Goal: Task Accomplishment & Management: Use online tool/utility

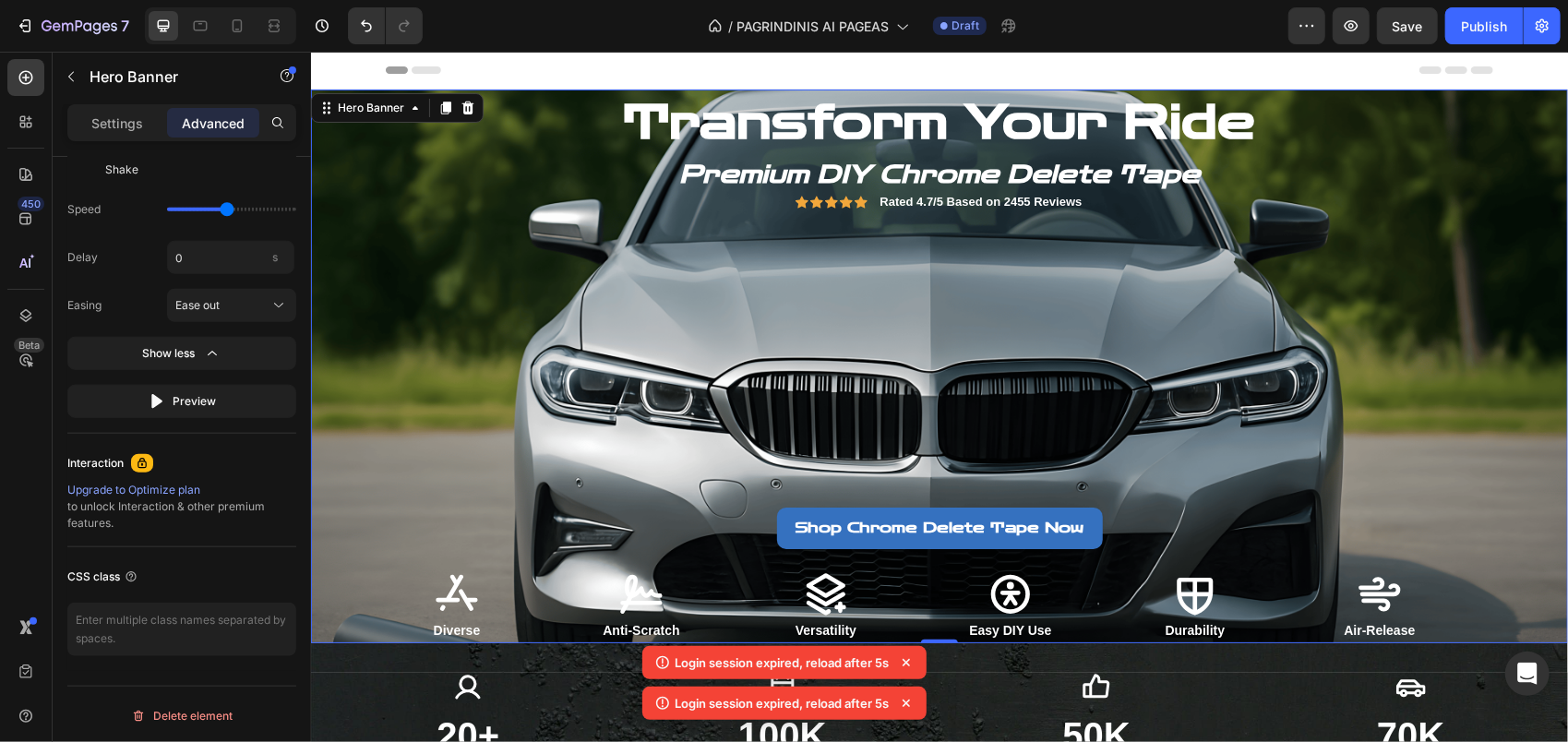
scroll to position [369, 0]
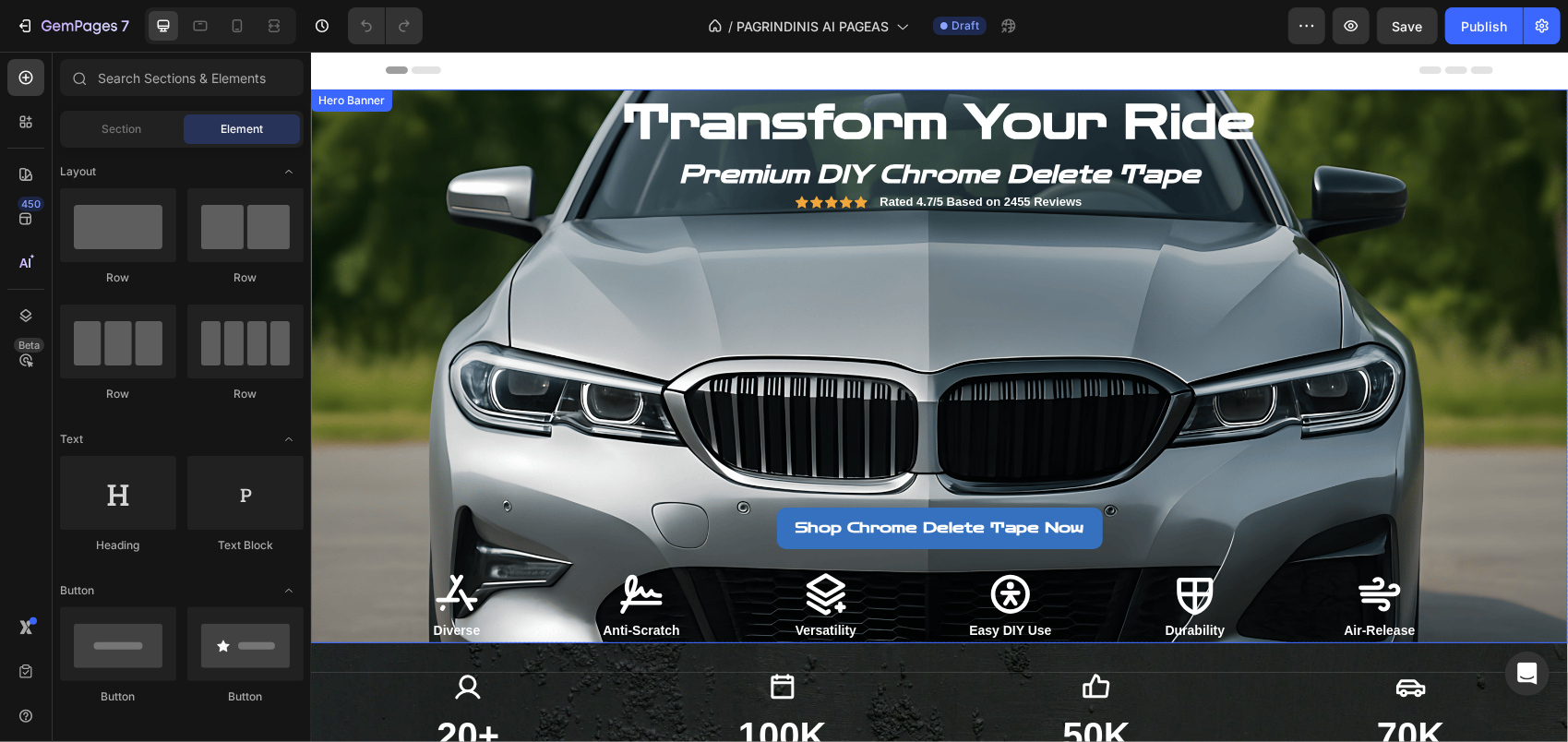
click at [385, 361] on div "Shop Chrome Delete Tape Now Button" at bounding box center [939, 385] width 1107 height 326
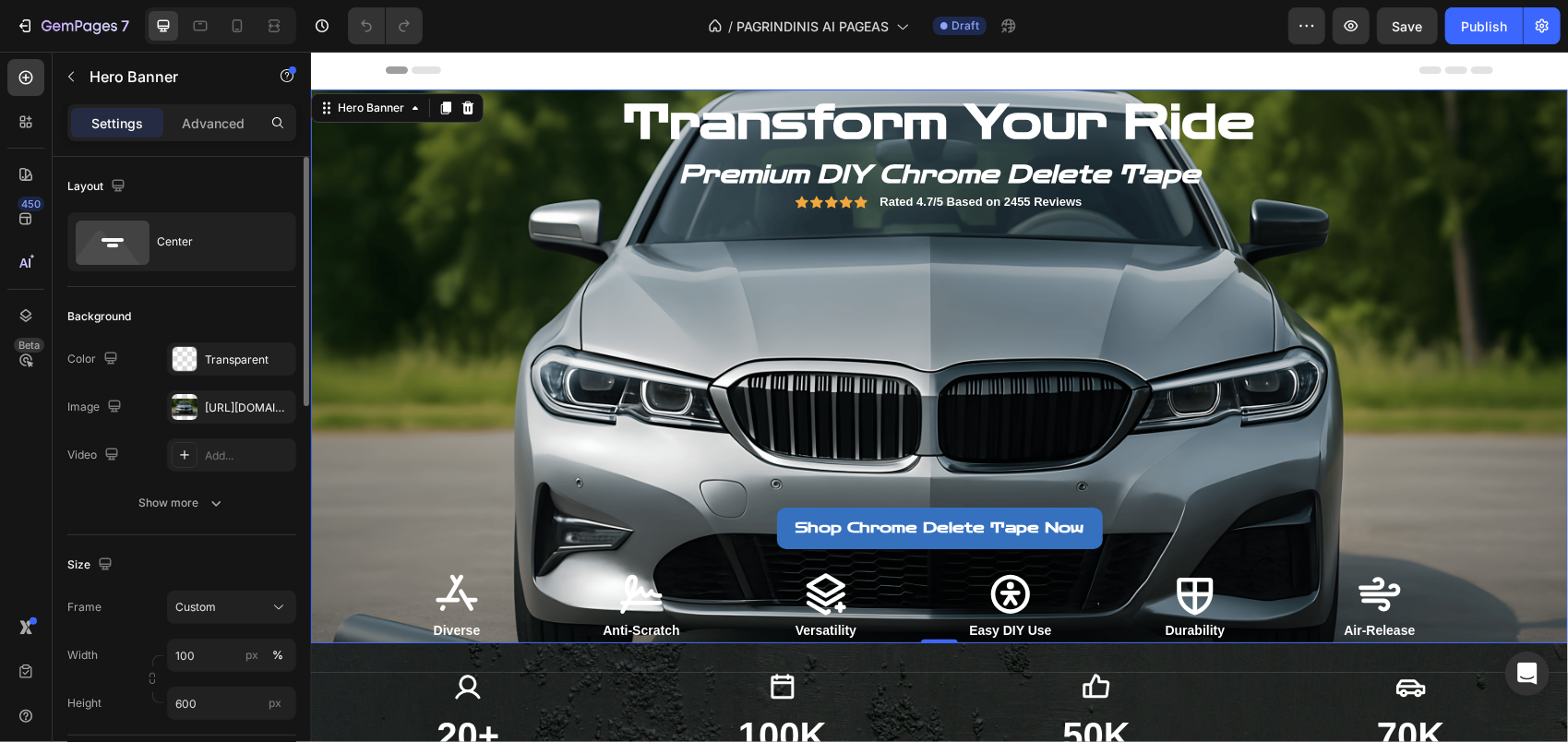
scroll to position [185, 0]
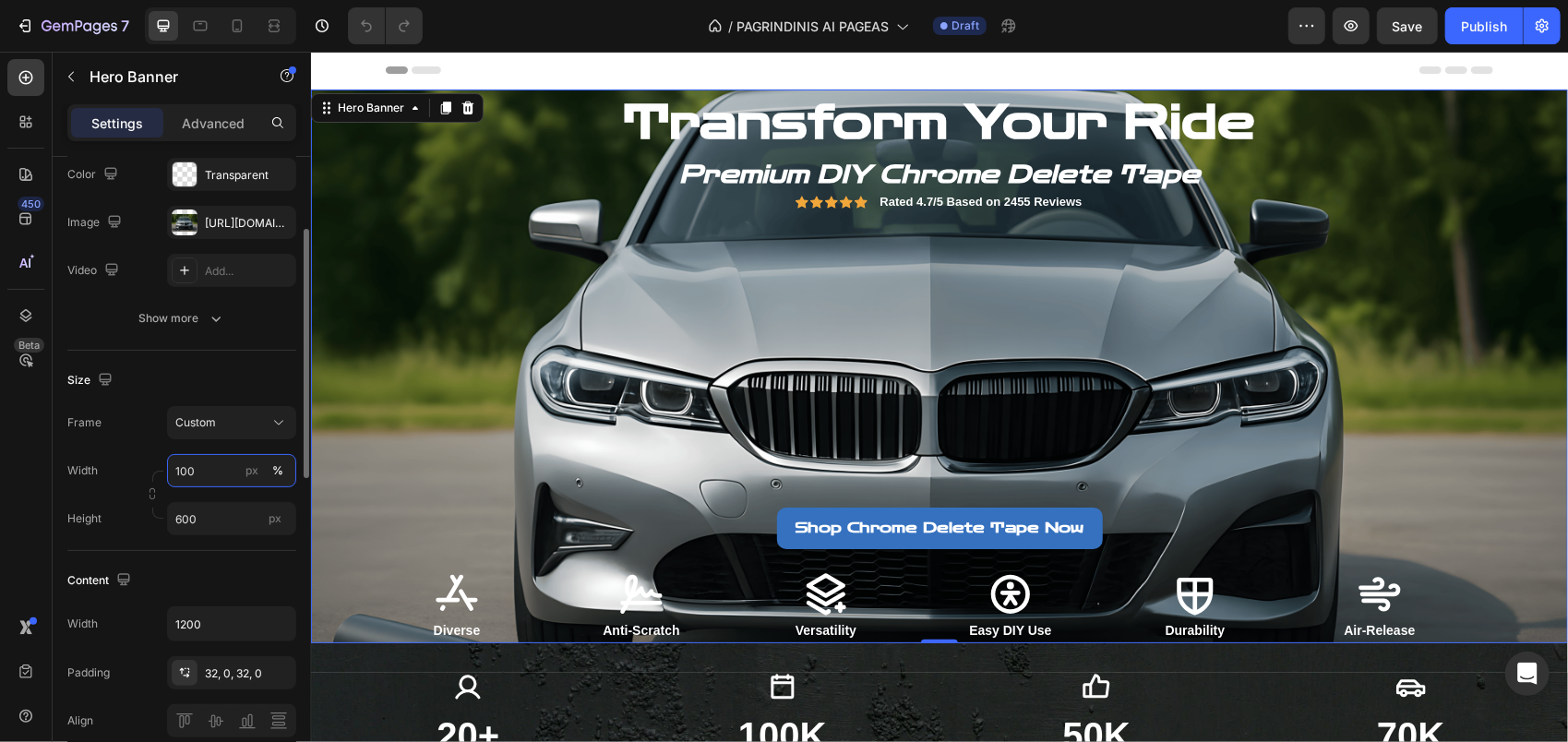
click at [216, 467] on input "100" at bounding box center [231, 470] width 129 height 34
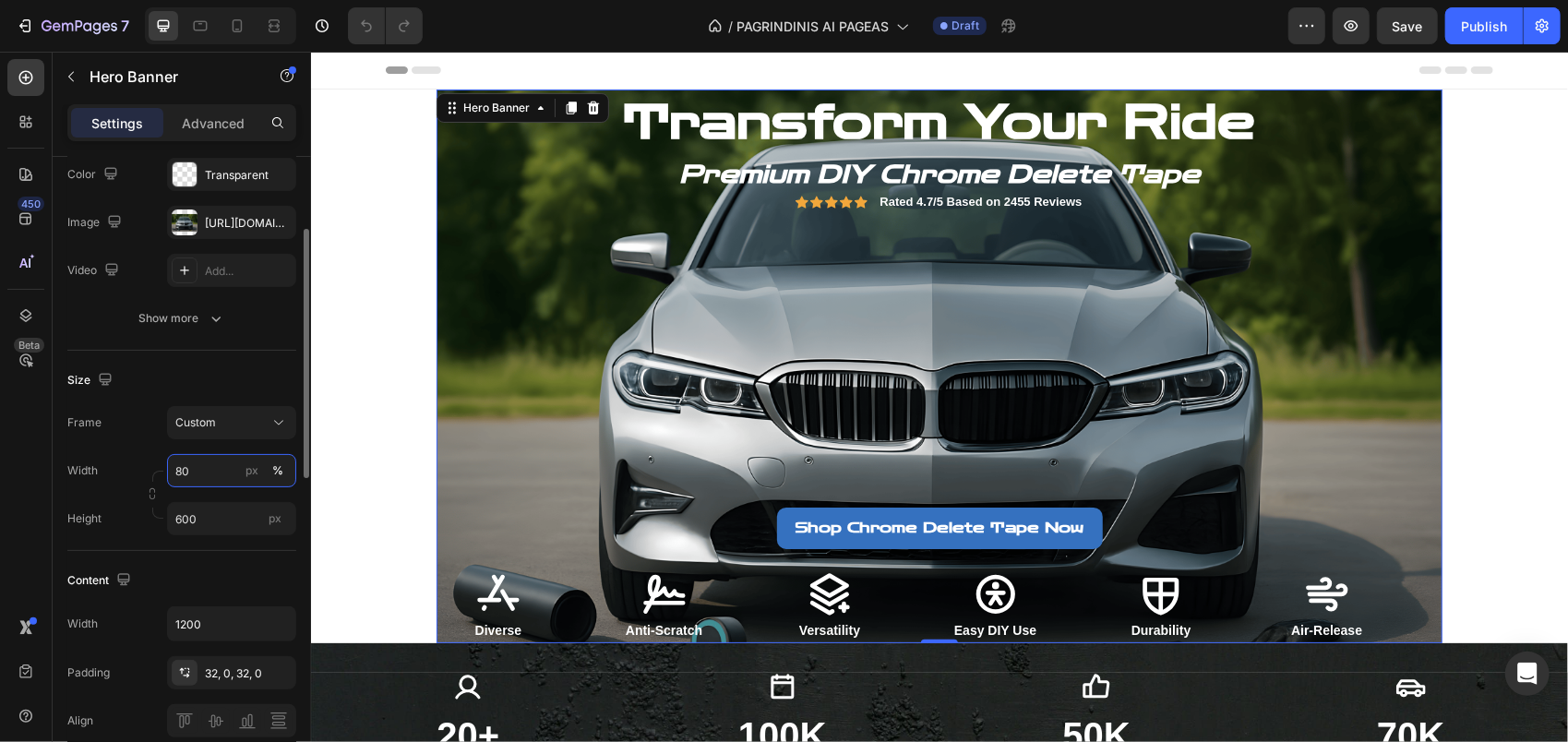
type input "8"
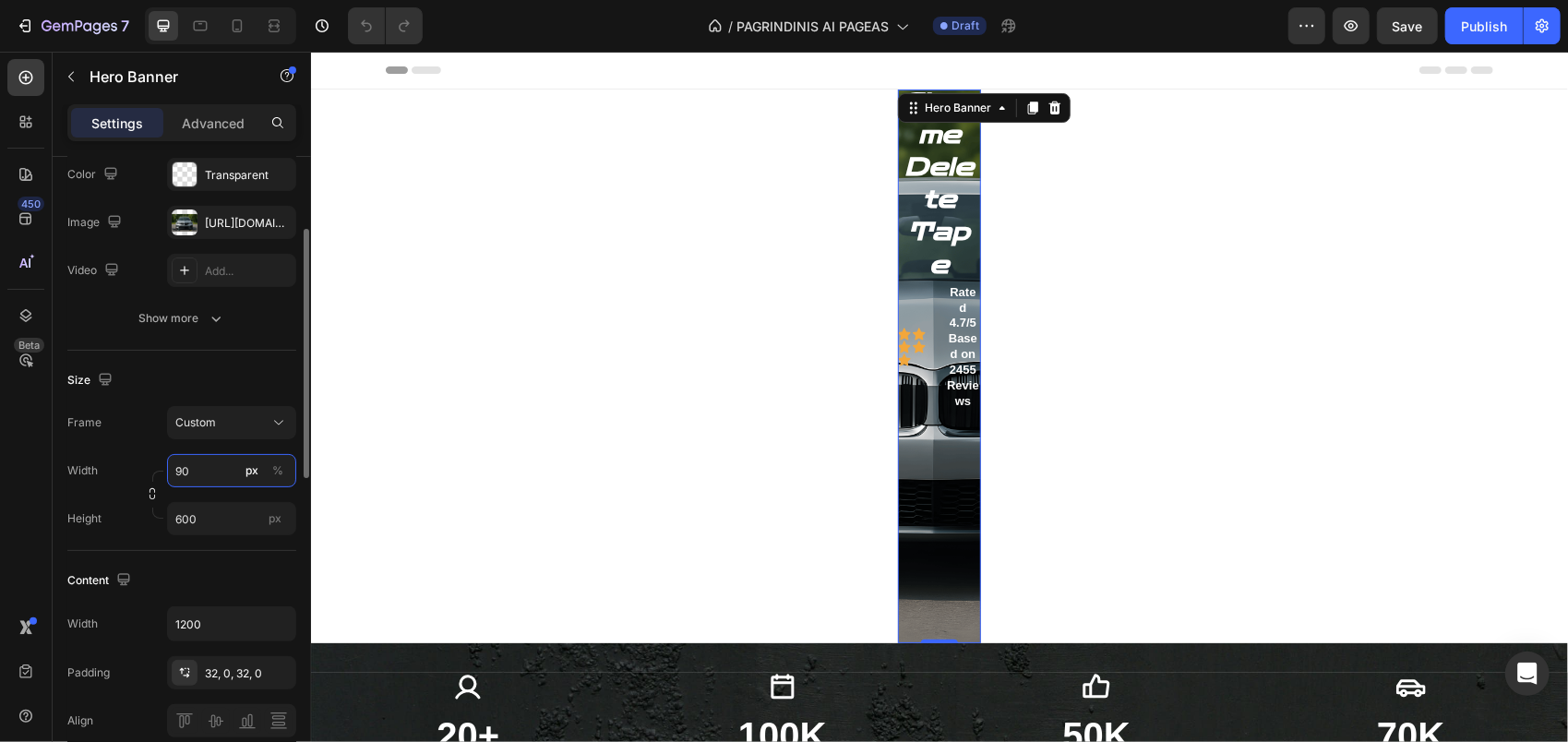
type input "9"
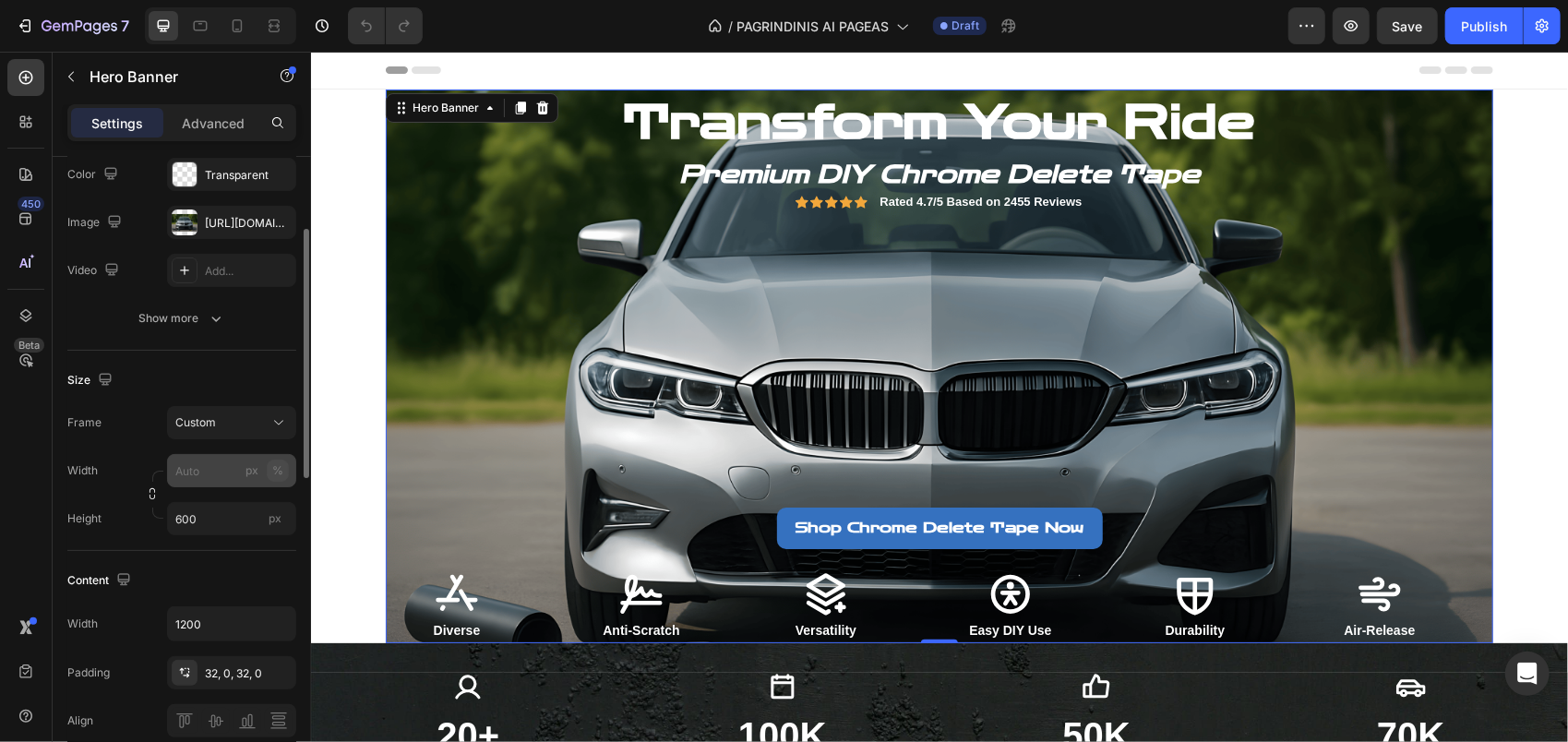
click at [279, 471] on div "%" at bounding box center [278, 470] width 11 height 16
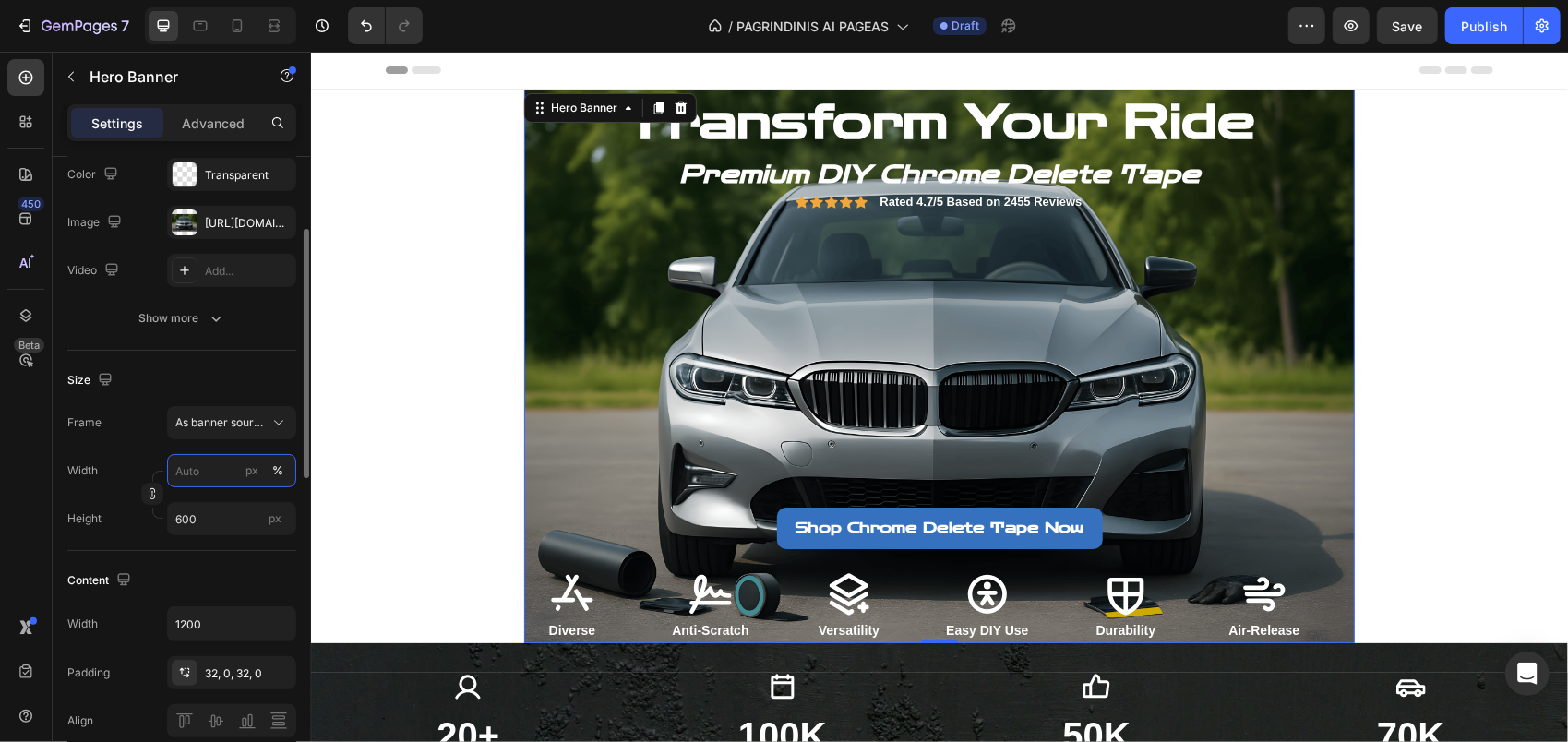
click at [214, 471] on input "px %" at bounding box center [231, 470] width 129 height 34
type input "90"
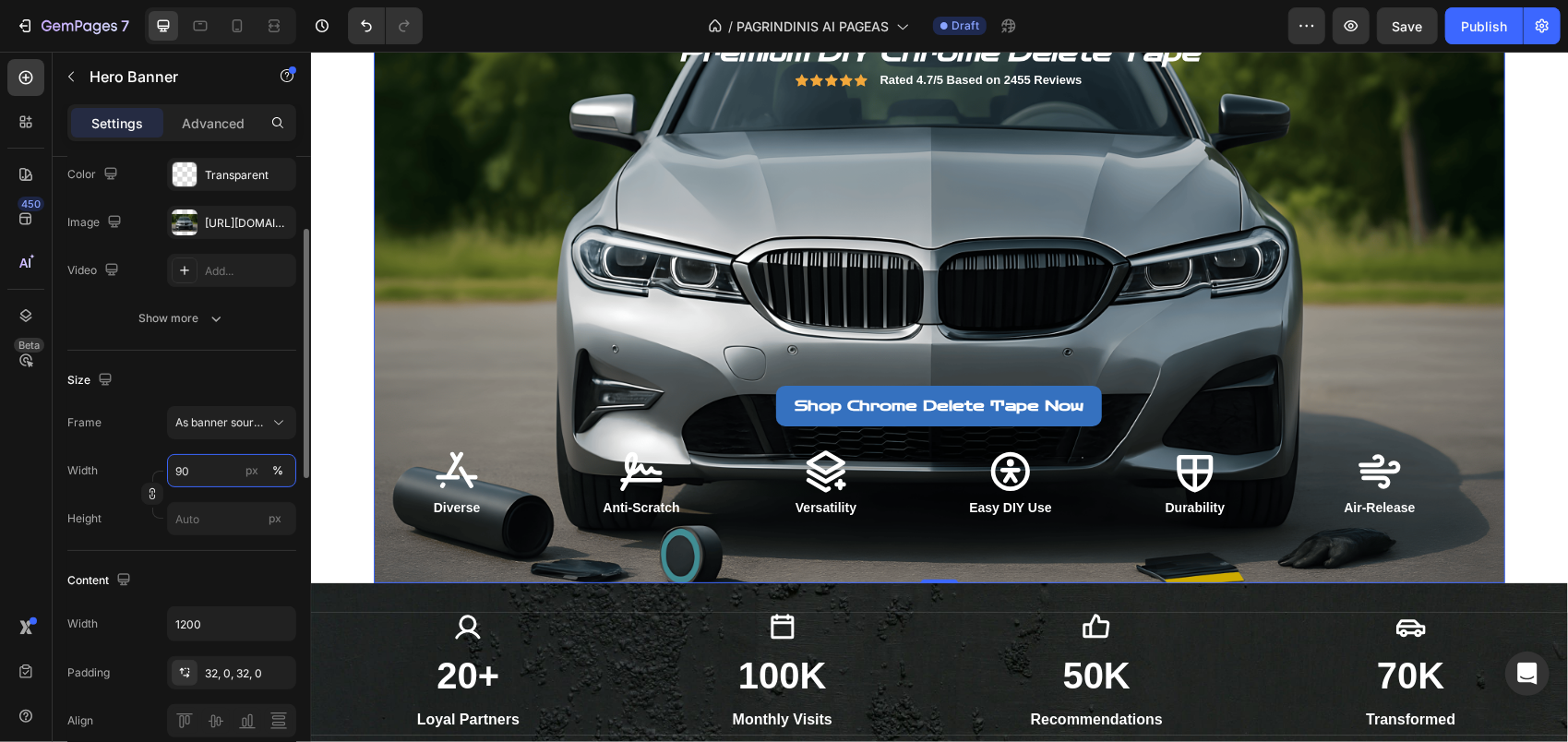
click at [216, 473] on input "90" at bounding box center [231, 470] width 129 height 34
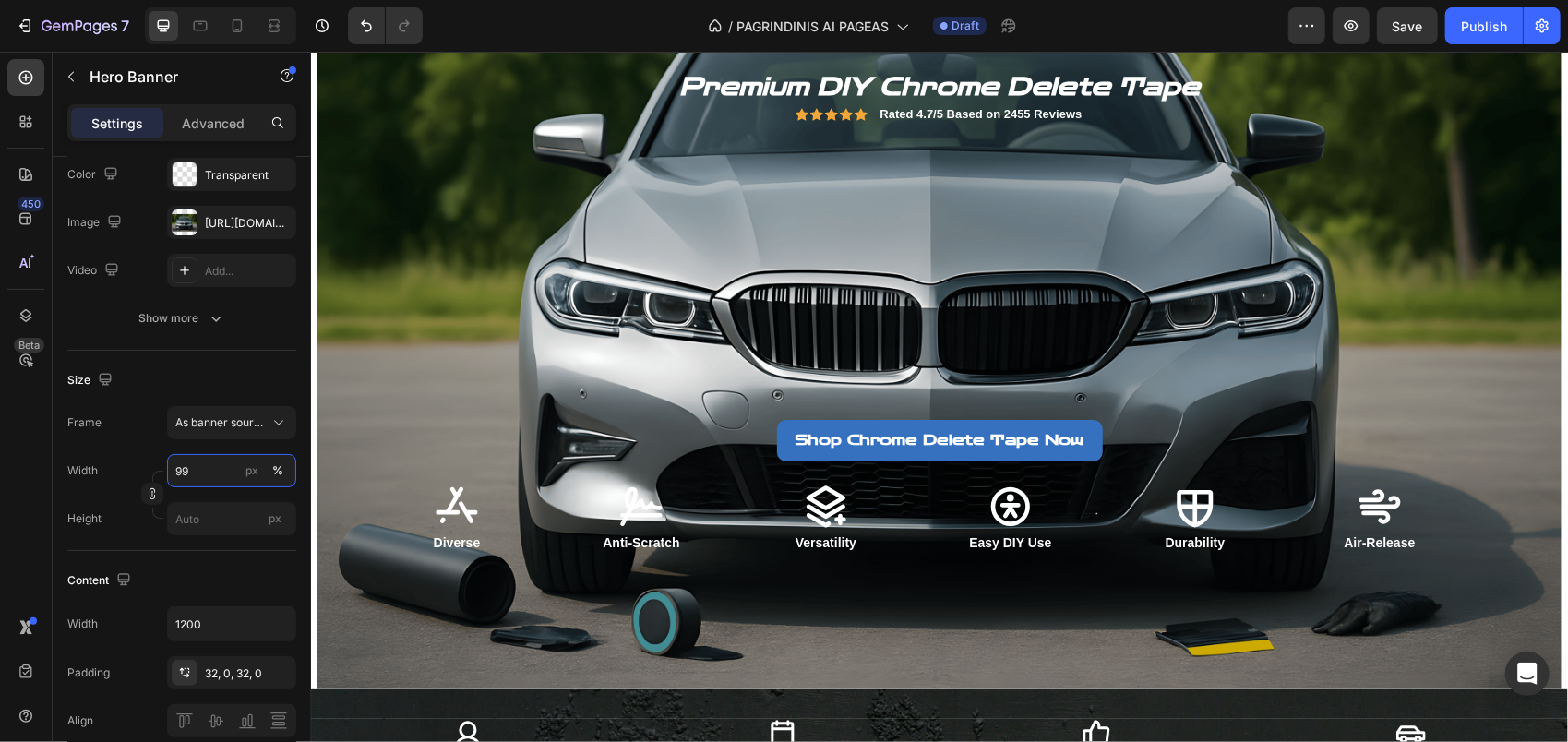
scroll to position [251, 0]
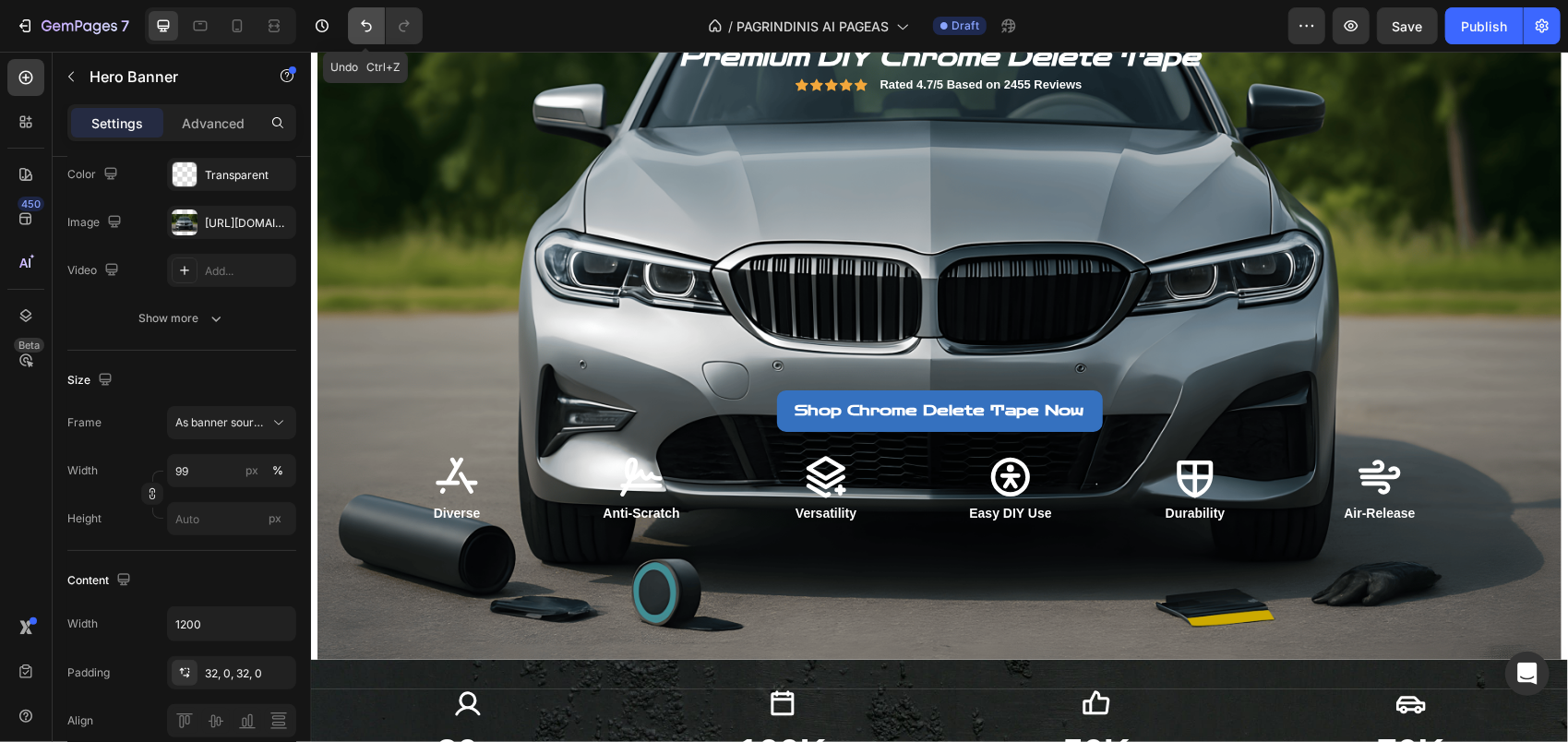
click at [368, 17] on icon "Undo/Redo" at bounding box center [366, 25] width 18 height 18
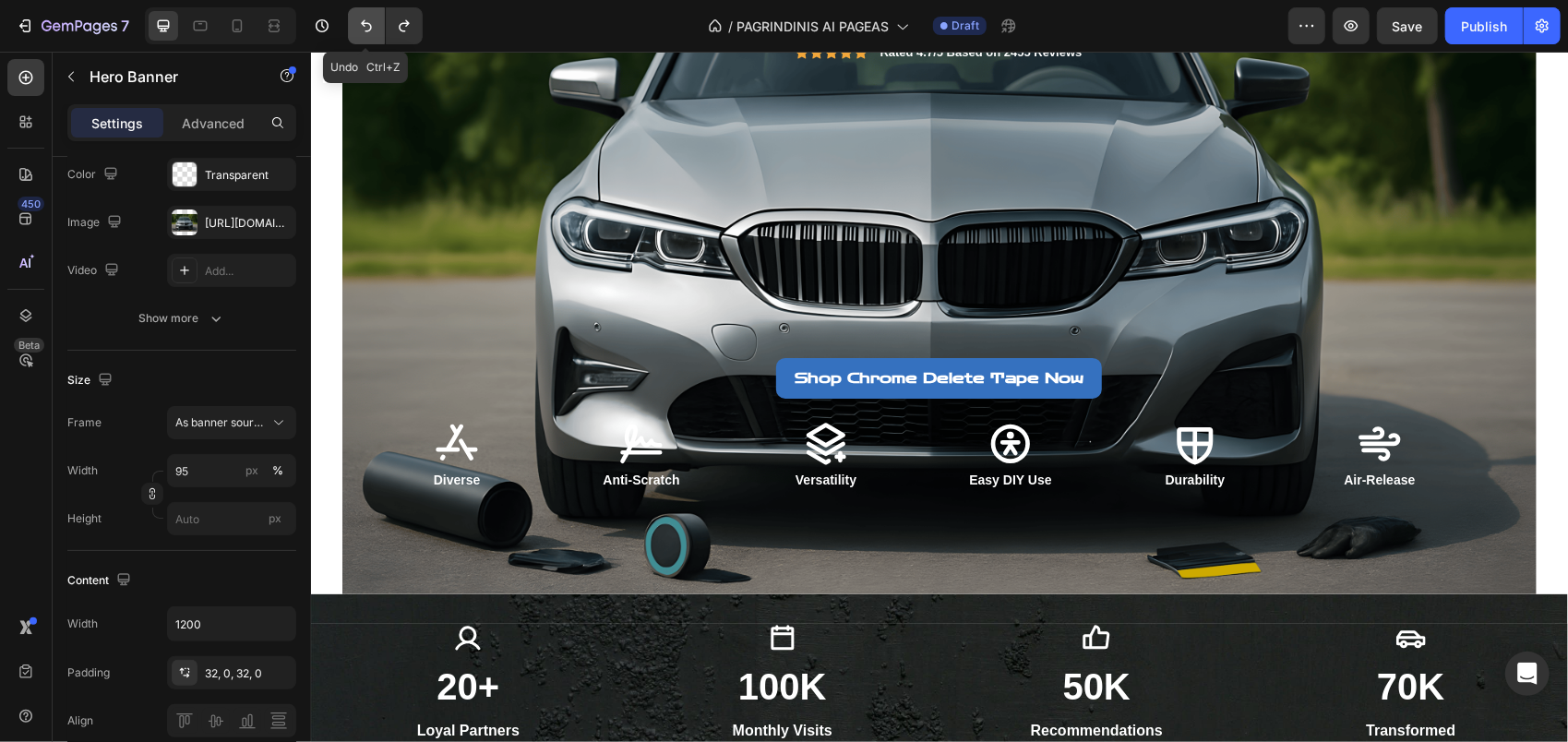
click at [368, 17] on icon "Undo/Redo" at bounding box center [366, 25] width 18 height 18
type input "90"
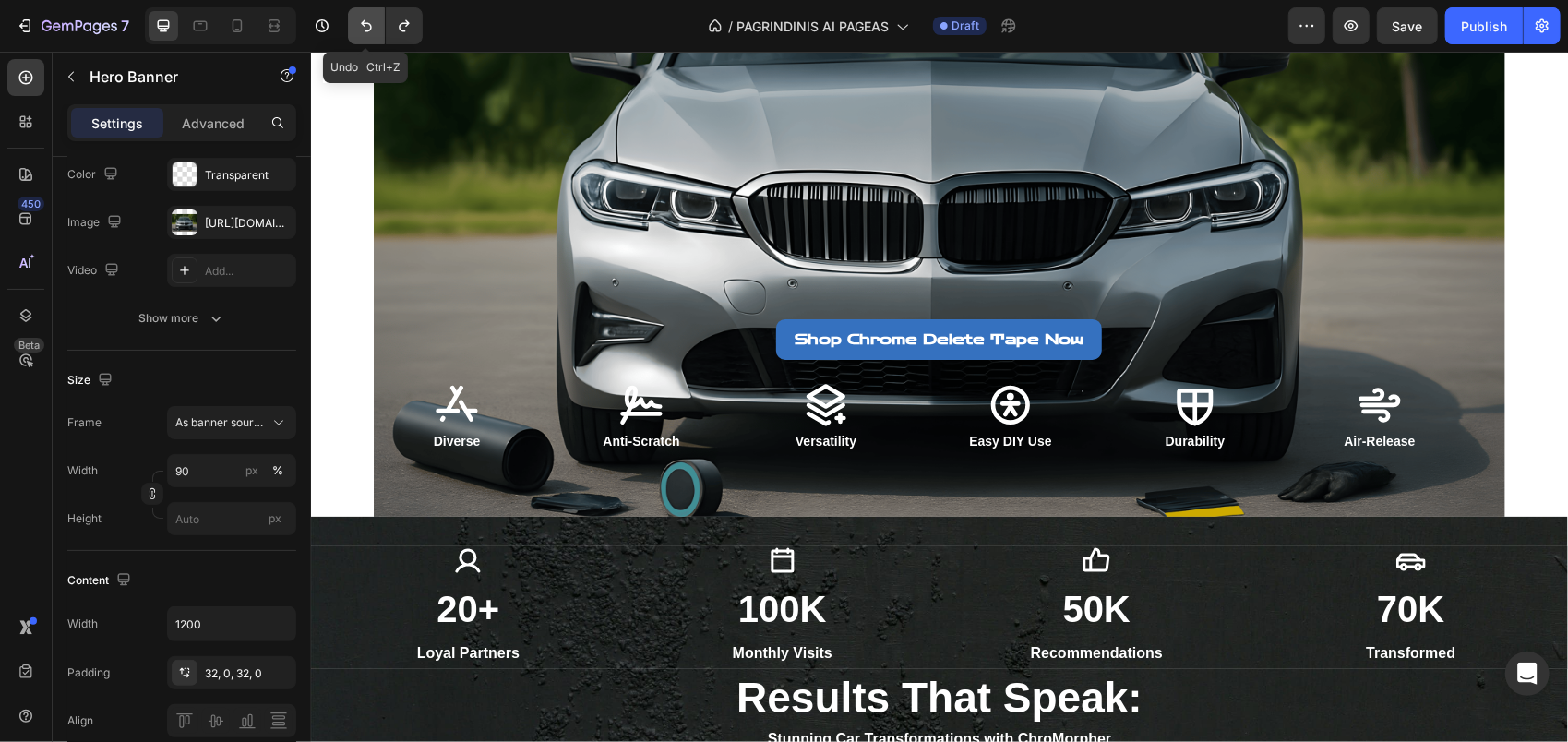
click at [368, 17] on icon "Undo/Redo" at bounding box center [366, 25] width 18 height 18
type input "600"
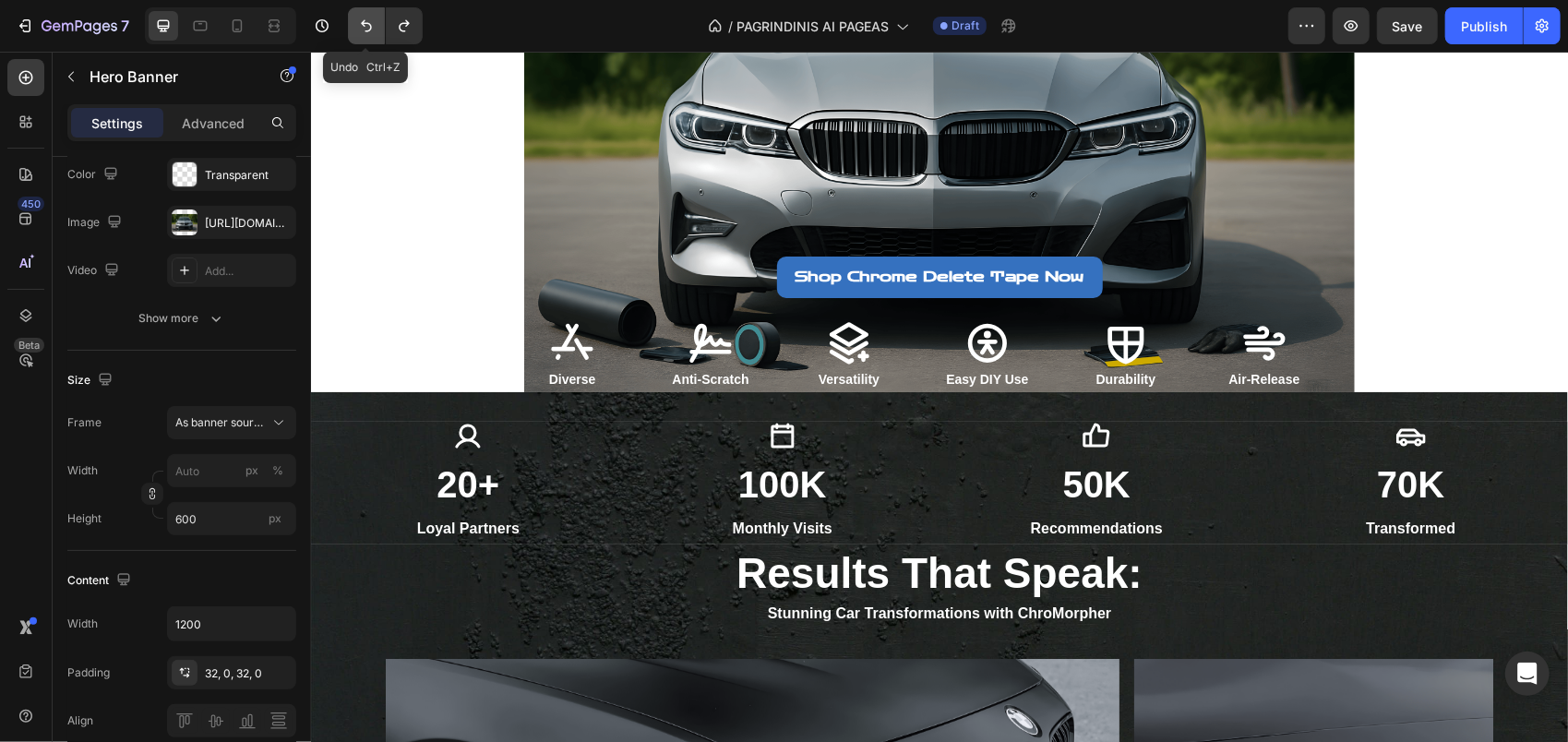
click at [368, 17] on icon "Undo/Redo" at bounding box center [366, 25] width 18 height 18
type input "100"
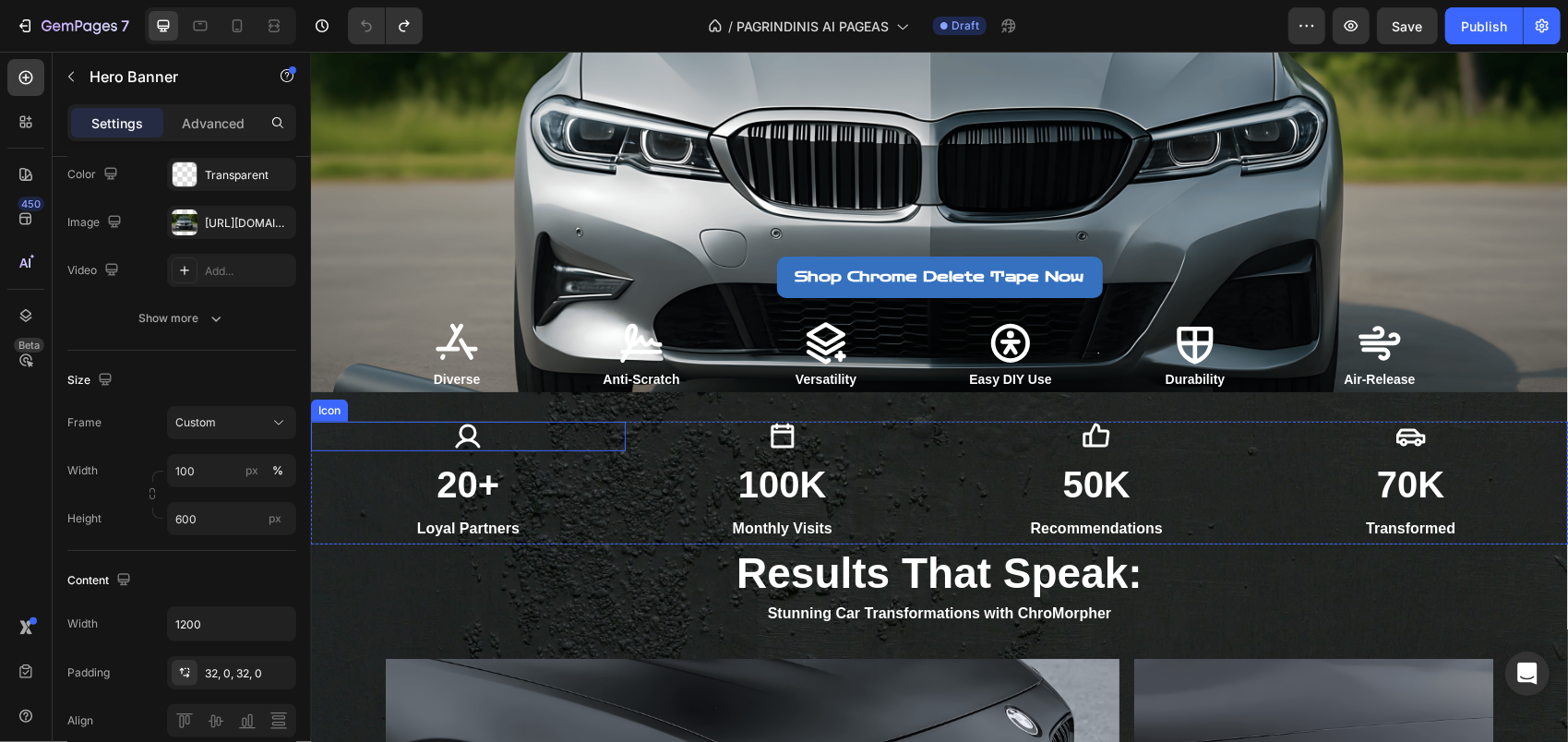
scroll to position [0, 0]
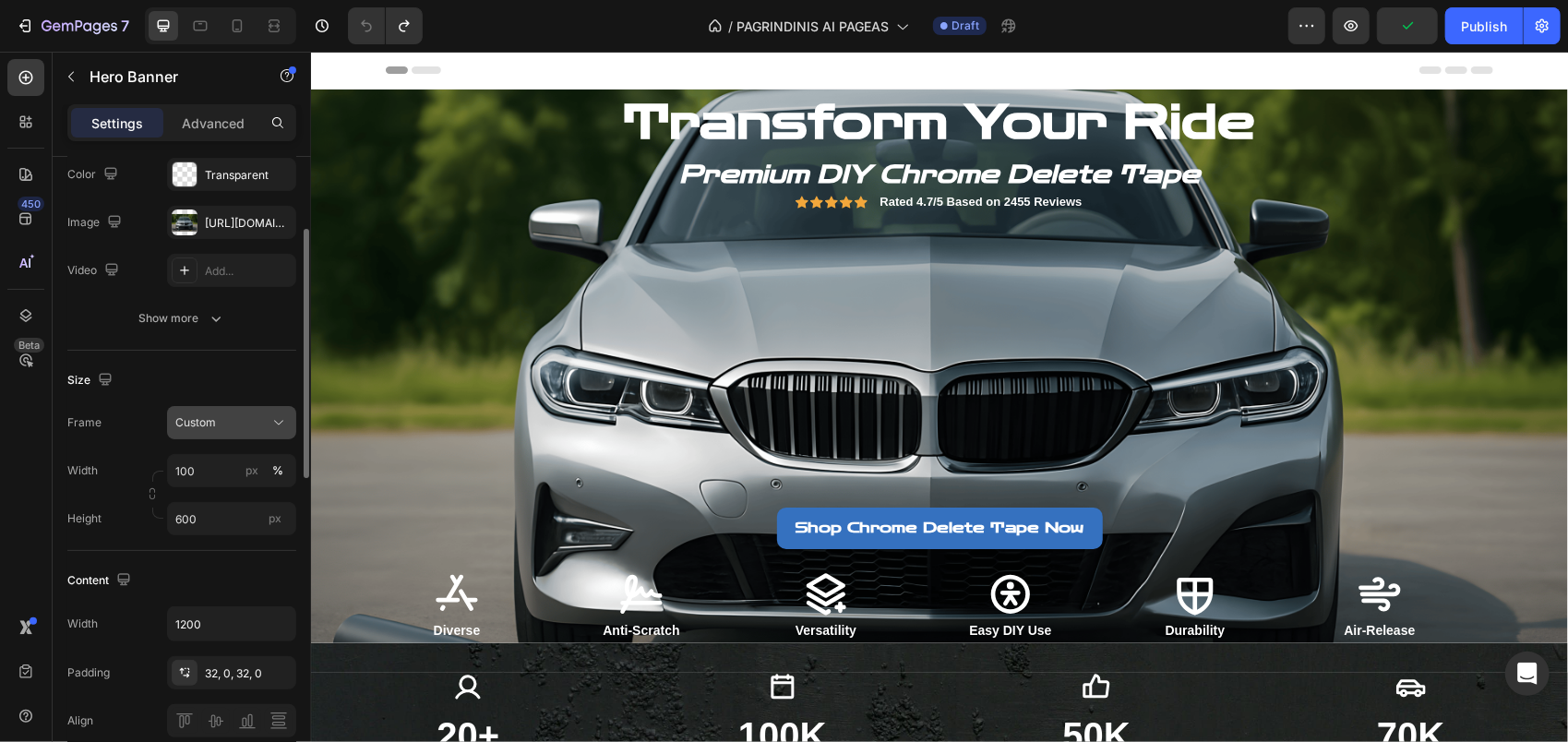
click at [239, 428] on div "Custom" at bounding box center [220, 422] width 90 height 16
click at [239, 429] on div "Custom" at bounding box center [220, 422] width 90 height 16
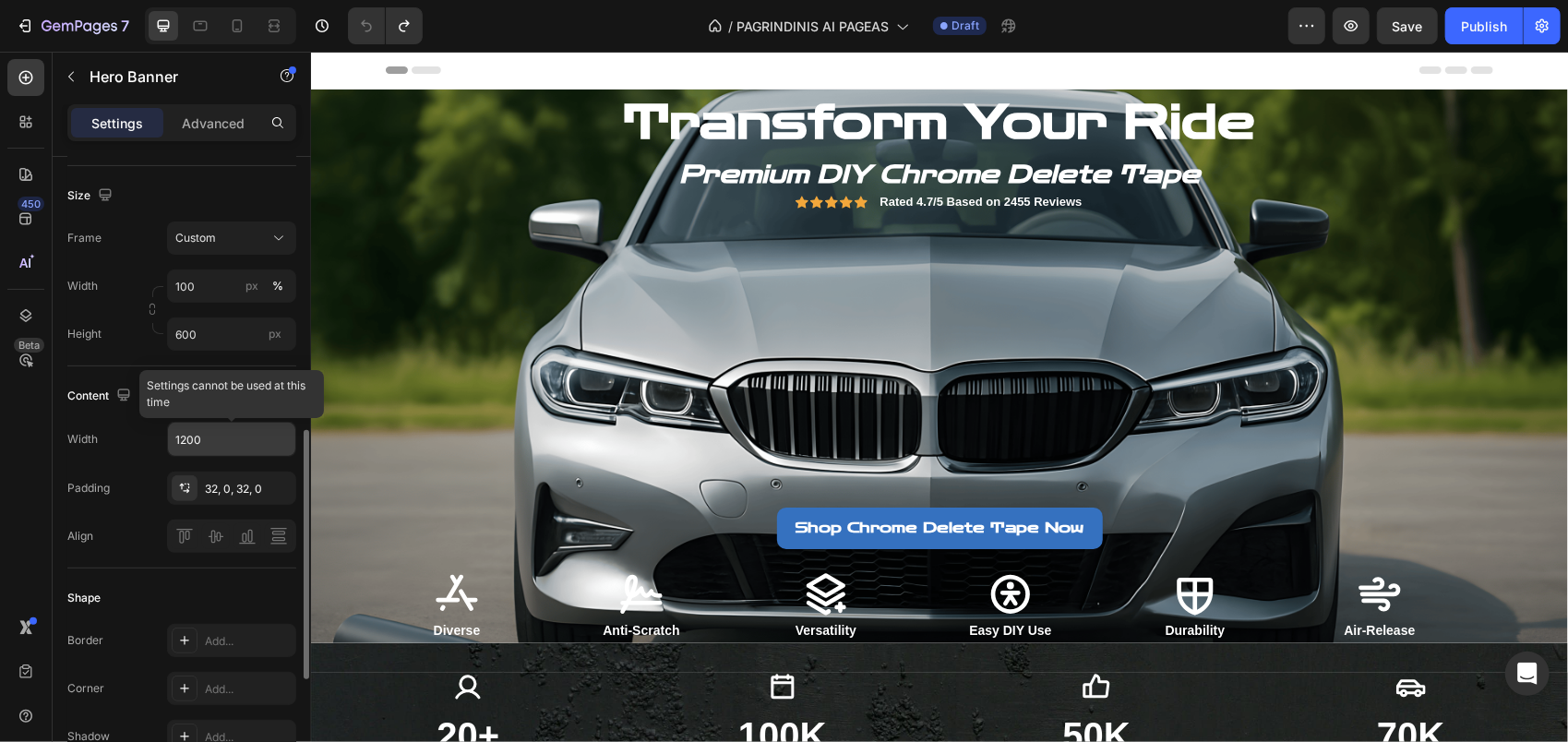
scroll to position [553, 0]
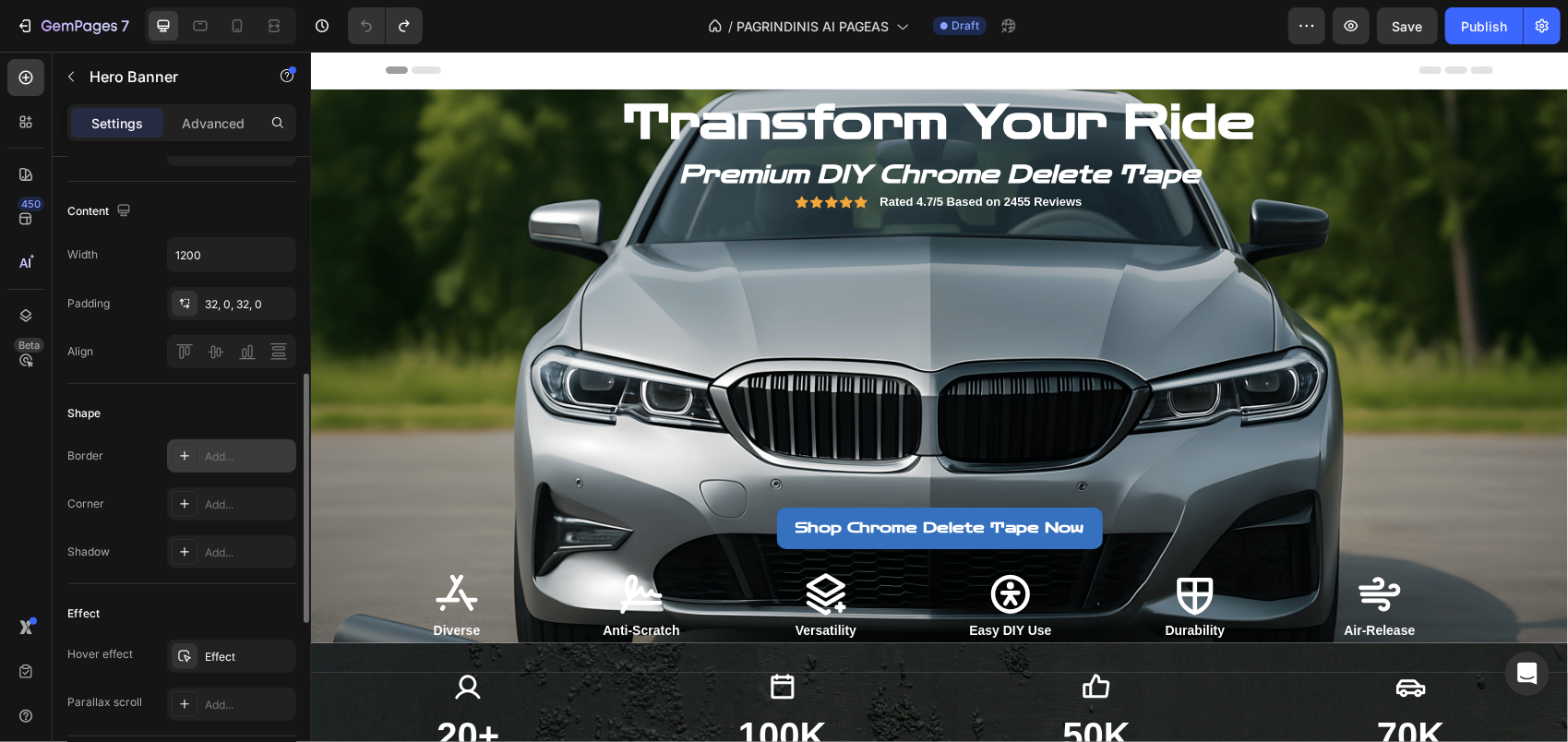
click at [201, 466] on div "Add..." at bounding box center [231, 456] width 129 height 34
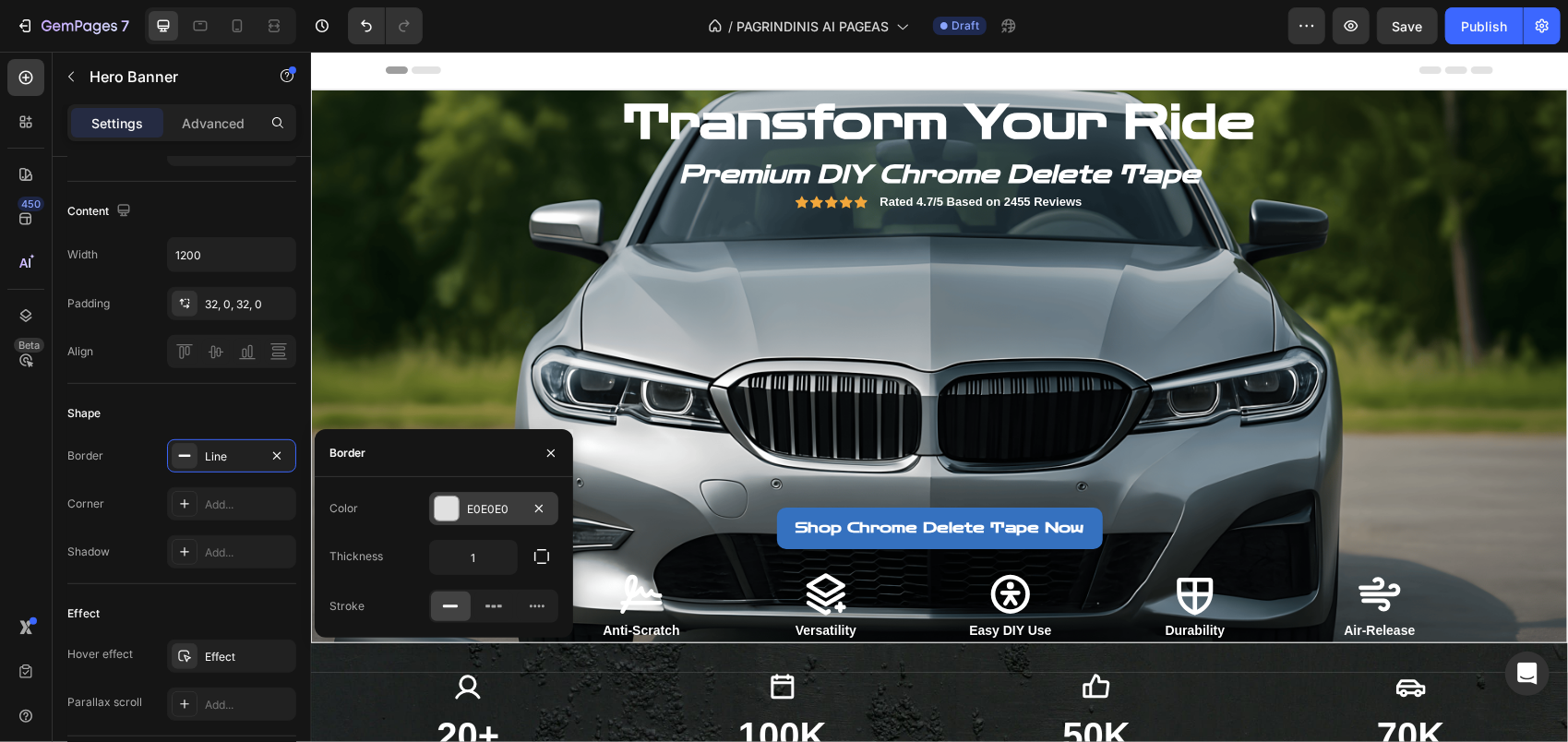
click at [446, 506] on div at bounding box center [446, 507] width 24 height 24
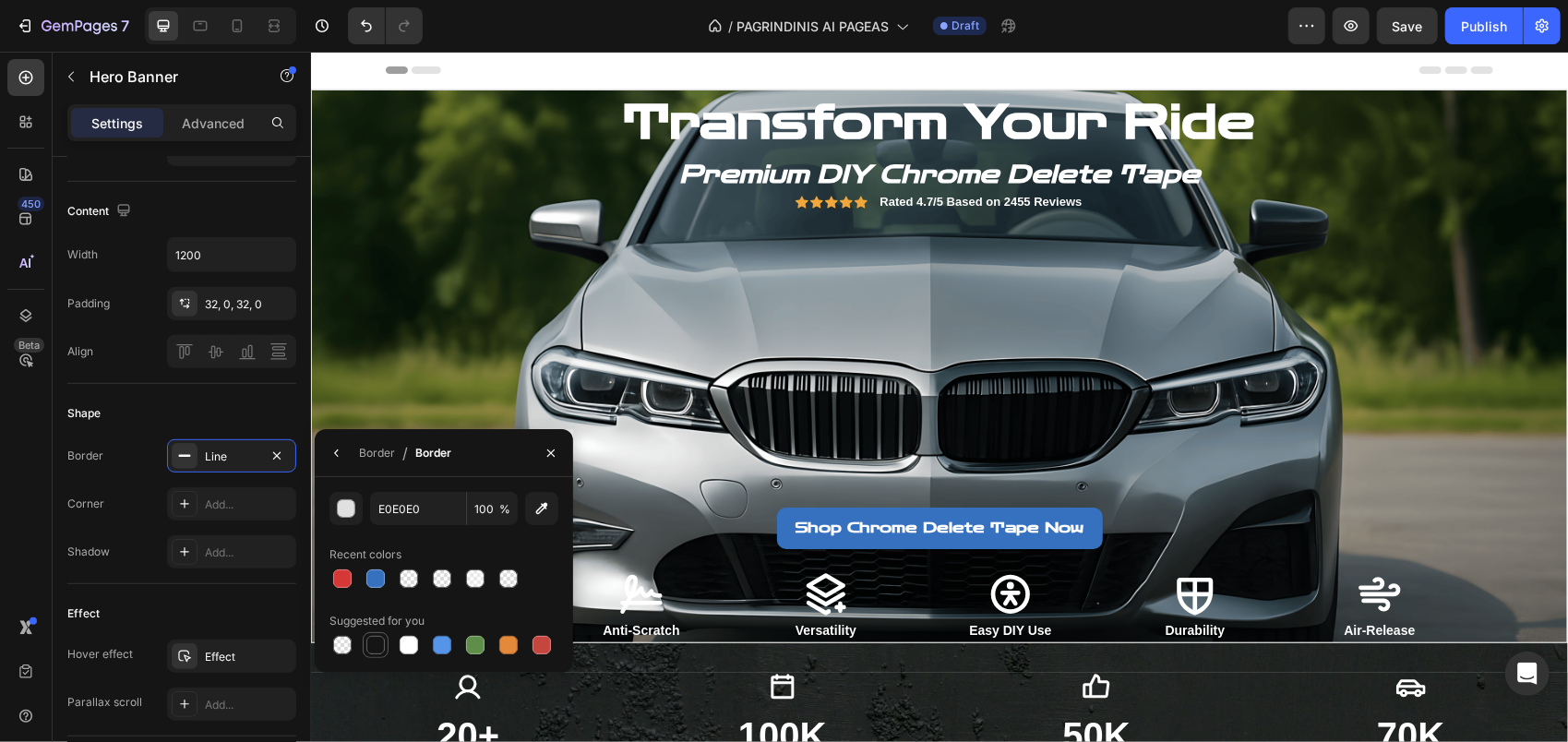
click at [376, 641] on div at bounding box center [375, 644] width 18 height 18
type input "151515"
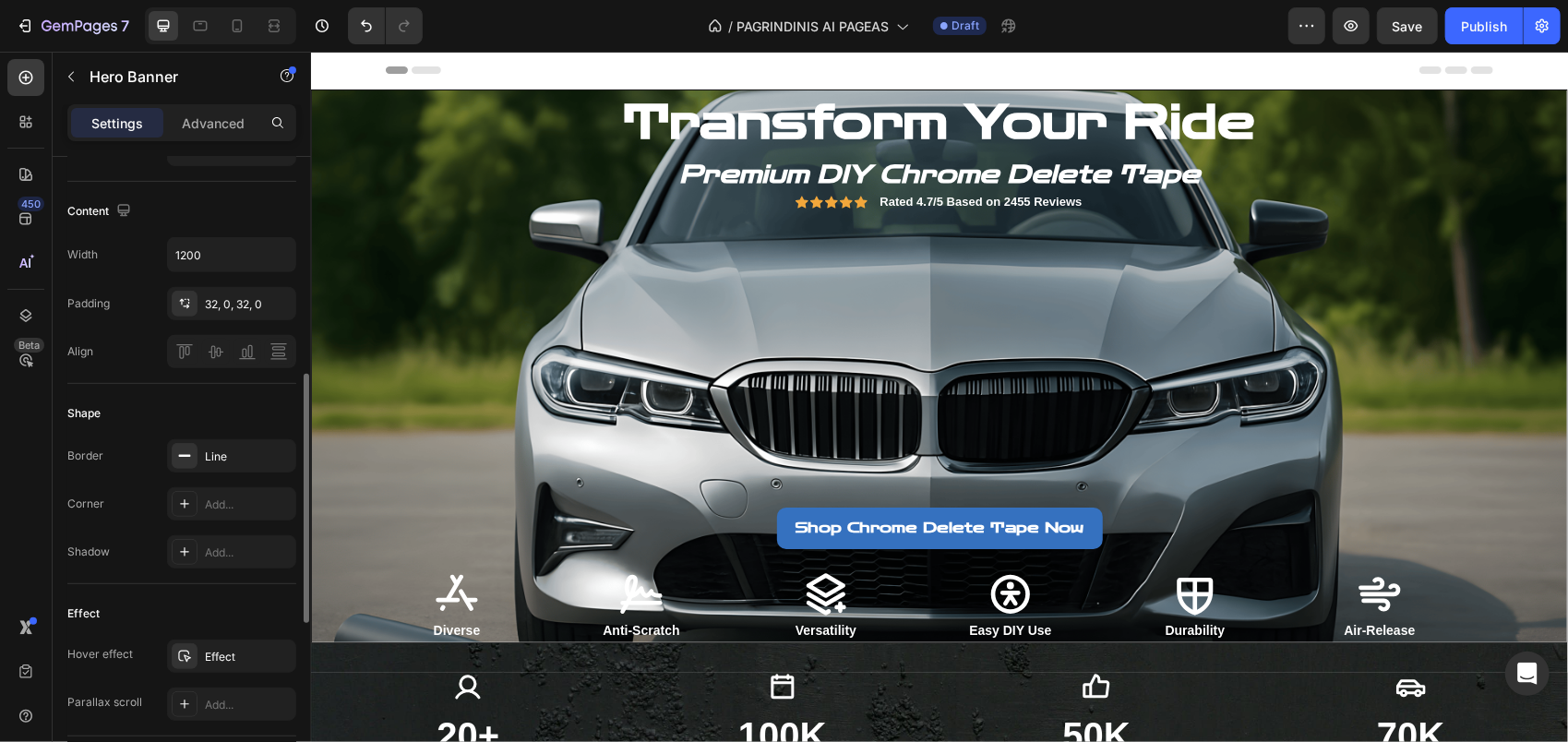
click at [264, 404] on div "Shape" at bounding box center [181, 413] width 229 height 30
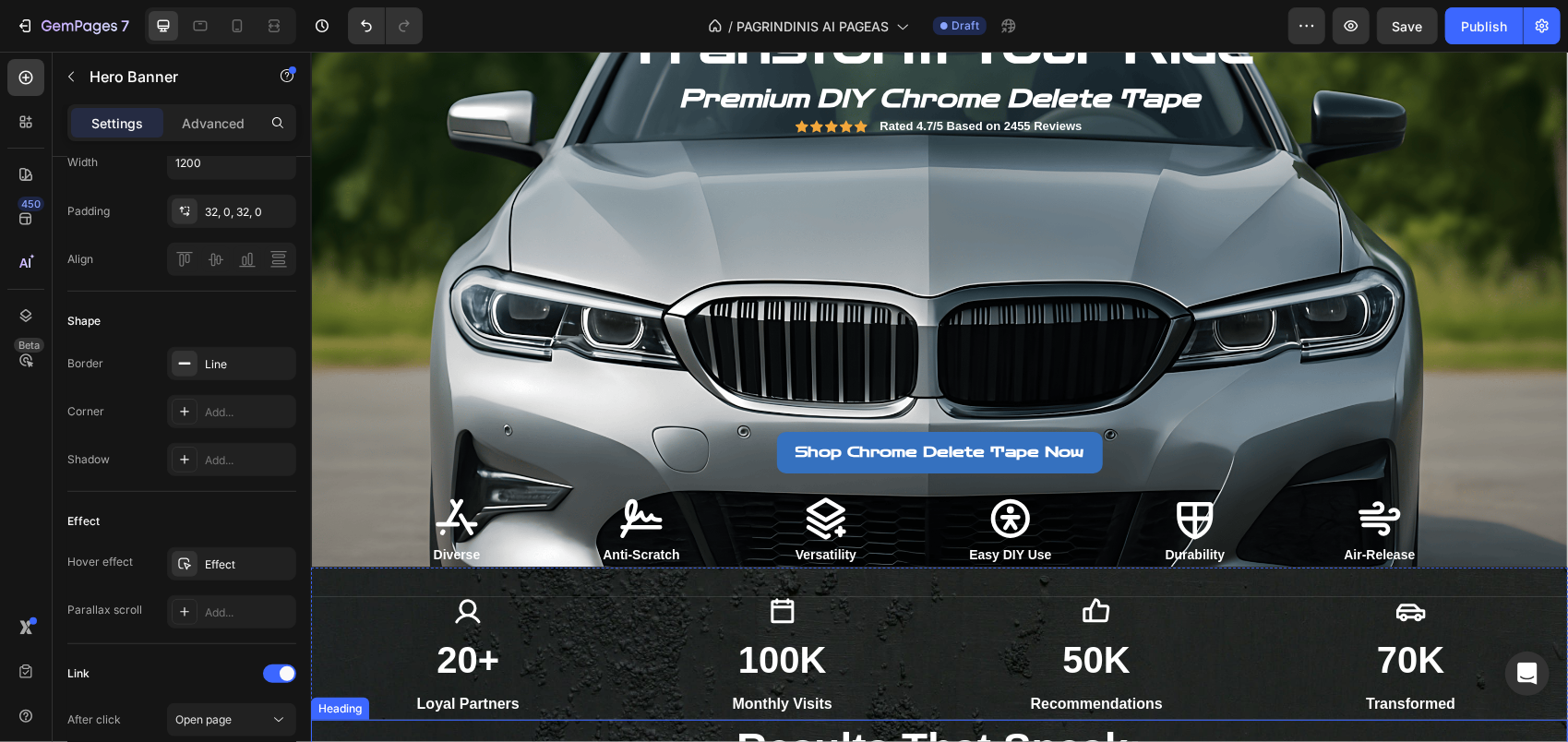
scroll to position [0, 0]
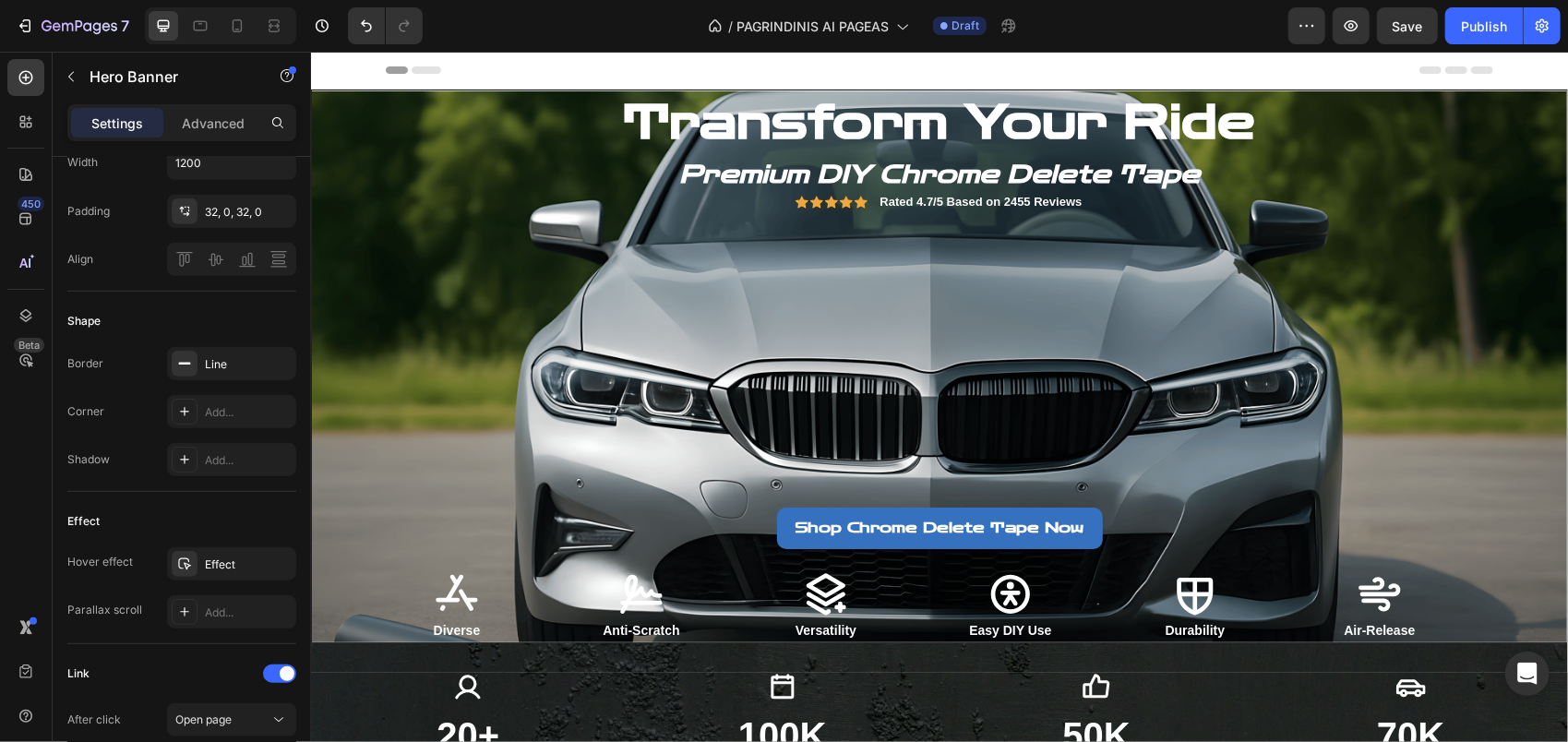
click at [330, 374] on div "Overlay" at bounding box center [939, 365] width 1256 height 551
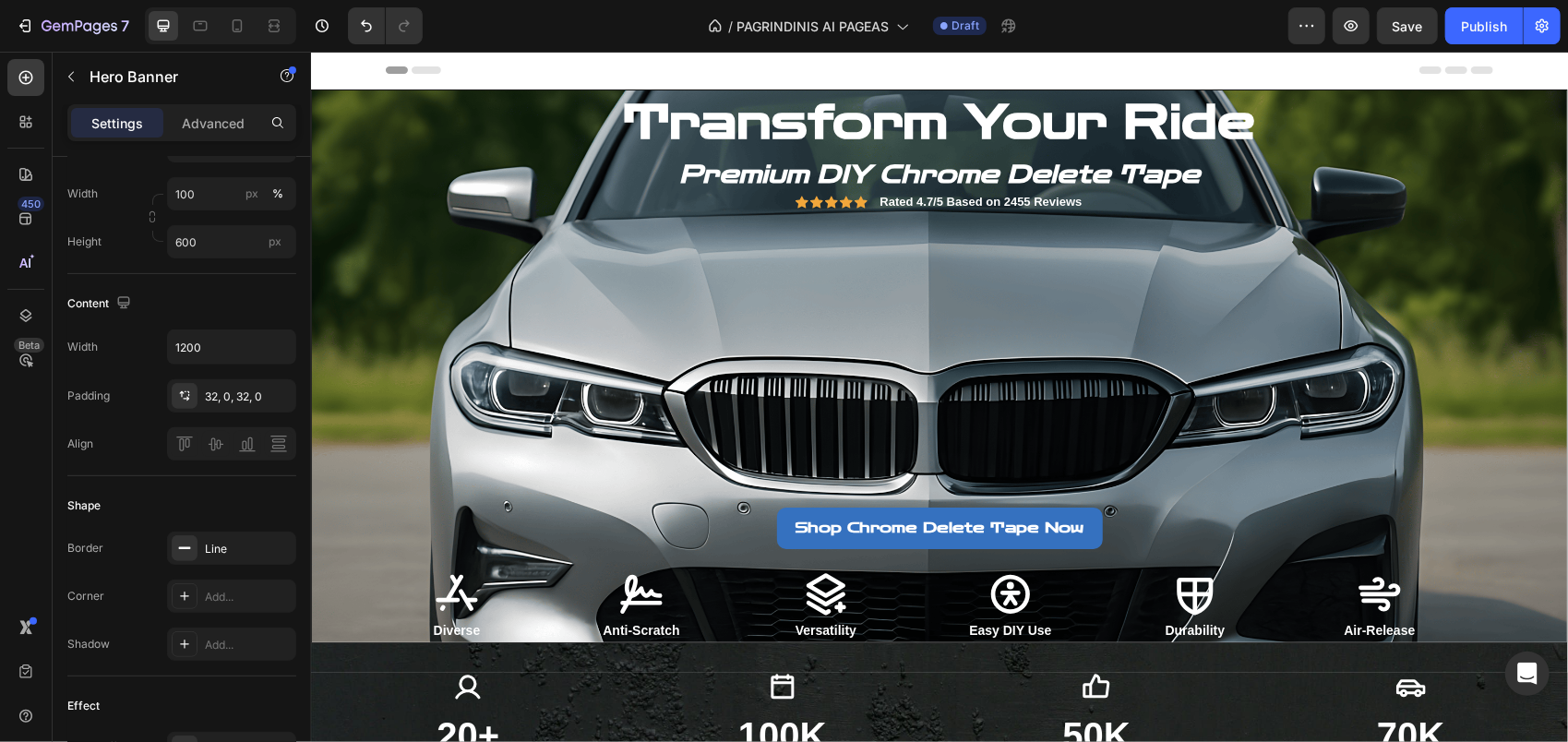
click at [358, 525] on div "Overlay" at bounding box center [939, 365] width 1256 height 551
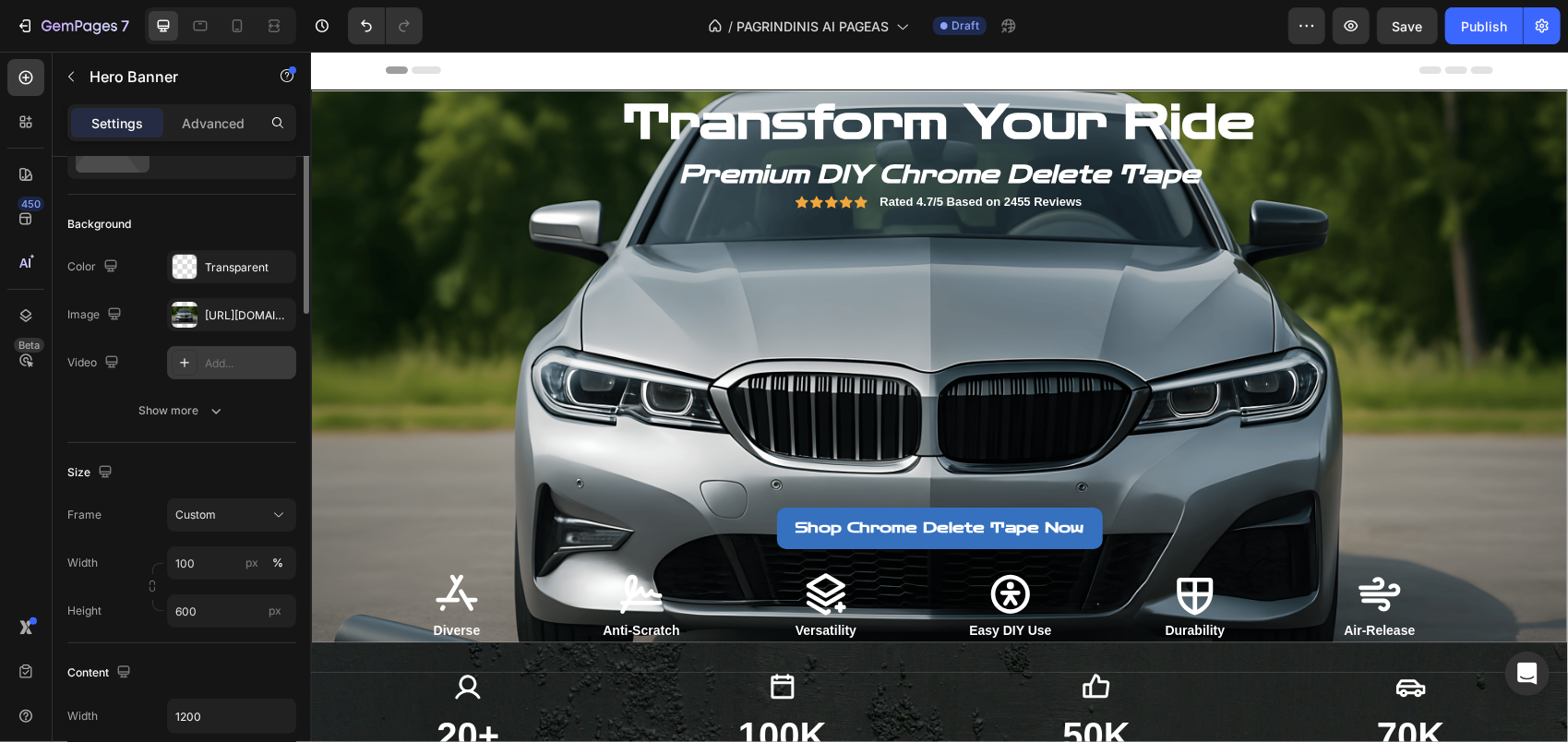
scroll to position [0, 0]
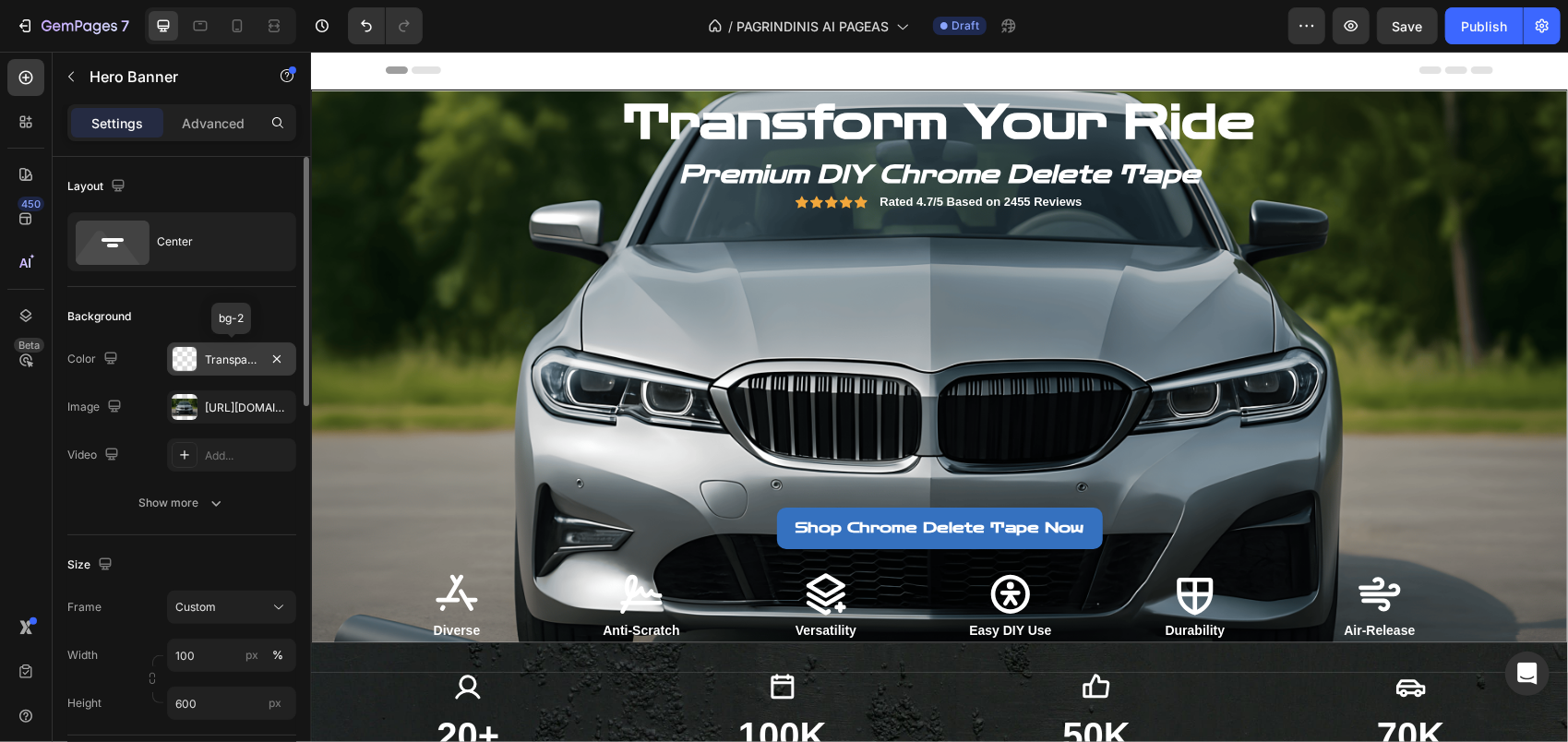
click at [232, 359] on div "Transparent" at bounding box center [232, 359] width 54 height 16
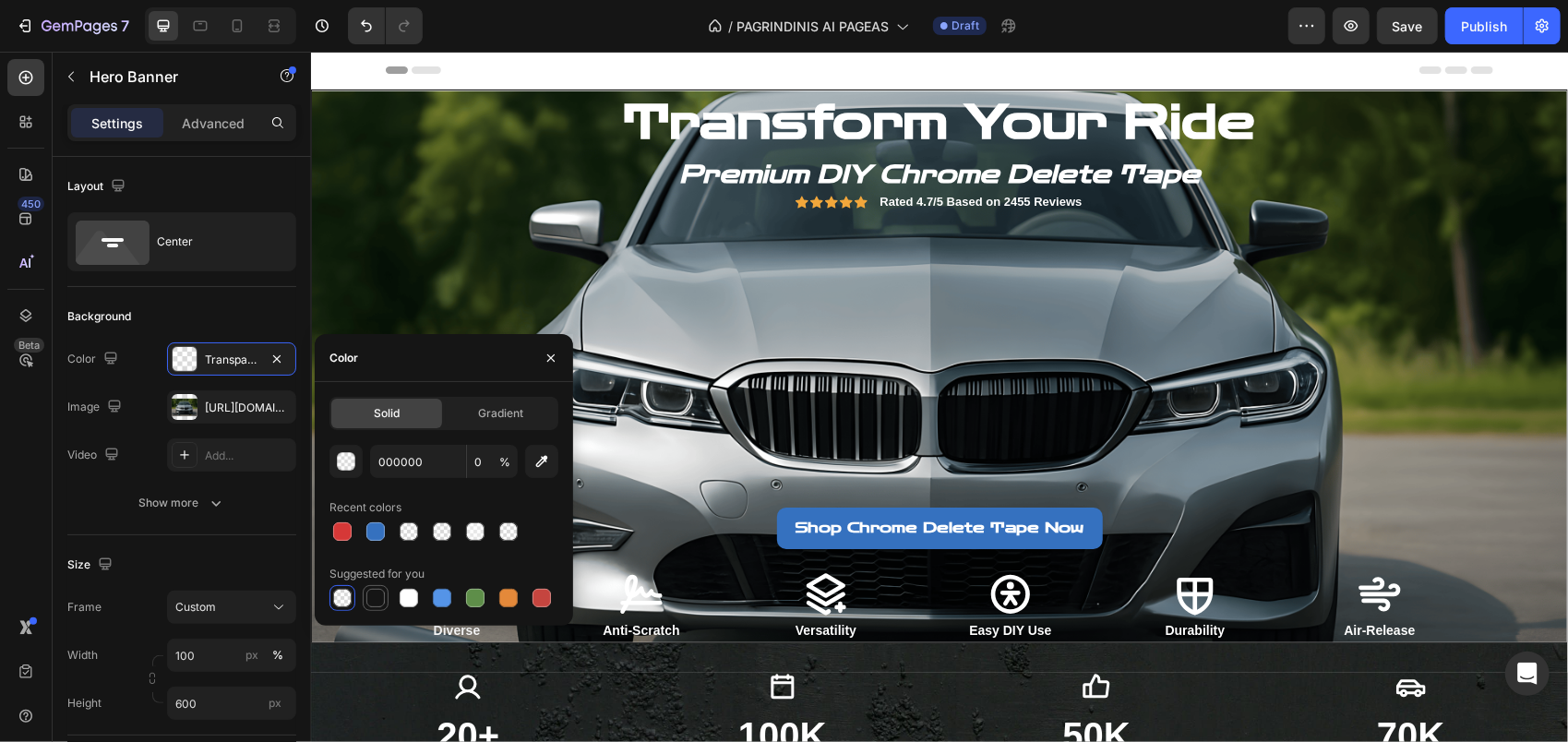
click at [381, 607] on div at bounding box center [375, 597] width 22 height 22
type input "151515"
type input "100"
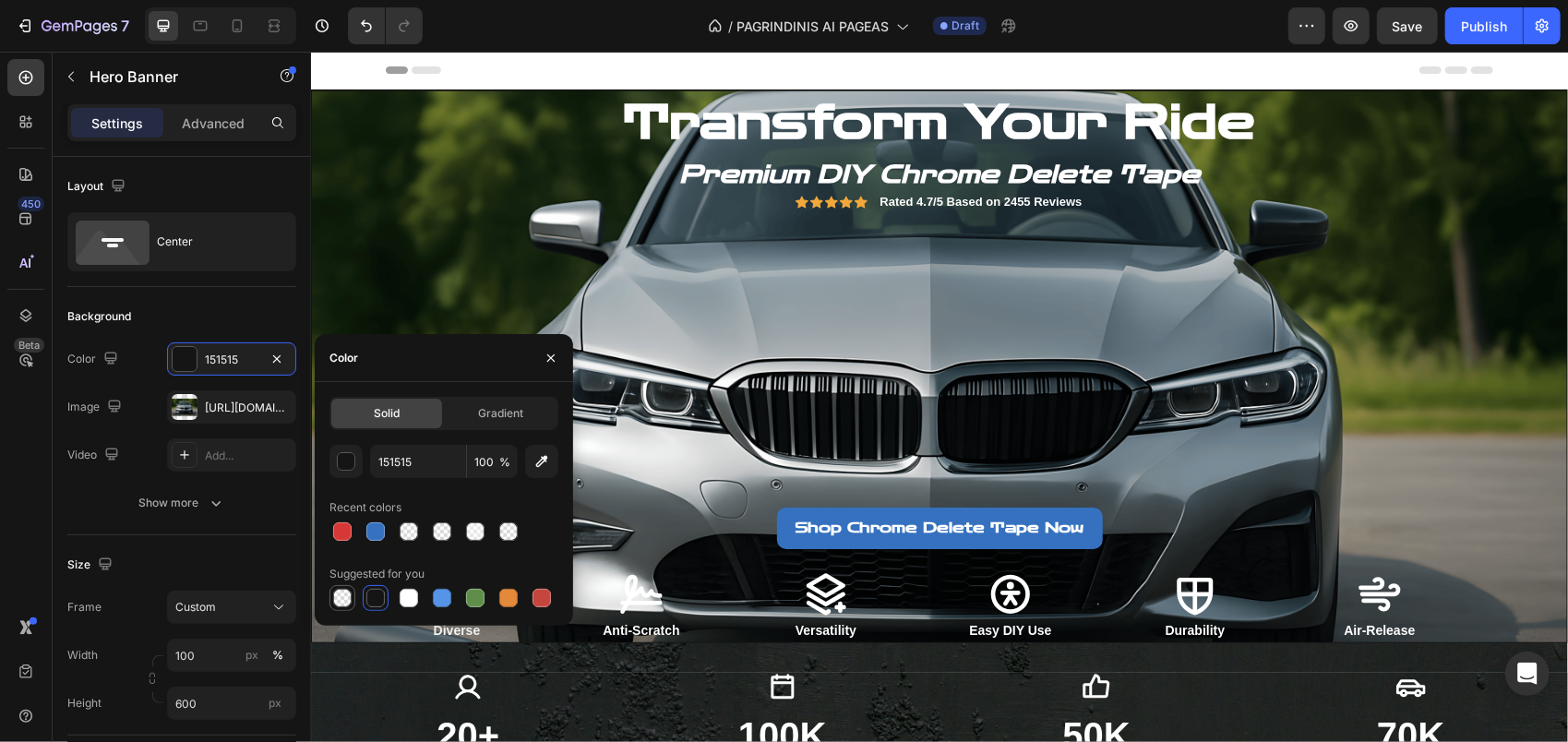
click at [338, 601] on div at bounding box center [342, 597] width 18 height 18
type input "000000"
type input "0"
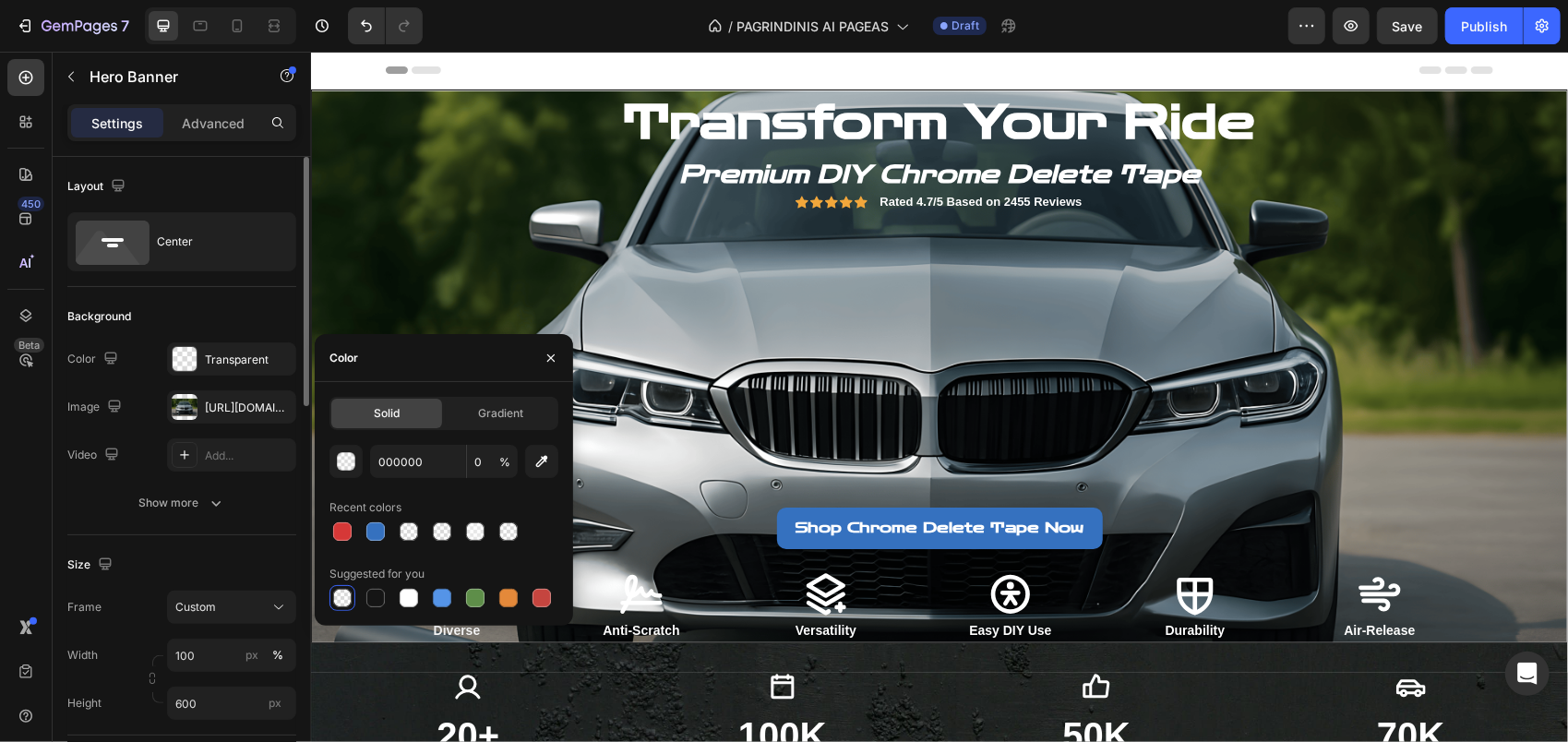
click at [257, 307] on div "Background" at bounding box center [181, 316] width 229 height 30
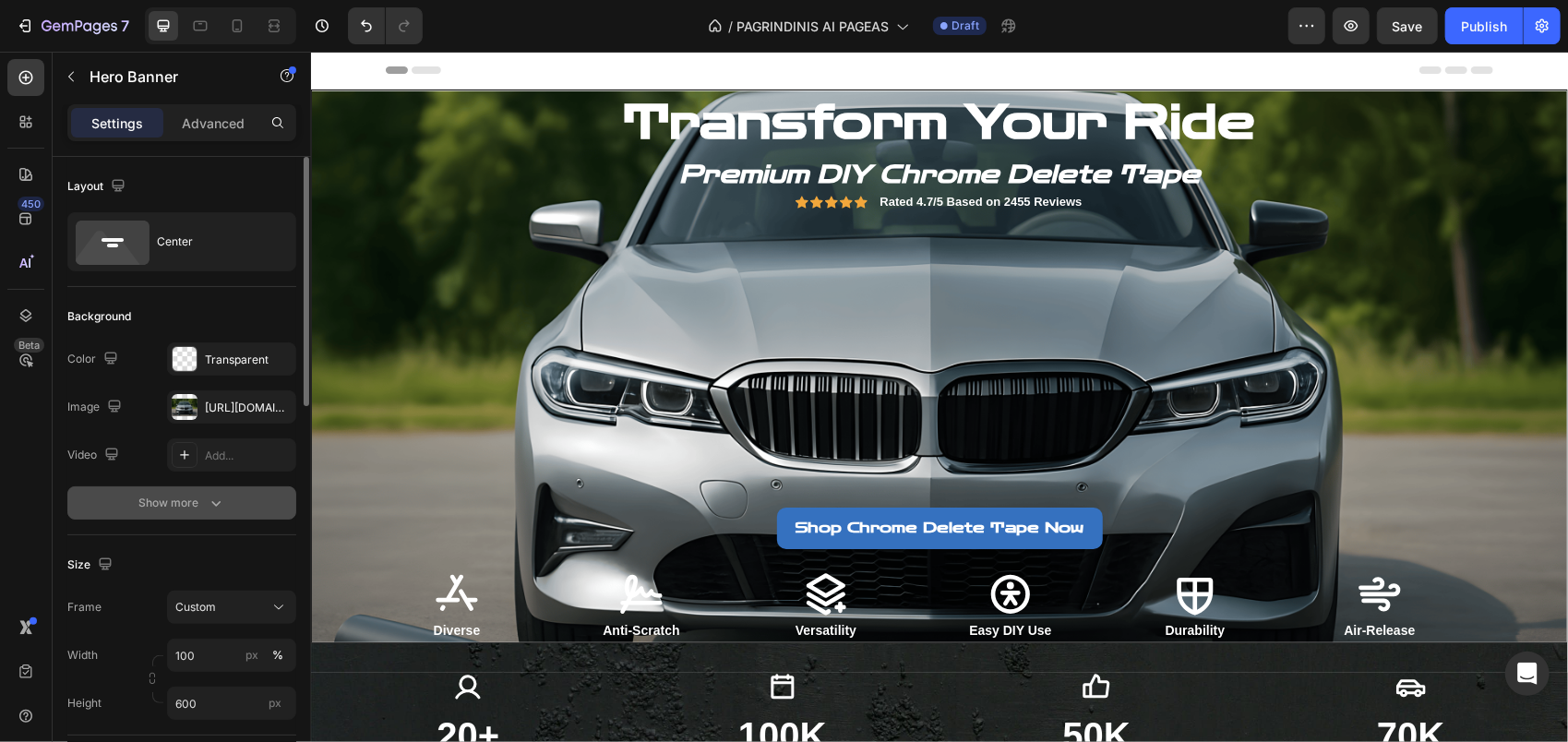
click at [217, 508] on icon "button" at bounding box center [216, 503] width 18 height 18
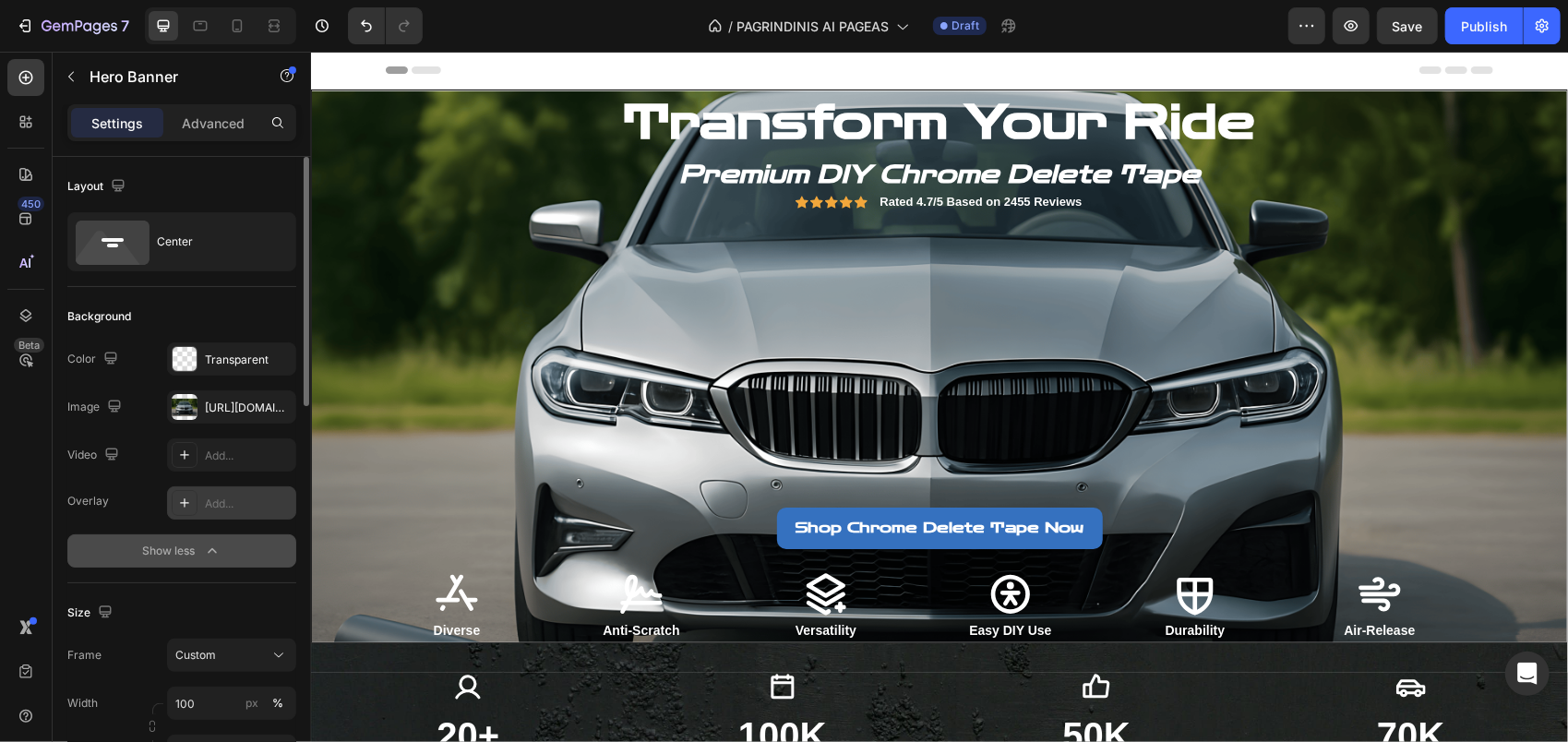
click at [217, 507] on div "Add..." at bounding box center [248, 504] width 87 height 16
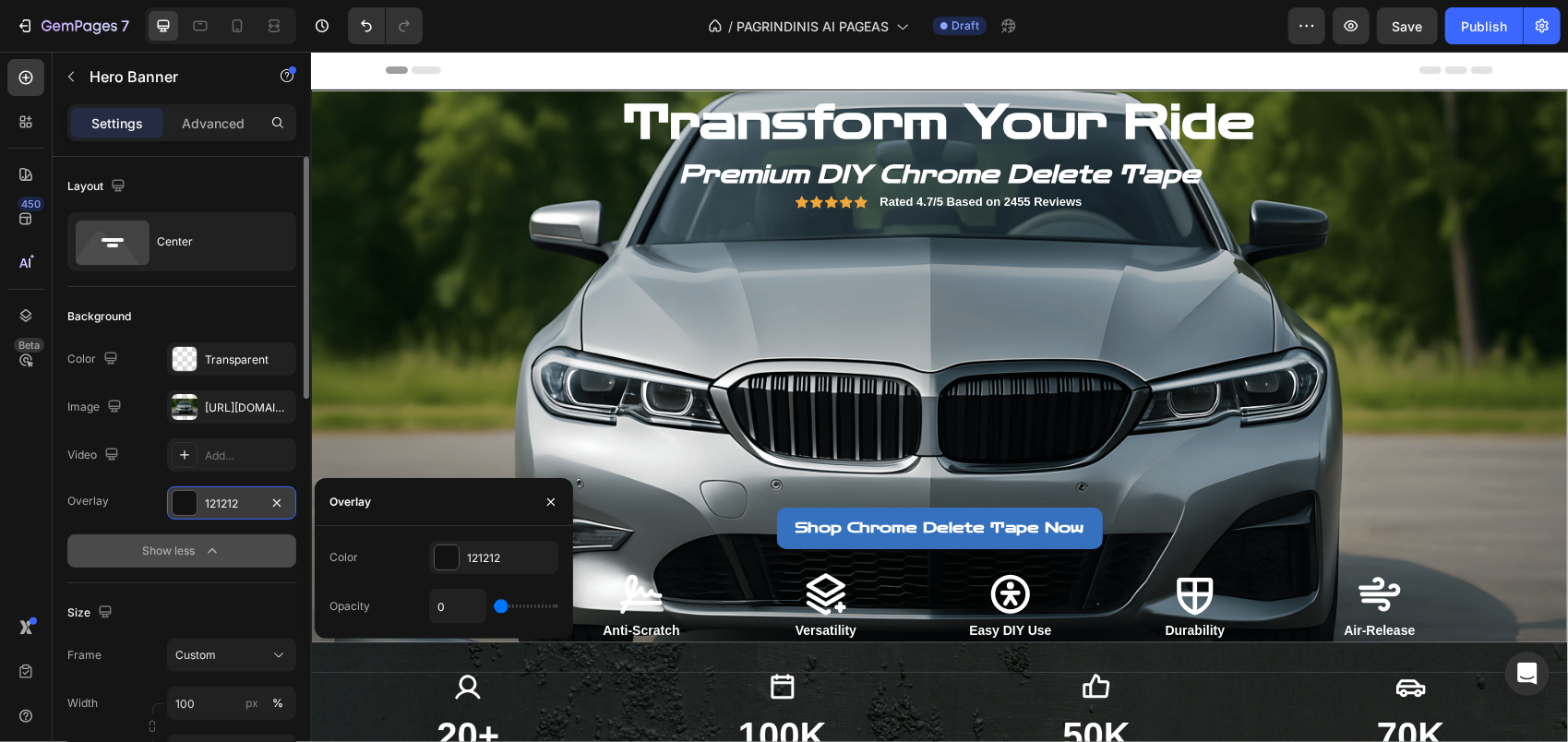
type input "2%"
type input "2"
type input "4%"
type input "4"
type input "7%"
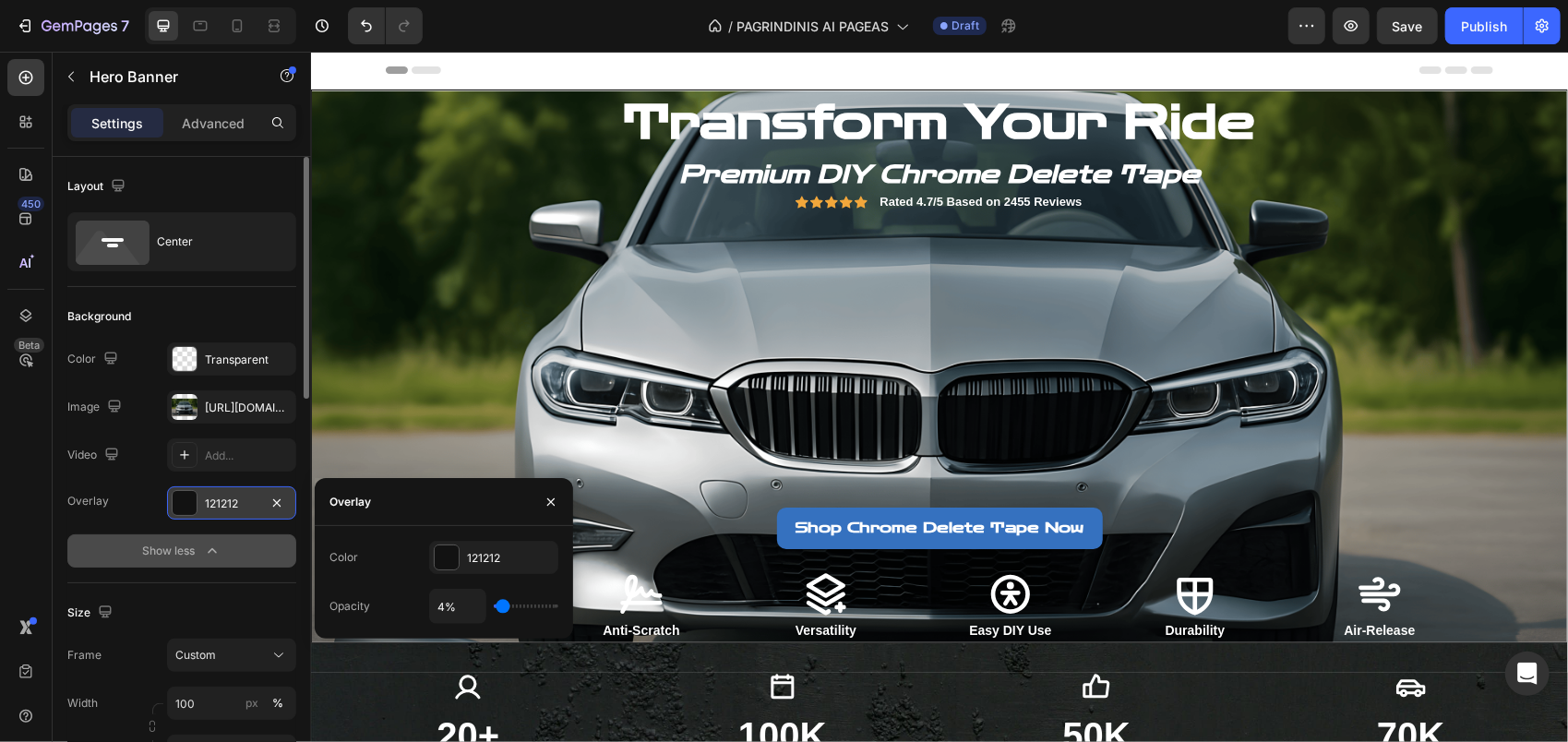
type input "7"
type input "51%"
type input "51"
type input "67%"
type input "67"
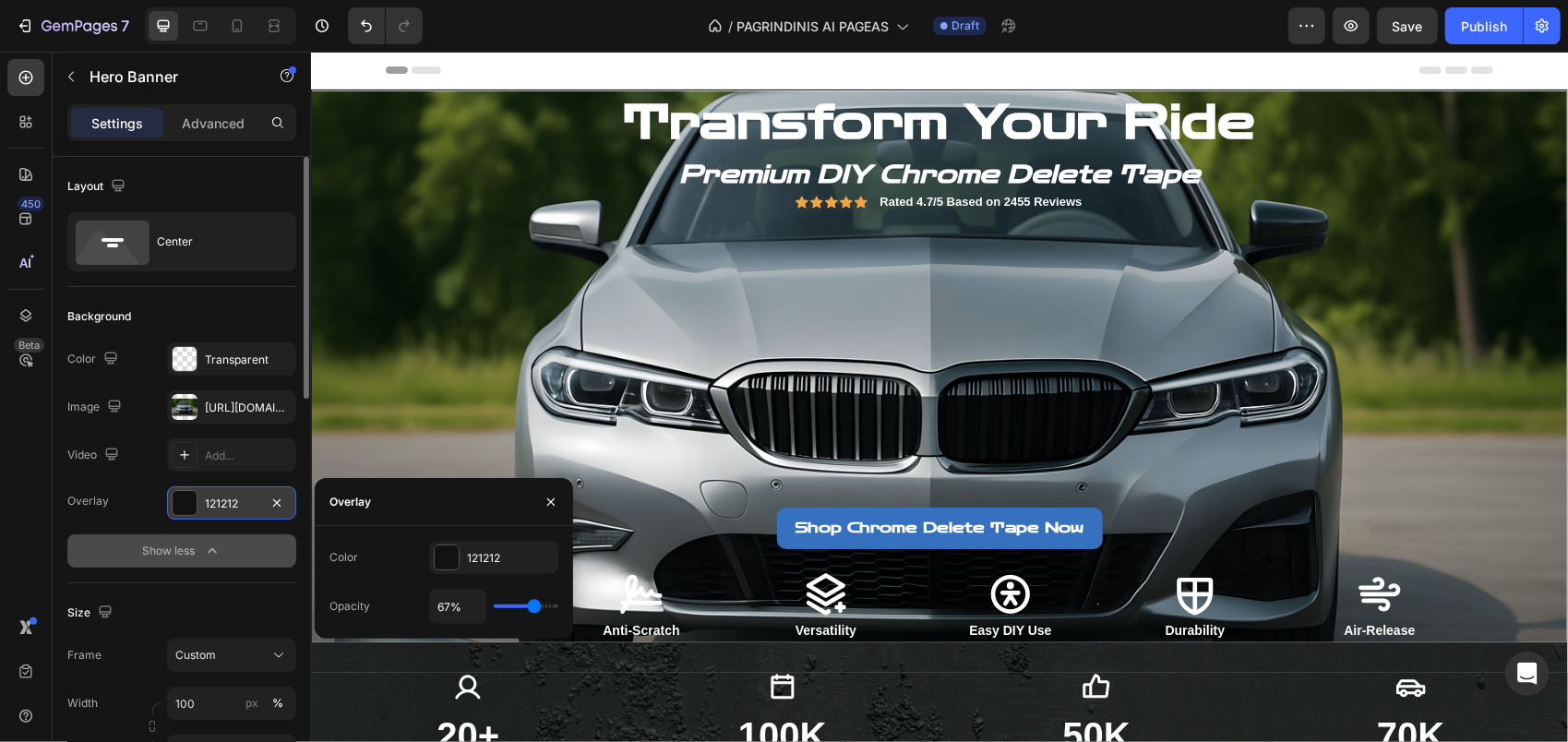
type input "73%"
type input "73"
type input "81%"
type input "81"
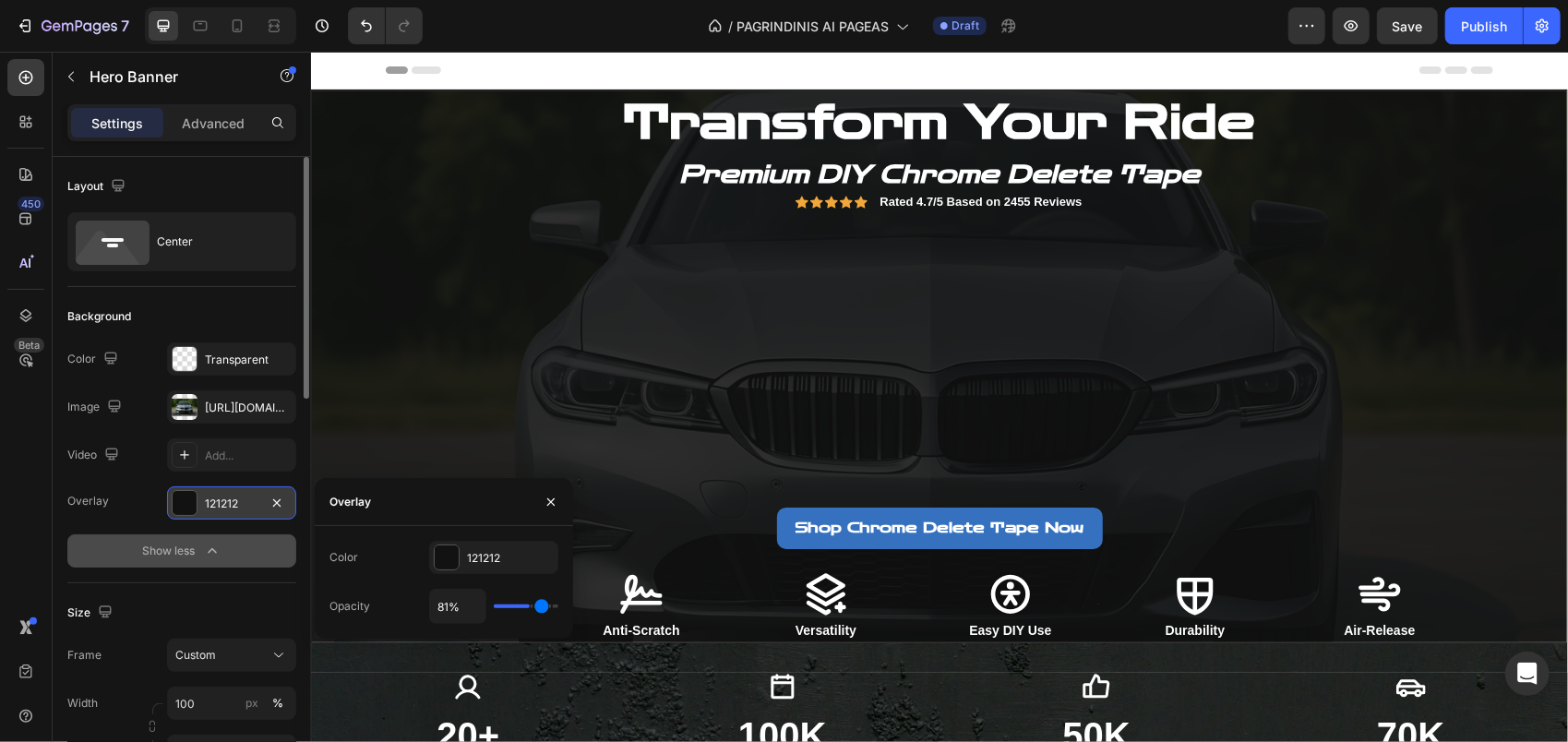
type input "88%"
type input "88"
type input "94%"
type input "94"
type input "100%"
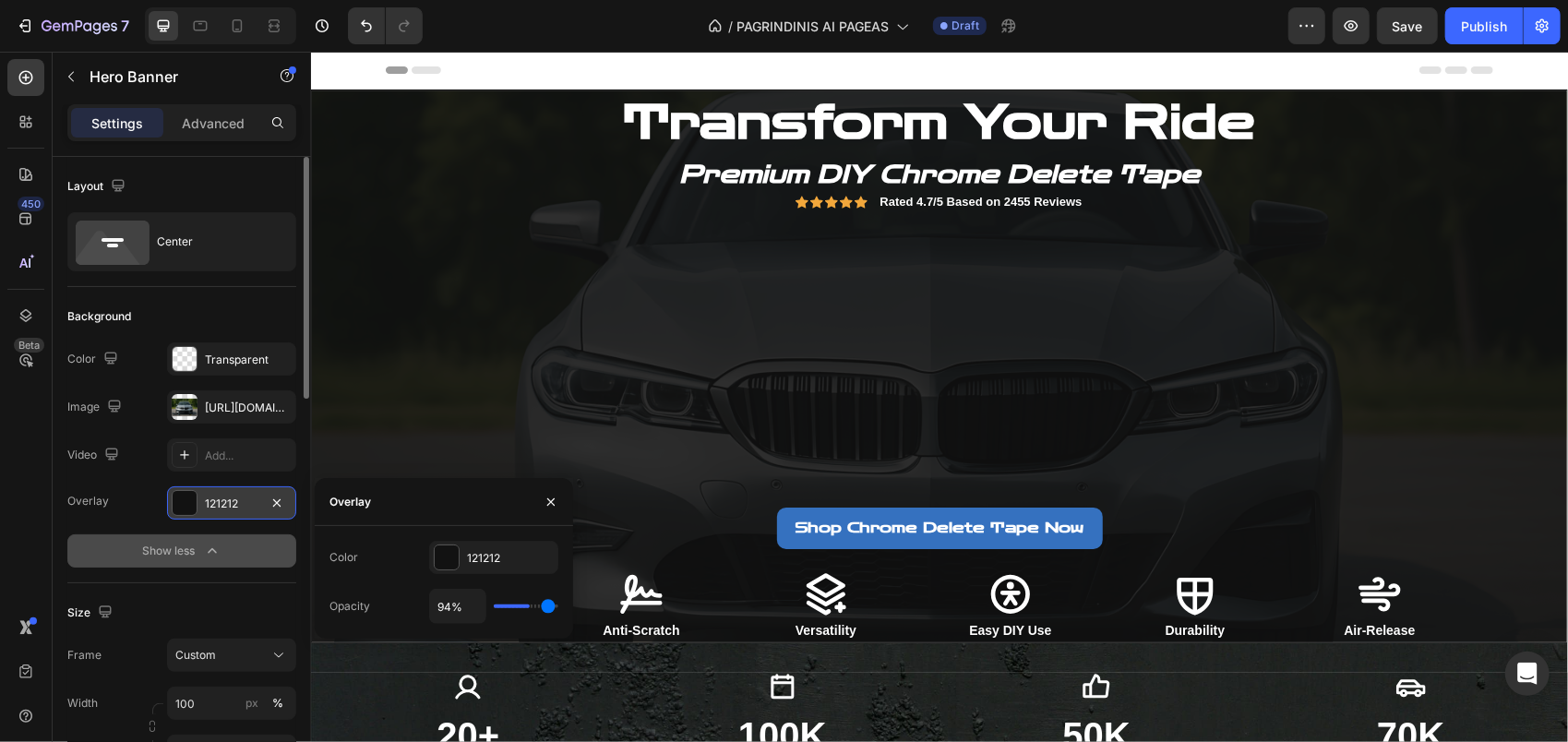
type input "100"
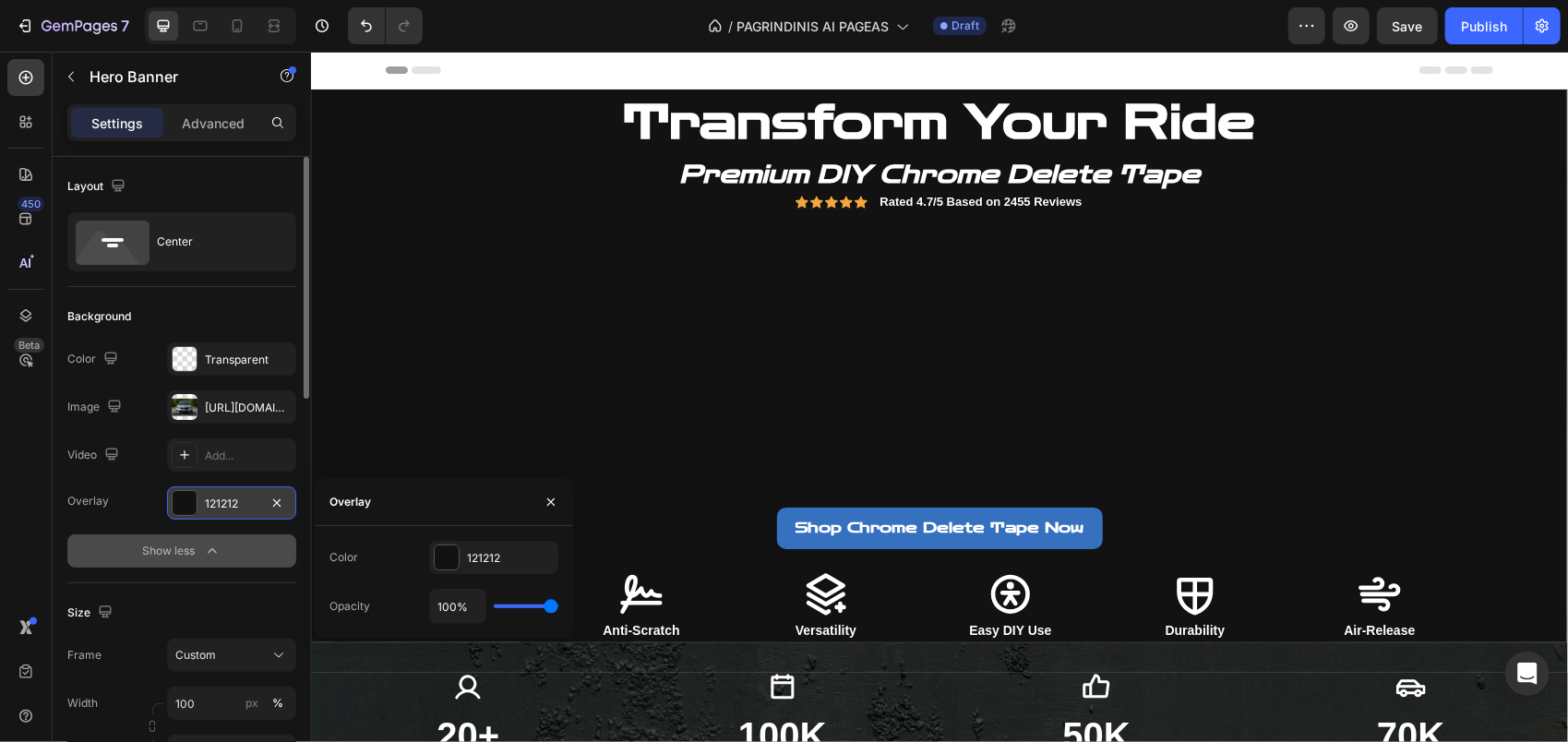
type input "96%"
type input "96"
type input "90%"
type input "90"
type input "87%"
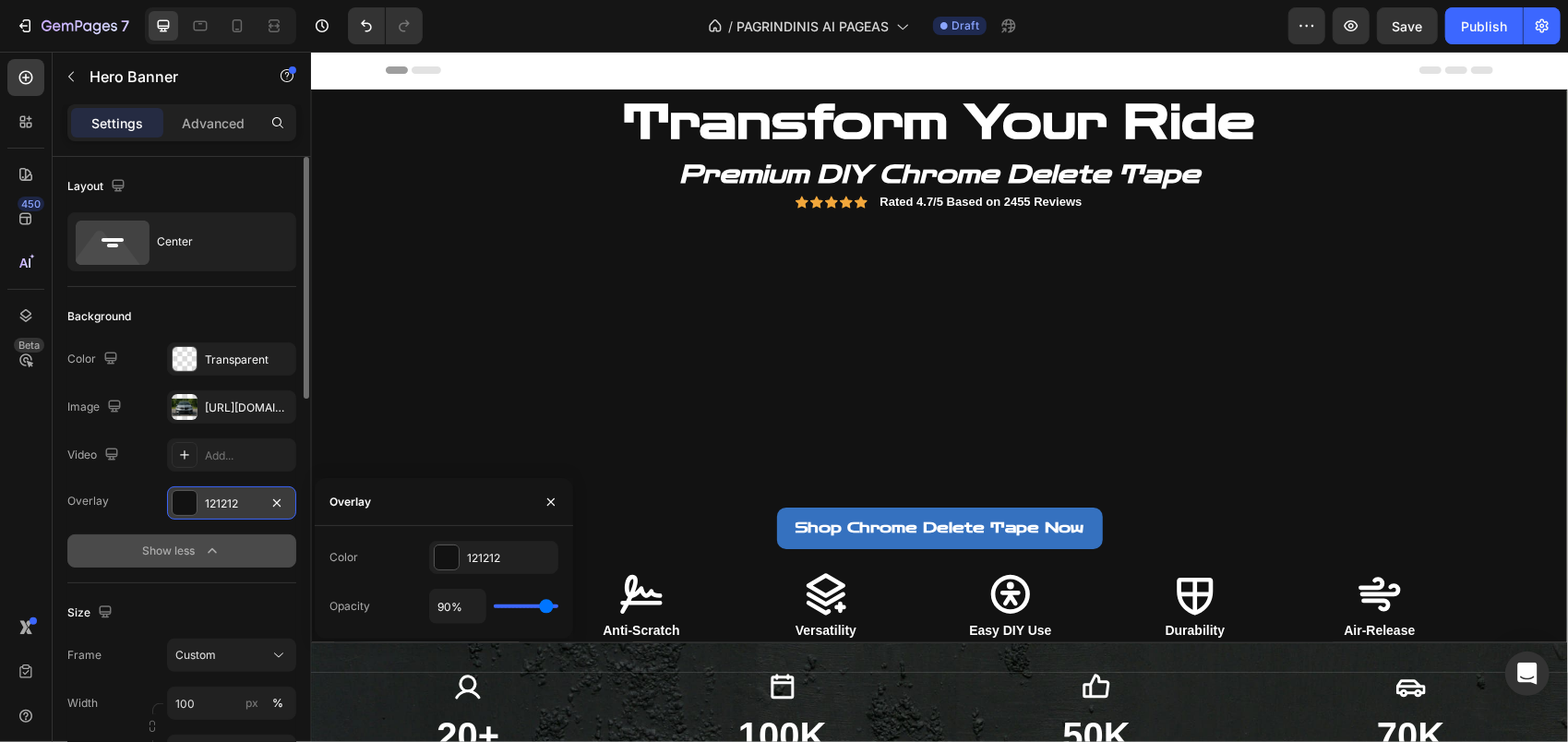
type input "87"
type input "85%"
type input "85"
type input "82%"
type input "82"
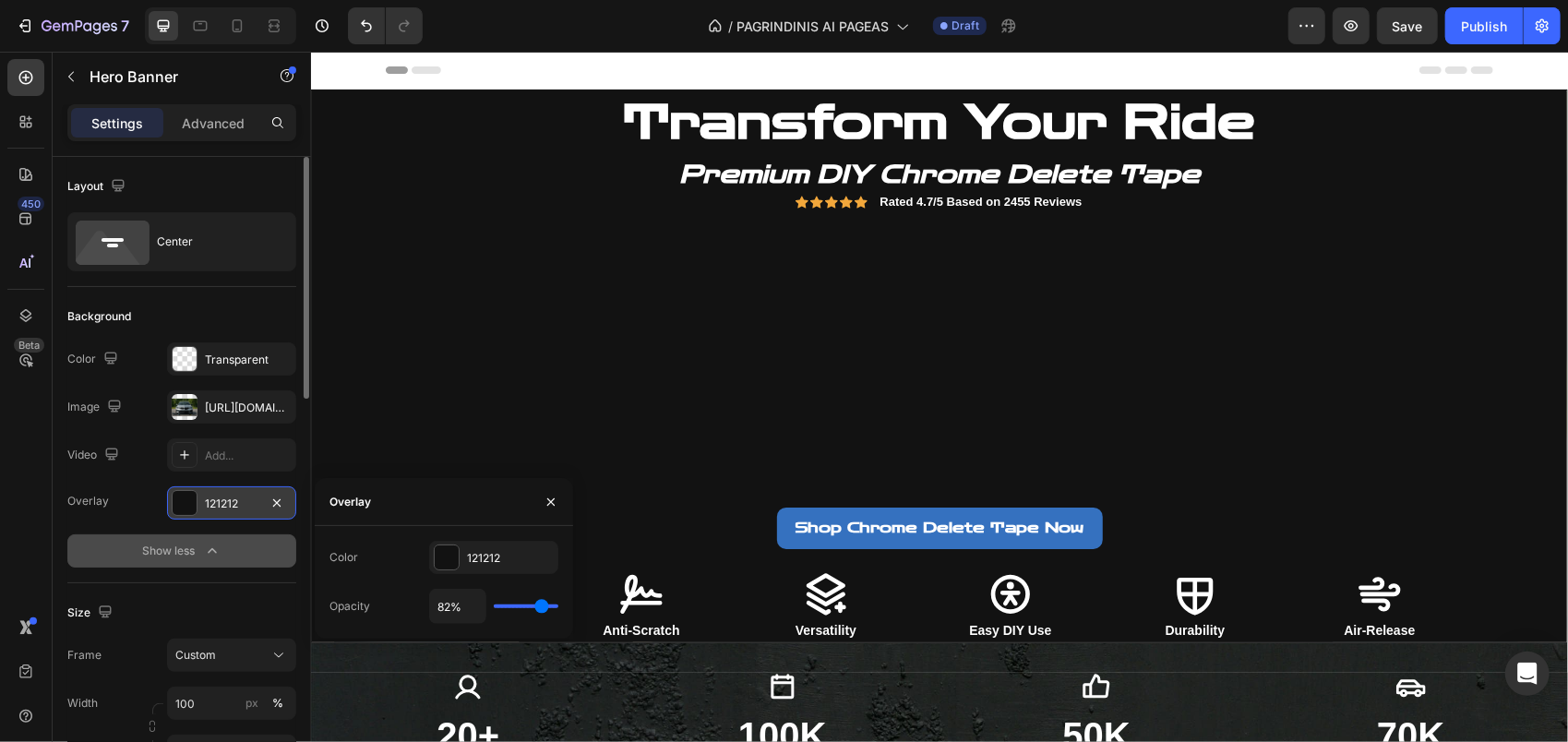
type input "77%"
type input "77"
type input "75%"
type input "75"
type input "71%"
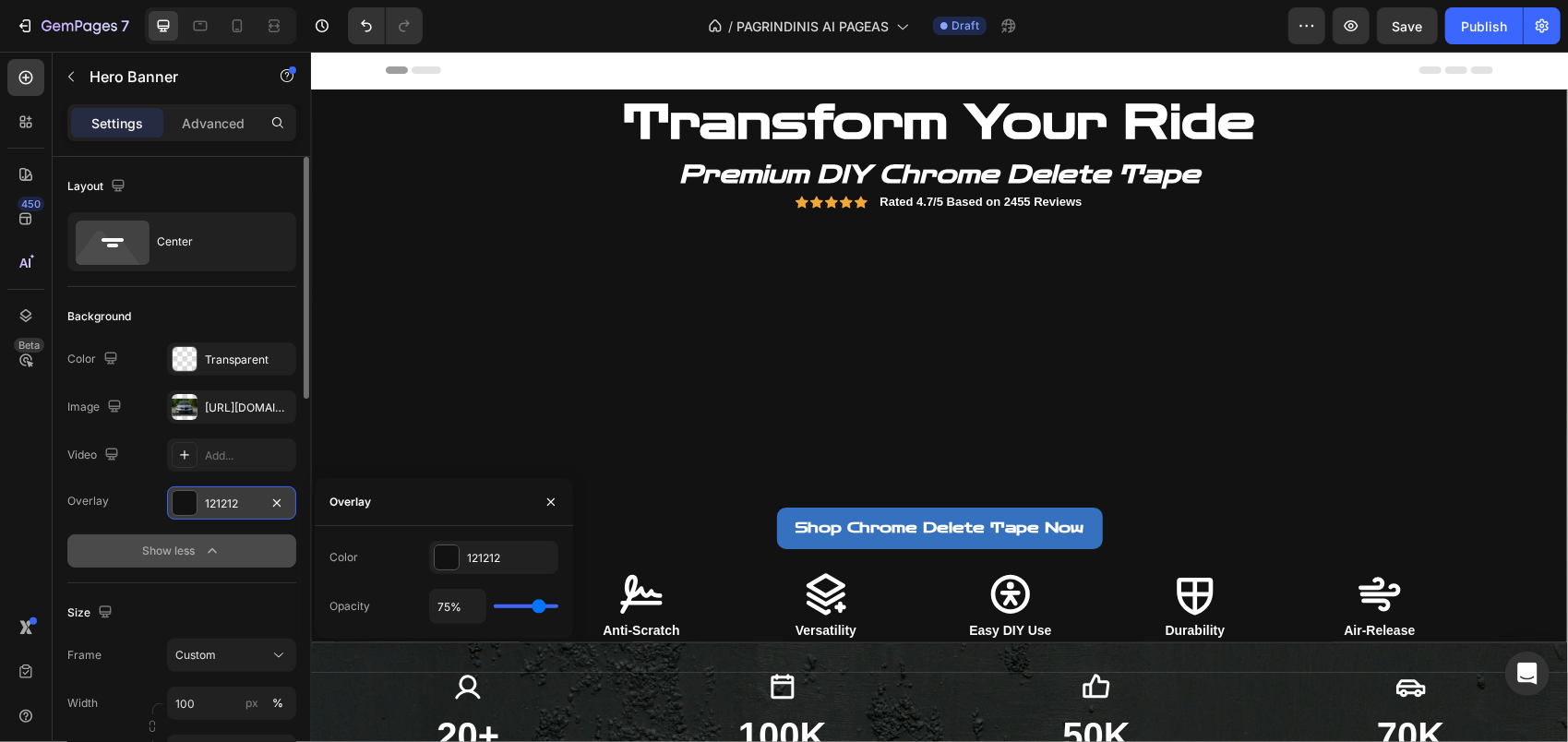
type input "71"
type input "66%"
type input "66"
type input "59%"
type input "59"
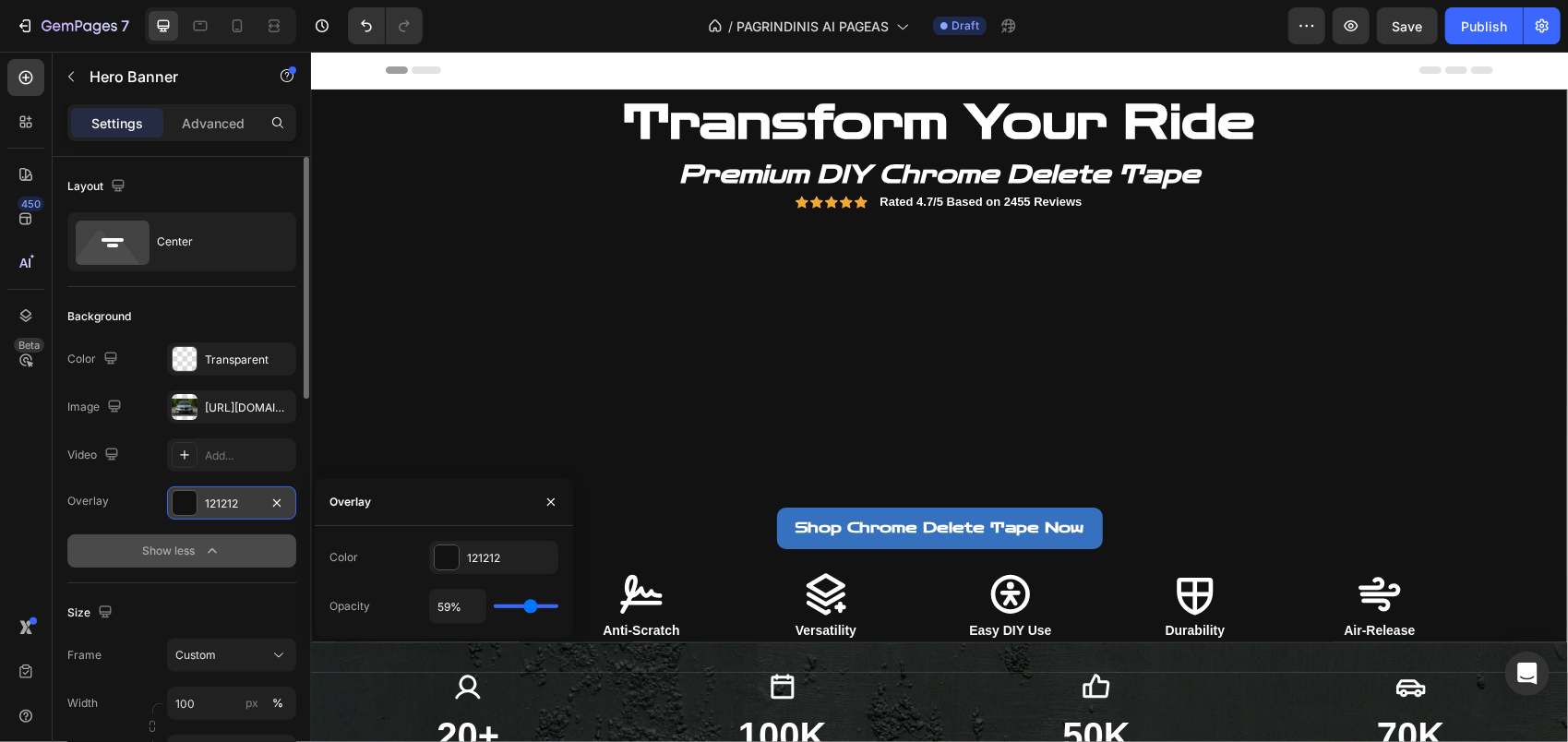
type input "54%"
type input "54"
type input "48%"
type input "48"
type input "43%"
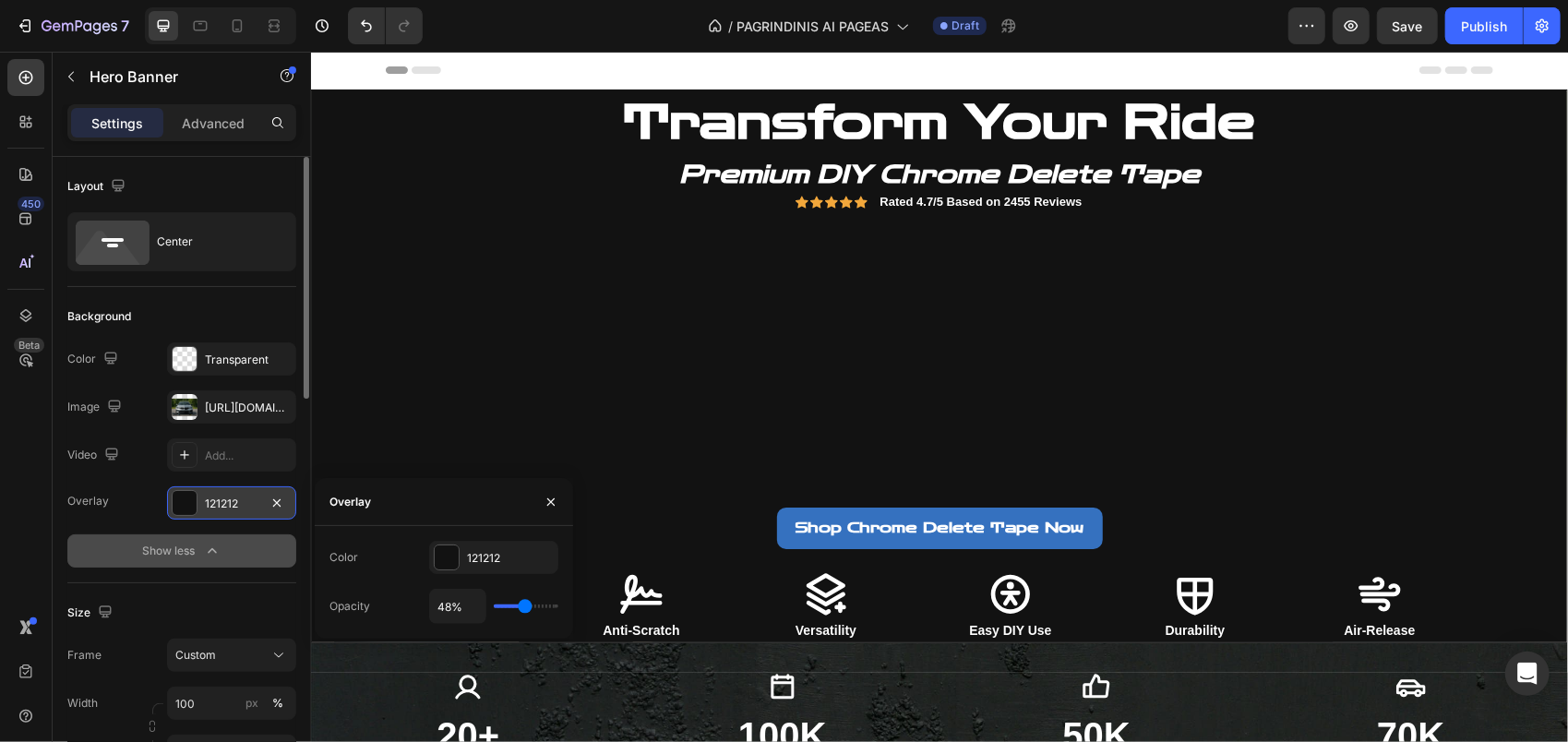
type input "43"
type input "38%"
type input "38"
type input "35%"
type input "35"
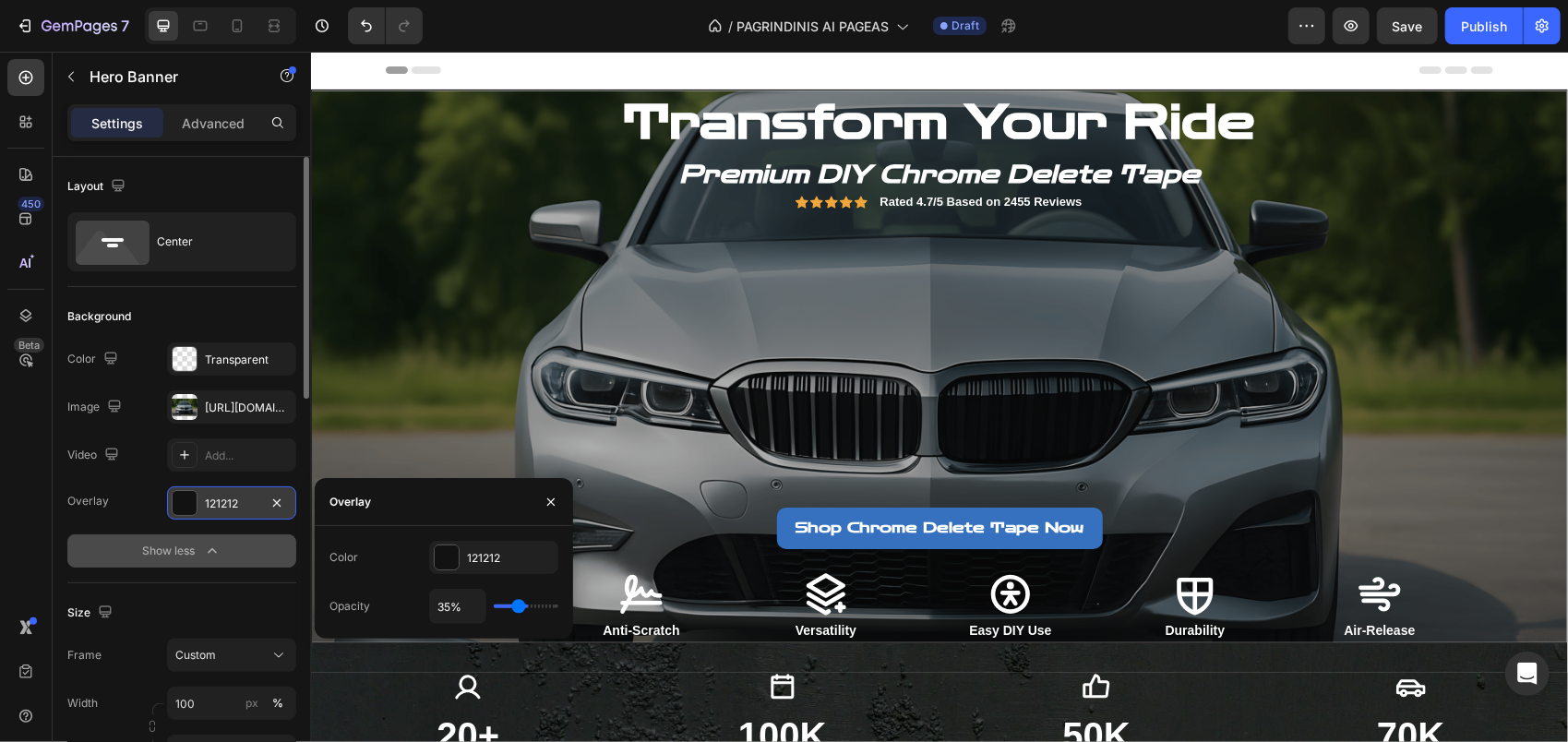
type input "34%"
type input "34"
type input "31%"
type input "31"
type input "29%"
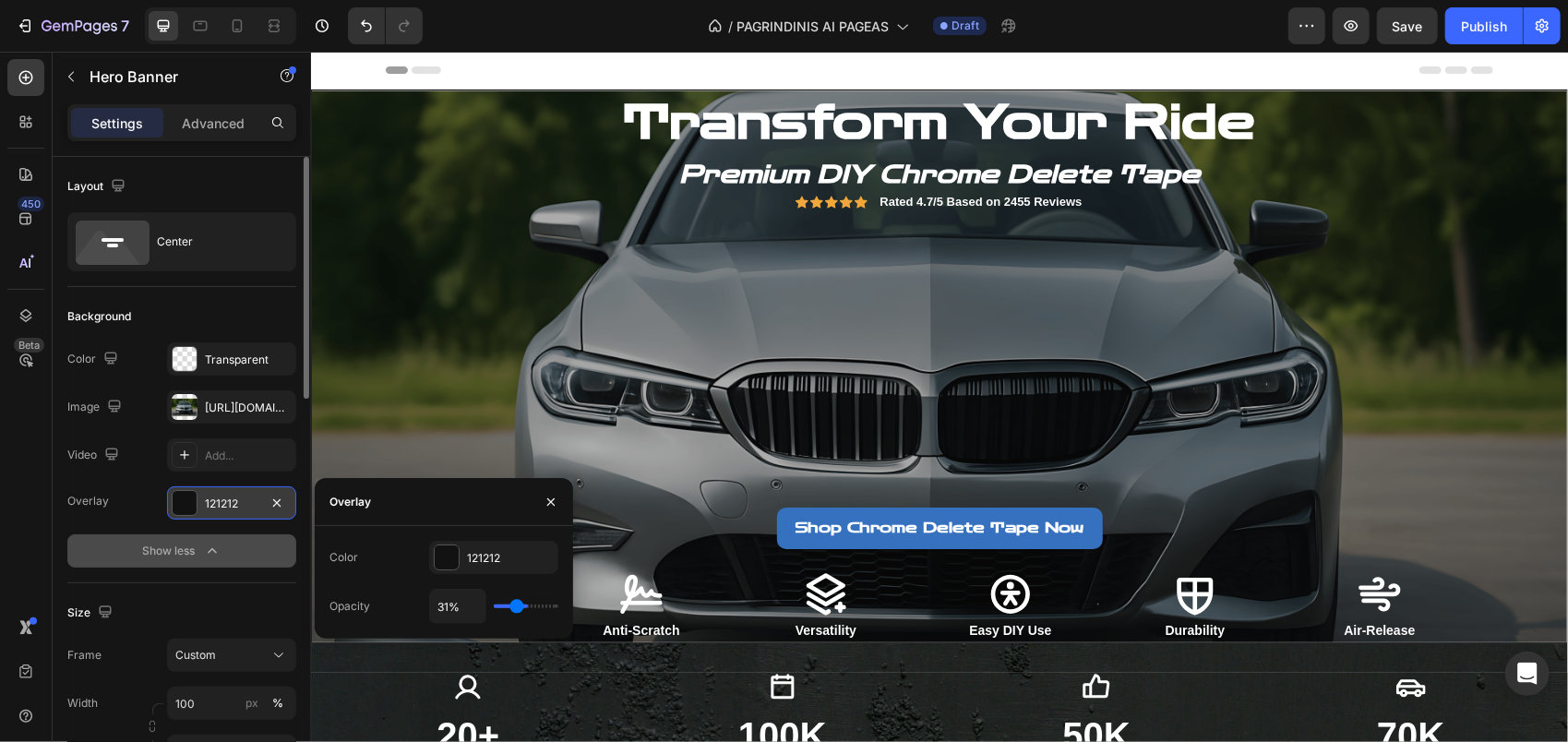
type input "29"
type input "24%"
type input "24"
type input "22%"
type input "22"
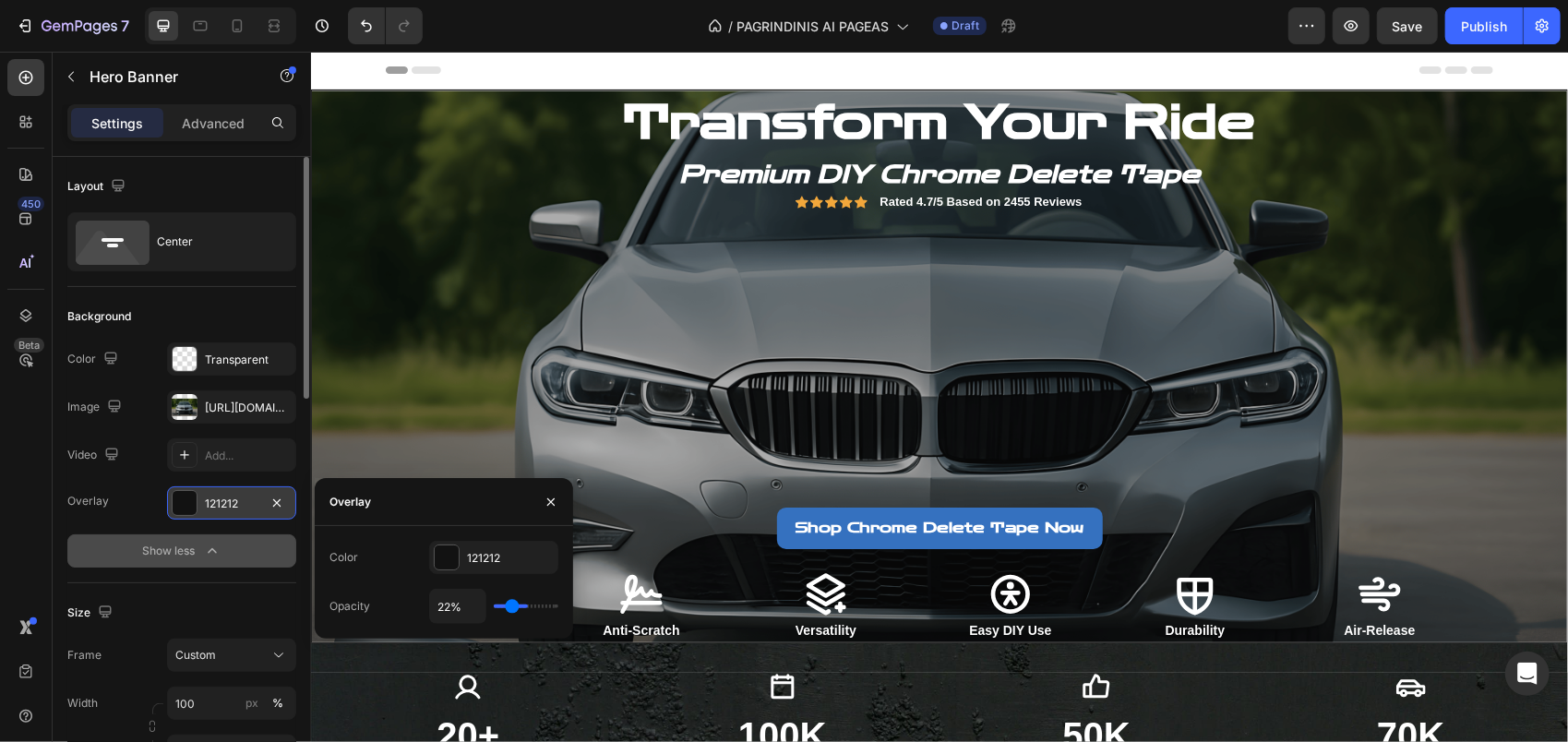
type input "19%"
type input "19"
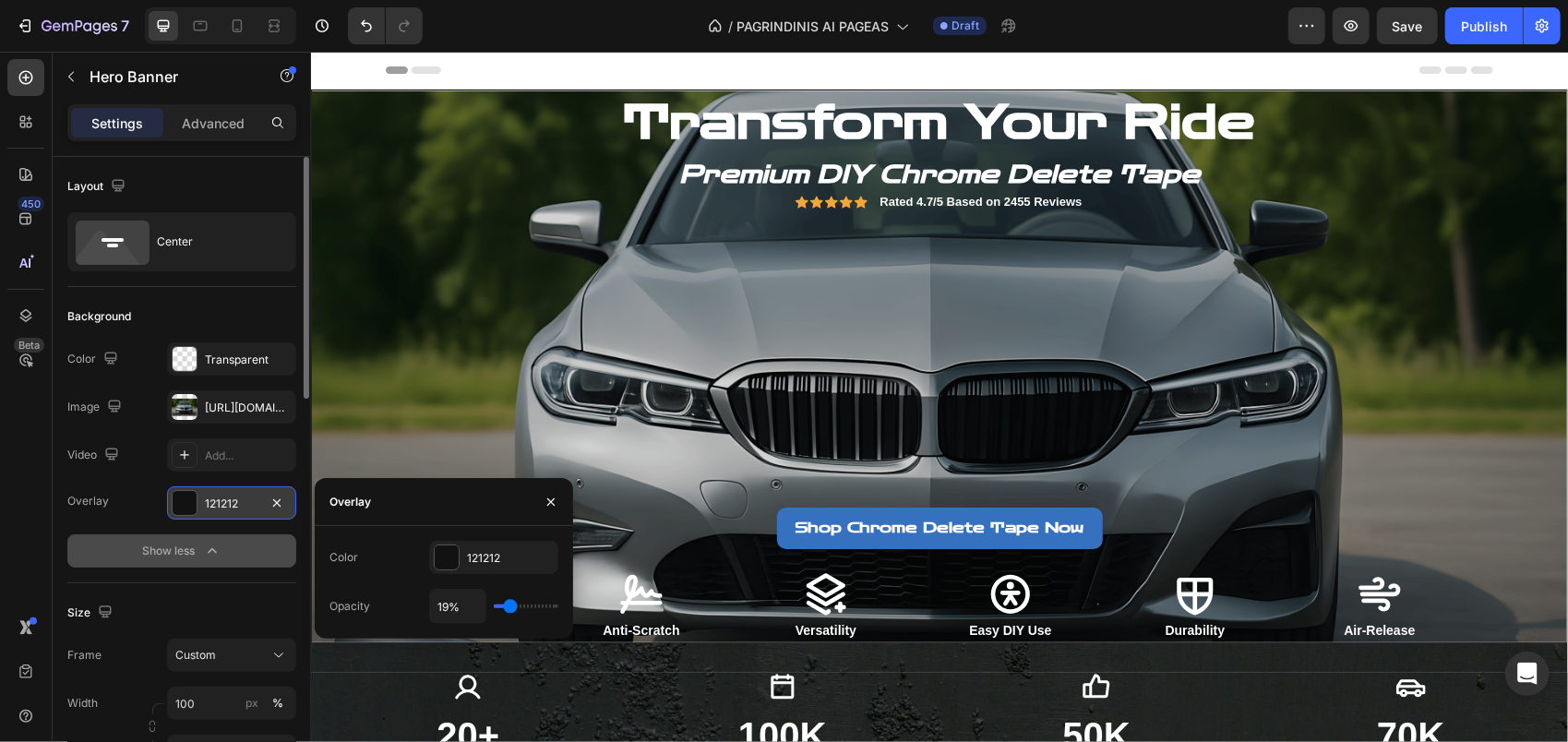
type input "23%"
type input "23"
type input "25%"
type input "25"
type input "30%"
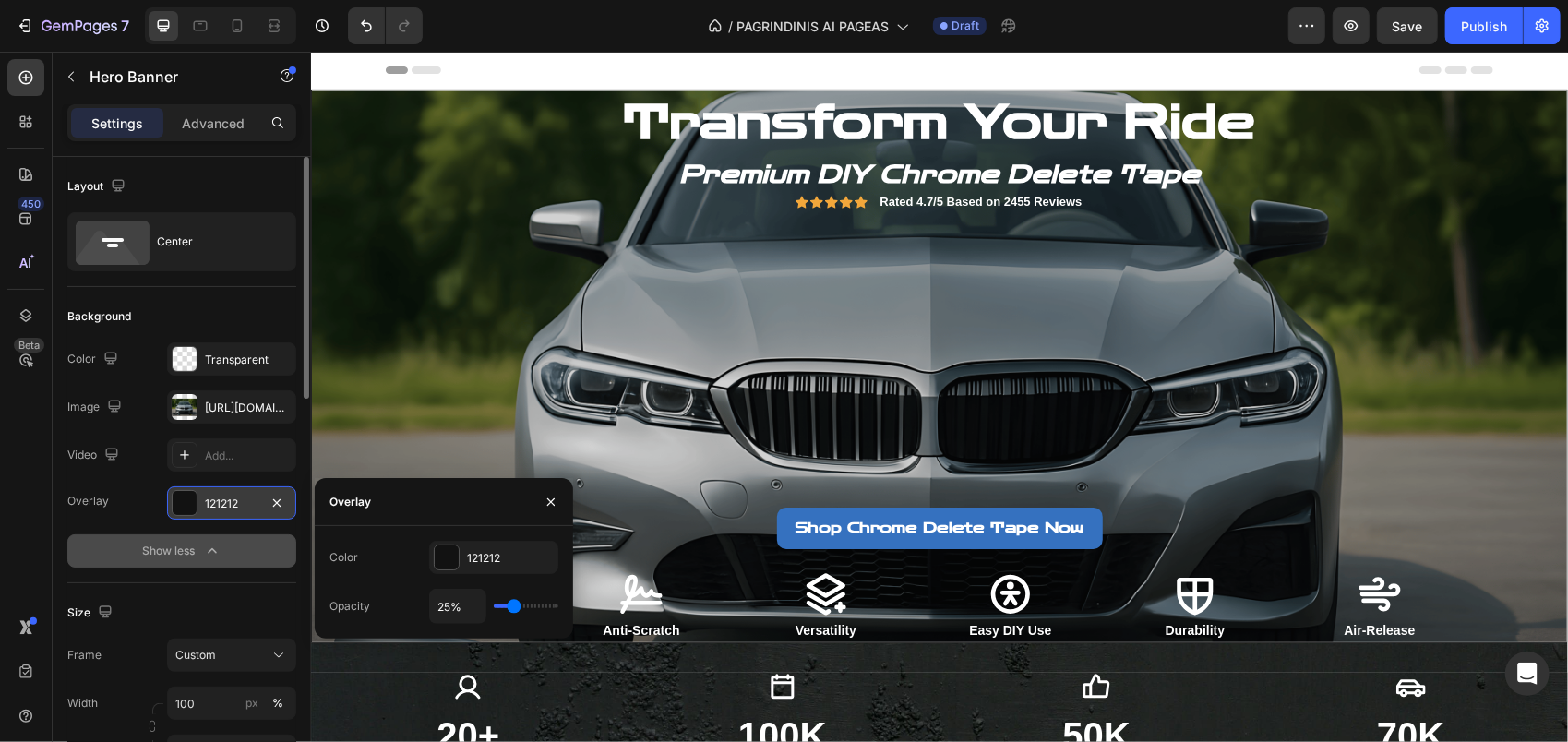
type input "30"
type input "33%"
type input "33"
type input "36%"
type input "36"
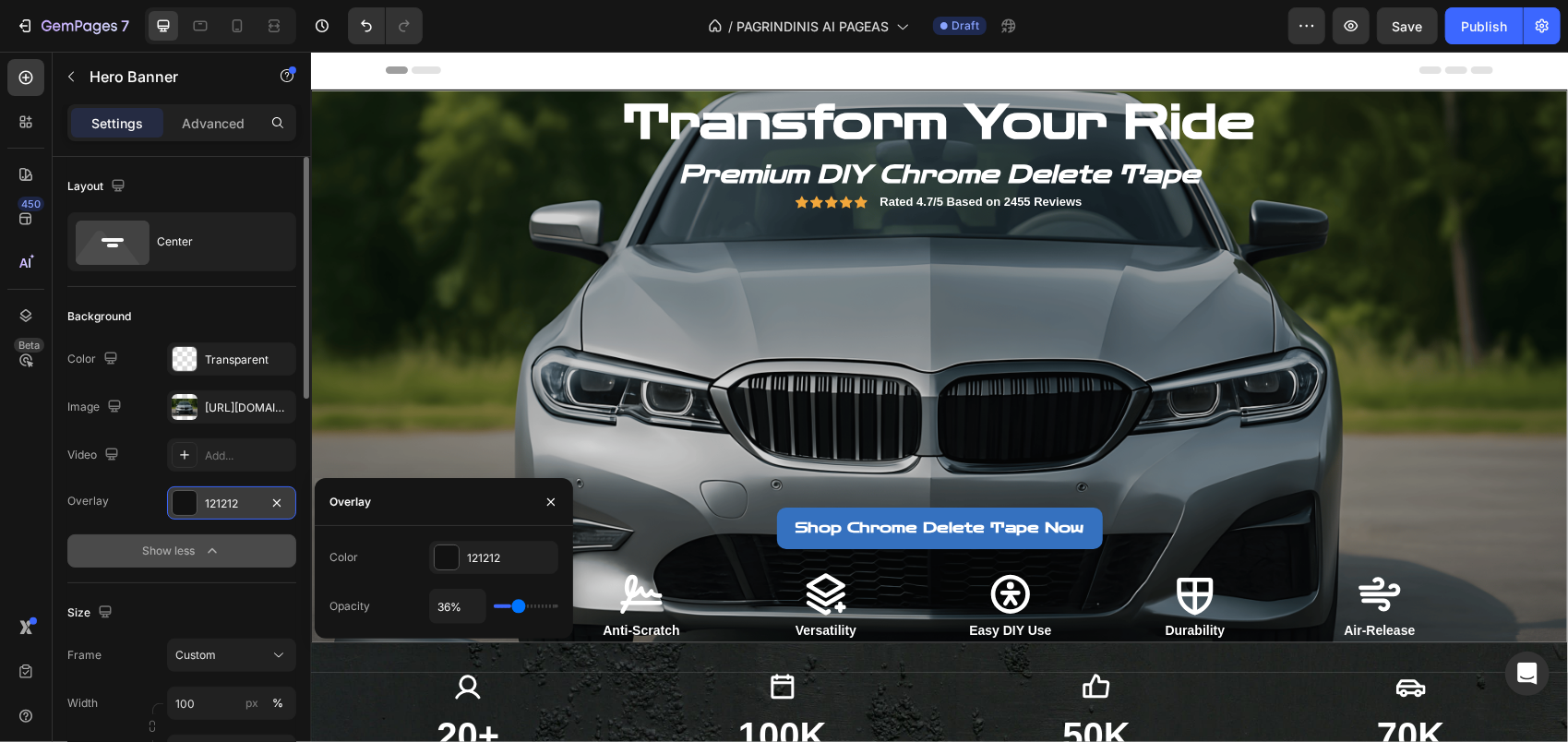
type input "39%"
type input "39"
type input "46%"
type input "46"
type input "49%"
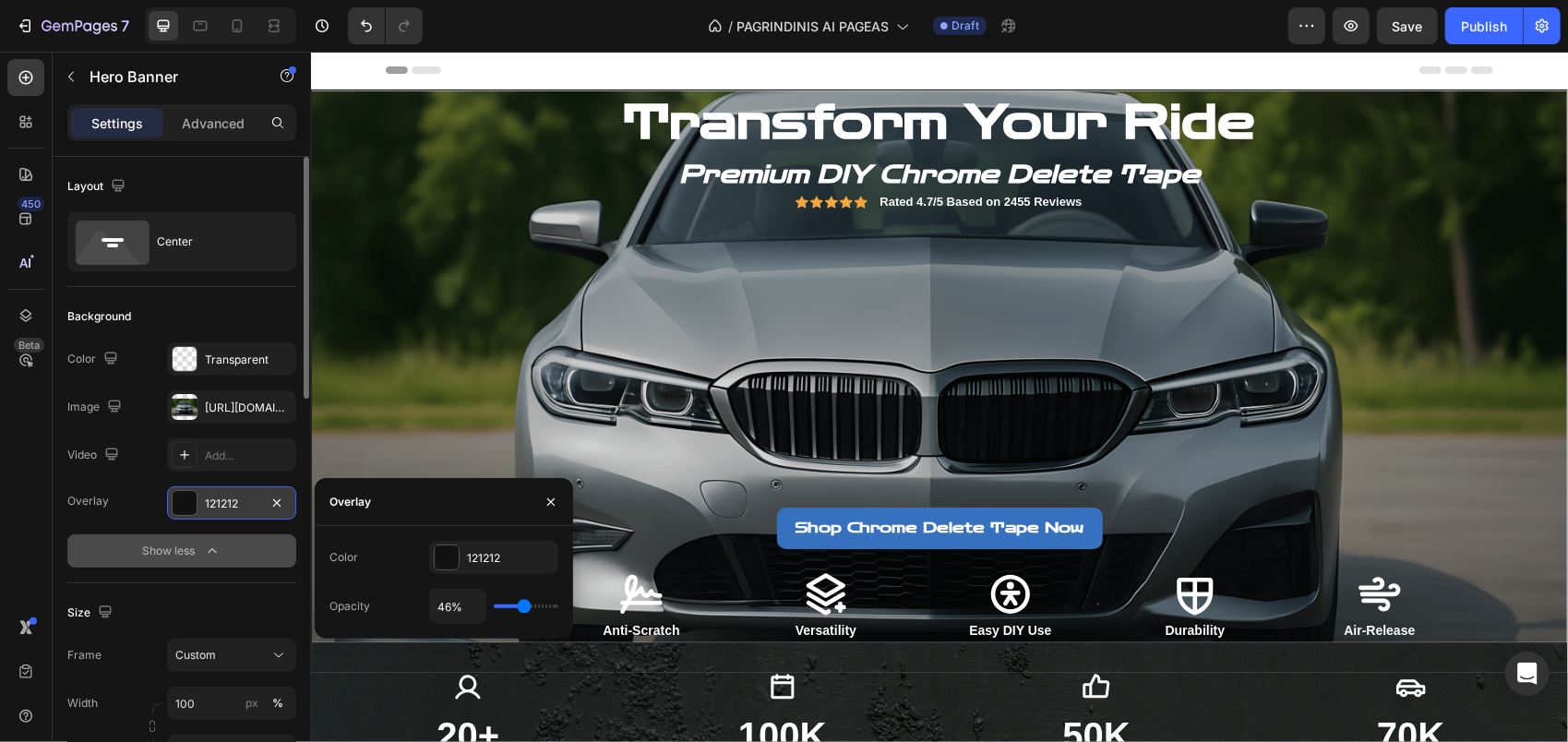
type input "49"
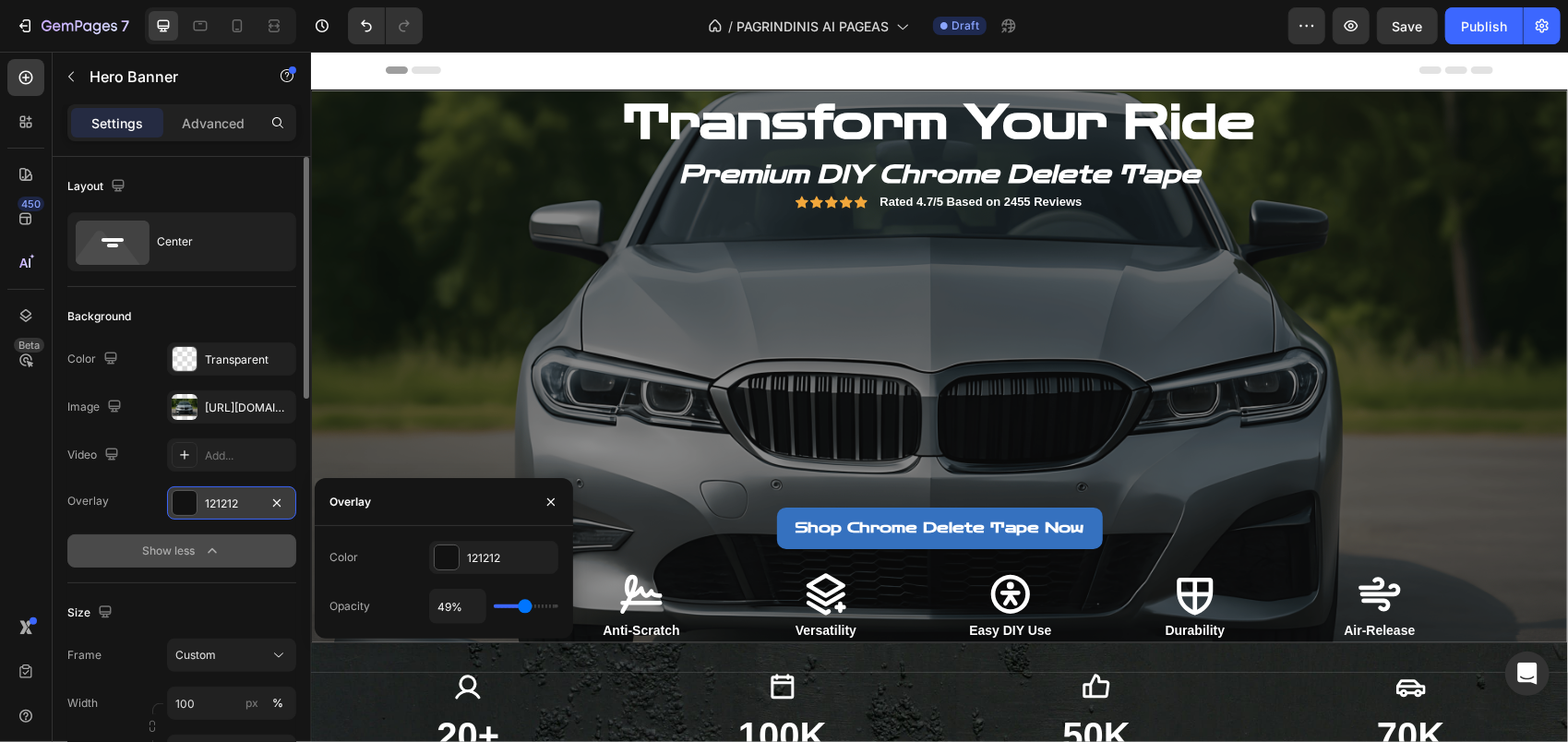
type input "51%"
type input "51"
type input "50%"
type input "50"
type input "48%"
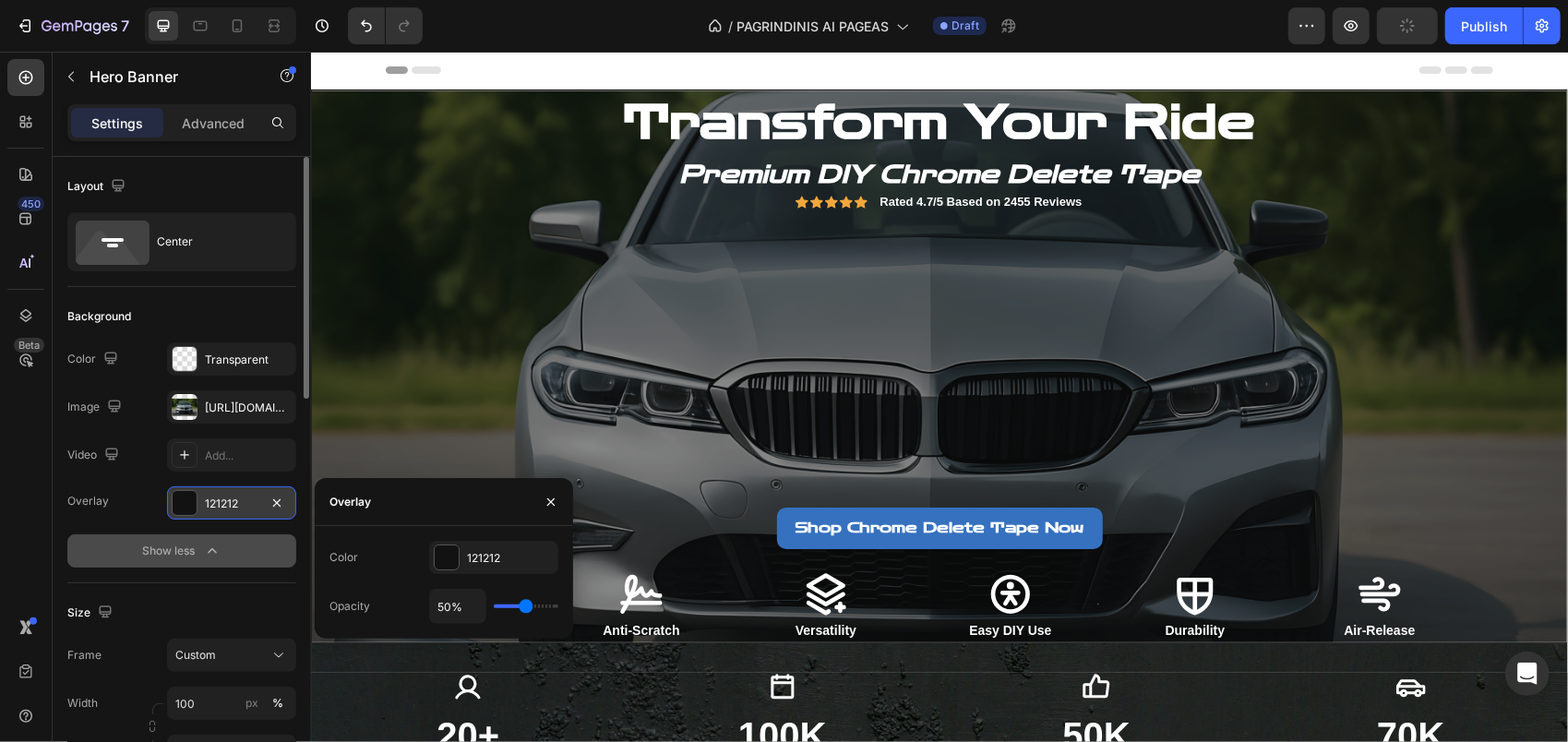
type input "48"
type input "43%"
type input "43"
type input "40%"
type input "40"
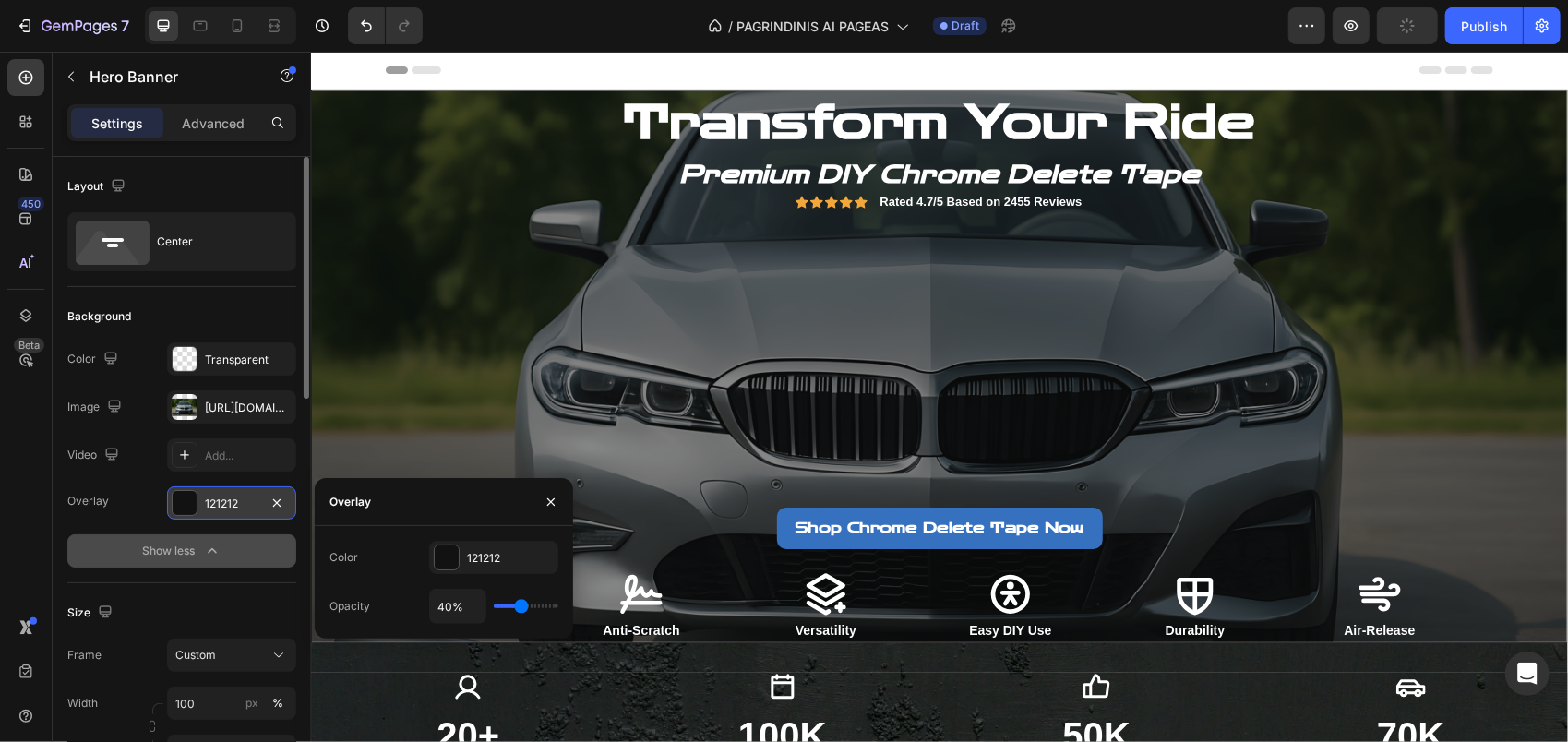
type input "38%"
type input "38"
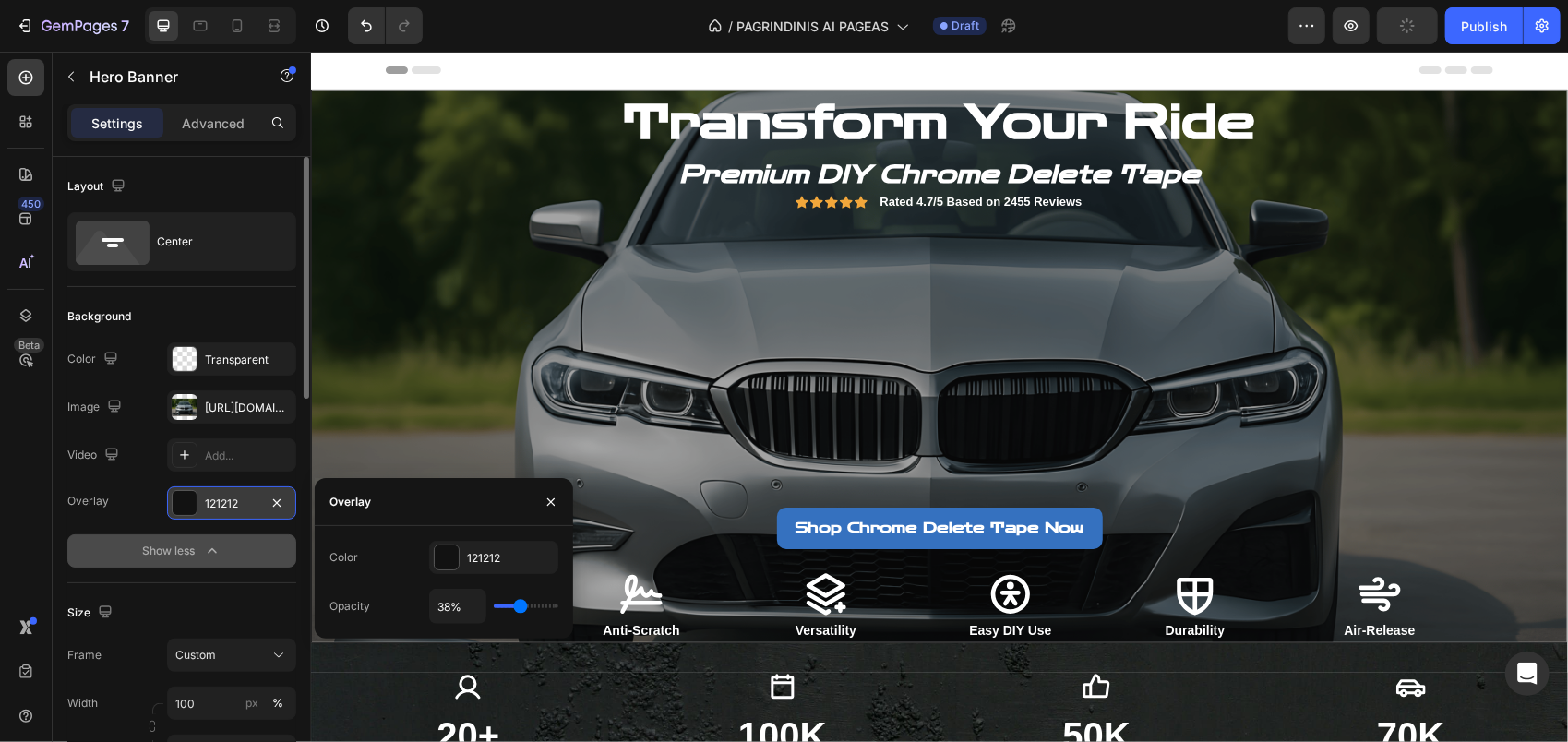
type input "31%"
type input "31"
type input "29%"
type input "29"
type input "27%"
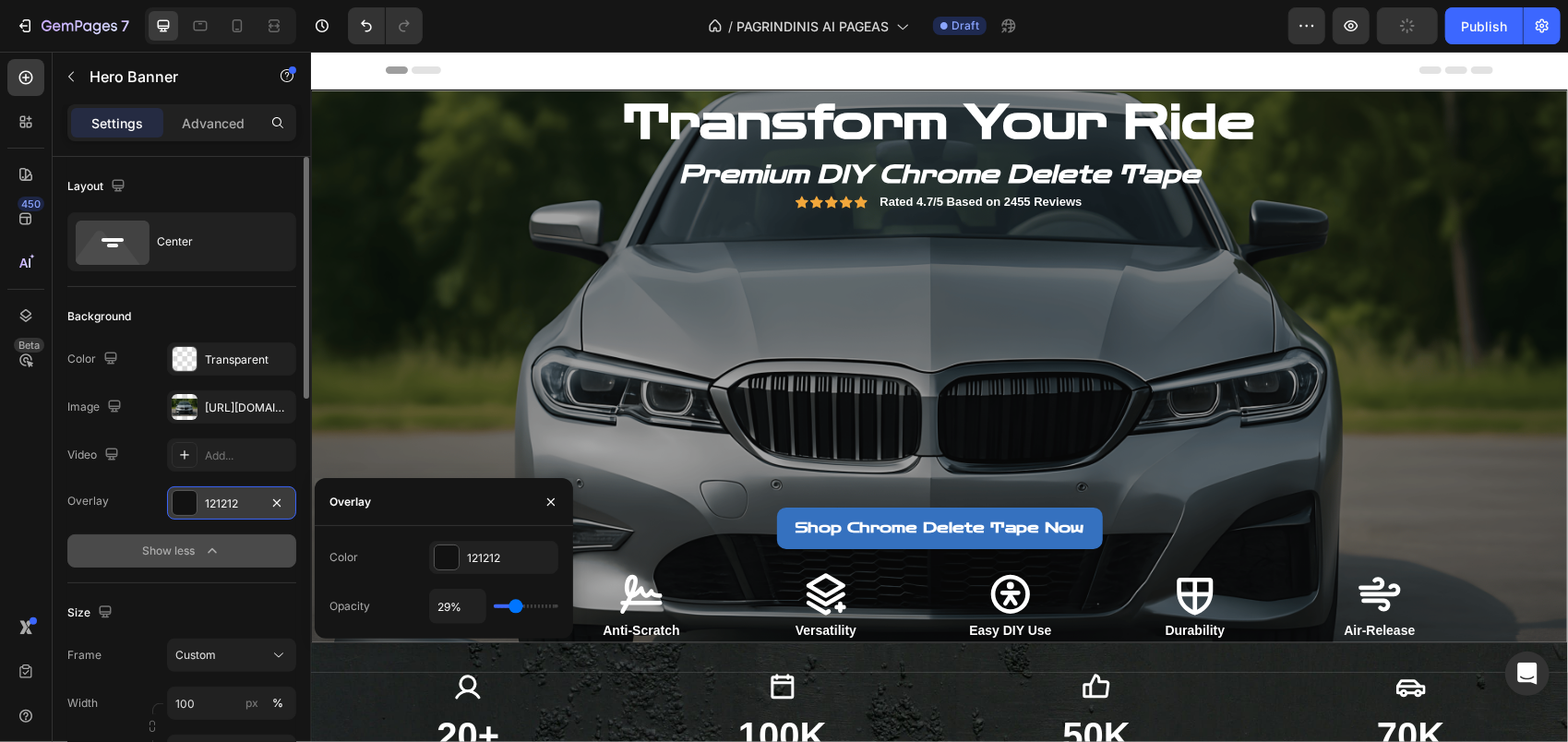
type input "27"
type input "24%"
type input "24"
type input "19%"
type input "19"
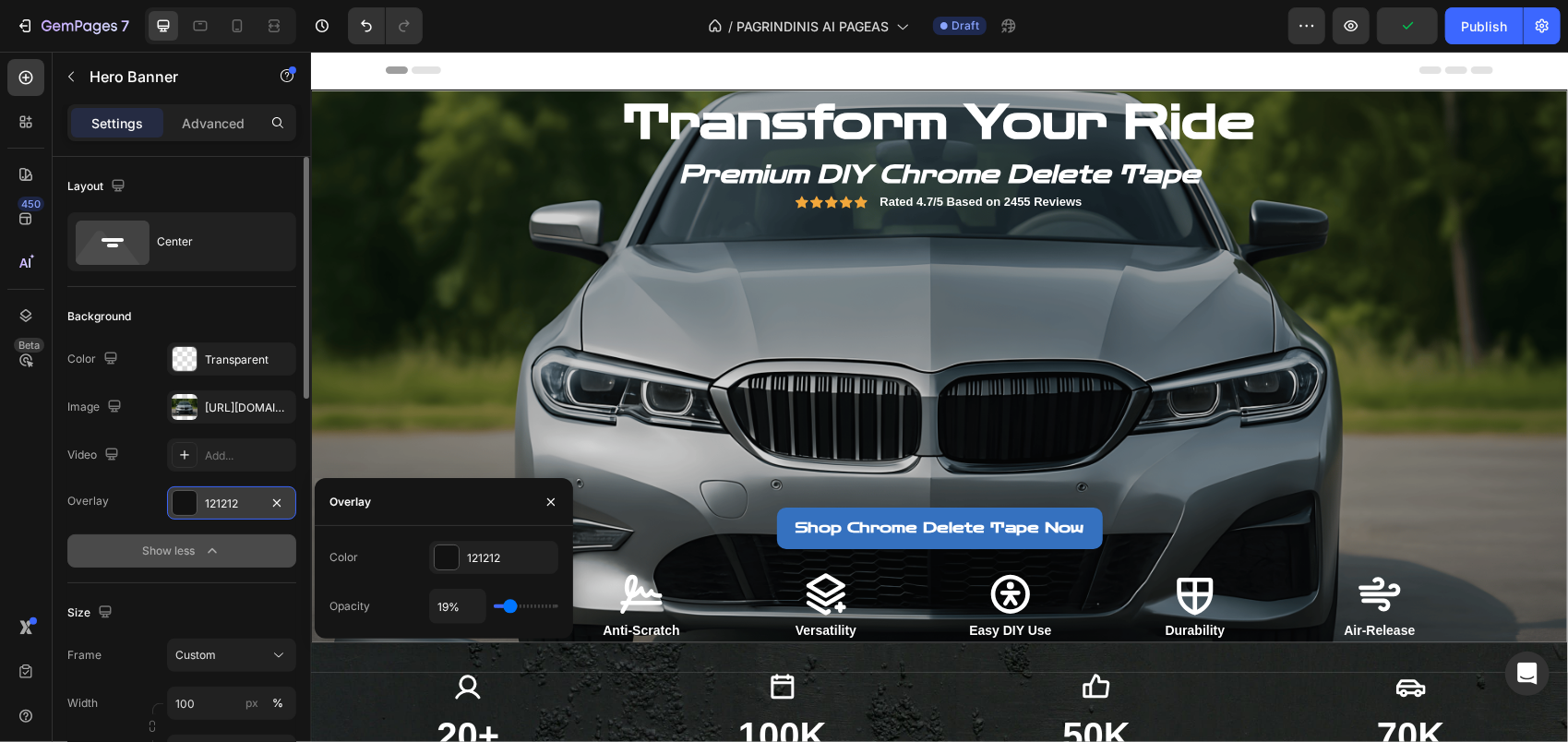
type input "17%"
type input "17"
type input "15%"
type input "15"
type input "13%"
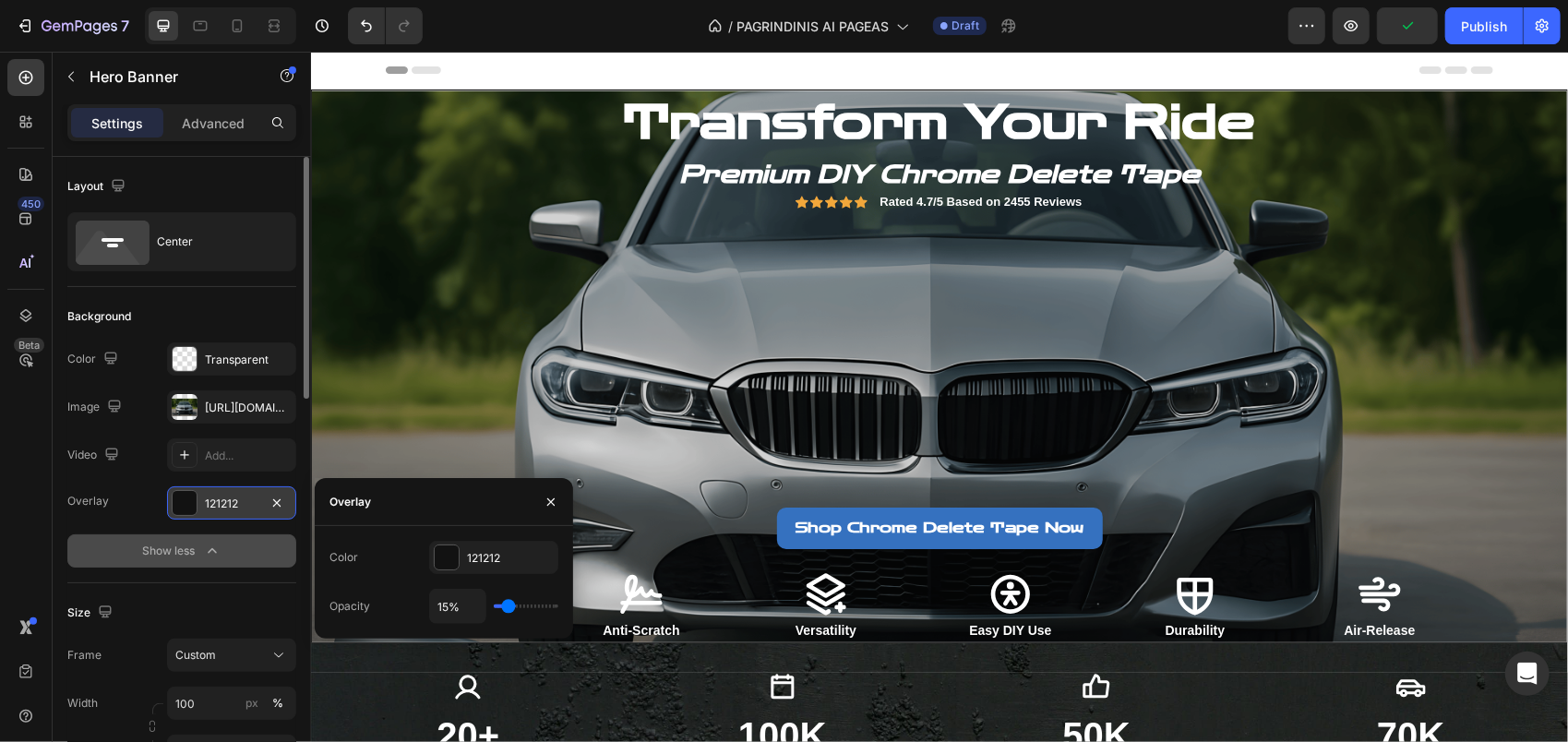
type input "13"
type input "10%"
type input "10"
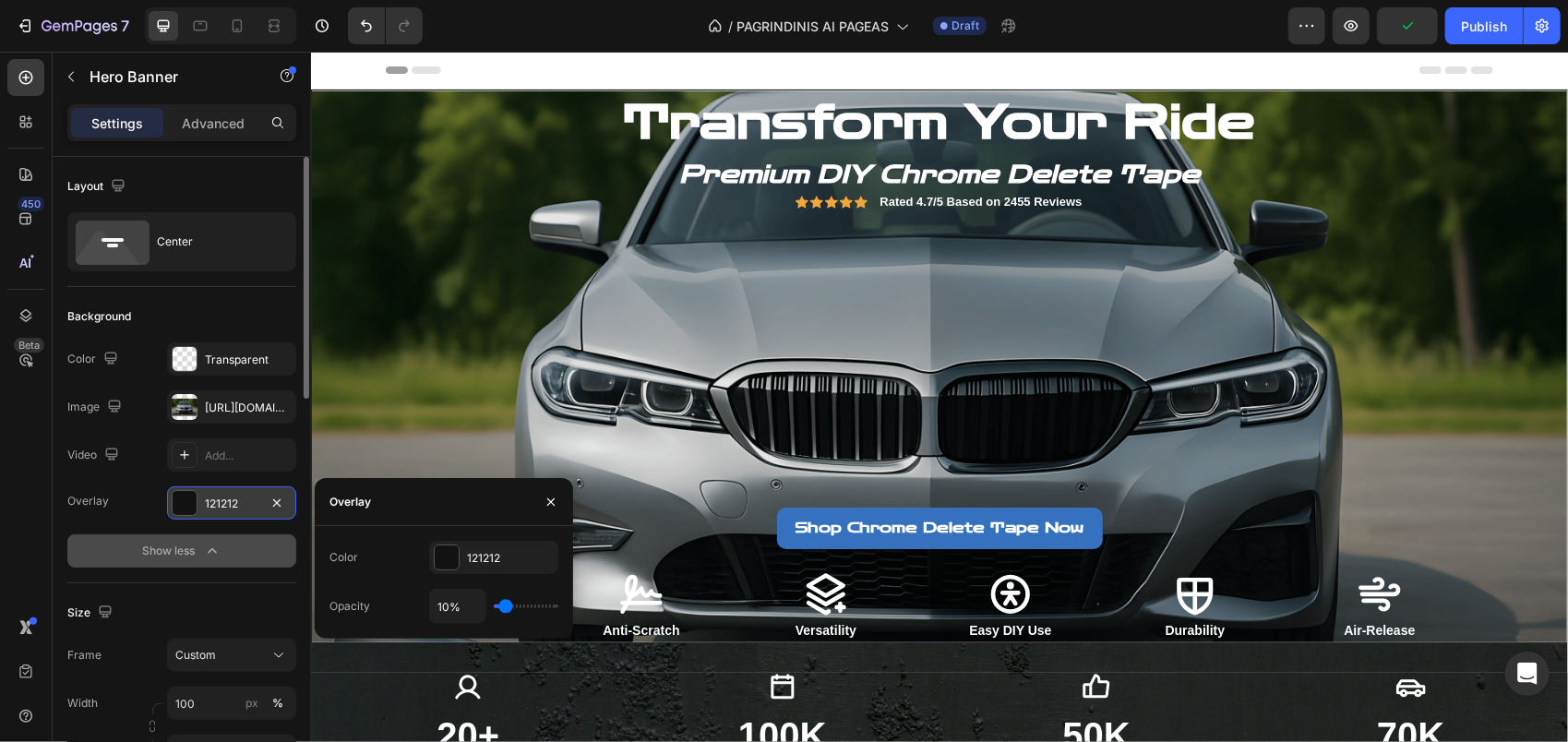
type input "8%"
type input "8"
type input "6%"
type input "6"
type input "3%"
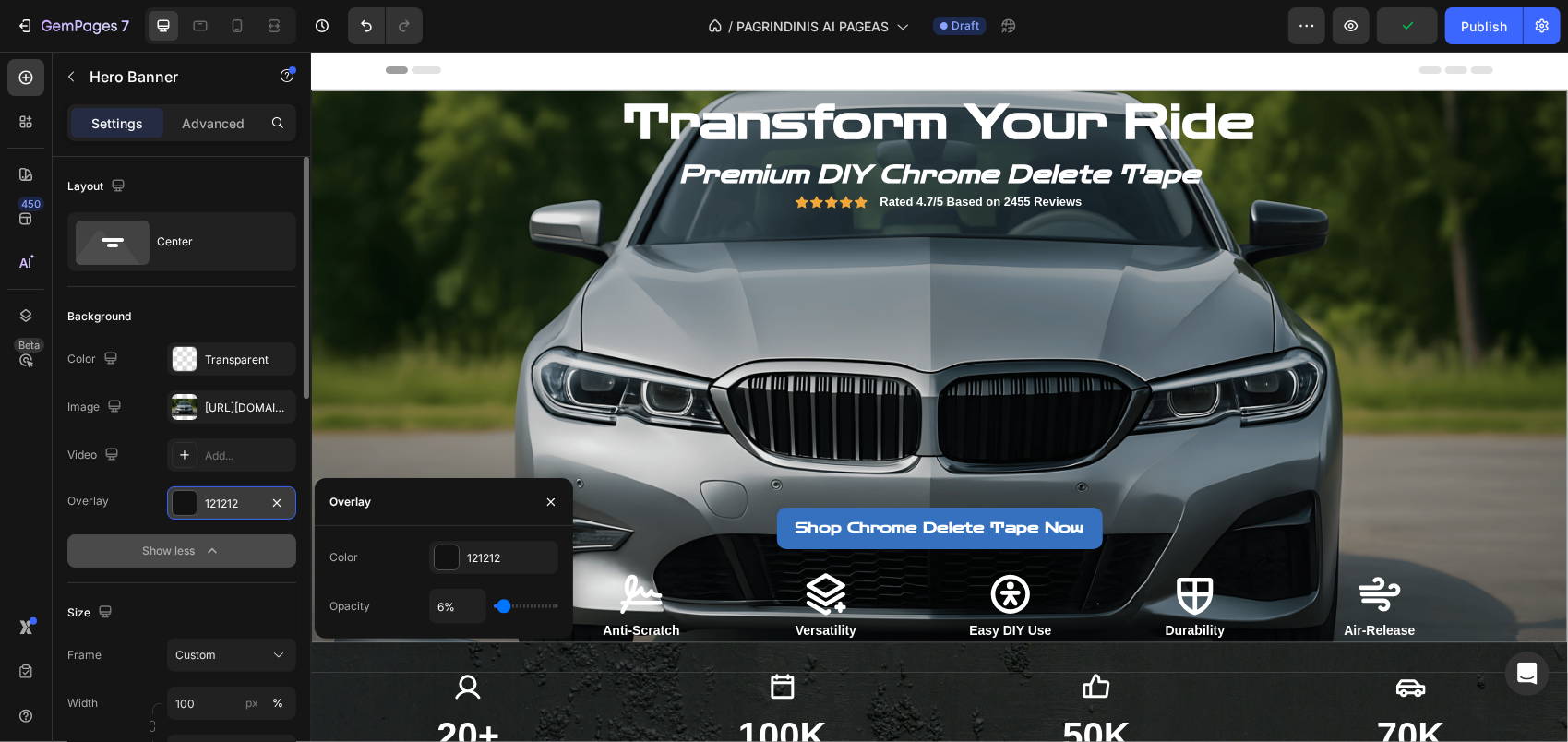
type input "3"
type input "1%"
type input "1"
type input "0%"
type input "0"
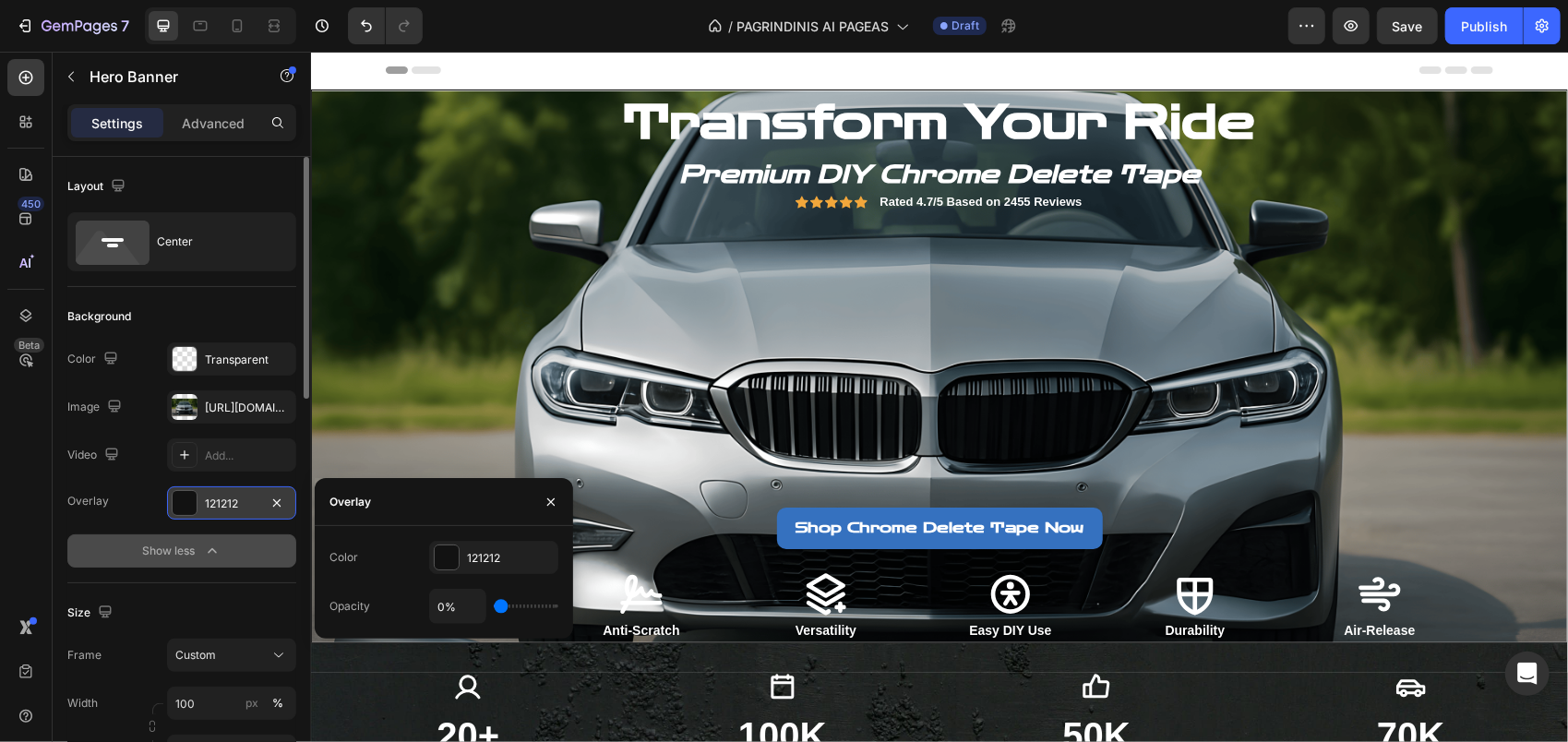
type input "2%"
type input "2"
type input "4%"
type input "4"
type input "7%"
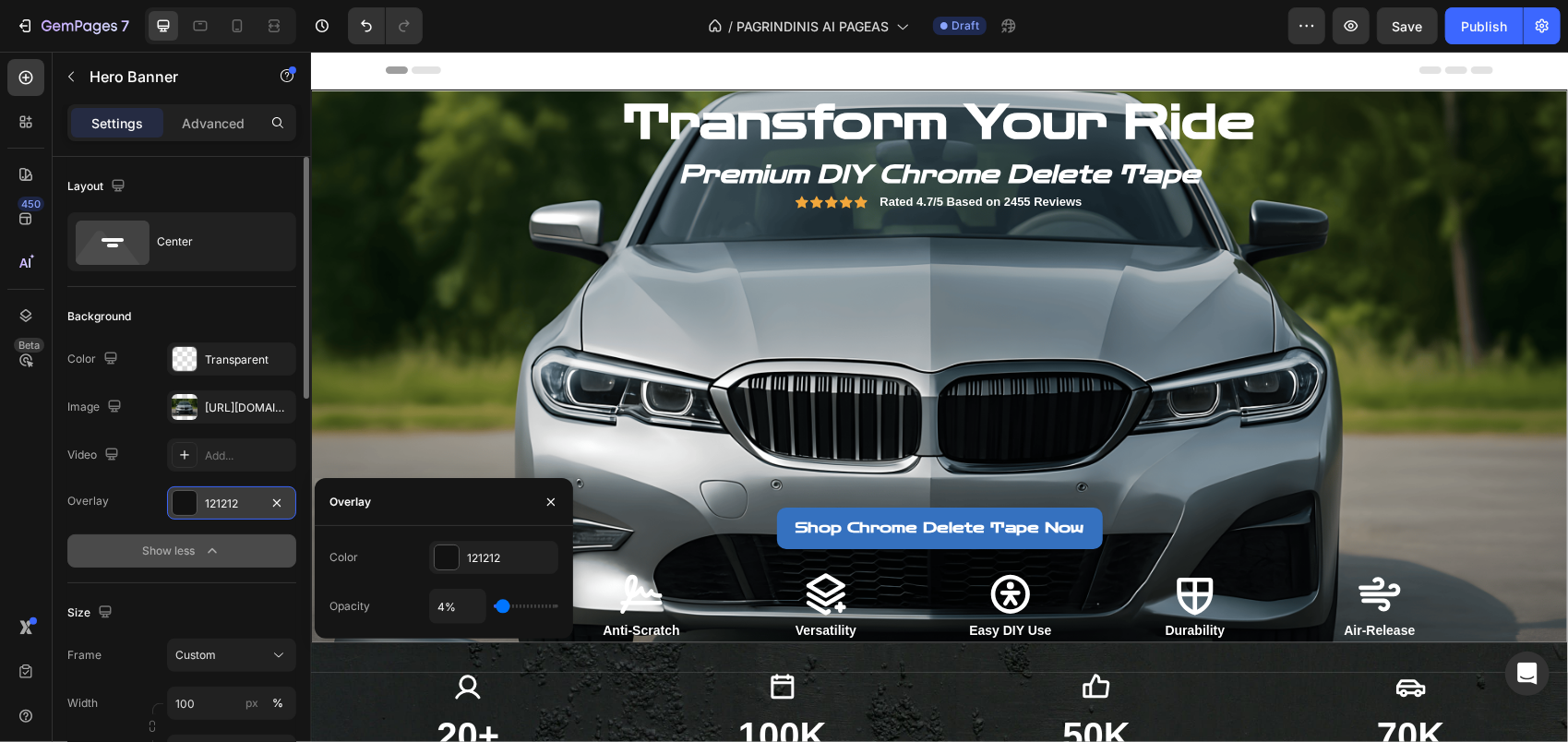
type input "7"
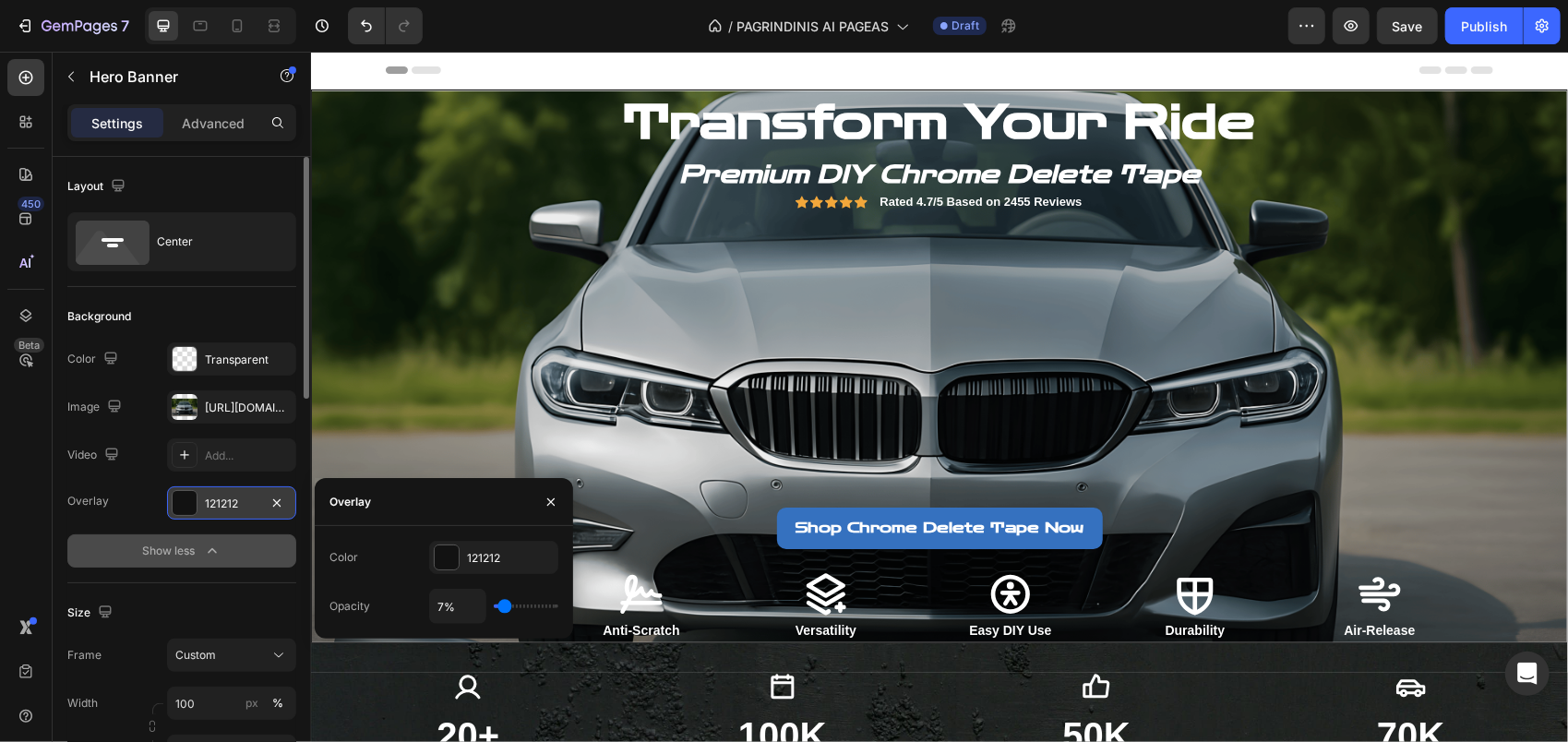
type input "12%"
type input "12"
type input "17%"
type input "17"
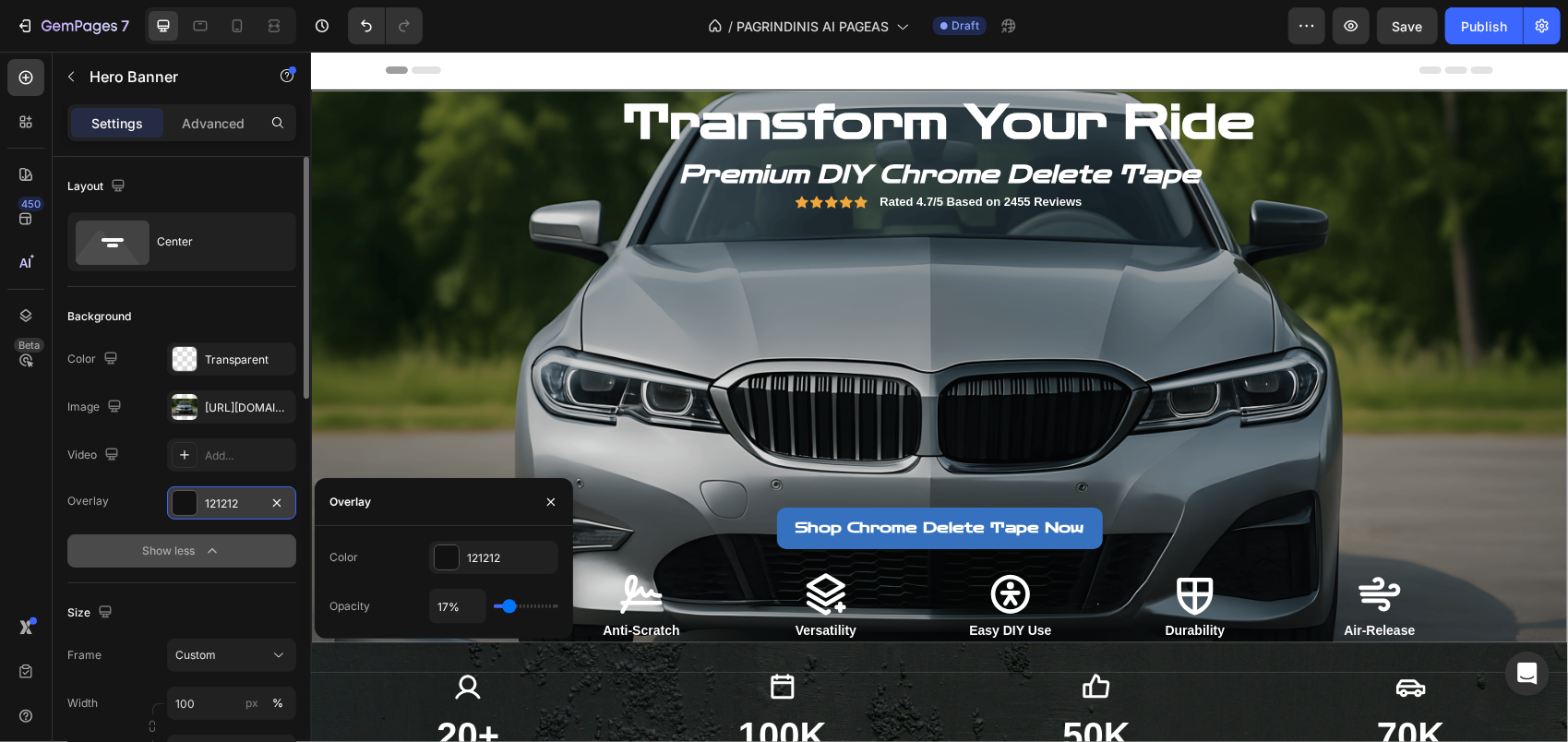
type input "15%"
type input "15"
type input "13%"
type input "13"
type input "8%"
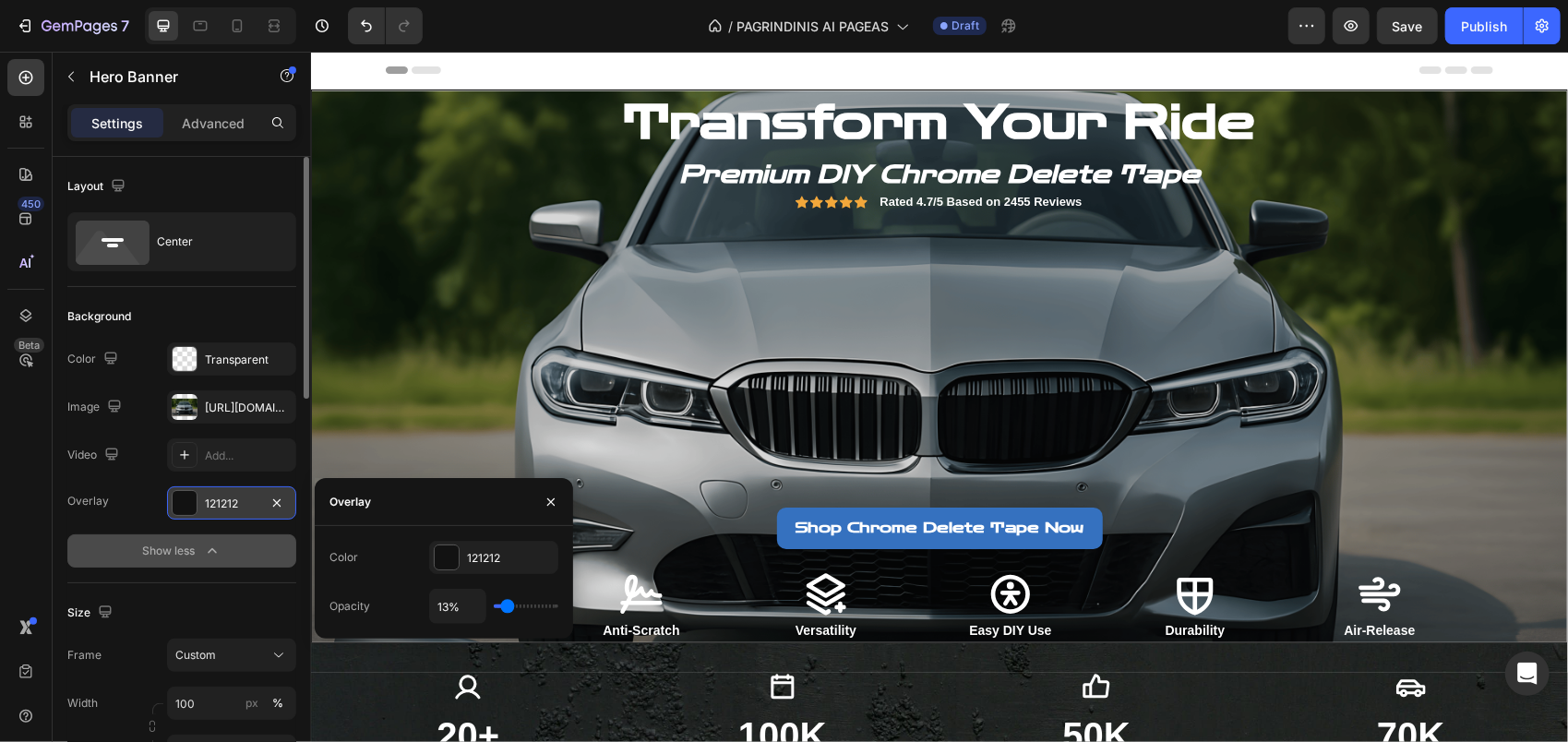
type input "8"
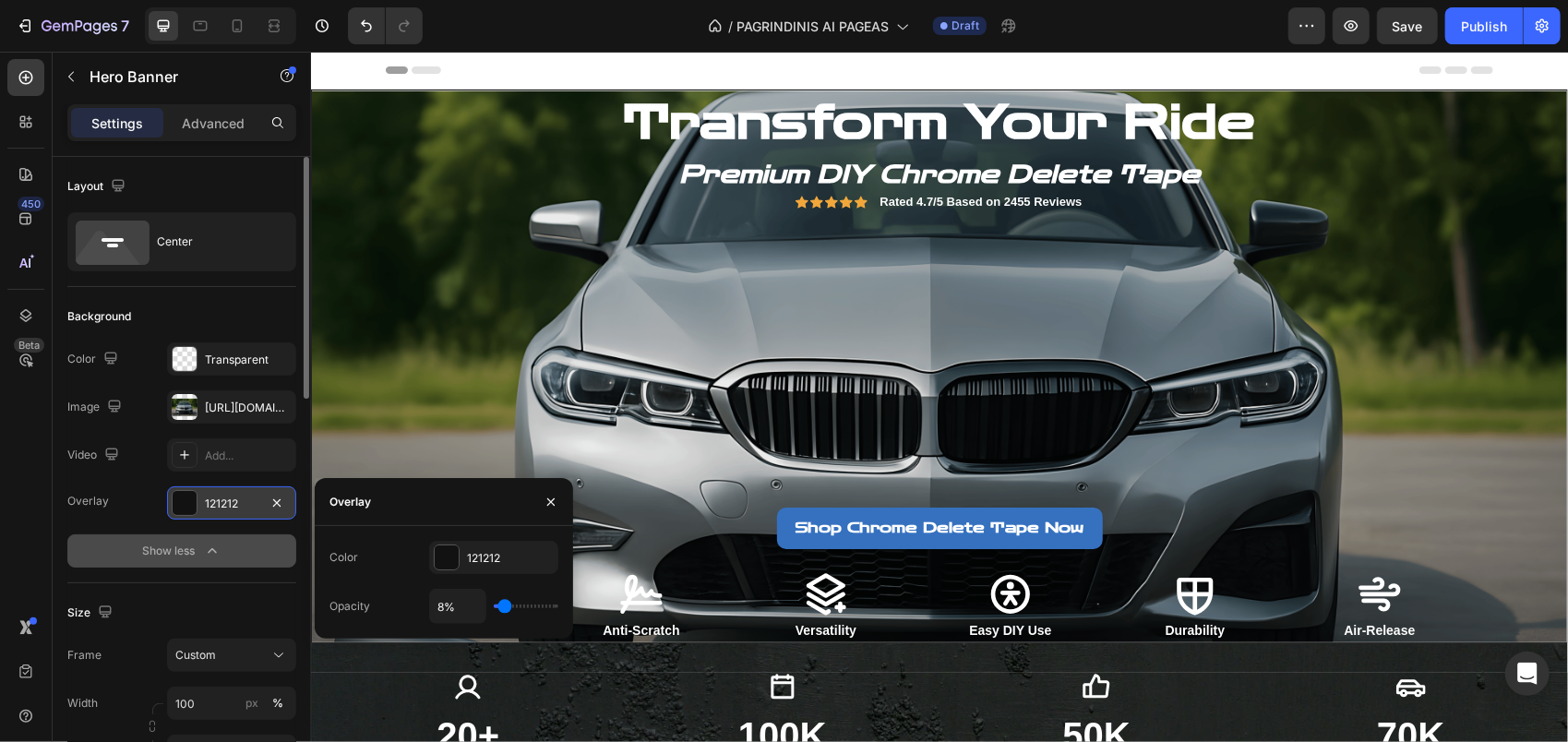
type input "12%"
drag, startPoint x: 501, startPoint y: 611, endPoint x: 521, endPoint y: 592, distance: 27.6
type input "14"
click at [508, 608] on input "range" at bounding box center [526, 606] width 64 height 4
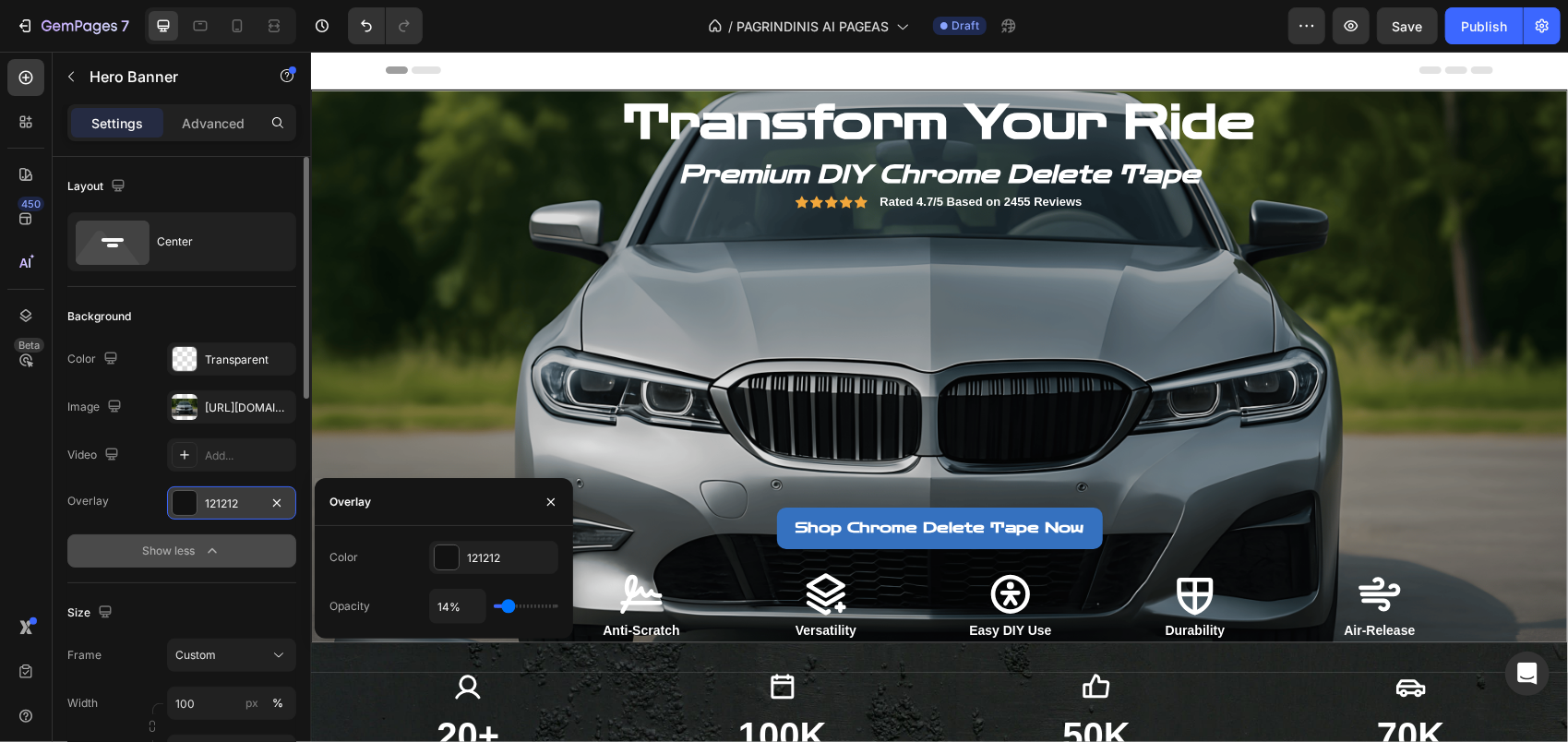
type input "13%"
type input "13"
type input "8%"
type input "8"
type input "6%"
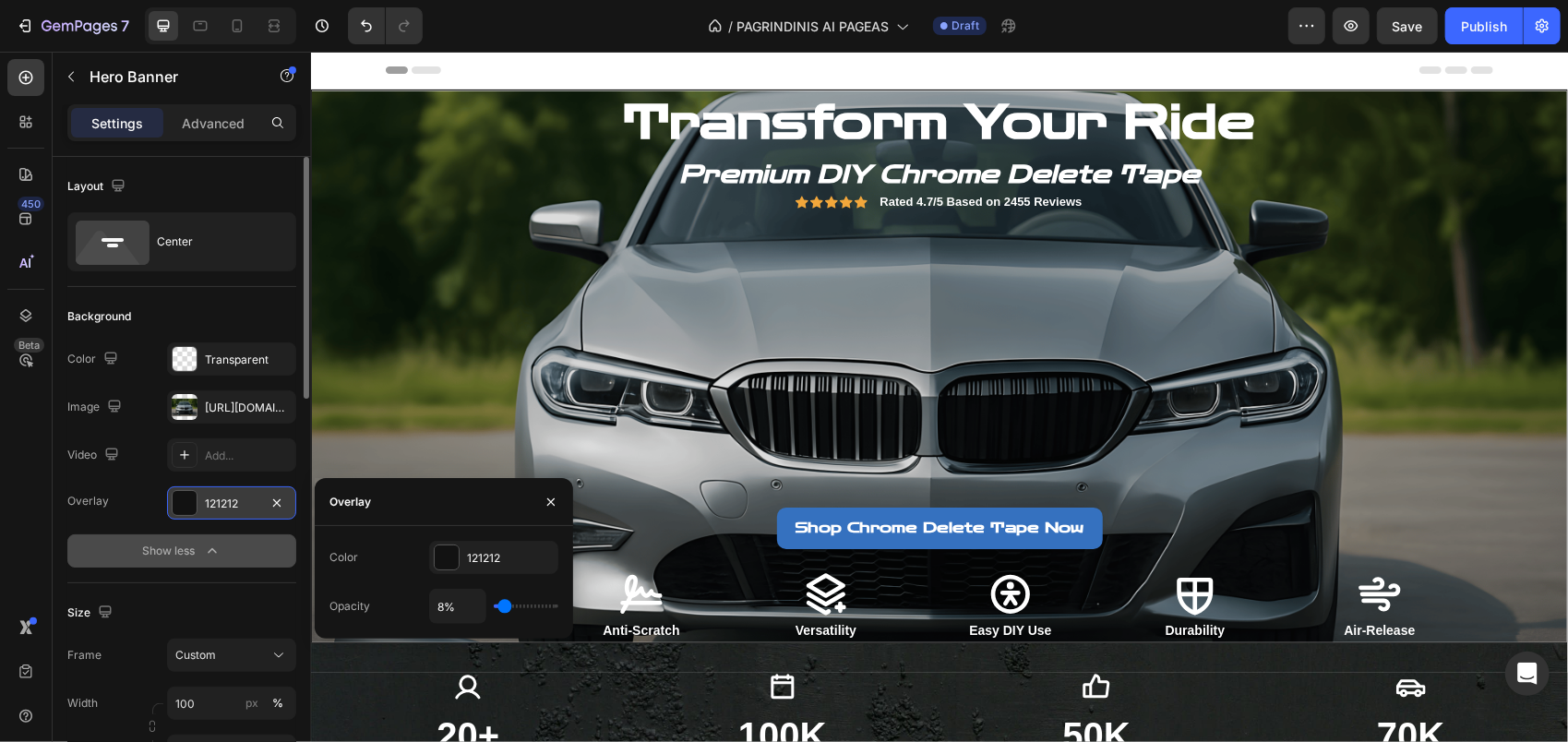
type input "6"
type input "1%"
type input "1"
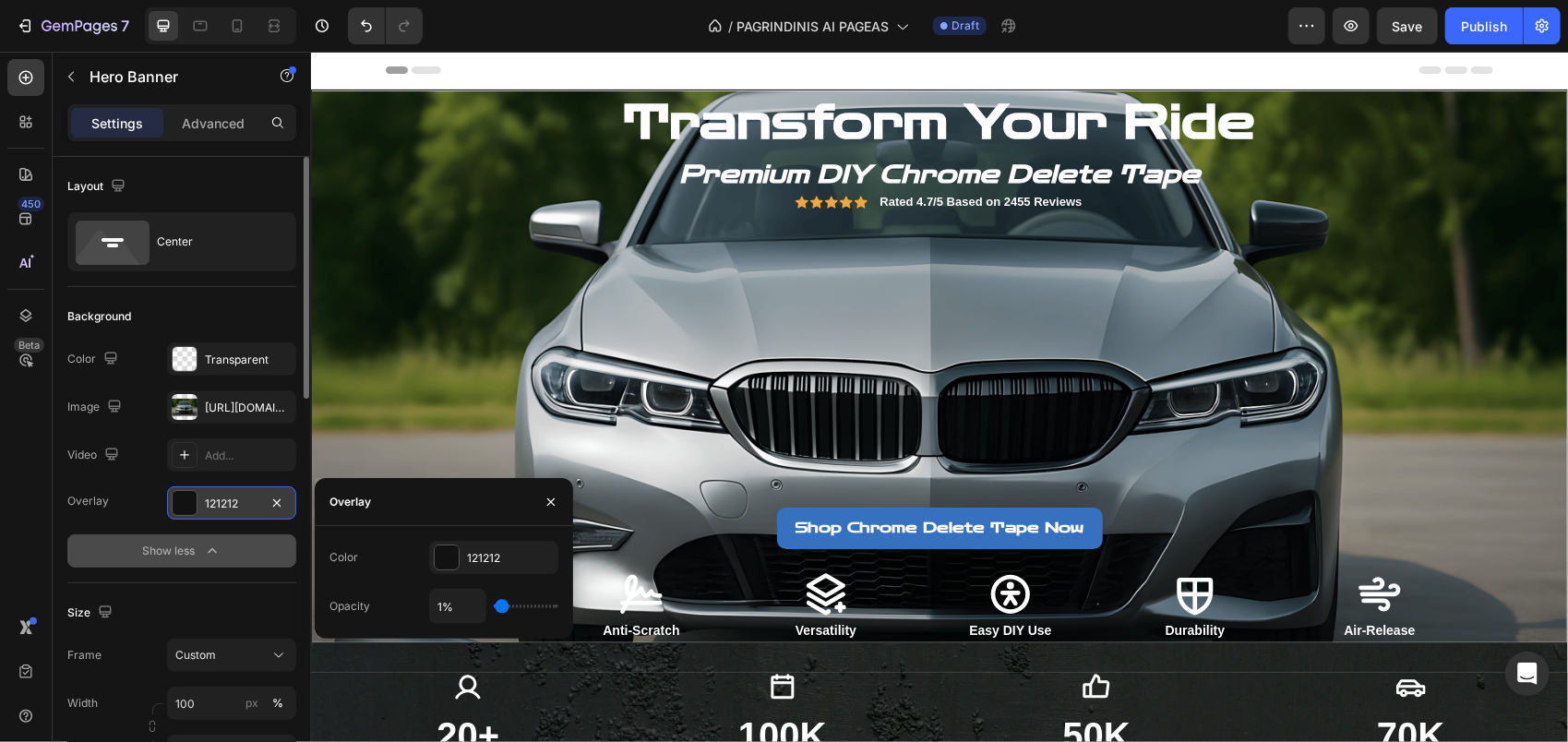
type input "2%"
type input "2"
type input "7%"
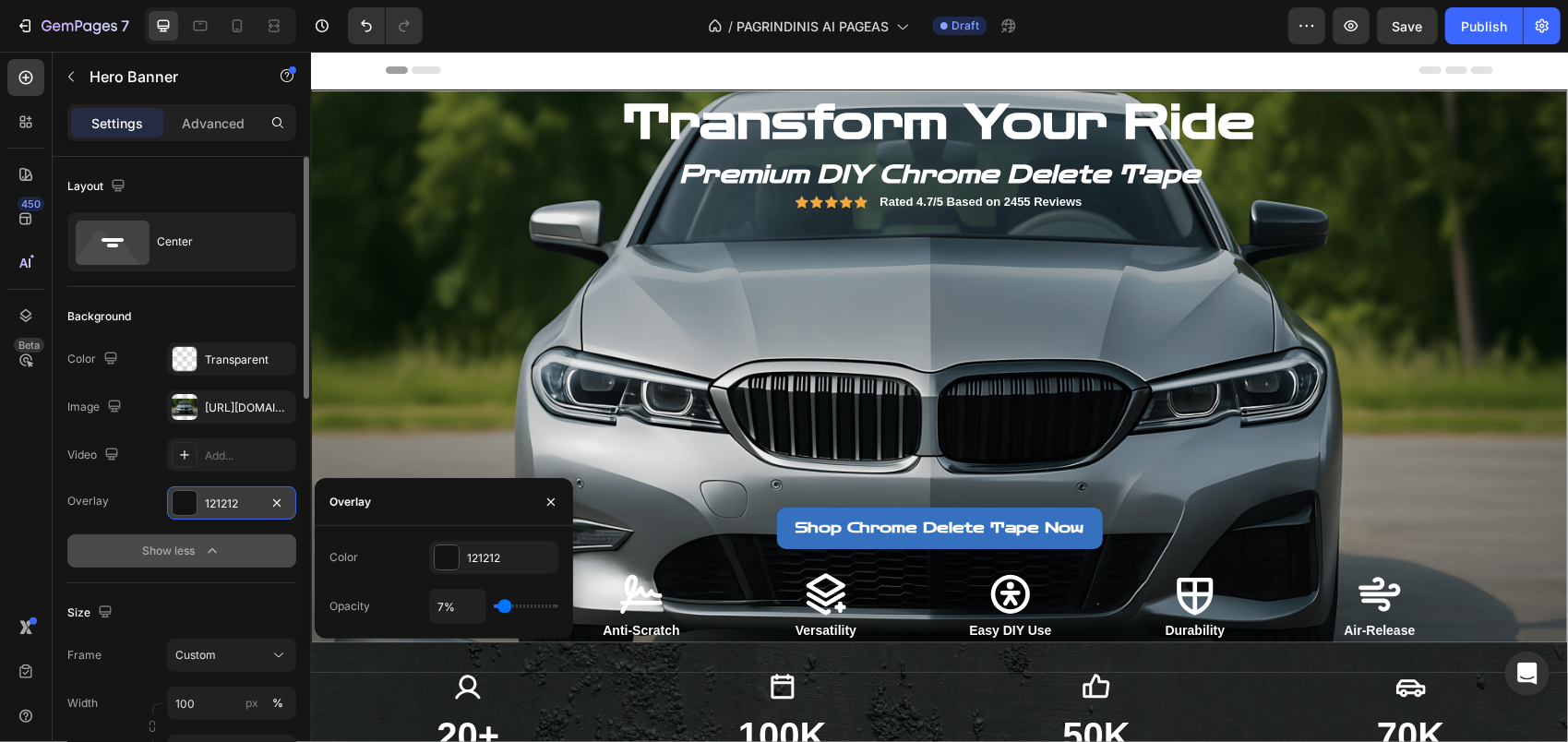
type input "7"
click at [504, 606] on input "range" at bounding box center [526, 606] width 64 height 4
type input "0%"
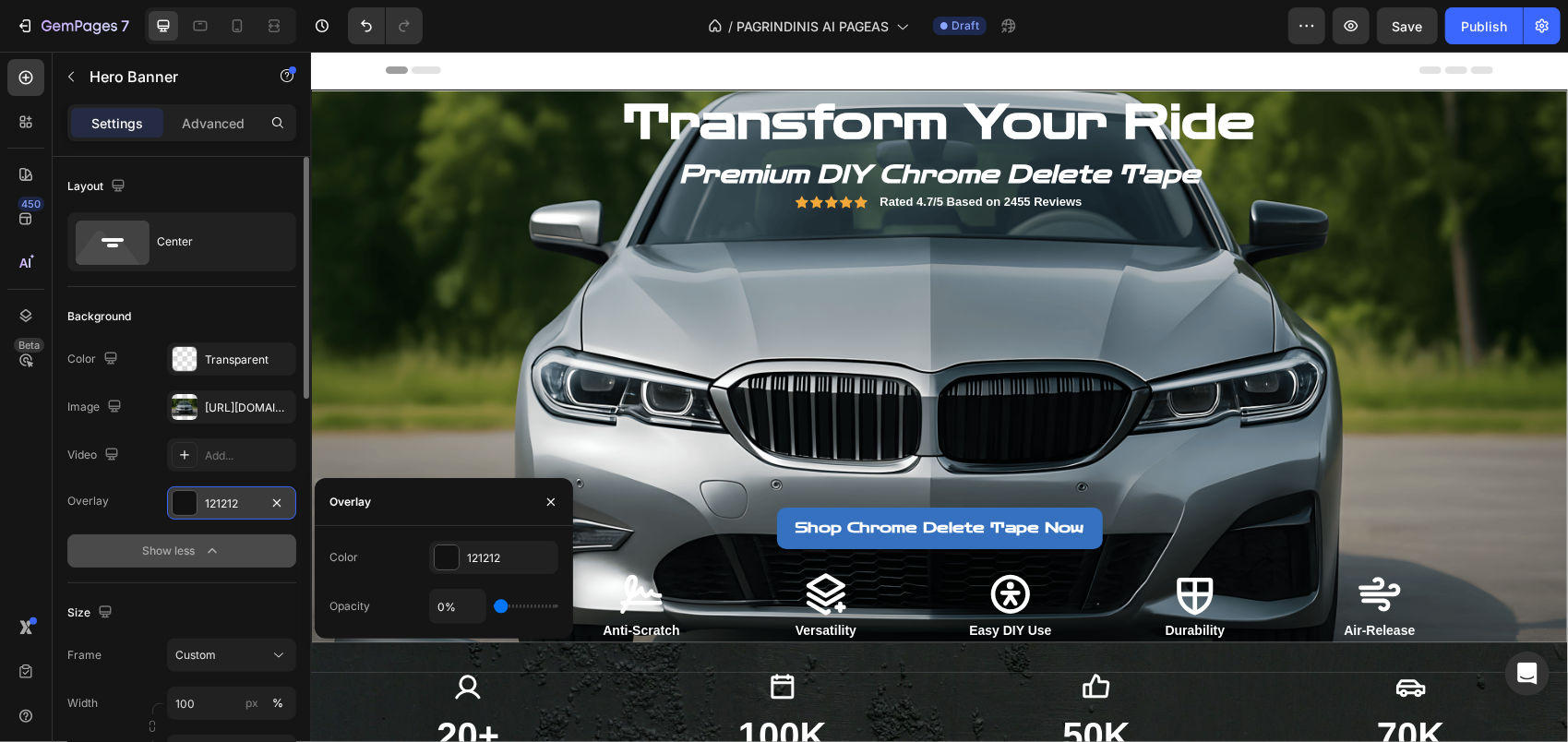
drag, startPoint x: 498, startPoint y: 603, endPoint x: 481, endPoint y: 608, distance: 17.7
type input "0"
click at [494, 608] on input "range" at bounding box center [526, 606] width 64 height 4
type input "4%"
type input "4"
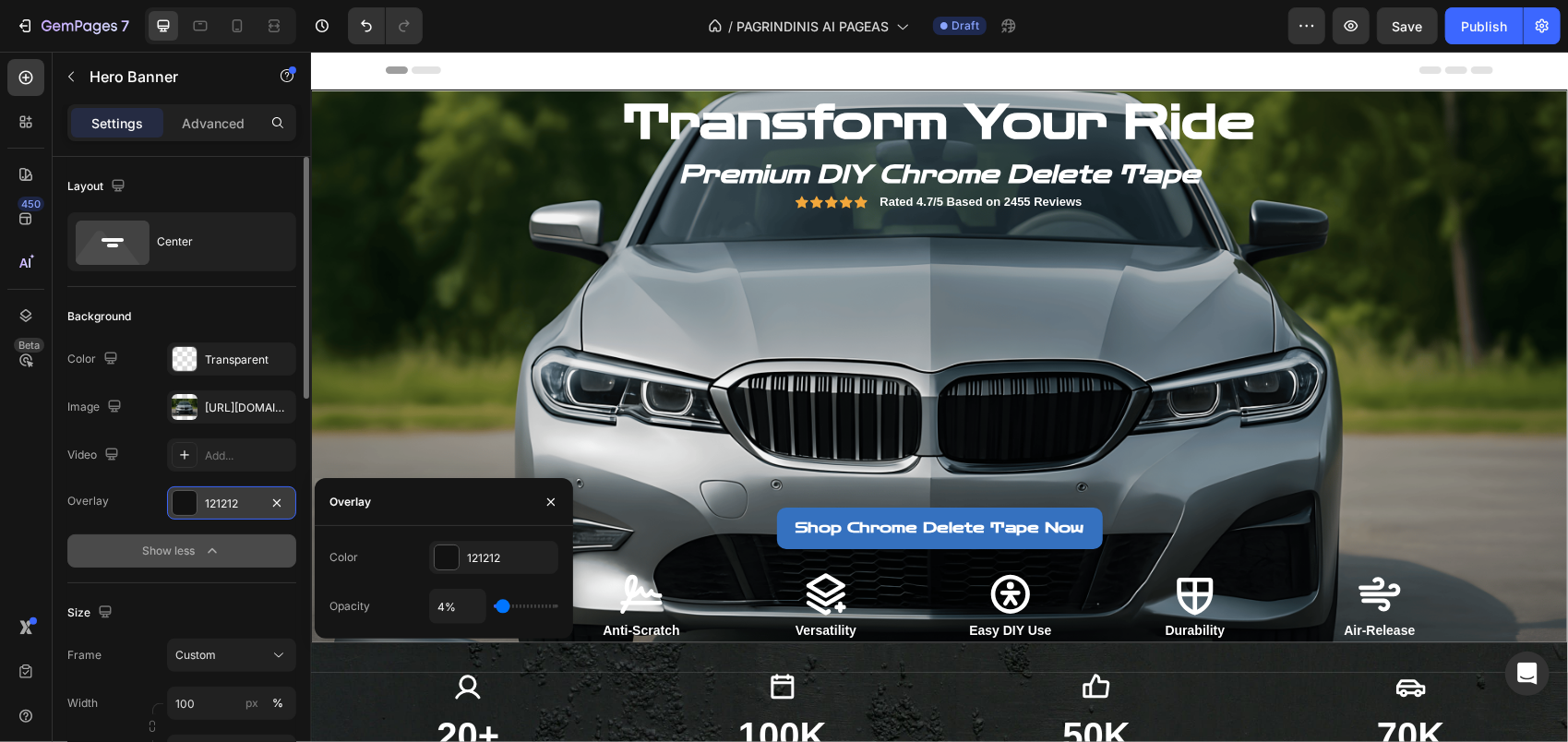
click at [503, 604] on input "range" at bounding box center [526, 606] width 64 height 4
click at [115, 549] on button "Show less" at bounding box center [181, 551] width 229 height 34
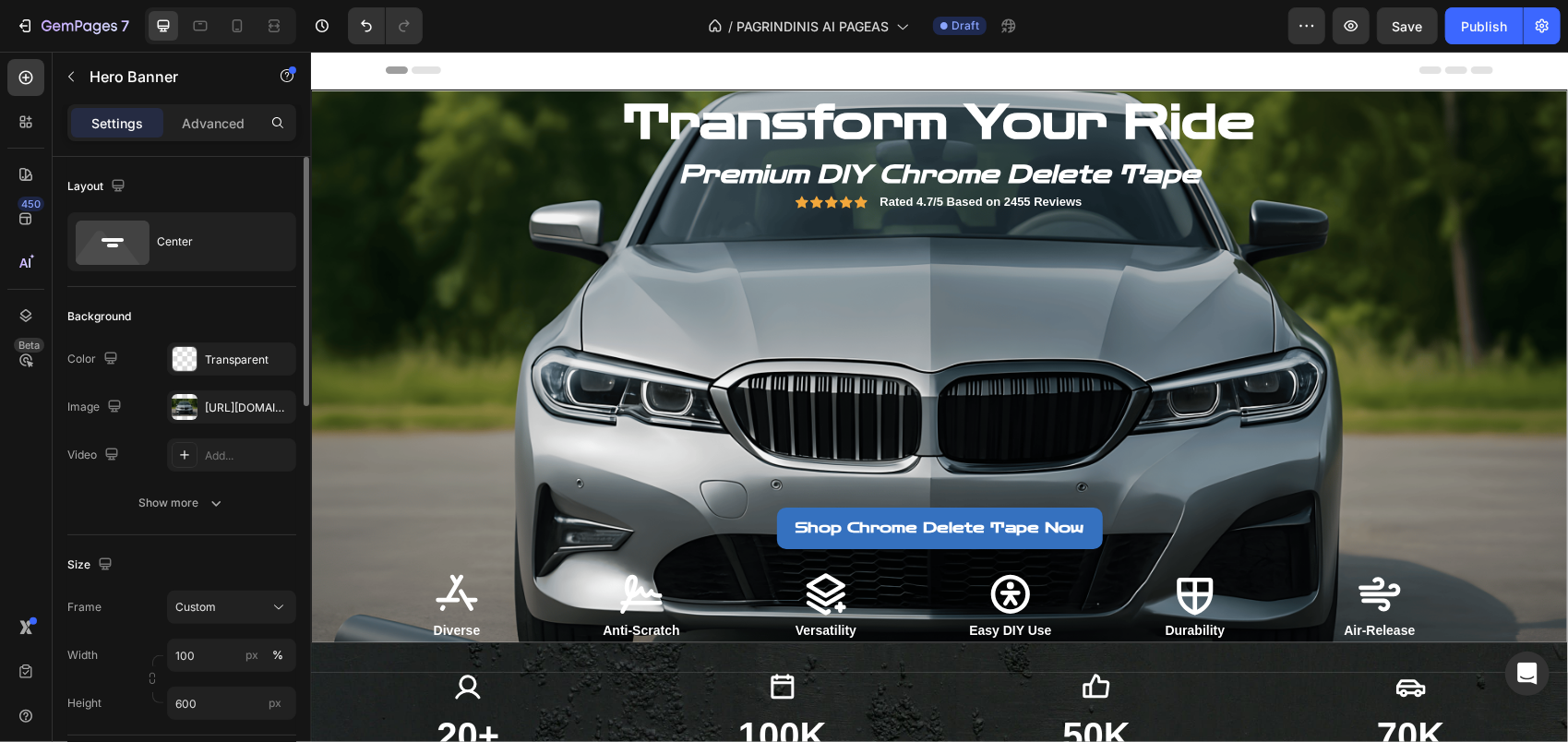
scroll to position [185, 0]
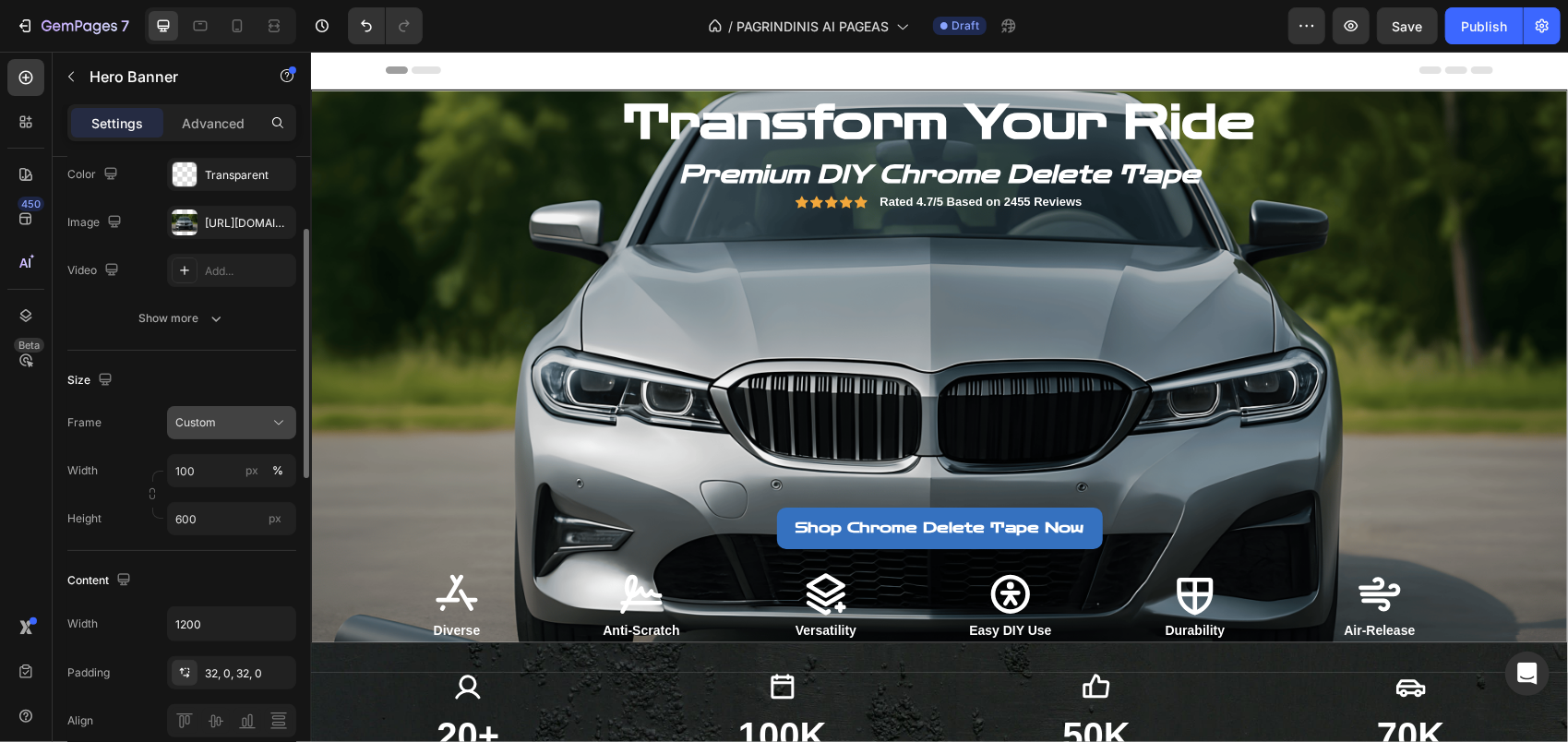
click at [231, 417] on div "Custom" at bounding box center [220, 422] width 90 height 16
click at [232, 466] on span "As banner source" at bounding box center [219, 466] width 91 height 16
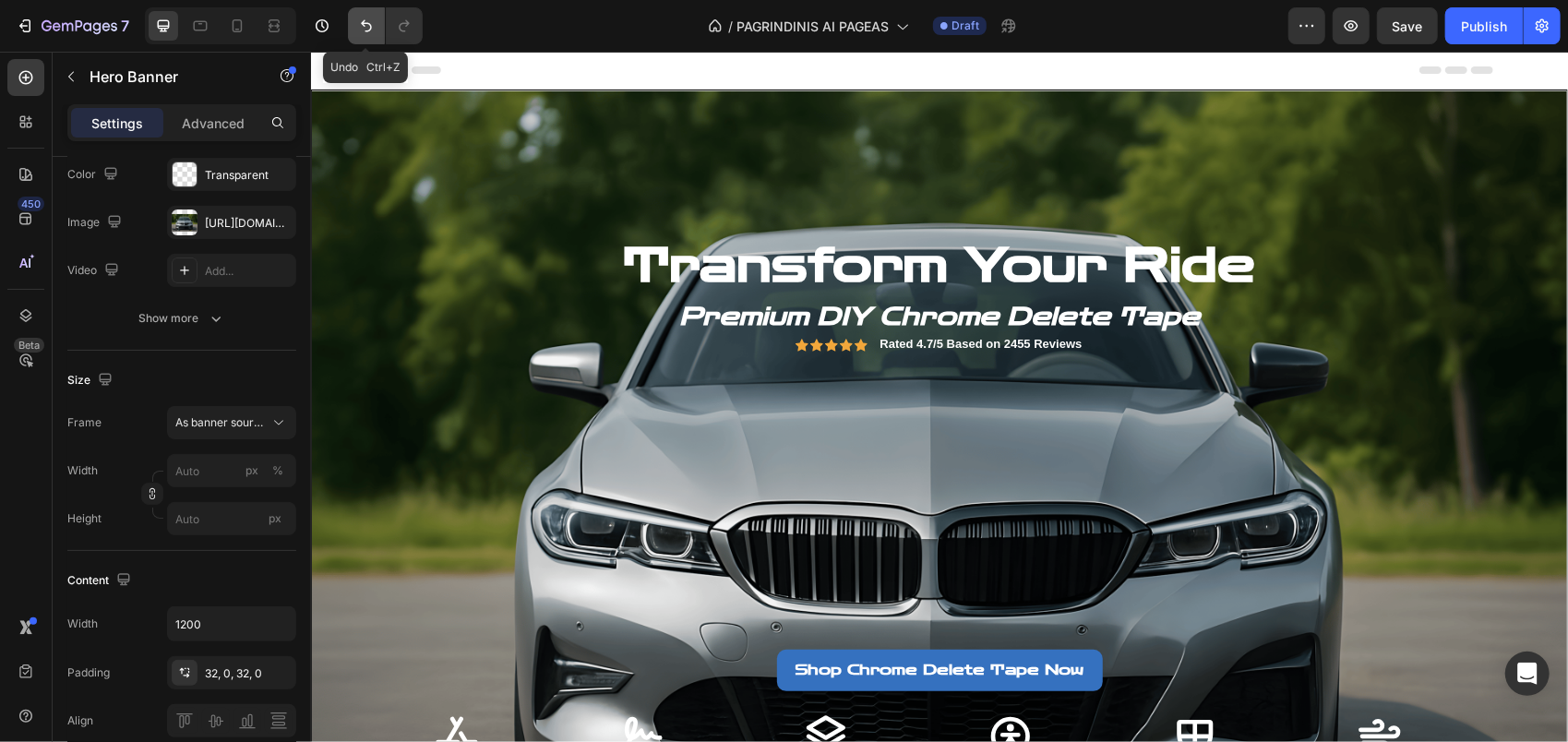
click at [367, 29] on icon "Undo/Redo" at bounding box center [366, 25] width 18 height 18
type input "100"
type input "600"
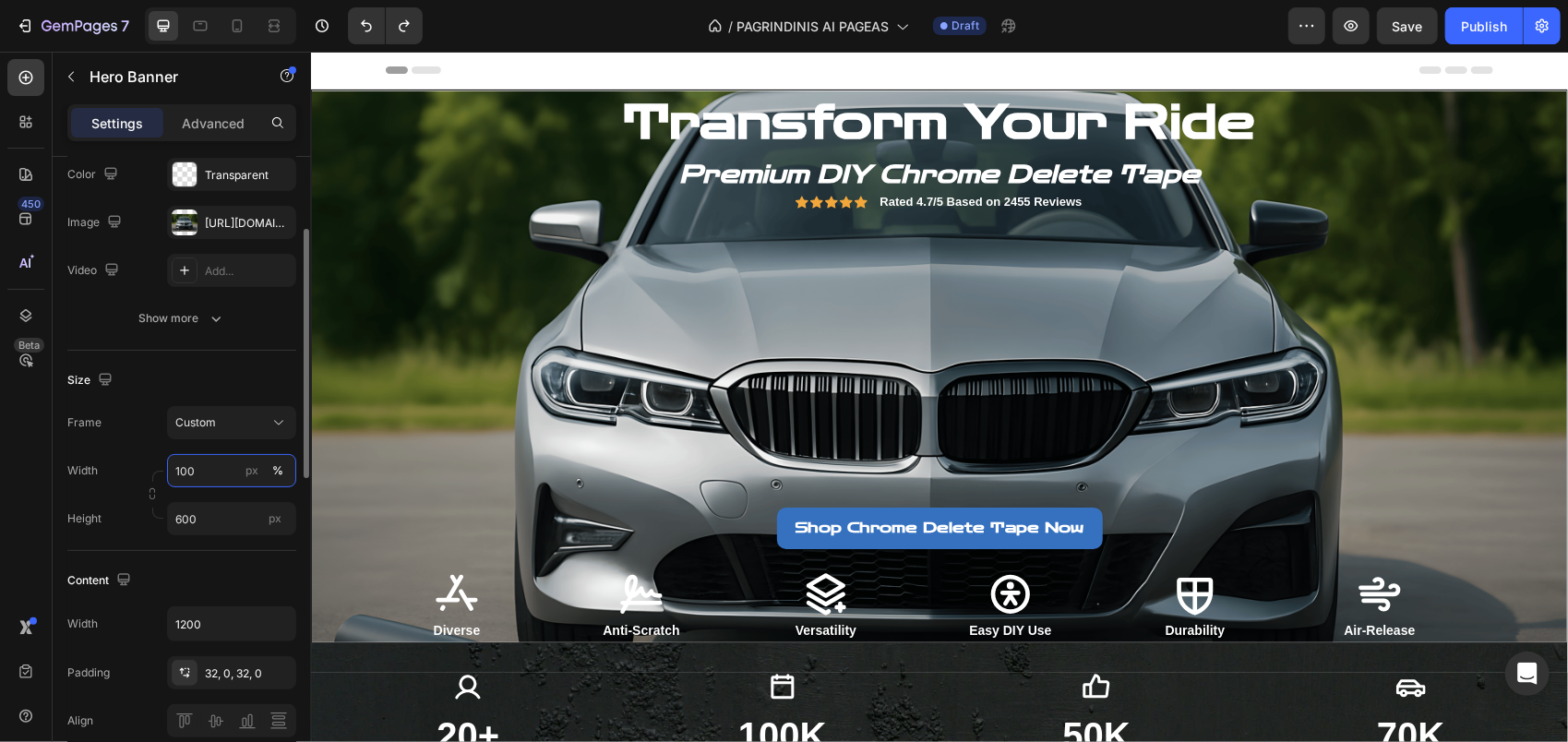
click at [215, 470] on input "100" at bounding box center [231, 470] width 129 height 34
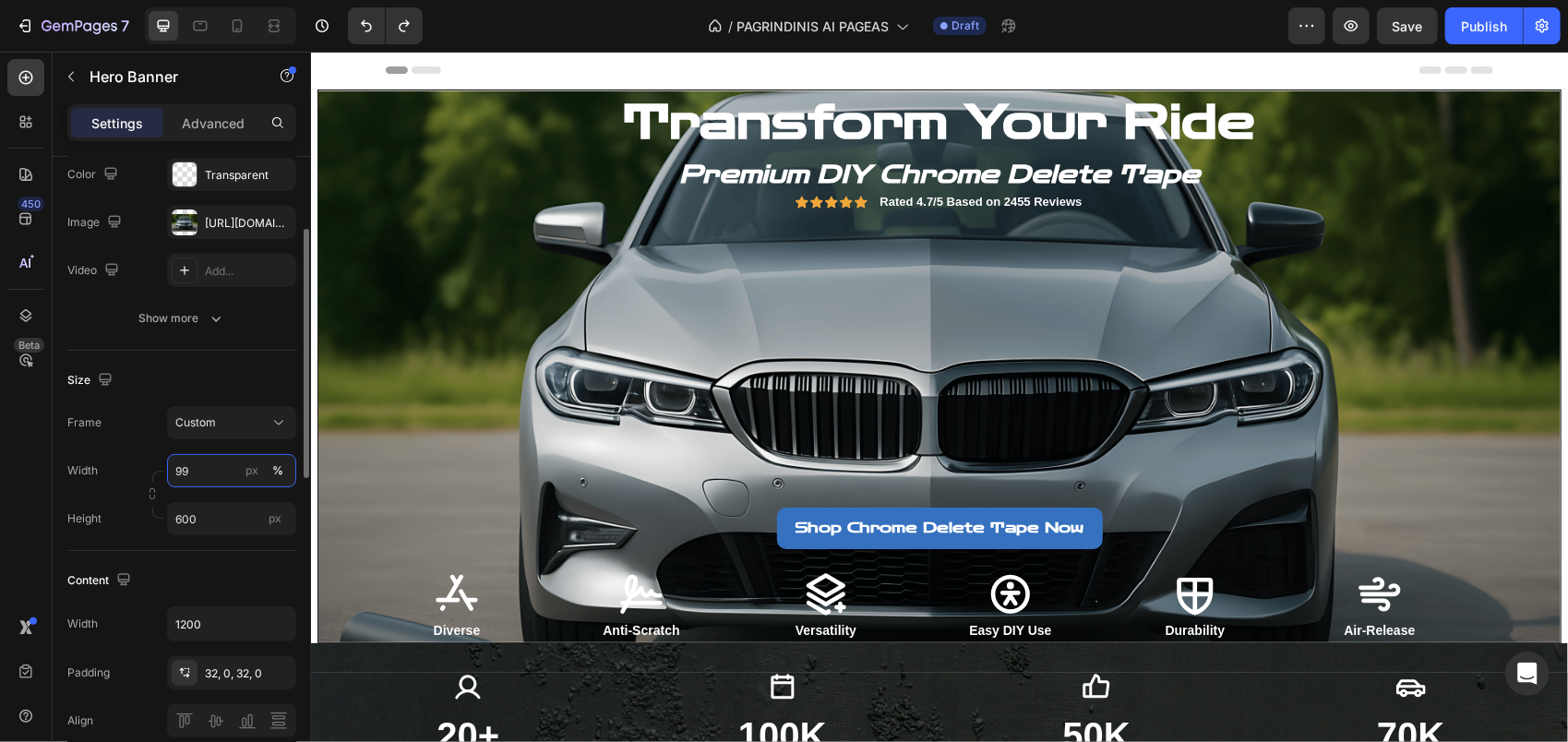
drag, startPoint x: 192, startPoint y: 474, endPoint x: 165, endPoint y: 475, distance: 27.0
click at [165, 475] on div "Width 99 px %" at bounding box center [181, 470] width 229 height 34
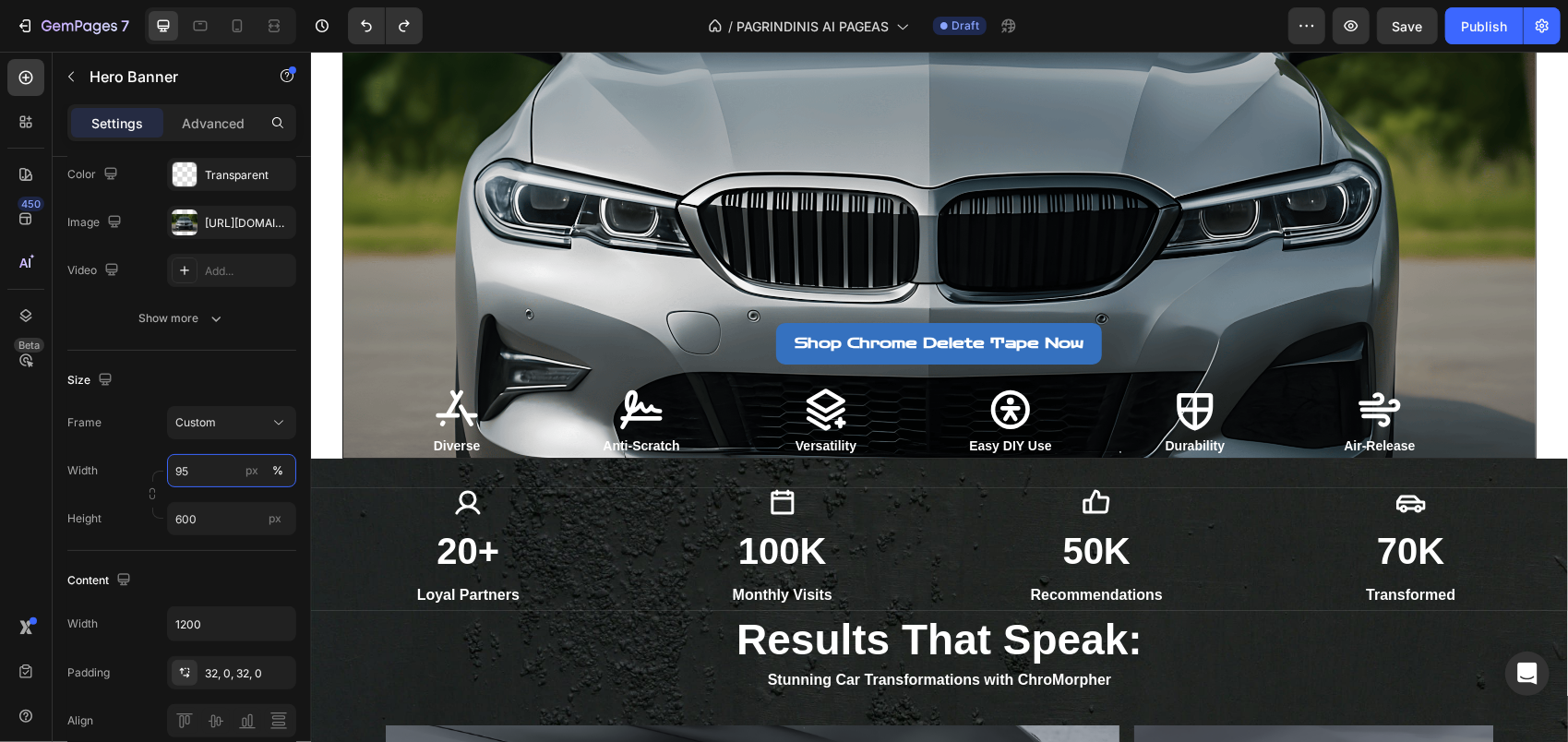
type input "95"
click at [360, 330] on div "Overlay" at bounding box center [939, 181] width 1193 height 551
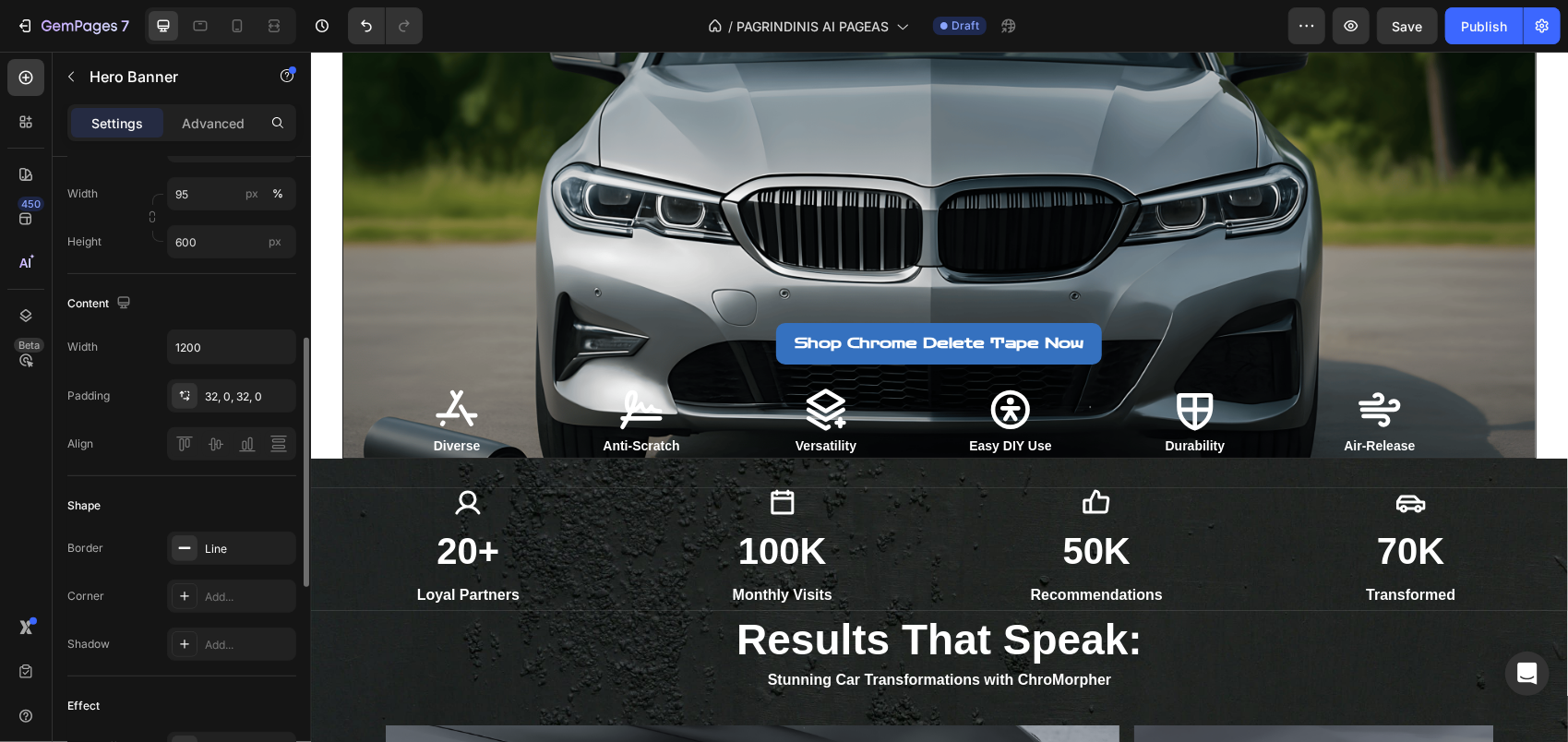
scroll to position [553, 0]
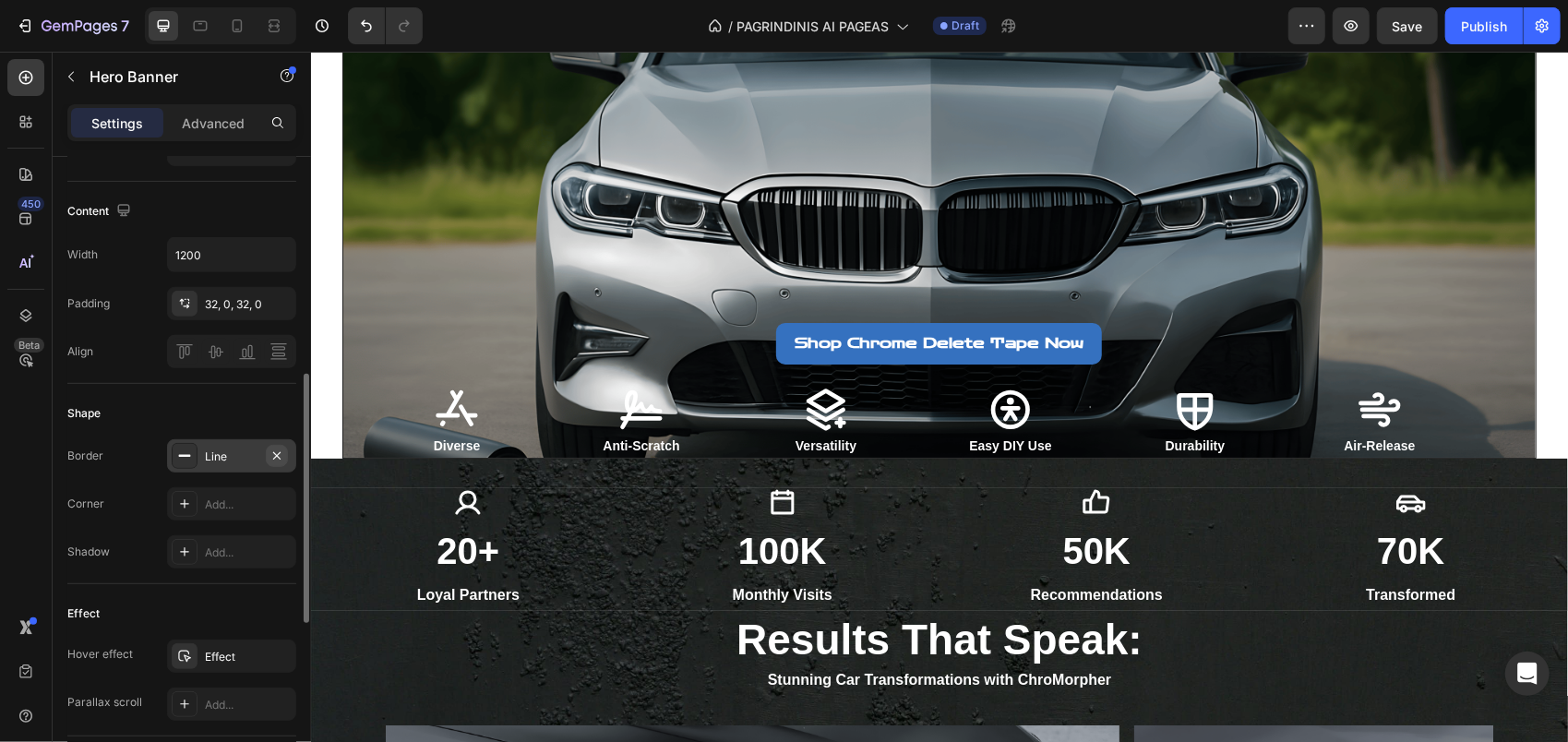
click at [273, 452] on icon "button" at bounding box center [276, 455] width 14 height 14
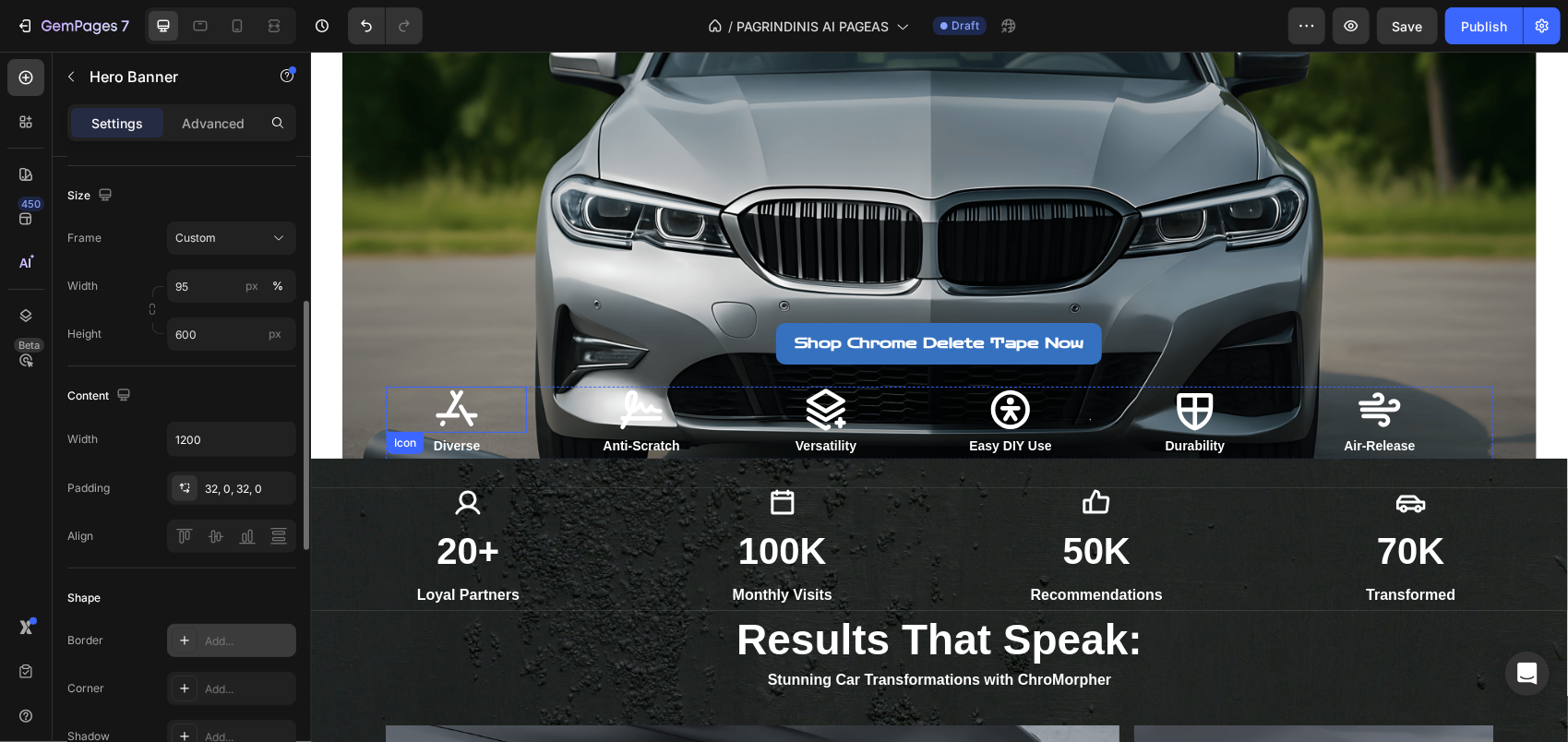
scroll to position [0, 0]
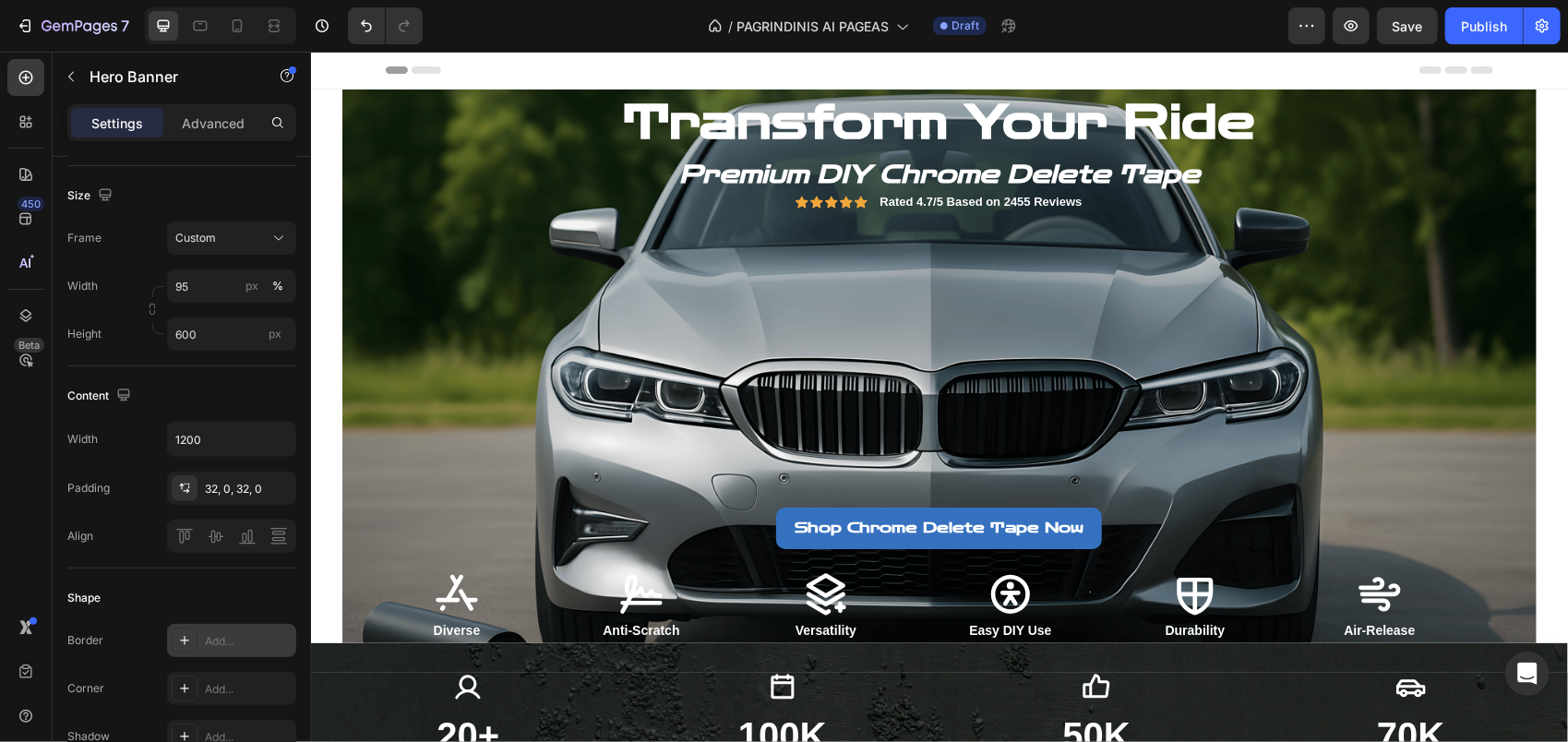
click at [369, 417] on div "Overlay" at bounding box center [939, 366] width 1194 height 553
click at [227, 487] on div "32, 0, 32, 0" at bounding box center [232, 488] width 54 height 16
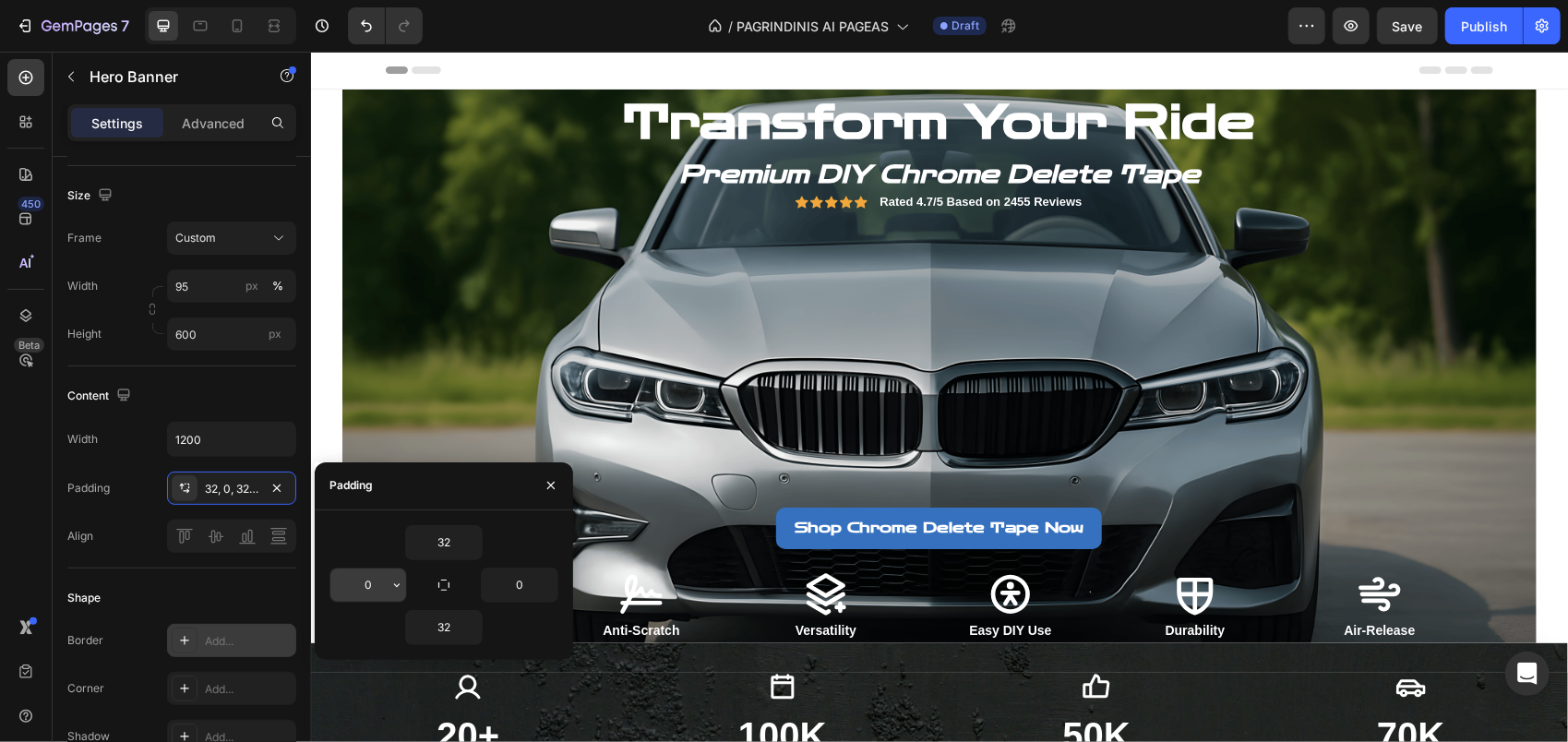
click at [366, 580] on input "0" at bounding box center [368, 585] width 76 height 34
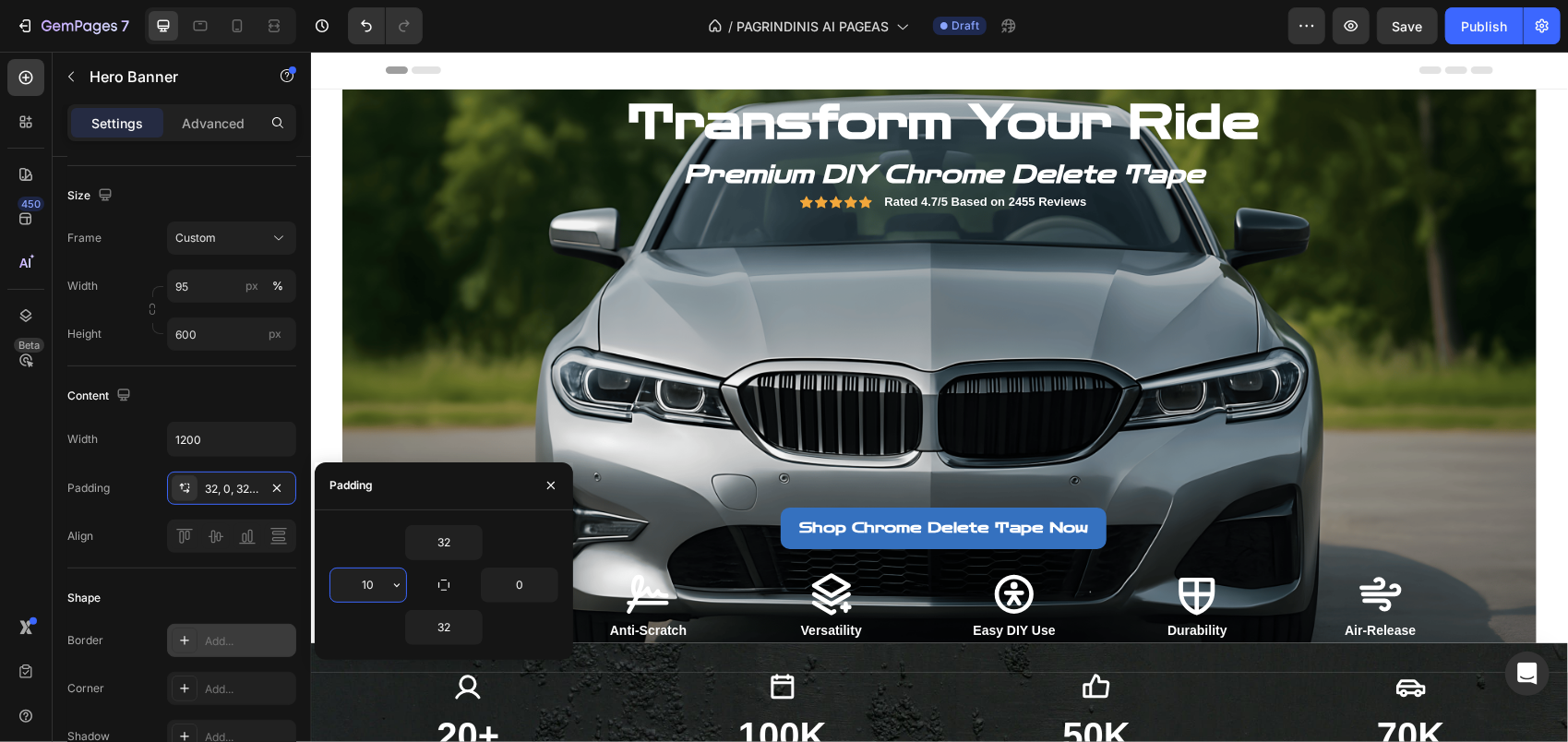
type input "1"
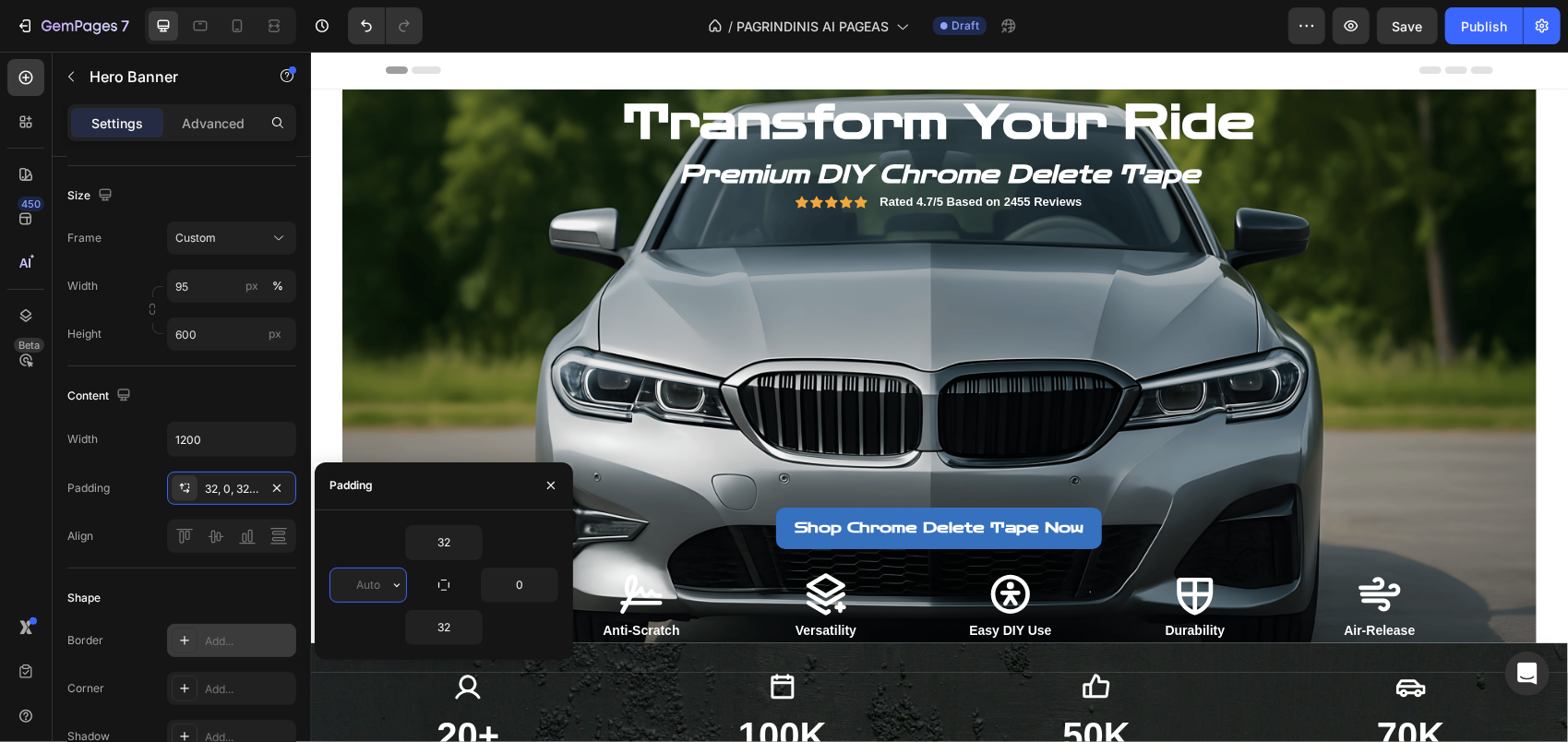
type input "0"
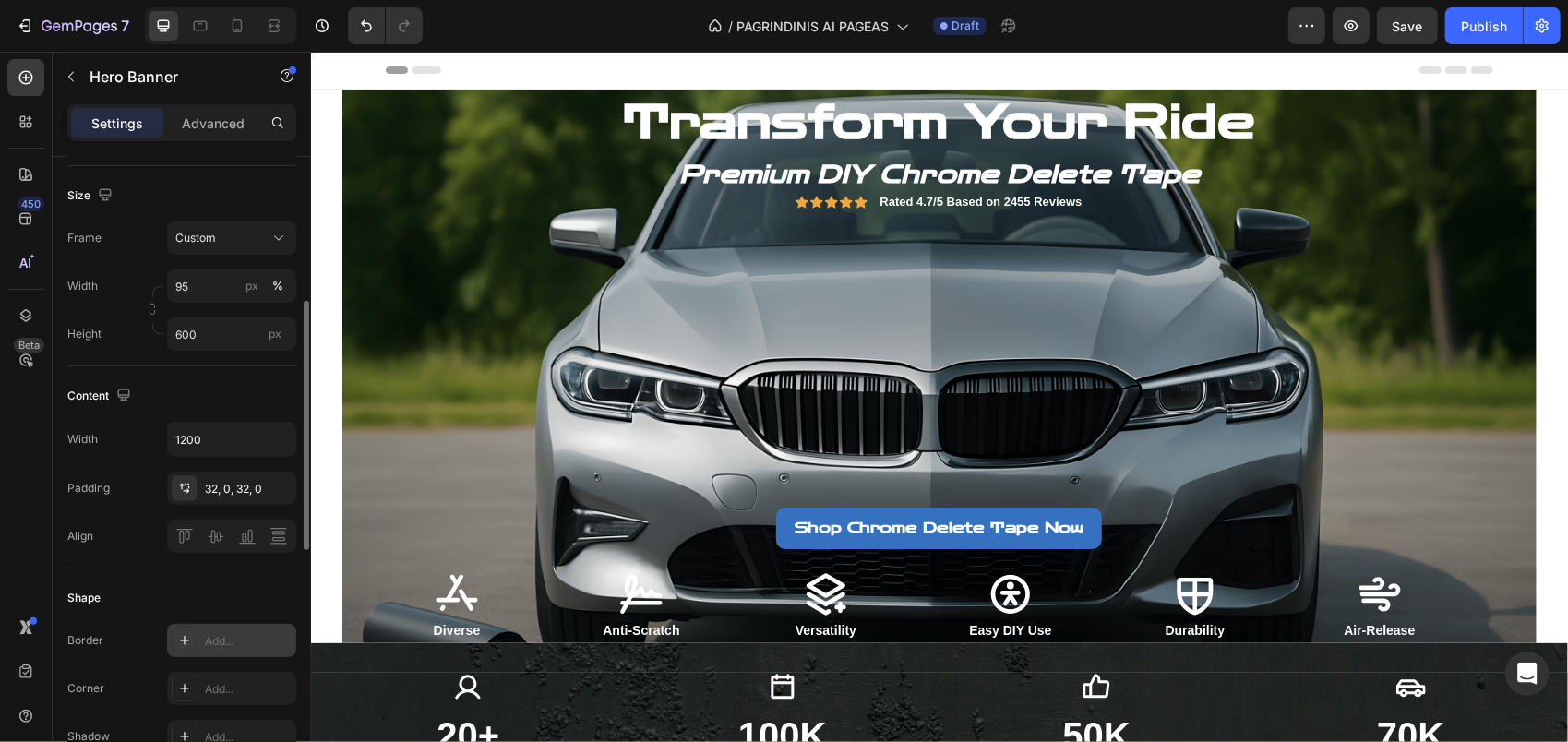
click at [280, 381] on div "Content" at bounding box center [181, 395] width 229 height 30
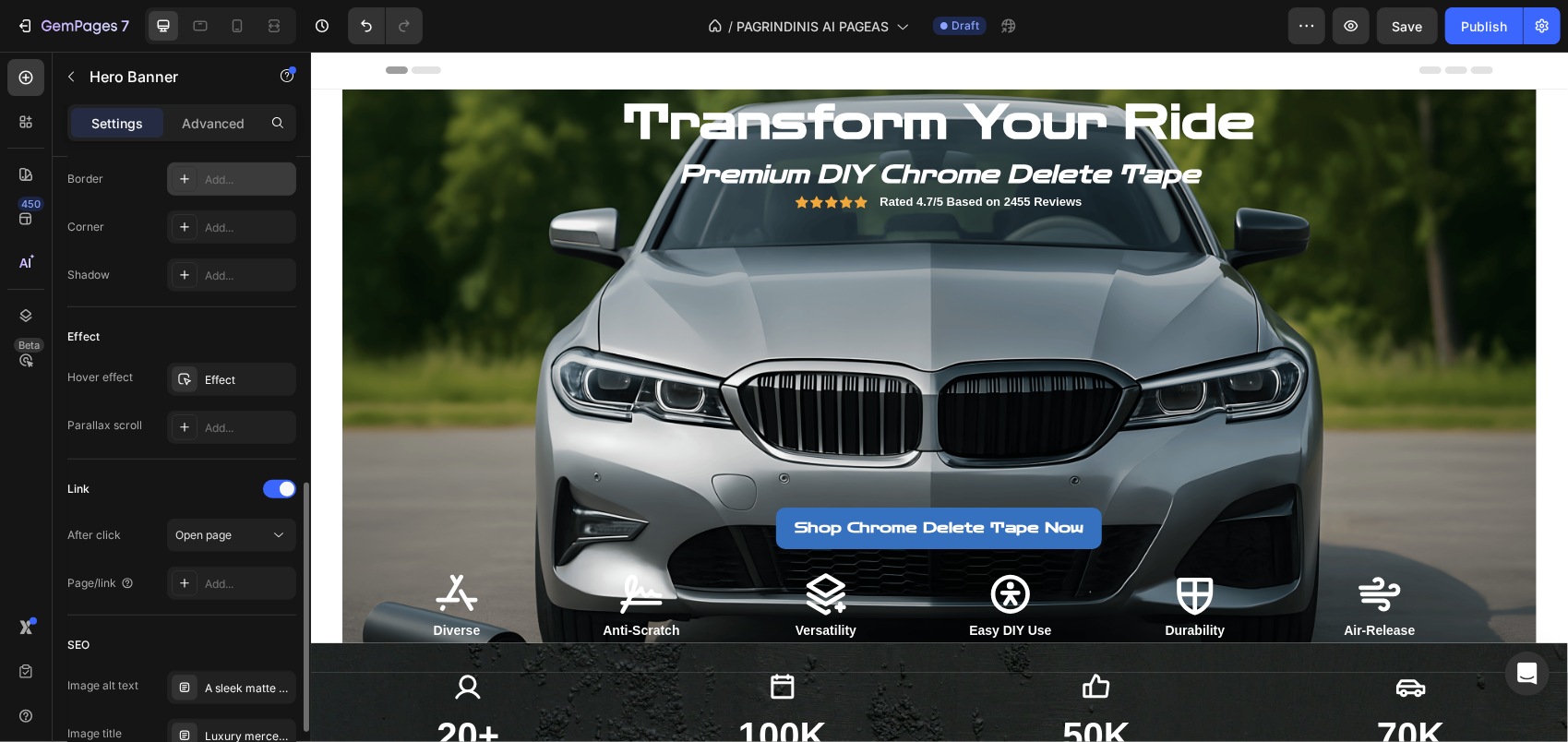
scroll to position [989, 0]
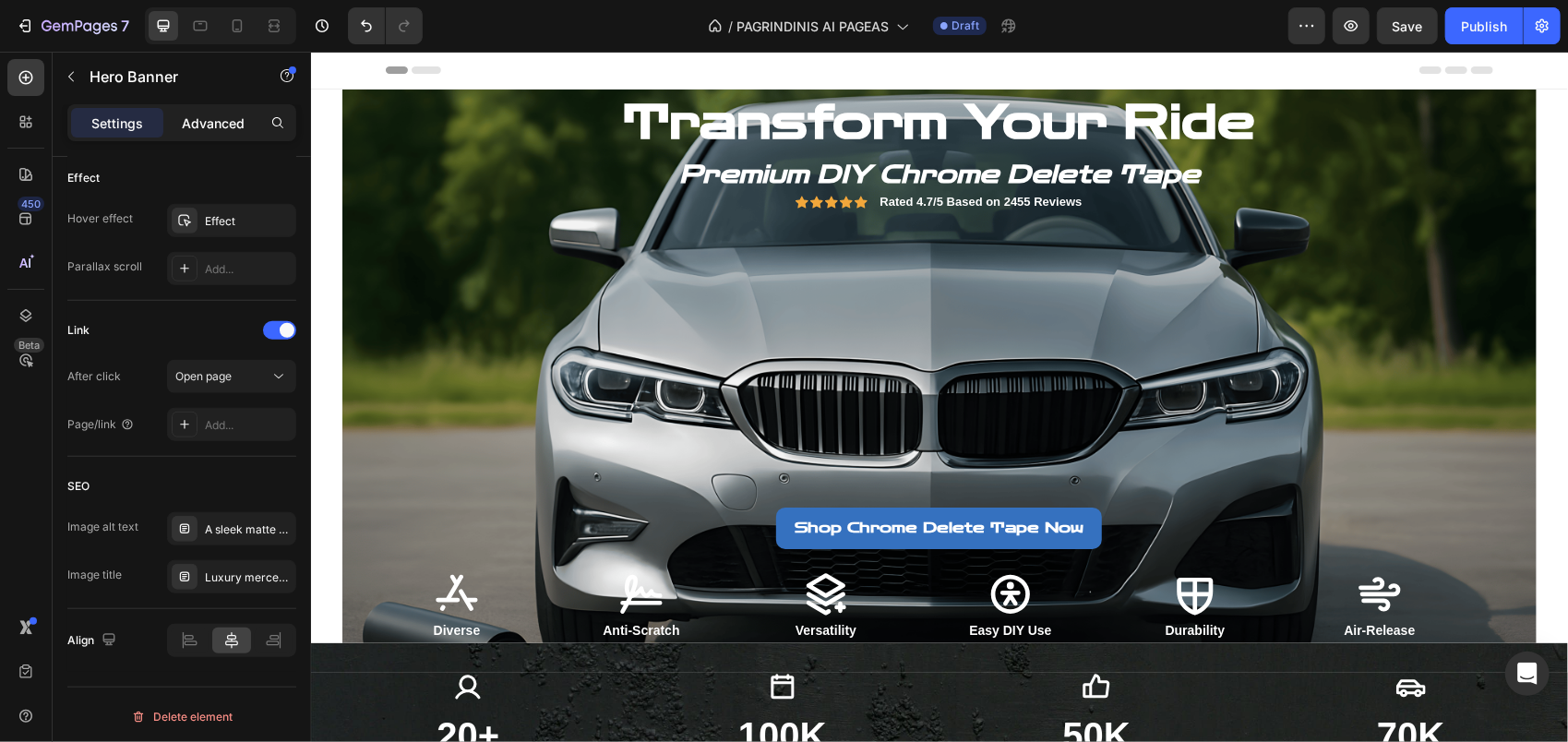
click at [239, 127] on p "Advanced" at bounding box center [214, 124] width 63 height 19
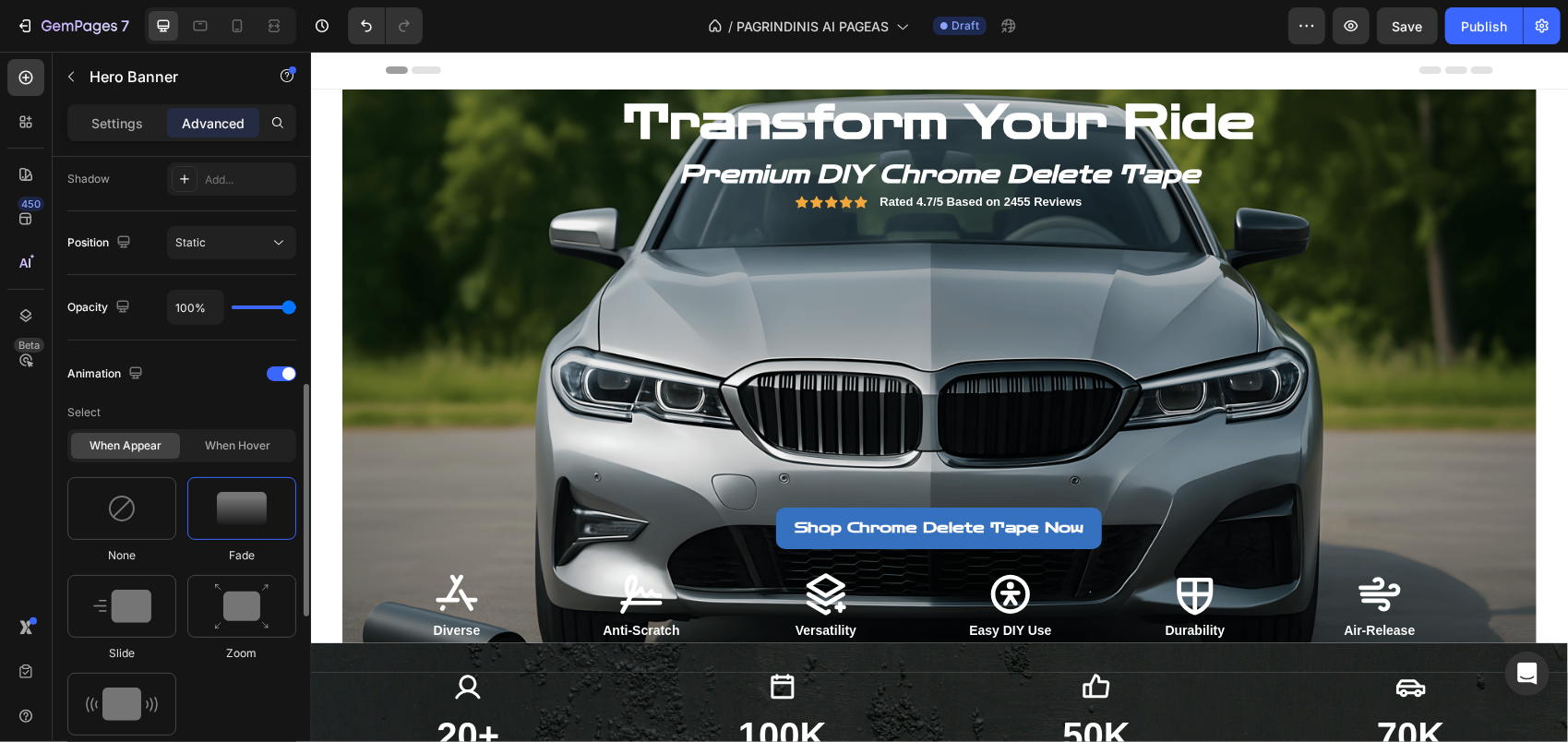
scroll to position [436, 0]
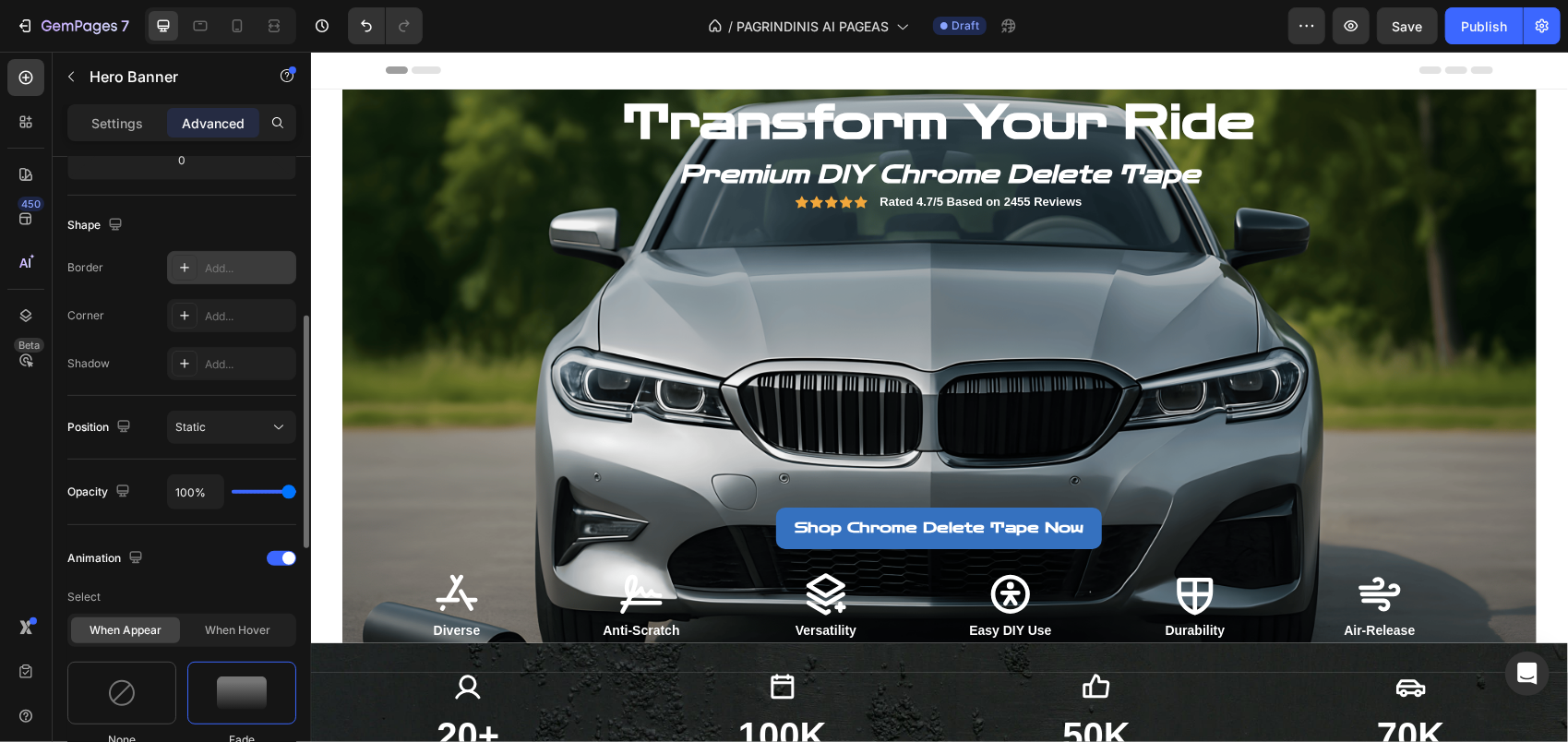
click at [225, 273] on div "Add..." at bounding box center [248, 268] width 87 height 16
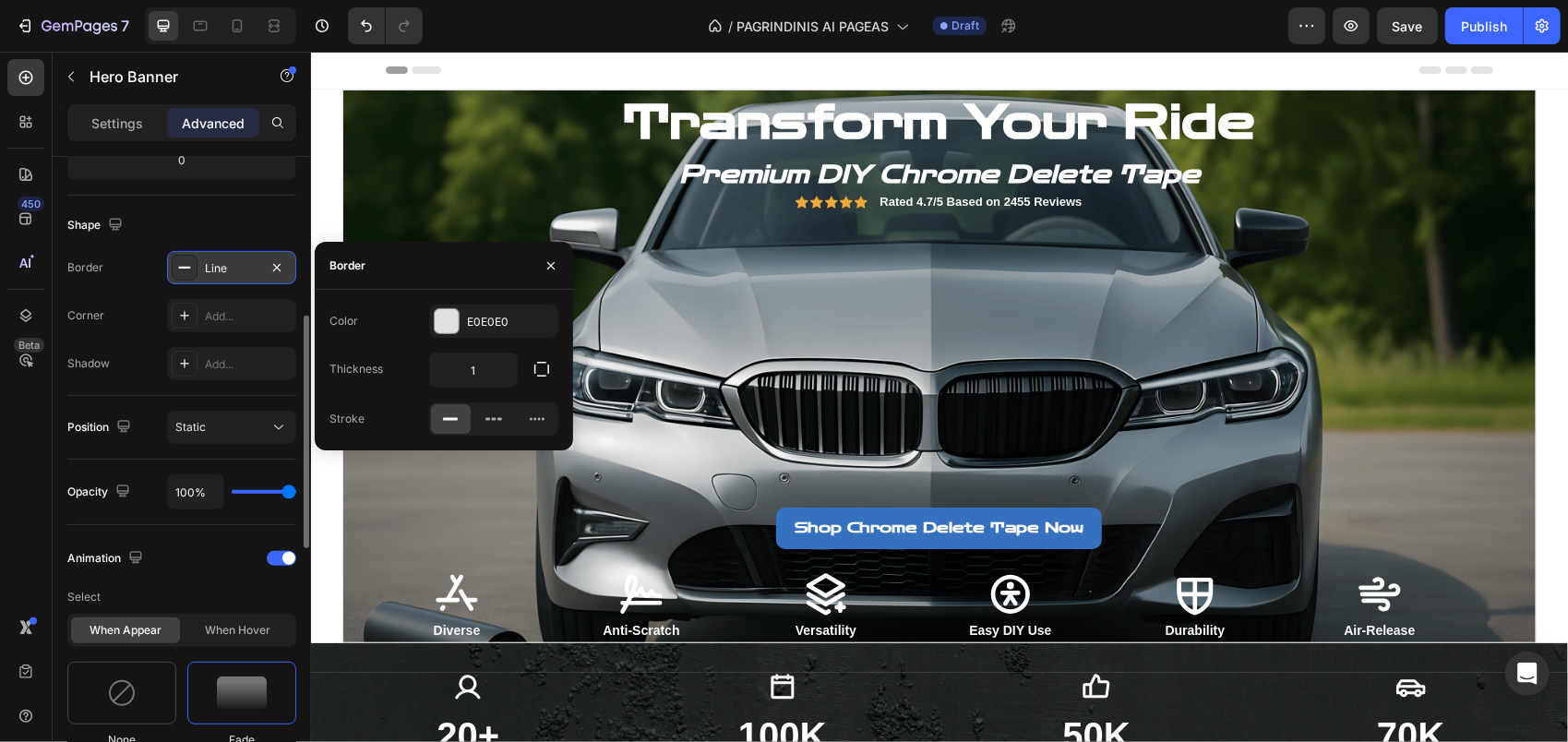
click at [225, 273] on div "Line" at bounding box center [232, 268] width 54 height 16
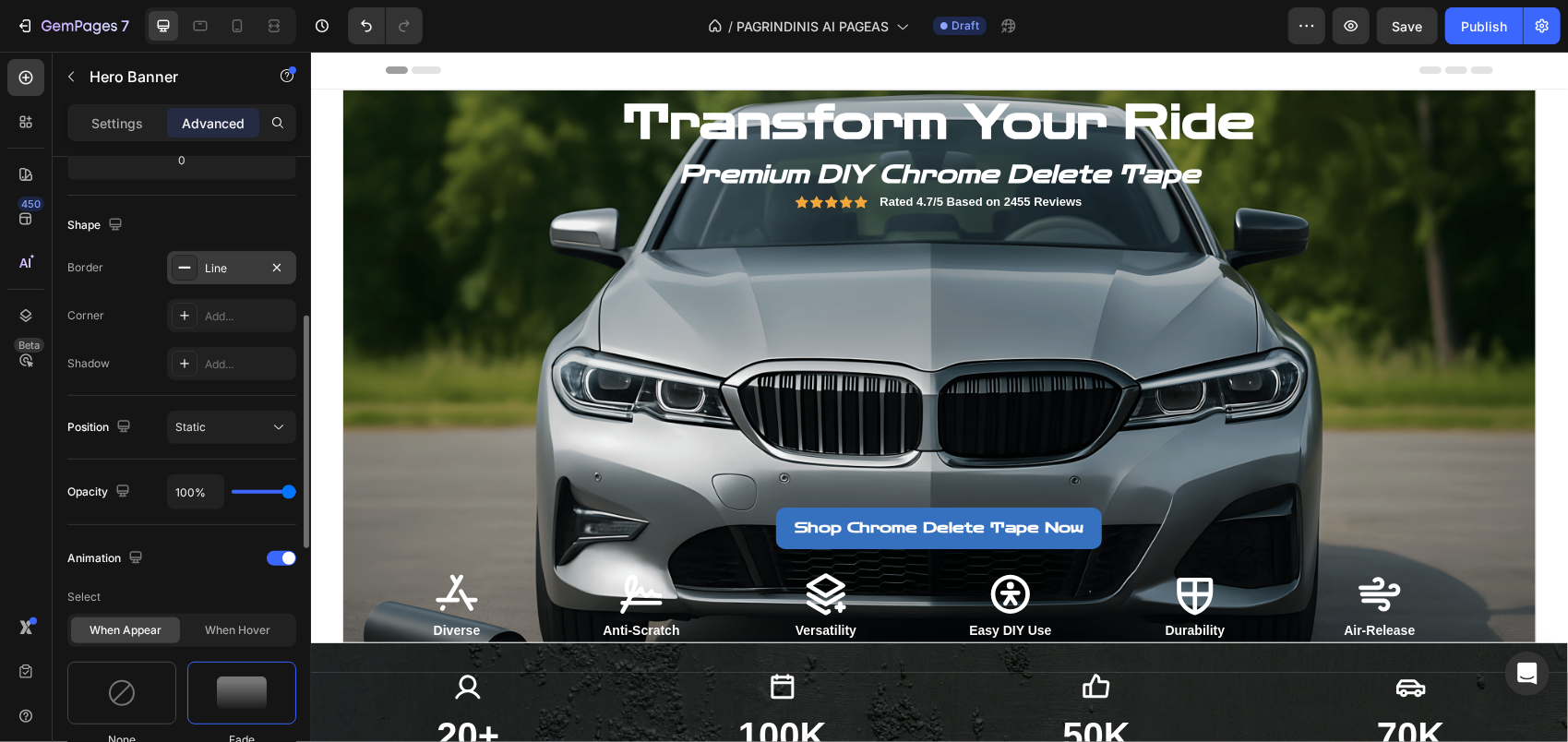
click at [287, 275] on div at bounding box center [277, 267] width 22 height 22
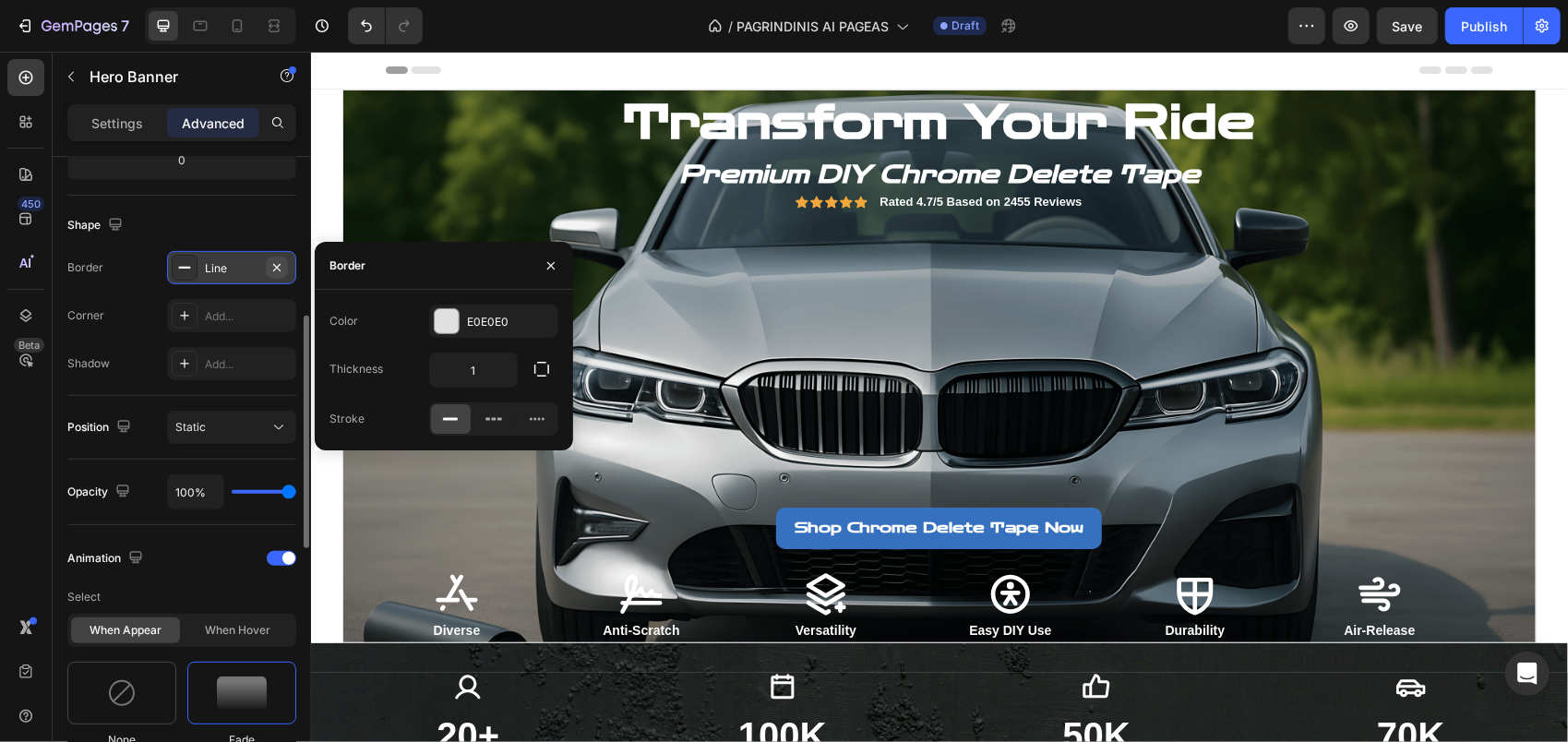
click at [273, 267] on icon "button" at bounding box center [276, 267] width 14 height 14
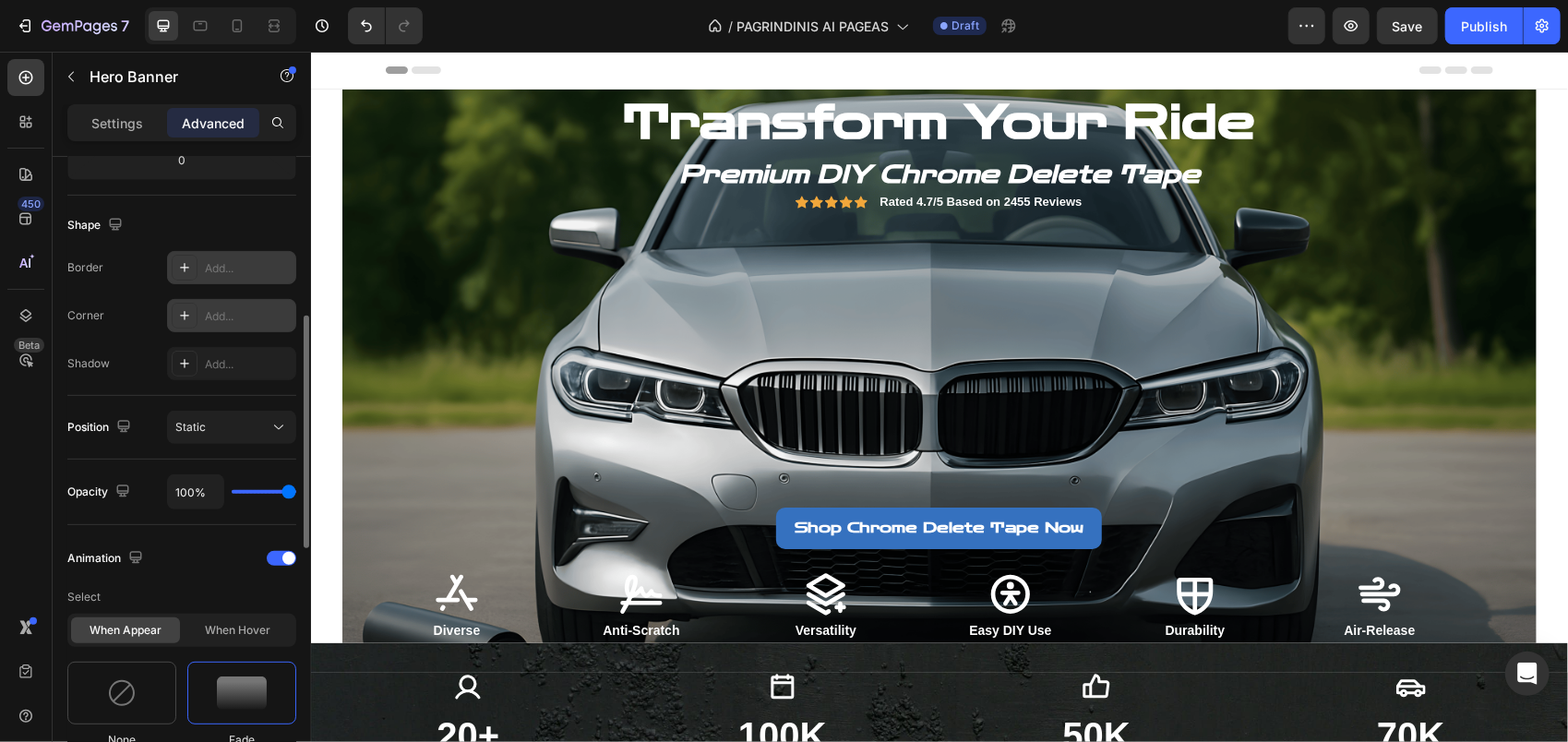
click at [219, 313] on div "Add..." at bounding box center [248, 316] width 87 height 16
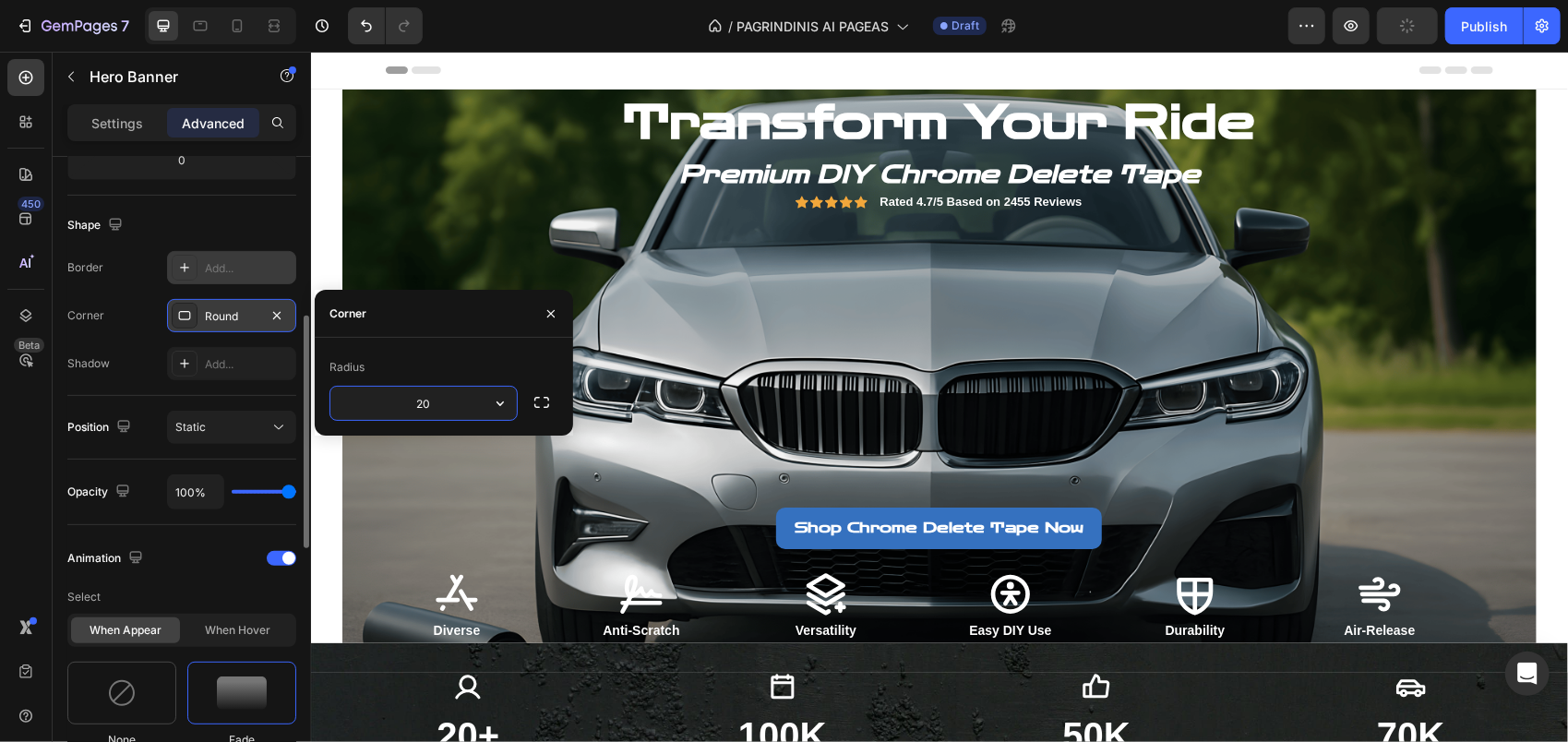
drag, startPoint x: 443, startPoint y: 402, endPoint x: 408, endPoint y: 408, distance: 35.5
click at [408, 408] on input "20" at bounding box center [423, 403] width 187 height 34
type input "100"
click at [533, 402] on icon "button" at bounding box center [541, 402] width 18 height 18
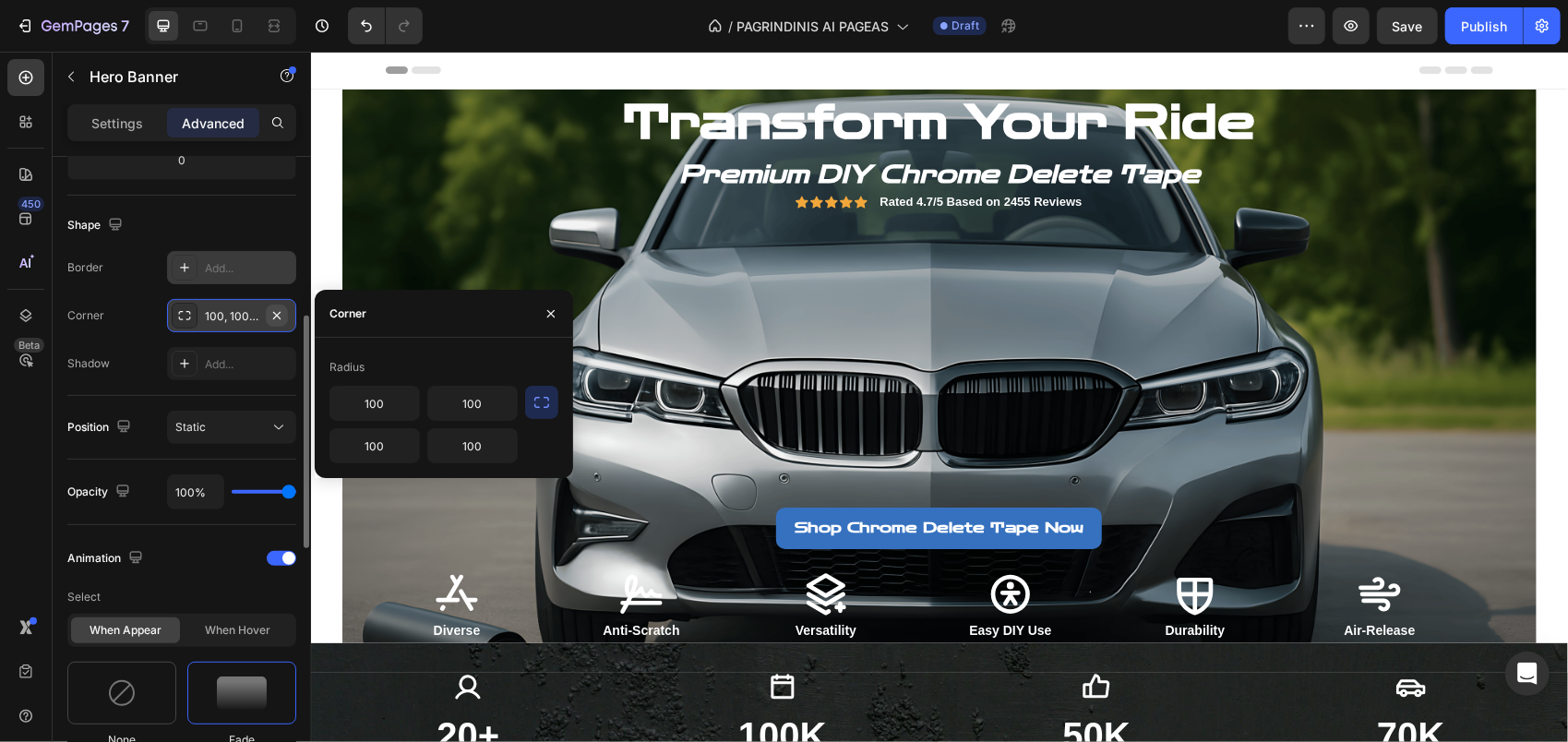
click at [281, 310] on icon "button" at bounding box center [276, 315] width 14 height 14
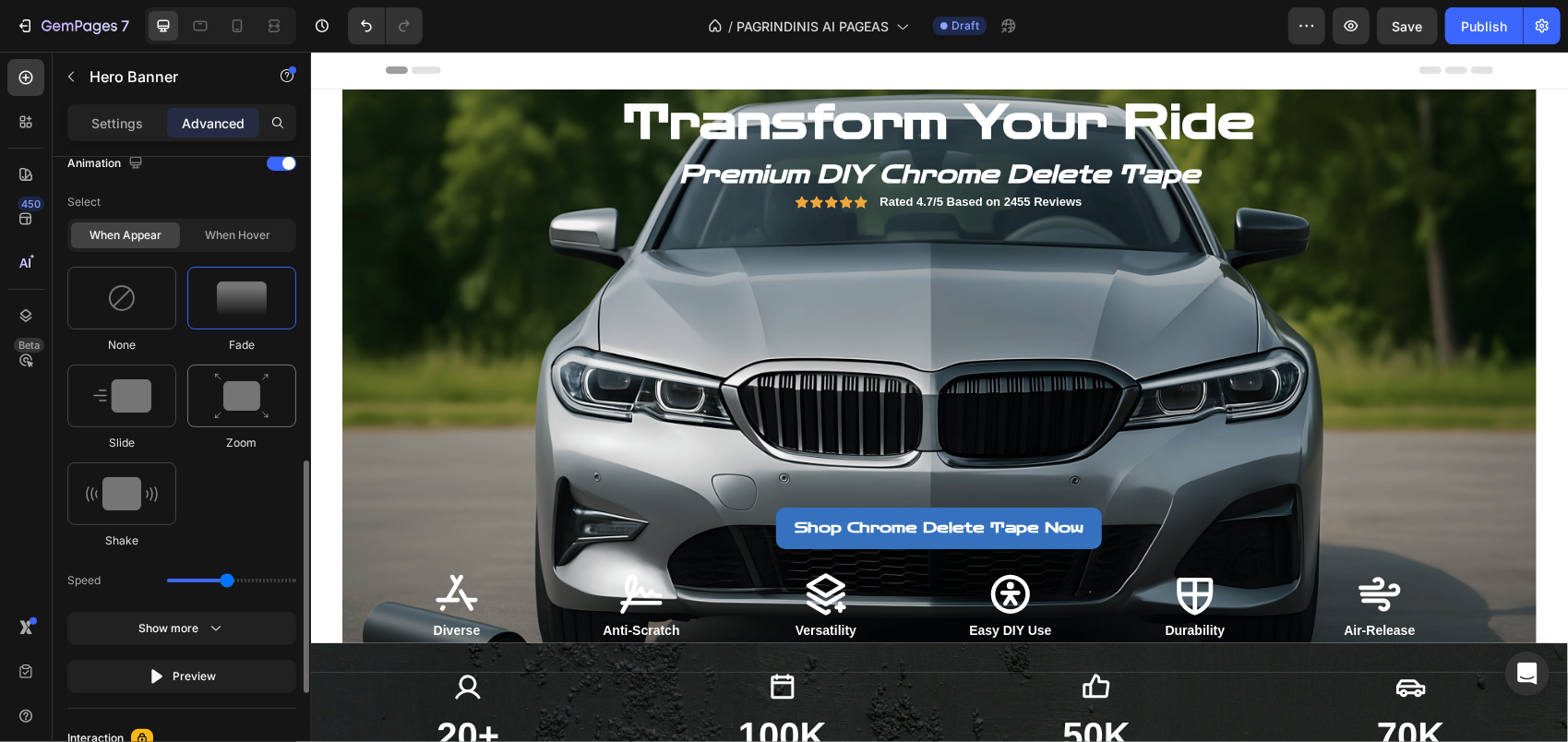
scroll to position [1106, 0]
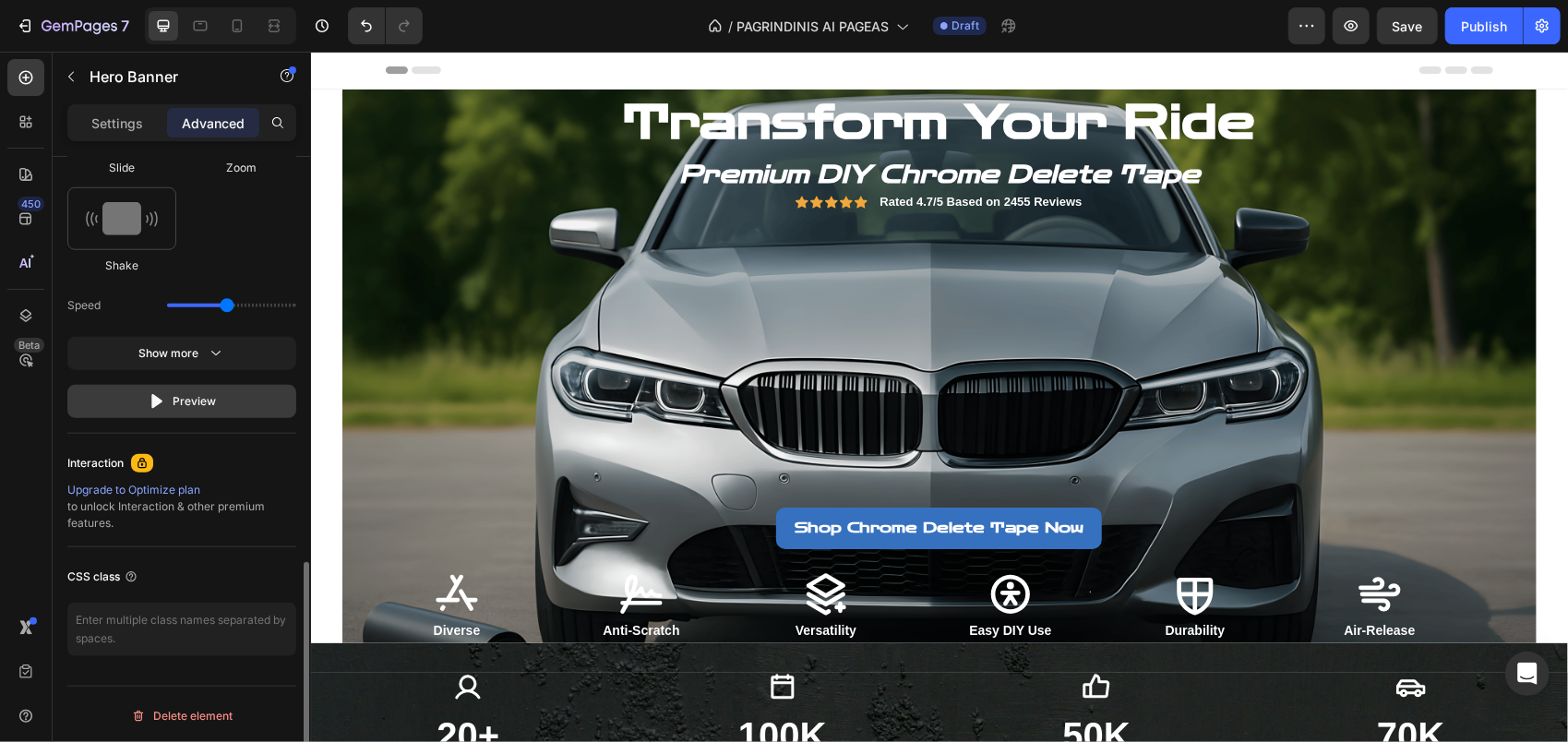
click at [202, 394] on div "Preview" at bounding box center [182, 401] width 69 height 18
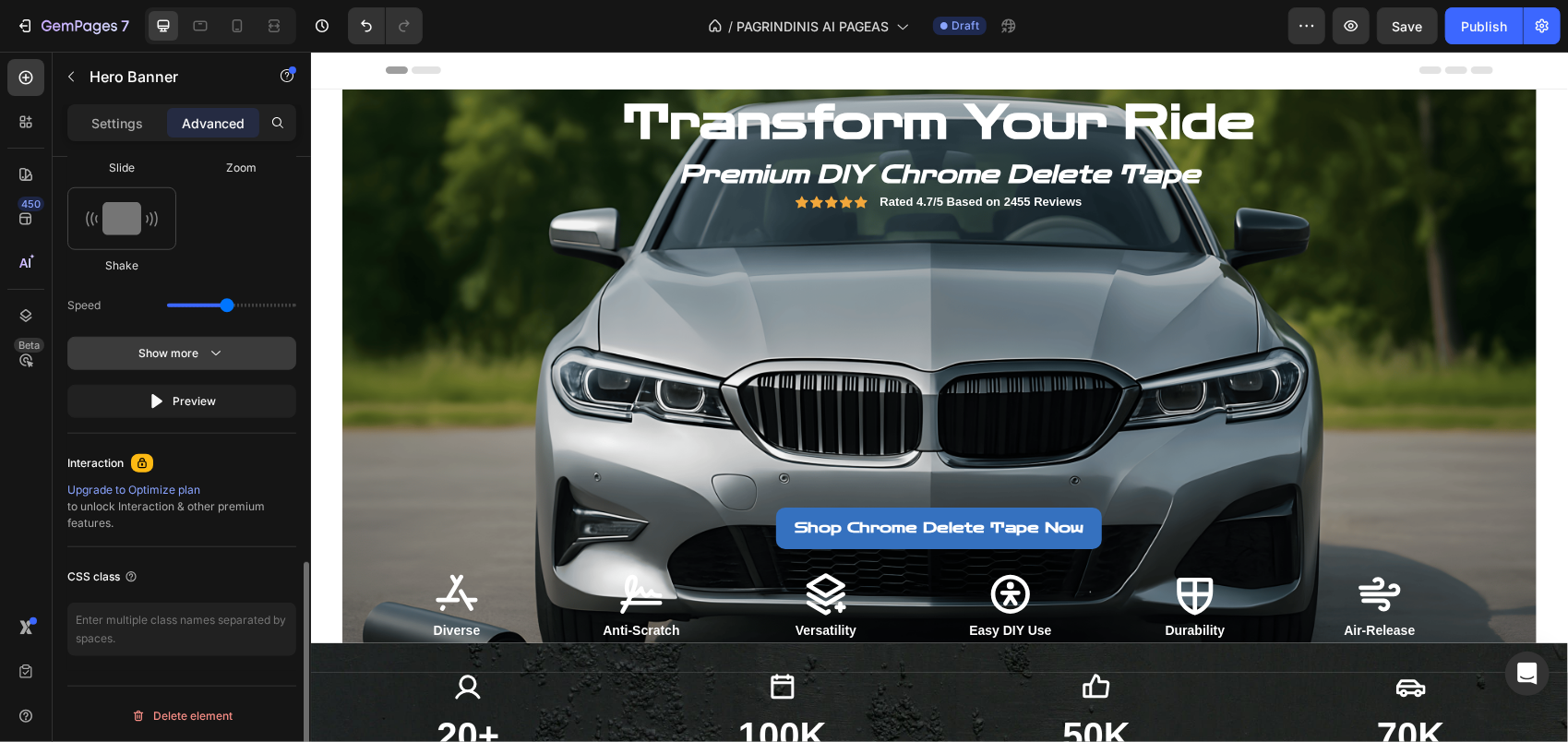
click at [205, 345] on div "Show more" at bounding box center [183, 352] width 86 height 18
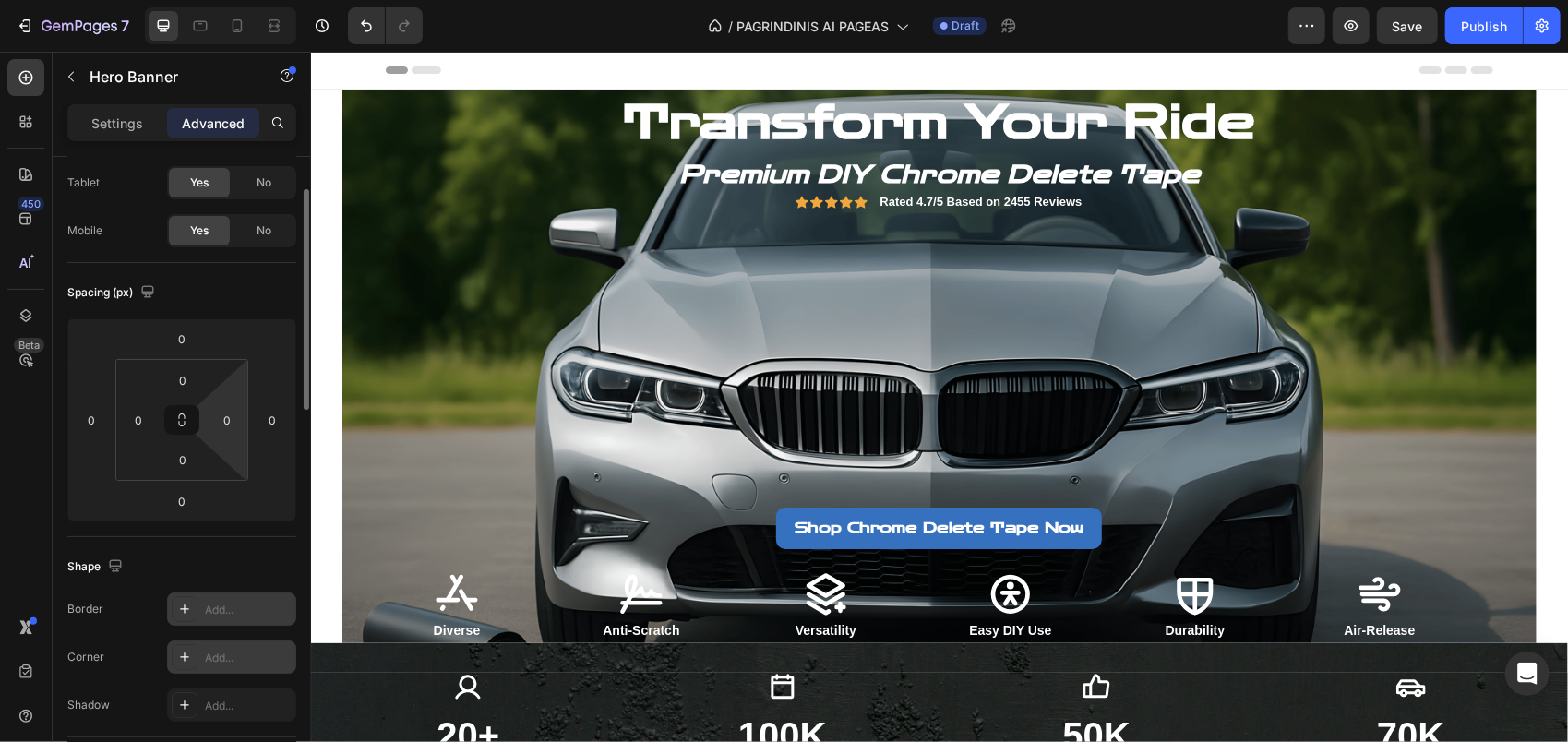
scroll to position [0, 0]
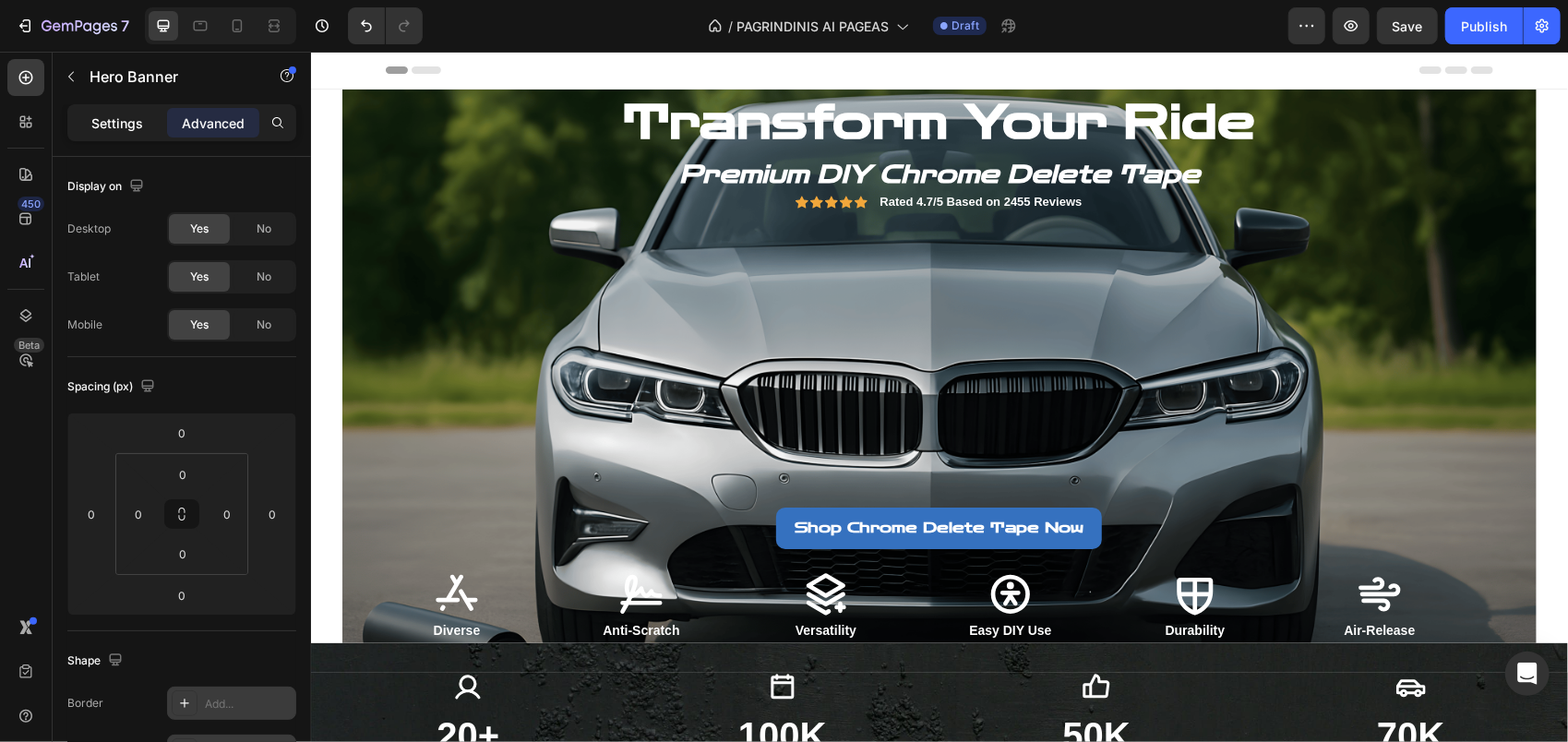
click at [135, 118] on p "Settings" at bounding box center [117, 124] width 52 height 19
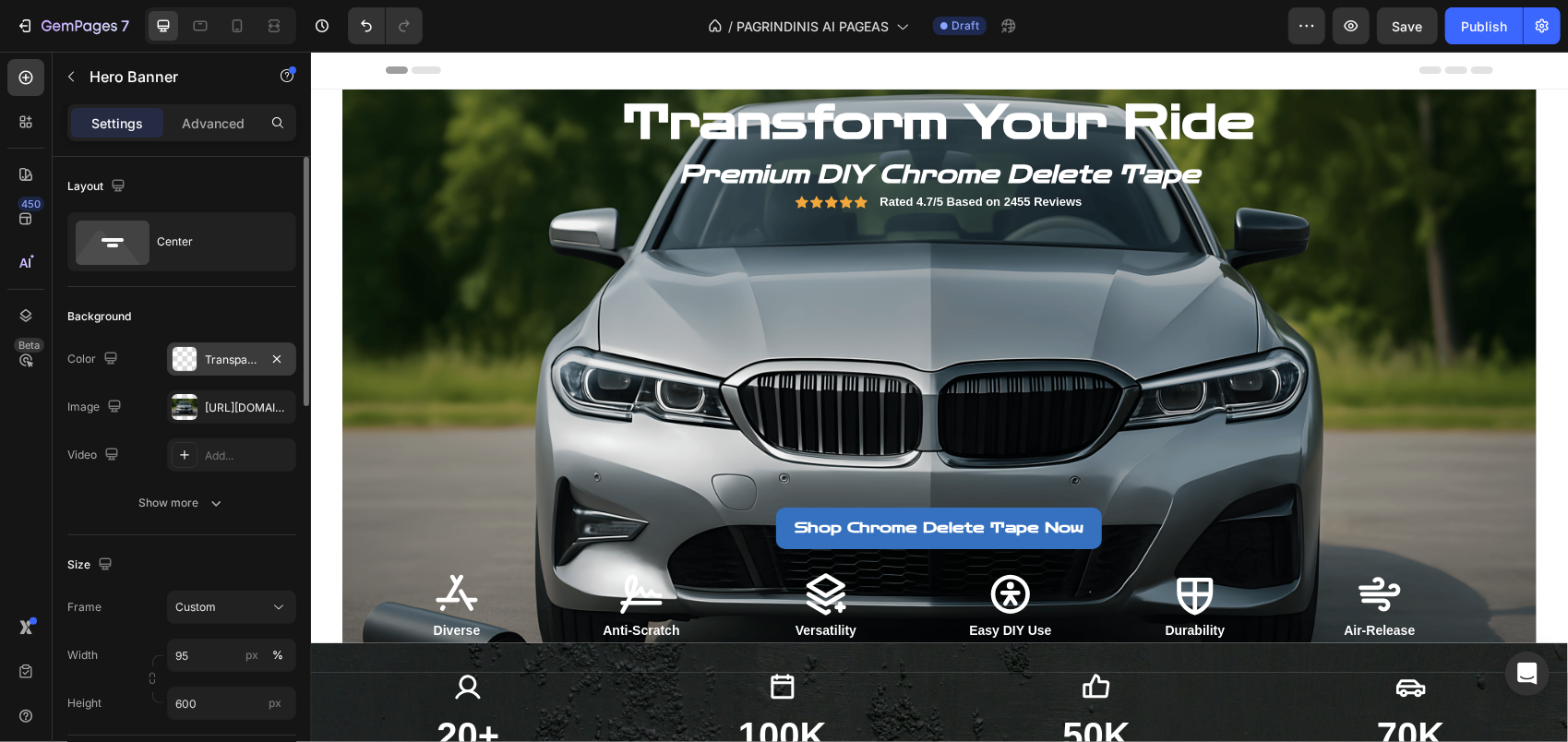
click at [205, 358] on div "Transparent" at bounding box center [232, 359] width 54 height 16
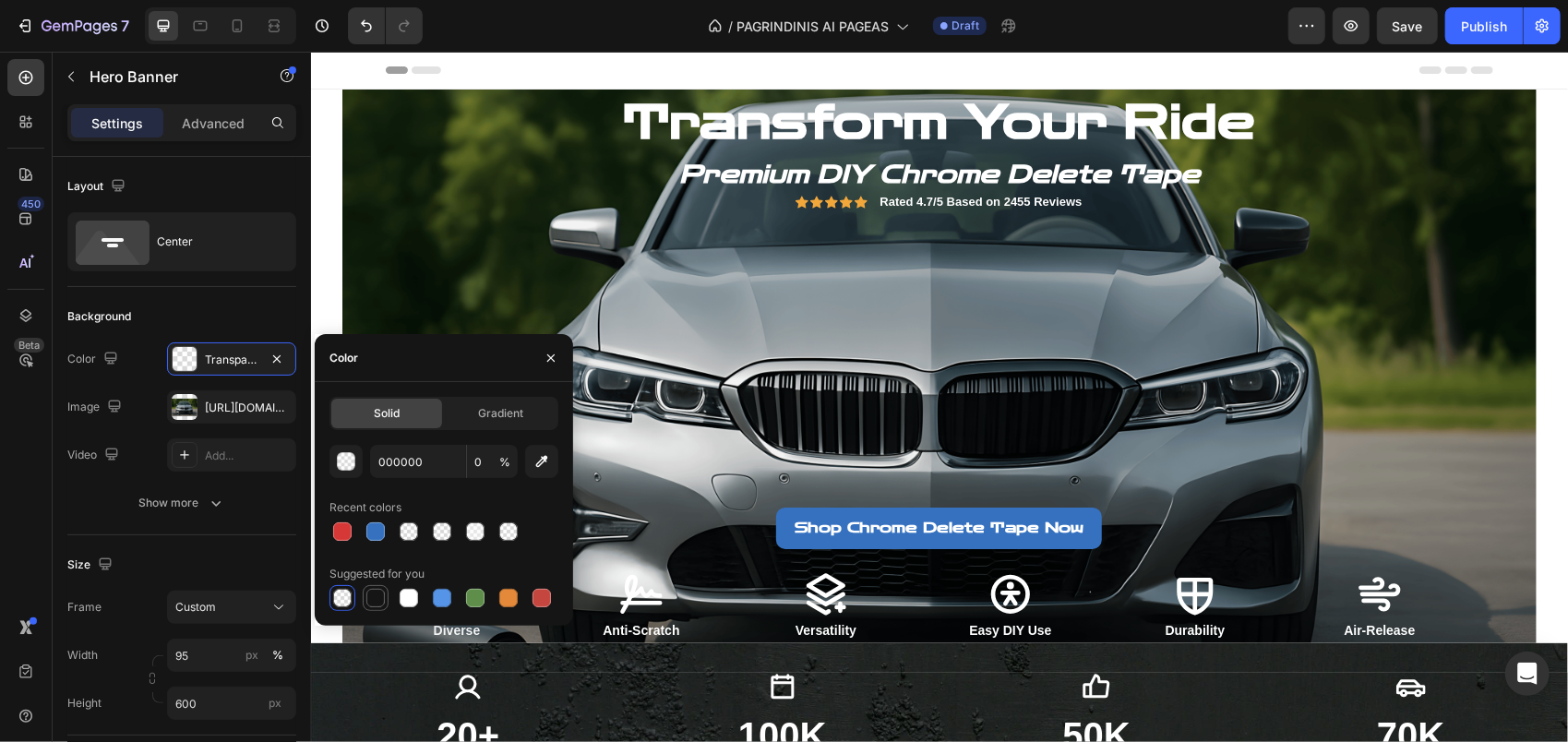
click at [371, 597] on div at bounding box center [375, 597] width 18 height 18
type input "151515"
type input "100"
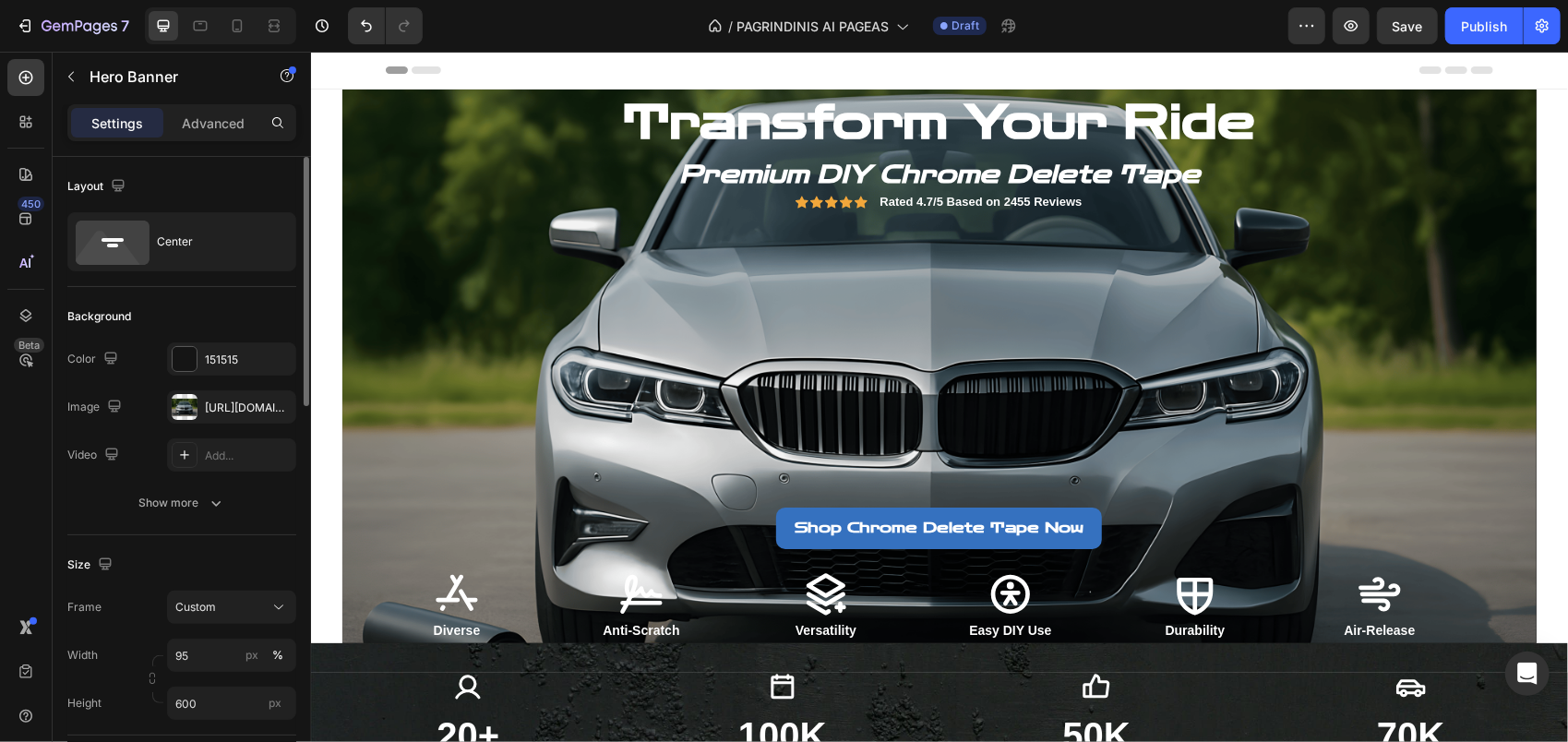
click at [271, 306] on div "Background" at bounding box center [181, 316] width 229 height 30
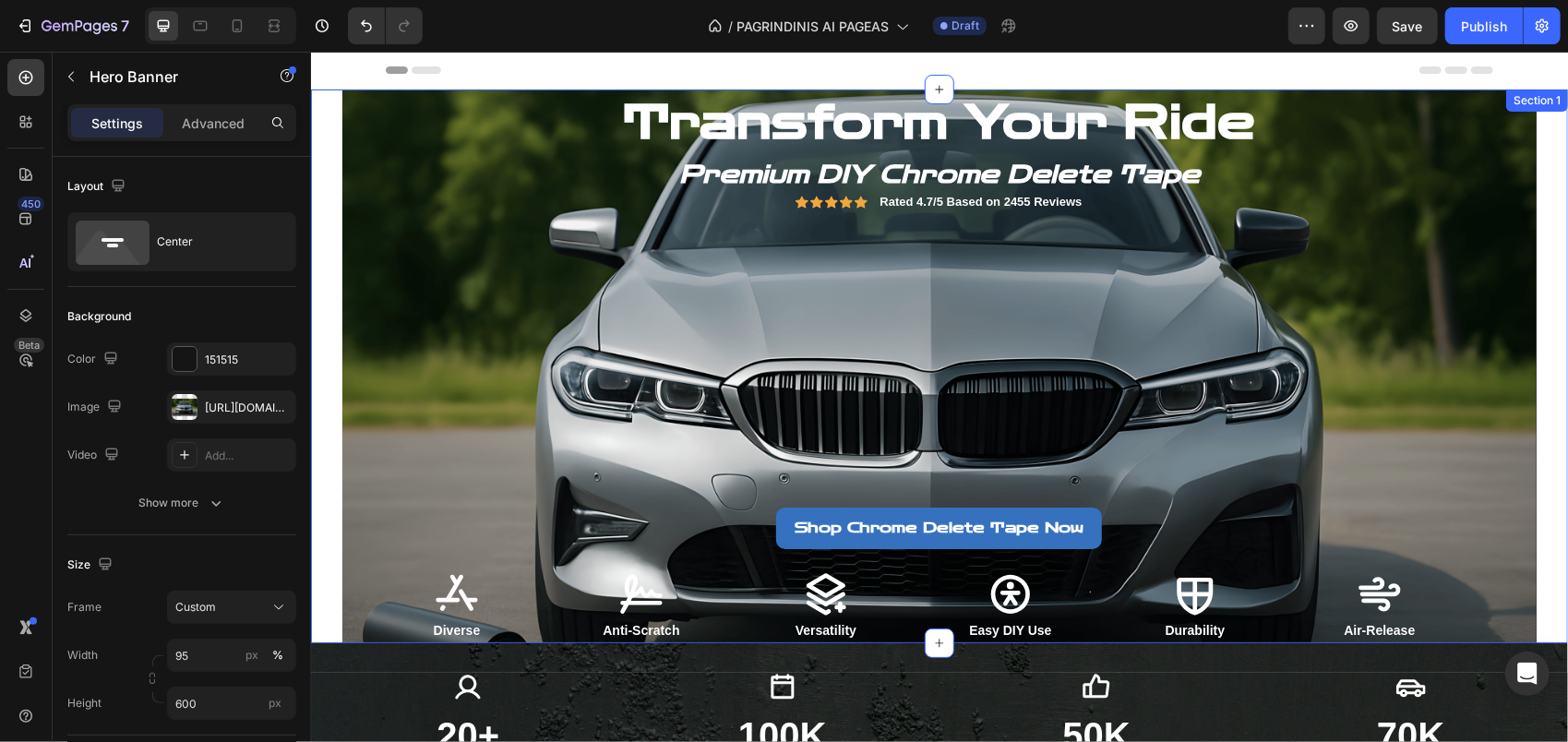
click at [336, 327] on div "Transform Your Ride Heading Premium DIY Chrome Delete Tape Heading Icon Icon Ic…" at bounding box center [939, 366] width 1258 height 553
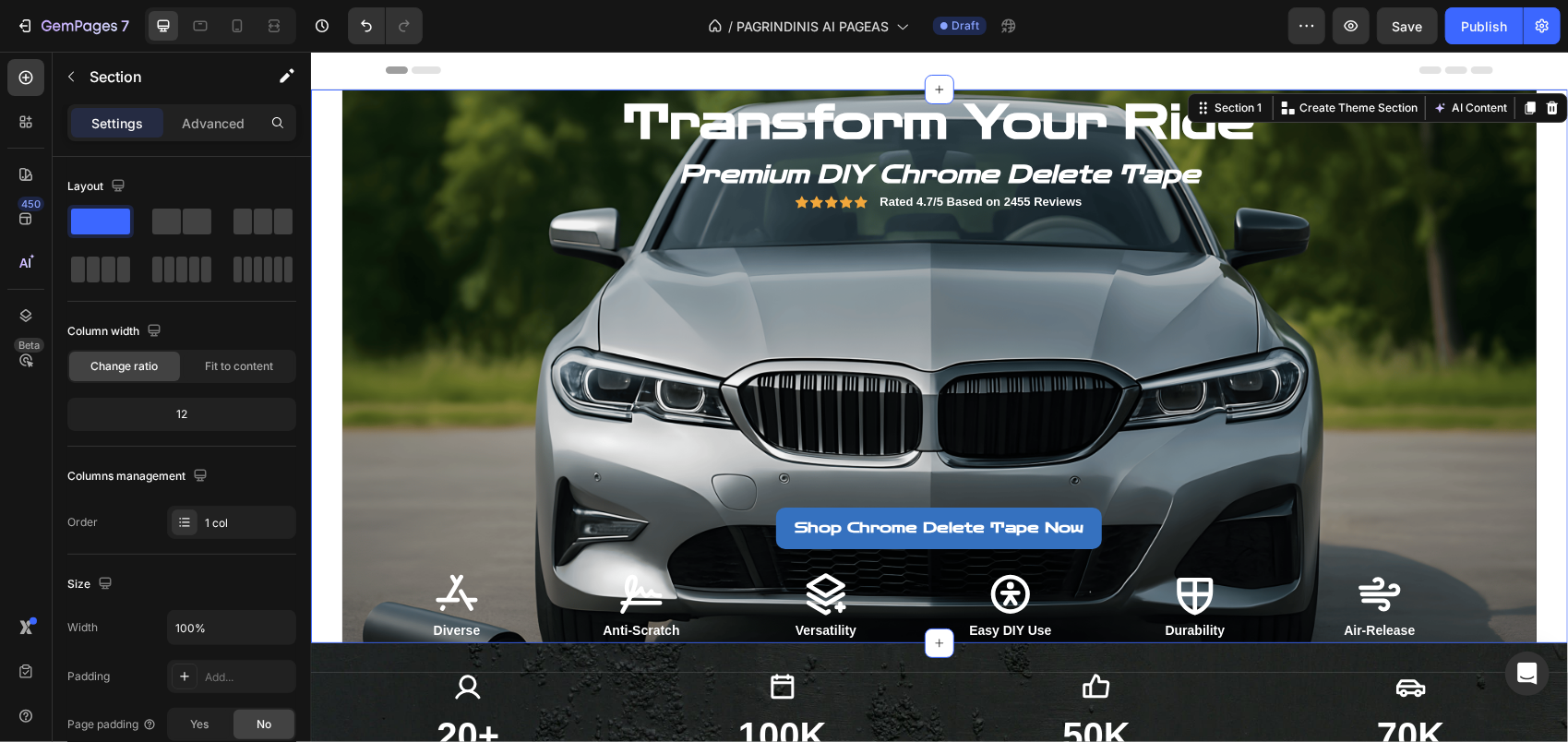
click at [330, 332] on div "Transform Your Ride Heading Premium DIY Chrome Delete Tape Heading Icon Icon Ic…" at bounding box center [939, 366] width 1258 height 553
click at [223, 369] on span "Fit to content" at bounding box center [239, 366] width 68 height 16
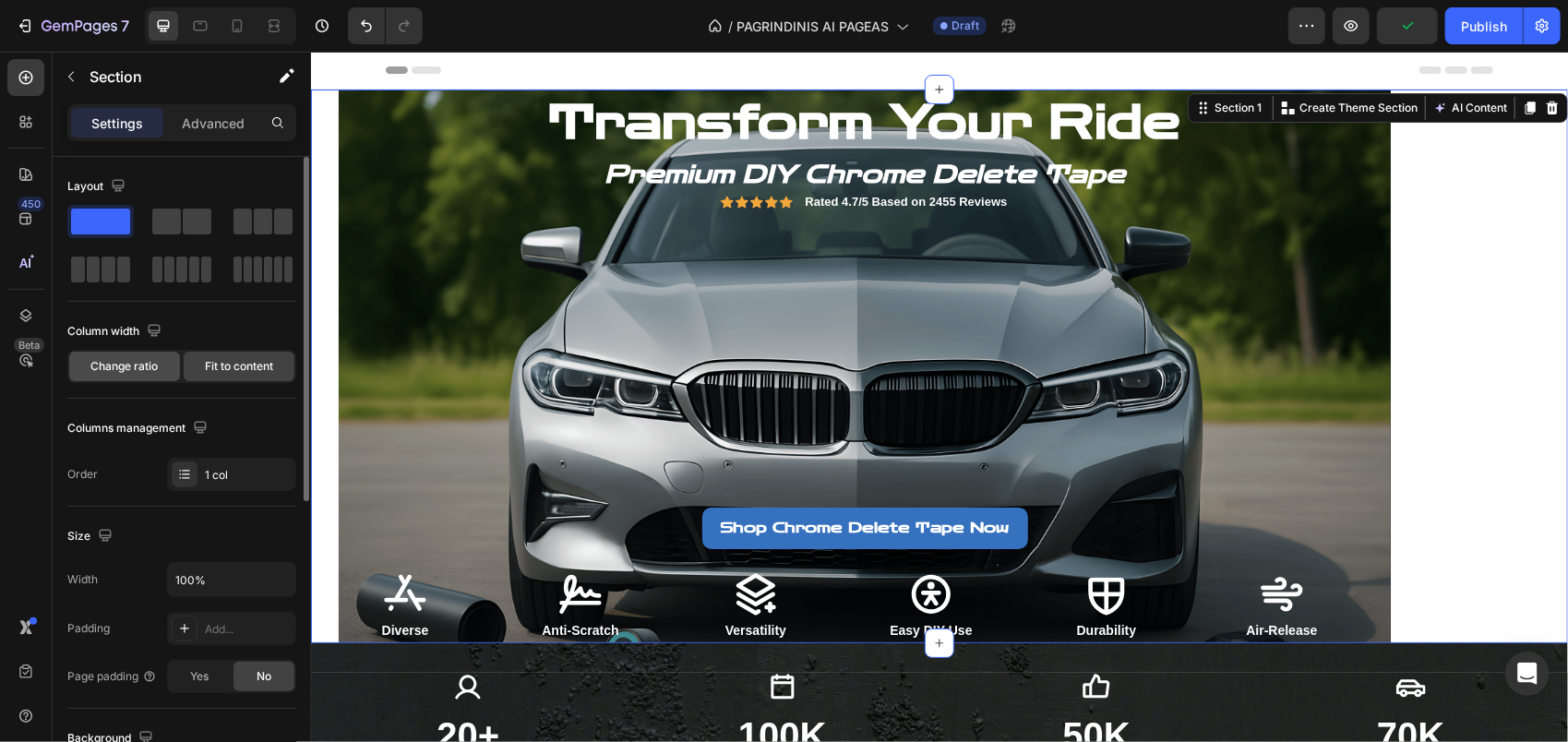
click at [123, 369] on span "Change ratio" at bounding box center [125, 366] width 67 height 16
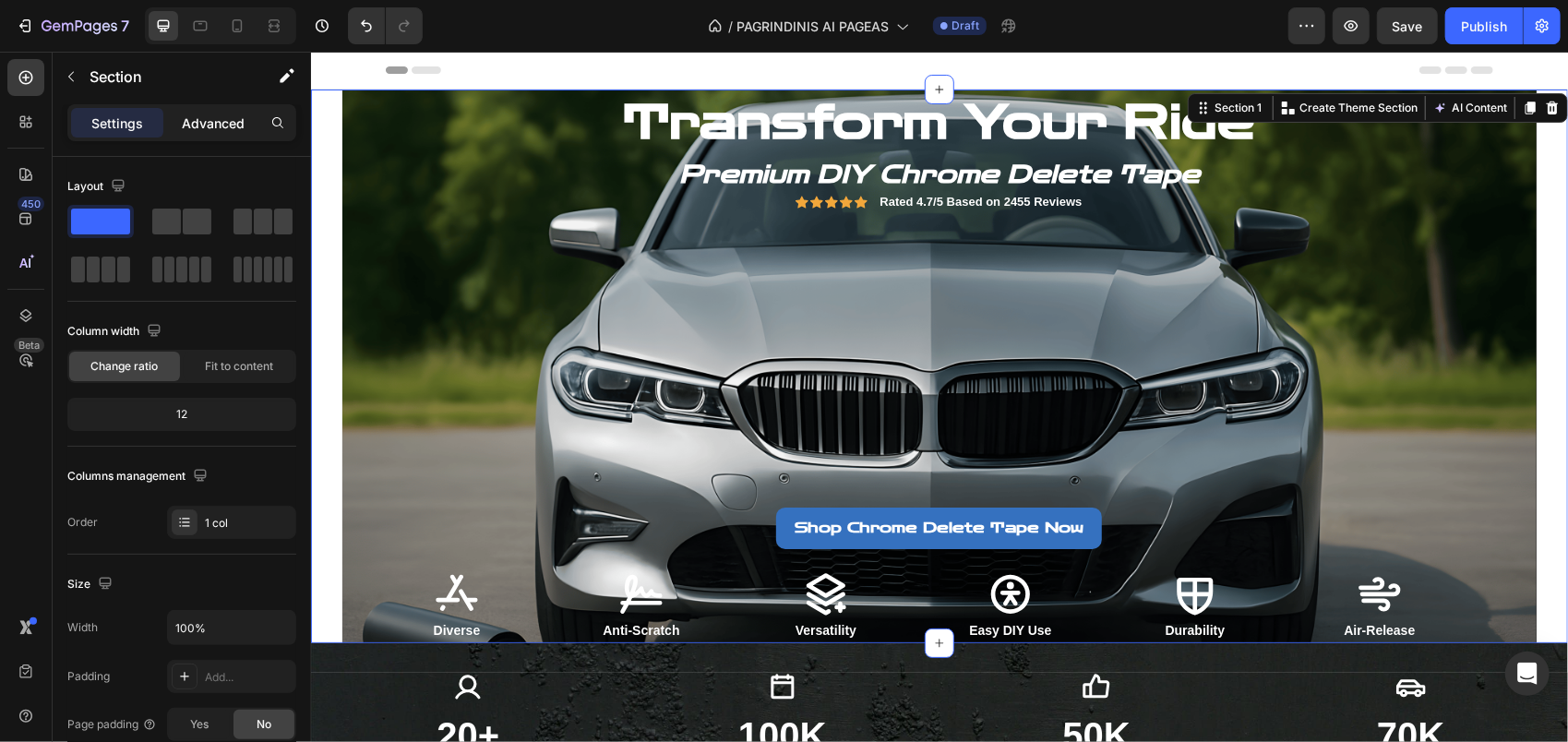
click at [218, 124] on p "Advanced" at bounding box center [214, 124] width 63 height 19
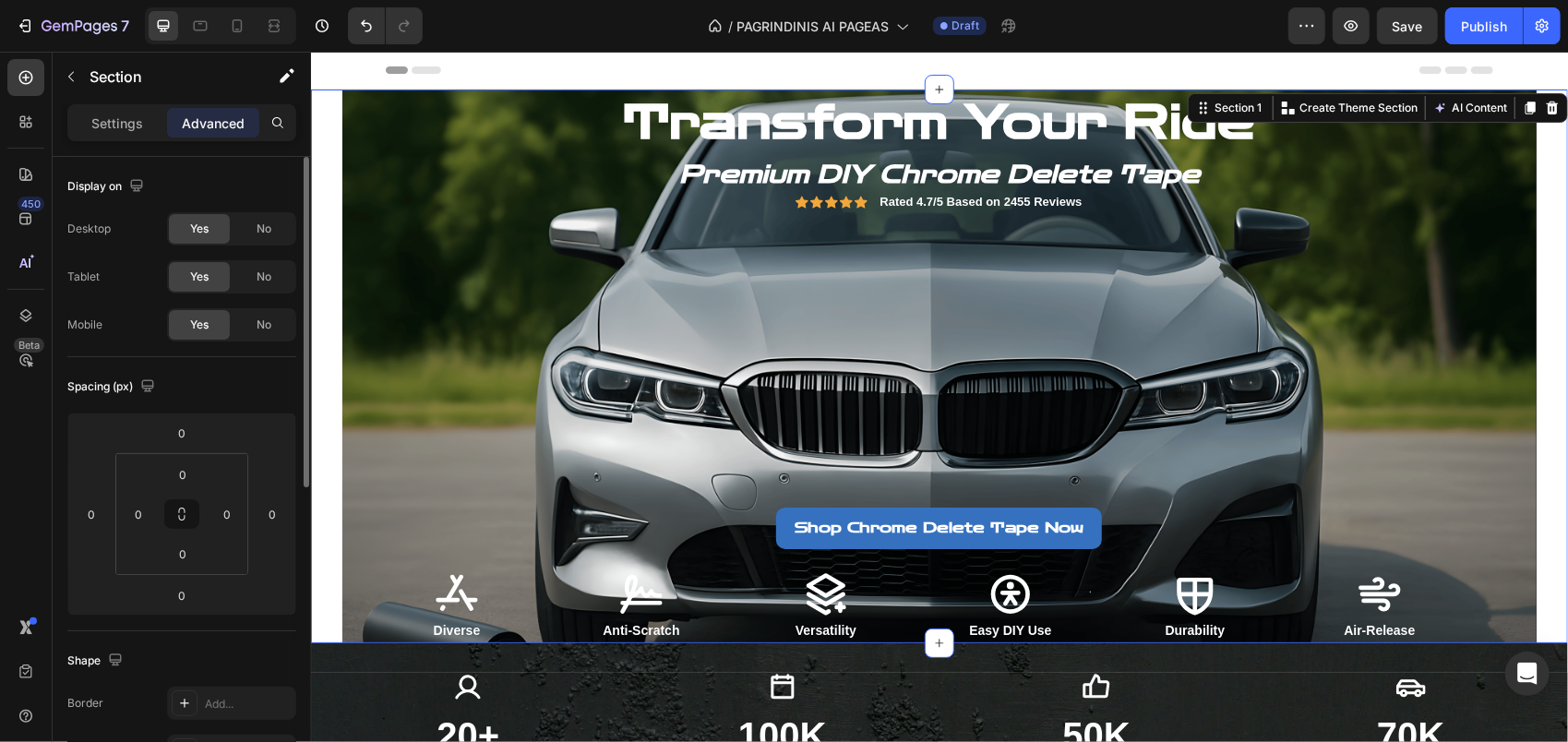
click at [128, 106] on div "Settings Advanced" at bounding box center [181, 123] width 229 height 37
click at [131, 121] on p "Settings" at bounding box center [117, 124] width 52 height 19
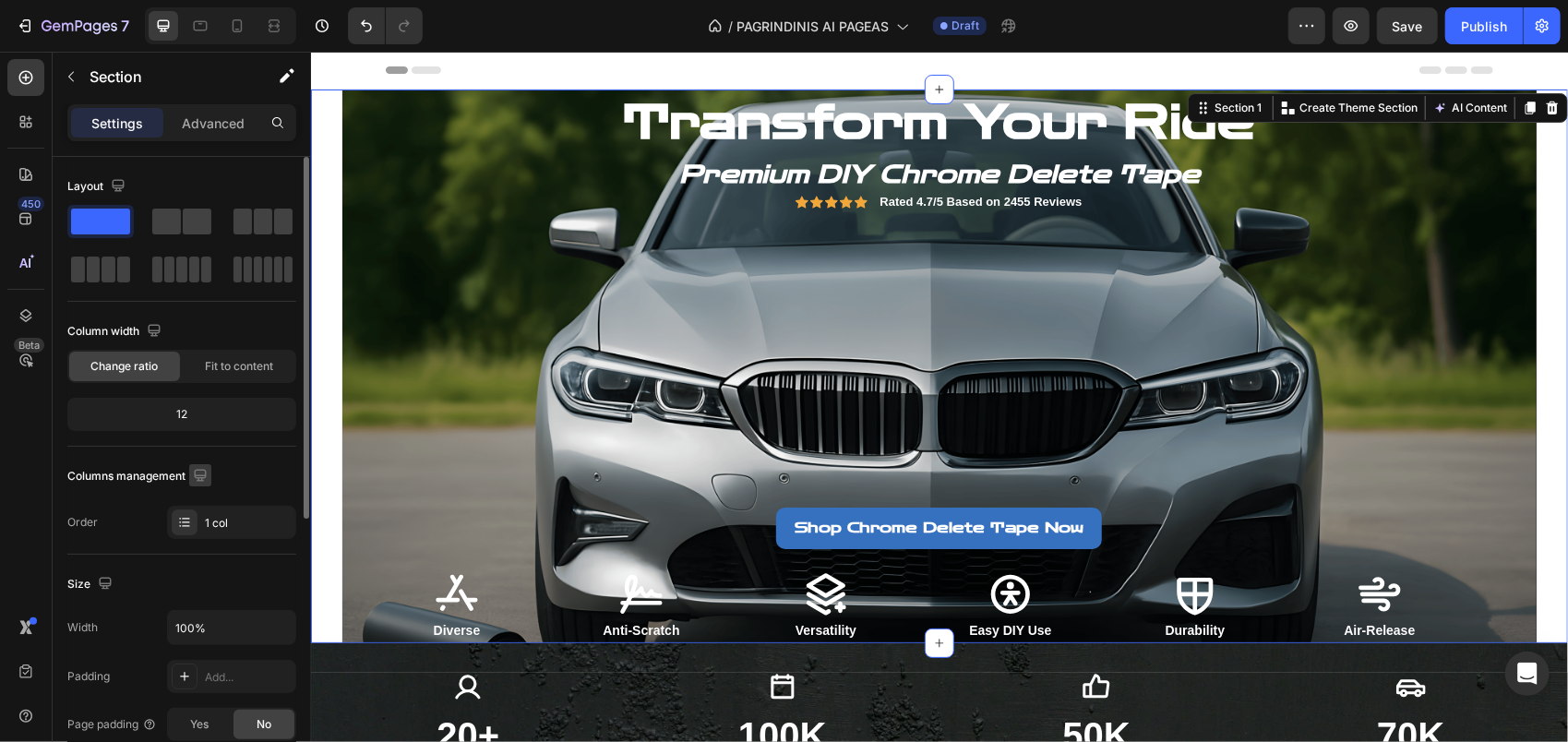
scroll to position [185, 0]
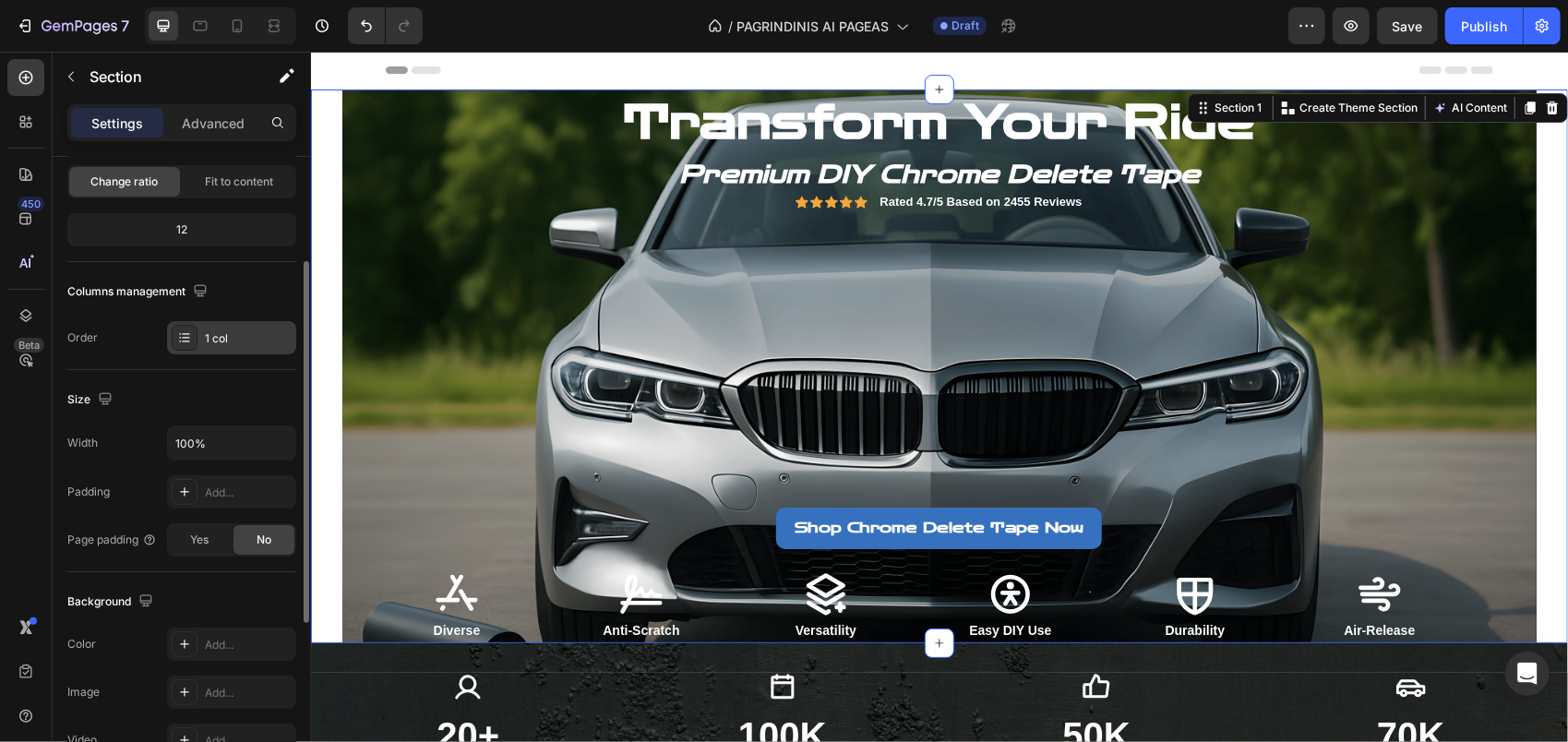
click at [216, 336] on div "1 col" at bounding box center [248, 338] width 87 height 16
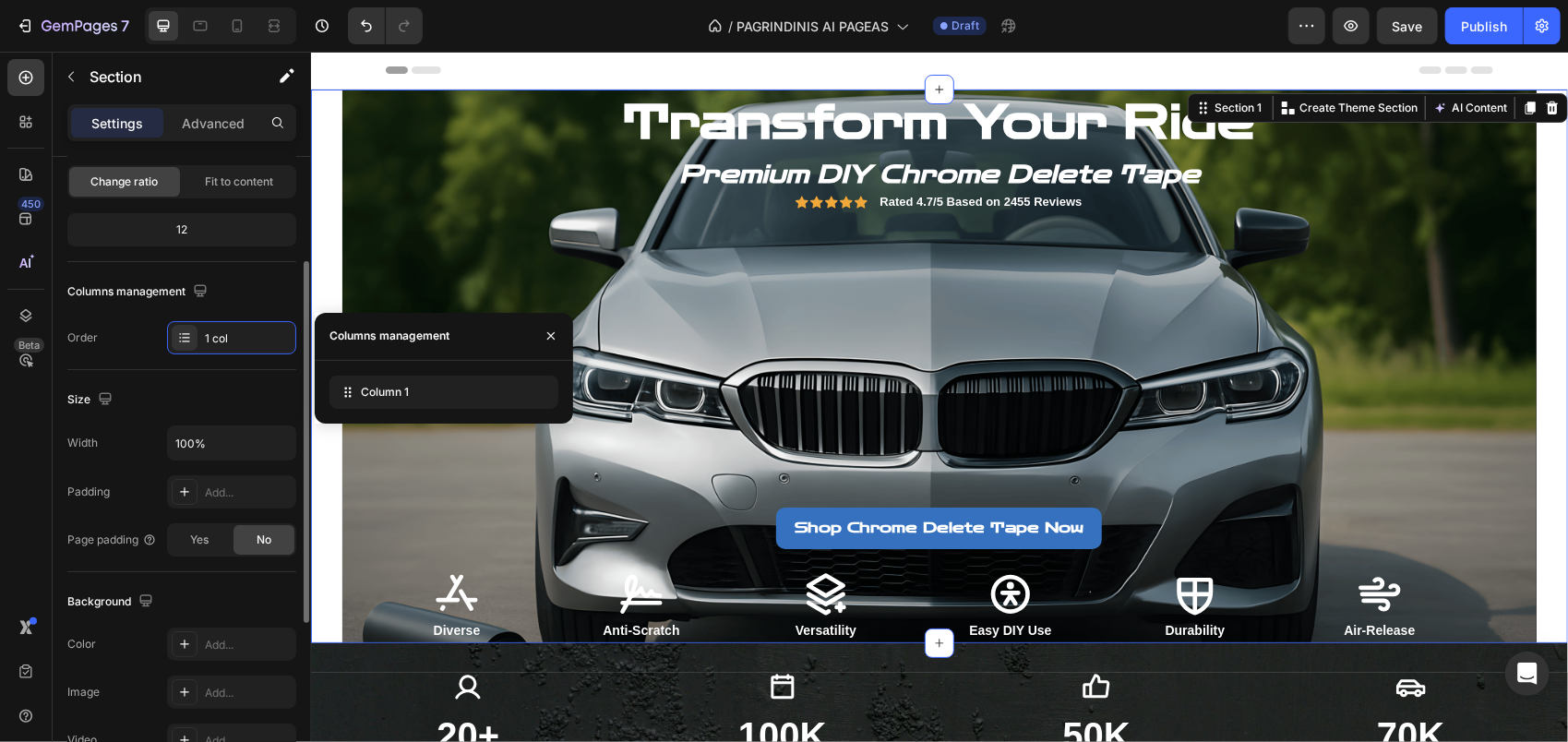
click at [188, 373] on div "Size Width 100% Padding Add... Page padding Yes No" at bounding box center [181, 470] width 229 height 202
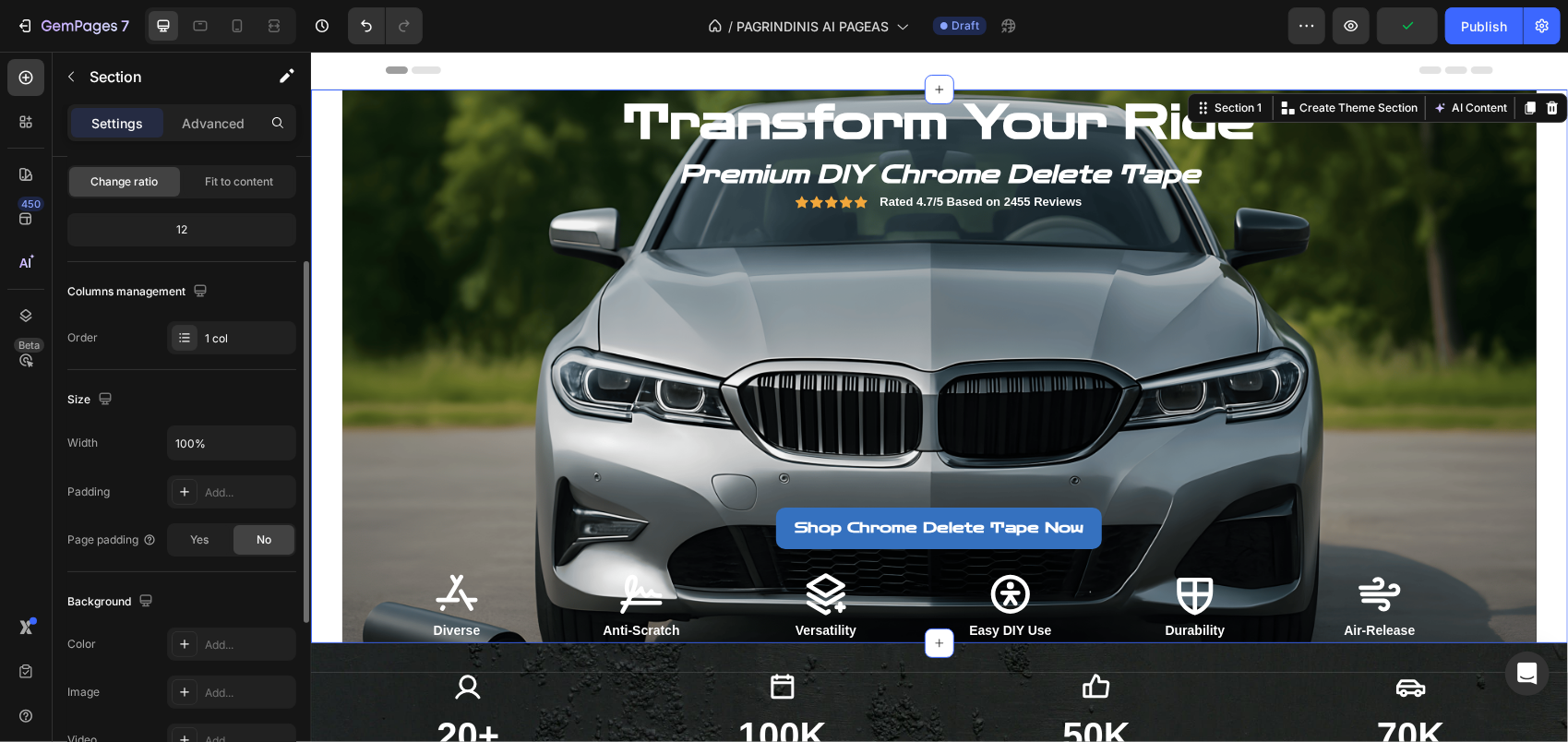
scroll to position [277, 0]
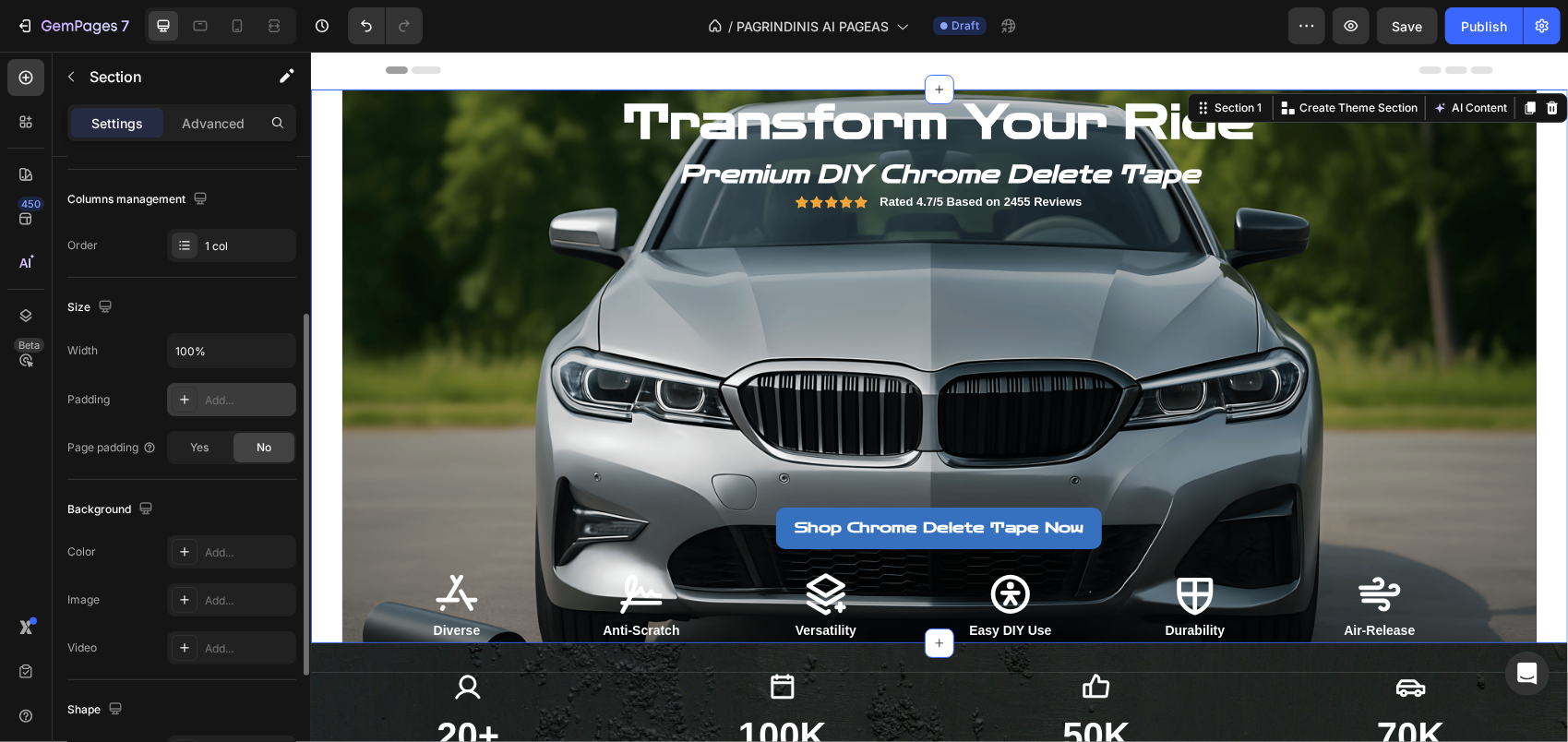
click at [209, 397] on div "Add..." at bounding box center [248, 400] width 87 height 16
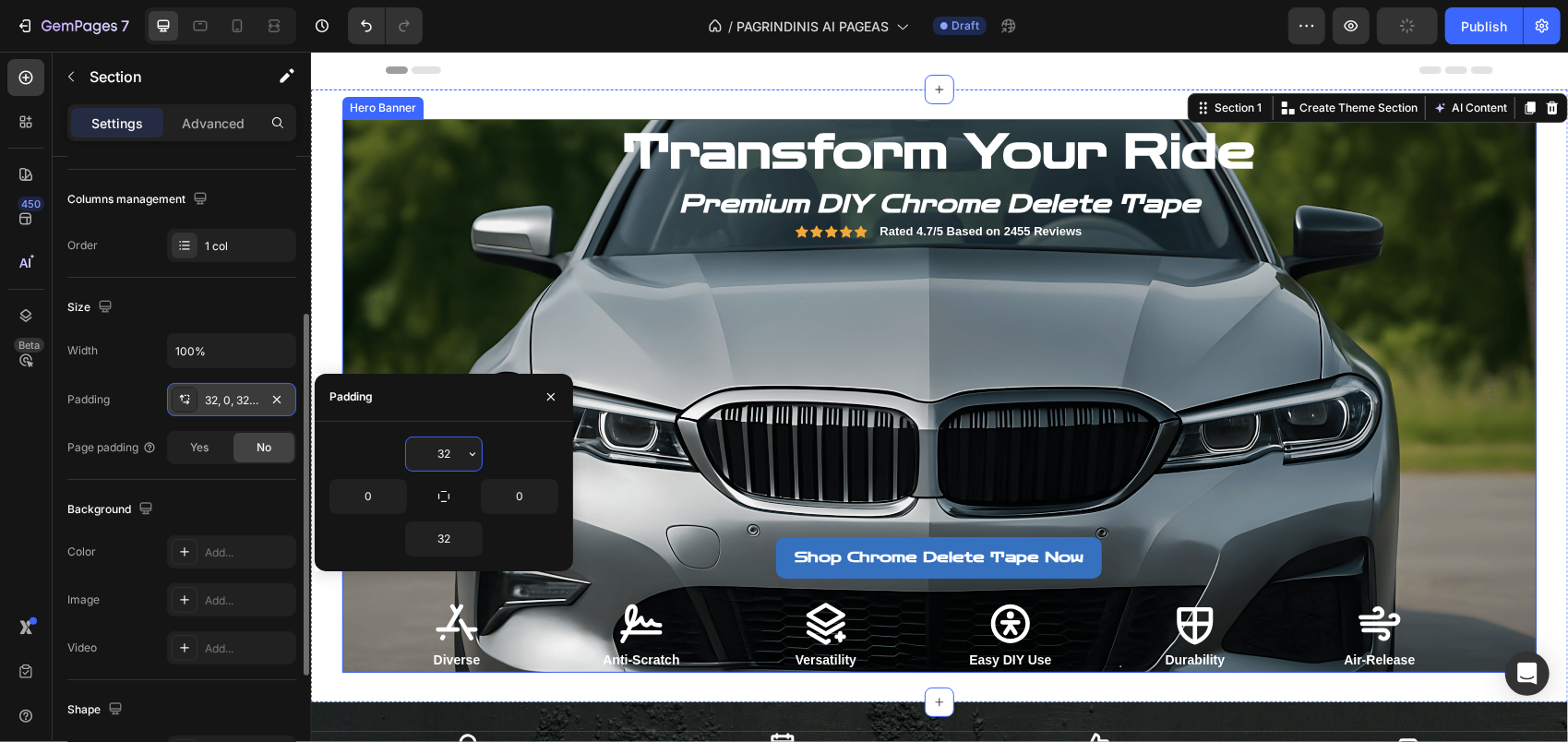
click at [397, 294] on div "Shop Chrome Delete Tape Now Button" at bounding box center [939, 415] width 1107 height 326
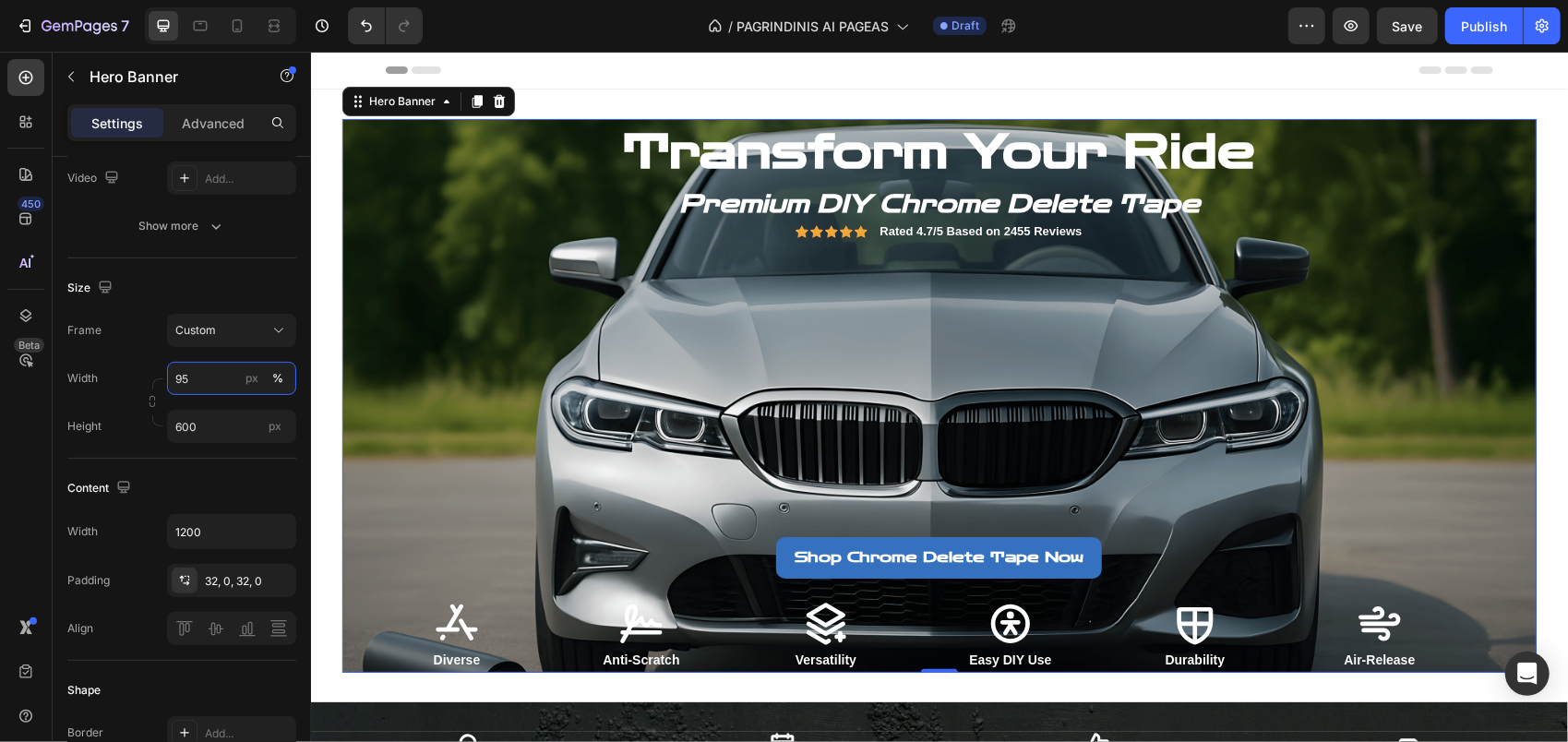
click at [216, 375] on input "95" at bounding box center [231, 378] width 129 height 34
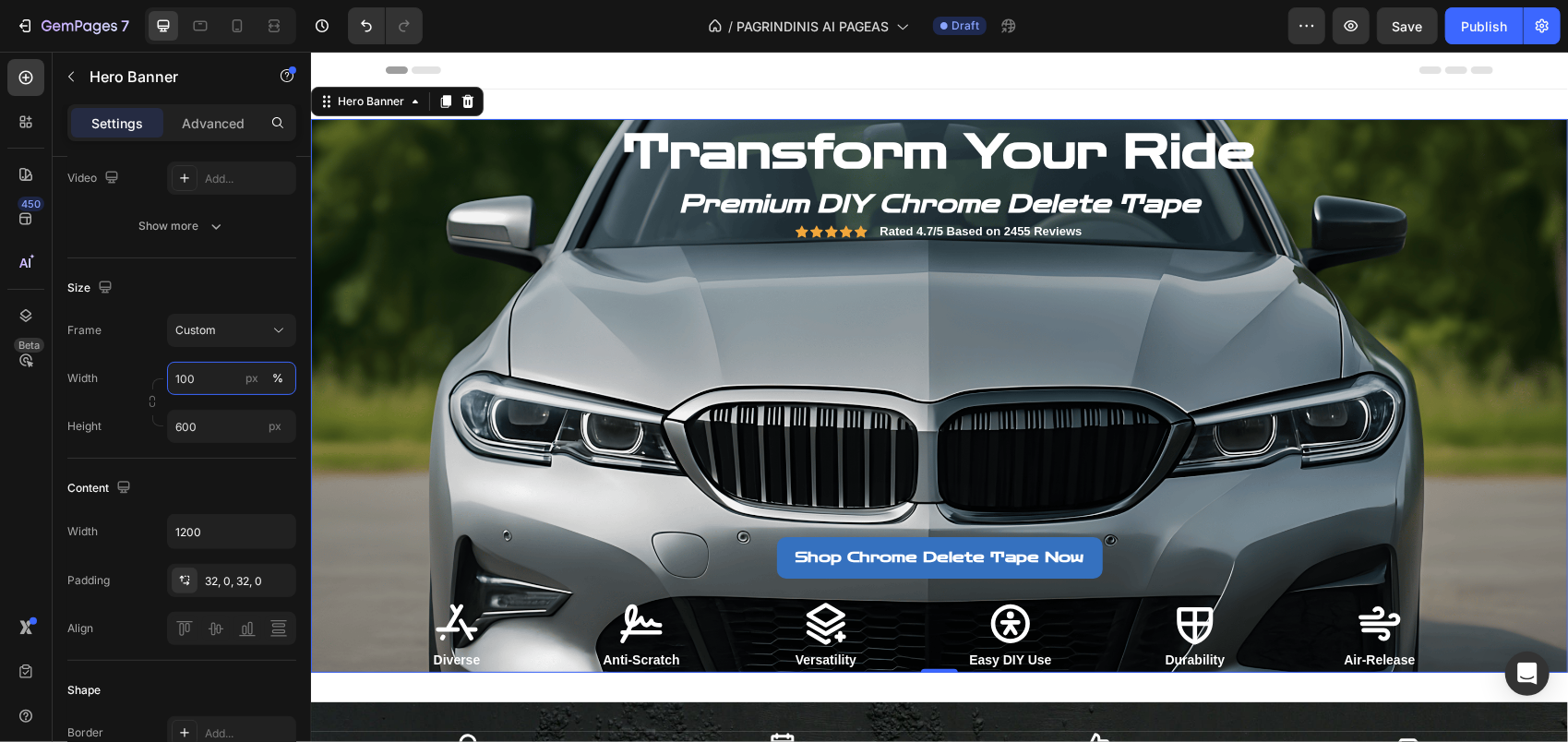
type input "100"
click at [398, 410] on div "Shop Chrome Delete Tape Now Button" at bounding box center [939, 415] width 1107 height 326
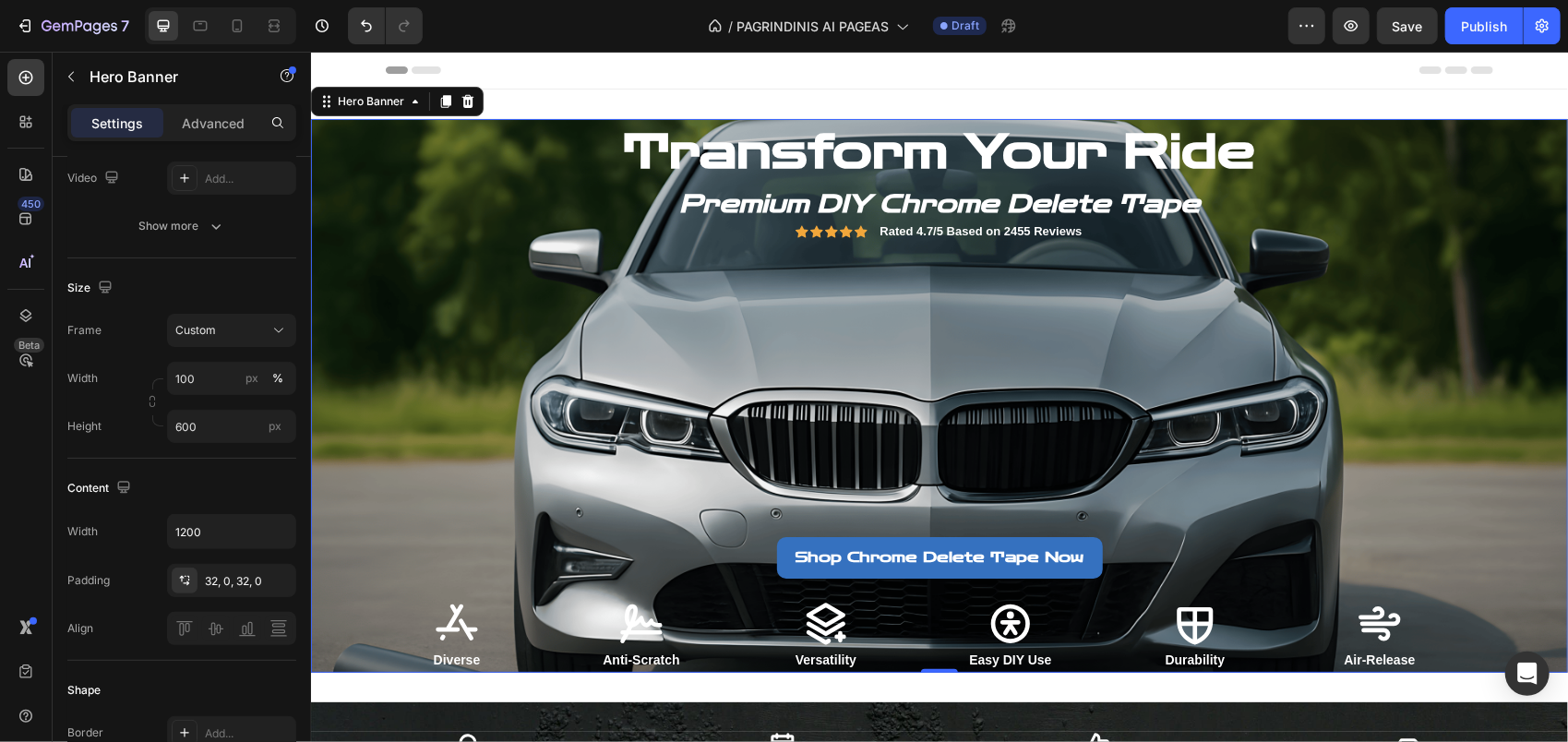
click at [197, 139] on div "Settings Advanced" at bounding box center [181, 123] width 229 height 37
click at [205, 120] on p "Advanced" at bounding box center [214, 124] width 63 height 19
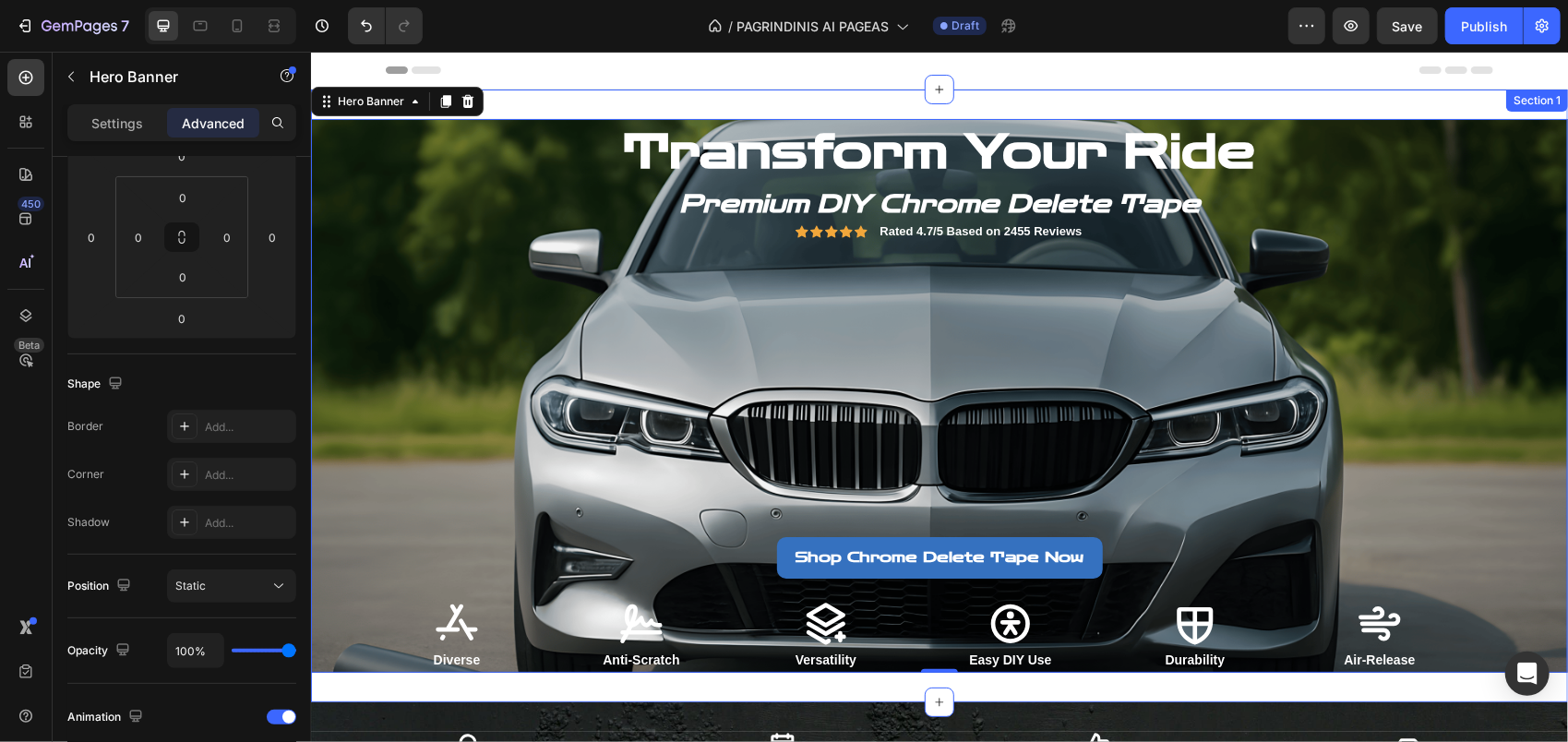
click at [352, 689] on div "Transform Your Ride Heading Premium DIY Chrome Delete Tape Heading Icon Icon Ic…" at bounding box center [939, 395] width 1258 height 613
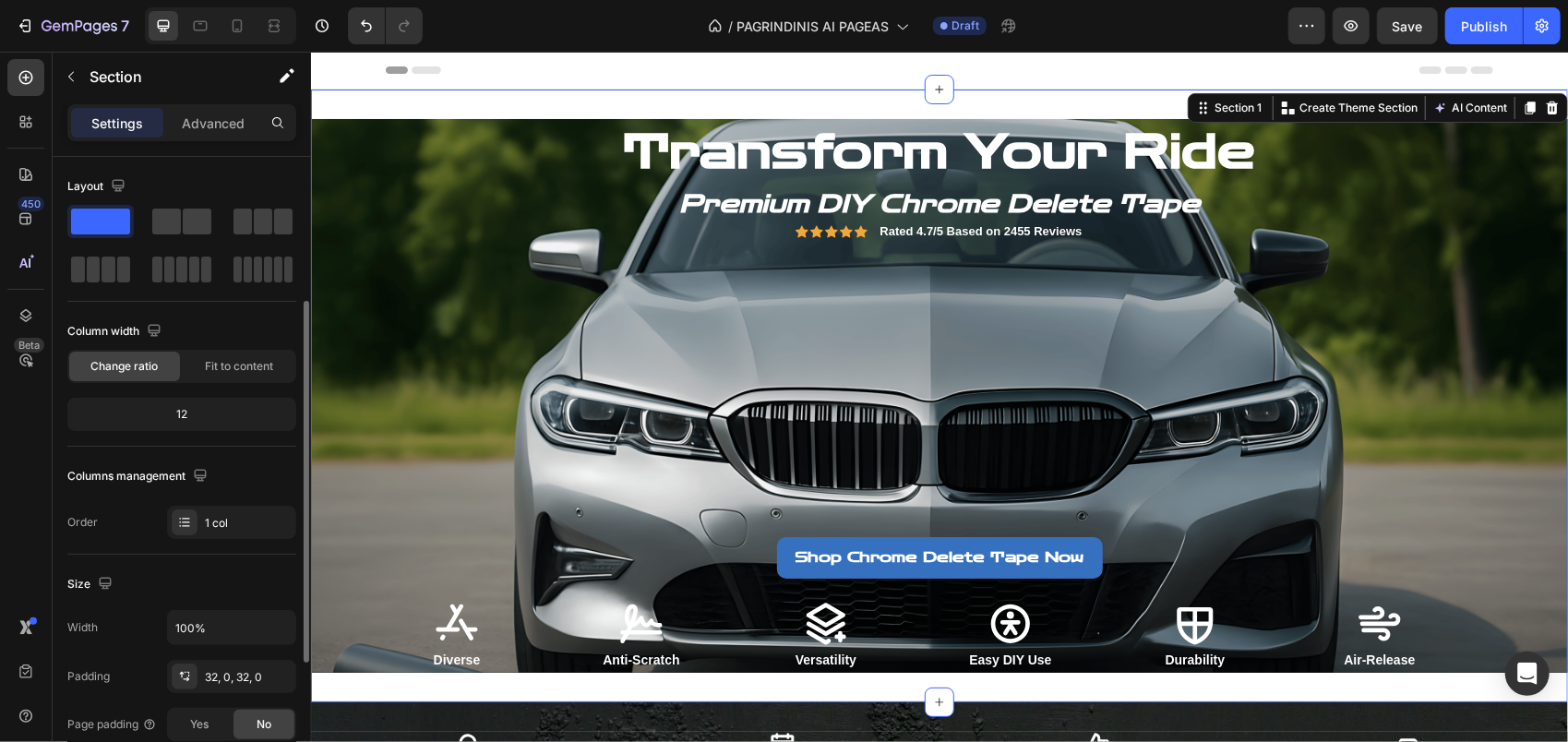
scroll to position [185, 0]
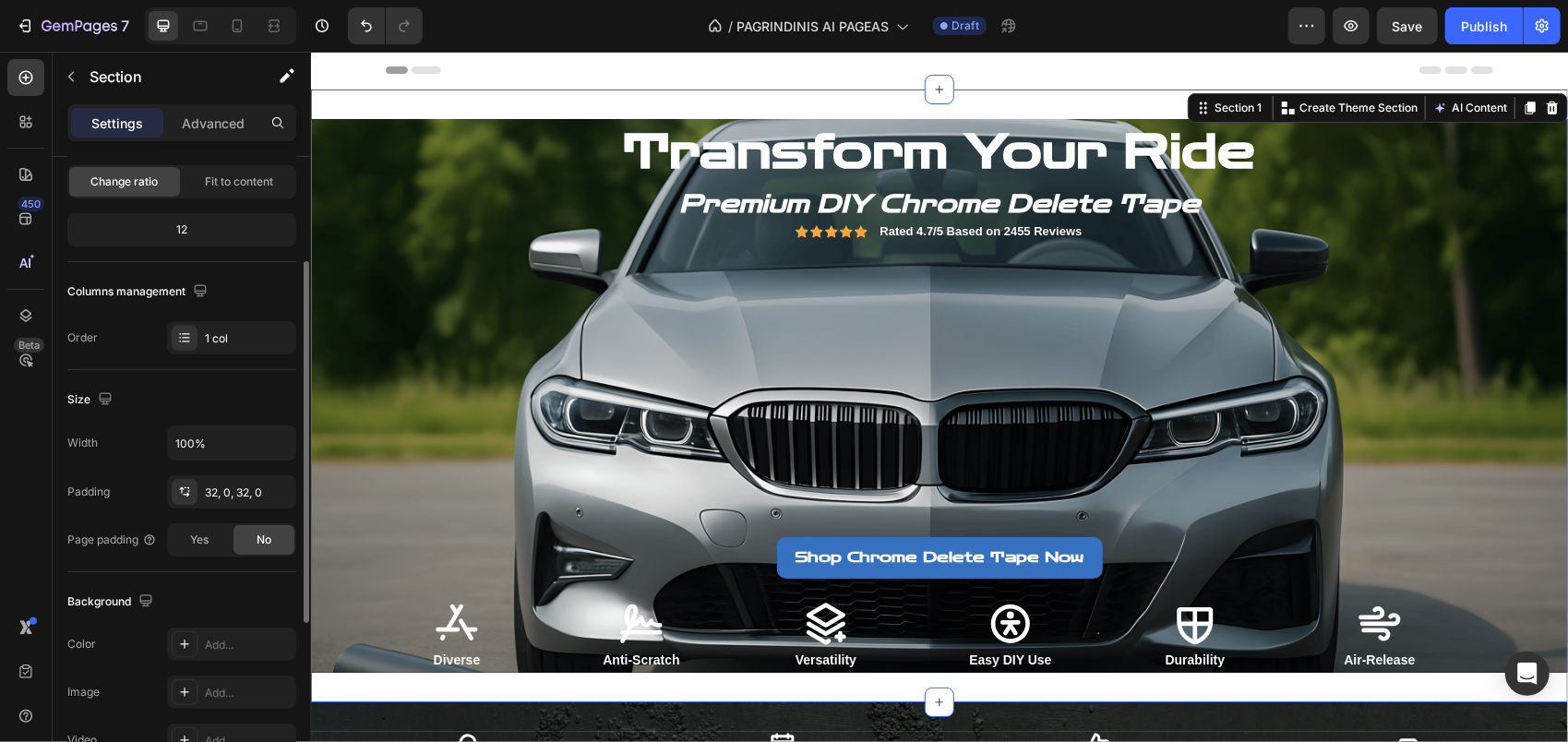
click at [241, 472] on div "Width 100% Padding 32, 0, 32, 0 Page padding Yes No" at bounding box center [181, 490] width 229 height 131
click at [242, 490] on div "32, 0, 32, 0" at bounding box center [232, 492] width 54 height 16
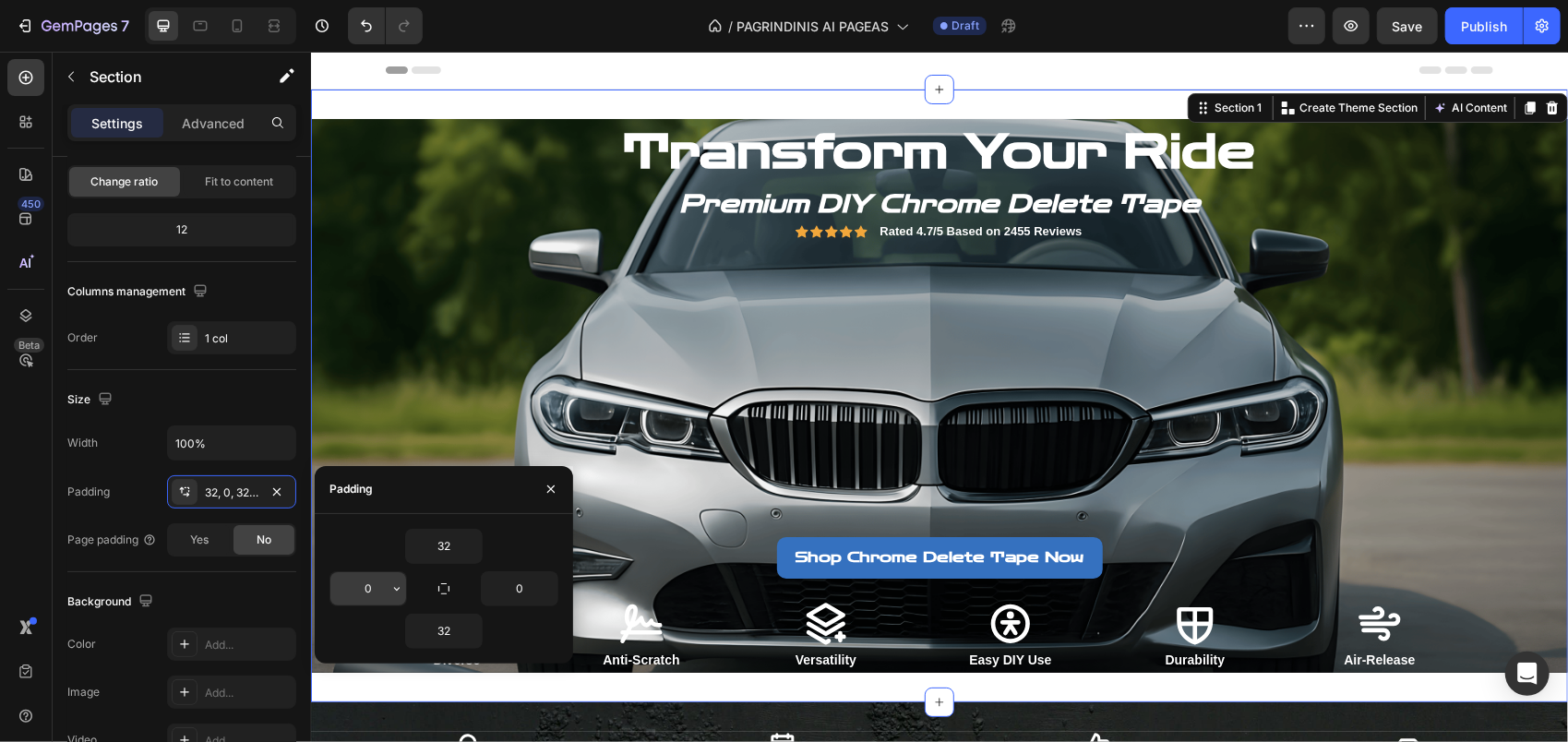
click at [384, 591] on input "0" at bounding box center [368, 589] width 76 height 34
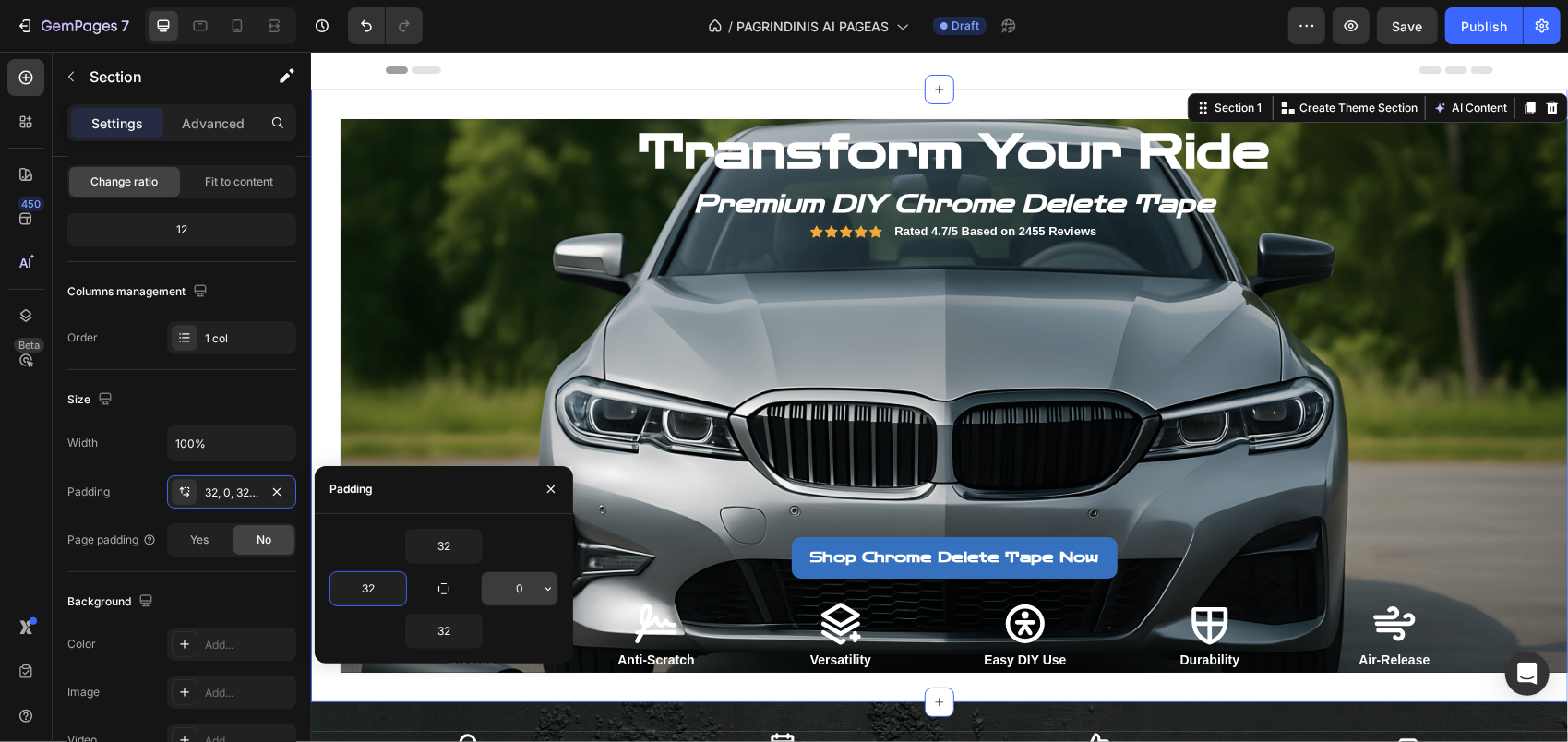
type input "32"
click at [537, 581] on input "0" at bounding box center [519, 589] width 76 height 34
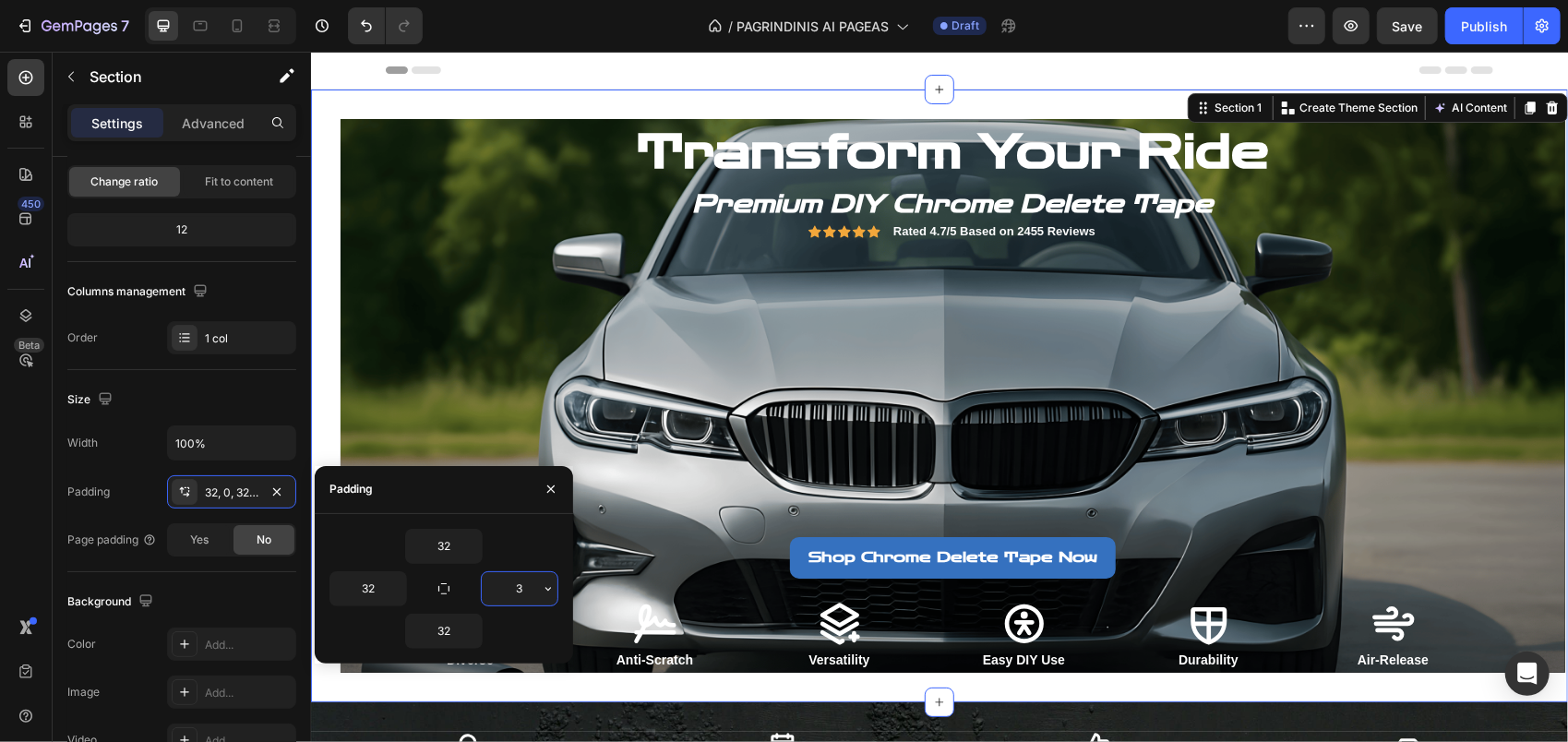
type input "32"
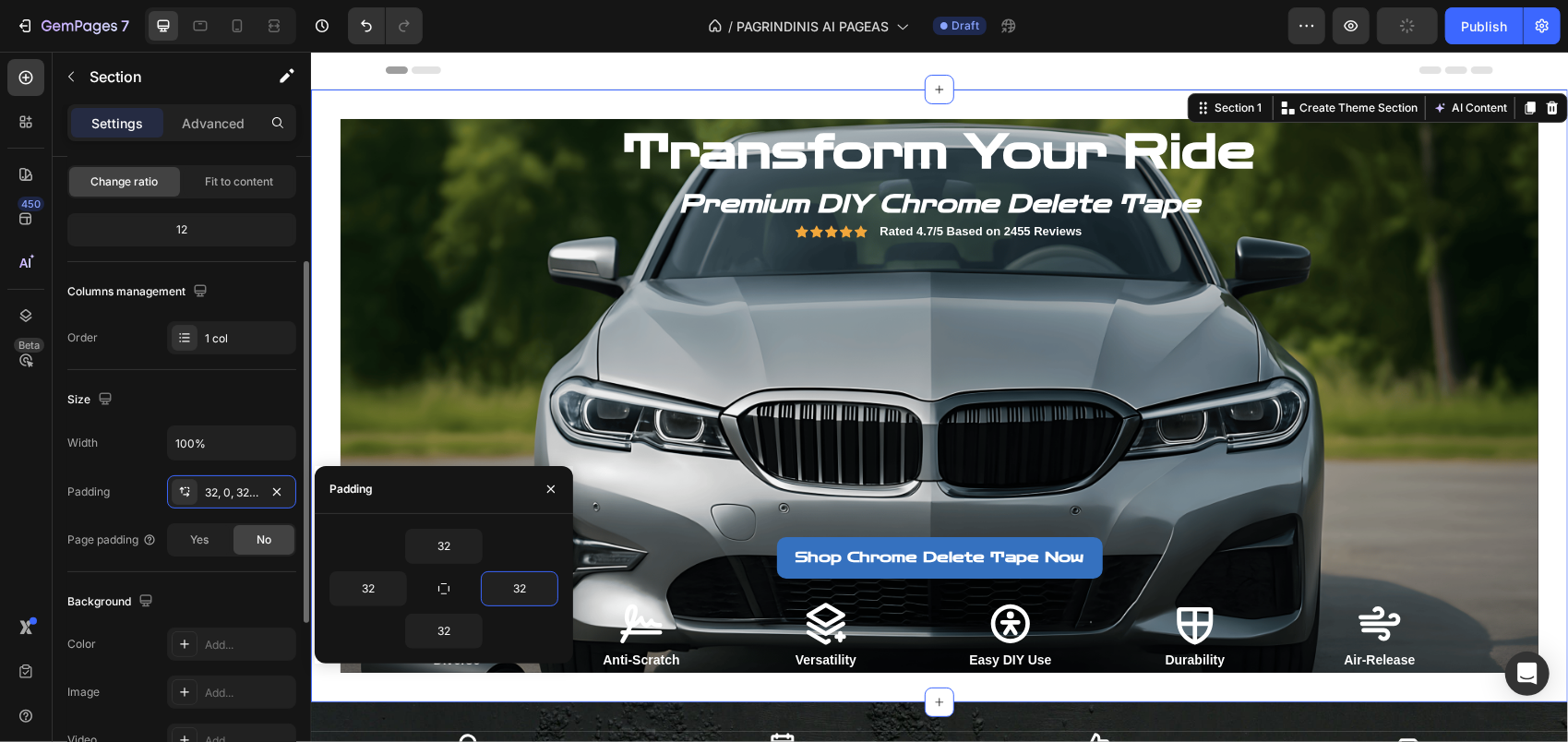
click at [273, 398] on div "Size" at bounding box center [181, 399] width 229 height 30
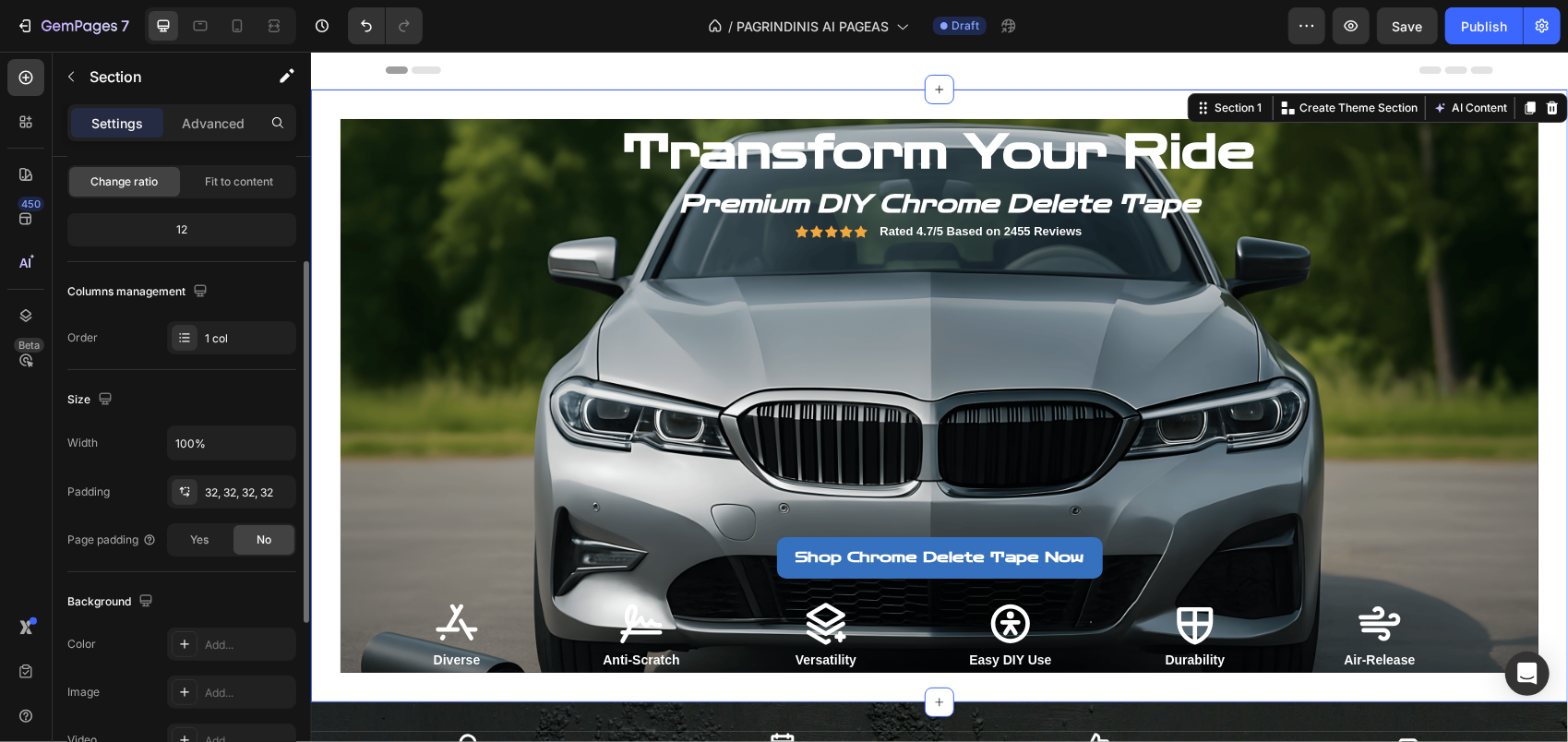
click at [247, 393] on div "Size" at bounding box center [181, 399] width 229 height 30
click at [215, 537] on div "Yes" at bounding box center [199, 539] width 61 height 30
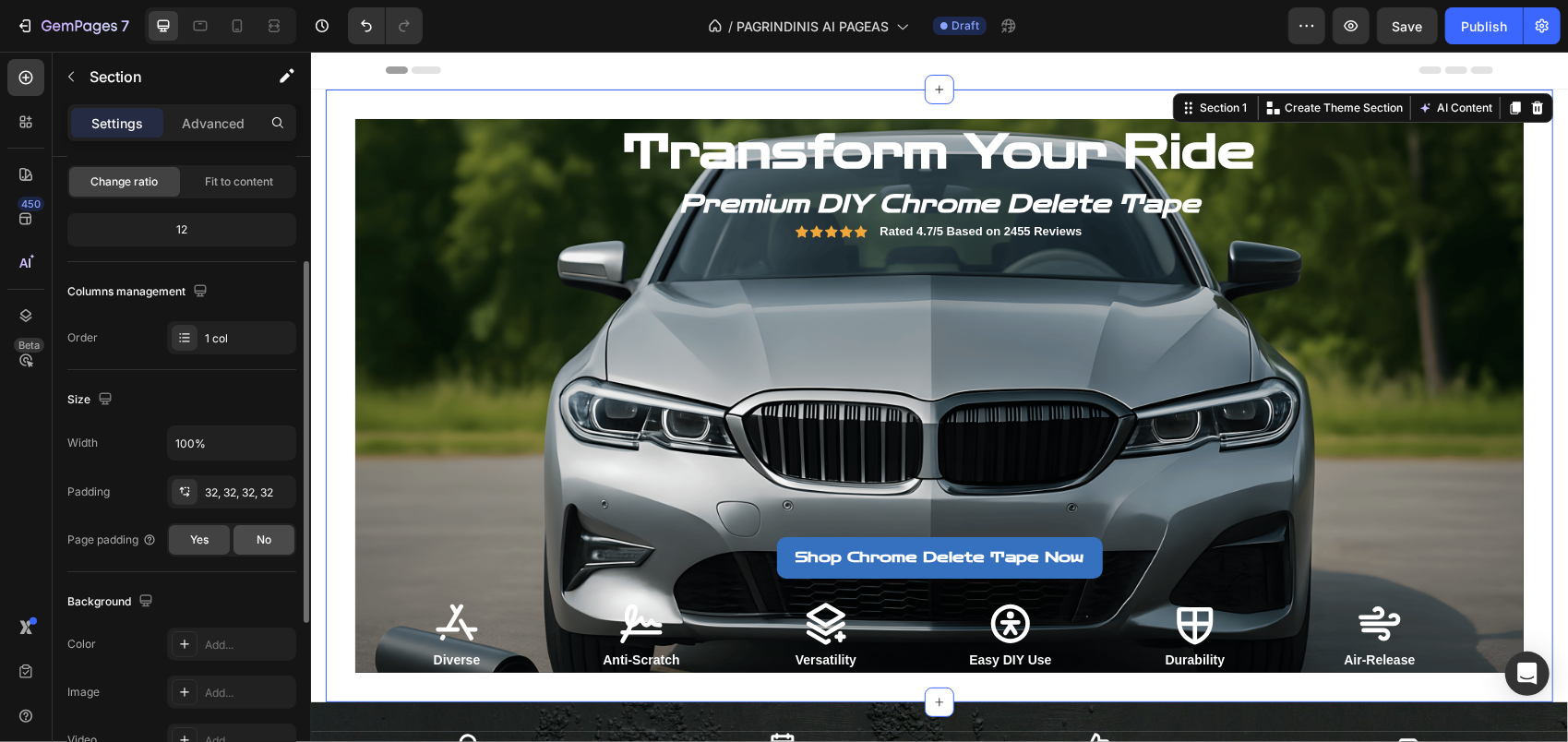
click at [267, 544] on span "No" at bounding box center [263, 539] width 14 height 16
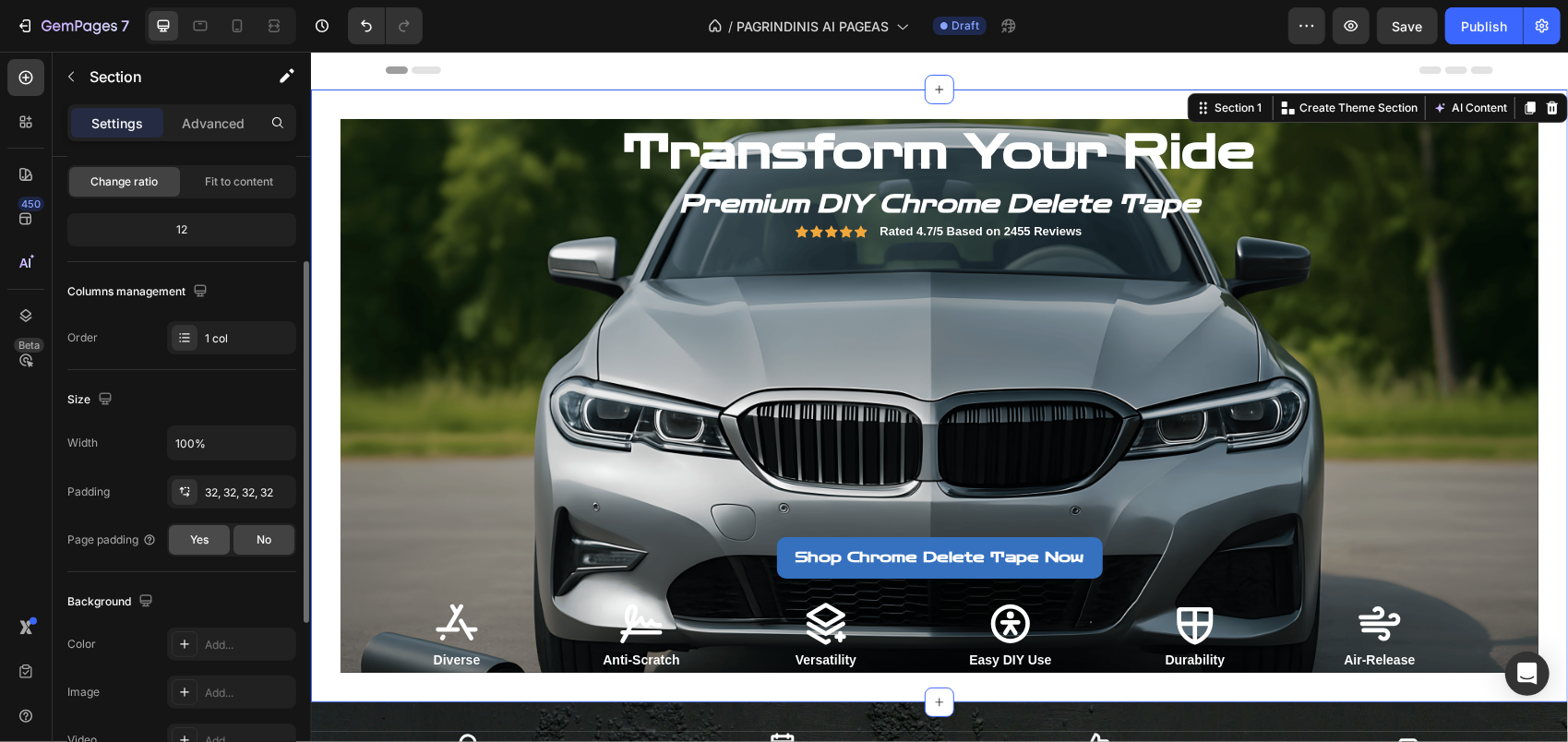
click at [216, 538] on div "Yes" at bounding box center [199, 539] width 61 height 30
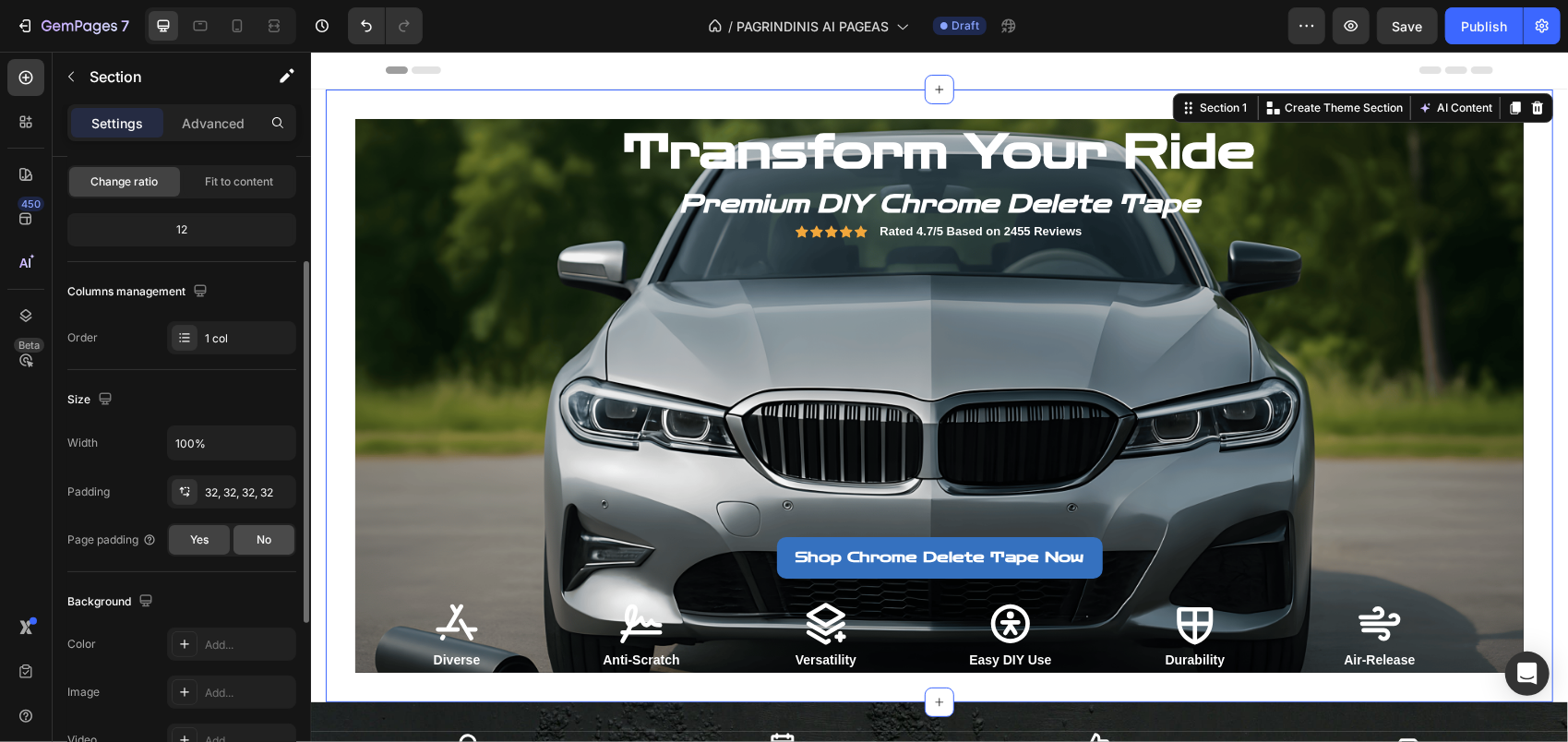
click at [261, 538] on span "No" at bounding box center [263, 539] width 14 height 16
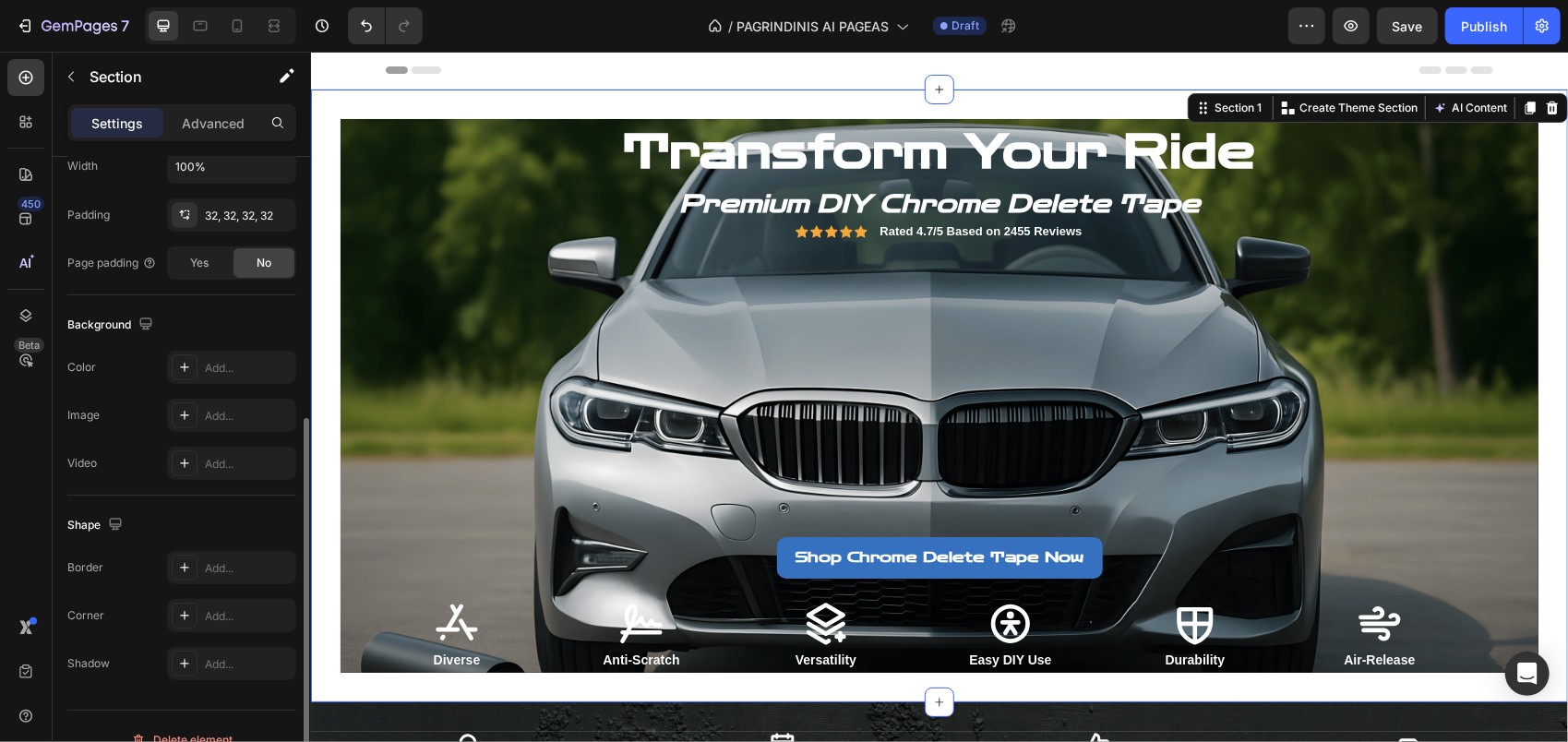
scroll to position [485, 0]
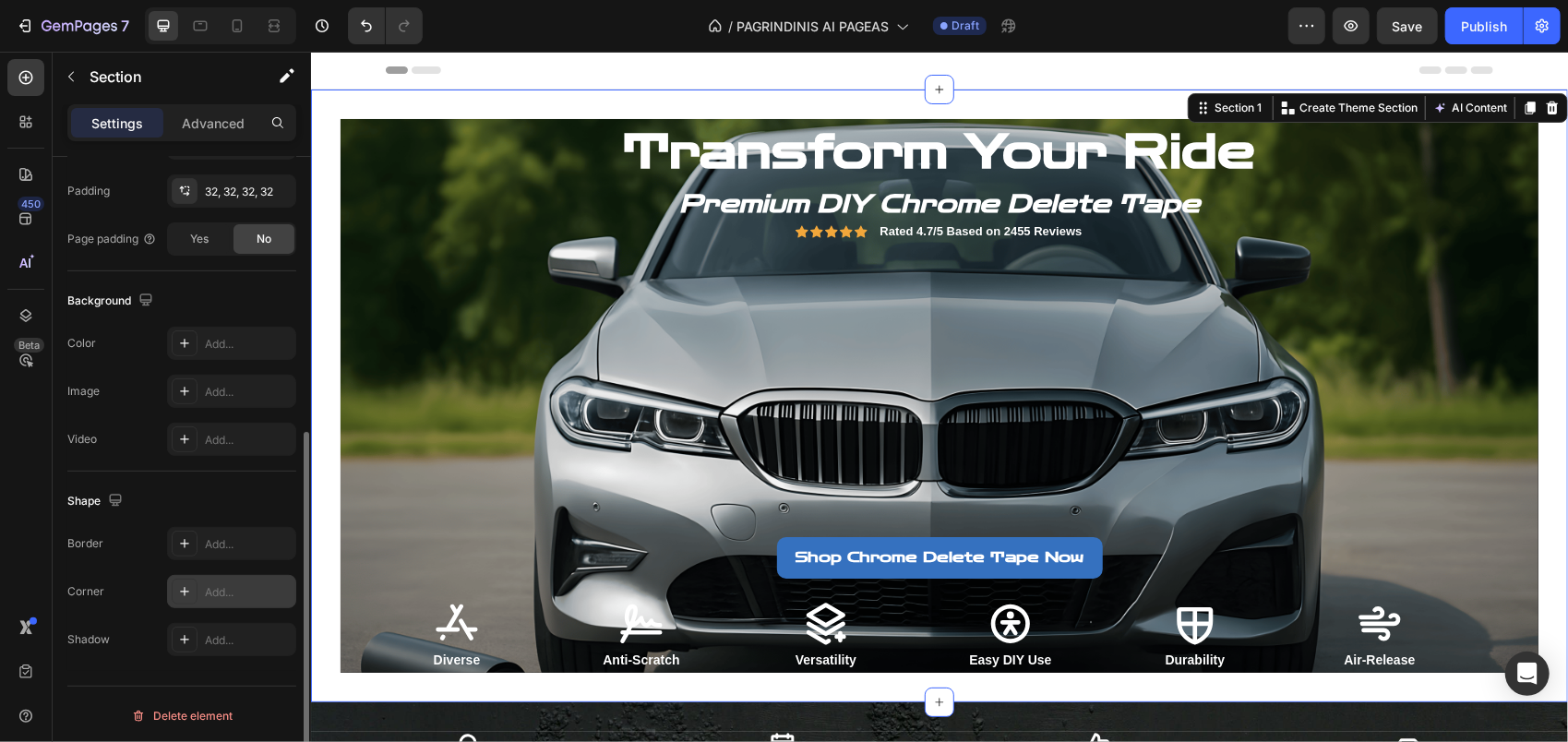
click at [219, 584] on div "Add..." at bounding box center [248, 592] width 87 height 16
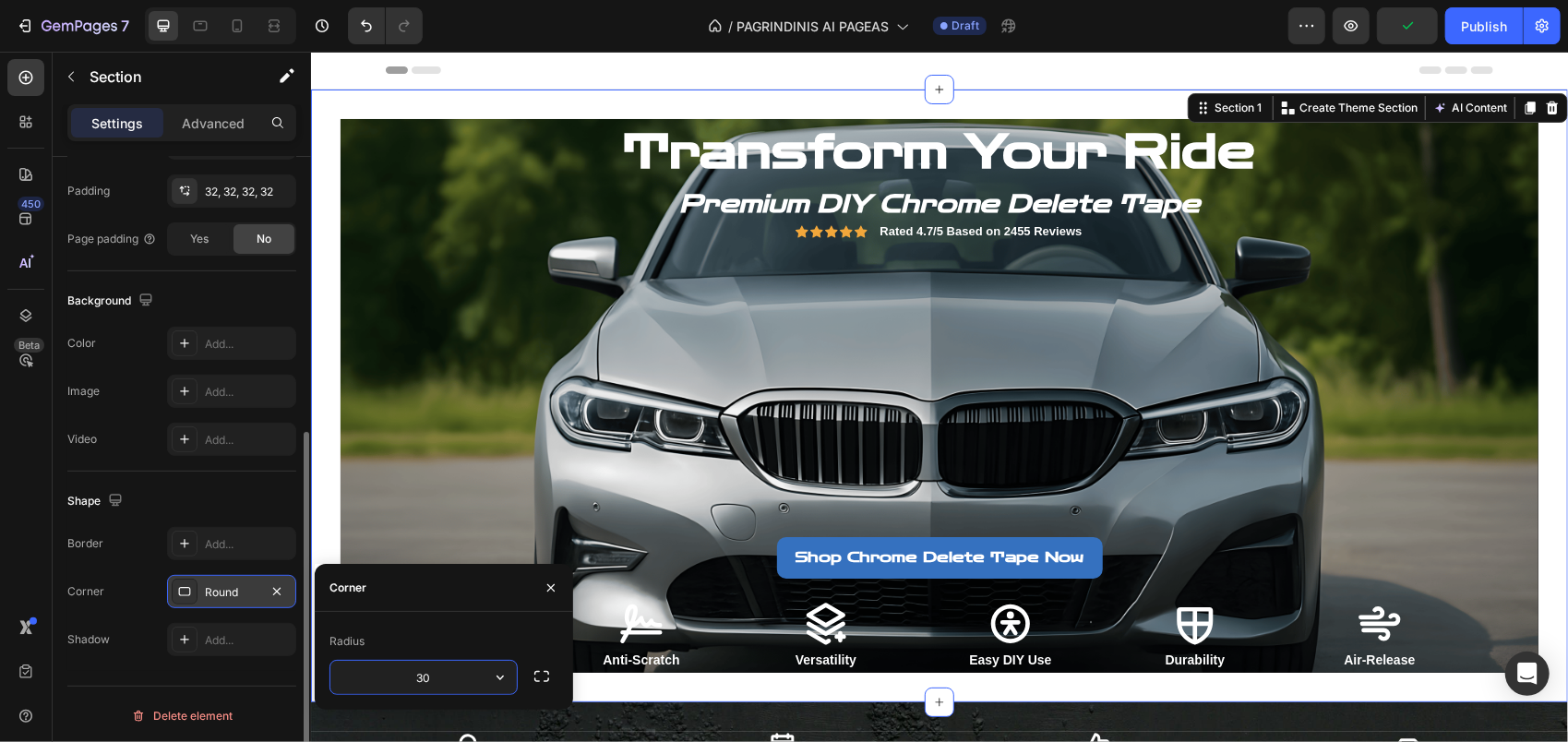
type input "3"
type input "200"
click at [295, 482] on div "Shape Border Add... Corner Round Shadow Add..." at bounding box center [181, 571] width 229 height 199
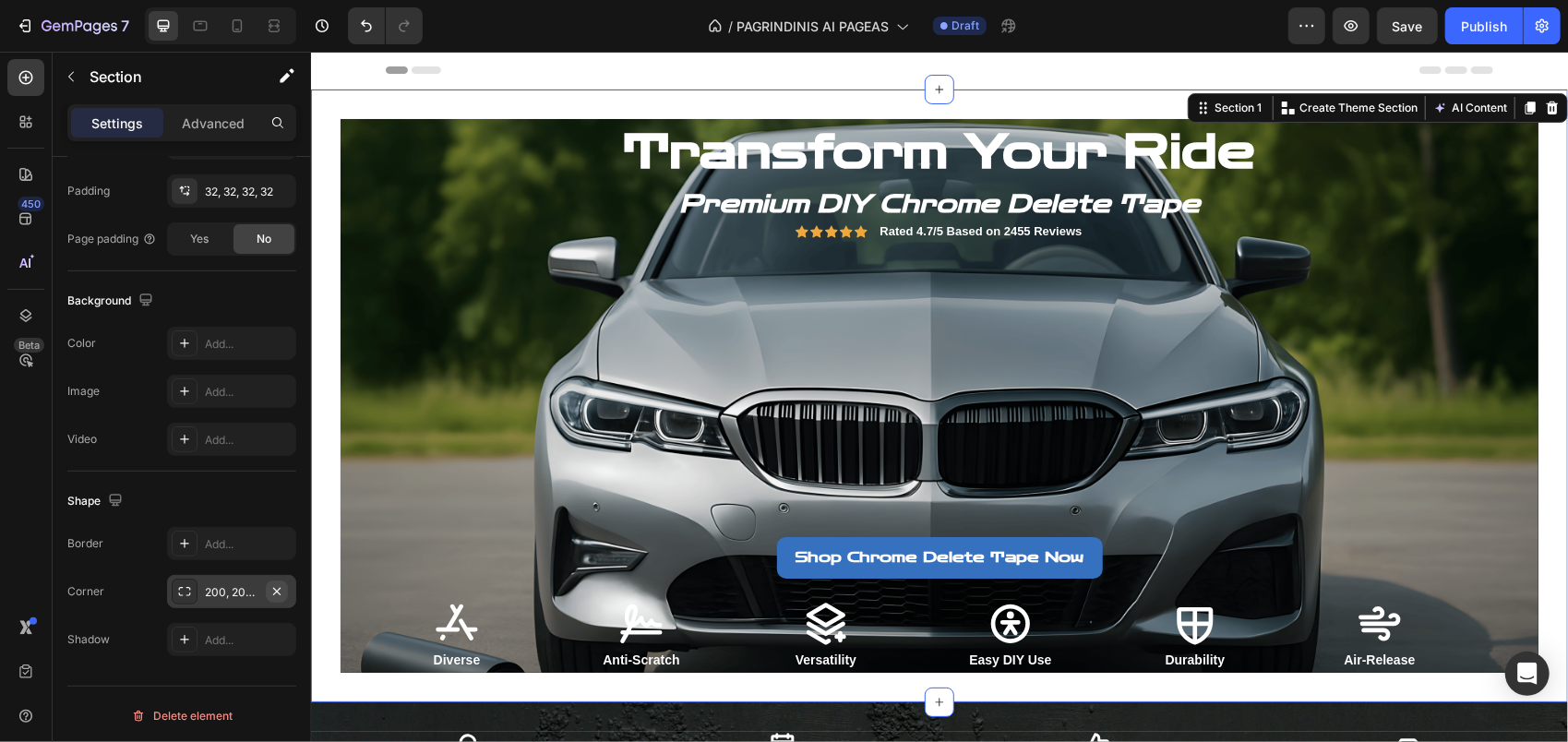
click at [286, 591] on button "button" at bounding box center [277, 591] width 22 height 22
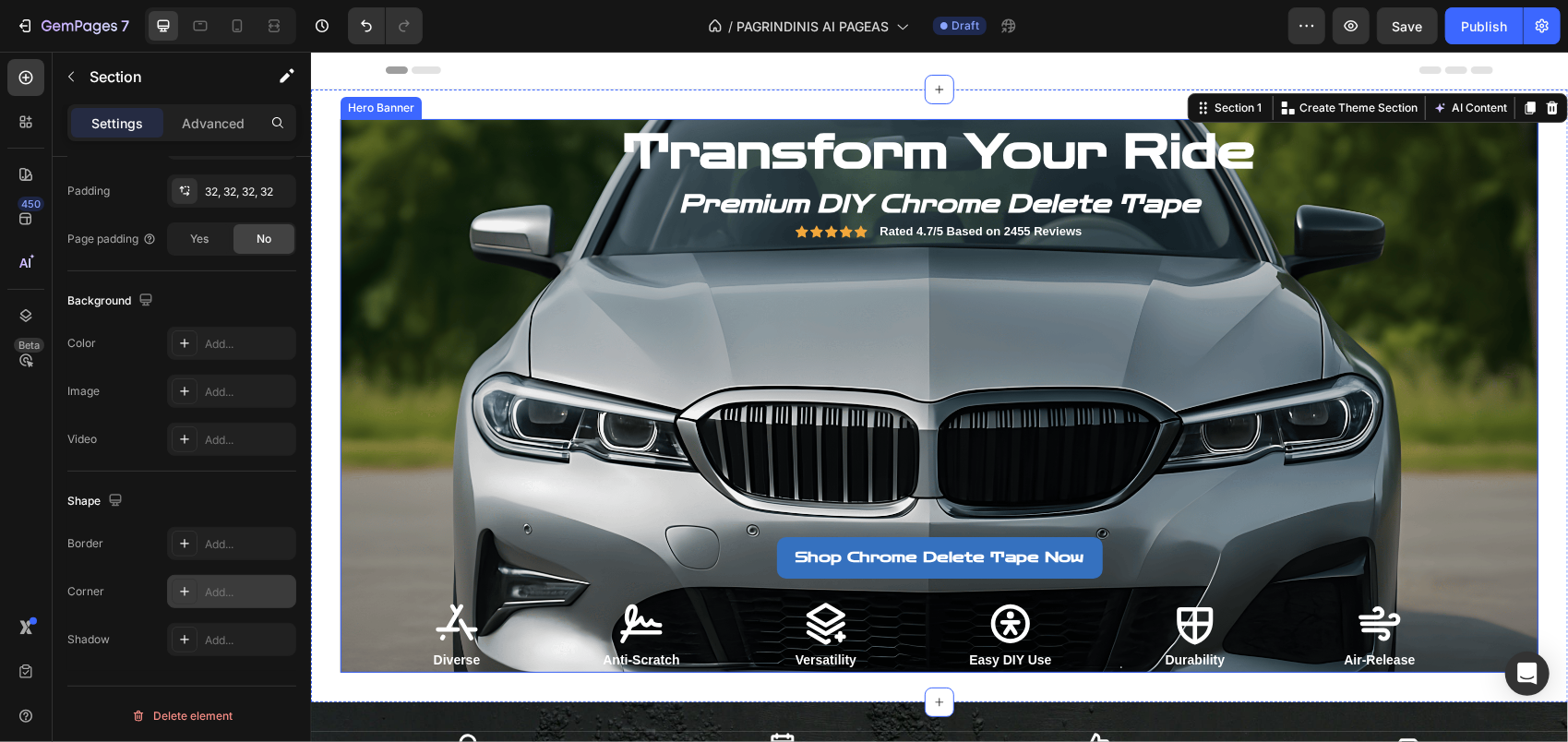
click at [369, 636] on div "Overlay" at bounding box center [939, 394] width 1198 height 553
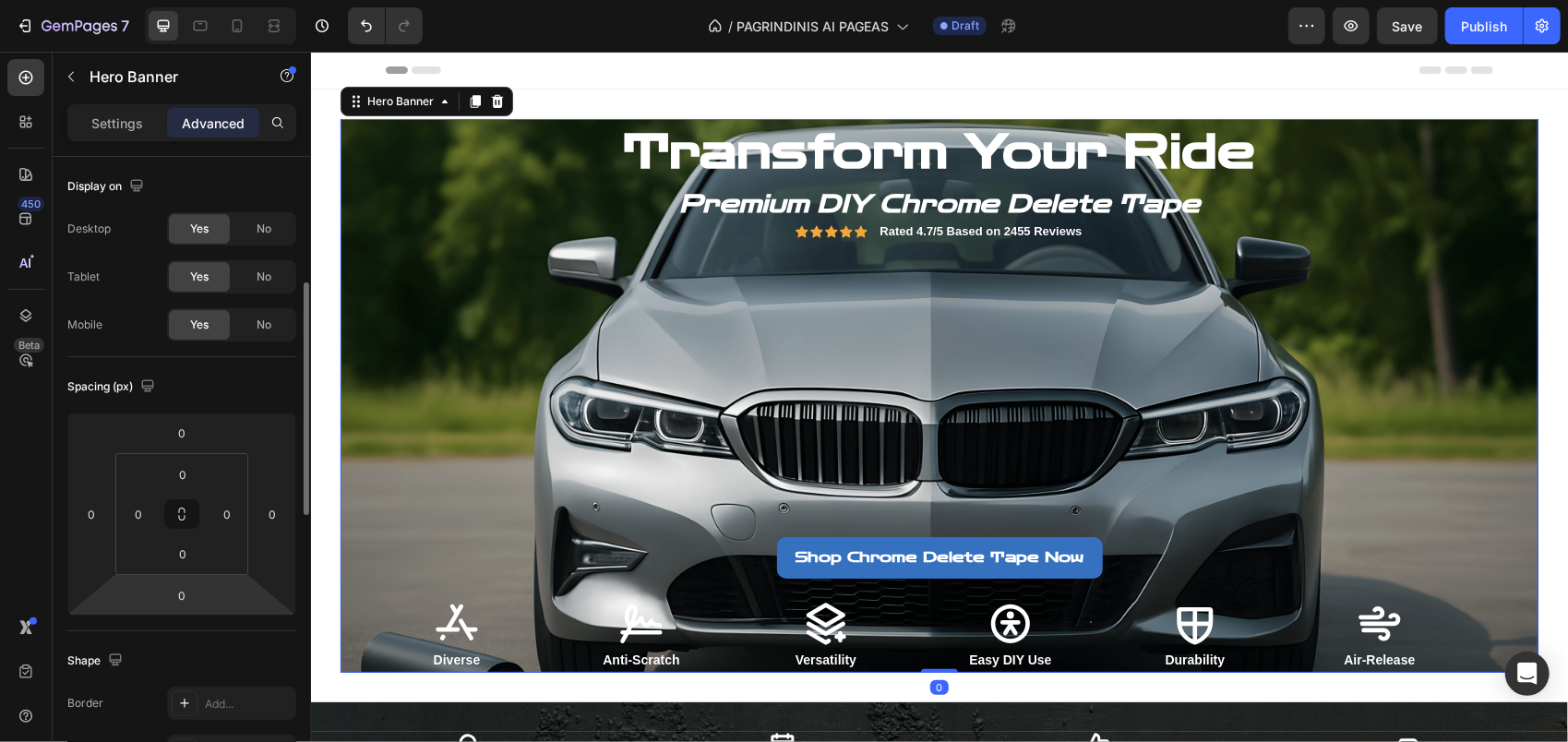
scroll to position [185, 0]
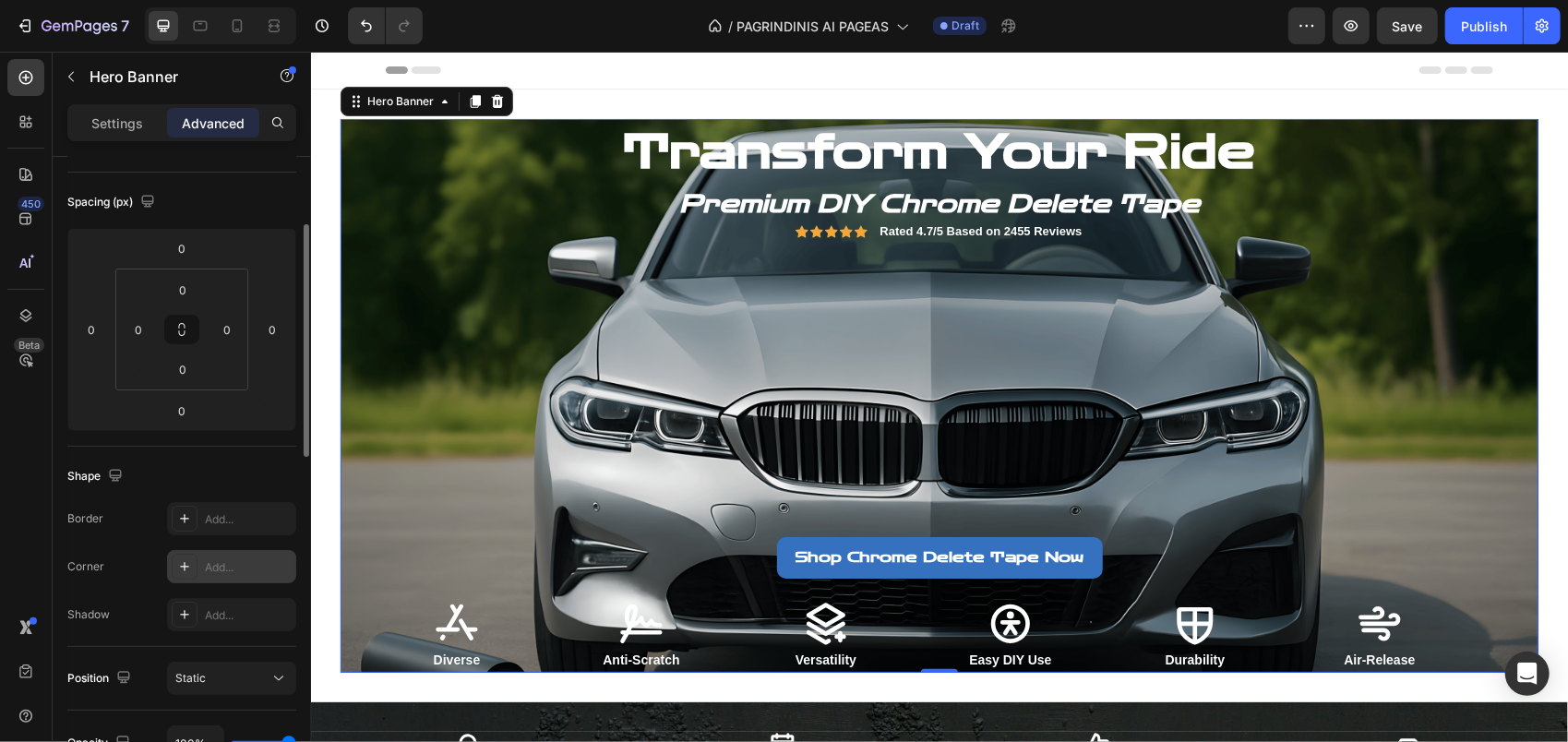
click at [229, 568] on div "Add..." at bounding box center [248, 567] width 87 height 16
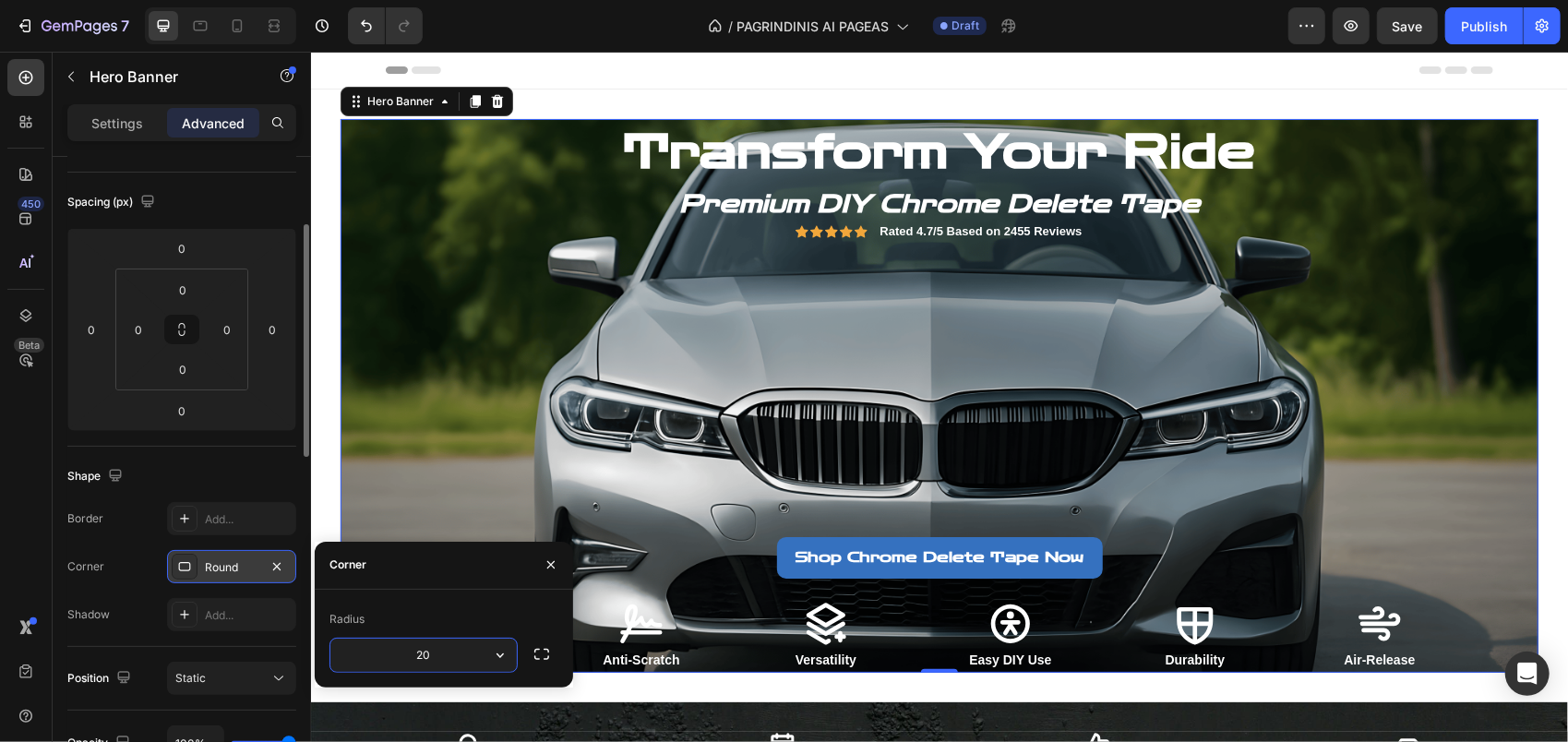
type input "200"
click at [563, 569] on button "button" at bounding box center [551, 564] width 30 height 30
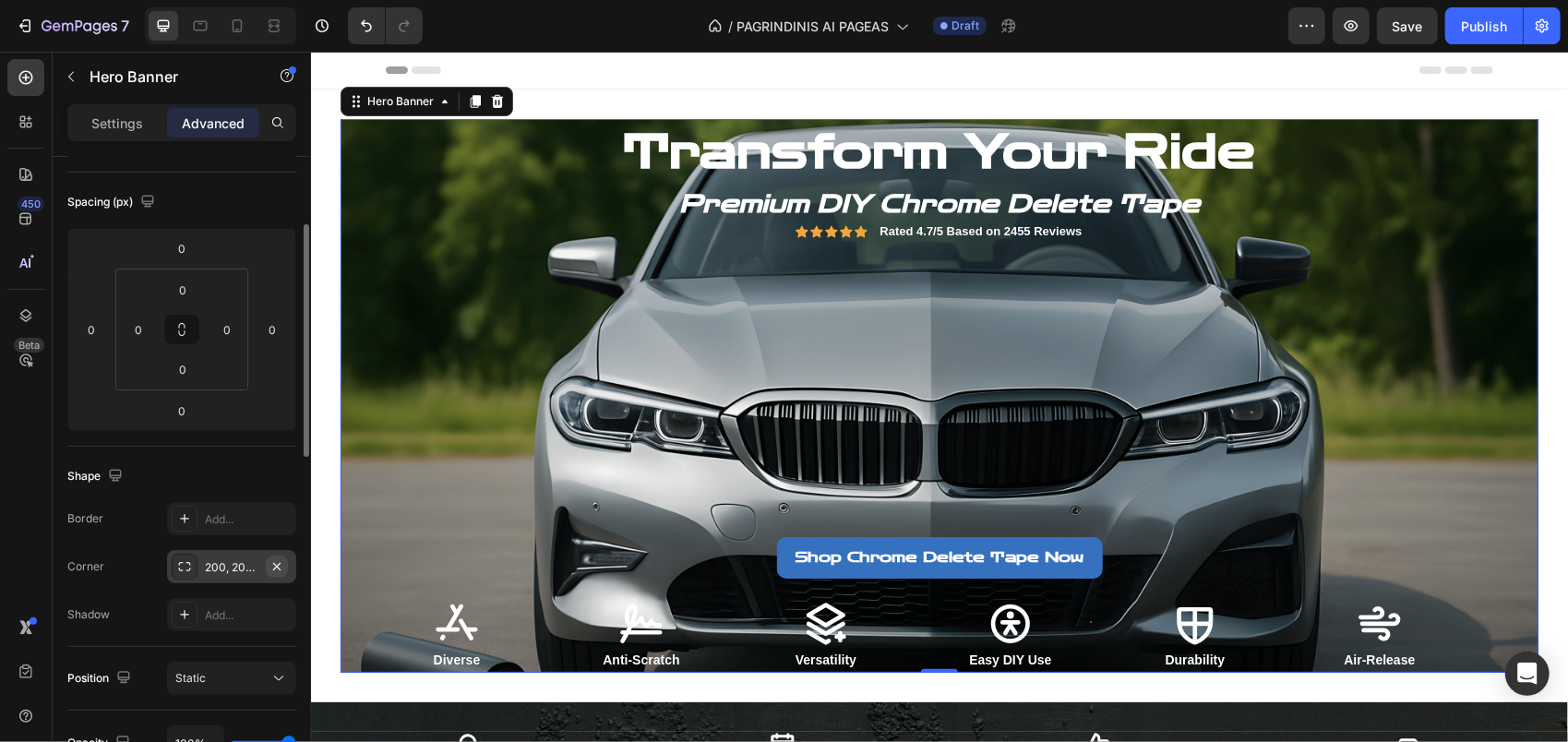
click at [284, 559] on icon "button" at bounding box center [276, 566] width 14 height 14
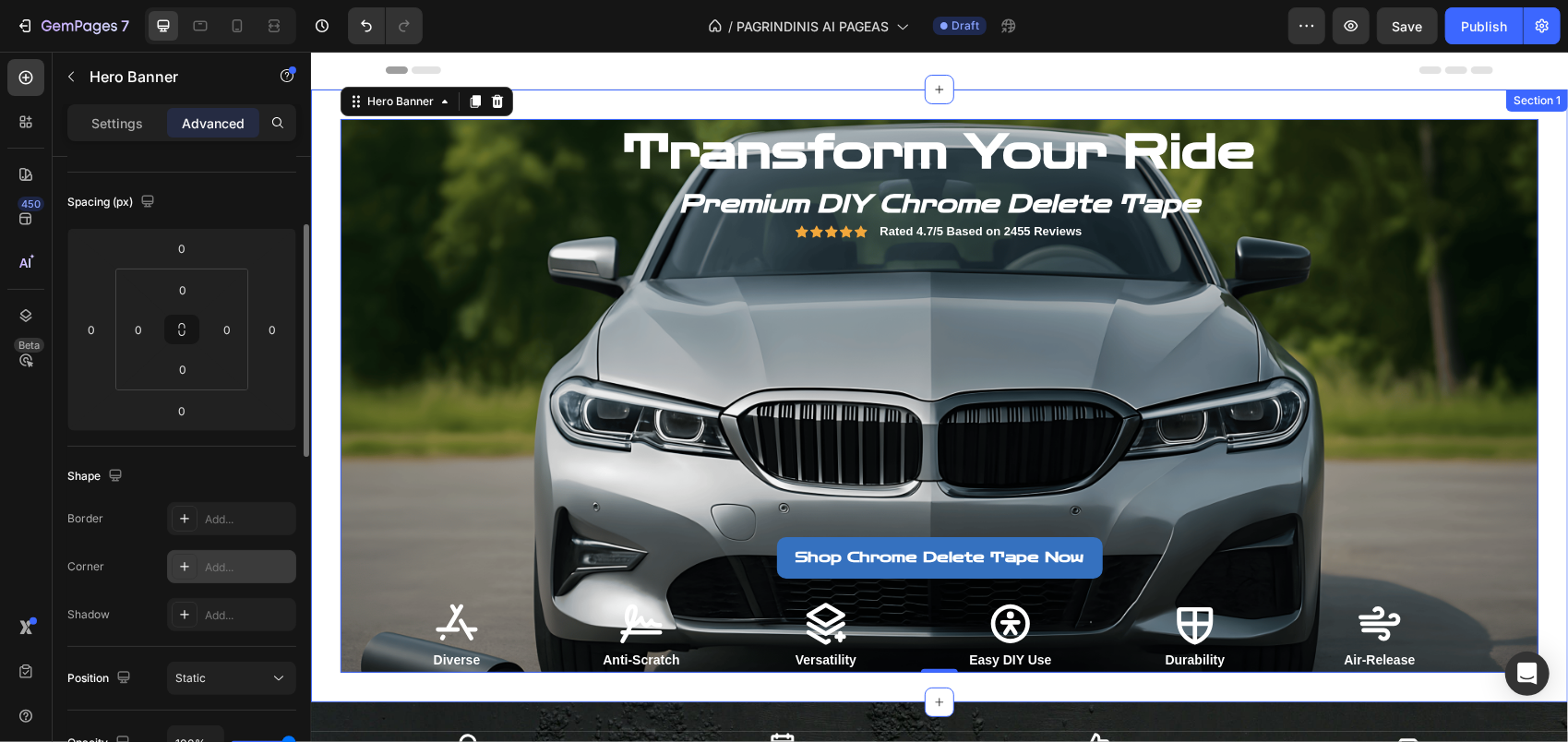
click at [336, 322] on div "Transform Your Ride Heading Premium DIY Chrome Delete Tape Heading Icon Icon Ic…" at bounding box center [939, 395] width 1258 height 613
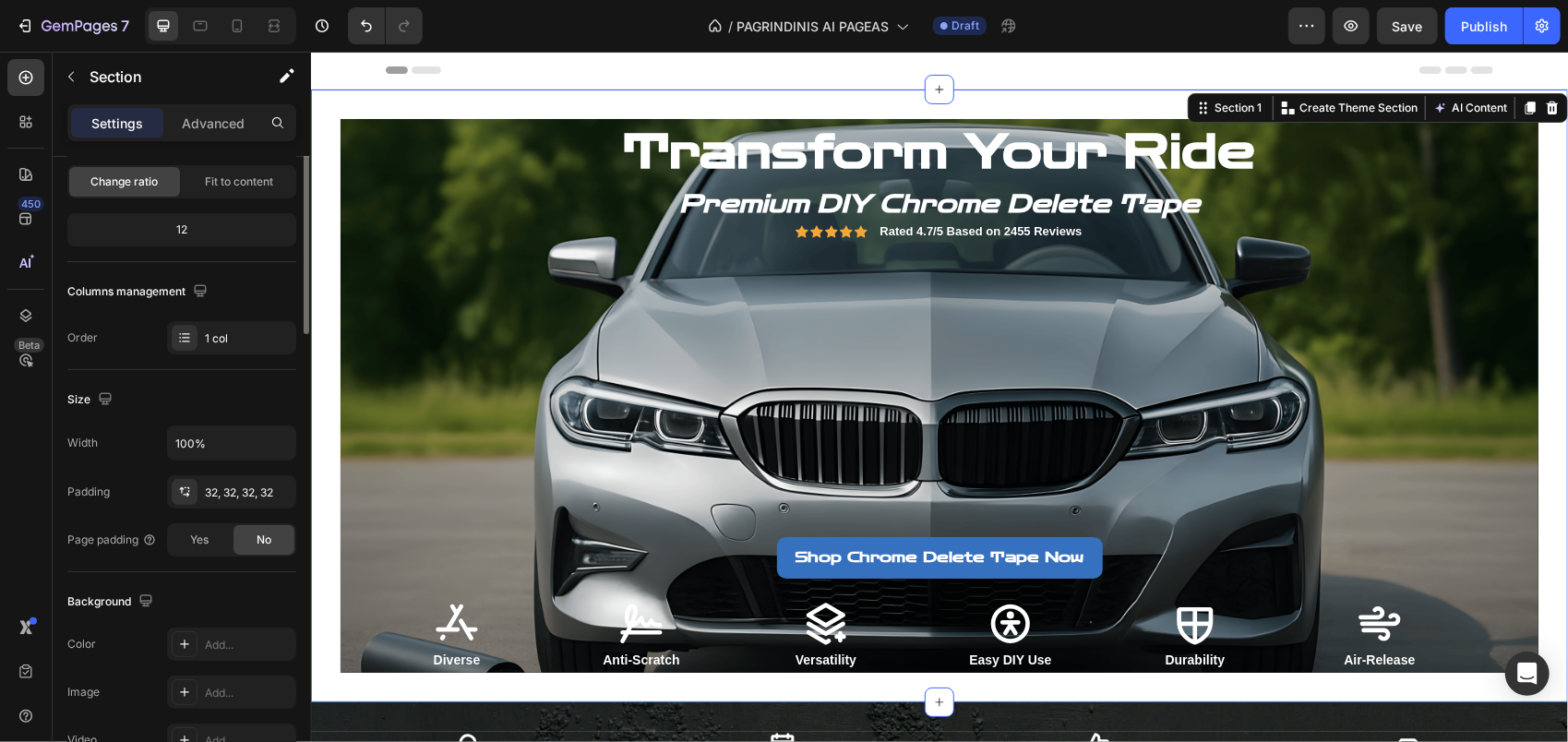
scroll to position [0, 0]
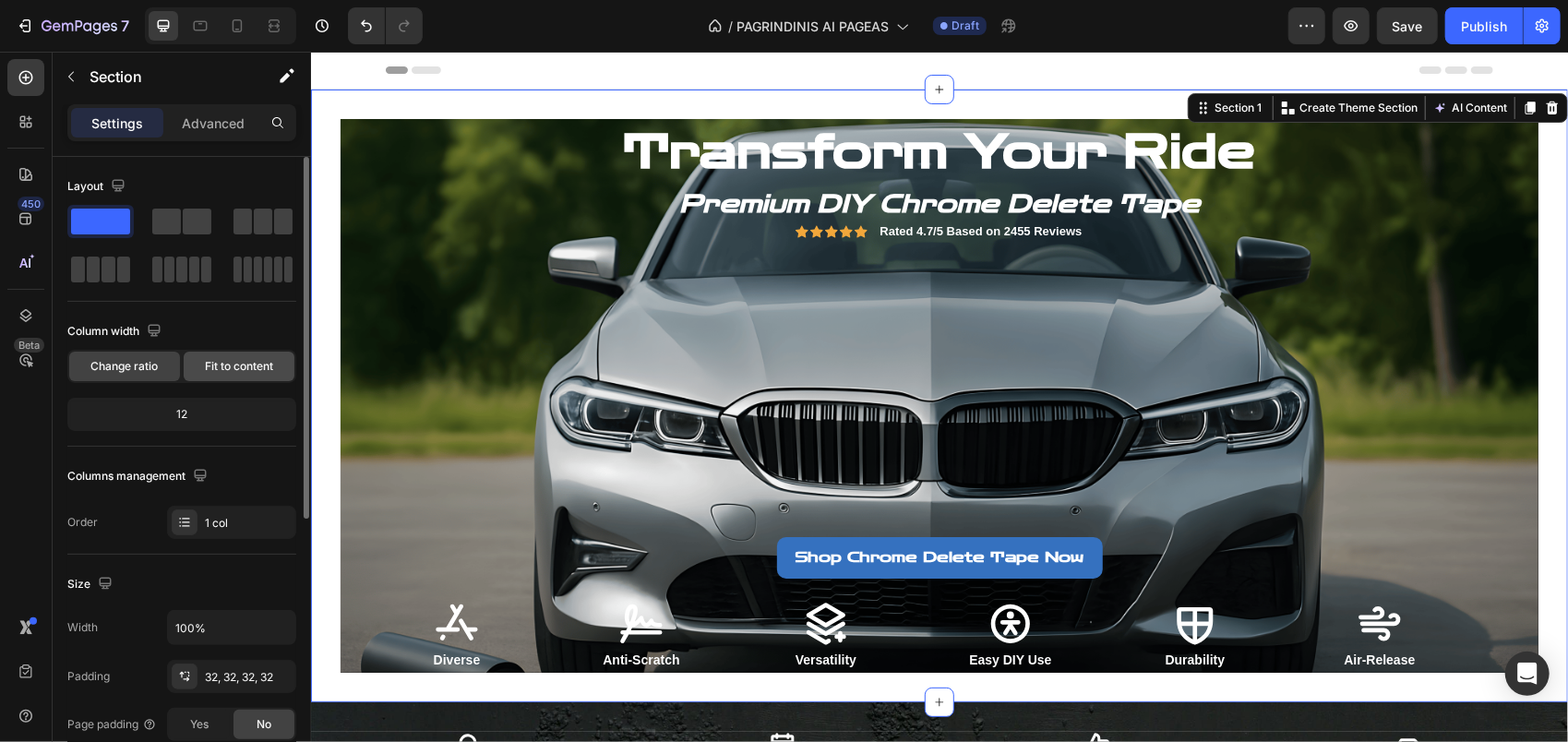
click at [235, 364] on span "Fit to content" at bounding box center [239, 366] width 68 height 16
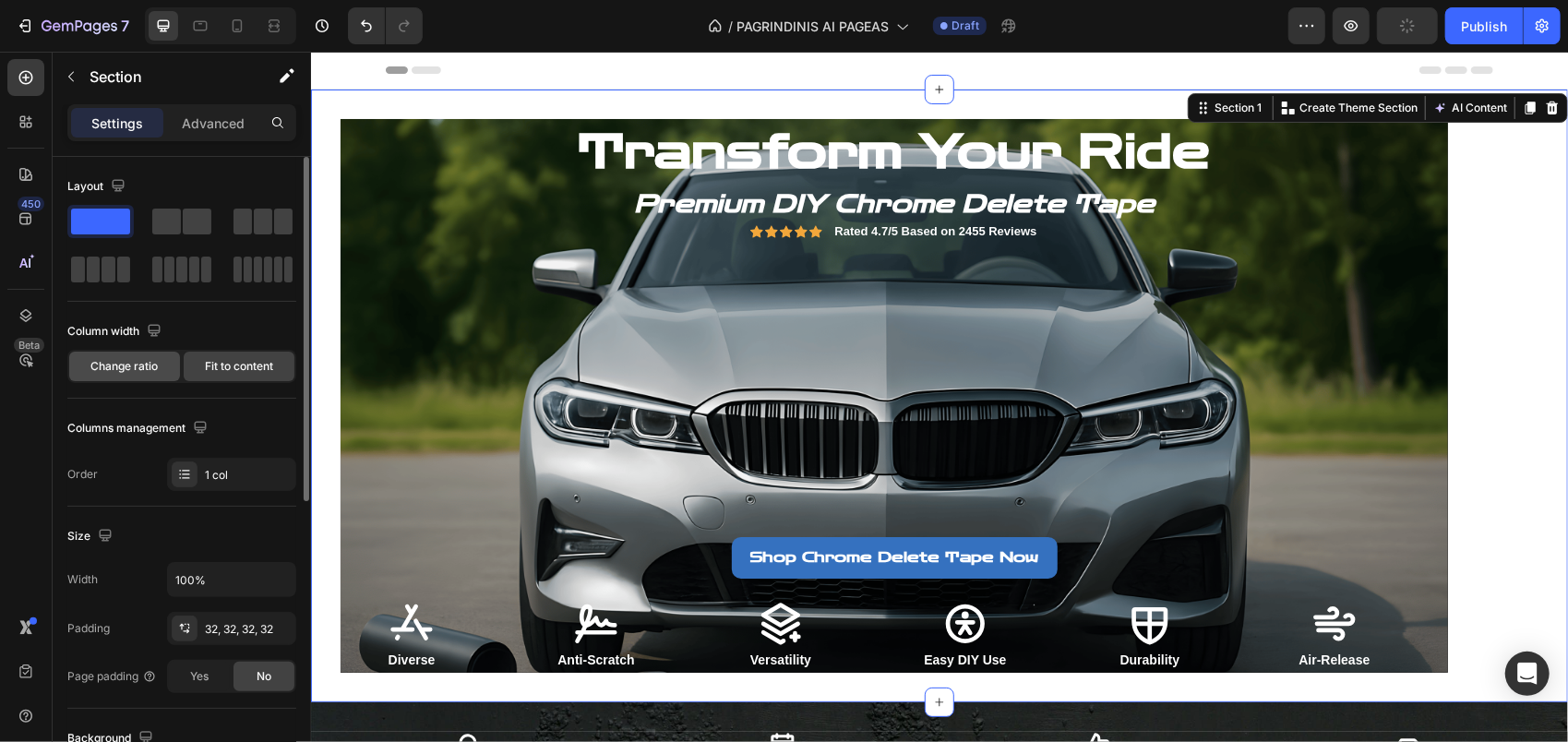
click at [140, 369] on span "Change ratio" at bounding box center [125, 366] width 67 height 16
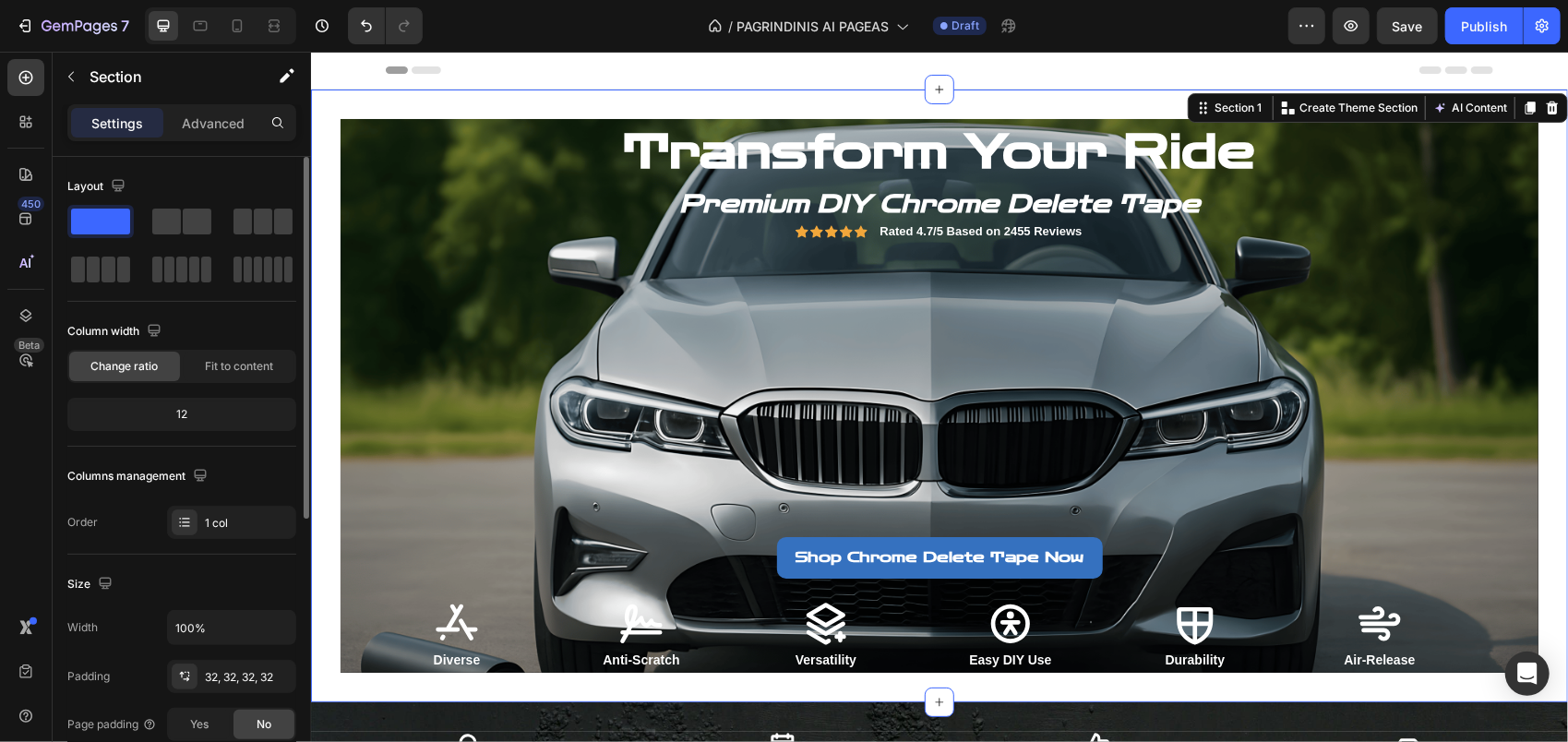
scroll to position [185, 0]
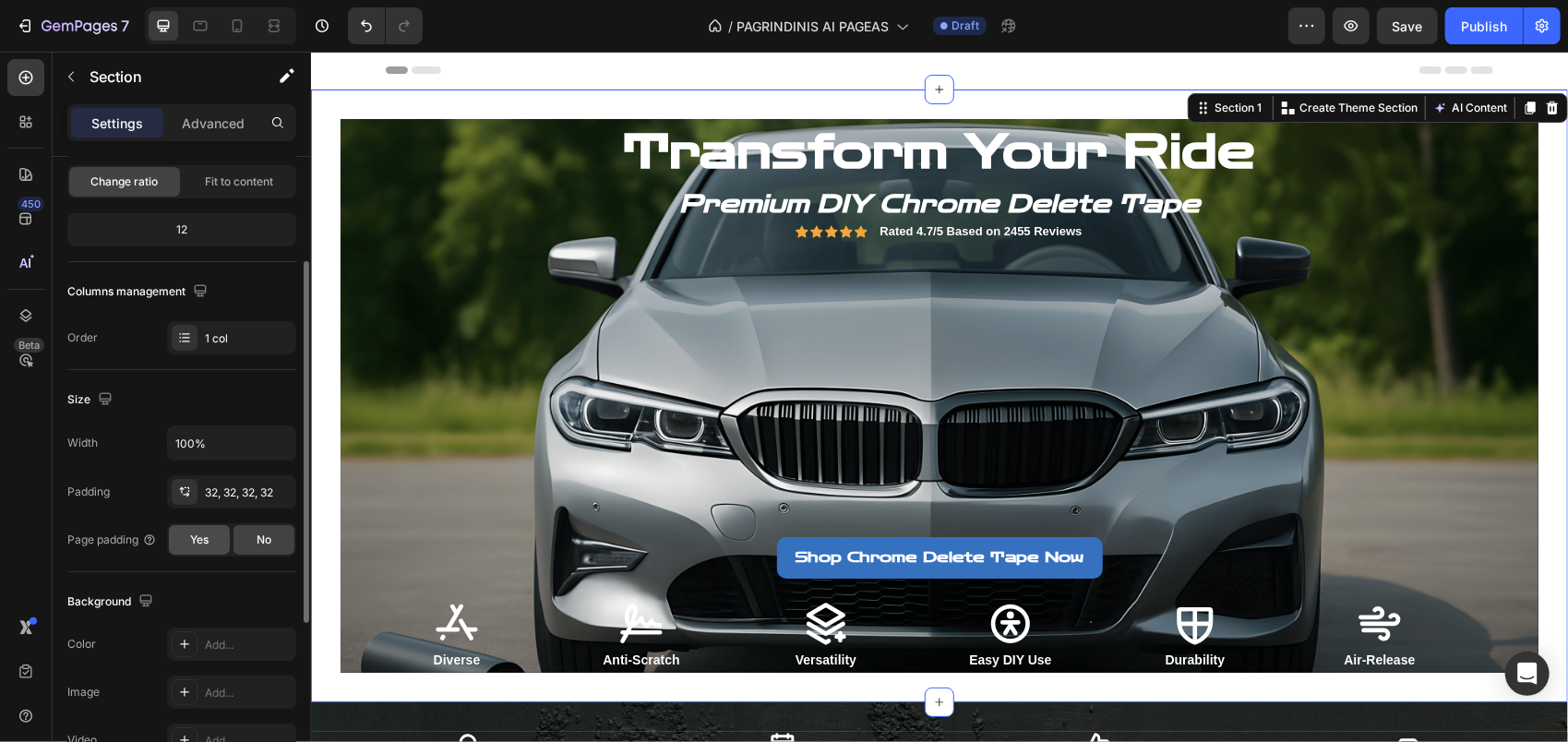
click at [216, 537] on div "Yes" at bounding box center [199, 539] width 61 height 30
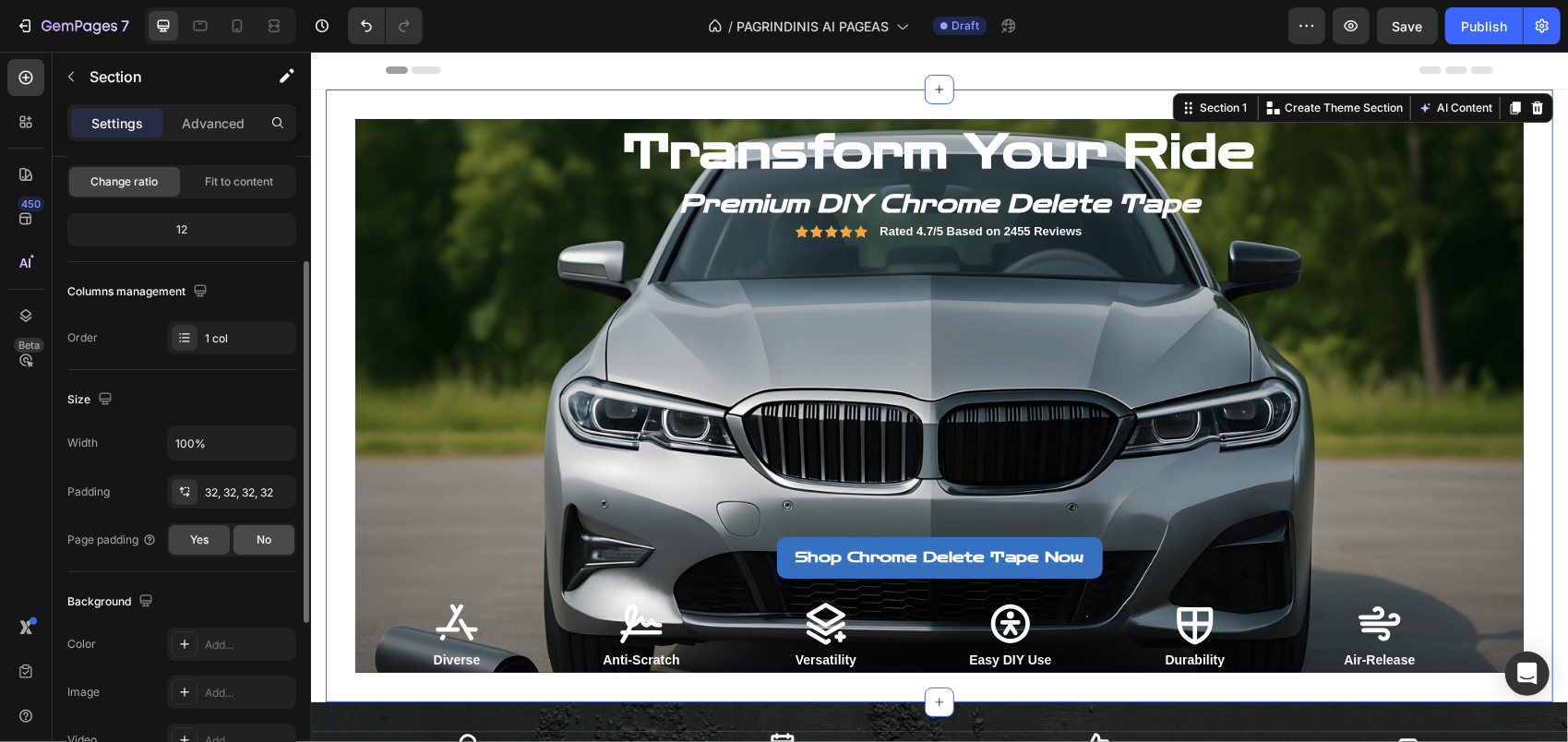
click at [262, 540] on span "No" at bounding box center [263, 539] width 14 height 16
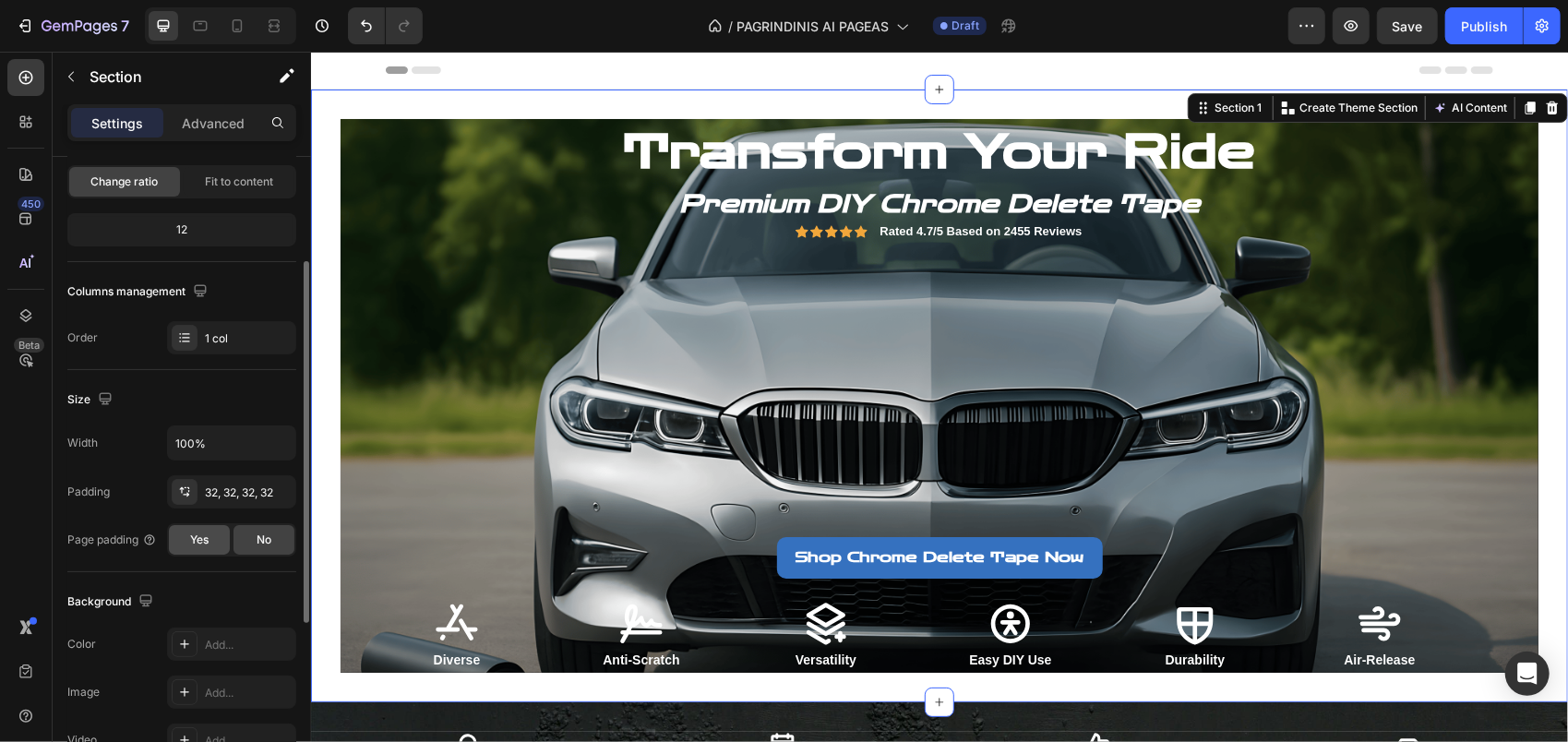
click at [210, 543] on div "Yes" at bounding box center [199, 539] width 61 height 30
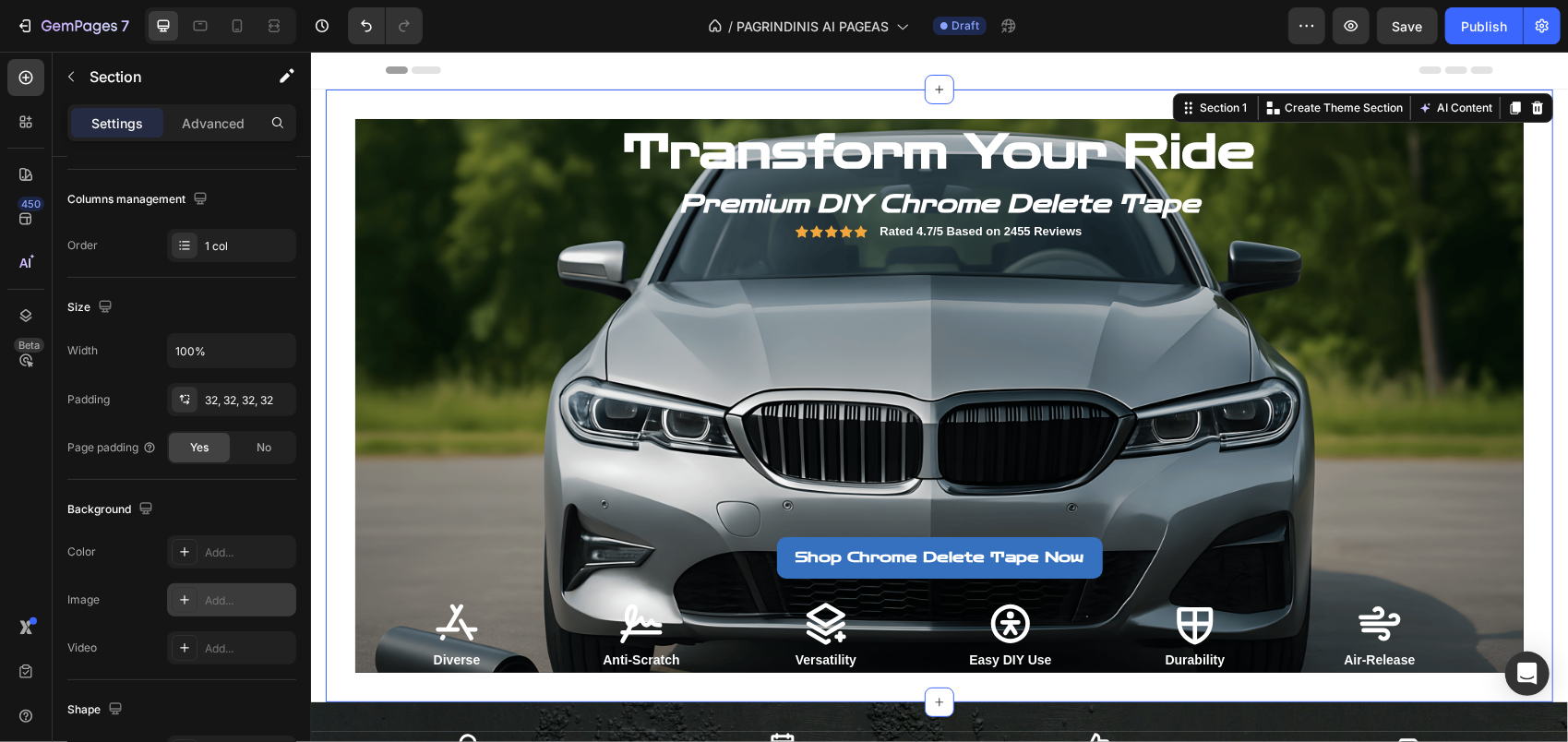
scroll to position [461, 0]
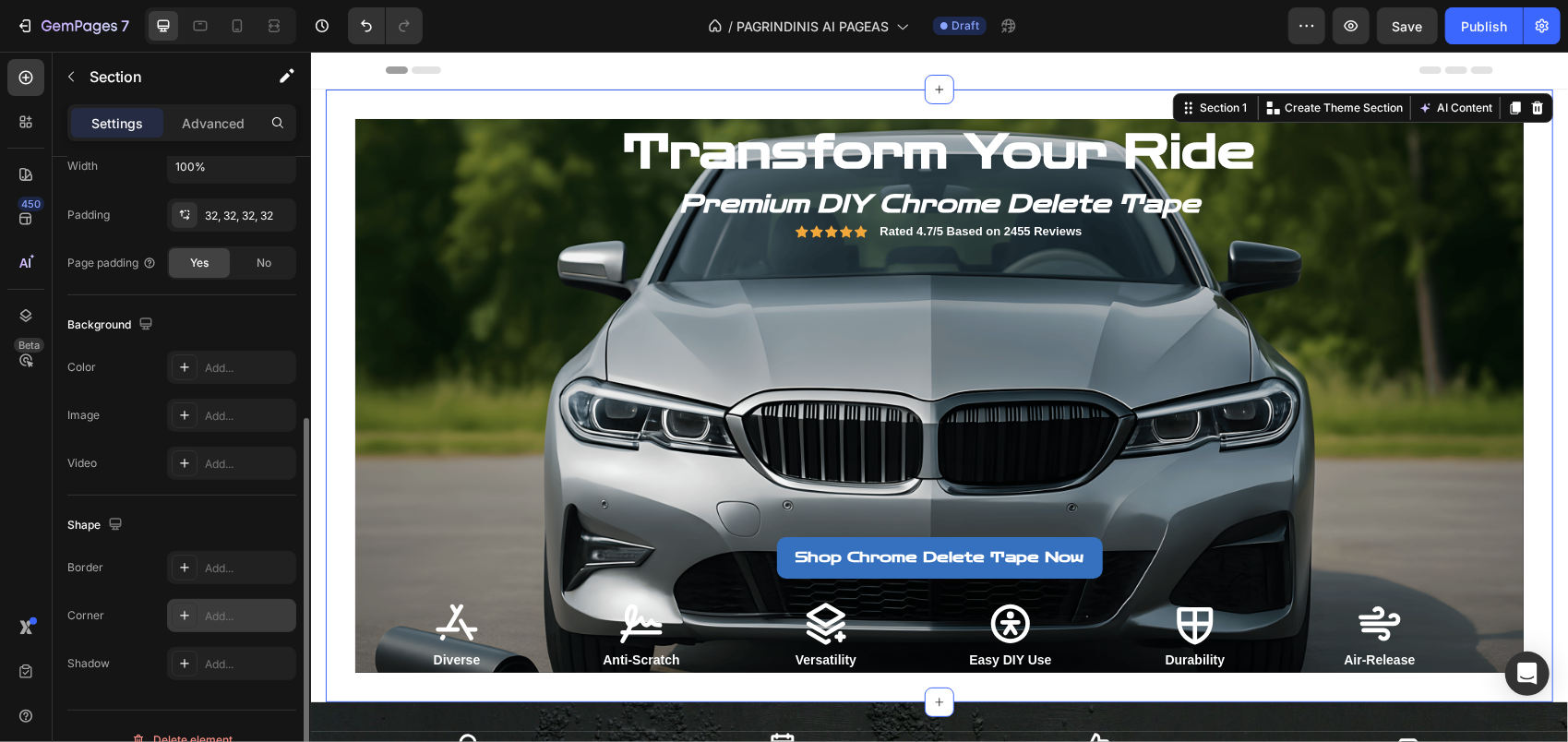
click at [236, 620] on div "Add..." at bounding box center [248, 616] width 87 height 16
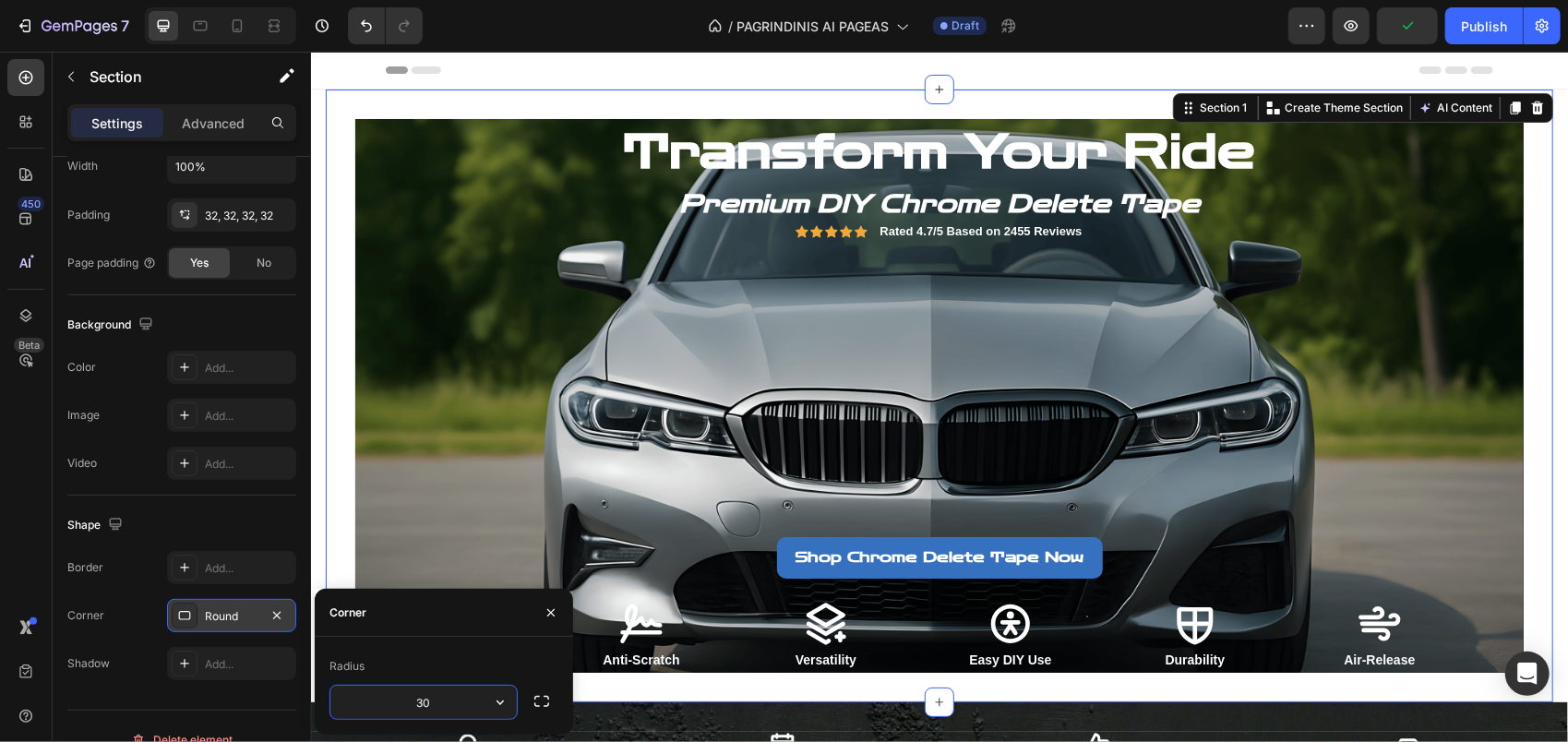
type input "3"
type input "600"
click at [289, 617] on div "Round" at bounding box center [231, 615] width 129 height 34
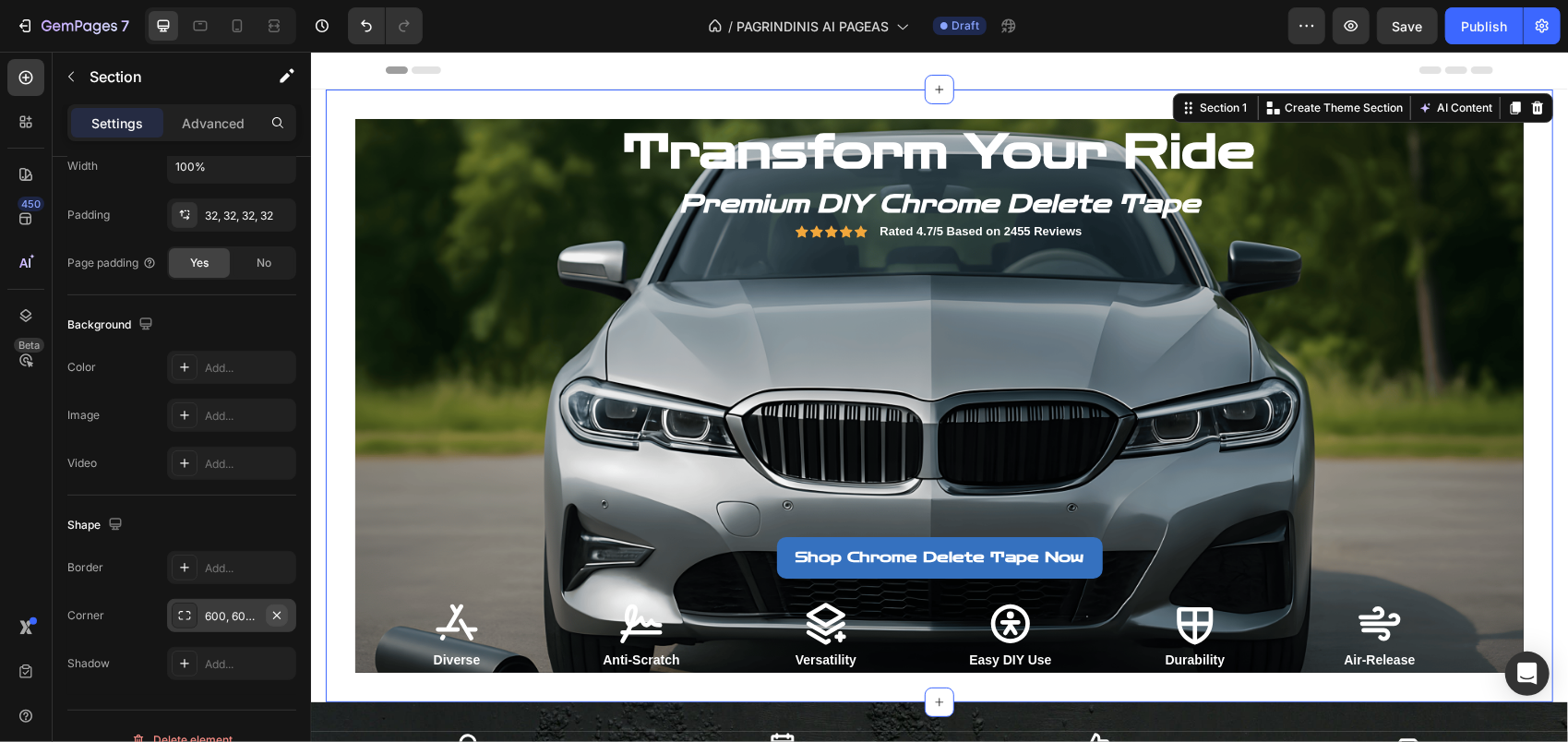
click at [280, 612] on icon "button" at bounding box center [276, 615] width 14 height 14
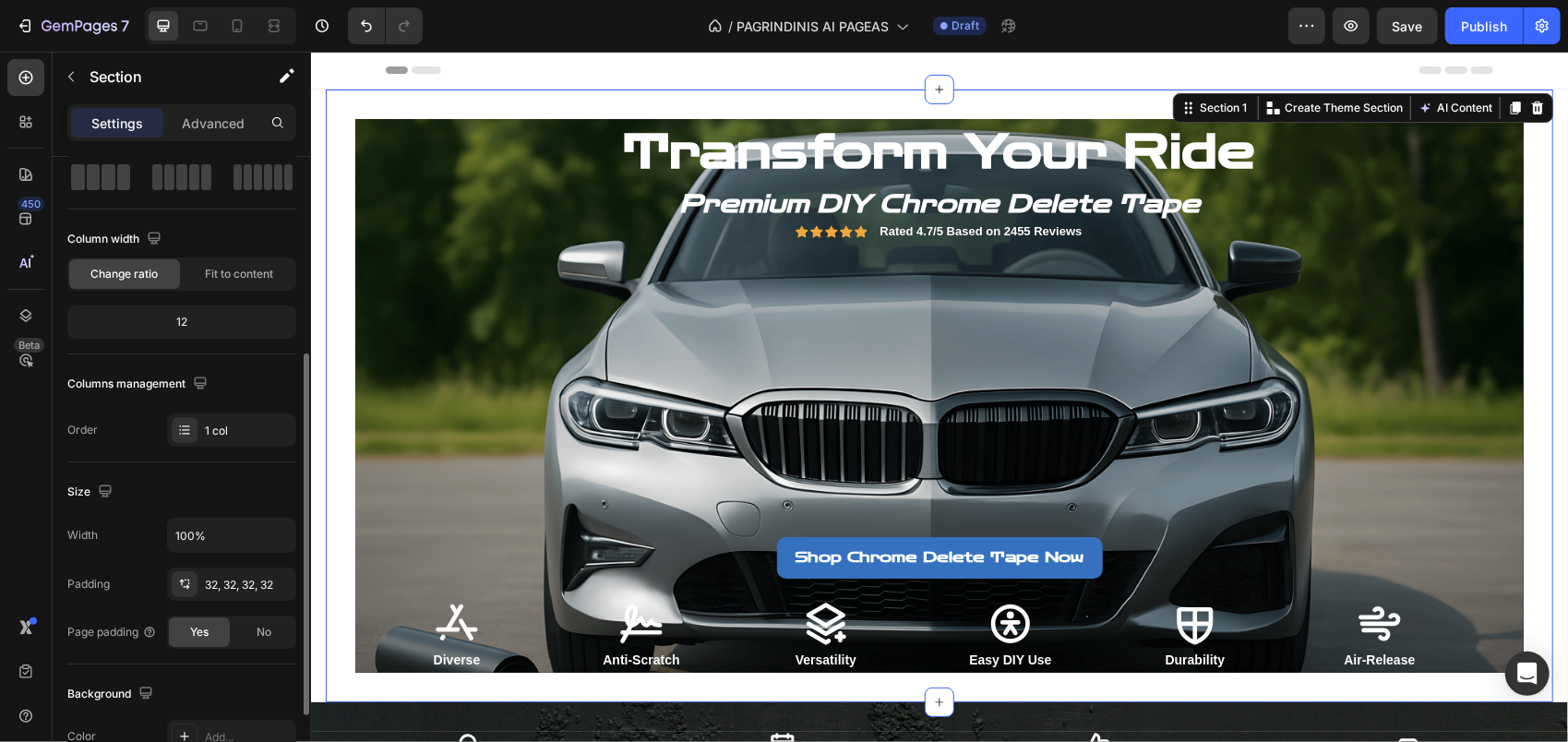
scroll to position [277, 0]
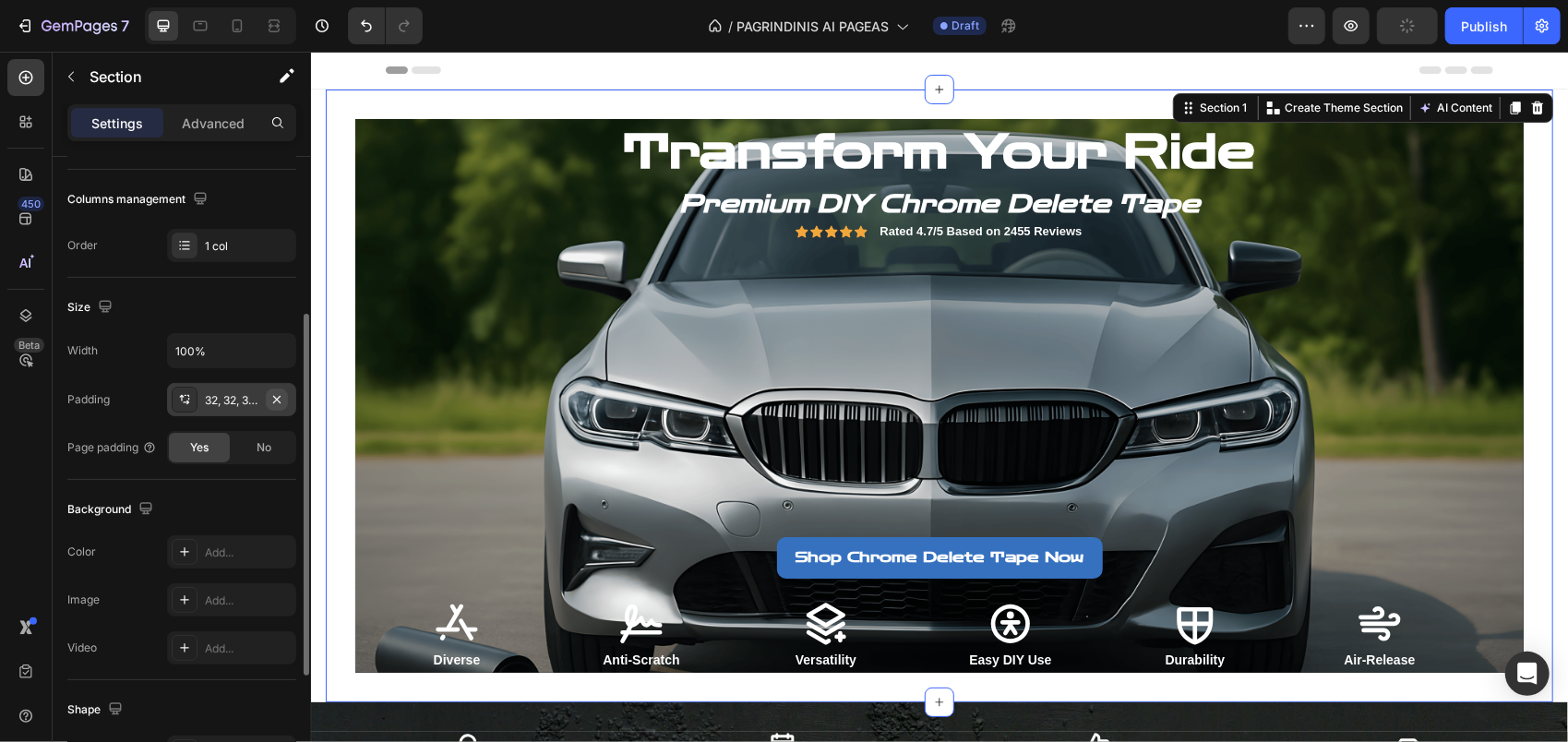
click at [284, 396] on button "button" at bounding box center [277, 399] width 22 height 22
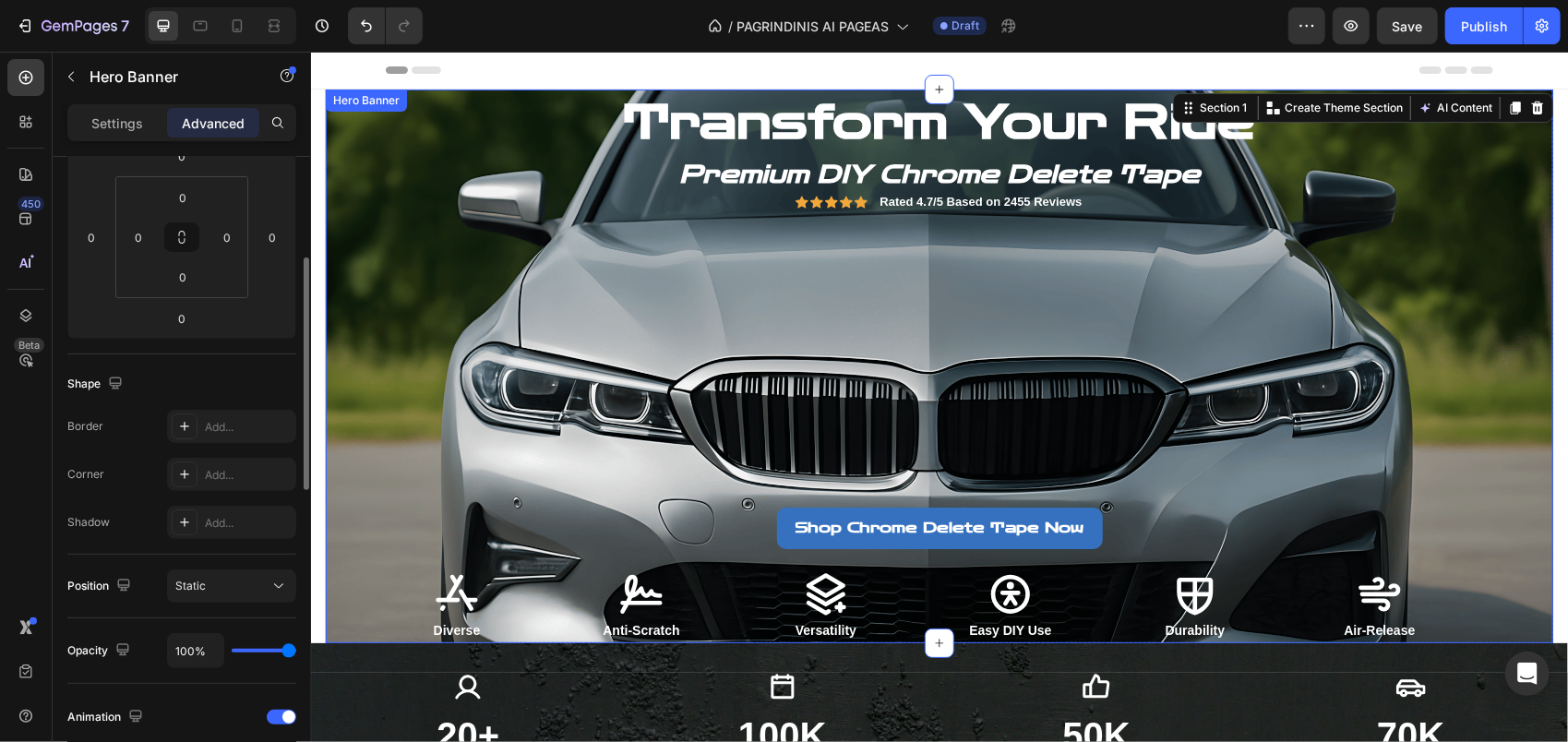
click at [377, 392] on div "Transform Your Ride Heading Premium DIY Chrome Delete Tape Heading Icon Icon Ic…" at bounding box center [939, 366] width 1228 height 553
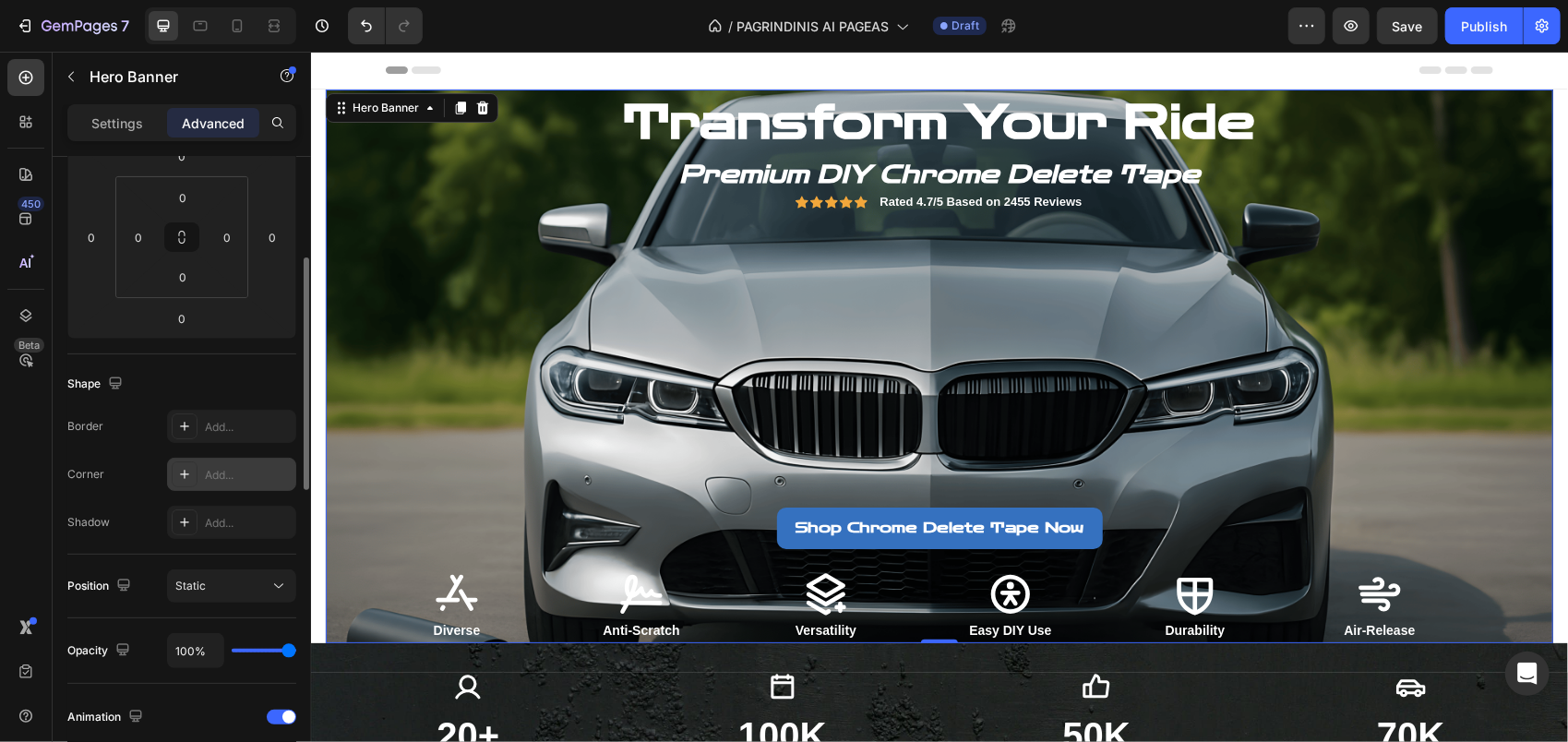
click at [227, 474] on div "Add..." at bounding box center [248, 475] width 87 height 16
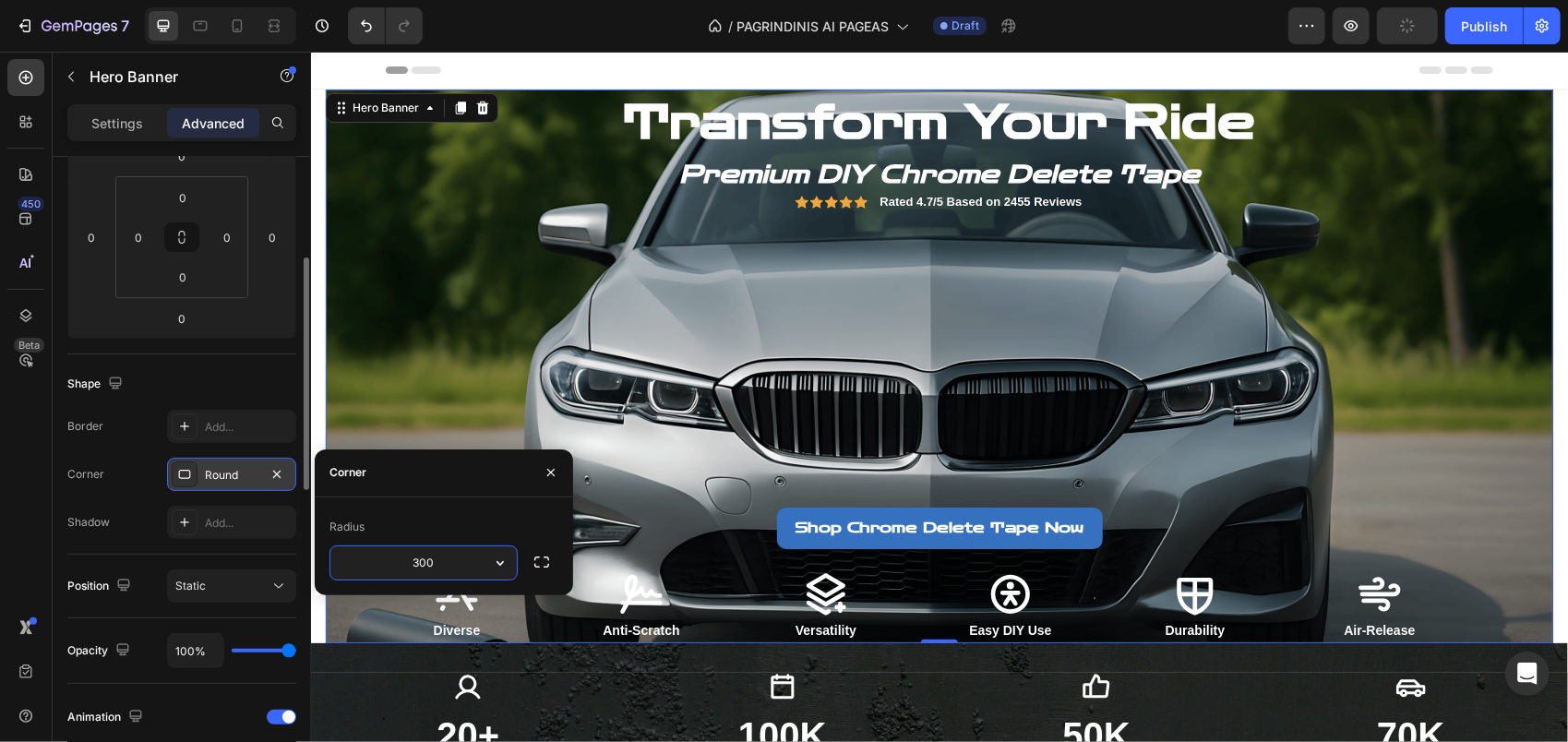
type input "300"
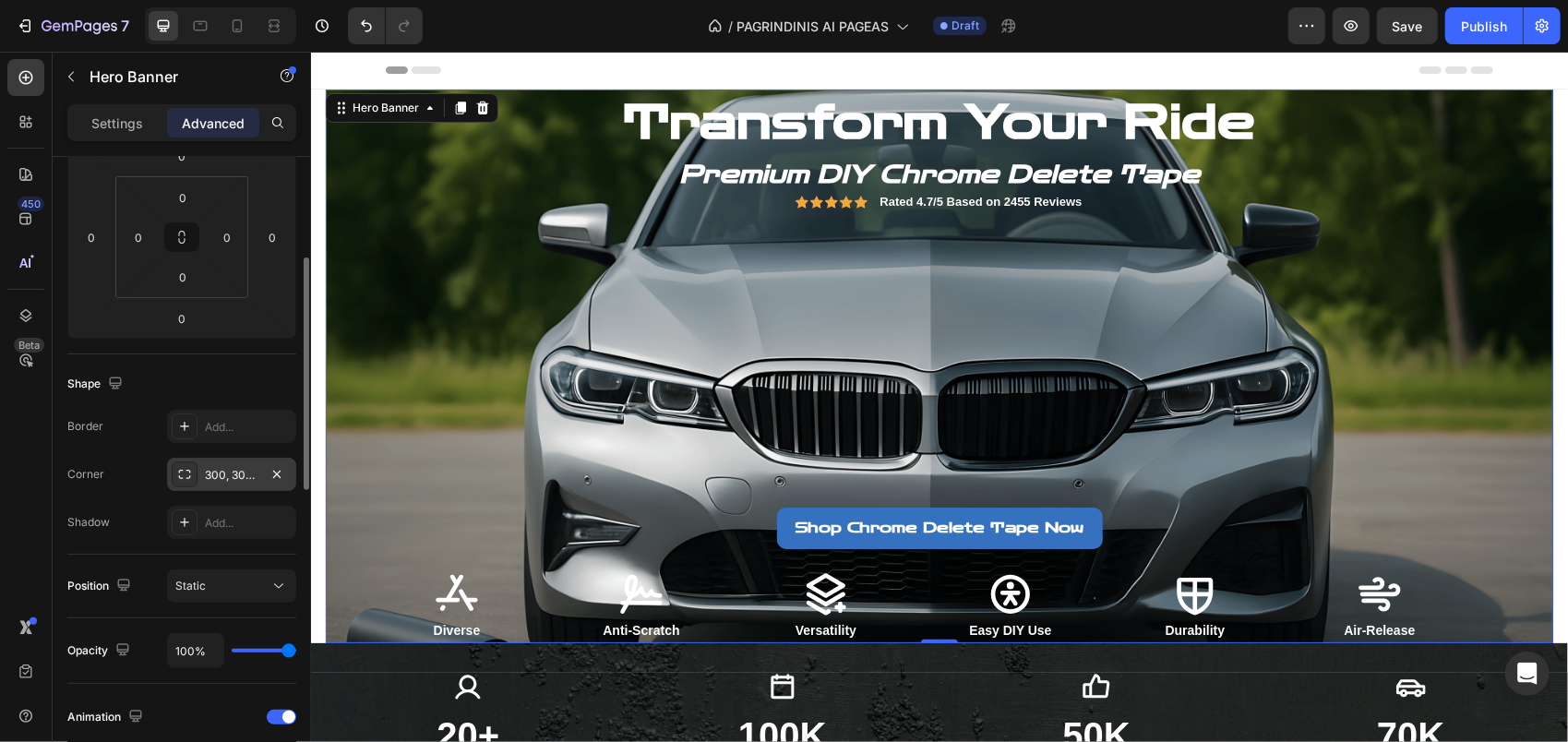
click at [283, 367] on div "Shape Border Add... Corner 300, 300, 300, 300 Shadow Add..." at bounding box center [181, 454] width 229 height 200
click at [279, 467] on icon "button" at bounding box center [276, 474] width 14 height 14
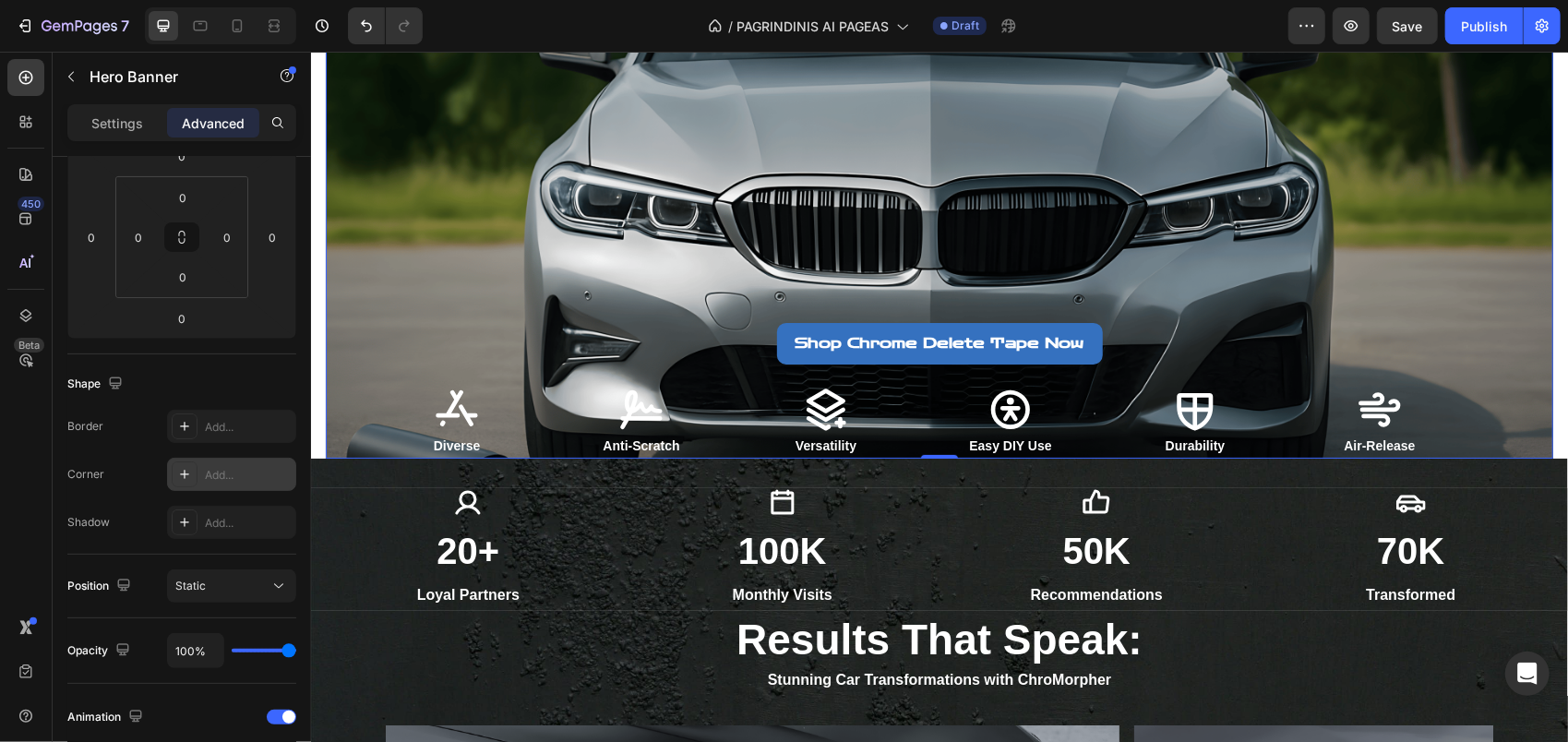
scroll to position [0, 0]
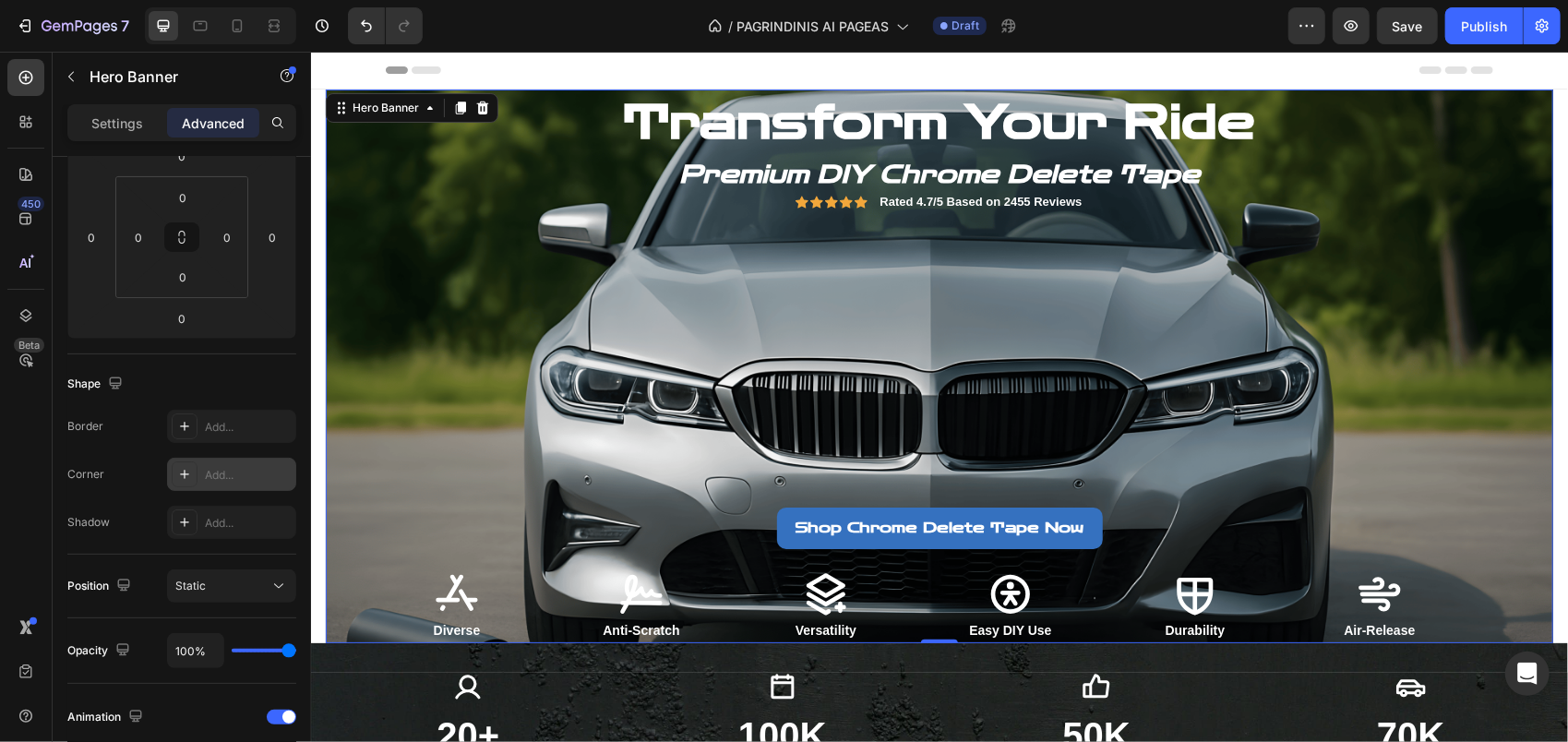
click at [368, 367] on div "Overlay" at bounding box center [939, 366] width 1228 height 553
click at [318, 310] on section "Transform Your Ride Heading Premium DIY Chrome Delete Tape Heading Icon Icon Ic…" at bounding box center [939, 366] width 1258 height 553
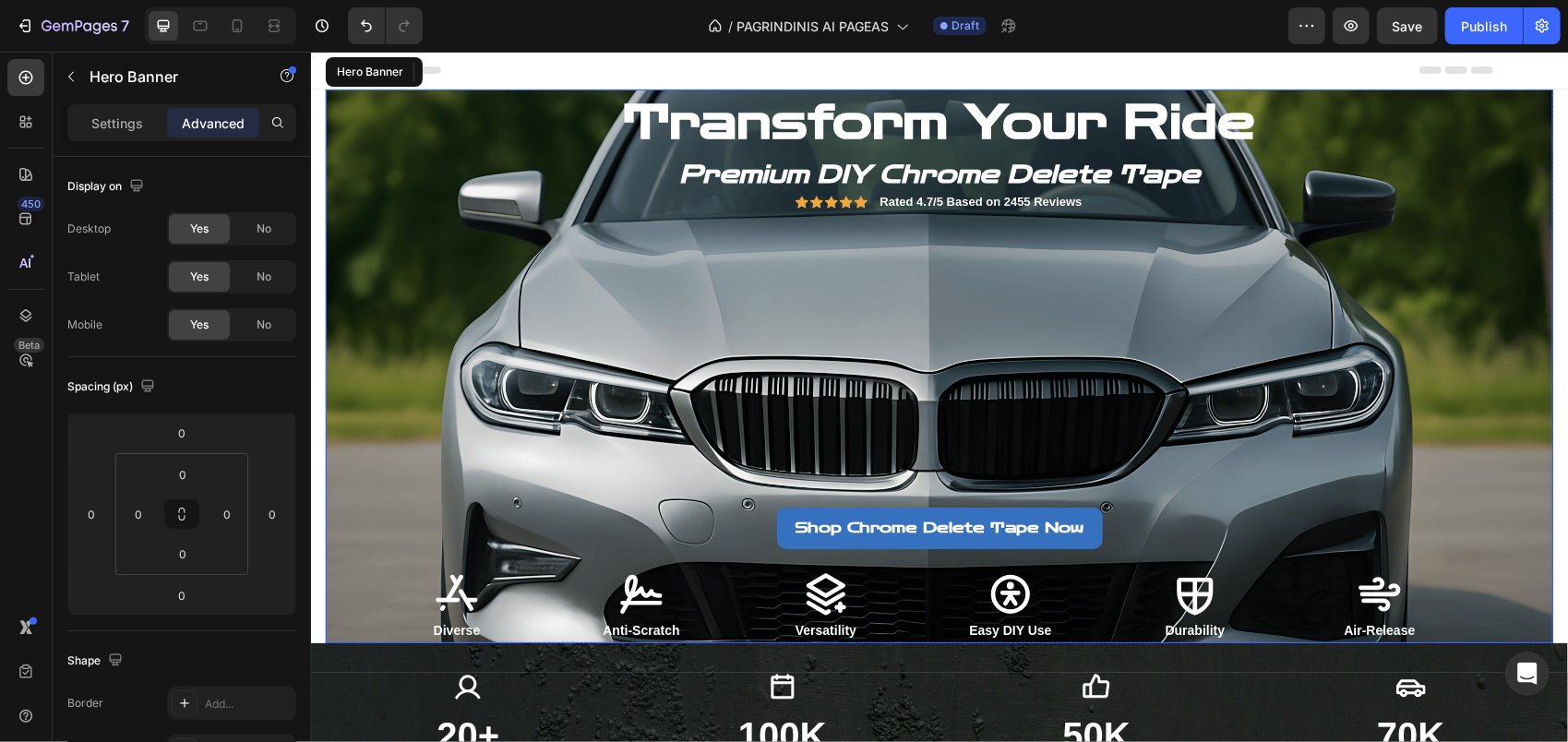
click at [428, 249] on div "Shop Chrome Delete Tape Now Button" at bounding box center [939, 385] width 1107 height 326
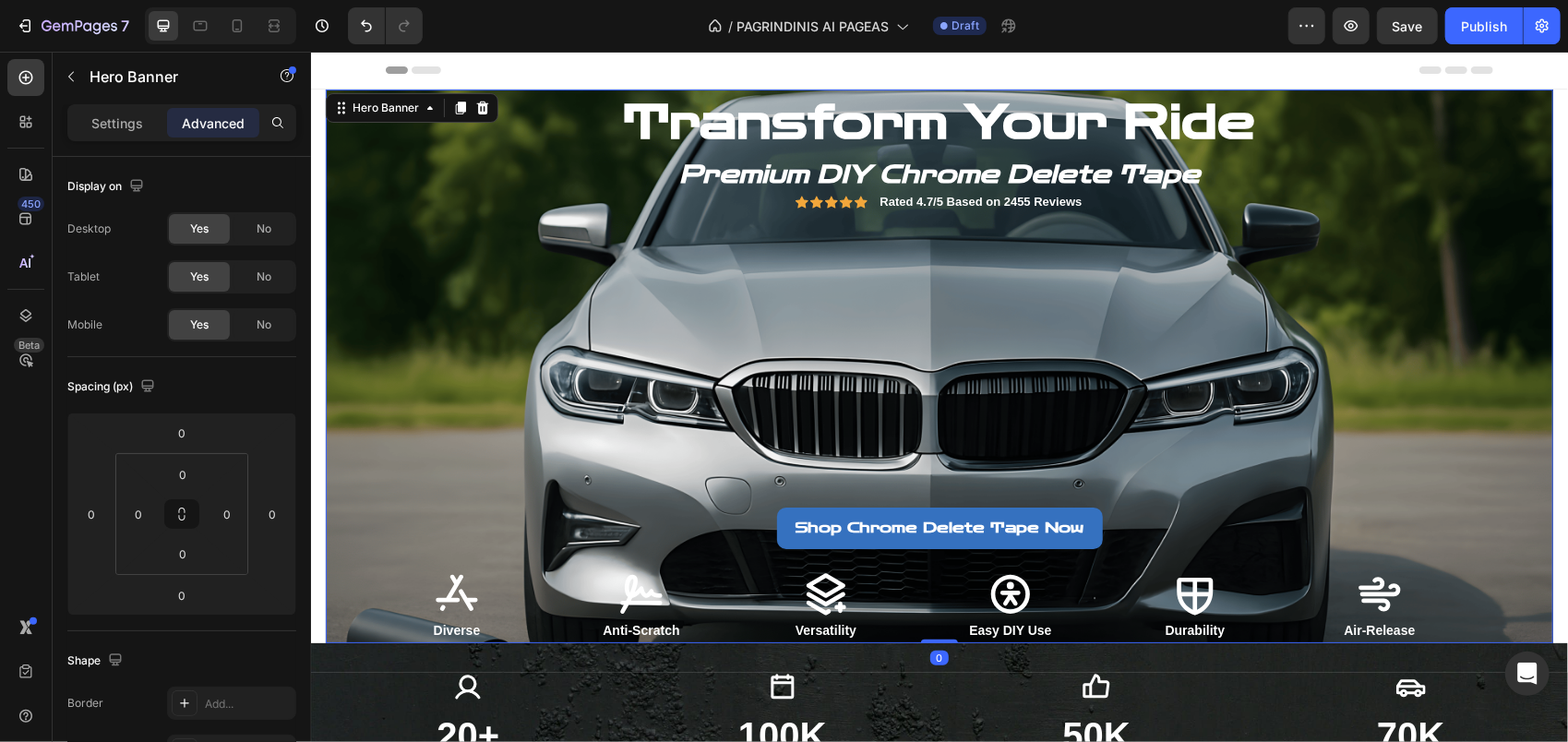
click at [316, 243] on section "Transform Your Ride Heading Premium DIY Chrome Delete Tape Heading Icon Icon Ic…" at bounding box center [939, 366] width 1258 height 553
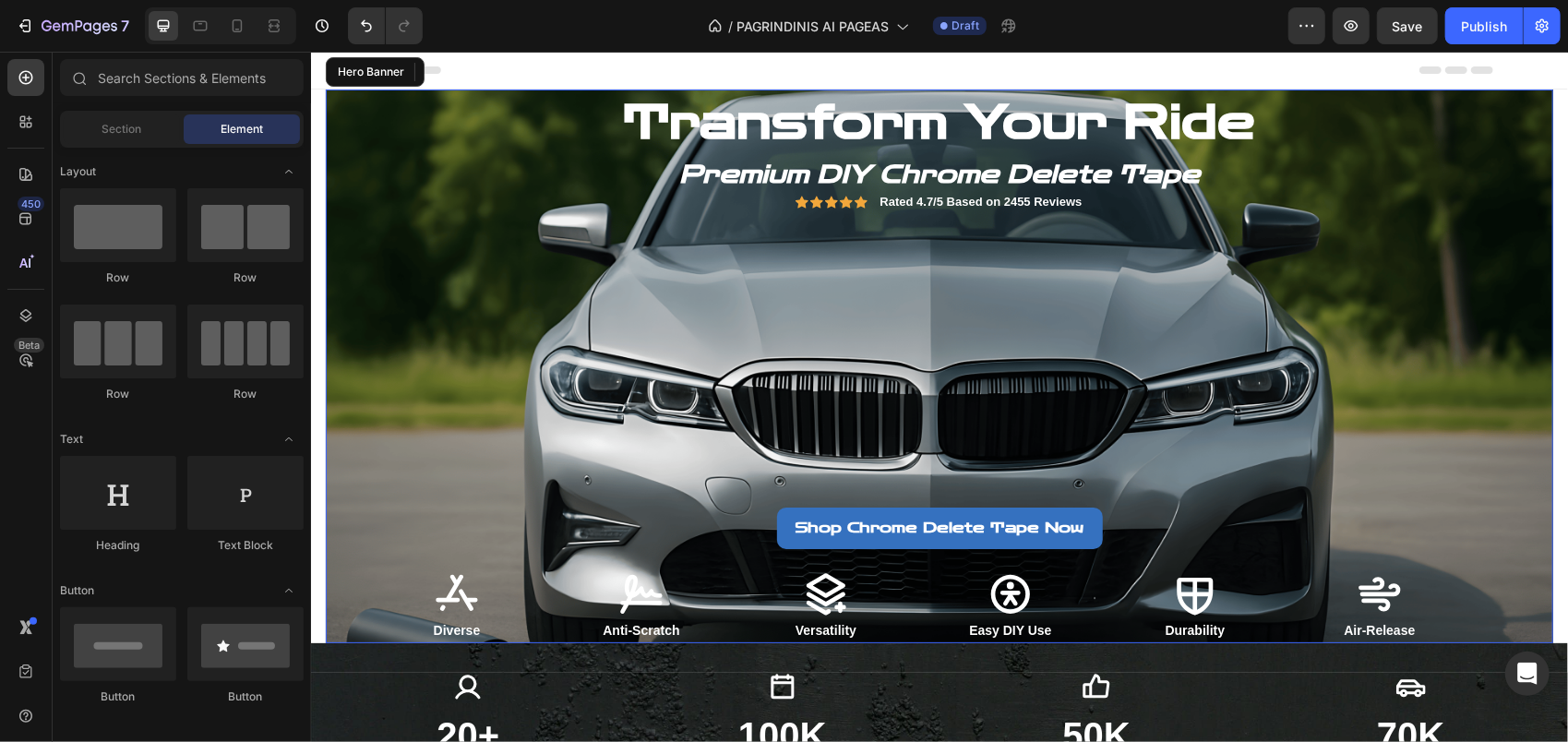
click at [317, 240] on section "Transform Your Ride Heading Premium DIY Chrome Delete Tape Heading Icon Icon Ic…" at bounding box center [939, 366] width 1258 height 553
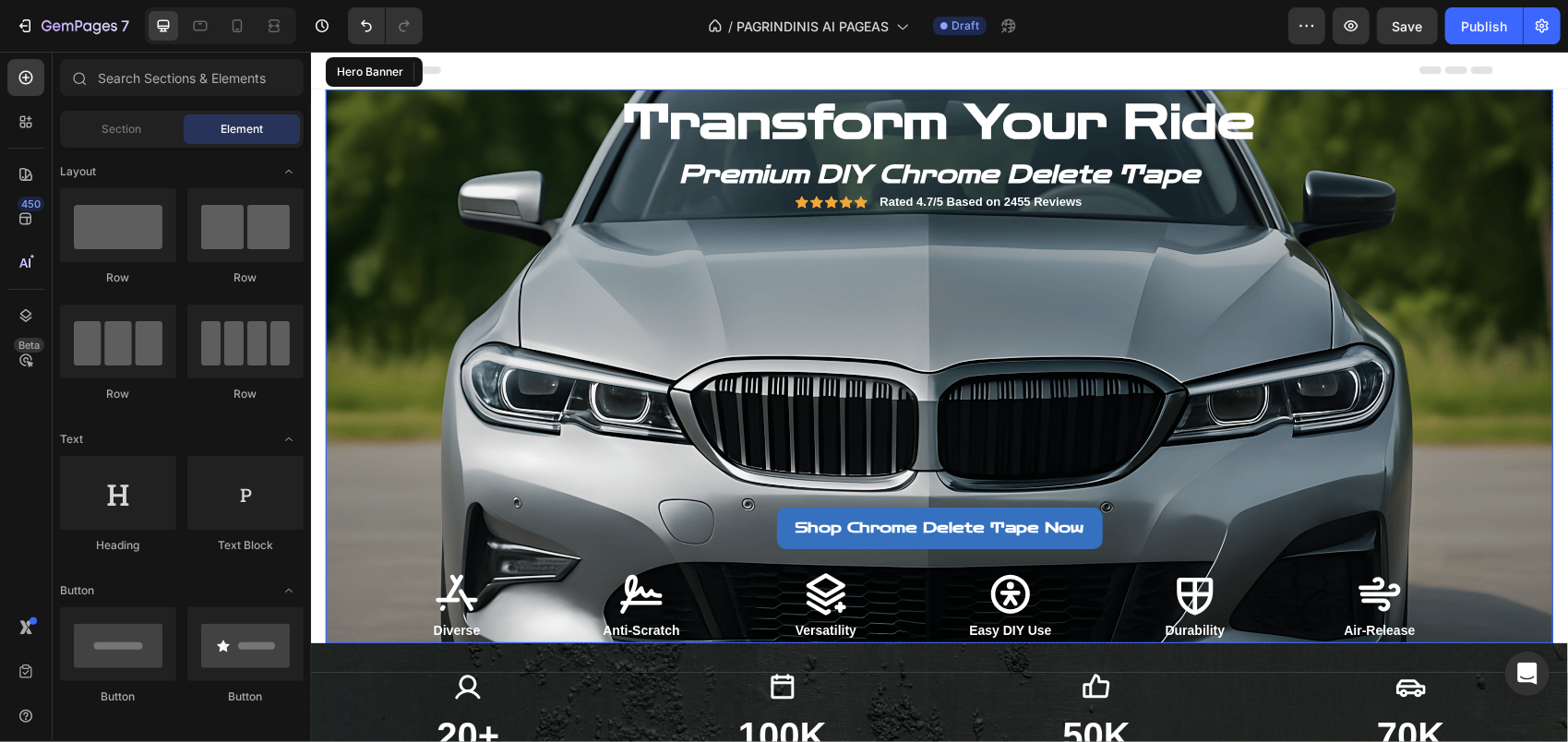
click at [385, 236] on div "Shop Chrome Delete Tape Now Button" at bounding box center [939, 385] width 1107 height 326
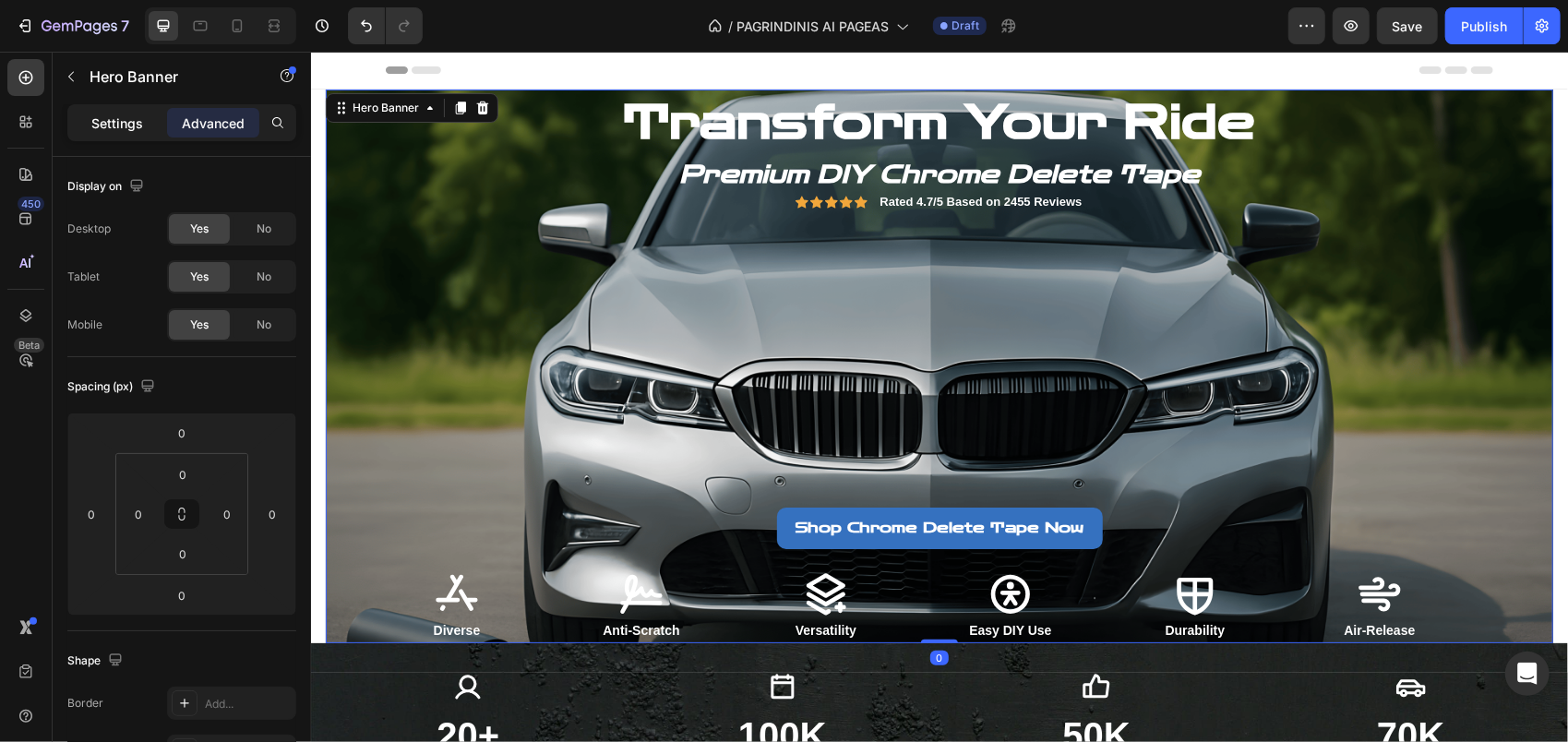
click at [142, 129] on div "Settings" at bounding box center [117, 123] width 92 height 30
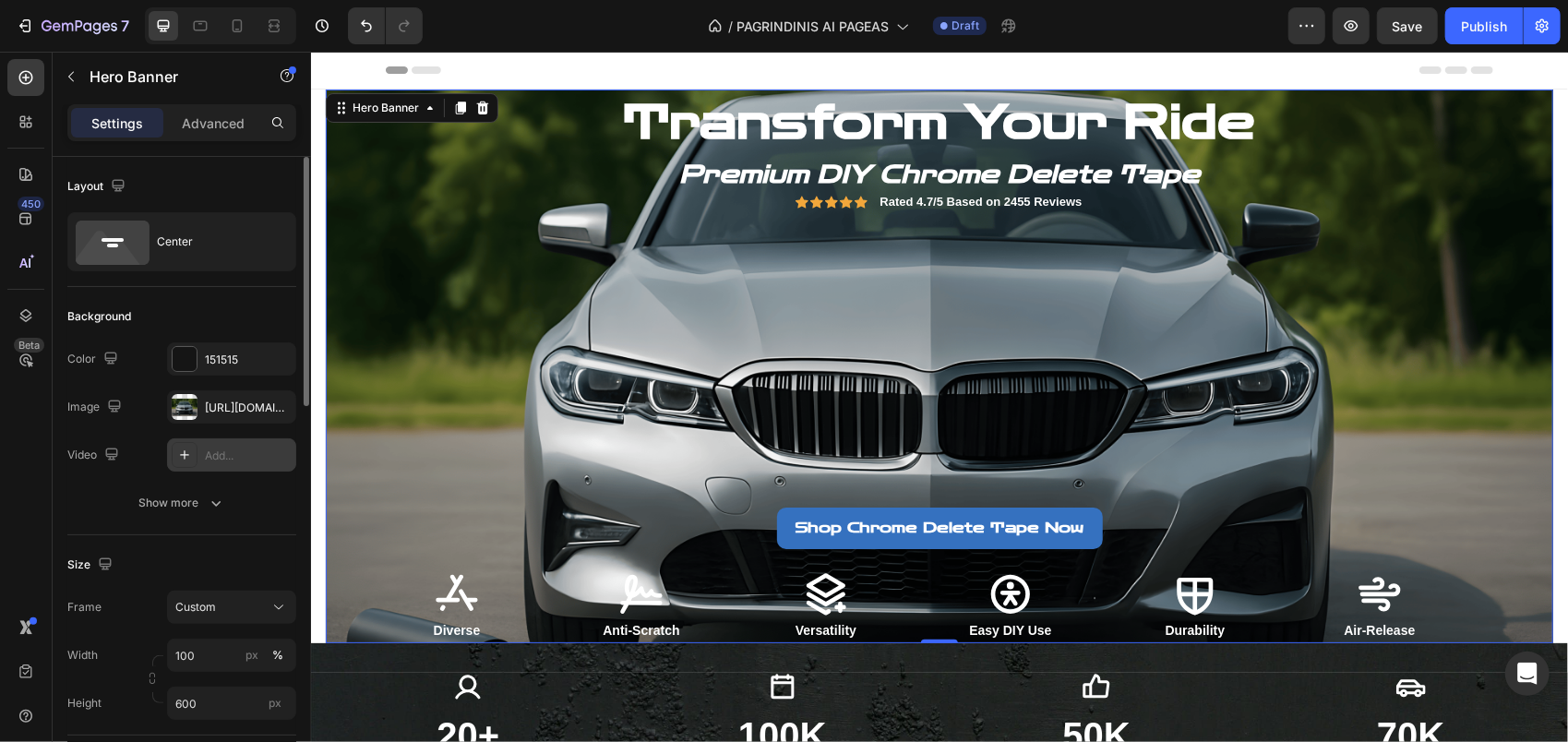
scroll to position [92, 0]
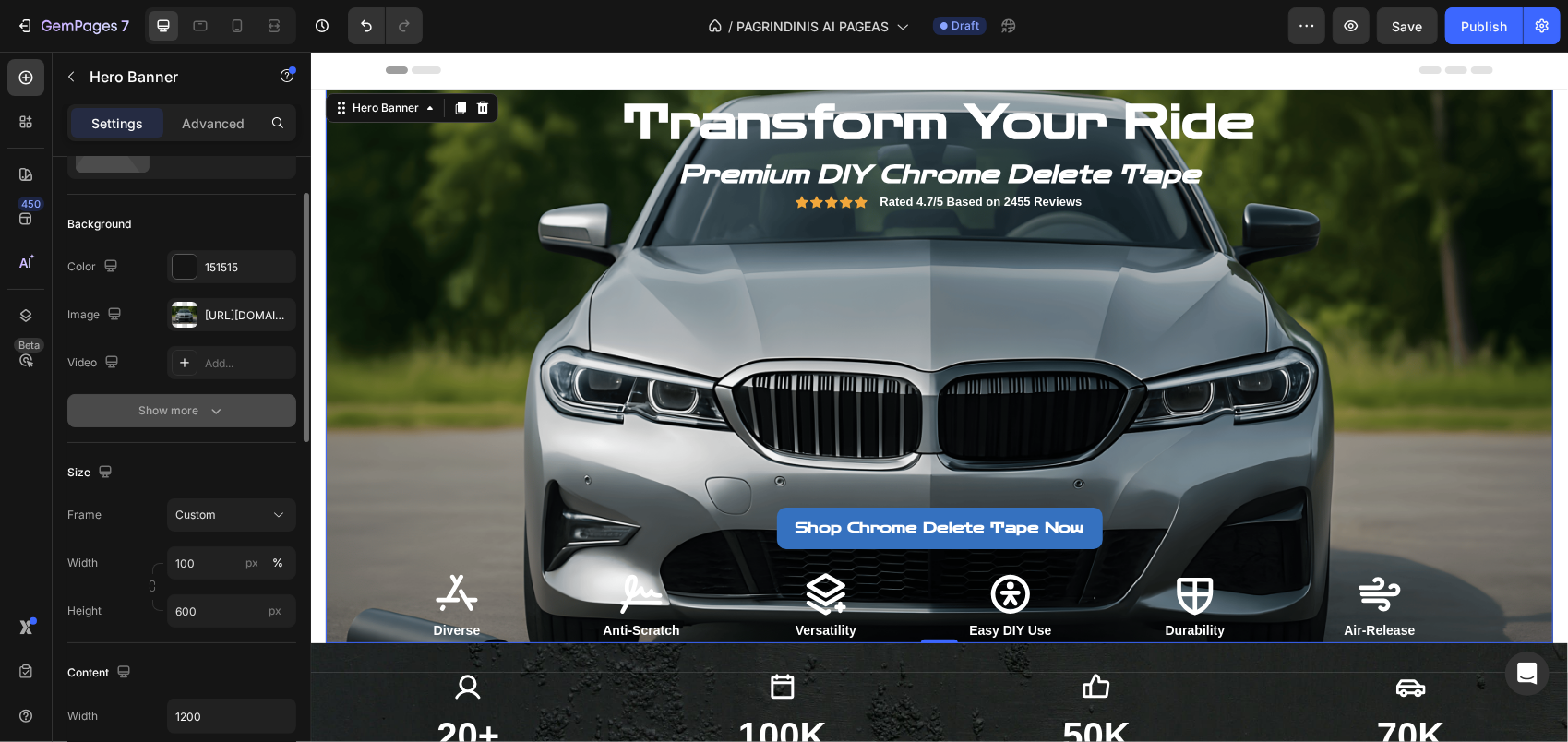
click at [211, 415] on icon "button" at bounding box center [216, 410] width 18 height 18
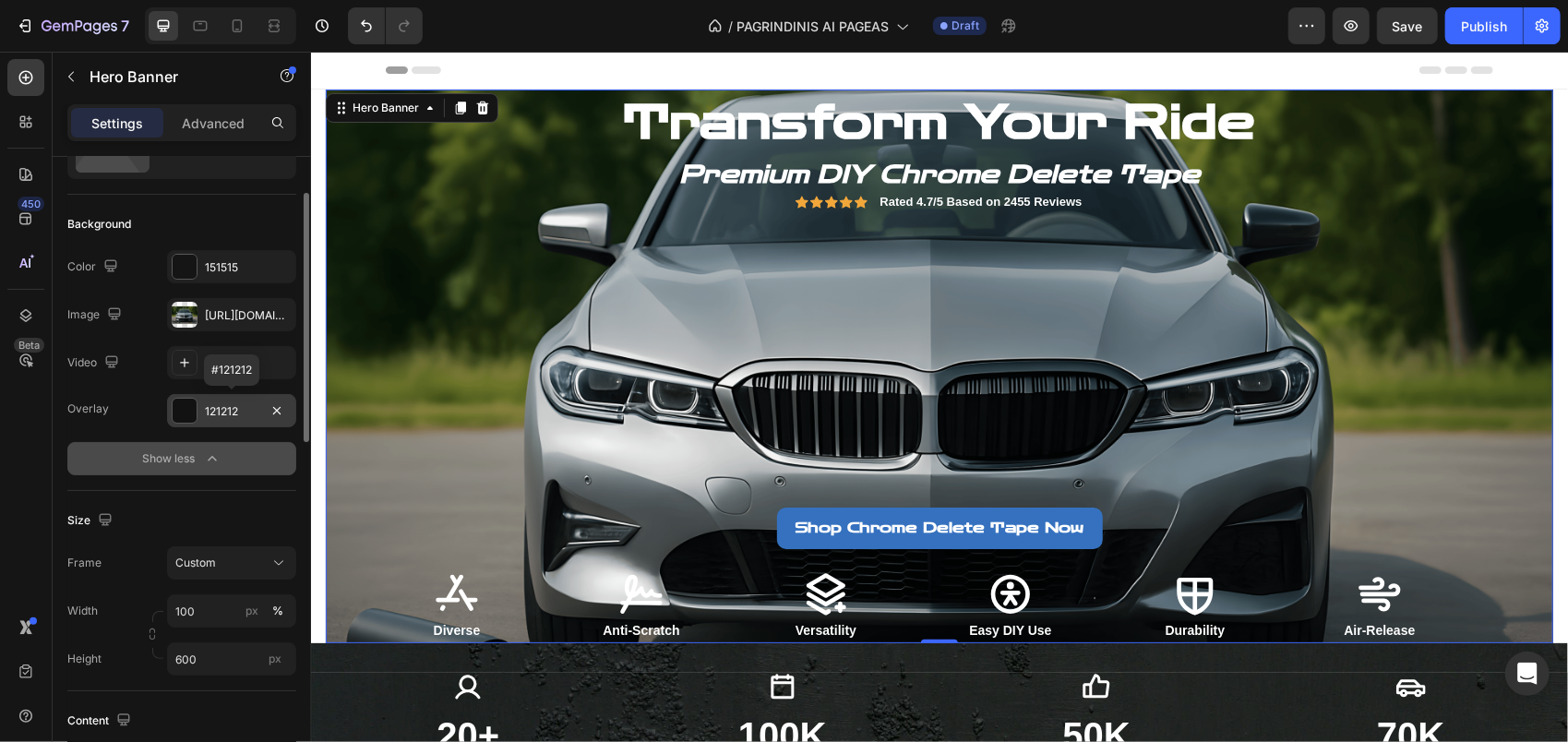
click at [244, 411] on div "121212" at bounding box center [232, 411] width 54 height 16
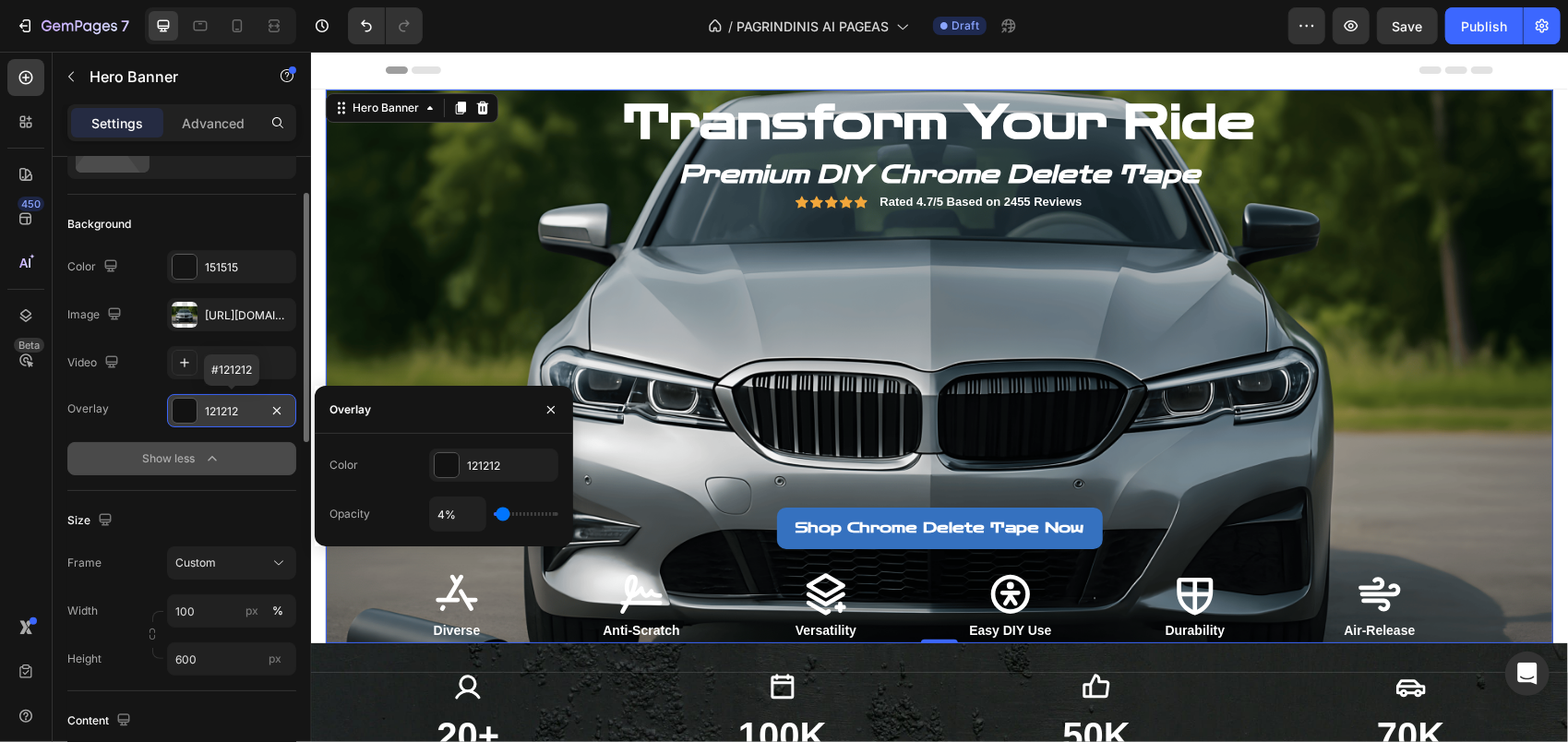
click at [244, 411] on div "121212" at bounding box center [232, 411] width 54 height 16
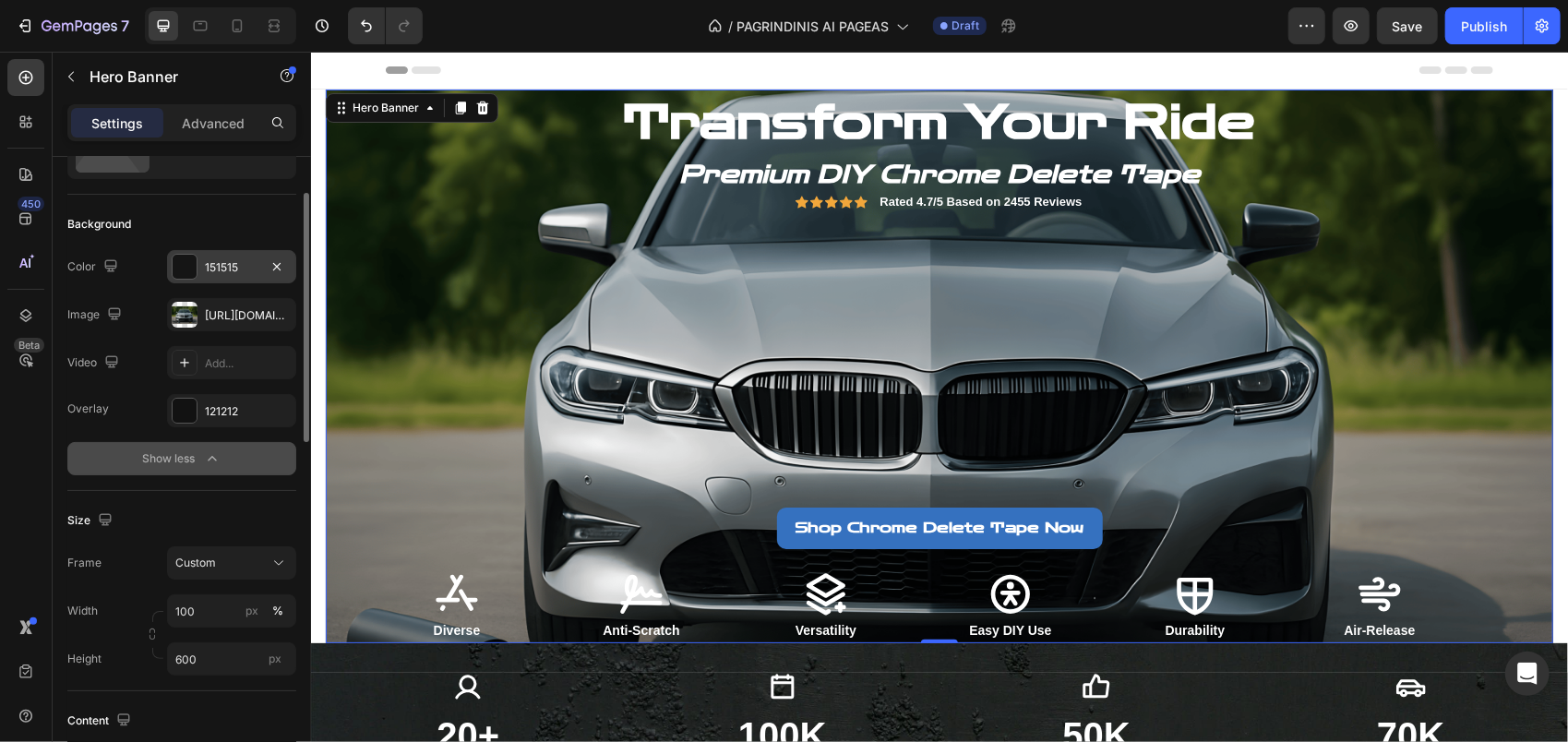
click at [229, 271] on div "151515" at bounding box center [232, 267] width 54 height 16
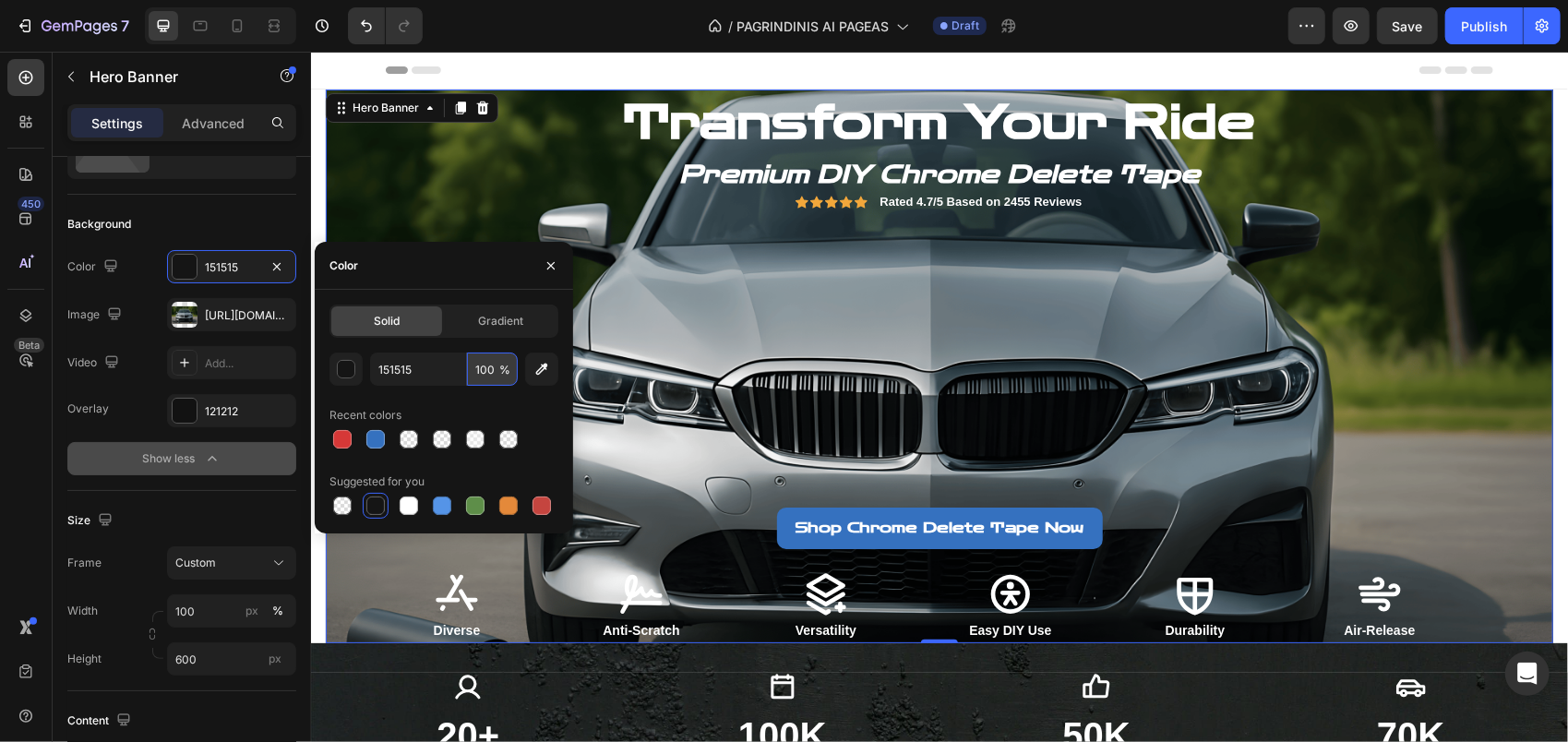
click at [495, 369] on input "100" at bounding box center [492, 369] width 51 height 34
click at [507, 367] on span "%" at bounding box center [505, 370] width 11 height 16
drag, startPoint x: 507, startPoint y: 367, endPoint x: 505, endPoint y: 399, distance: 32.1
click at [505, 399] on div "151515 100 % Recent colors Suggested for you" at bounding box center [443, 435] width 229 height 166
drag, startPoint x: 505, startPoint y: 399, endPoint x: 502, endPoint y: 366, distance: 33.1
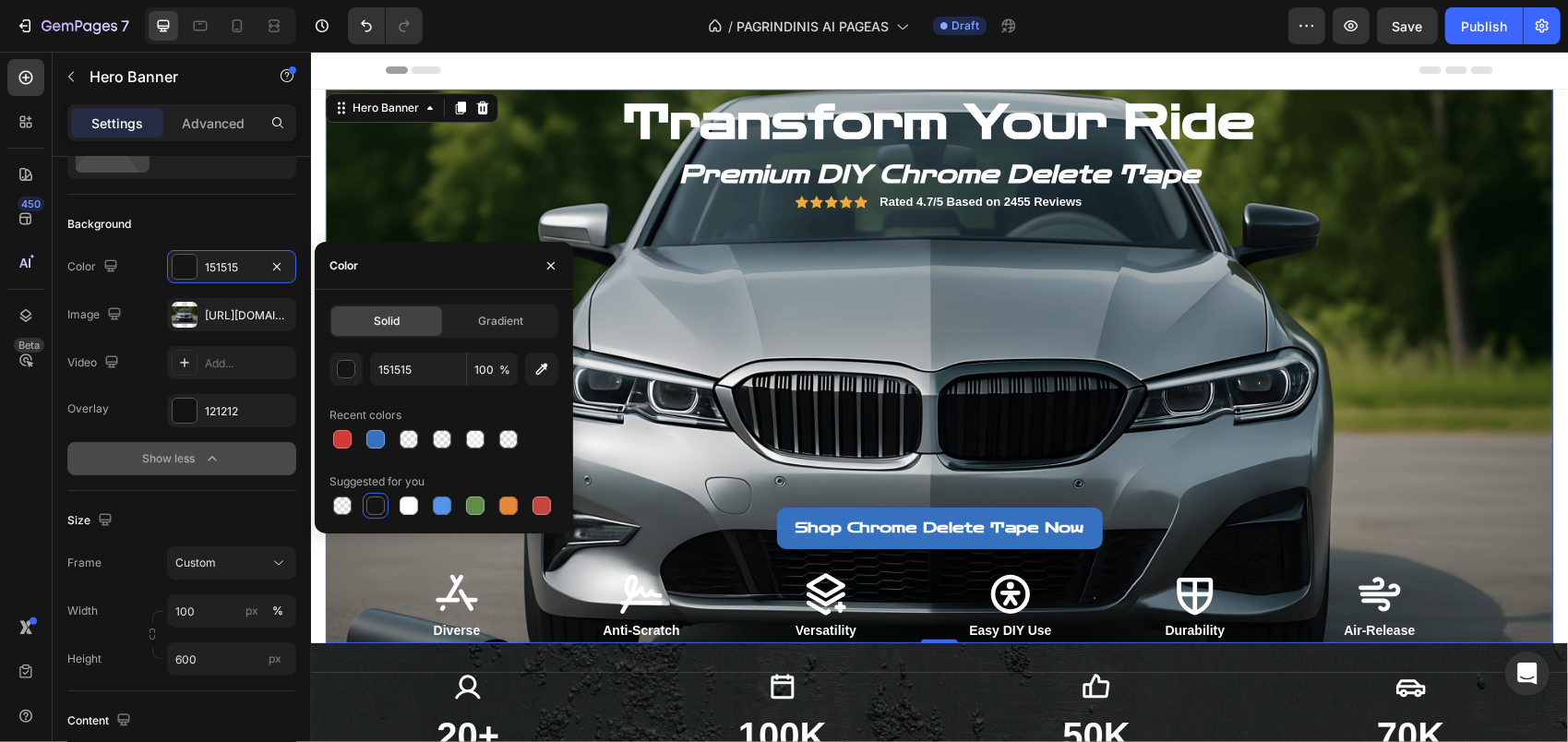
click at [502, 366] on span "%" at bounding box center [505, 370] width 11 height 16
click at [366, 439] on div at bounding box center [375, 438] width 22 height 22
click at [370, 508] on div at bounding box center [375, 505] width 18 height 18
type input "151515"
click at [277, 214] on div "Background" at bounding box center [181, 224] width 229 height 30
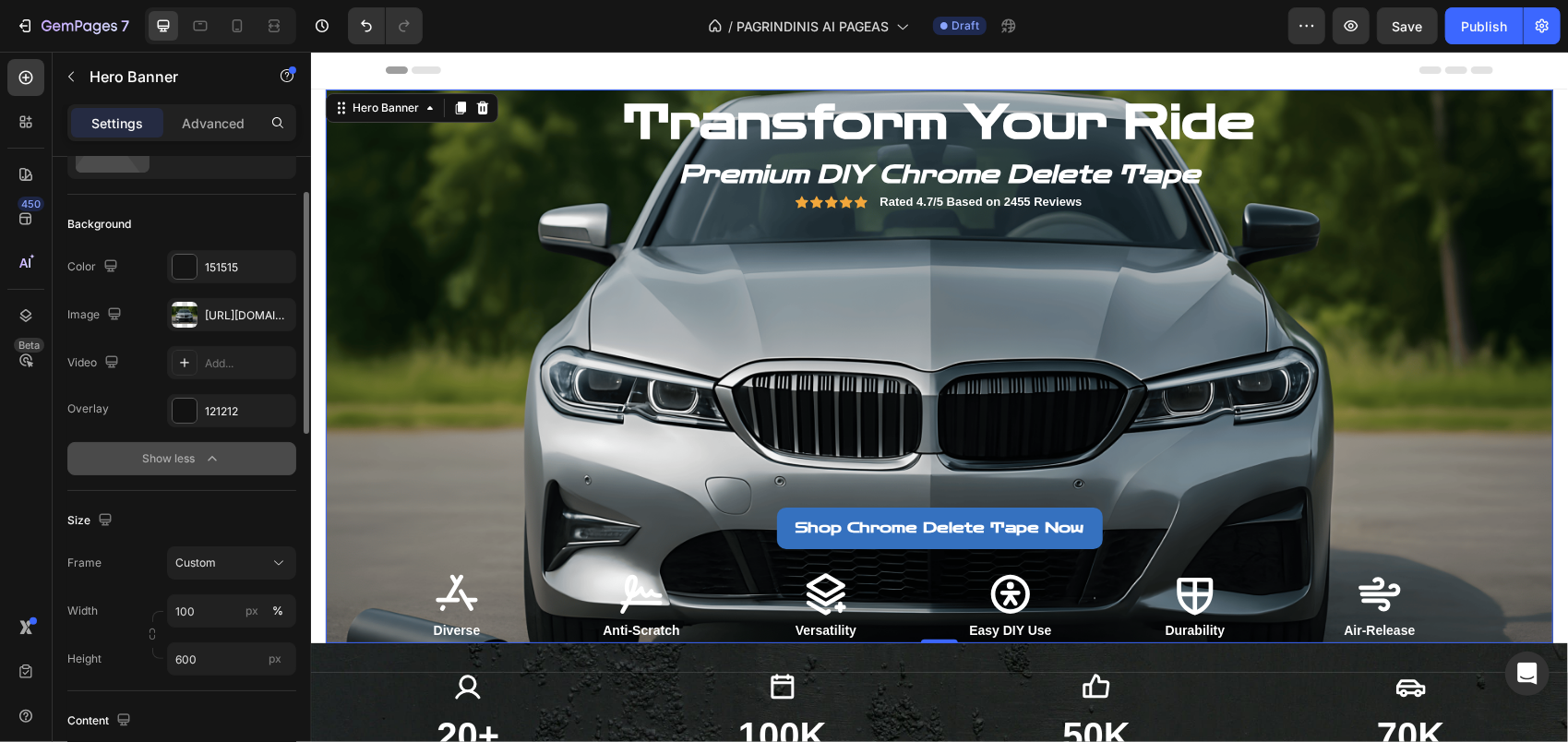
scroll to position [277, 0]
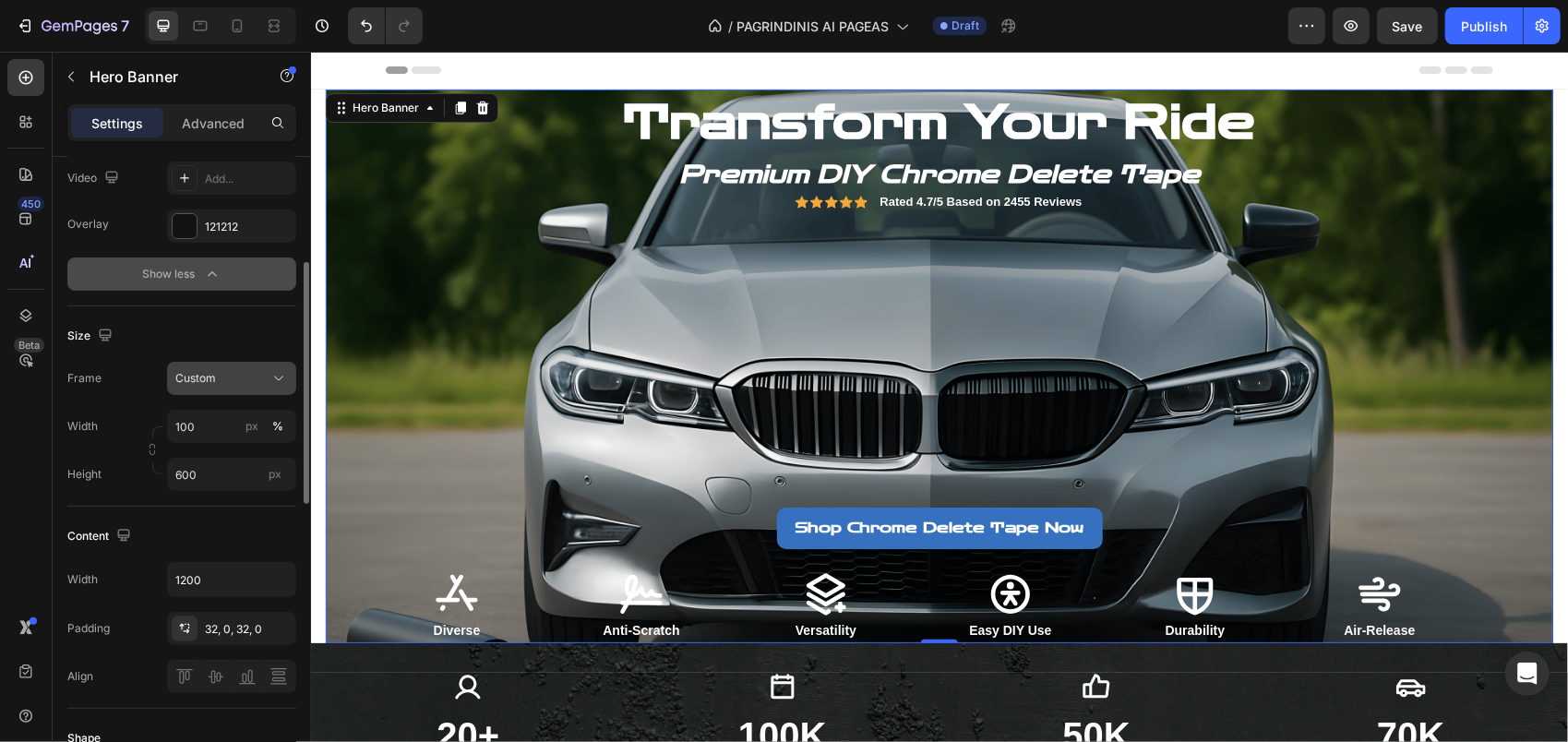
click at [239, 371] on div "Custom" at bounding box center [220, 377] width 90 height 16
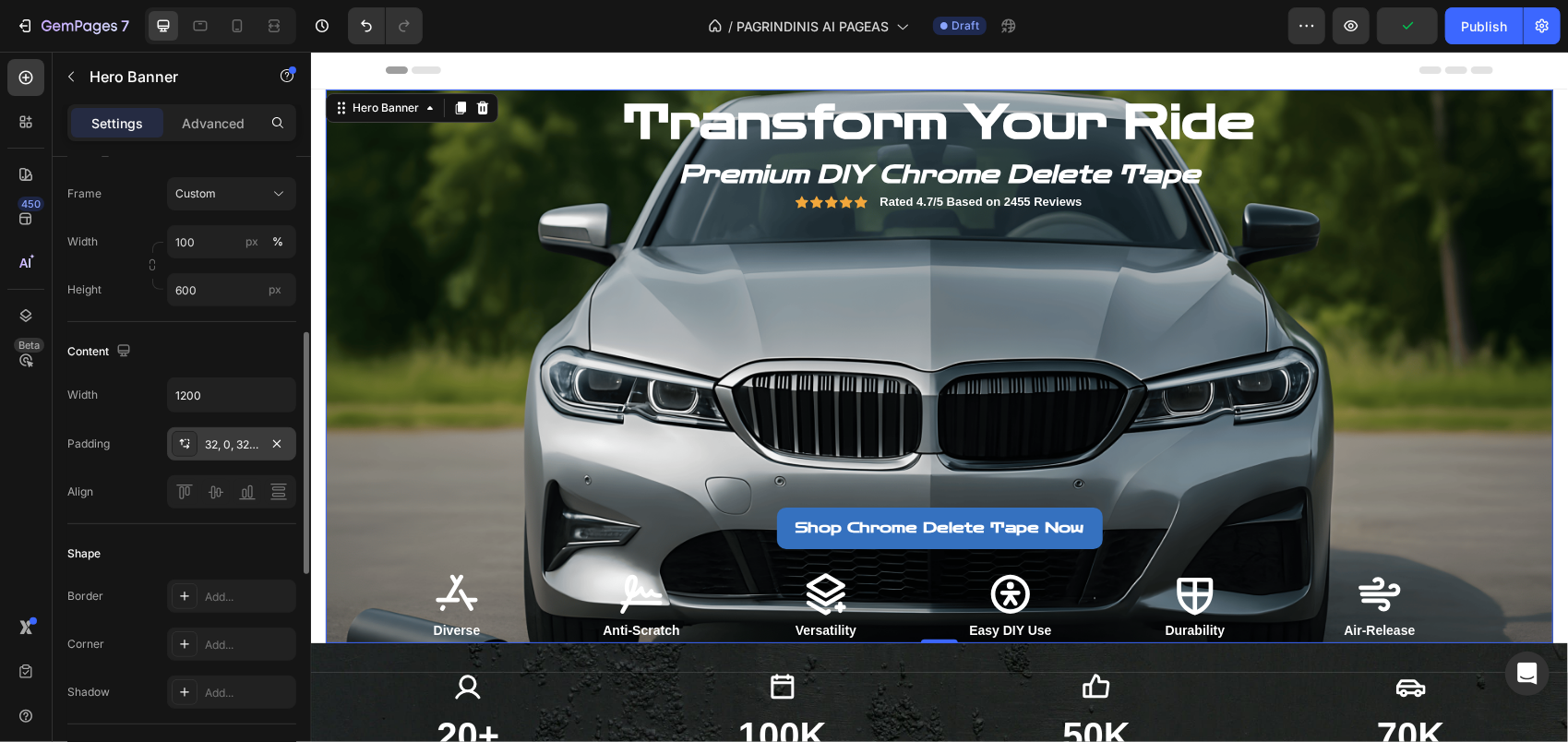
click at [243, 442] on div "32, 0, 32, 0" at bounding box center [232, 444] width 54 height 16
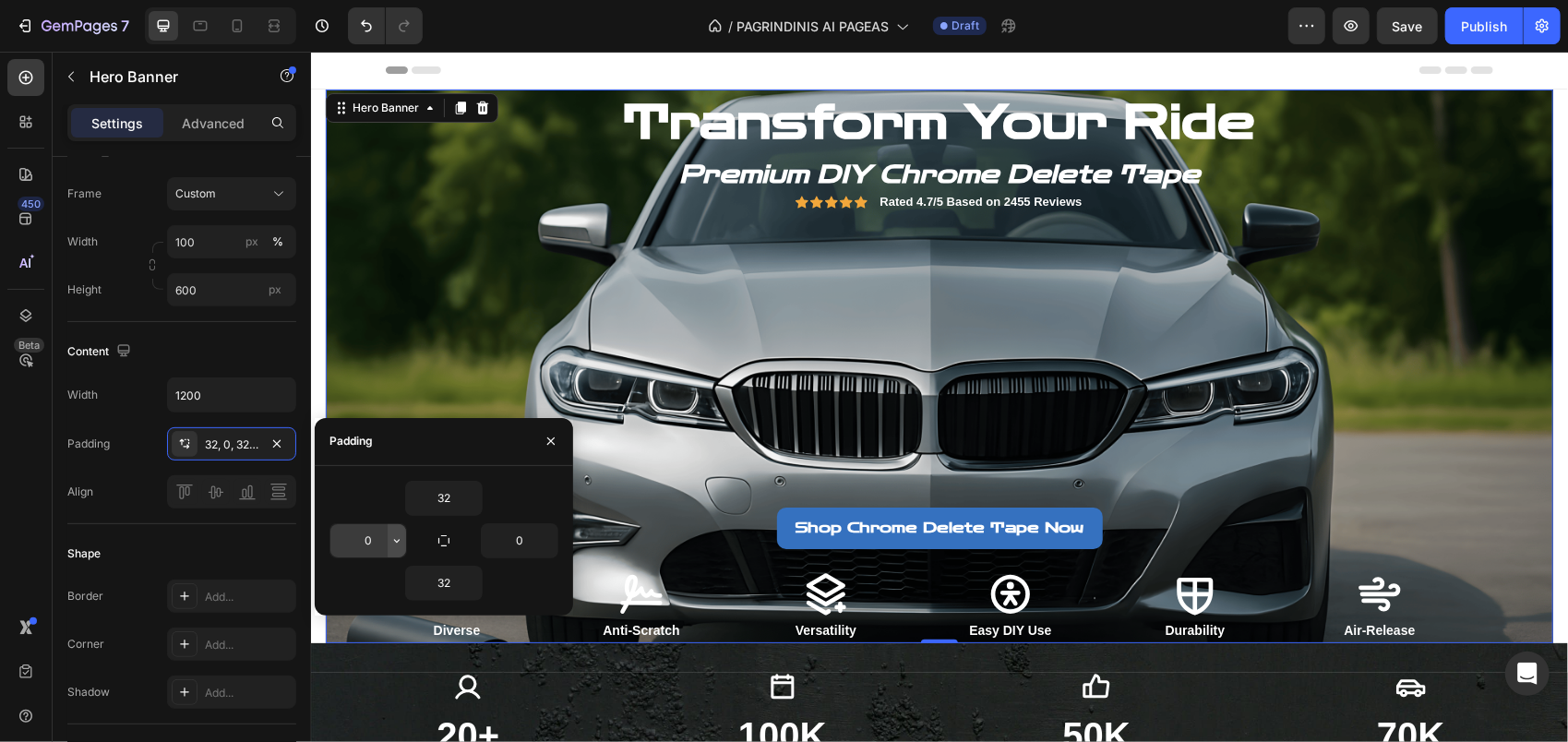
click at [402, 541] on icon "button" at bounding box center [397, 540] width 14 height 14
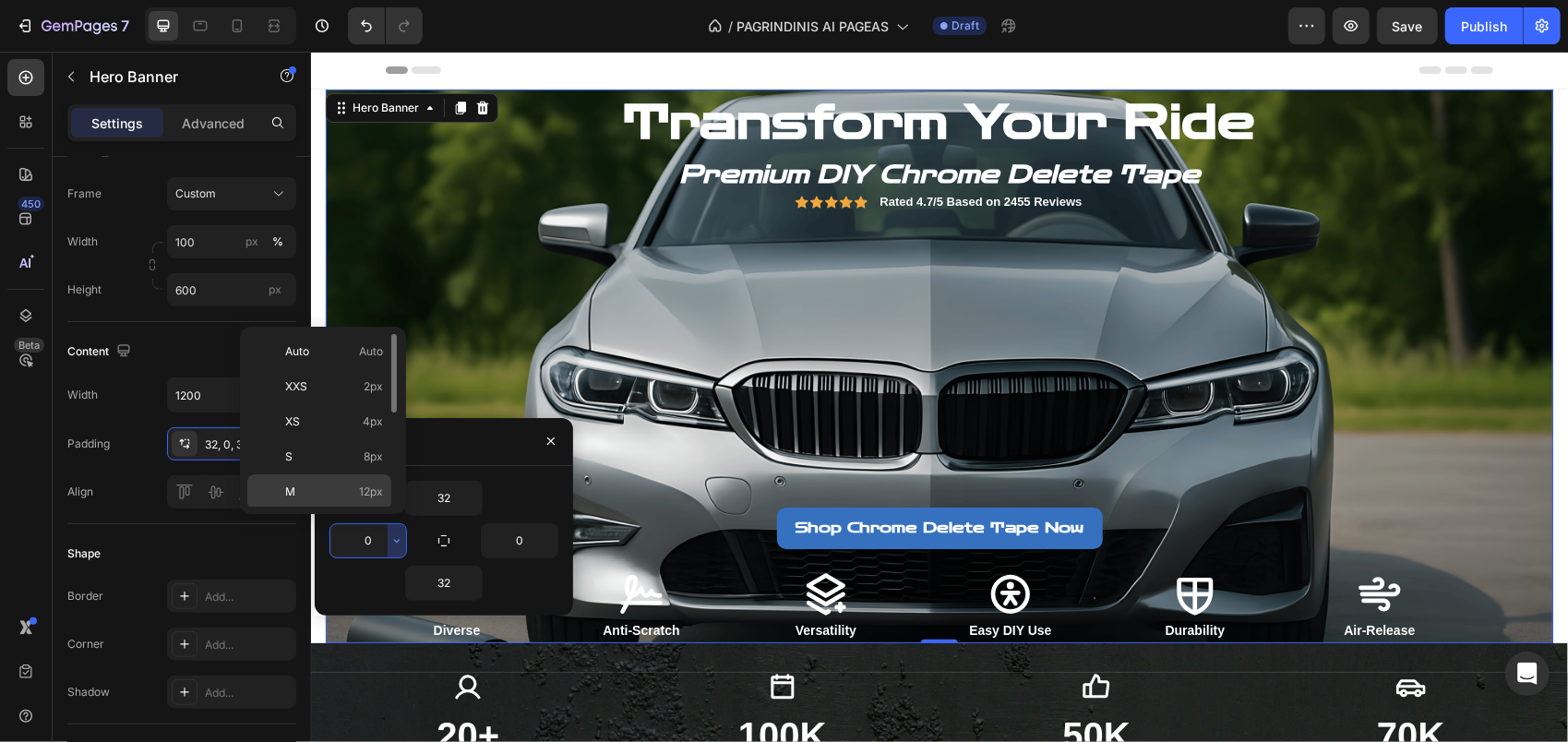
click at [375, 492] on span "12px" at bounding box center [371, 491] width 24 height 16
type input "12"
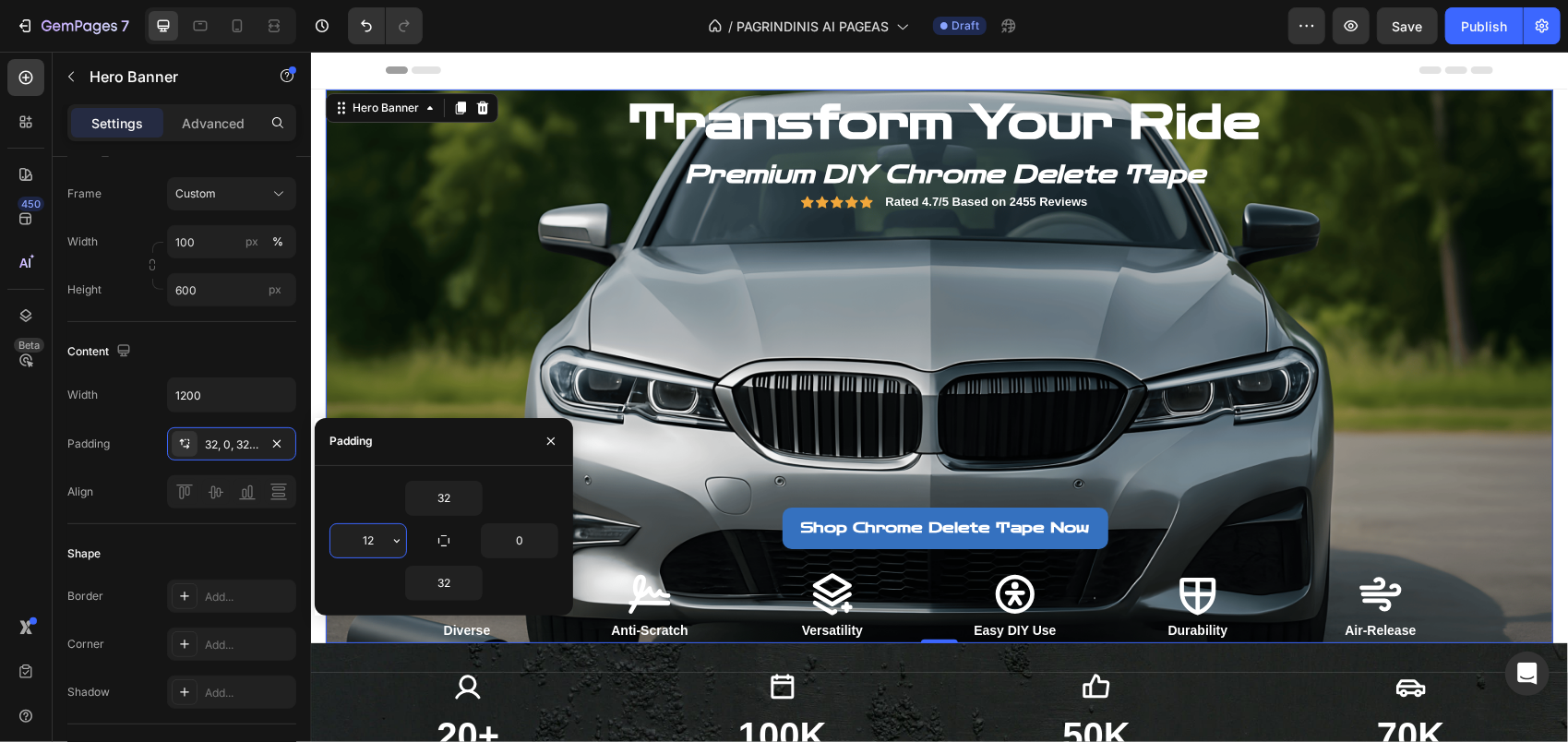
click at [375, 543] on input "12" at bounding box center [368, 540] width 76 height 34
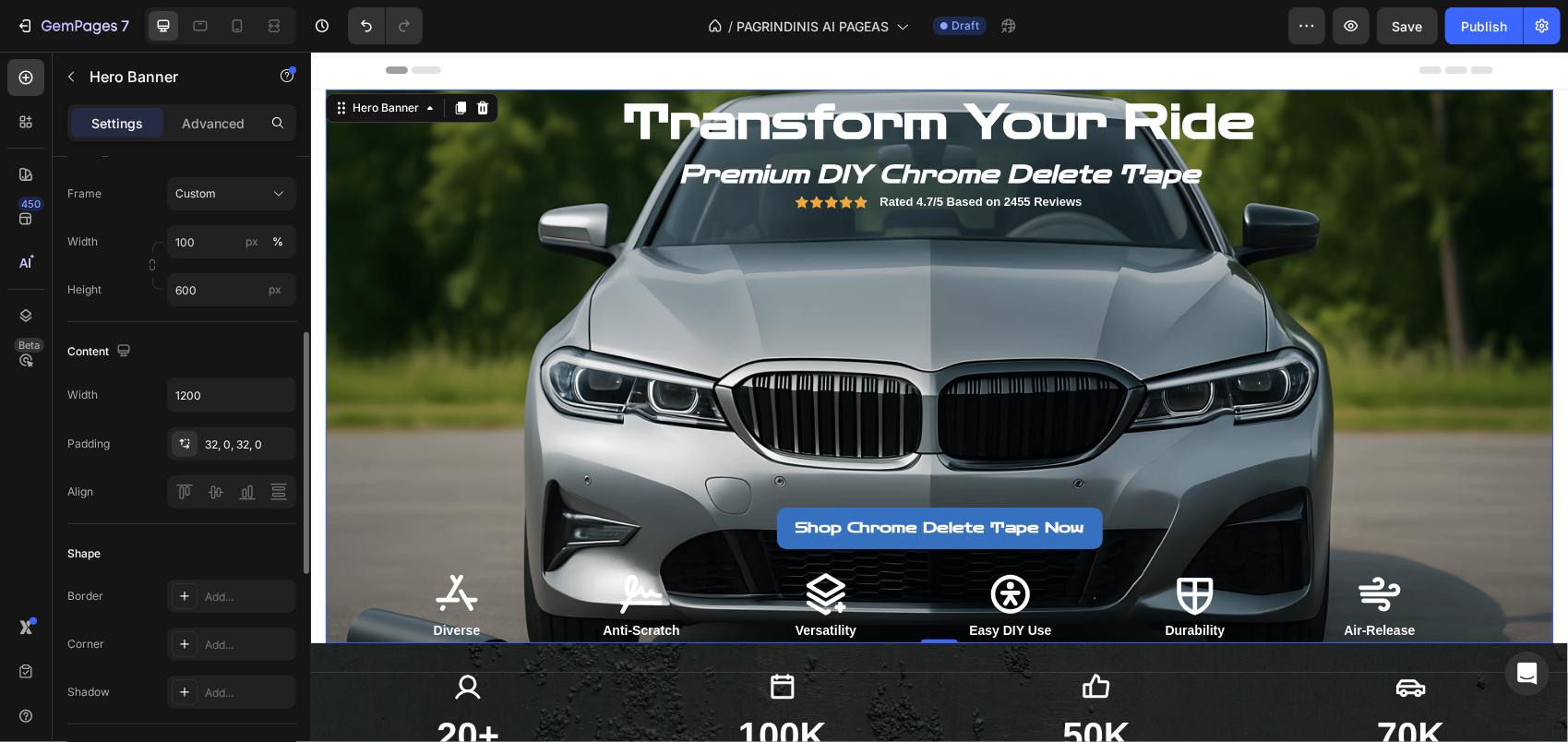
click at [261, 334] on div "Content Width 1200 Padding 32, 0, 32, 0 Align" at bounding box center [181, 422] width 229 height 202
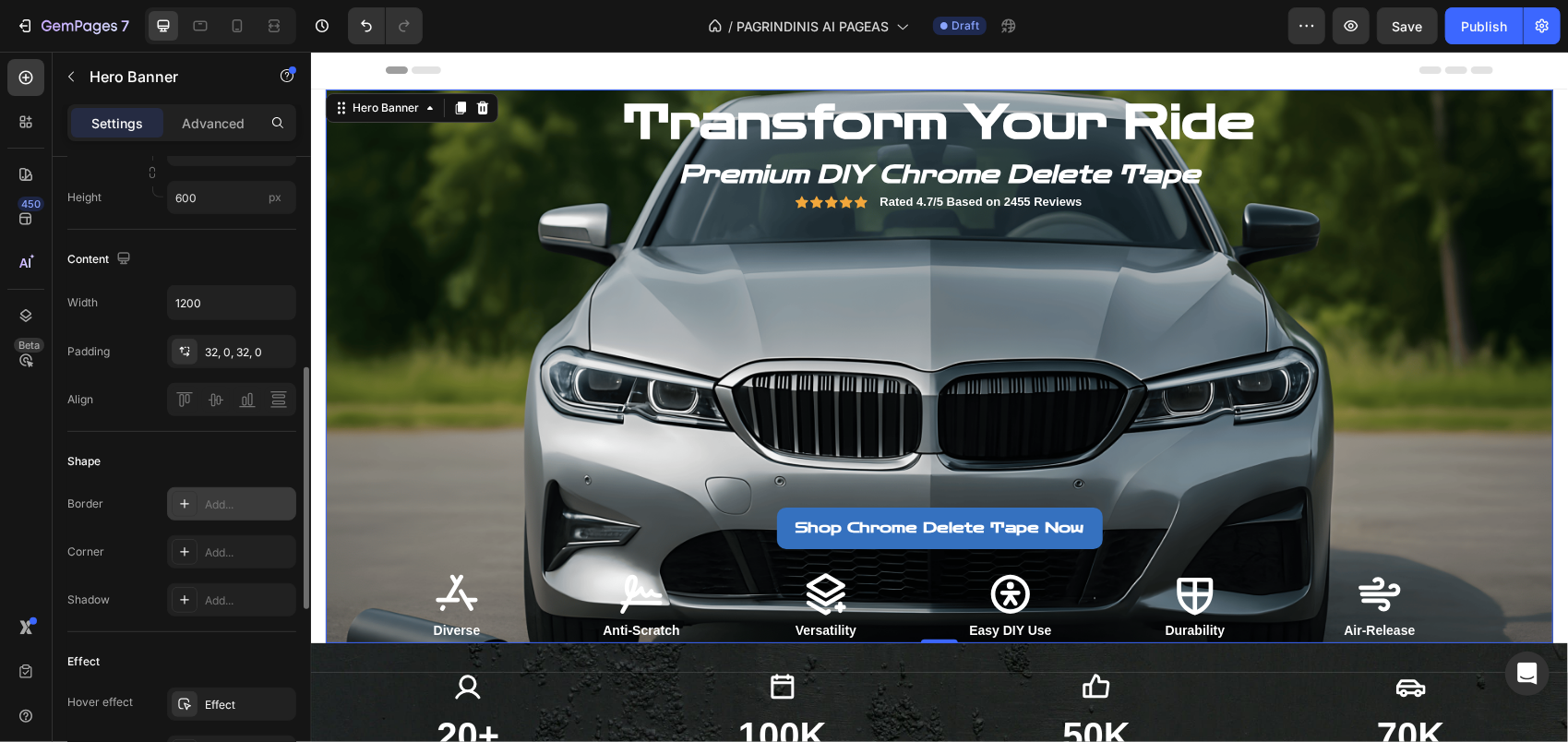
click at [227, 496] on div "Add..." at bounding box center [248, 504] width 87 height 16
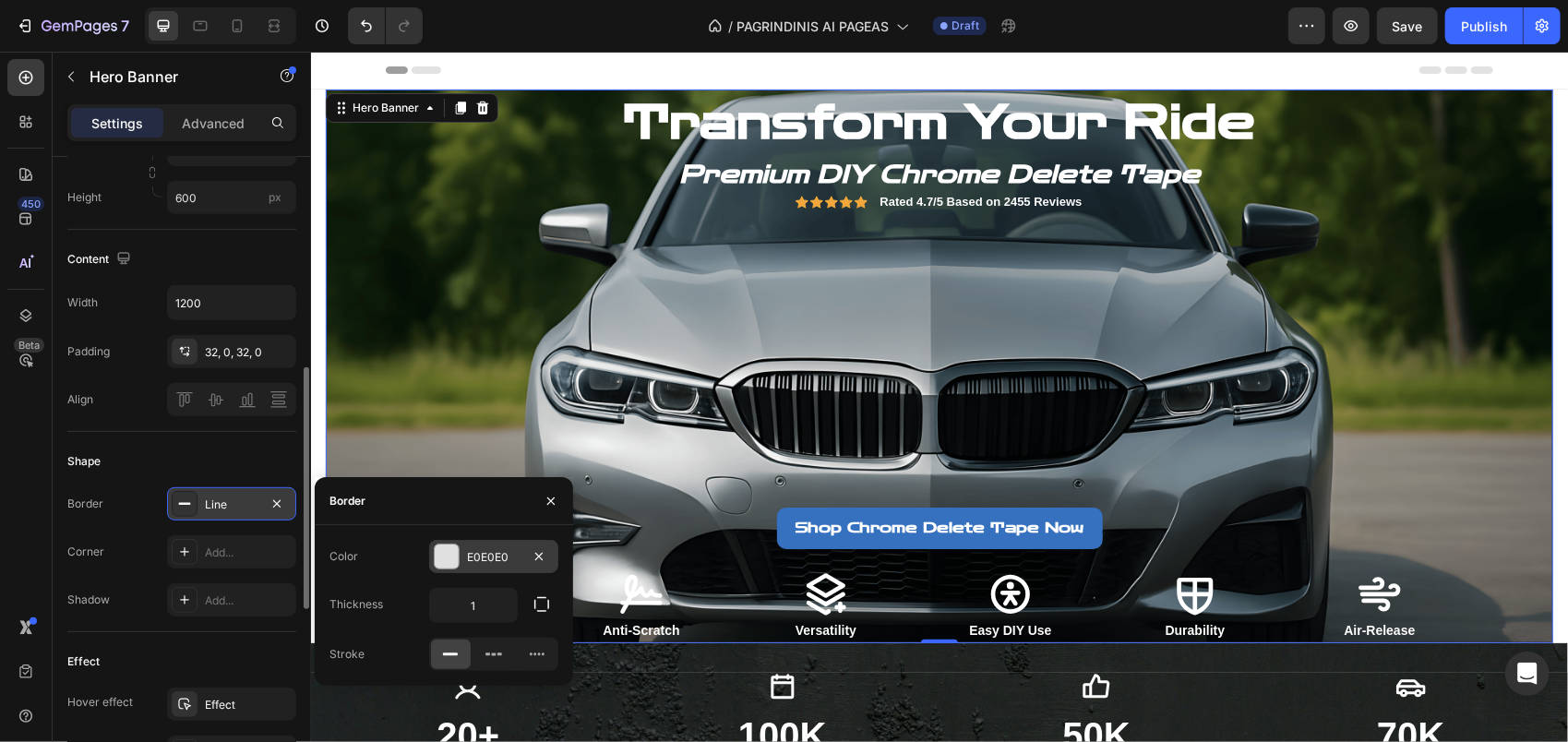
click at [458, 555] on div at bounding box center [446, 556] width 24 height 24
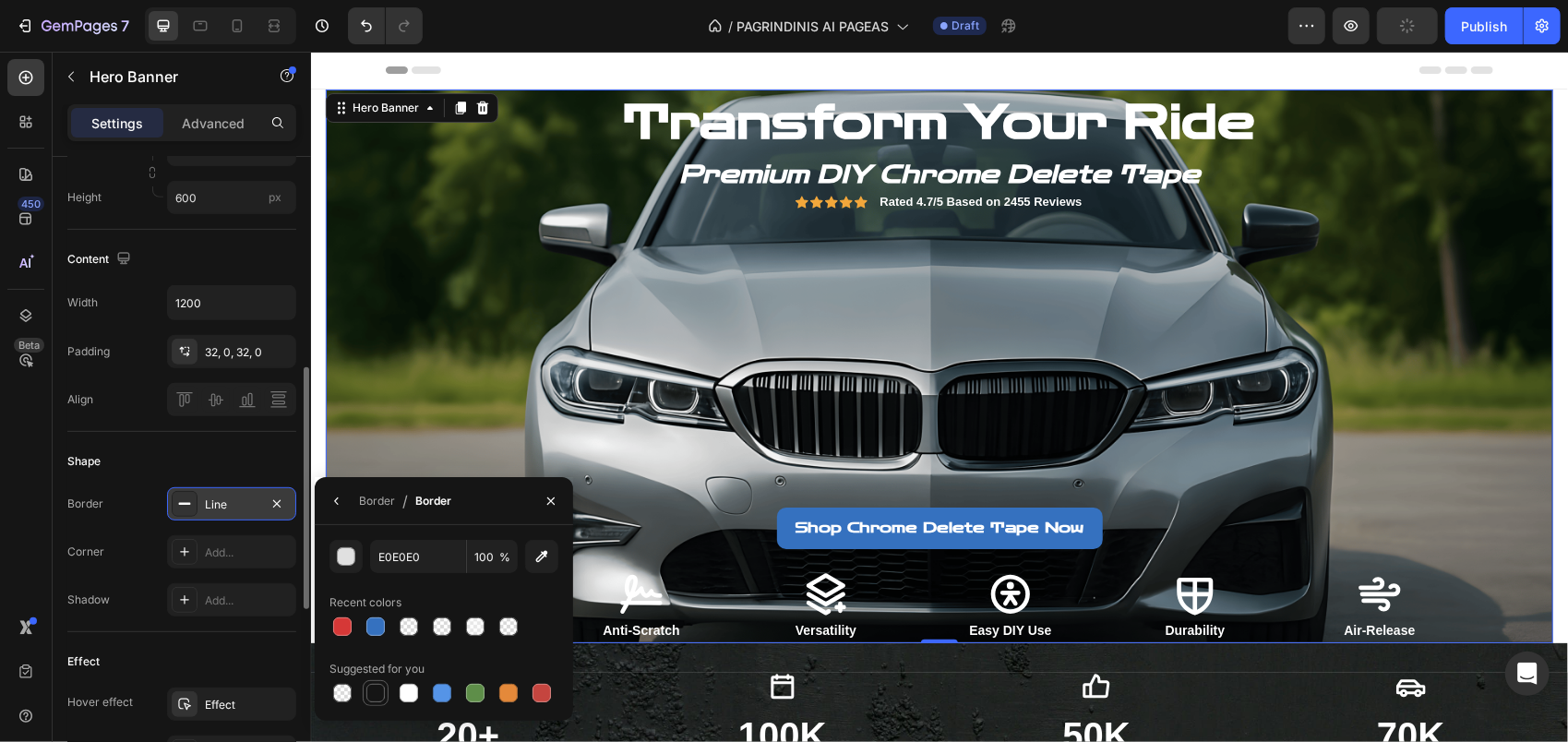
click at [375, 700] on div at bounding box center [375, 692] width 18 height 18
type input "151515"
click at [279, 501] on icon "button" at bounding box center [276, 503] width 14 height 14
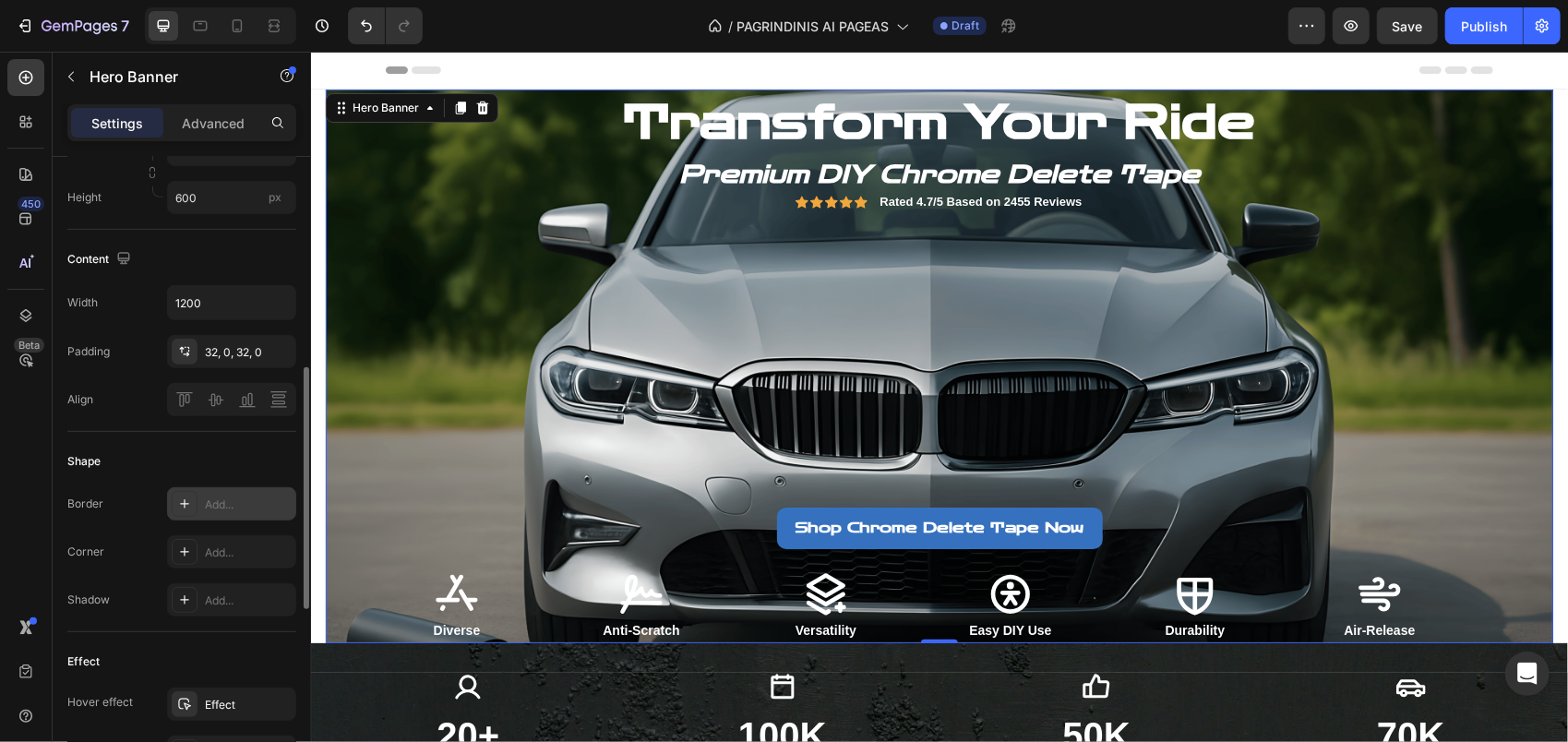
click at [229, 500] on div "Add..." at bounding box center [248, 504] width 87 height 16
type input "1"
click at [235, 446] on div "Shape" at bounding box center [181, 461] width 229 height 30
click at [228, 549] on div "Add..." at bounding box center [248, 552] width 87 height 16
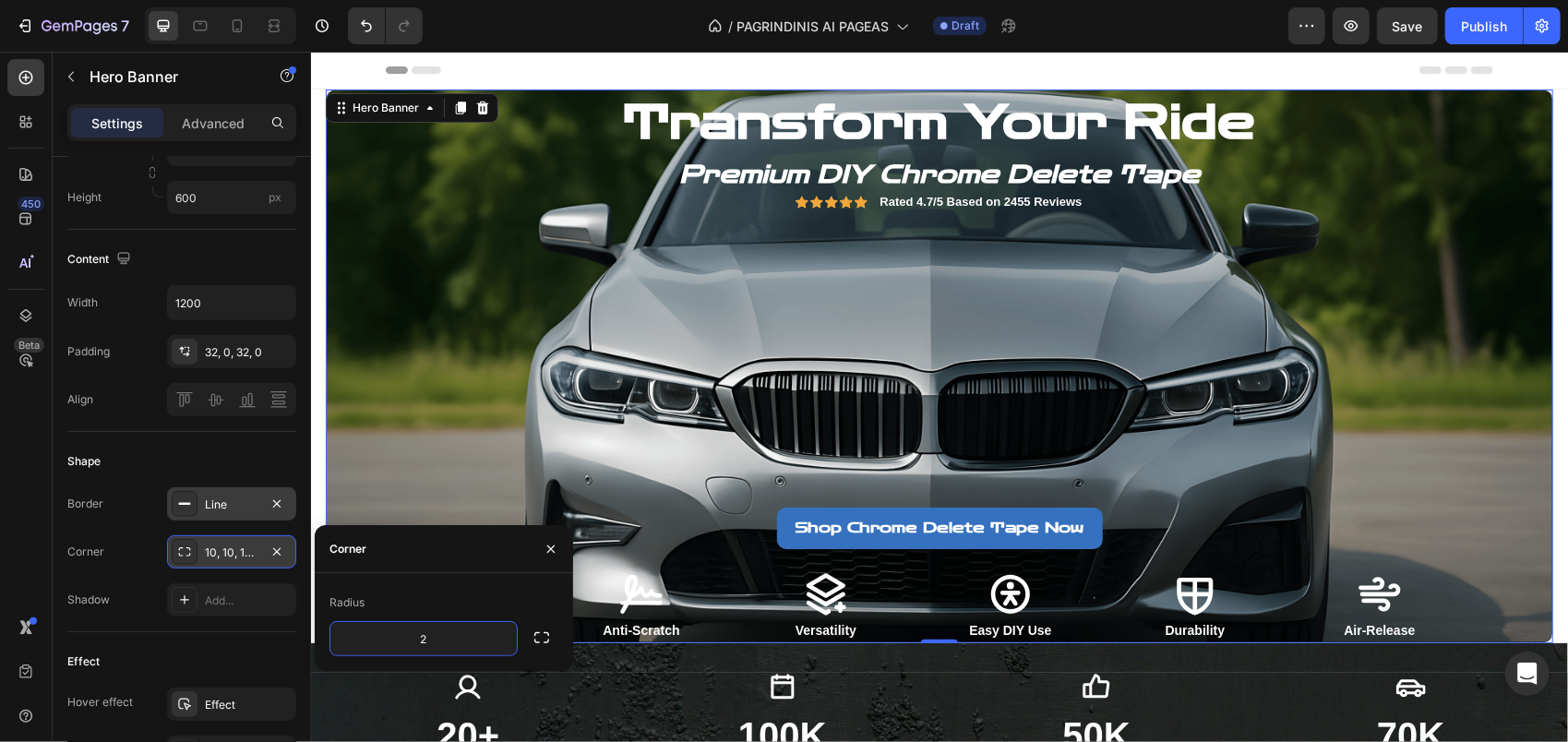
type input "20"
click at [628, 703] on div "Heading" at bounding box center [653, 697] width 58 height 22
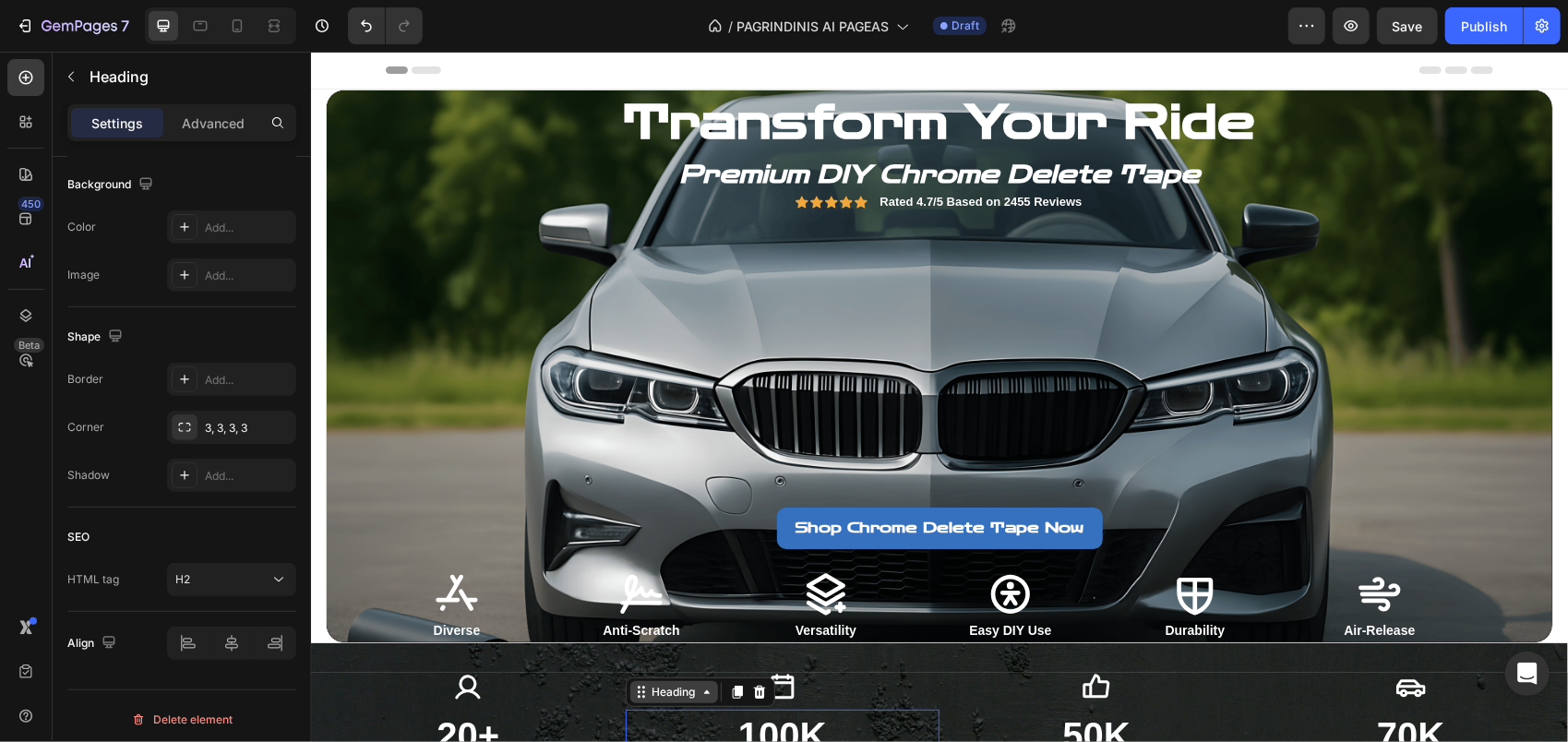
scroll to position [0, 0]
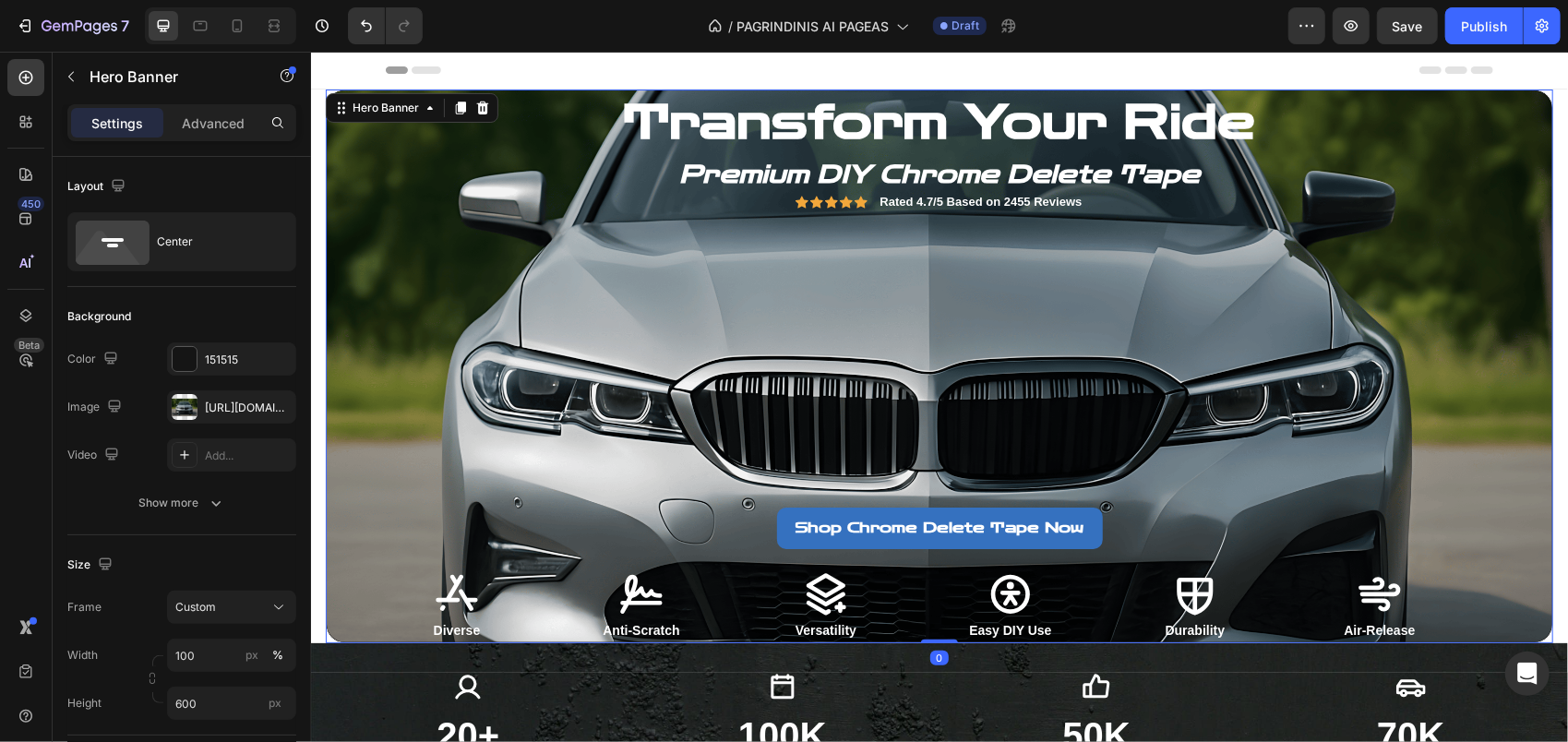
click at [342, 415] on div "Overlay" at bounding box center [939, 365] width 1226 height 551
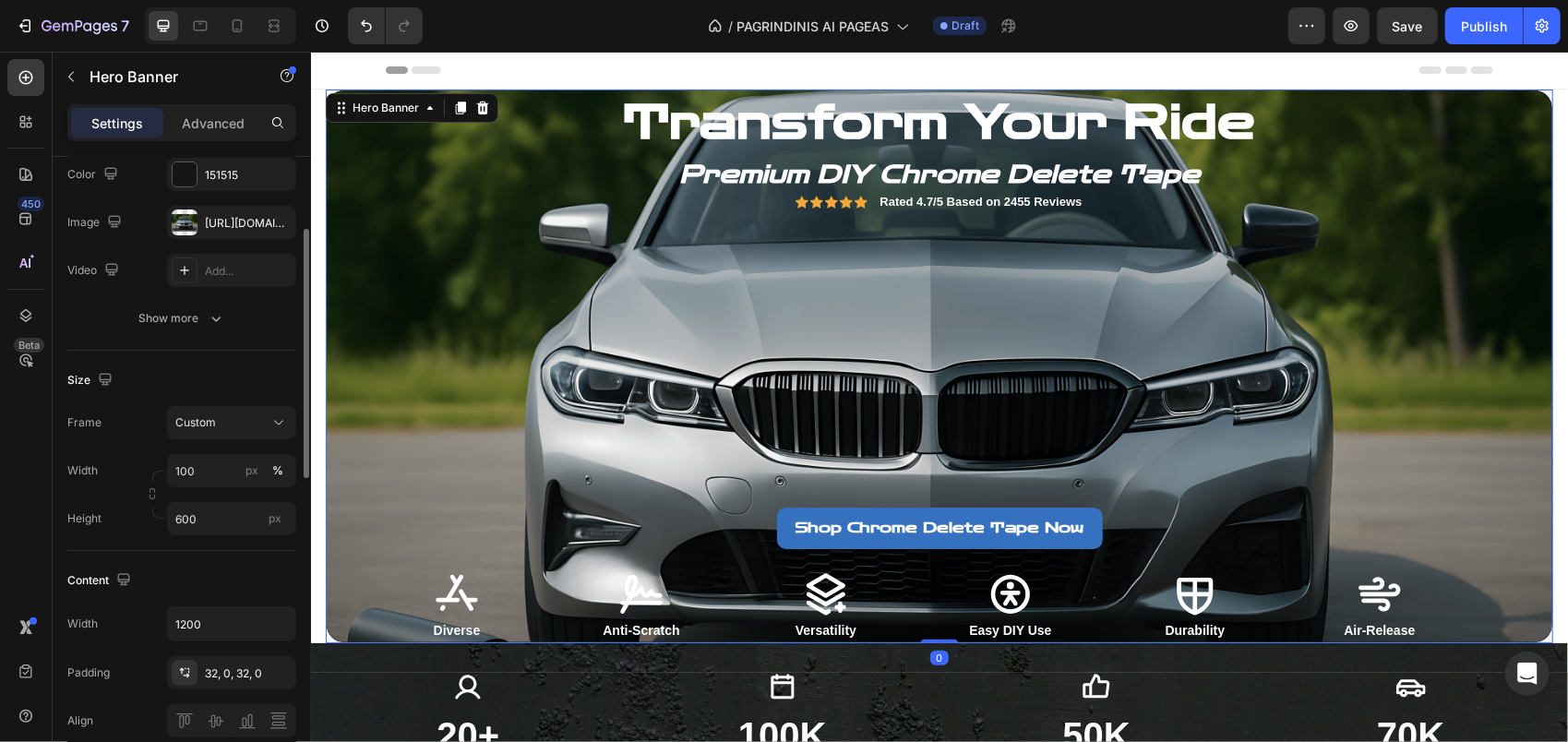
scroll to position [277, 0]
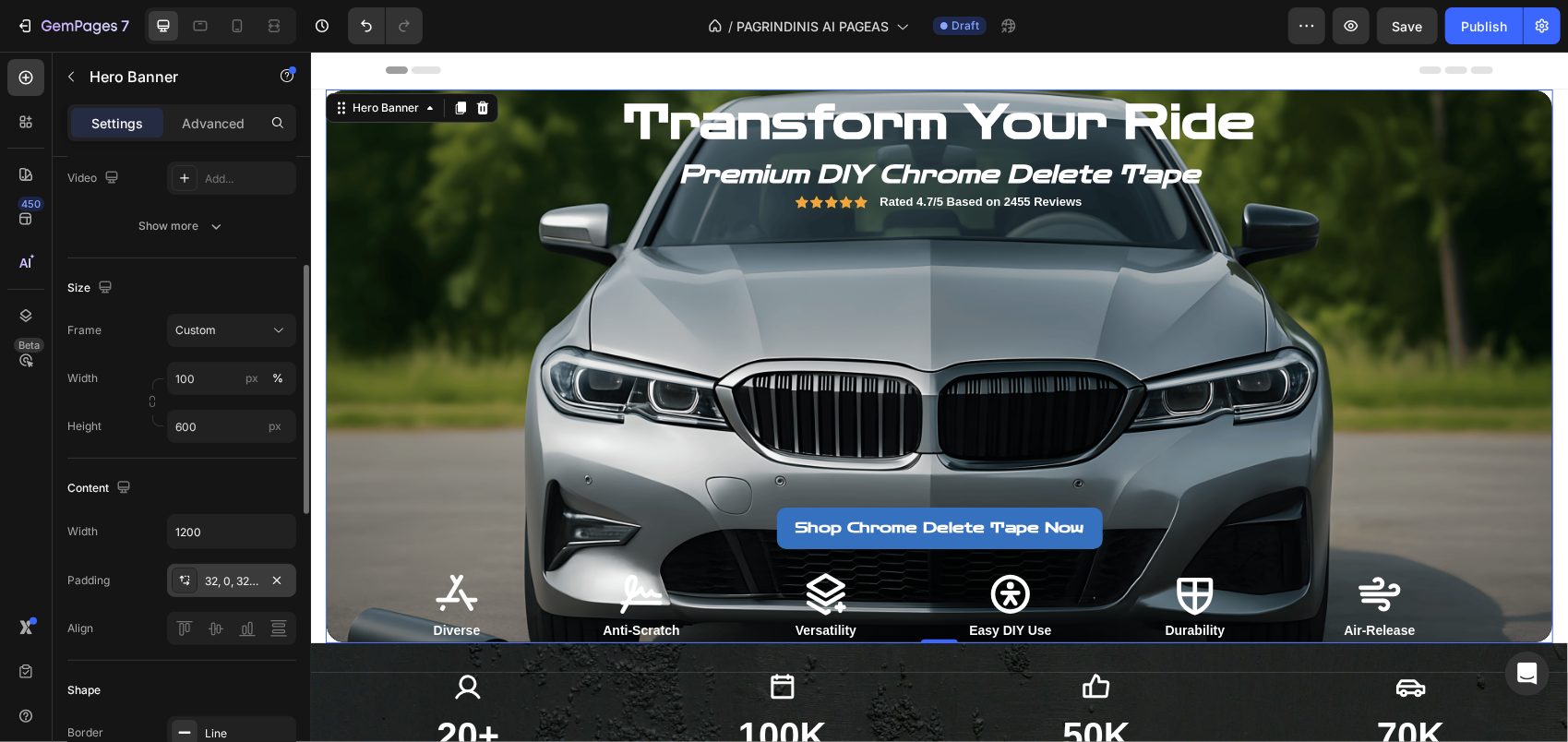
click at [261, 573] on div "32, 0, 32, 0" at bounding box center [231, 580] width 129 height 34
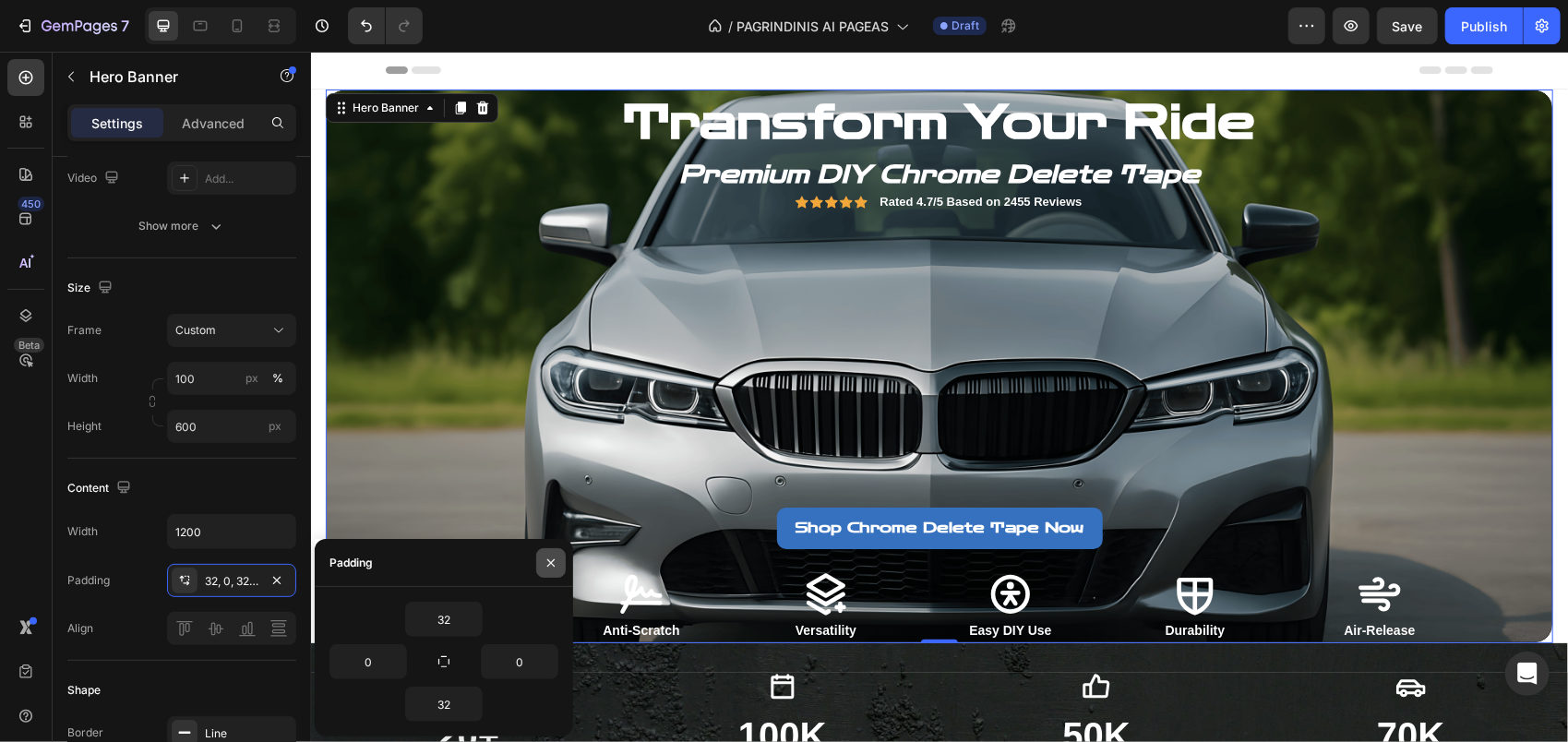
click at [556, 561] on icon "button" at bounding box center [551, 562] width 14 height 14
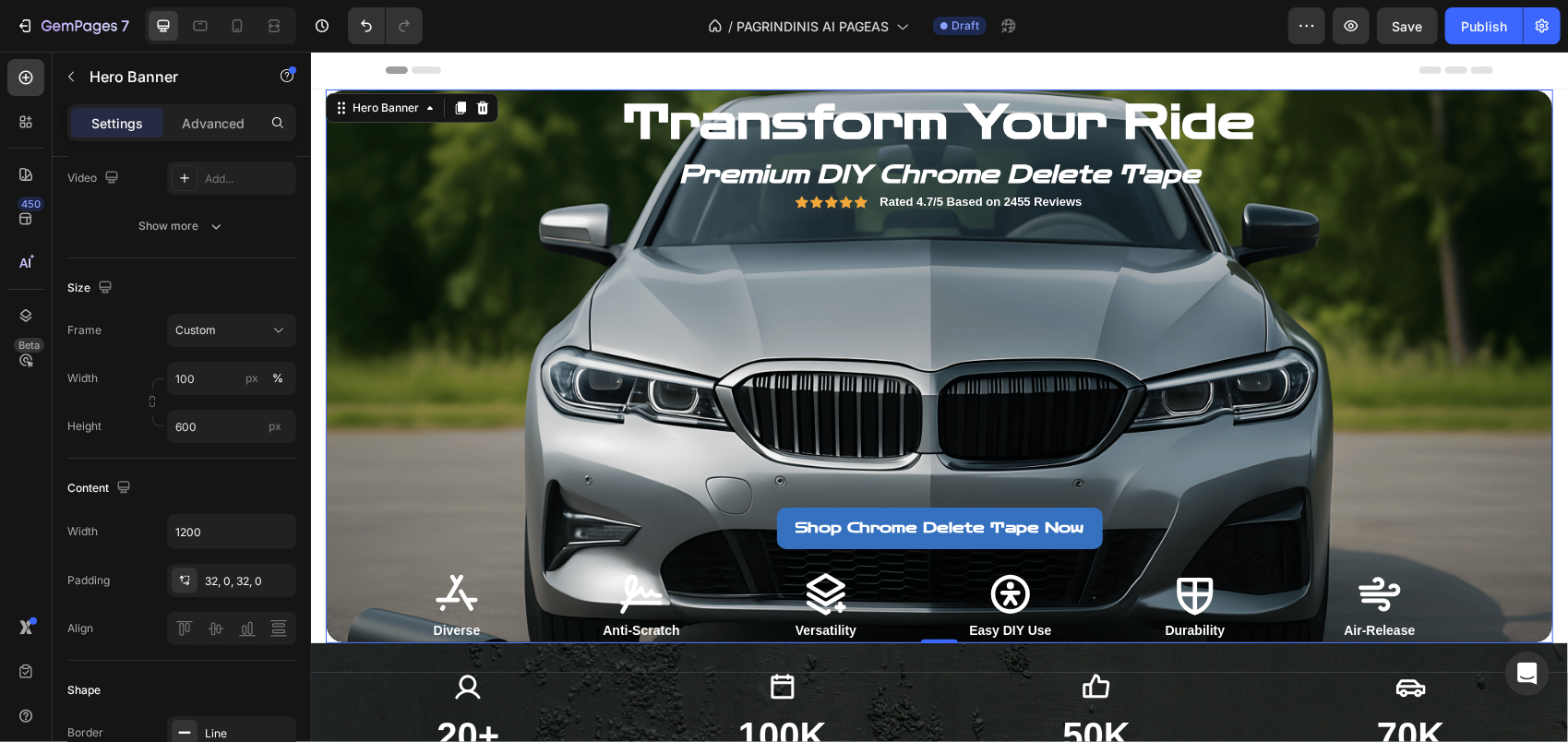
click at [318, 451] on section "Transform Your Ride Heading Premium DIY Chrome Delete Tape Heading Icon Icon Ic…" at bounding box center [939, 366] width 1258 height 553
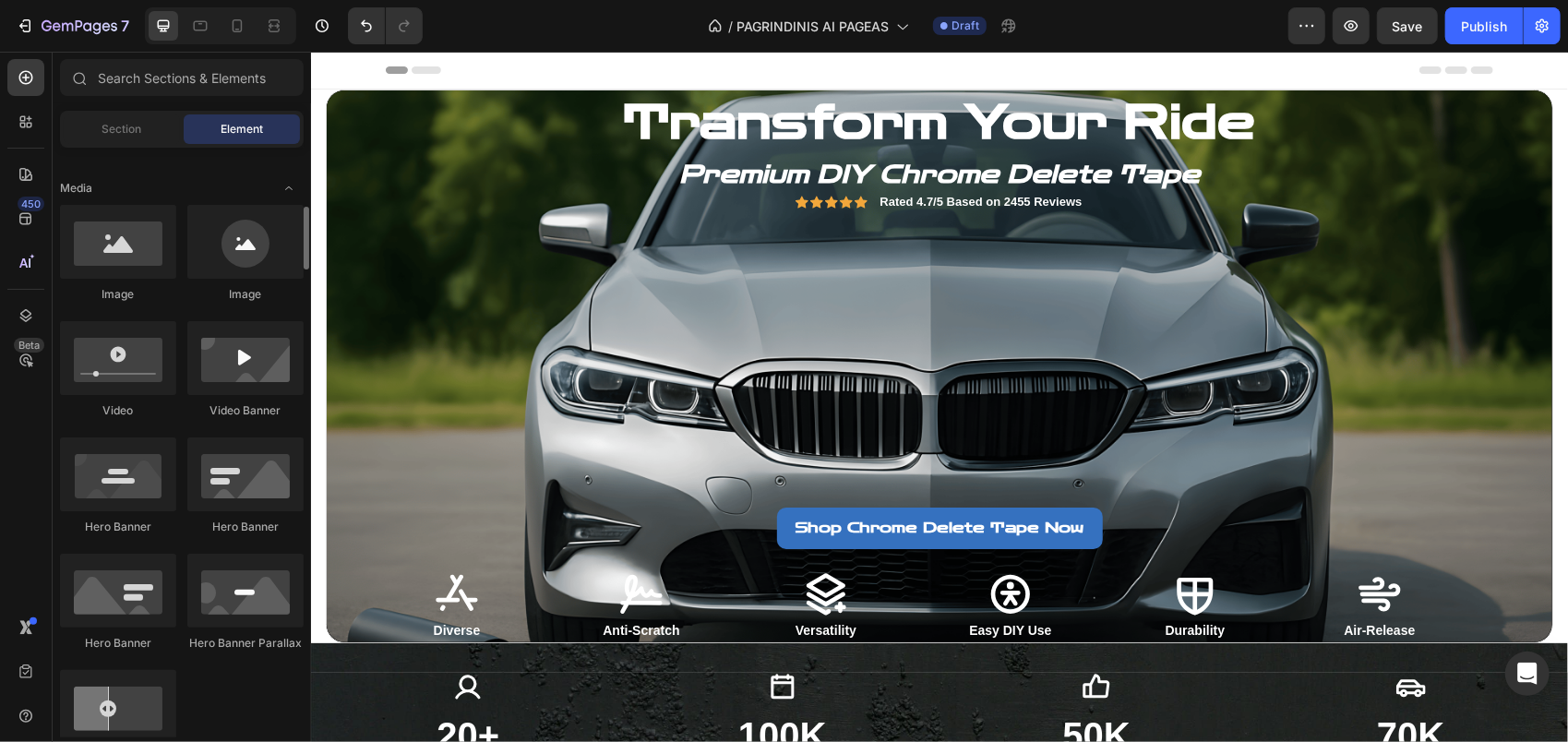
scroll to position [0, 0]
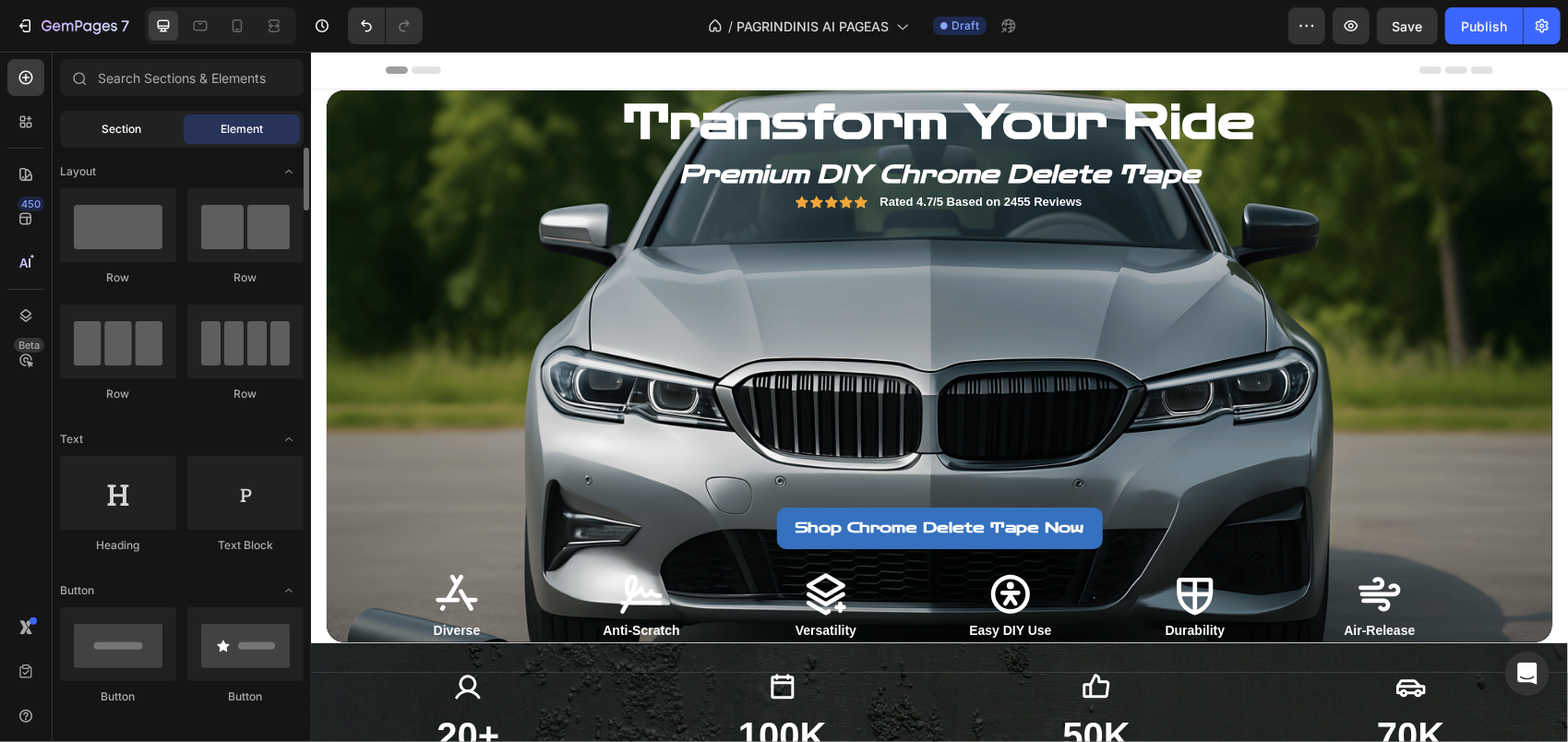
click at [152, 118] on div "Section" at bounding box center [121, 129] width 116 height 30
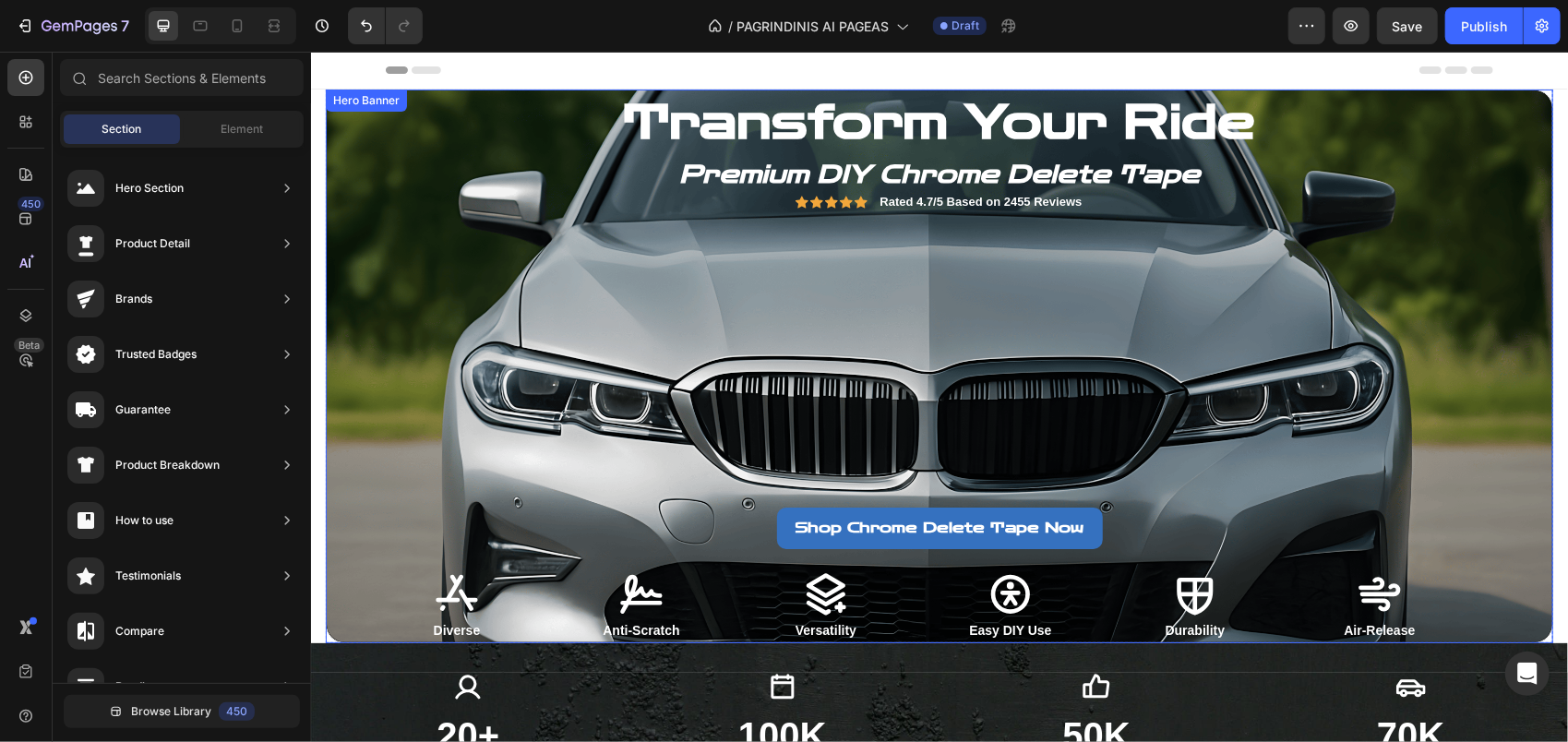
click at [526, 380] on div "Shop Chrome Delete Tape Now Button" at bounding box center [939, 385] width 1107 height 326
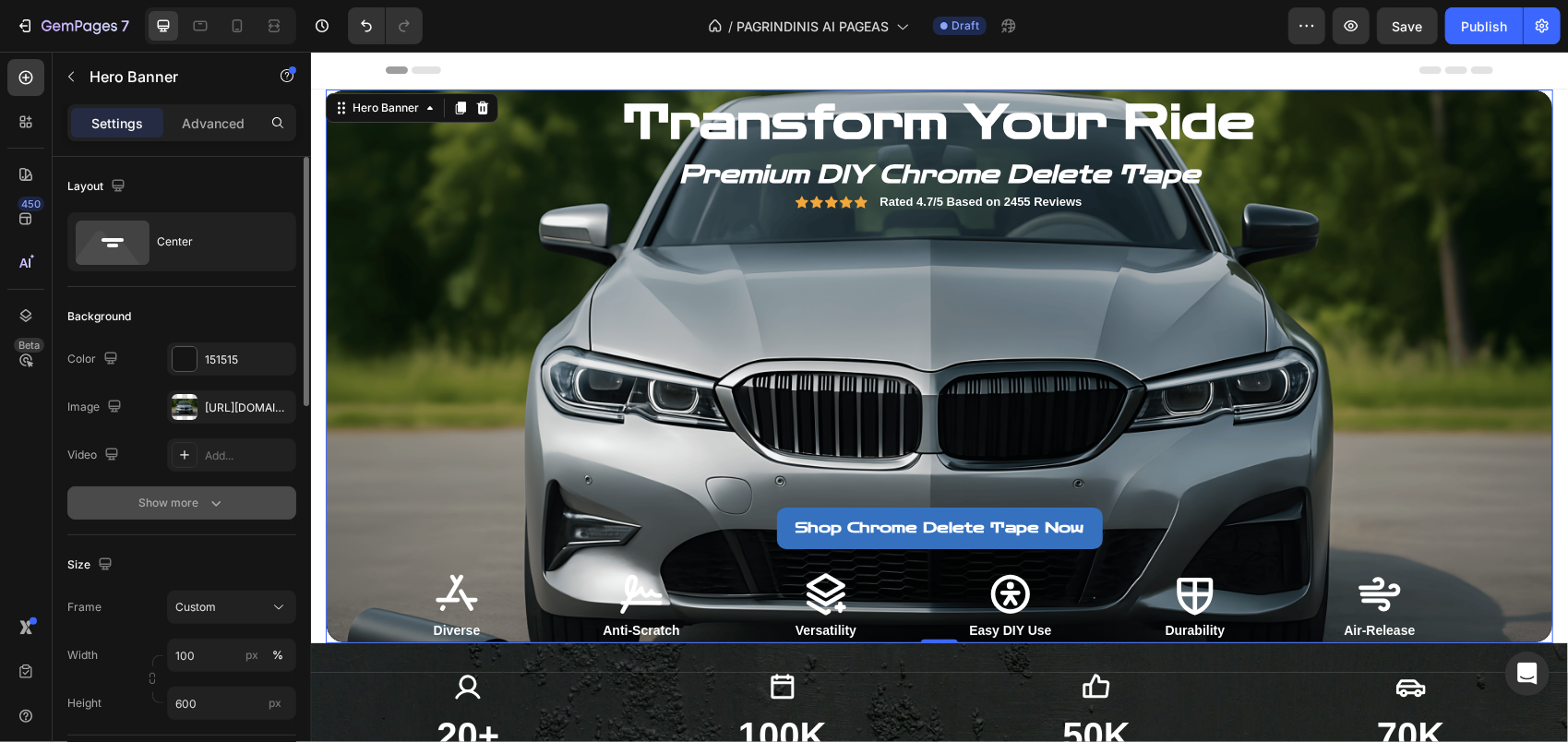
click at [214, 508] on icon "button" at bounding box center [216, 503] width 18 height 18
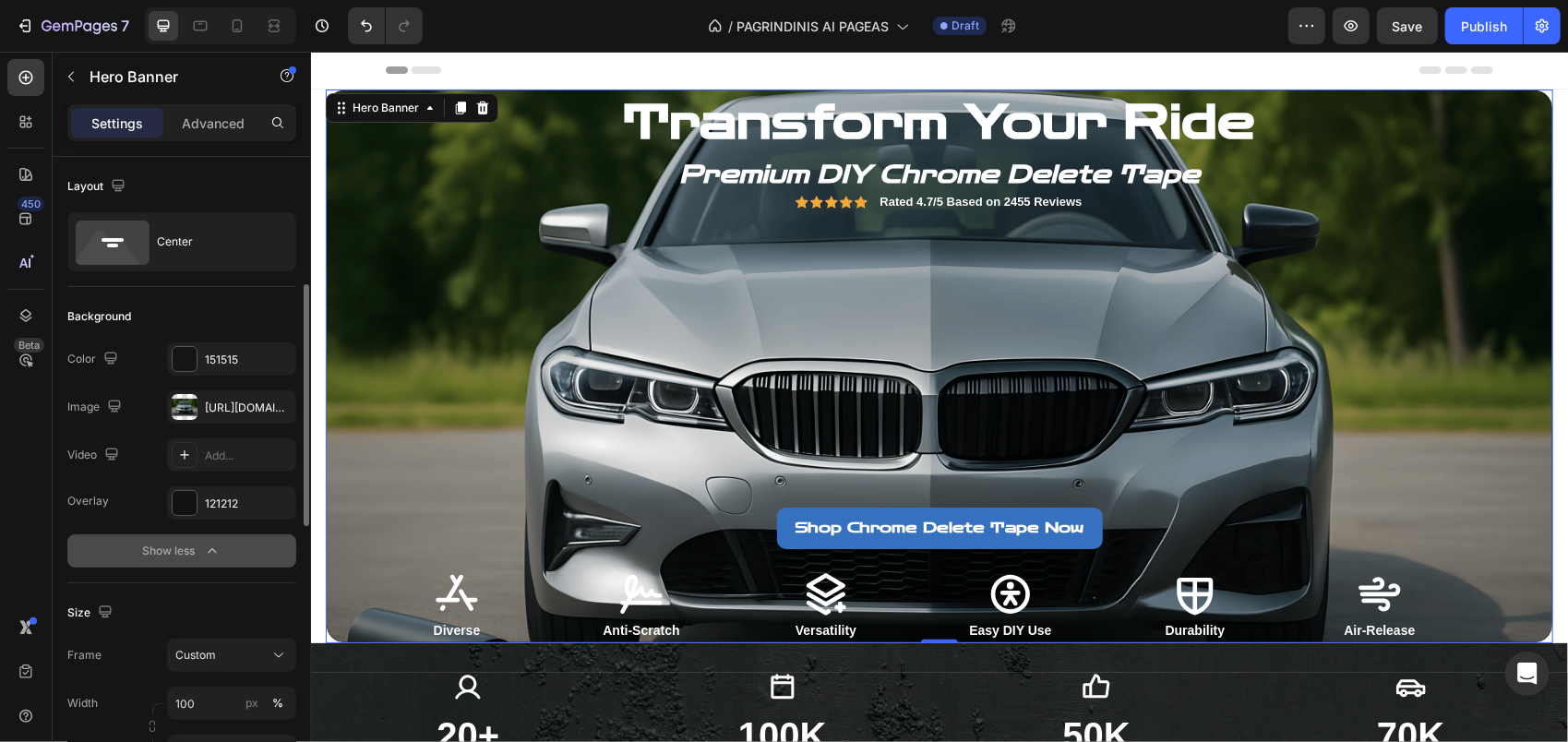
scroll to position [92, 0]
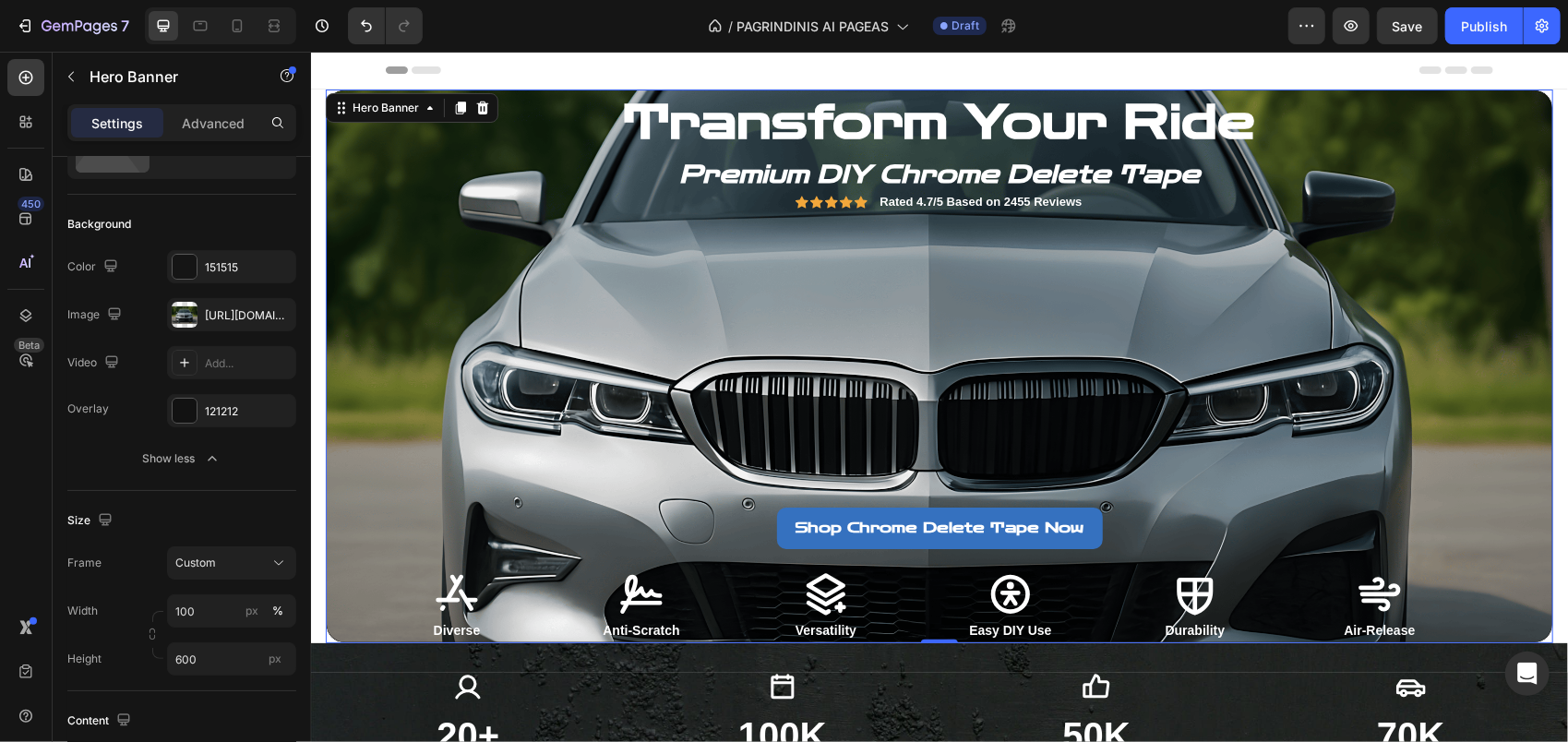
click at [393, 314] on div "Shop Chrome Delete Tape Now Button" at bounding box center [939, 385] width 1107 height 326
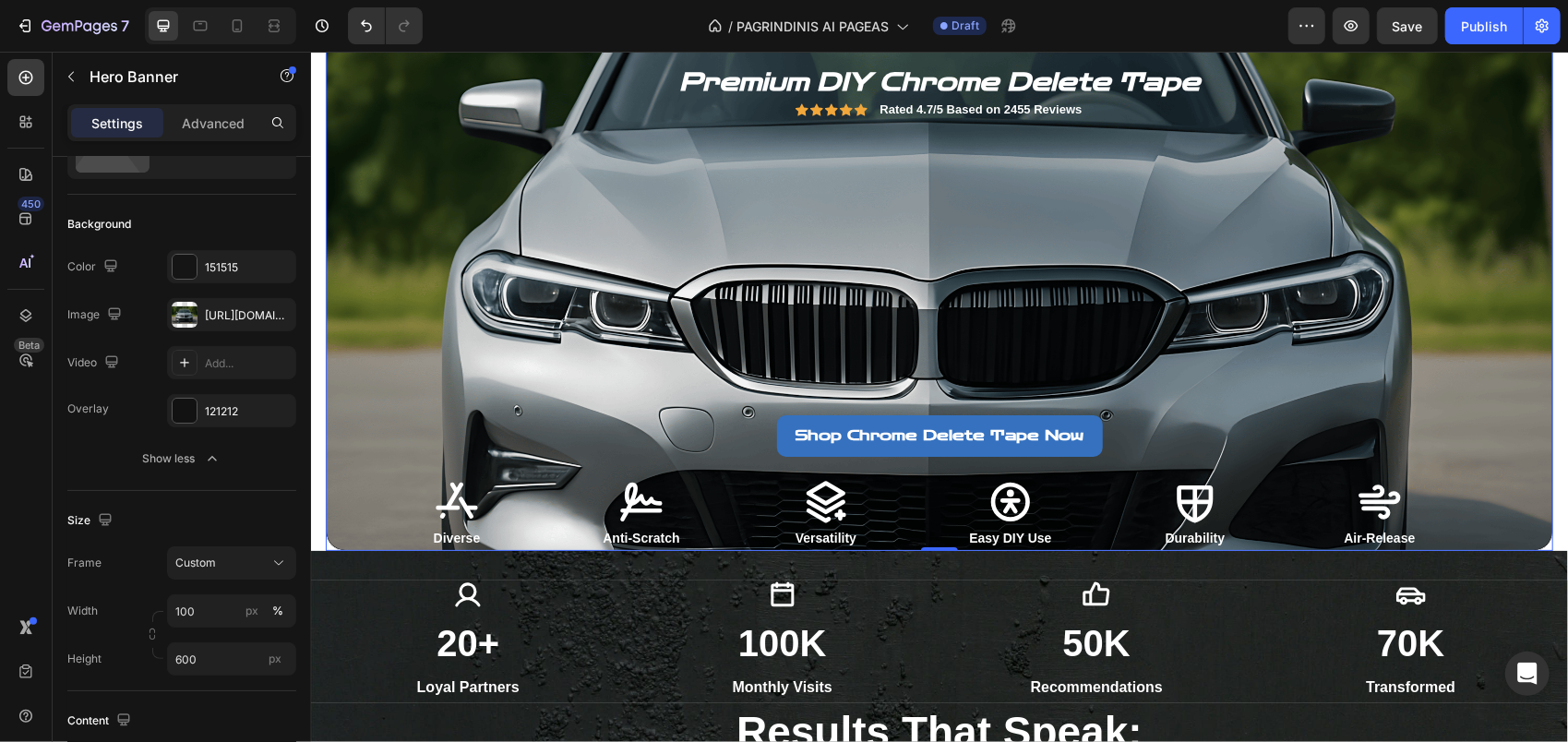
click at [347, 317] on div "Overlay" at bounding box center [939, 273] width 1226 height 551
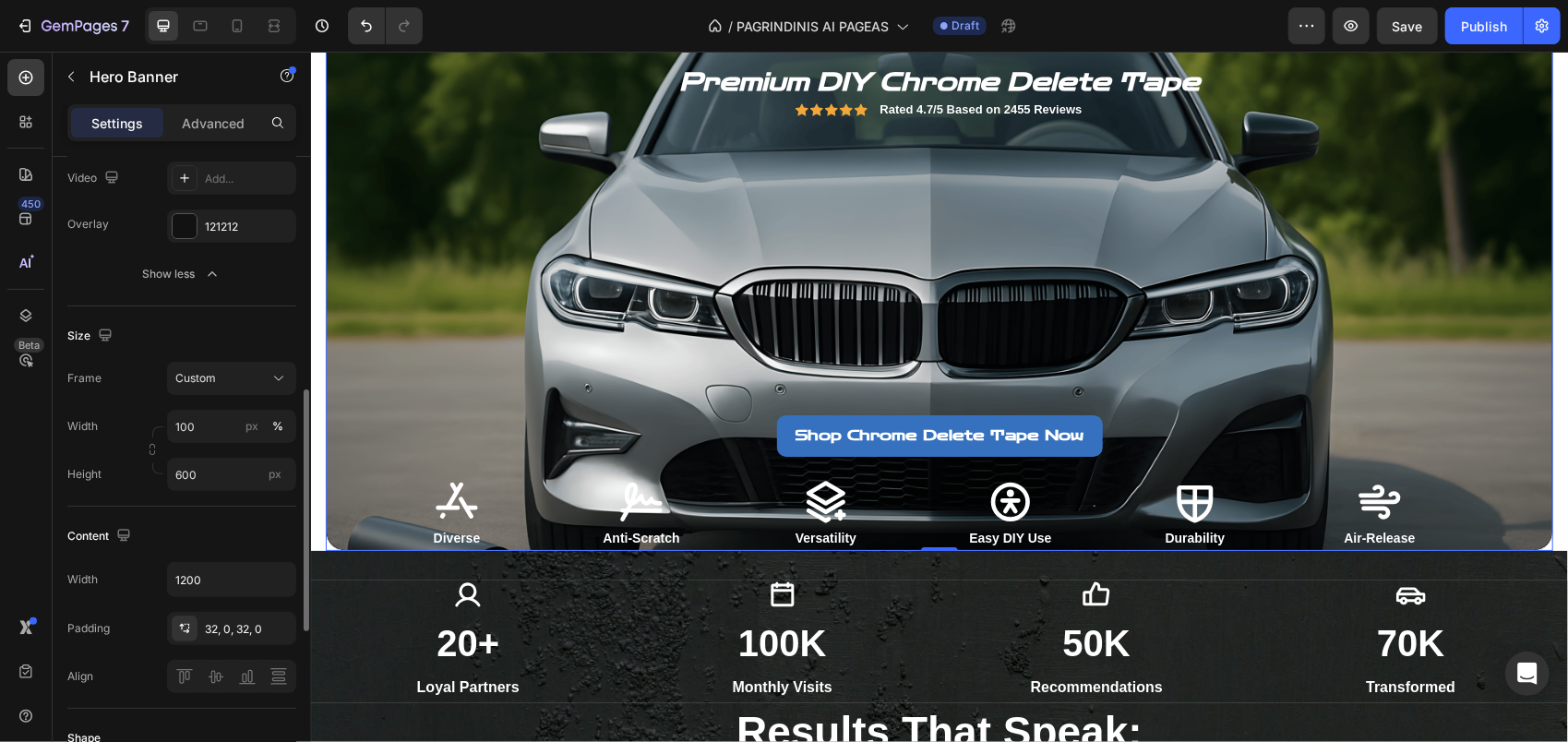
scroll to position [369, 0]
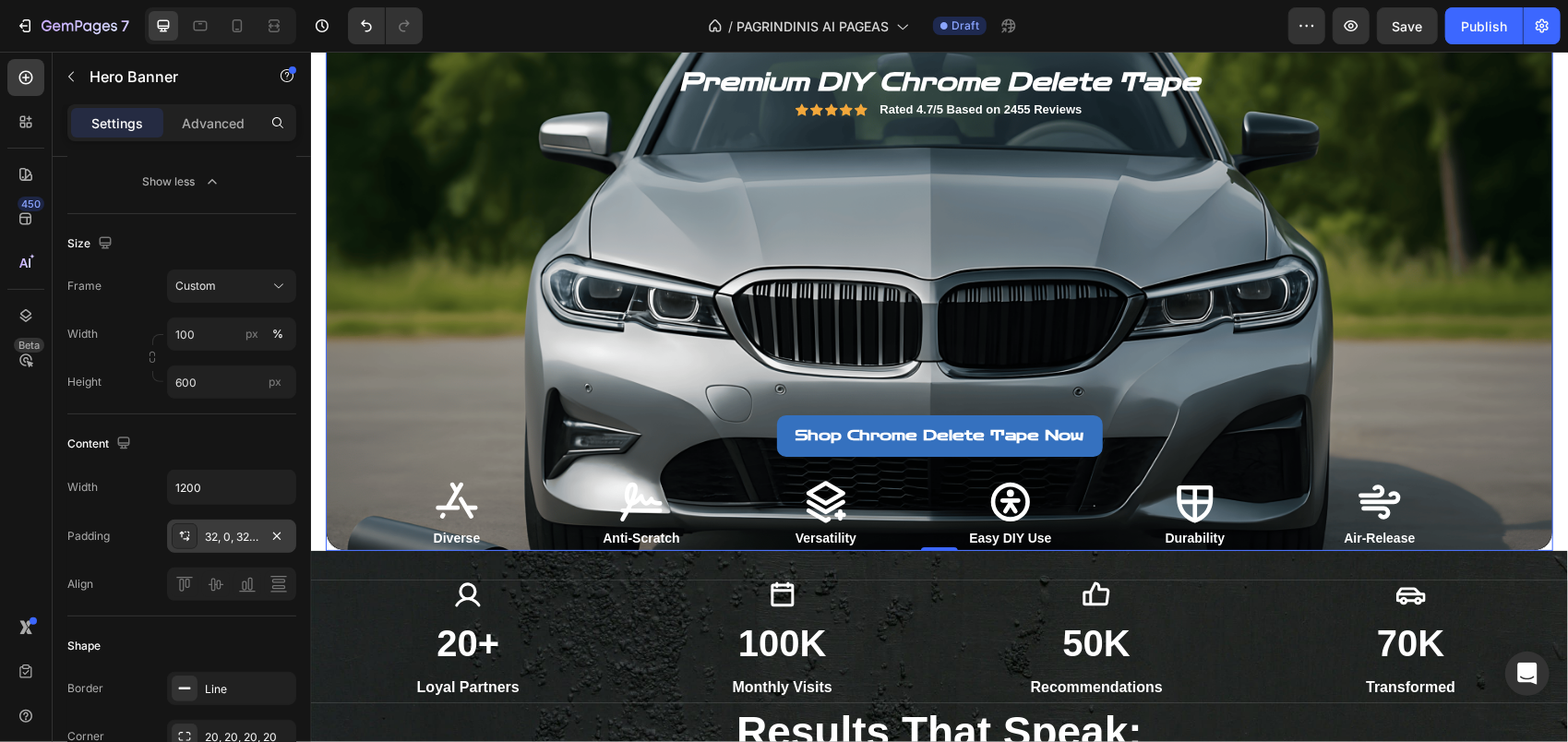
click at [236, 529] on div "32, 0, 32, 0" at bounding box center [232, 536] width 54 height 16
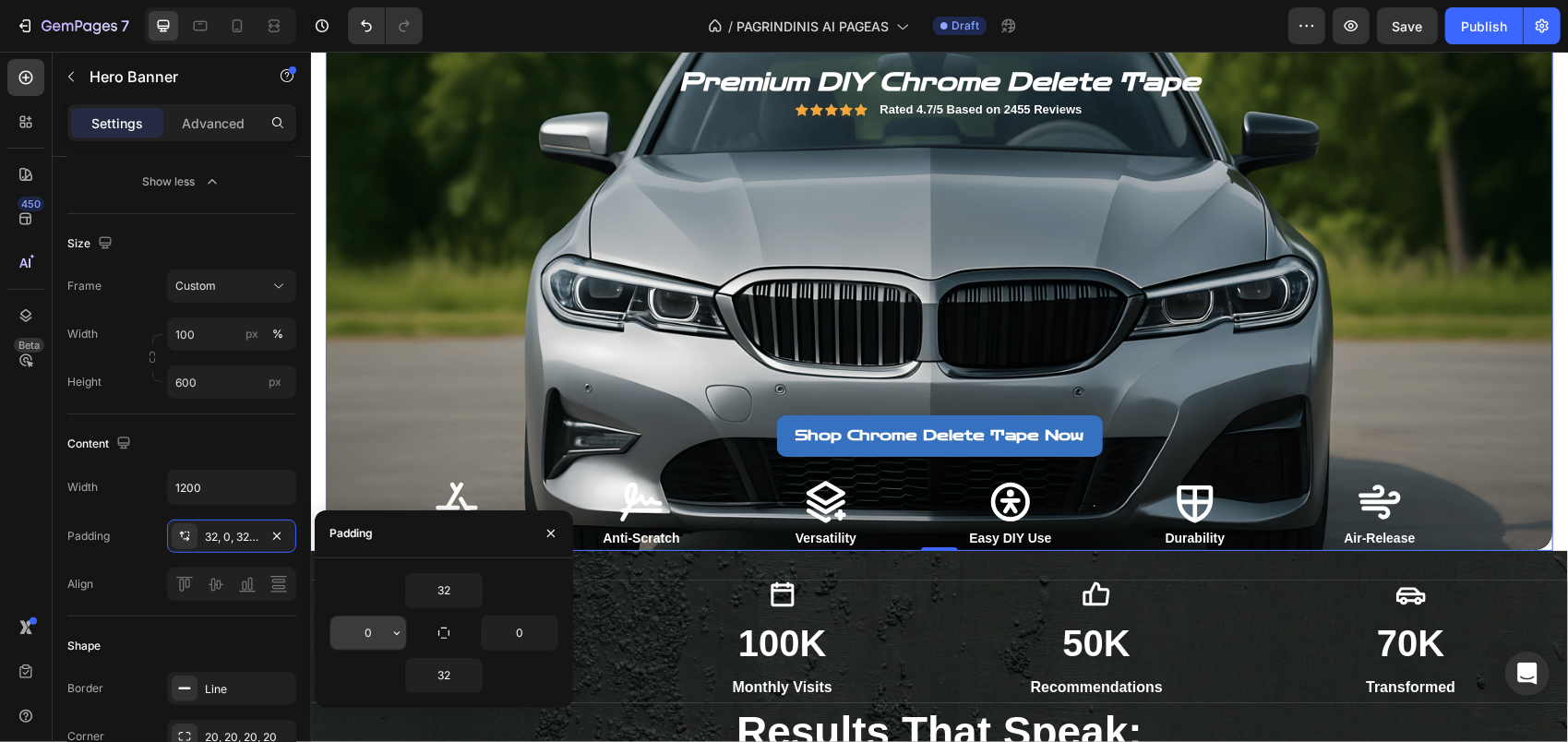
click at [368, 627] on input "0" at bounding box center [368, 633] width 76 height 34
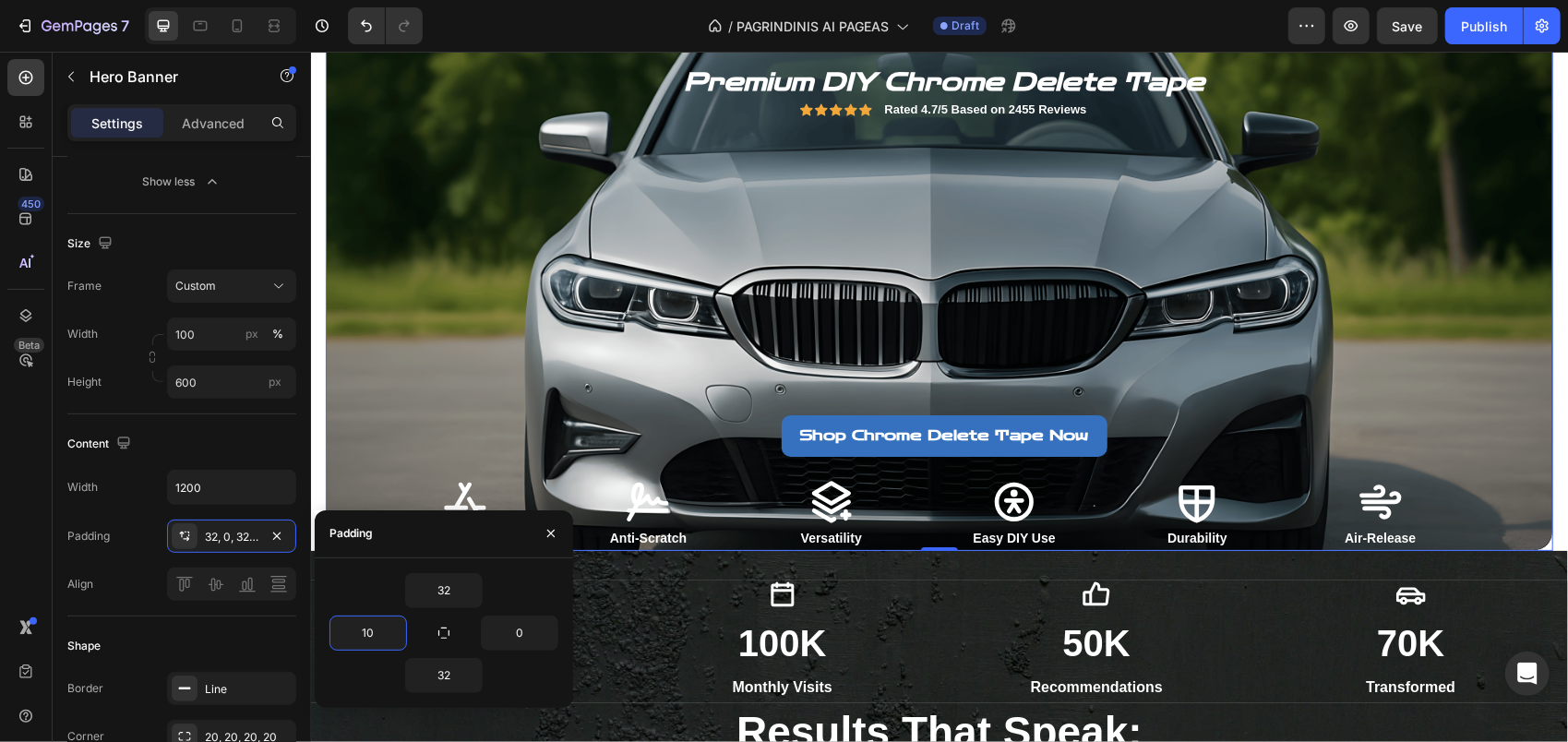
type input "1"
type input "0"
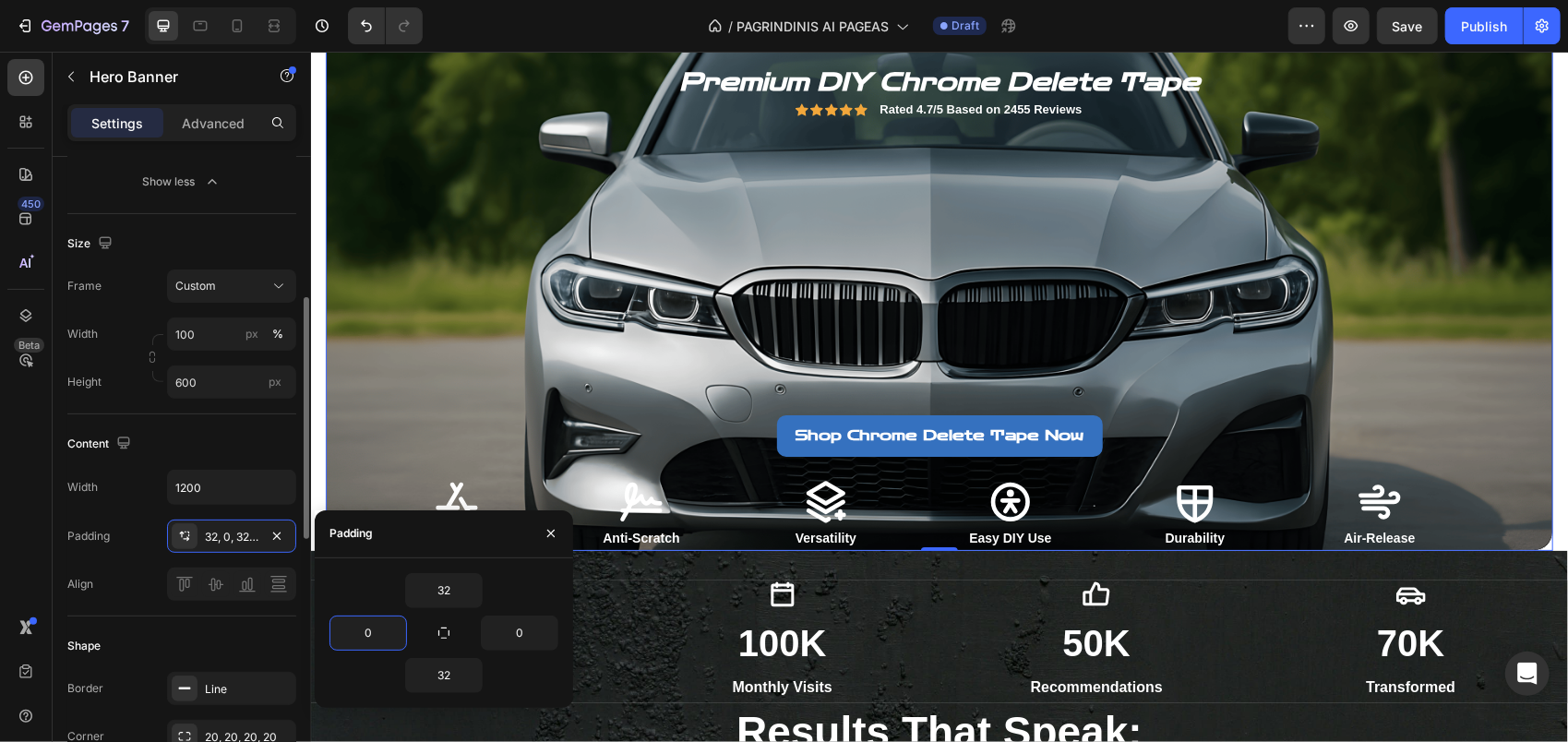
click at [289, 430] on div "Content" at bounding box center [181, 443] width 229 height 30
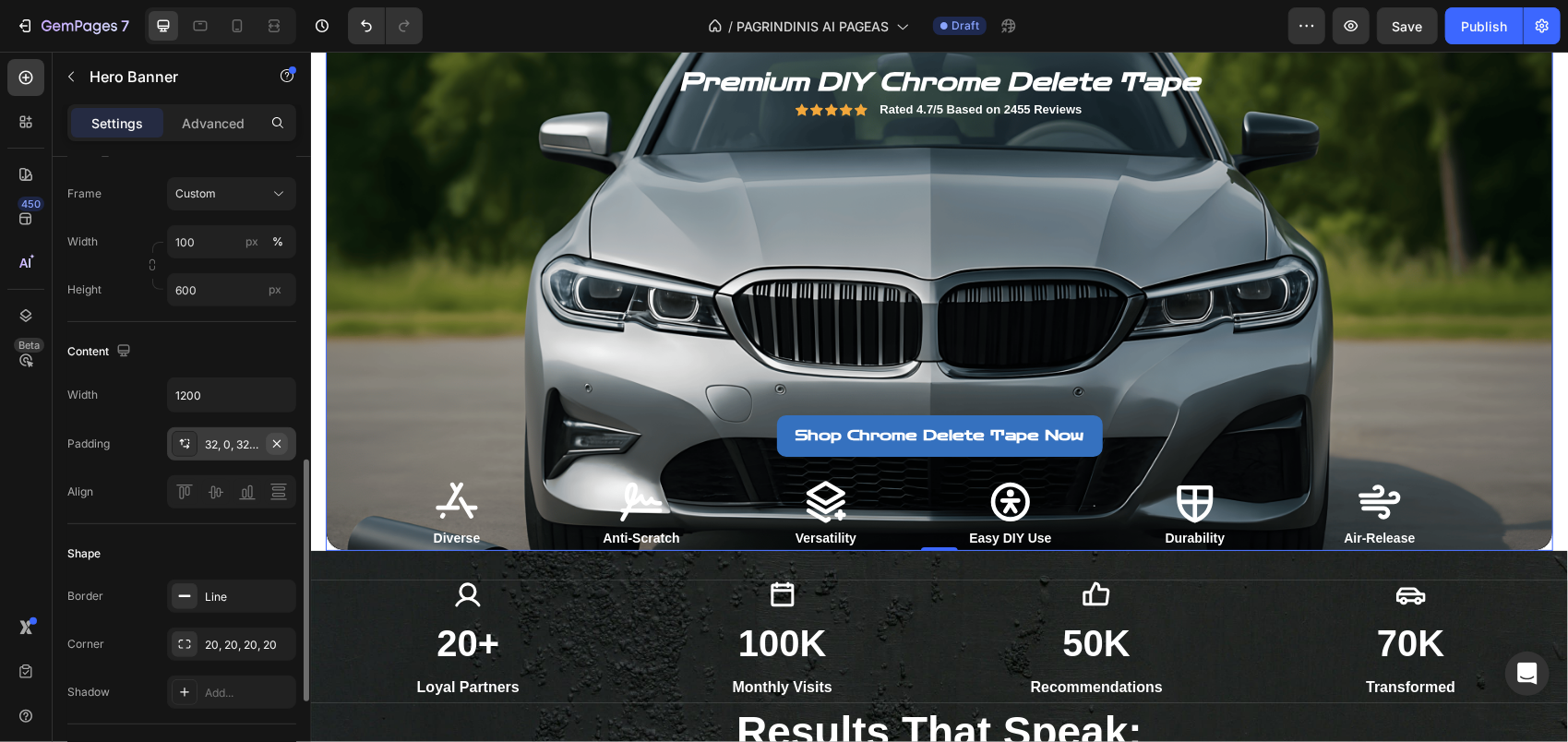
scroll to position [553, 0]
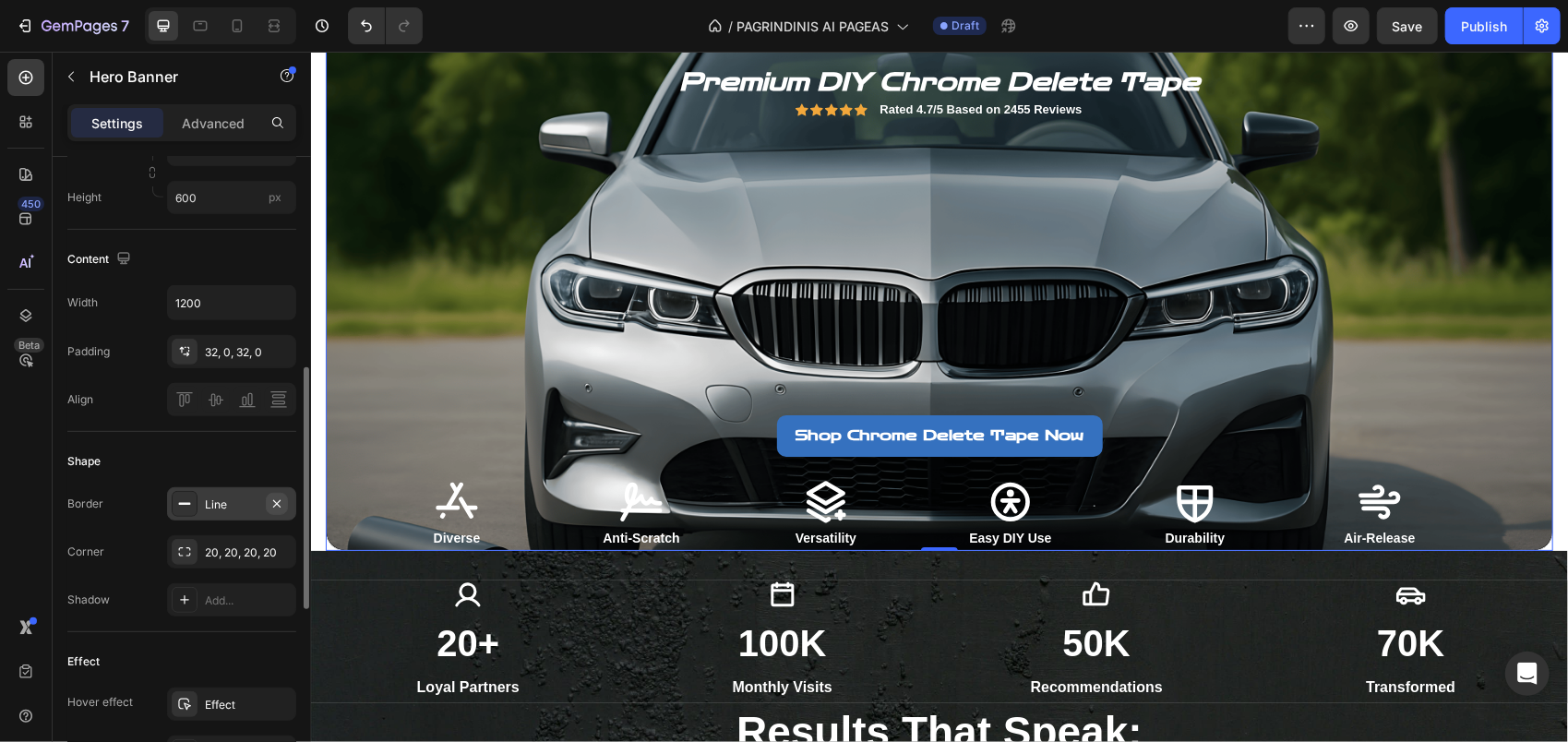
click at [277, 505] on icon "button" at bounding box center [276, 503] width 14 height 14
click at [261, 461] on div "Shape" at bounding box center [181, 461] width 229 height 30
click at [358, 592] on div "Icon" at bounding box center [467, 594] width 315 height 30
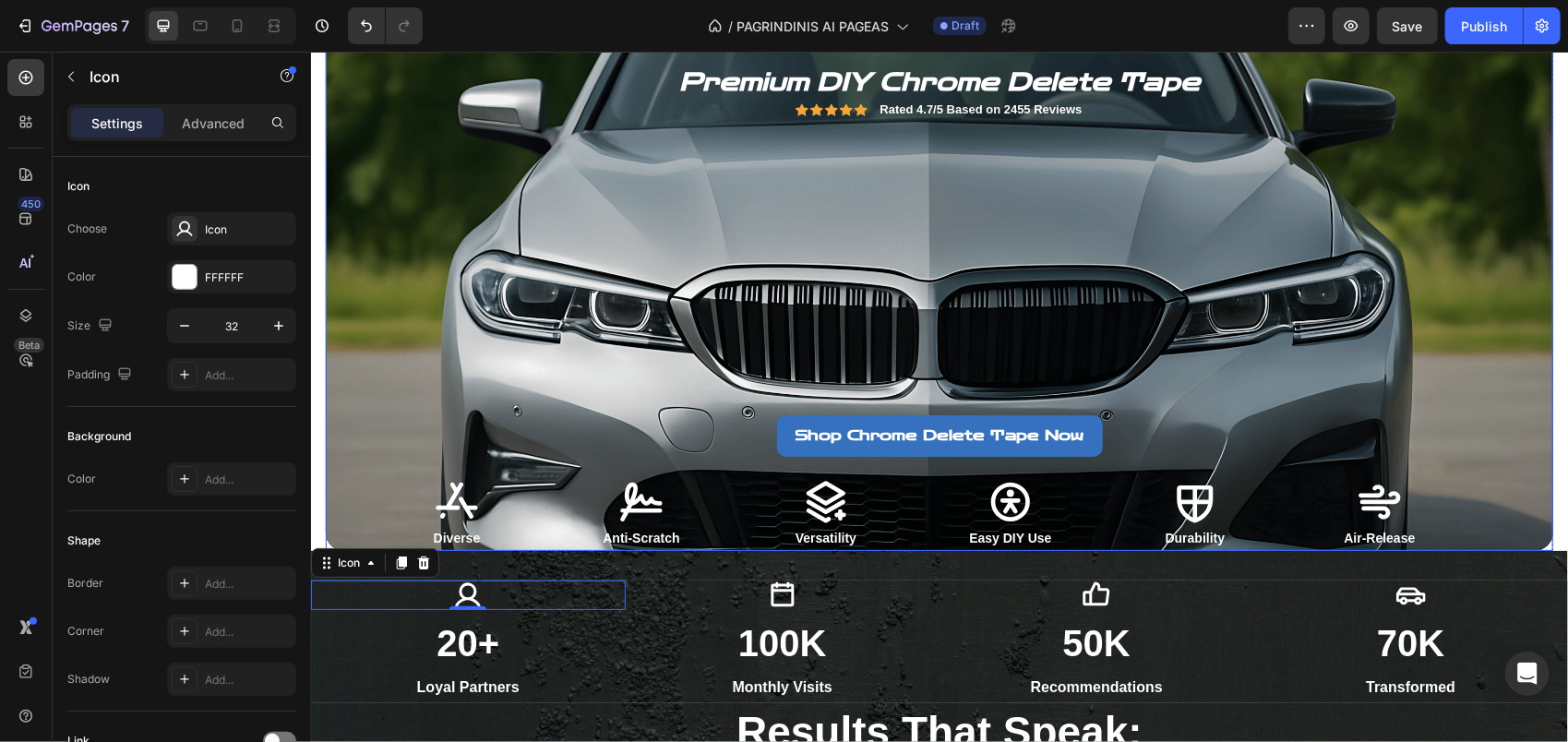
click at [342, 462] on div "Overlay" at bounding box center [939, 273] width 1228 height 553
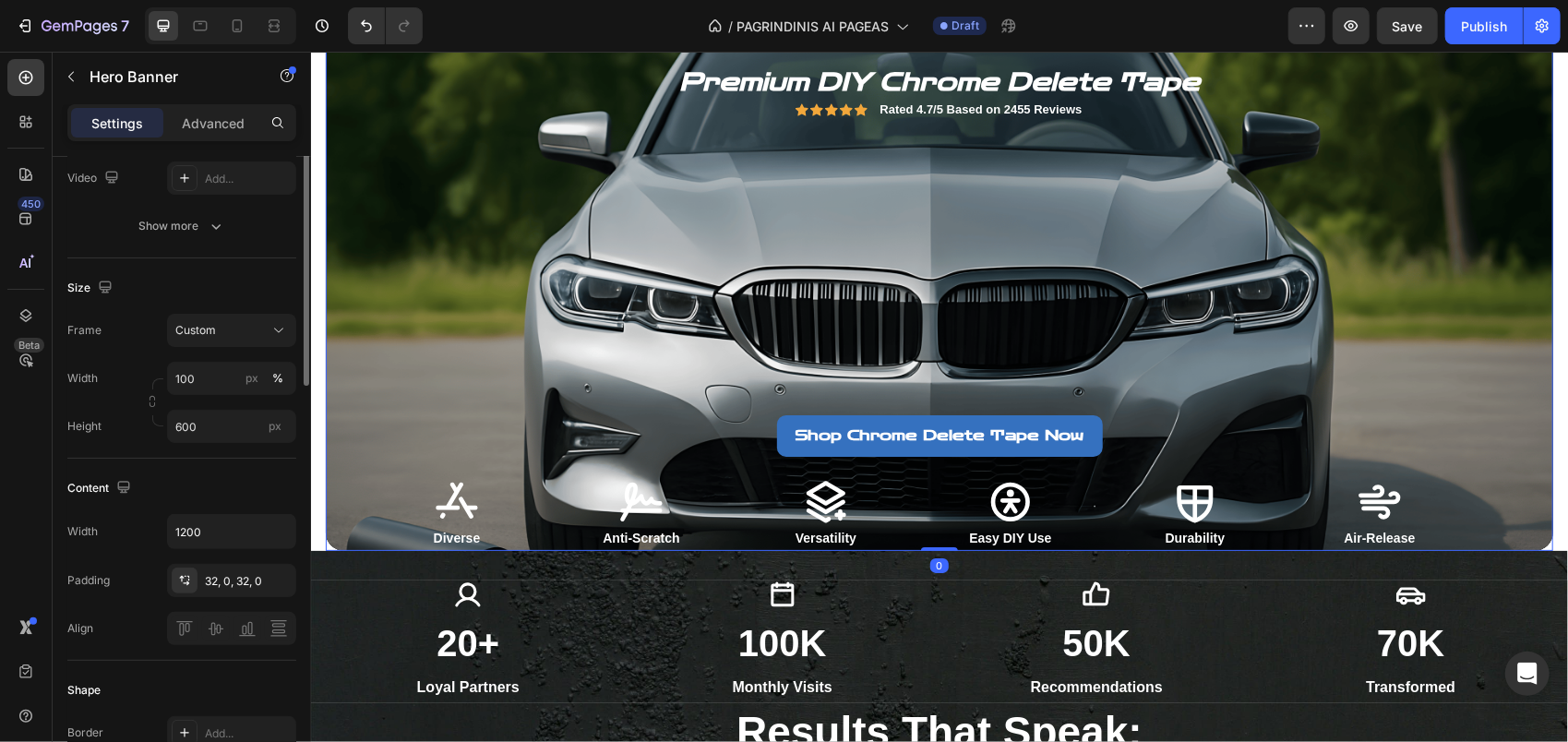
scroll to position [369, 0]
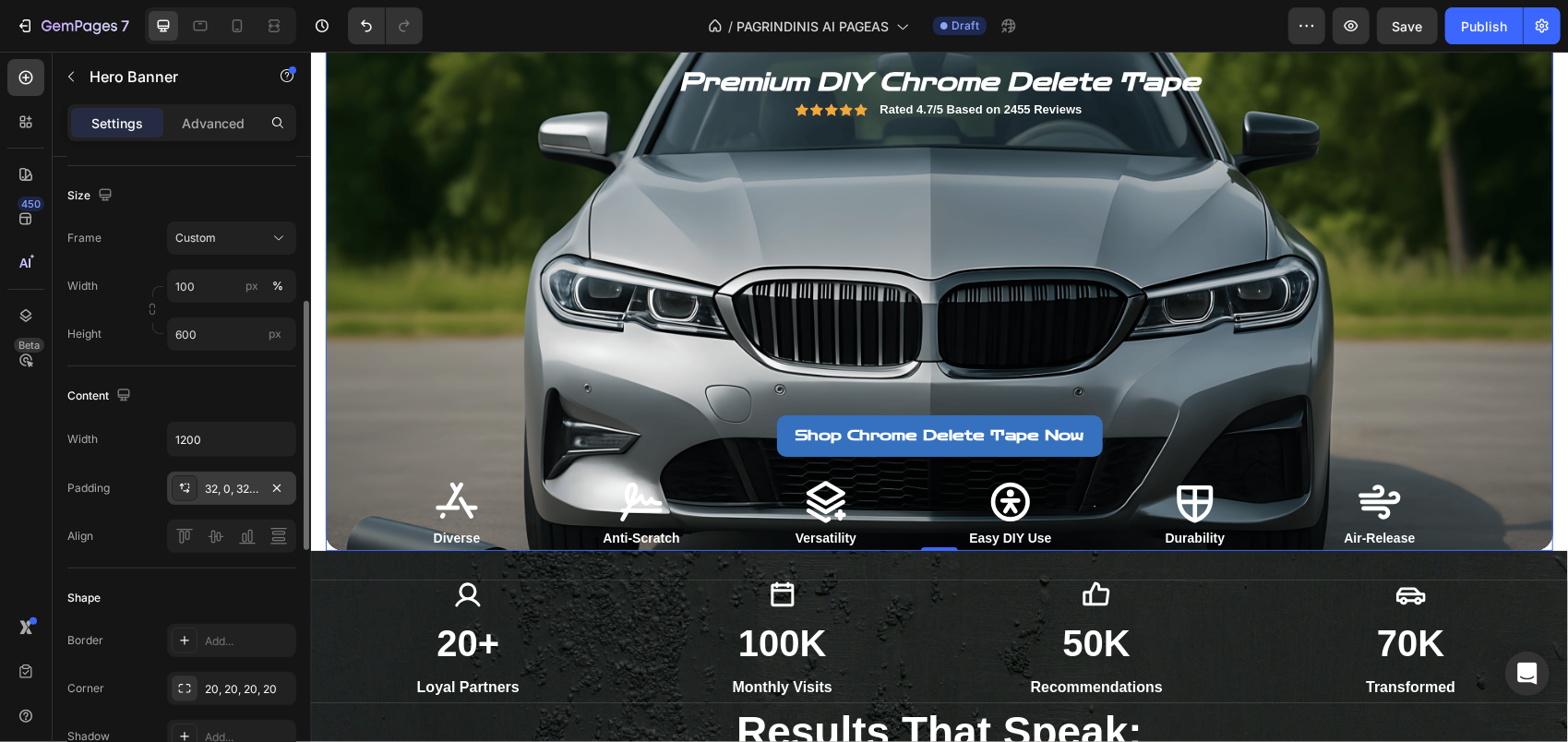
click at [251, 489] on div "32, 0, 32, 0" at bounding box center [232, 488] width 54 height 16
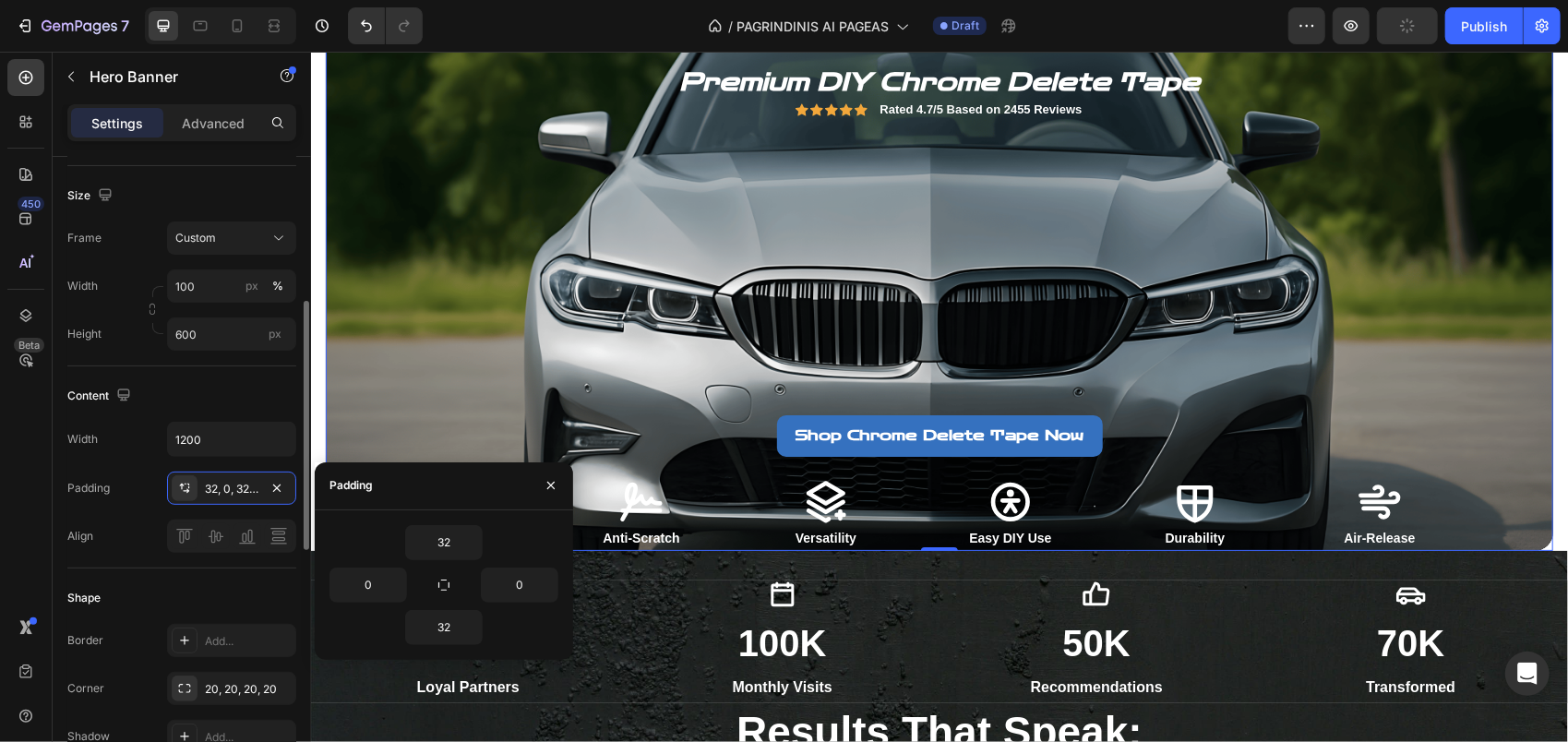
click at [259, 399] on div "Content" at bounding box center [181, 395] width 229 height 30
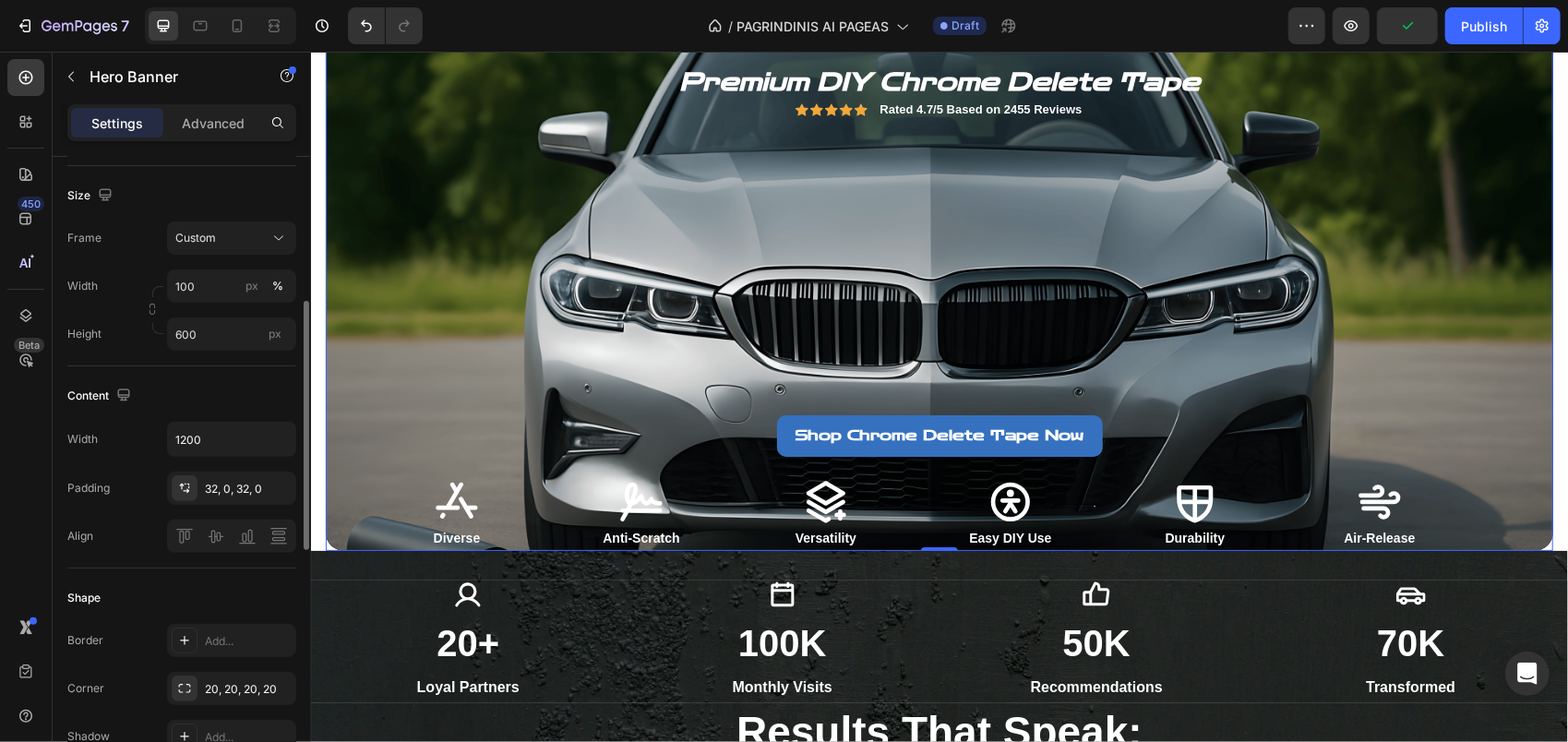
scroll to position [461, 0]
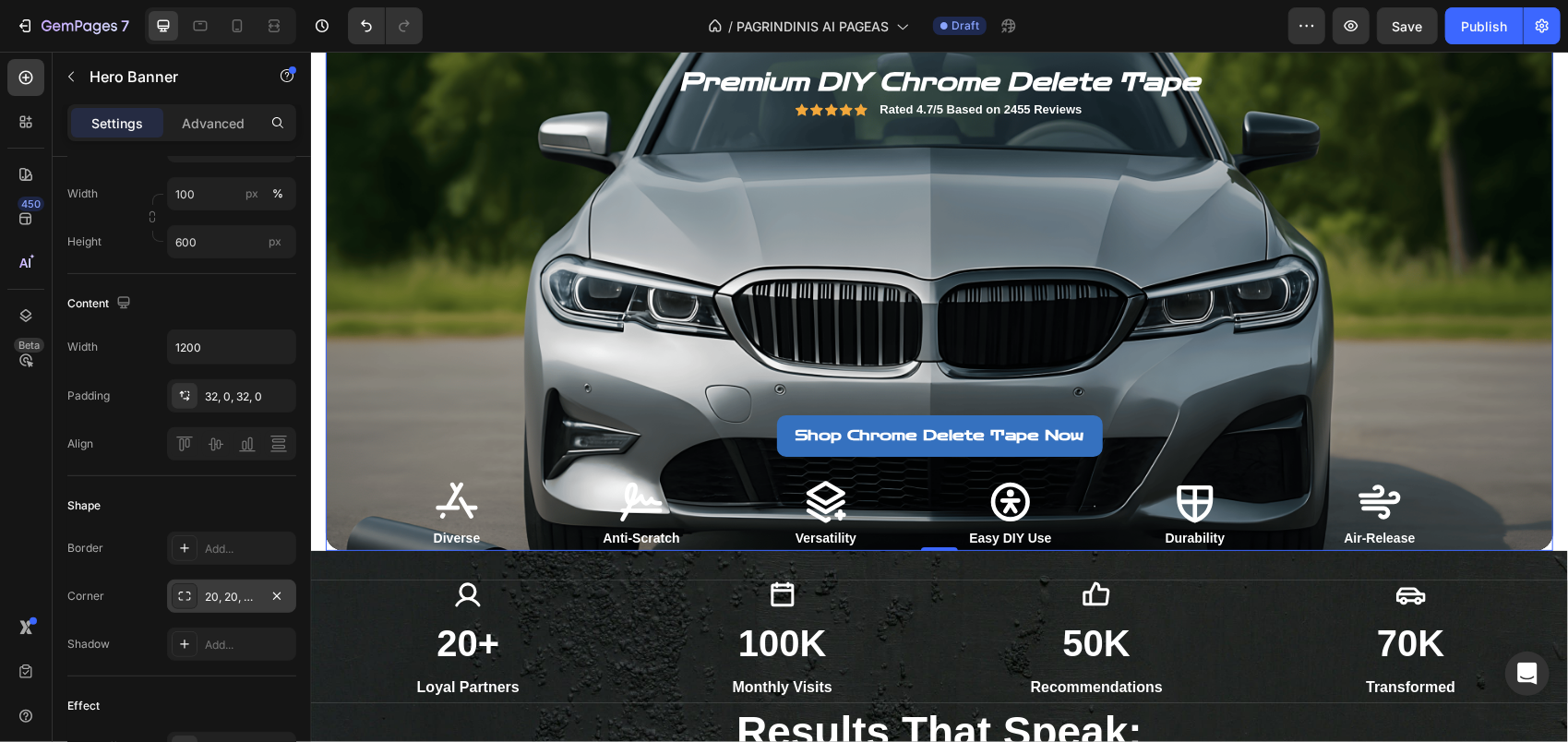
click at [239, 593] on div "20, 20, 20, 20" at bounding box center [232, 596] width 54 height 16
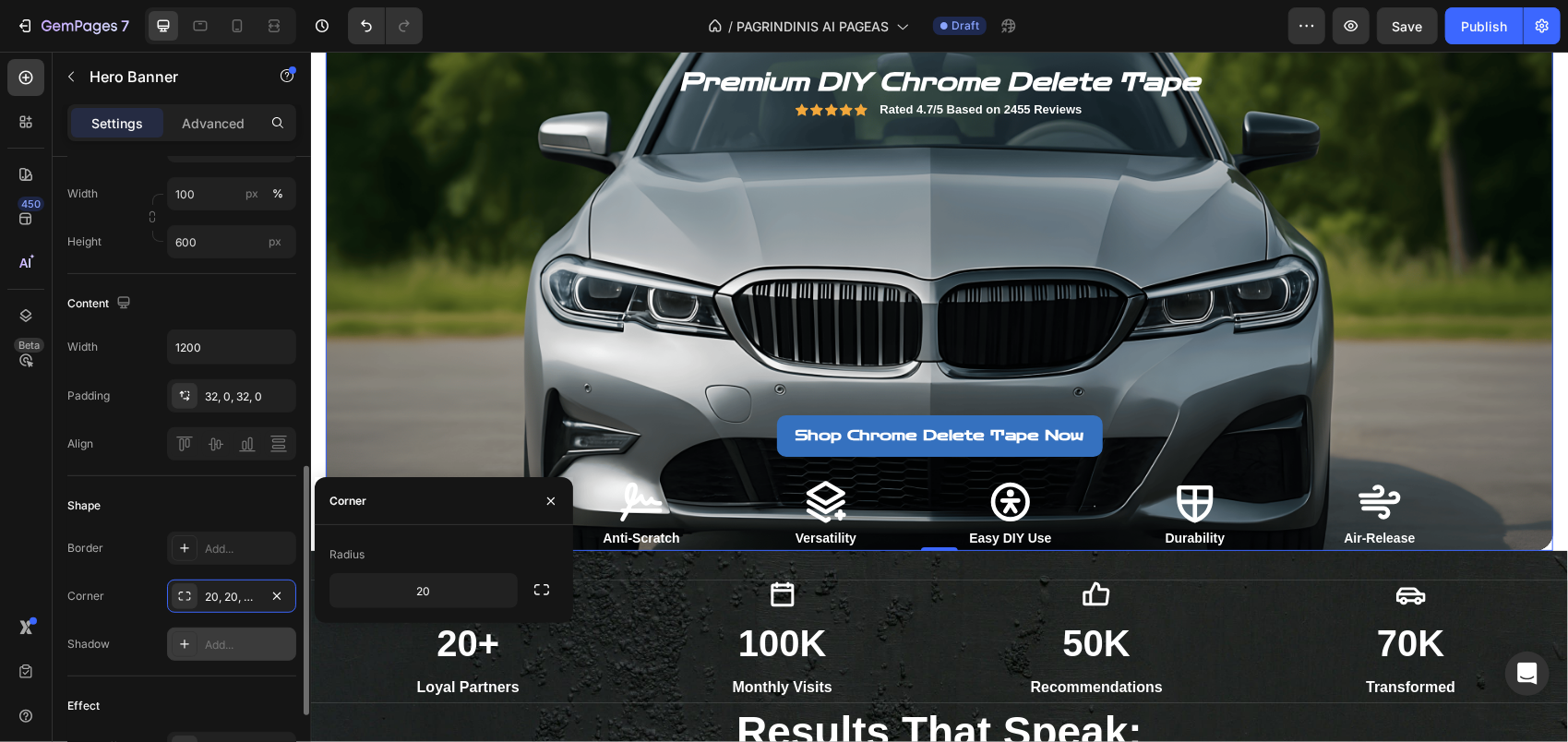
scroll to position [646, 0]
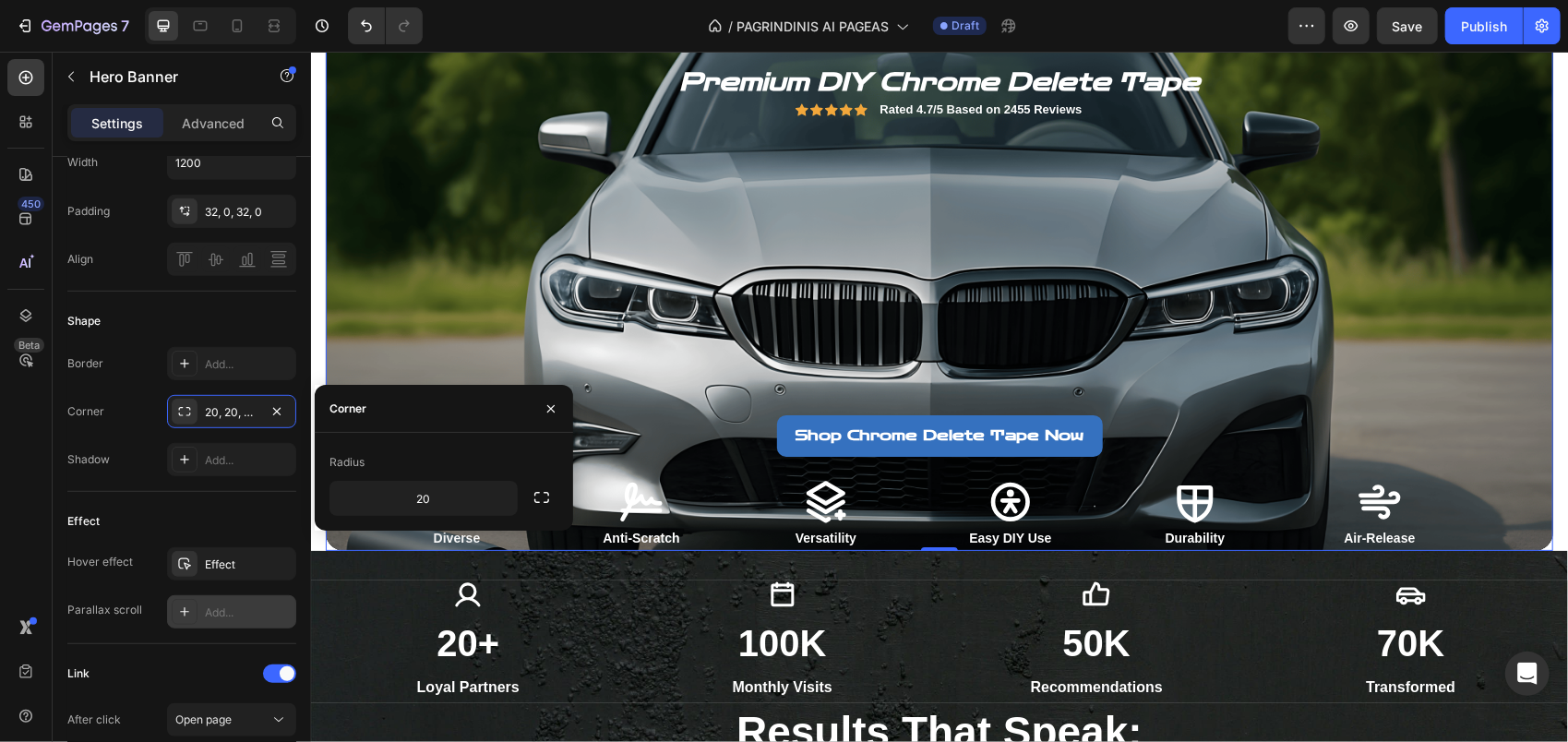
click at [226, 607] on div "Add..." at bounding box center [248, 612] width 87 height 16
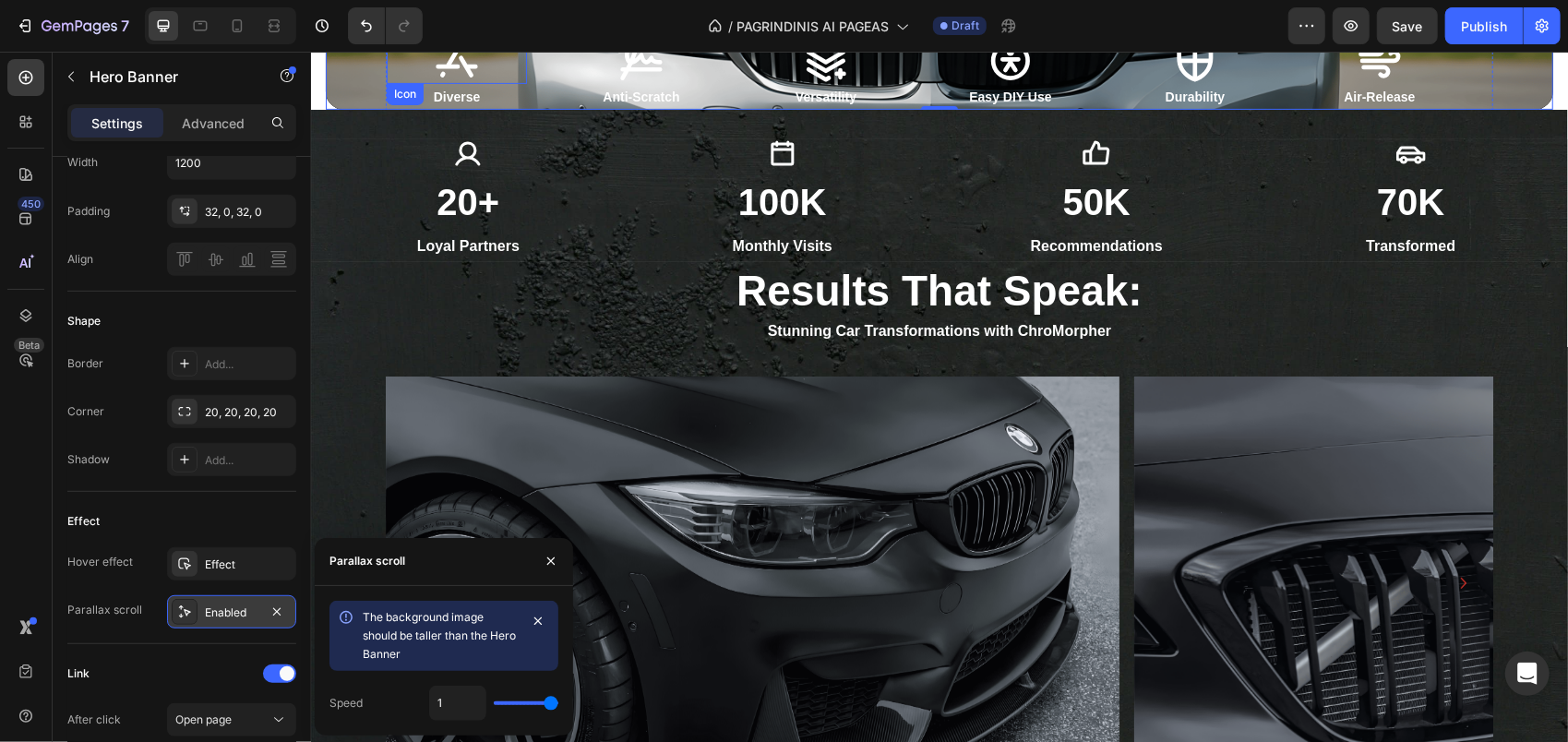
scroll to position [0, 0]
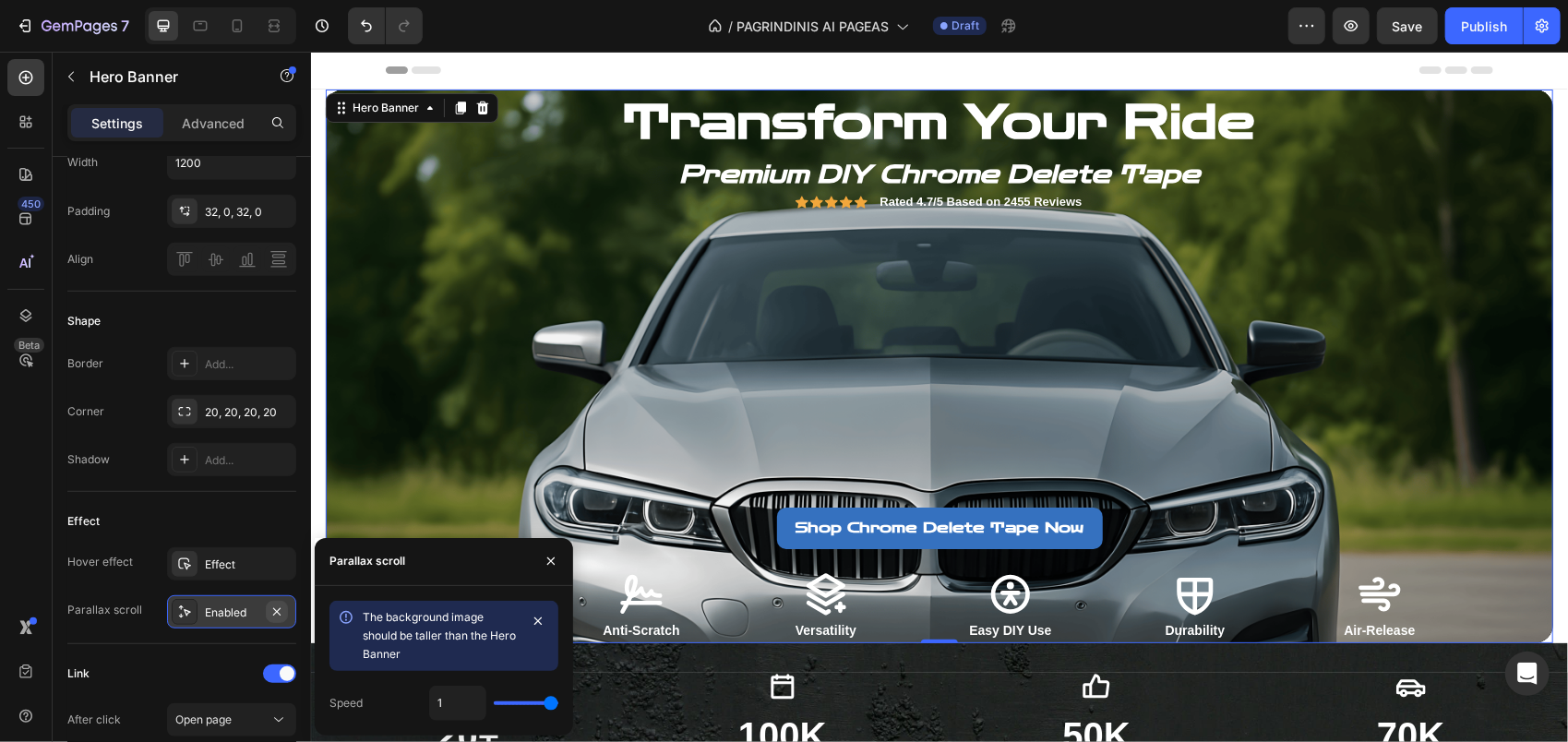
click at [283, 607] on icon "button" at bounding box center [276, 611] width 14 height 14
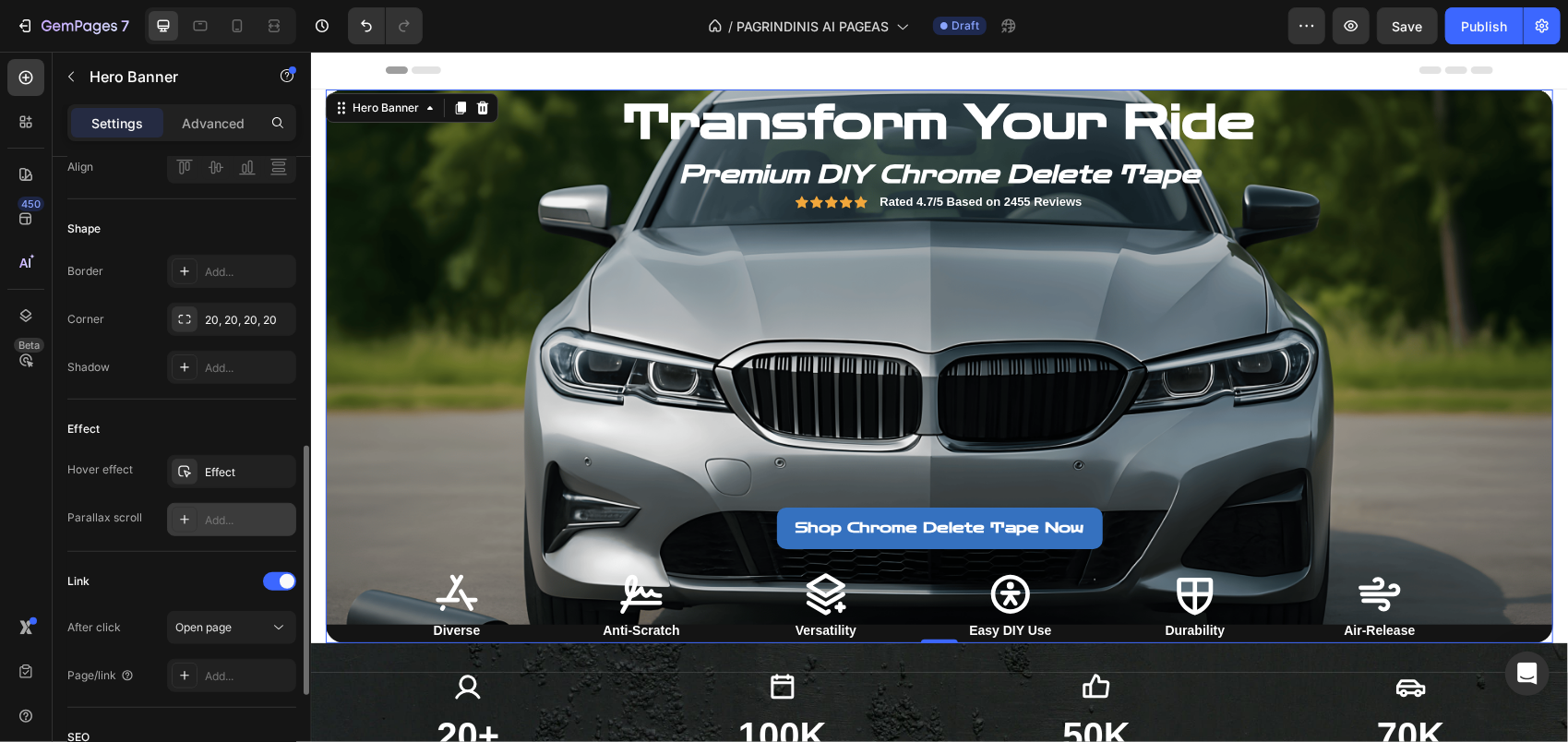
scroll to position [830, 0]
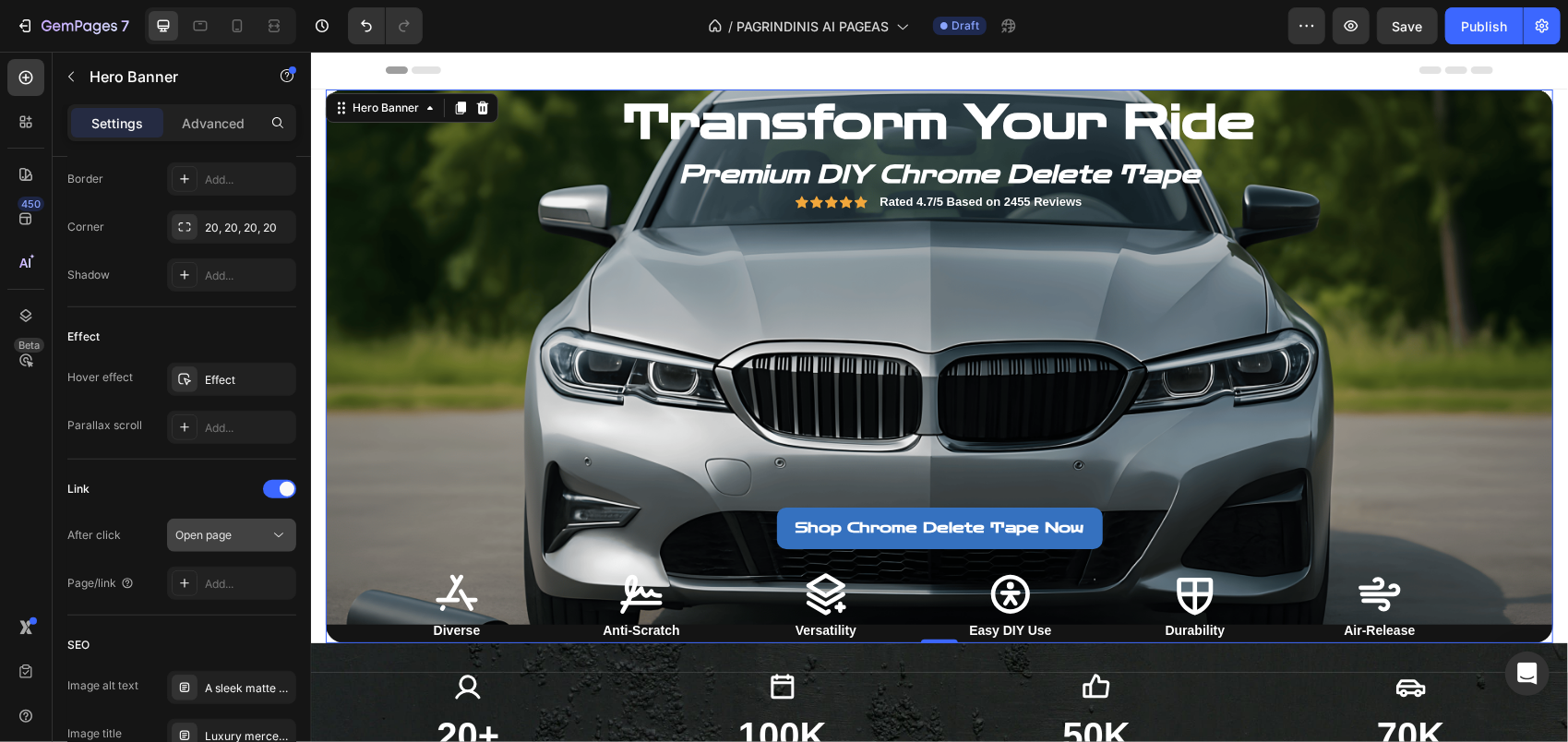
click at [243, 533] on div "Open page" at bounding box center [222, 534] width 94 height 16
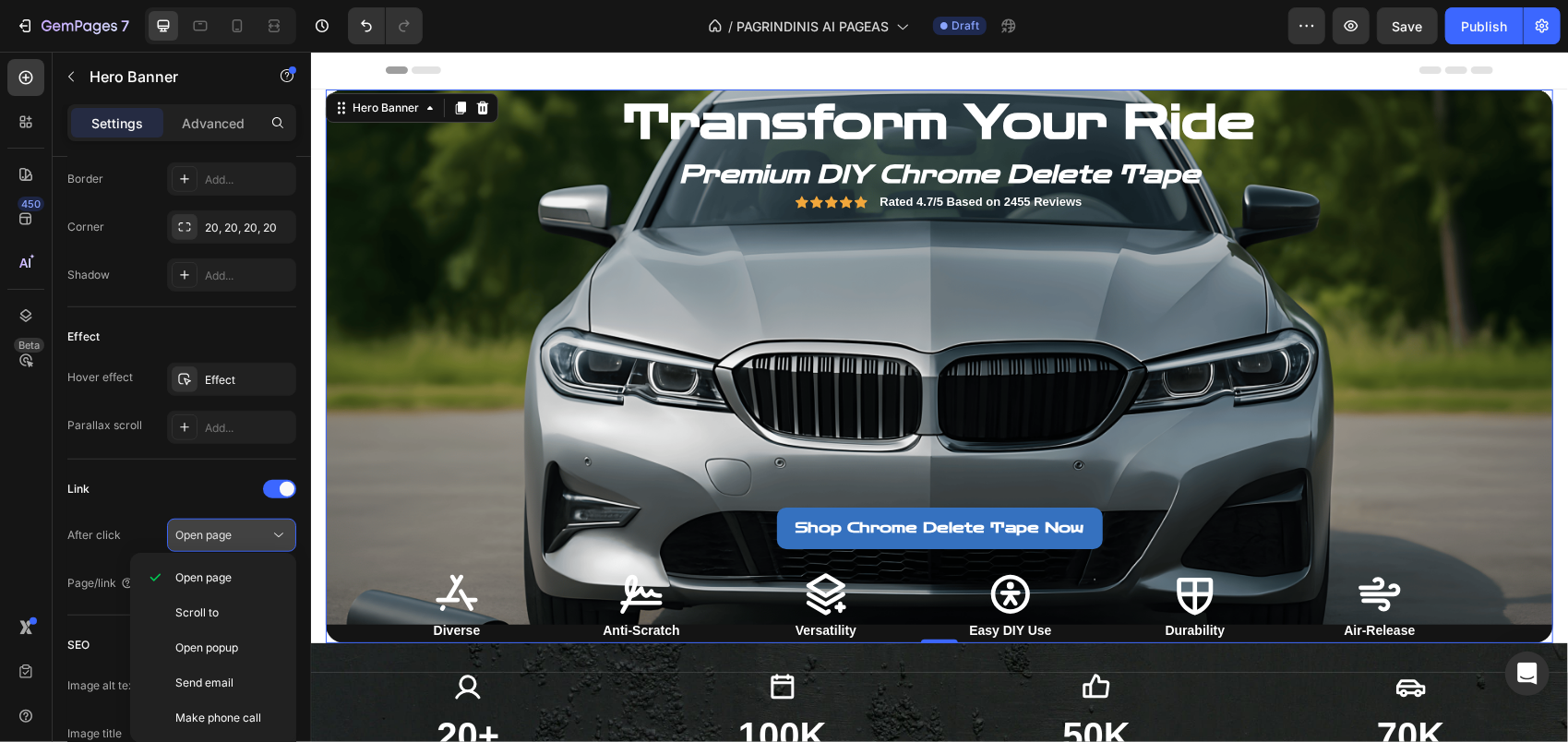
click at [243, 533] on div "Open page" at bounding box center [222, 534] width 94 height 16
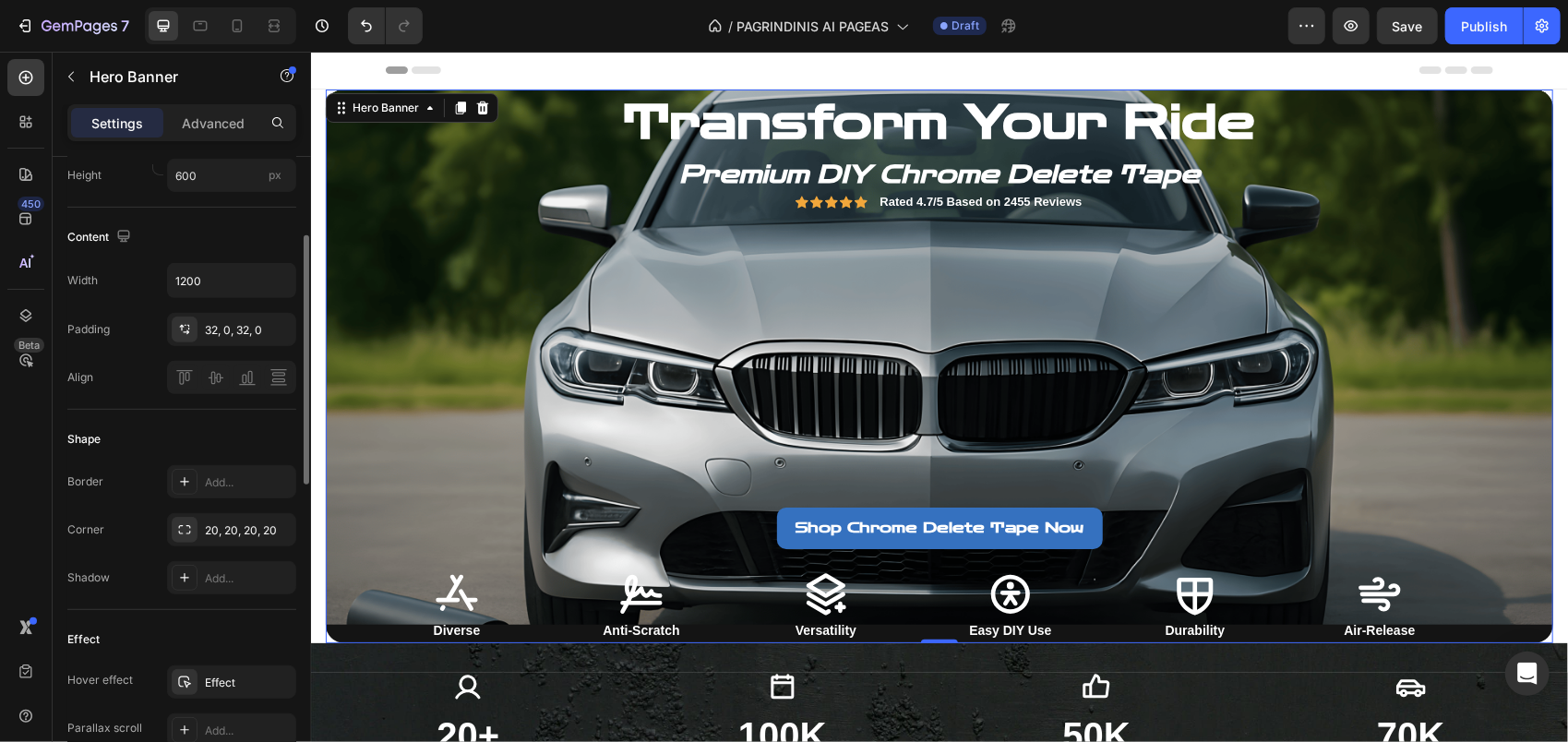
scroll to position [0, 0]
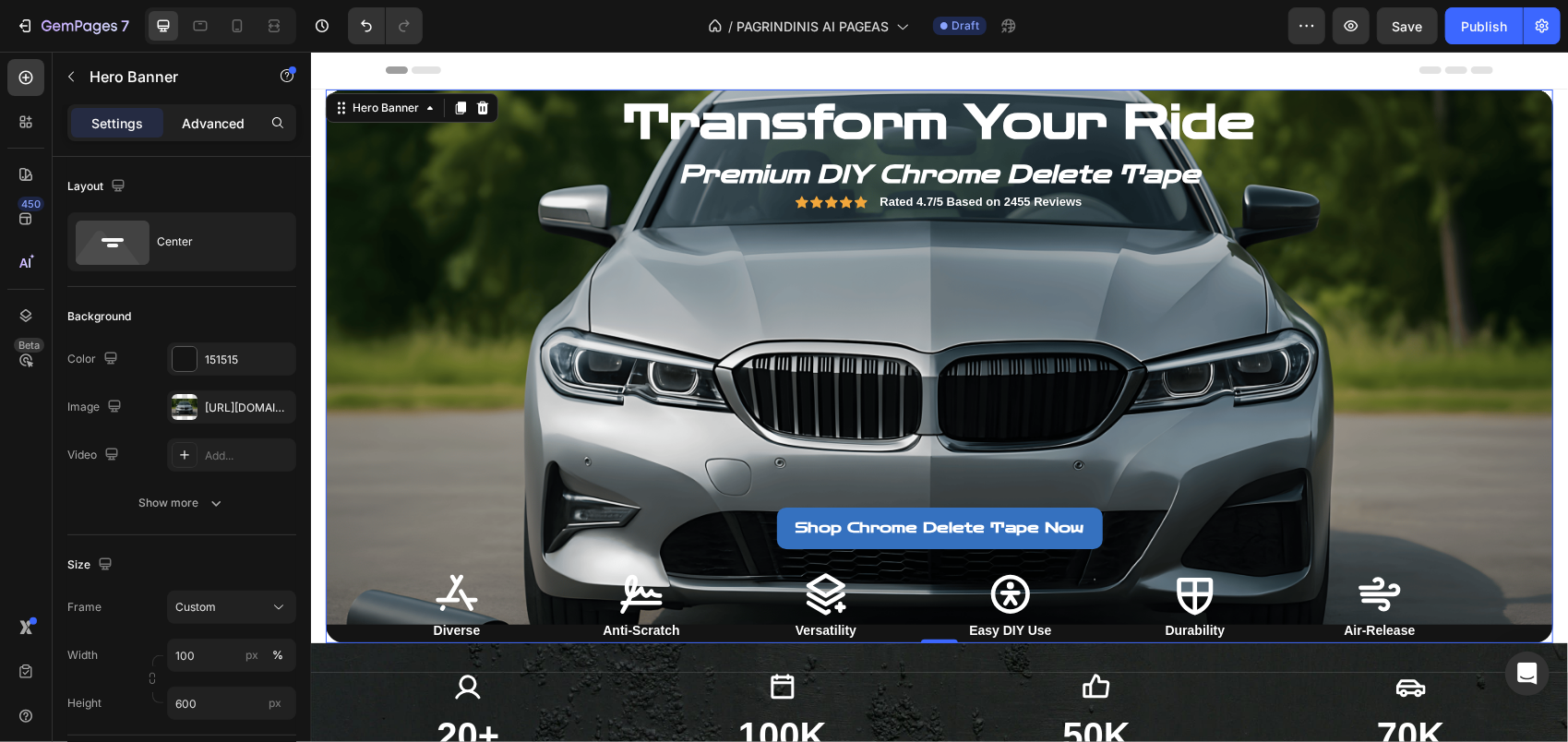
click at [210, 131] on p "Advanced" at bounding box center [214, 124] width 63 height 19
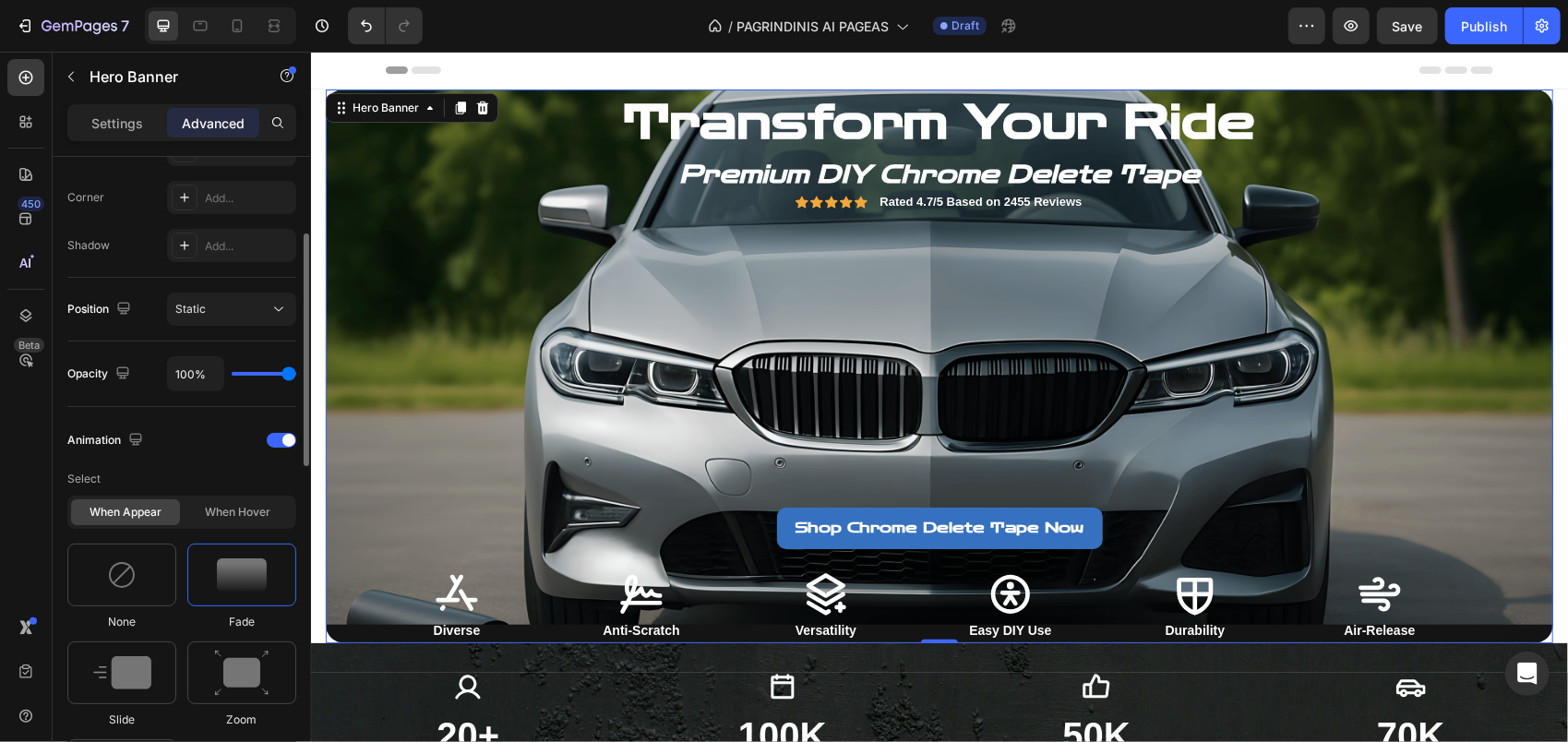
scroll to position [461, 0]
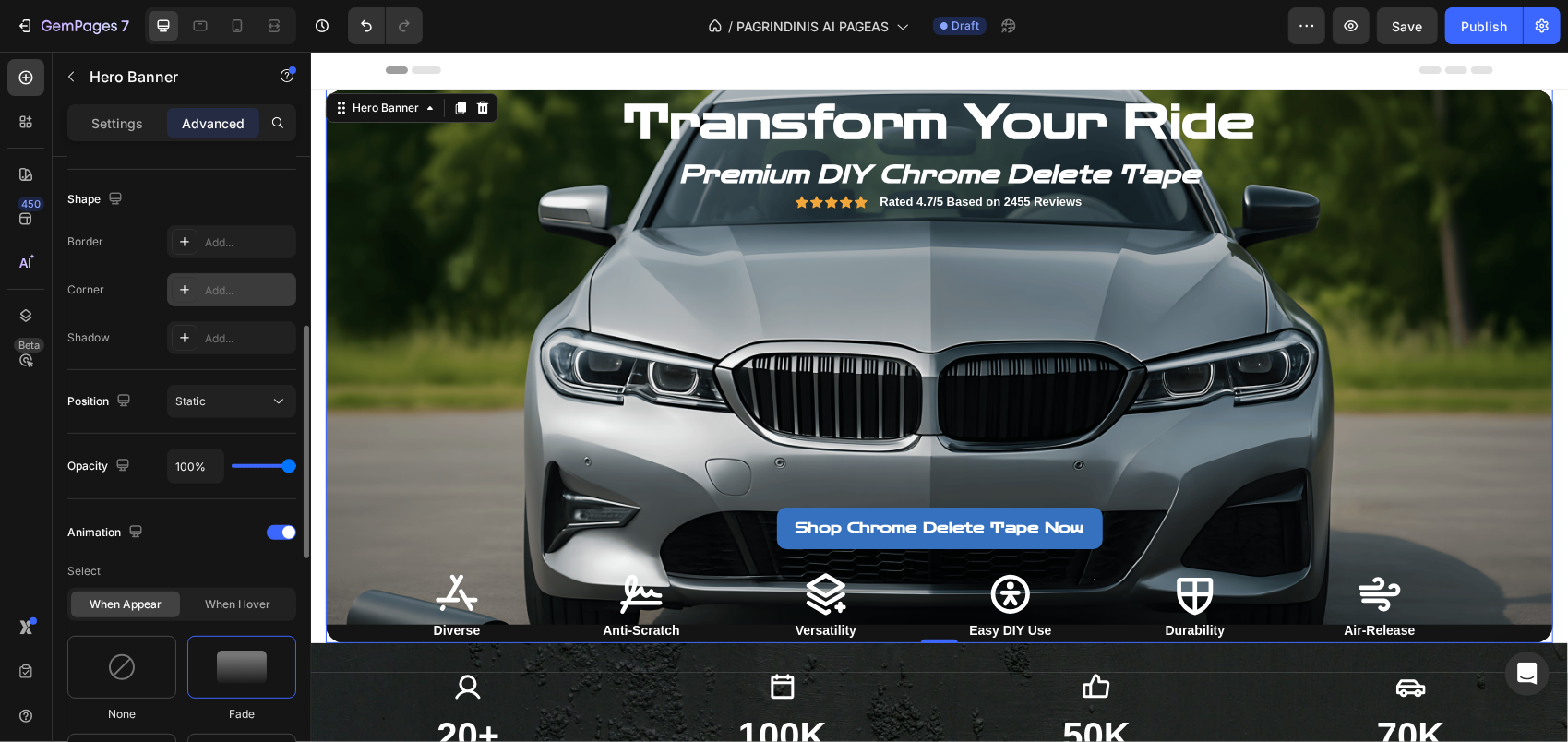
click at [237, 289] on div "Add..." at bounding box center [248, 290] width 87 height 16
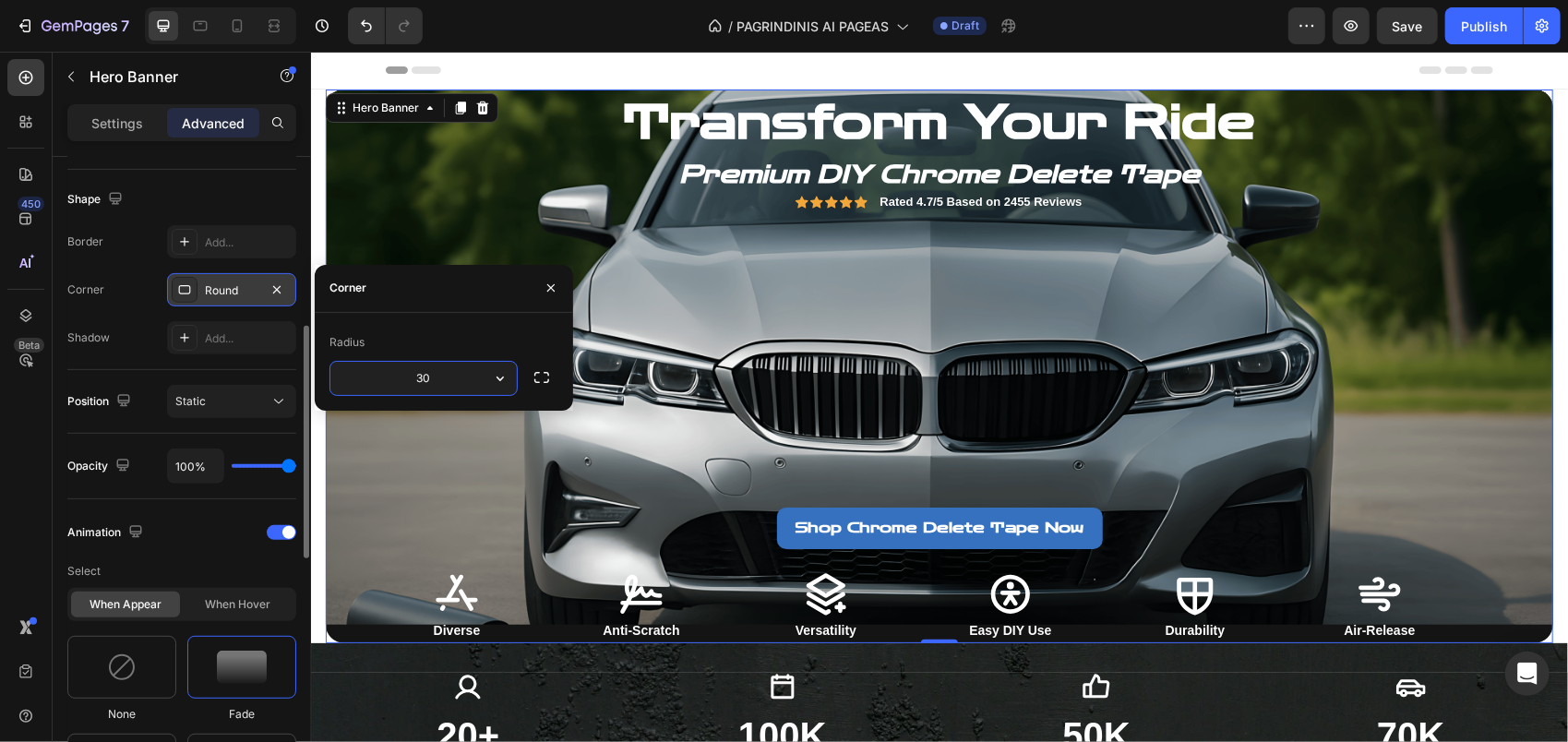
type input "3"
click at [1003, 706] on div "Icon 50K Heading Recommendations Text block" at bounding box center [1096, 733] width 315 height 123
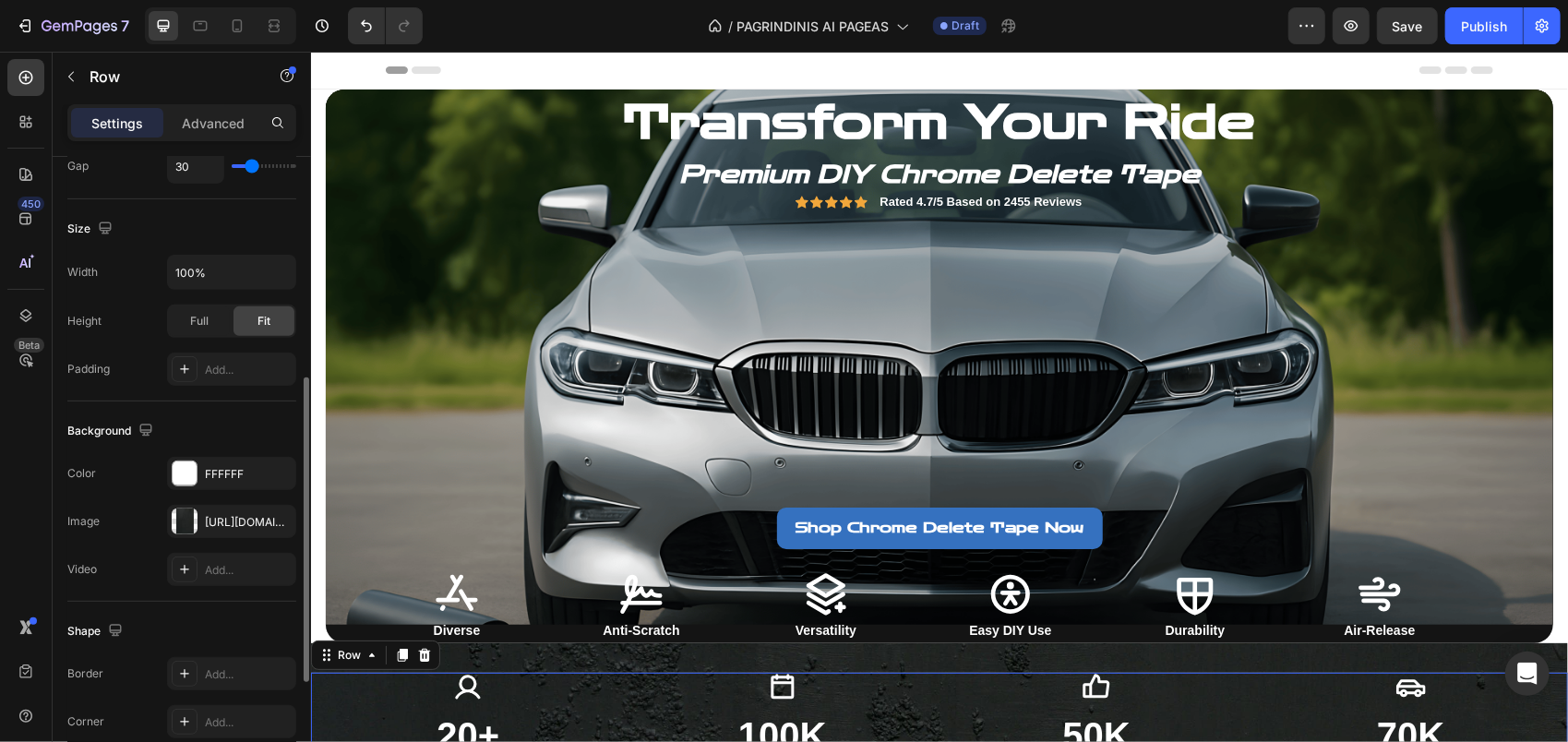
scroll to position [0, 0]
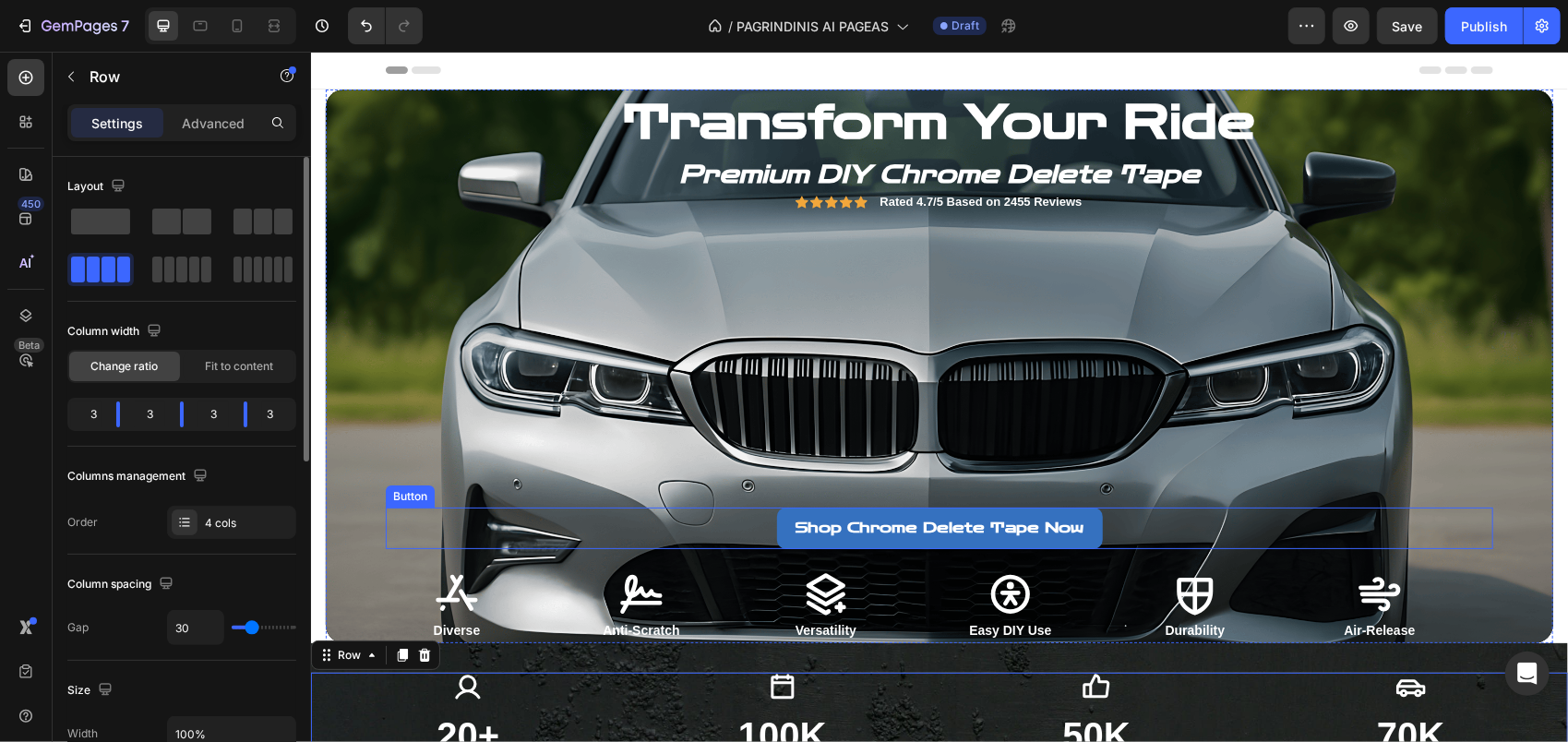
click at [411, 487] on div "Button" at bounding box center [409, 495] width 41 height 16
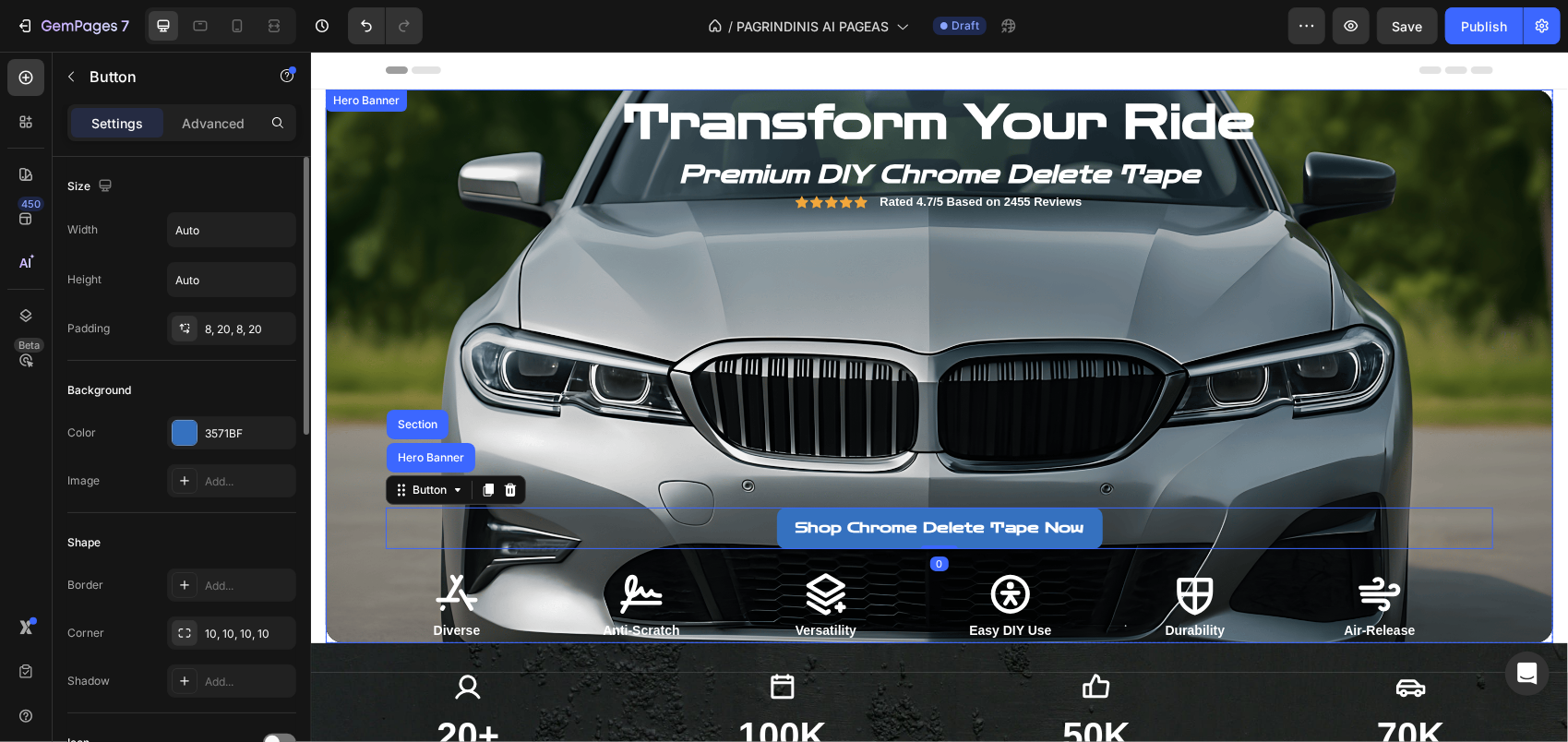
click at [348, 388] on div "Overlay" at bounding box center [939, 366] width 1228 height 553
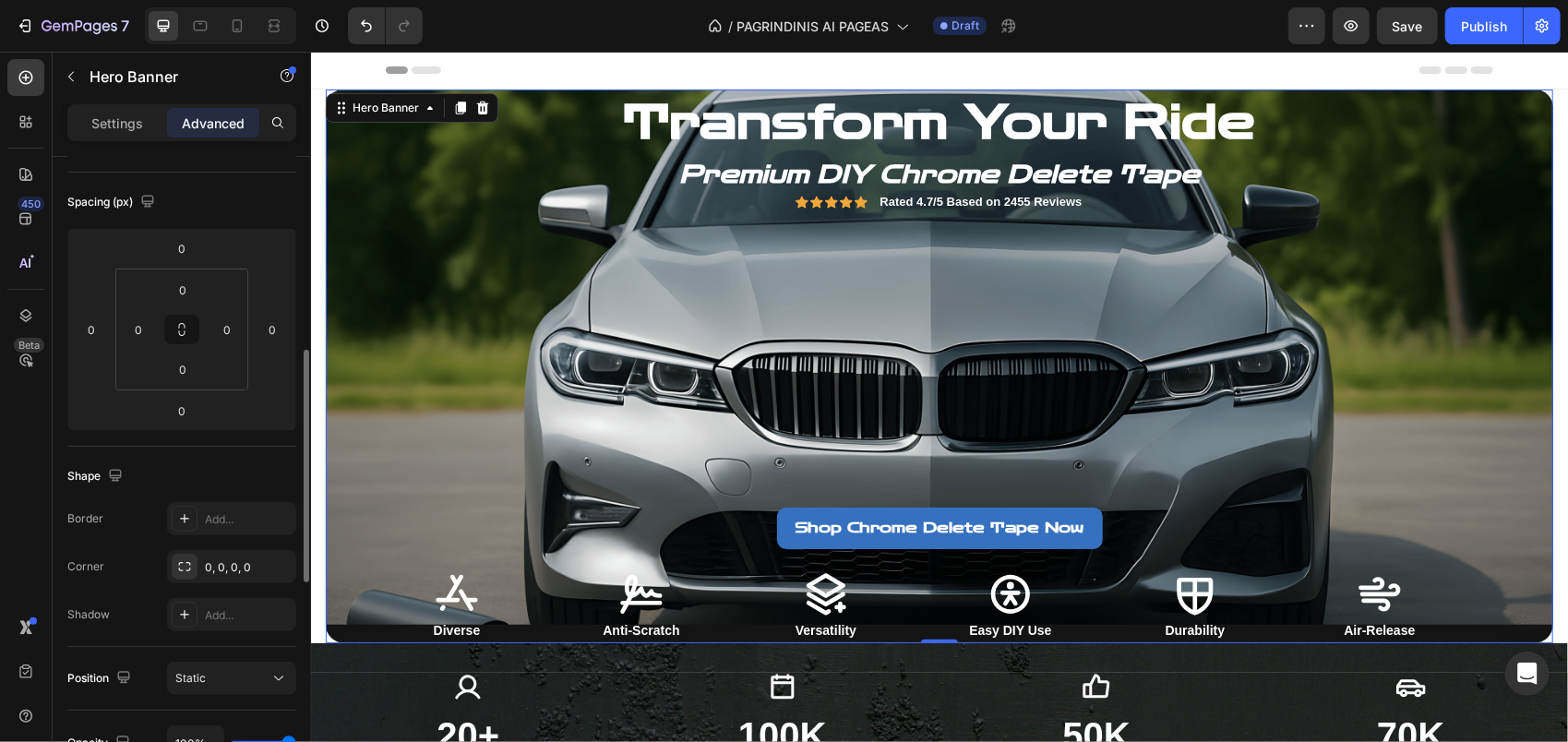
scroll to position [369, 0]
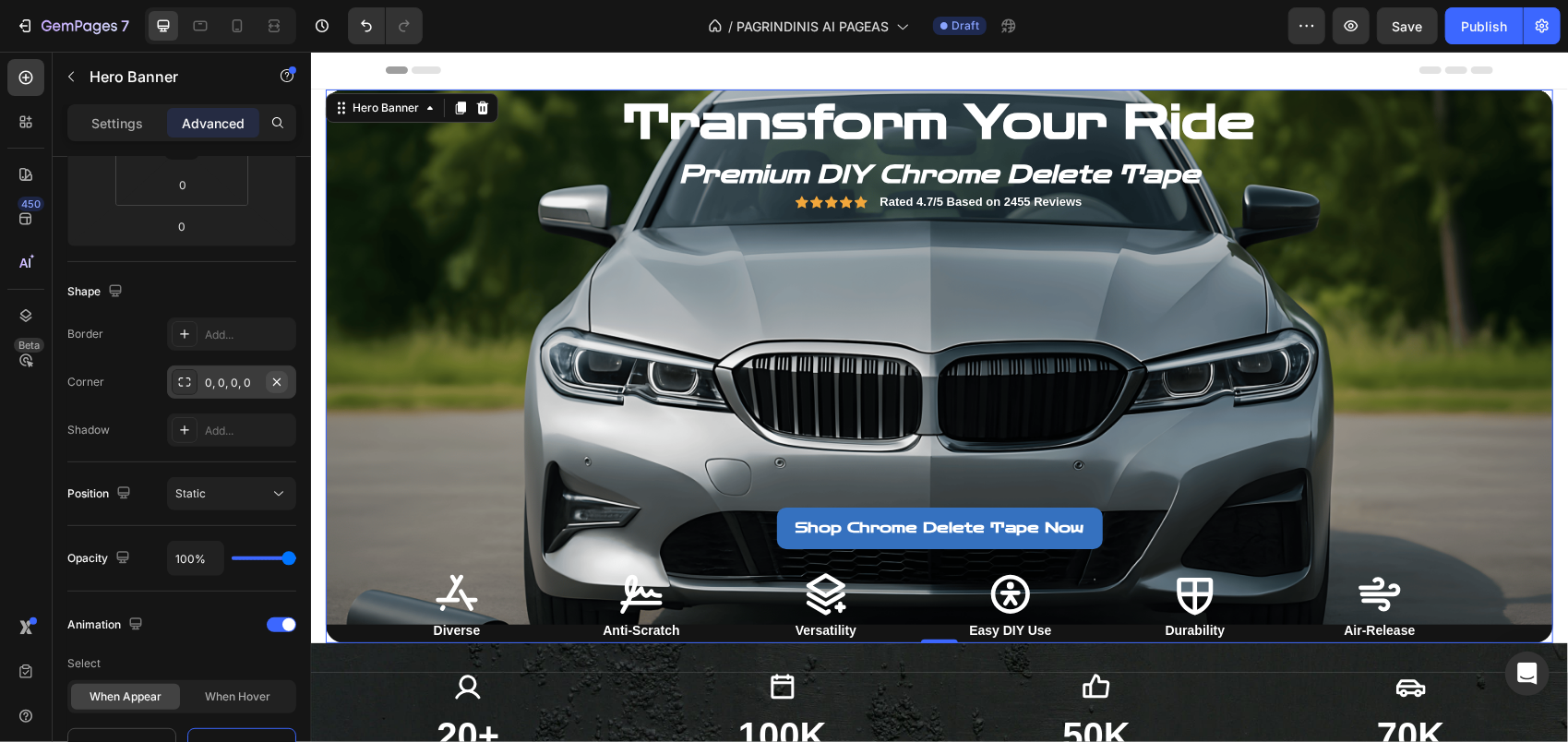
click at [275, 378] on icon "button" at bounding box center [277, 381] width 8 height 8
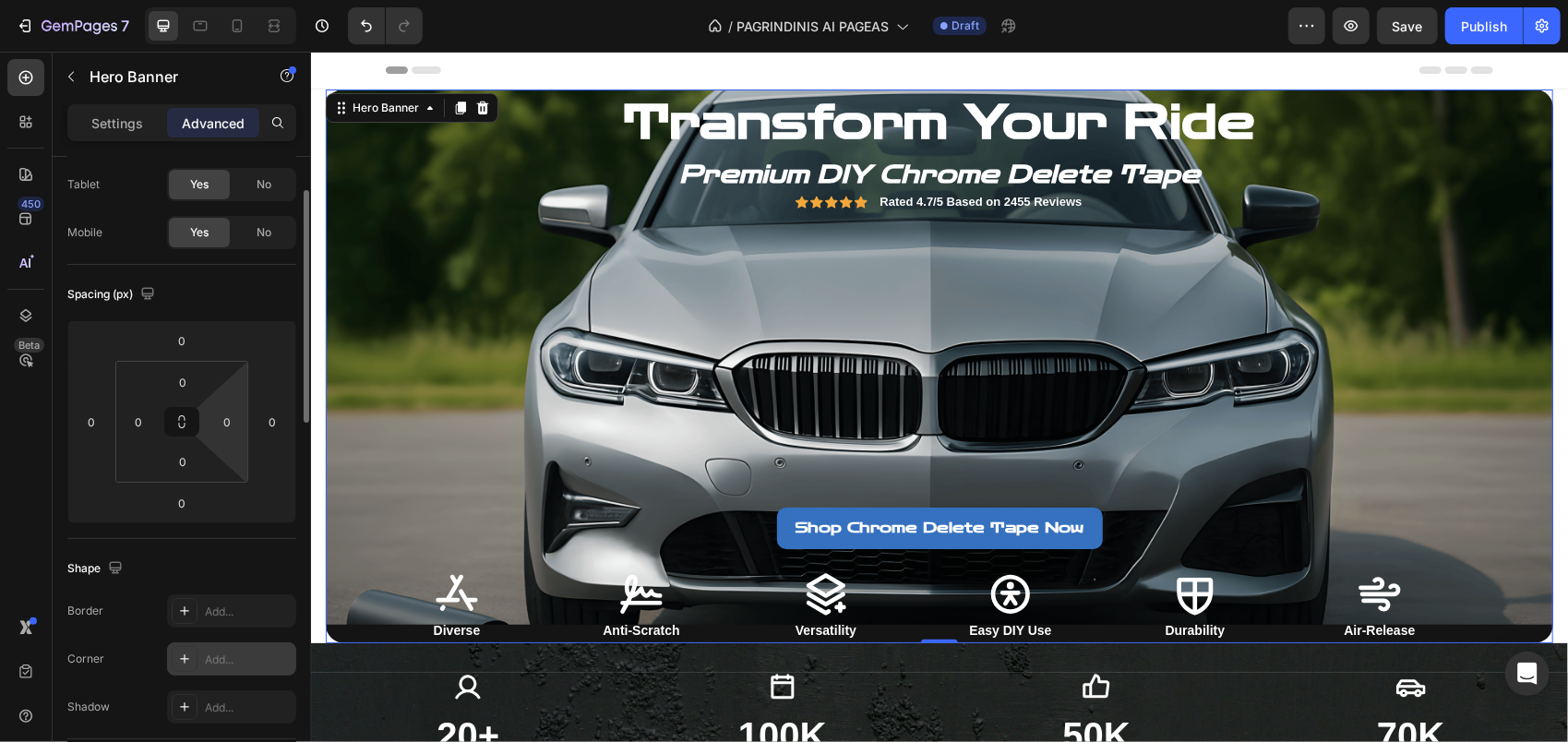
scroll to position [0, 0]
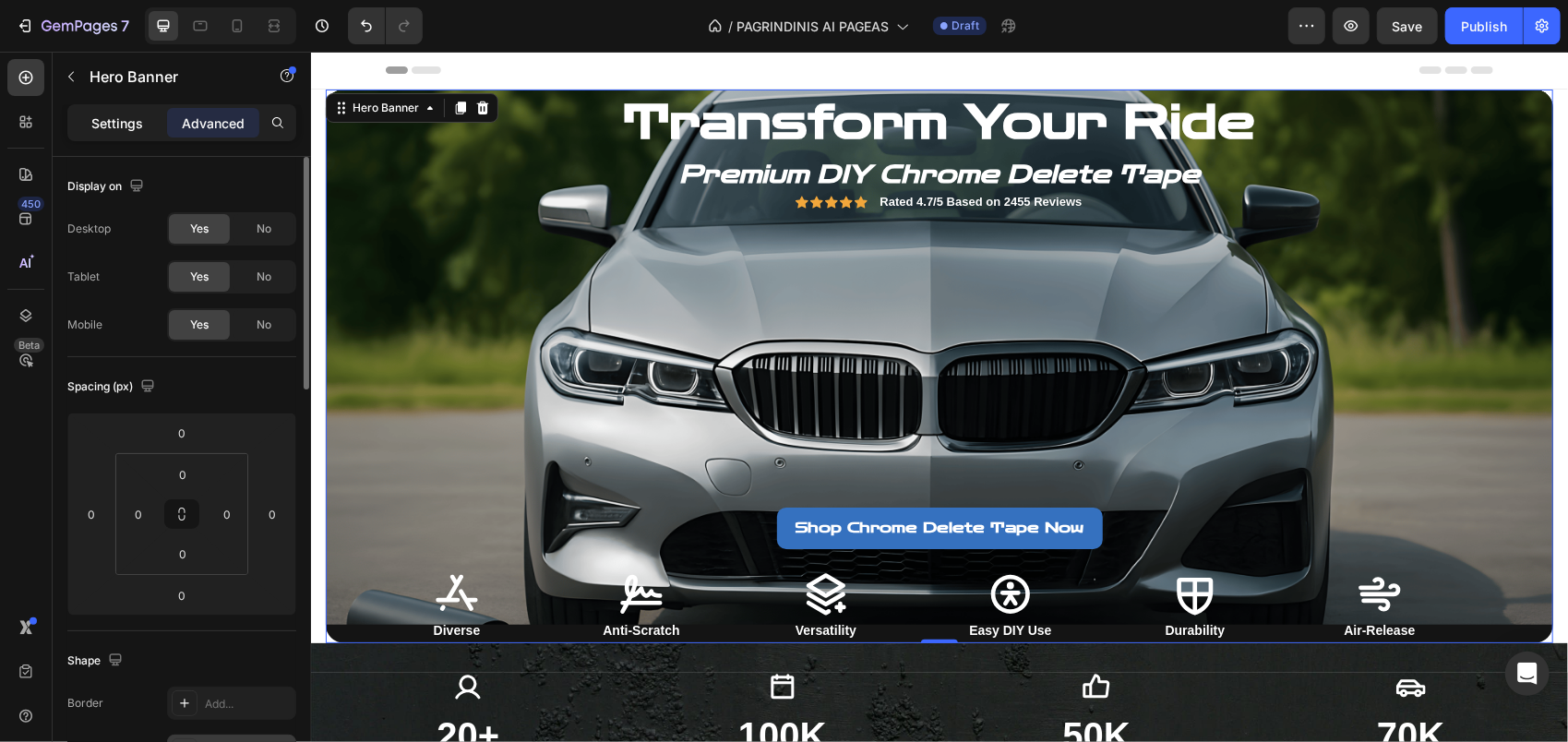
click at [136, 117] on p "Settings" at bounding box center [117, 124] width 52 height 19
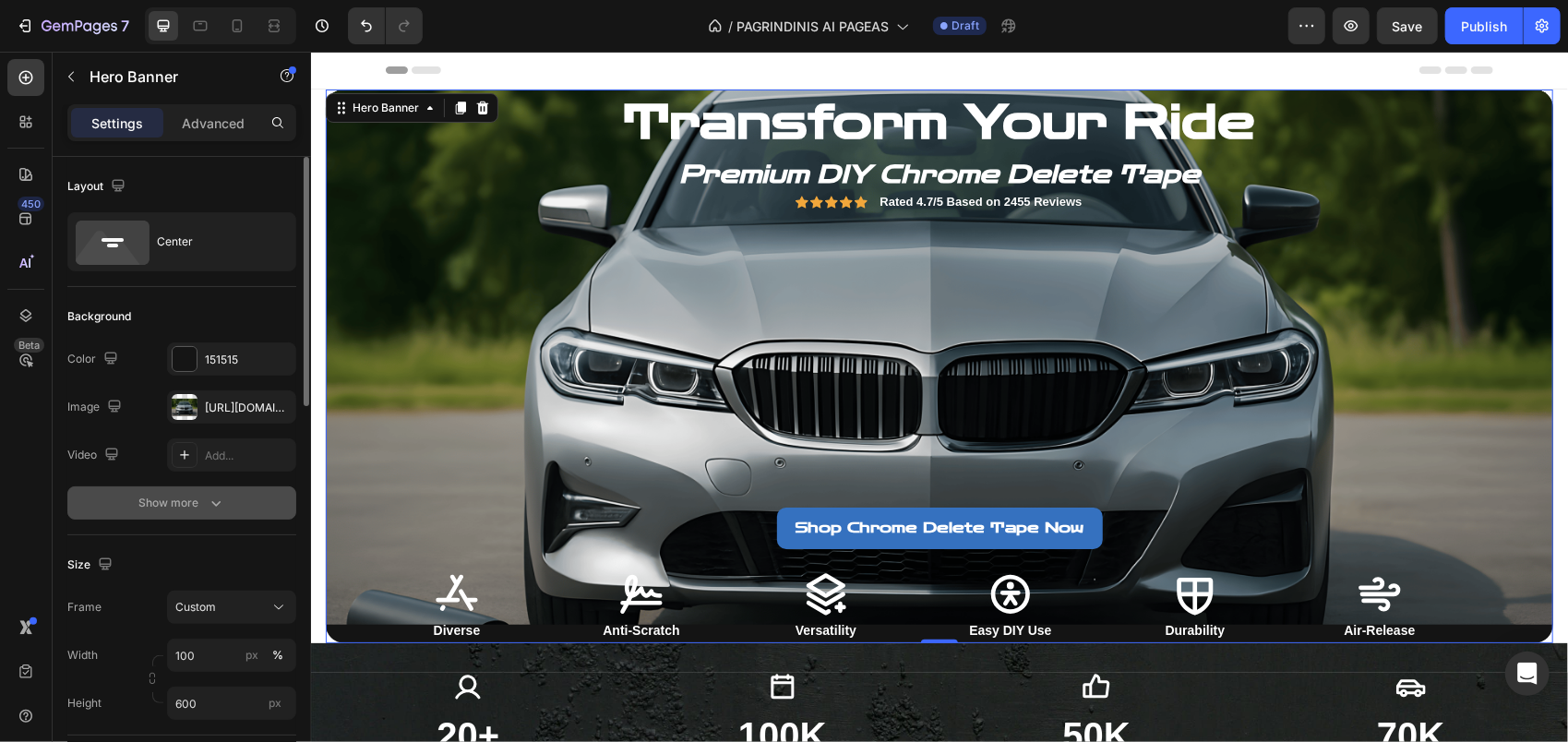
scroll to position [185, 0]
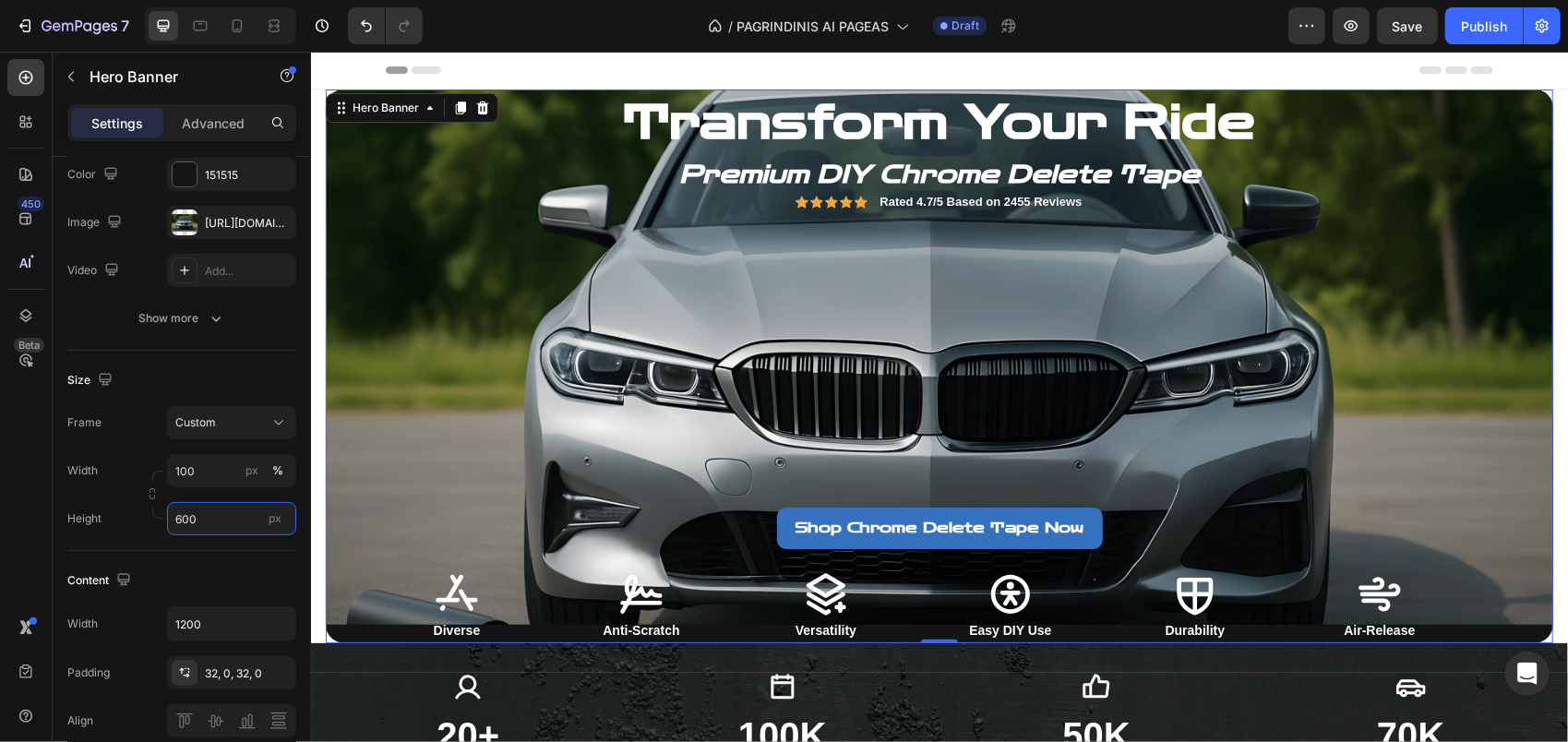
click at [210, 520] on input "600" at bounding box center [231, 518] width 129 height 34
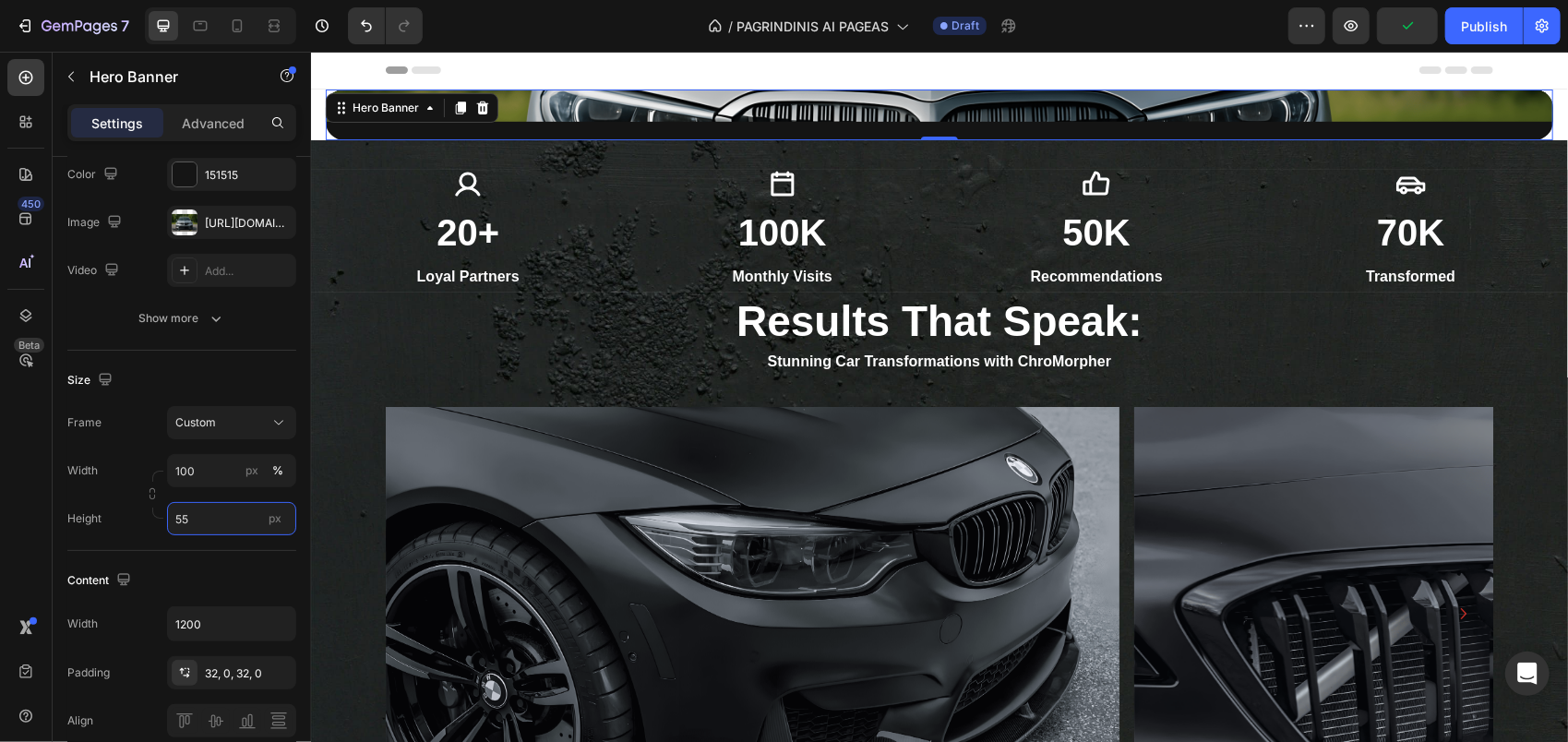
type input "5"
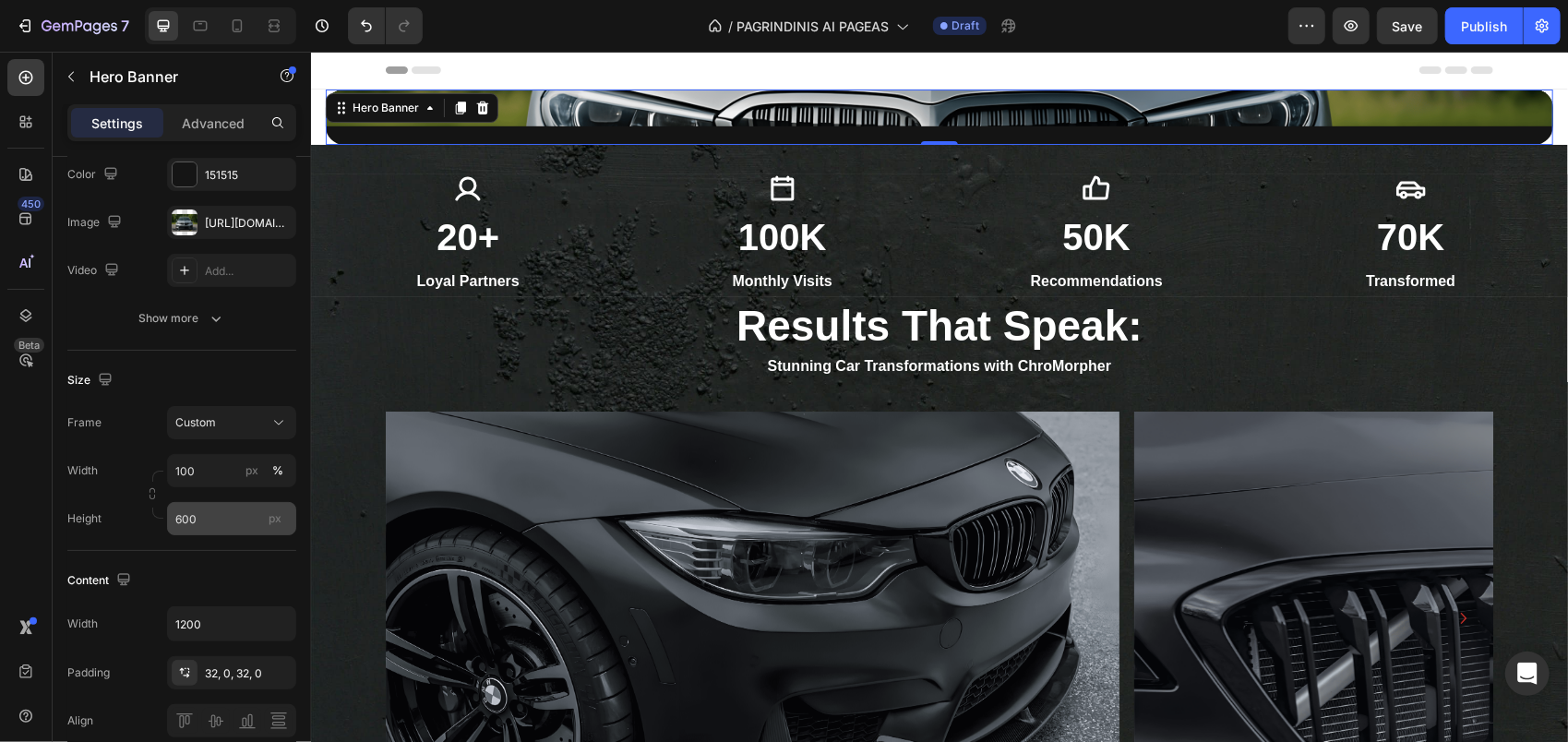
click at [281, 520] on span "px" at bounding box center [274, 518] width 12 height 13
click at [281, 520] on input "600" at bounding box center [231, 518] width 129 height 34
click at [233, 515] on input "60" at bounding box center [231, 518] width 129 height 34
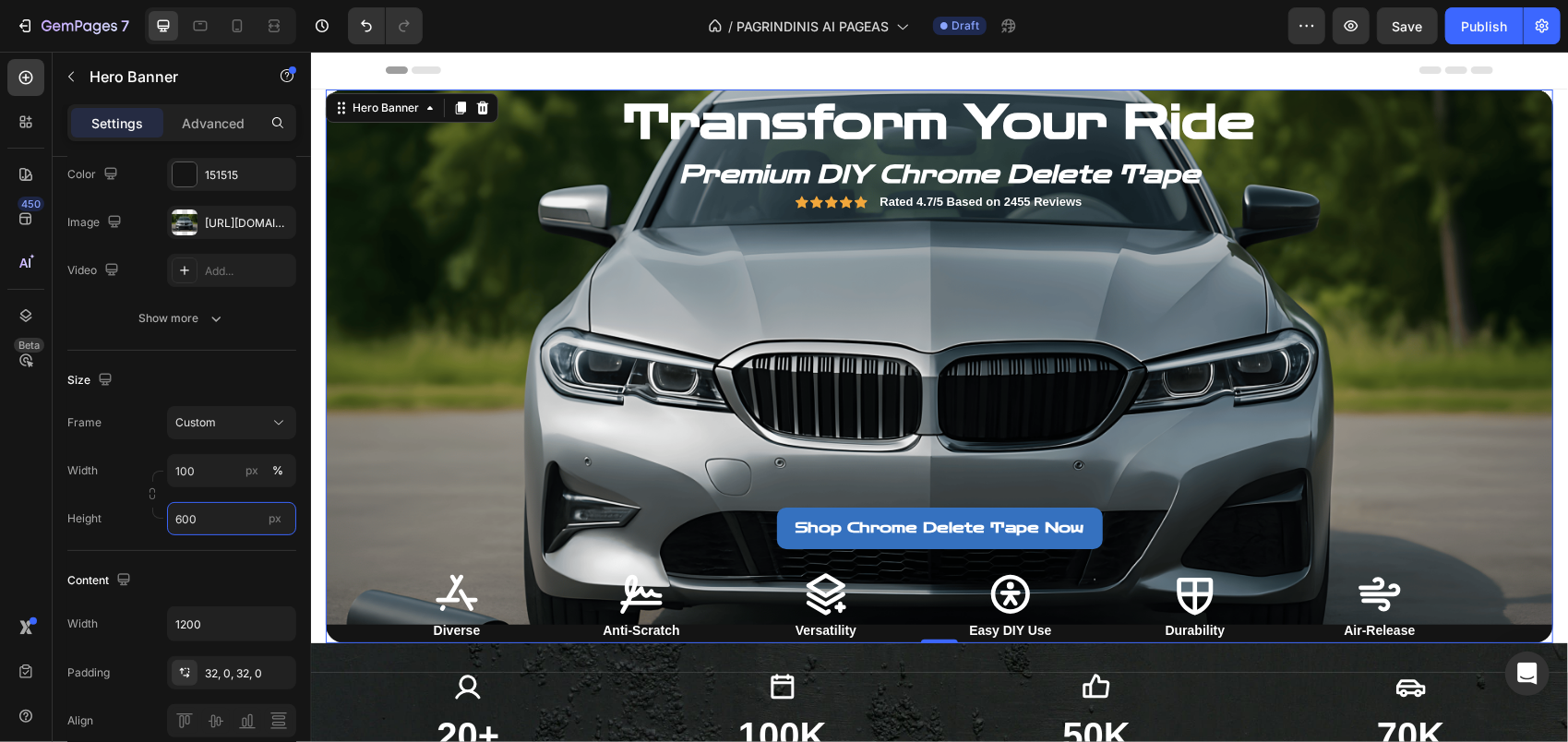
type input "600"
click at [231, 366] on div "Size" at bounding box center [181, 380] width 229 height 30
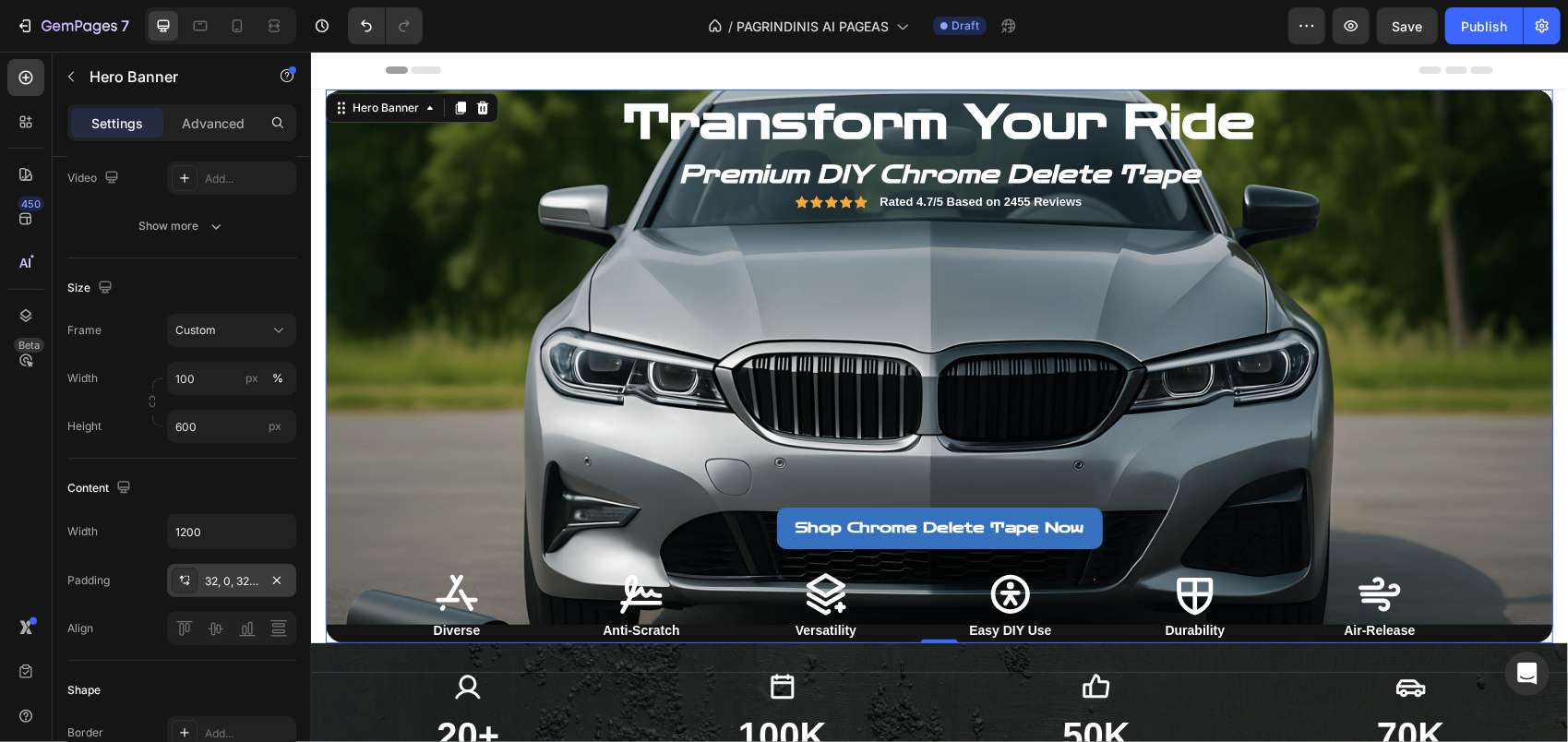
click at [239, 575] on div "32, 0, 32, 0" at bounding box center [232, 580] width 54 height 16
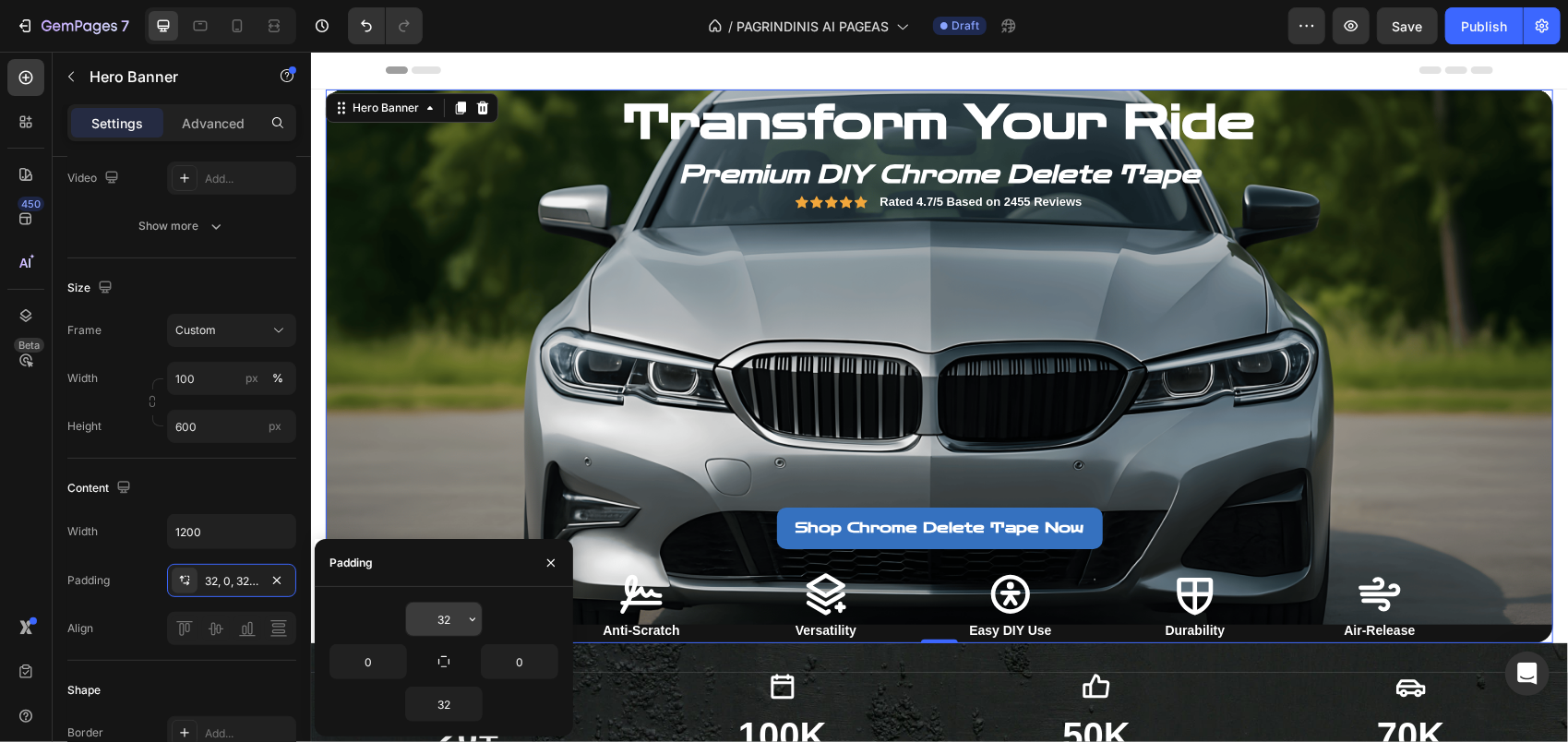
click at [456, 620] on input "32" at bounding box center [443, 618] width 76 height 34
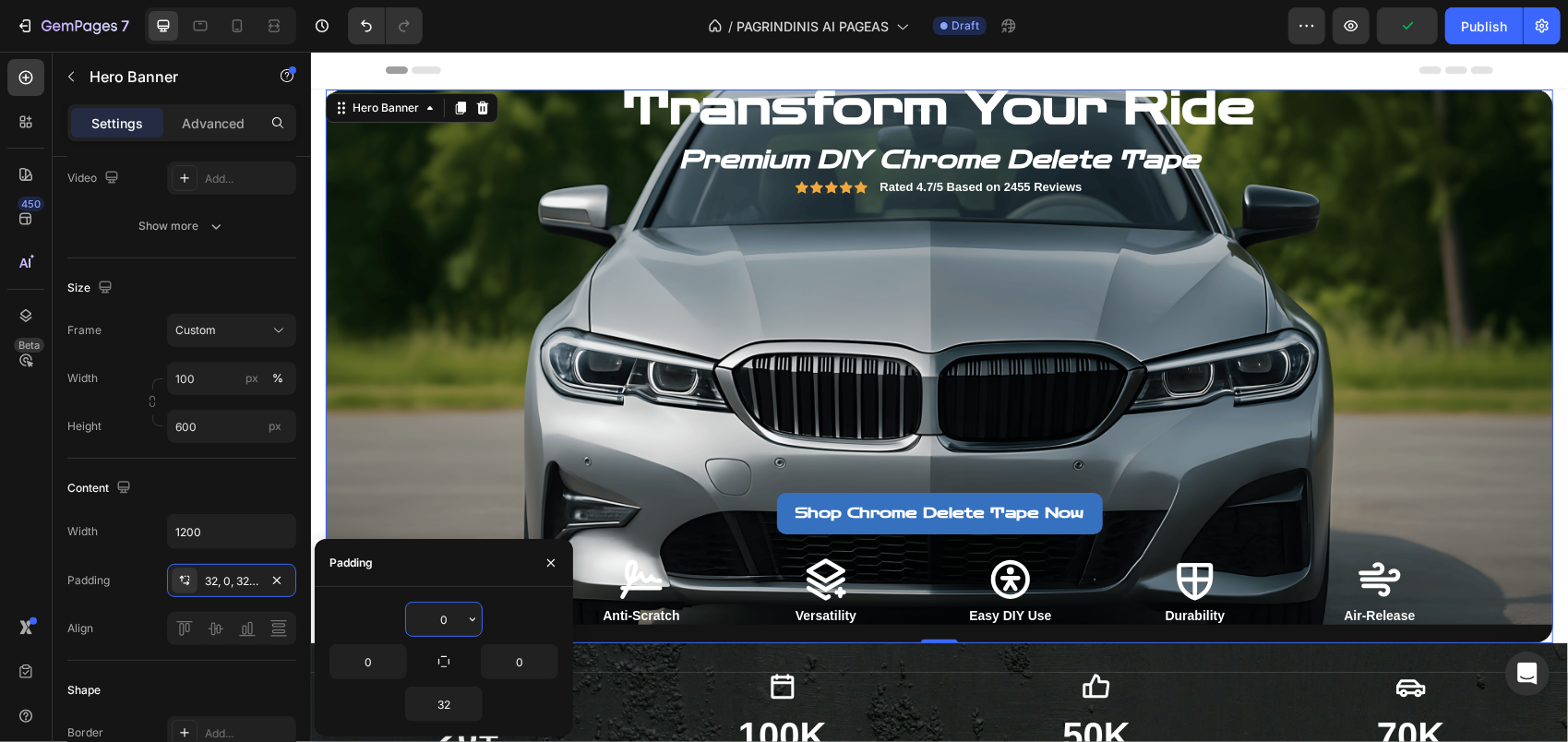
drag, startPoint x: 460, startPoint y: 617, endPoint x: 413, endPoint y: 620, distance: 47.1
click at [413, 620] on input "0" at bounding box center [443, 618] width 76 height 34
type input "32"
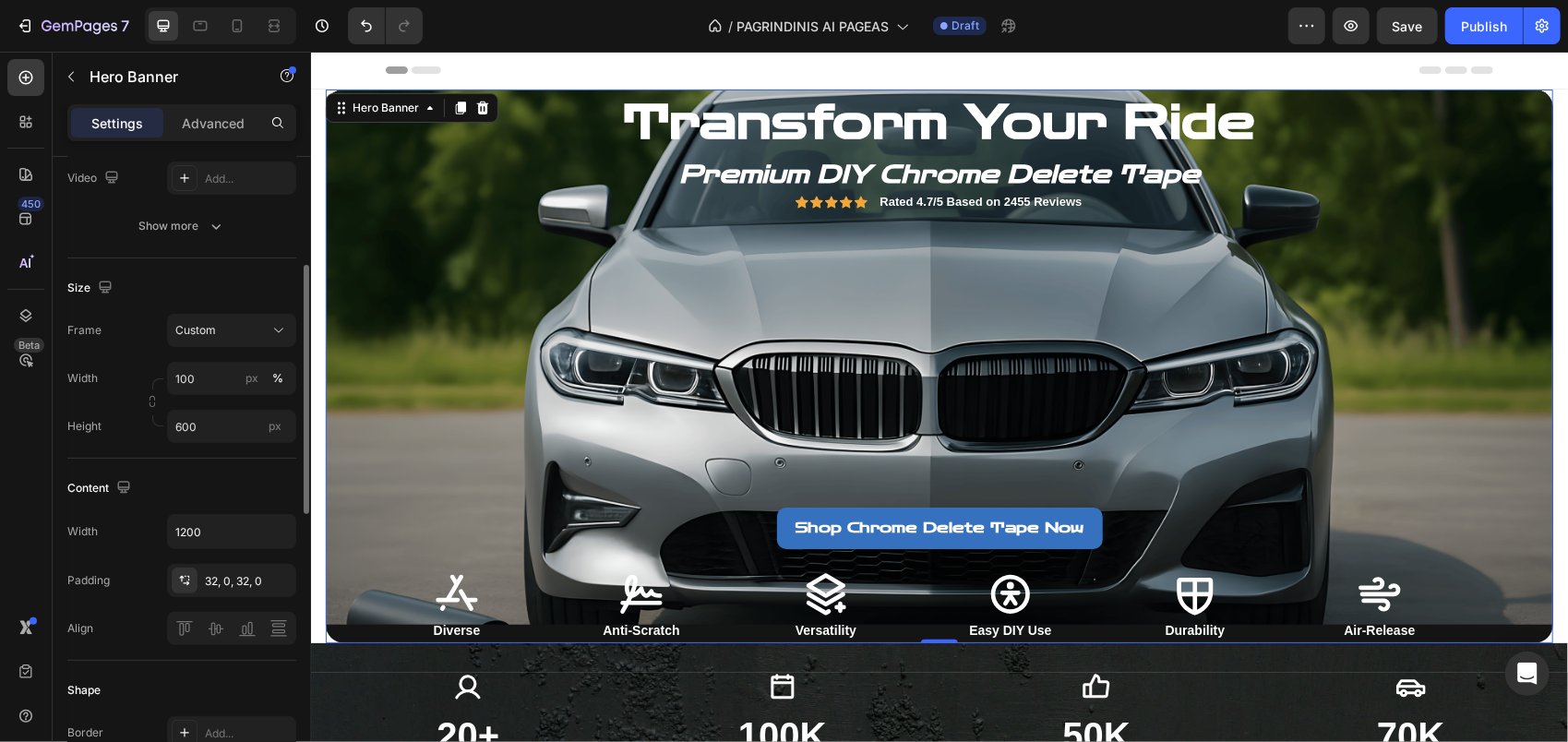
click at [267, 482] on div "Content" at bounding box center [181, 487] width 229 height 30
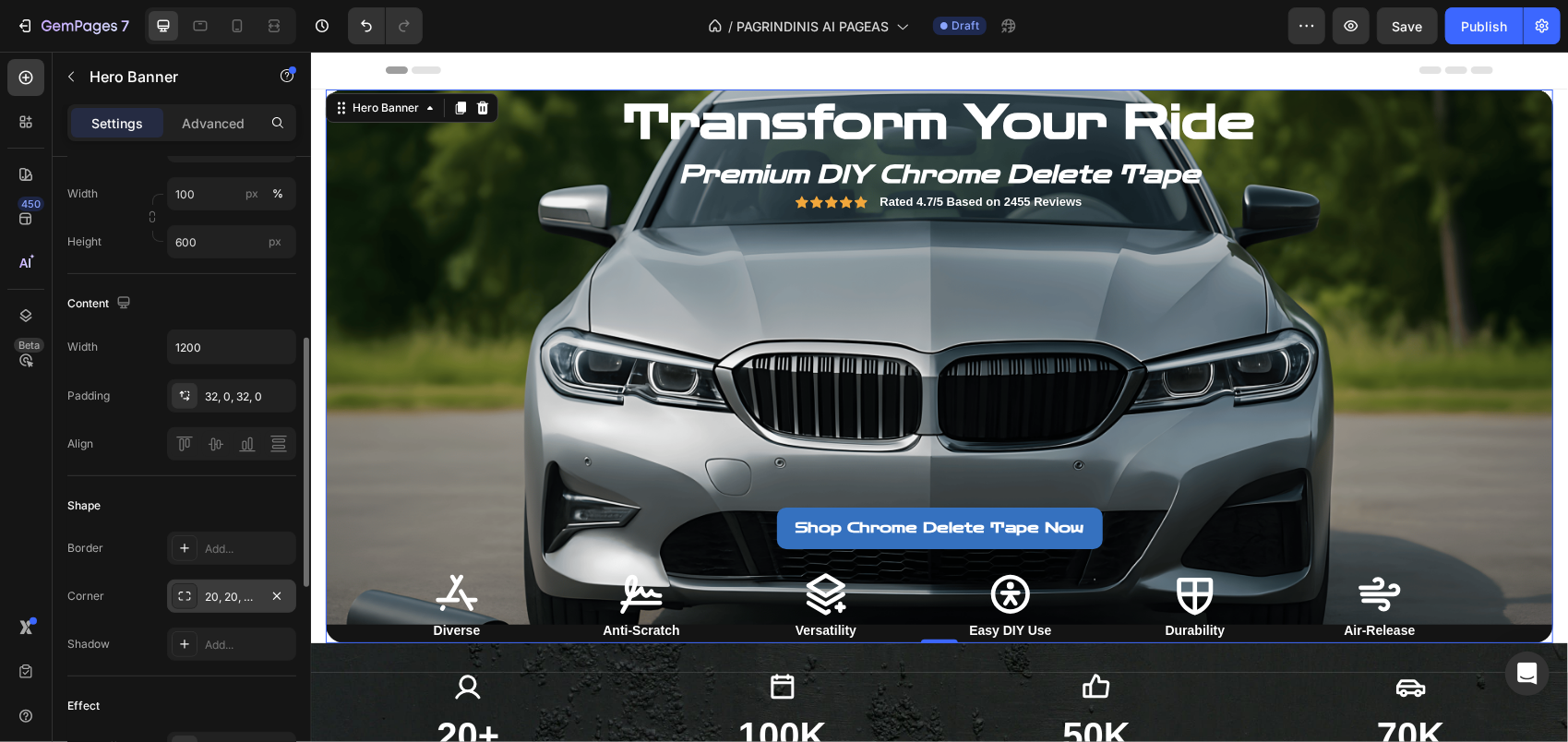
click at [236, 596] on div "20, 20, 20, 20" at bounding box center [232, 596] width 54 height 16
click at [240, 505] on div "Shape" at bounding box center [181, 506] width 229 height 30
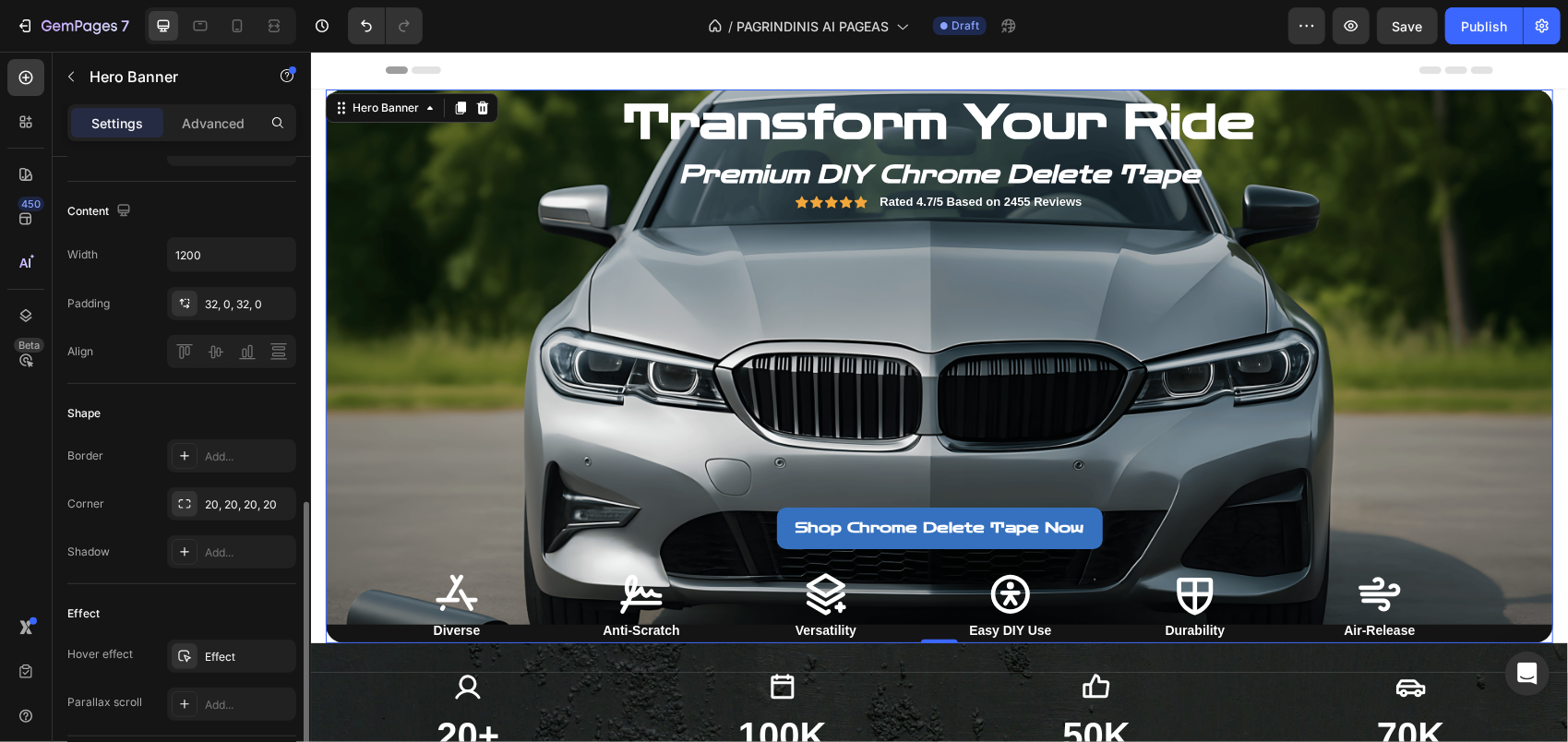
scroll to position [646, 0]
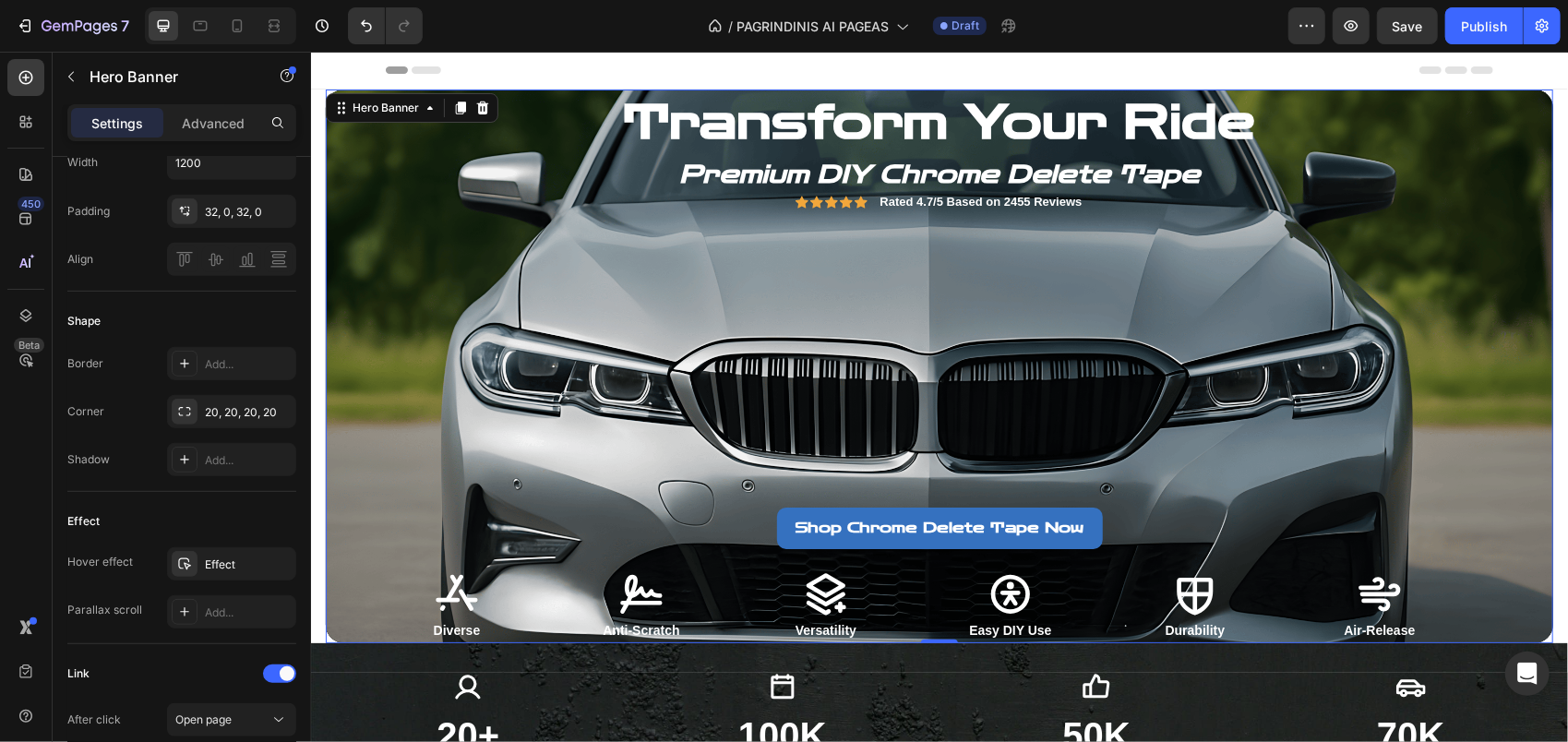
click at [358, 405] on div "Overlay" at bounding box center [939, 366] width 1228 height 553
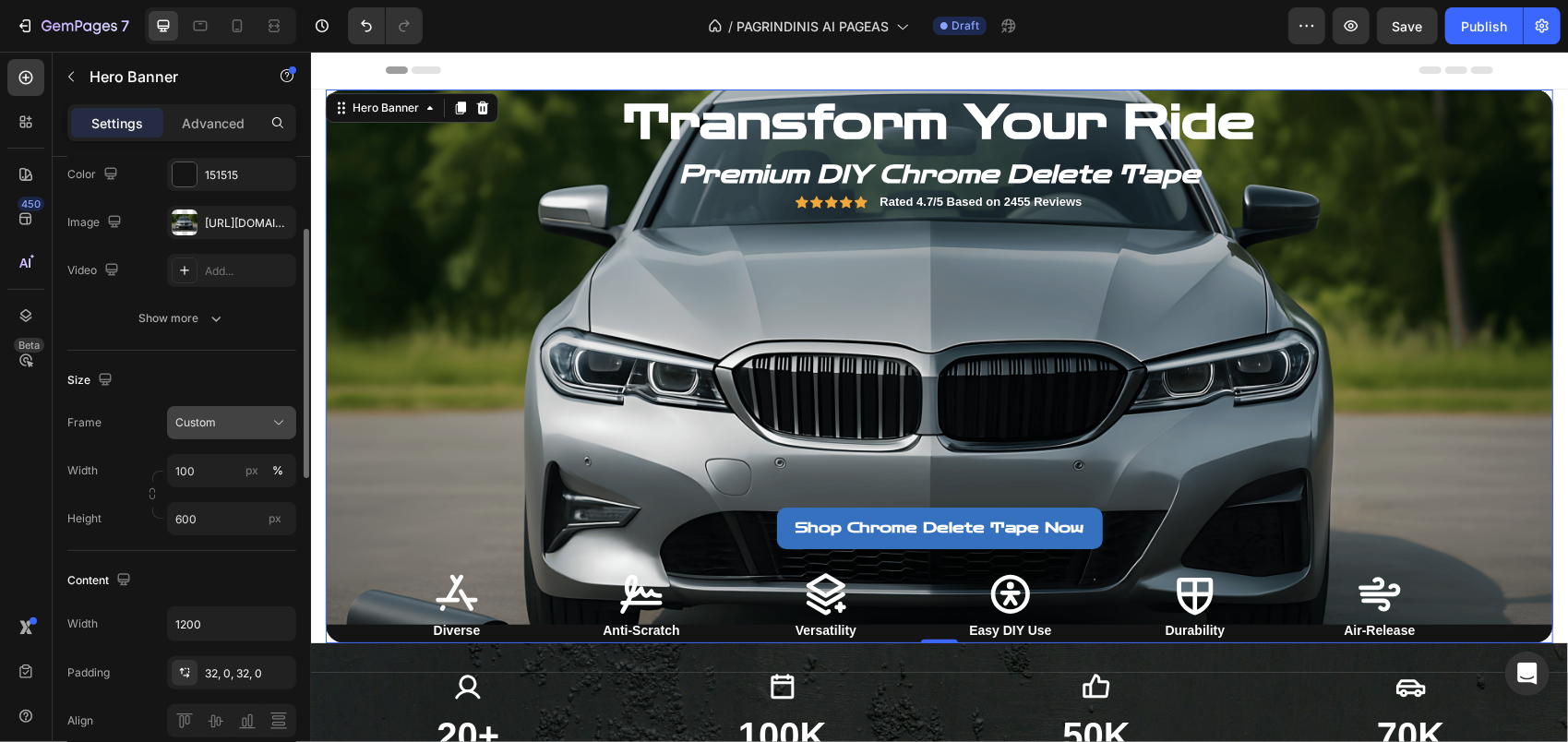
scroll to position [0, 0]
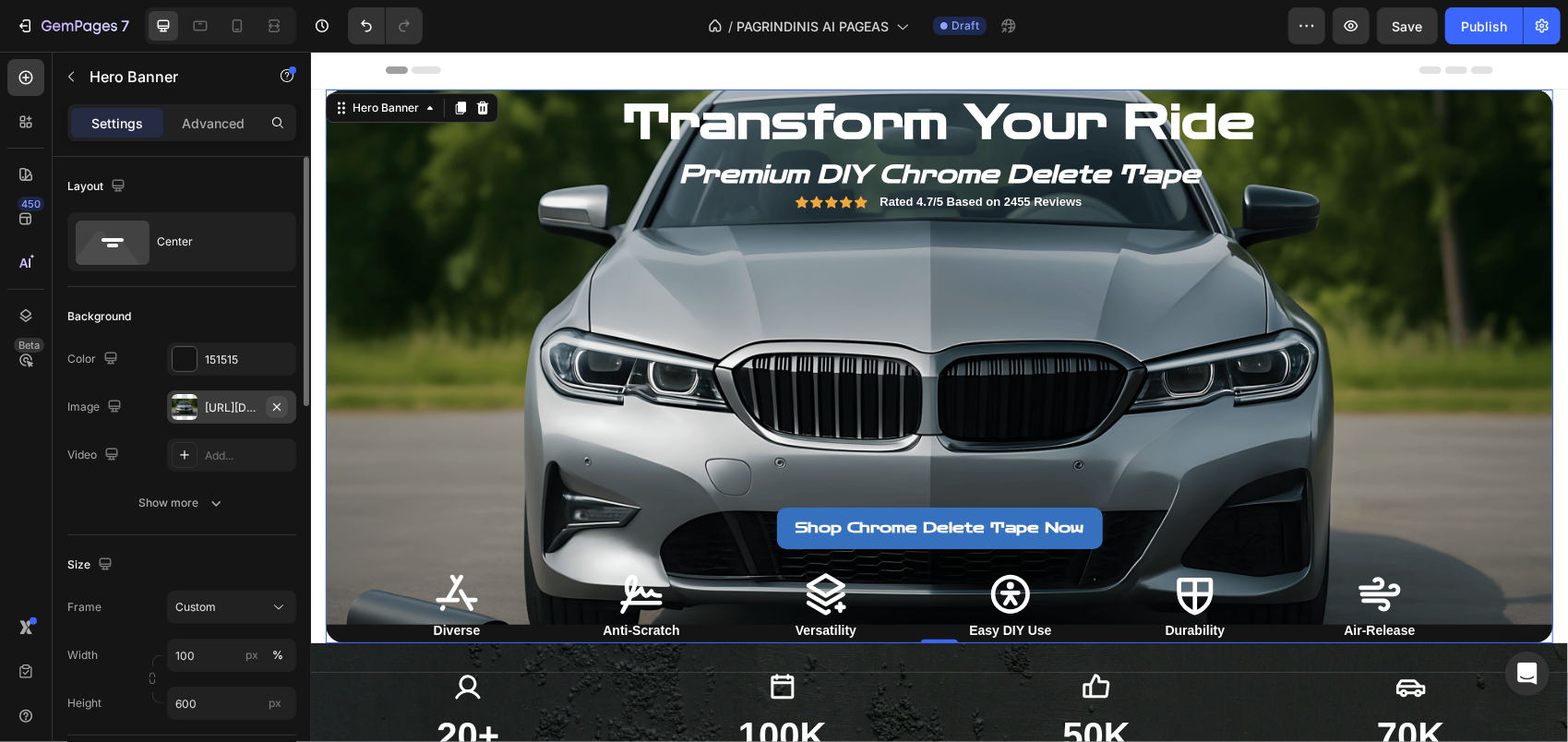
click at [281, 401] on icon "button" at bounding box center [276, 406] width 14 height 14
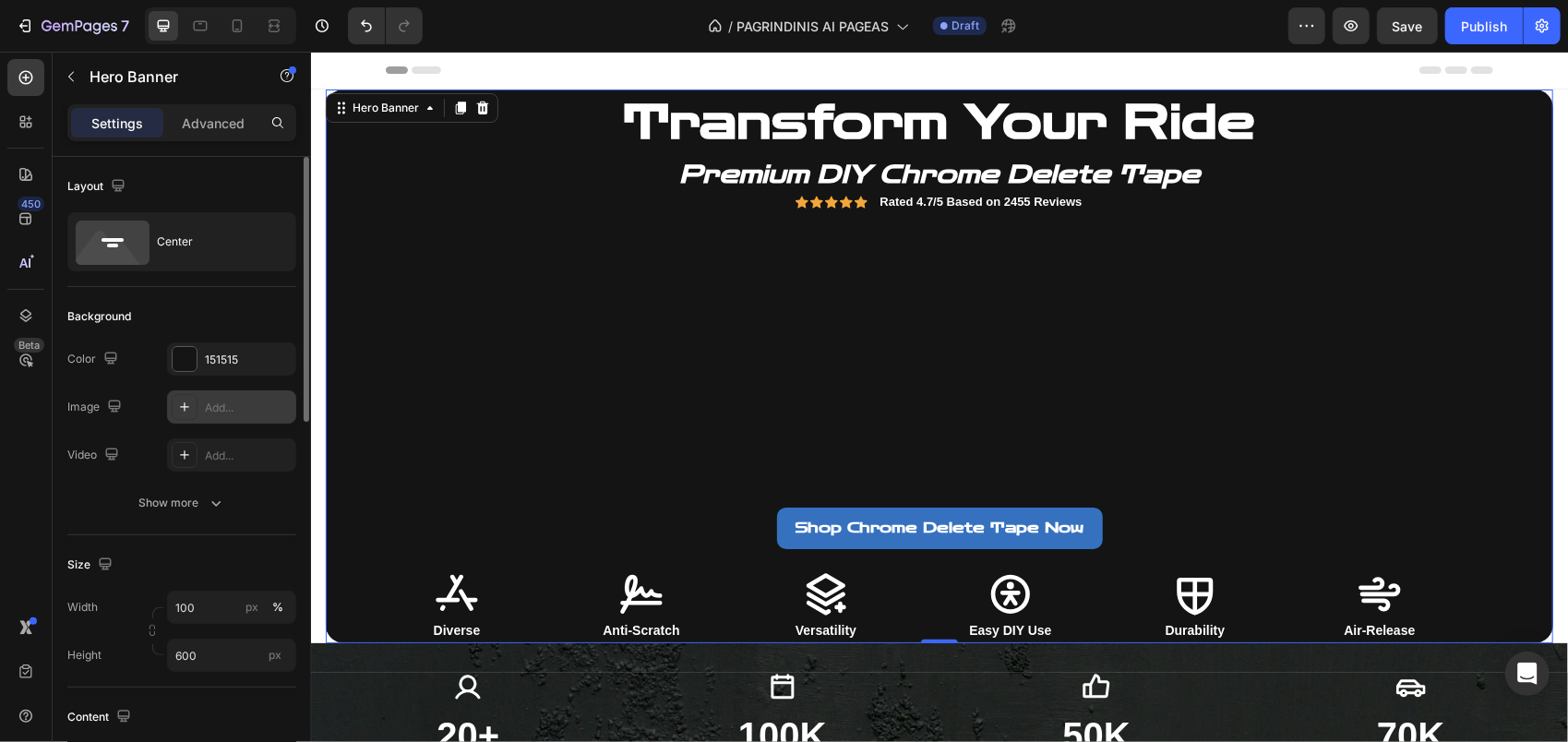
click at [216, 410] on div "Add..." at bounding box center [248, 407] width 87 height 16
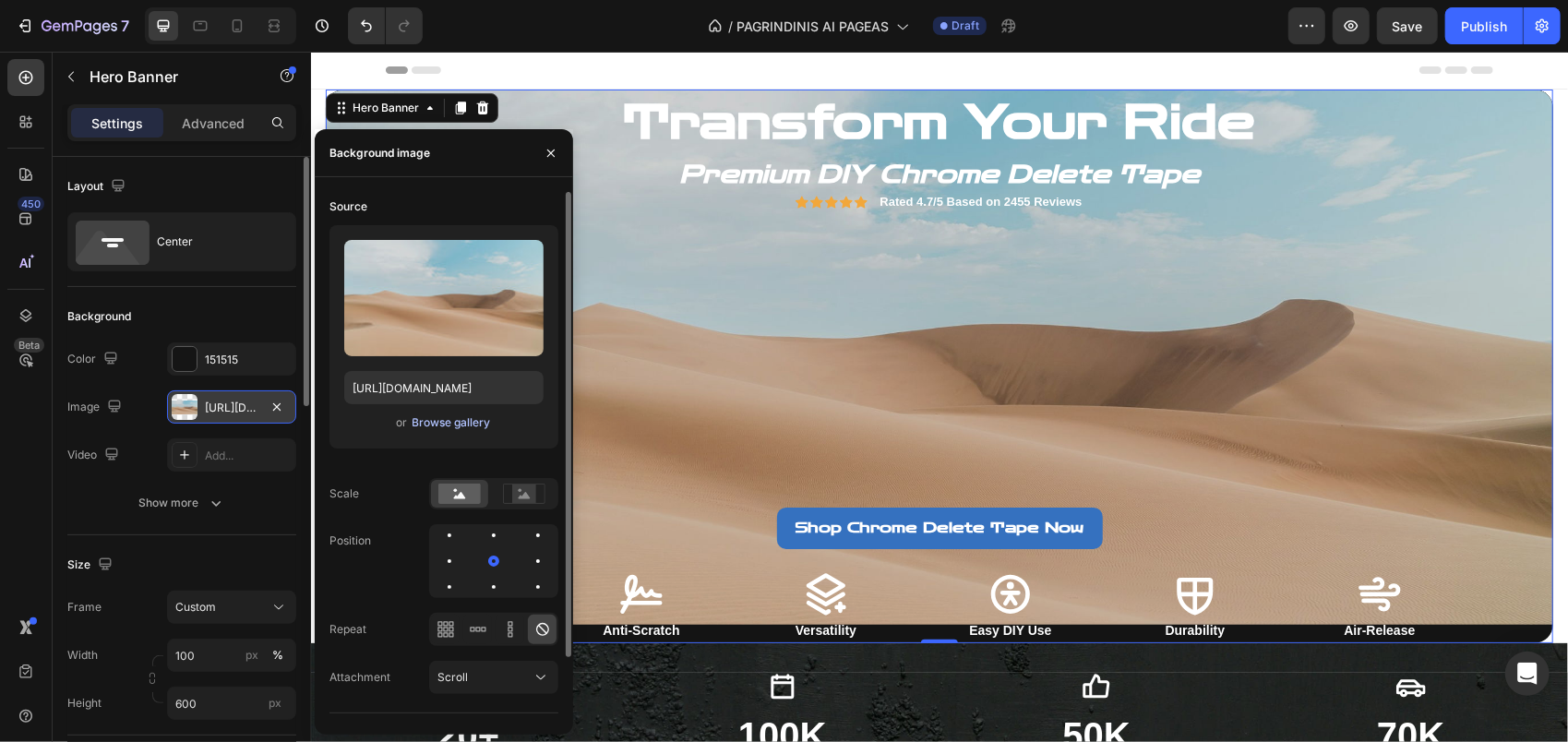
click at [438, 419] on div "Browse gallery" at bounding box center [452, 422] width 79 height 16
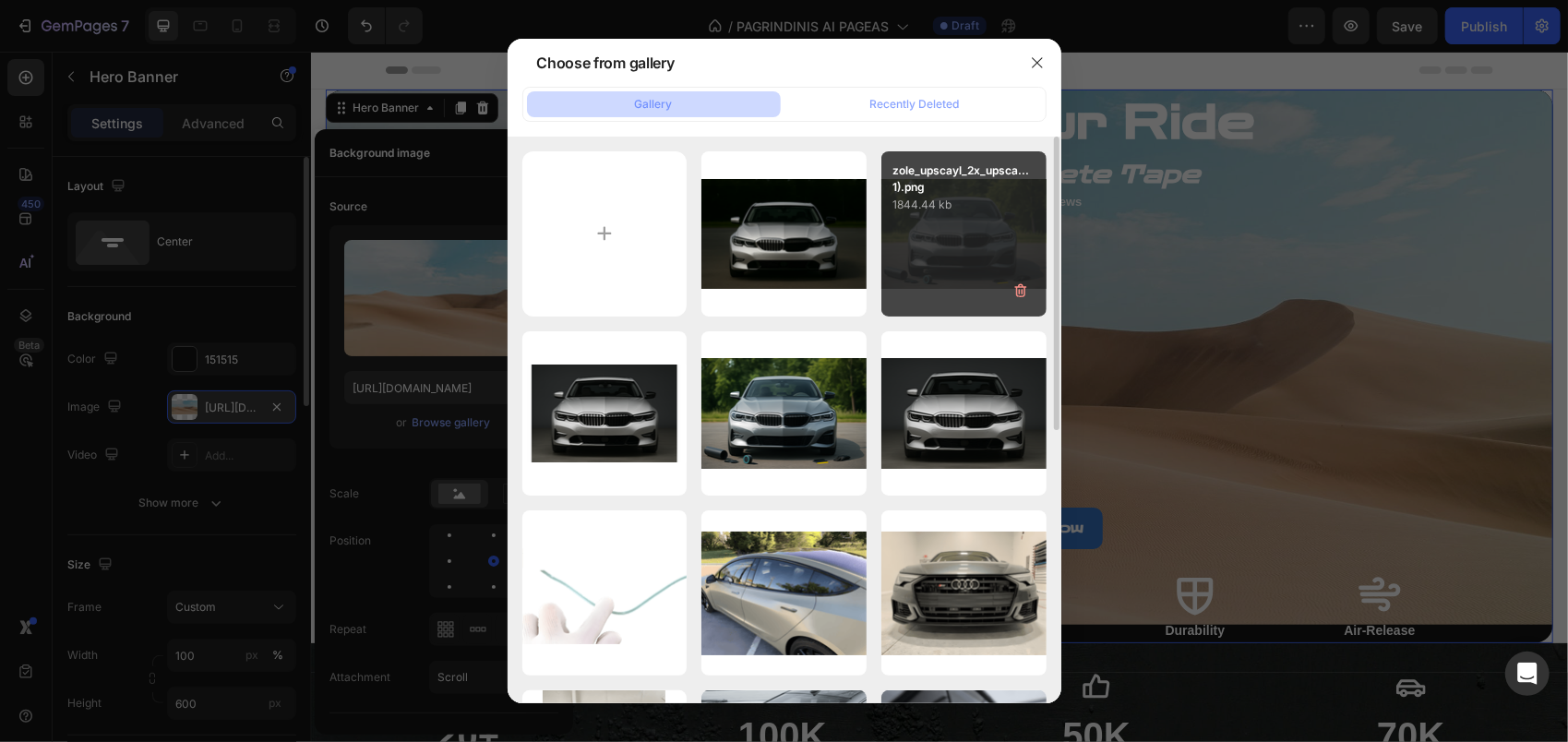
click at [977, 251] on div "zole_upscayl_2x_upsca...1).png 1844.44 kb" at bounding box center [964, 234] width 166 height 166
type input "https://cdn.shopify.com/s/files/1/0750/4042/4204/files/gempages_523062442255713…"
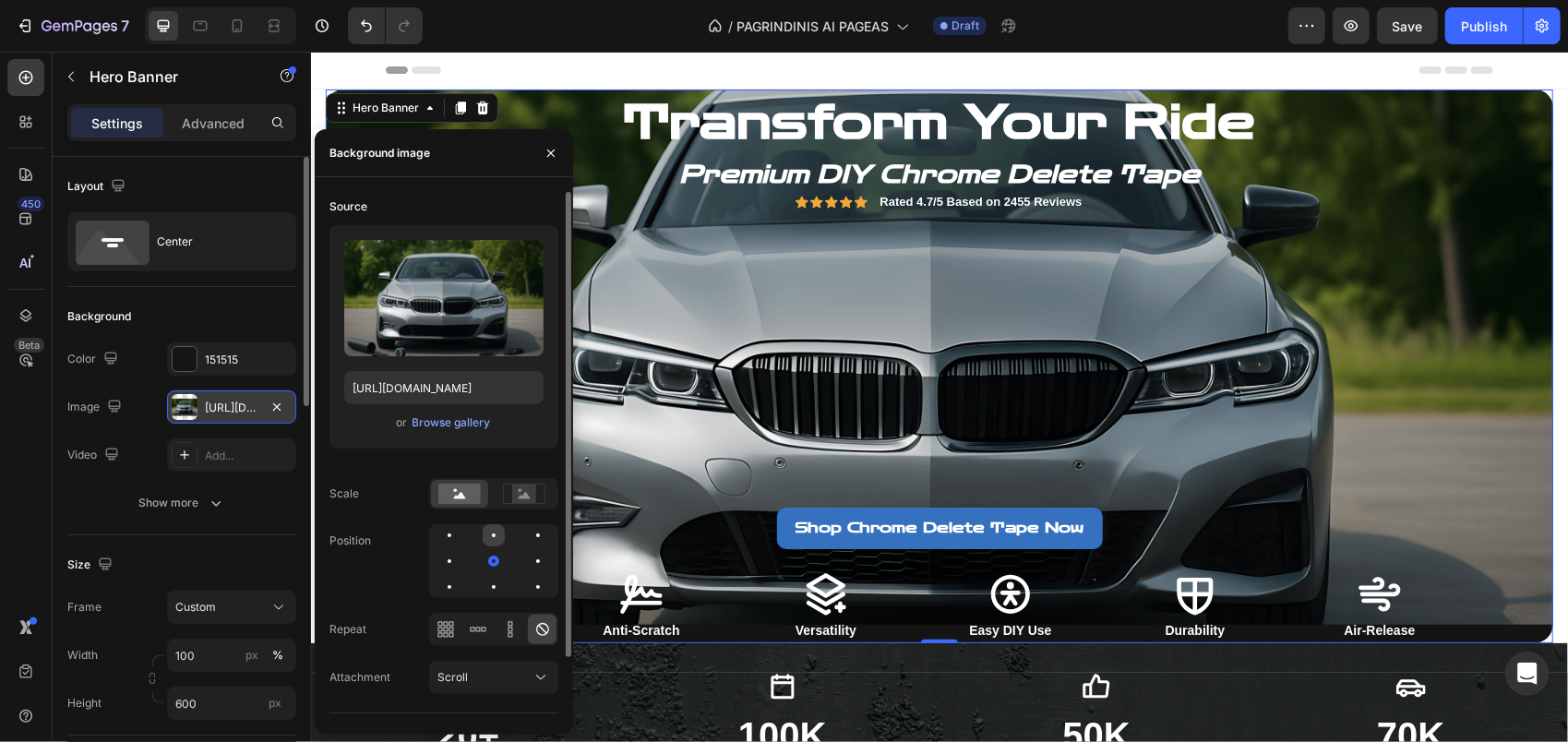
click at [527, 537] on div at bounding box center [537, 534] width 22 height 22
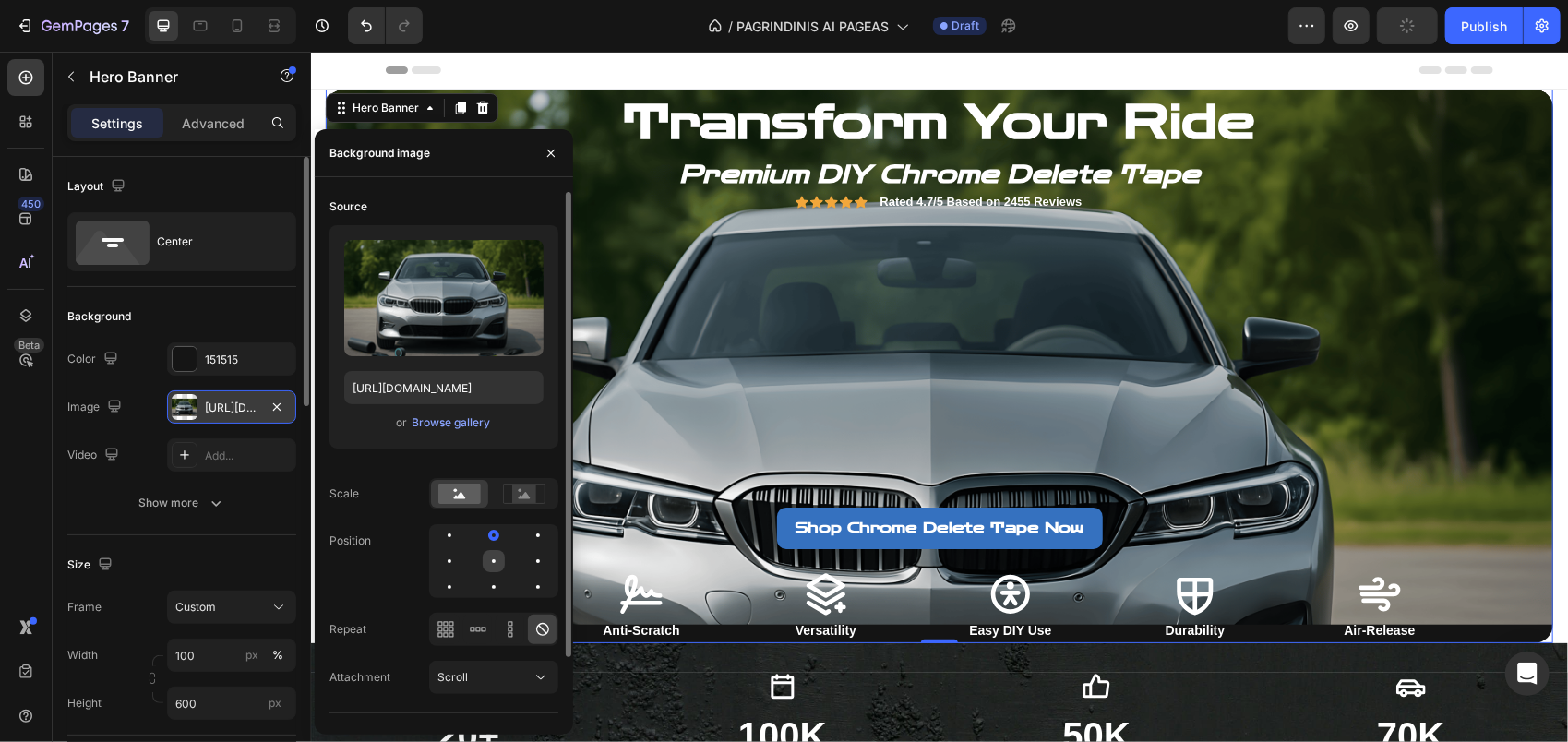
click at [527, 561] on div at bounding box center [537, 560] width 22 height 22
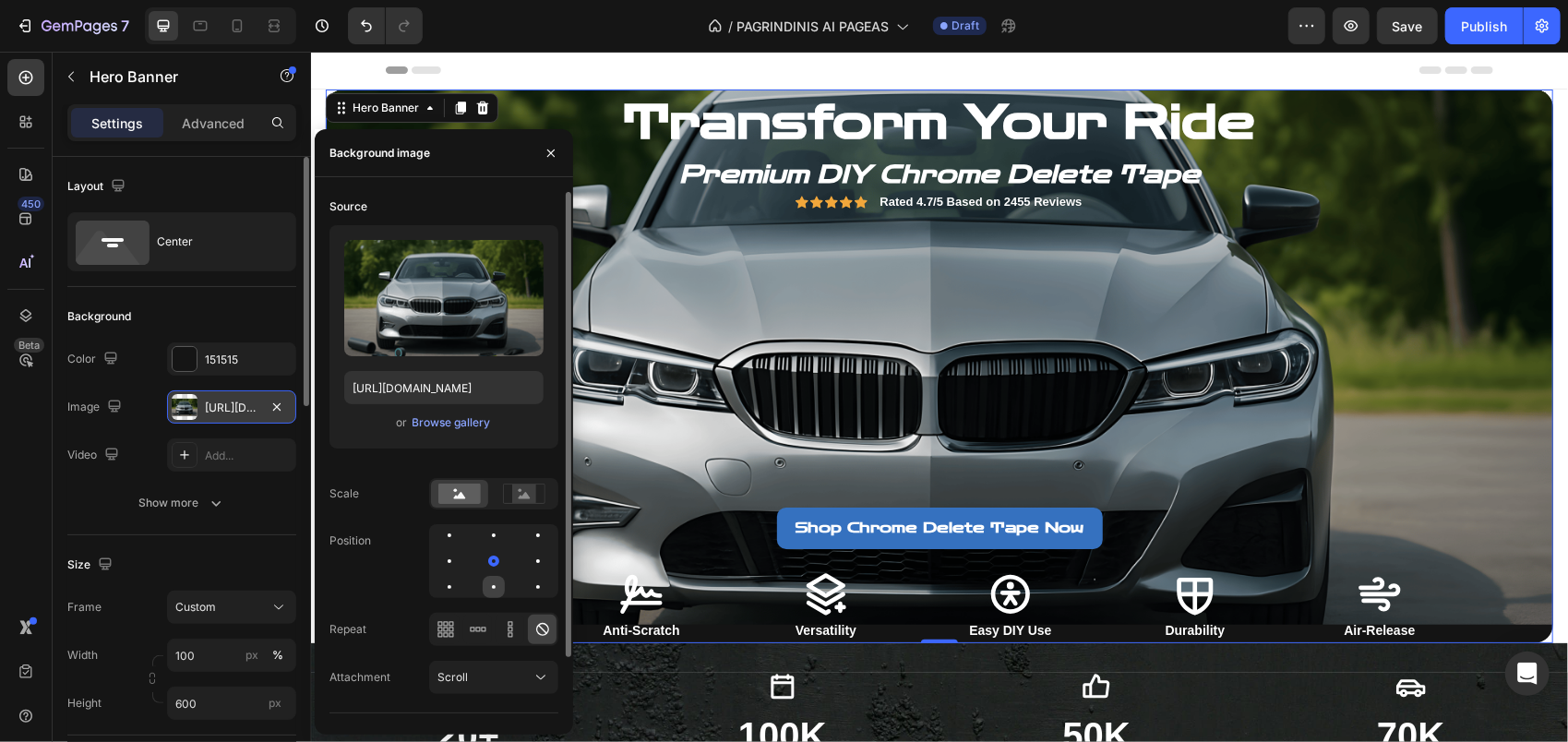
click at [527, 587] on div at bounding box center [537, 586] width 22 height 22
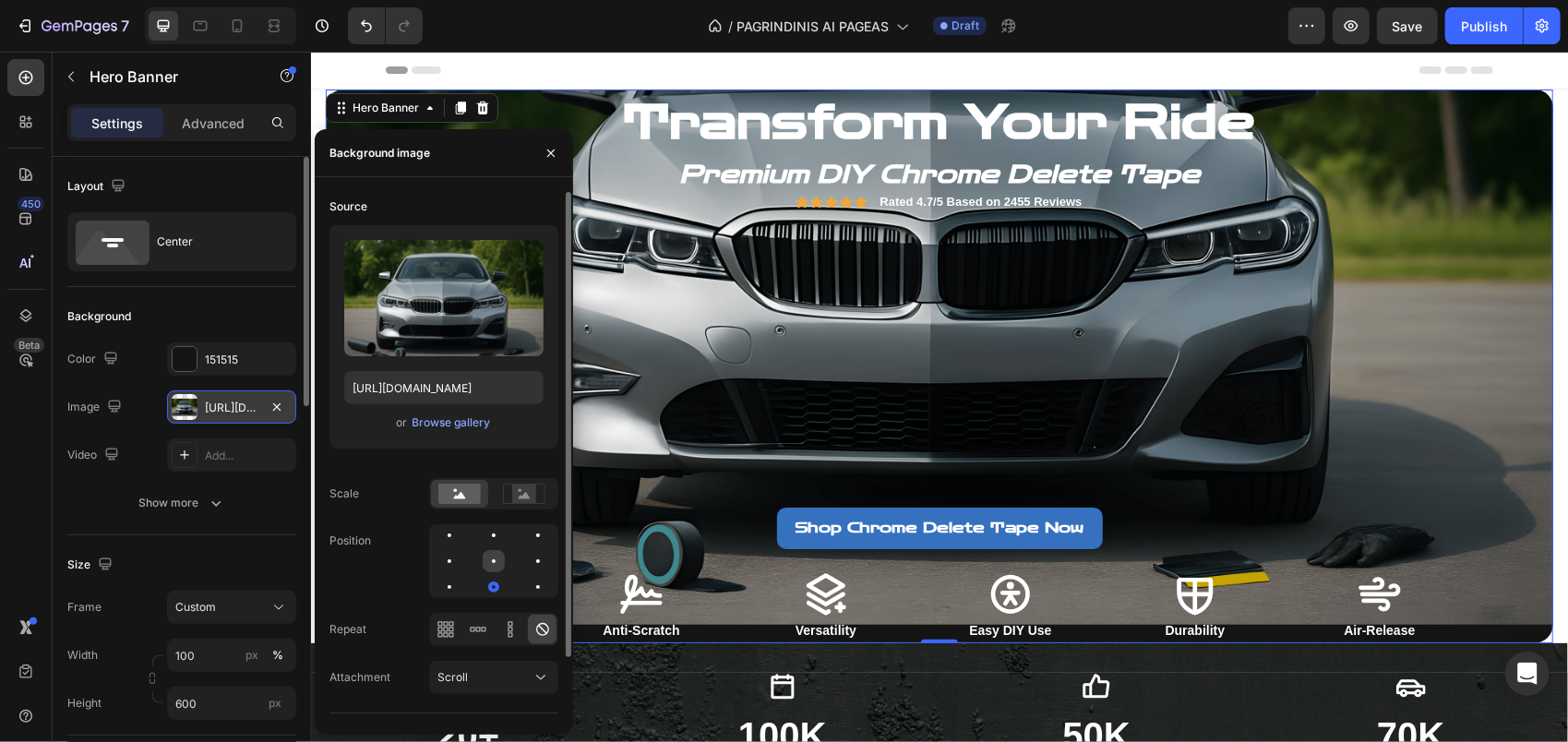
click at [527, 559] on div at bounding box center [537, 560] width 22 height 22
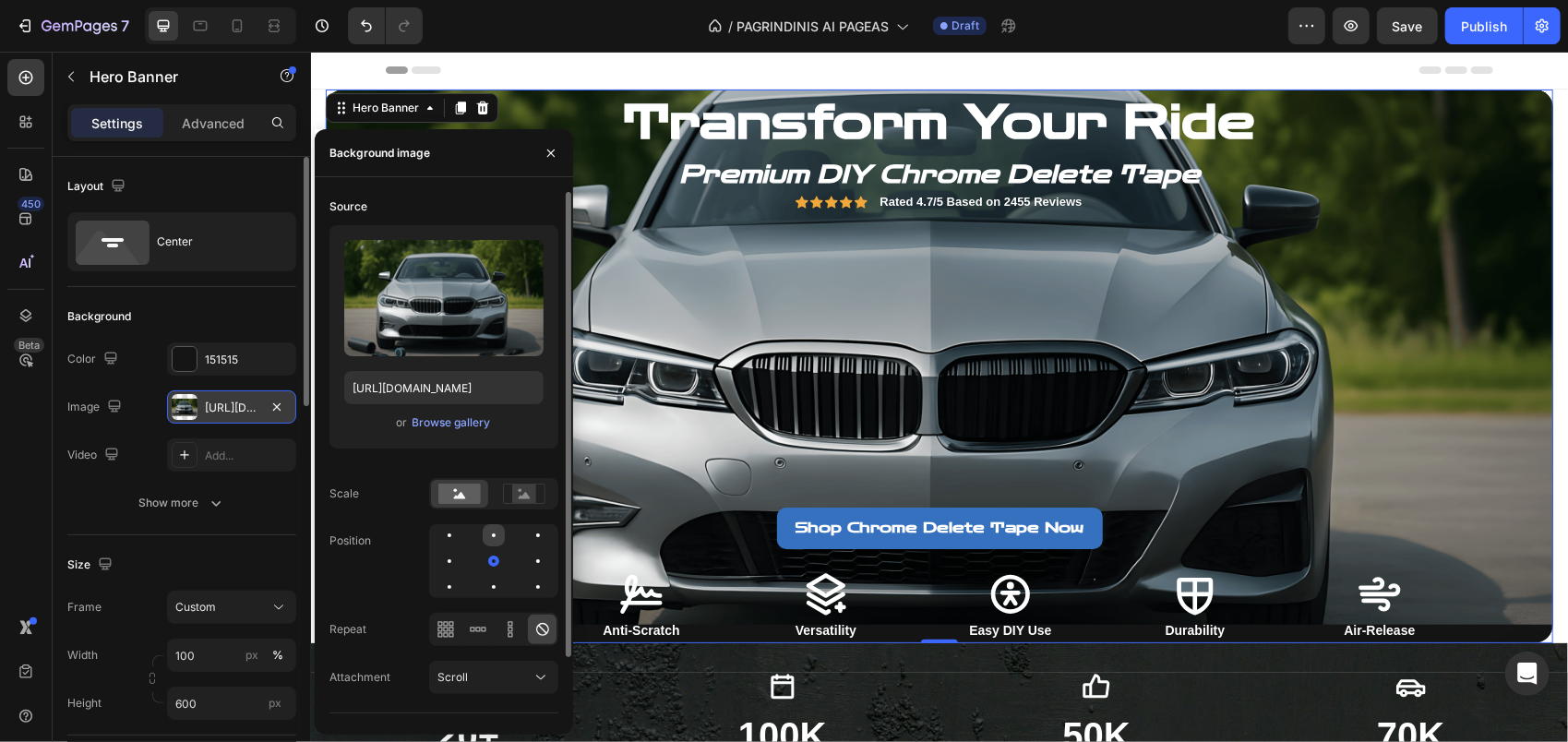
click at [527, 528] on div at bounding box center [537, 534] width 22 height 22
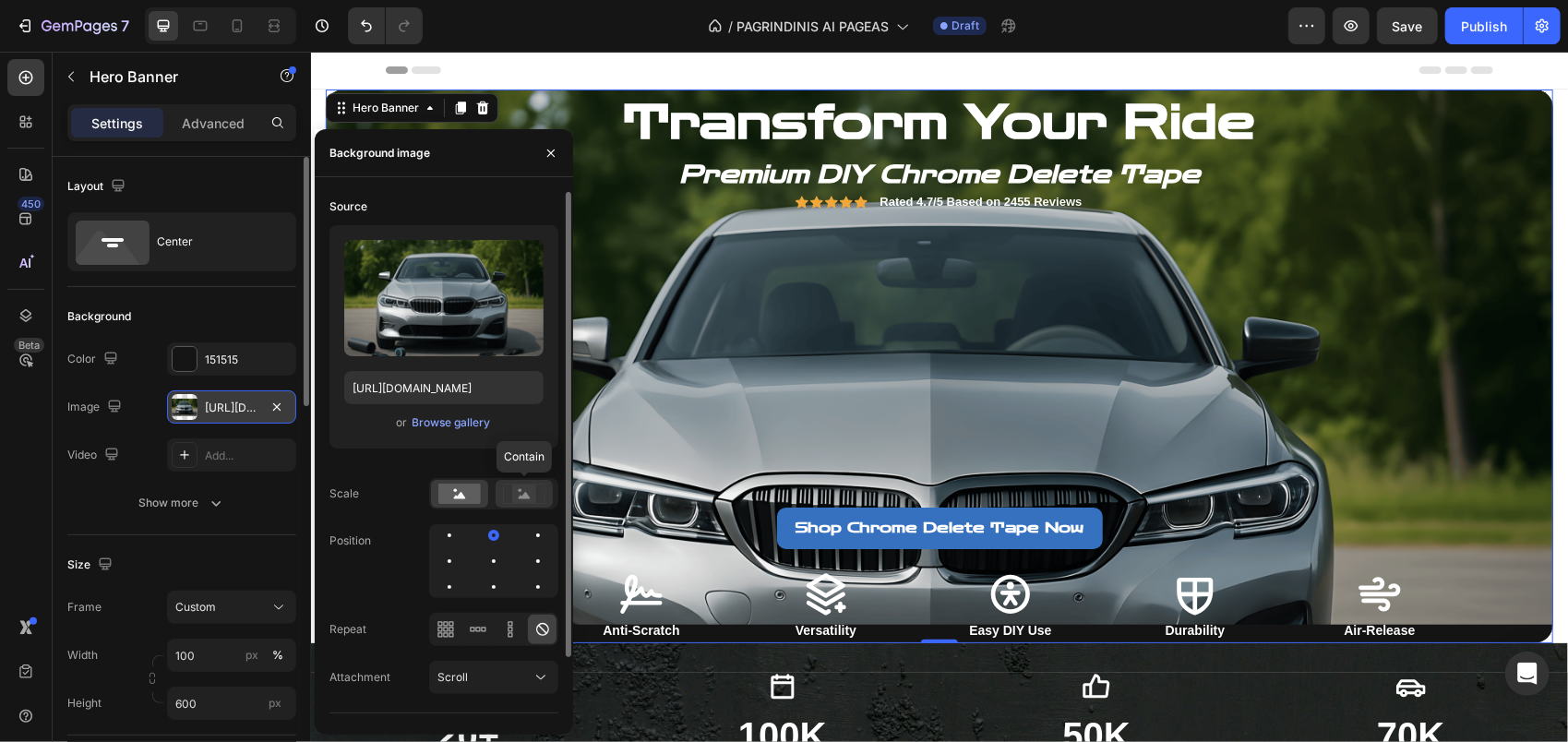
click at [522, 495] on rect at bounding box center [524, 493] width 24 height 18
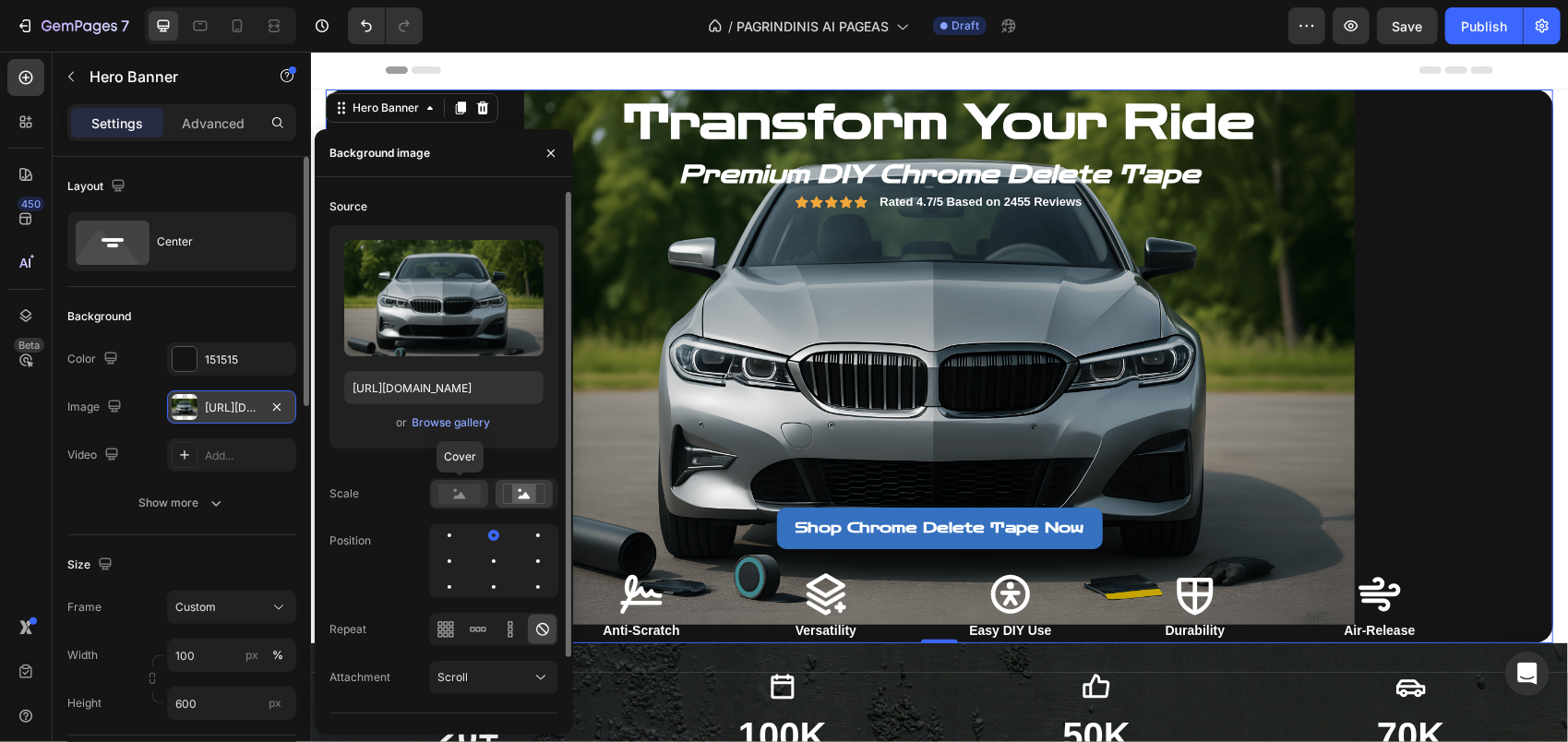
click at [470, 495] on rect at bounding box center [460, 493] width 42 height 20
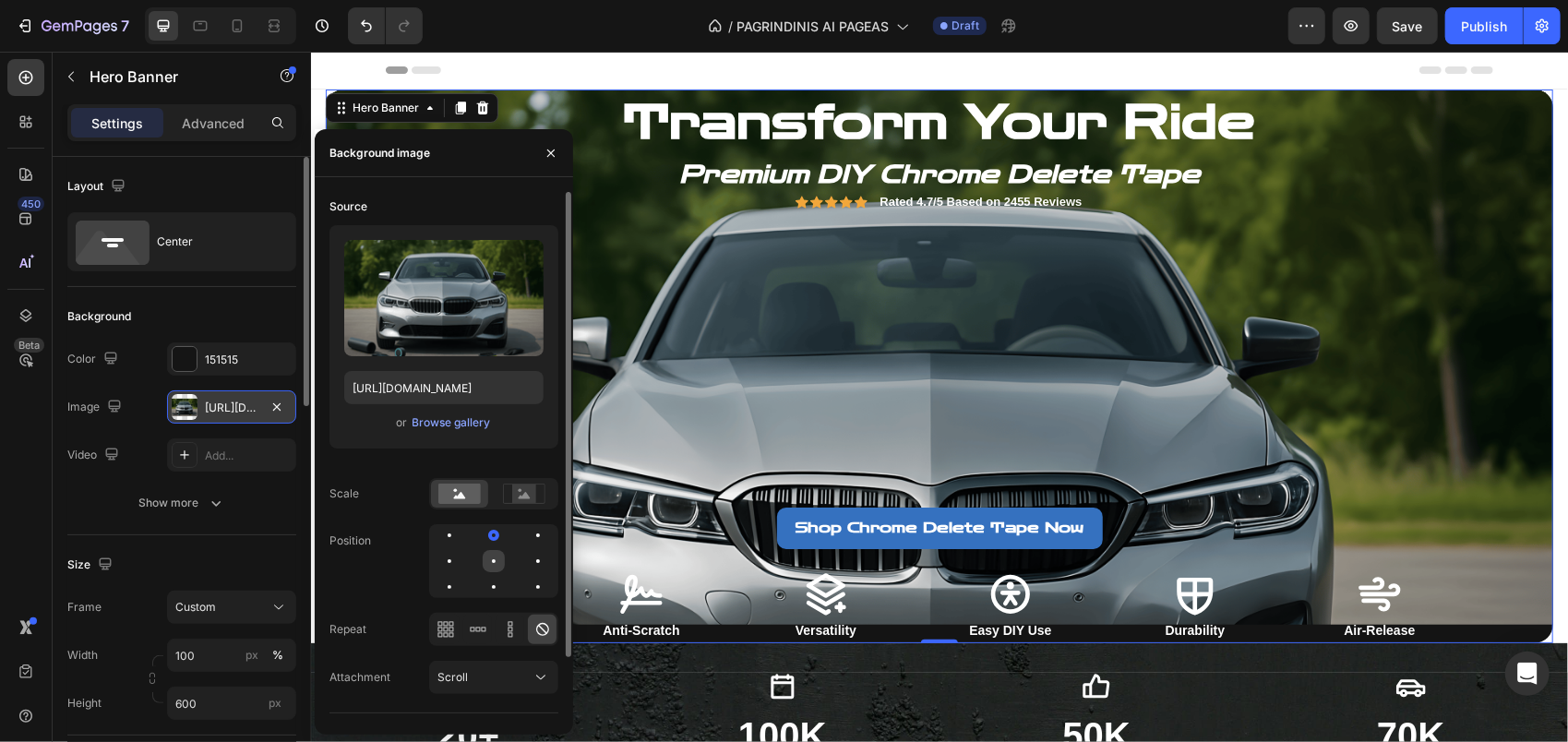
click at [527, 554] on div at bounding box center [537, 560] width 22 height 22
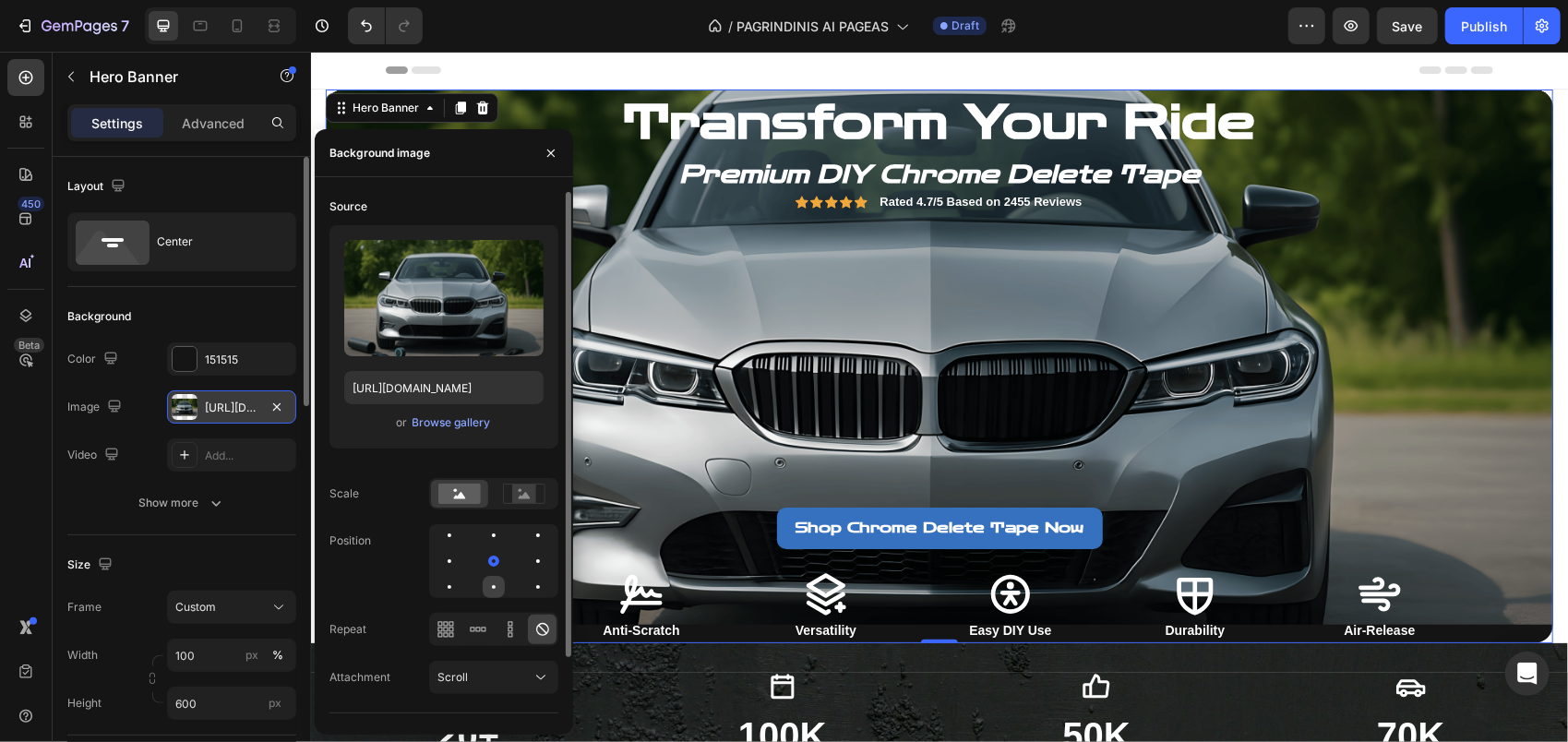
click at [494, 589] on div at bounding box center [494, 587] width 4 height 4
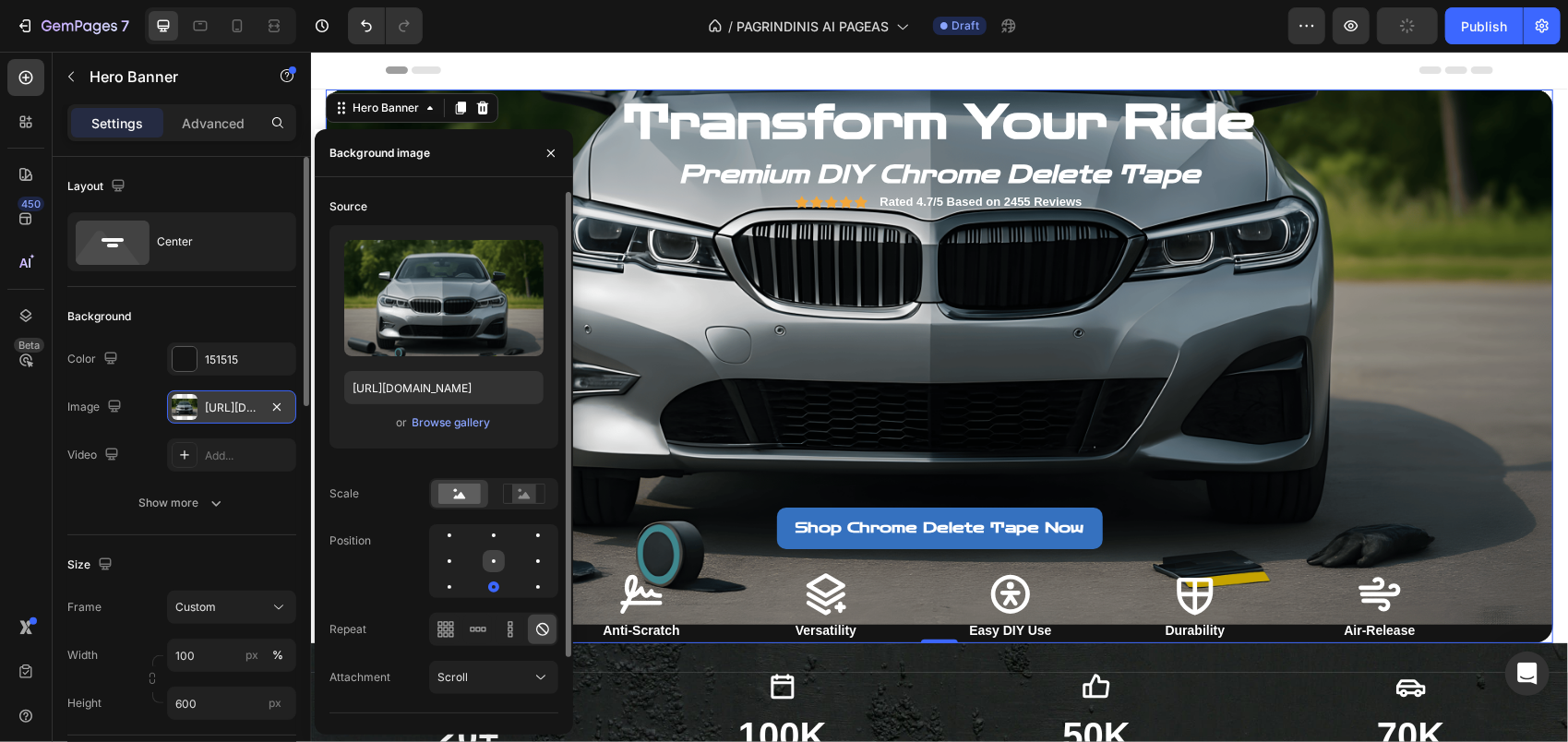
click at [527, 552] on div at bounding box center [537, 560] width 22 height 22
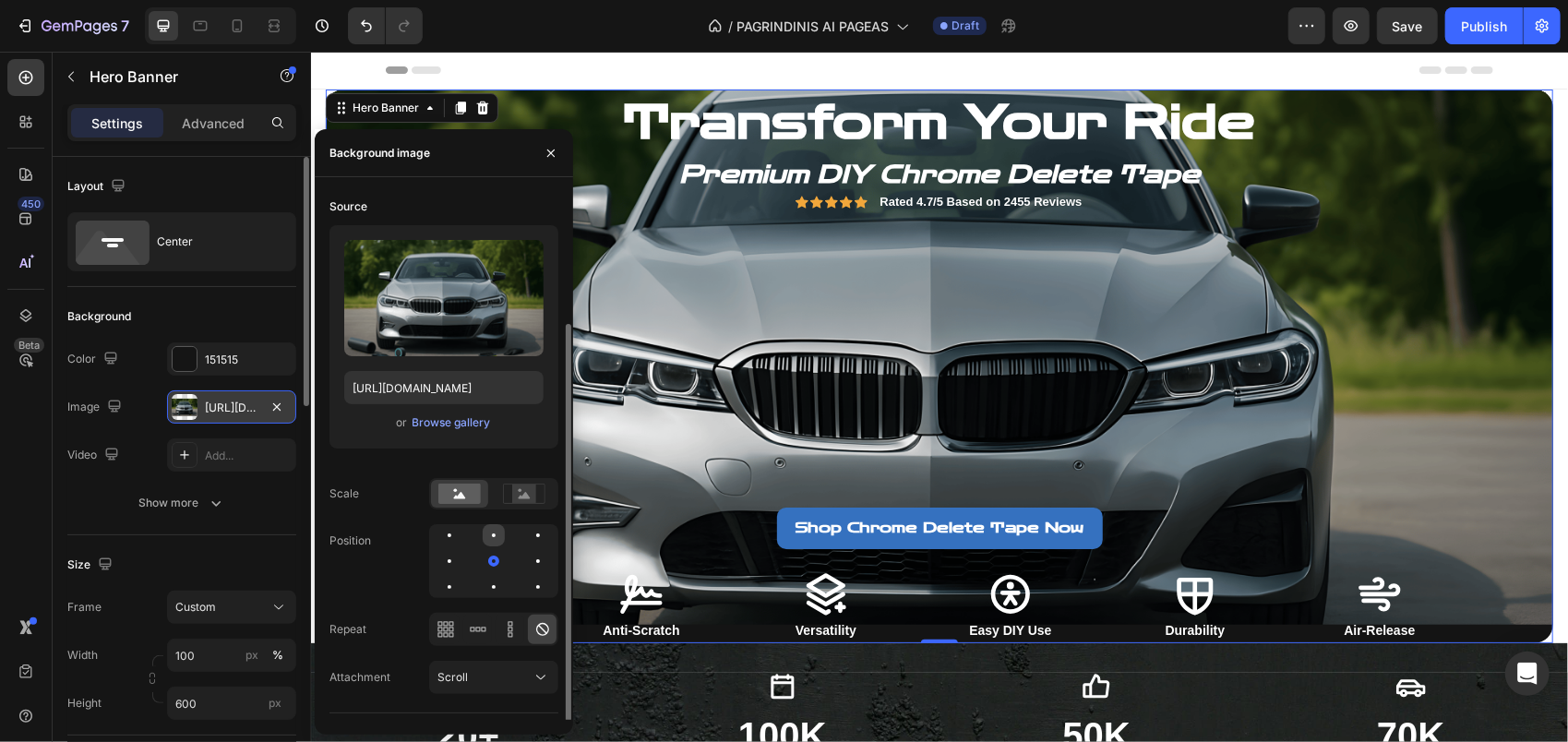
scroll to position [70, 0]
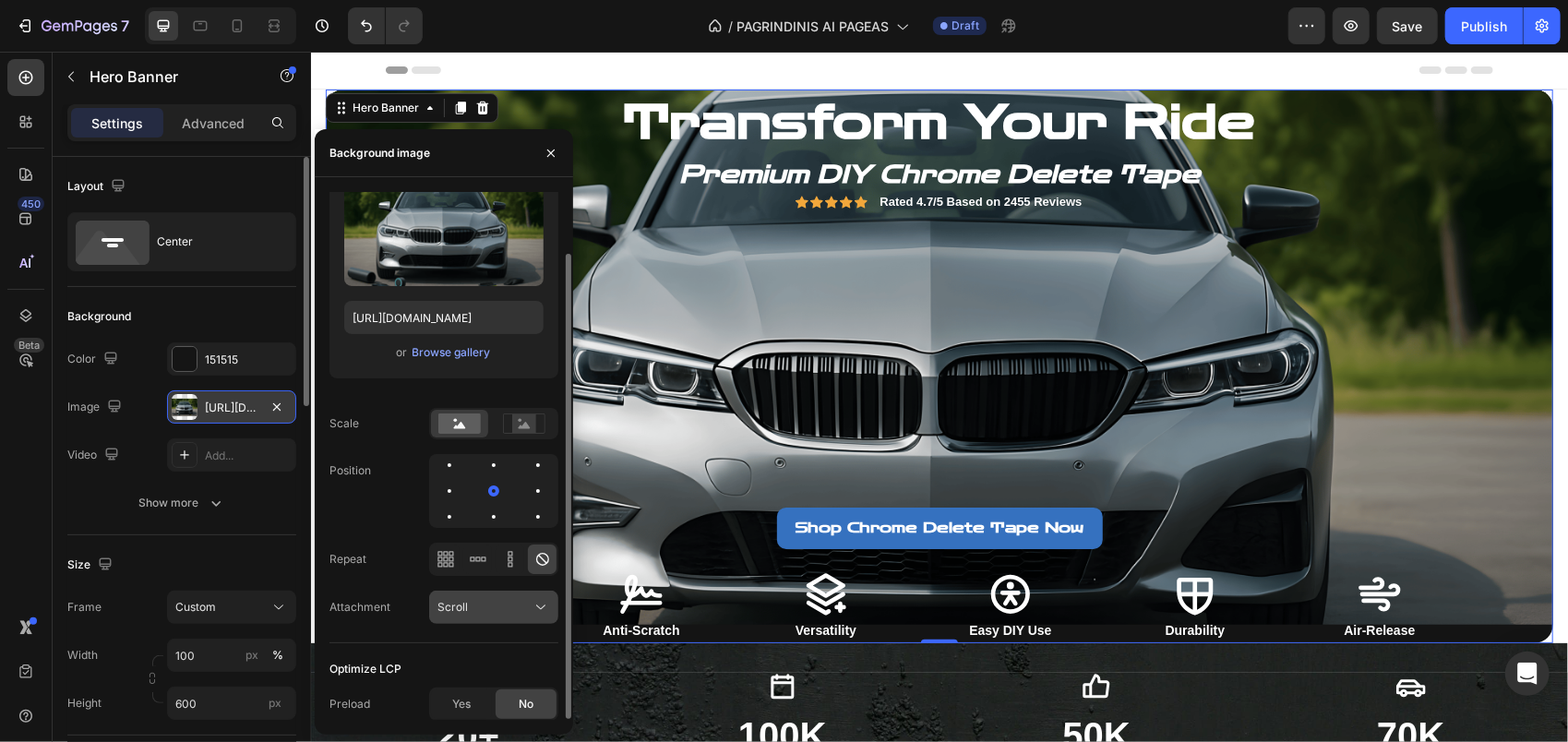
click at [488, 600] on div "Scroll" at bounding box center [485, 606] width 94 height 16
click at [473, 703] on div "Yes" at bounding box center [462, 704] width 61 height 30
click at [526, 701] on span "No" at bounding box center [526, 704] width 14 height 16
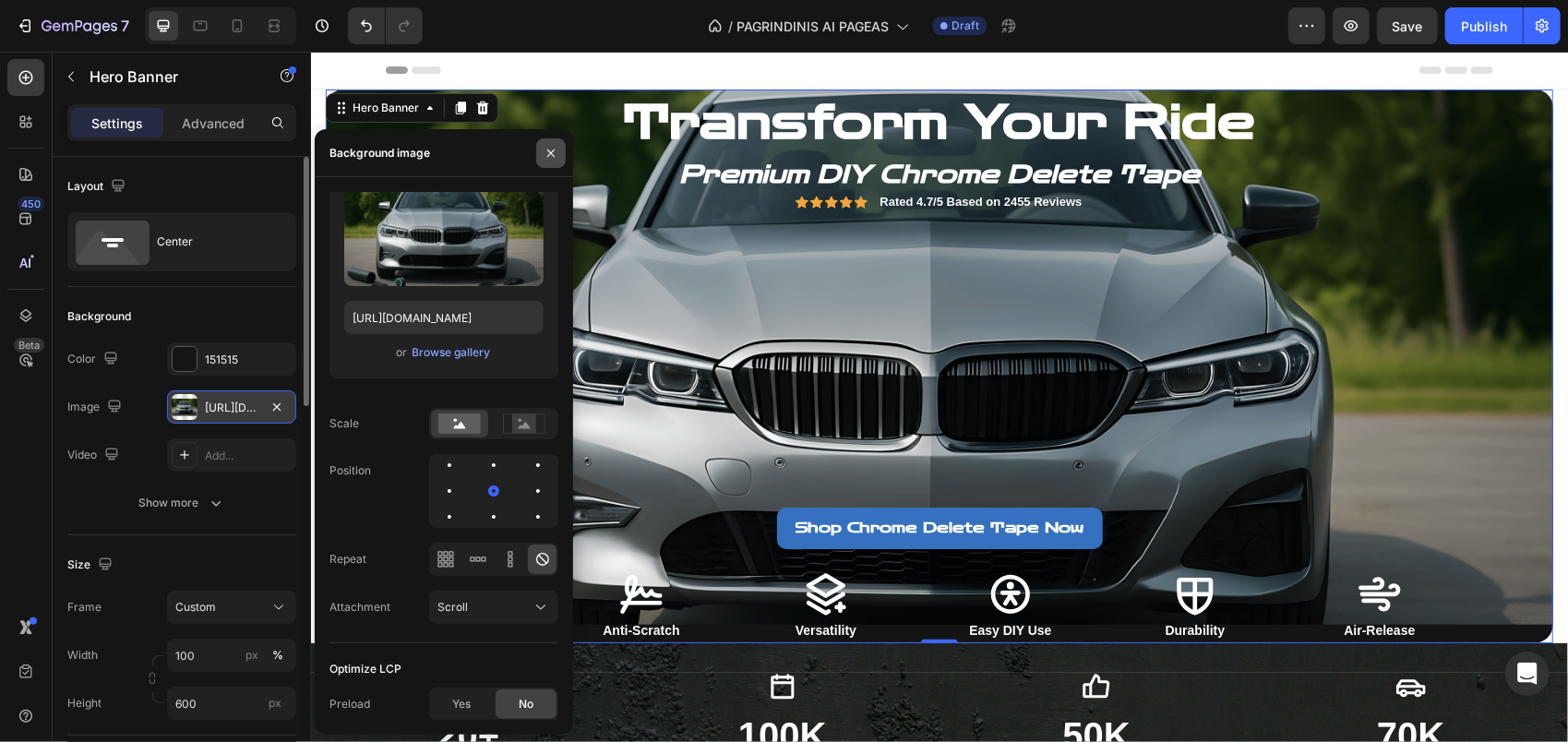
click at [548, 150] on icon "button" at bounding box center [551, 152] width 14 height 14
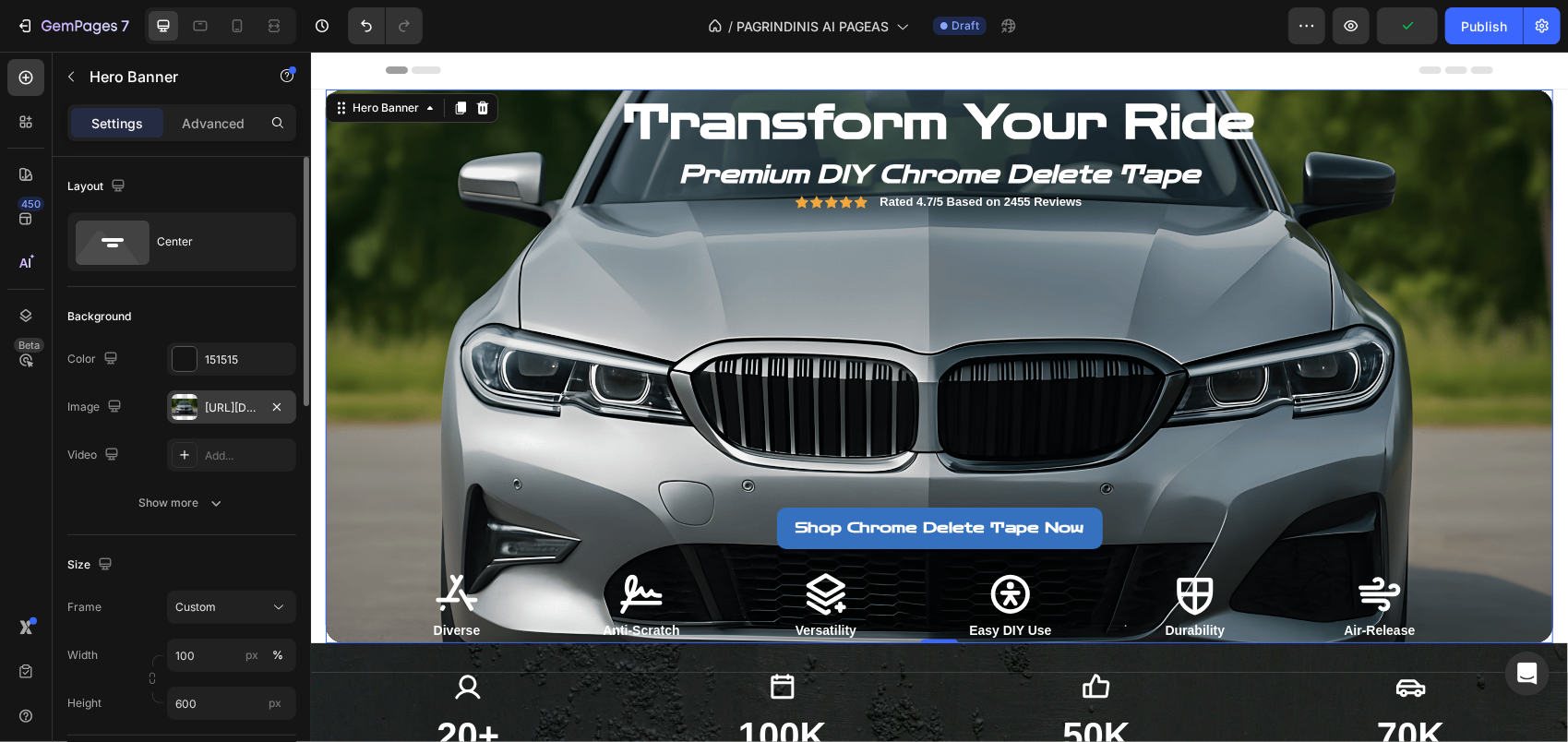
click at [362, 505] on div "Overlay" at bounding box center [939, 366] width 1228 height 553
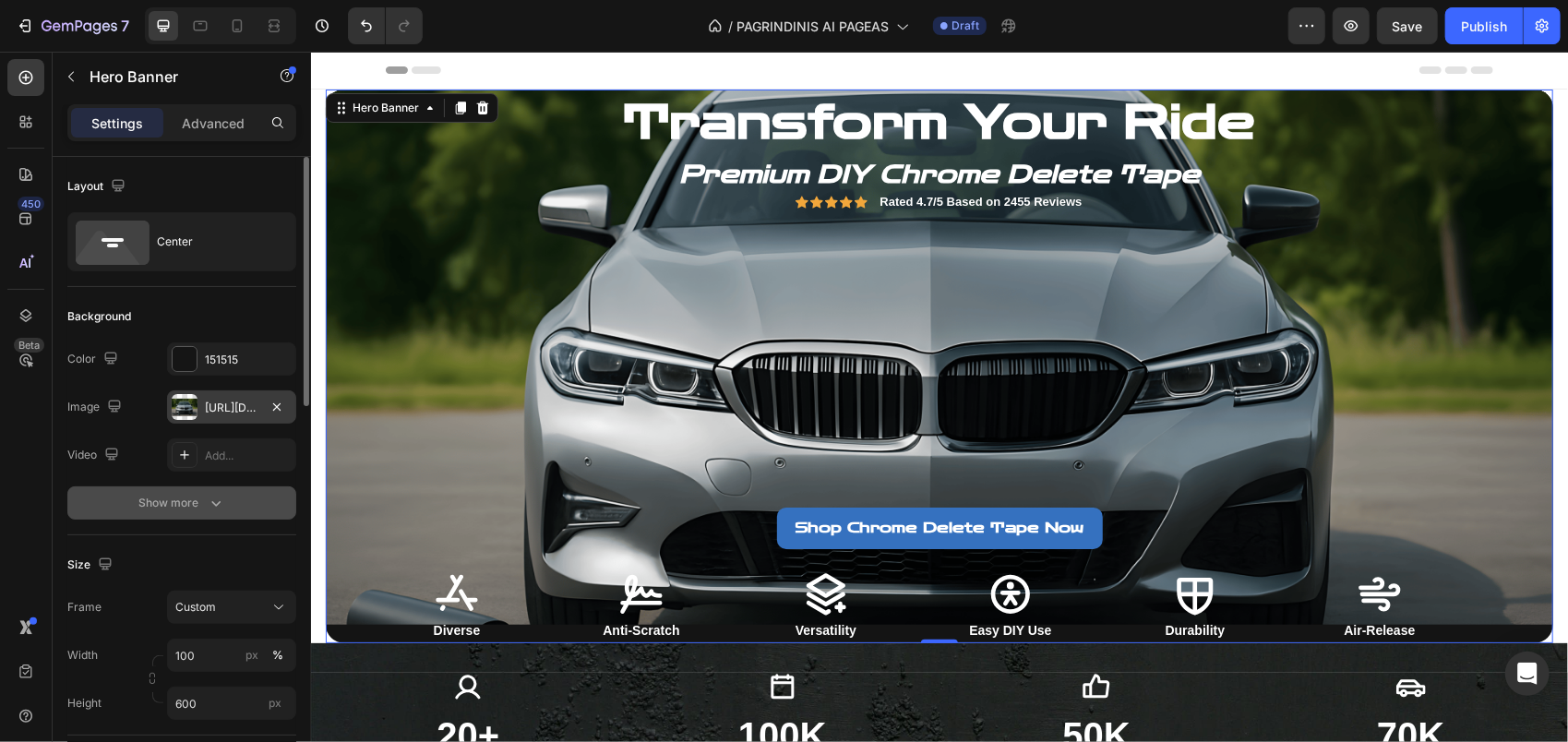
click at [205, 506] on div "Show more" at bounding box center [183, 503] width 86 height 18
click at [279, 503] on icon "button" at bounding box center [277, 502] width 8 height 8
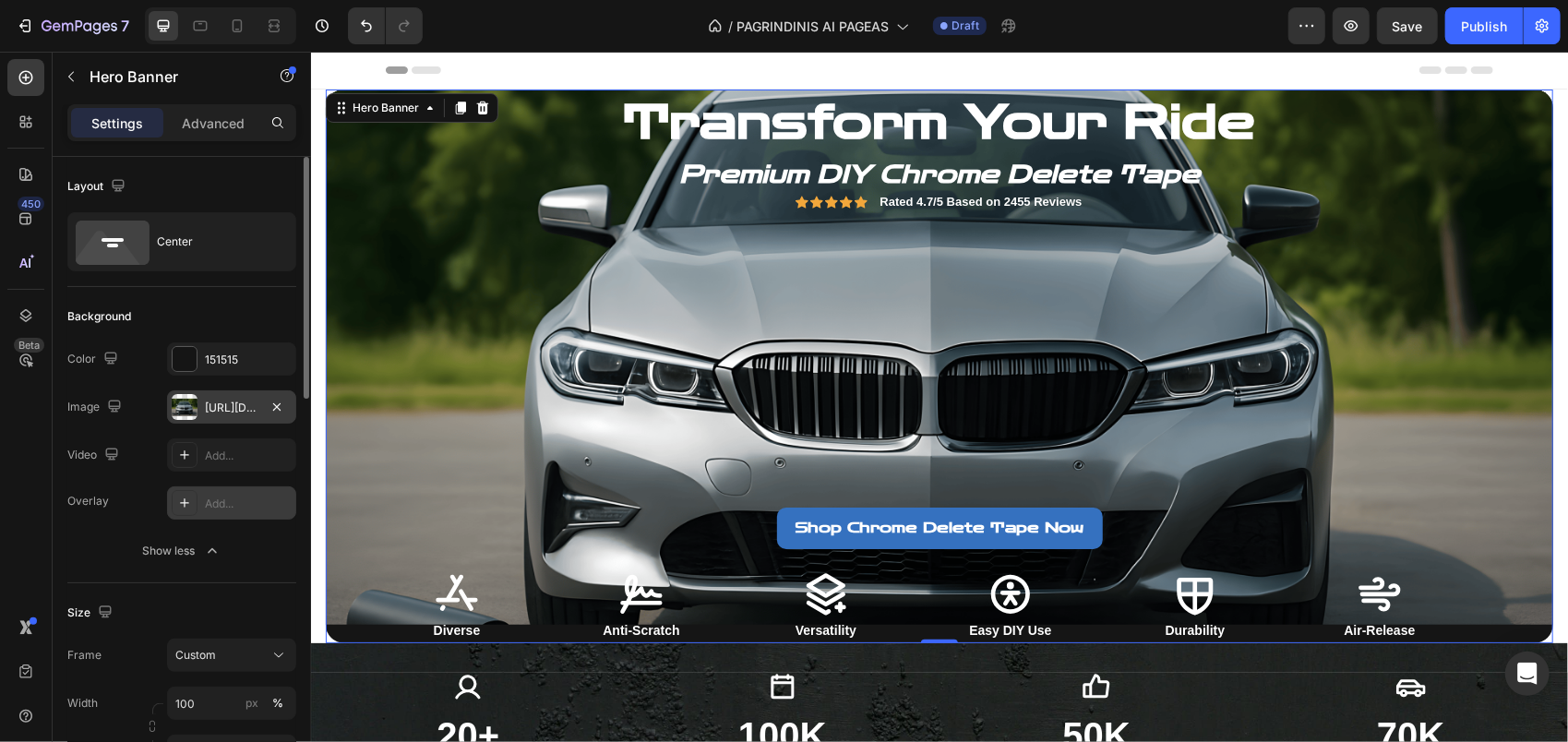
click at [221, 506] on div "Add..." at bounding box center [248, 504] width 87 height 16
click at [257, 313] on div "Background" at bounding box center [181, 316] width 229 height 30
click at [281, 353] on icon "button" at bounding box center [276, 358] width 14 height 14
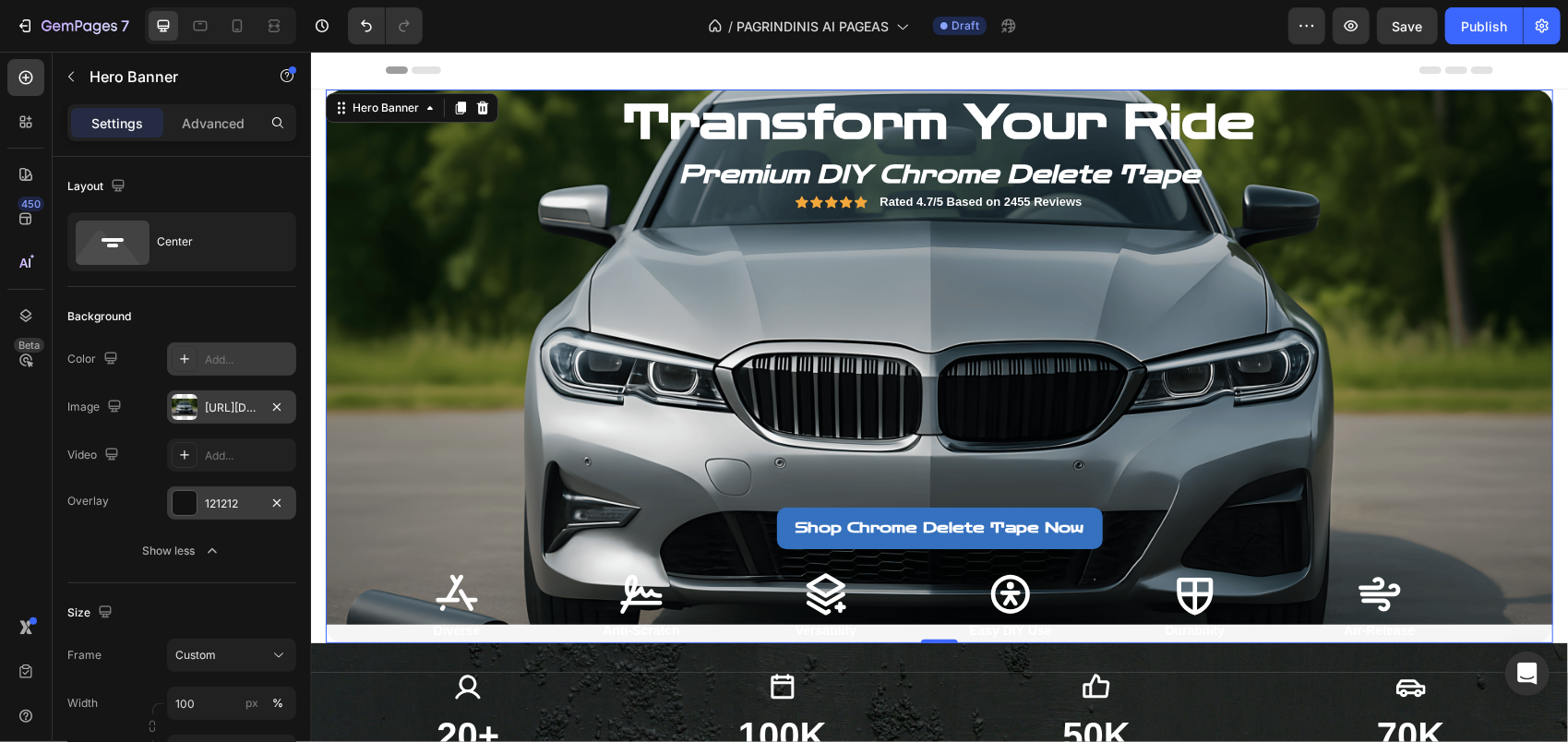
click at [241, 369] on div "Add..." at bounding box center [231, 359] width 129 height 34
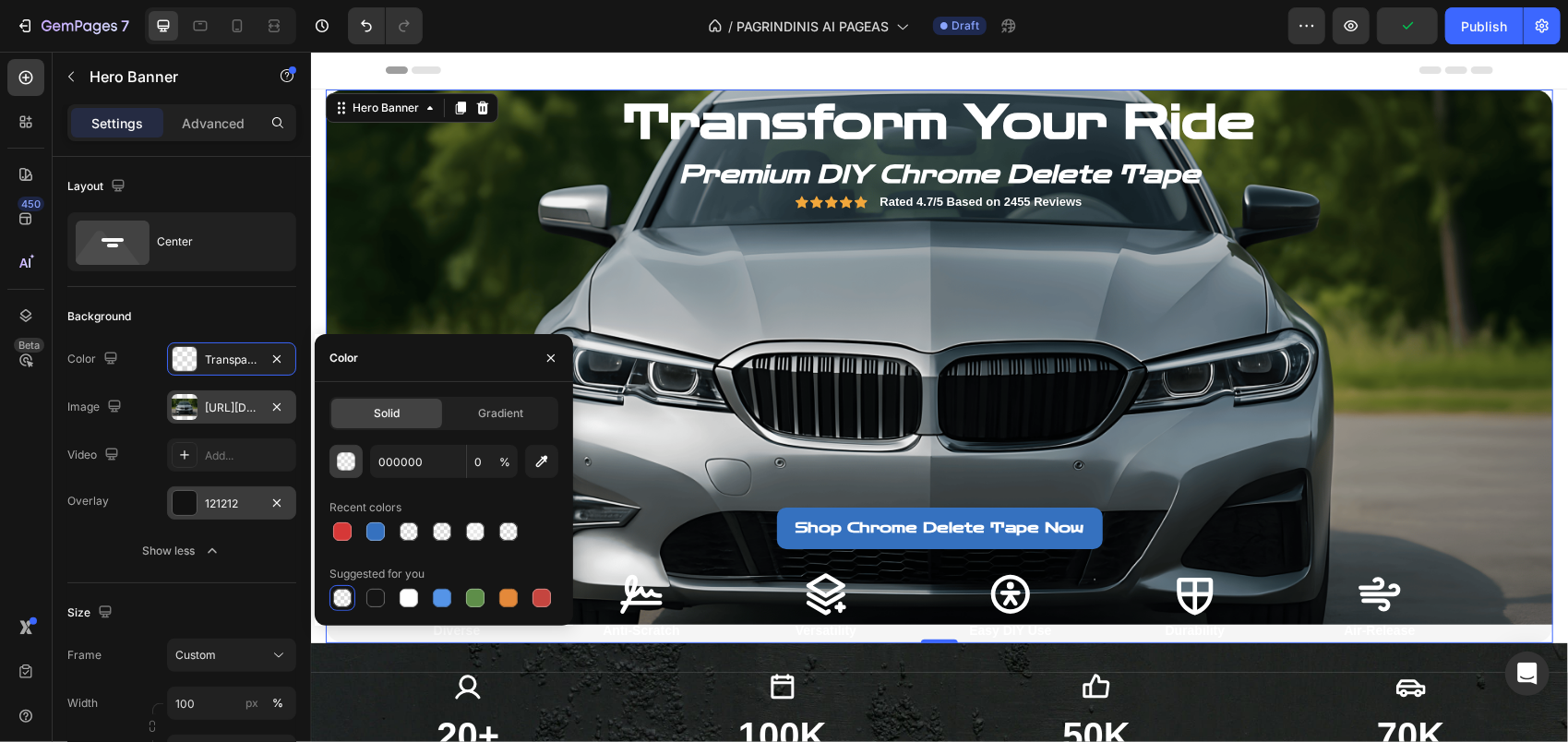
click at [353, 467] on div "button" at bounding box center [347, 461] width 18 height 18
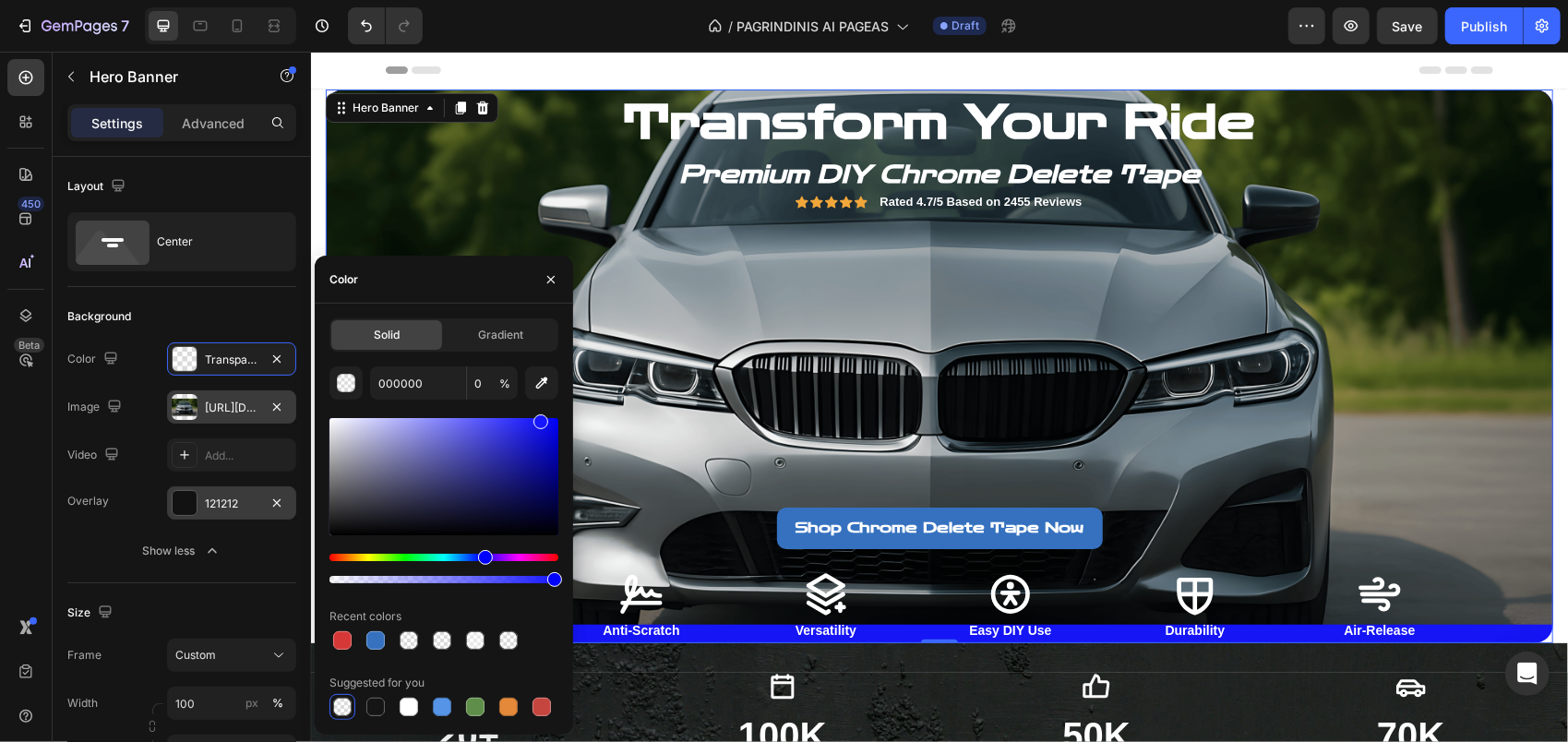
type input "1616FF"
type input "100"
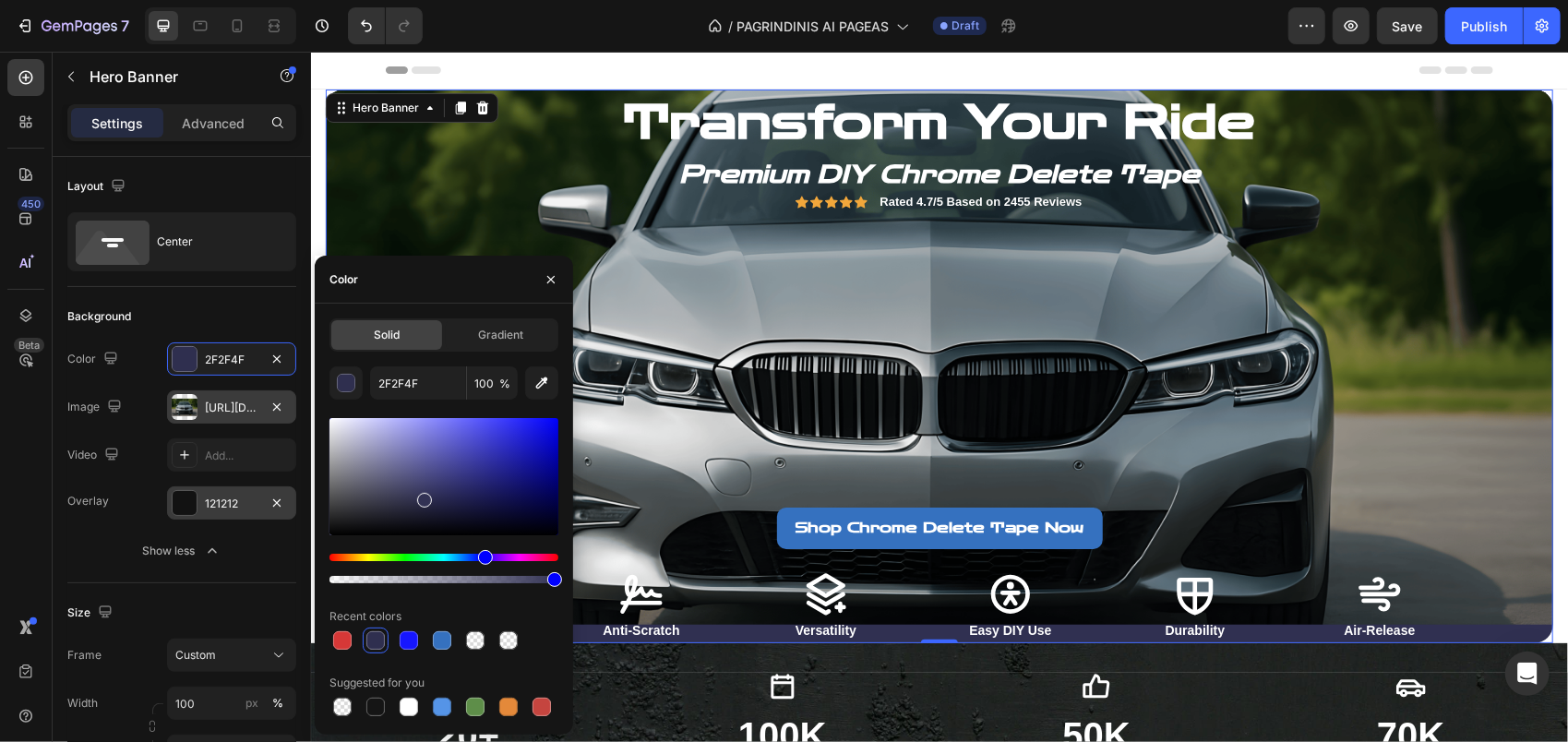
drag, startPoint x: 498, startPoint y: 452, endPoint x: 421, endPoint y: 496, distance: 88.7
click at [421, 496] on div at bounding box center [443, 477] width 229 height 117
click at [342, 708] on div at bounding box center [342, 707] width 18 height 18
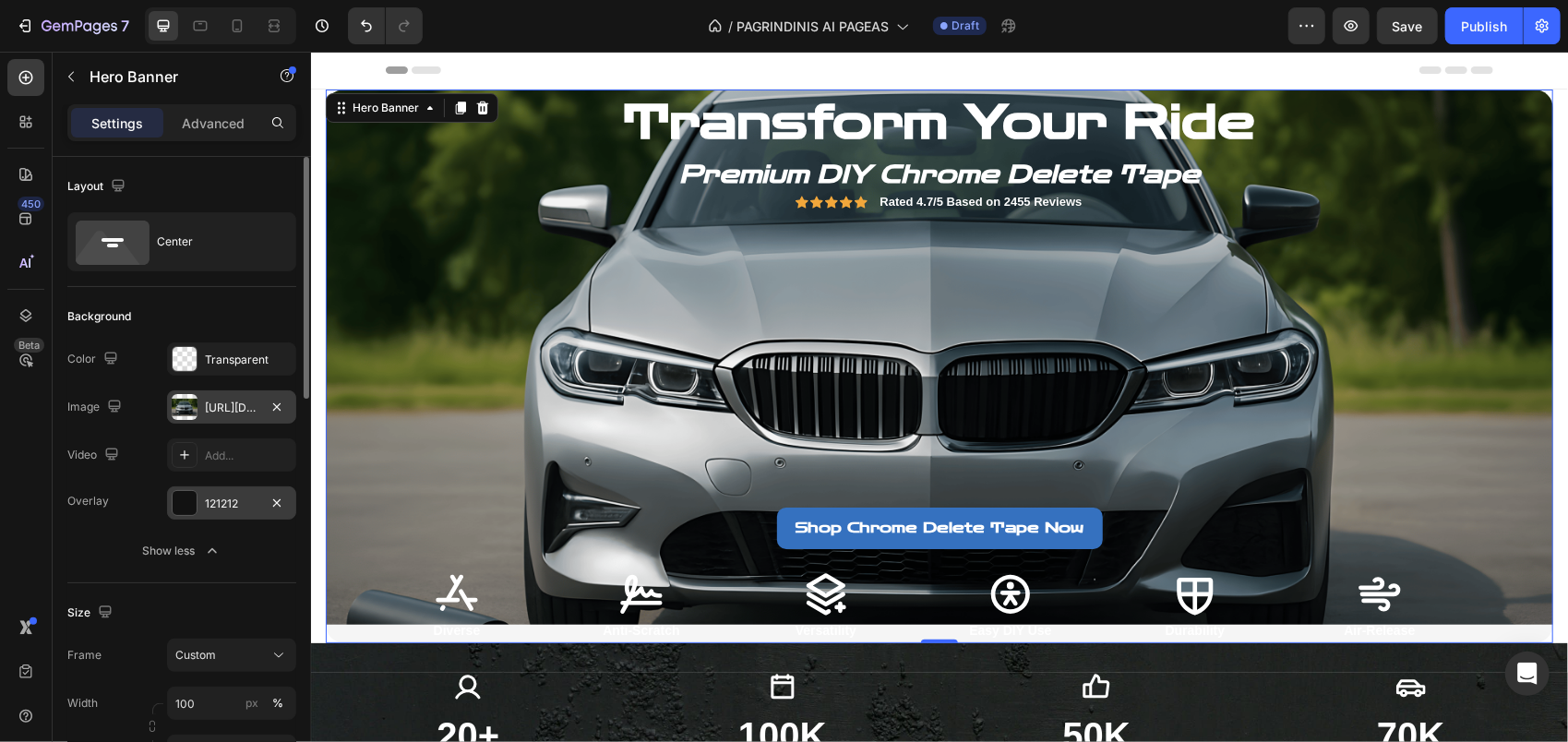
click at [290, 195] on div "Layout" at bounding box center [181, 186] width 229 height 30
click at [277, 359] on icon "button" at bounding box center [276, 358] width 14 height 14
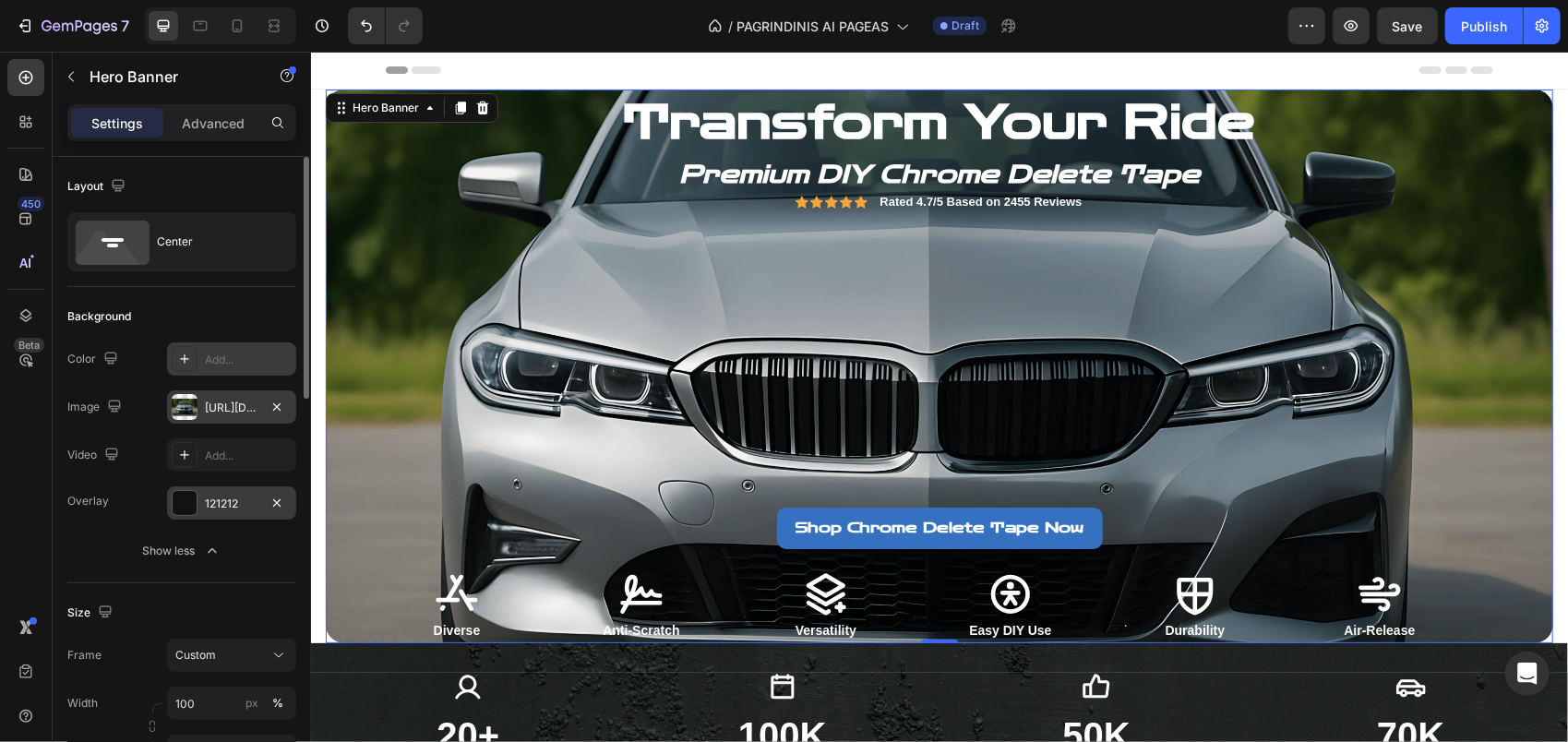
click at [337, 478] on div "Overlay" at bounding box center [939, 366] width 1228 height 553
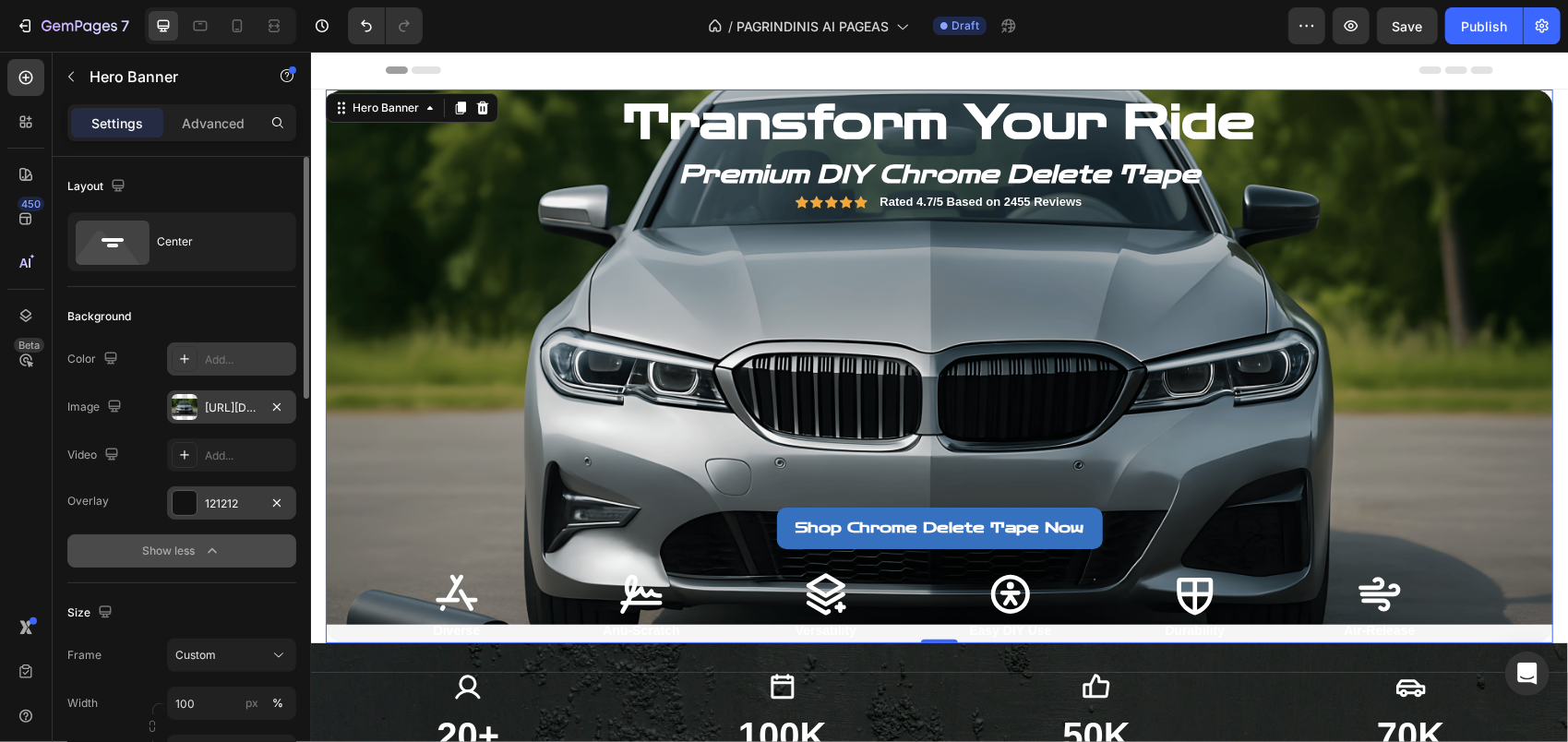
scroll to position [92, 0]
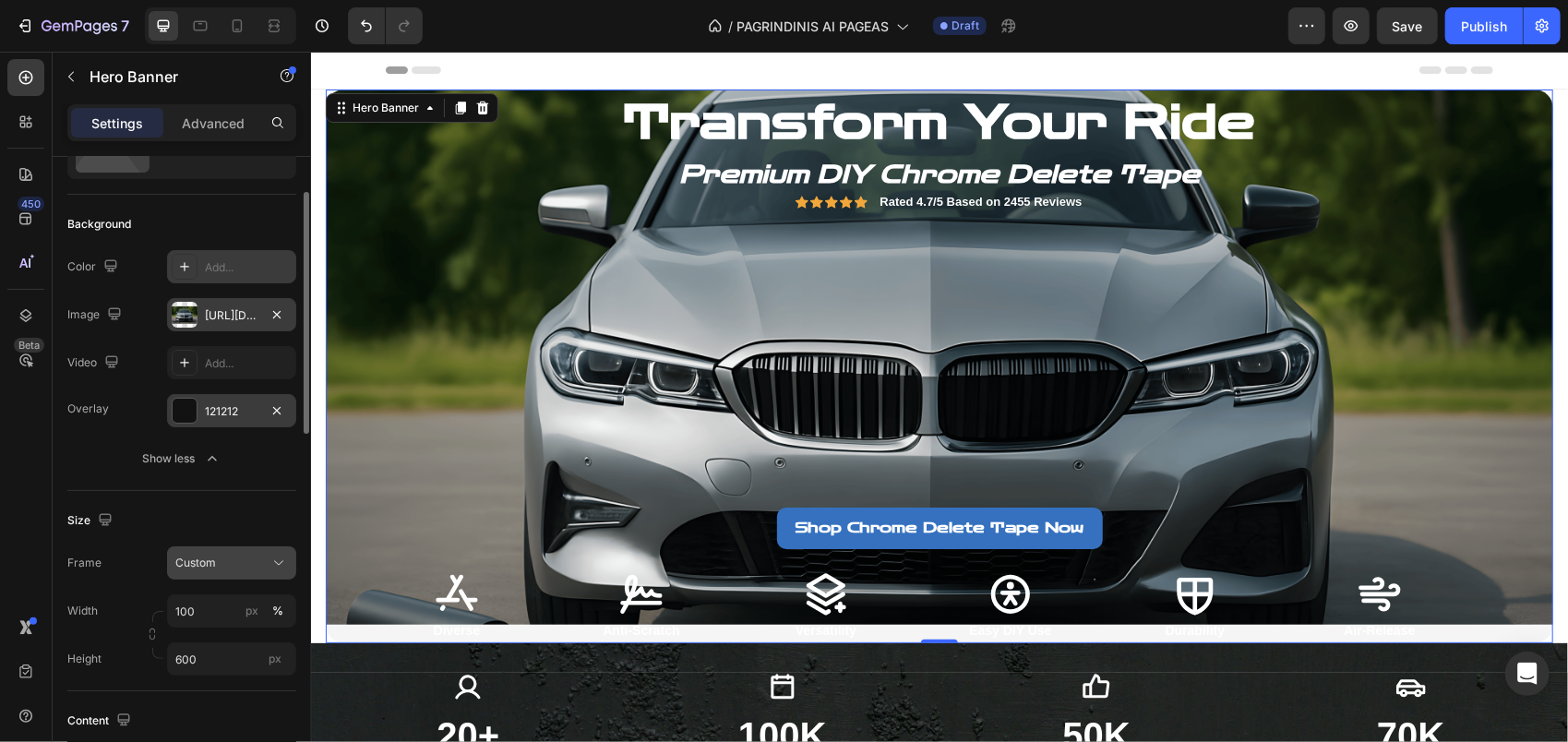
click at [238, 562] on div "Custom" at bounding box center [220, 562] width 90 height 16
click at [209, 661] on input "600" at bounding box center [231, 659] width 129 height 34
click at [223, 583] on span "Fit content" at bounding box center [202, 576] width 56 height 16
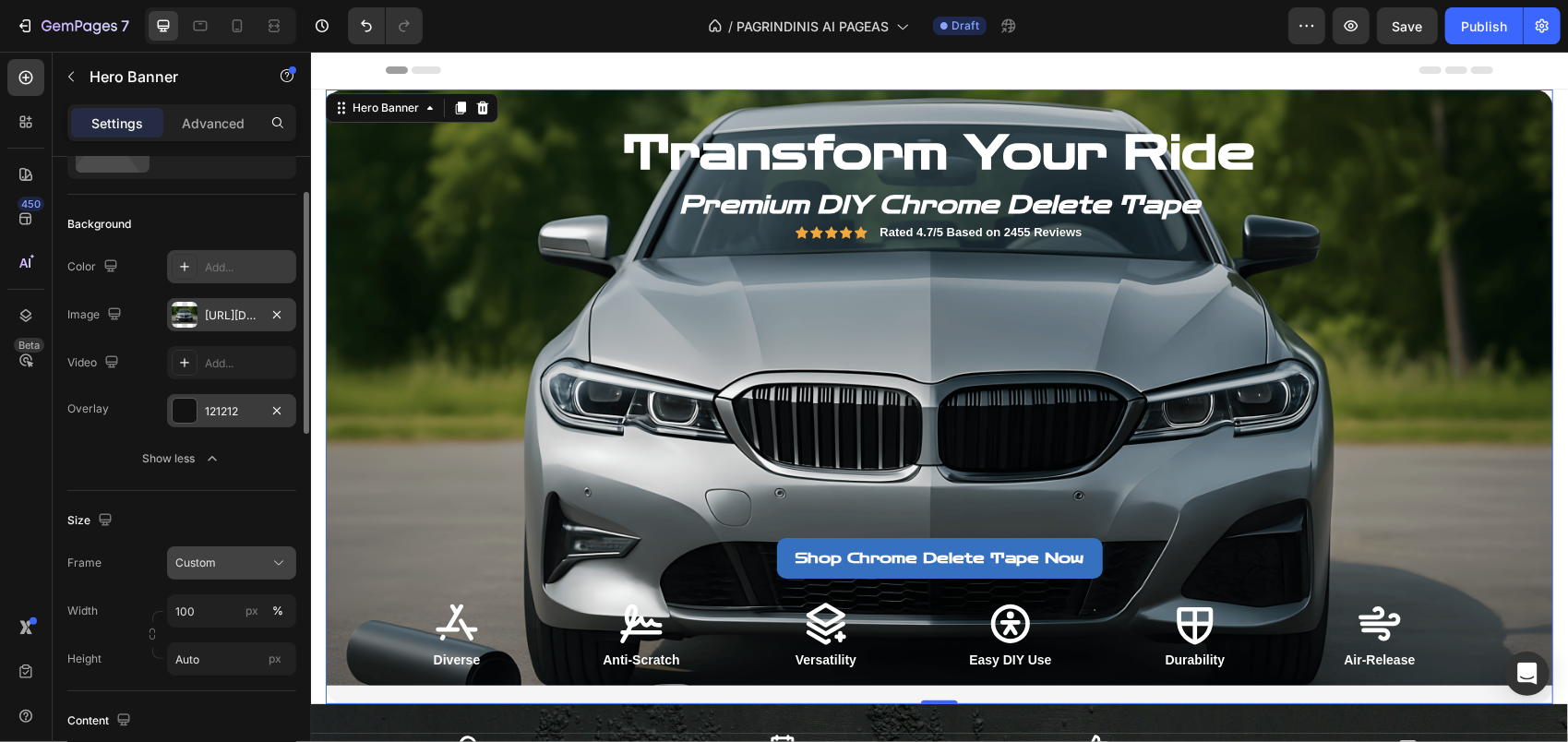
click at [215, 565] on span "Custom" at bounding box center [195, 562] width 40 height 16
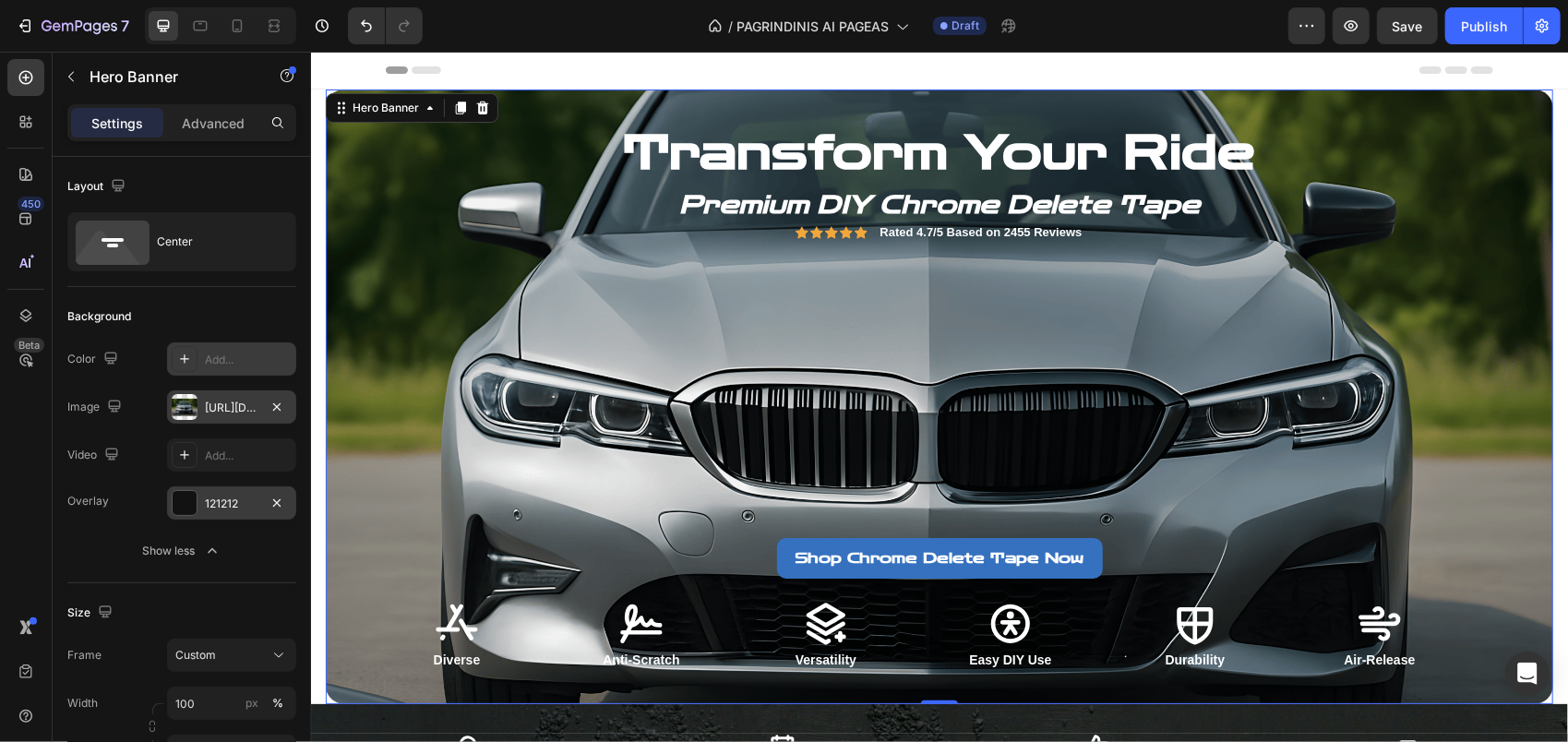
click at [385, 485] on div "Shop Chrome Delete Tape Now Button" at bounding box center [939, 416] width 1107 height 326
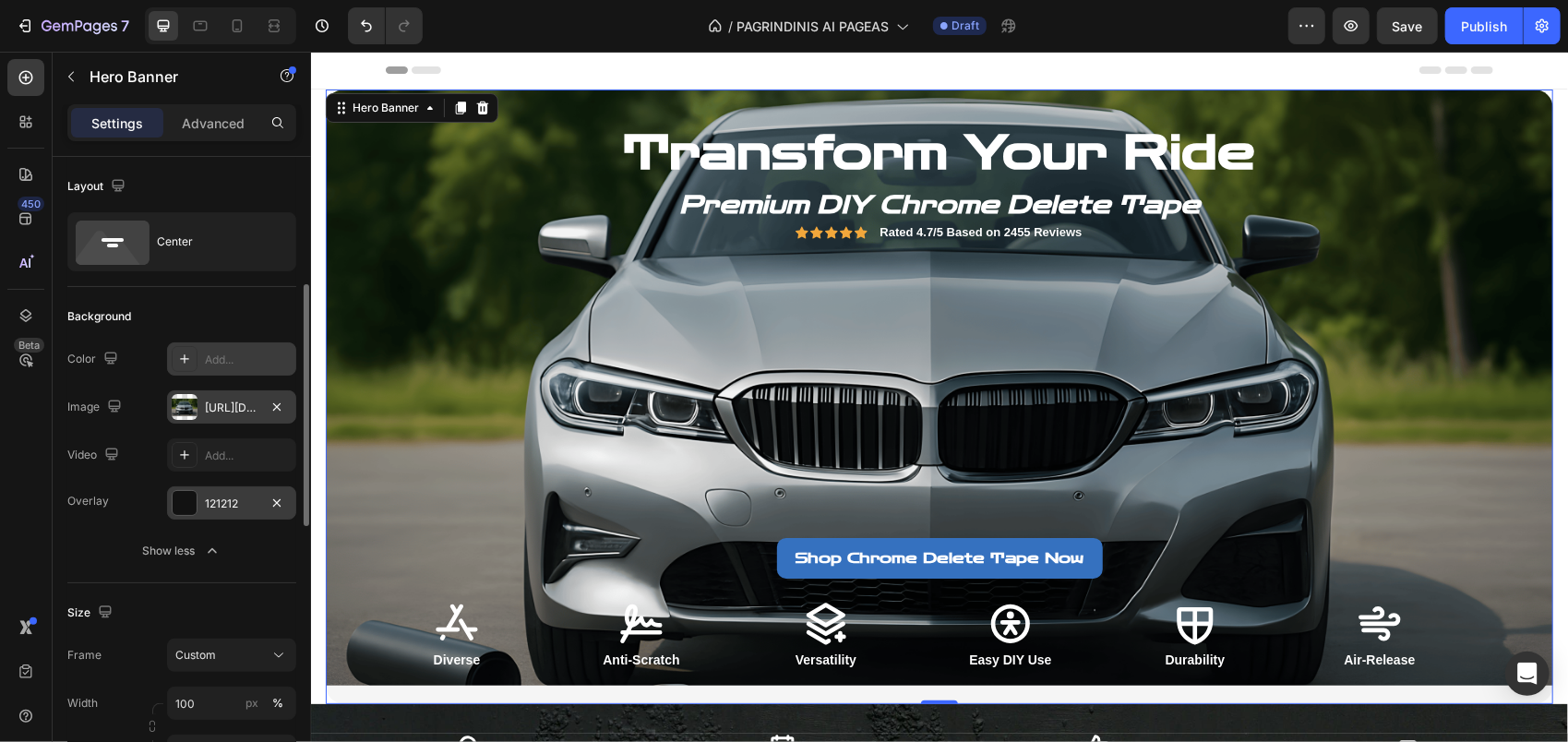
scroll to position [185, 0]
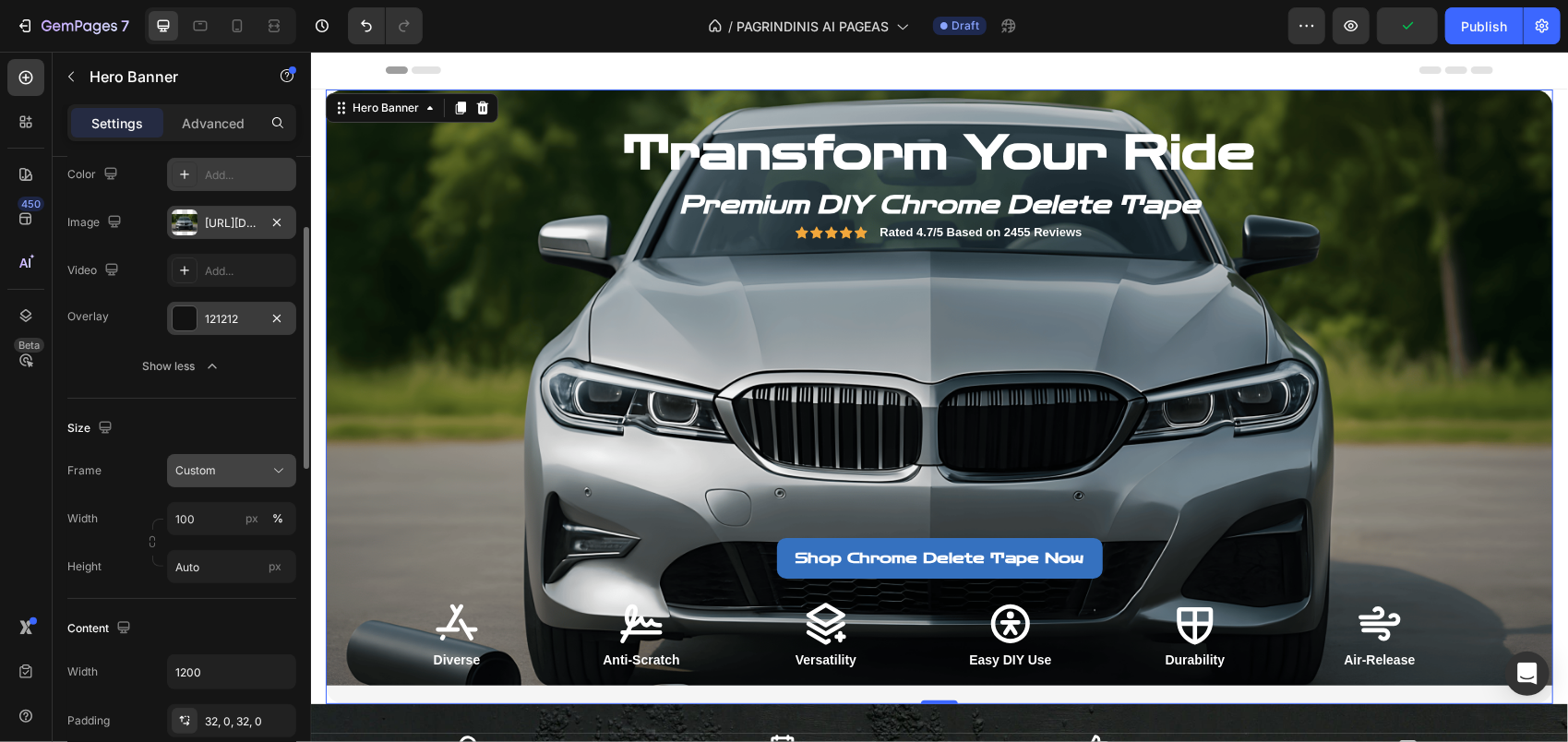
click at [251, 476] on div "Custom" at bounding box center [220, 470] width 90 height 16
click at [253, 472] on div "Custom" at bounding box center [220, 470] width 90 height 16
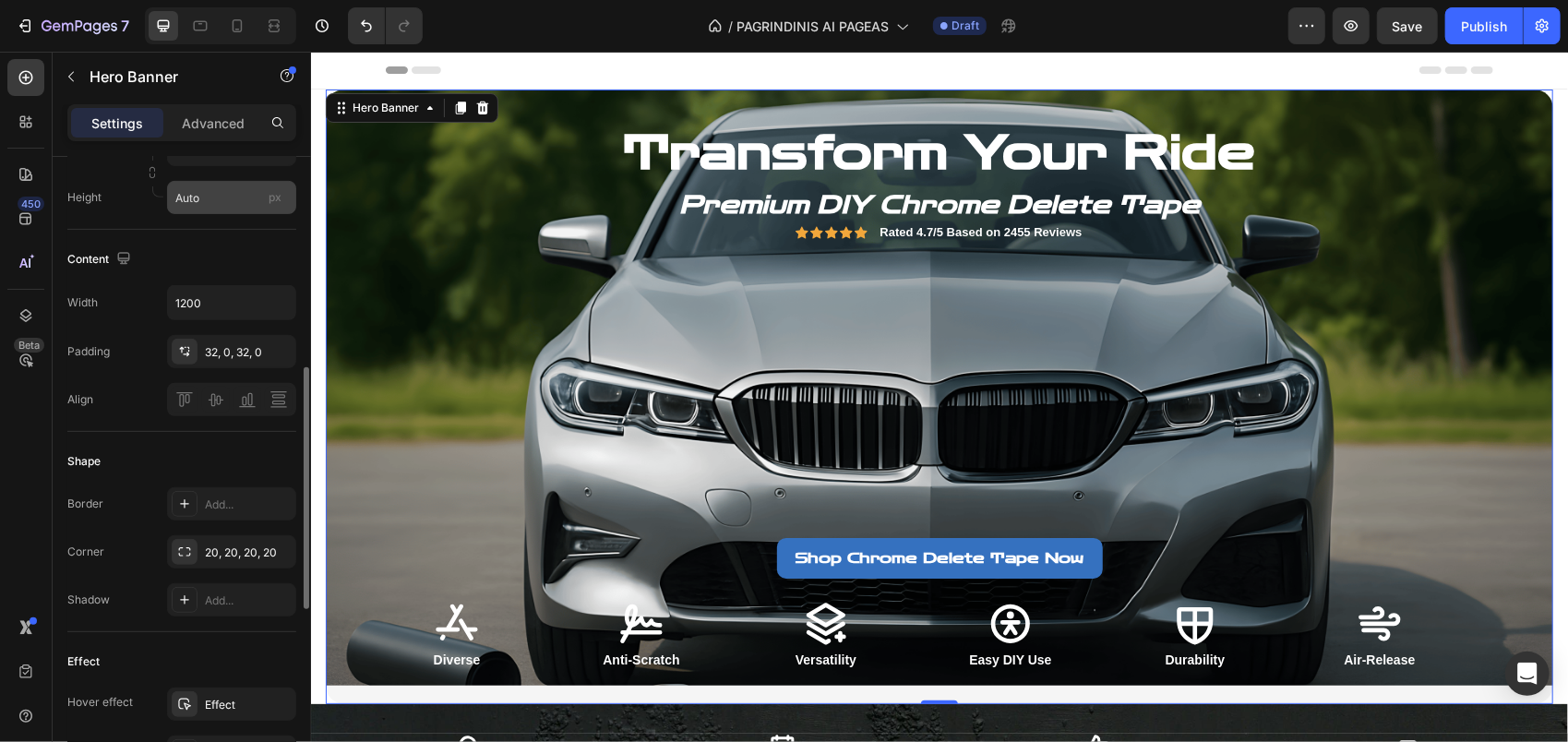
scroll to position [738, 0]
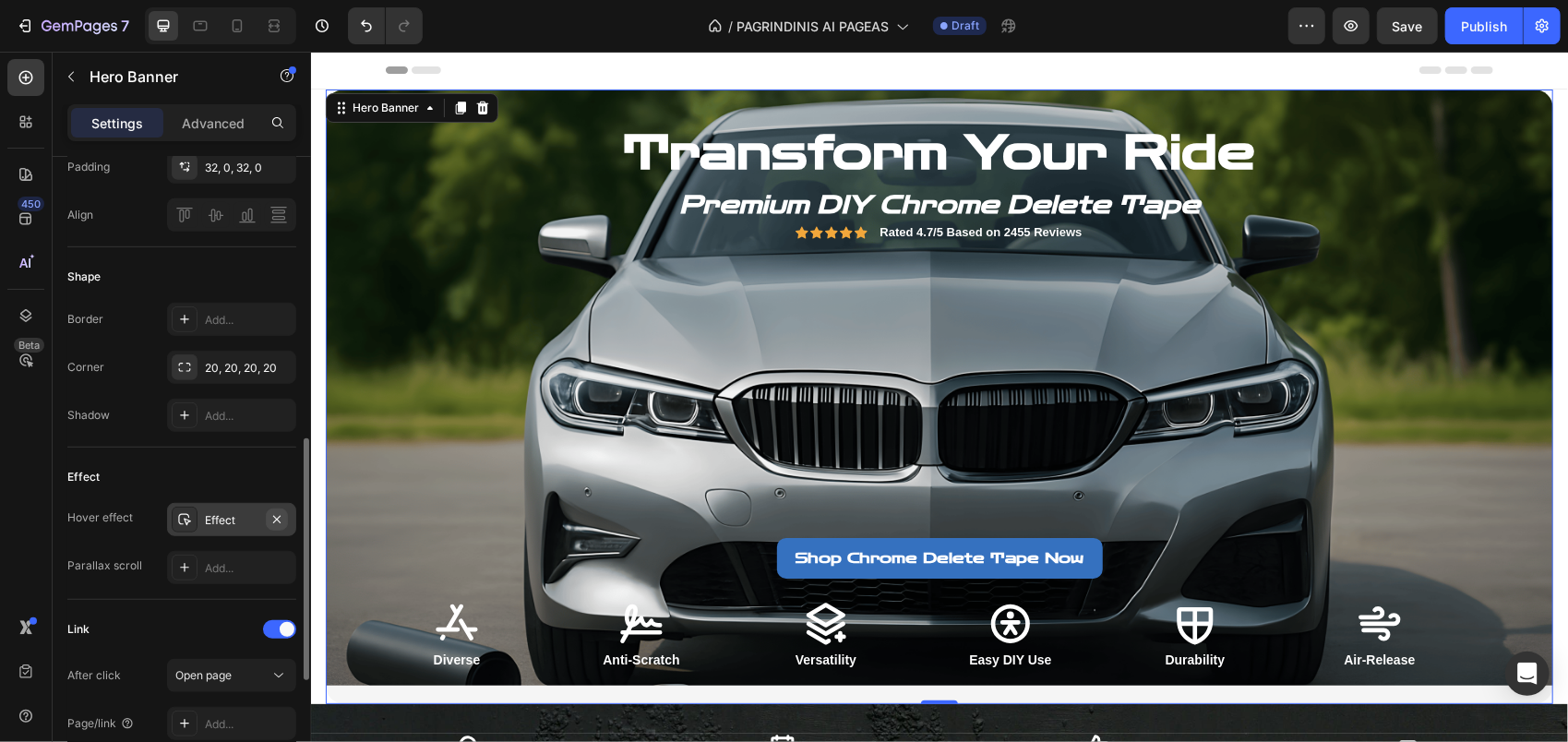
click at [277, 517] on icon "button" at bounding box center [277, 519] width 8 height 8
click at [198, 111] on div "Advanced" at bounding box center [213, 123] width 92 height 30
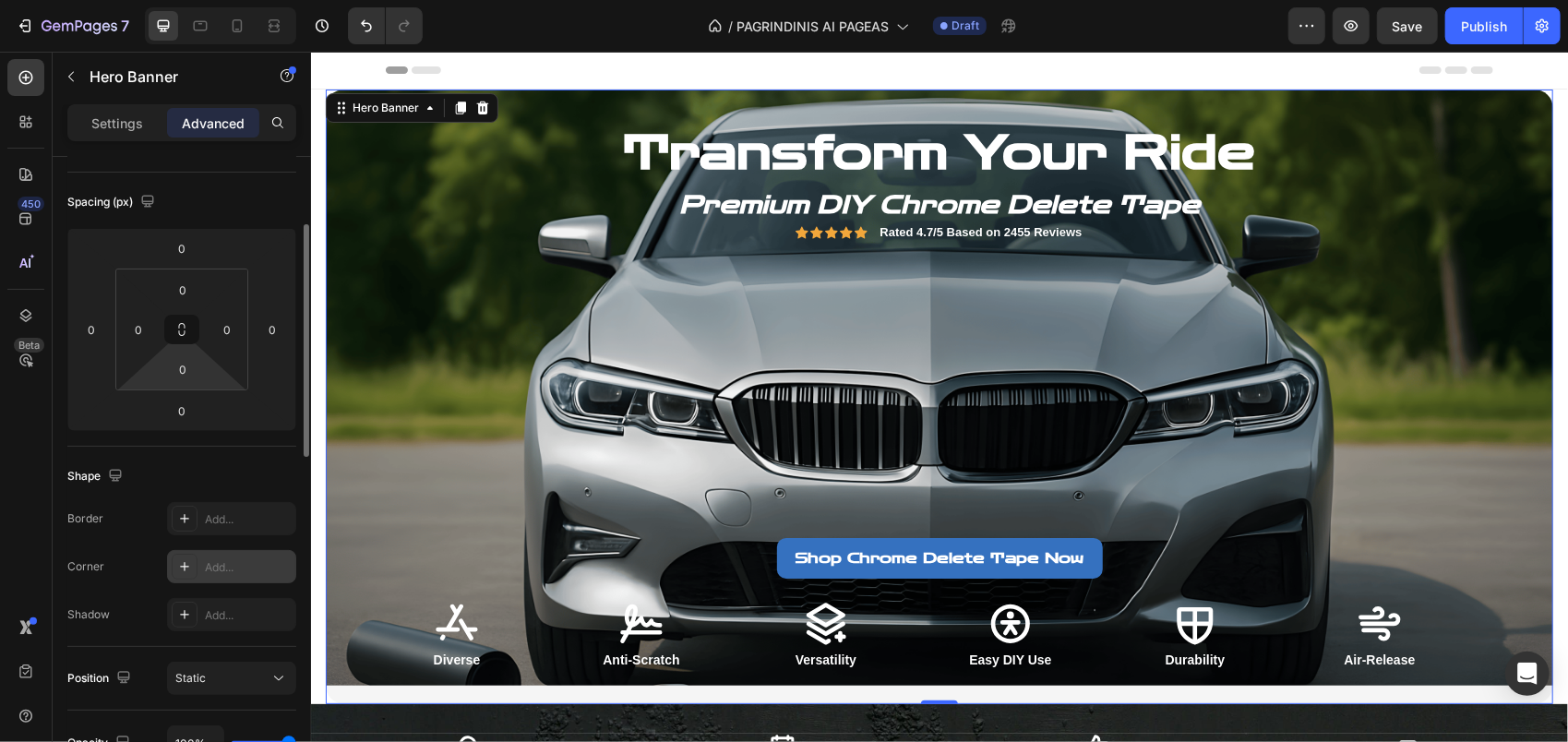
scroll to position [0, 0]
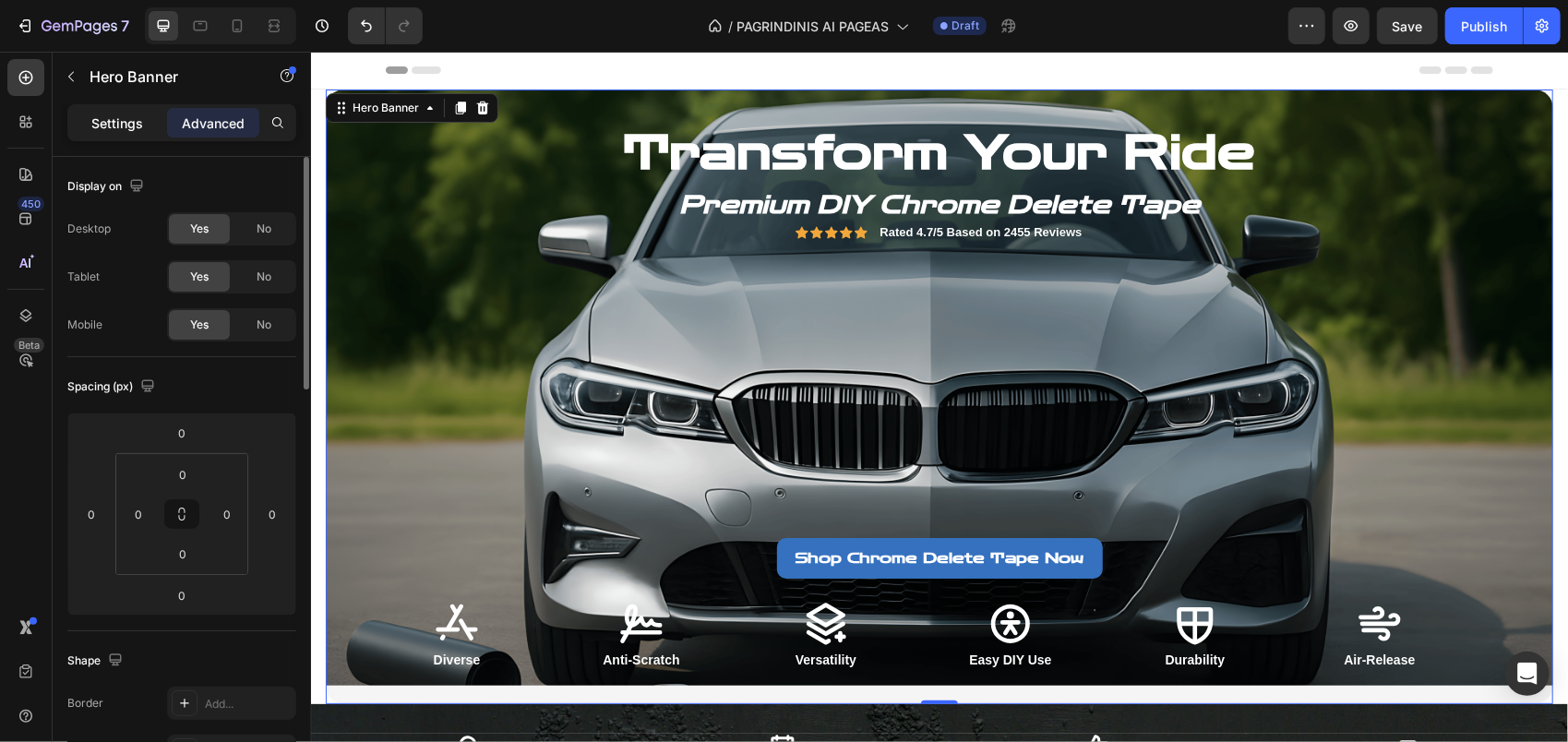
click at [134, 122] on p "Settings" at bounding box center [117, 124] width 52 height 19
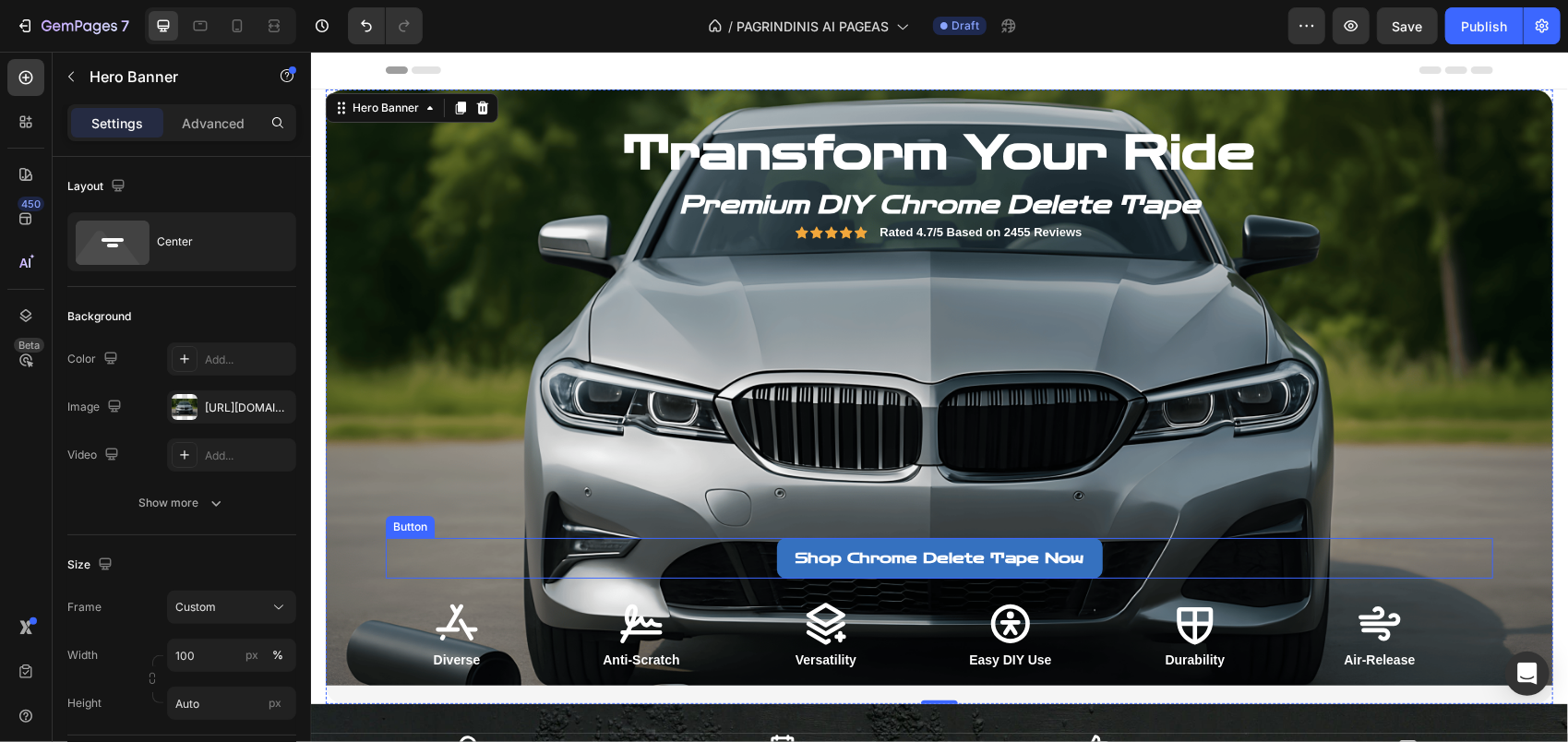
click at [385, 564] on div "Shop Chrome Delete Tape Now Button" at bounding box center [939, 557] width 1107 height 41
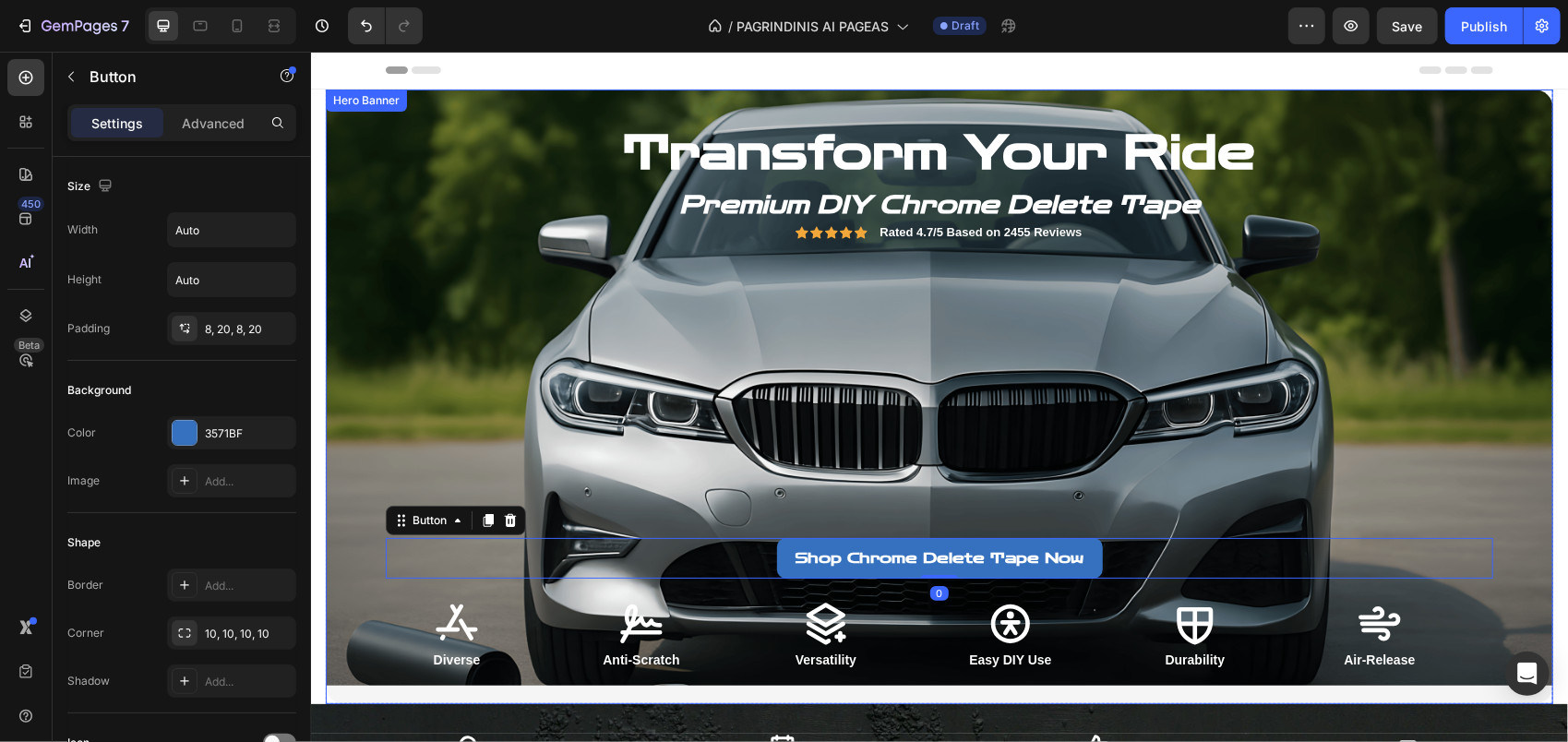
click at [385, 409] on div "Shop Chrome Delete Tape Now Button 0" at bounding box center [939, 416] width 1107 height 326
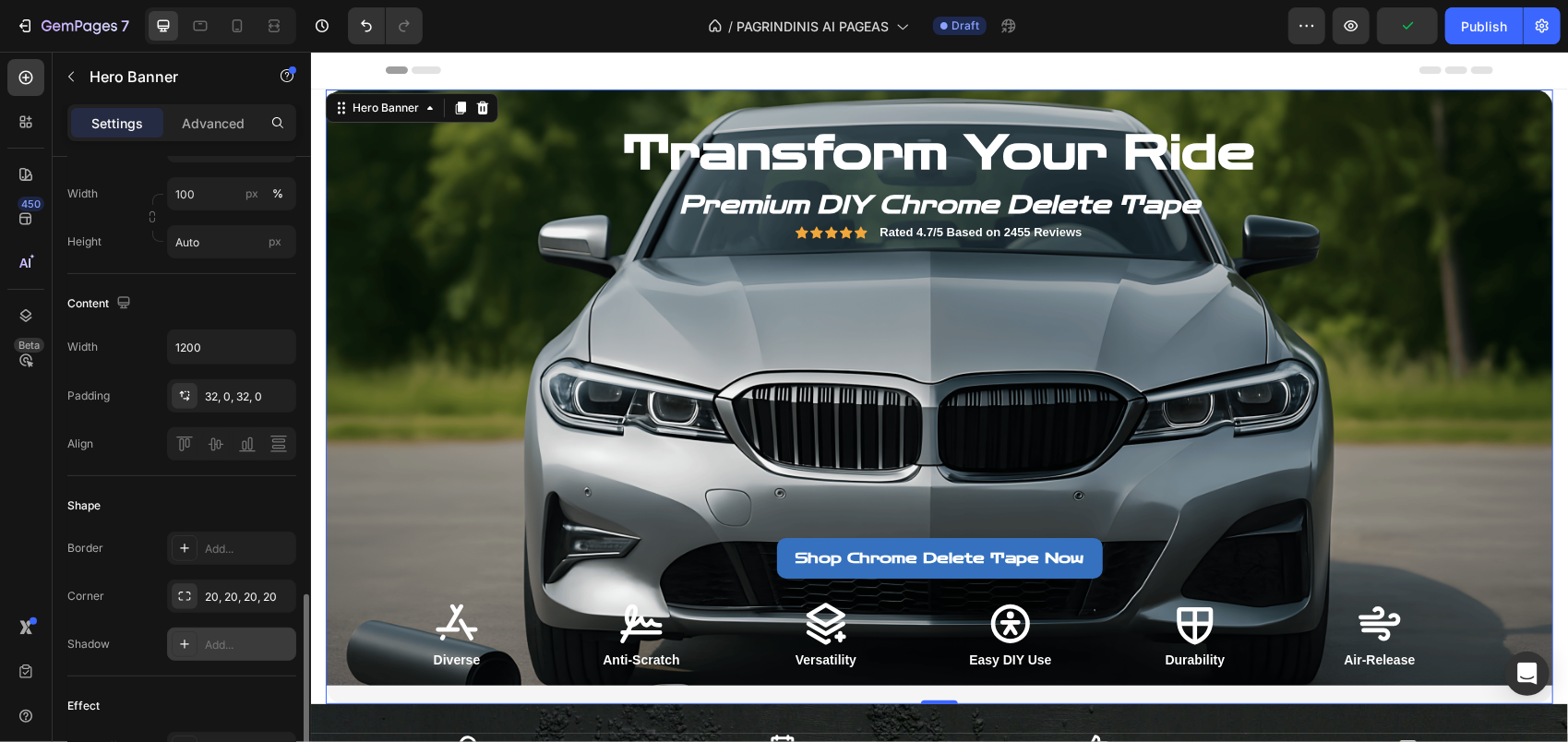
scroll to position [646, 0]
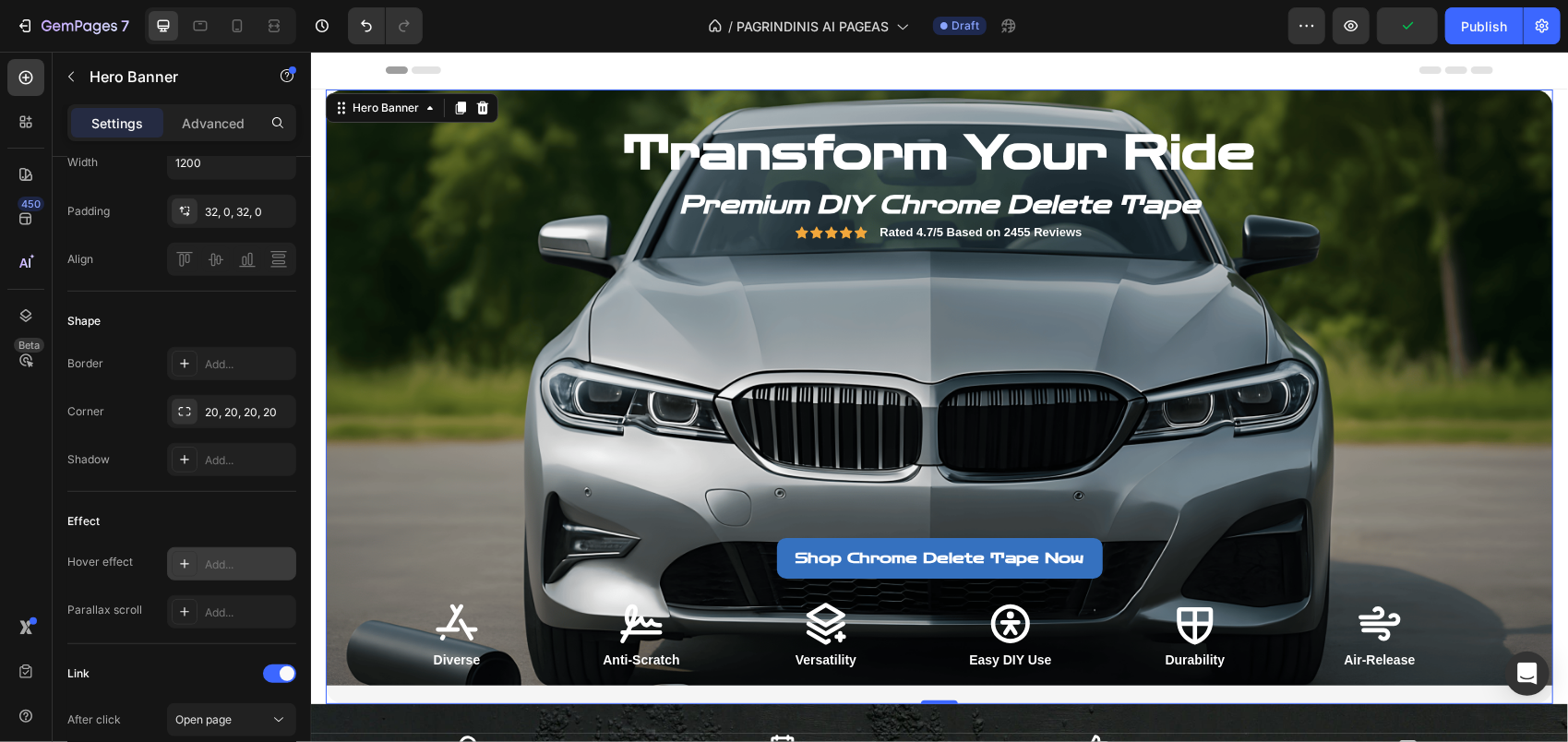
click at [231, 571] on div "Add..." at bounding box center [231, 563] width 129 height 34
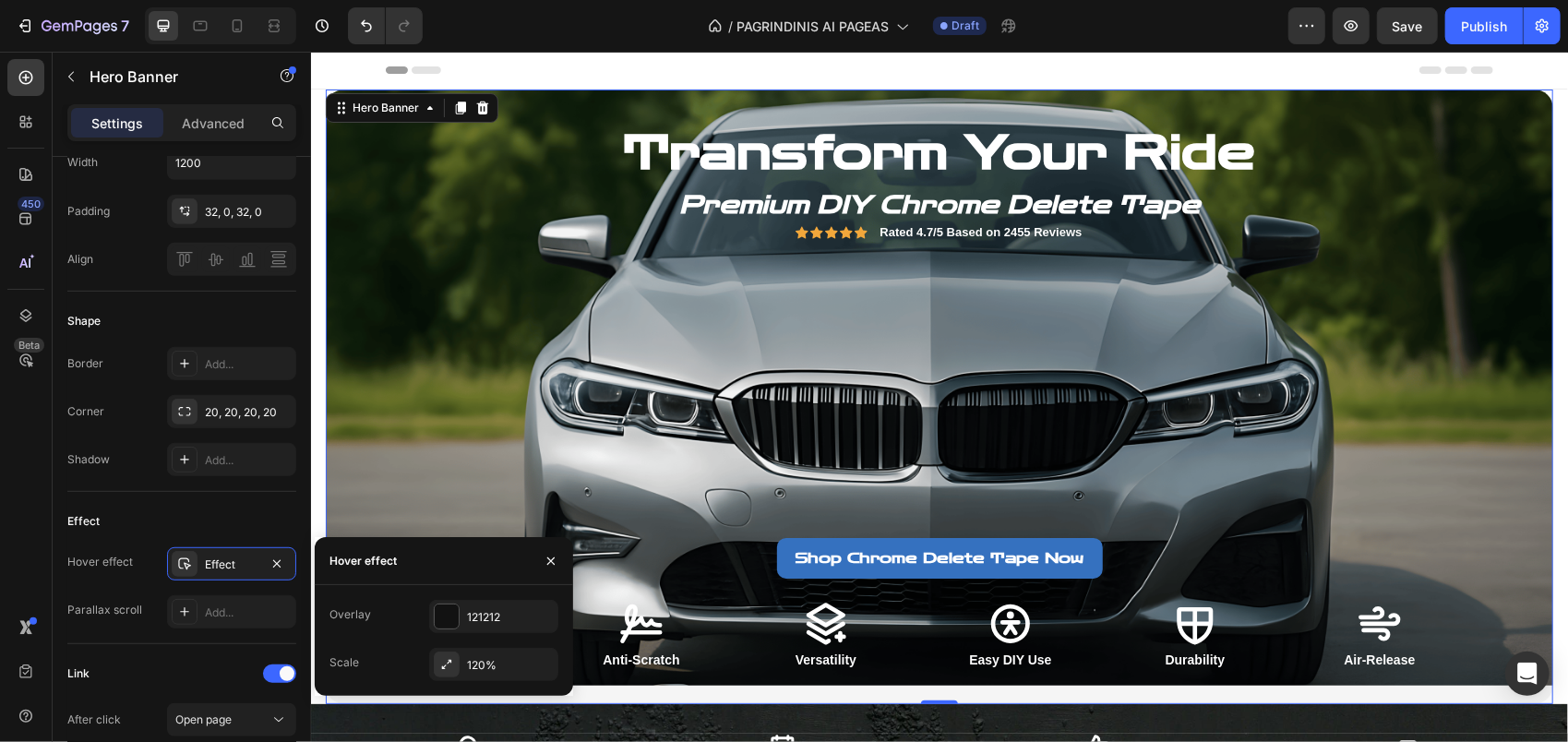
click at [241, 511] on div "Effect" at bounding box center [181, 521] width 229 height 30
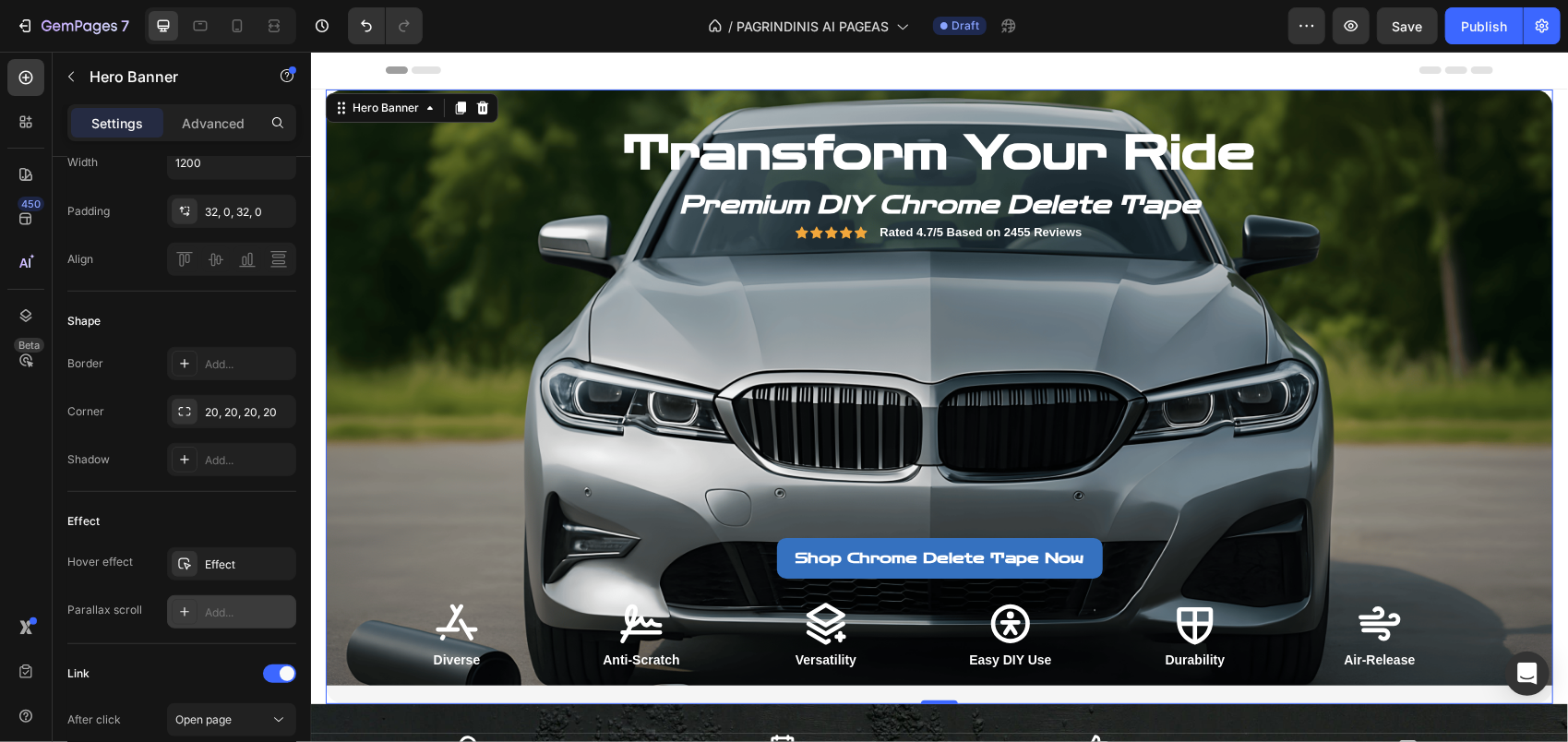
click at [224, 607] on div "Add..." at bounding box center [248, 612] width 87 height 16
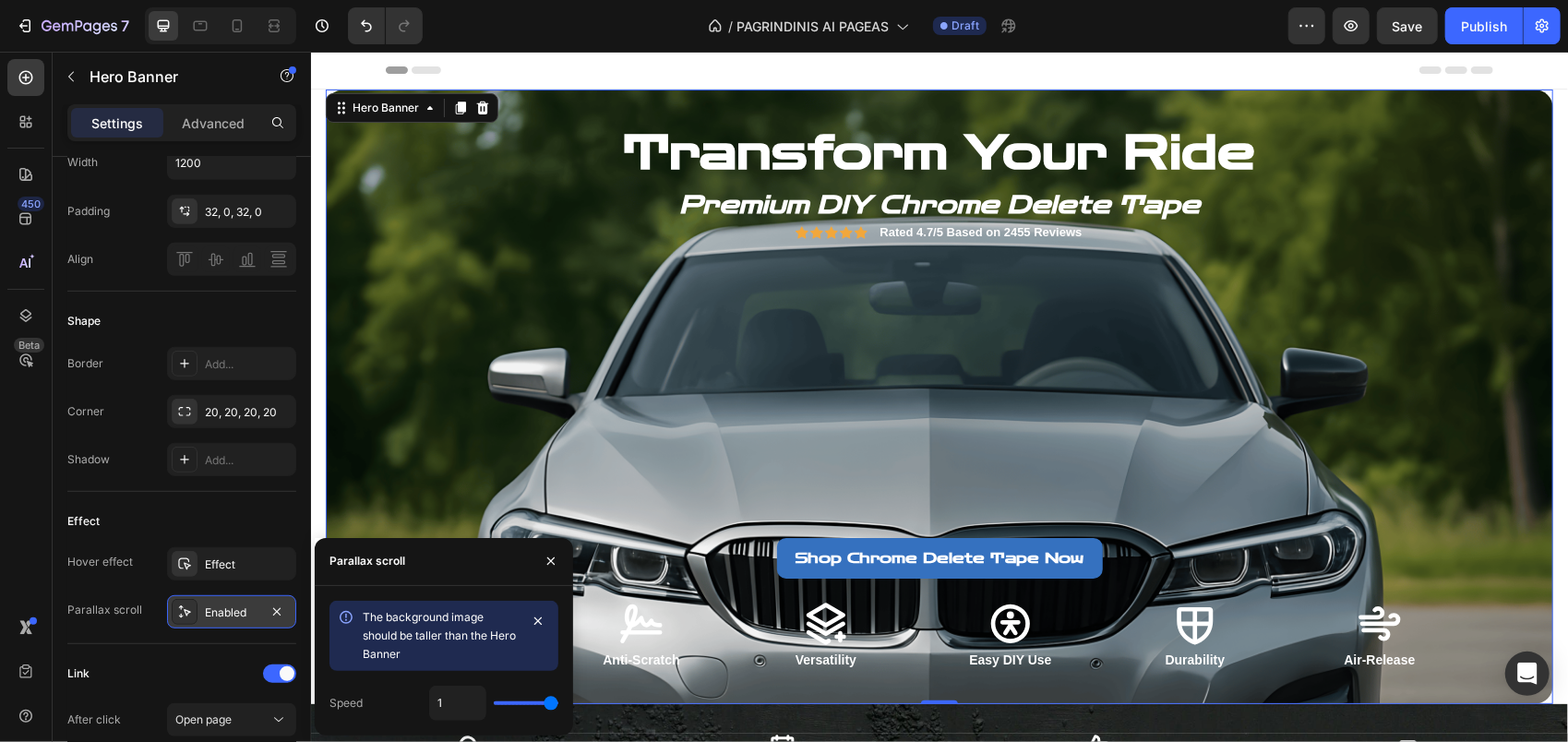
click at [224, 607] on div "Enabled" at bounding box center [232, 612] width 54 height 16
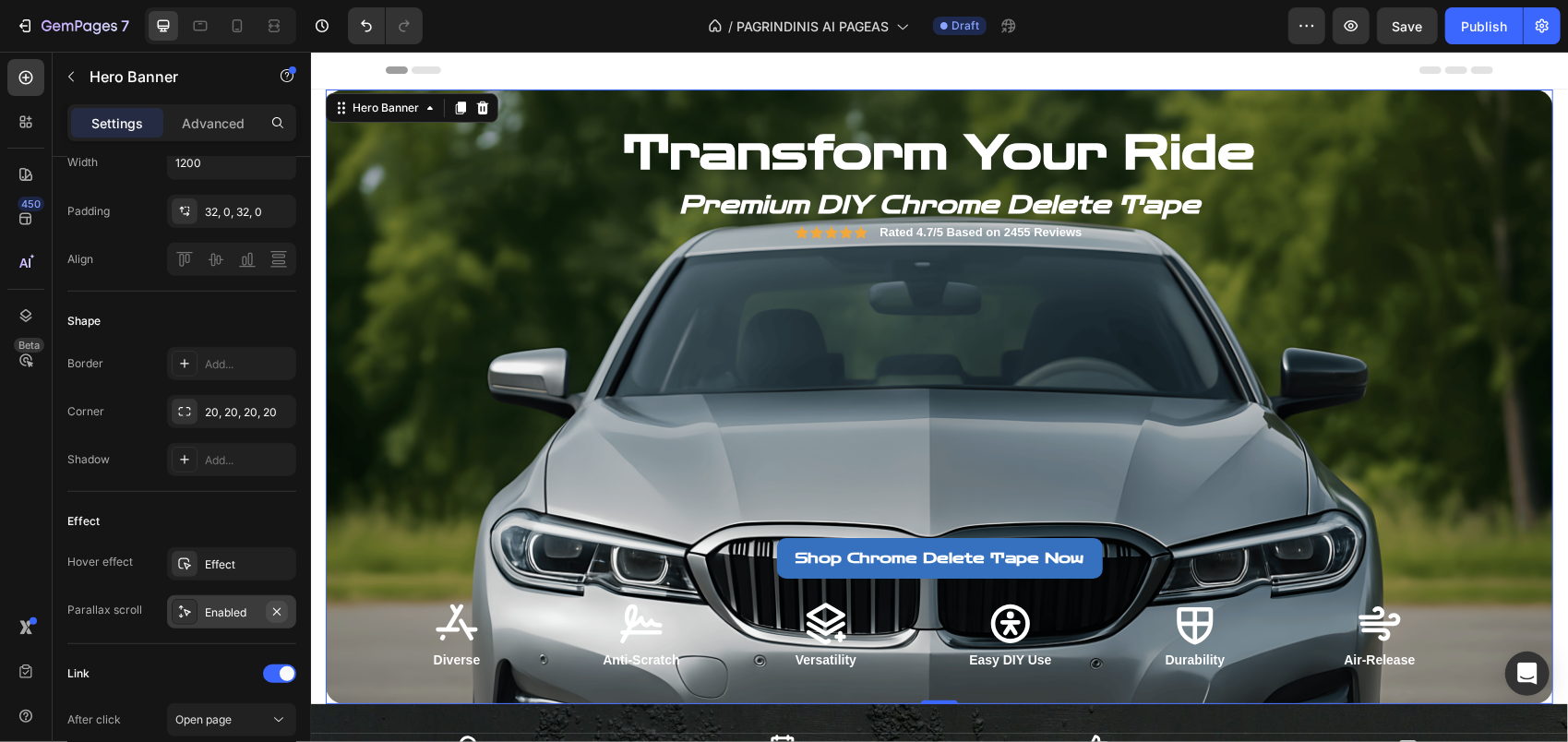
click at [288, 605] on div "Enabled" at bounding box center [231, 612] width 129 height 34
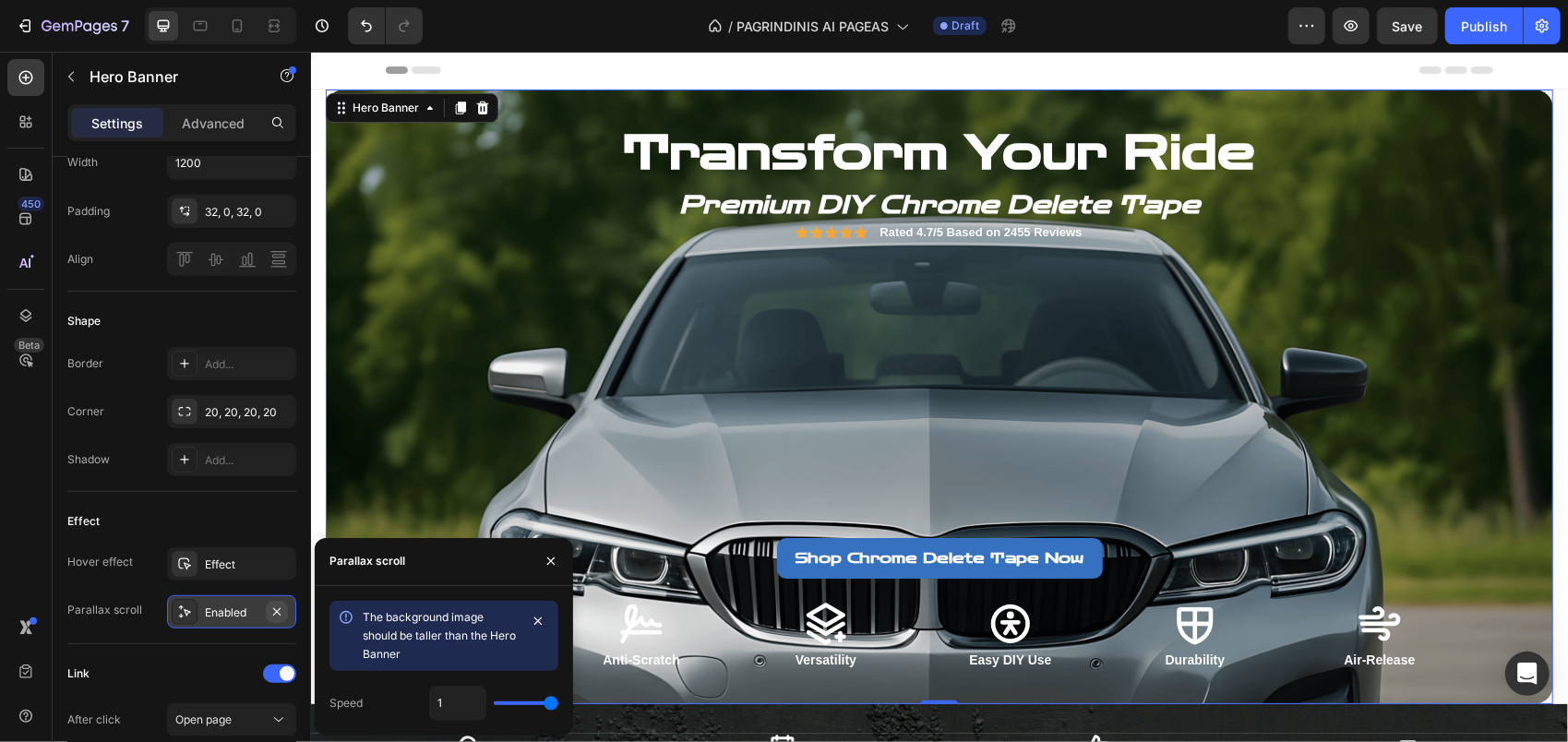
click at [274, 609] on icon "button" at bounding box center [276, 611] width 14 height 14
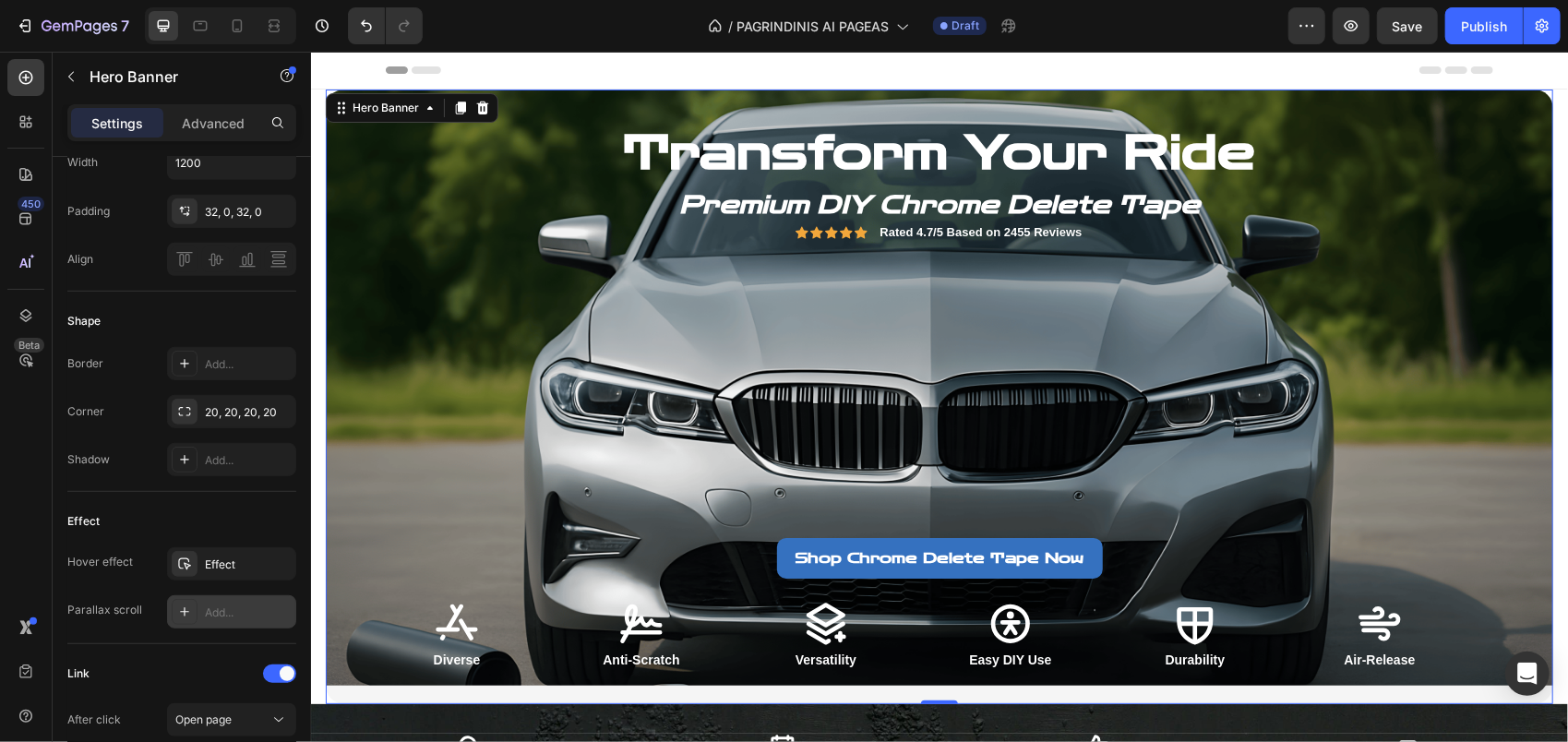
click at [234, 604] on div "Add..." at bounding box center [248, 612] width 87 height 16
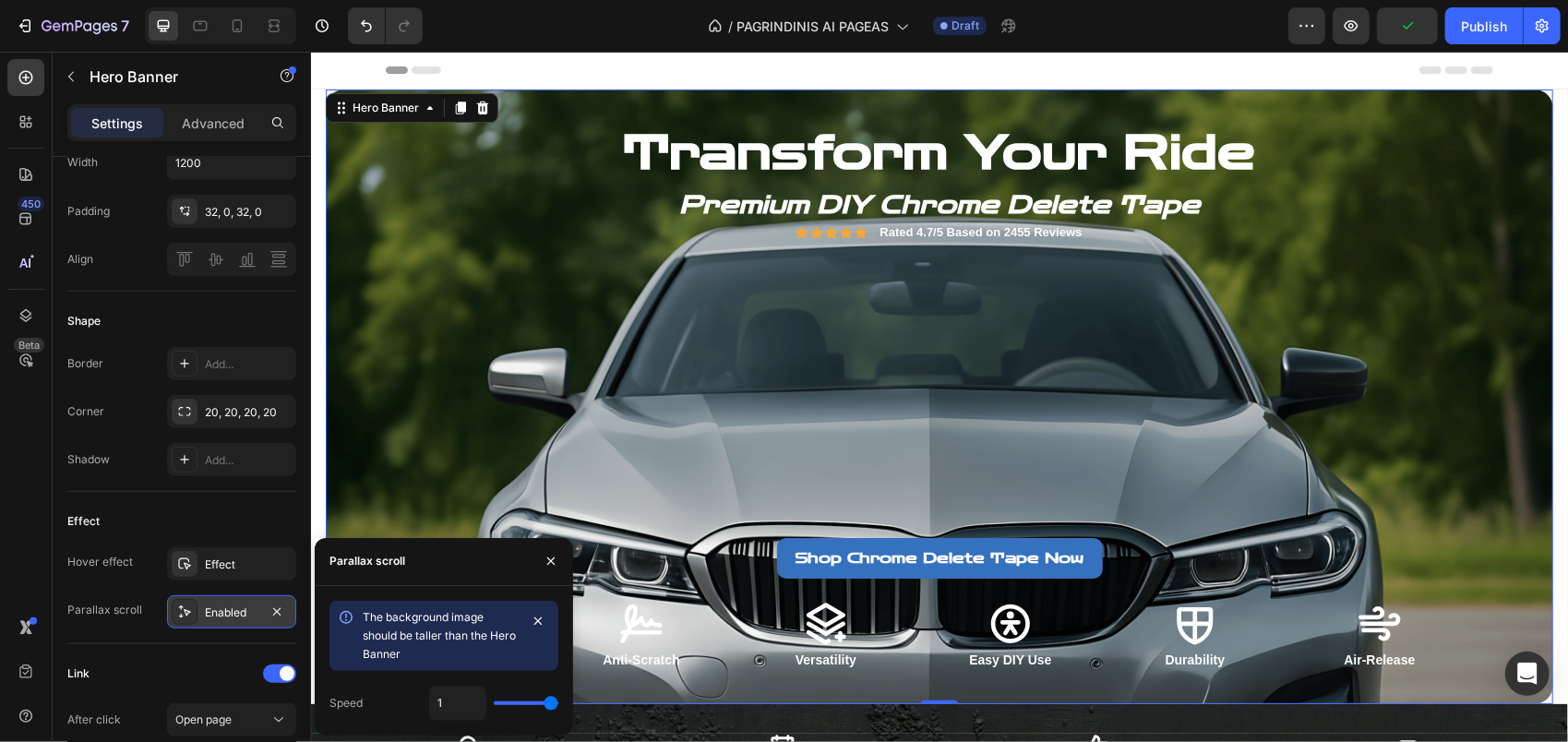
click at [521, 704] on div "1" at bounding box center [493, 703] width 129 height 35
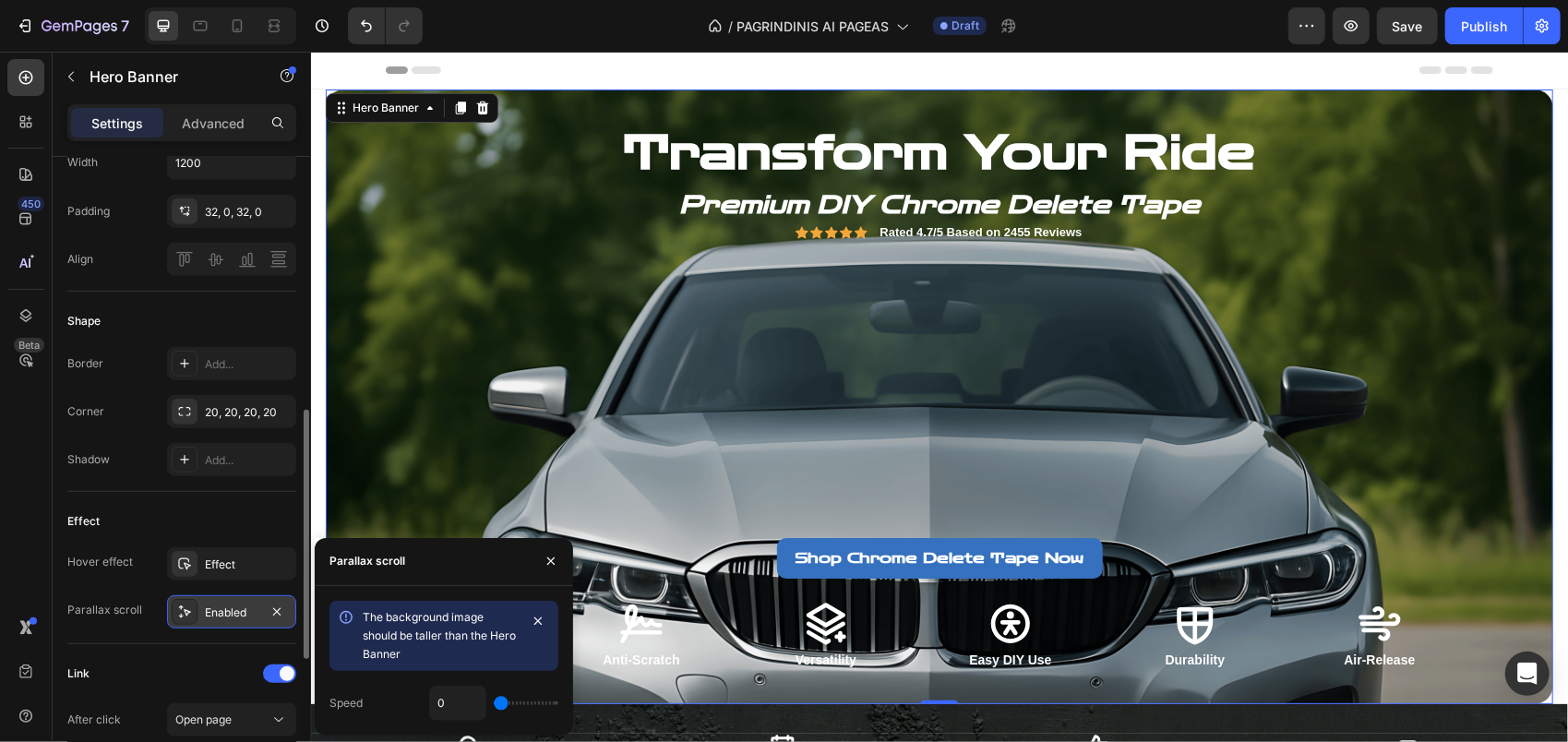
drag, startPoint x: 545, startPoint y: 705, endPoint x: 293, endPoint y: 658, distance: 256.3
click at [494, 705] on input "range" at bounding box center [526, 703] width 64 height 4
click at [285, 600] on button "button" at bounding box center [277, 611] width 22 height 22
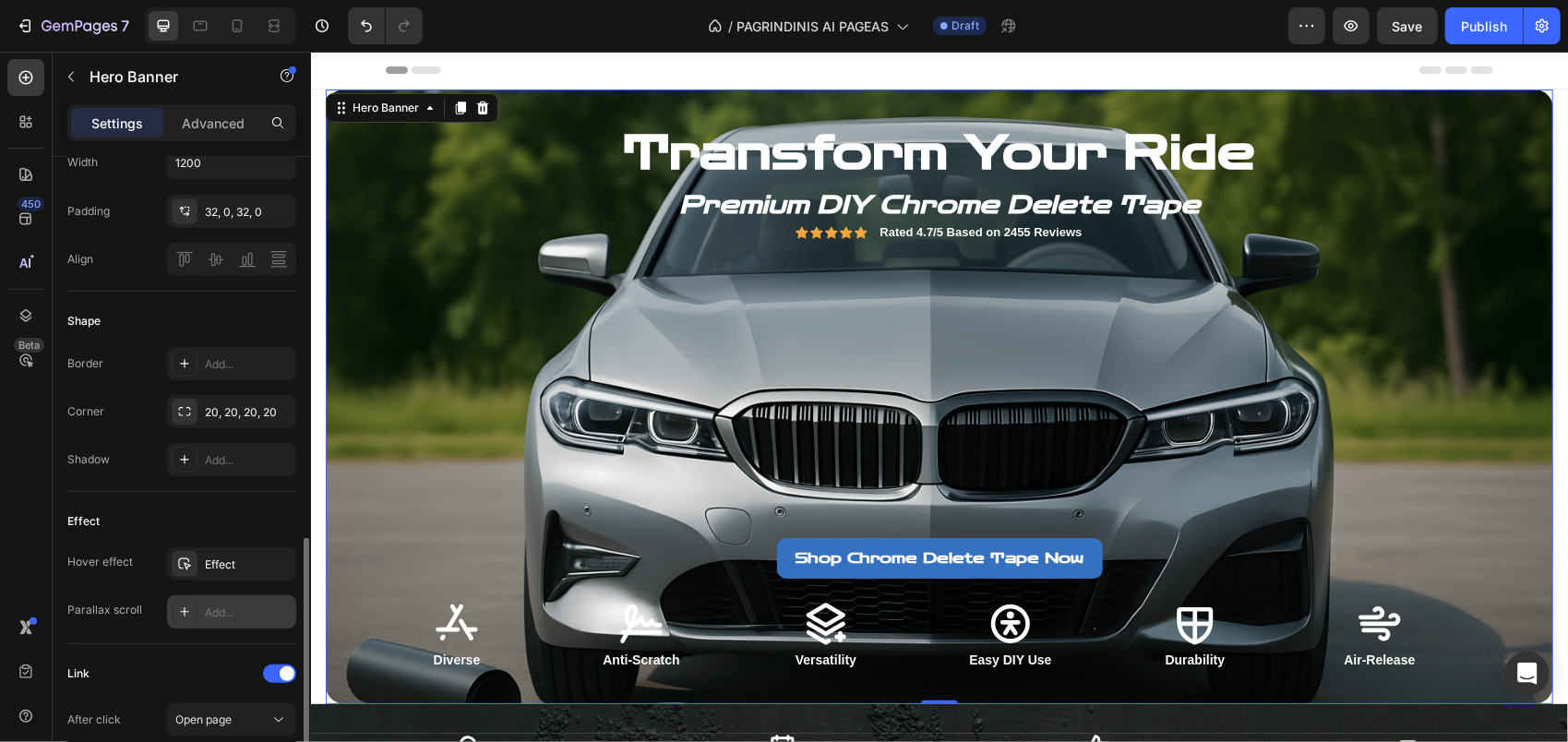
scroll to position [738, 0]
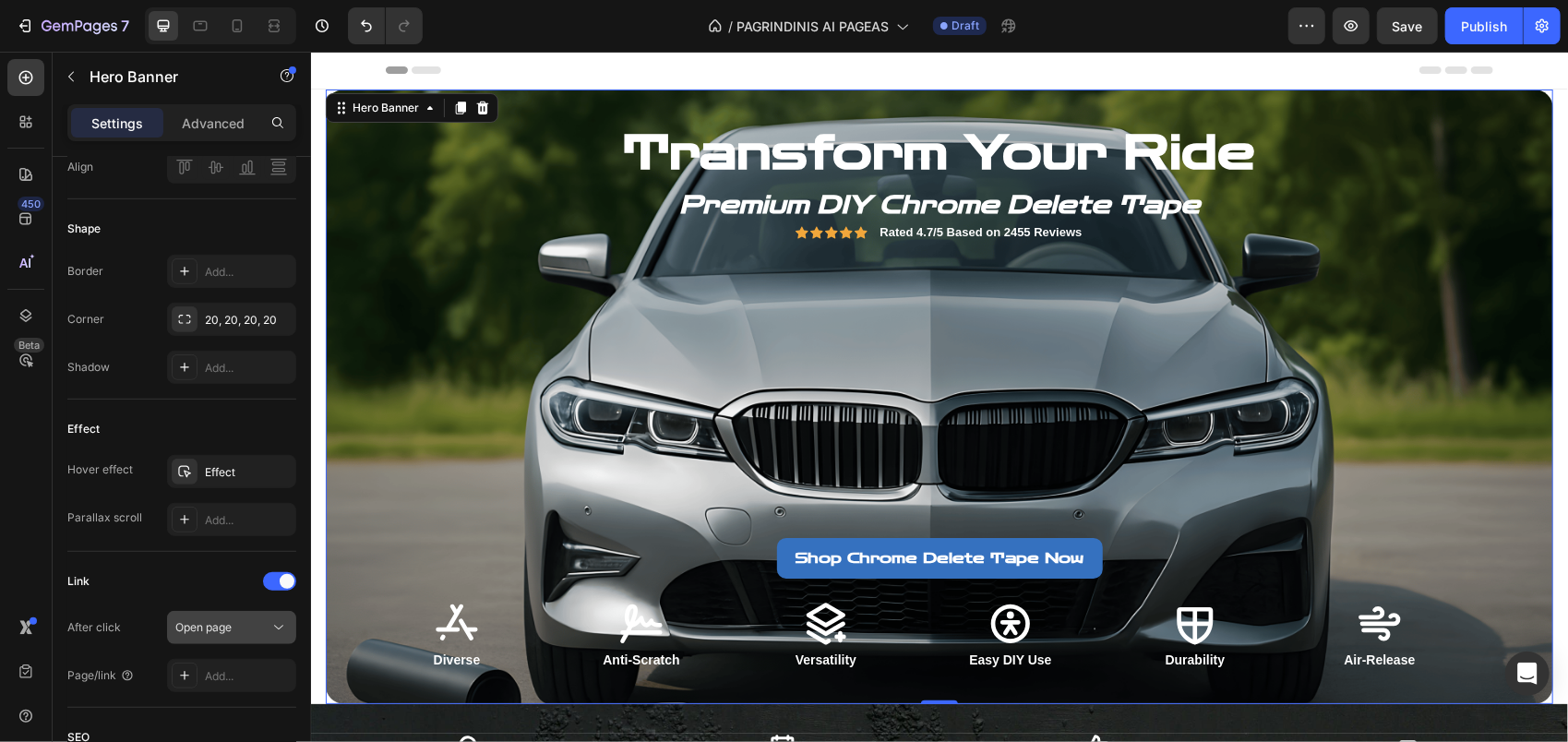
click at [270, 623] on icon at bounding box center [278, 627] width 18 height 18
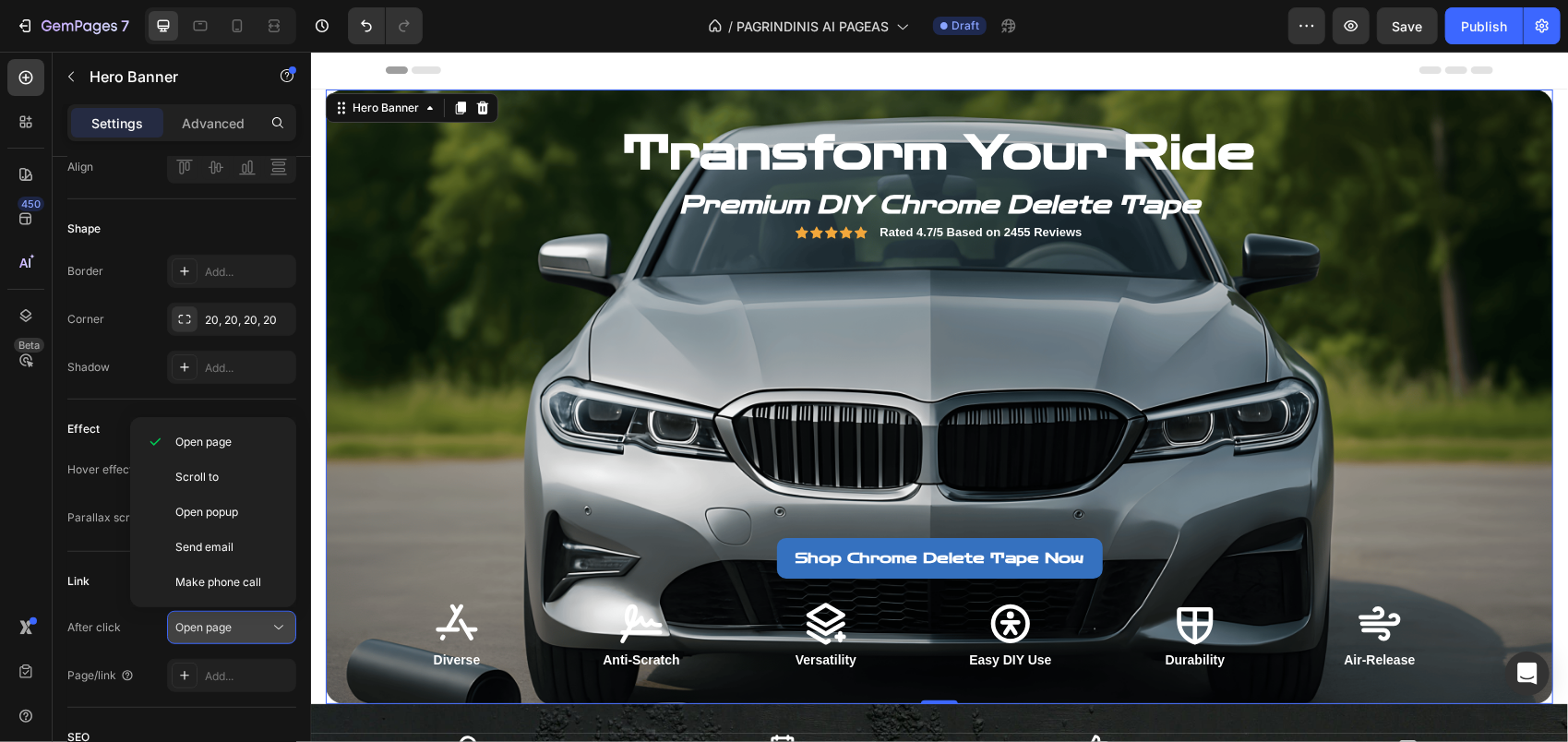
click at [270, 623] on icon at bounding box center [278, 627] width 18 height 18
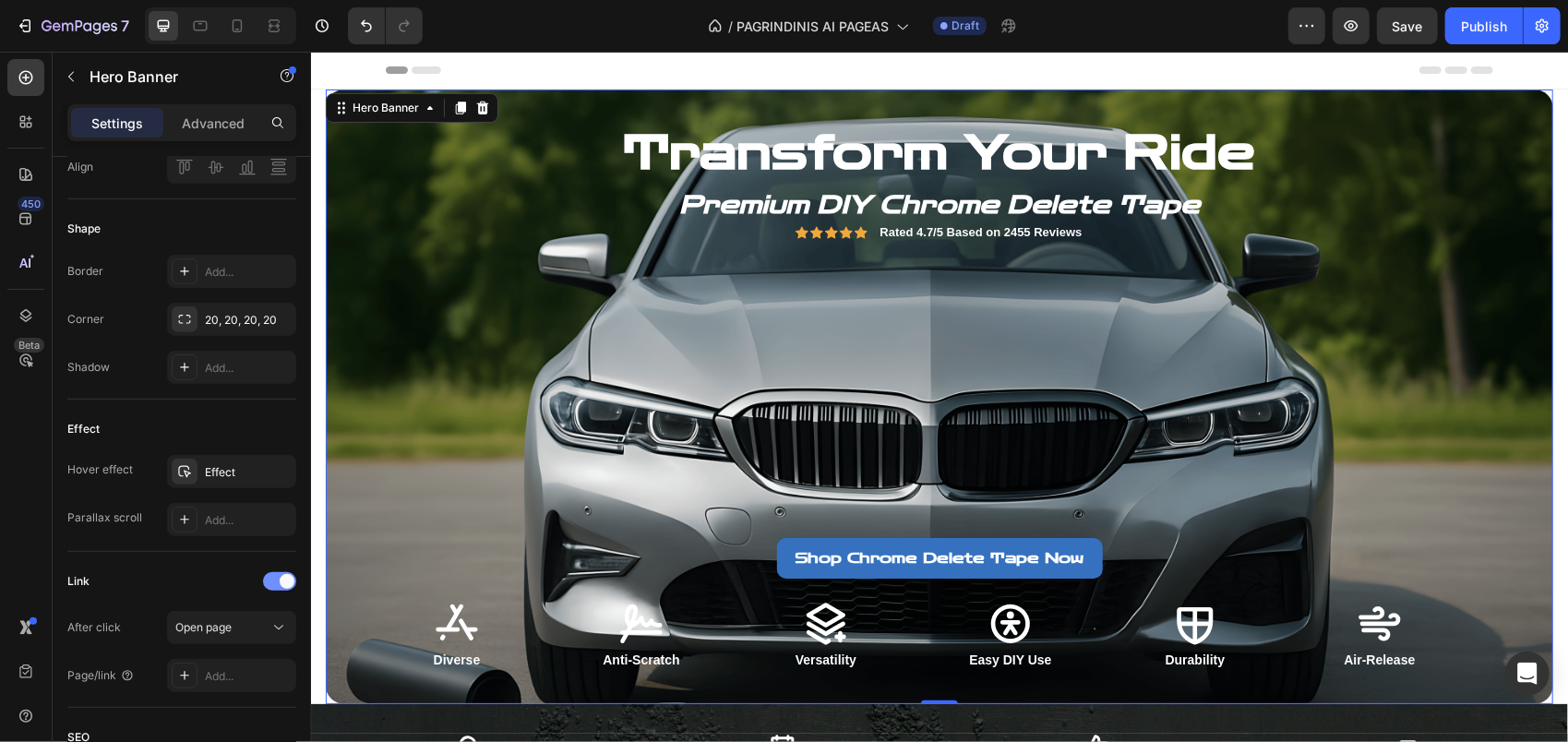
click at [285, 581] on span at bounding box center [286, 580] width 14 height 14
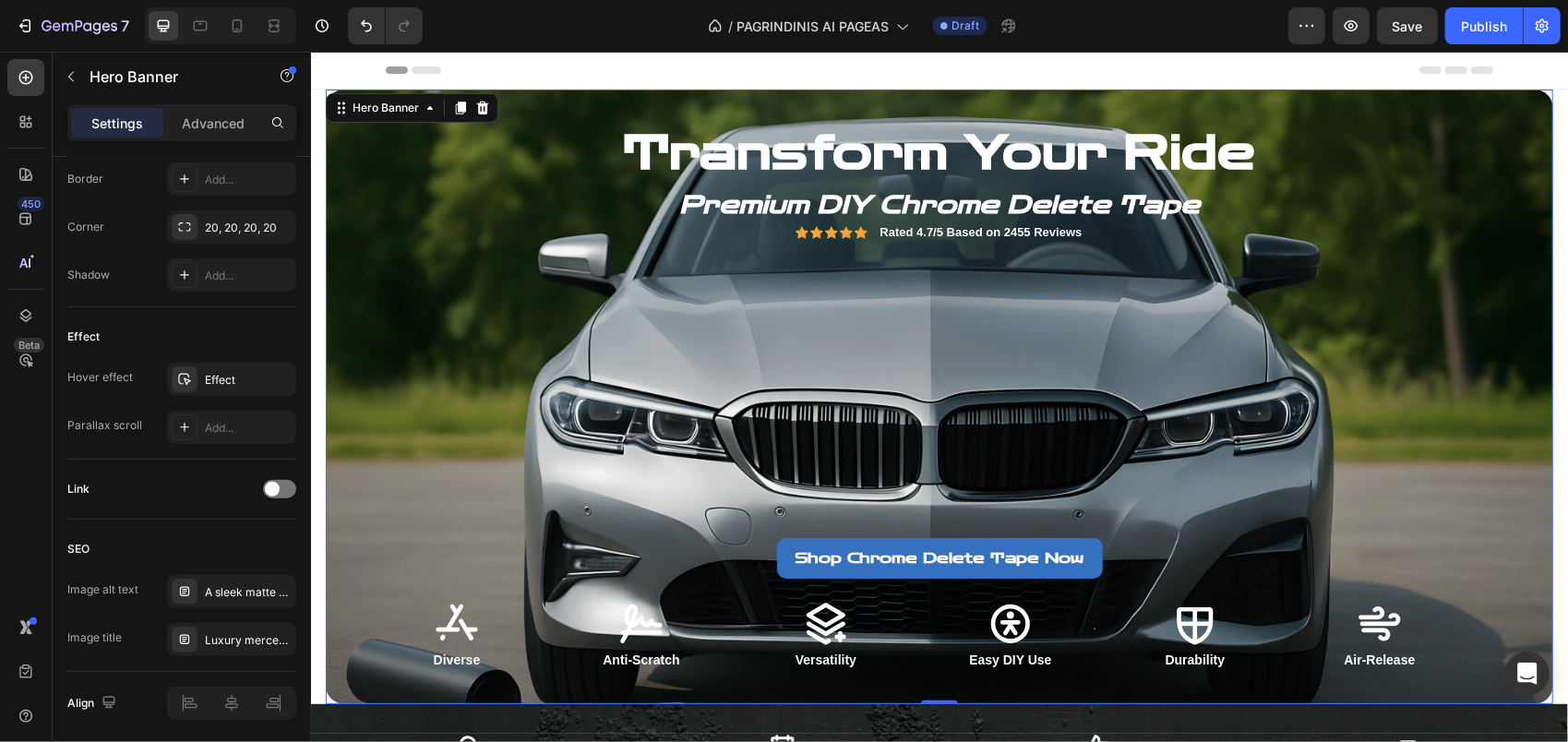
scroll to position [893, 0]
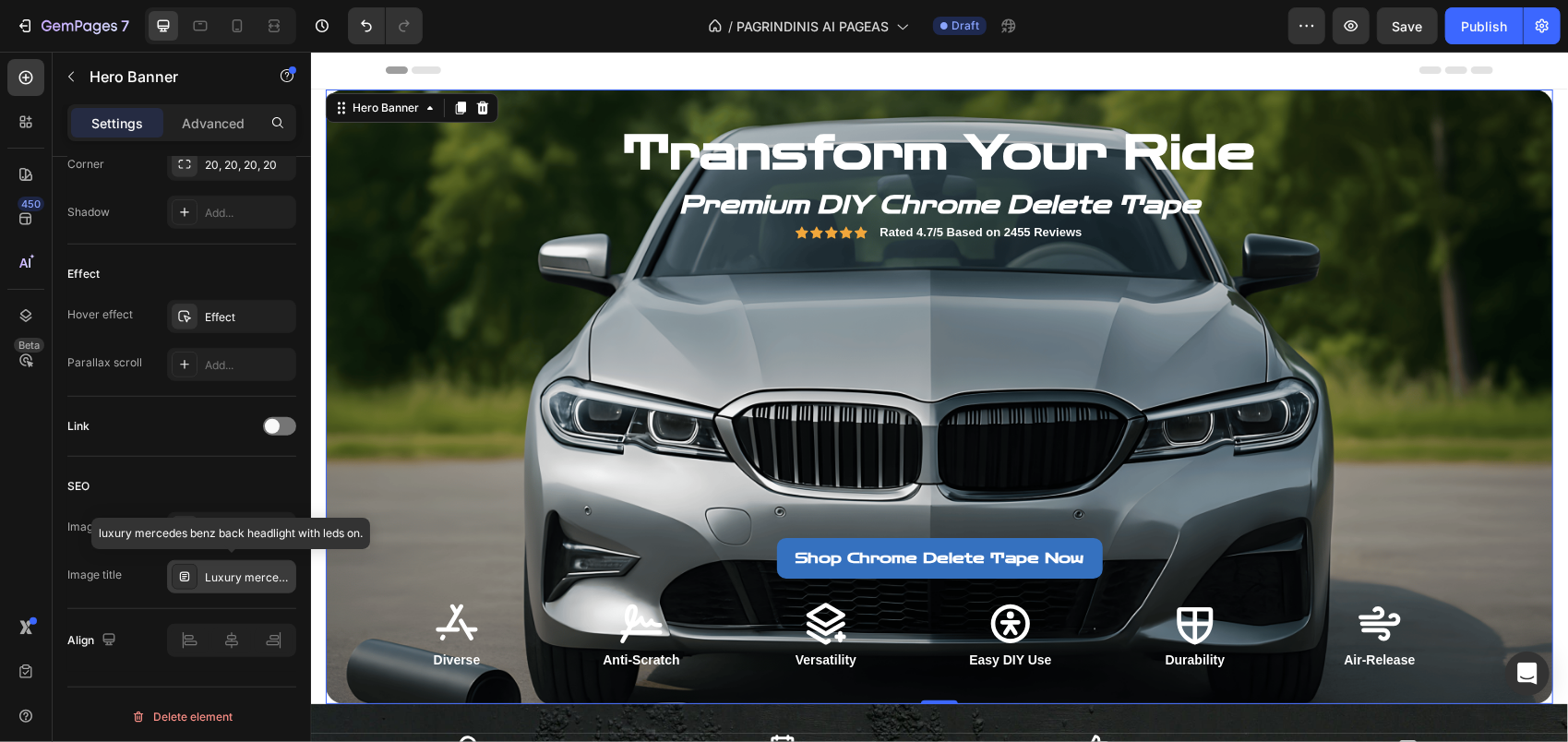
click at [261, 570] on div "Luxury mercedes benz back headlight with leds on." at bounding box center [248, 577] width 87 height 16
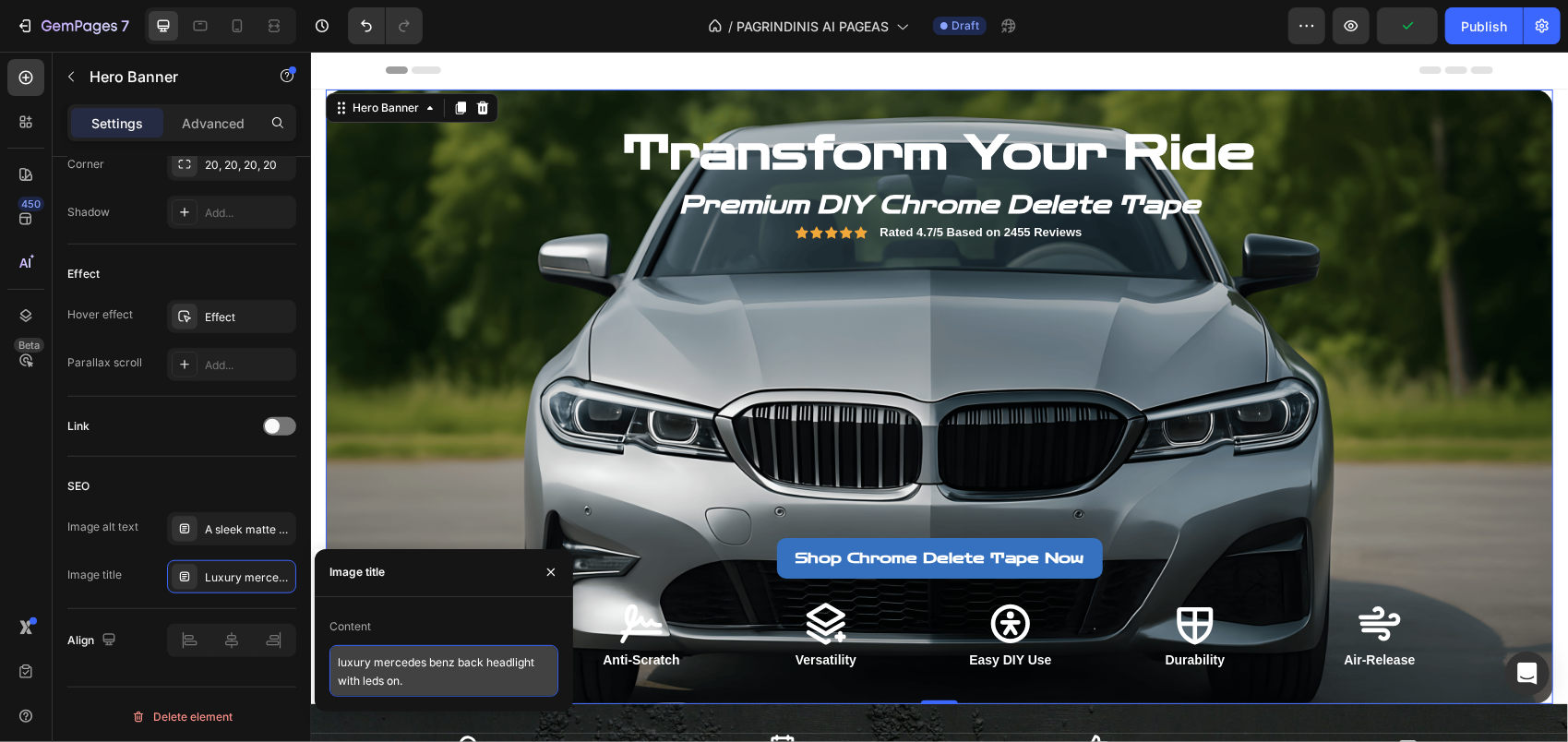
click at [429, 686] on textarea "luxury mercedes benz back headlight with leds on." at bounding box center [443, 671] width 229 height 52
drag, startPoint x: 375, startPoint y: 663, endPoint x: 452, endPoint y: 663, distance: 77.0
click at [452, 663] on textarea "luxury mercedes benz back headlight with leds on." at bounding box center [443, 671] width 229 height 52
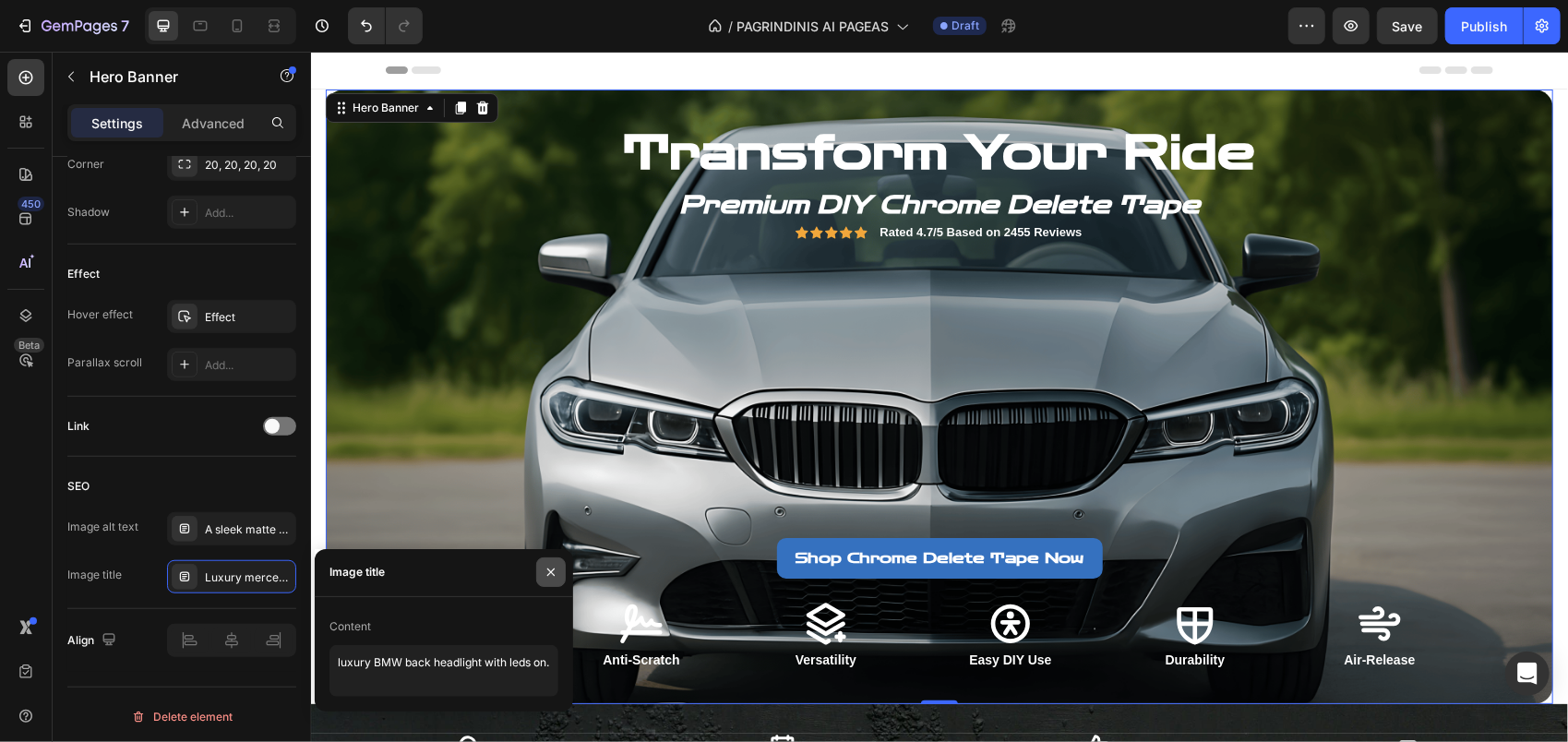
click at [551, 581] on button "button" at bounding box center [551, 572] width 30 height 30
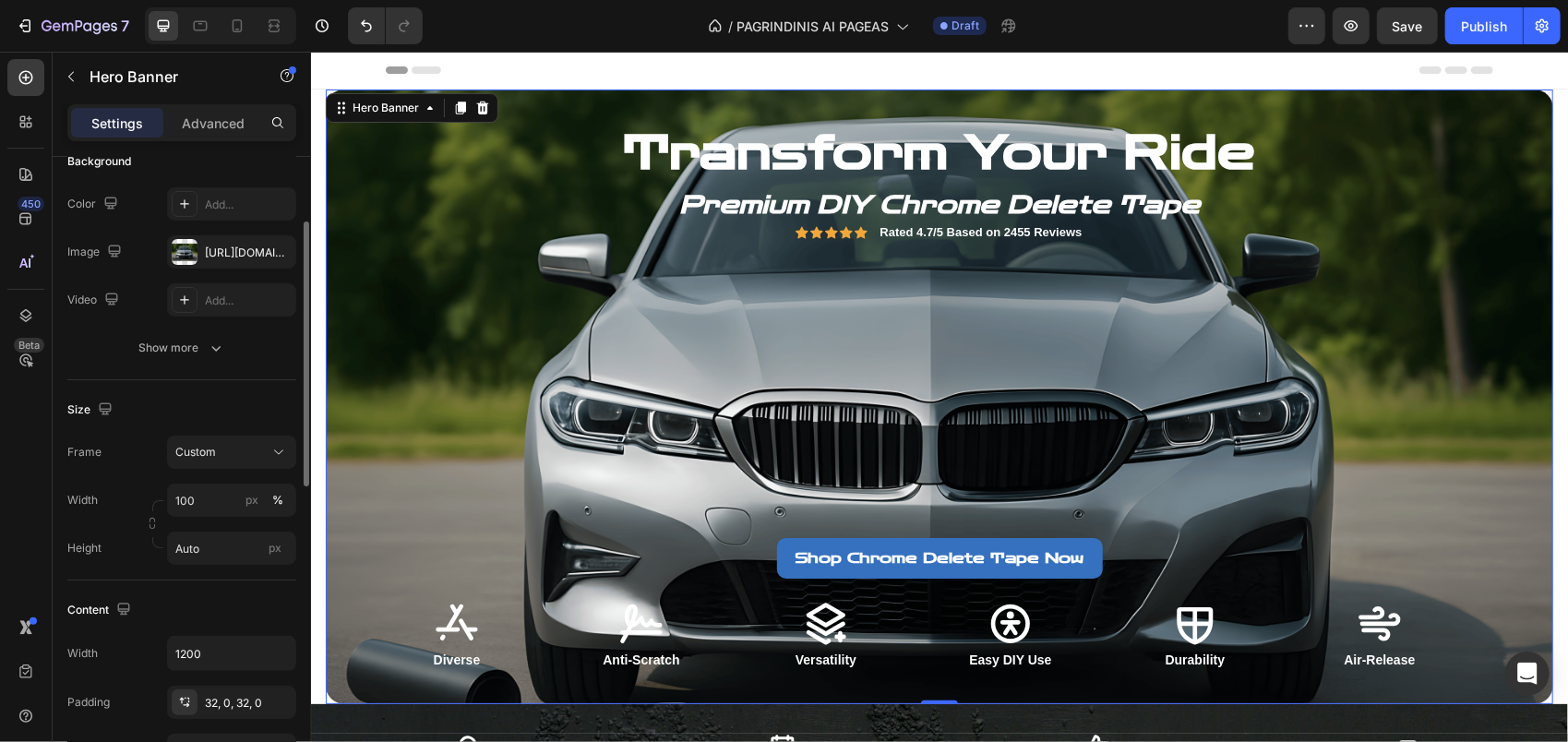
scroll to position [0, 0]
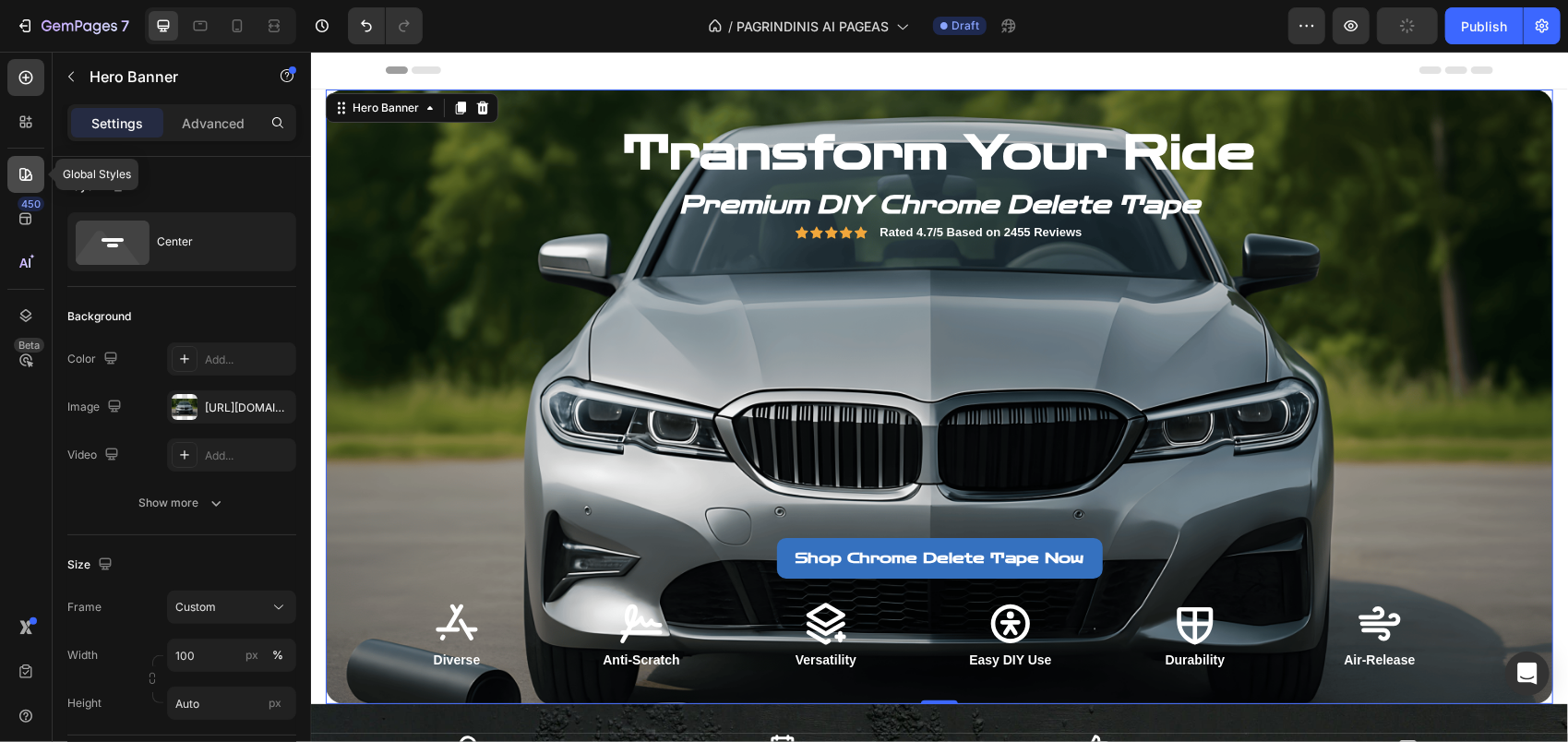
click at [32, 180] on icon at bounding box center [25, 174] width 18 height 18
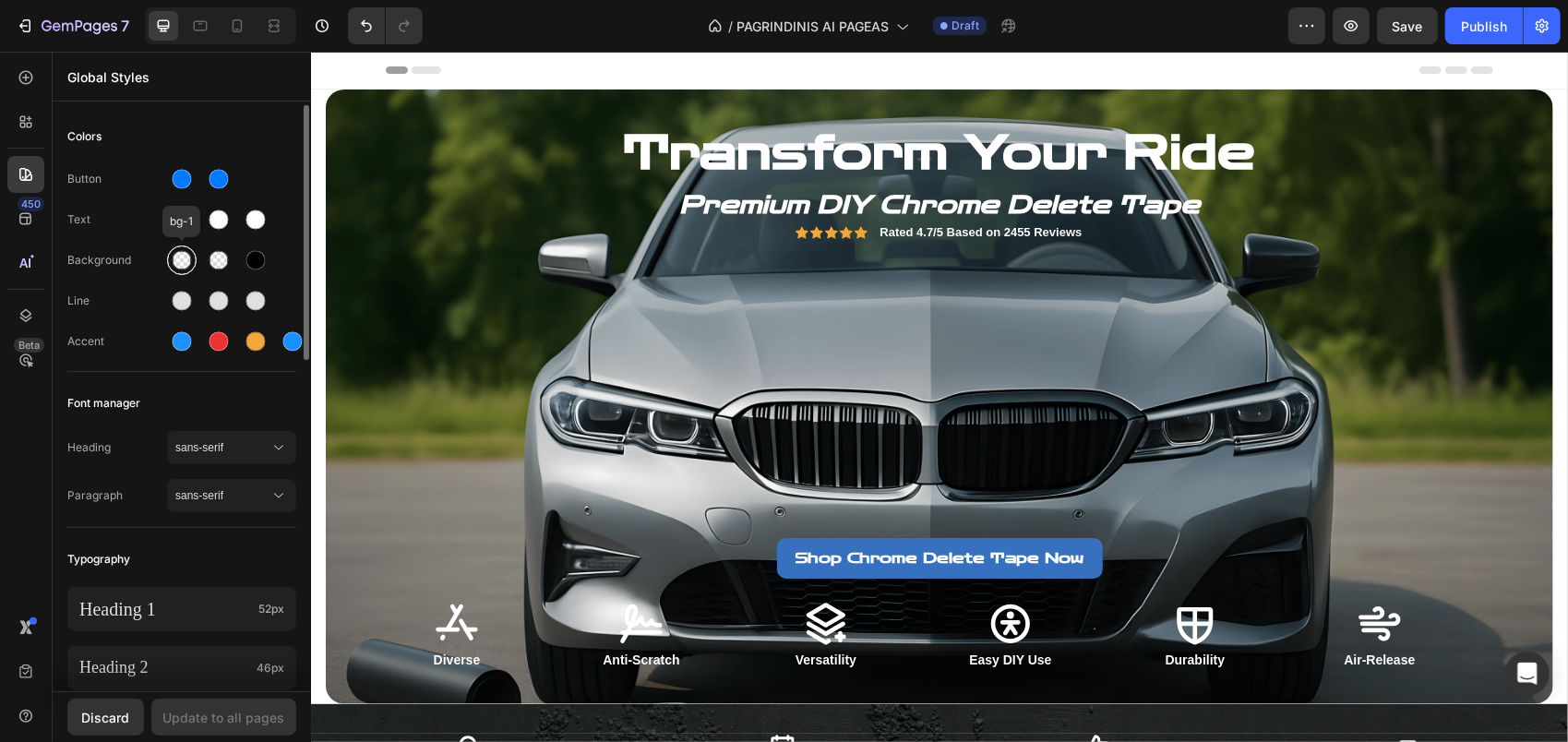
click at [184, 258] on div at bounding box center [182, 260] width 19 height 19
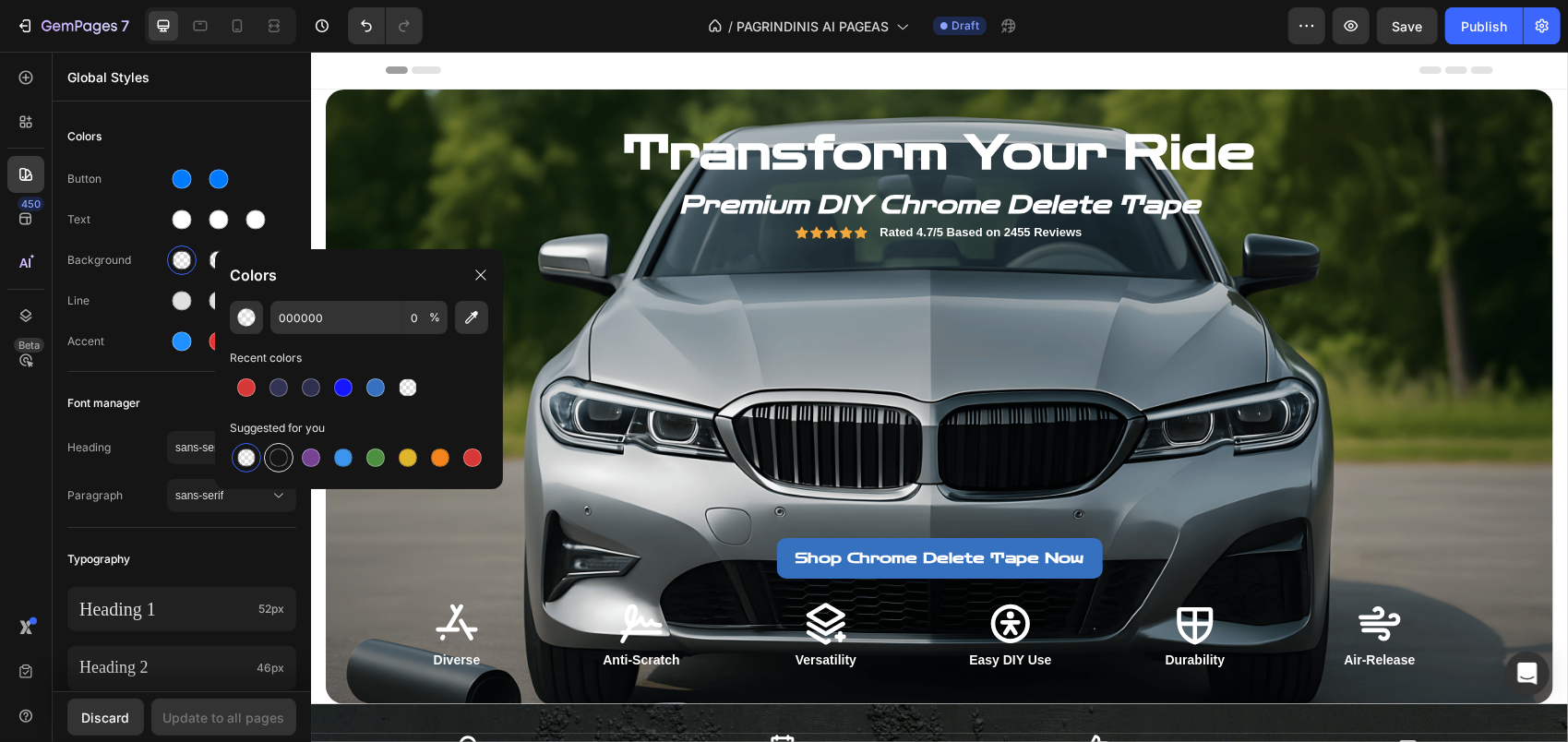
click at [281, 466] on div at bounding box center [278, 457] width 18 height 18
click at [211, 258] on div at bounding box center [219, 260] width 19 height 19
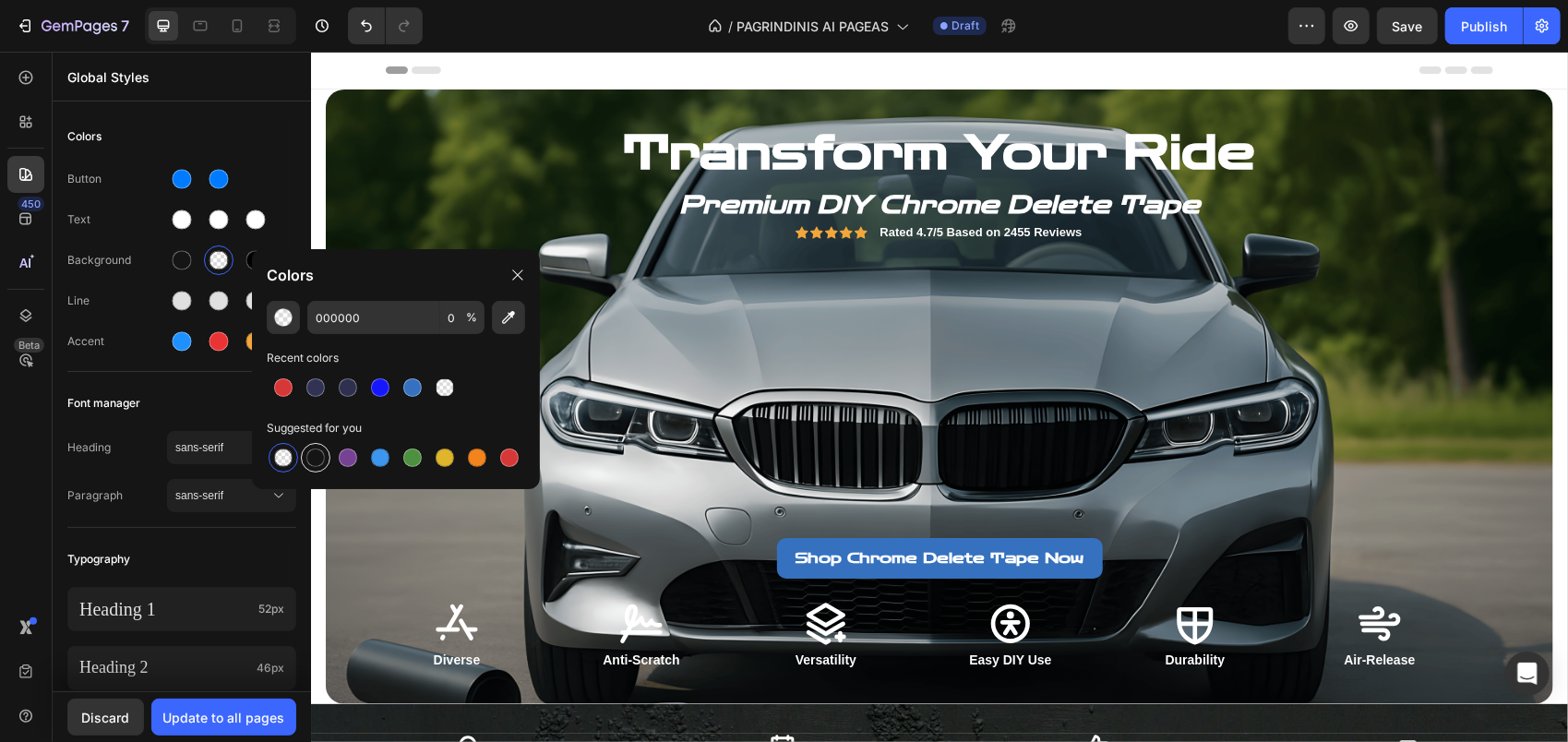
click at [310, 463] on div at bounding box center [315, 457] width 18 height 18
click at [307, 168] on div at bounding box center [304, 233] width 11 height 255
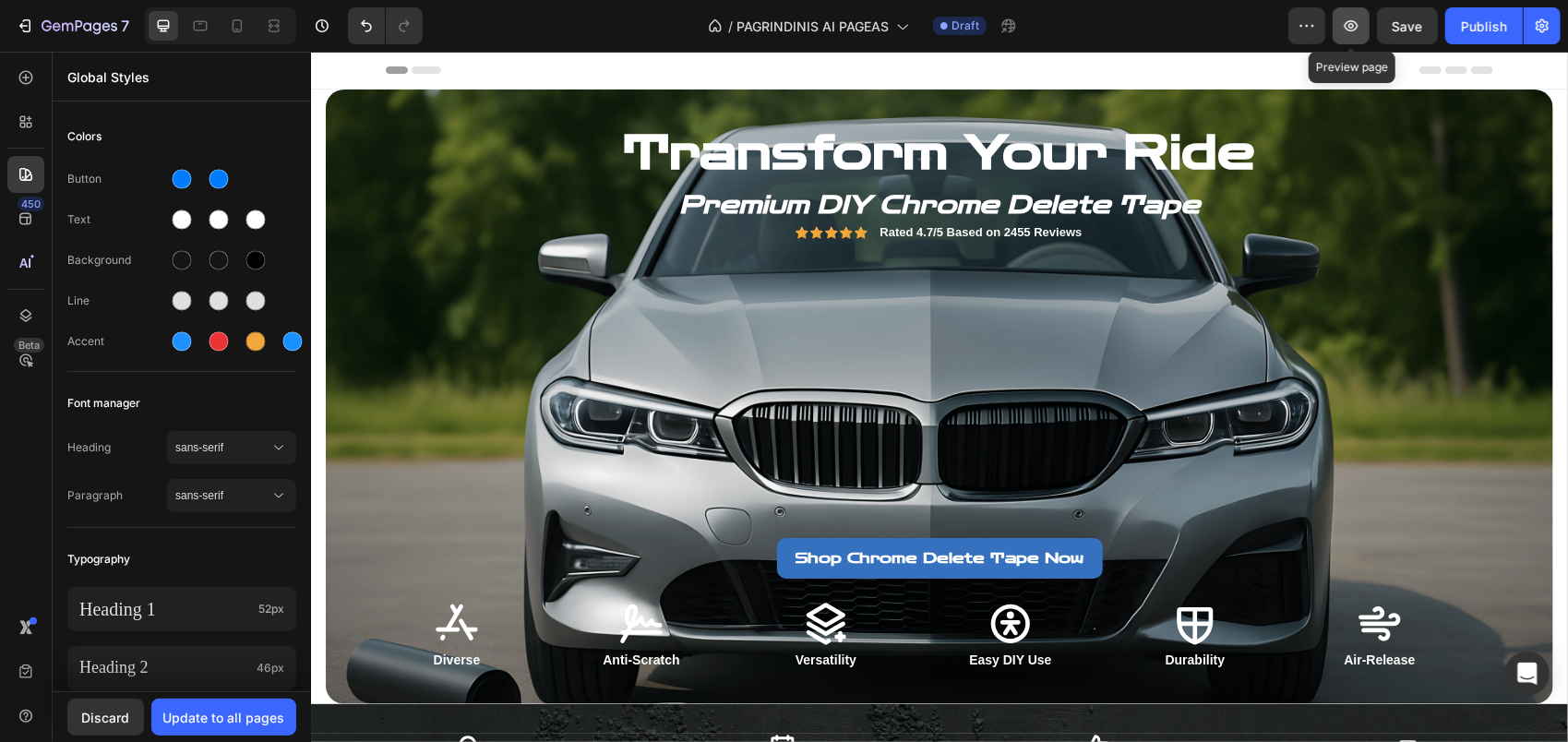
click at [1364, 23] on button "button" at bounding box center [1352, 26] width 37 height 37
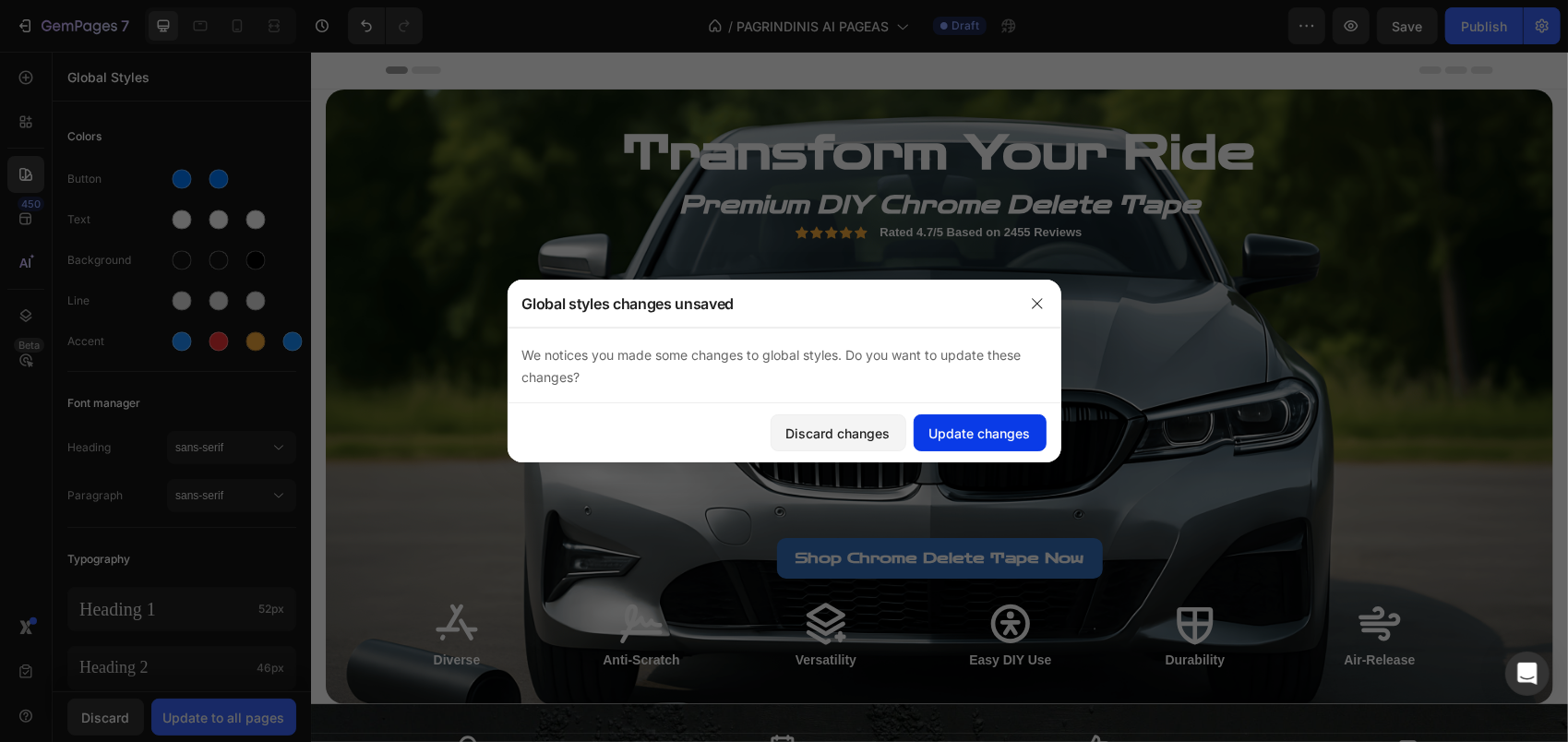
click at [979, 438] on div "Update changes" at bounding box center [980, 433] width 102 height 19
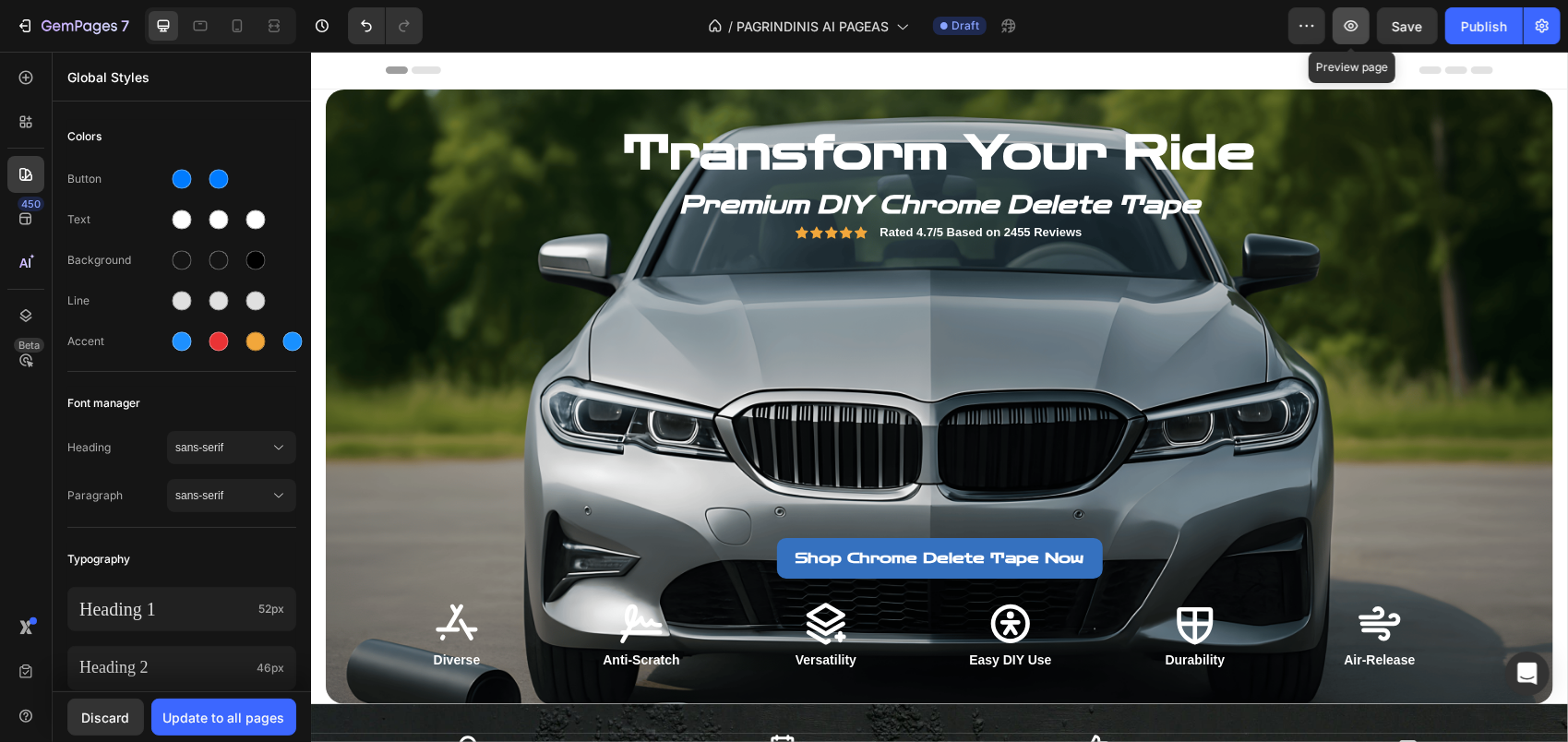
click at [1342, 22] on button "button" at bounding box center [1352, 26] width 37 height 37
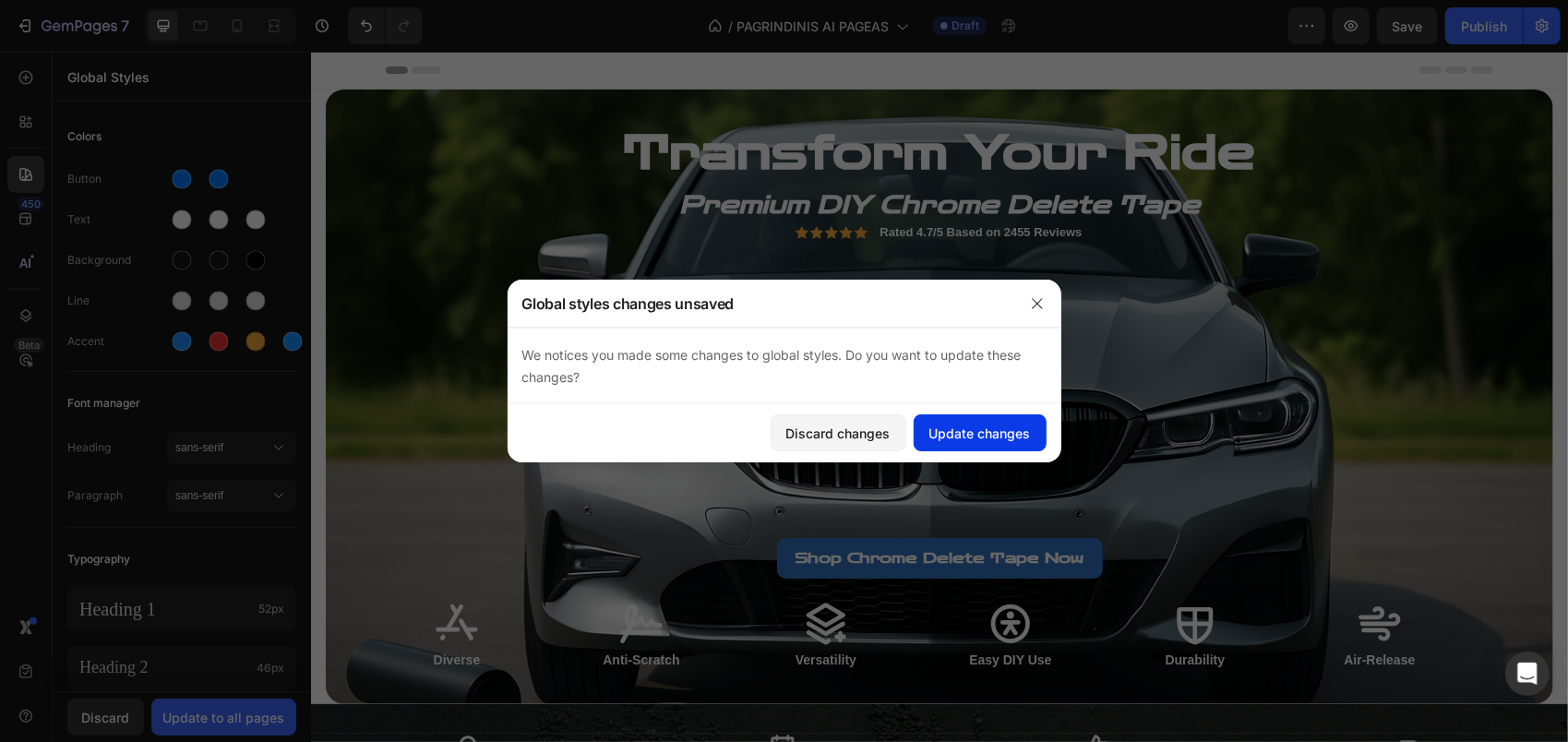
click at [963, 430] on div "Update changes" at bounding box center [980, 433] width 102 height 19
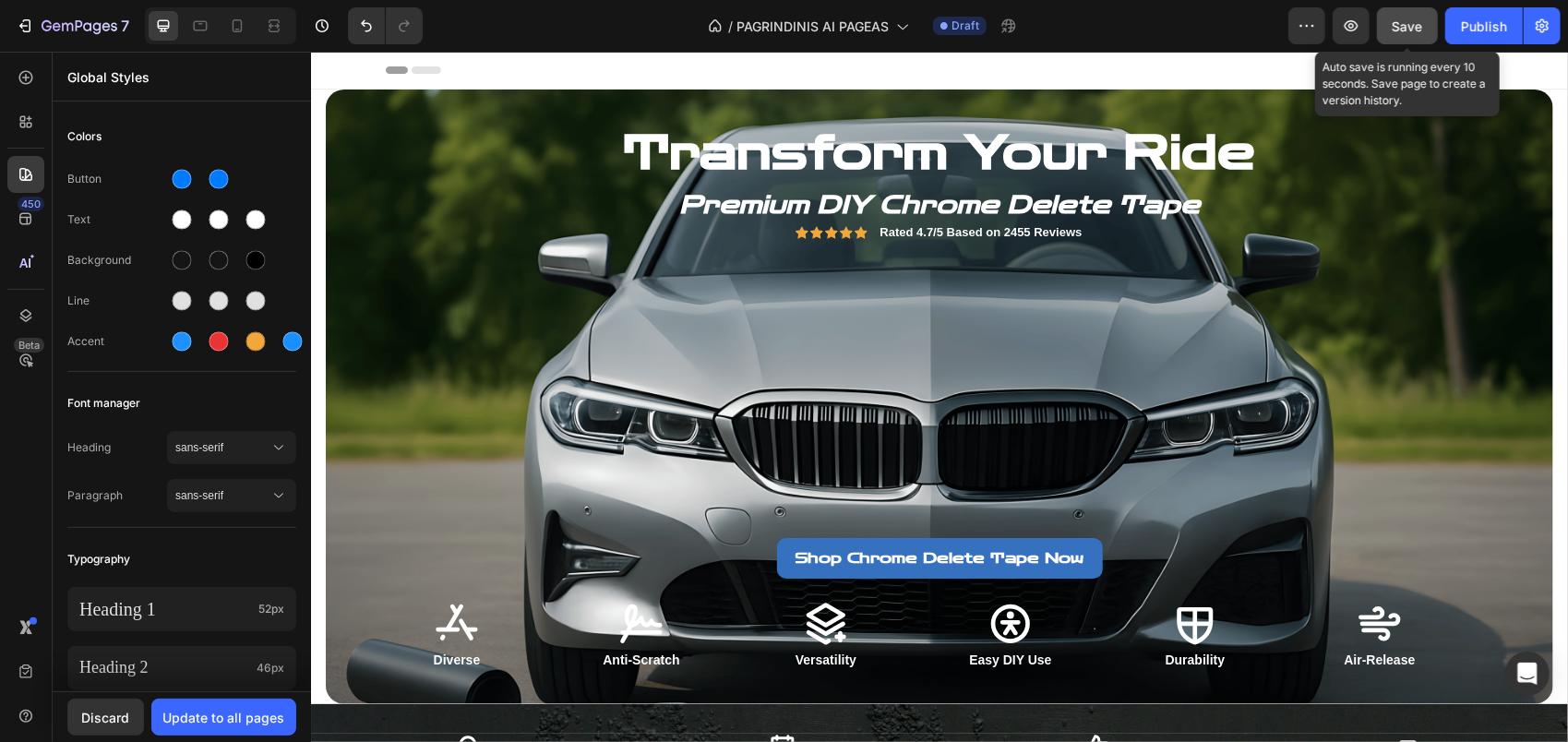
click at [1427, 28] on button "Save" at bounding box center [1408, 26] width 61 height 37
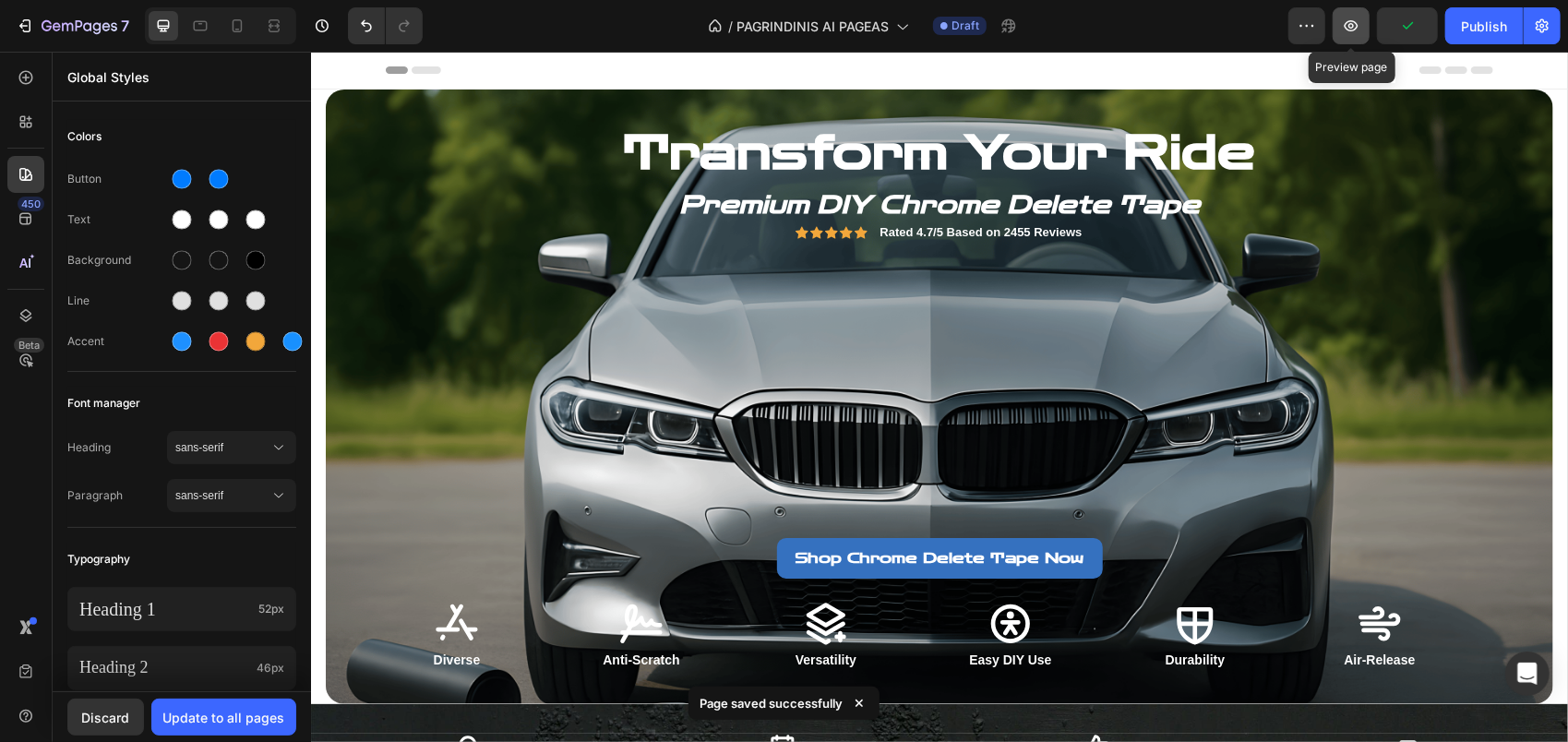
click at [1352, 39] on button "button" at bounding box center [1352, 26] width 37 height 37
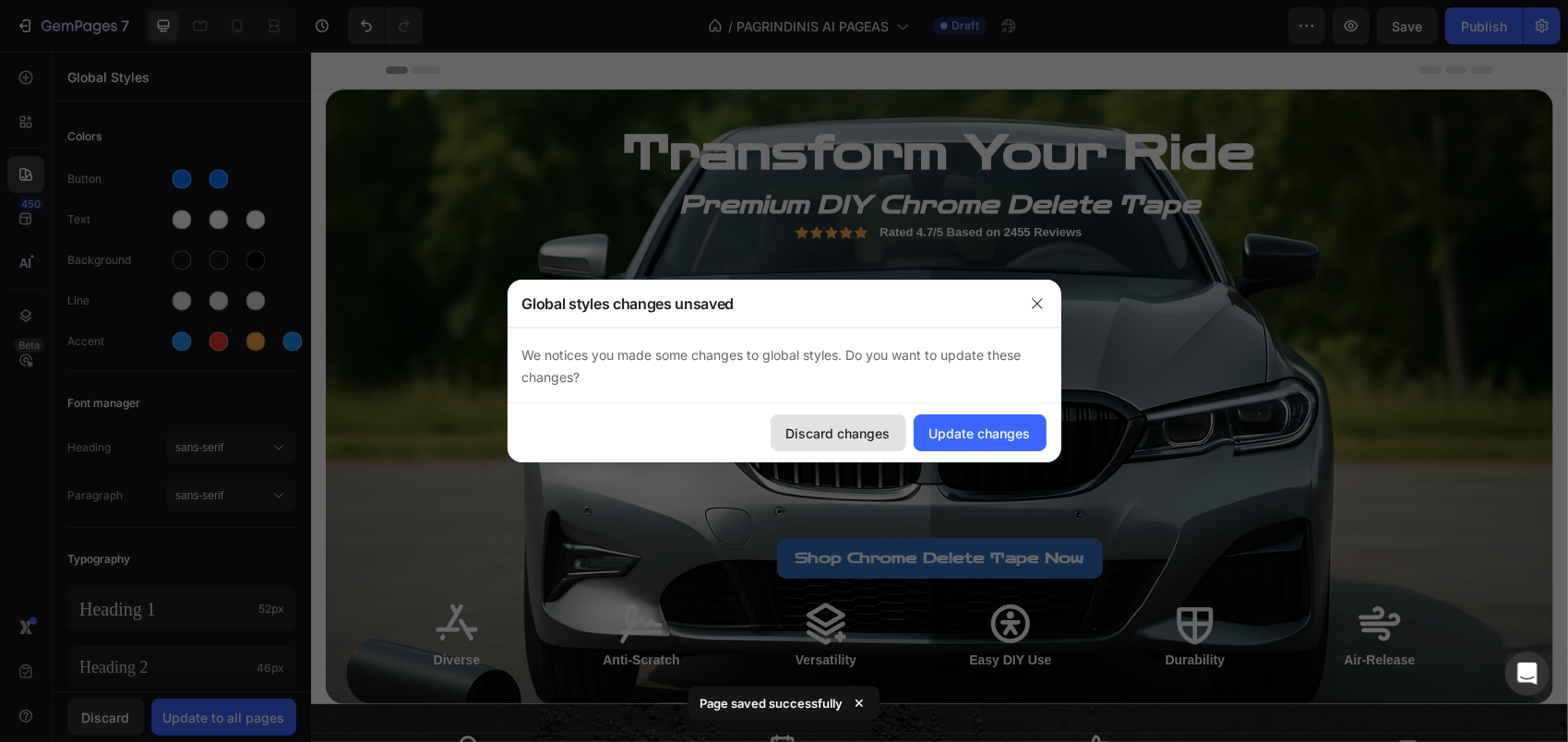
click at [857, 432] on div "Discard changes" at bounding box center [838, 433] width 104 height 19
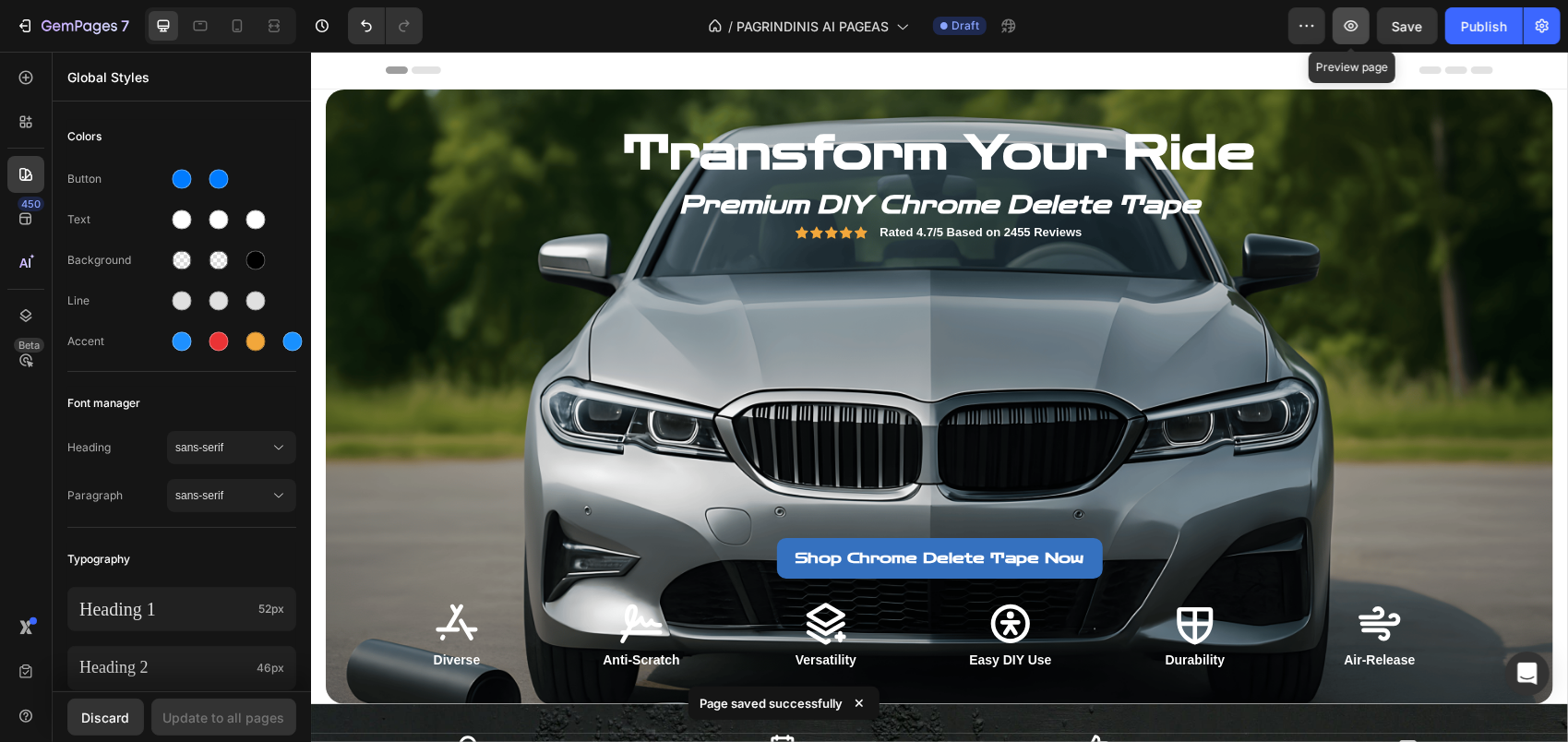
click at [1365, 19] on button "button" at bounding box center [1352, 26] width 37 height 37
click at [318, 117] on section "Transform Your Ride Heading Premium DIY Chrome Delete Tape Heading Icon Icon Ic…" at bounding box center [939, 396] width 1258 height 615
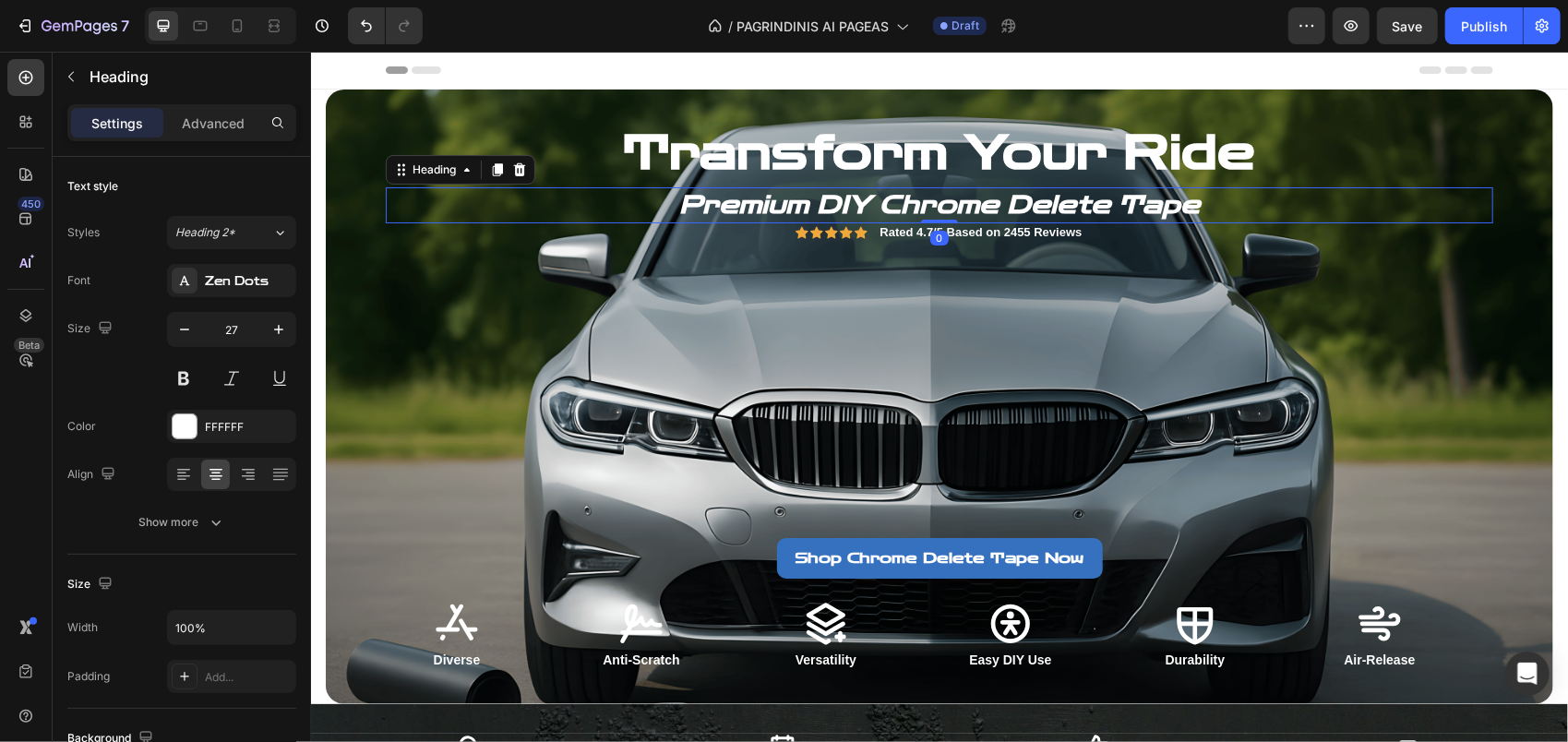
click at [420, 194] on h2 "Premium DIY Chrome Delete Tape" at bounding box center [939, 205] width 1107 height 36
click at [25, 182] on icon at bounding box center [25, 174] width 18 height 18
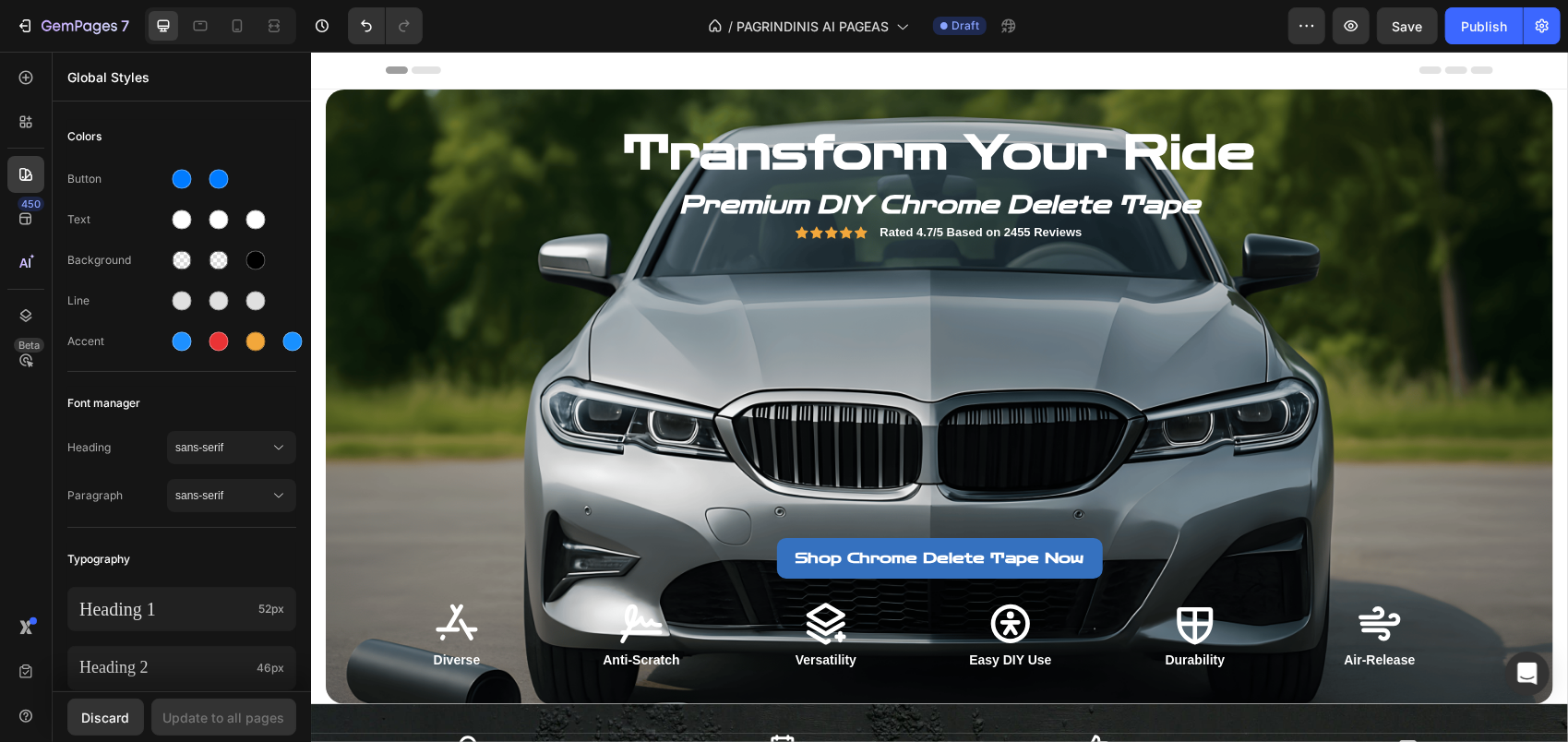
click at [318, 333] on section "Transform Your Ride Heading Premium DIY Chrome Delete Tape Heading Icon Icon Ic…" at bounding box center [939, 396] width 1258 height 615
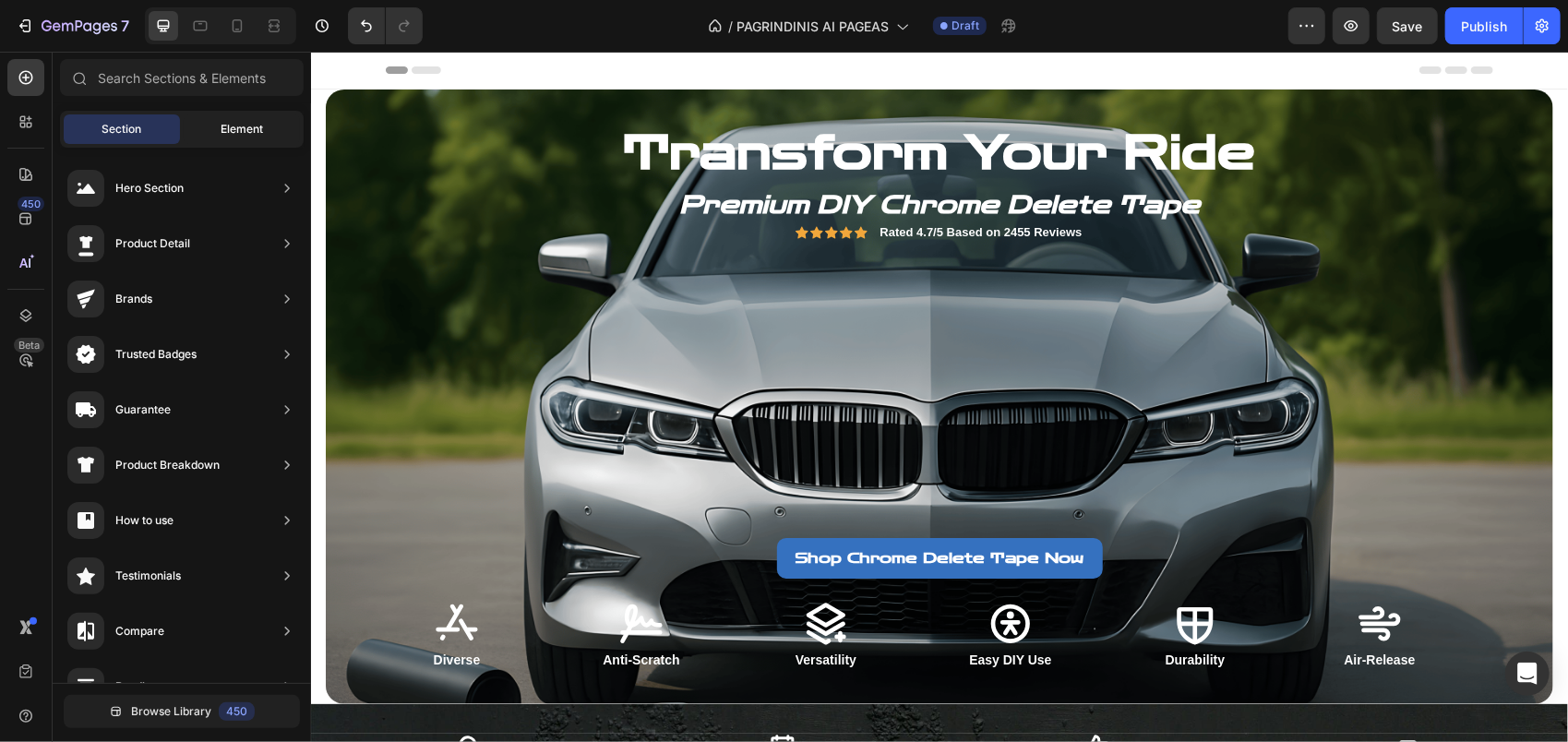
click at [227, 136] on span "Element" at bounding box center [241, 128] width 42 height 16
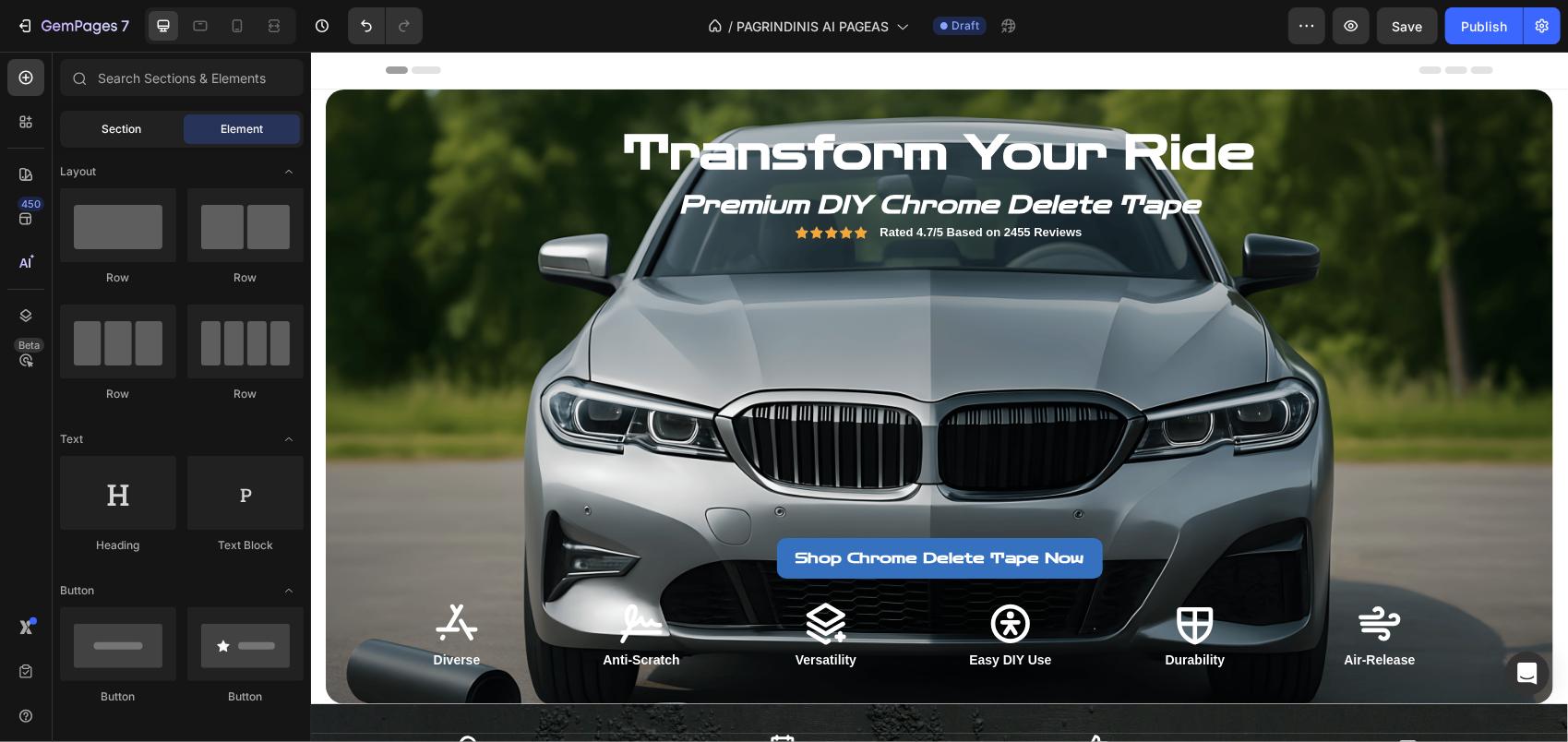
click at [158, 131] on div "Section" at bounding box center [121, 129] width 116 height 30
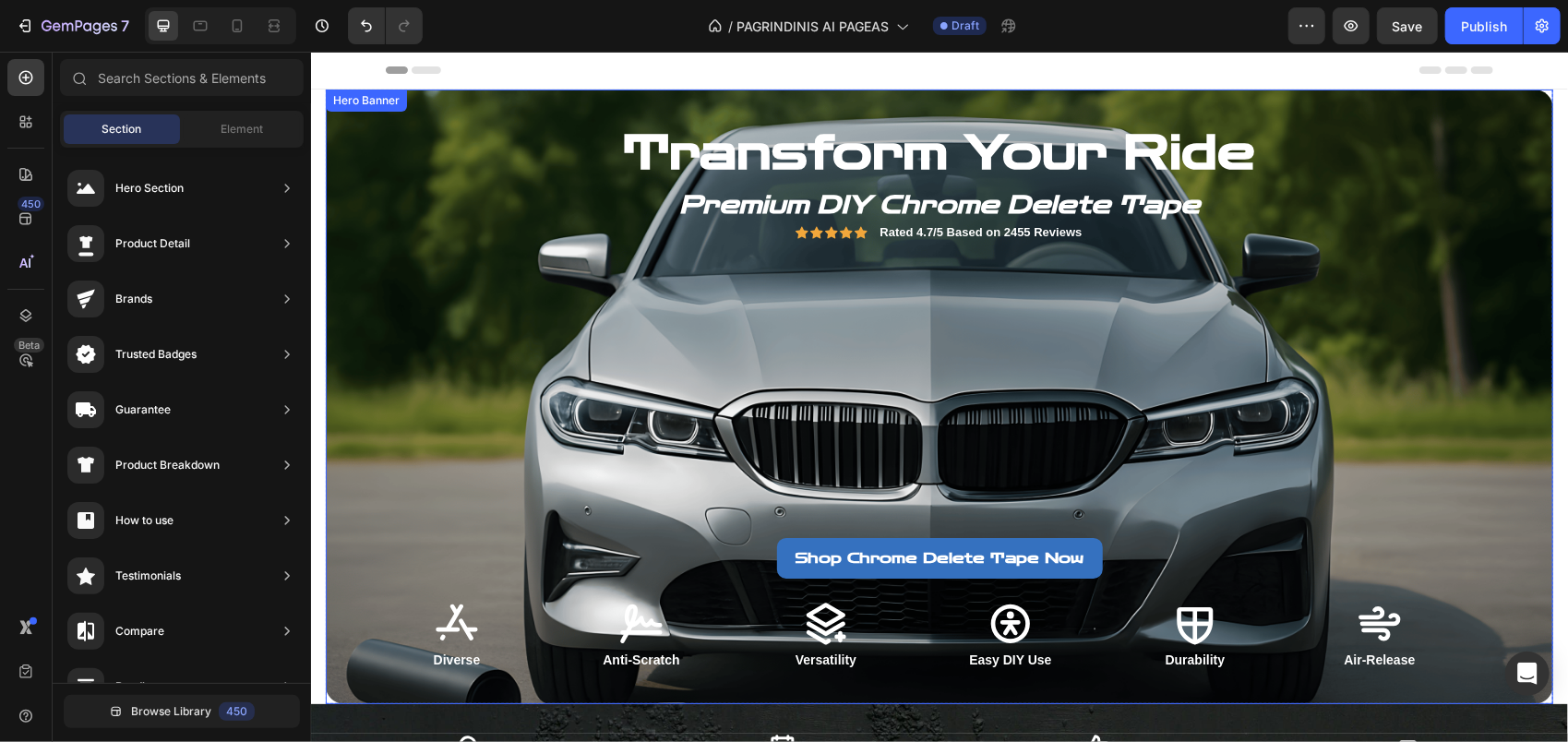
click at [352, 394] on div "Overlay" at bounding box center [939, 396] width 1228 height 615
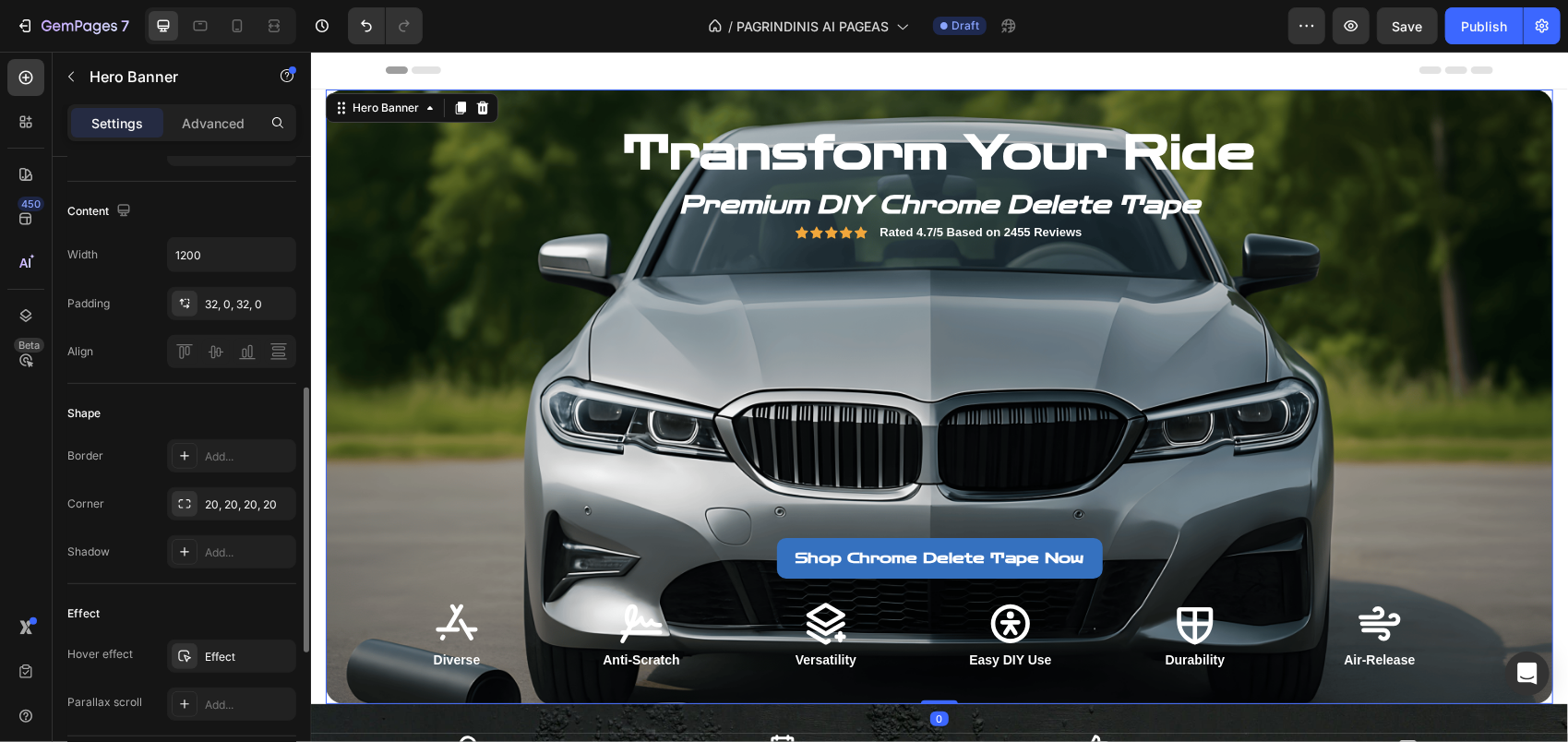
scroll to position [893, 0]
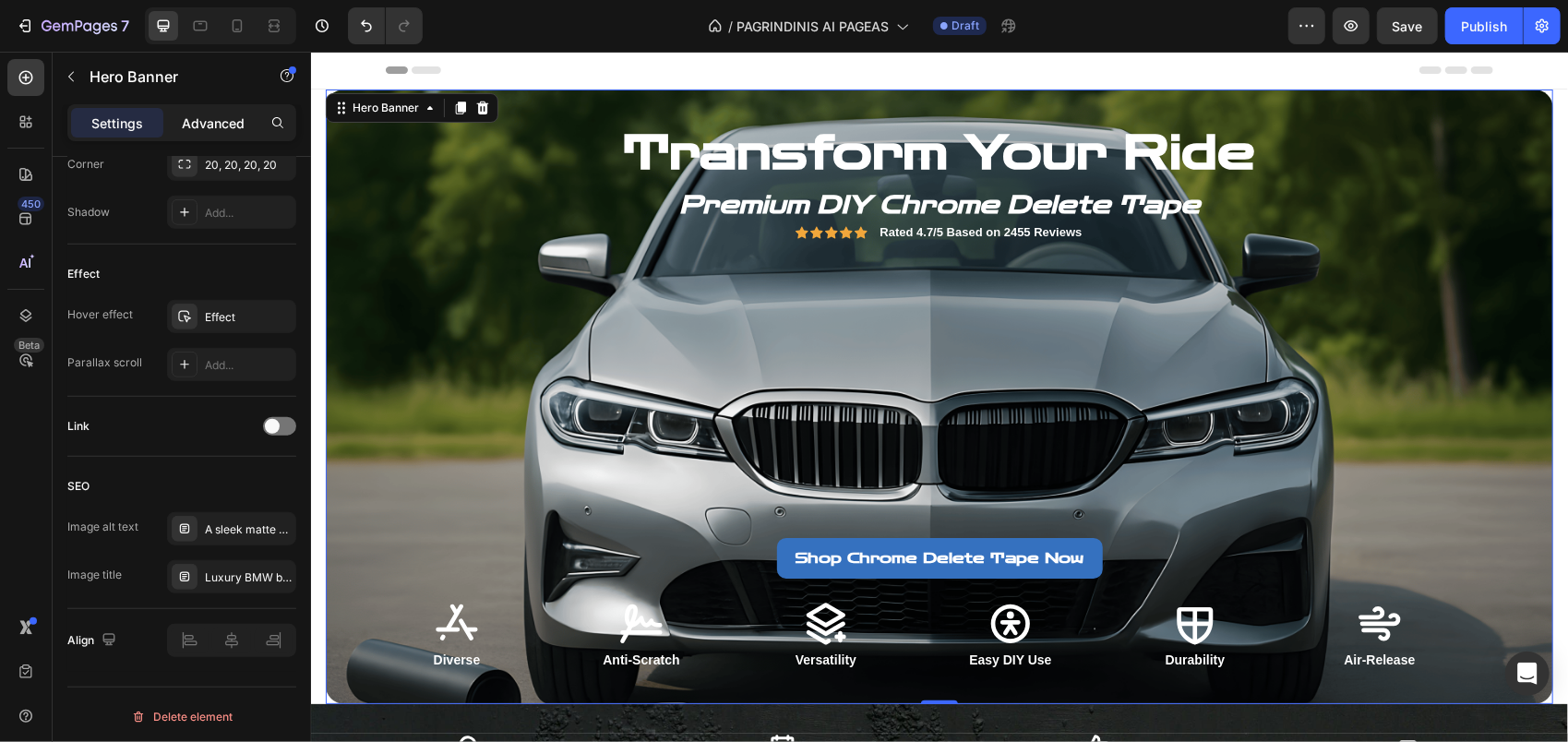
click at [199, 125] on p "Advanced" at bounding box center [214, 124] width 63 height 19
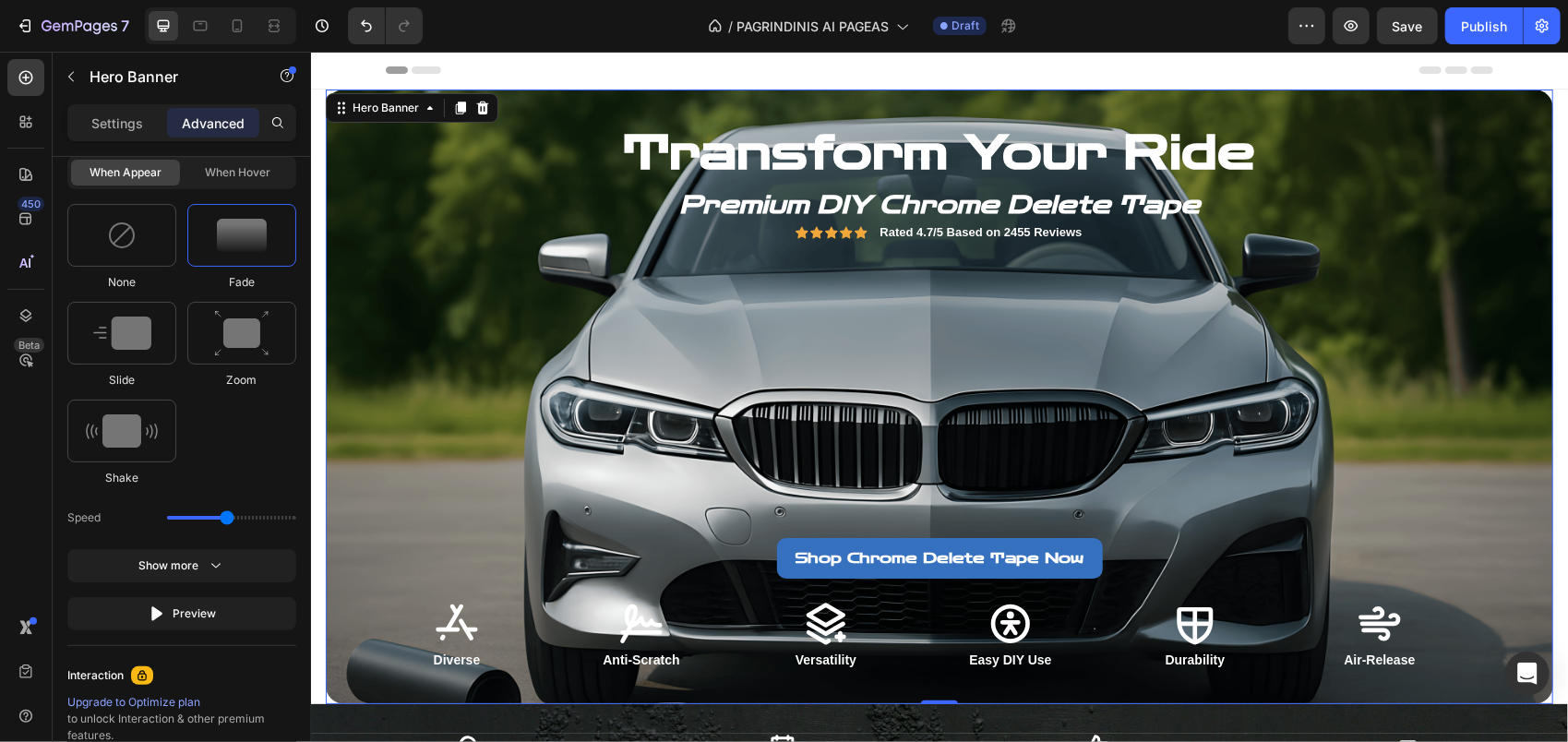
scroll to position [1106, 0]
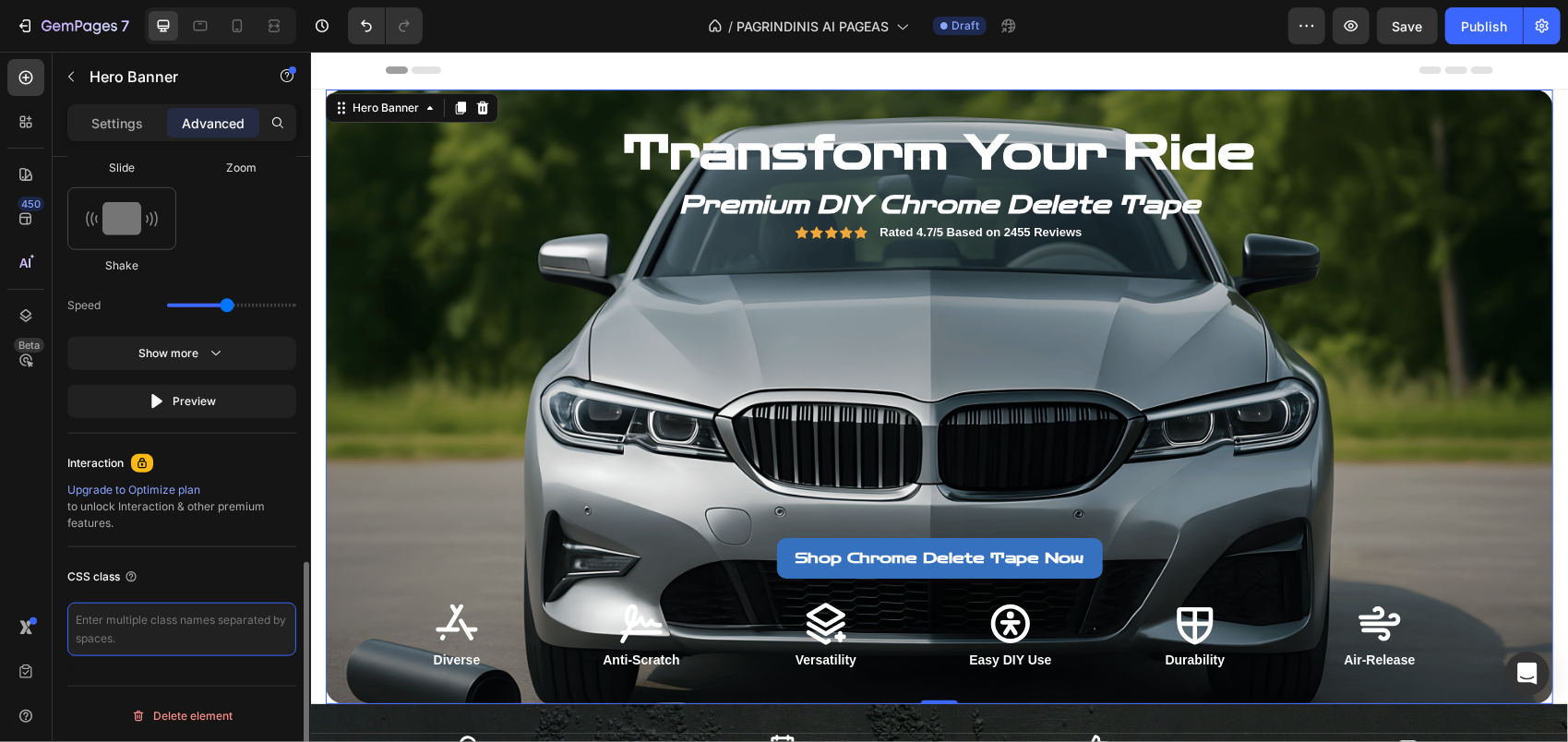
click at [136, 646] on textarea at bounding box center [181, 629] width 229 height 54
paste textarea "body { background-color: #000000 !important; }"
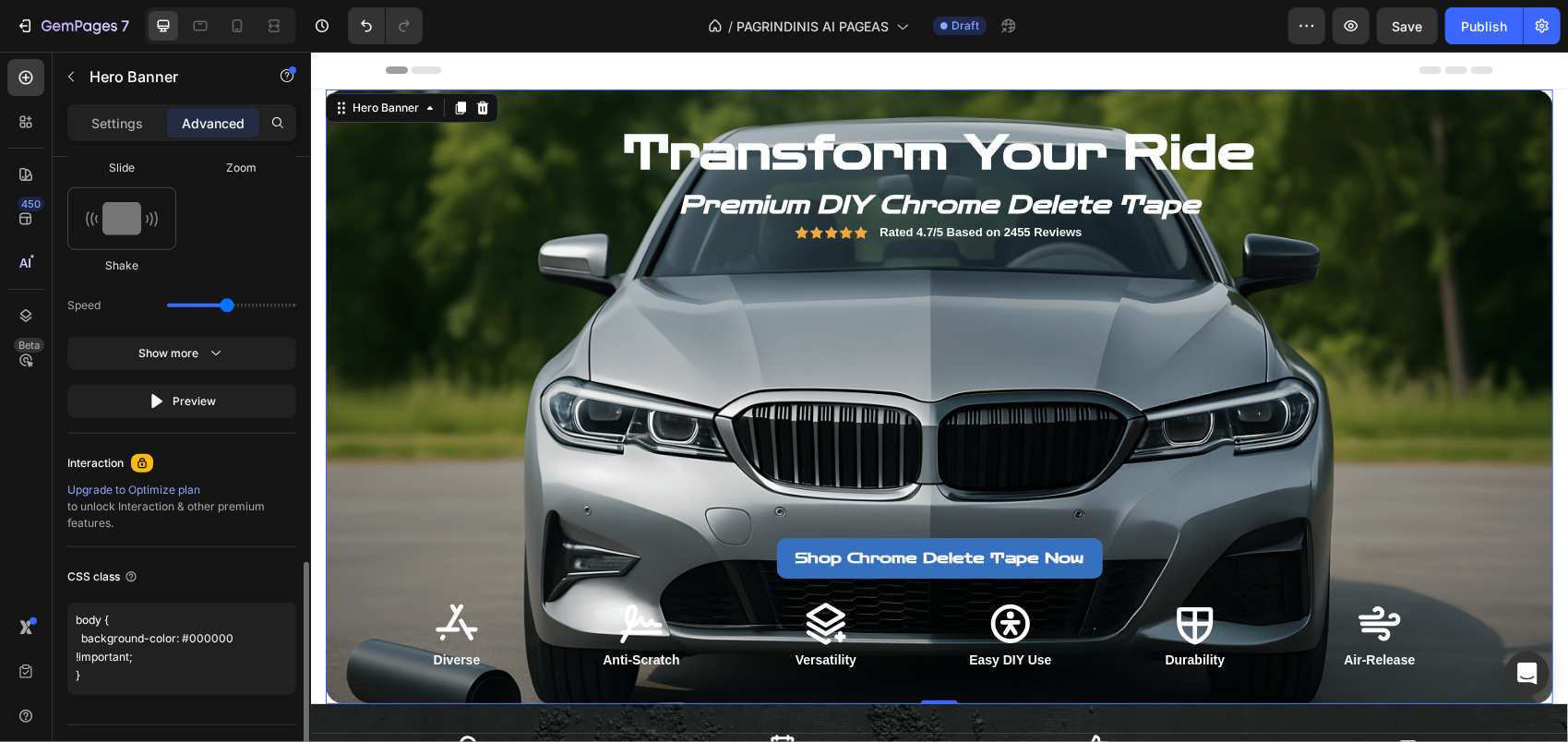
click at [268, 557] on div "CSS class body { background-color: #000000 !important; }" at bounding box center [181, 628] width 229 height 163
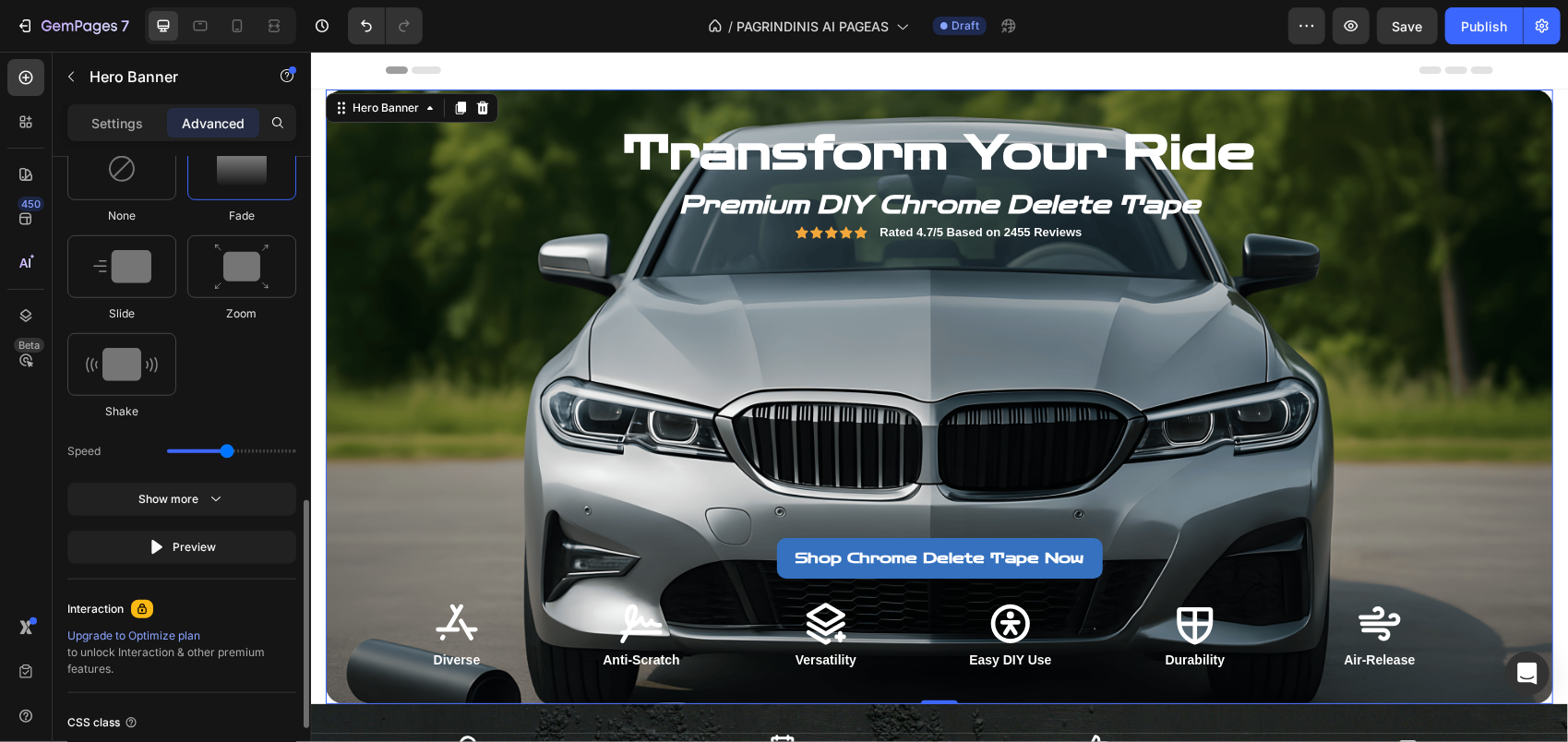
scroll to position [1144, 0]
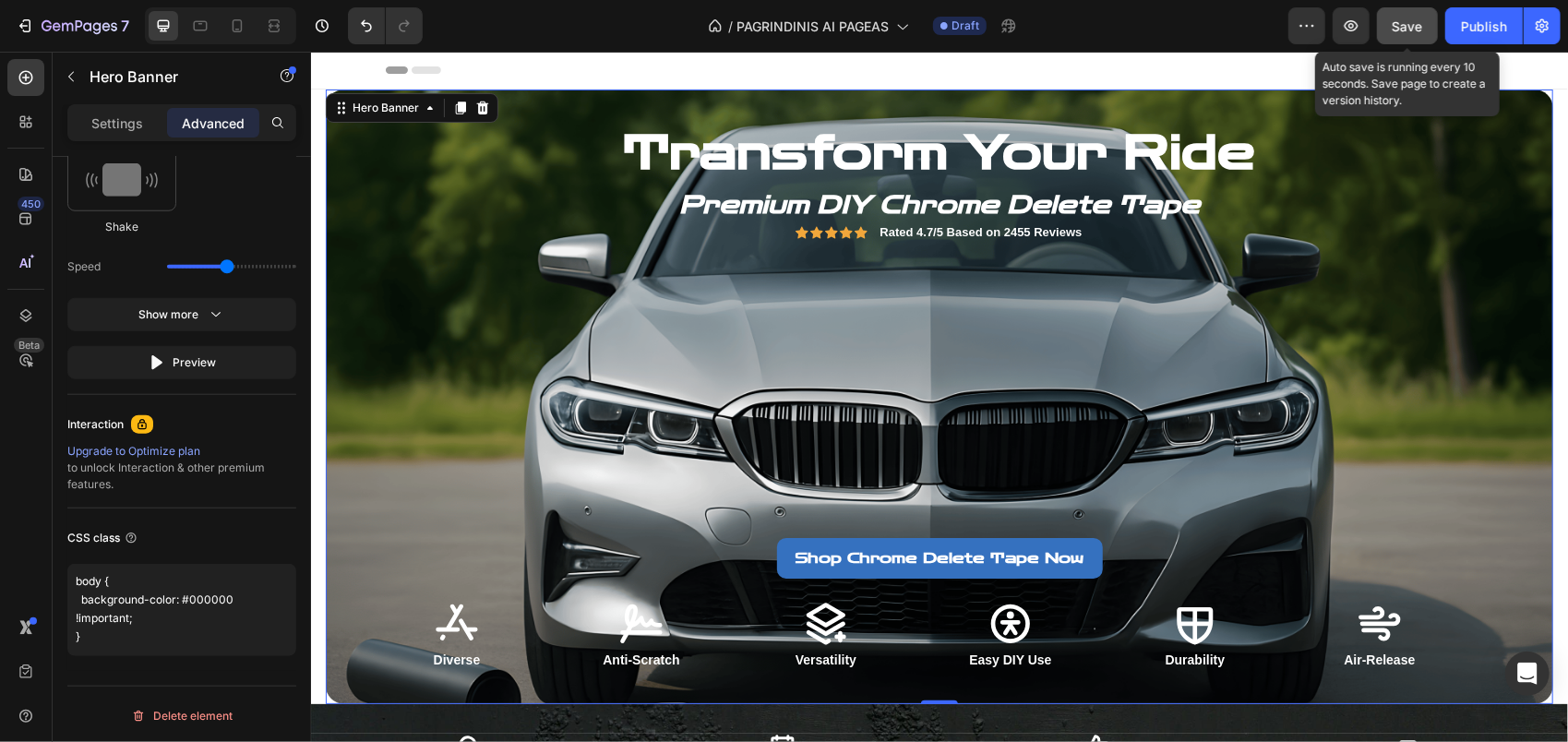
click at [1412, 34] on span "Save" at bounding box center [1408, 26] width 31 height 15
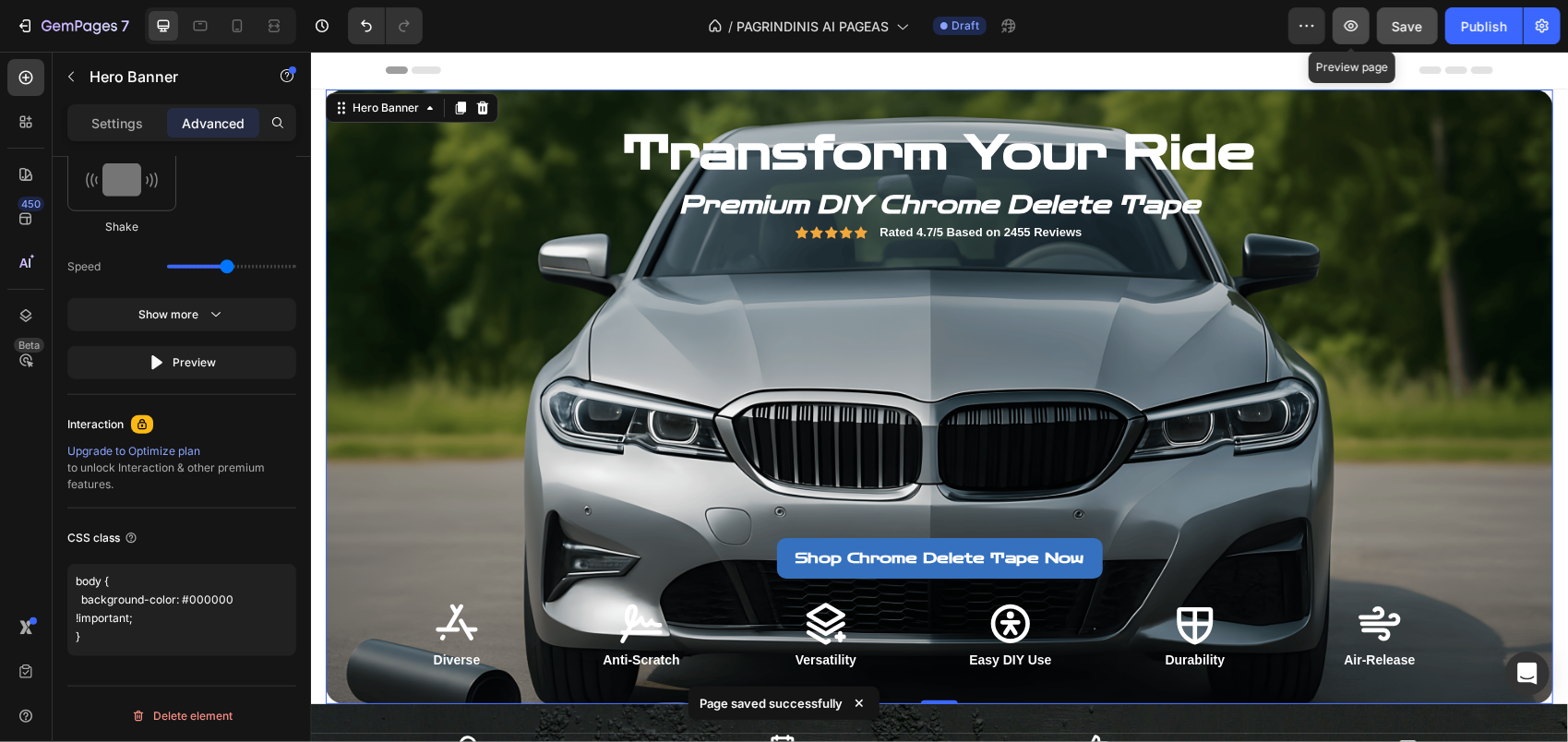
click at [1353, 19] on icon "button" at bounding box center [1351, 25] width 18 height 18
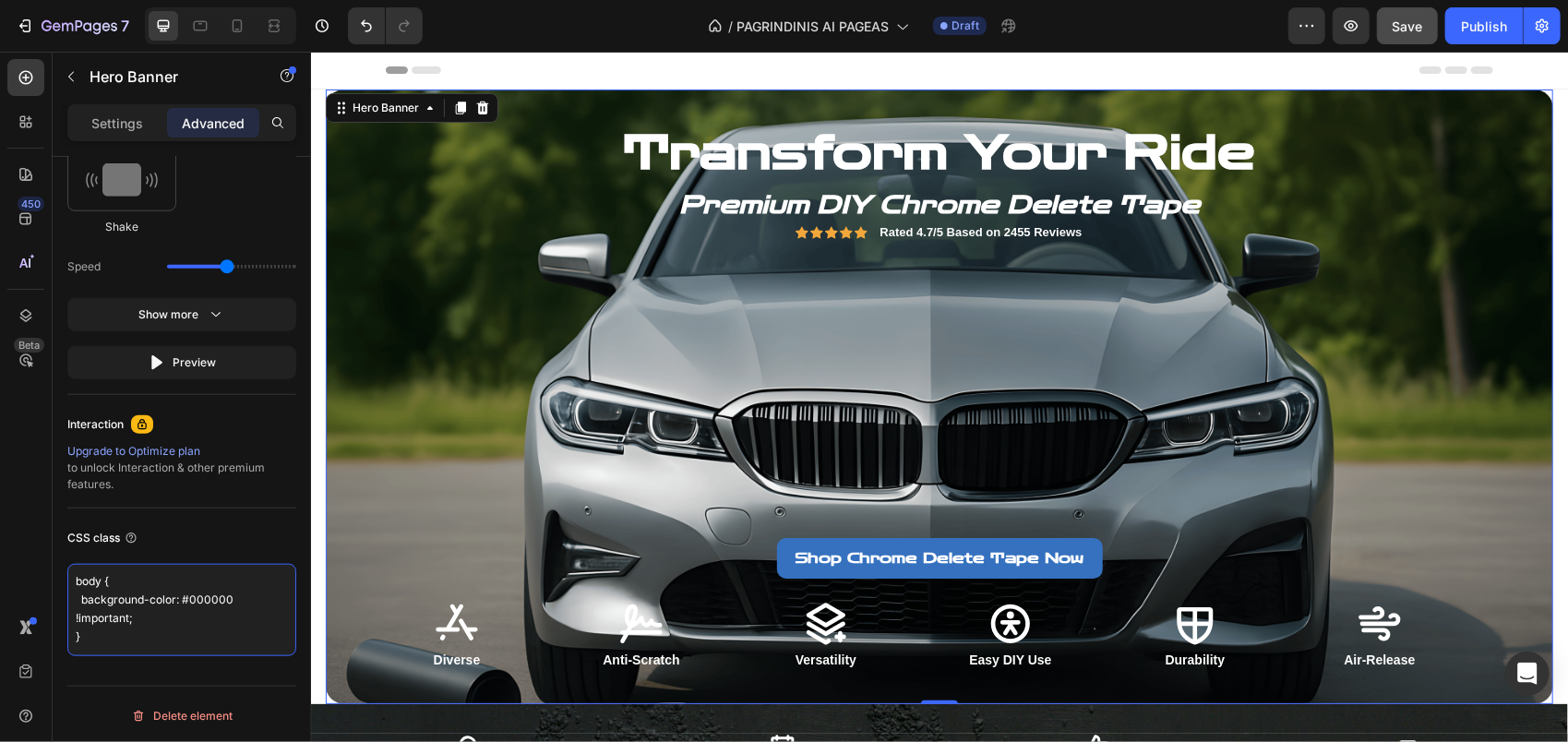
drag, startPoint x: 199, startPoint y: 642, endPoint x: -4, endPoint y: 493, distance: 251.8
click at [0, 0] on html "7 Version history / PAGRINDINIS AI PAGEAS Draft Preview Save Publish 450 Beta S…" at bounding box center [784, 0] width 1568 height 0
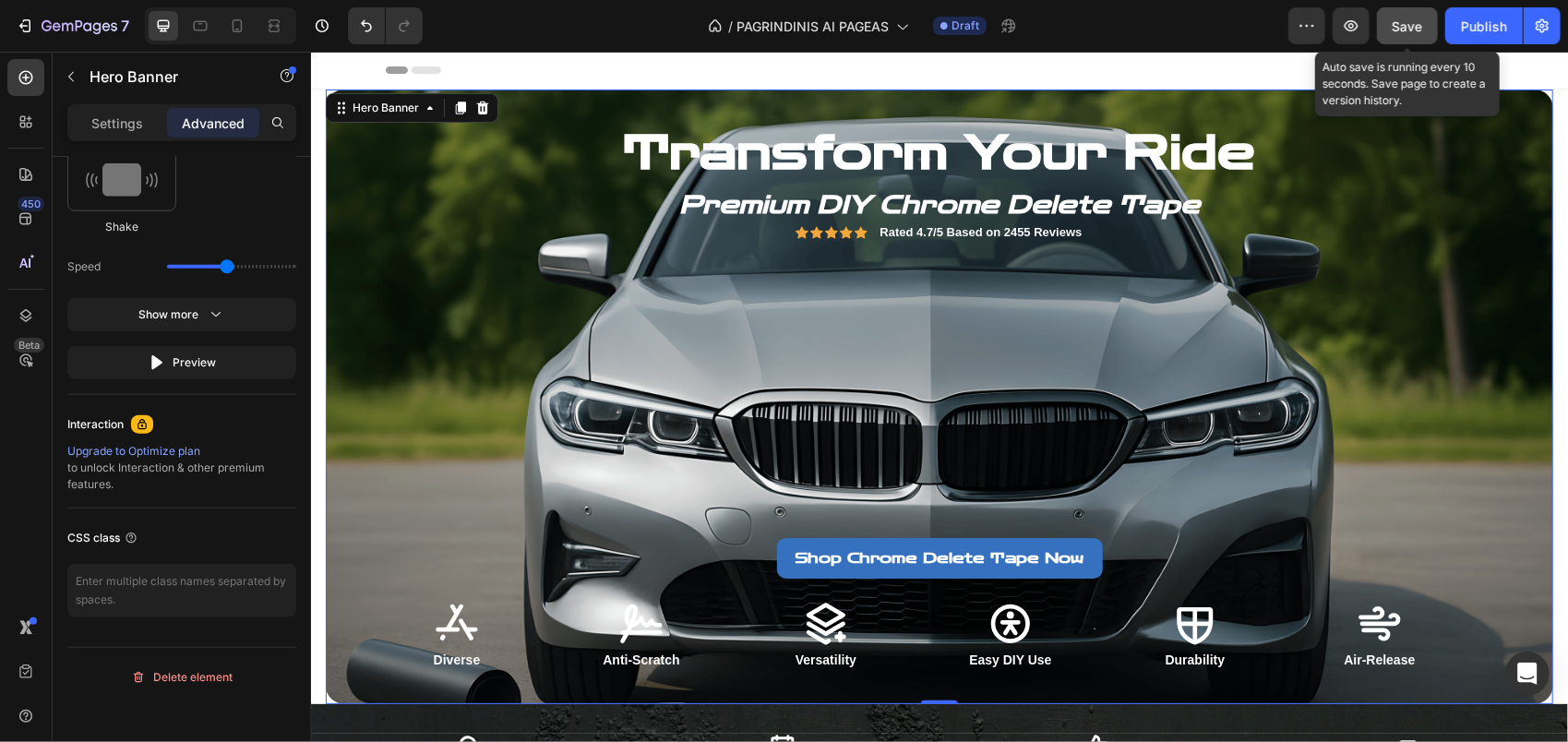
click at [1411, 18] on span "Save" at bounding box center [1408, 26] width 31 height 15
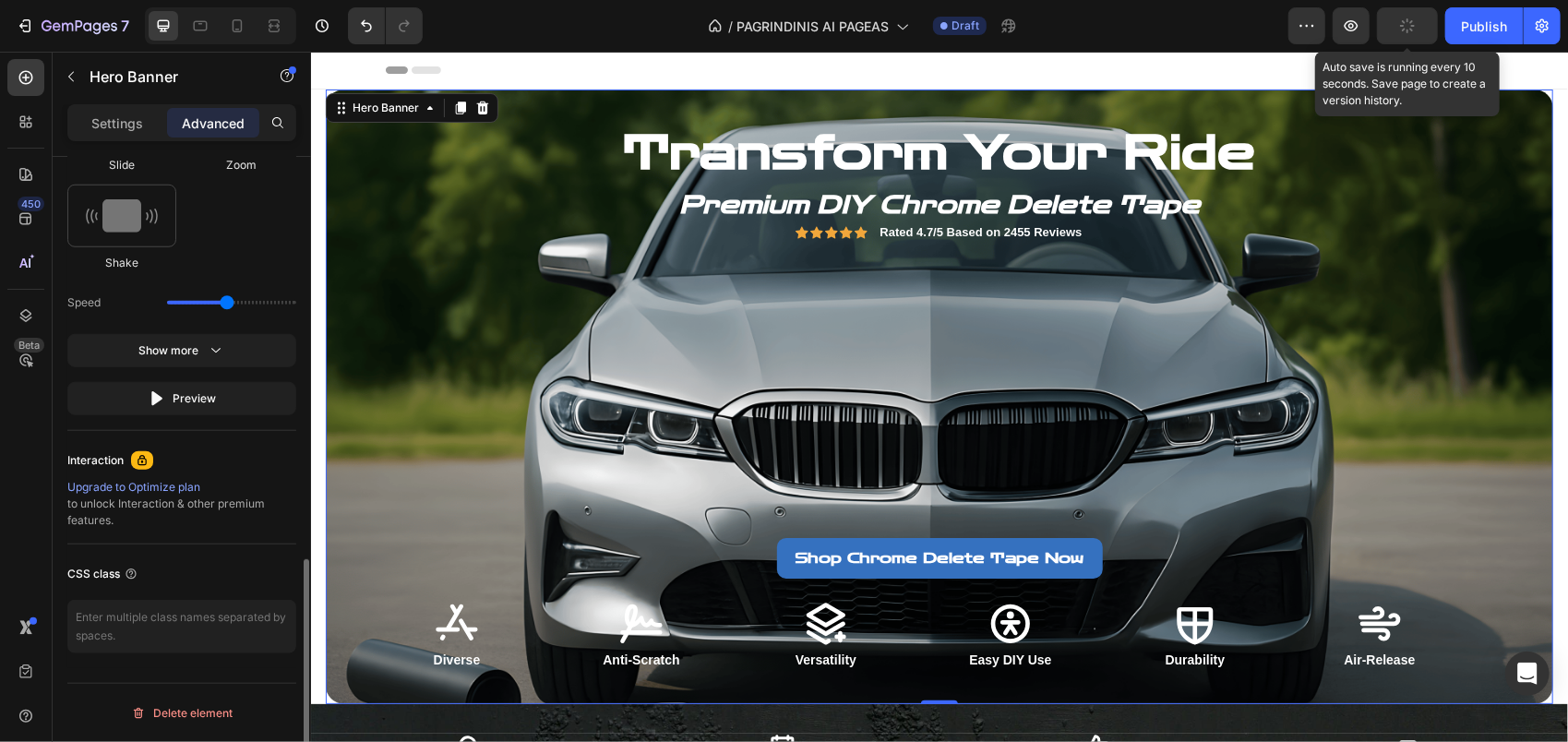
scroll to position [1106, 0]
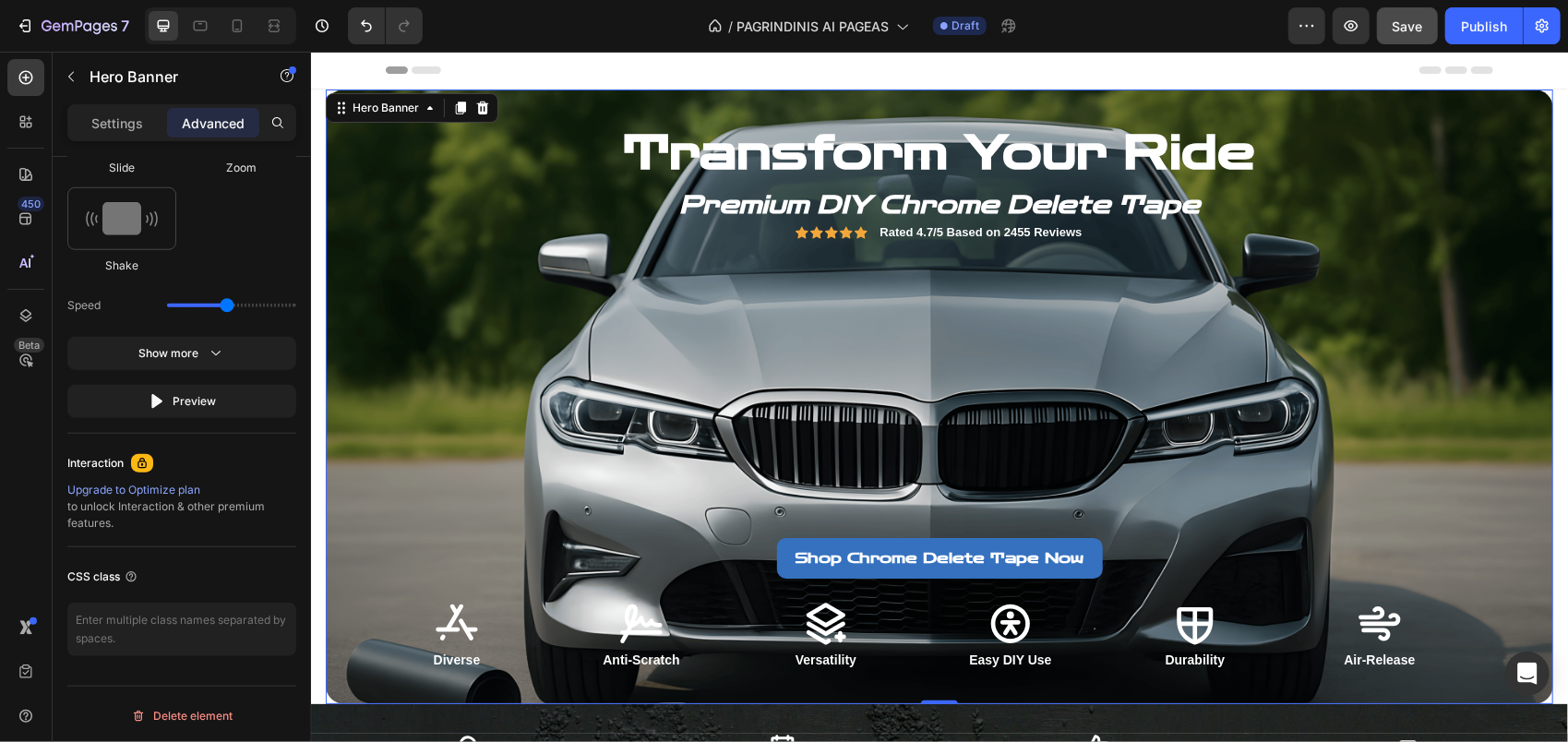
click at [393, 246] on div "Transform Your Ride Heading Premium DIY Chrome Delete Tape Heading Icon Icon Ic…" at bounding box center [939, 395] width 1107 height 555
click at [24, 214] on icon at bounding box center [25, 219] width 12 height 12
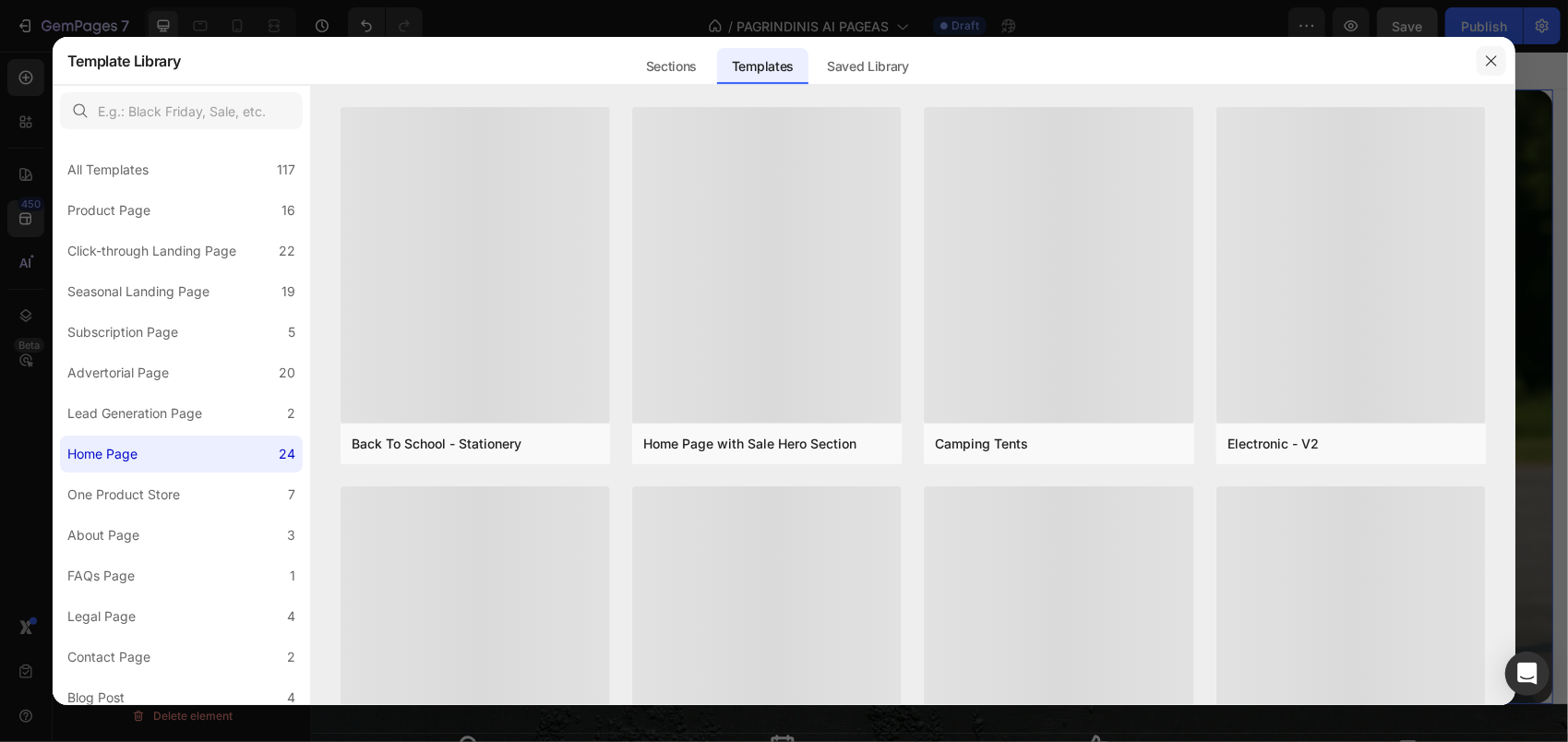
click at [1487, 63] on icon "button" at bounding box center [1491, 60] width 14 height 14
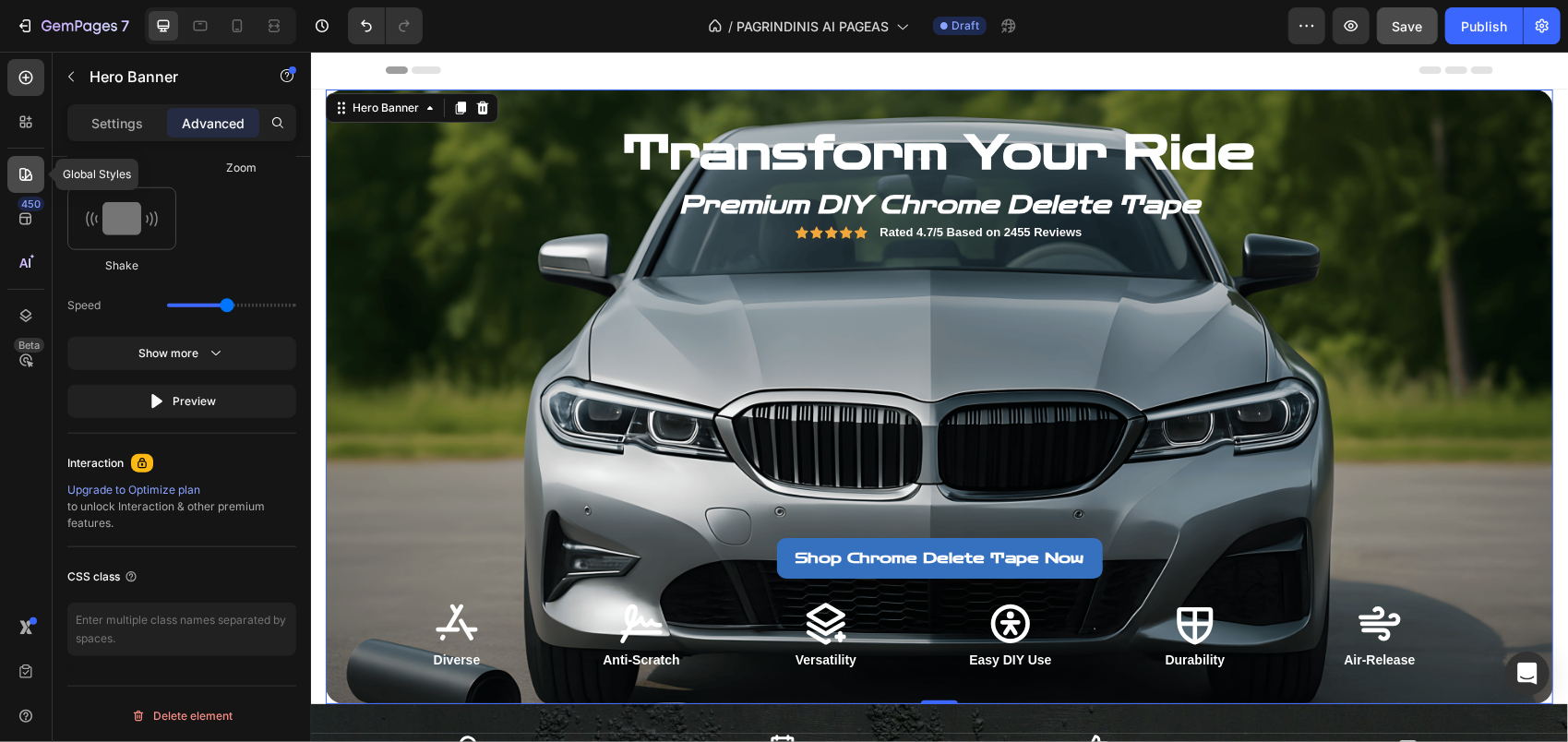
click at [31, 180] on icon at bounding box center [25, 173] width 12 height 12
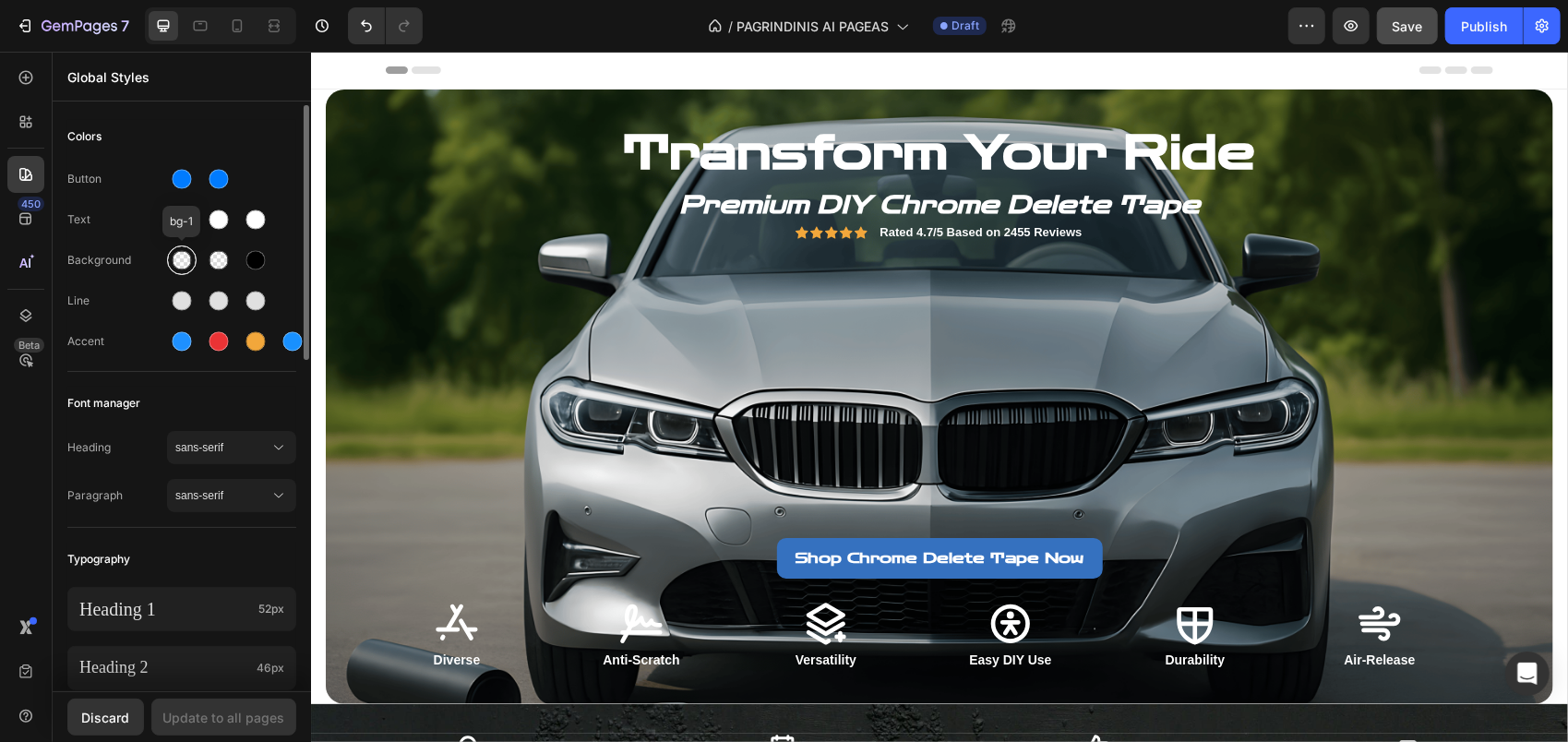
click at [187, 269] on div at bounding box center [181, 259] width 22 height 22
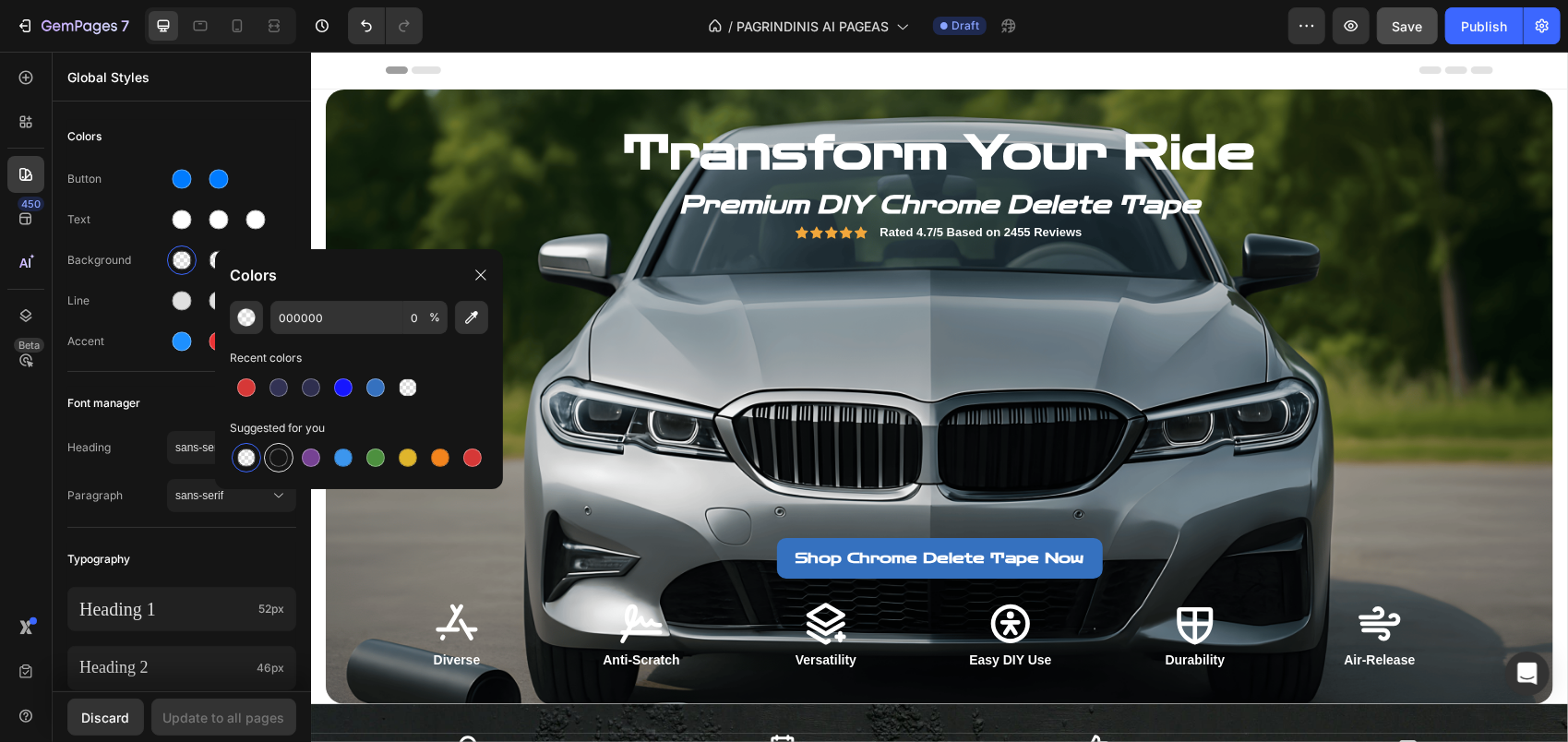
click at [286, 470] on div at bounding box center [279, 458] width 30 height 30
click at [210, 257] on div at bounding box center [219, 260] width 19 height 19
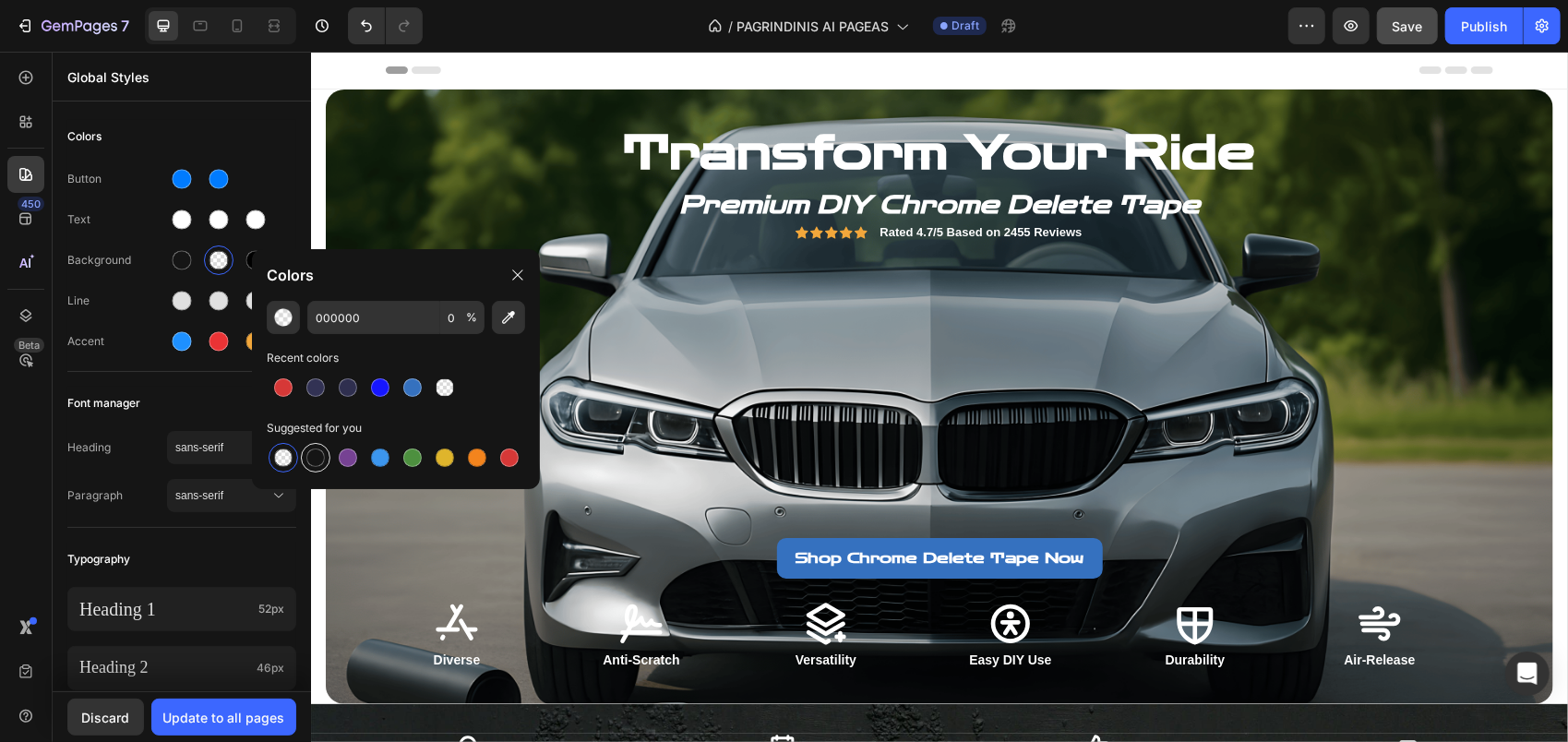
click at [313, 461] on div at bounding box center [315, 457] width 18 height 18
click at [38, 412] on div "450 Beta" at bounding box center [26, 334] width 37 height 550
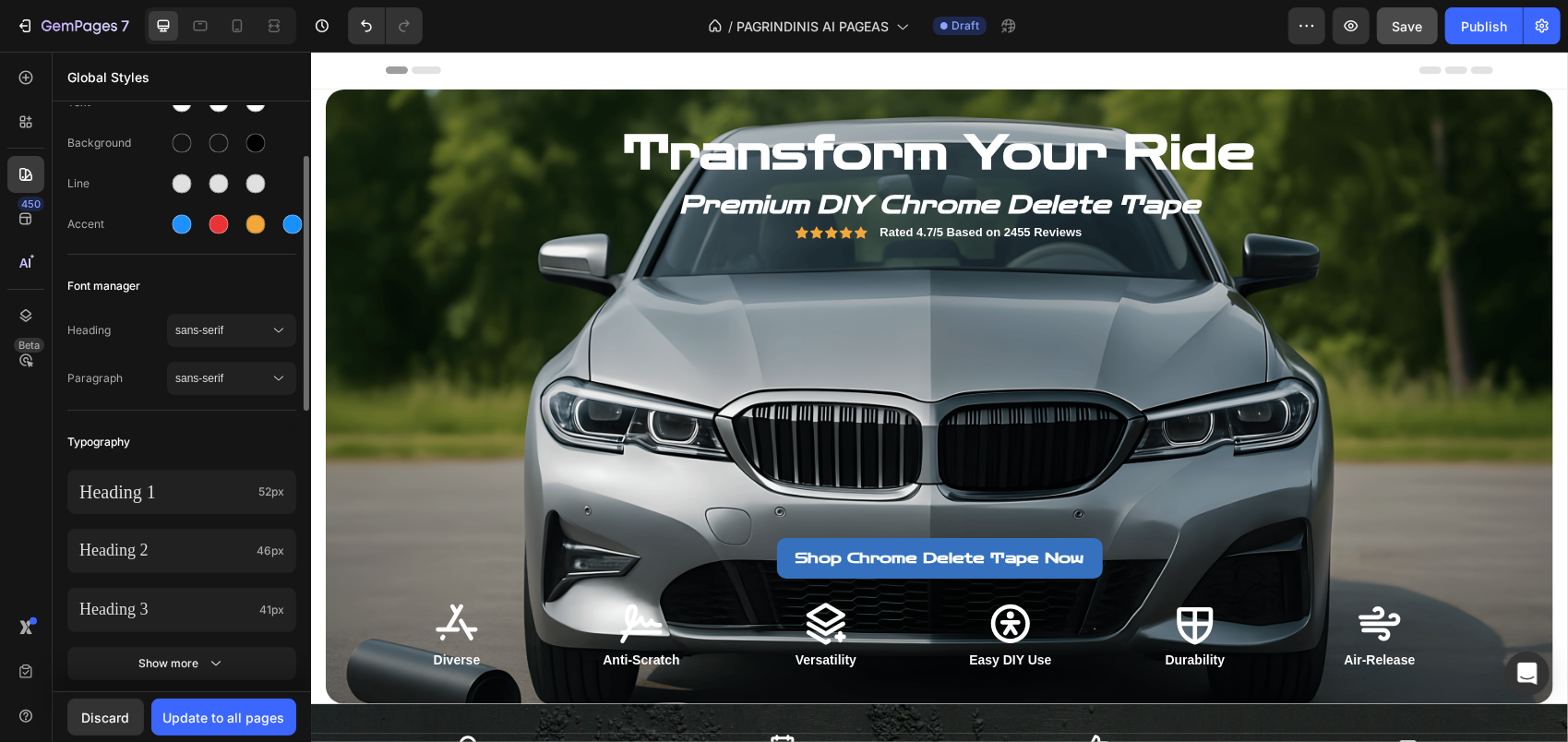
scroll to position [0, 0]
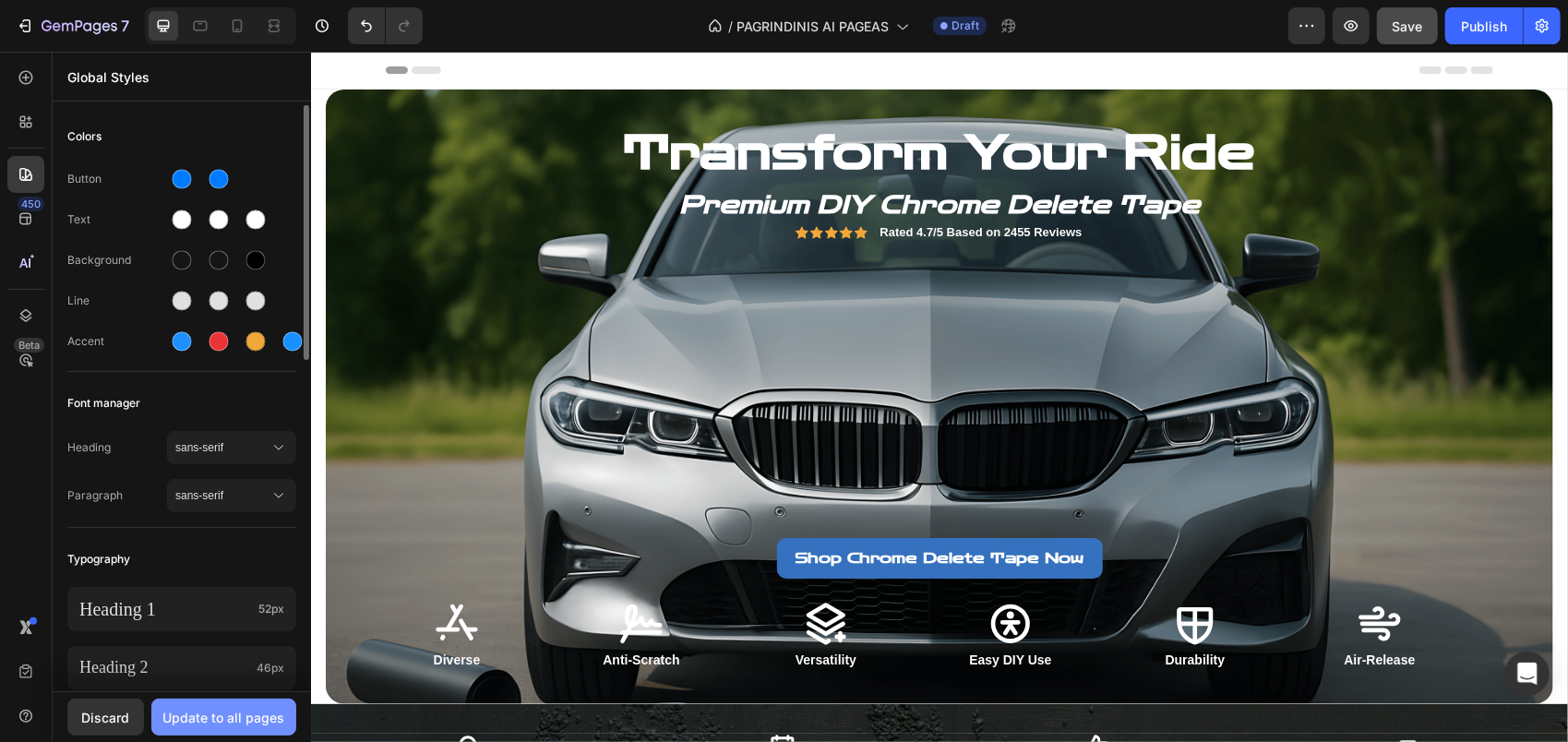
click at [221, 716] on div "Update to all pages" at bounding box center [224, 717] width 122 height 19
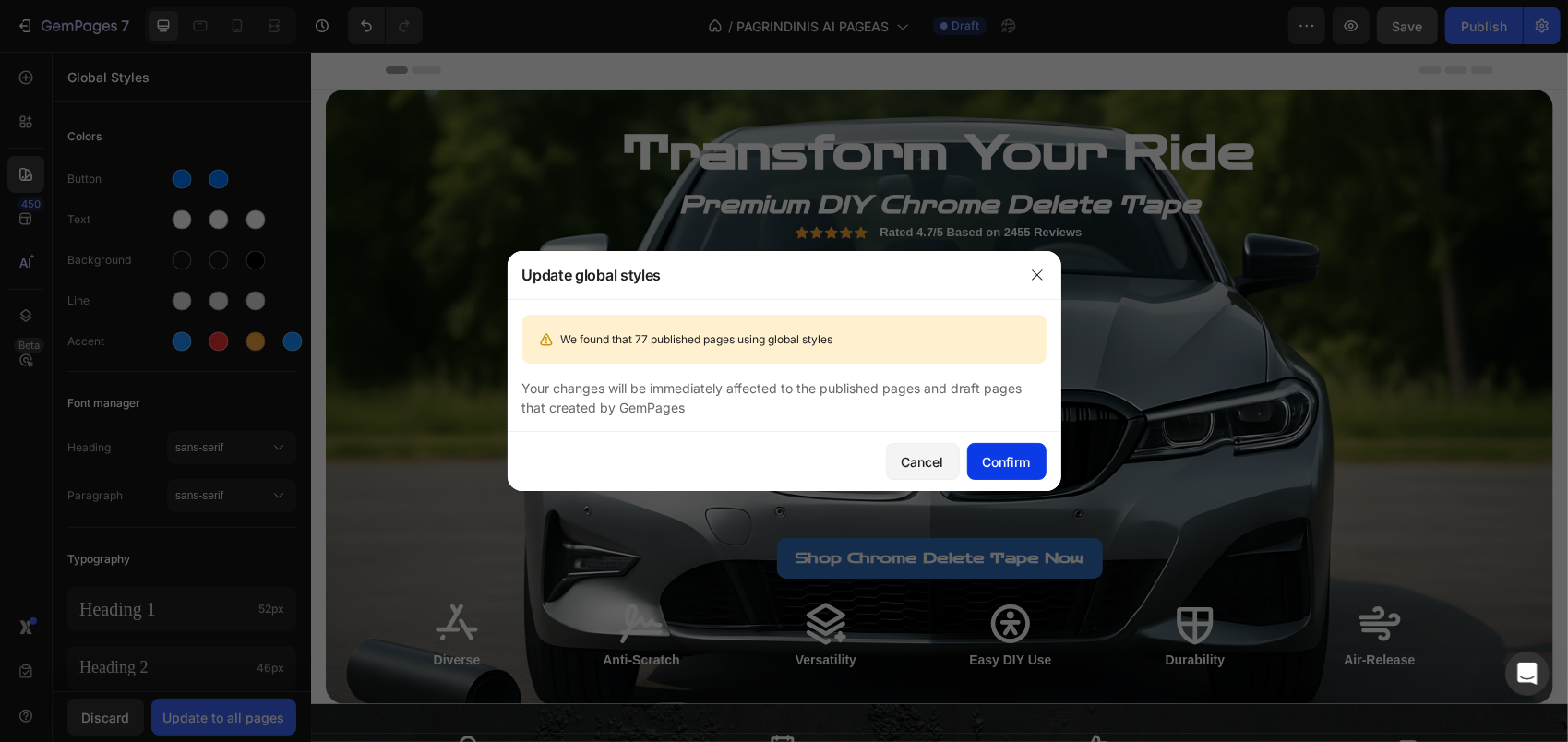
click at [1013, 469] on div "Confirm" at bounding box center [1007, 461] width 48 height 19
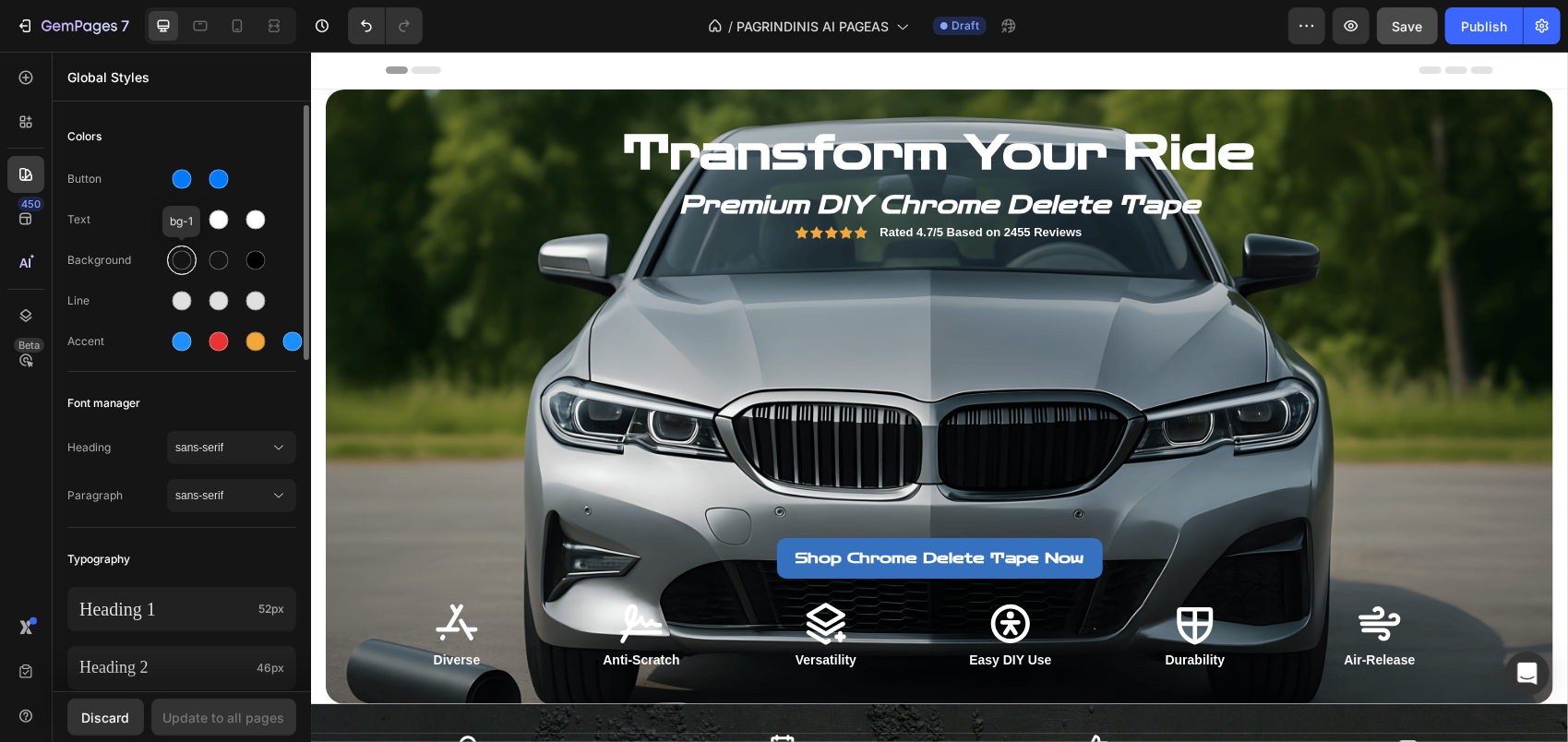
click at [181, 264] on div at bounding box center [182, 260] width 19 height 19
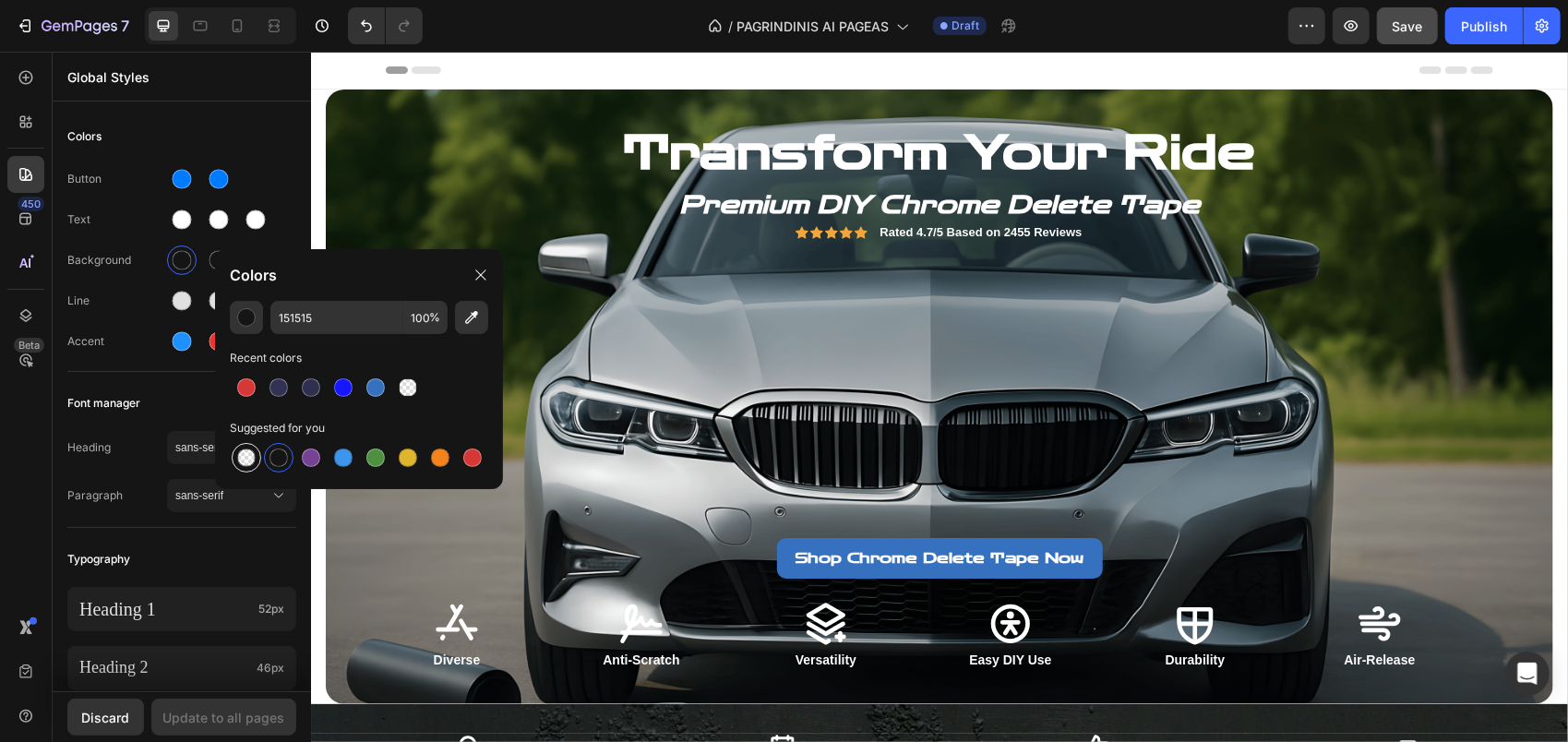
click at [240, 465] on div at bounding box center [246, 457] width 18 height 18
click at [216, 260] on div "Colors" at bounding box center [359, 275] width 288 height 52
click at [211, 260] on div at bounding box center [219, 260] width 19 height 19
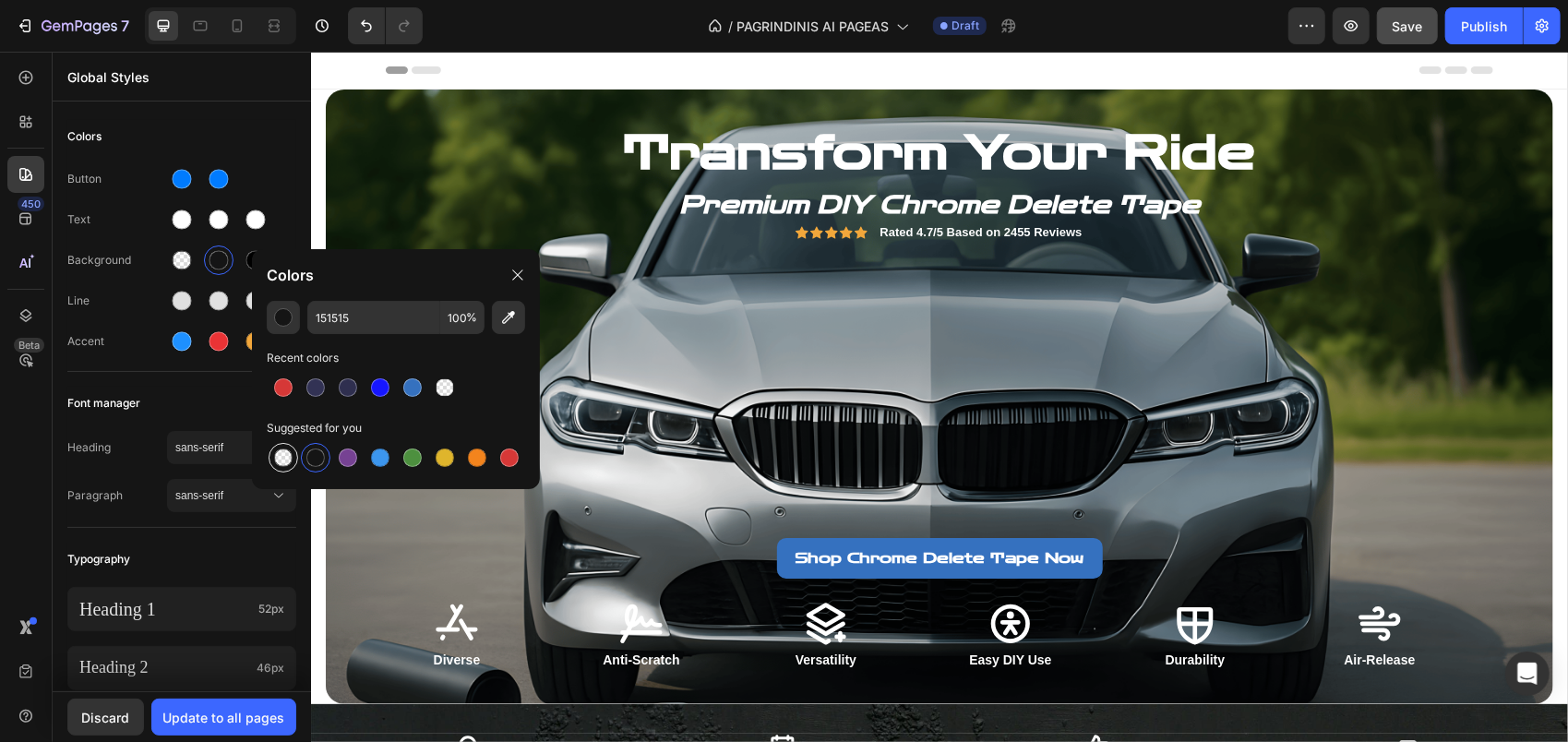
click at [283, 466] on div at bounding box center [283, 457] width 18 height 18
click at [268, 708] on div "Update to all pages" at bounding box center [224, 717] width 122 height 19
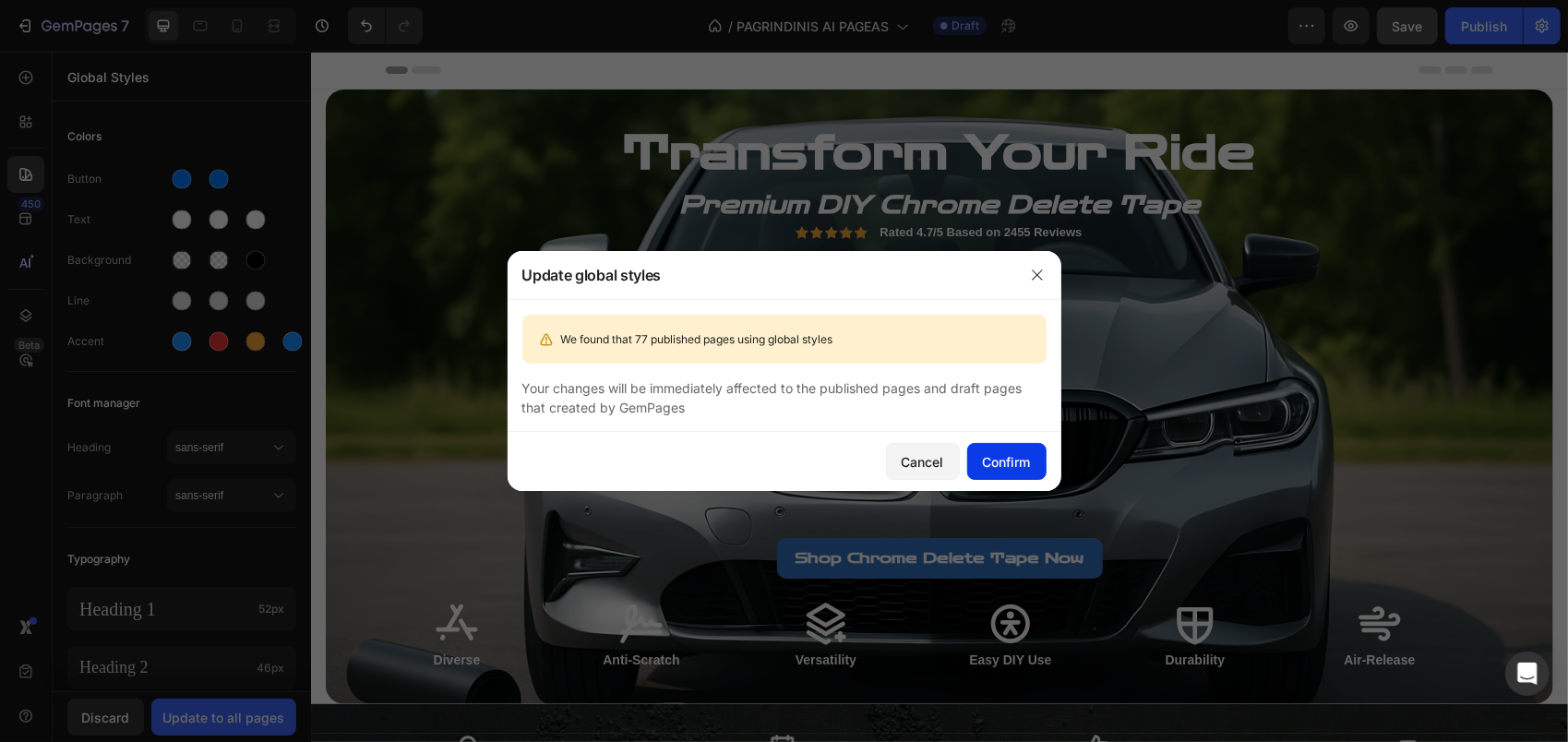
click at [1025, 469] on div "Confirm" at bounding box center [1007, 461] width 48 height 19
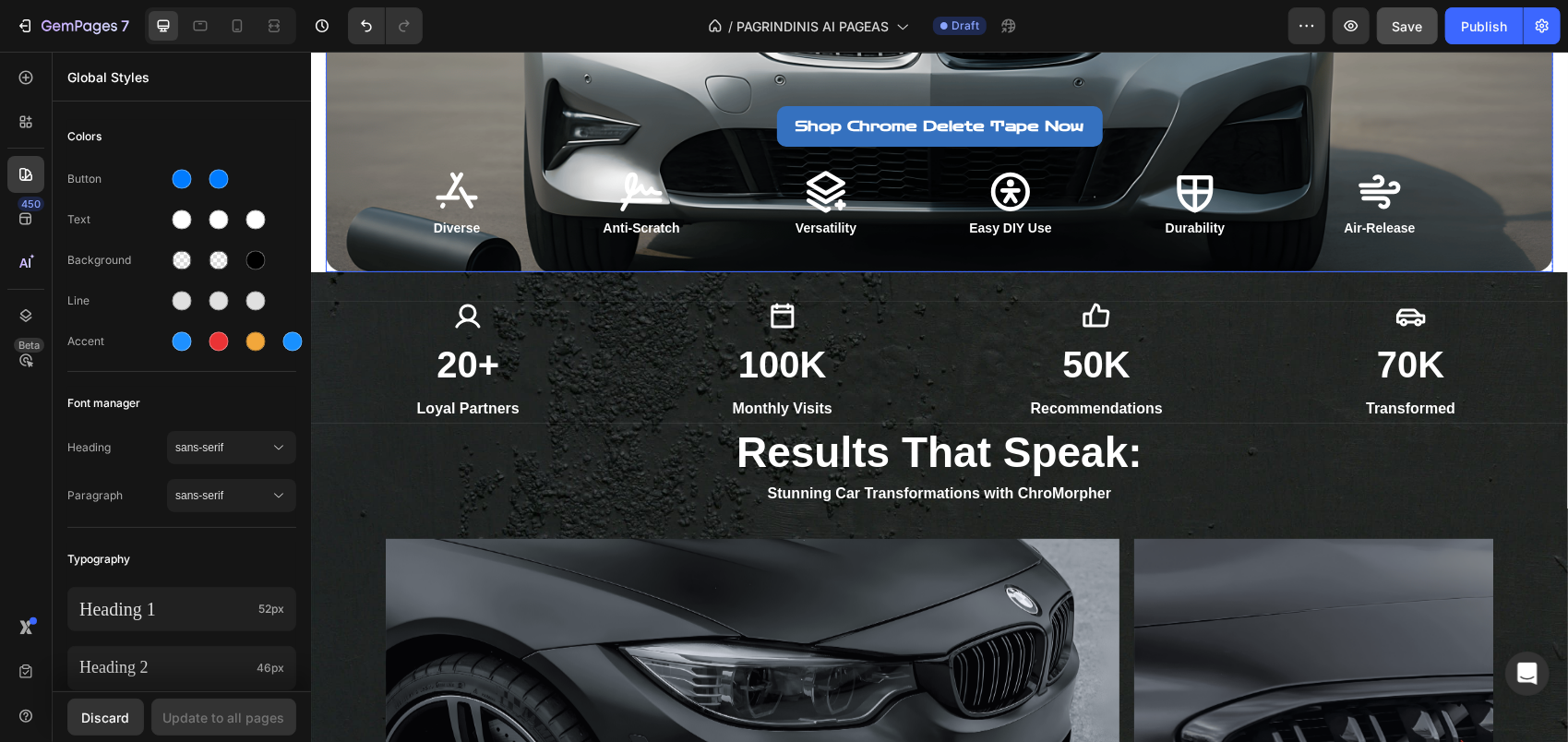
scroll to position [553, 0]
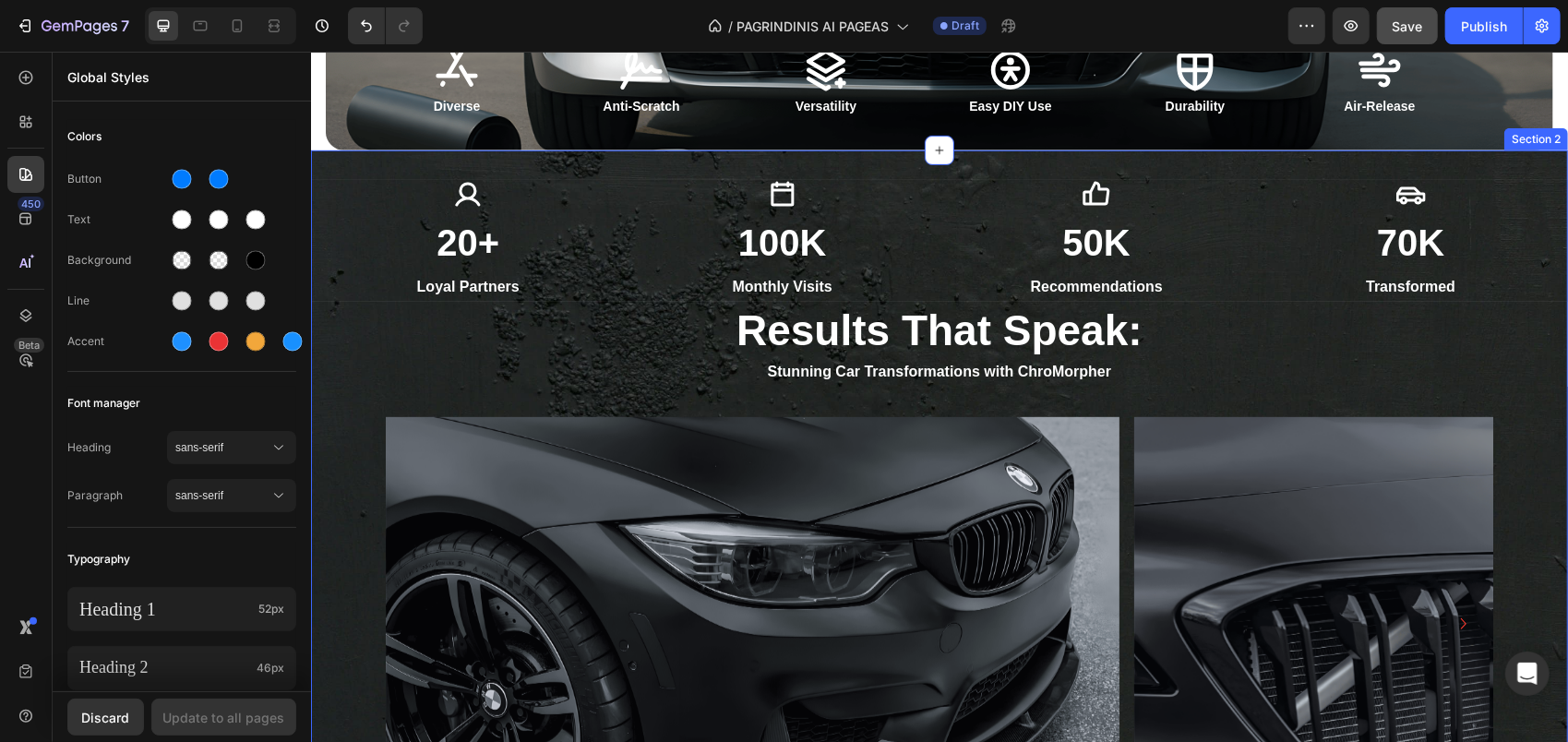
click at [390, 169] on div "Icon 20+ Heading Loyal Partners Text block Icon 100K Heading Monthly Visits Tex…" at bounding box center [939, 539] width 1258 height 780
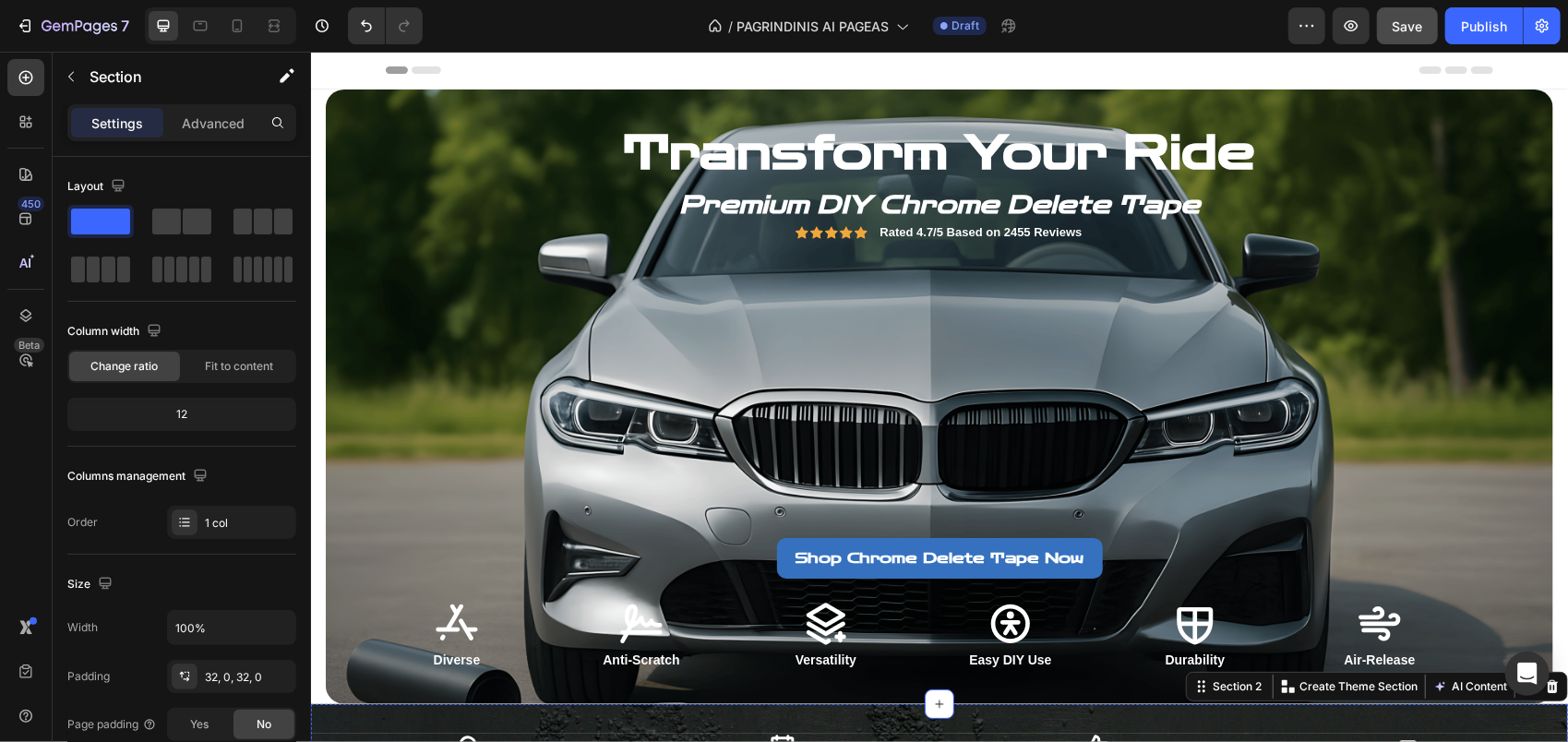
scroll to position [0, 0]
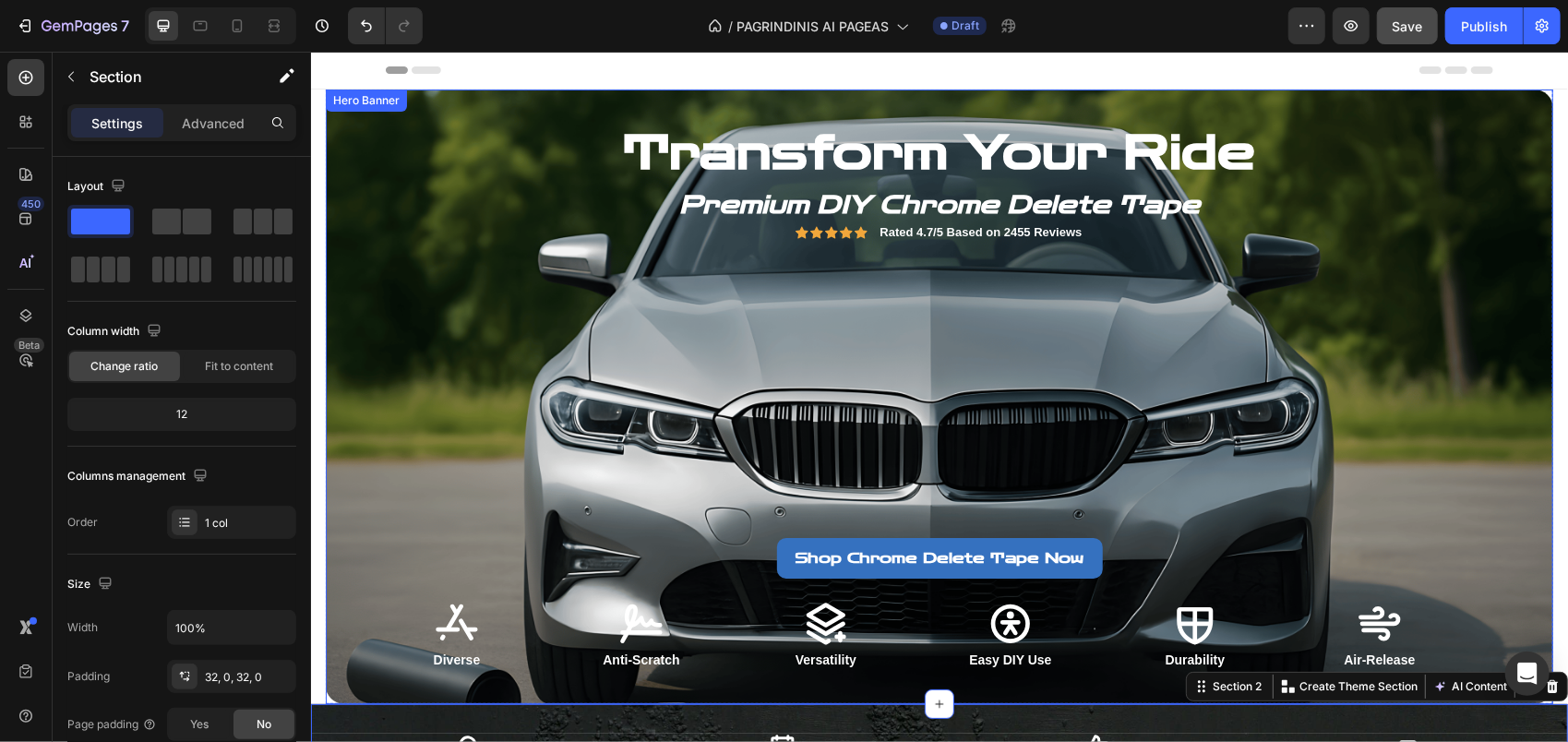
click at [353, 267] on div "Overlay" at bounding box center [939, 396] width 1228 height 615
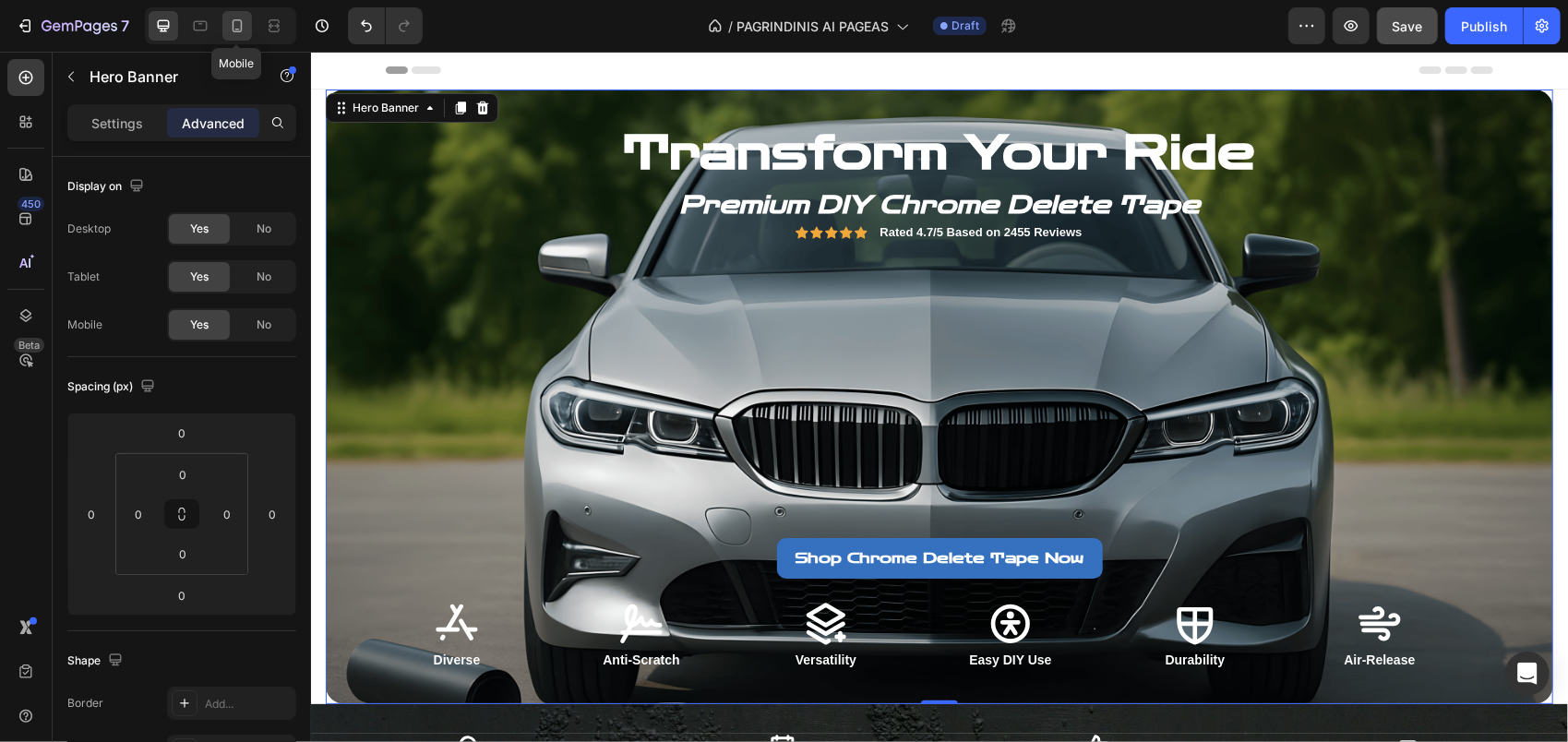
click at [240, 19] on icon at bounding box center [237, 25] width 18 height 18
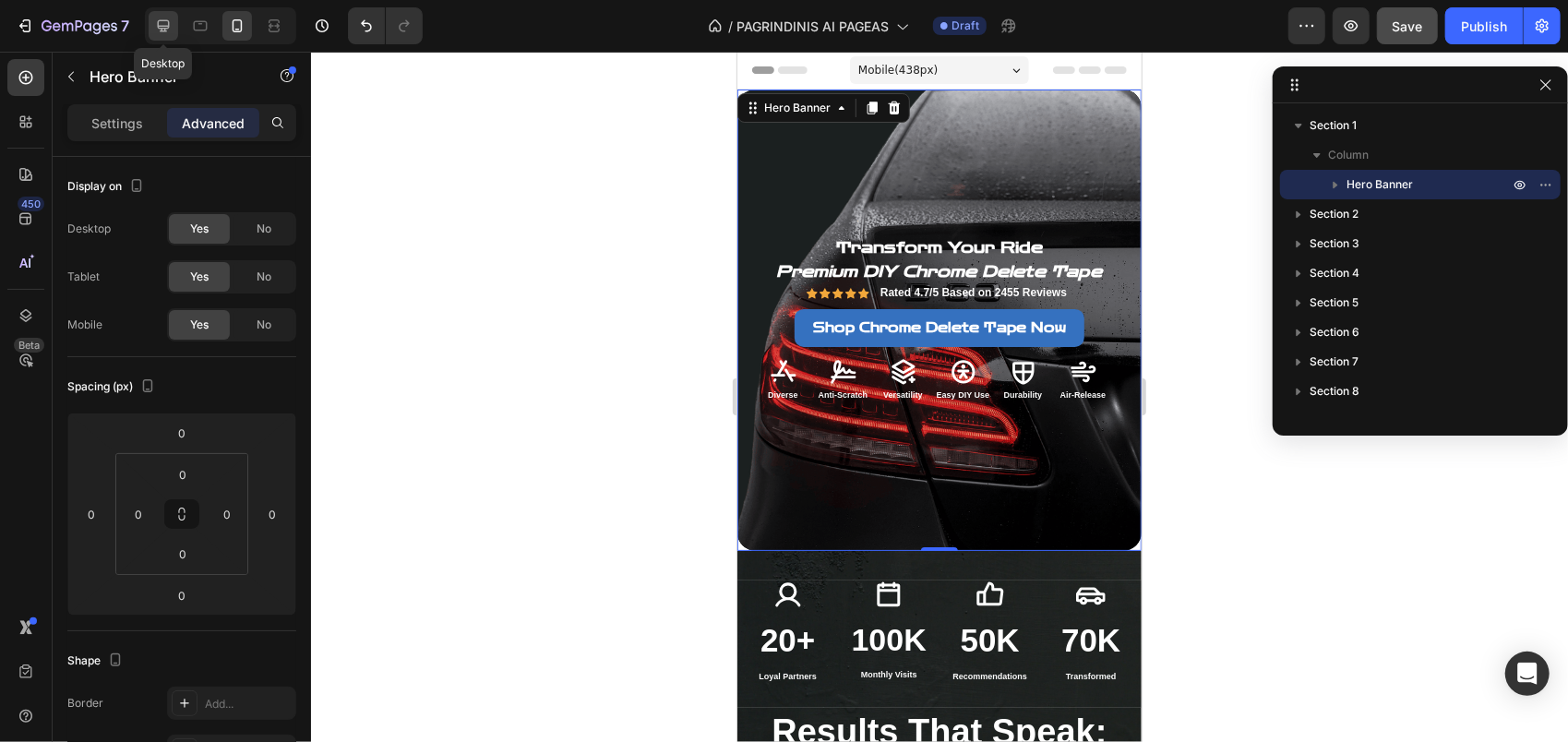
click at [157, 30] on icon at bounding box center [163, 25] width 18 height 18
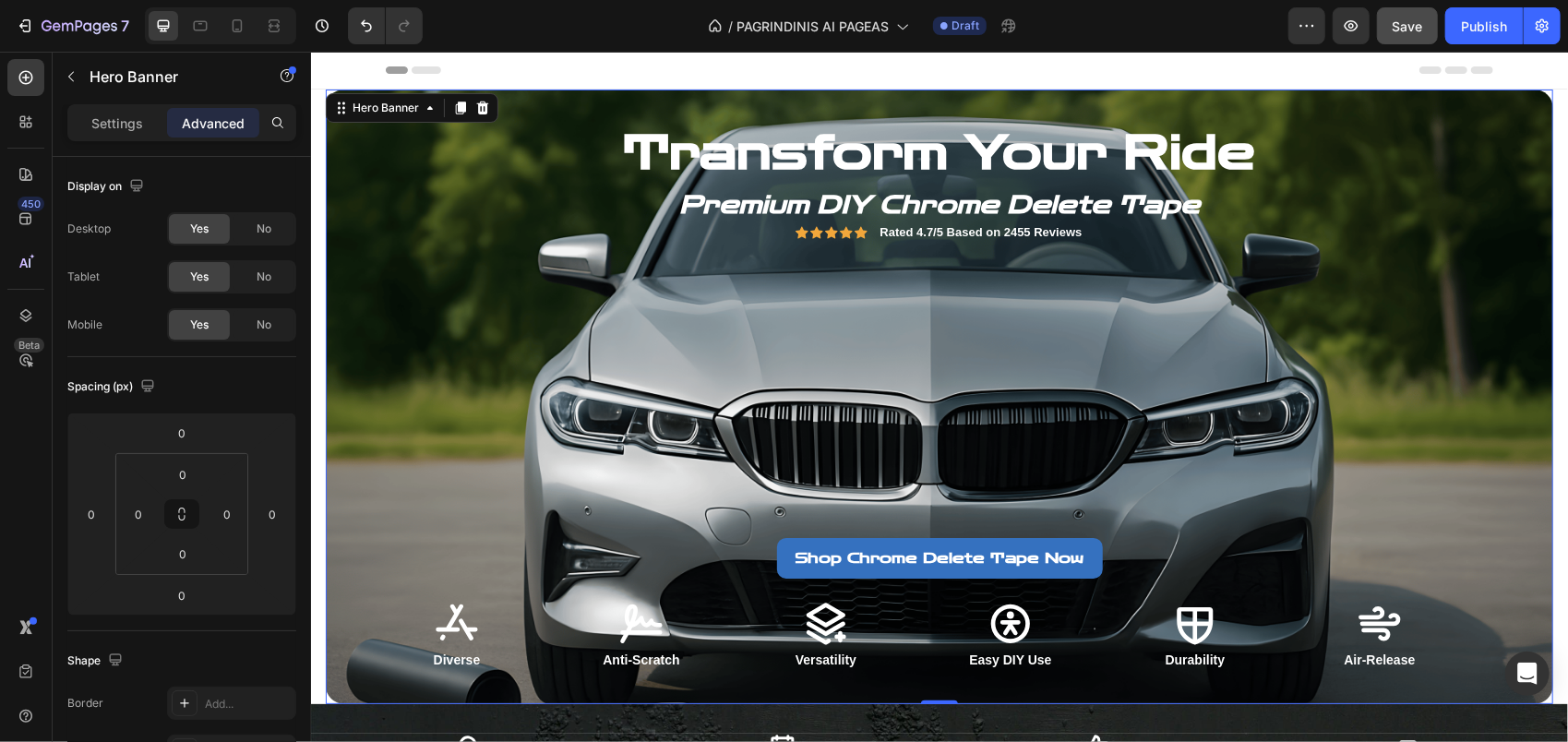
click at [375, 368] on div "Overlay" at bounding box center [939, 396] width 1228 height 615
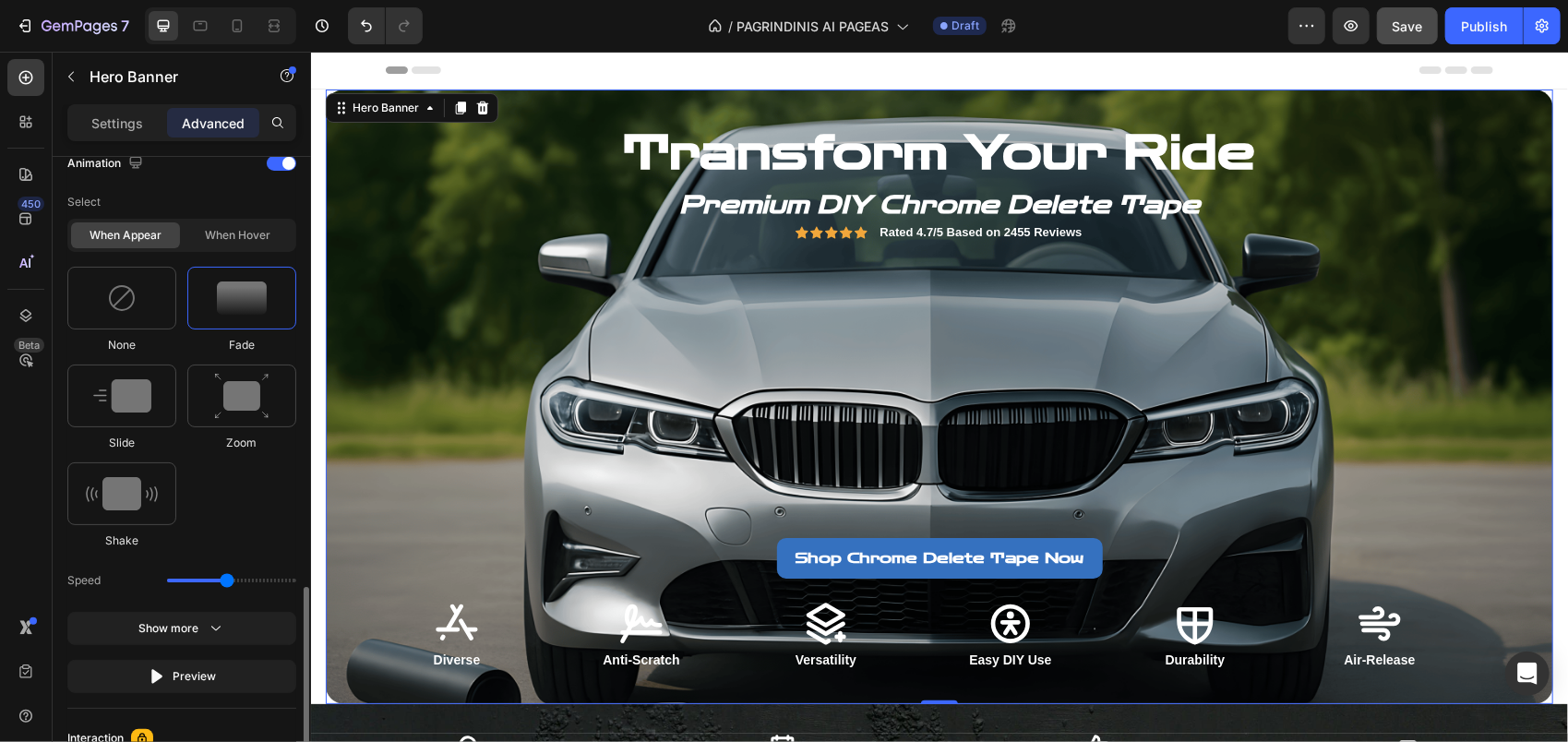
scroll to position [1015, 0]
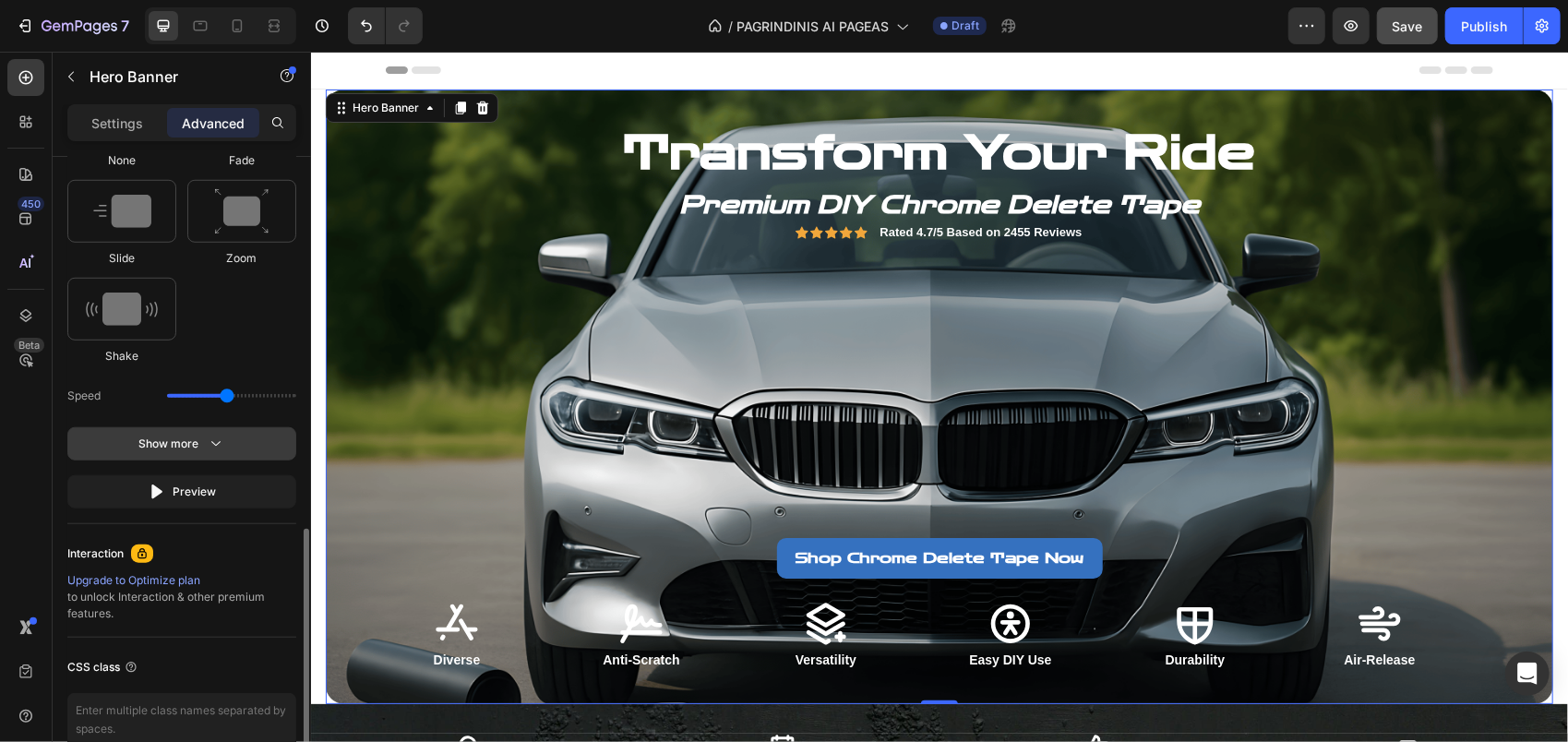
click at [193, 437] on div "Show more" at bounding box center [183, 443] width 86 height 18
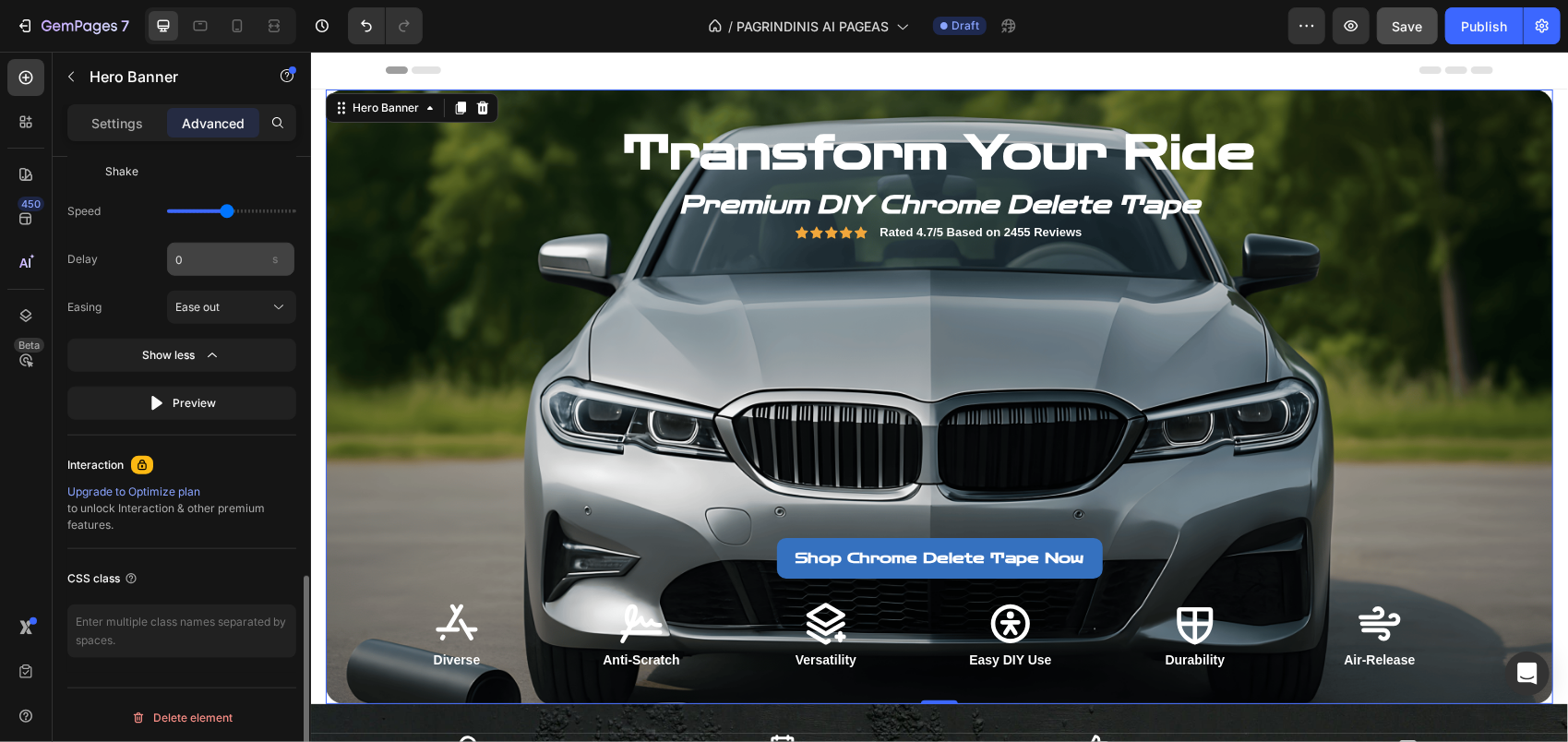
scroll to position [1202, 0]
click at [133, 132] on div "Settings" at bounding box center [117, 123] width 92 height 30
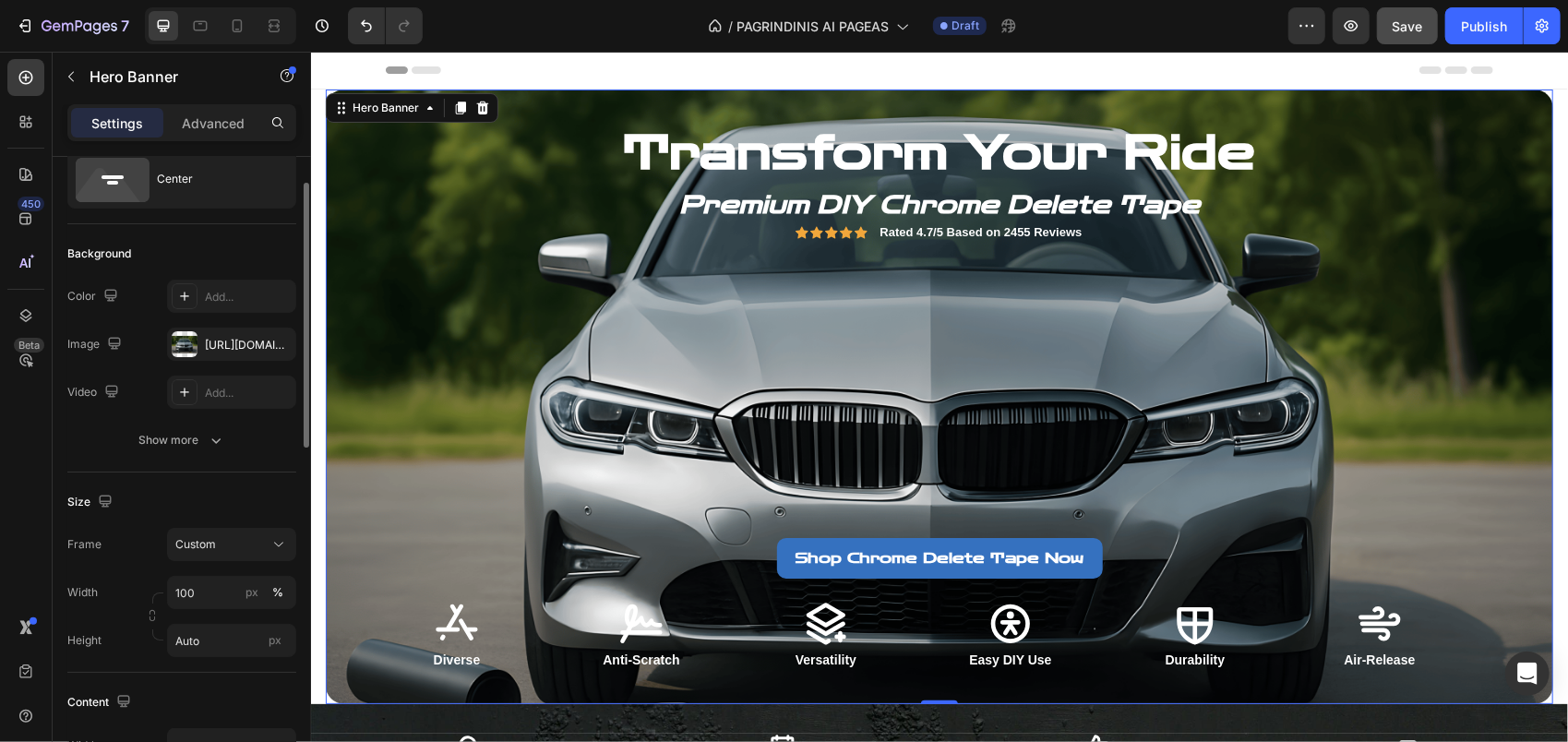
scroll to position [0, 0]
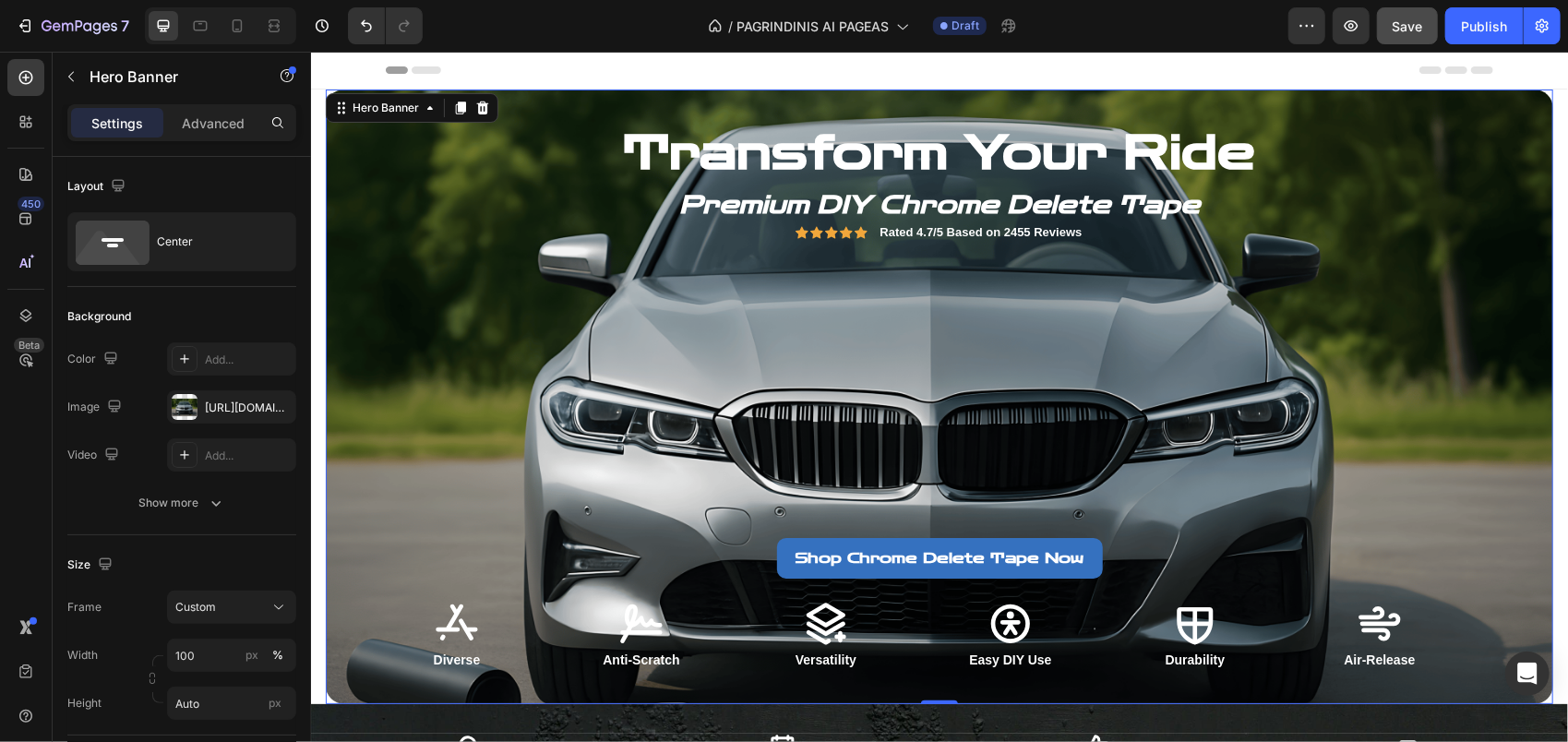
click at [370, 315] on div "Overlay" at bounding box center [939, 396] width 1228 height 615
click at [186, 503] on div "Show more" at bounding box center [183, 503] width 86 height 18
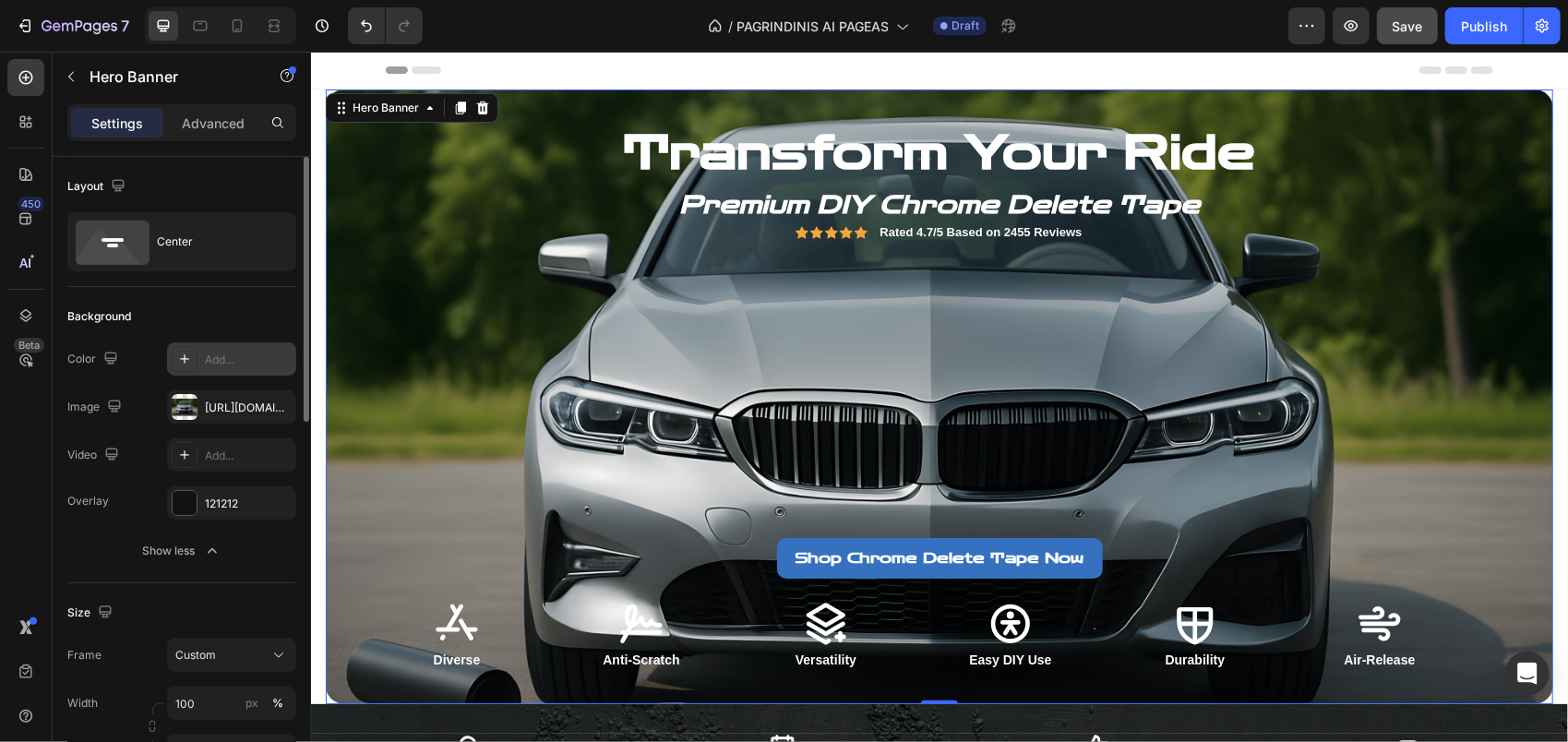
click at [215, 359] on div "Add..." at bounding box center [248, 359] width 87 height 16
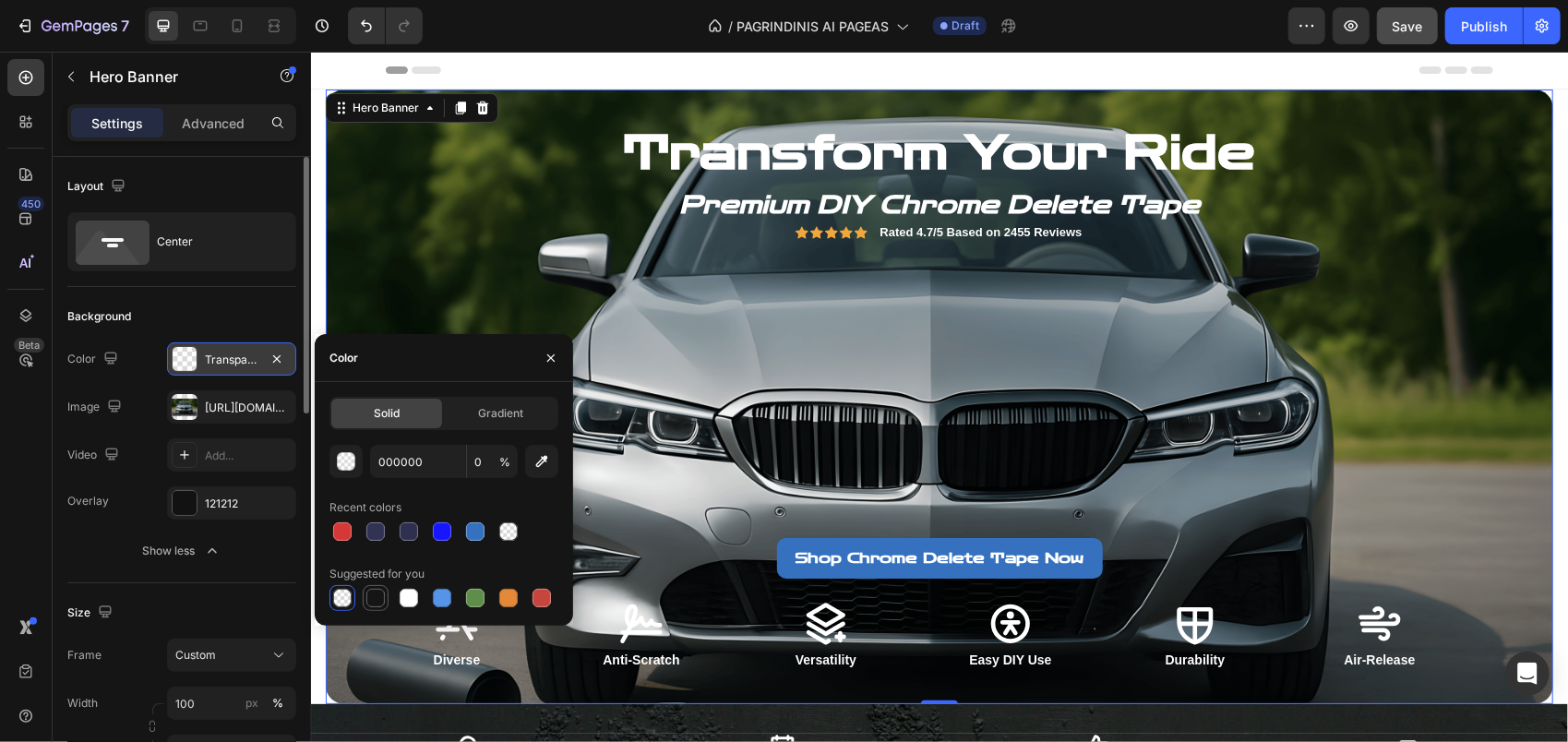
click at [375, 597] on div at bounding box center [375, 597] width 18 height 18
click at [107, 358] on icon "button" at bounding box center [110, 357] width 18 height 18
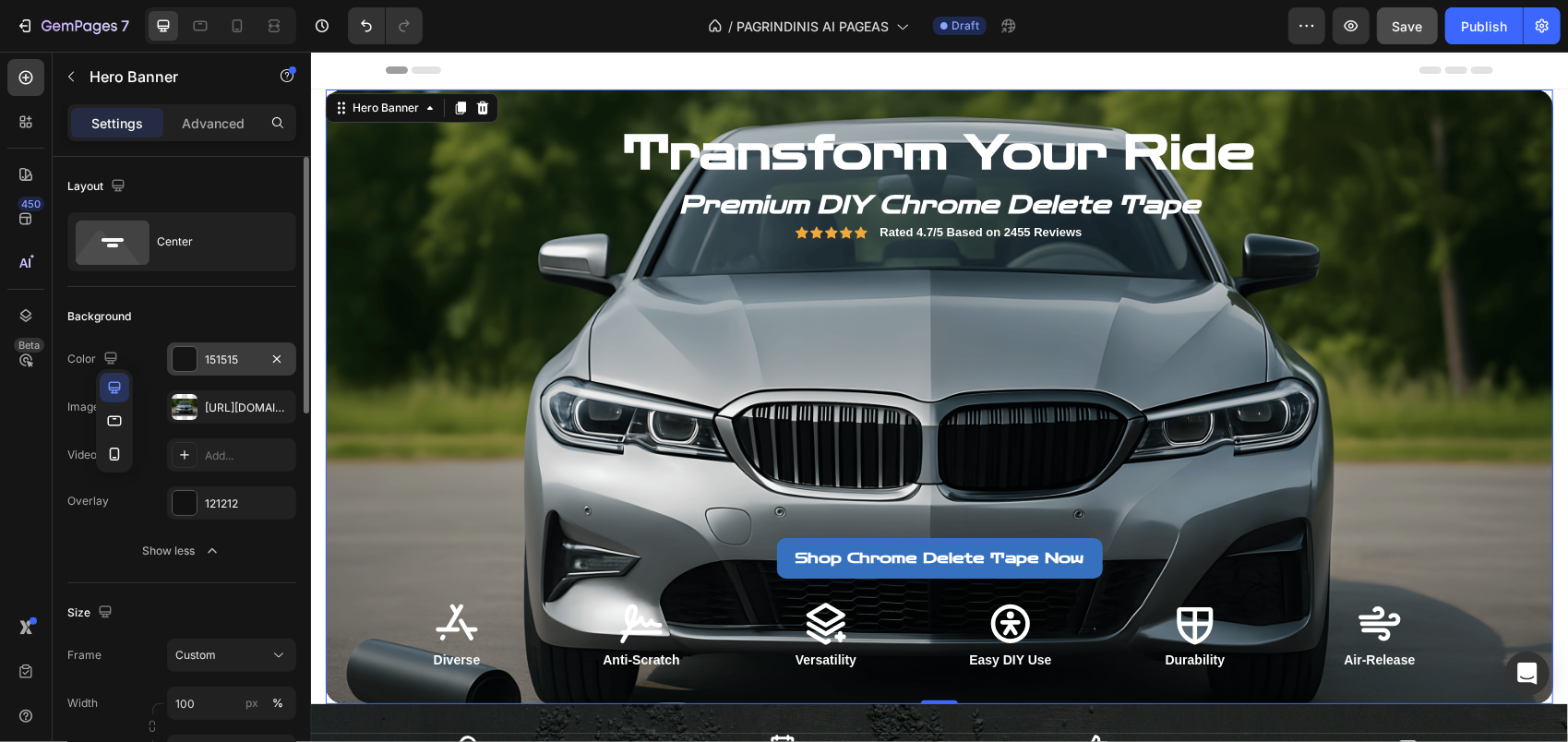
click at [276, 358] on icon "button" at bounding box center [277, 358] width 8 height 8
click at [173, 317] on div "Background" at bounding box center [181, 316] width 229 height 30
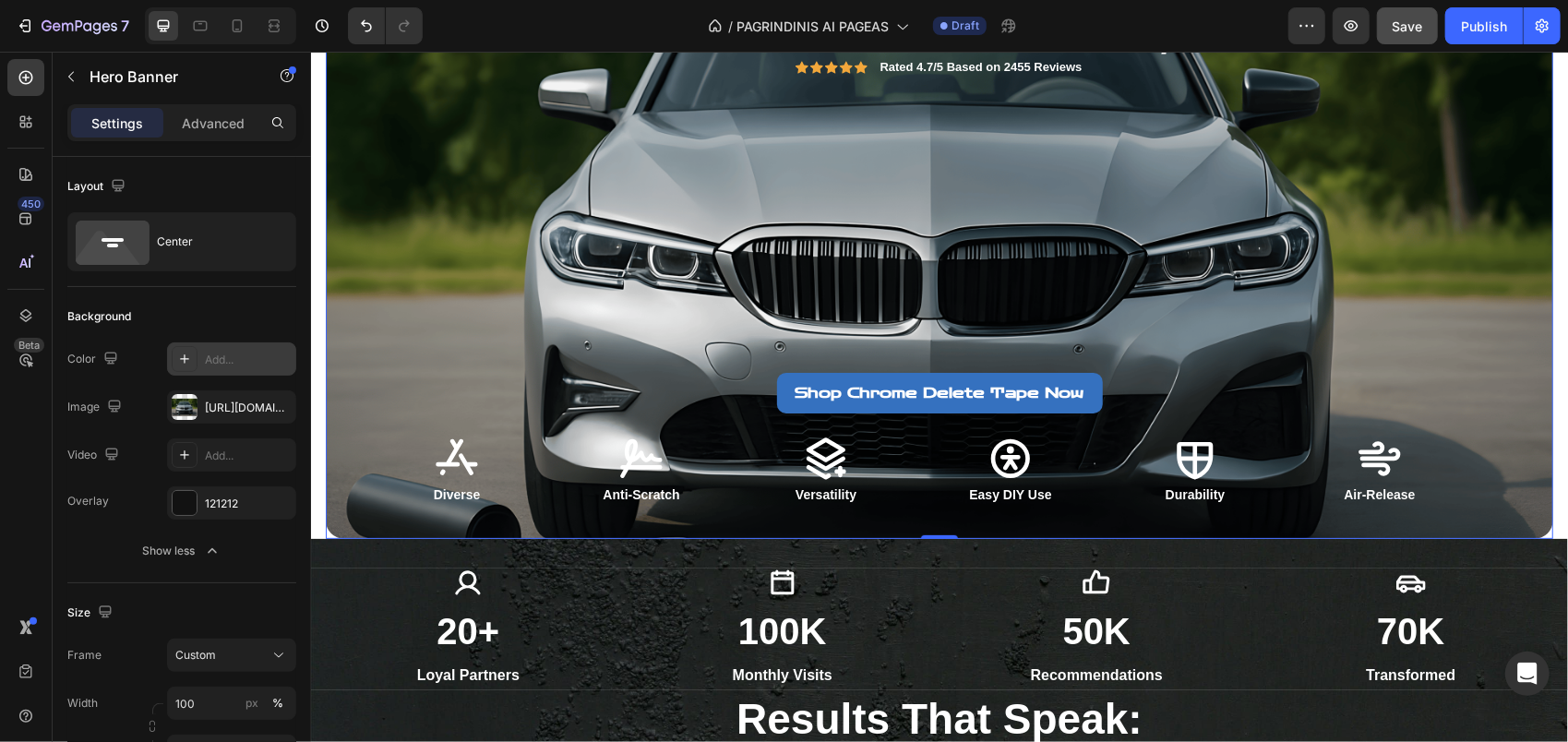
scroll to position [277, 0]
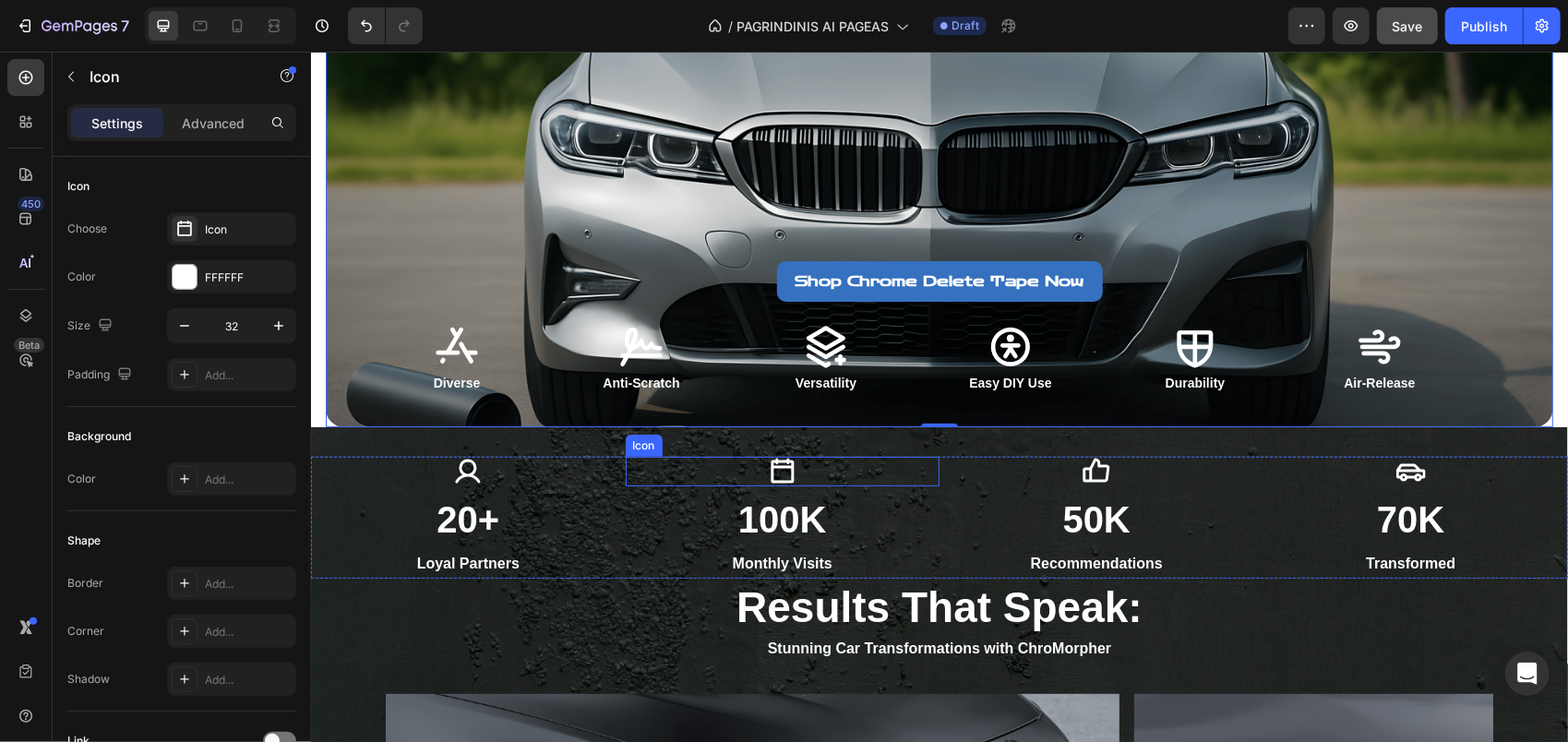
click at [625, 460] on div "Icon" at bounding box center [782, 470] width 315 height 30
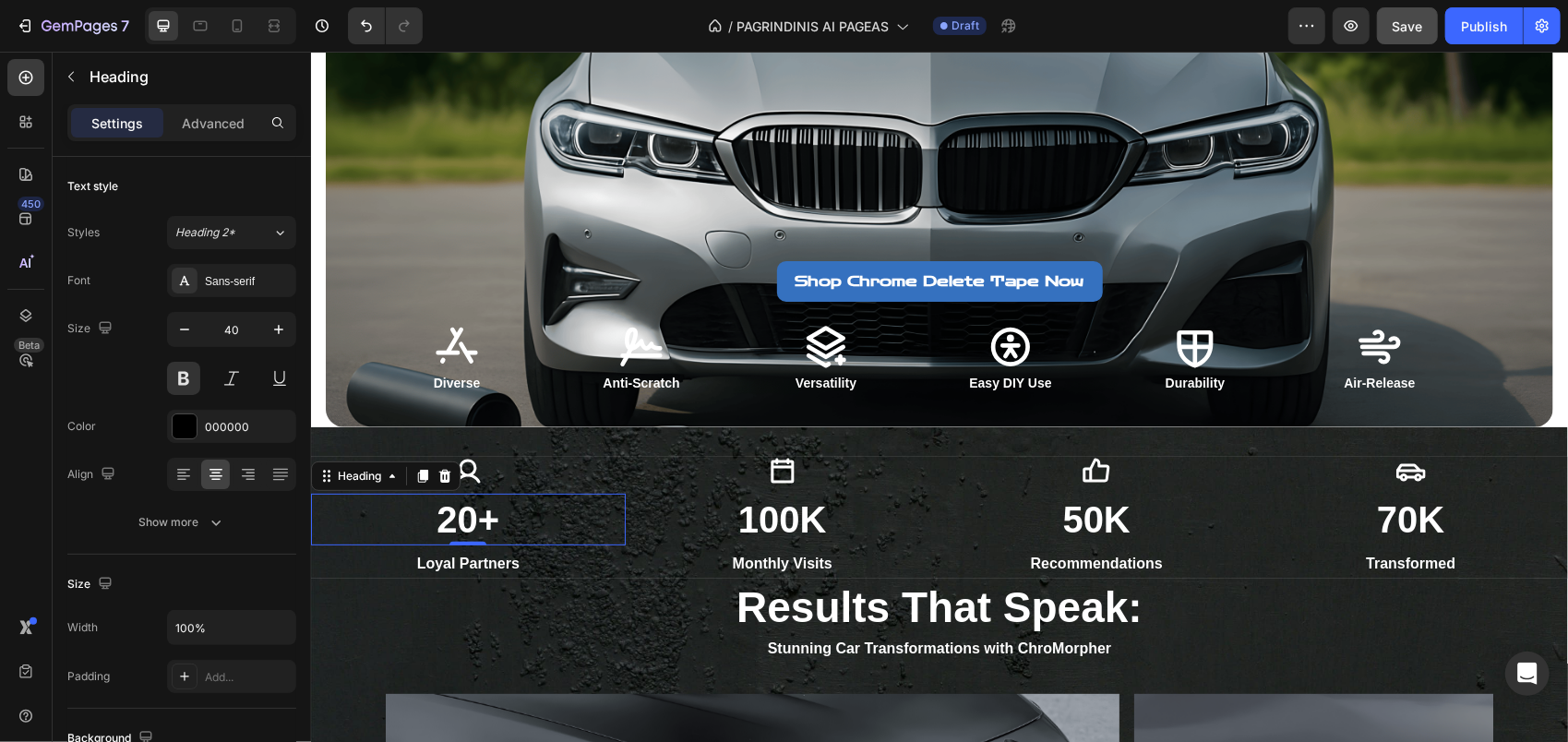
click at [616, 528] on h2 "20+" at bounding box center [467, 519] width 315 height 52
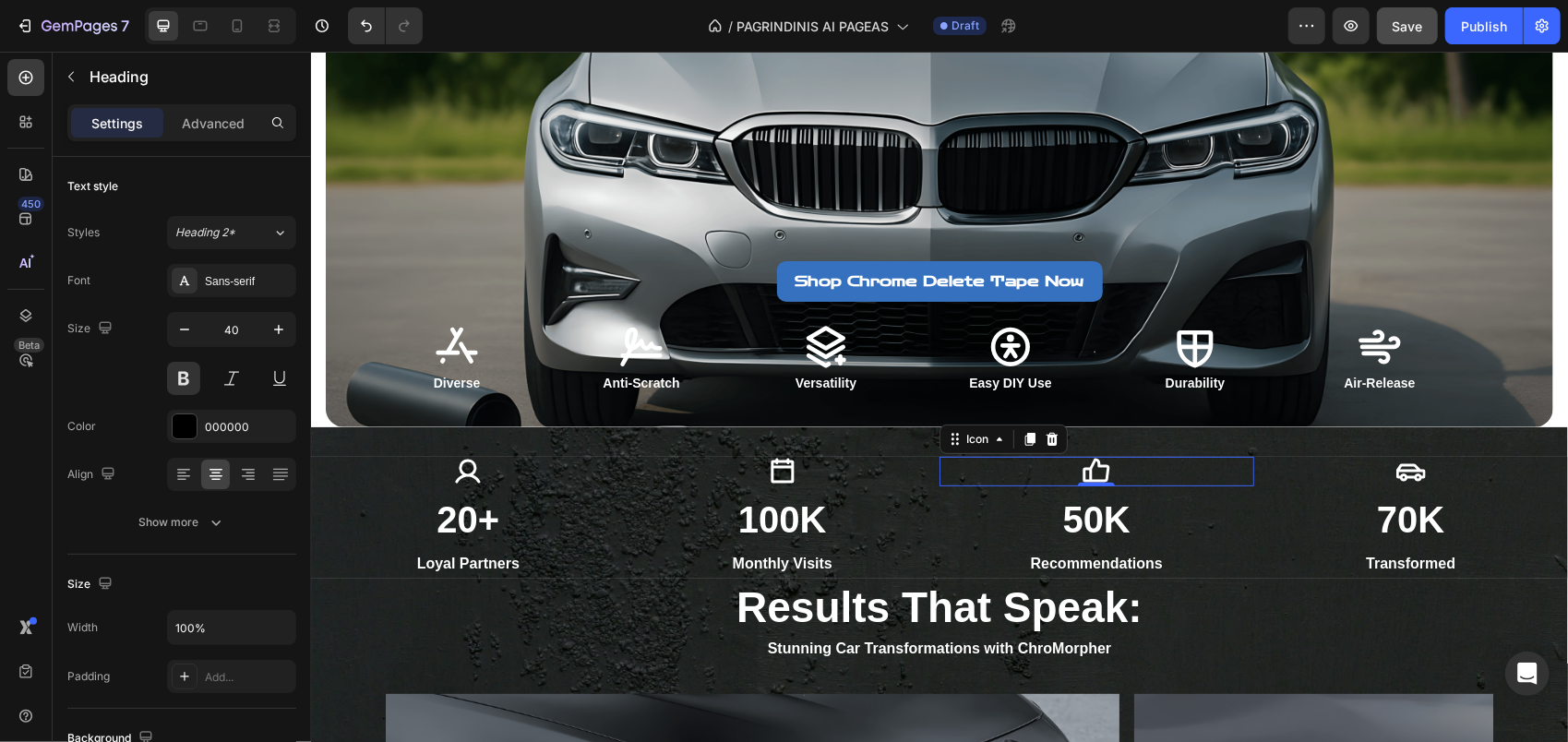
click at [1227, 474] on div "Icon 0" at bounding box center [1096, 470] width 315 height 30
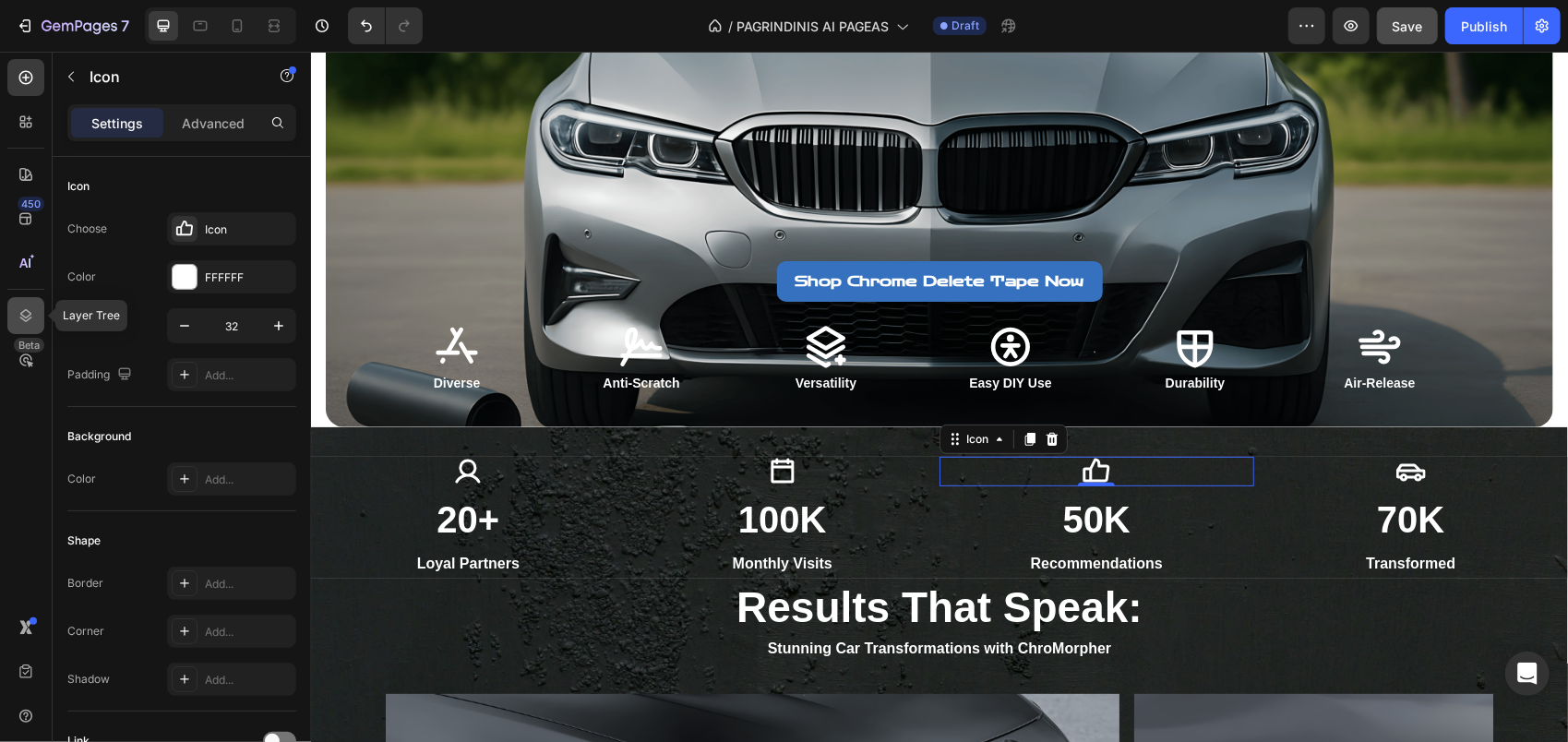
click at [28, 312] on icon at bounding box center [25, 315] width 18 height 18
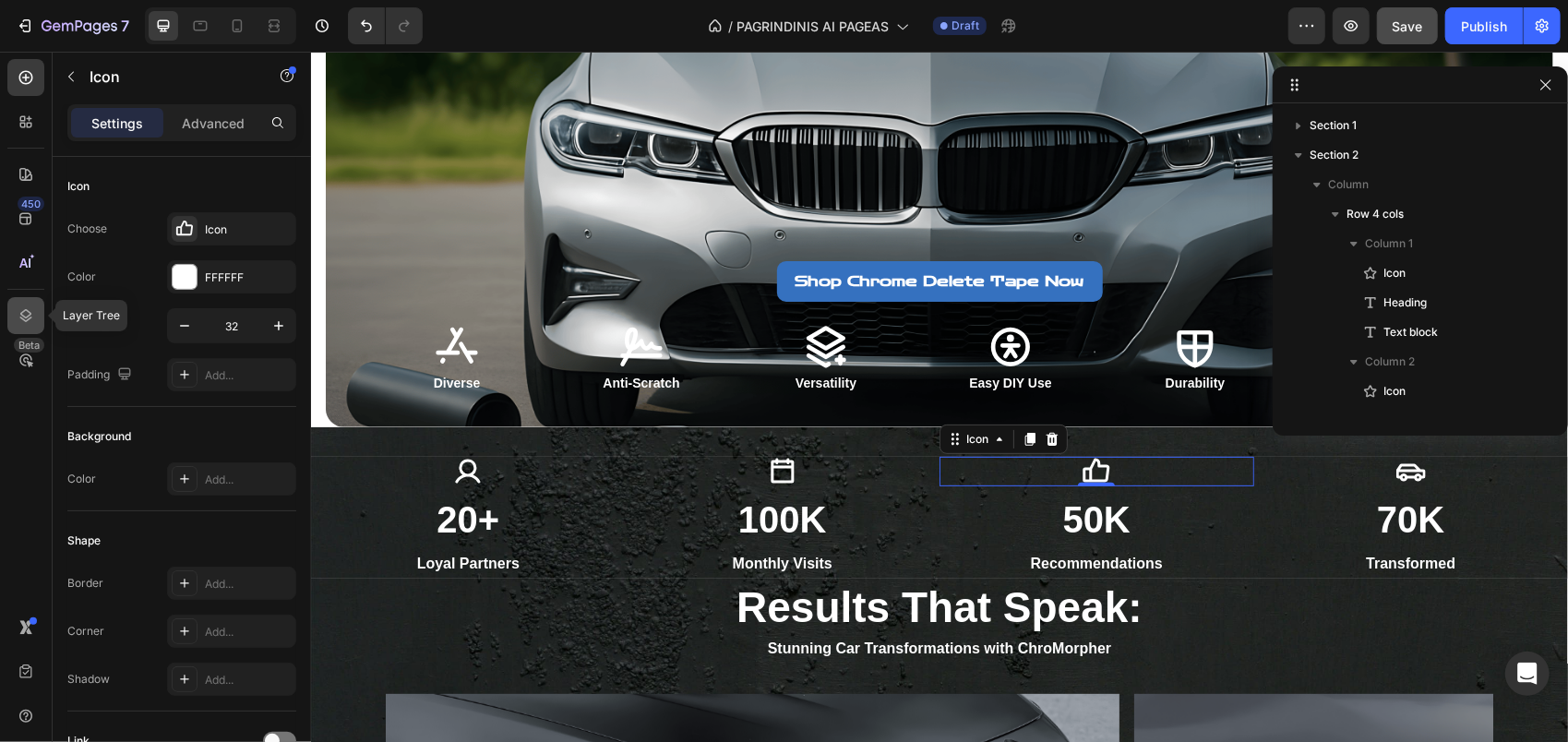
scroll to position [260, 0]
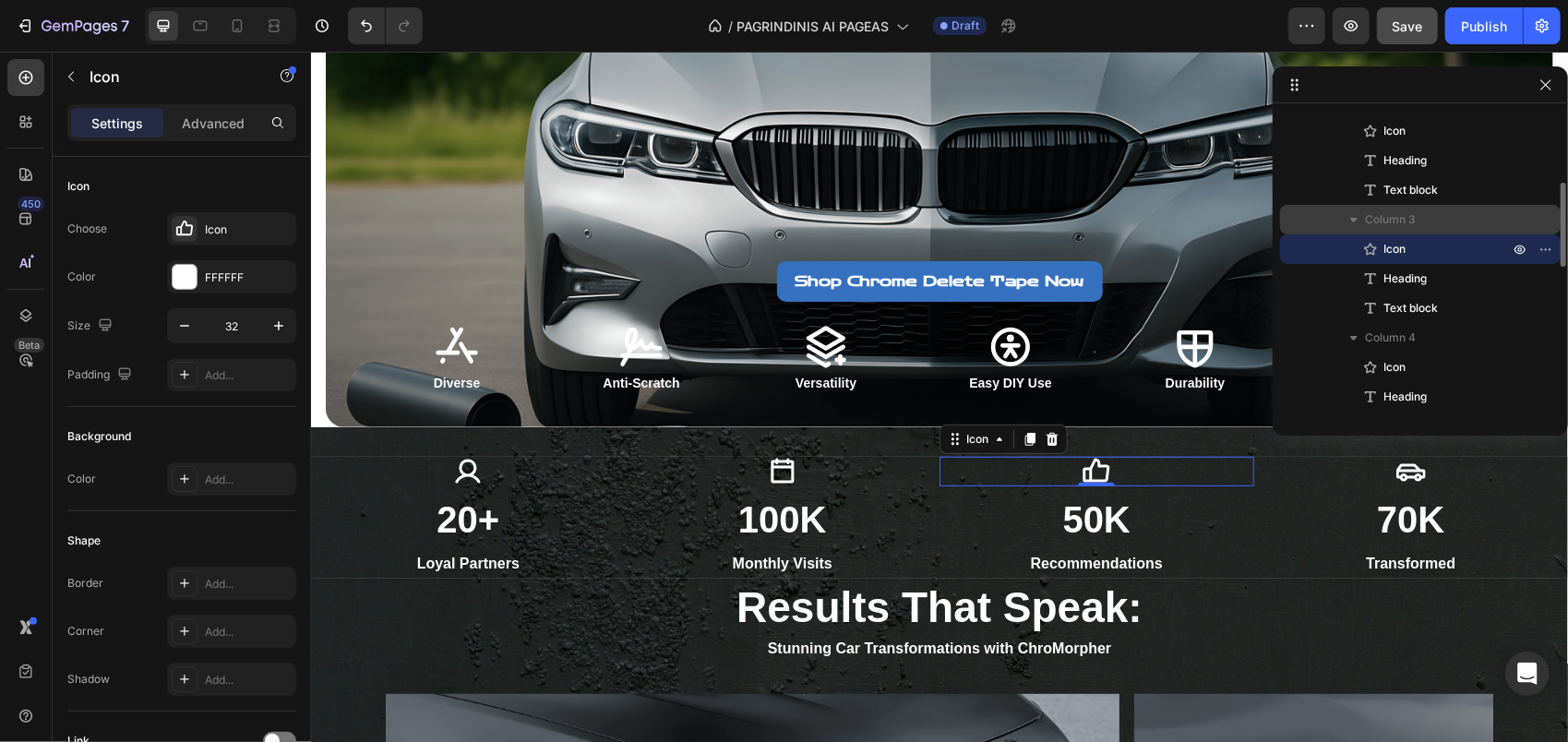
click at [1406, 222] on span "Column 3" at bounding box center [1390, 219] width 51 height 18
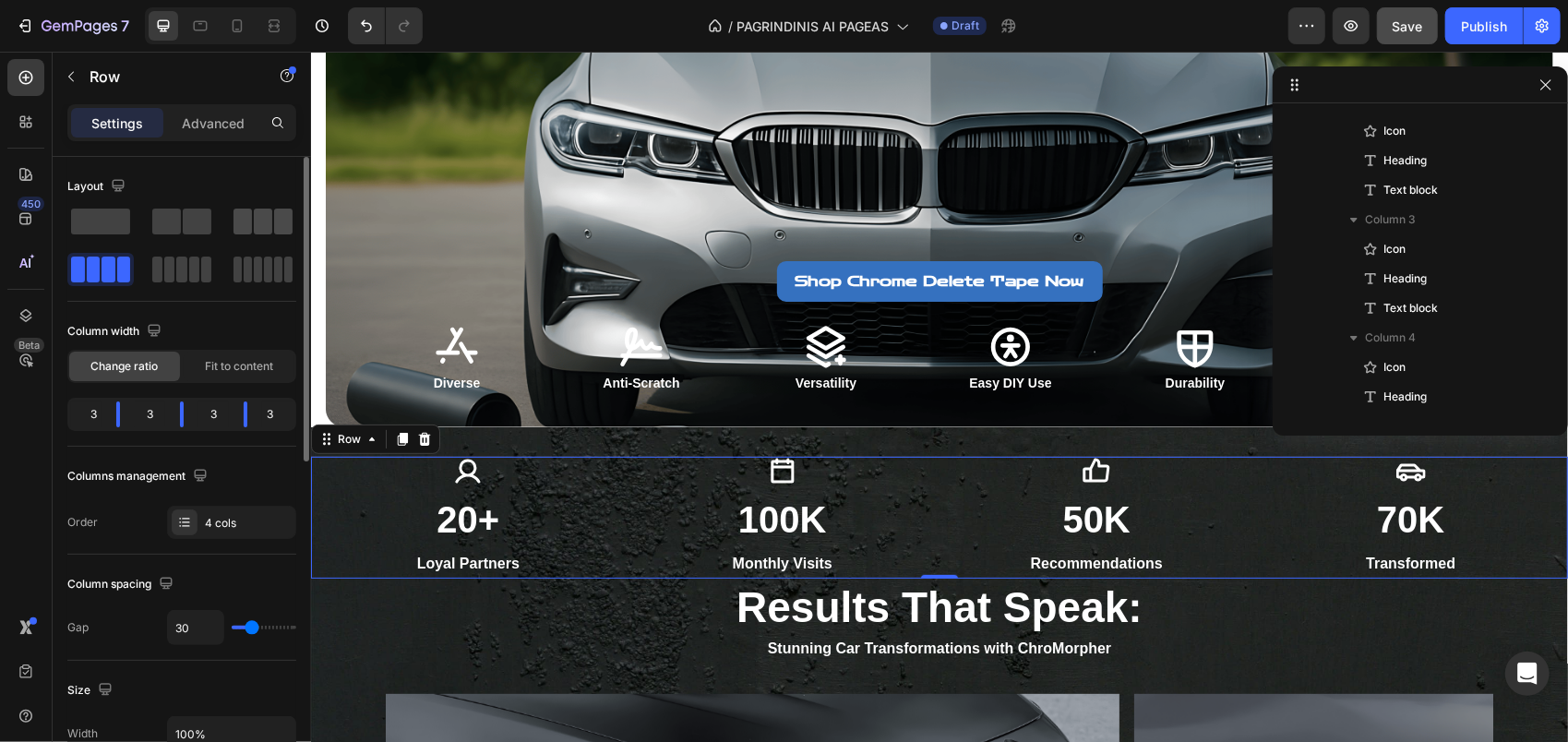
click at [261, 216] on span at bounding box center [262, 221] width 18 height 26
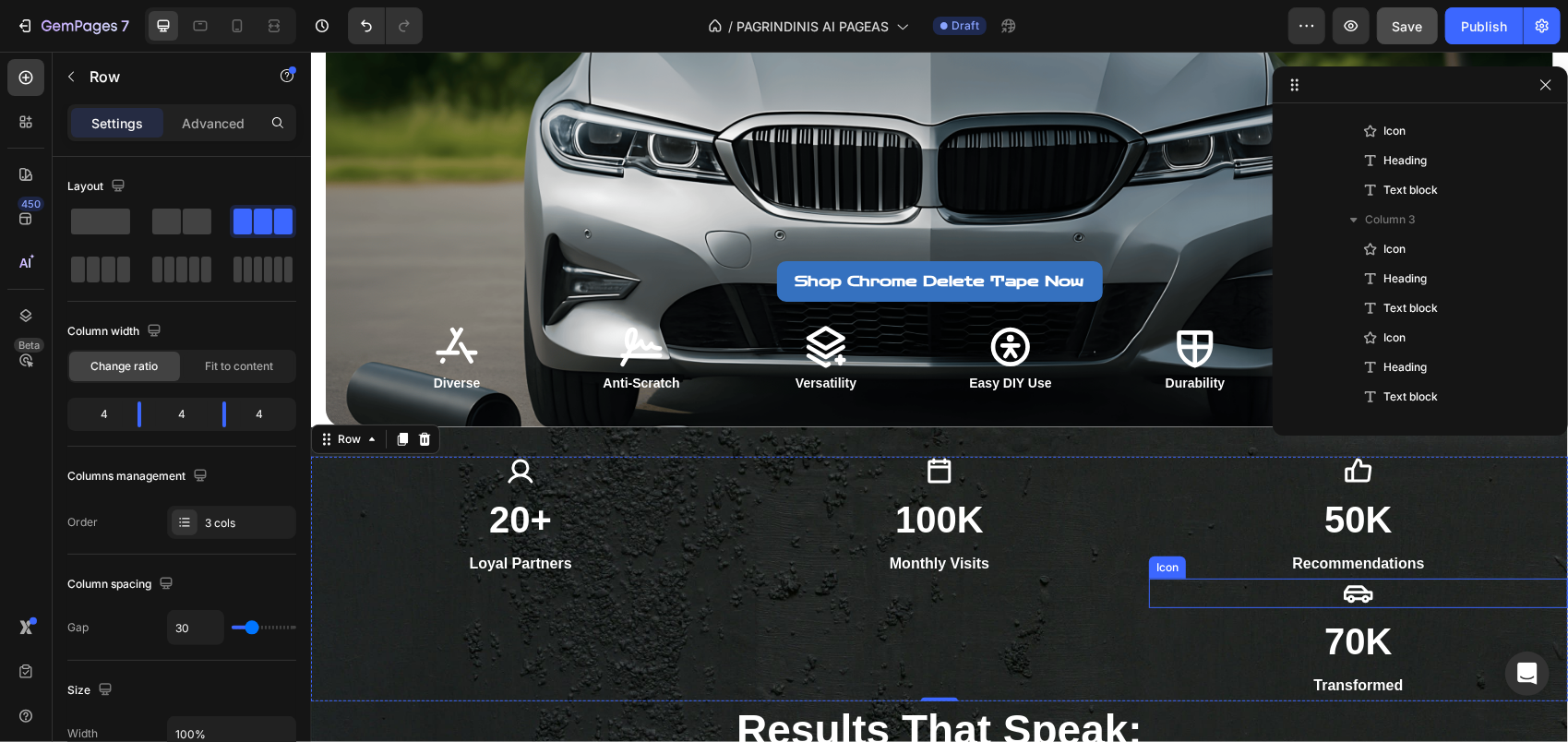
click at [1202, 596] on div "Icon" at bounding box center [1358, 592] width 420 height 30
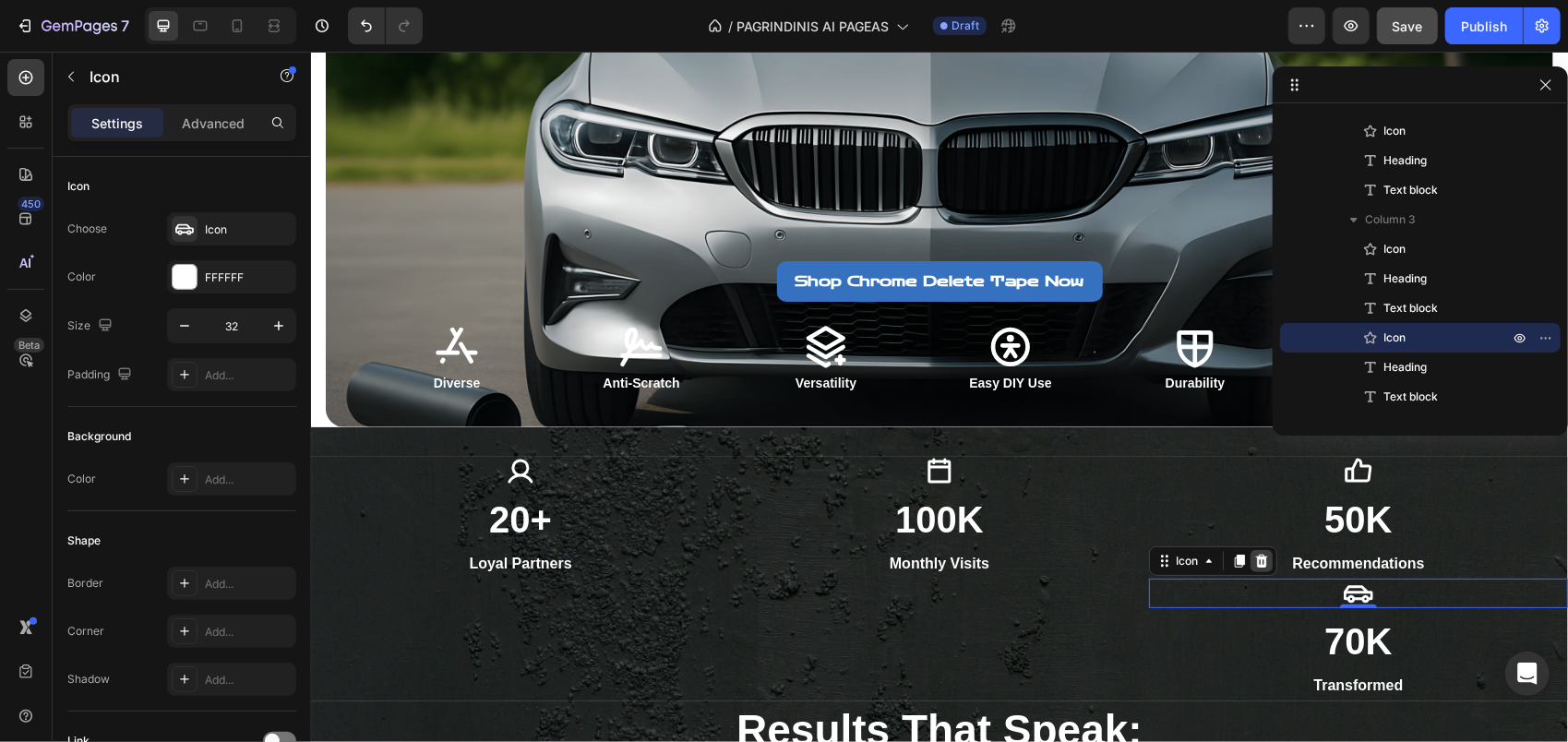
click at [1260, 560] on div at bounding box center [1261, 559] width 22 height 22
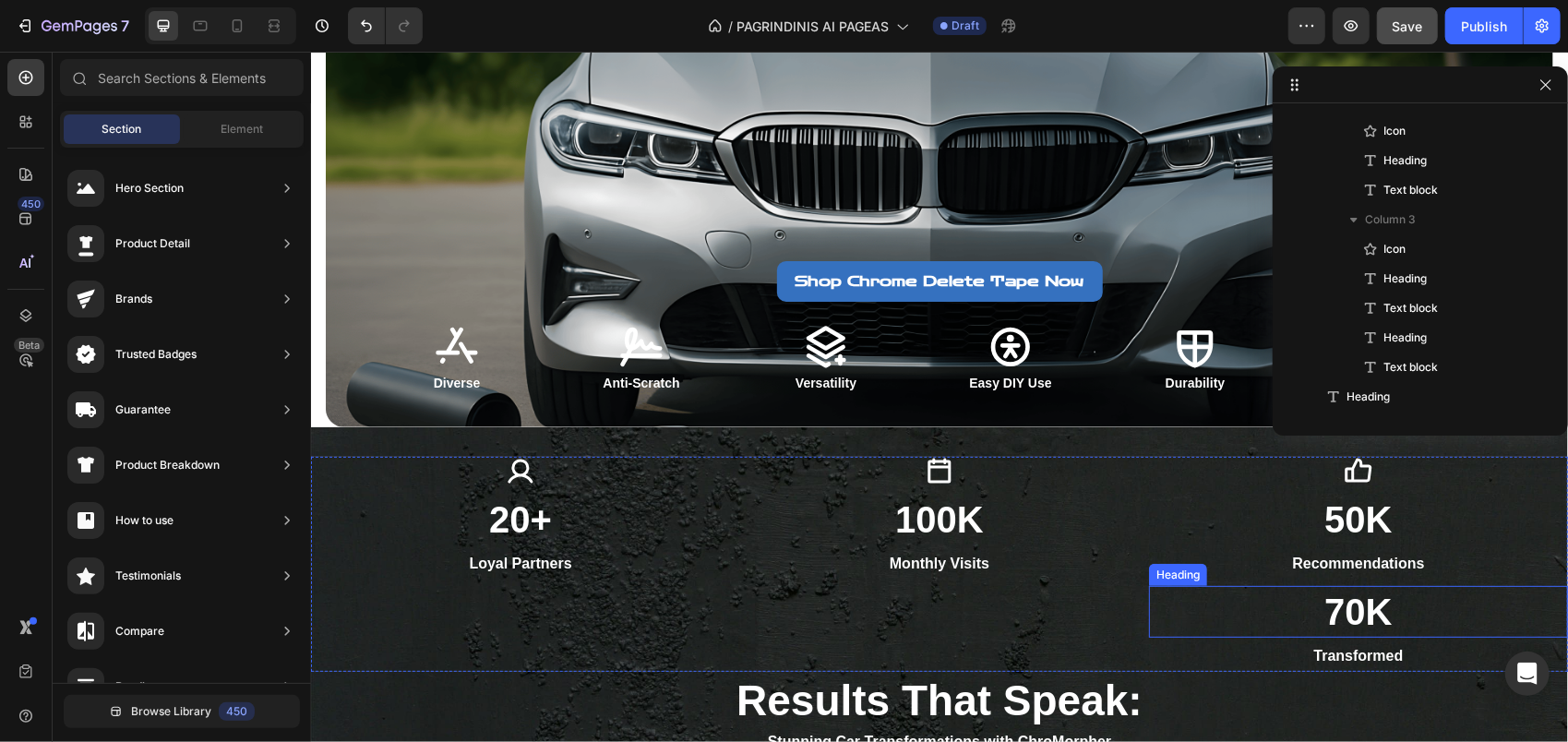
click at [1255, 610] on h2 "70K" at bounding box center [1358, 611] width 420 height 52
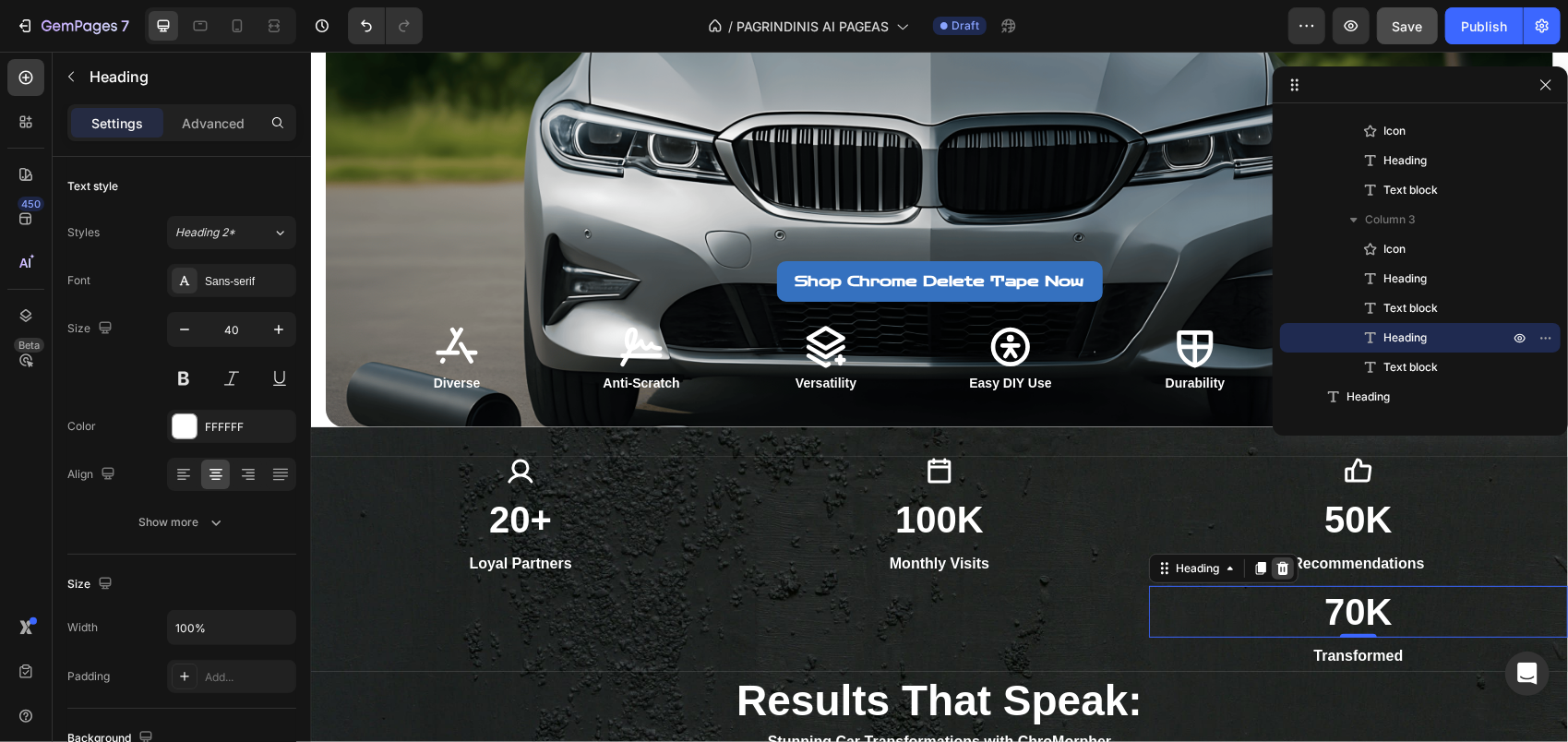
click at [1277, 564] on icon at bounding box center [1283, 567] width 12 height 12
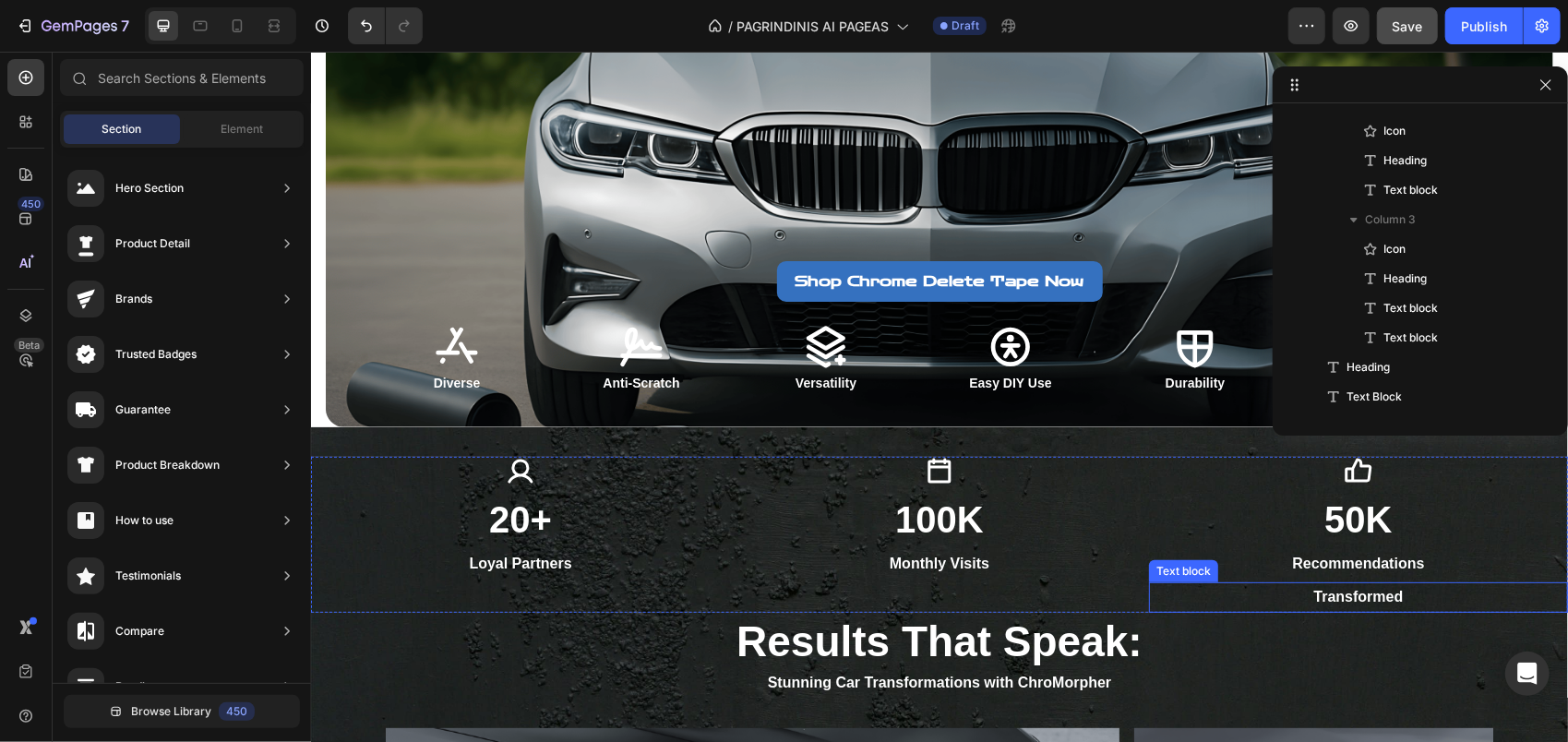
click at [1273, 599] on p "Transformed" at bounding box center [1358, 596] width 416 height 27
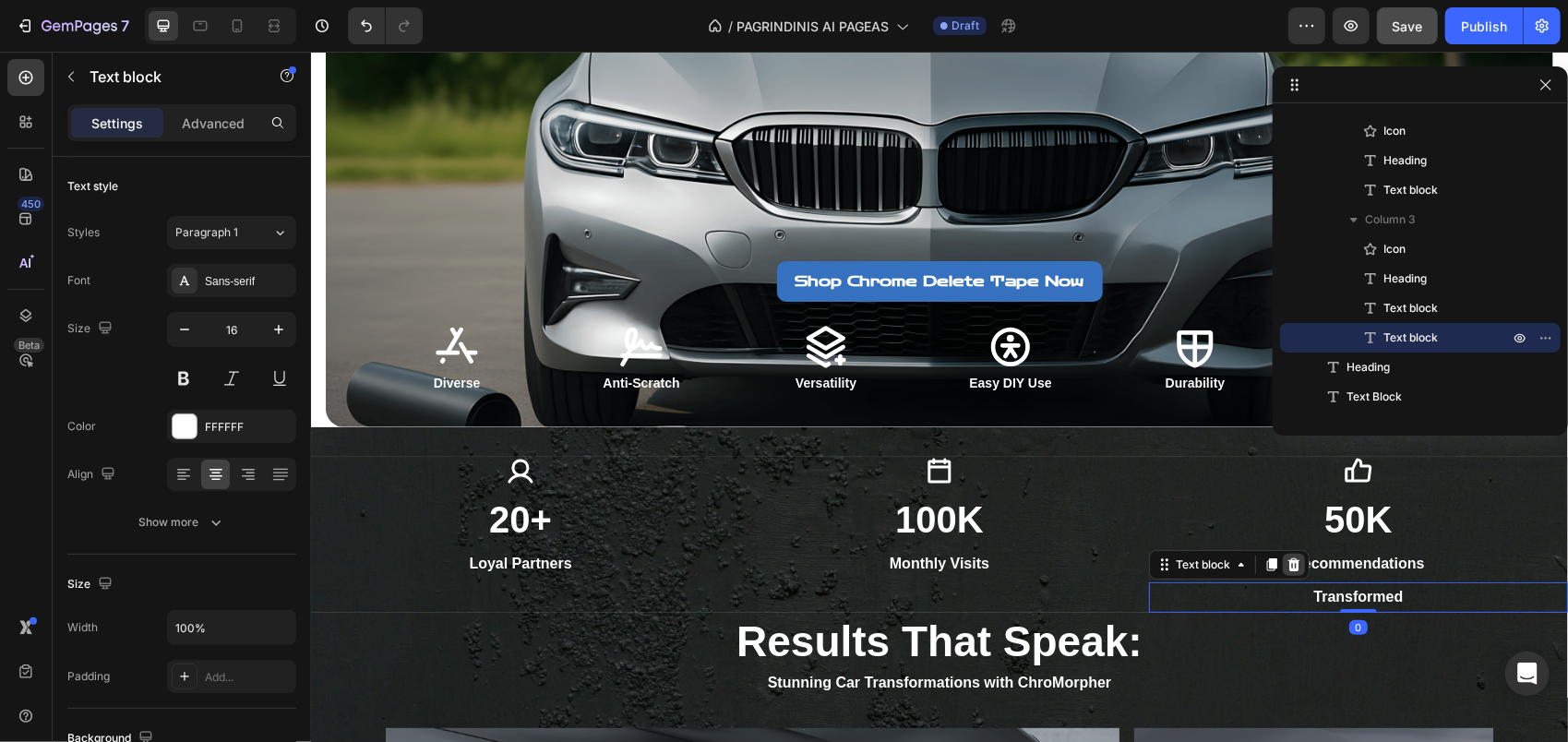
click at [1285, 558] on icon at bounding box center [1292, 563] width 14 height 14
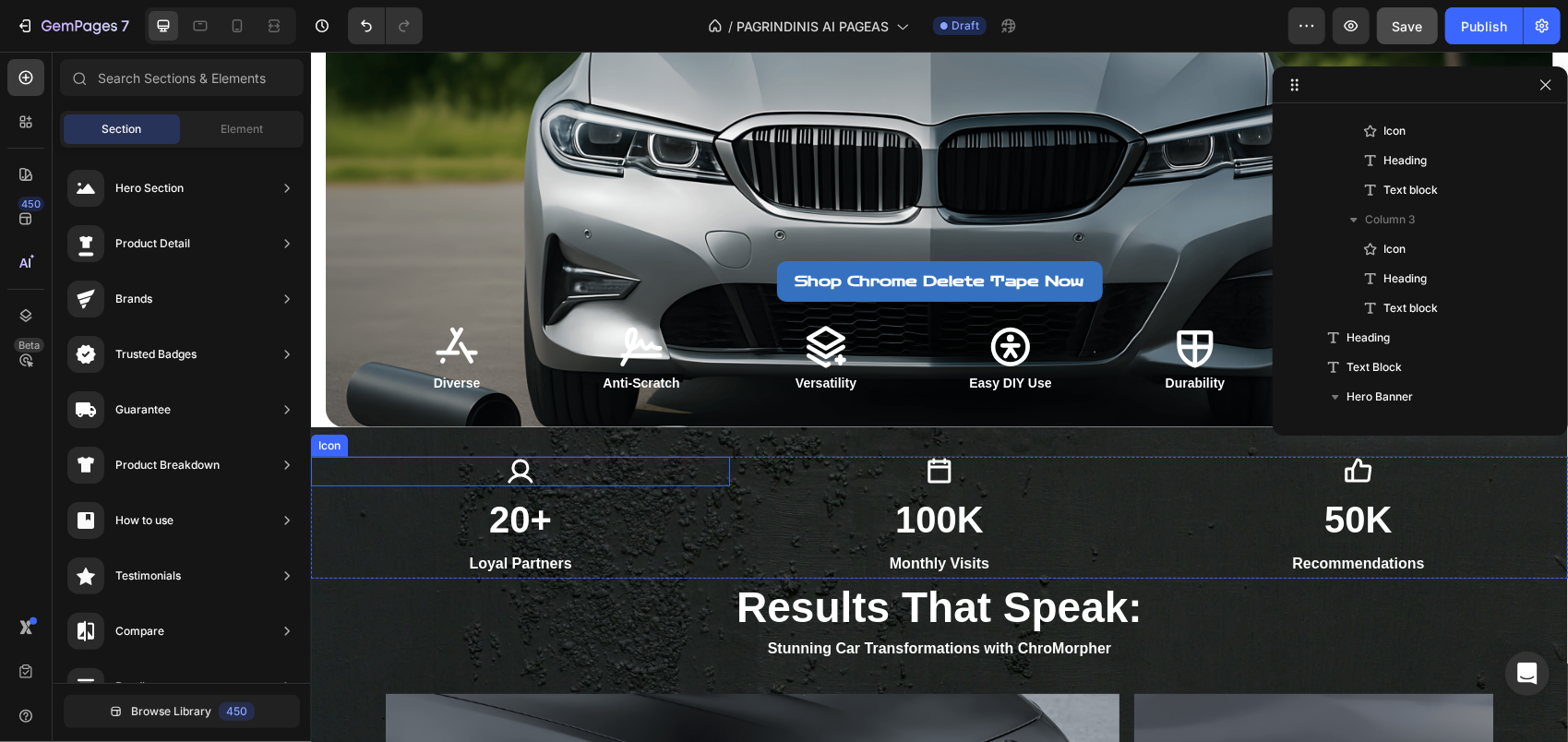
click at [522, 477] on icon at bounding box center [519, 470] width 30 height 30
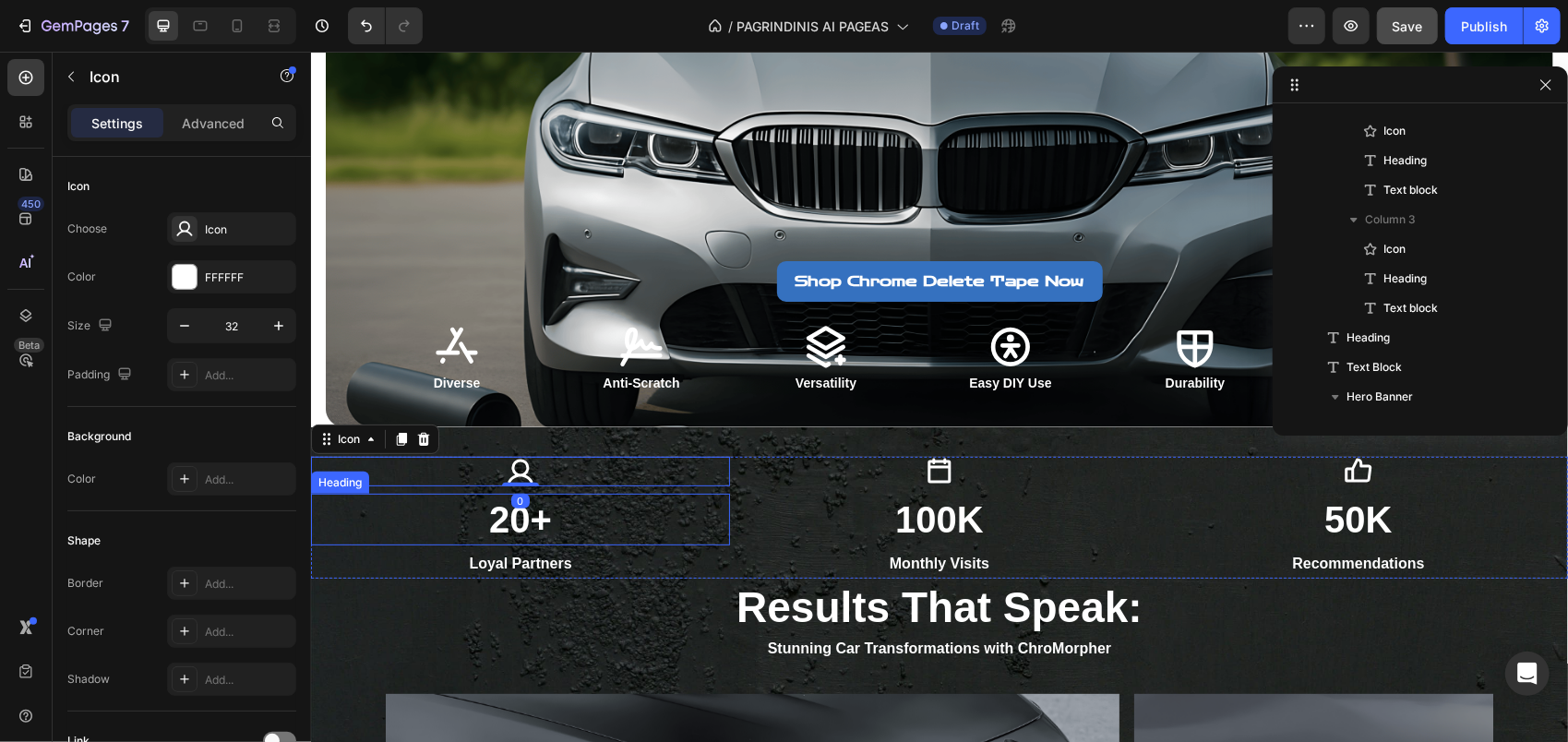
click at [526, 519] on span "20+" at bounding box center [520, 518] width 63 height 40
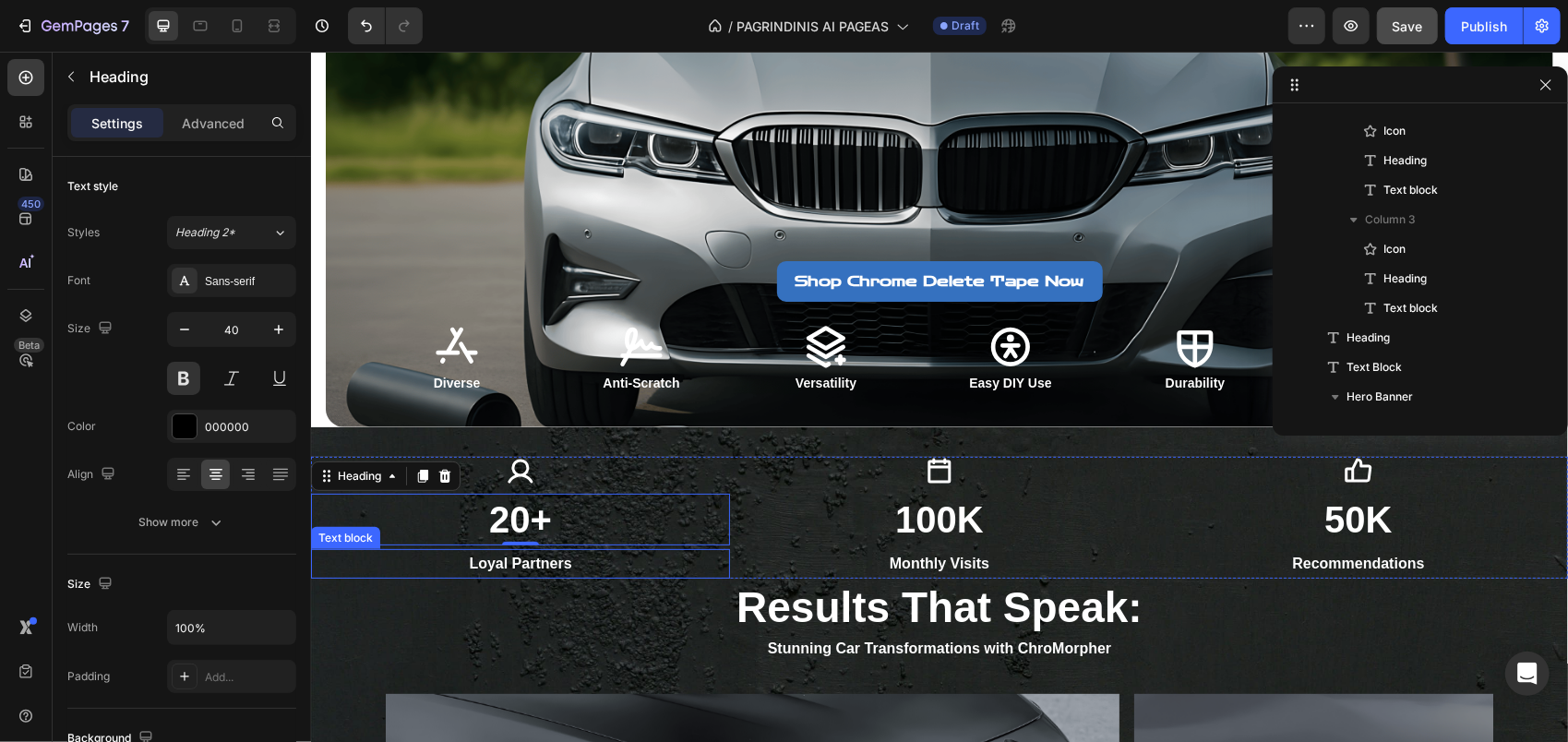
click at [521, 558] on span "Loyal Partners" at bounding box center [519, 562] width 102 height 15
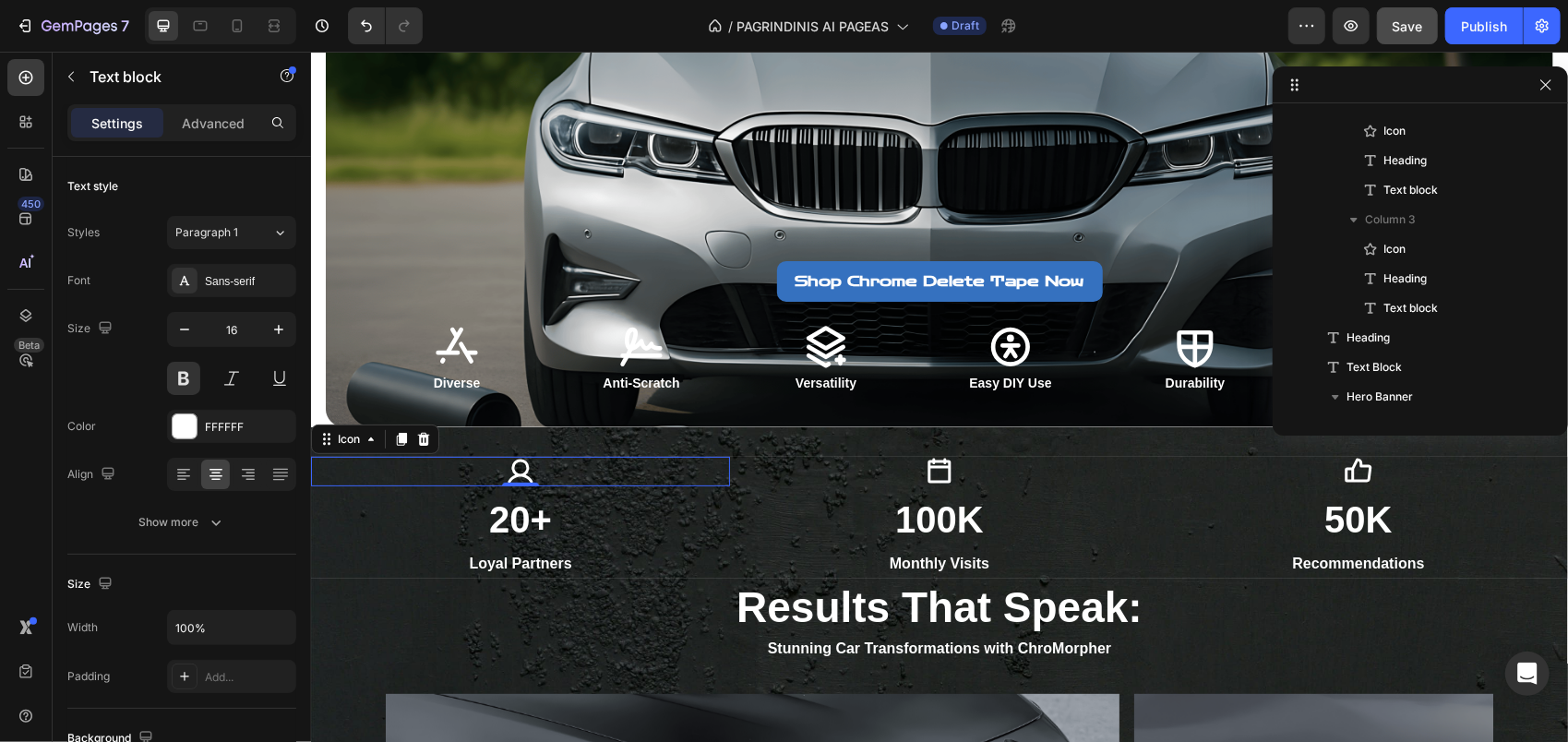
click at [467, 467] on div "Icon 0" at bounding box center [520, 470] width 420 height 30
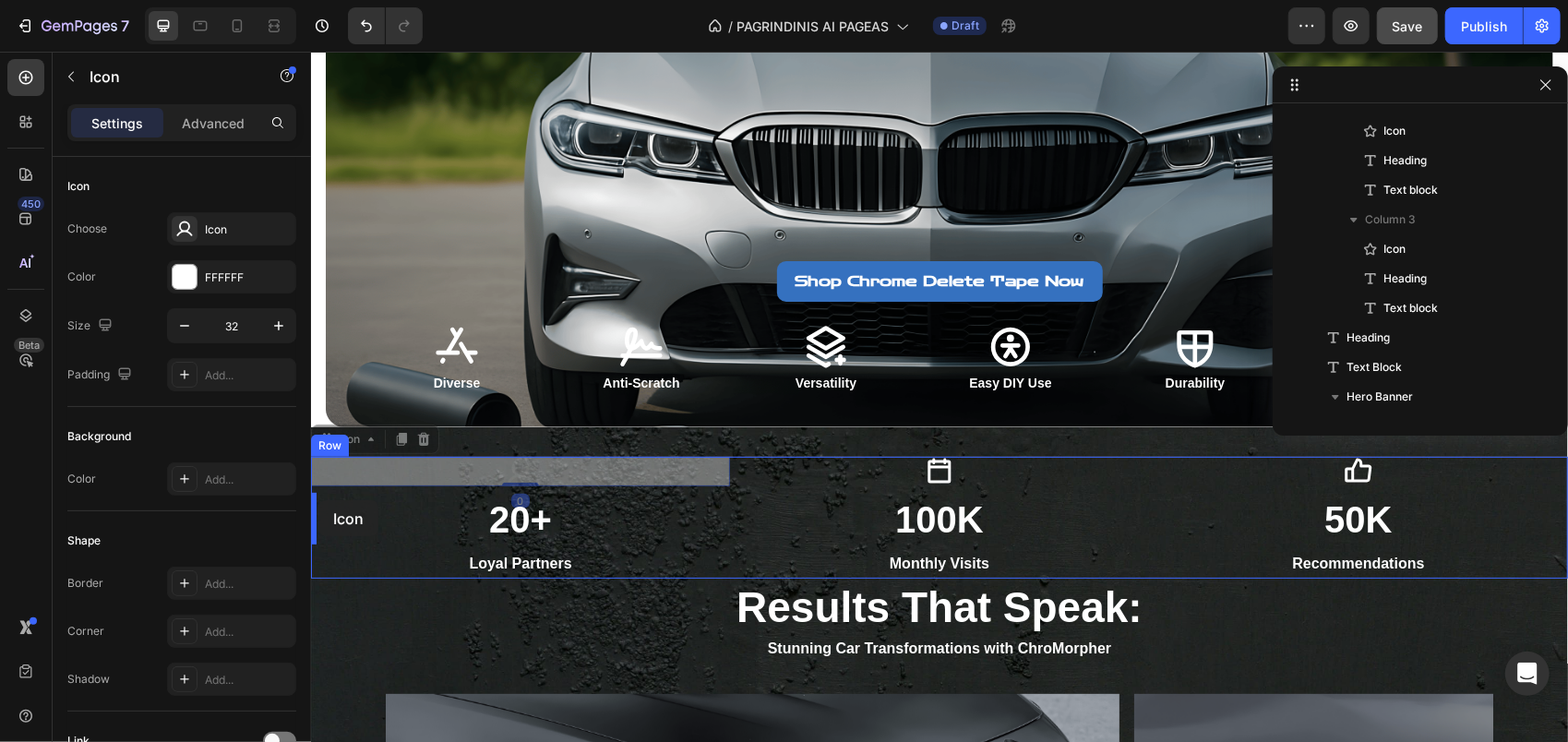
drag, startPoint x: 325, startPoint y: 441, endPoint x: 318, endPoint y: 500, distance: 59.4
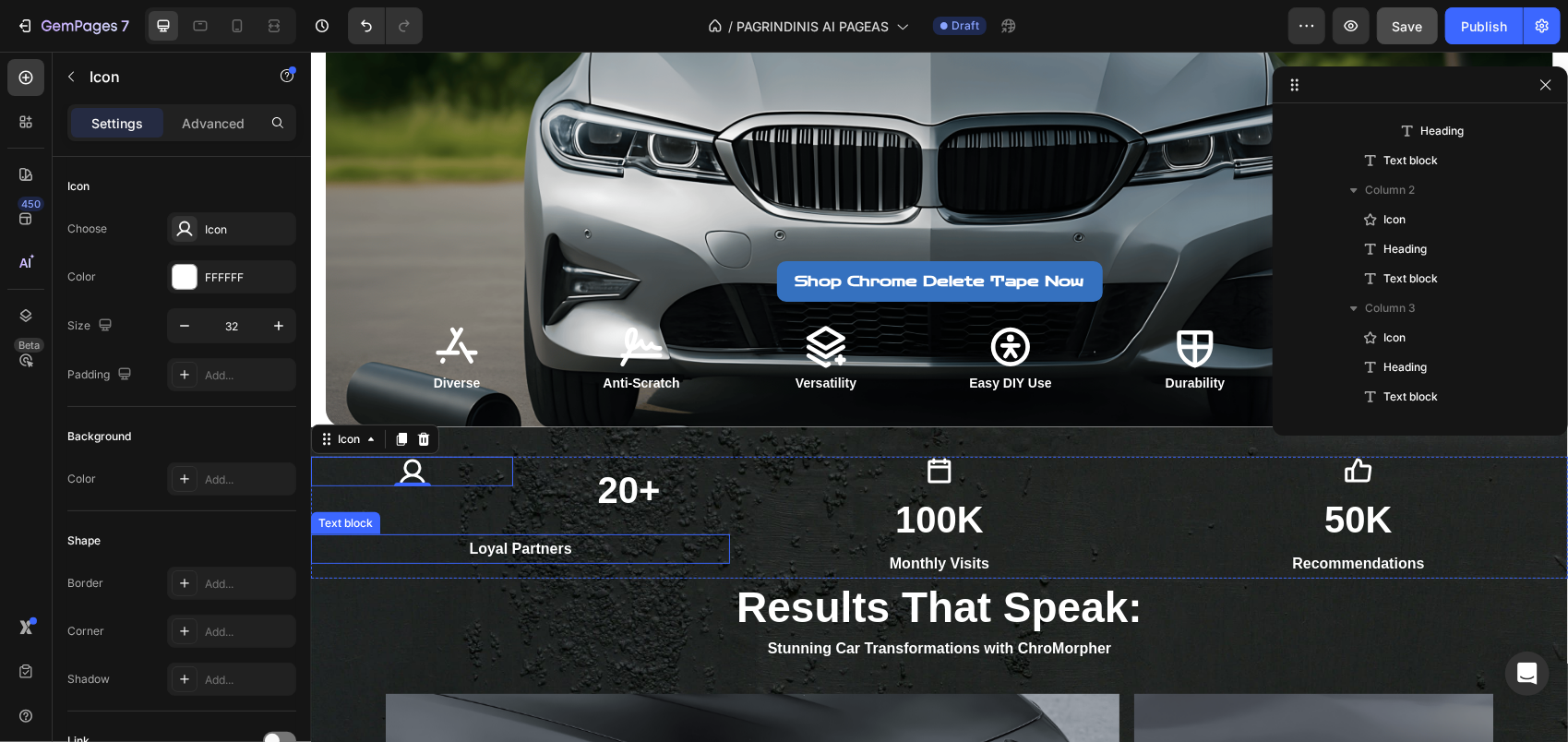
click at [389, 549] on p "Loyal Partners" at bounding box center [520, 549] width 416 height 27
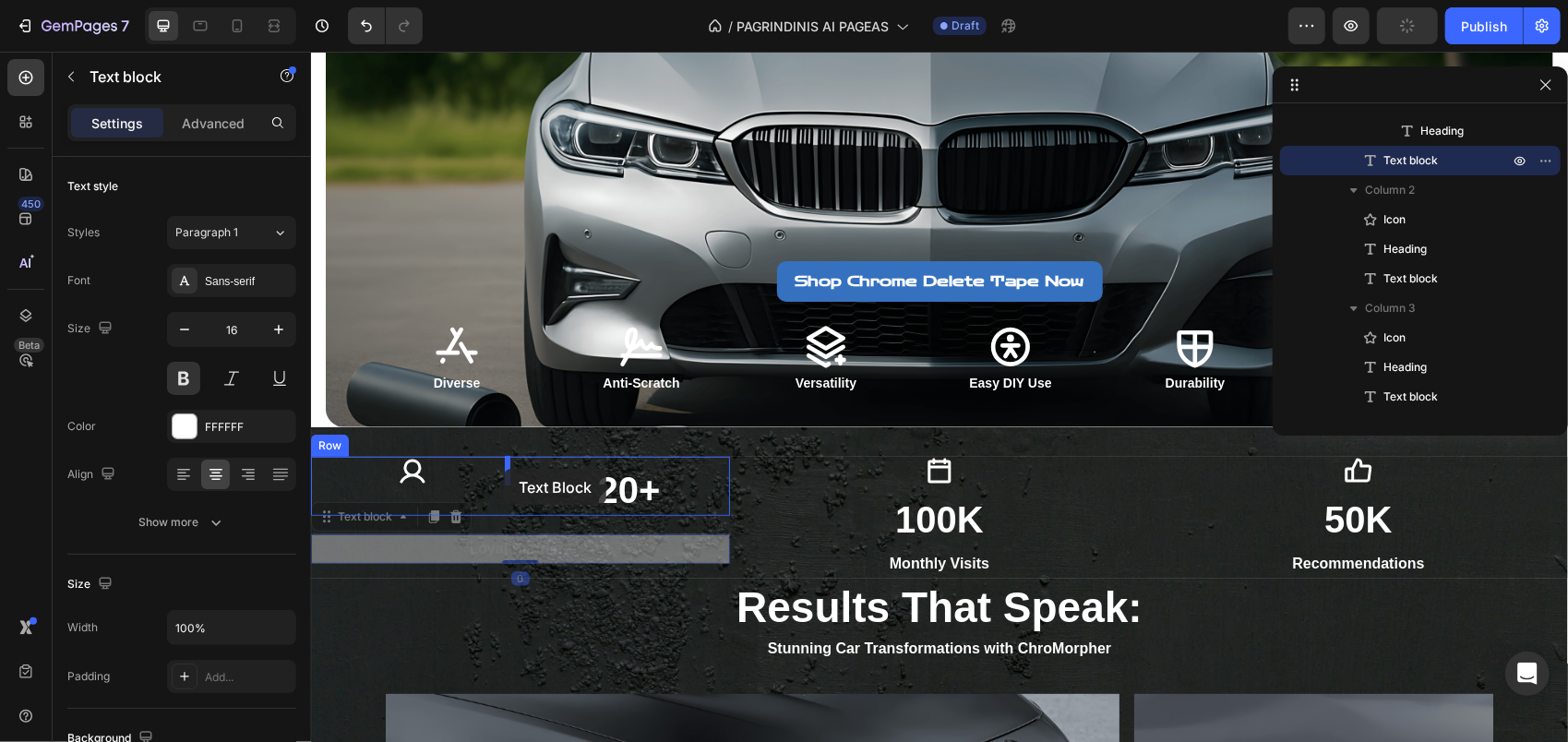
drag, startPoint x: 325, startPoint y: 516, endPoint x: 503, endPoint y: 468, distance: 184.4
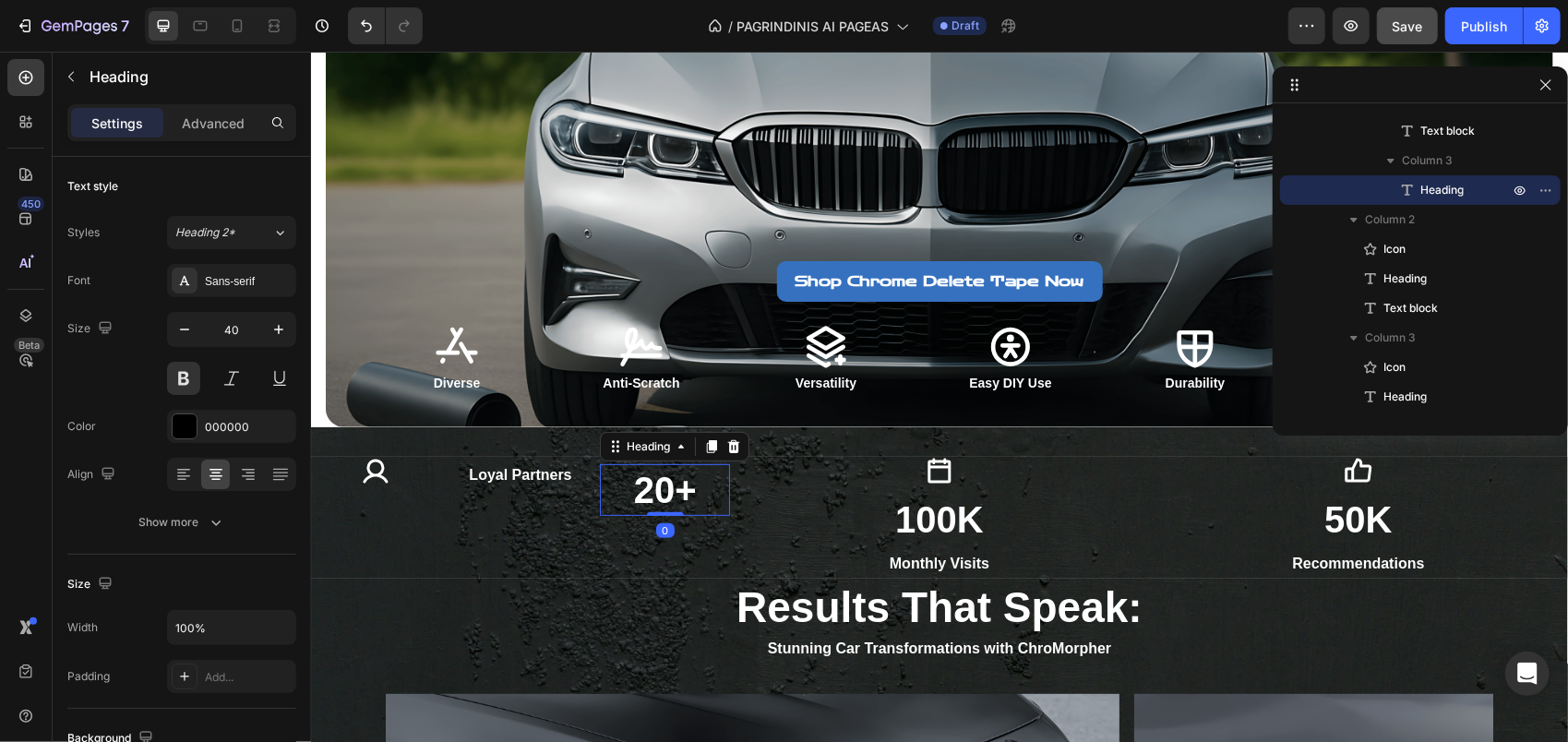
click at [667, 487] on span "20+" at bounding box center [665, 489] width 63 height 40
click at [733, 443] on icon at bounding box center [733, 444] width 12 height 12
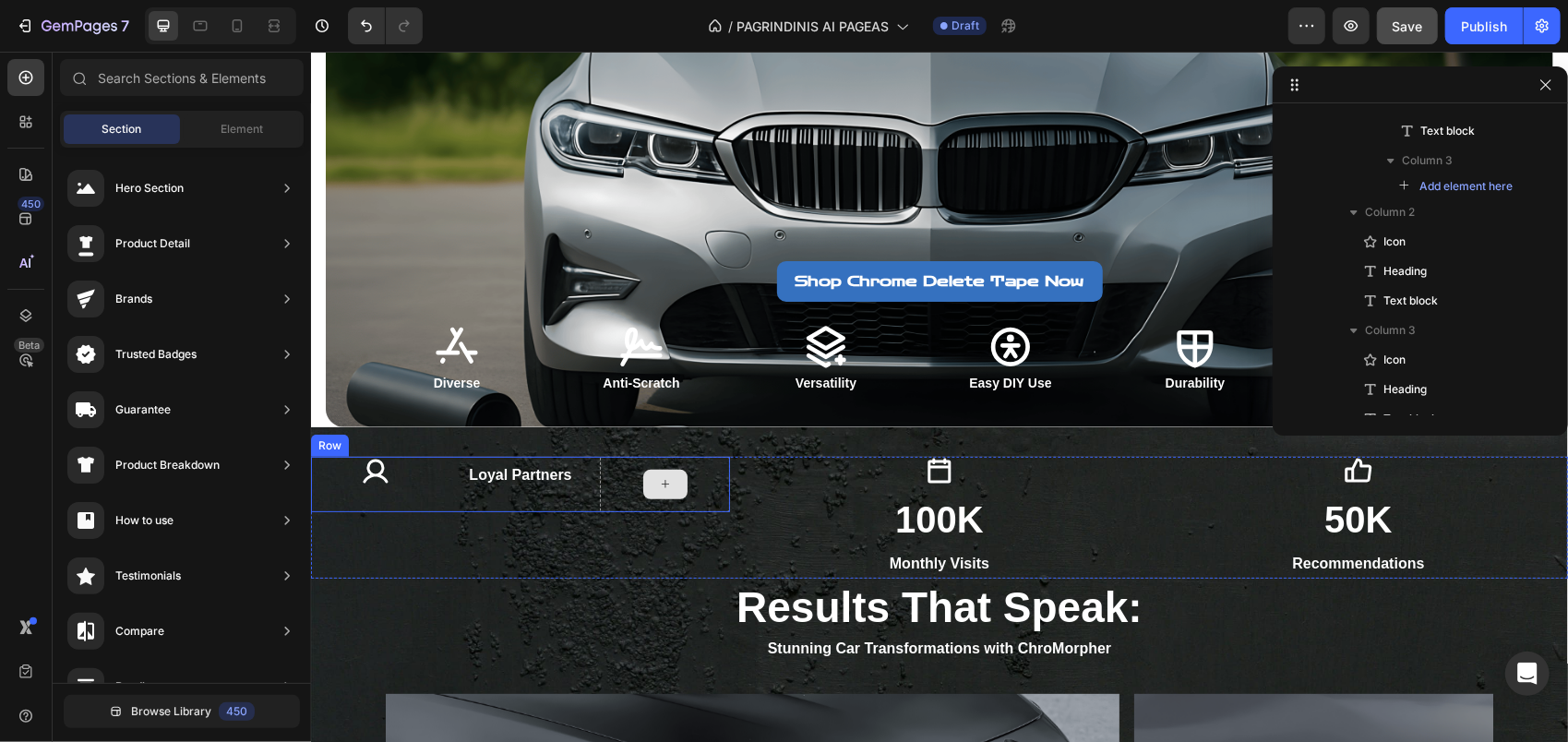
click at [703, 485] on div at bounding box center [664, 483] width 130 height 56
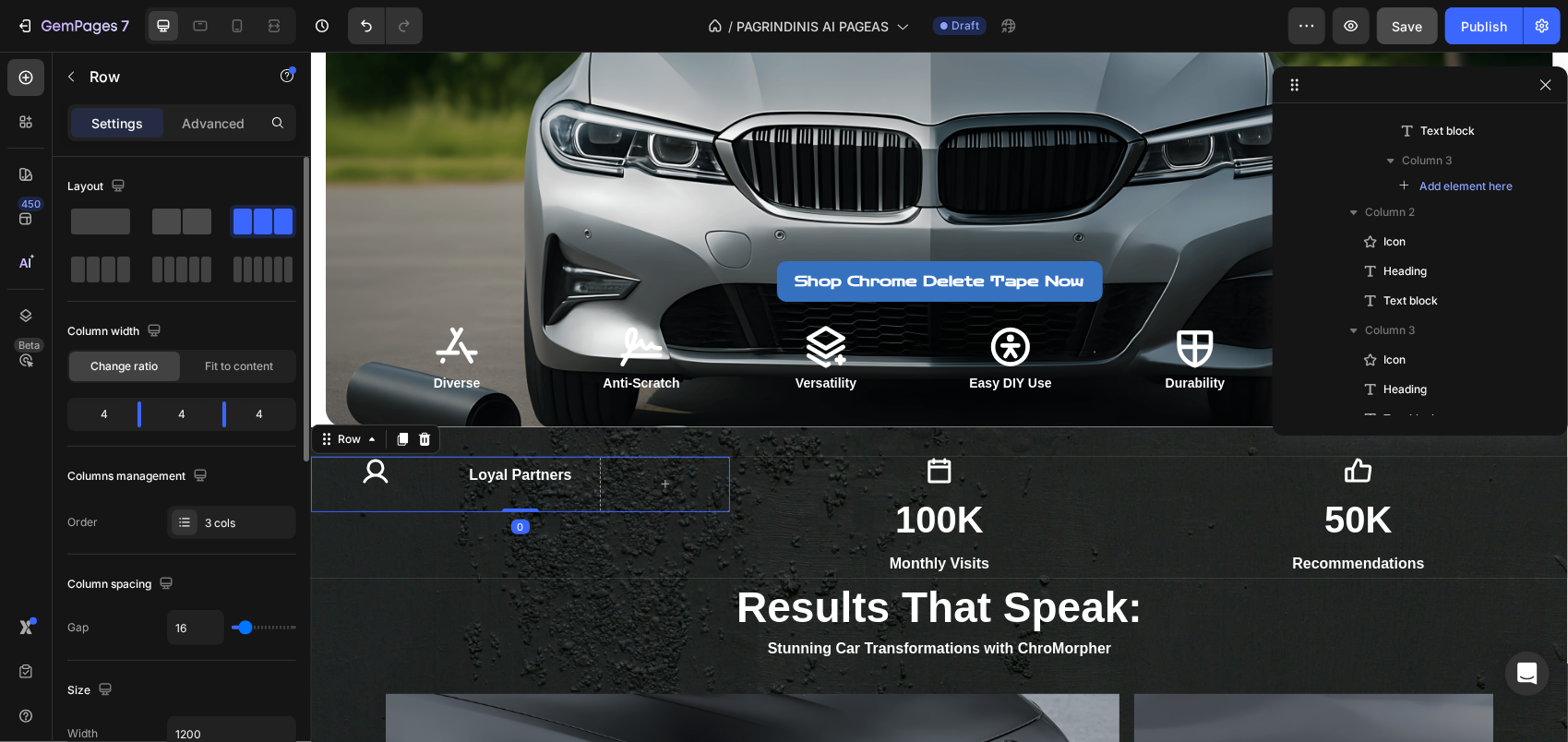
click at [191, 224] on span at bounding box center [197, 221] width 29 height 26
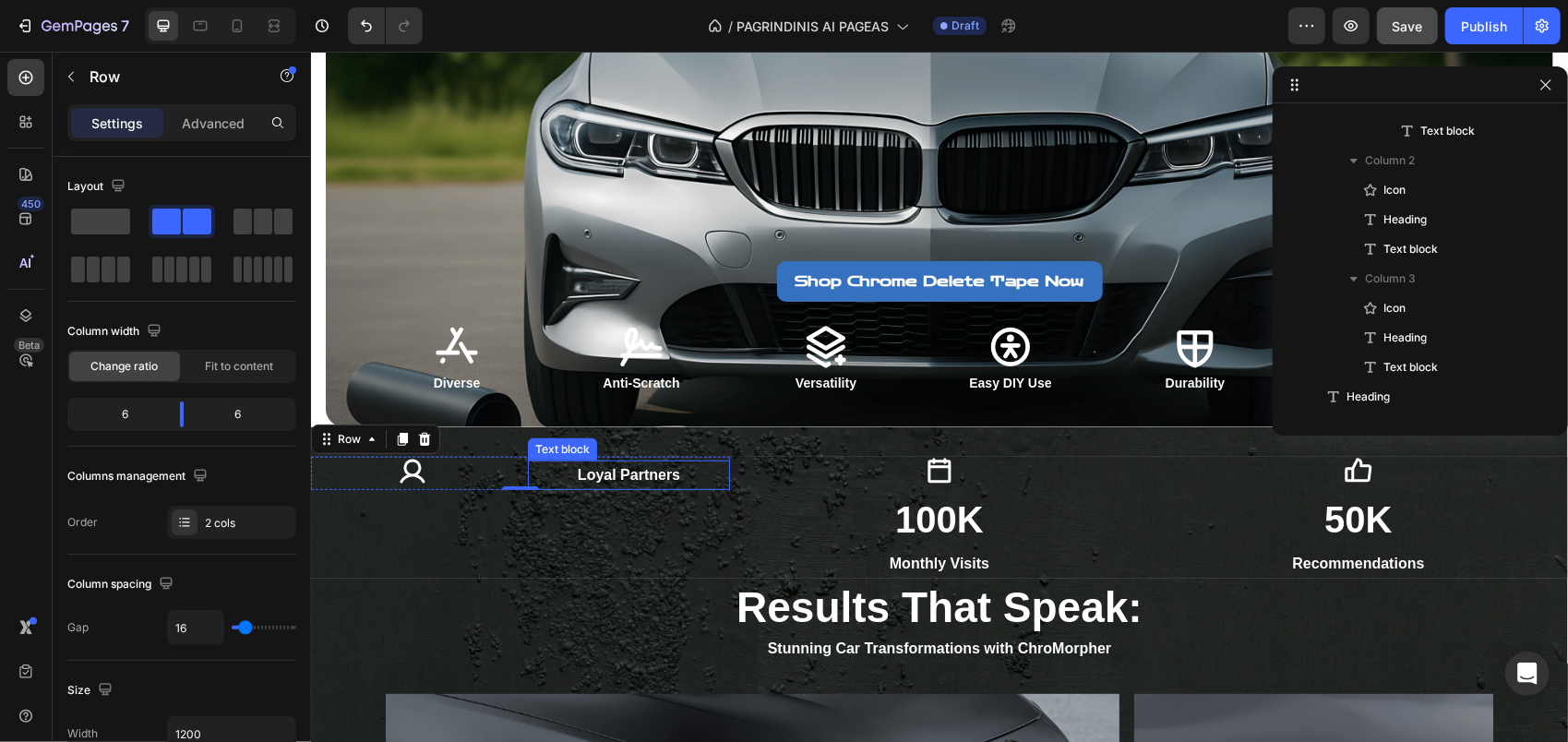
click at [613, 475] on span "Loyal Partners" at bounding box center [627, 474] width 102 height 15
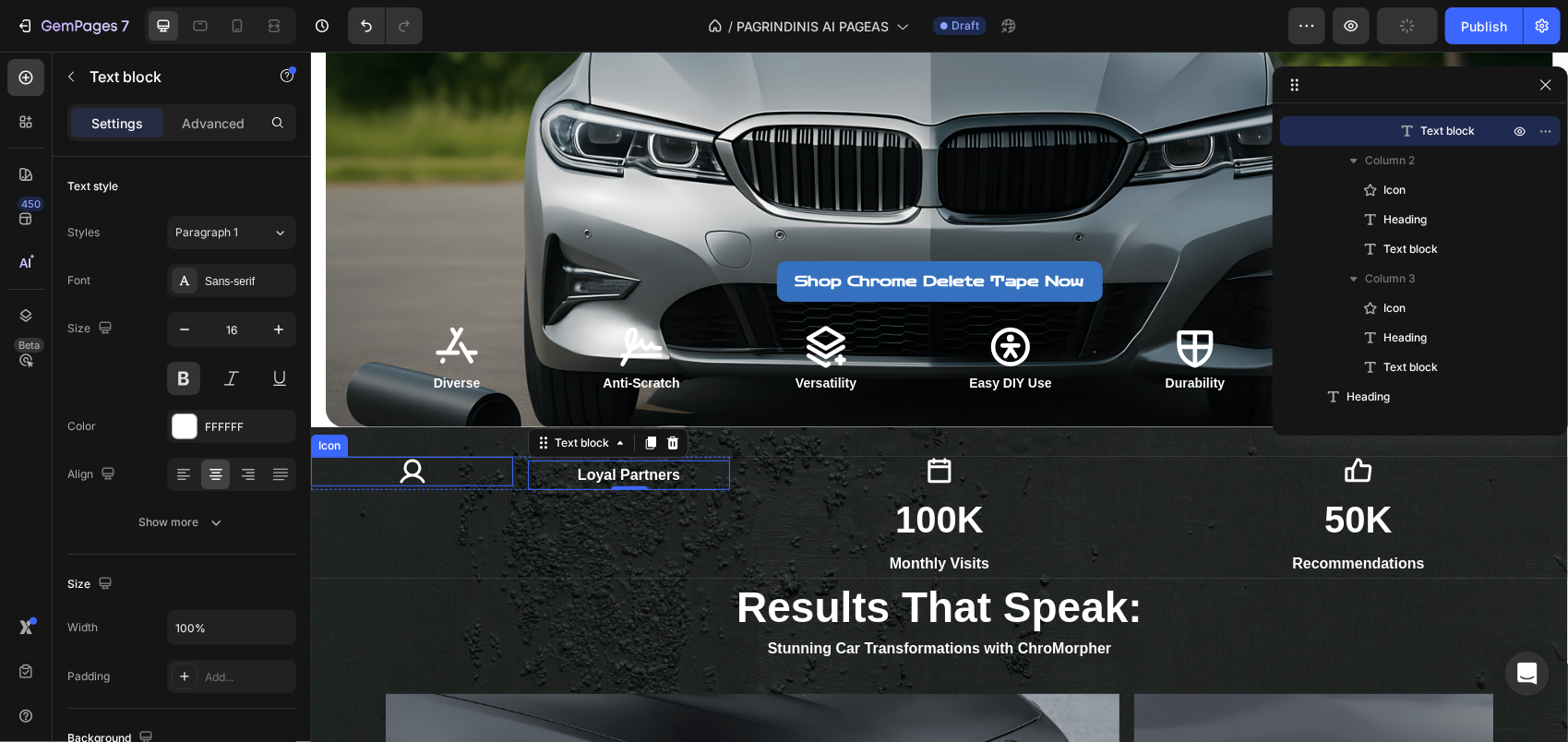
click at [506, 479] on div "Icon" at bounding box center [411, 470] width 202 height 30
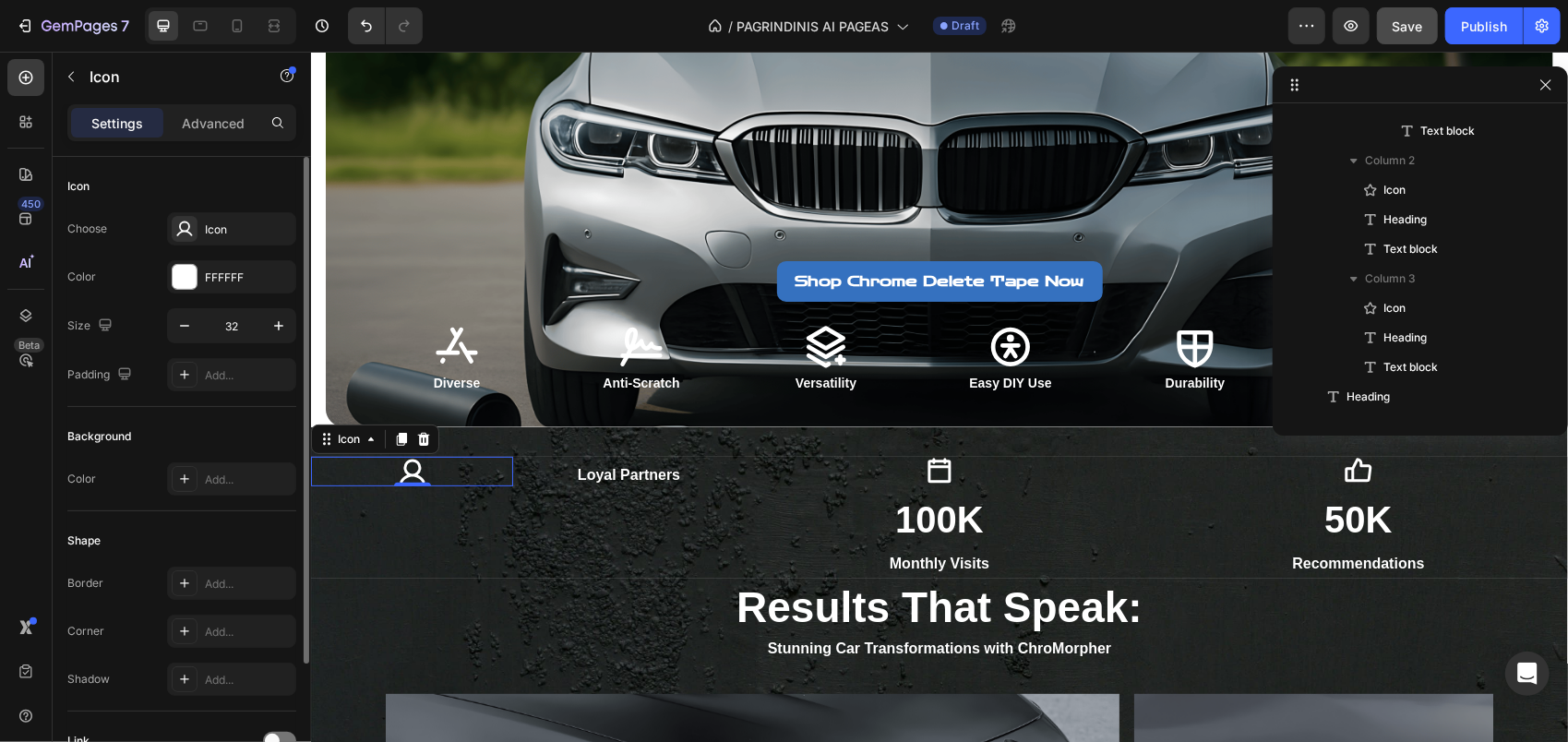
scroll to position [165, 0]
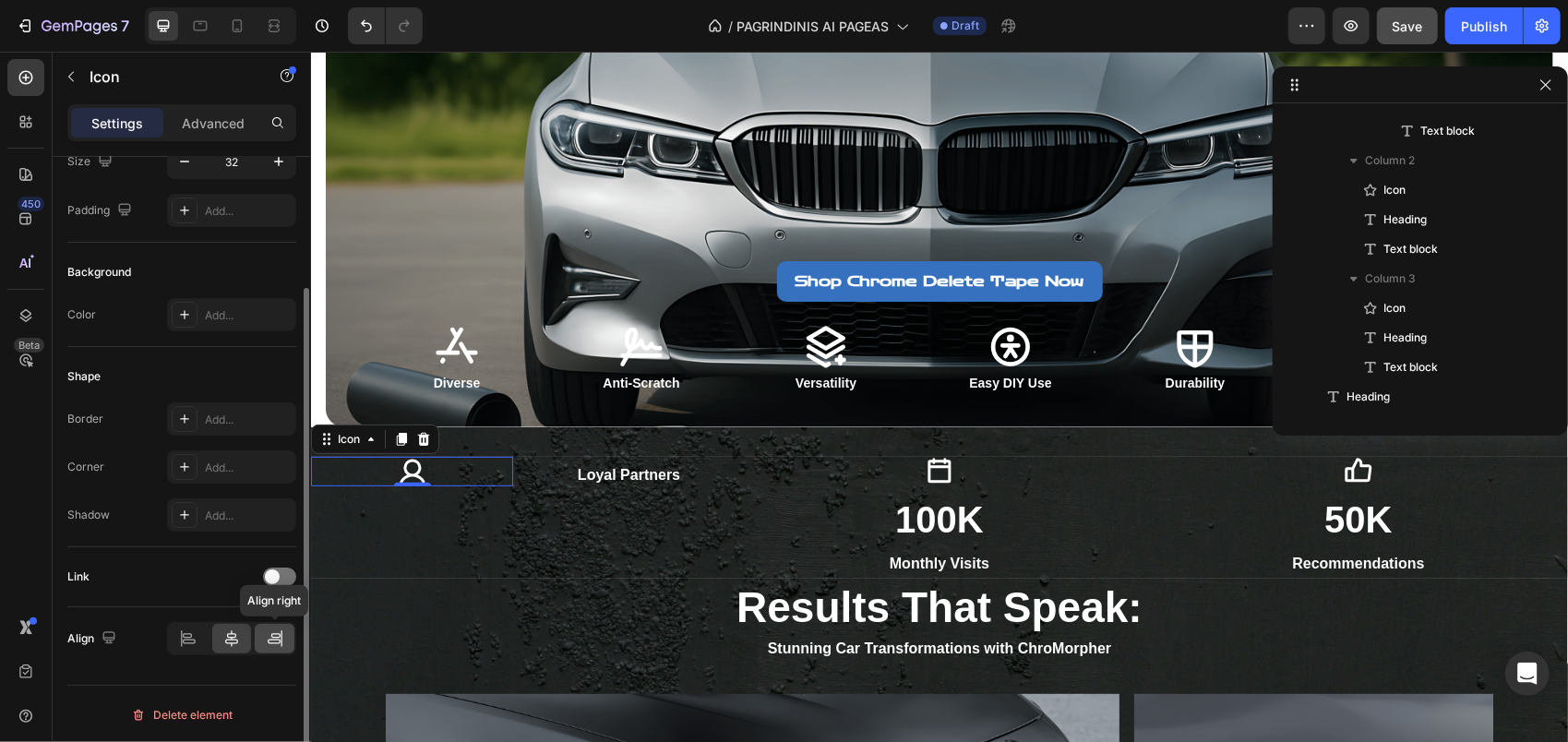
click at [284, 643] on icon at bounding box center [275, 638] width 18 height 18
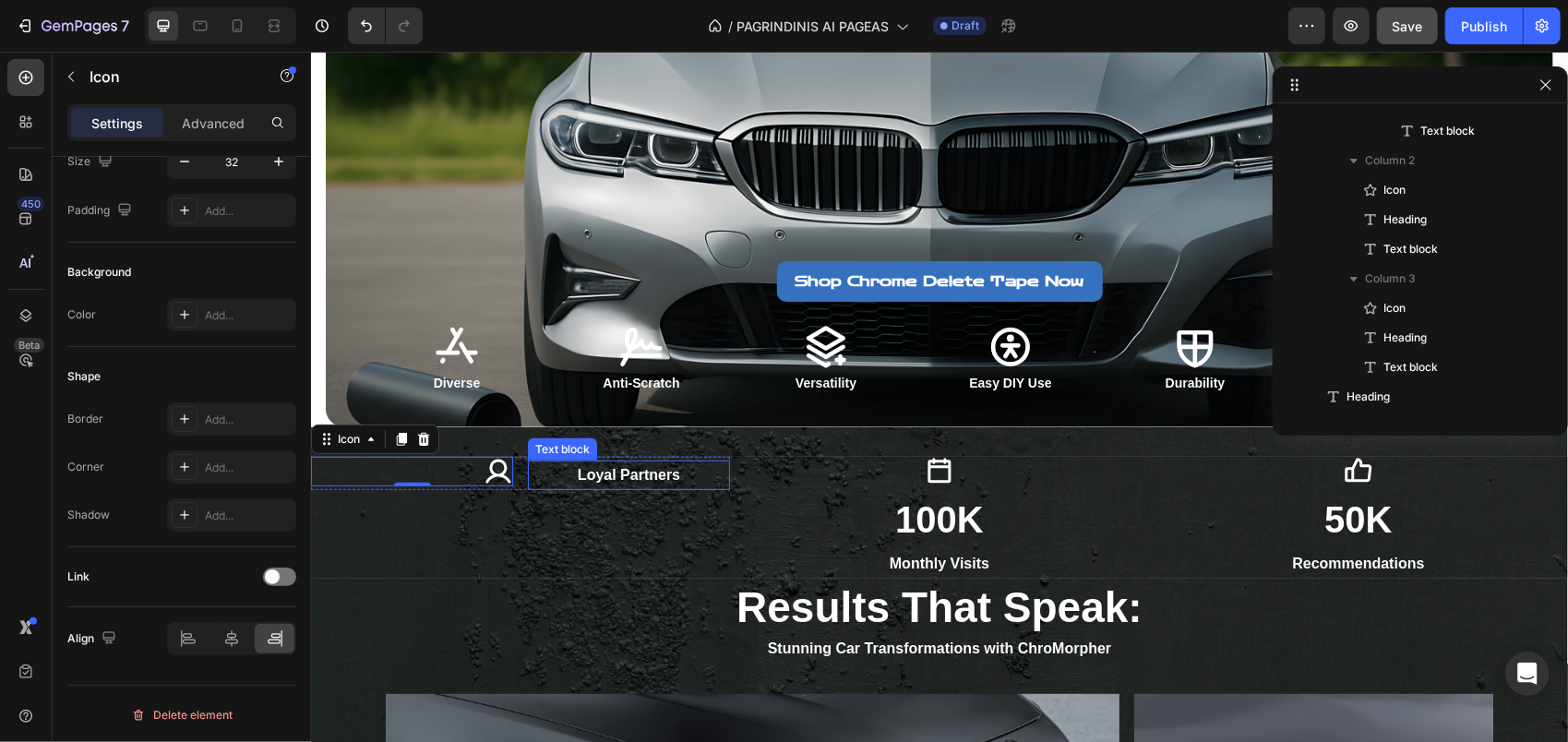
click at [563, 470] on p "Loyal Partners" at bounding box center [627, 475] width 198 height 27
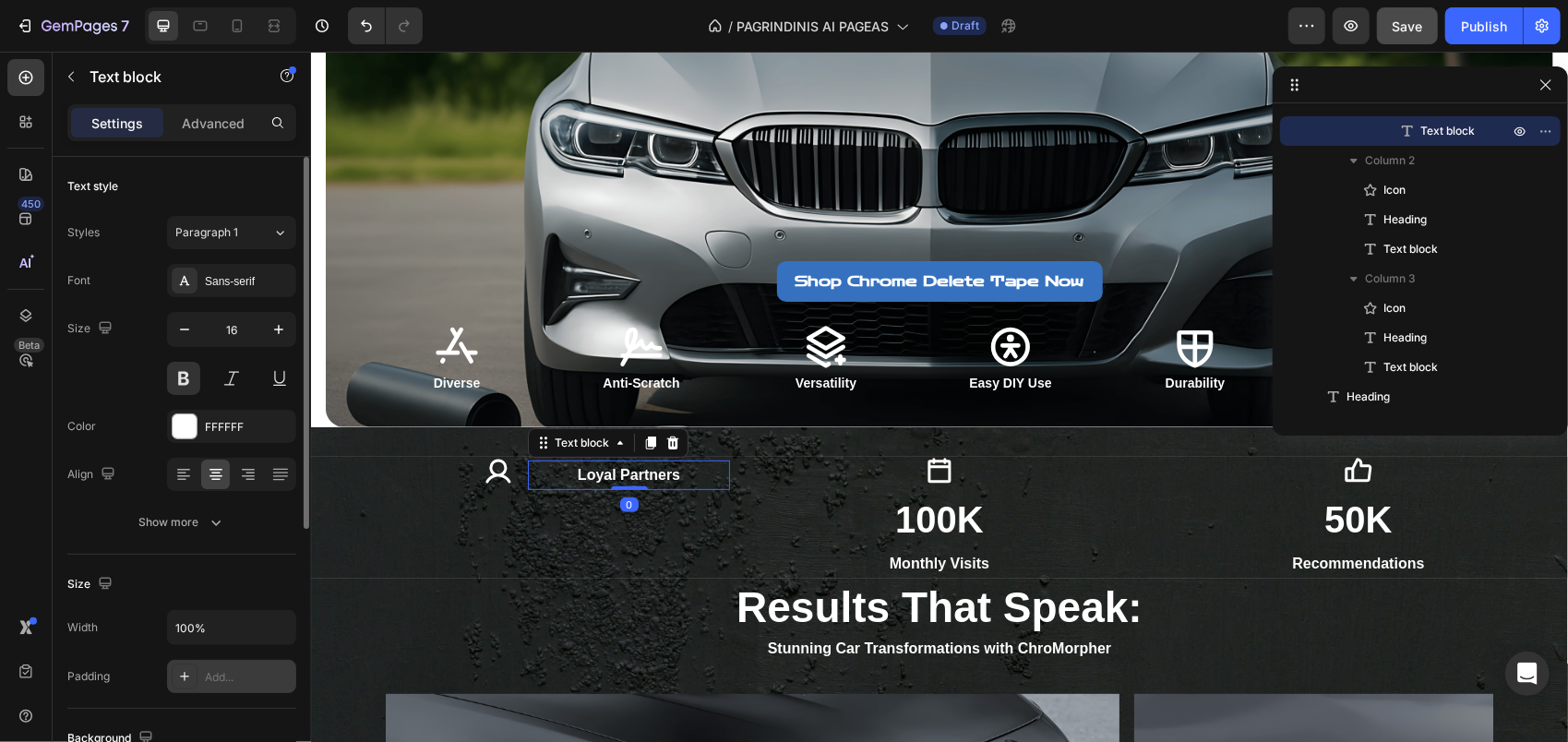
scroll to position [453, 0]
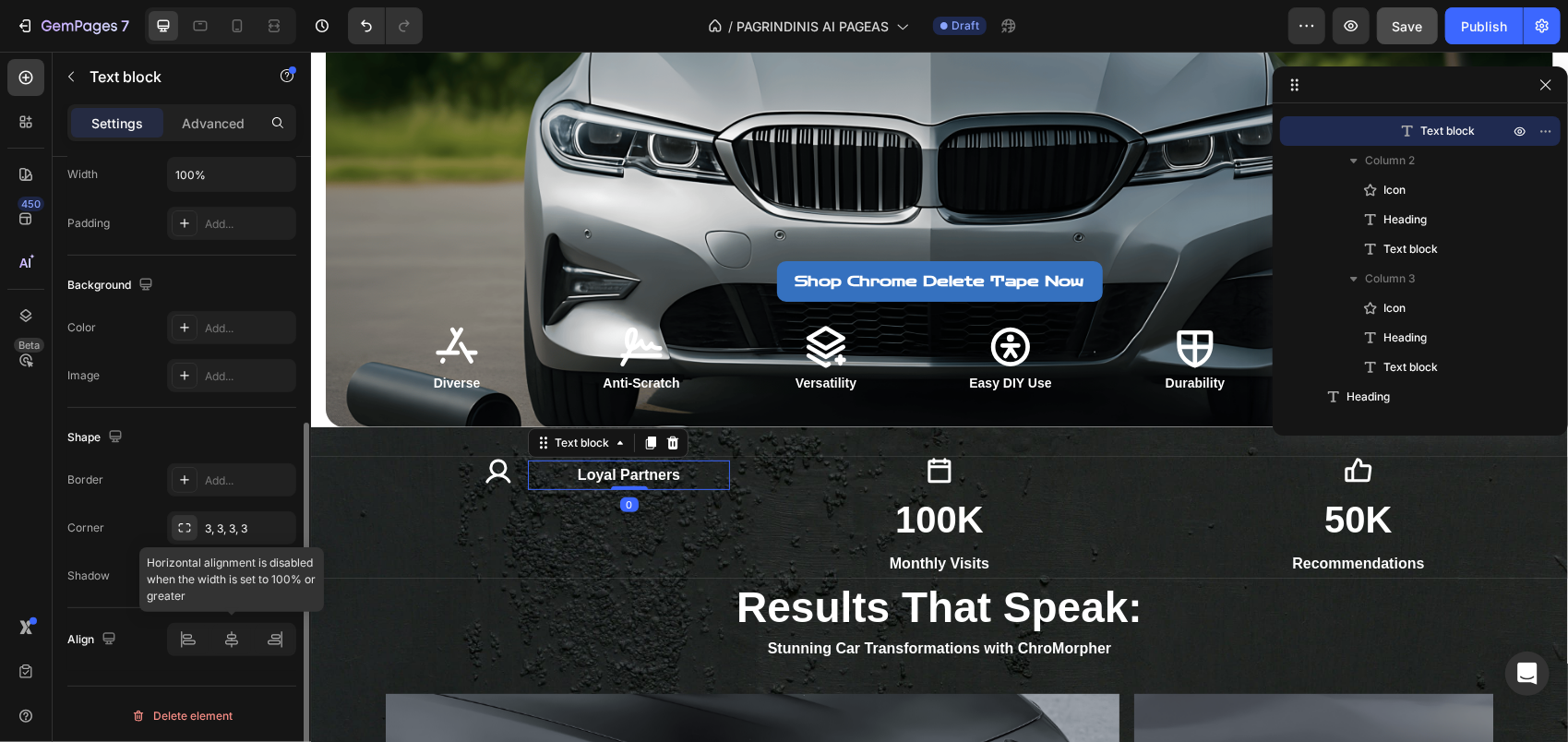
click at [199, 645] on div at bounding box center [231, 640] width 129 height 34
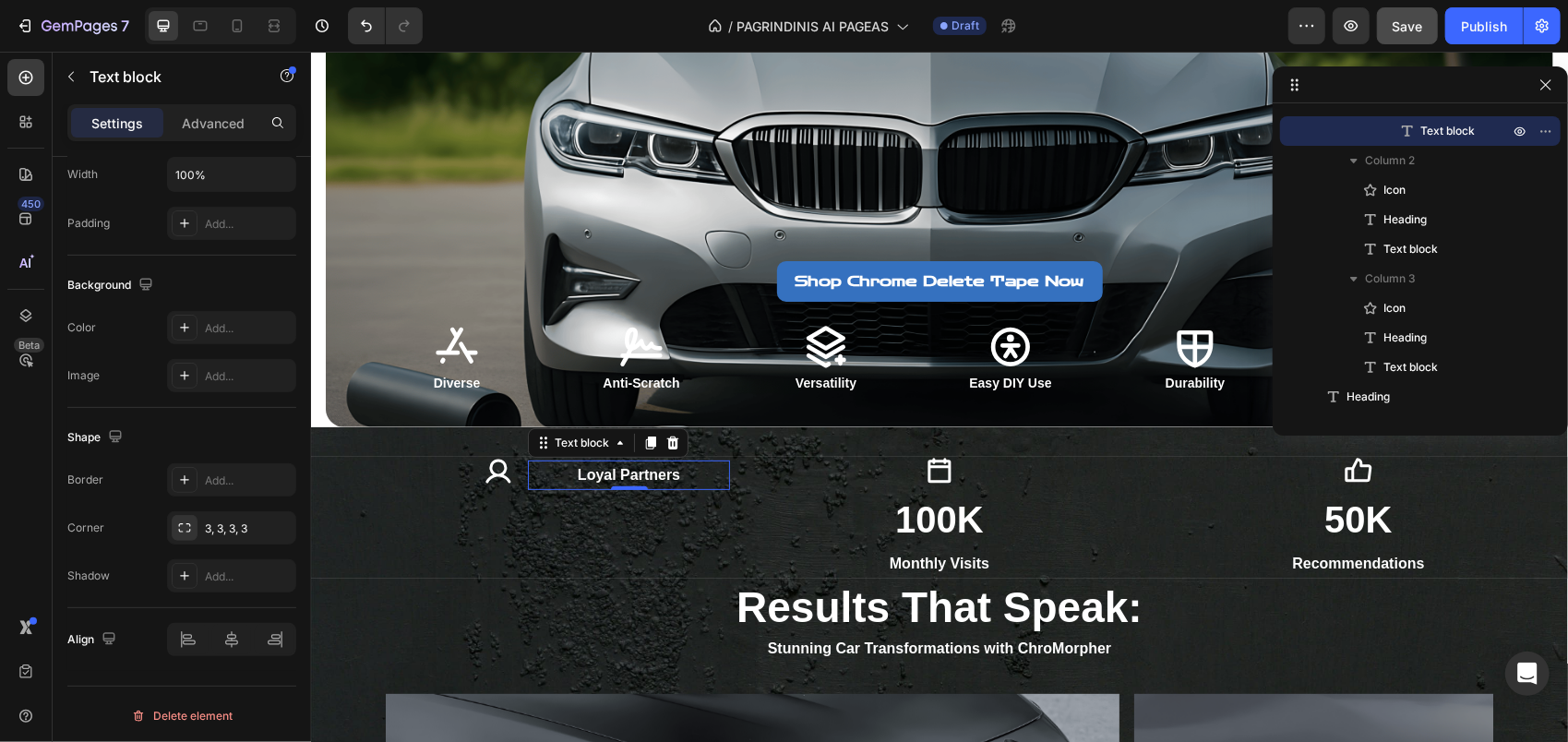
click at [667, 473] on span "Loyal Partners" at bounding box center [627, 474] width 102 height 15
drag, startPoint x: 683, startPoint y: 472, endPoint x: 554, endPoint y: 472, distance: 129.0
click at [554, 472] on p "Loyal Partners" at bounding box center [627, 475] width 198 height 27
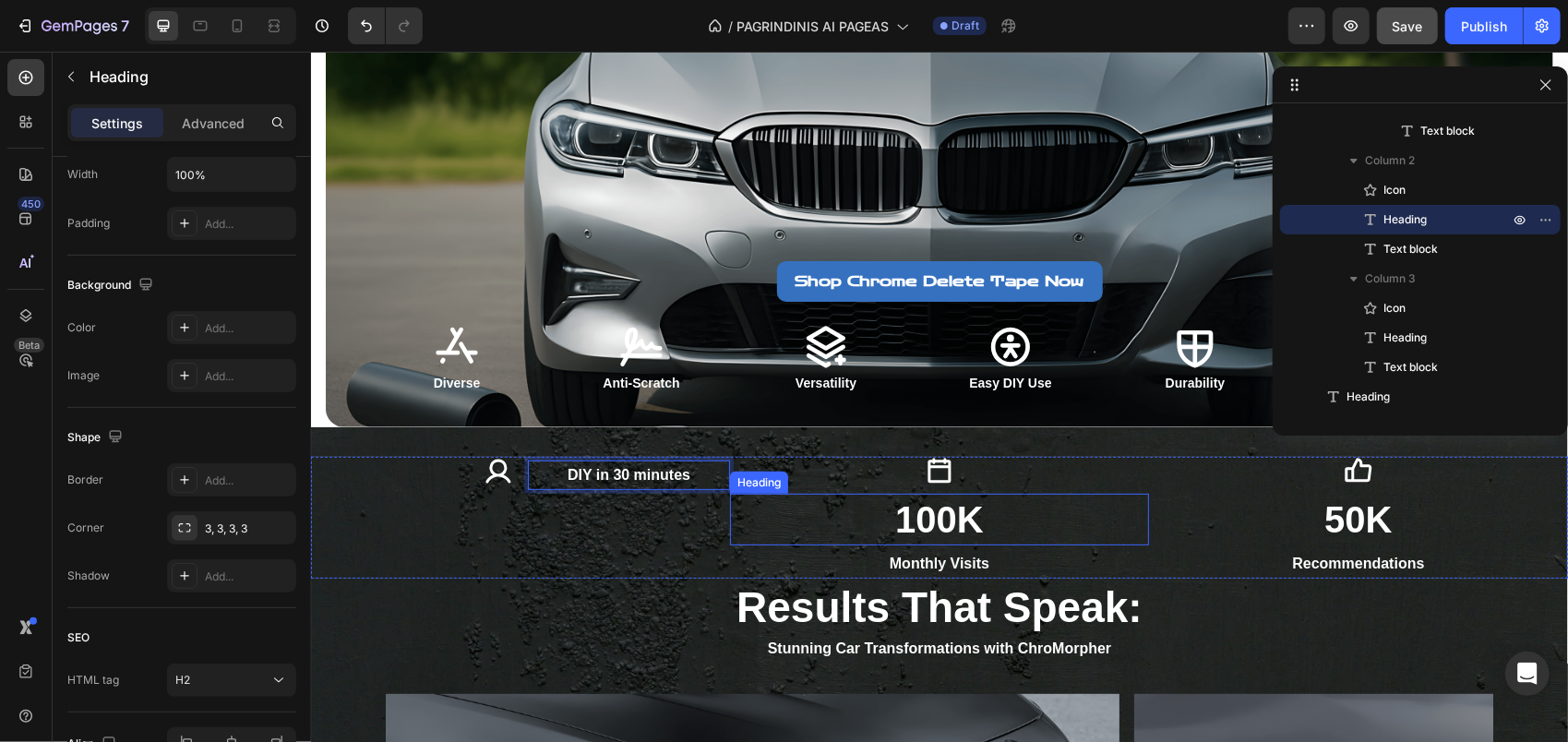
click at [880, 528] on h2 "100K" at bounding box center [939, 519] width 420 height 52
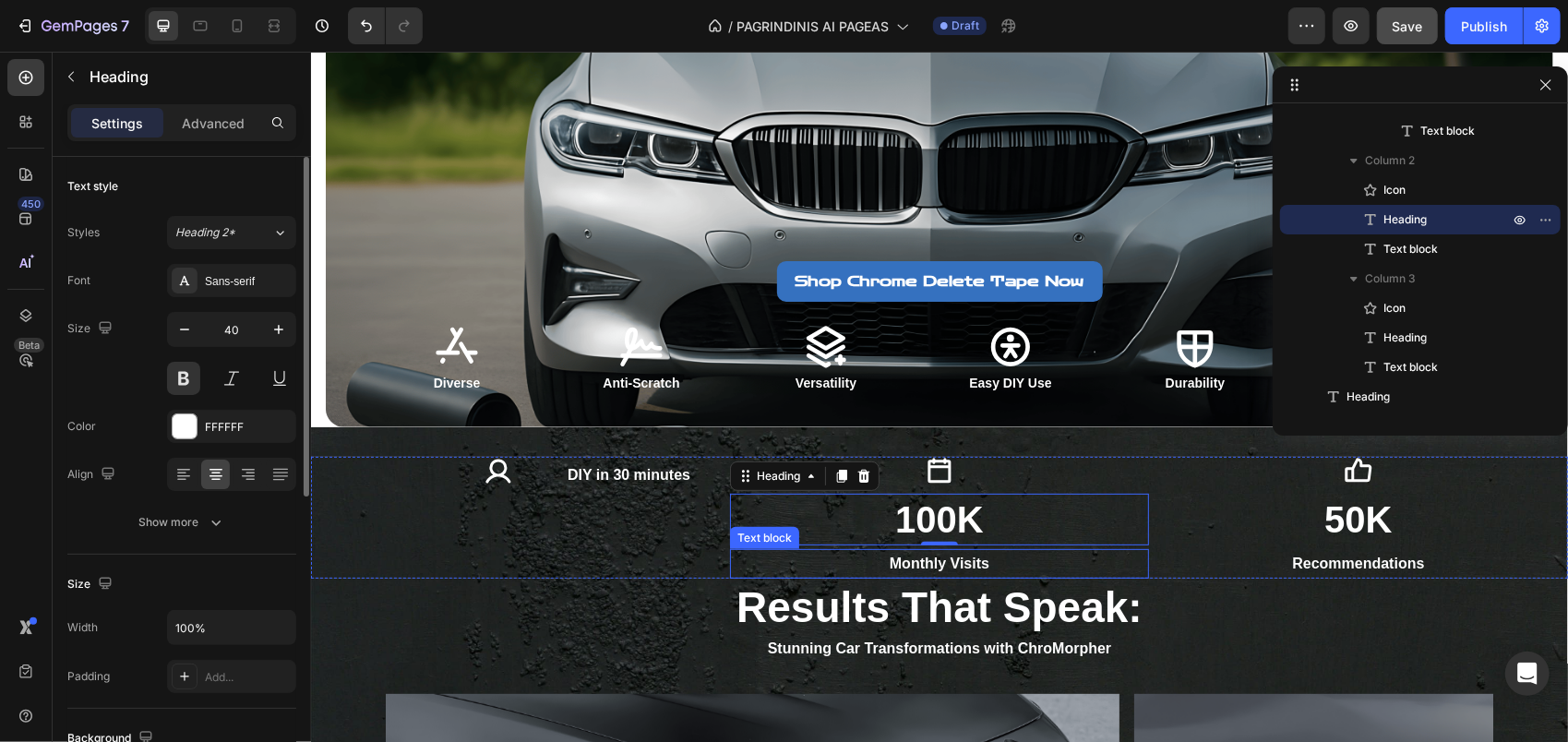
click at [875, 561] on p "Monthly Visits" at bounding box center [939, 563] width 416 height 27
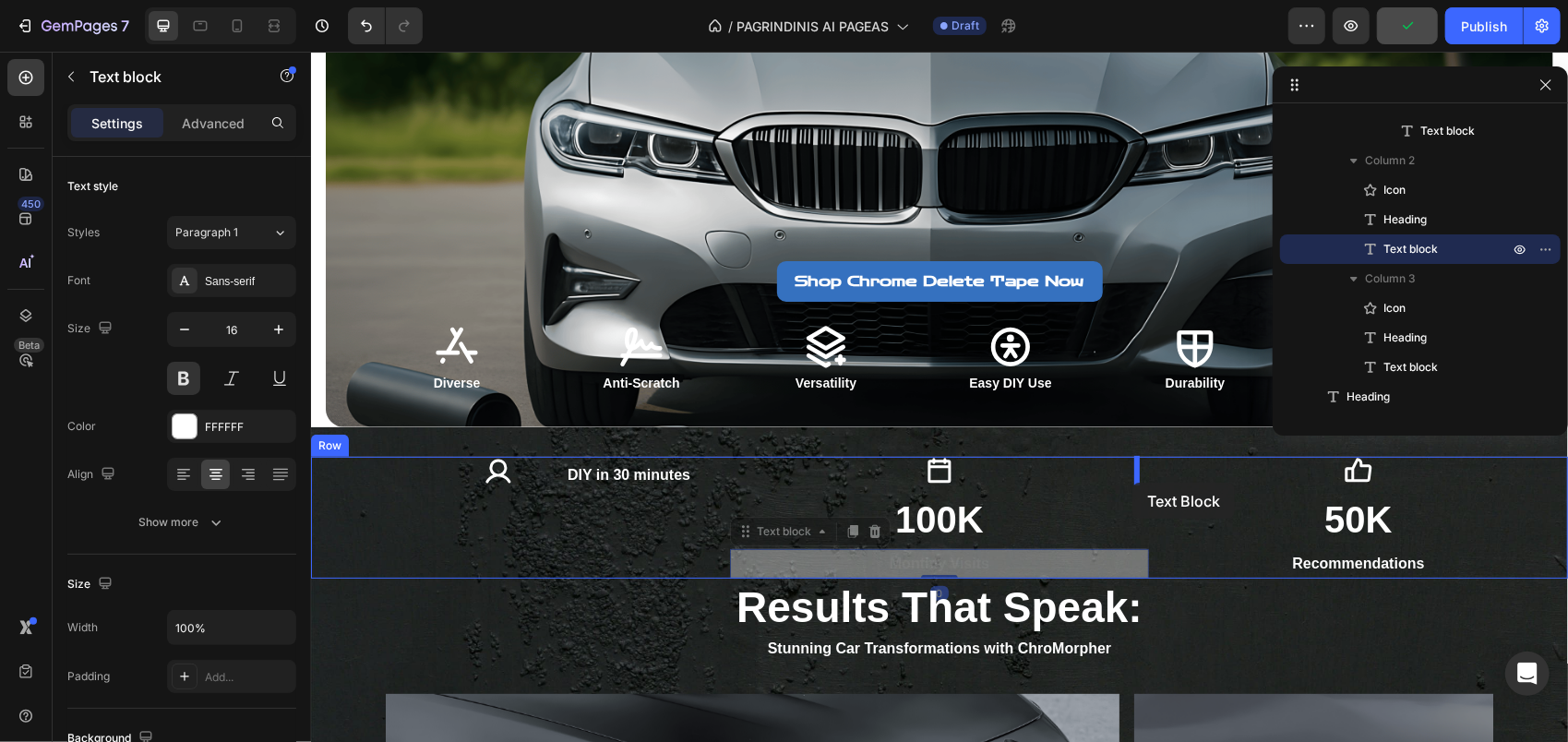
drag, startPoint x: 735, startPoint y: 538, endPoint x: 1132, endPoint y: 482, distance: 400.9
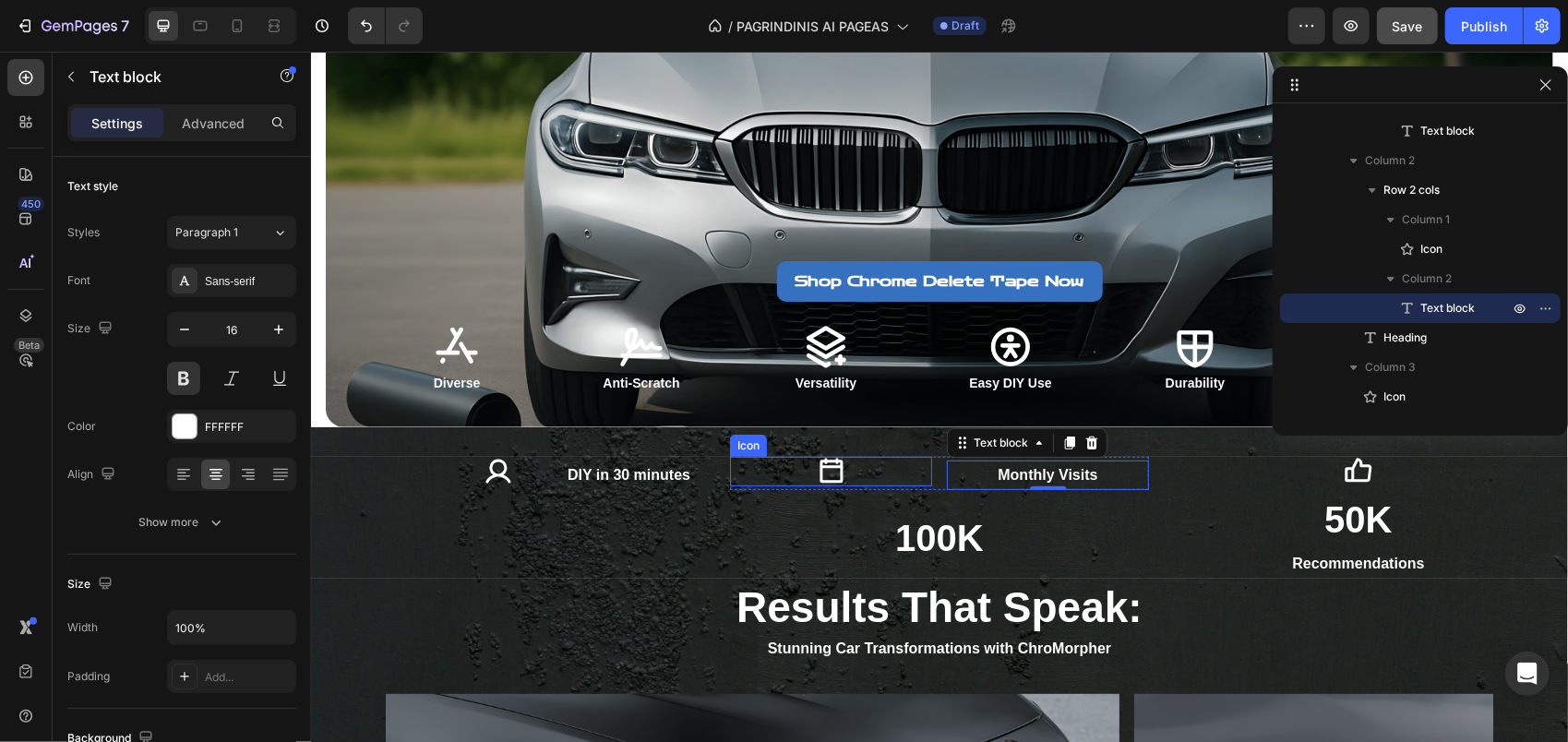
click at [881, 476] on div "Icon" at bounding box center [829, 470] width 202 height 30
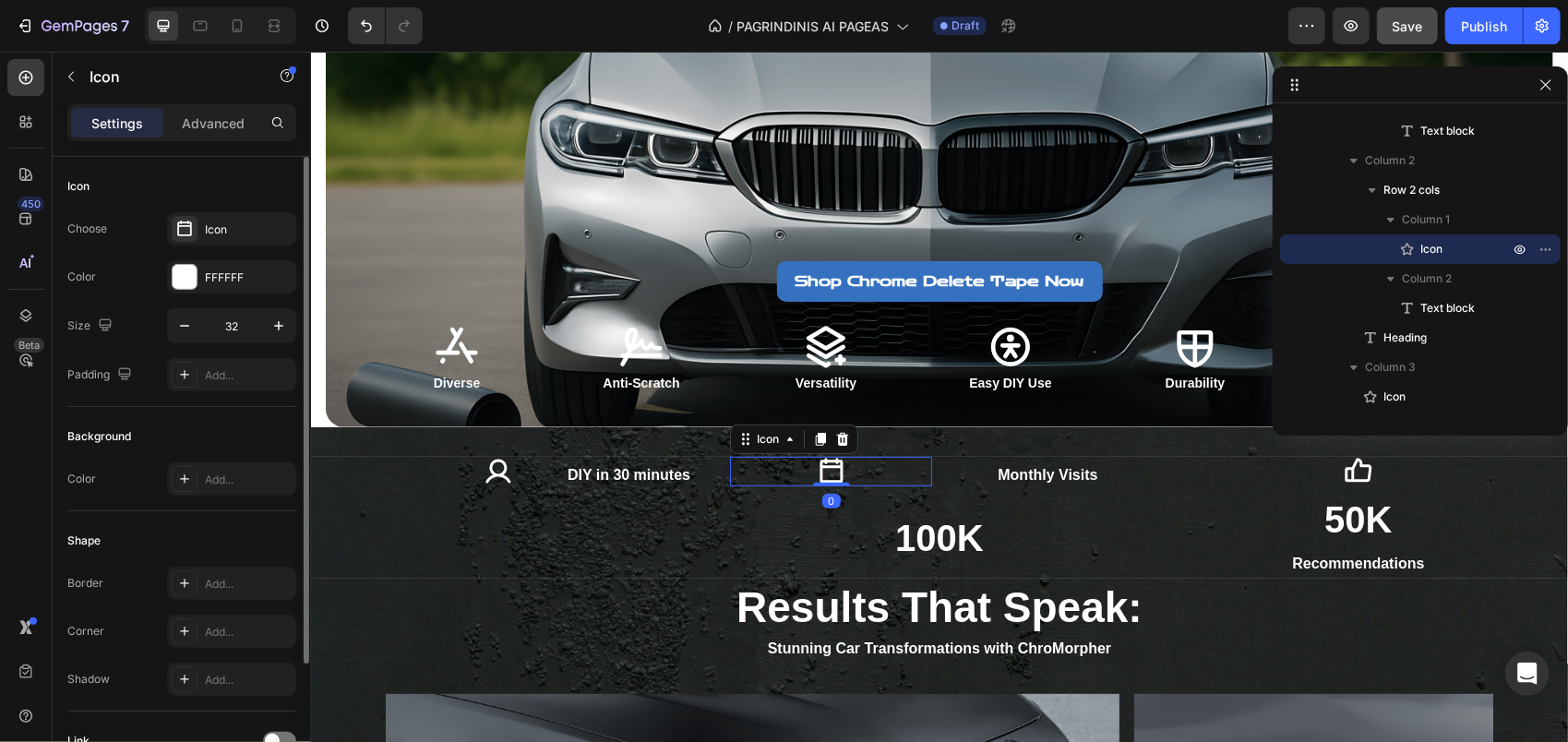
scroll to position [165, 0]
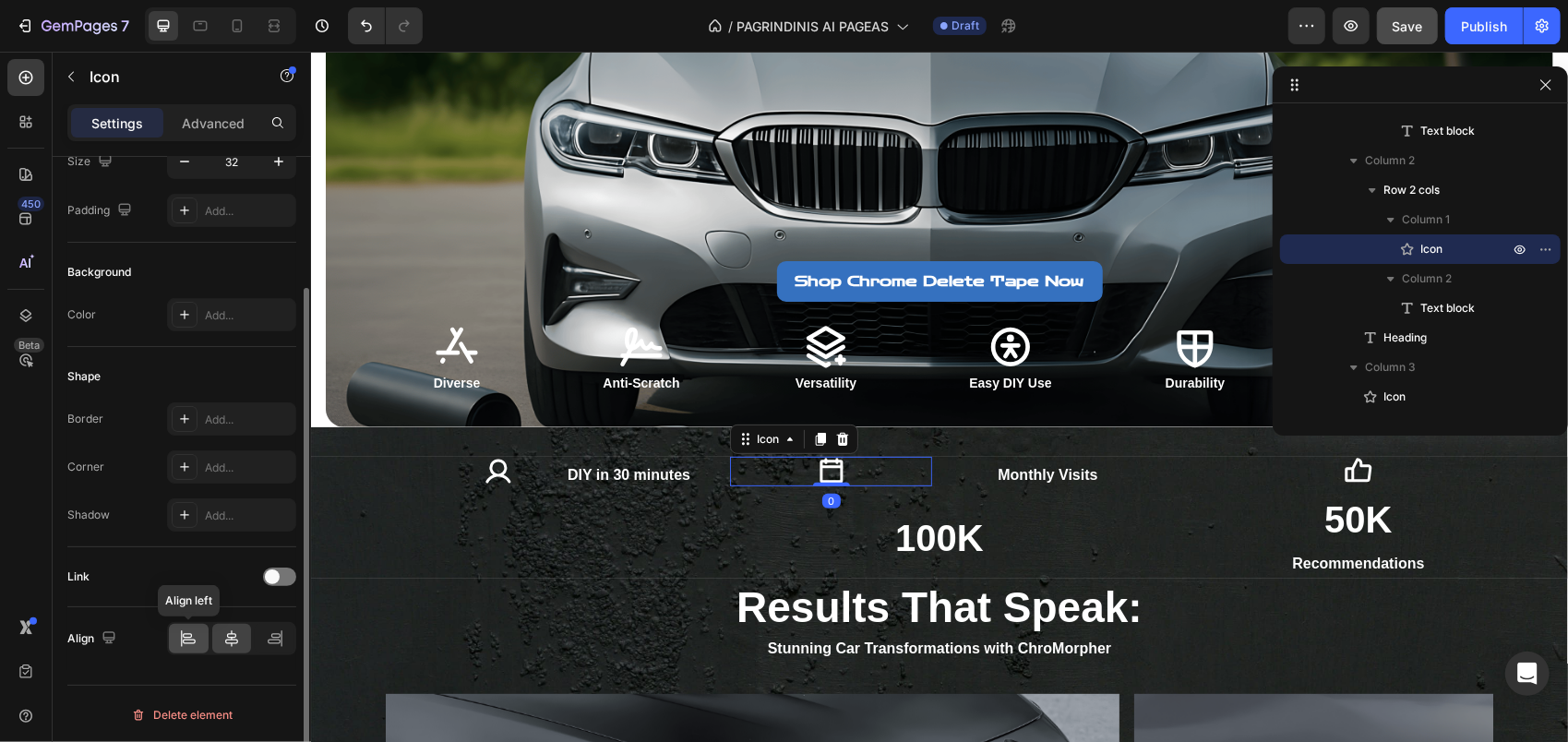
click at [199, 639] on div at bounding box center [188, 638] width 39 height 30
click at [230, 633] on icon at bounding box center [231, 638] width 18 height 18
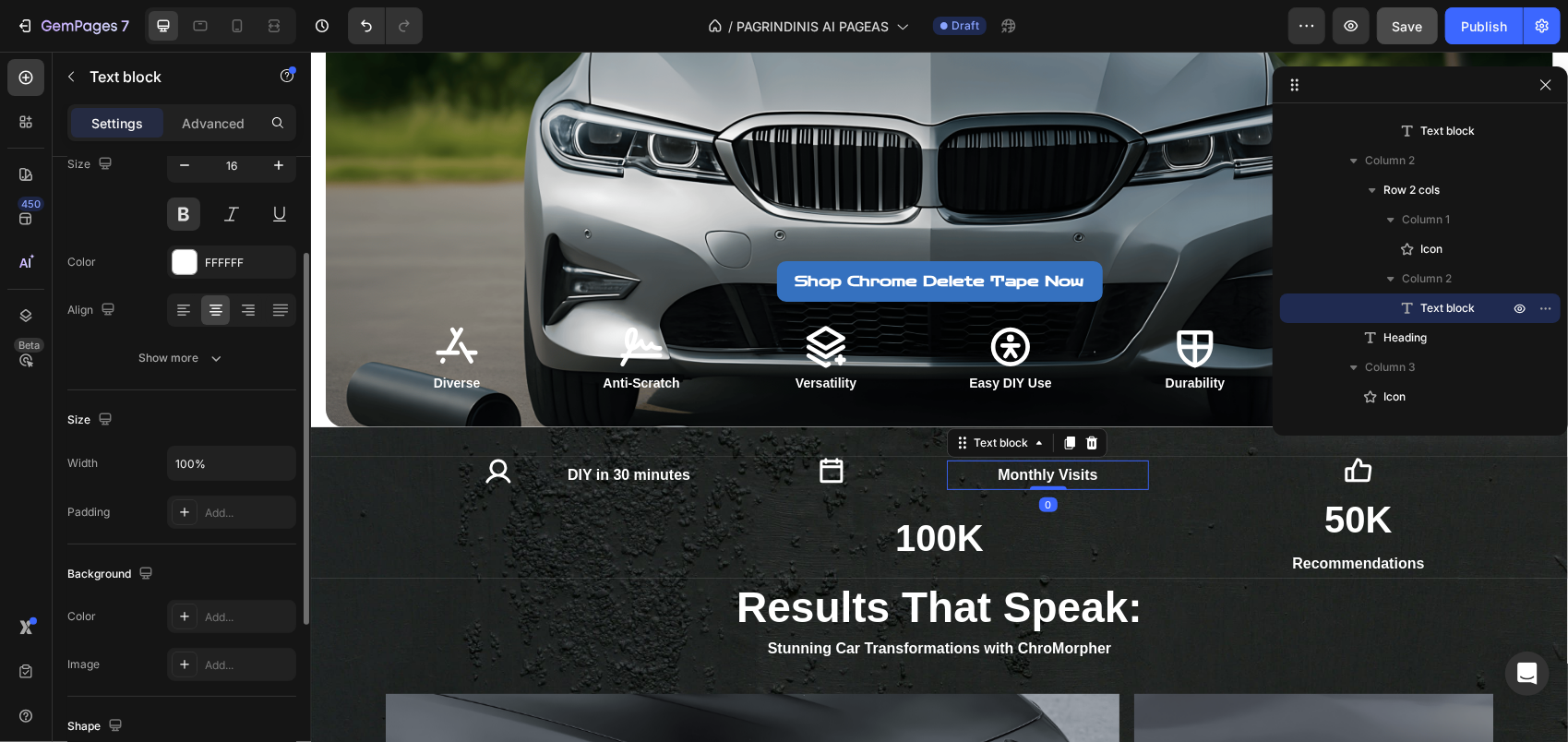
click at [971, 469] on p "Monthly Visits" at bounding box center [1047, 475] width 198 height 27
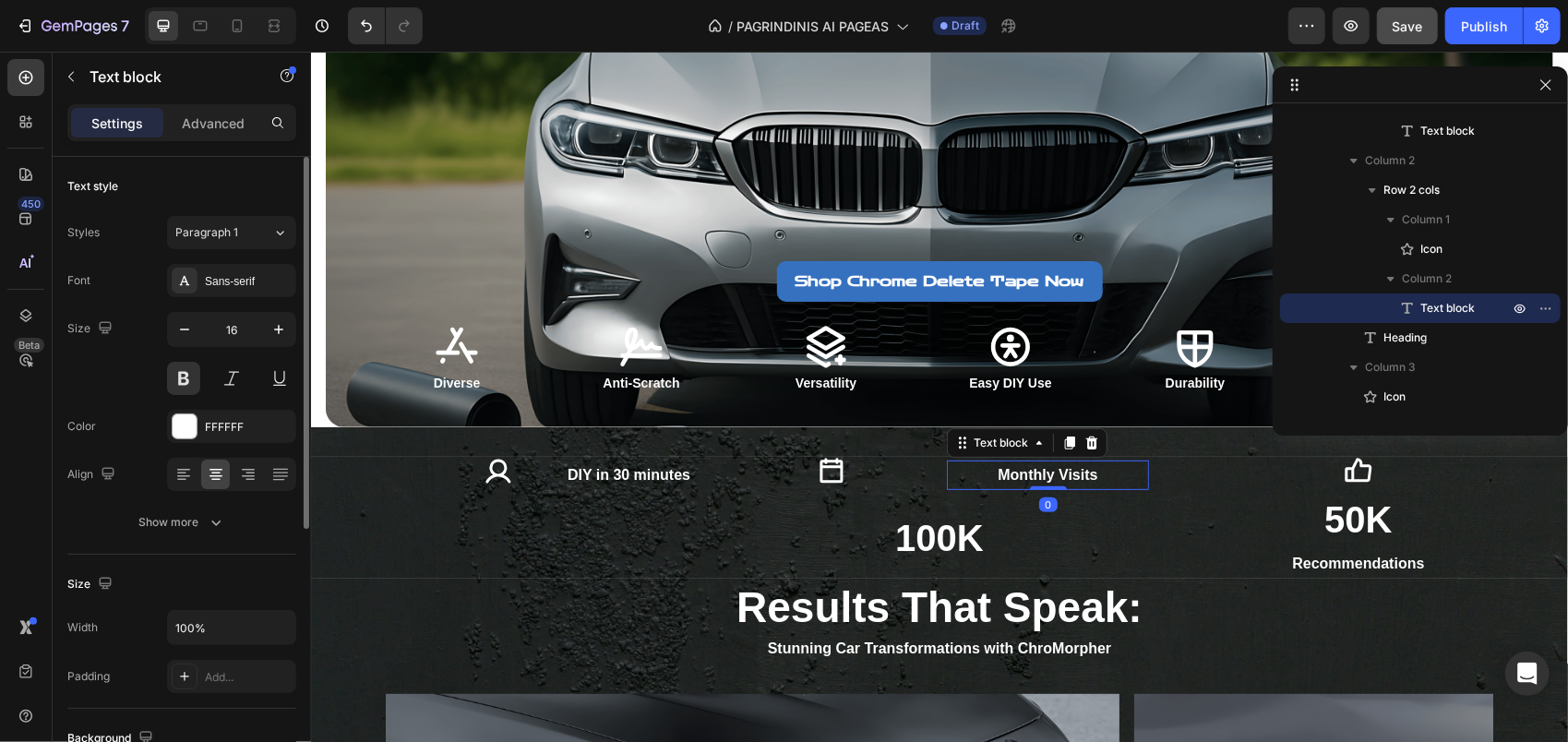
scroll to position [453, 0]
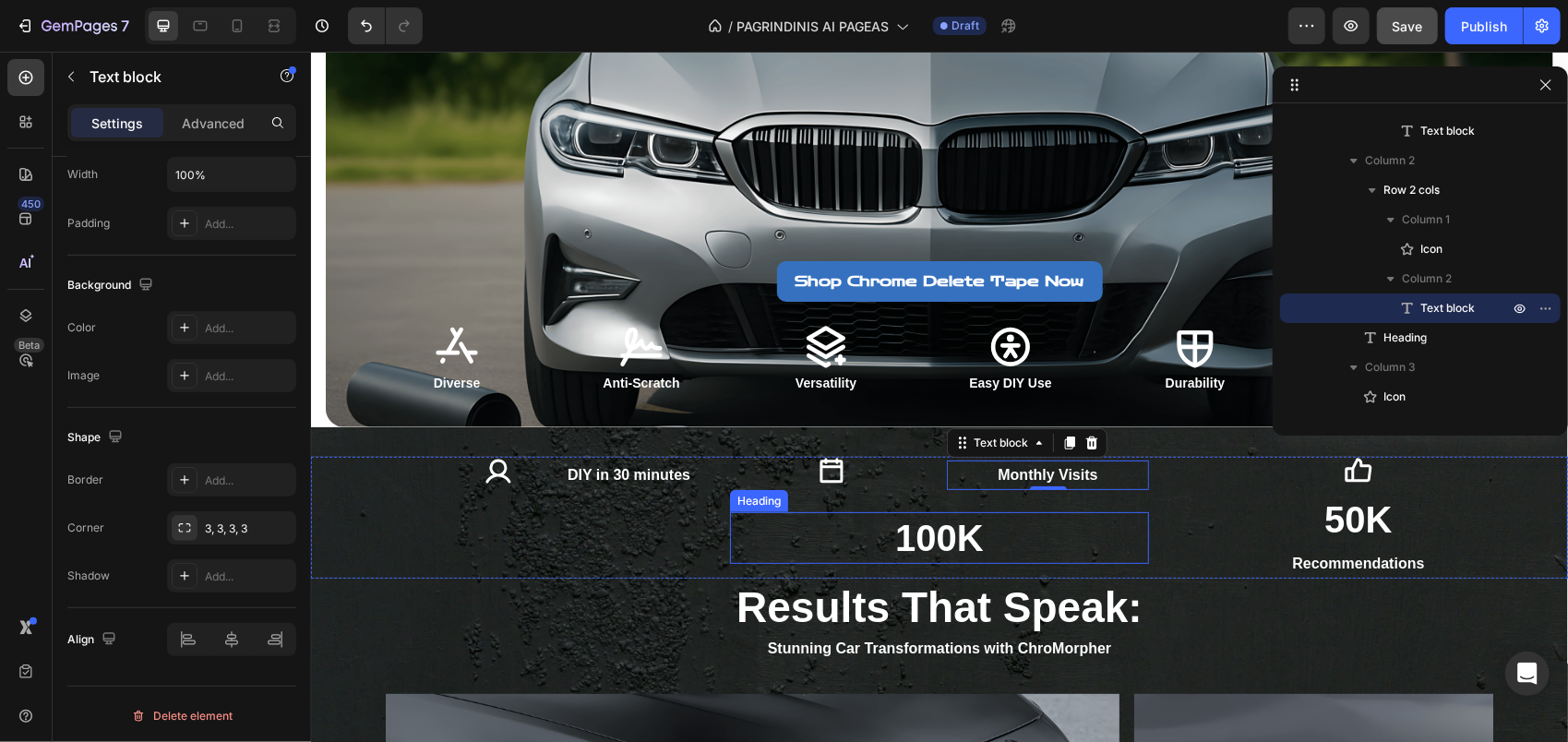
click at [936, 544] on span "100K" at bounding box center [939, 537] width 89 height 40
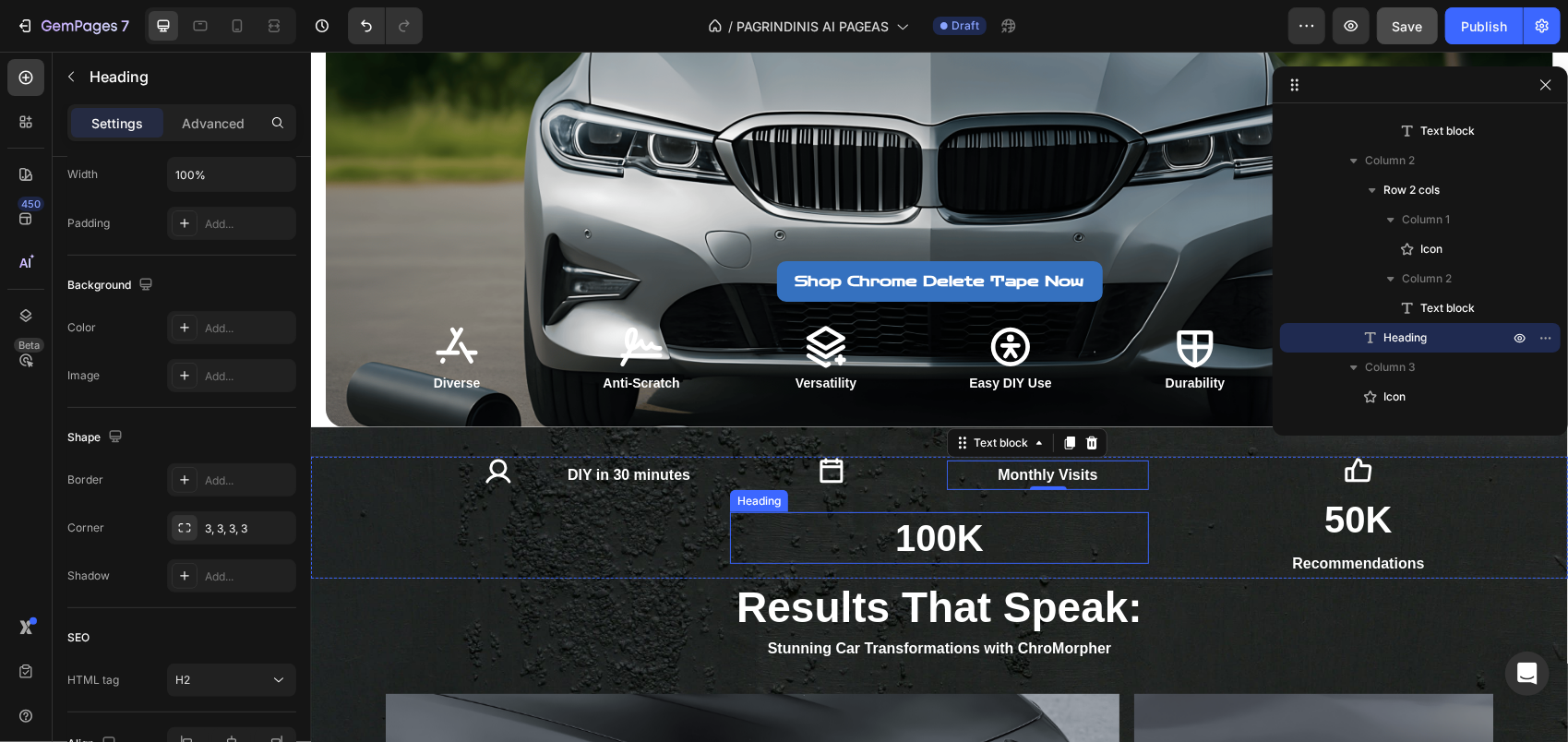
scroll to position [0, 0]
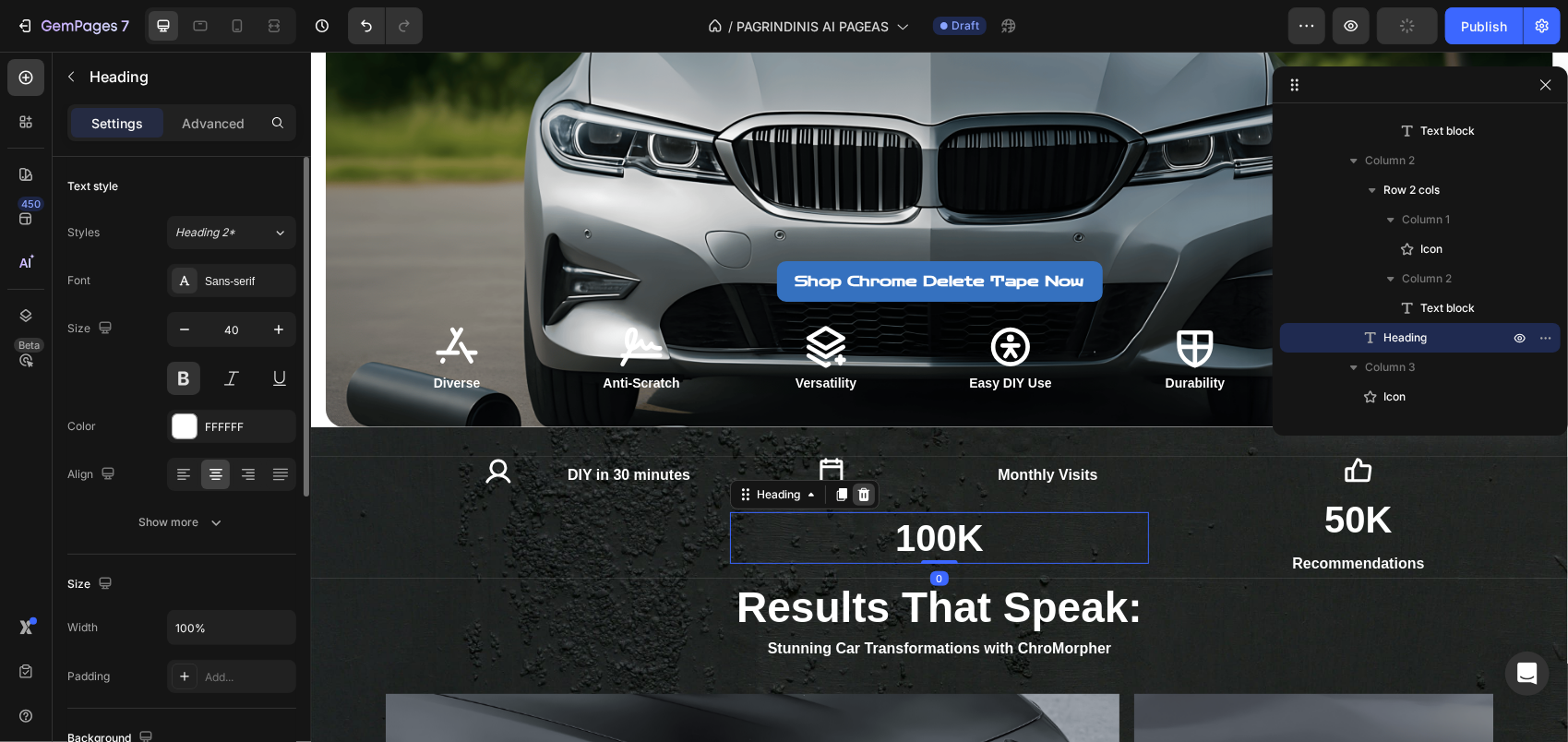
click at [855, 488] on icon at bounding box center [862, 493] width 14 height 14
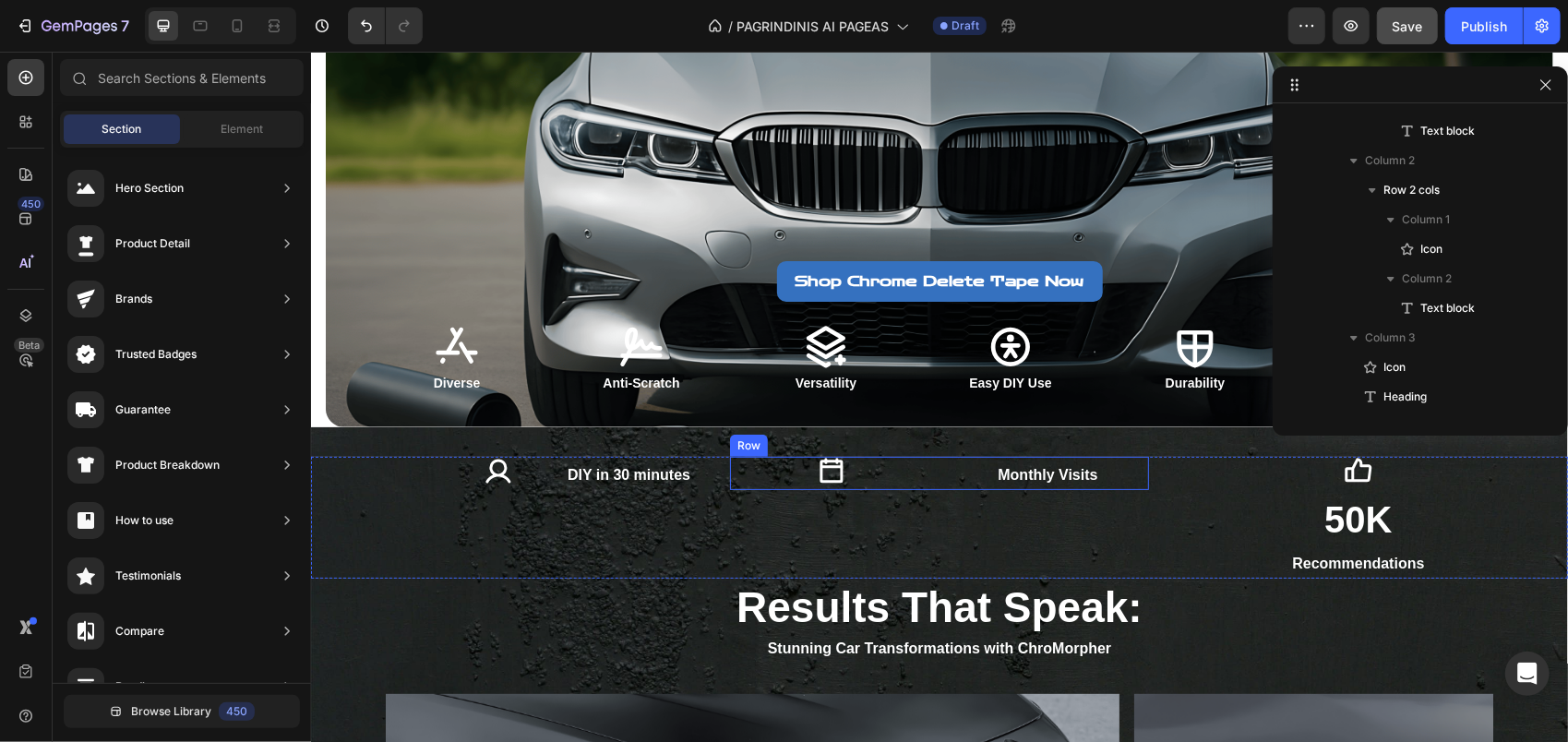
click at [926, 476] on div "Icon Monthly Visits Text block Row" at bounding box center [939, 473] width 420 height 34
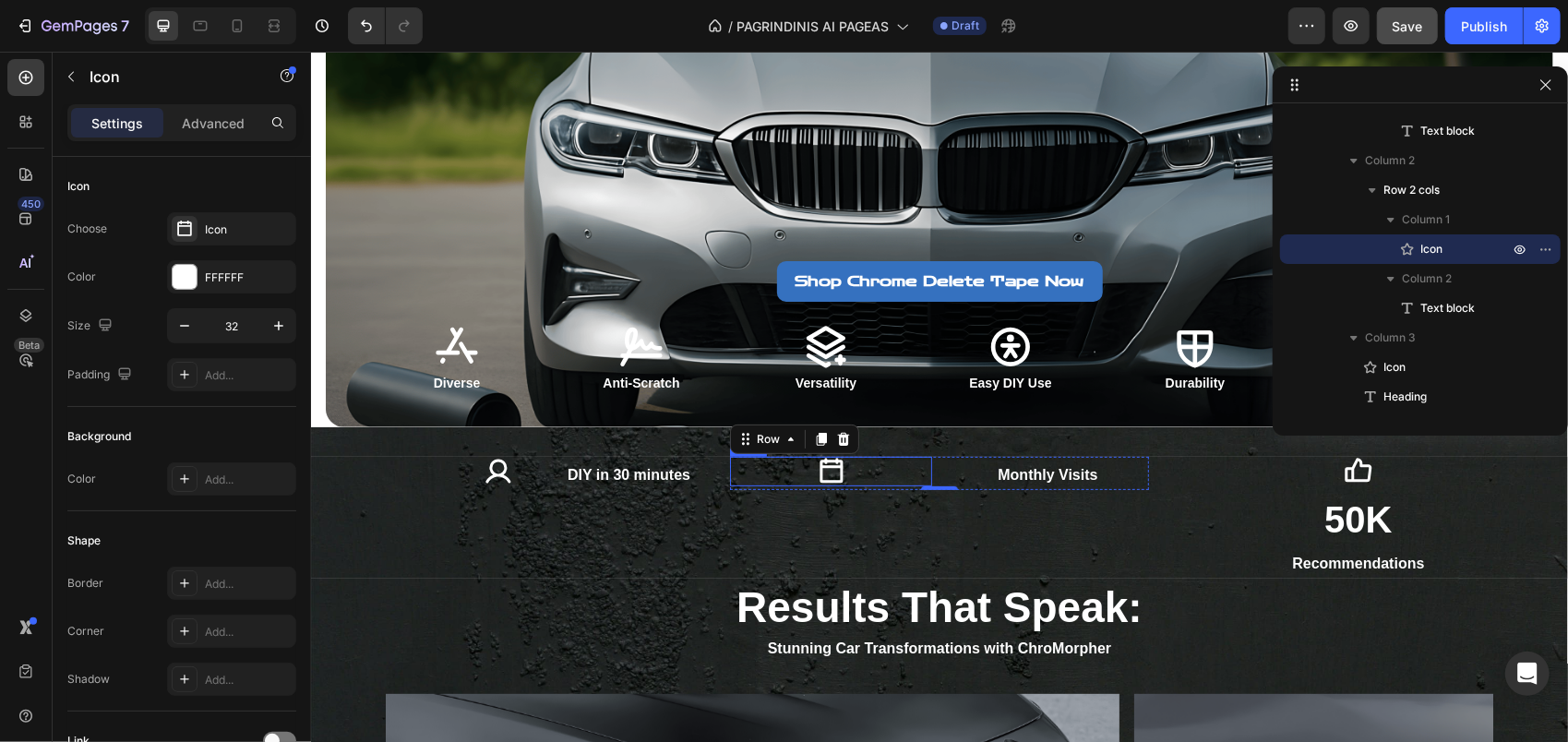
click at [852, 466] on div "Icon" at bounding box center [829, 470] width 202 height 30
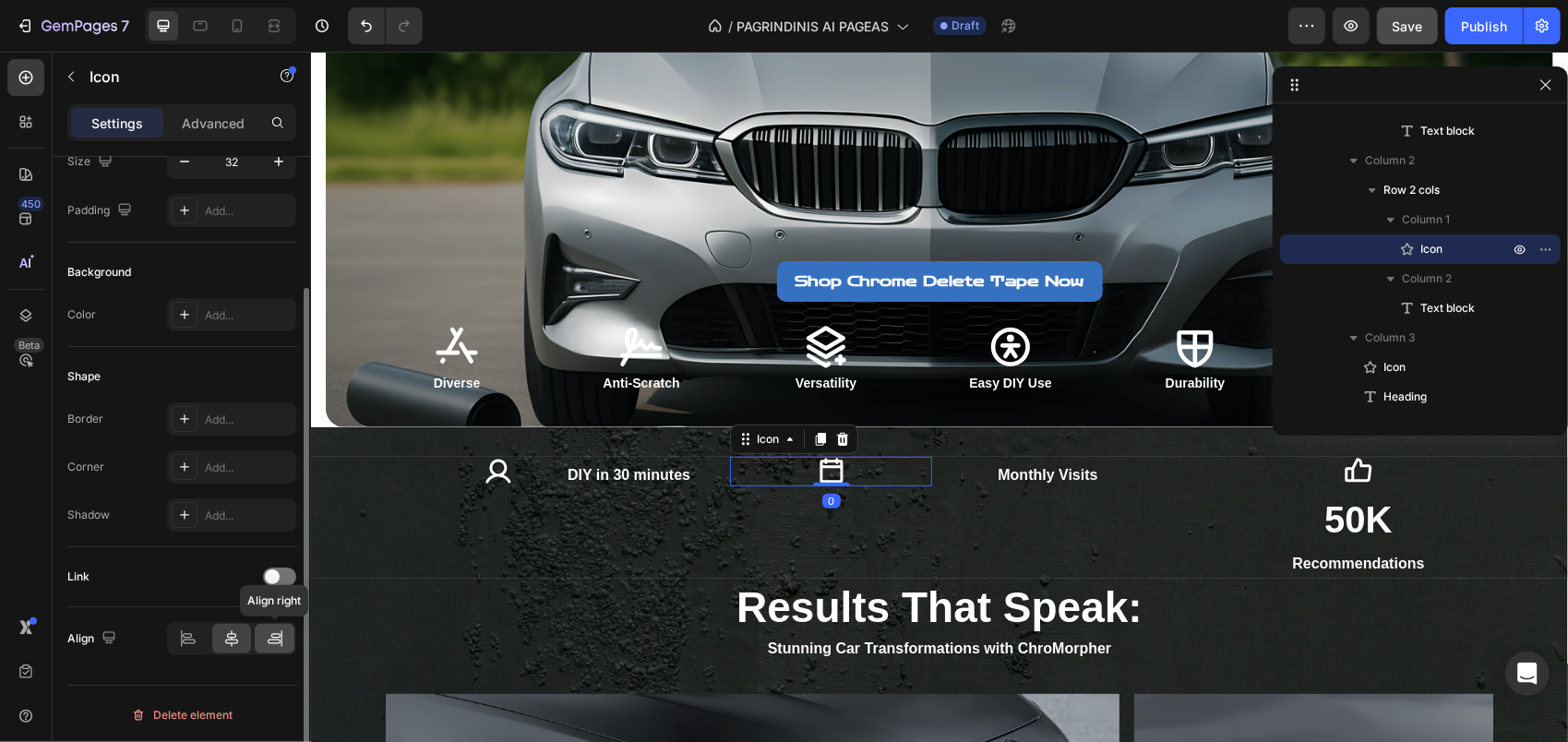
click at [280, 633] on icon at bounding box center [276, 635] width 10 height 5
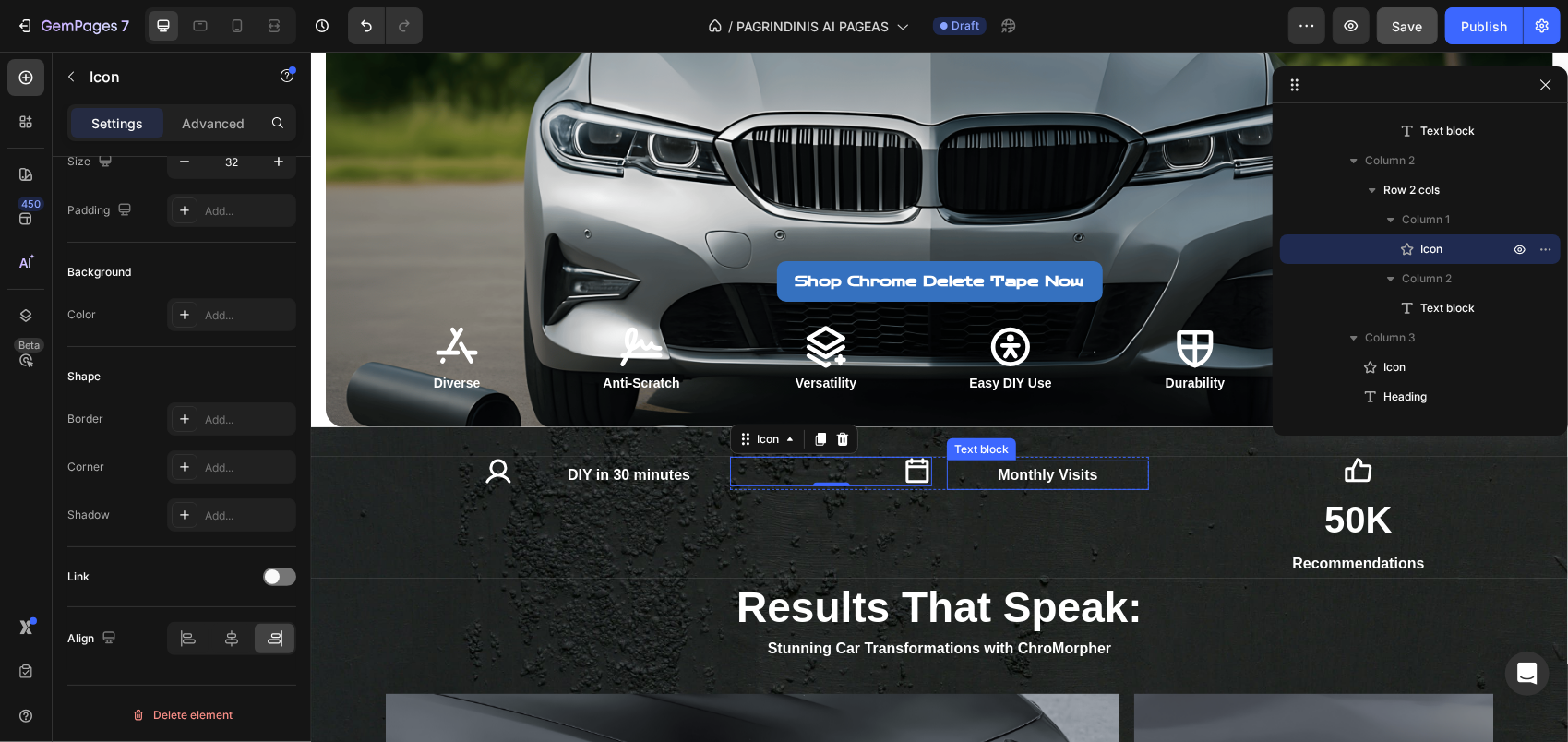
click at [997, 470] on span "Monthly Visits" at bounding box center [1047, 474] width 100 height 15
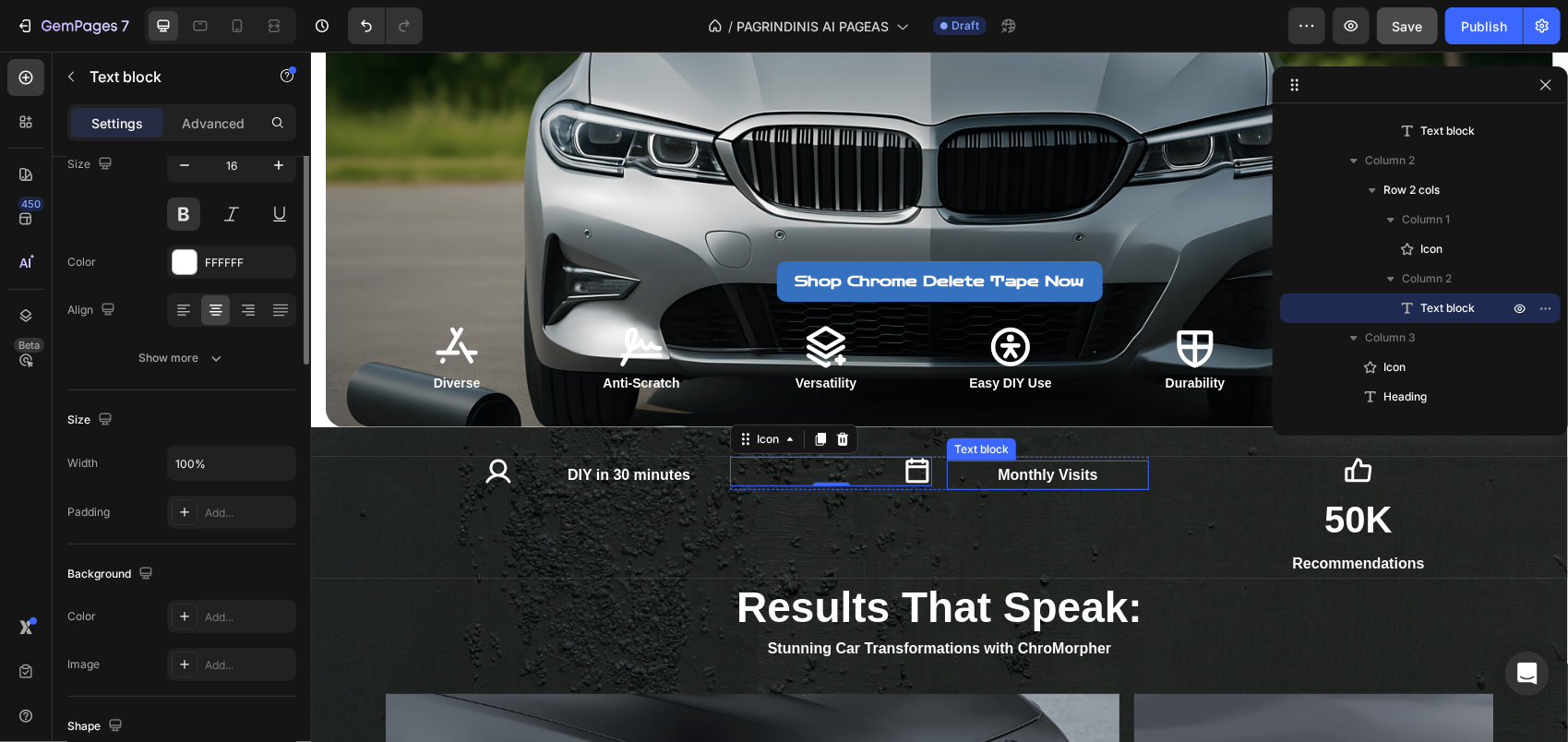
scroll to position [0, 0]
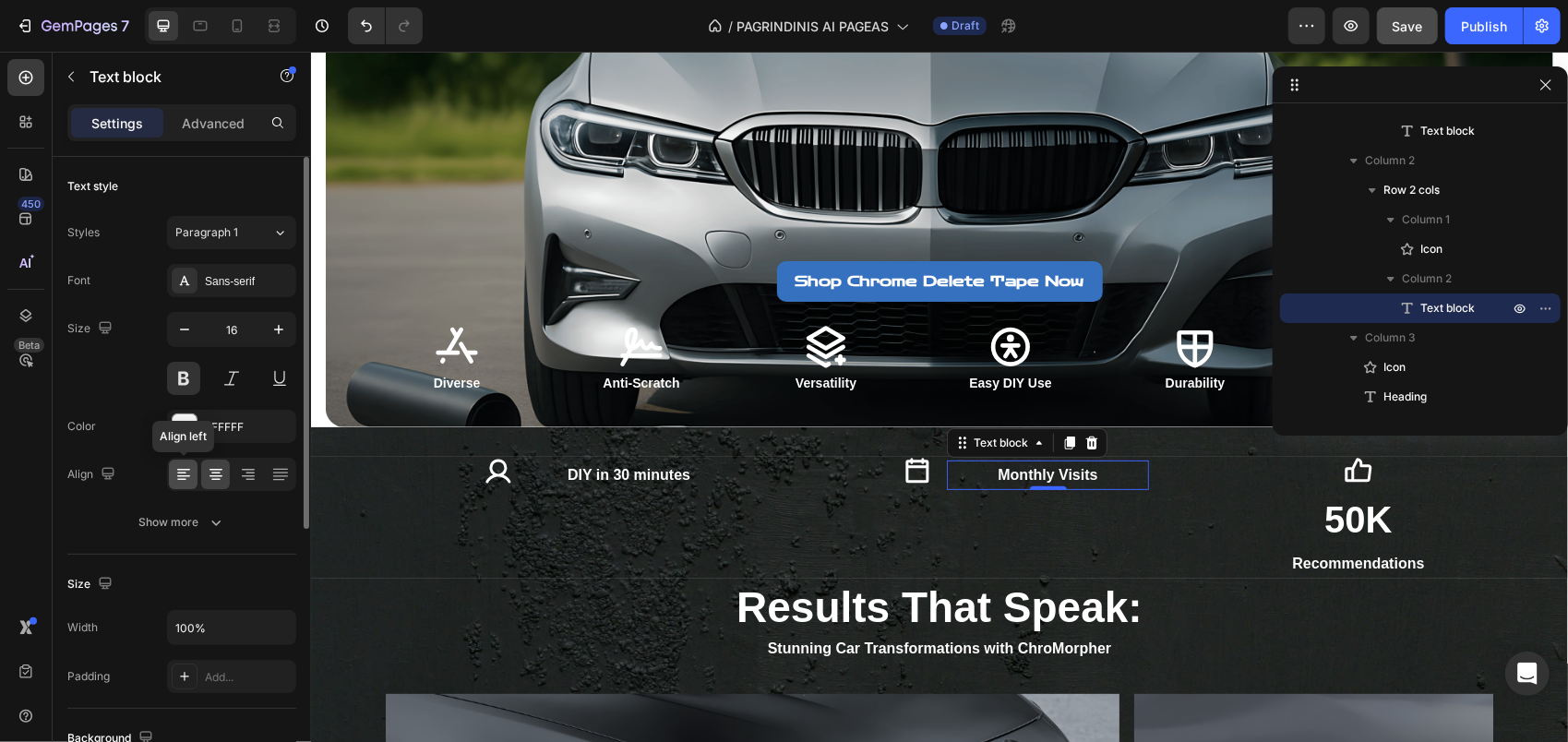
click at [181, 479] on icon at bounding box center [182, 480] width 10 height 2
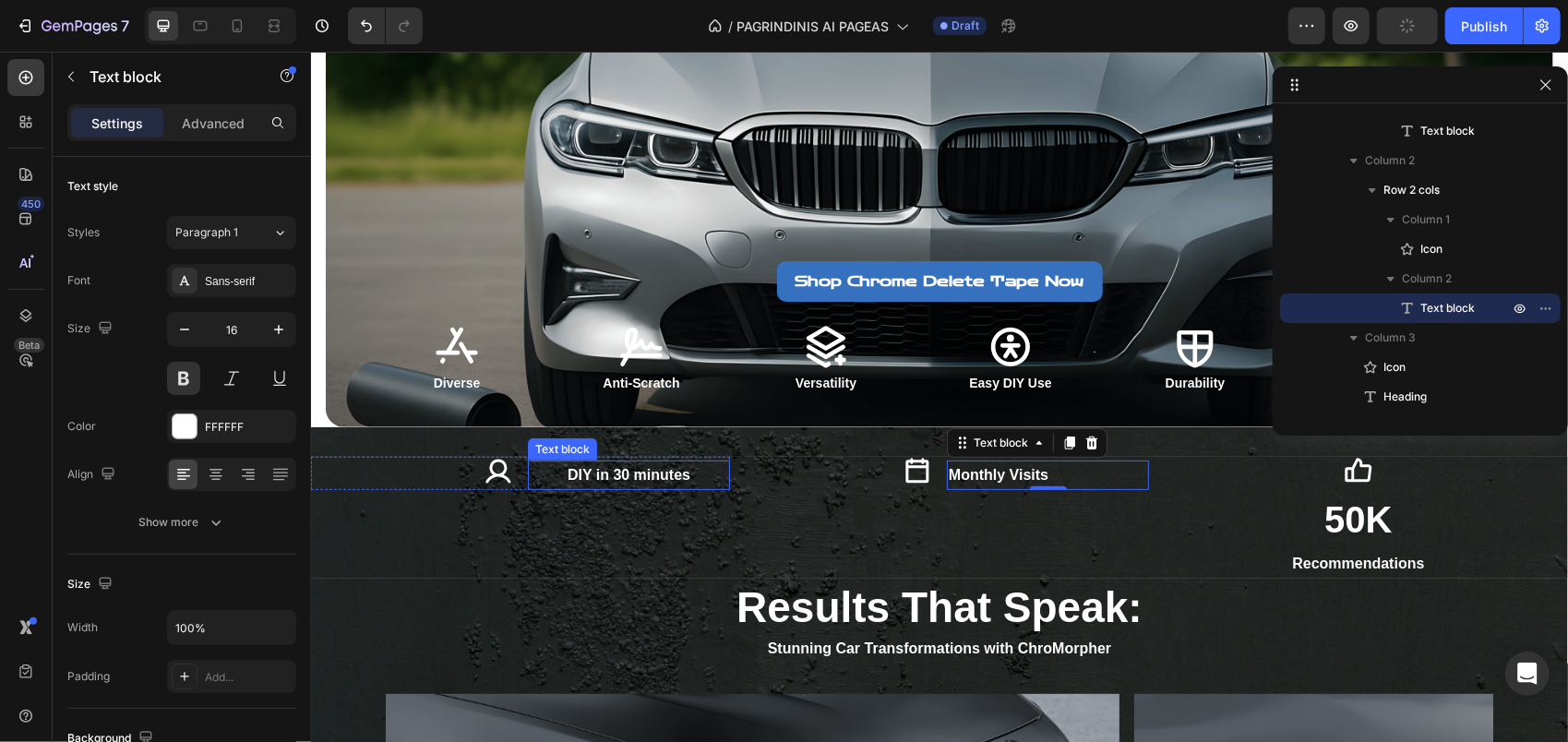
click at [537, 477] on p "DIY in 30 minutes" at bounding box center [627, 475] width 198 height 27
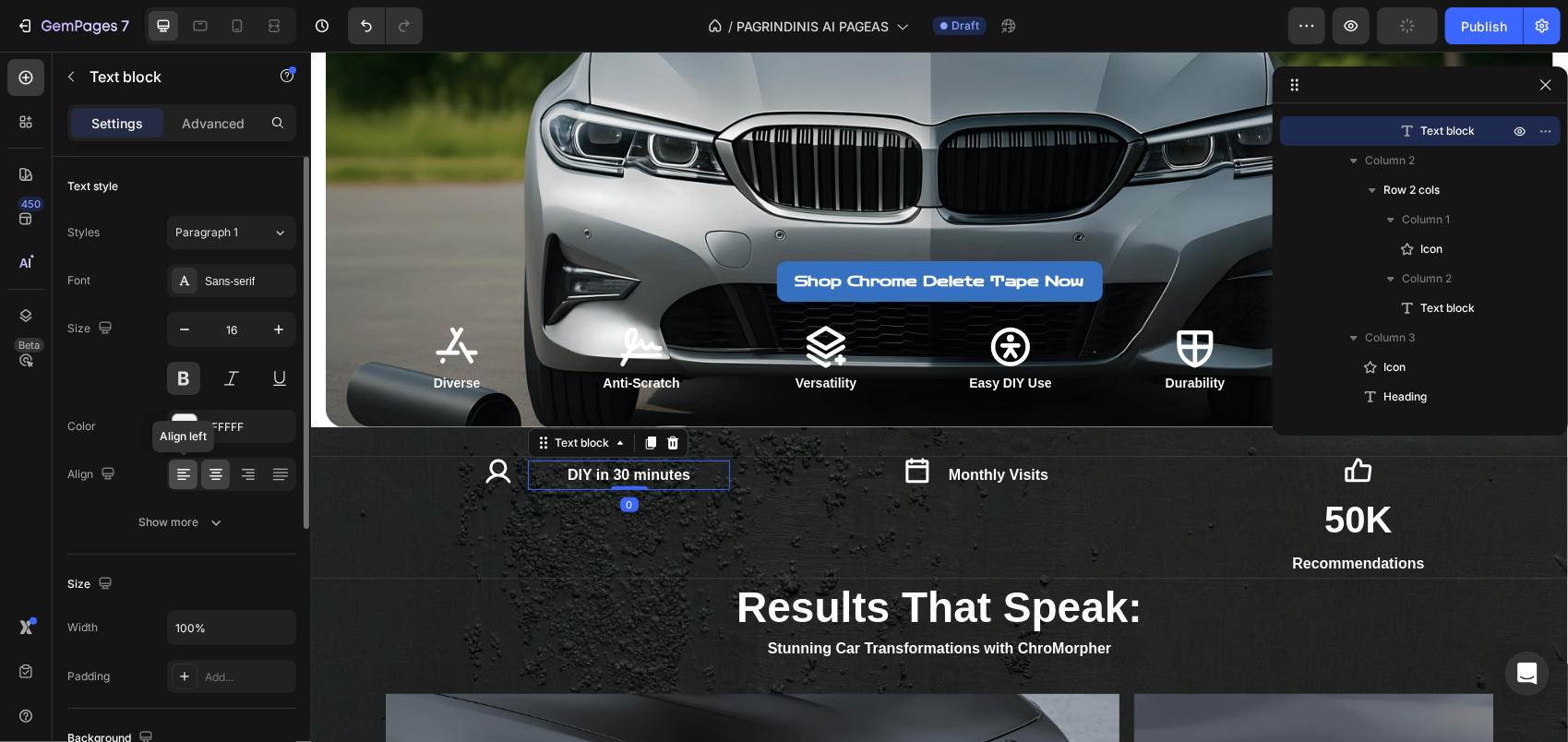
click at [186, 475] on icon at bounding box center [183, 476] width 12 height 2
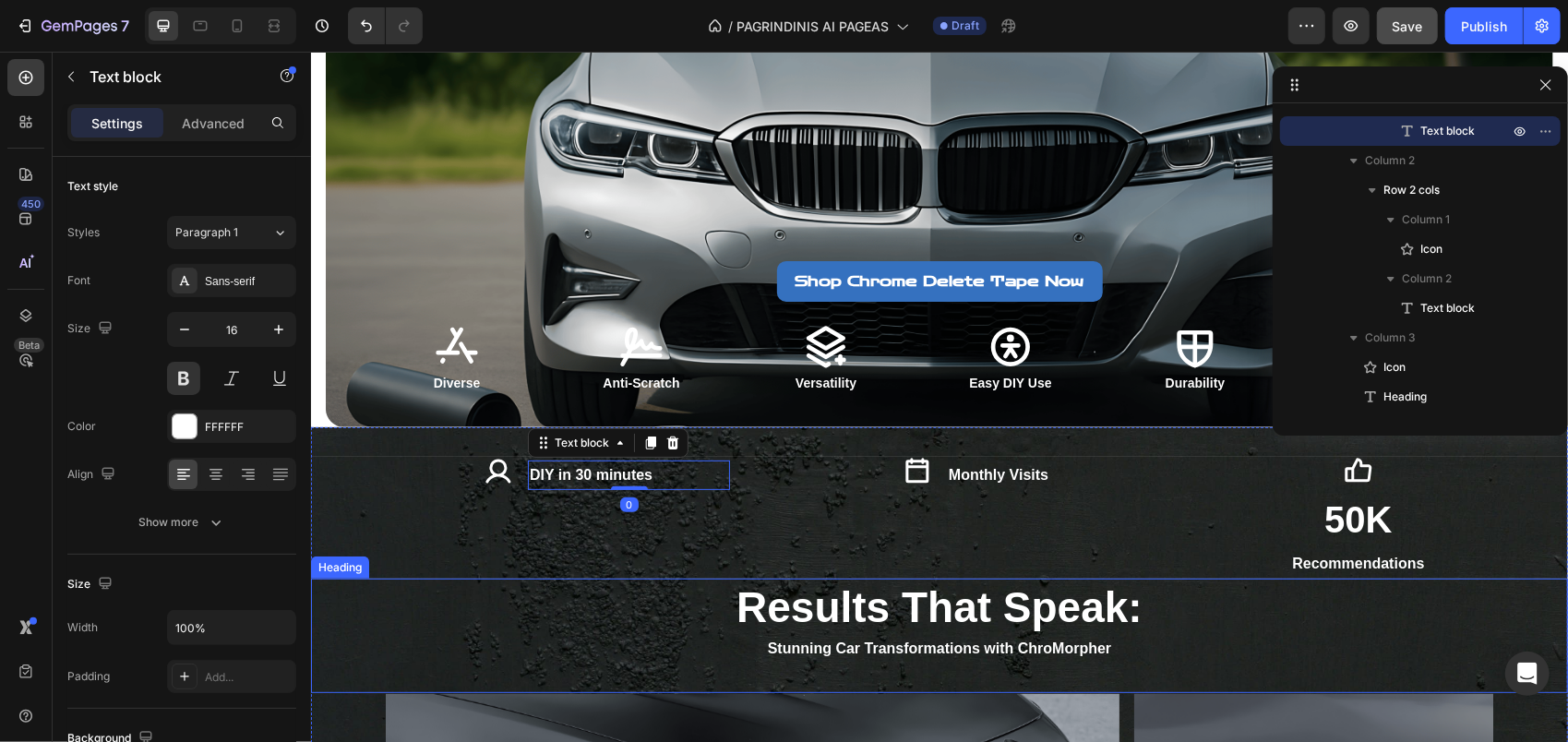
click at [470, 600] on h2 "Results That Speak:" at bounding box center [939, 635] width 1258 height 115
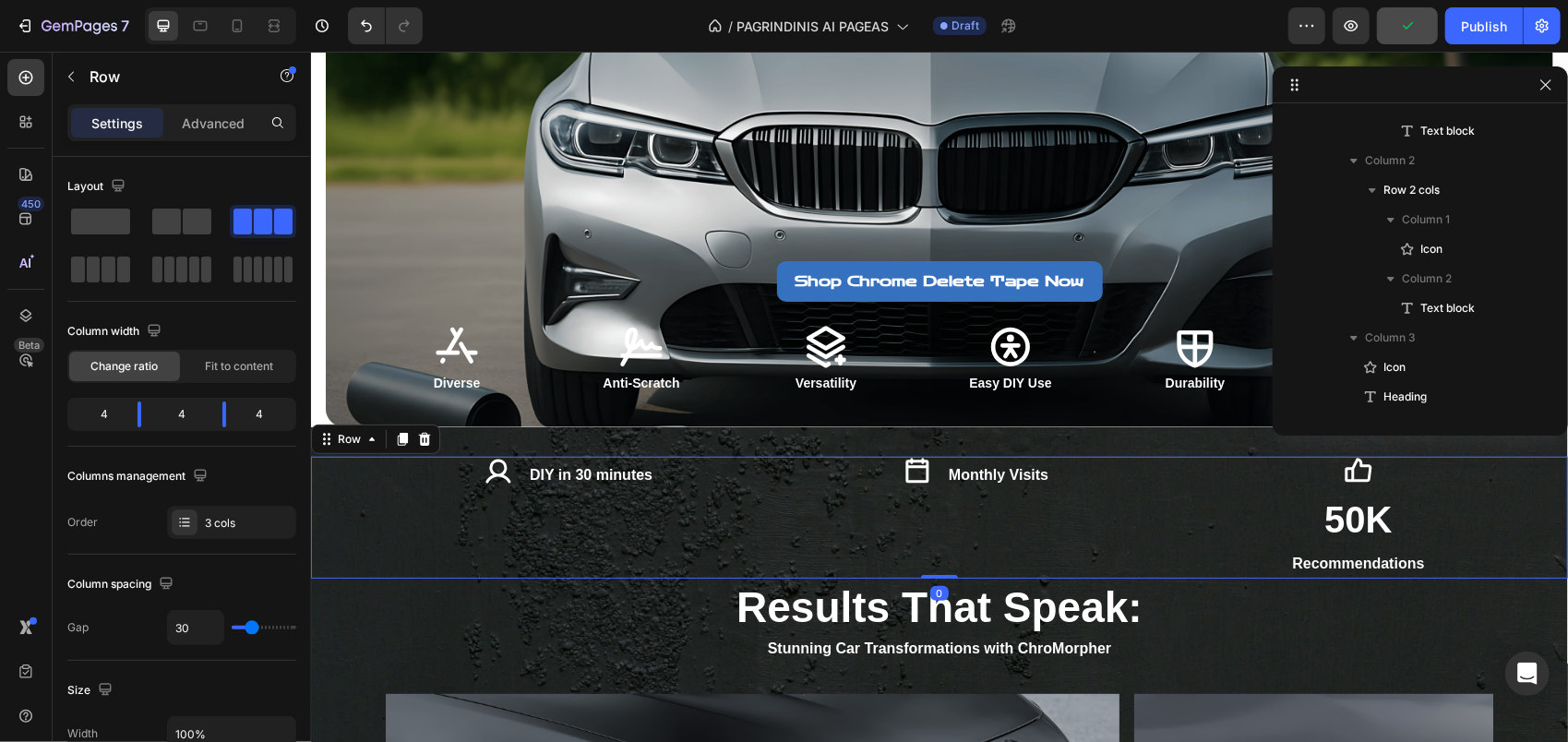
click at [614, 534] on div "Icon DIY in 30 minutes Text block Row" at bounding box center [520, 517] width 420 height 123
click at [420, 438] on icon at bounding box center [423, 438] width 14 height 14
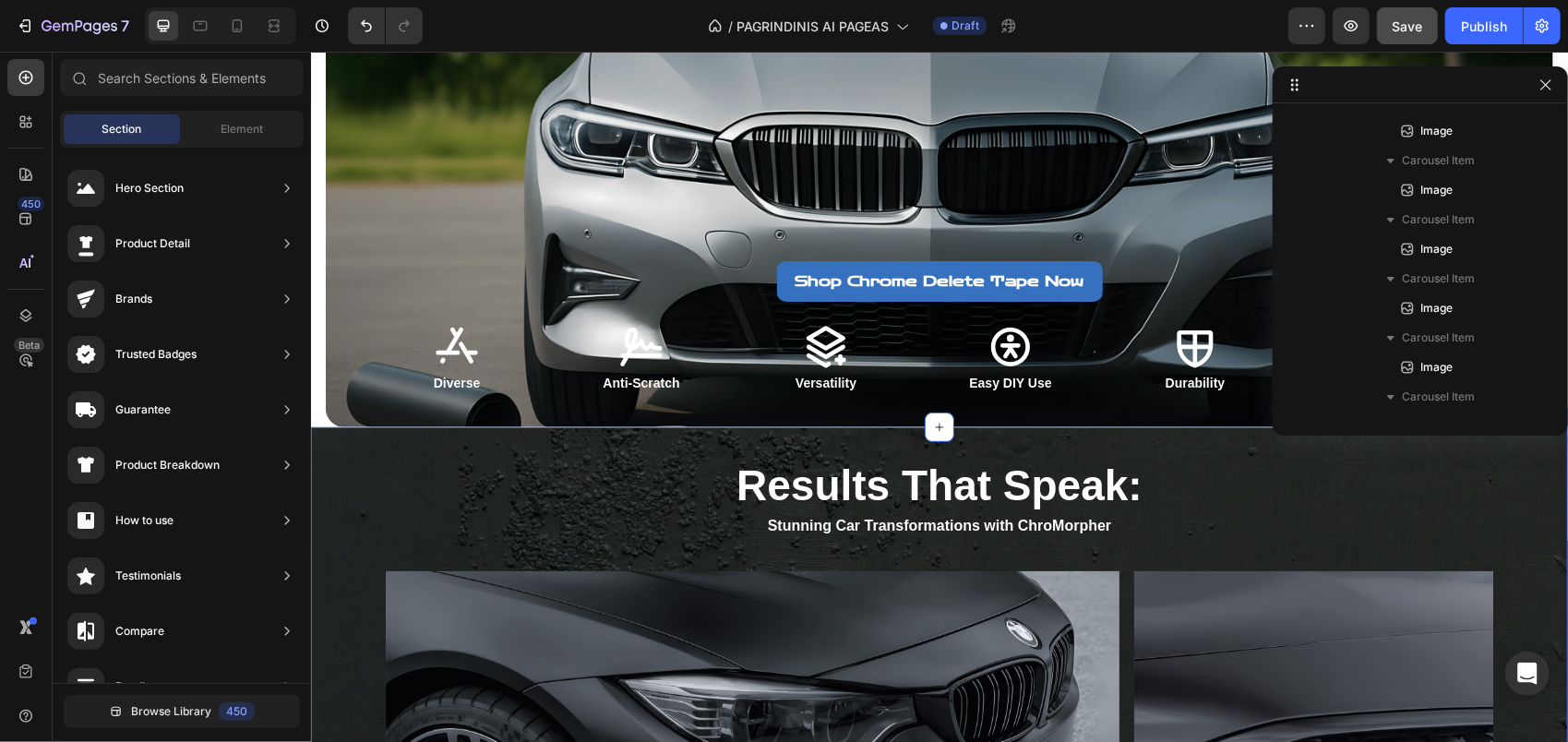
click at [1235, 438] on div "Results That Speak: Heading Stunning Car Transformations with ChroMorpher Text …" at bounding box center [939, 754] width 1258 height 658
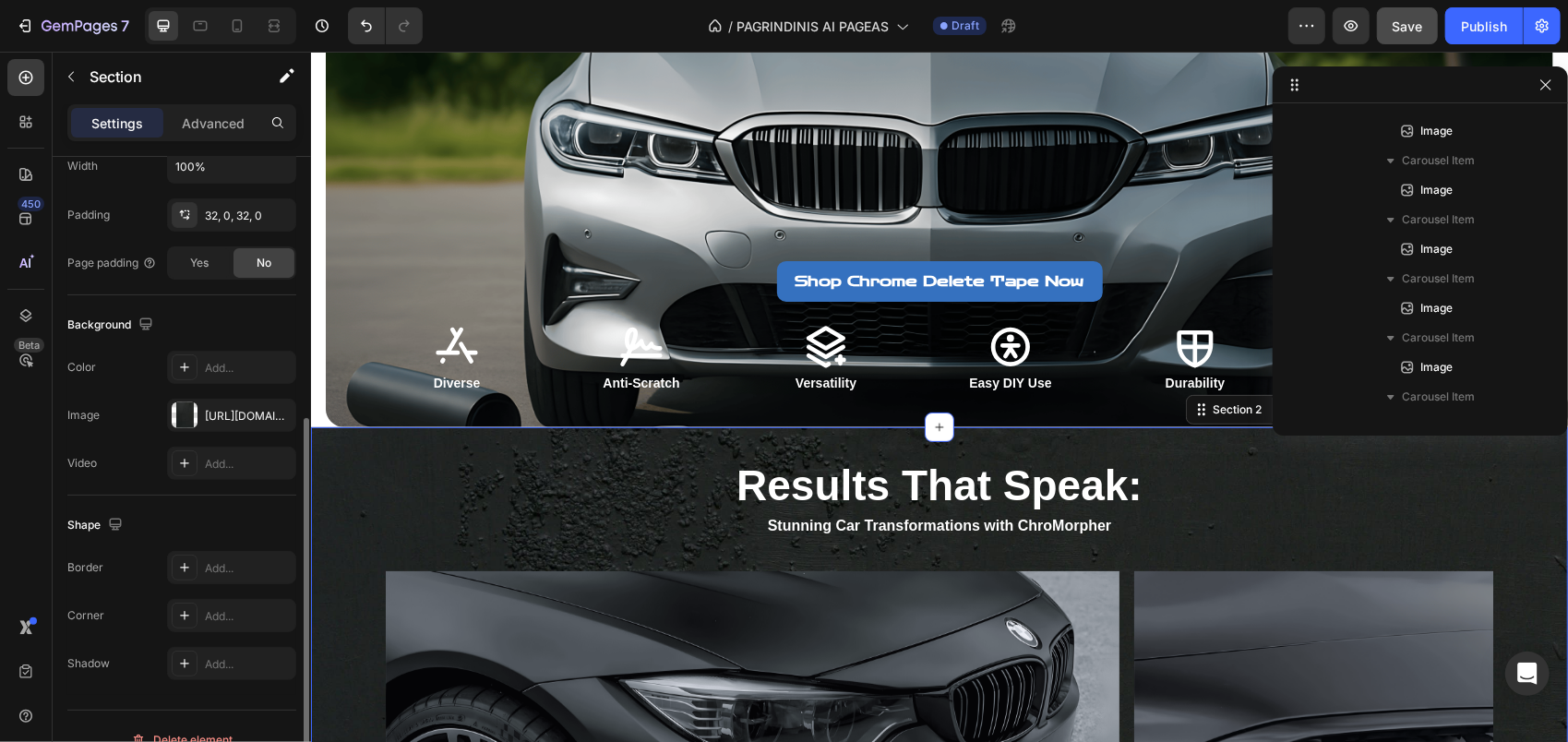
scroll to position [485, 0]
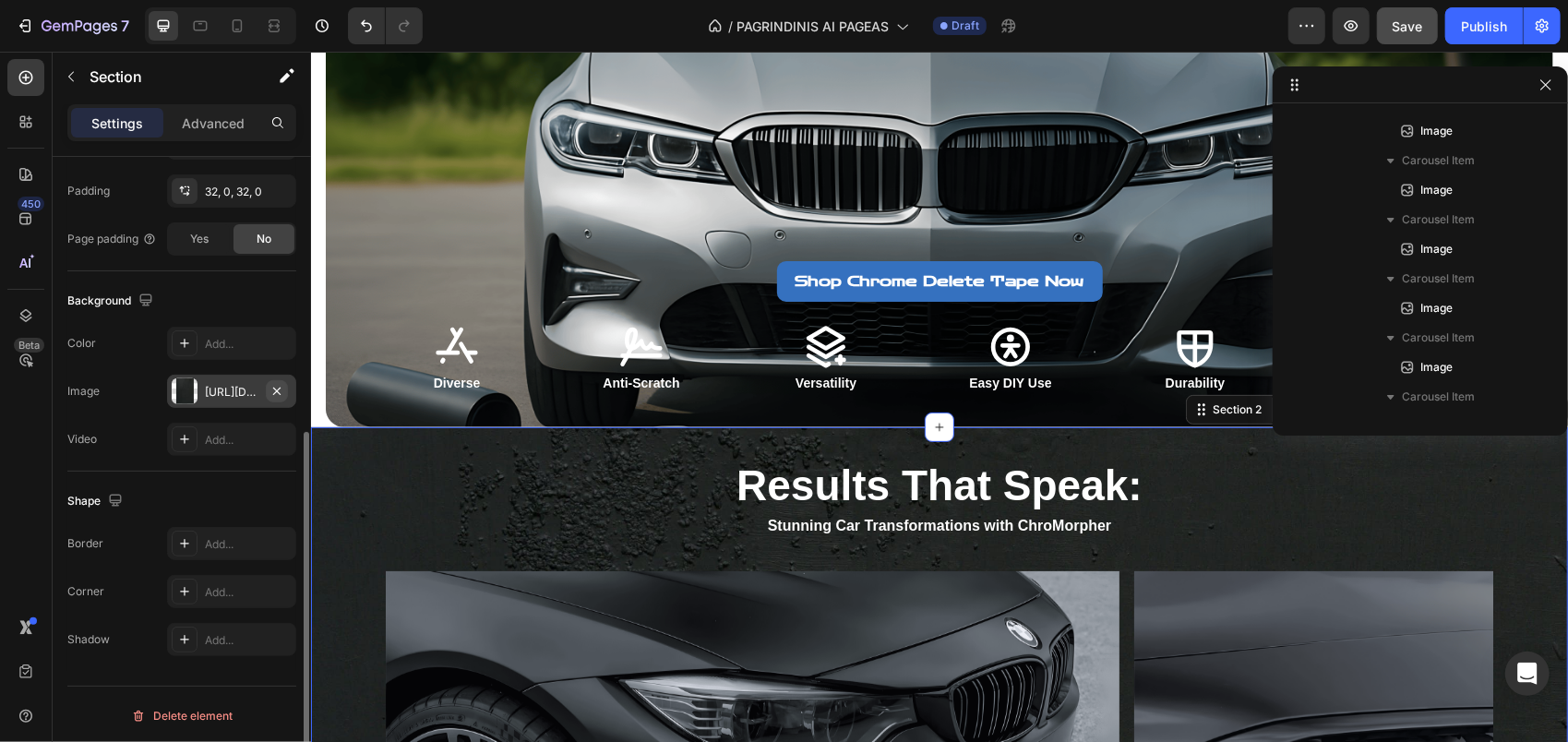
click at [281, 386] on icon "button" at bounding box center [276, 391] width 14 height 14
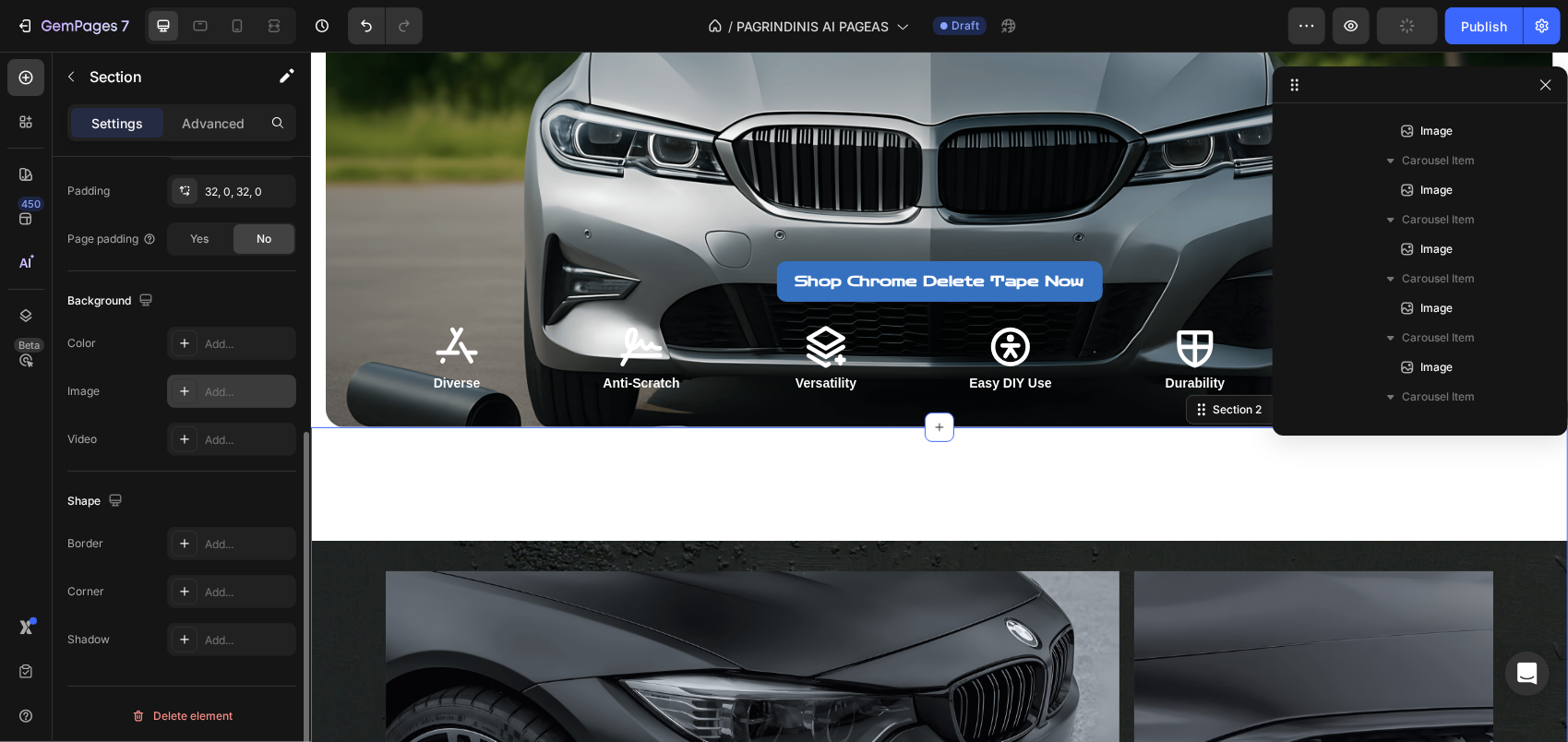
click at [254, 390] on div "Add..." at bounding box center [248, 392] width 87 height 16
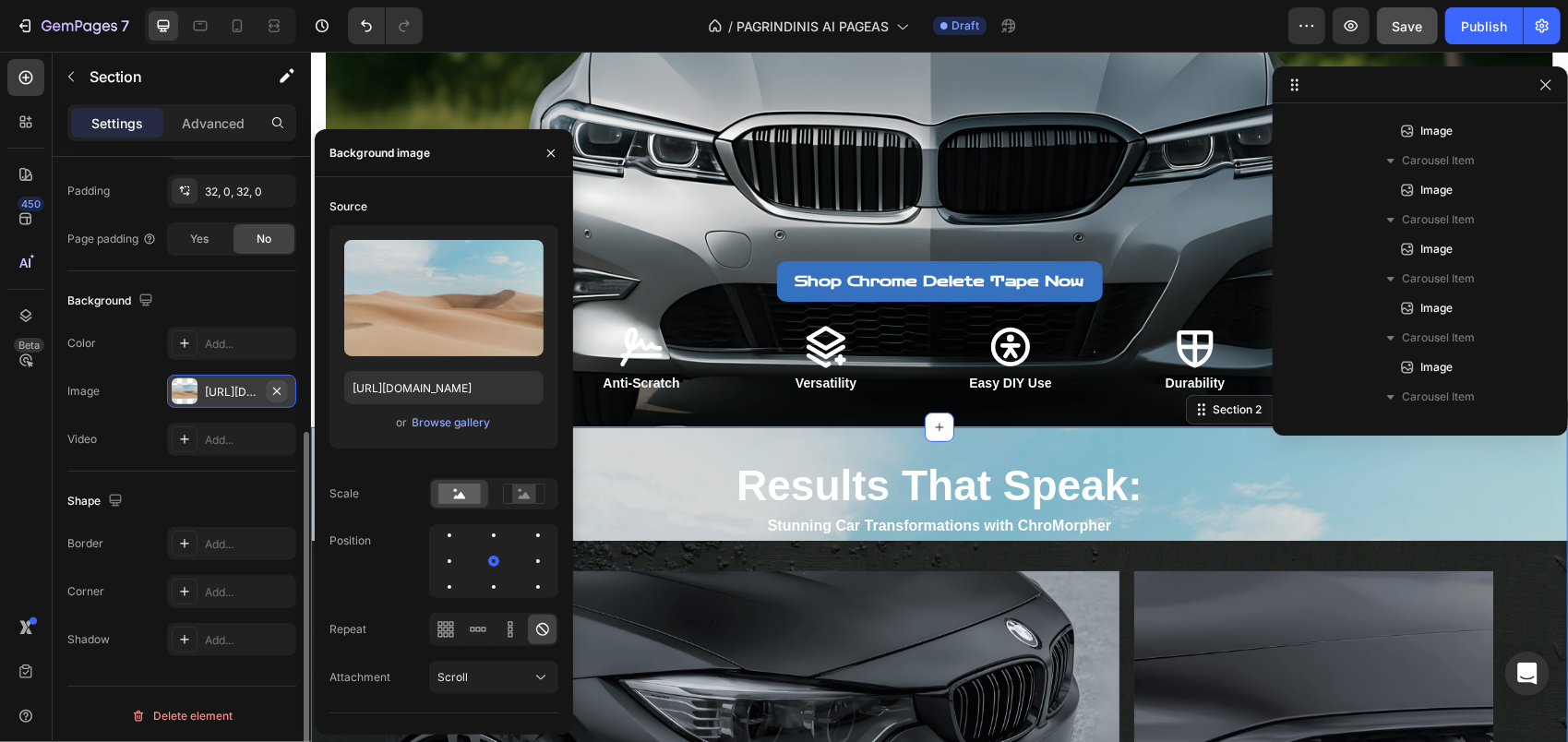
click at [277, 390] on icon "button" at bounding box center [276, 391] width 14 height 14
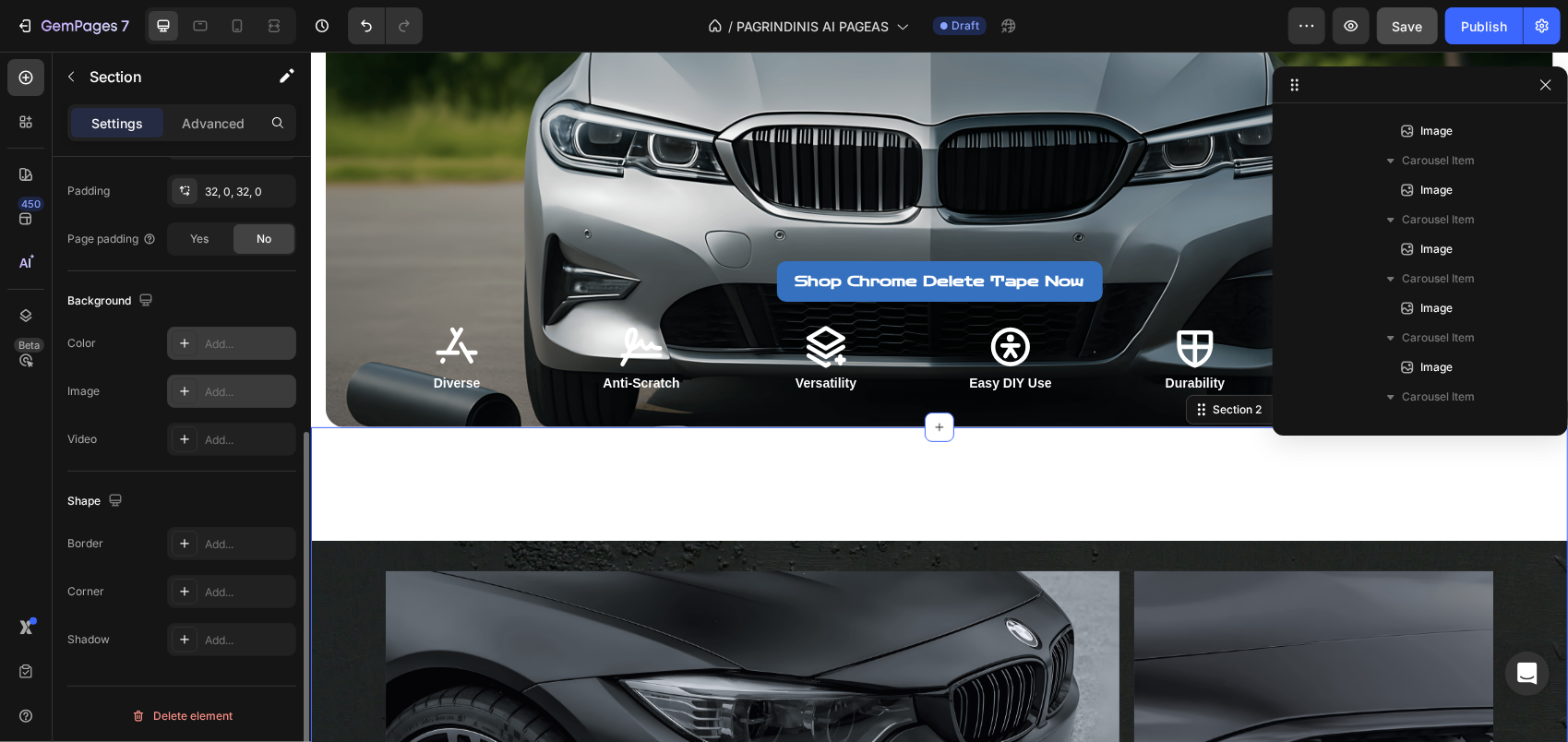
click at [236, 329] on div "Add..." at bounding box center [231, 343] width 129 height 34
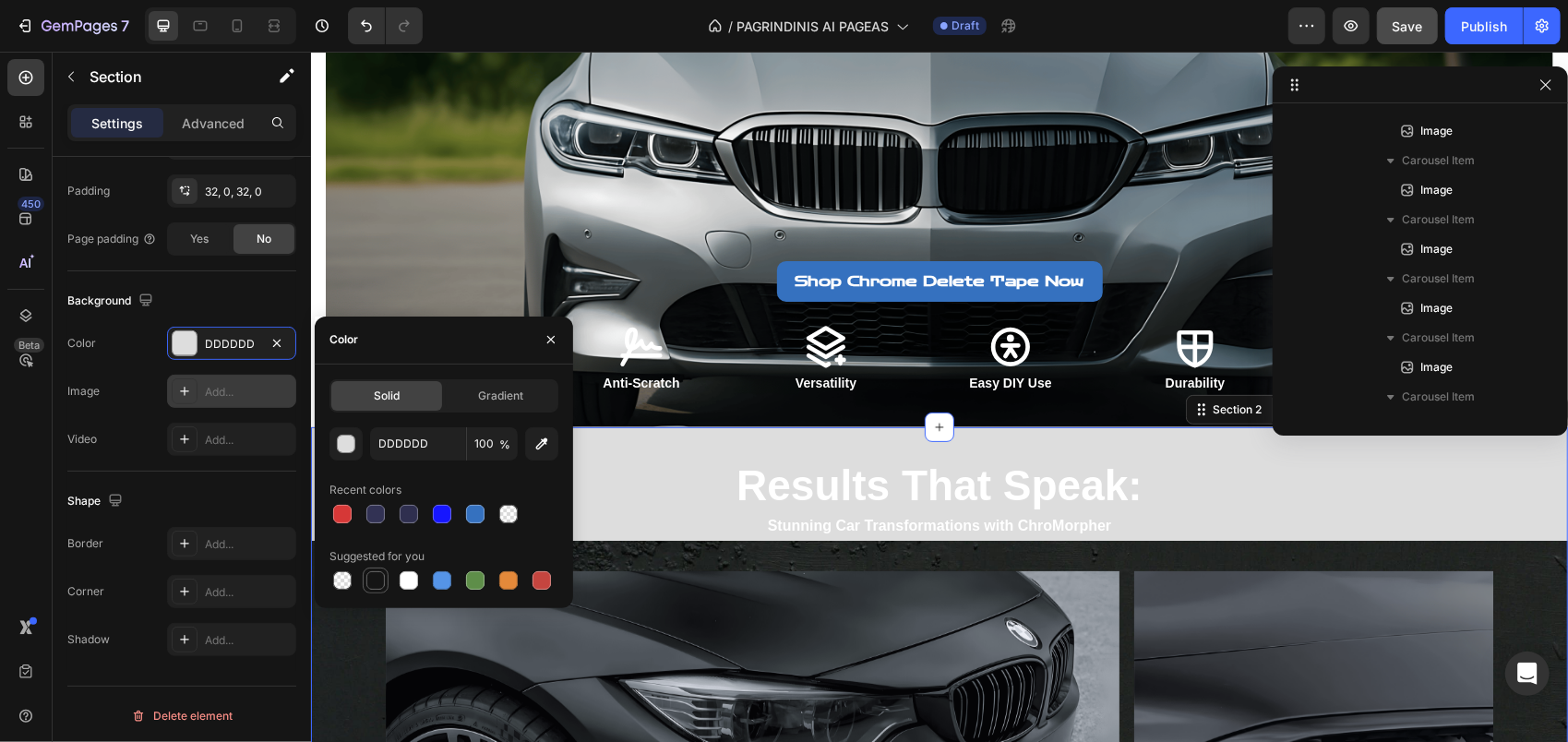
click at [372, 586] on div at bounding box center [375, 580] width 18 height 18
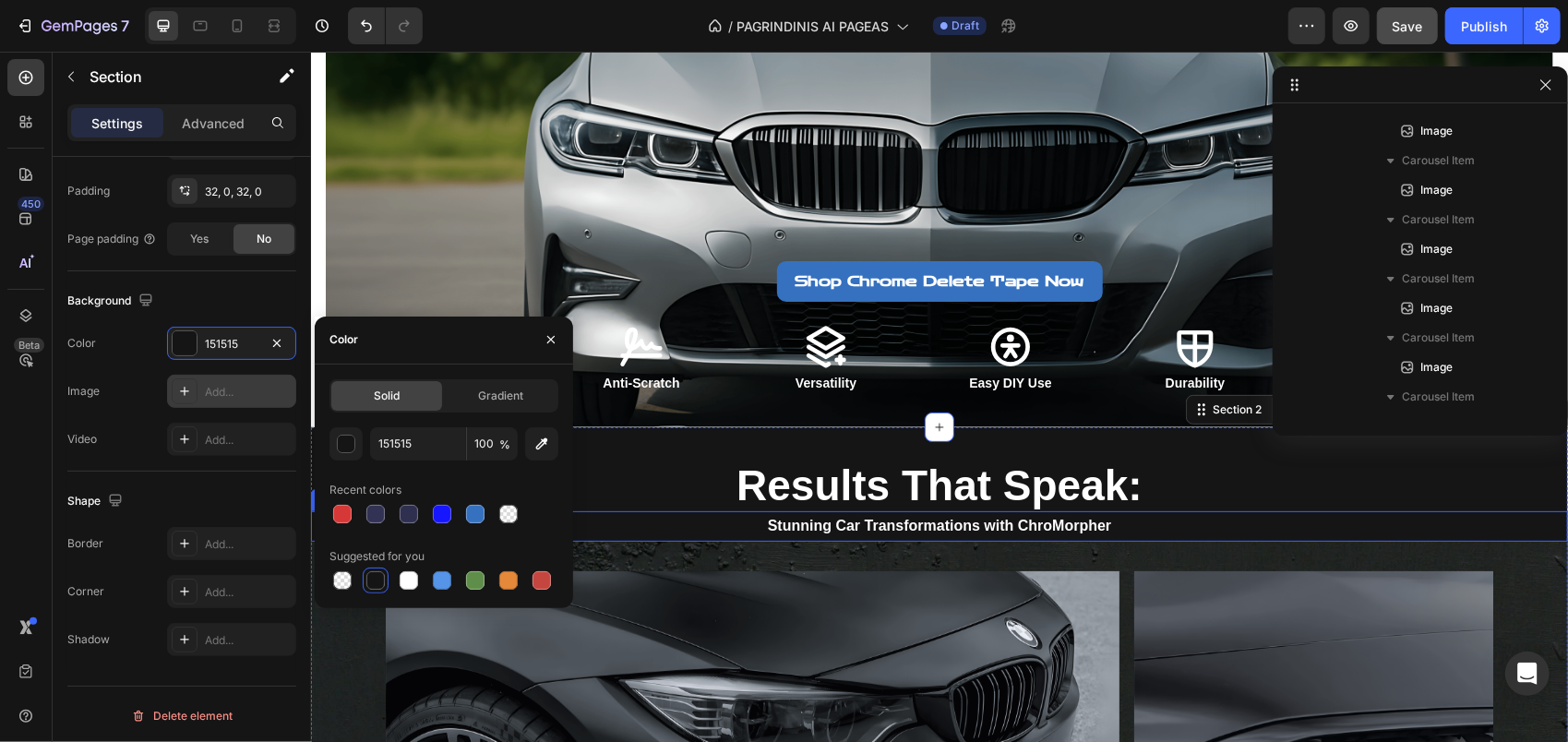
click at [1261, 523] on p "Stunning Car Transformations with ChroMorpher" at bounding box center [939, 526] width 1254 height 27
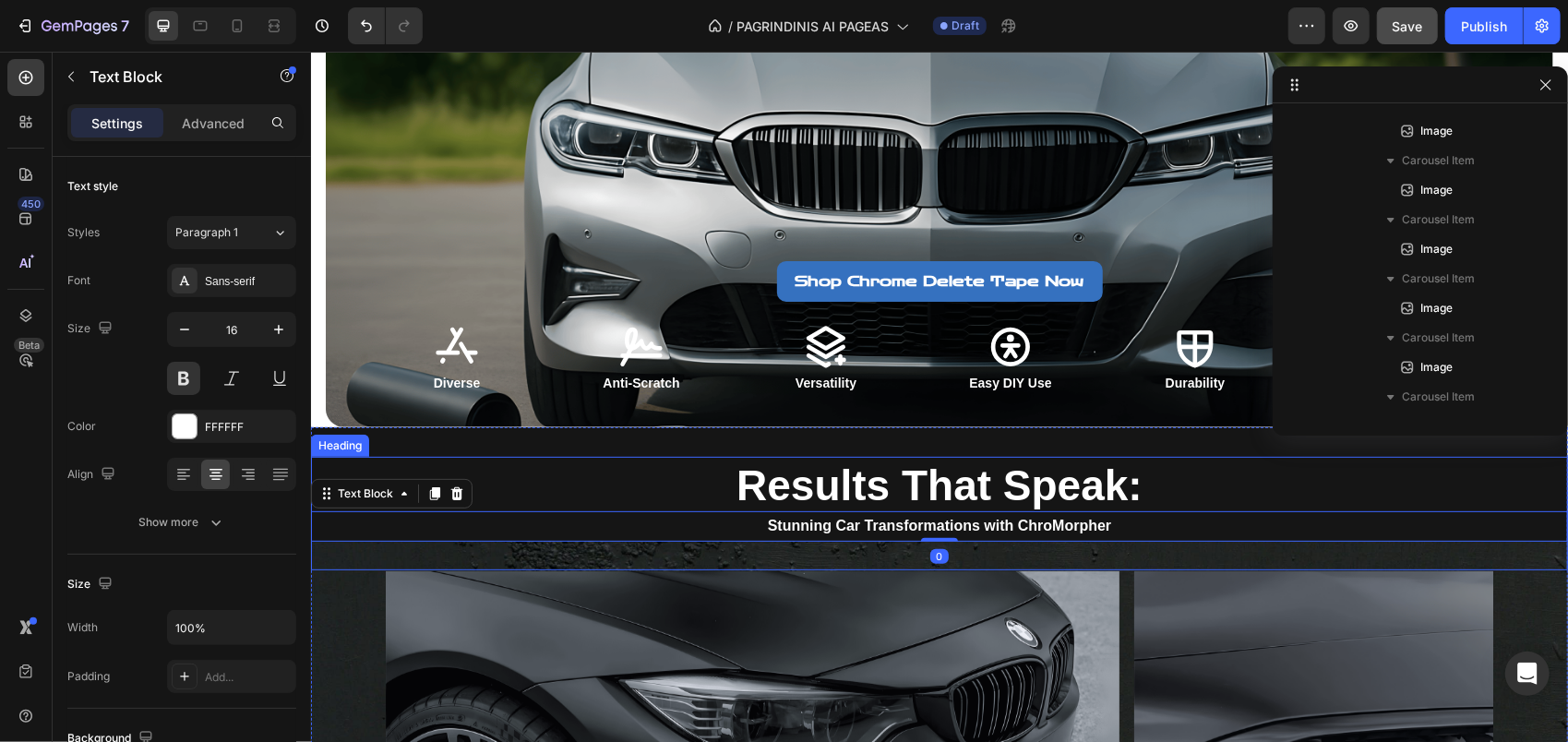
click at [1032, 497] on span "Results That Speak:" at bounding box center [939, 484] width 406 height 48
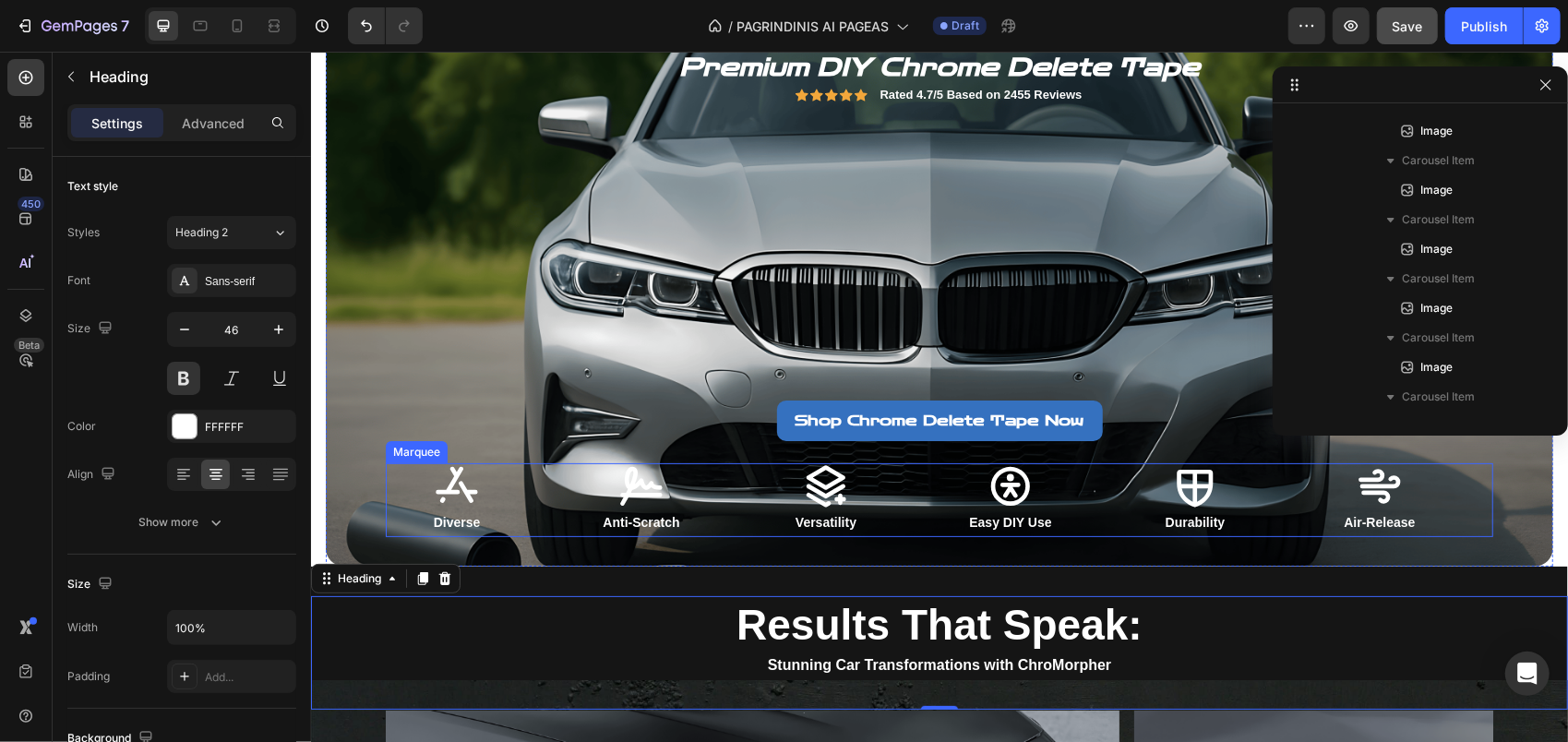
scroll to position [92, 0]
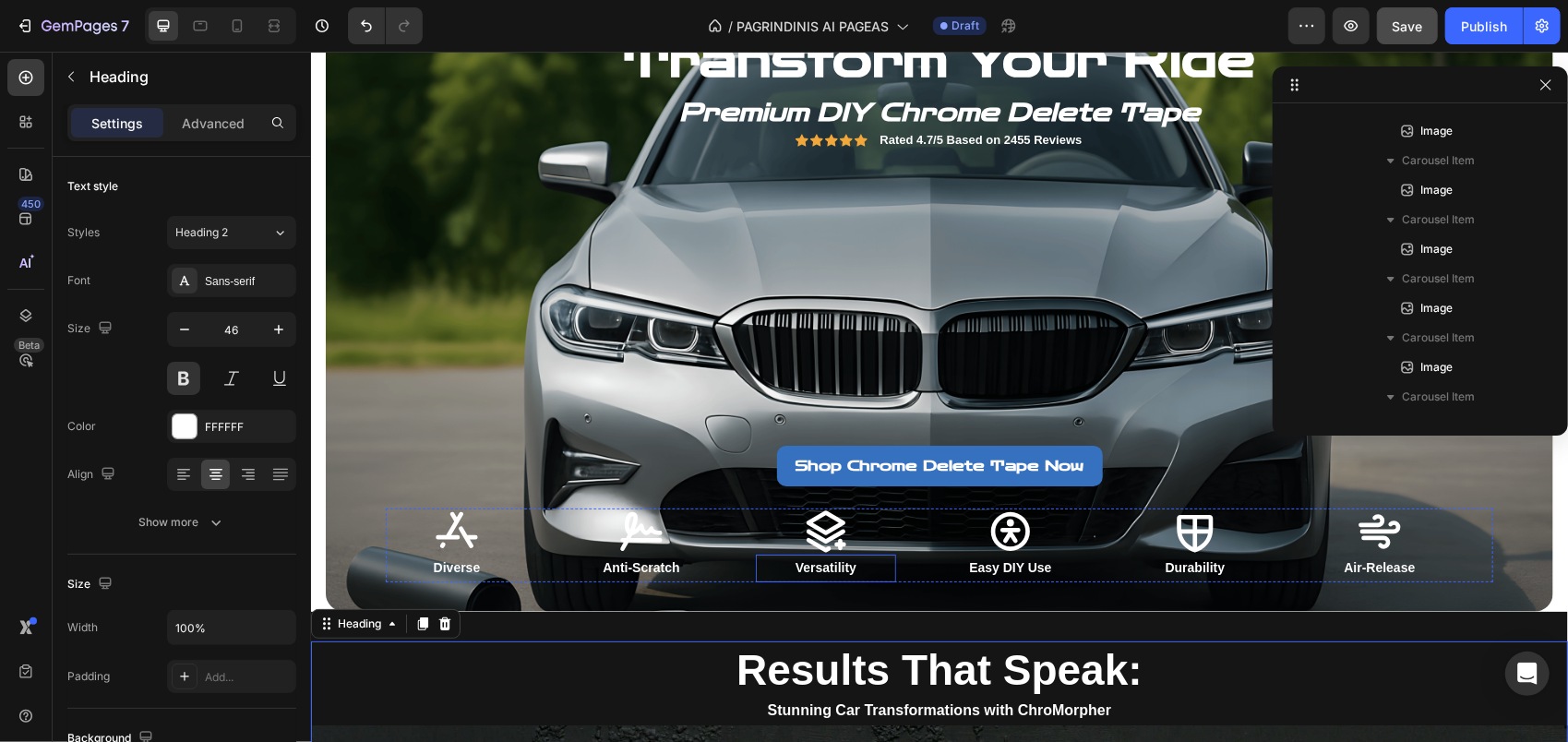
click at [844, 564] on p "Versatility" at bounding box center [825, 567] width 137 height 23
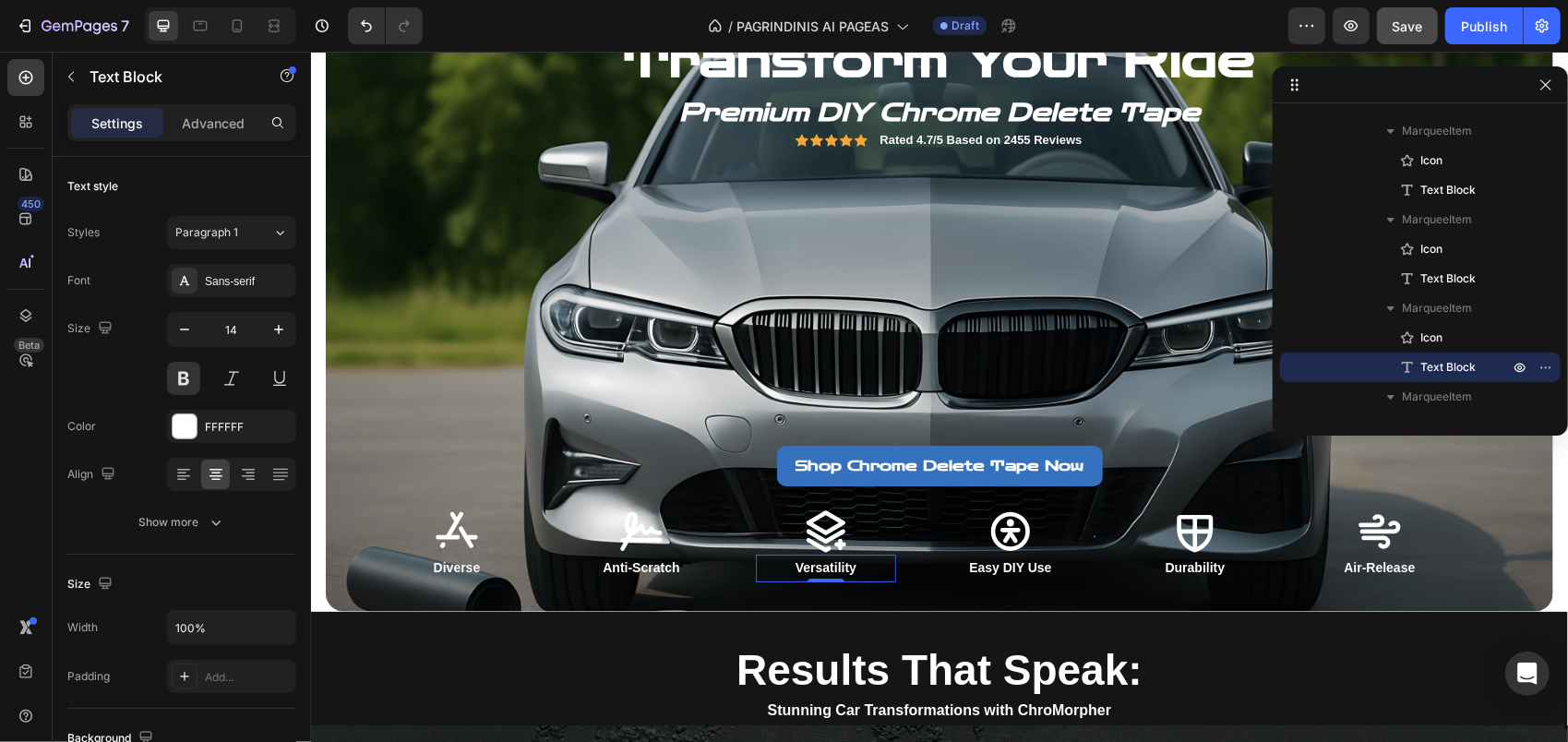
click at [857, 571] on p "Versatility" at bounding box center [825, 567] width 137 height 23
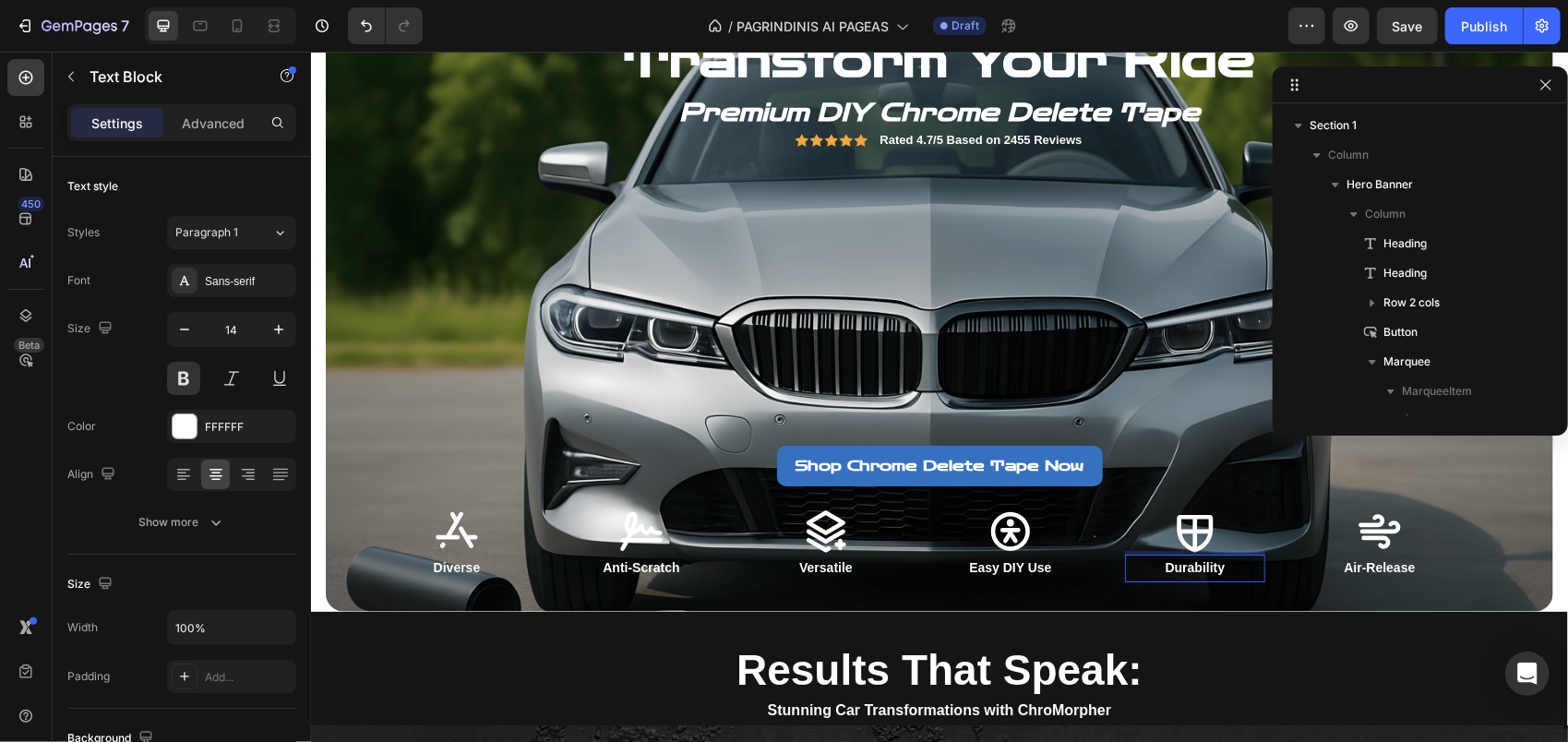
scroll to position [260, 0]
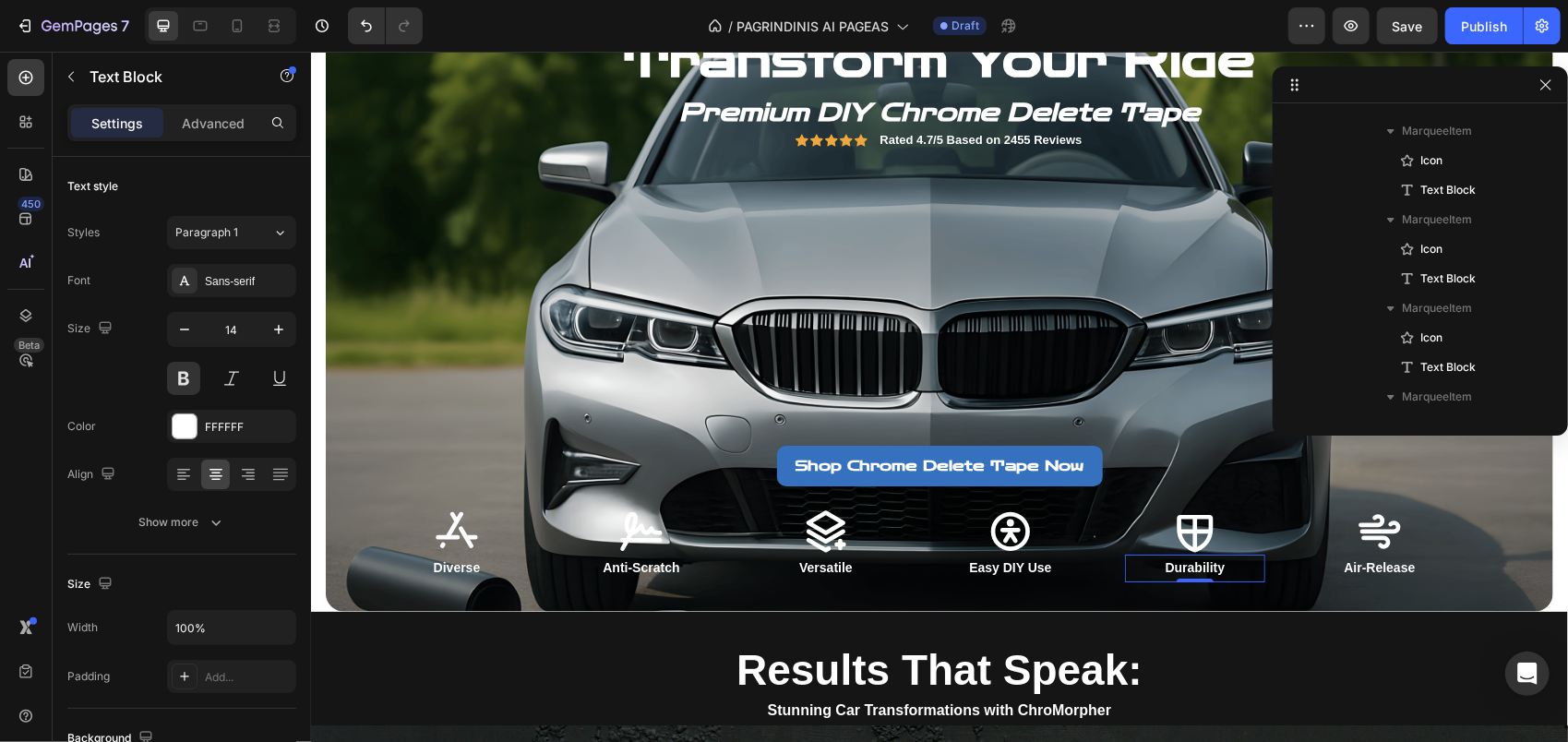
click at [1235, 561] on p "Durability" at bounding box center [1194, 567] width 137 height 23
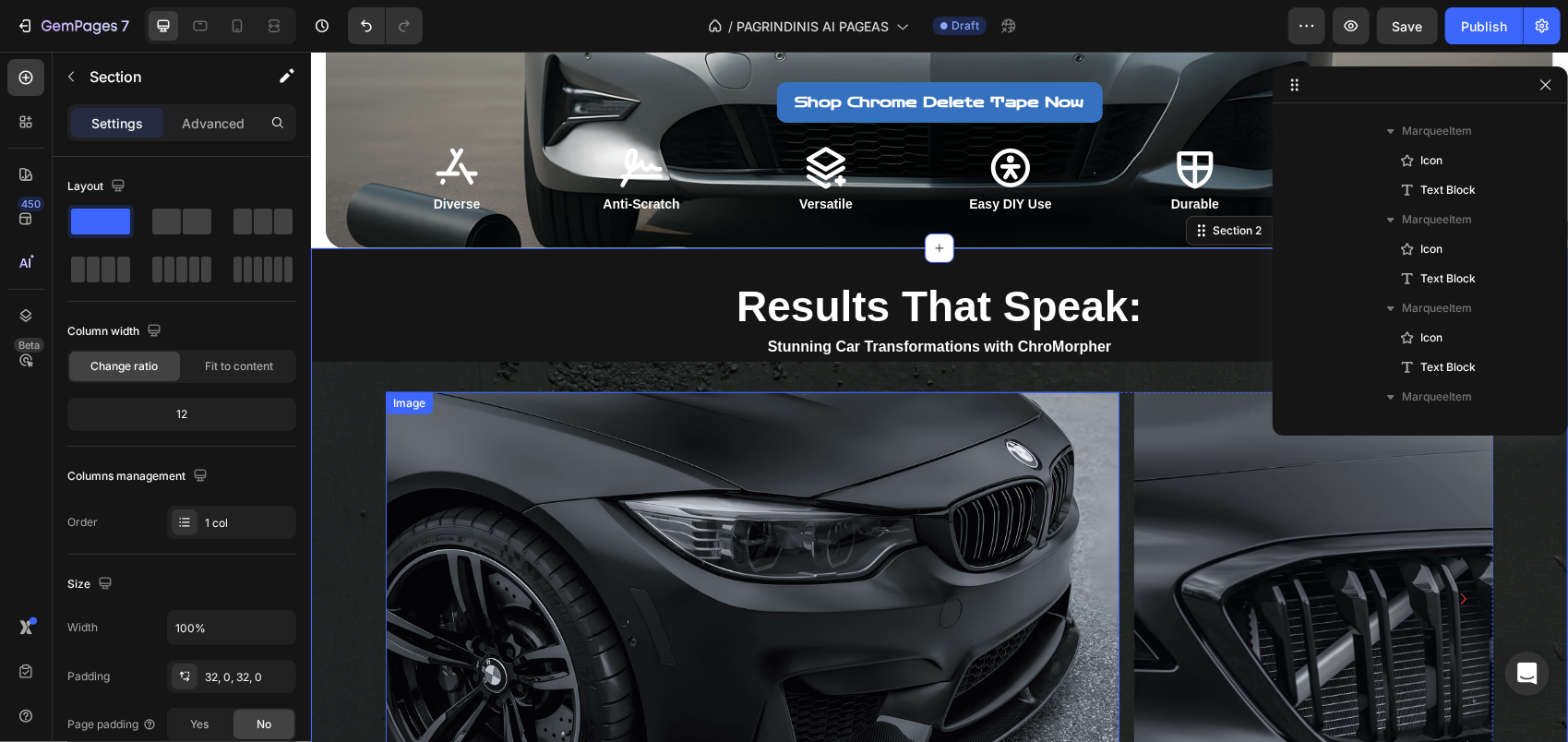
scroll to position [369, 0]
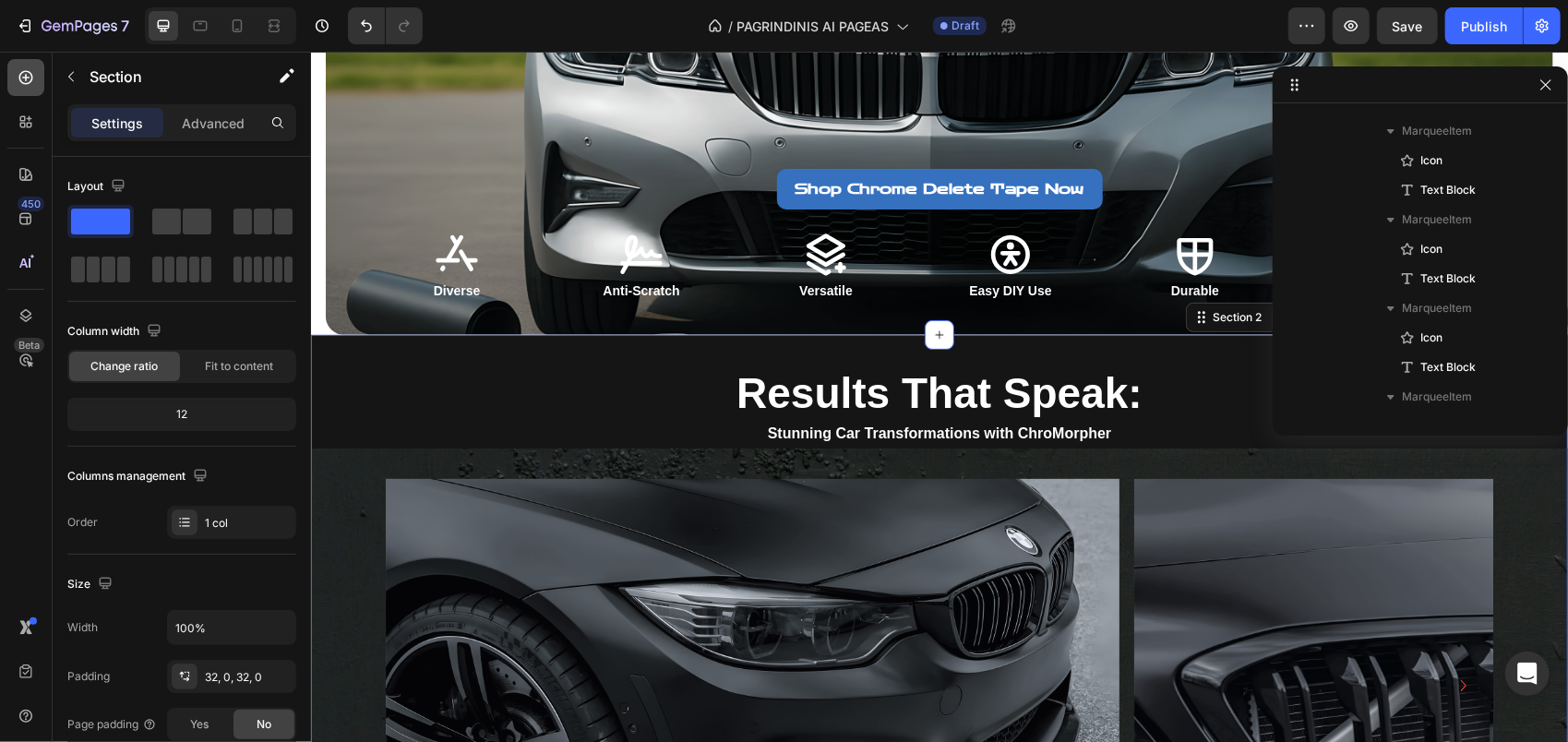
click at [34, 85] on icon at bounding box center [25, 77] width 18 height 18
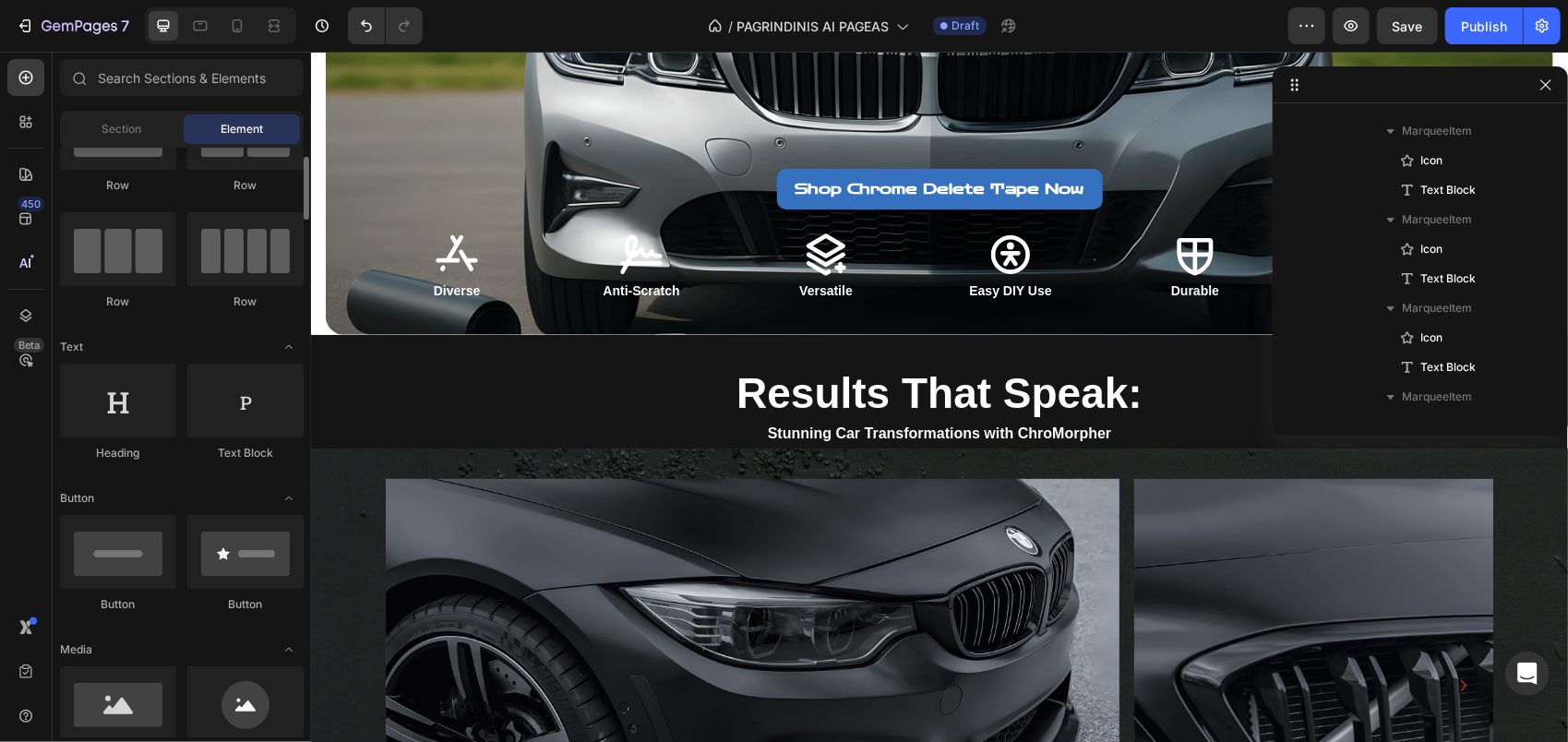
scroll to position [0, 0]
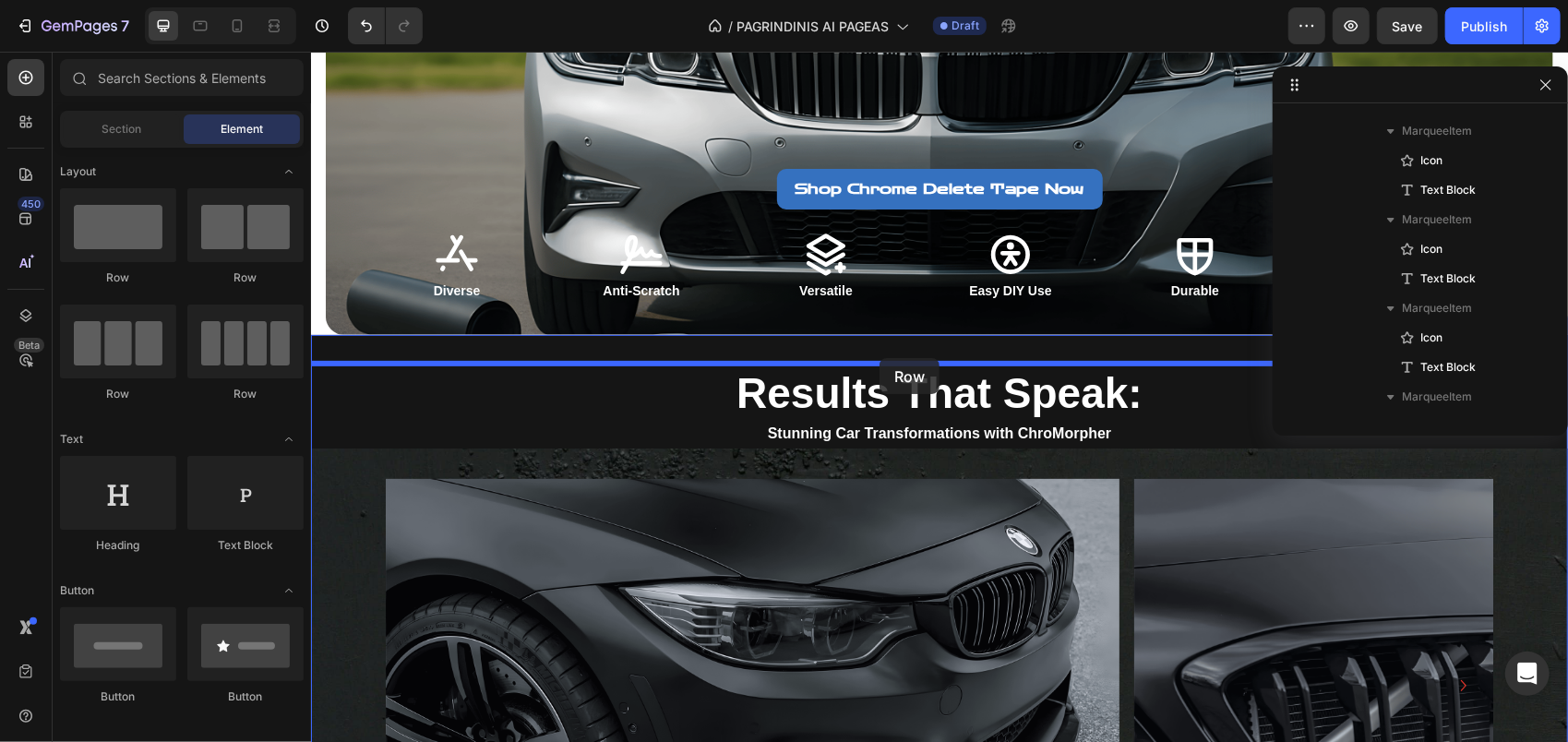
drag, startPoint x: 426, startPoint y: 419, endPoint x: 878, endPoint y: 358, distance: 456.1
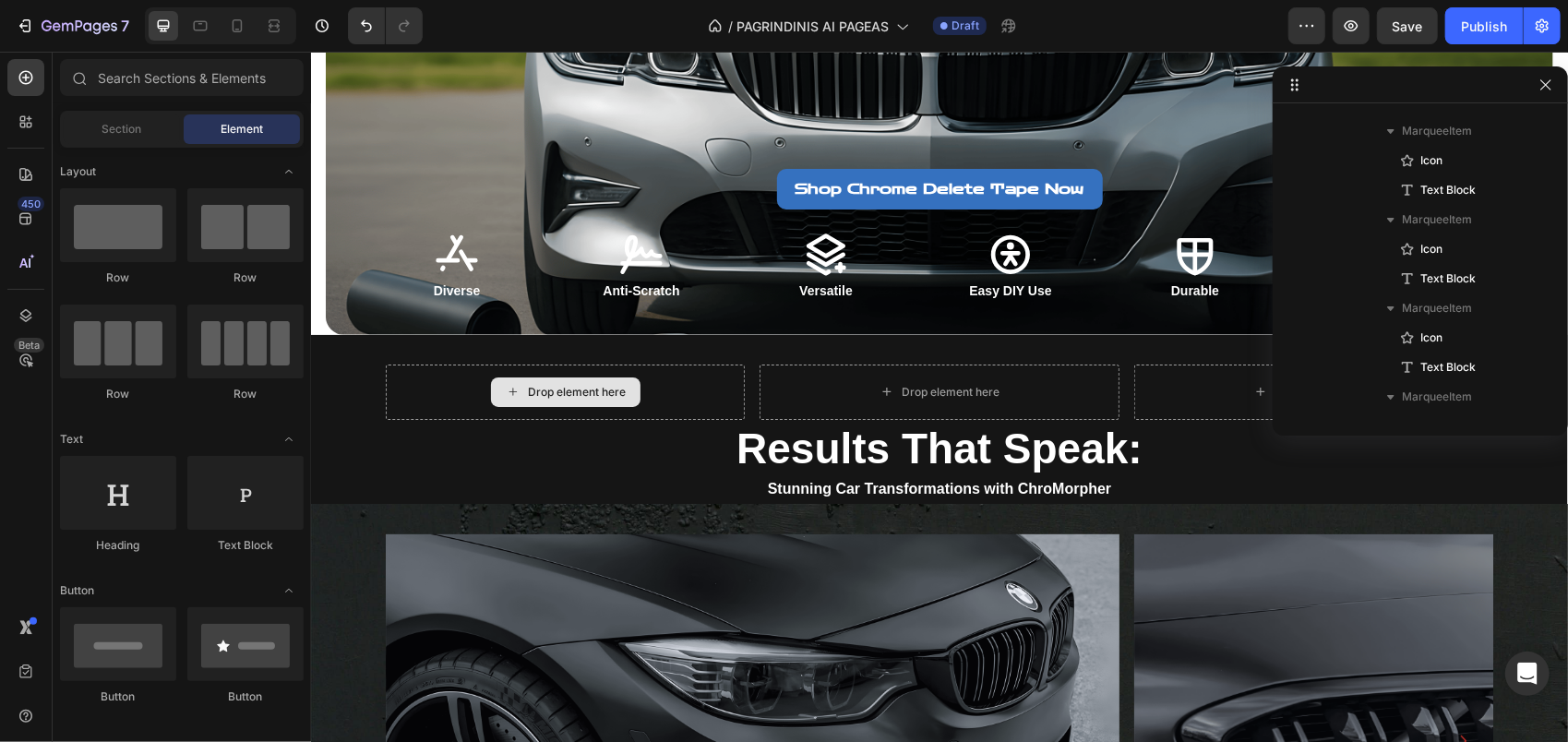
click at [558, 379] on div "Drop element here" at bounding box center [565, 391] width 149 height 30
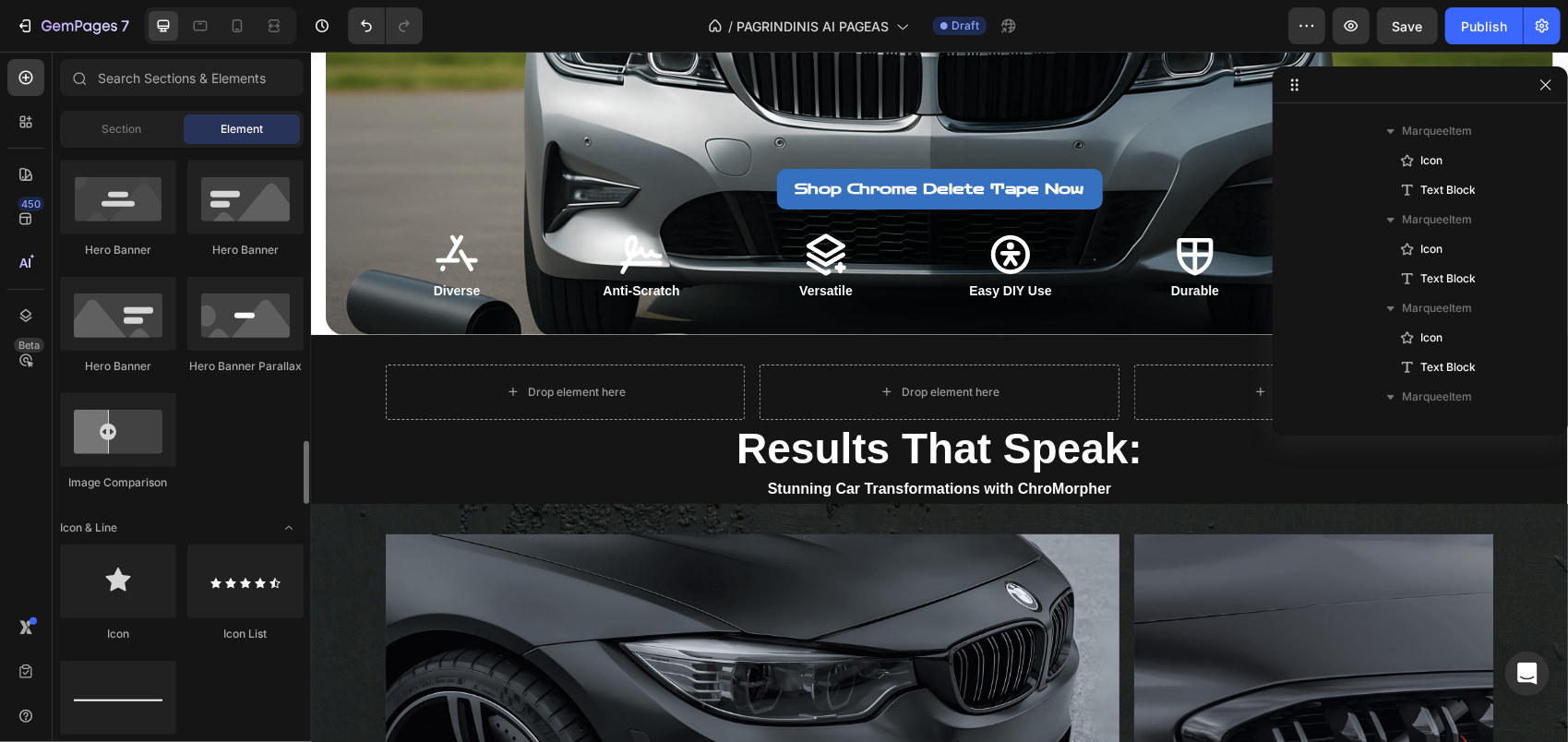
scroll to position [1015, 0]
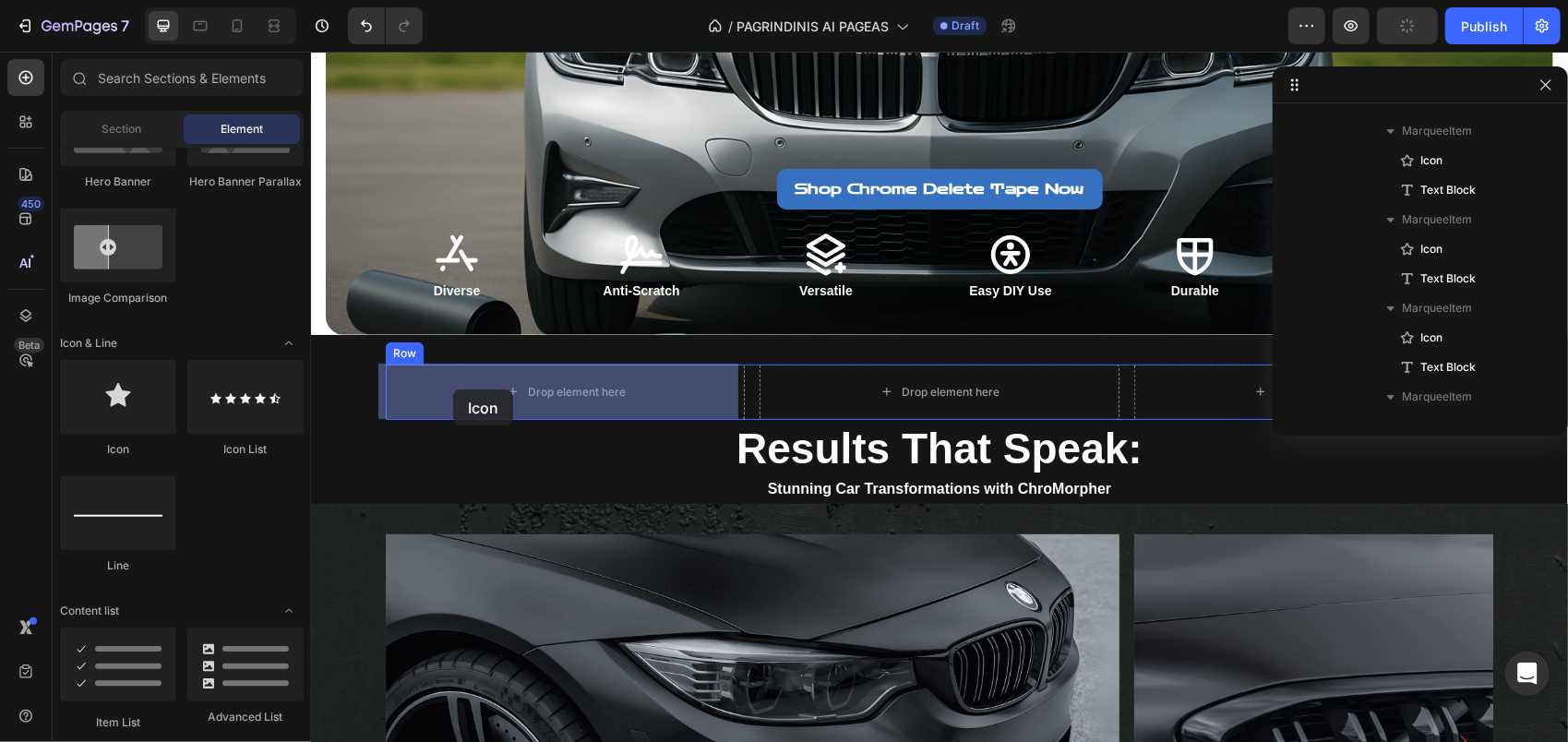
drag, startPoint x: 430, startPoint y: 469, endPoint x: 452, endPoint y: 389, distance: 83.0
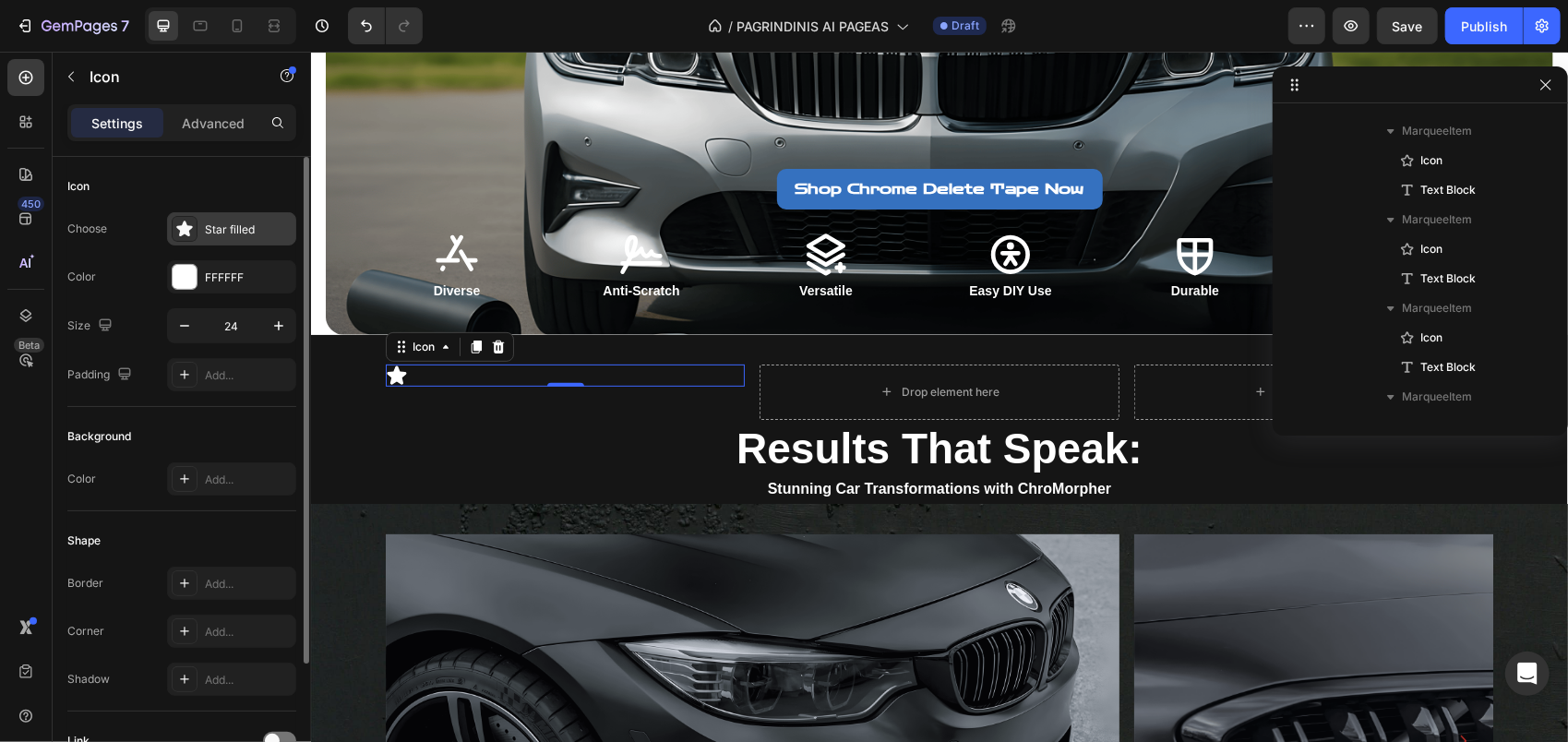
click at [233, 233] on div "Star filled" at bounding box center [248, 229] width 87 height 16
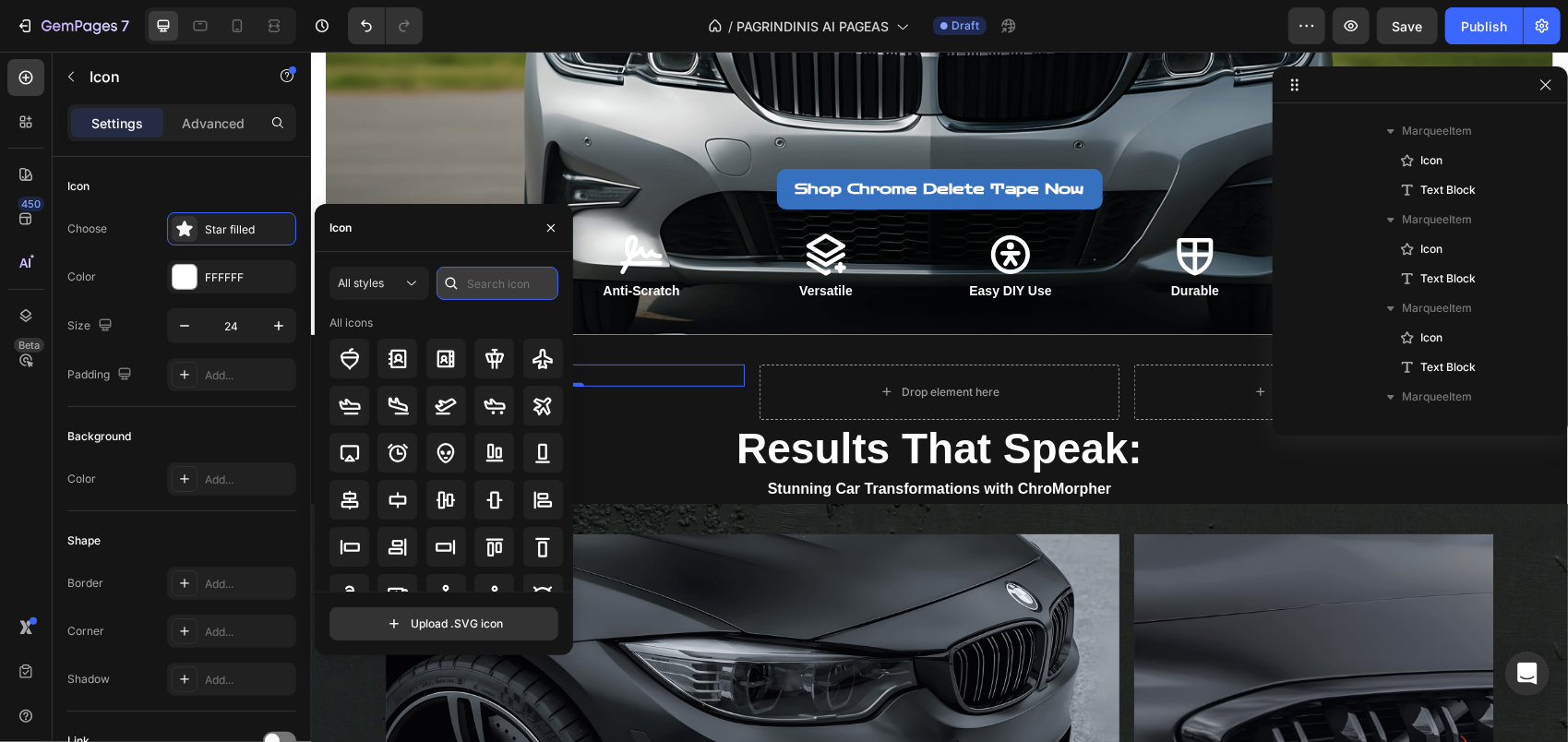
click at [528, 288] on input "text" at bounding box center [497, 283] width 122 height 34
type input "time"
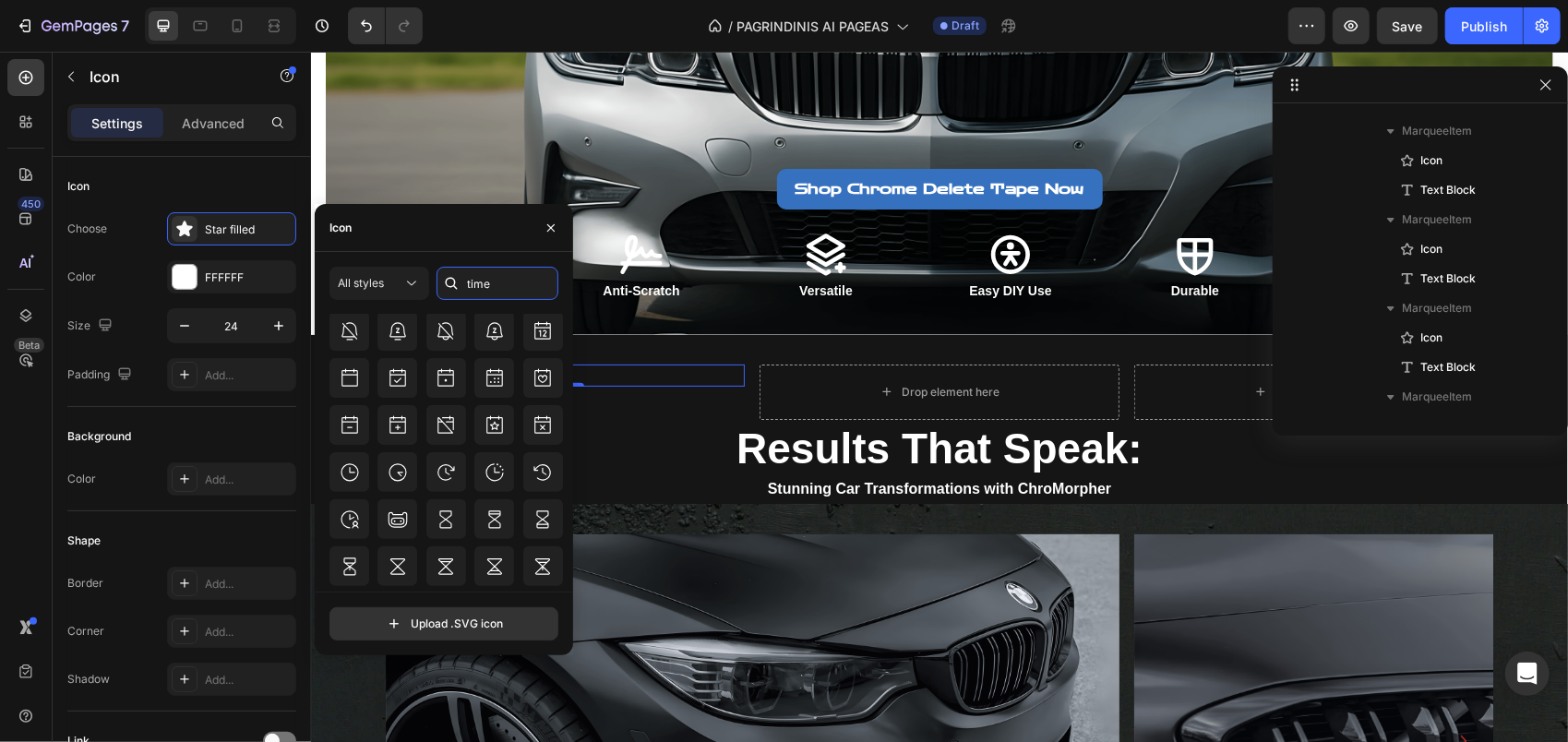
scroll to position [403, 0]
click at [349, 526] on icon at bounding box center [350, 523] width 22 height 22
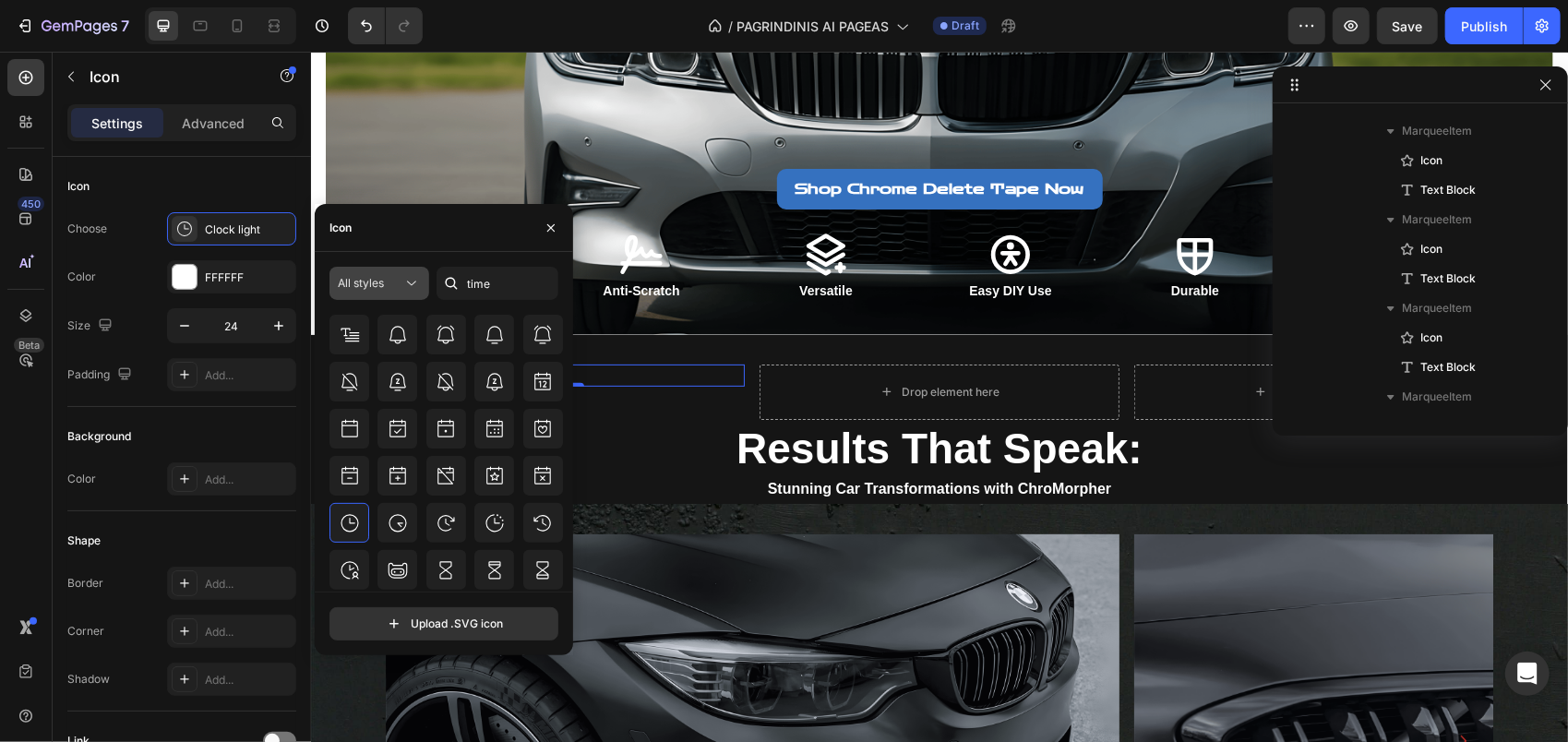
click at [387, 292] on div "All styles" at bounding box center [370, 282] width 64 height 16
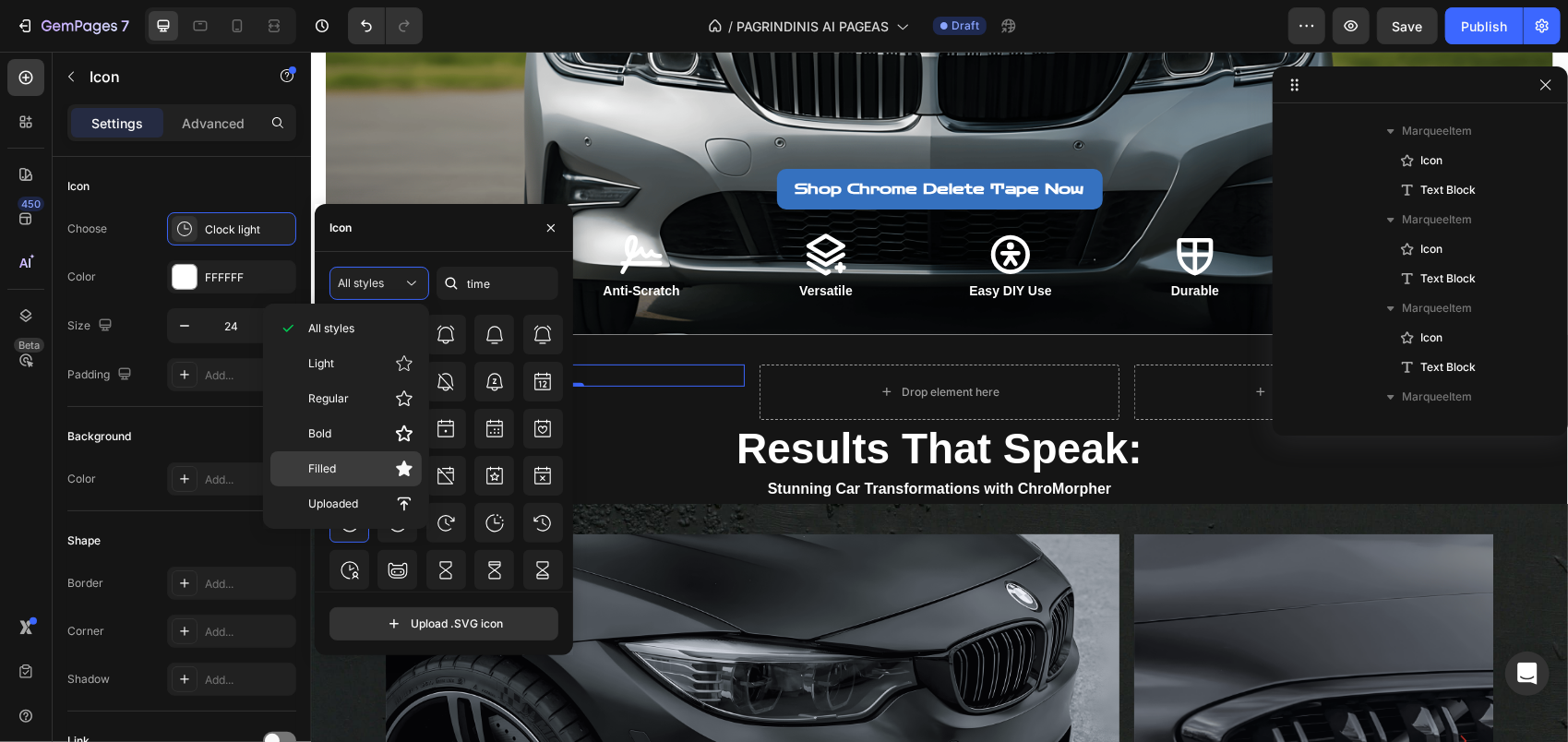
click at [349, 470] on p "Filled" at bounding box center [361, 468] width 105 height 18
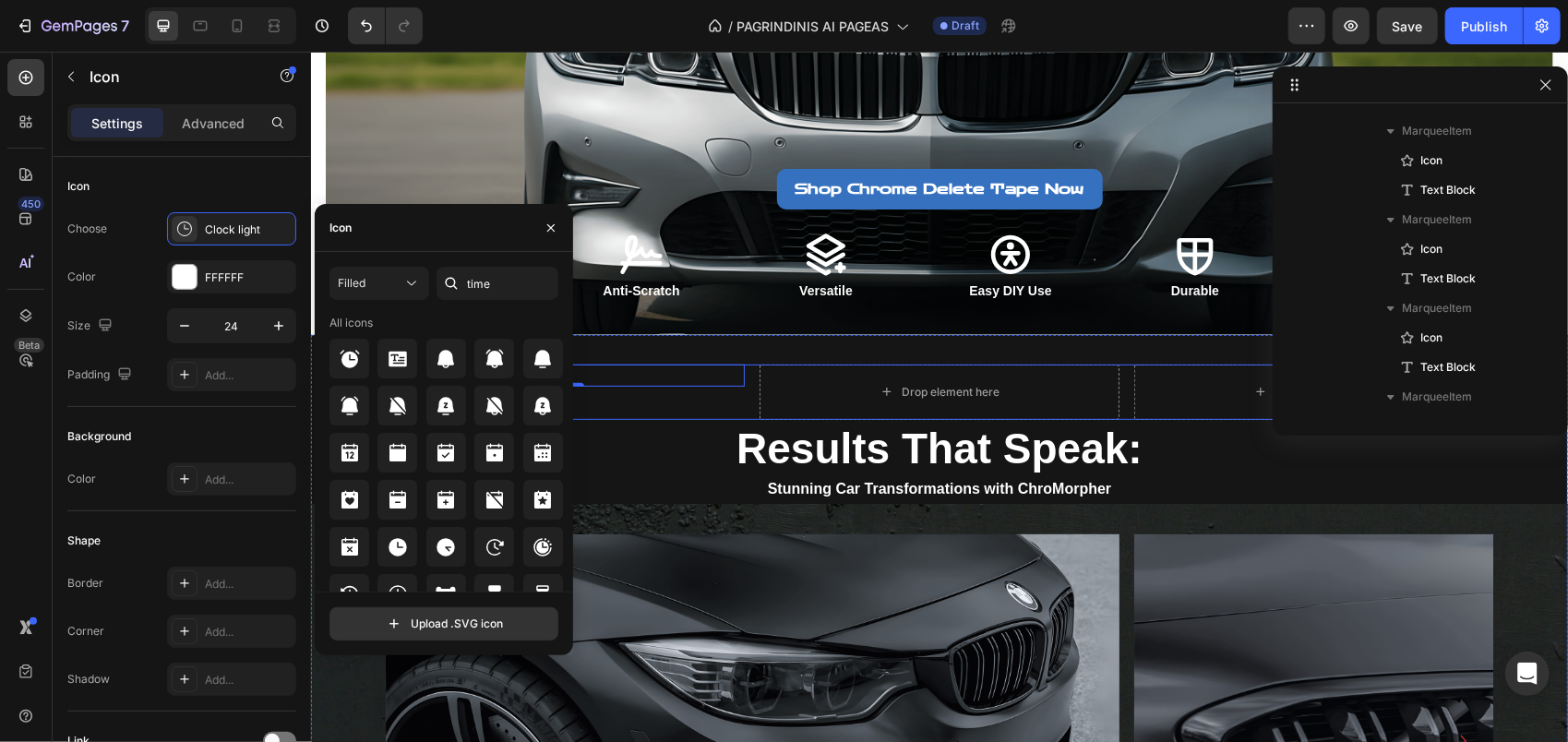
click at [624, 414] on div "Icon 0" at bounding box center [564, 392] width 359 height 56
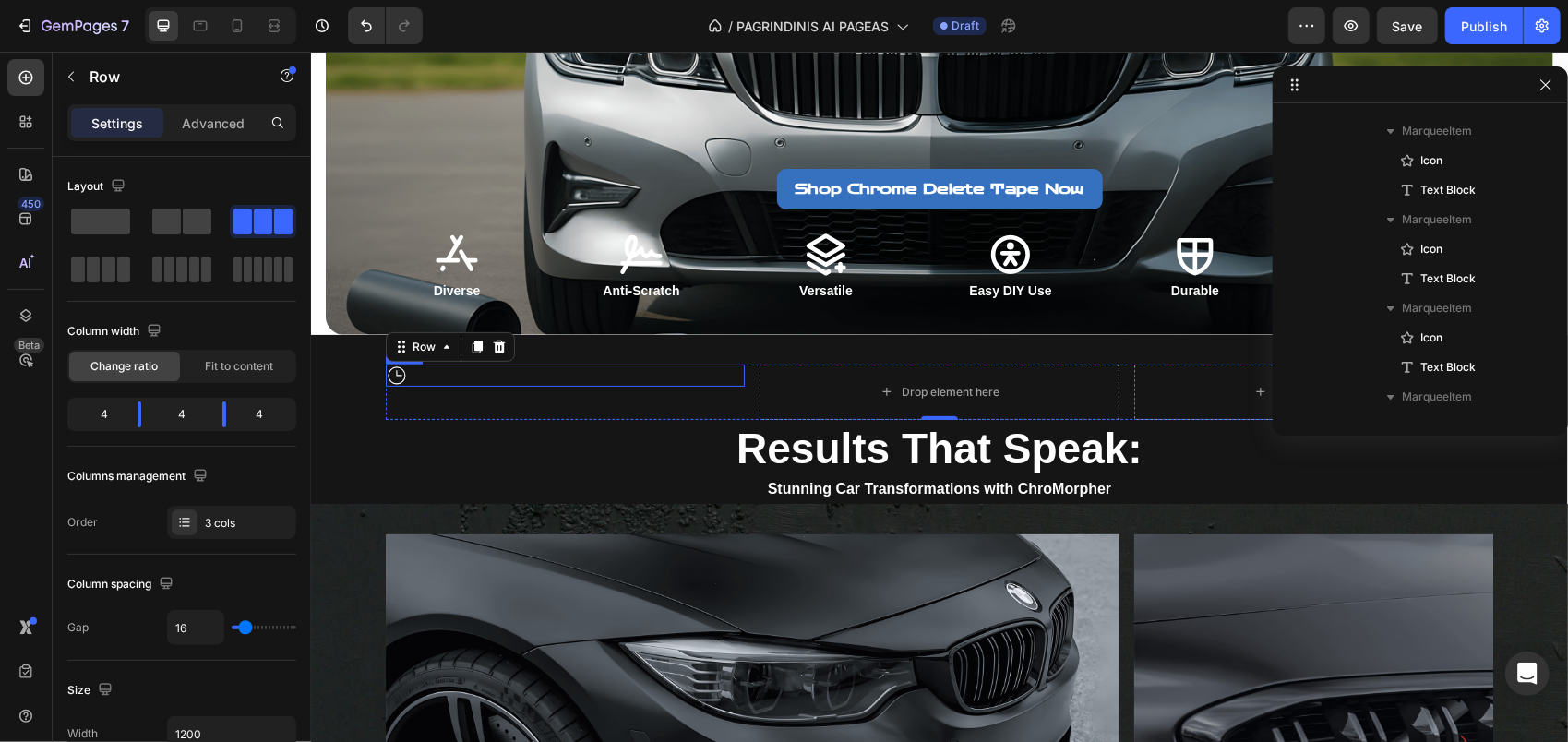
click at [394, 374] on icon at bounding box center [396, 374] width 22 height 22
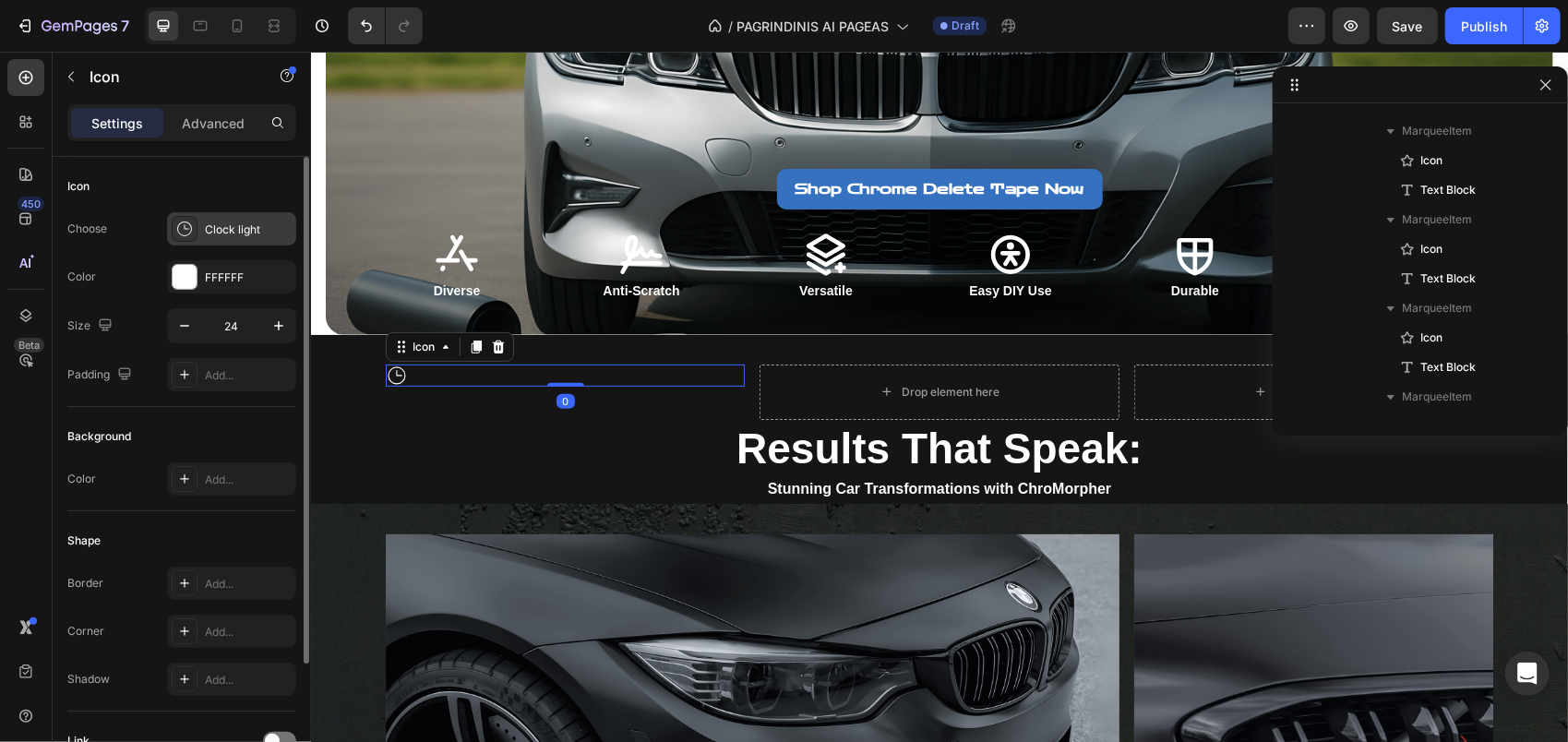
click at [239, 216] on div "Clock light" at bounding box center [231, 229] width 129 height 34
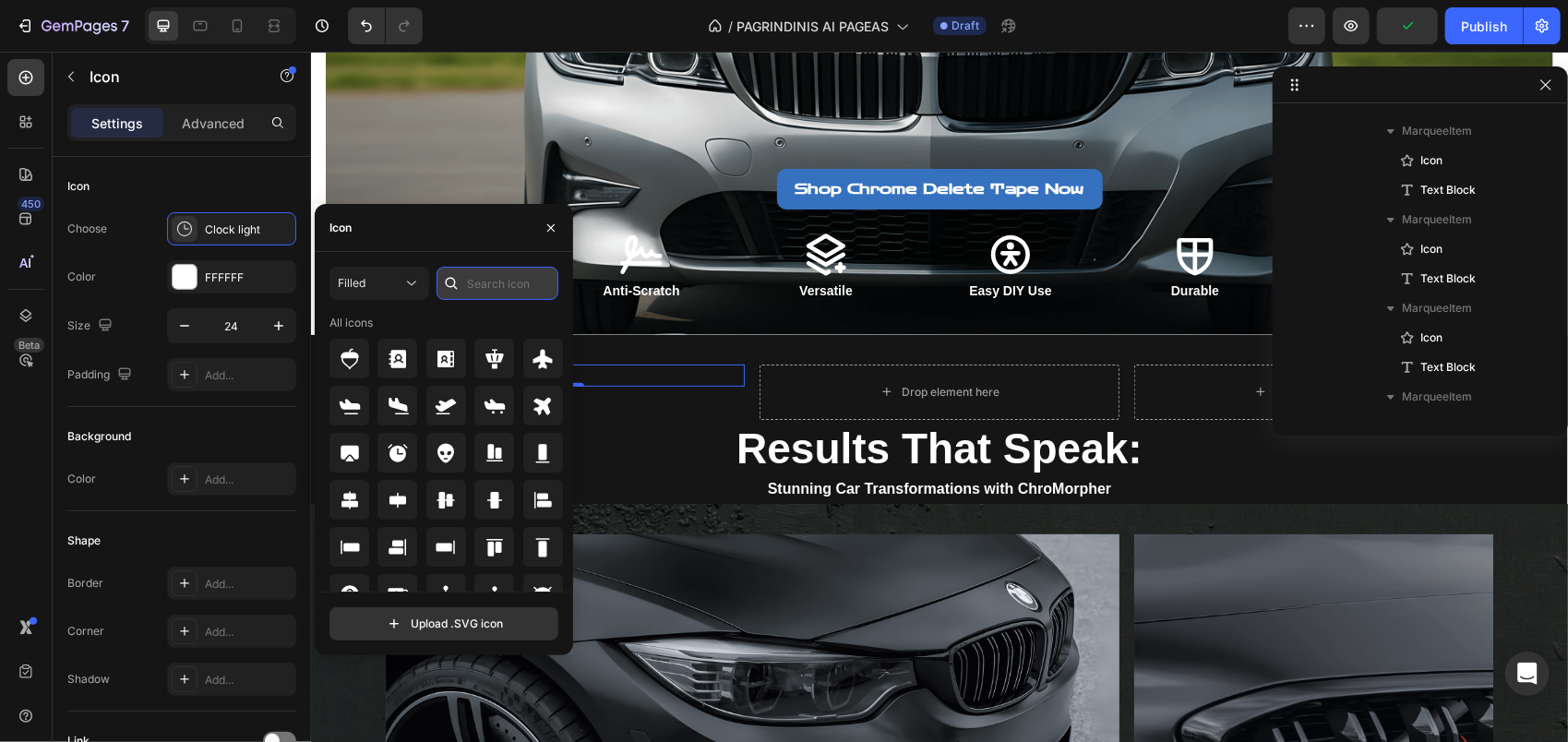
click at [506, 281] on input "text" at bounding box center [497, 283] width 122 height 34
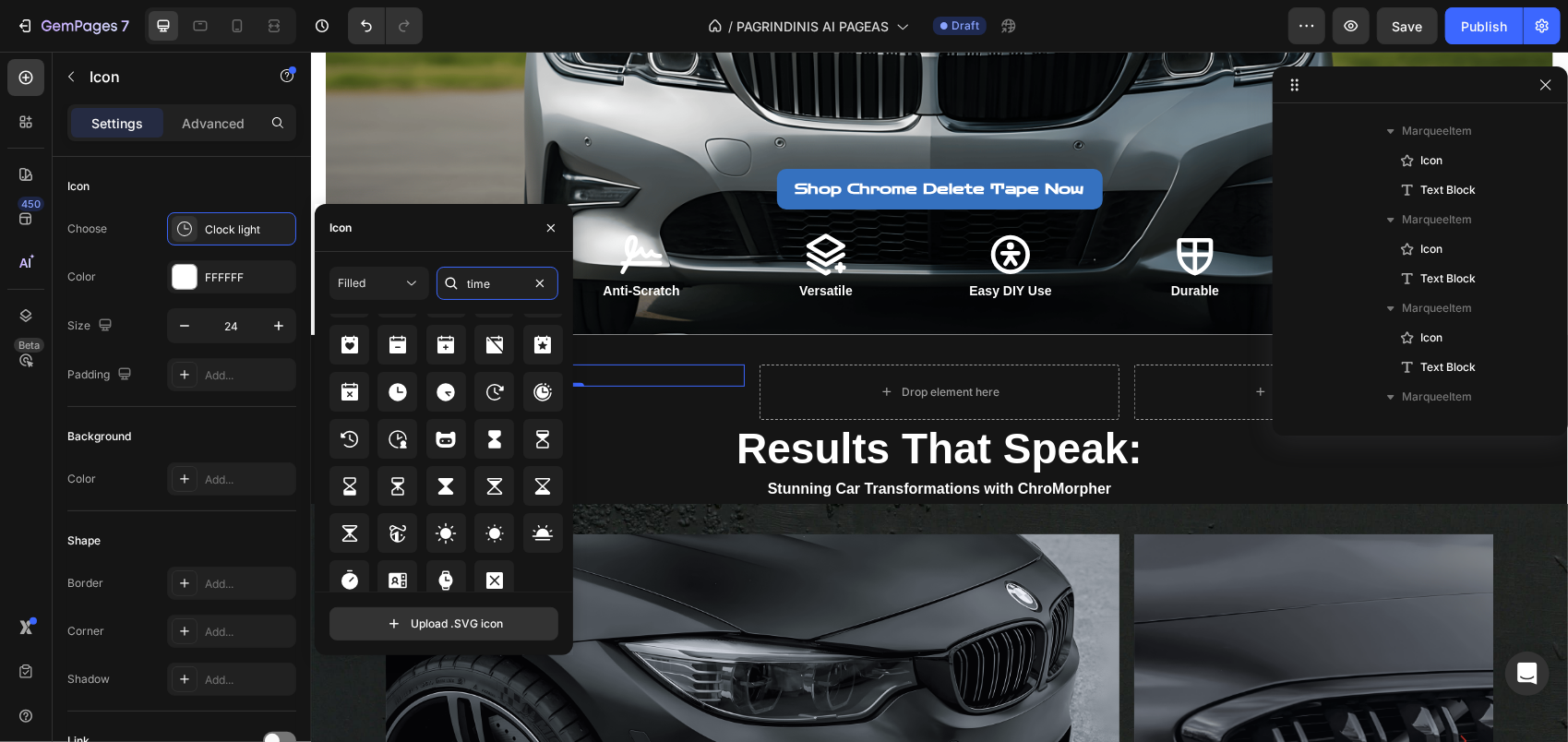
scroll to position [157, 0]
type input "time"
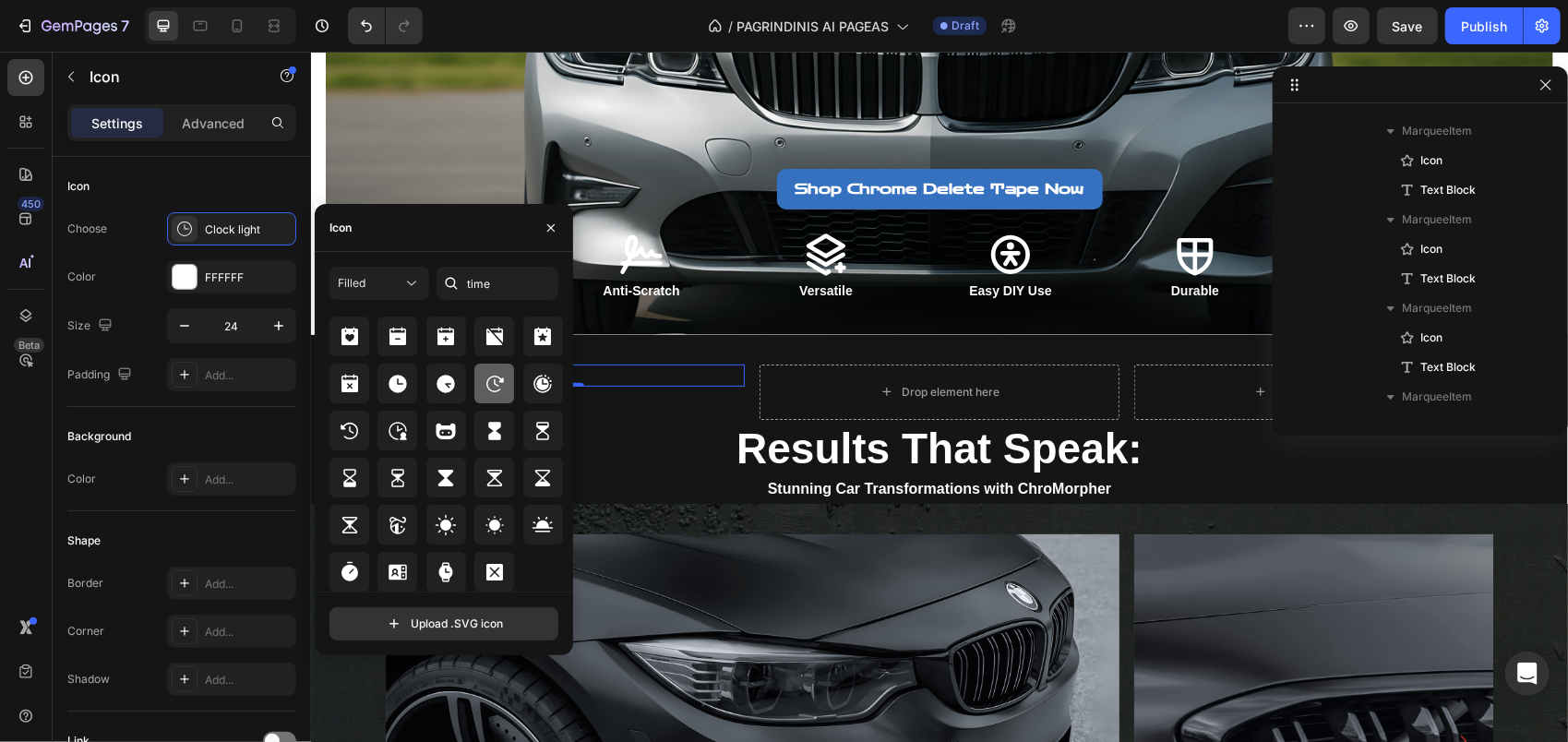
click at [495, 378] on icon at bounding box center [494, 383] width 22 height 22
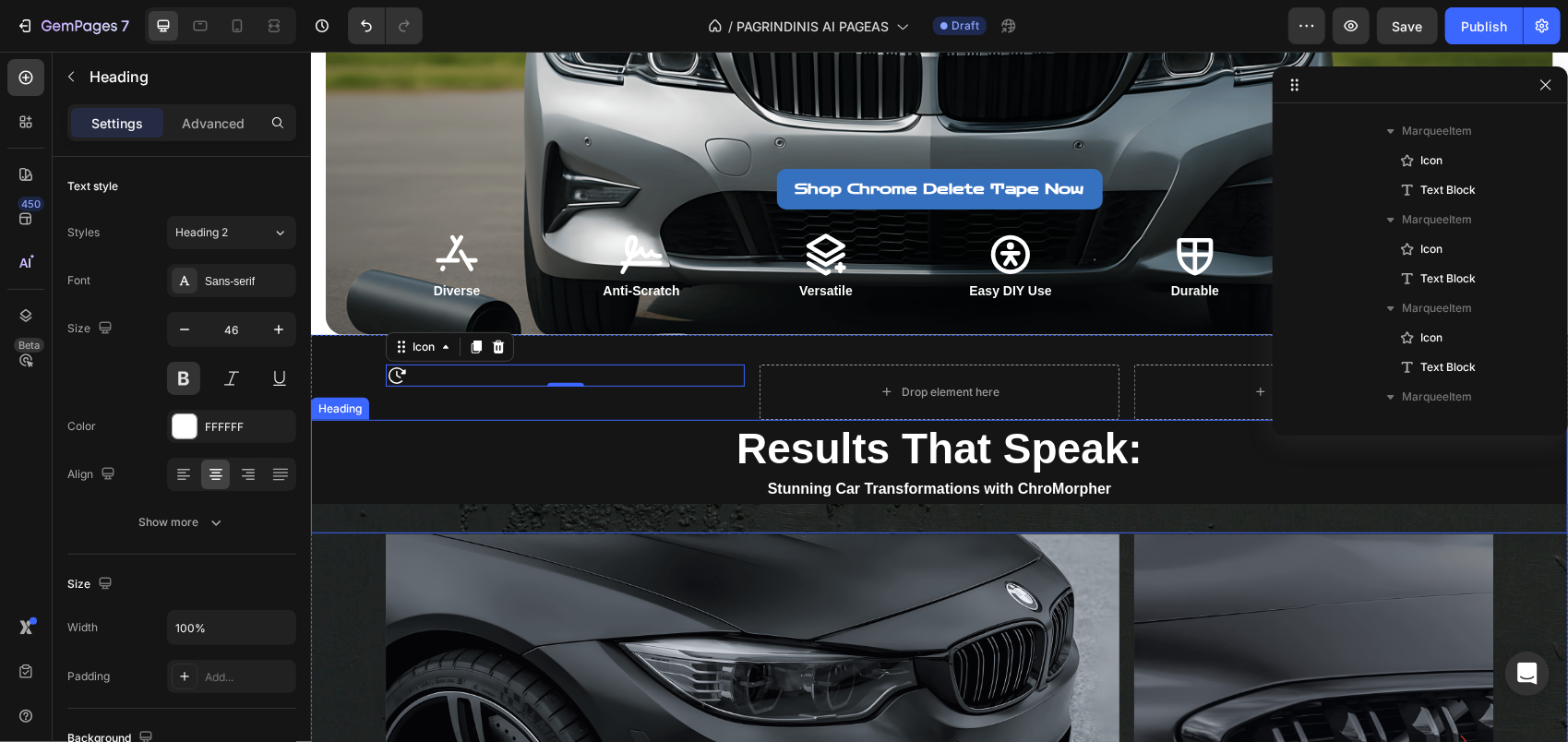
click at [618, 433] on h2 "Results That Speak:" at bounding box center [939, 477] width 1258 height 115
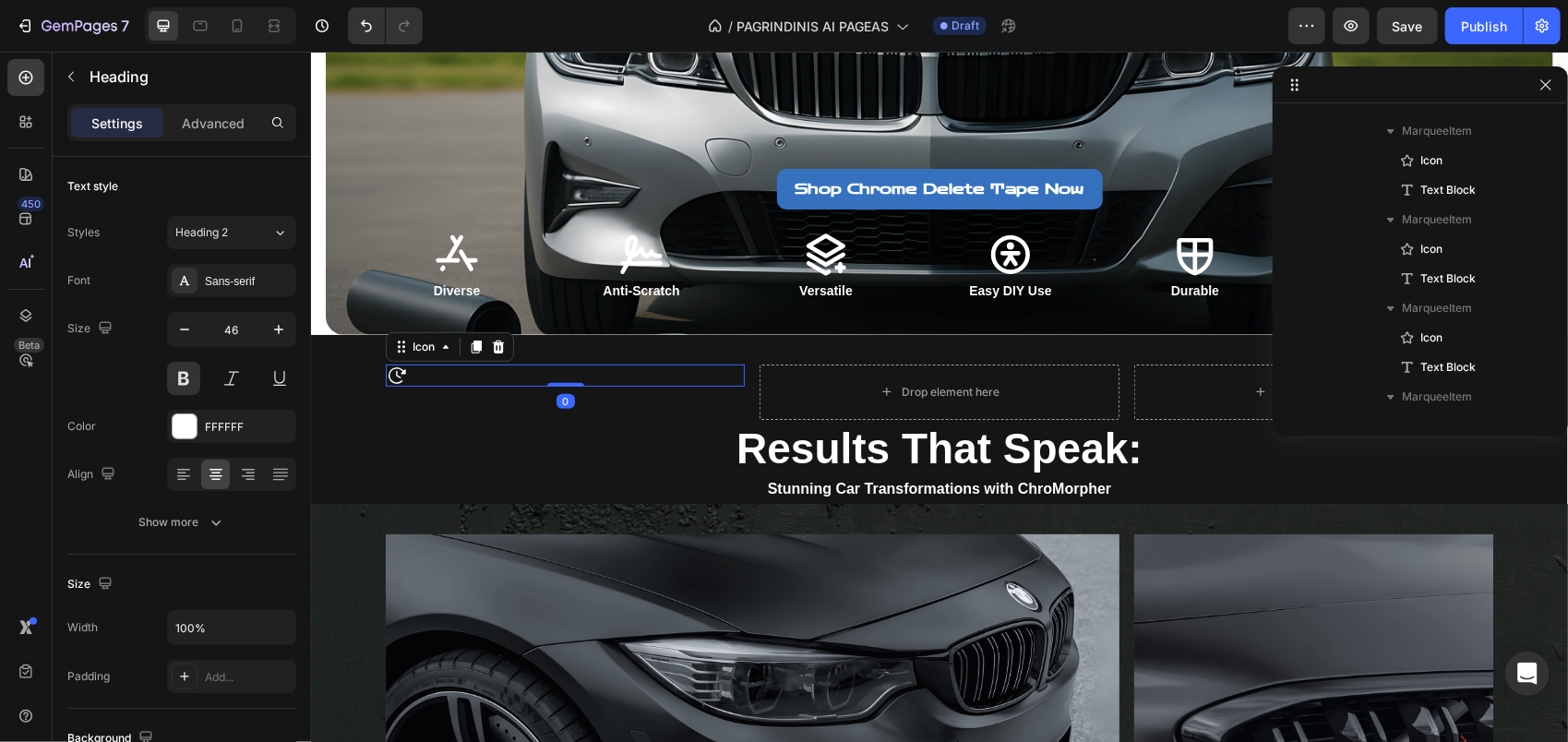
click at [451, 375] on div "Icon 0" at bounding box center [564, 374] width 359 height 22
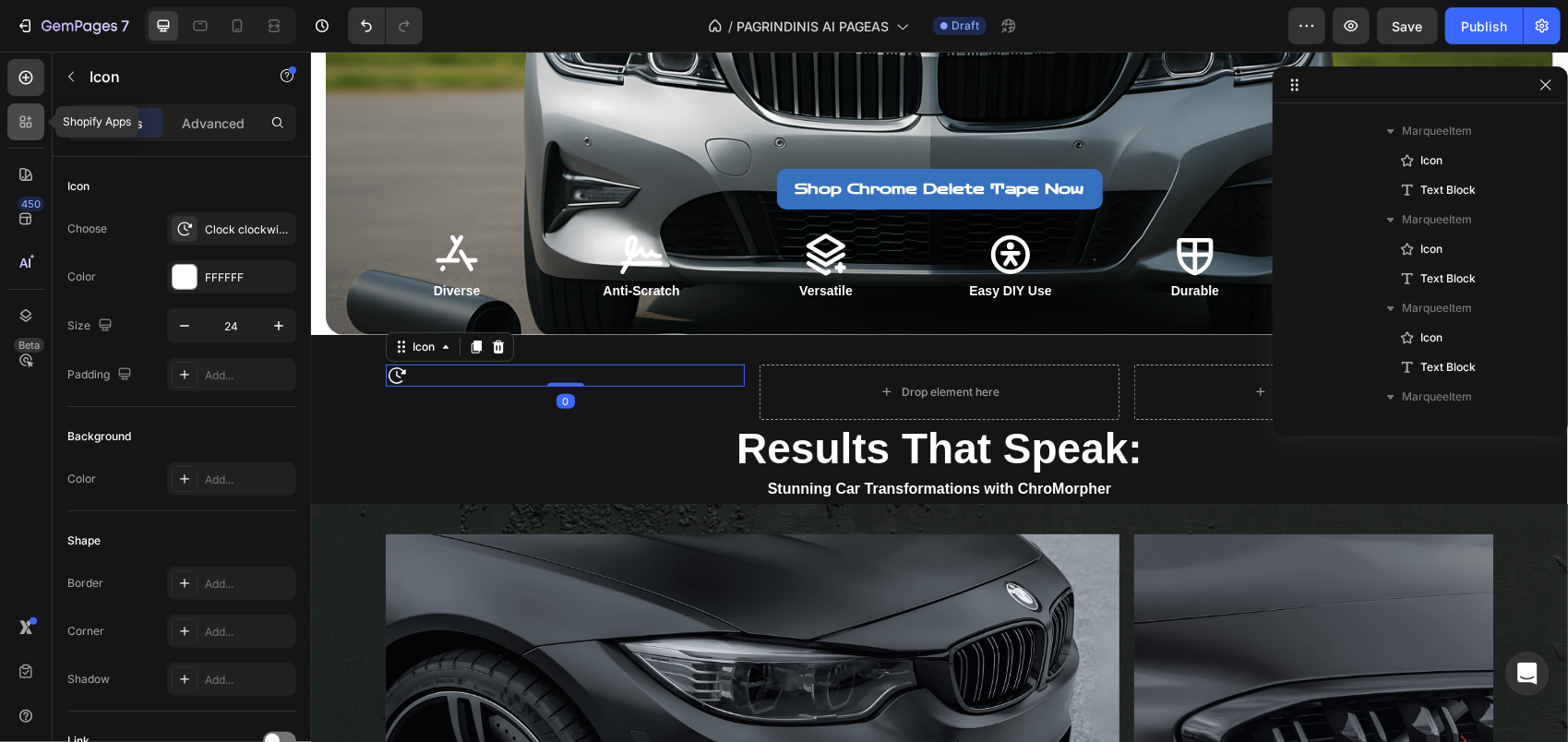
click at [24, 106] on div at bounding box center [26, 122] width 37 height 37
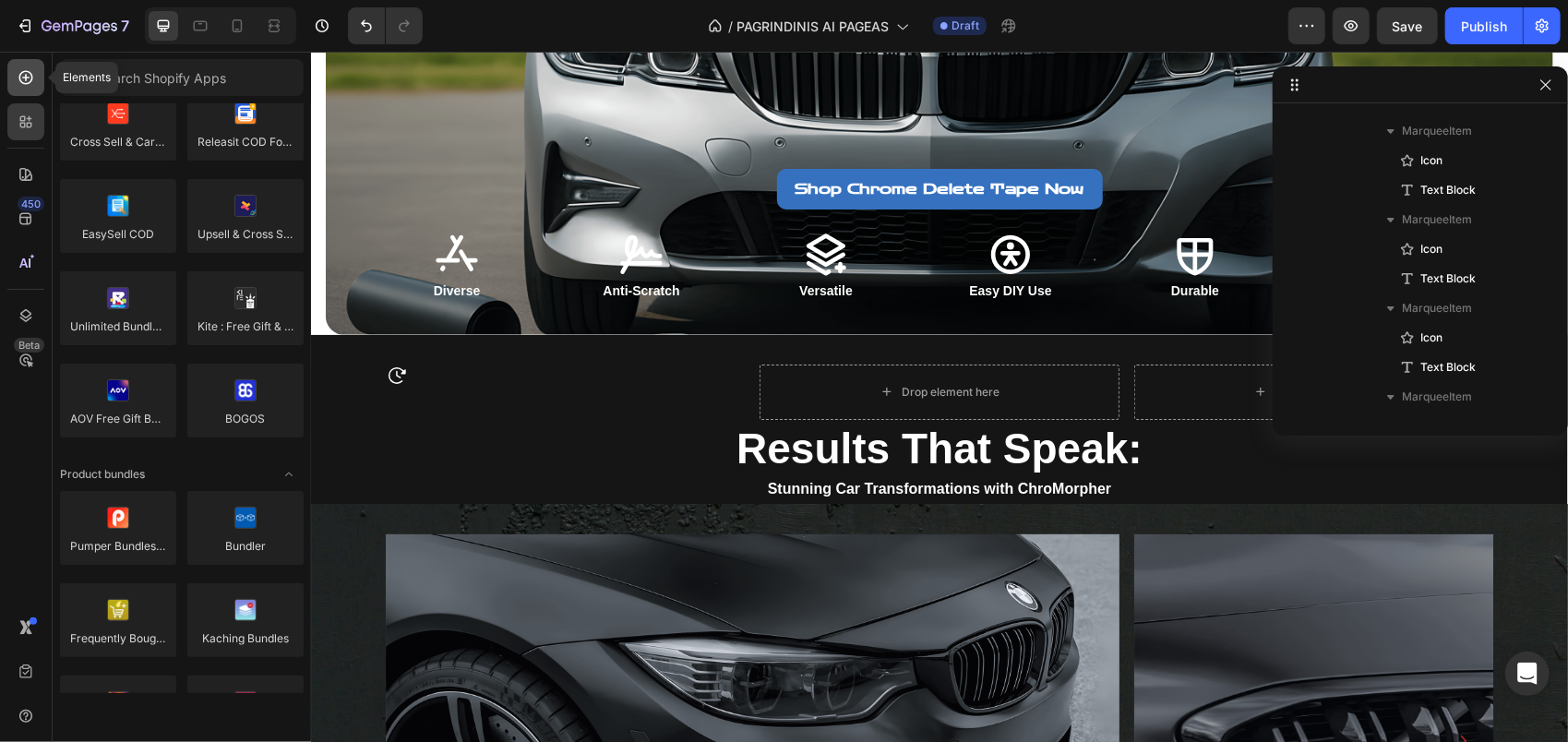
click at [26, 83] on icon at bounding box center [26, 78] width 13 height 13
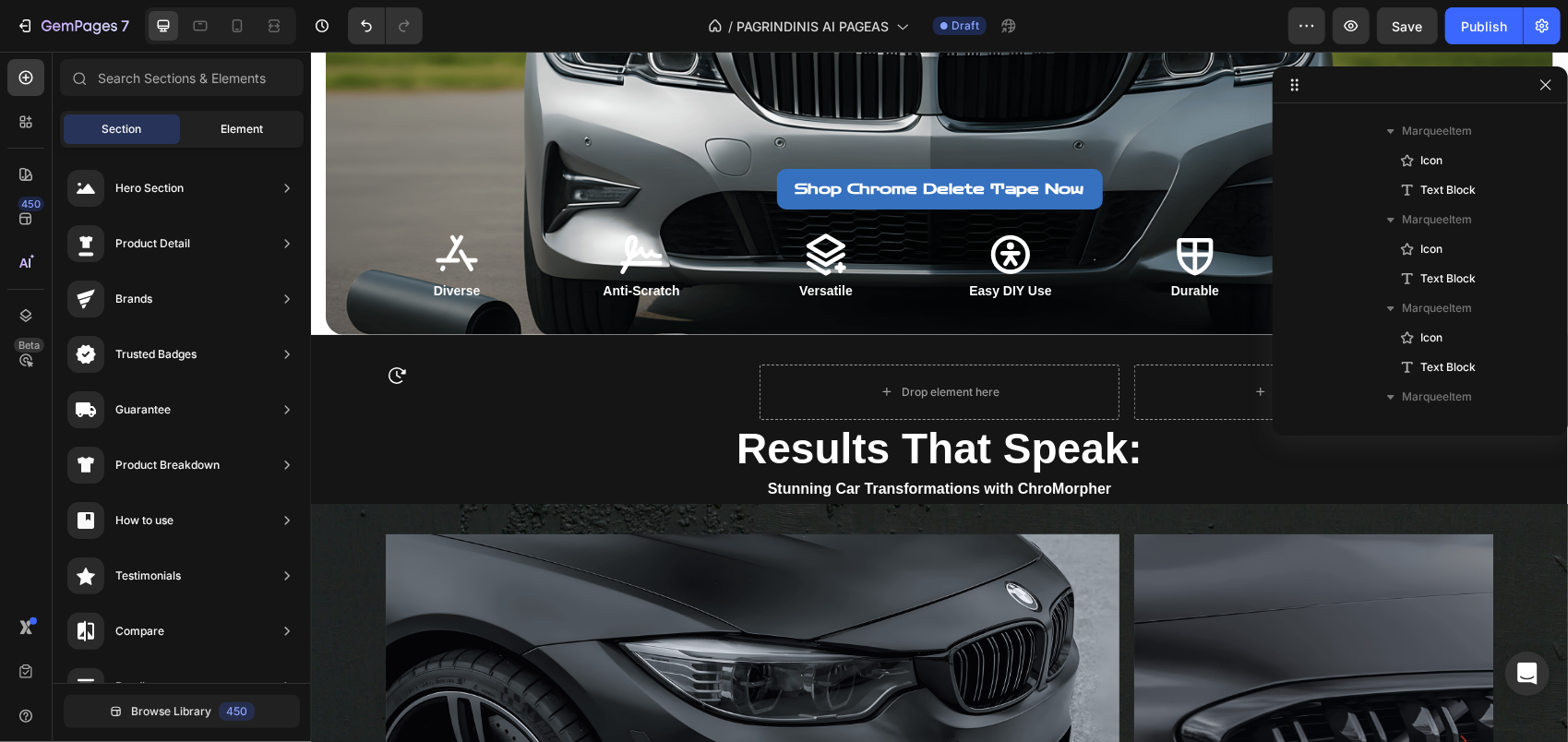
click at [231, 140] on div "Element" at bounding box center [241, 129] width 116 height 30
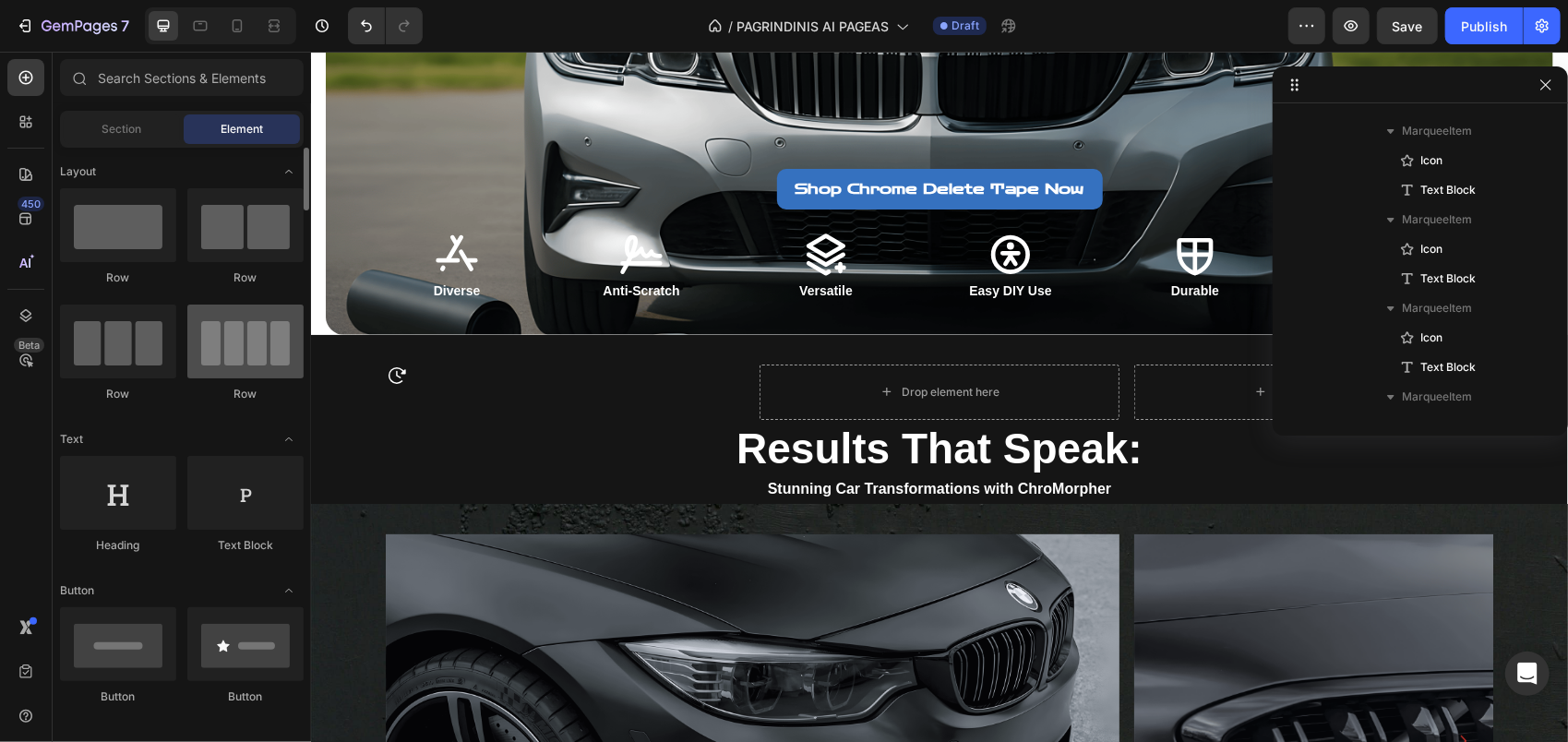
scroll to position [185, 0]
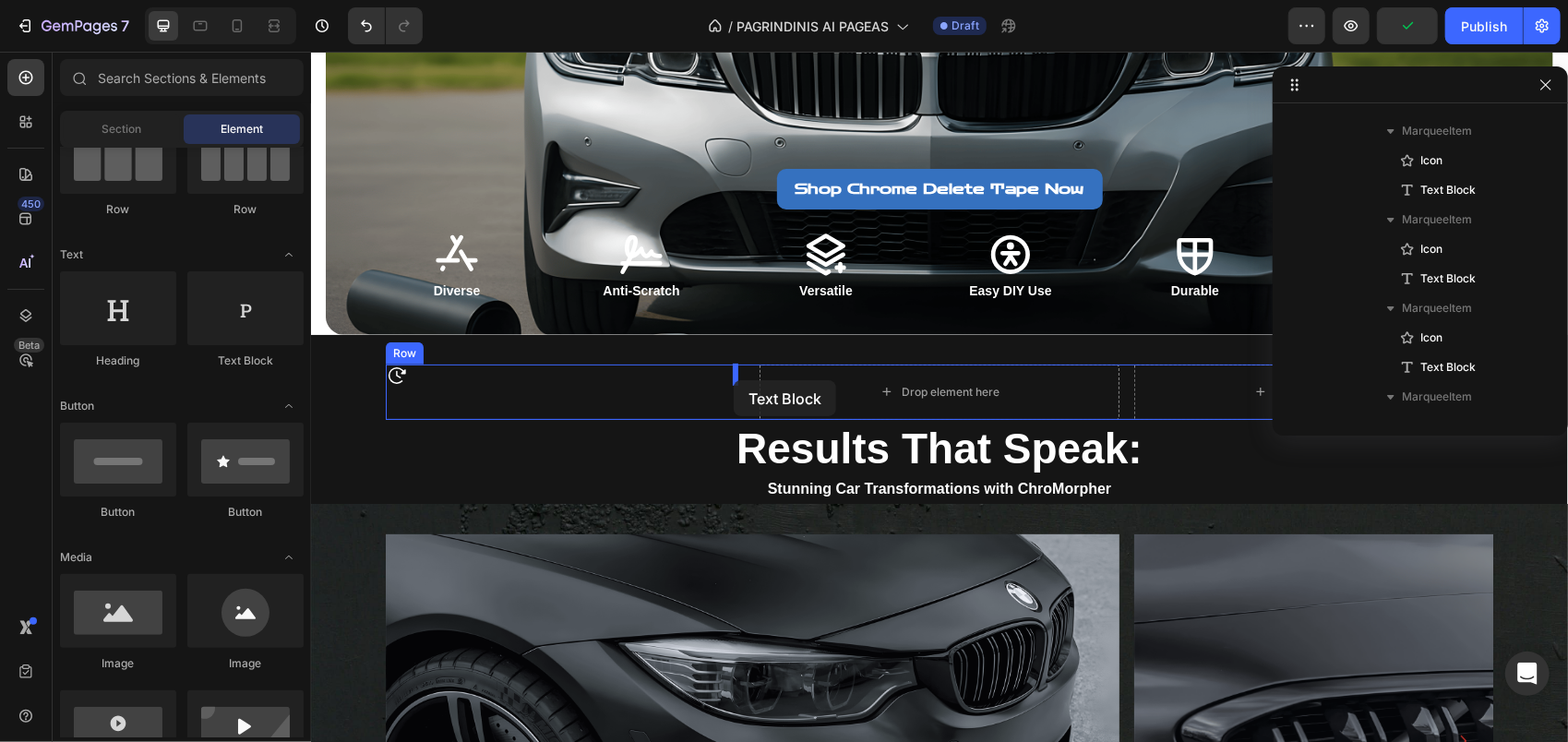
drag, startPoint x: 572, startPoint y: 393, endPoint x: 733, endPoint y: 379, distance: 161.6
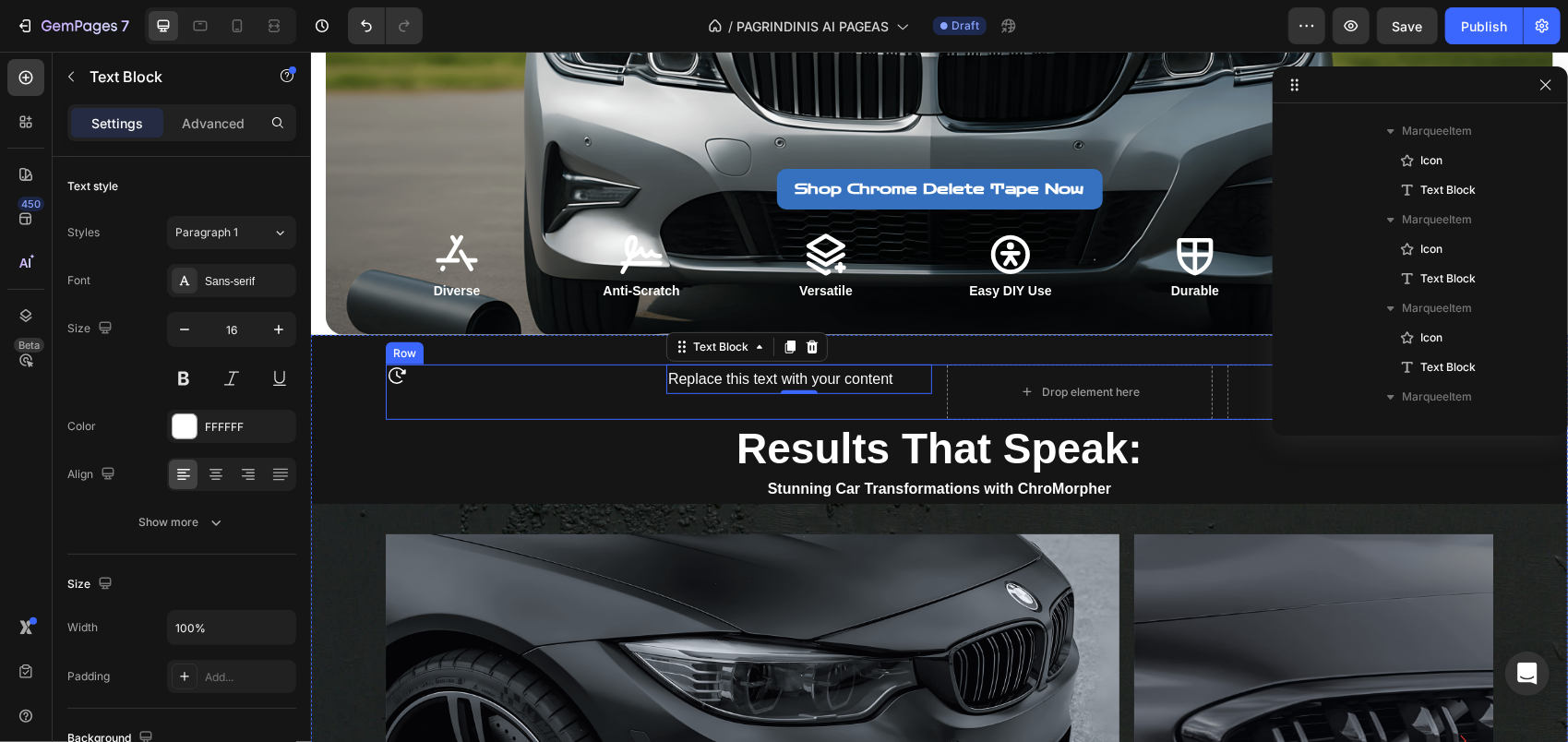
click at [561, 413] on div "Icon" at bounding box center [518, 392] width 266 height 56
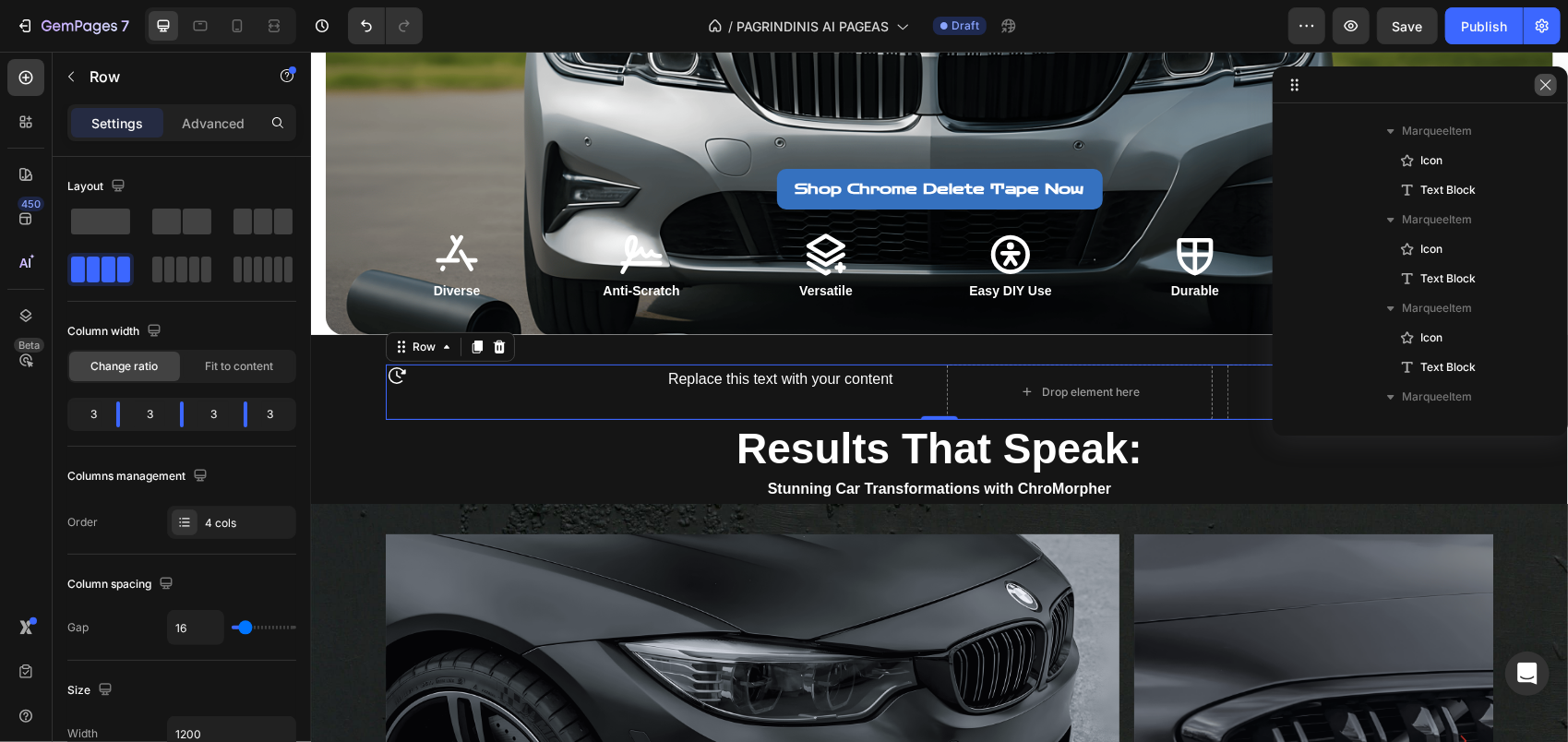
click at [1544, 87] on icon "button" at bounding box center [1546, 84] width 14 height 14
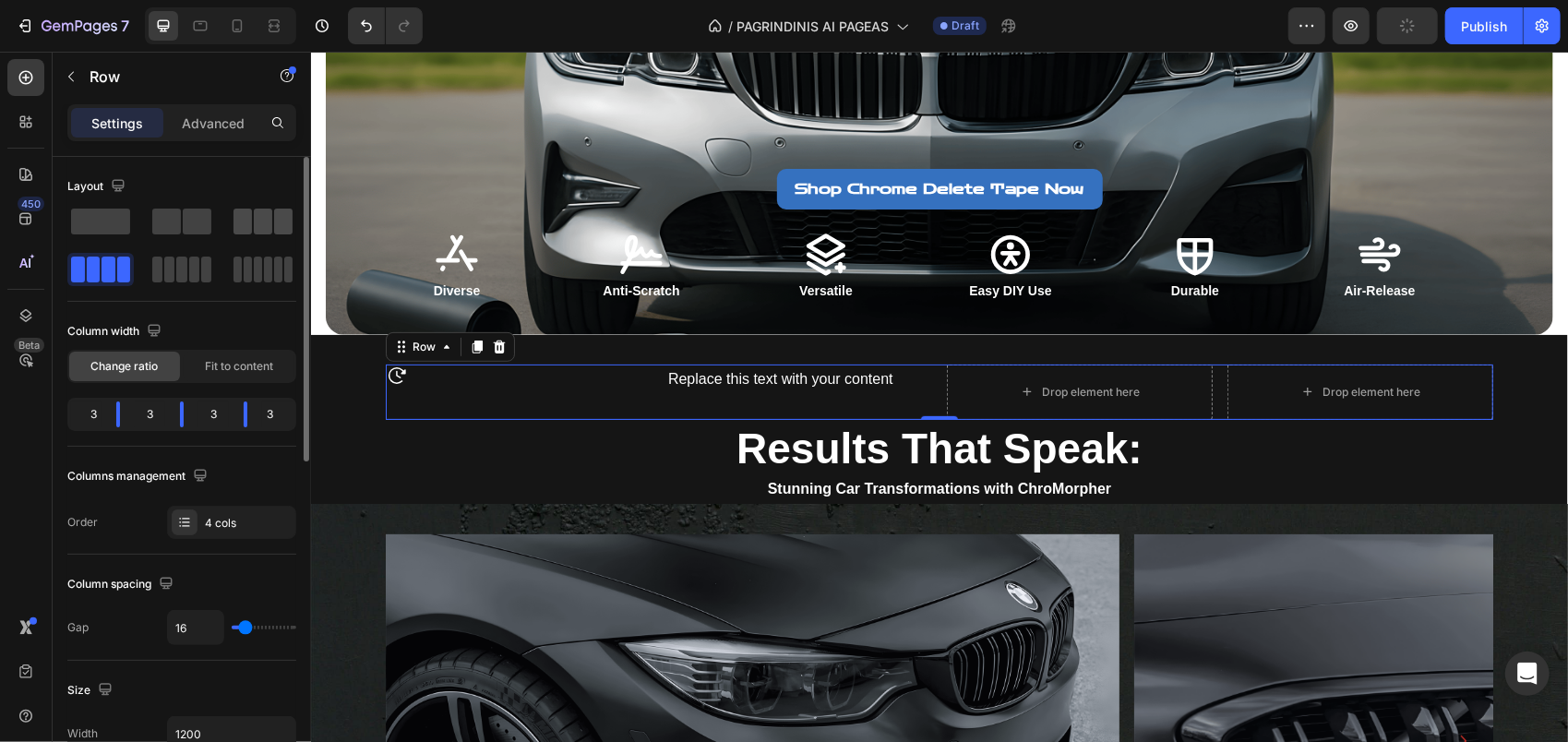
click at [258, 210] on span at bounding box center [262, 221] width 18 height 26
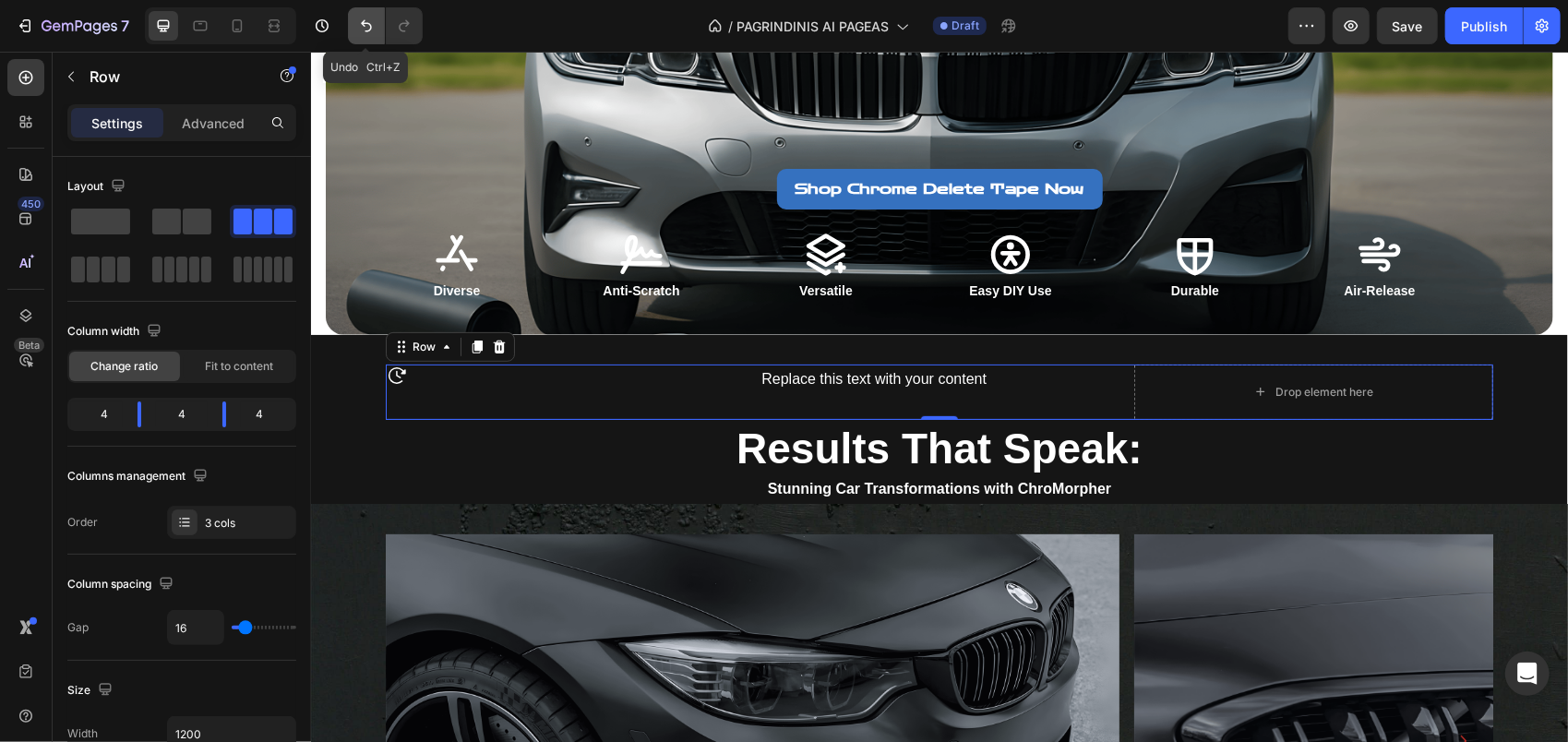
click at [353, 22] on button "Undo/Redo" at bounding box center [366, 26] width 37 height 37
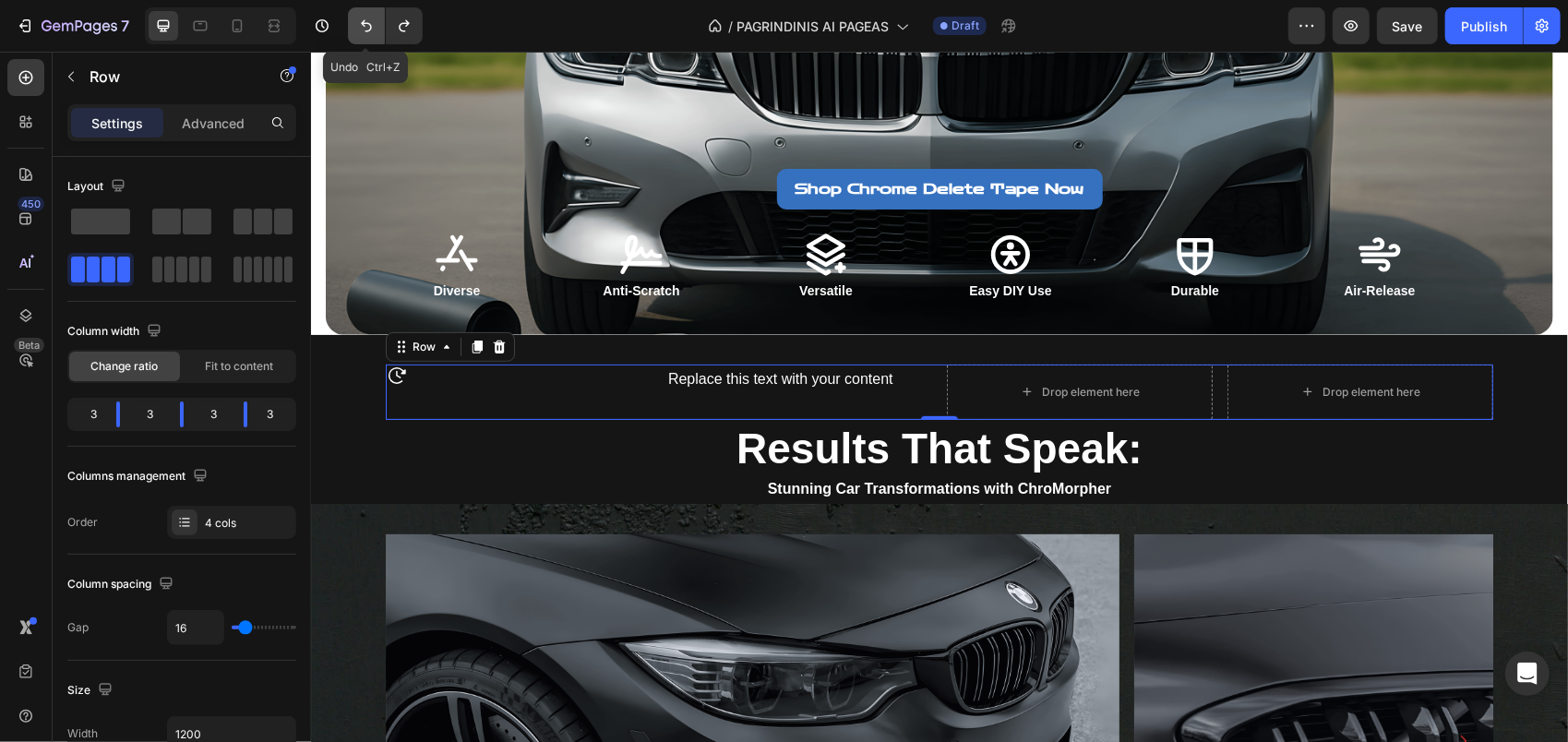
click at [362, 23] on icon "Undo/Redo" at bounding box center [367, 26] width 11 height 12
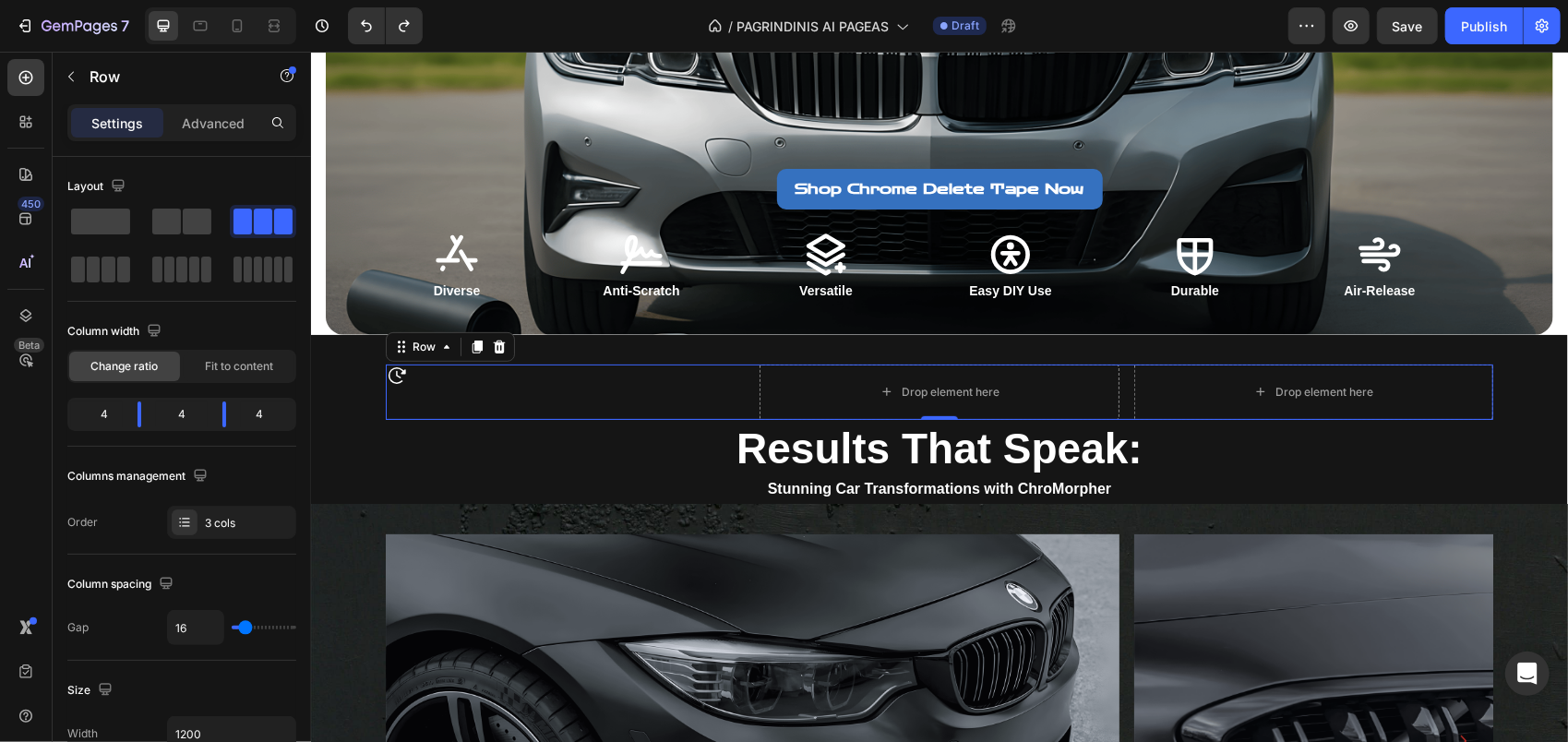
click at [456, 396] on div "Icon" at bounding box center [564, 392] width 359 height 56
click at [28, 86] on icon at bounding box center [25, 77] width 18 height 18
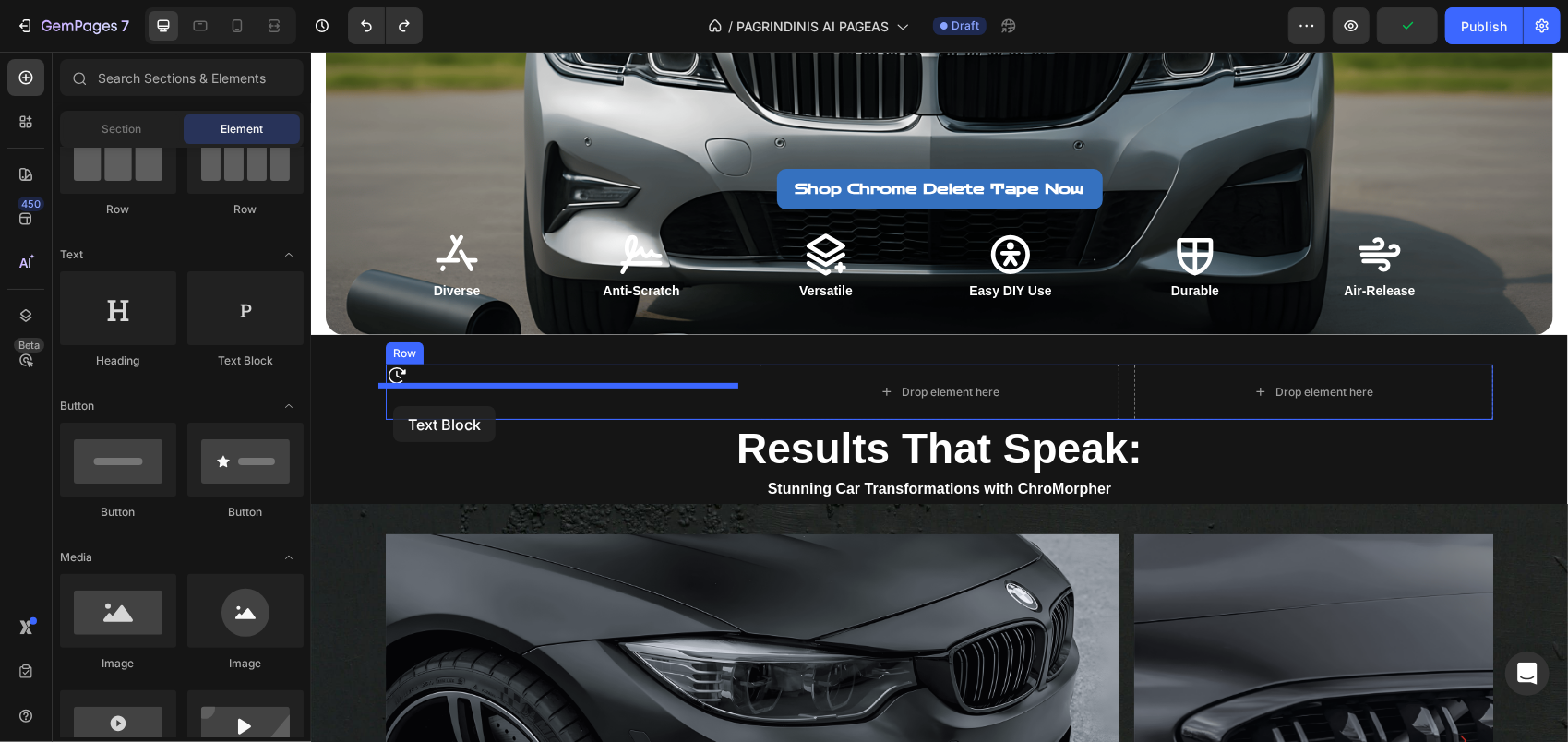
drag, startPoint x: 562, startPoint y: 375, endPoint x: 393, endPoint y: 405, distance: 171.6
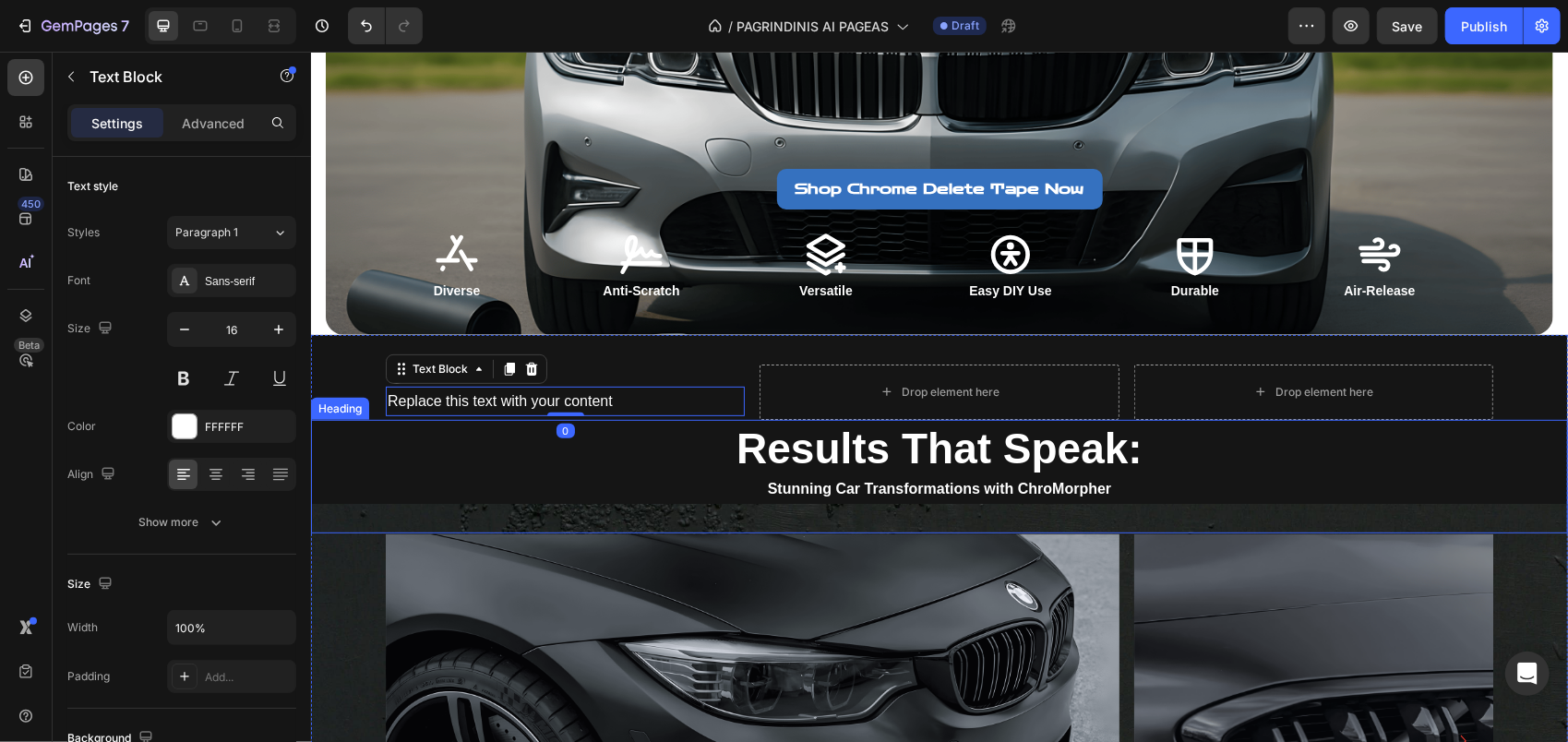
click at [356, 468] on h2 "Results That Speak:" at bounding box center [939, 477] width 1258 height 115
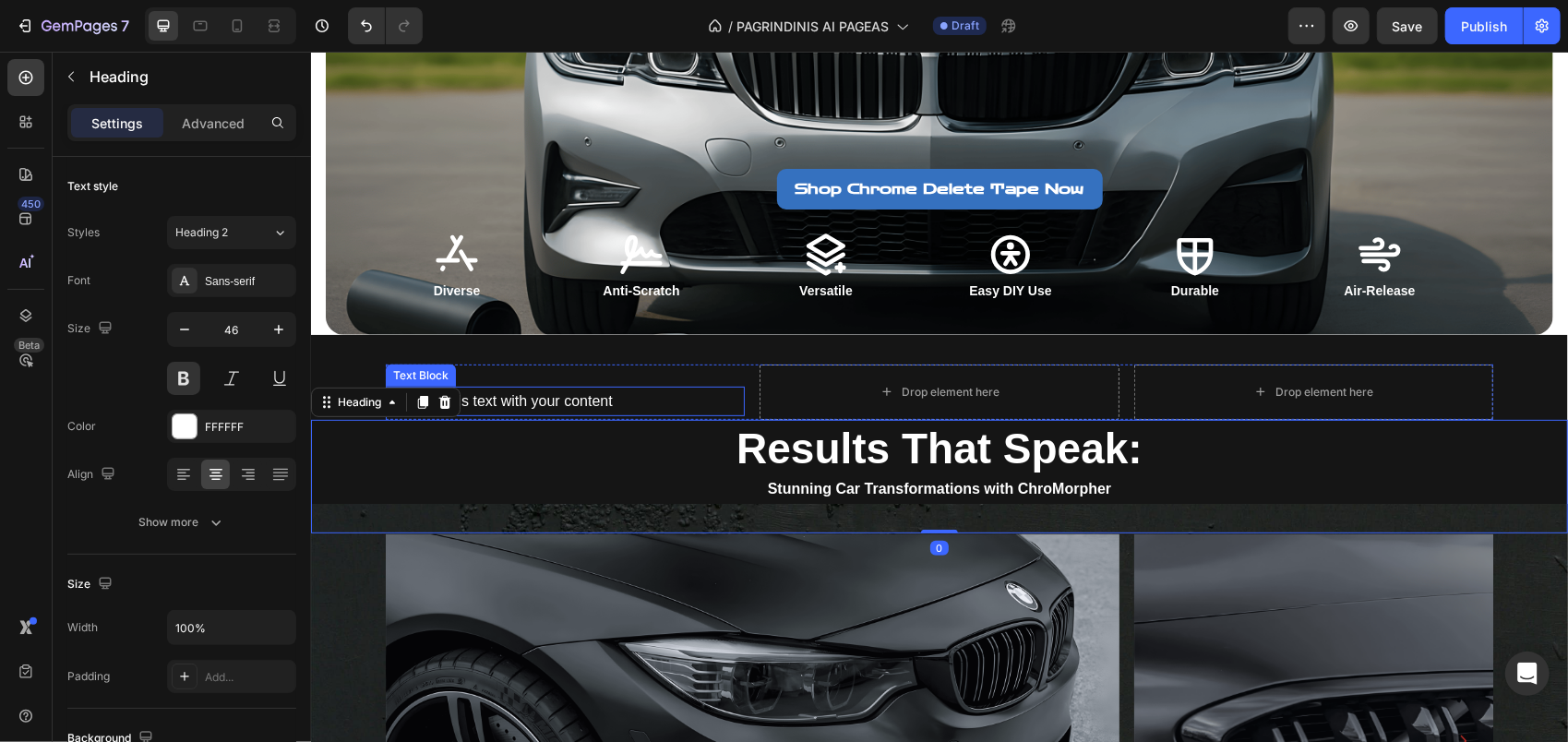
click at [557, 399] on div "Replace this text with your content" at bounding box center [564, 401] width 359 height 31
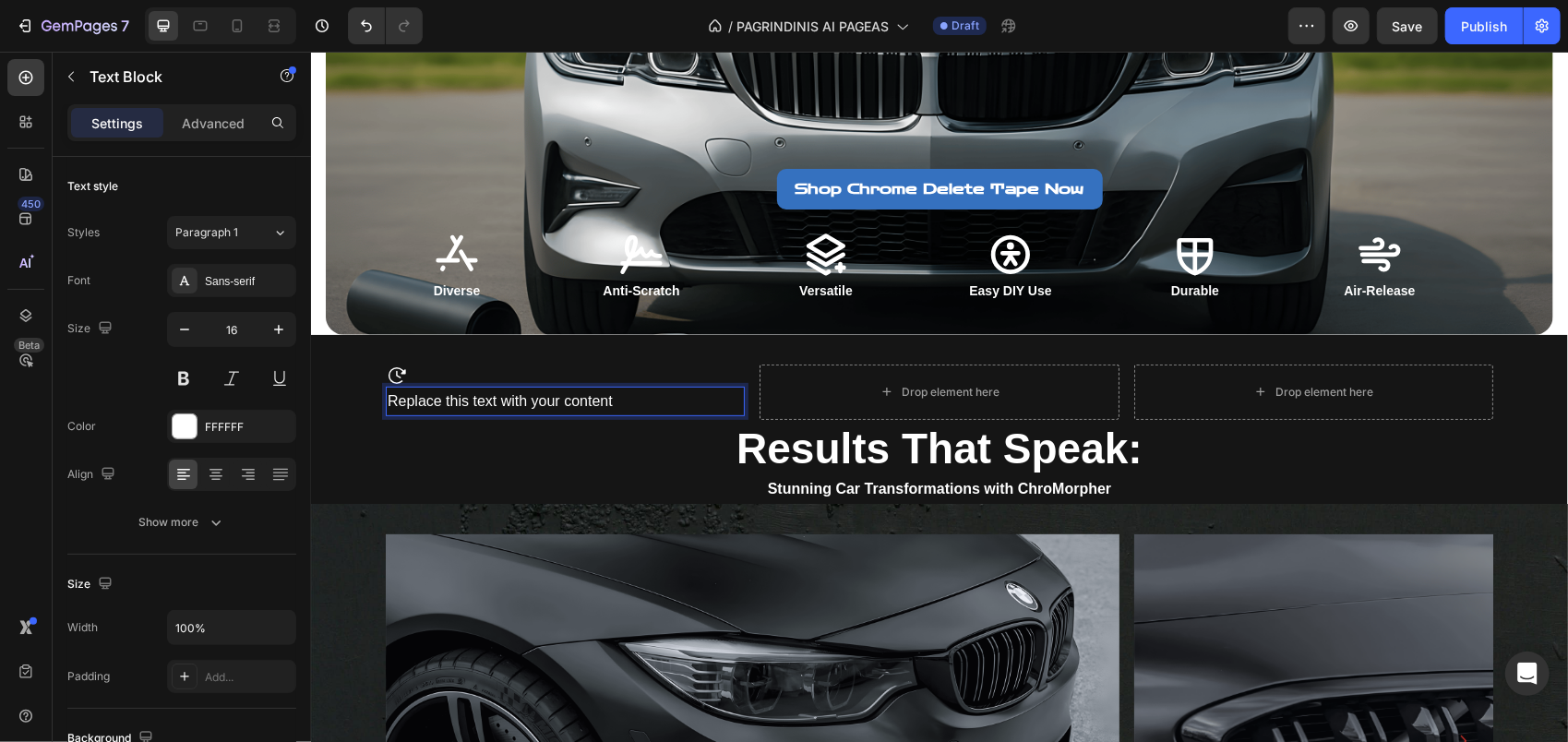
click at [628, 408] on div "Replace this text with your content" at bounding box center [564, 401] width 359 height 31
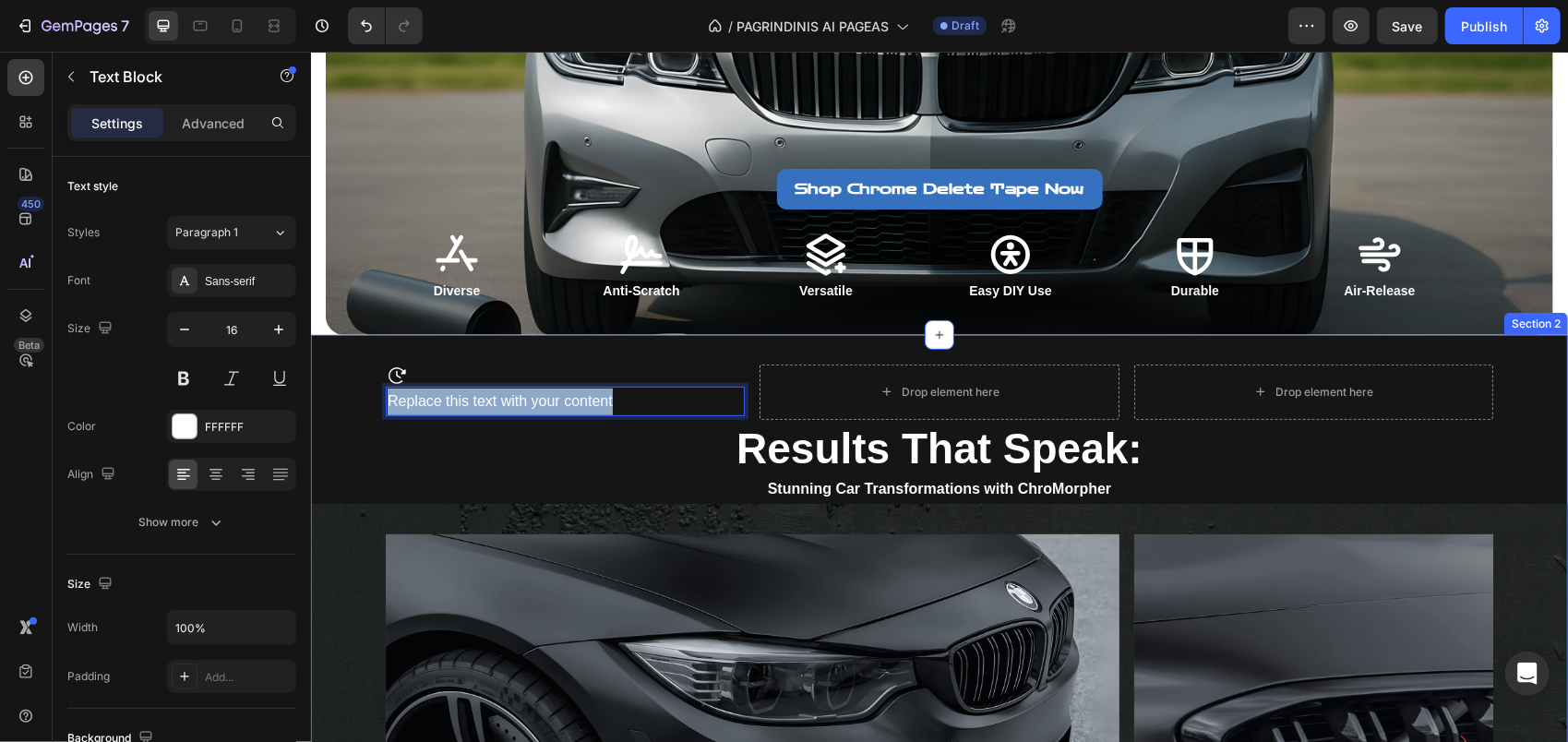
drag, startPoint x: 607, startPoint y: 399, endPoint x: 370, endPoint y: 395, distance: 237.0
click at [370, 395] on div "Icon Replace this text with your content Text Block 0 Drop element here Drop el…" at bounding box center [939, 690] width 1258 height 654
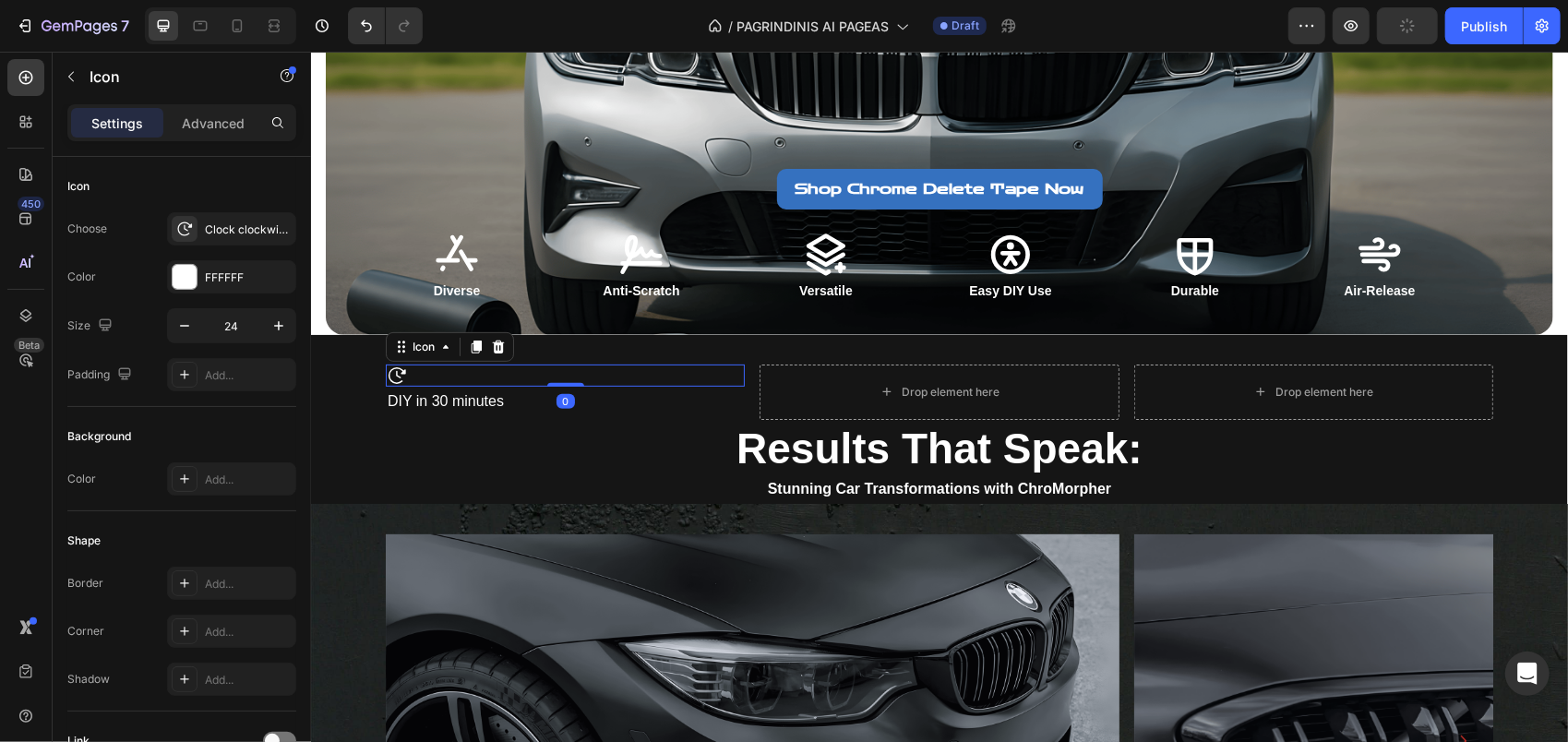
click at [426, 374] on div "Icon 0" at bounding box center [564, 374] width 359 height 22
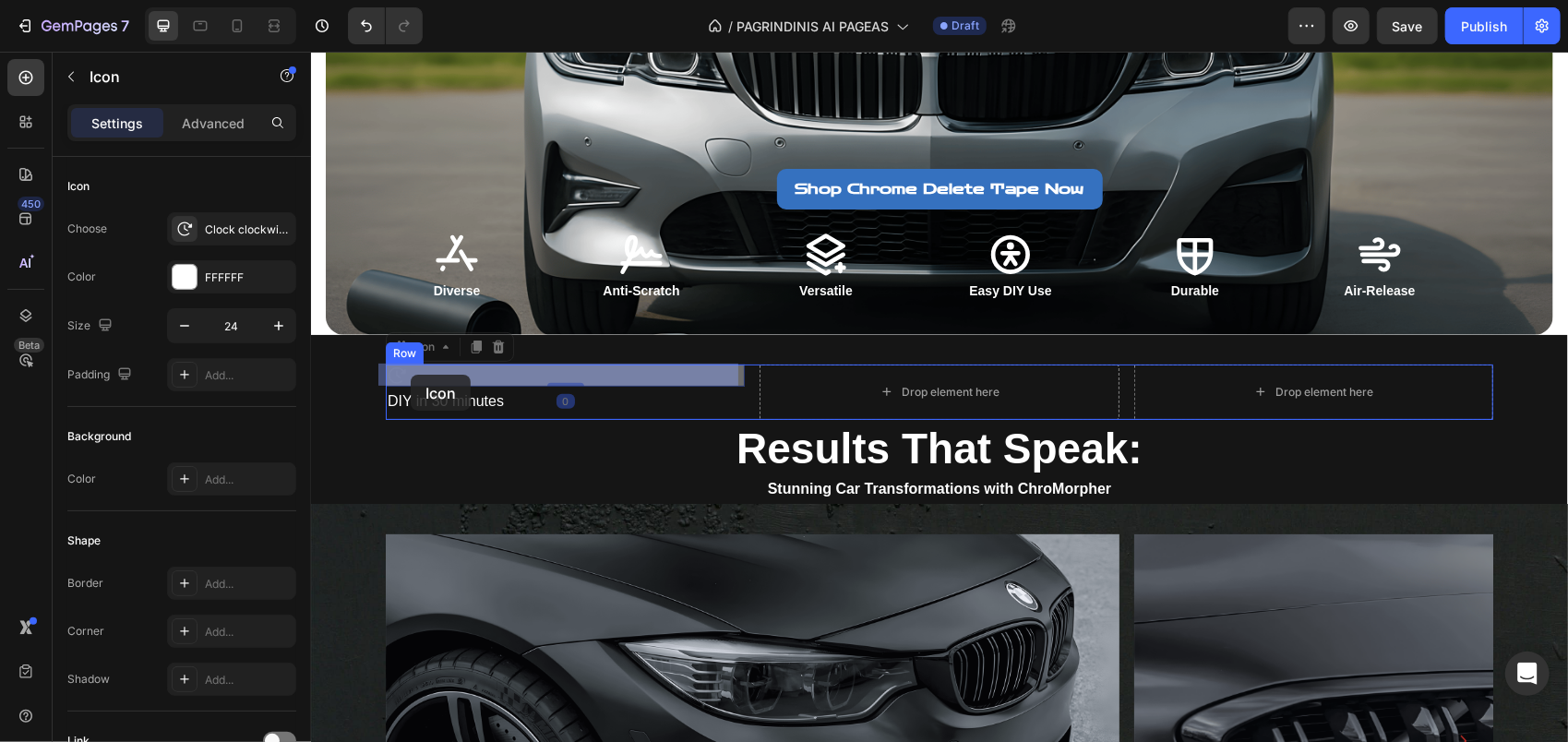
drag, startPoint x: 398, startPoint y: 349, endPoint x: 410, endPoint y: 373, distance: 26.8
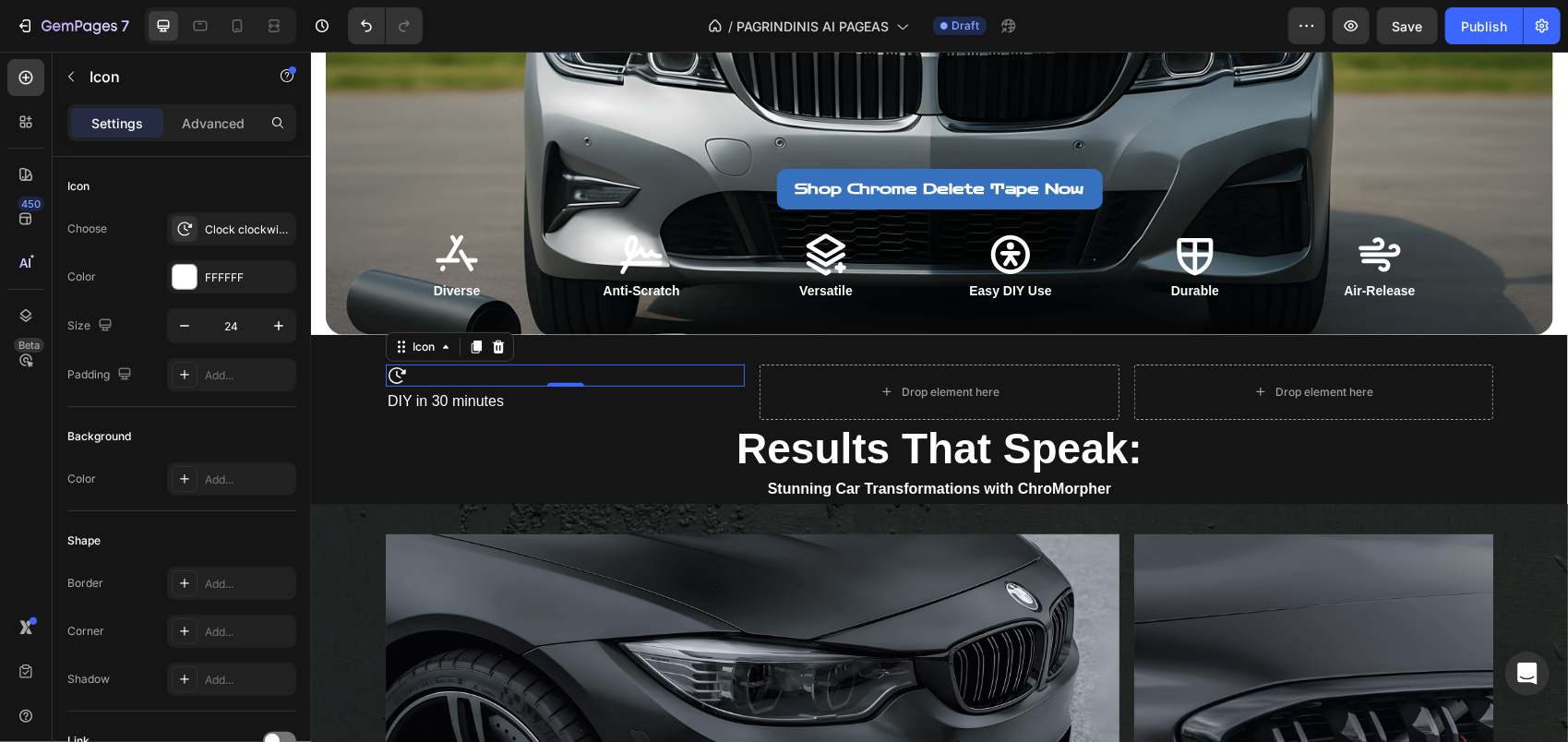
click at [436, 373] on div "Icon 0" at bounding box center [564, 374] width 359 height 22
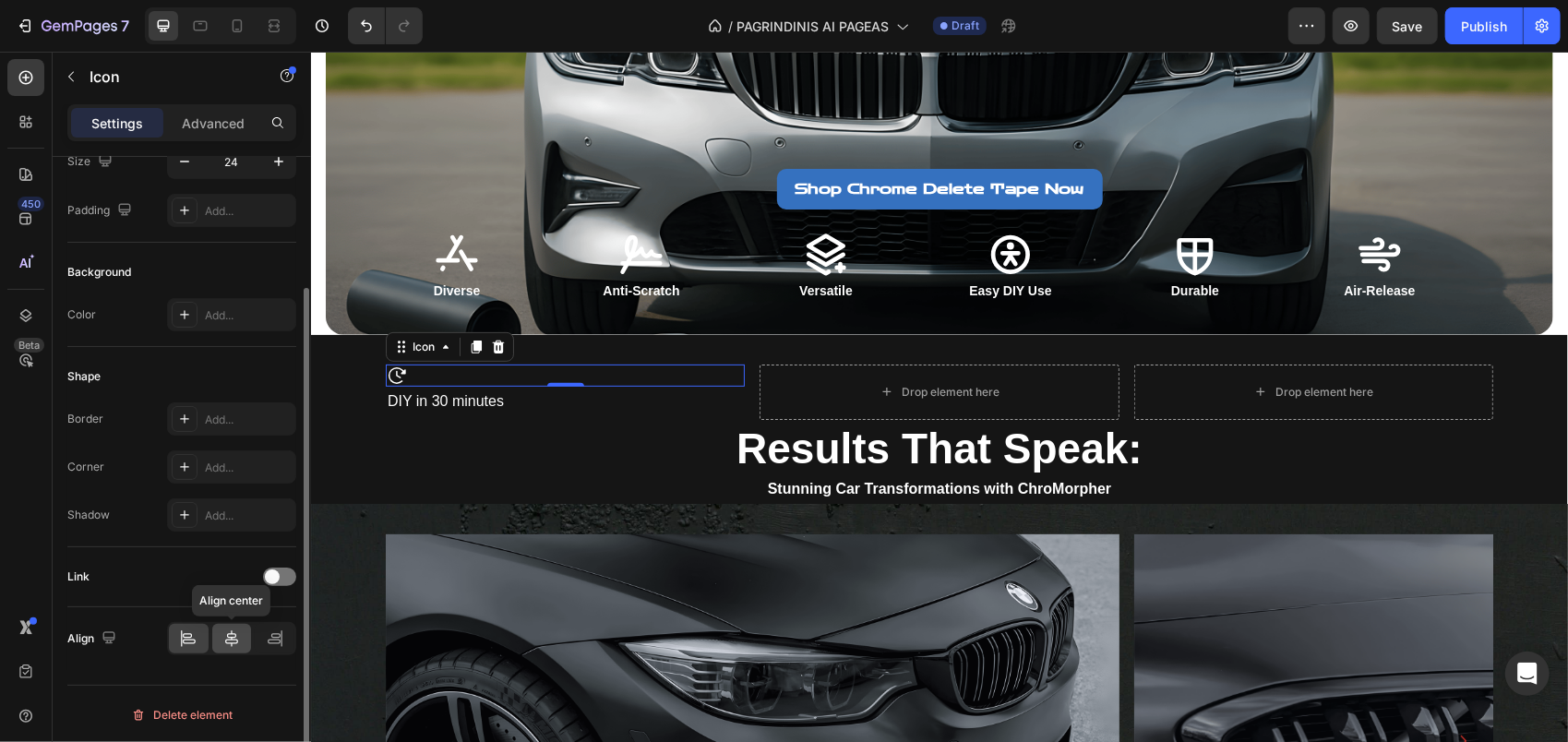
click at [234, 637] on icon at bounding box center [231, 638] width 12 height 16
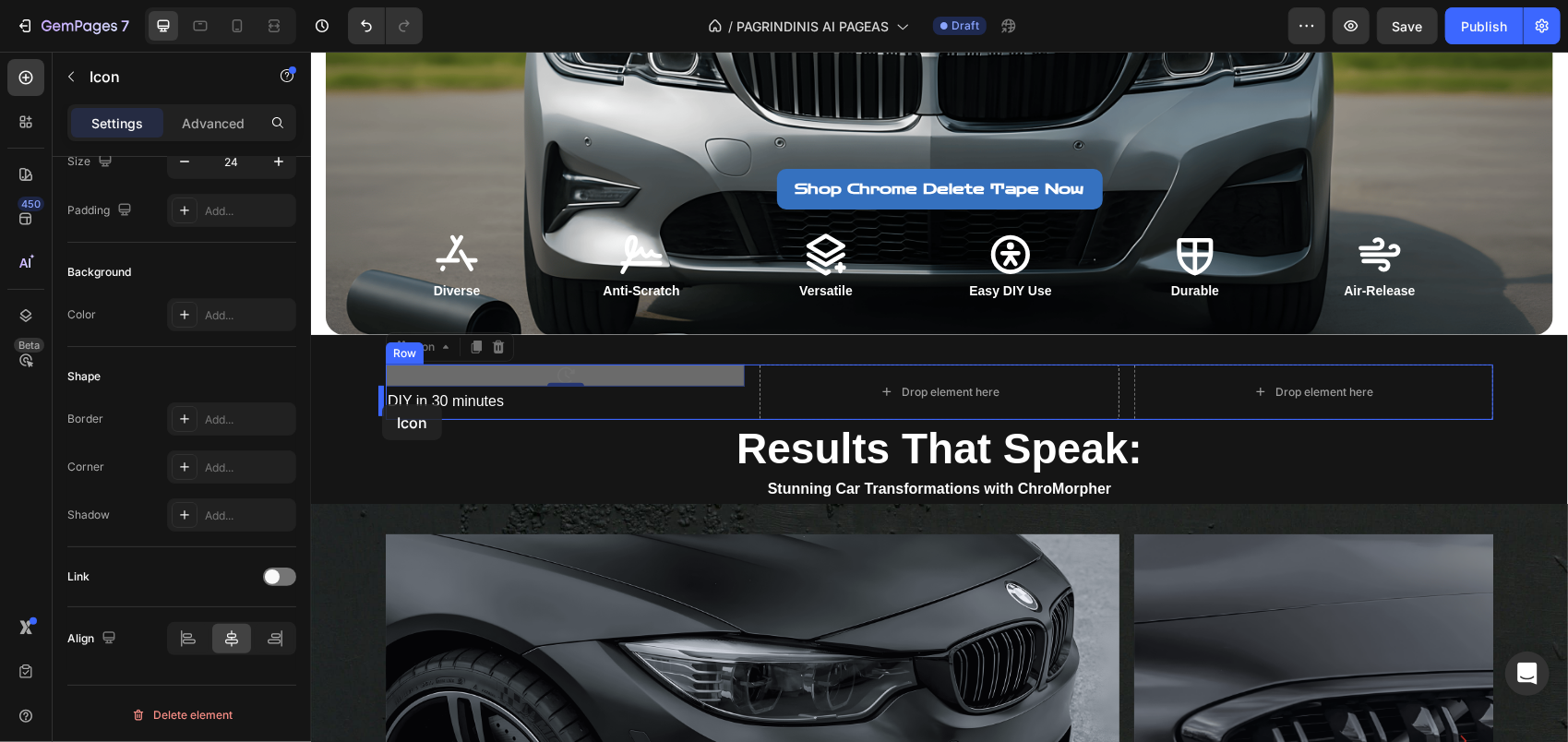
drag, startPoint x: 397, startPoint y: 348, endPoint x: 381, endPoint y: 403, distance: 57.3
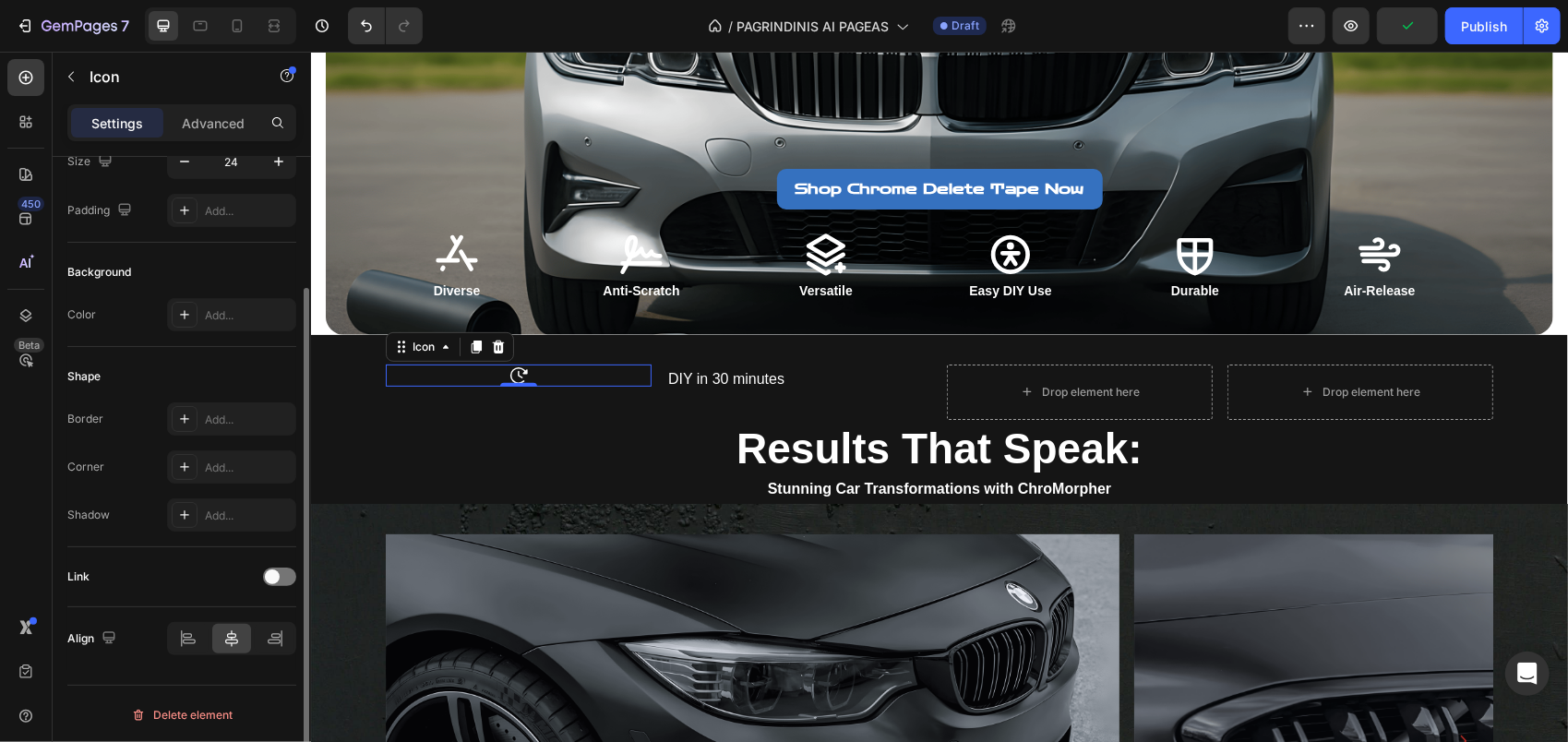
scroll to position [0, 0]
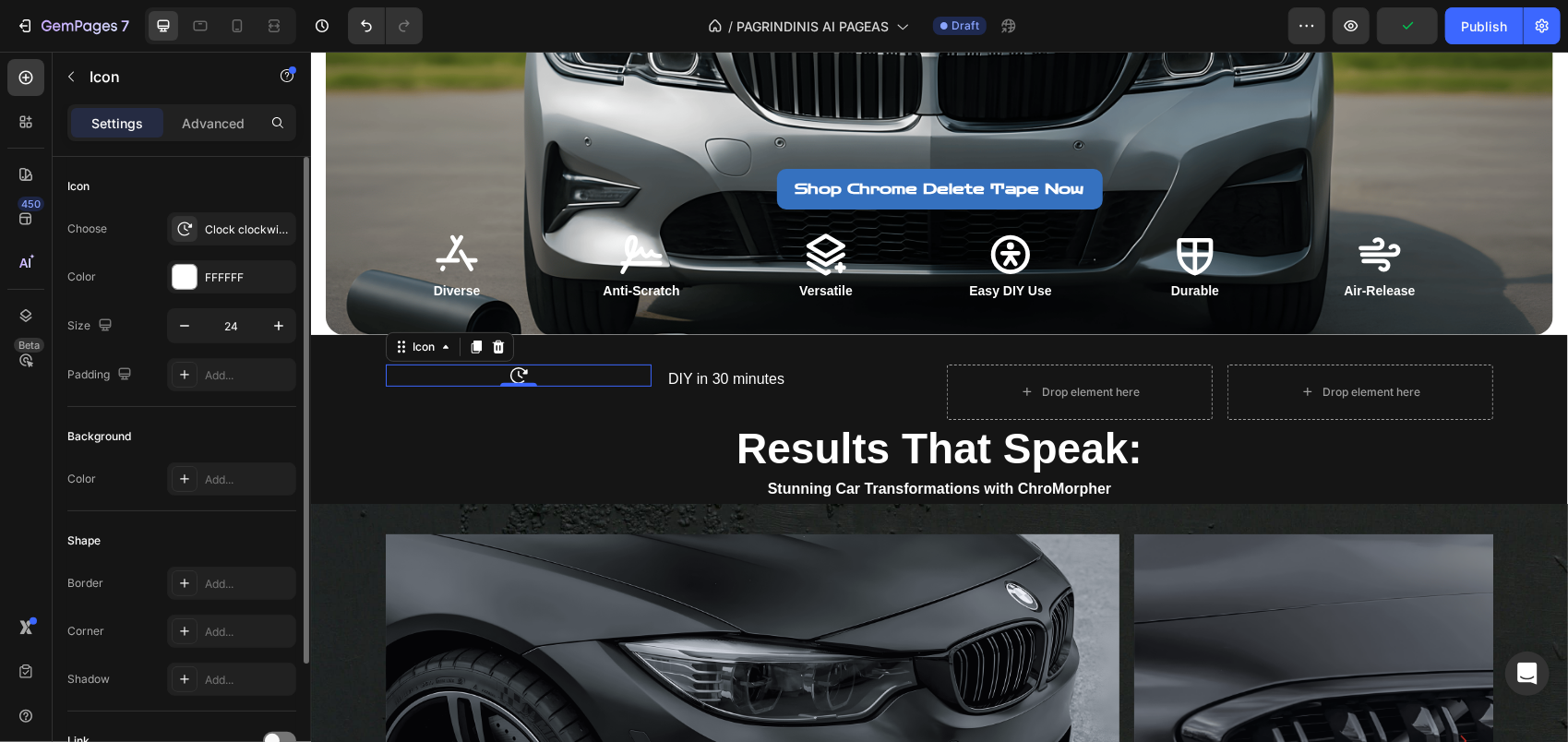
click at [221, 104] on div "Settings Advanced" at bounding box center [181, 123] width 229 height 37
click at [216, 129] on p "Advanced" at bounding box center [214, 124] width 63 height 19
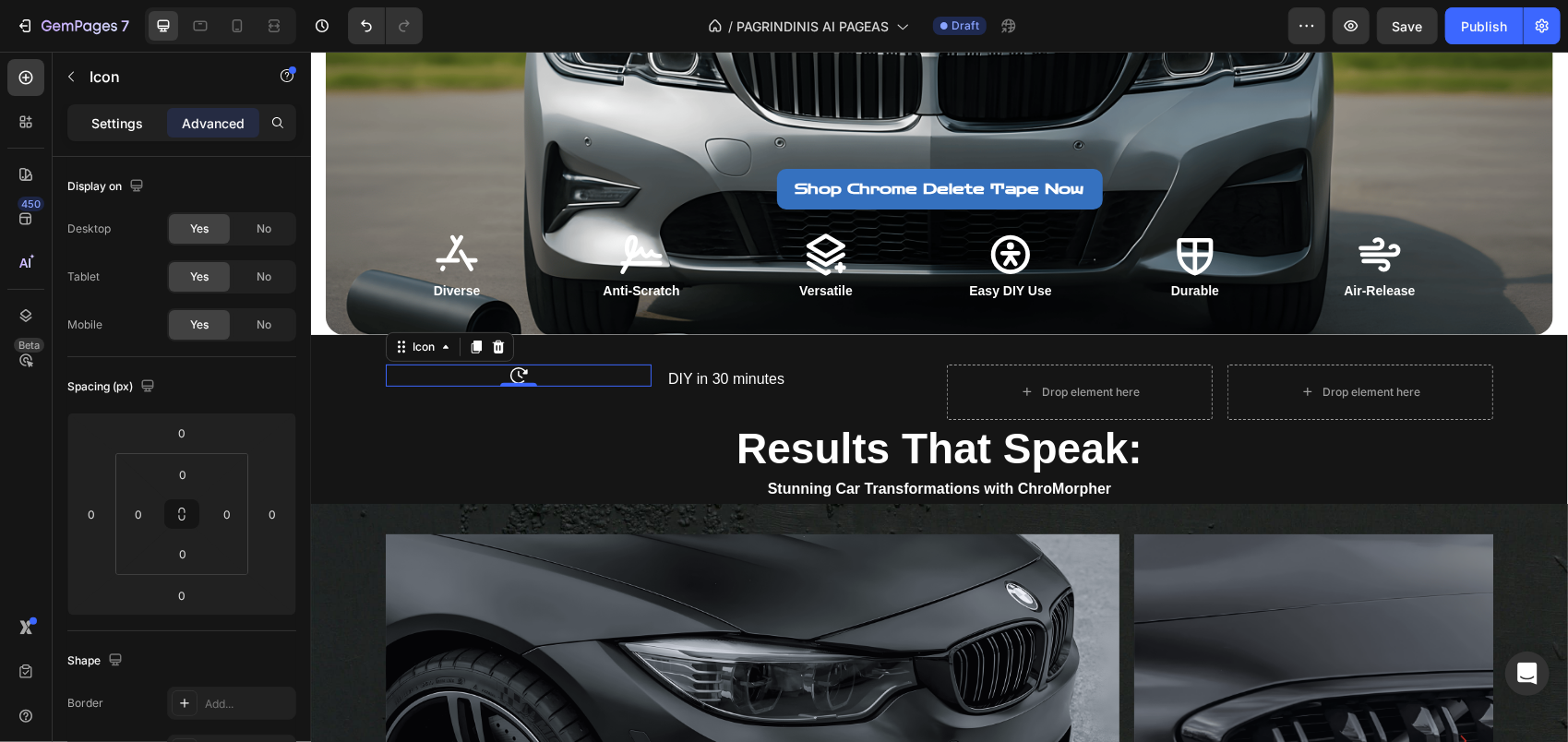
click at [115, 122] on p "Settings" at bounding box center [117, 124] width 52 height 19
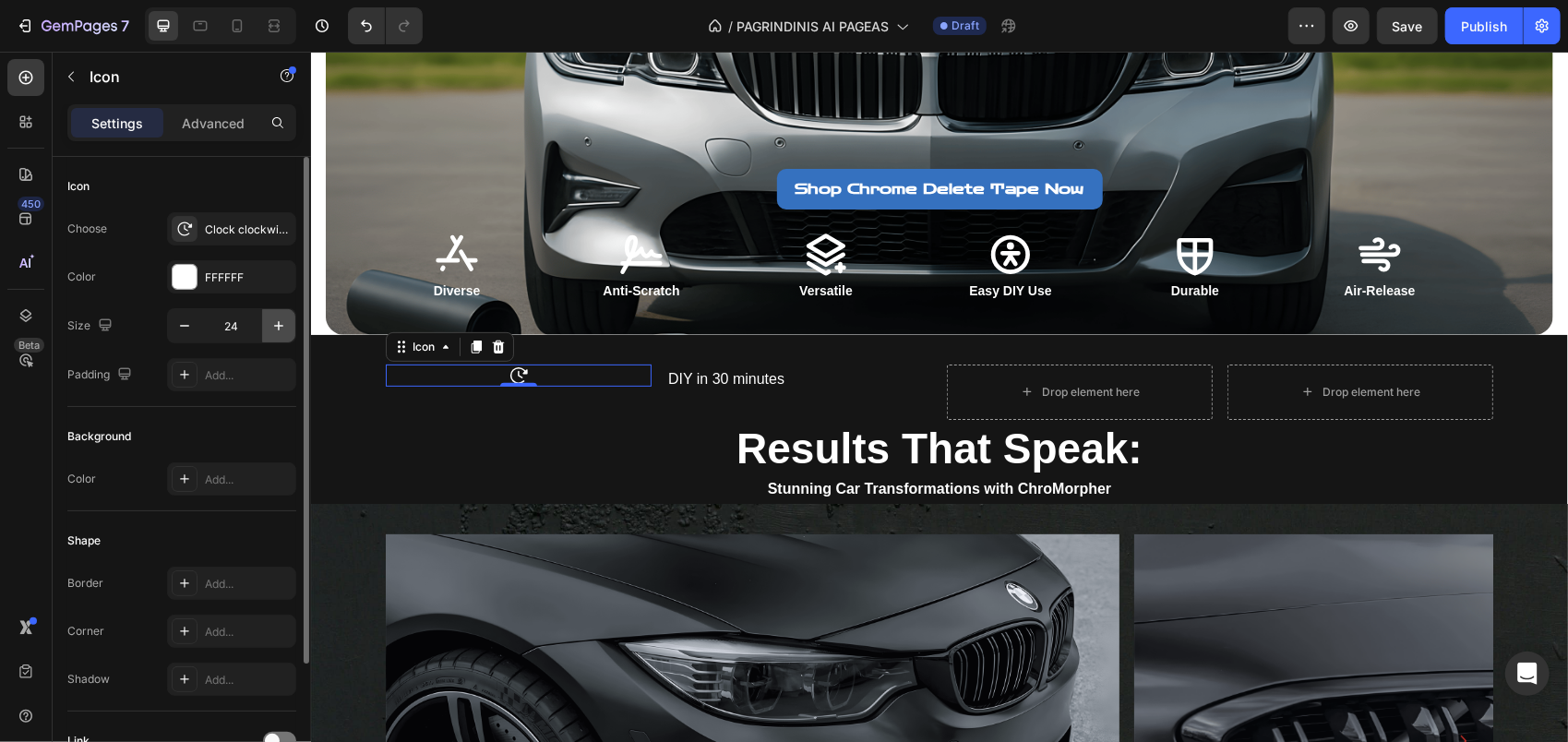
click at [286, 325] on icon "button" at bounding box center [278, 326] width 18 height 18
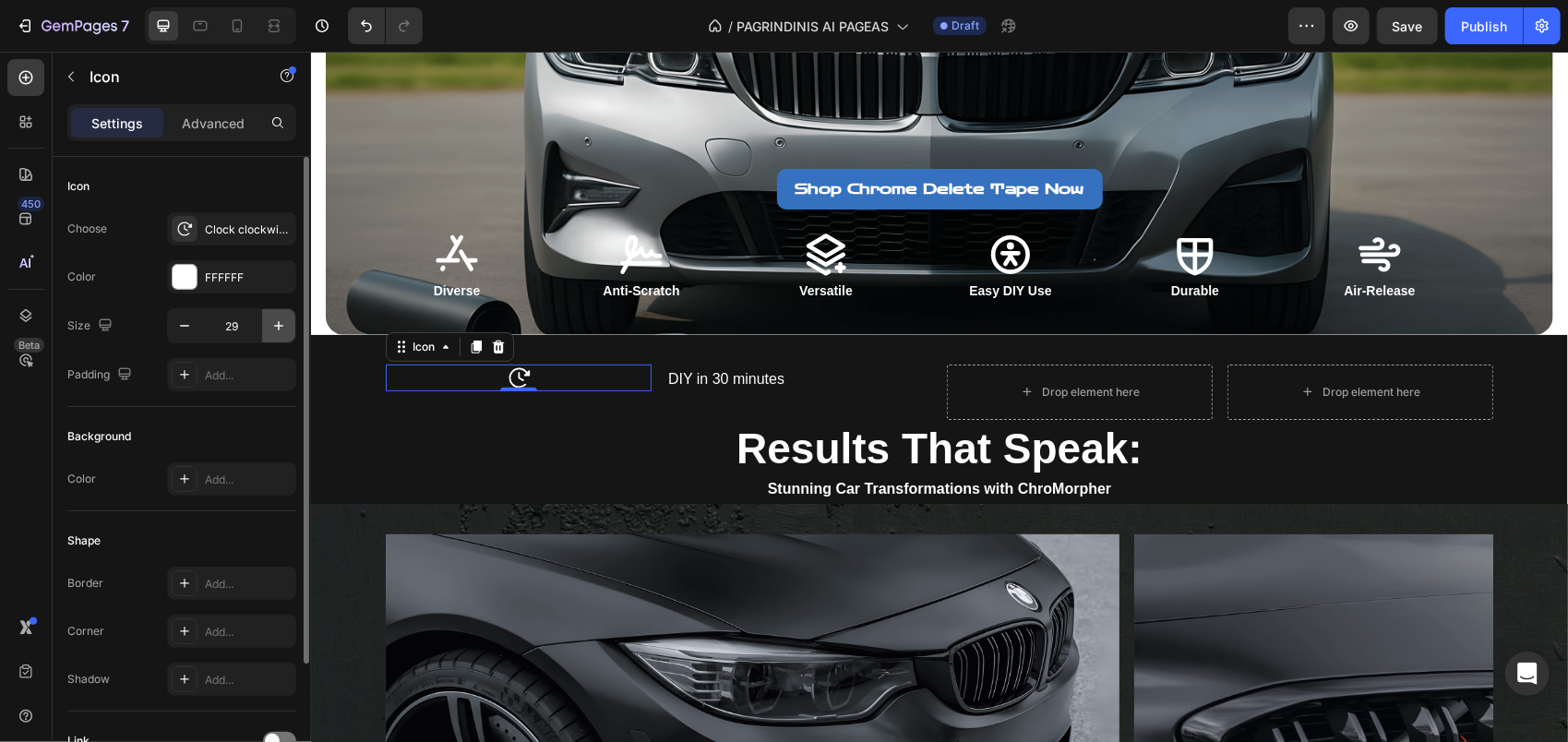
click at [286, 325] on icon "button" at bounding box center [278, 326] width 18 height 18
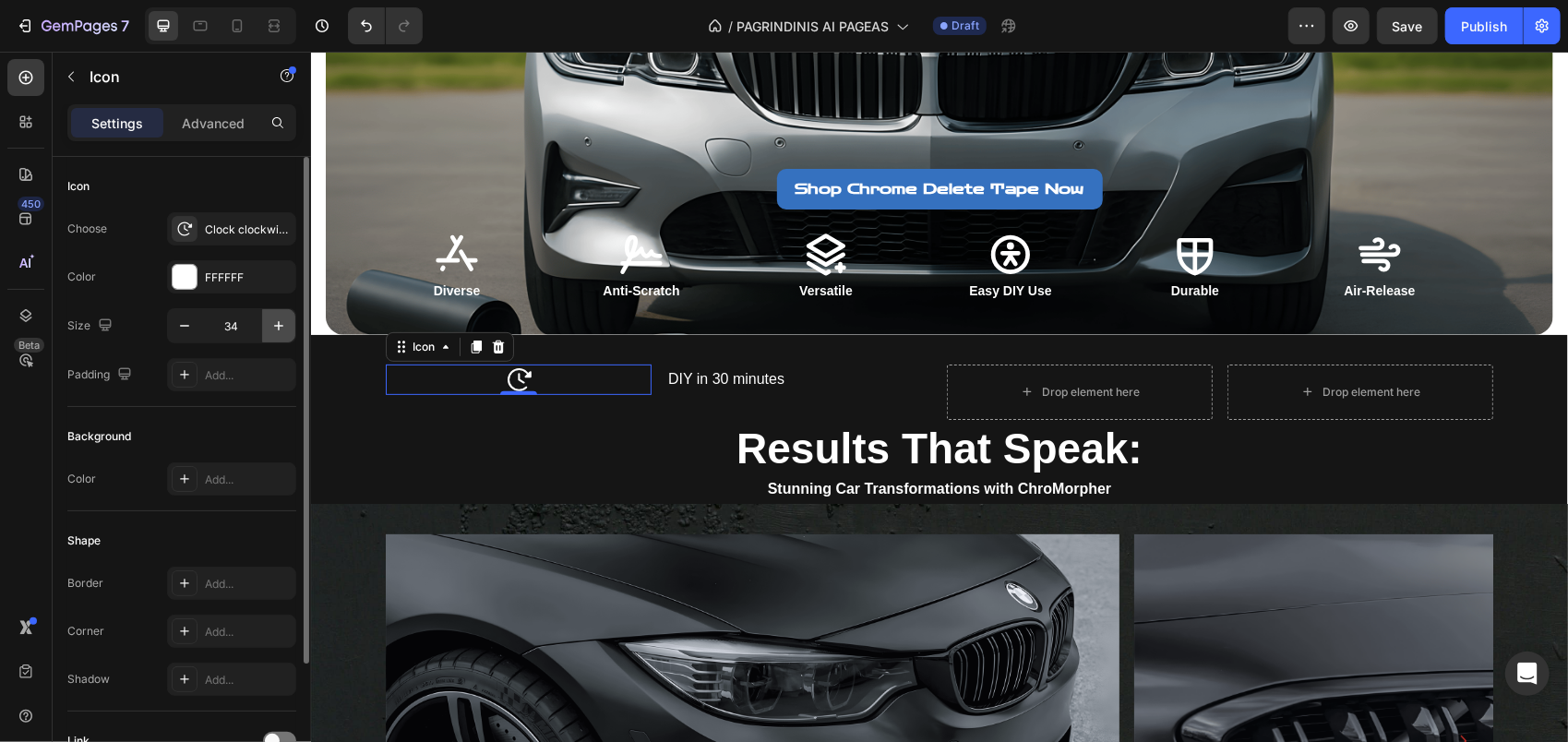
click at [286, 325] on icon "button" at bounding box center [278, 326] width 18 height 18
click at [286, 326] on icon "button" at bounding box center [278, 326] width 18 height 18
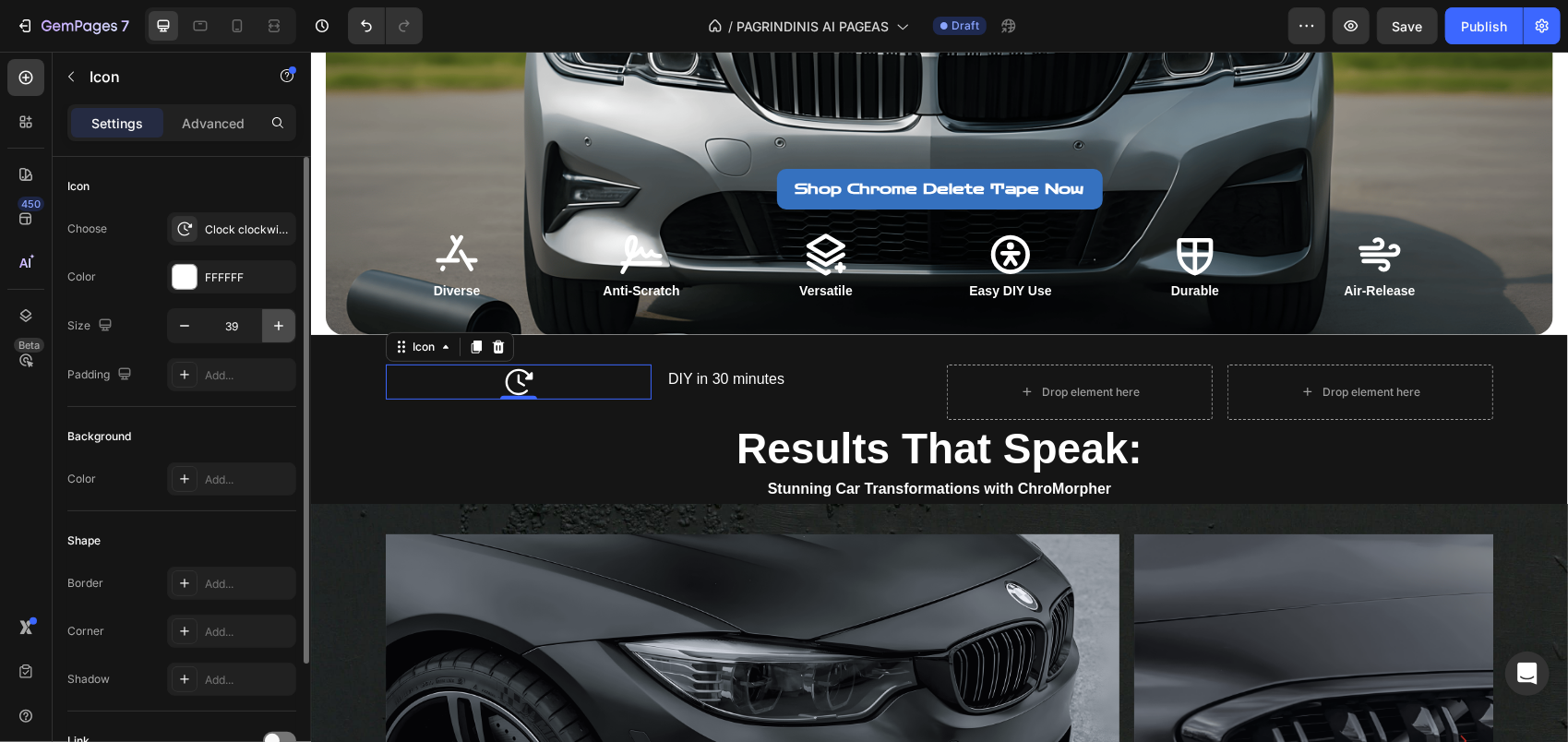
click at [286, 326] on icon "button" at bounding box center [278, 326] width 18 height 18
click at [282, 326] on icon "button" at bounding box center [278, 326] width 18 height 18
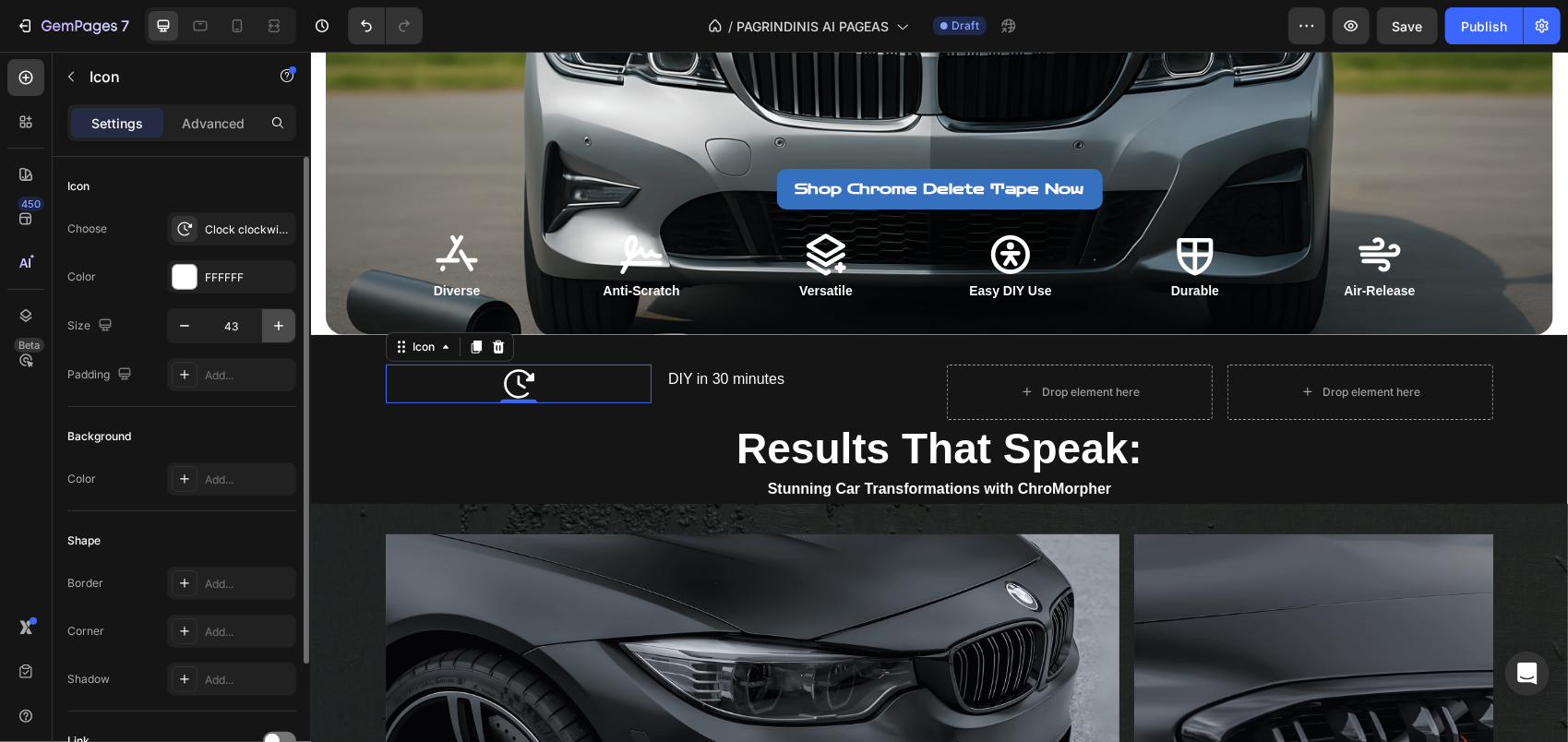
click at [282, 326] on icon "button" at bounding box center [278, 326] width 18 height 18
type input "45"
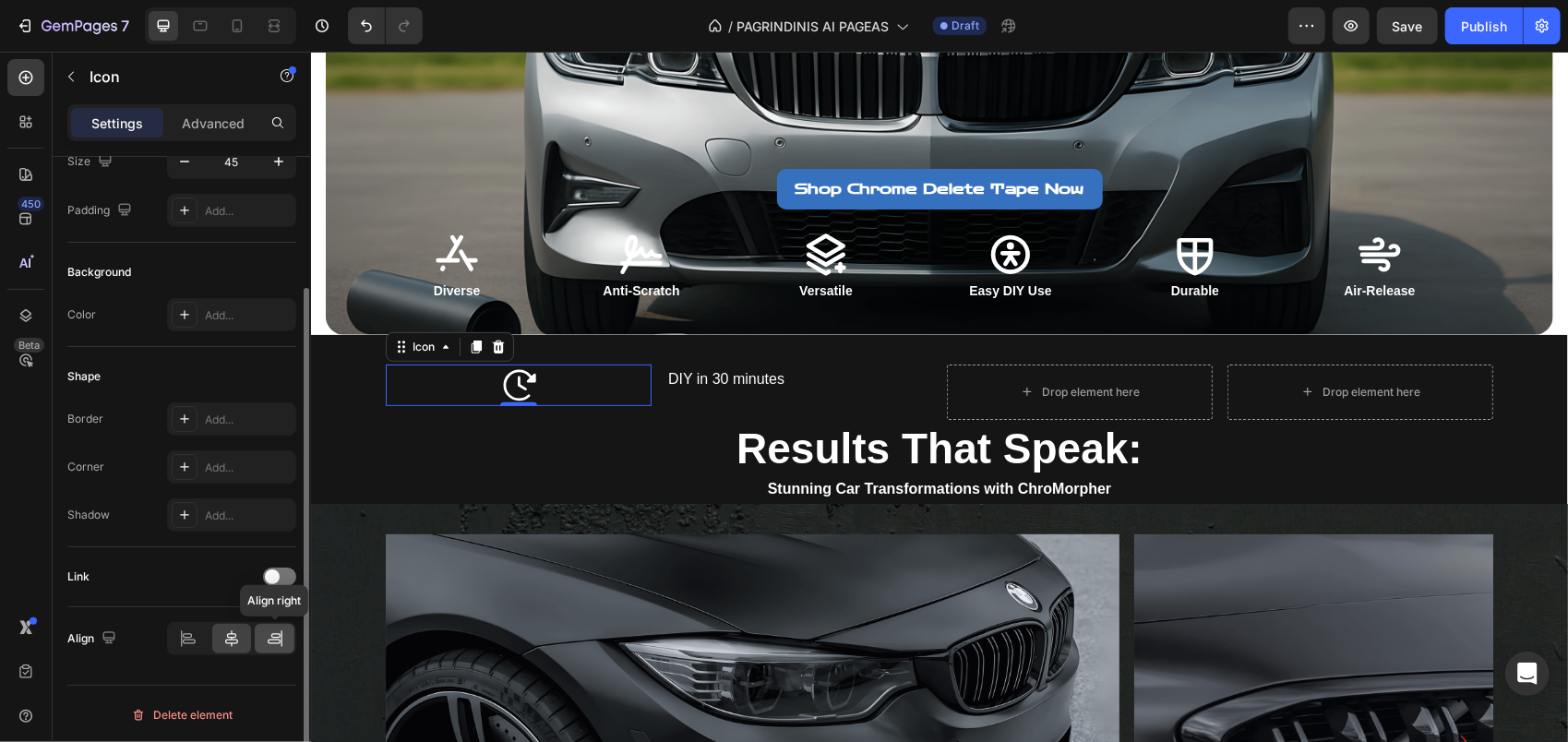
click at [281, 635] on icon at bounding box center [281, 638] width 1 height 16
click at [193, 641] on icon at bounding box center [188, 638] width 18 height 18
click at [229, 640] on icon at bounding box center [231, 638] width 18 height 18
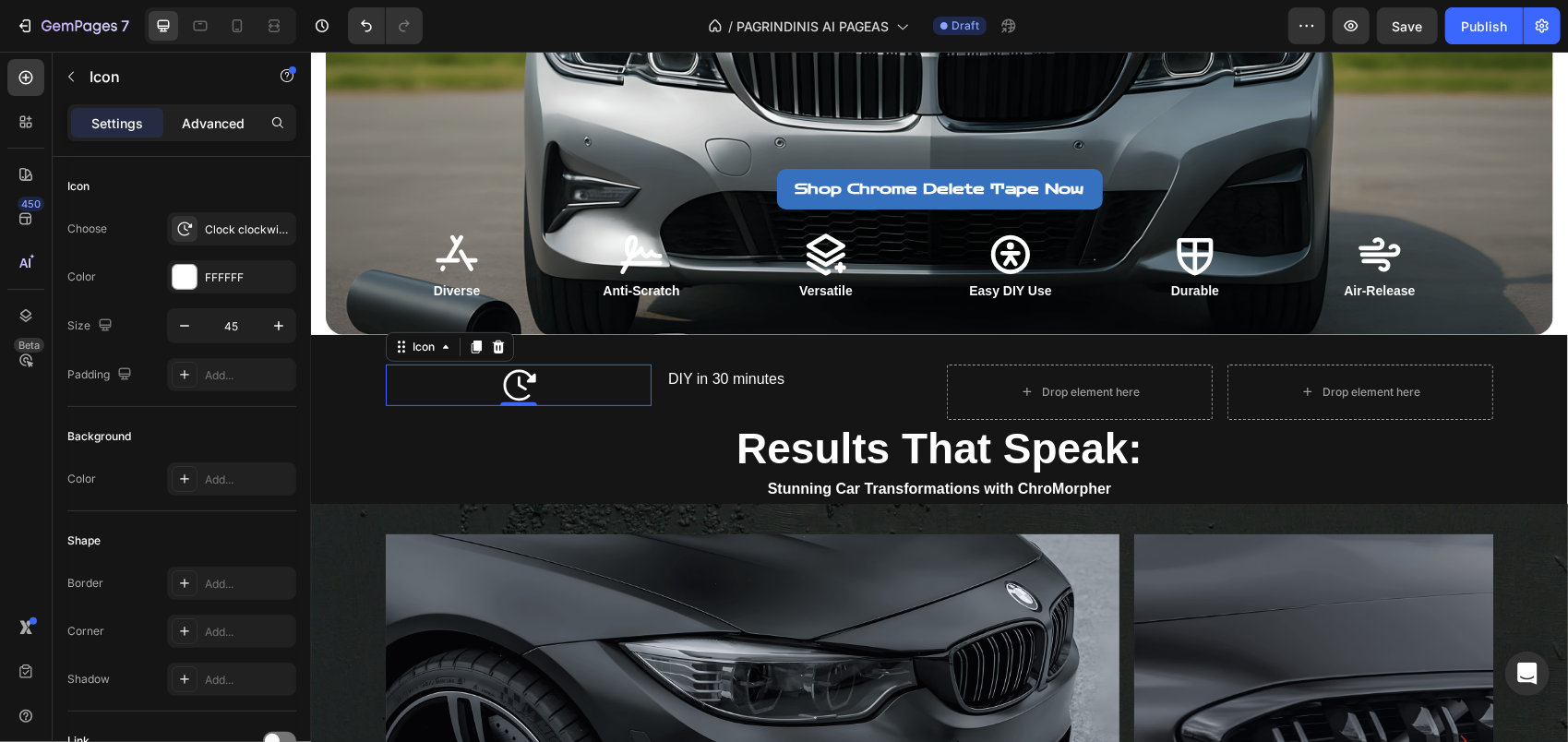
click at [210, 110] on div "Advanced" at bounding box center [213, 123] width 92 height 30
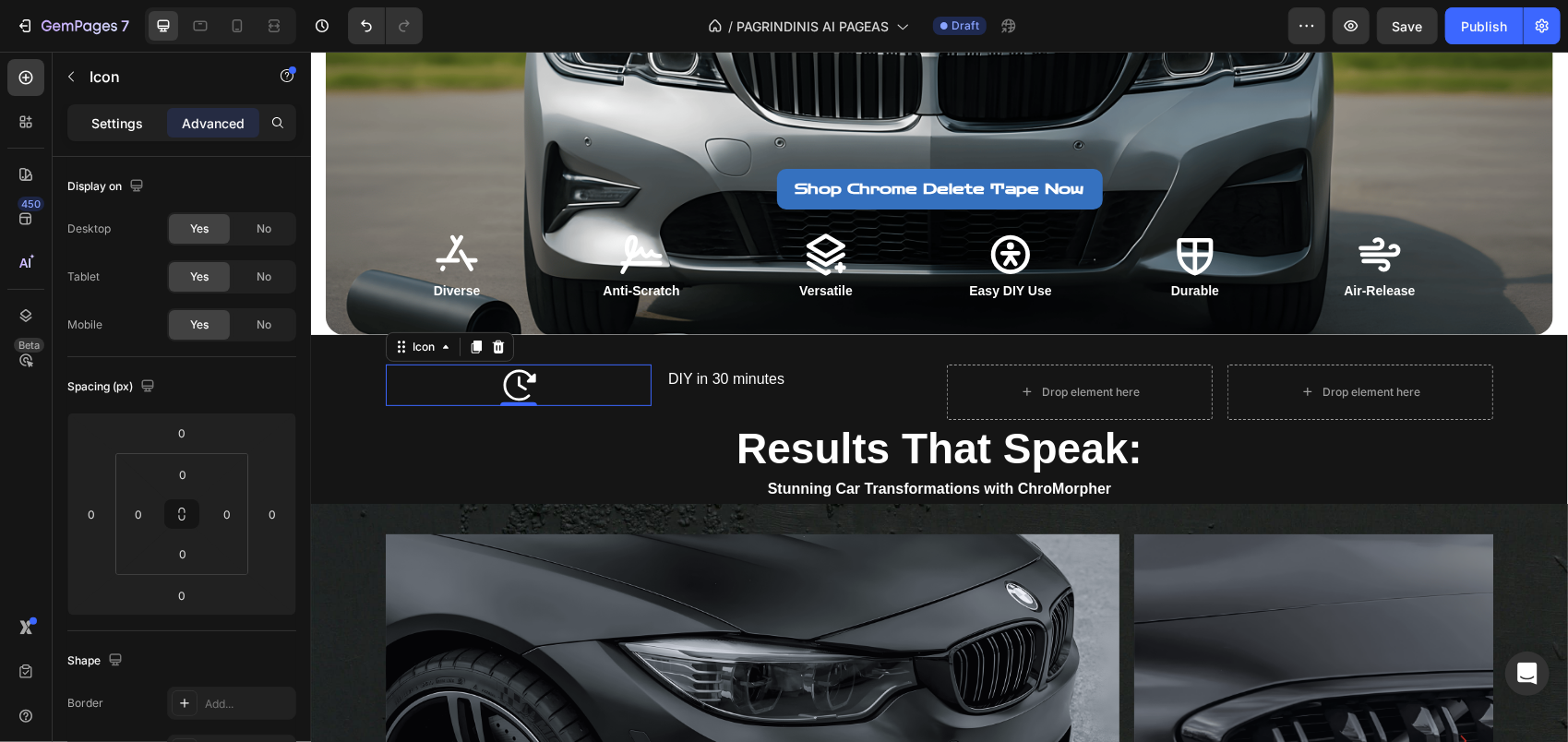
click at [154, 118] on div "Settings" at bounding box center [117, 123] width 92 height 30
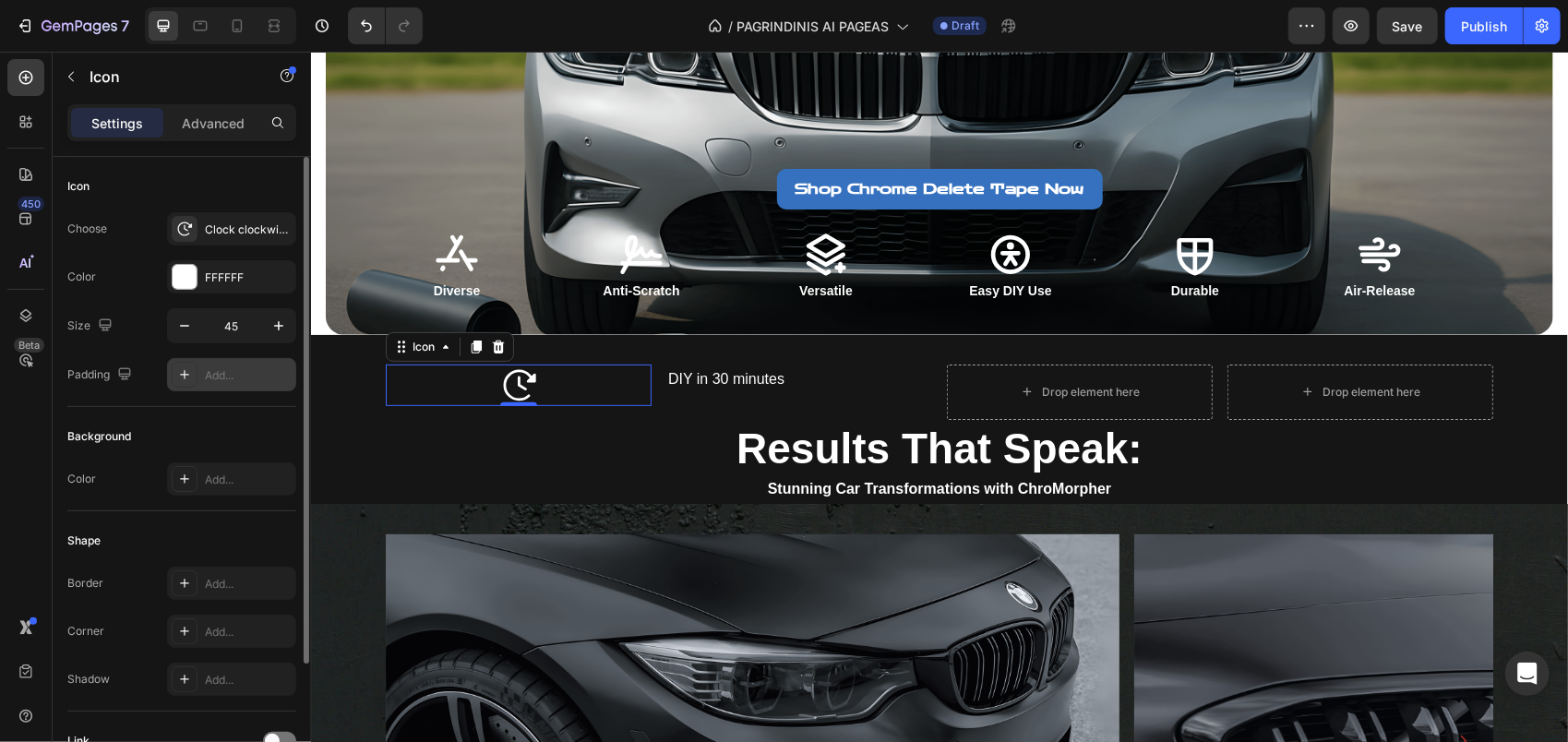
click at [223, 368] on div "Add..." at bounding box center [248, 375] width 87 height 16
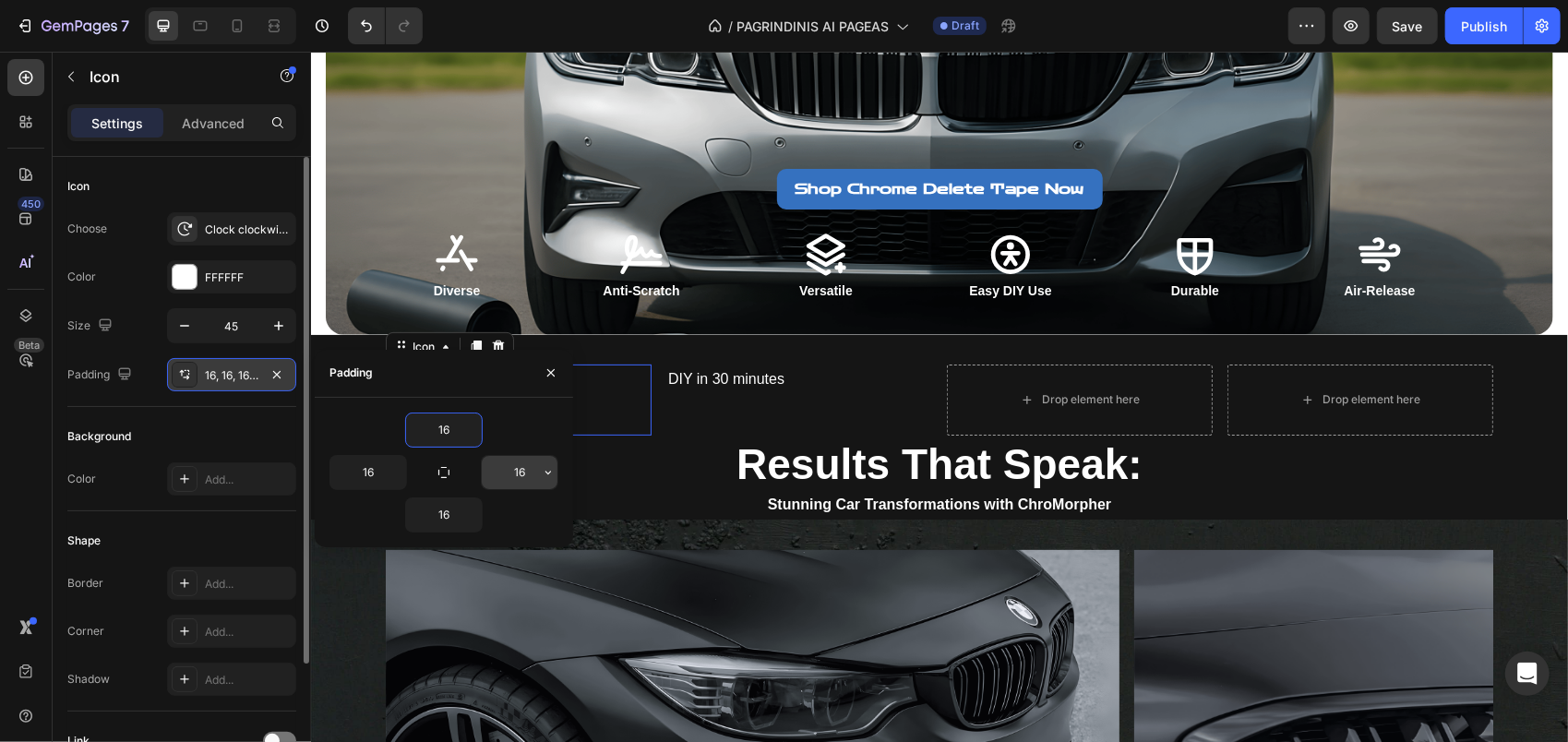
click at [523, 468] on input "16" at bounding box center [519, 472] width 76 height 34
type input "300"
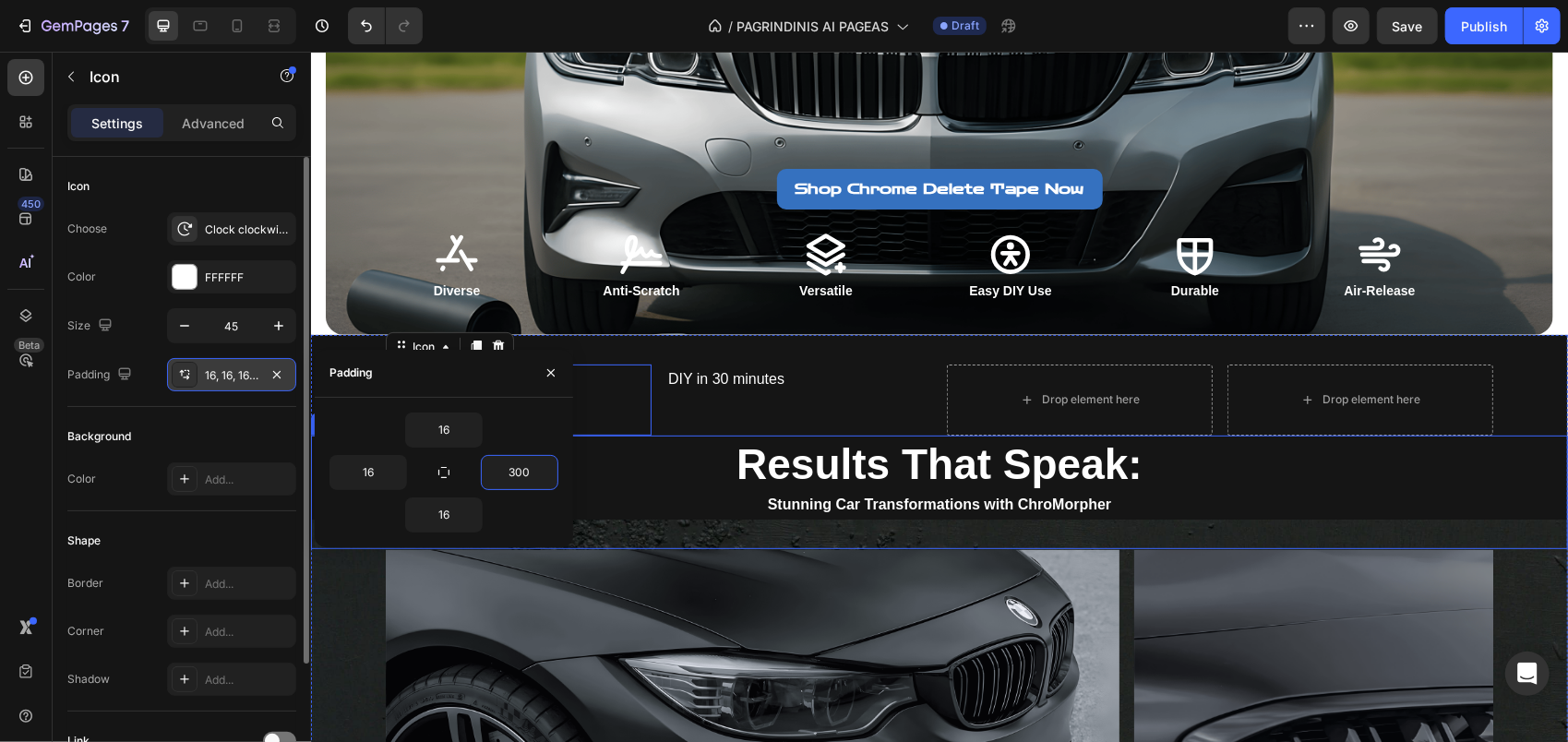
click at [607, 474] on h2 "Results That Speak:" at bounding box center [939, 492] width 1258 height 115
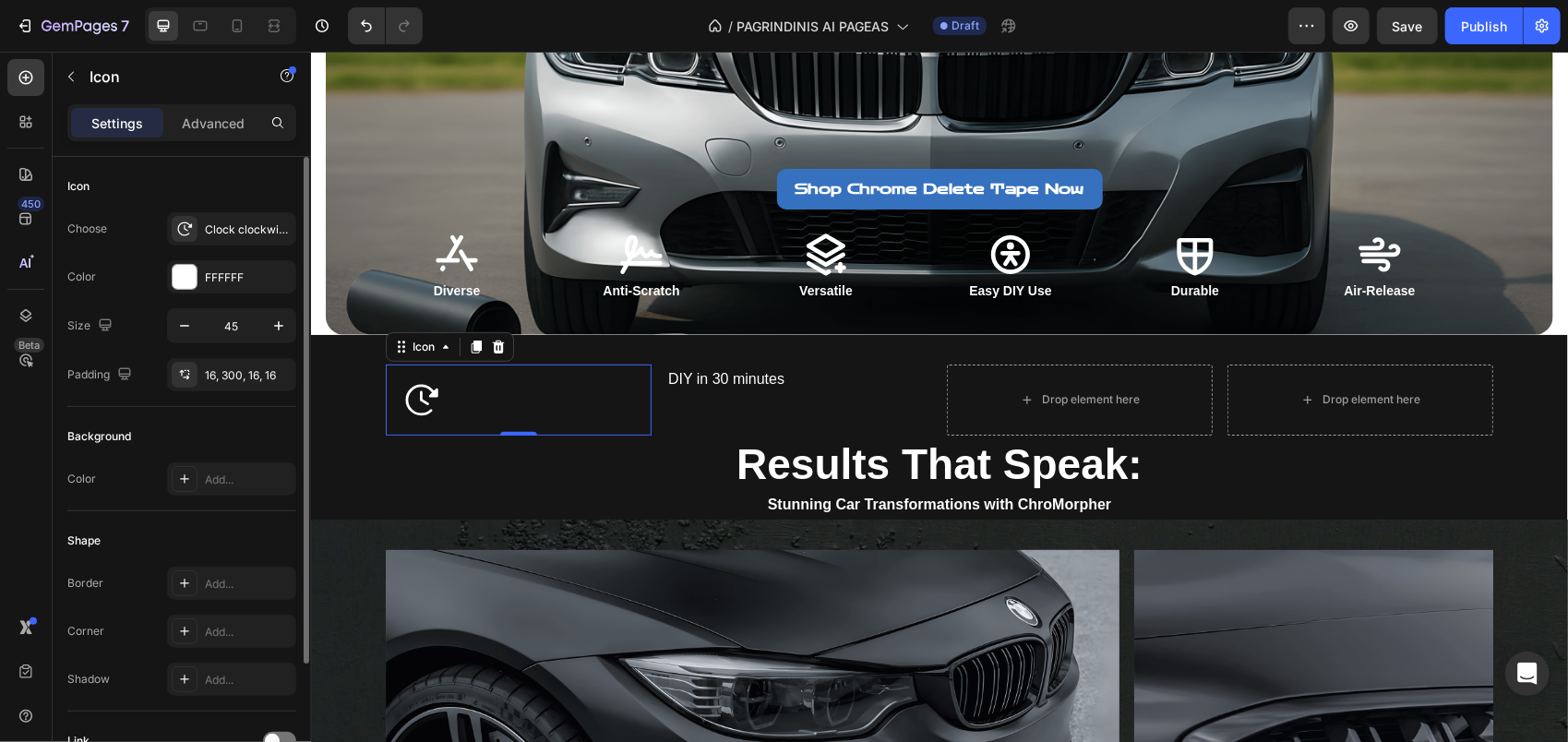
click at [474, 394] on div at bounding box center [531, 399] width 292 height 71
click at [280, 371] on icon "button" at bounding box center [276, 374] width 14 height 14
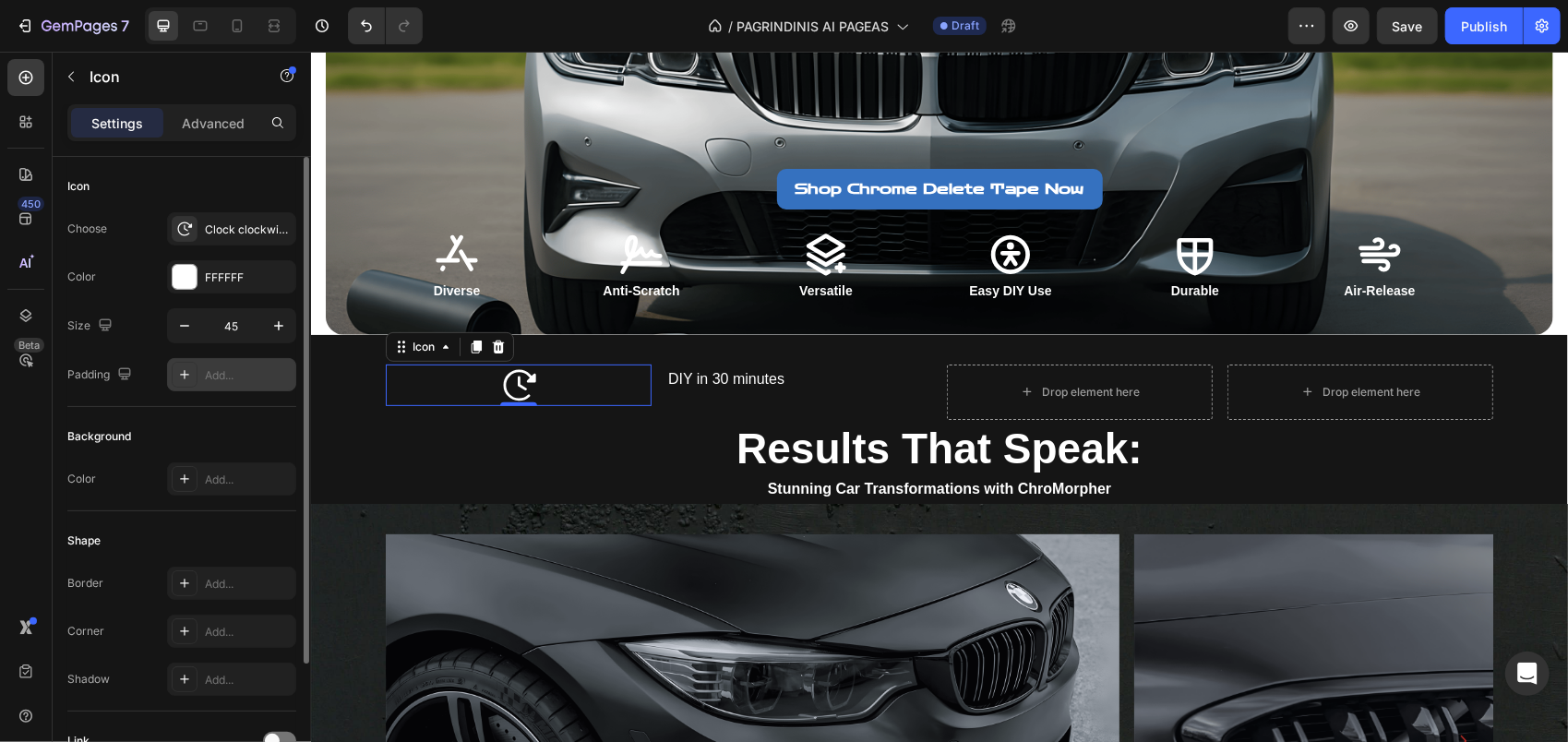
click at [232, 372] on div "Add..." at bounding box center [248, 375] width 87 height 16
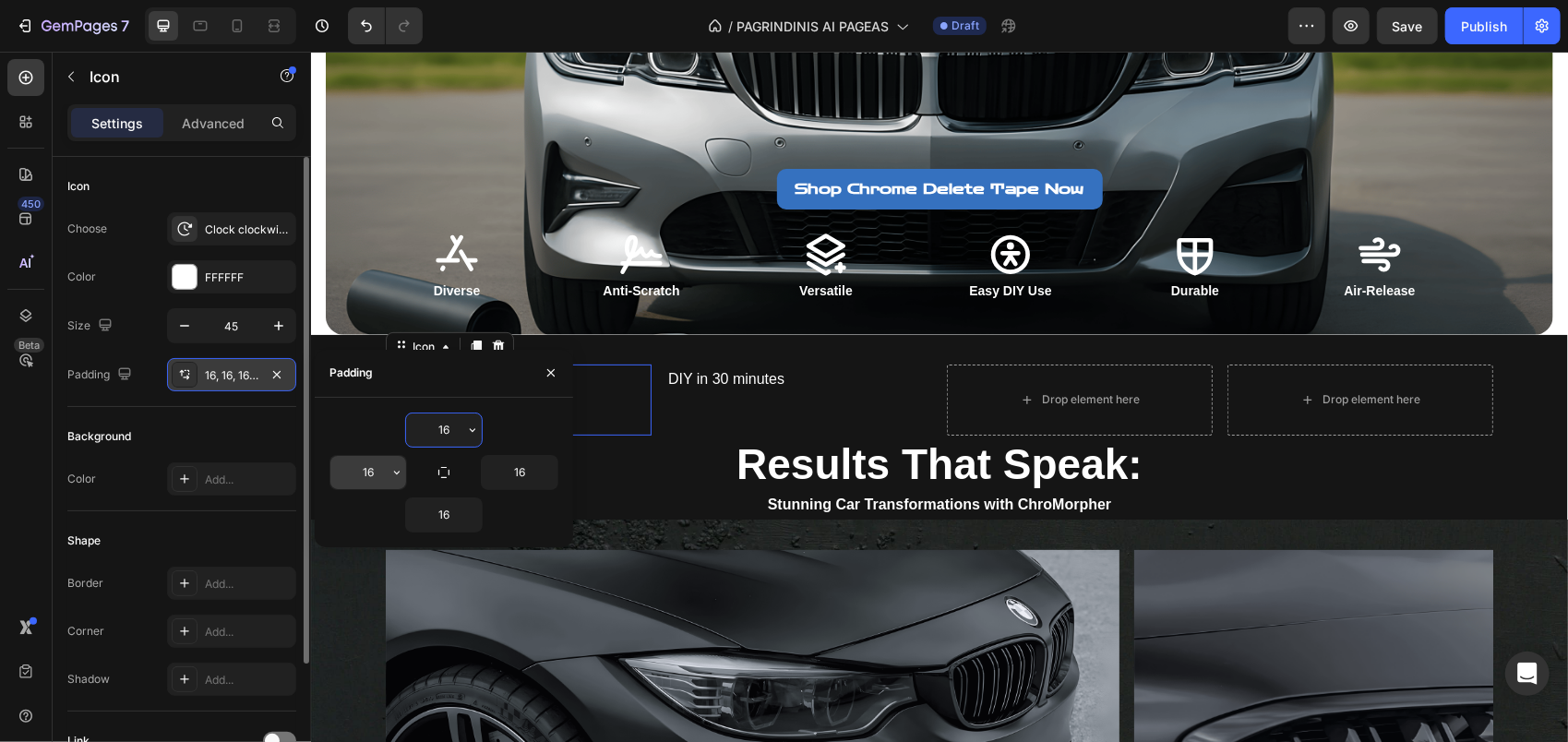
click at [375, 465] on input "16" at bounding box center [368, 472] width 76 height 34
type input "3"
type input "25"
click at [278, 373] on icon "button" at bounding box center [277, 373] width 8 height 8
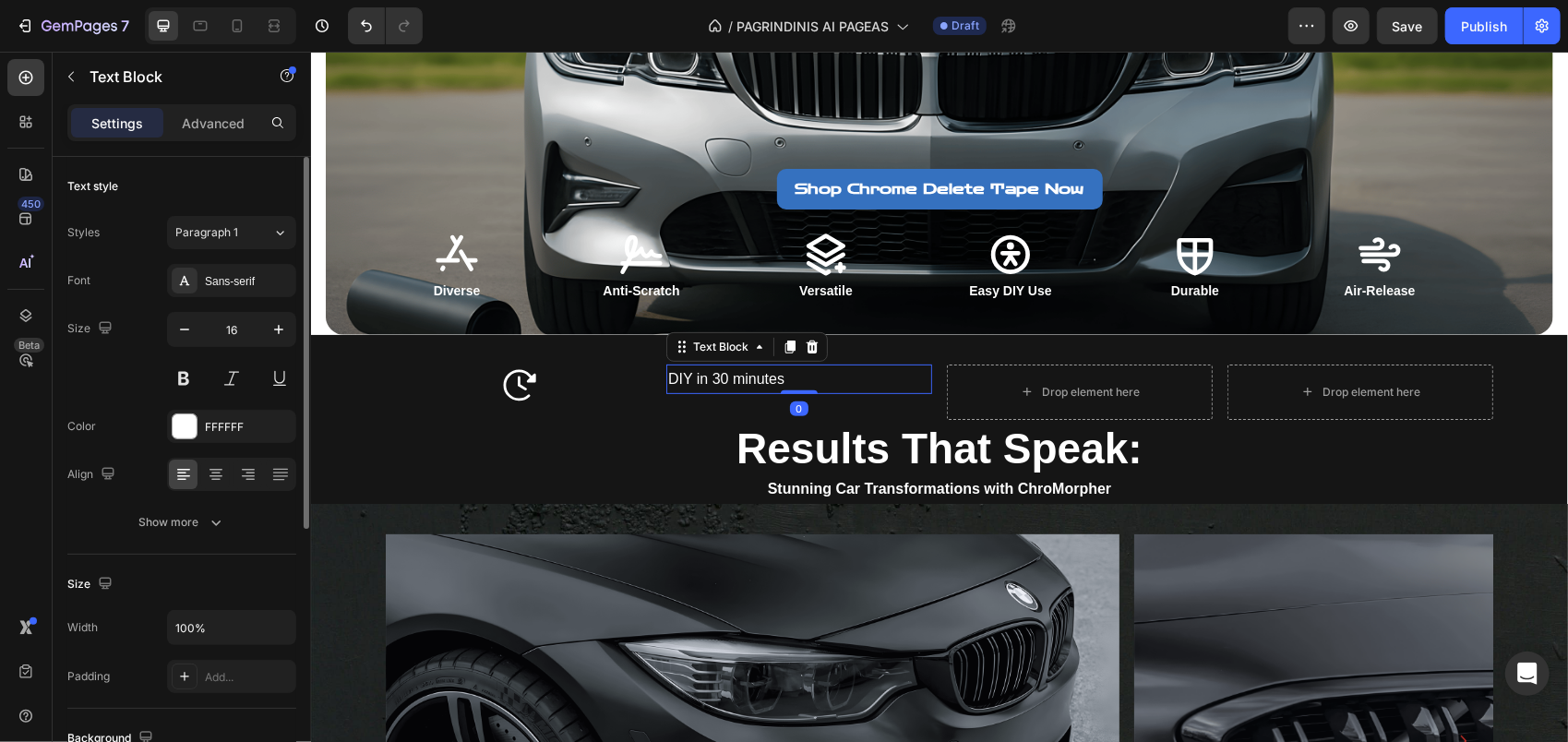
click at [792, 380] on p "DIY in 30 minutes" at bounding box center [799, 379] width 262 height 27
click at [591, 376] on div "Icon" at bounding box center [518, 384] width 266 height 41
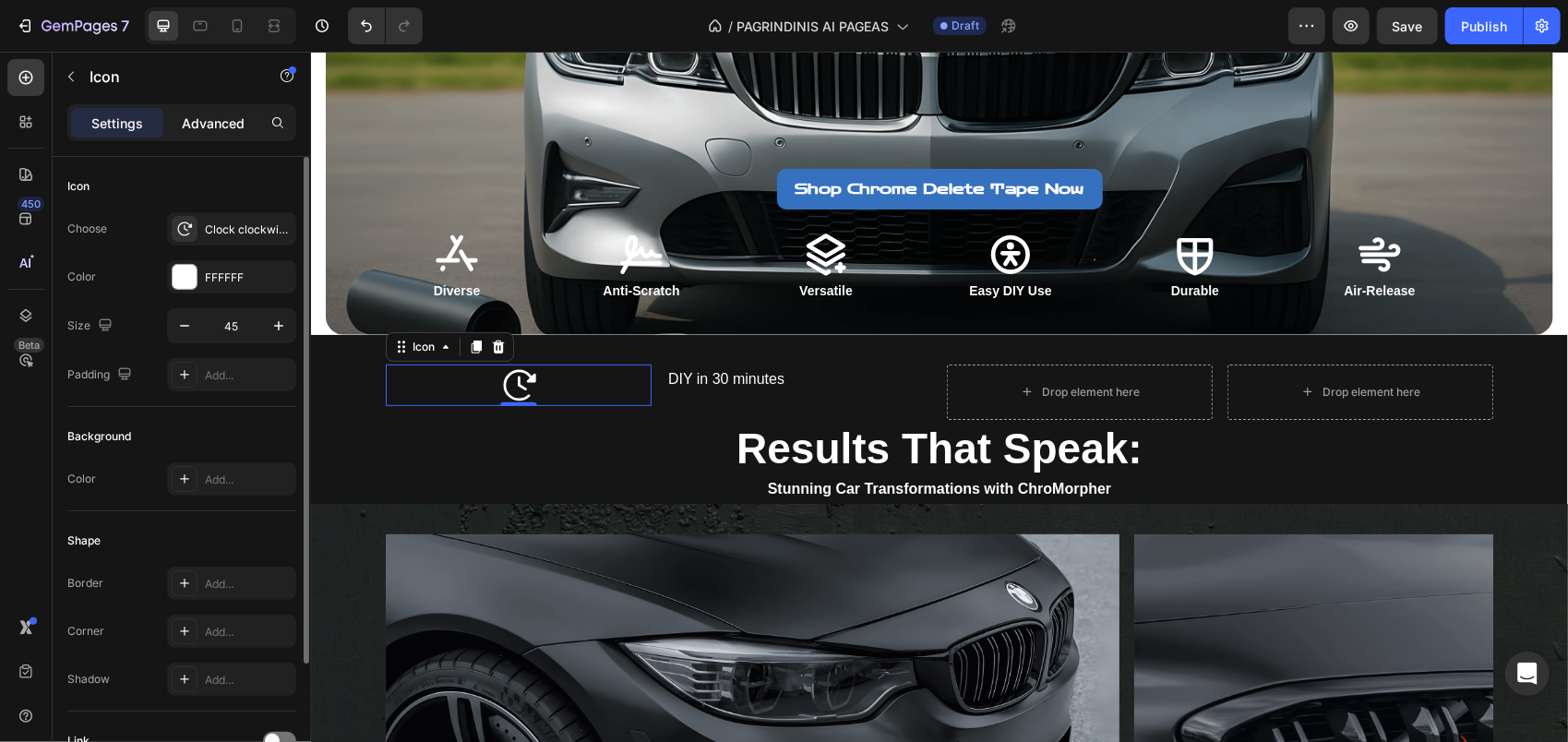
click at [208, 117] on p "Advanced" at bounding box center [214, 124] width 63 height 19
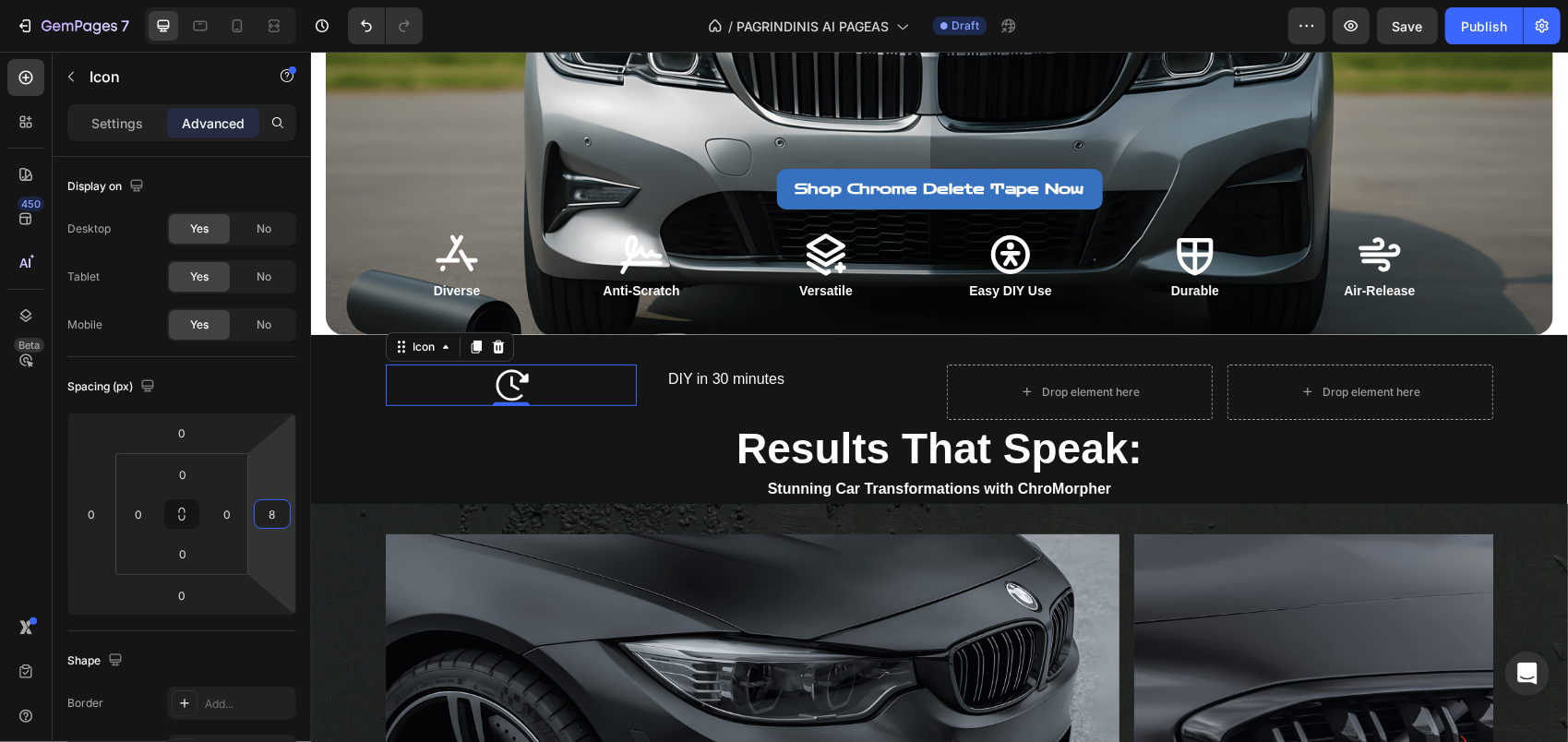
type input "0"
click at [286, 0] on html "7 Version history / PAGRINDINIS AI PAGEAS Draft Preview Save Publish 450 Beta S…" at bounding box center [784, 0] width 1568 height 0
type input "0"
drag, startPoint x: 233, startPoint y: 491, endPoint x: 243, endPoint y: 521, distance: 31.6
click at [243, 0] on html "7 Version history / PAGRINDINIS AI PAGEAS Draft Preview Save Publish 450 Beta S…" at bounding box center [784, 0] width 1568 height 0
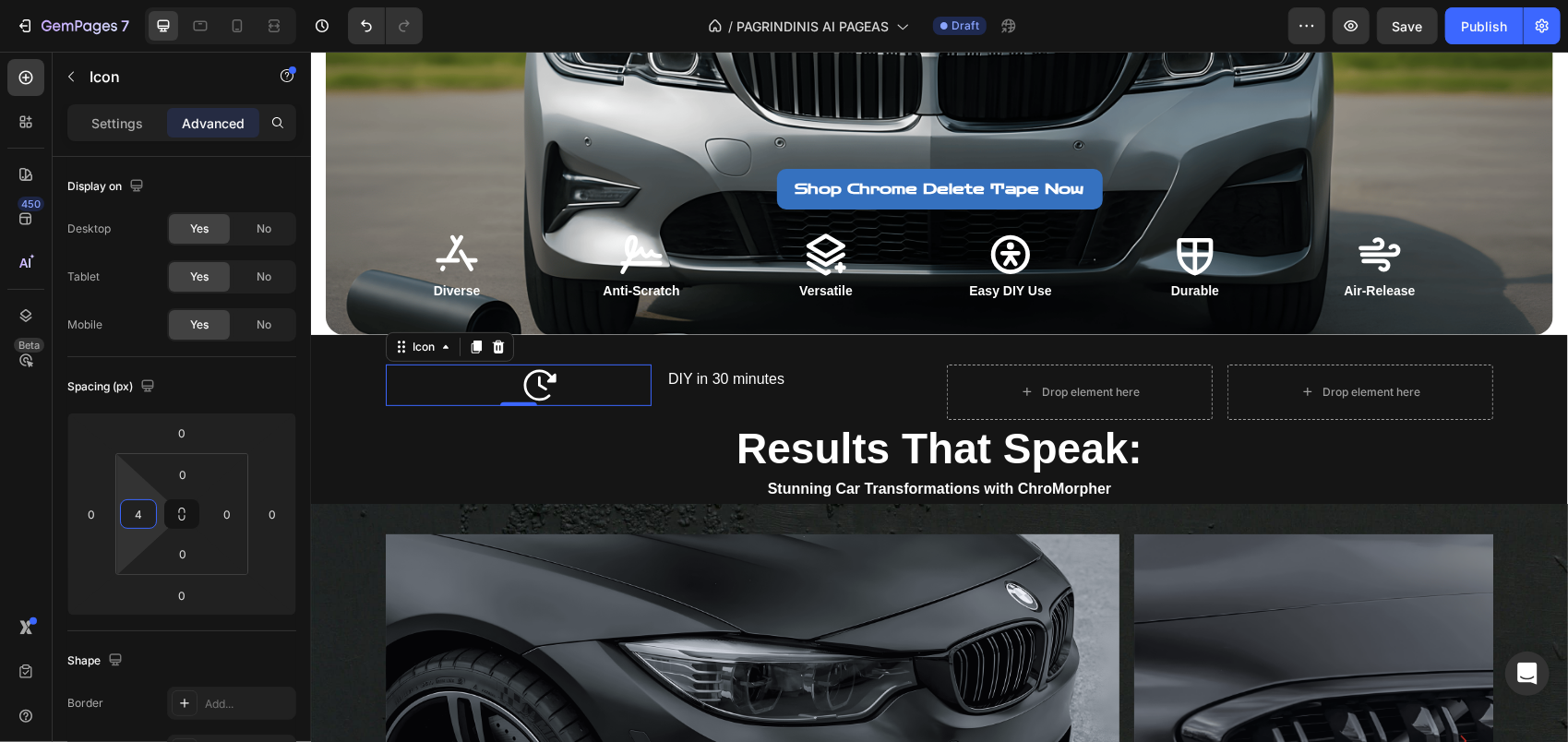
type input "0"
drag, startPoint x: 138, startPoint y: 489, endPoint x: 153, endPoint y: 521, distance: 35.3
click at [153, 0] on html "7 Version history / PAGRINDINIS AI PAGEAS Draft Preview Save Publish 450 Beta S…" at bounding box center [784, 0] width 1568 height 0
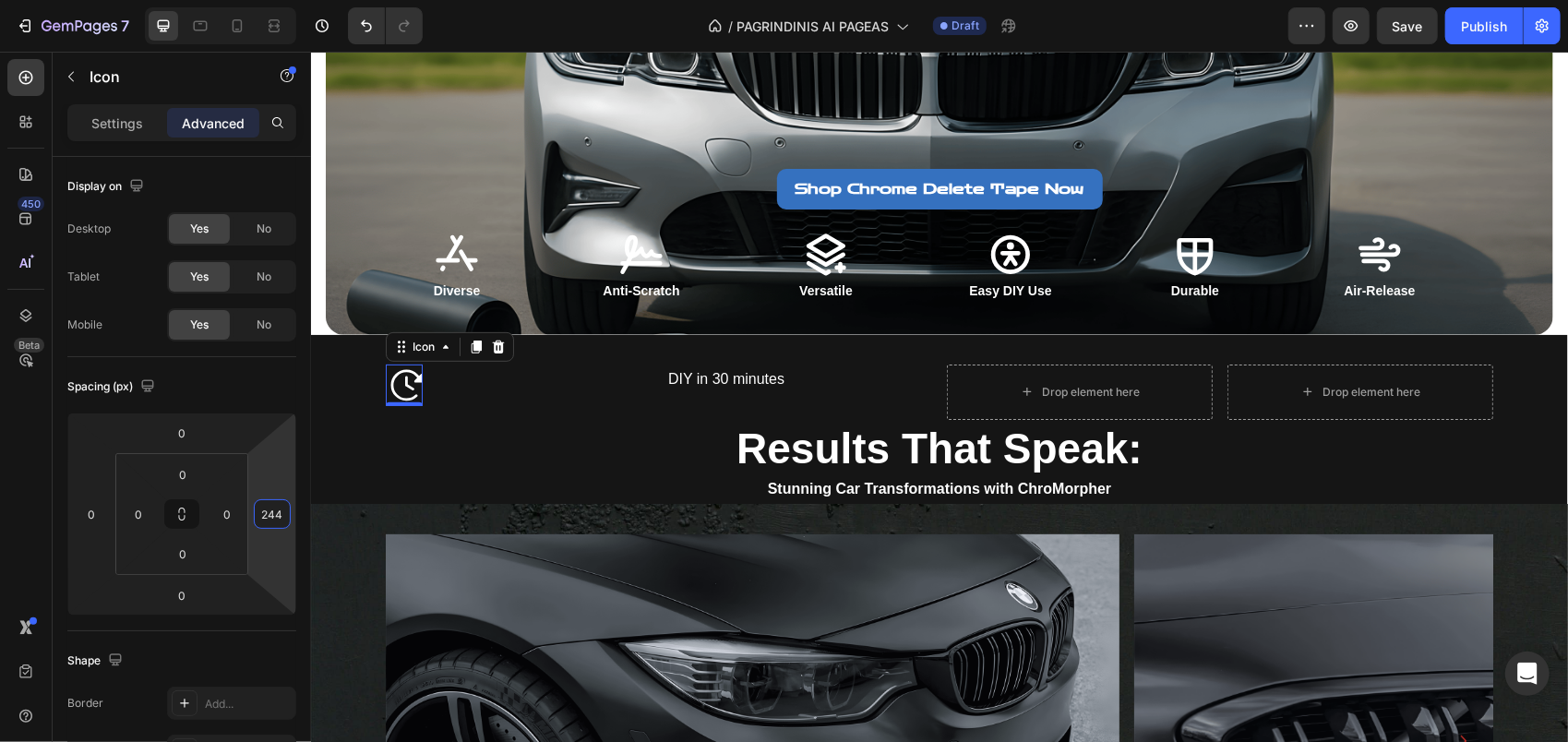
type input "242"
drag, startPoint x: 275, startPoint y: 489, endPoint x: 276, endPoint y: 377, distance: 112.0
click at [276, 0] on html "7 Version history / PAGRINDINIS AI PAGEAS Draft Preview Publish 450 Beta Sectio…" at bounding box center [784, 0] width 1568 height 0
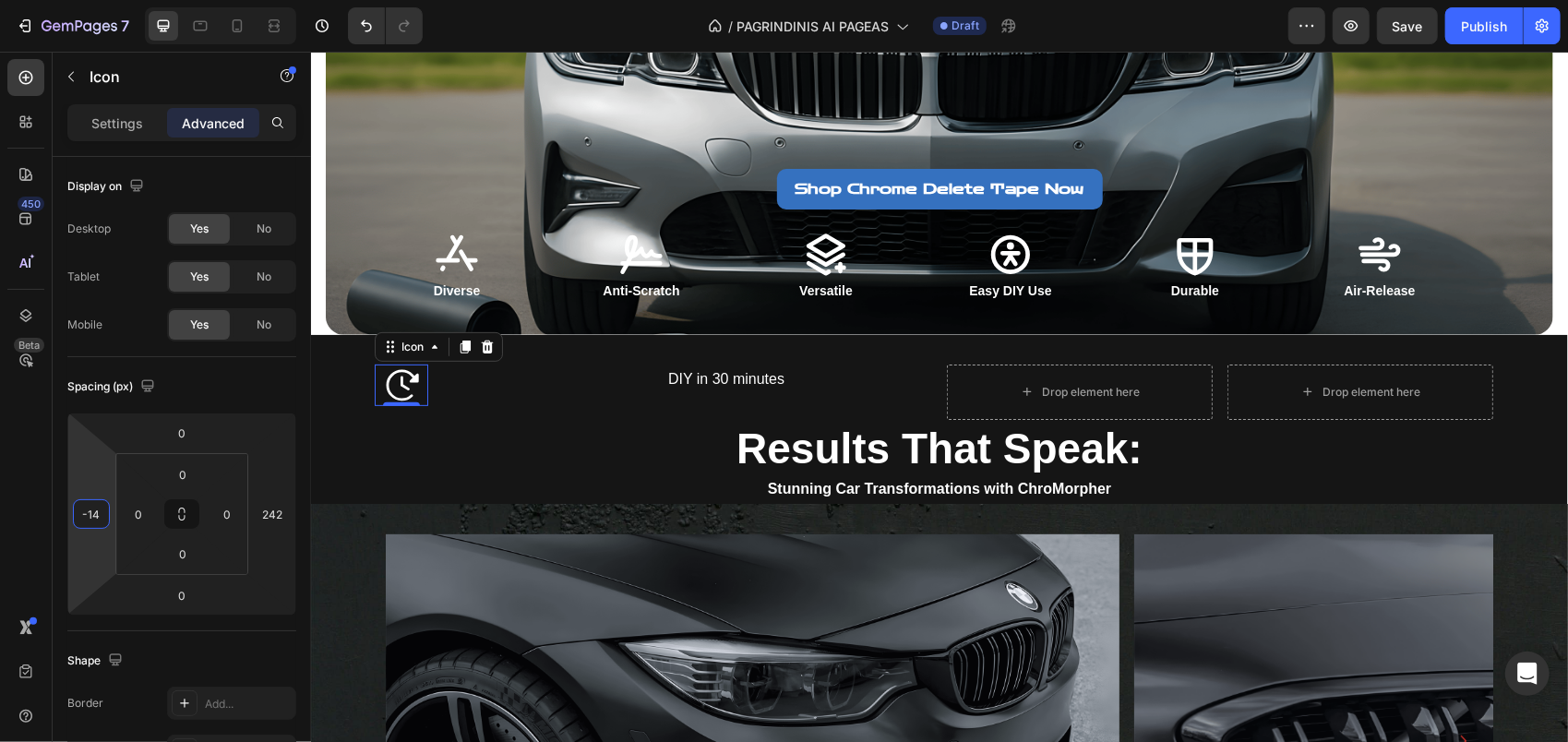
type input "-20"
drag, startPoint x: 105, startPoint y: 487, endPoint x: 110, endPoint y: 496, distance: 10.3
click at [110, 0] on html "7 Version history / PAGRINDINIS AI PAGEAS Draft Preview Save Publish 450 Beta S…" at bounding box center [784, 0] width 1568 height 0
type input "0"
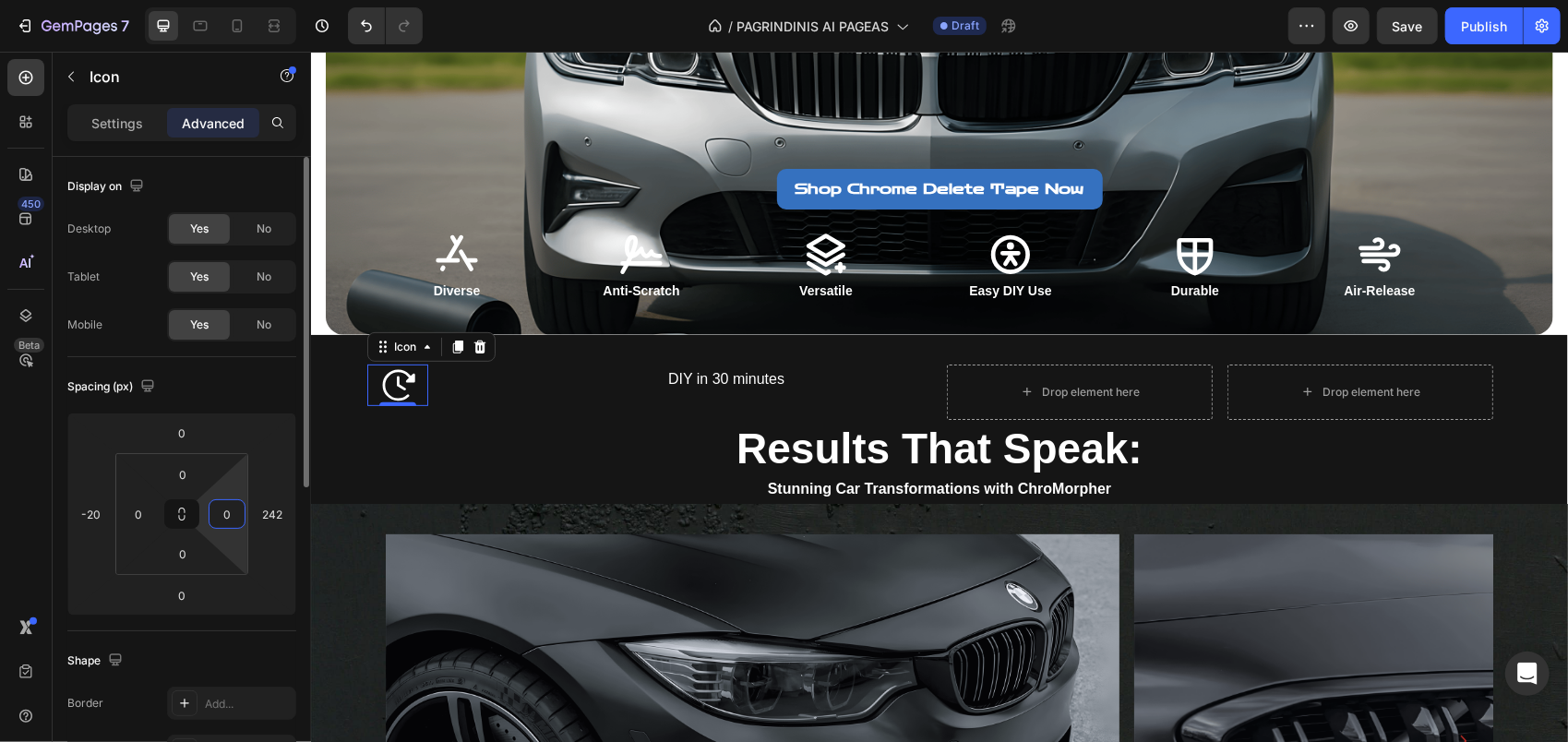
drag, startPoint x: 227, startPoint y: 494, endPoint x: 292, endPoint y: 410, distance: 106.2
click at [228, 0] on html "7 Version history / PAGRINDINIS AI PAGEAS Draft Preview Save Publish 450 Beta S…" at bounding box center [784, 0] width 1568 height 0
click at [275, 519] on input "242" at bounding box center [272, 513] width 28 height 28
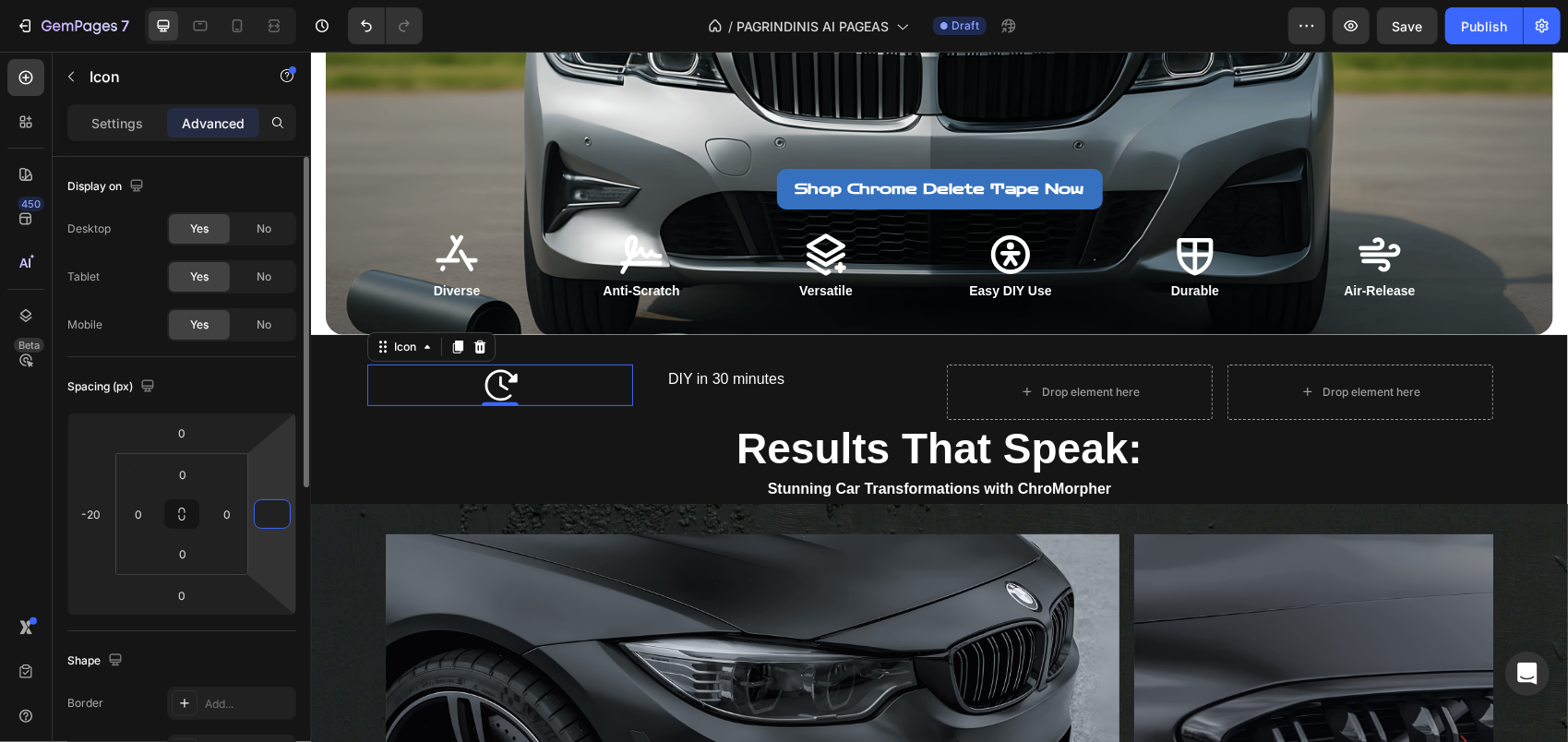
drag, startPoint x: 283, startPoint y: 515, endPoint x: 256, endPoint y: 521, distance: 27.7
click at [256, 521] on div at bounding box center [272, 513] width 37 height 30
type input "0"
click at [90, 510] on input "-20" at bounding box center [91, 513] width 28 height 28
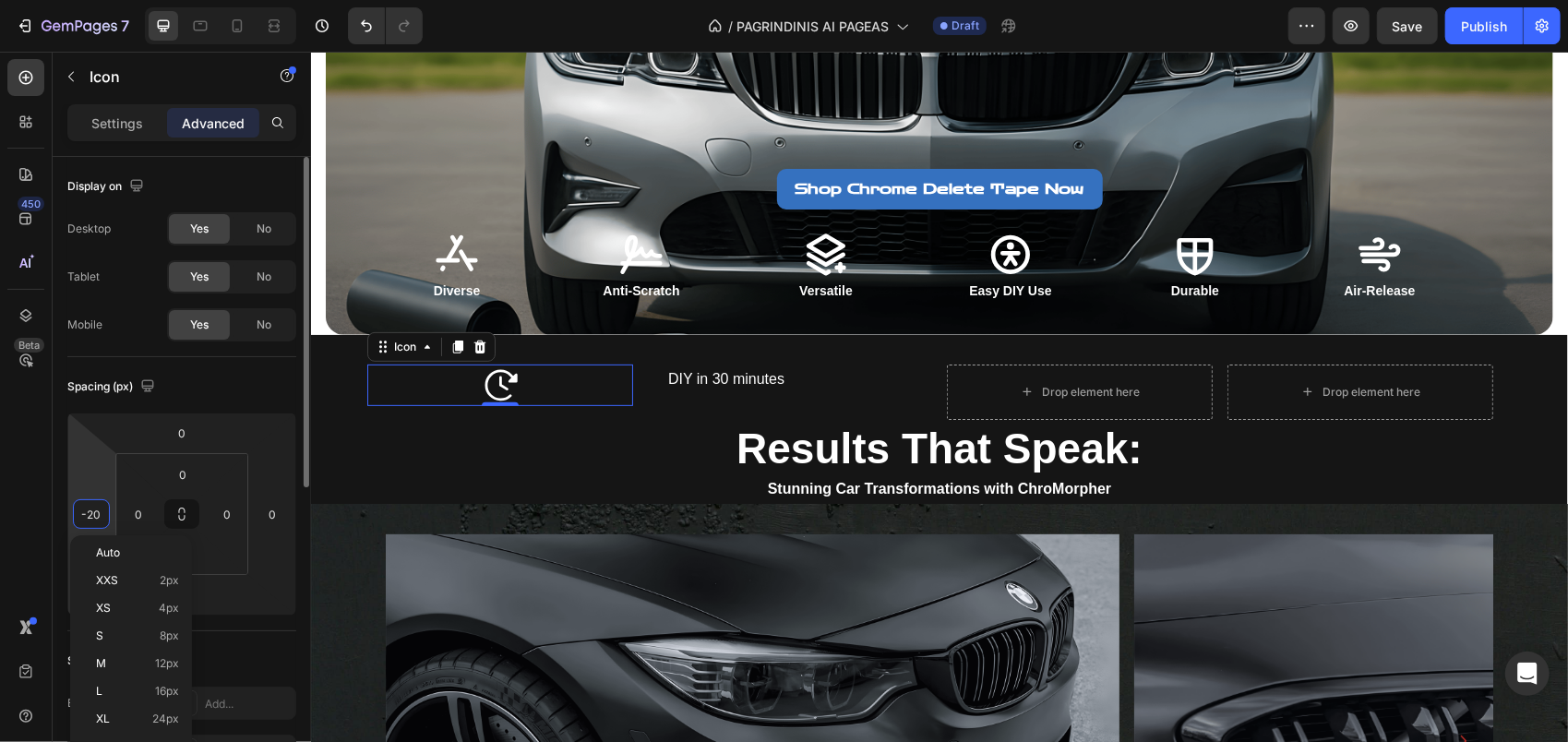
type input "0"
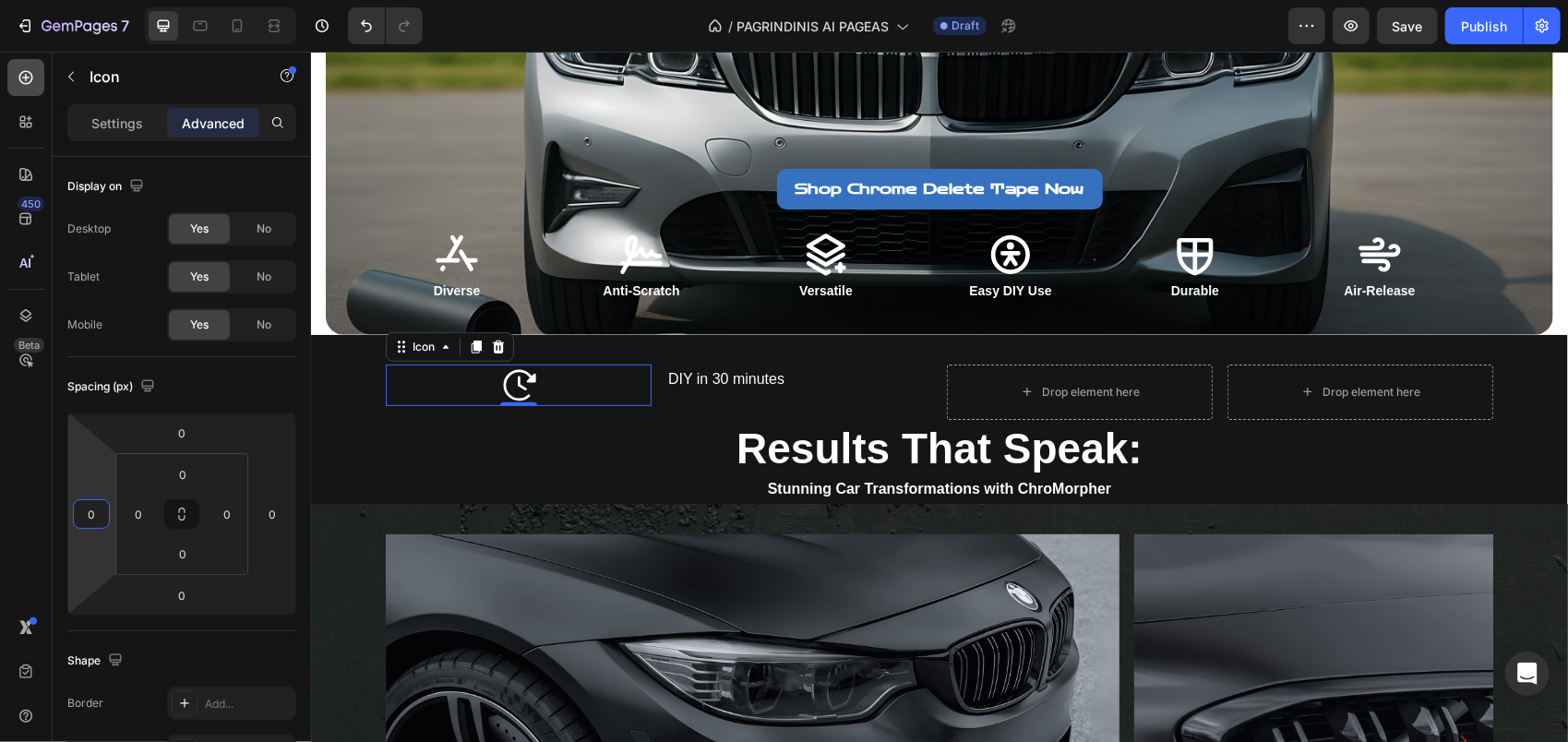
click at [34, 87] on div at bounding box center [26, 78] width 37 height 37
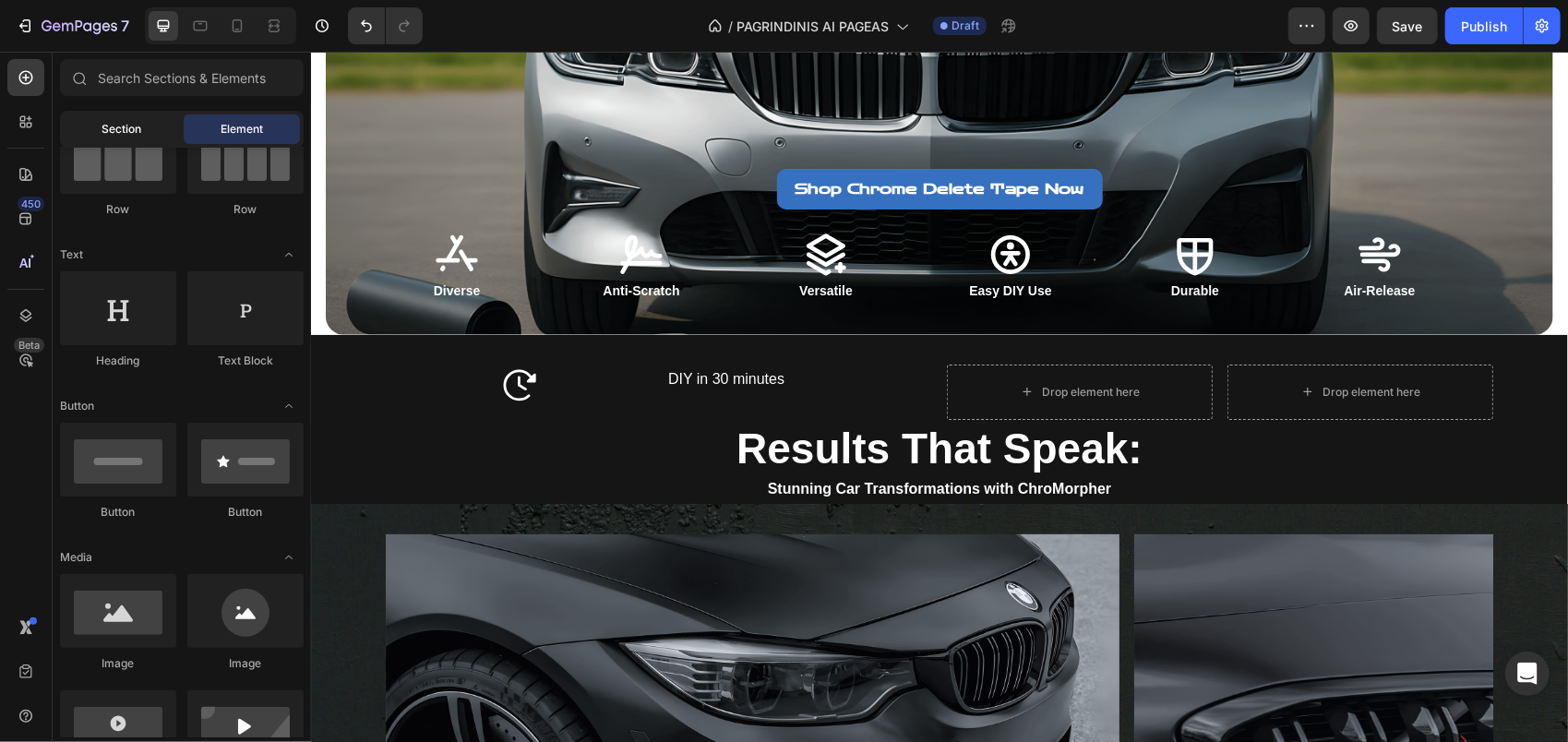
click at [136, 123] on span "Section" at bounding box center [122, 128] width 39 height 16
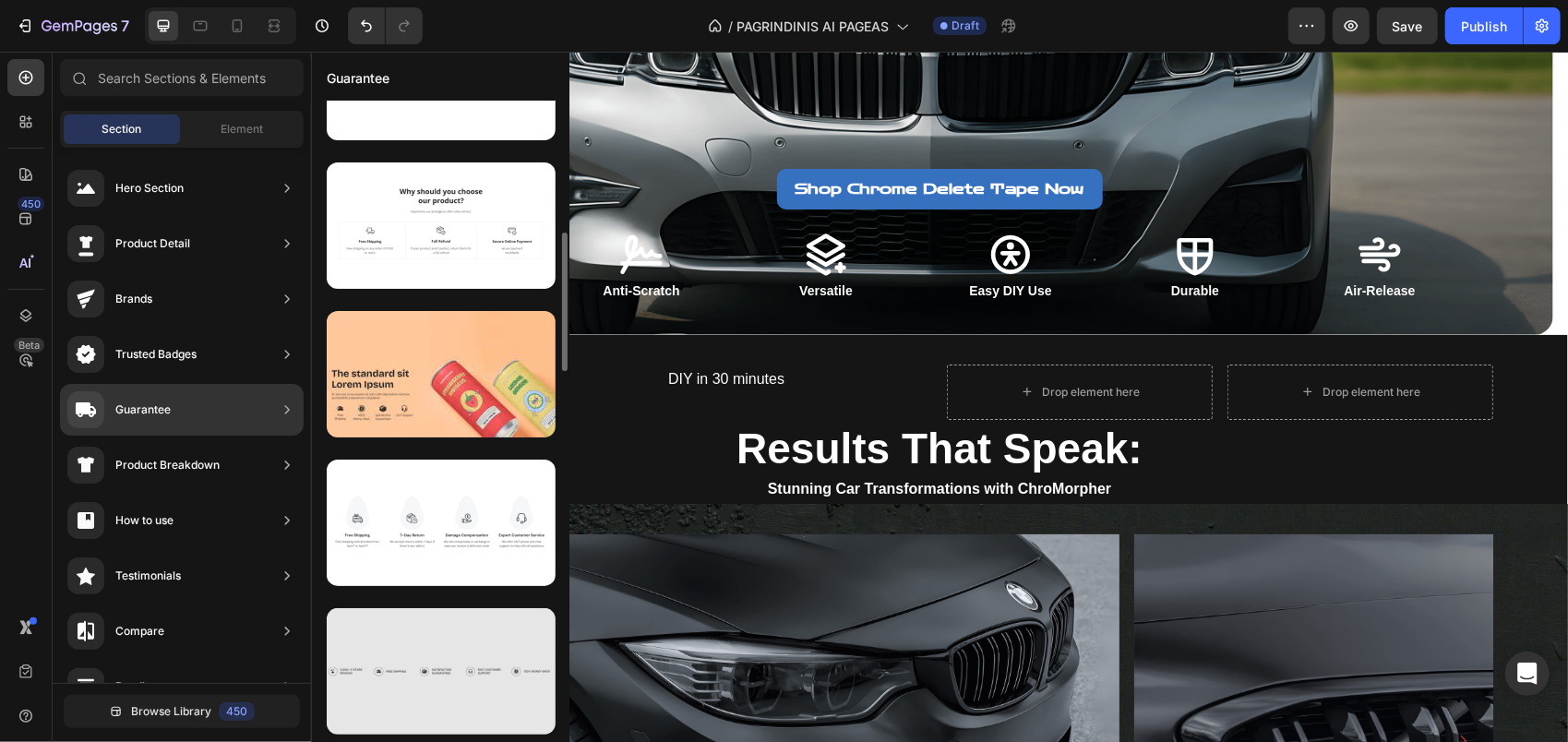
scroll to position [185, 0]
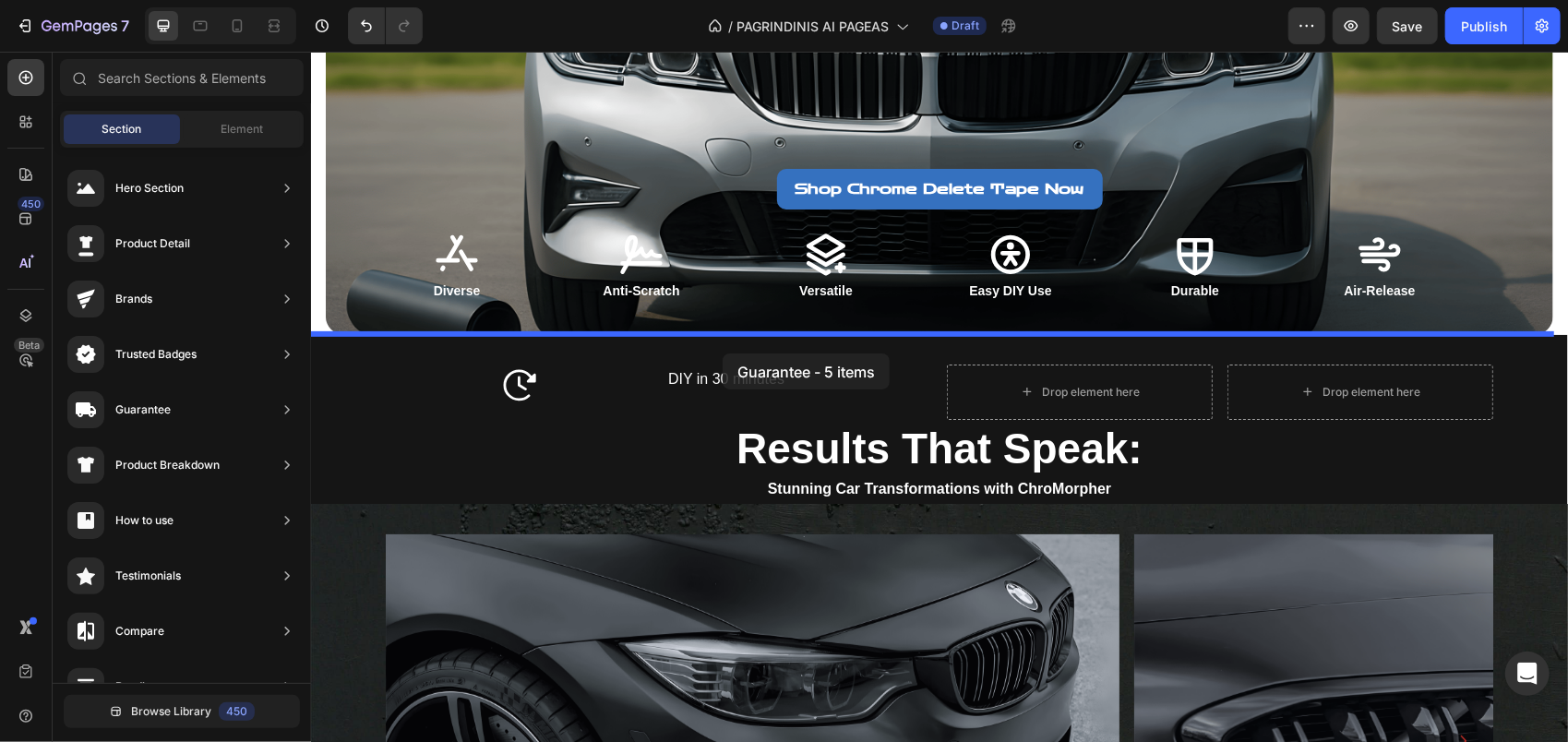
drag, startPoint x: 731, startPoint y: 618, endPoint x: 722, endPoint y: 352, distance: 266.2
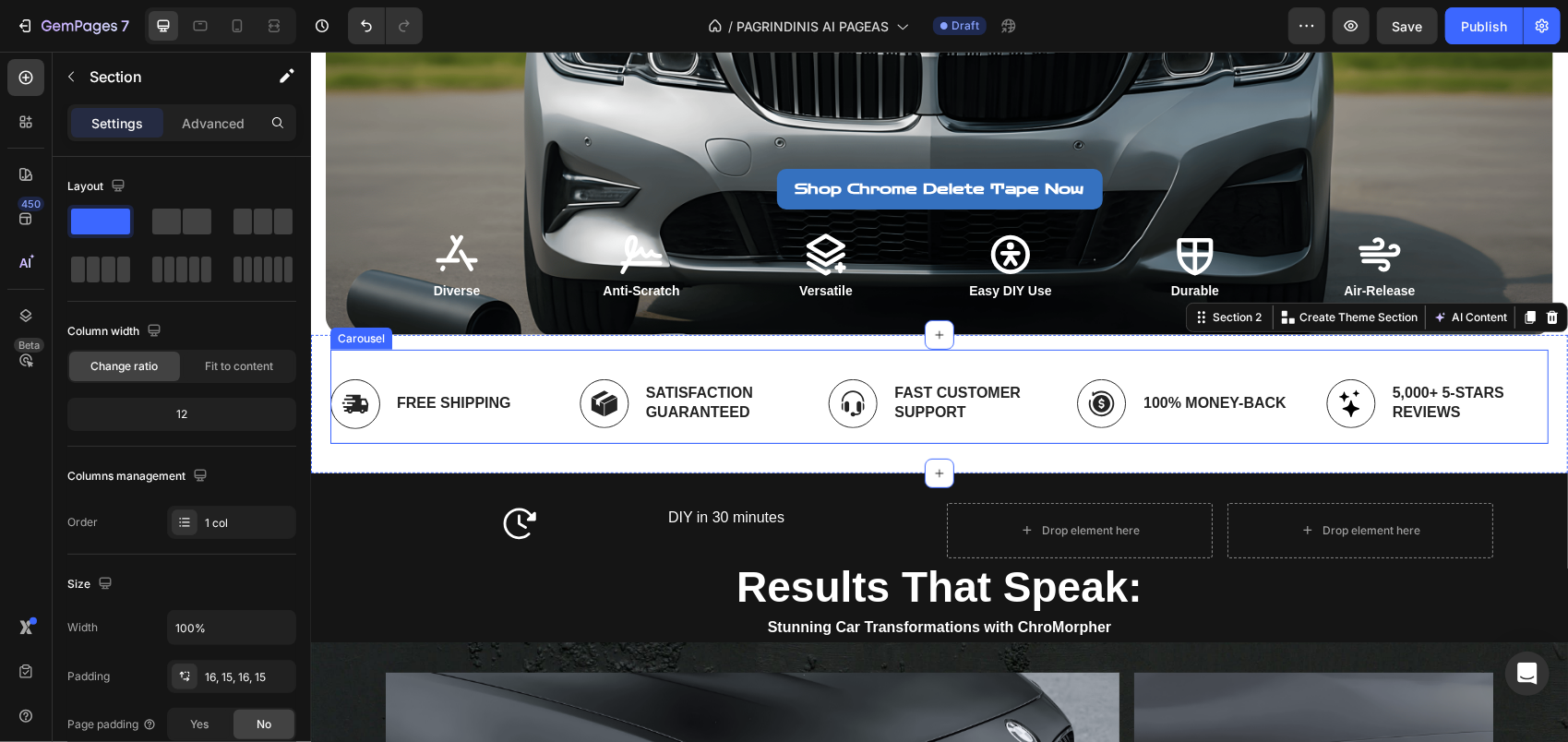
click at [770, 352] on div "Image Free Shipping Text Block Row Image Satisfaction Guaranteed Text Block Row…" at bounding box center [939, 395] width 1218 height 94
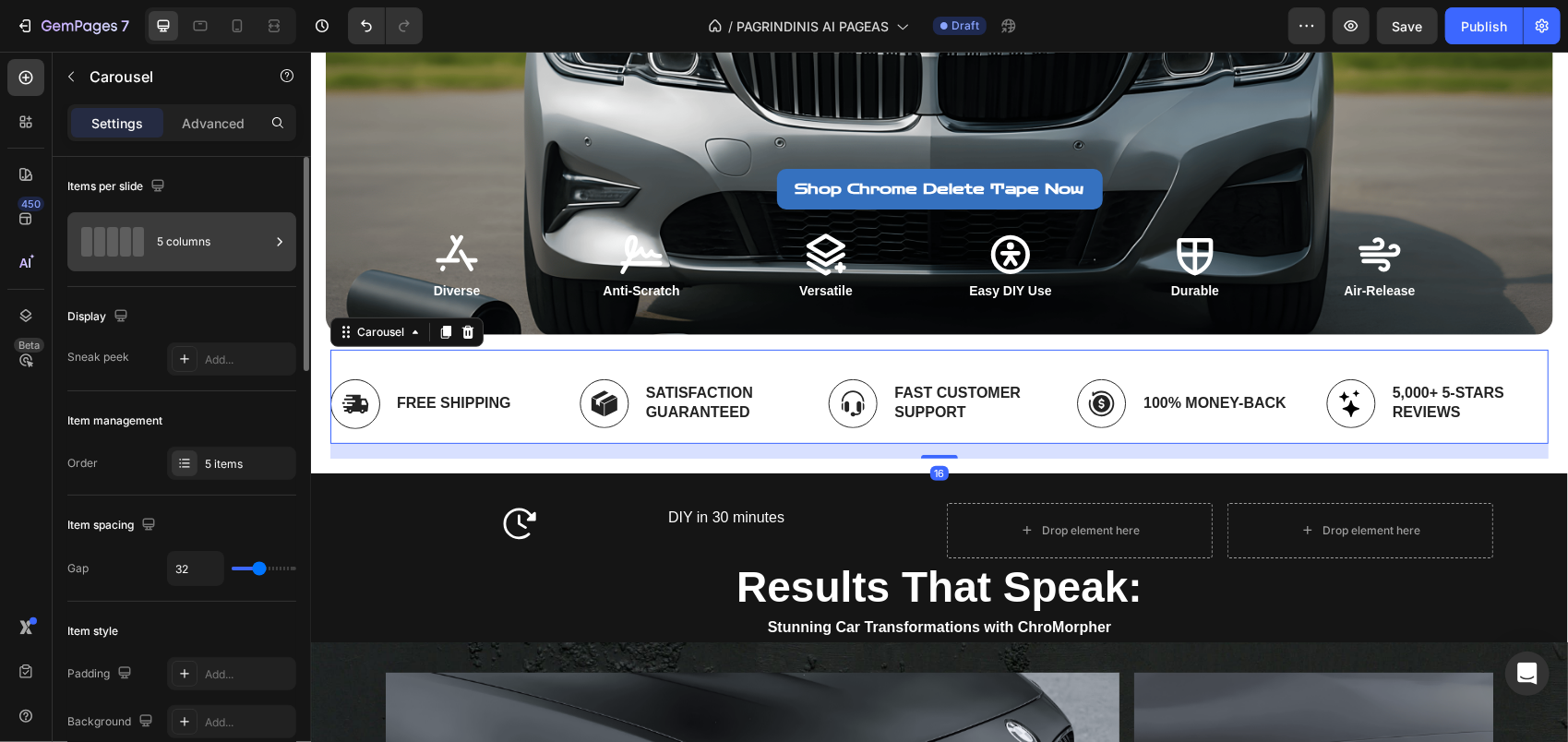
click at [280, 236] on icon at bounding box center [279, 241] width 18 height 18
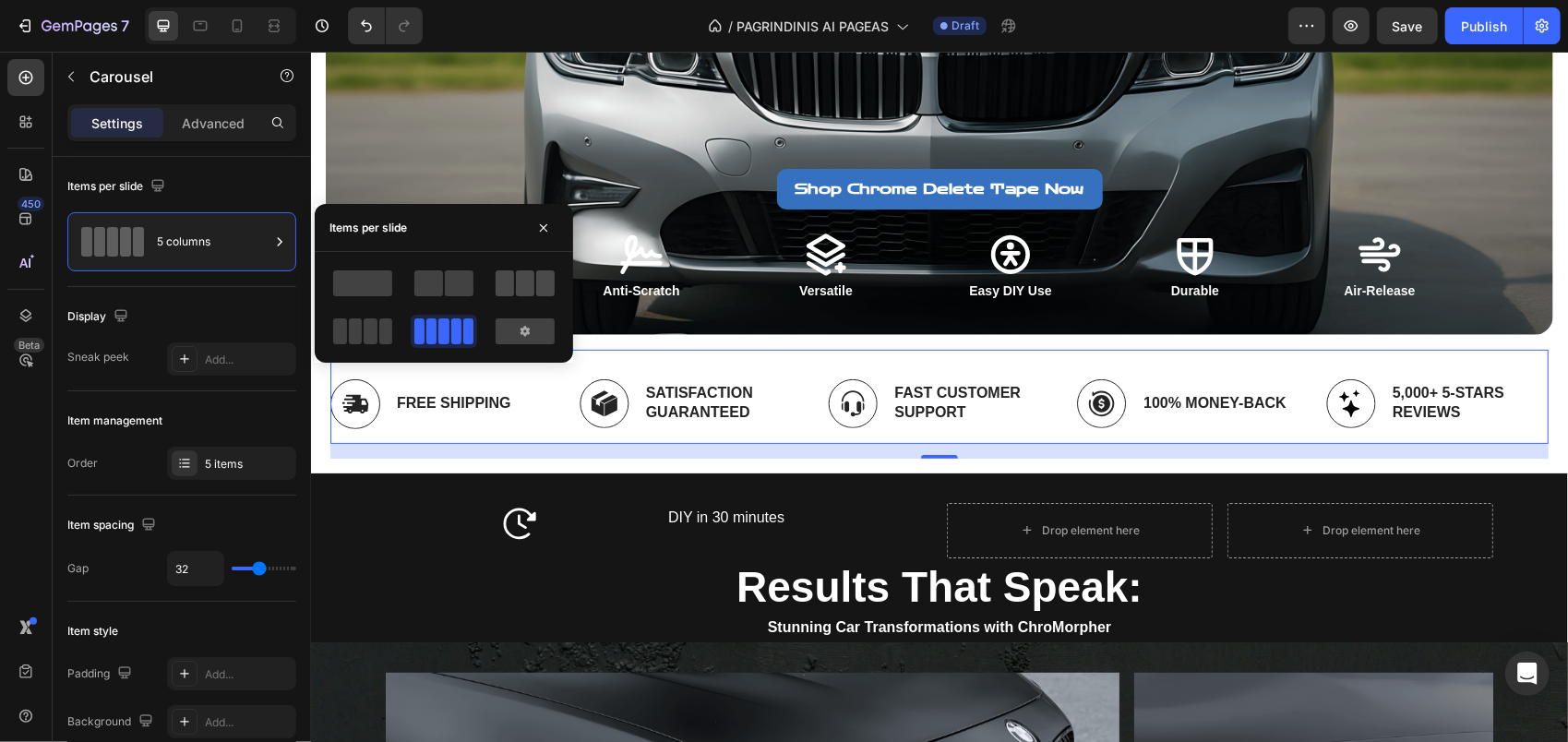
click at [516, 282] on span at bounding box center [525, 282] width 18 height 26
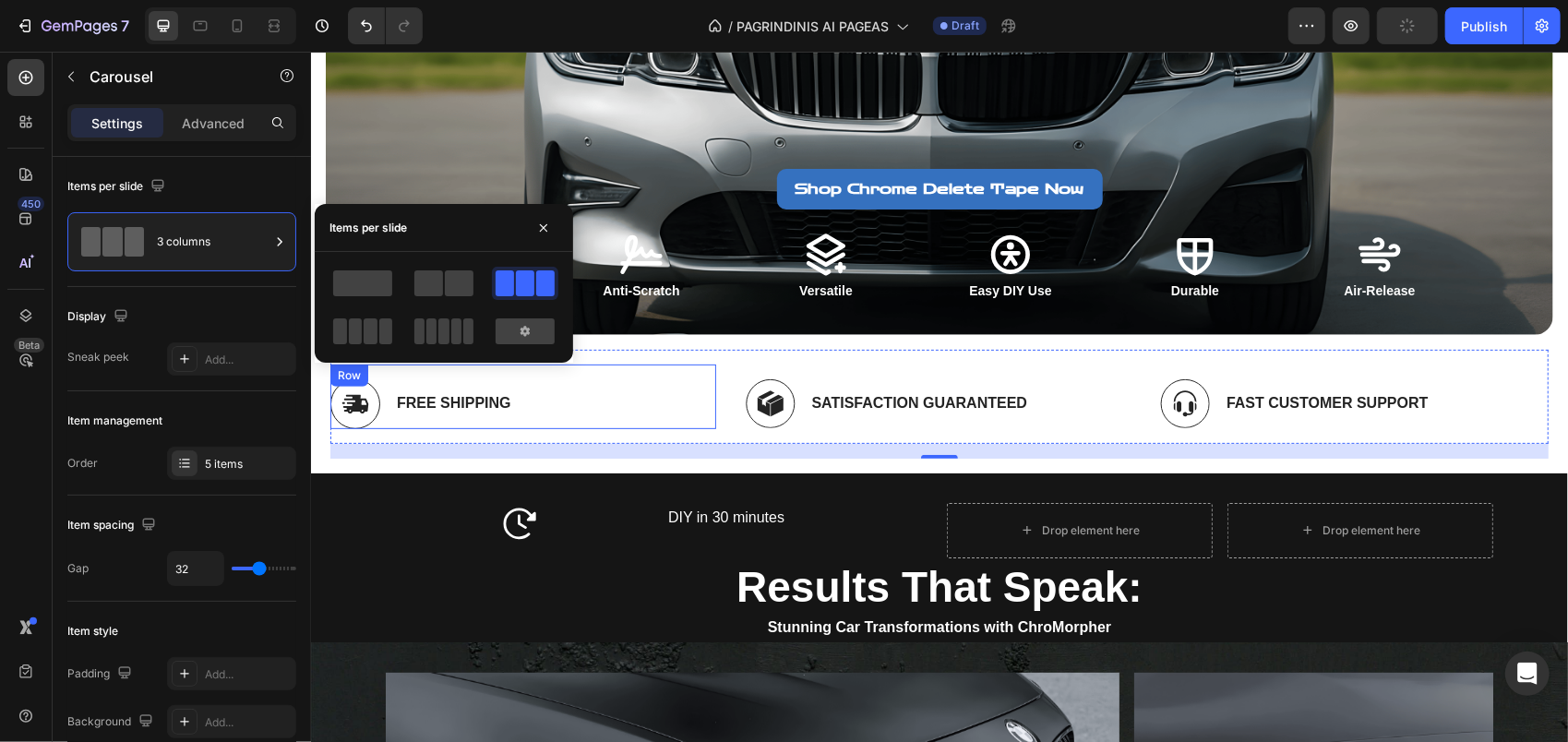
click at [577, 399] on div "Image Free Shipping Text Block Row" at bounding box center [522, 395] width 386 height 64
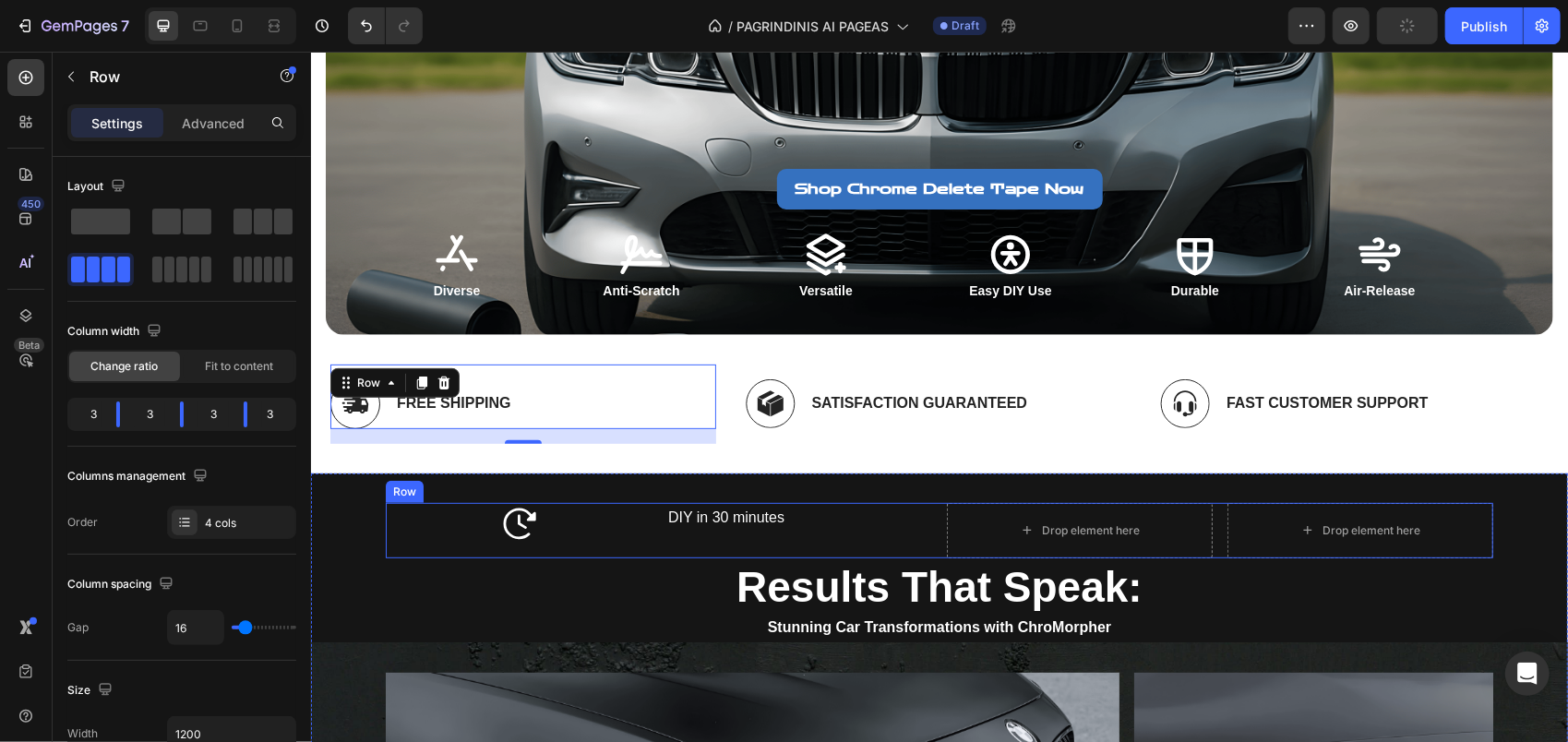
click at [650, 553] on div "Icon DIY in 30 minutes Text Block Drop element here Drop element here Row" at bounding box center [939, 529] width 1107 height 56
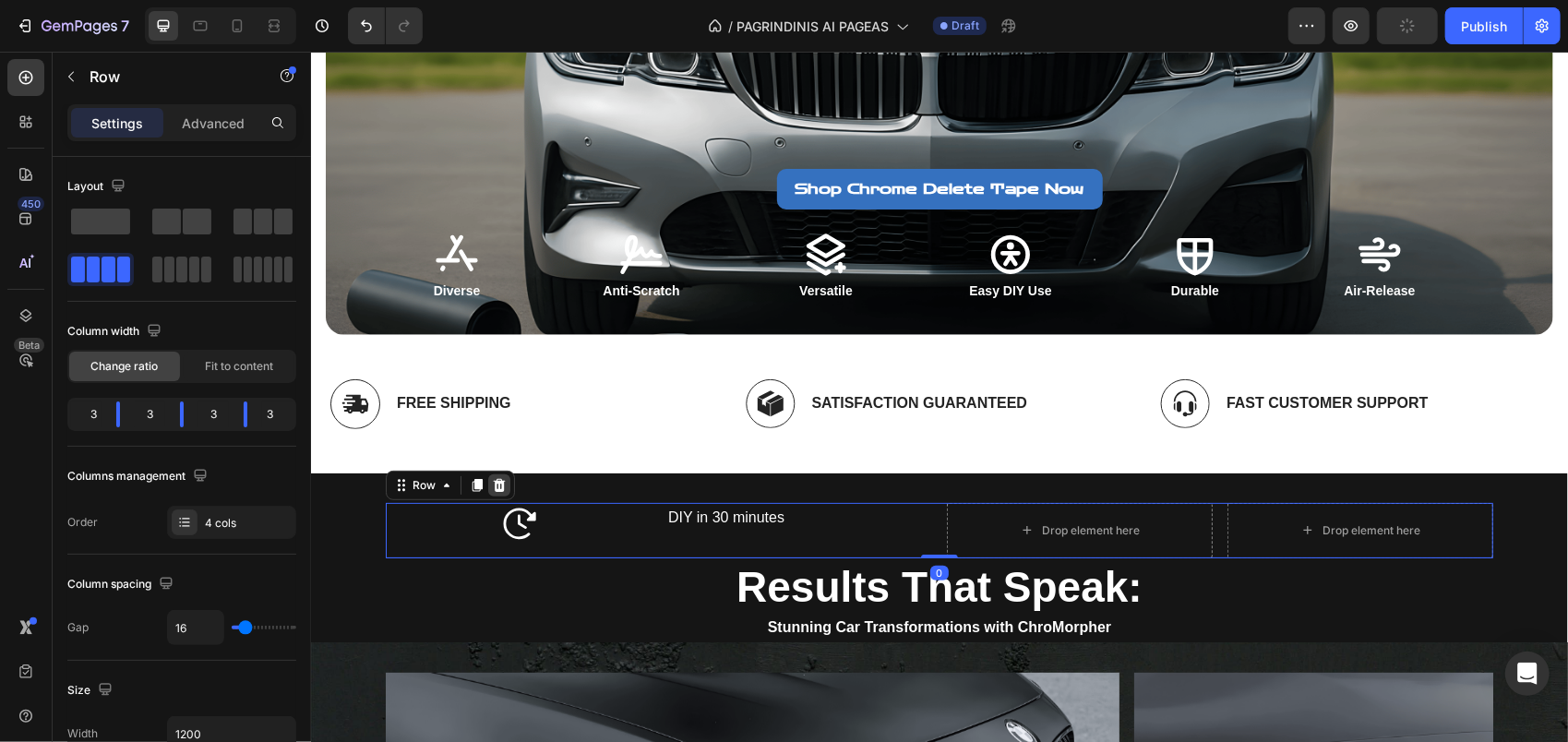
click at [493, 485] on icon at bounding box center [499, 483] width 12 height 12
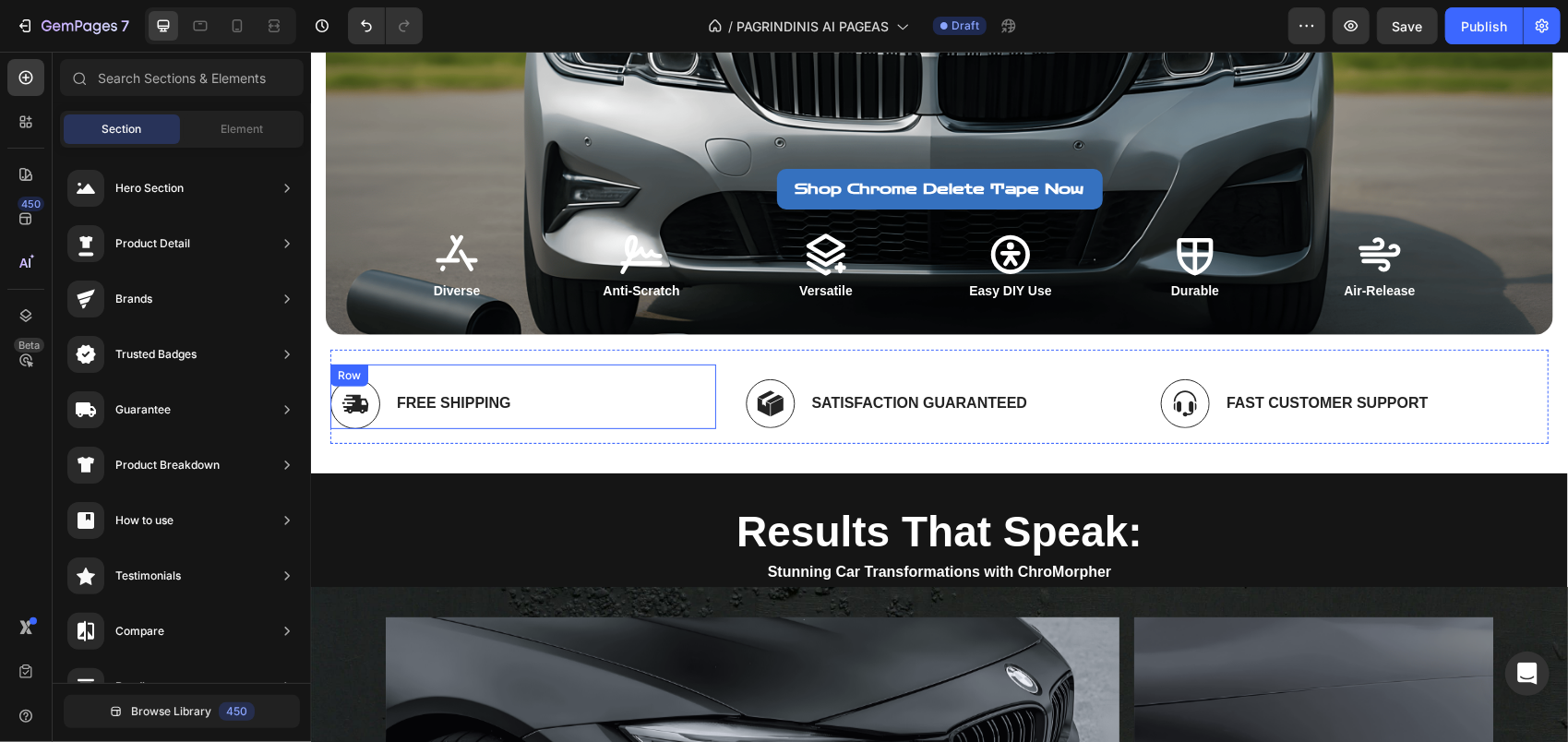
click at [594, 412] on div "Image Free Shipping Text Block Row" at bounding box center [522, 395] width 386 height 64
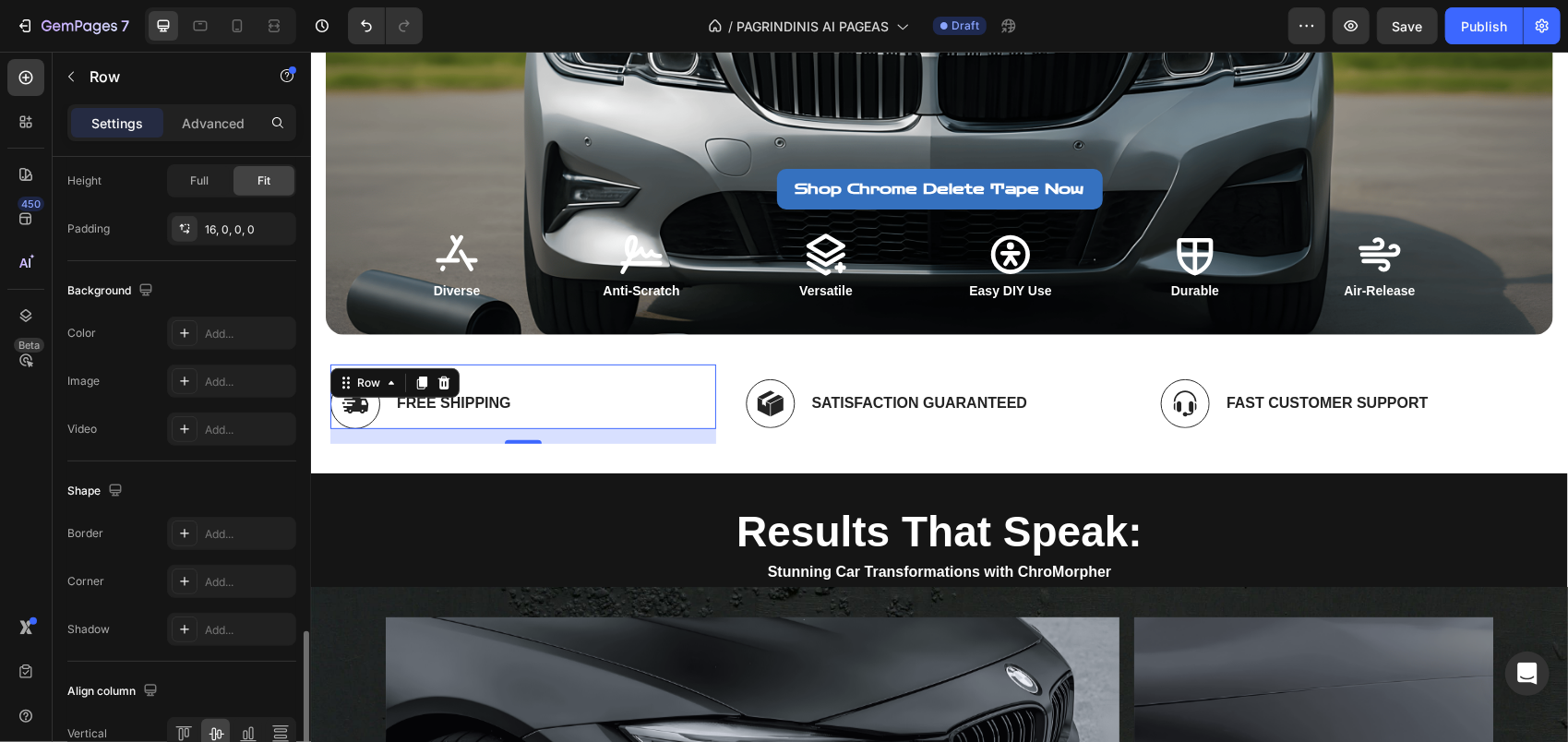
scroll to position [695, 0]
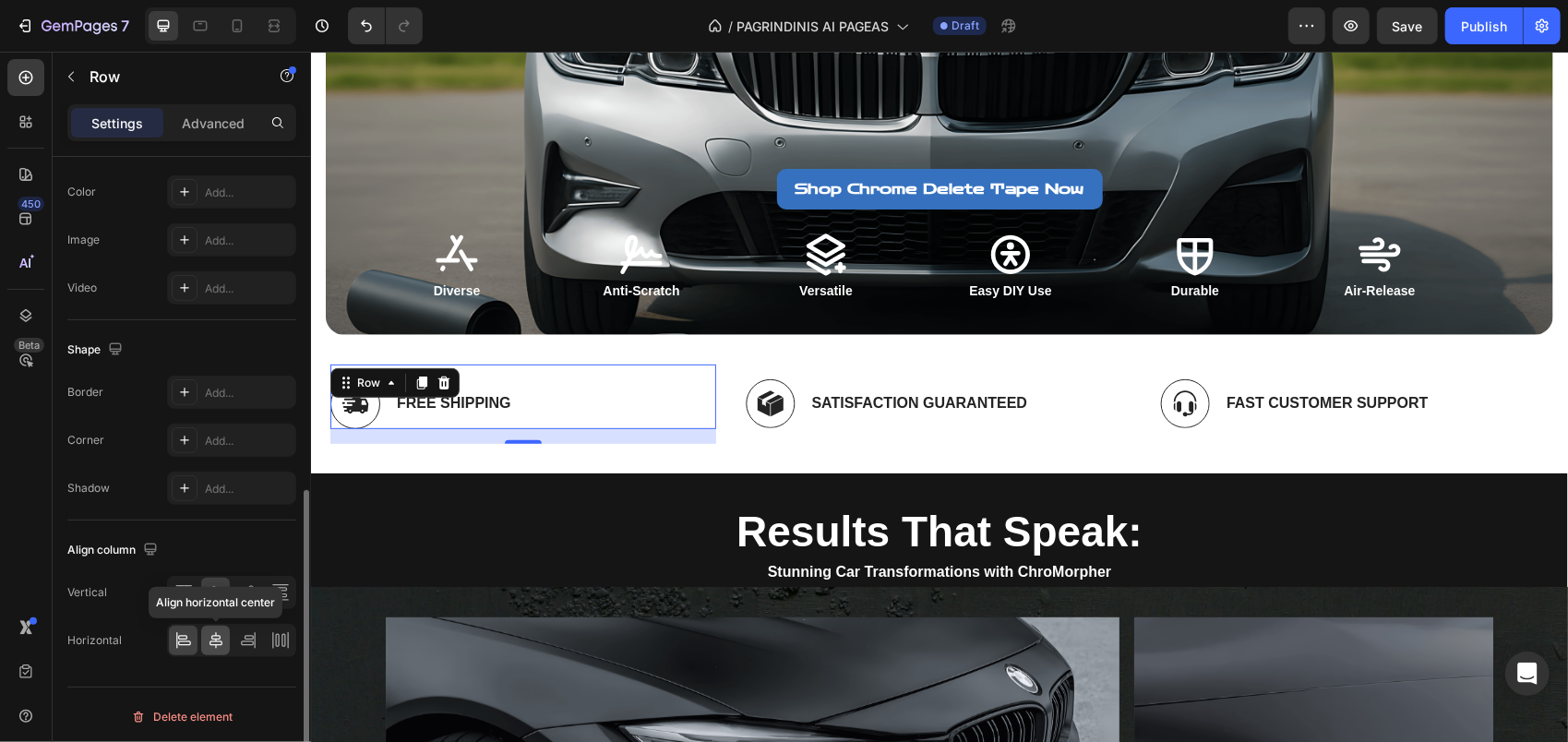
click at [216, 633] on icon at bounding box center [216, 640] width 18 height 18
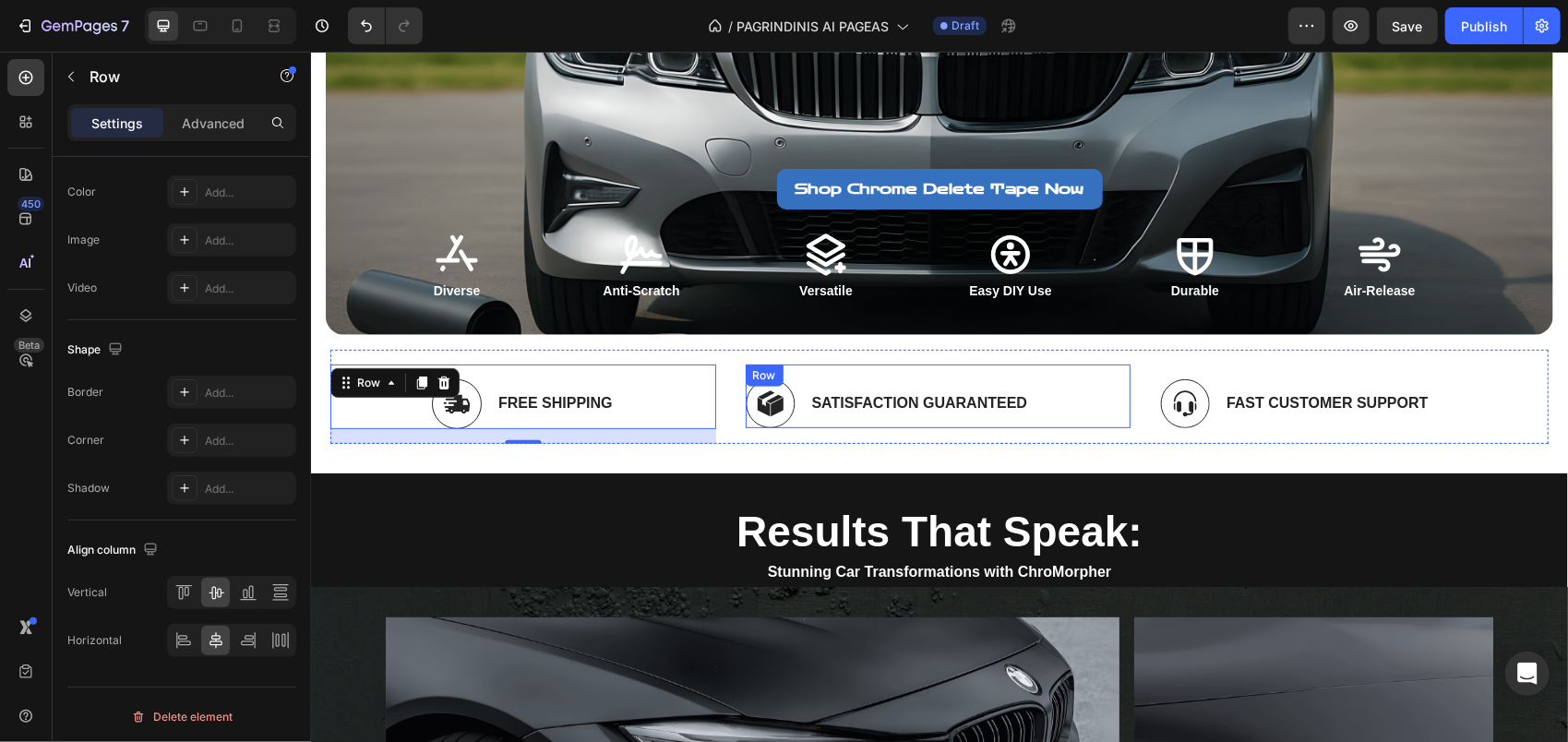
click at [864, 377] on div "Image Satisfaction Guaranteed Text Block Row" at bounding box center [938, 395] width 386 height 63
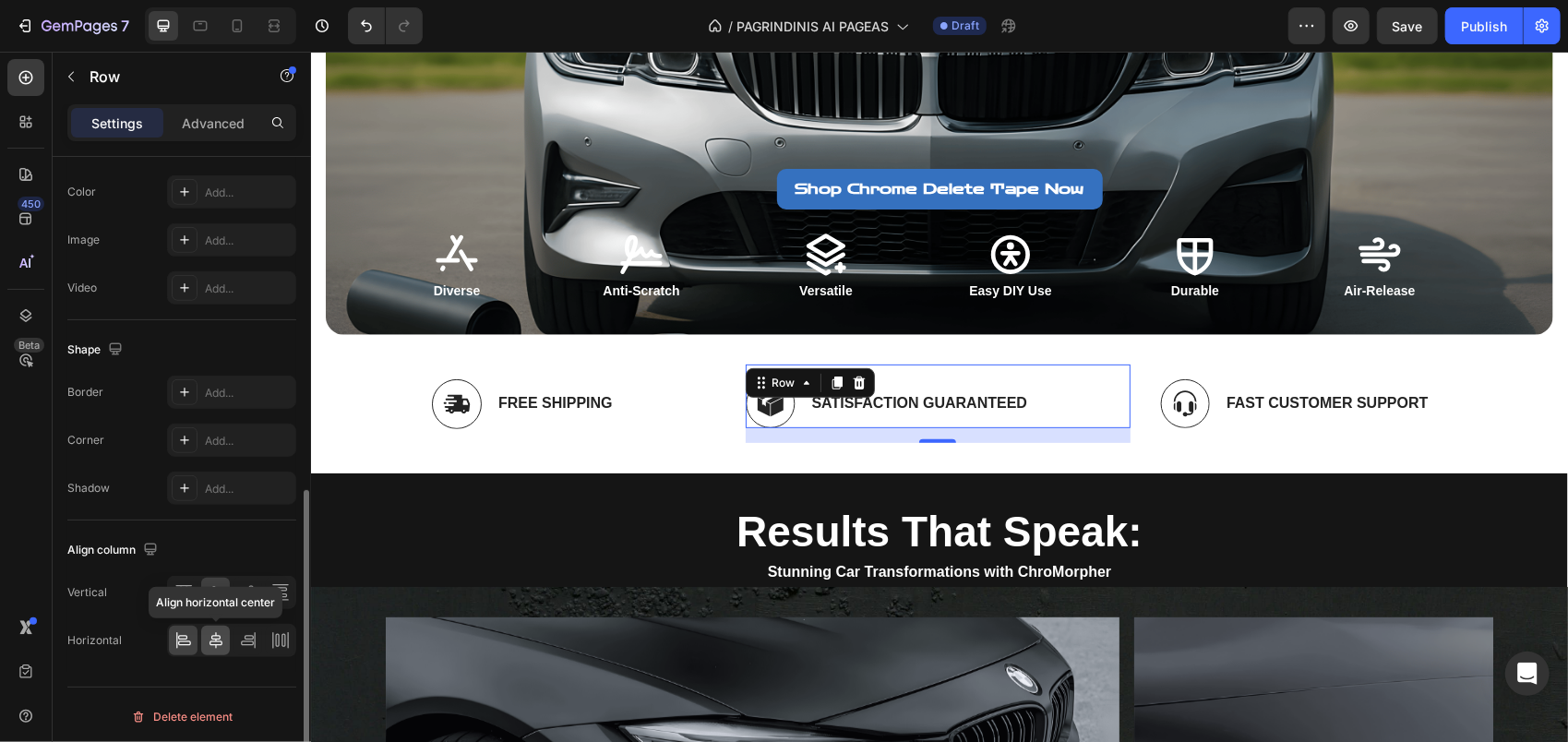
click at [221, 631] on icon at bounding box center [216, 640] width 18 height 18
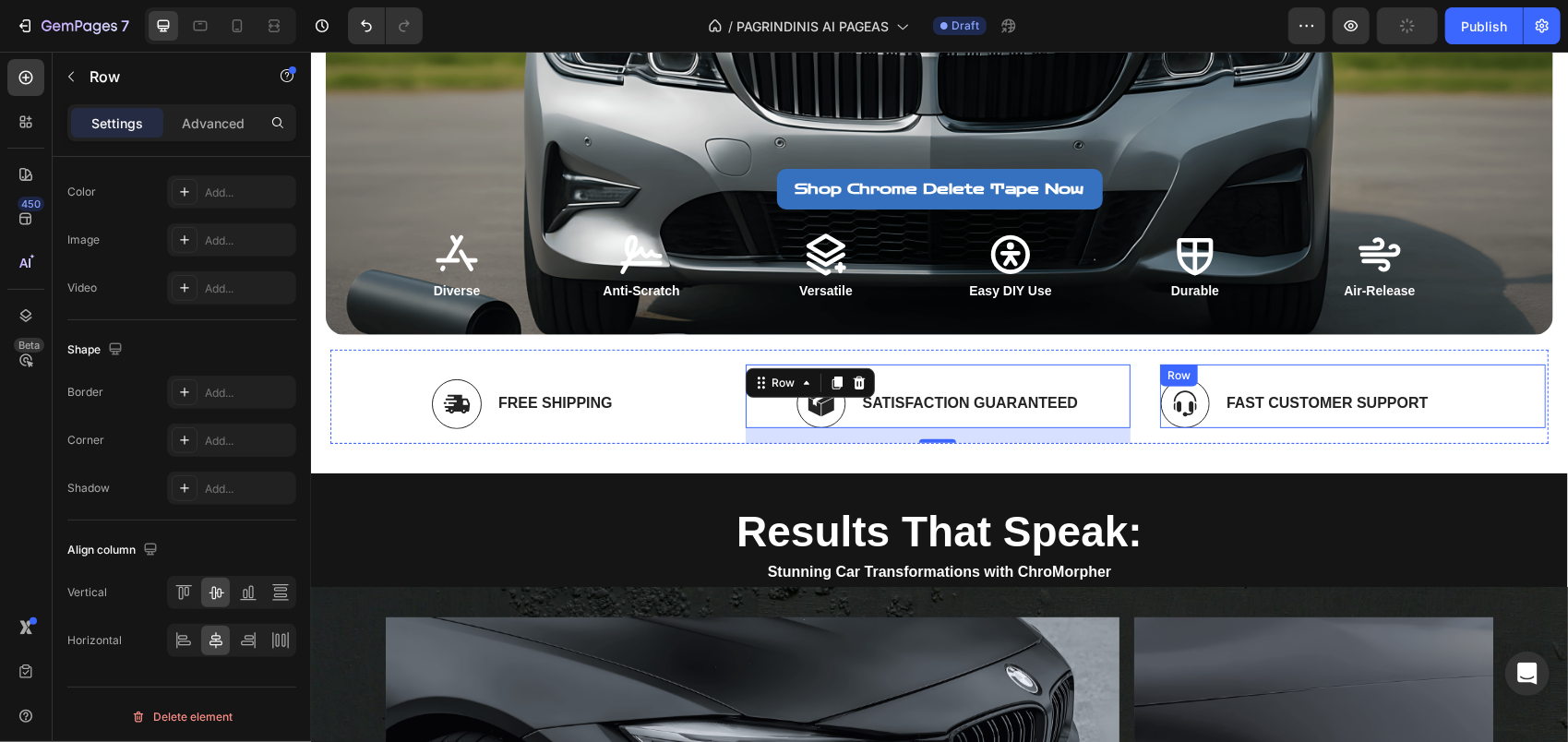
click at [1254, 367] on div "Image Fast Customer Support Text Block Row" at bounding box center [1352, 395] width 386 height 63
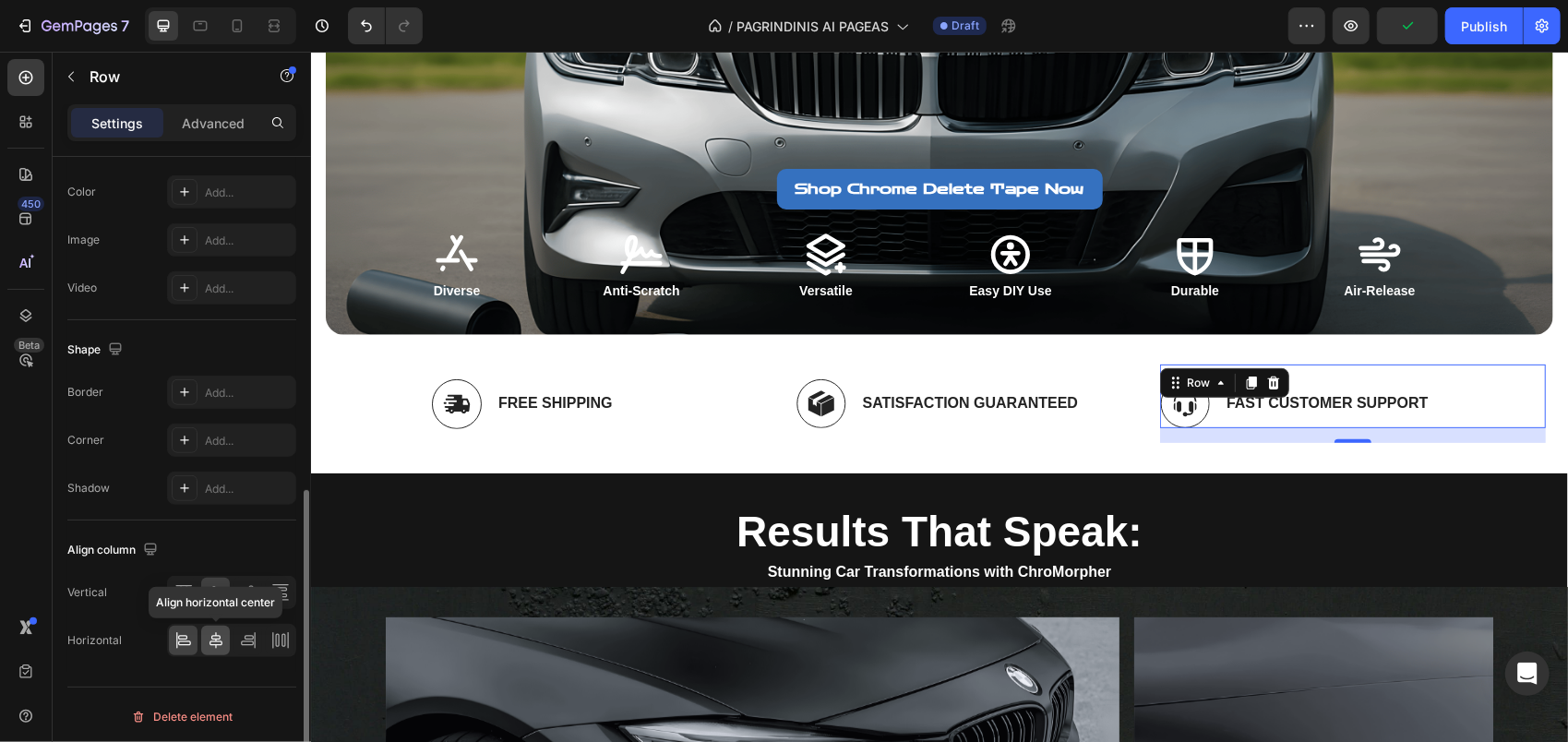
click at [226, 632] on div at bounding box center [216, 640] width 29 height 30
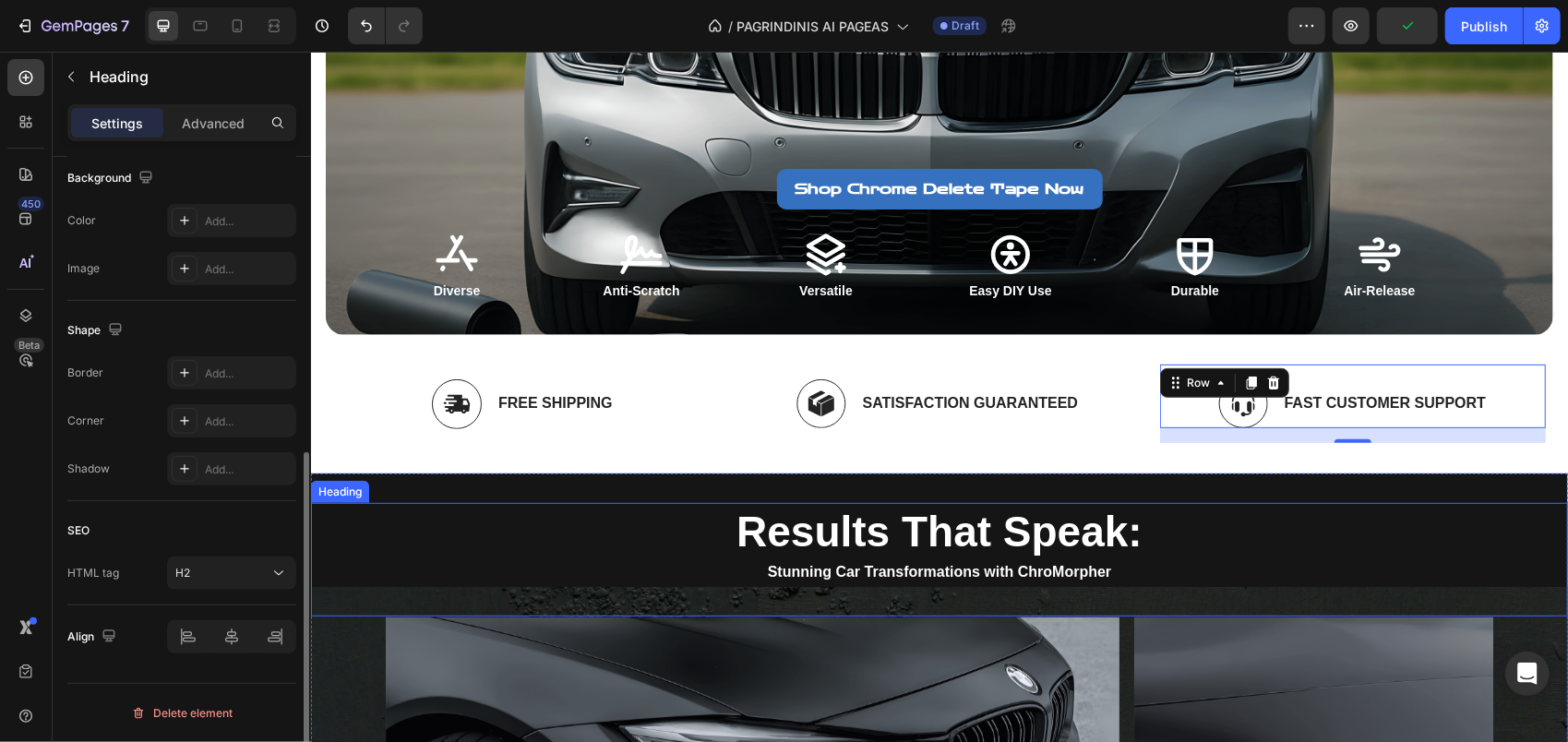
click at [1343, 527] on h2 "Results That Speak:" at bounding box center [939, 559] width 1258 height 115
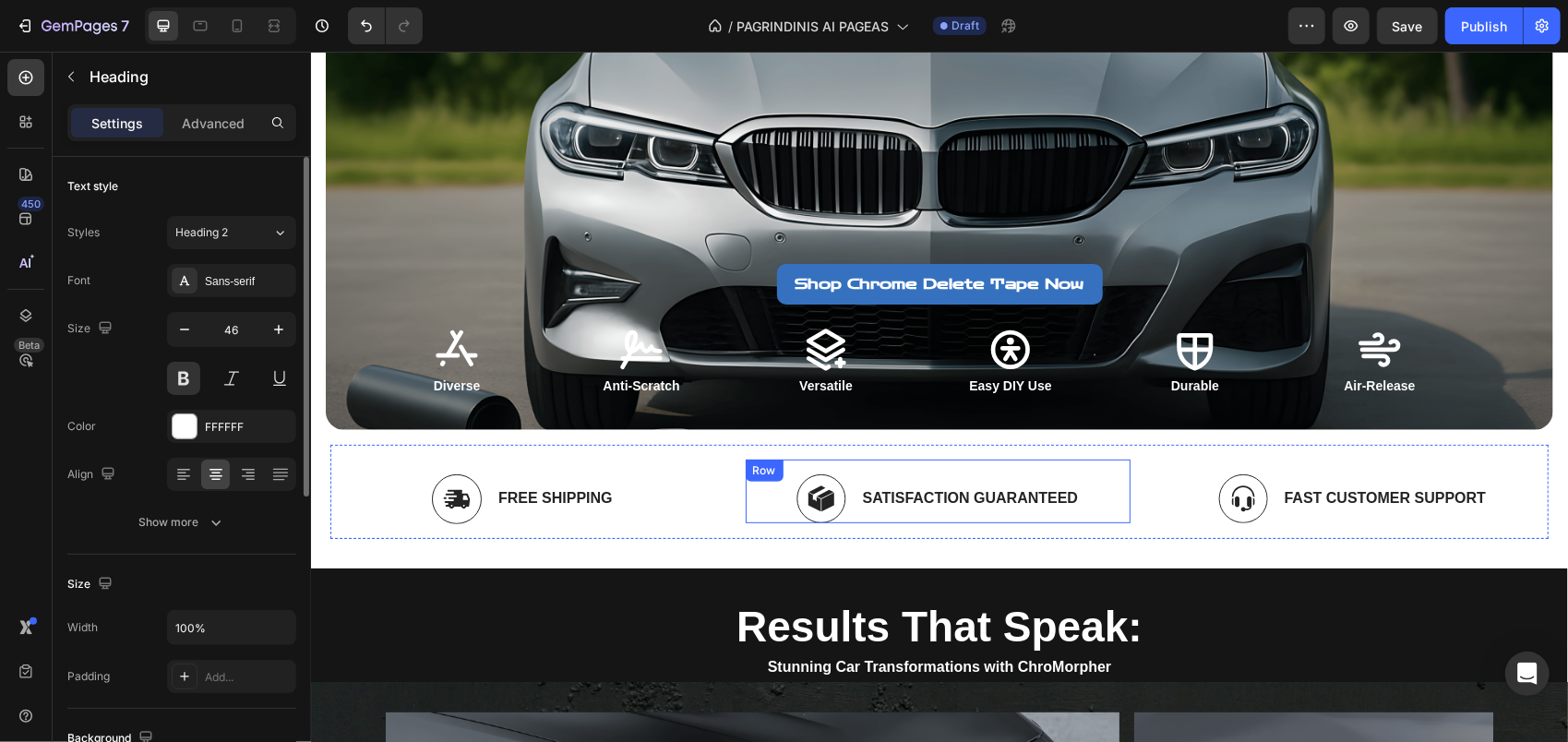
scroll to position [277, 0]
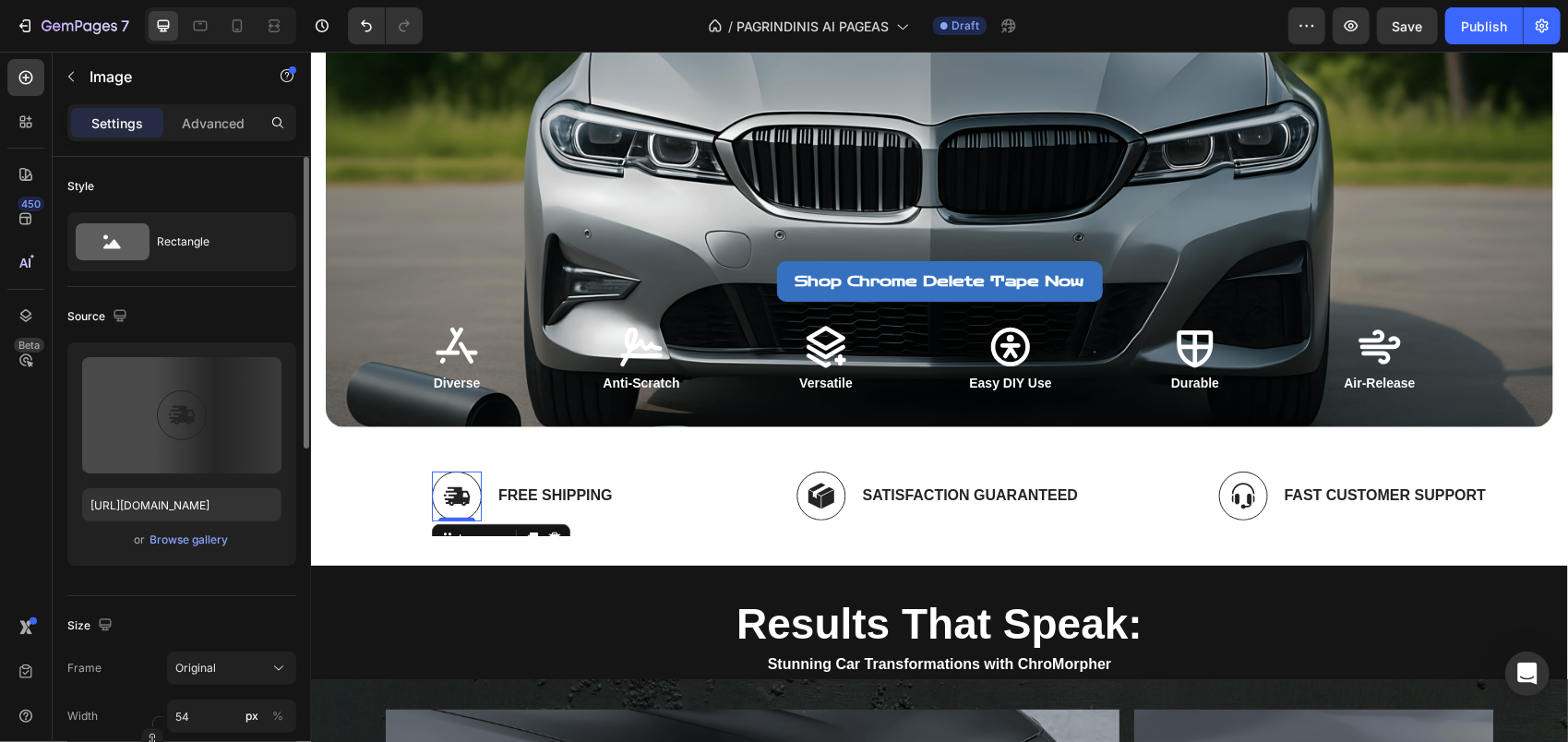
click at [445, 496] on img at bounding box center [456, 495] width 50 height 50
click at [554, 531] on icon at bounding box center [554, 537] width 14 height 14
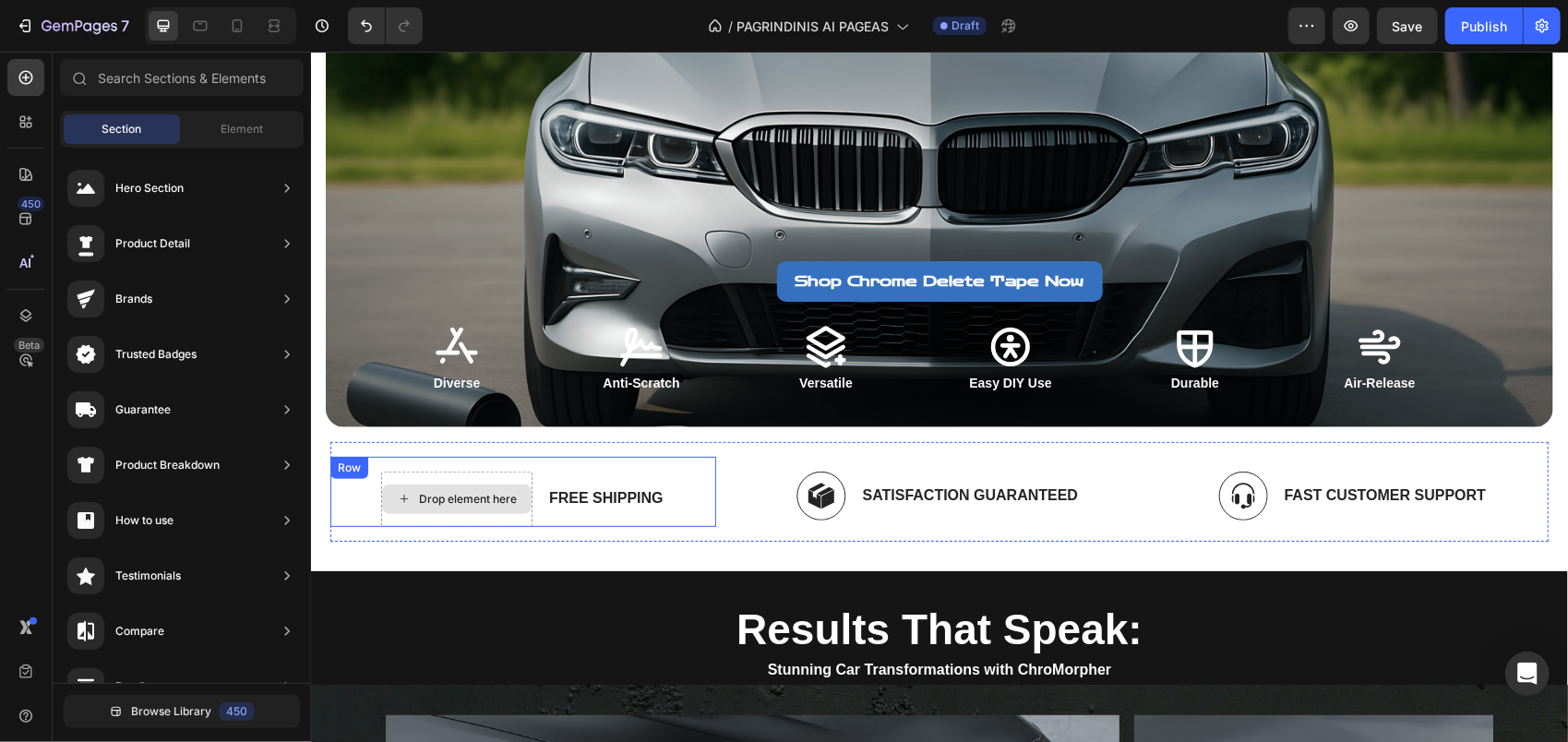
click at [476, 500] on div "Drop element here" at bounding box center [467, 498] width 98 height 14
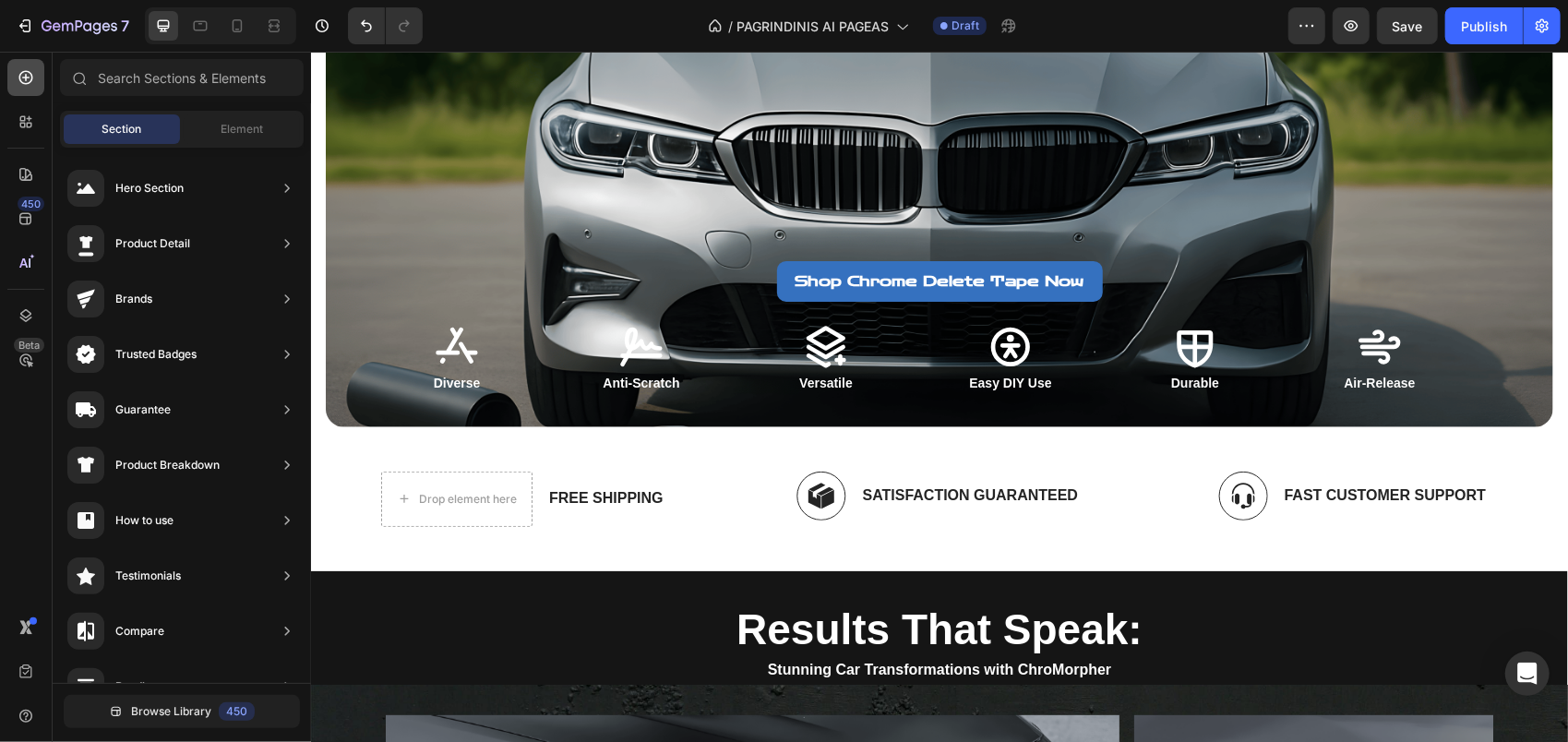
click at [24, 75] on icon at bounding box center [25, 77] width 18 height 18
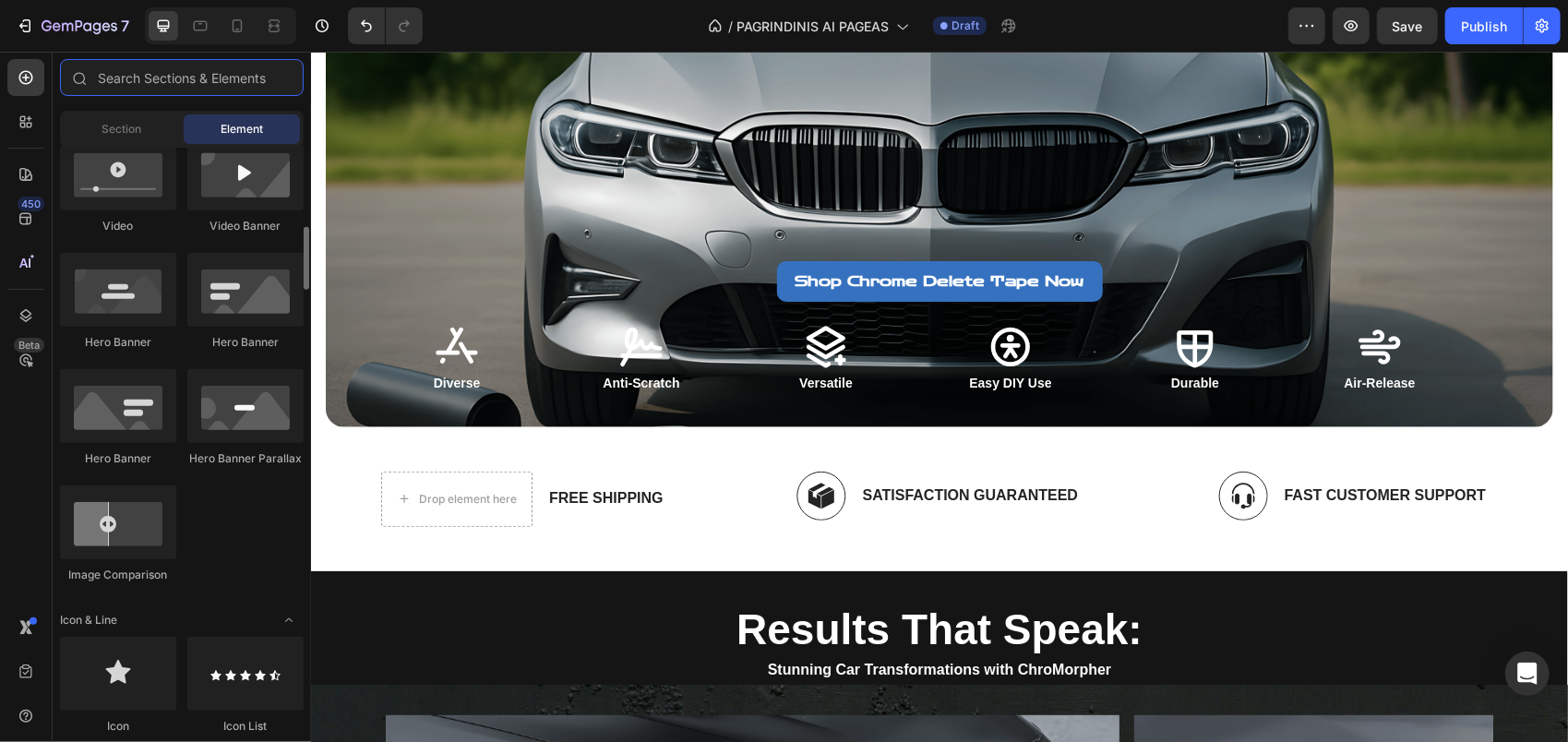
scroll to position [923, 0]
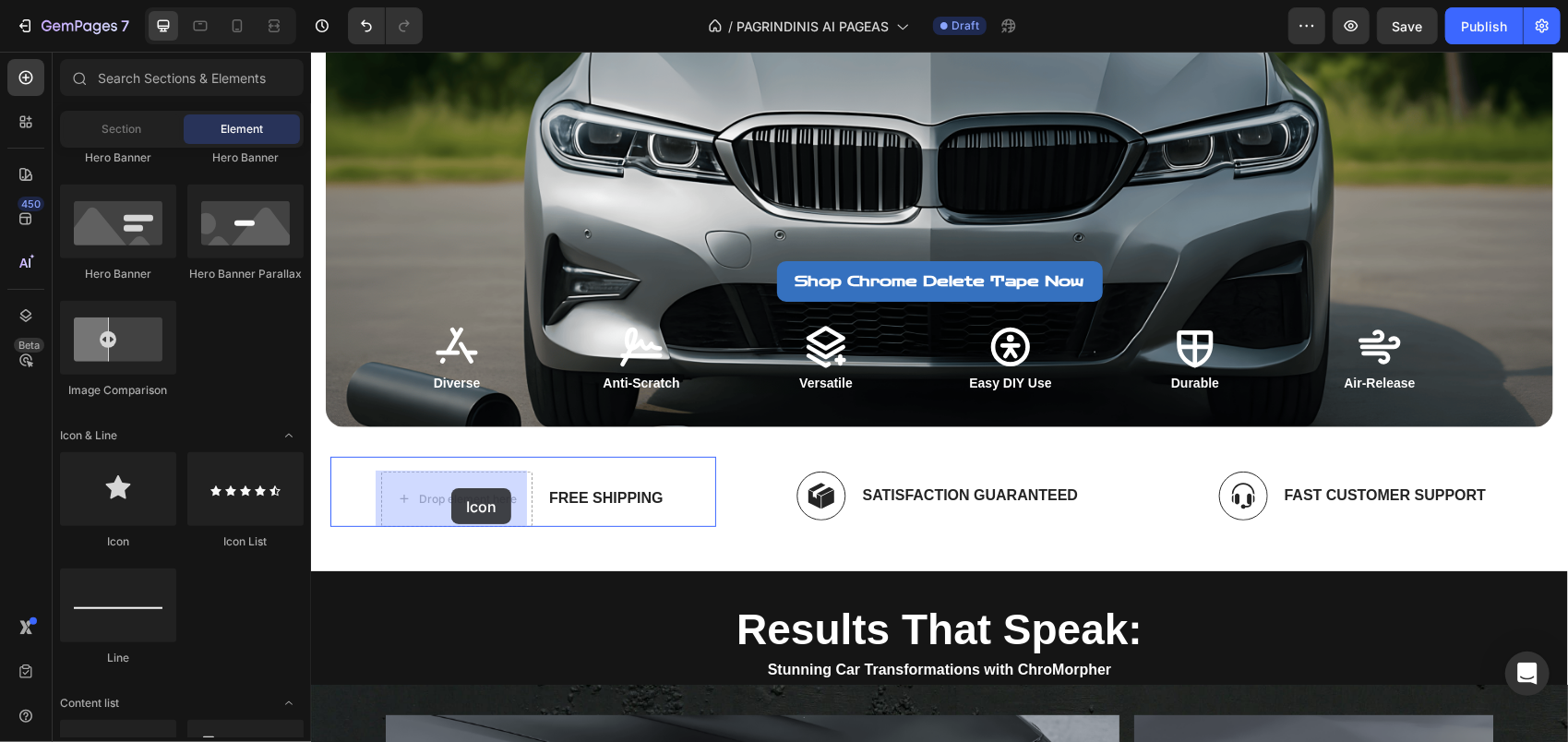
drag, startPoint x: 455, startPoint y: 535, endPoint x: 374, endPoint y: 477, distance: 99.6
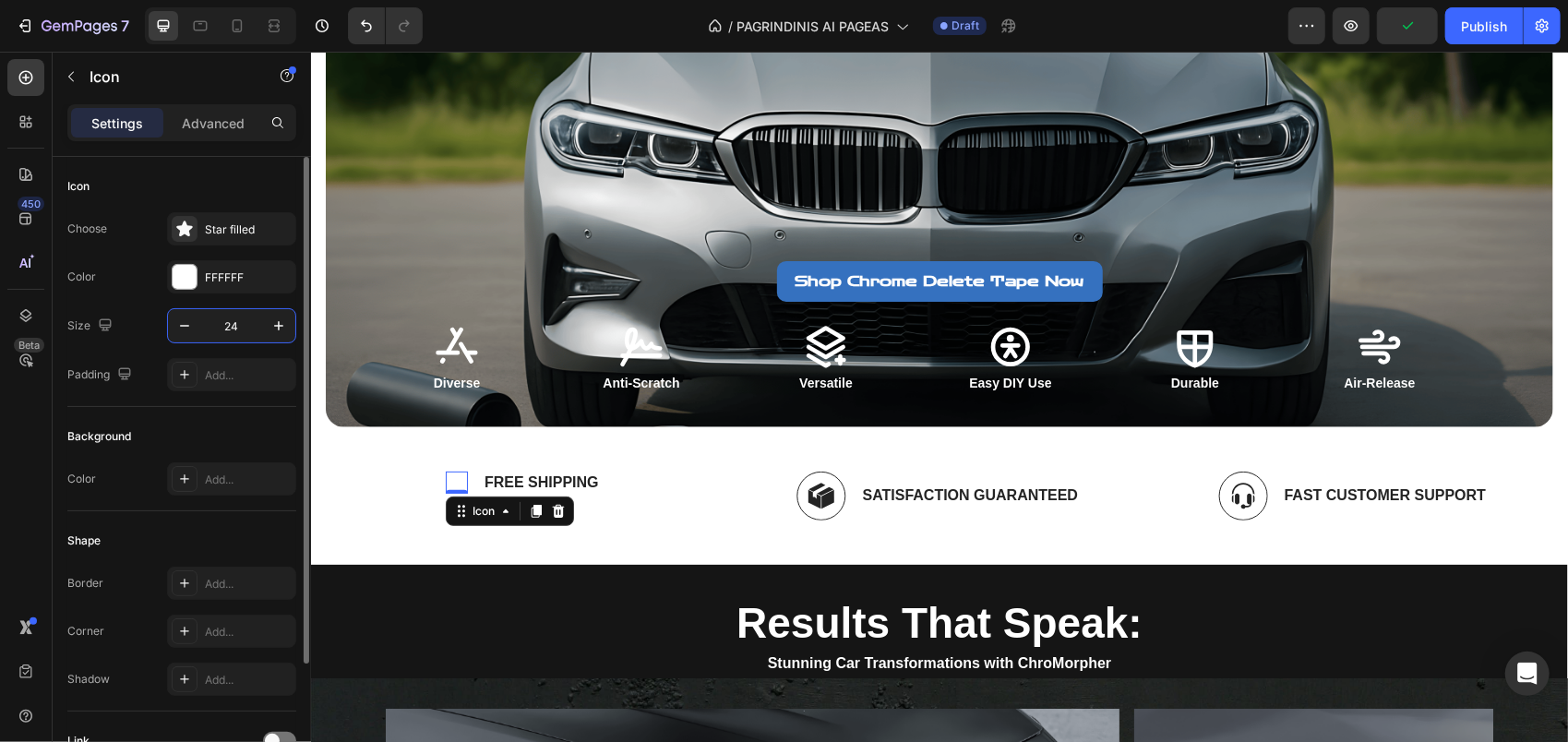
click at [240, 325] on input "24" at bounding box center [232, 326] width 61 height 34
type input "45"
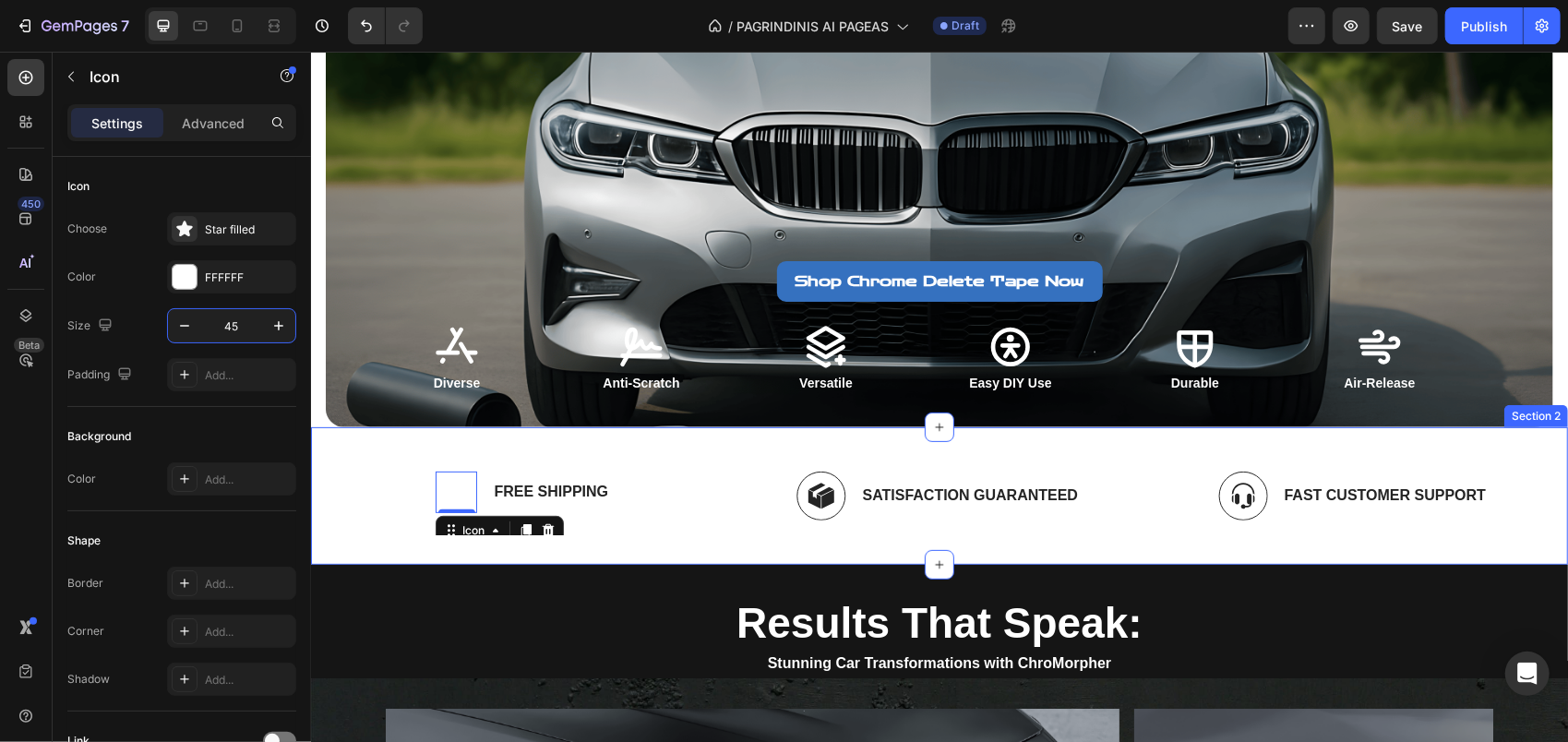
click at [318, 539] on div "Icon 0 Free Shipping Text Block Row Image Satisfaction Guaranteed Text Block Ro…" at bounding box center [939, 495] width 1258 height 138
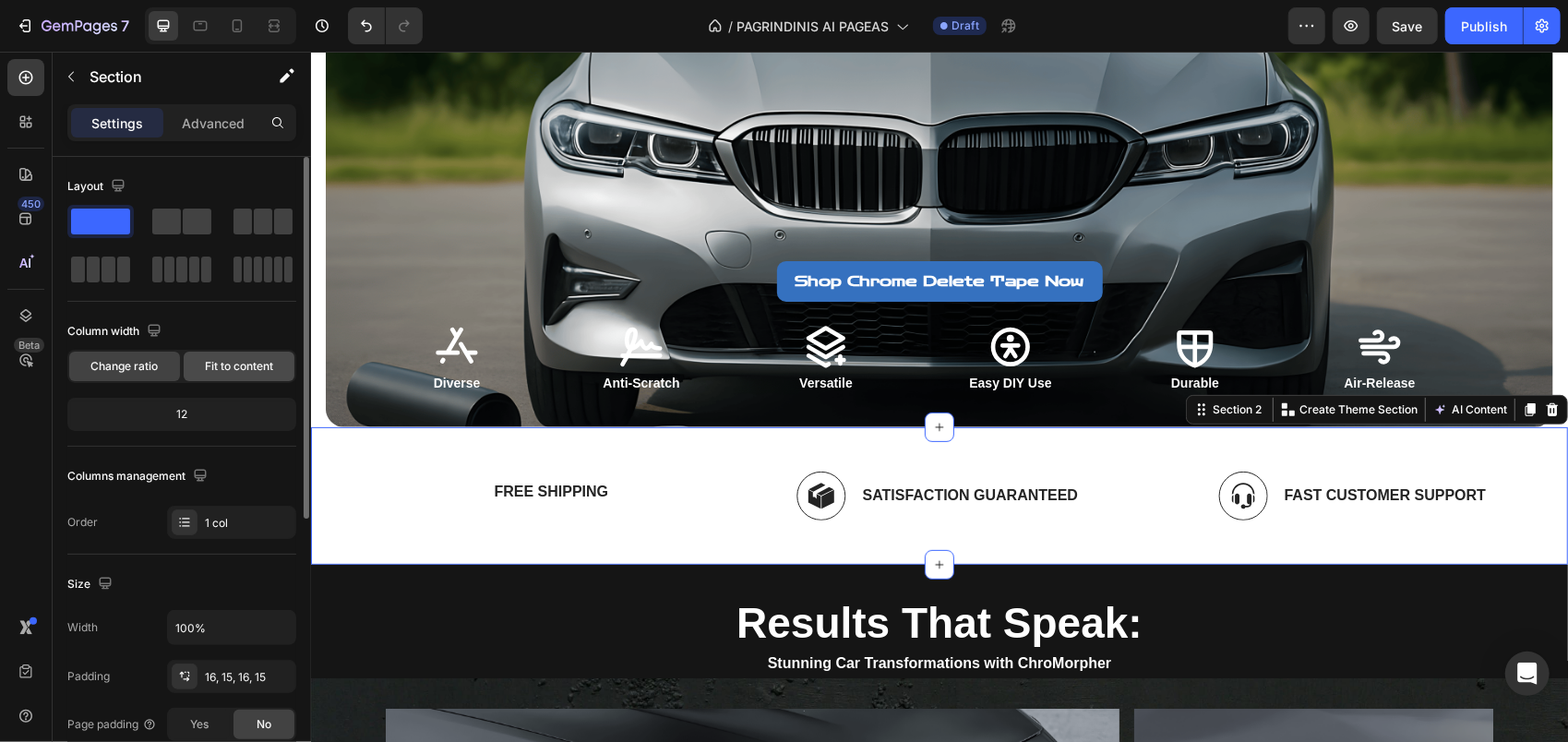
scroll to position [277, 0]
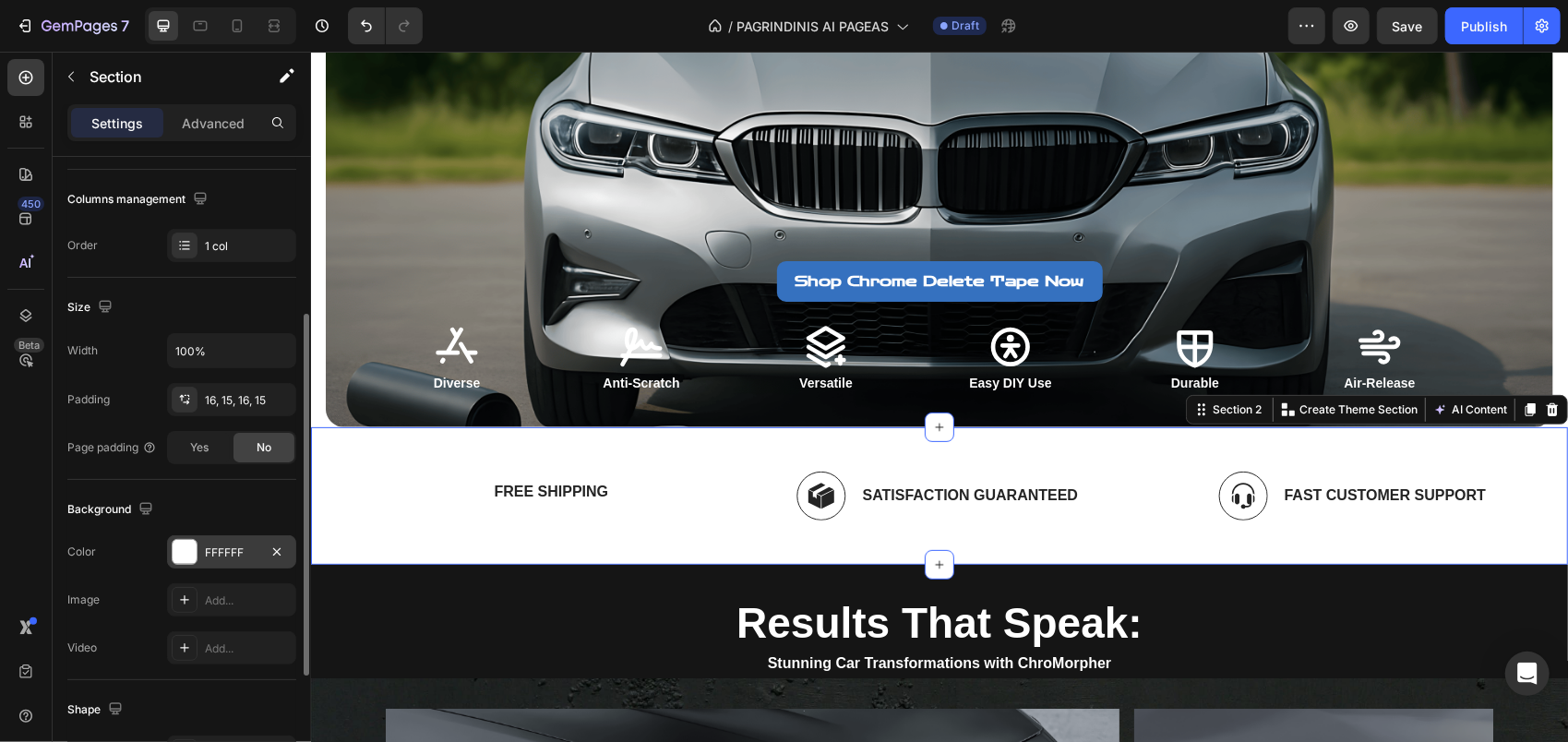
click at [221, 553] on div "FFFFFF" at bounding box center [232, 552] width 54 height 16
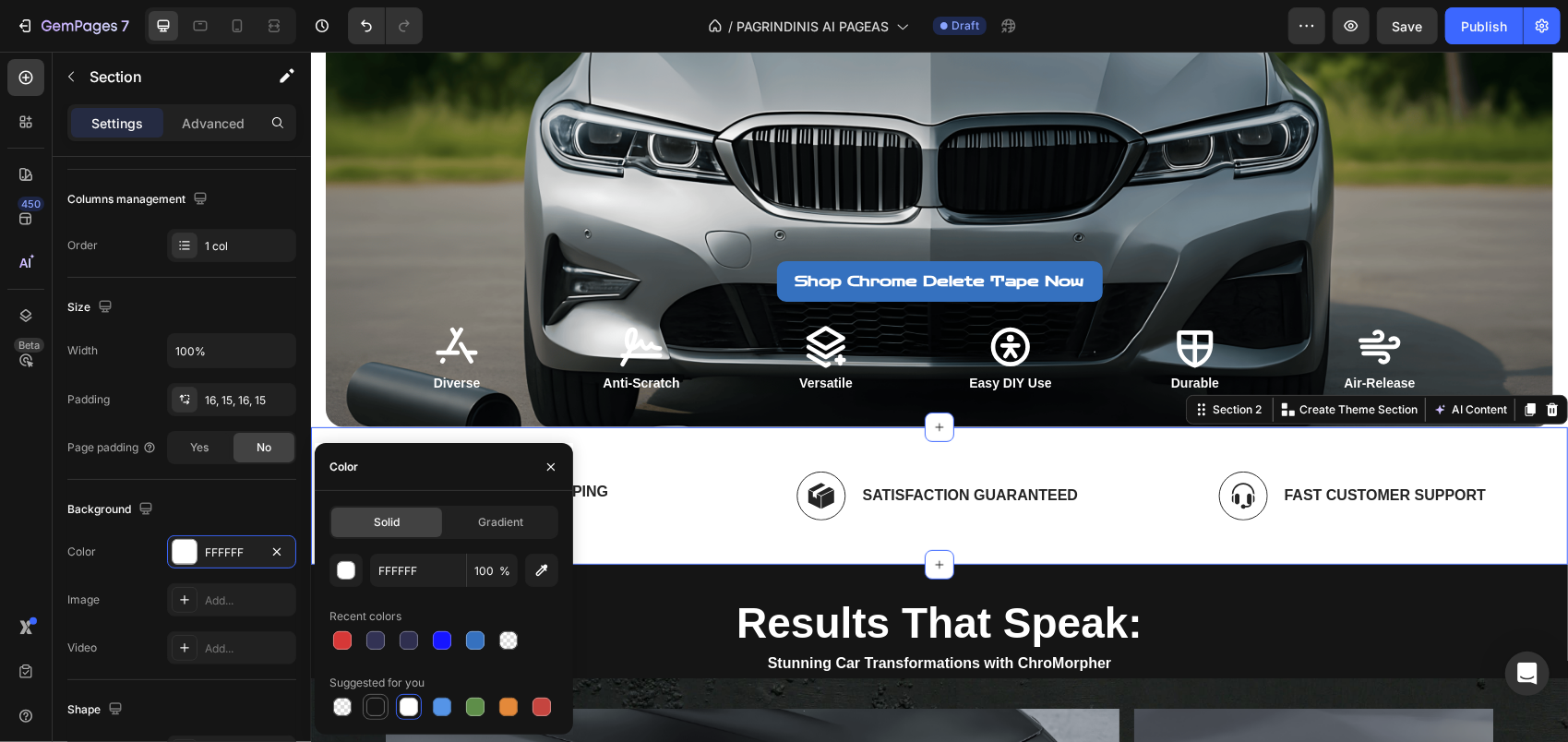
click at [376, 707] on div at bounding box center [375, 707] width 18 height 18
type input "151515"
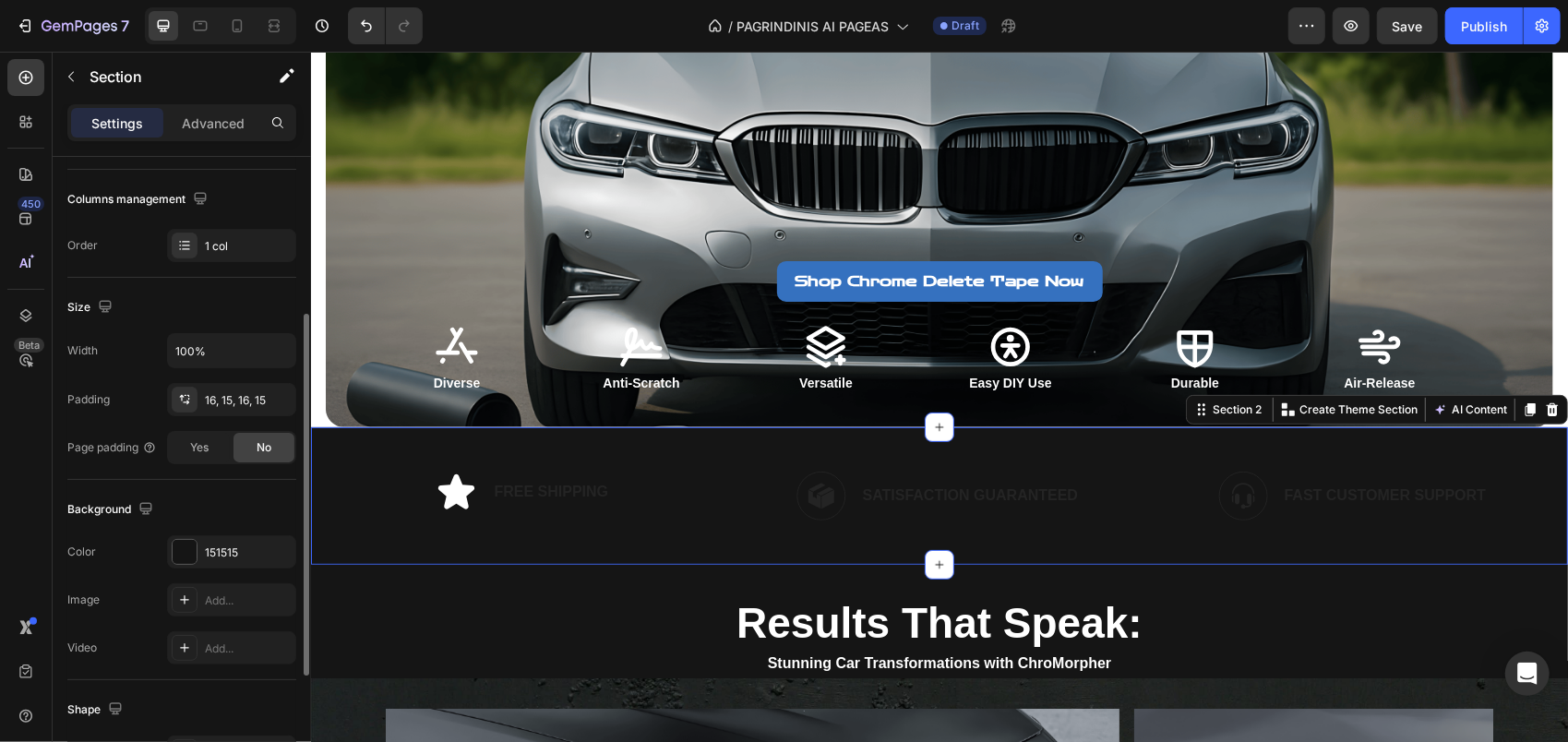
click at [290, 290] on div "Size Width 100% Padding 16, 15, 16, 15 Page padding Yes No" at bounding box center [181, 378] width 229 height 202
click at [538, 497] on p "Free Shipping" at bounding box center [551, 491] width 115 height 19
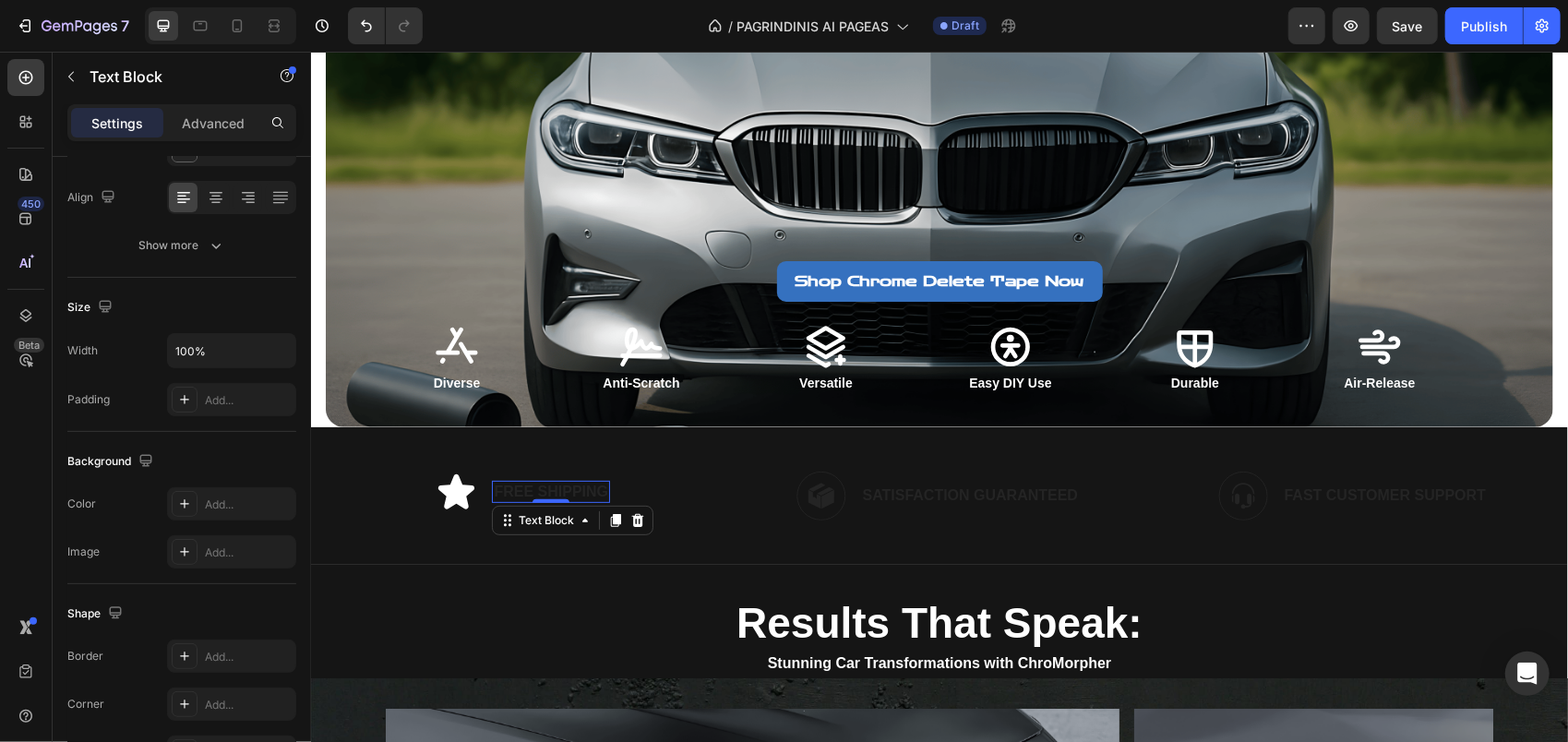
scroll to position [0, 0]
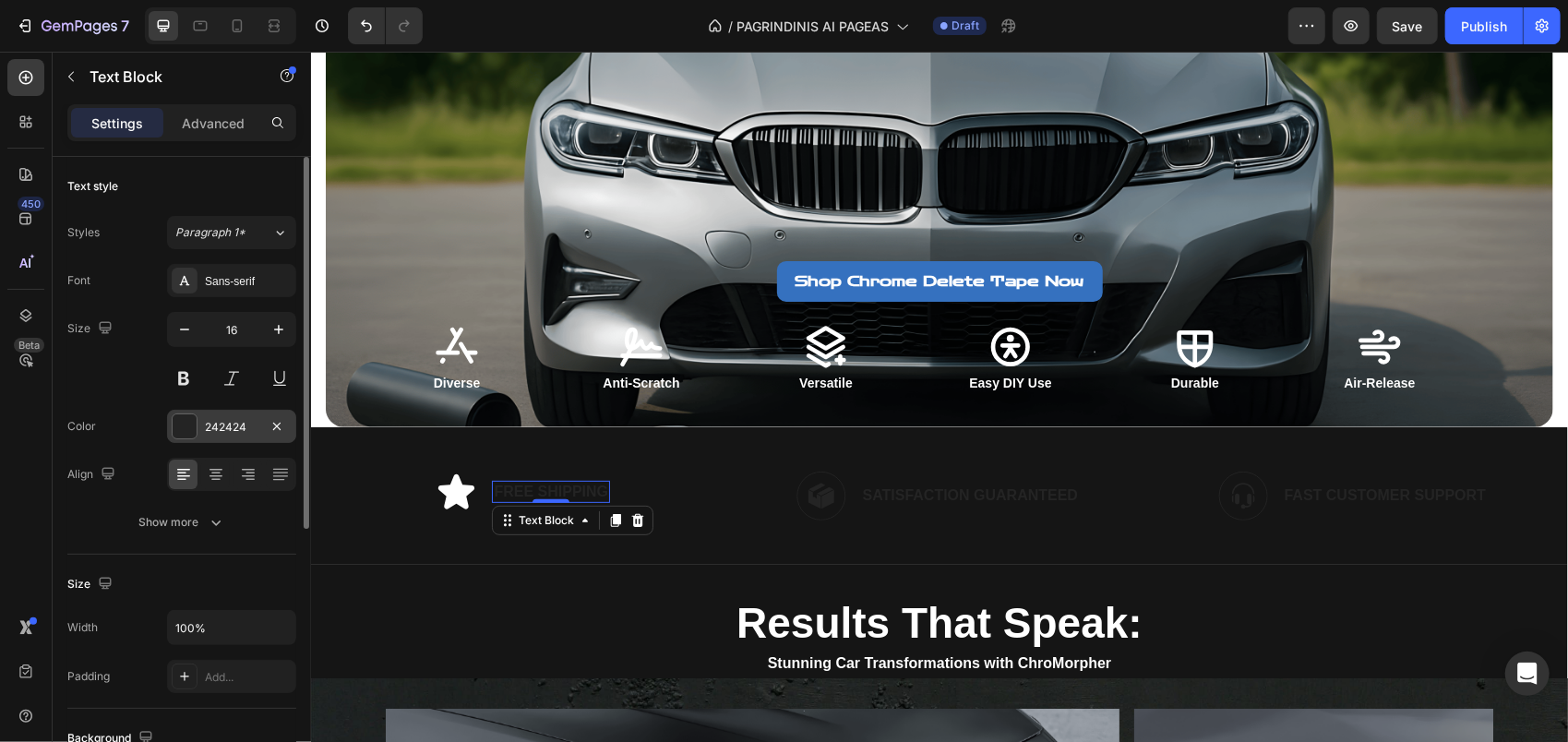
click at [186, 434] on div at bounding box center [184, 426] width 24 height 24
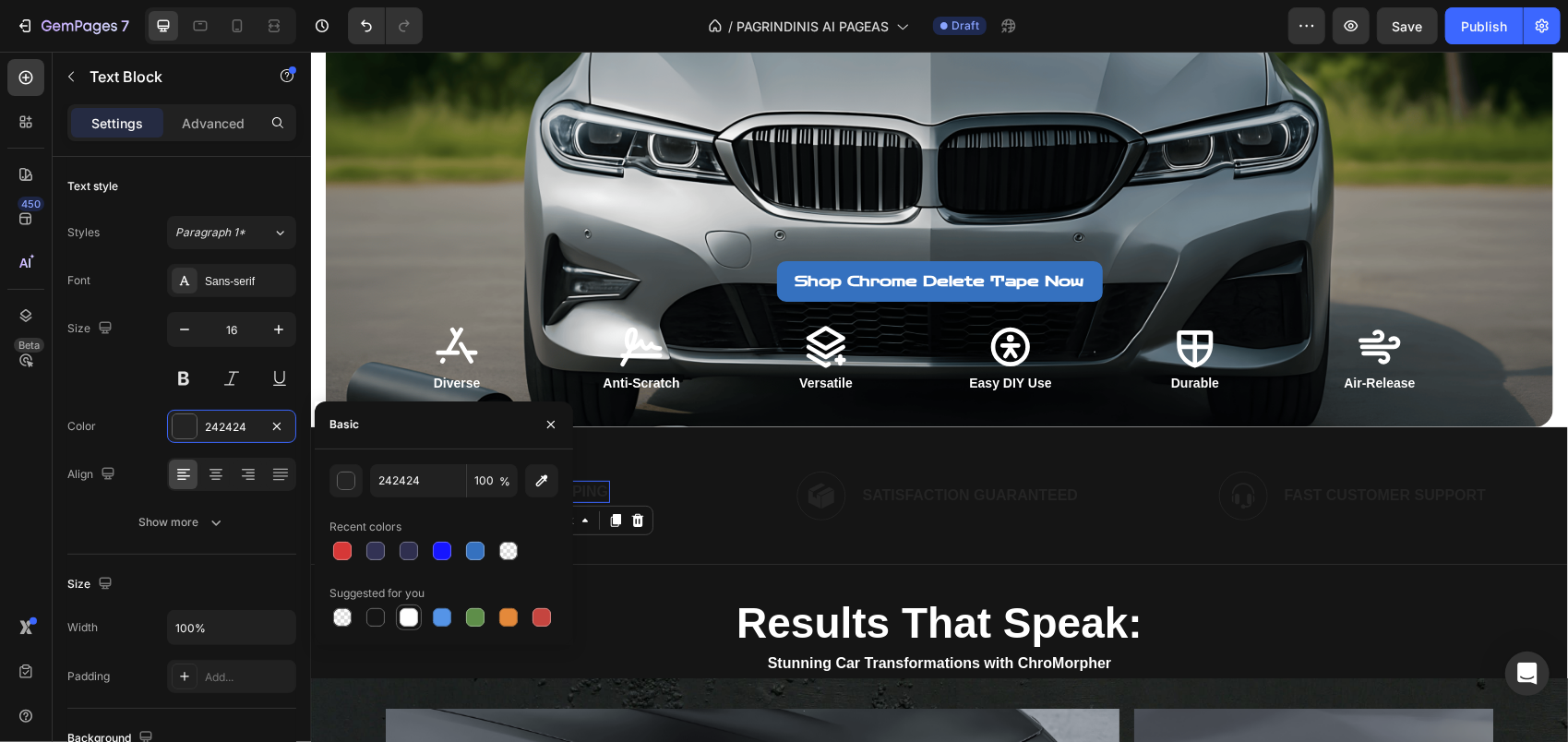
click at [405, 622] on div at bounding box center [408, 617] width 18 height 18
type input "FFFFFF"
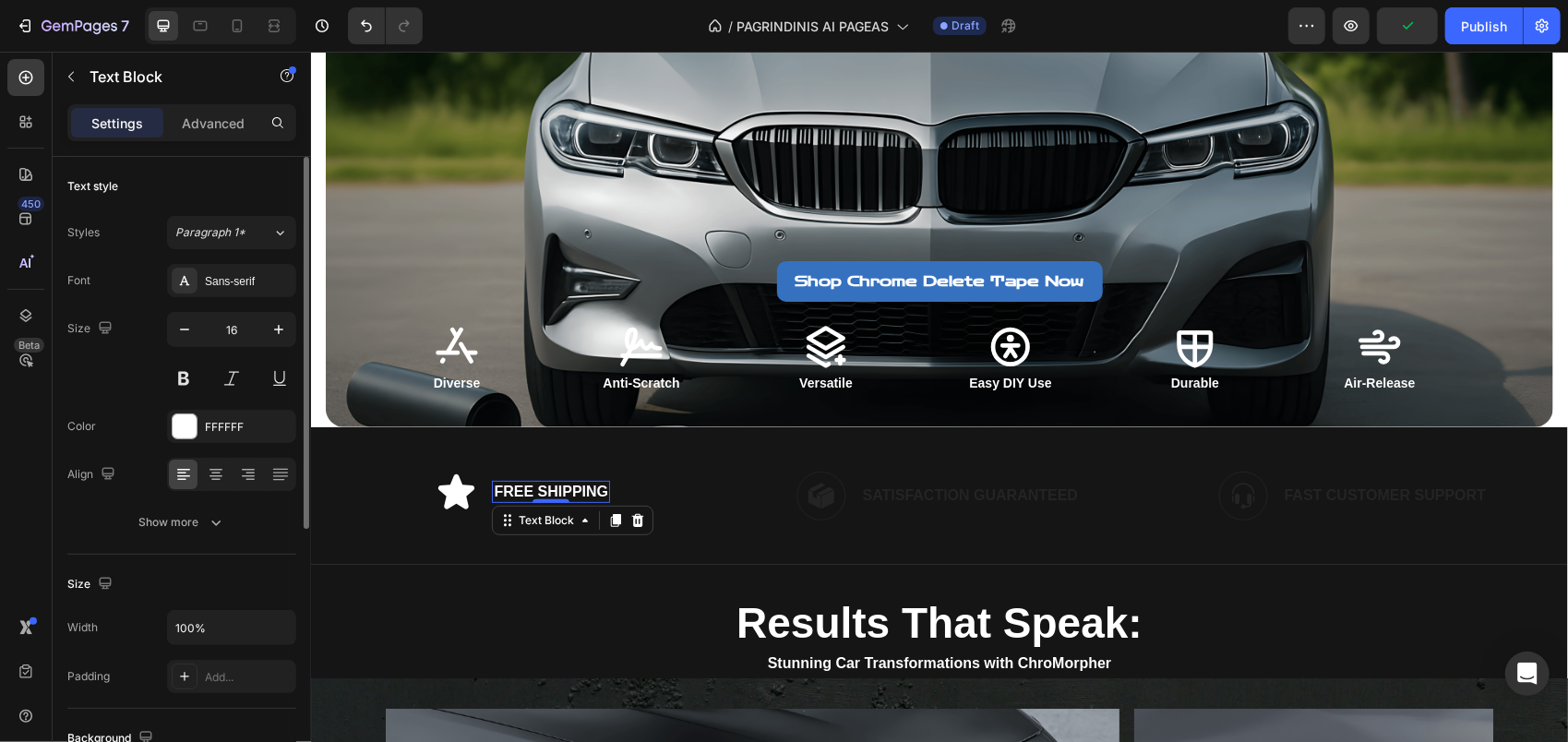
click at [290, 353] on div "16" at bounding box center [231, 353] width 129 height 83
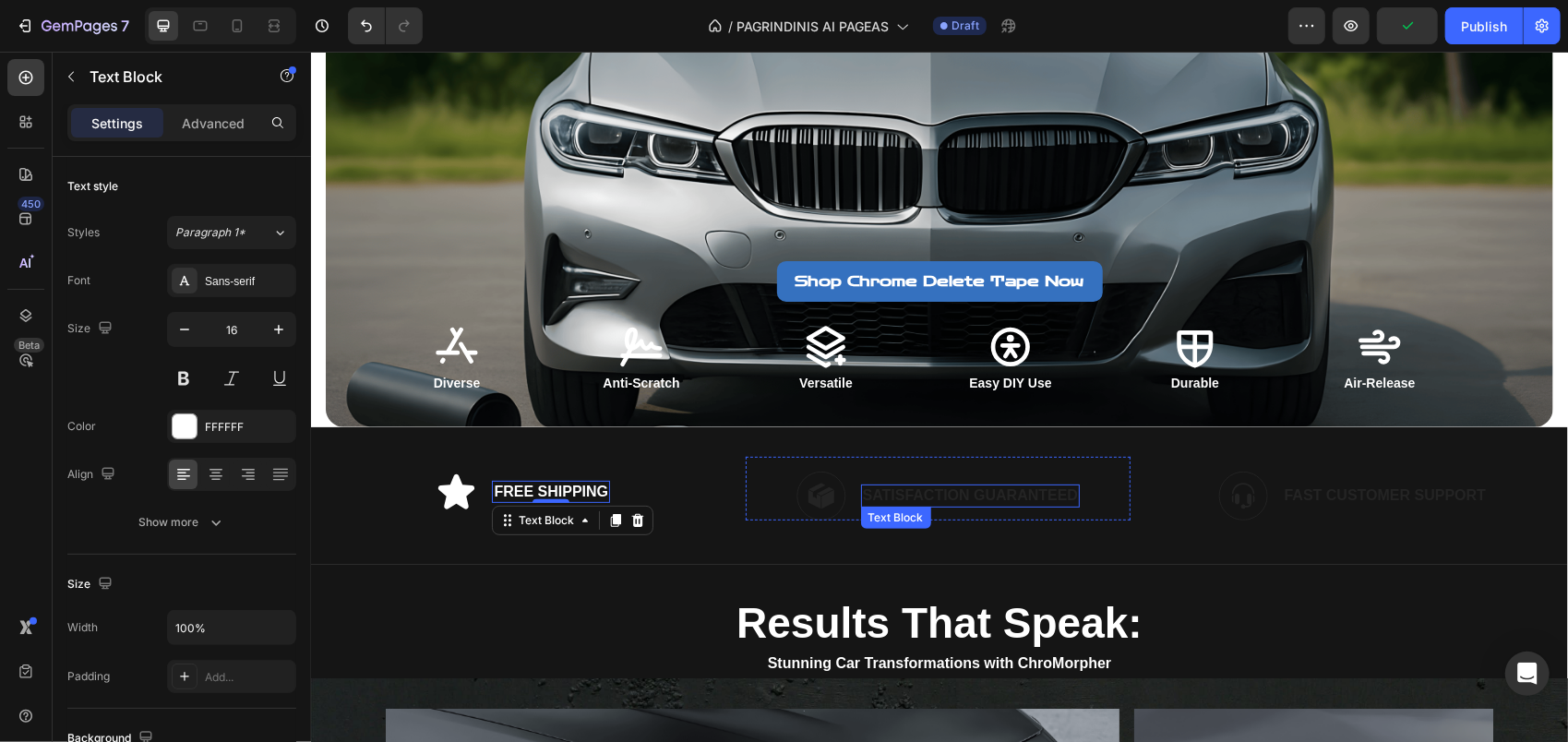
click at [868, 499] on p "Satisfaction Guaranteed" at bounding box center [969, 495] width 216 height 19
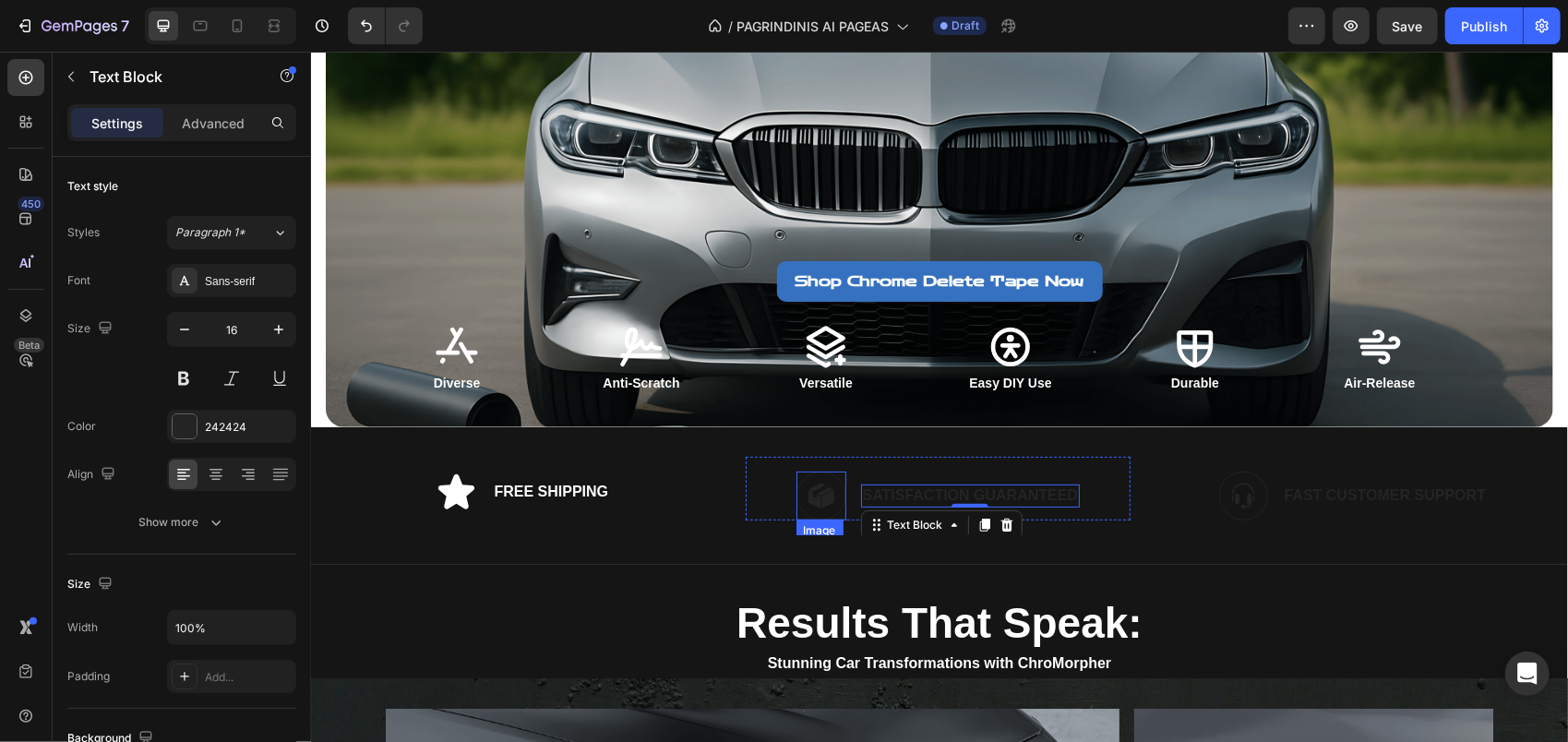
click at [807, 493] on img at bounding box center [821, 494] width 50 height 49
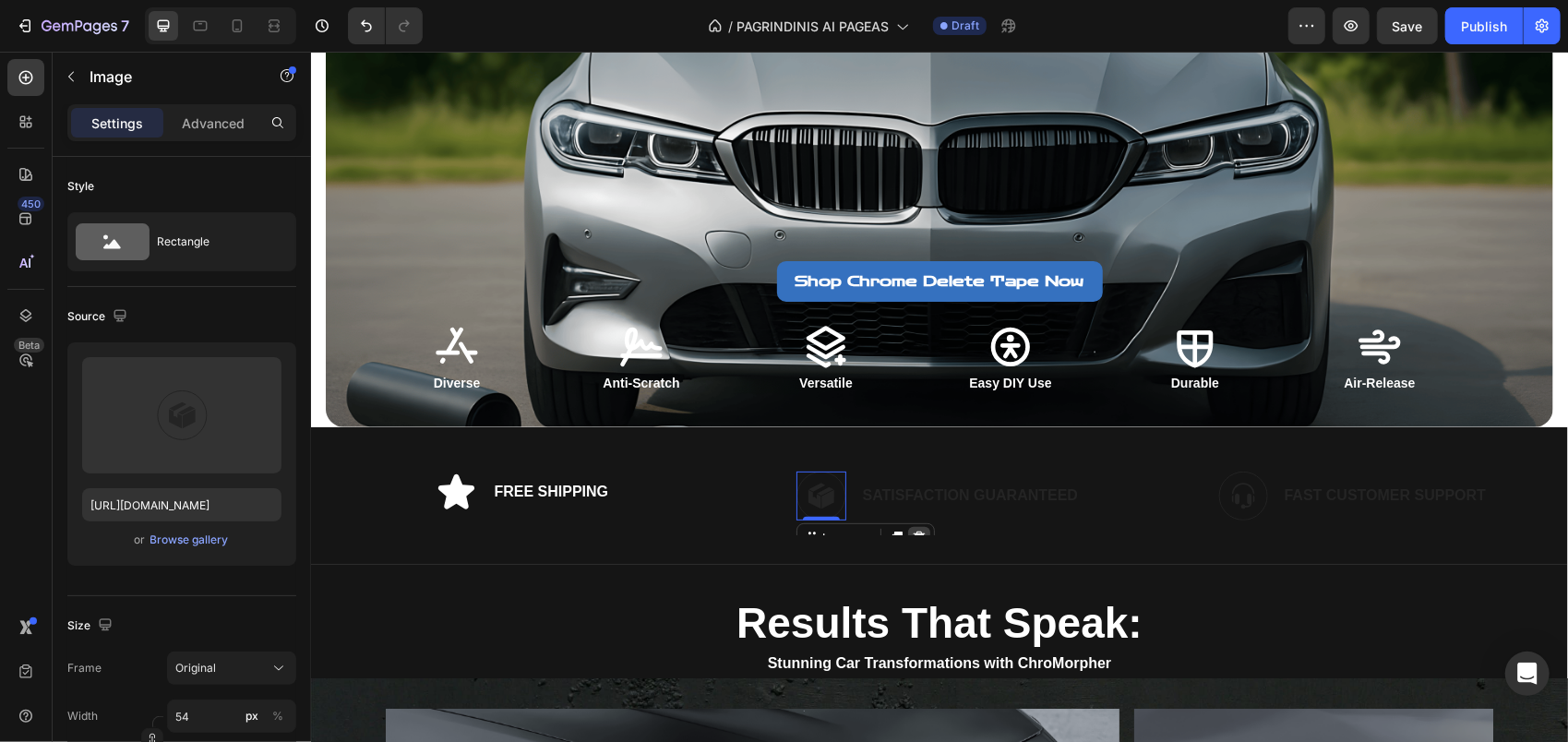
click at [921, 528] on div at bounding box center [918, 536] width 22 height 22
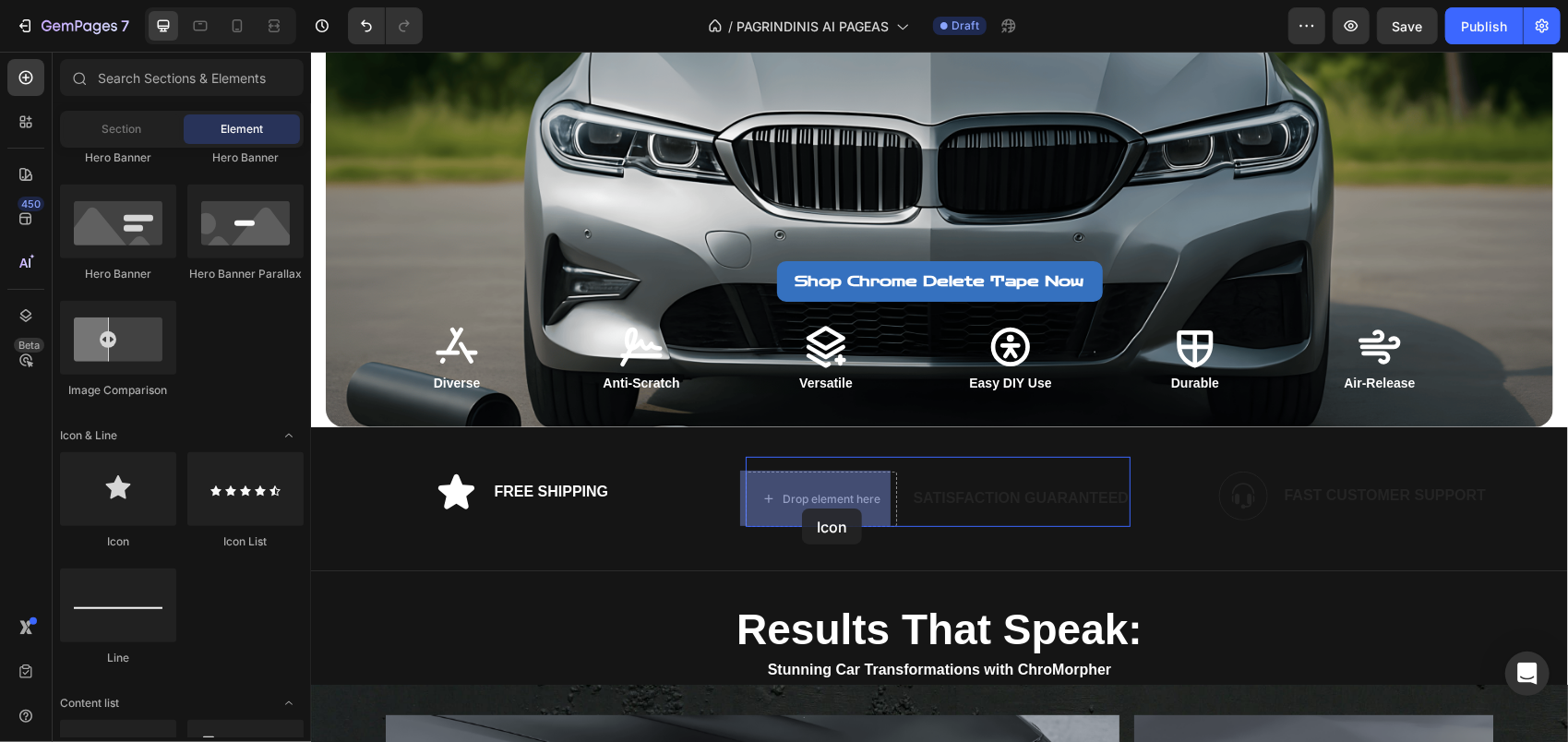
drag, startPoint x: 452, startPoint y: 563, endPoint x: 802, endPoint y: 507, distance: 354.5
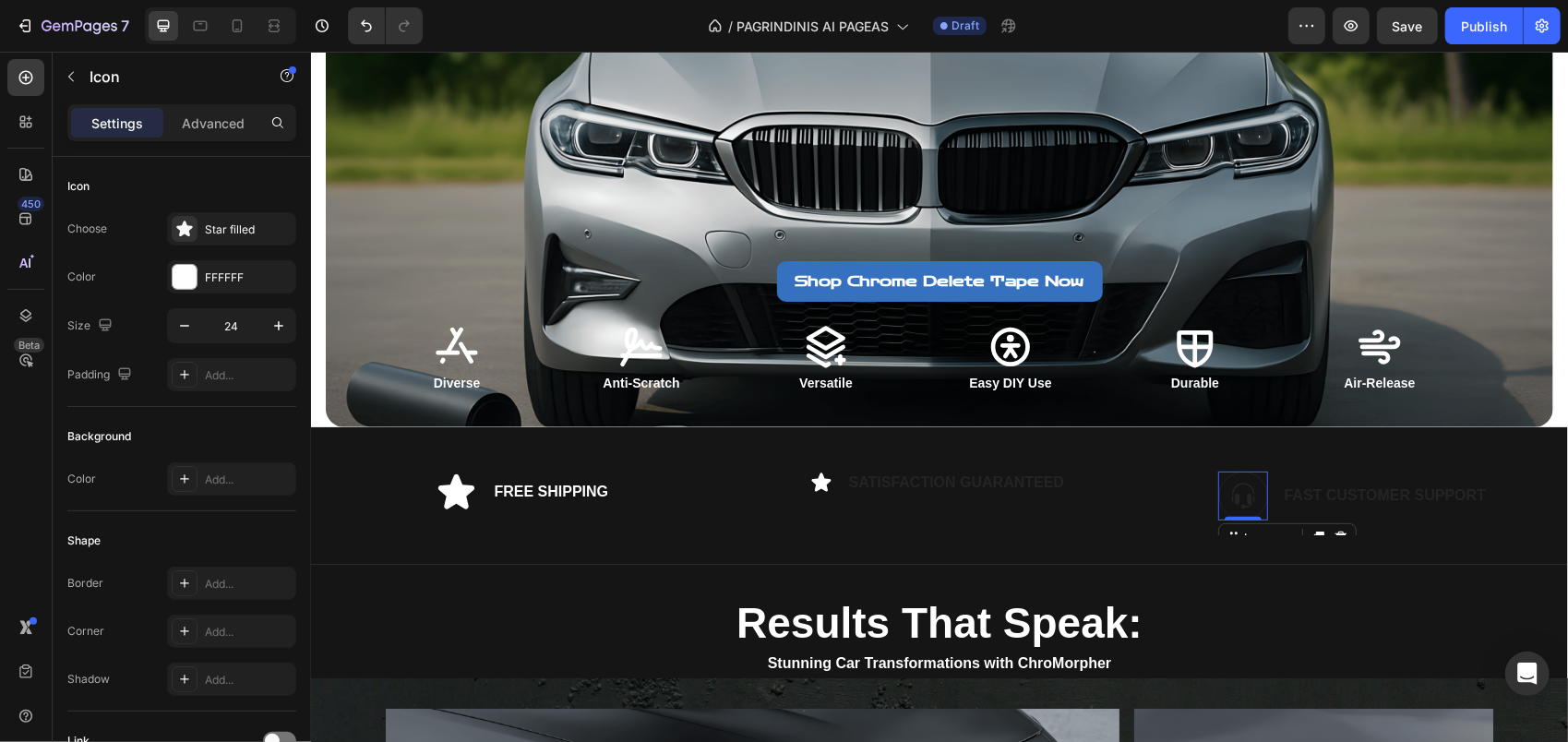
click at [1231, 503] on img at bounding box center [1242, 494] width 50 height 49
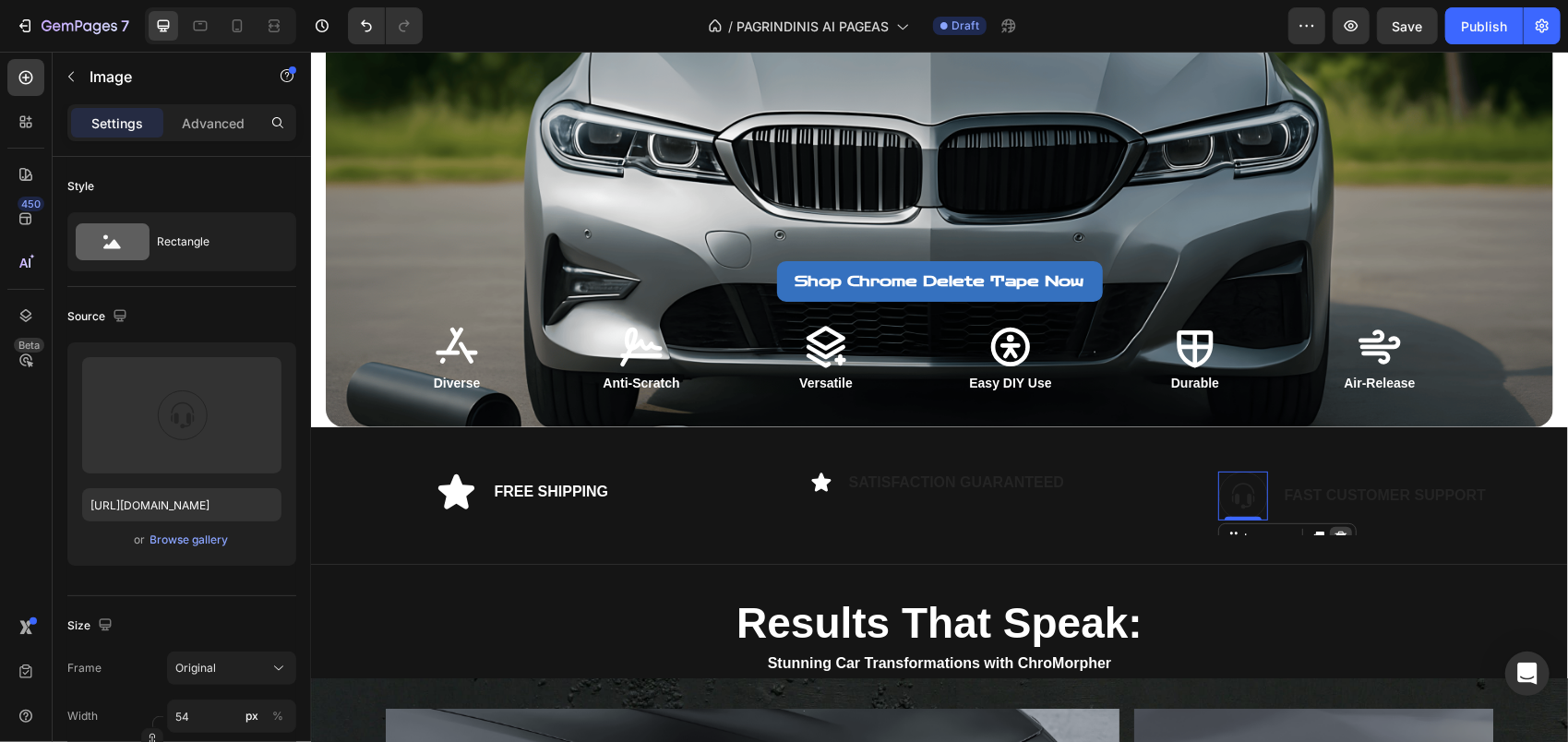
click at [1335, 530] on icon at bounding box center [1340, 535] width 12 height 12
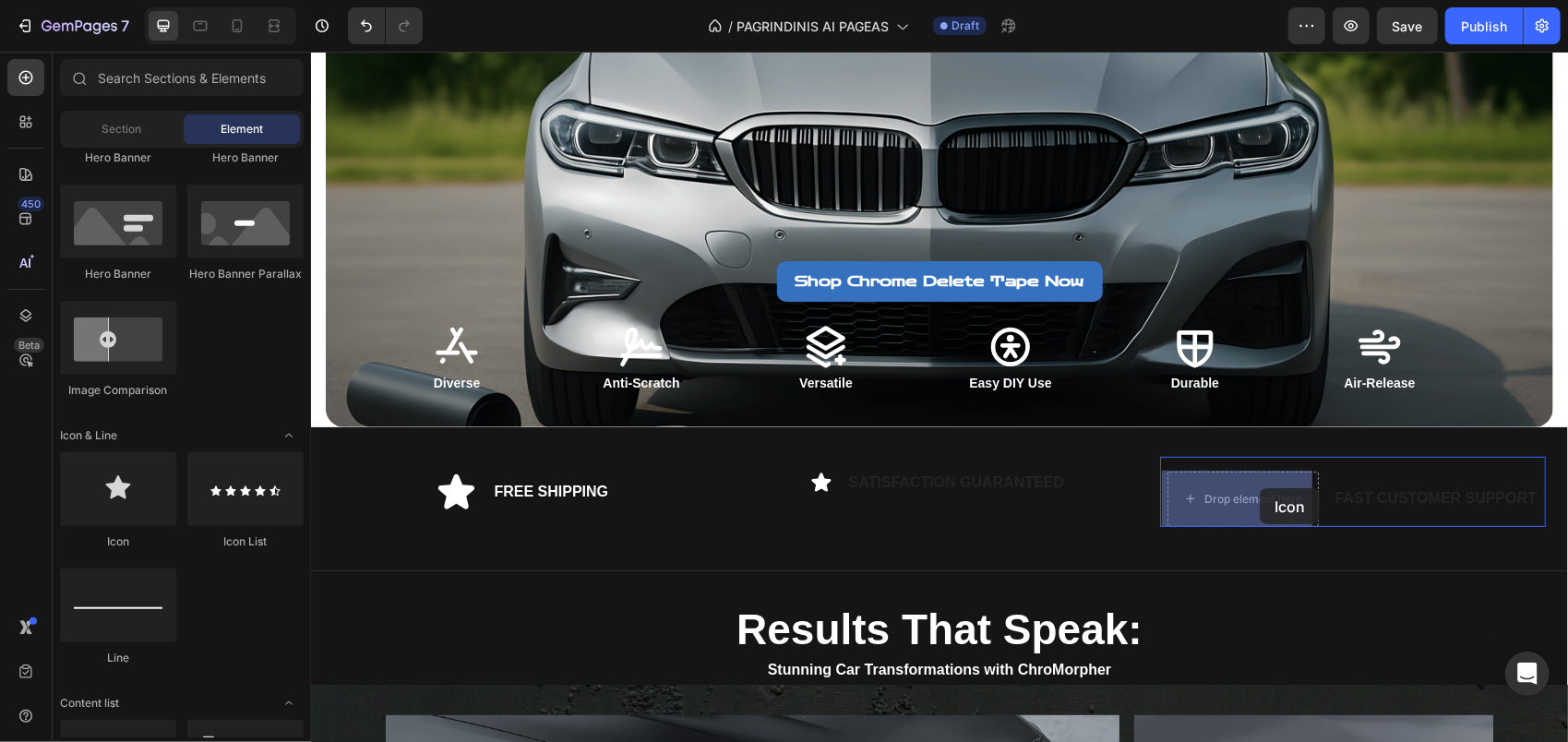
drag, startPoint x: 508, startPoint y: 530, endPoint x: 1260, endPoint y: 487, distance: 753.2
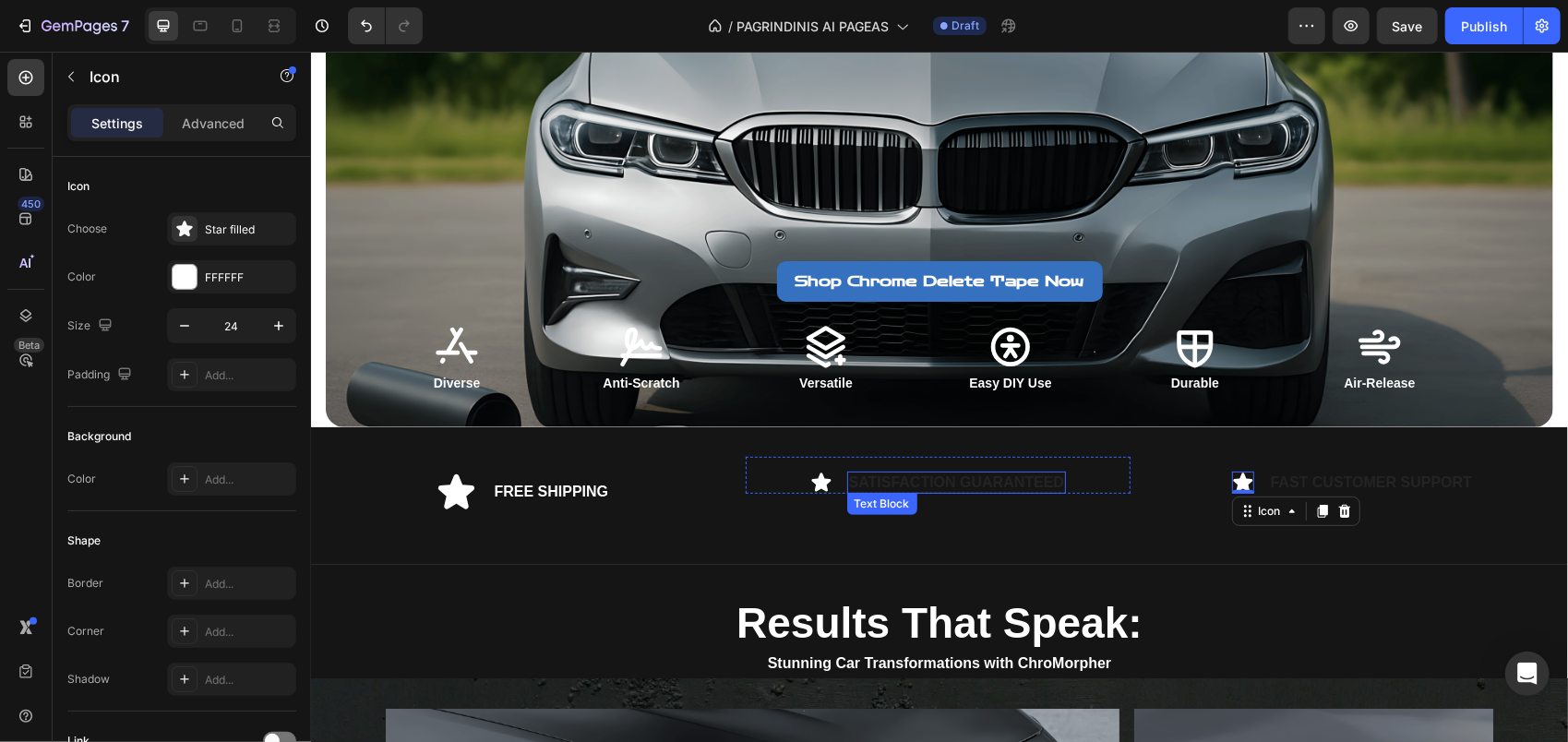
click at [954, 483] on p "Satisfaction Guaranteed" at bounding box center [956, 482] width 216 height 19
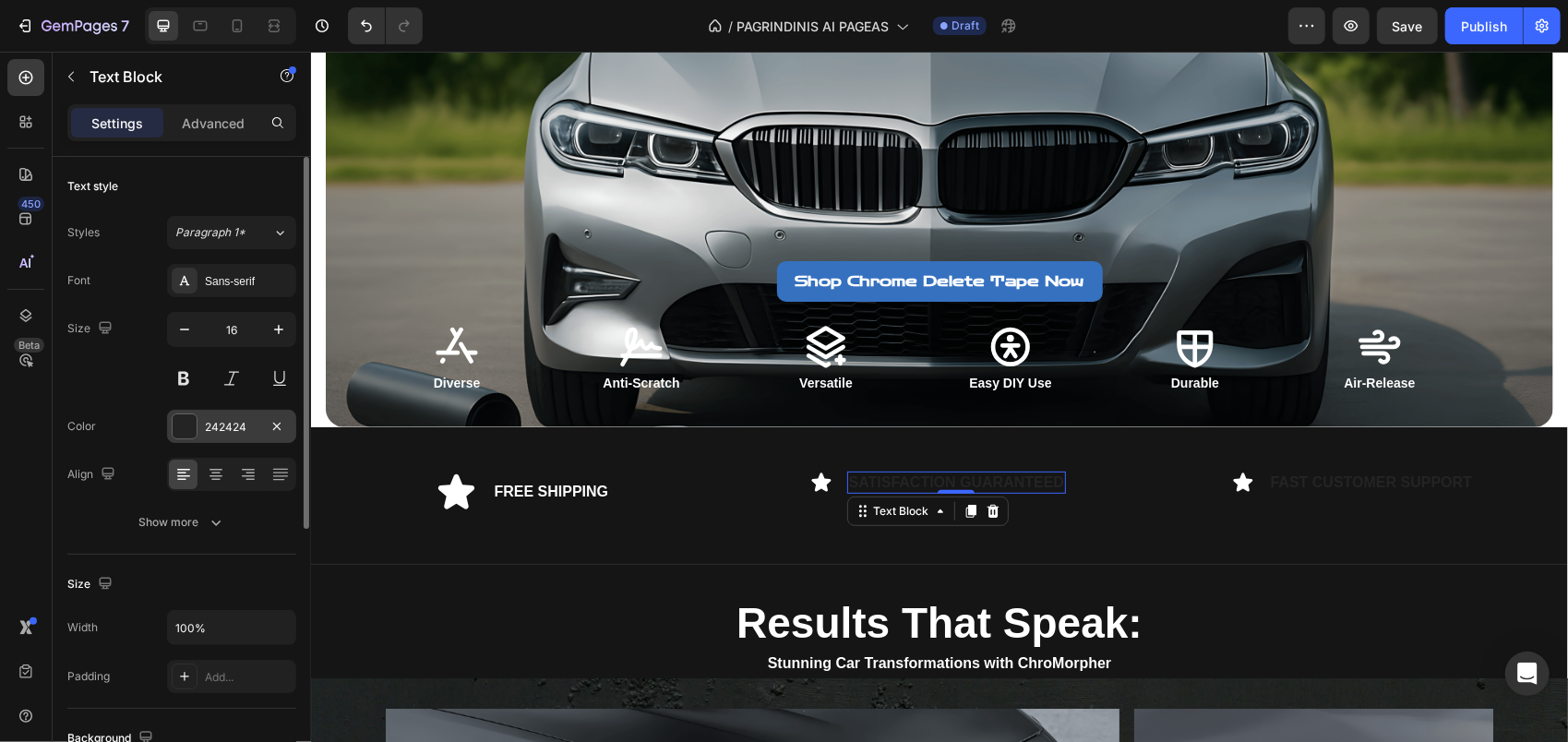
click at [180, 430] on div at bounding box center [184, 426] width 24 height 24
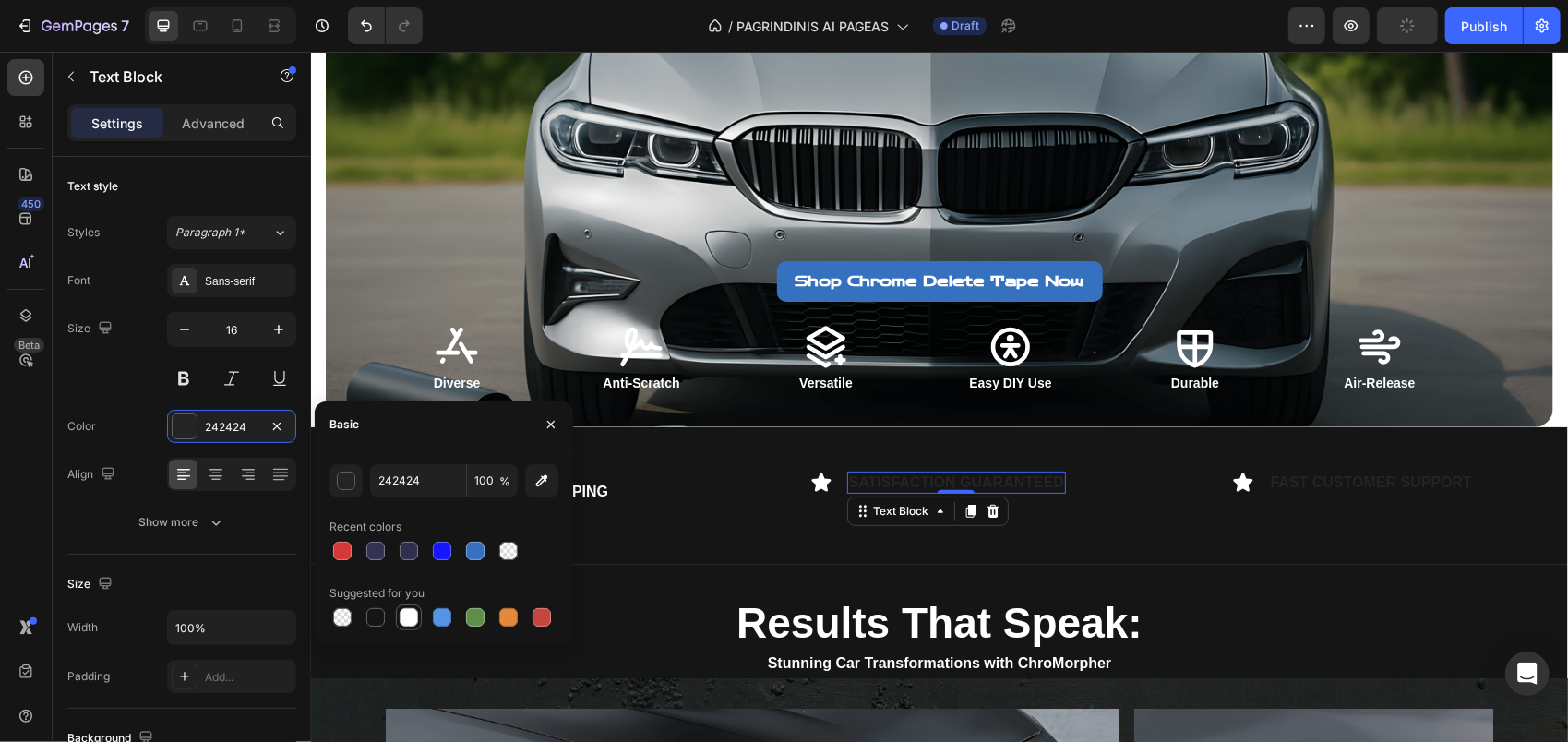
click at [408, 609] on div at bounding box center [408, 617] width 18 height 18
type input "FFFFFF"
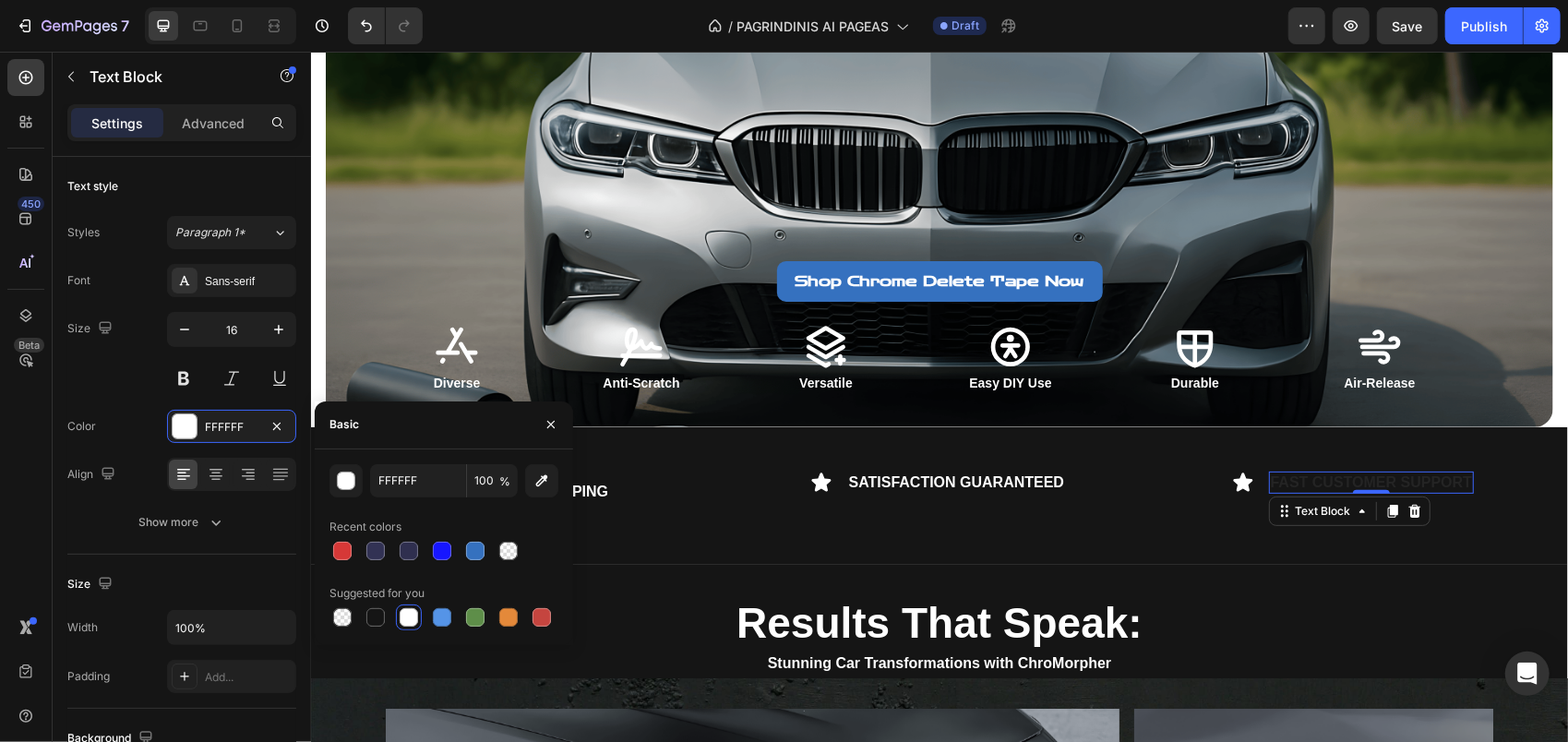
click at [1337, 486] on p "Fast Customer Support" at bounding box center [1371, 482] width 201 height 19
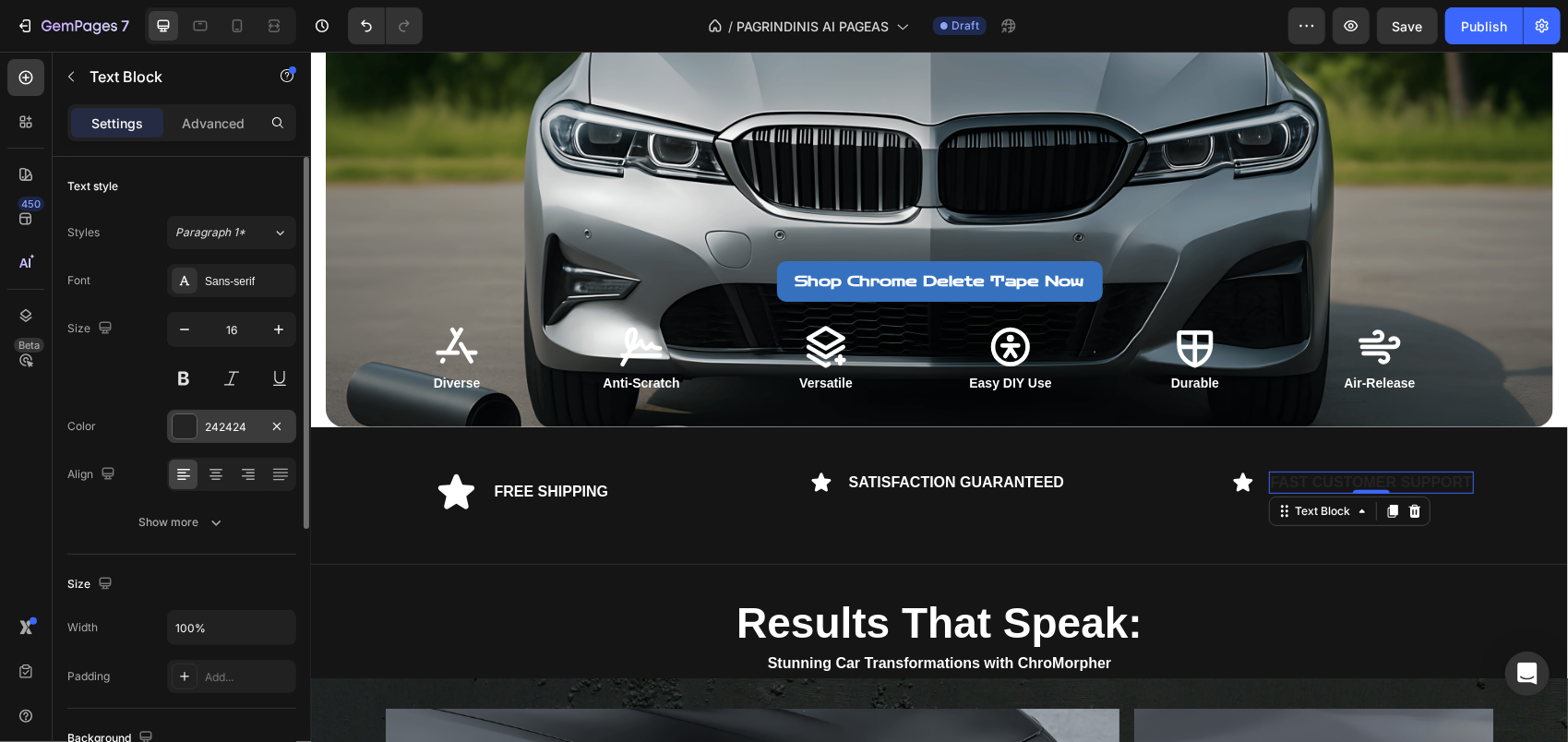
click at [193, 424] on div at bounding box center [184, 426] width 24 height 24
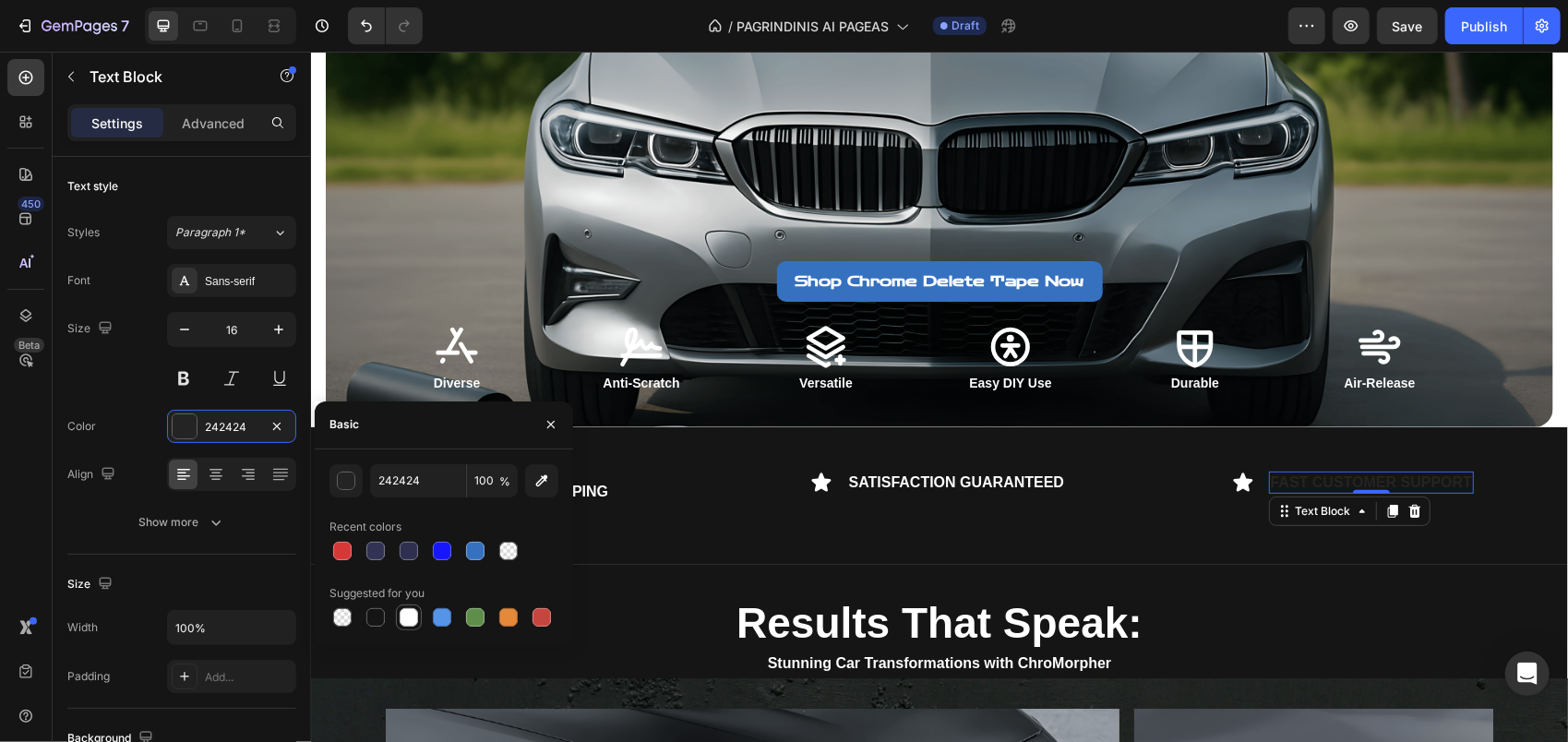
click at [412, 611] on div at bounding box center [408, 617] width 18 height 18
type input "FFFFFF"
click at [815, 483] on icon at bounding box center [820, 480] width 19 height 18
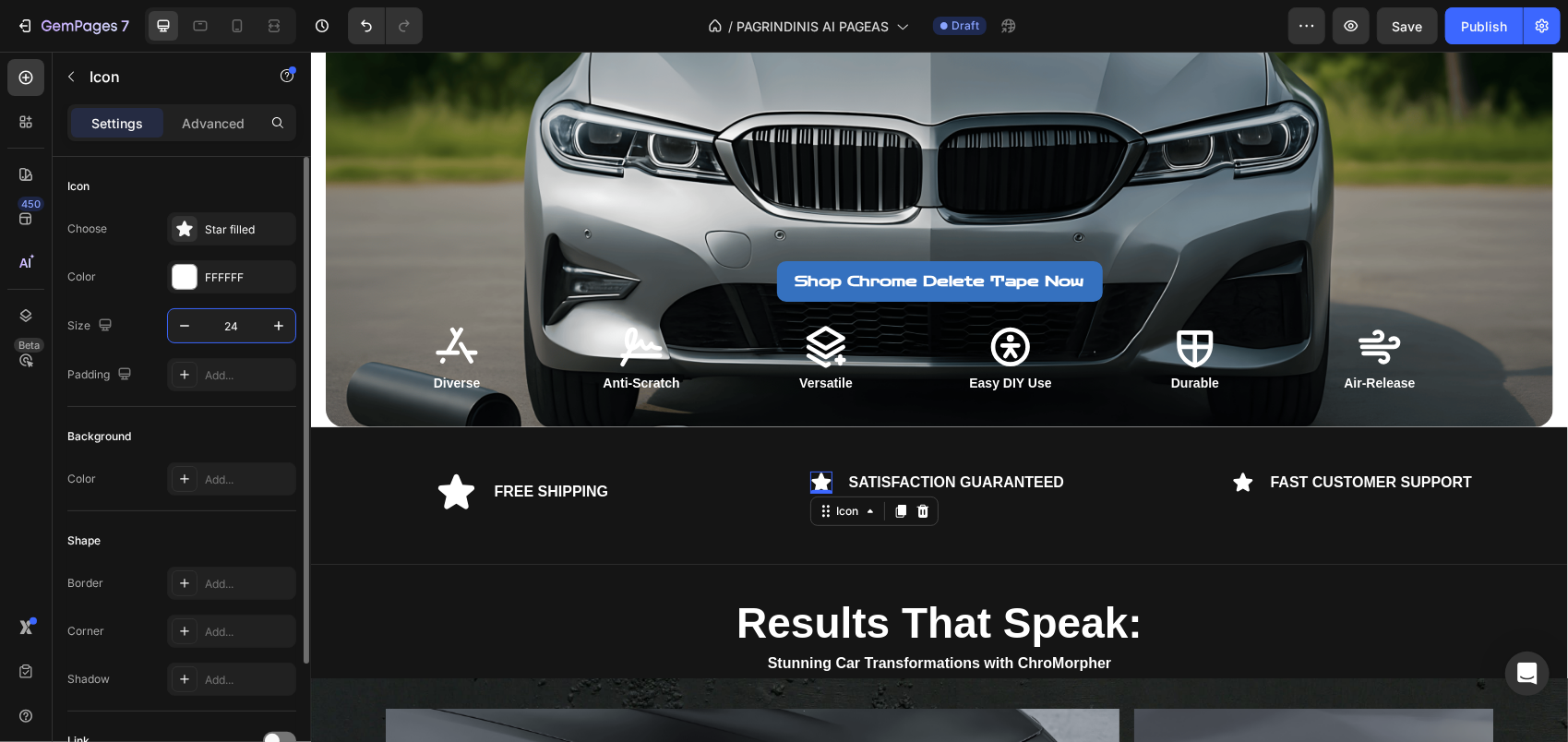
click at [245, 326] on input "24" at bounding box center [232, 326] width 61 height 34
type input "45"
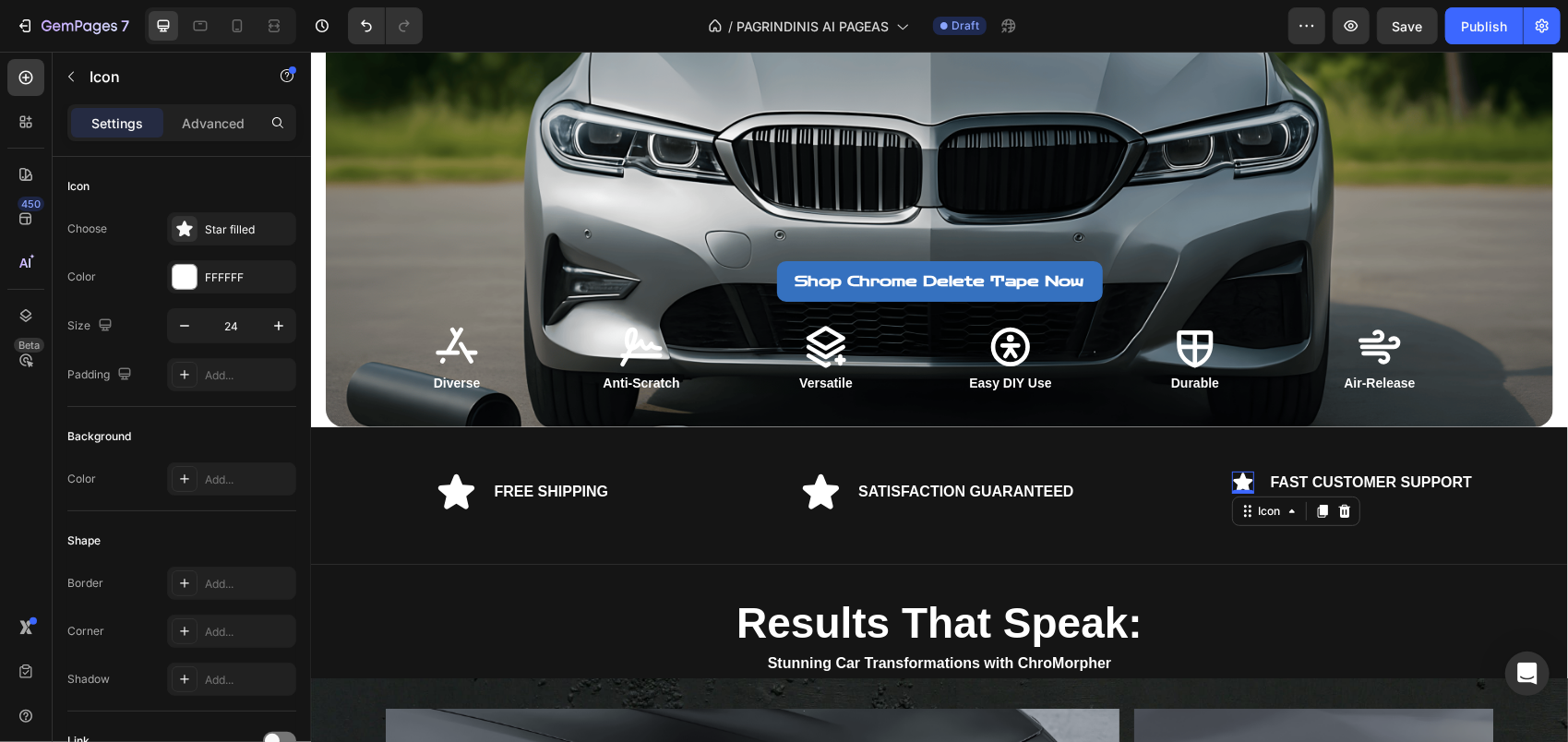
click at [1232, 473] on icon at bounding box center [1242, 481] width 22 height 22
click at [235, 322] on input "24" at bounding box center [232, 326] width 61 height 34
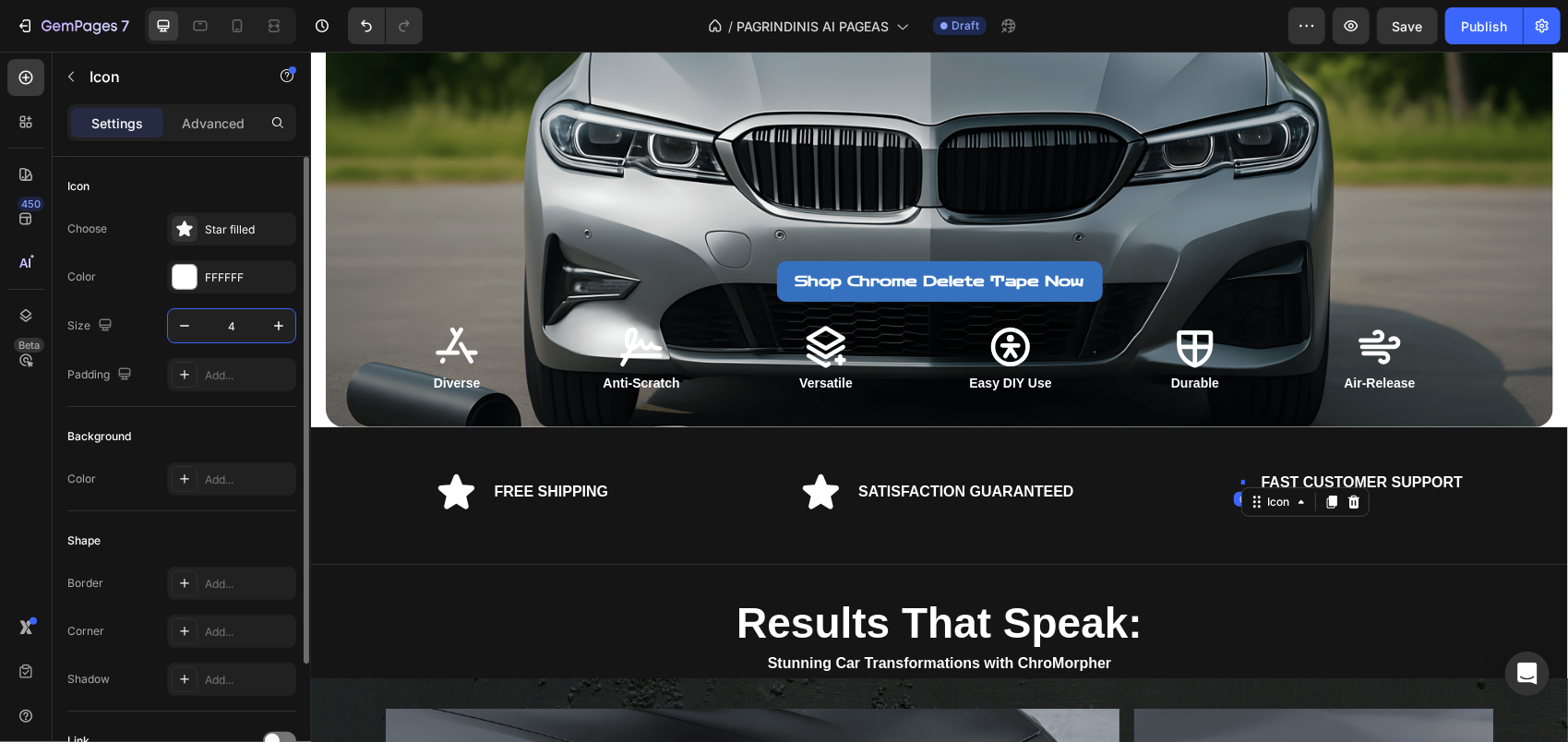
type input "45"
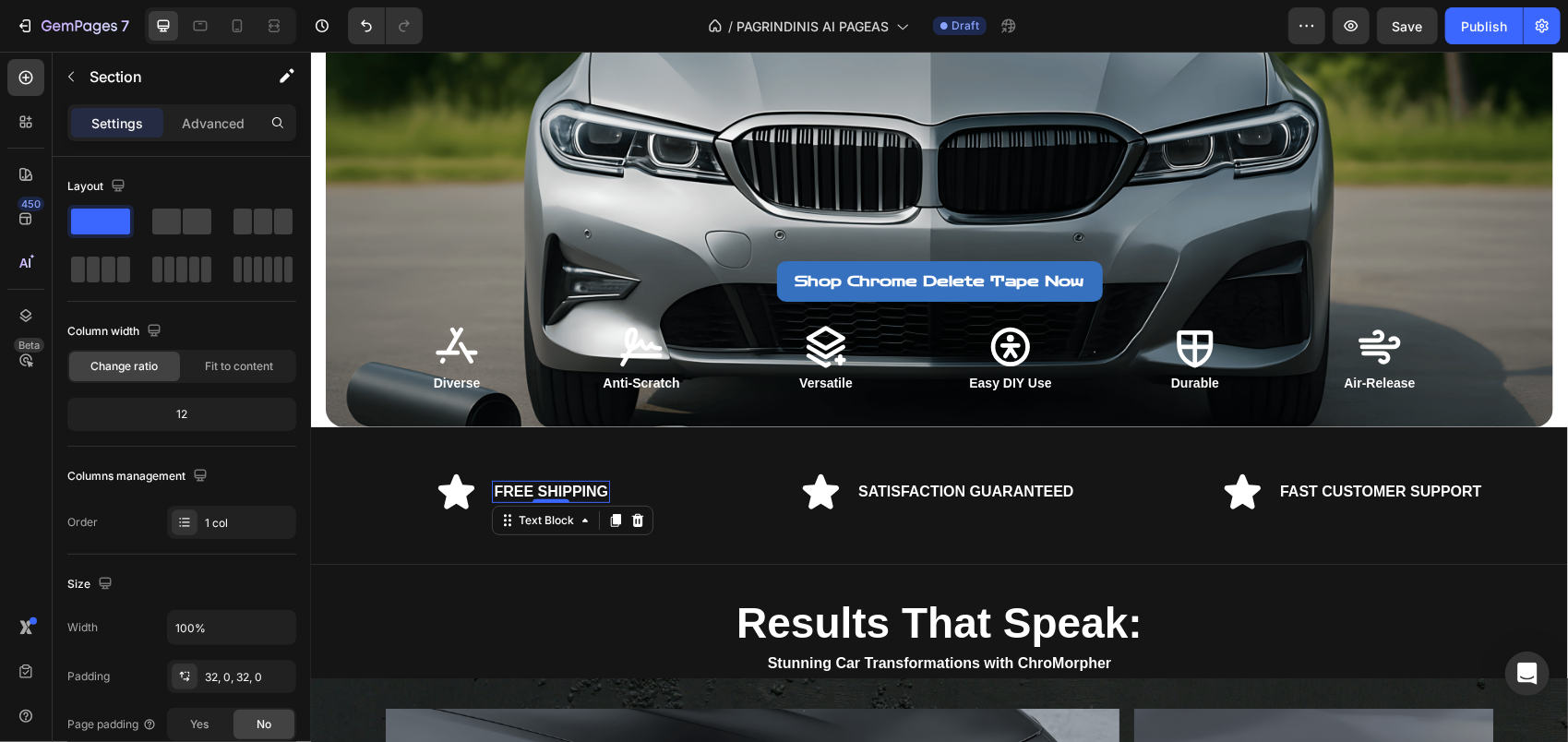
click at [572, 492] on p "Free Shipping" at bounding box center [551, 491] width 115 height 19
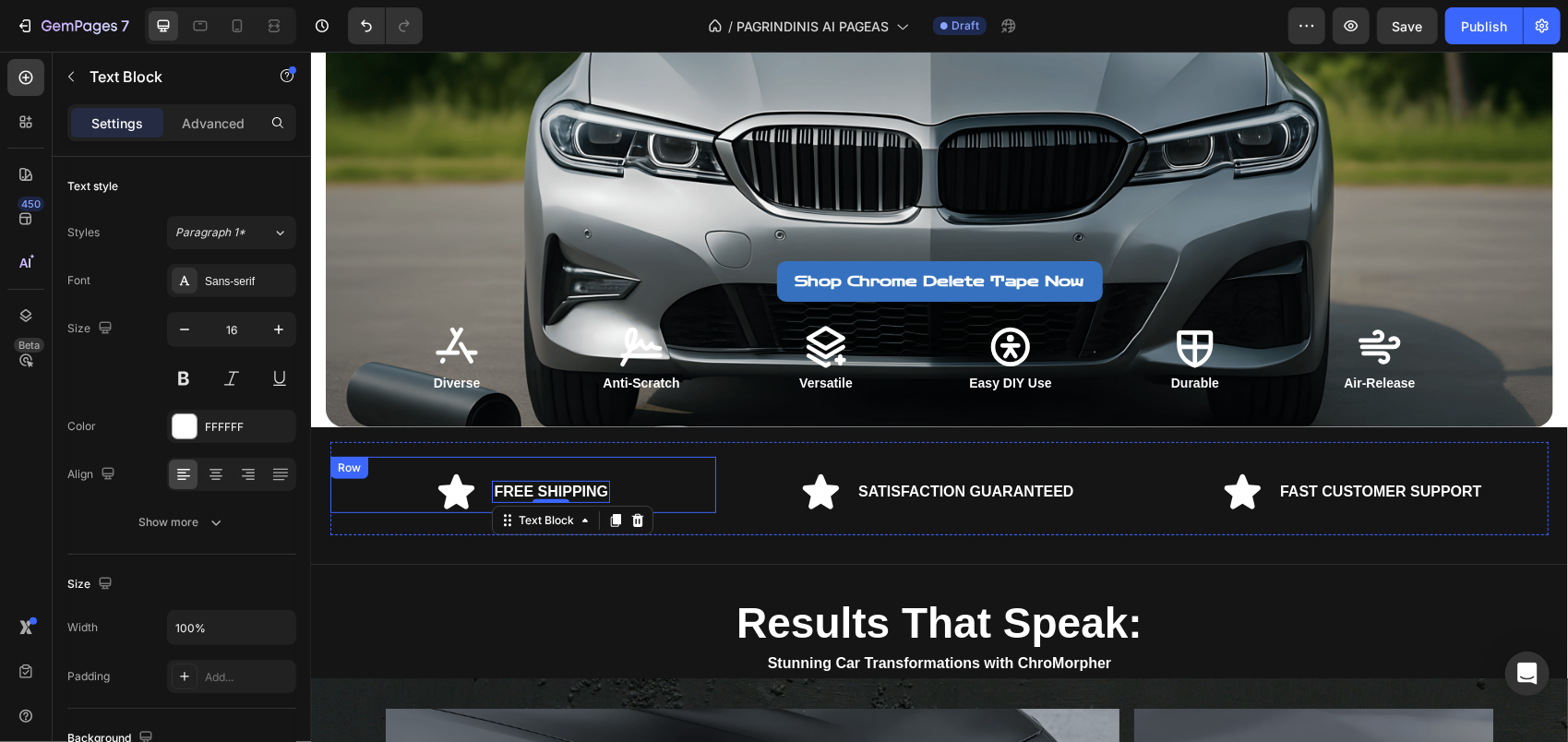
click at [622, 494] on div "Icon Free Shipping Text Block 0 Row" at bounding box center [522, 483] width 386 height 56
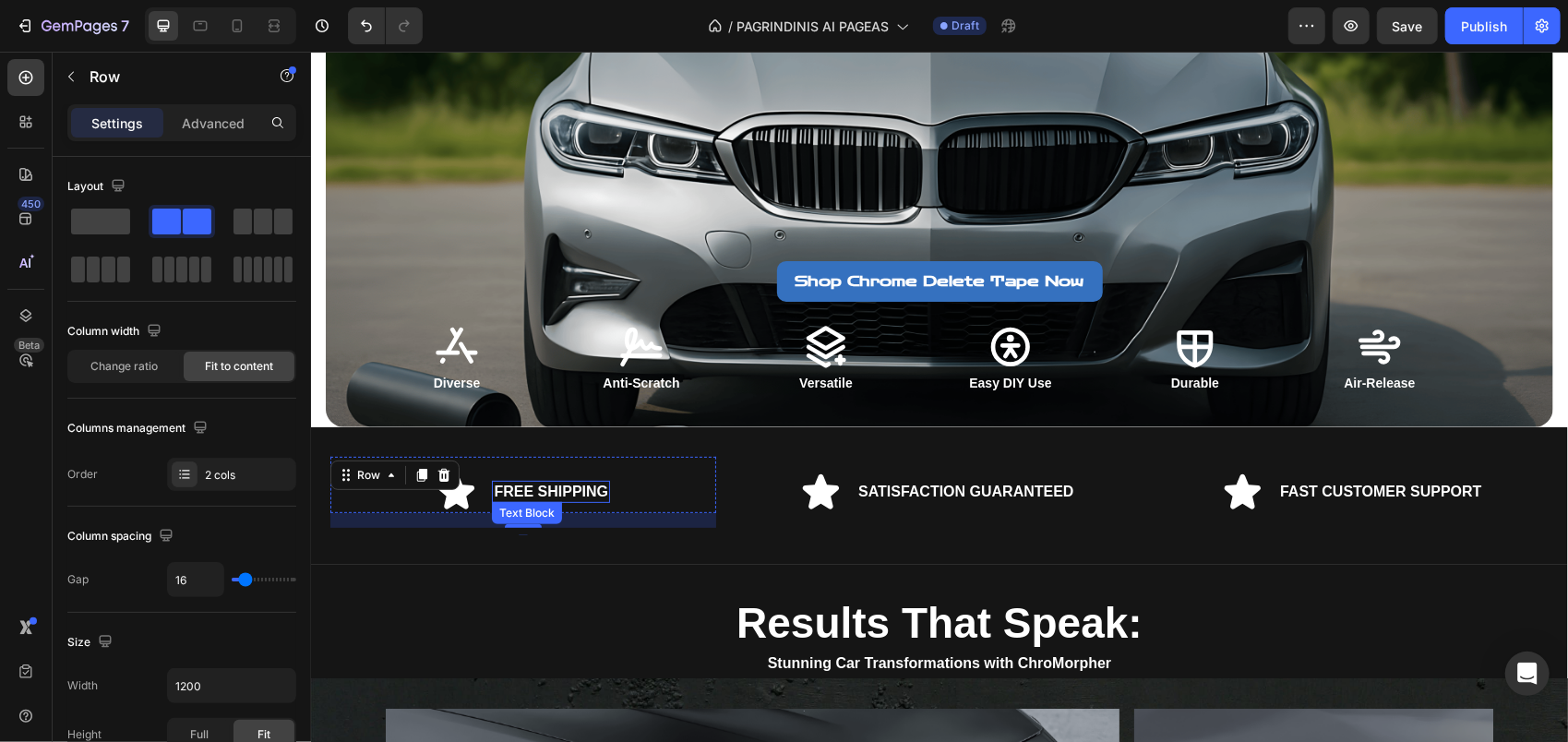
click at [585, 490] on p "Free Shipping" at bounding box center [551, 491] width 115 height 19
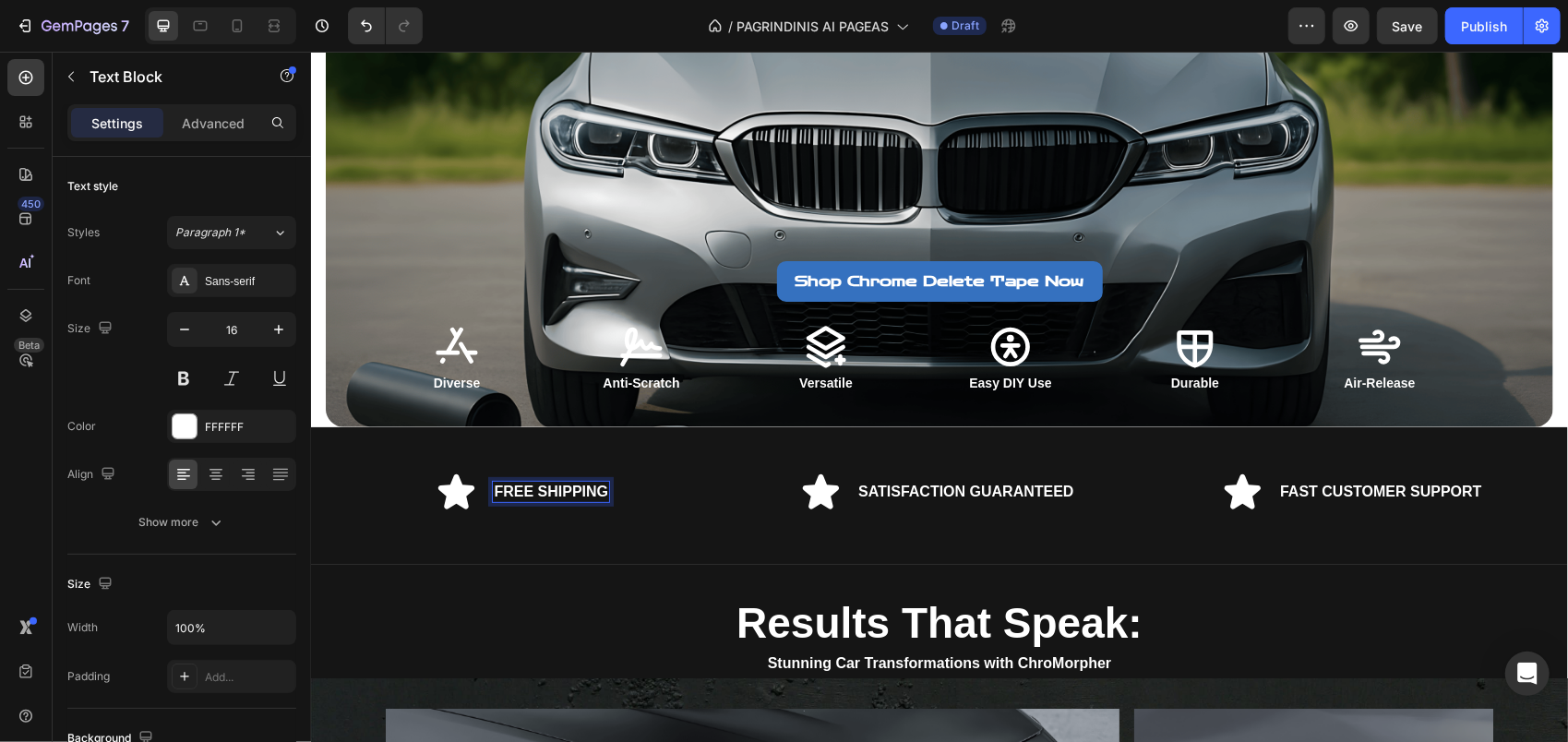
click at [585, 486] on p "Free Shipping" at bounding box center [551, 491] width 115 height 19
click at [602, 488] on div "Free Shipping" at bounding box center [550, 491] width 118 height 23
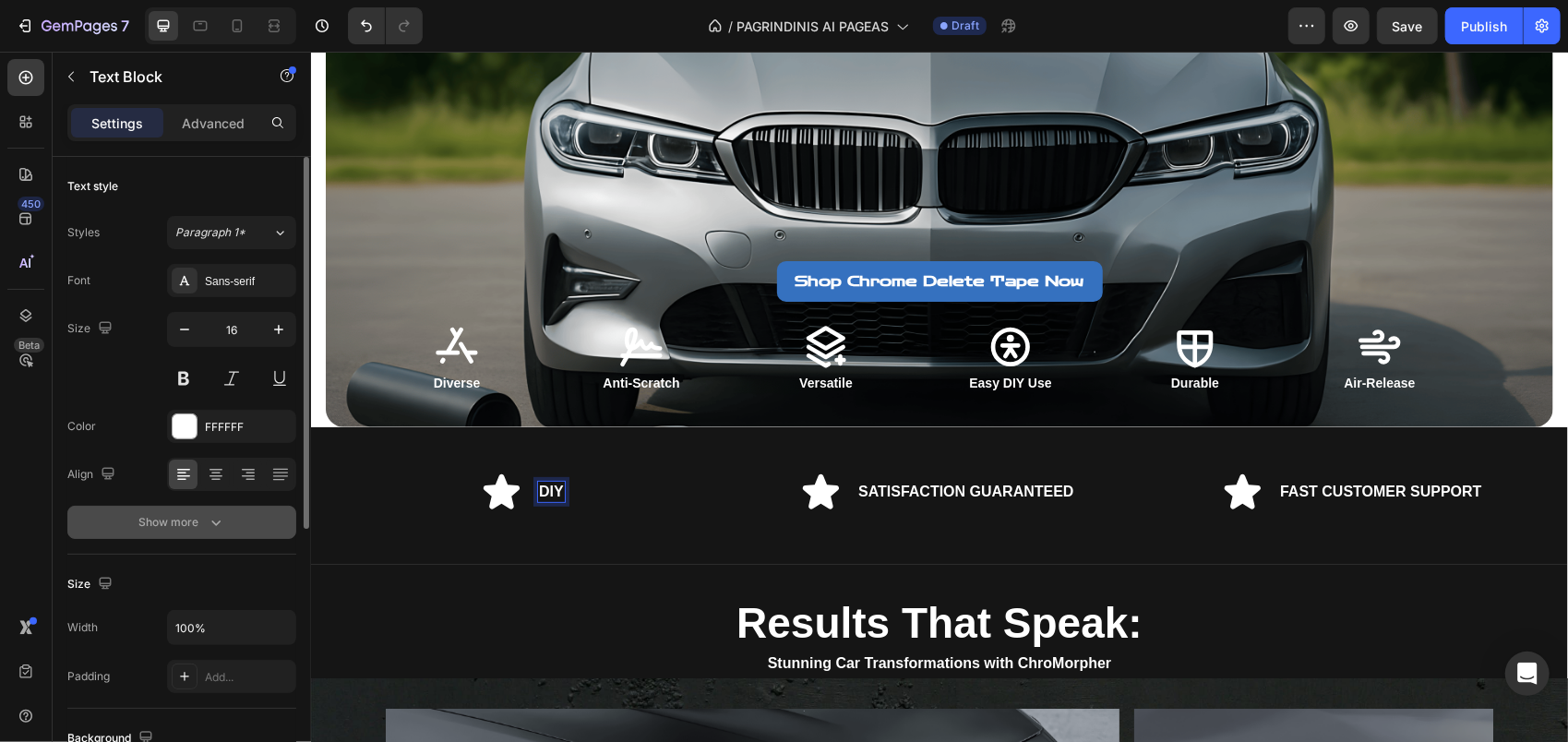
click at [191, 522] on div "Show more" at bounding box center [183, 522] width 86 height 18
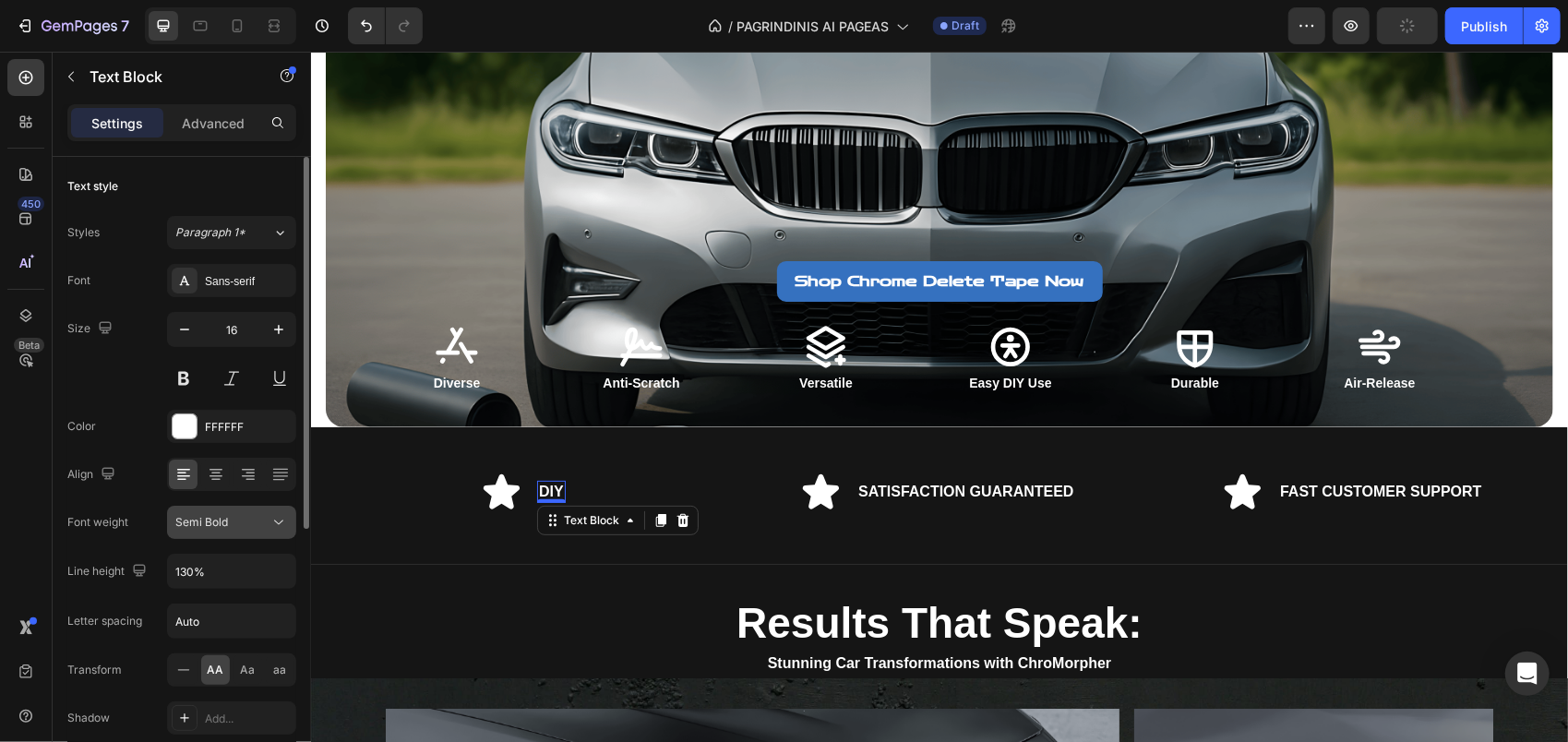
click at [284, 519] on icon at bounding box center [278, 522] width 18 height 18
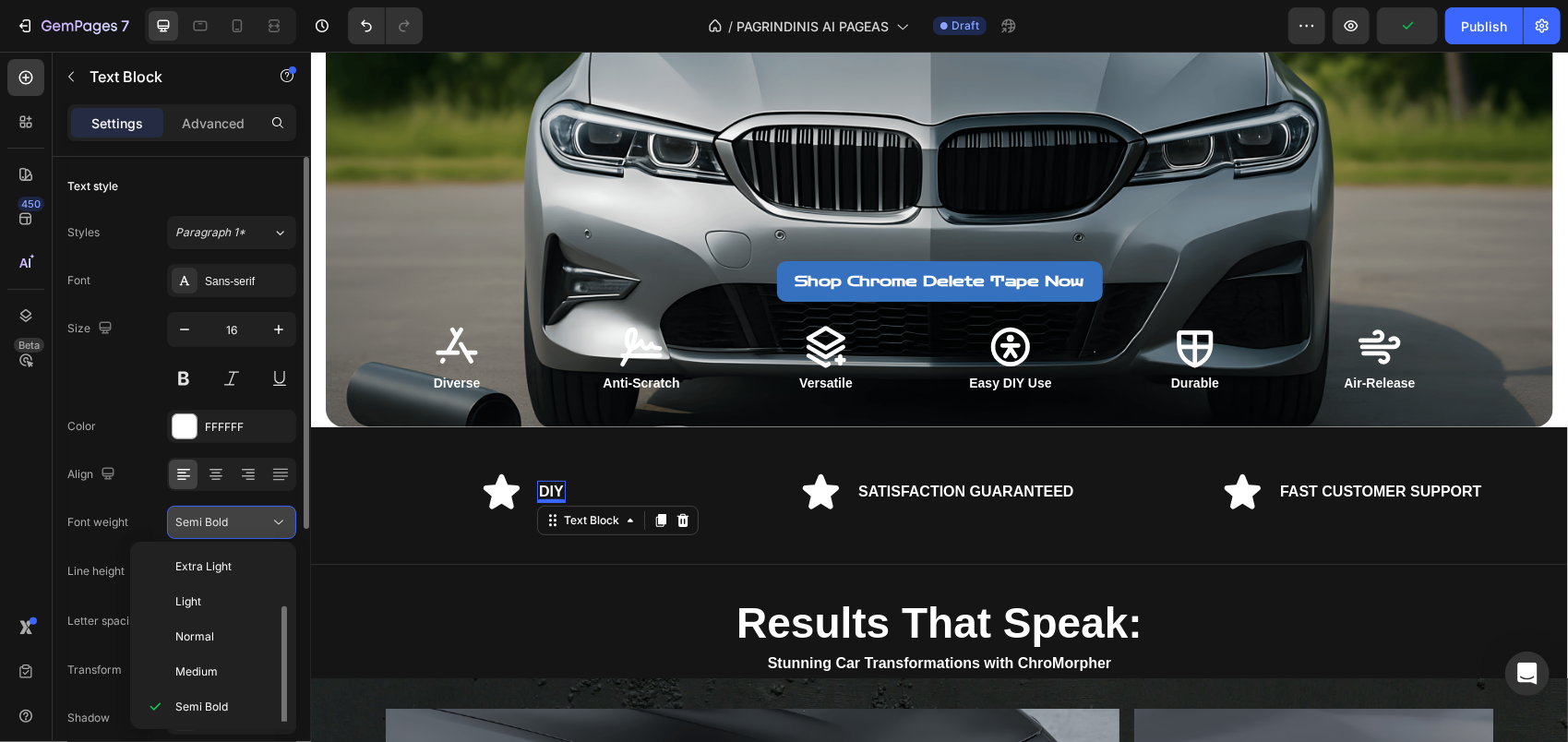
scroll to position [34, 0]
click at [284, 519] on icon at bounding box center [278, 522] width 18 height 18
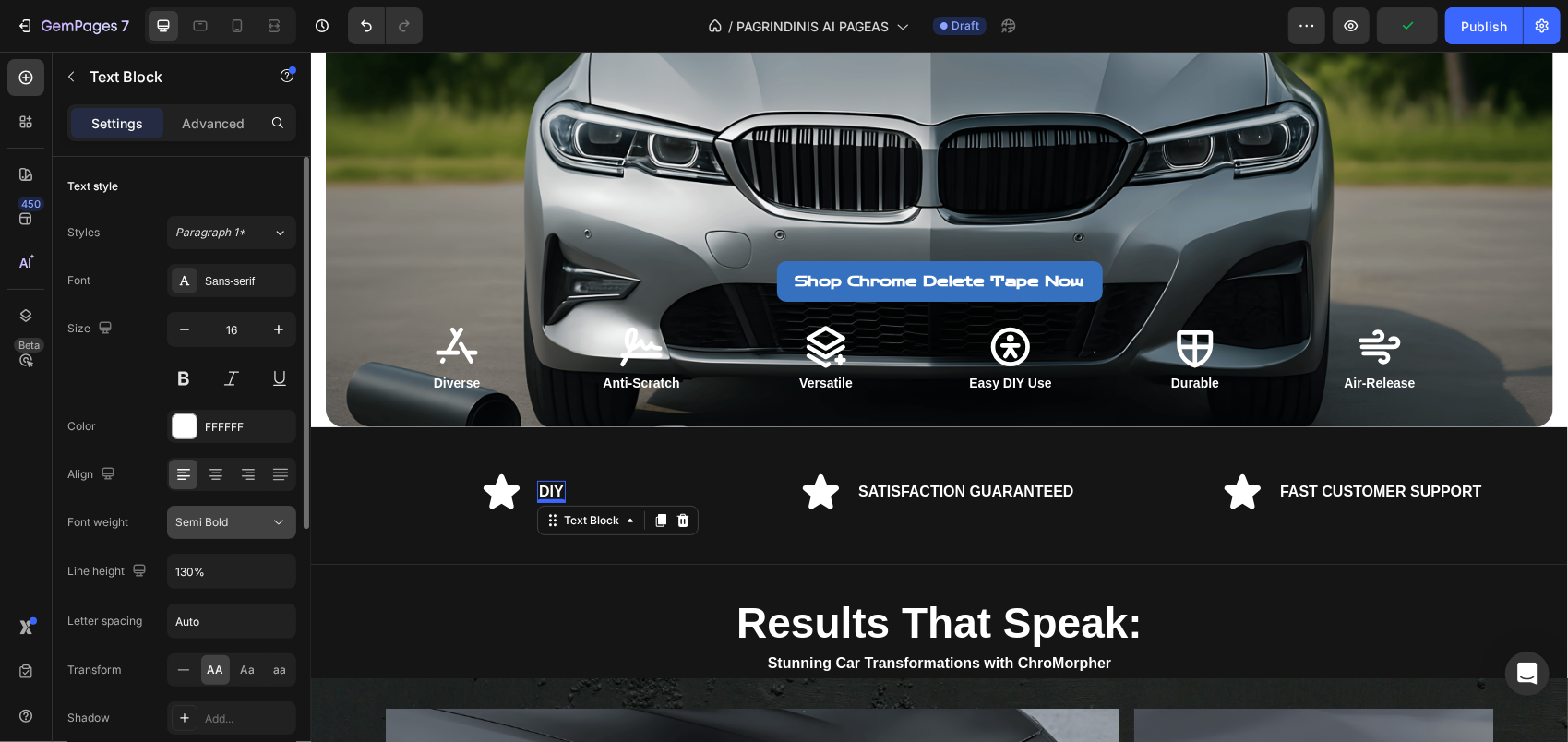
scroll to position [92, 0]
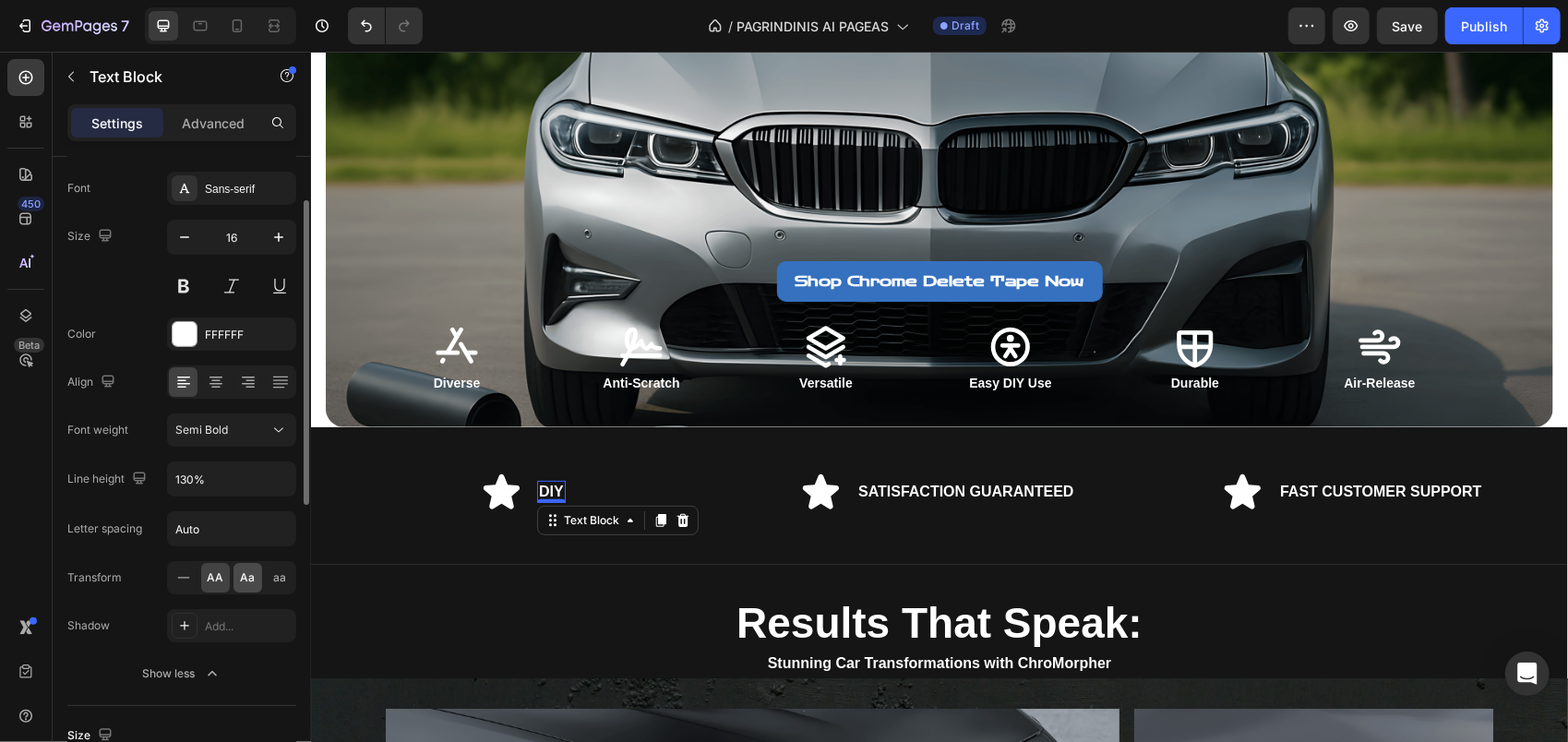
click at [255, 573] on span "Aa" at bounding box center [248, 577] width 14 height 16
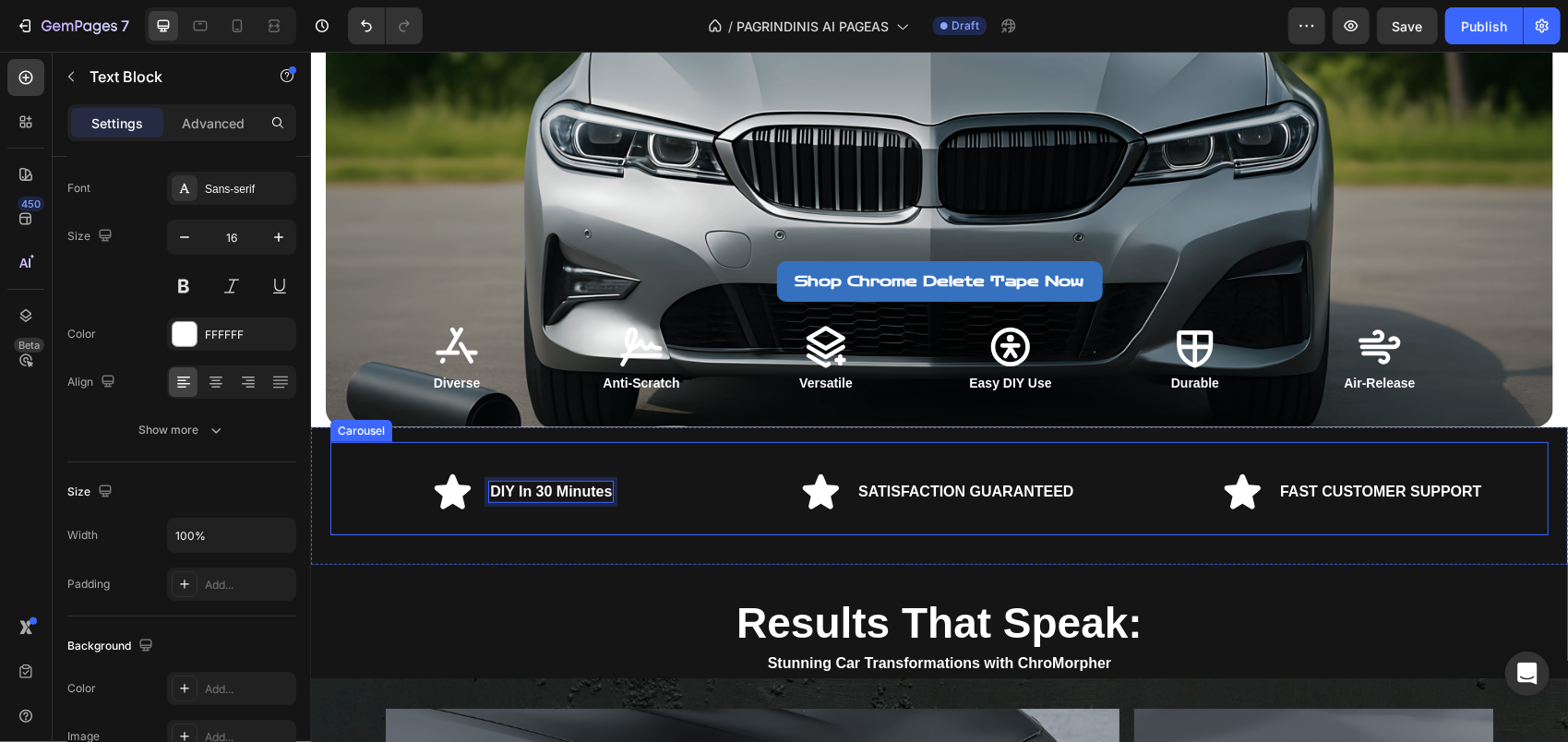
click at [866, 494] on p "Satisfaction Guaranteed" at bounding box center [965, 491] width 216 height 19
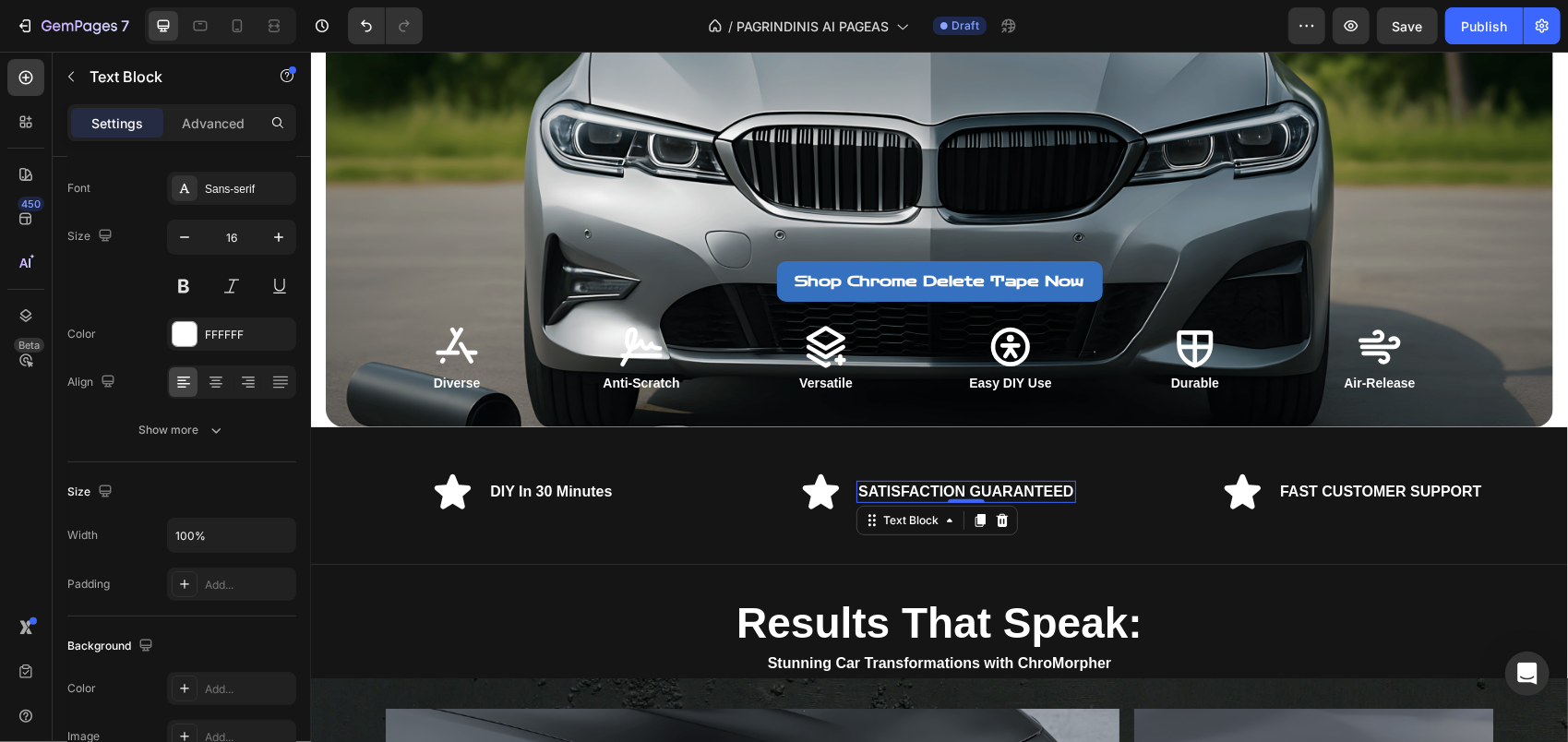
click at [865, 492] on p "Satisfaction Guaranteed" at bounding box center [965, 491] width 216 height 19
click at [1065, 485] on p "Satisfaction Guaranteed" at bounding box center [965, 491] width 216 height 19
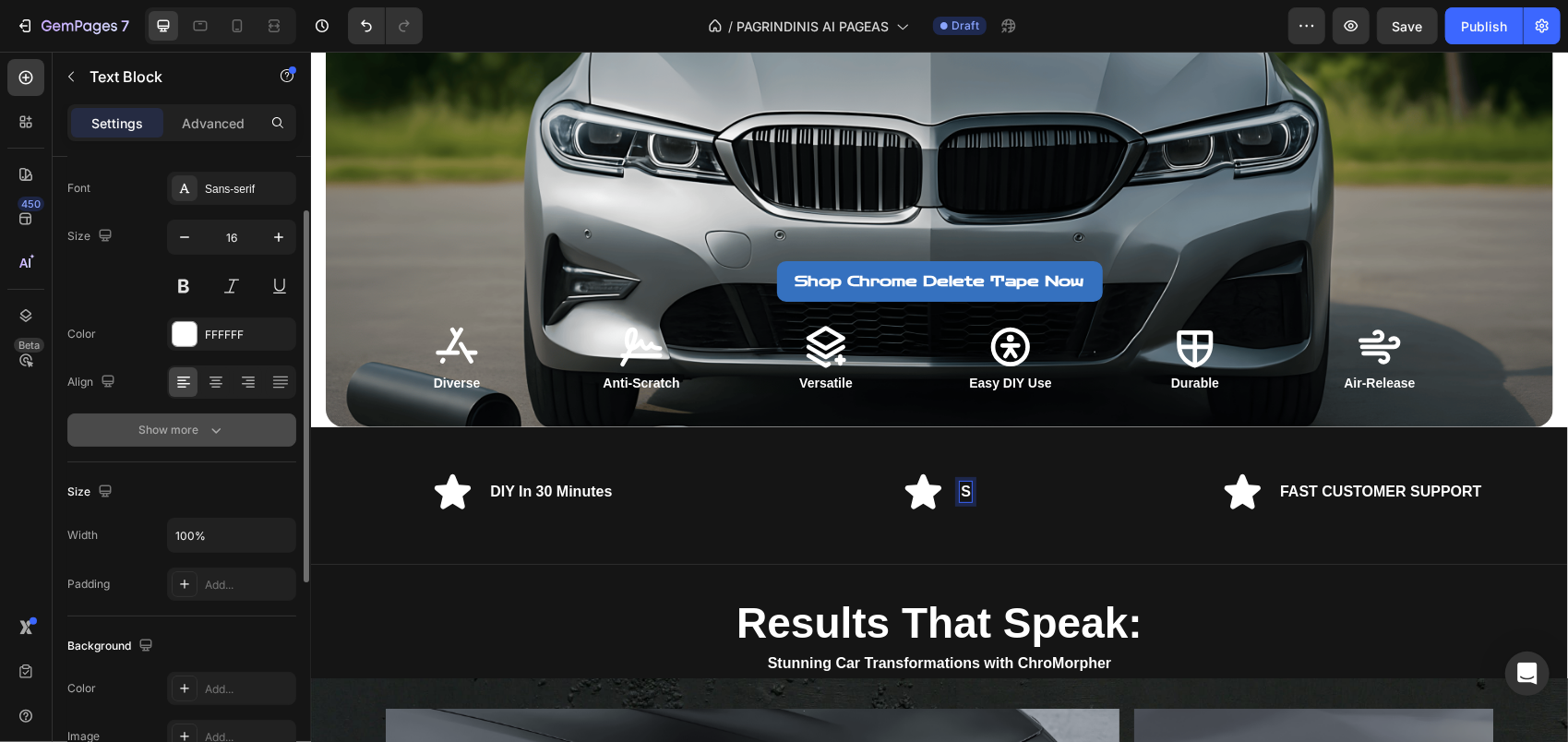
click at [193, 430] on div "Show more" at bounding box center [183, 429] width 86 height 18
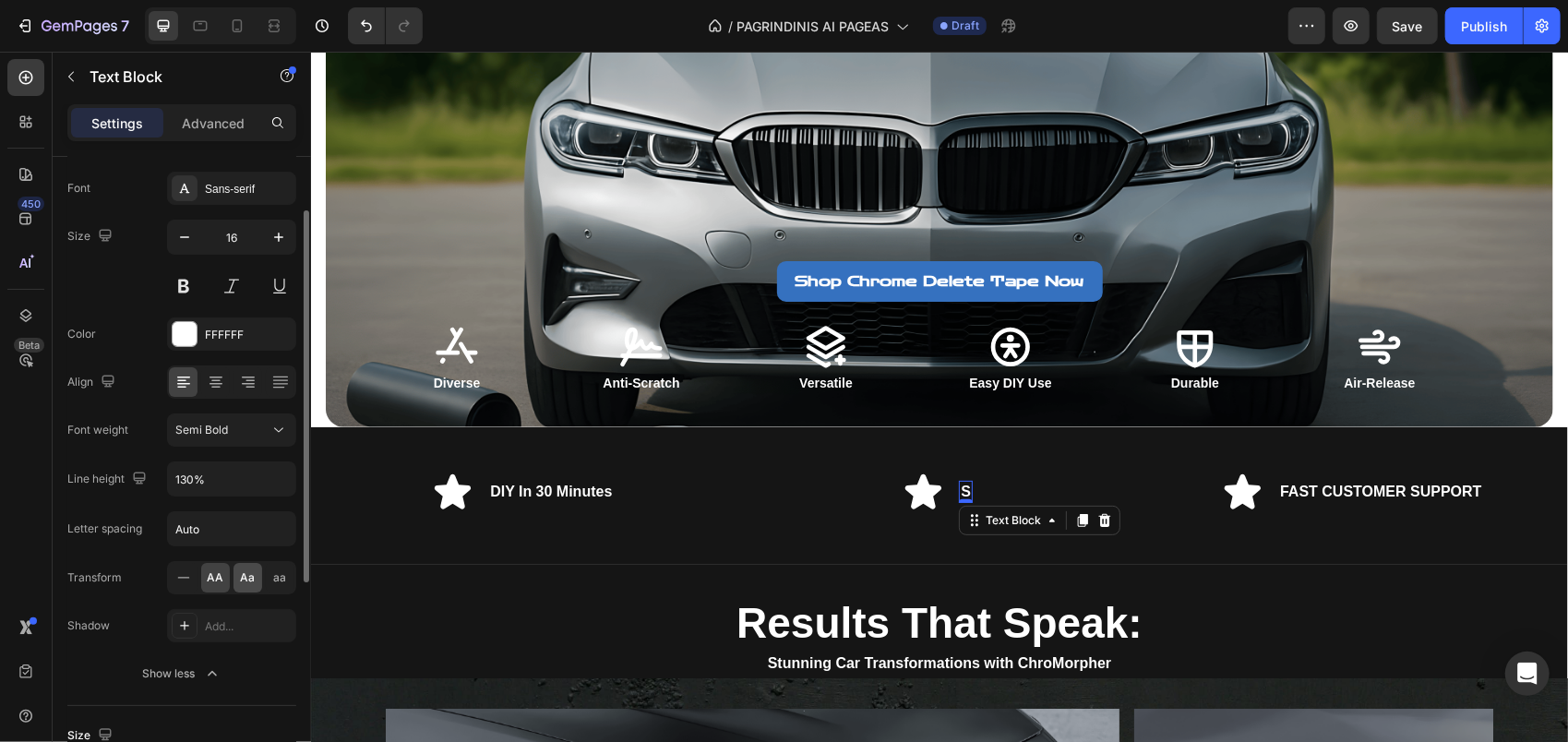
click at [241, 576] on span "Aa" at bounding box center [248, 577] width 14 height 16
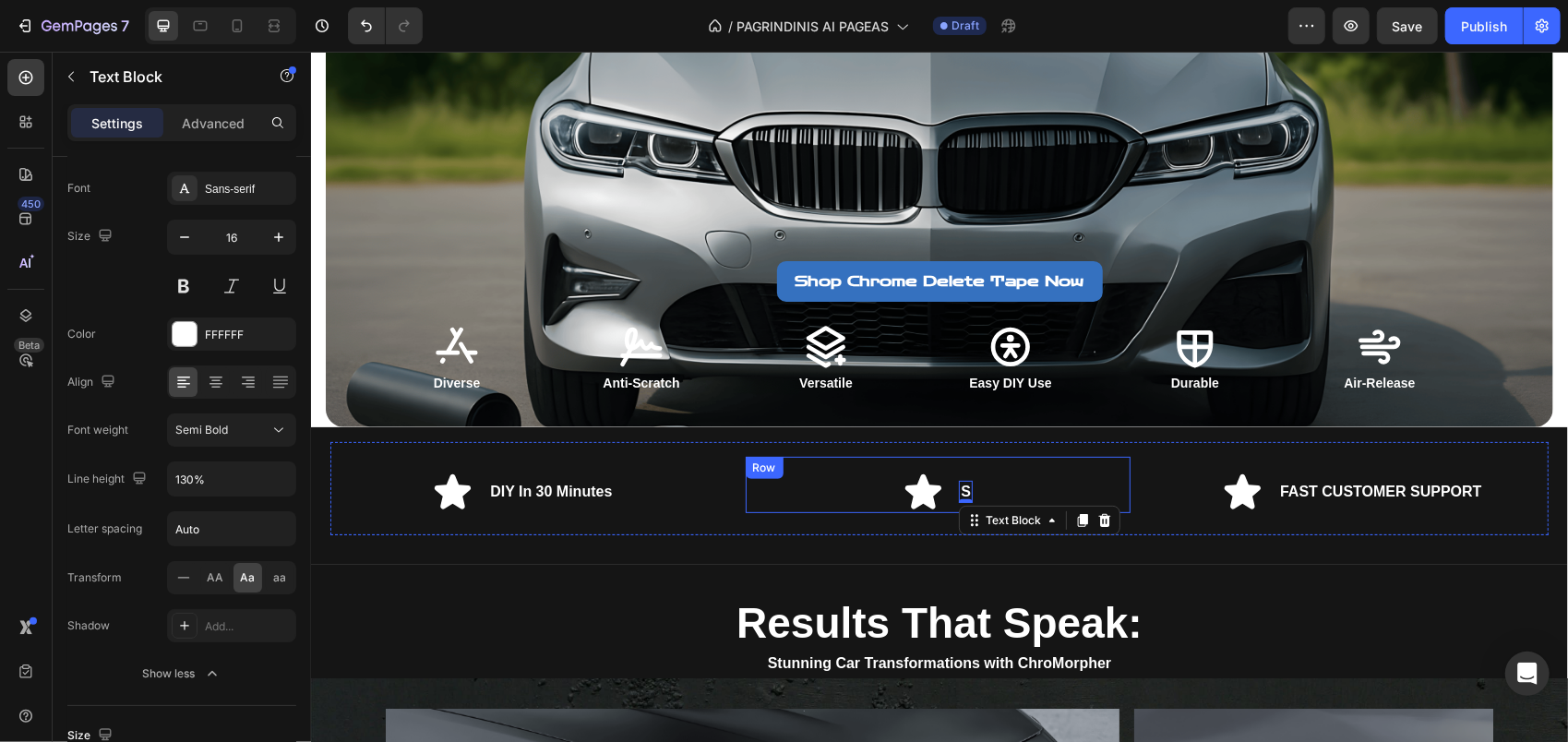
click at [968, 490] on div "Icon s Text Block 0 Row" at bounding box center [938, 483] width 386 height 56
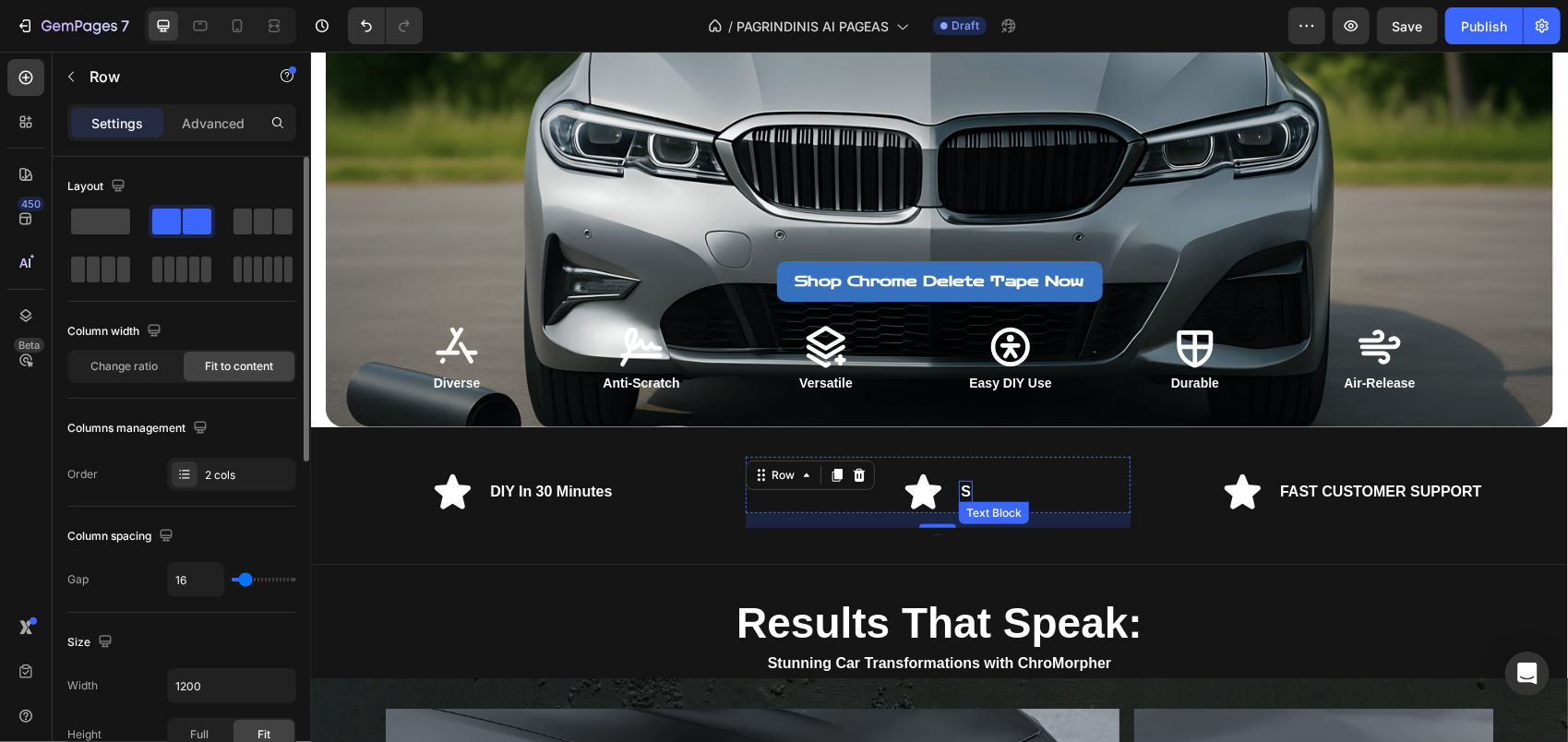
click at [960, 488] on p "s" at bounding box center [965, 491] width 11 height 19
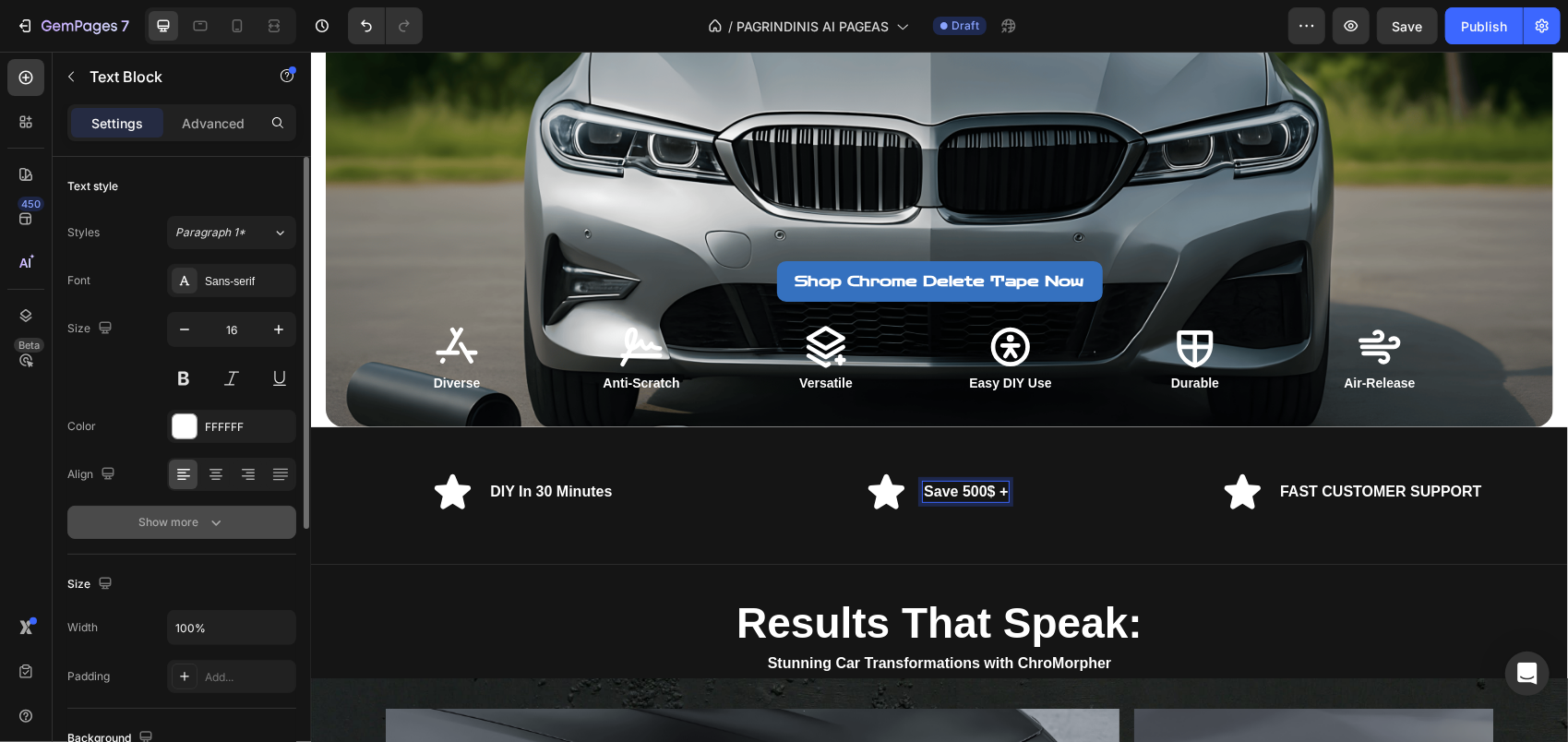
click at [203, 527] on div "Show more" at bounding box center [183, 522] width 86 height 18
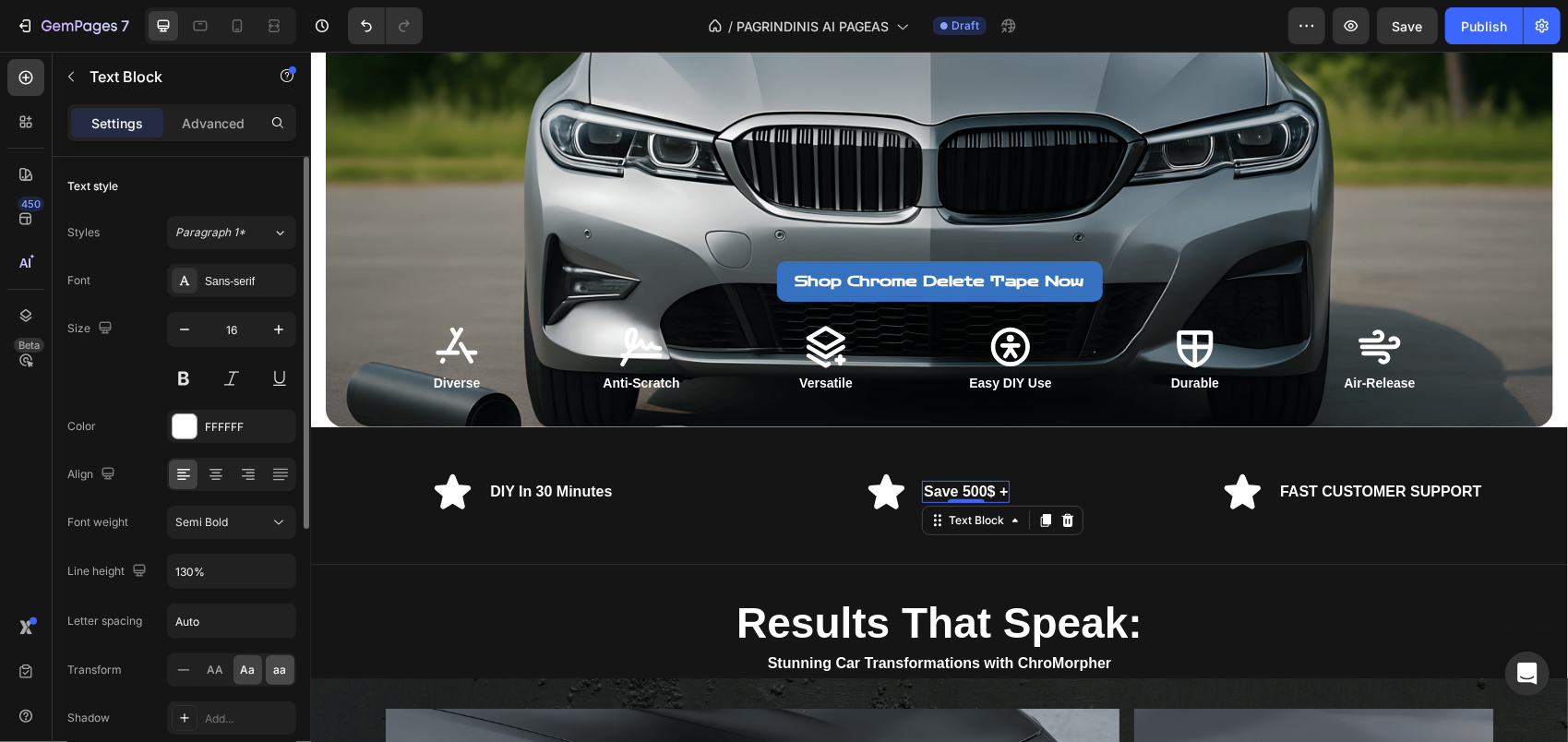
click at [277, 670] on span "aa" at bounding box center [280, 669] width 12 height 16
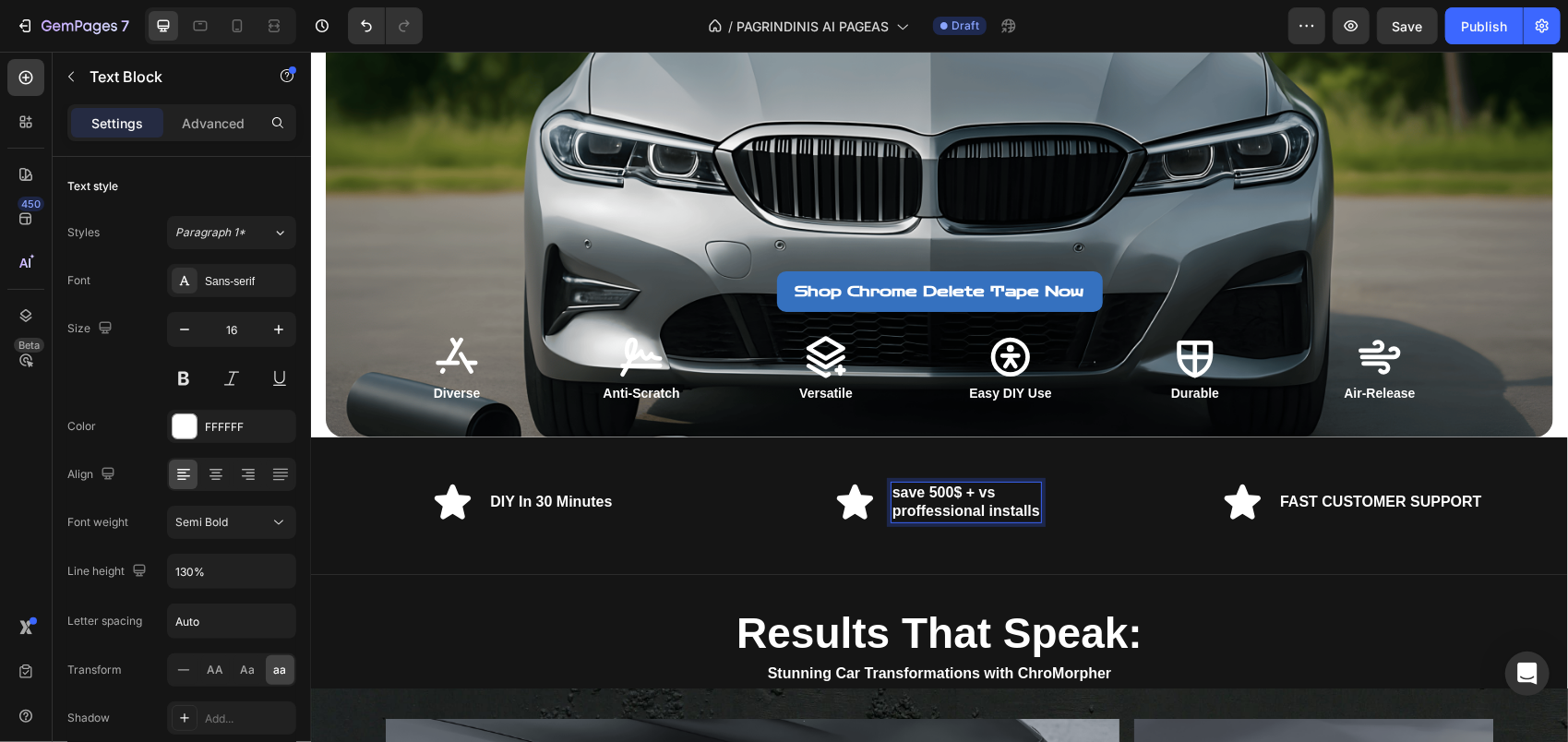
click at [919, 509] on p "Save 500$ + vs proffessional installs" at bounding box center [966, 502] width 148 height 38
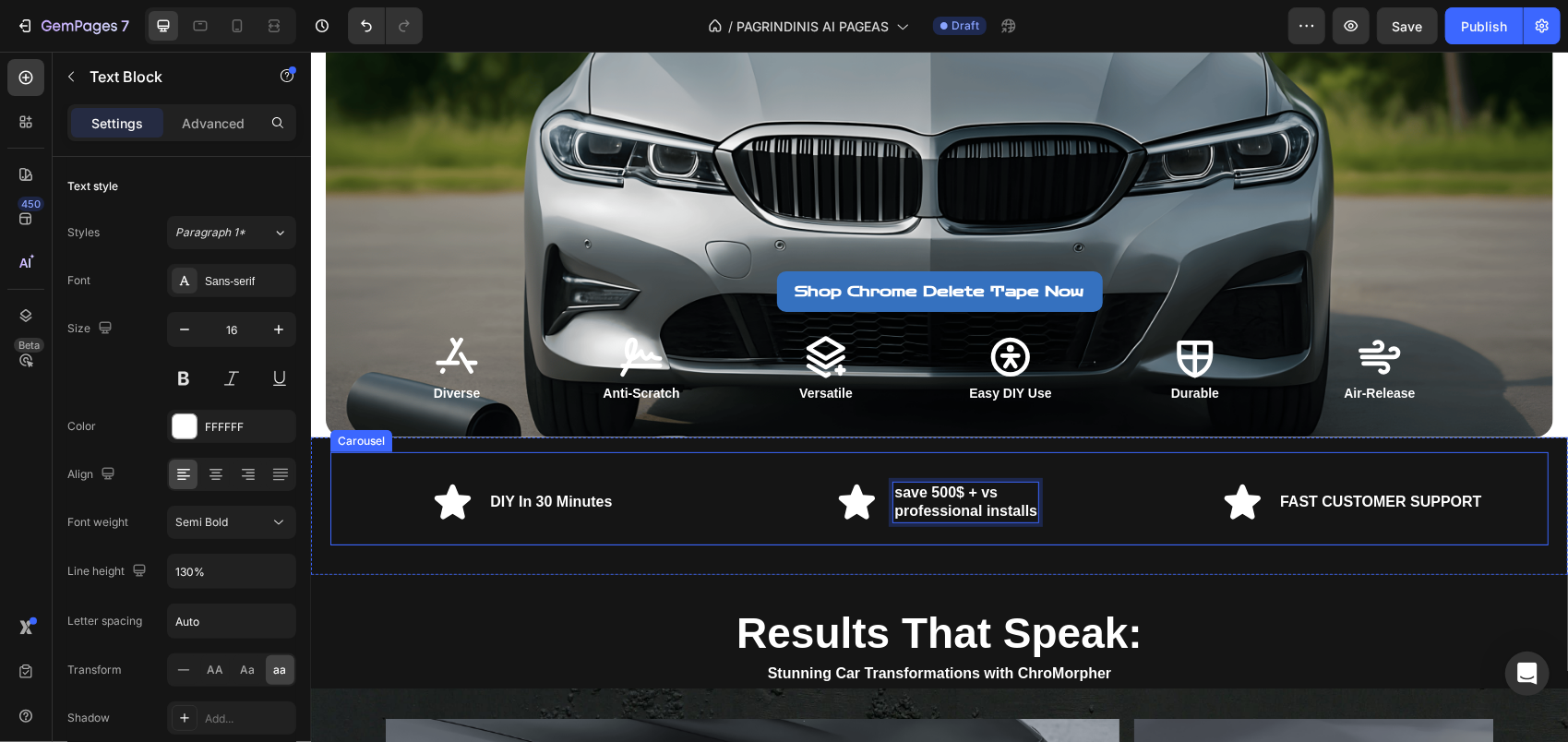
click at [1132, 492] on div "Icon dIY in 30 minutes Text Block Row Icon Save 500$ + vs professional installs…" at bounding box center [939, 506] width 1218 height 79
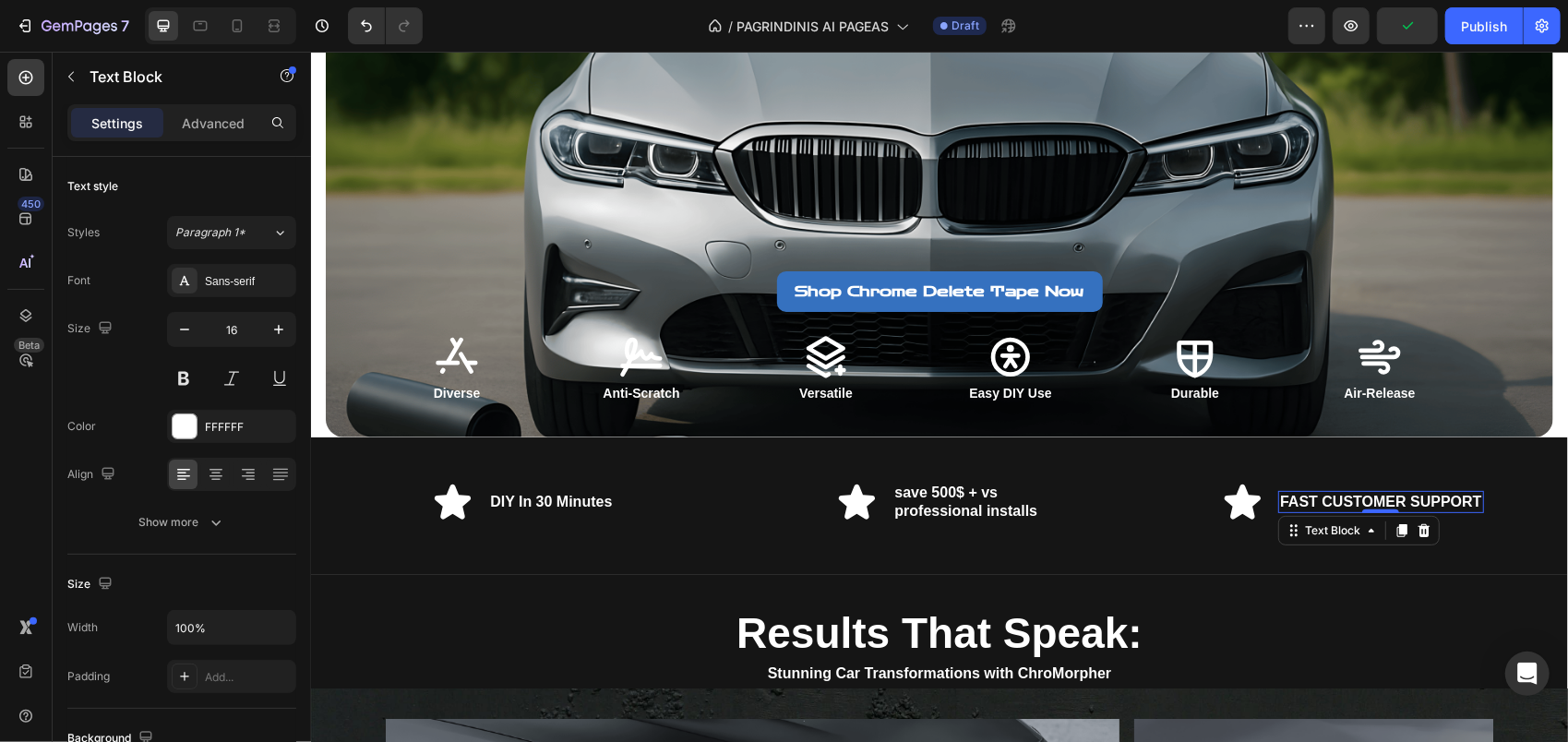
click at [1335, 495] on p "Fast Customer Support" at bounding box center [1380, 502] width 201 height 19
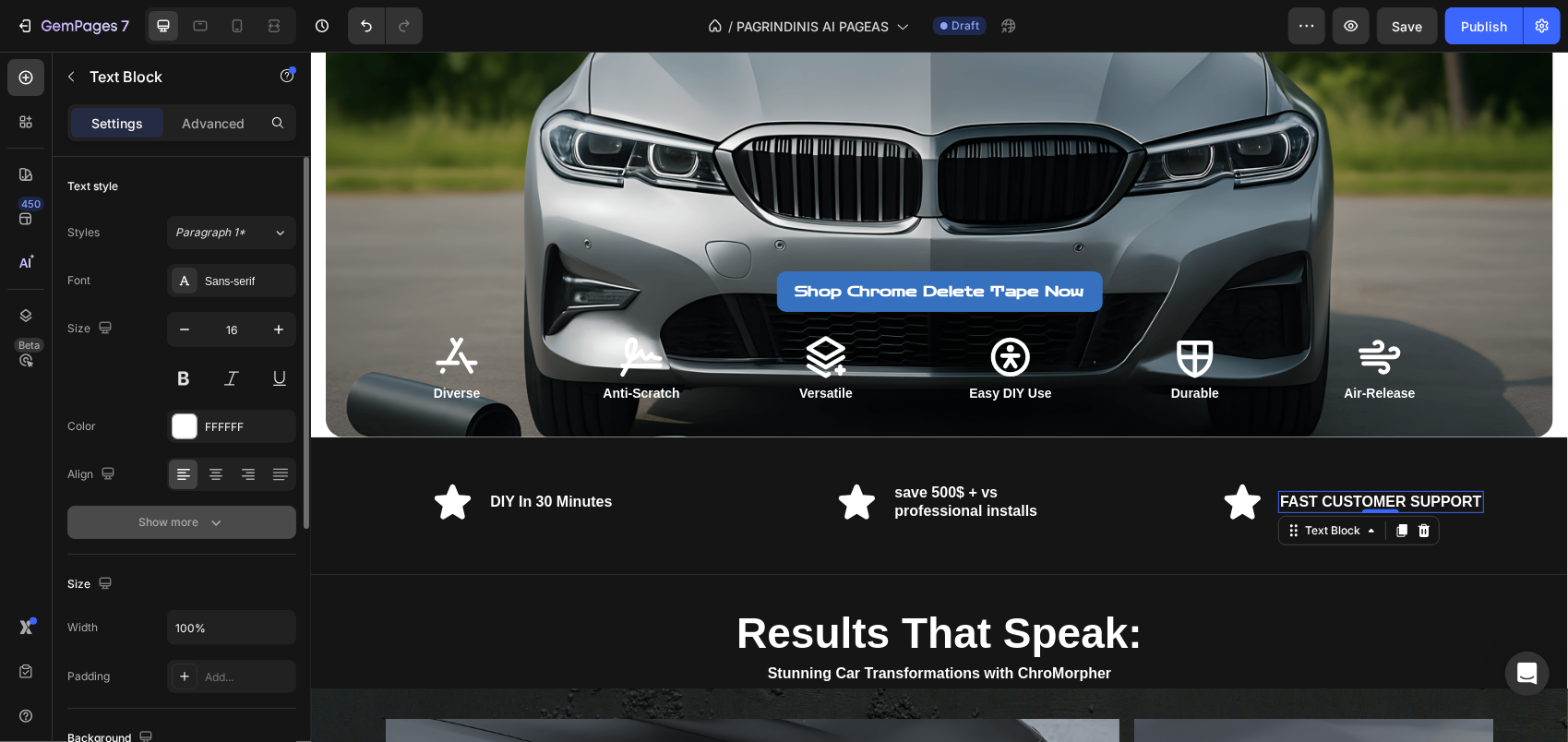
click at [233, 520] on button "Show more" at bounding box center [181, 522] width 229 height 34
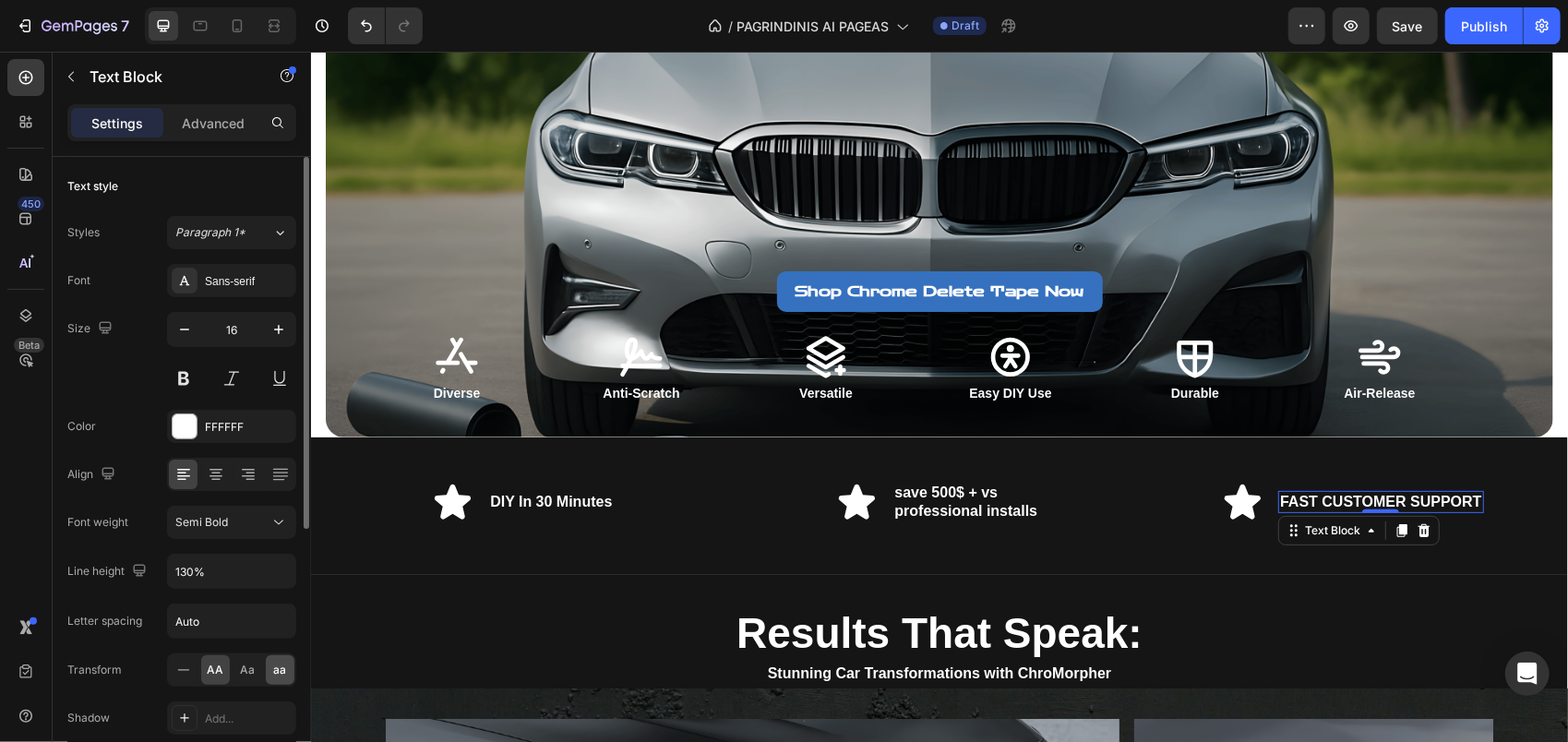
click at [283, 672] on span "aa" at bounding box center [280, 669] width 12 height 16
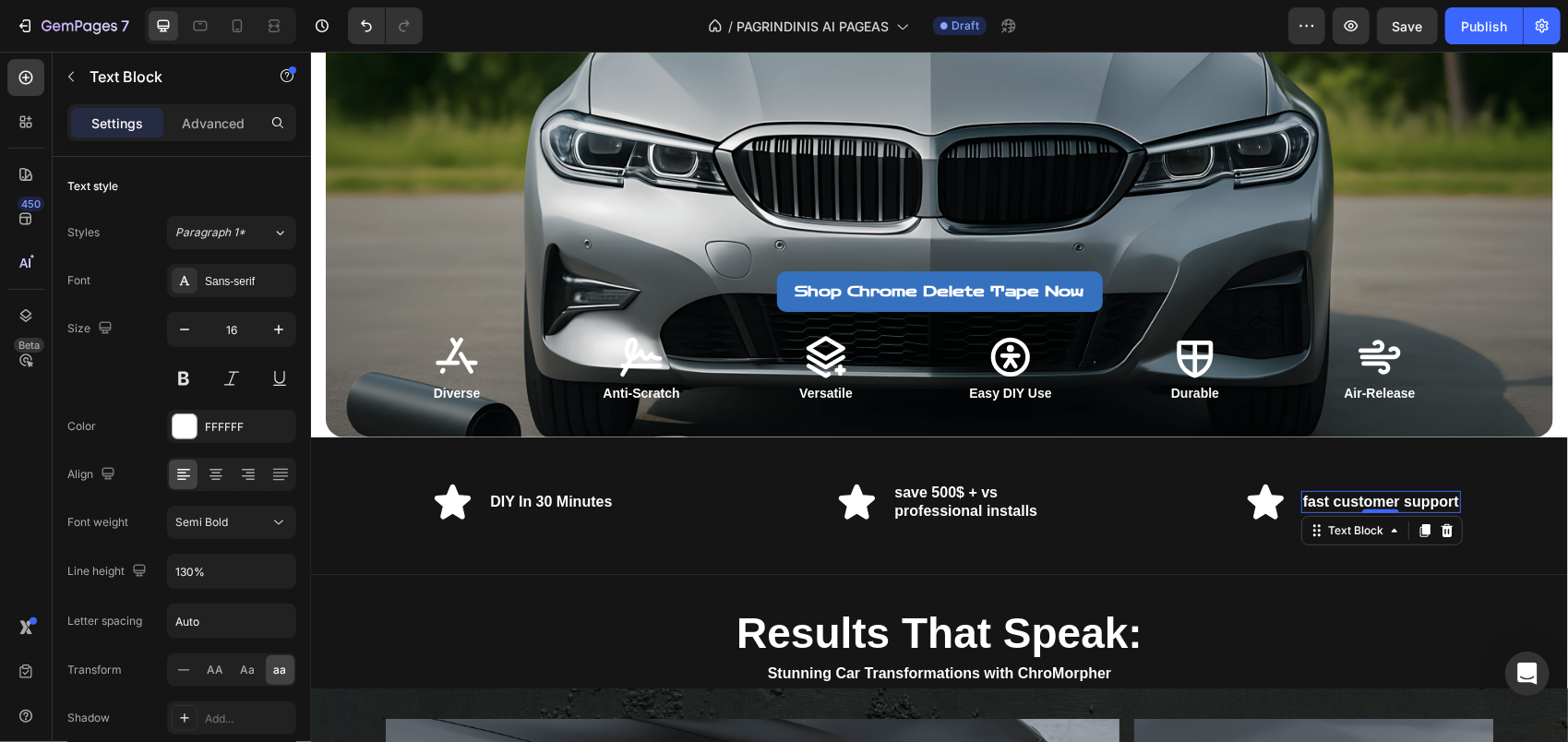
click at [1442, 502] on p "Fast Customer Support" at bounding box center [1380, 502] width 156 height 19
click at [1449, 502] on p "Fast Customer Support" at bounding box center [1380, 502] width 156 height 19
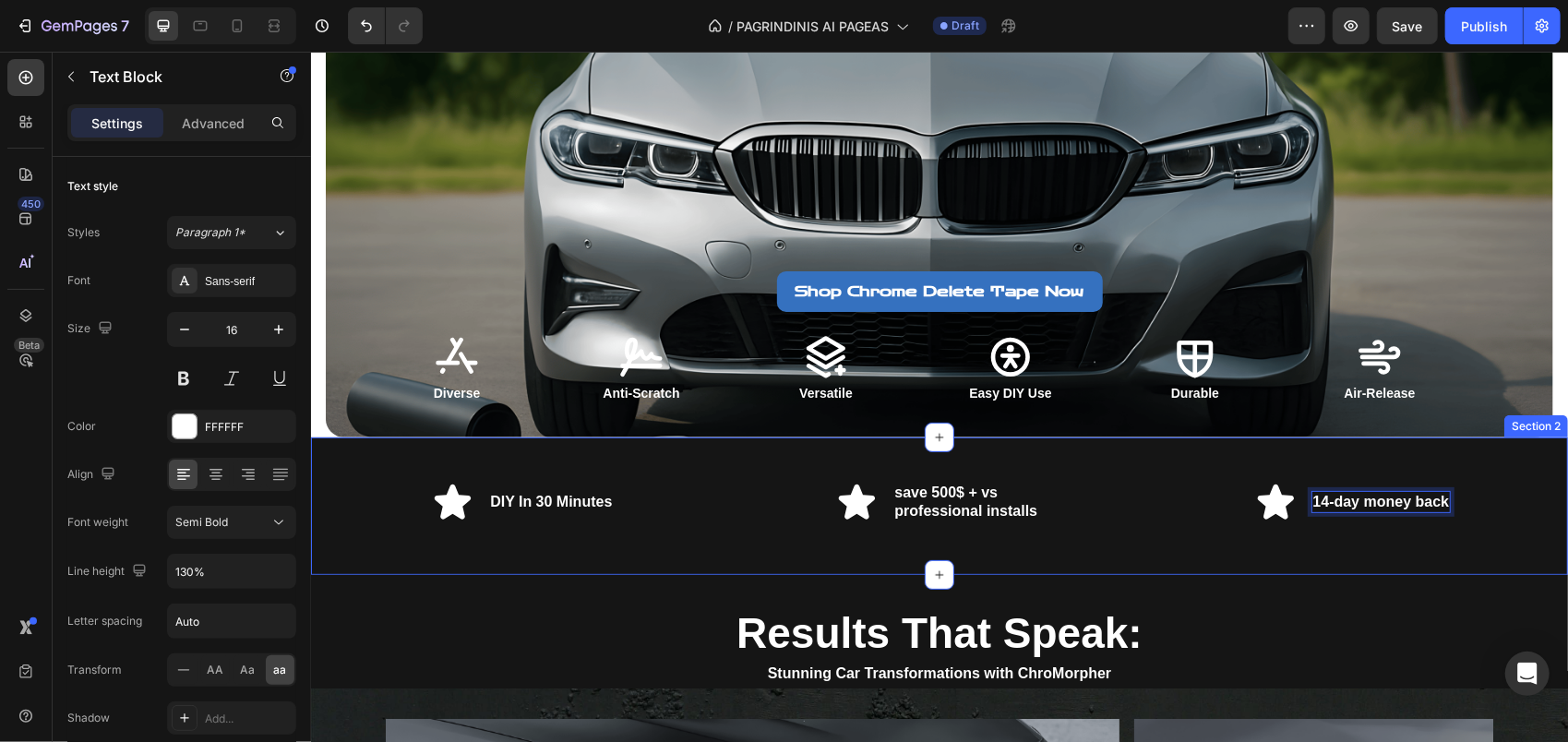
scroll to position [257, 0]
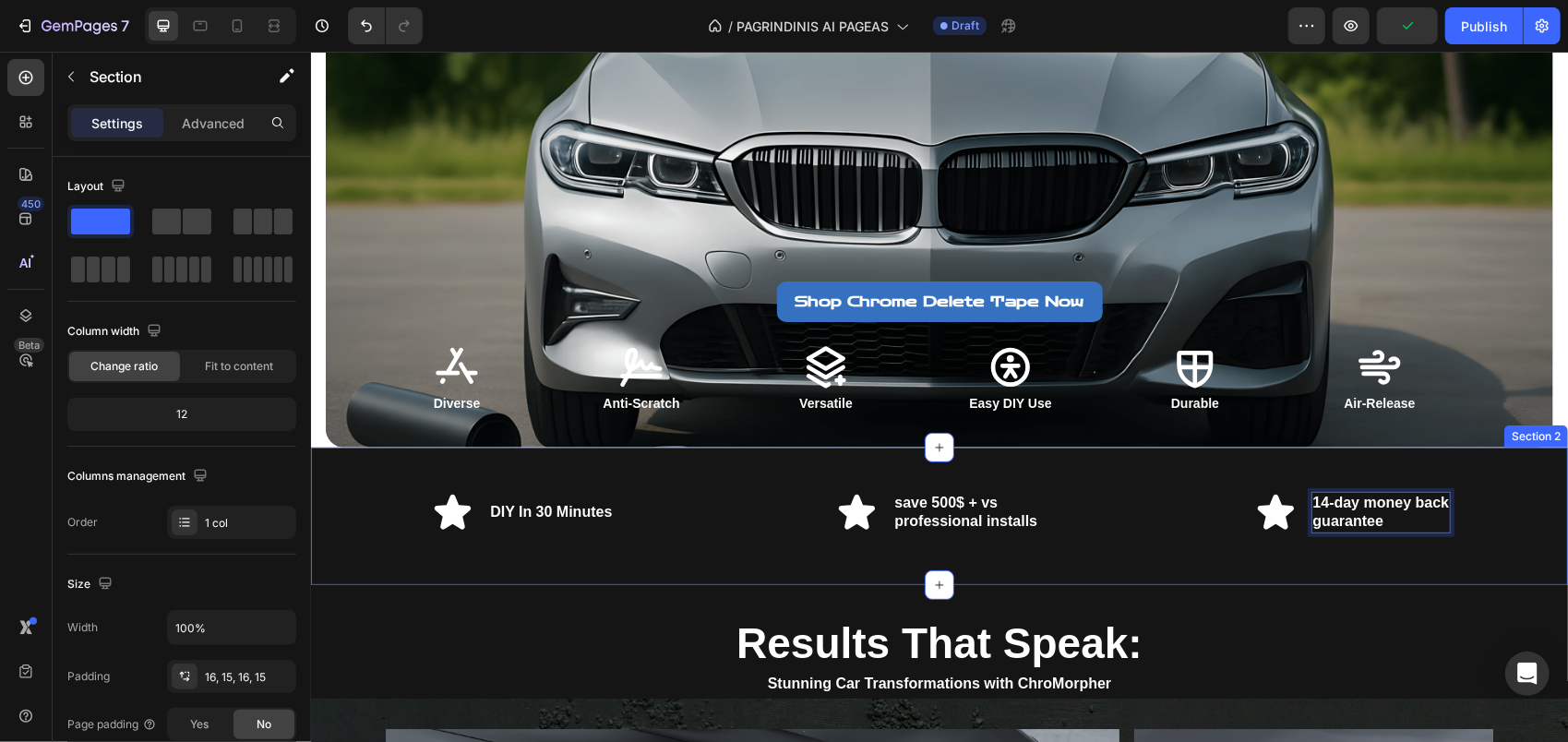
click at [1215, 560] on div "Icon dIY in 30 minutes Text Block Row Icon Save 500$ + vs professional installs…" at bounding box center [939, 515] width 1230 height 108
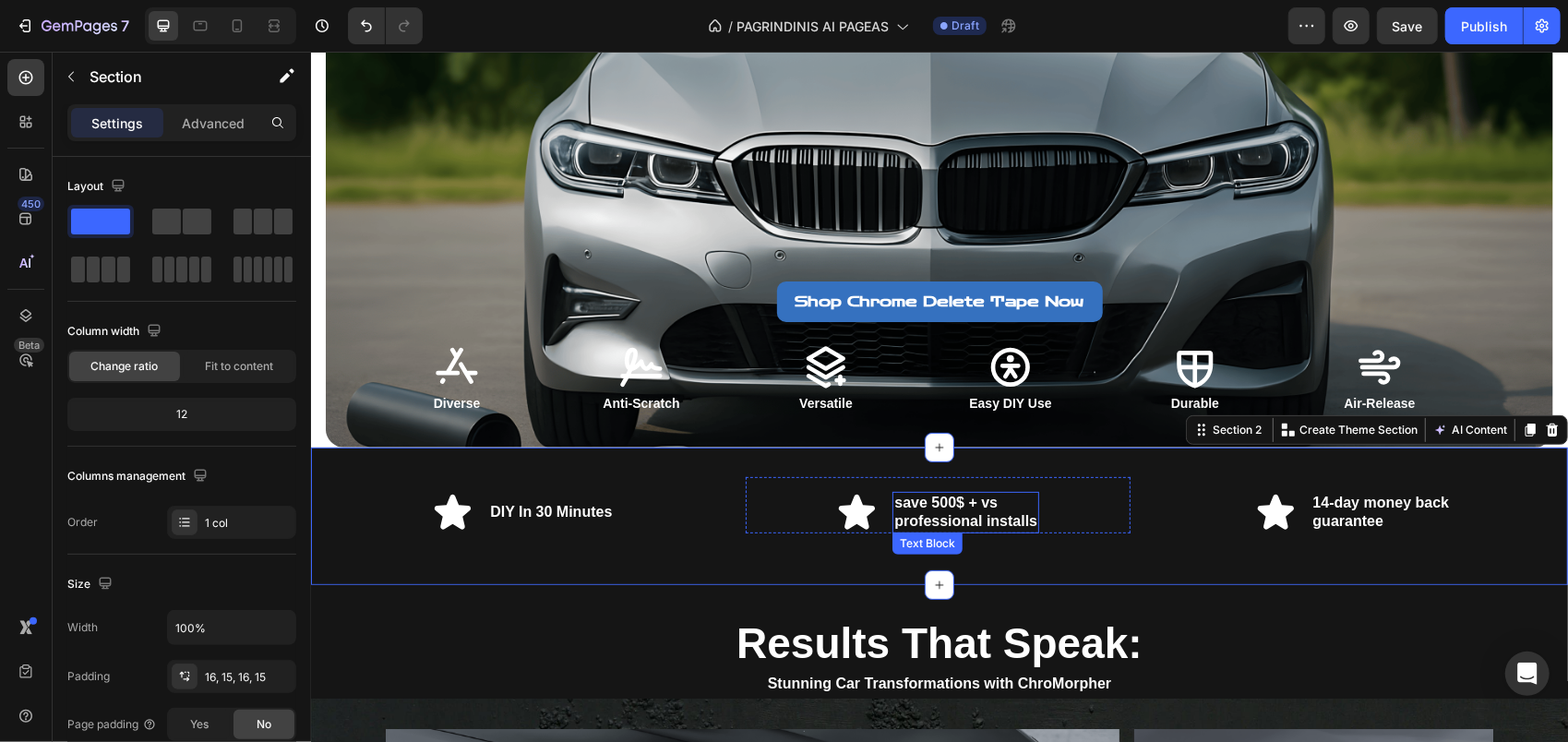
click at [949, 522] on p "Save 500$ + vs professional installs" at bounding box center [965, 512] width 143 height 38
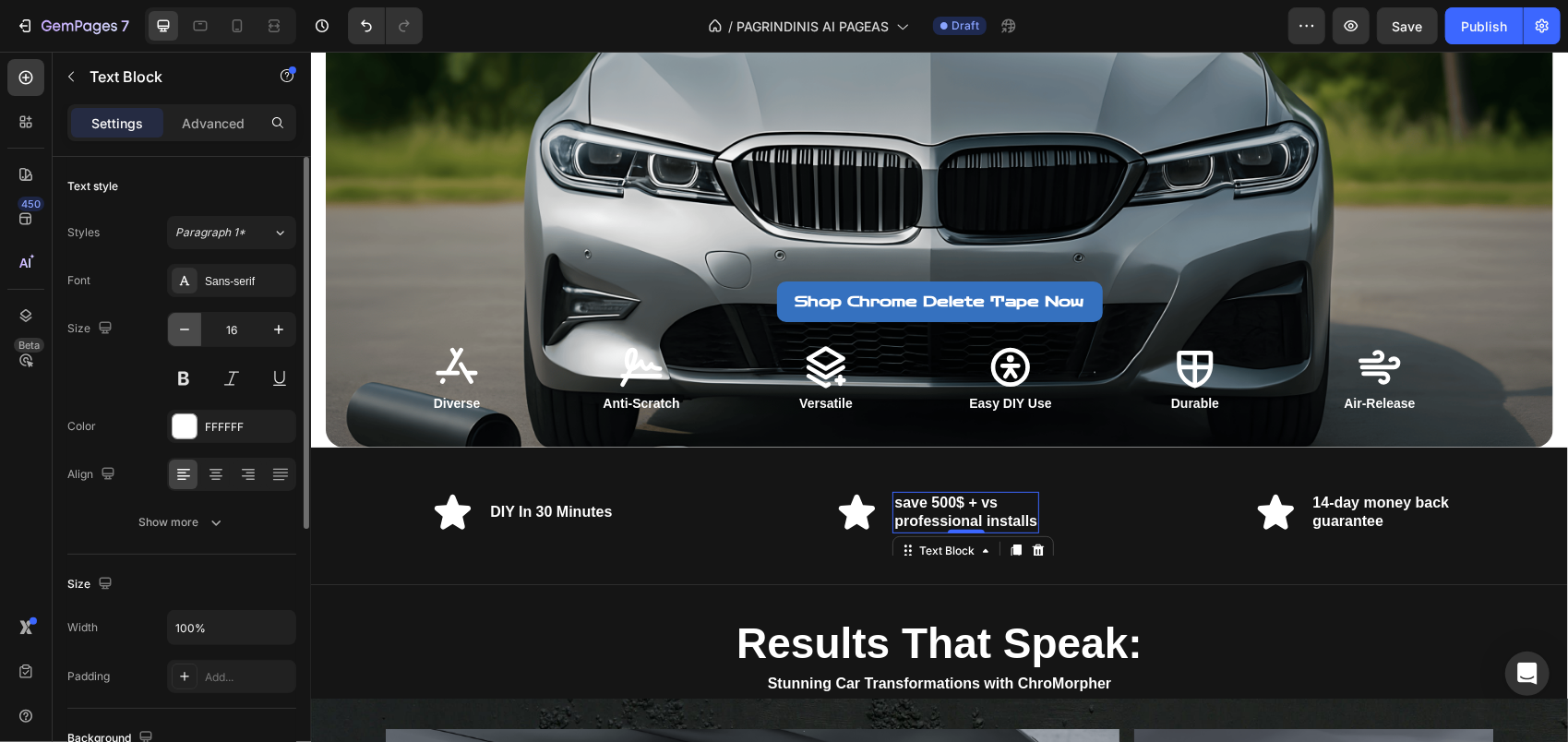
click at [191, 325] on icon "button" at bounding box center [184, 328] width 18 height 18
type input "14"
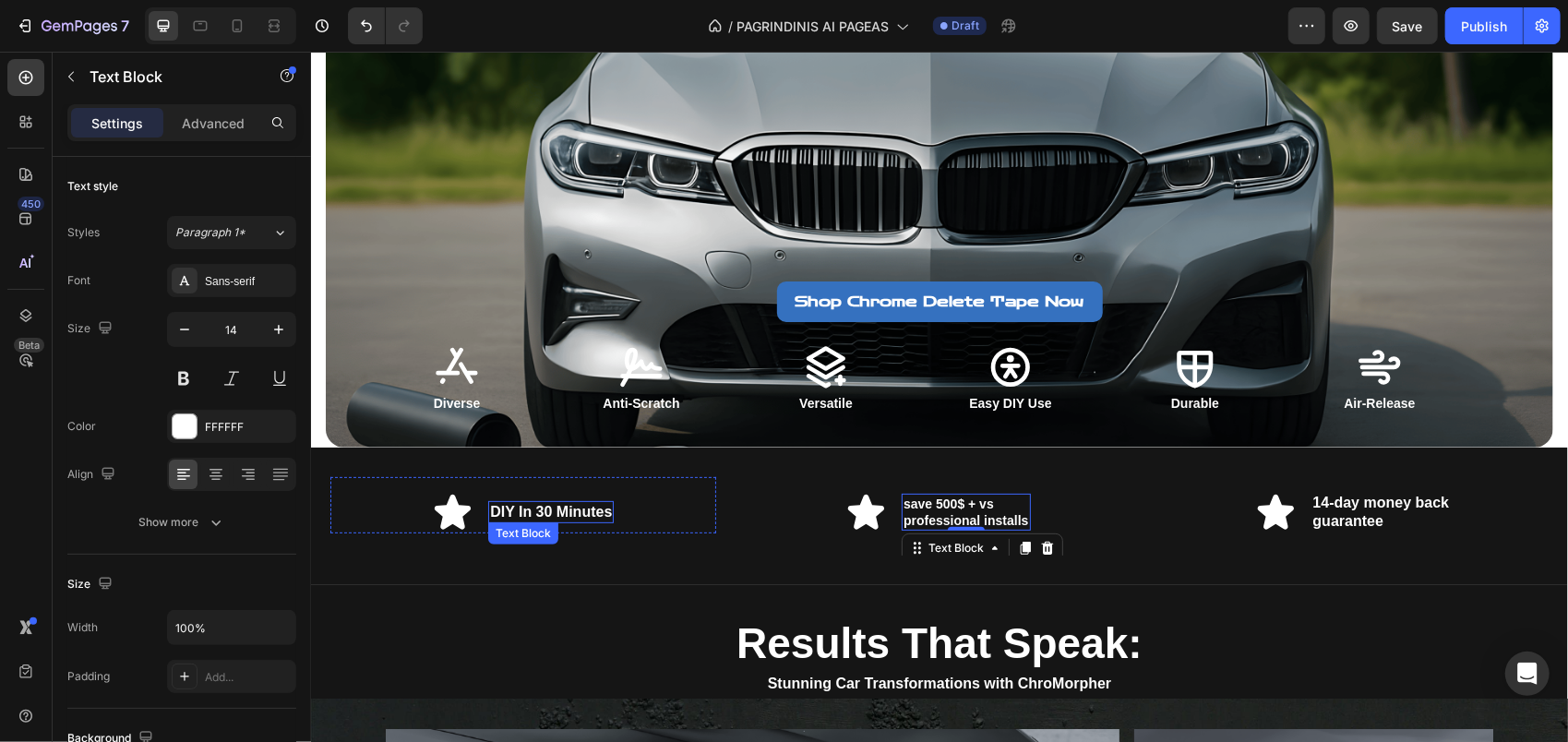
click at [512, 515] on p "dIY in 30 minutes" at bounding box center [550, 511] width 122 height 19
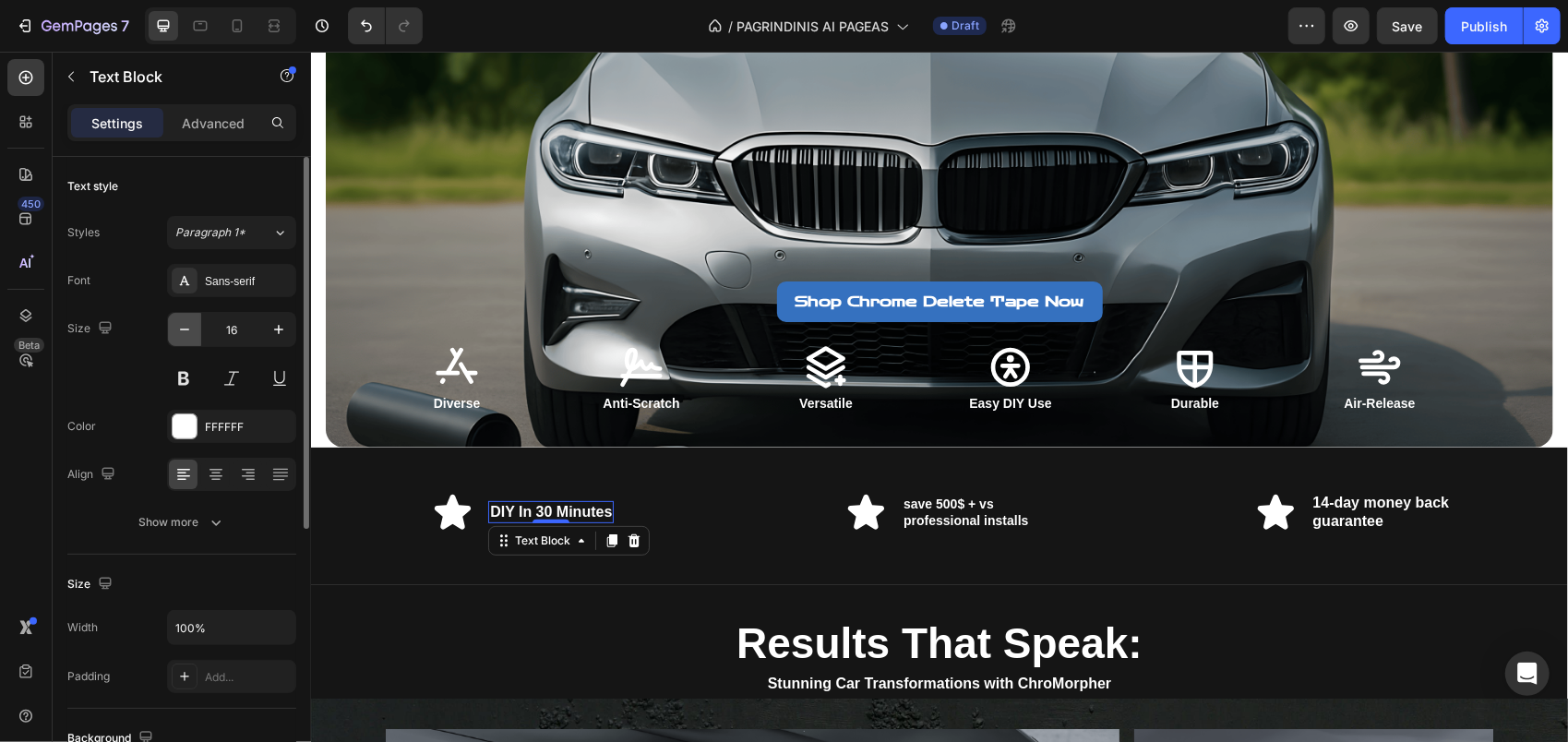
click at [179, 327] on icon "button" at bounding box center [184, 328] width 18 height 18
type input "14"
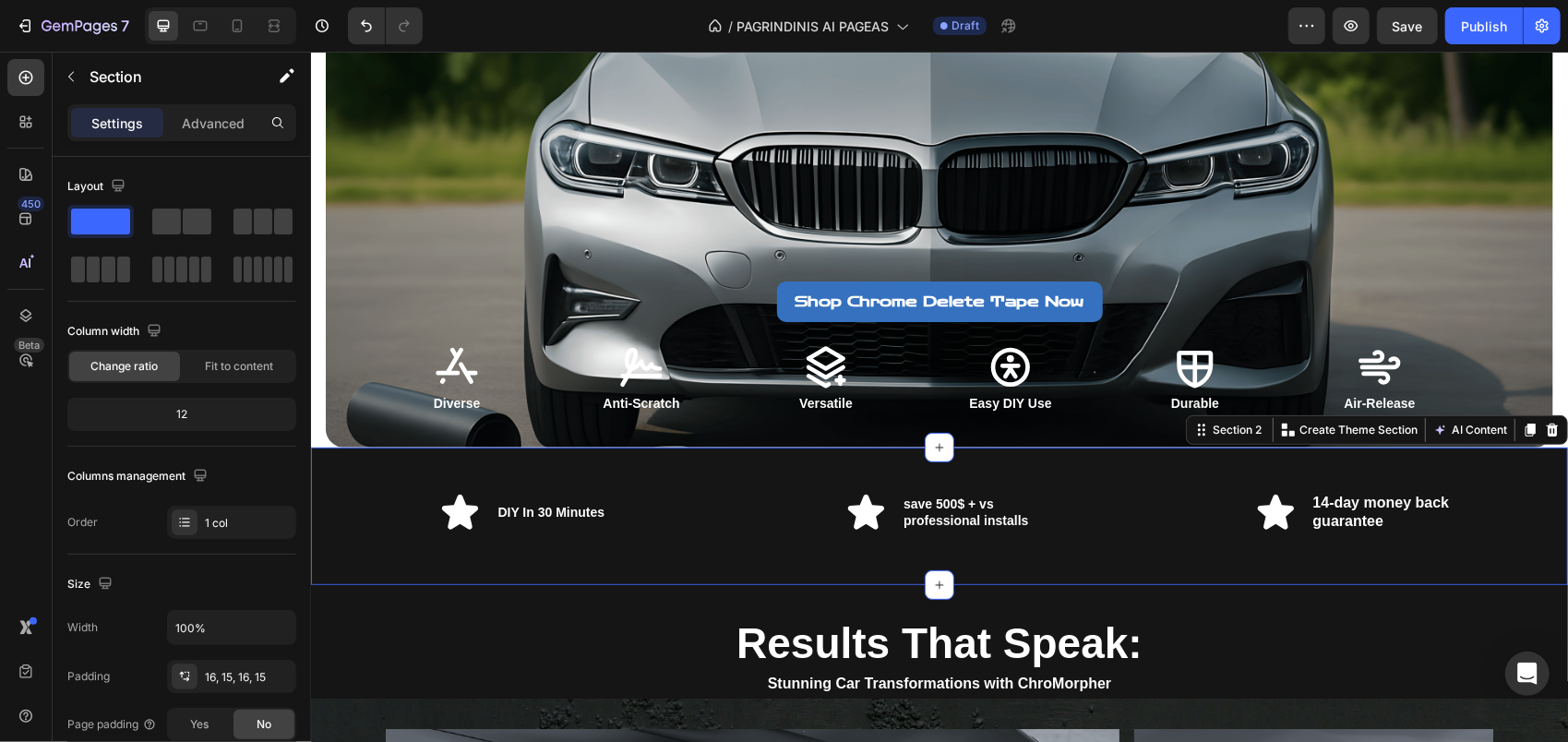
click at [761, 560] on div "Icon dIY in 30 minutes Text Block Row Icon Save 500$ + vs professional installs…" at bounding box center [939, 515] width 1230 height 108
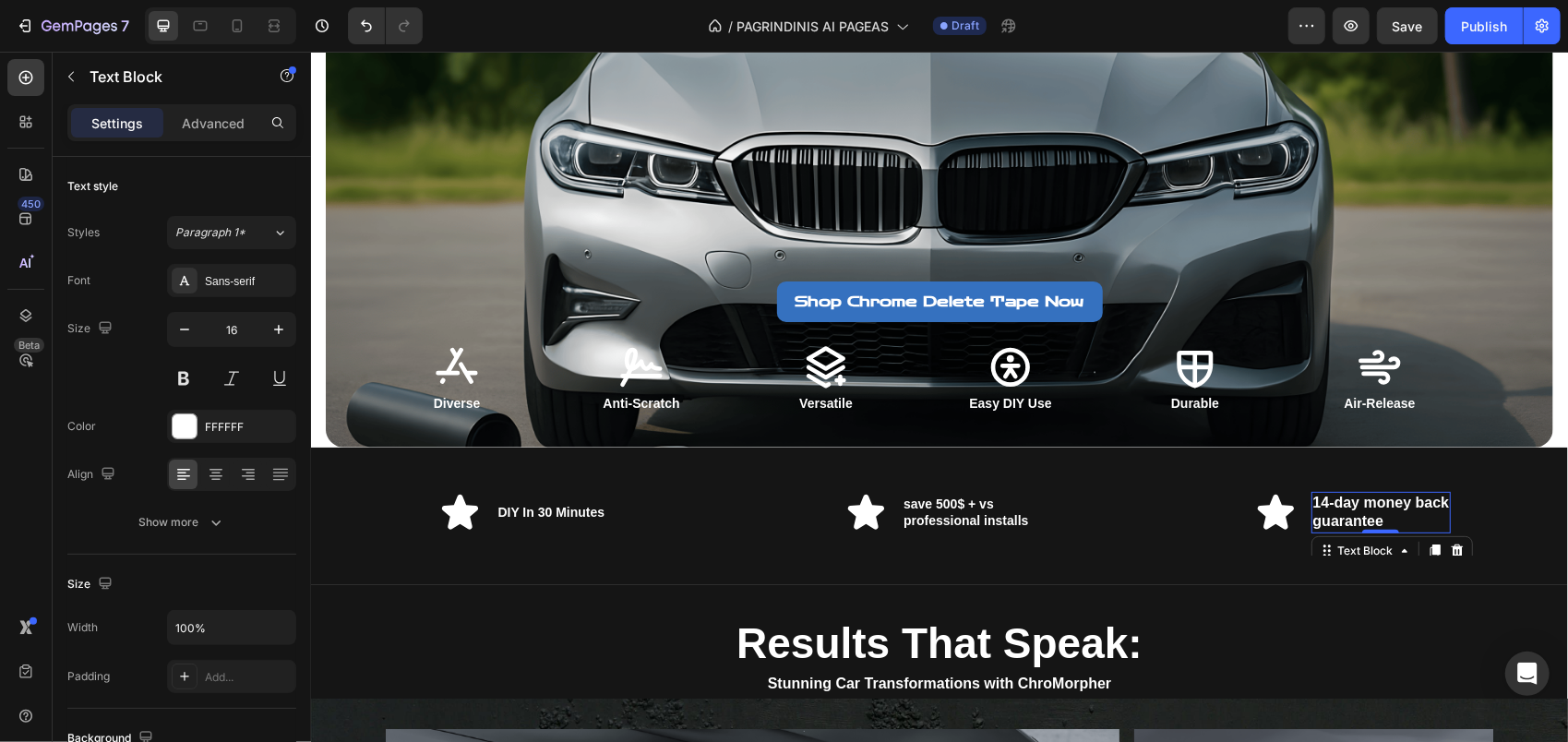
click at [1393, 511] on p "14-day money back guarantee" at bounding box center [1380, 512] width 137 height 38
click at [180, 325] on icon "button" at bounding box center [184, 328] width 18 height 18
type input "14"
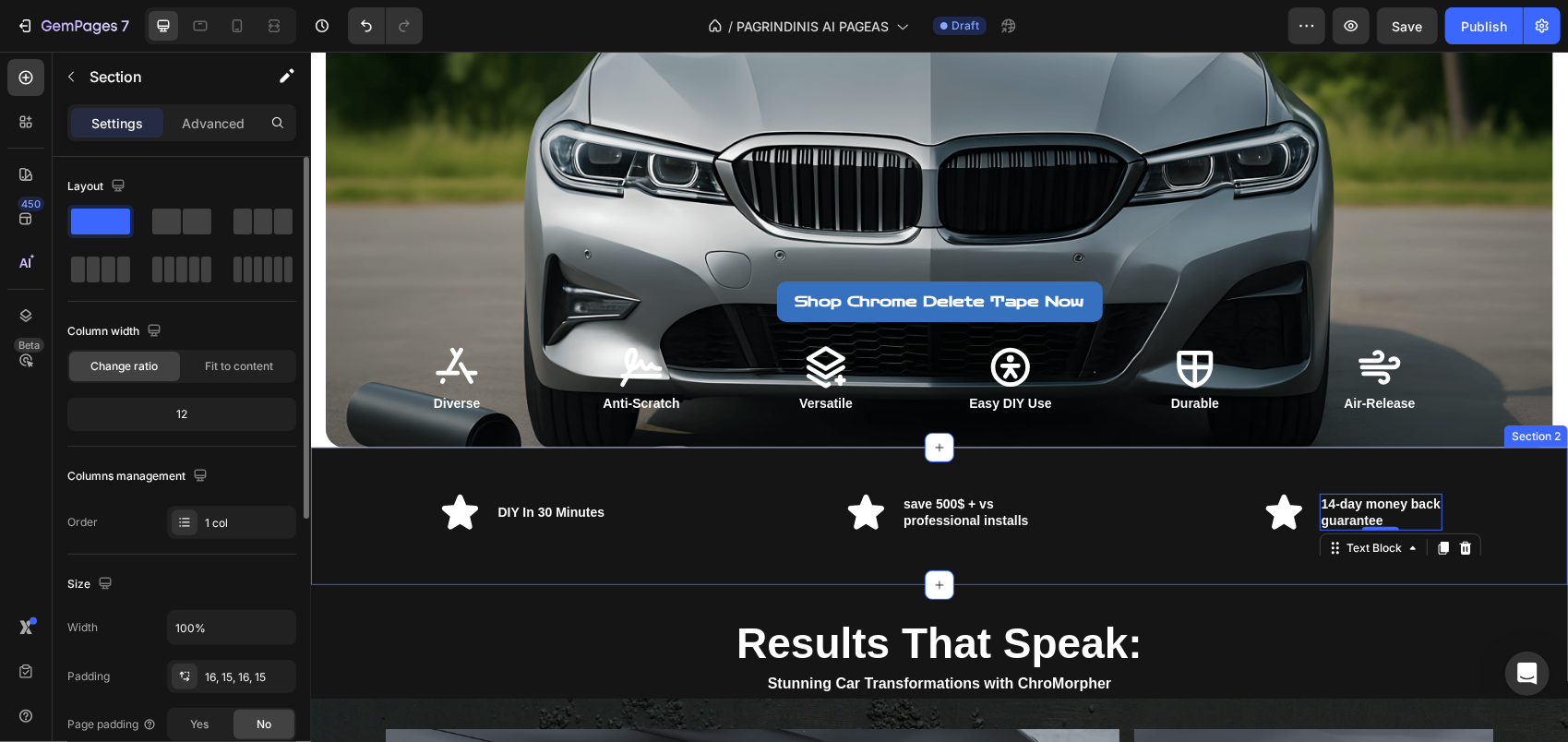
click at [997, 570] on div "Icon dIY in 30 minutes Text Block Row Icon Save 500$ + vs professional installs…" at bounding box center [939, 515] width 1258 height 138
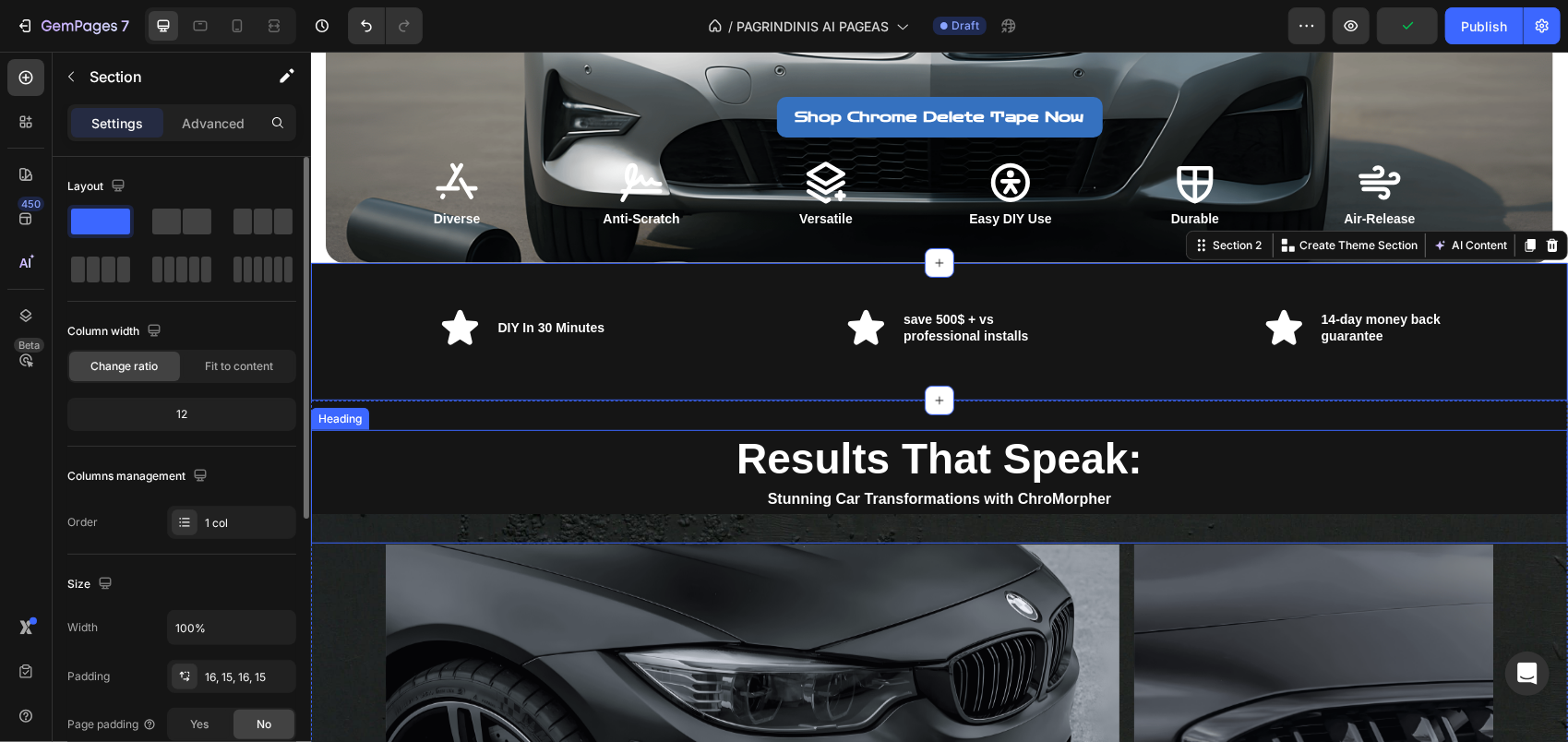
scroll to position [349, 0]
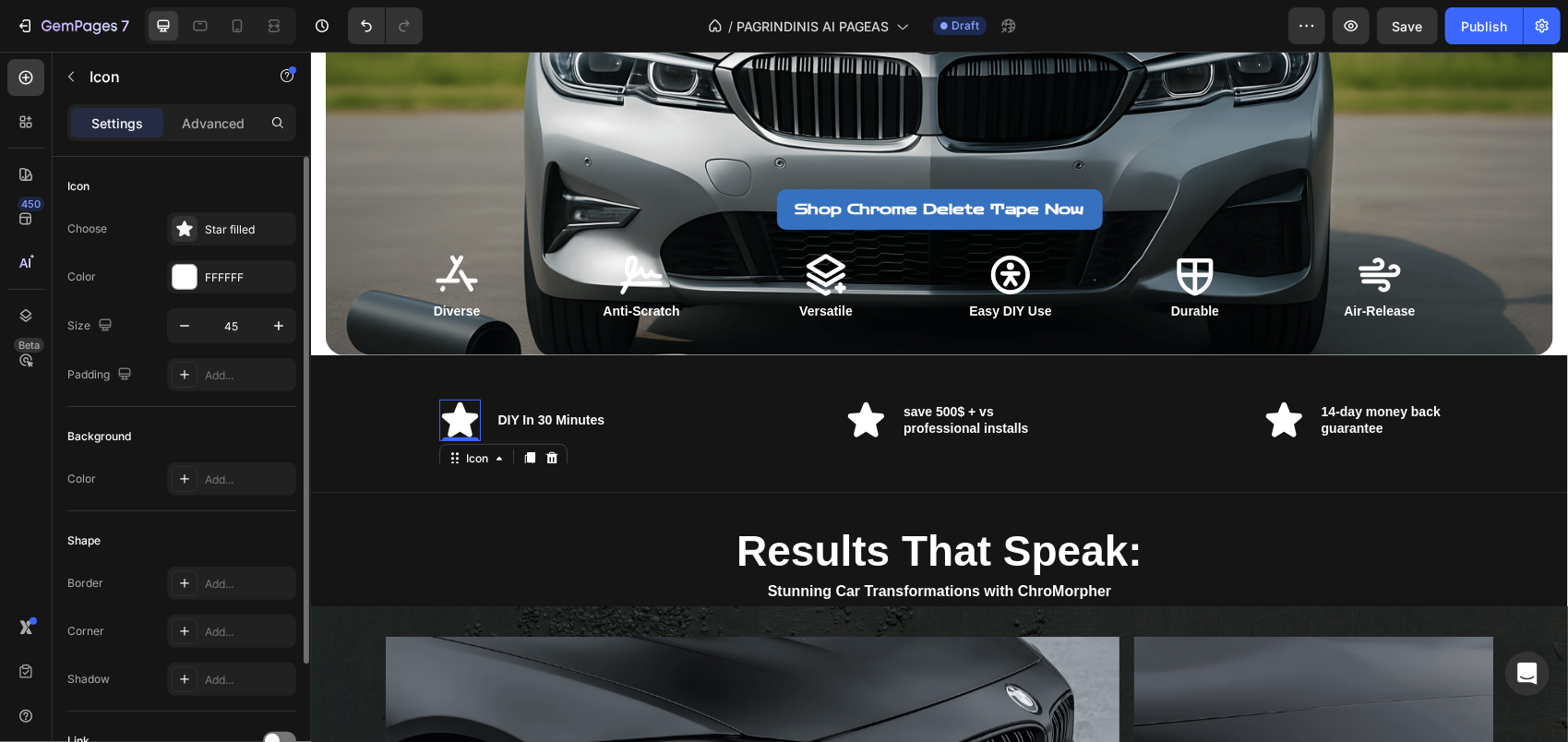
click at [439, 405] on icon at bounding box center [459, 418] width 41 height 41
click at [221, 228] on div "Star filled" at bounding box center [248, 229] width 87 height 16
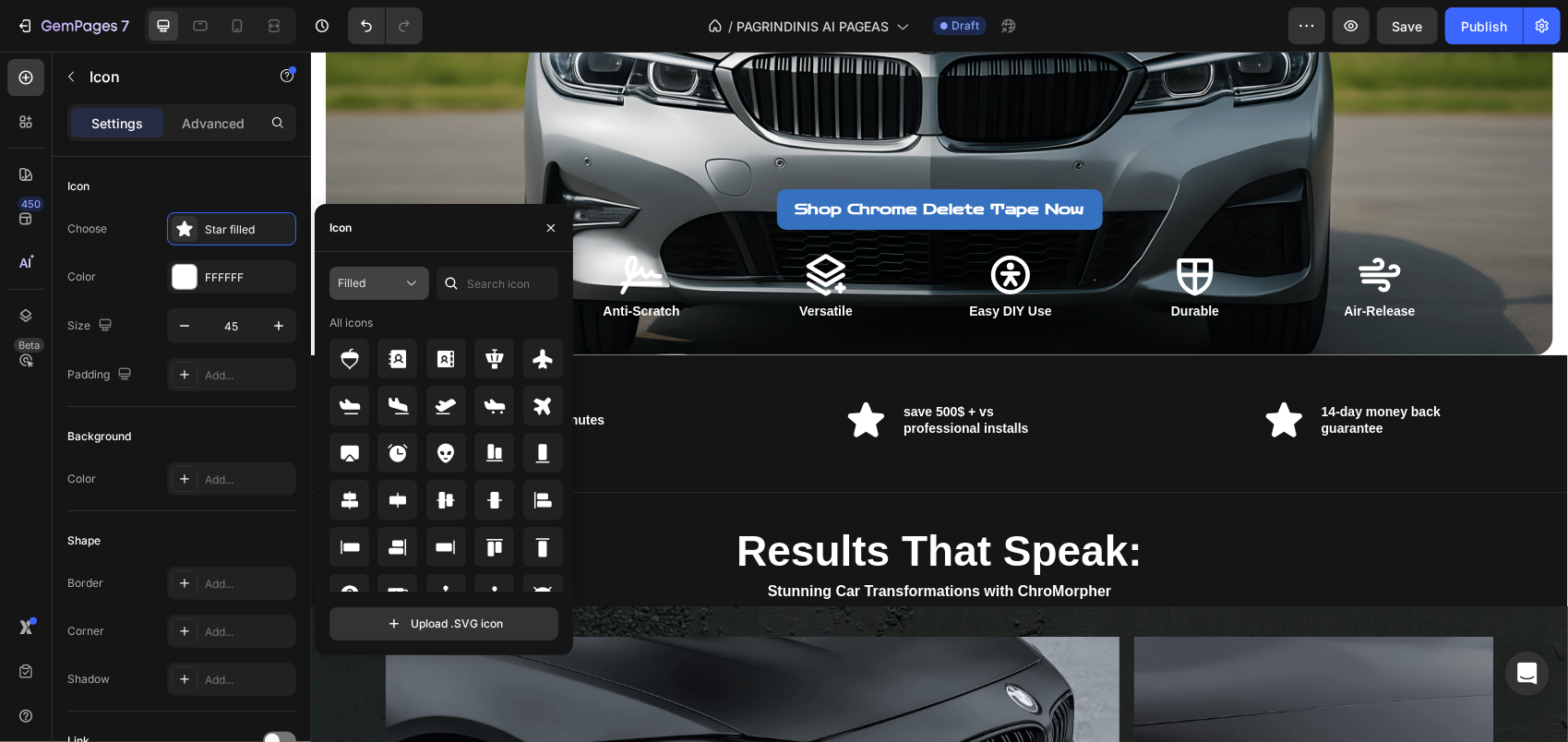
click at [382, 277] on div "Filled" at bounding box center [370, 282] width 64 height 16
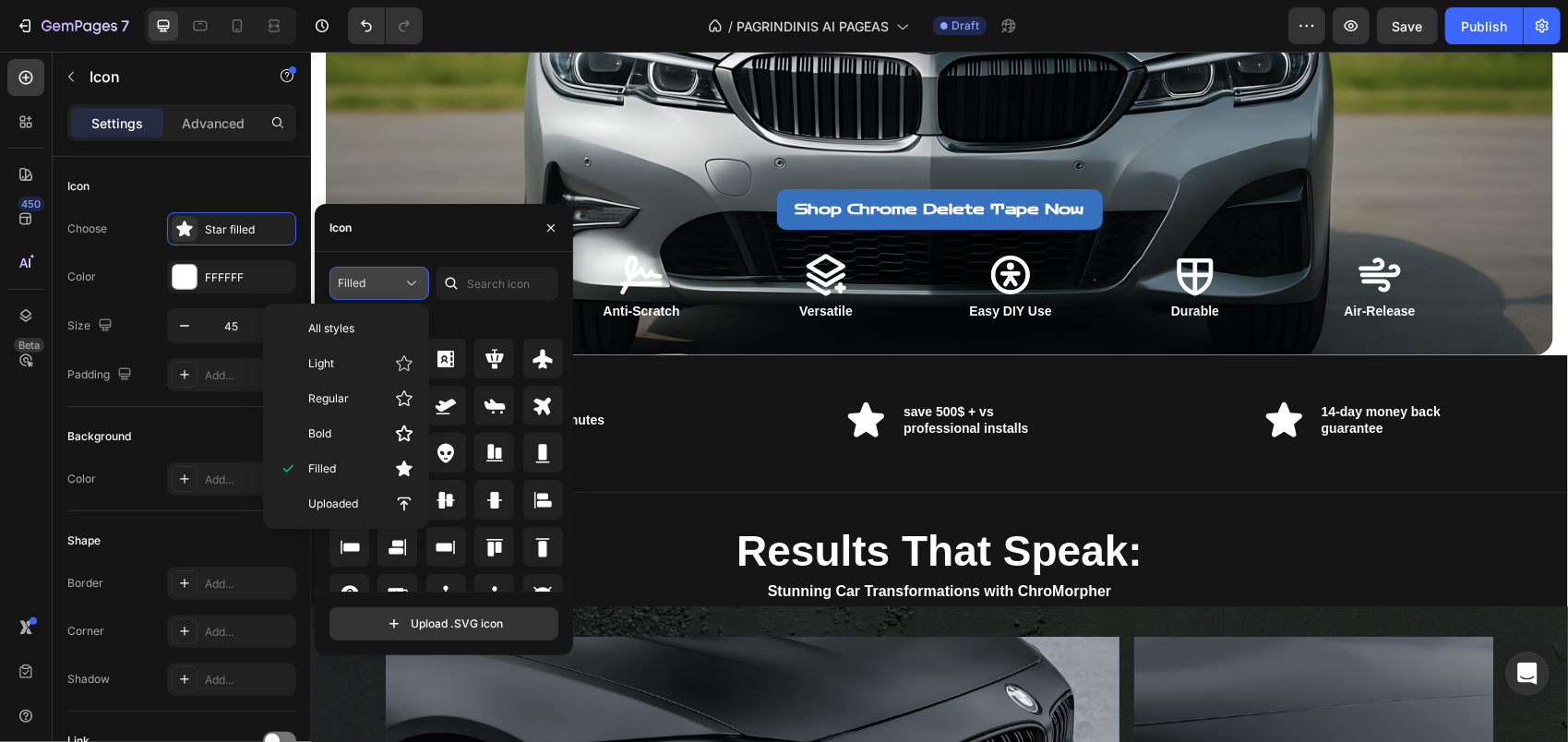
click at [383, 278] on div "Filled" at bounding box center [370, 282] width 64 height 16
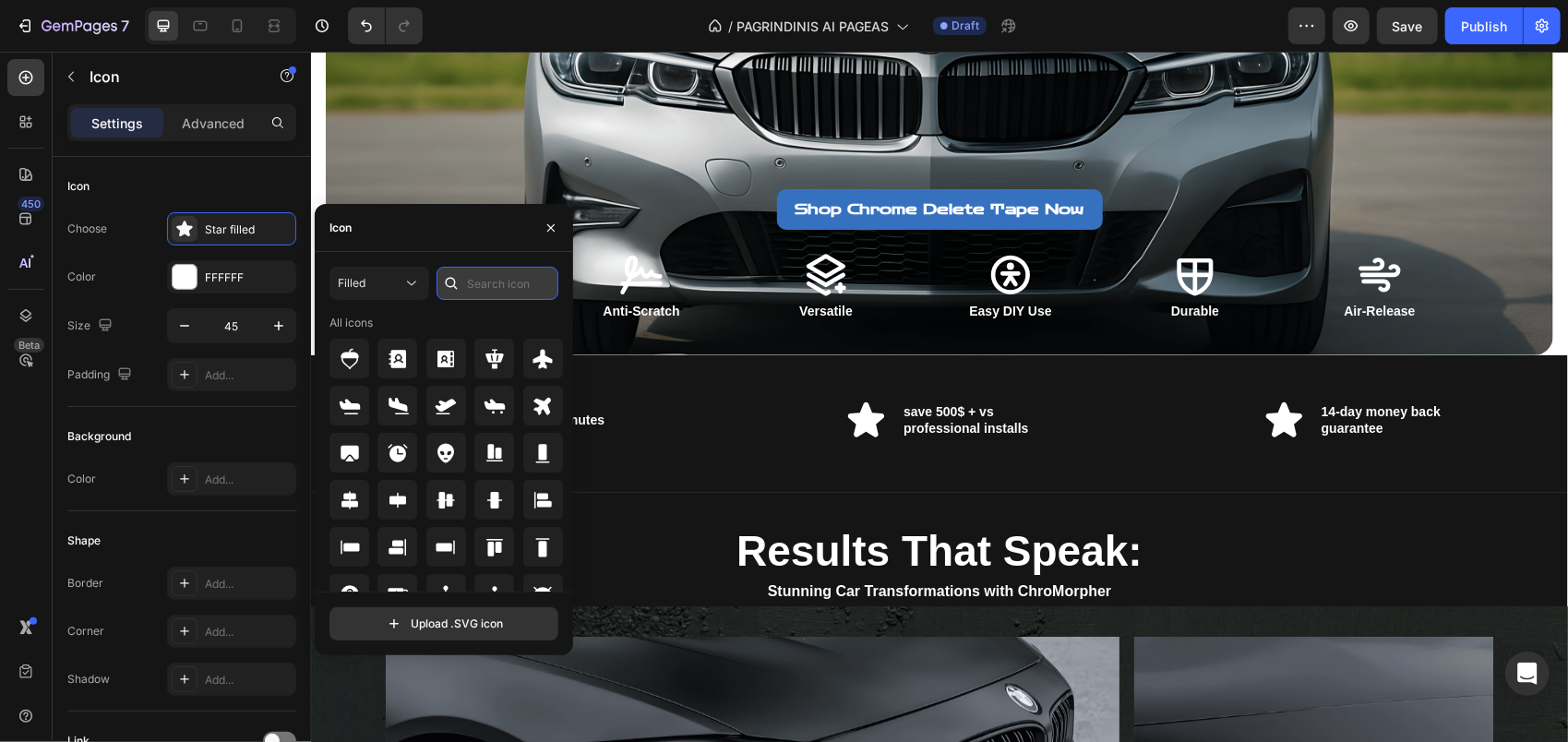
click at [508, 277] on input "text" at bounding box center [497, 283] width 122 height 34
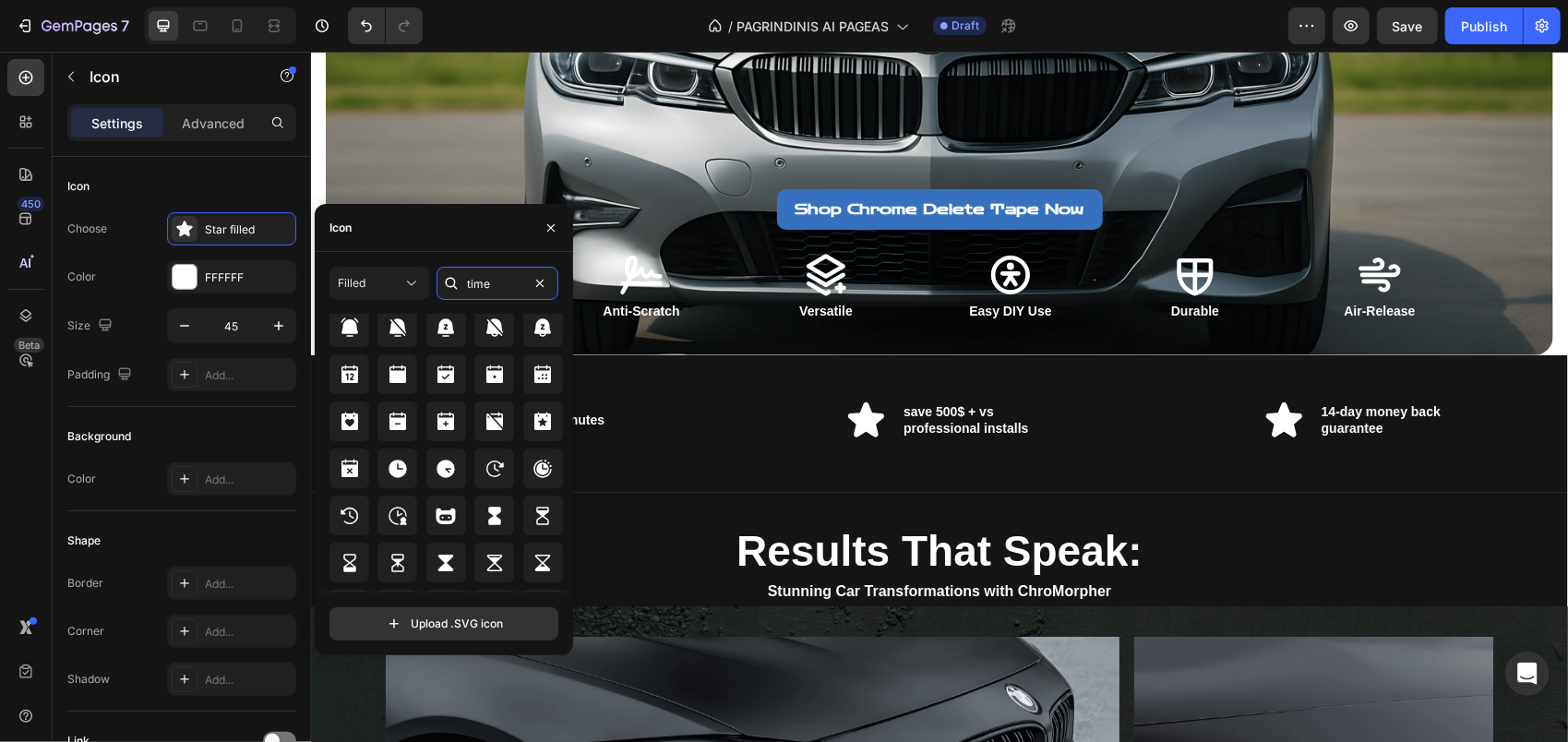
scroll to position [71, 0]
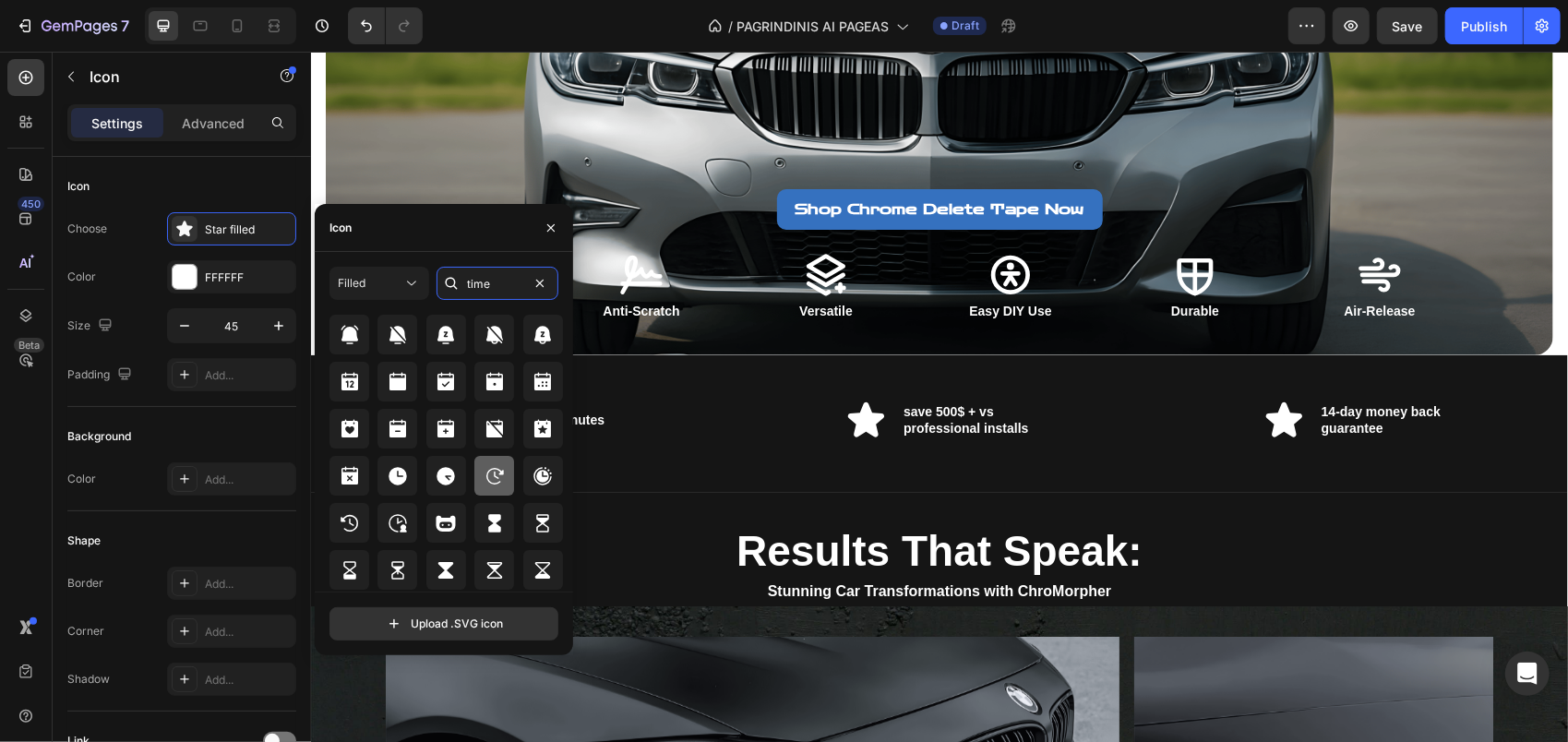
type input "time"
click at [489, 476] on icon at bounding box center [494, 476] width 22 height 22
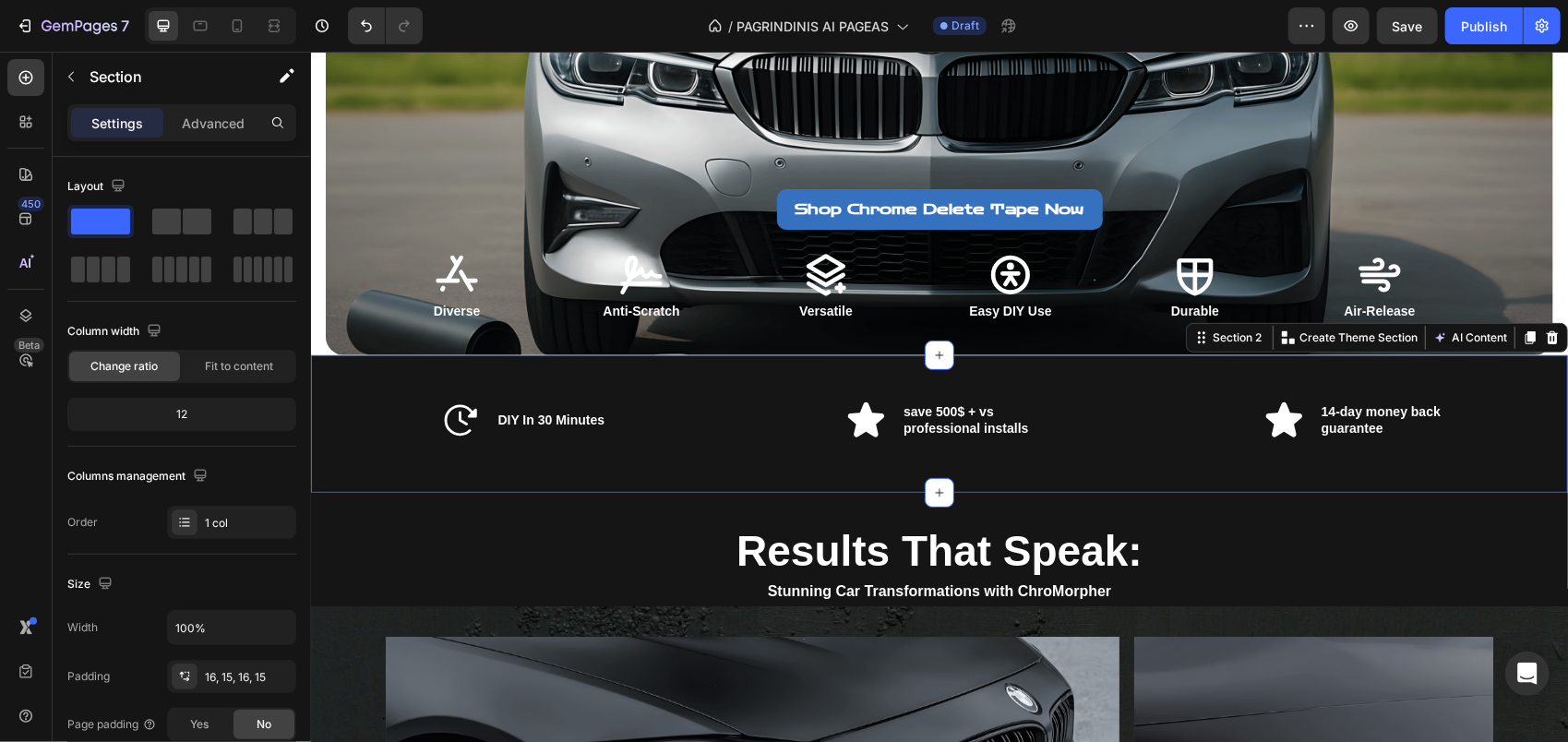
click at [698, 461] on div "Icon dIY in 30 minutes Text Block Row Icon Save 500$ + vs professional installs…" at bounding box center [939, 422] width 1230 height 108
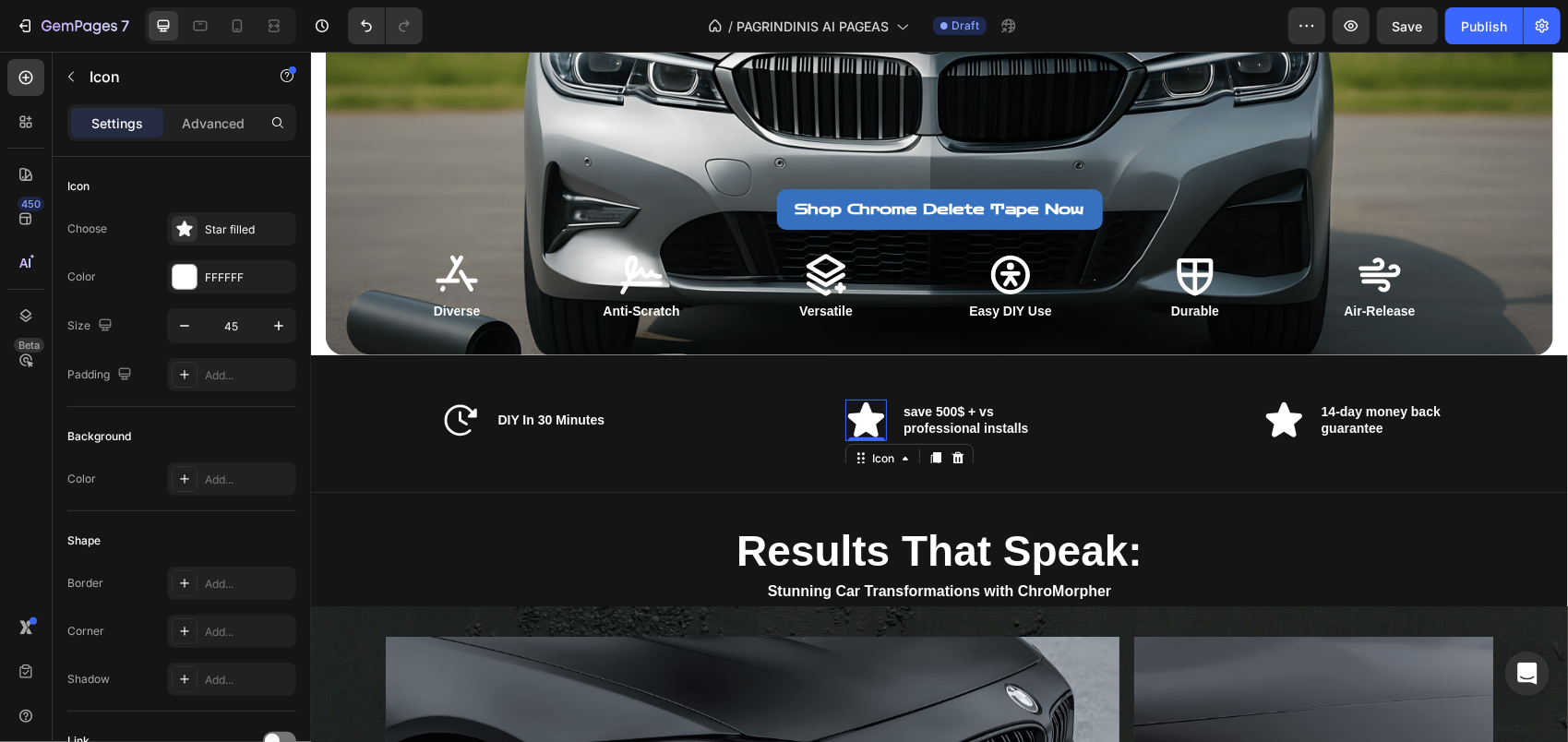
click at [848, 408] on icon at bounding box center [865, 418] width 41 height 41
click at [251, 277] on div "FFFFFF" at bounding box center [232, 277] width 54 height 16
click at [241, 221] on div "Star filled" at bounding box center [248, 229] width 87 height 16
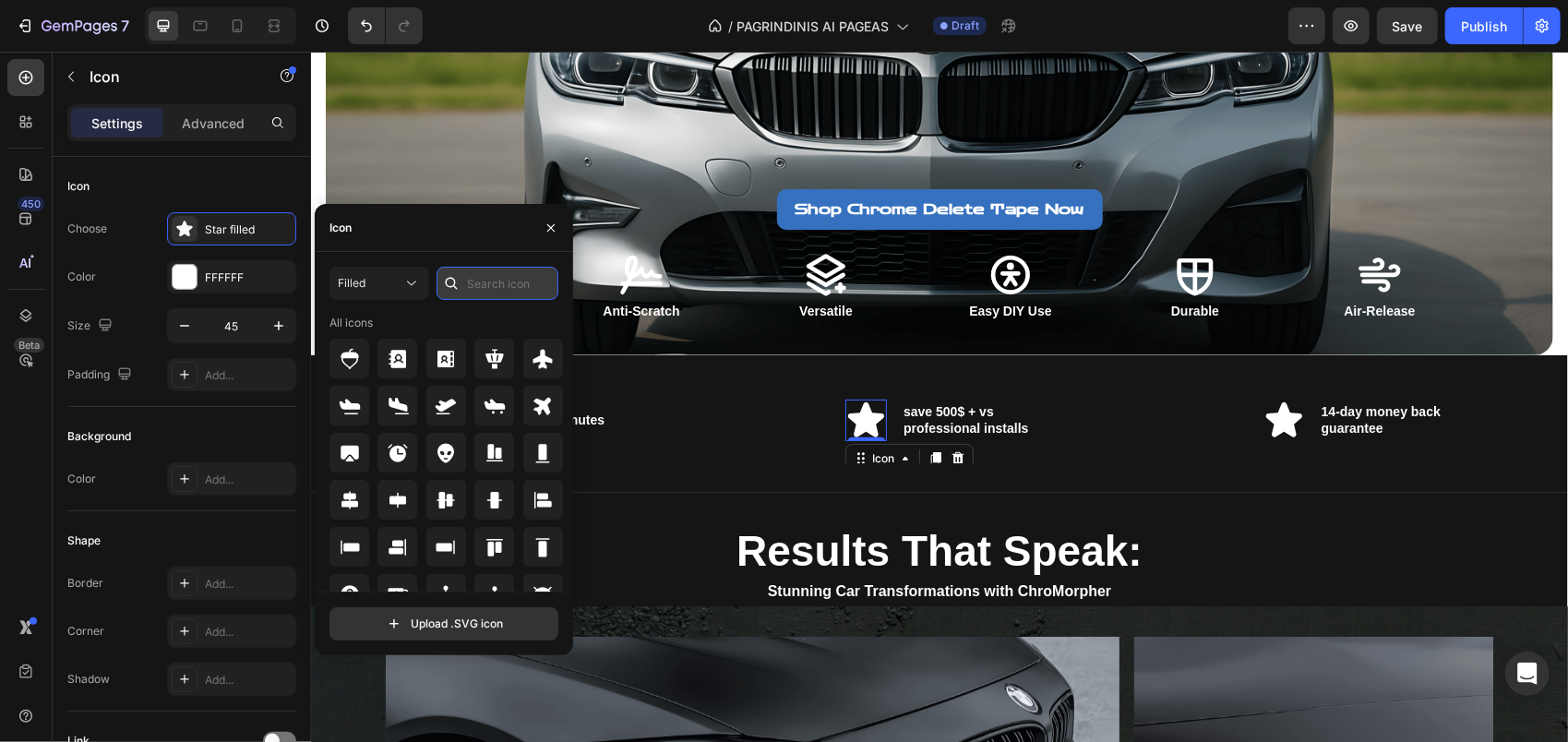
click at [503, 287] on input "text" at bounding box center [497, 283] width 122 height 34
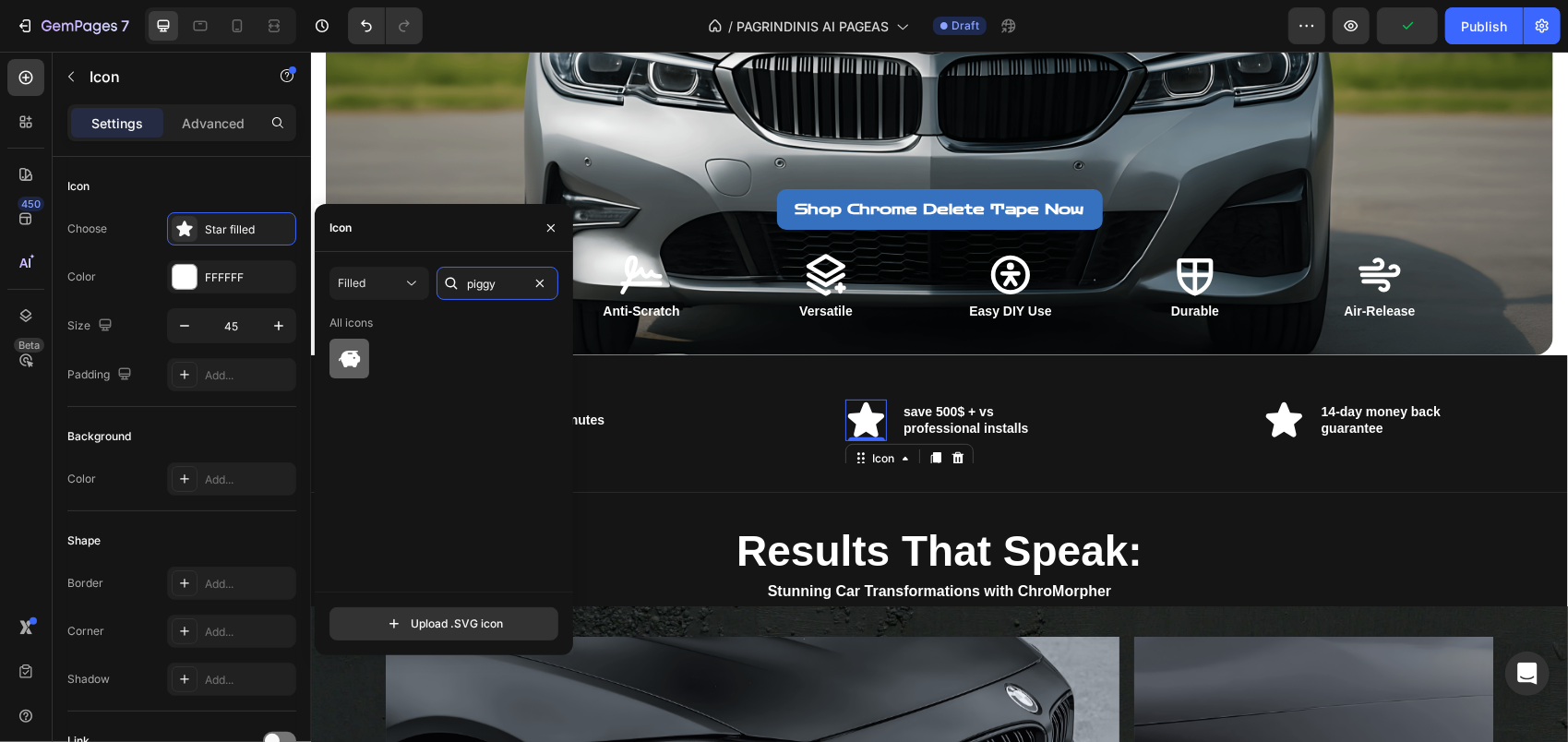
type input "piggy"
click at [357, 358] on icon at bounding box center [350, 358] width 21 height 16
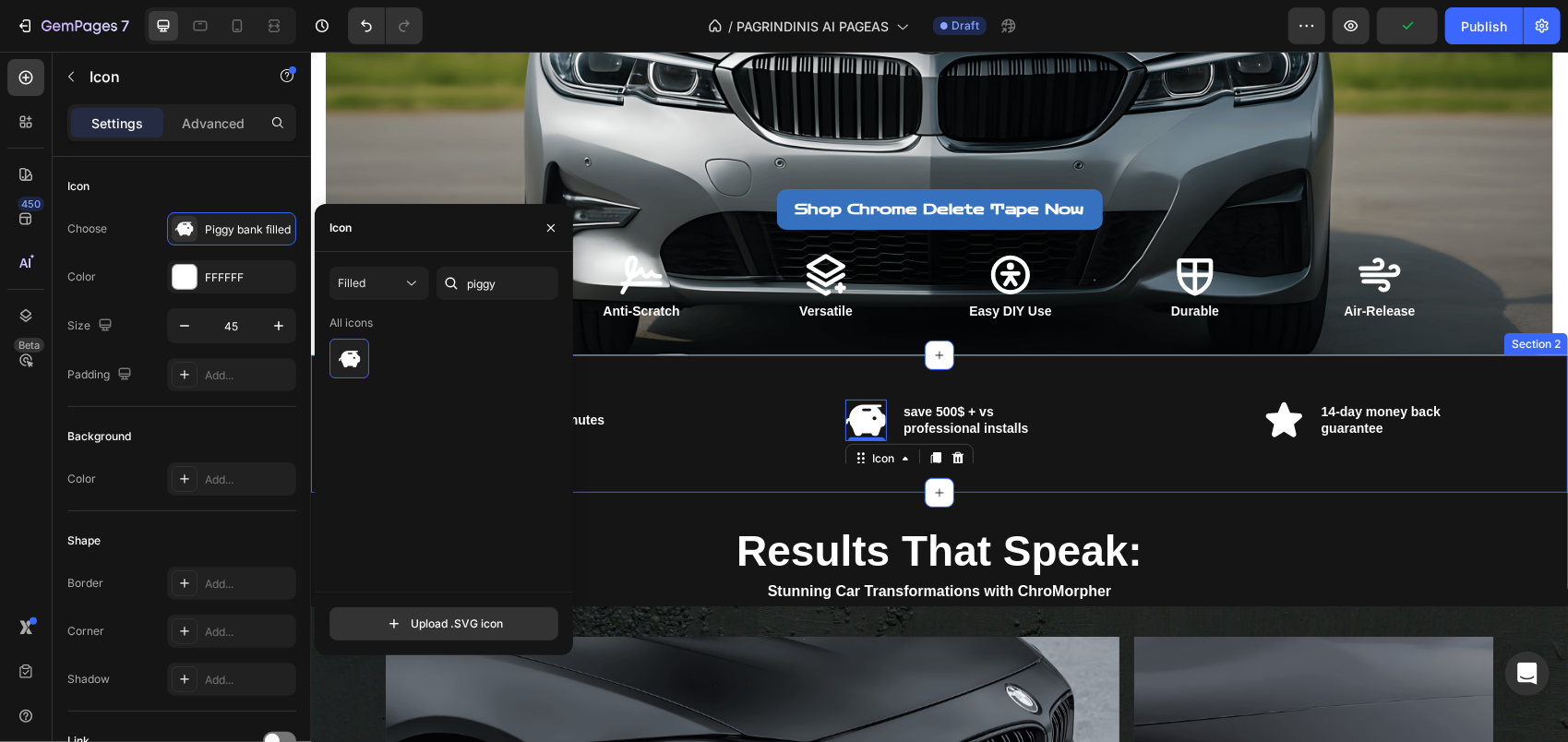
click at [764, 489] on div "Icon dIY in 30 minutes Text Block Row Icon 0 Save 500$ + vs professional instal…" at bounding box center [939, 423] width 1258 height 138
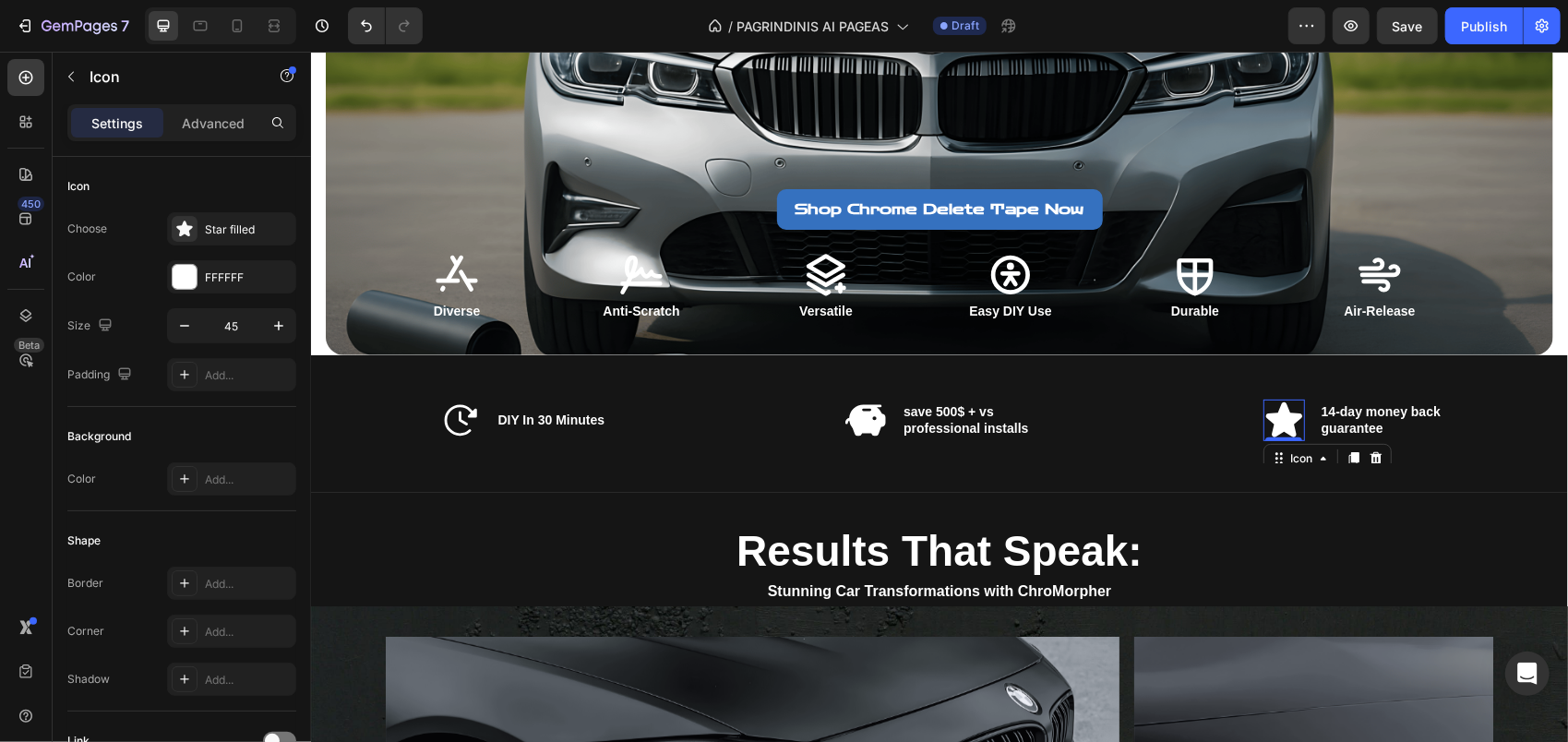
click at [1279, 416] on icon at bounding box center [1284, 417] width 36 height 35
click at [249, 218] on div "Star filled" at bounding box center [231, 229] width 129 height 34
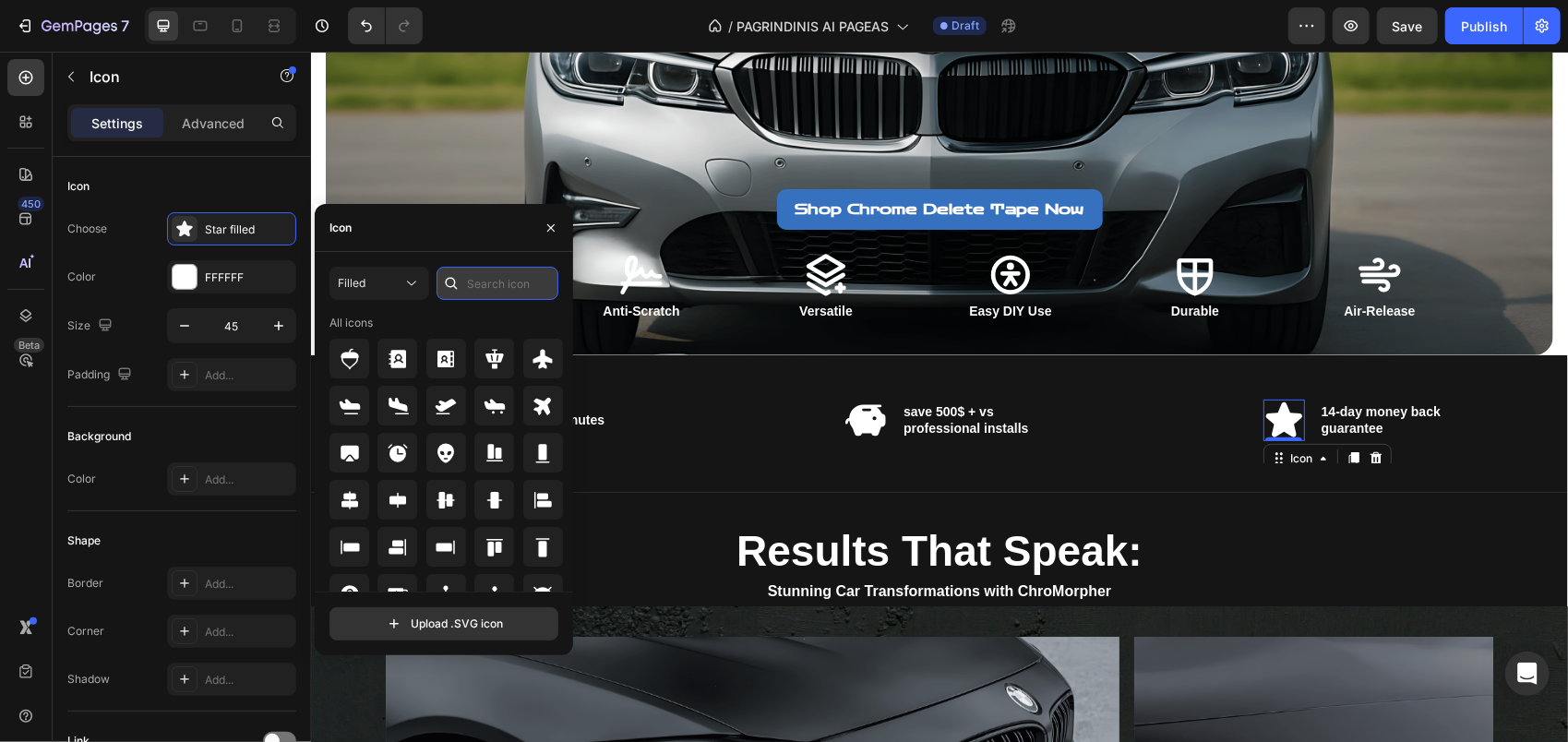
click at [513, 284] on input "text" at bounding box center [497, 283] width 122 height 34
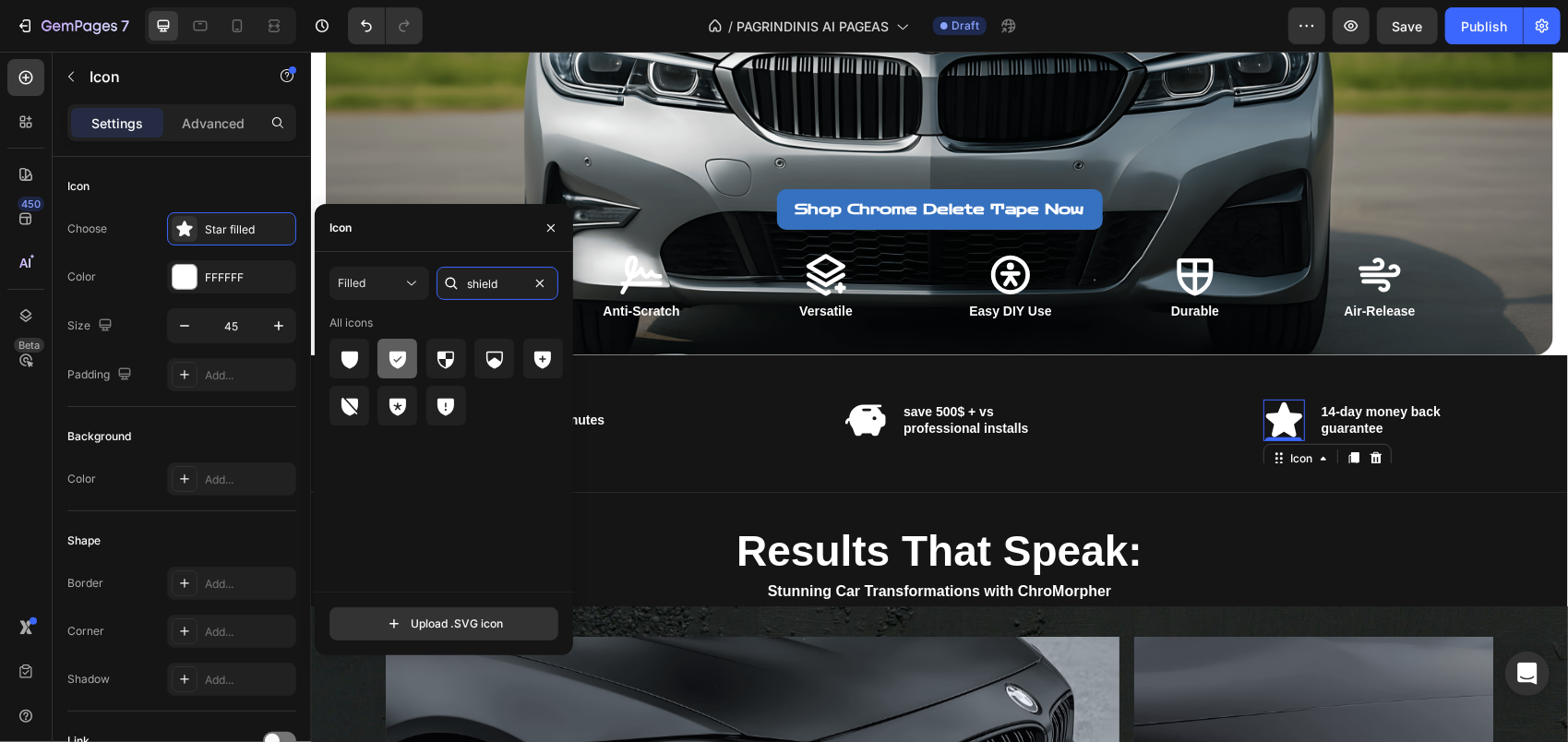
type input "shield"
click at [405, 358] on icon at bounding box center [398, 360] width 16 height 17
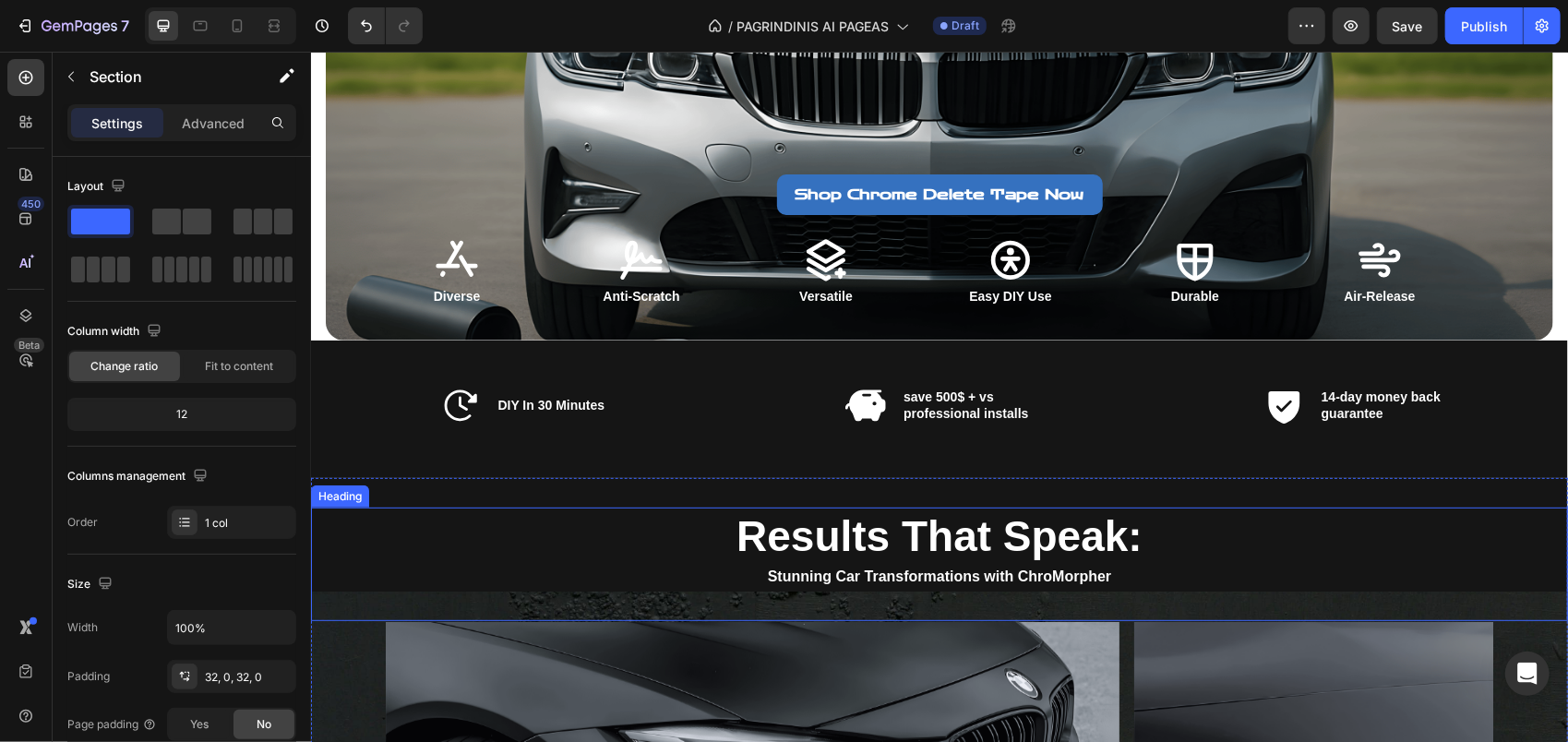
scroll to position [369, 0]
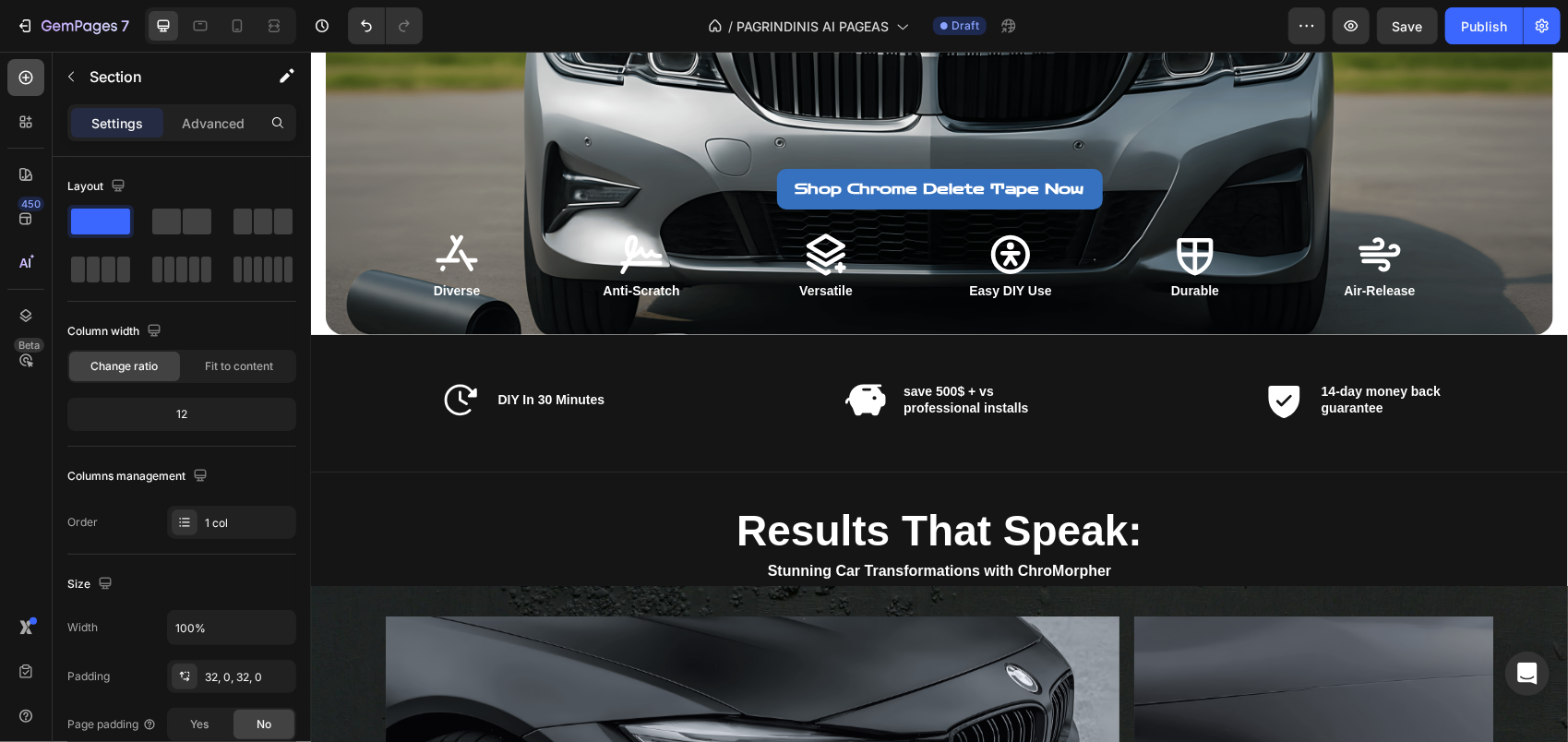
click at [24, 81] on icon at bounding box center [25, 77] width 18 height 18
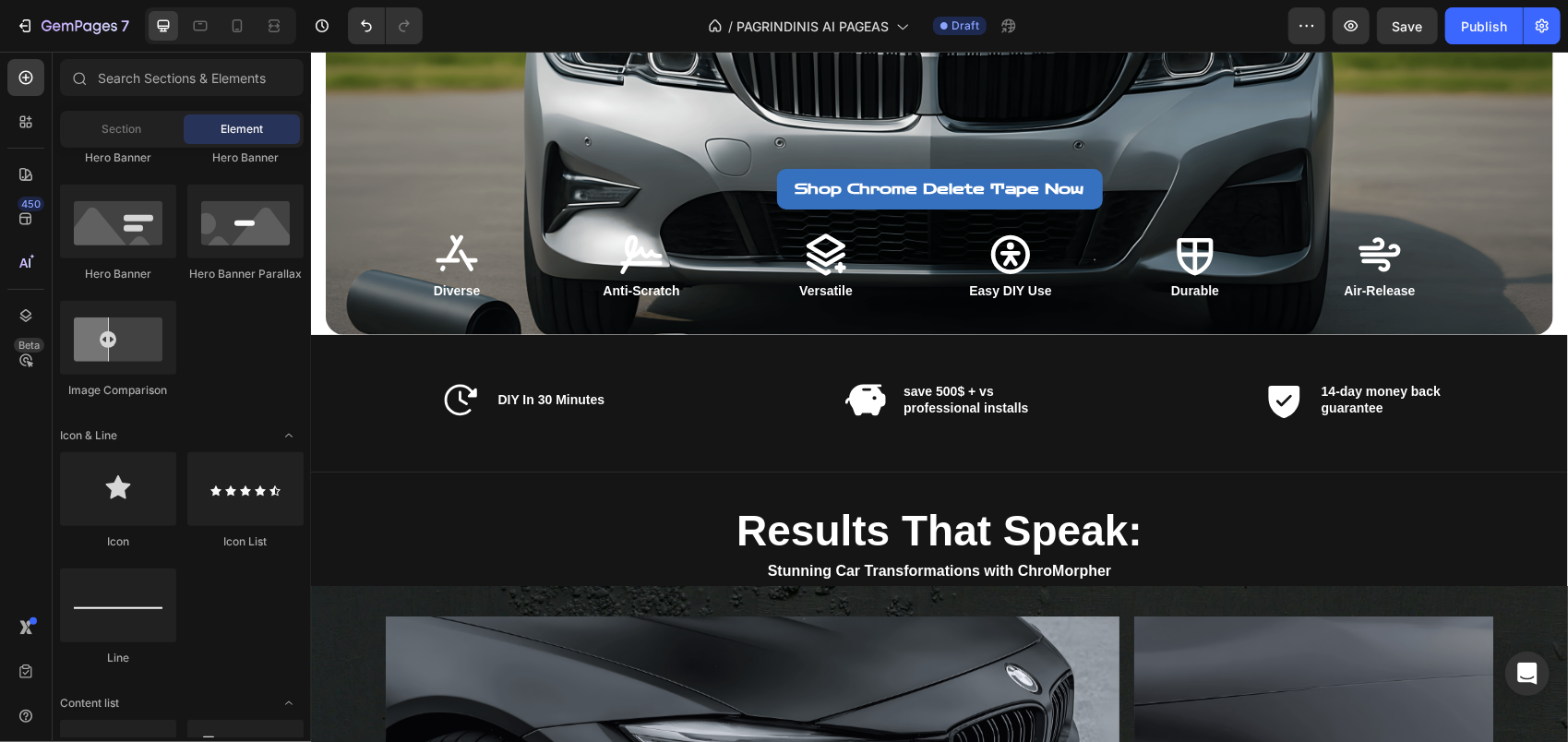
click at [125, 112] on div "Section Element" at bounding box center [182, 129] width 243 height 37
click at [125, 124] on span "Section" at bounding box center [122, 128] width 39 height 16
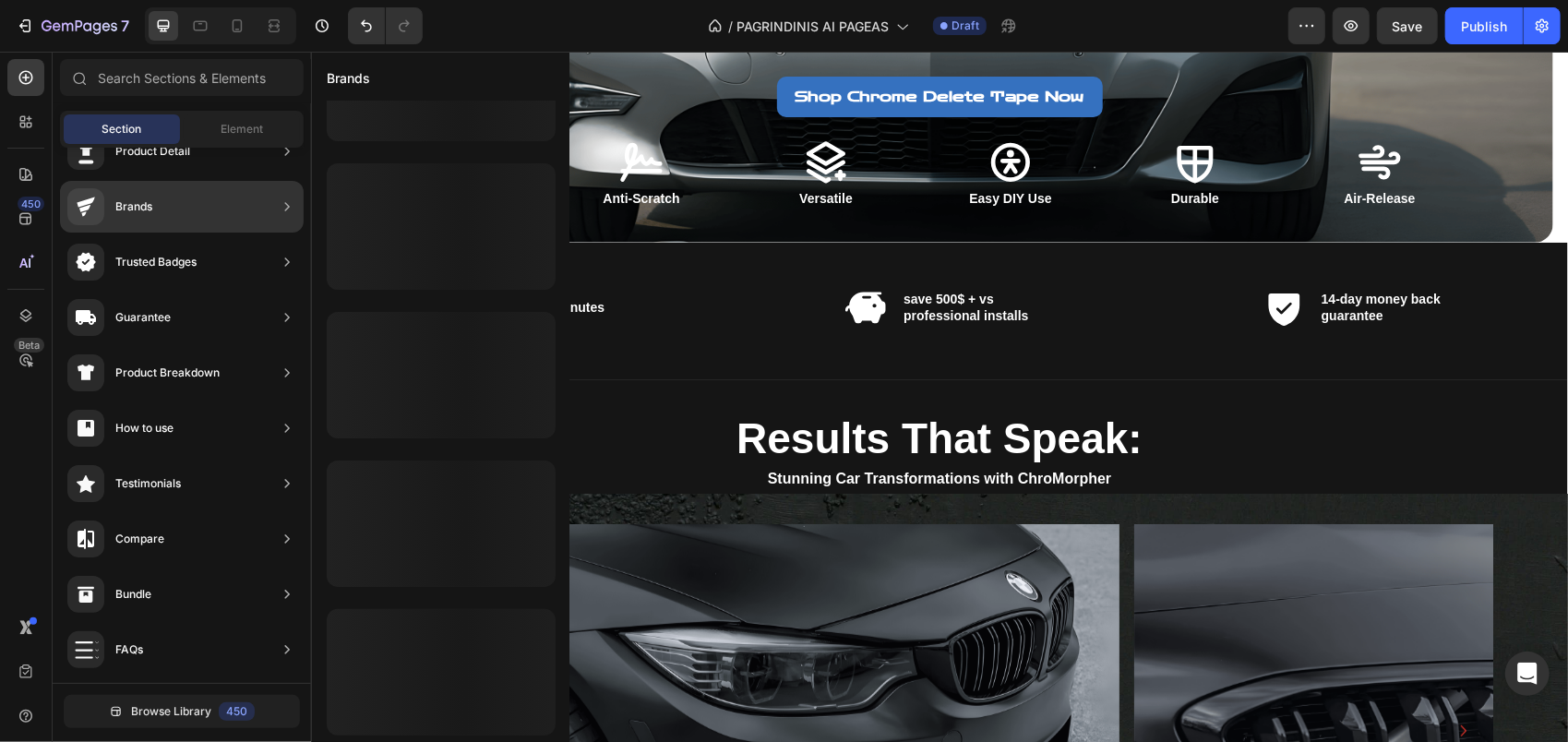
scroll to position [0, 0]
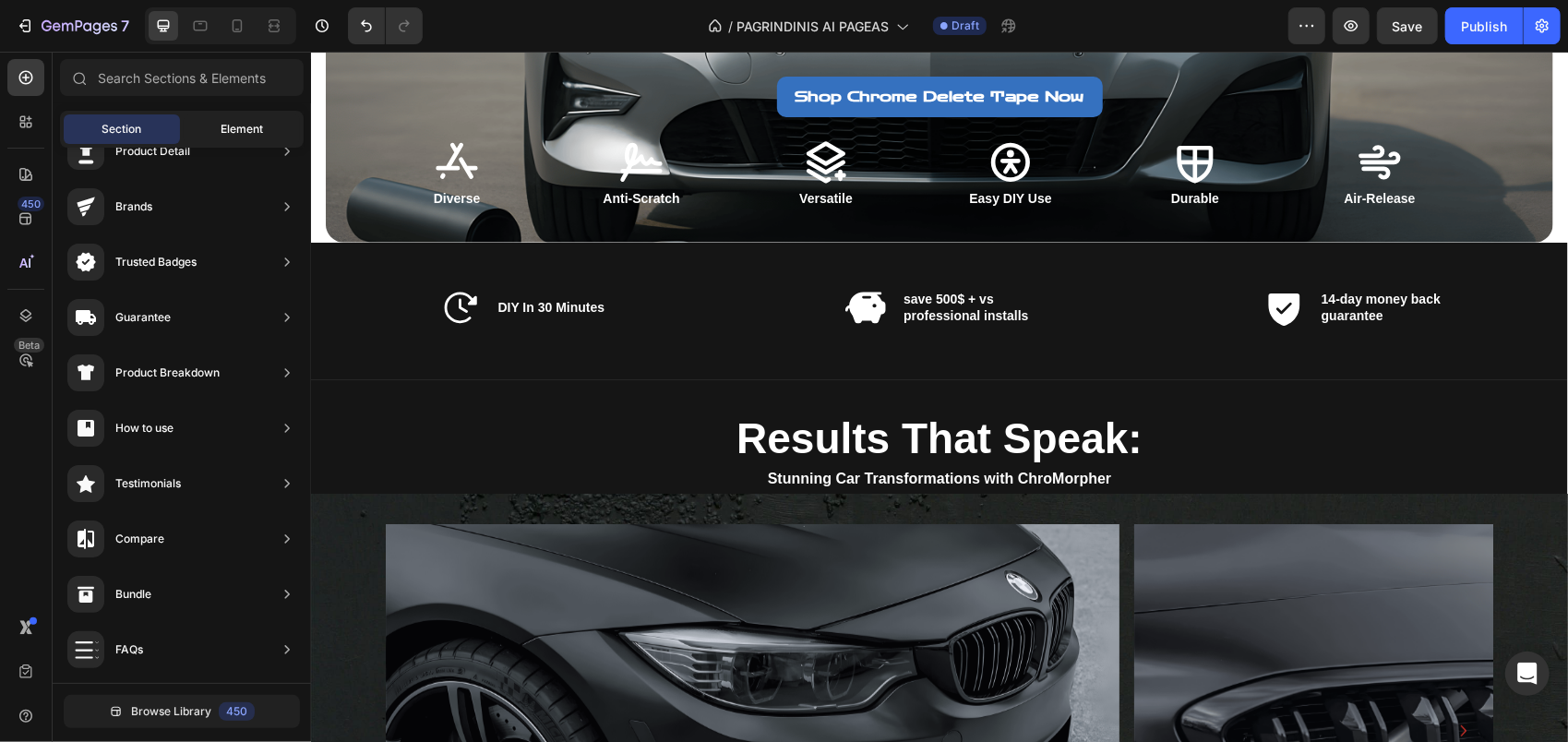
click at [219, 125] on div "Element" at bounding box center [241, 129] width 116 height 30
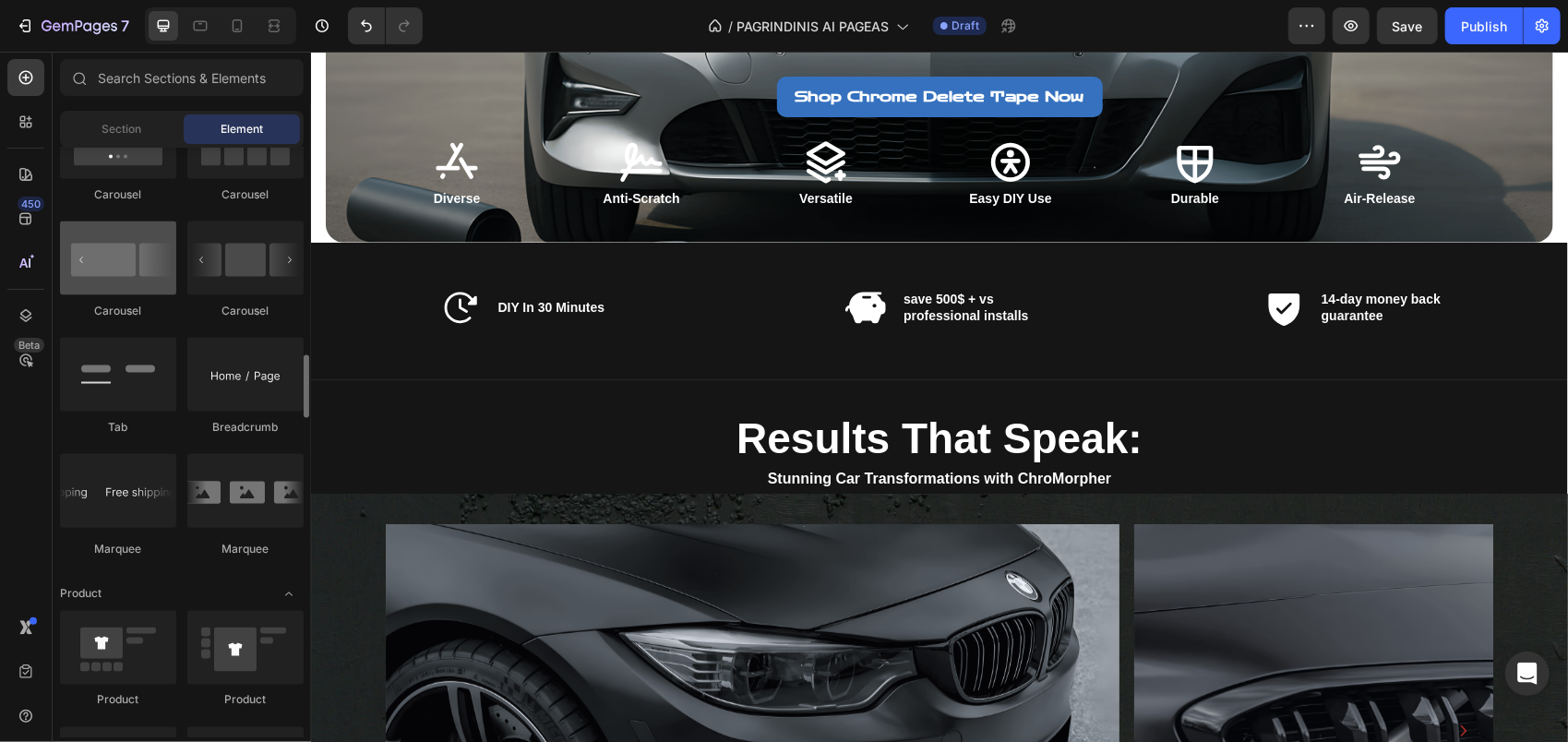
scroll to position [1834, 0]
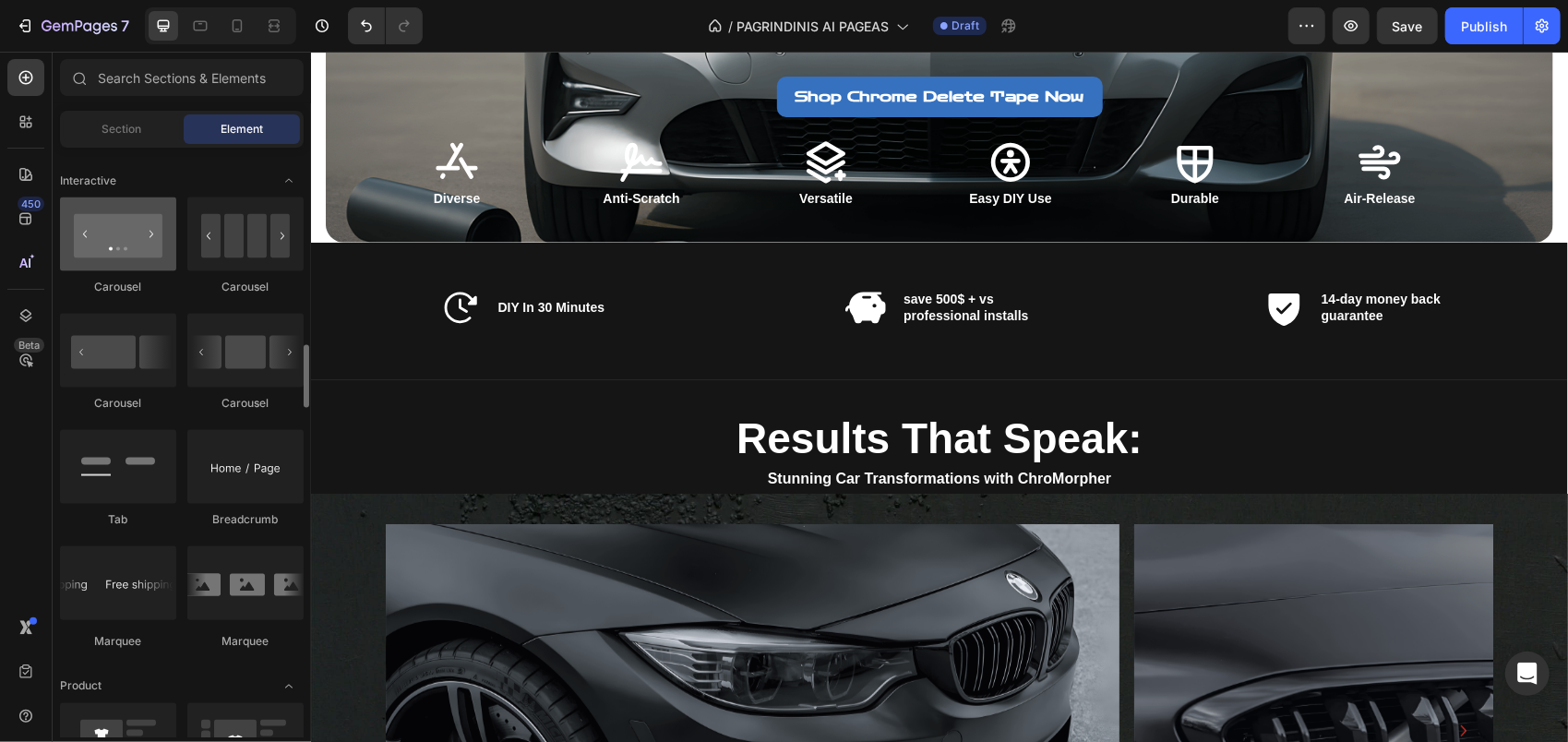
click at [133, 257] on div at bounding box center [118, 234] width 116 height 74
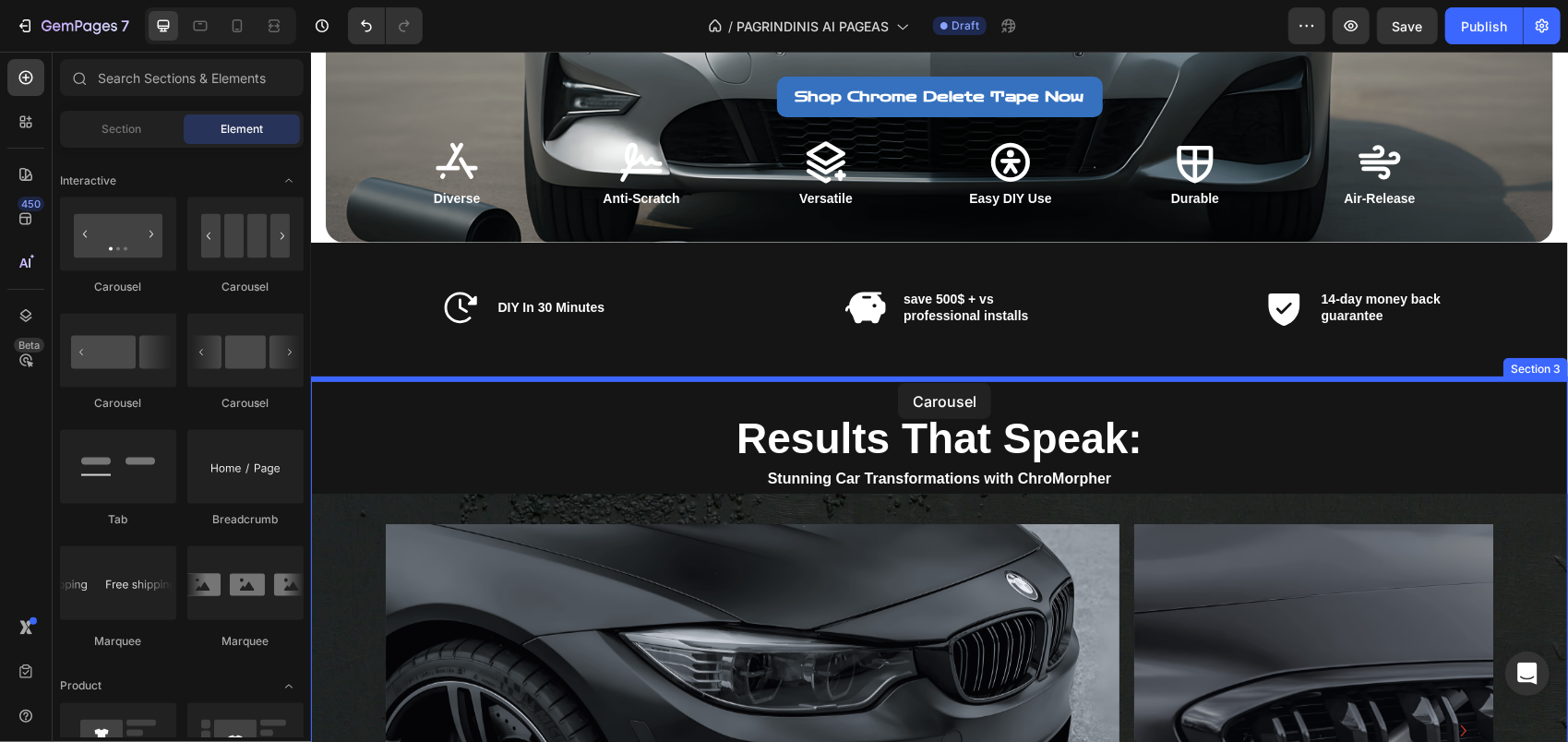
drag, startPoint x: 428, startPoint y: 287, endPoint x: 898, endPoint y: 382, distance: 479.5
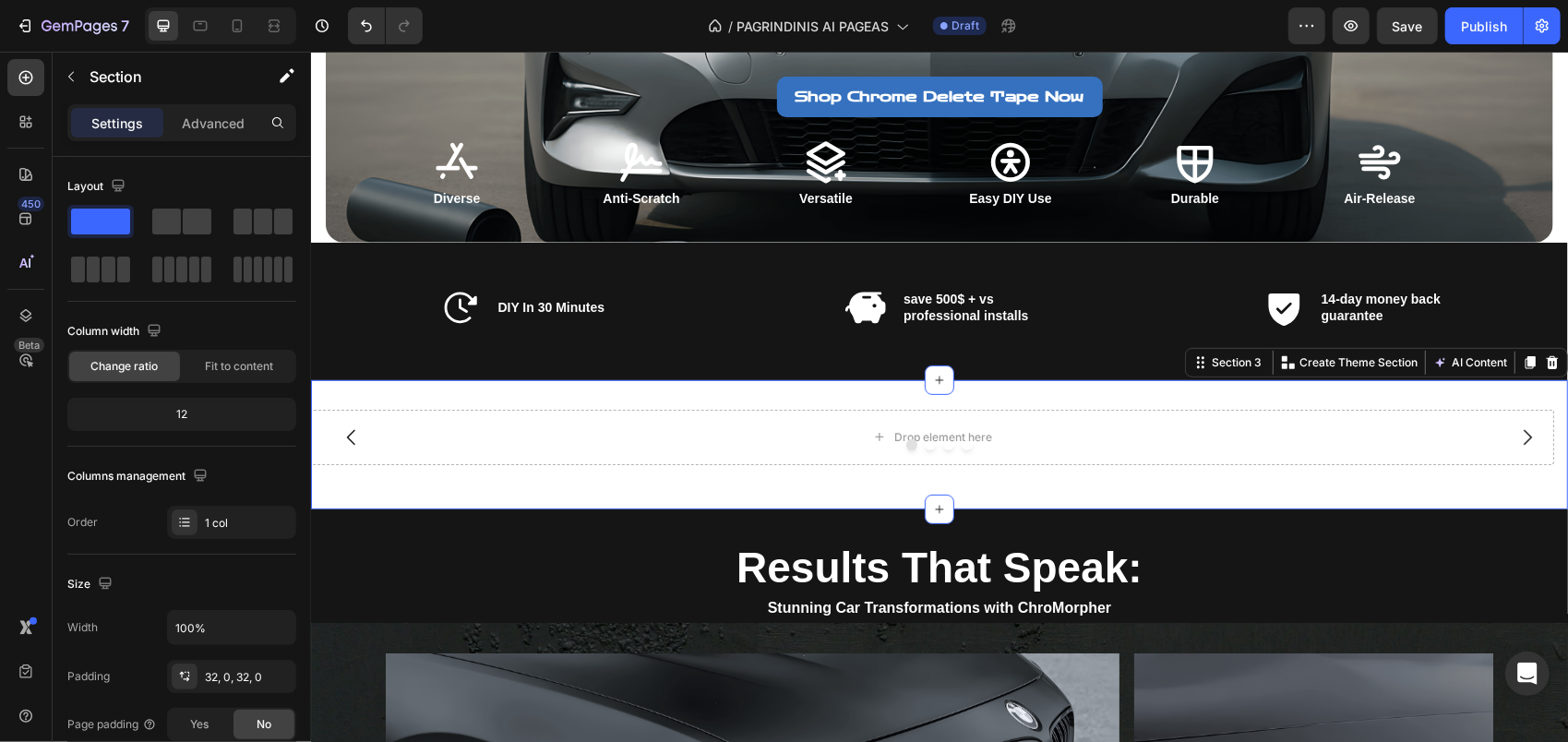
click at [344, 496] on div "Drop element here Drop element here Drop element here Drop element here Carouse…" at bounding box center [939, 443] width 1258 height 129
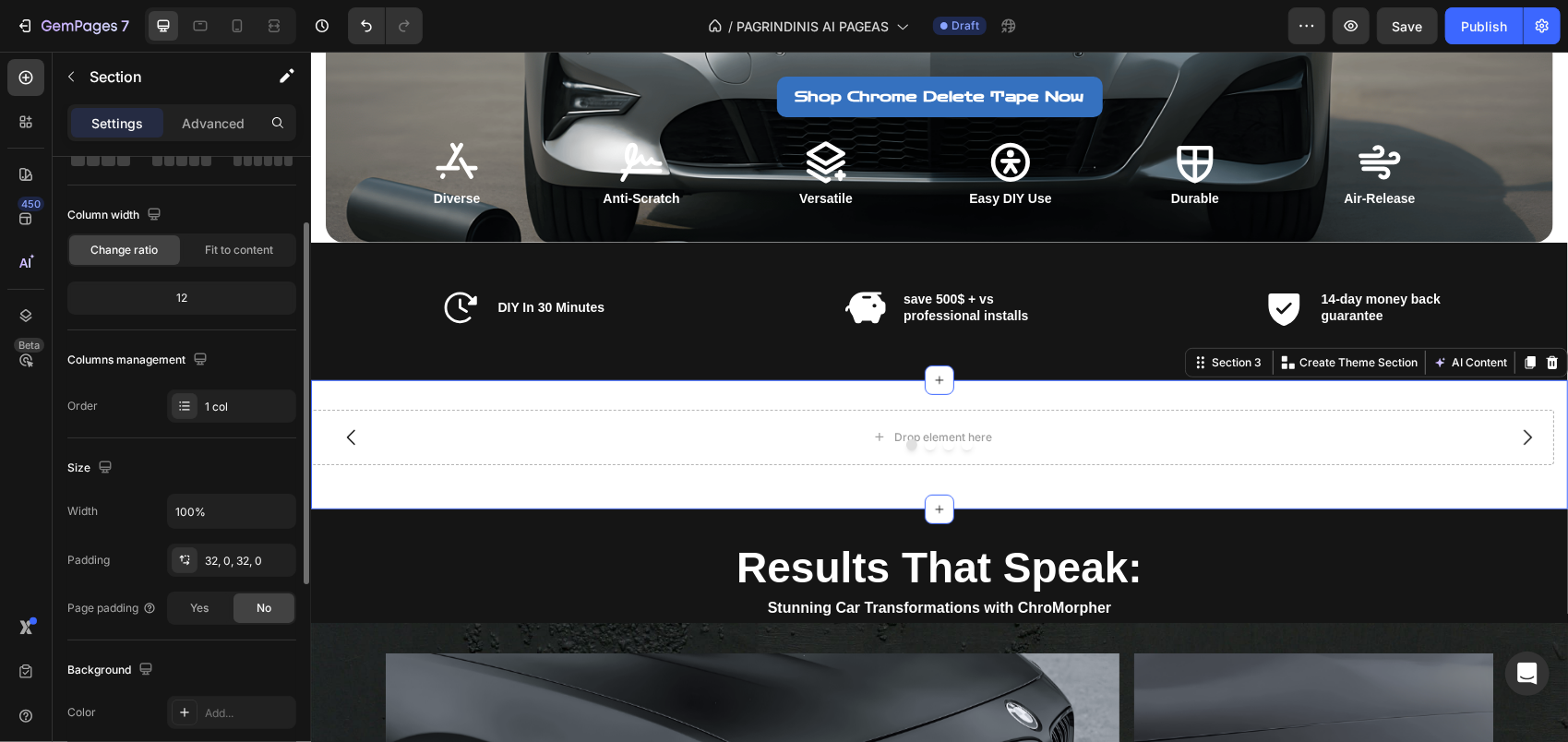
scroll to position [0, 0]
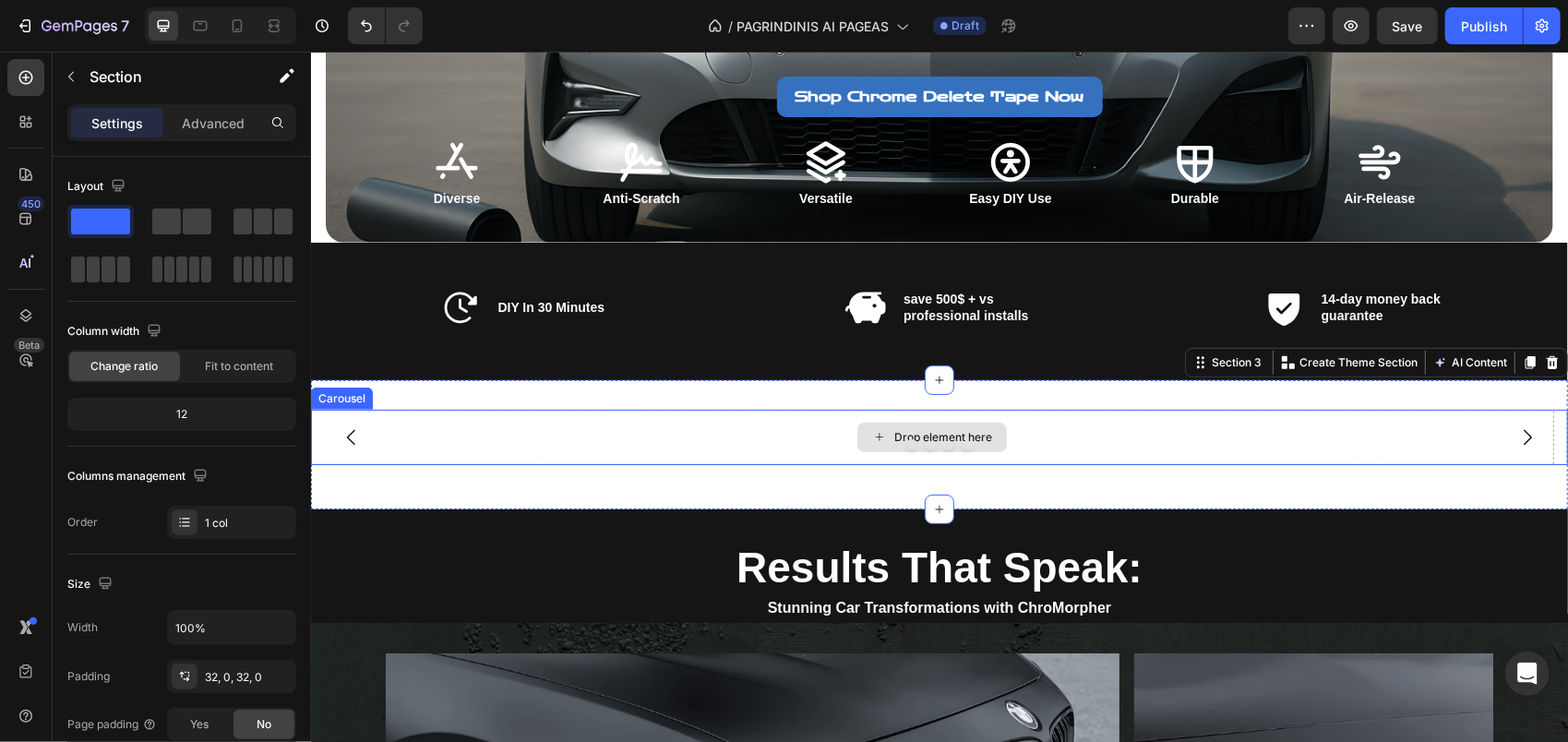
click at [502, 424] on div "Drop element here" at bounding box center [932, 437] width 1243 height 56
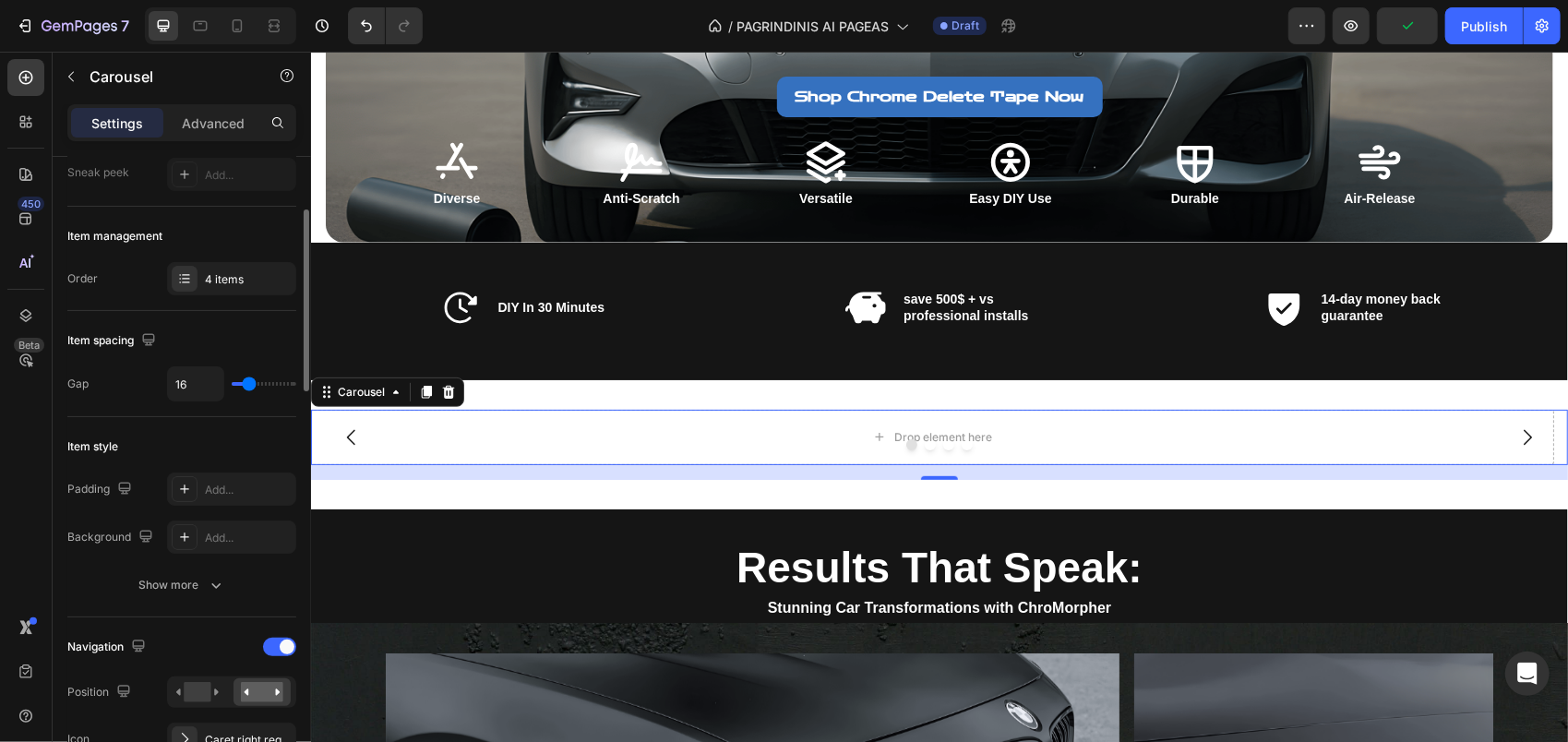
scroll to position [277, 0]
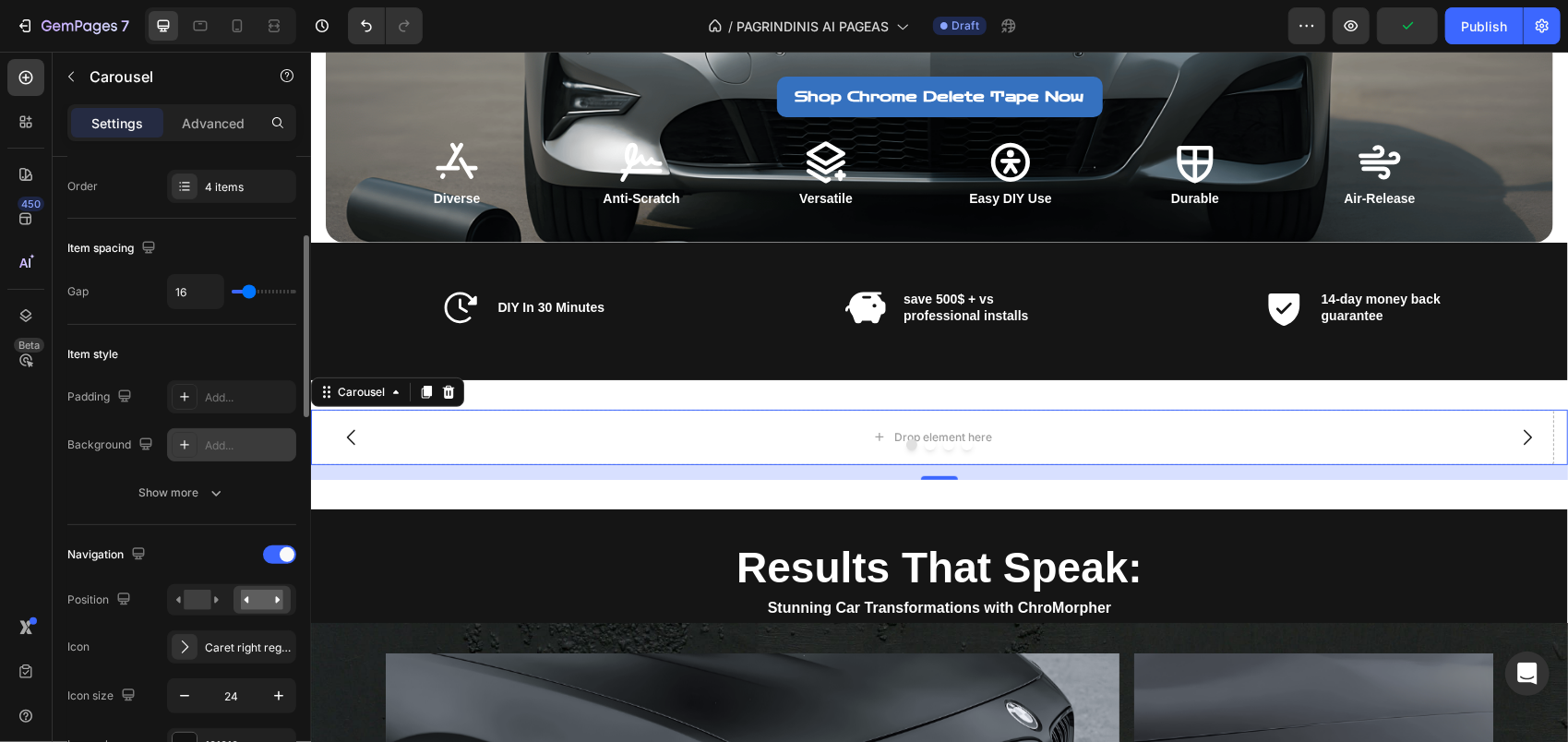
click at [229, 442] on div "Add..." at bounding box center [248, 445] width 87 height 16
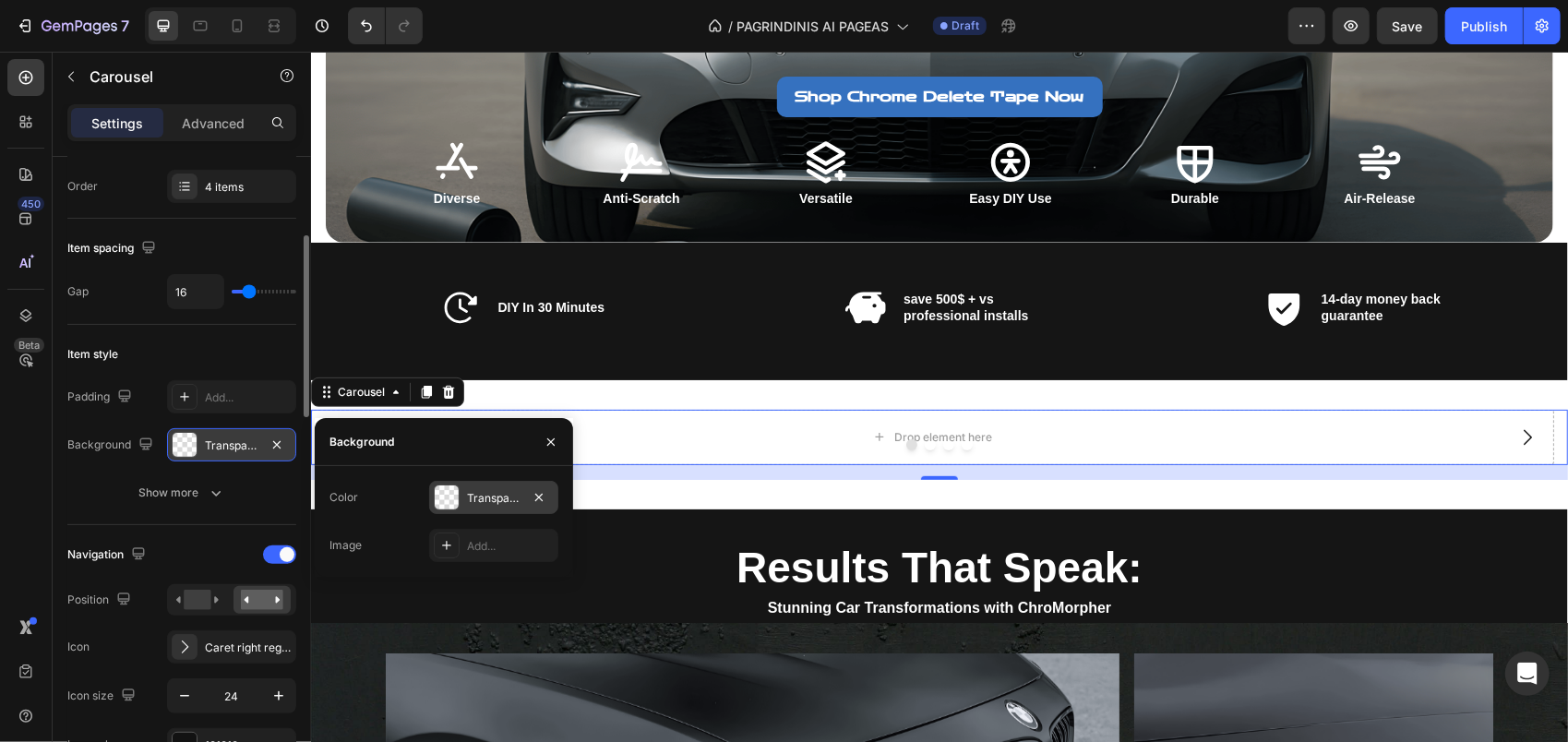
click at [467, 491] on div "Transparent" at bounding box center [494, 498] width 54 height 16
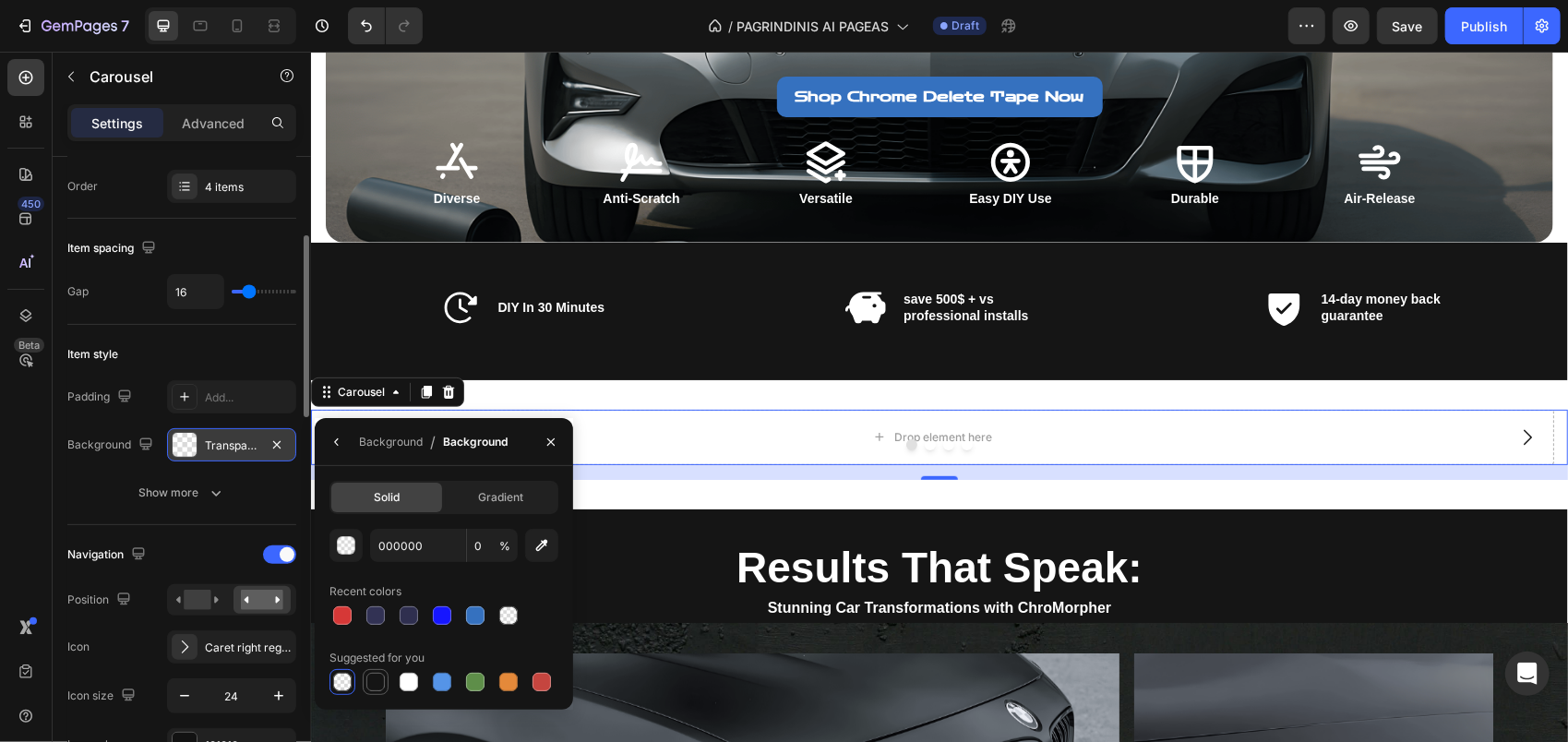
click at [378, 687] on div at bounding box center [375, 682] width 18 height 18
type input "151515"
type input "100"
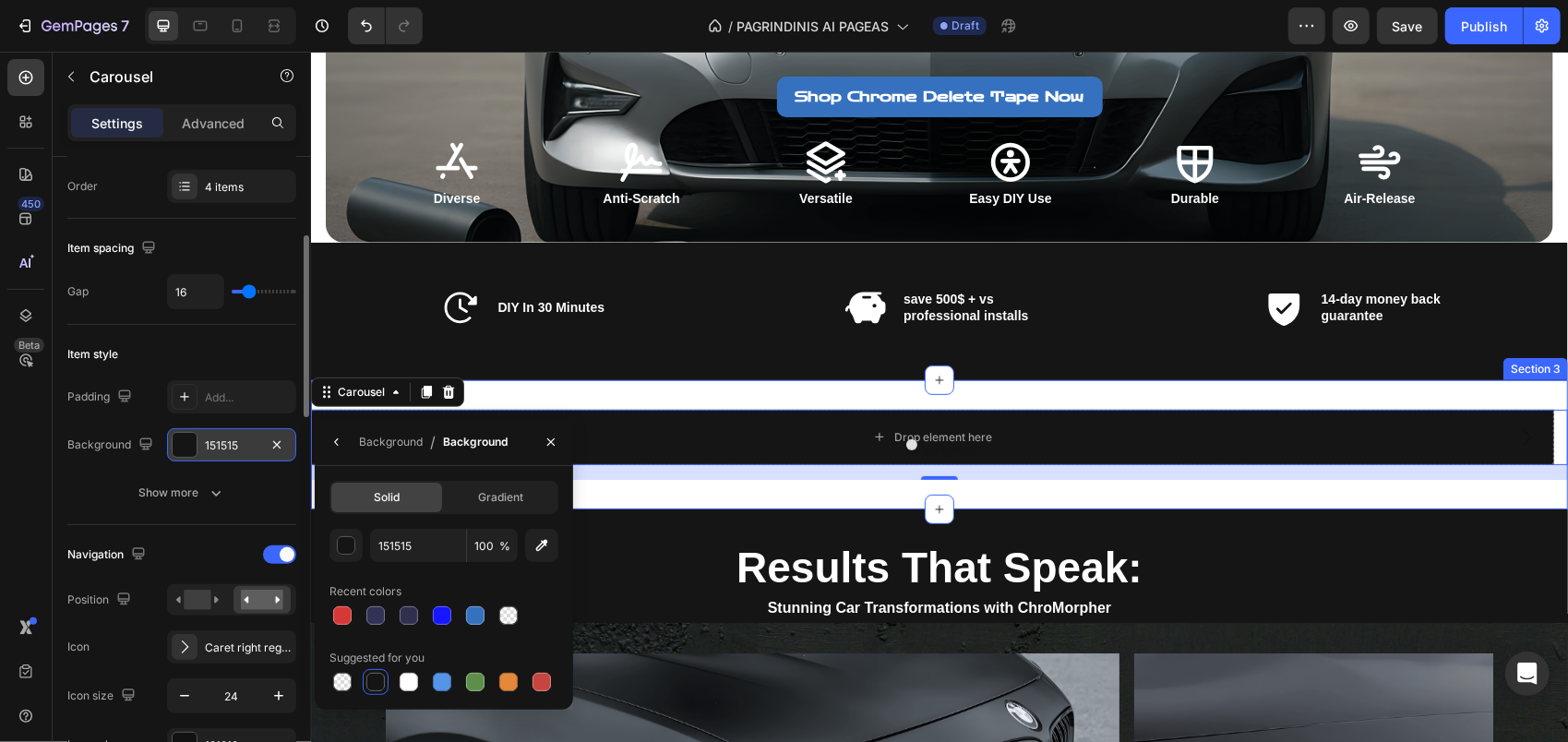
click at [656, 391] on div "Drop element here Drop element here Drop element here Drop element here Carouse…" at bounding box center [939, 443] width 1258 height 129
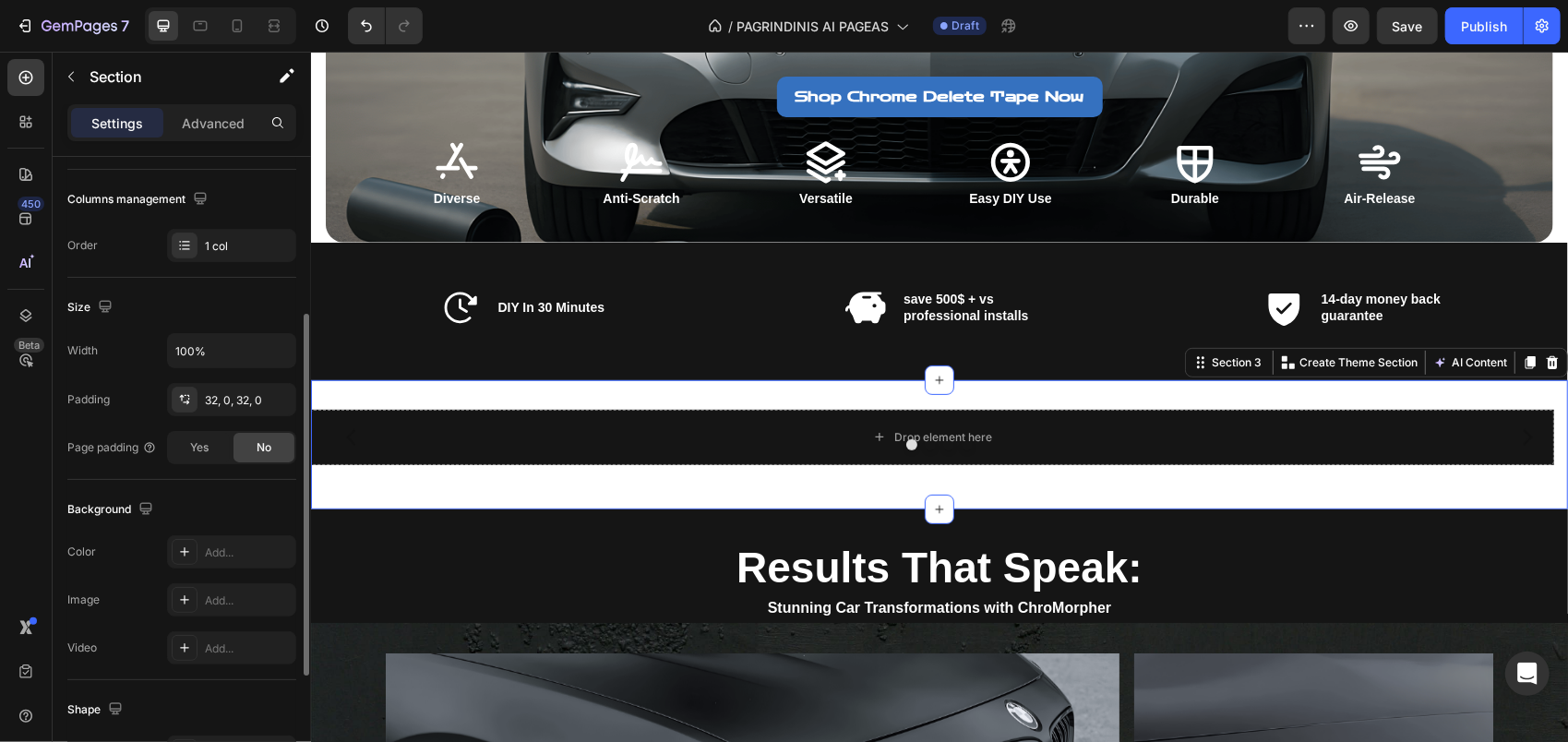
scroll to position [485, 0]
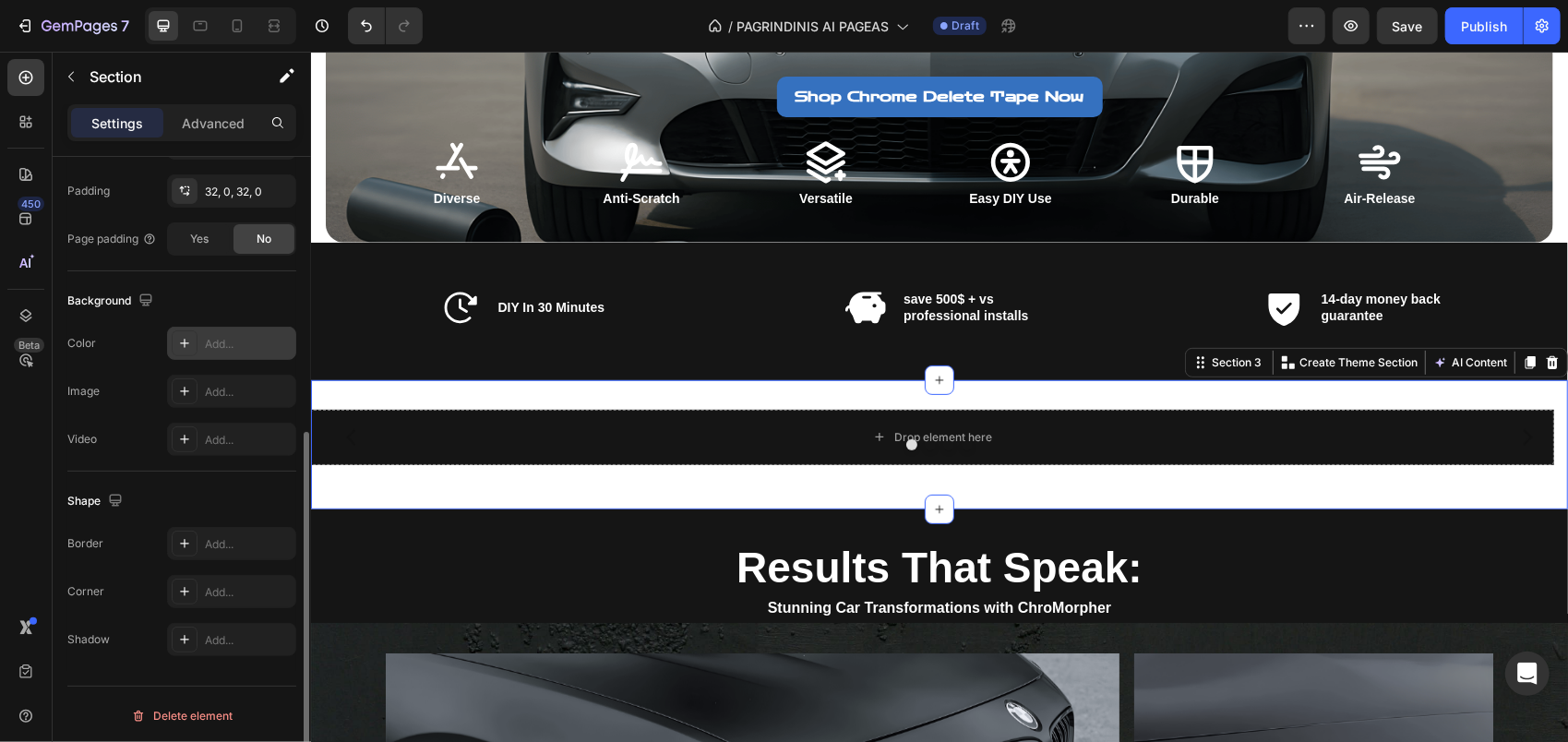
click at [235, 342] on div "Add..." at bounding box center [248, 344] width 87 height 16
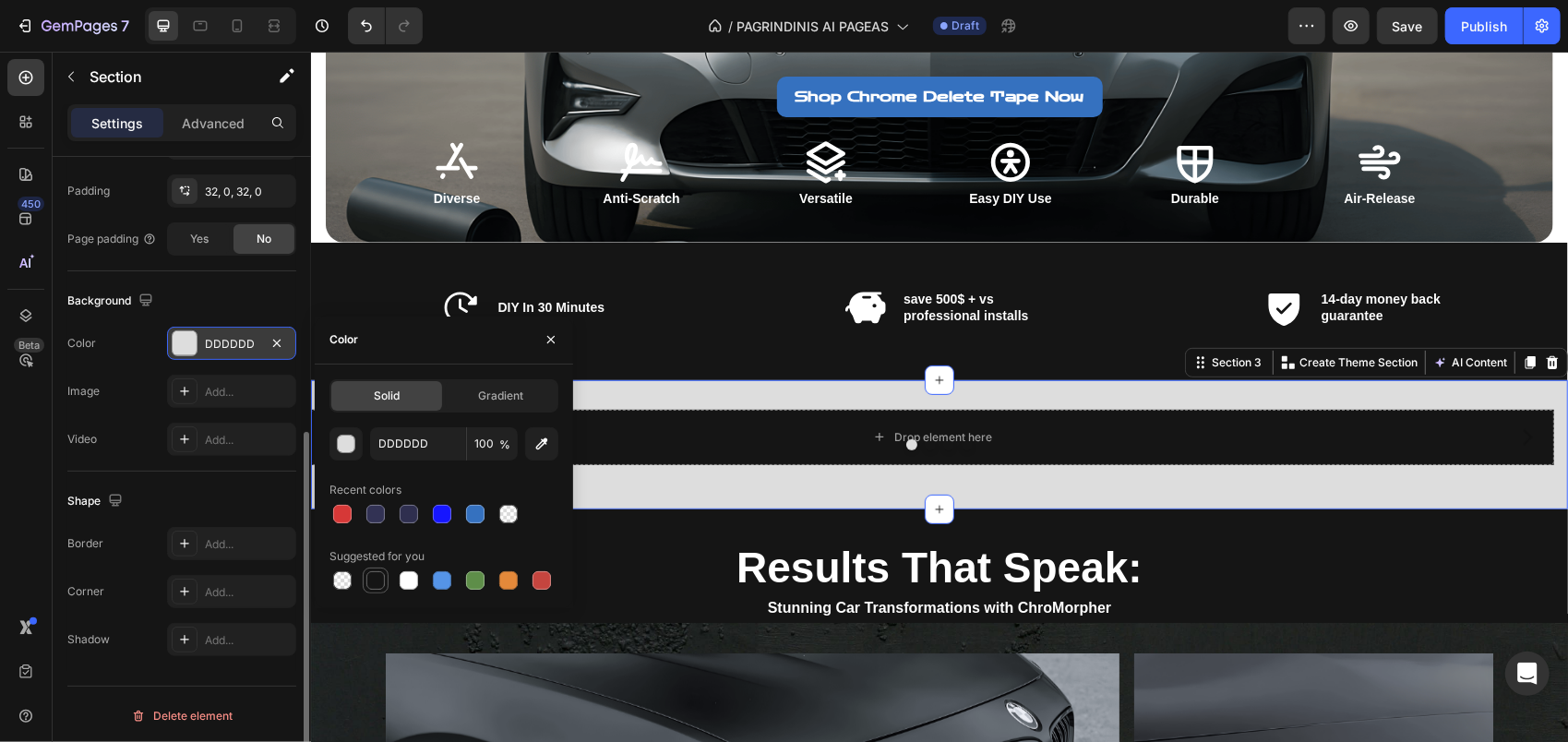
click at [373, 583] on div at bounding box center [375, 580] width 18 height 18
type input "151515"
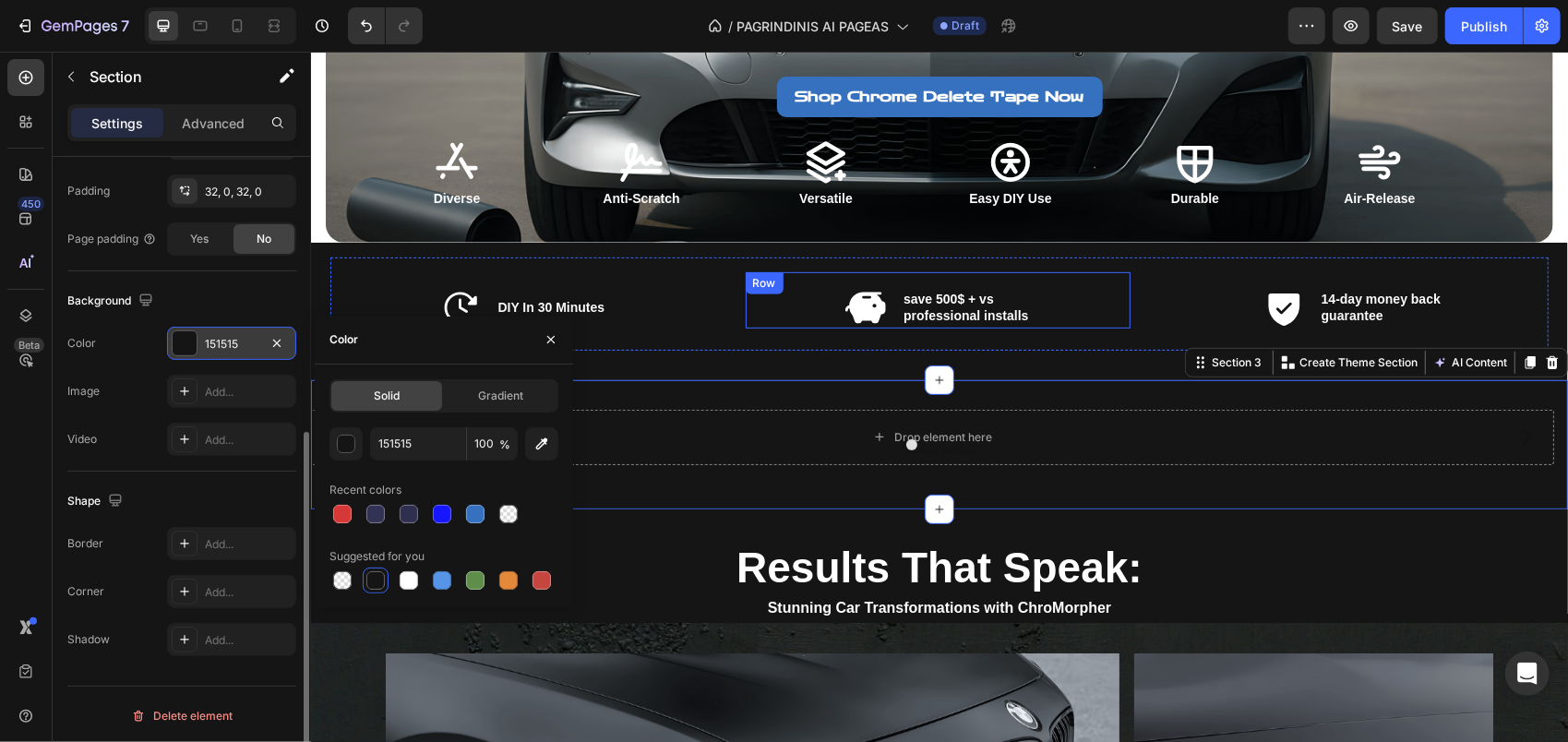
click at [777, 274] on div "Icon Save 500$ + vs professional installs Text Block Row" at bounding box center [938, 299] width 386 height 56
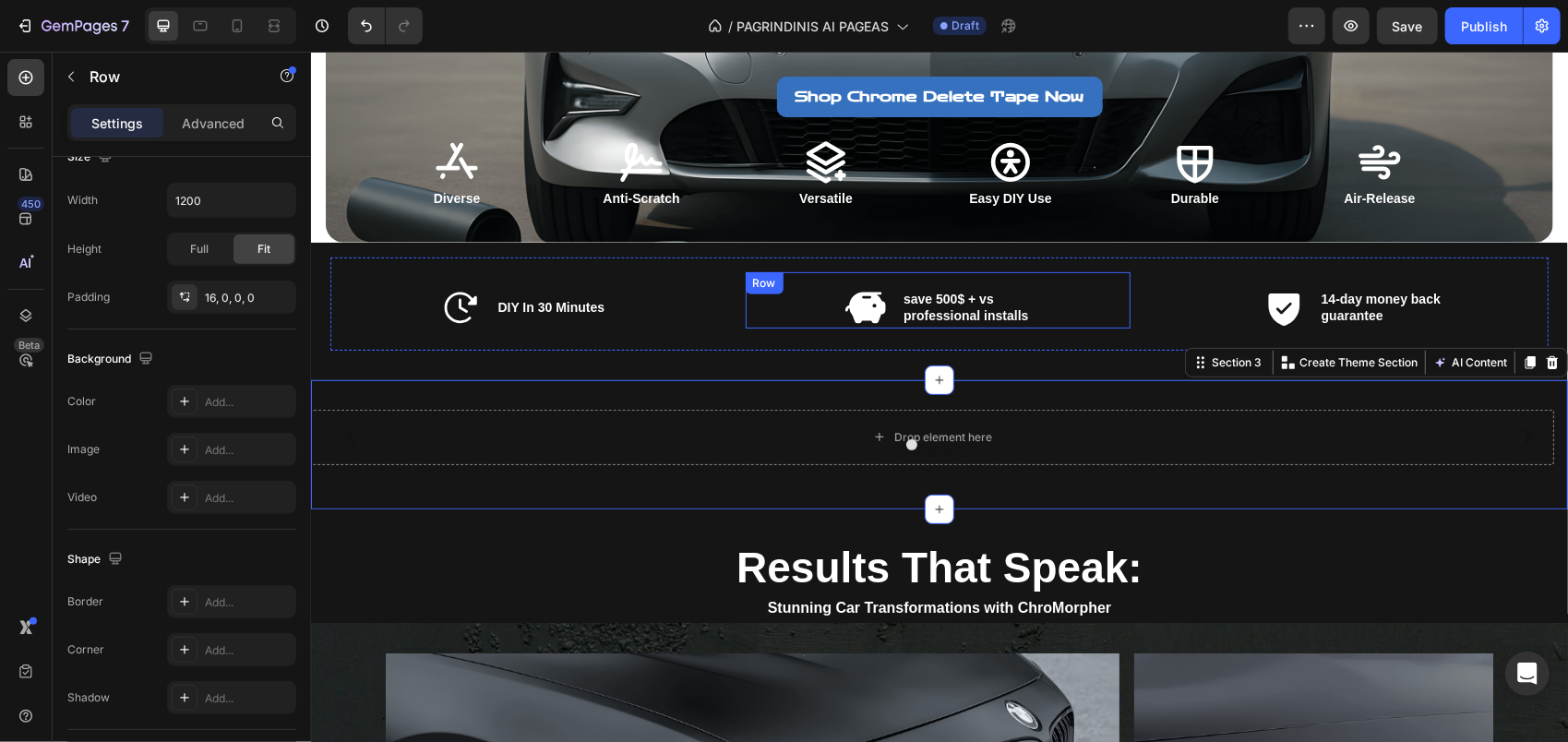
scroll to position [0, 0]
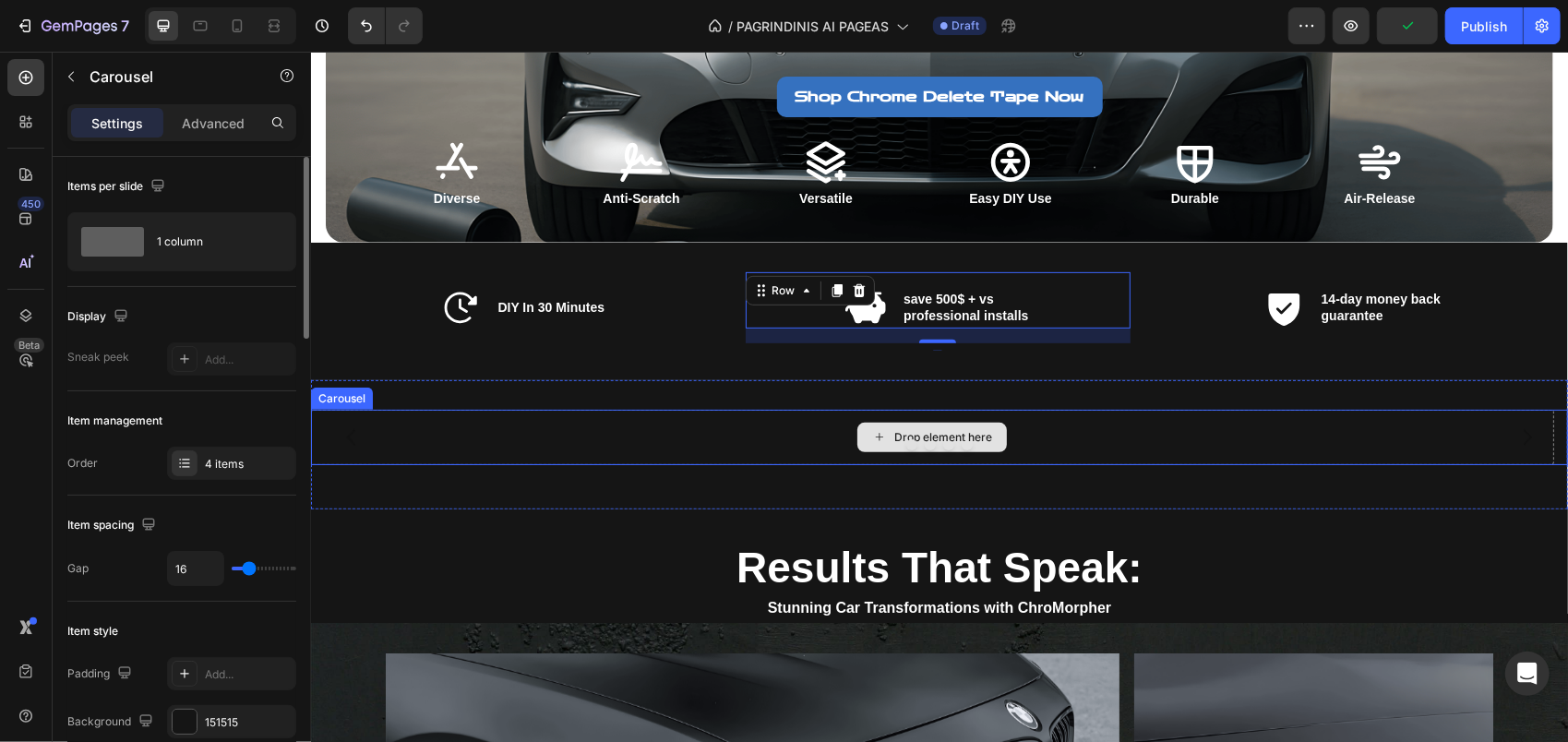
click at [480, 431] on div "Drop element here" at bounding box center [932, 437] width 1243 height 56
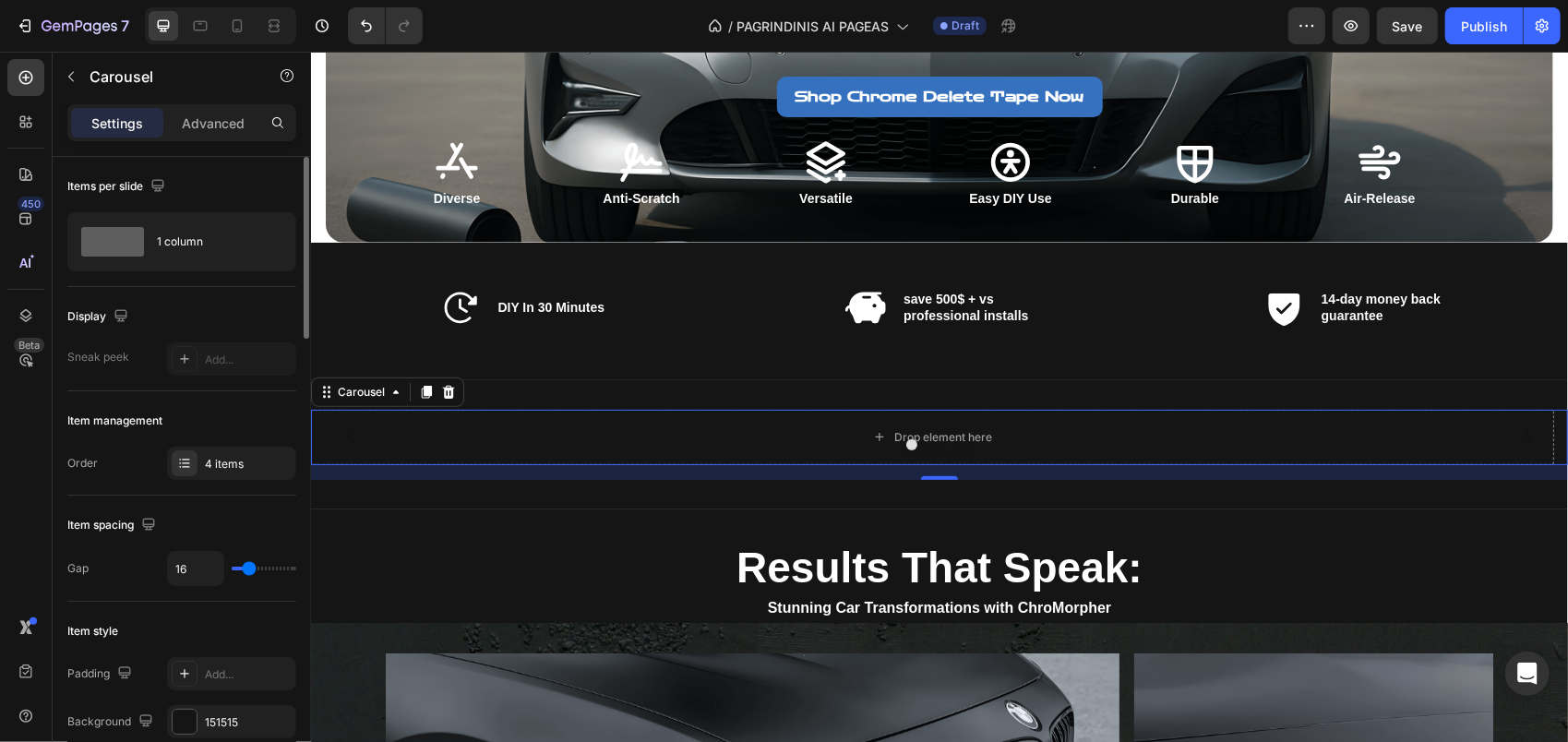
click at [1328, 444] on div at bounding box center [939, 444] width 1258 height 11
click at [815, 447] on div at bounding box center [939, 444] width 1258 height 11
click at [30, 85] on icon at bounding box center [25, 77] width 18 height 18
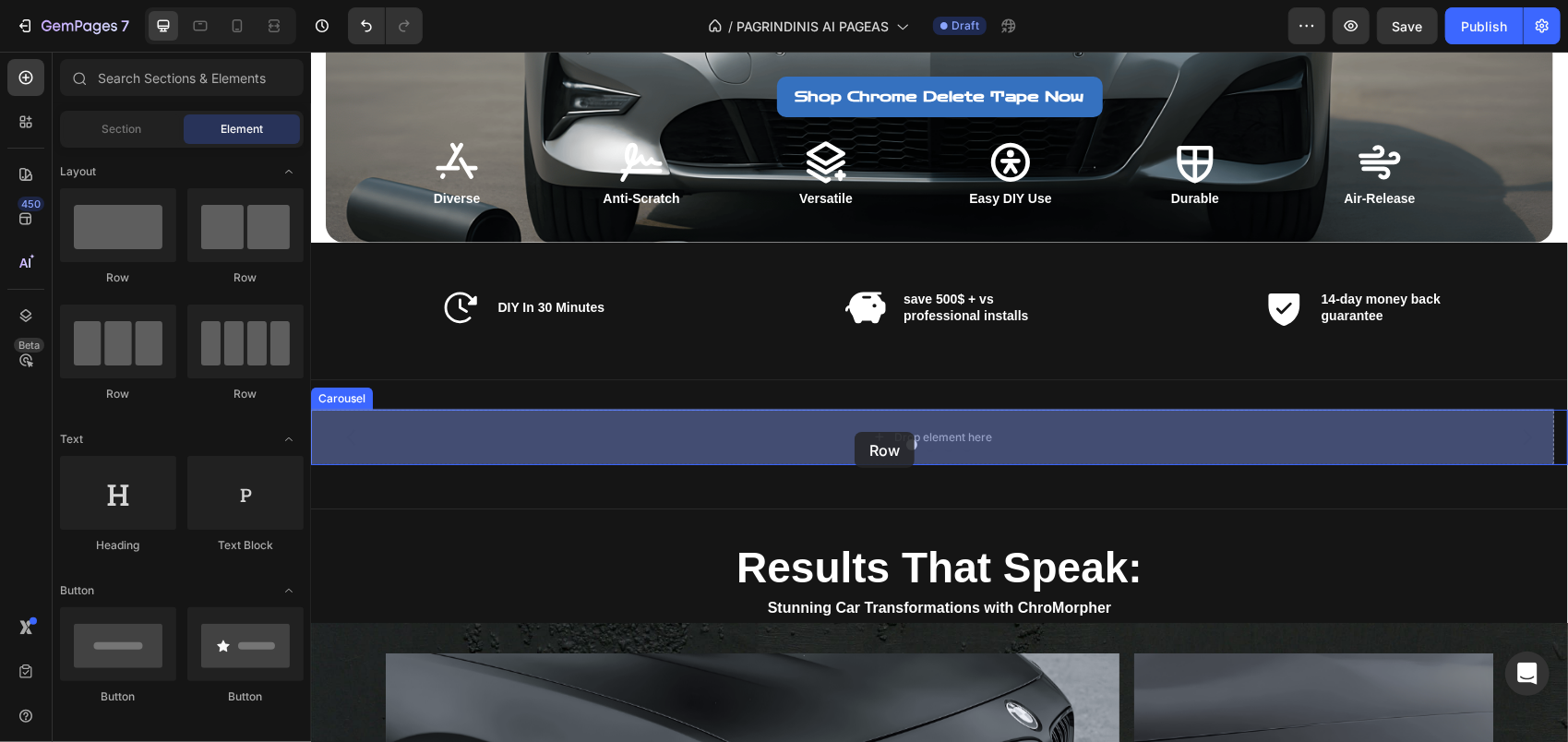
drag, startPoint x: 545, startPoint y: 291, endPoint x: 853, endPoint y: 431, distance: 338.3
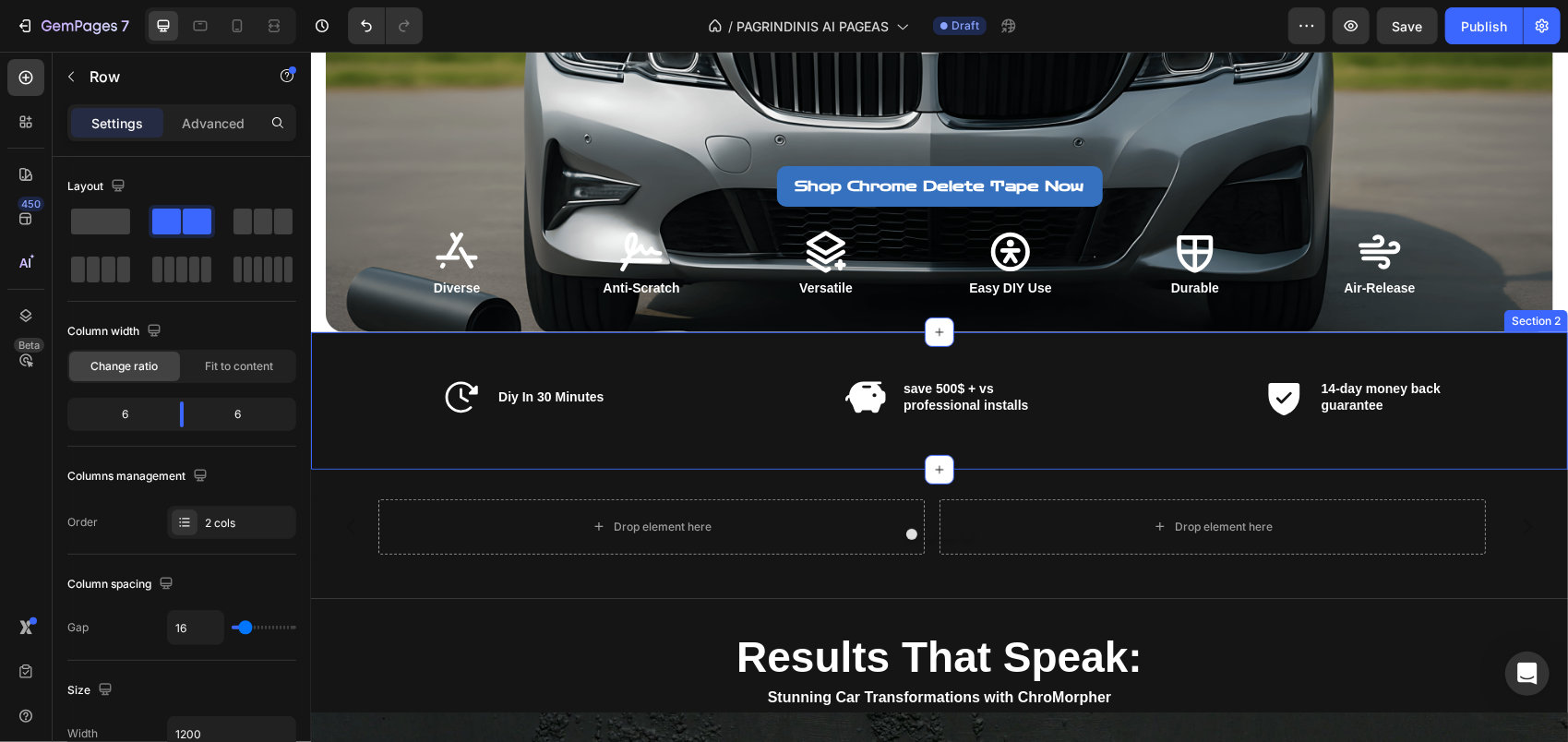
scroll to position [553, 0]
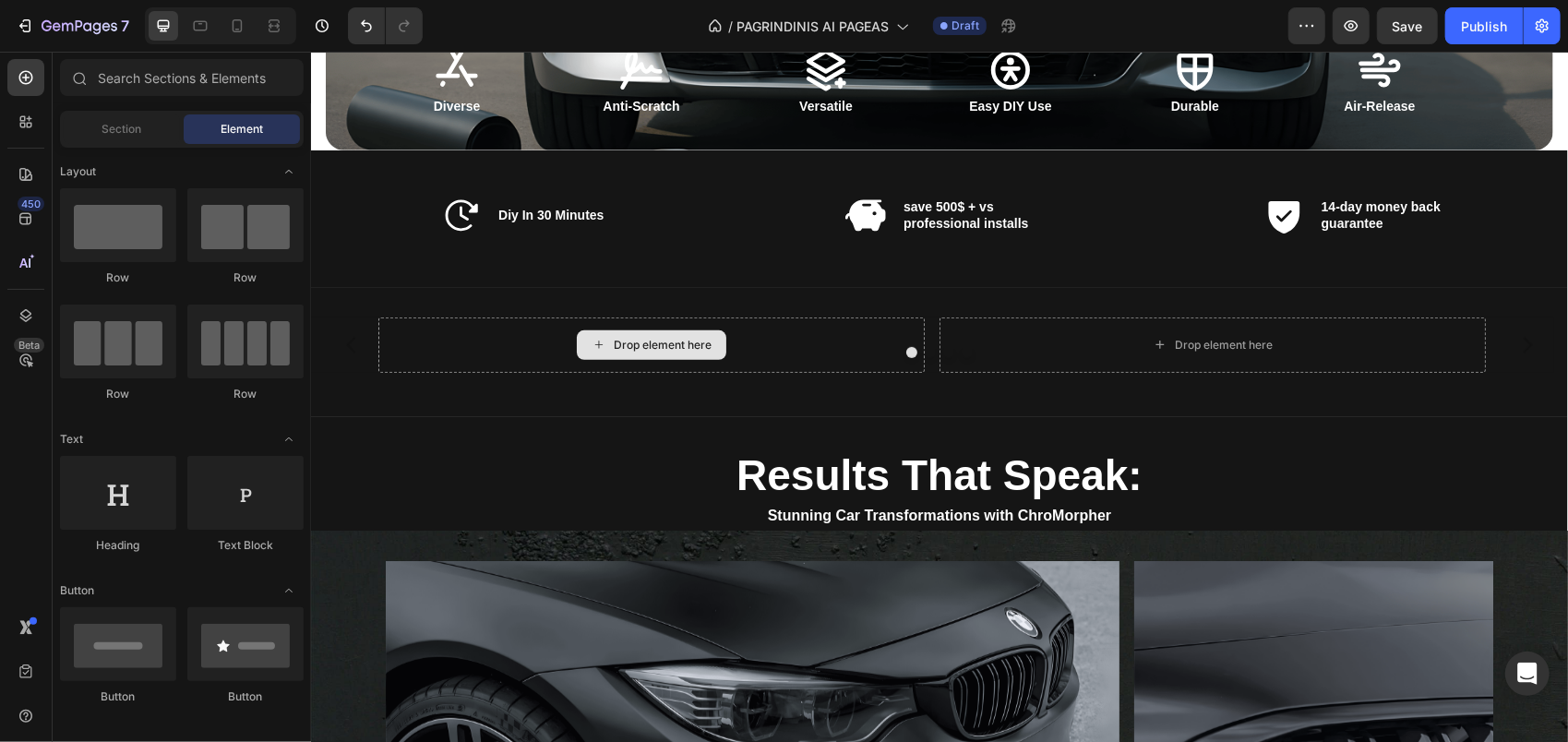
click at [662, 342] on div "Drop element here" at bounding box center [662, 344] width 98 height 14
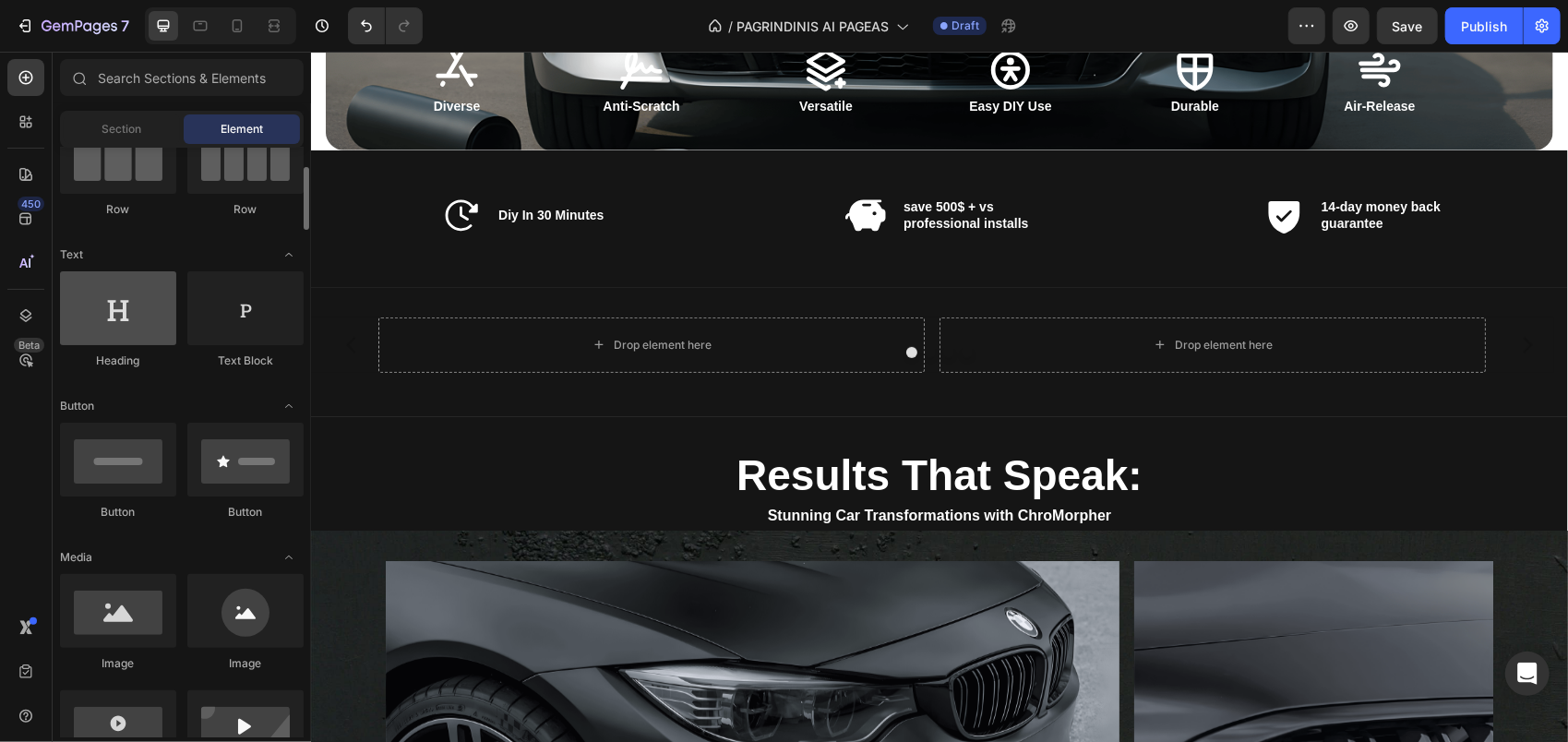
scroll to position [277, 0]
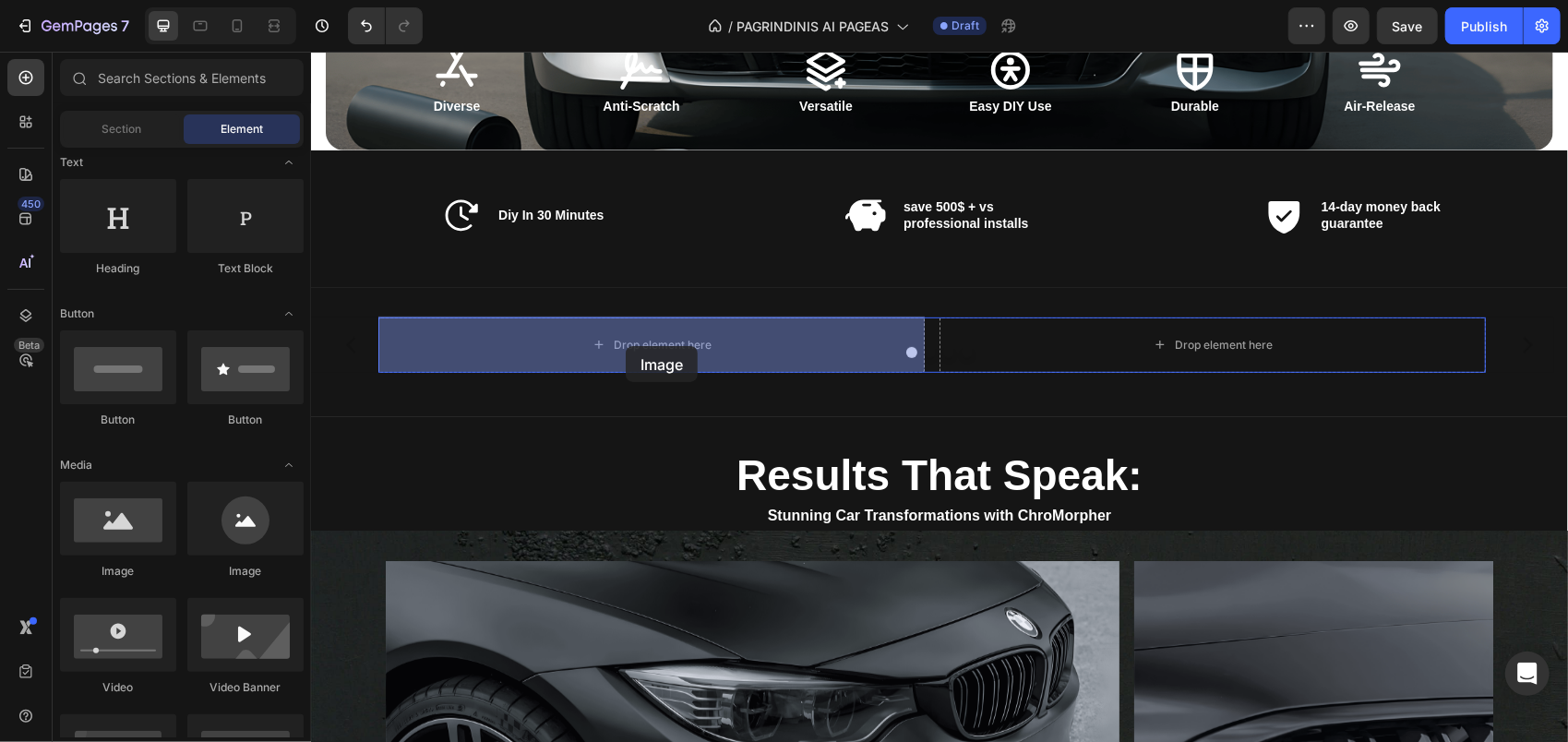
drag, startPoint x: 498, startPoint y: 564, endPoint x: 625, endPoint y: 345, distance: 253.2
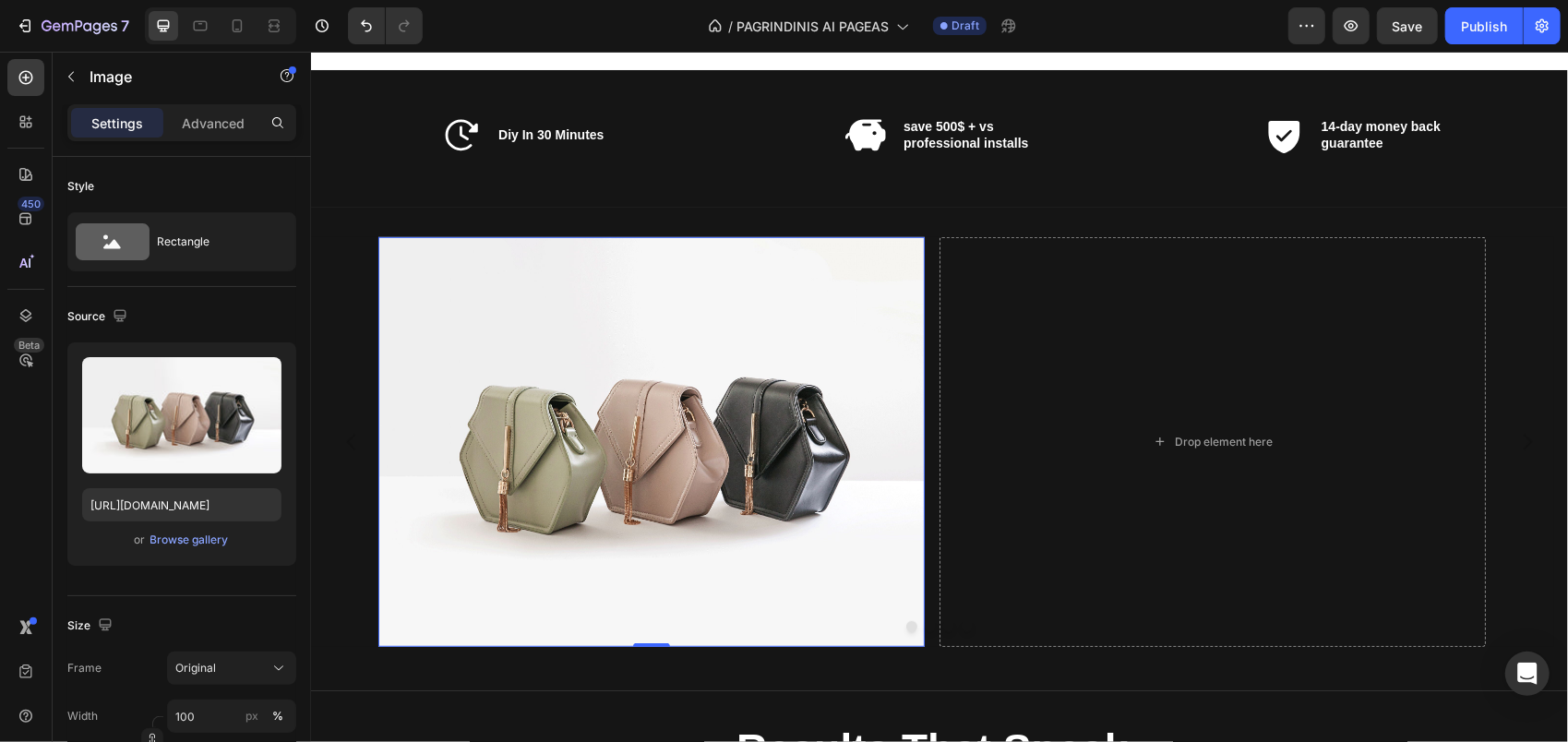
scroll to position [738, 0]
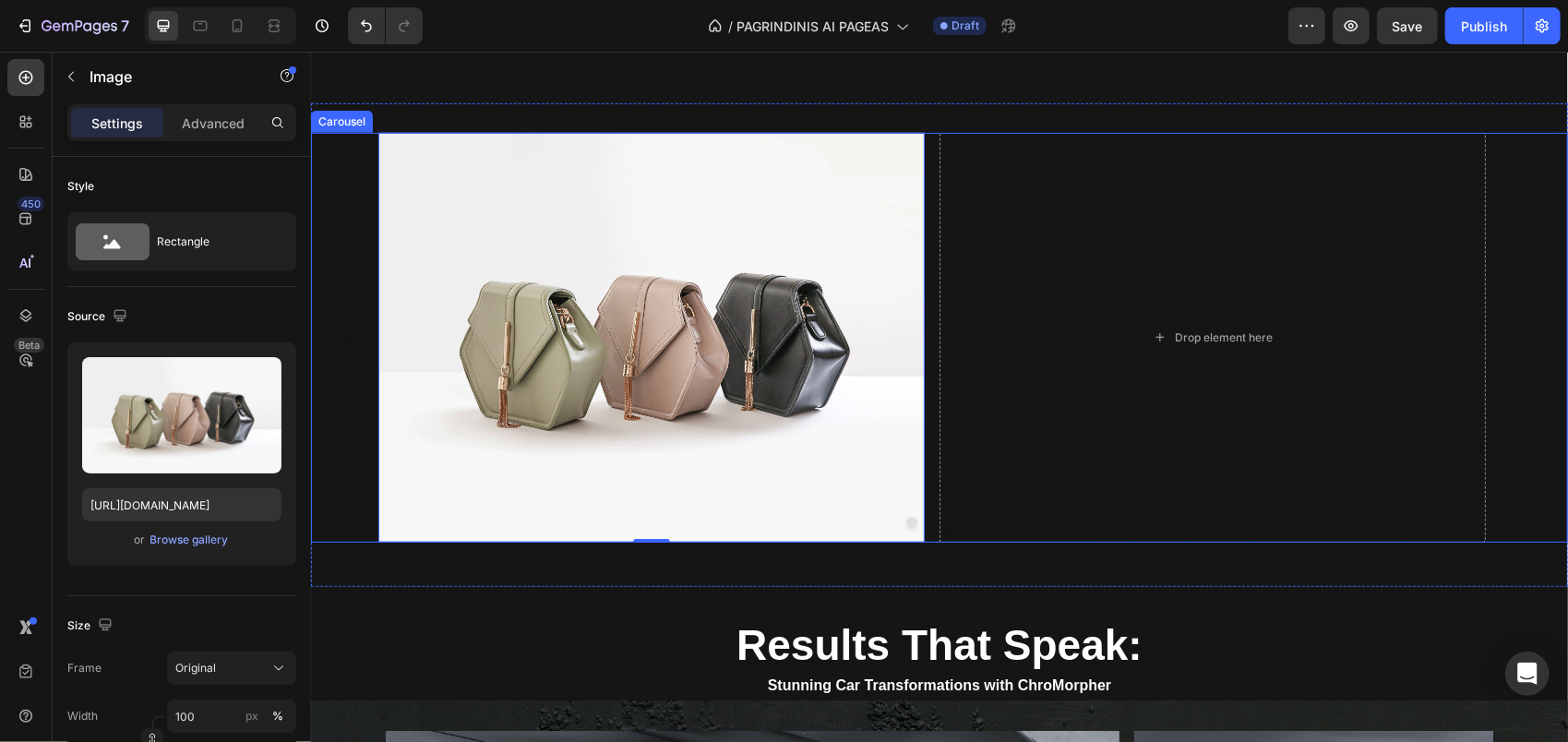
click at [1511, 304] on div "Image 0 Drop element here Row" at bounding box center [932, 337] width 1243 height 410
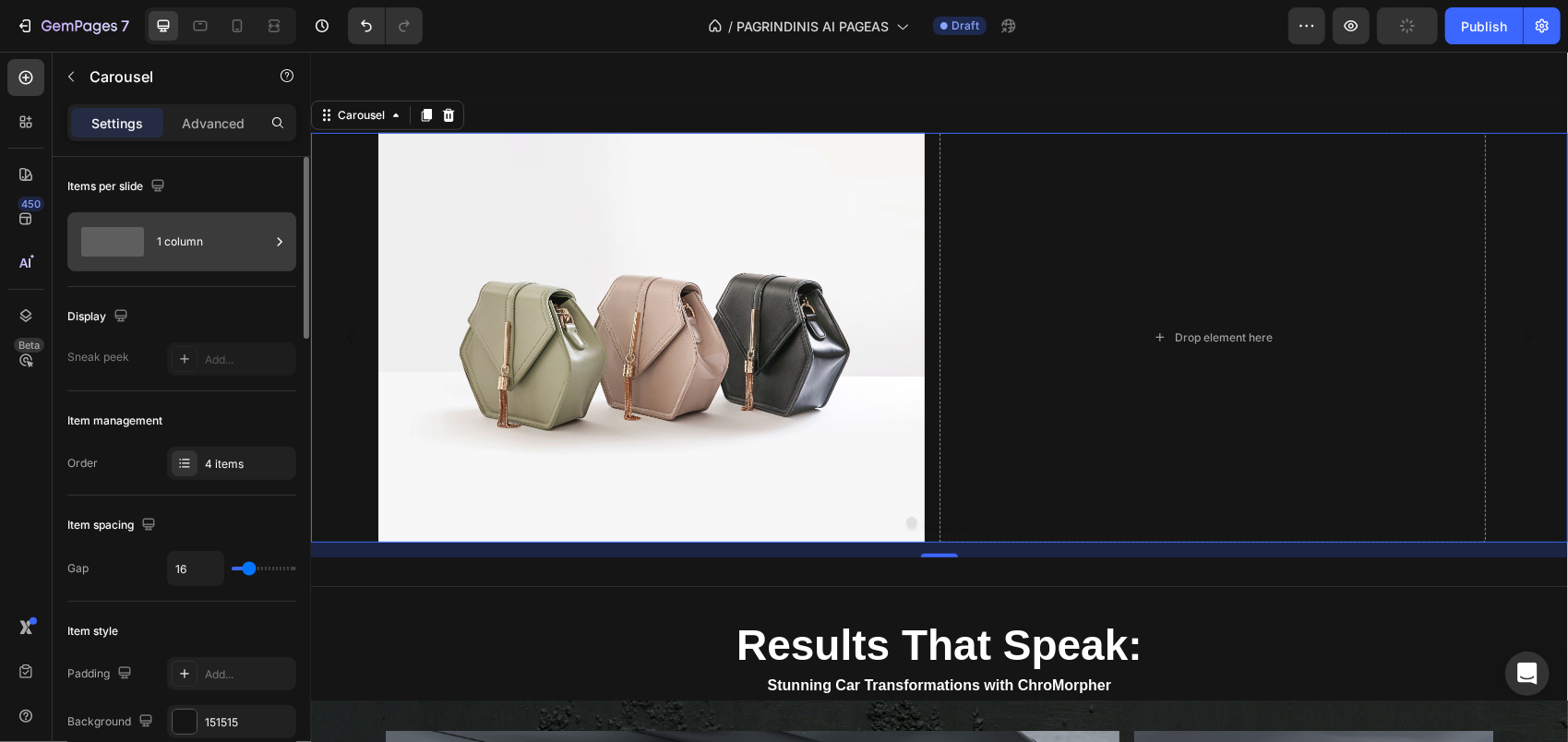
click at [223, 240] on div "1 column" at bounding box center [214, 241] width 113 height 42
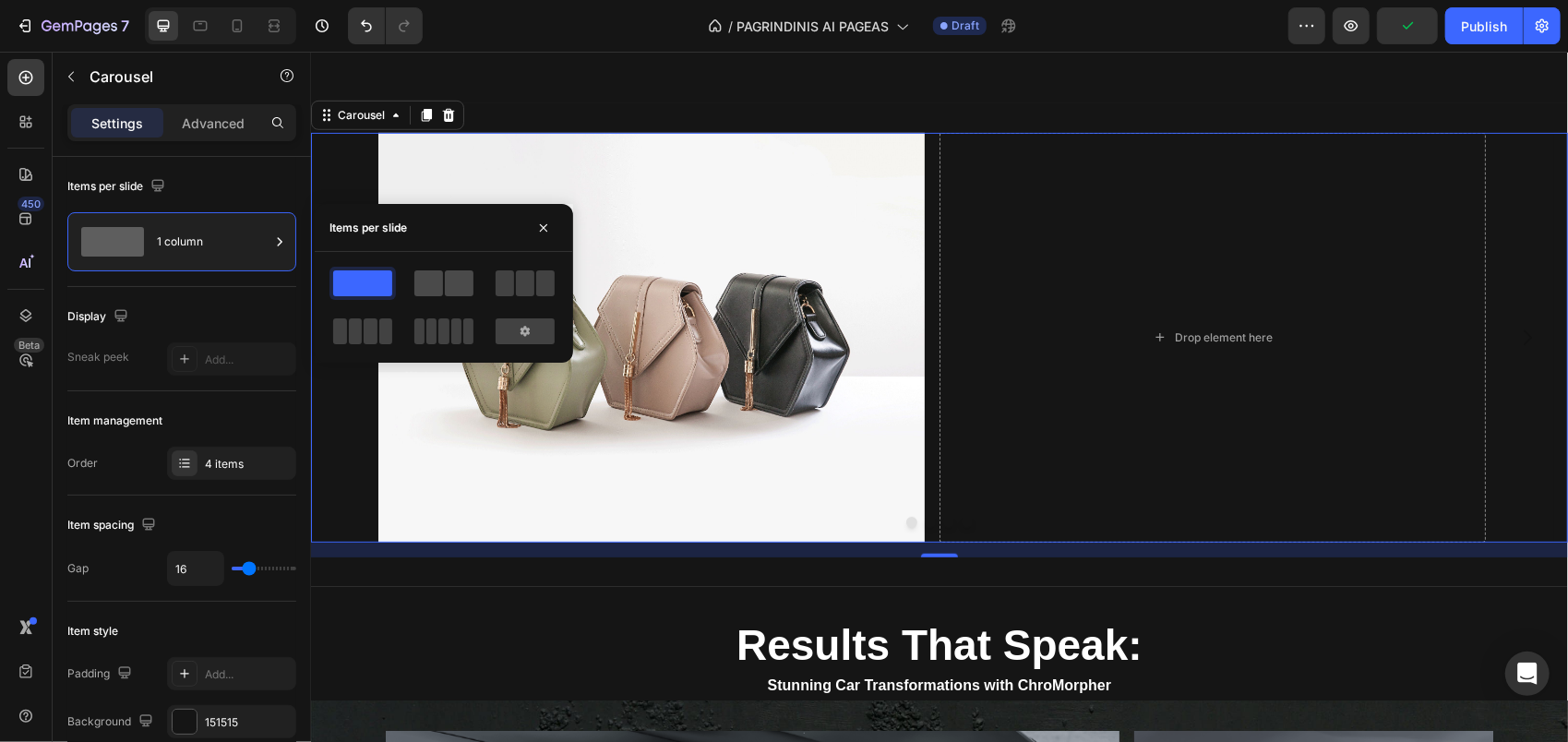
click at [450, 284] on span at bounding box center [460, 282] width 29 height 26
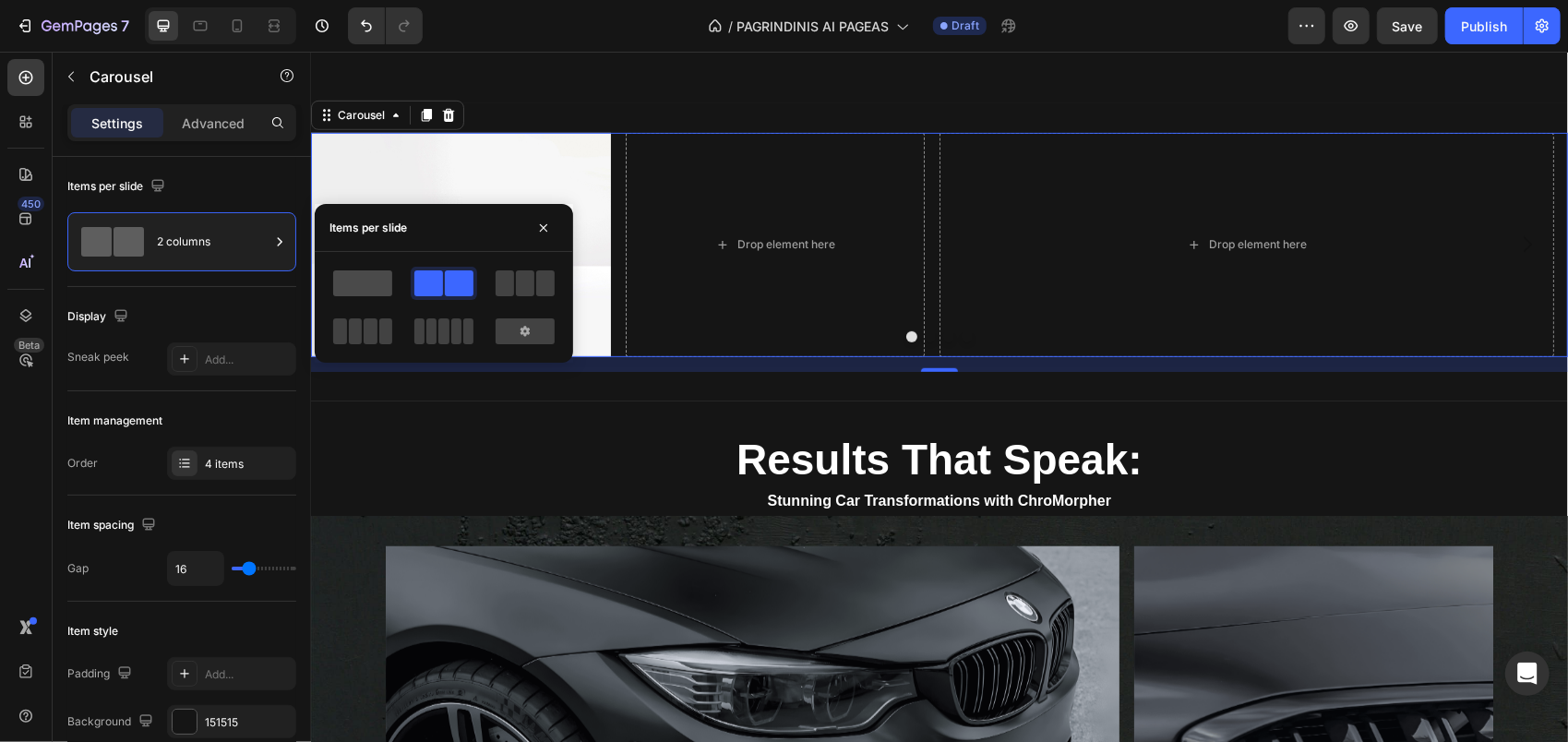
click at [369, 290] on span at bounding box center [363, 282] width 59 height 26
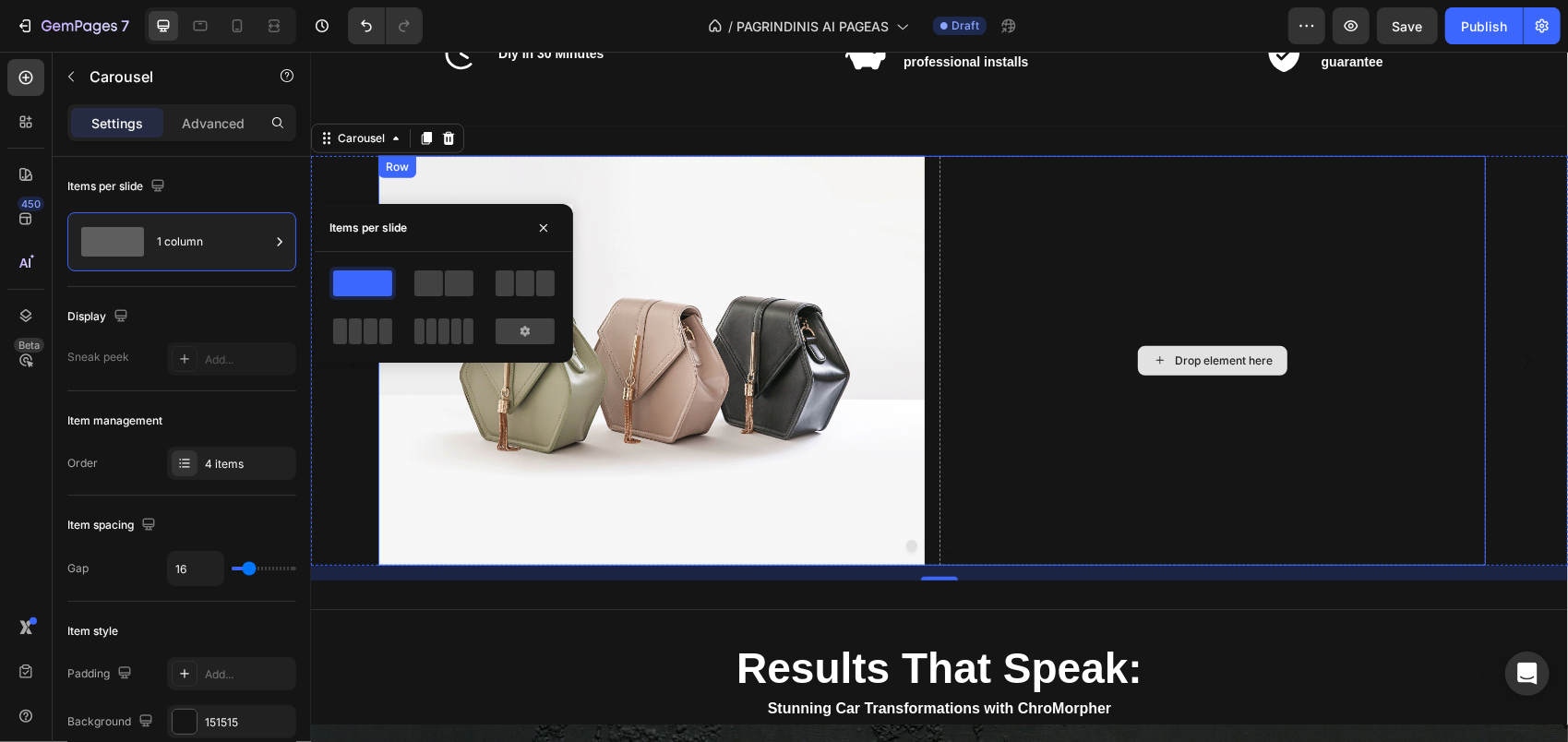
scroll to position [369, 0]
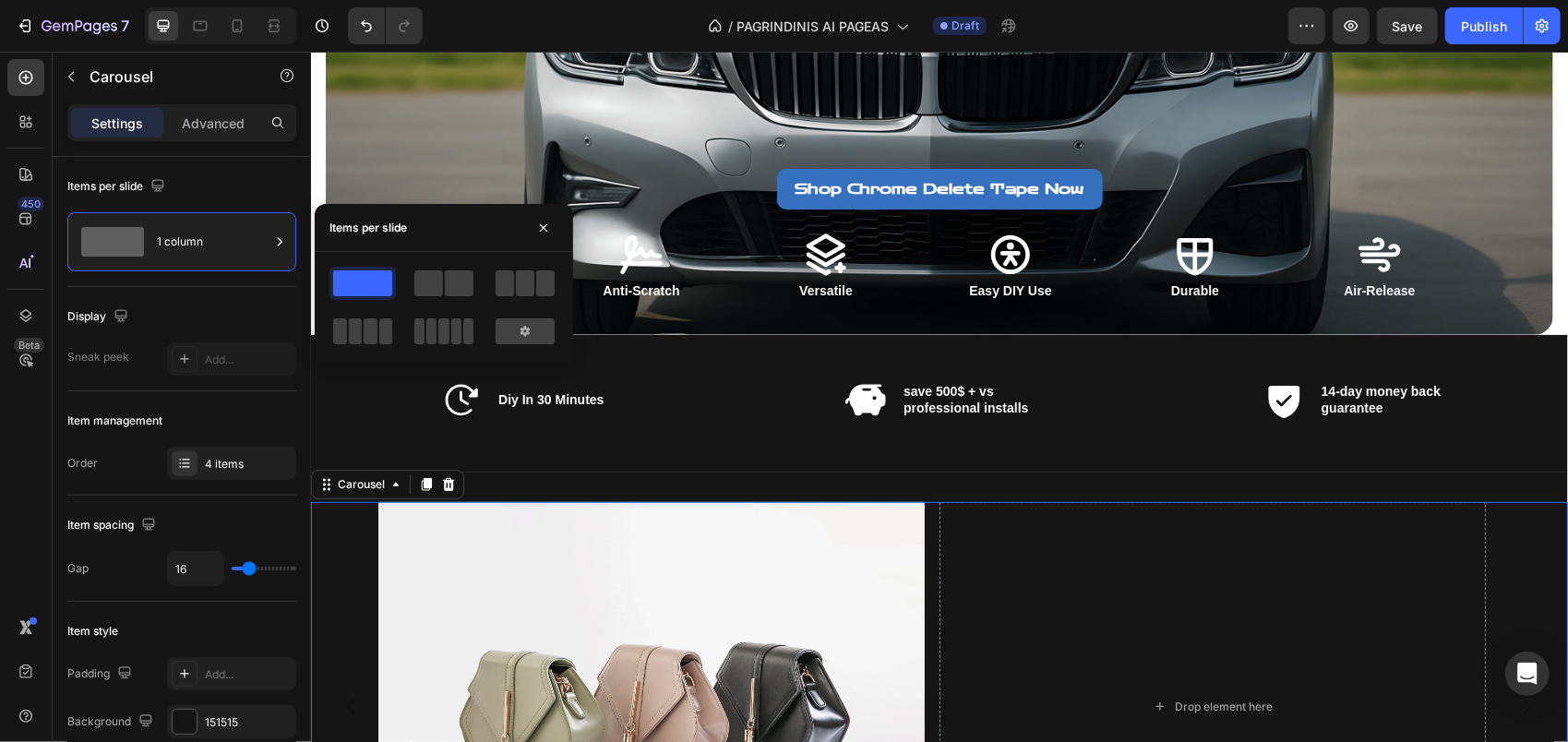
click at [1535, 574] on div "Image Drop element here Row" at bounding box center [932, 706] width 1243 height 410
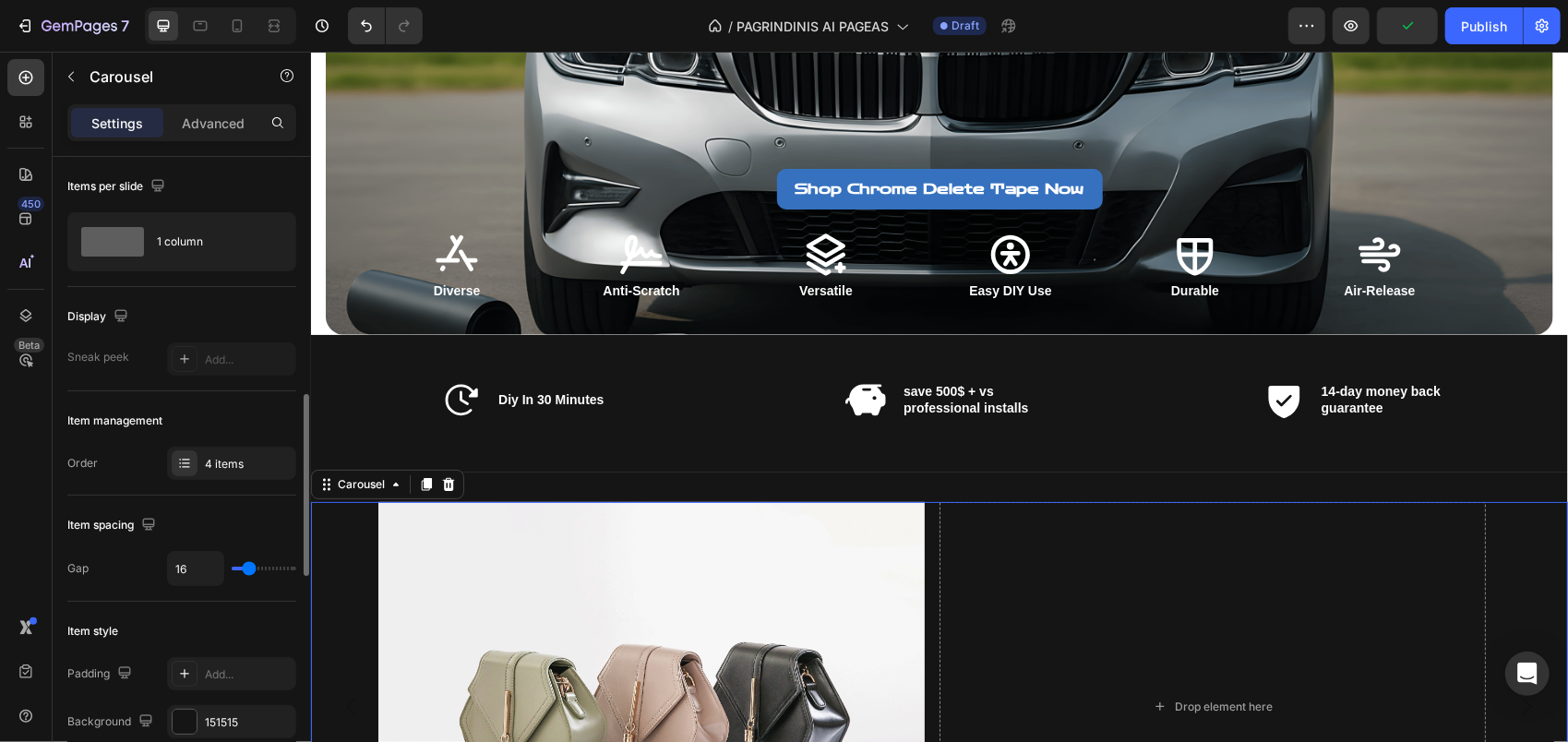
scroll to position [185, 0]
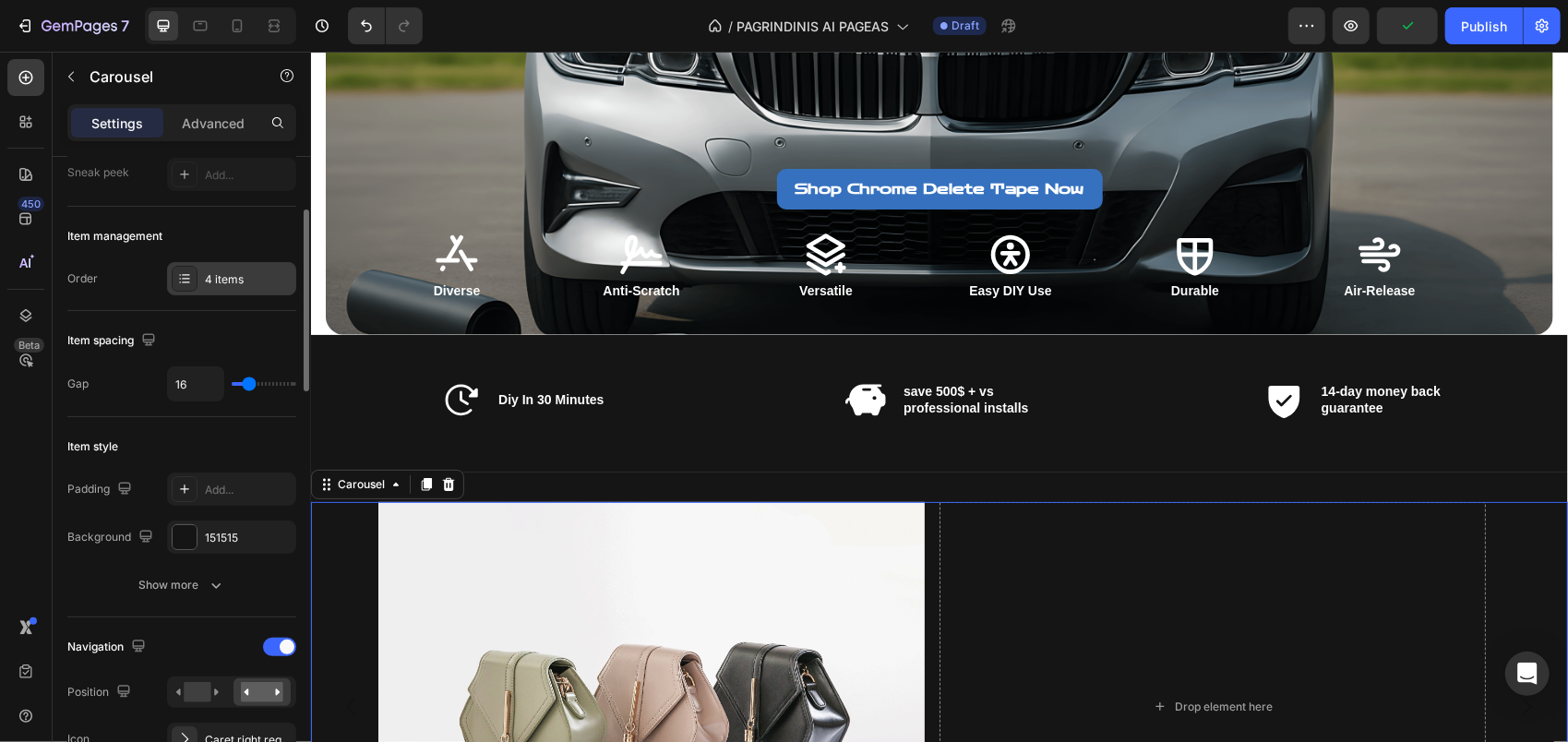
click at [253, 283] on div "4 items" at bounding box center [248, 279] width 87 height 16
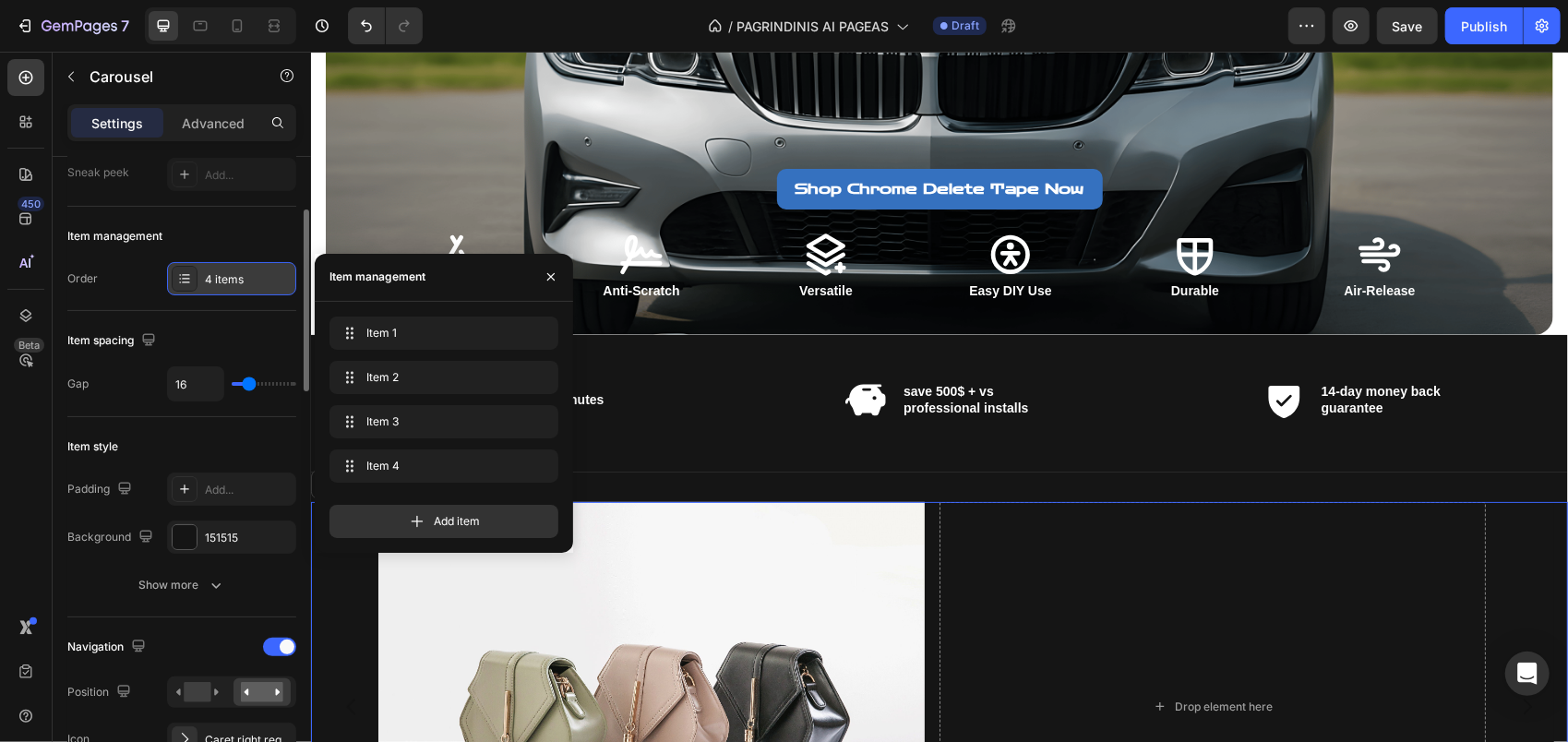
click at [255, 283] on div "4 items" at bounding box center [248, 279] width 87 height 16
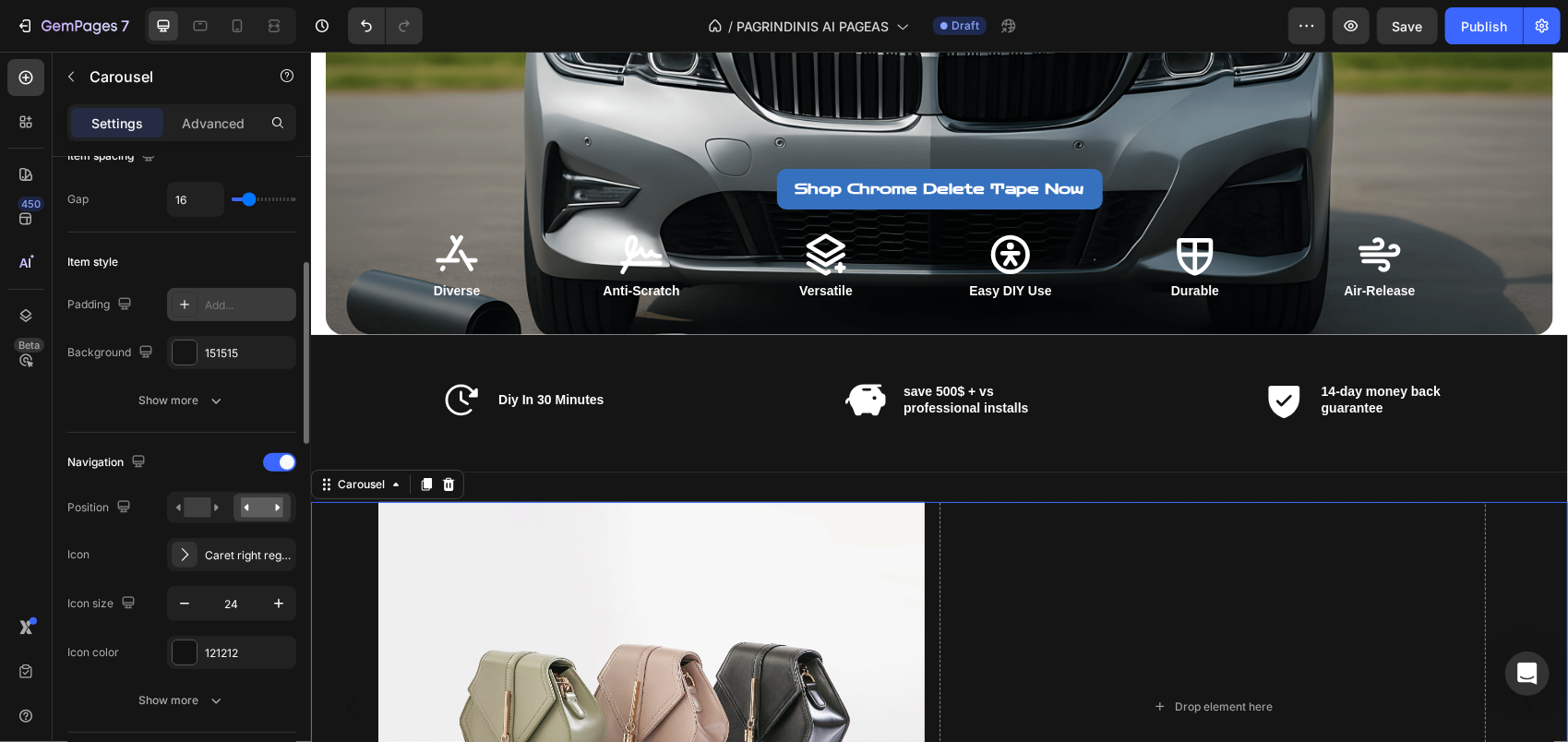
scroll to position [553, 0]
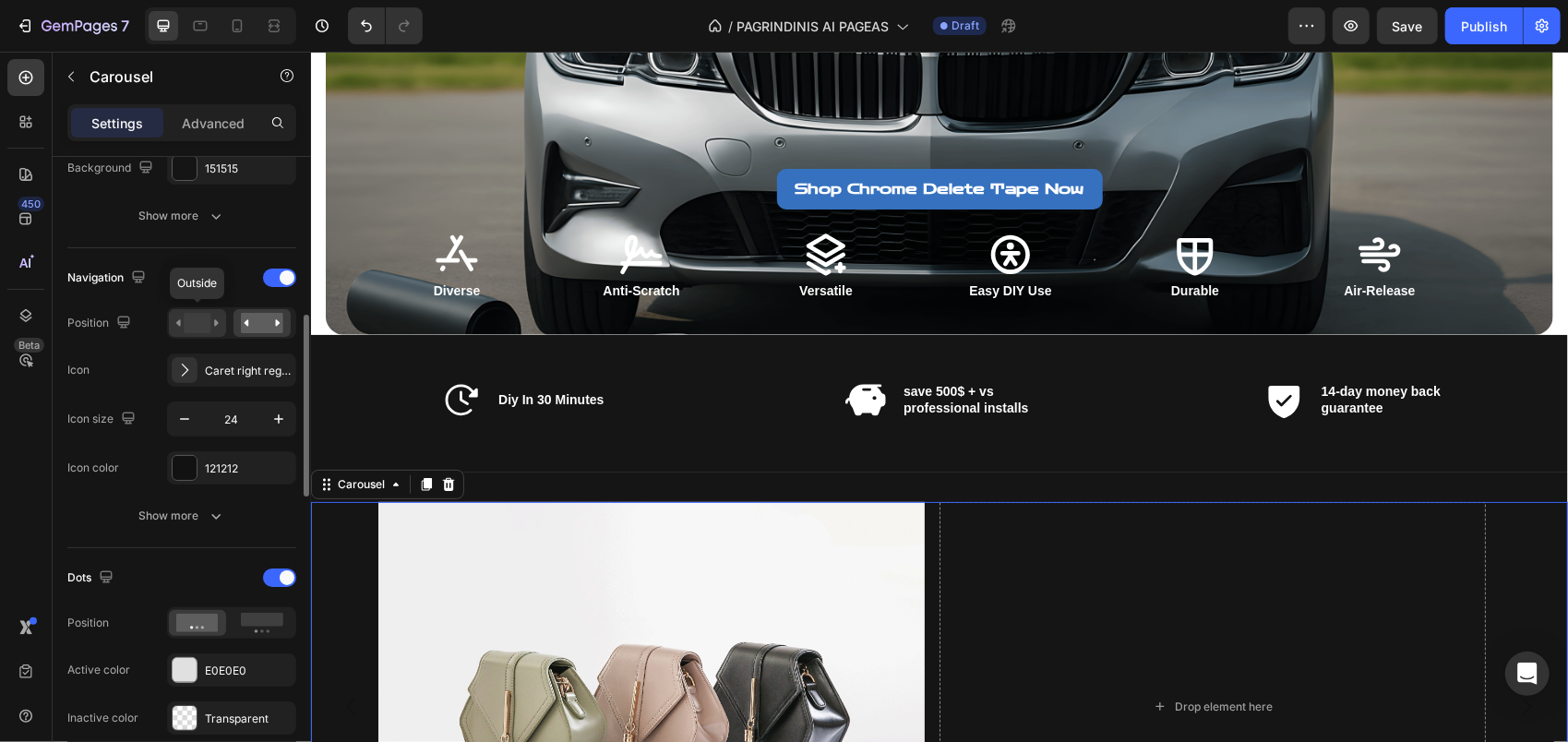
click at [195, 319] on rect at bounding box center [197, 323] width 27 height 20
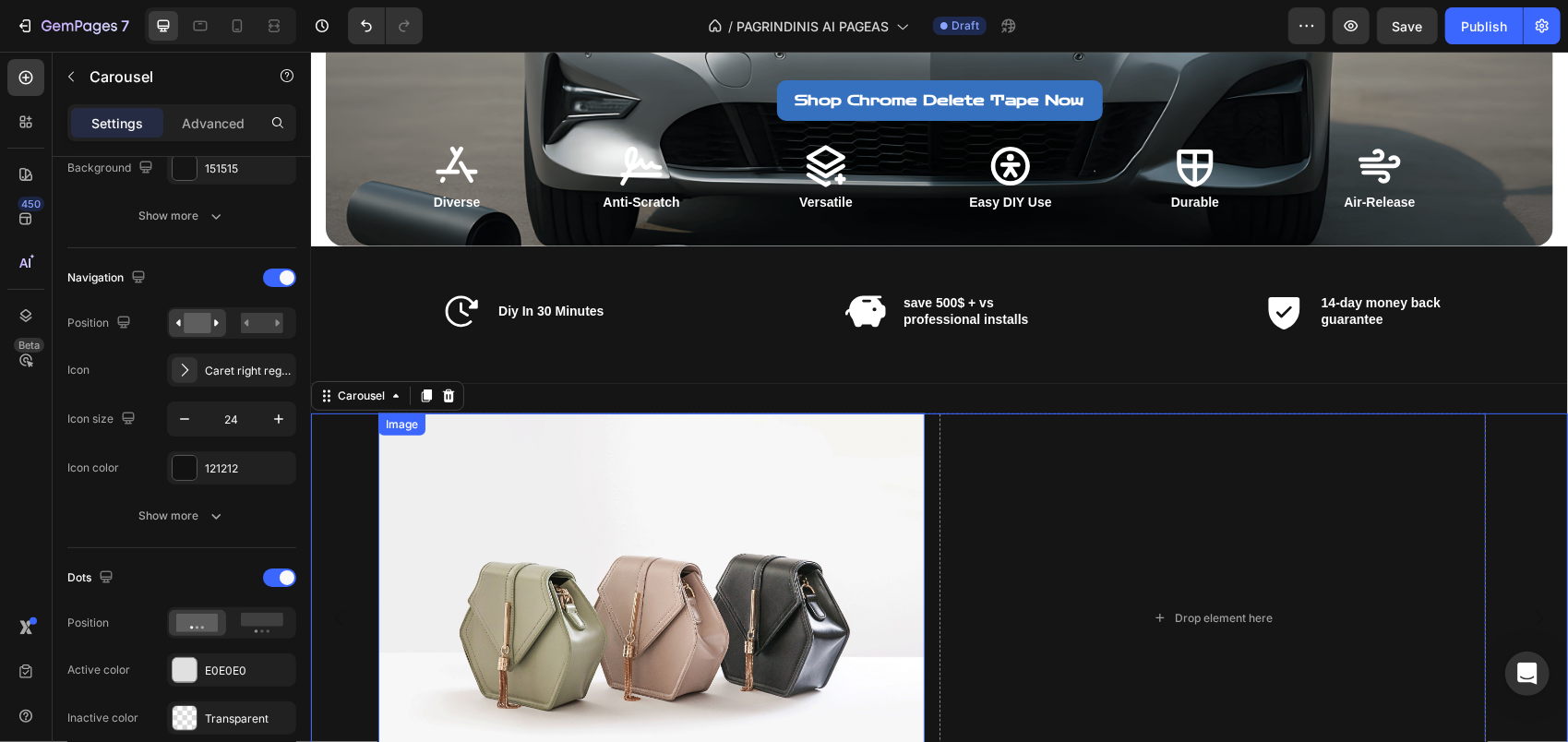
scroll to position [646, 0]
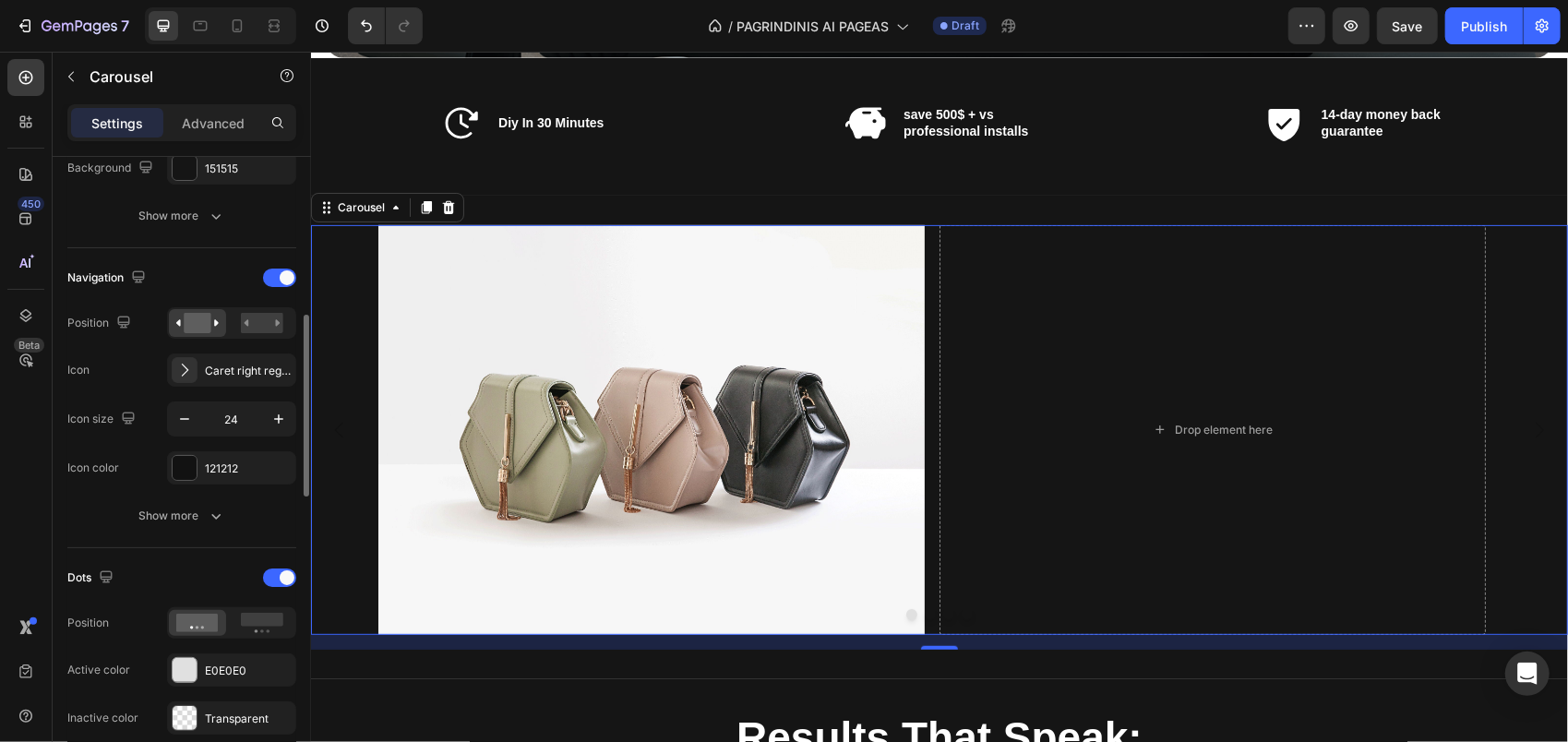
click at [270, 335] on div at bounding box center [231, 323] width 129 height 32
click at [273, 318] on rect at bounding box center [262, 323] width 42 height 20
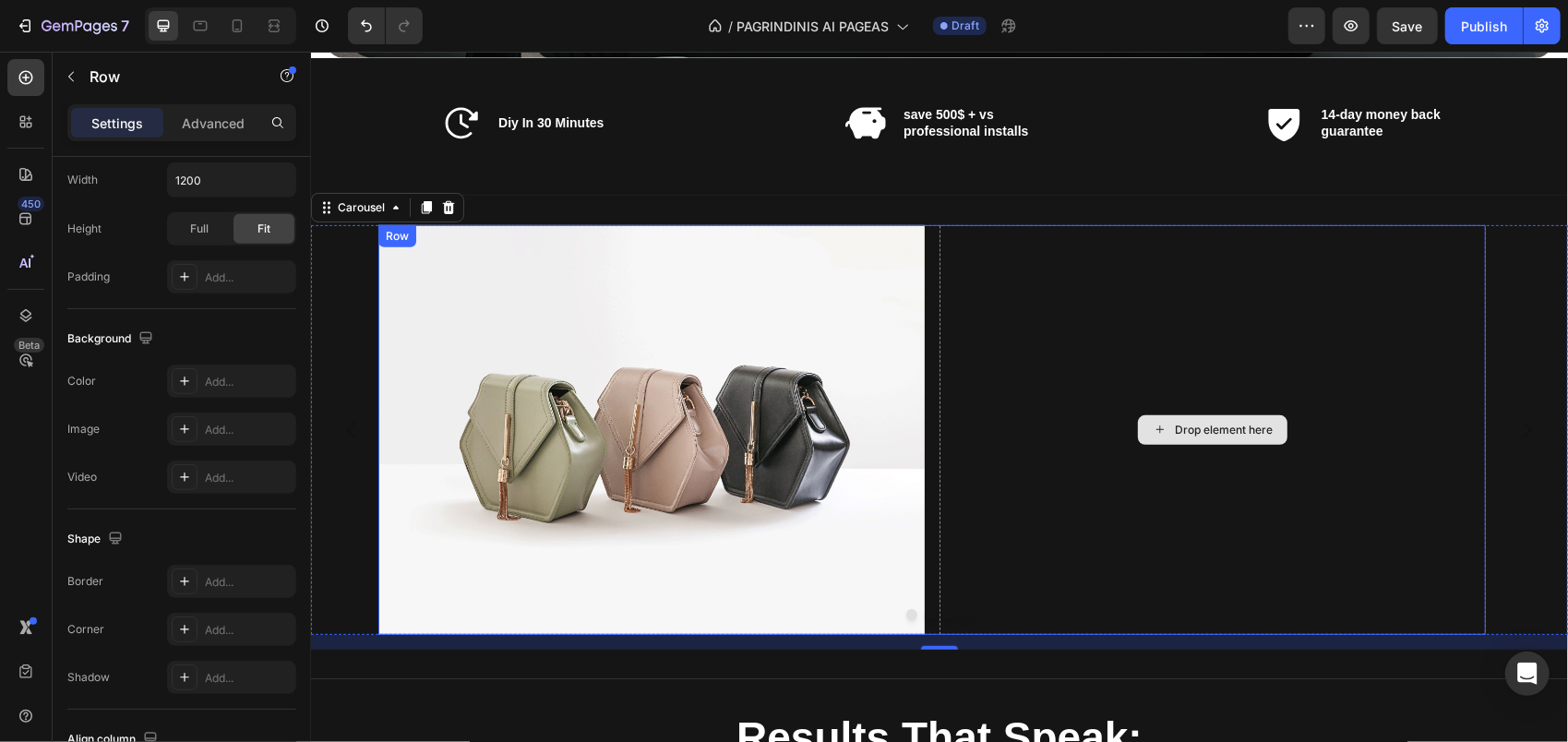
click at [1060, 329] on div "Drop element here" at bounding box center [1212, 429] width 547 height 410
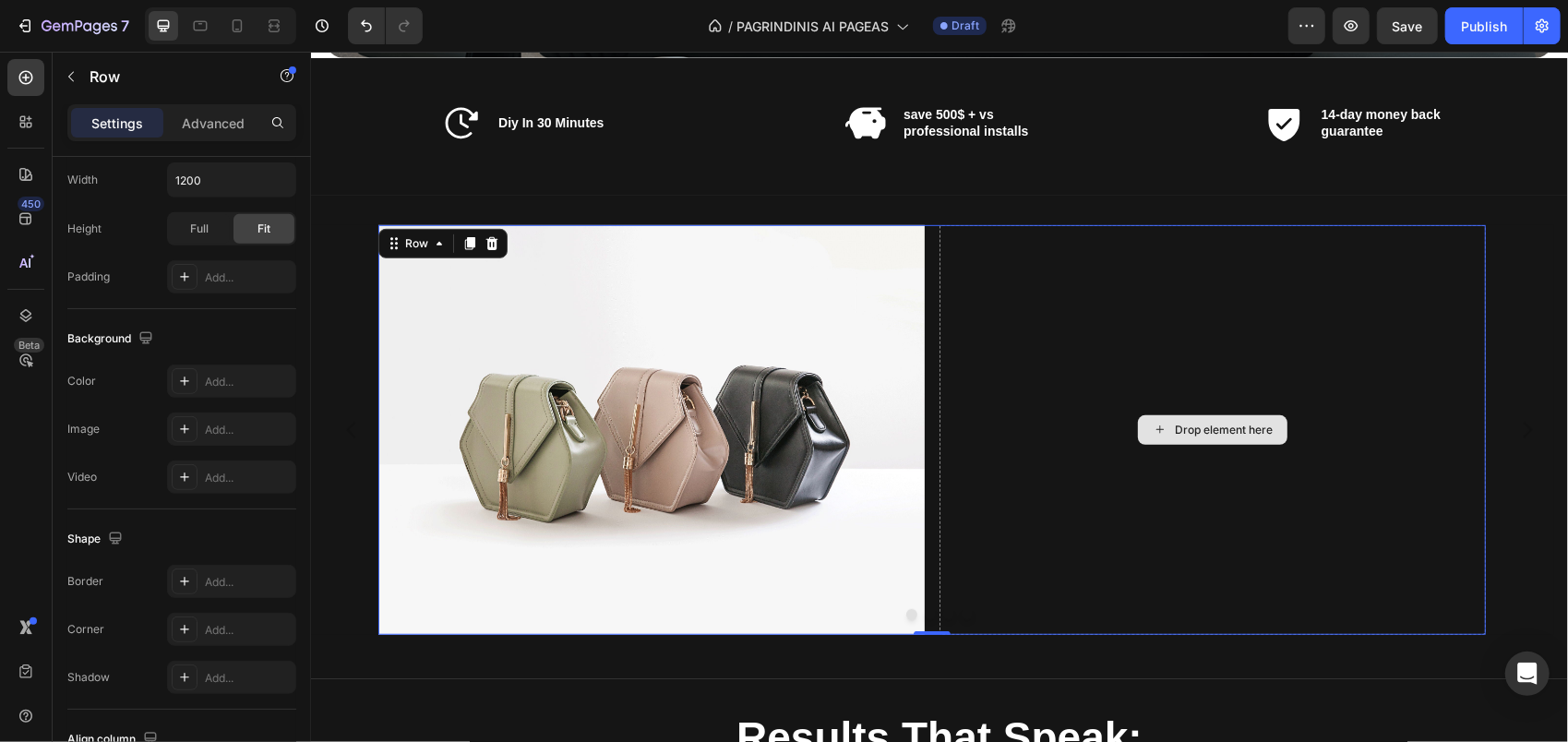
scroll to position [0, 0]
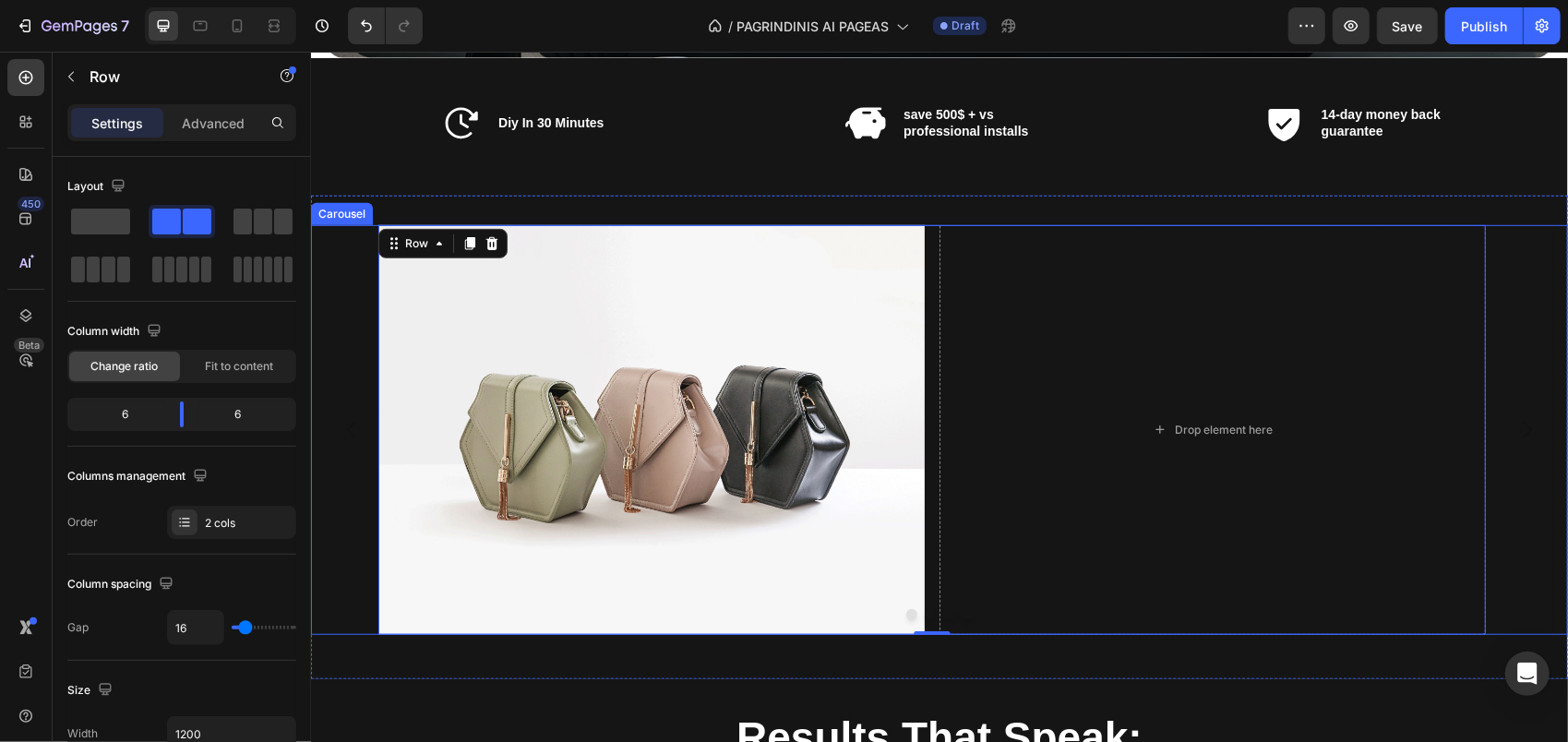
click at [1505, 341] on div "Image Drop element here Row 0" at bounding box center [932, 429] width 1243 height 410
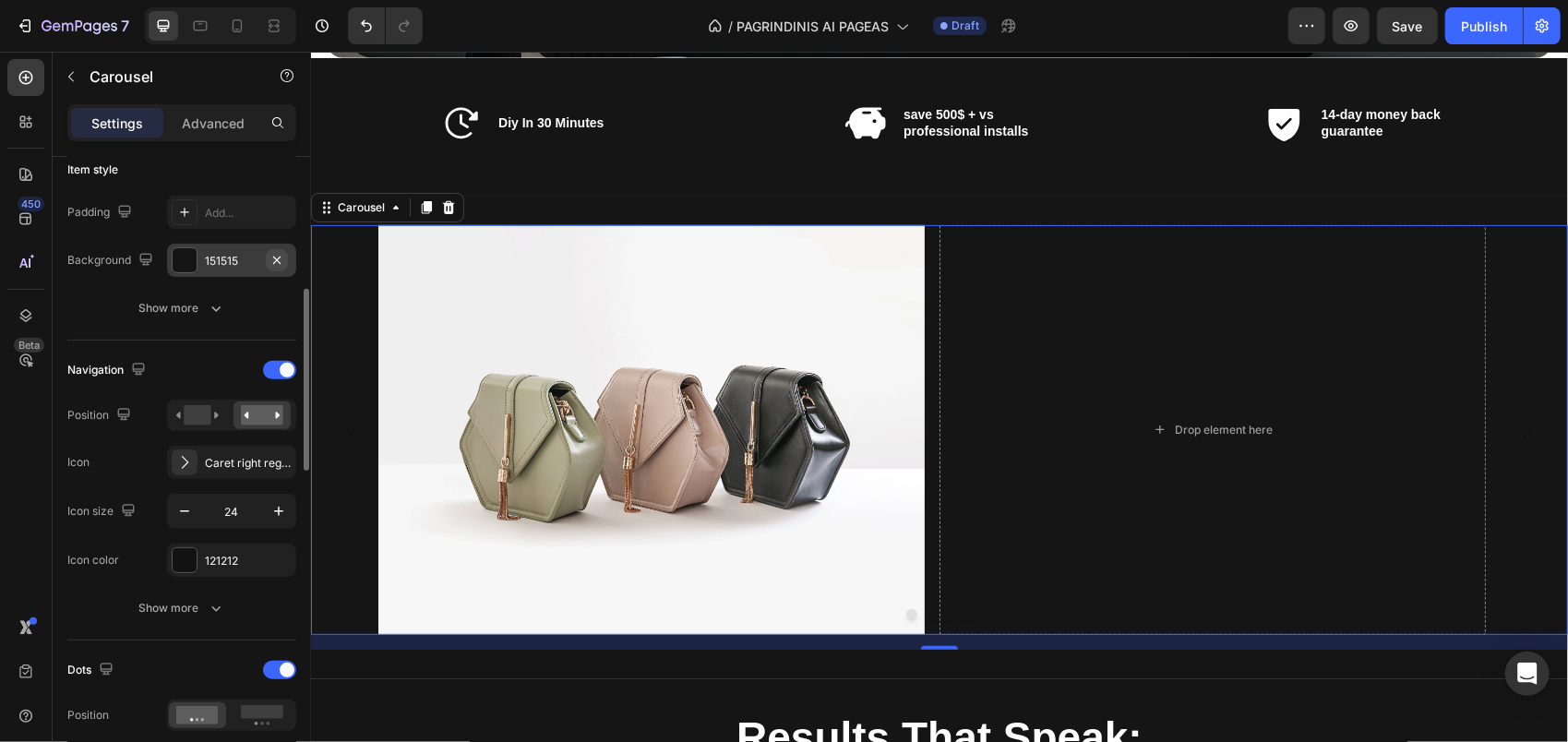
scroll to position [646, 0]
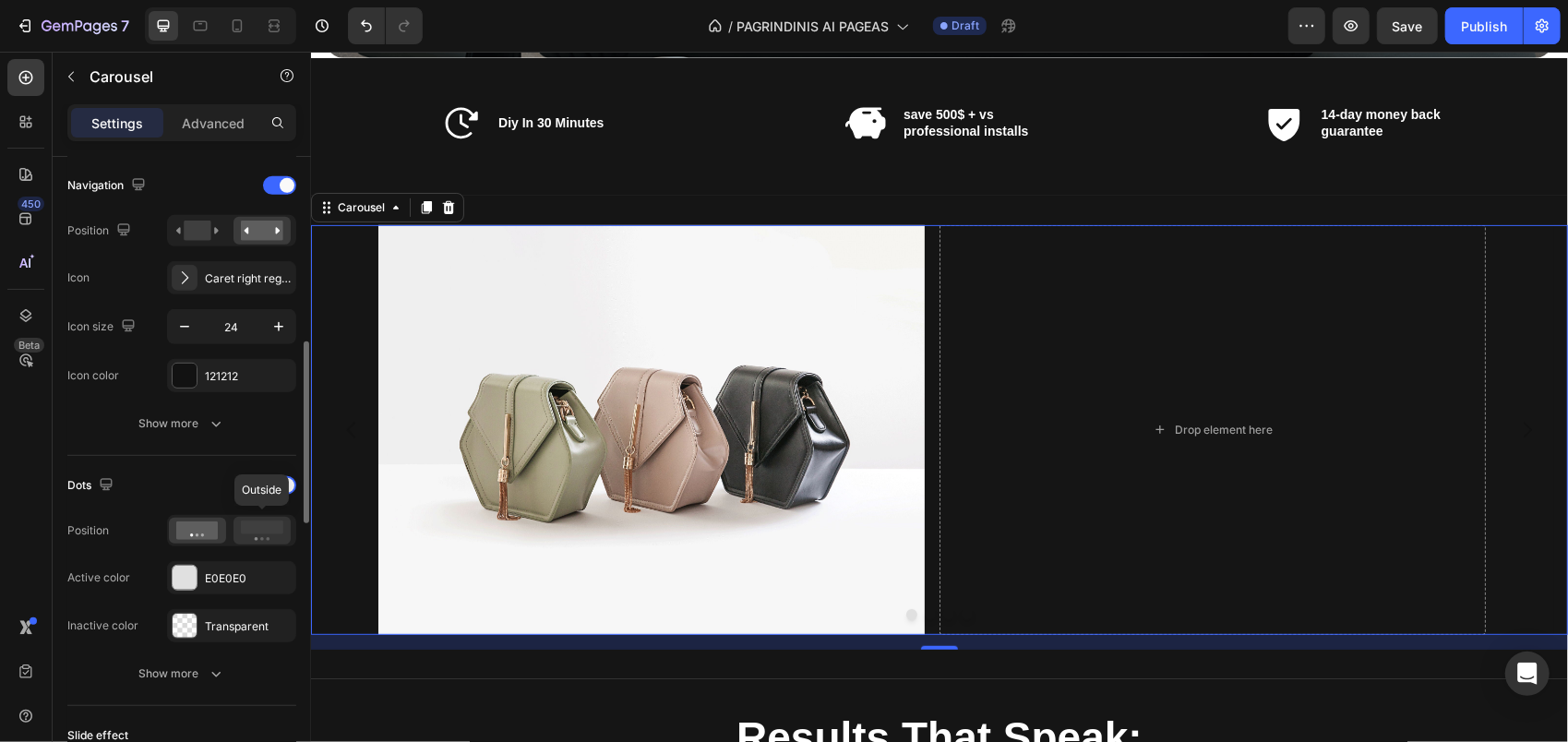
click at [261, 528] on rect at bounding box center [262, 528] width 42 height 13
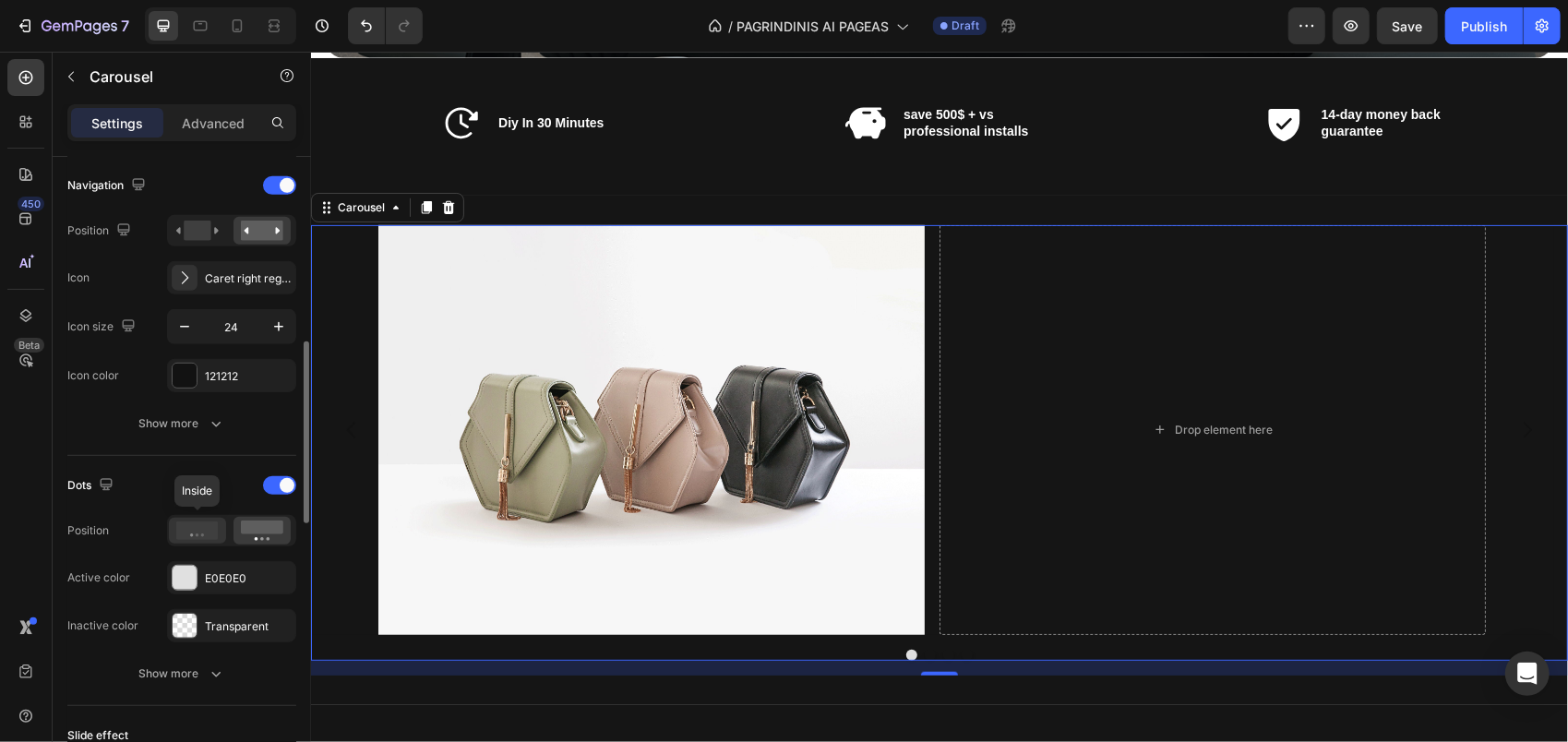
click at [186, 523] on icon at bounding box center [197, 530] width 42 height 18
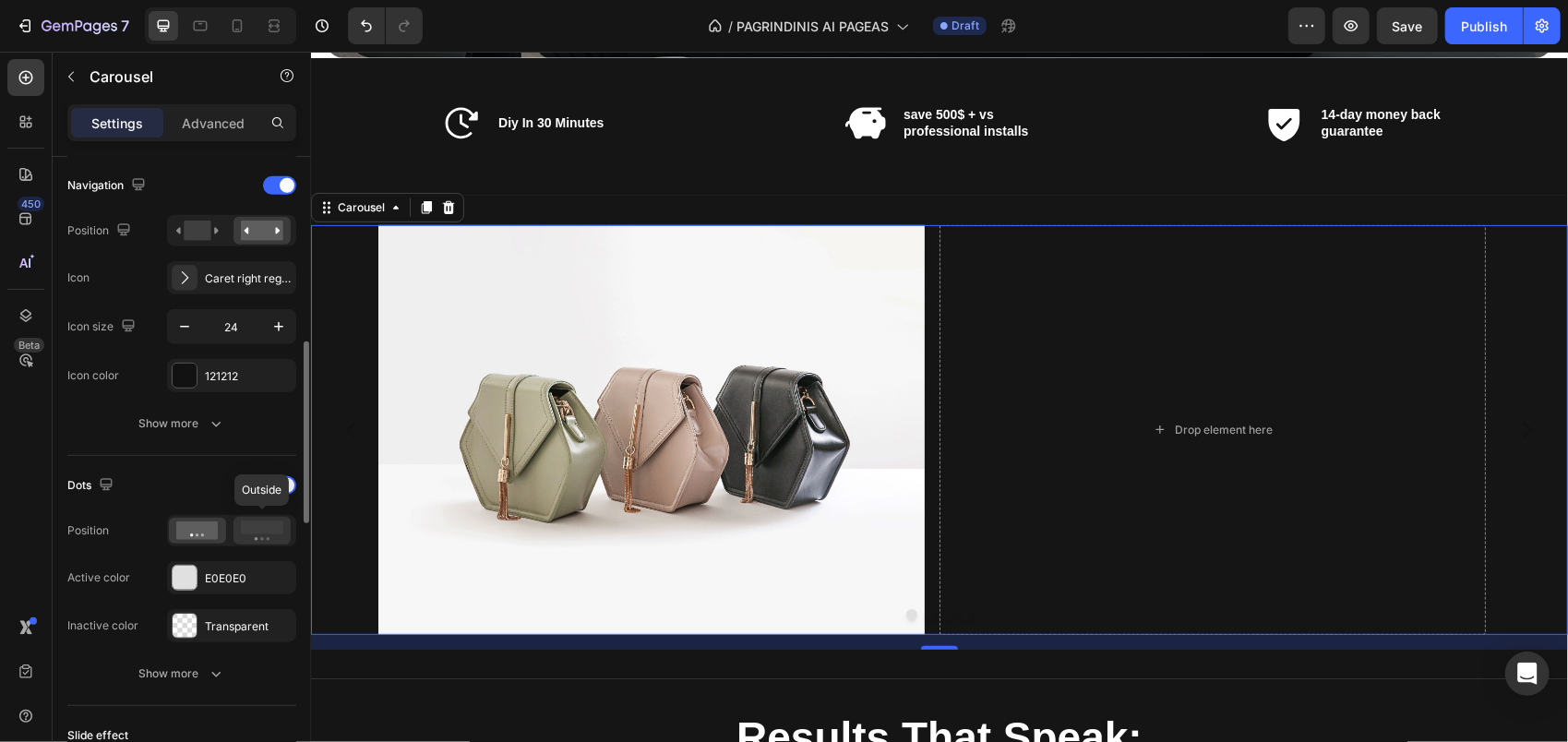
click at [267, 521] on rect at bounding box center [262, 528] width 42 height 13
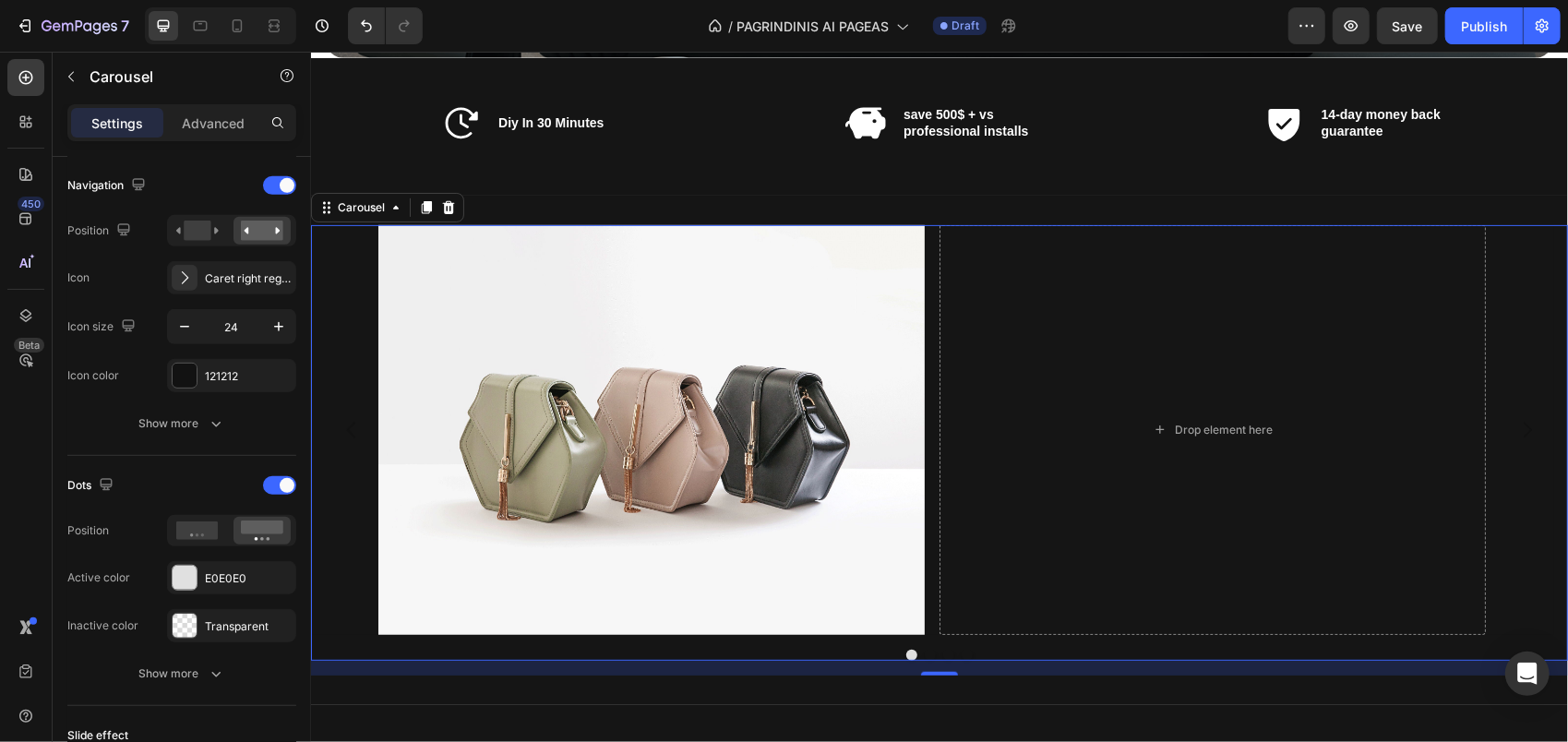
click at [924, 654] on button "Dot" at bounding box center [930, 654] width 11 height 11
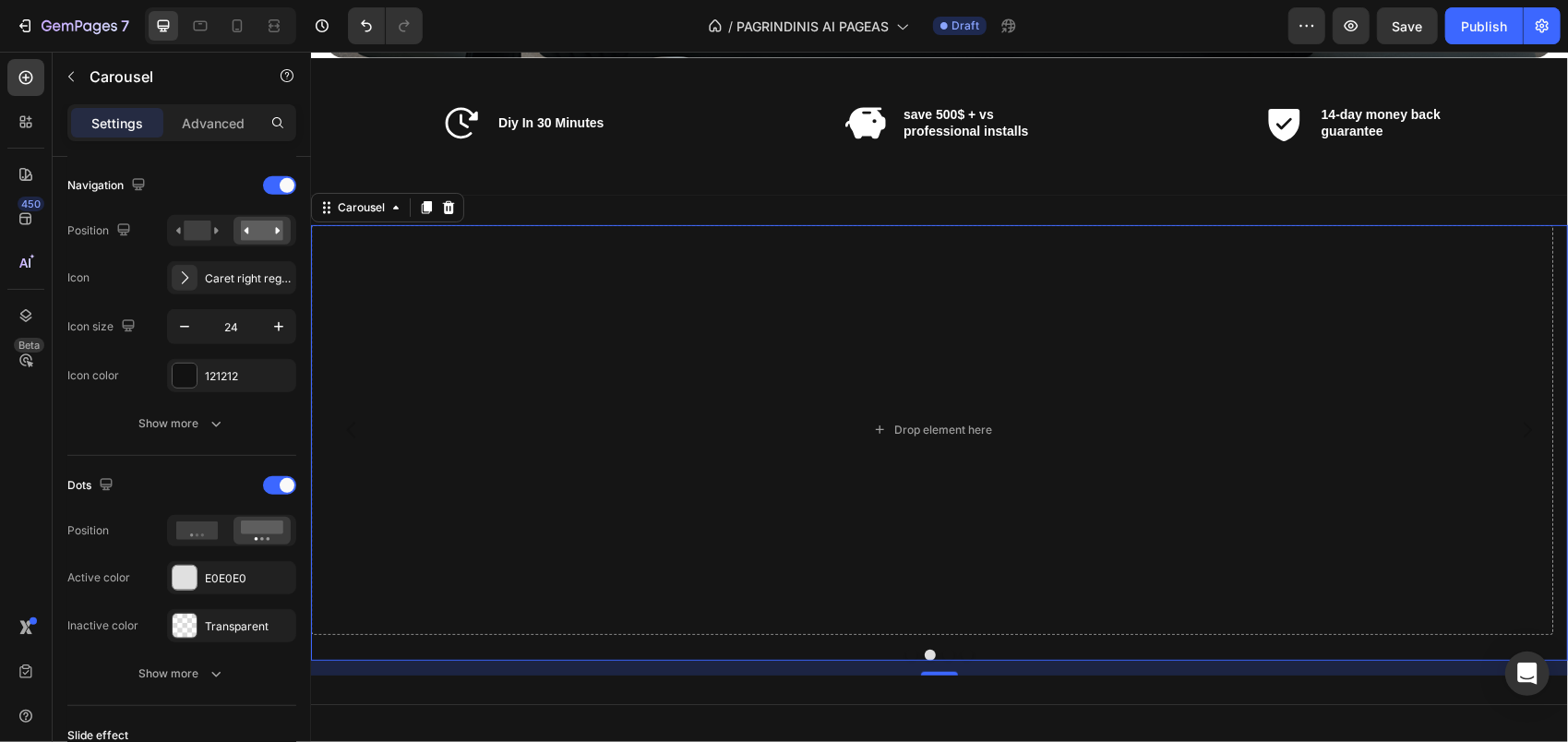
click at [905, 652] on button "Dot" at bounding box center [911, 654] width 11 height 11
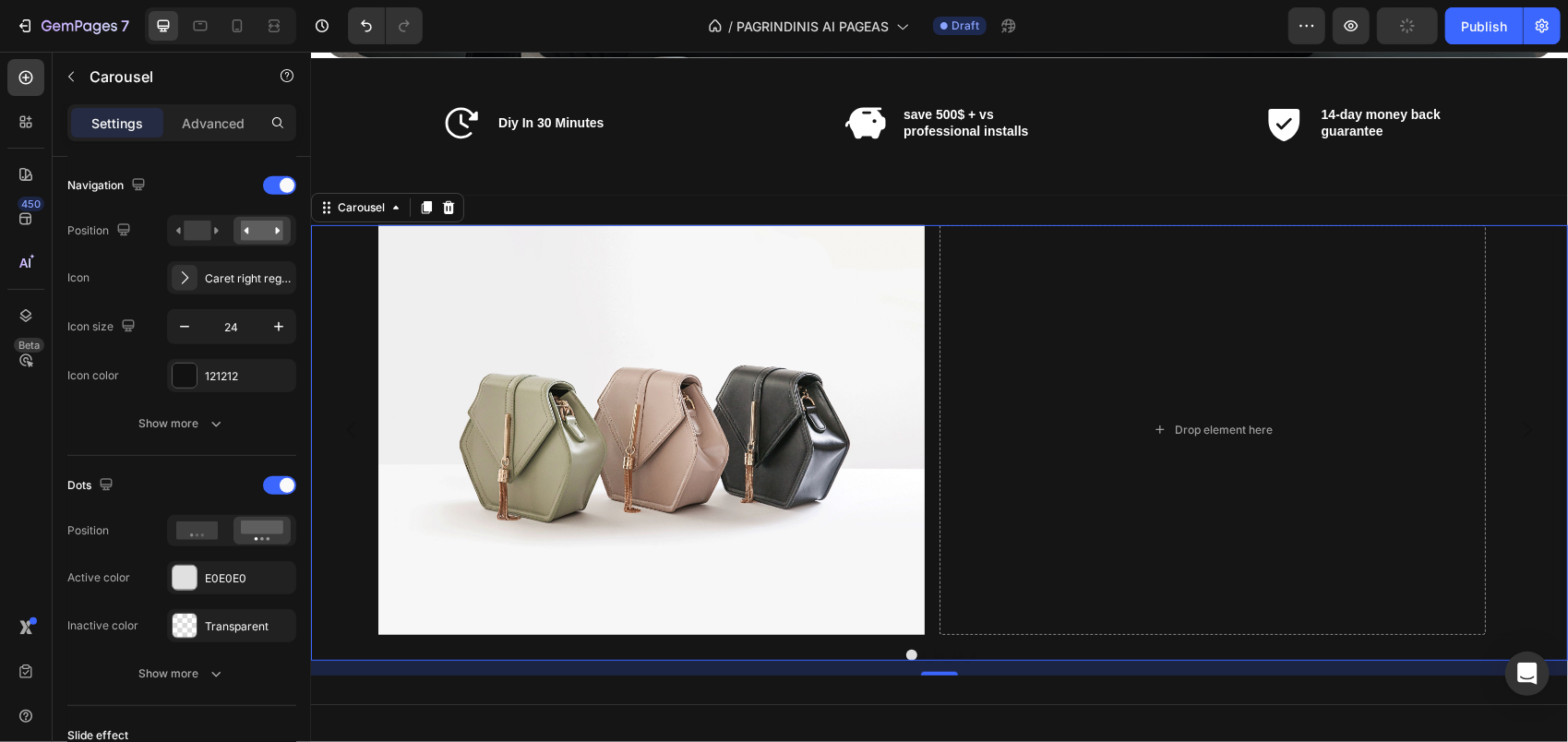
click at [927, 653] on button "Dot" at bounding box center [930, 654] width 11 height 11
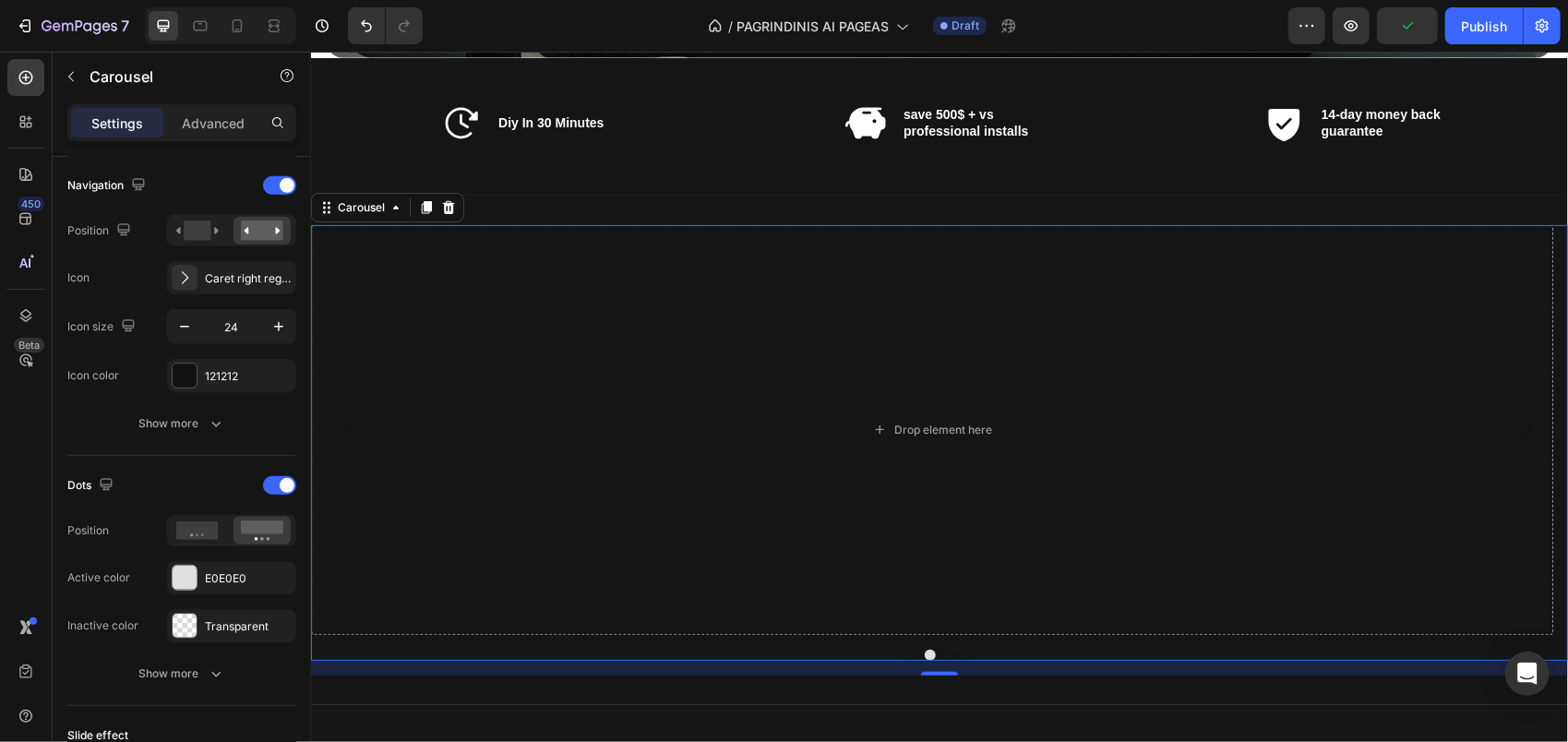
click at [909, 653] on div at bounding box center [939, 654] width 1258 height 11
click at [905, 651] on button "Dot" at bounding box center [911, 654] width 11 height 11
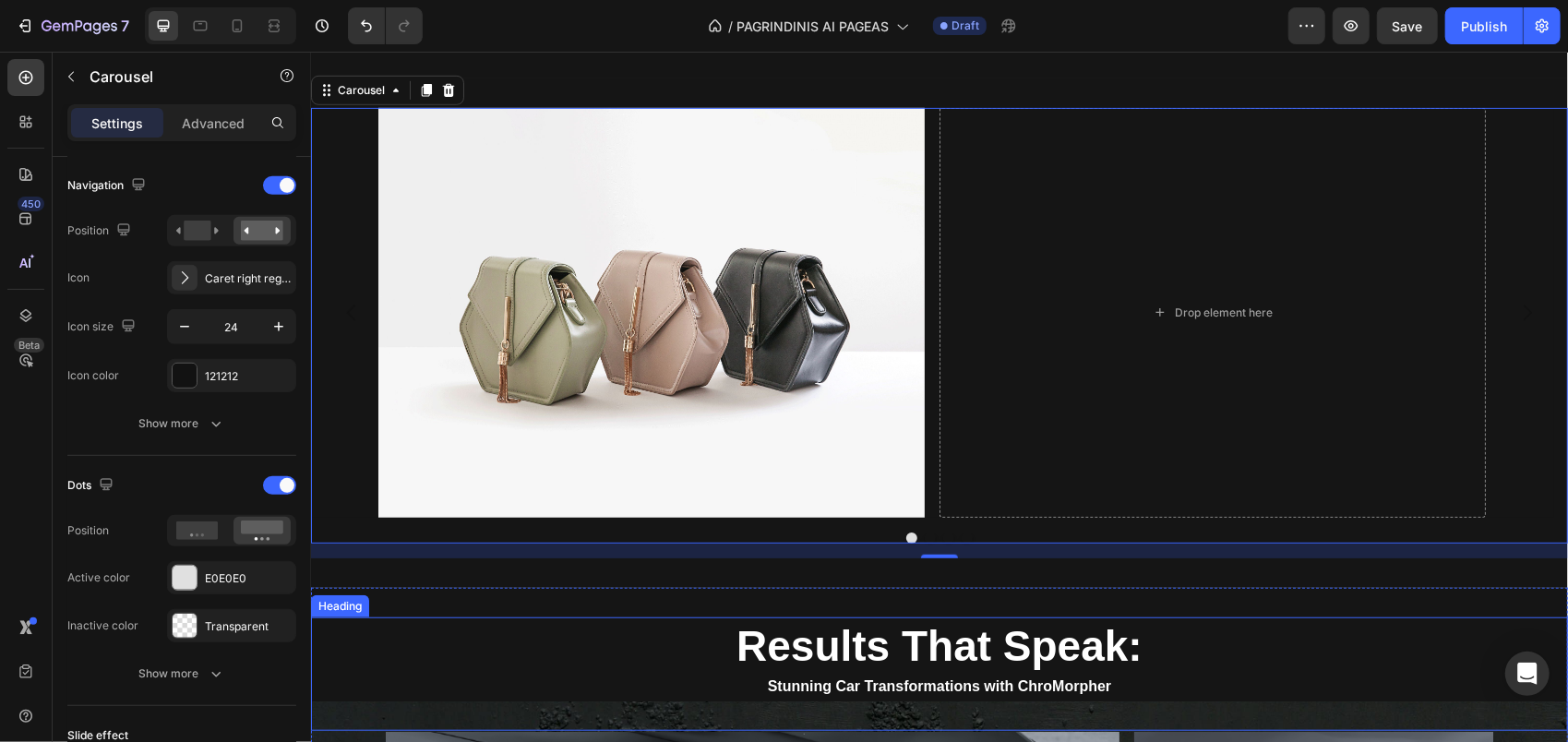
scroll to position [738, 0]
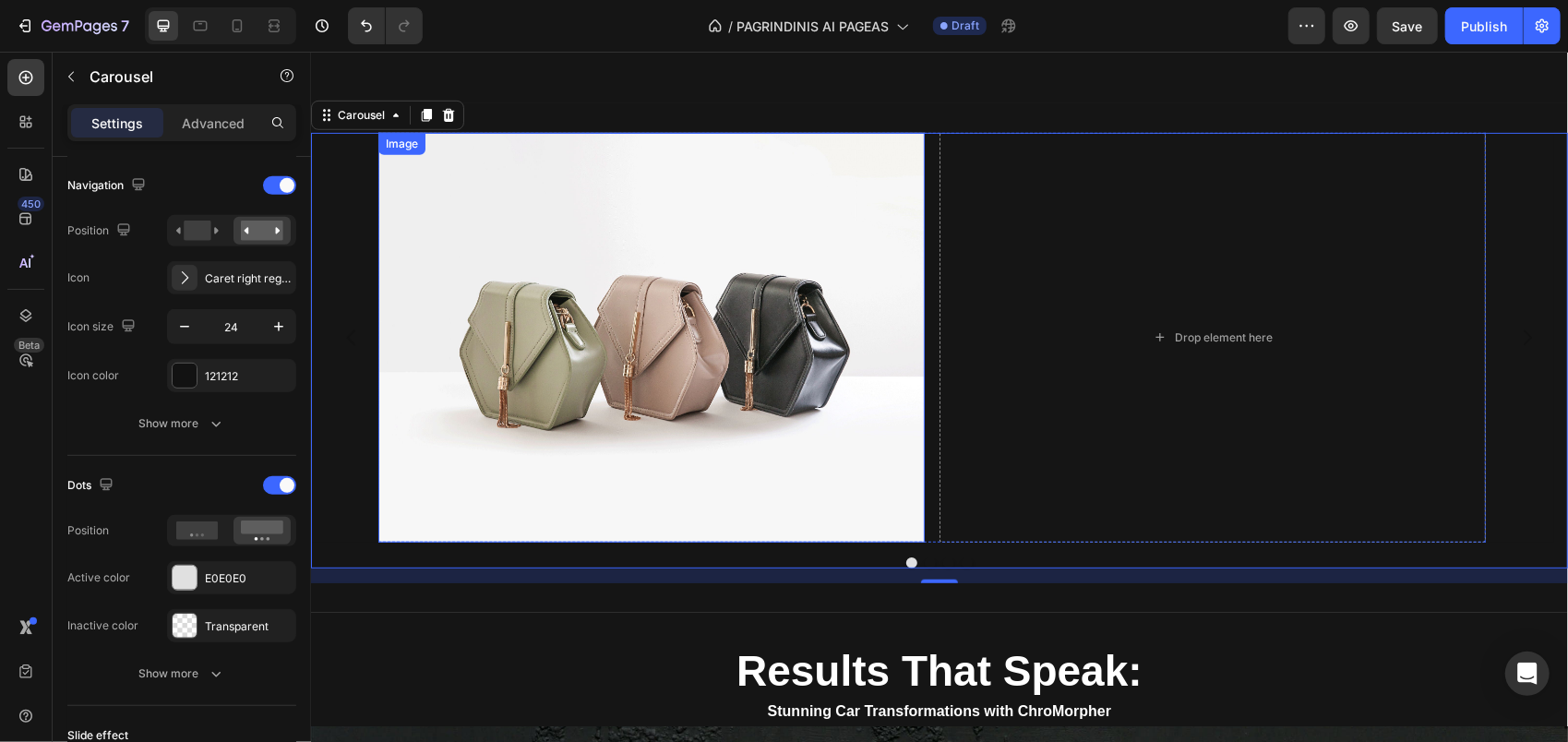
click at [639, 329] on img at bounding box center [650, 337] width 547 height 410
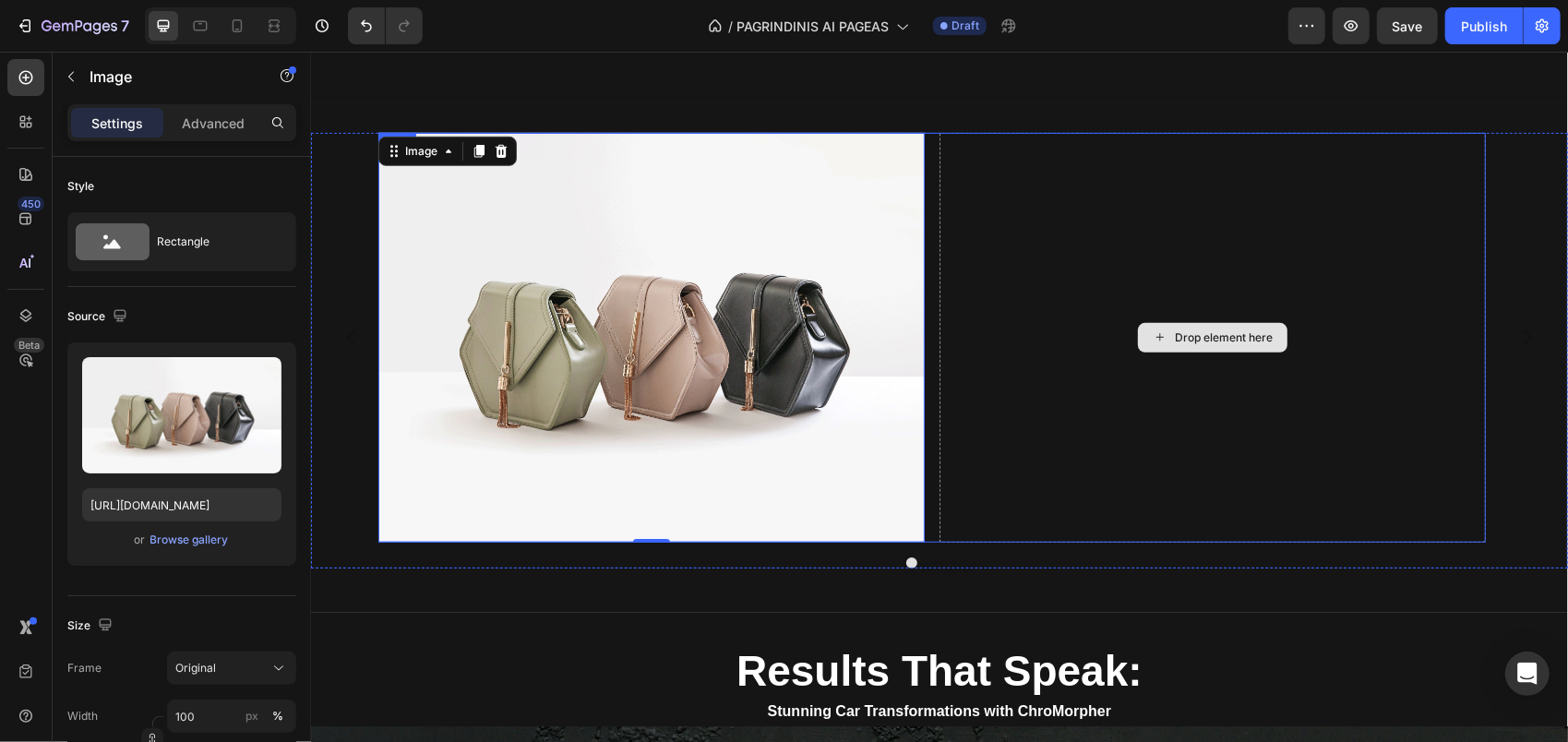
click at [1037, 283] on div "Drop element here" at bounding box center [1212, 337] width 547 height 410
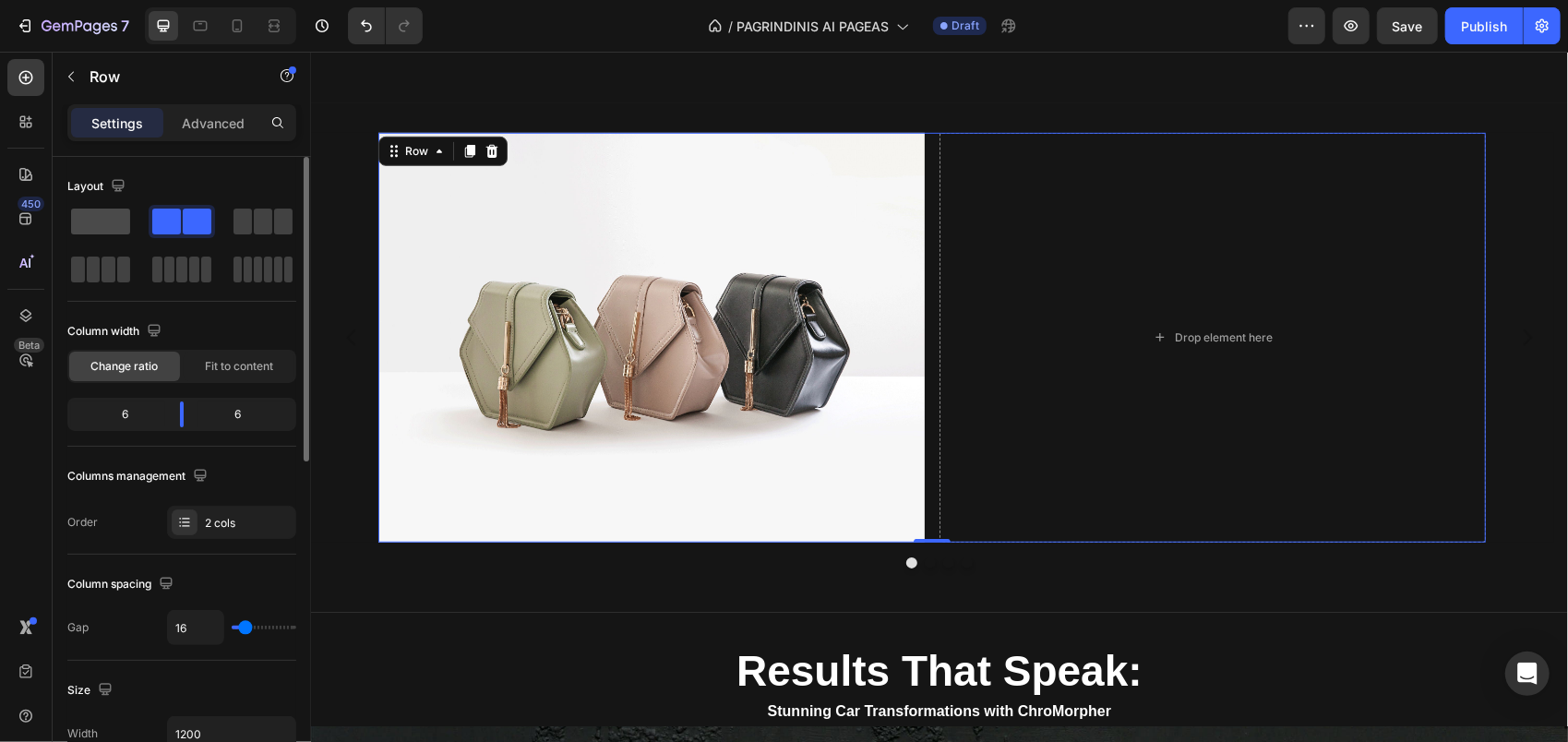
click at [122, 215] on span at bounding box center [101, 221] width 59 height 26
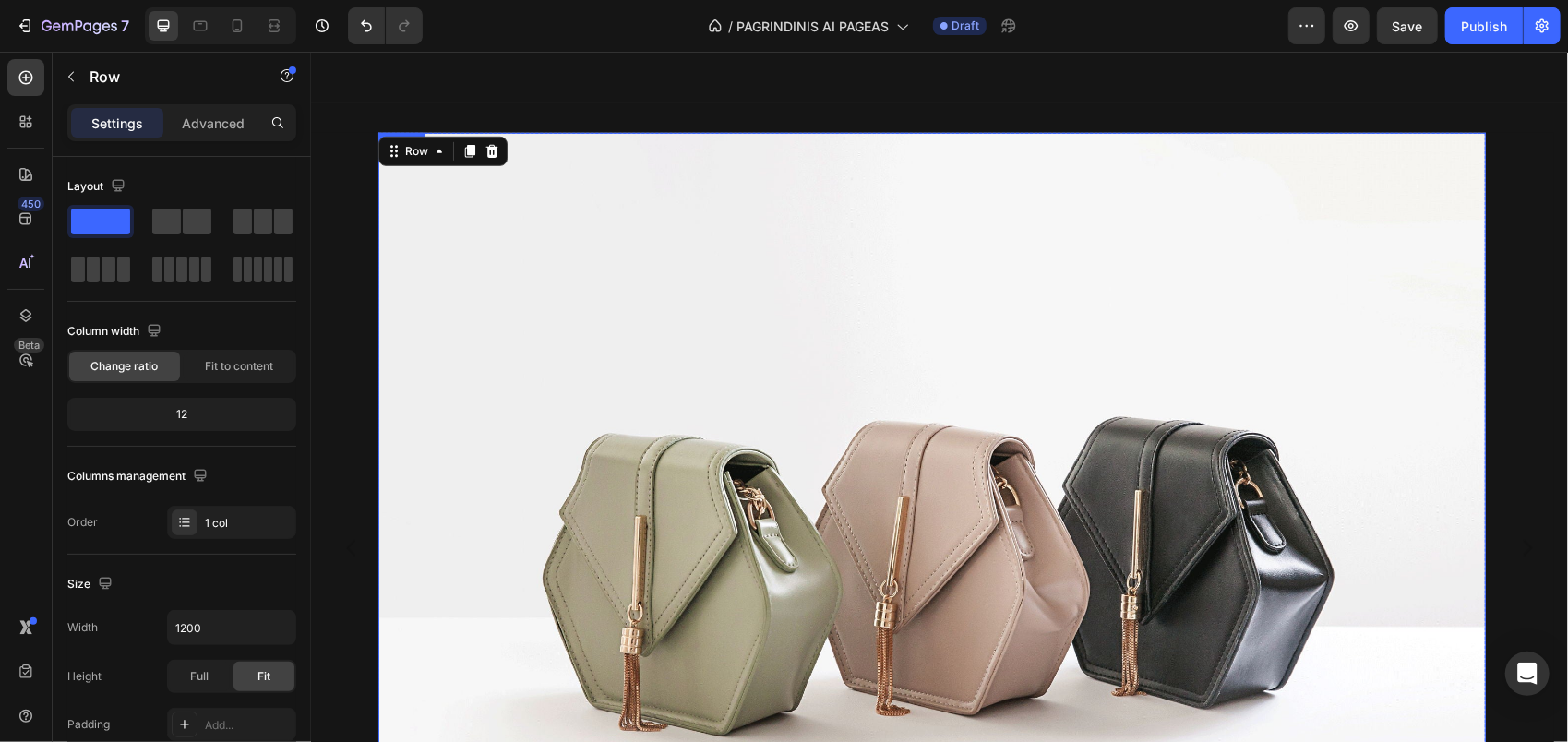
click at [558, 267] on img at bounding box center [931, 547] width 1107 height 830
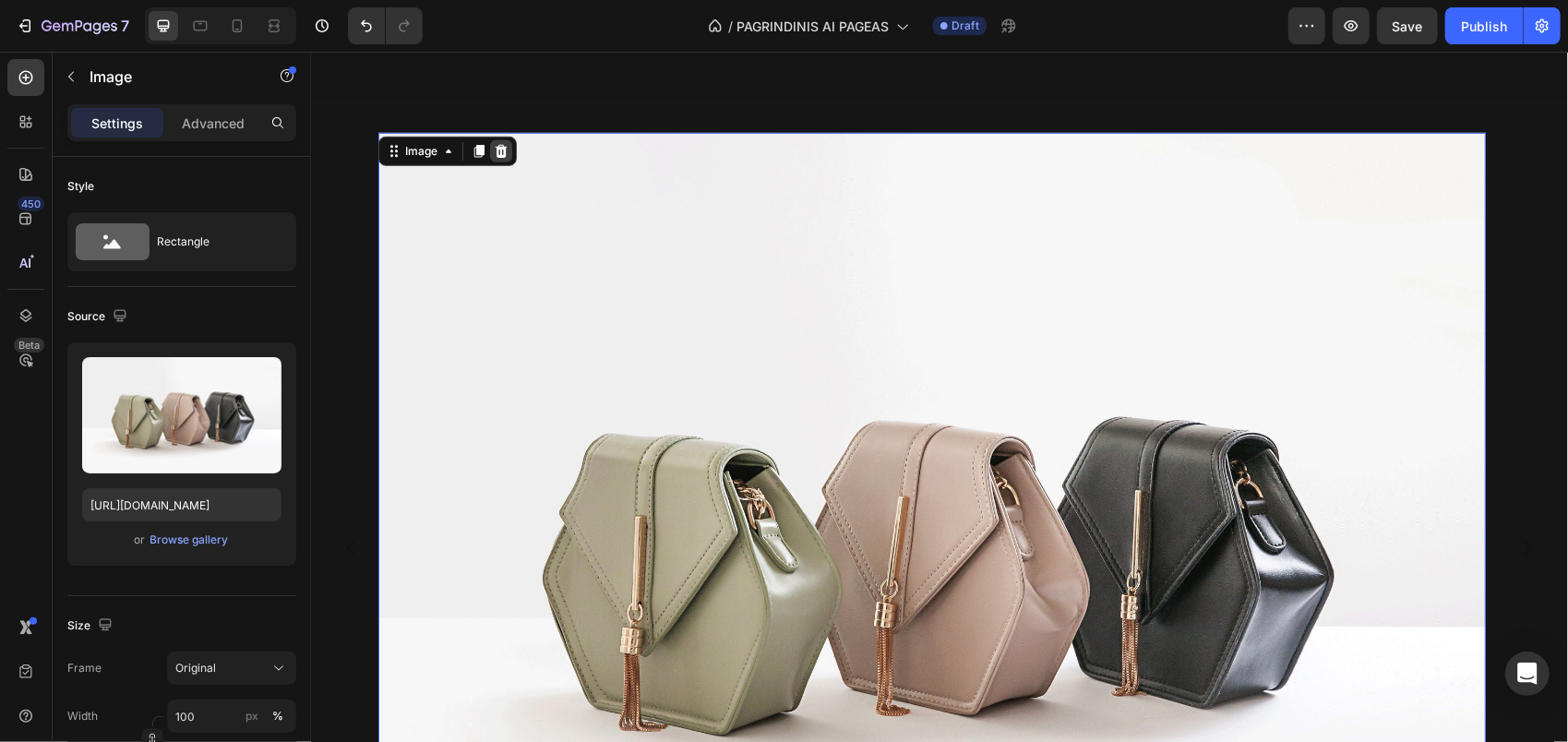
click at [496, 146] on icon at bounding box center [501, 148] width 12 height 12
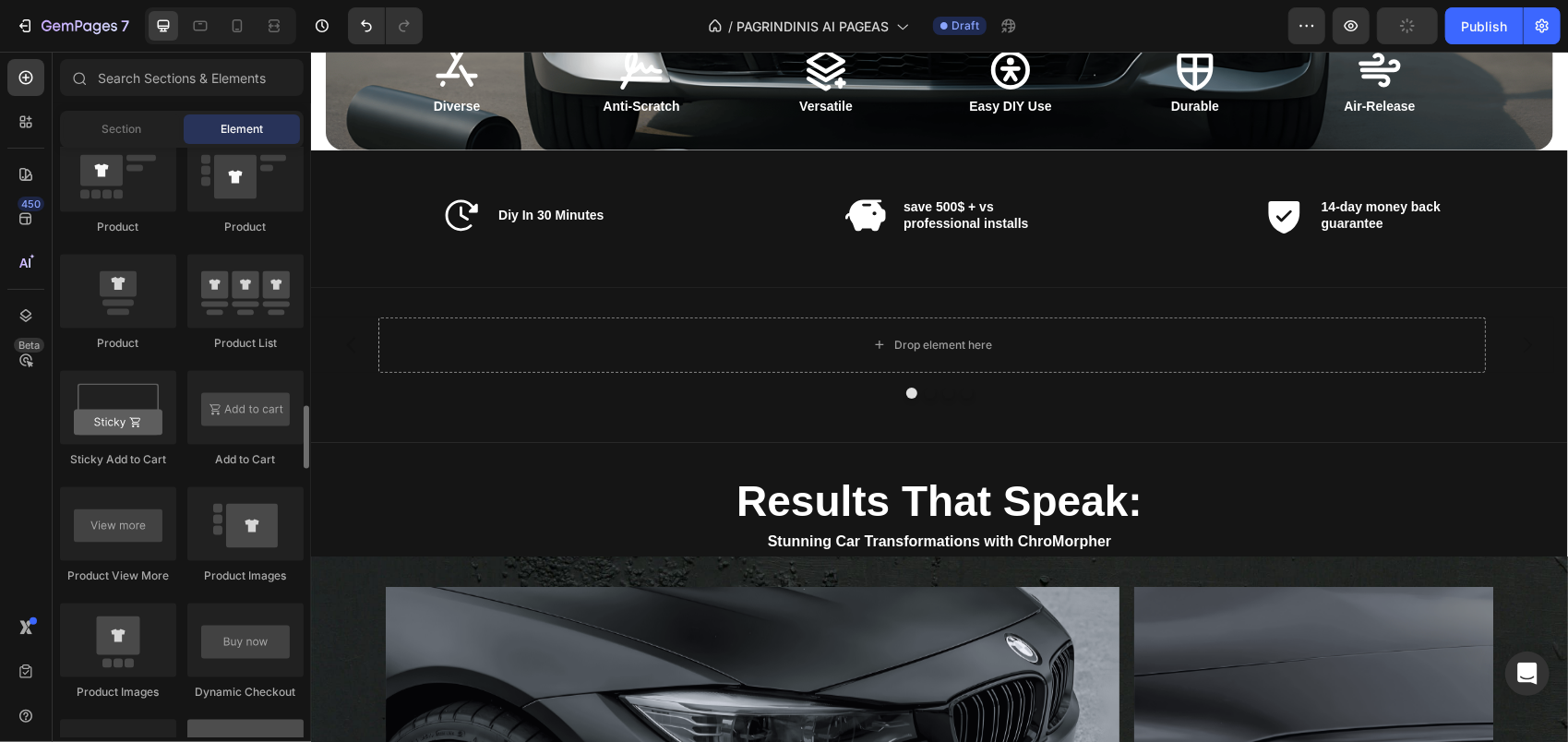
scroll to position [2306, 0]
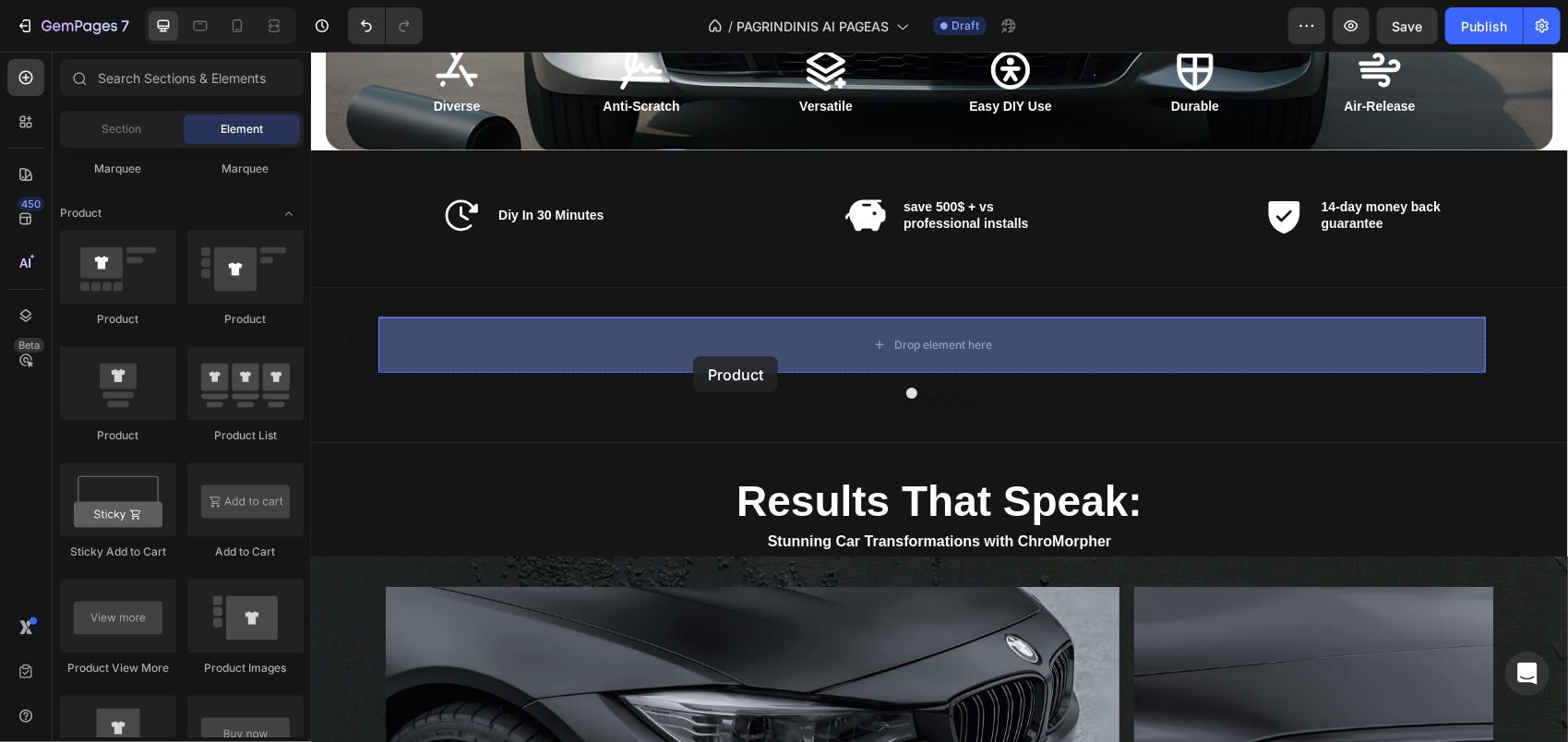
drag, startPoint x: 531, startPoint y: 337, endPoint x: 693, endPoint y: 355, distance: 163.0
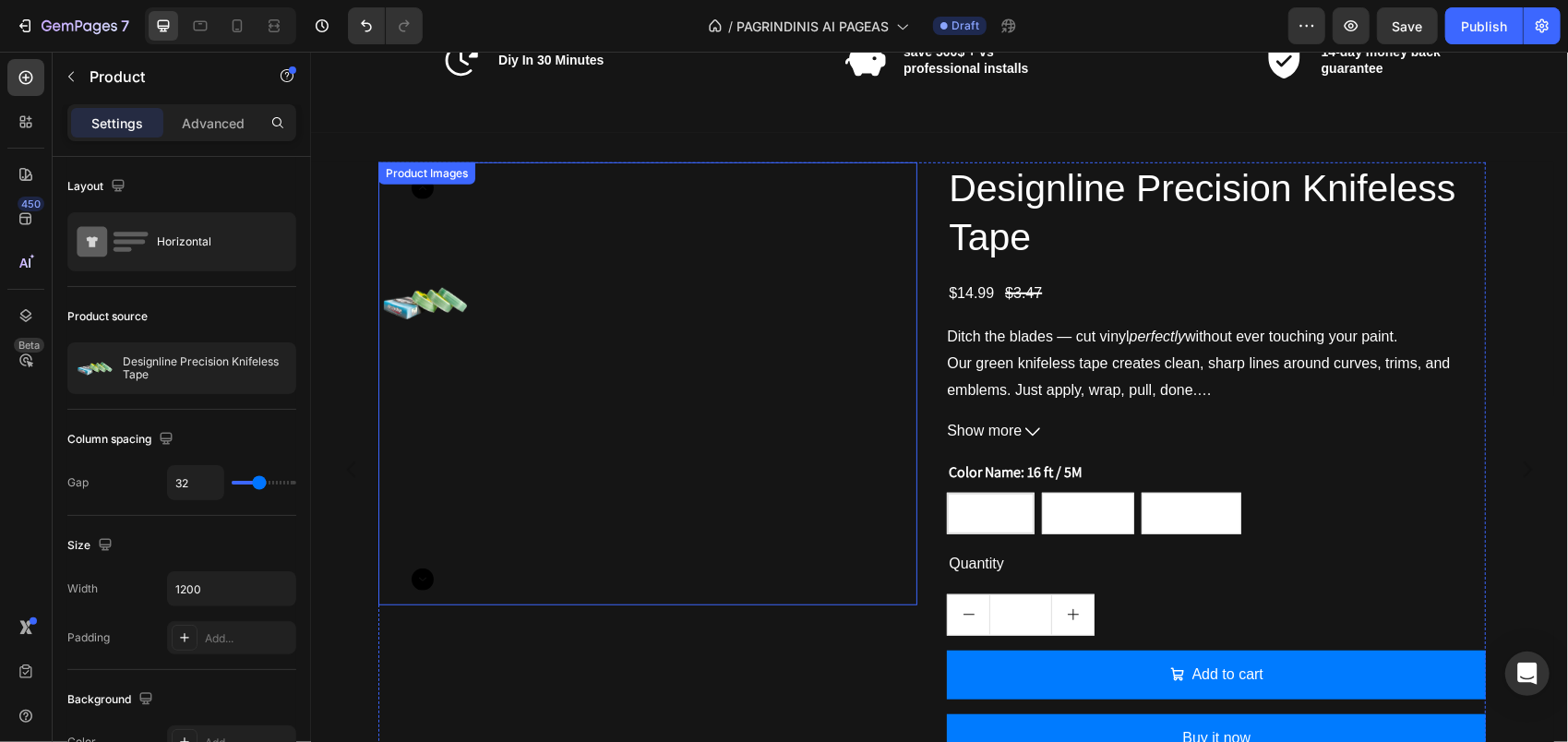
scroll to position [738, 0]
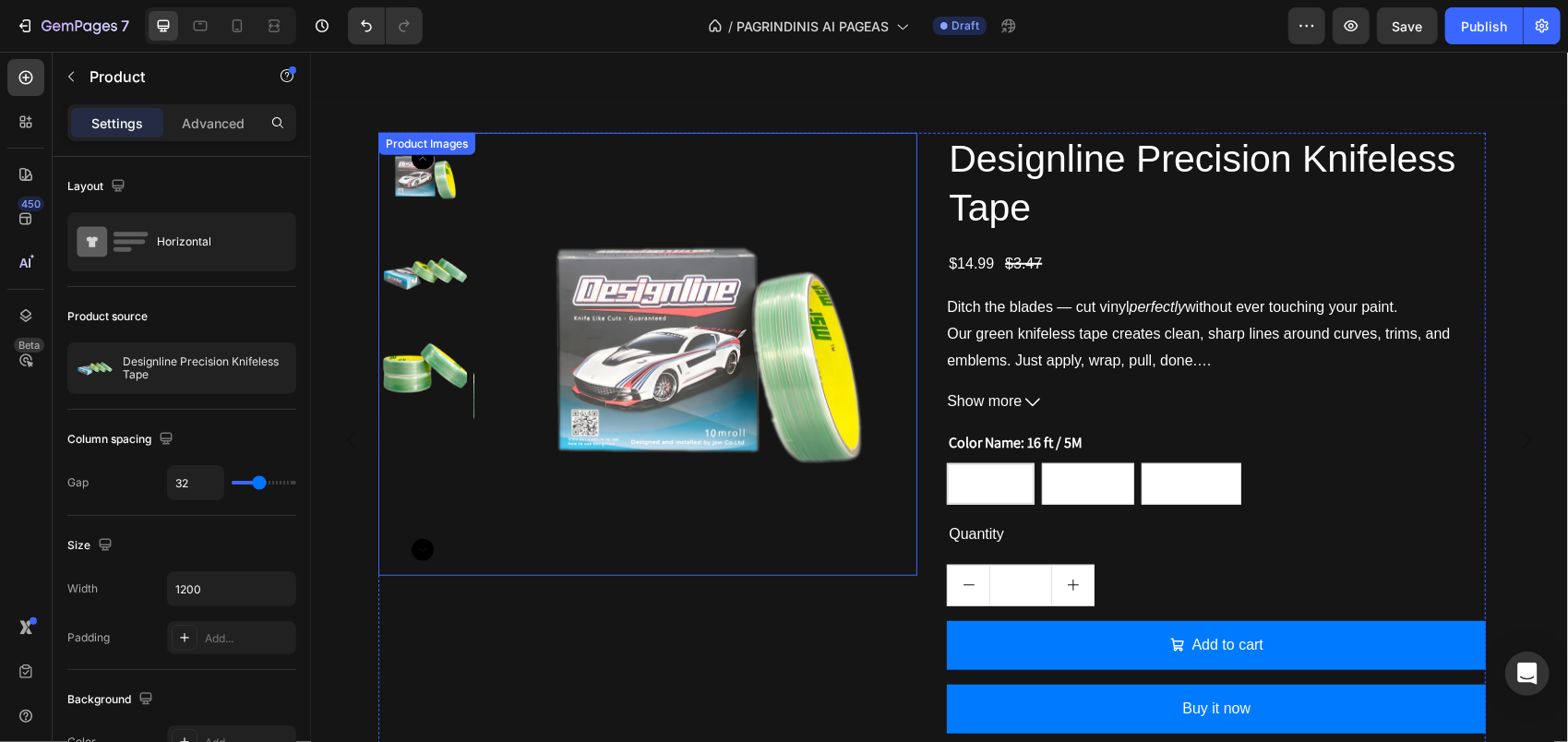
click at [655, 343] on img at bounding box center [694, 353] width 443 height 443
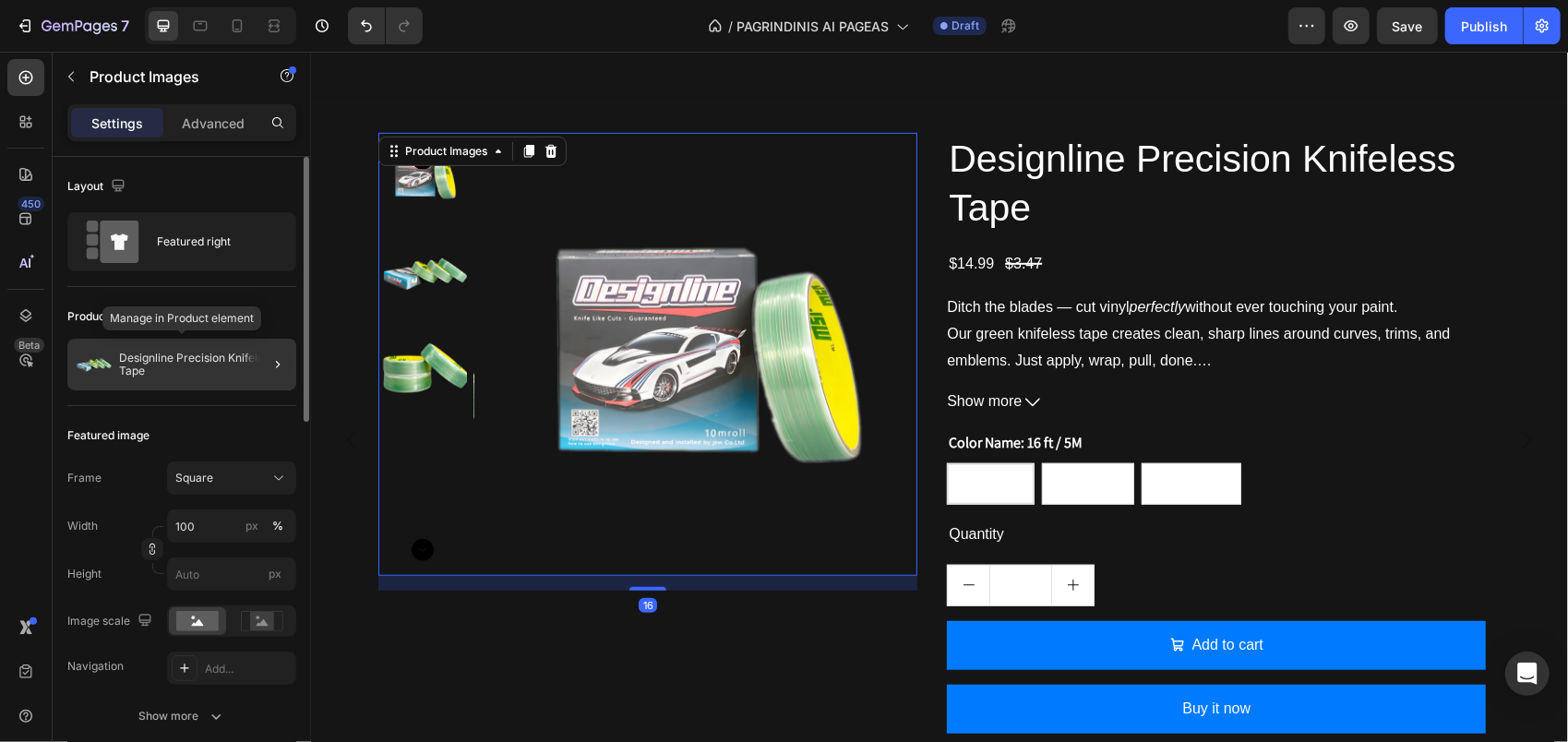
click at [171, 364] on p "Designline Precision Knifeless Tape" at bounding box center [203, 364] width 170 height 26
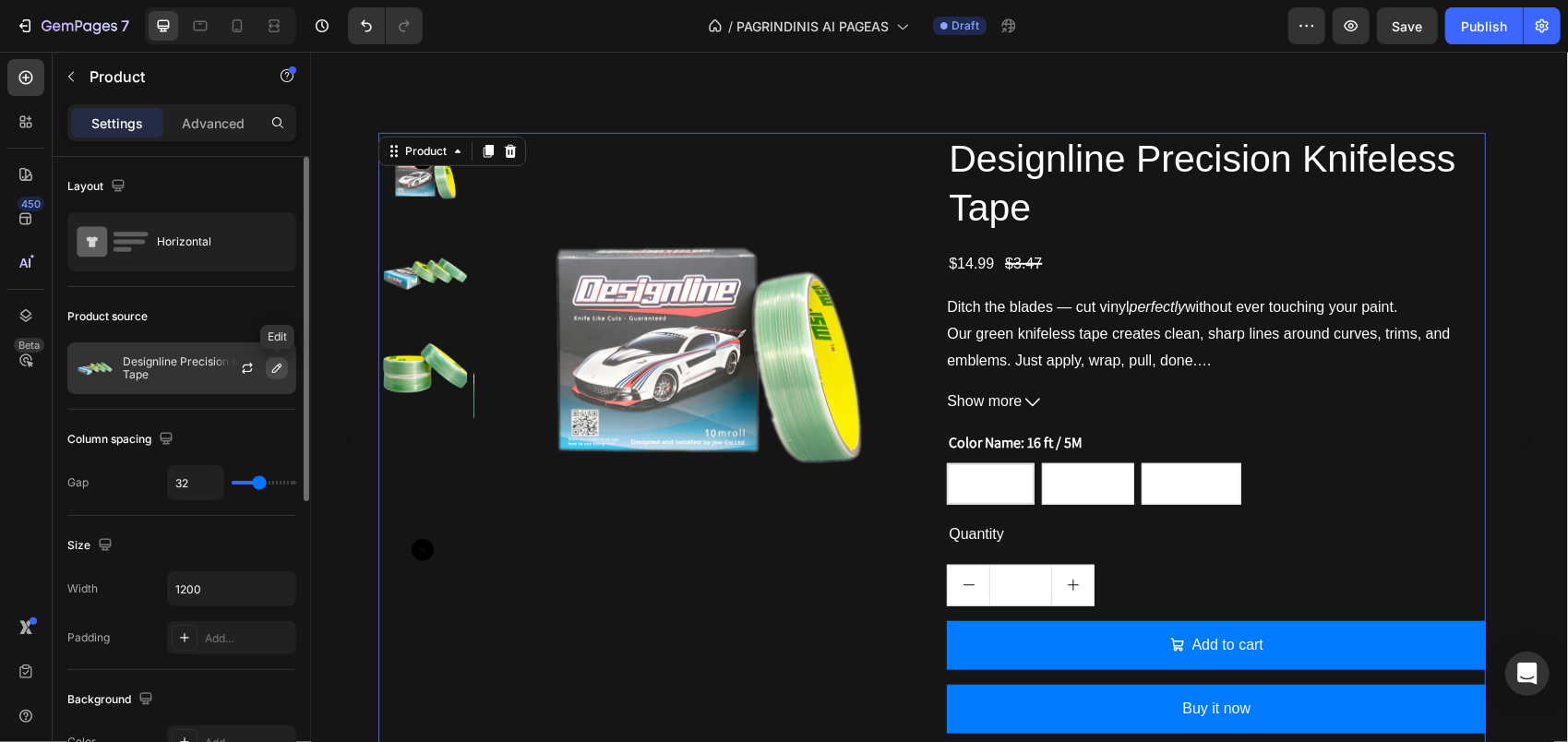
click at [276, 367] on icon "button" at bounding box center [277, 369] width 10 height 10
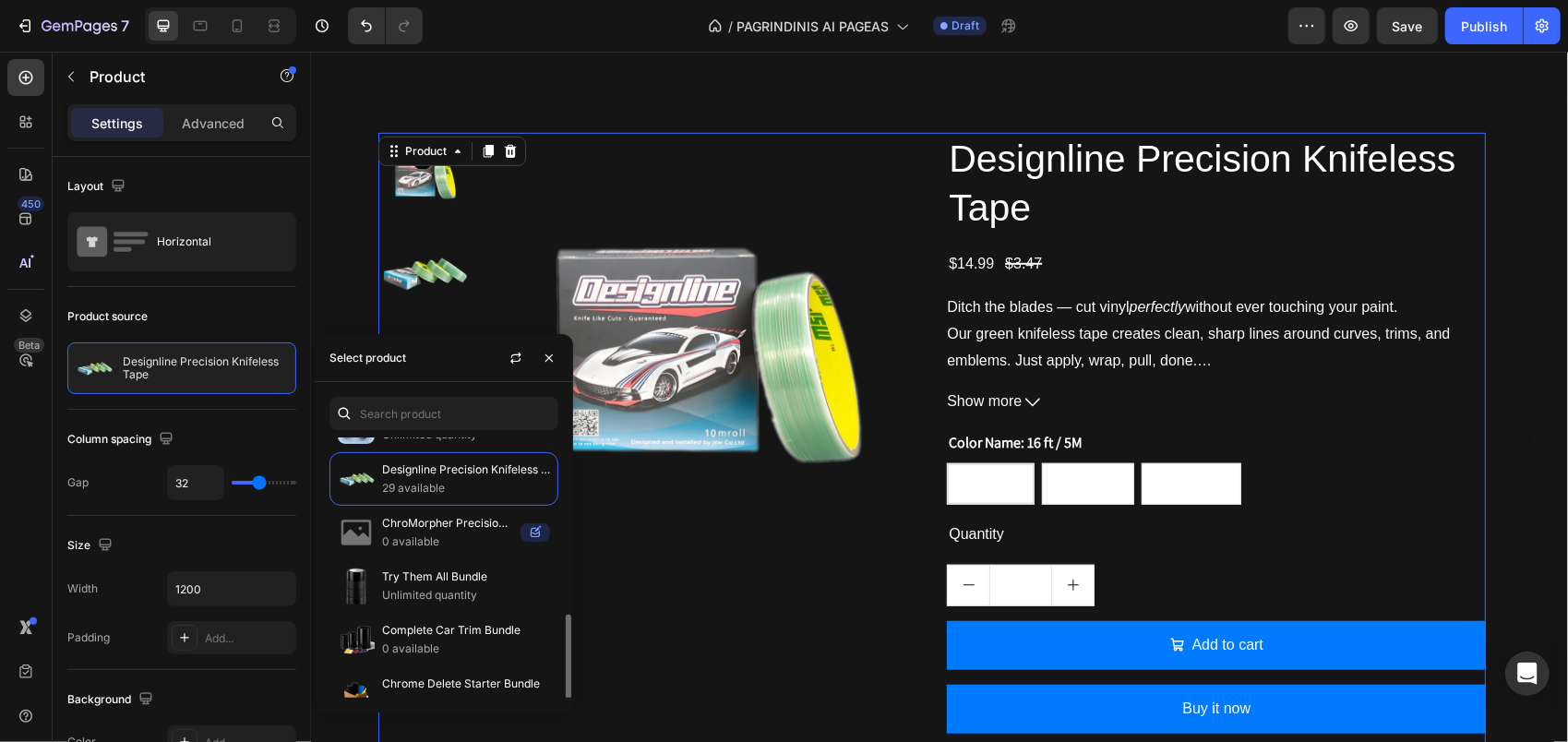
scroll to position [185, 0]
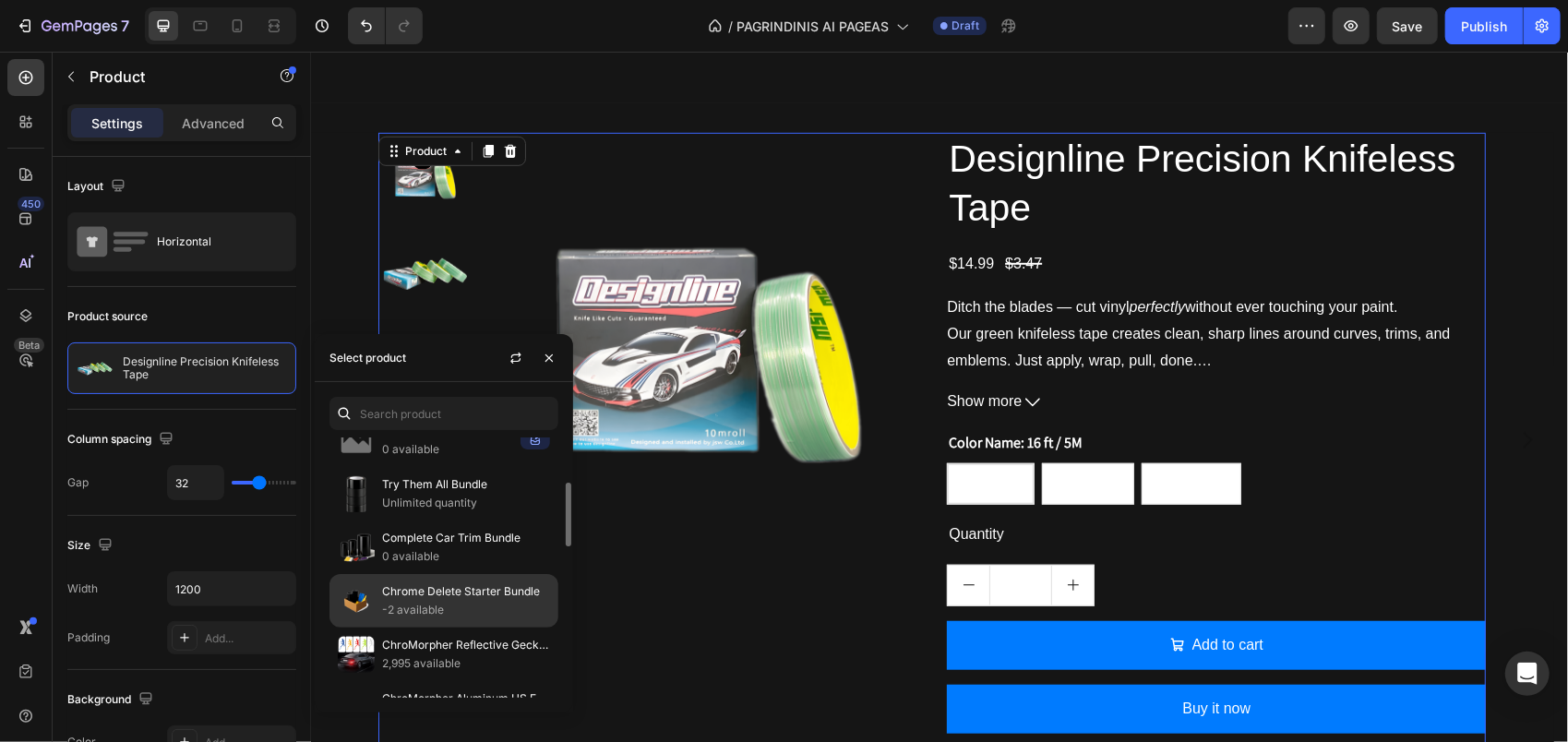
click at [460, 602] on p "-2 available" at bounding box center [466, 609] width 168 height 18
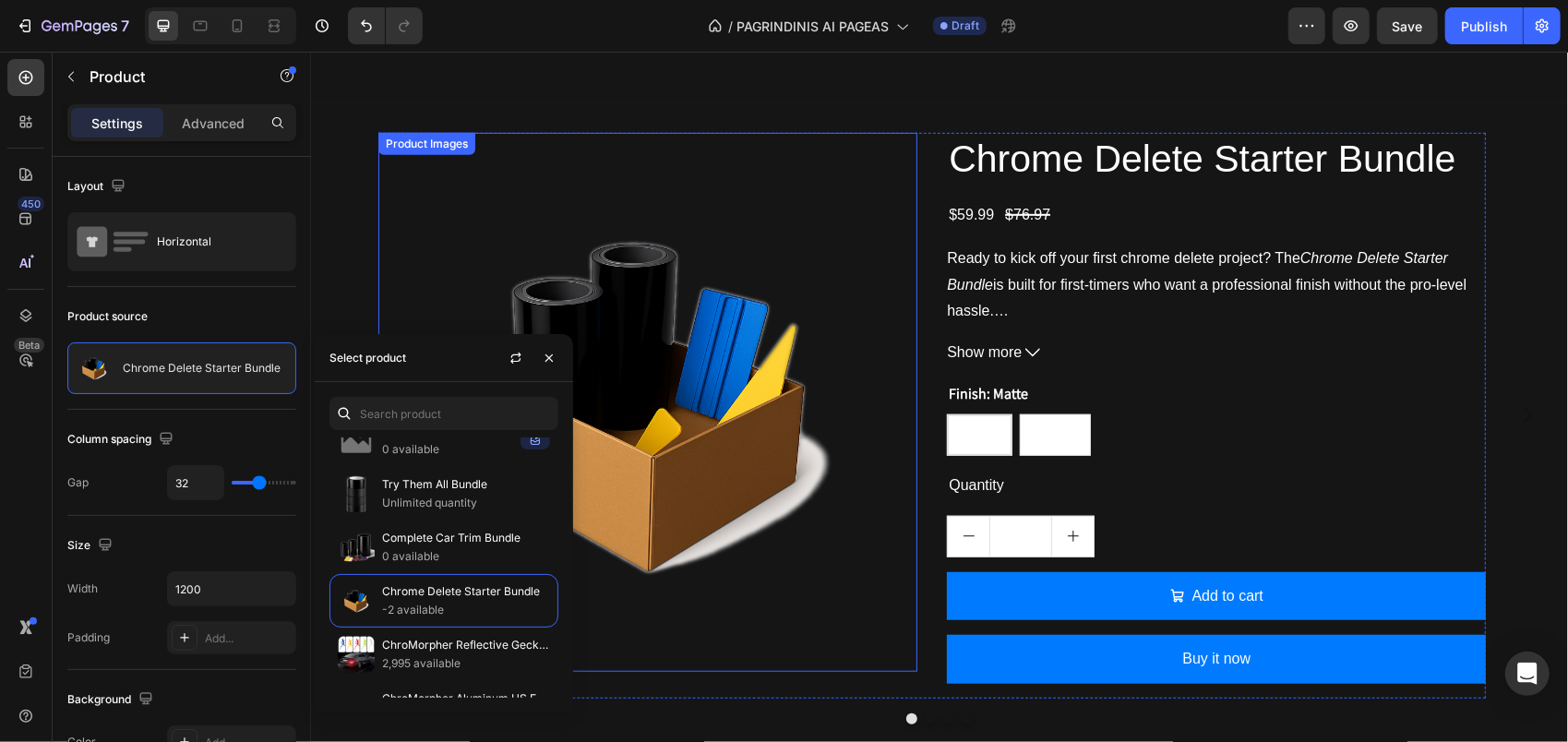
click at [804, 340] on img at bounding box center [647, 401] width 539 height 539
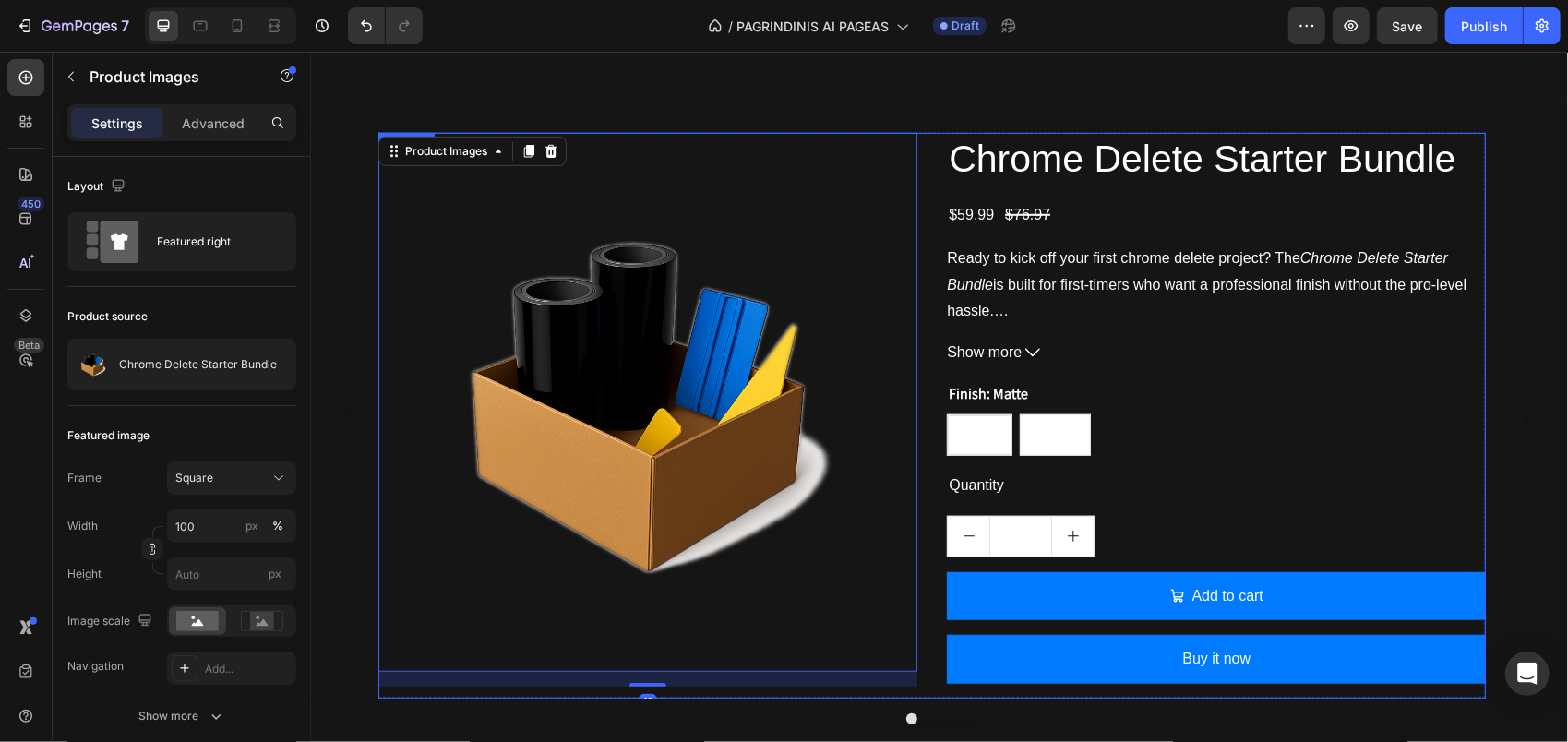
click at [923, 154] on div "Product Images 16 Chrome Delete Starter Bundle Product Title $59.99 Product Pri…" at bounding box center [931, 416] width 1107 height 567
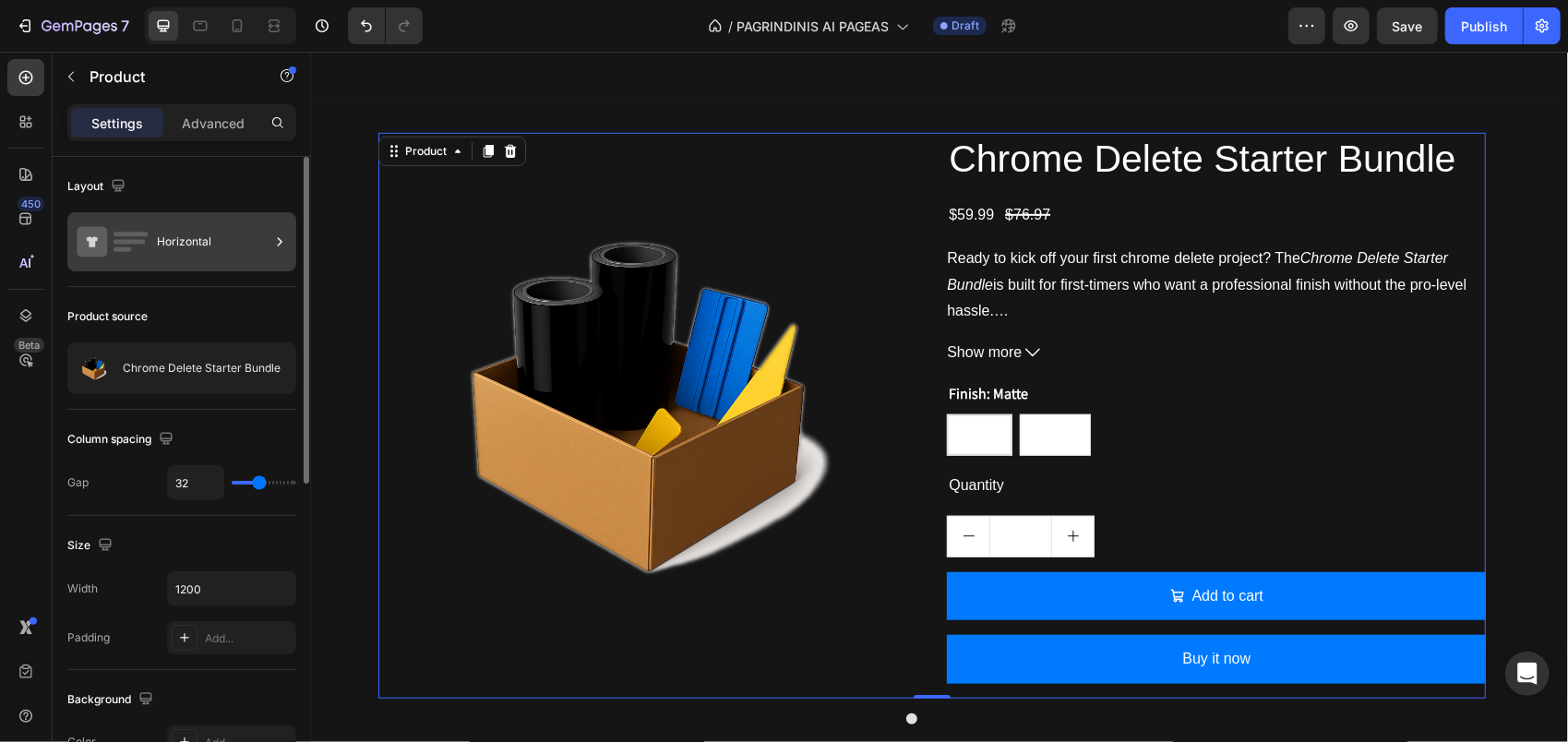
click at [193, 236] on div "Horizontal" at bounding box center [214, 241] width 113 height 42
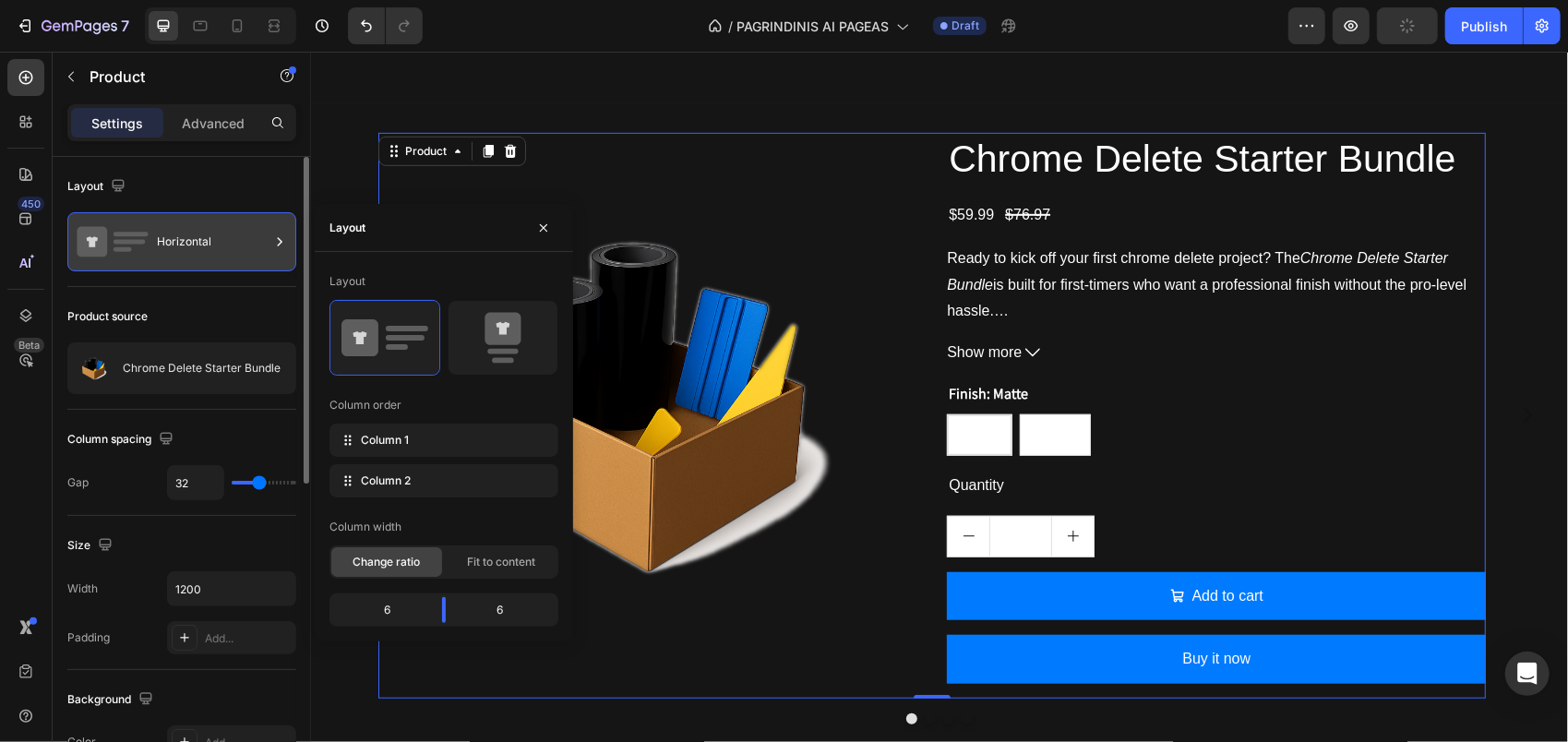
click at [193, 236] on div "Horizontal" at bounding box center [214, 241] width 113 height 42
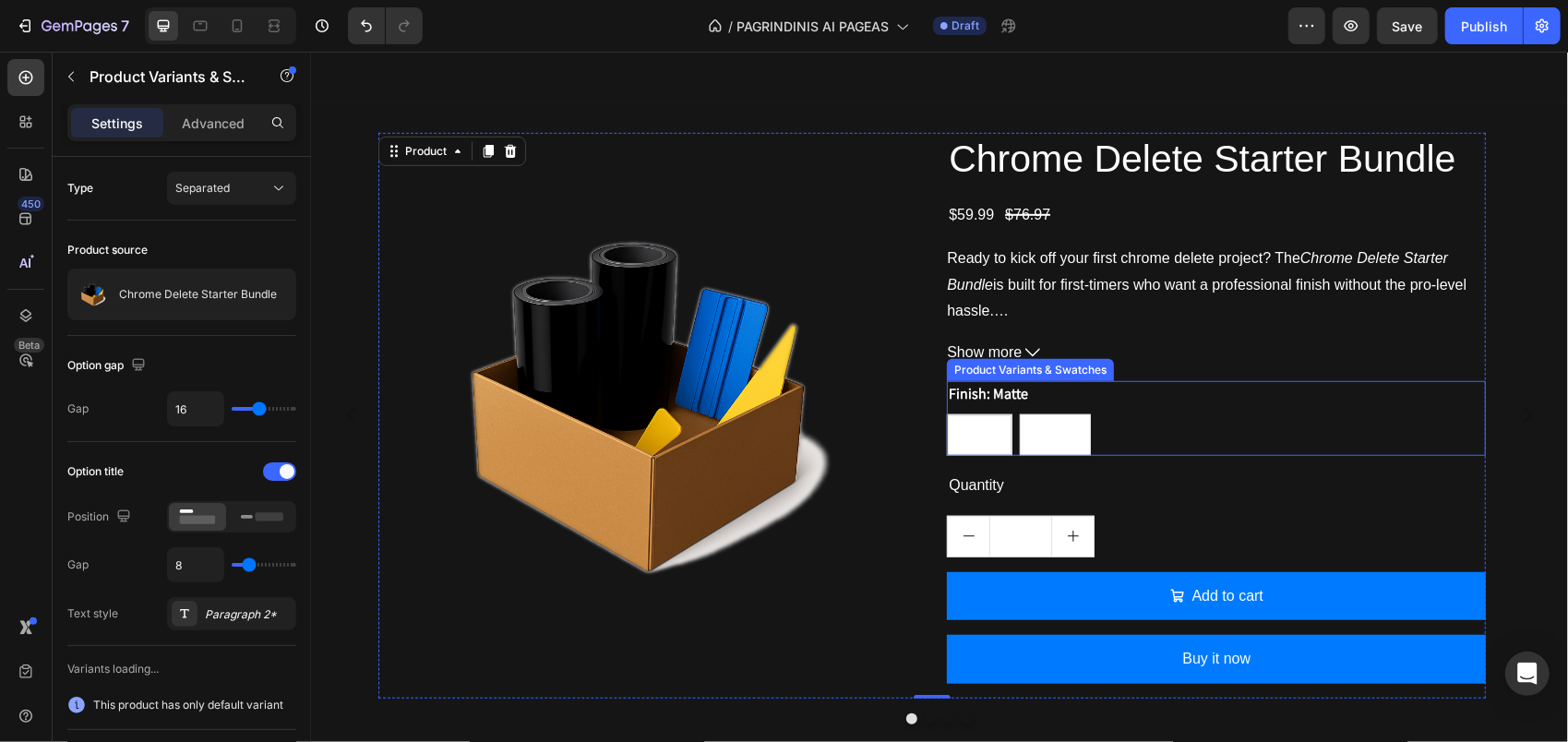
click at [987, 440] on span "Matte" at bounding box center [979, 433] width 33 height 14
click at [946, 414] on input "Matte [PERSON_NAME]" at bounding box center [945, 413] width 1 height 1
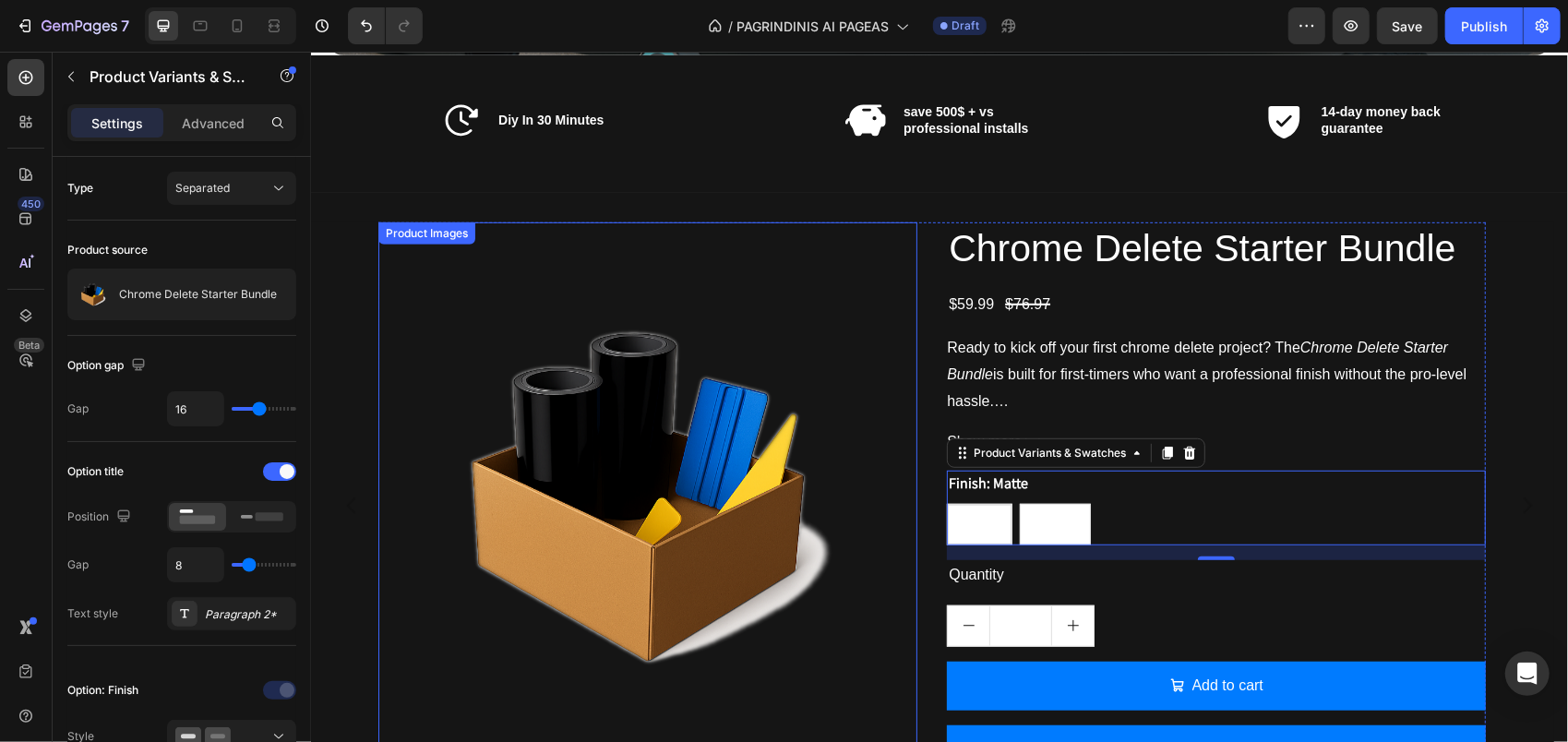
scroll to position [646, 0]
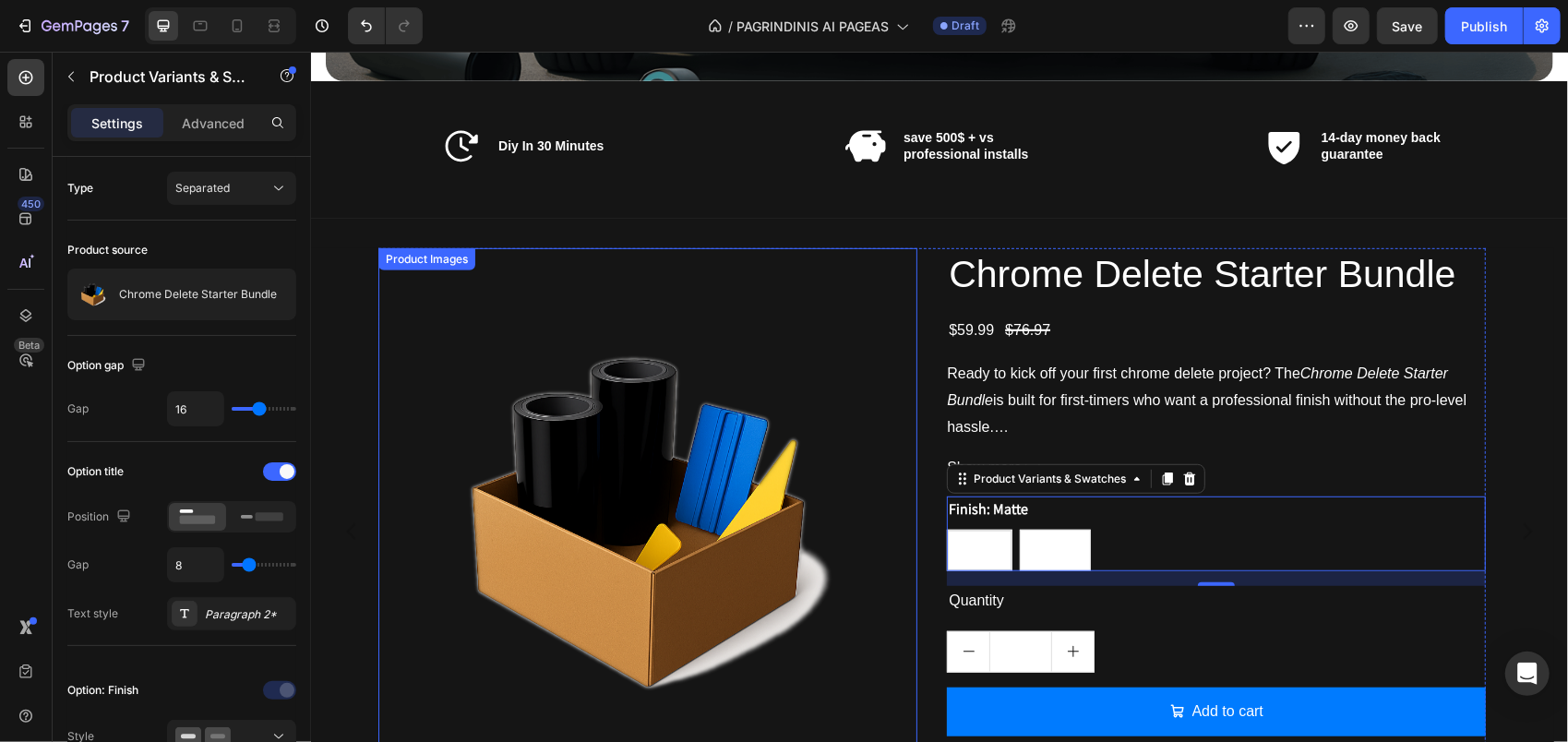
click at [683, 427] on img at bounding box center [647, 516] width 539 height 539
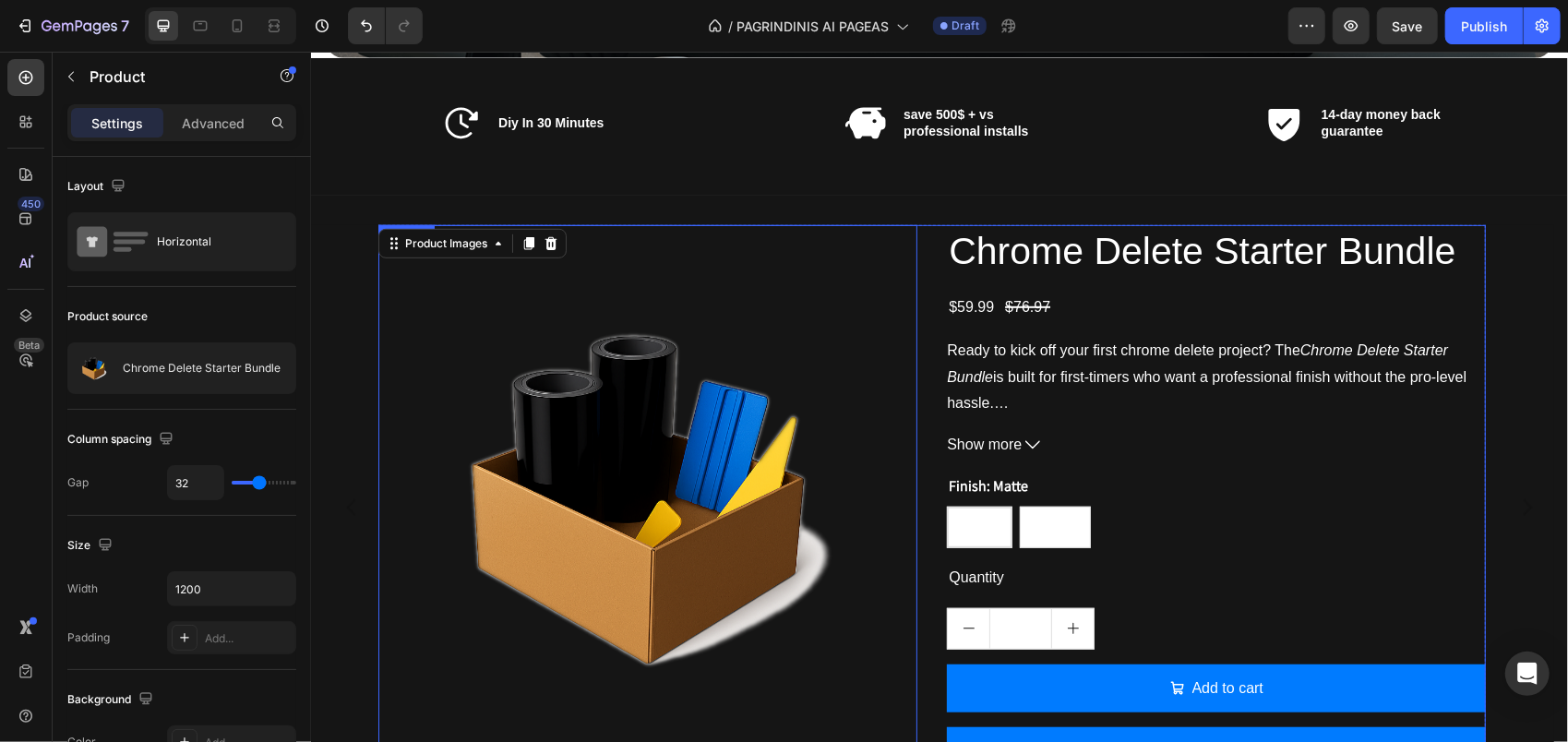
click at [931, 254] on div "Product Images 16 Chrome Delete Starter Bundle Product Title $59.99 Product Pri…" at bounding box center [931, 507] width 1107 height 567
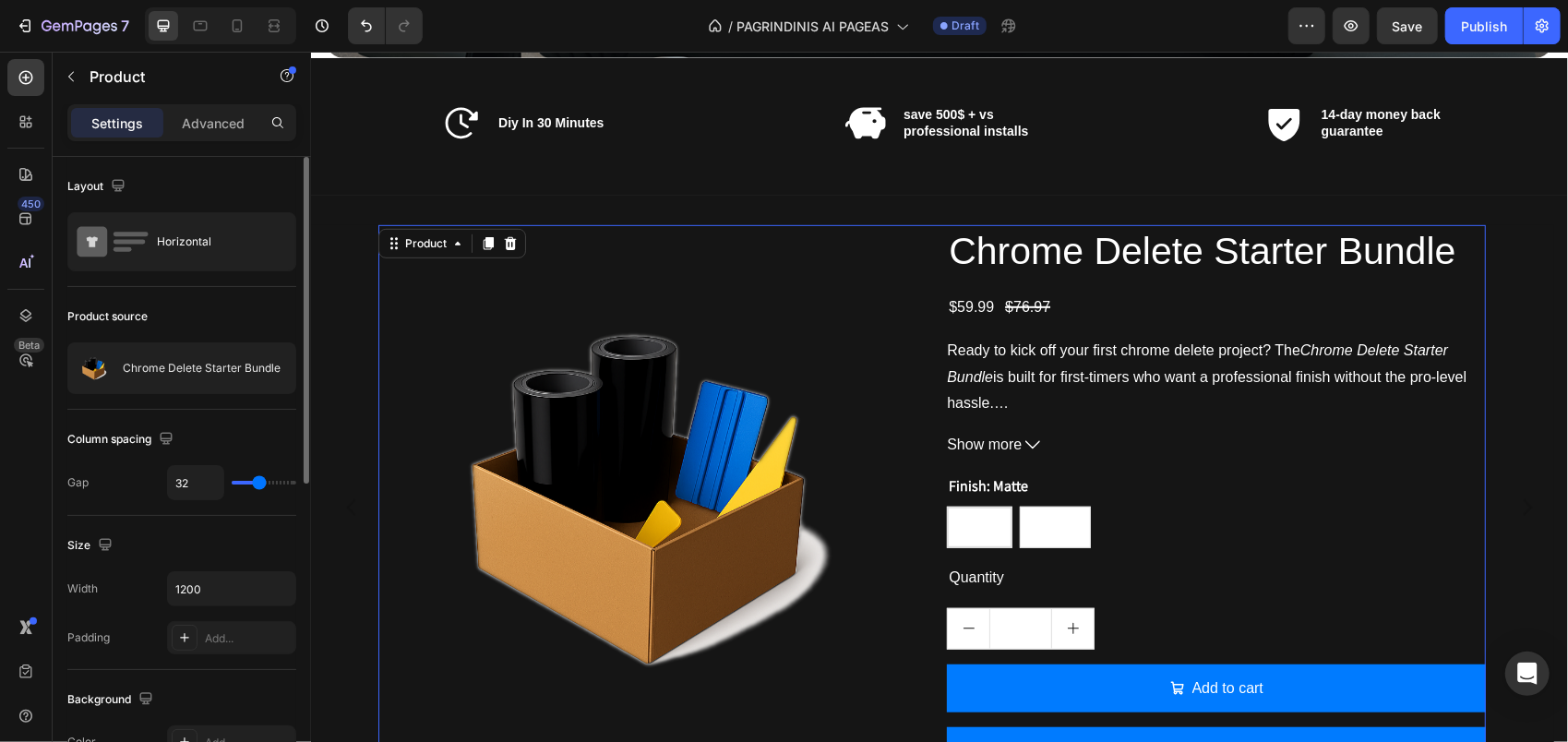
scroll to position [185, 0]
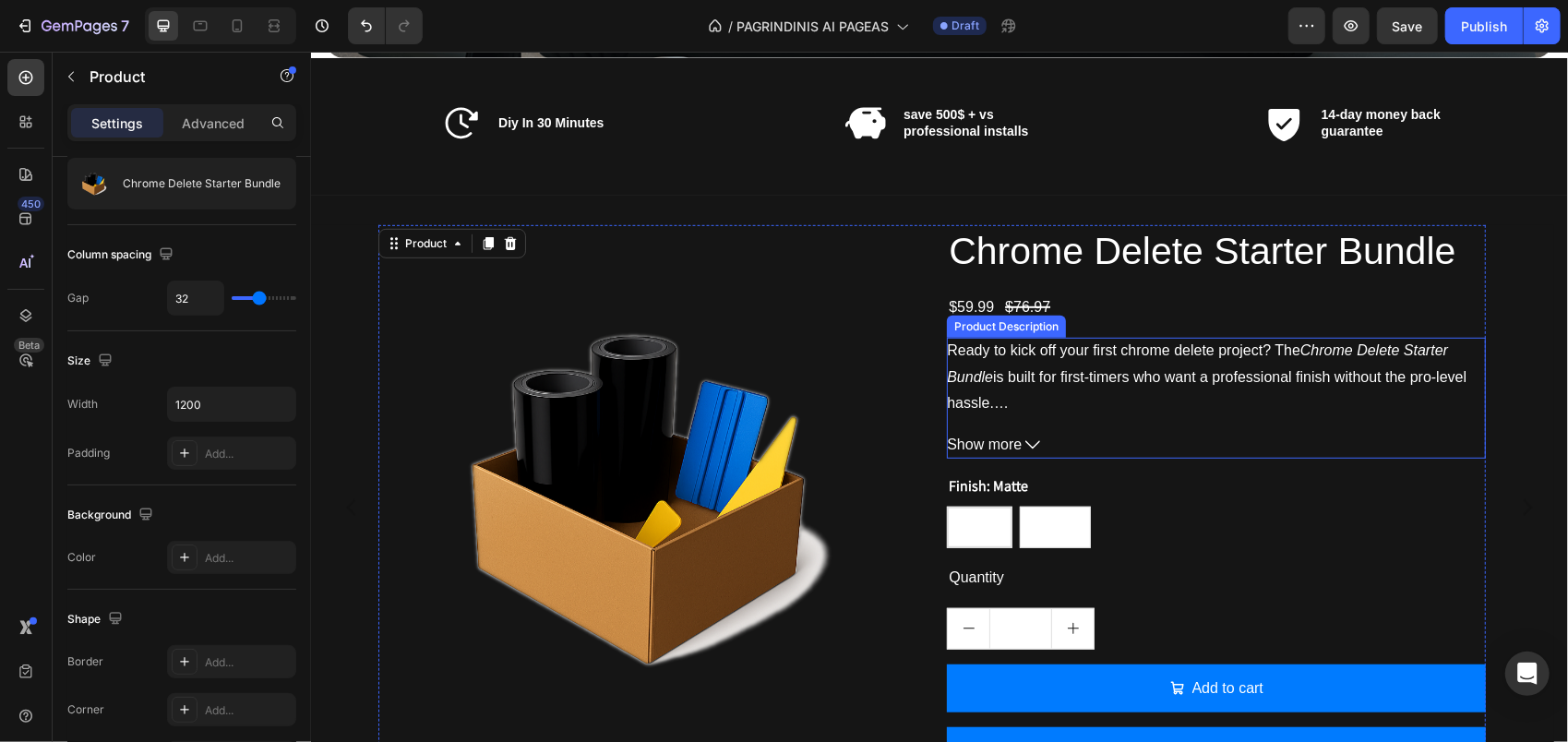
click at [1031, 448] on icon at bounding box center [1032, 443] width 14 height 14
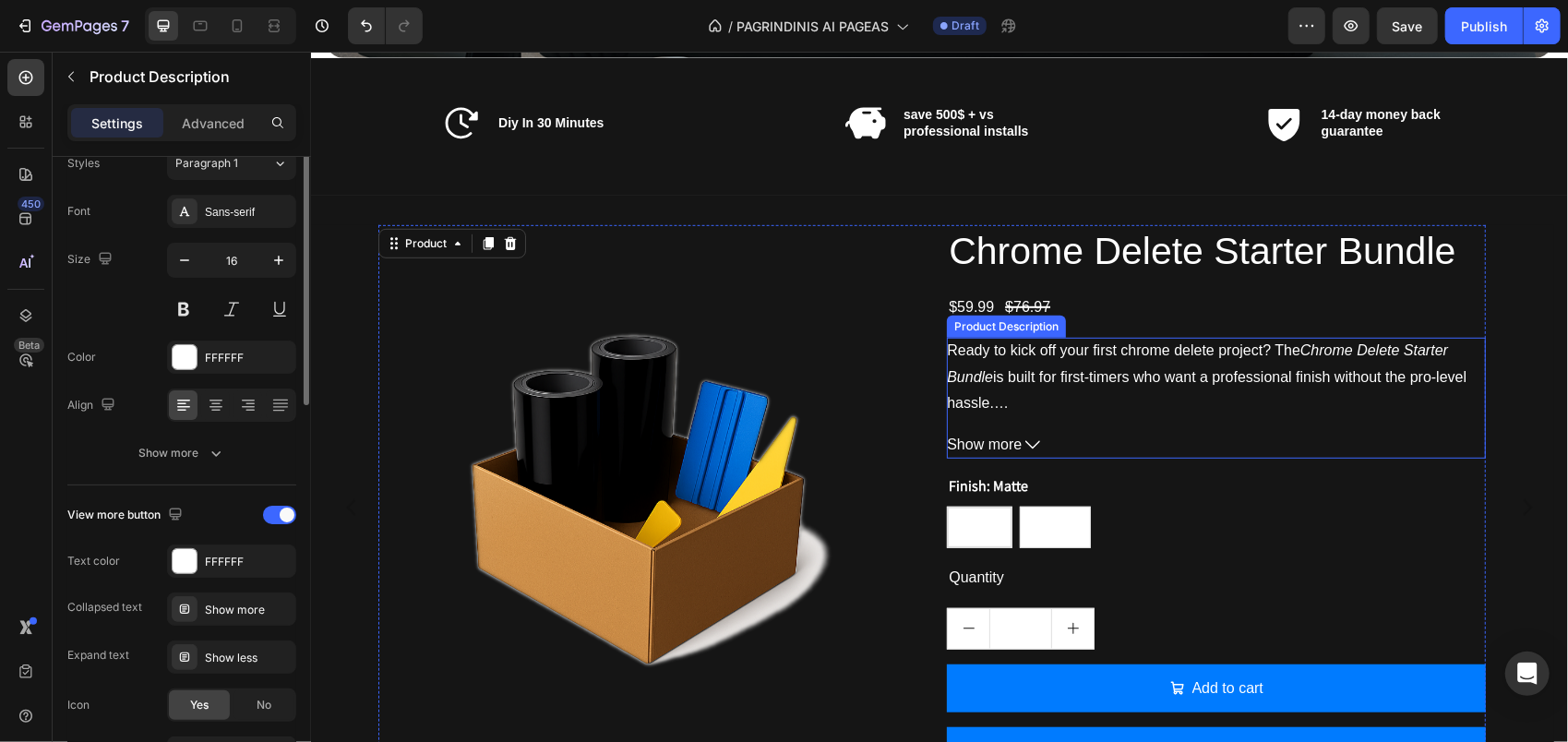
scroll to position [0, 0]
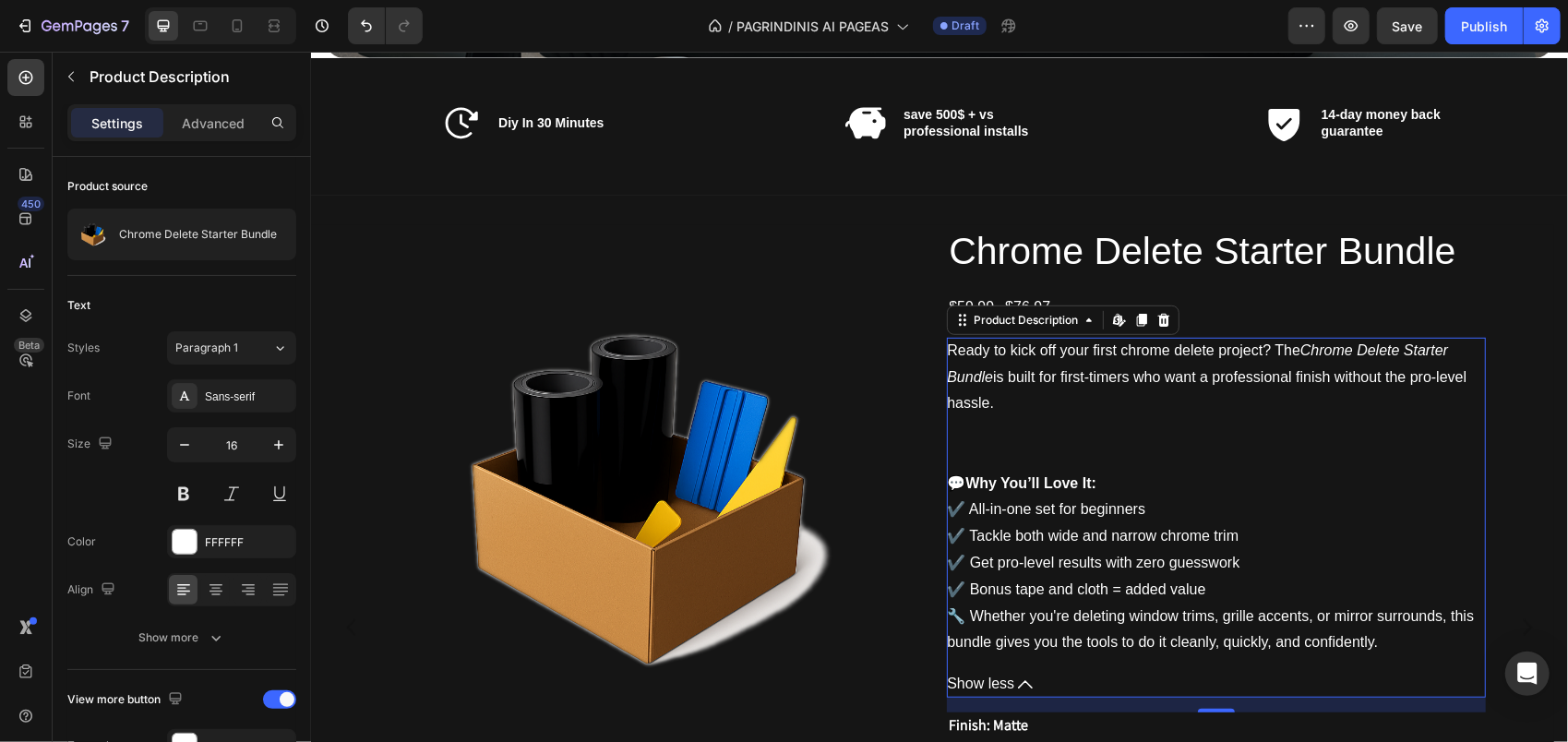
click at [1013, 682] on span "Show less" at bounding box center [980, 684] width 67 height 27
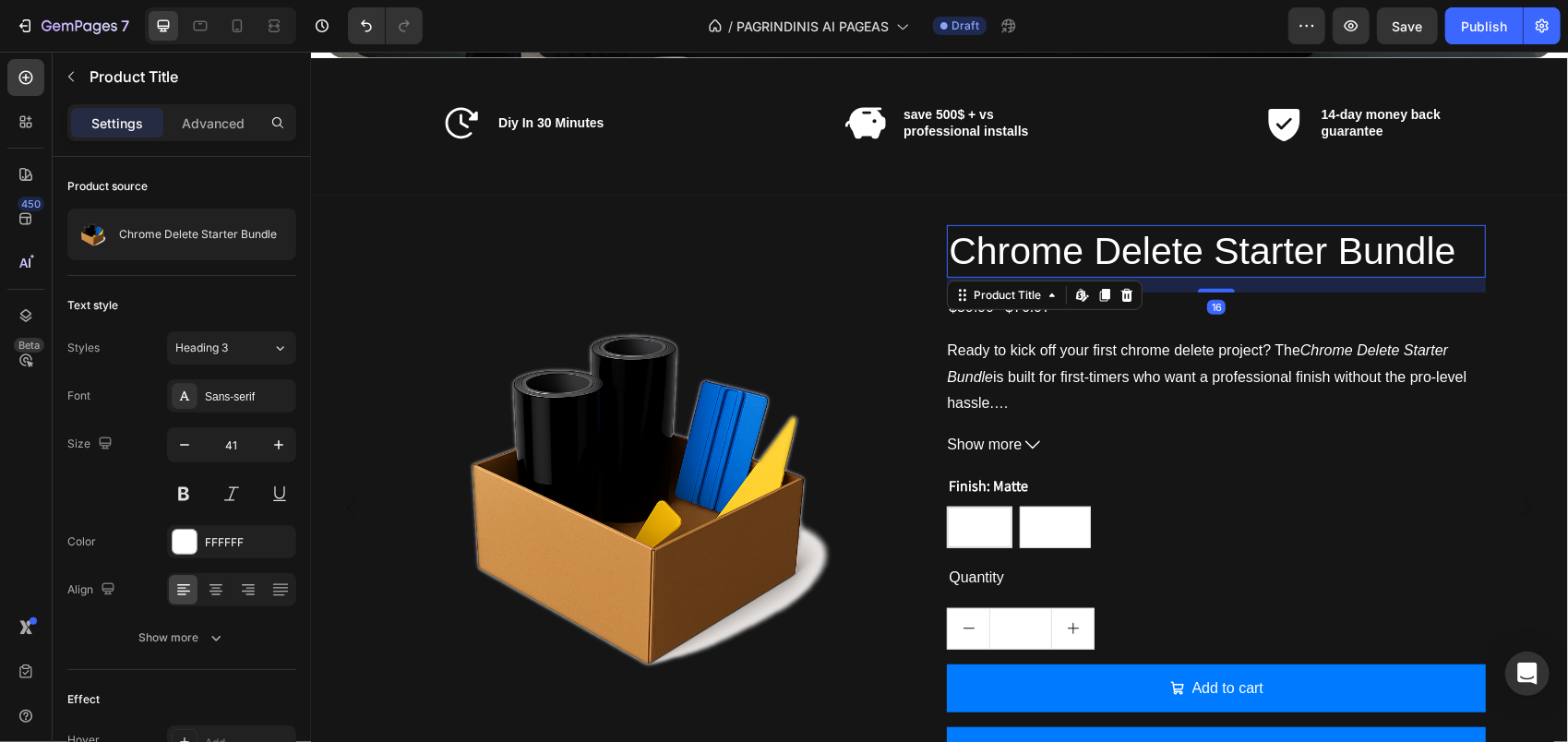
click at [1210, 257] on h2 "Chrome Delete Starter Bundle" at bounding box center [1216, 250] width 539 height 53
click at [1308, 266] on h2 "Chrome Delete Starter Bundle" at bounding box center [1216, 250] width 539 height 53
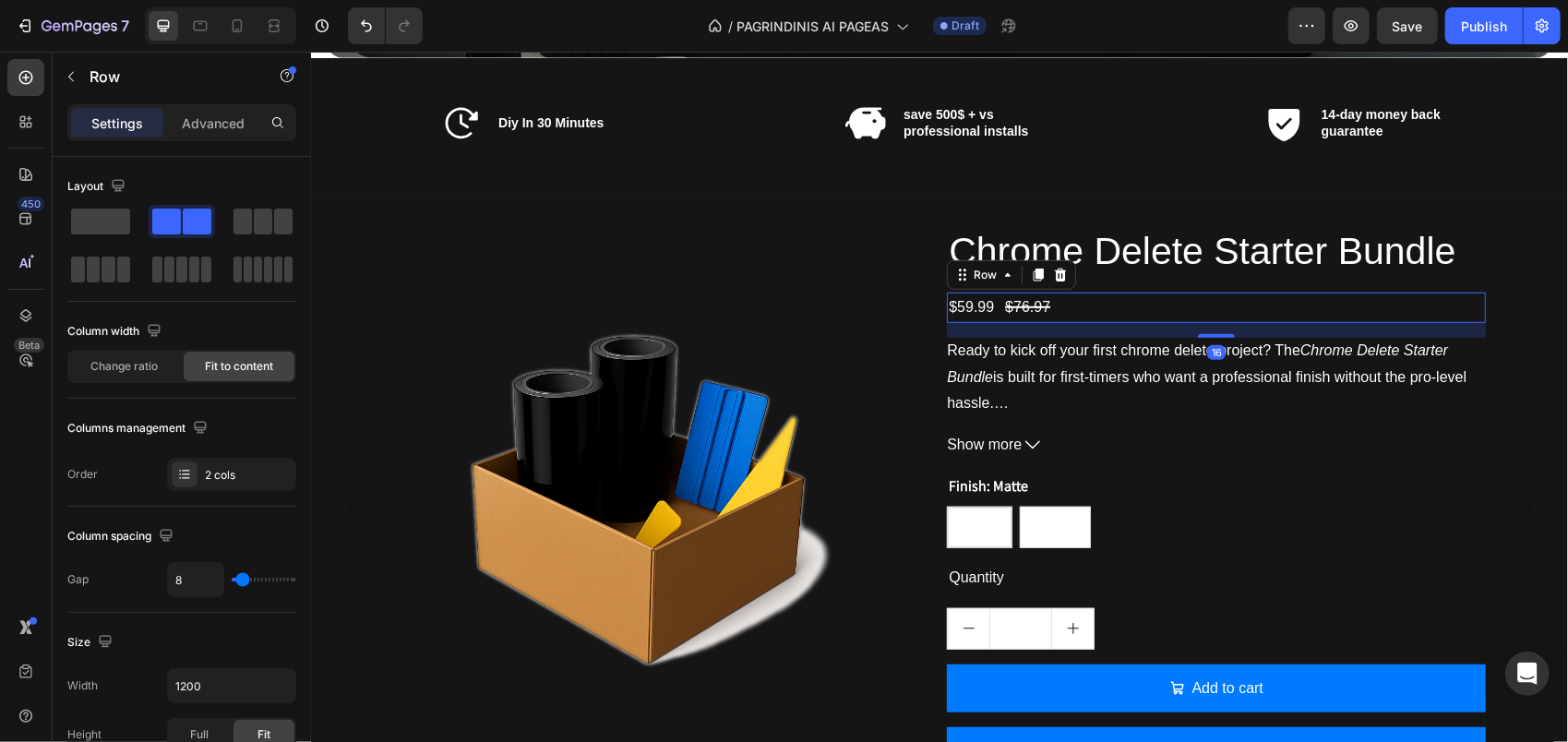
click at [1311, 308] on div "$59.99 Product Price Product Price $76.97 Product Price Product Price Row 16" at bounding box center [1216, 307] width 539 height 31
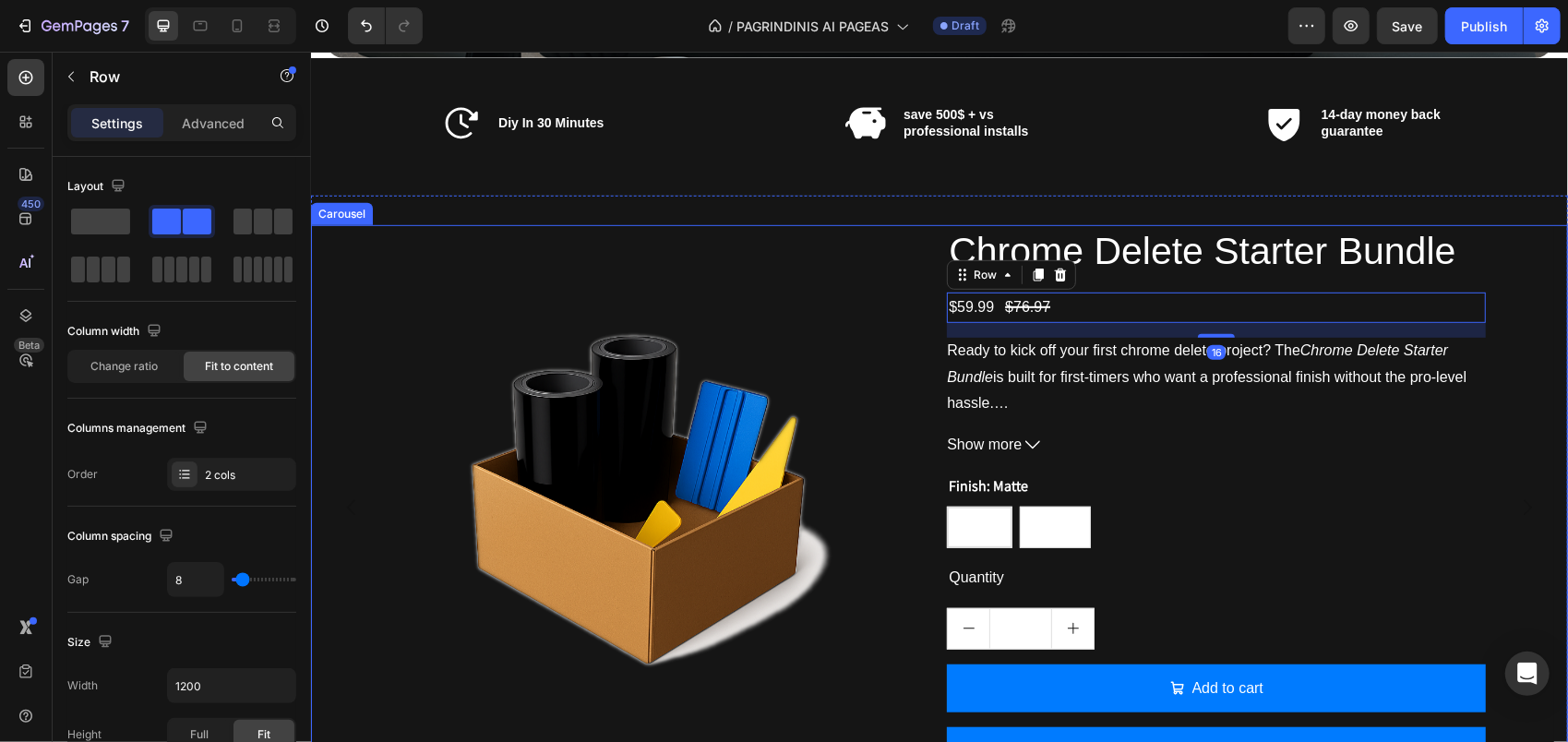
click at [1519, 435] on div "Product Images Chrome Delete Starter Bundle Product Title $59.99 Product Price …" at bounding box center [932, 507] width 1243 height 567
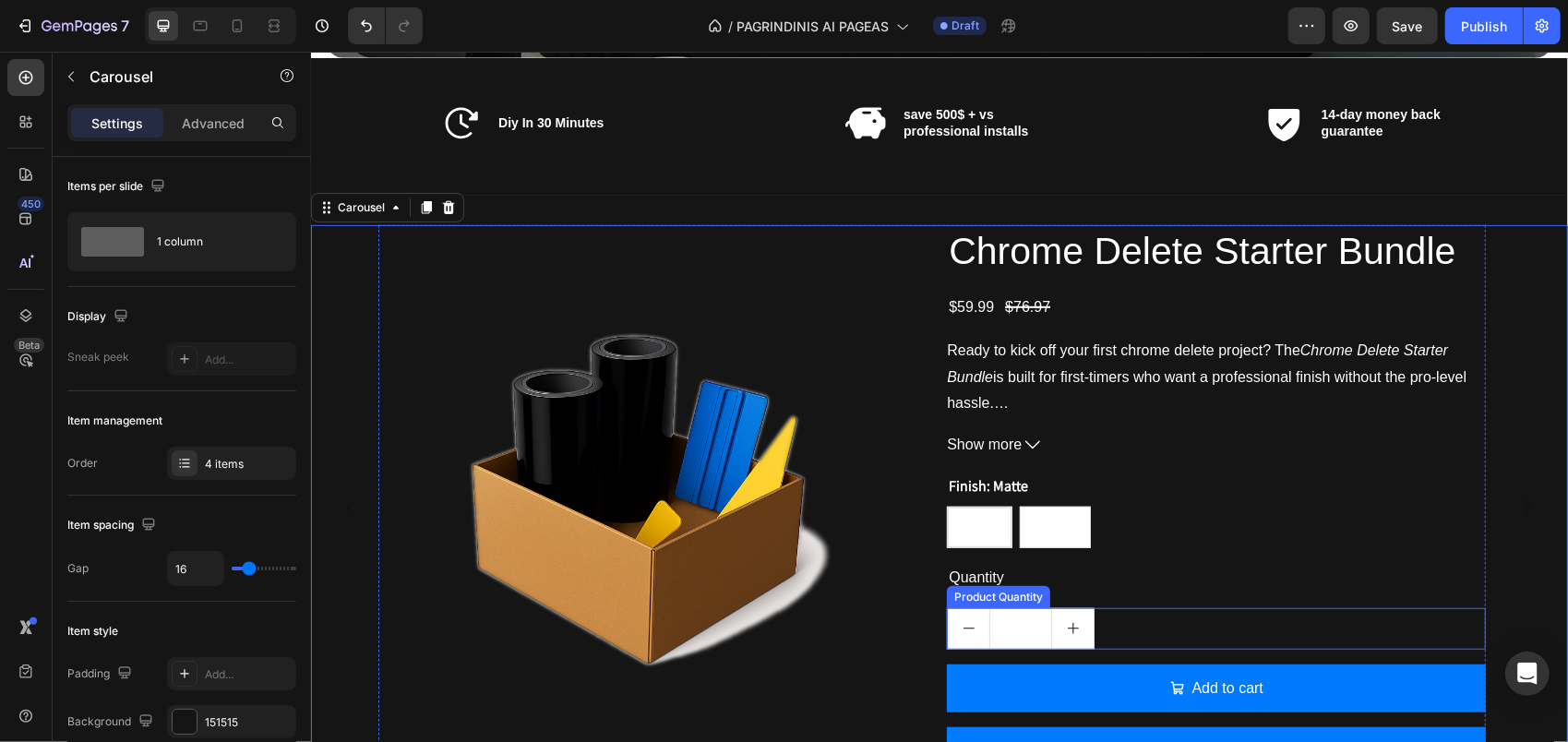
scroll to position [738, 0]
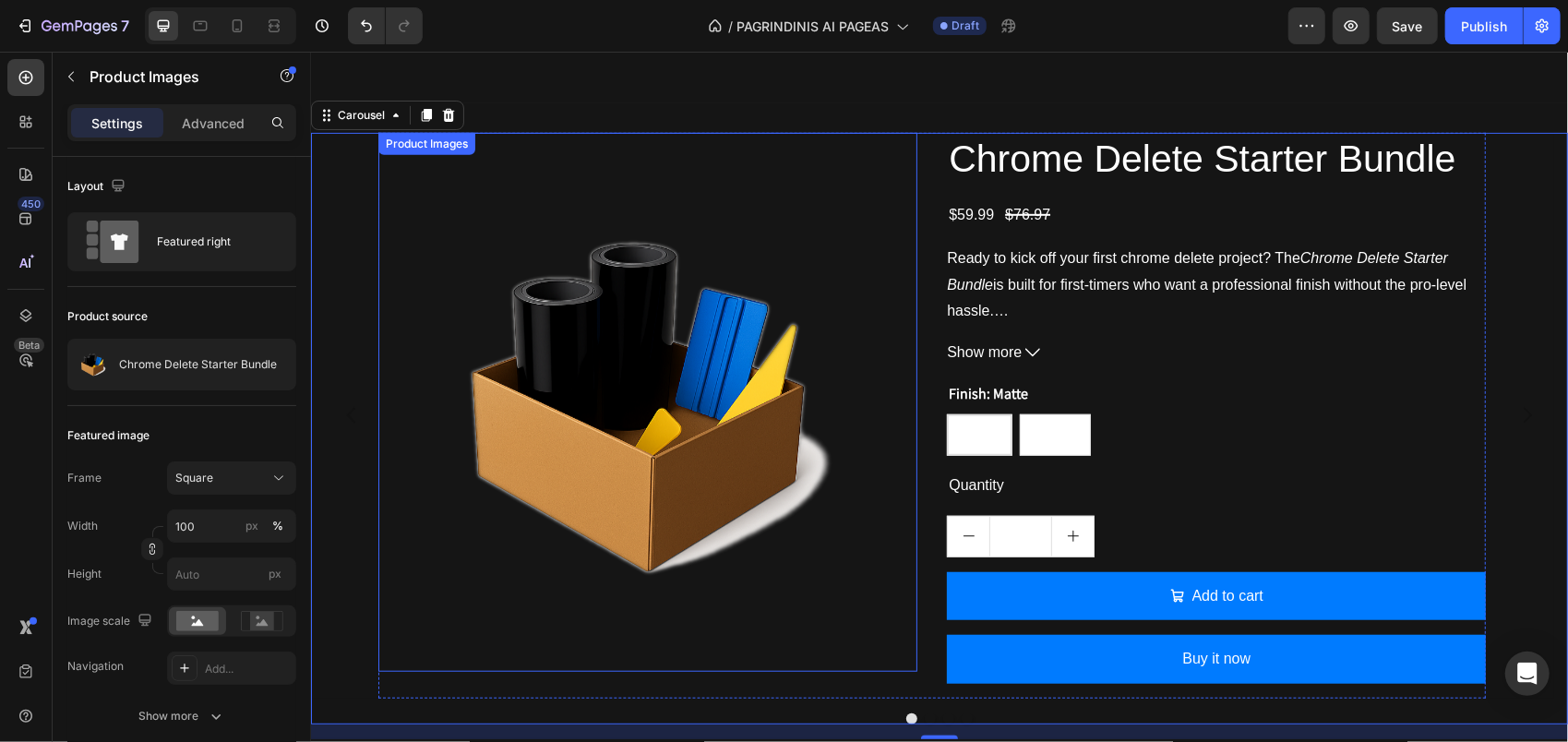
click at [709, 421] on img at bounding box center [647, 401] width 539 height 539
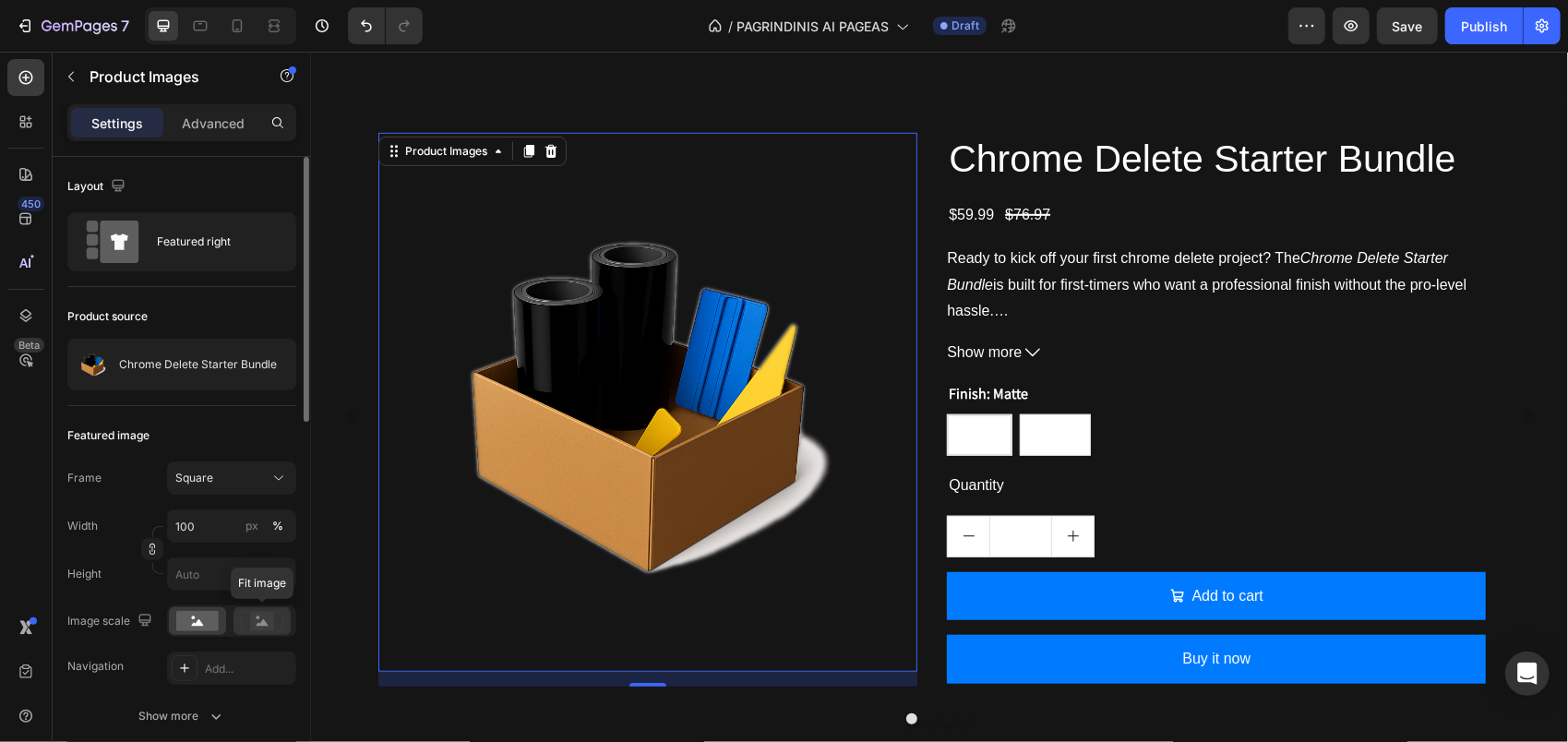
click at [244, 622] on icon at bounding box center [262, 620] width 42 height 20
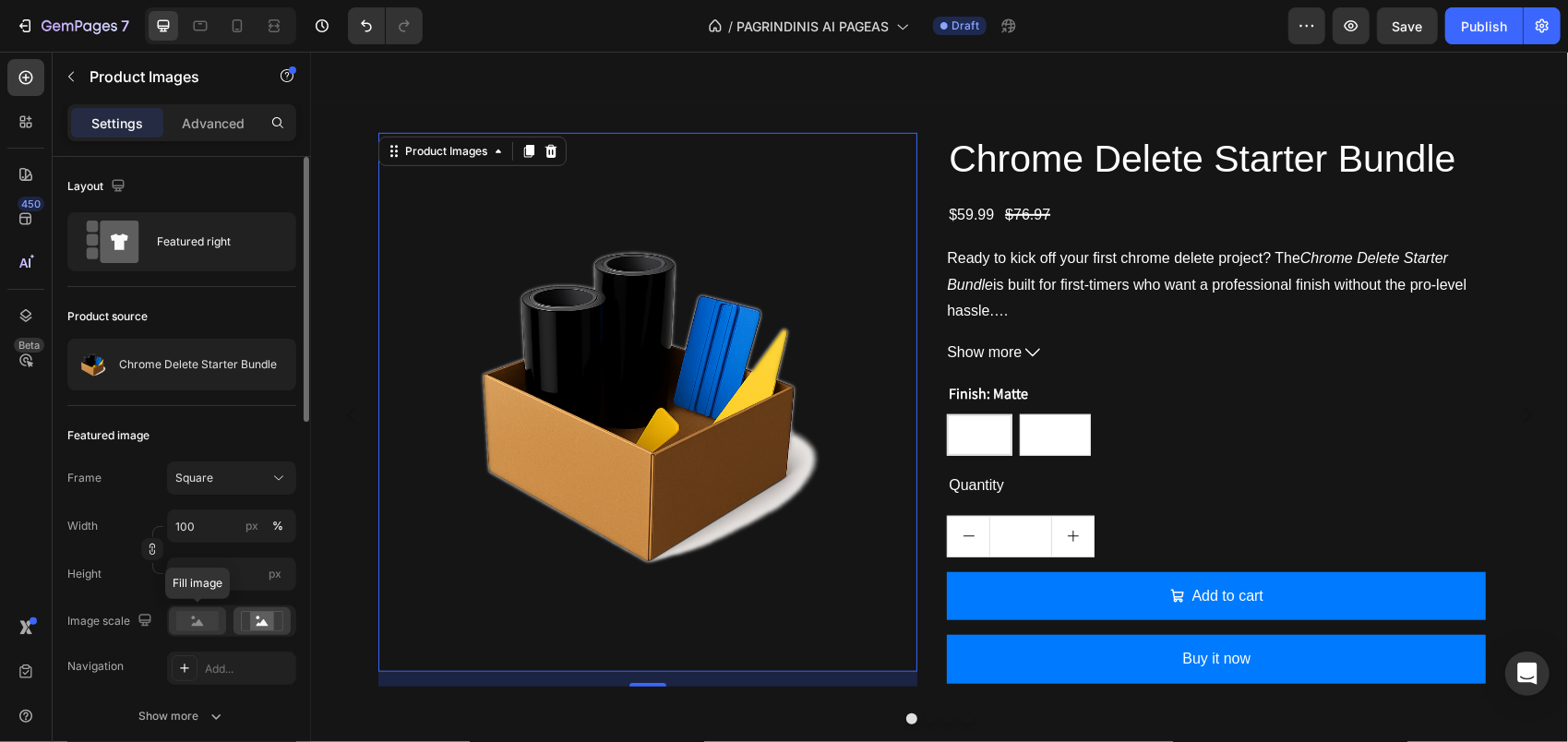
click at [181, 617] on rect at bounding box center [197, 620] width 42 height 20
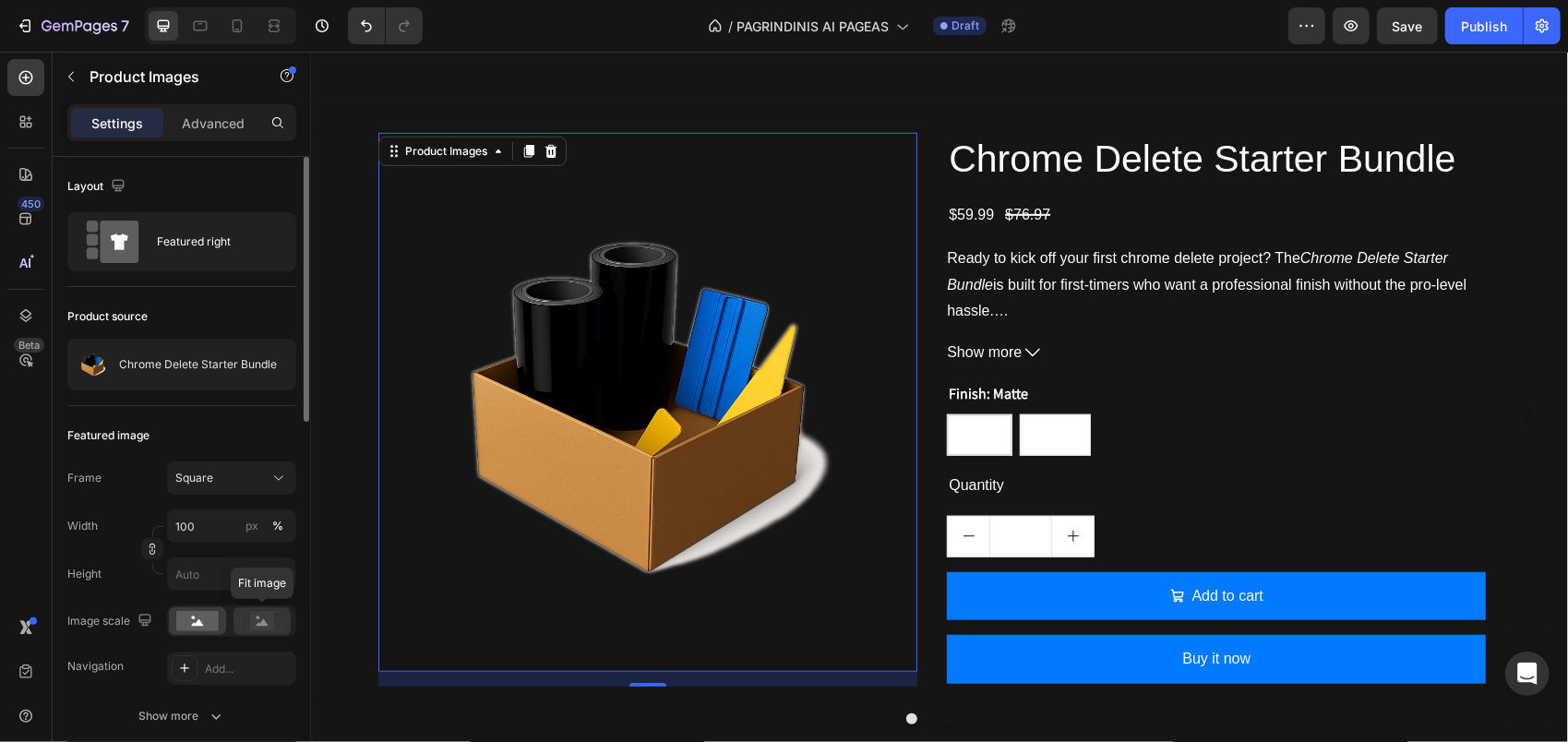
click at [268, 619] on rect at bounding box center [261, 620] width 24 height 18
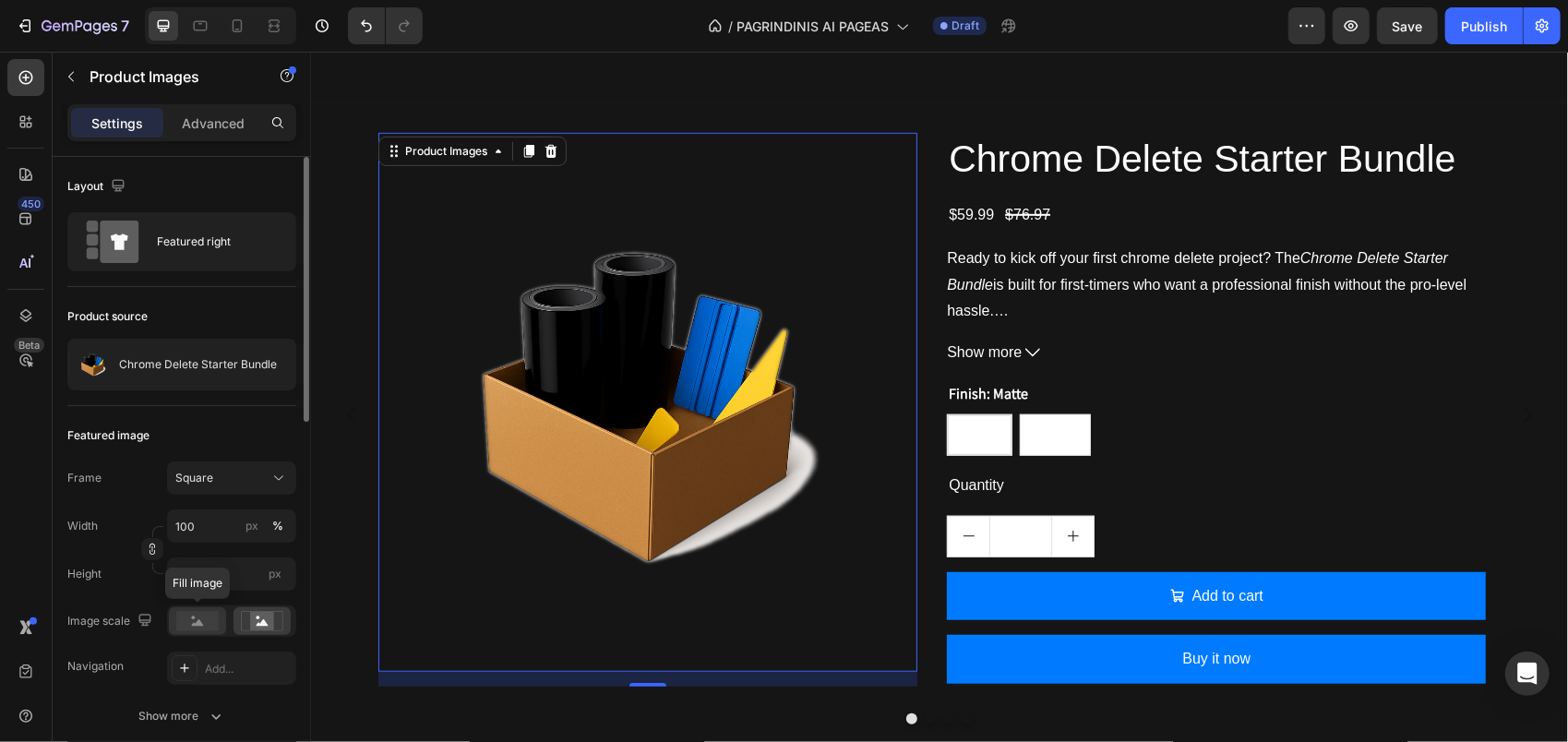
click at [199, 619] on icon at bounding box center [197, 622] width 12 height 7
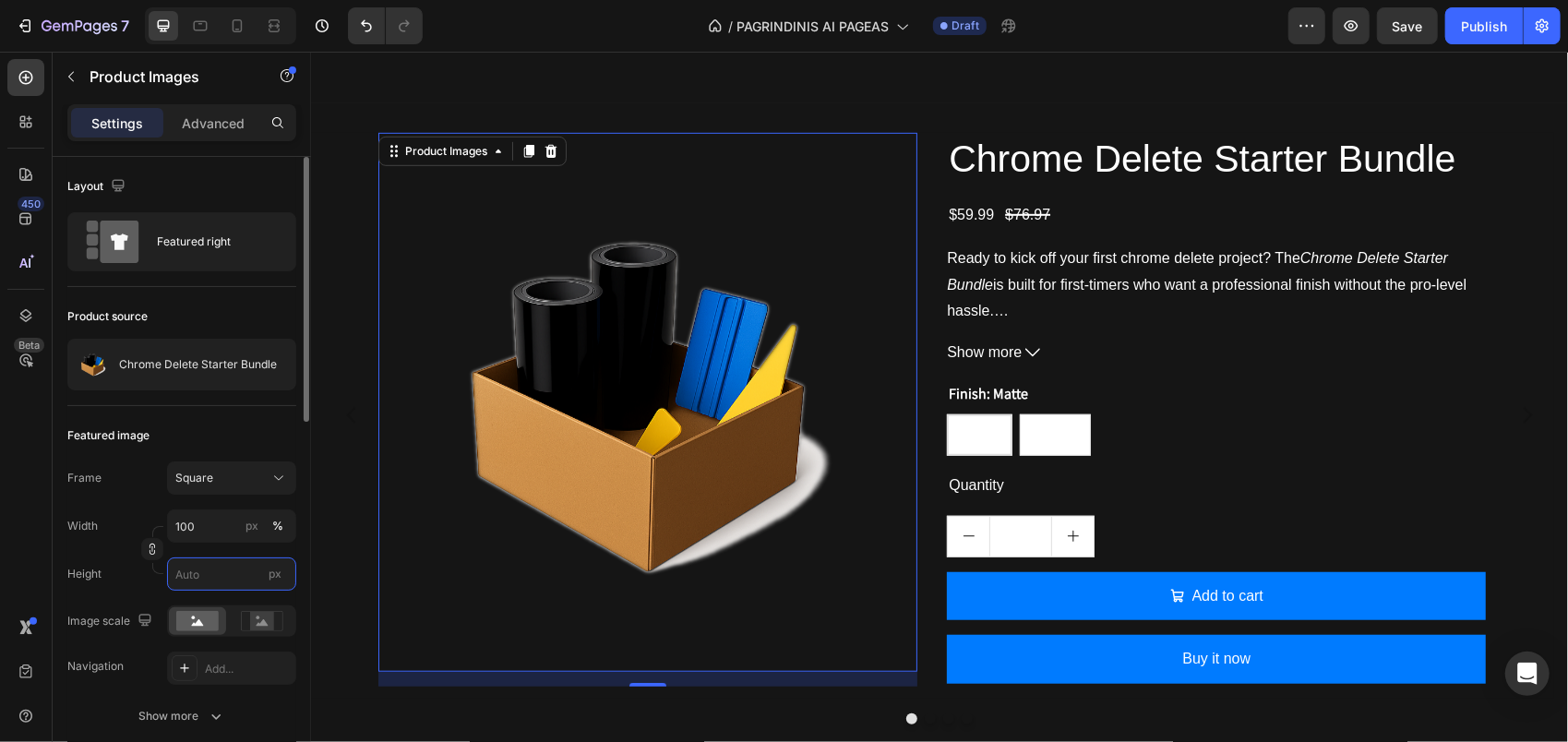
click at [203, 576] on input "px" at bounding box center [231, 573] width 129 height 34
type input "3"
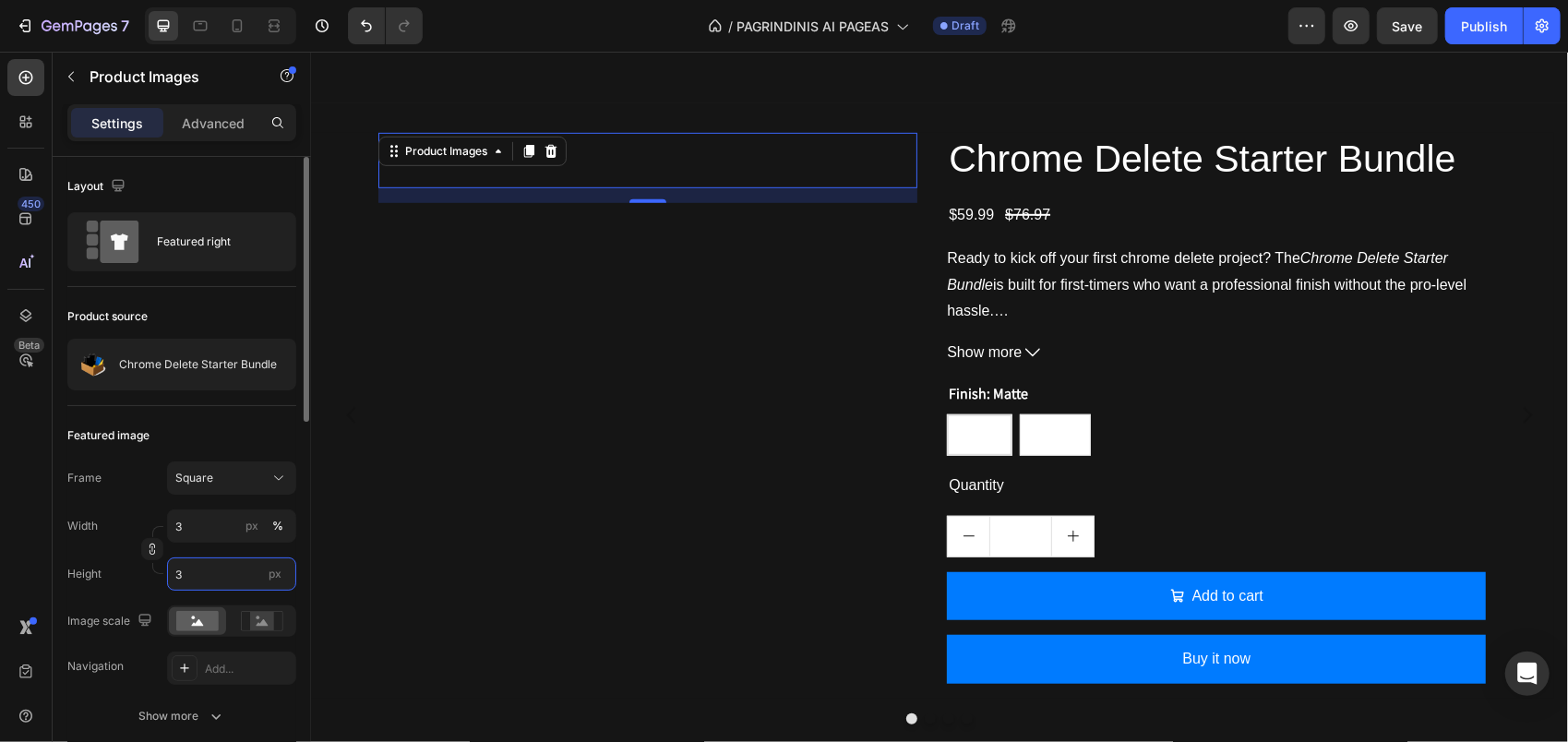
type input "30"
type input "300"
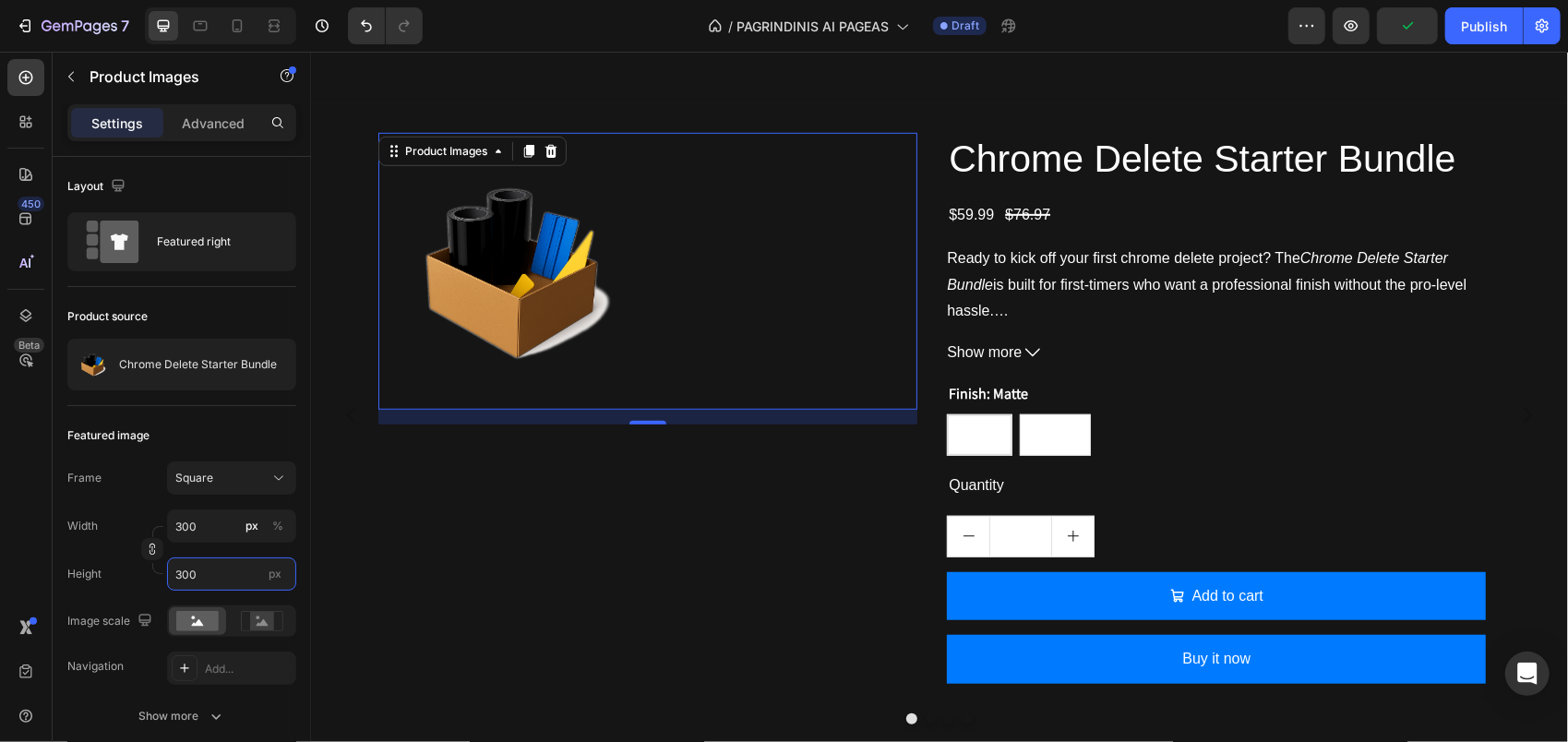
type input "300"
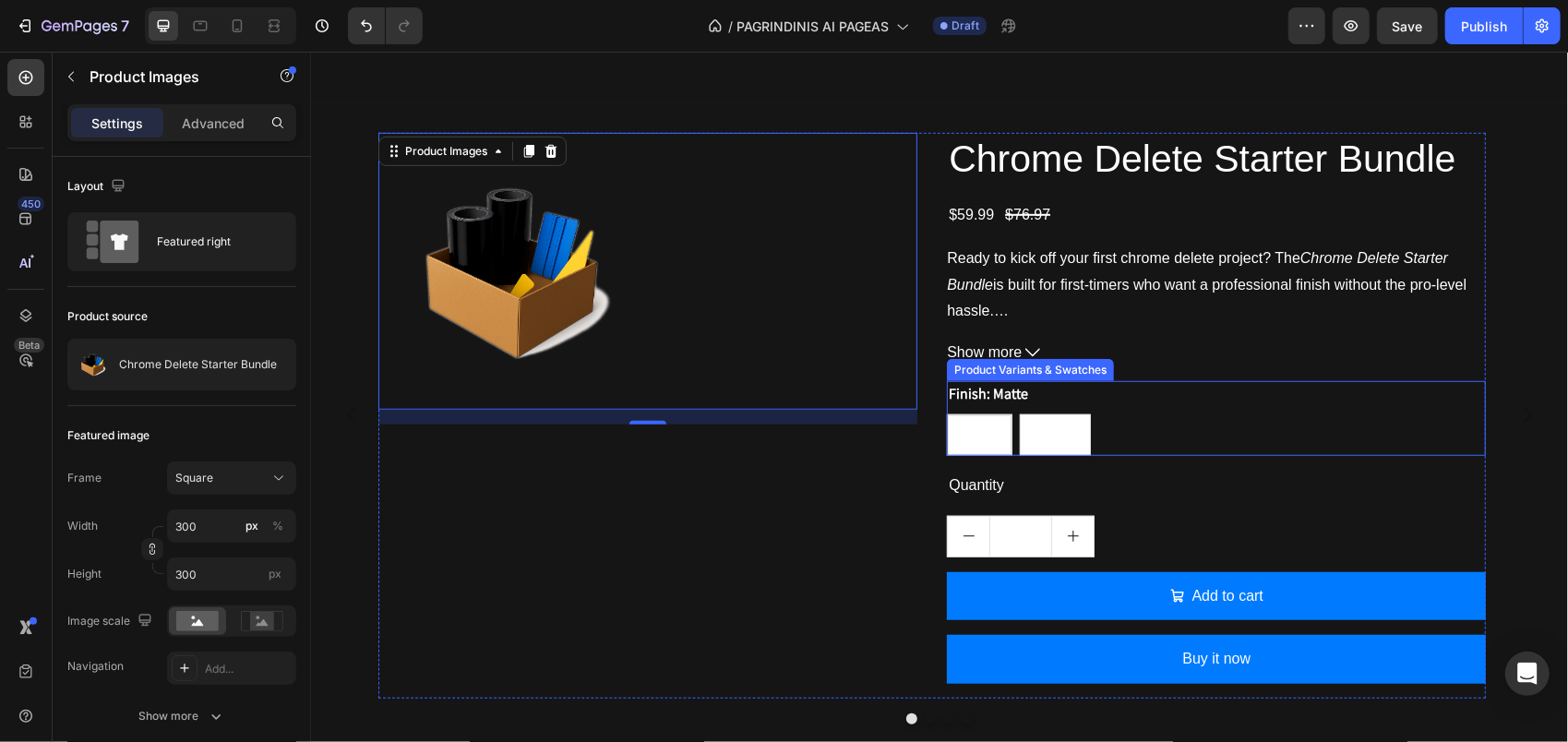
click at [1155, 411] on div "Finish: Matte Matte Matte Matte Glossy Glossy Glossy" at bounding box center [1216, 417] width 539 height 75
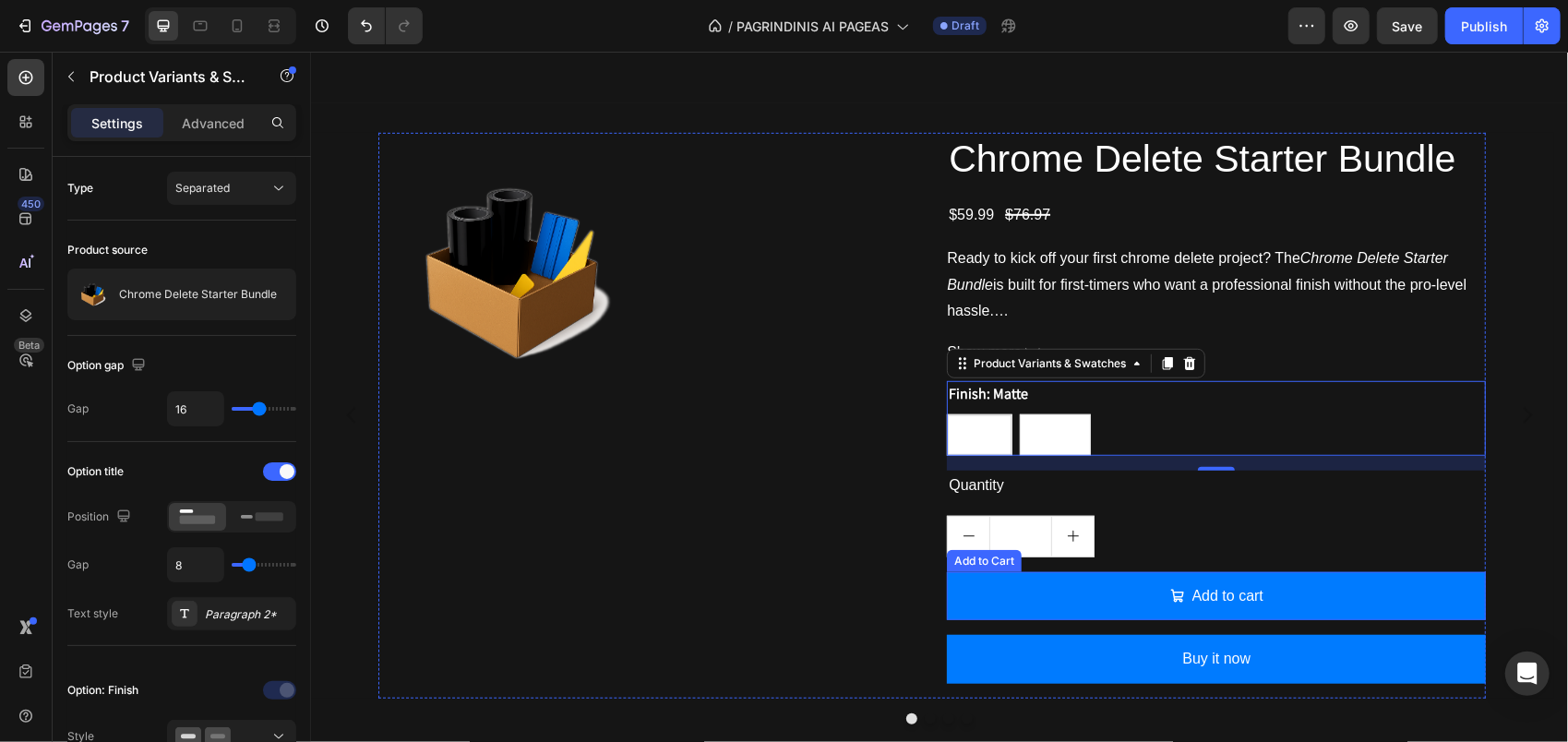
click at [1045, 597] on button "Add to cart" at bounding box center [1216, 596] width 539 height 49
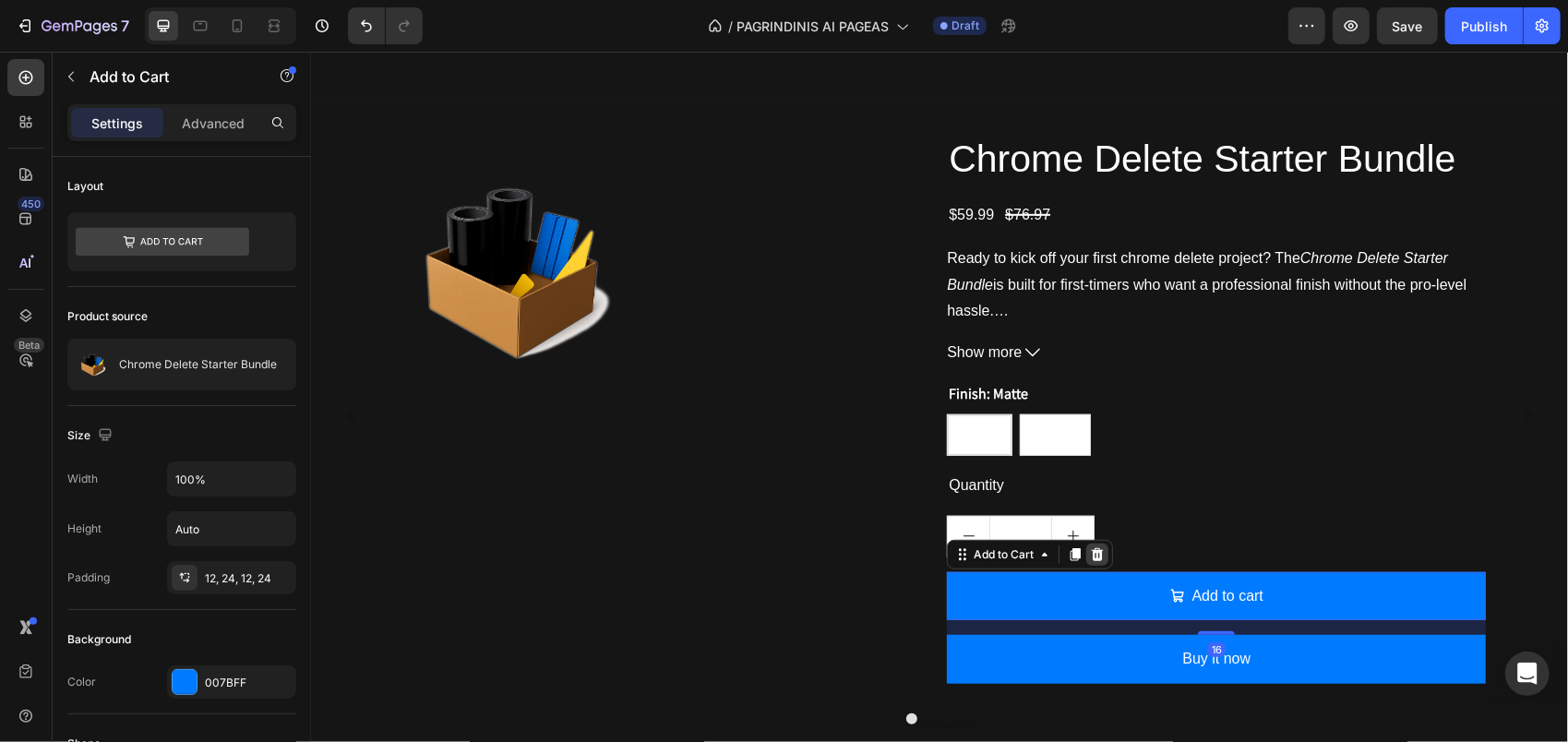
click at [1093, 549] on icon at bounding box center [1097, 552] width 12 height 12
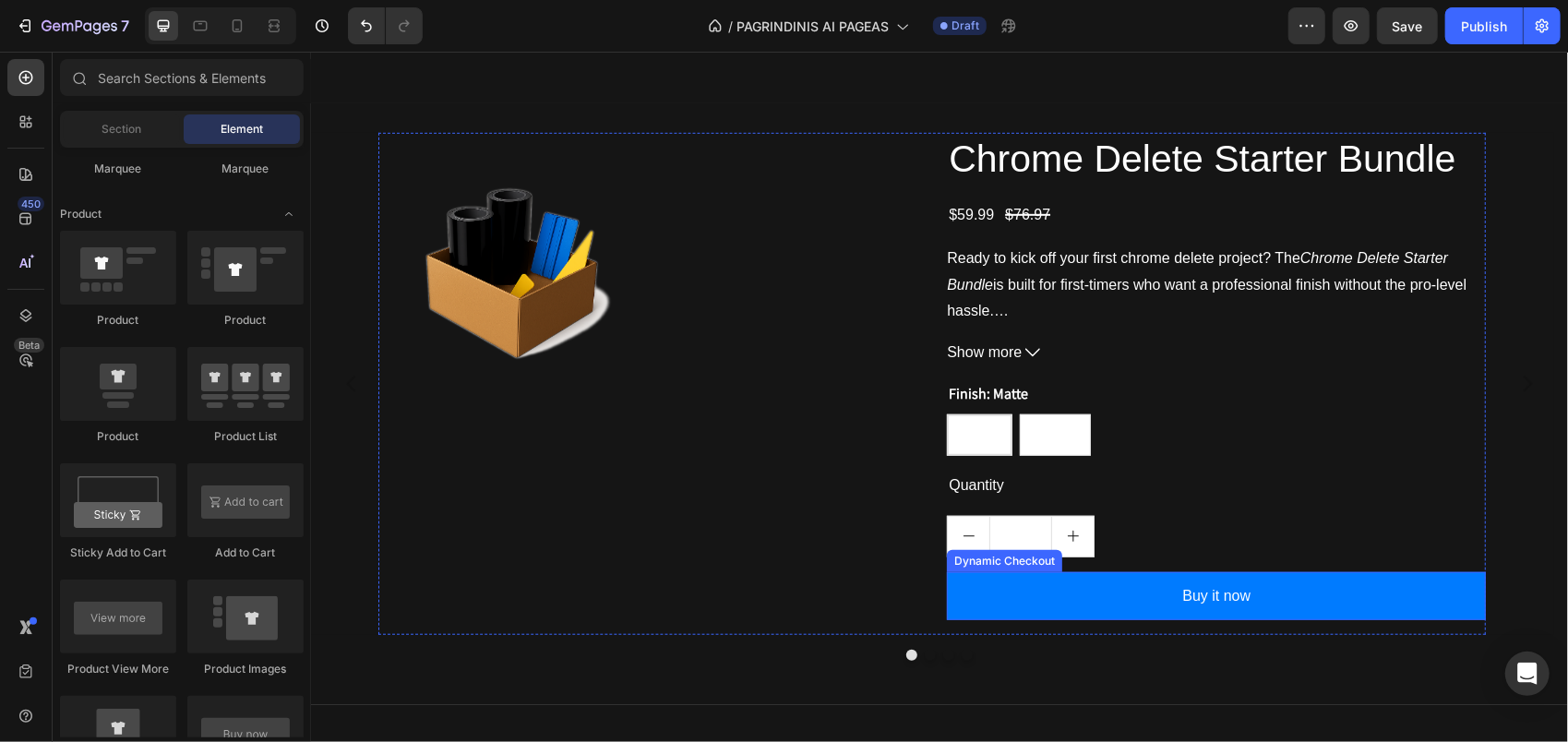
click at [1107, 597] on button "Buy it now" at bounding box center [1216, 596] width 539 height 49
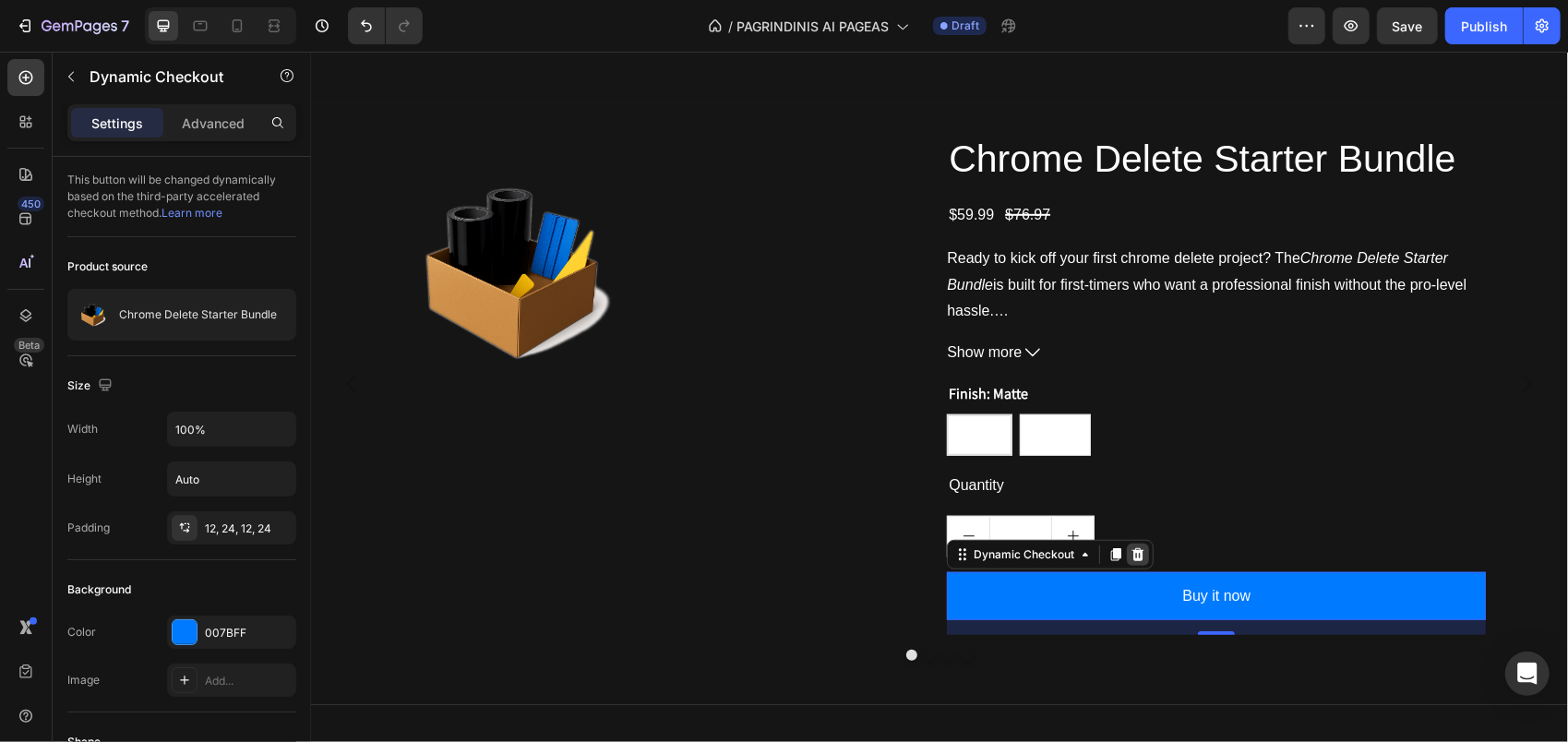
click at [1144, 550] on div at bounding box center [1137, 553] width 22 height 22
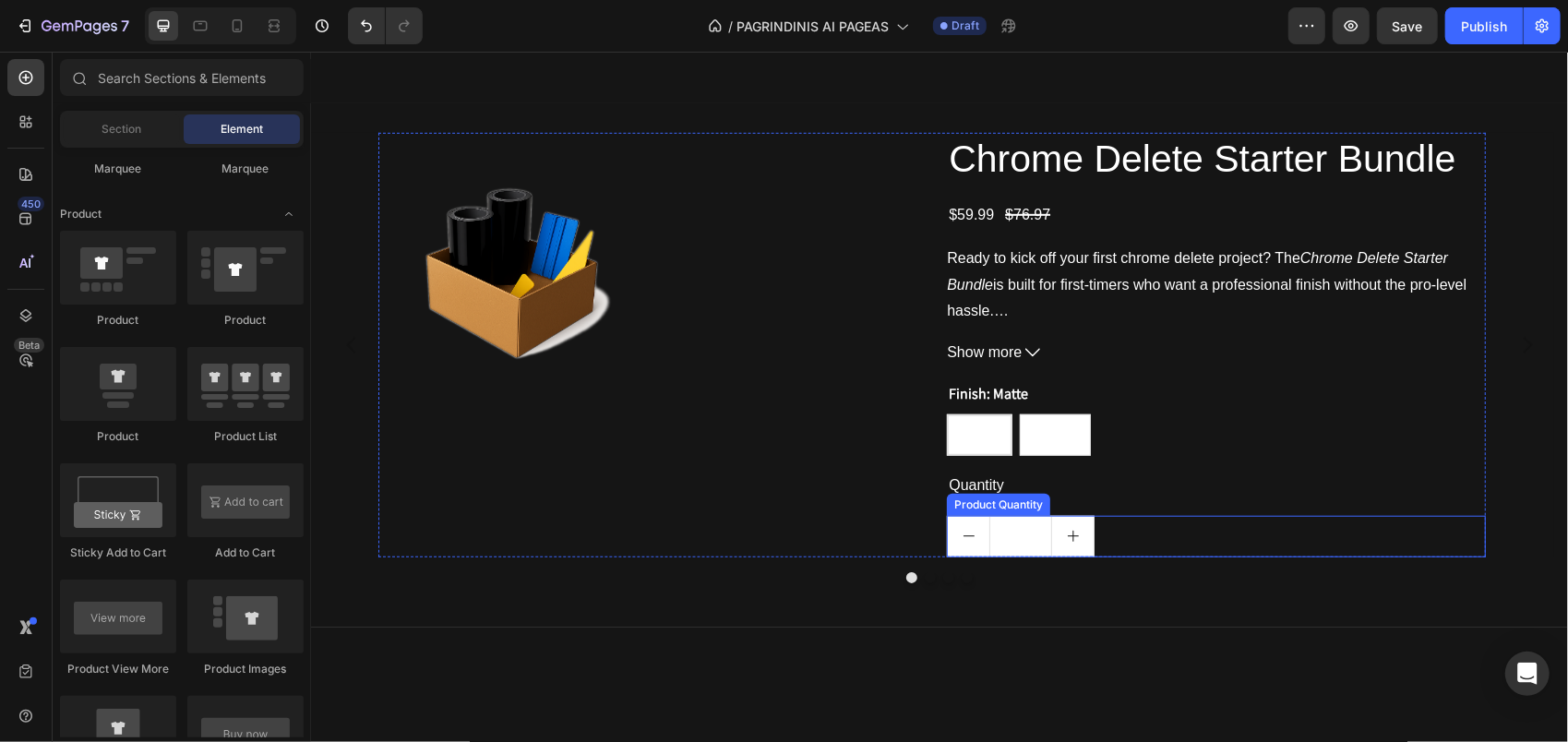
click at [1118, 531] on div "1" at bounding box center [1216, 535] width 539 height 41
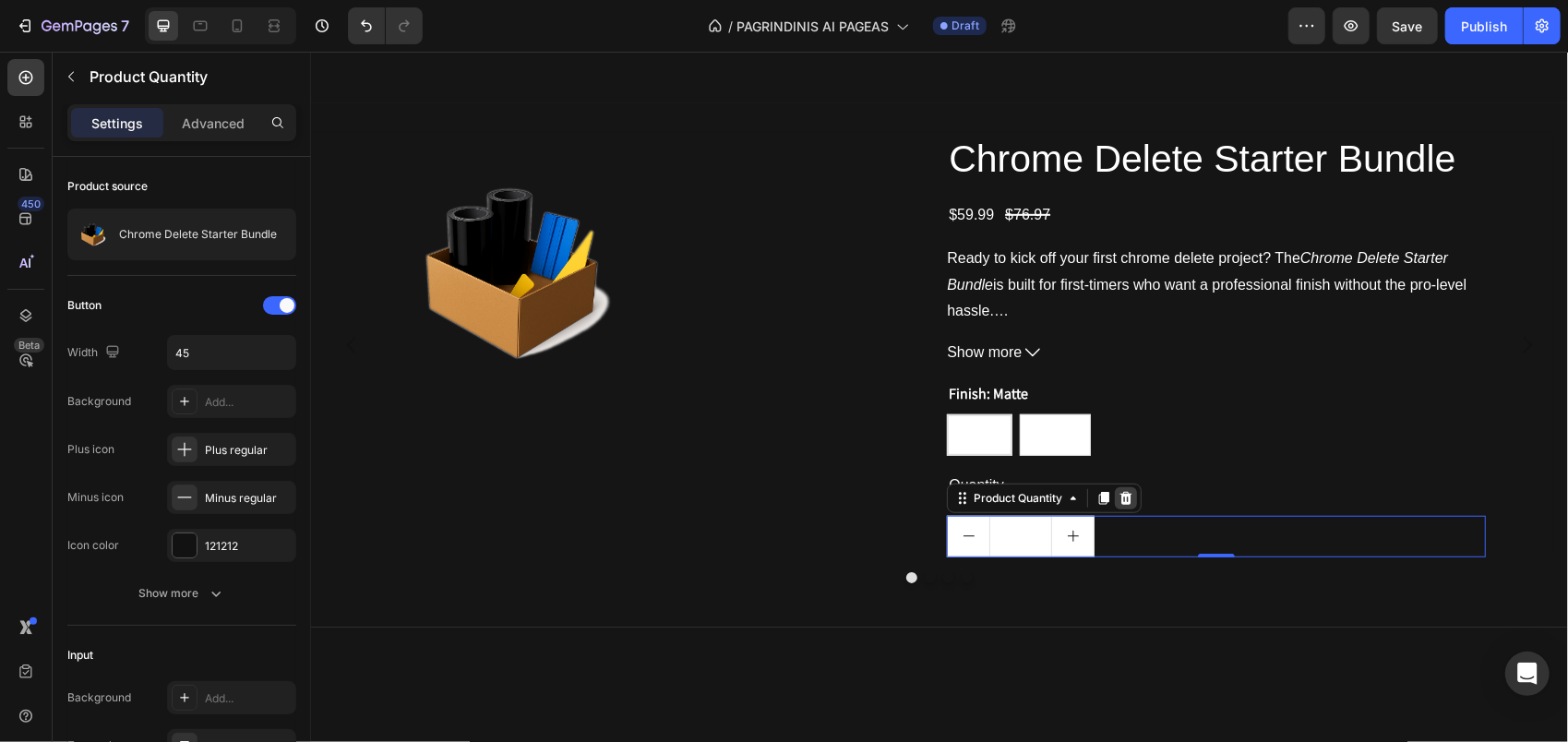
click at [1128, 499] on icon at bounding box center [1125, 497] width 12 height 12
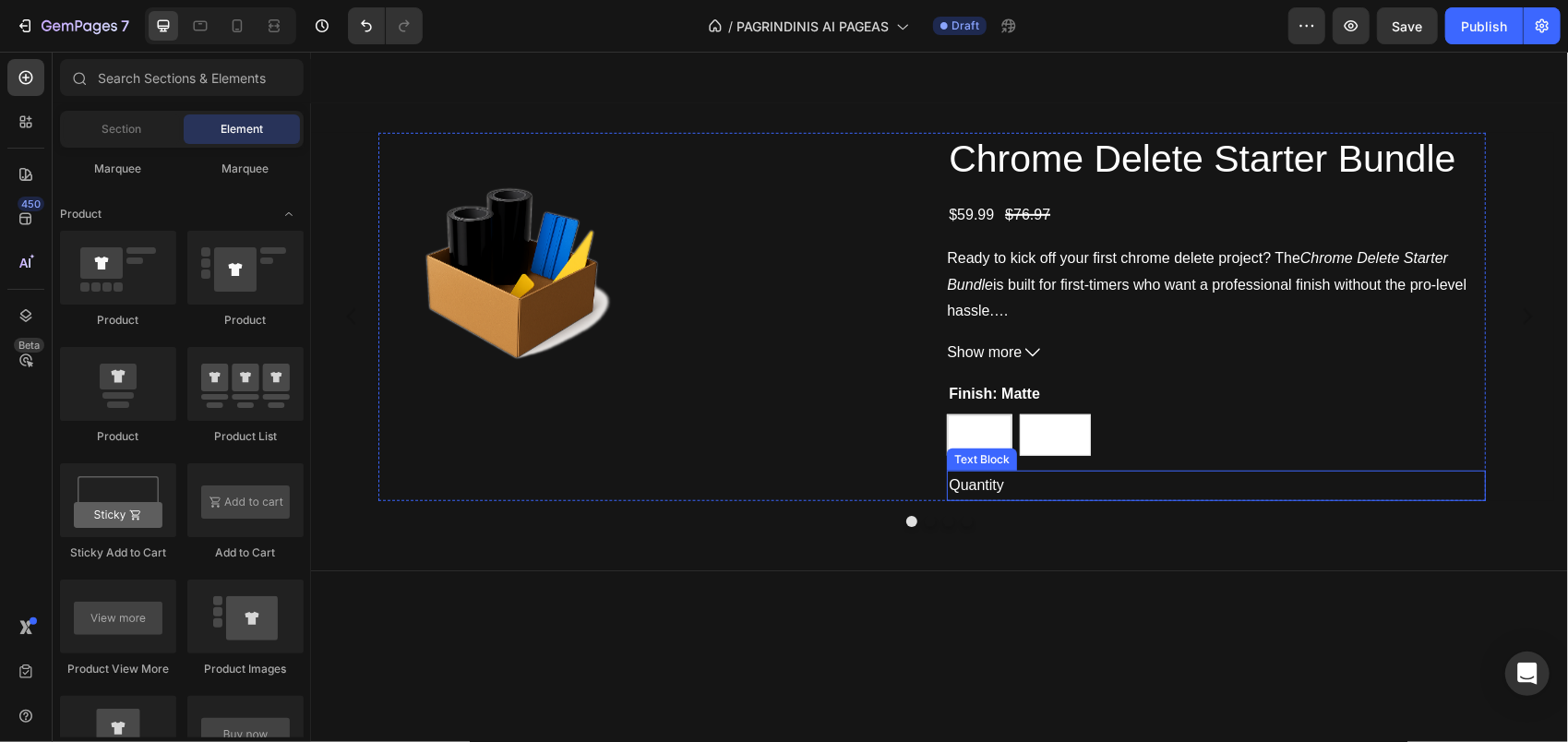
click at [1074, 492] on div "Quantity" at bounding box center [1216, 485] width 539 height 31
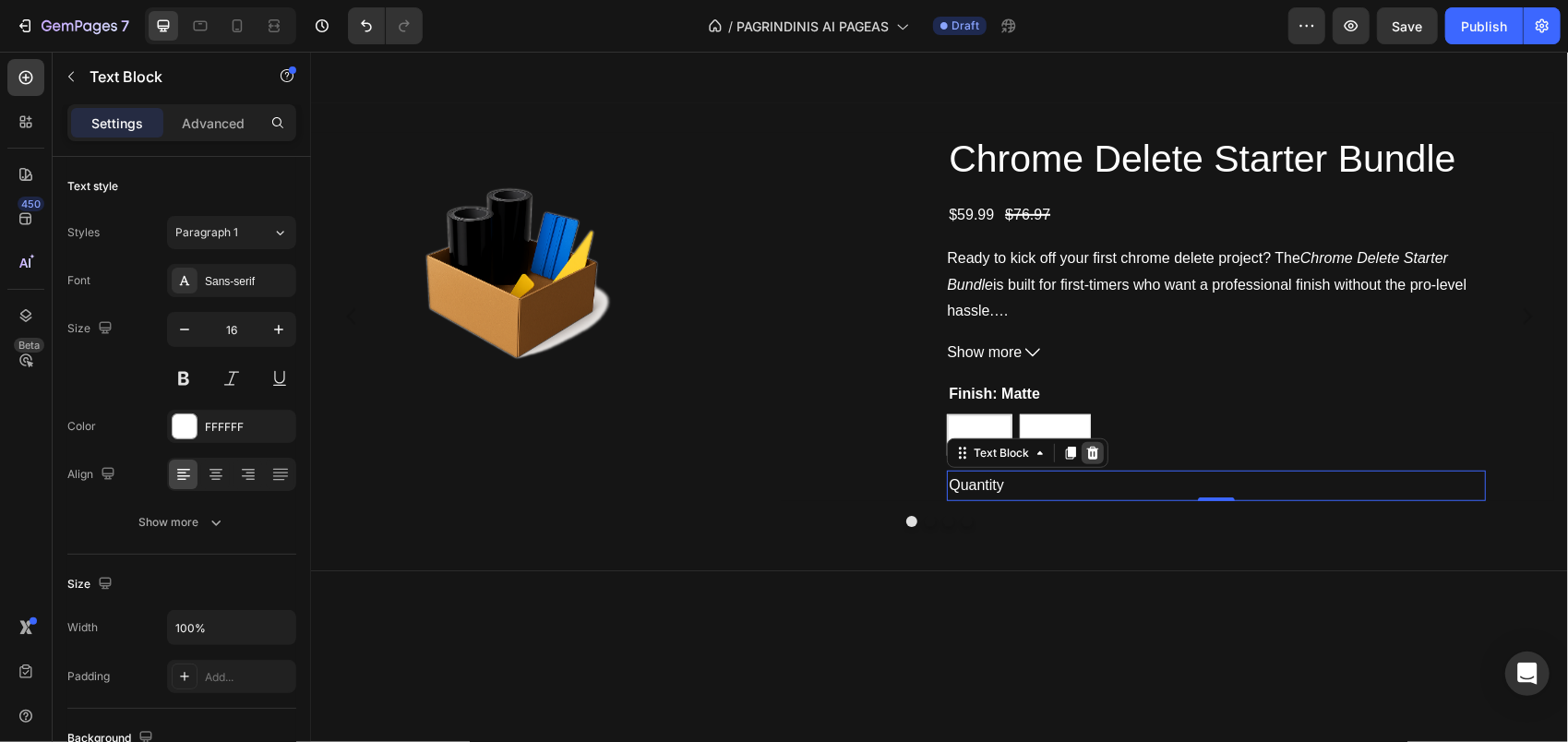
click at [1095, 451] on icon at bounding box center [1092, 451] width 12 height 12
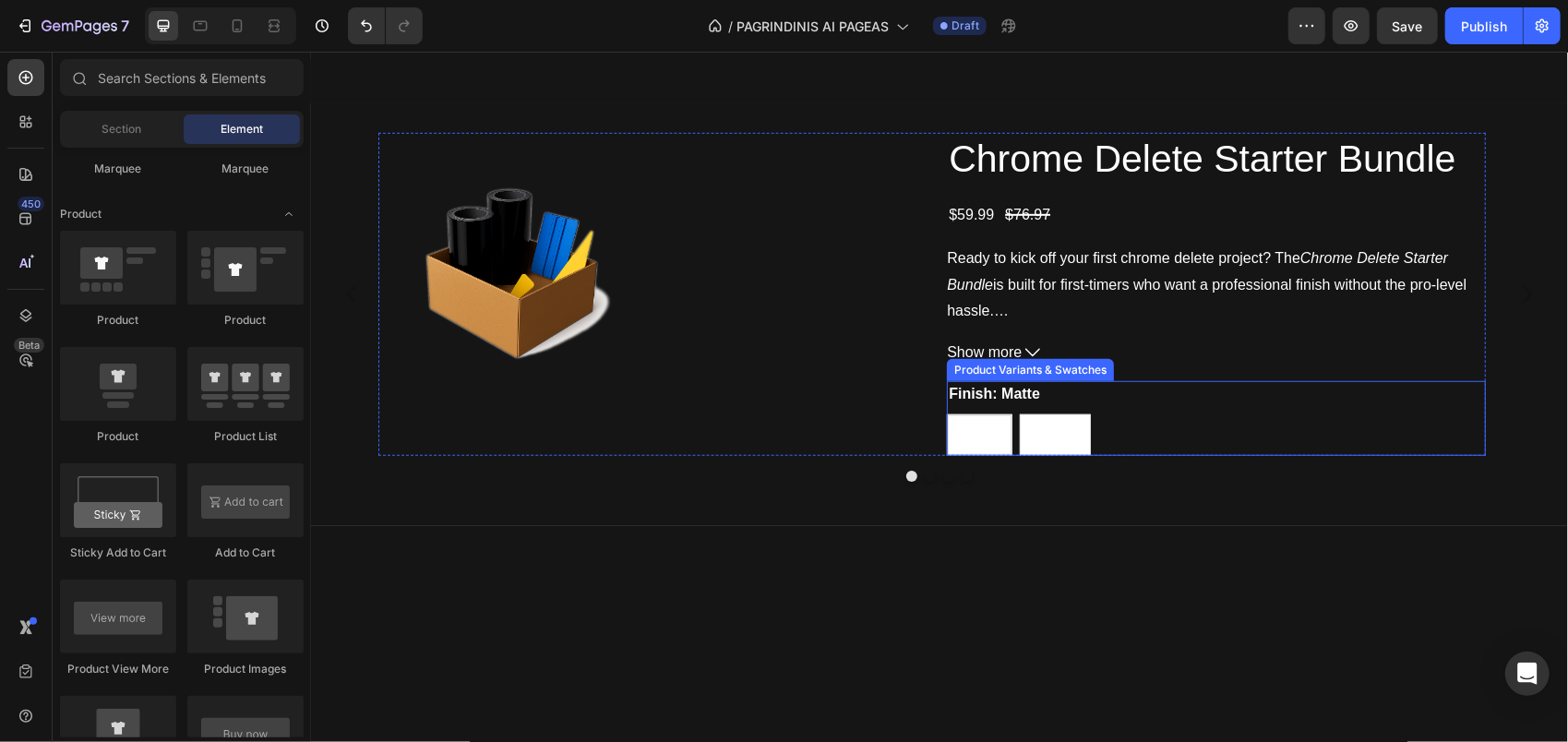
click at [1111, 422] on div "Matte Matte Matte Glossy Glossy Glossy" at bounding box center [1216, 434] width 539 height 41
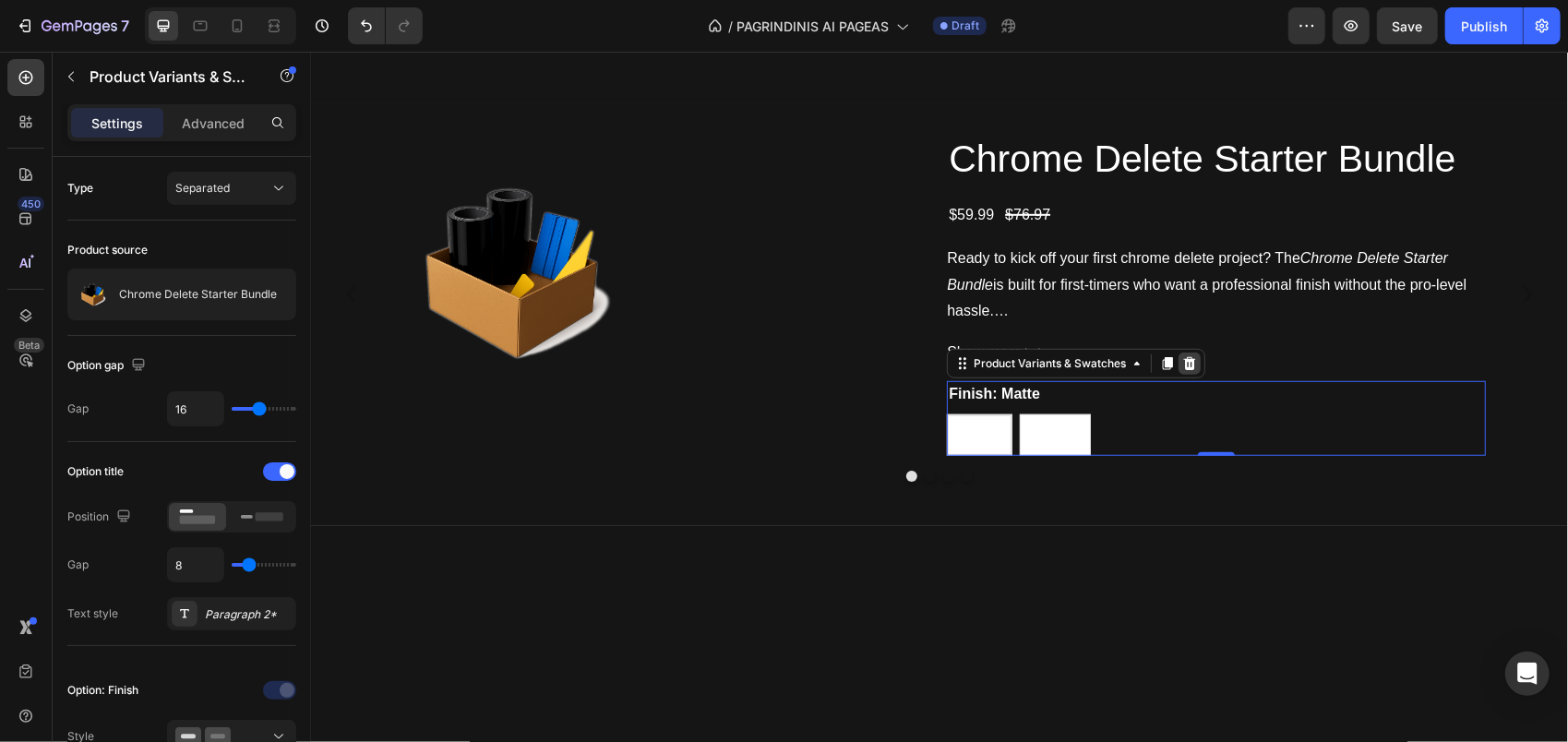
click at [1193, 369] on icon at bounding box center [1189, 362] width 14 height 14
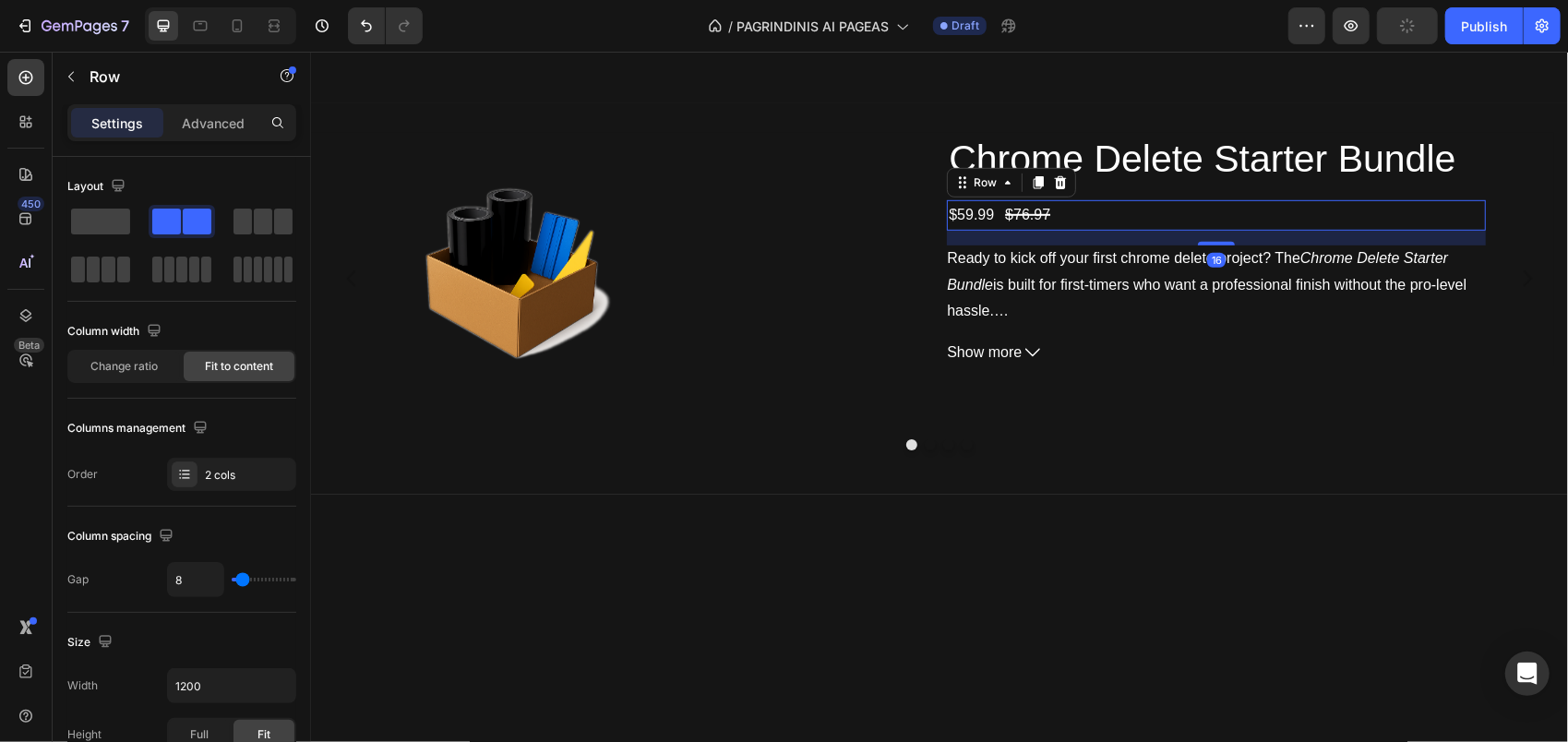
click at [1098, 216] on div "$59.99 Product Price Product Price $76.97 Product Price Product Price Row 16" at bounding box center [1216, 214] width 539 height 31
click at [1059, 182] on icon at bounding box center [1059, 181] width 14 height 14
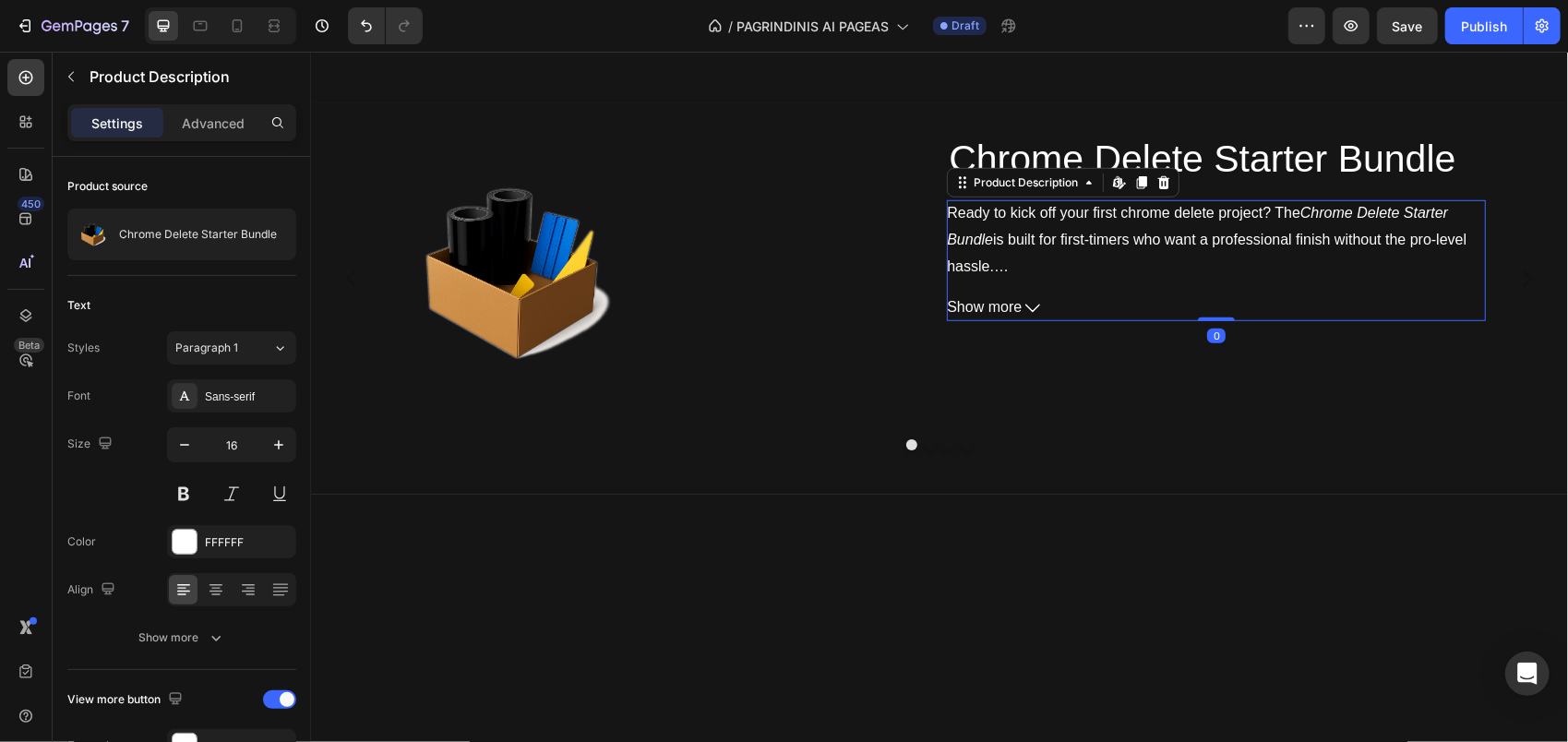
click at [1050, 276] on div "Ready to kick off your first chrome delete project? The Chrome Delete Starter B…" at bounding box center [1216, 238] width 539 height 79
click at [1158, 181] on icon at bounding box center [1163, 181] width 14 height 14
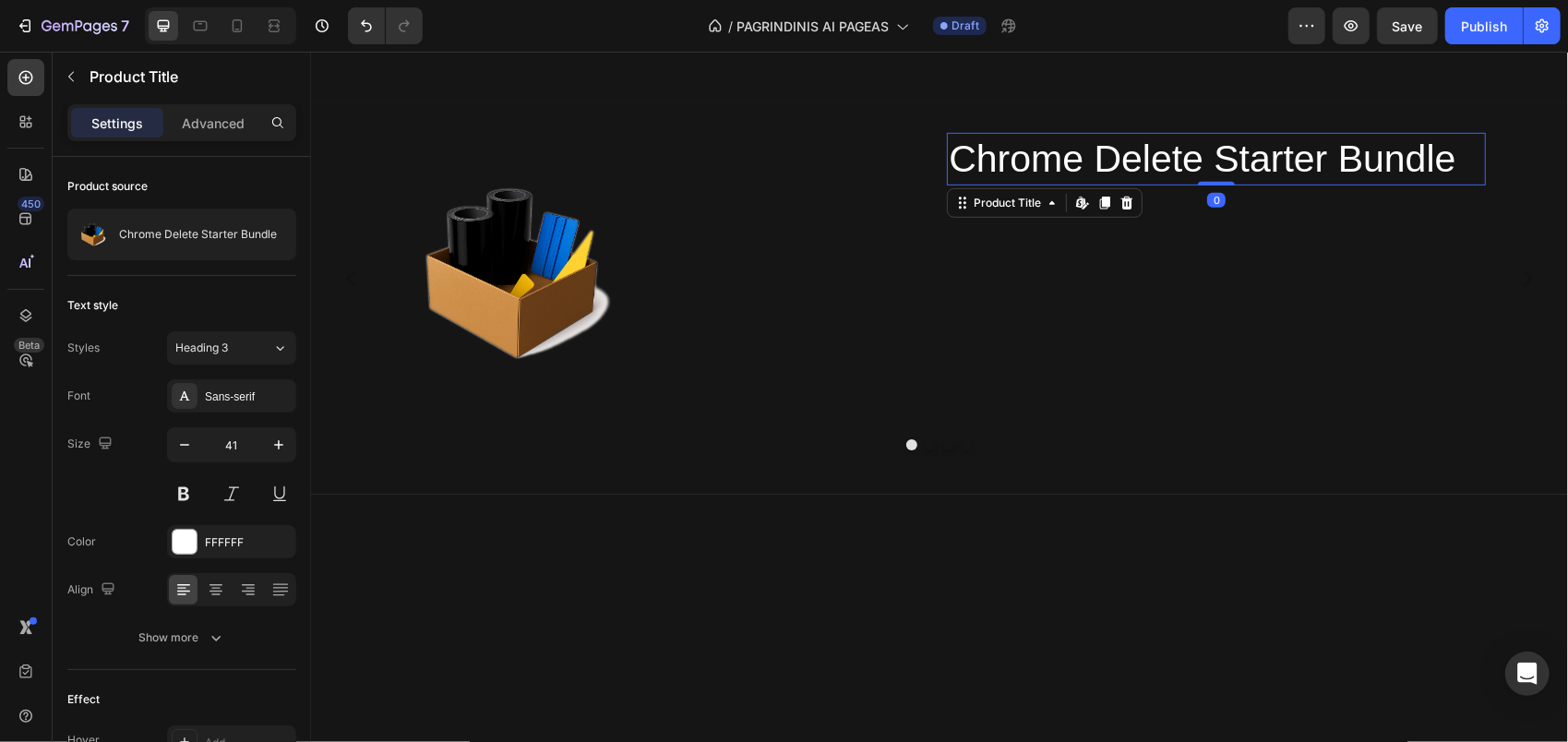
click at [1200, 152] on h2 "Chrome Delete Starter Bundle" at bounding box center [1216, 158] width 539 height 53
click at [1442, 166] on h2 "Chrome Delete Starter Bundle" at bounding box center [1216, 158] width 539 height 53
click at [1457, 162] on h2 "Chrome Delete Starter Bundle" at bounding box center [1216, 158] width 539 height 53
click at [1046, 157] on h2 "Chrome Delete Starter Bundle" at bounding box center [1216, 158] width 539 height 53
drag, startPoint x: 968, startPoint y: 157, endPoint x: 1057, endPoint y: 166, distance: 89.5
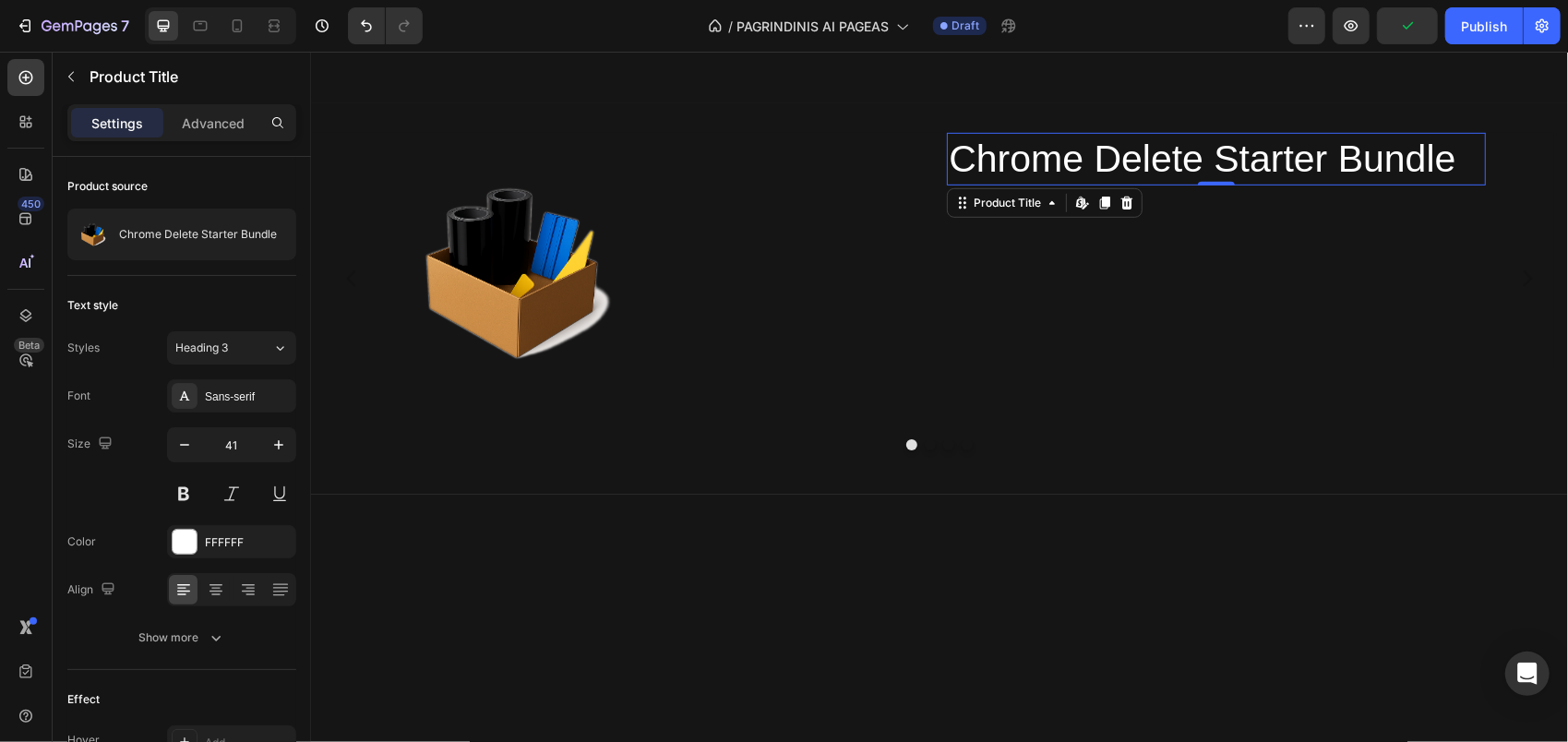
click at [1041, 166] on h2 "Chrome Delete Starter Bundle" at bounding box center [1216, 158] width 539 height 53
click at [1133, 204] on div at bounding box center [1125, 201] width 22 height 22
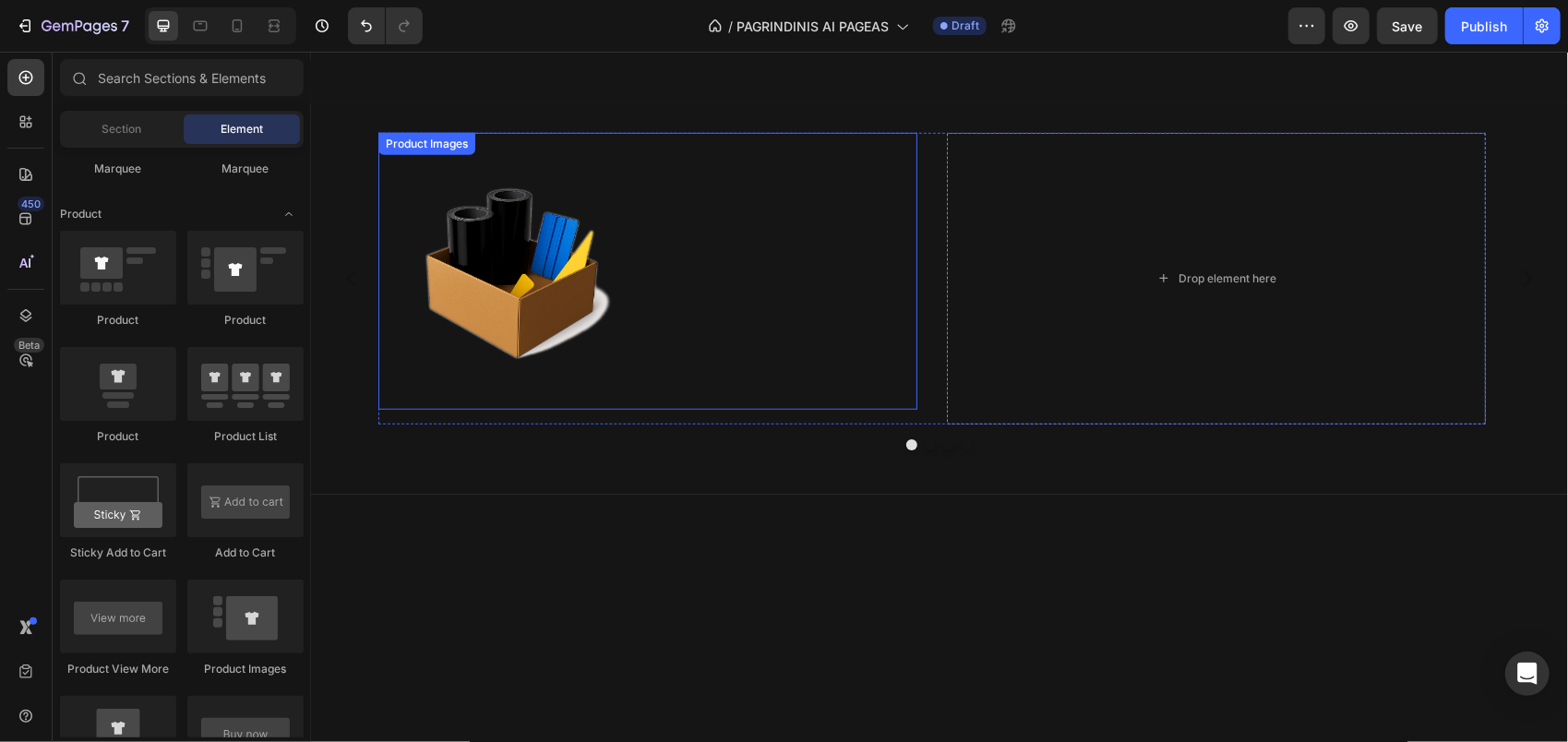
click at [665, 274] on div at bounding box center [647, 270] width 539 height 277
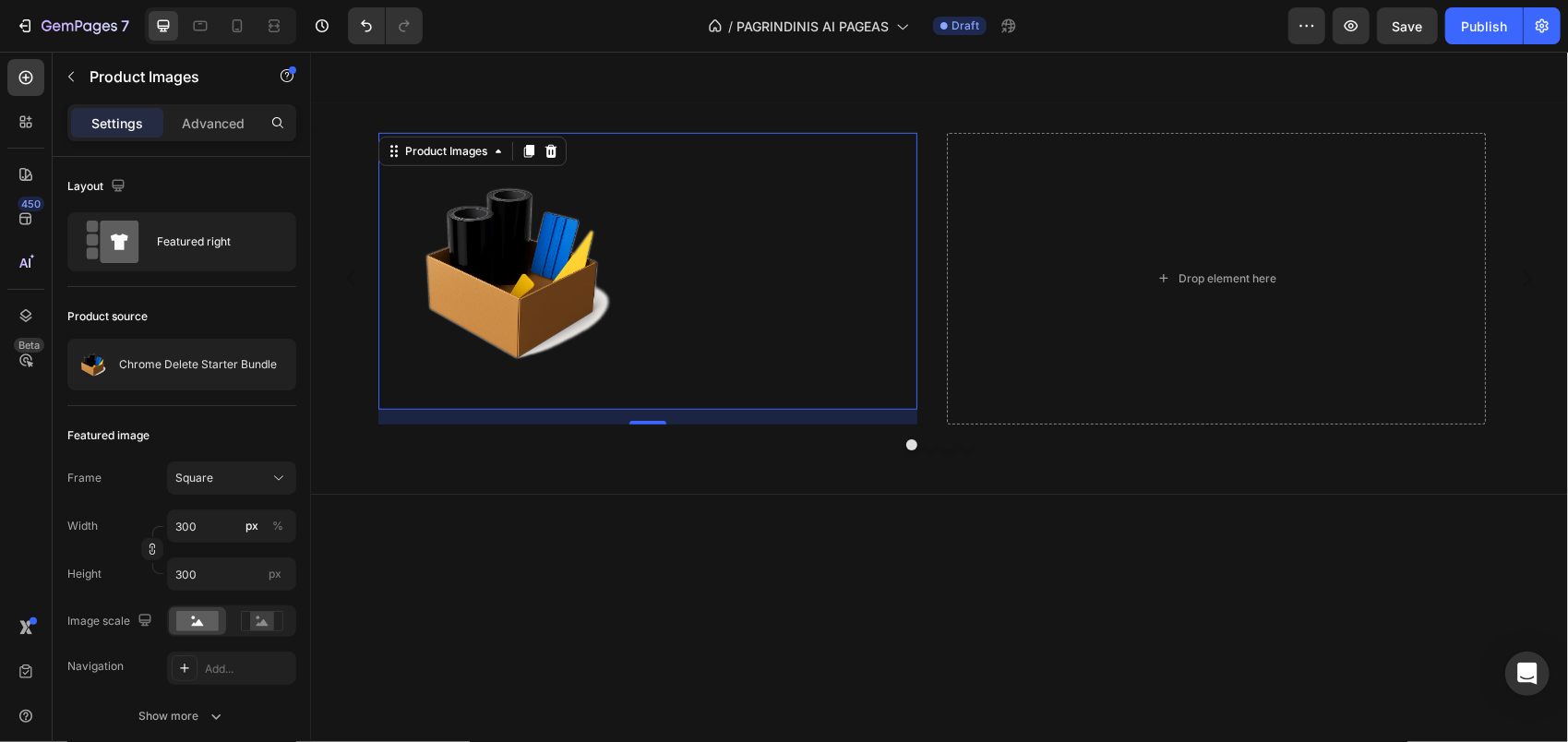
click at [702, 307] on div at bounding box center [647, 270] width 539 height 277
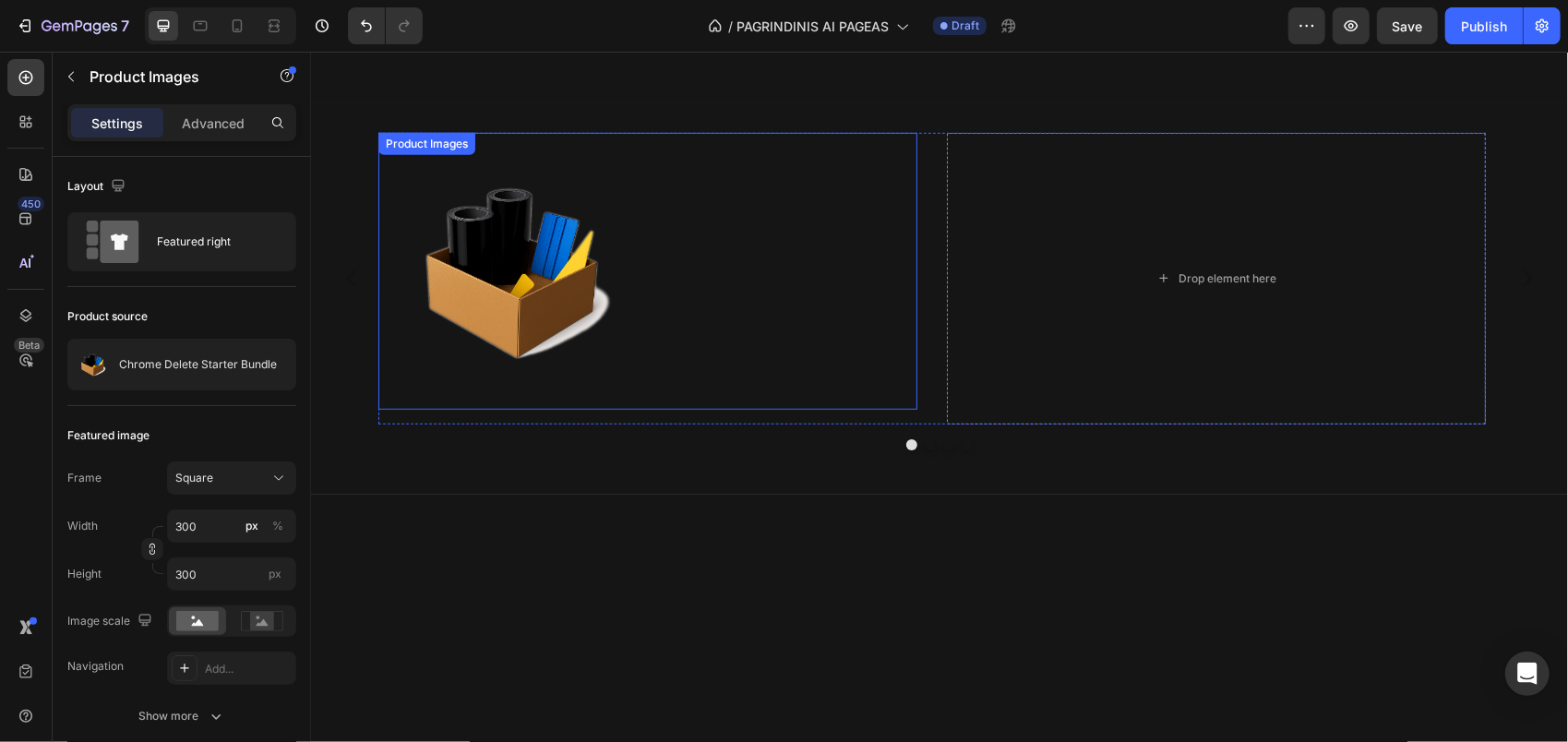
click at [677, 323] on div at bounding box center [647, 270] width 539 height 277
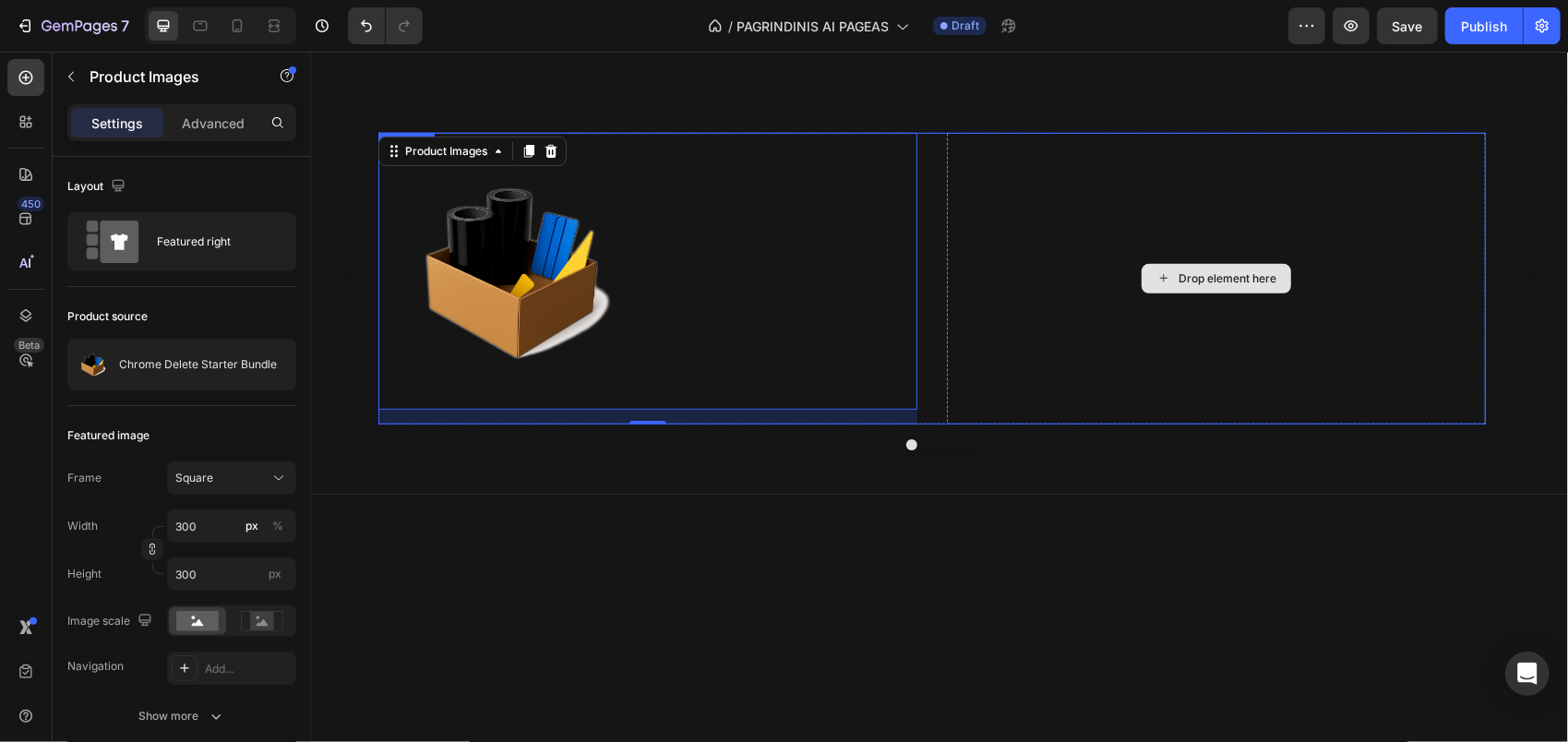
click at [1084, 313] on div "Drop element here" at bounding box center [1216, 278] width 539 height 292
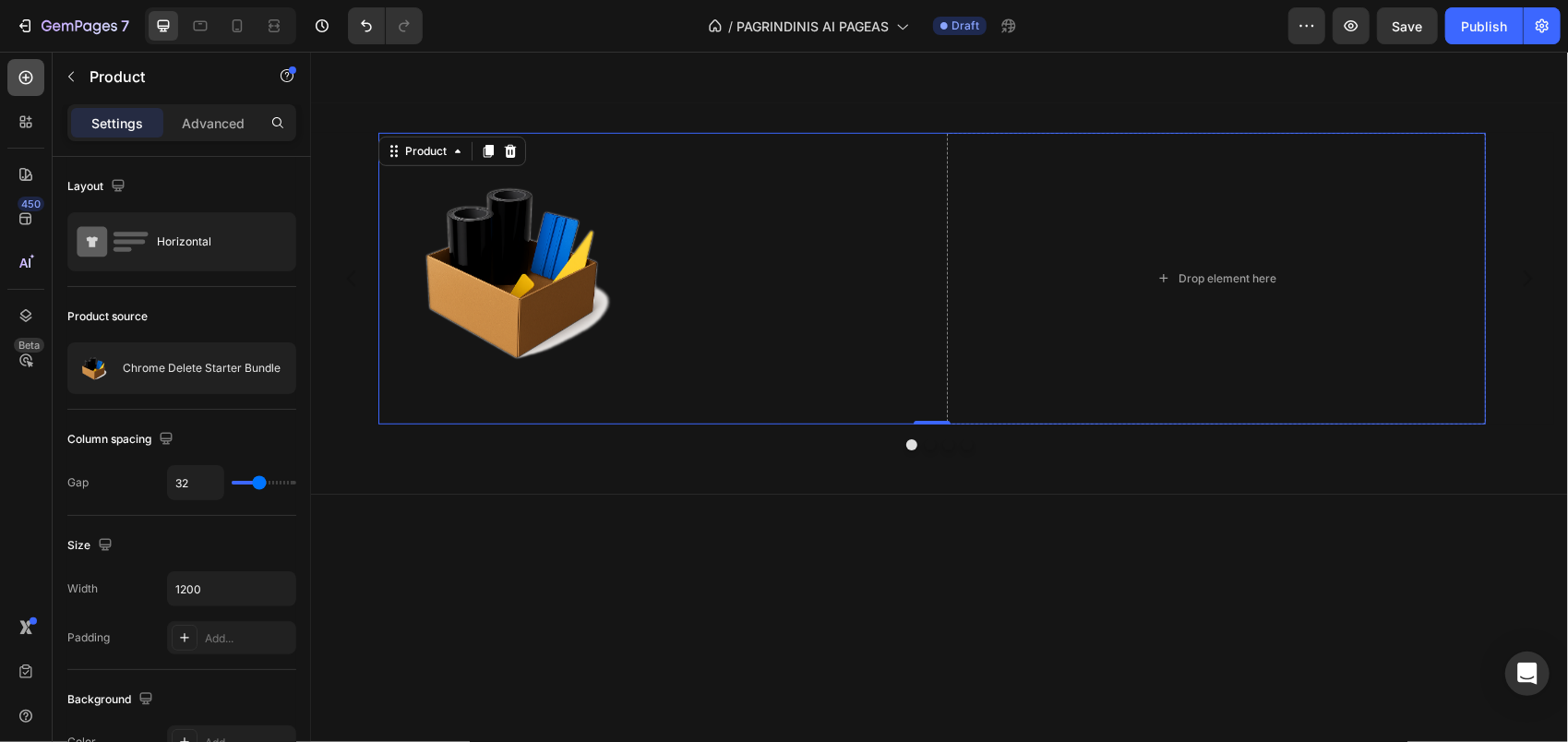
click at [34, 84] on icon at bounding box center [25, 77] width 18 height 18
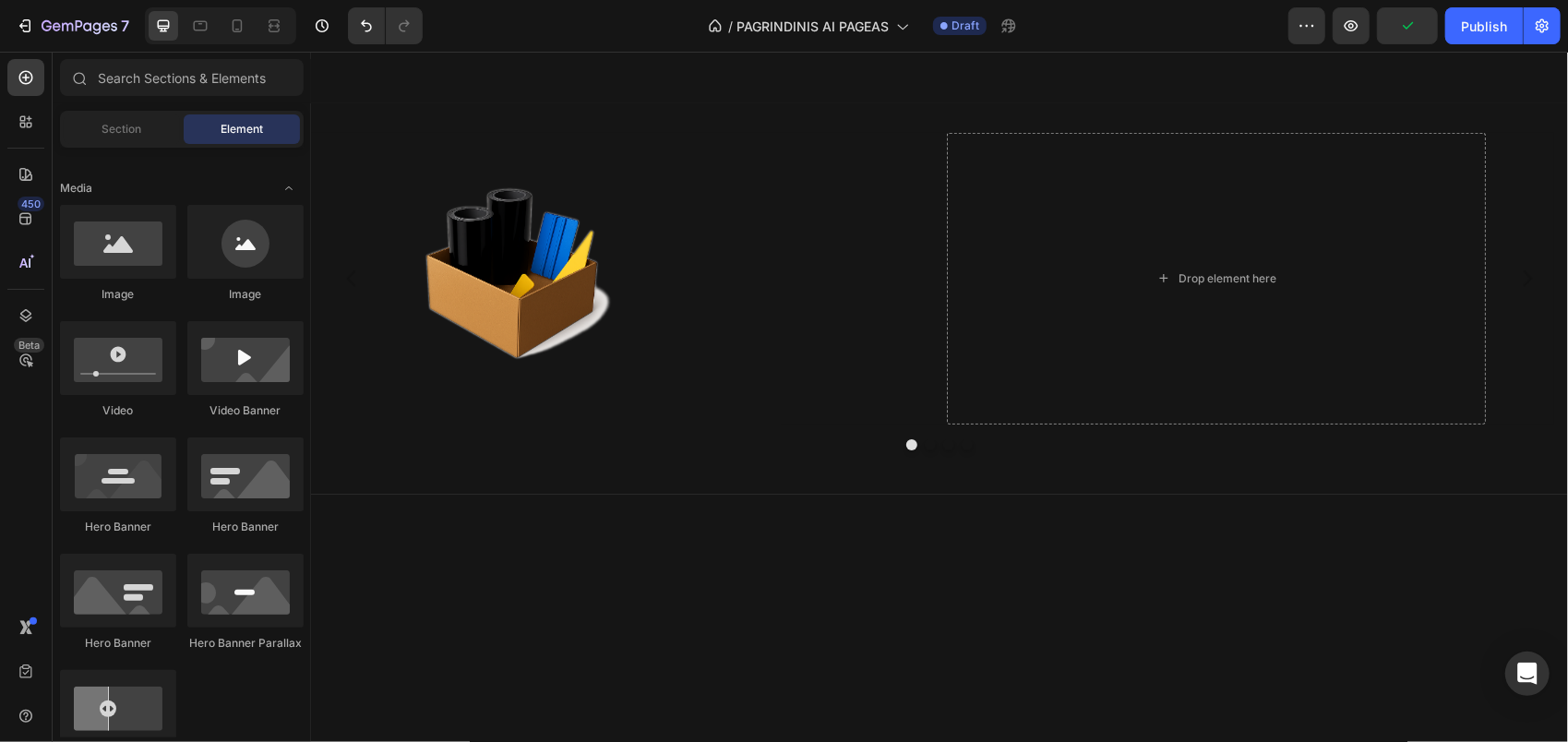
scroll to position [185, 0]
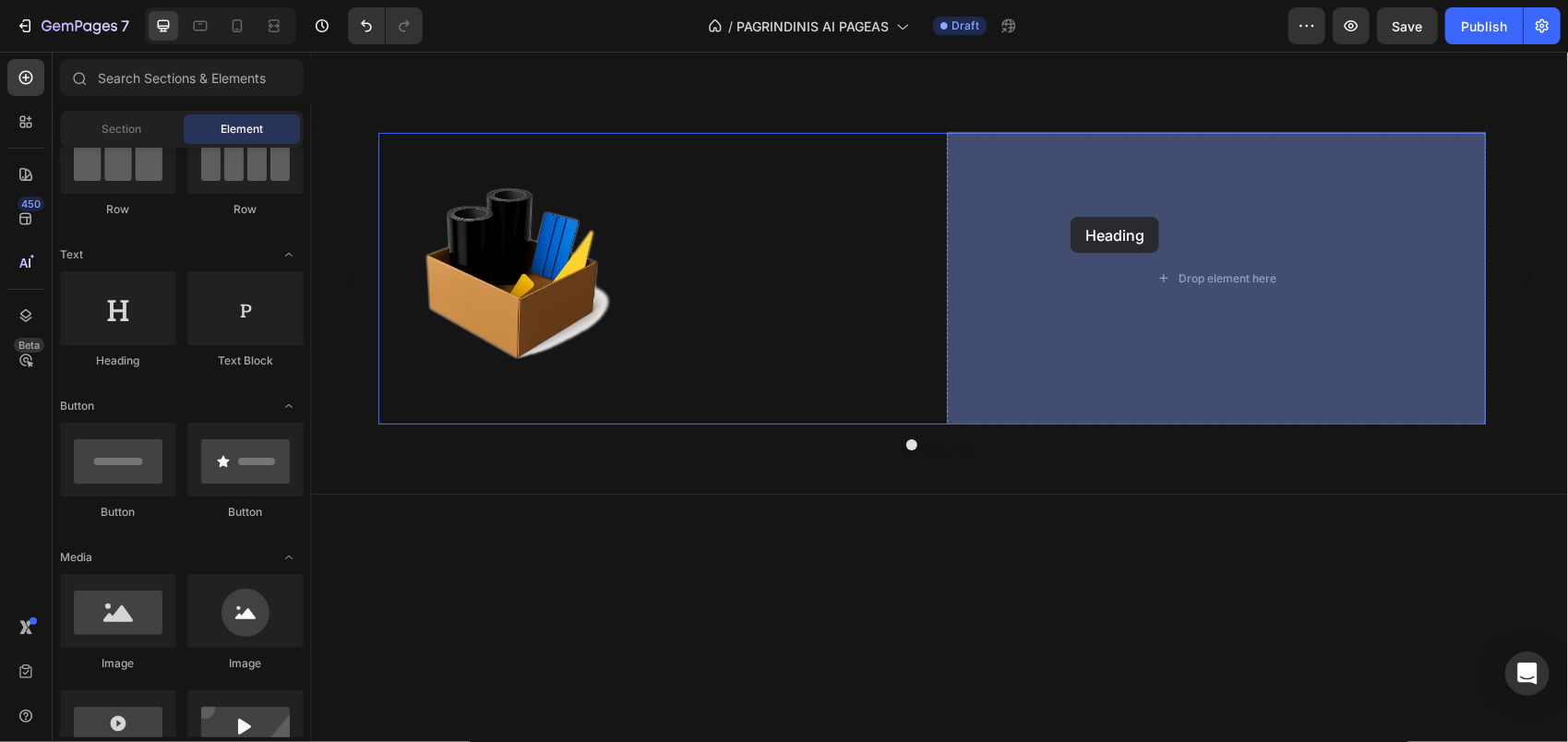
drag, startPoint x: 461, startPoint y: 370, endPoint x: 1070, endPoint y: 213, distance: 628.9
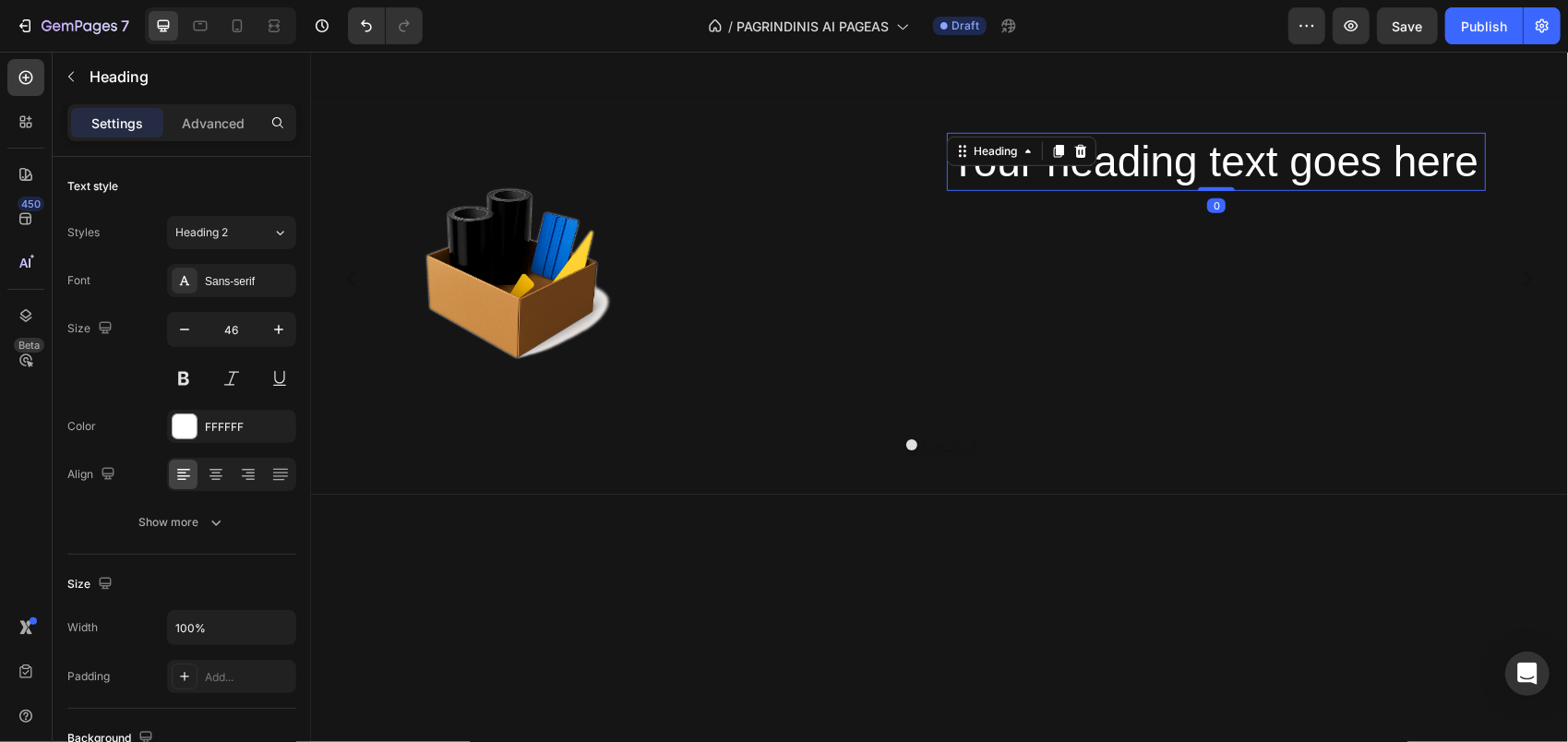
click at [1235, 170] on h2 "Your heading text goes here" at bounding box center [1216, 162] width 539 height 59
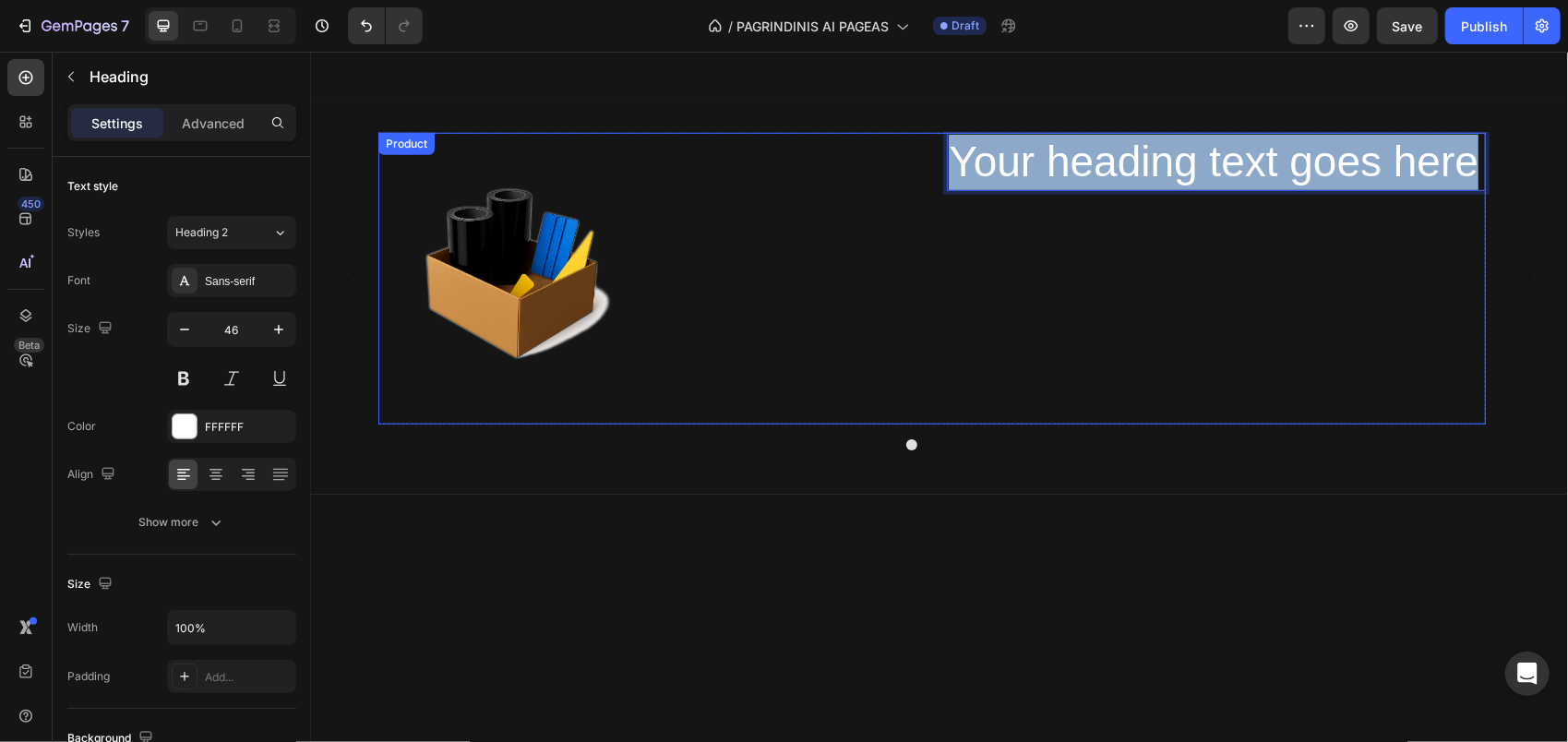
drag, startPoint x: 1477, startPoint y: 172, endPoint x: 936, endPoint y: 174, distance: 541.0
click at [929, 170] on div "Product Images Your heading text goes here Heading 0 Product" at bounding box center [931, 278] width 1107 height 292
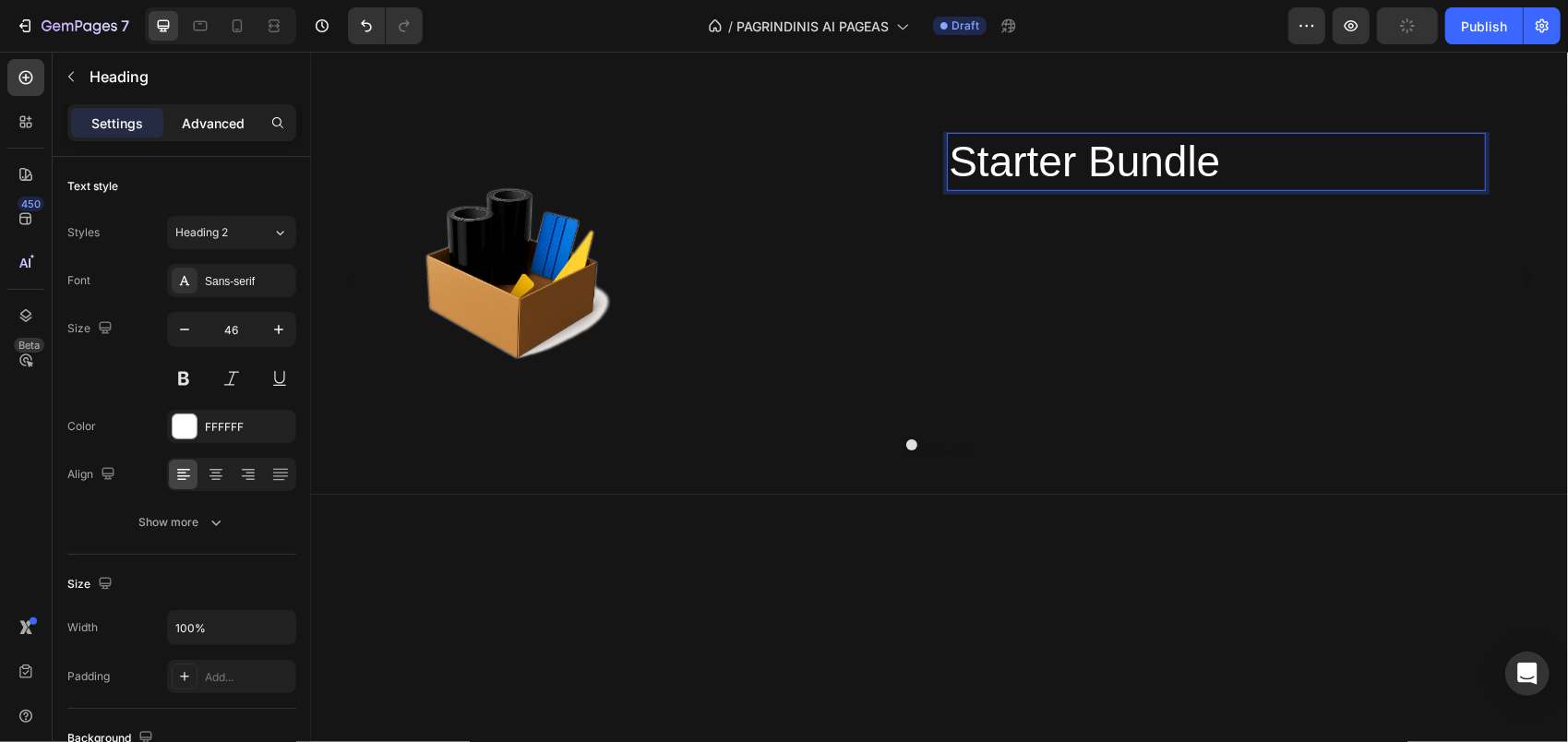
click at [222, 119] on p "Advanced" at bounding box center [214, 124] width 63 height 19
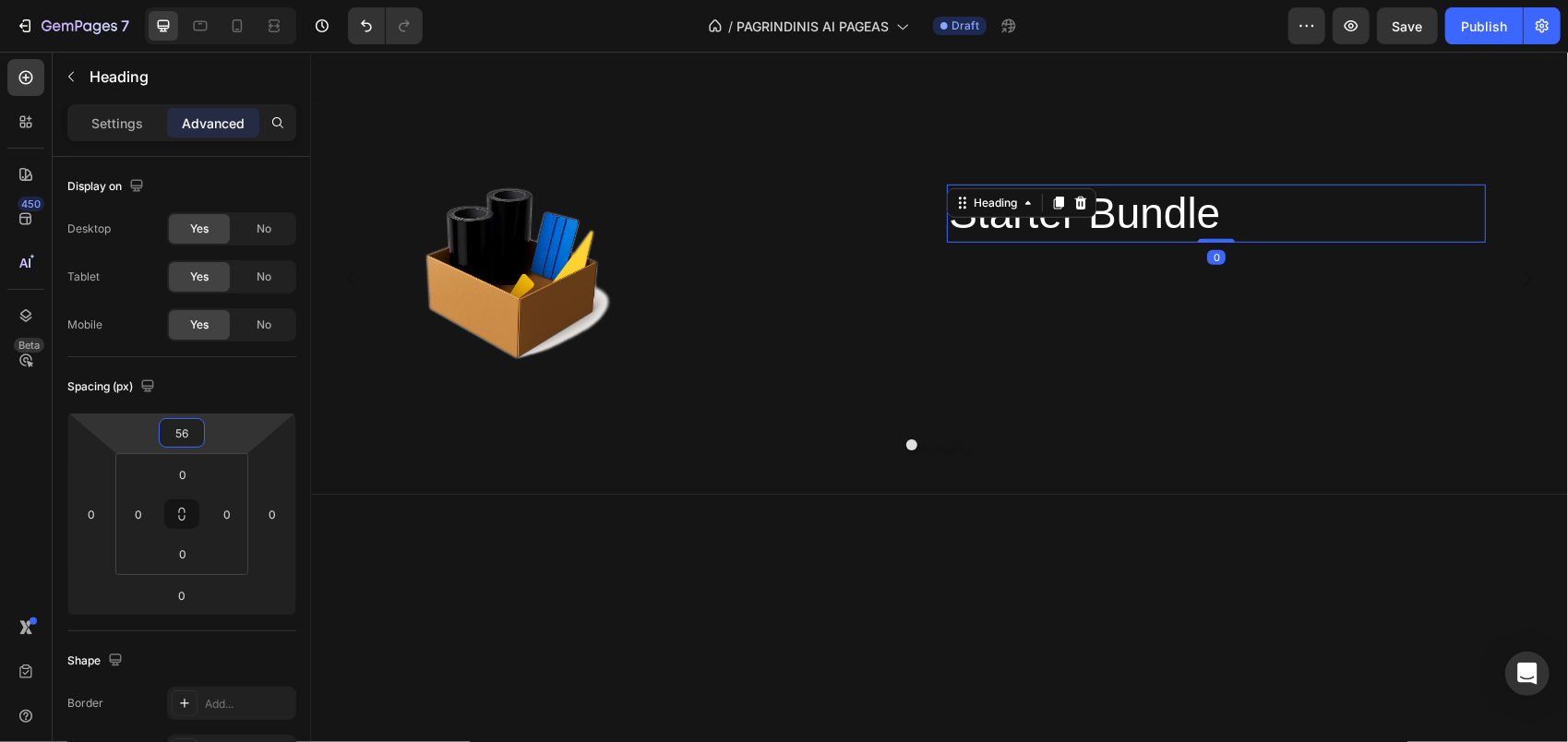
type input "52"
drag, startPoint x: 230, startPoint y: 421, endPoint x: 233, endPoint y: 412, distance: 9.5
click at [233, 0] on html "7 Version history / PAGRINDINIS AI PAGEAS Draft Preview Save Publish 450 Beta S…" at bounding box center [784, 0] width 1568 height 0
click at [116, 116] on p "Settings" at bounding box center [117, 124] width 52 height 19
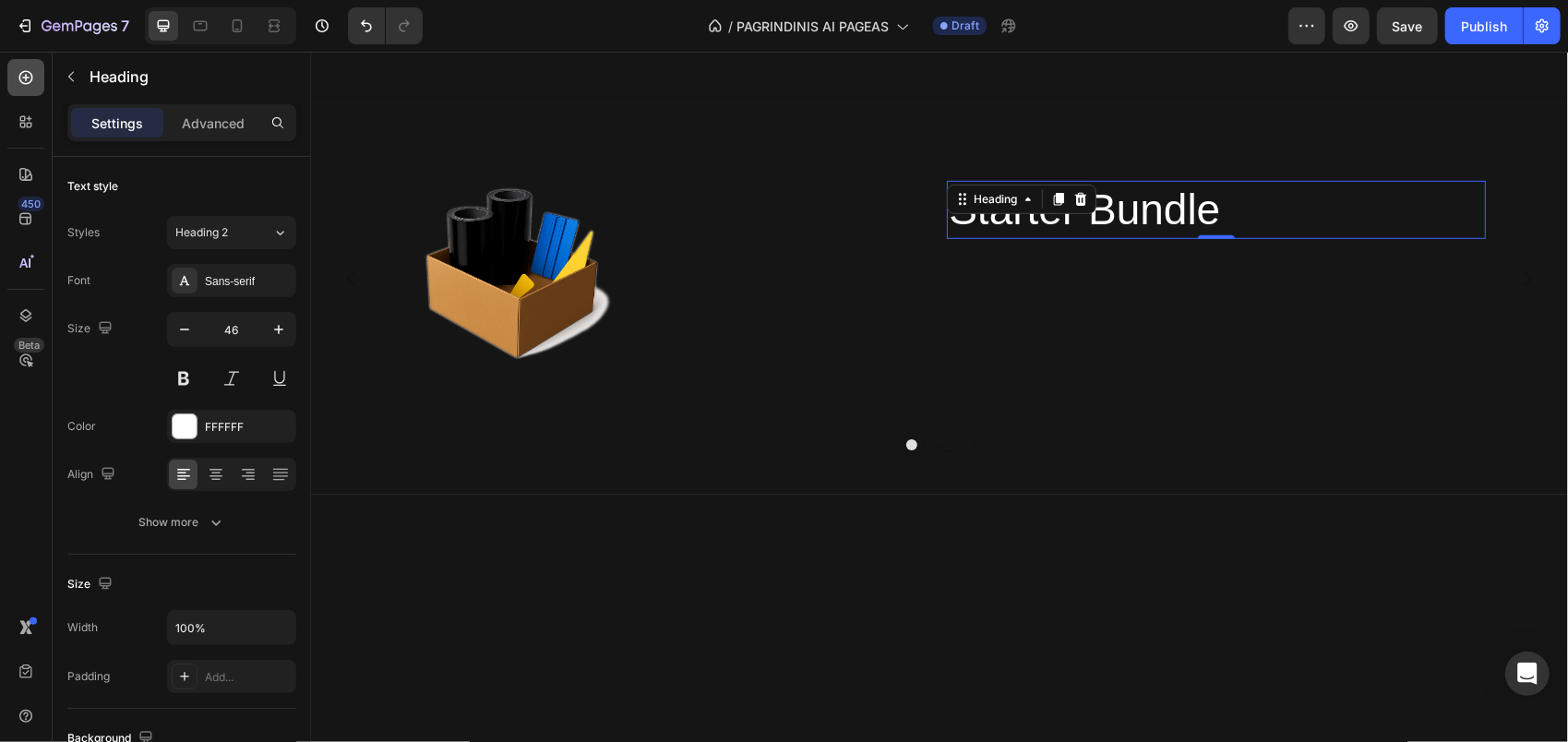
click at [12, 78] on div at bounding box center [26, 78] width 37 height 37
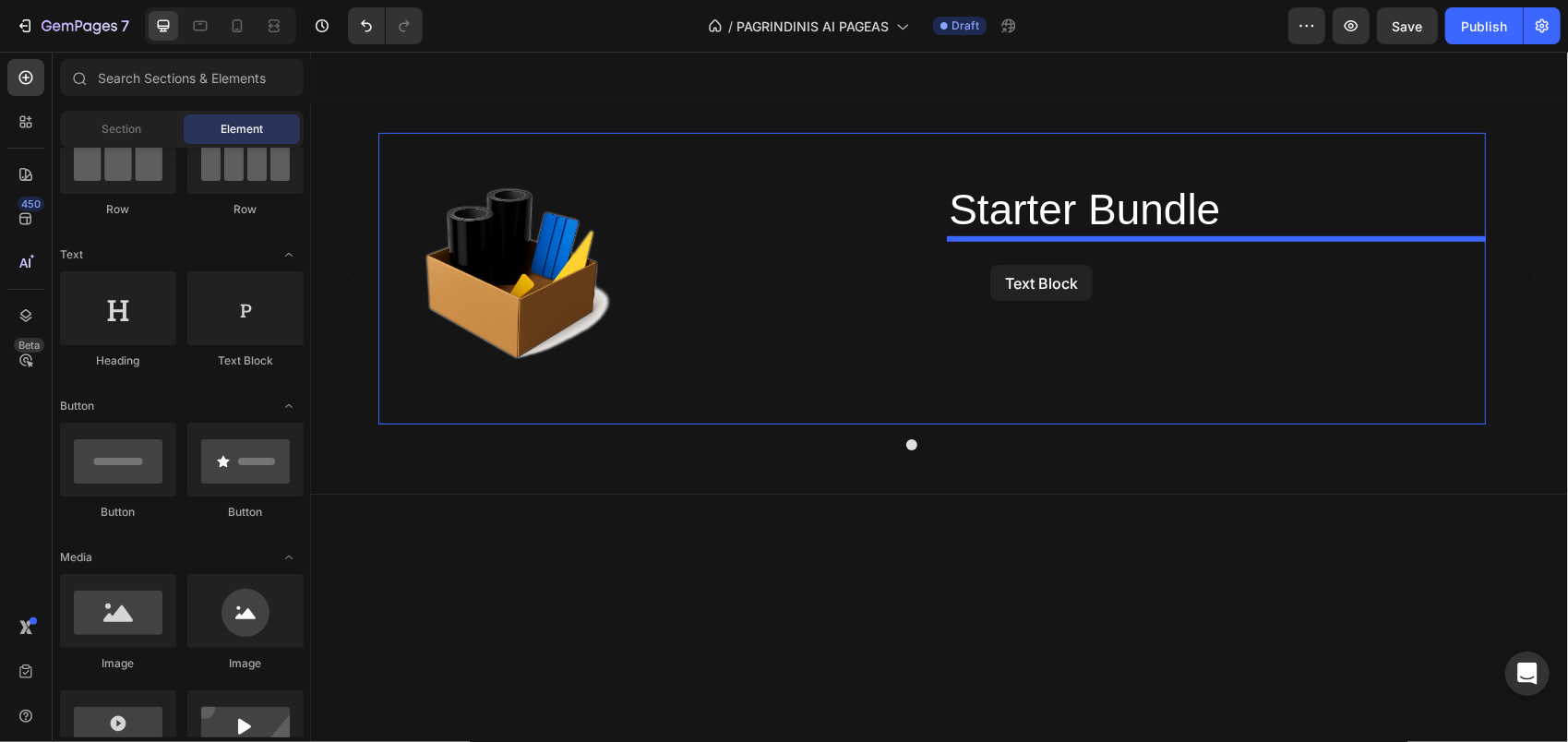
drag, startPoint x: 546, startPoint y: 389, endPoint x: 989, endPoint y: 264, distance: 460.3
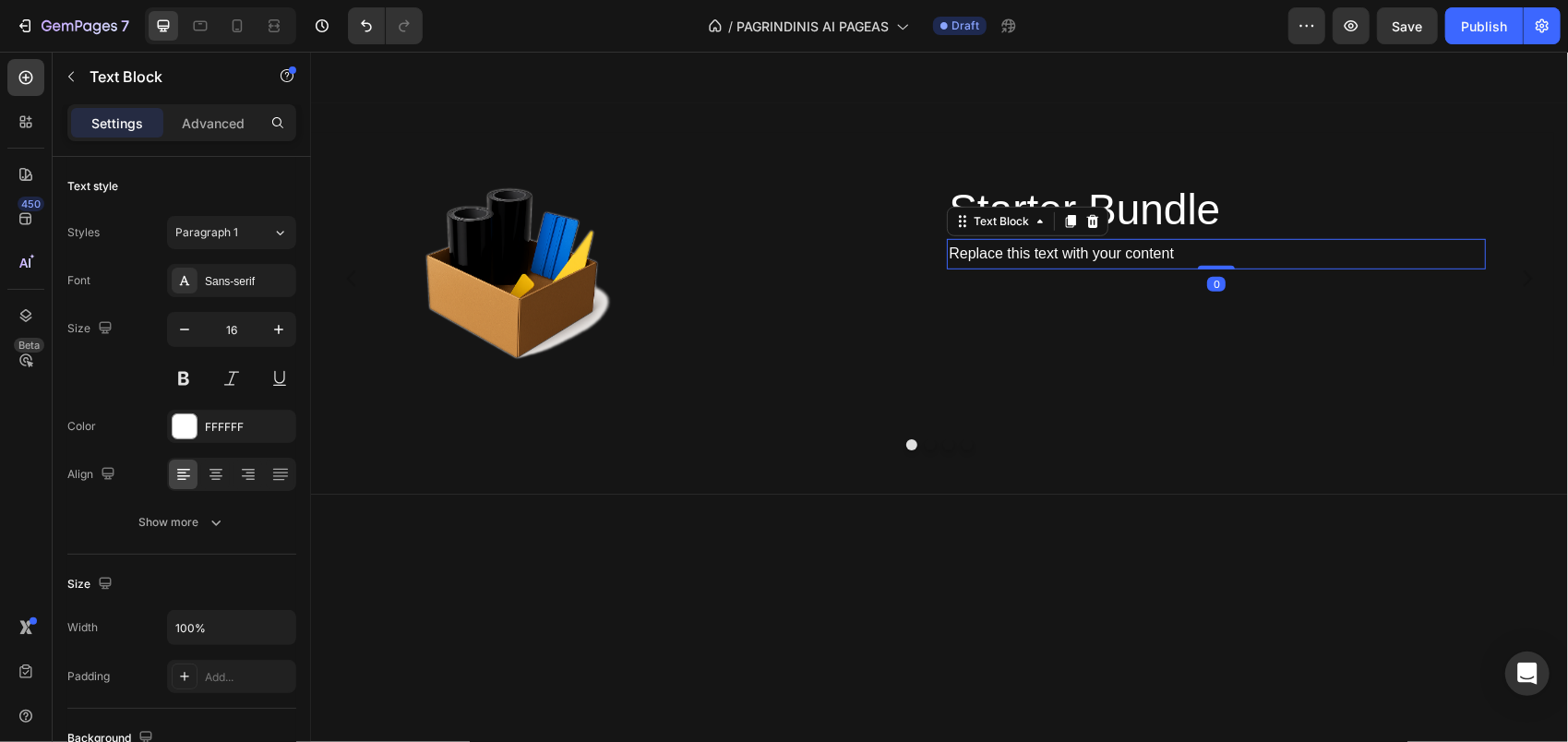
click at [1181, 256] on div "Replace this text with your content" at bounding box center [1216, 254] width 539 height 31
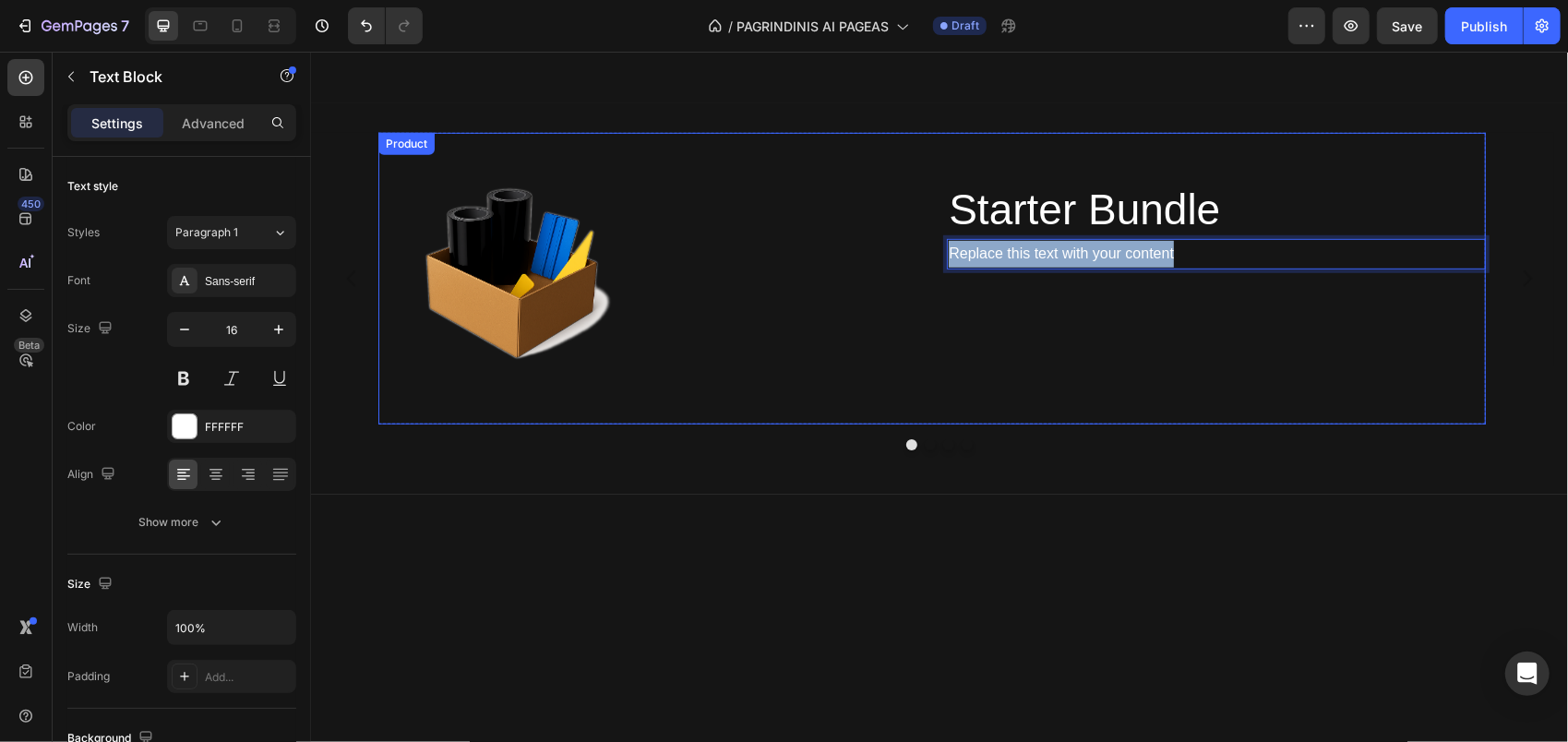
drag, startPoint x: 1169, startPoint y: 254, endPoint x: 936, endPoint y: 254, distance: 233.0
click at [936, 254] on div "Product Images Starter Bundle Heading Replace this text with your content Text …" at bounding box center [931, 278] width 1107 height 292
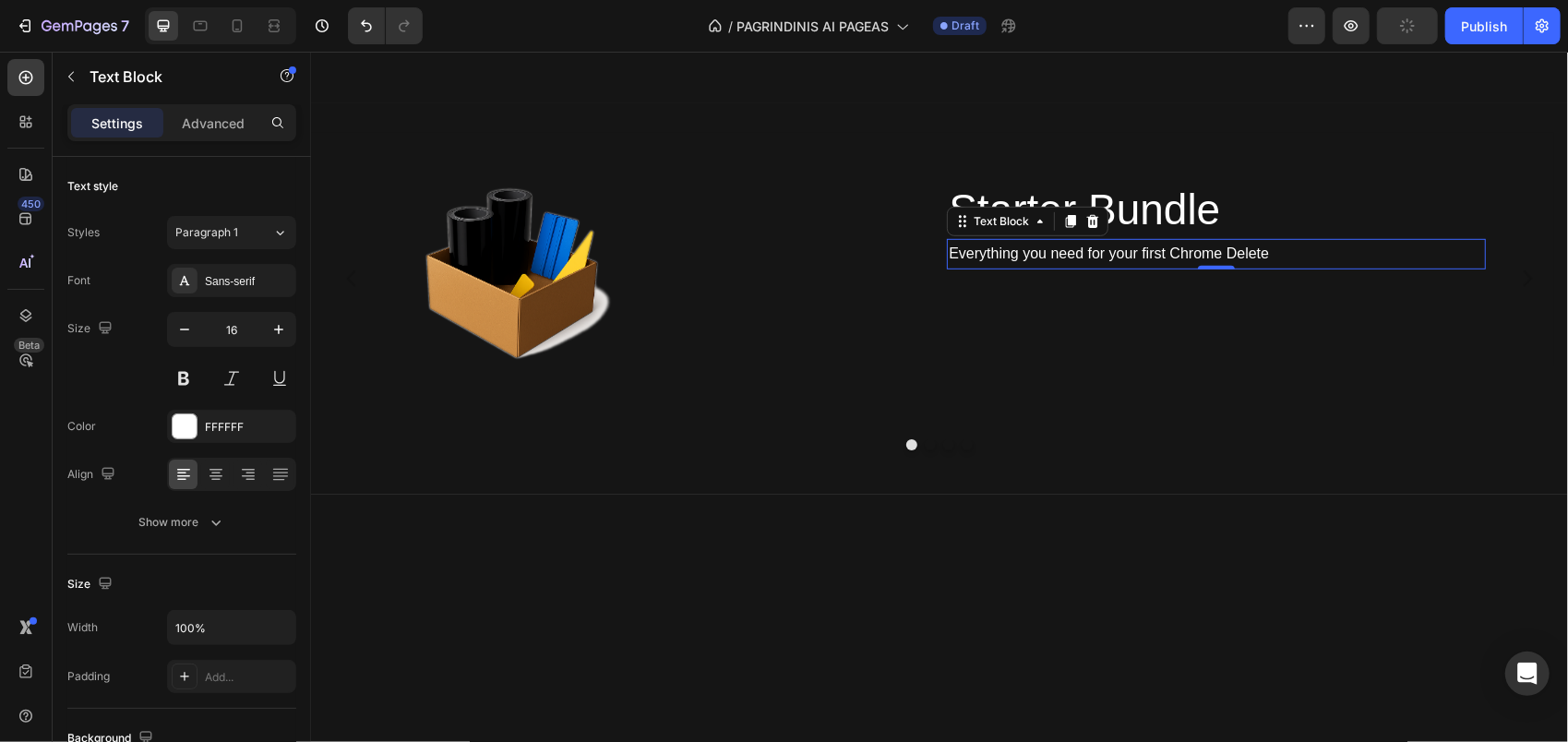
click at [1287, 252] on p "Everything you need for your first Chrome Delete" at bounding box center [1216, 254] width 535 height 27
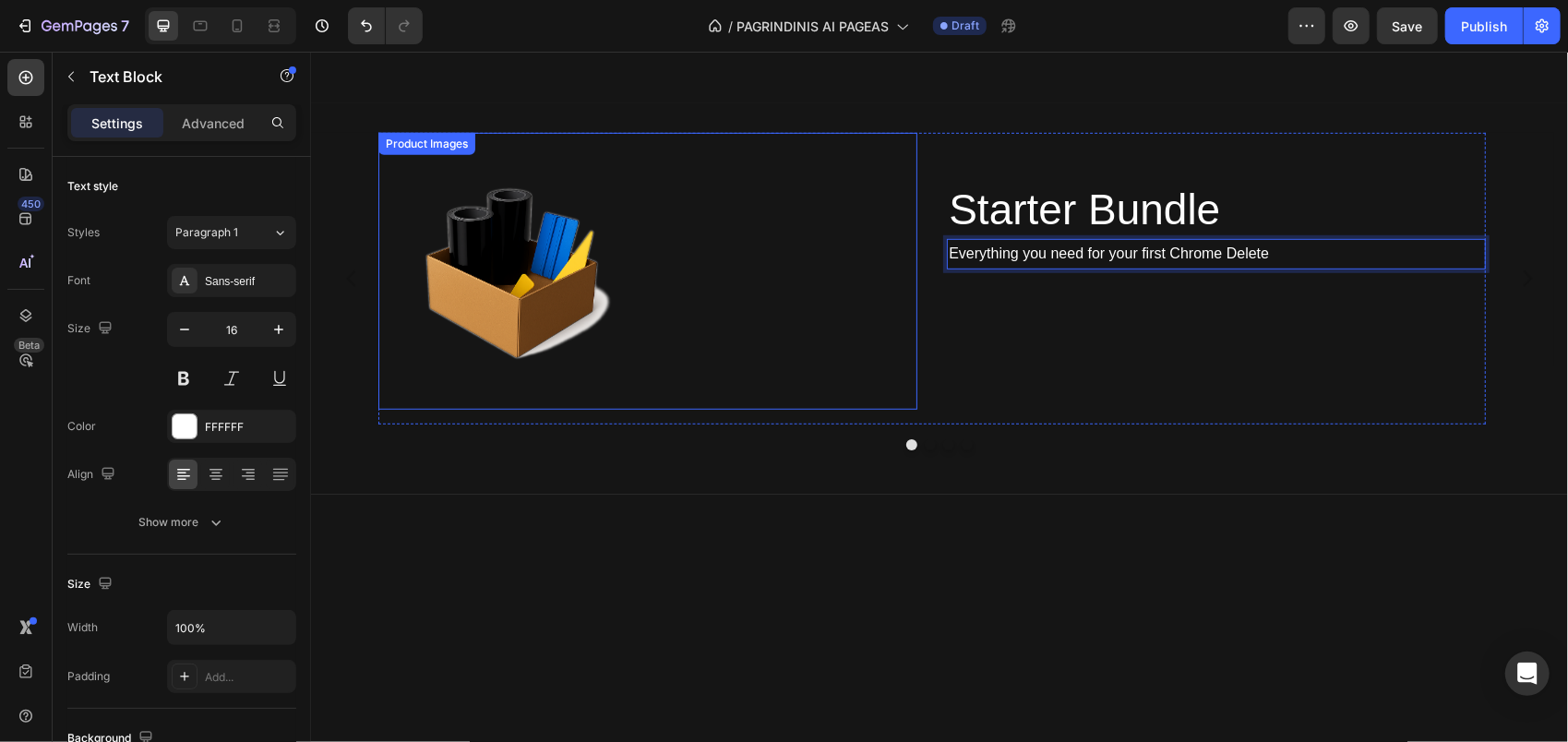
click at [573, 275] on img at bounding box center [515, 270] width 277 height 277
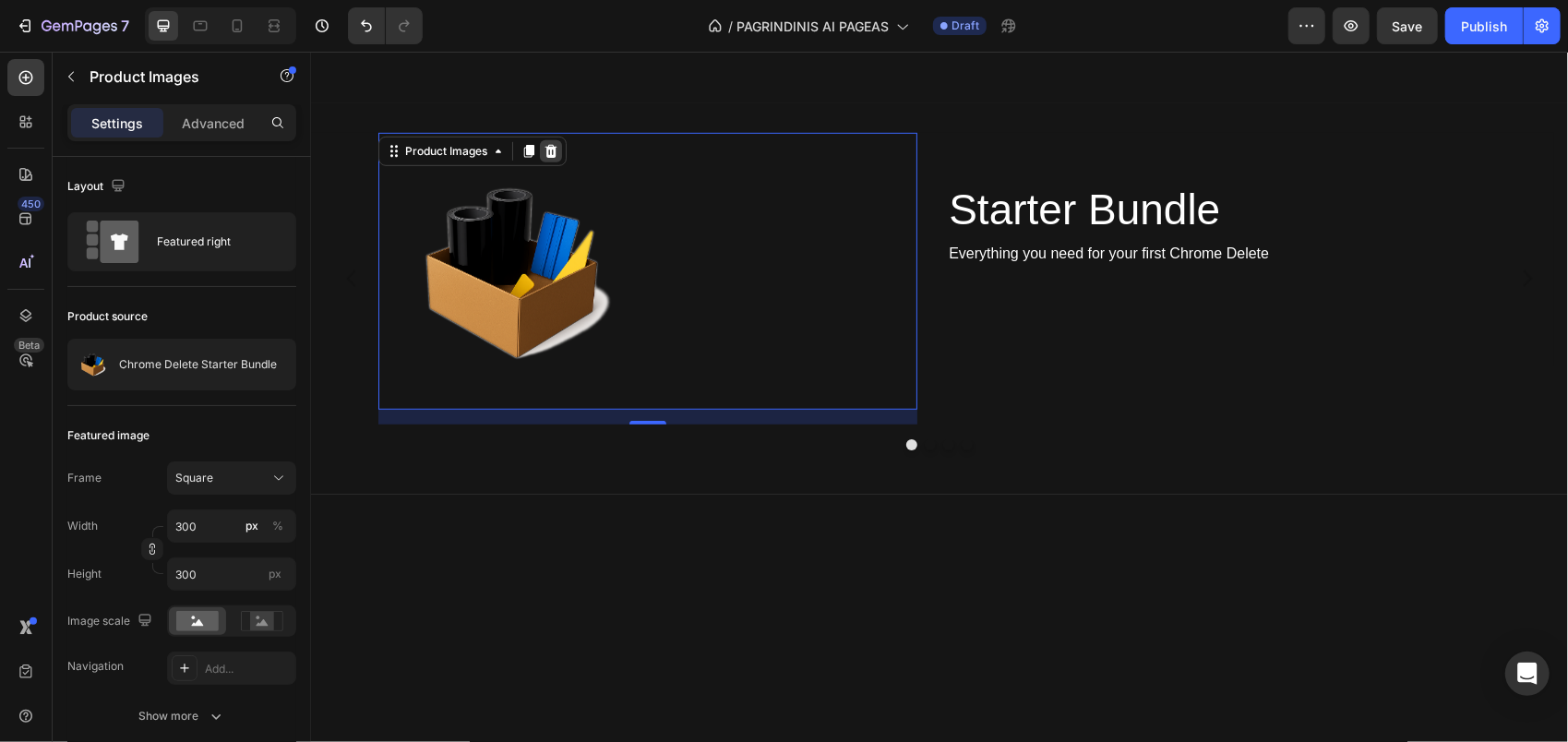
click at [552, 144] on icon at bounding box center [551, 148] width 12 height 12
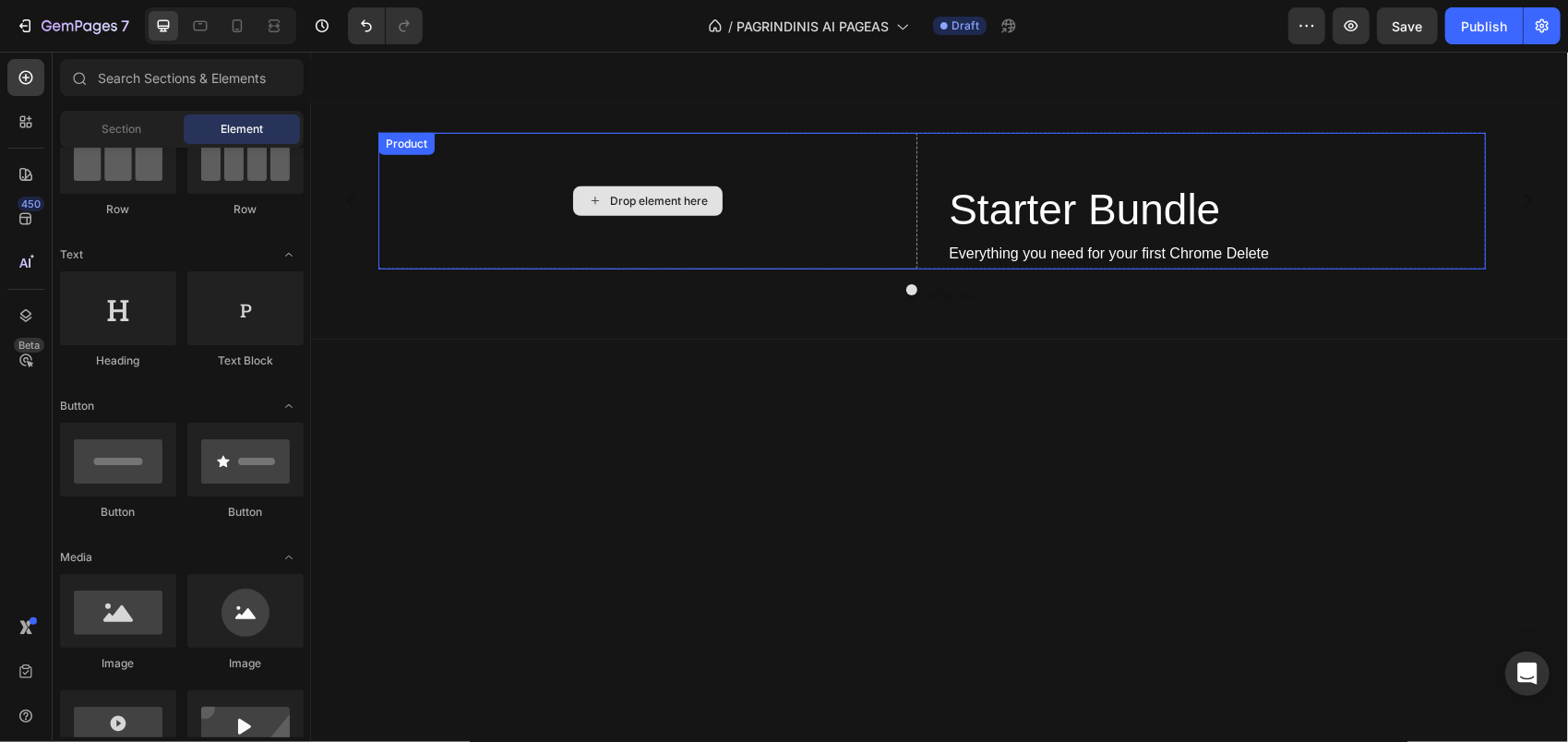
click at [618, 198] on div "Drop element here" at bounding box center [658, 199] width 98 height 14
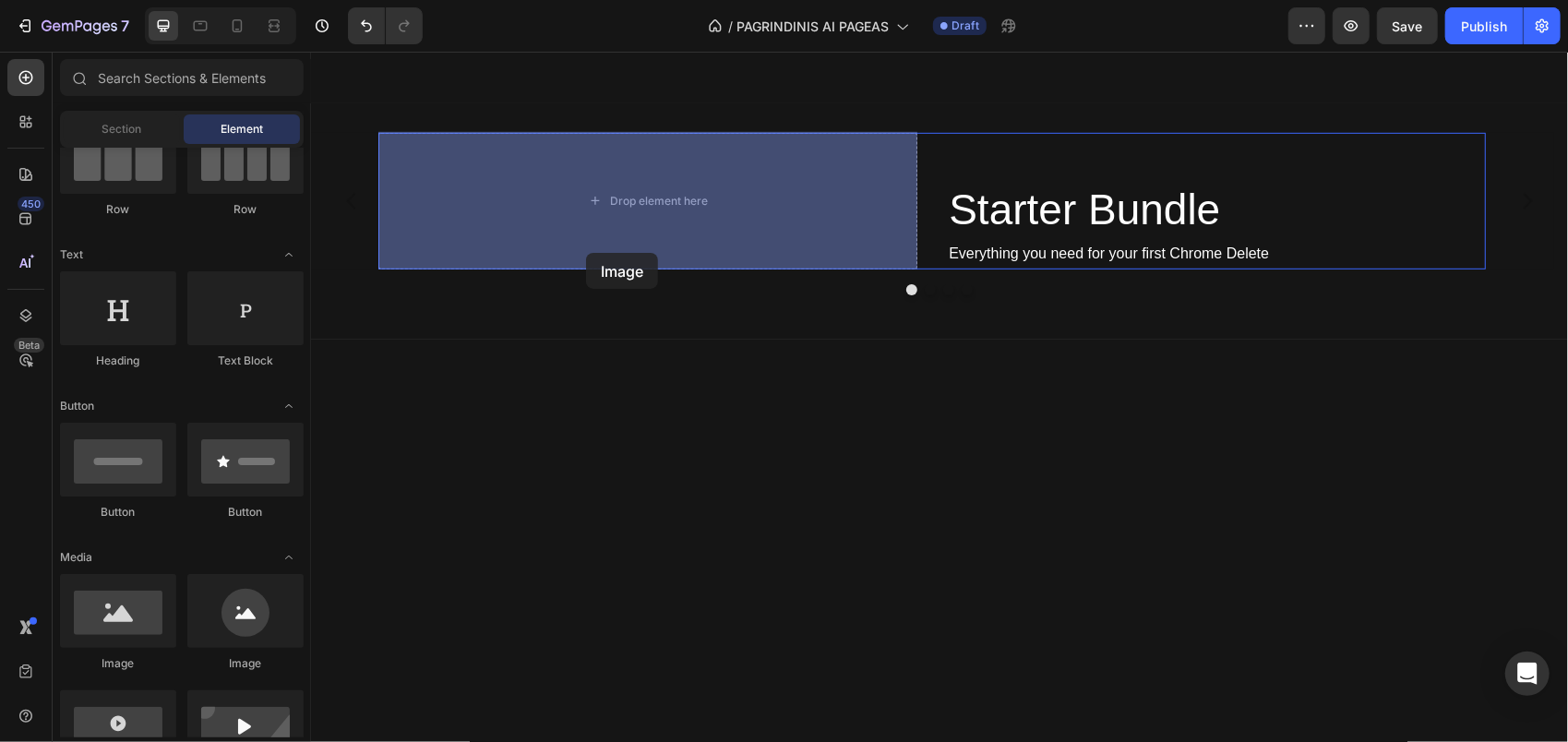
drag, startPoint x: 456, startPoint y: 619, endPoint x: 597, endPoint y: 220, distance: 423.2
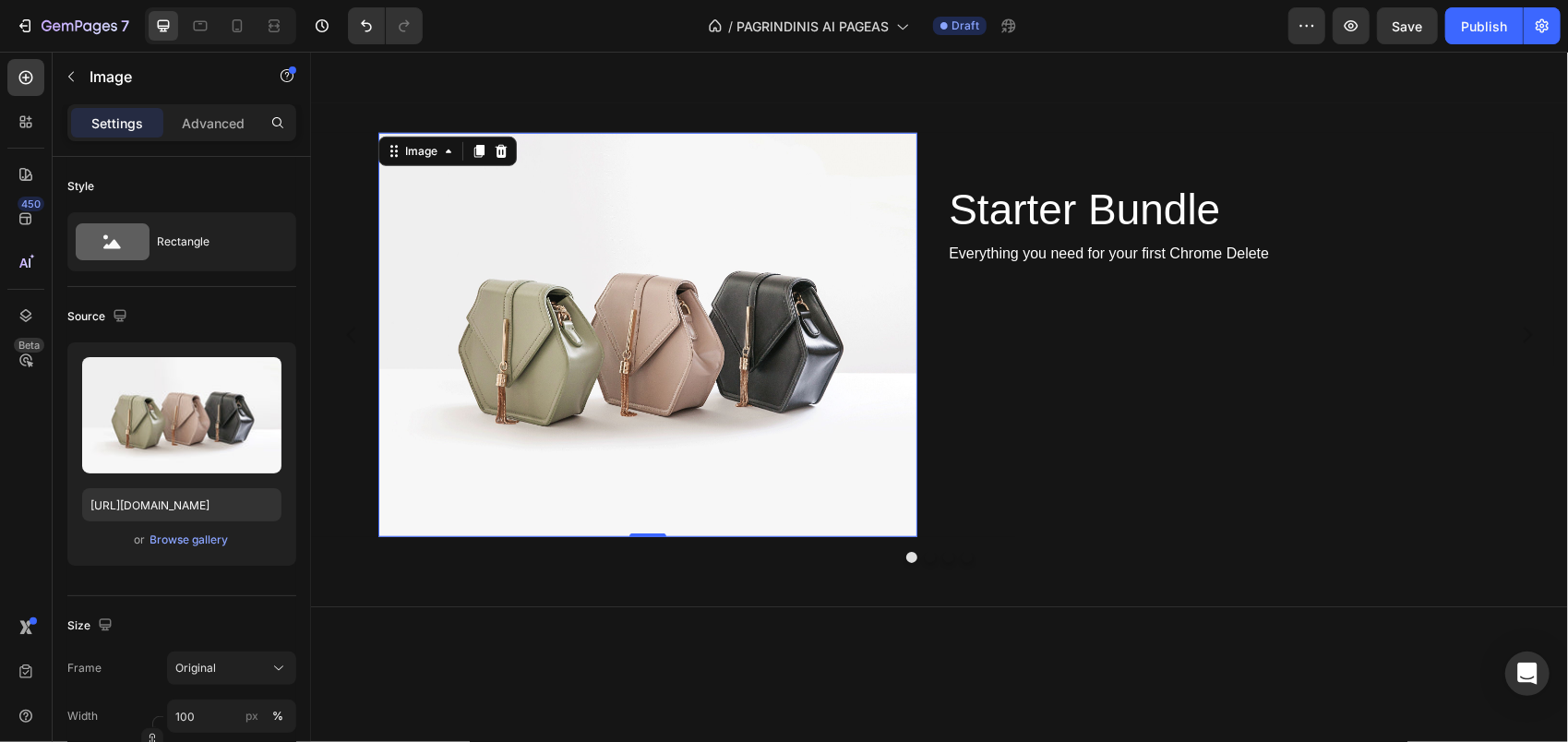
click at [645, 330] on img at bounding box center [647, 334] width 539 height 404
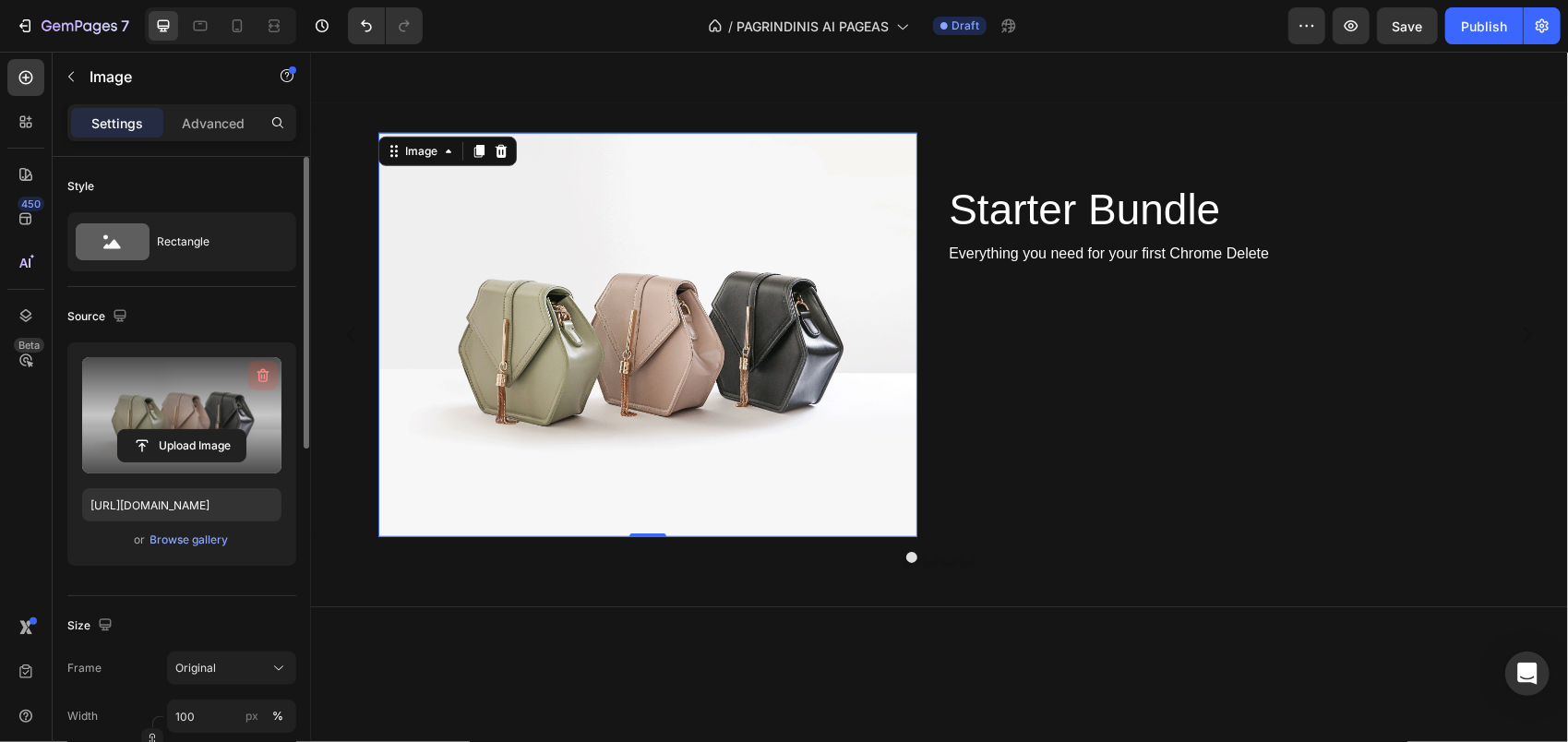
click at [264, 370] on icon "button" at bounding box center [263, 375] width 12 height 13
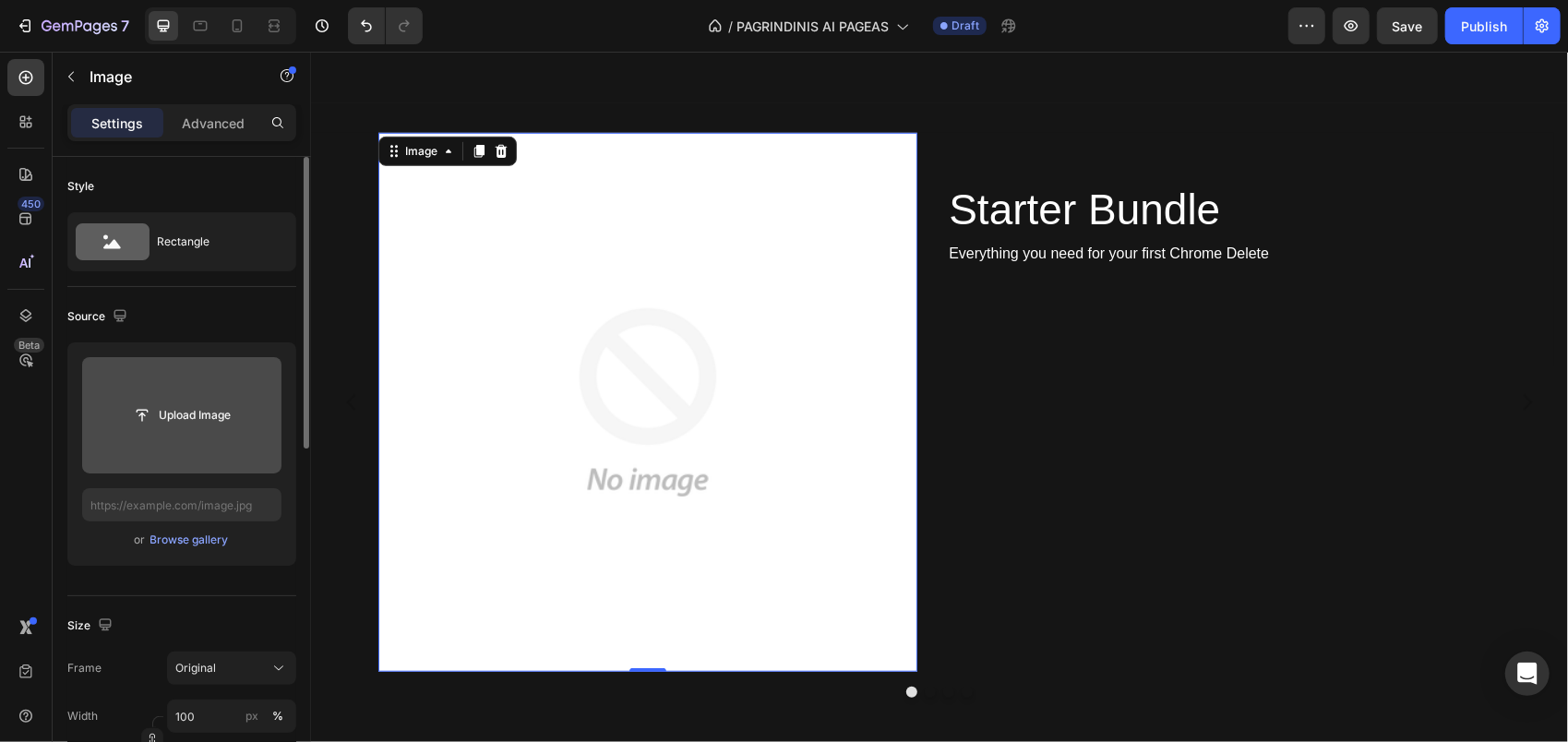
click at [193, 434] on input "file" at bounding box center [182, 415] width 199 height 116
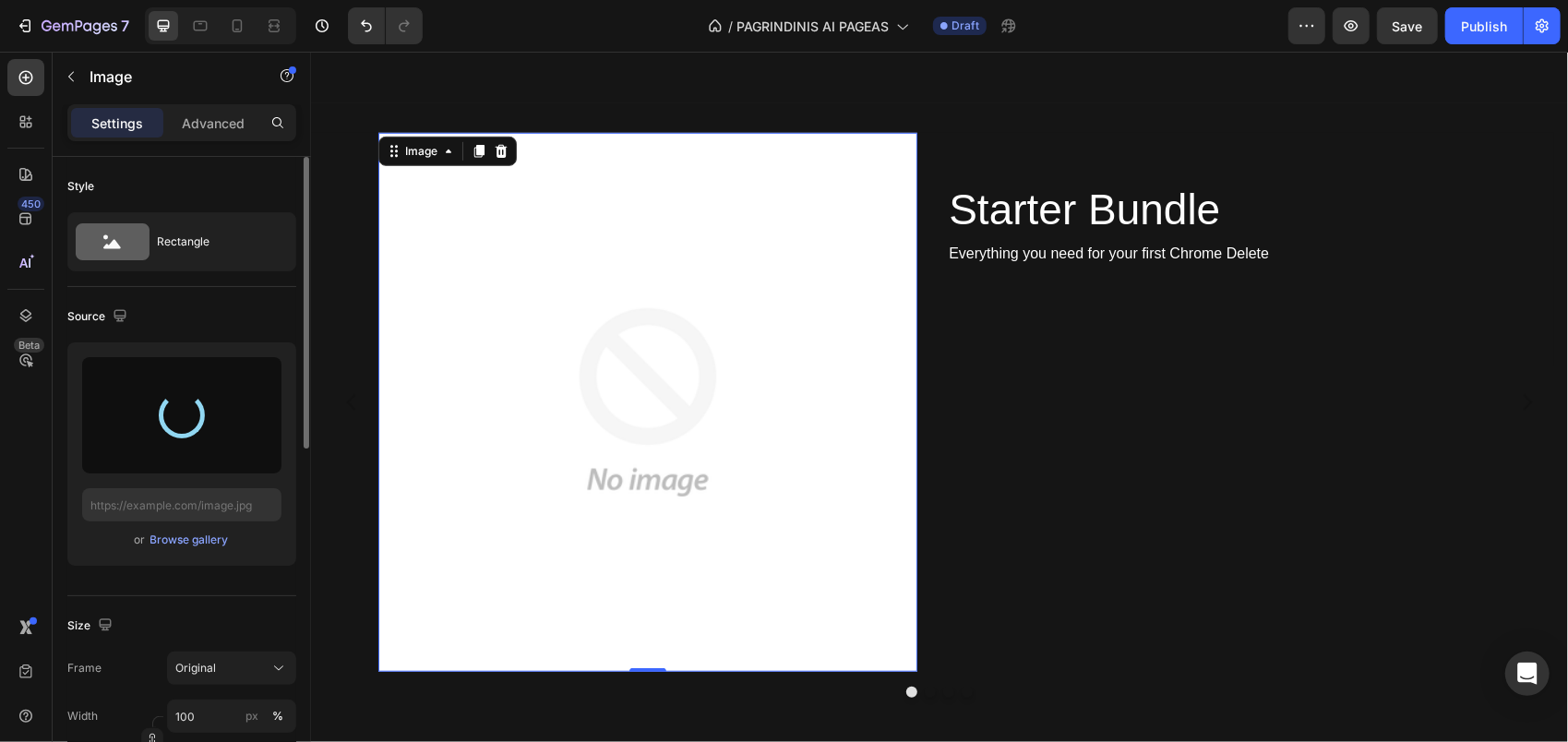
type input "[URL][DOMAIN_NAME]"
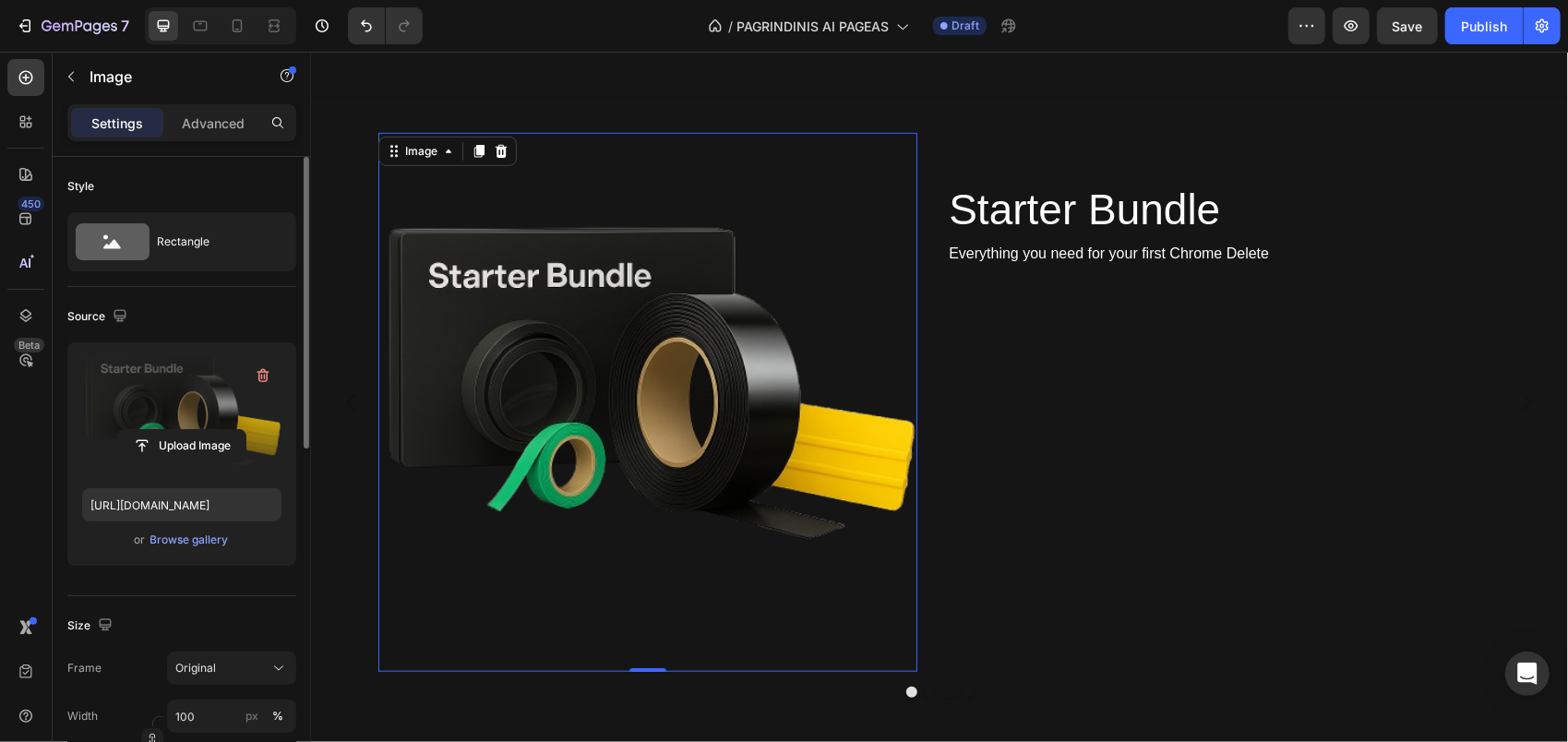
click at [706, 419] on img at bounding box center [647, 401] width 539 height 539
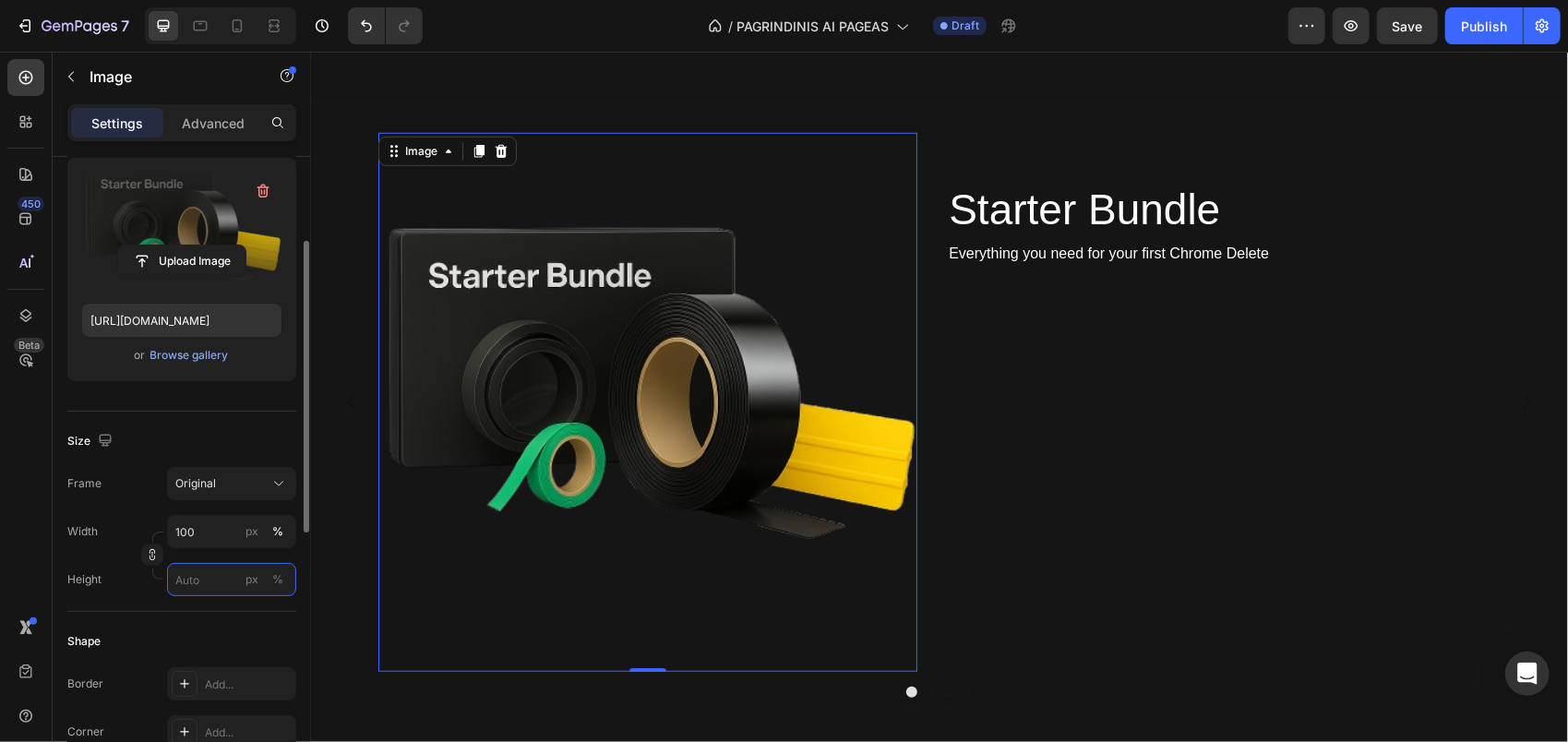
click at [205, 577] on input "px %" at bounding box center [231, 579] width 129 height 34
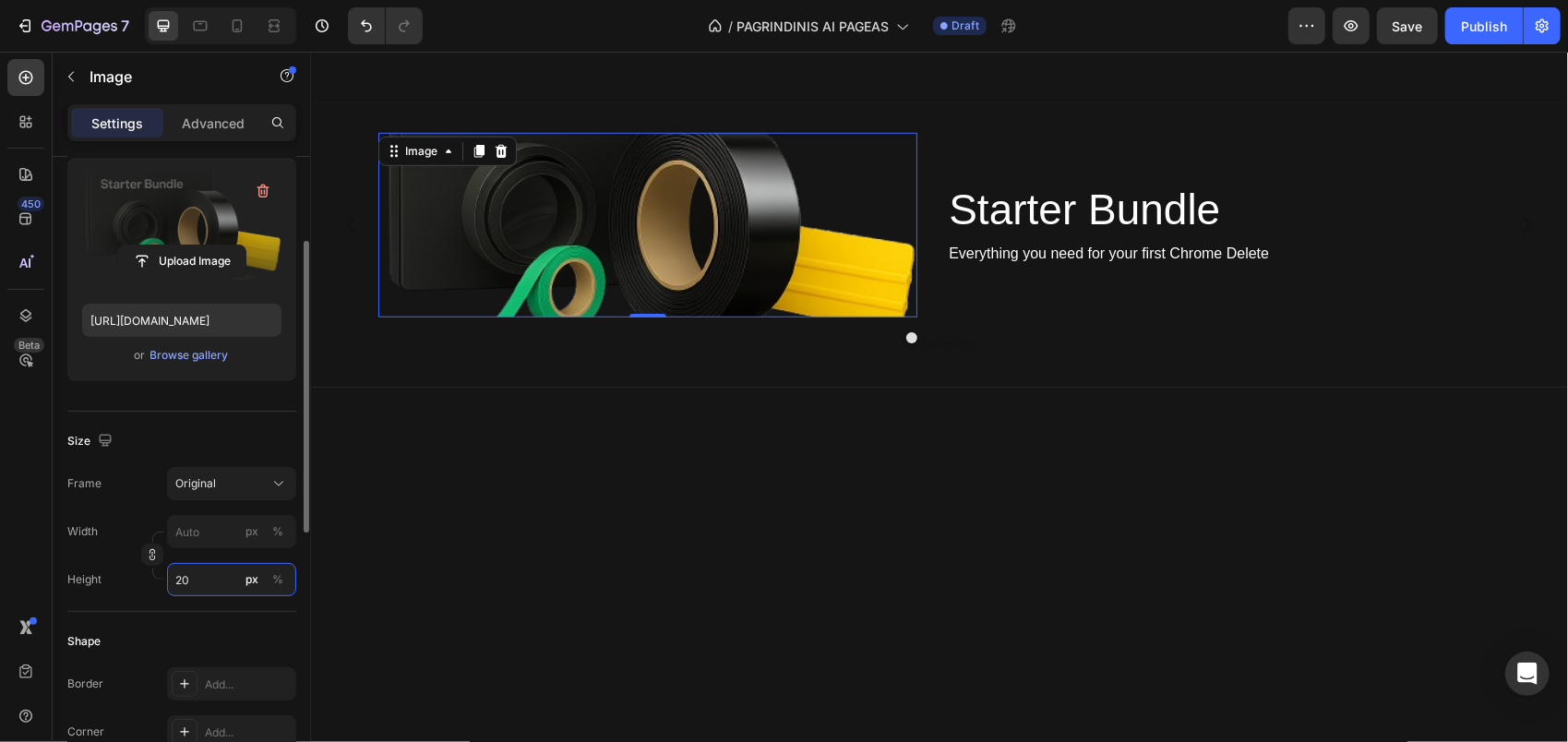
type input "2"
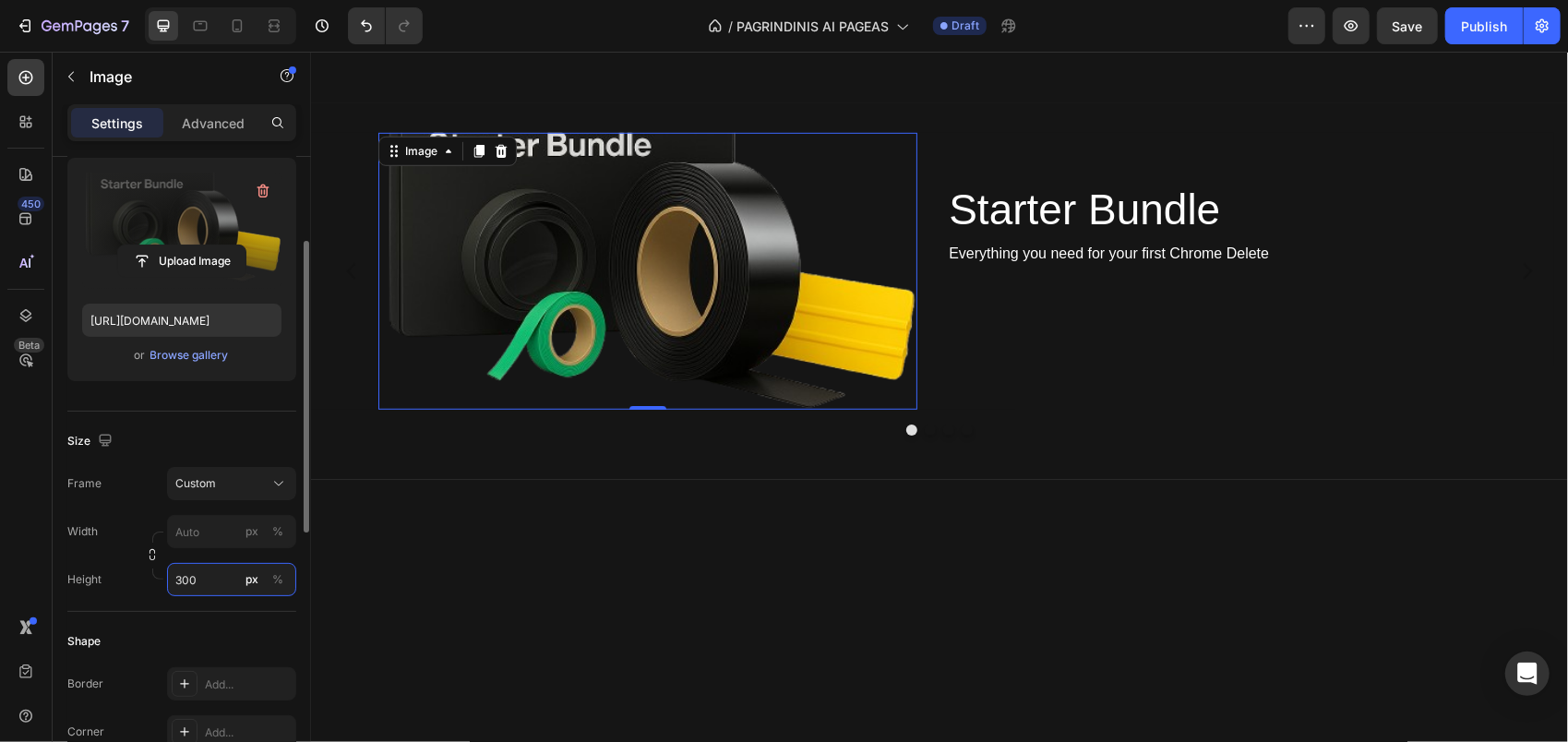
type input "2"
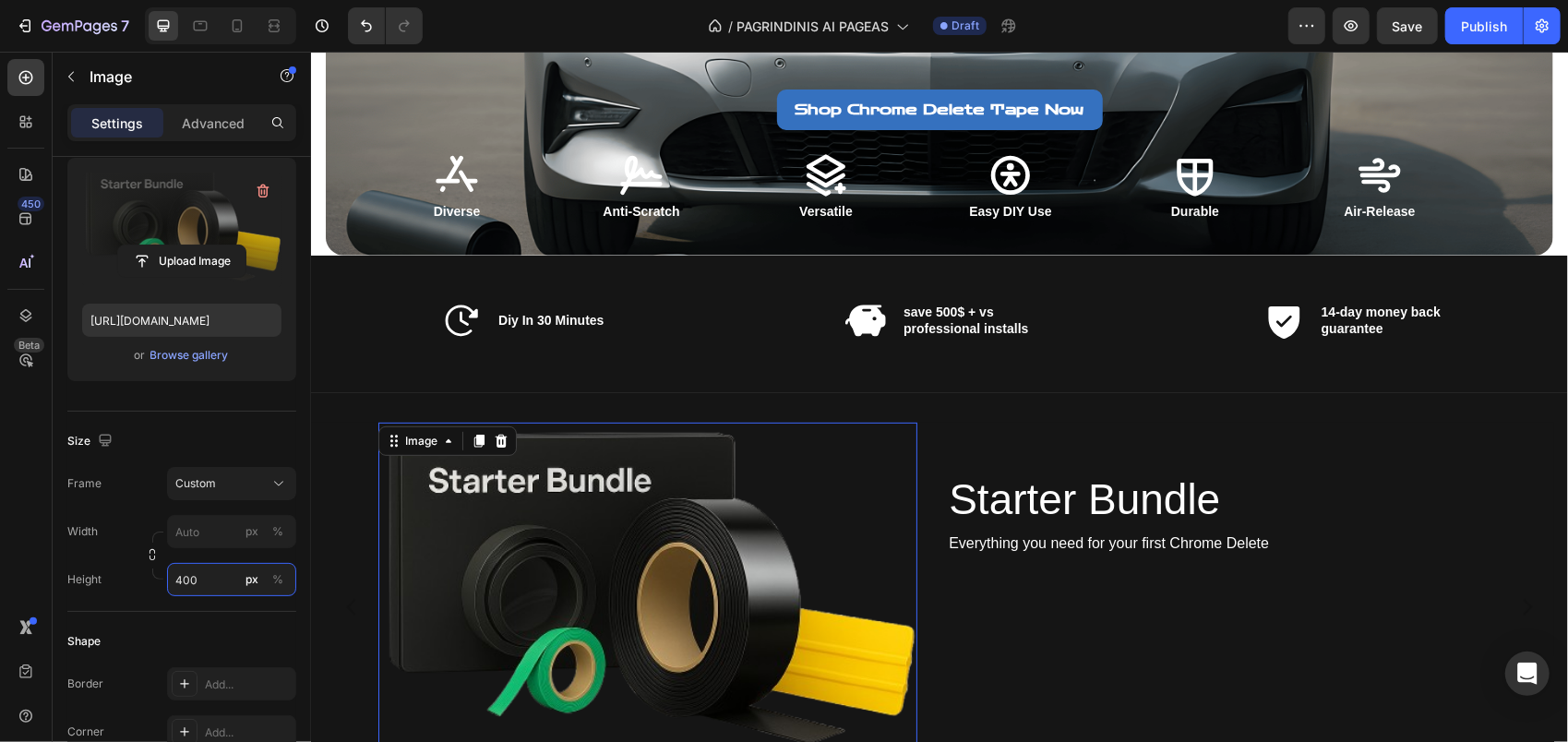
scroll to position [553, 0]
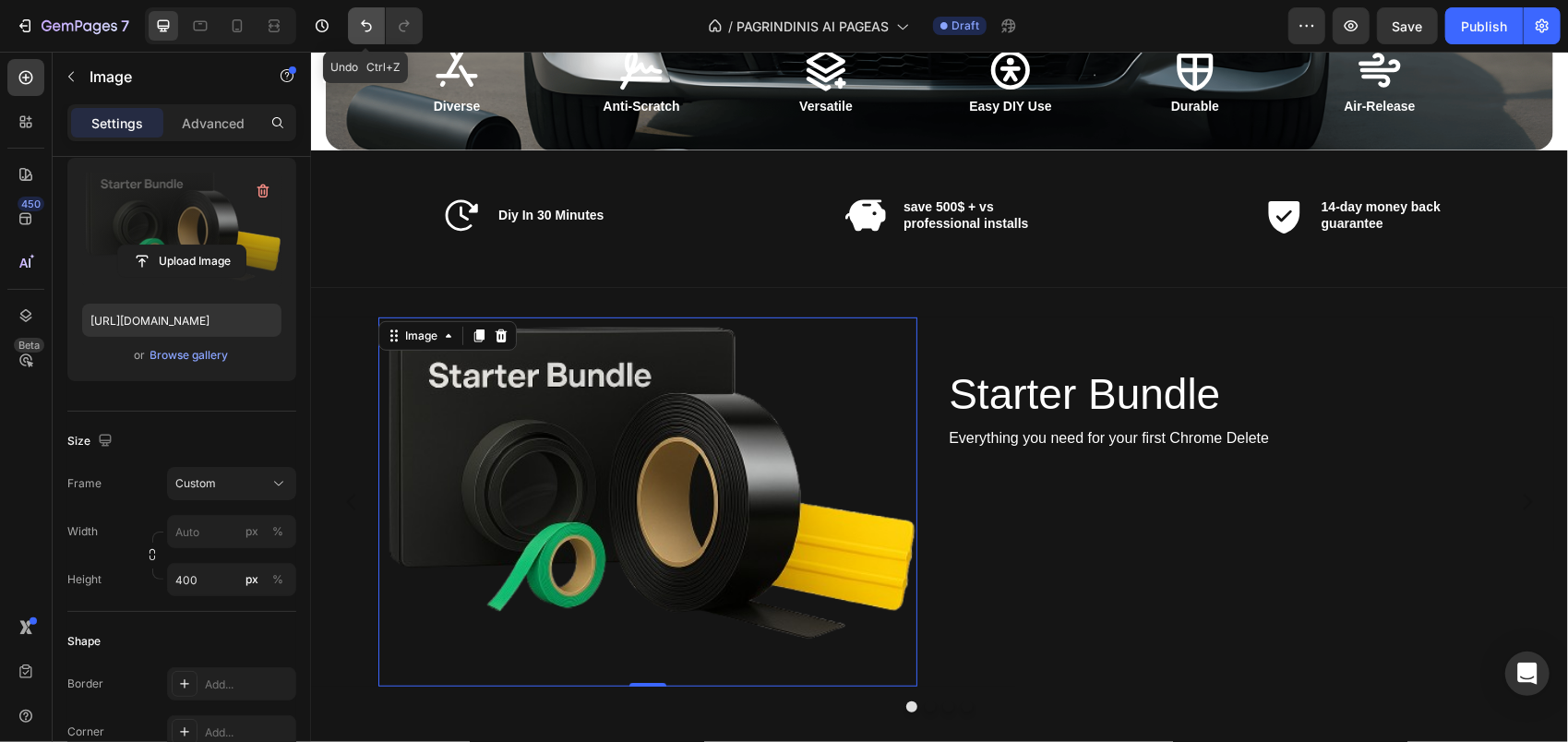
click at [370, 25] on icon "Undo/Redo" at bounding box center [367, 26] width 11 height 12
type input "2"
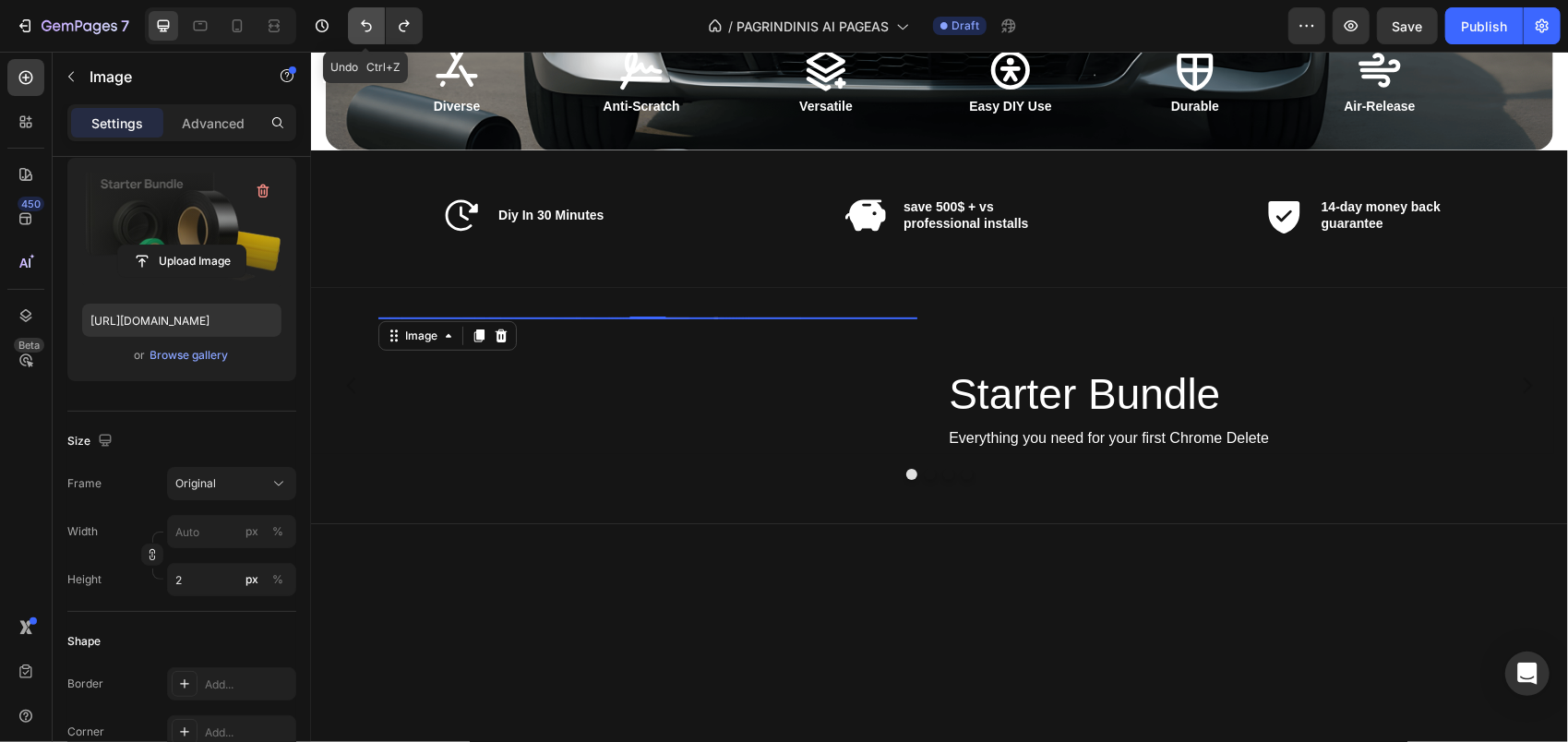
click at [370, 25] on icon "Undo/Redo" at bounding box center [367, 26] width 11 height 12
type input "100"
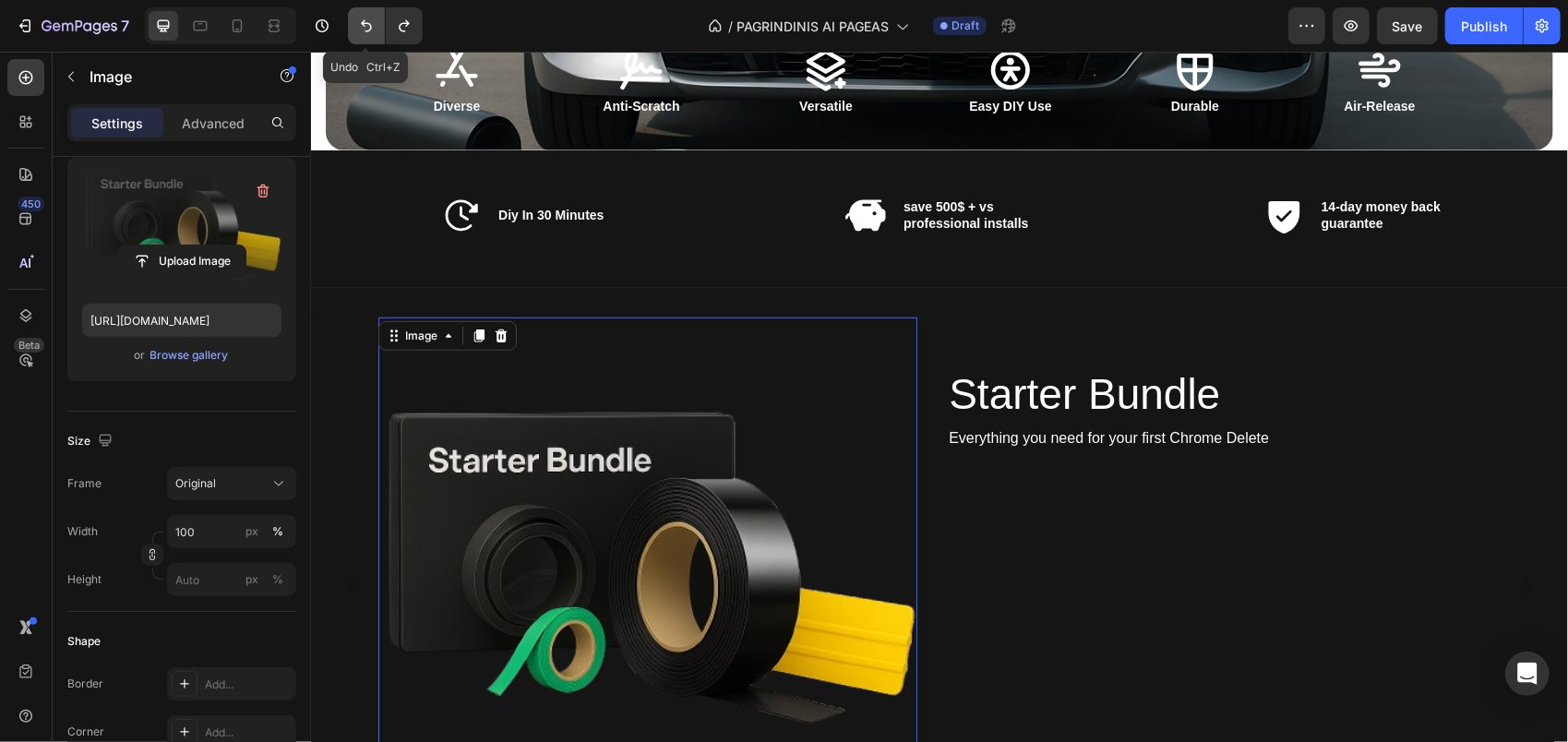
click at [370, 25] on icon "Undo/Redo" at bounding box center [367, 26] width 11 height 12
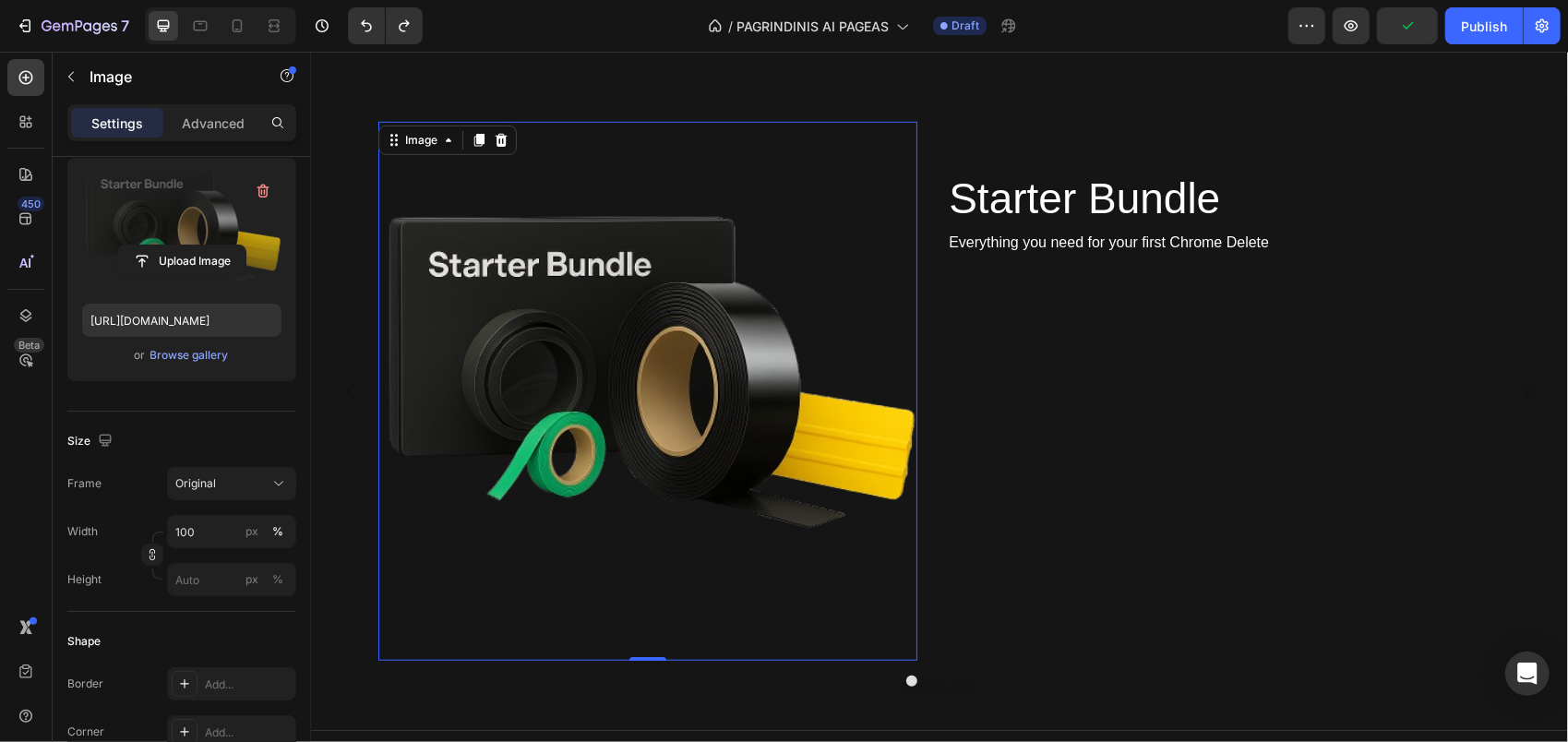
scroll to position [738, 0]
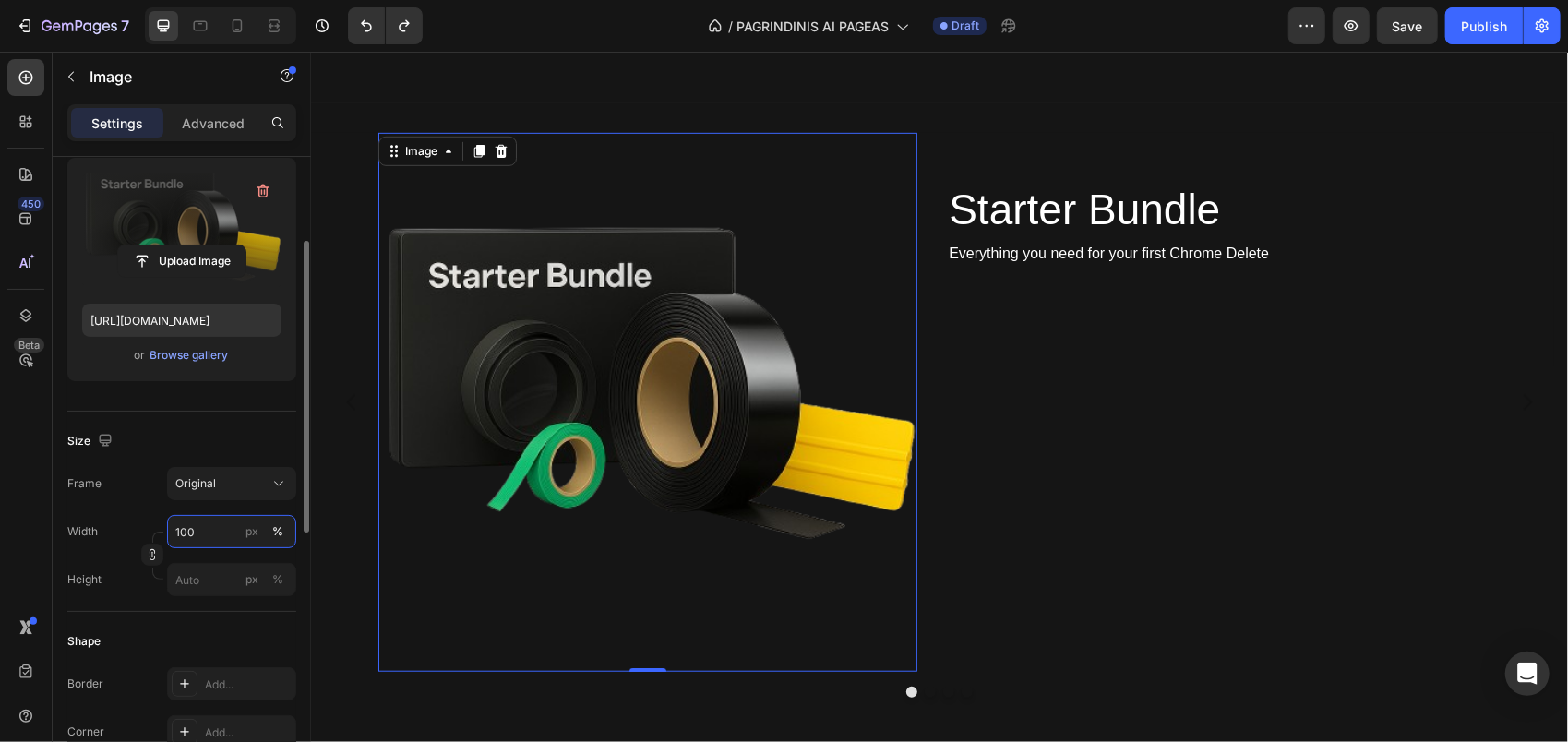
click at [211, 533] on input "100" at bounding box center [231, 531] width 129 height 34
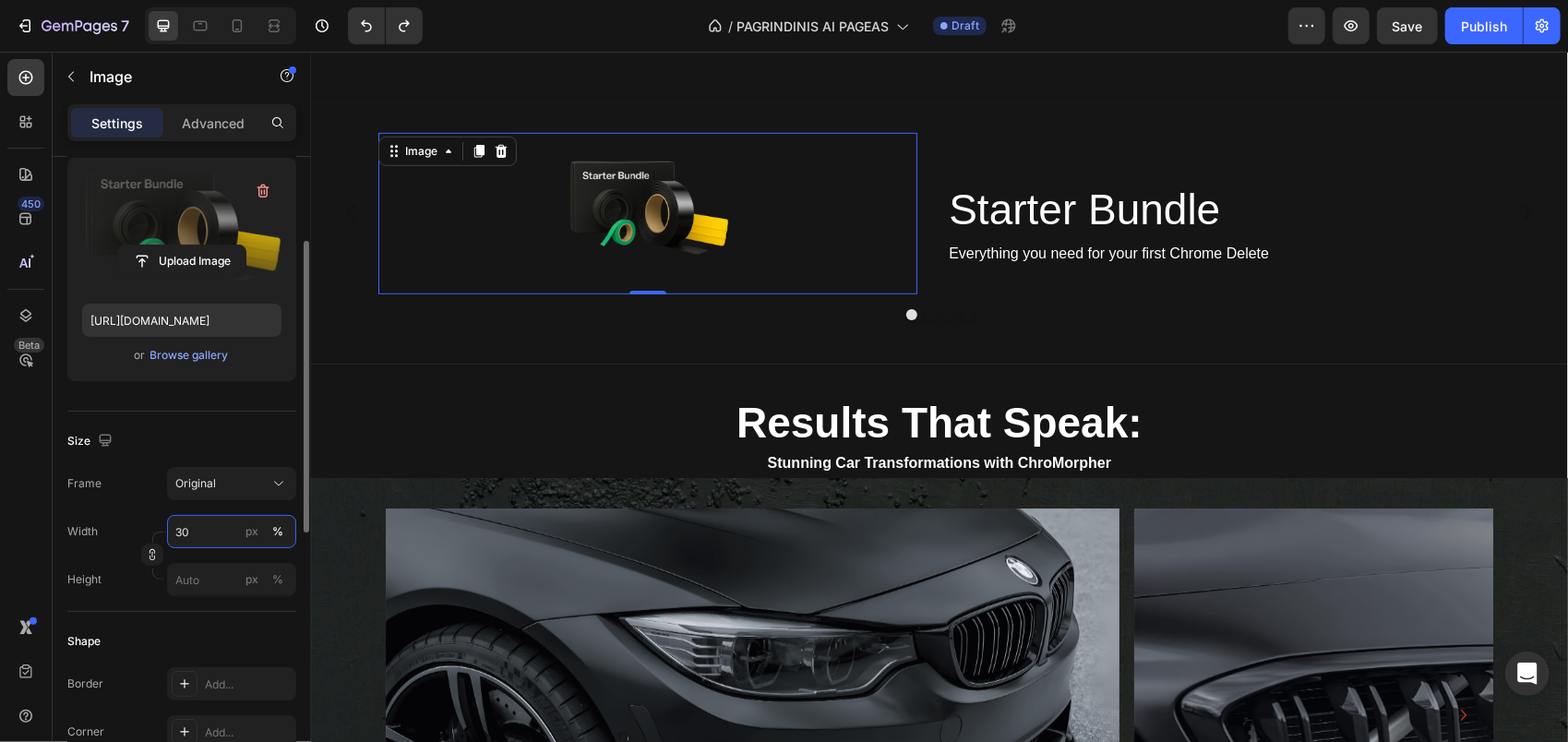
type input "3"
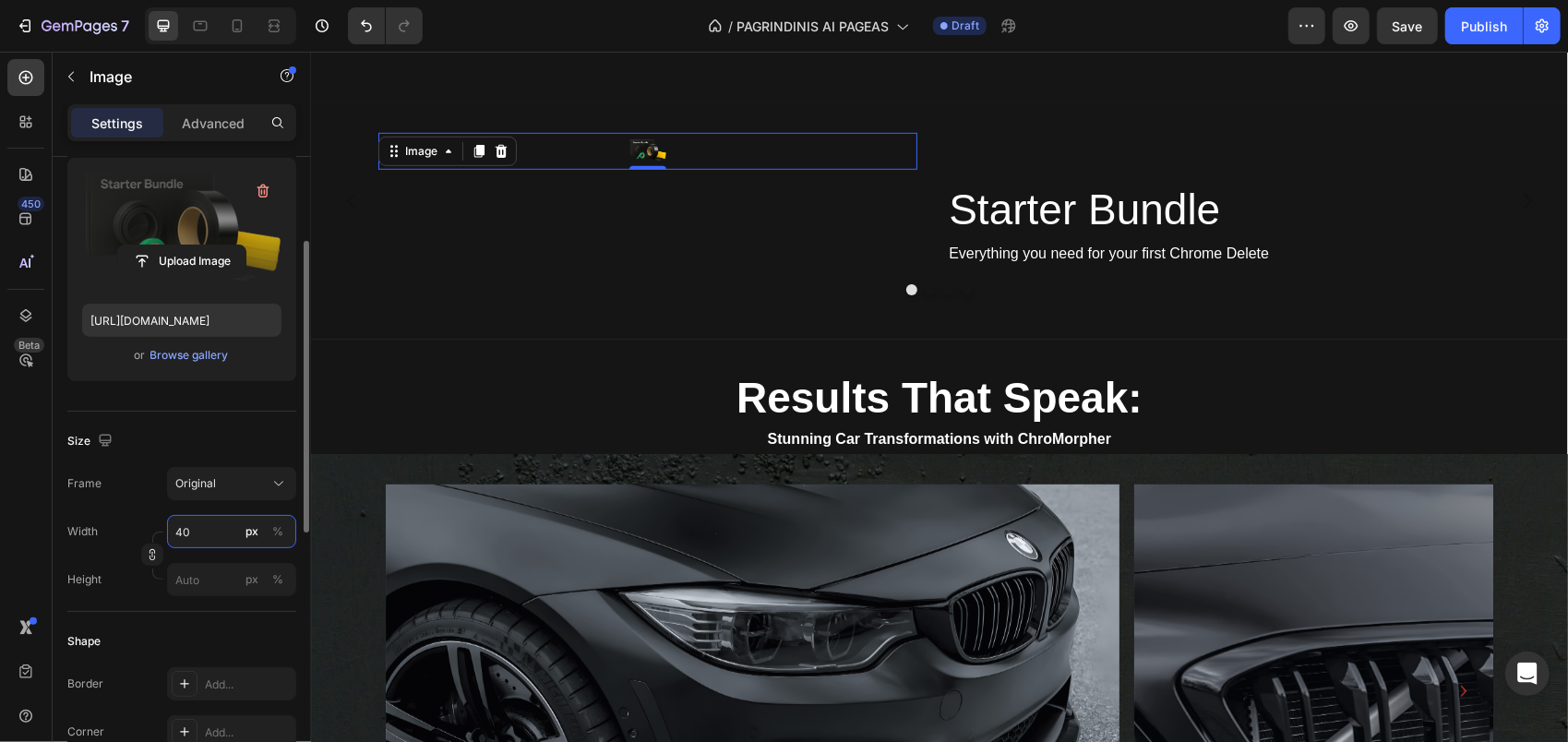
type input "4"
click at [279, 528] on div "%" at bounding box center [278, 530] width 11 height 16
click at [189, 533] on input "4" at bounding box center [231, 531] width 129 height 34
type input "50"
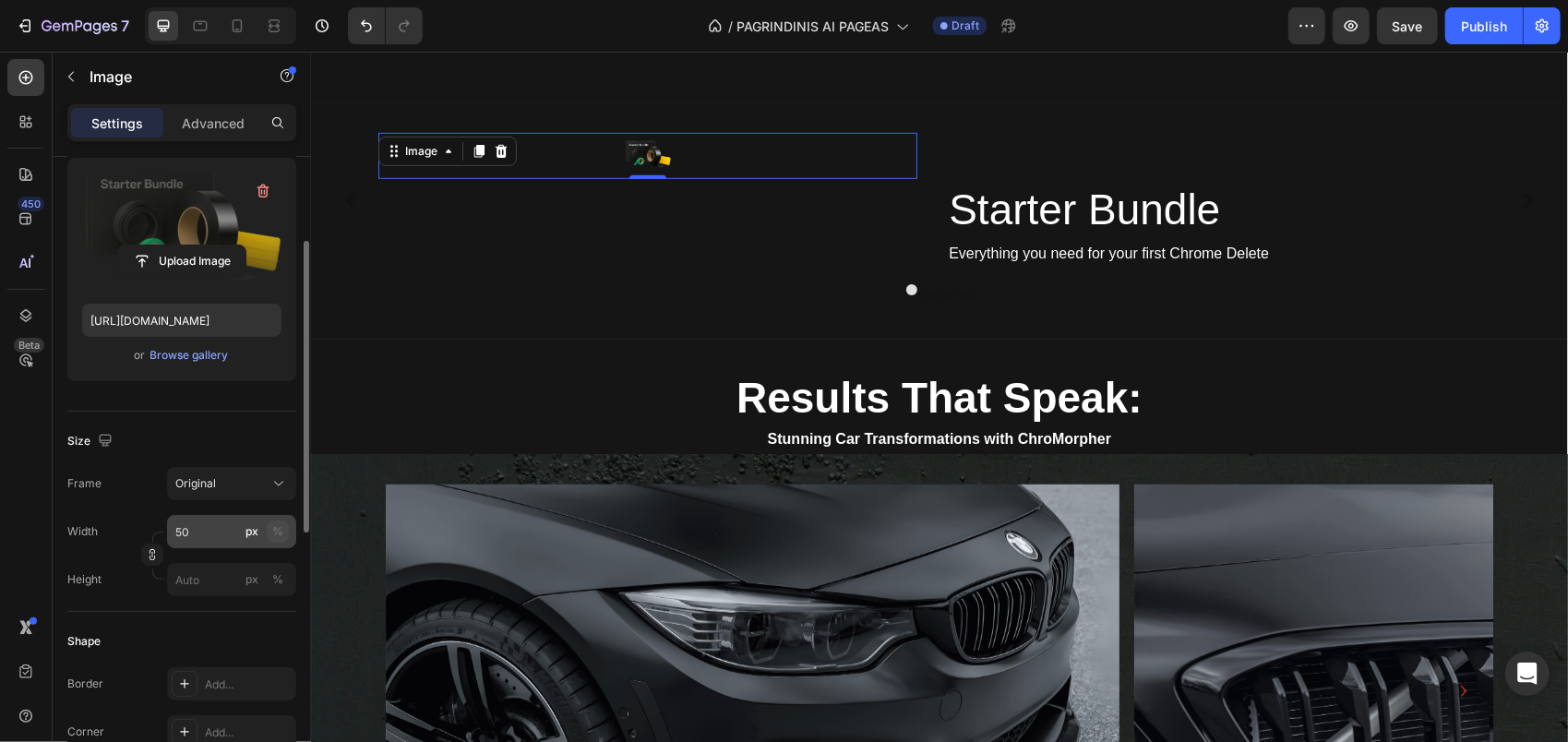
click at [284, 531] on button "%" at bounding box center [278, 531] width 22 height 22
click at [285, 531] on button "%" at bounding box center [278, 531] width 22 height 22
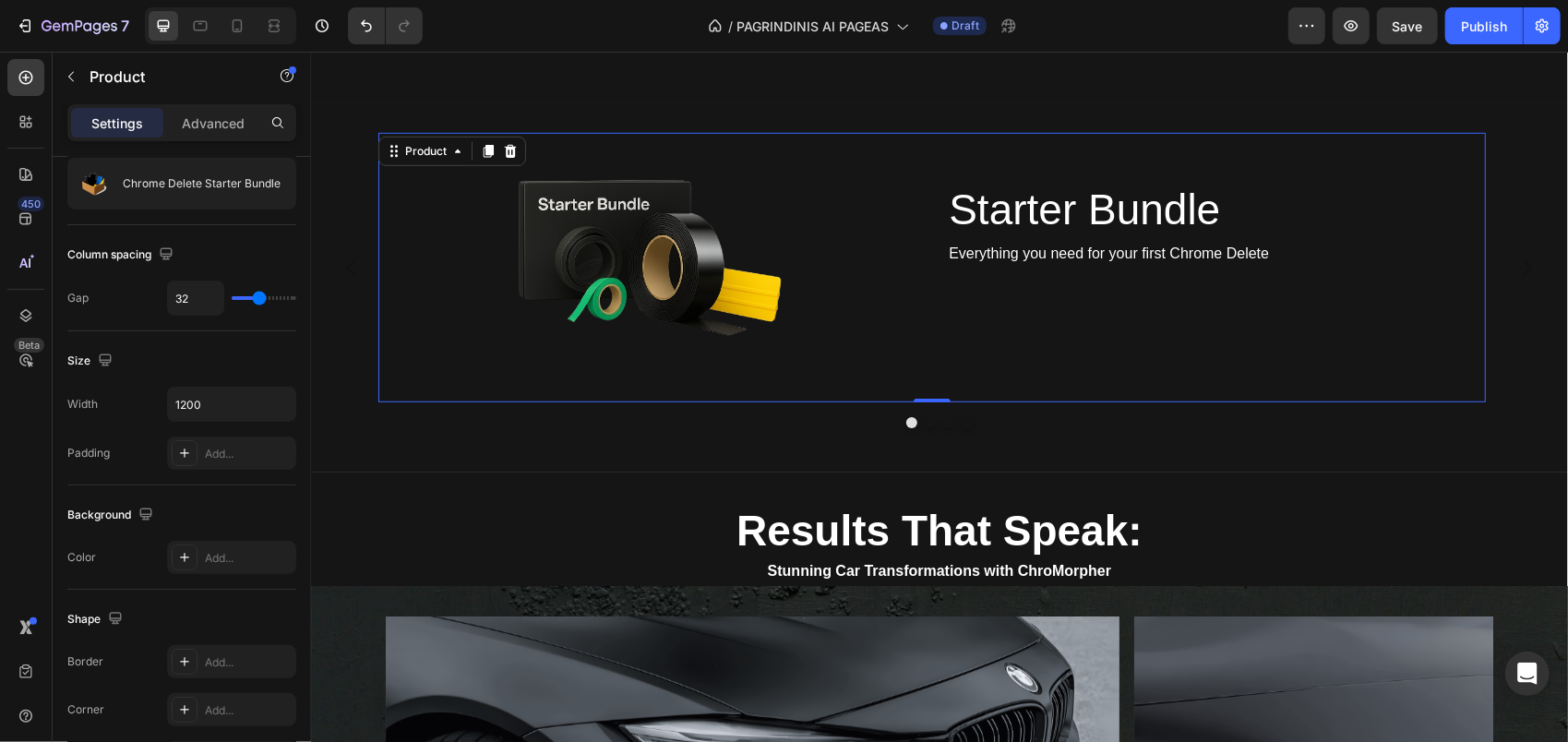
click at [1034, 376] on div "Starter Bundle Heading Everything you need for your first Chrome Delete Text Bl…" at bounding box center [1216, 266] width 539 height 269
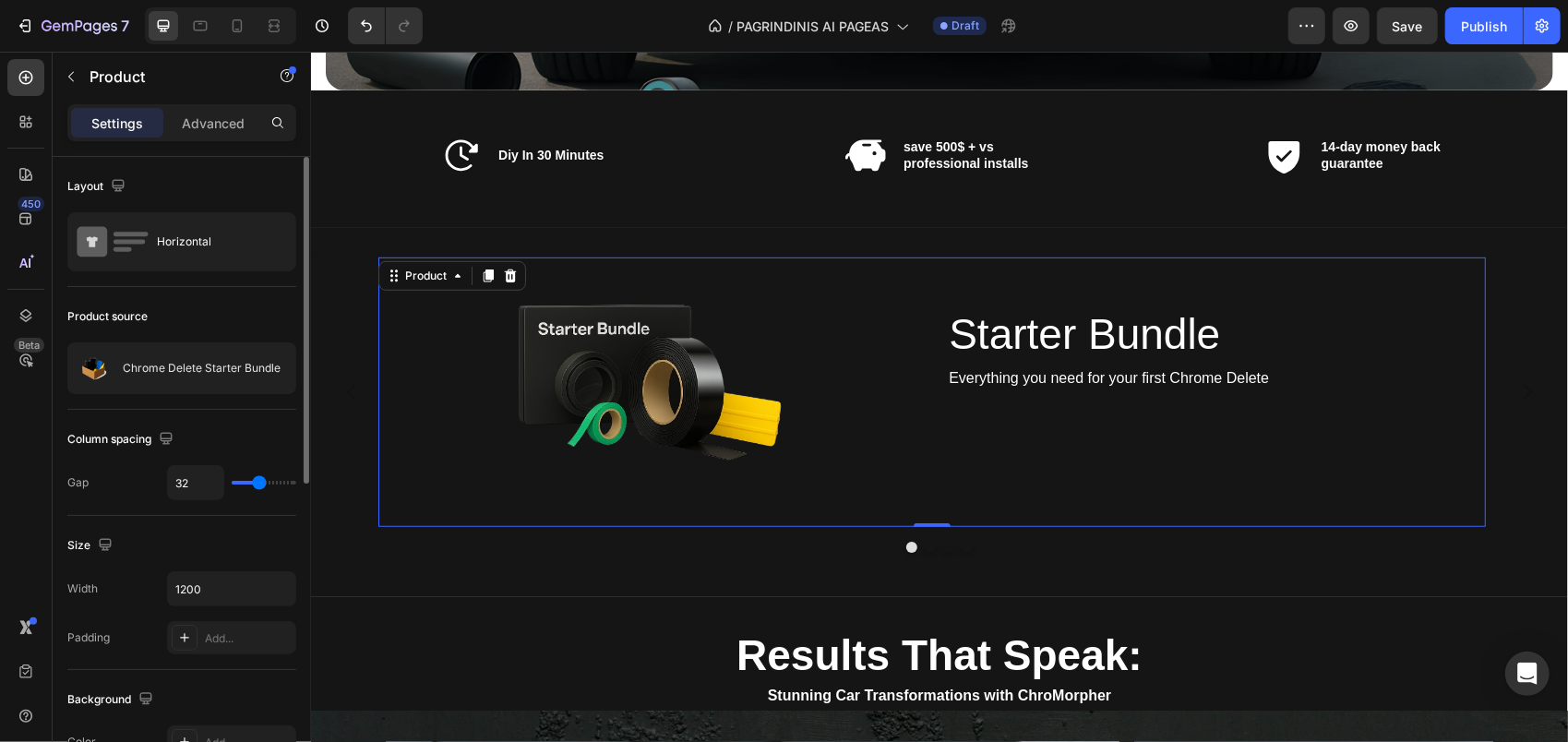
scroll to position [553, 0]
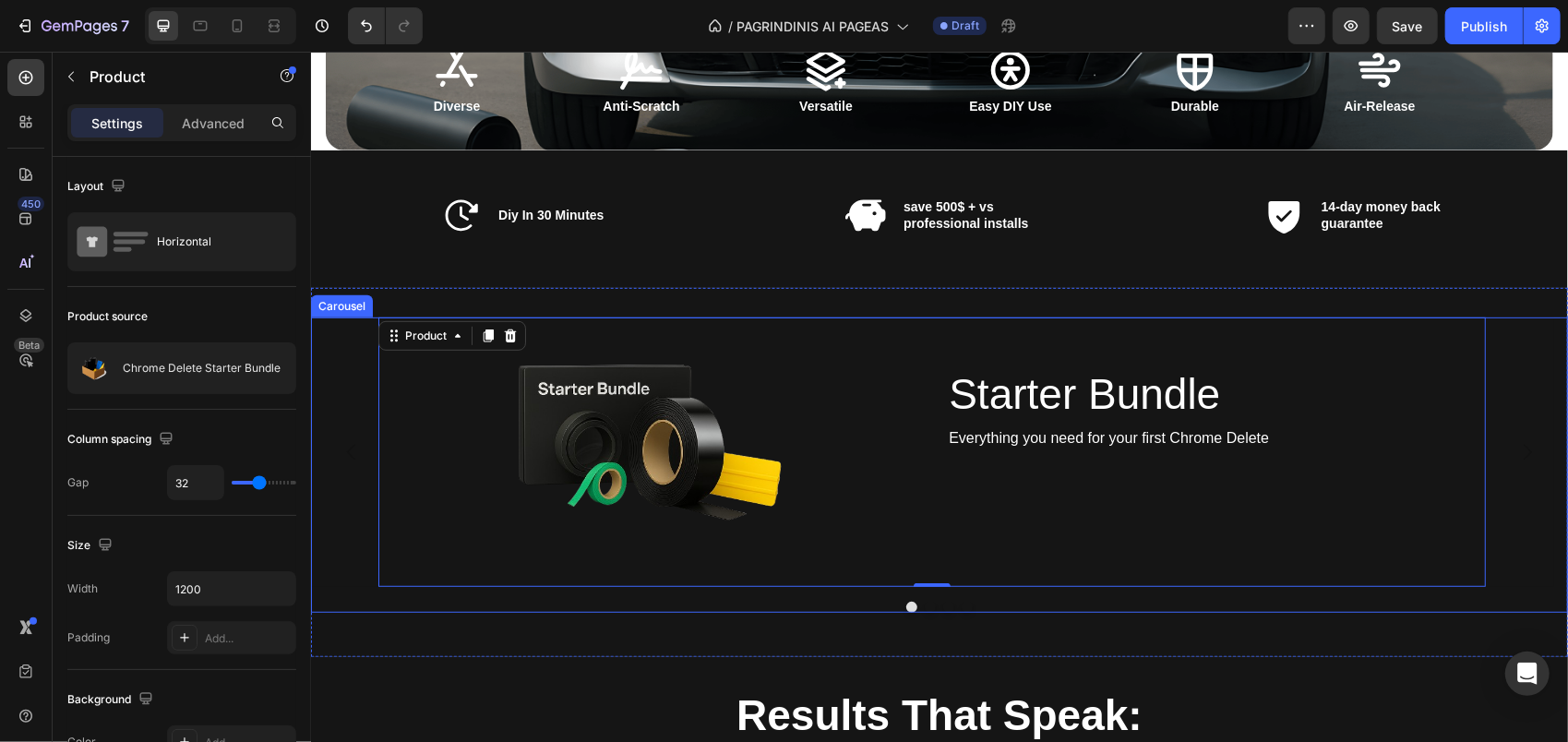
click at [323, 415] on div "Image Starter Bundle Heading Everything you need for your first Chrome Delete T…" at bounding box center [932, 451] width 1243 height 269
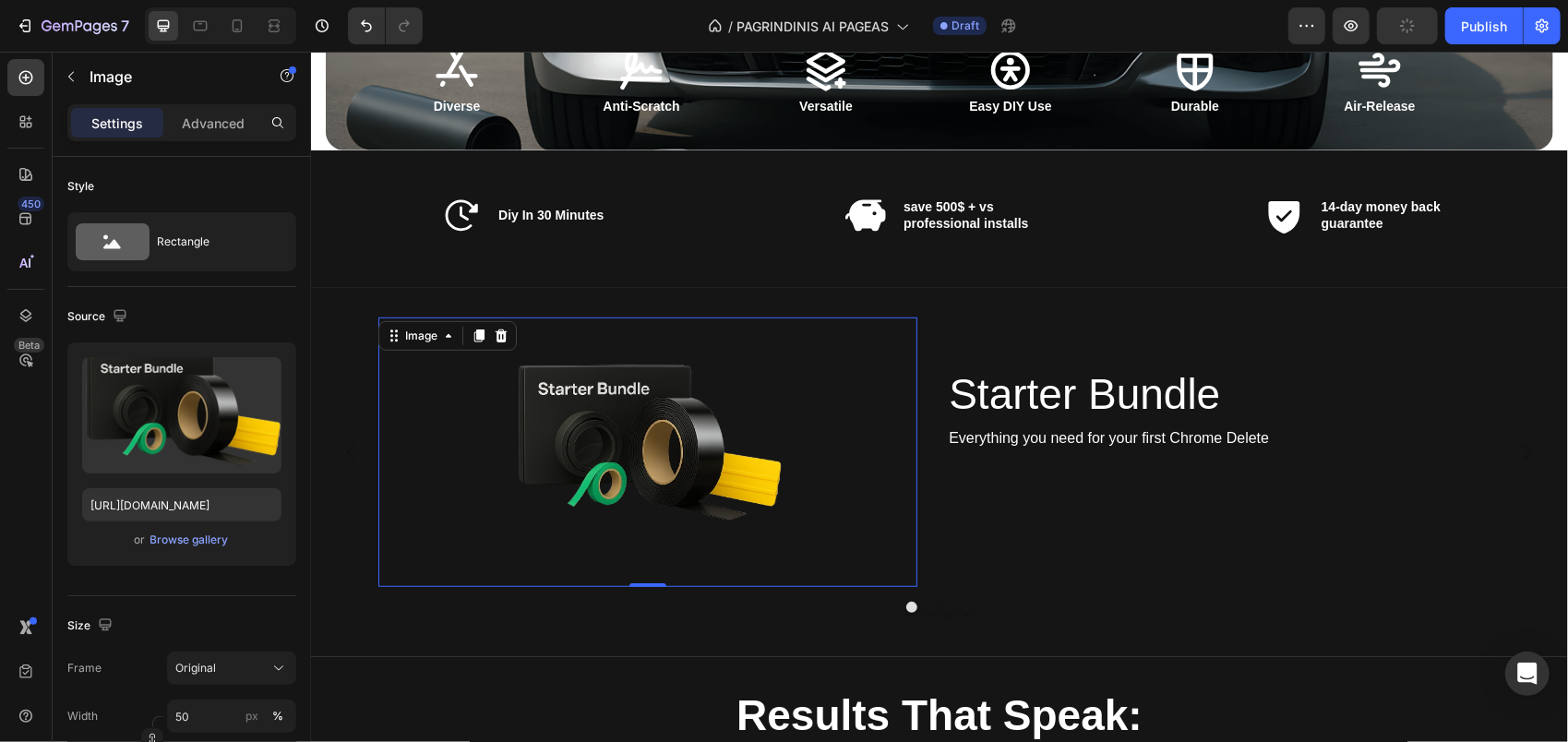
click at [637, 435] on img at bounding box center [647, 451] width 269 height 269
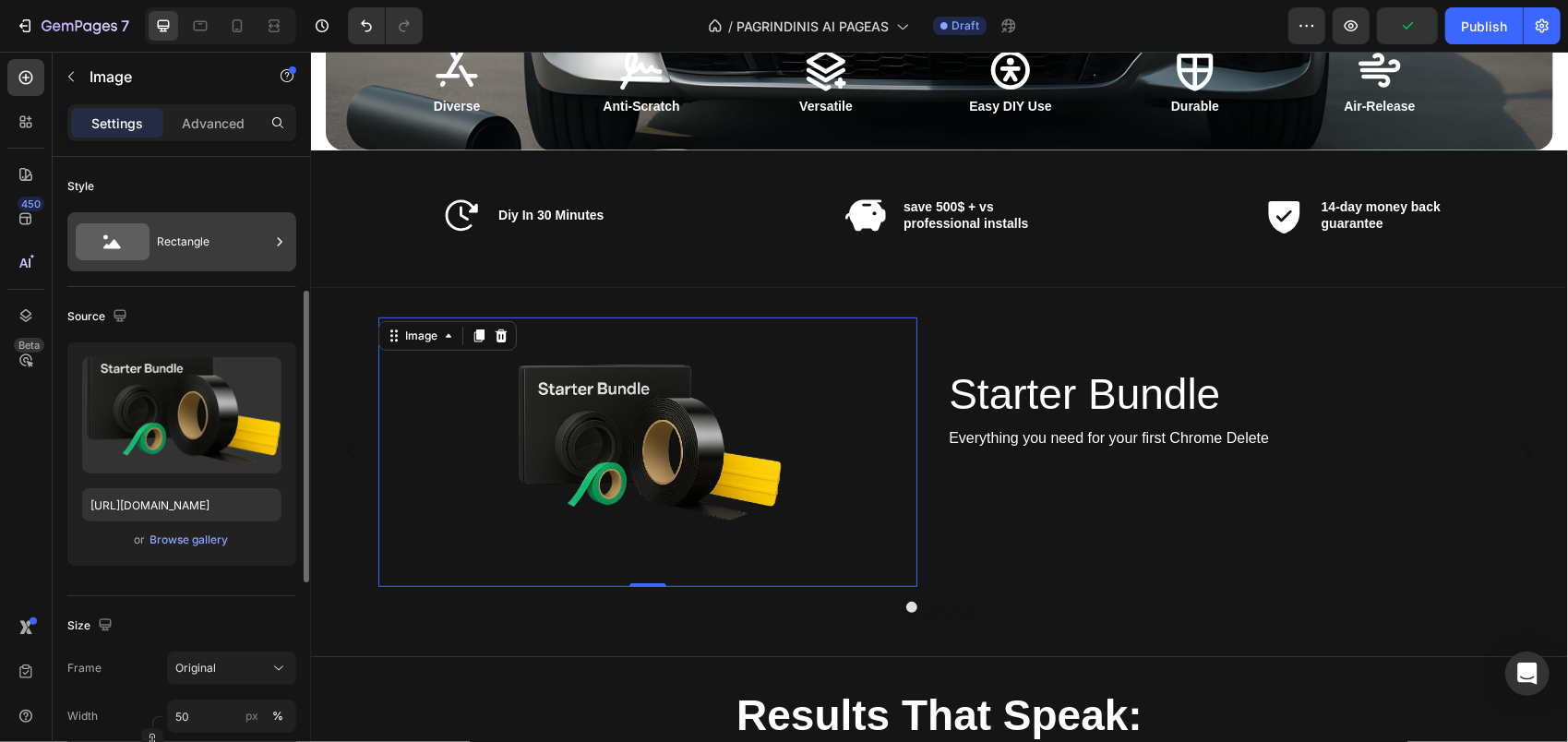
scroll to position [92, 0]
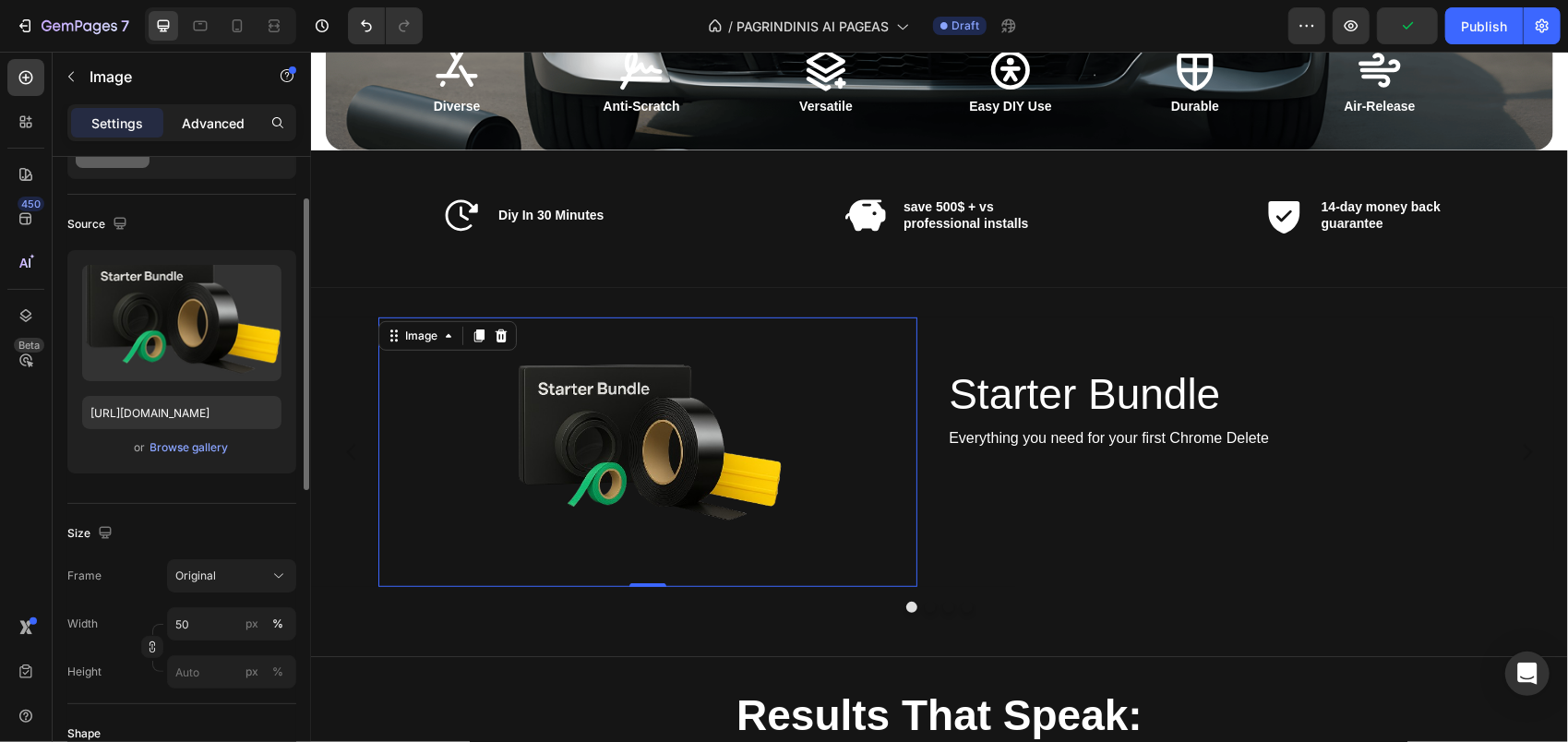
click at [213, 118] on p "Advanced" at bounding box center [214, 124] width 63 height 19
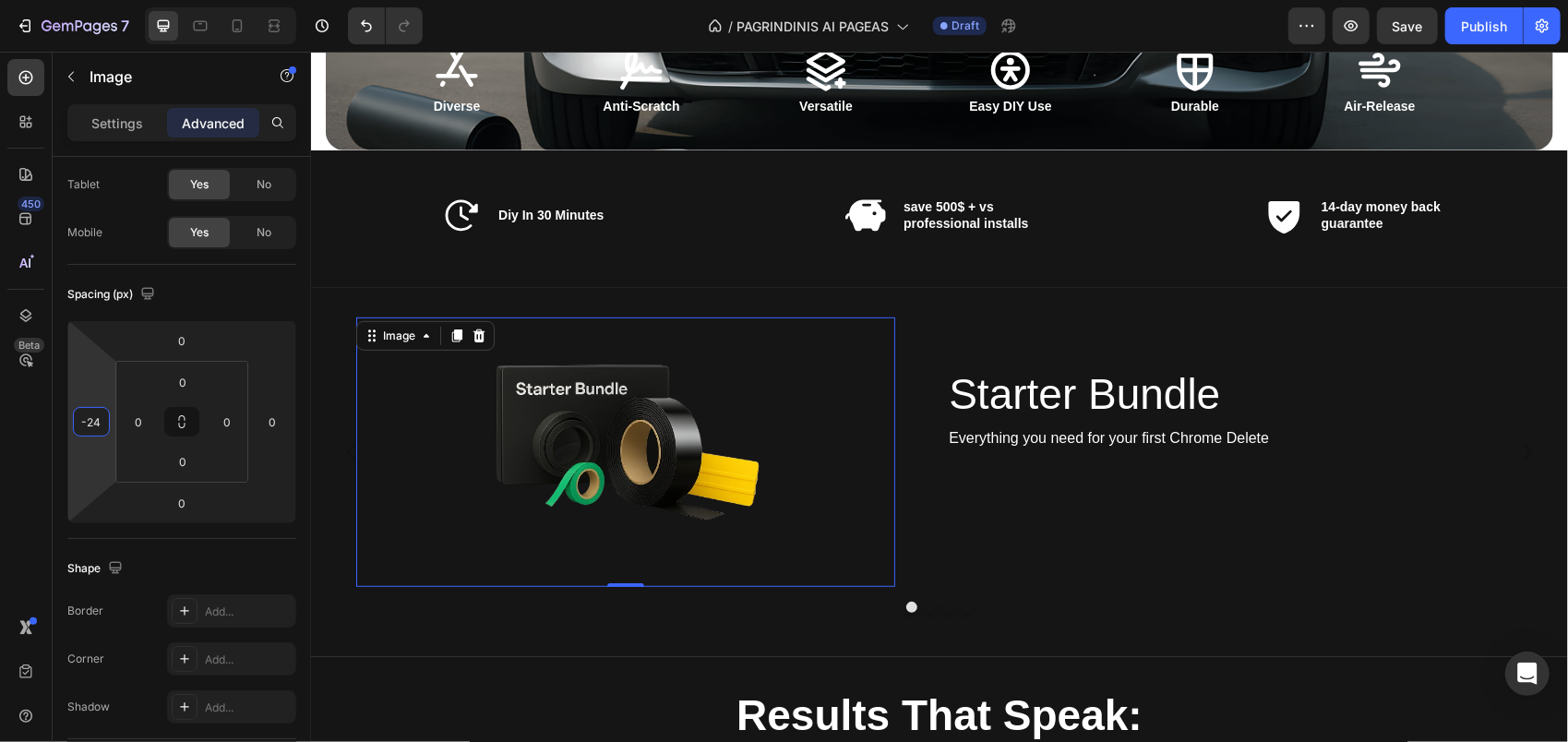
drag, startPoint x: 100, startPoint y: 384, endPoint x: 111, endPoint y: 394, distance: 14.9
click at [111, 0] on html "7 Version history / PAGRINDINIS AI PAGEAS Draft Preview Save Publish 450 Beta S…" at bounding box center [784, 0] width 1568 height 0
click at [106, 423] on div "-24" at bounding box center [91, 421] width 37 height 30
click at [104, 420] on input "-24" at bounding box center [91, 421] width 28 height 28
drag, startPoint x: 104, startPoint y: 419, endPoint x: 80, endPoint y: 418, distance: 24.0
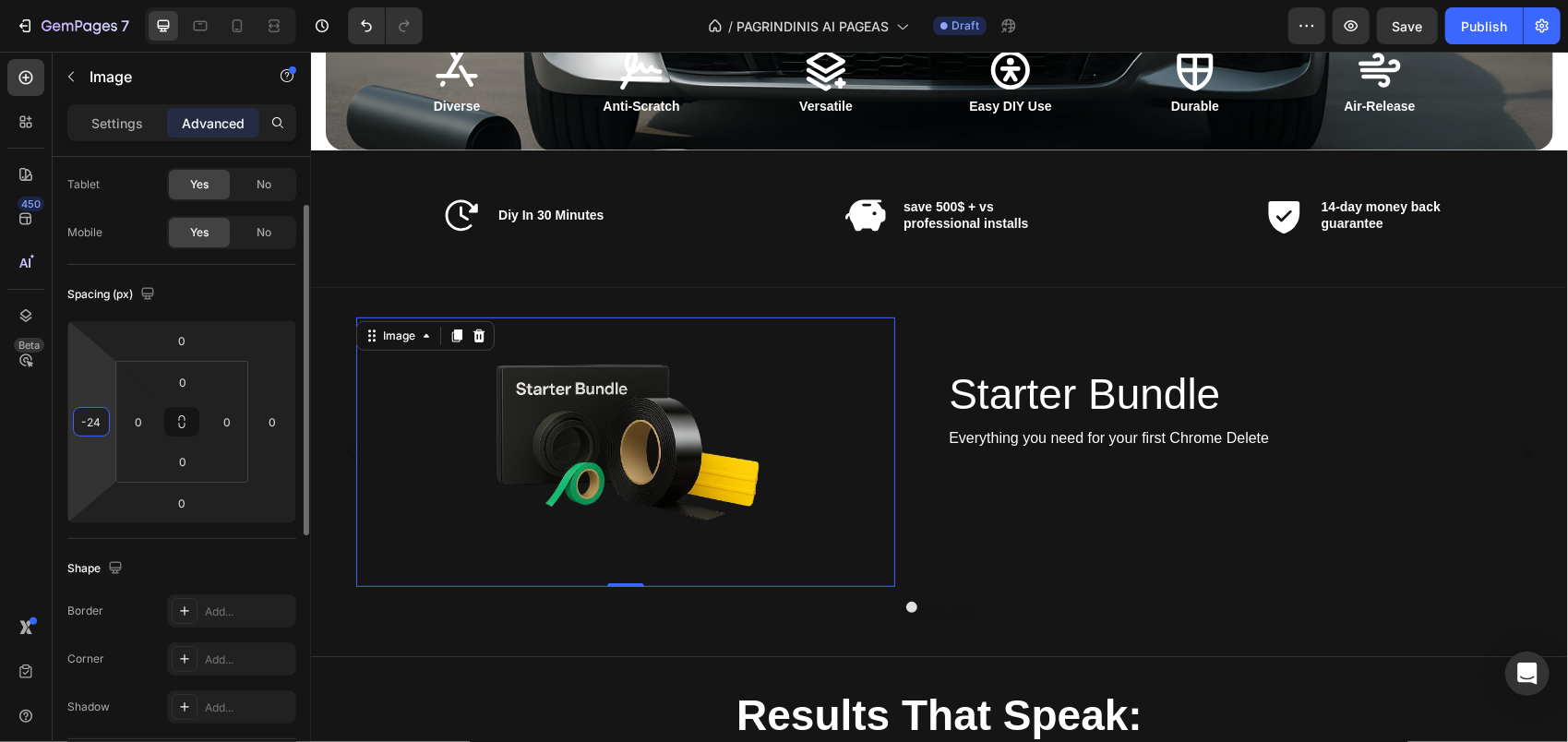
click at [80, 418] on input "-24" at bounding box center [91, 421] width 28 height 28
type input "0"
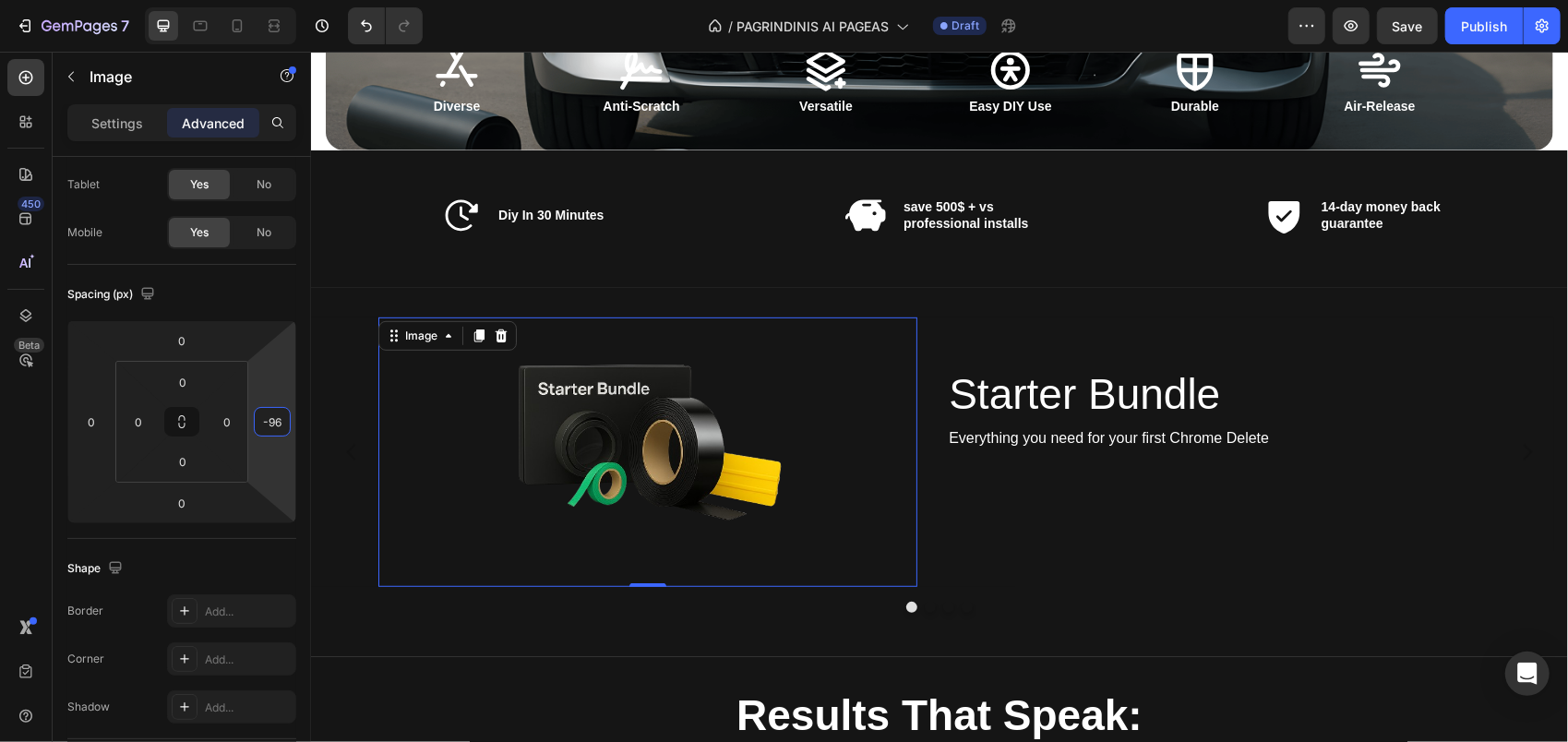
drag, startPoint x: 278, startPoint y: 392, endPoint x: 271, endPoint y: 436, distance: 44.6
click at [271, 0] on html "7 Version history / PAGRINDINIS AI PAGEAS Draft Preview Save Publish 450 Beta S…" at bounding box center [784, 0] width 1568 height 0
drag, startPoint x: 281, startPoint y: 418, endPoint x: 264, endPoint y: 424, distance: 18.0
click at [264, 424] on input "-96" at bounding box center [272, 421] width 28 height 28
type input "0"
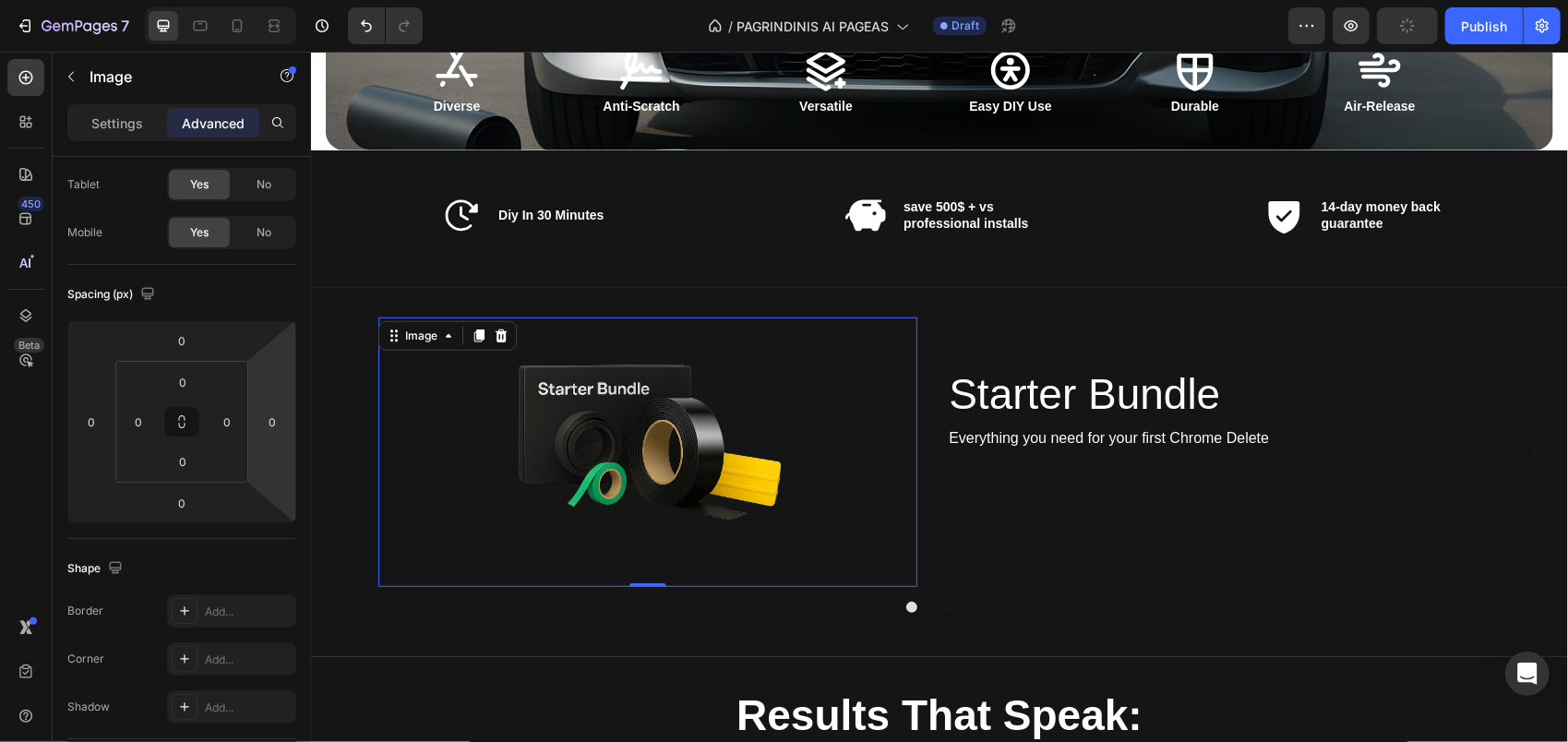
click at [827, 481] on div at bounding box center [647, 451] width 539 height 269
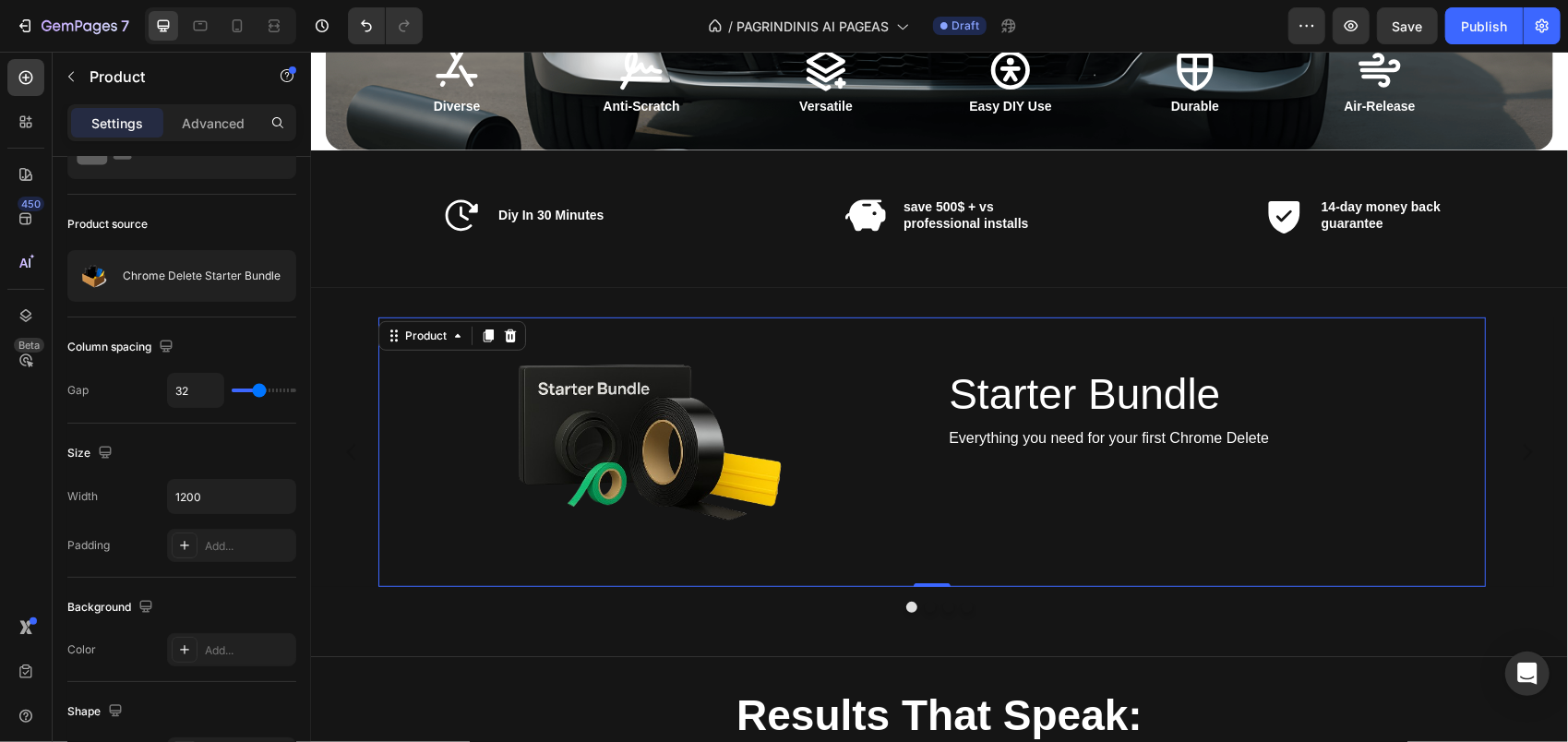
click at [1279, 567] on div "Starter Bundle Heading Everything you need for your first Chrome Delete Text Bl…" at bounding box center [1216, 451] width 539 height 269
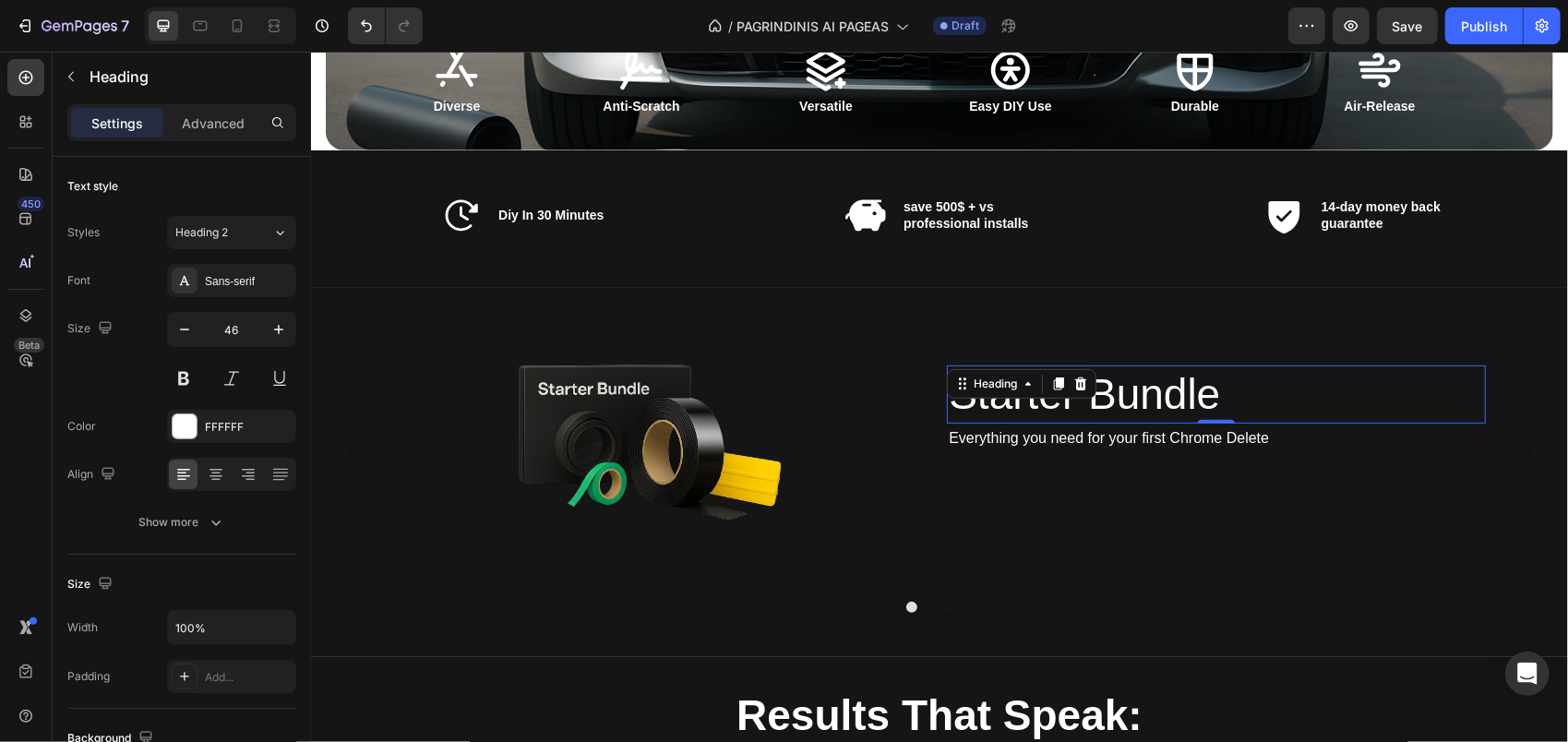
click at [1286, 395] on p "Starter Bundle" at bounding box center [1216, 394] width 535 height 56
click at [230, 118] on p "Advanced" at bounding box center [214, 124] width 63 height 19
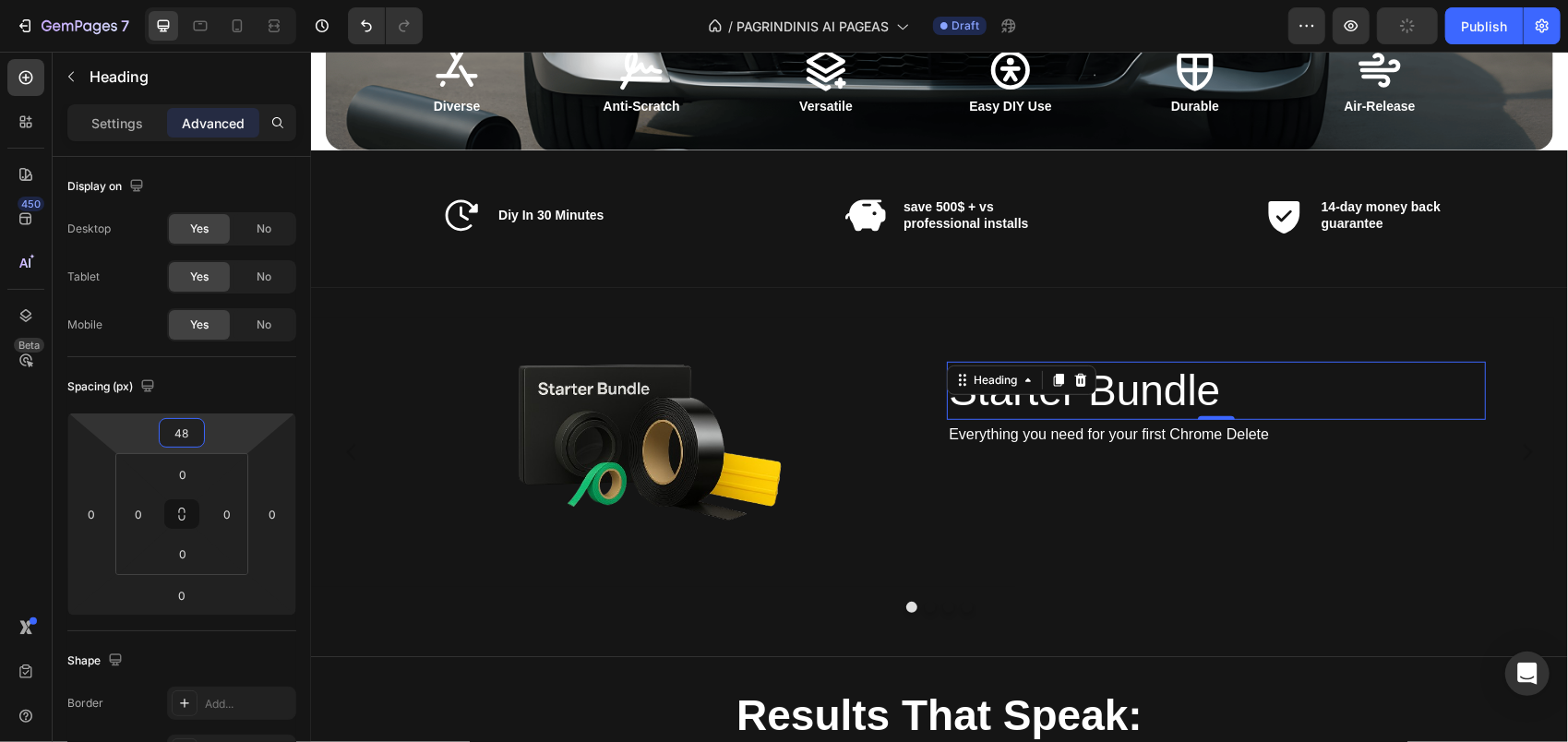
type input "44"
click at [231, 0] on html "7 Version history / PAGRINDINIS AI PAGEAS Draft Preview Publish 450 Beta Sectio…" at bounding box center [784, 0] width 1568 height 0
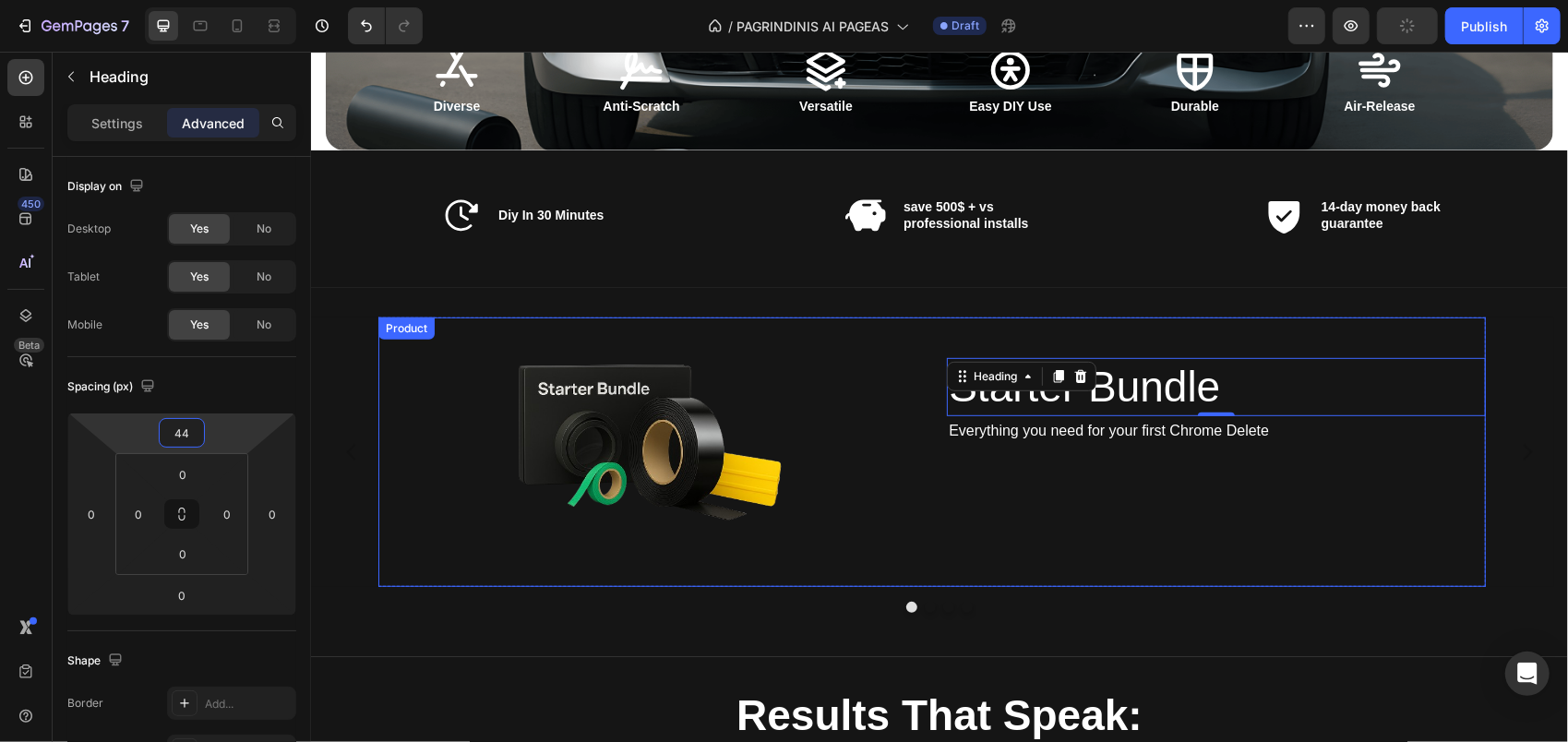
click at [1057, 466] on div "Starter Bundle Heading 0 Everything you need for your first Chrome Delete Text …" at bounding box center [1216, 451] width 539 height 269
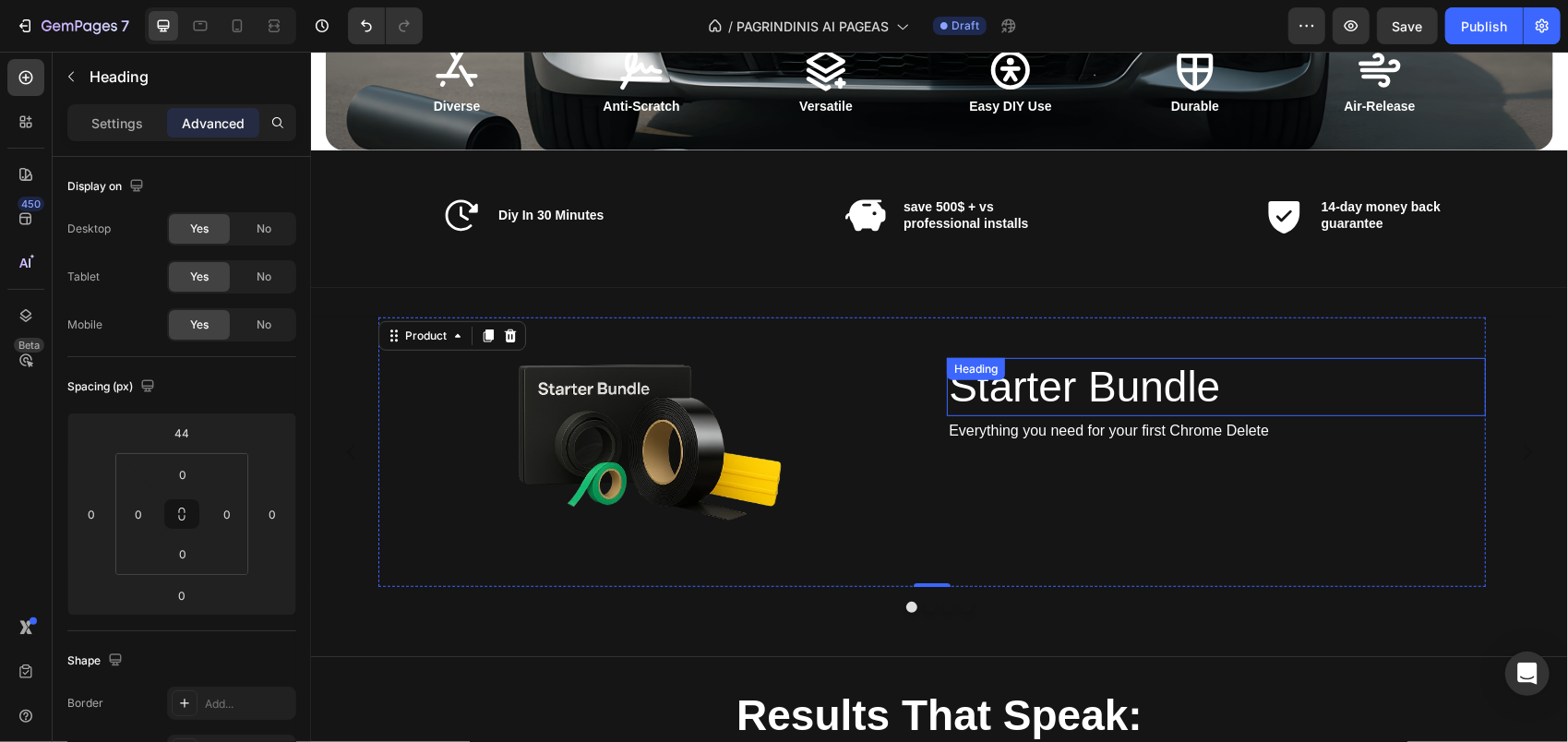
click at [1019, 394] on p "Starter Bundle" at bounding box center [1216, 387] width 535 height 56
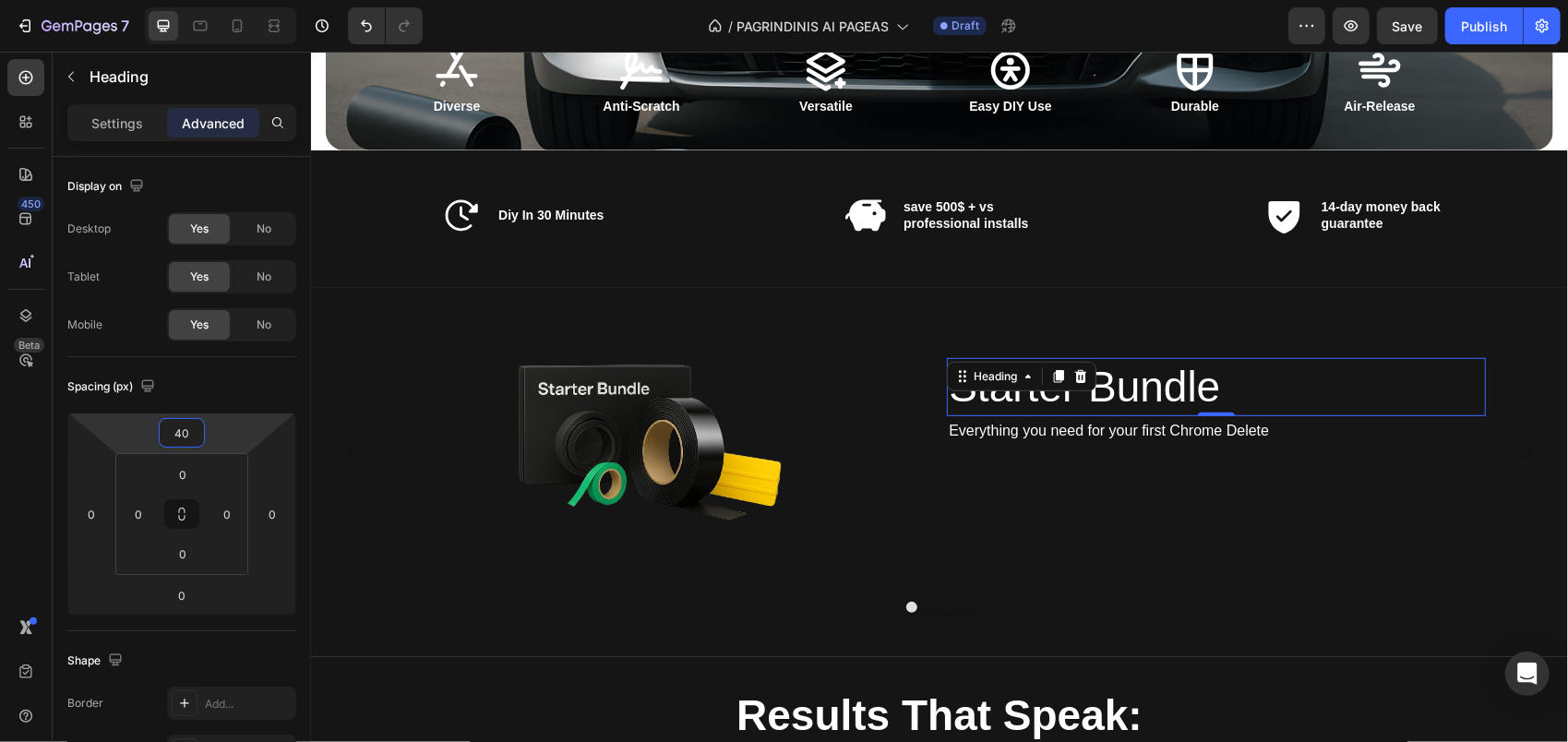
type input "38"
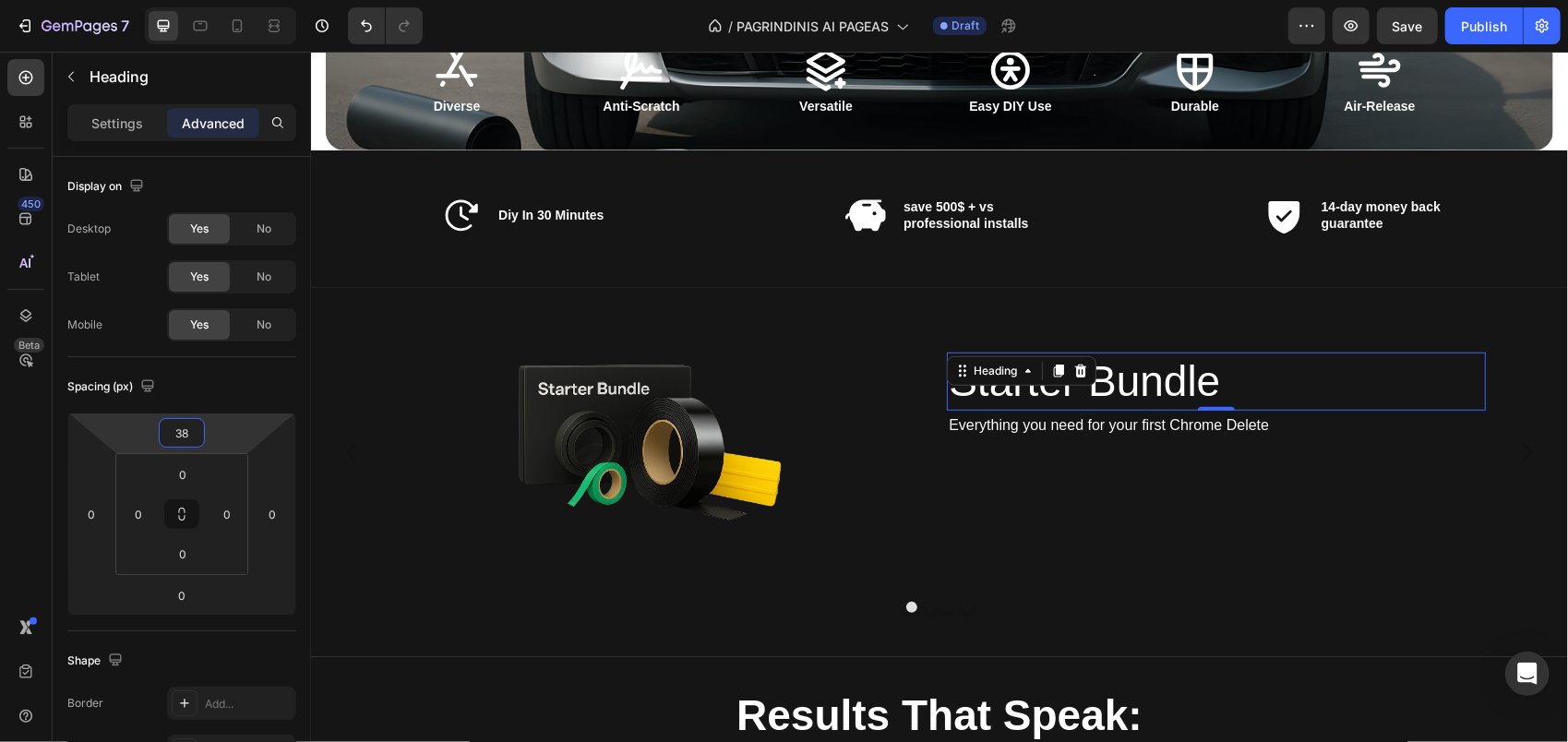
click at [219, 0] on html "7 Version history / PAGRINDINIS AI PAGEAS Draft Preview Save Publish 450 Beta S…" at bounding box center [784, 0] width 1568 height 0
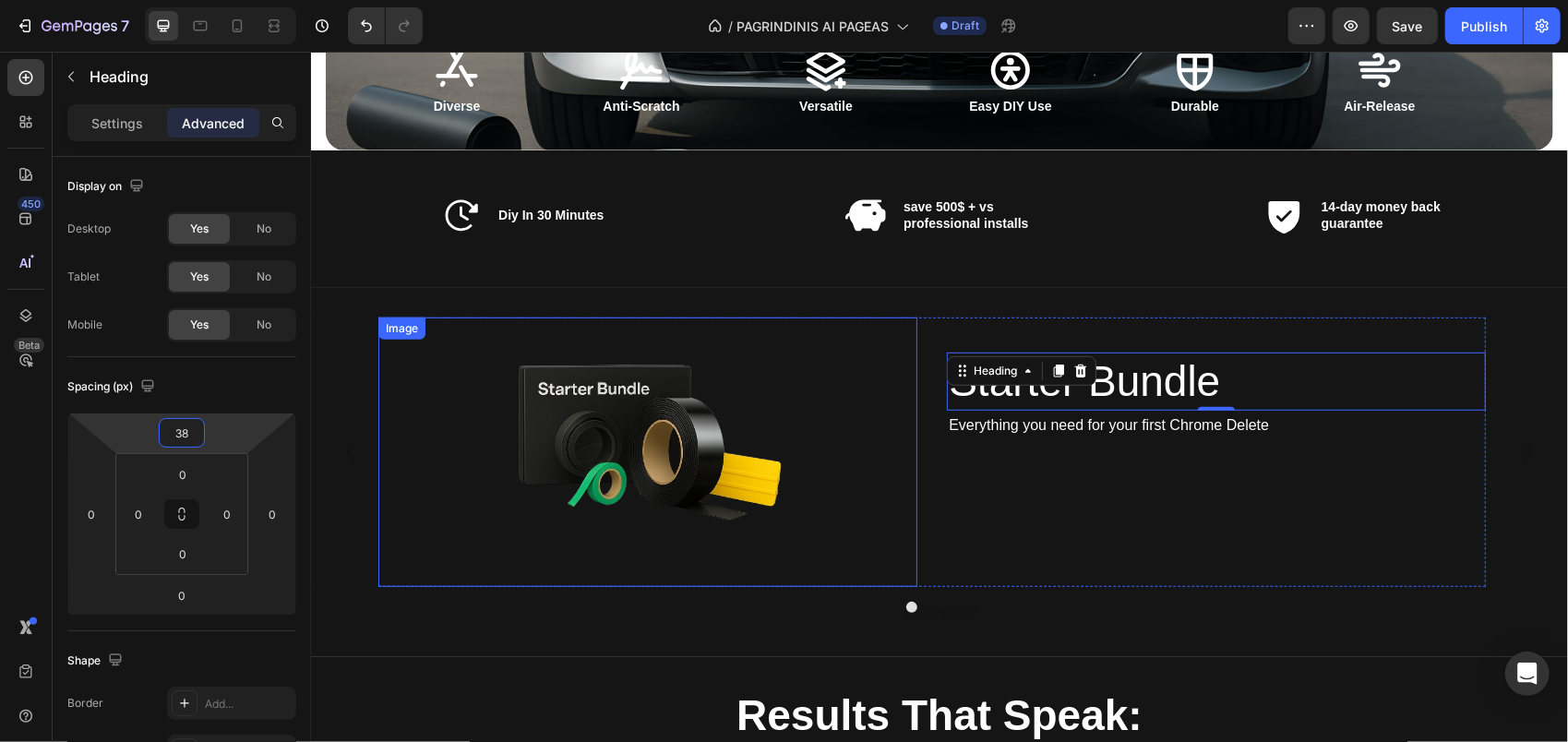
click at [826, 427] on div at bounding box center [647, 451] width 539 height 269
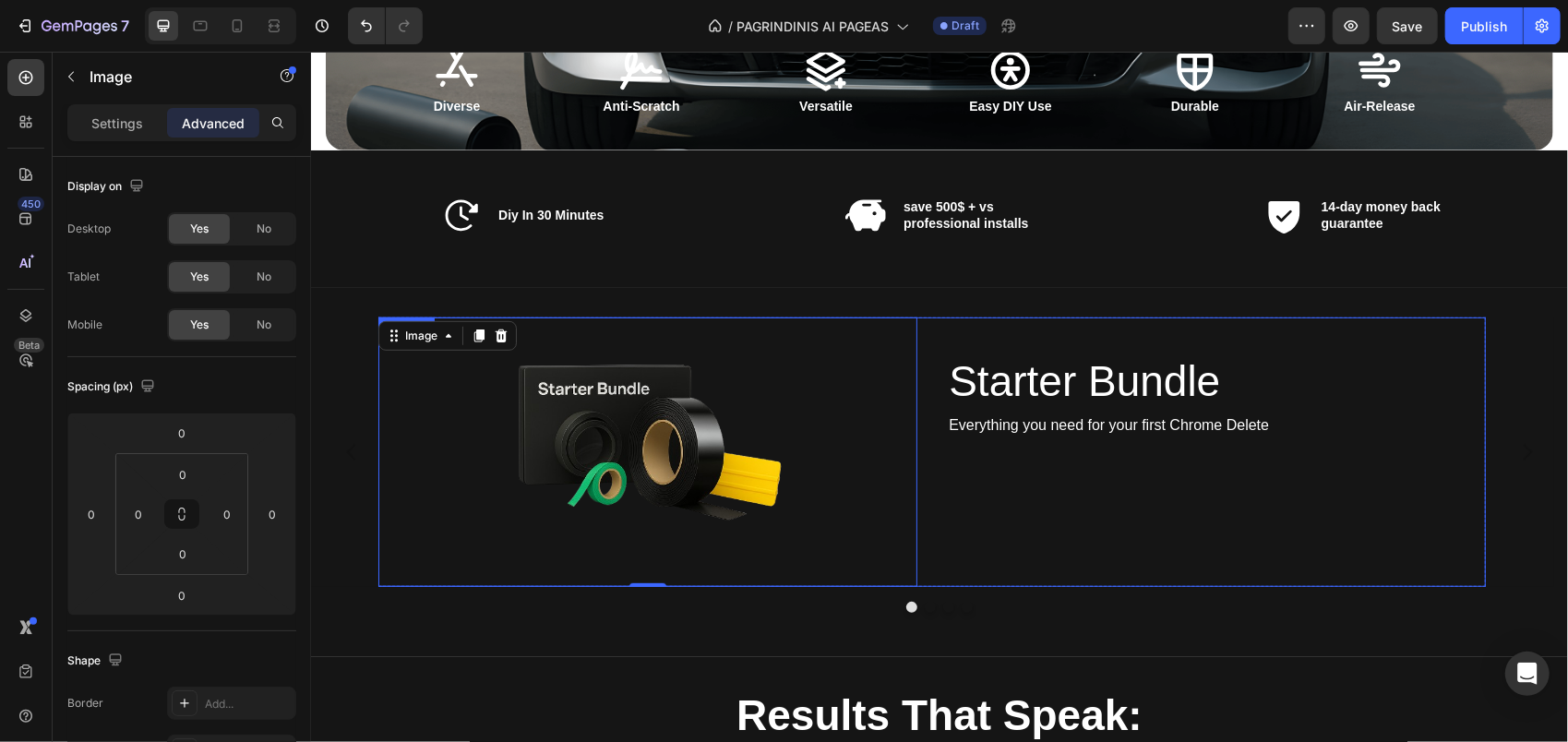
click at [1125, 528] on div "Starter Bundle Heading Everything you need for your first Chrome Delete Text Bl…" at bounding box center [1216, 451] width 539 height 269
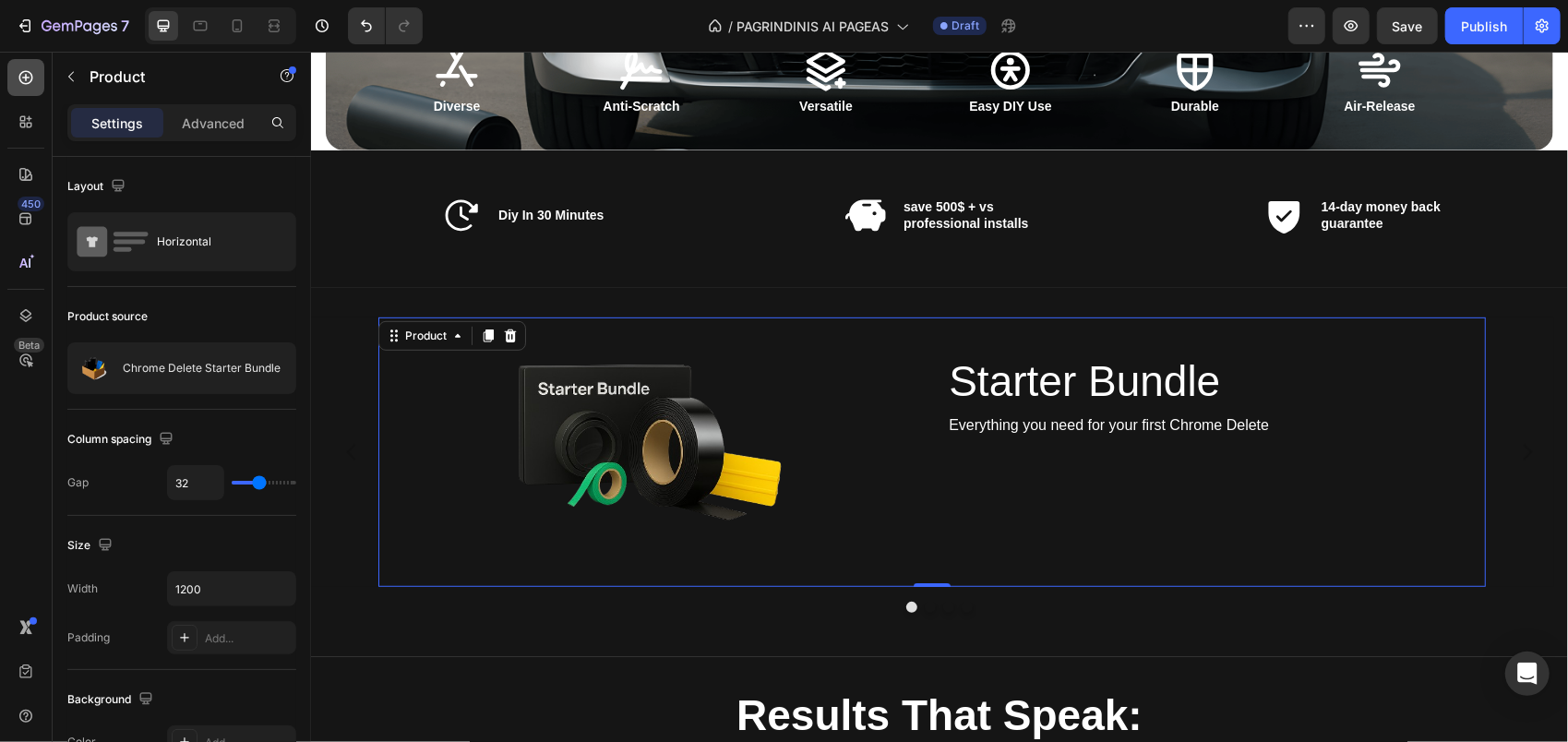
click at [20, 76] on icon at bounding box center [26, 78] width 13 height 13
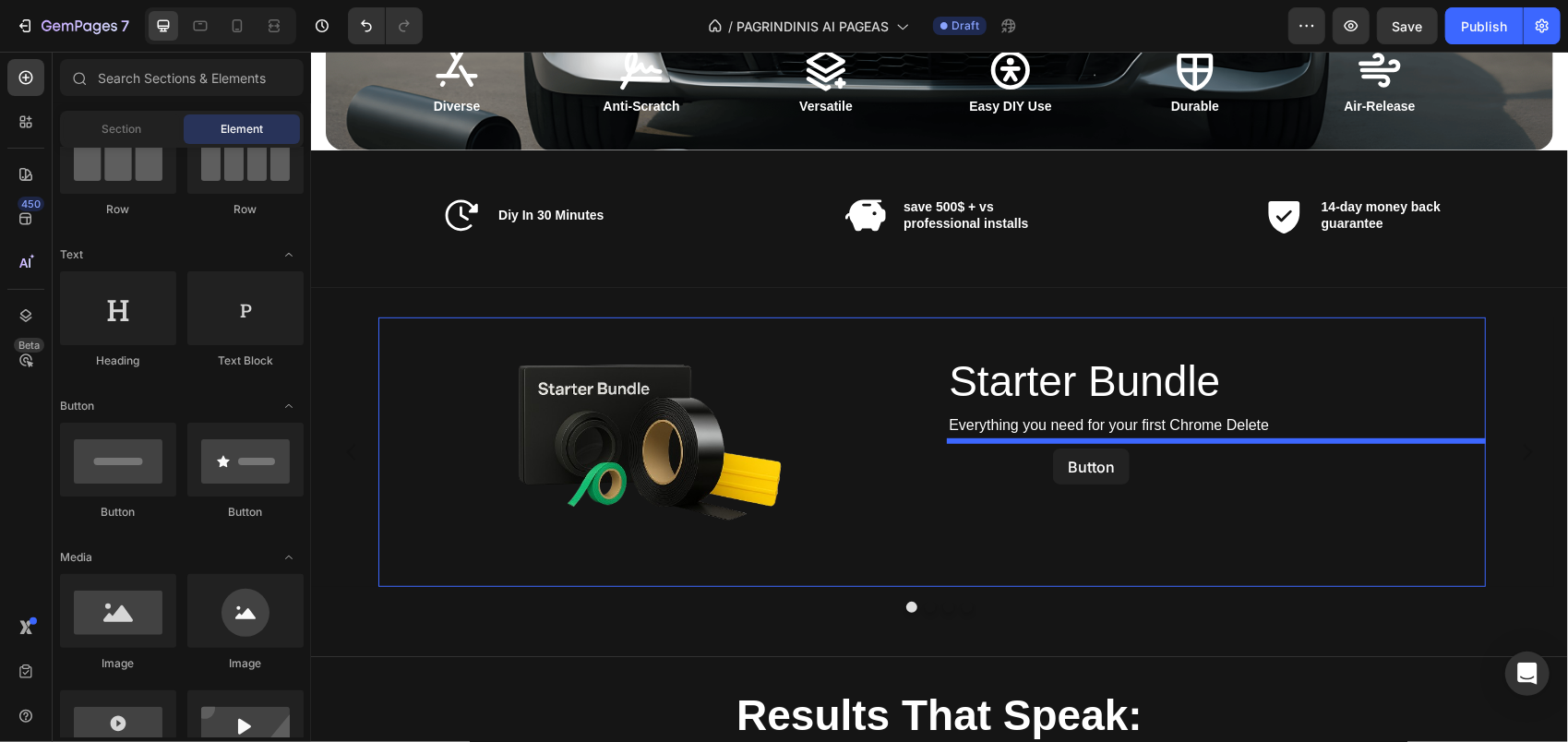
drag, startPoint x: 438, startPoint y: 520, endPoint x: 1053, endPoint y: 447, distance: 619.3
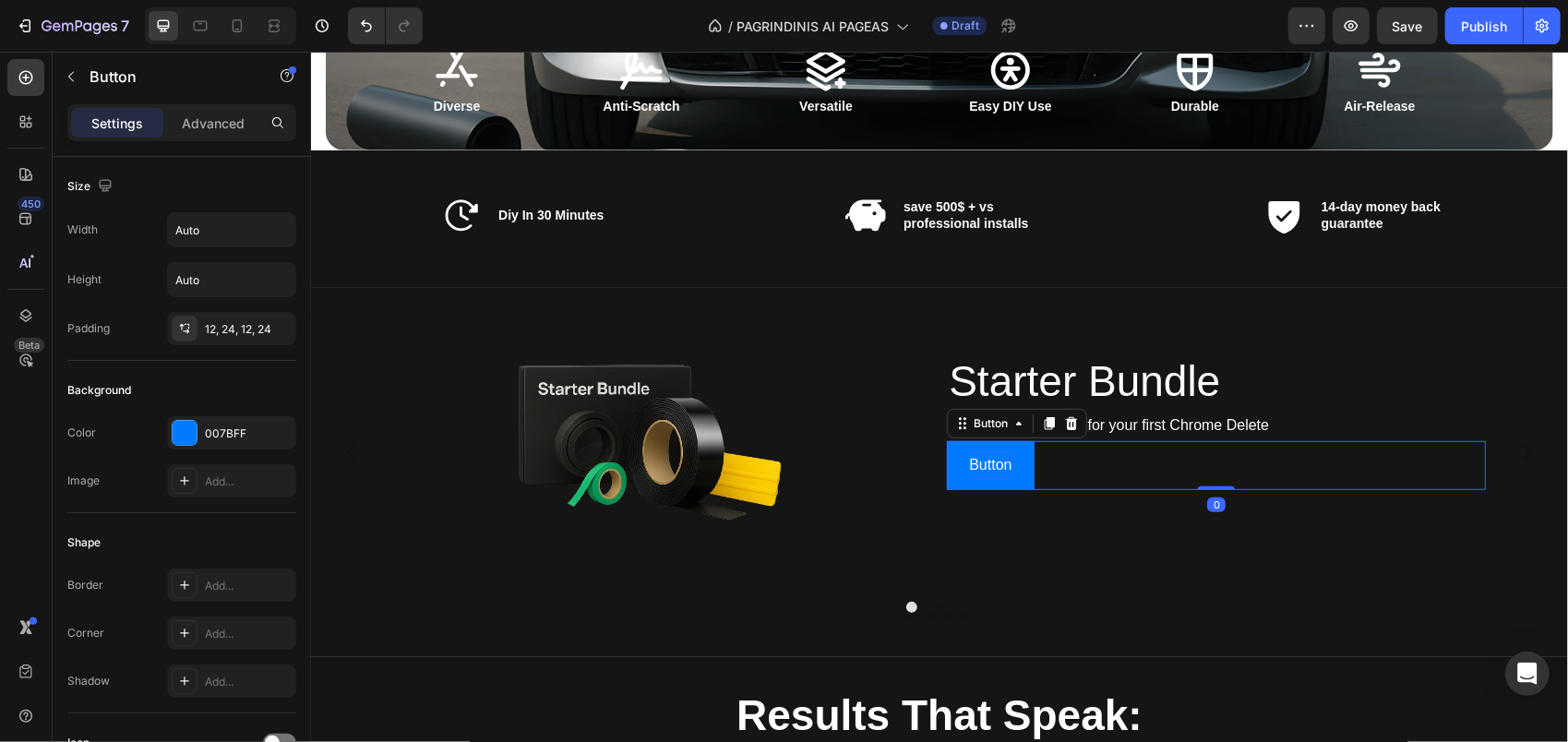
click at [982, 466] on p "Button" at bounding box center [989, 464] width 42 height 27
click at [1006, 467] on p "Button" at bounding box center [989, 464] width 42 height 27
click at [1009, 466] on p "Button" at bounding box center [989, 464] width 42 height 27
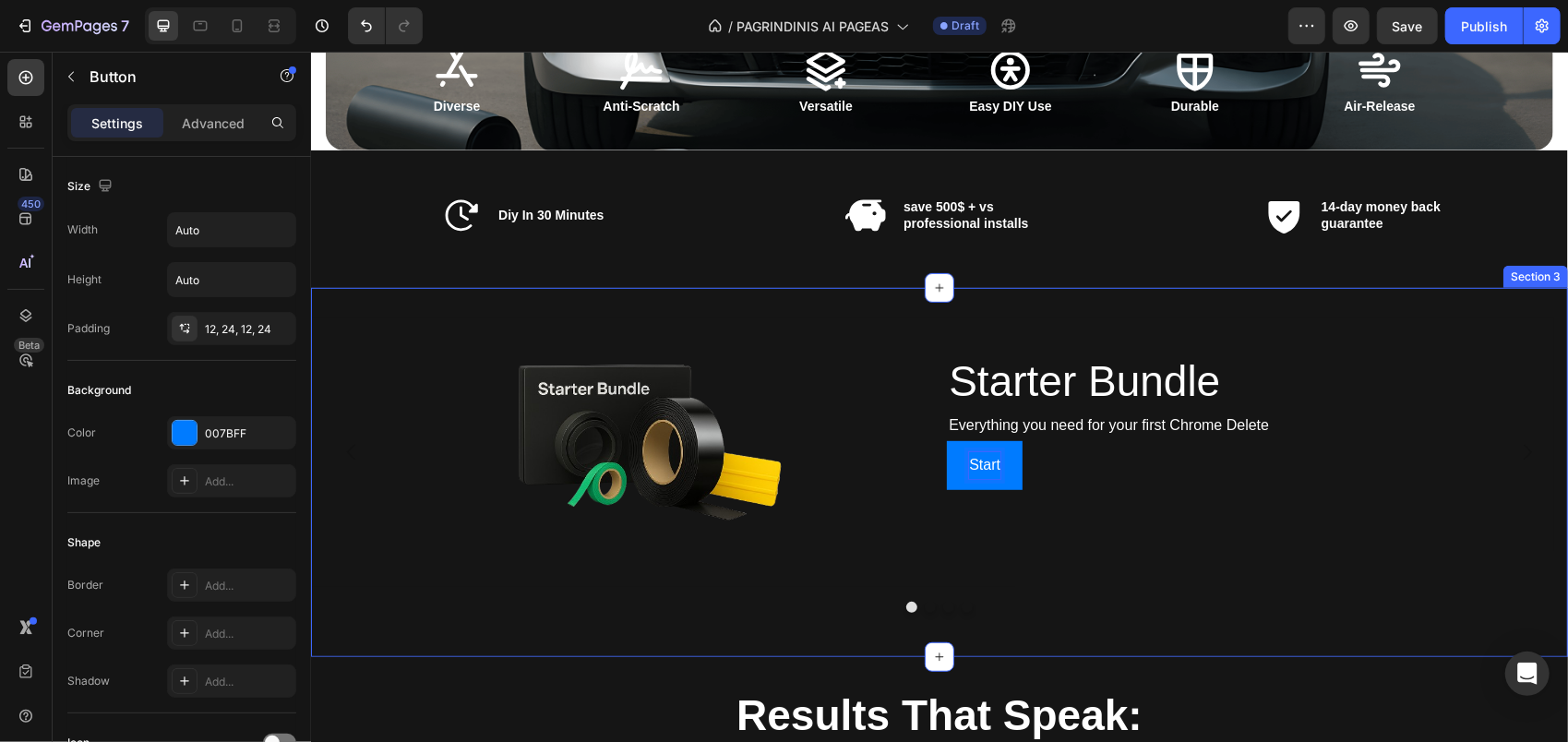
click at [946, 440] on button "Start" at bounding box center [984, 464] width 76 height 49
click at [946, 440] on button "Start Your" at bounding box center [1001, 464] width 109 height 49
click at [946, 440] on button "Start Your Firs" at bounding box center [1015, 464] width 138 height 49
click at [946, 440] on button "Start Your First Chrone" at bounding box center [1043, 464] width 194 height 49
click at [946, 440] on button "Start Your First Chrome" at bounding box center [1045, 464] width 198 height 49
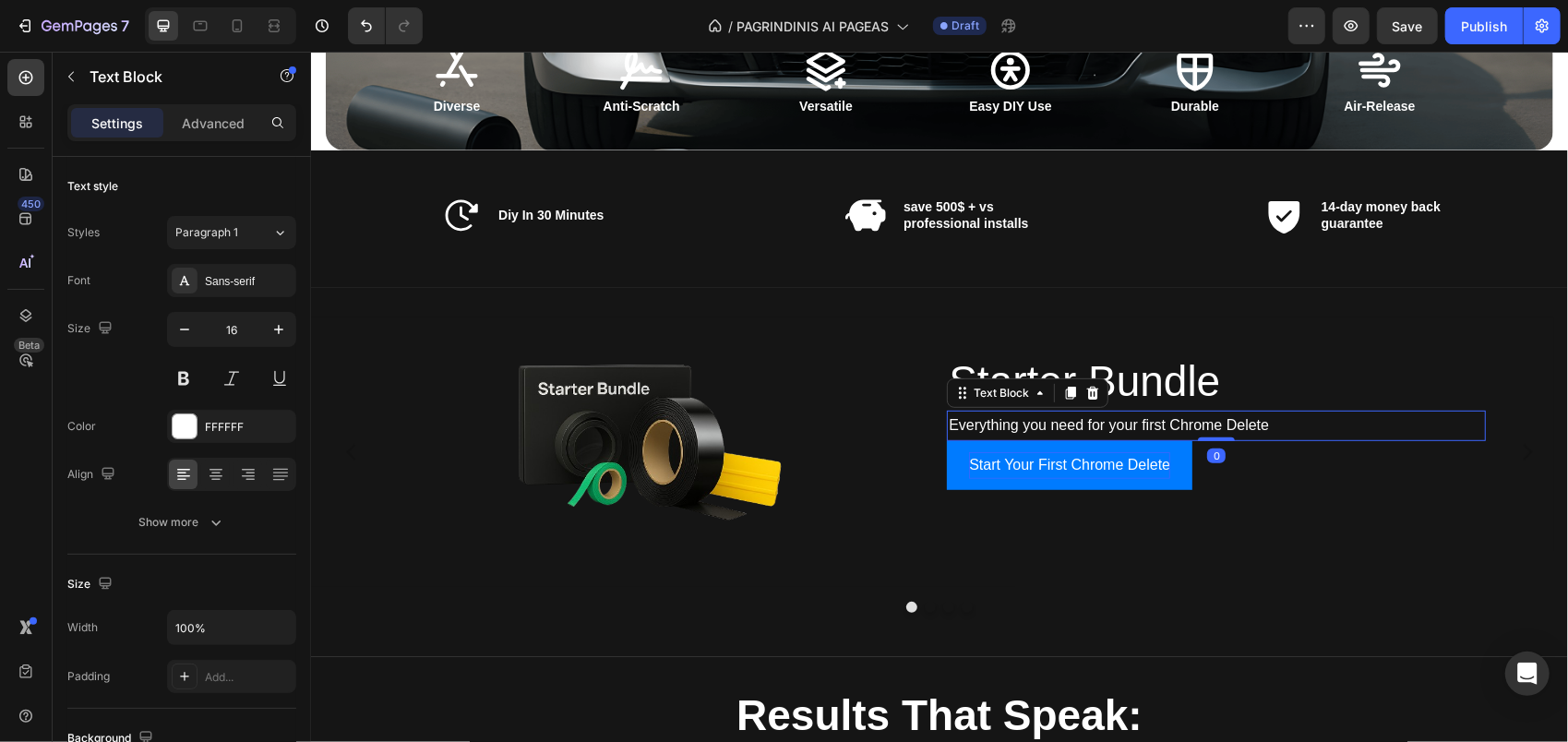
click at [1277, 419] on p "Everything you need for your first Chrome Delete" at bounding box center [1216, 425] width 535 height 27
click at [192, 328] on icon "button" at bounding box center [184, 328] width 18 height 18
type input "15"
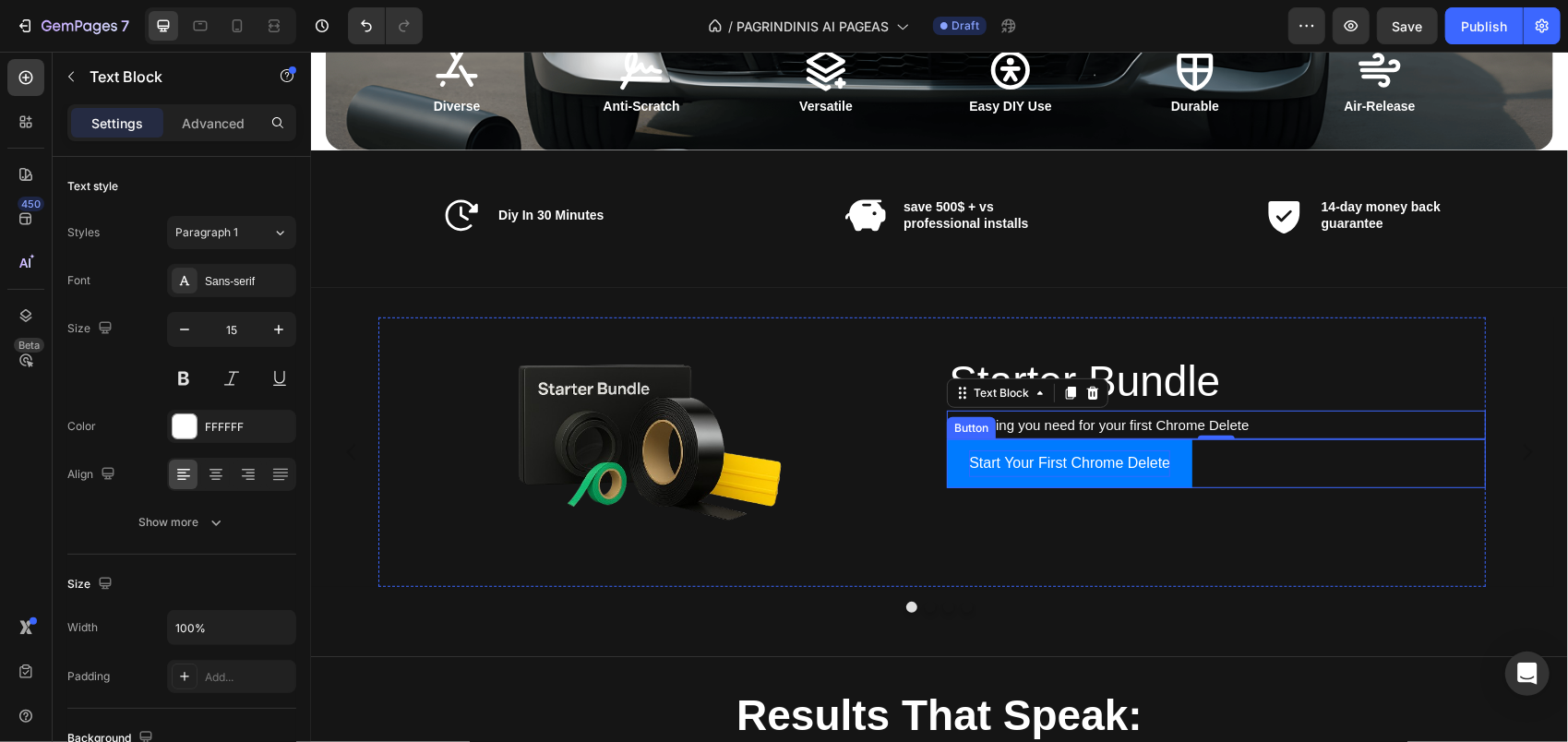
click at [1054, 460] on p "Start Your First Chrome Delete" at bounding box center [1069, 462] width 201 height 27
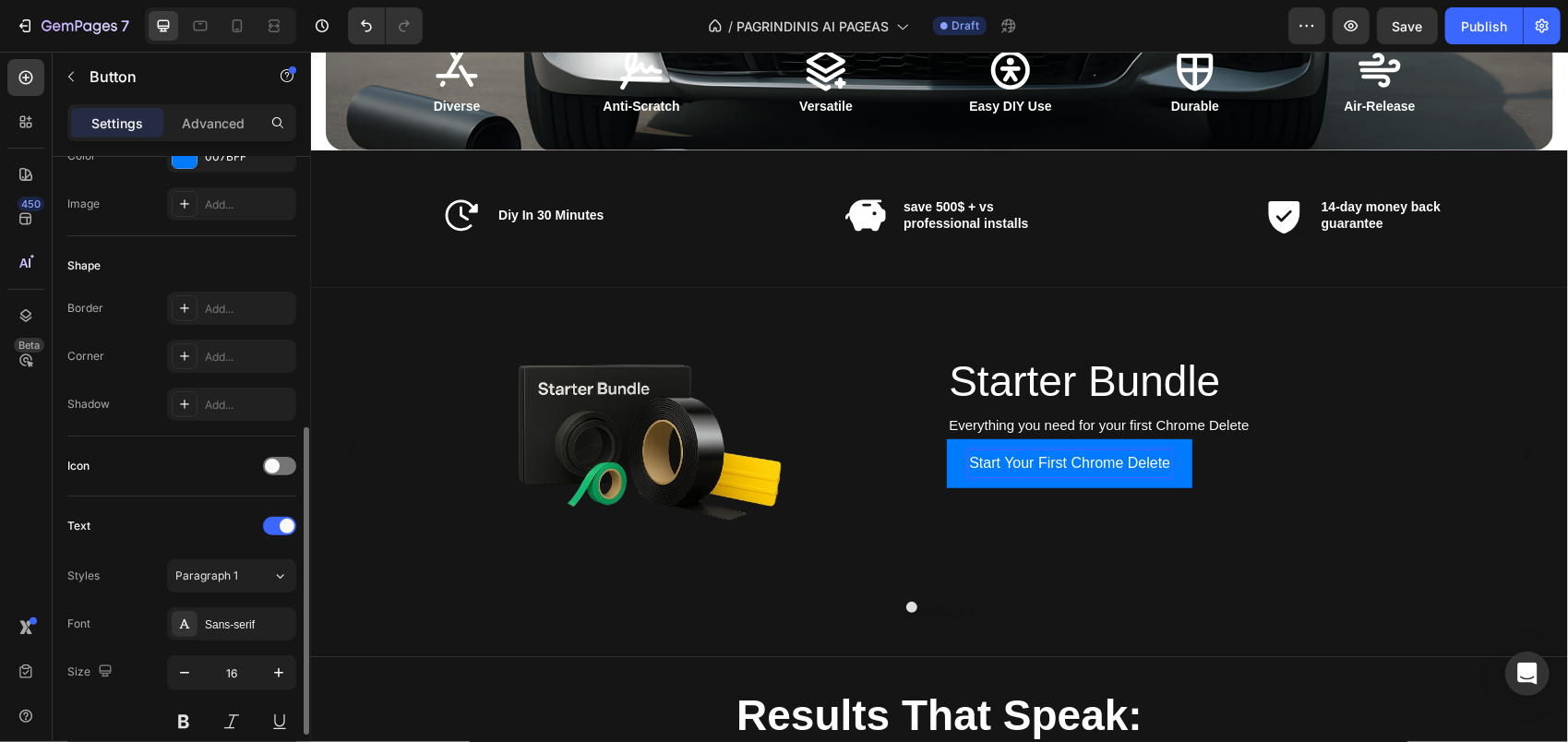
scroll to position [461, 0]
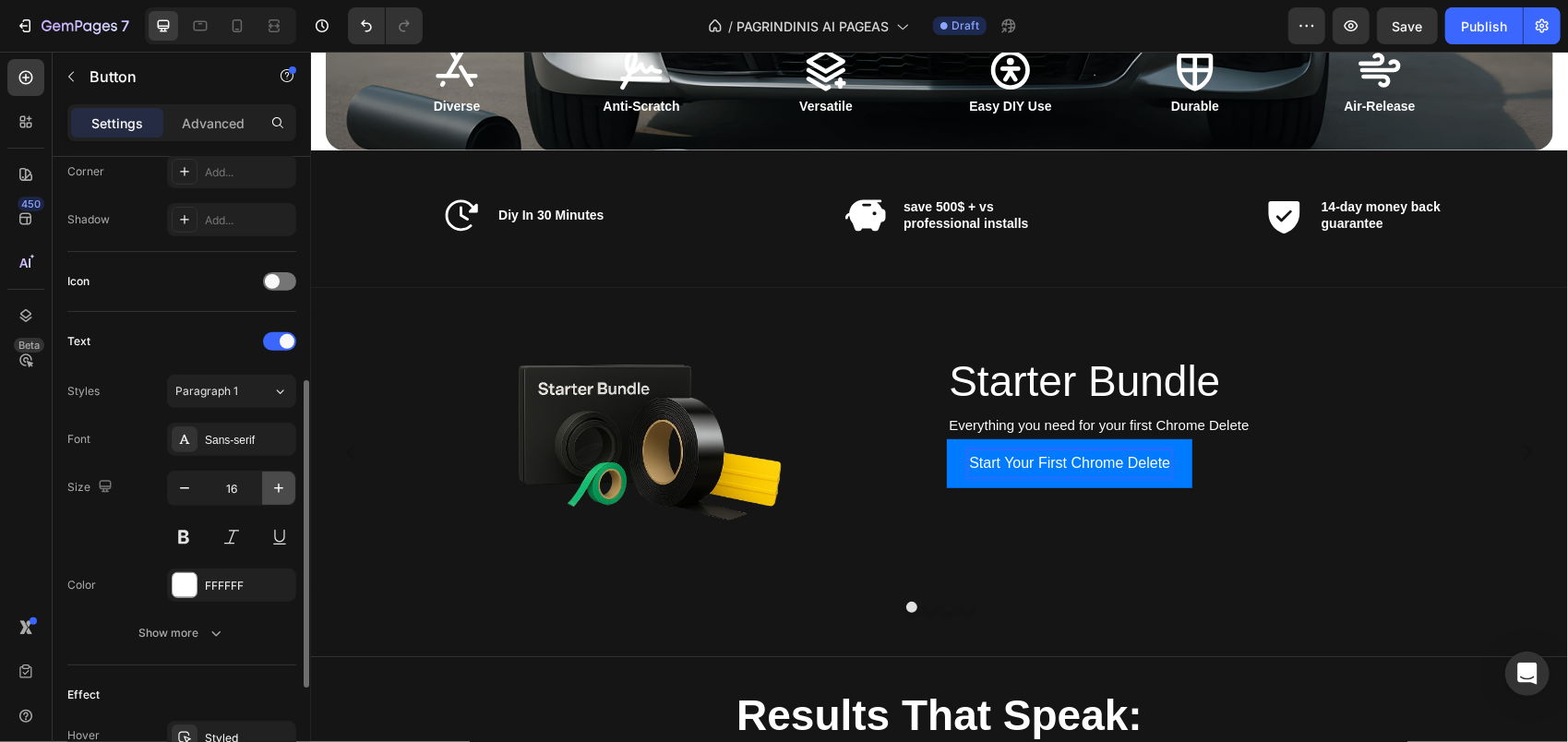
click at [283, 483] on icon "button" at bounding box center [279, 488] width 10 height 10
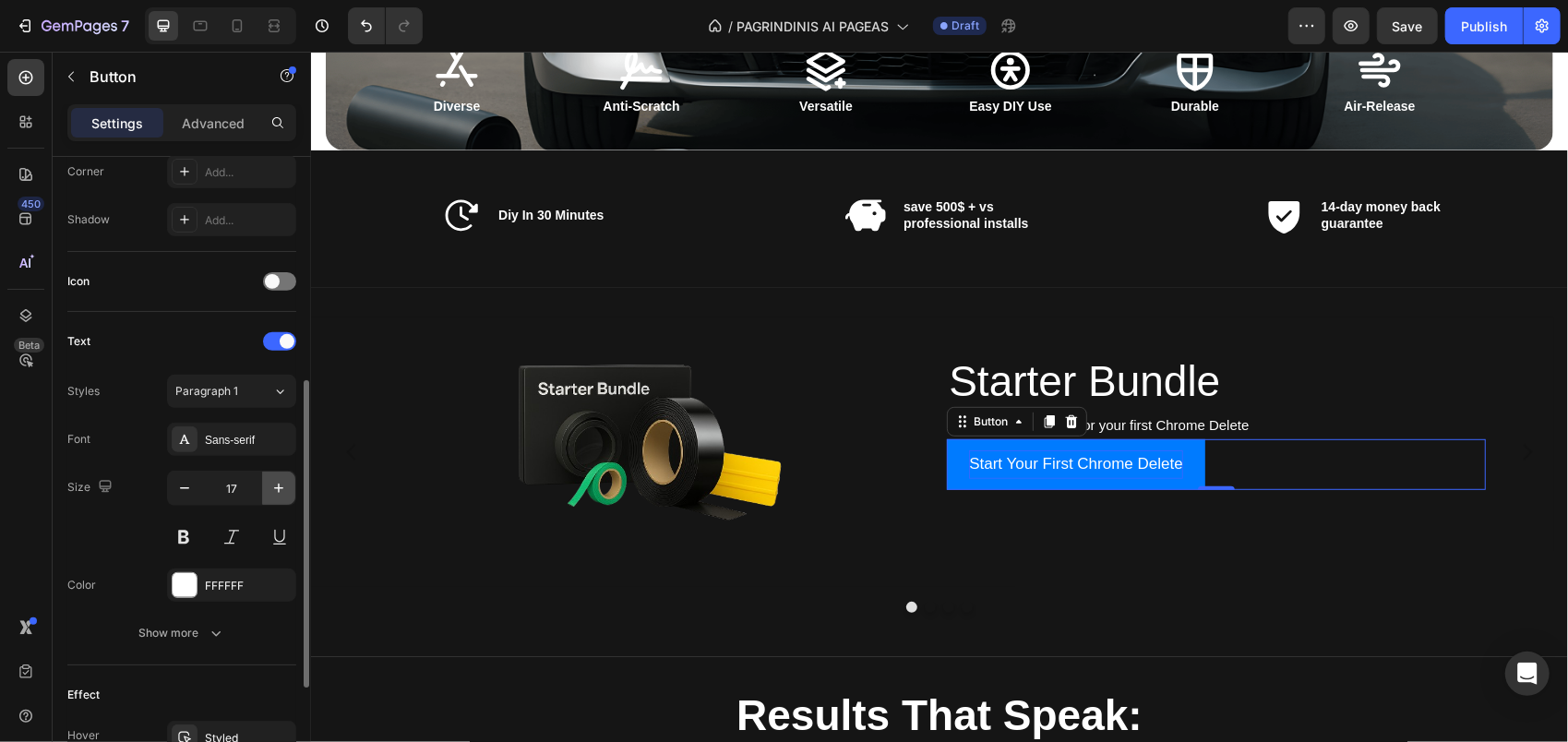
click at [283, 483] on icon "button" at bounding box center [279, 488] width 10 height 10
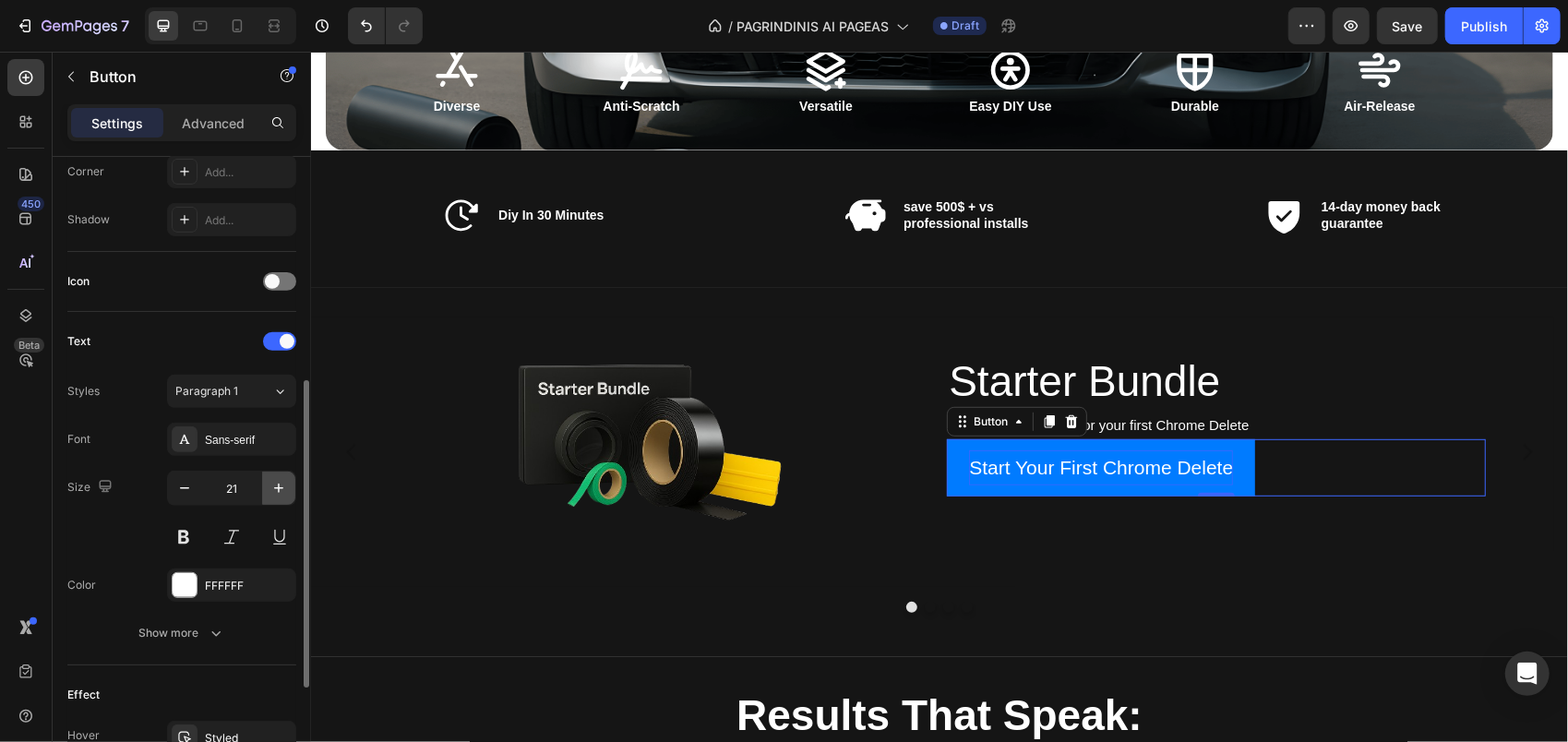
click at [284, 483] on icon "button" at bounding box center [278, 487] width 18 height 18
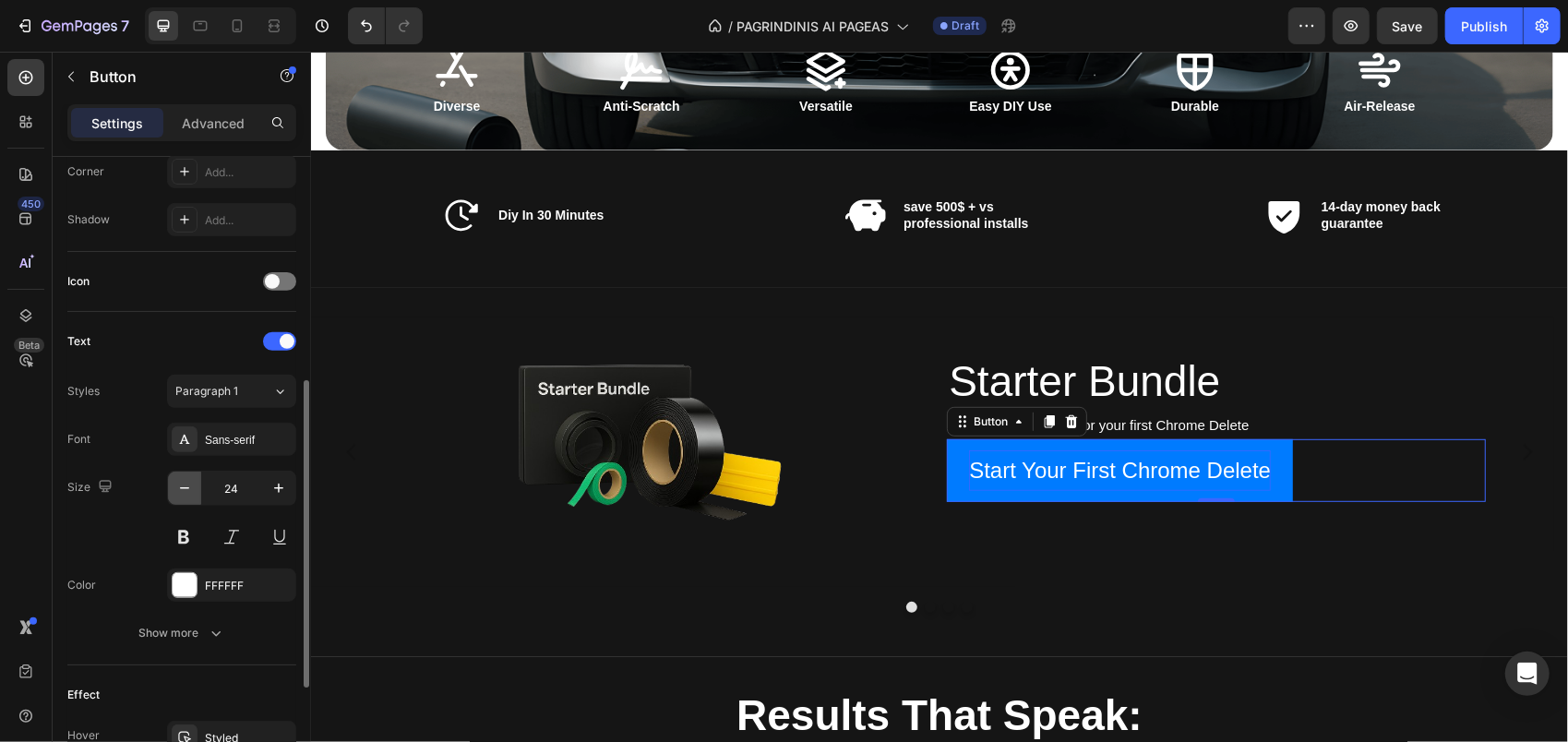
click at [189, 483] on icon "button" at bounding box center [184, 487] width 18 height 18
type input "22"
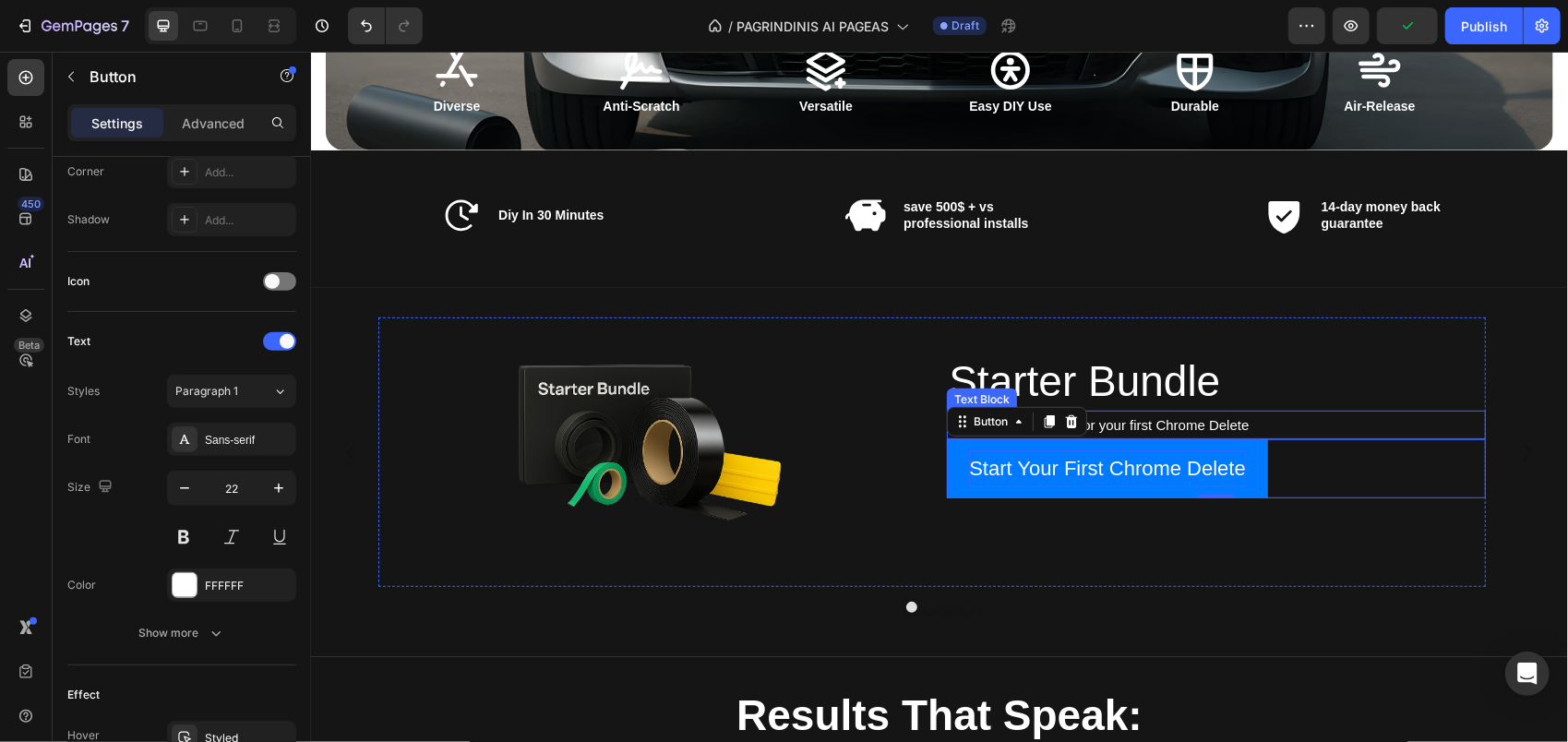
click at [1219, 416] on p "Everything you need for your first Chrome Delete" at bounding box center [1216, 424] width 535 height 25
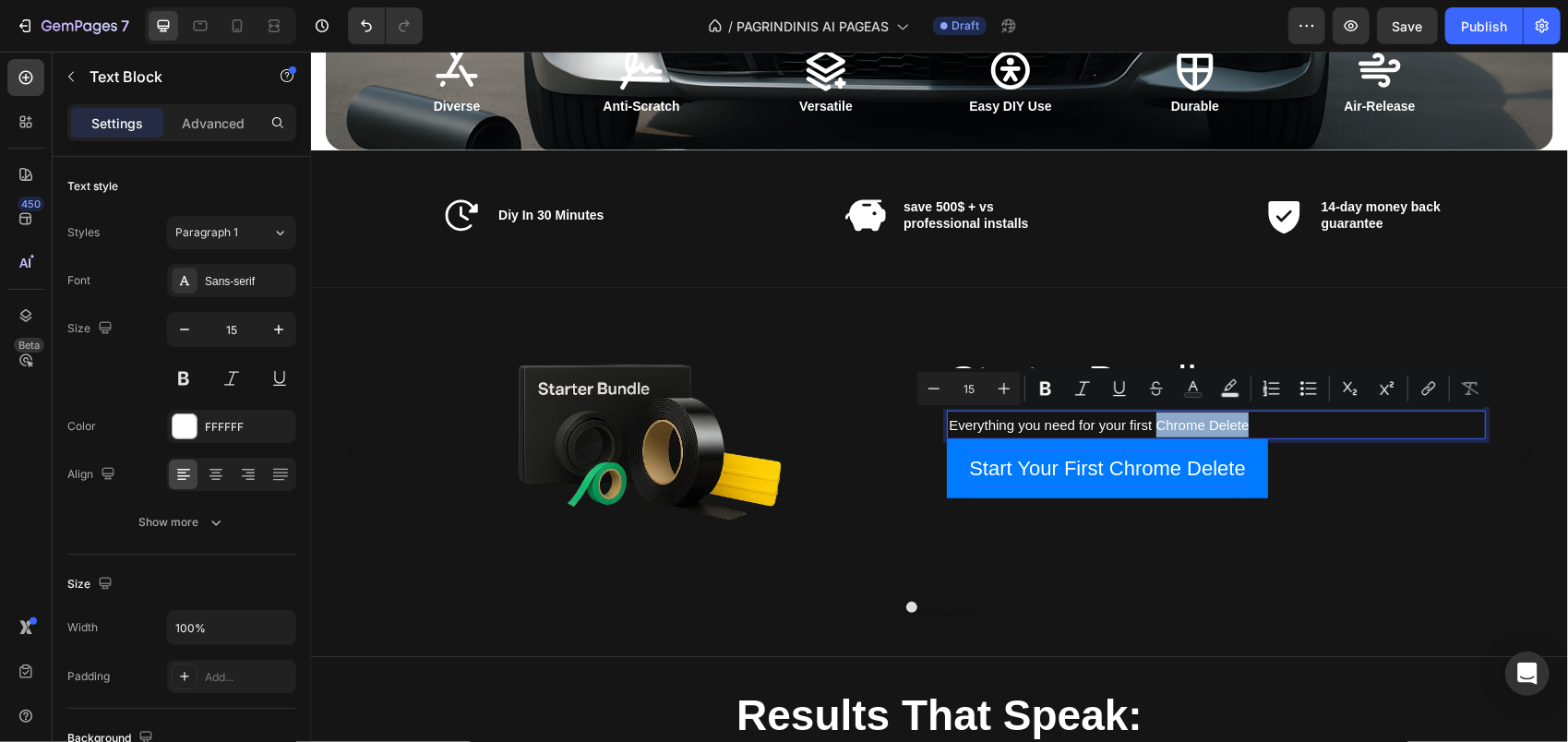
drag, startPoint x: 1268, startPoint y: 427, endPoint x: 1156, endPoint y: 432, distance: 112.1
click at [1156, 432] on p "Everything you need for your first Chrome Delete" at bounding box center [1216, 424] width 535 height 25
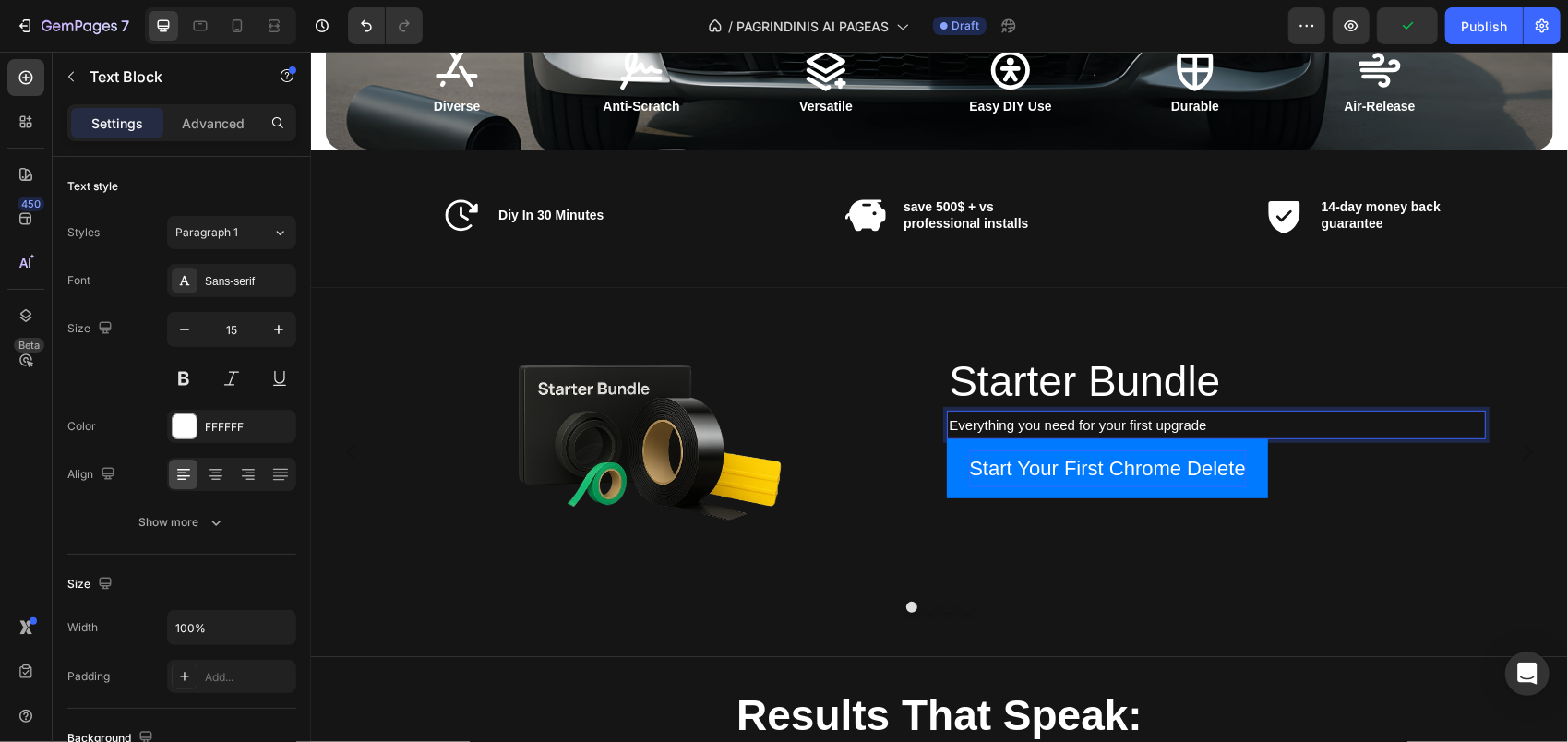
click at [1226, 424] on p "Everything you need for your first upgrade" at bounding box center [1216, 424] width 535 height 25
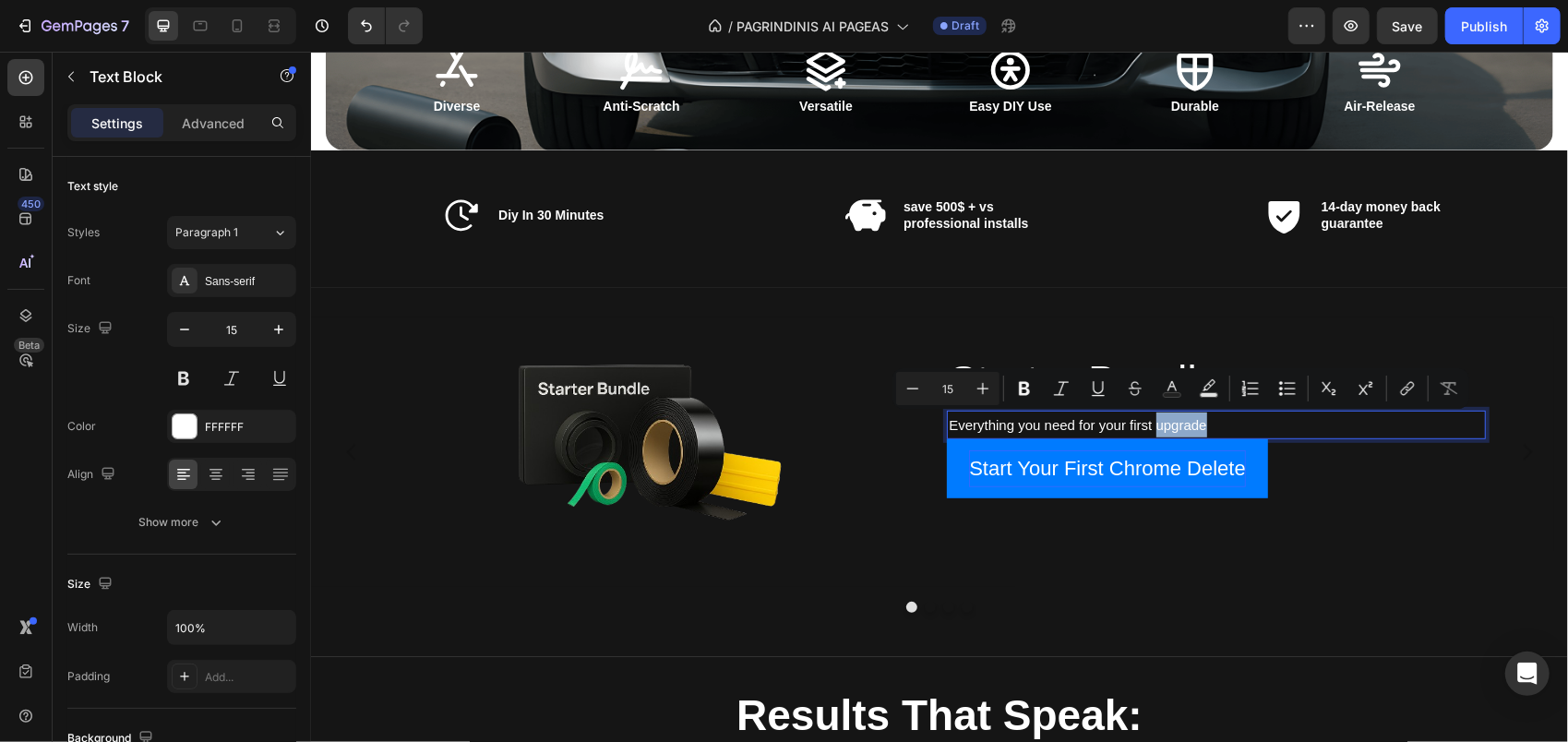
drag, startPoint x: 1215, startPoint y: 425, endPoint x: 1158, endPoint y: 434, distance: 57.7
click at [1158, 434] on p "Everything you need for your first upgrade" at bounding box center [1216, 424] width 535 height 25
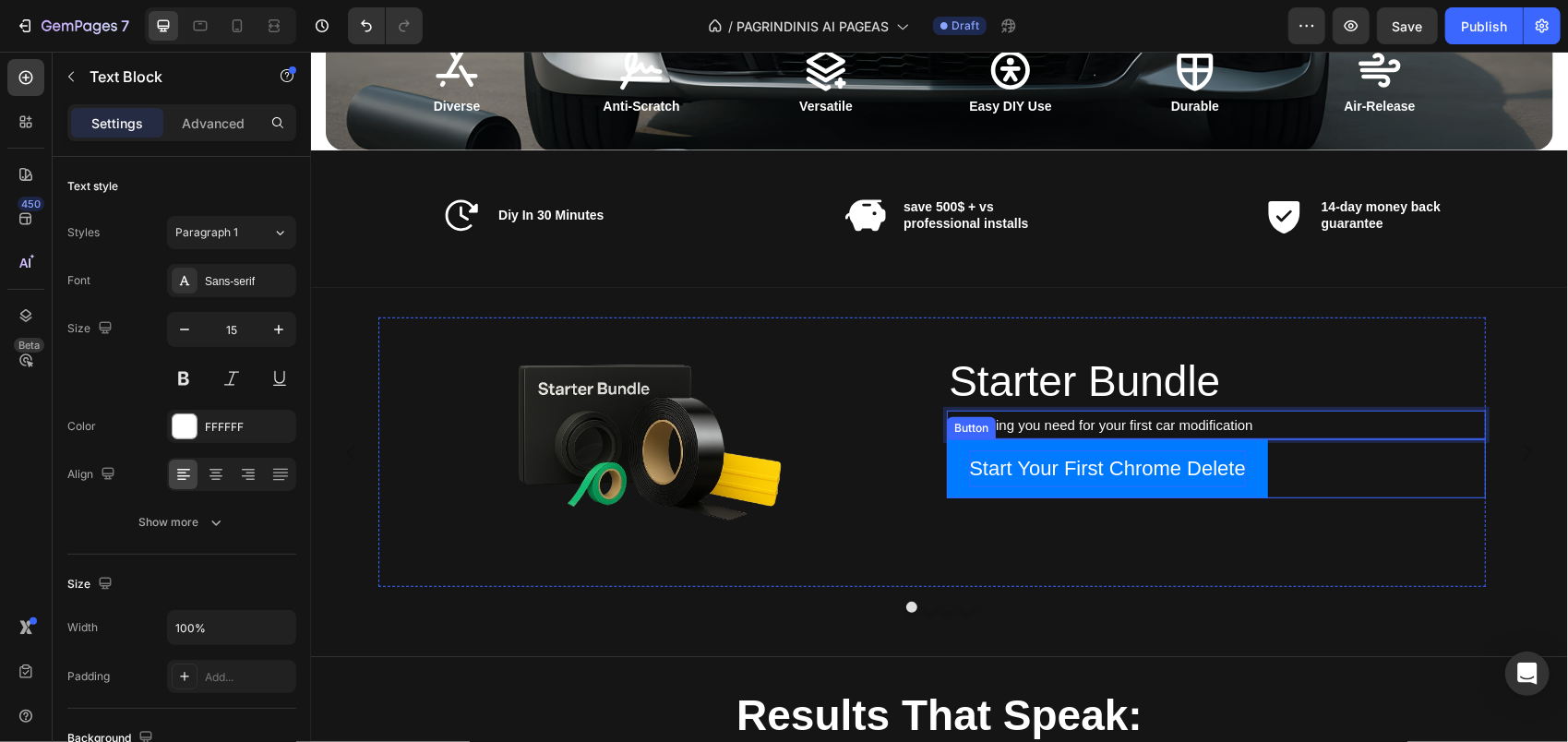
click at [1080, 481] on p "Start Your First Chrome Delete" at bounding box center [1106, 467] width 277 height 37
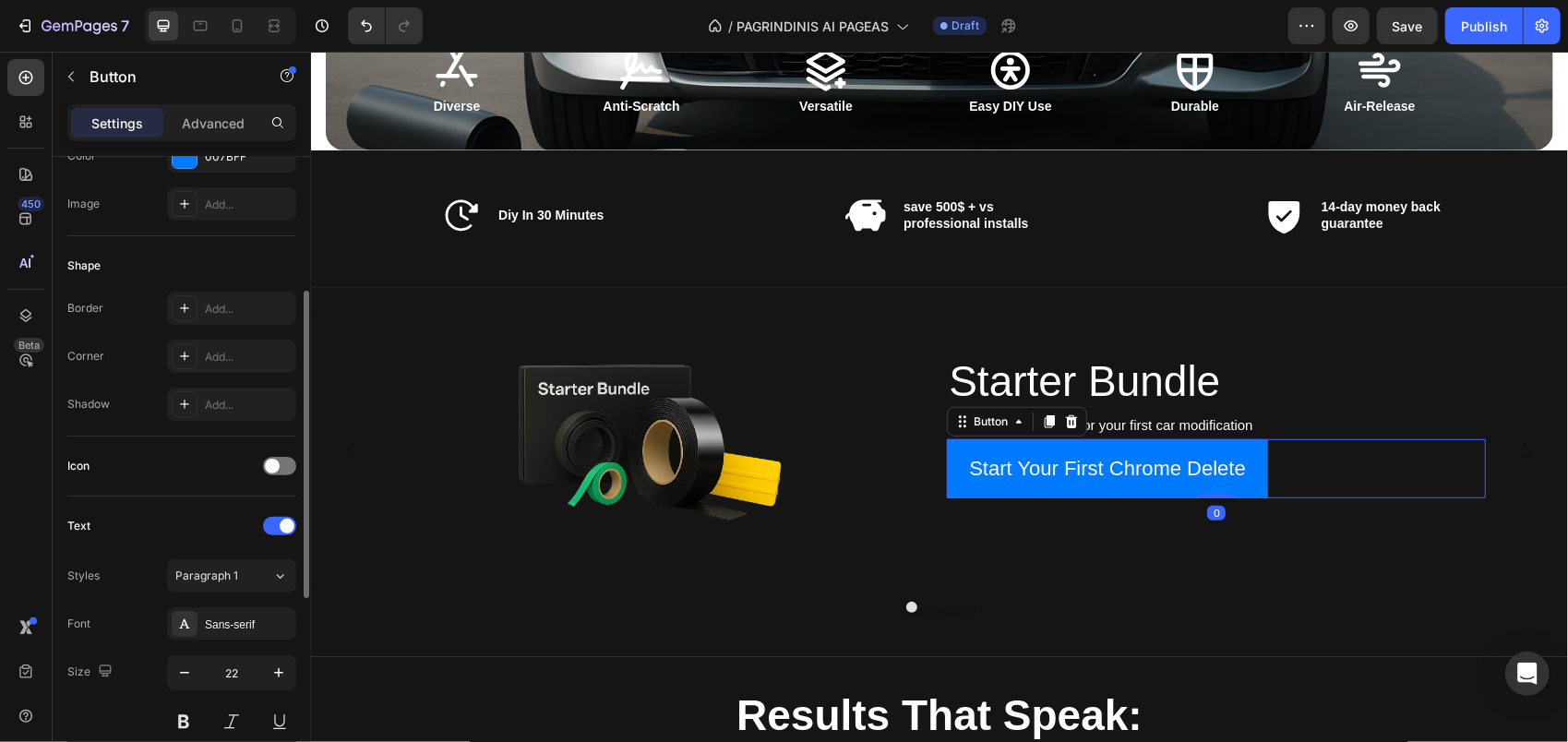
scroll to position [369, 0]
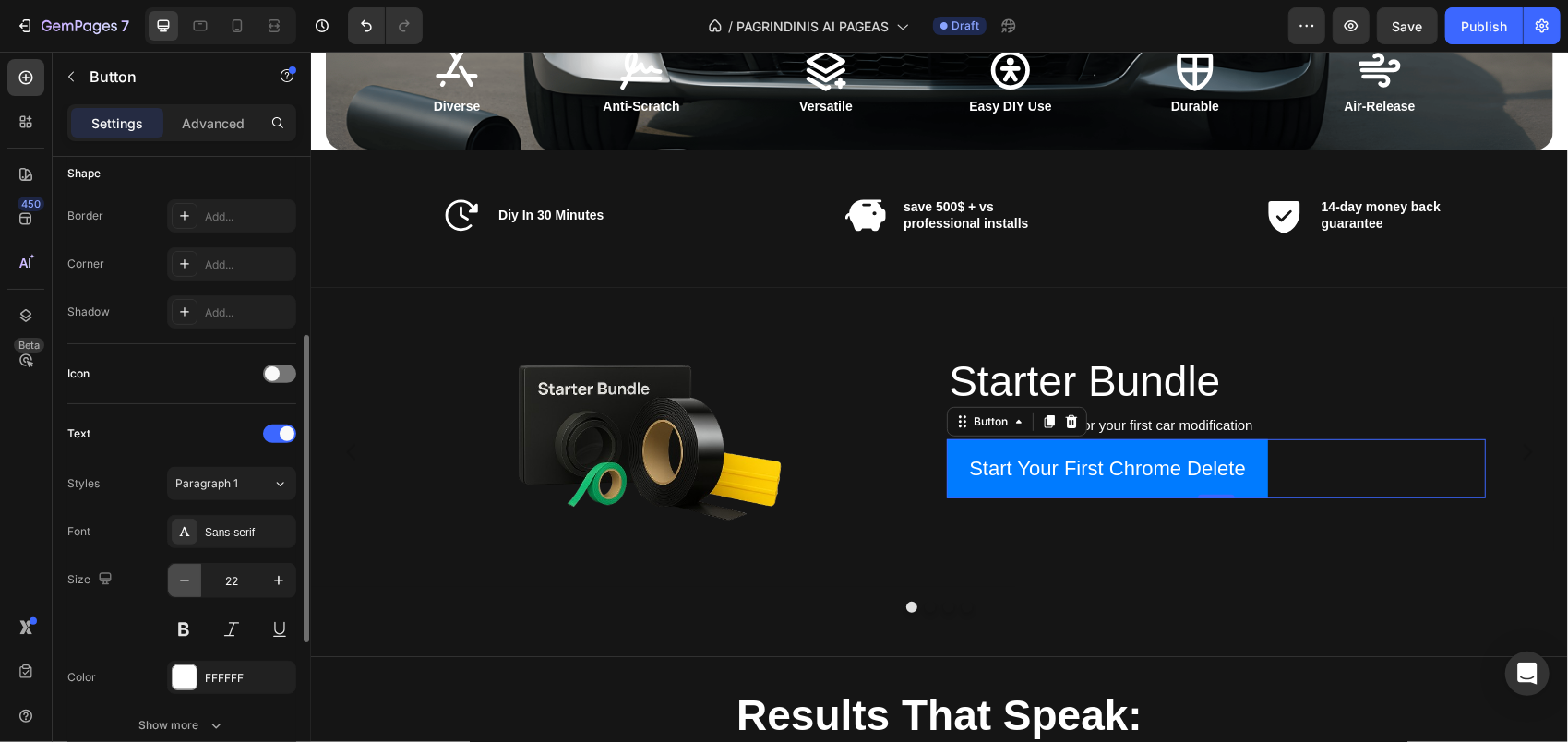
click at [192, 575] on icon "button" at bounding box center [184, 580] width 18 height 18
click at [193, 575] on icon "button" at bounding box center [184, 580] width 18 height 18
click at [279, 575] on icon "button" at bounding box center [279, 580] width 10 height 10
type input "22"
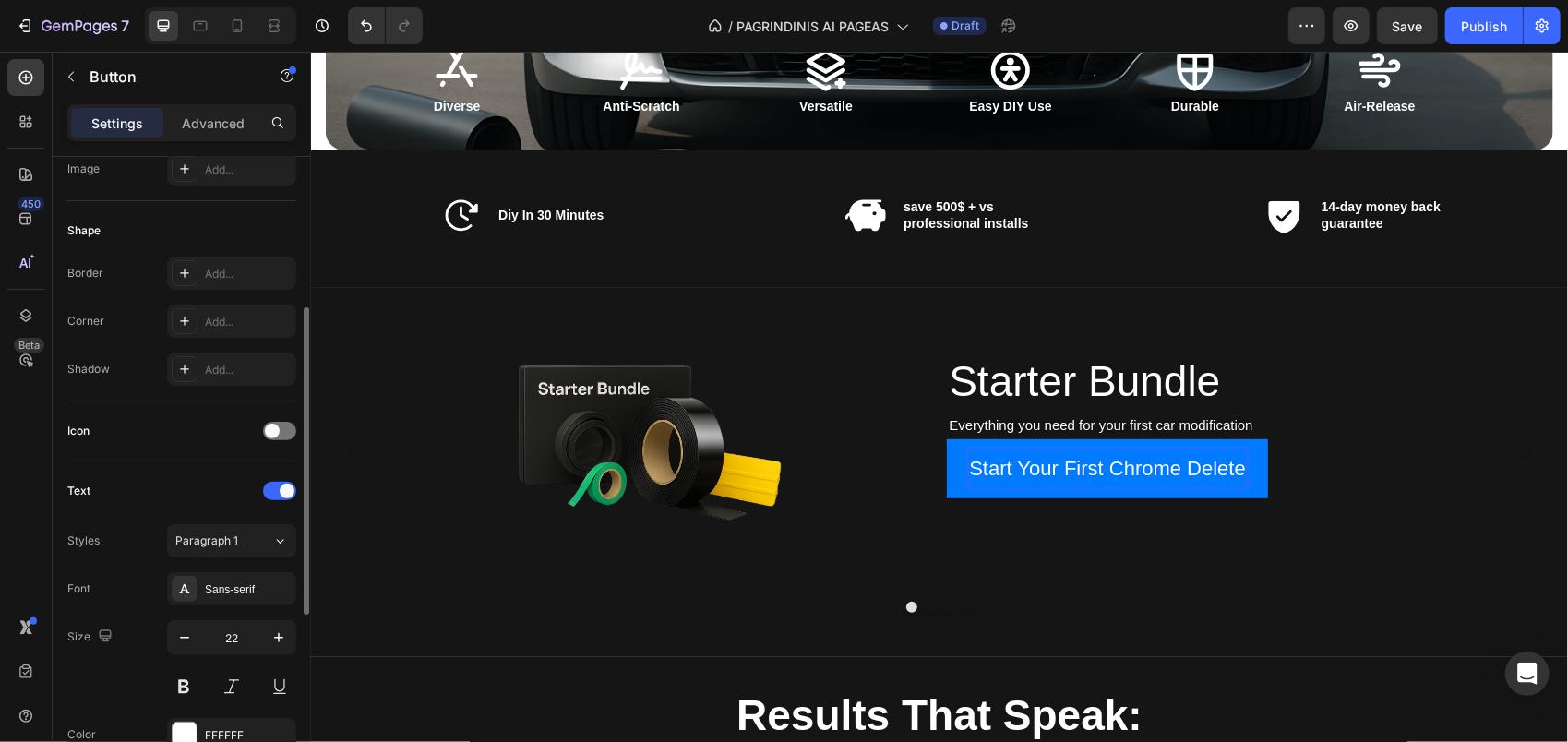
scroll to position [0, 0]
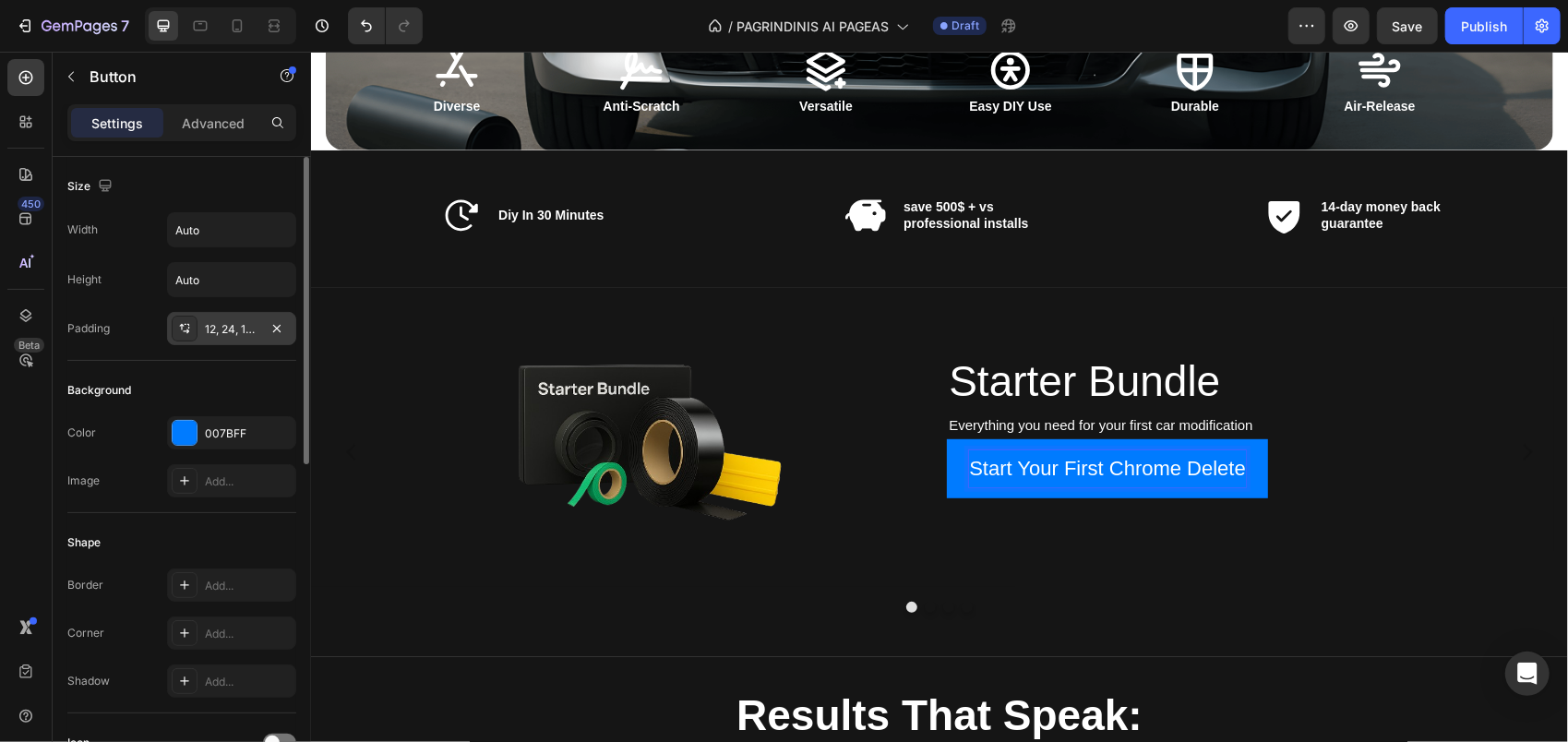
click at [231, 330] on div "12, 24, 12, 24" at bounding box center [232, 328] width 54 height 16
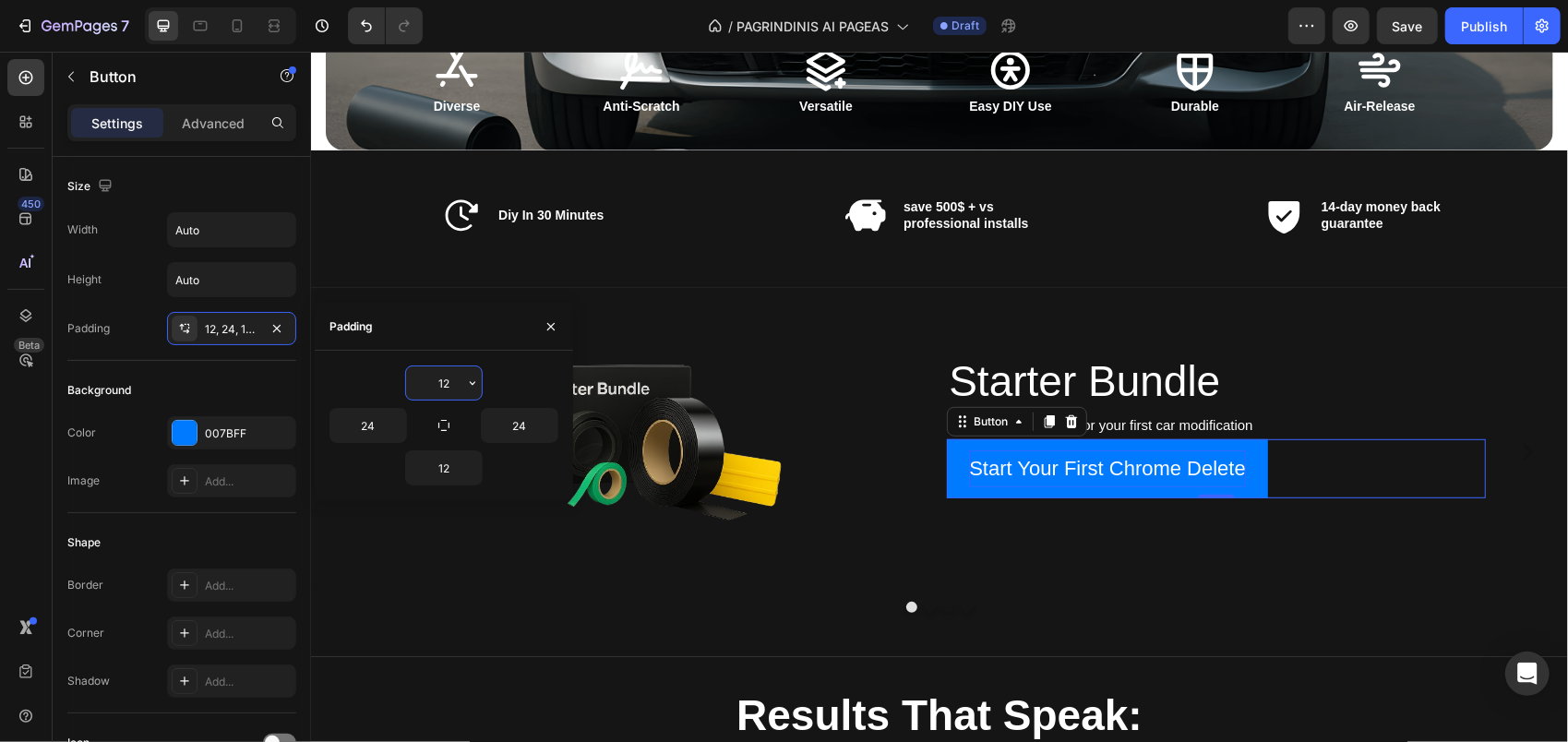
click at [458, 383] on input "12" at bounding box center [443, 383] width 76 height 34
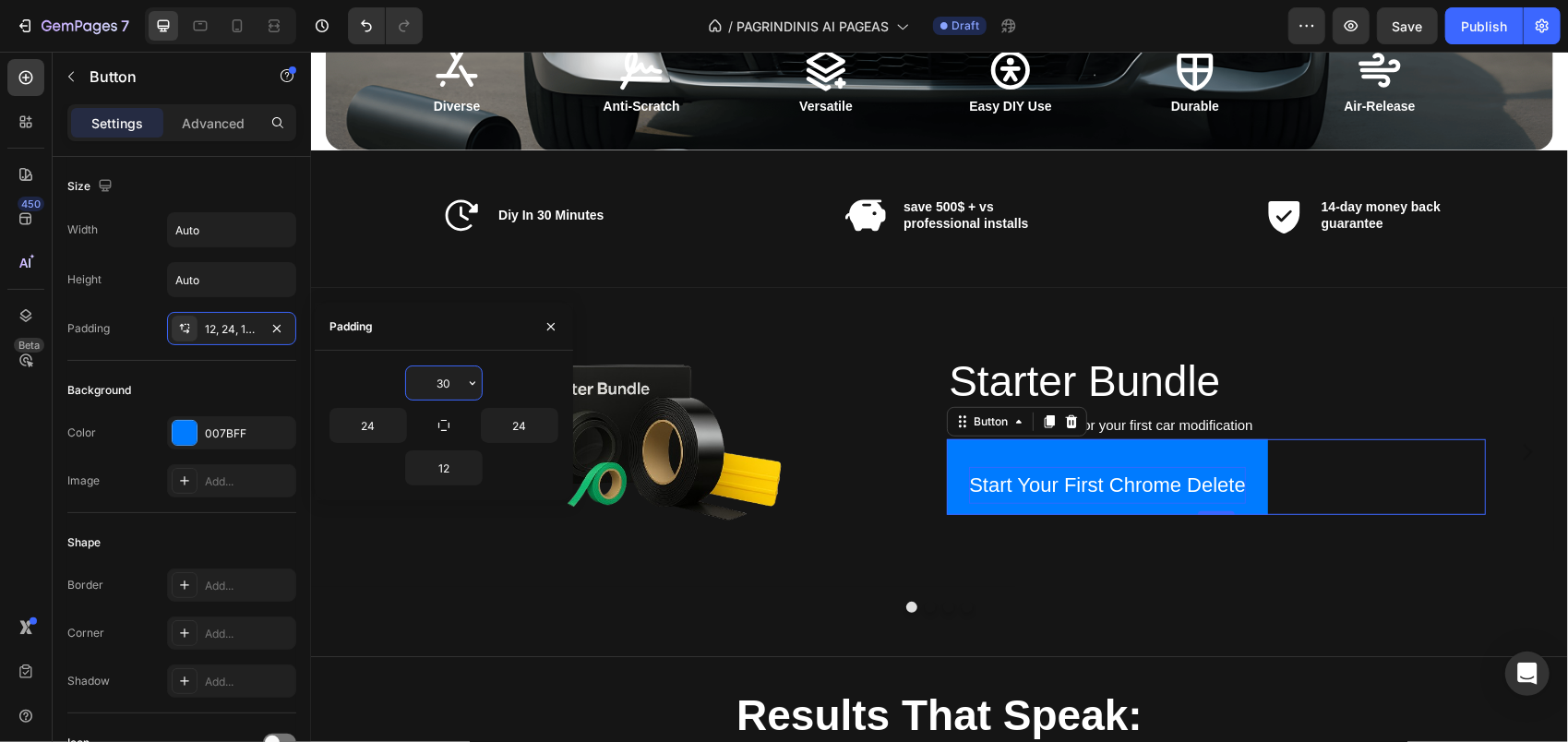
type input "3"
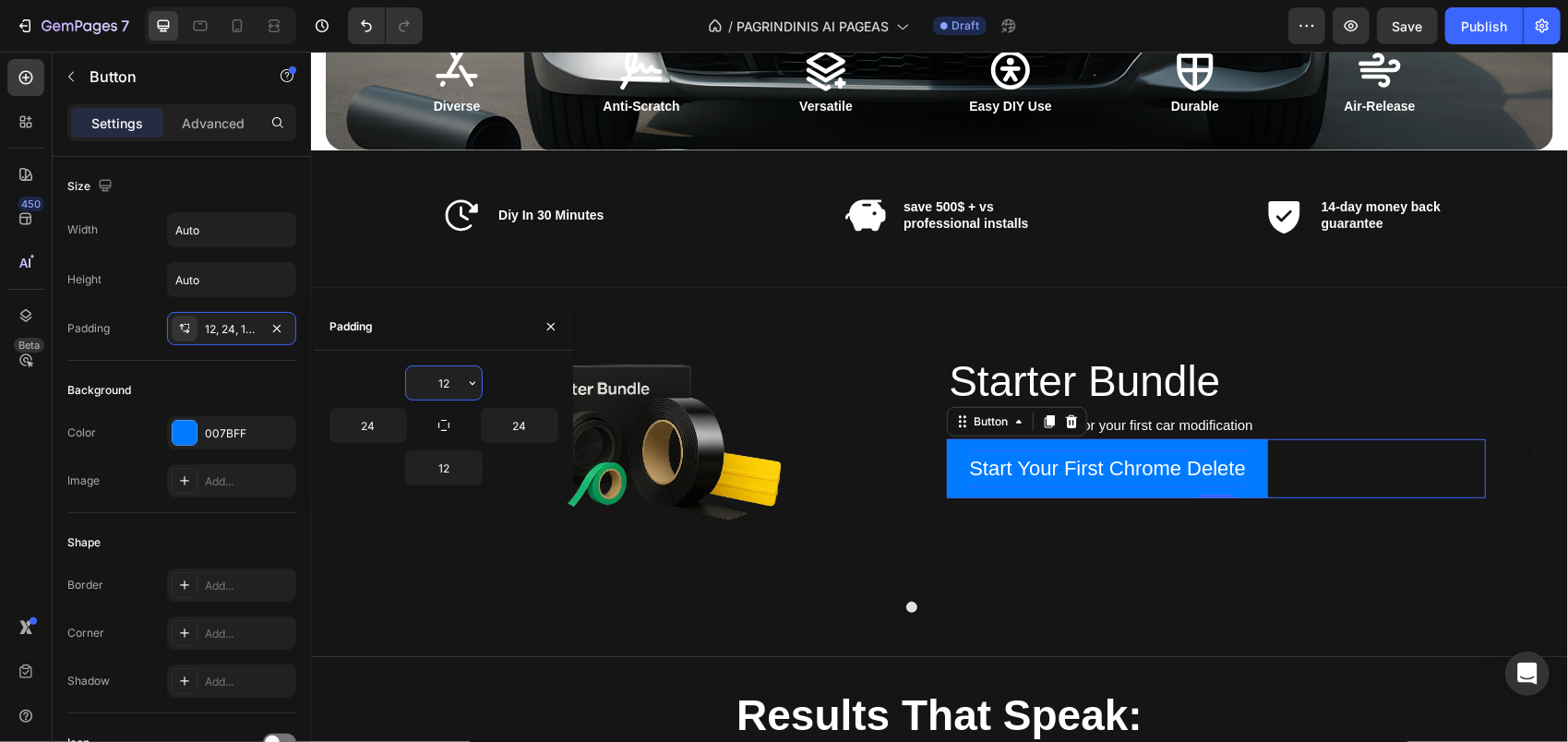
type input "1"
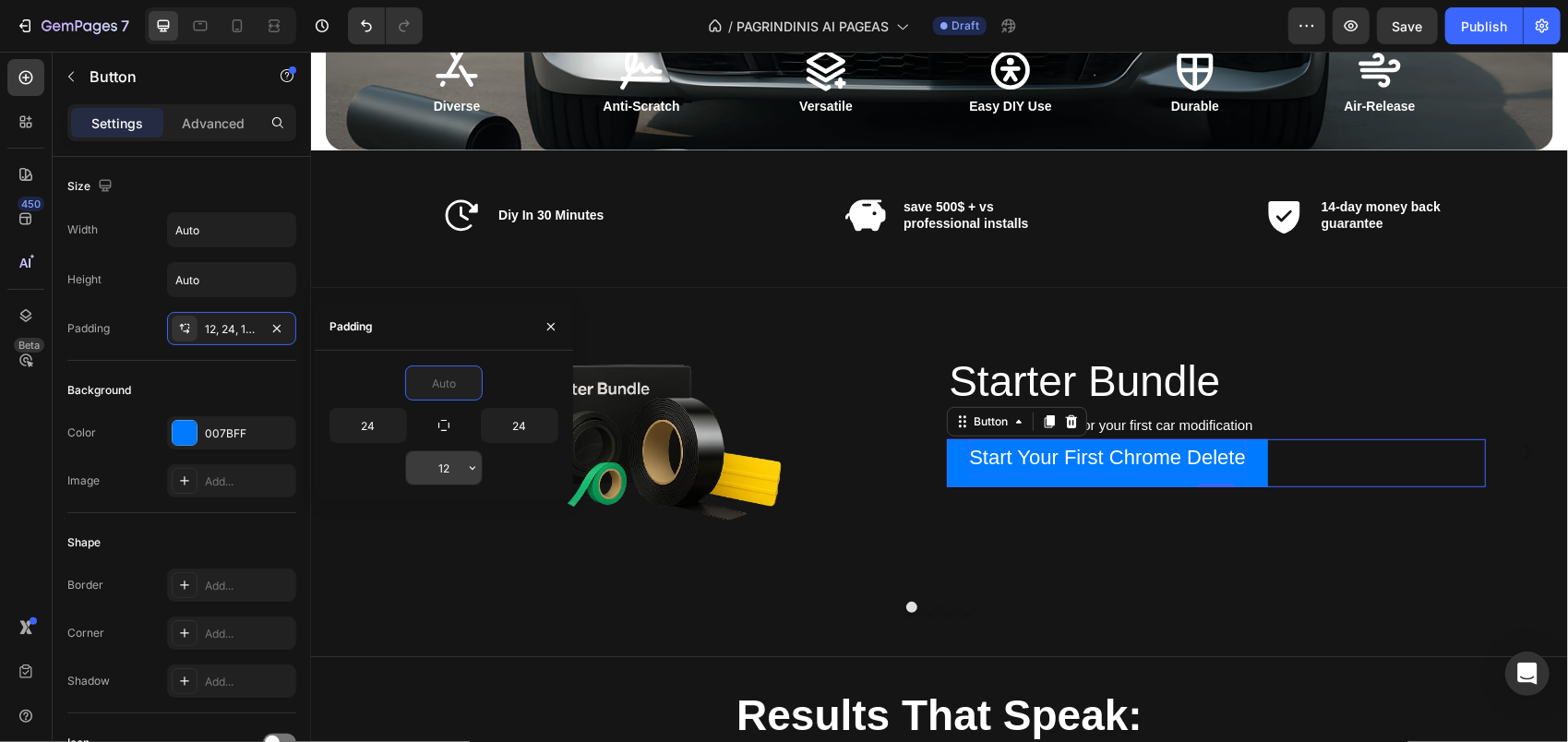
click at [454, 470] on input "12" at bounding box center [443, 467] width 76 height 34
type input "0"
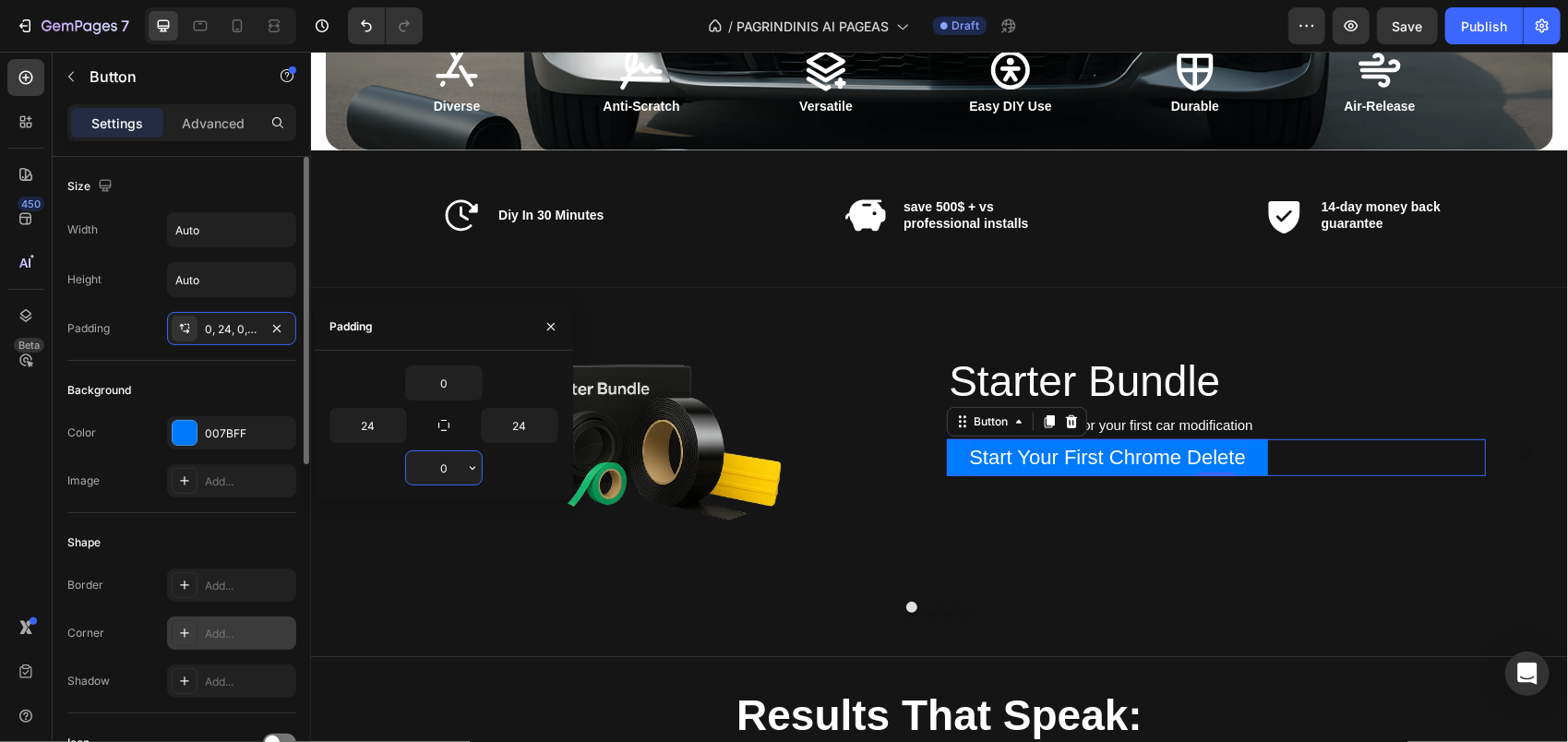
click at [235, 629] on div "Add..." at bounding box center [248, 633] width 87 height 16
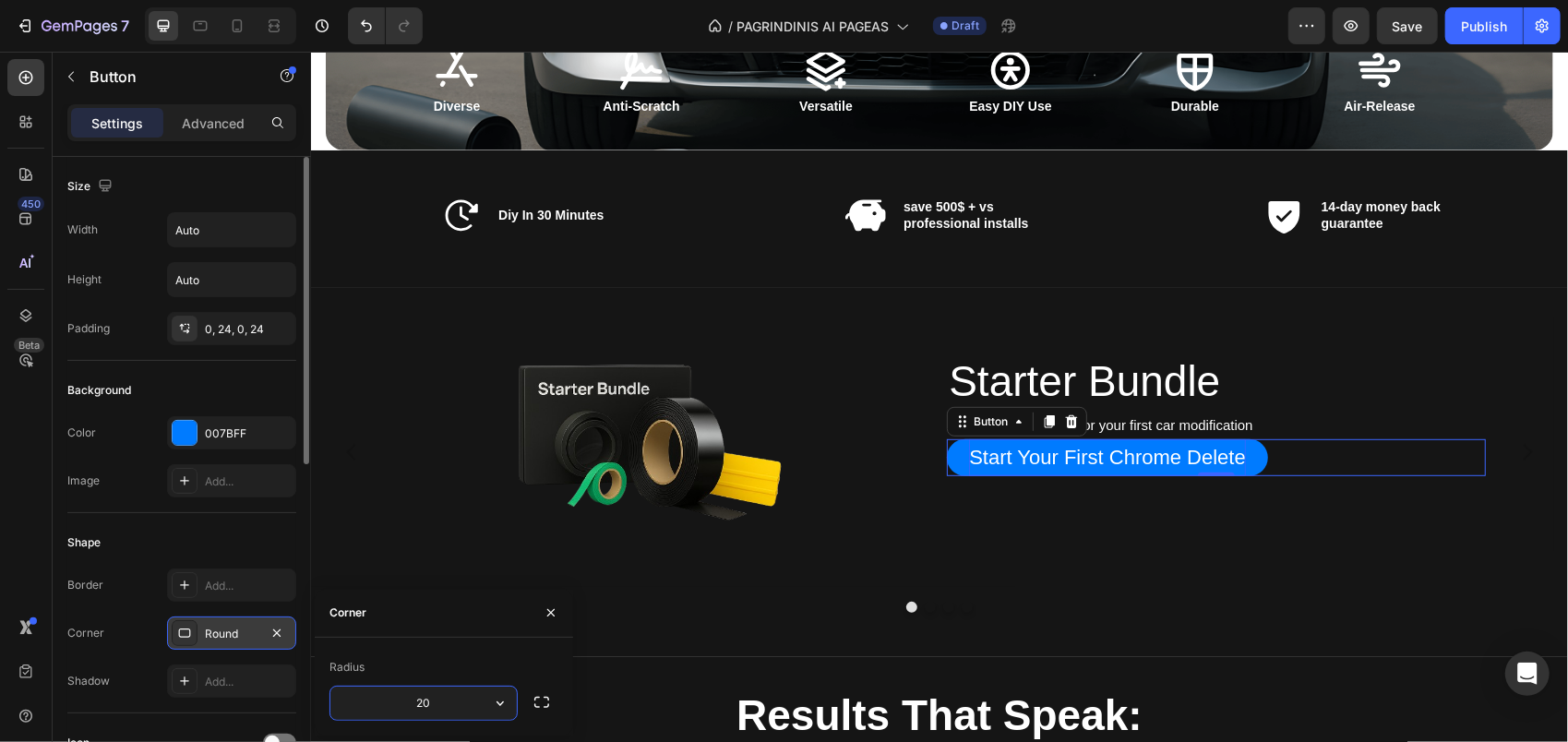
type input "2"
type input "10"
click at [437, 703] on input "10" at bounding box center [423, 703] width 187 height 34
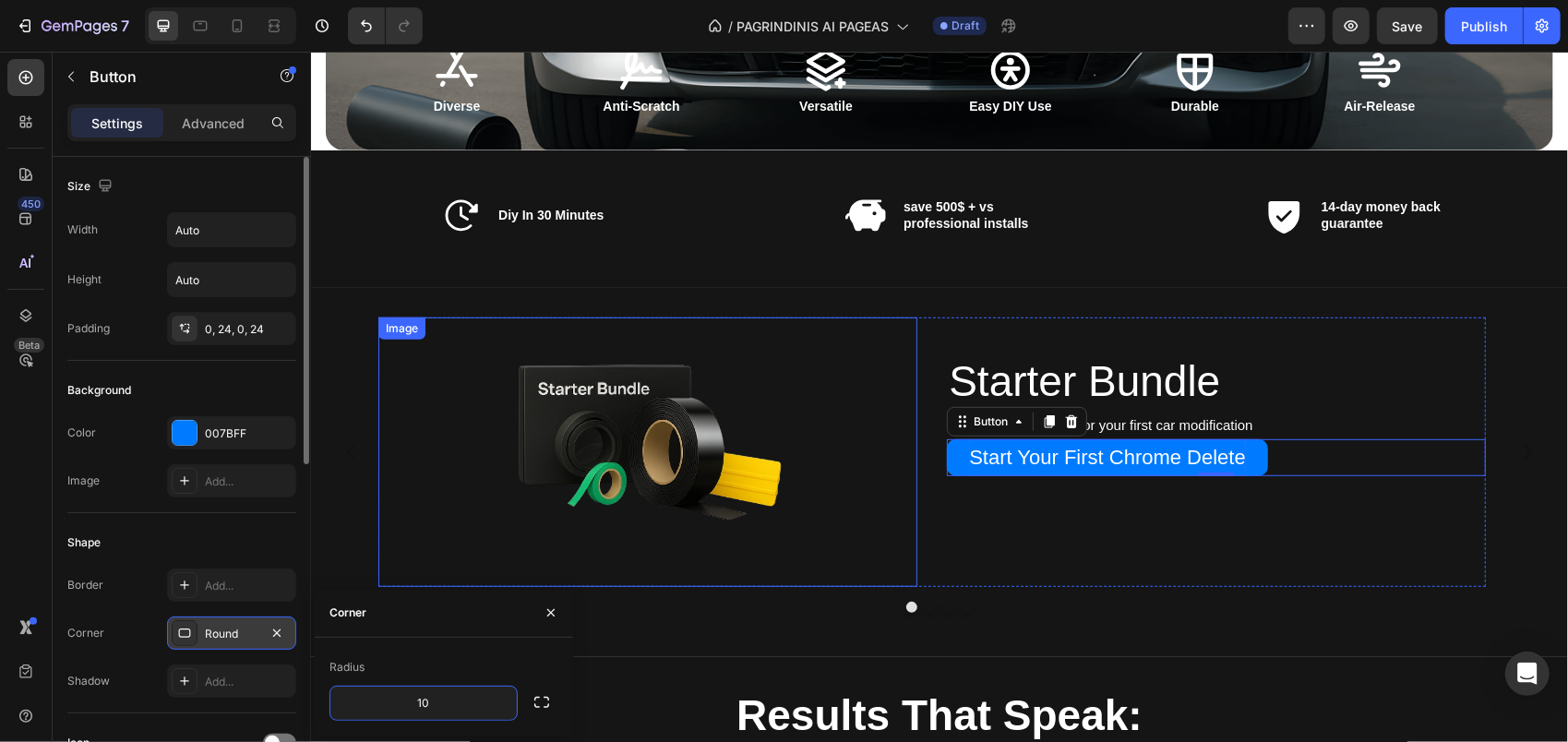
click at [864, 383] on div at bounding box center [647, 451] width 539 height 269
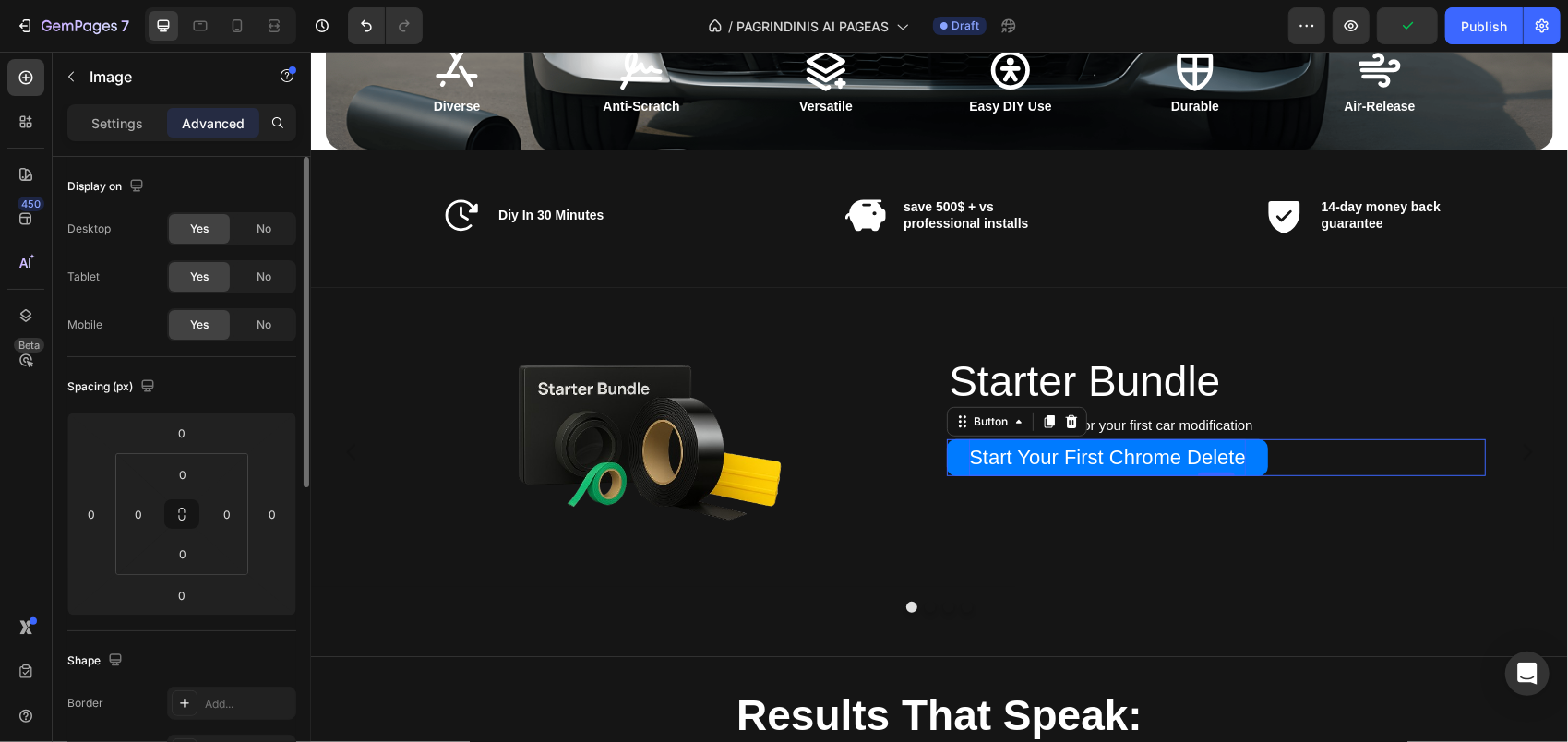
click at [983, 452] on p "Start Your First Chrome Delete" at bounding box center [1106, 457] width 277 height 37
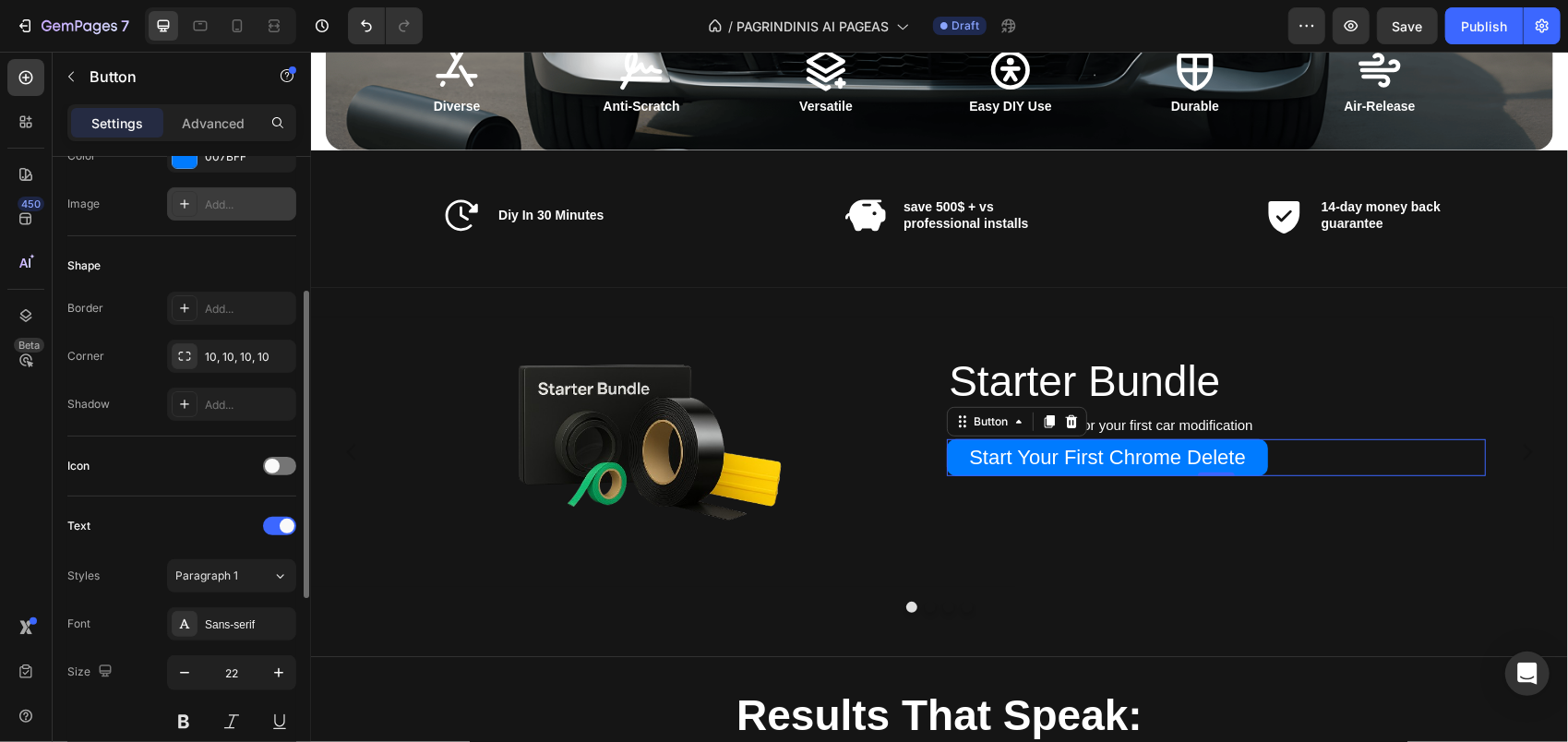
scroll to position [369, 0]
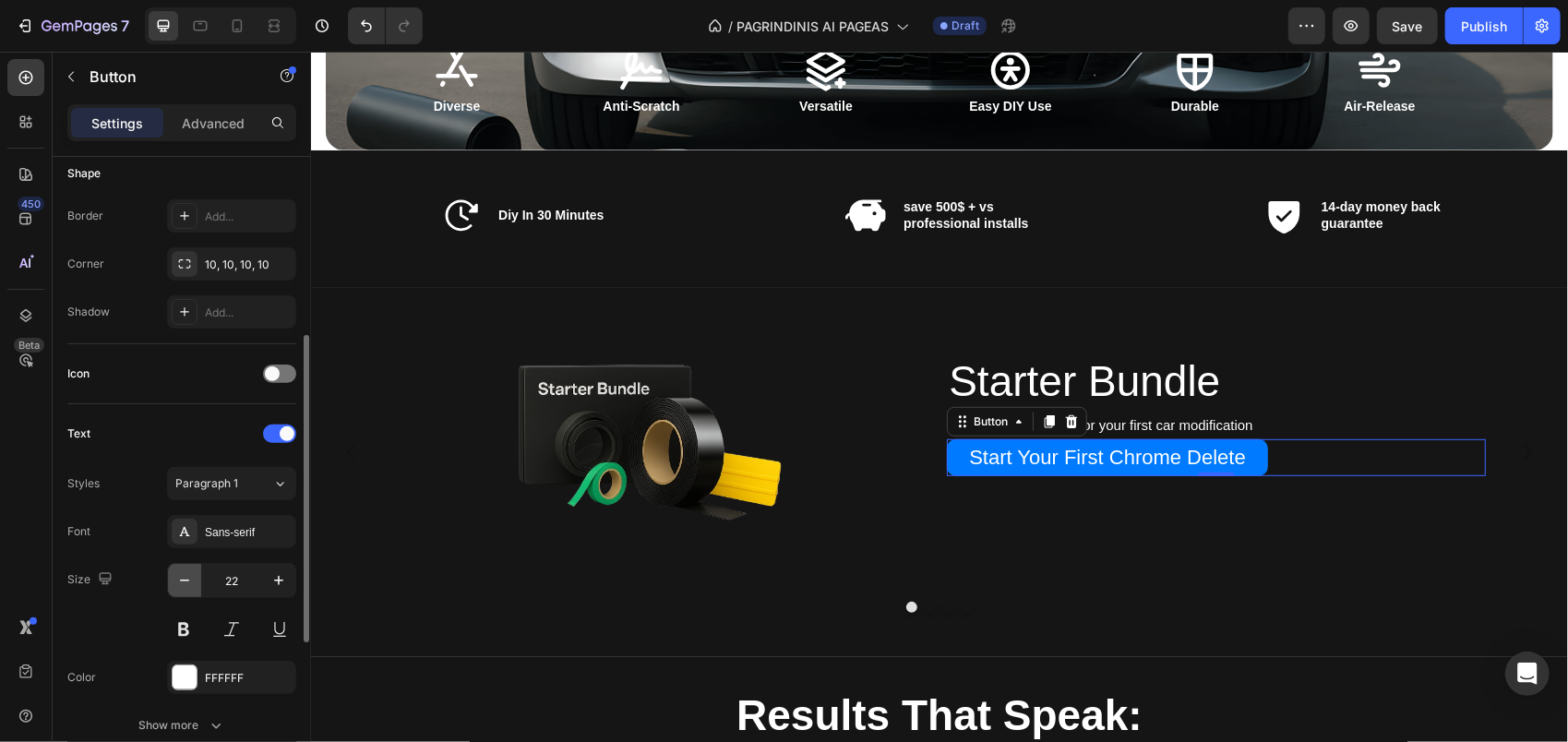
click at [190, 583] on icon "button" at bounding box center [184, 580] width 18 height 18
click at [191, 580] on icon "button" at bounding box center [184, 580] width 18 height 18
click at [192, 578] on icon "button" at bounding box center [184, 580] width 18 height 18
type input "19"
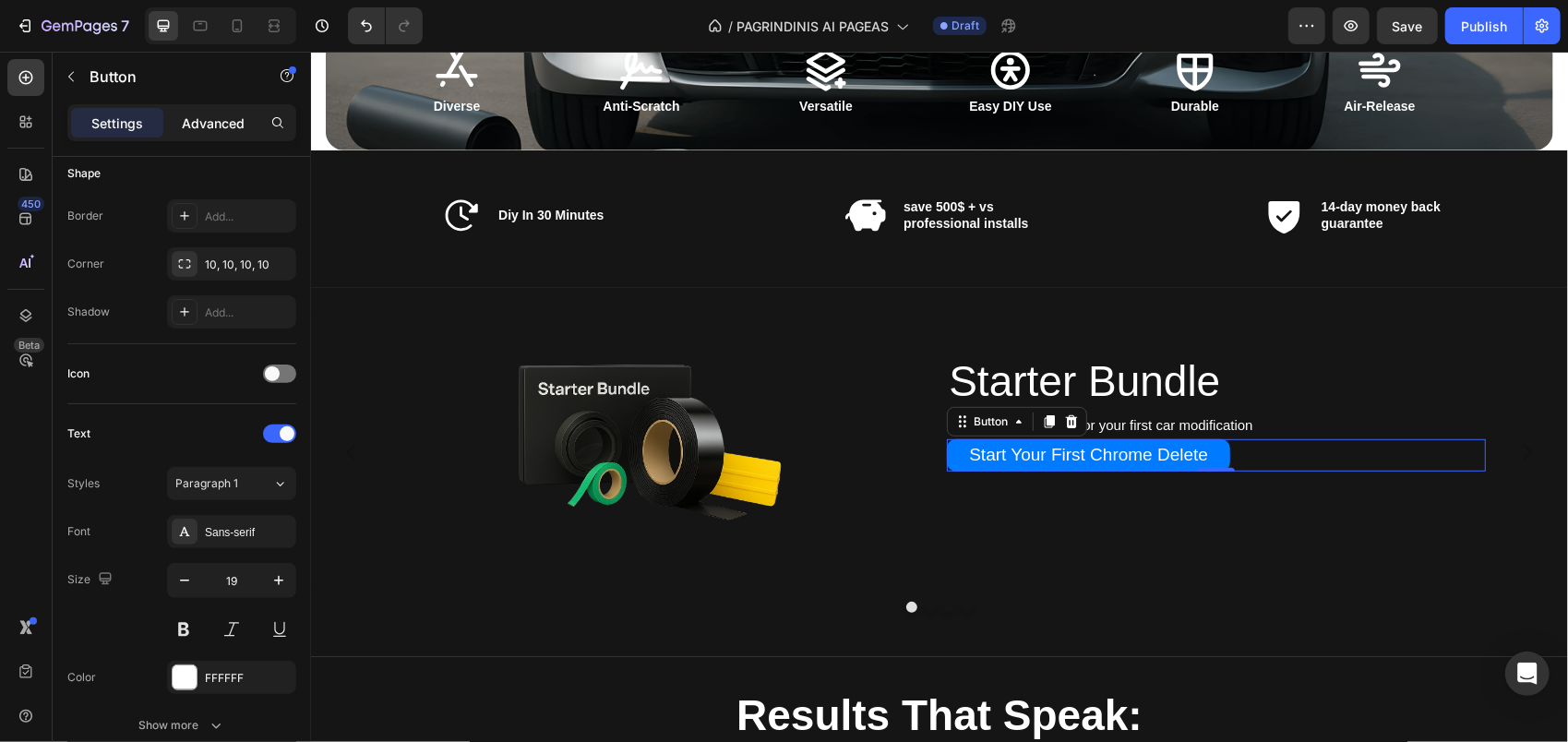
click at [220, 124] on p "Advanced" at bounding box center [214, 124] width 63 height 19
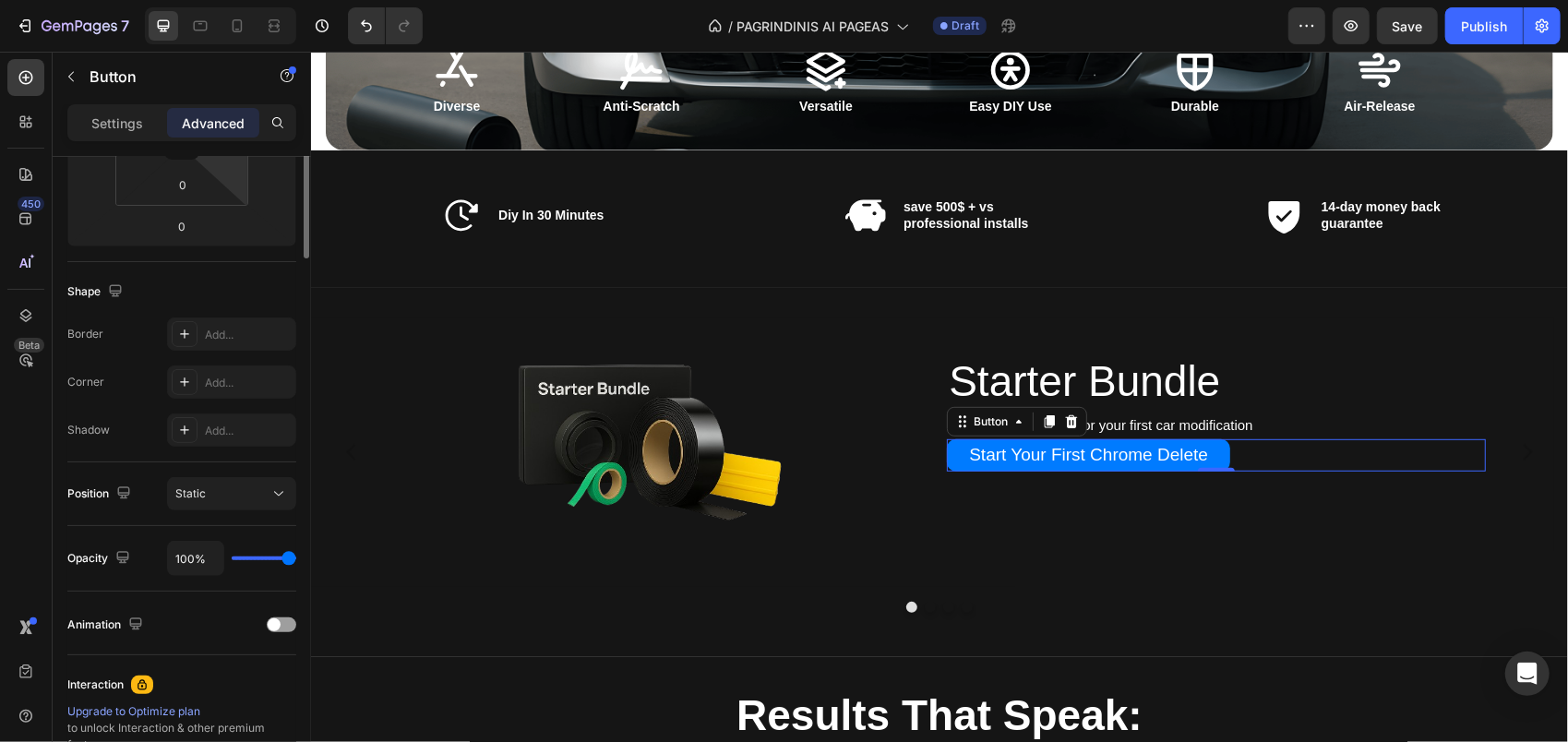
scroll to position [0, 0]
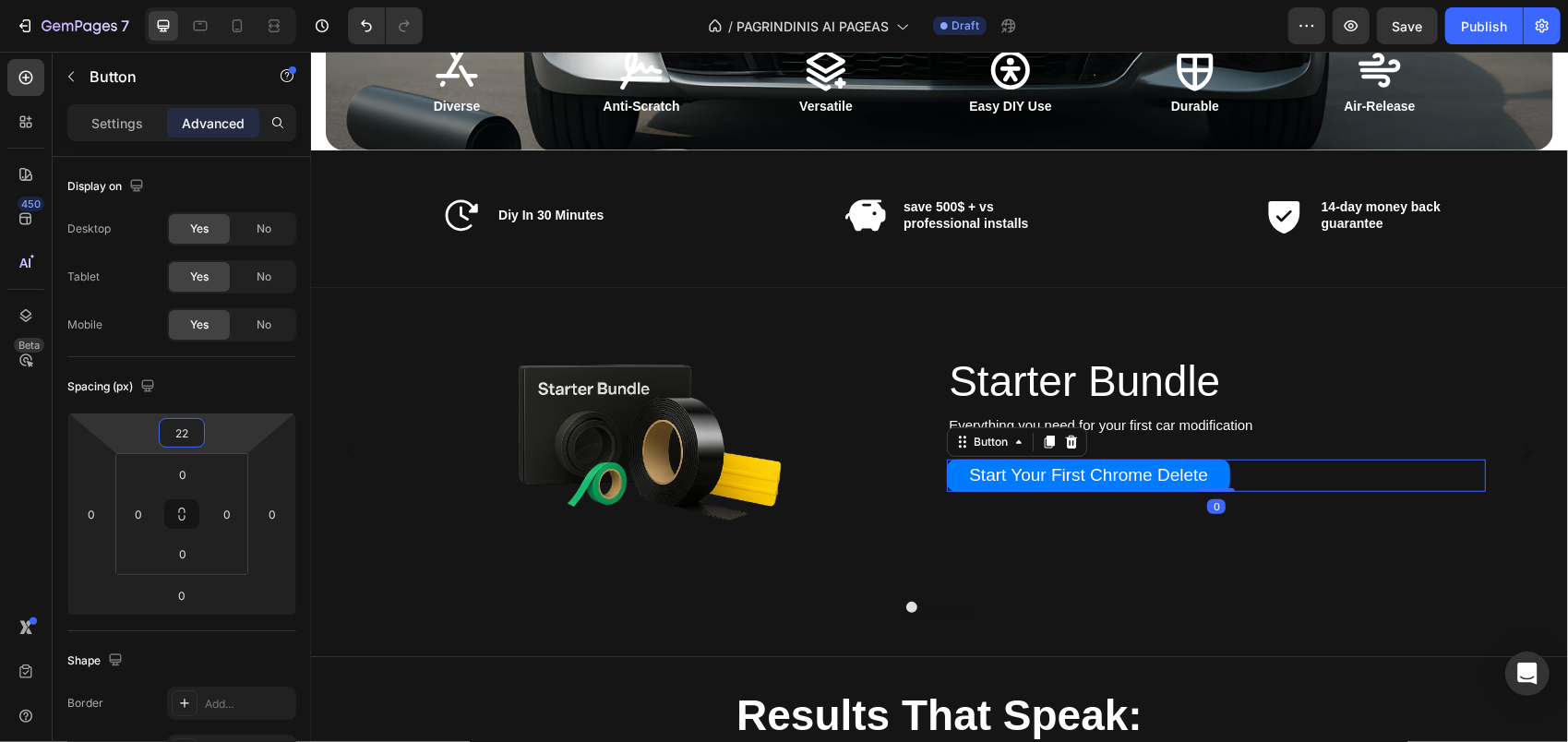
type input "18"
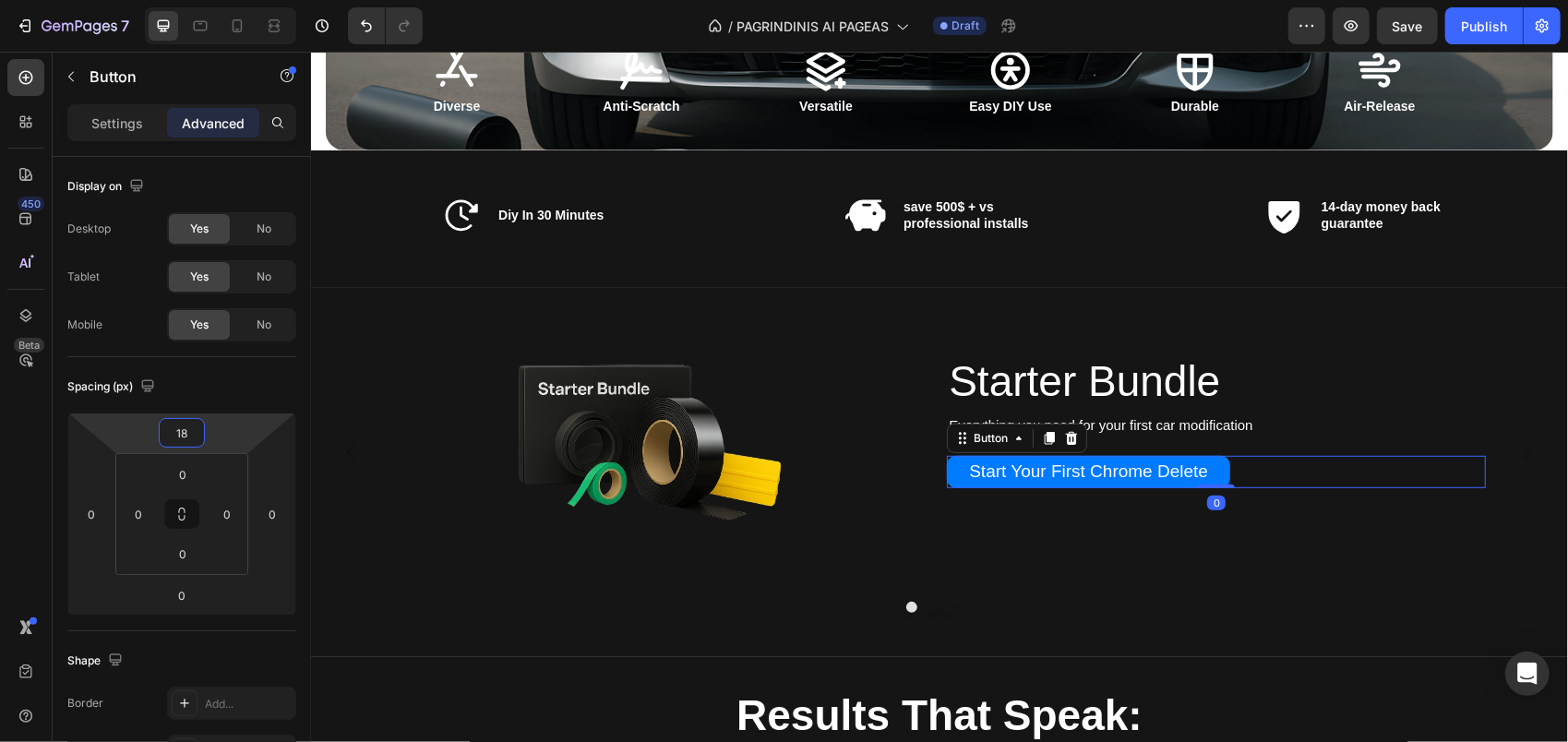
click at [236, 0] on html "7 Version history / PAGRINDINIS AI PAGEAS Draft Preview Save Publish 450 Beta S…" at bounding box center [784, 0] width 1568 height 0
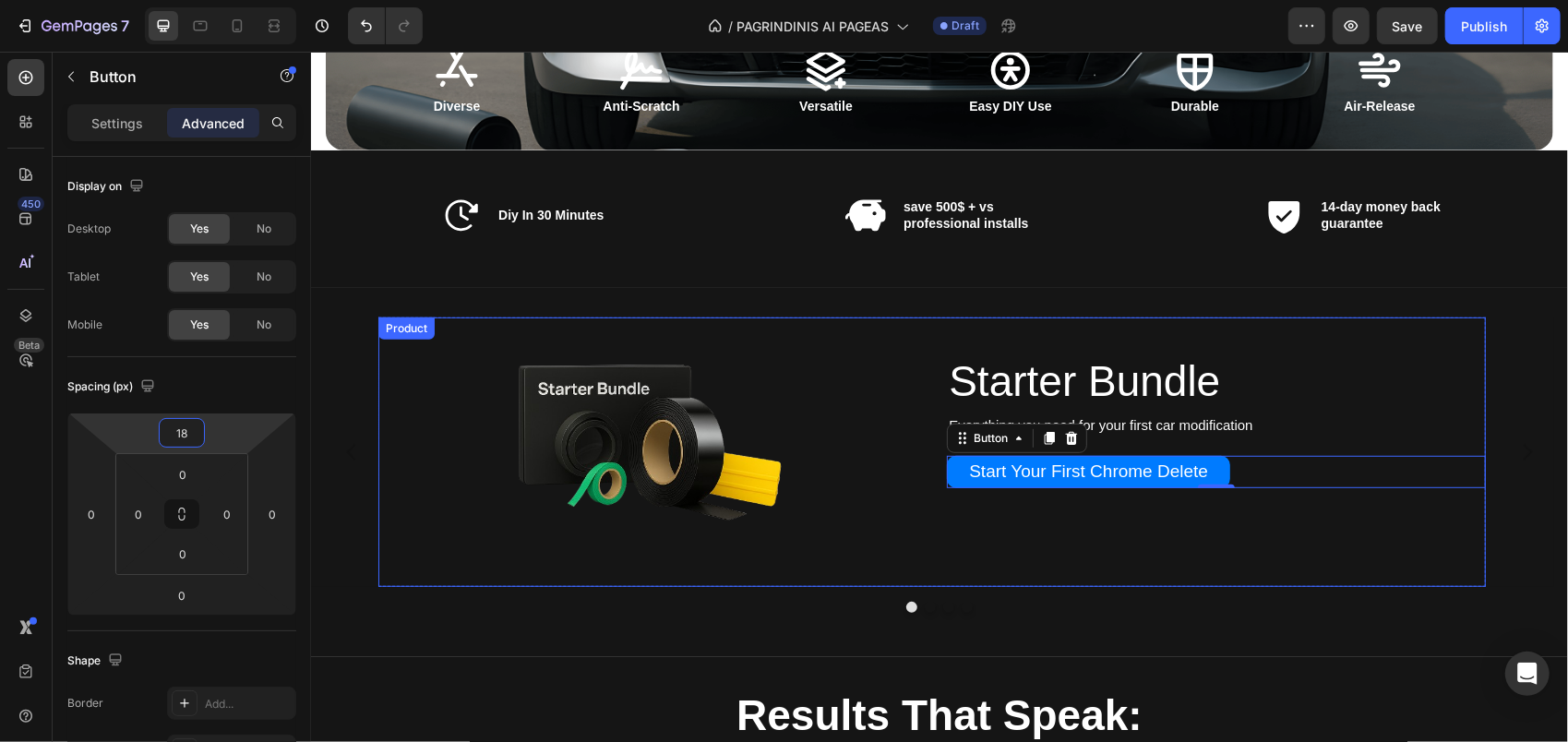
click at [1053, 585] on div "Image Starter Bundle Heading Everything you need for your first car modificatio…" at bounding box center [939, 464] width 1258 height 295
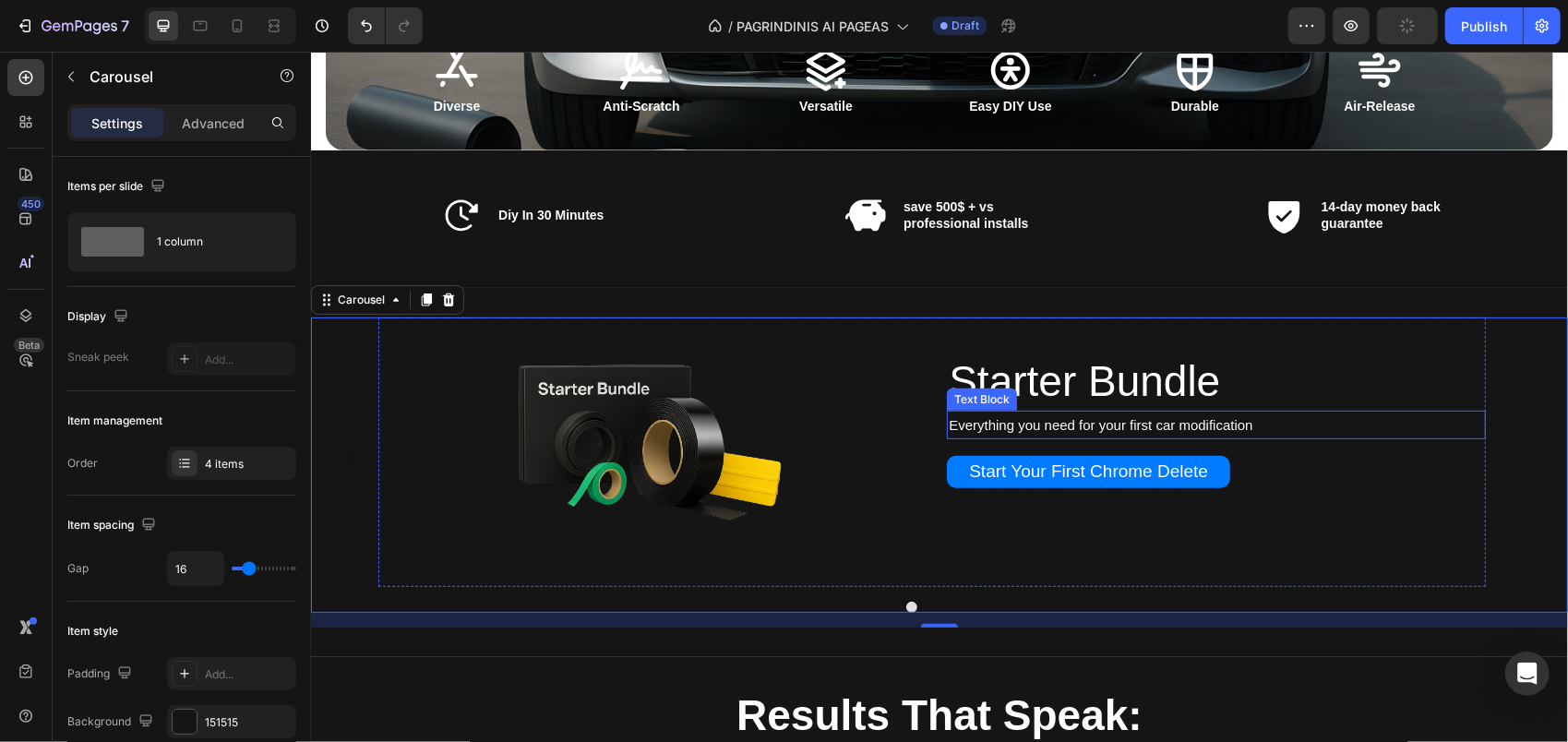
click at [1223, 423] on p "Everything you need for your first car modification" at bounding box center [1216, 424] width 535 height 25
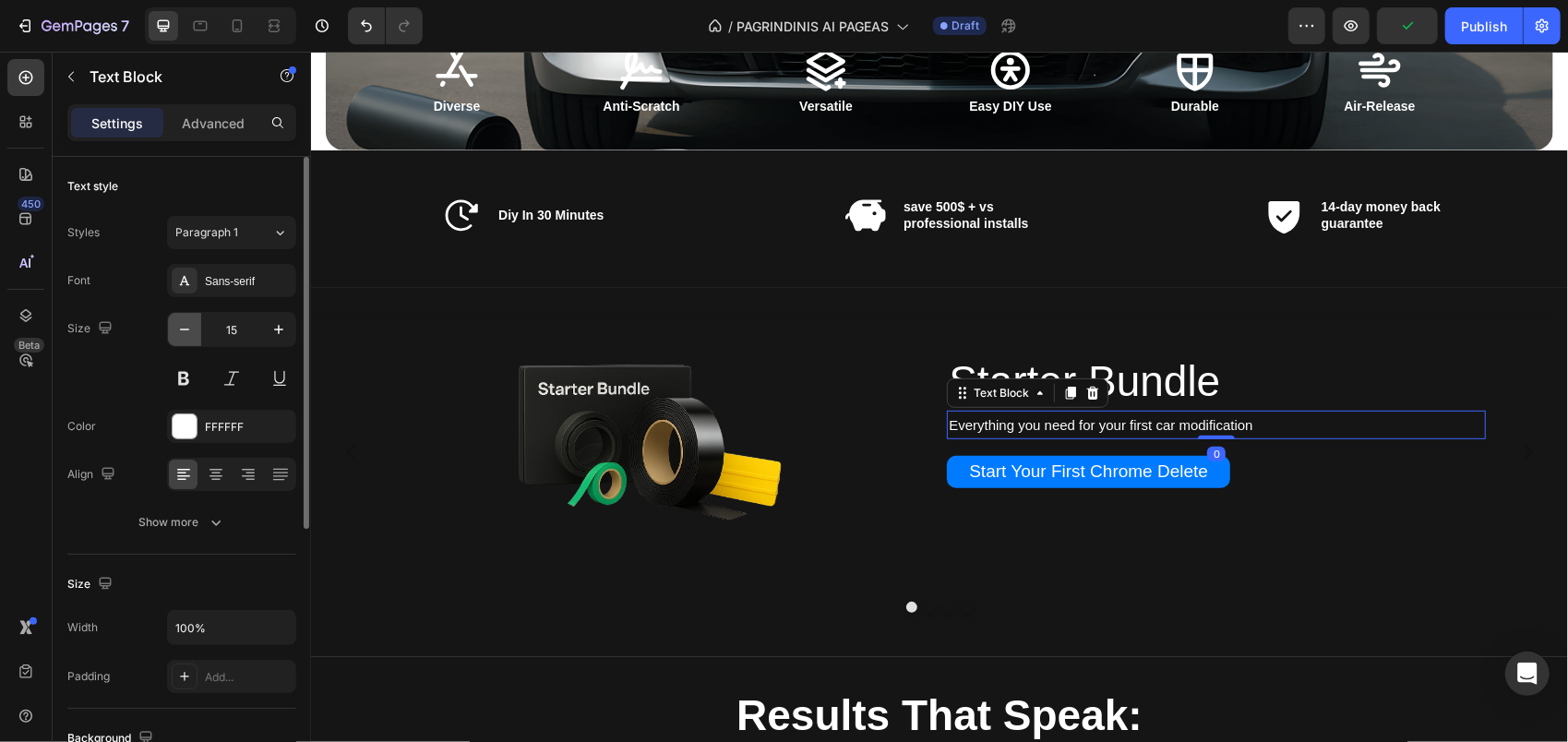
click at [187, 329] on icon "button" at bounding box center [184, 328] width 18 height 18
click at [187, 331] on icon "button" at bounding box center [184, 328] width 18 height 18
type input "13"
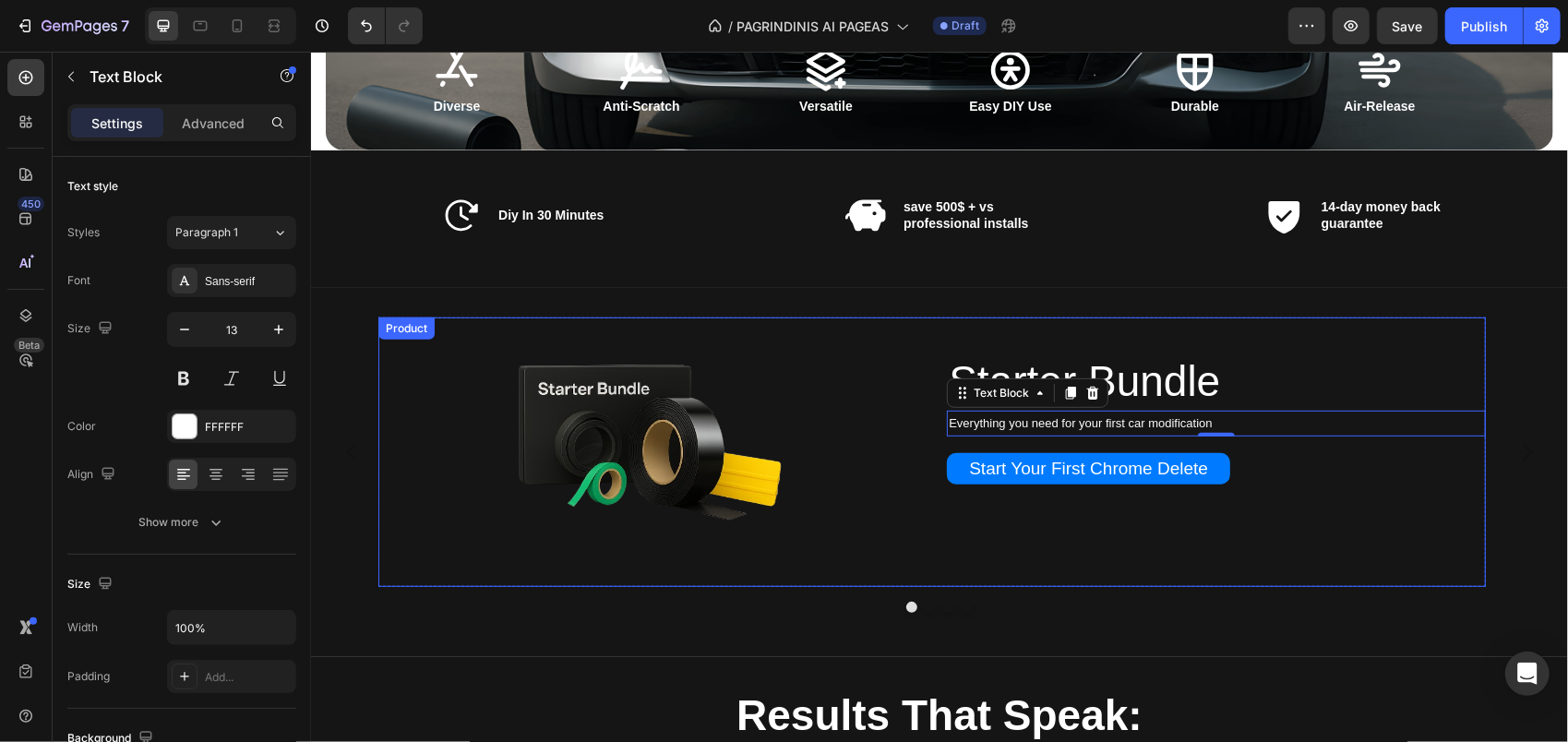
click at [1152, 579] on div "Starter Bundle Heading Everything you need for your first car modification Text…" at bounding box center [1216, 451] width 539 height 269
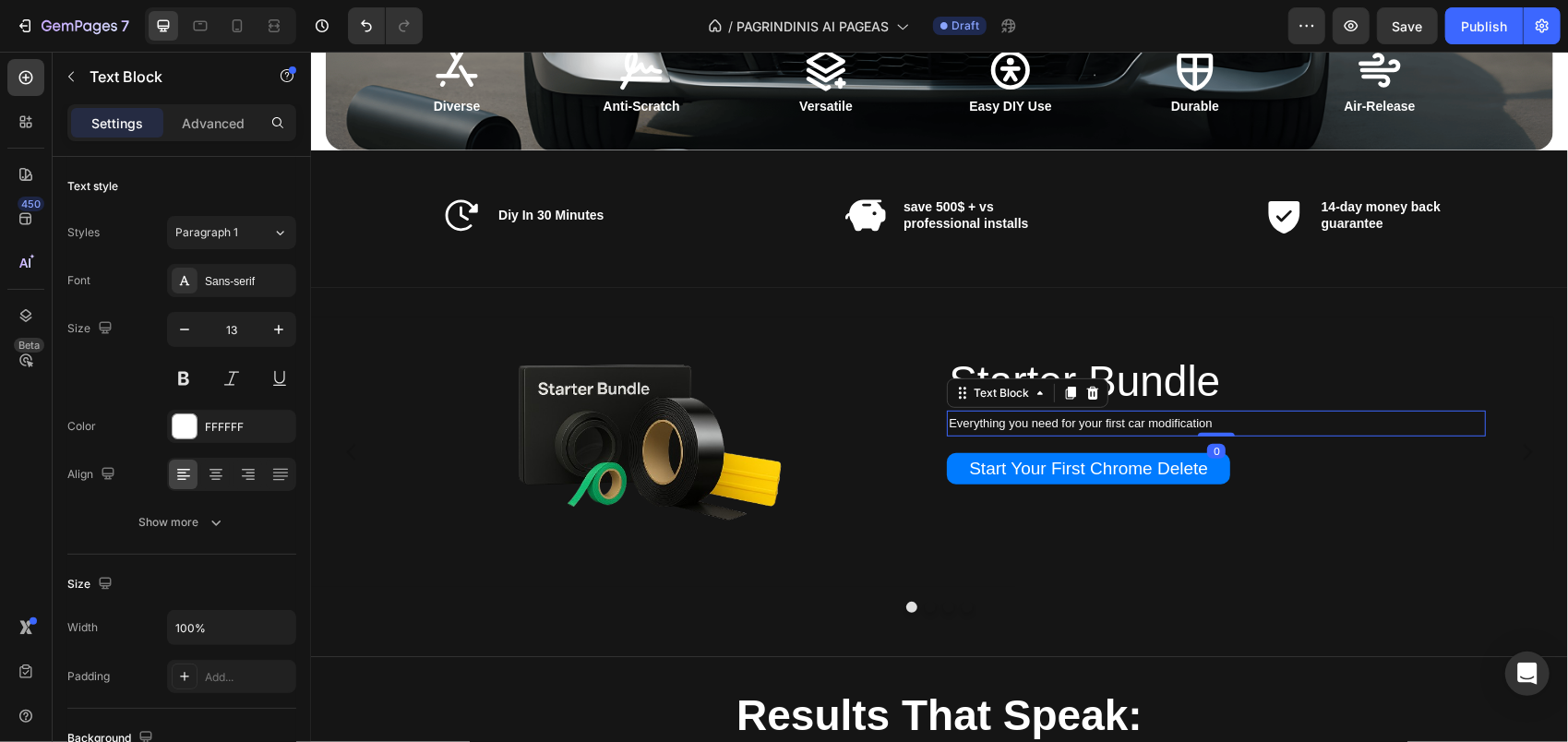
click at [1173, 427] on p "Everything you need for your first car modification" at bounding box center [1216, 422] width 535 height 21
click at [279, 328] on icon "button" at bounding box center [279, 329] width 10 height 10
type input "14"
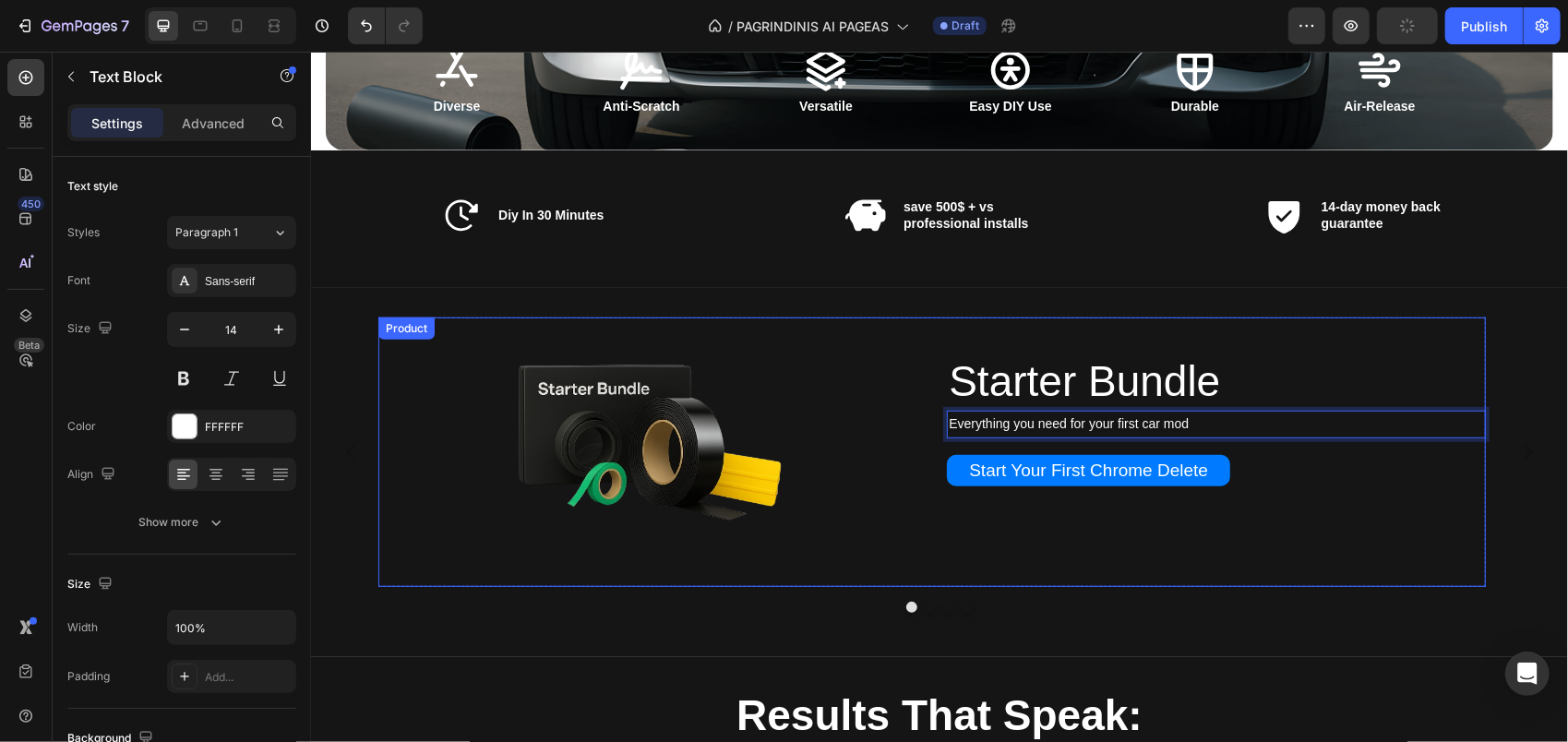
click at [1220, 560] on div "Starter Bundle Heading Everything you need for your first car mod Text Block 0 …" at bounding box center [1216, 451] width 539 height 269
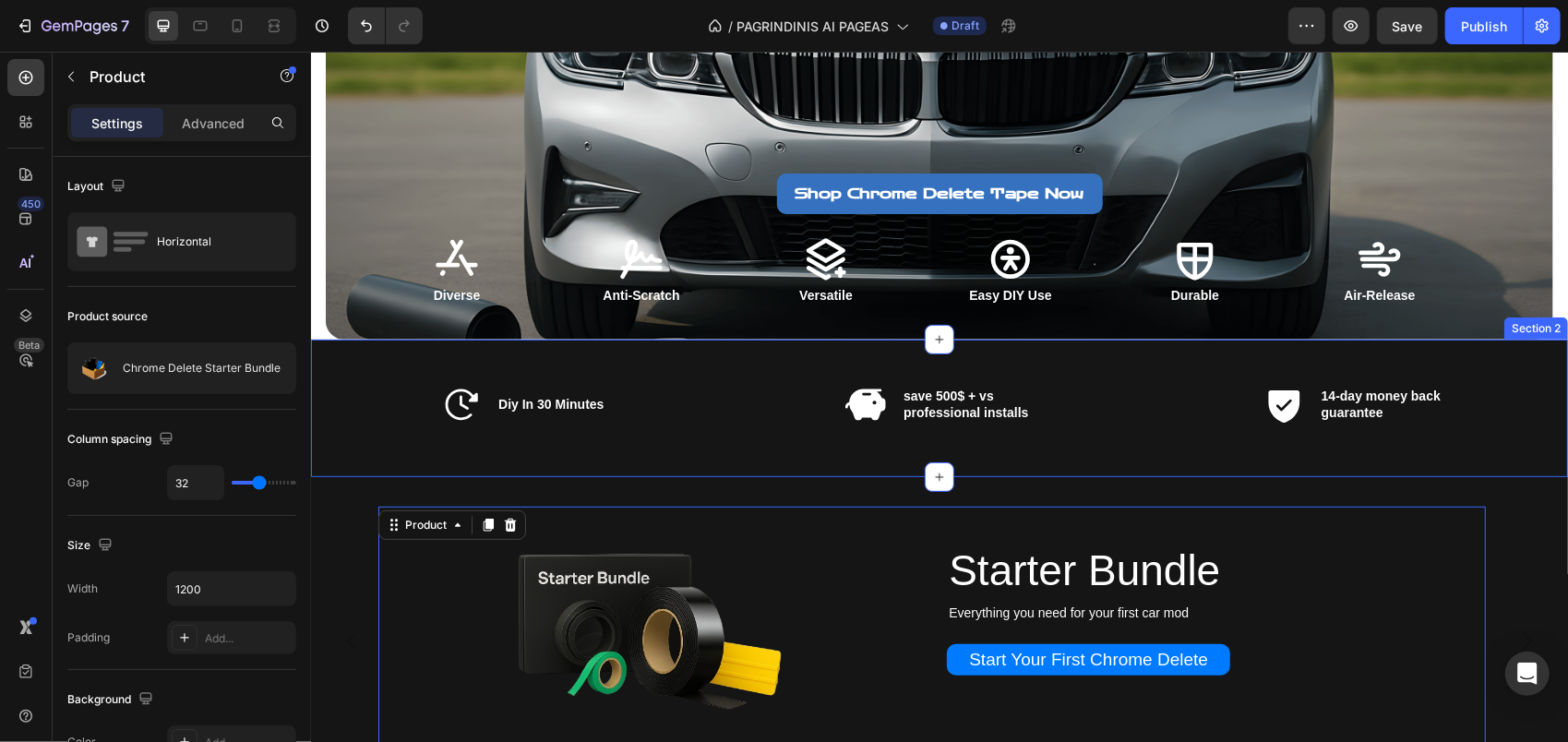
scroll to position [461, 0]
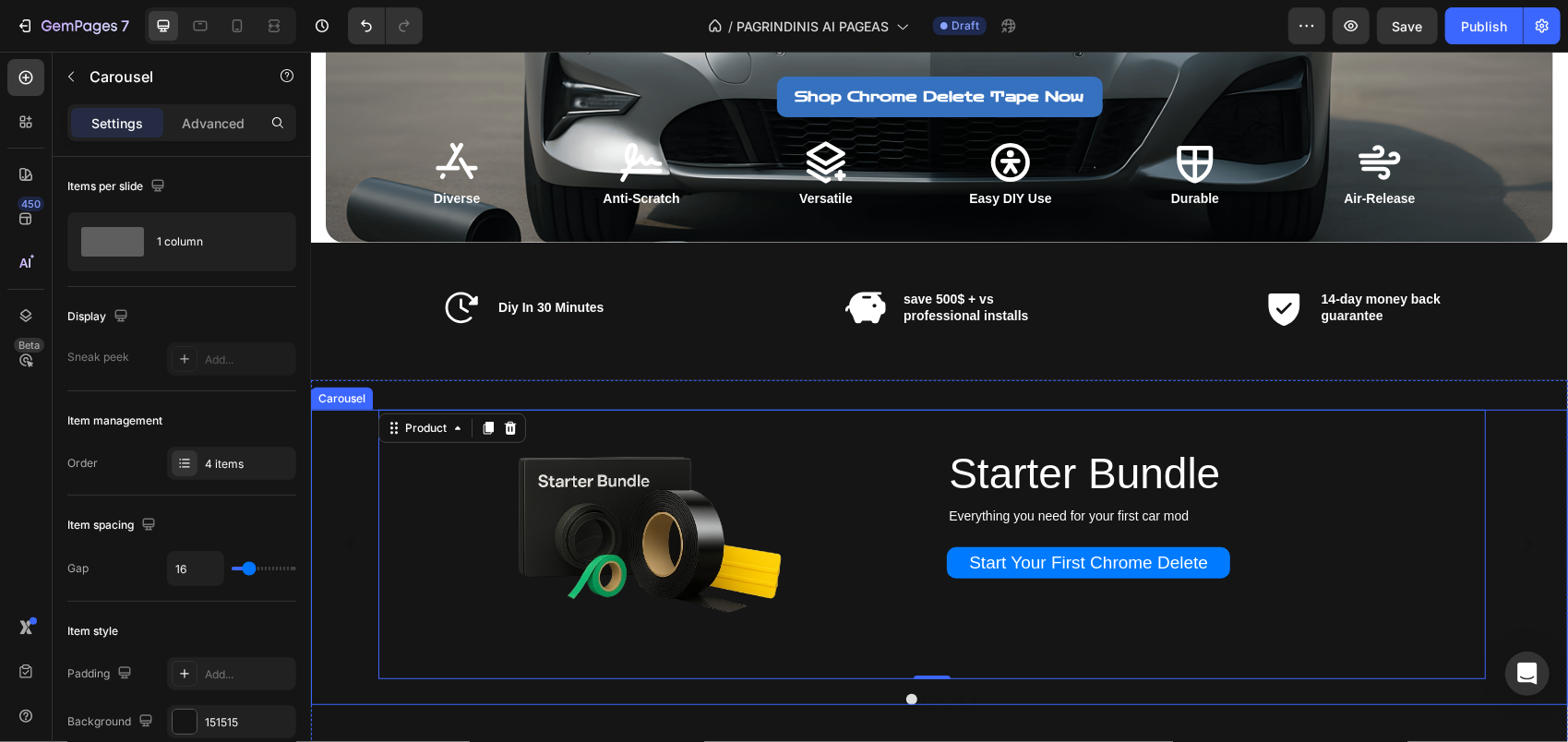
click at [344, 473] on div "Image Starter Bundle Heading Everything you need for your first car mod Text Bl…" at bounding box center [932, 543] width 1243 height 269
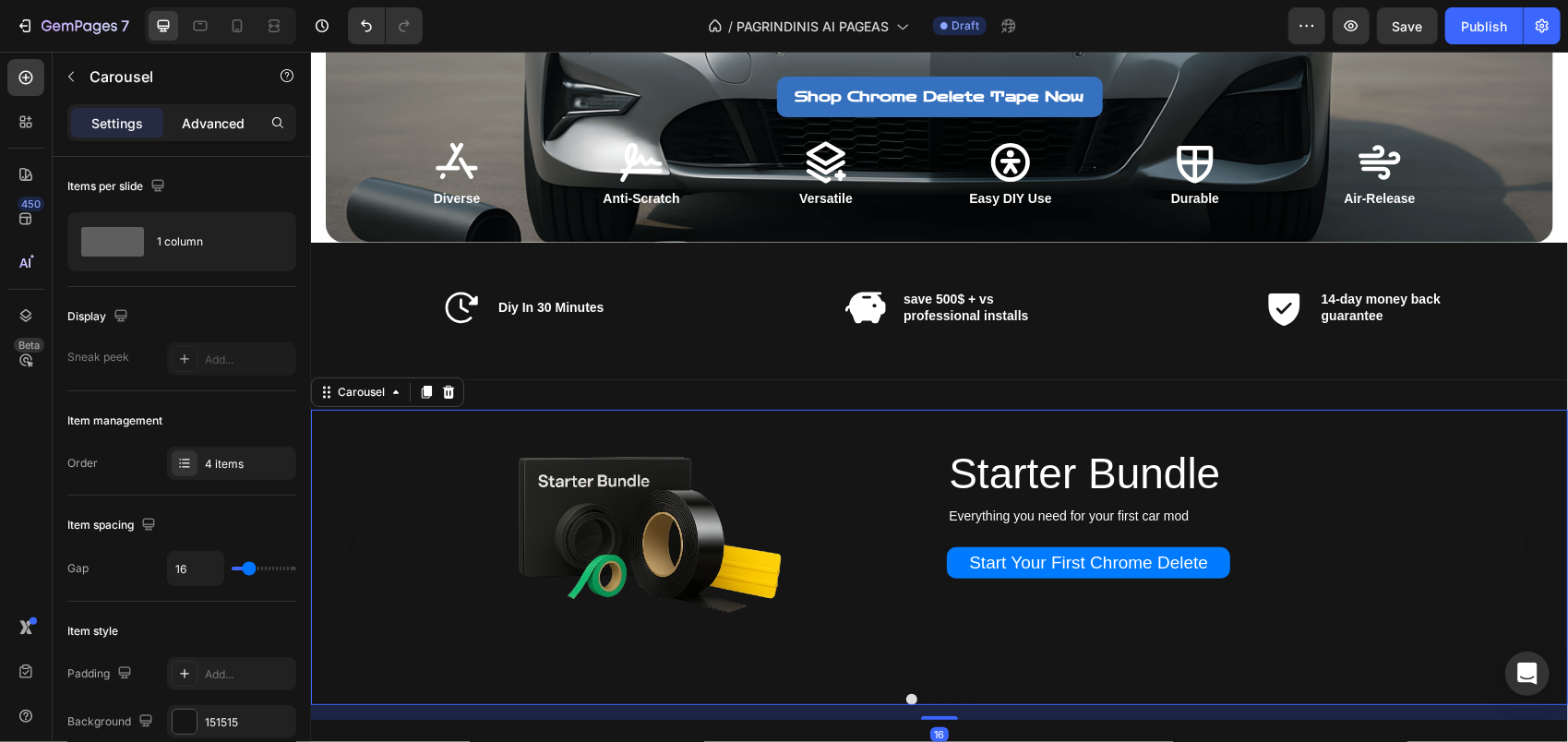
click at [205, 124] on p "Advanced" at bounding box center [214, 124] width 63 height 19
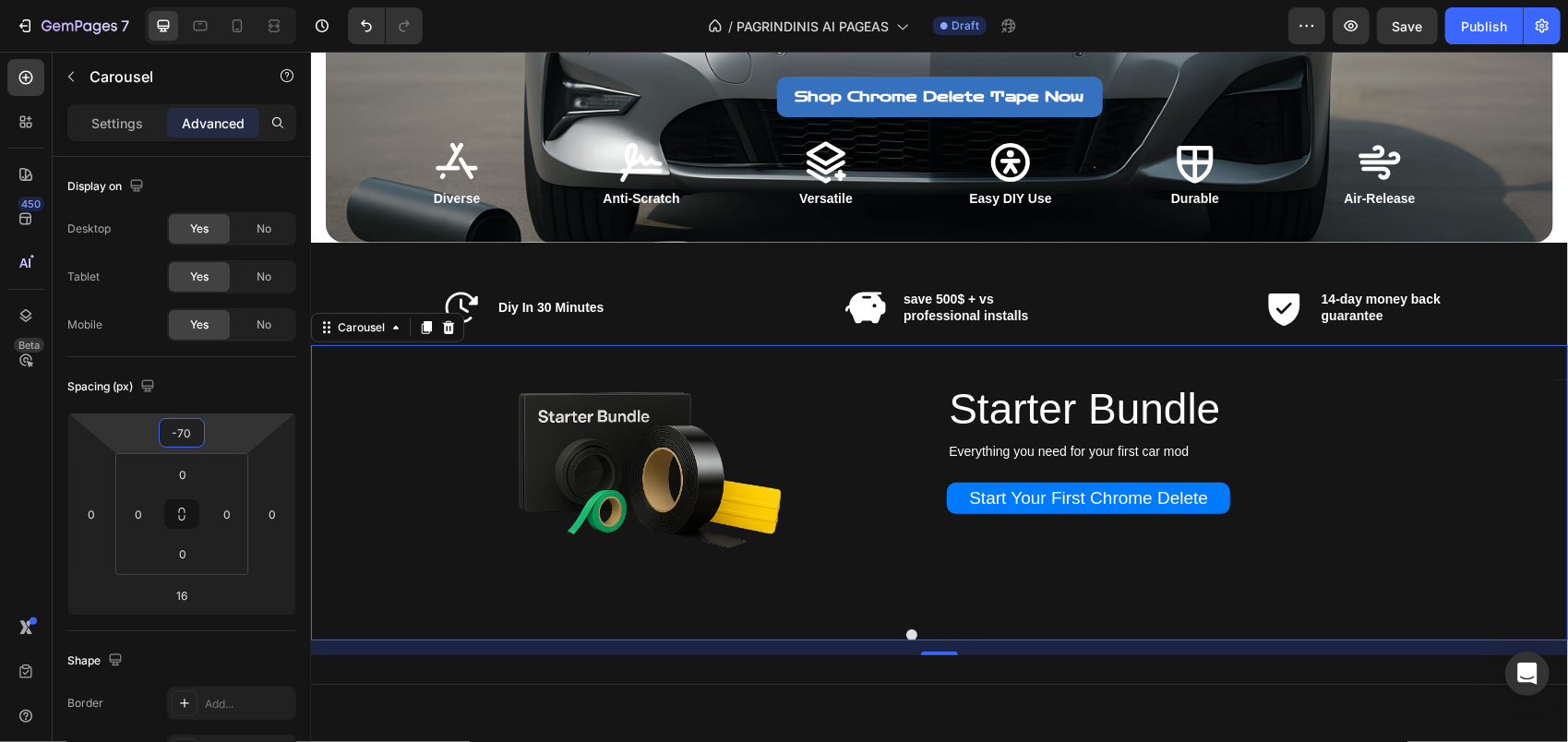
type input "-72"
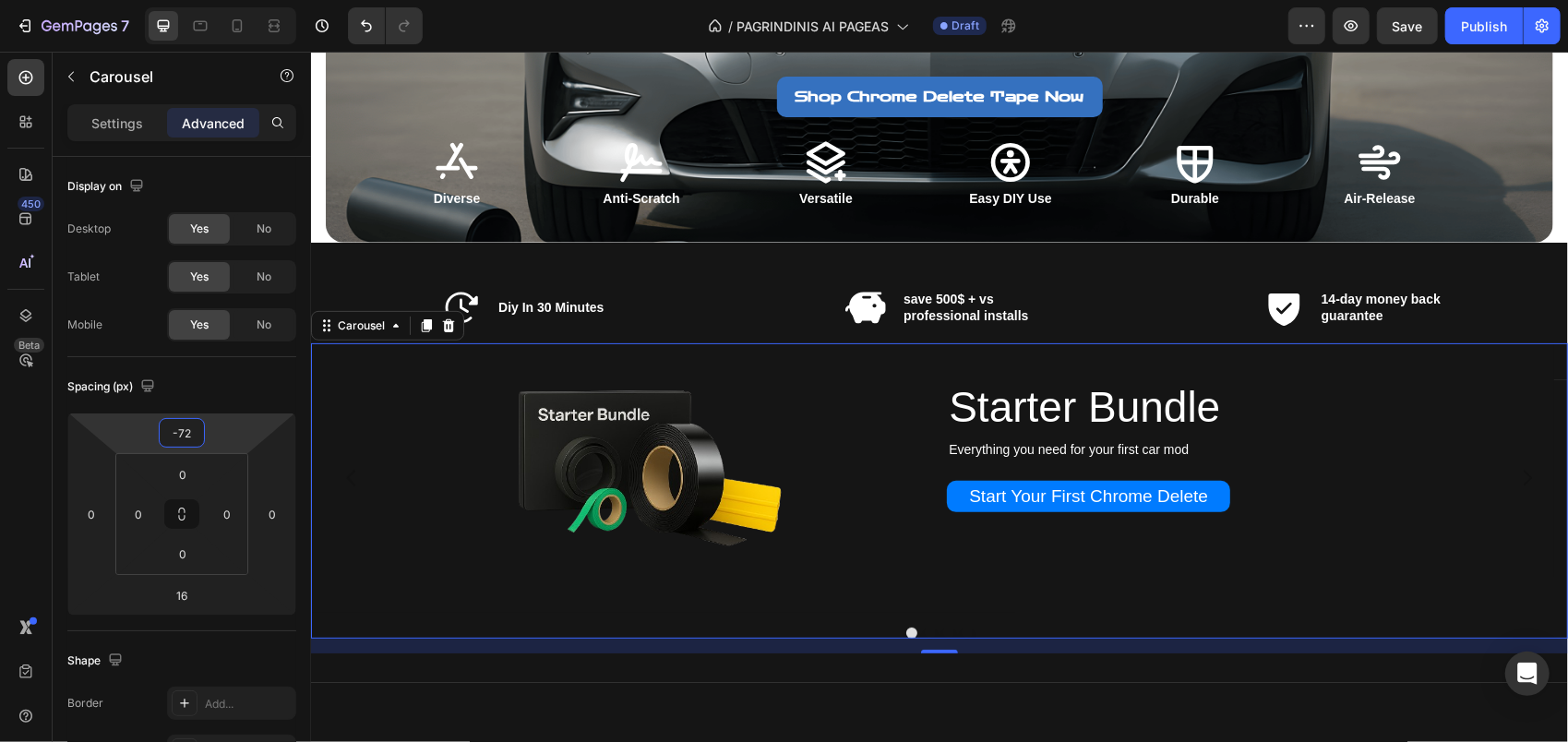
drag, startPoint x: 223, startPoint y: 451, endPoint x: 222, endPoint y: 465, distance: 14.0
click at [222, 0] on html "7 Version history / PAGRINDINIS AI PAGEAS Draft Preview Save Publish 450 Beta S…" at bounding box center [784, 0] width 1568 height 0
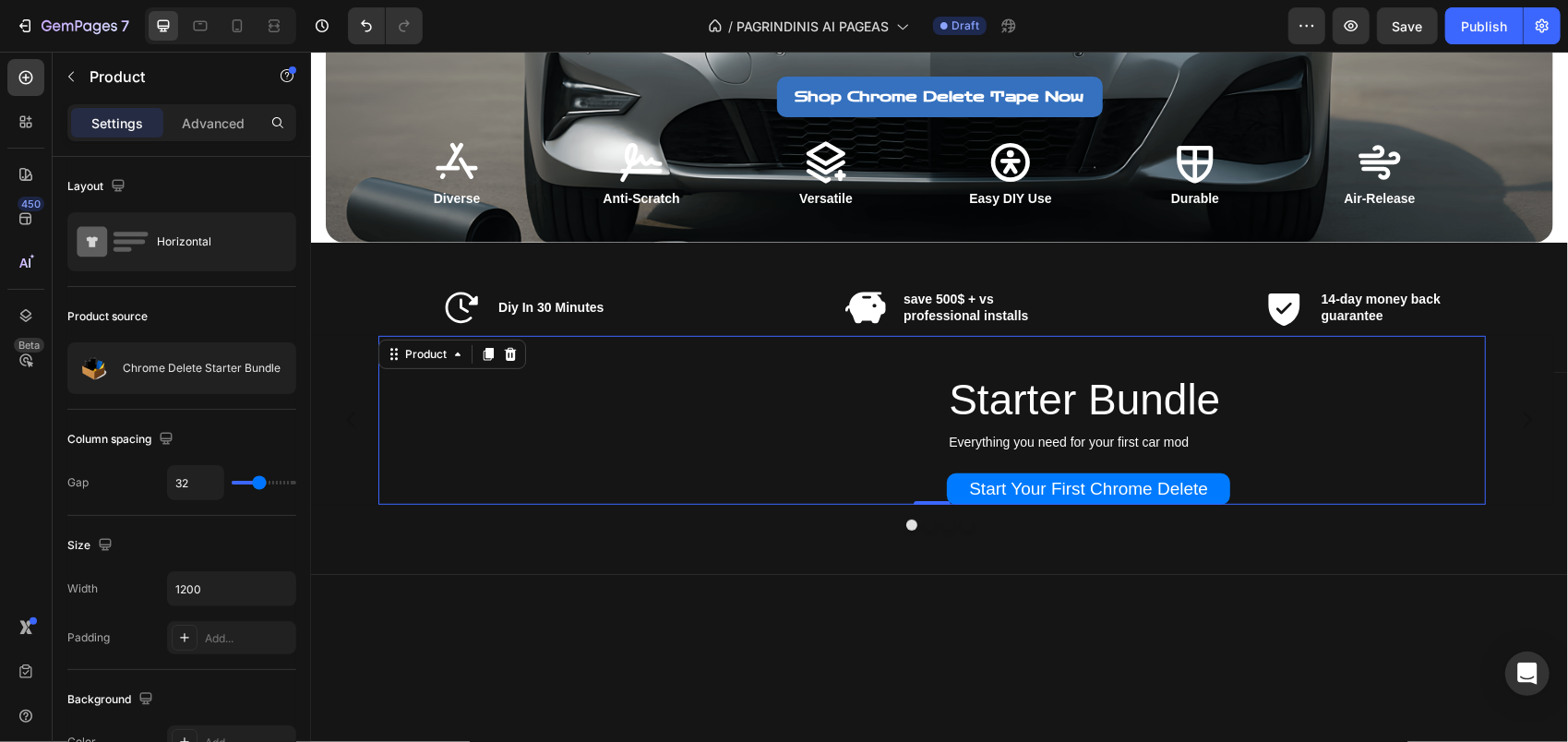
click at [934, 504] on div "Image Starter Bundle Heading Everything you need for your first car mod Text Bl…" at bounding box center [931, 419] width 1107 height 169
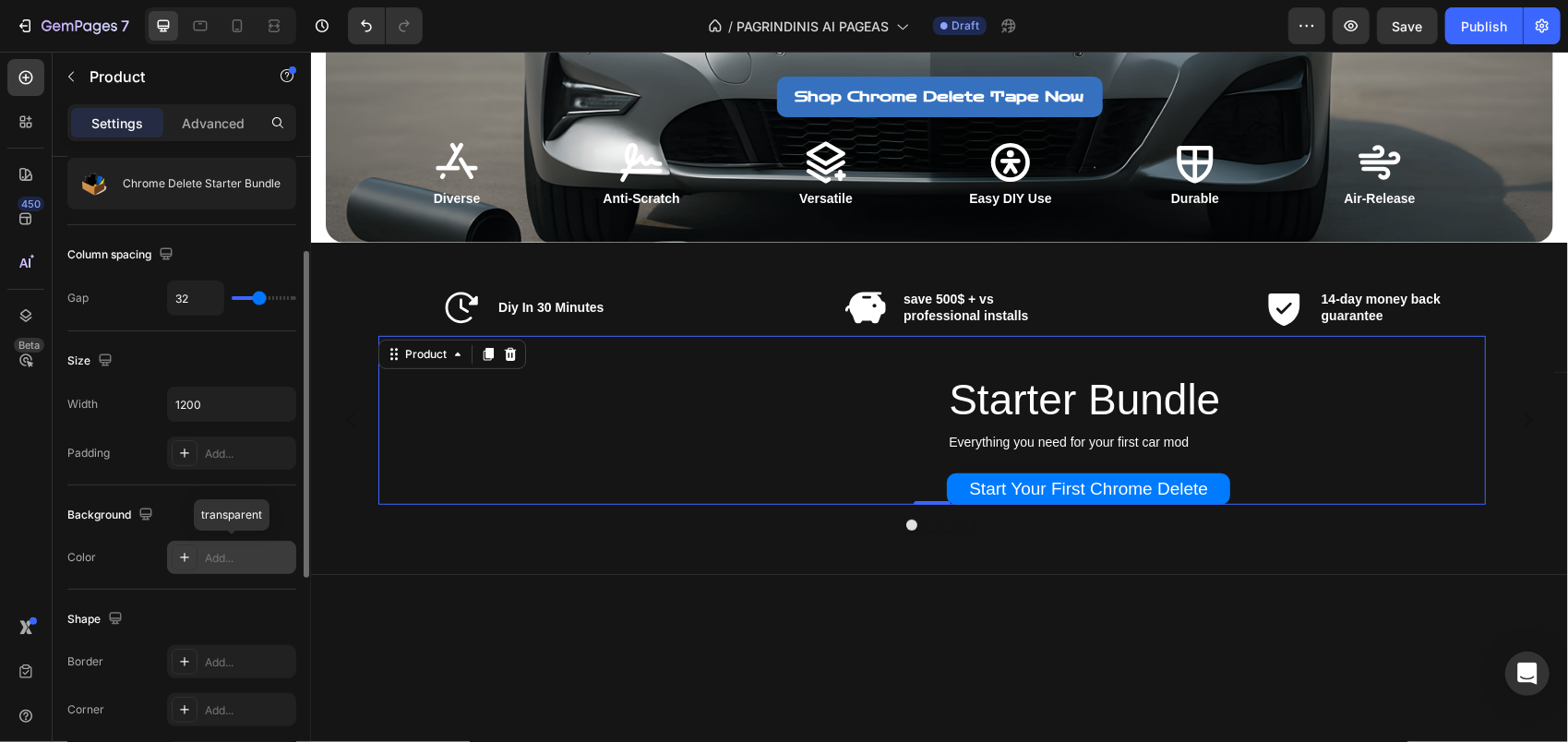
click at [201, 553] on div "Add..." at bounding box center [231, 557] width 129 height 34
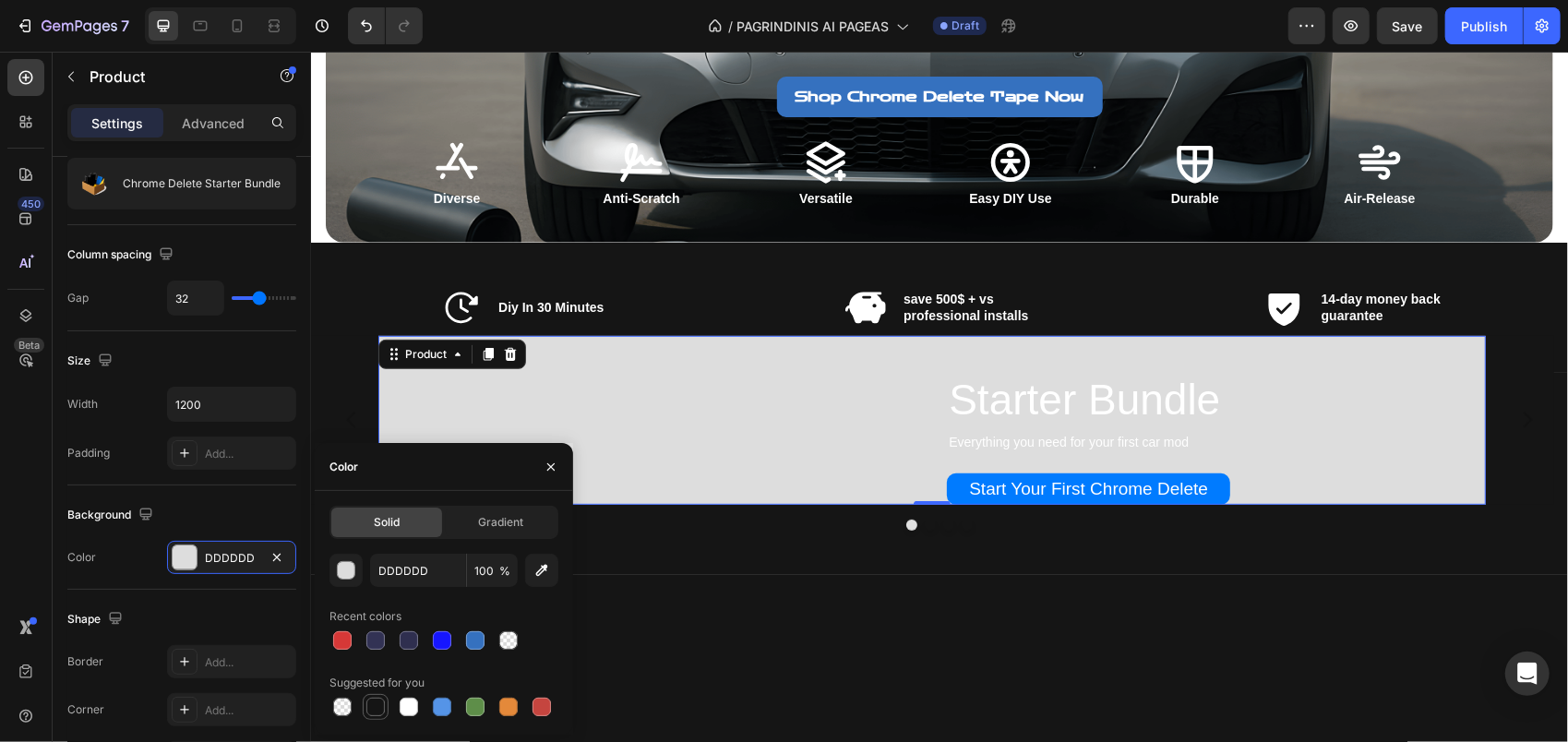
click at [379, 716] on div at bounding box center [375, 707] width 22 height 22
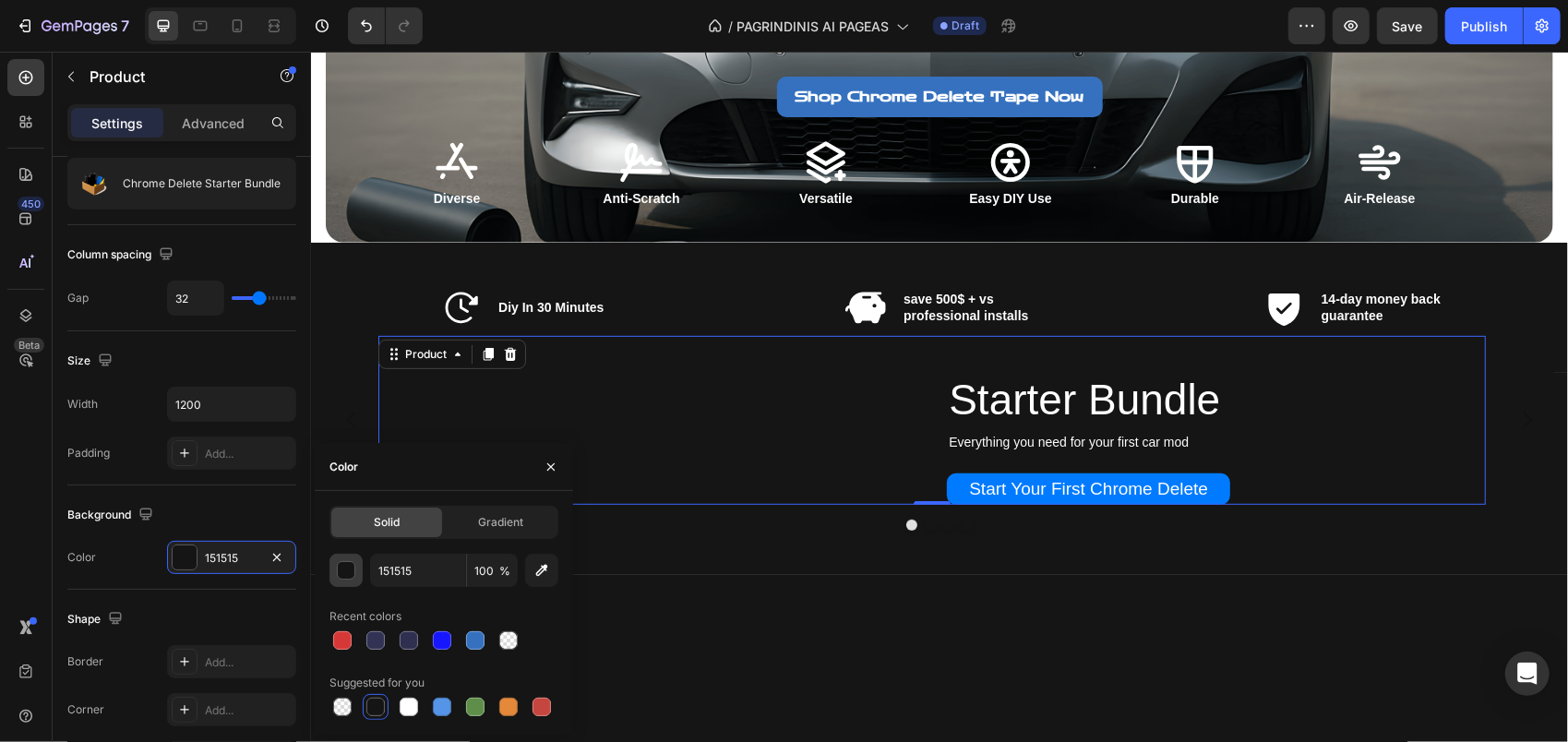
click at [333, 559] on button "button" at bounding box center [346, 570] width 34 height 34
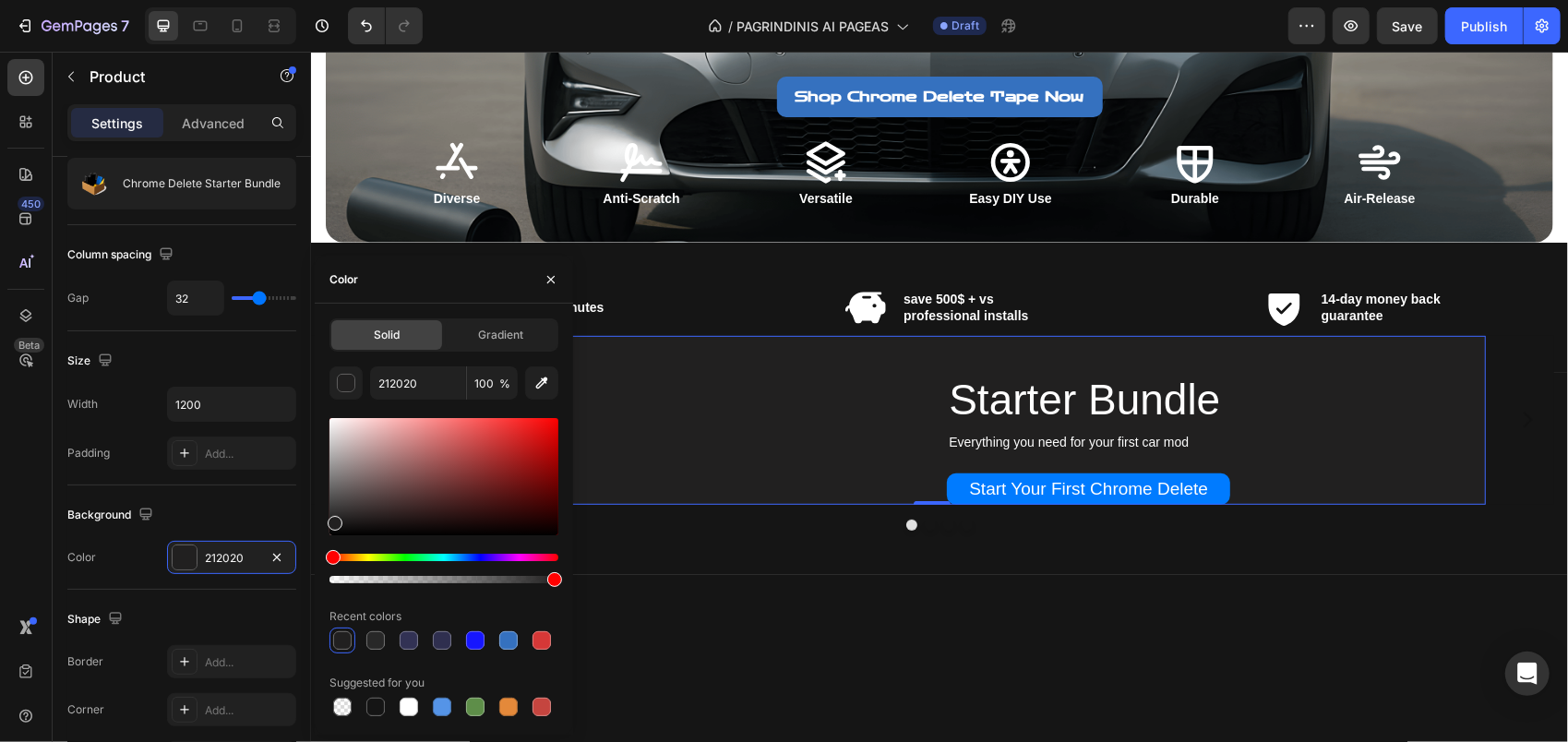
click at [332, 520] on div at bounding box center [334, 523] width 14 height 14
click at [336, 521] on div at bounding box center [336, 524] width 14 height 14
type input "1E1D1D"
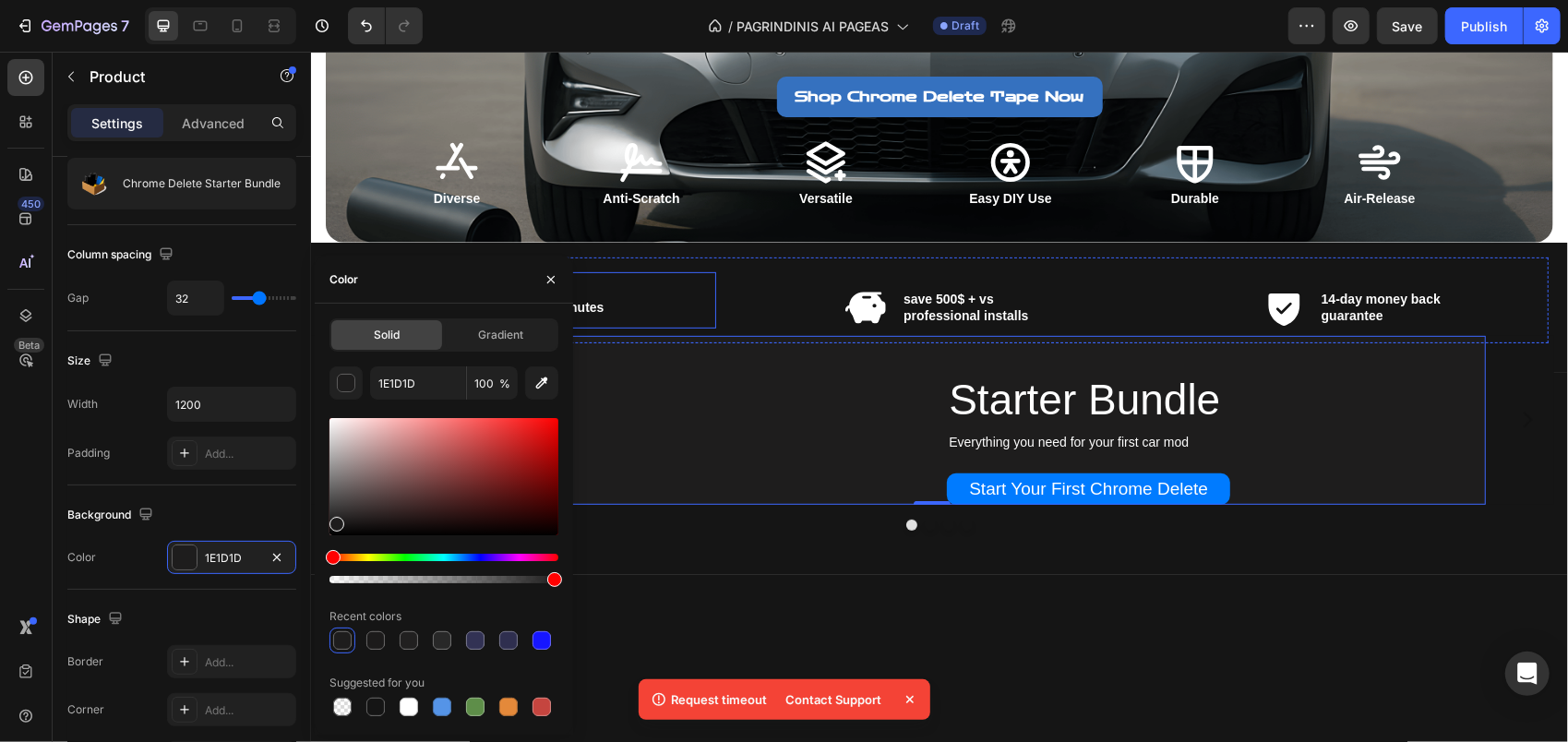
scroll to position [0, 0]
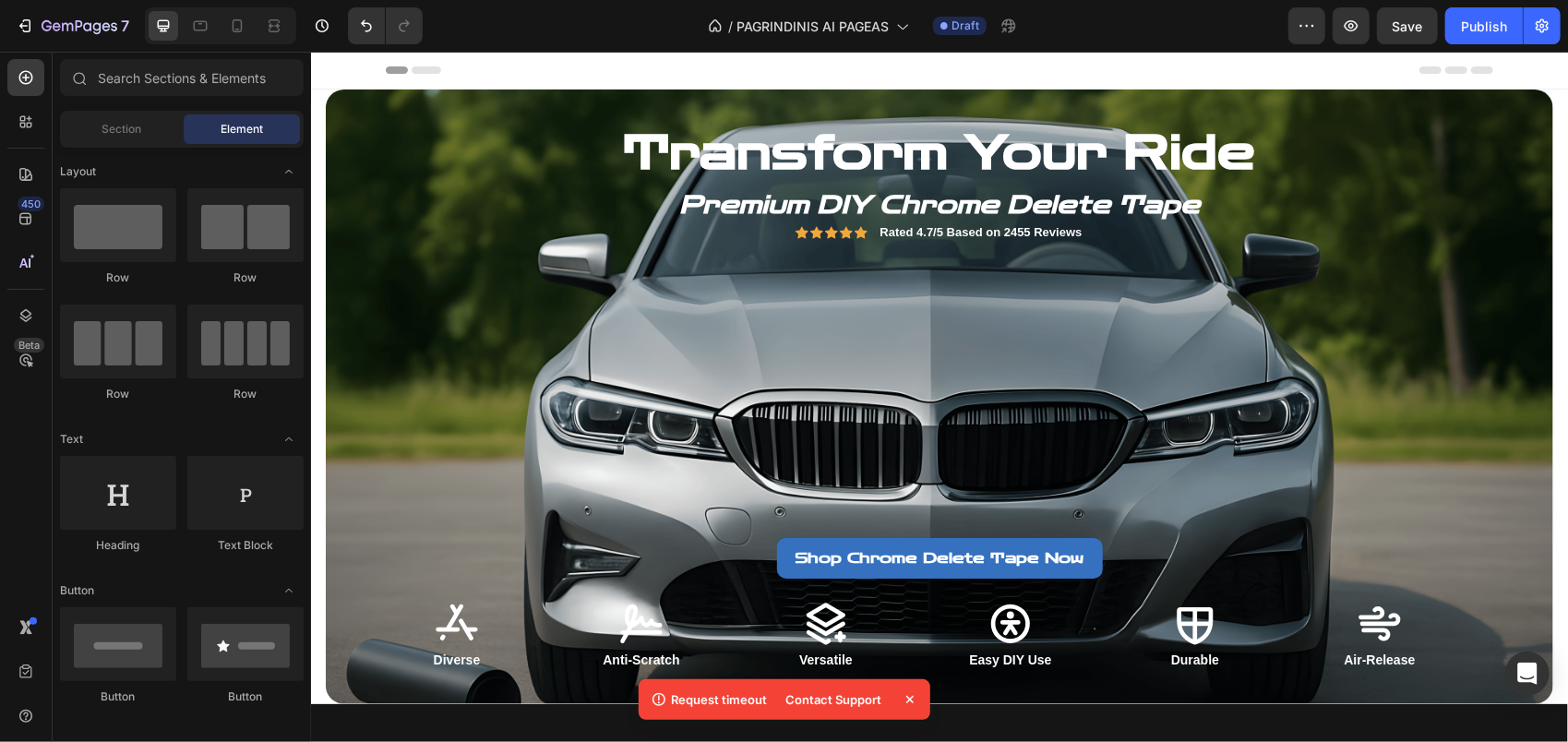
click at [323, 188] on section "Transform Your Ride Heading Premium DIY Chrome Delete Tape Heading Icon Icon Ic…" at bounding box center [939, 396] width 1258 height 615
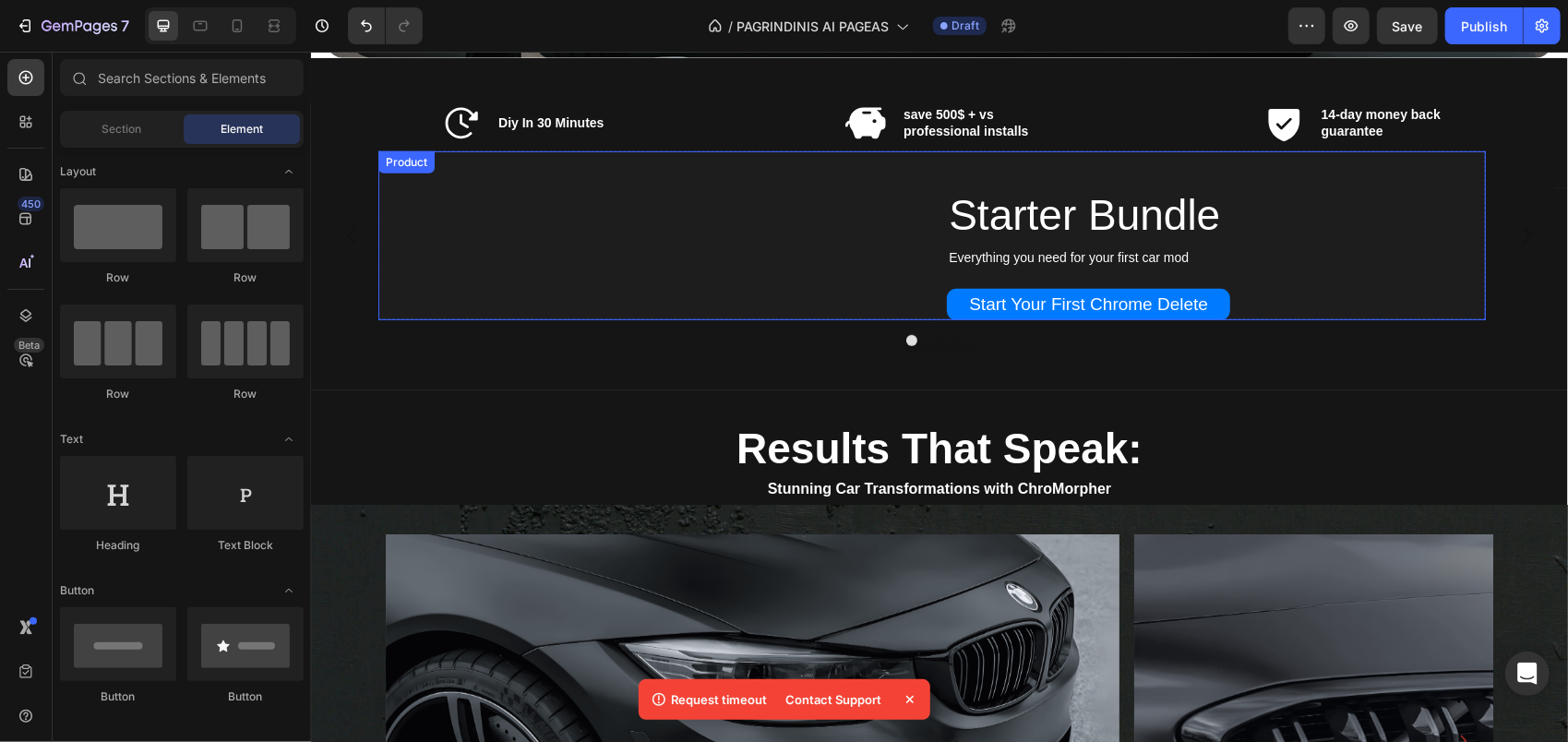
scroll to position [461, 0]
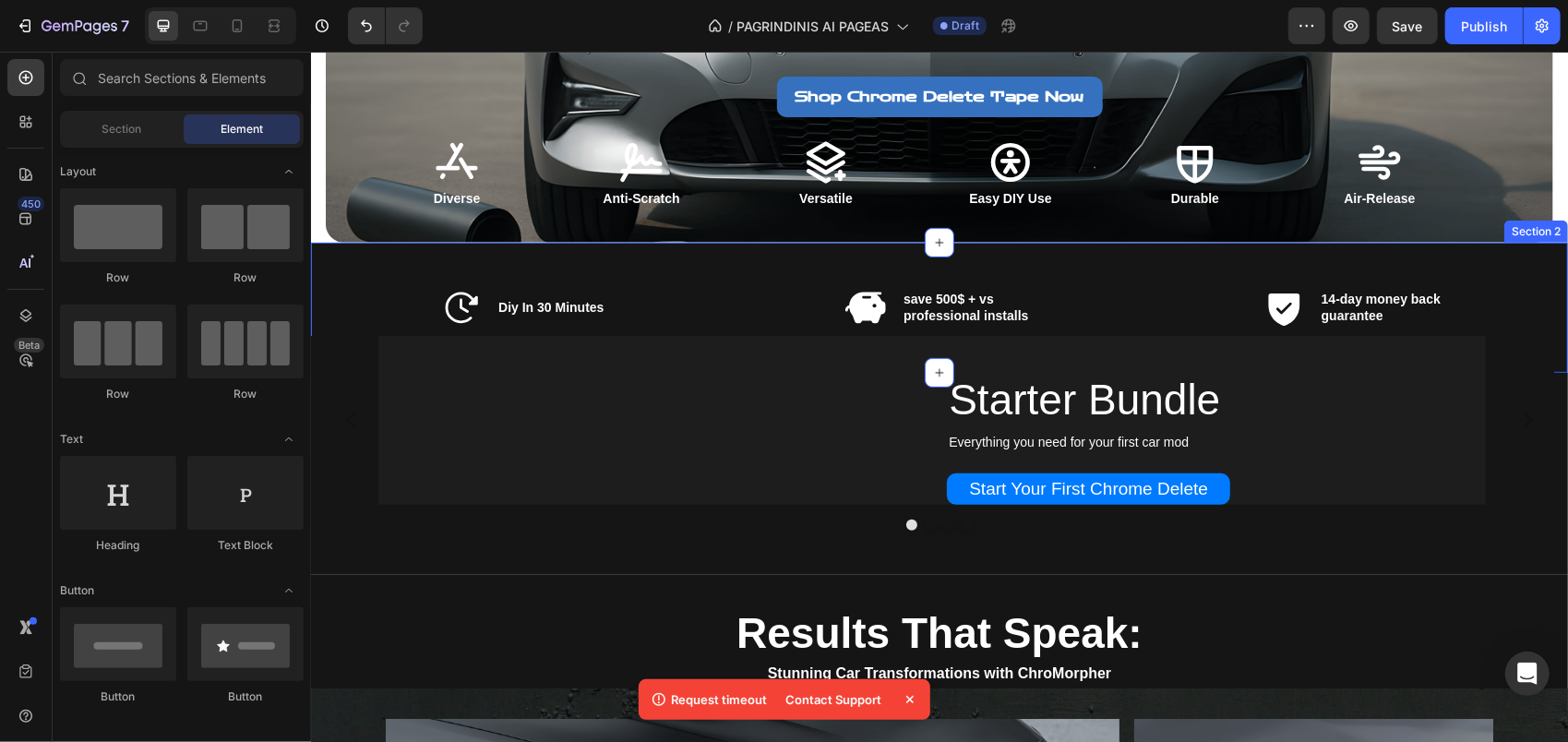
click at [1547, 255] on div "Icon diy in 30 minutes Text Block Row Icon Save 500$ + vs professional installs…" at bounding box center [939, 306] width 1258 height 130
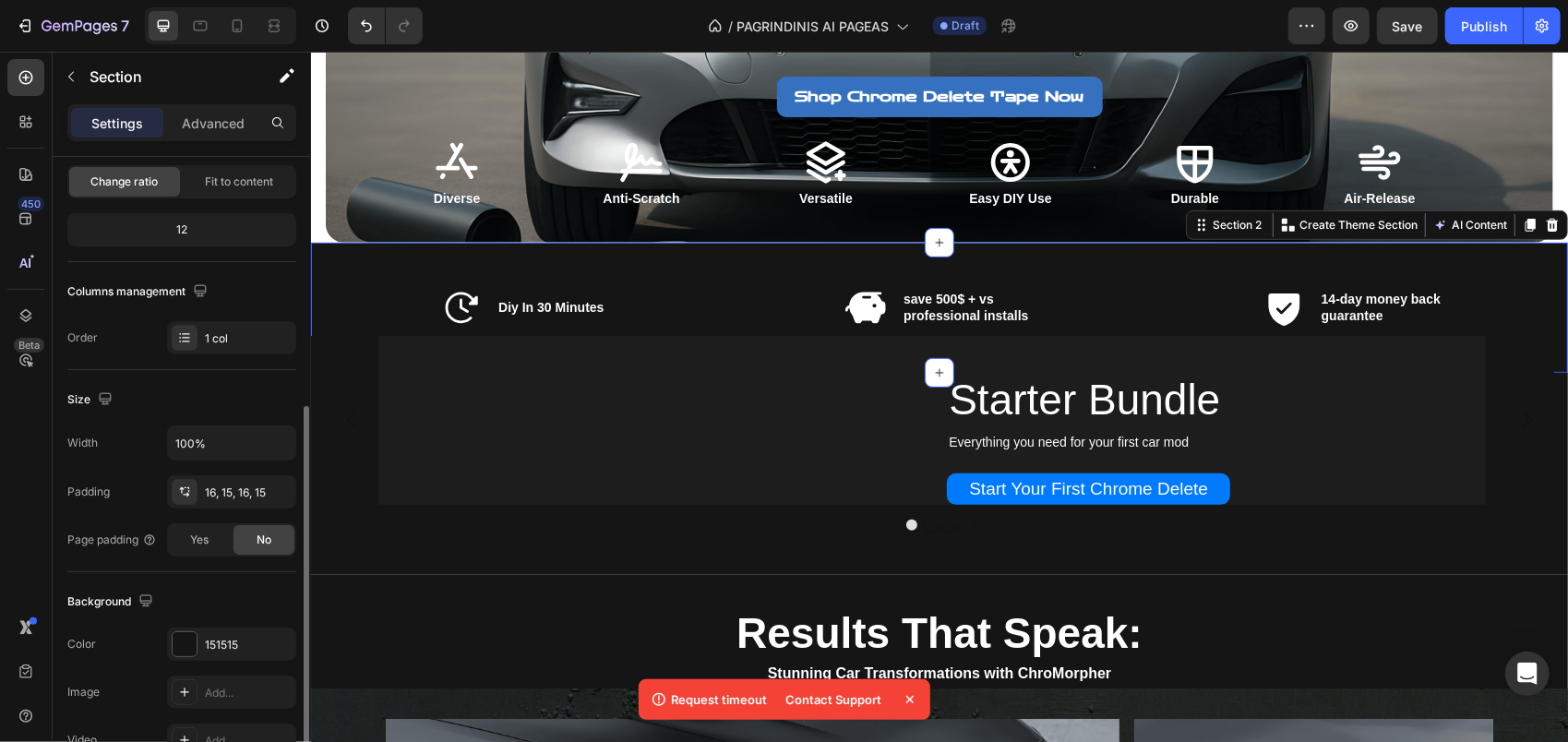
scroll to position [277, 0]
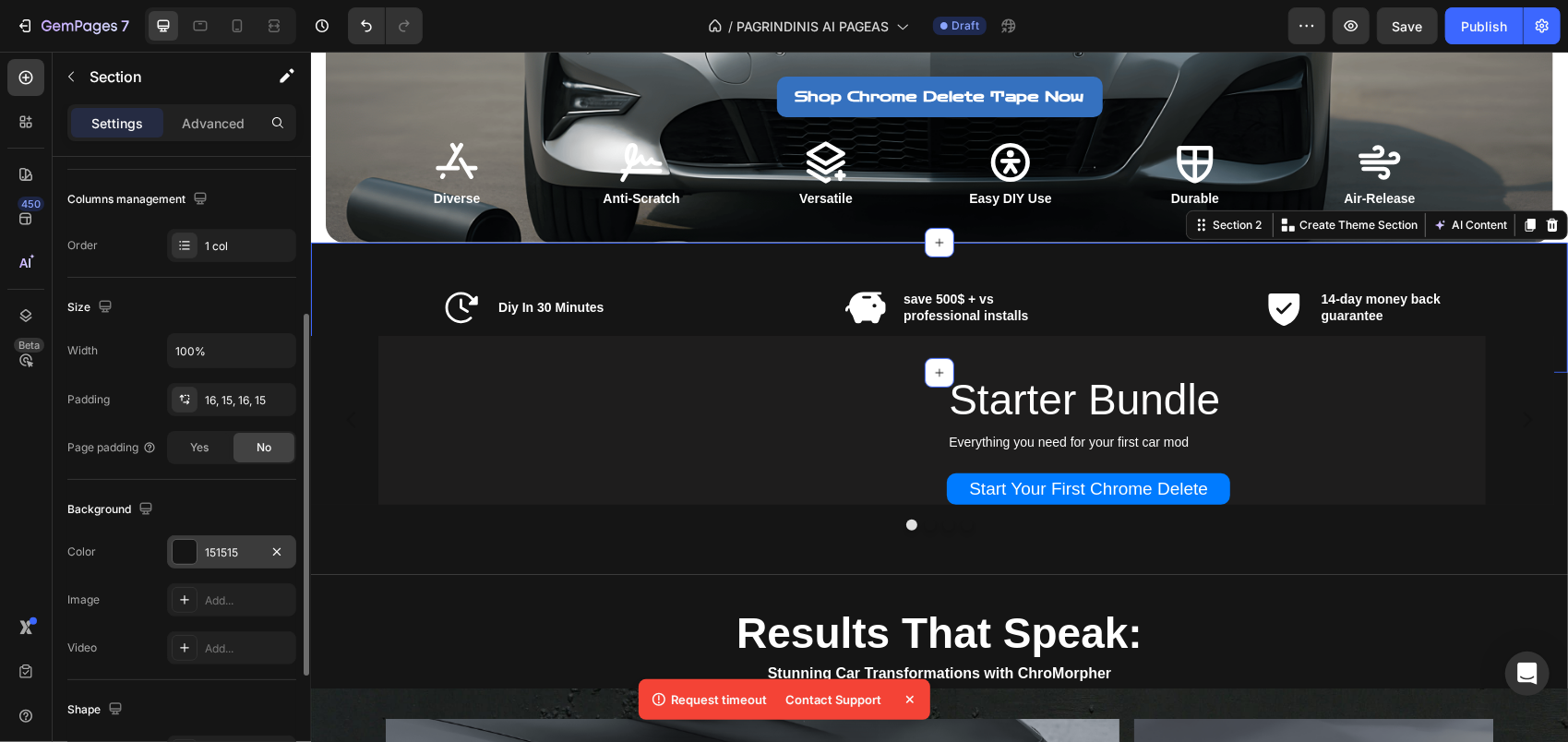
click at [215, 545] on div "151515" at bounding box center [232, 552] width 54 height 16
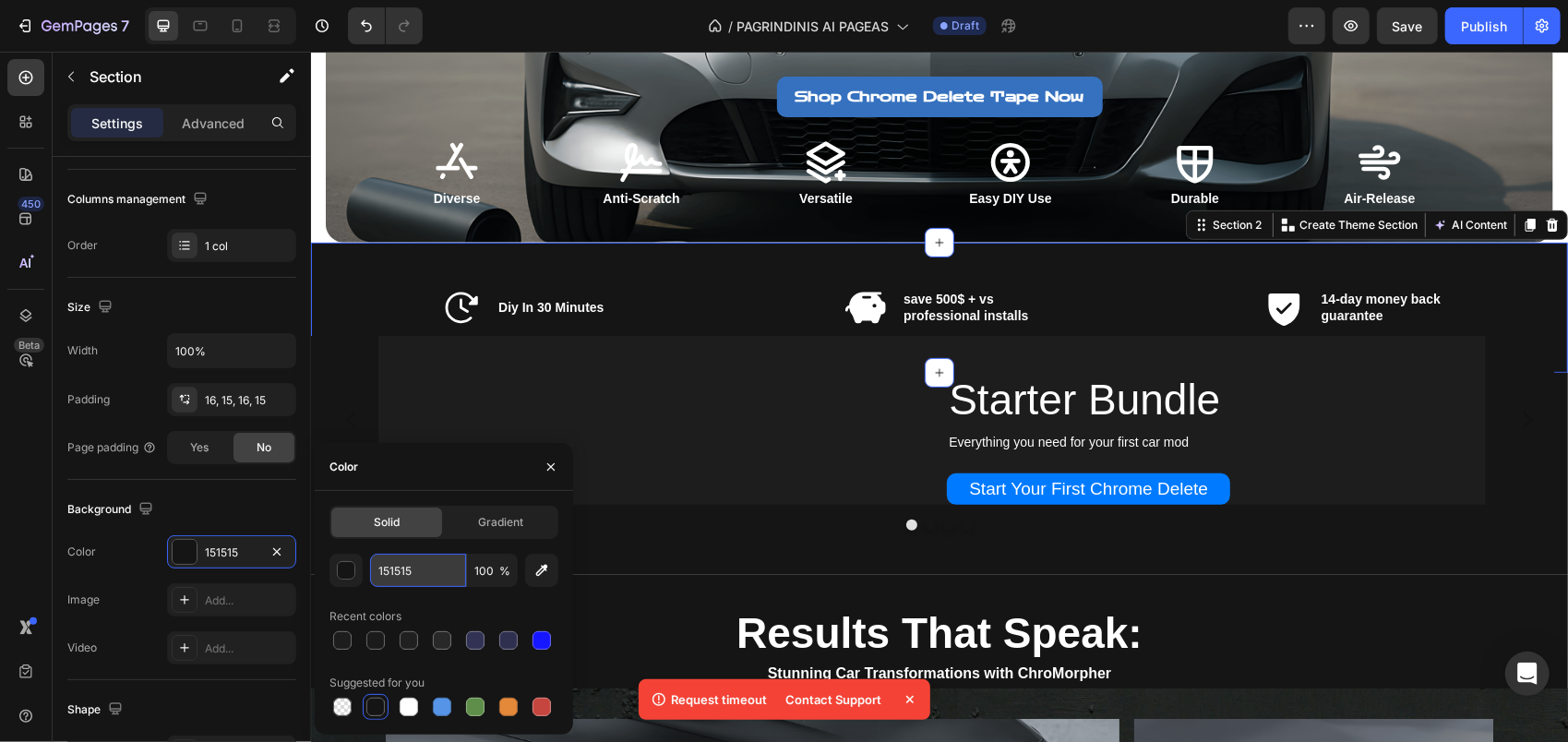
click at [436, 577] on input "151515" at bounding box center [418, 570] width 96 height 34
paste input "#10100F"
type input "#10100F"
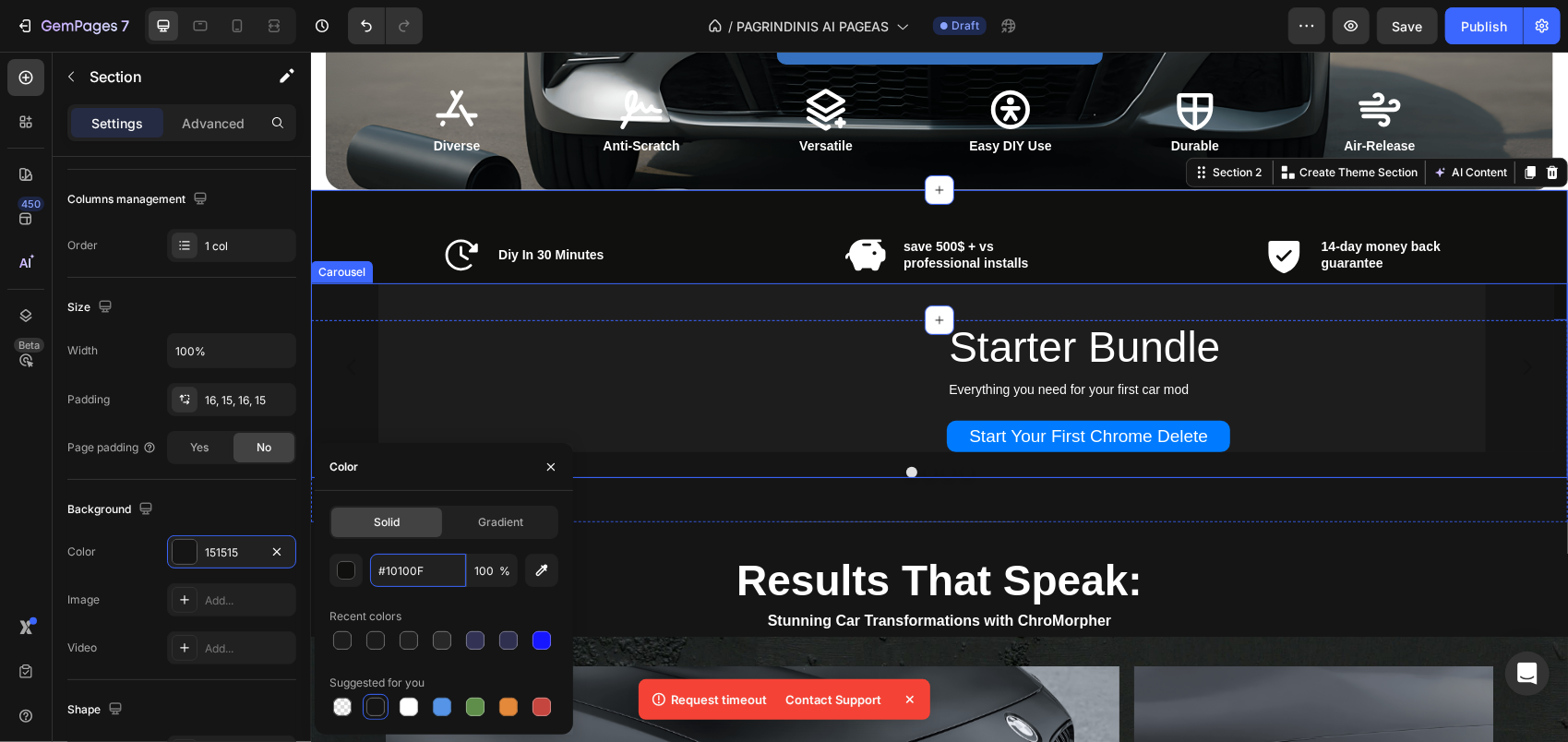
scroll to position [553, 0]
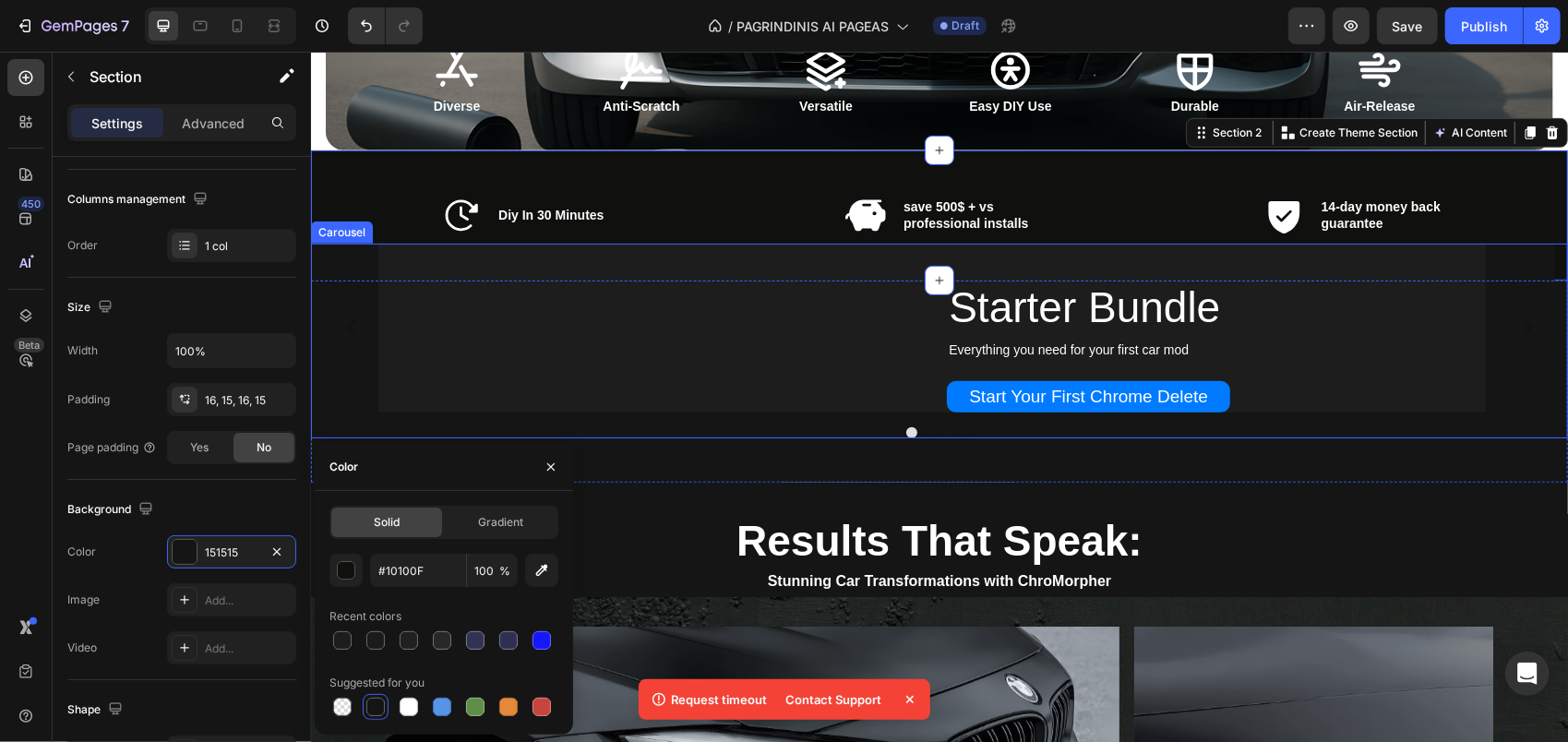
click at [344, 338] on icon "Carousel Back Arrow" at bounding box center [351, 326] width 22 height 22
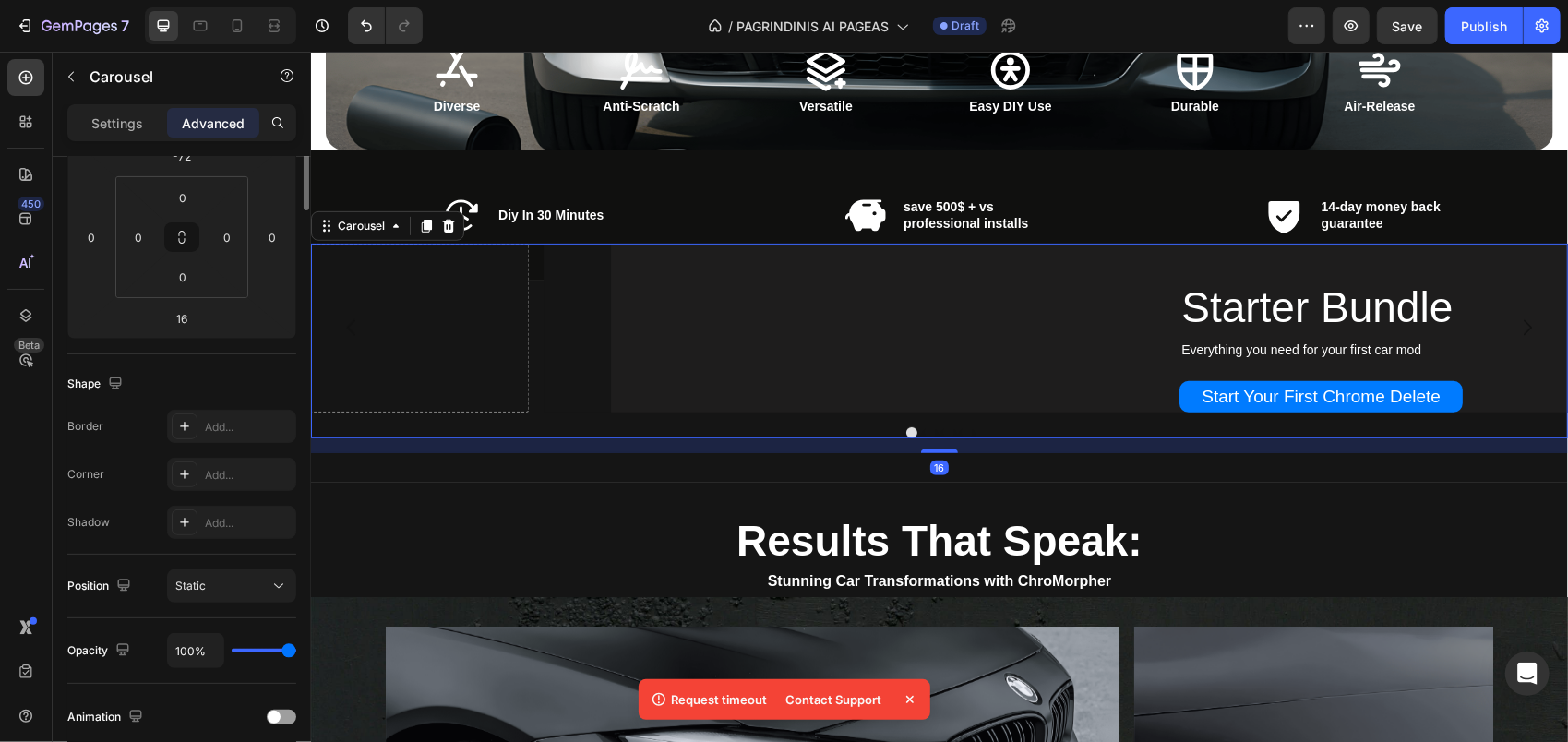
scroll to position [0, 0]
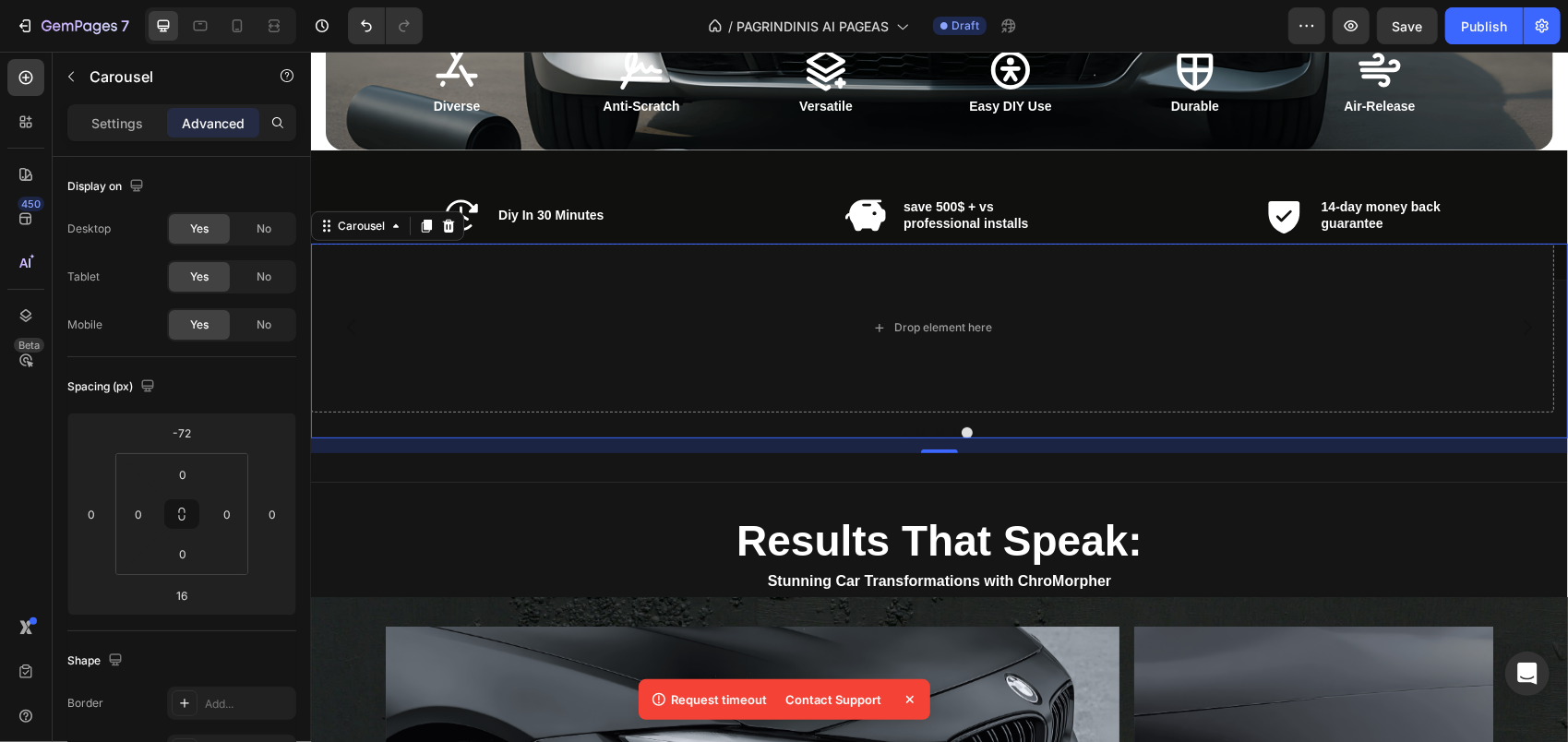
click at [943, 438] on button "Dot" at bounding box center [948, 432] width 11 height 11
click at [924, 438] on button "Dot" at bounding box center [930, 432] width 11 height 11
click at [905, 438] on button "Dot" at bounding box center [911, 432] width 11 height 11
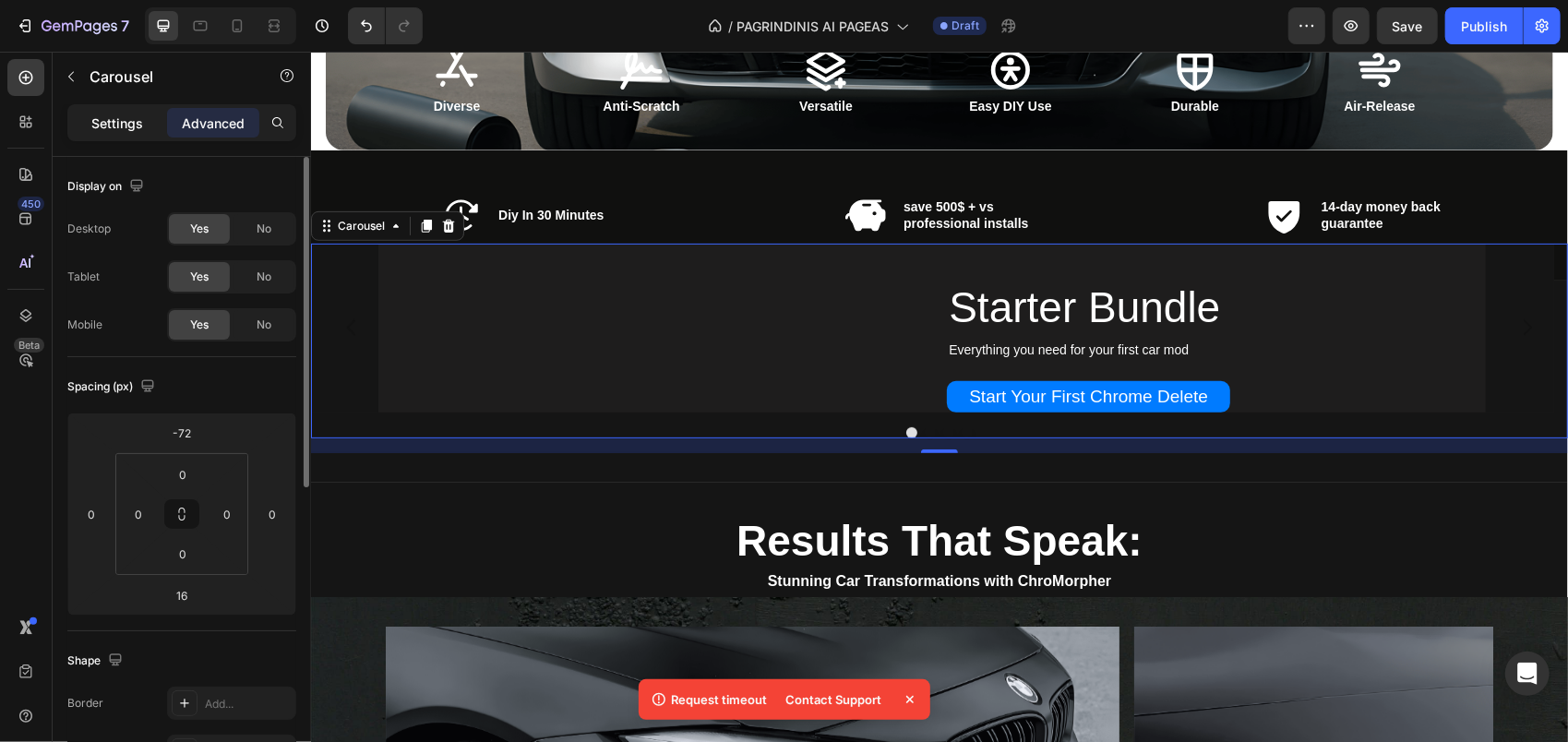
click at [141, 125] on p "Settings" at bounding box center [117, 124] width 52 height 19
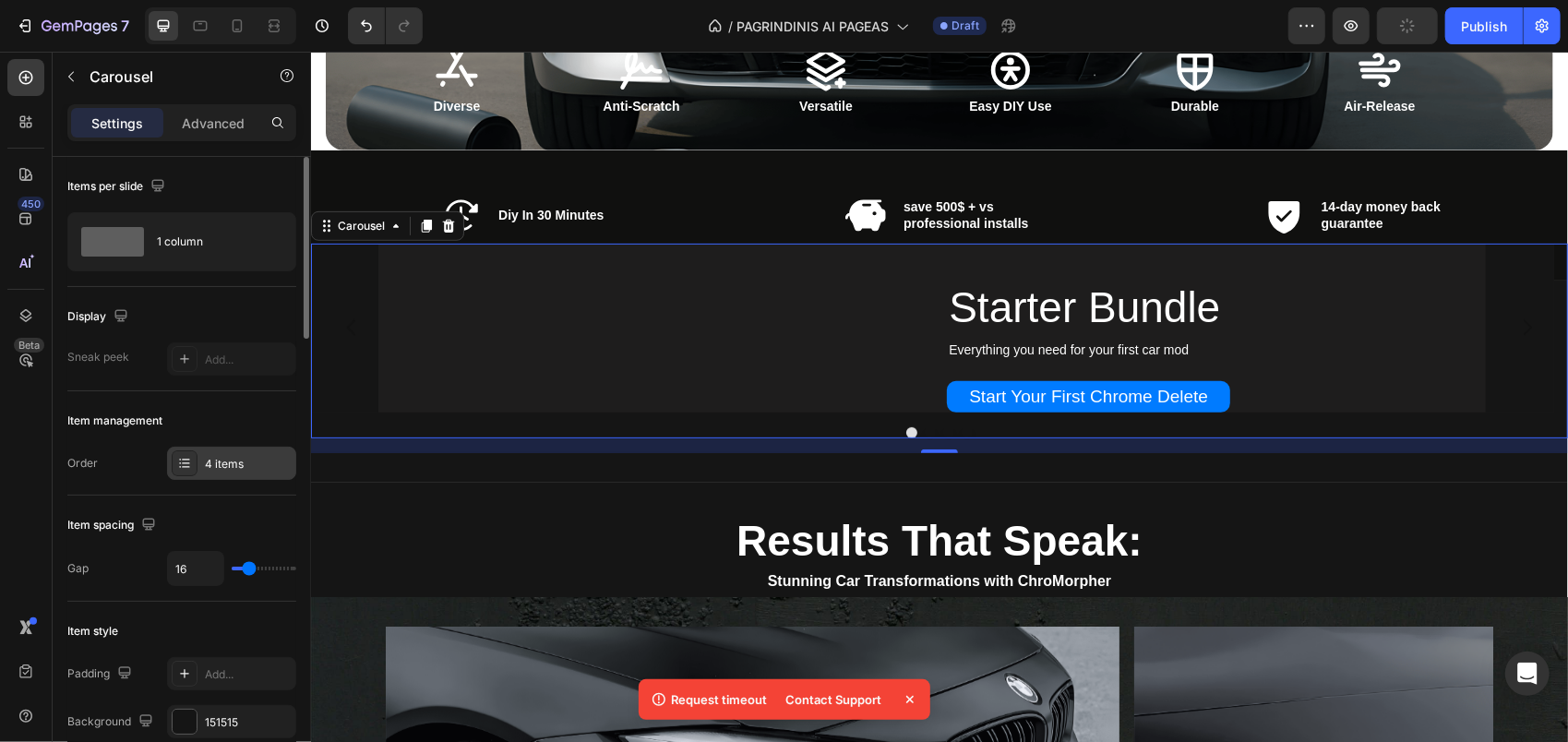
scroll to position [92, 0]
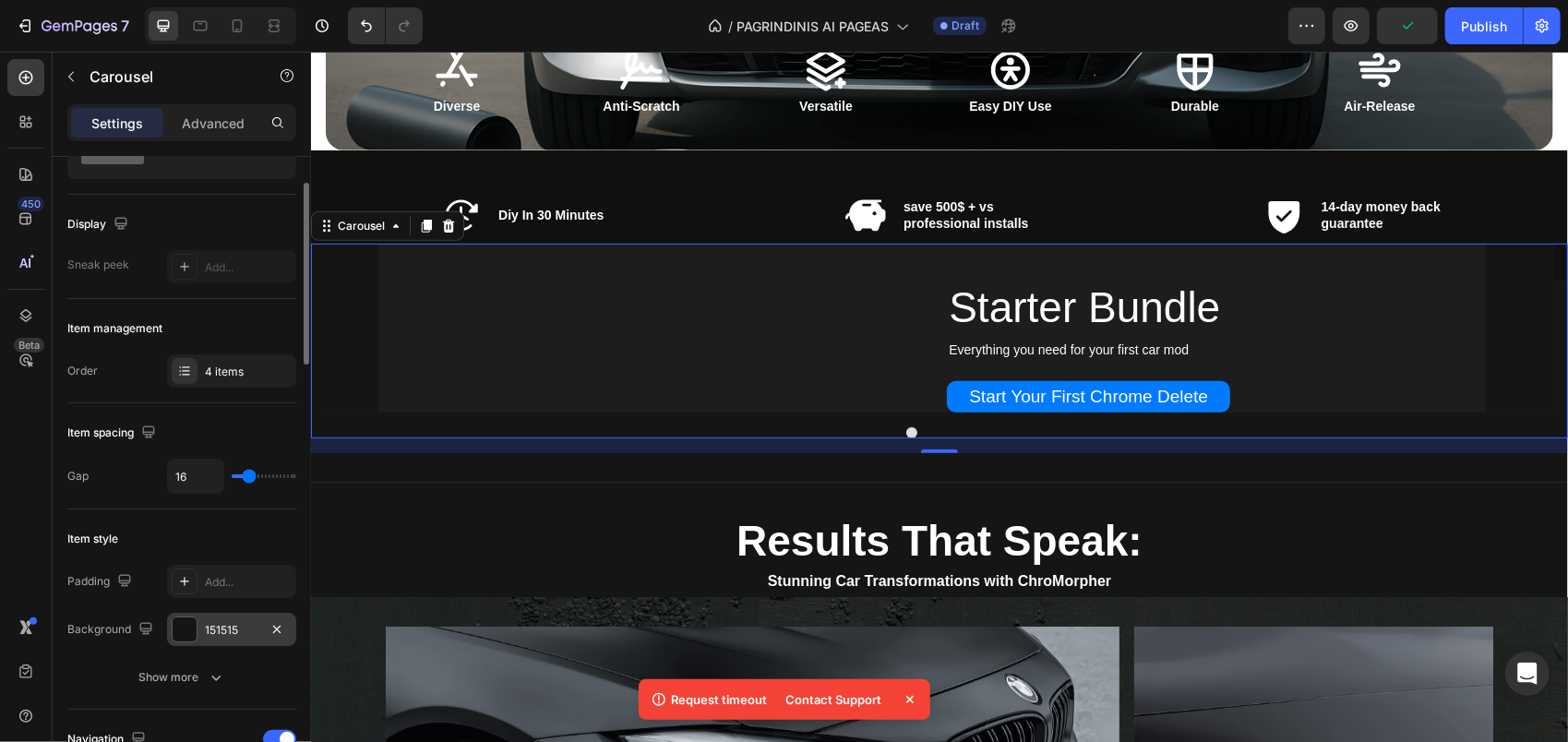
click at [230, 622] on div "151515" at bounding box center [232, 630] width 54 height 16
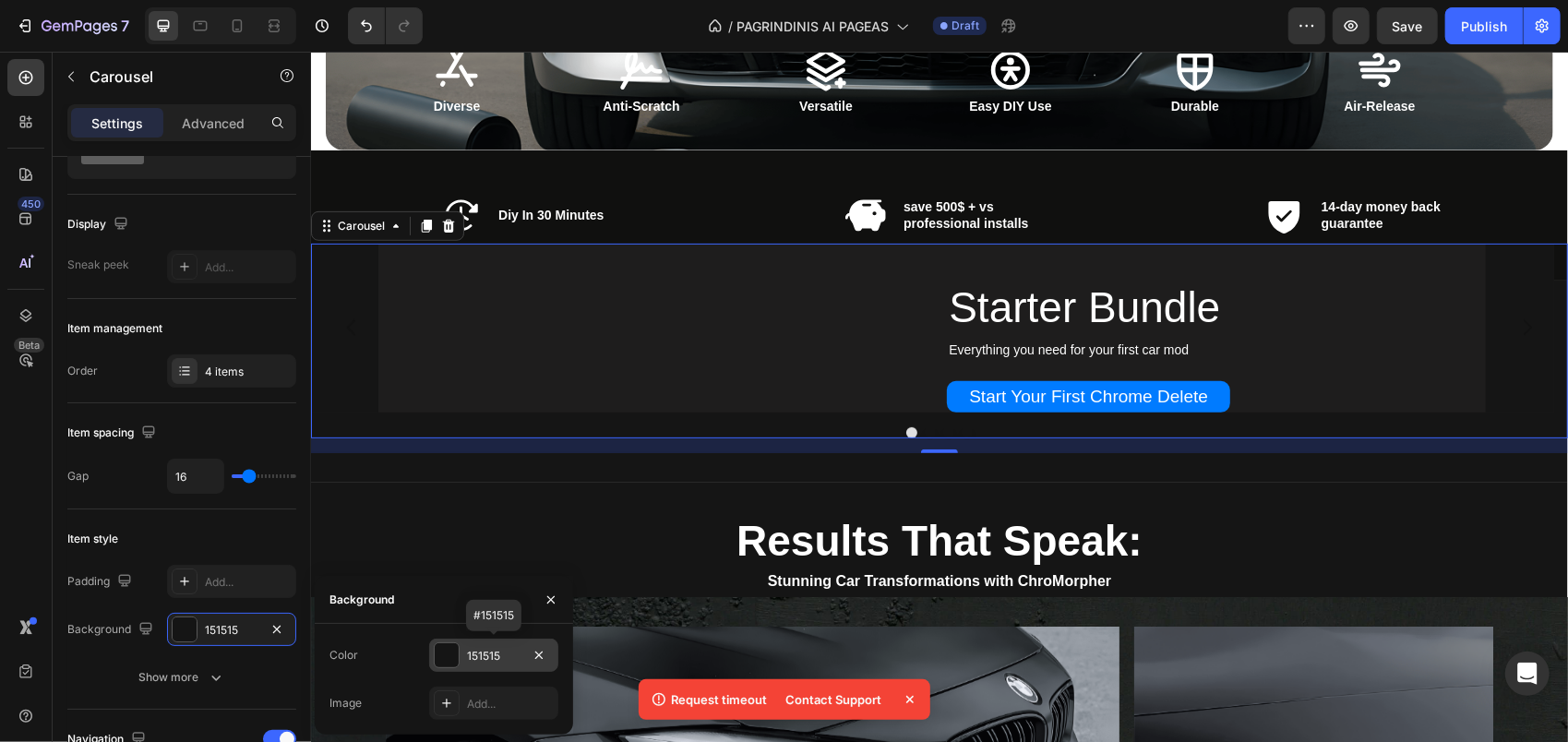
click at [493, 659] on div "151515" at bounding box center [494, 656] width 54 height 16
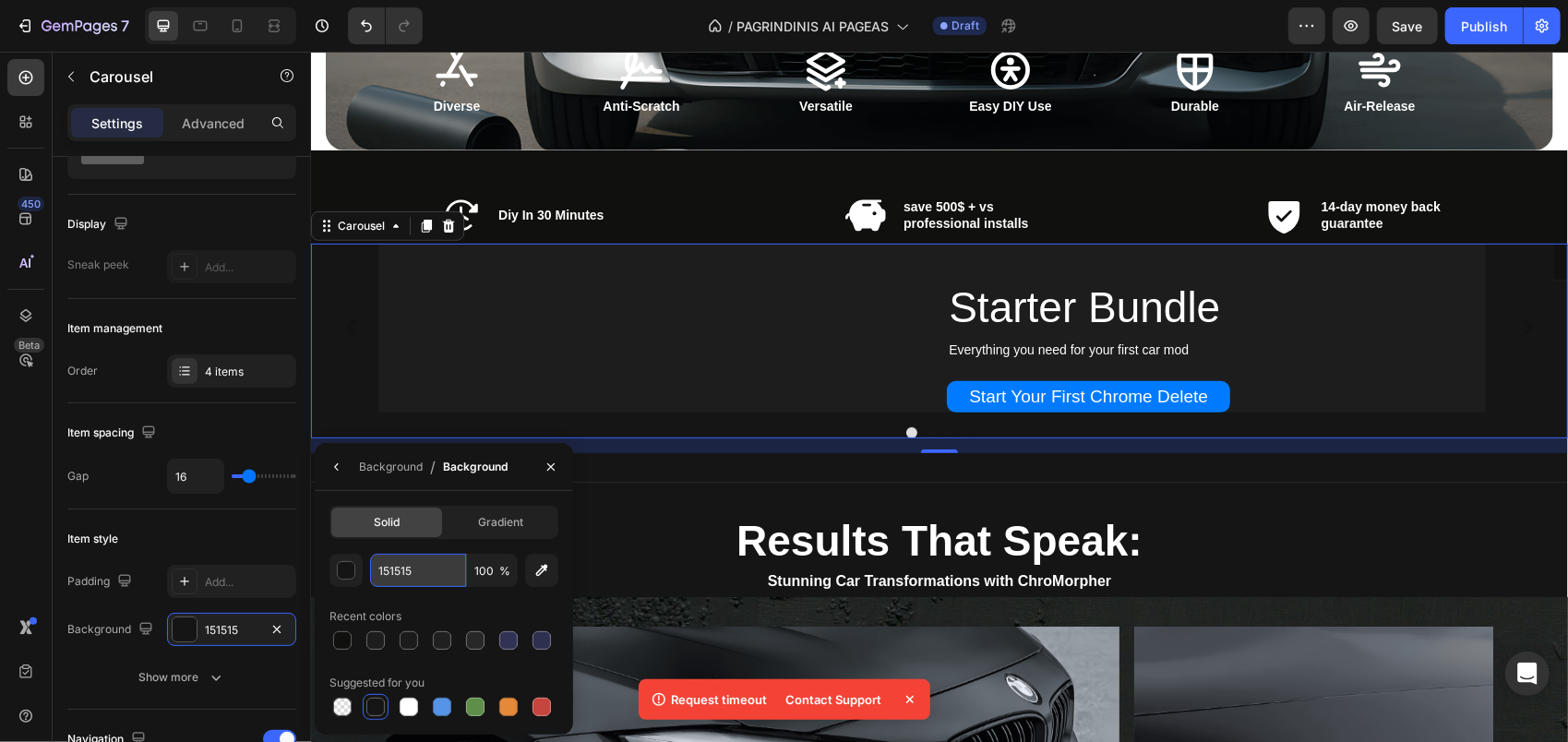
click at [414, 571] on input "151515" at bounding box center [418, 570] width 96 height 34
paste input "#10100F"
type input "#10100F"
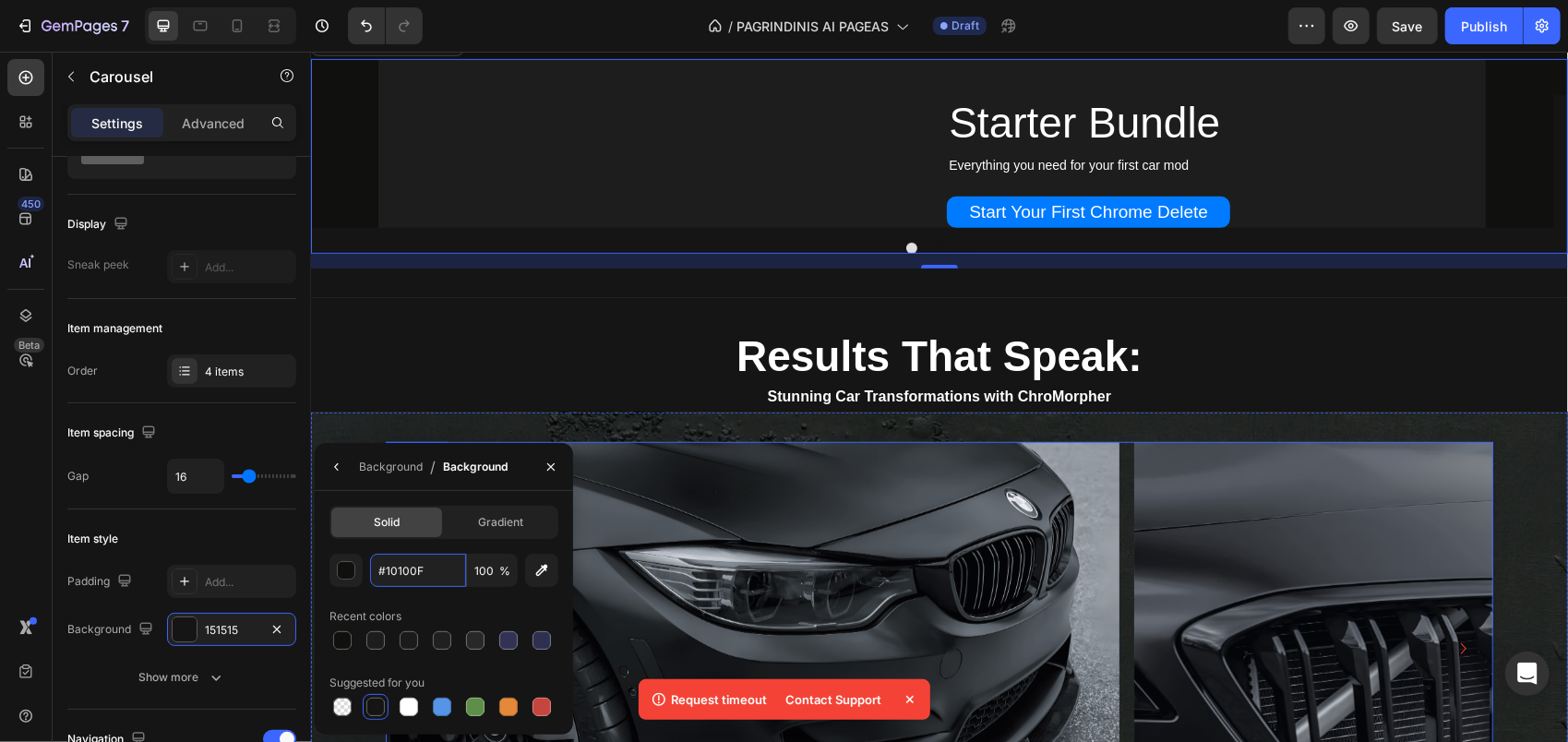
scroll to position [830, 0]
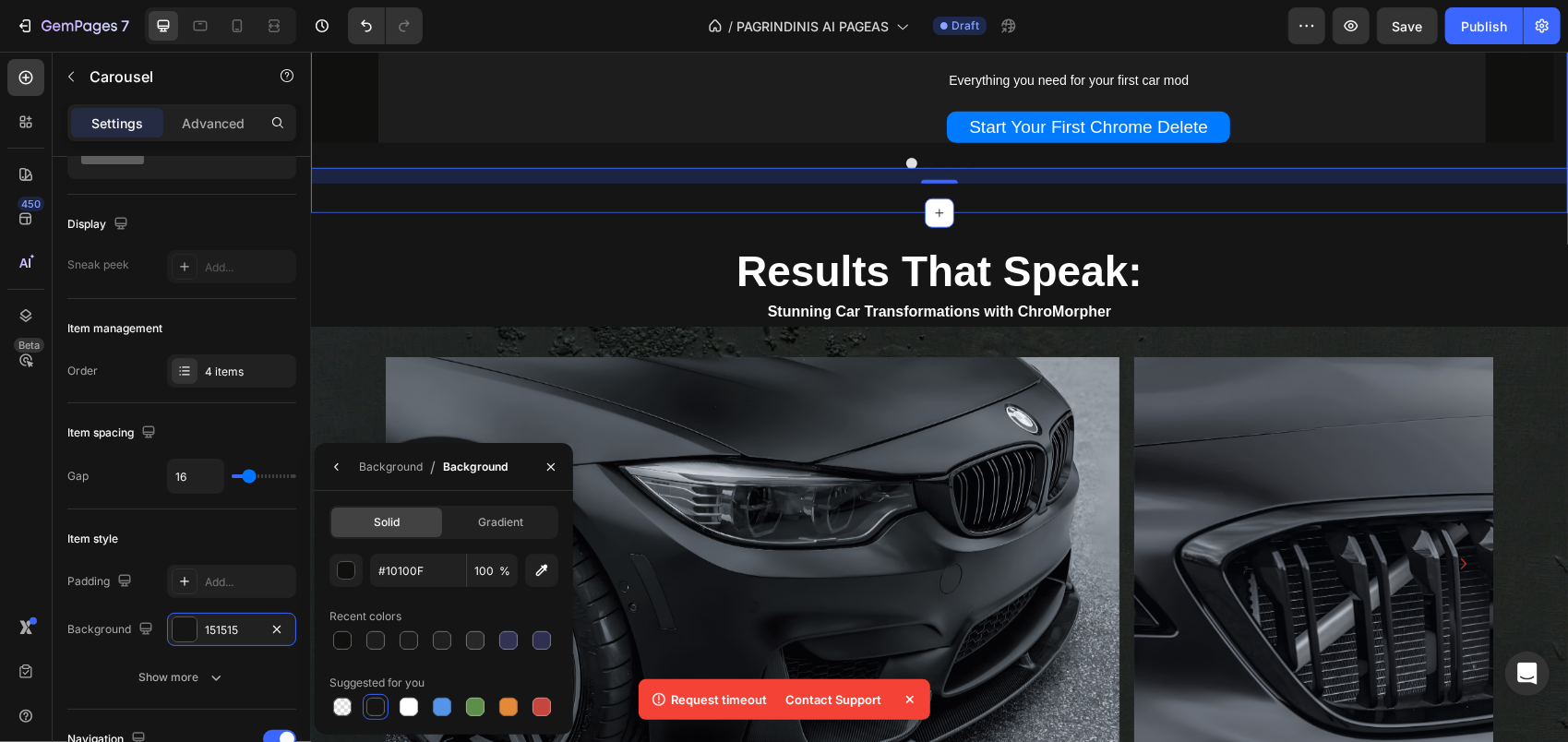
click at [332, 213] on div "Image Starter Bundle Heading Everything you need for your first car mod Text Bl…" at bounding box center [939, 111] width 1258 height 202
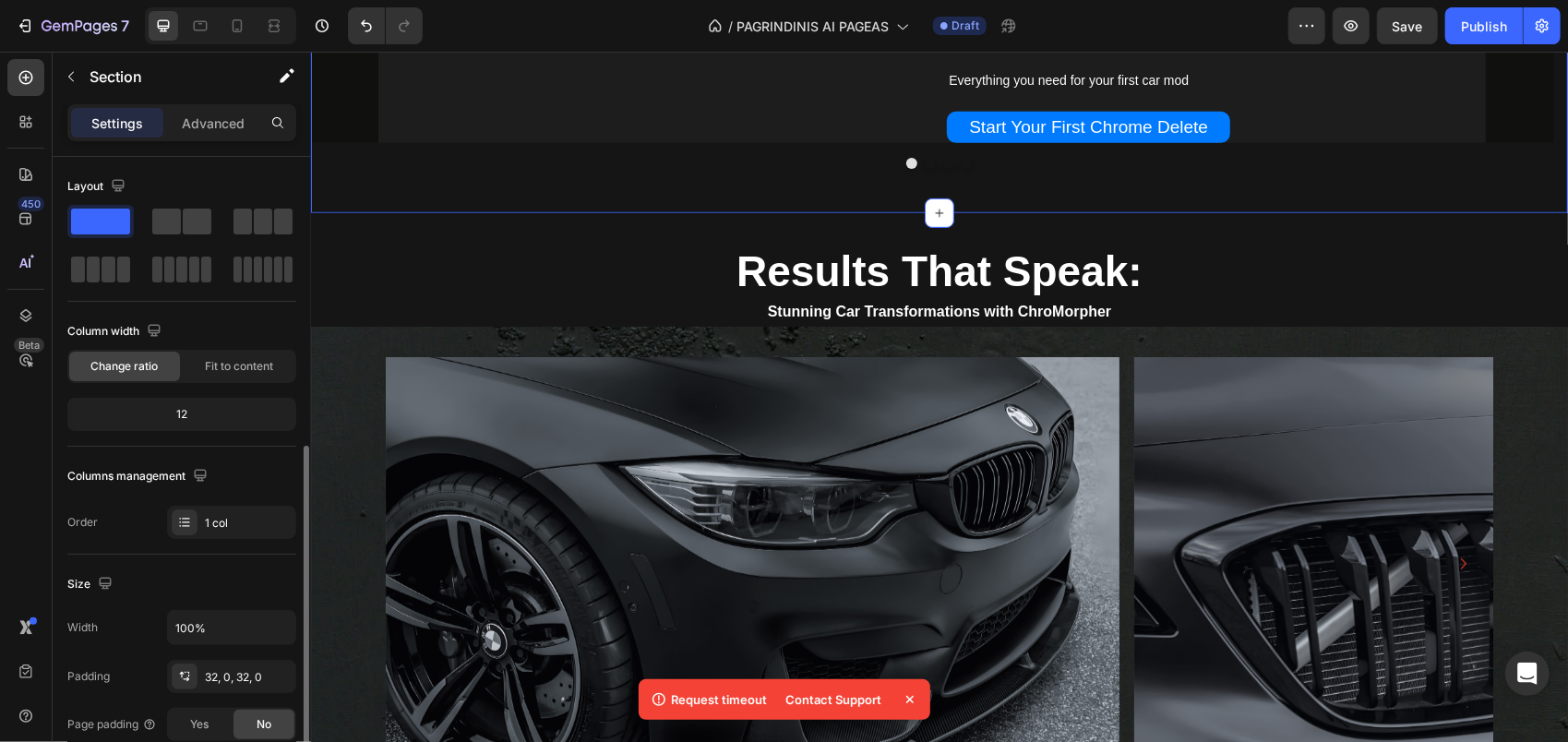
scroll to position [185, 0]
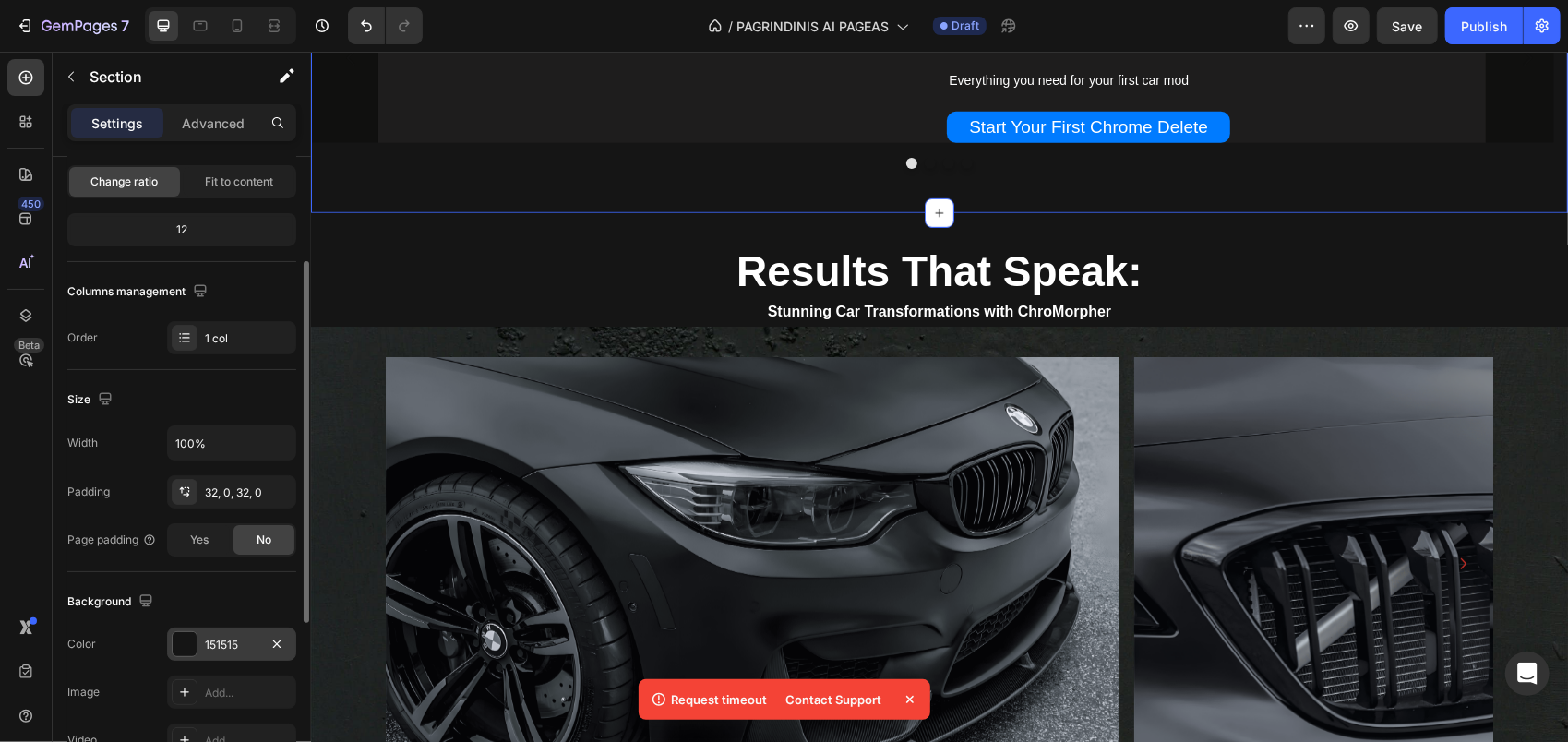
click at [230, 637] on div "151515" at bounding box center [232, 644] width 54 height 16
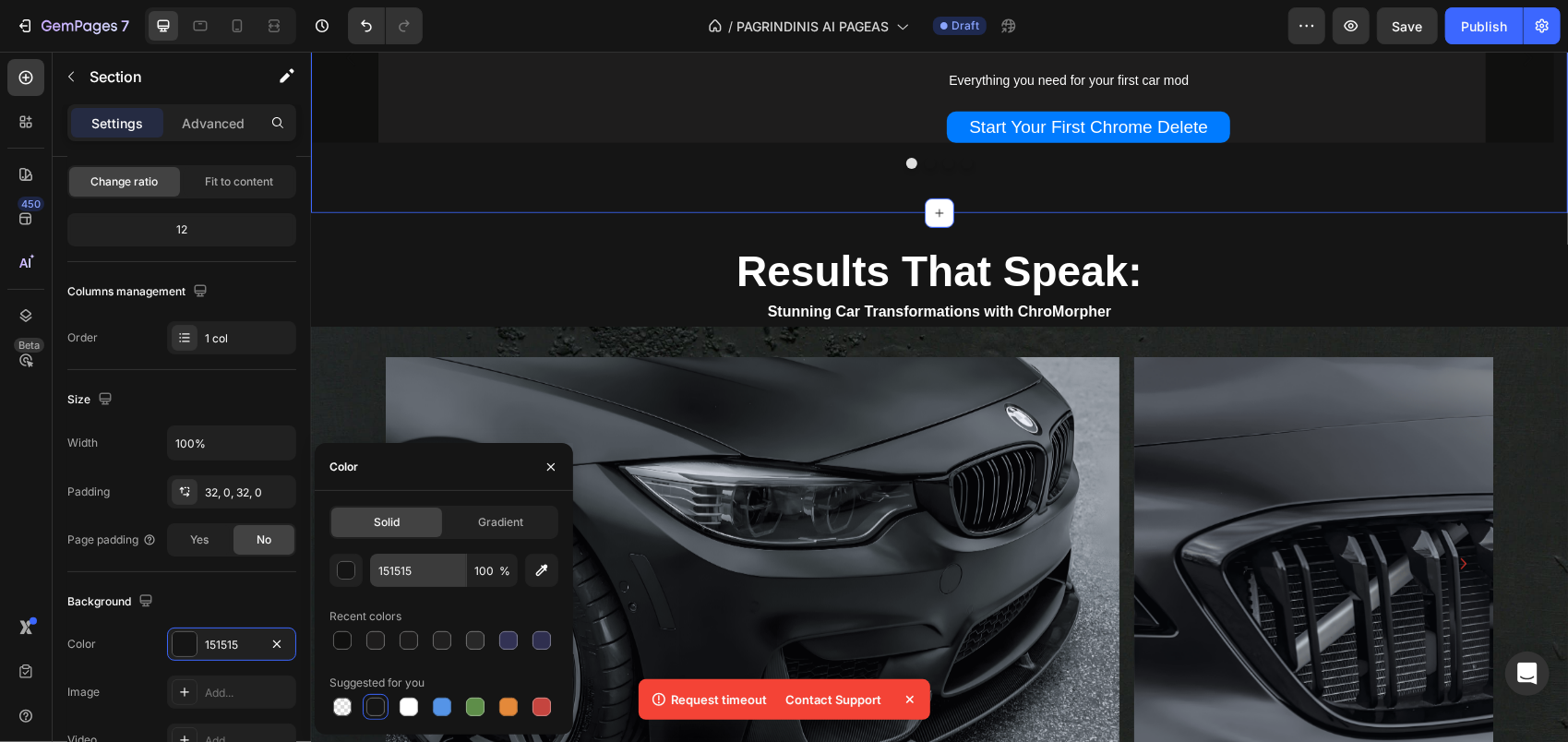
click at [422, 592] on div "151515 100 % Recent colors Suggested for you" at bounding box center [443, 636] width 229 height 166
click at [422, 579] on input "151515" at bounding box center [418, 570] width 96 height 34
paste input "#10100F"
type input "#10100F"
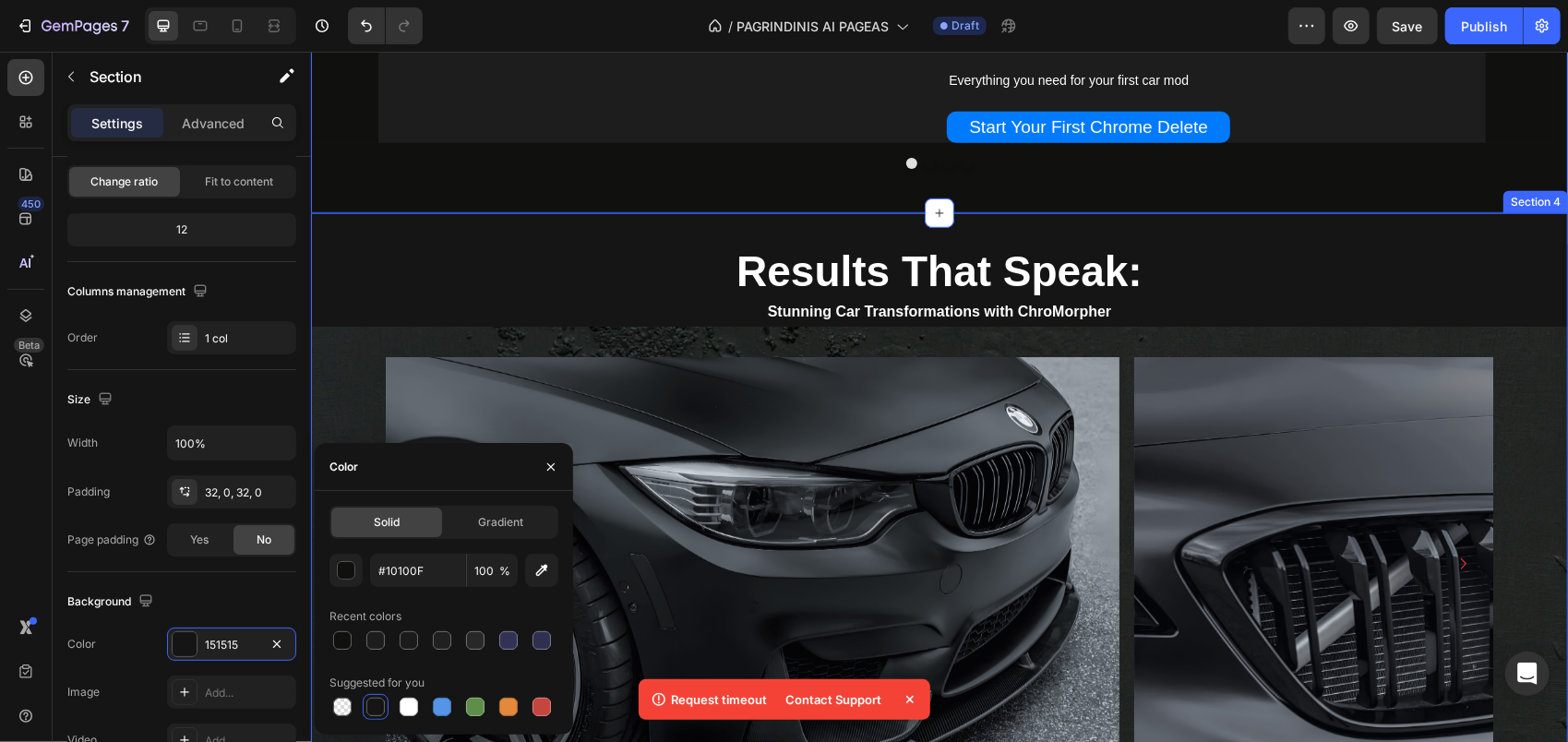
click at [402, 330] on div "Results That Speak: Heading Stunning Car Transformations with ChroMorpher Text …" at bounding box center [939, 541] width 1258 height 658
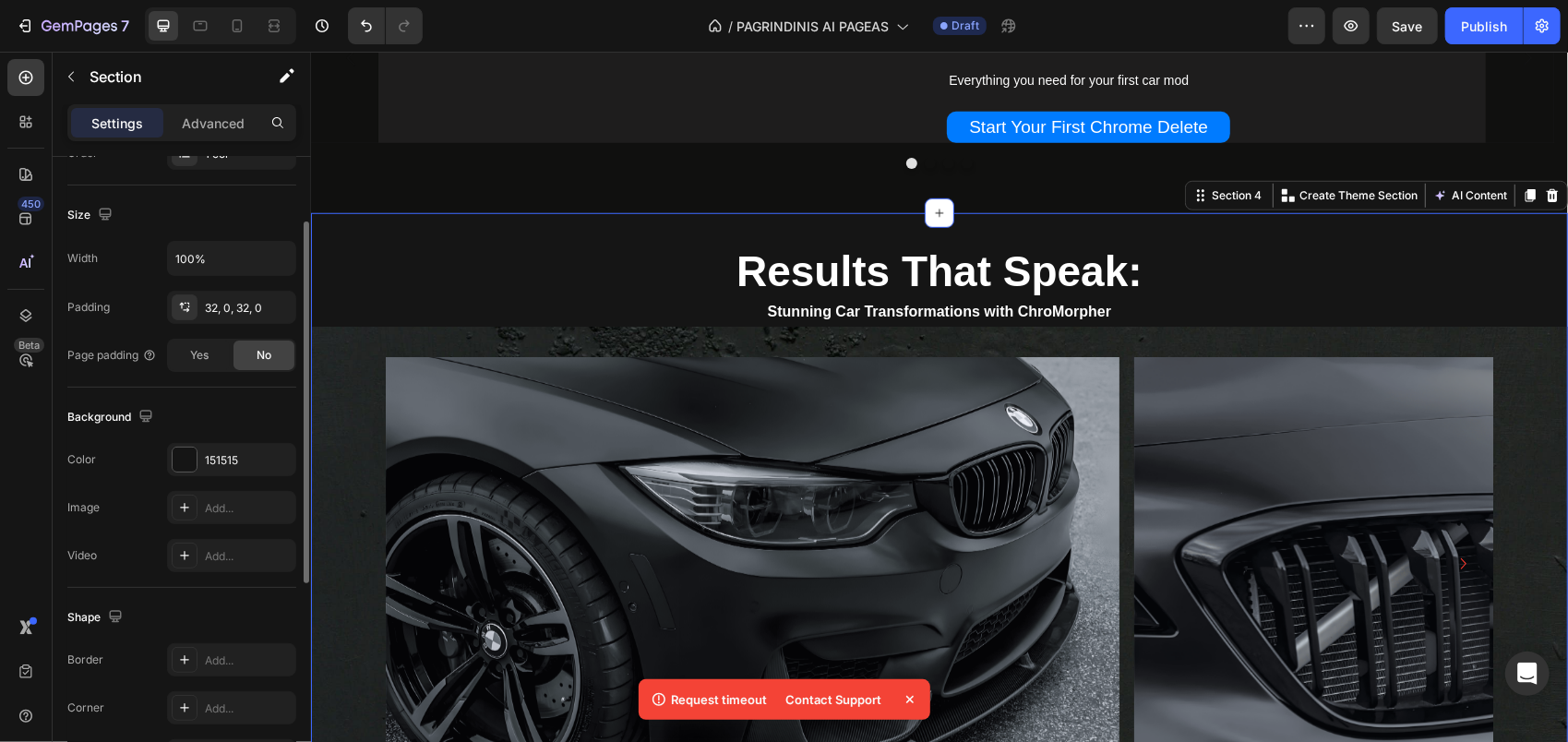
scroll to position [461, 0]
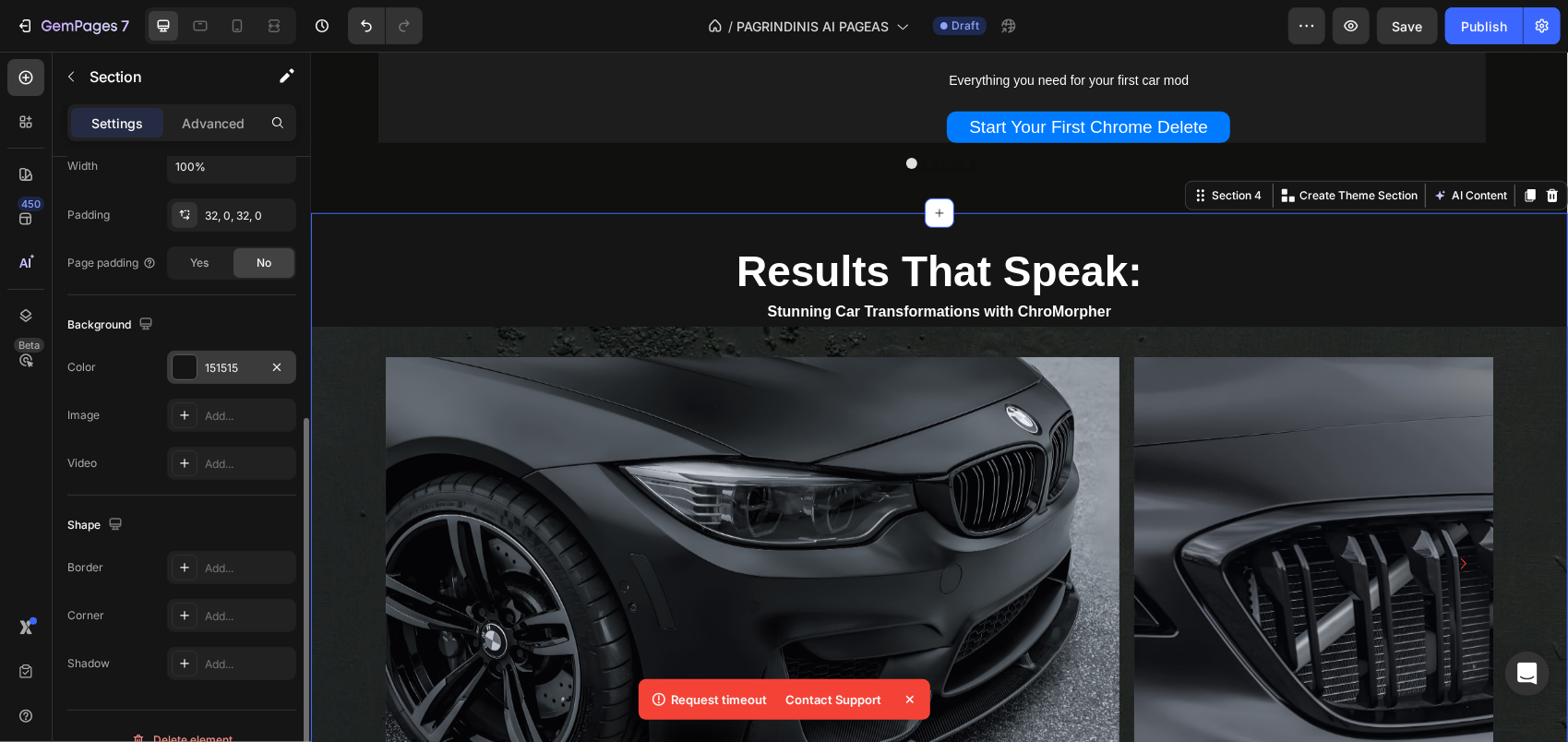
click at [240, 368] on div "151515" at bounding box center [232, 368] width 54 height 16
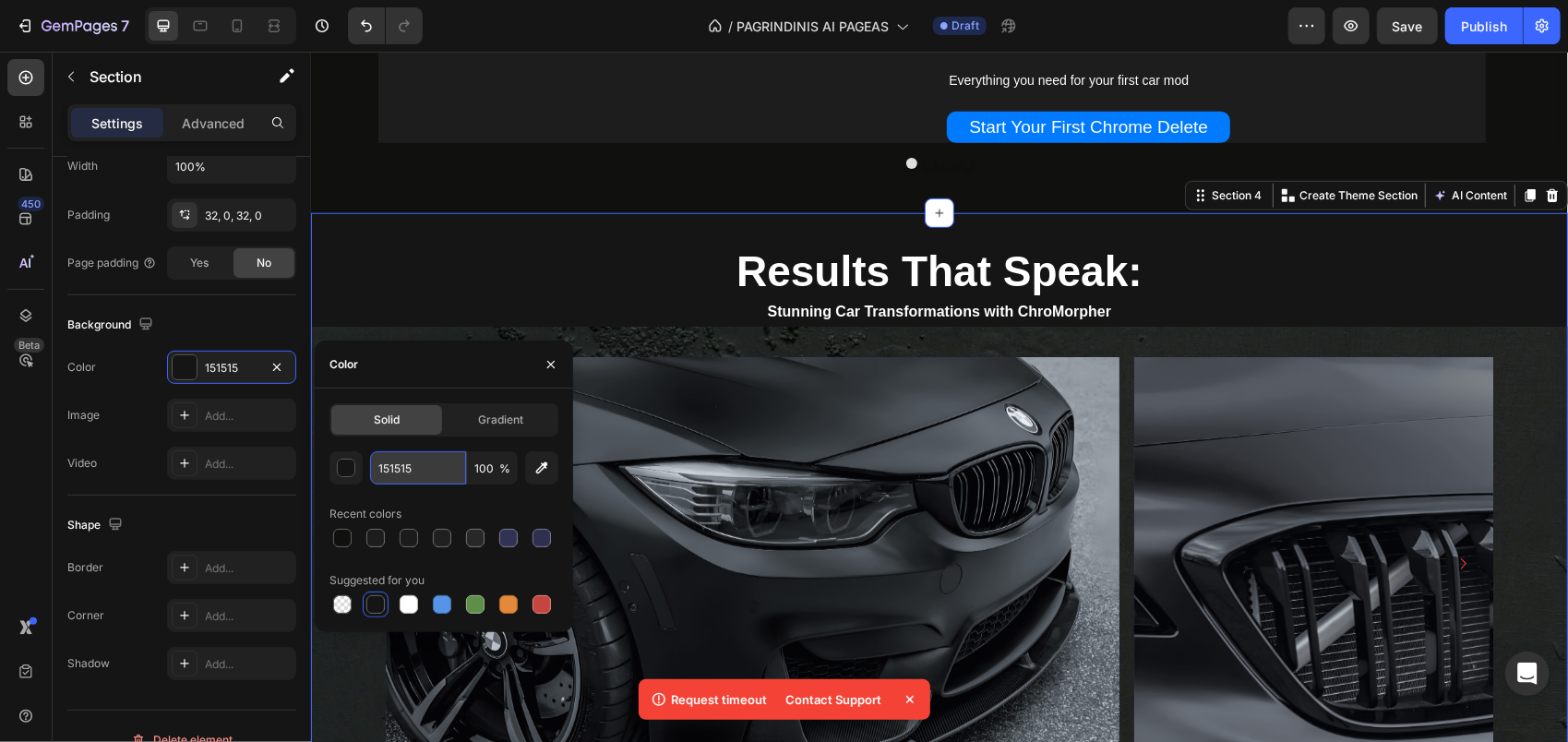
click at [433, 469] on input "151515" at bounding box center [418, 467] width 96 height 34
paste input "#10100F"
type input "#10100F"
click at [343, 142] on div "Image Starter Bundle Heading Everything you need for your first car mod Text Bl…" at bounding box center [932, 57] width 1243 height 169
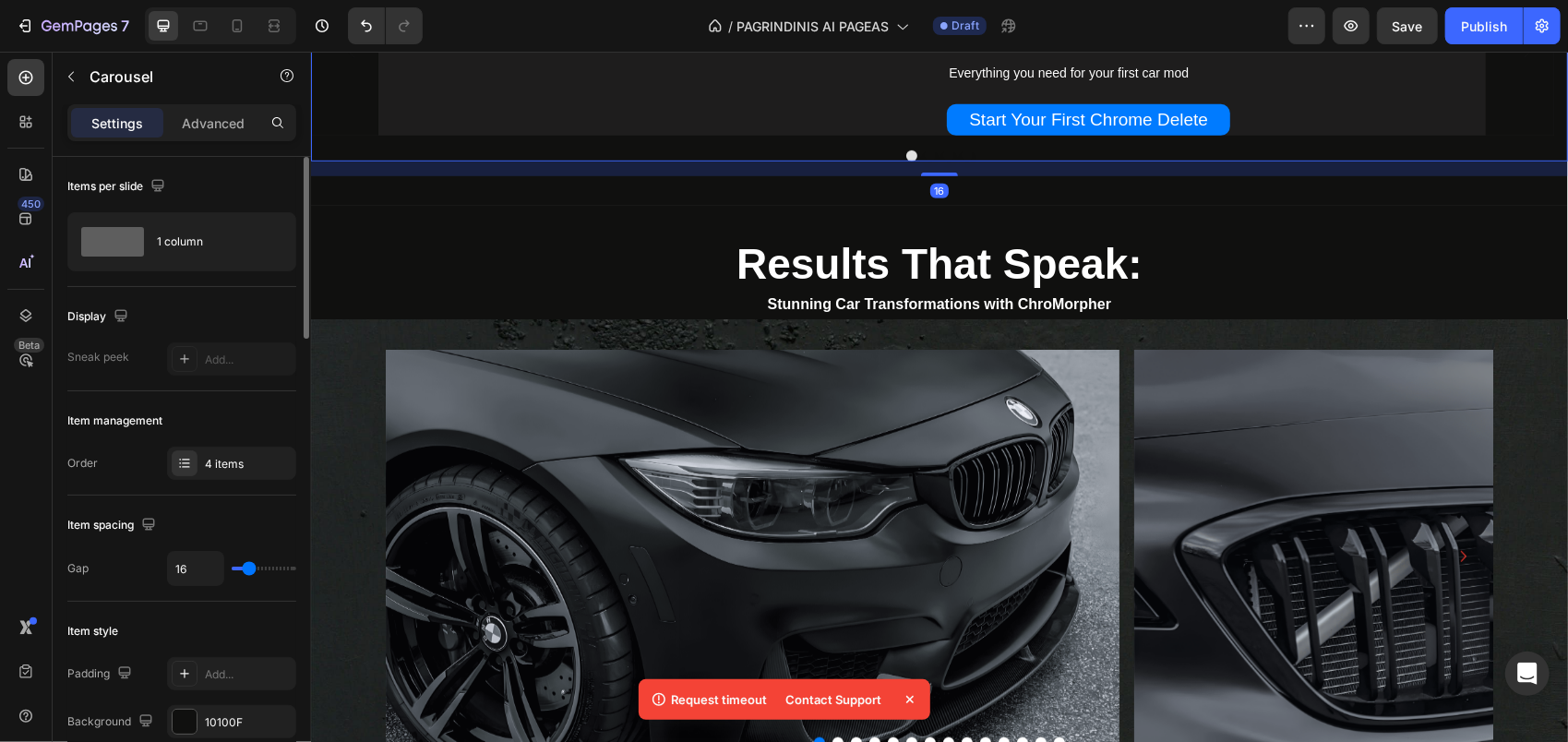
scroll to position [646, 0]
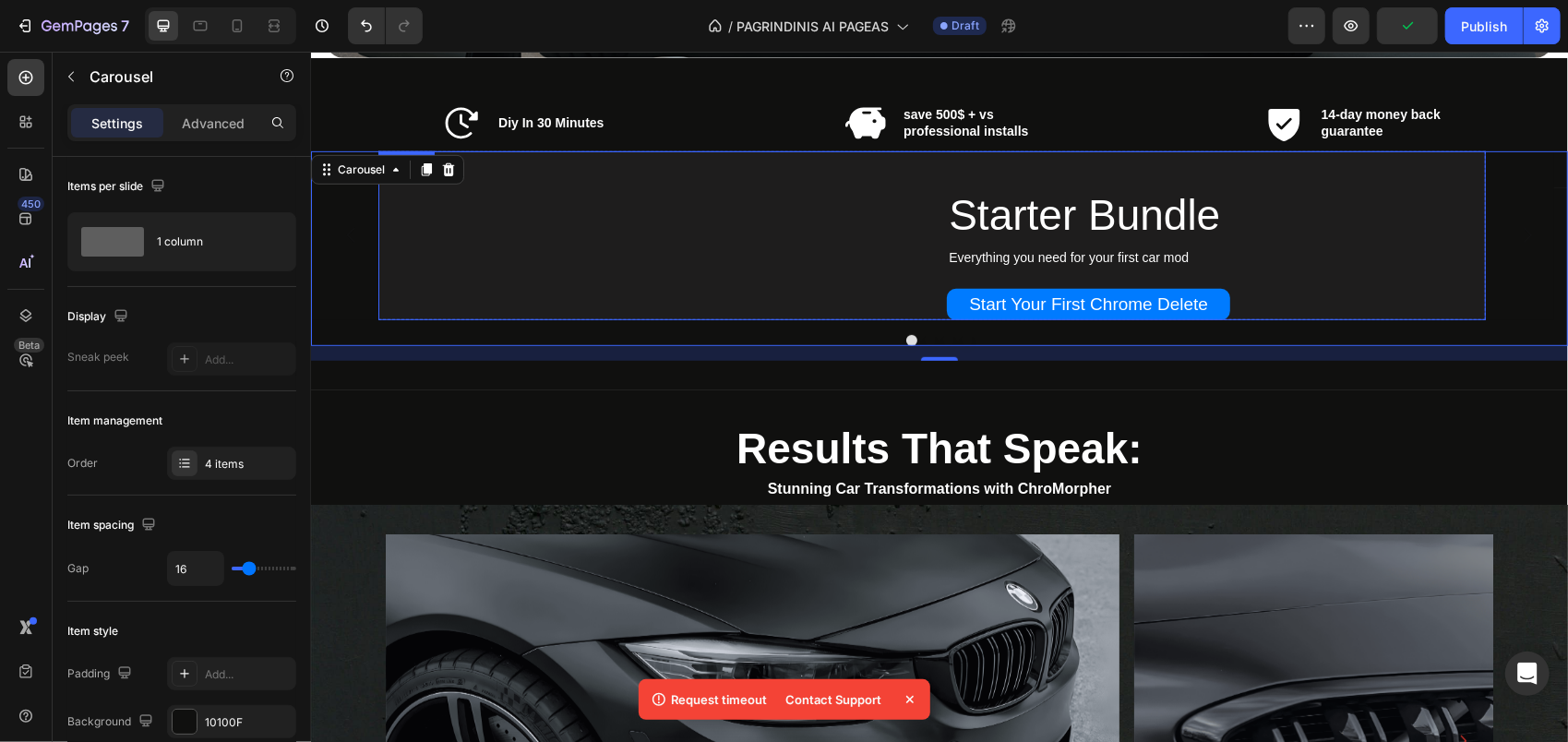
click at [928, 319] on div "Image Starter Bundle Heading Everything you need for your first car mod Text Bl…" at bounding box center [931, 235] width 1107 height 169
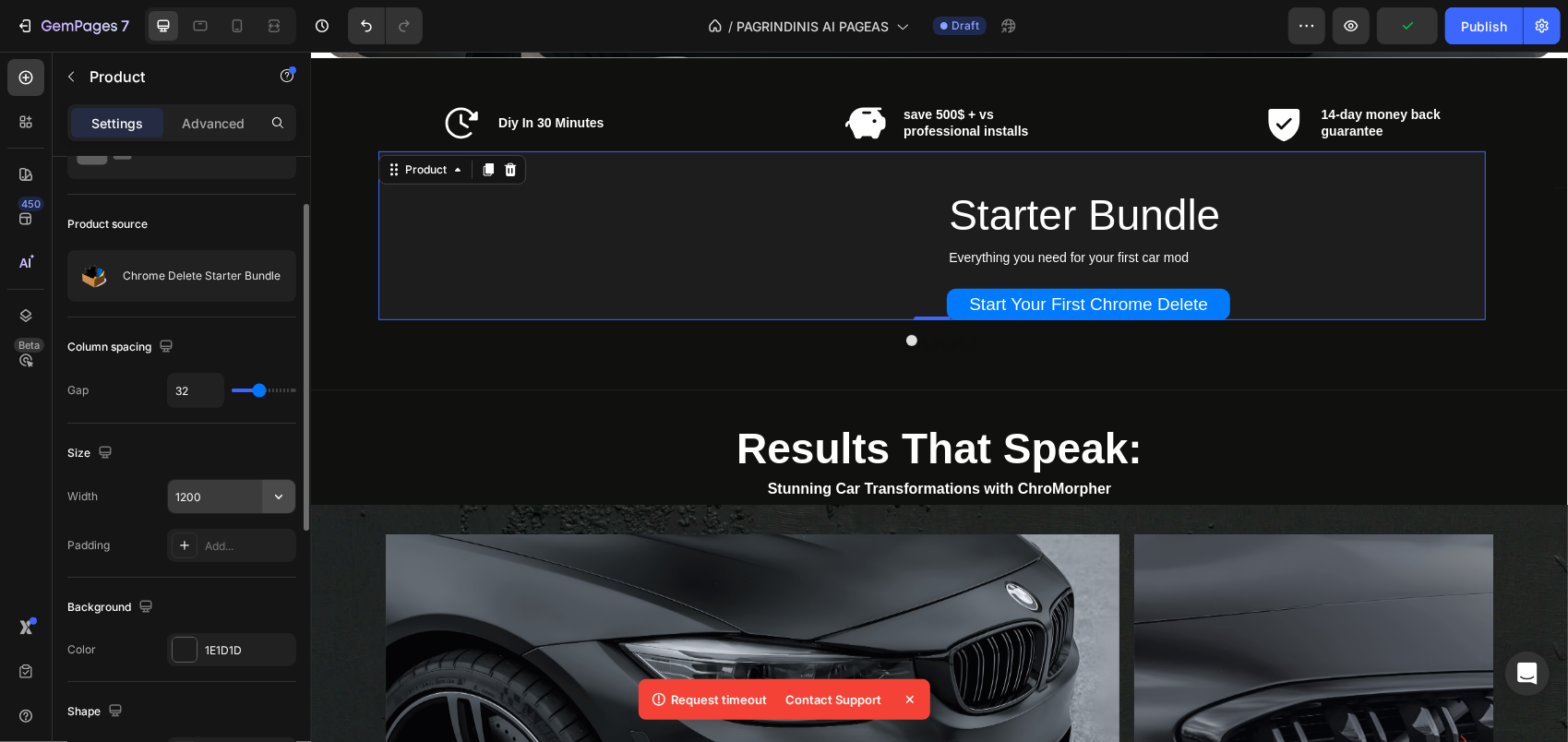
scroll to position [277, 0]
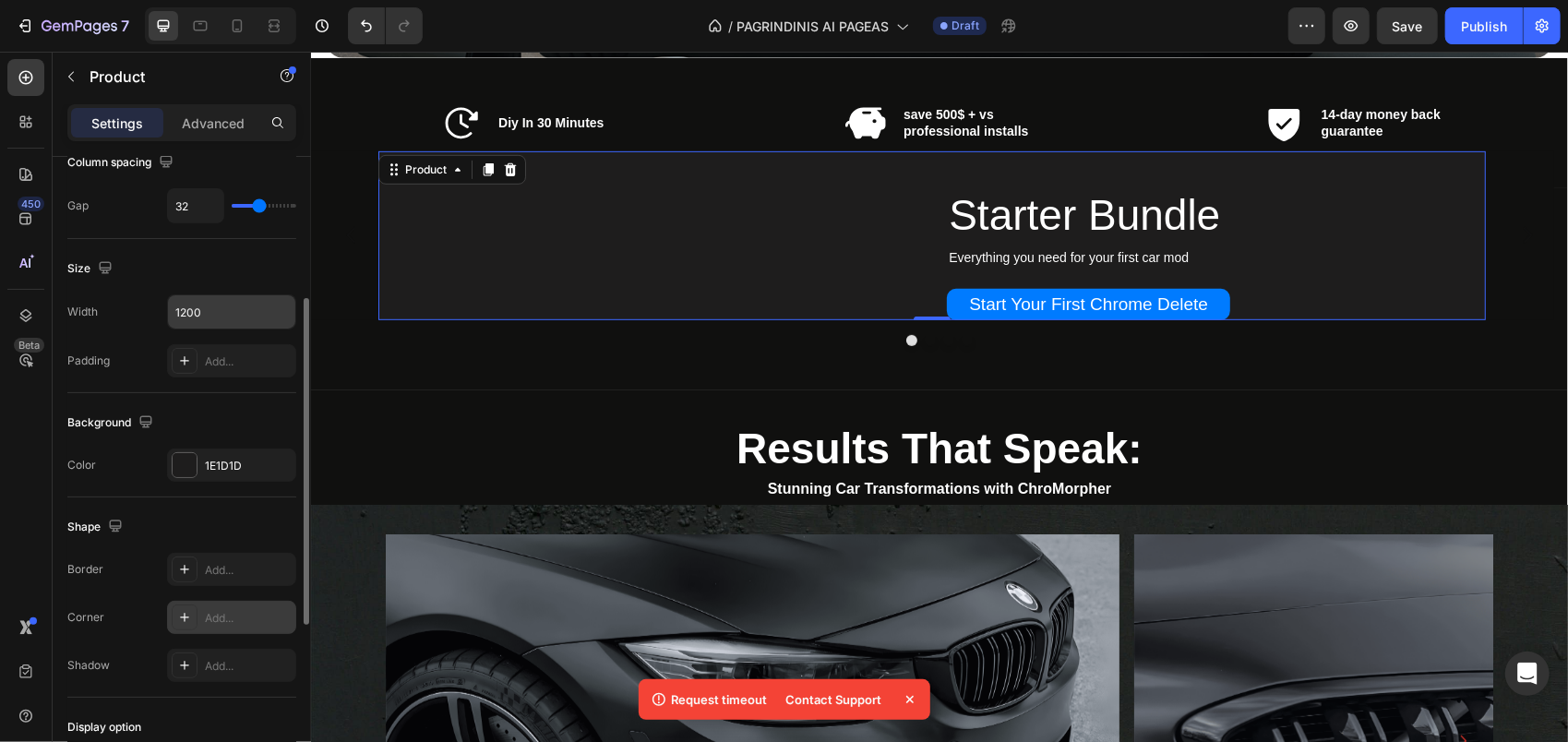
click at [233, 622] on div "Add..." at bounding box center [248, 618] width 87 height 16
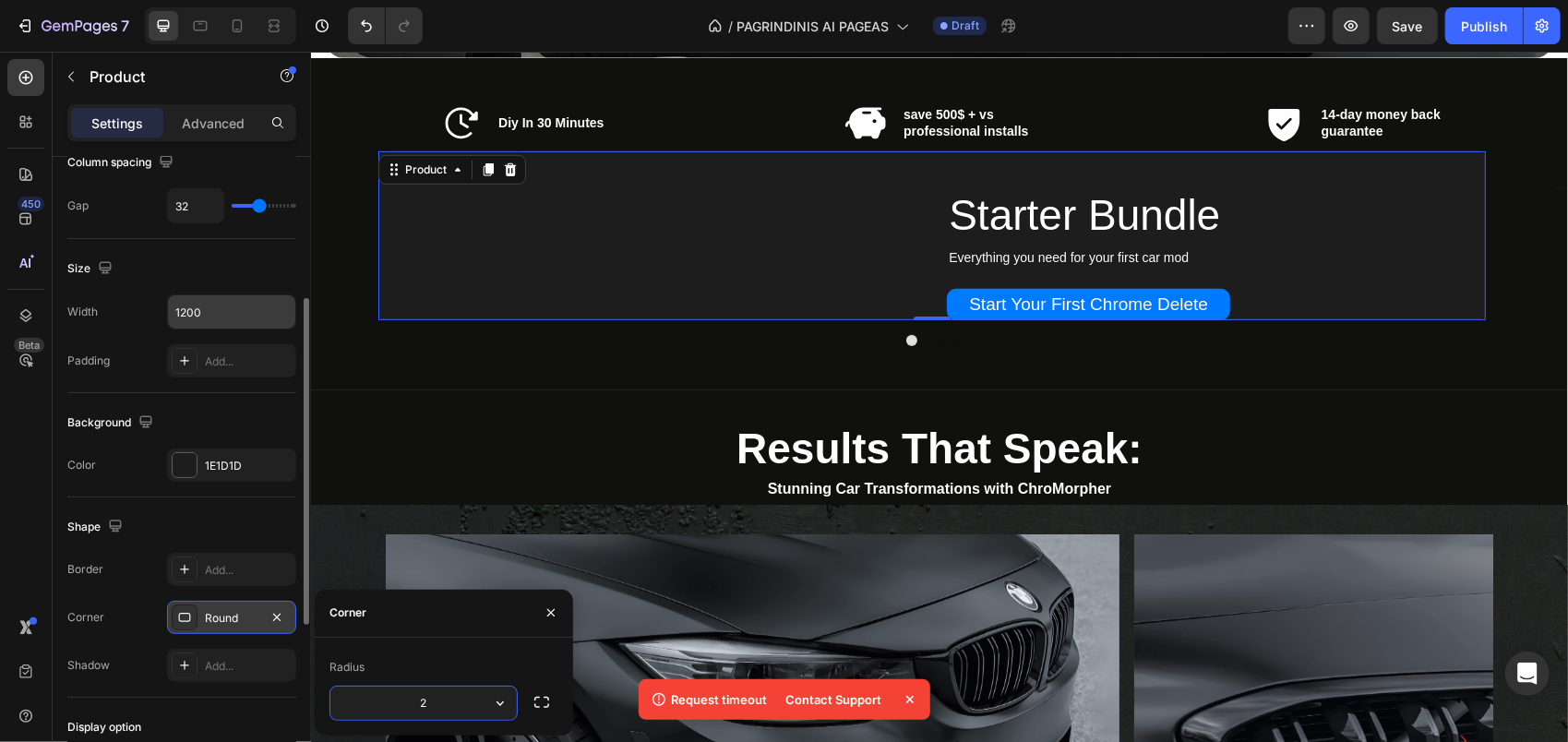
type input "20"
click at [383, 533] on h2 "Results That Speak:" at bounding box center [939, 477] width 1258 height 115
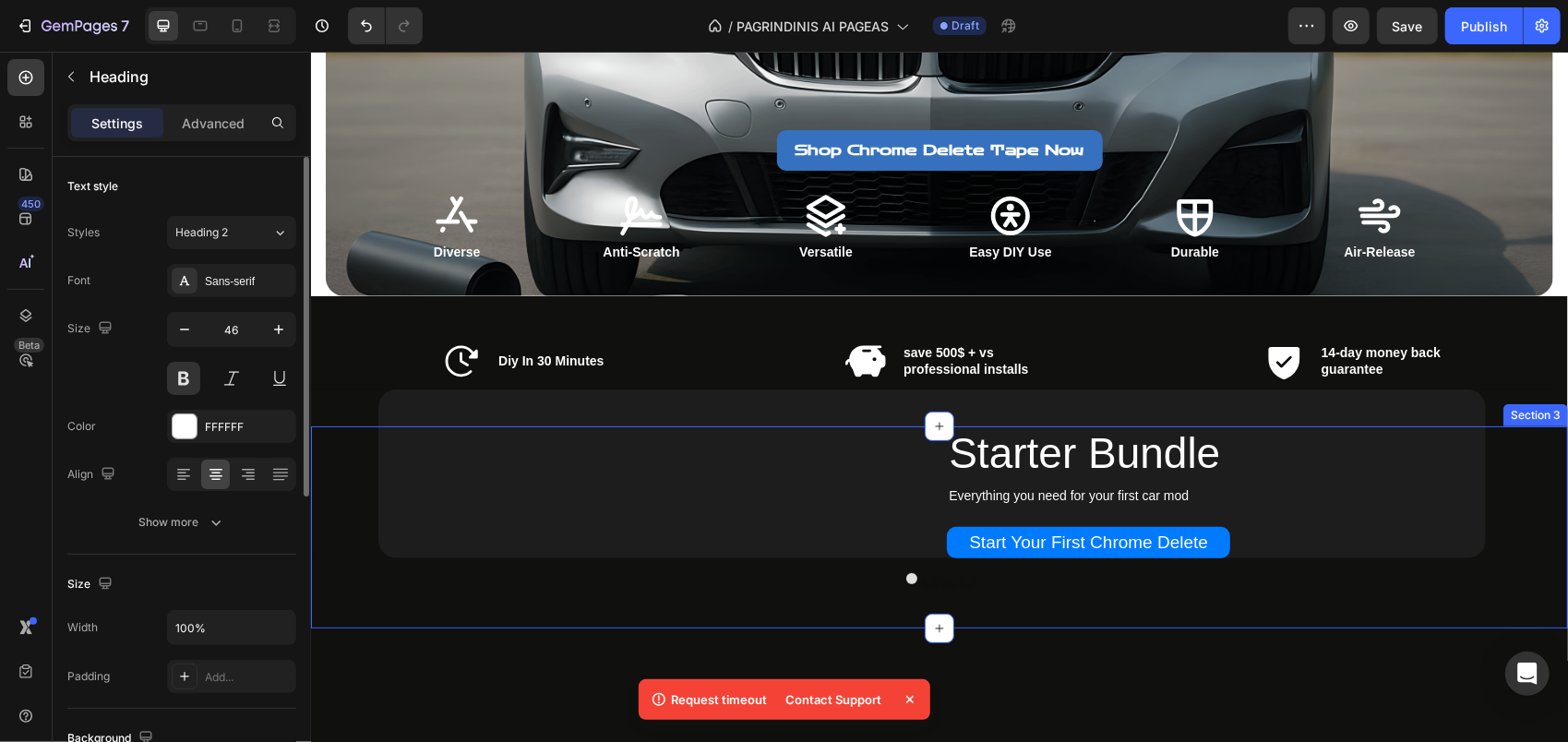
scroll to position [369, 0]
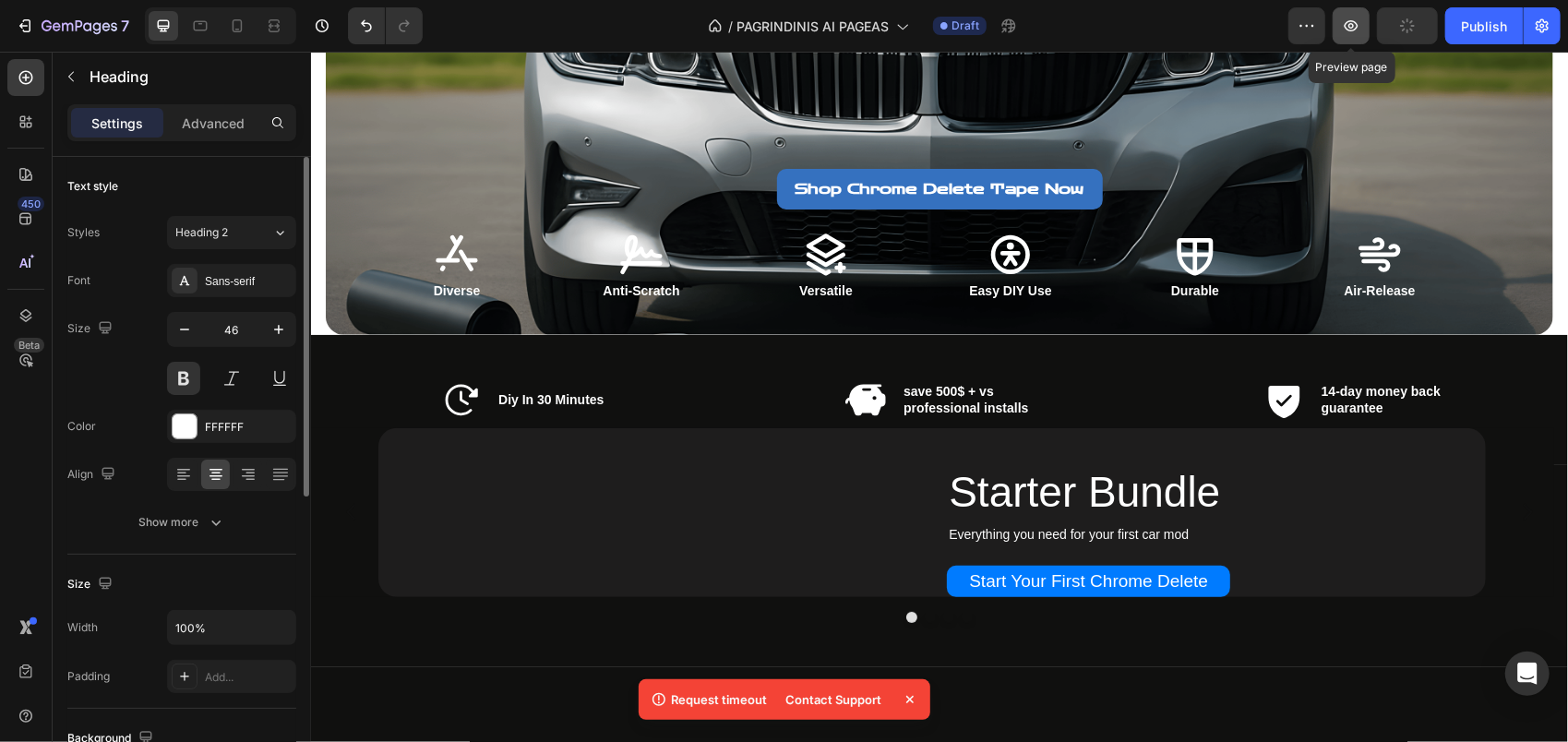
click at [1348, 34] on icon "button" at bounding box center [1351, 25] width 18 height 18
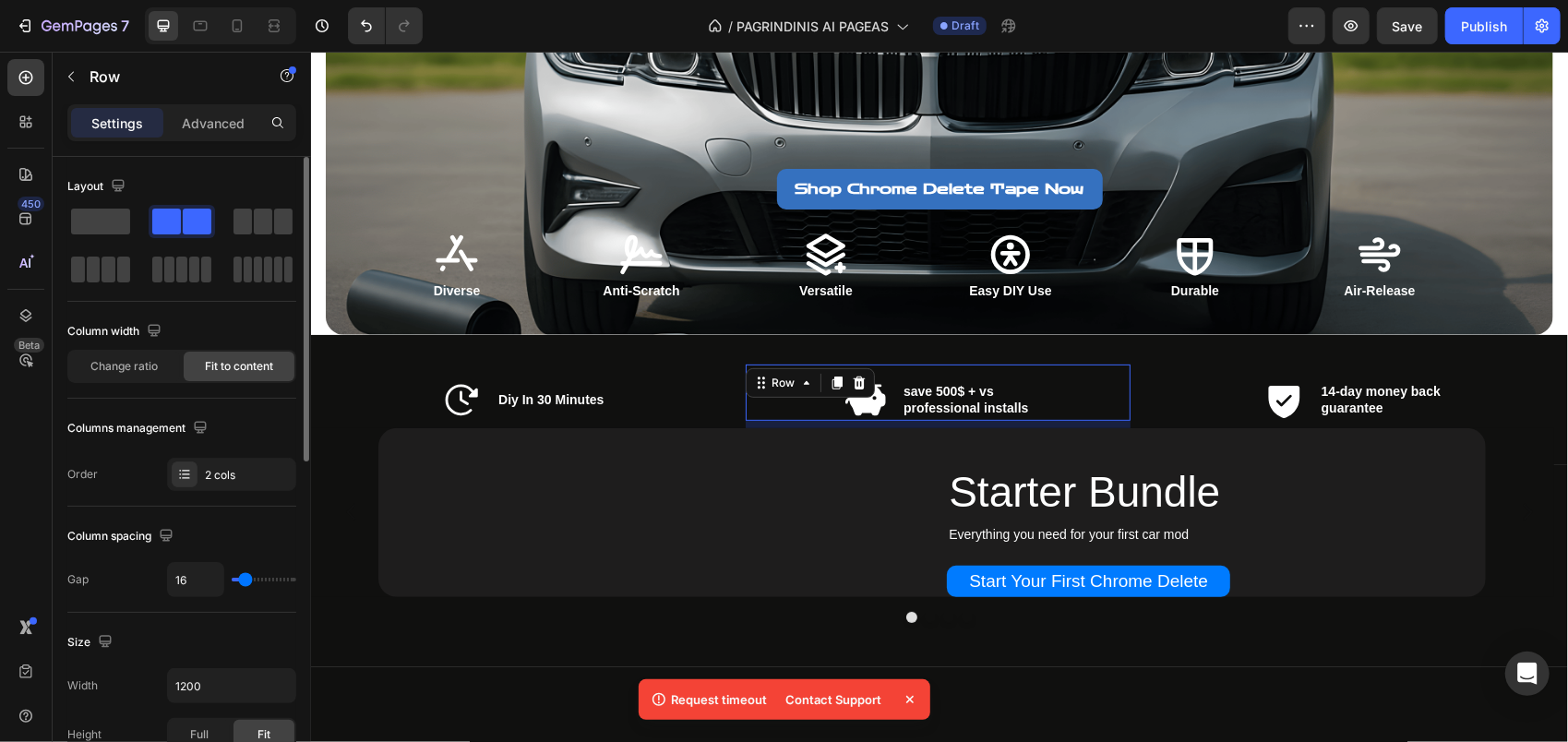
click at [745, 404] on div "Icon Save 500$ + vs professional installs Text Block Row 16" at bounding box center [938, 392] width 386 height 56
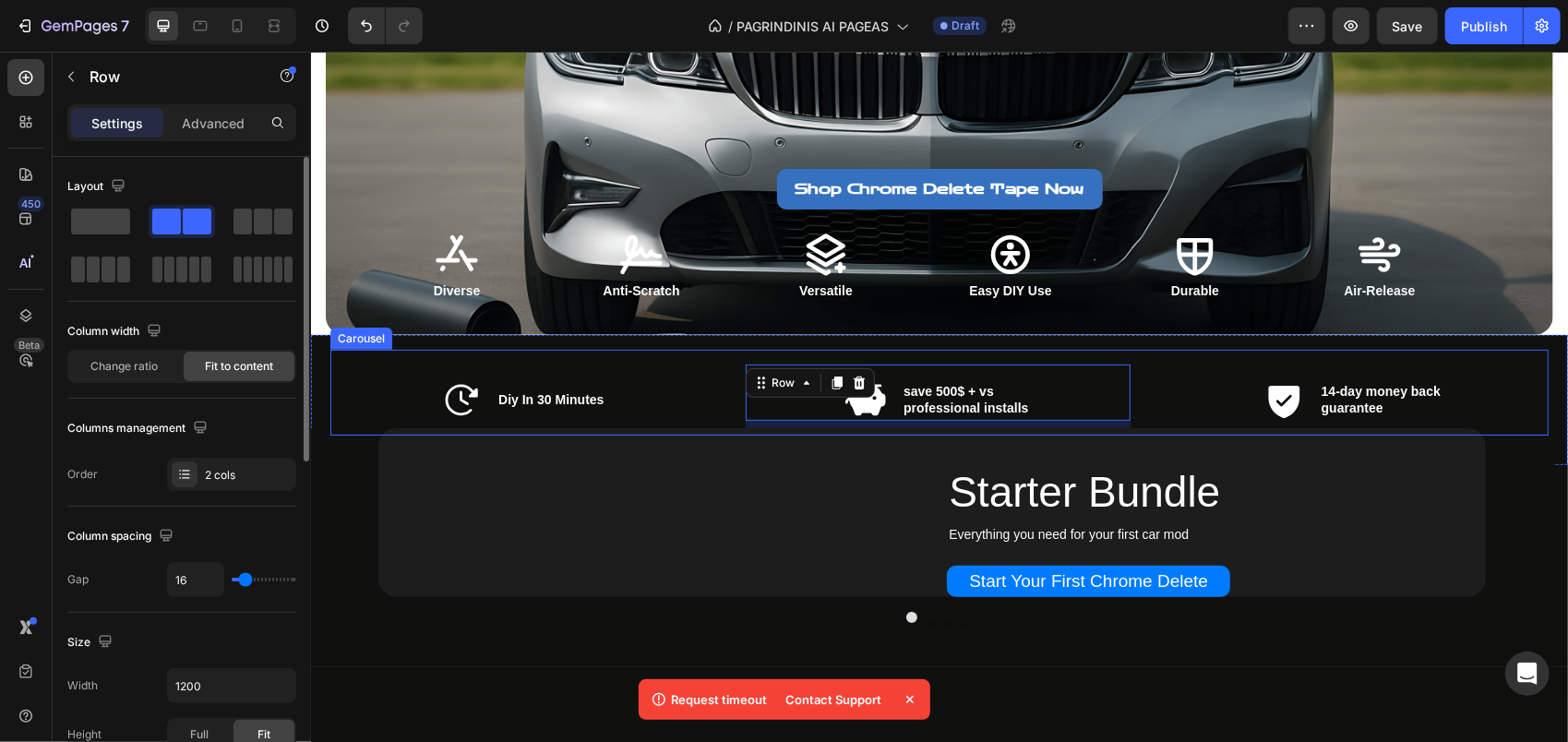
click at [727, 387] on div "Icon diy in 30 minutes Text Block Row Icon Save 500$ + vs professional installs…" at bounding box center [939, 399] width 1218 height 71
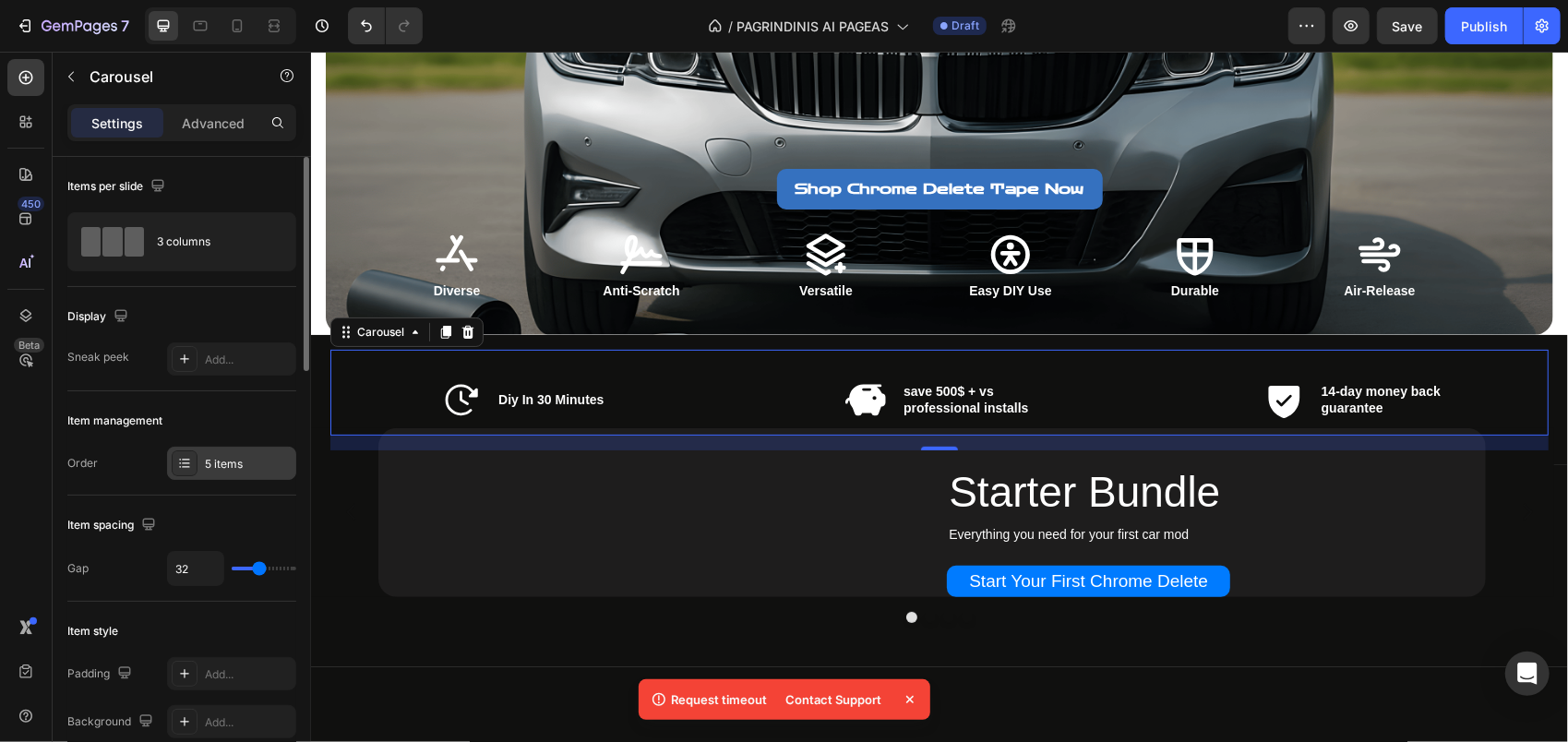
click at [241, 462] on div "5 items" at bounding box center [248, 463] width 87 height 16
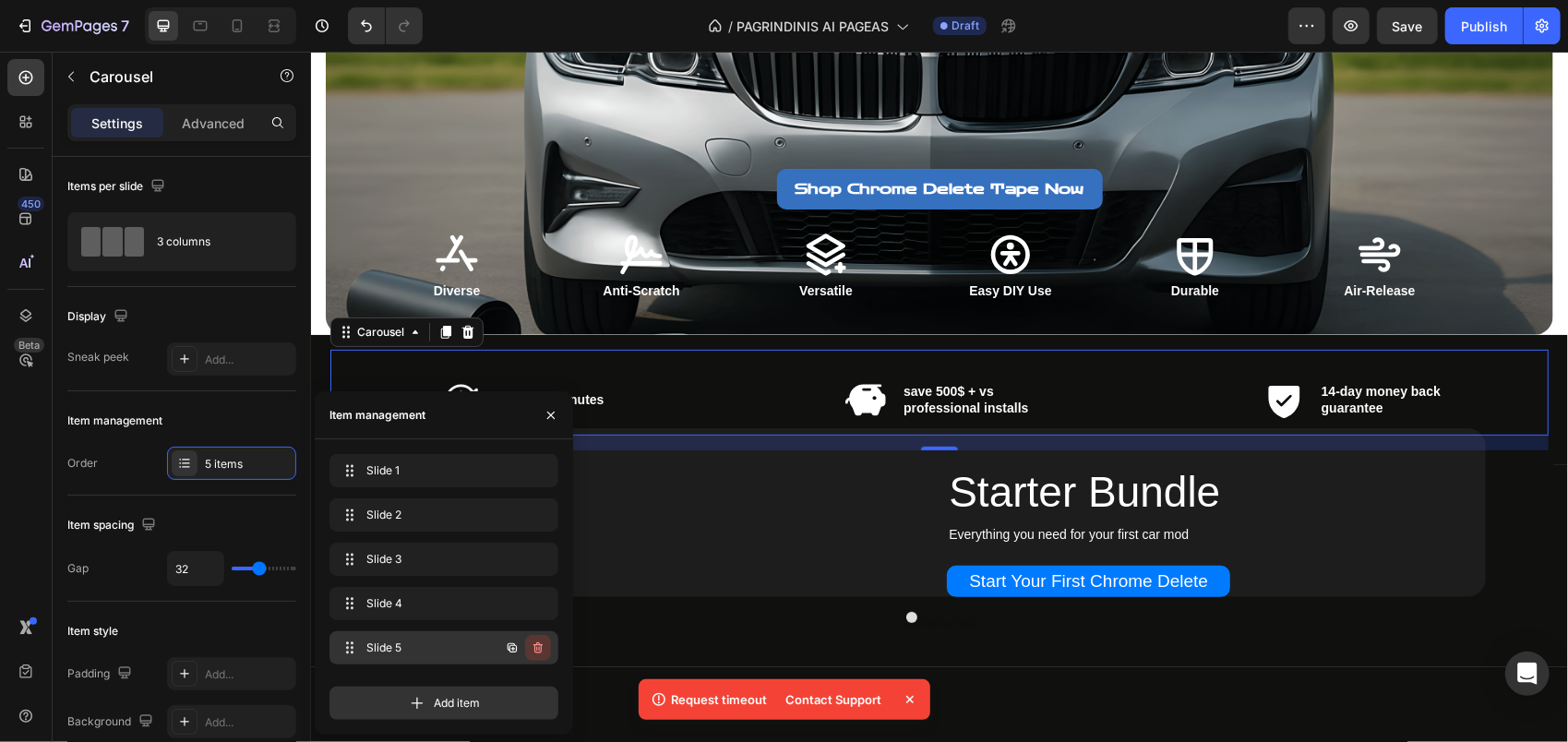
click at [543, 648] on icon "button" at bounding box center [537, 647] width 14 height 14
click at [538, 642] on div "Delete" at bounding box center [526, 647] width 34 height 16
click at [540, 639] on button "button" at bounding box center [537, 647] width 26 height 26
click at [537, 647] on div "Delete" at bounding box center [526, 647] width 34 height 16
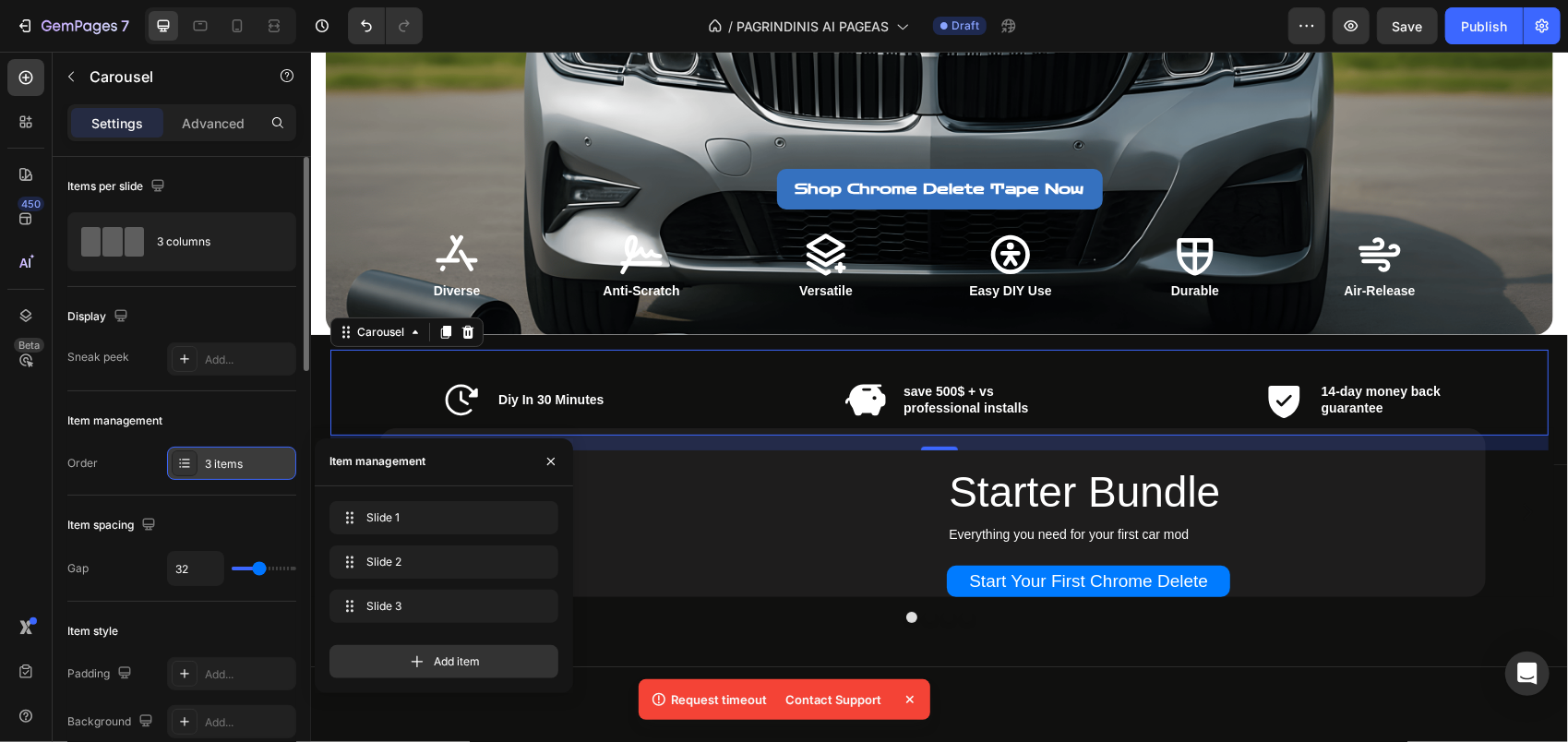
click at [264, 461] on div "3 items" at bounding box center [248, 463] width 87 height 16
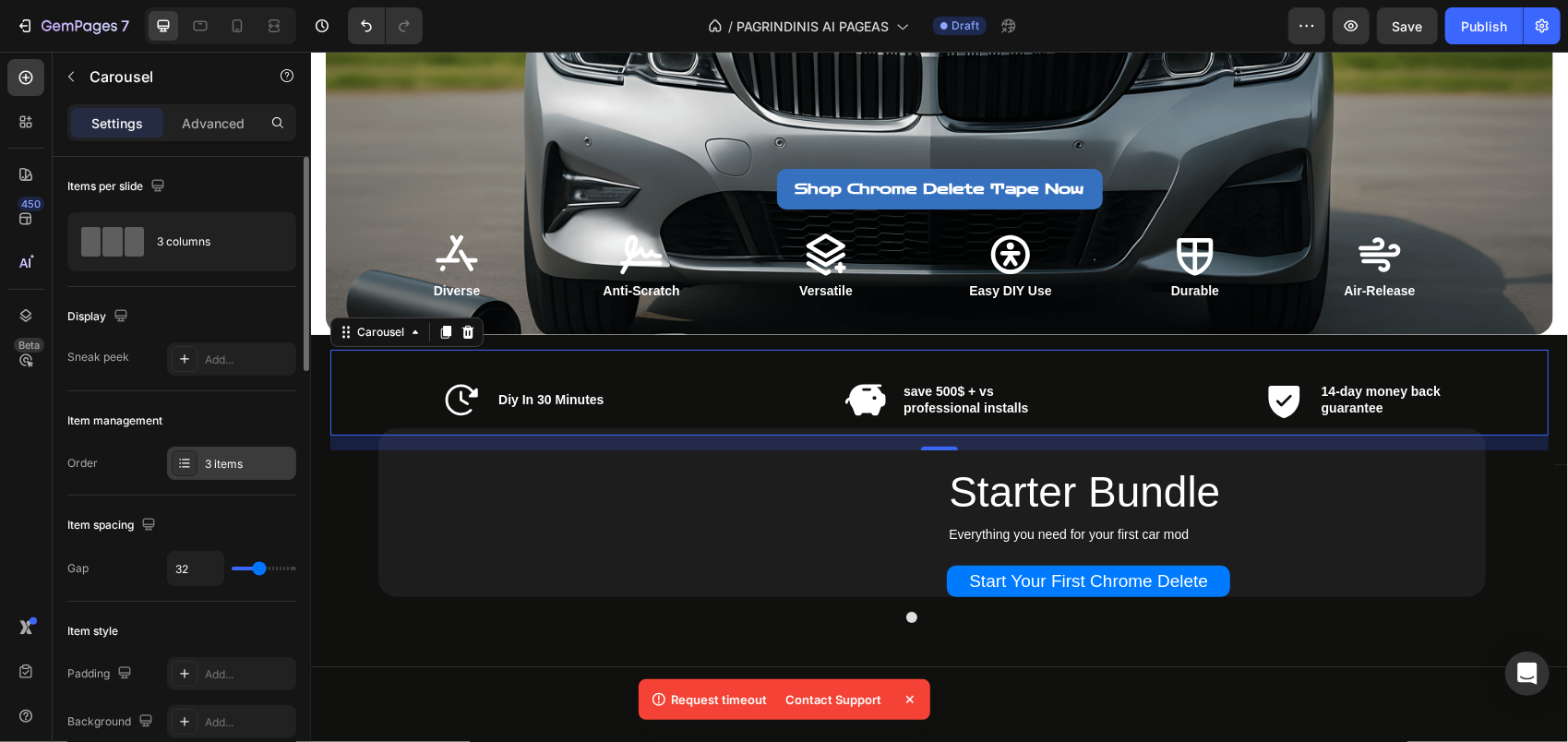
click at [267, 461] on div "3 items" at bounding box center [248, 463] width 87 height 16
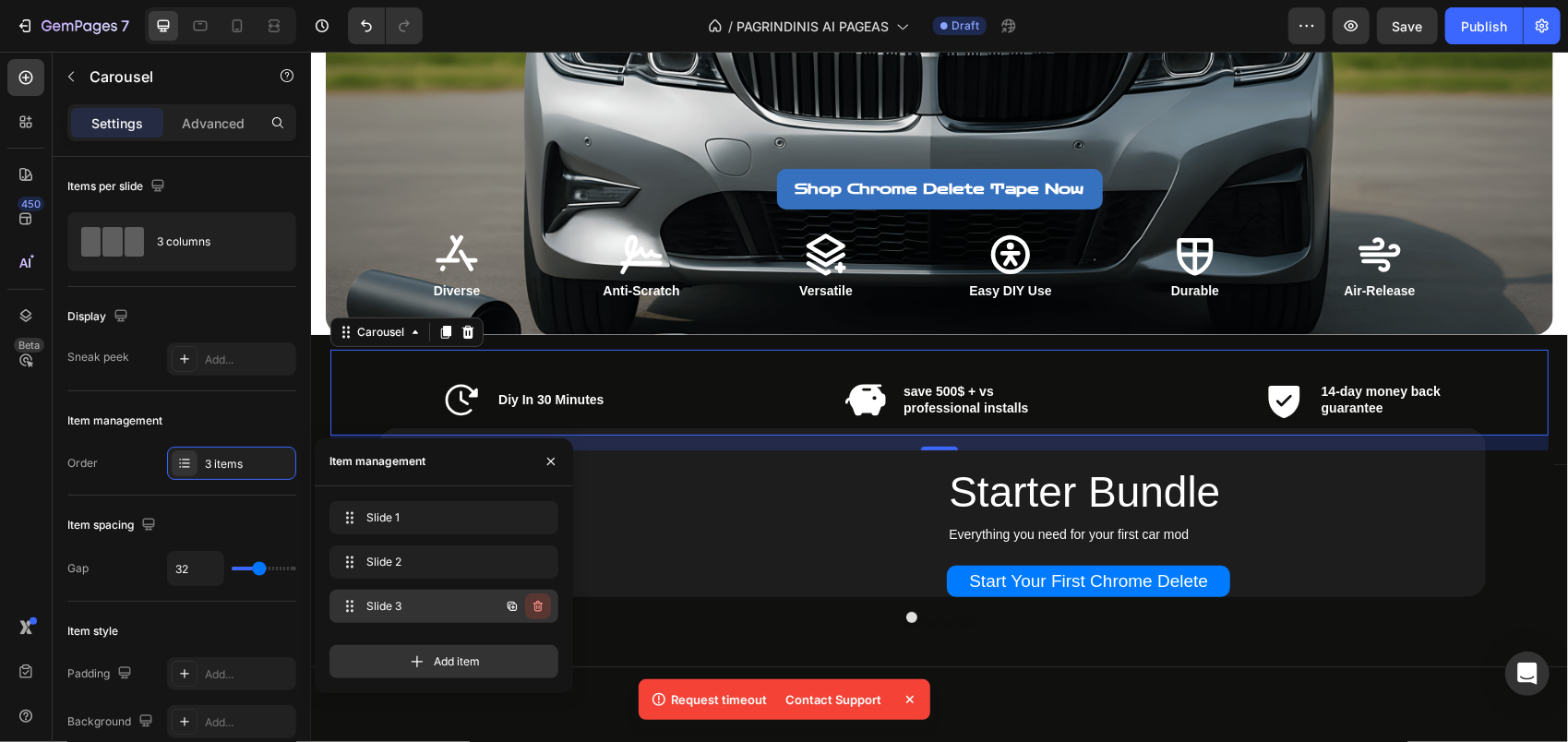
click at [539, 607] on icon "button" at bounding box center [539, 606] width 1 height 5
click at [539, 607] on div "Delete" at bounding box center [526, 605] width 34 height 16
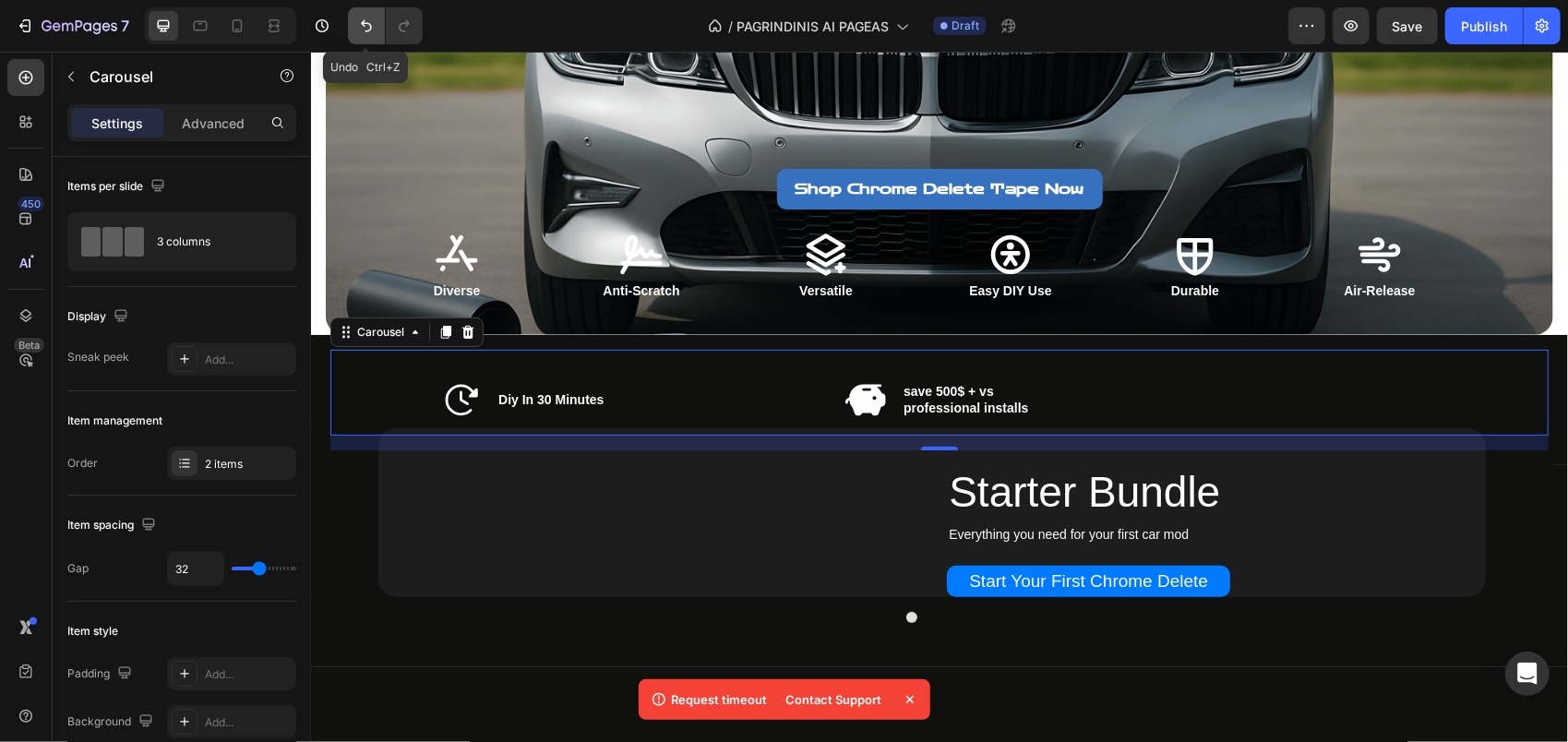
click at [369, 27] on icon "Undo/Redo" at bounding box center [366, 25] width 18 height 18
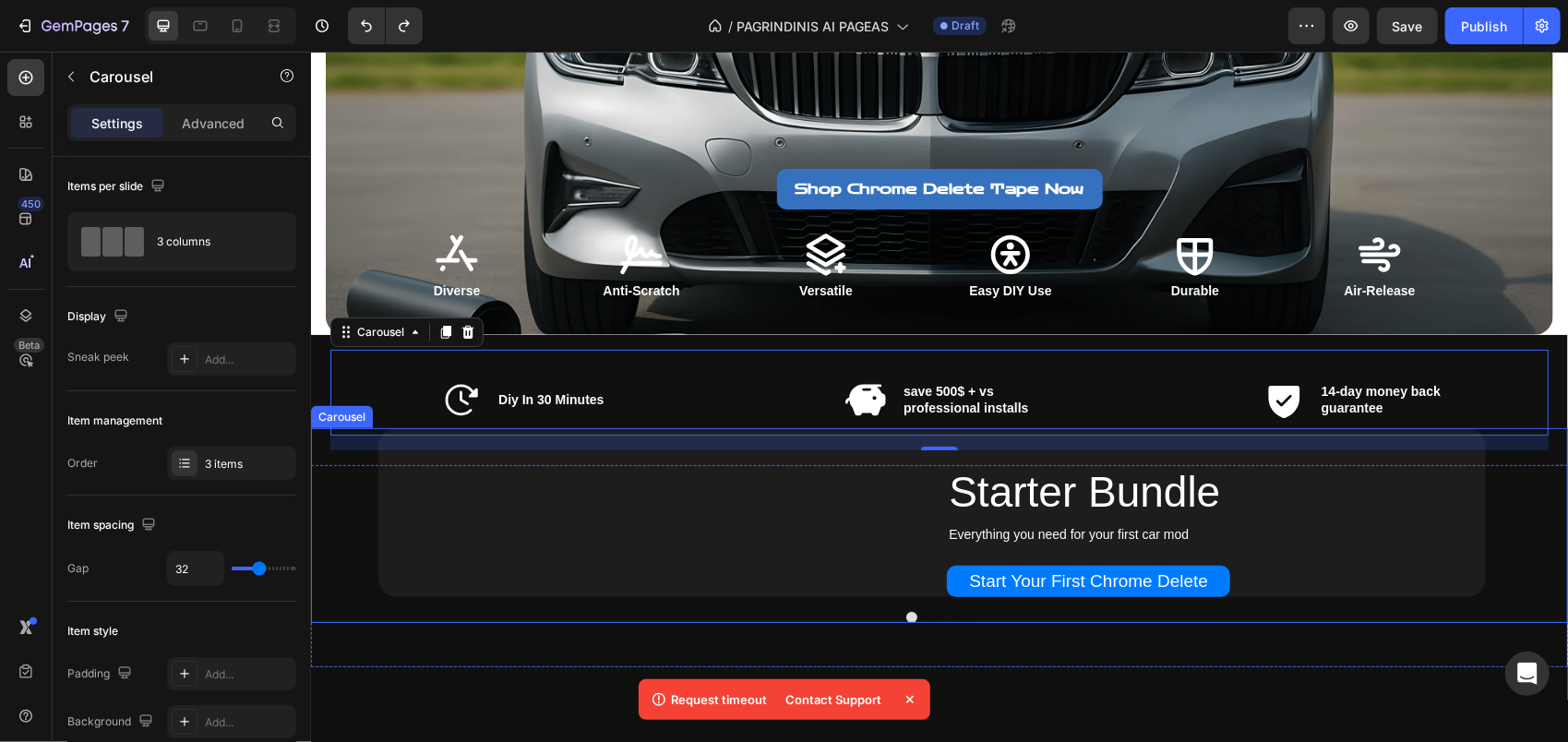
click at [352, 522] on icon "Carousel Back Arrow" at bounding box center [351, 510] width 22 height 22
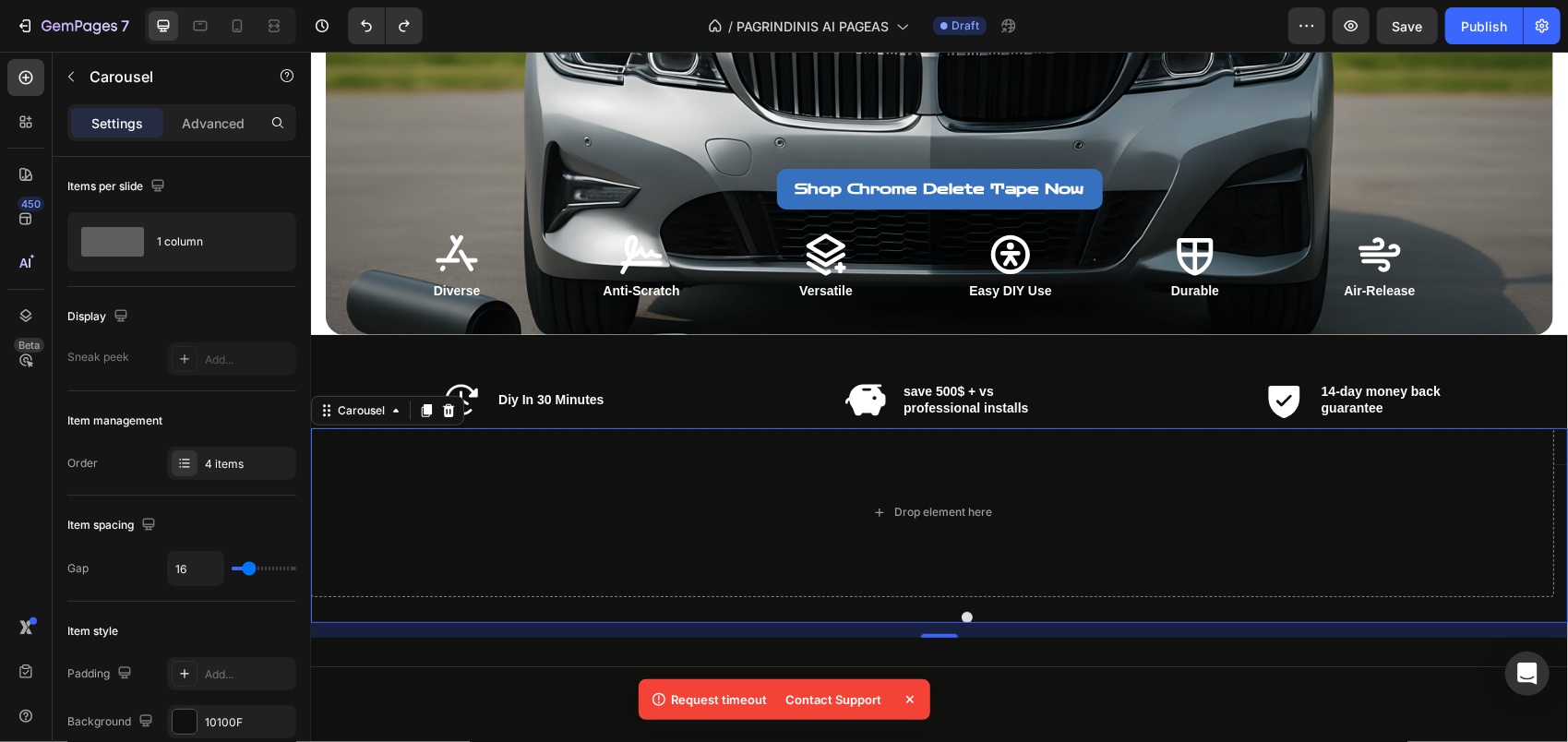
click at [980, 622] on div at bounding box center [939, 617] width 1258 height 11
click at [1536, 537] on button "Carousel Next Arrow" at bounding box center [1527, 511] width 52 height 52
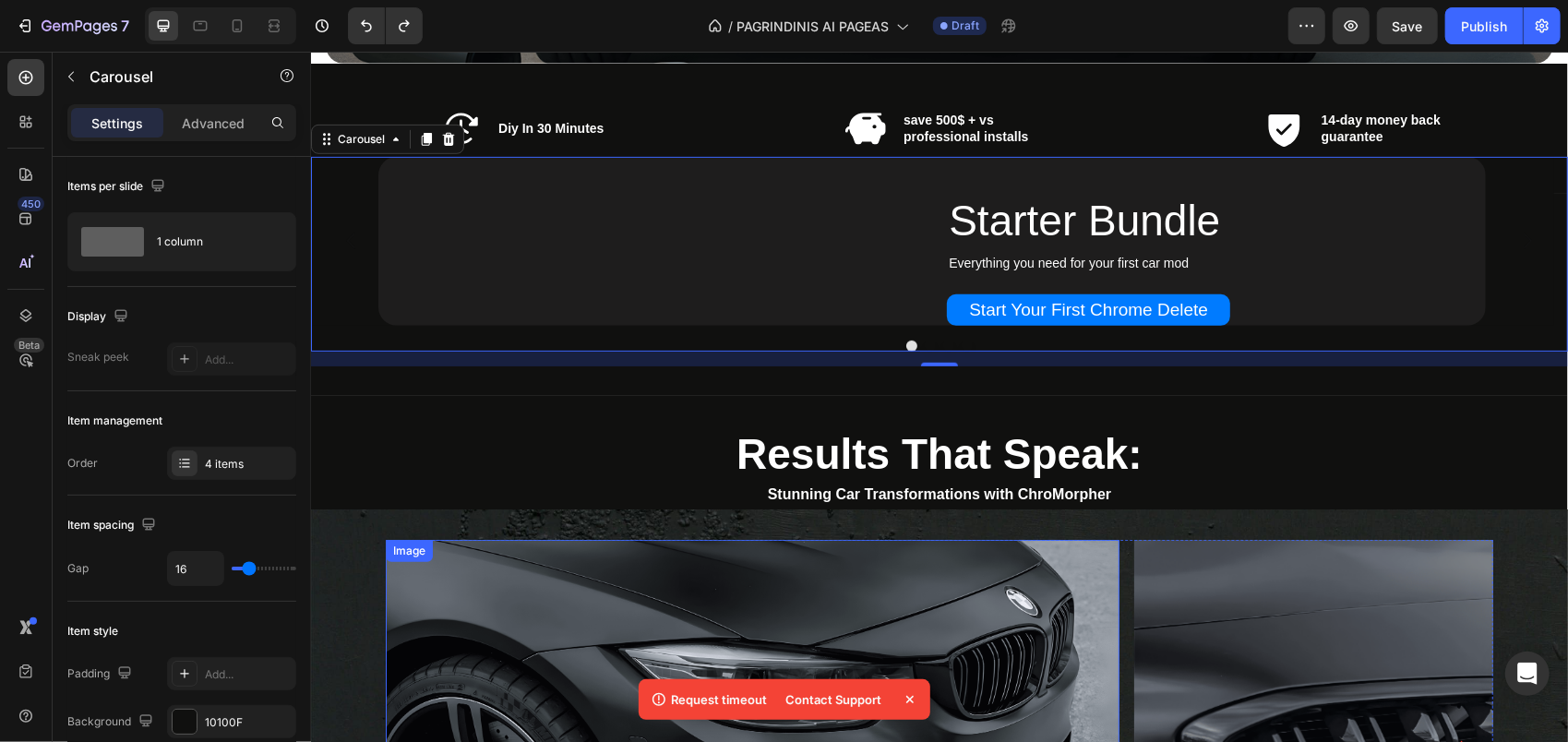
scroll to position [646, 0]
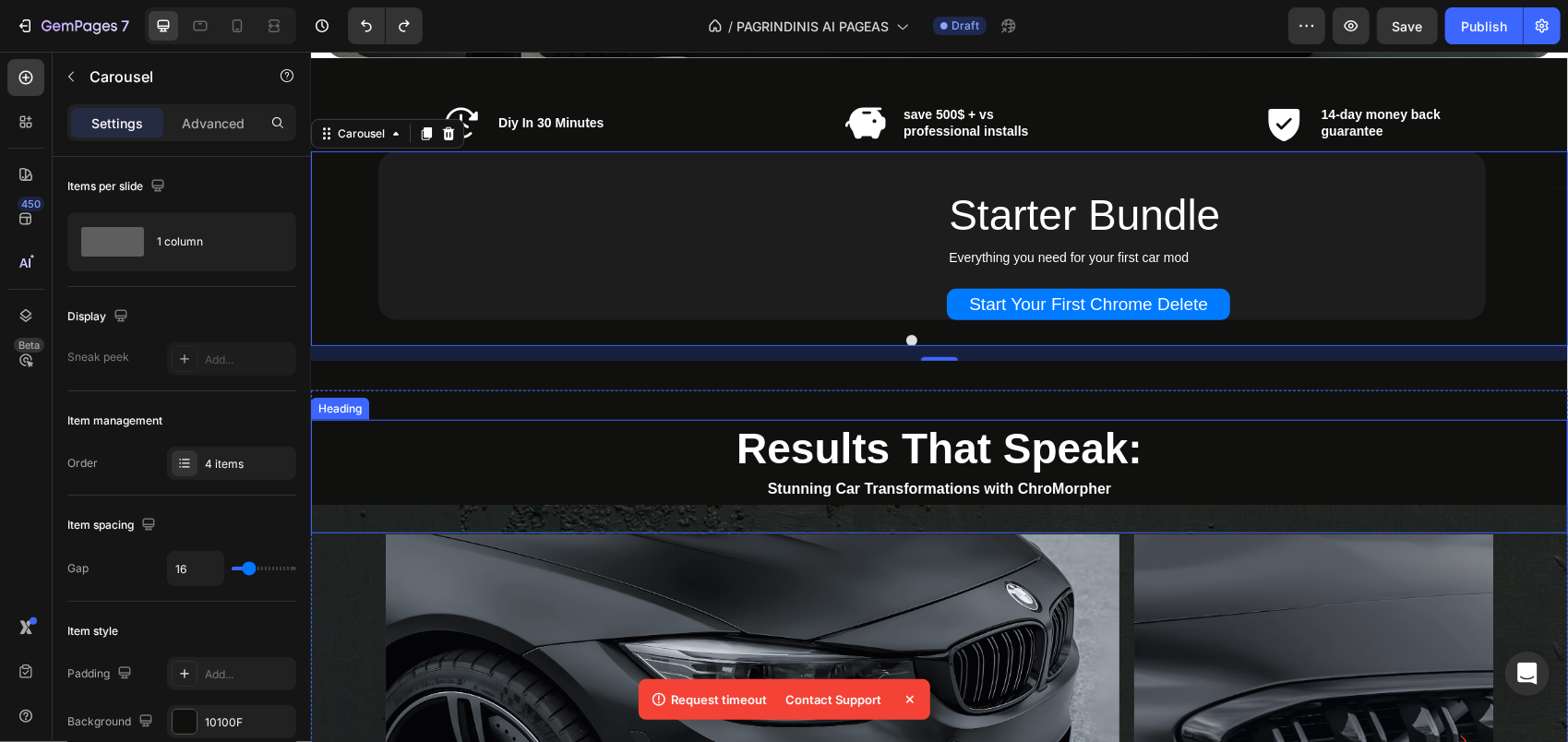
click at [569, 533] on h2 "Results That Speak:" at bounding box center [939, 477] width 1258 height 115
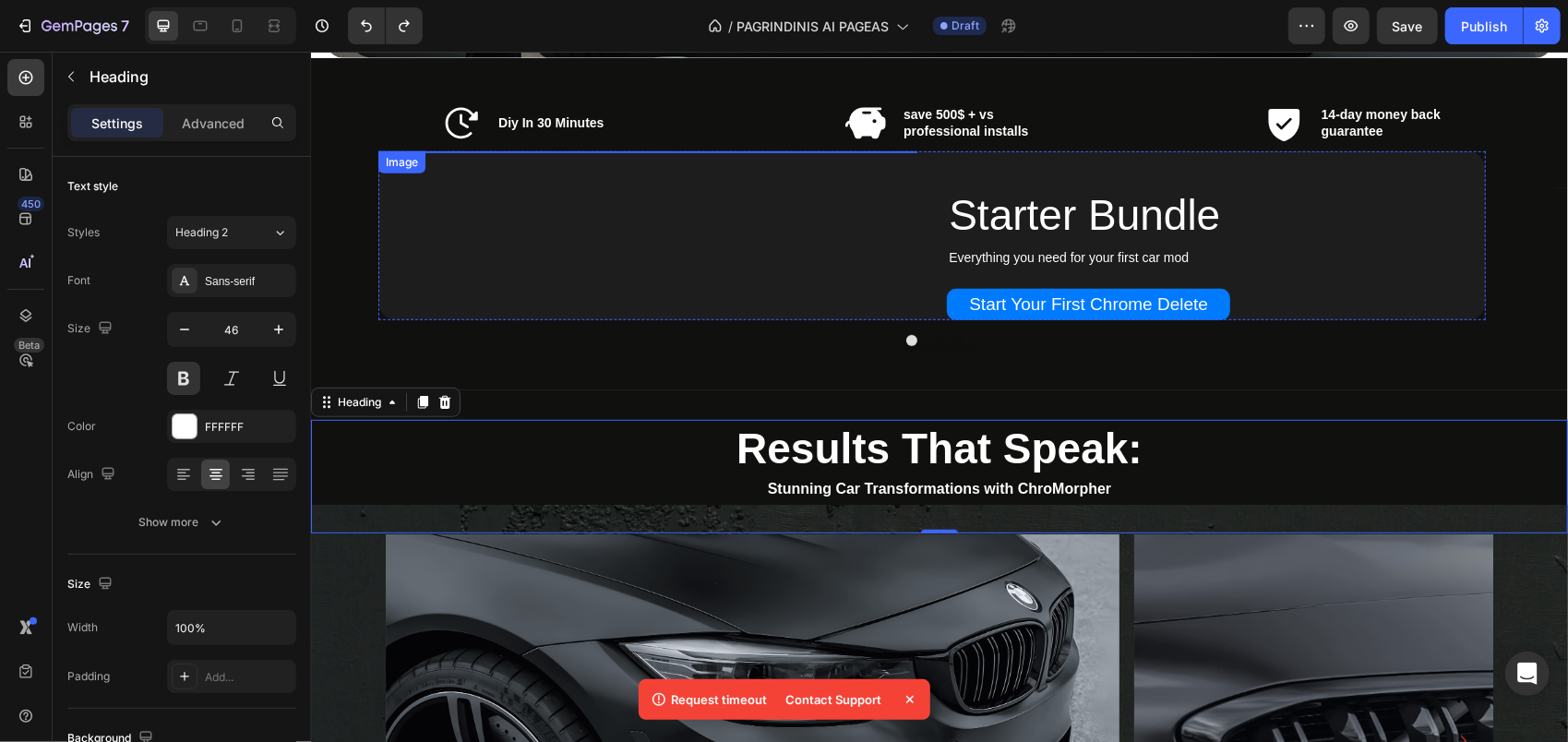
scroll to position [553, 0]
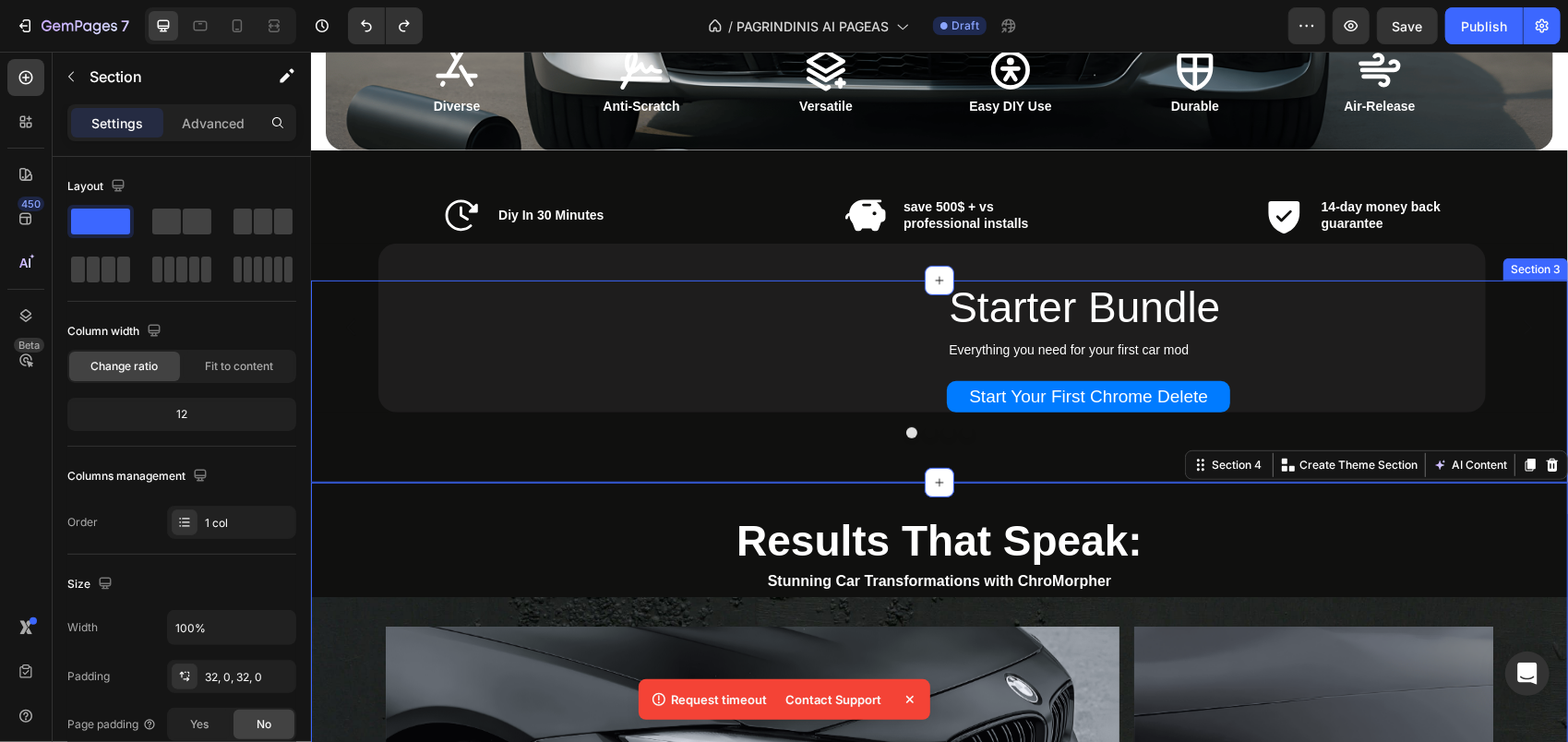
click at [824, 482] on div "Image Starter Bundle Heading Everything you need for your first car mod Text Bl…" at bounding box center [939, 380] width 1258 height 202
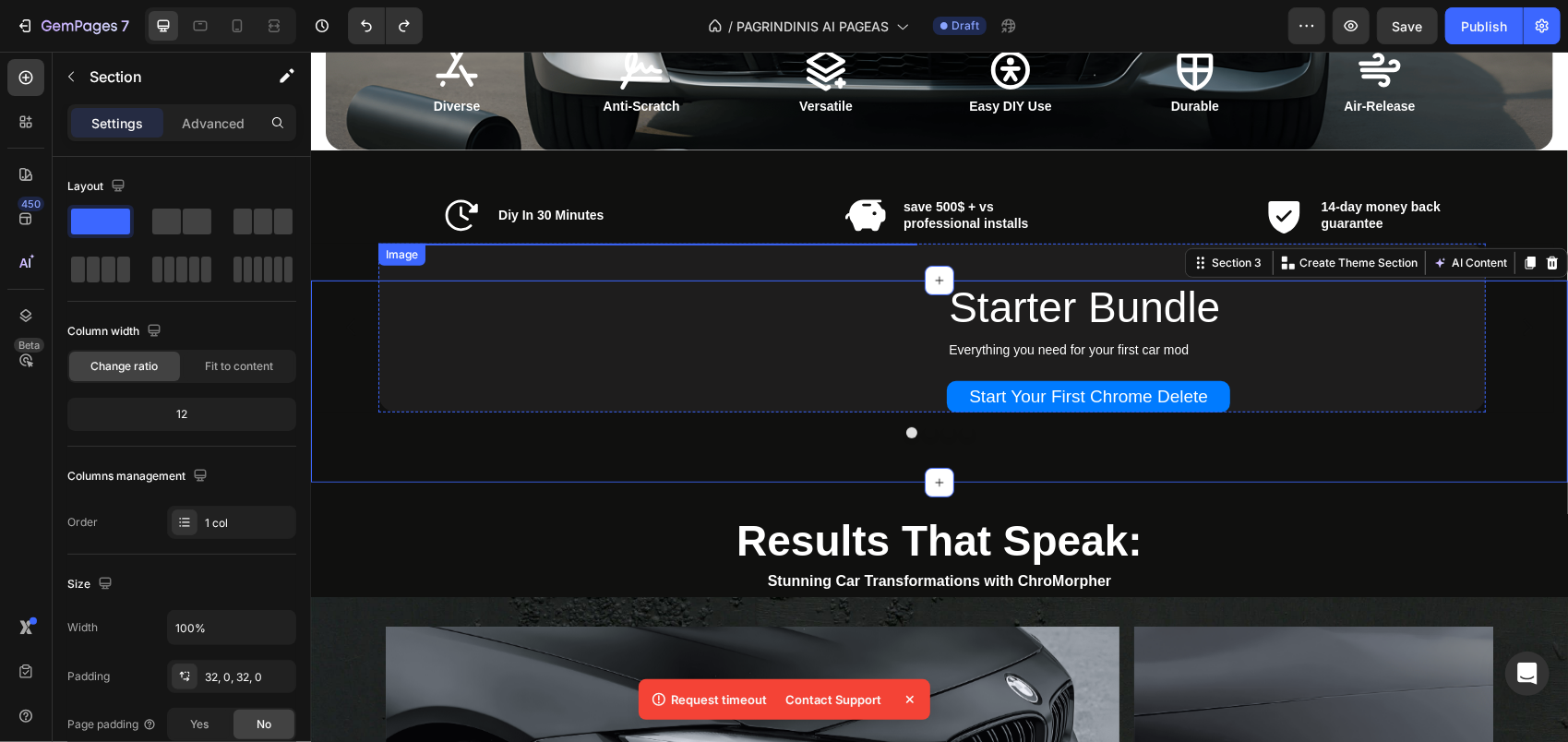
scroll to position [461, 0]
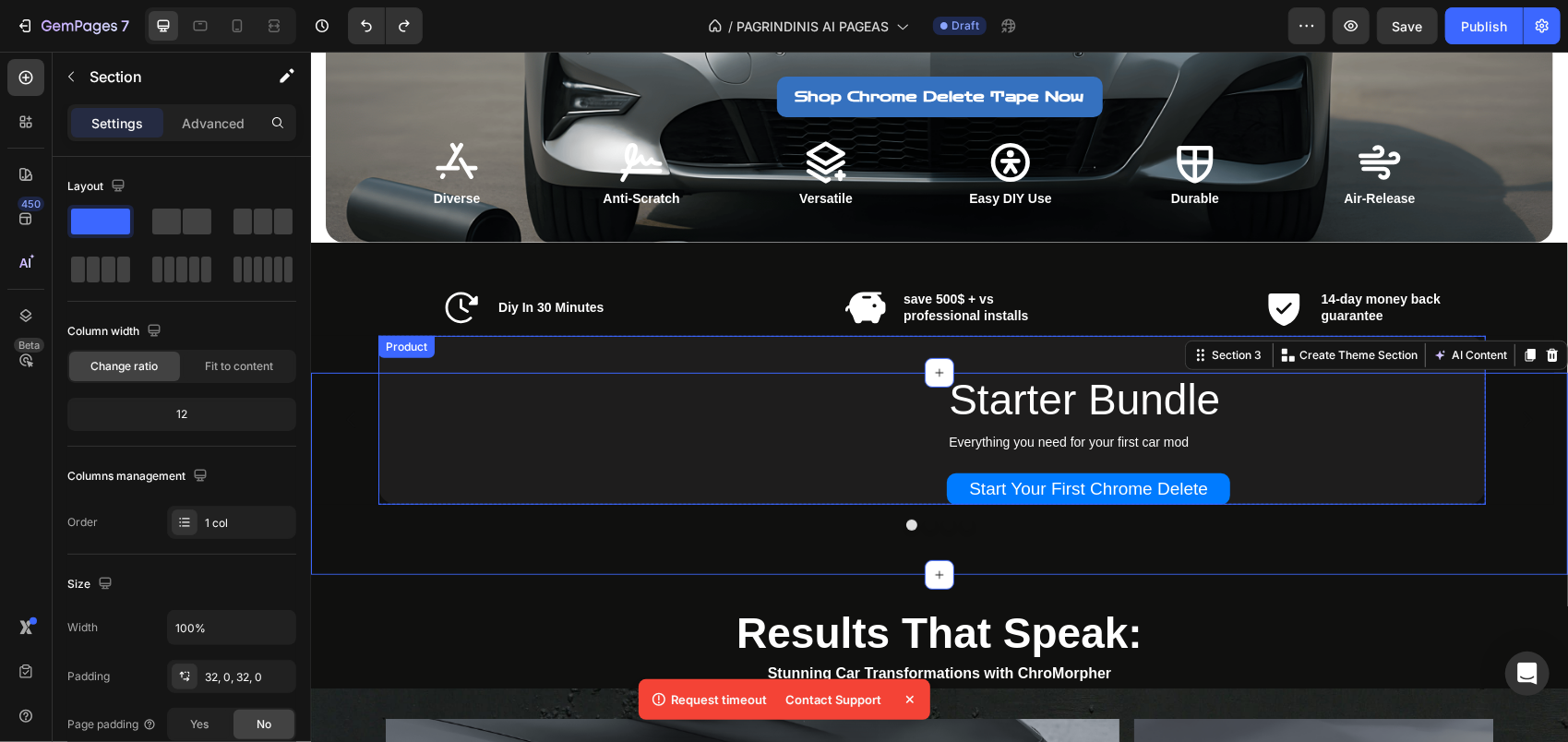
click at [977, 353] on div "Starter Bundle Heading Everything you need for your first car mod Text Block St…" at bounding box center [1216, 419] width 539 height 169
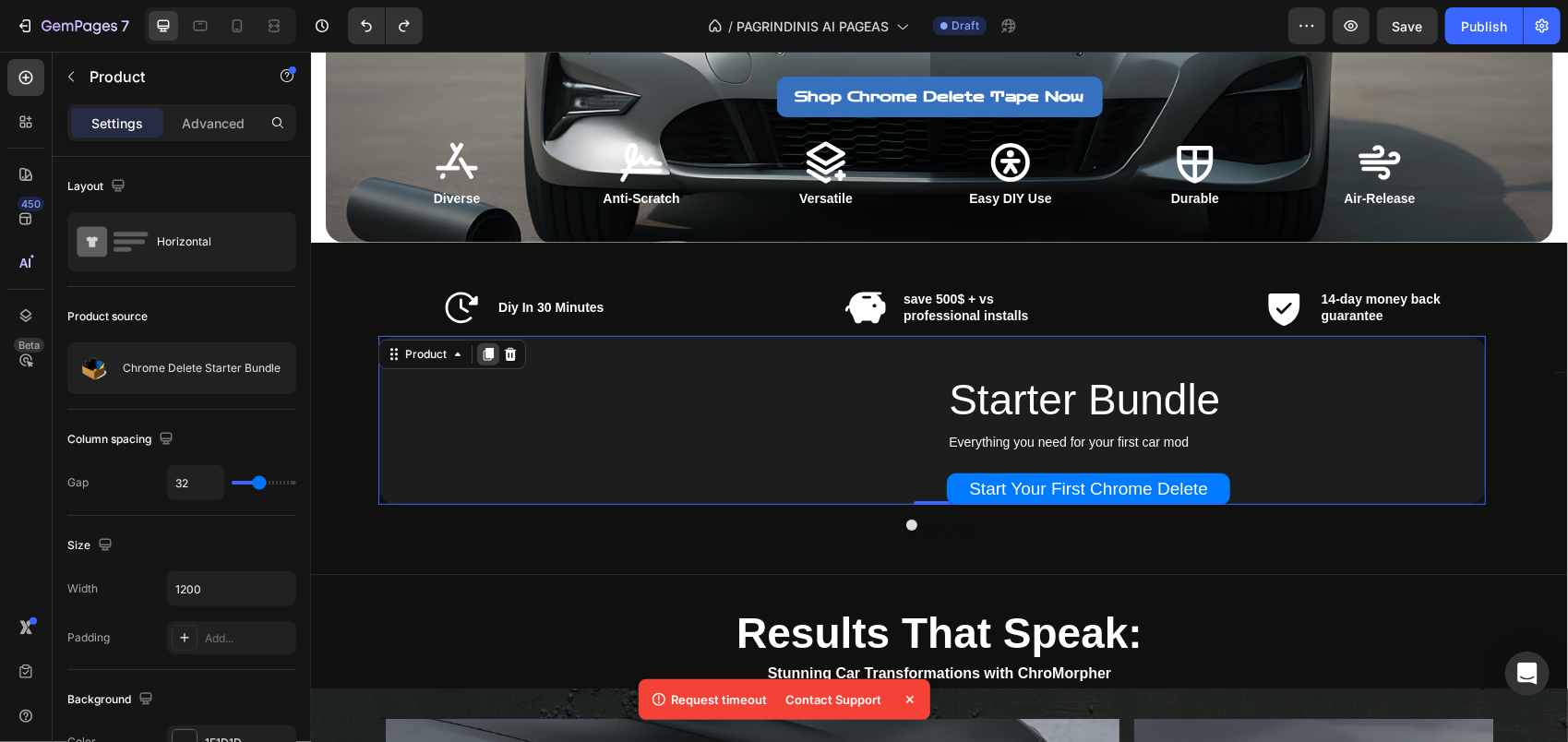
click at [488, 353] on icon at bounding box center [488, 352] width 11 height 12
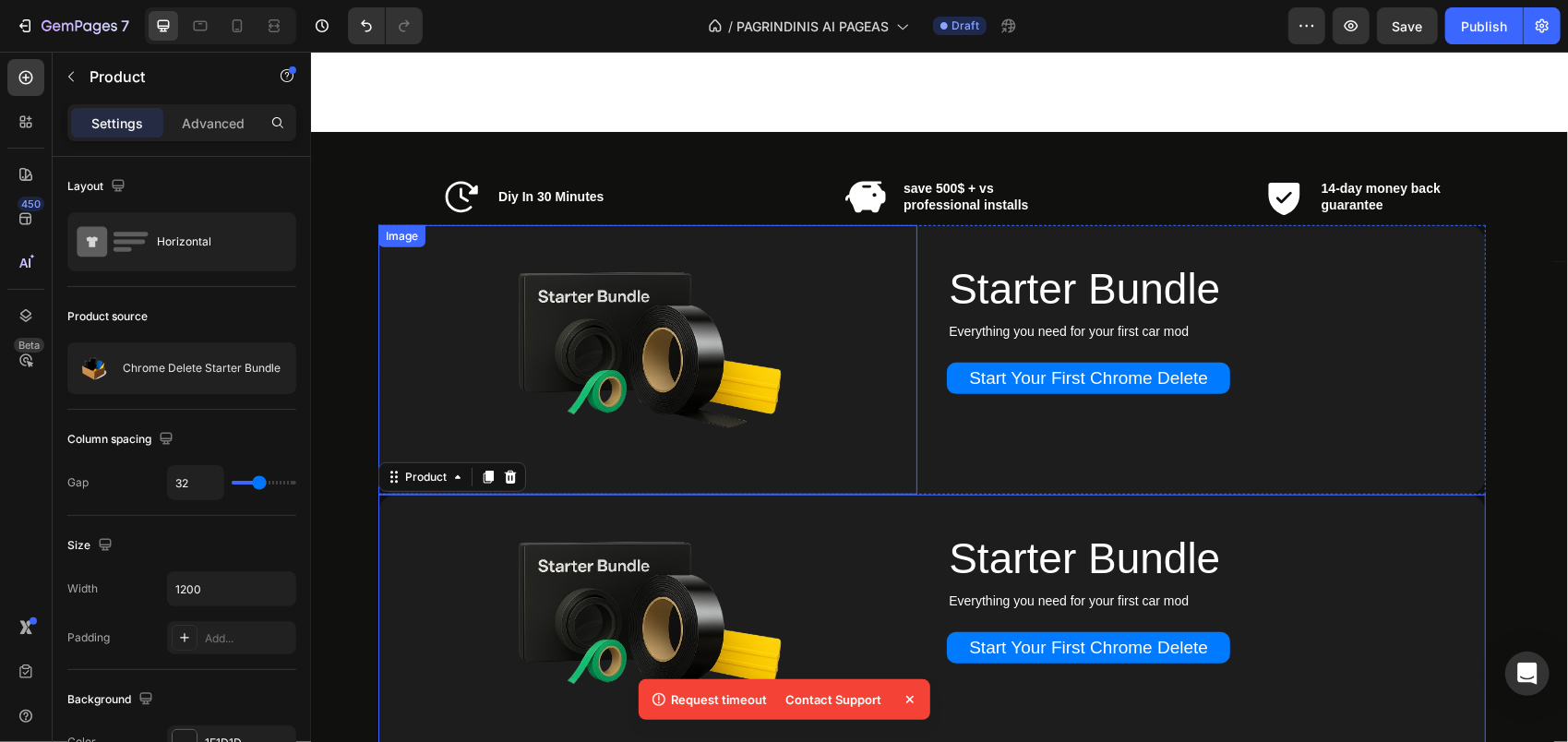
scroll to position [738, 0]
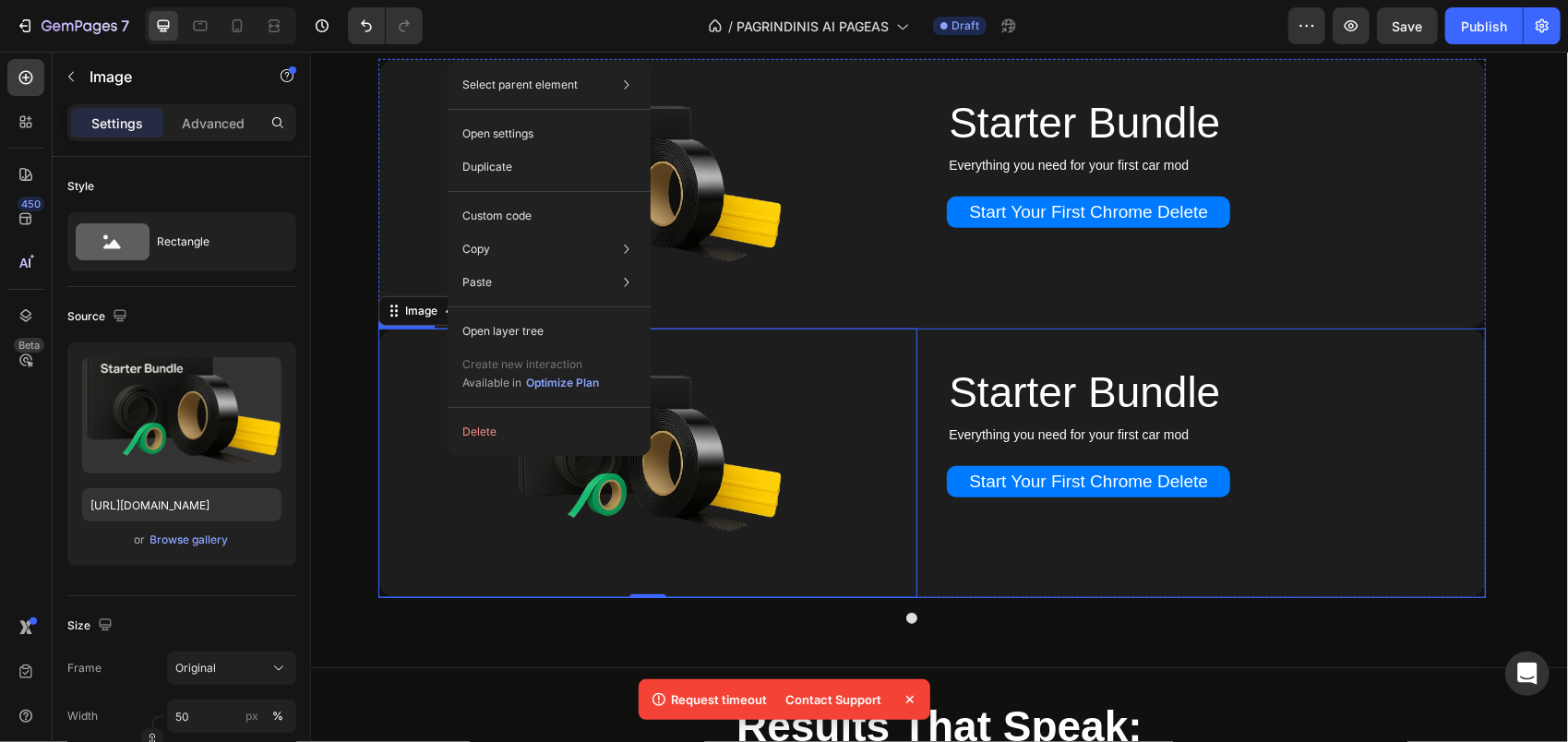
click at [923, 429] on div "Image 0 Starter Bundle Heading Everything you need for your first car mod Text …" at bounding box center [931, 461] width 1107 height 269
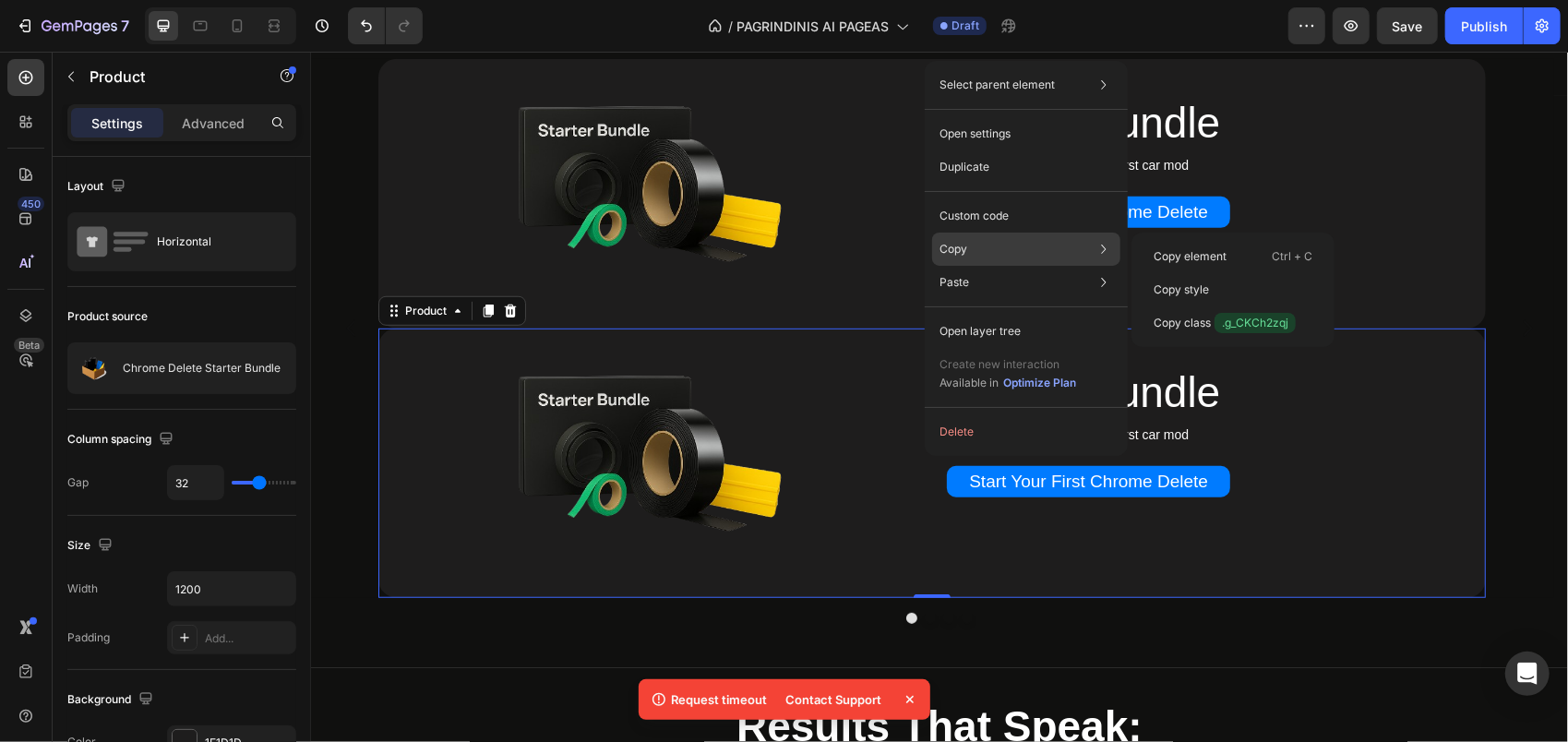
click at [962, 245] on p "Copy" at bounding box center [953, 249] width 28 height 16
click at [510, 309] on icon at bounding box center [510, 308] width 12 height 12
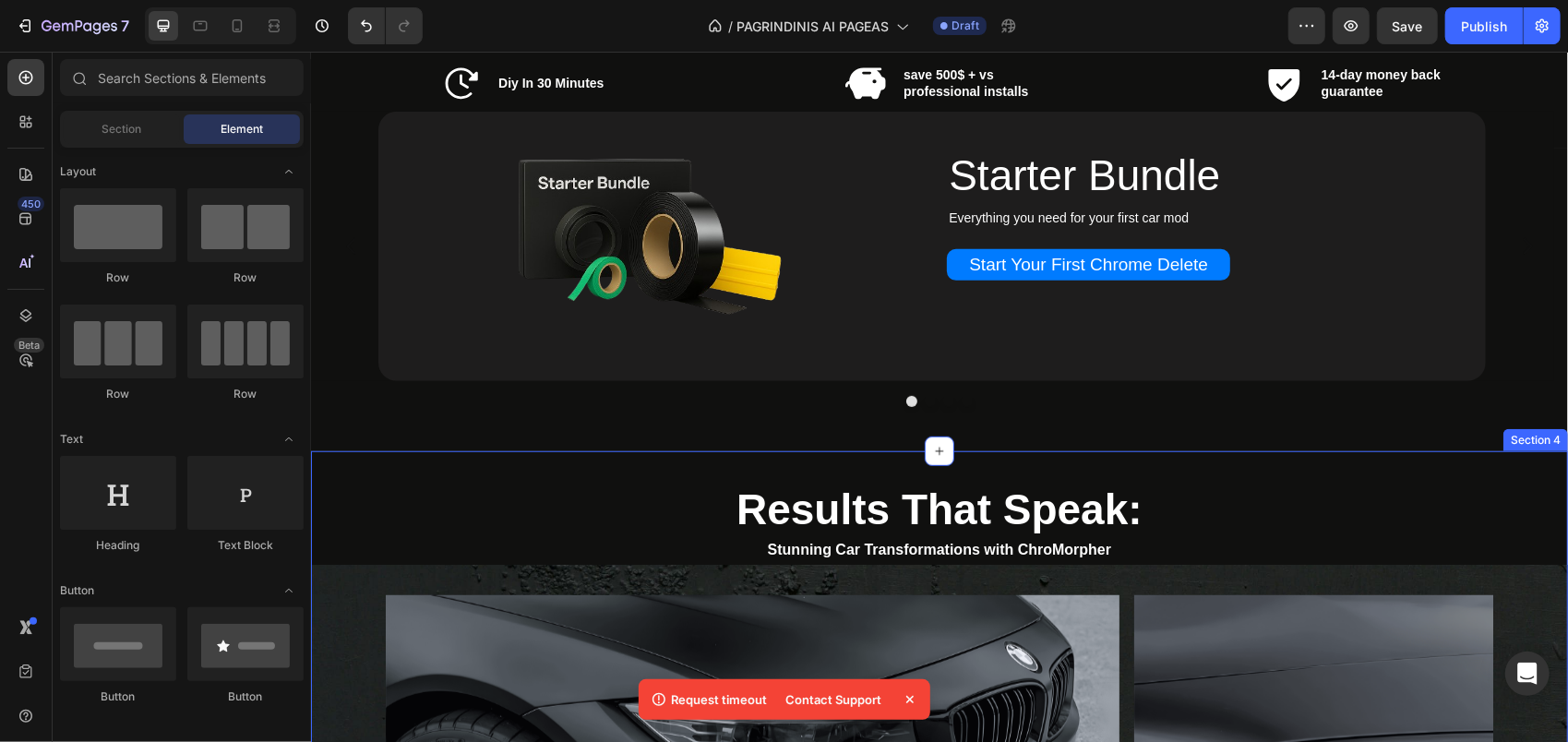
scroll to position [553, 0]
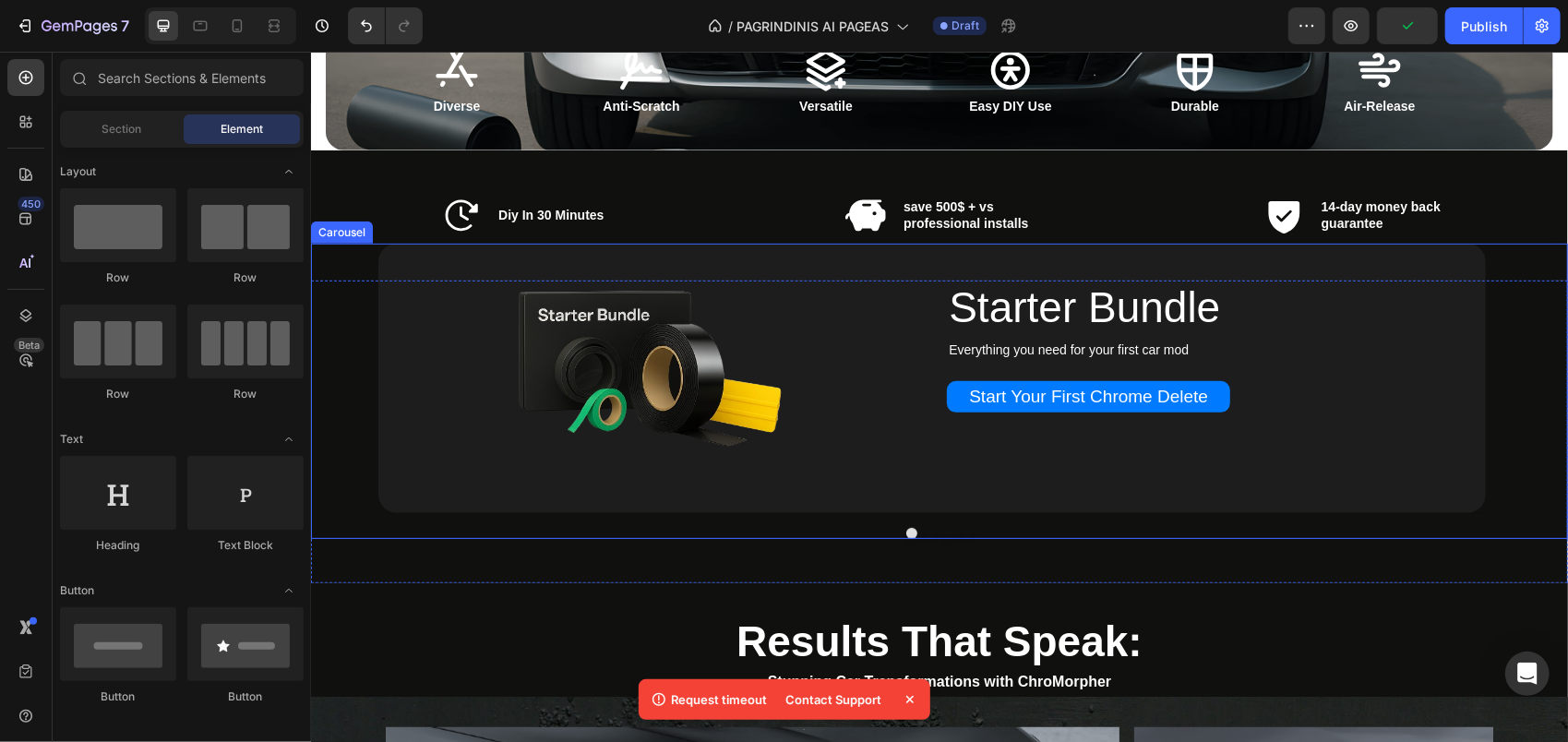
click at [924, 532] on button "Dot" at bounding box center [930, 532] width 11 height 11
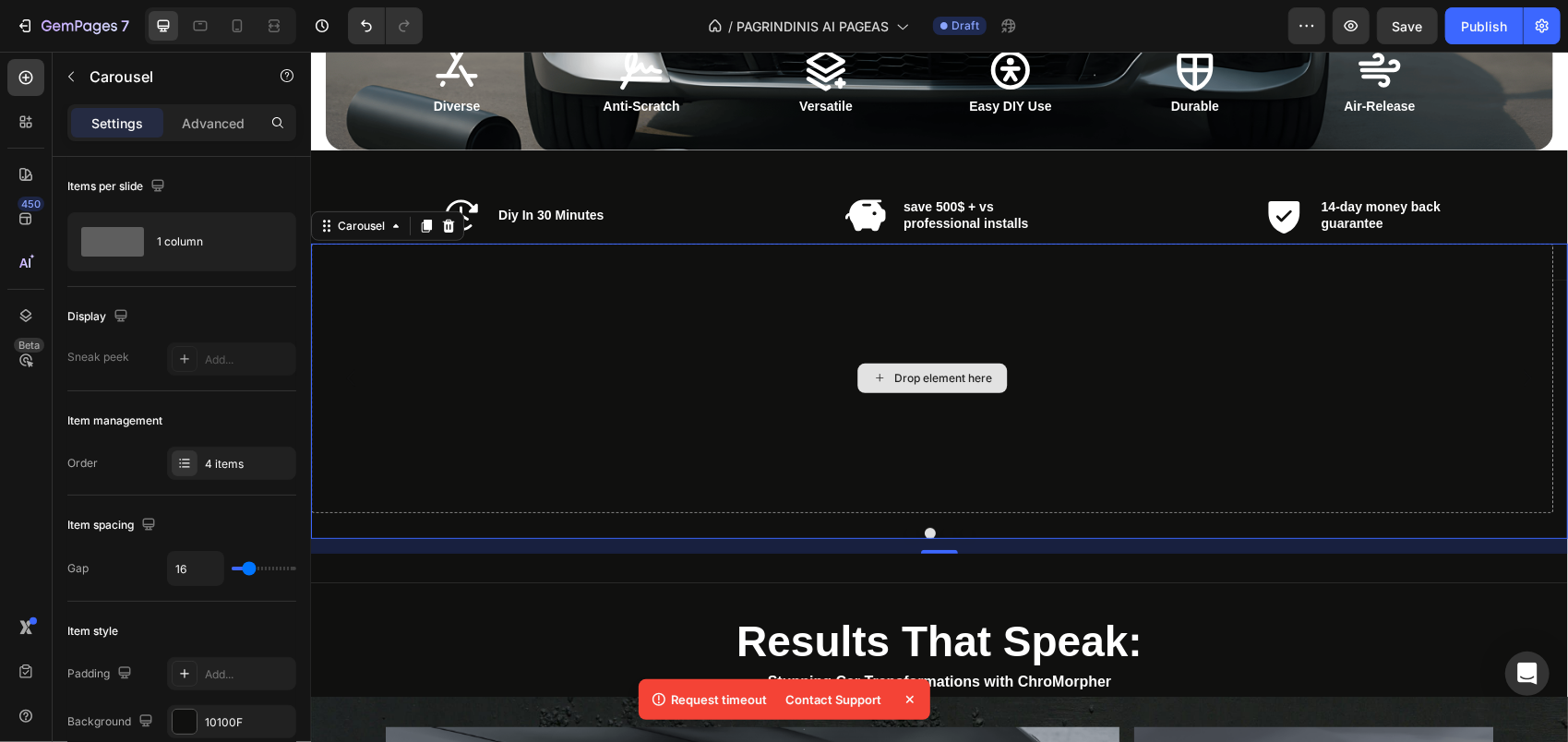
click at [649, 385] on div "Drop element here" at bounding box center [932, 376] width 1243 height 269
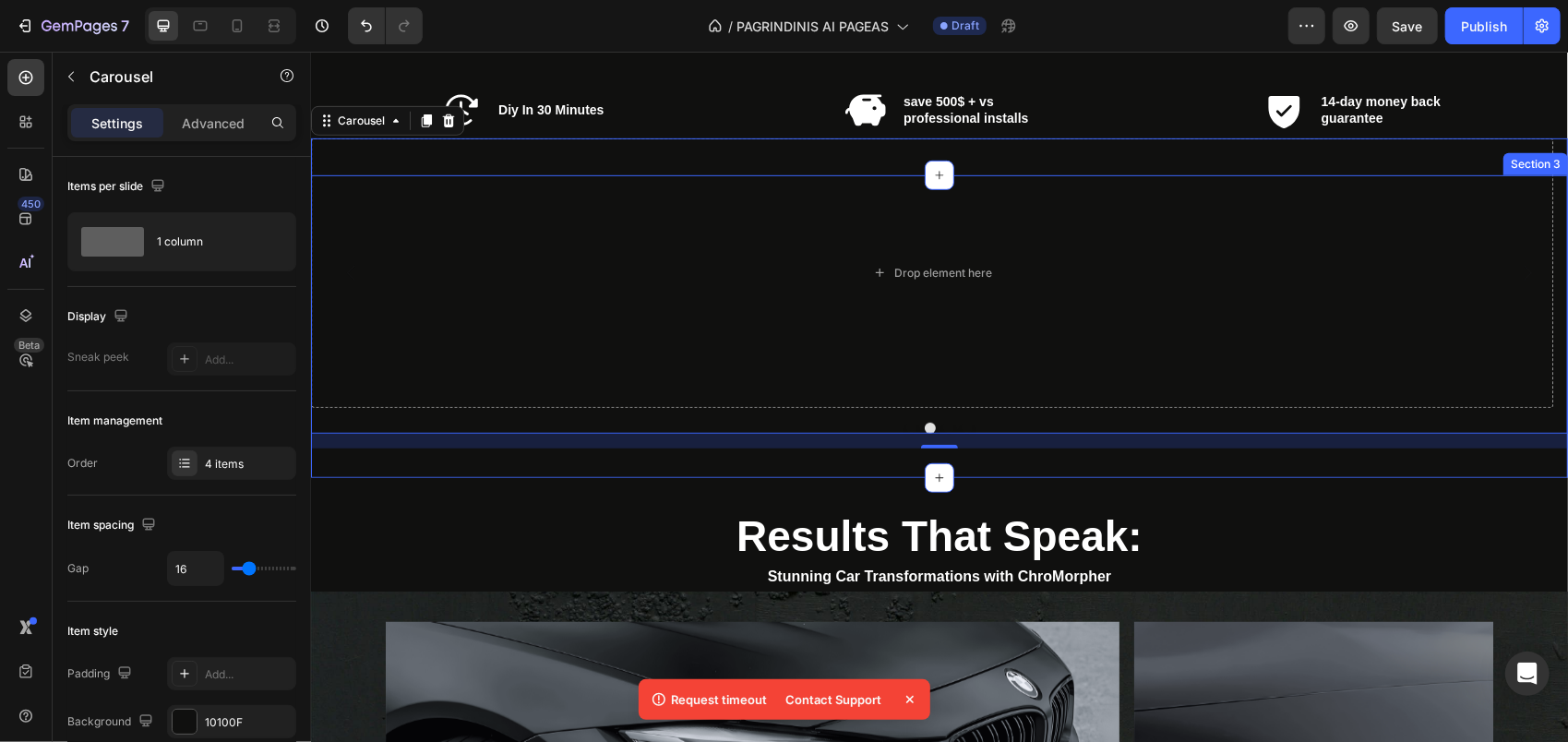
scroll to position [646, 0]
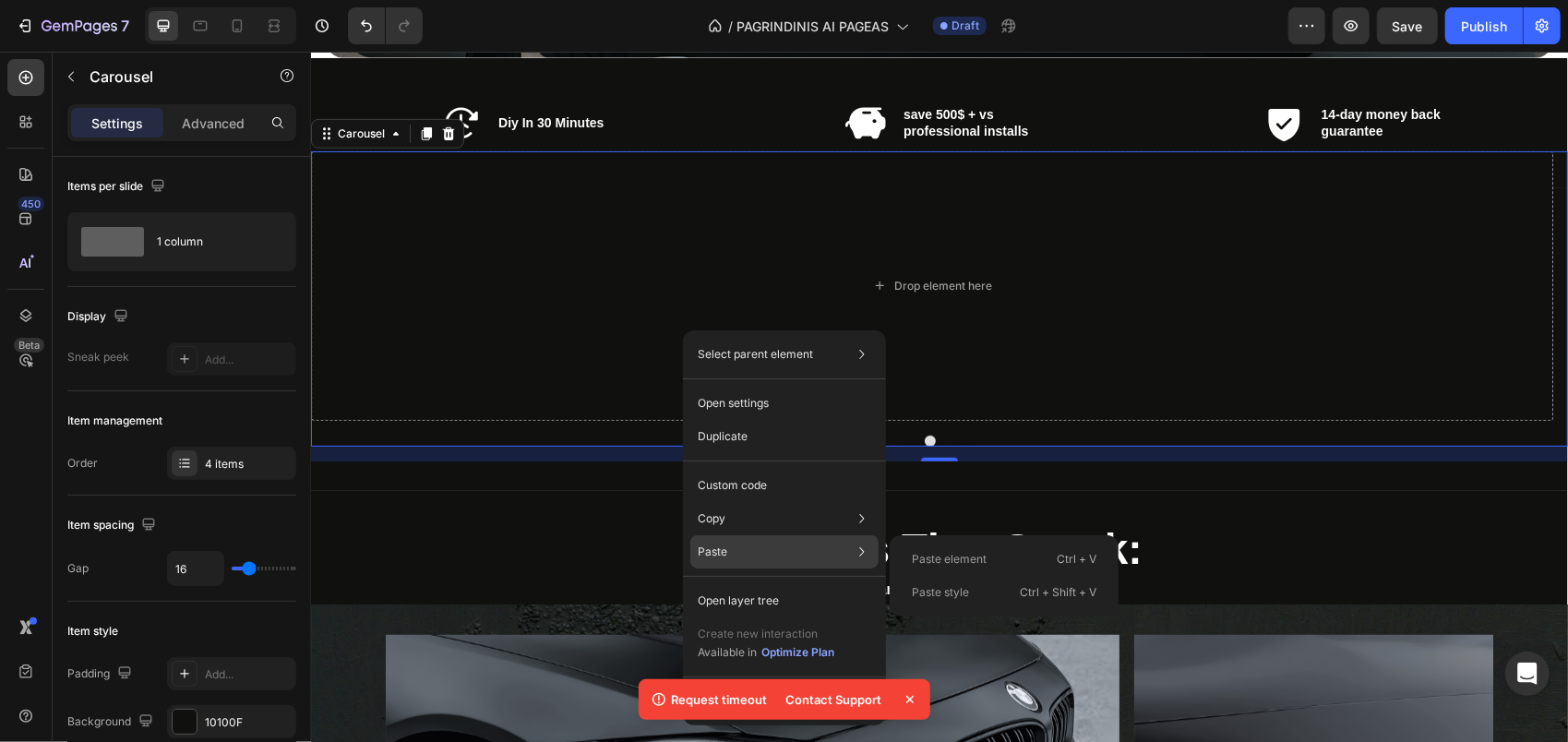
click at [729, 584] on div "Paste Paste element Ctrl + V Paste style Ctrl + Shift + V" at bounding box center [784, 600] width 189 height 34
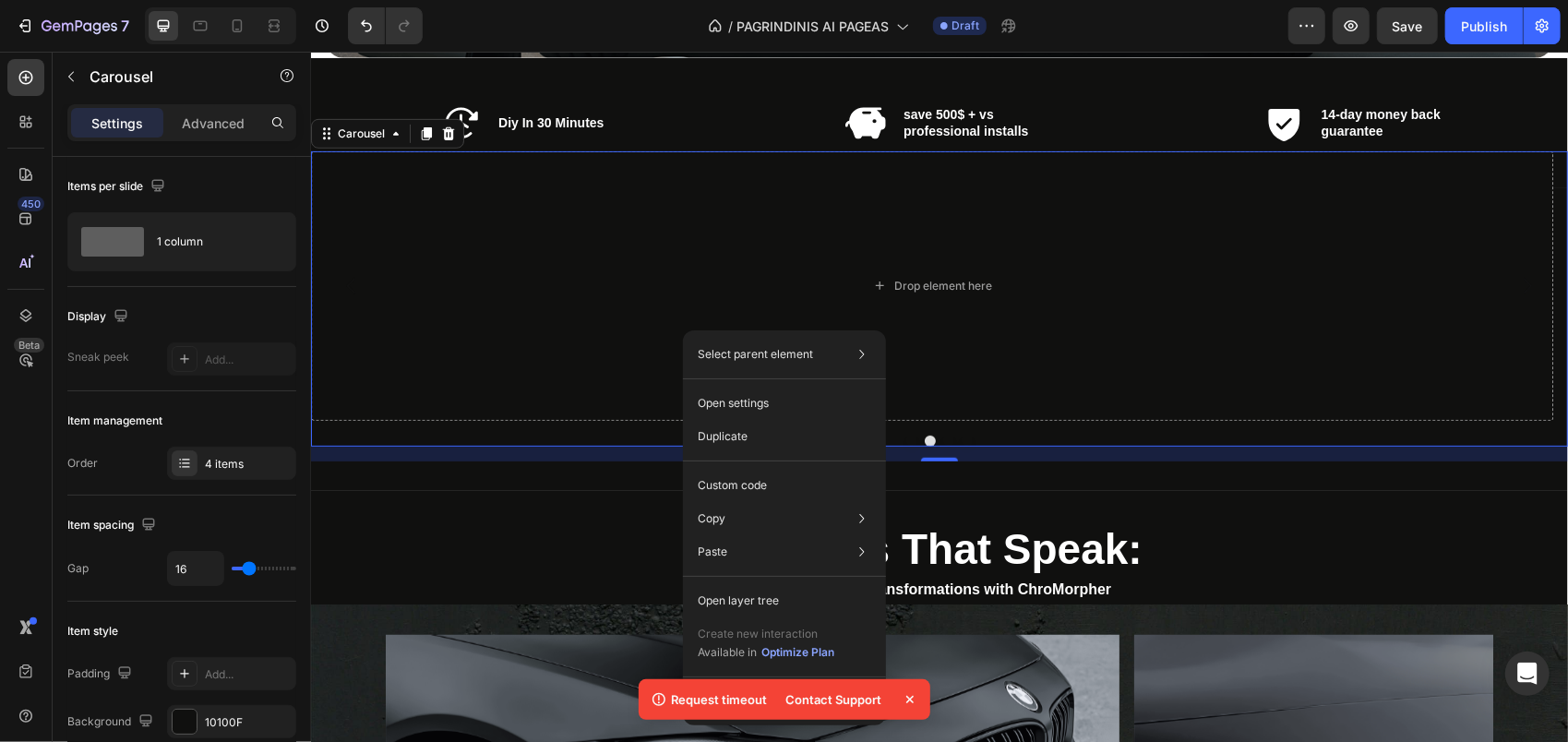
click at [908, 438] on button "Dot" at bounding box center [911, 440] width 11 height 11
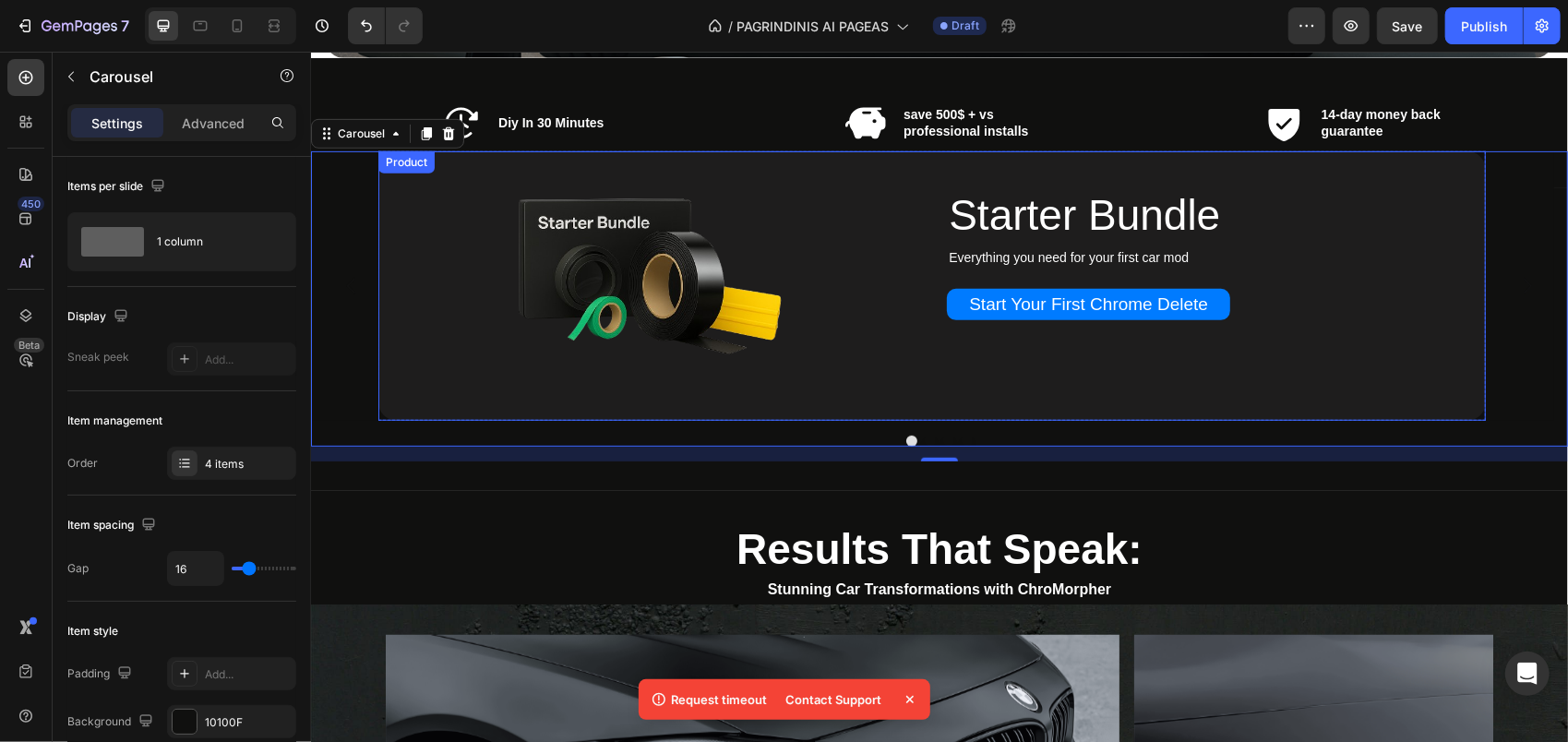
click at [920, 294] on div "Image Starter Bundle Heading Everything you need for your first car mod Text Bl…" at bounding box center [931, 284] width 1107 height 269
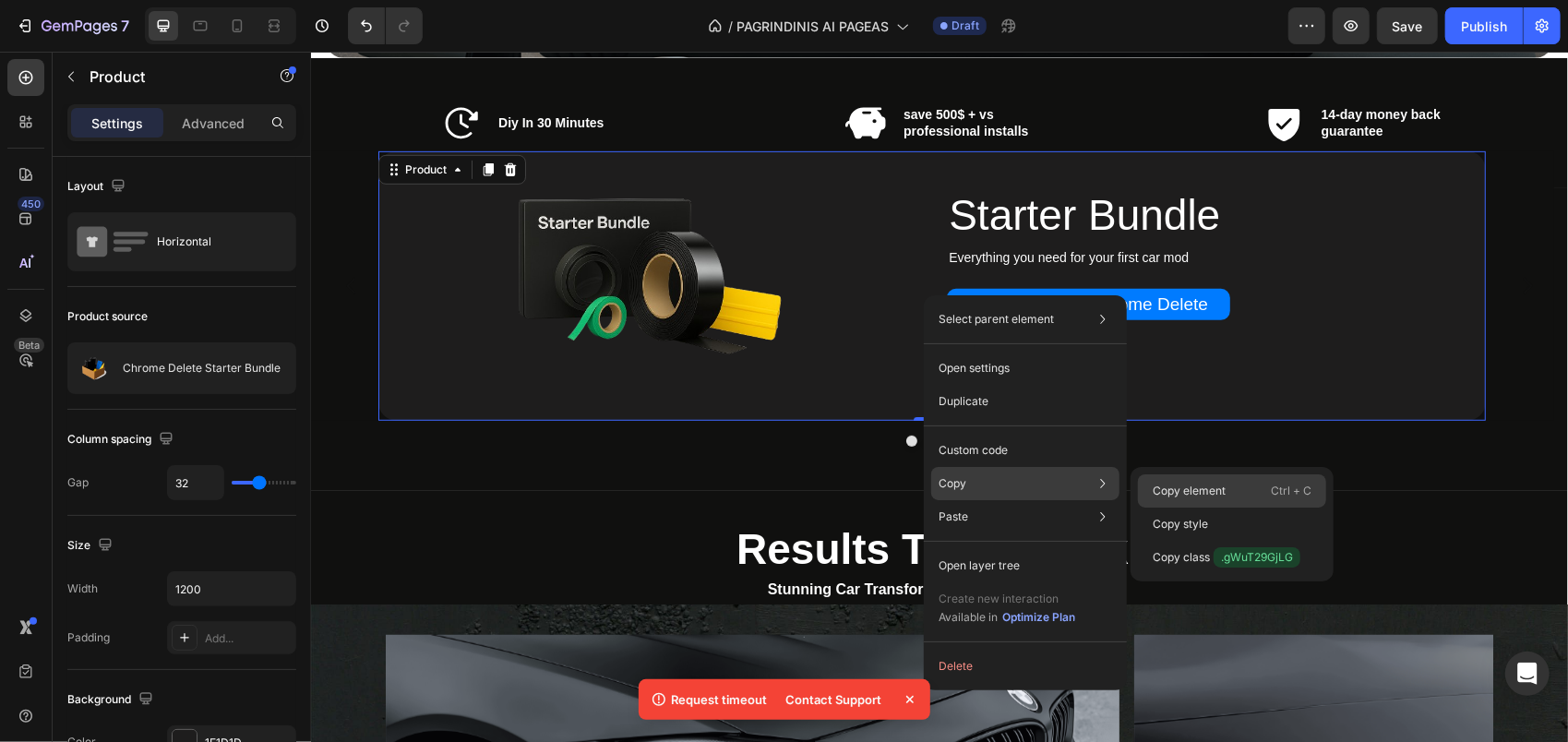
click at [1216, 507] on div "Copy element Ctrl + C" at bounding box center [1232, 524] width 189 height 34
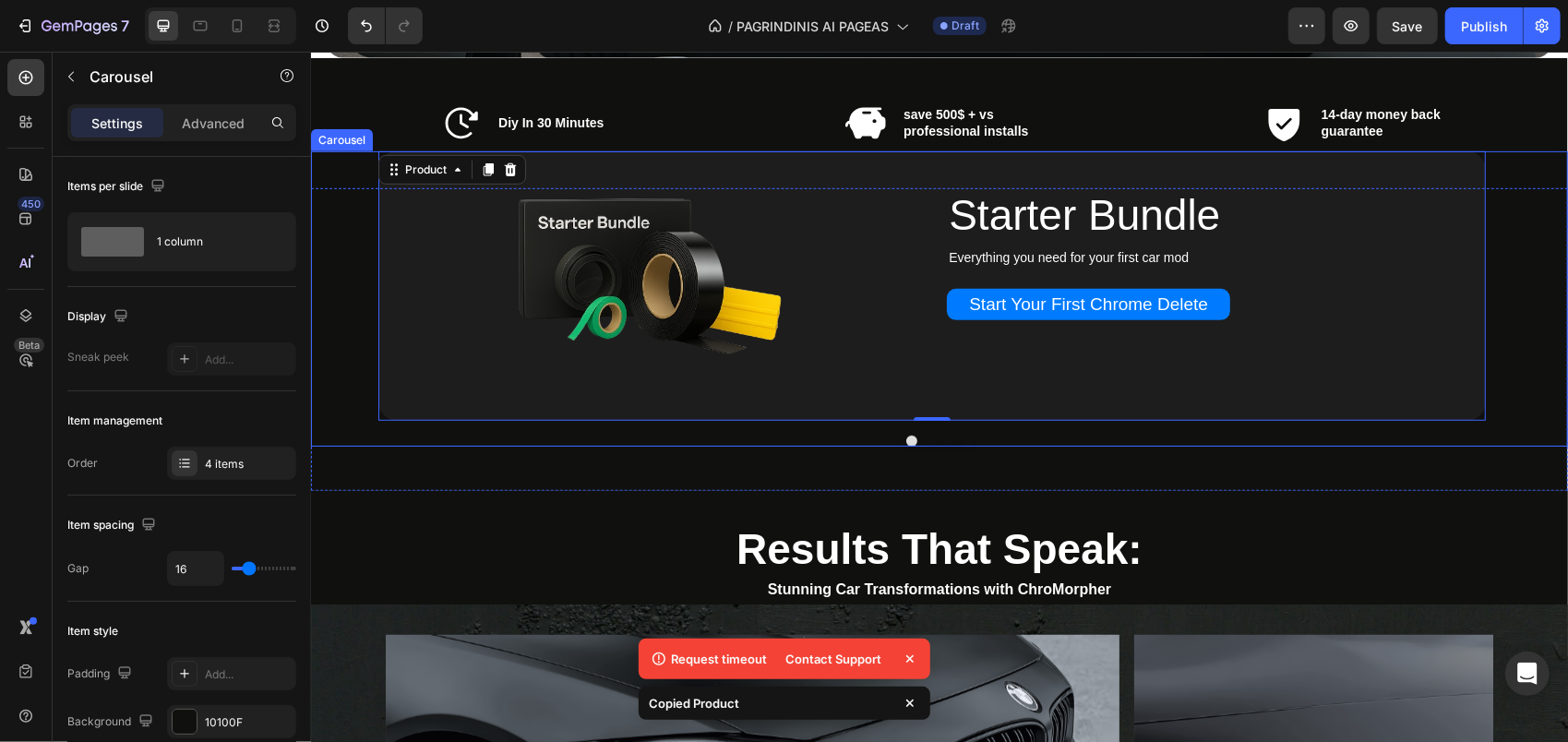
click at [924, 437] on button "Dot" at bounding box center [930, 440] width 11 height 11
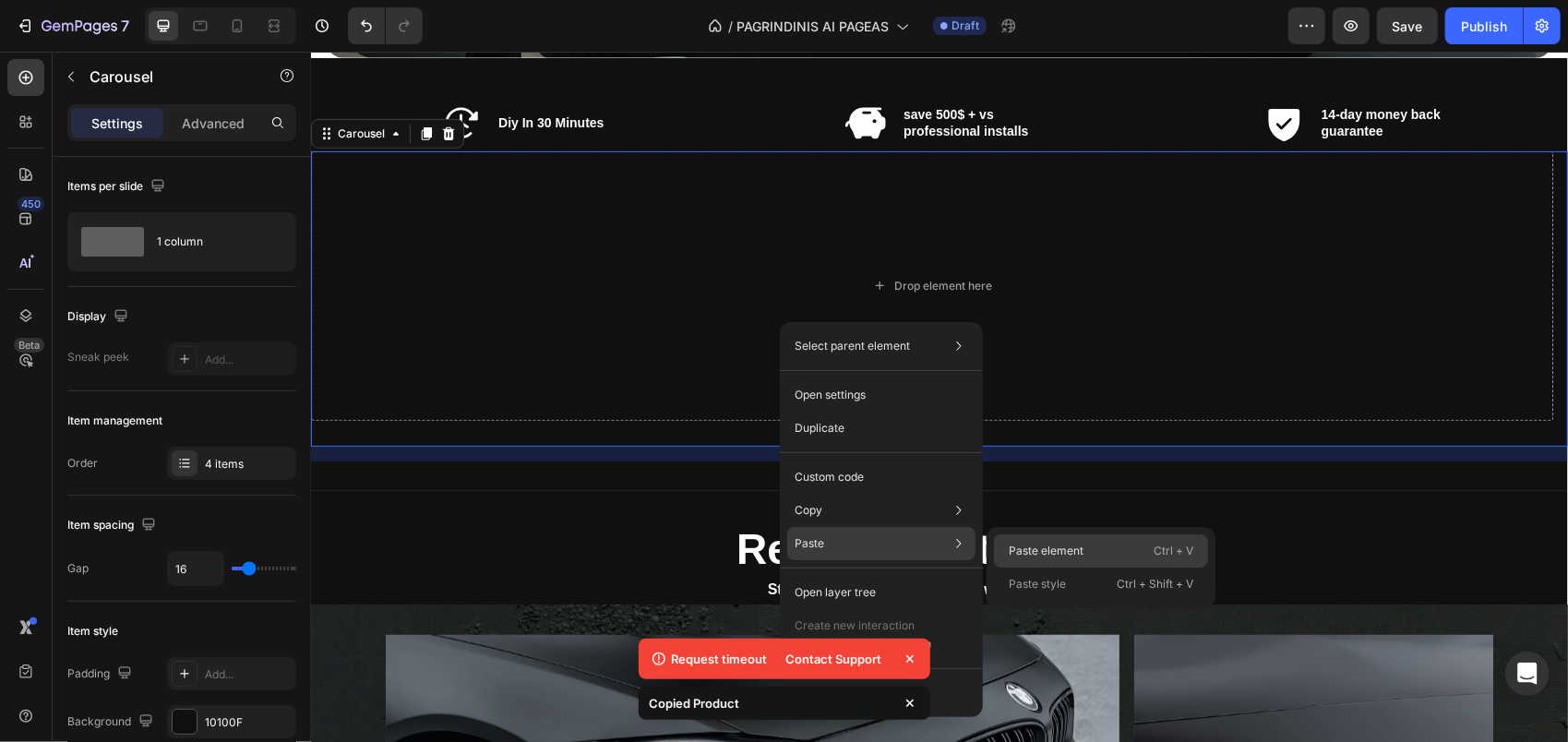
click at [1109, 568] on div "Paste element Ctrl + V" at bounding box center [1102, 584] width 215 height 34
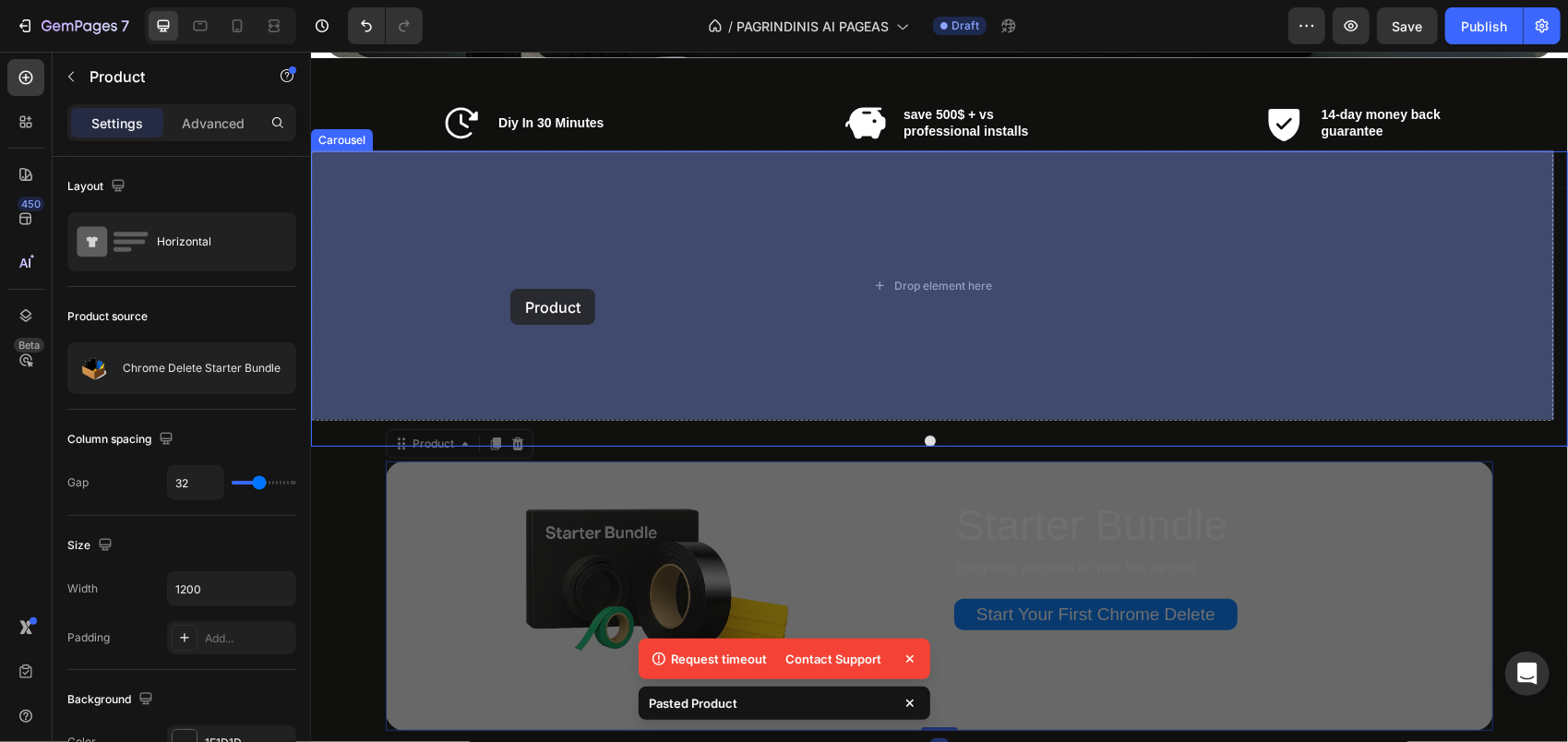
drag, startPoint x: 400, startPoint y: 442, endPoint x: 510, endPoint y: 288, distance: 189.3
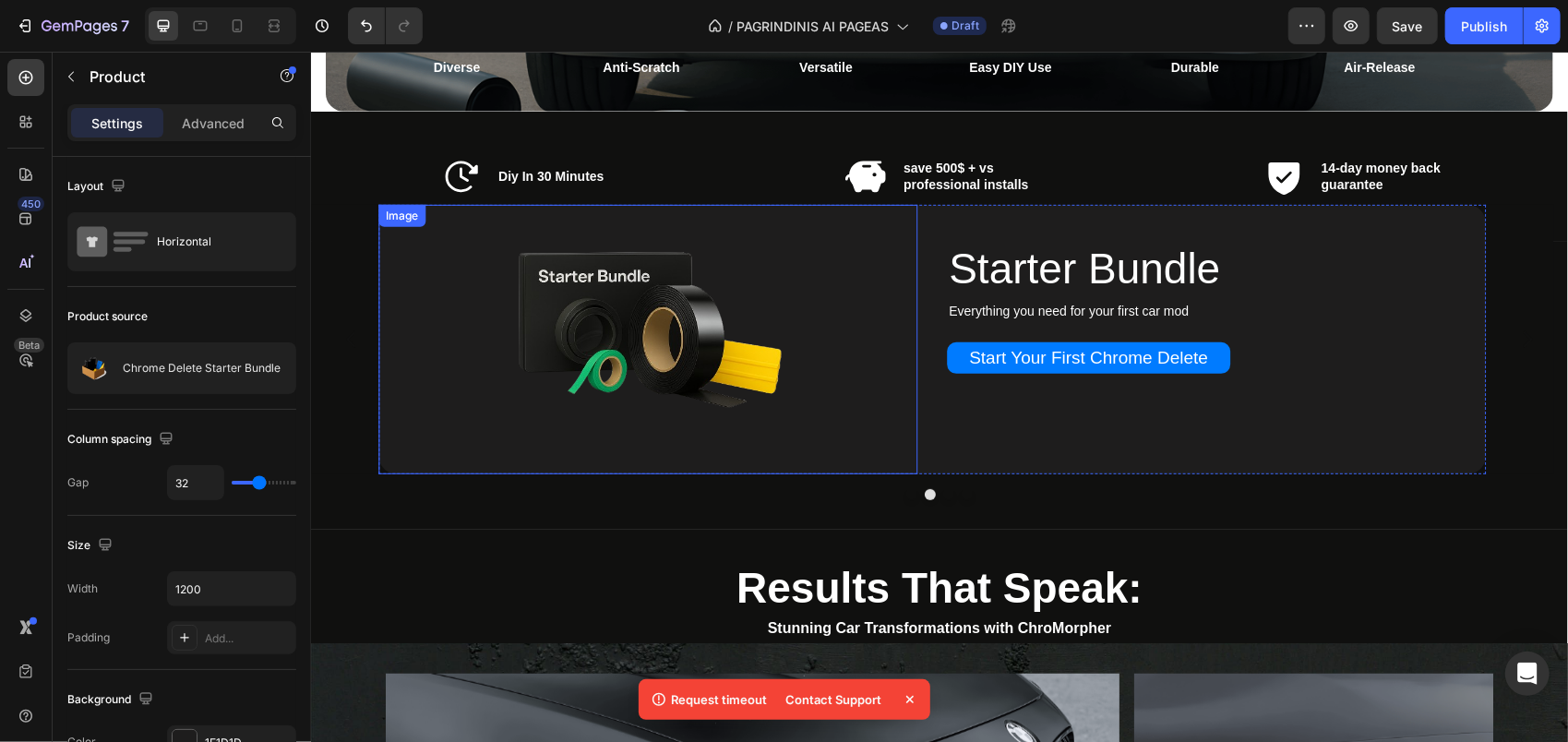
scroll to position [553, 0]
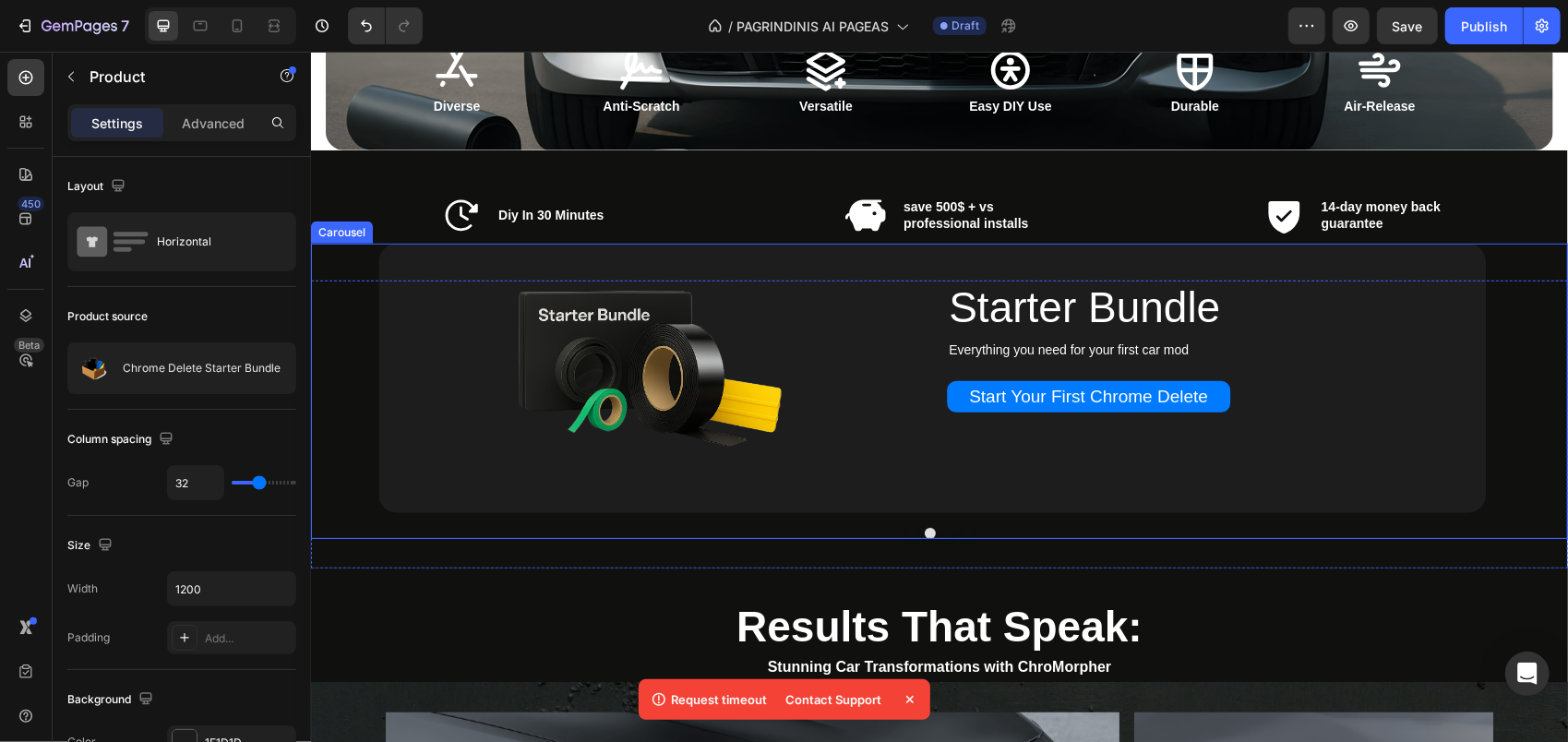
click at [905, 528] on button "Dot" at bounding box center [911, 532] width 11 height 11
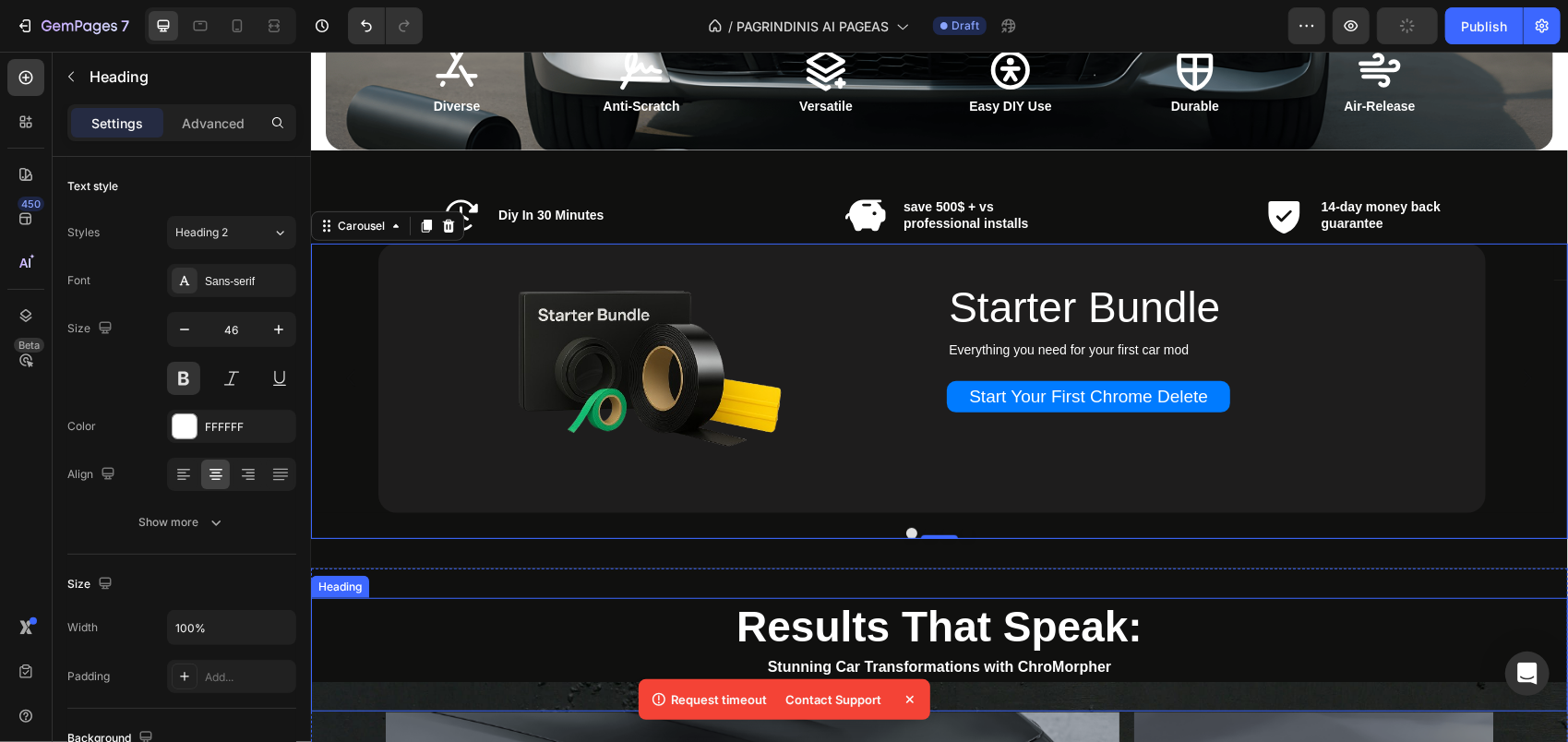
click at [487, 612] on h2 "Results That Speak:" at bounding box center [939, 655] width 1258 height 115
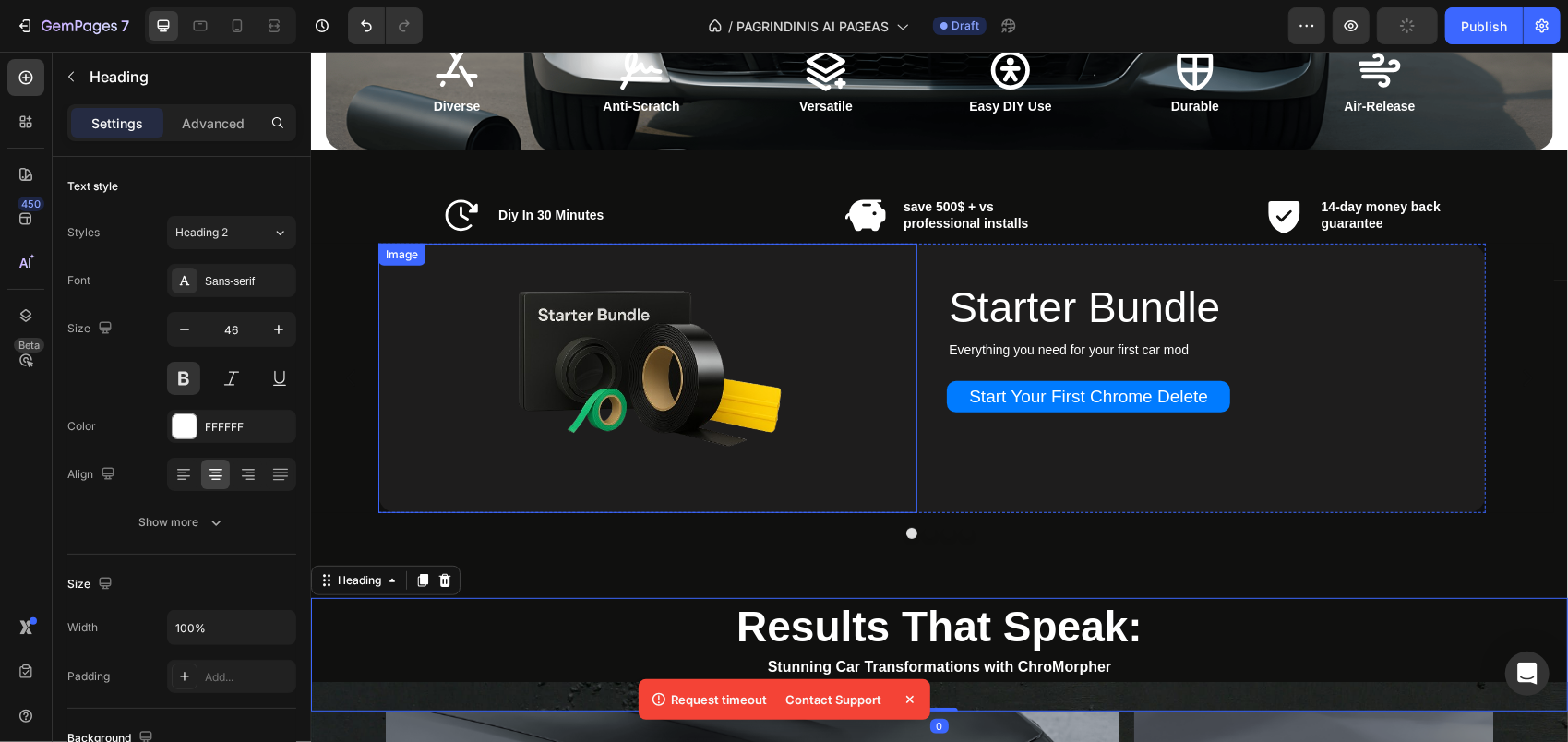
click at [423, 401] on div at bounding box center [647, 376] width 539 height 269
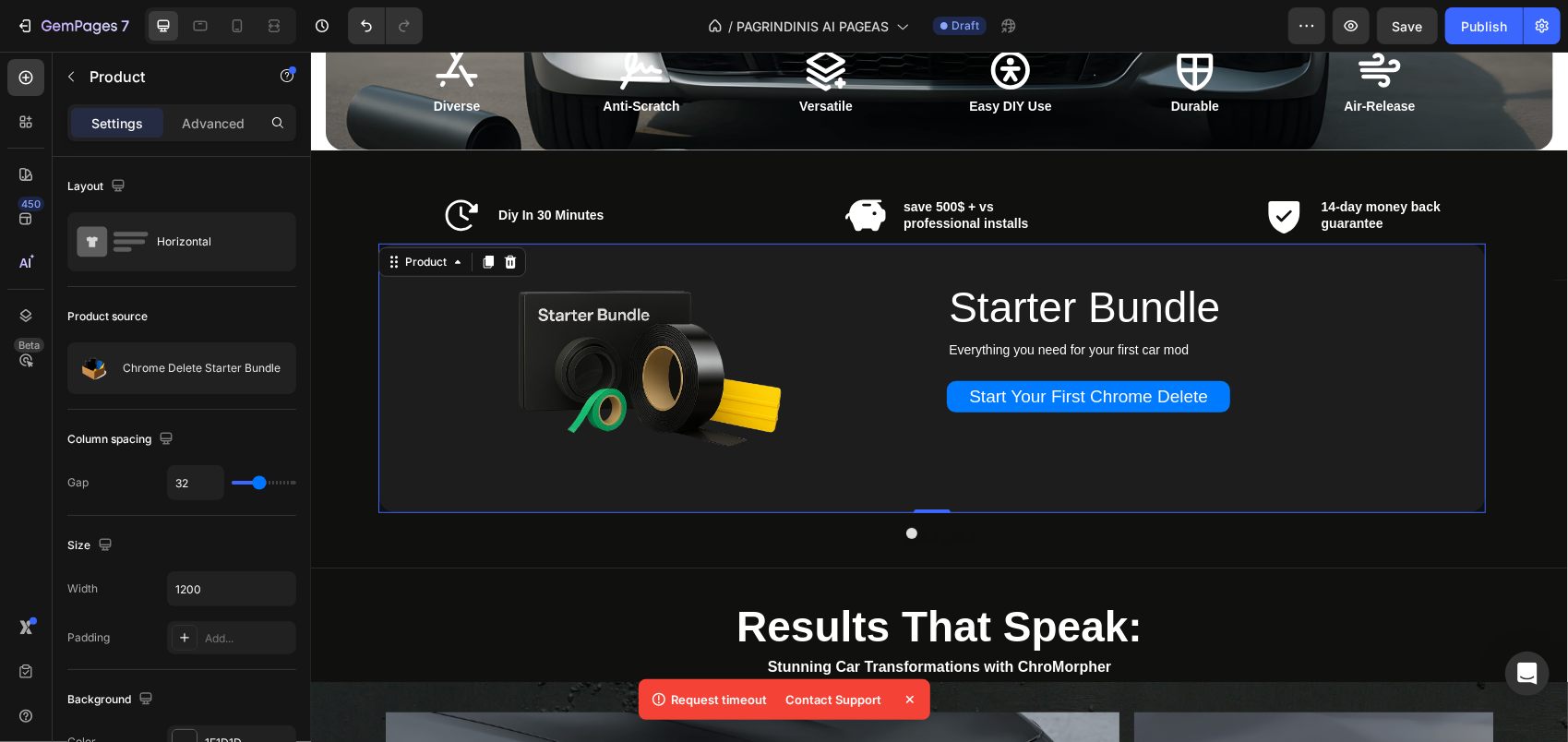
click at [929, 402] on div "Image Starter Bundle Heading Everything you need for your first car mod Text Bl…" at bounding box center [931, 376] width 1107 height 269
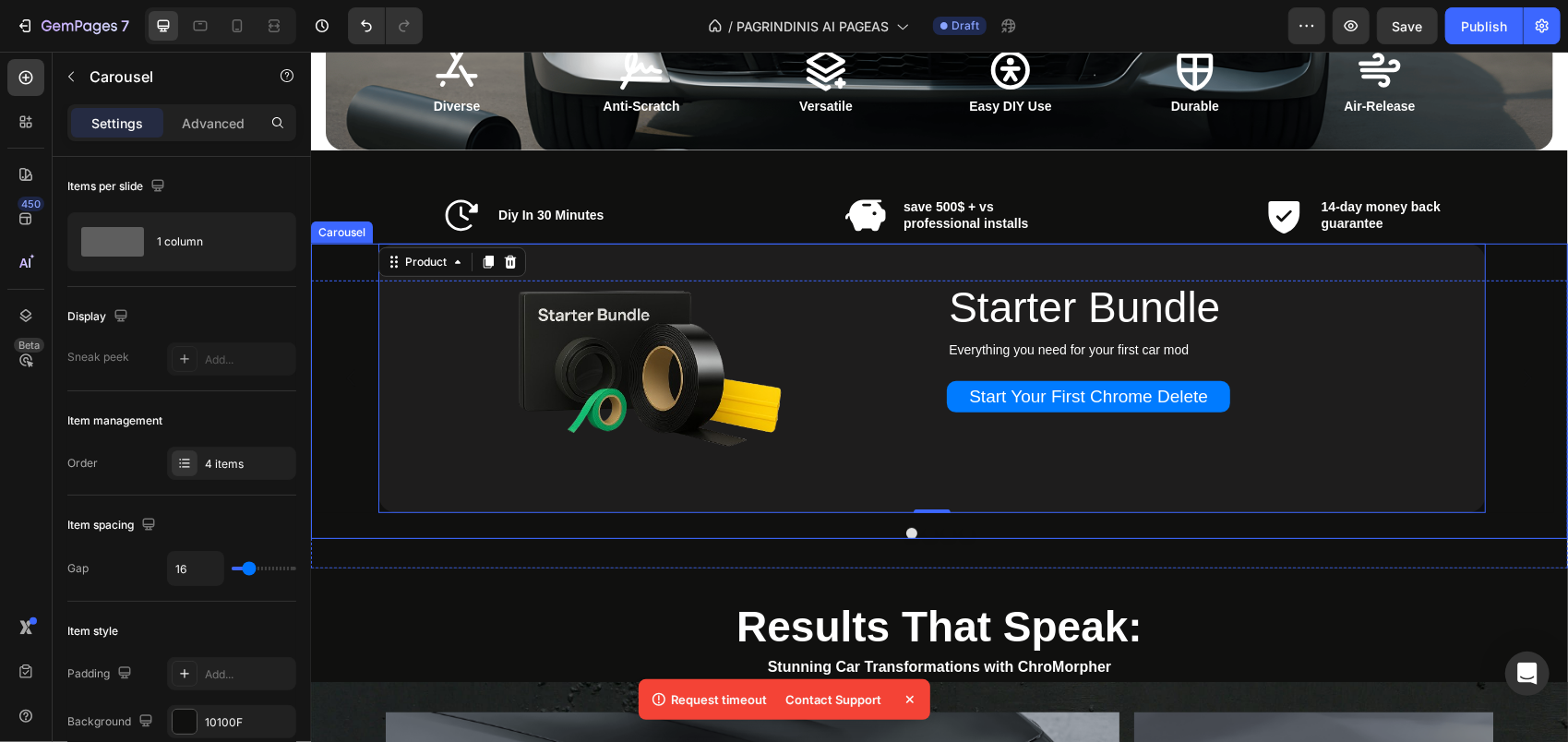
click at [358, 352] on button "Carousel Back Arrow" at bounding box center [351, 377] width 52 height 52
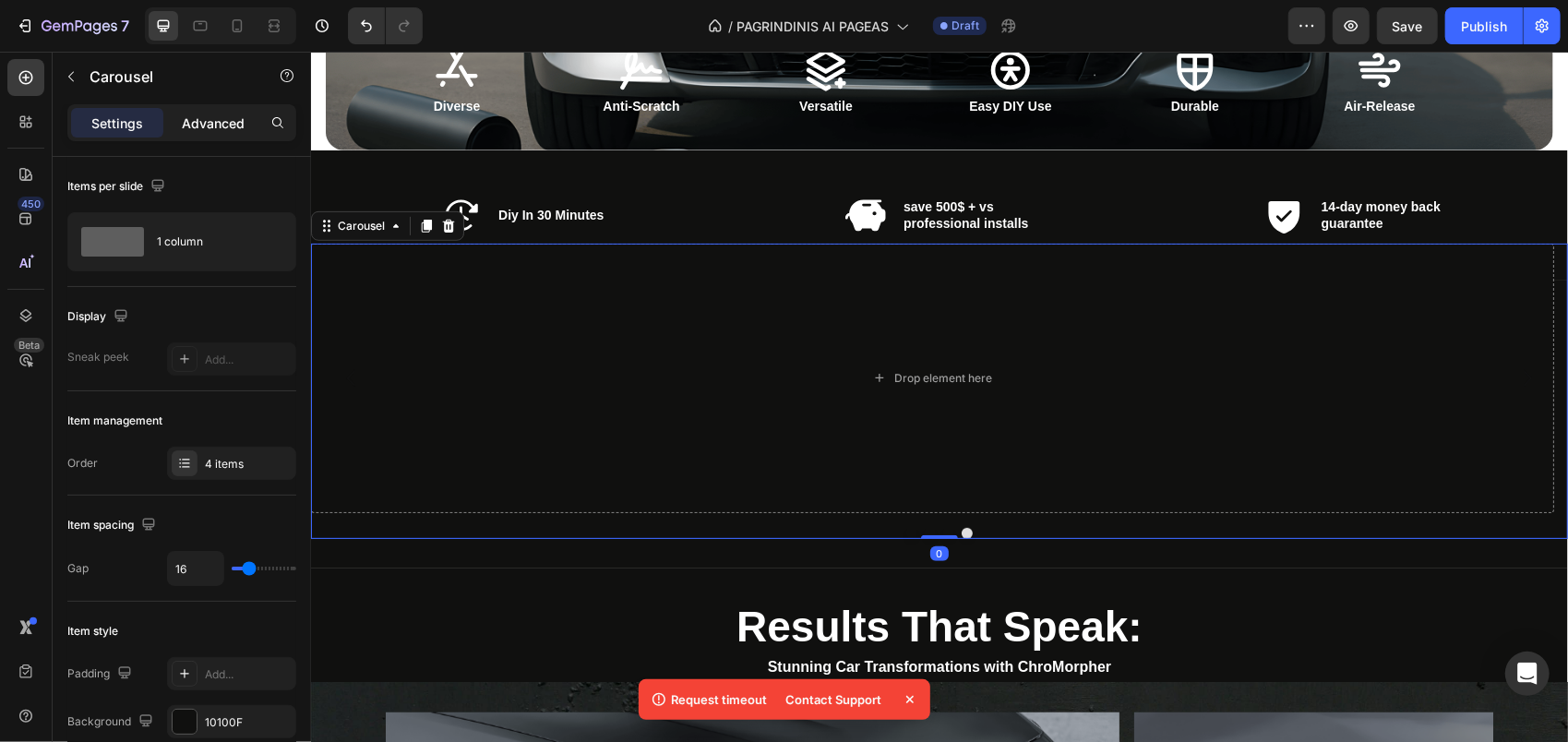
click at [233, 119] on p "Advanced" at bounding box center [214, 124] width 63 height 19
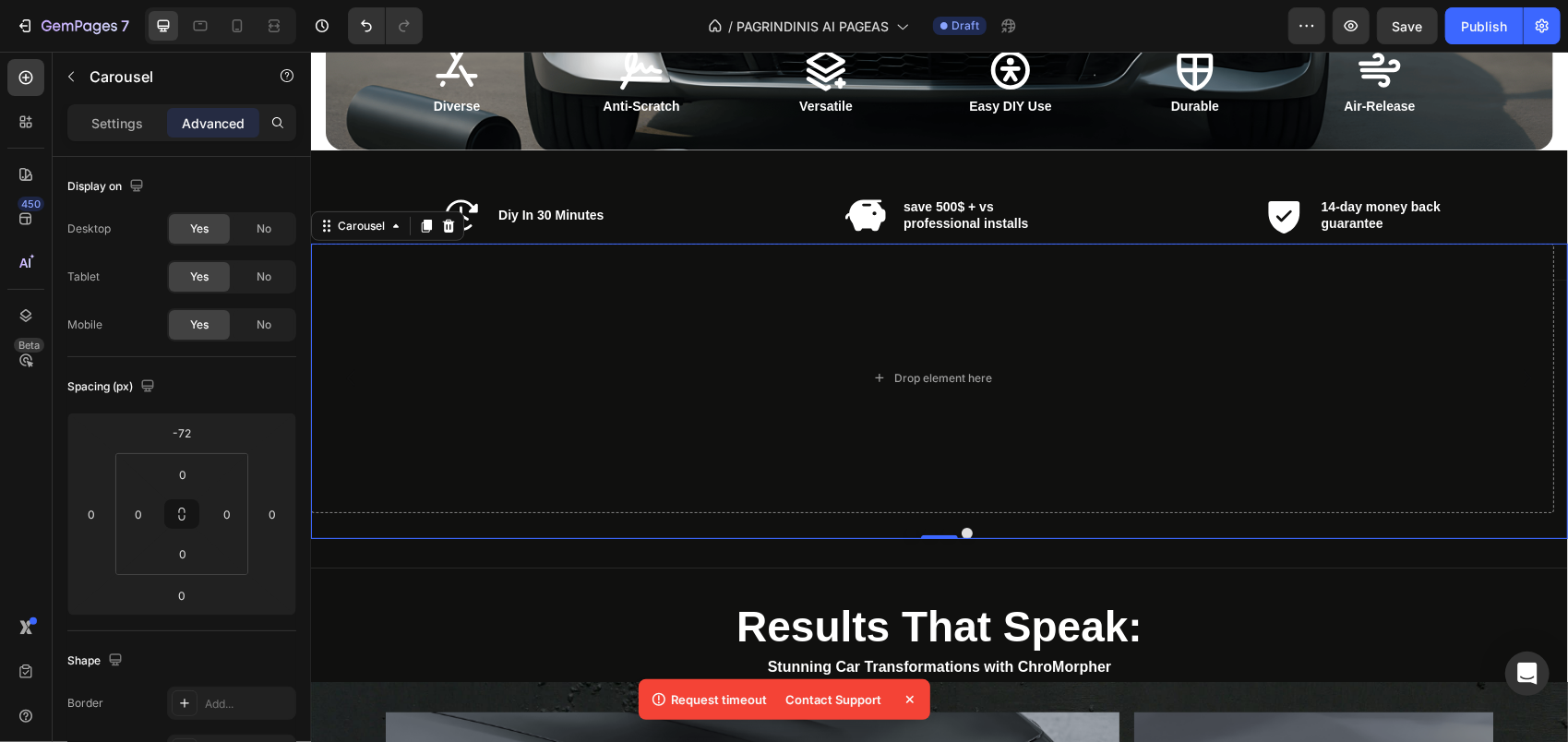
click at [937, 523] on div "Image Starter Bundle Heading Everything you need for your first car mod Text Bl…" at bounding box center [939, 390] width 1258 height 295
click at [946, 529] on div at bounding box center [939, 532] width 1258 height 11
click at [940, 527] on div at bounding box center [939, 532] width 1258 height 11
click at [947, 529] on div at bounding box center [939, 532] width 1258 height 11
click at [943, 529] on button "Dot" at bounding box center [948, 532] width 11 height 11
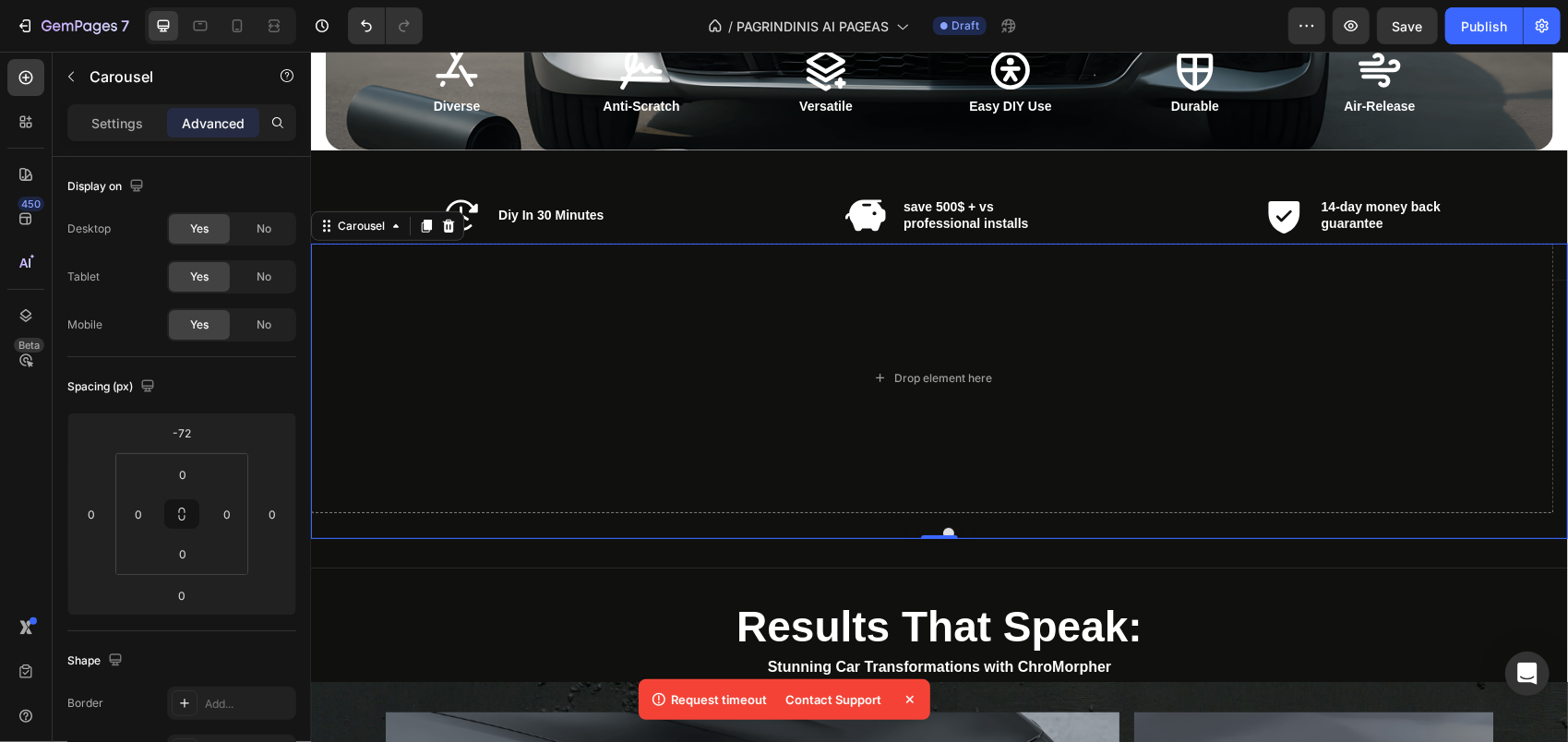
click at [924, 528] on button "Dot" at bounding box center [930, 532] width 11 height 11
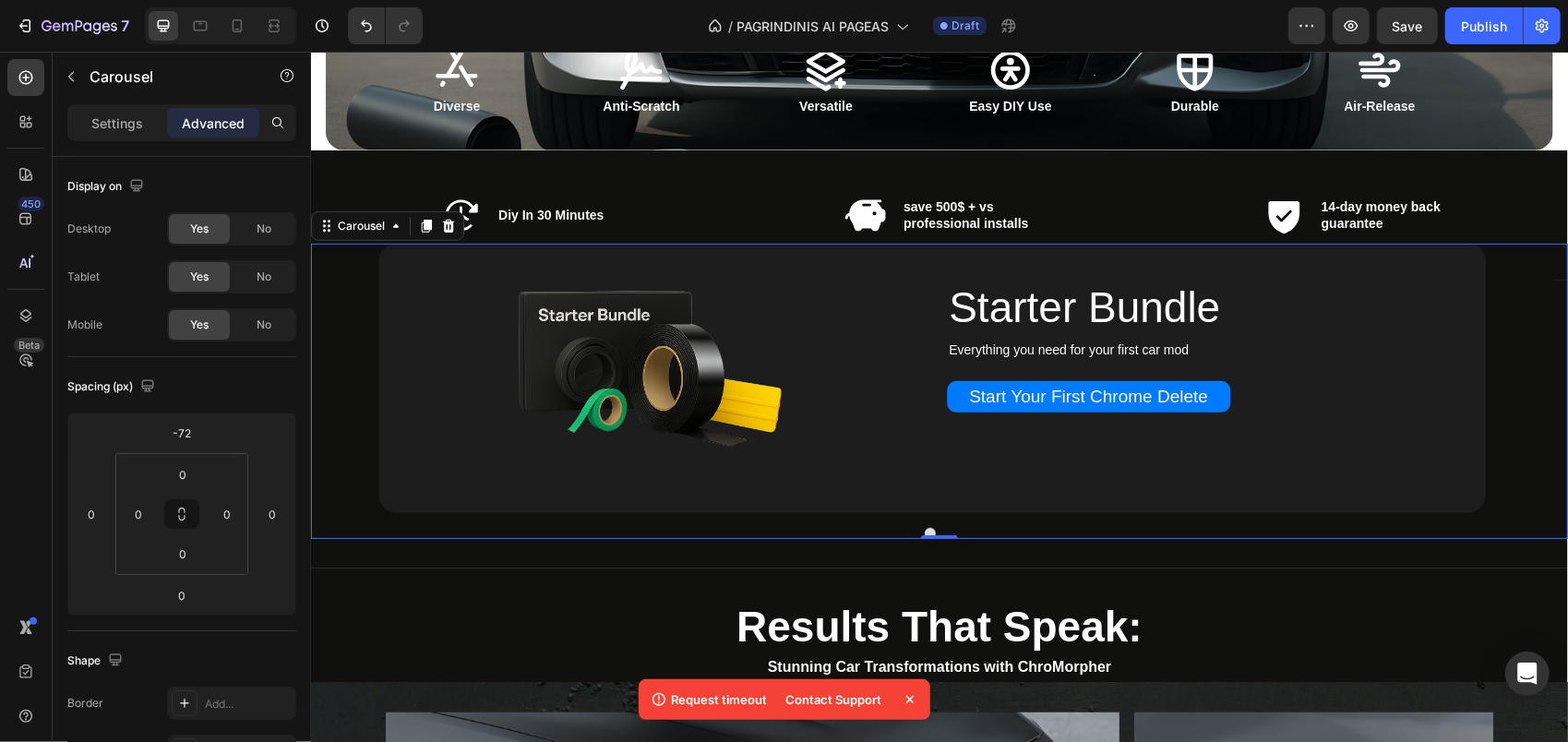
click at [346, 395] on button "Carousel Back Arrow" at bounding box center [351, 377] width 52 height 52
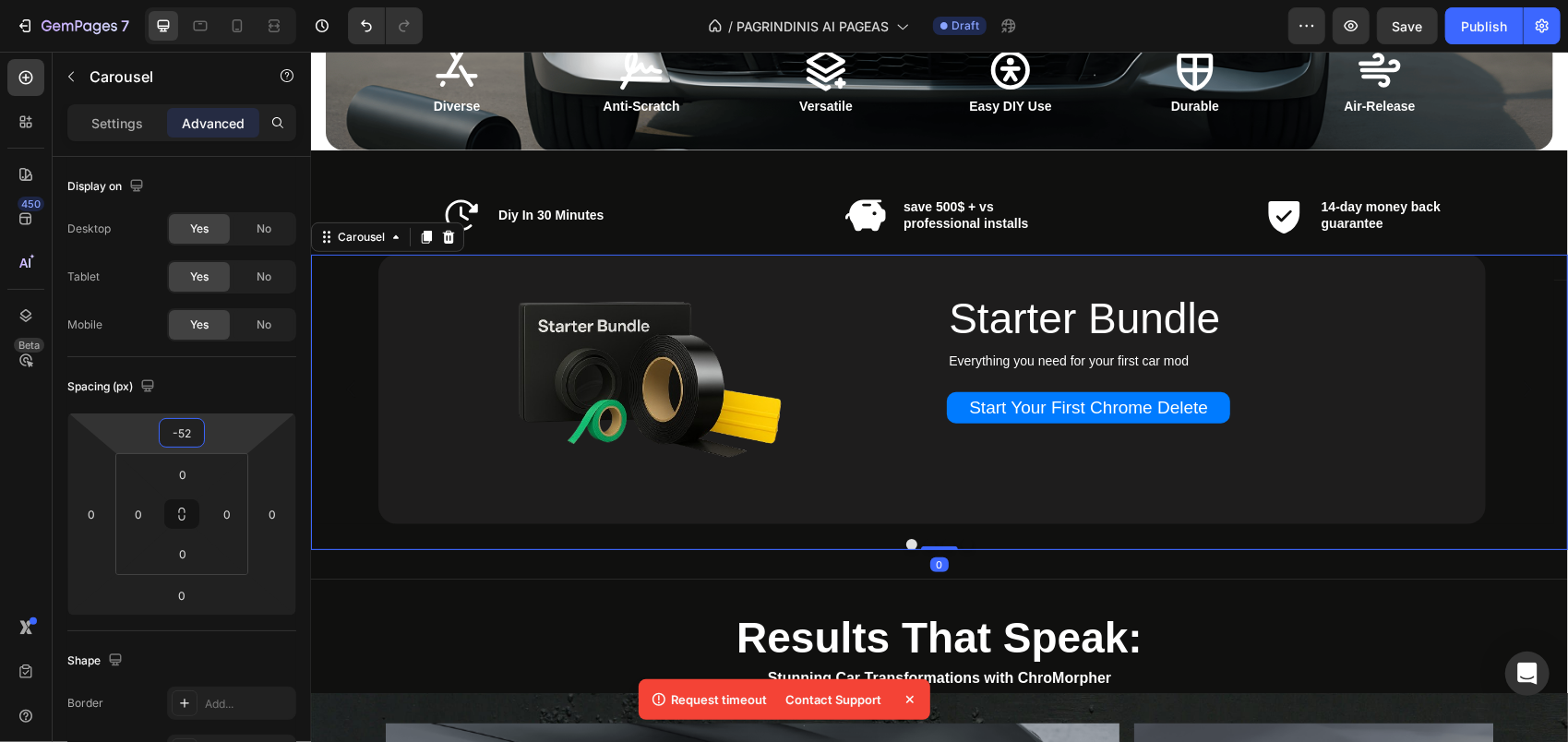
type input "-48"
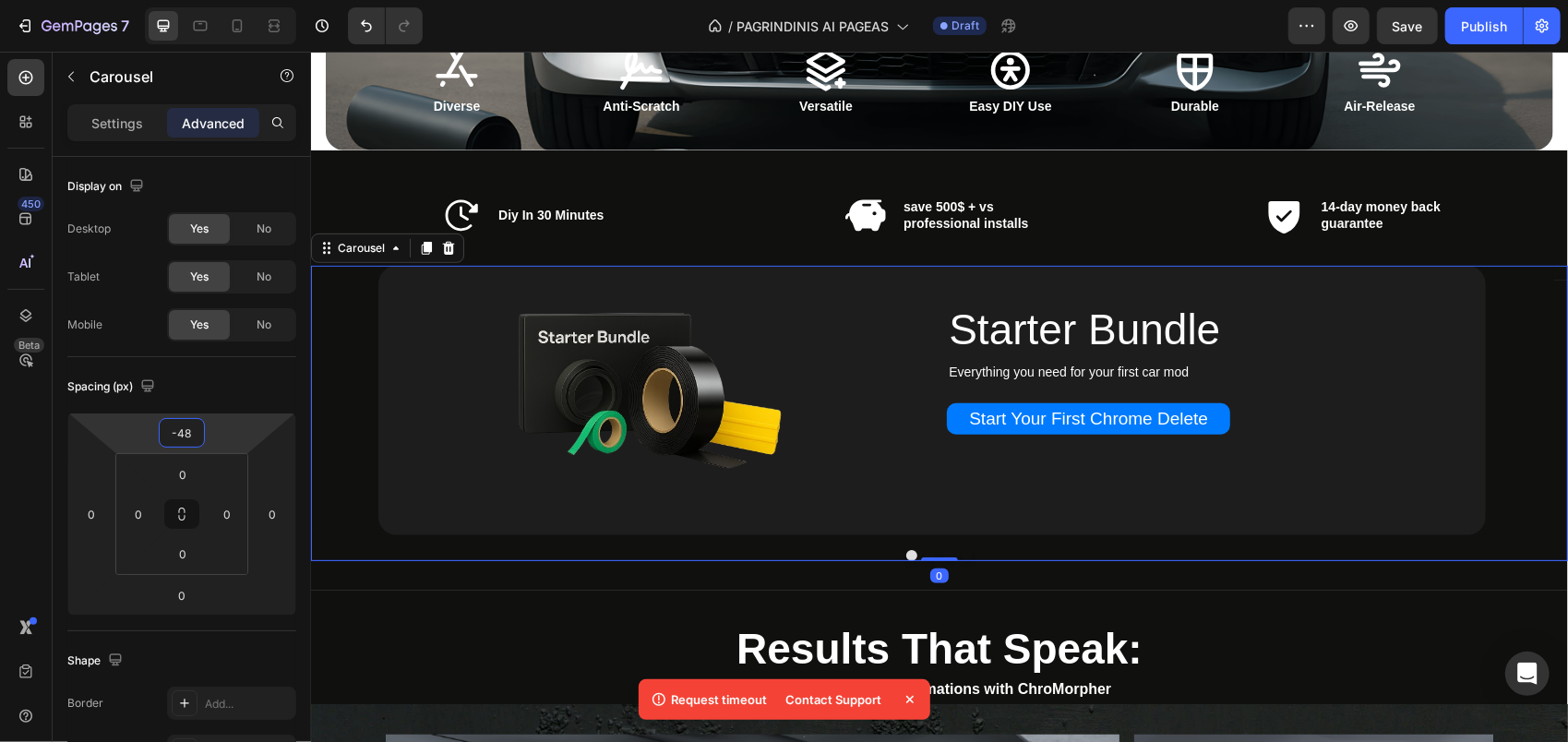
drag, startPoint x: 227, startPoint y: 446, endPoint x: 225, endPoint y: 436, distance: 10.2
click at [225, 0] on html "7 Version history / PAGRINDINIS AI PAGEAS Draft Preview Save Publish 450 Beta S…" at bounding box center [784, 0] width 1568 height 0
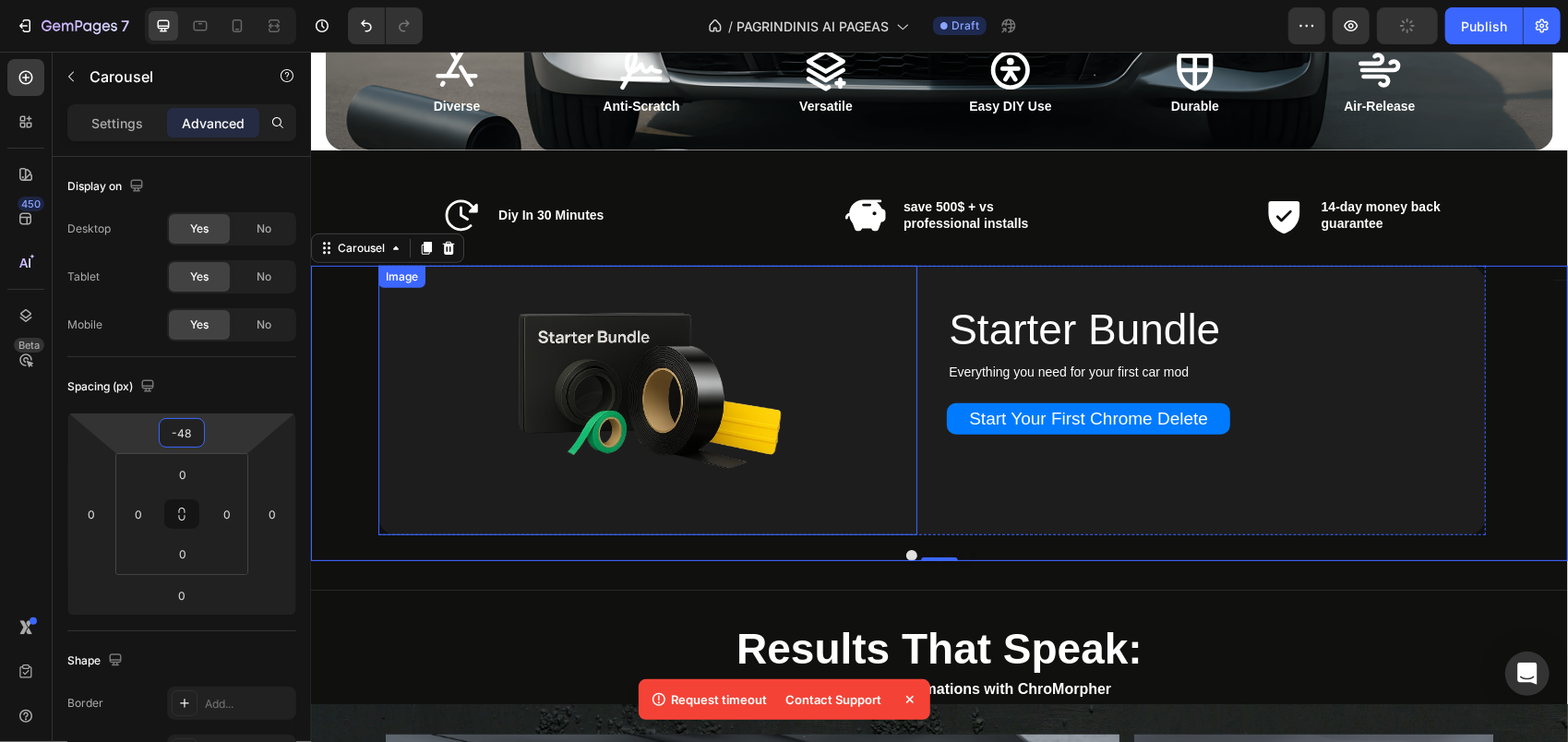
scroll to position [461, 0]
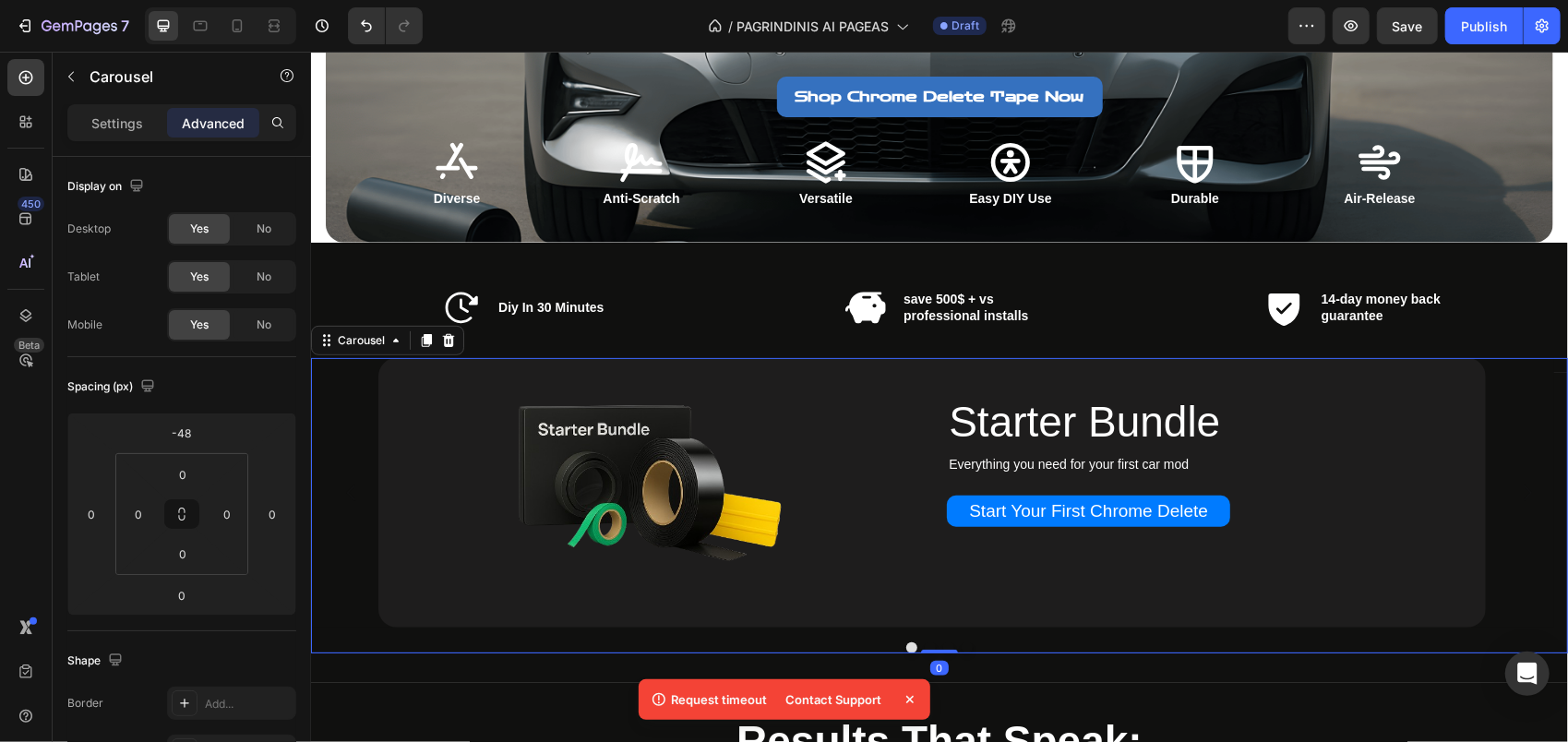
click at [347, 502] on button "Carousel Back Arrow" at bounding box center [351, 492] width 52 height 52
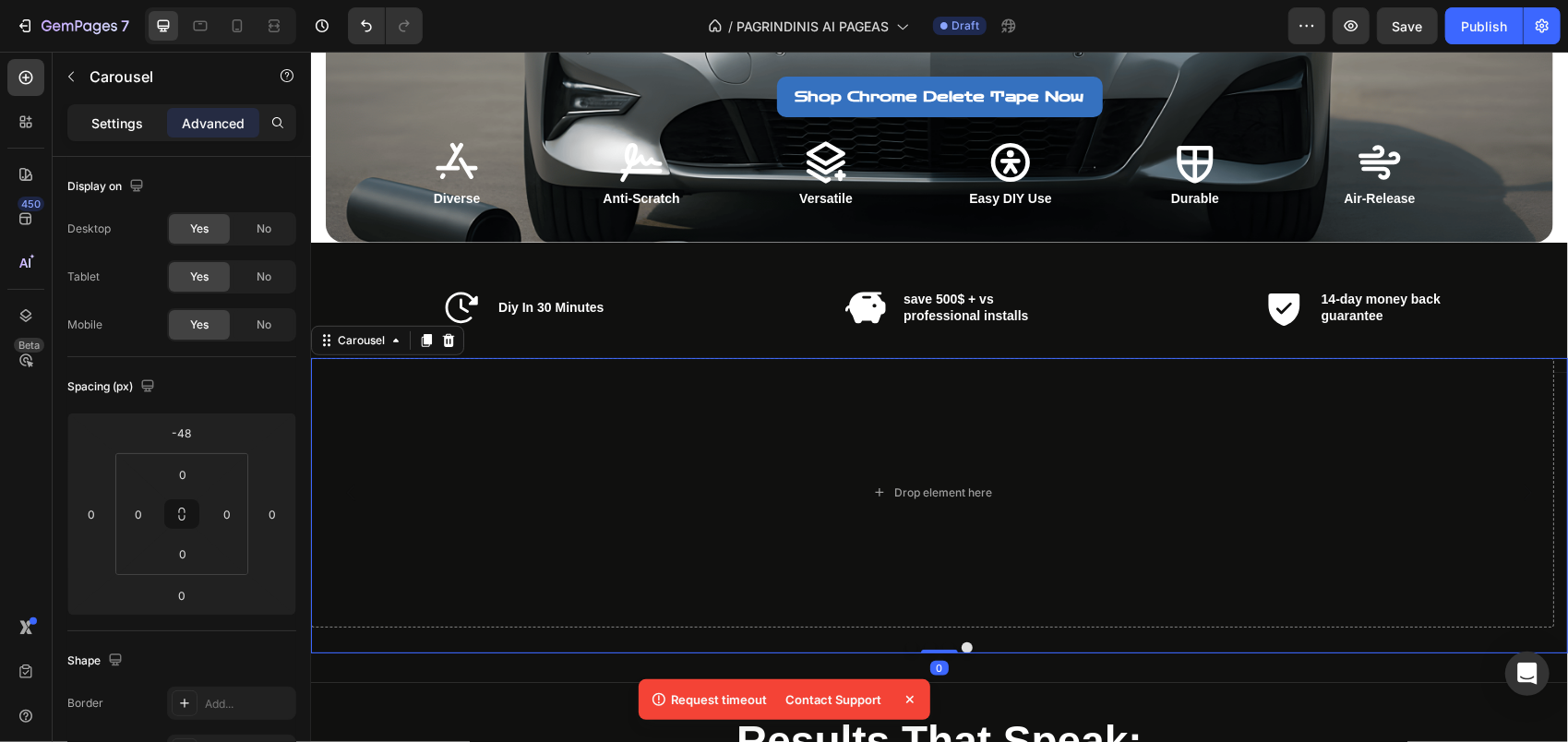
click at [139, 131] on p "Settings" at bounding box center [117, 124] width 52 height 19
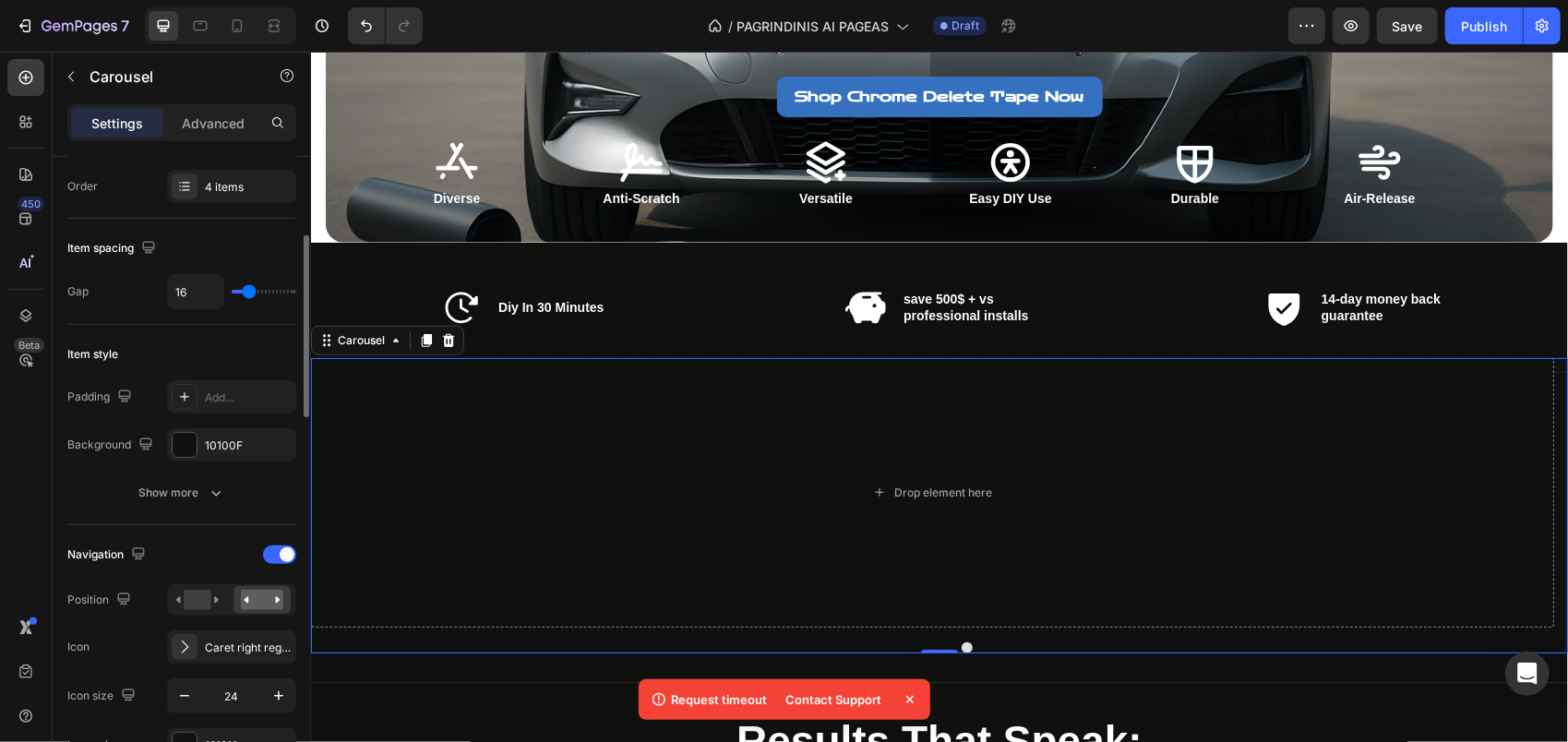
scroll to position [0, 0]
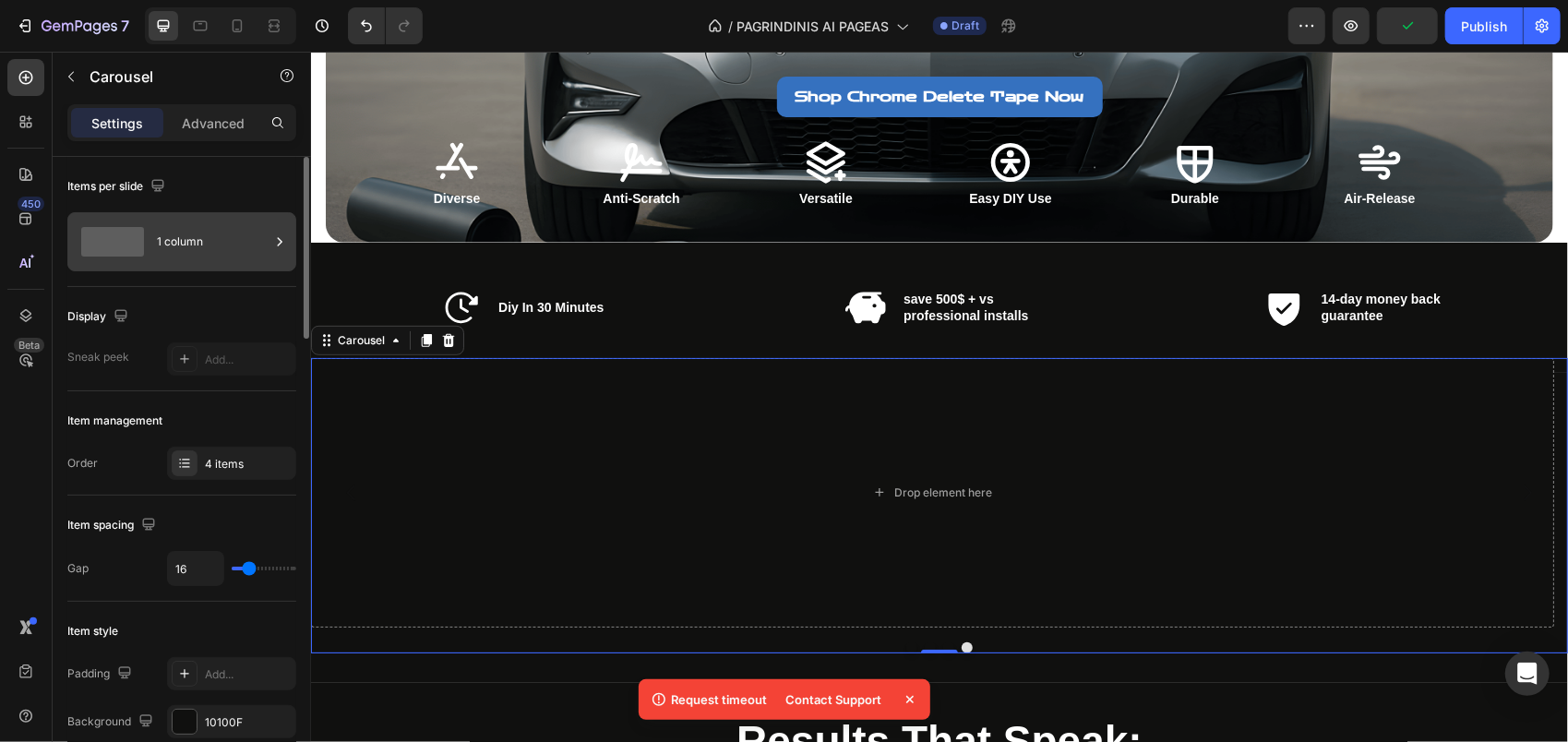
click at [218, 245] on div "1 column" at bounding box center [214, 241] width 113 height 42
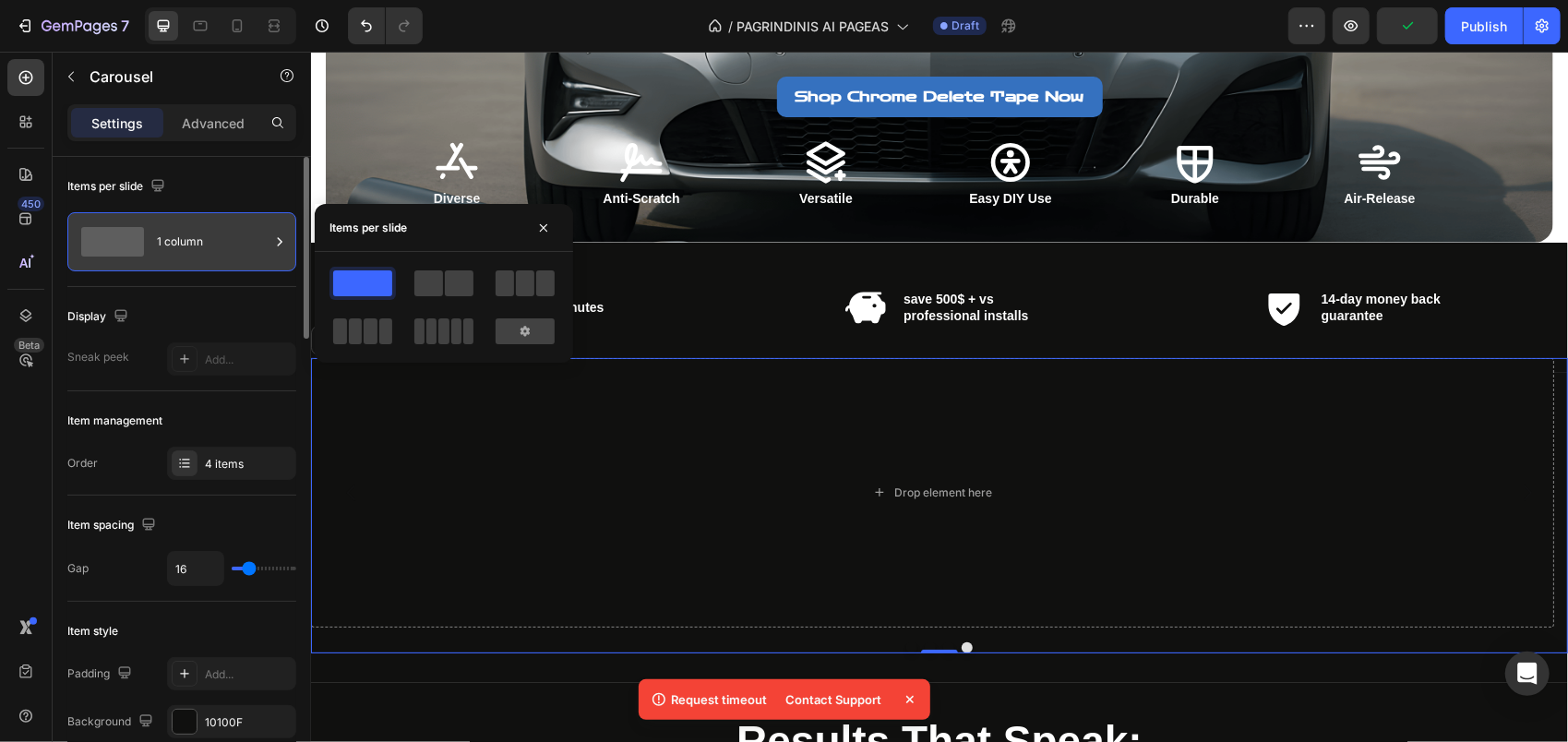
click at [218, 245] on div "1 column" at bounding box center [214, 241] width 113 height 42
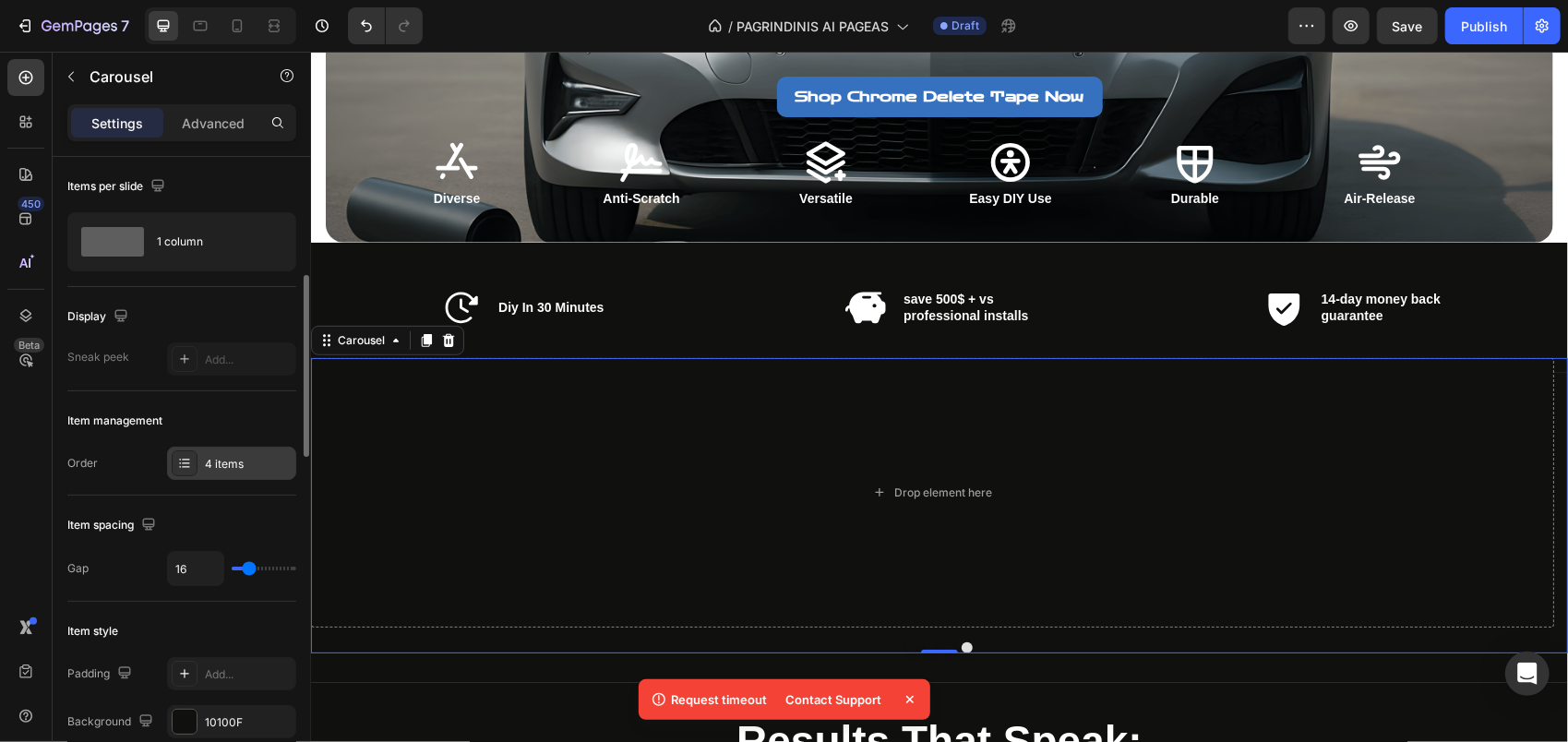
scroll to position [92, 0]
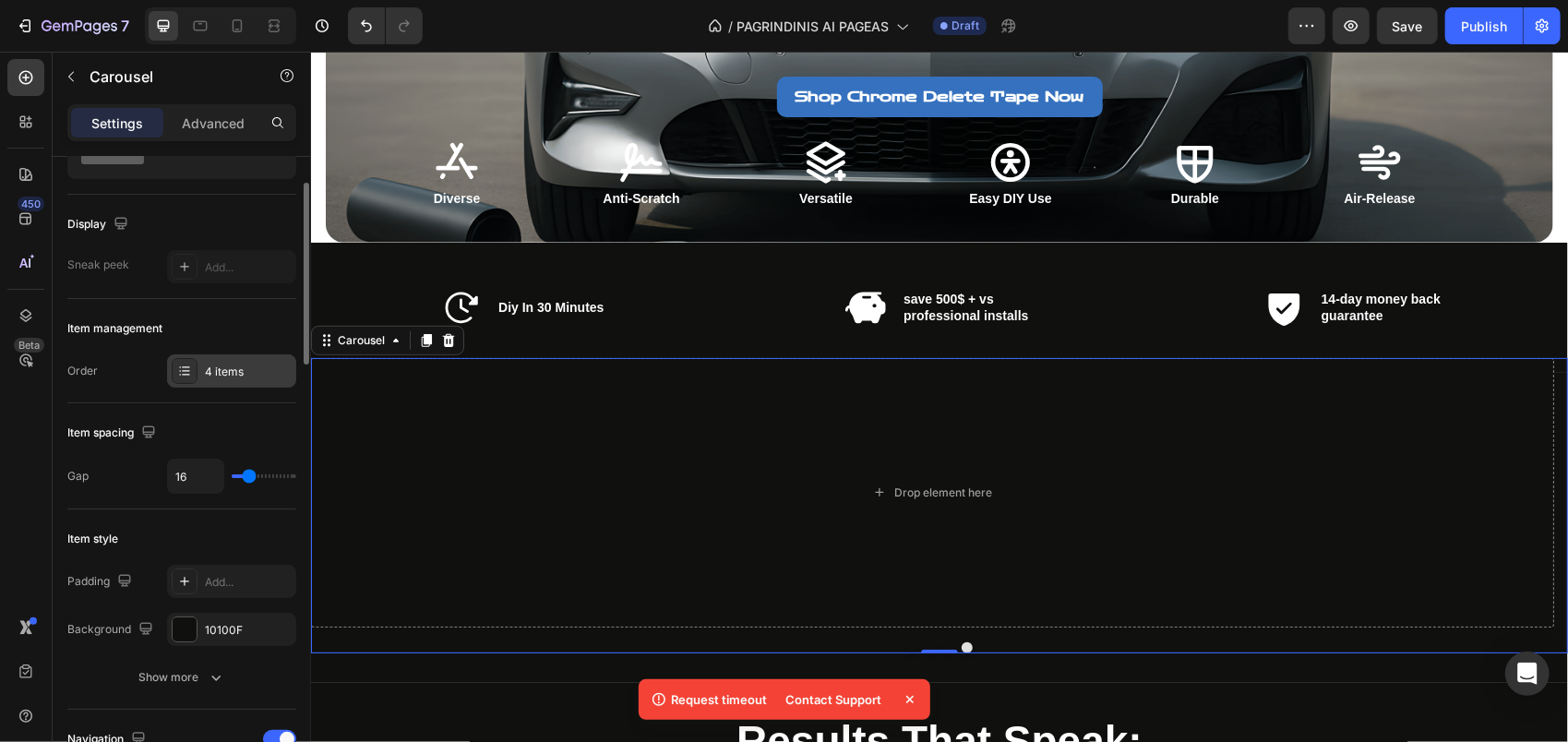
click at [240, 382] on div "4 items" at bounding box center [231, 371] width 129 height 34
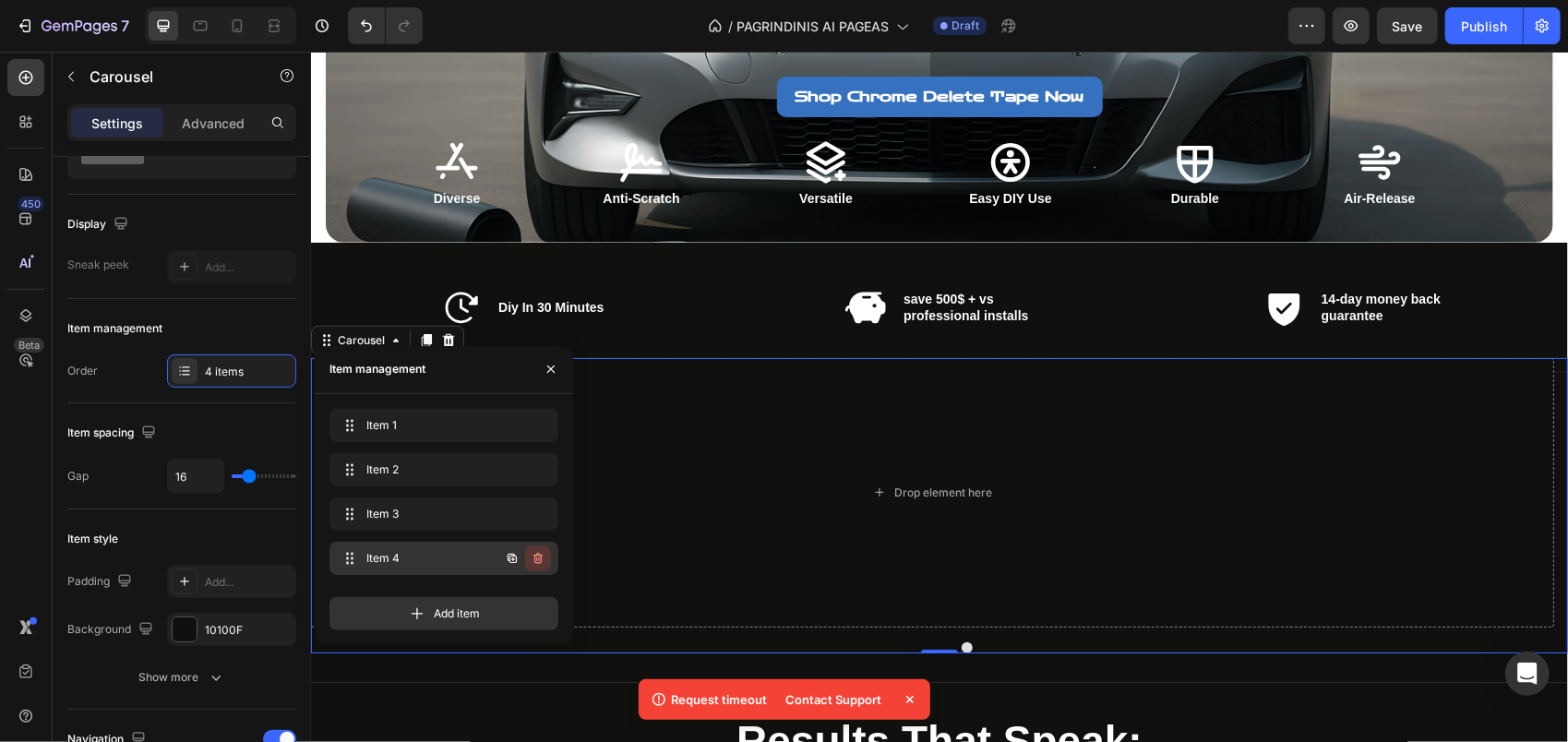
click at [539, 563] on icon "button" at bounding box center [538, 558] width 10 height 11
click at [539, 563] on div "Delete" at bounding box center [526, 557] width 34 height 16
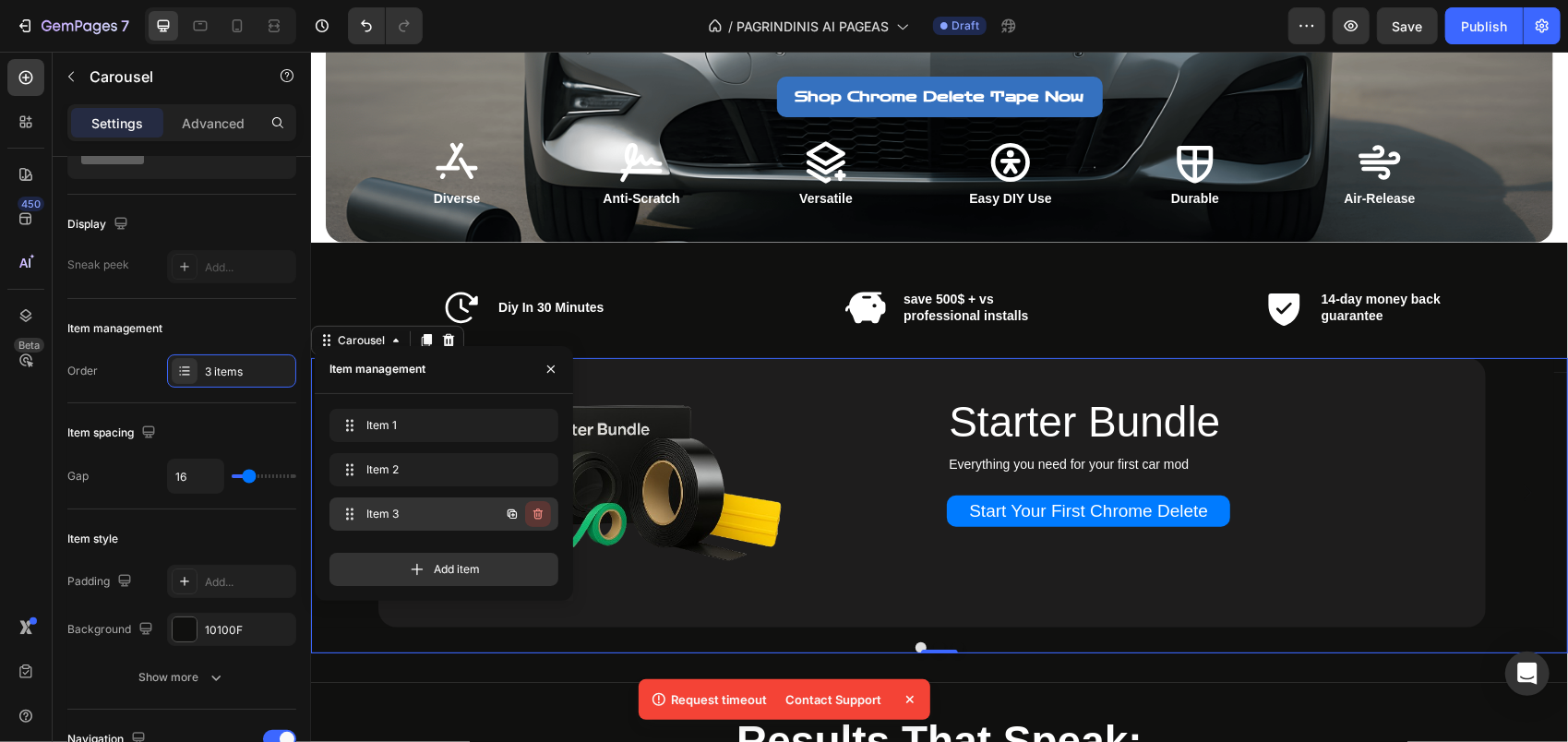
click at [537, 514] on icon "button" at bounding box center [537, 513] width 14 height 14
click at [537, 514] on div "Delete" at bounding box center [526, 513] width 34 height 16
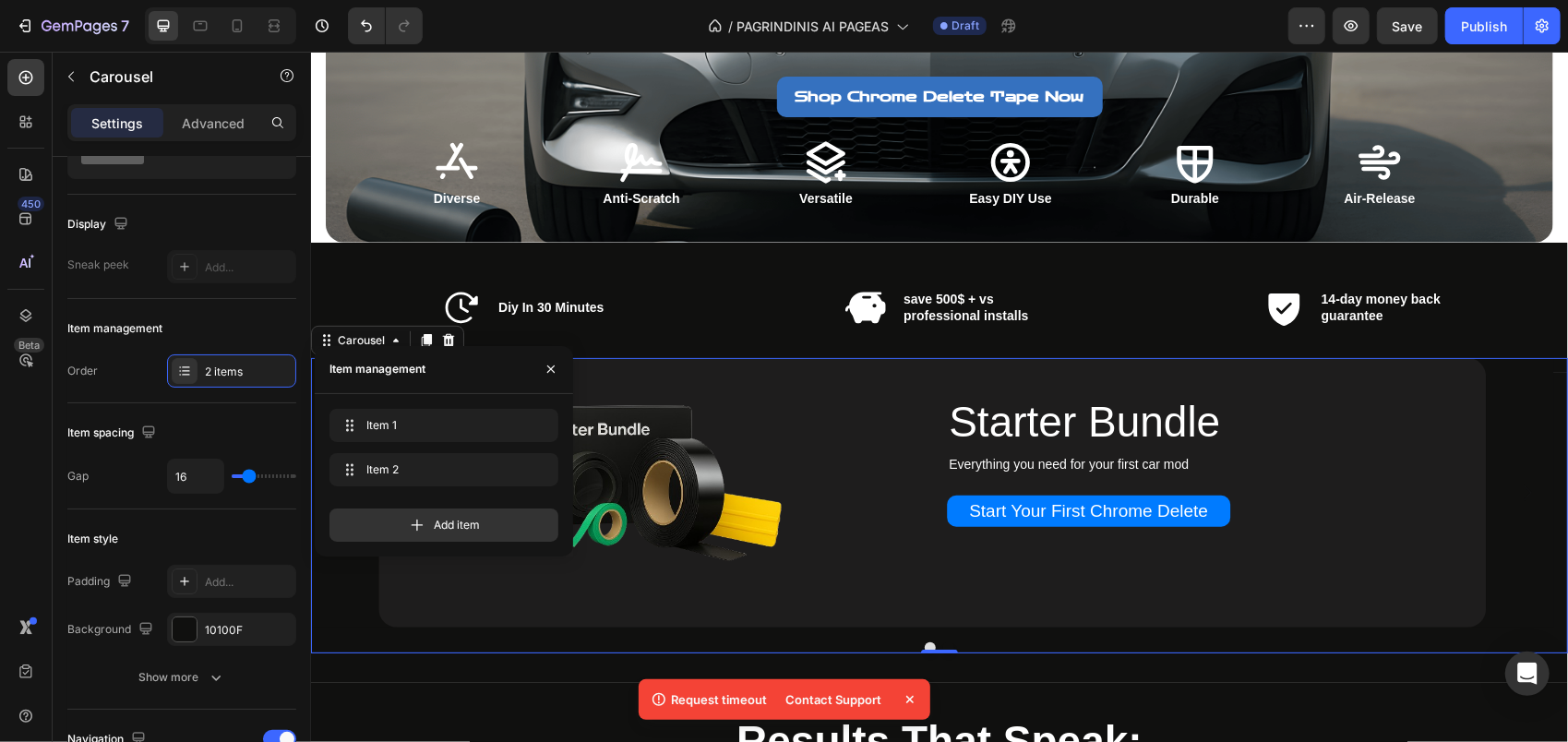
click at [945, 641] on div at bounding box center [939, 647] width 1258 height 11
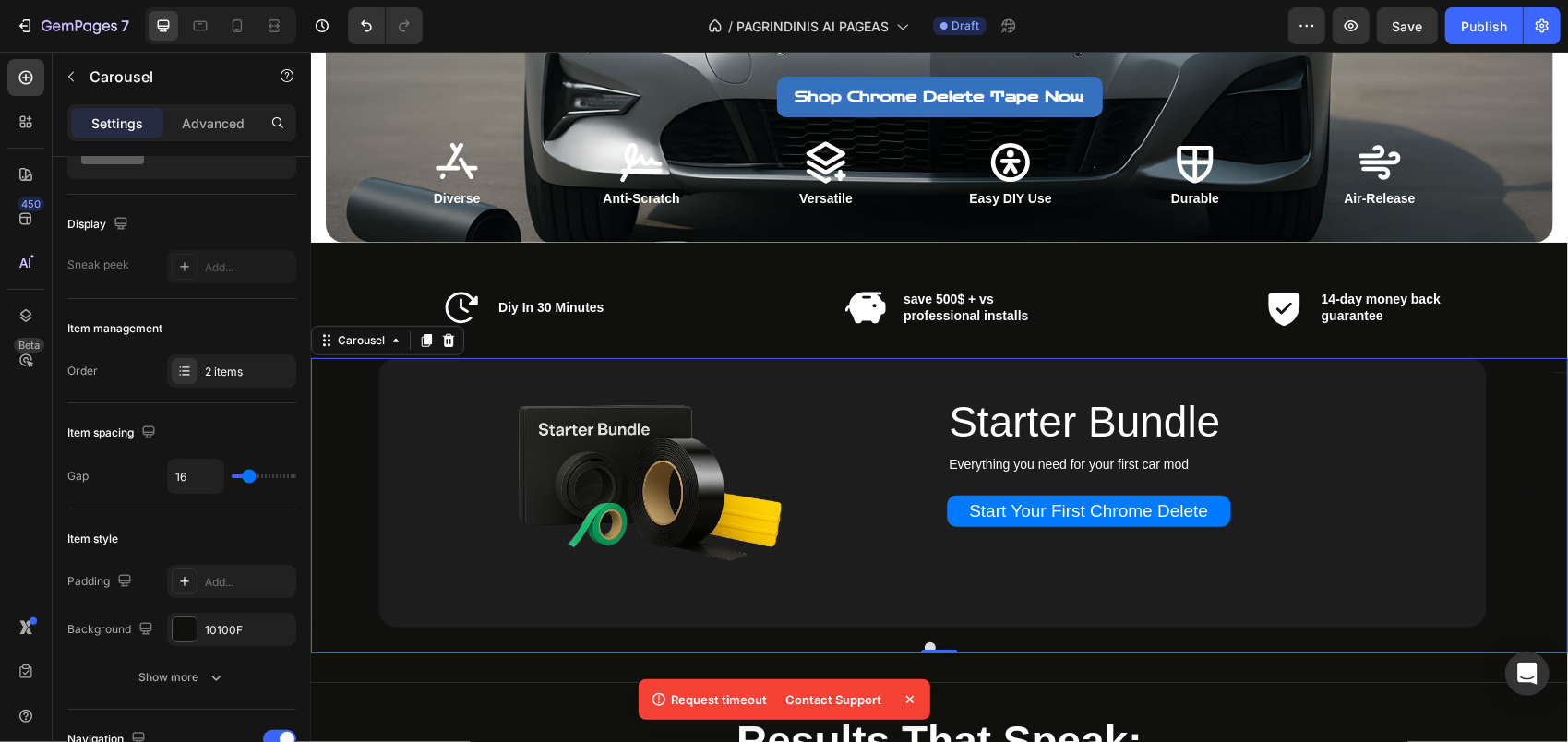
click at [943, 643] on button "Dot" at bounding box center [948, 647] width 11 height 11
click at [935, 640] on div "Image Starter Bundle Heading Everything you need for your first car mod Text Bl…" at bounding box center [939, 505] width 1258 height 295
click at [945, 641] on div at bounding box center [939, 647] width 1258 height 11
click at [943, 641] on button "Dot" at bounding box center [948, 647] width 11 height 11
click at [901, 643] on div at bounding box center [939, 647] width 1258 height 11
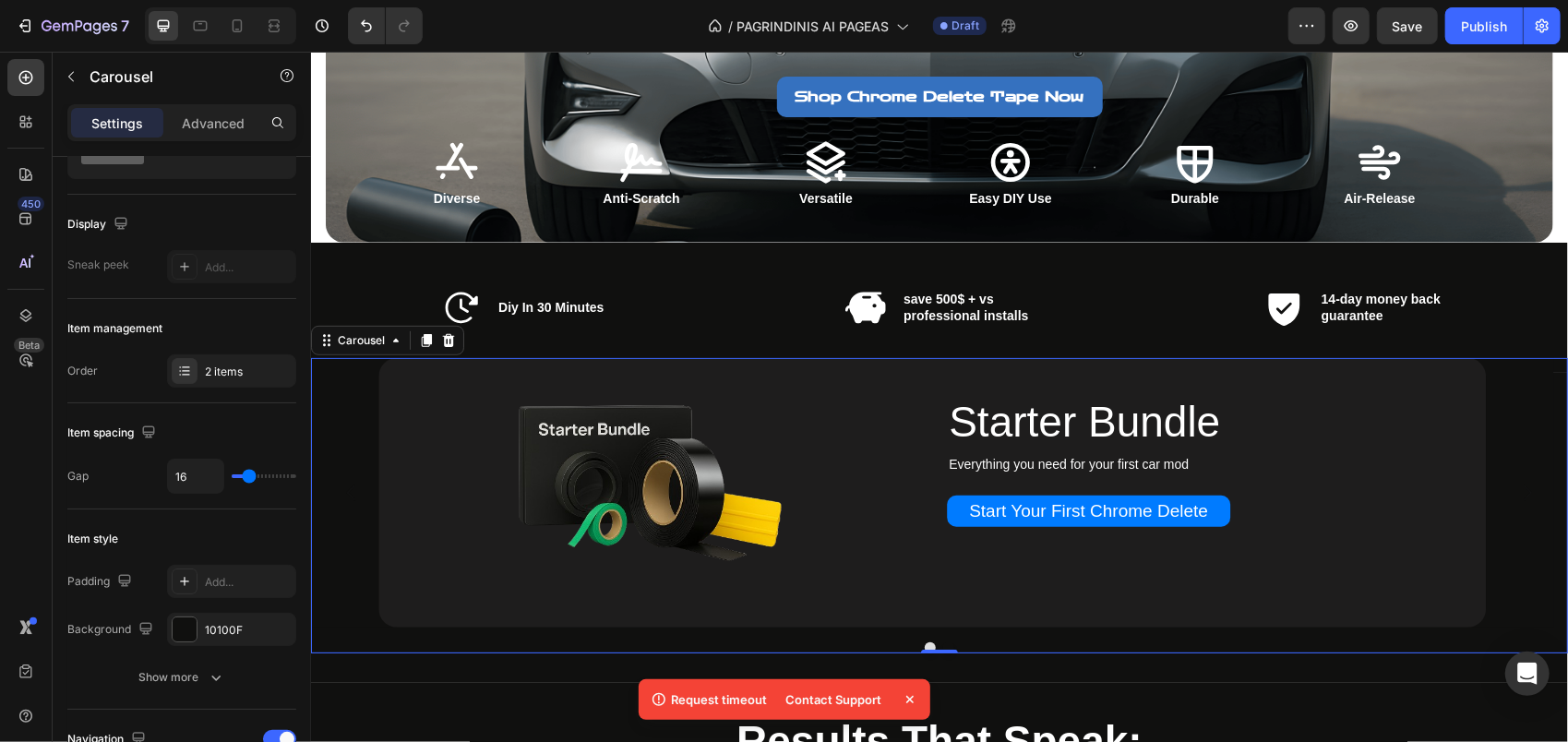
click at [906, 645] on div at bounding box center [939, 647] width 1258 height 11
click at [942, 640] on div "Image Starter Bundle Heading Everything you need for your first car mod Text Bl…" at bounding box center [939, 505] width 1258 height 295
click at [930, 641] on div at bounding box center [939, 647] width 1258 height 11
click at [908, 641] on div at bounding box center [939, 647] width 1258 height 11
click at [1501, 495] on button "Carousel Next Arrow" at bounding box center [1527, 492] width 52 height 52
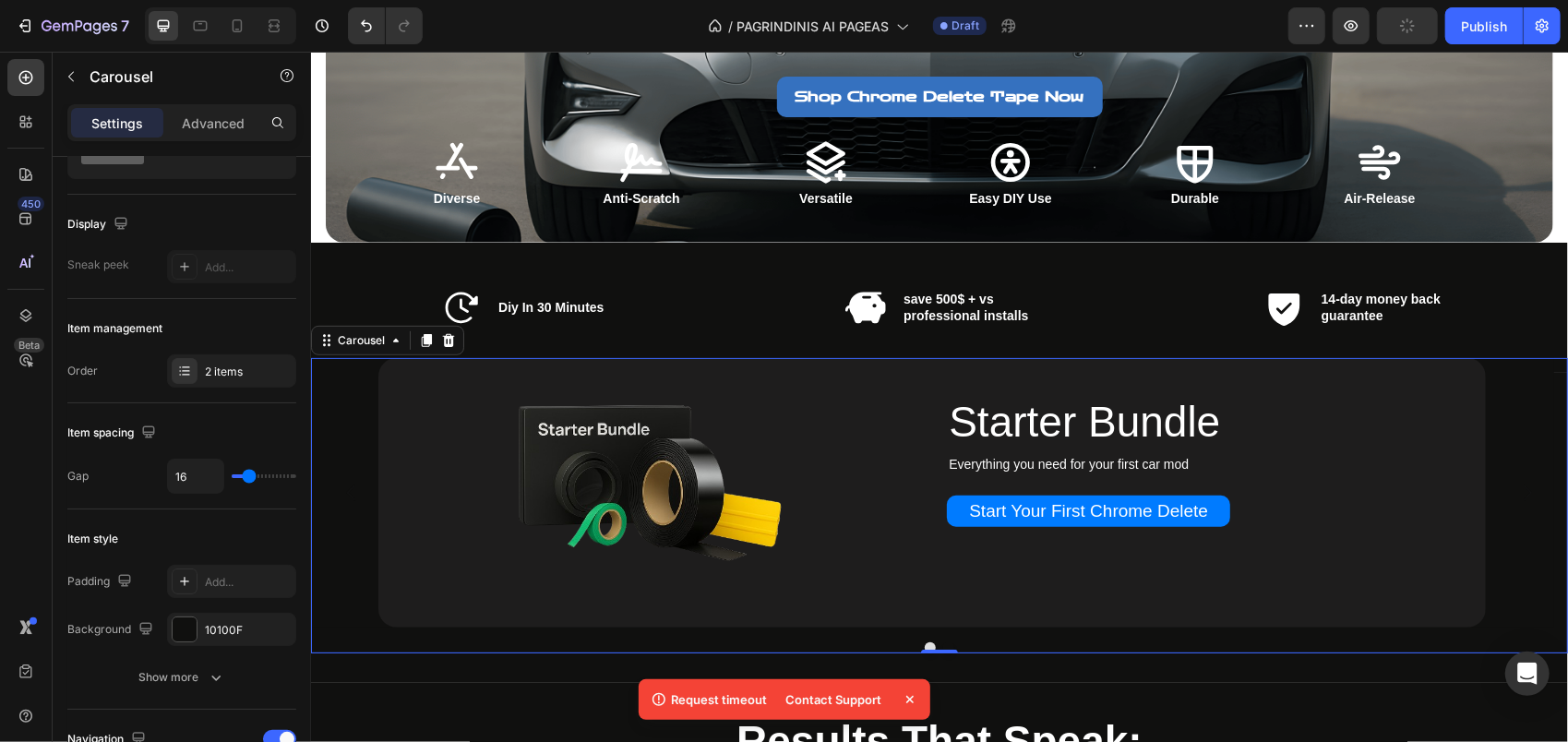
click at [1501, 496] on button "Carousel Next Arrow" at bounding box center [1527, 492] width 52 height 52
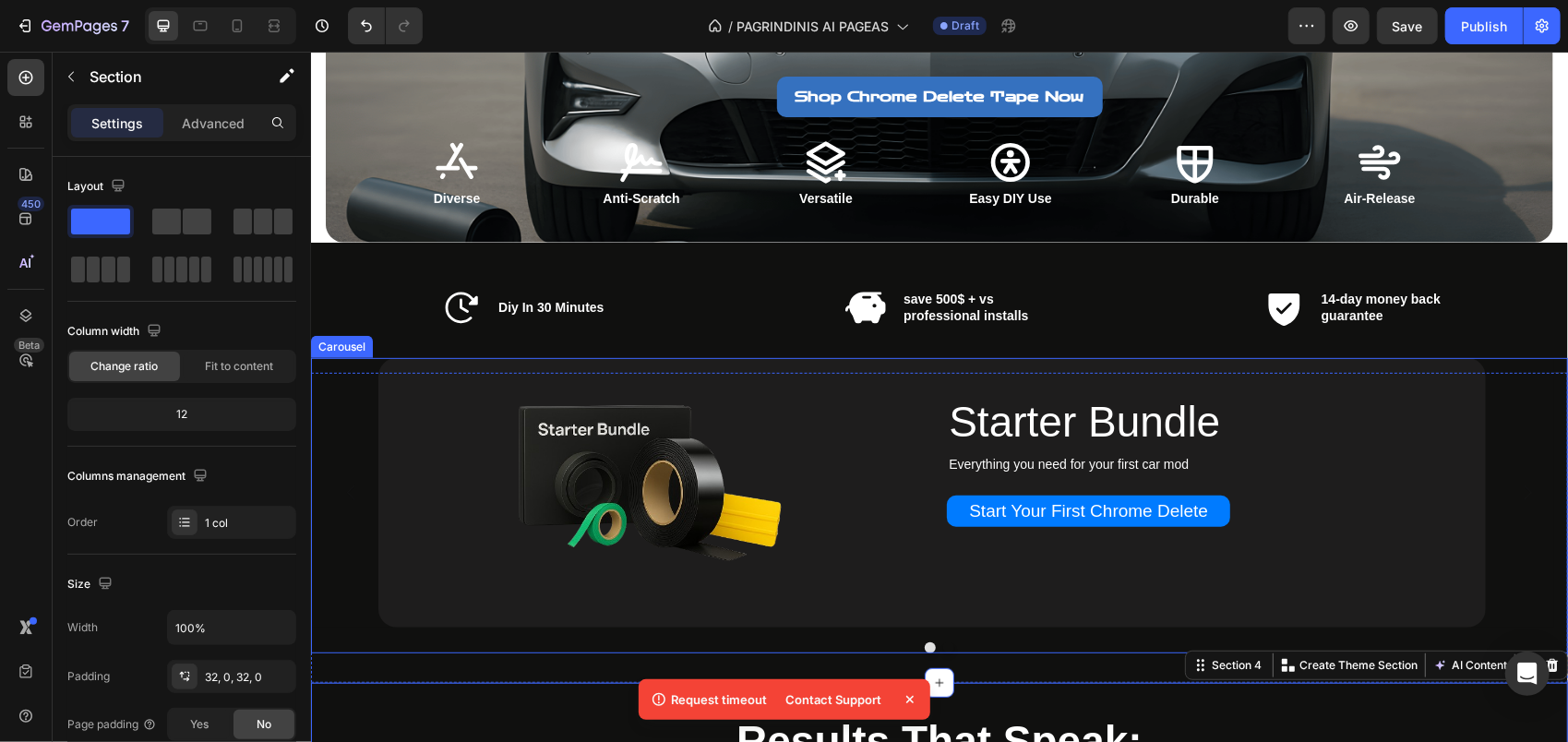
scroll to position [553, 0]
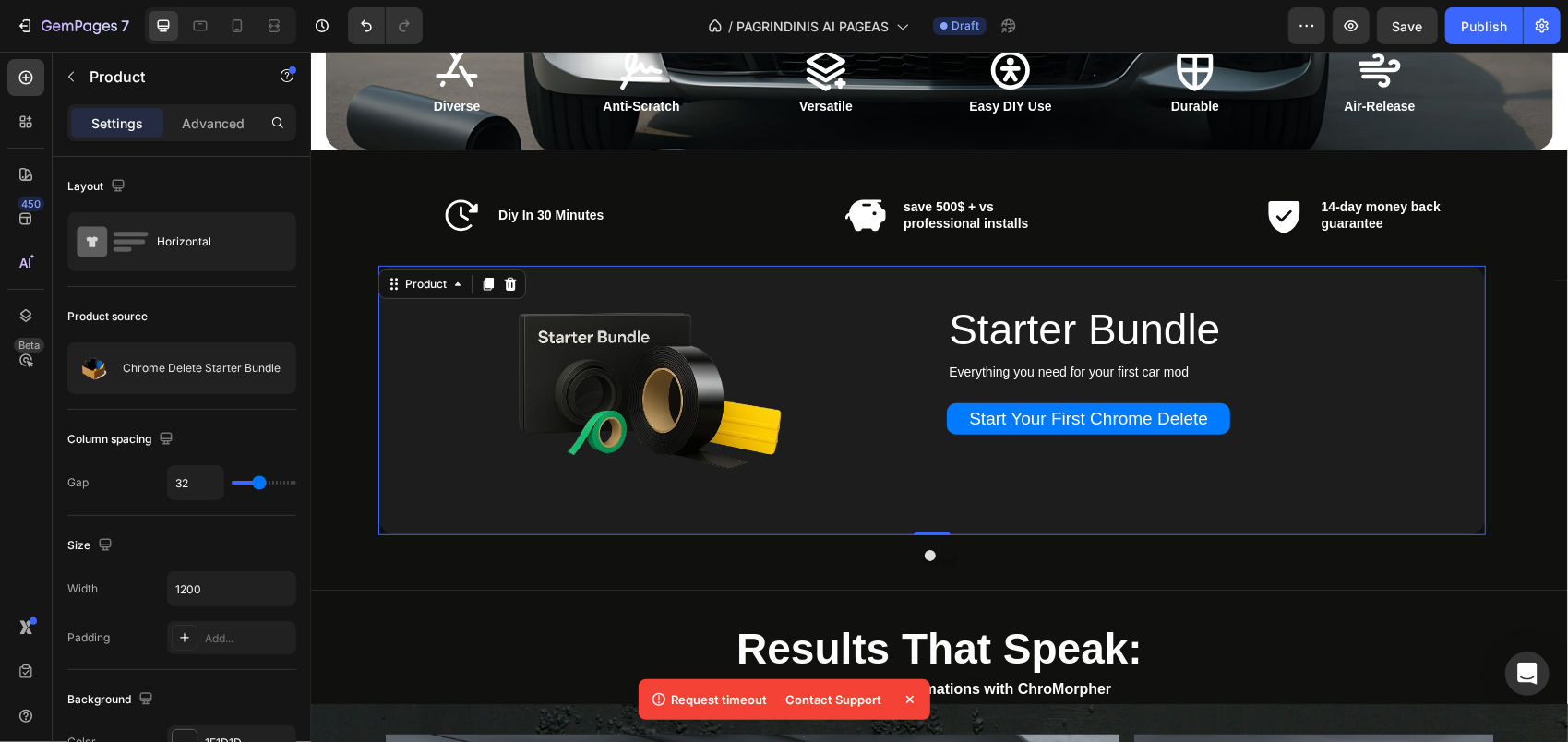
click at [925, 506] on div "Image Starter Bundle Heading Everything you need for your first car mod Text Bl…" at bounding box center [931, 399] width 1107 height 269
click at [215, 130] on p "Advanced" at bounding box center [214, 124] width 63 height 19
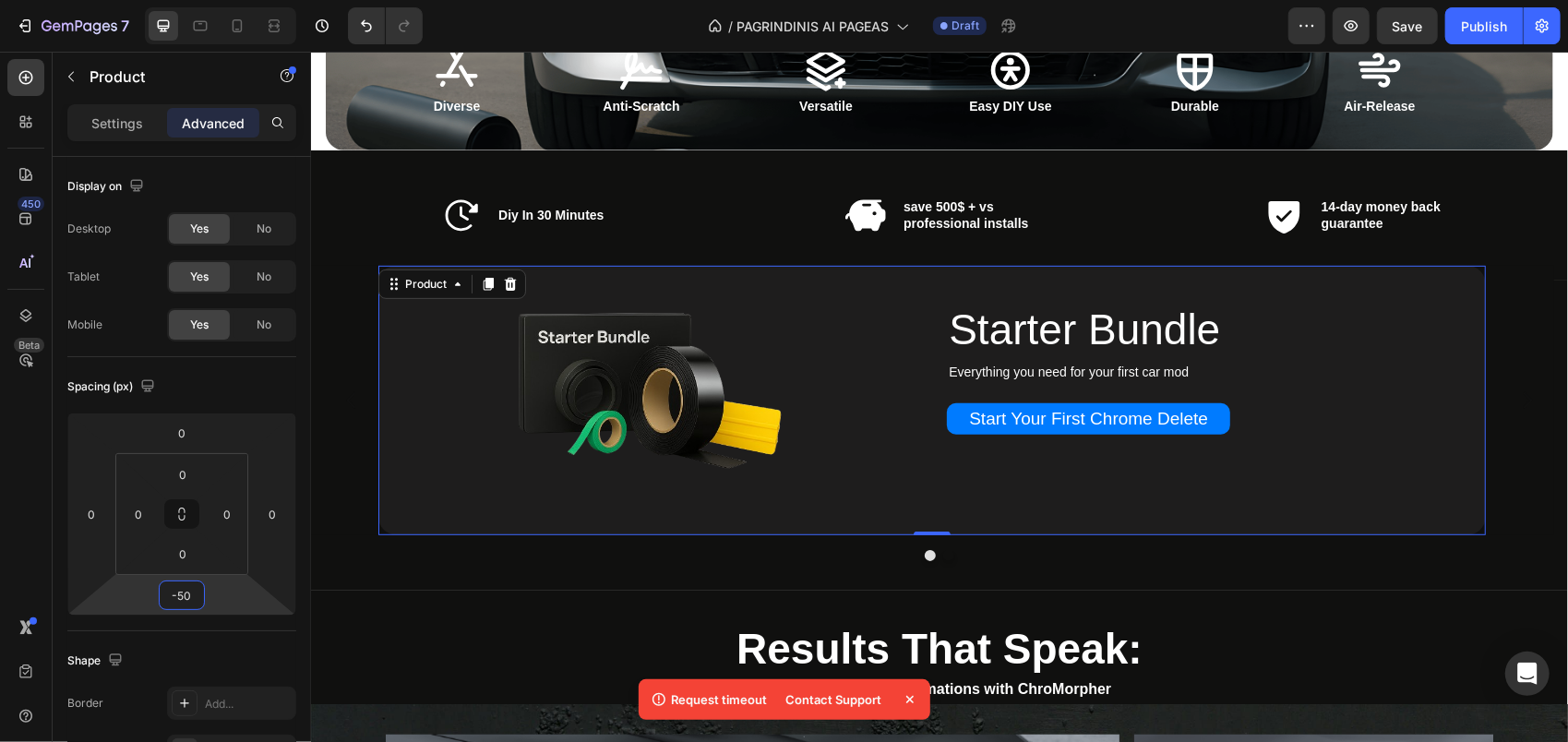
drag, startPoint x: 216, startPoint y: 598, endPoint x: 236, endPoint y: 622, distance: 31.2
click at [236, 0] on html "7 Version history / PAGRINDINIS AI PAGEAS Draft Preview Save Publish 450 Beta S…" at bounding box center [784, 0] width 1568 height 0
click at [194, 598] on input "-50" at bounding box center [182, 595] width 37 height 28
drag, startPoint x: 197, startPoint y: 593, endPoint x: 154, endPoint y: 597, distance: 43.2
click at [154, 597] on div "0 0 -50 0" at bounding box center [181, 514] width 229 height 203
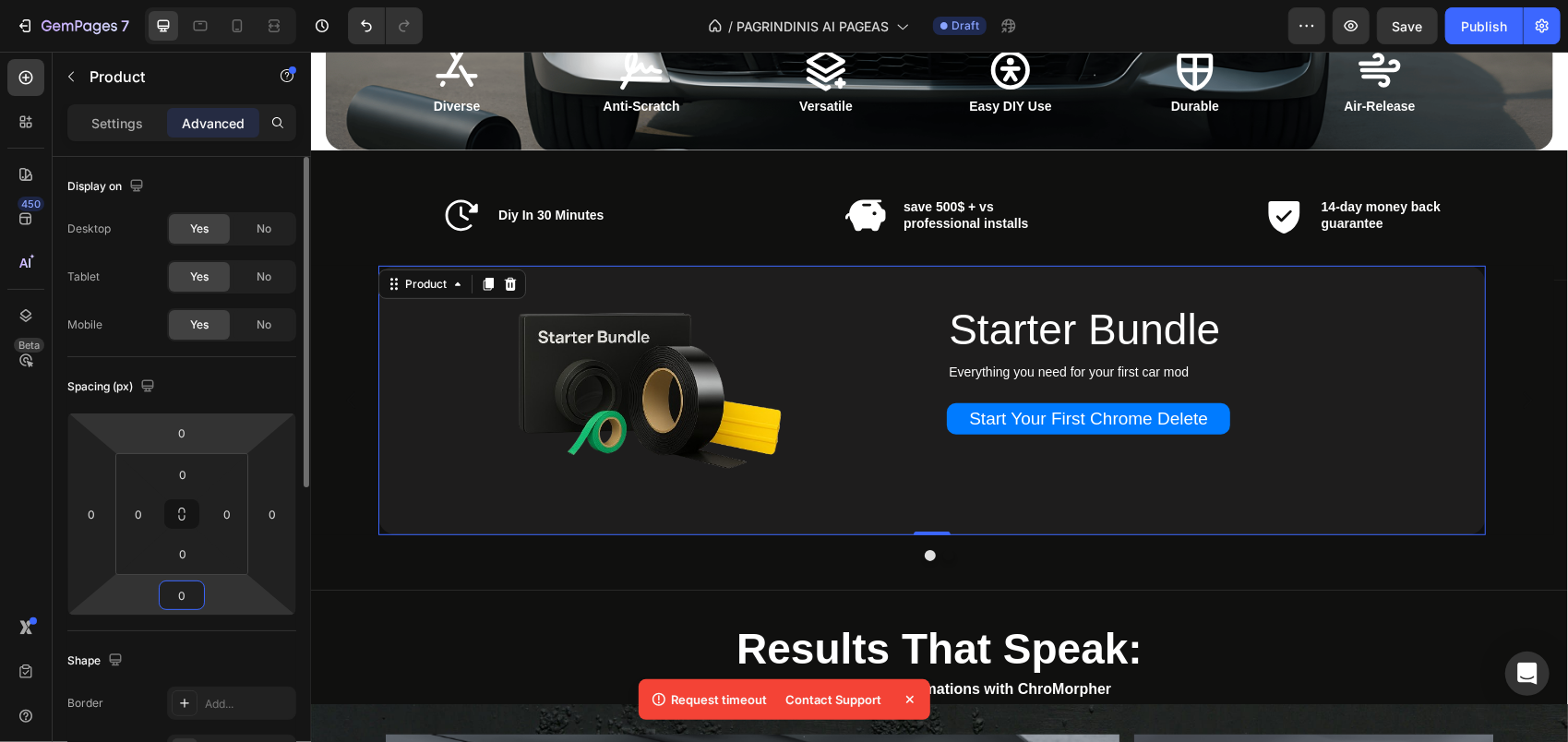
type input "0"
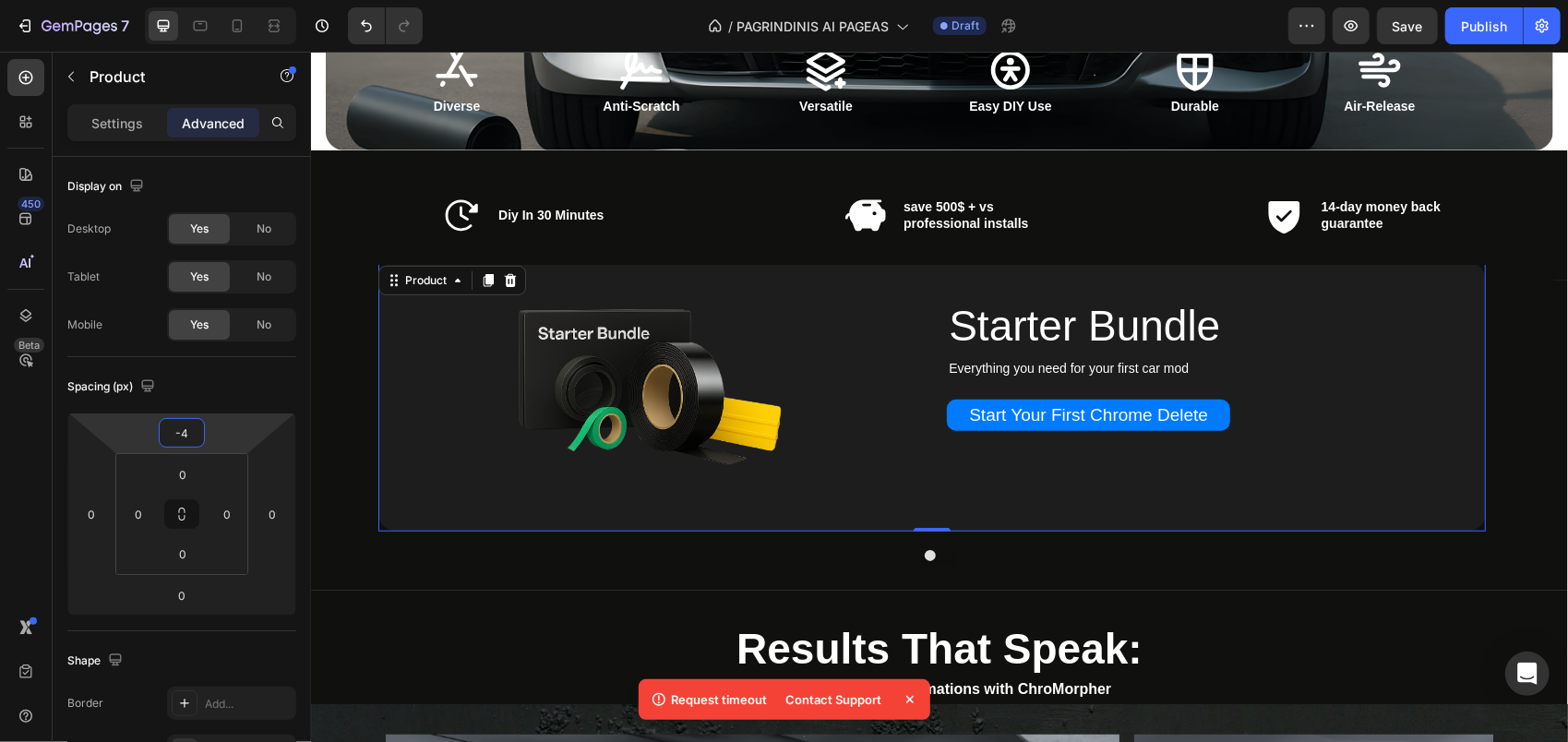
click at [215, 0] on html "7 Version history / PAGRINDINIS AI PAGEAS Draft Preview Save Publish 450 Beta S…" at bounding box center [784, 0] width 1568 height 0
drag, startPoint x: 196, startPoint y: 435, endPoint x: 177, endPoint y: 435, distance: 19.0
click at [177, 435] on input "-4" at bounding box center [182, 433] width 37 height 28
type input "0"
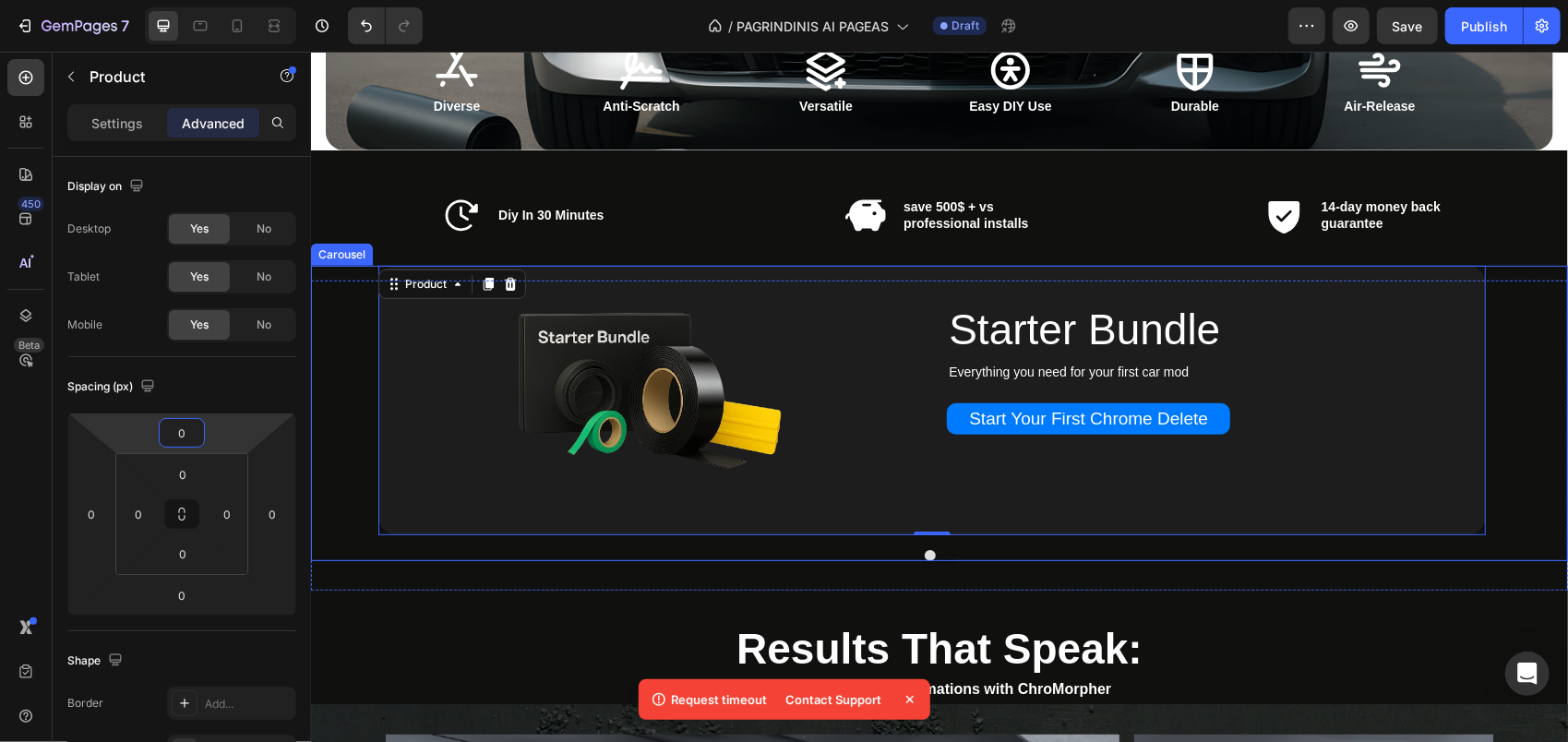
click at [332, 486] on div "Image Starter Bundle Heading Everything you need for your first car mod Text Bl…" at bounding box center [932, 399] width 1243 height 269
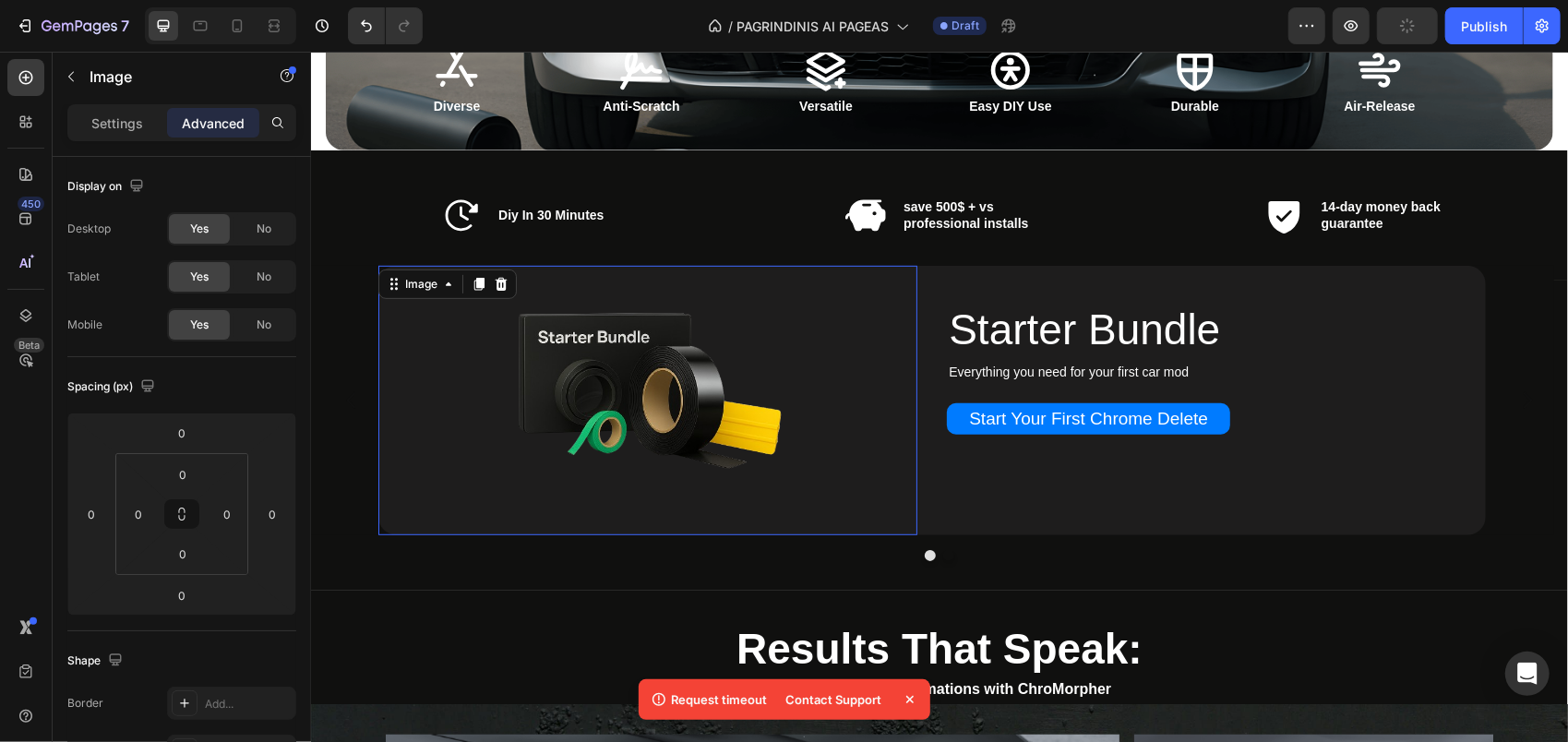
click at [547, 522] on img at bounding box center [647, 399] width 269 height 269
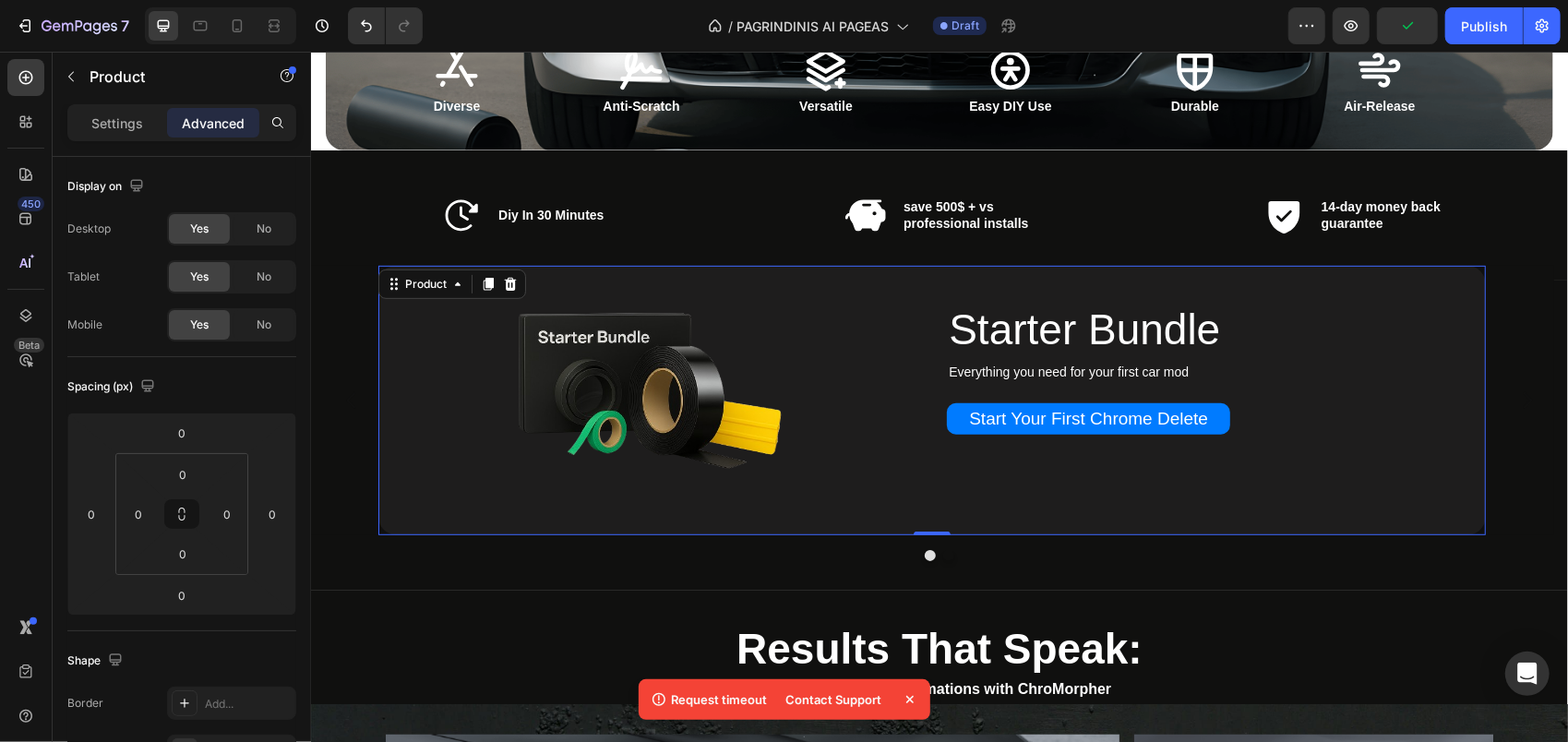
click at [934, 455] on div "Image Starter Bundle Heading Everything you need for your first car mod Text Bl…" at bounding box center [931, 399] width 1107 height 269
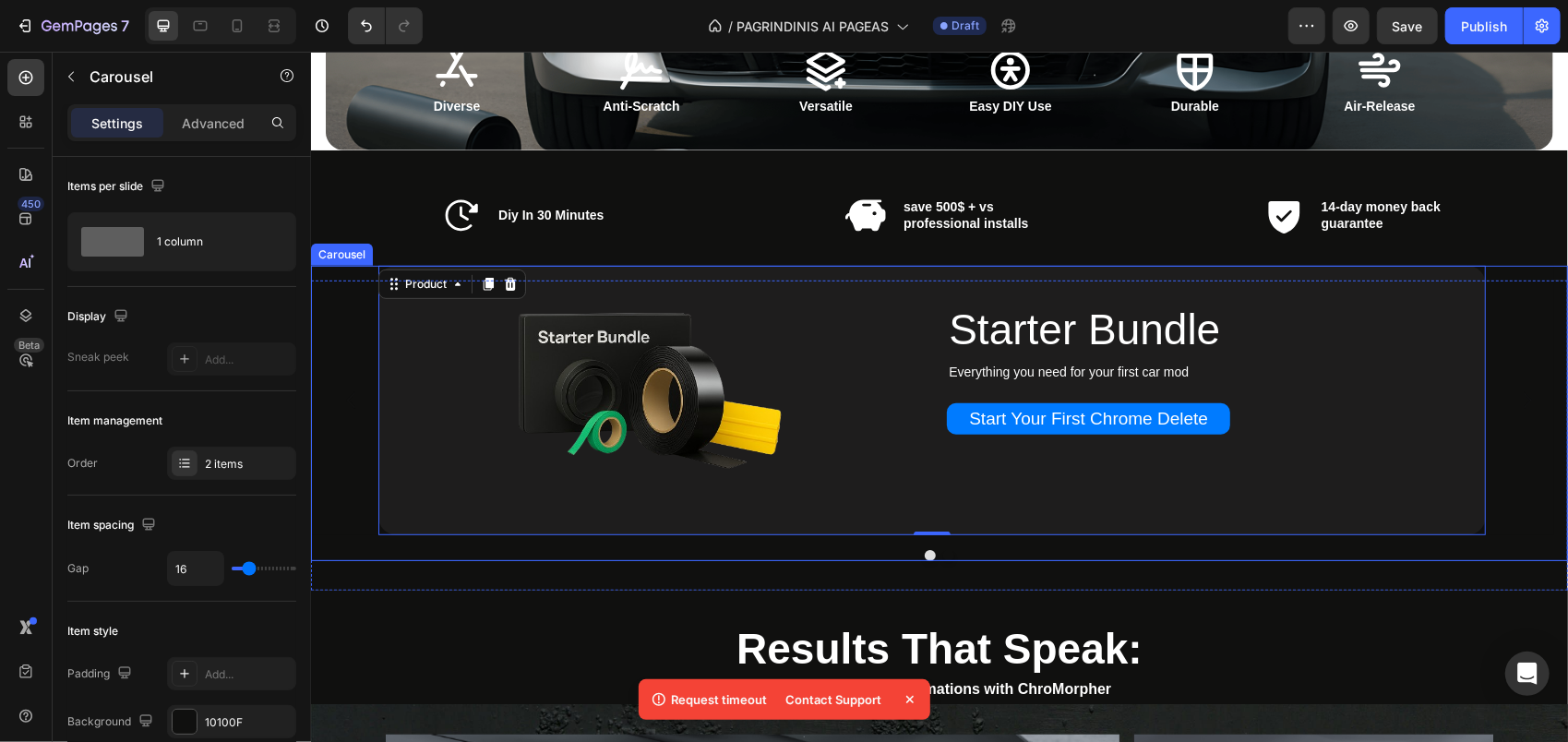
click at [338, 386] on button "Carousel Back Arrow" at bounding box center [351, 399] width 52 height 52
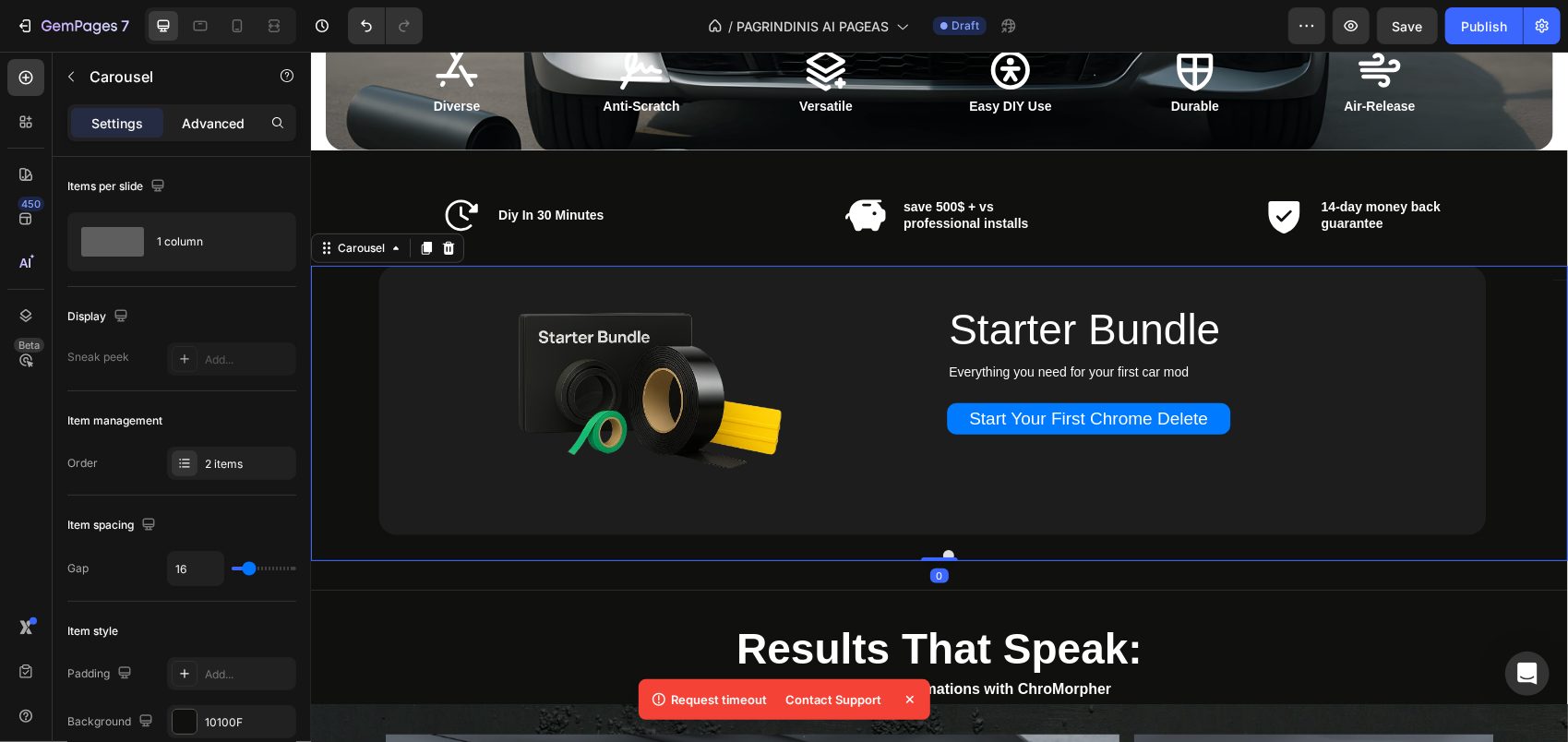
click at [208, 118] on p "Advanced" at bounding box center [214, 124] width 63 height 19
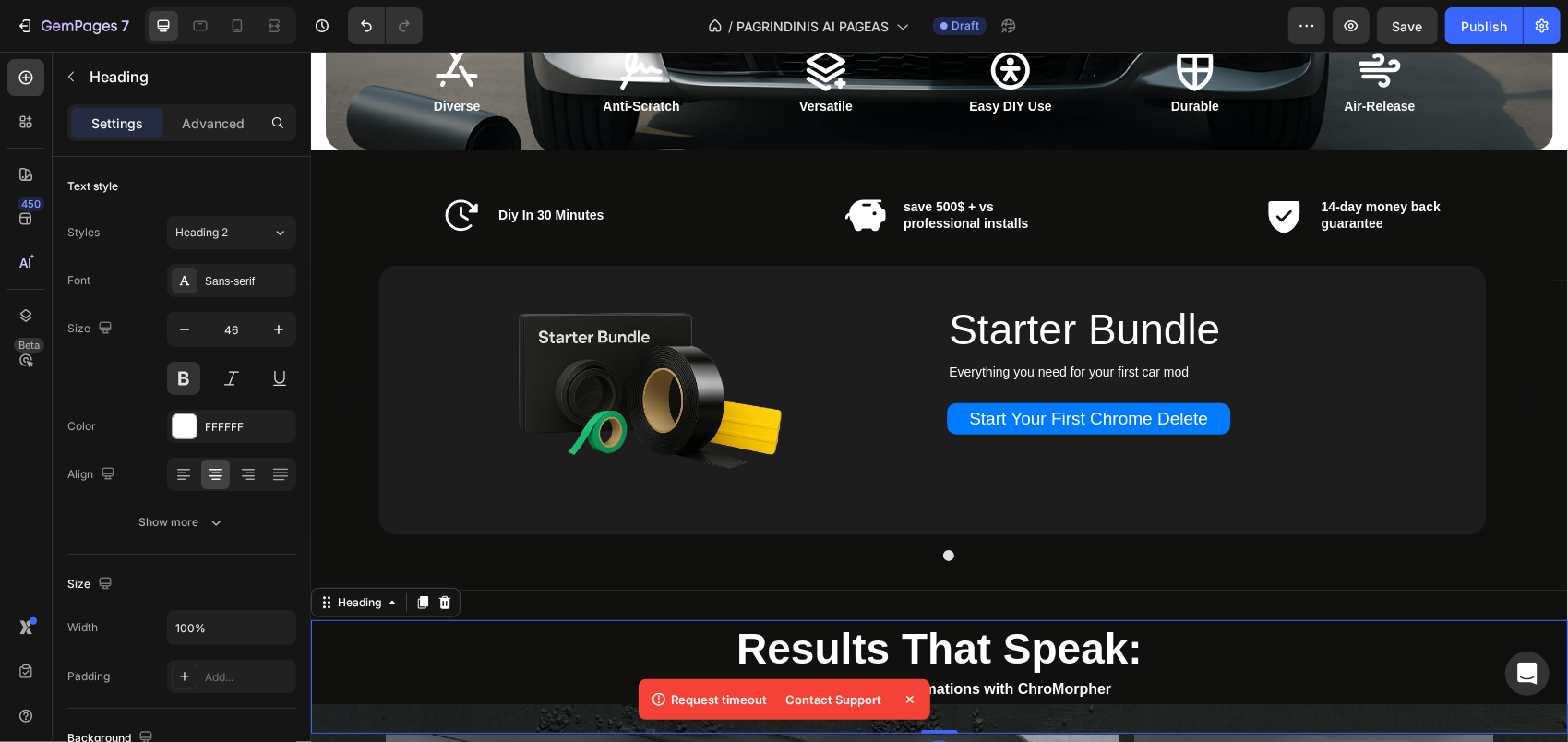
click at [445, 619] on h2 "Results That Speak:" at bounding box center [939, 677] width 1258 height 115
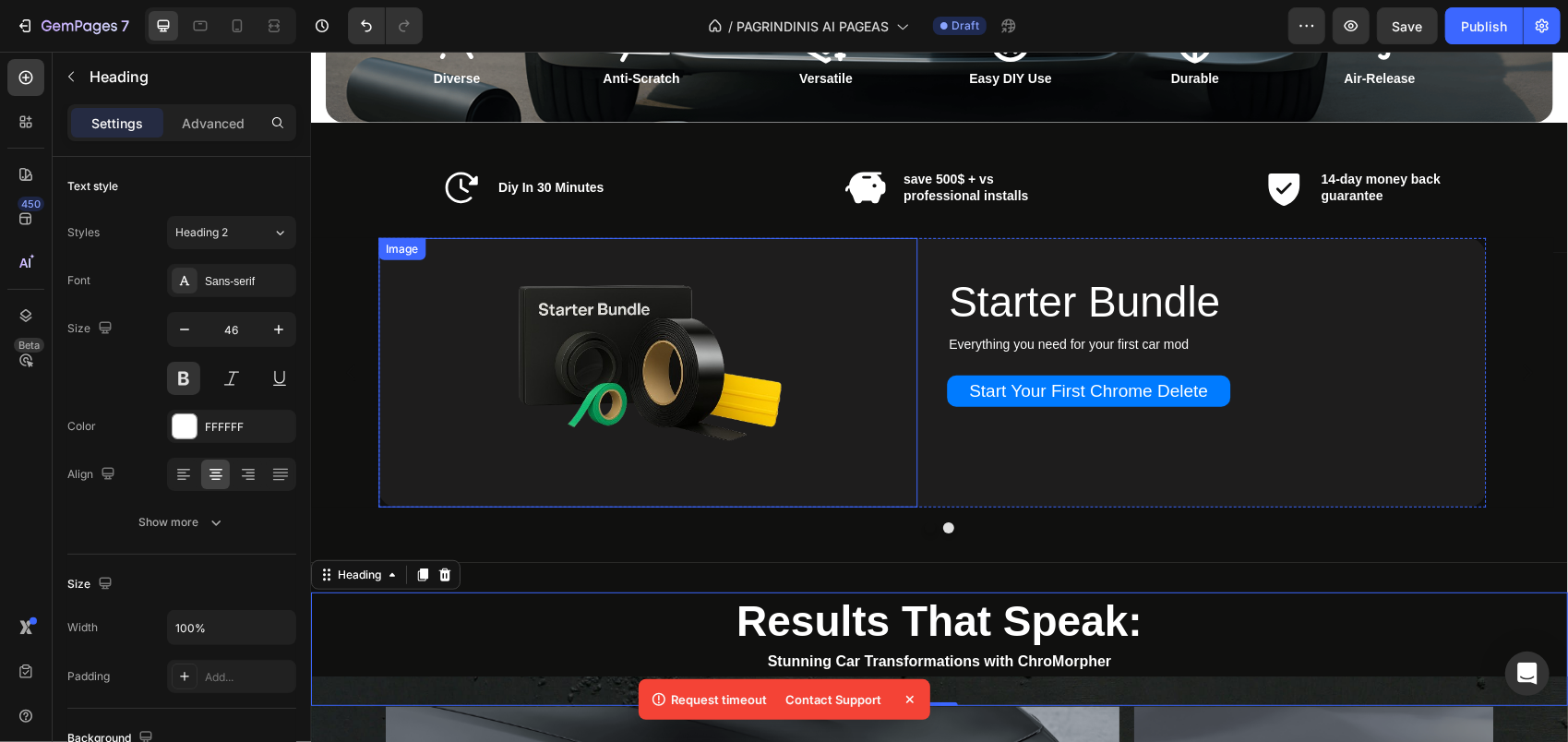
scroll to position [646, 0]
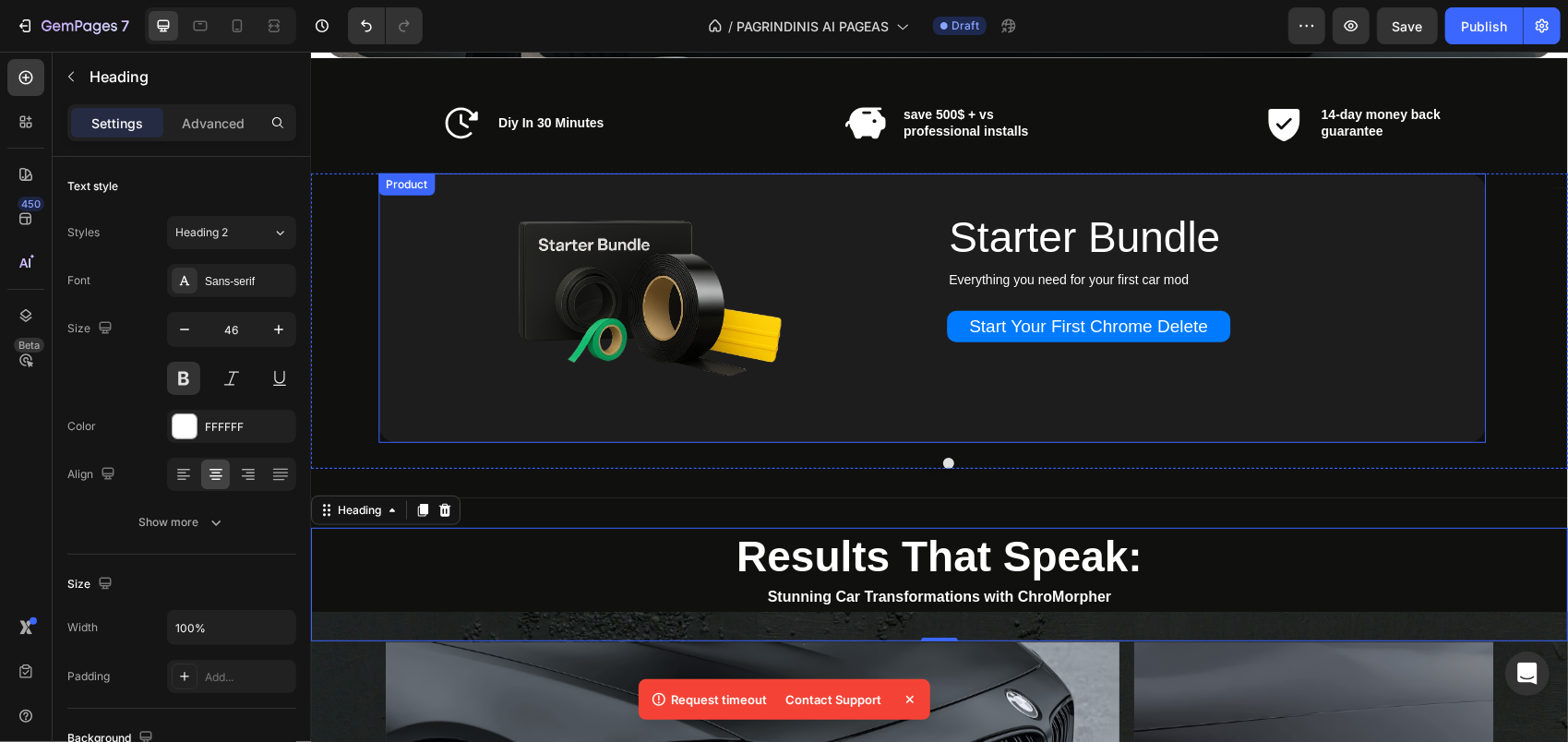
click at [968, 433] on div "Starter Bundle Heading Everything you need for your first car mod Text Block St…" at bounding box center [1216, 306] width 539 height 269
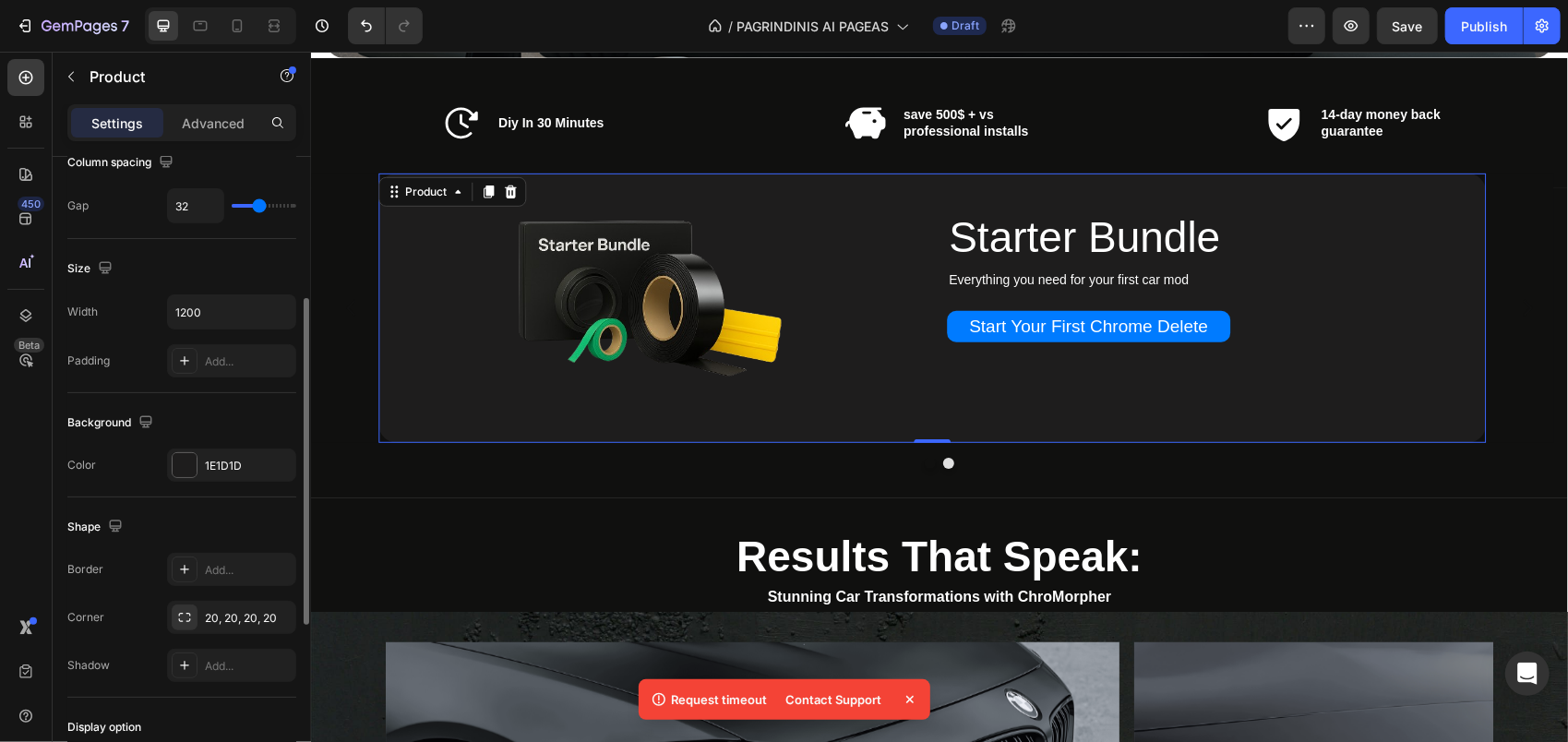
scroll to position [461, 0]
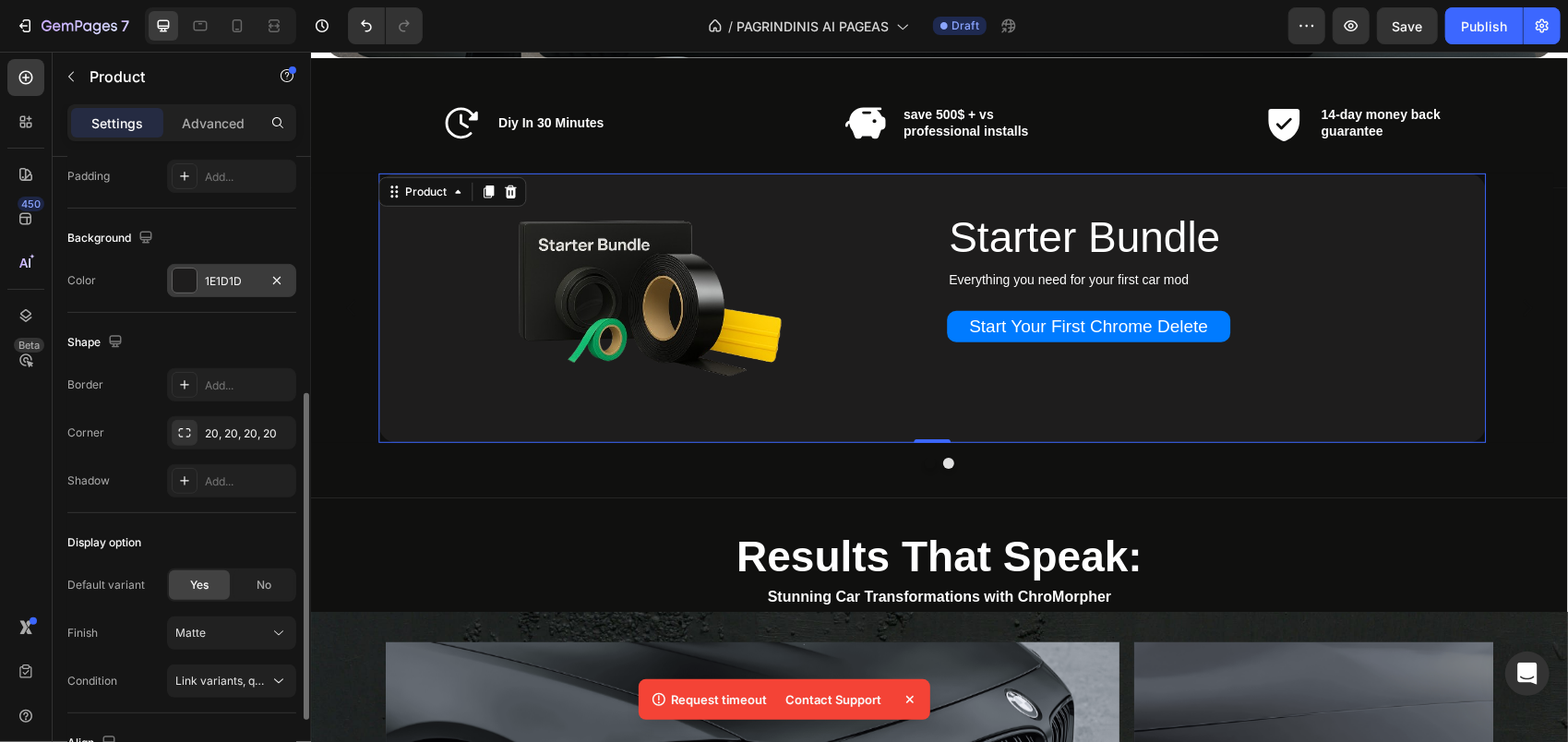
click at [207, 287] on div "1E1D1D" at bounding box center [231, 281] width 129 height 34
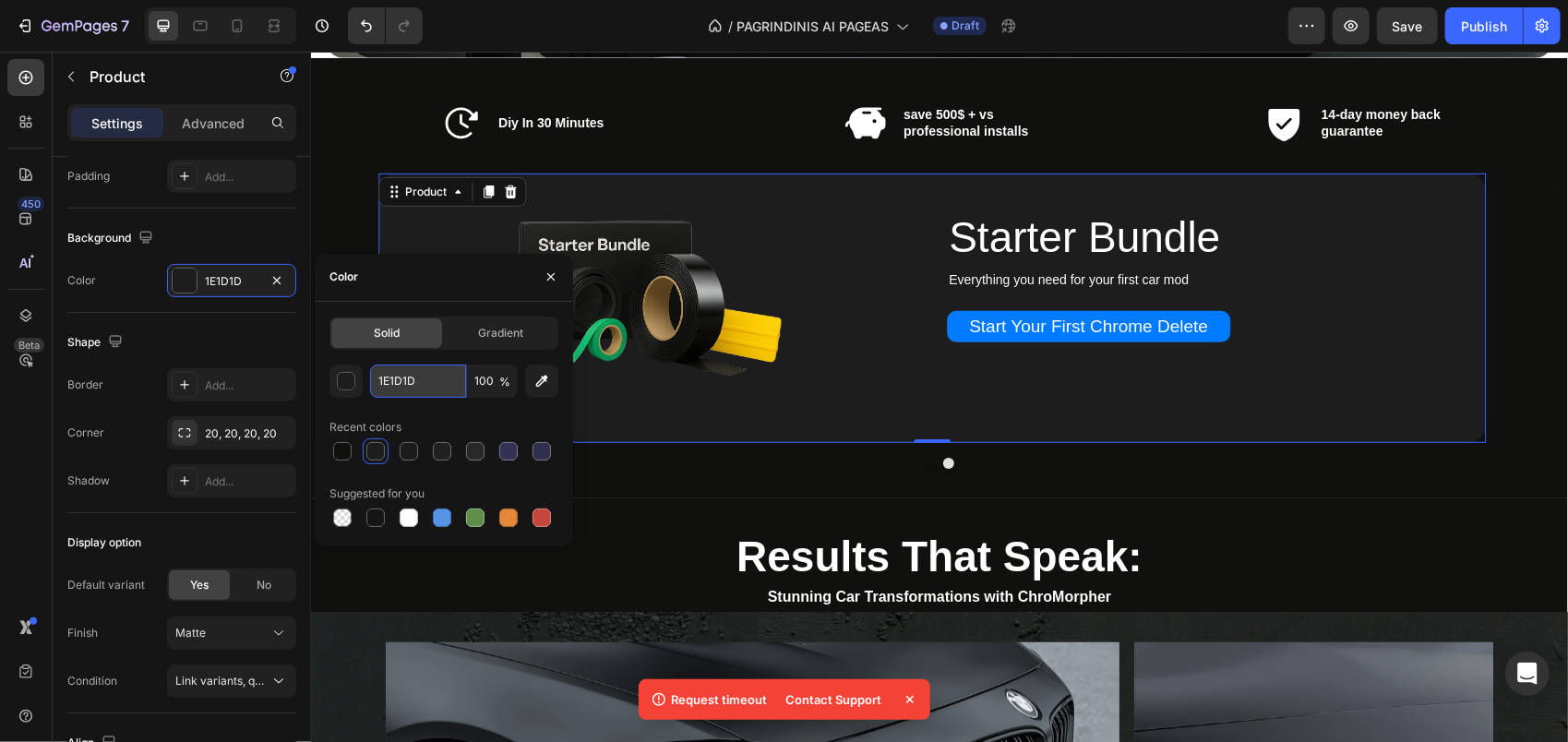
click at [433, 380] on input "1E1D1D" at bounding box center [418, 381] width 96 height 34
paste input "#111110"
type input "#111110"
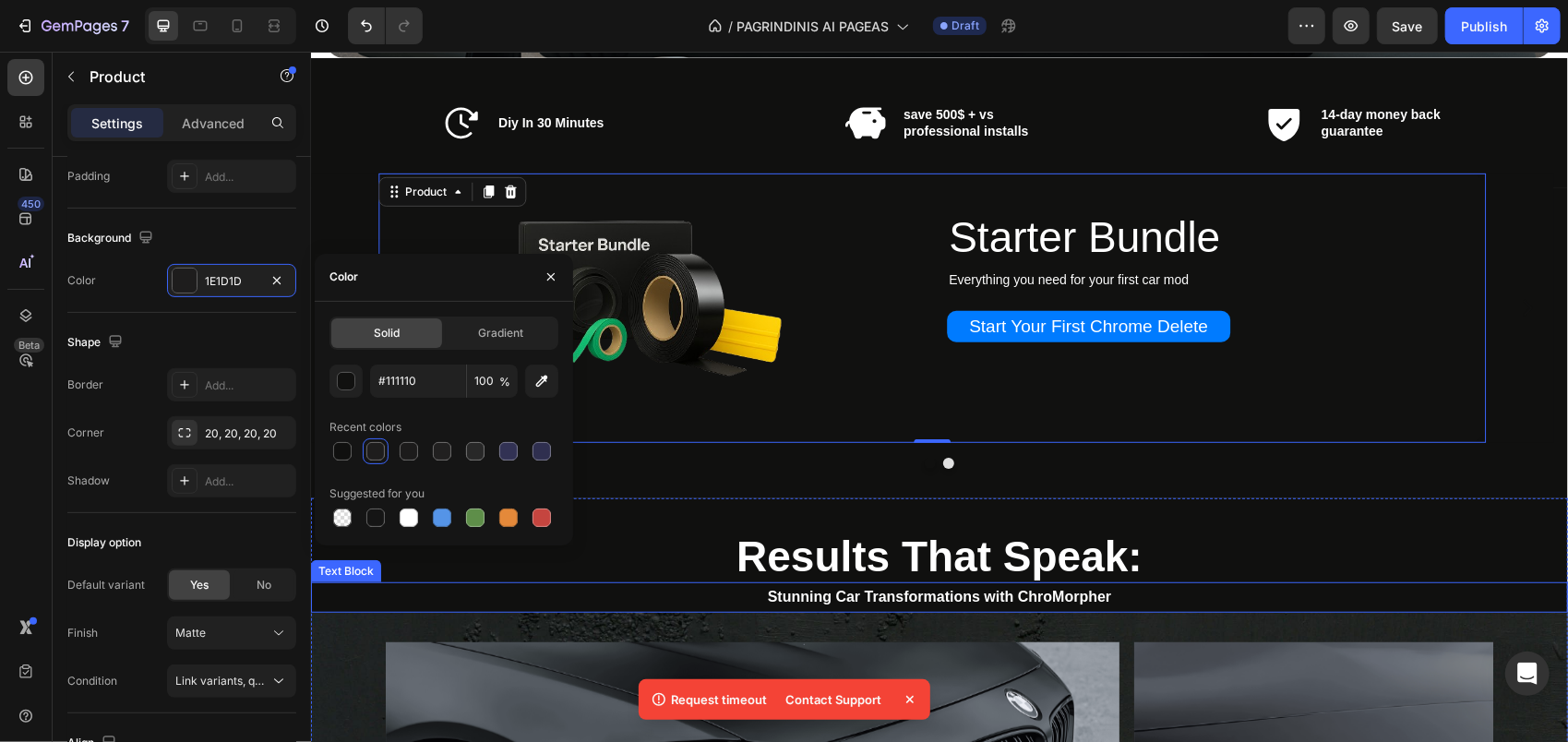
click at [1473, 562] on h2 "Results That Speak:" at bounding box center [939, 584] width 1258 height 115
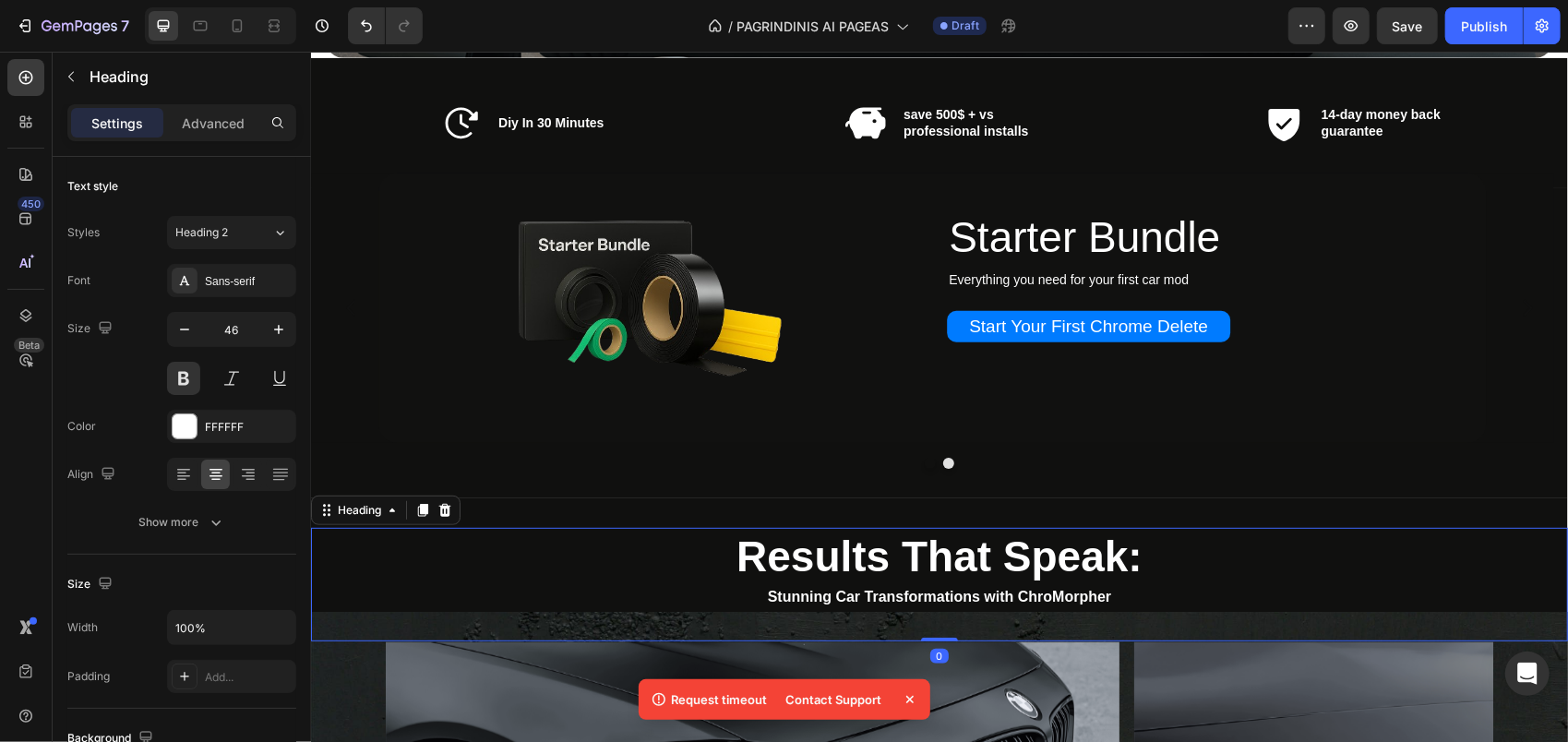
scroll to position [553, 0]
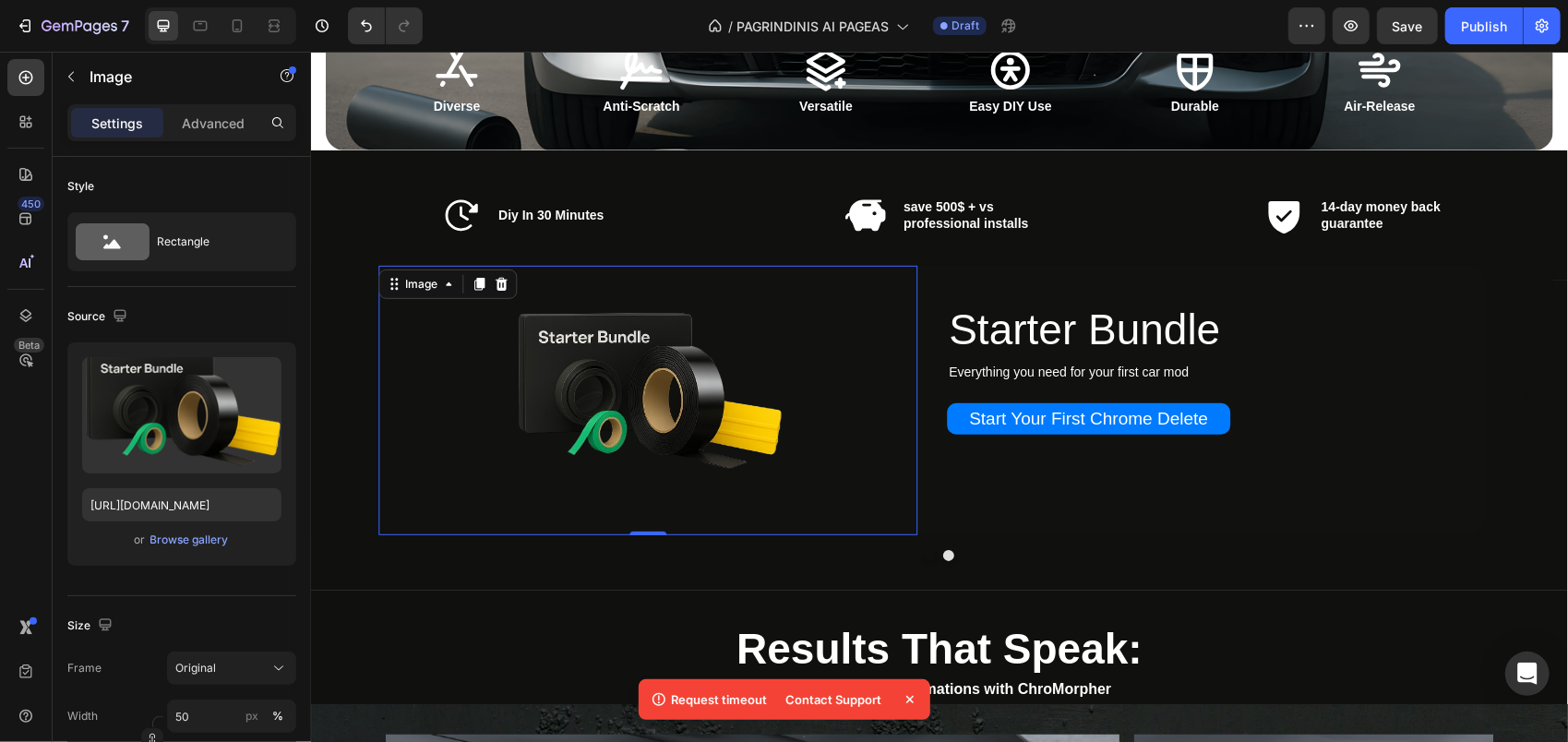
click at [412, 415] on div at bounding box center [647, 399] width 539 height 269
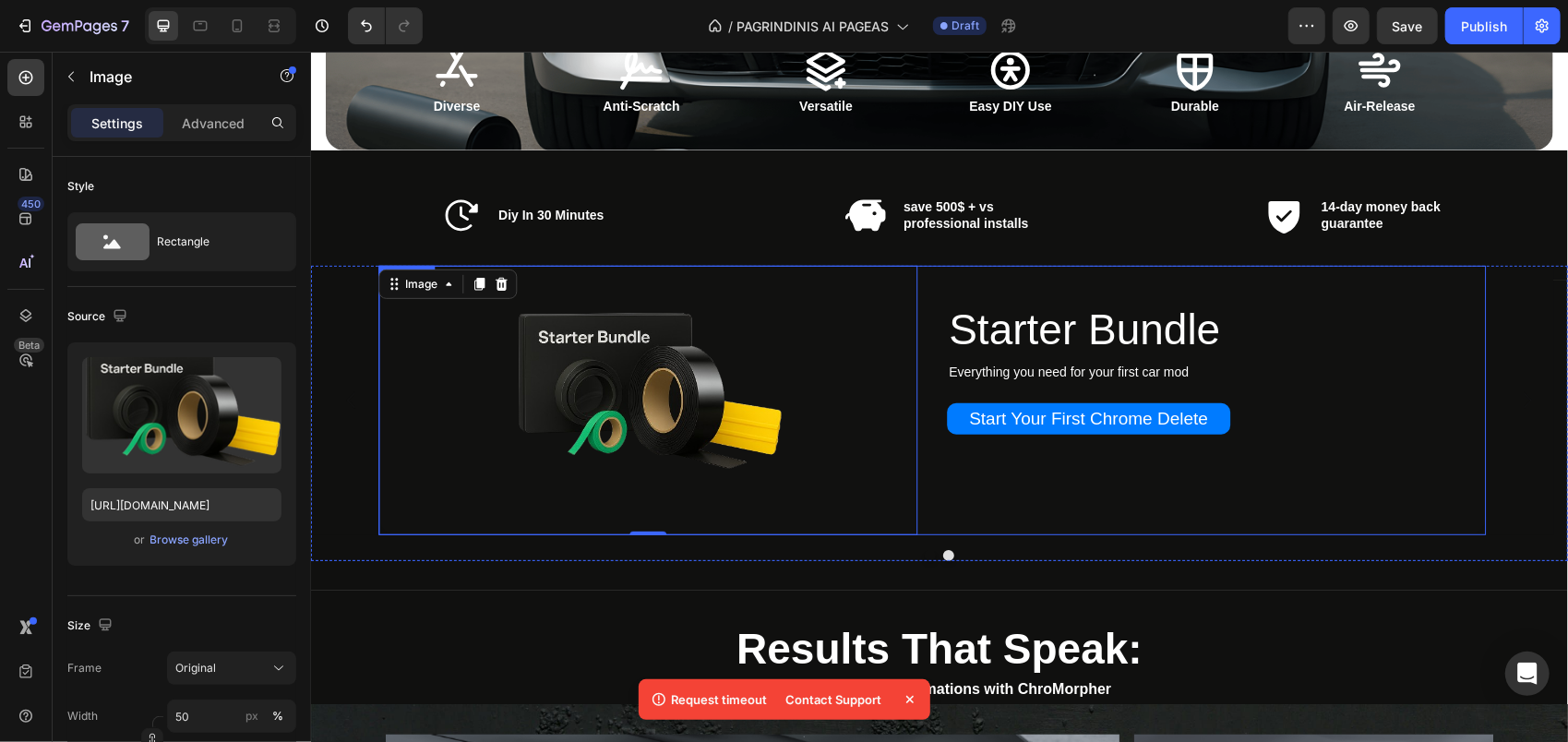
click at [934, 429] on div "Image 0 Starter Bundle Heading Everything you need for your first car mod Text …" at bounding box center [931, 399] width 1107 height 269
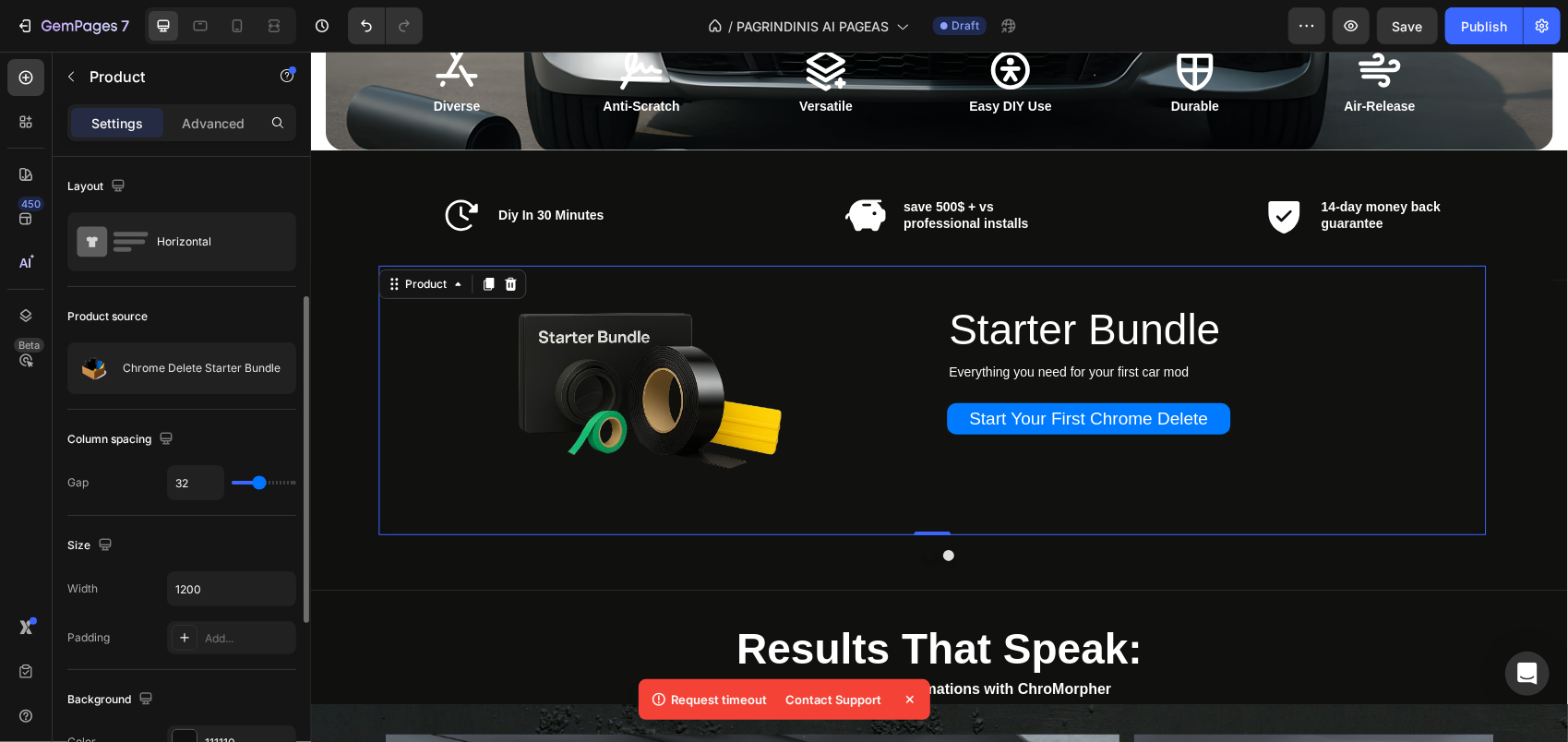
scroll to position [185, 0]
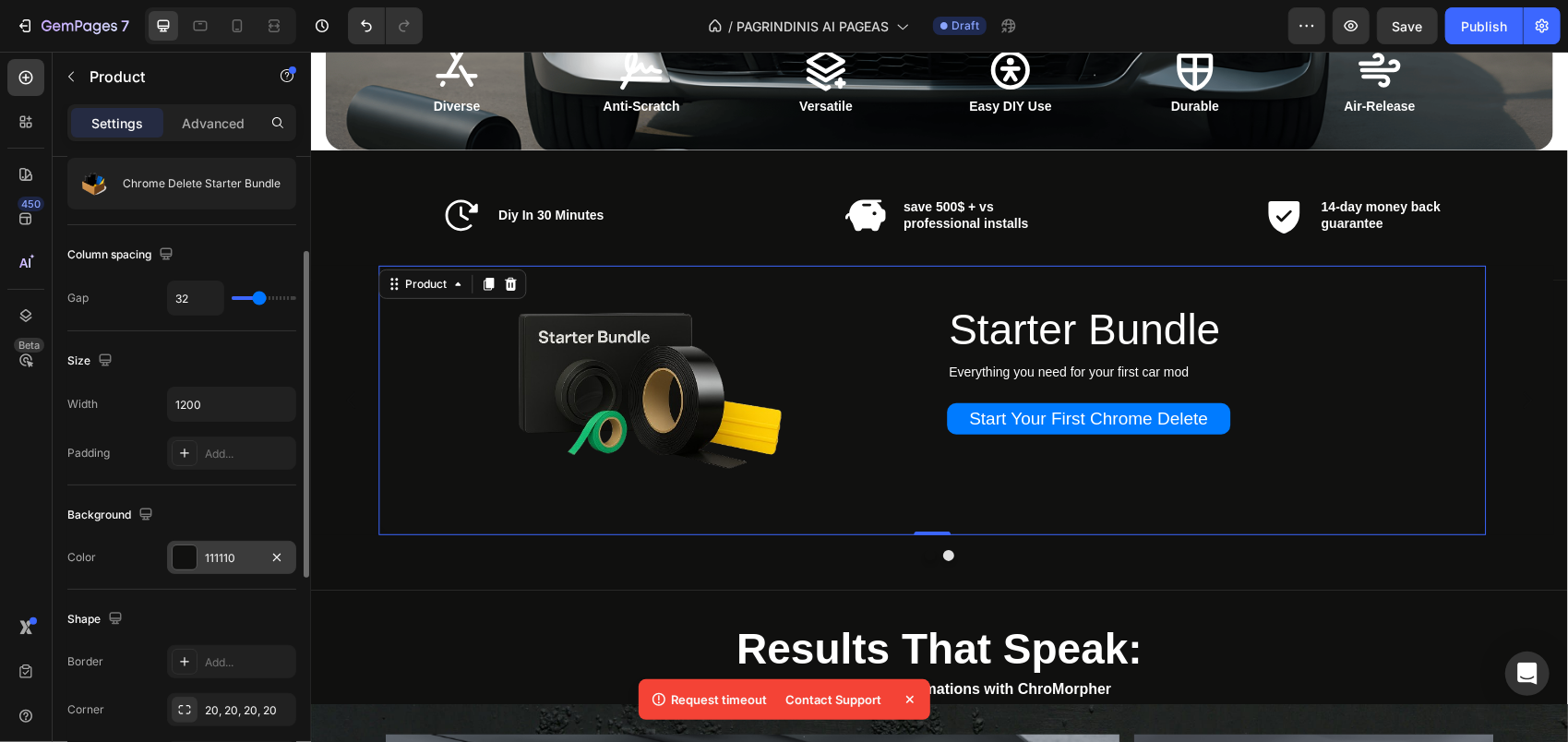
click at [199, 557] on div "111110" at bounding box center [231, 557] width 129 height 34
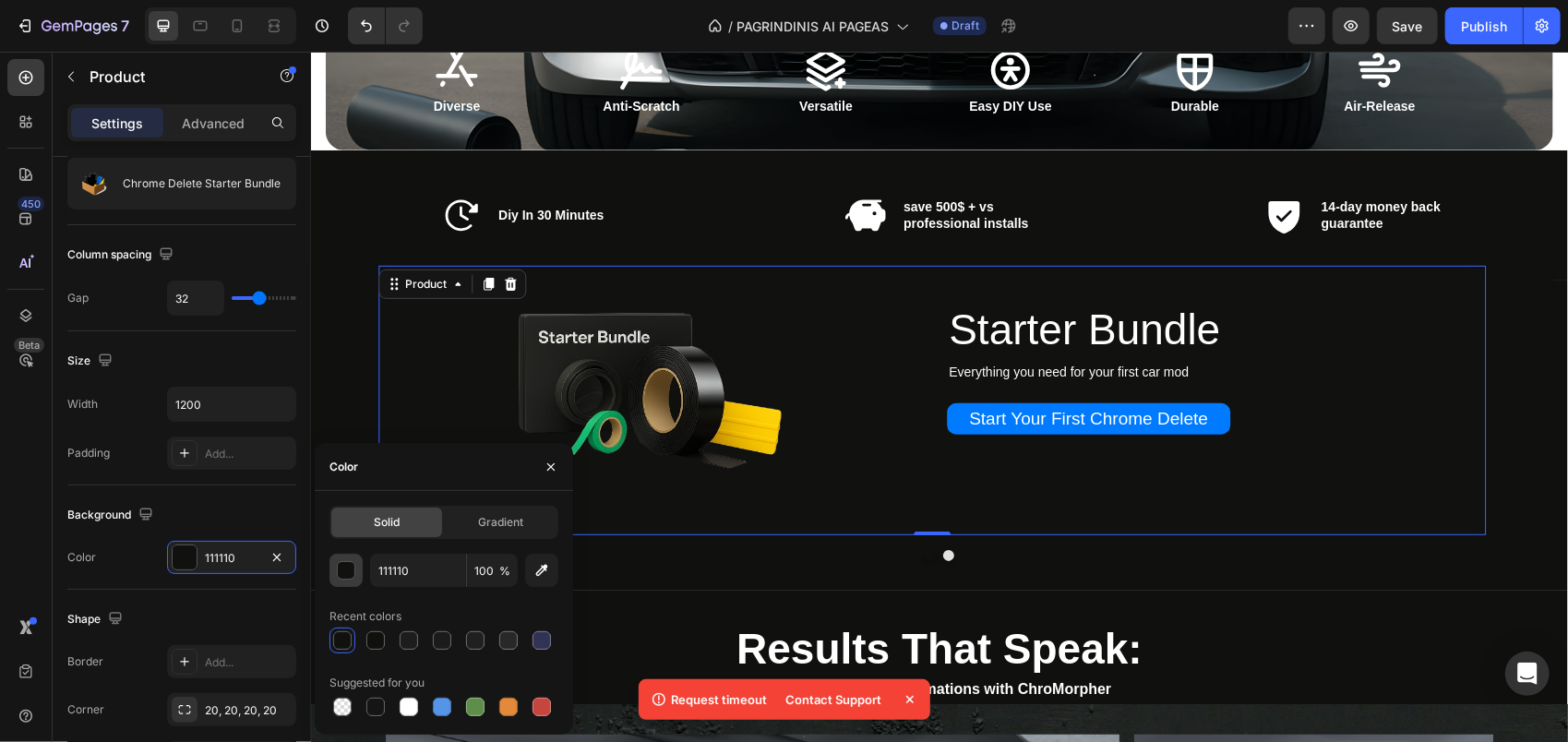
click at [351, 570] on div "button" at bounding box center [347, 571] width 18 height 18
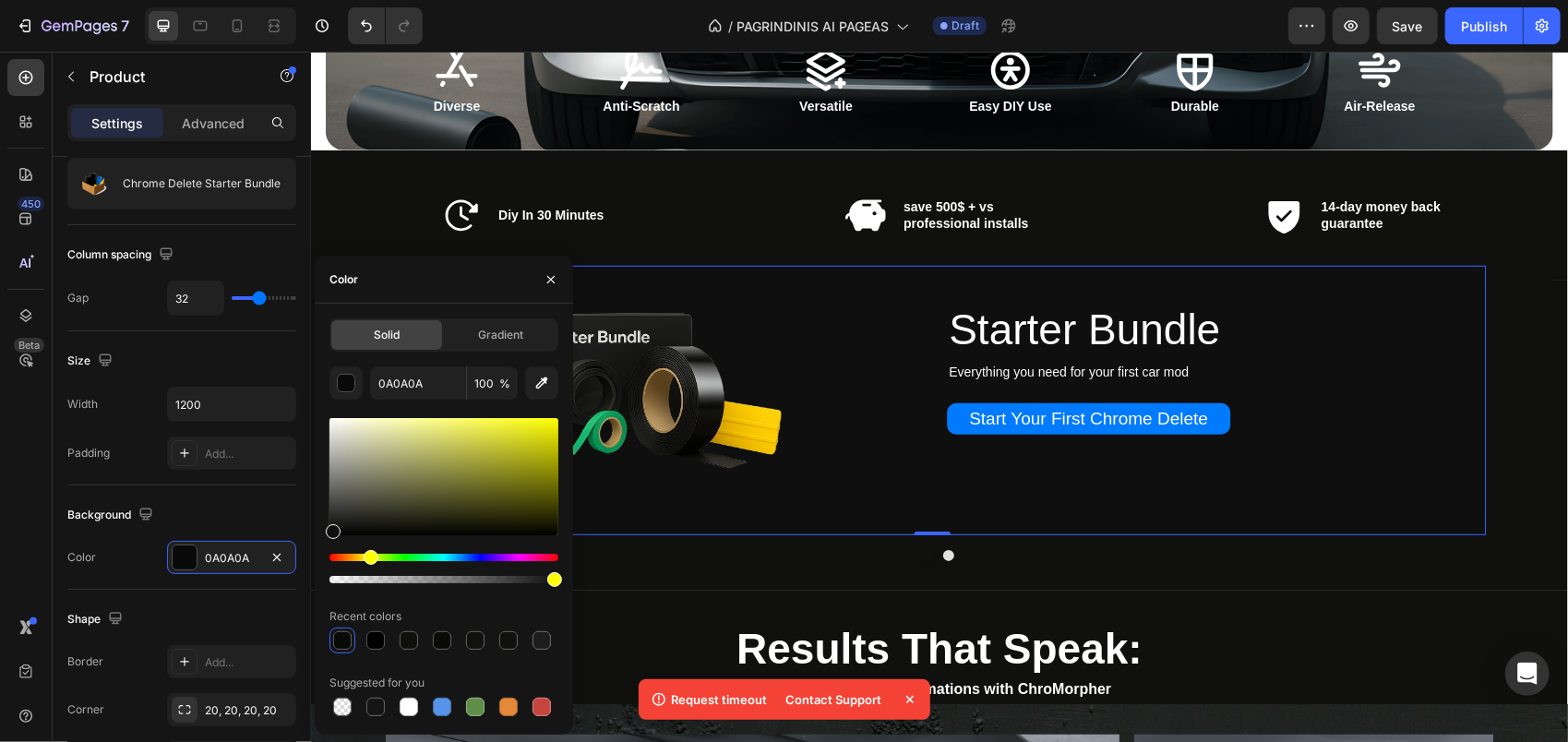
type input "0F0F0F"
drag, startPoint x: 345, startPoint y: 529, endPoint x: 323, endPoint y: 528, distance: 22.0
click at [323, 528] on div "Solid Gradient 0F0F0F 100 % Recent colors Suggested for you" at bounding box center [444, 518] width 259 height 401
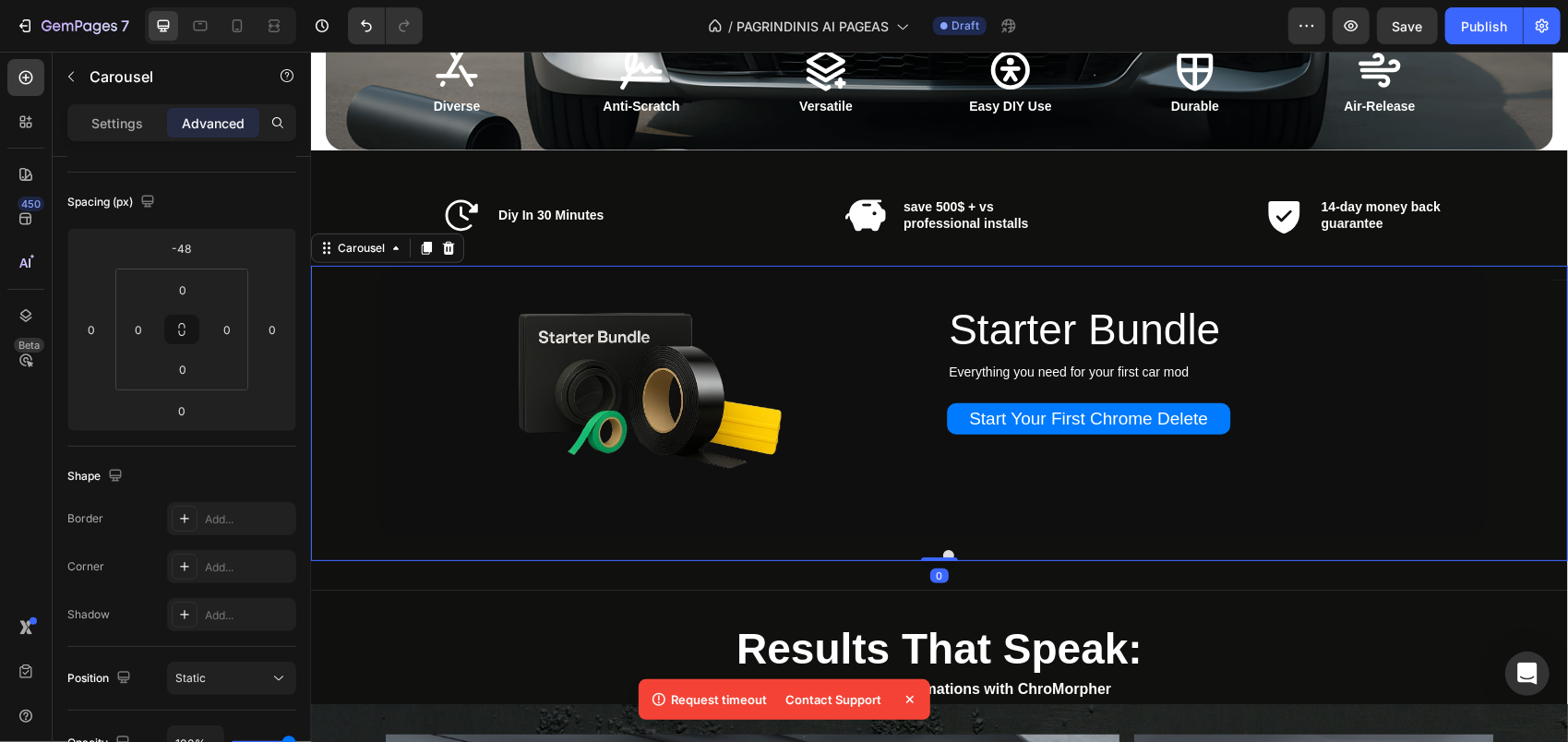
click at [1512, 329] on div "Image Starter Bundle Heading Everything you need for your first car mod Text Bl…" at bounding box center [932, 399] width 1243 height 269
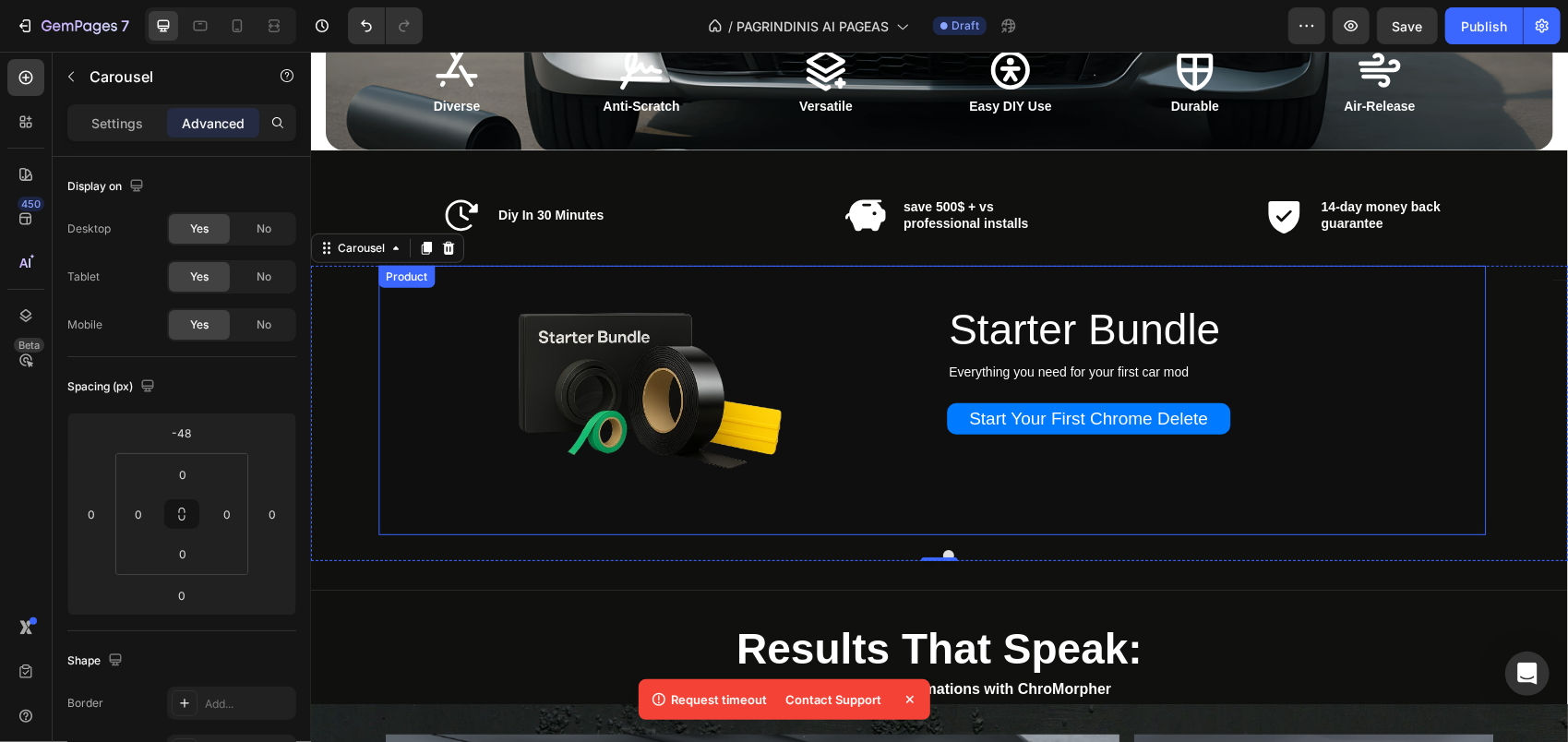
click at [1129, 510] on div "Starter Bundle Heading Everything you need for your first car mod Text Block St…" at bounding box center [1216, 399] width 539 height 269
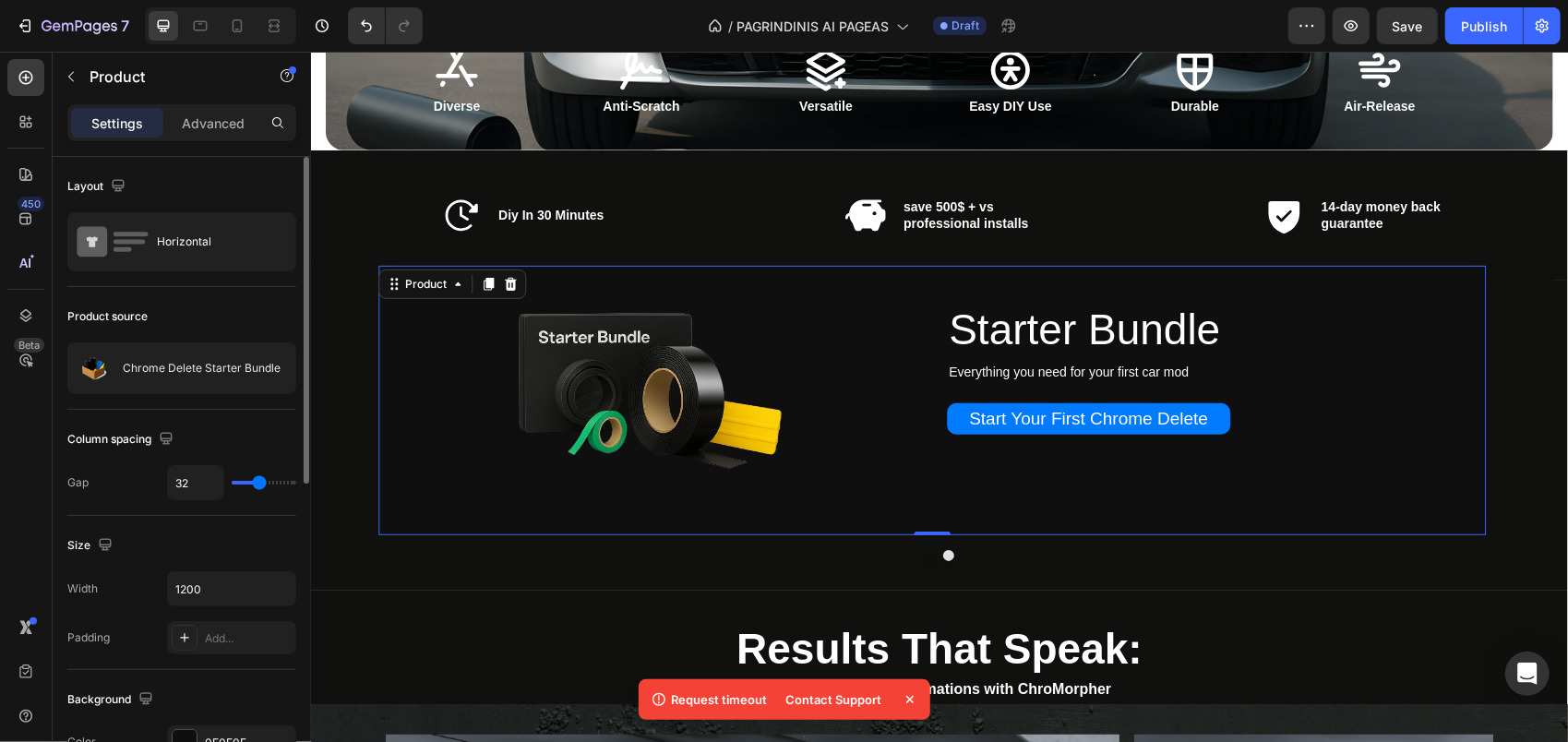
scroll to position [277, 0]
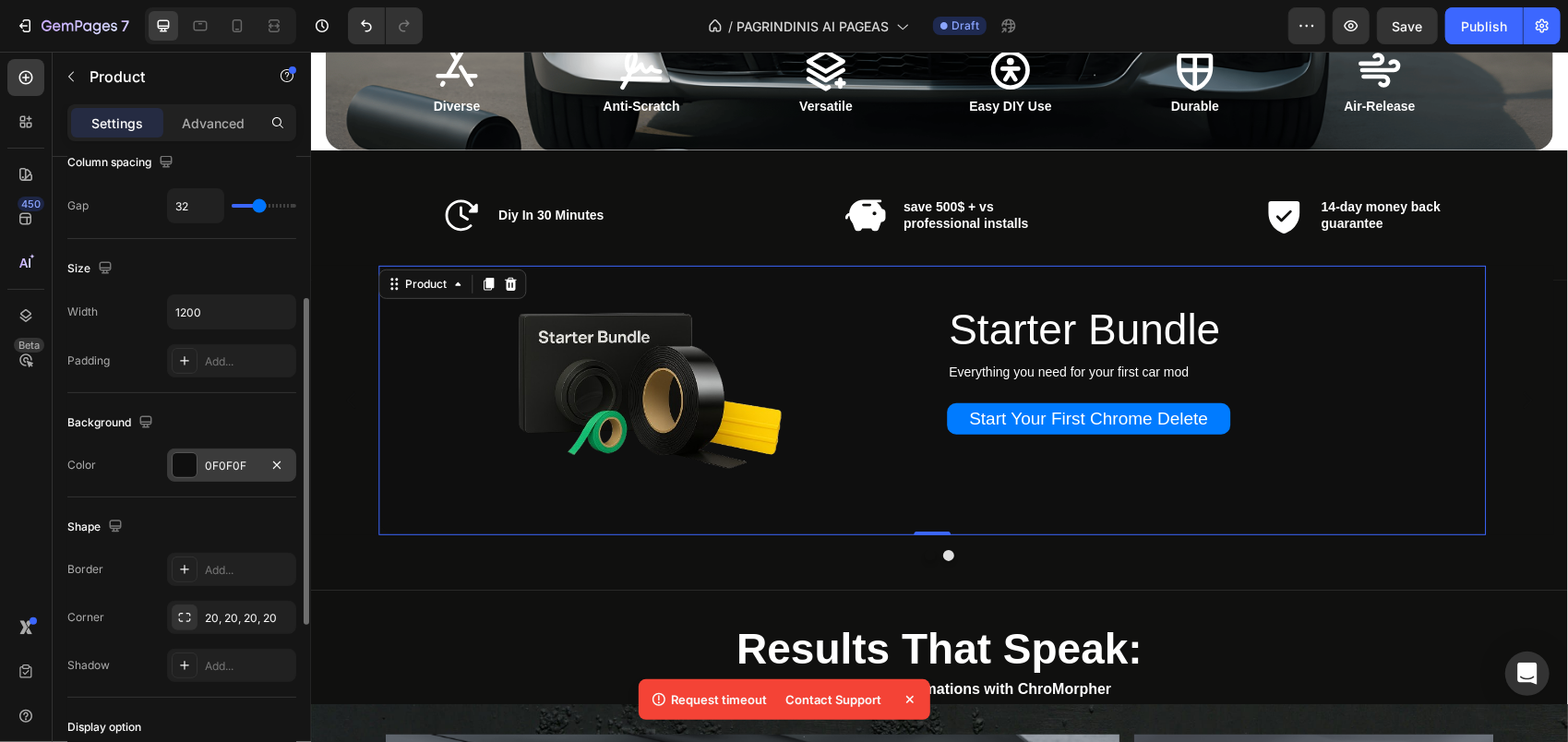
click at [229, 460] on div "0F0F0F" at bounding box center [232, 465] width 54 height 16
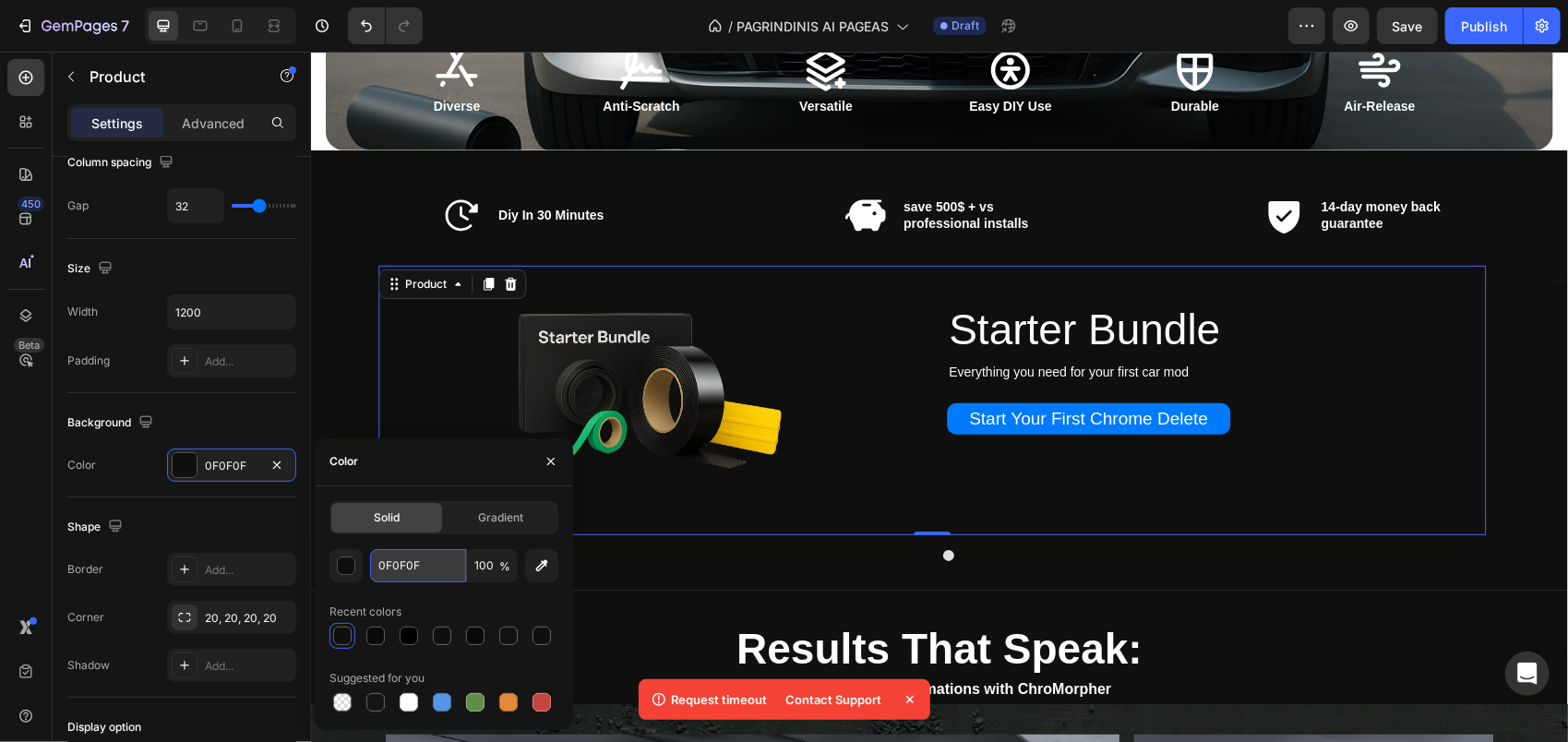
click at [432, 558] on input "0F0F0F" at bounding box center [418, 565] width 96 height 34
paste input "#1010"
click at [920, 488] on div "Image Starter Bundle Heading Everything you need for your first car mod Text Bl…" at bounding box center [931, 399] width 1107 height 269
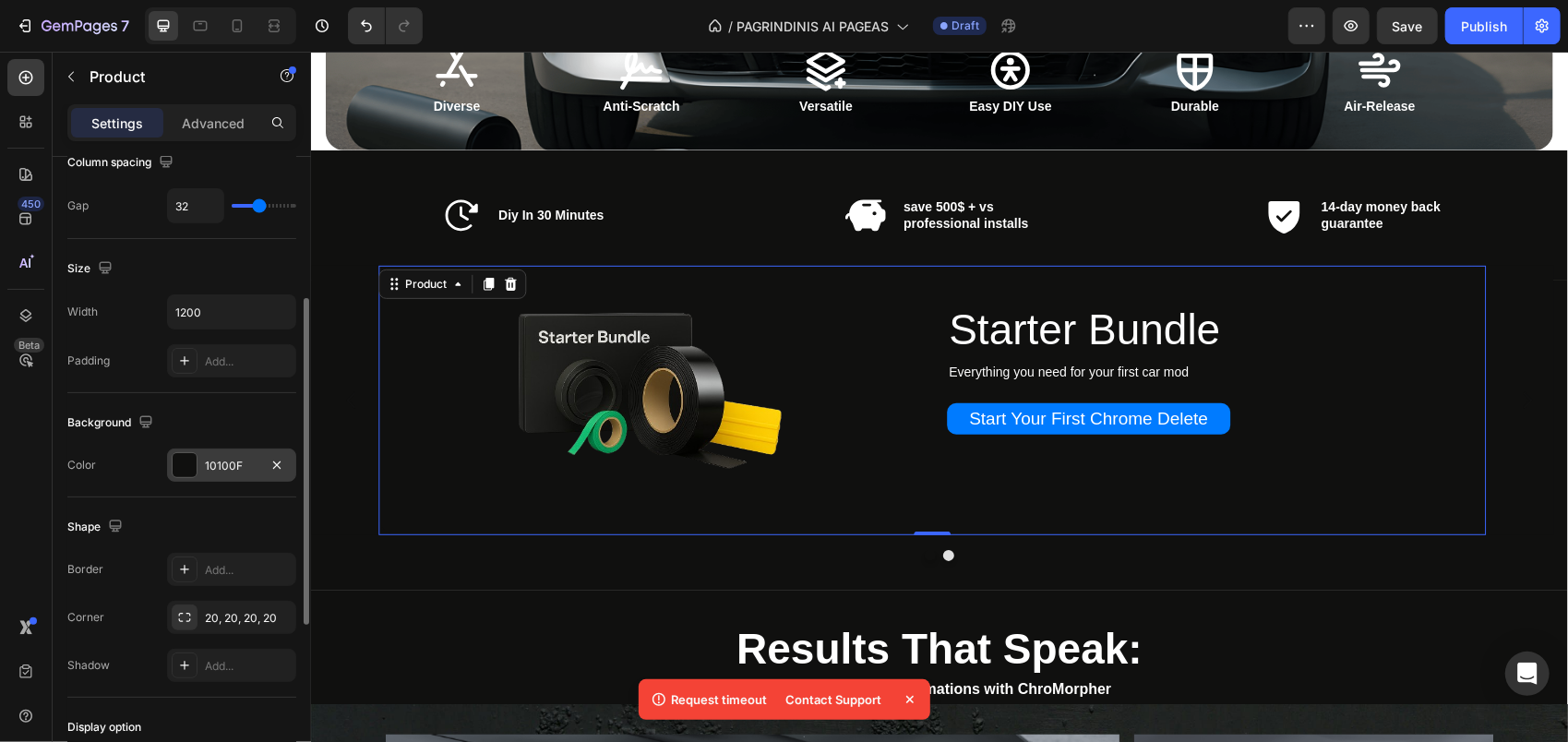
click at [240, 458] on div "10100F" at bounding box center [232, 465] width 54 height 16
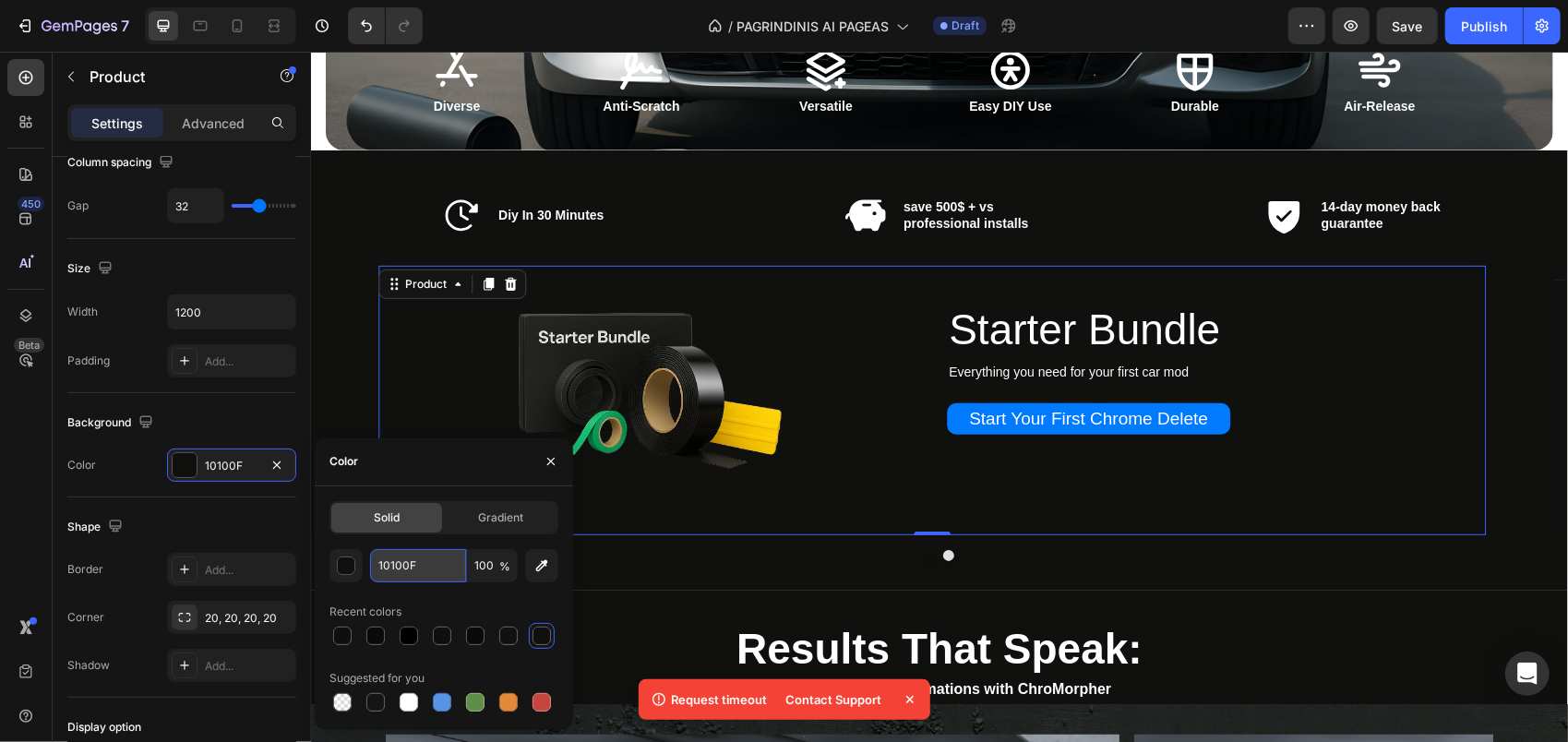
paste input "#111110"
click at [547, 564] on icon "button" at bounding box center [541, 565] width 18 height 18
type input "151515"
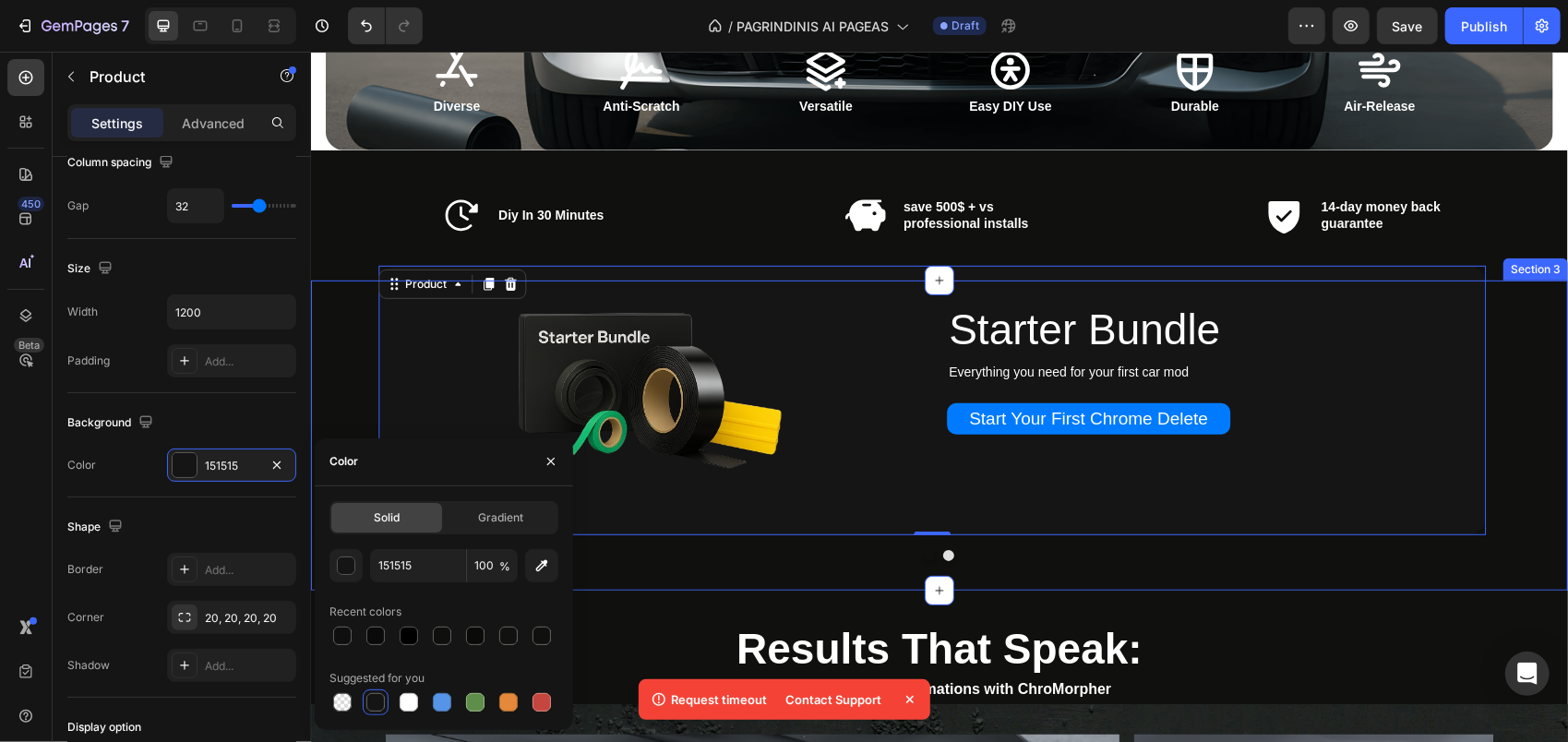
click at [1209, 576] on div "Image Starter Bundle Heading Everything you need for your first car mod Text Bl…" at bounding box center [939, 435] width 1258 height 310
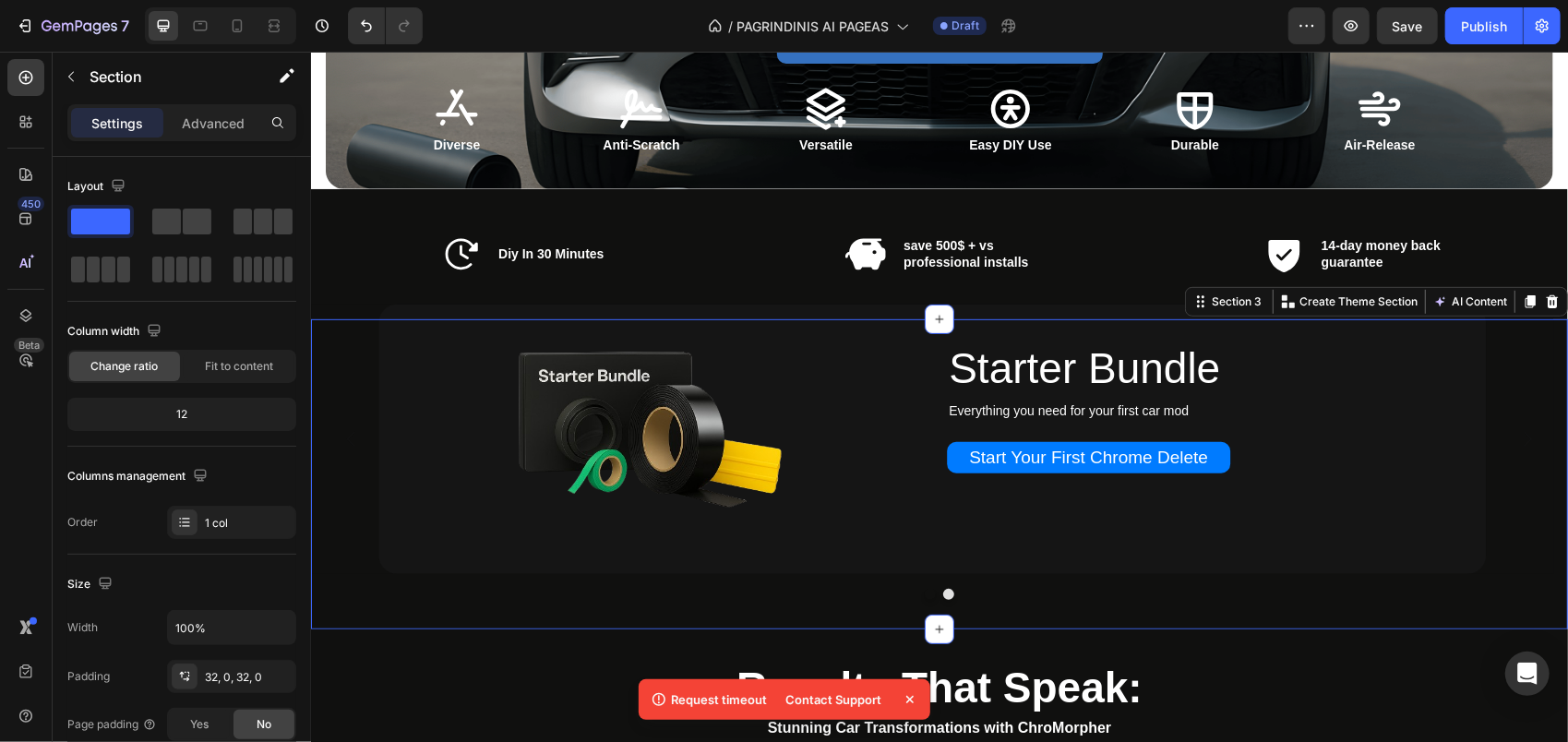
scroll to position [553, 0]
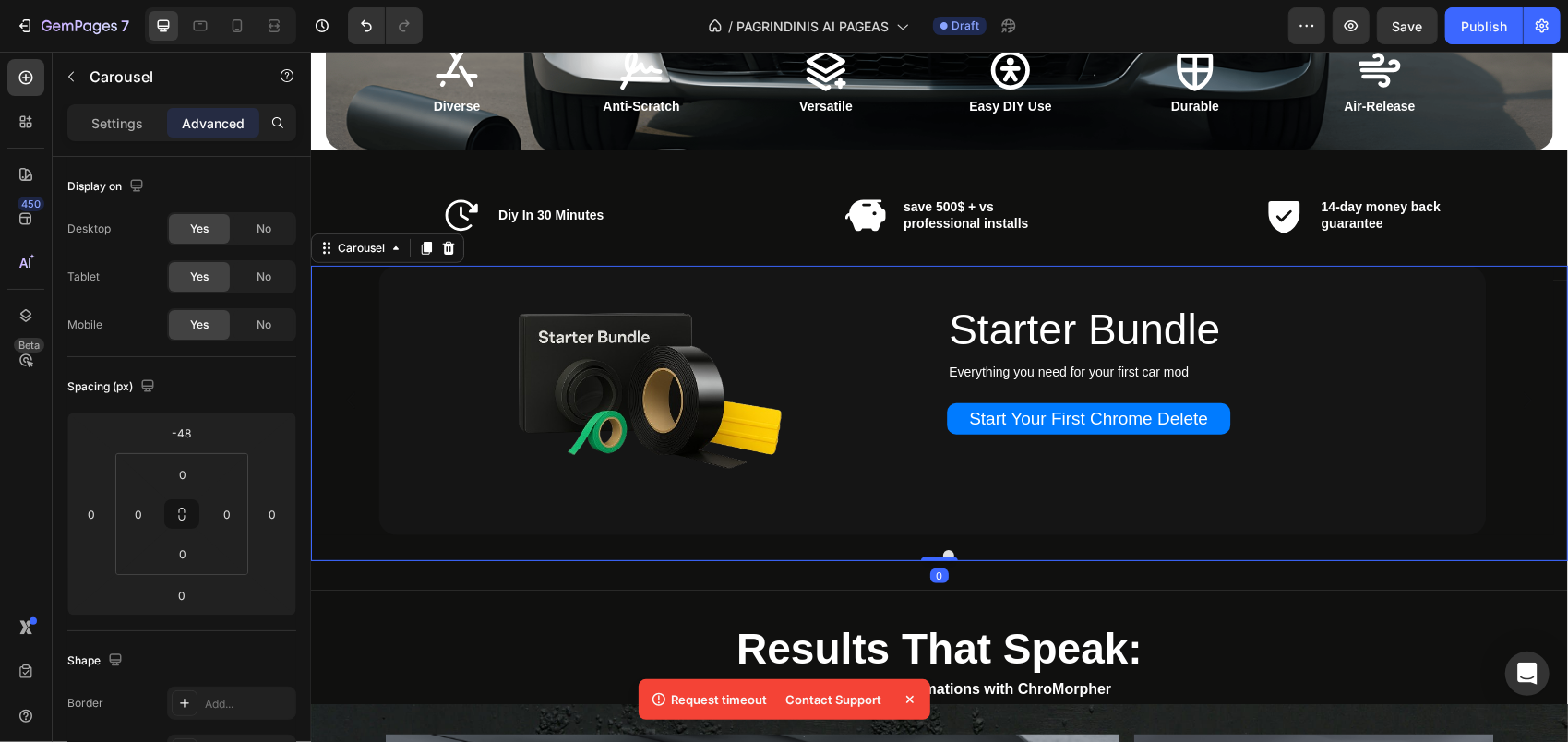
click at [1515, 437] on div "Image Starter Bundle Heading Everything you need for your first car mod Text Bl…" at bounding box center [932, 399] width 1243 height 269
click at [1525, 413] on button "Carousel Next Arrow" at bounding box center [1527, 399] width 52 height 52
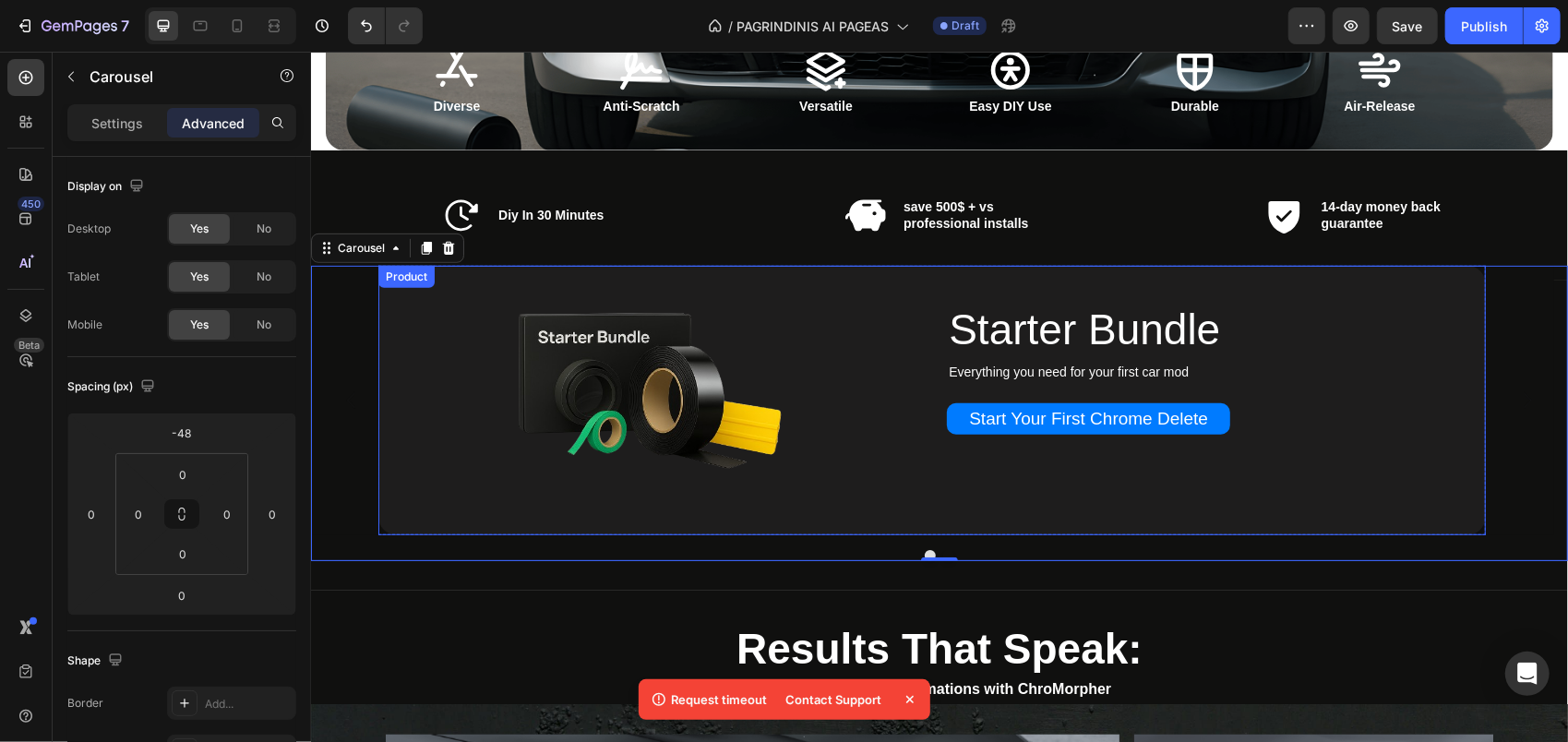
scroll to position [461, 0]
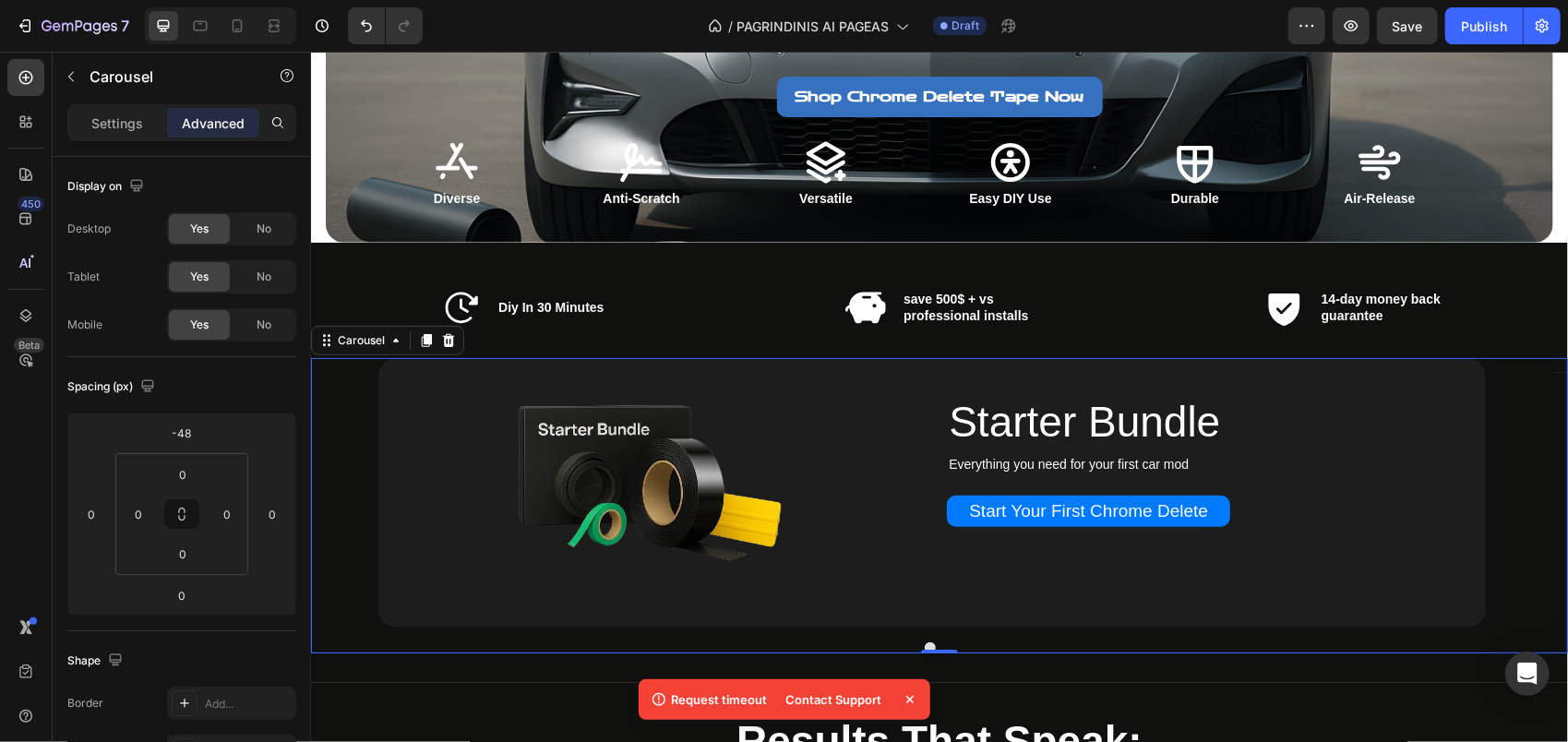
click at [1514, 477] on button "Carousel Next Arrow" at bounding box center [1527, 492] width 52 height 52
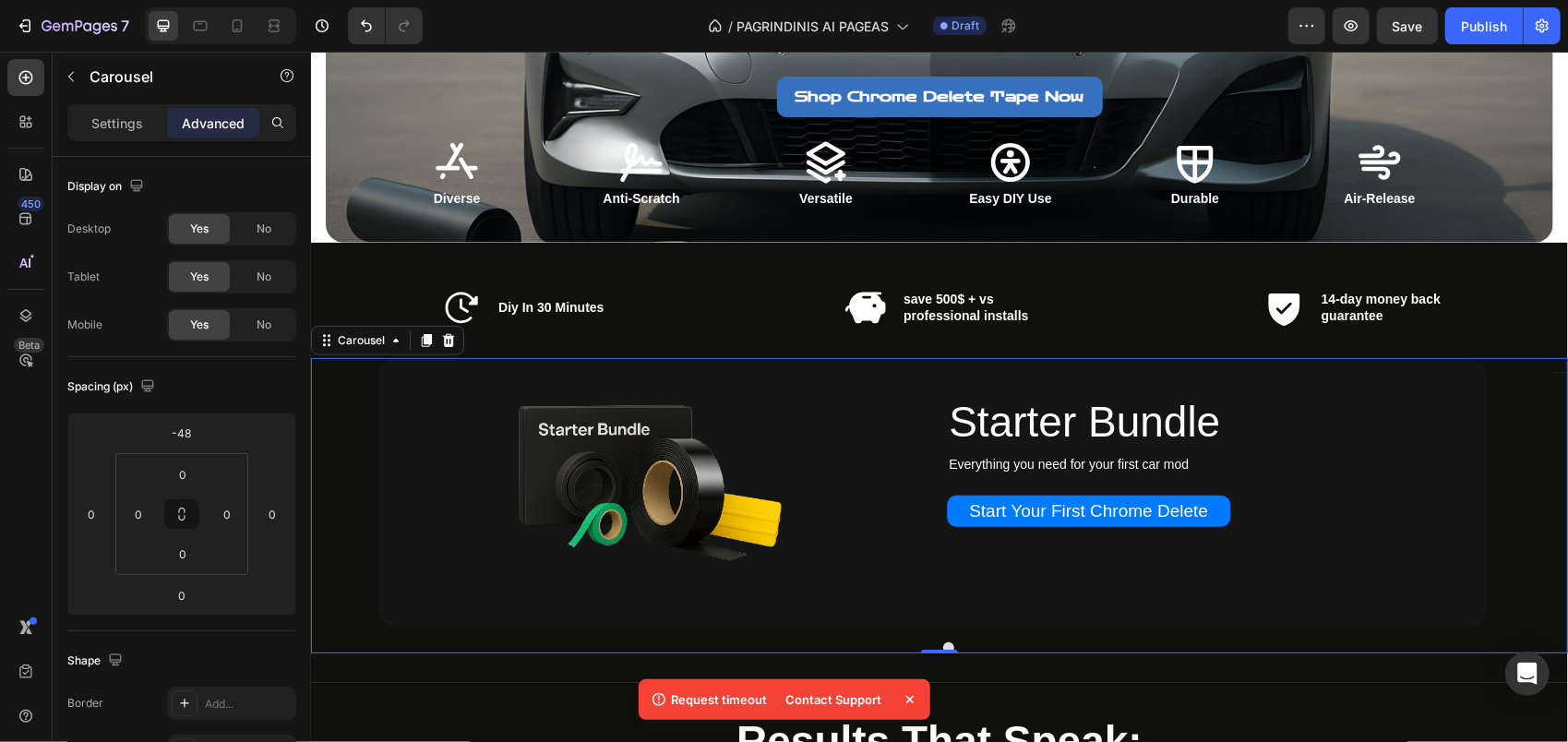
click at [1515, 478] on button "Carousel Next Arrow" at bounding box center [1527, 492] width 52 height 52
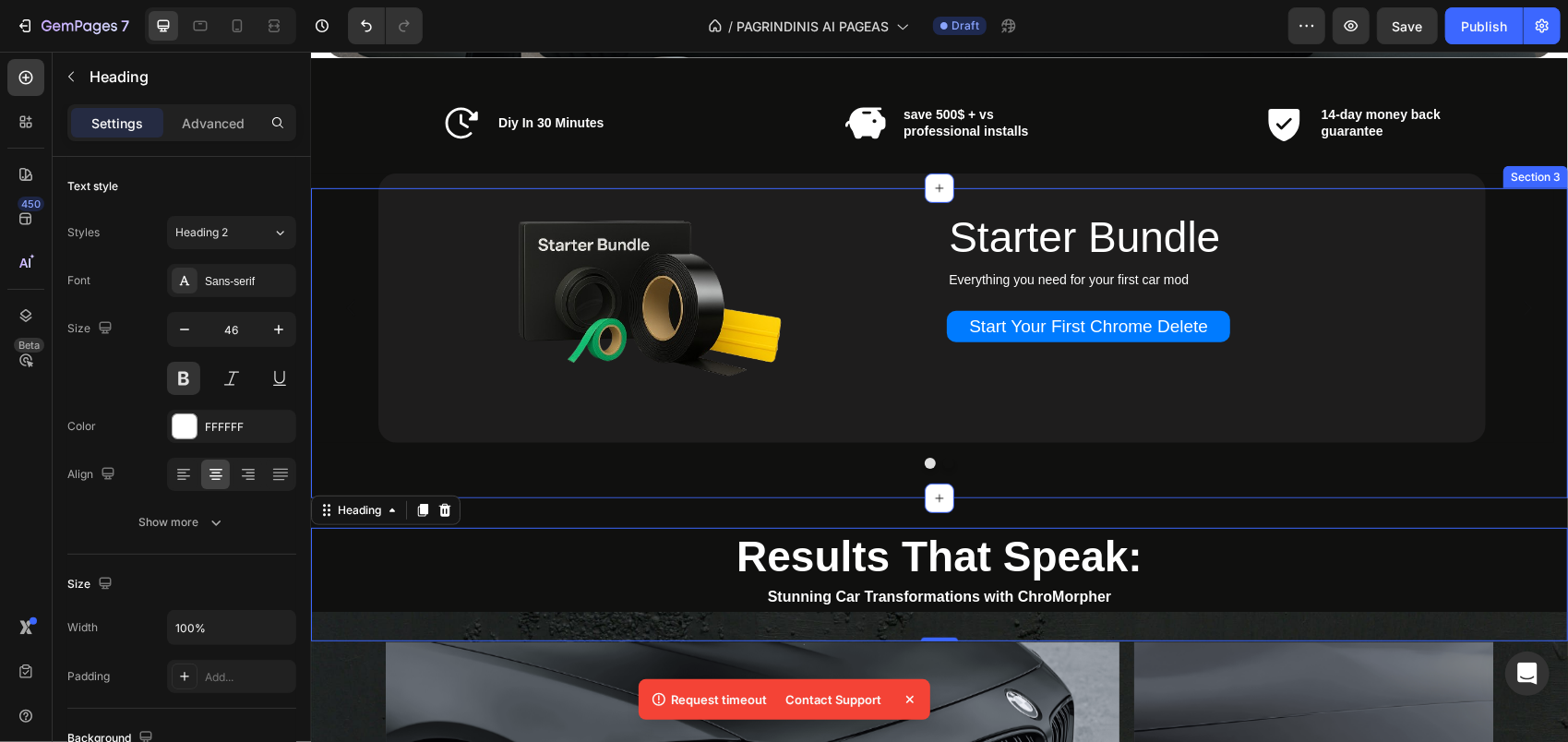
scroll to position [553, 0]
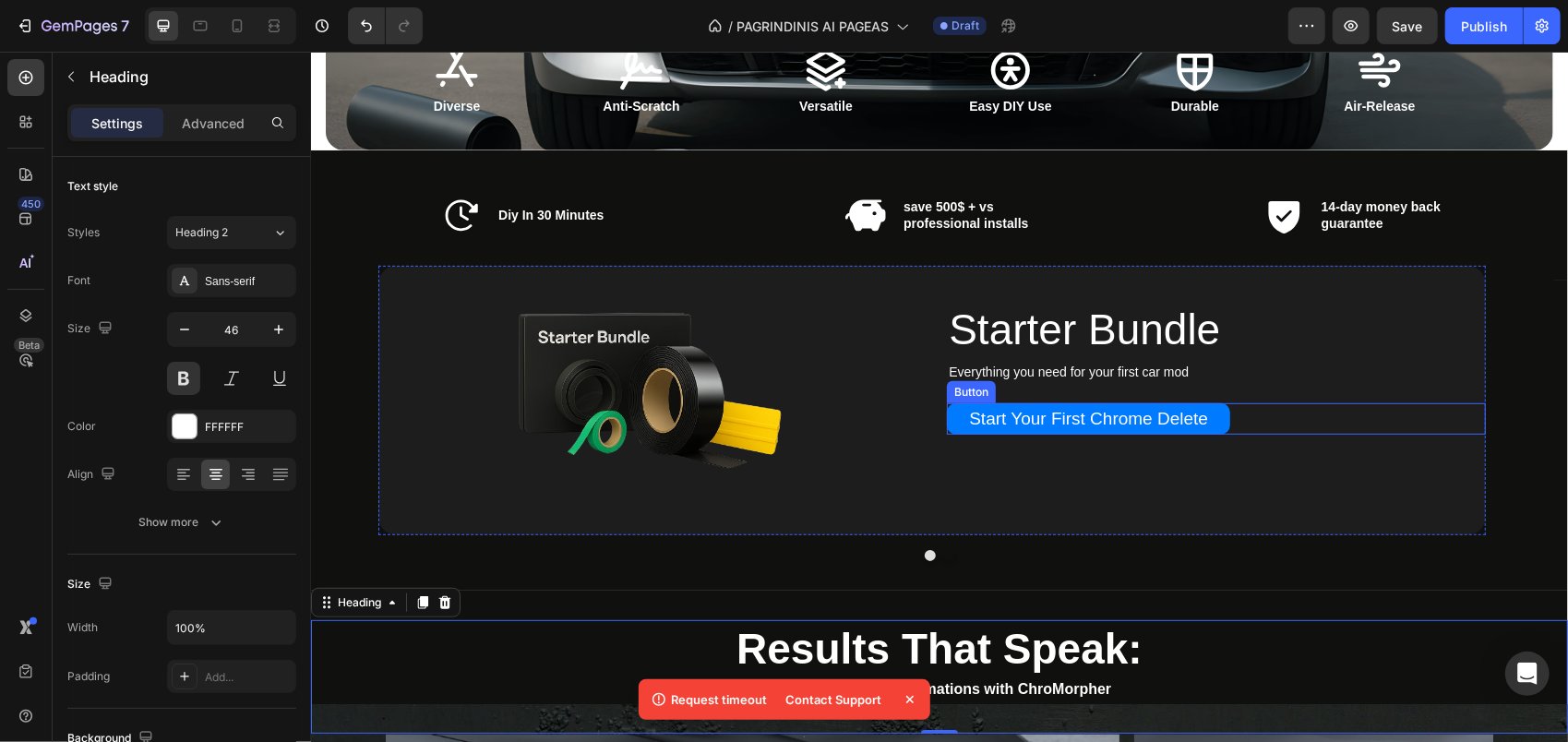
click at [960, 414] on button "Start Your First Chrome Delete" at bounding box center [1088, 417] width 284 height 32
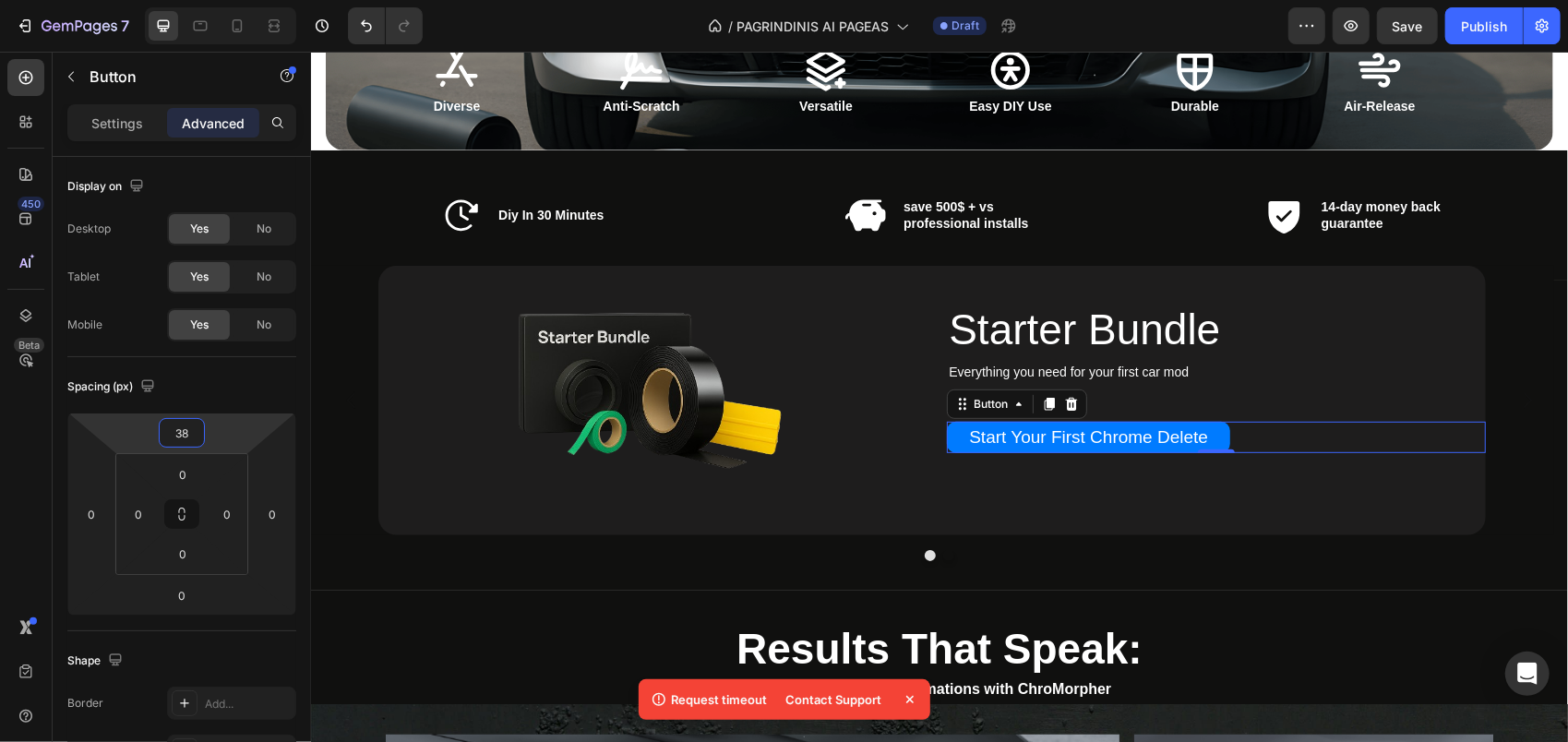
type input "40"
drag, startPoint x: 216, startPoint y: 436, endPoint x: 216, endPoint y: 425, distance: 11.0
click at [216, 0] on html "7 Version history / PAGRINDINIS AI PAGEAS Draft Preview Save Publish 450 Beta S…" at bounding box center [784, 0] width 1568 height 0
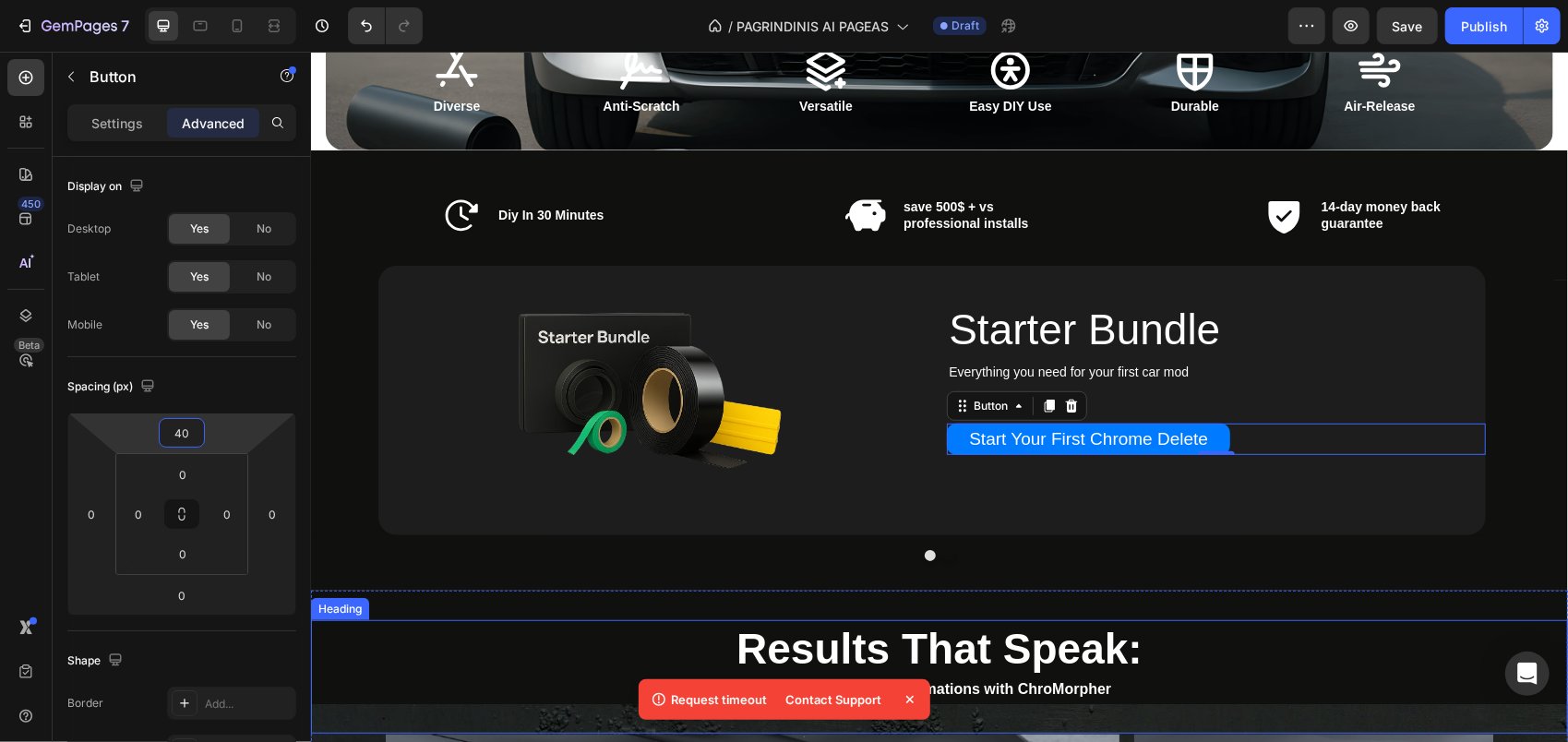
click at [1286, 635] on h2 "Results That Speak:" at bounding box center [939, 677] width 1258 height 115
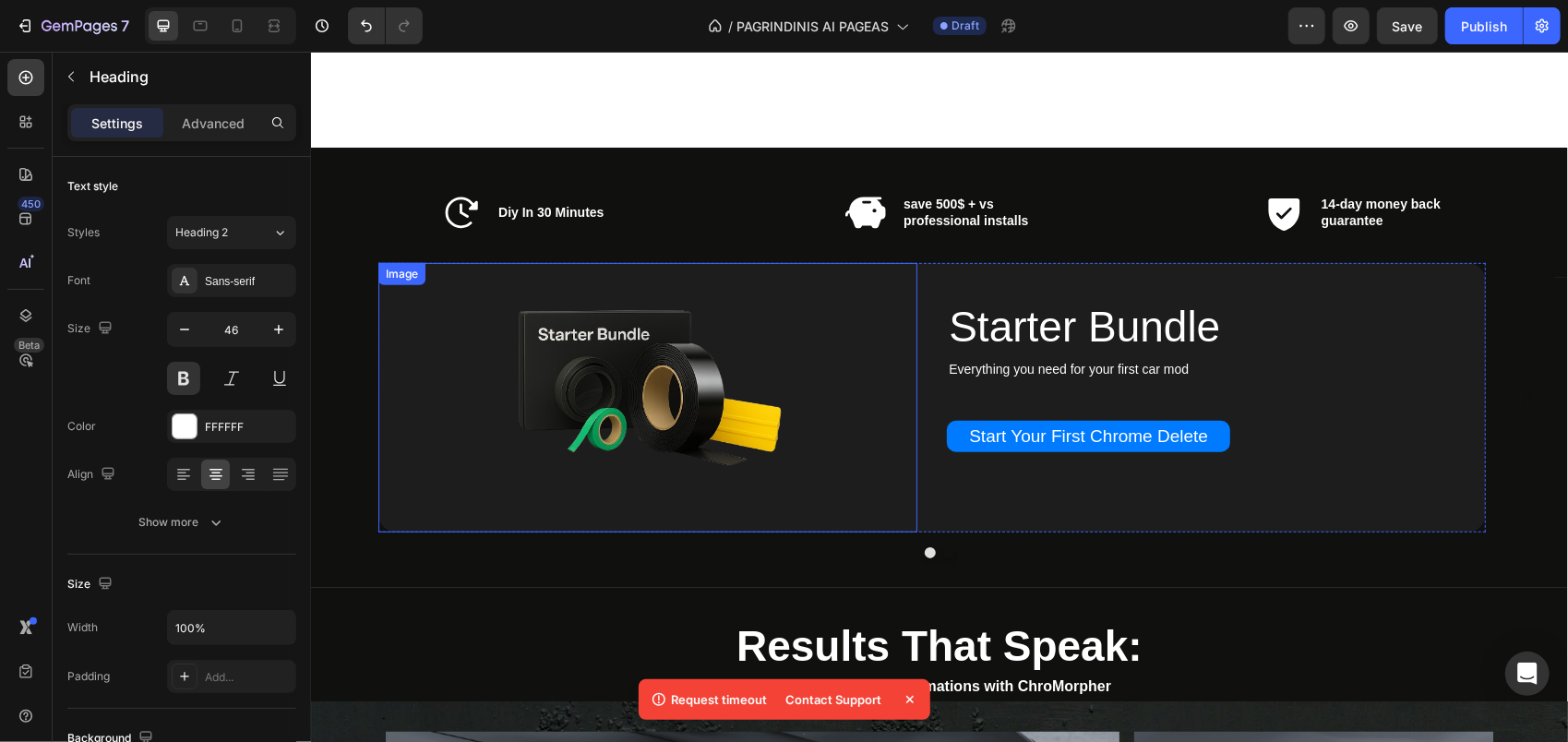
scroll to position [738, 0]
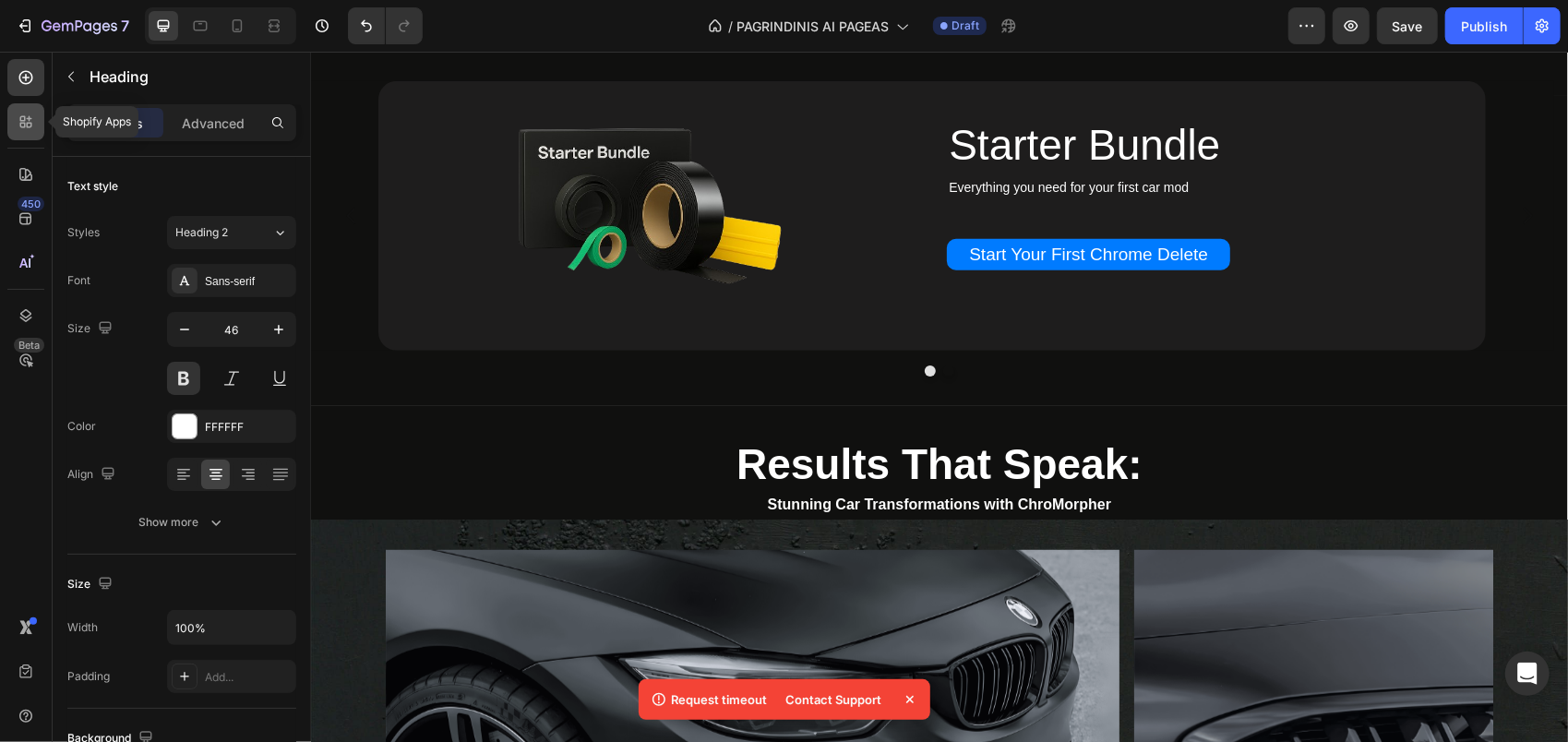
click at [25, 111] on div at bounding box center [26, 122] width 37 height 37
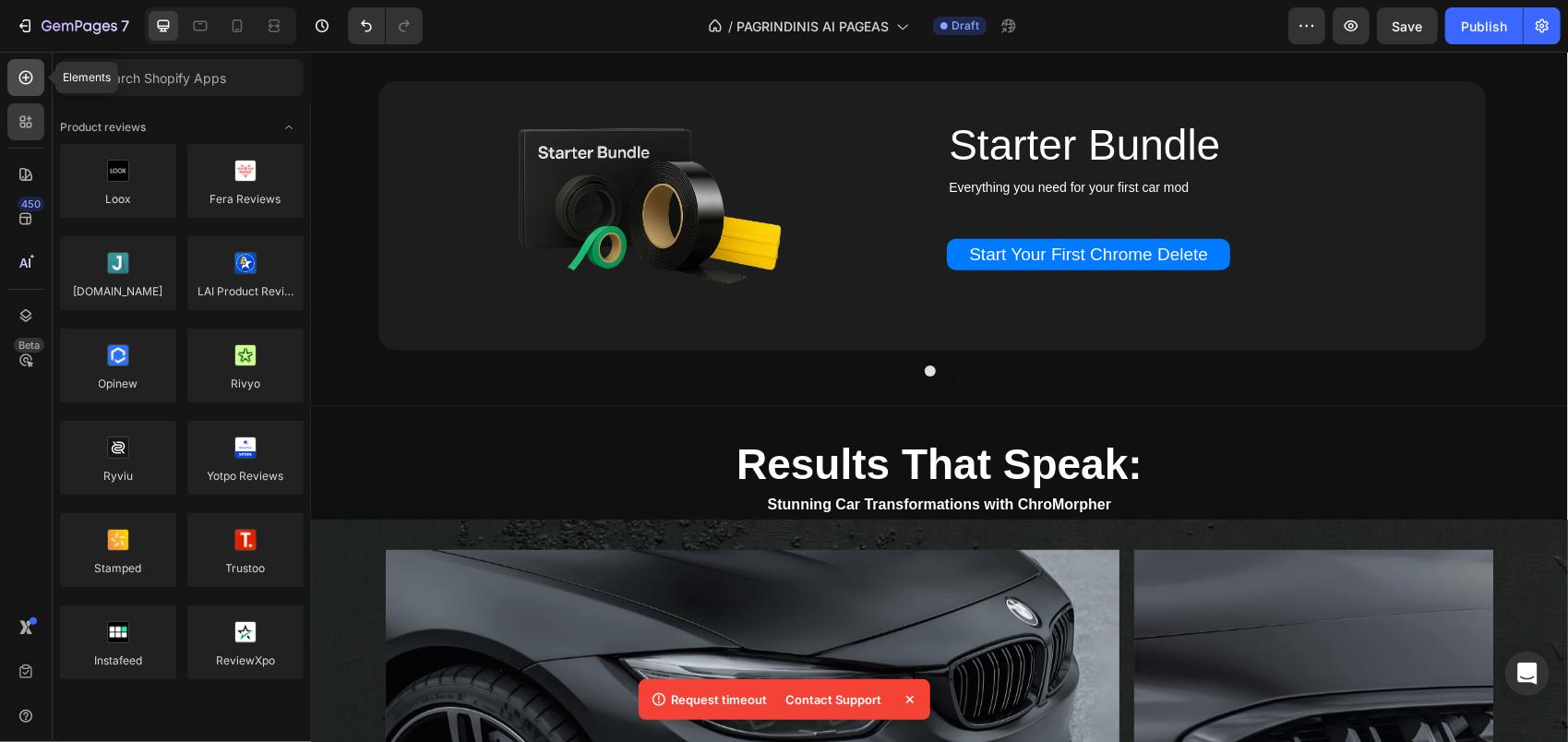
click at [19, 87] on div at bounding box center [26, 78] width 37 height 37
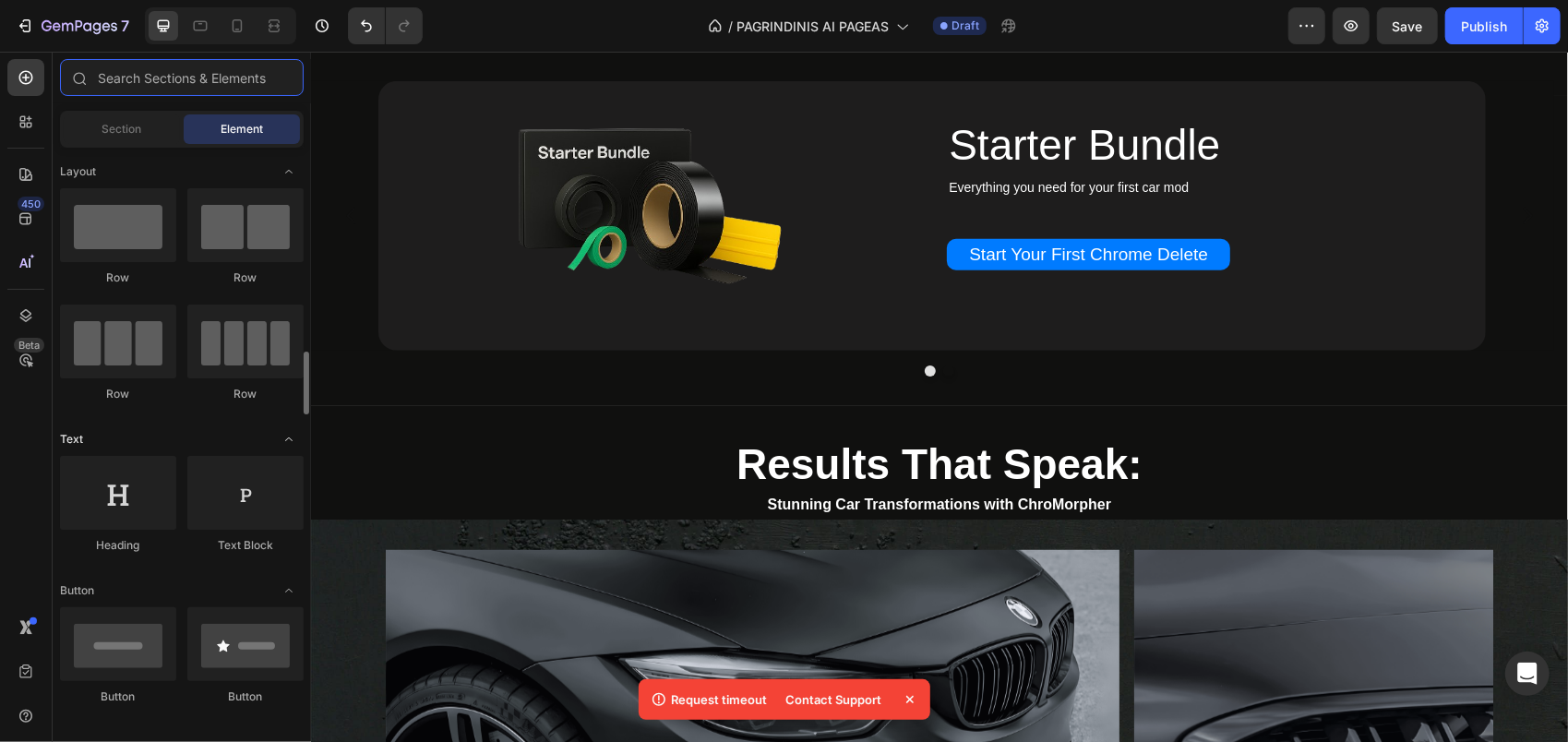
scroll to position [0, 0]
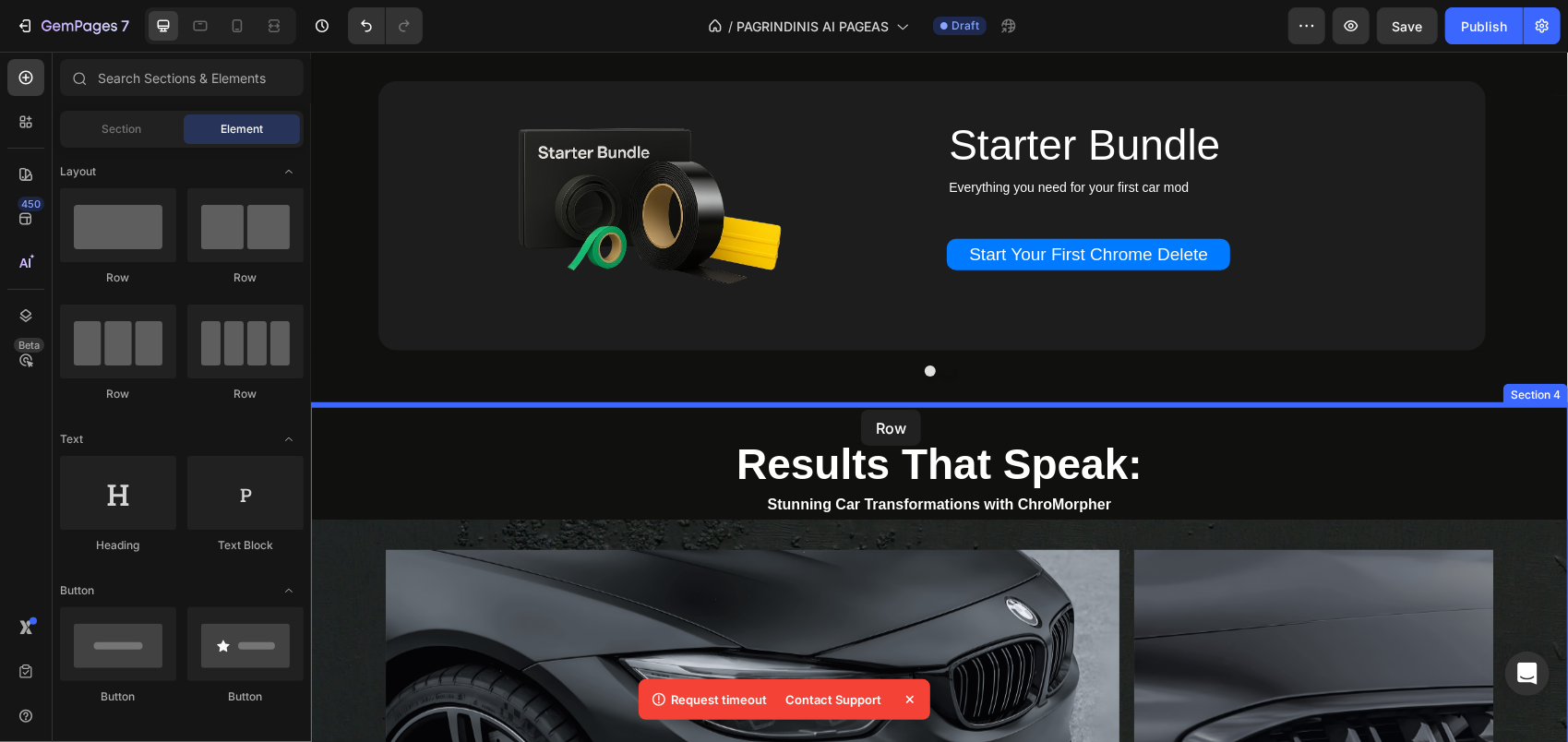
drag, startPoint x: 546, startPoint y: 289, endPoint x: 860, endPoint y: 409, distance: 336.1
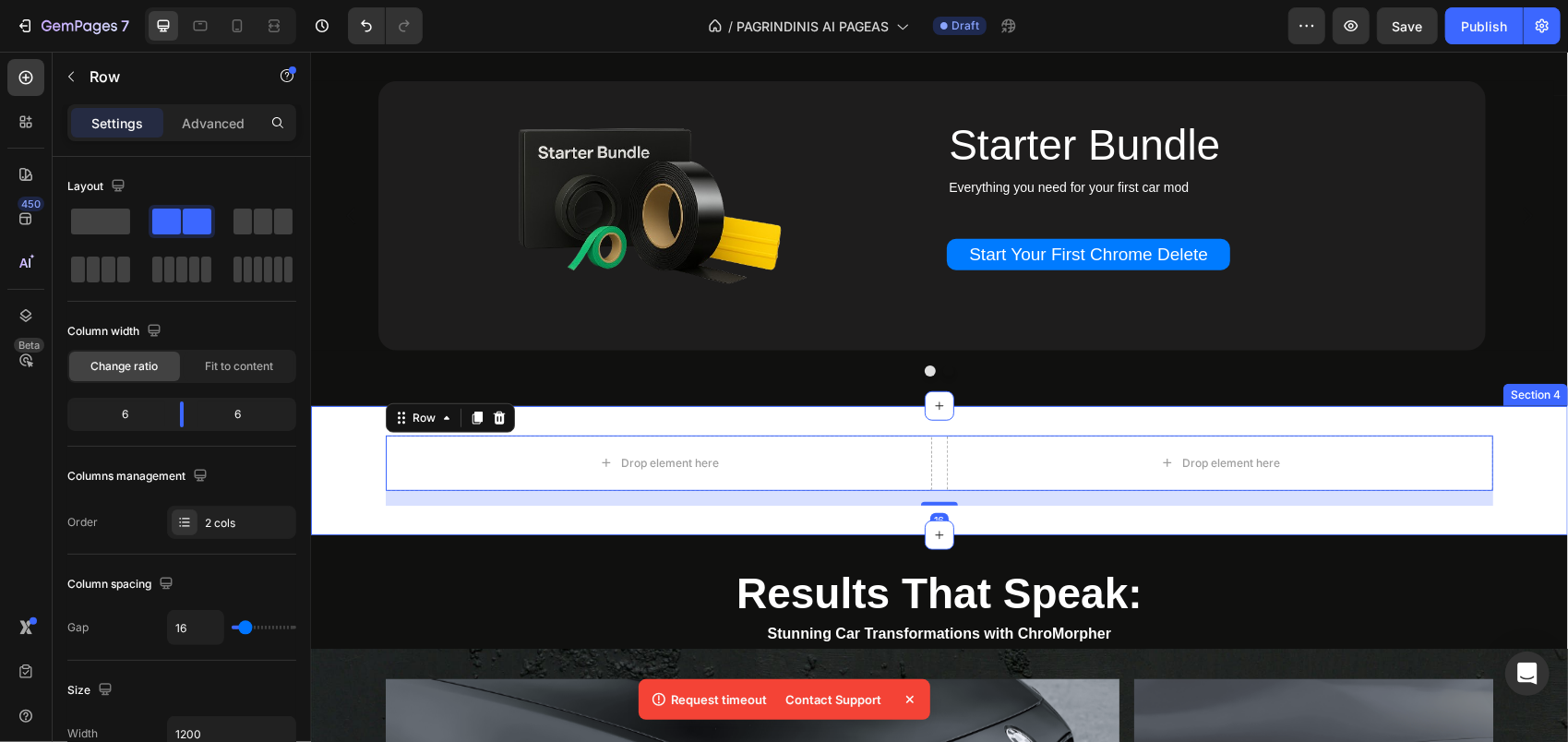
click at [352, 453] on div "Drop element here Drop element here Row 16" at bounding box center [939, 469] width 1258 height 70
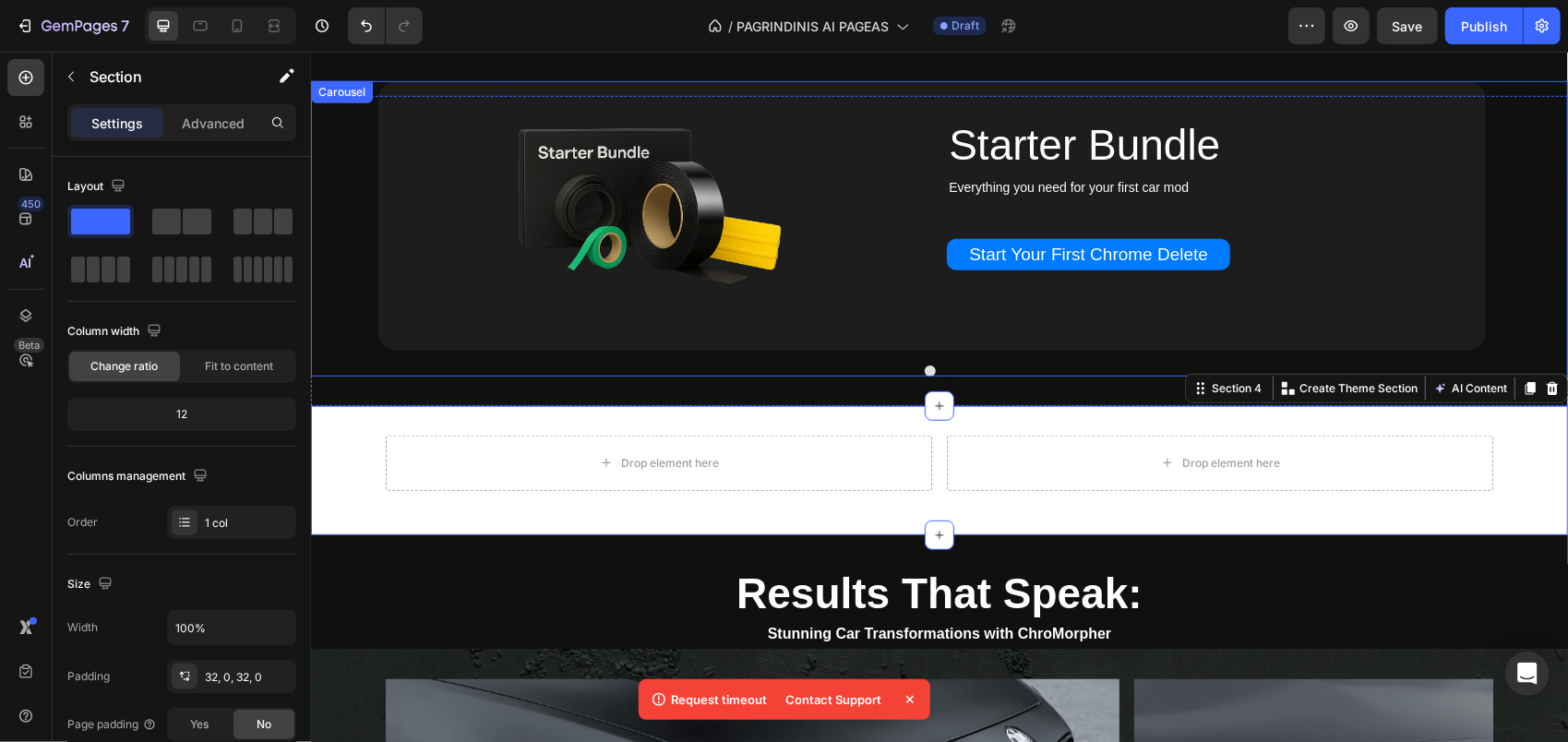
click at [348, 344] on div "Image Starter Bundle Heading Everything you need for your first car mod Text Bl…" at bounding box center [932, 214] width 1243 height 269
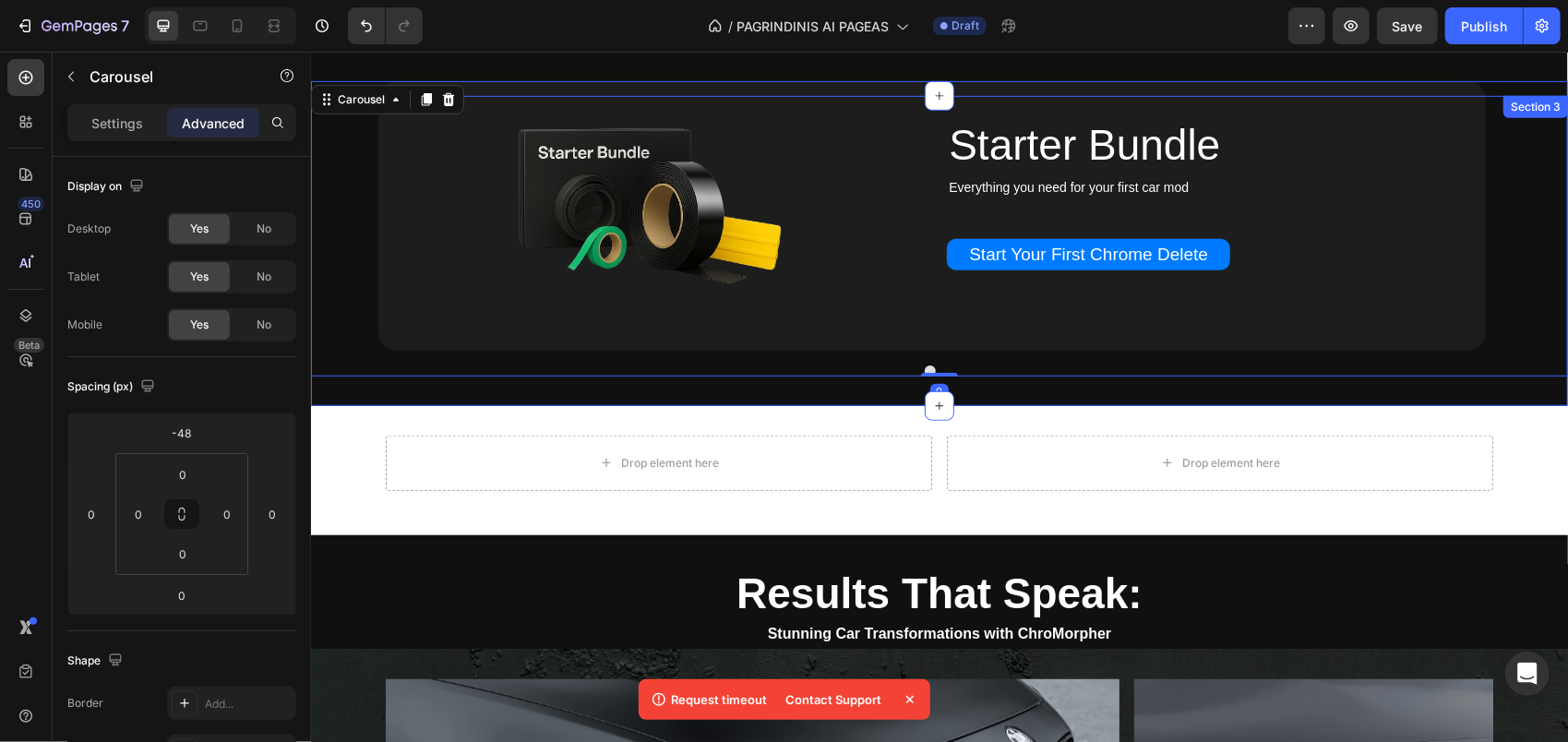
click at [338, 388] on div "Image Starter Bundle Heading Everything you need for your first car mod Text Bl…" at bounding box center [939, 250] width 1258 height 310
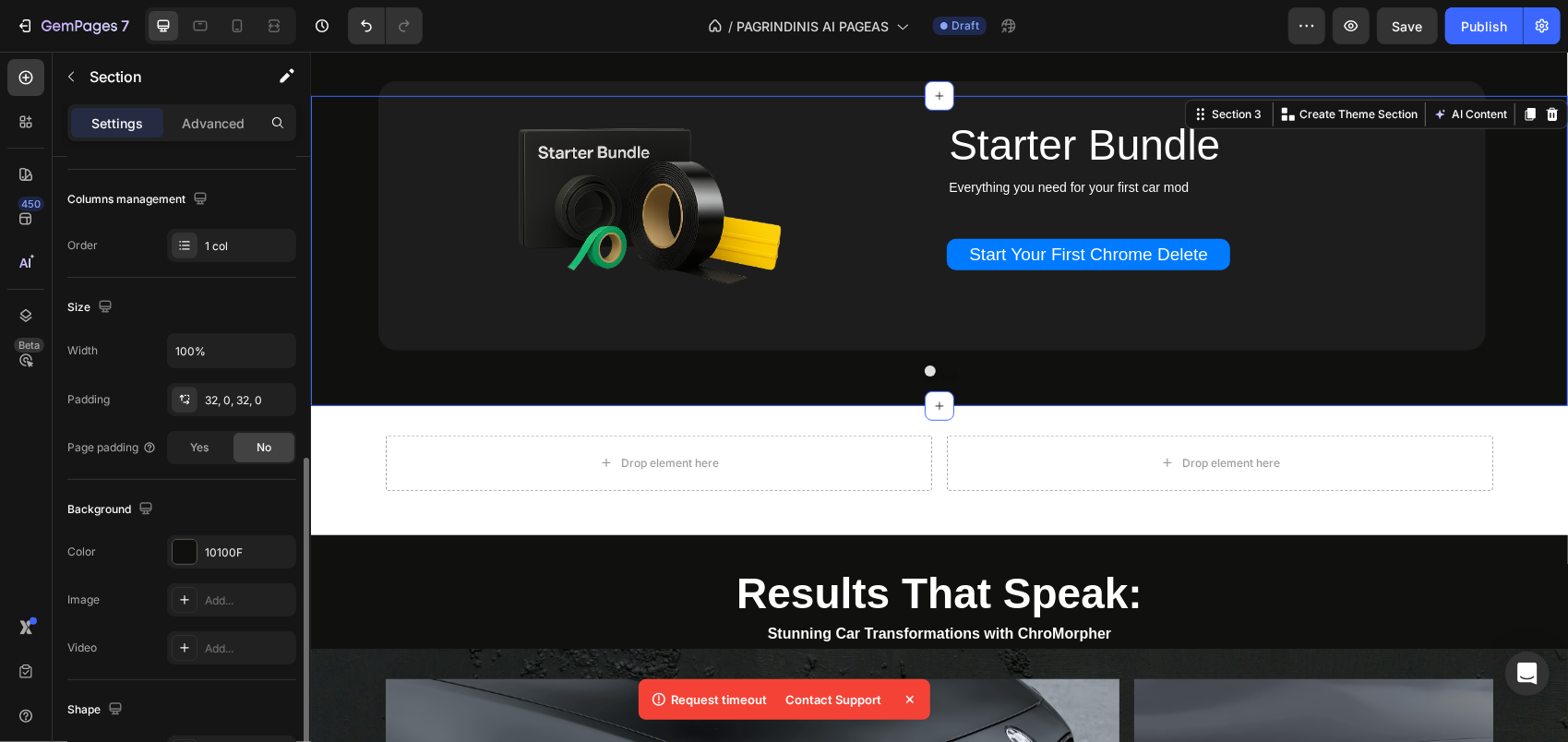
scroll to position [369, 0]
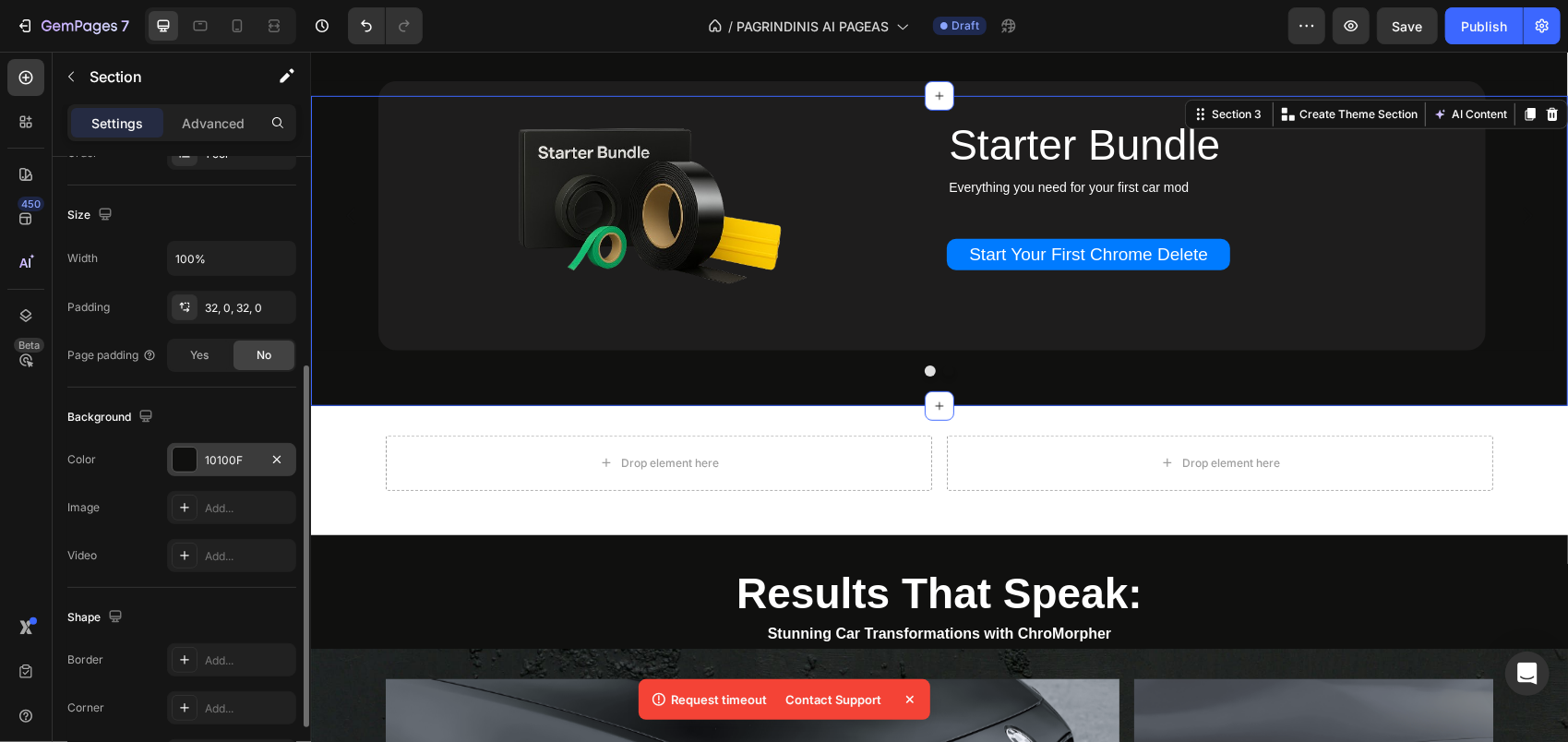
click at [235, 447] on div "10100F" at bounding box center [231, 460] width 129 height 34
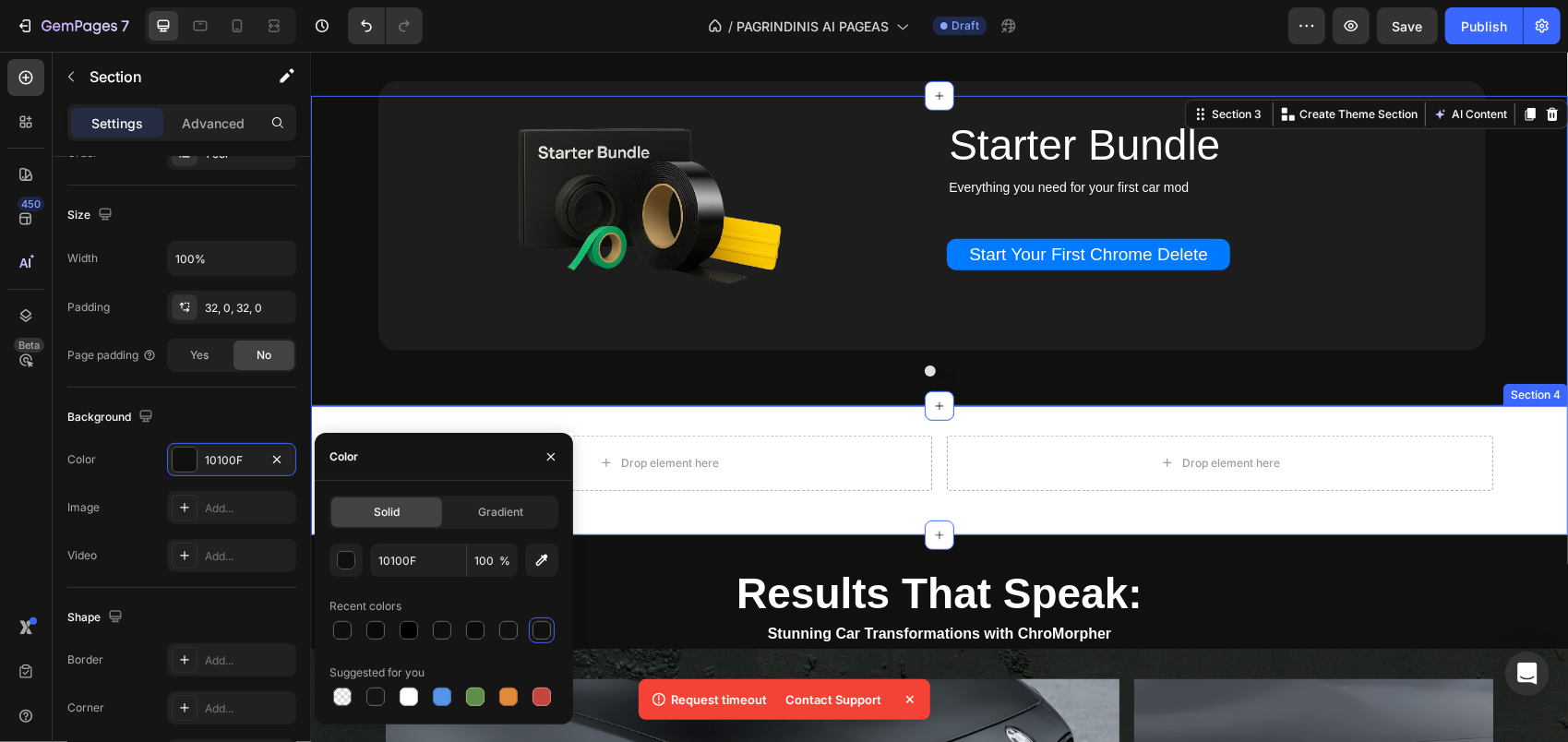
click at [319, 425] on div "Drop element here Drop element here Row Section 4" at bounding box center [939, 469] width 1258 height 129
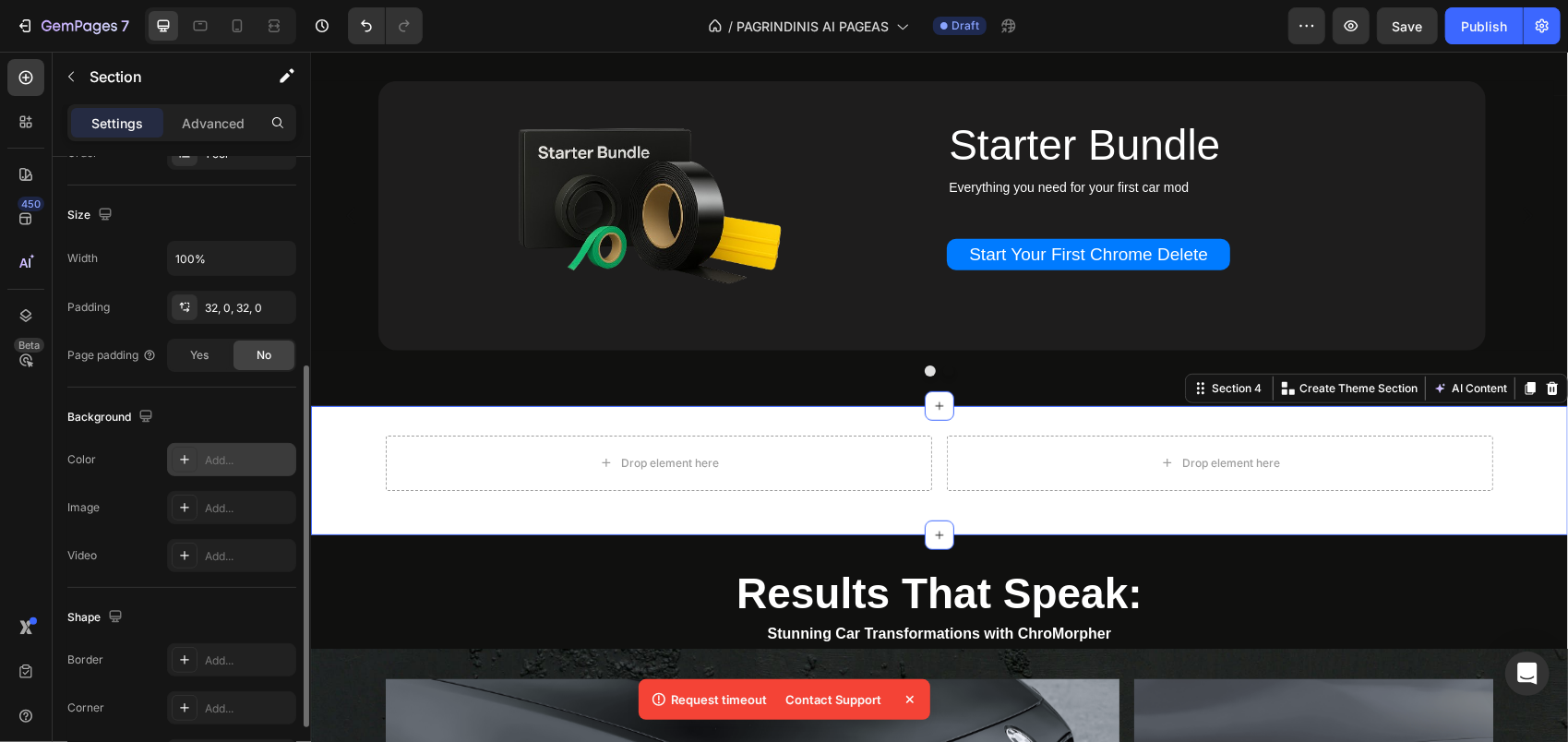
click at [235, 460] on div "Add..." at bounding box center [248, 460] width 87 height 16
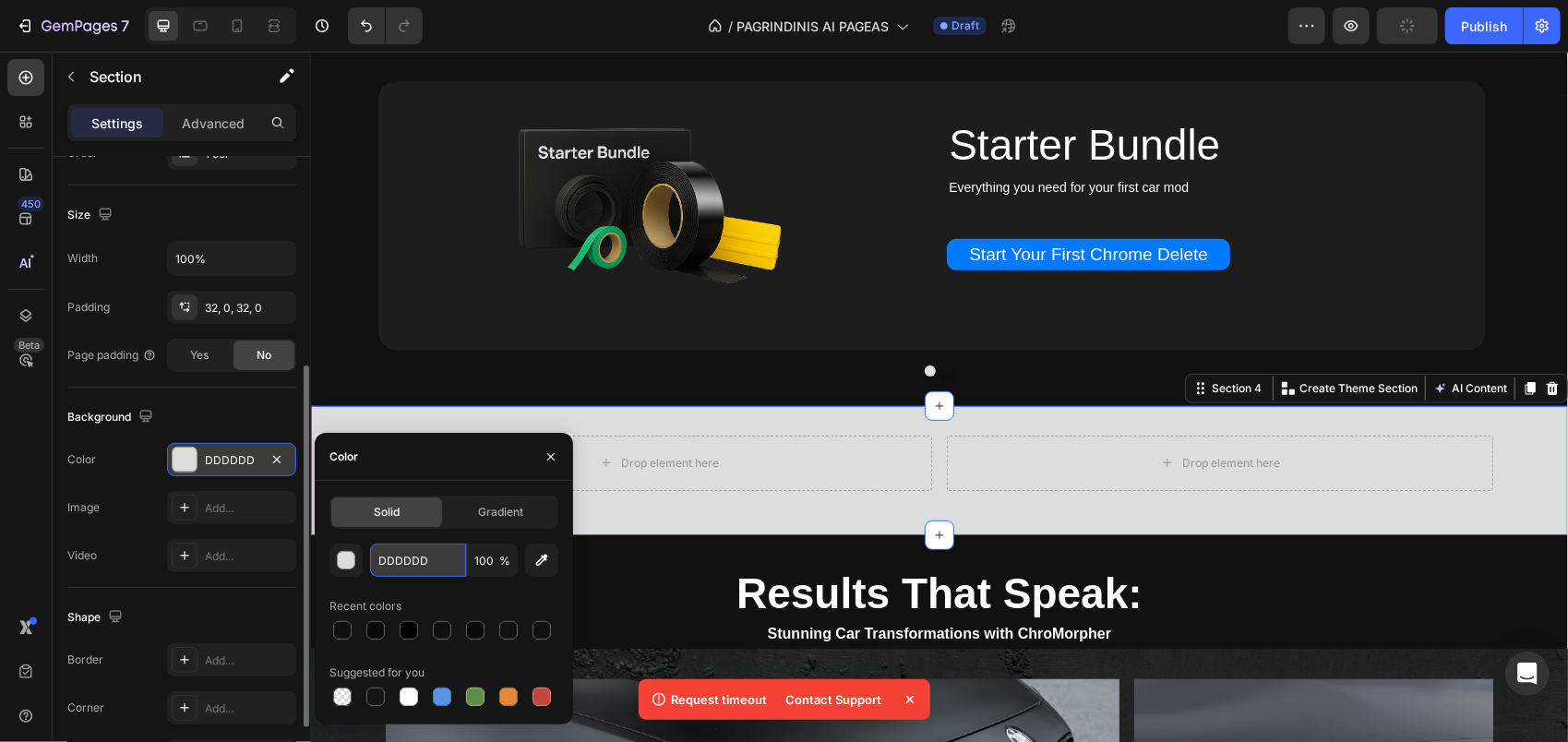
click at [429, 557] on input "DDDDDD" at bounding box center [418, 560] width 96 height 34
paste input "10100F"
type input "10100F"
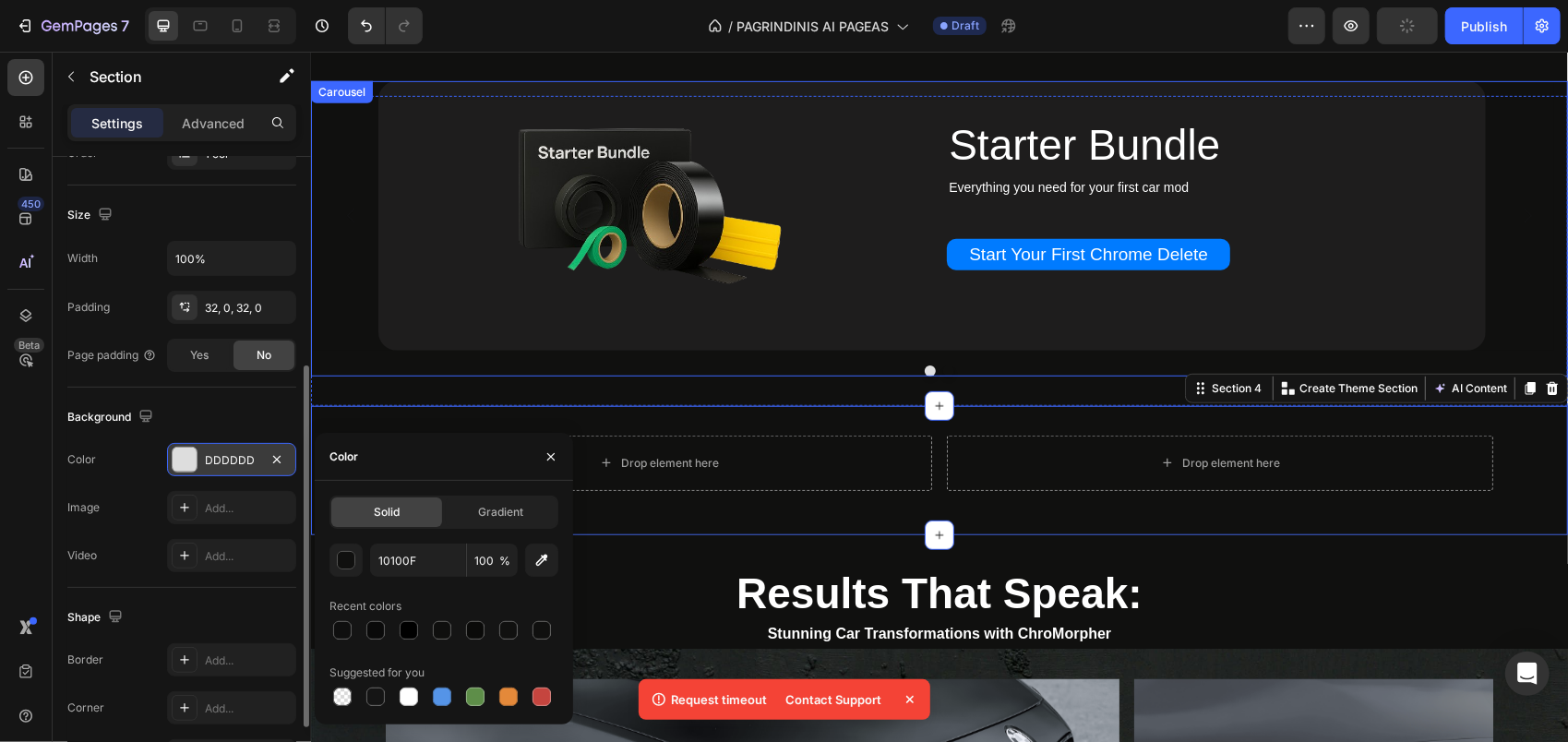
click at [336, 344] on div "Image Starter Bundle Heading Everything you need for your first car mod Text Bl…" at bounding box center [932, 214] width 1243 height 269
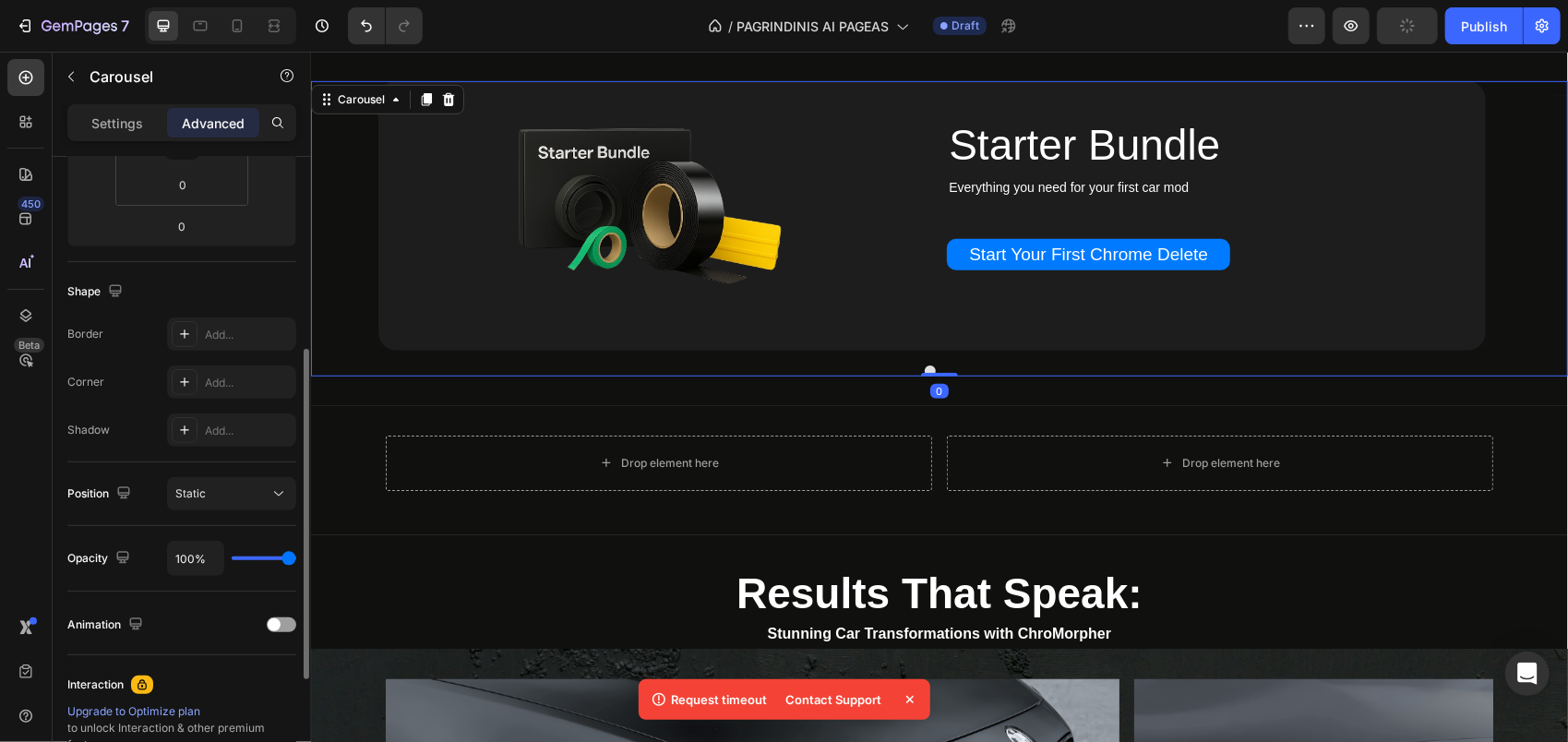
scroll to position [0, 0]
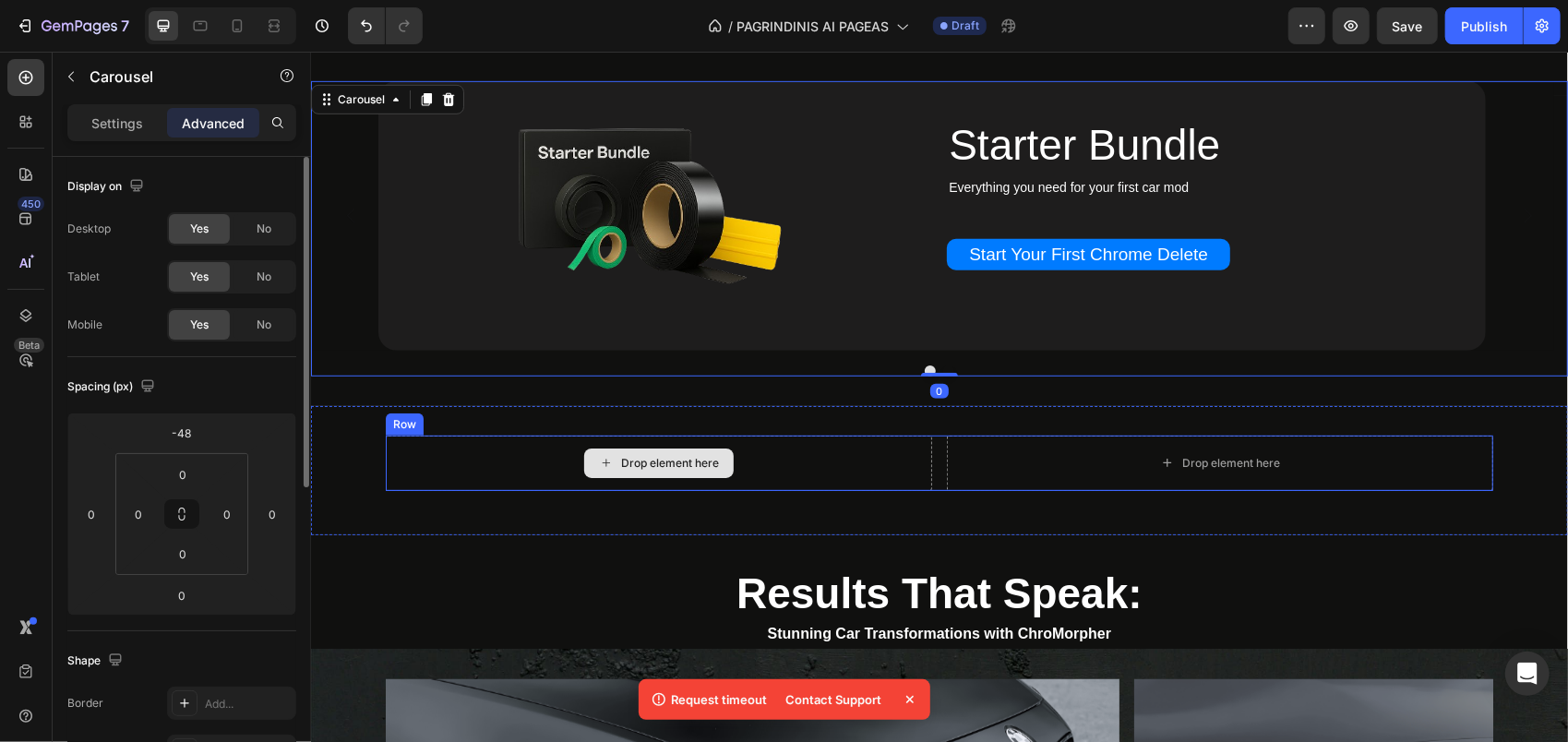
click at [838, 463] on div "Drop element here" at bounding box center [658, 462] width 547 height 56
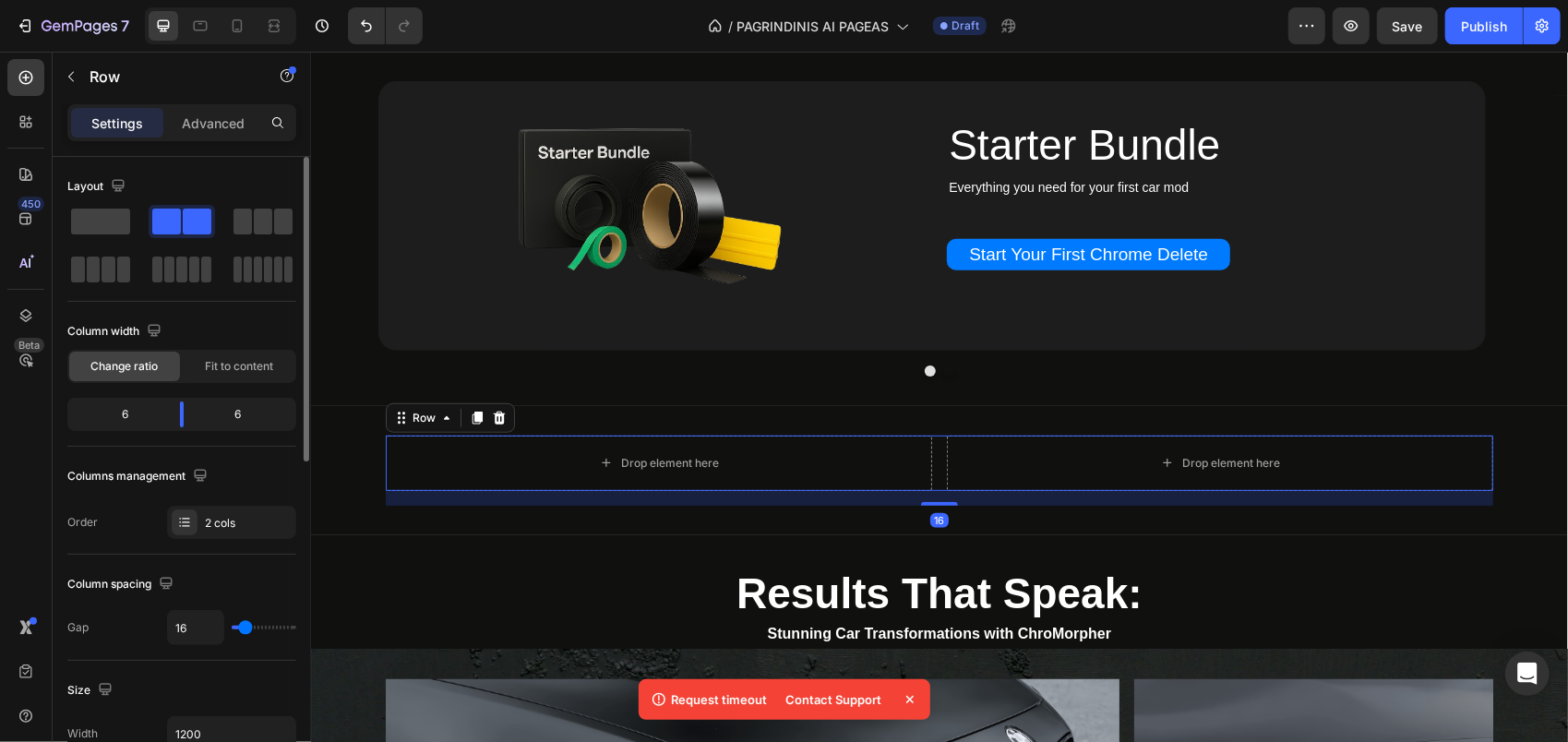
click at [934, 470] on div "Drop element here Drop element here Row 16" at bounding box center [939, 462] width 1107 height 56
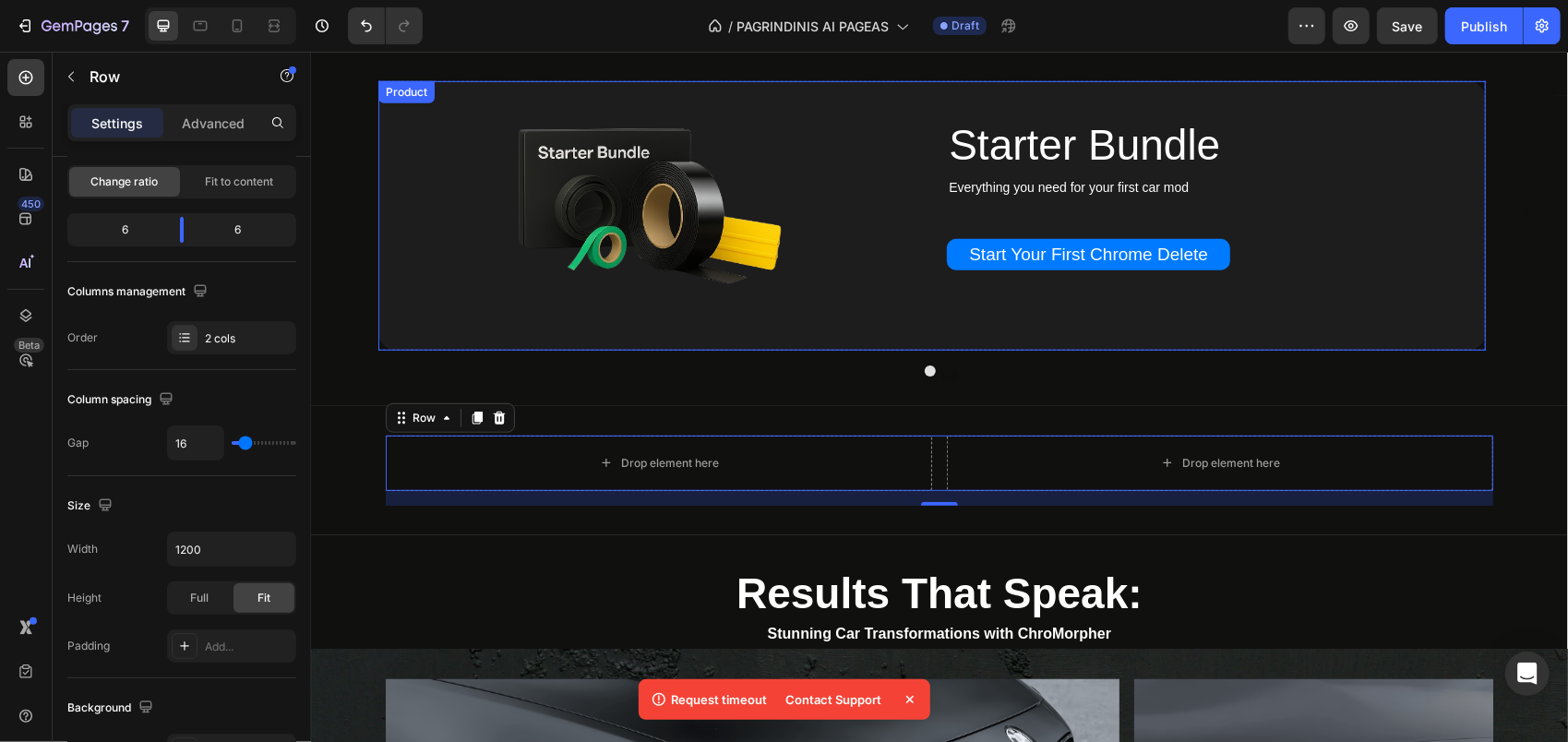
click at [929, 327] on div "Image Starter Bundle Heading Everything you need for your first car mod Text Bl…" at bounding box center [931, 214] width 1107 height 269
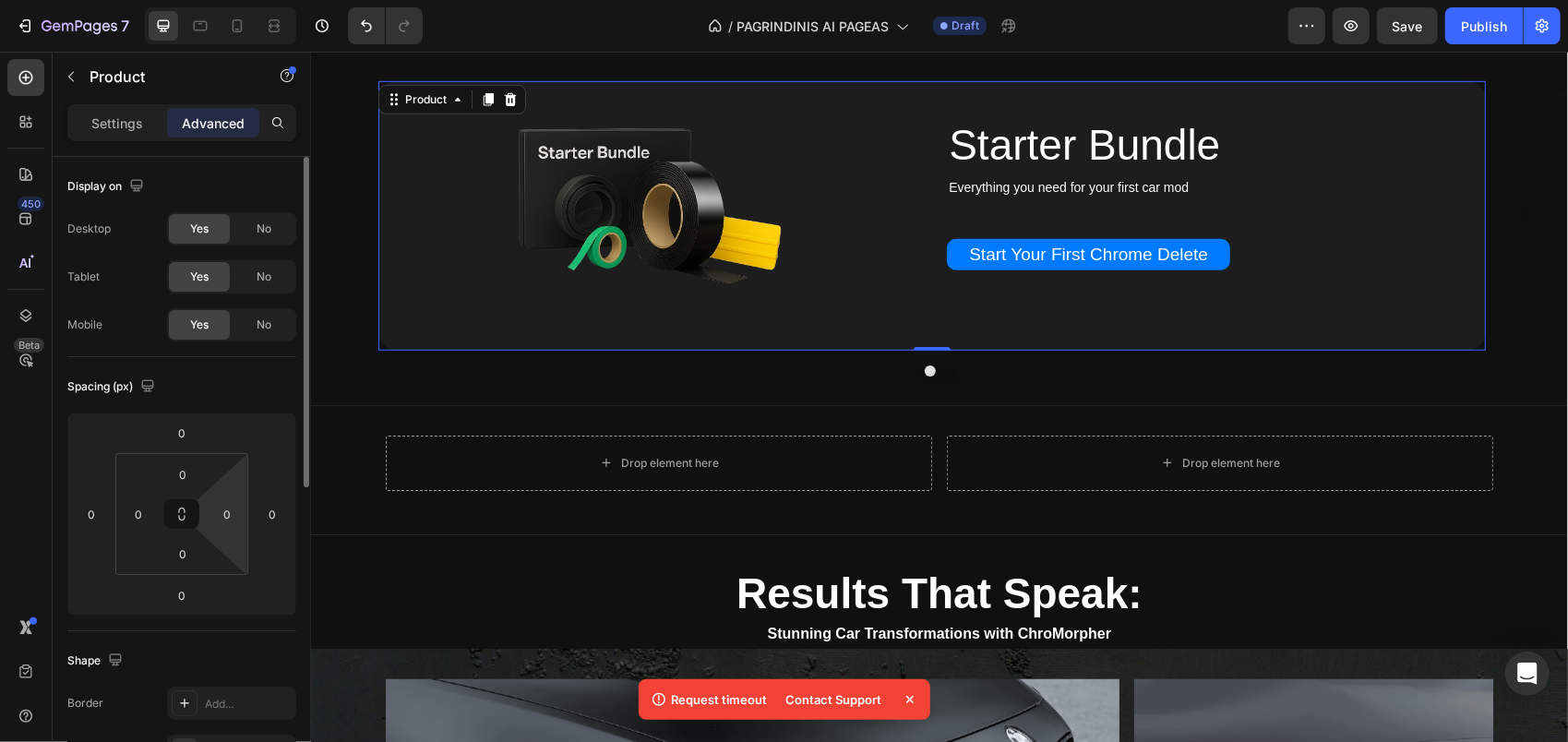
scroll to position [369, 0]
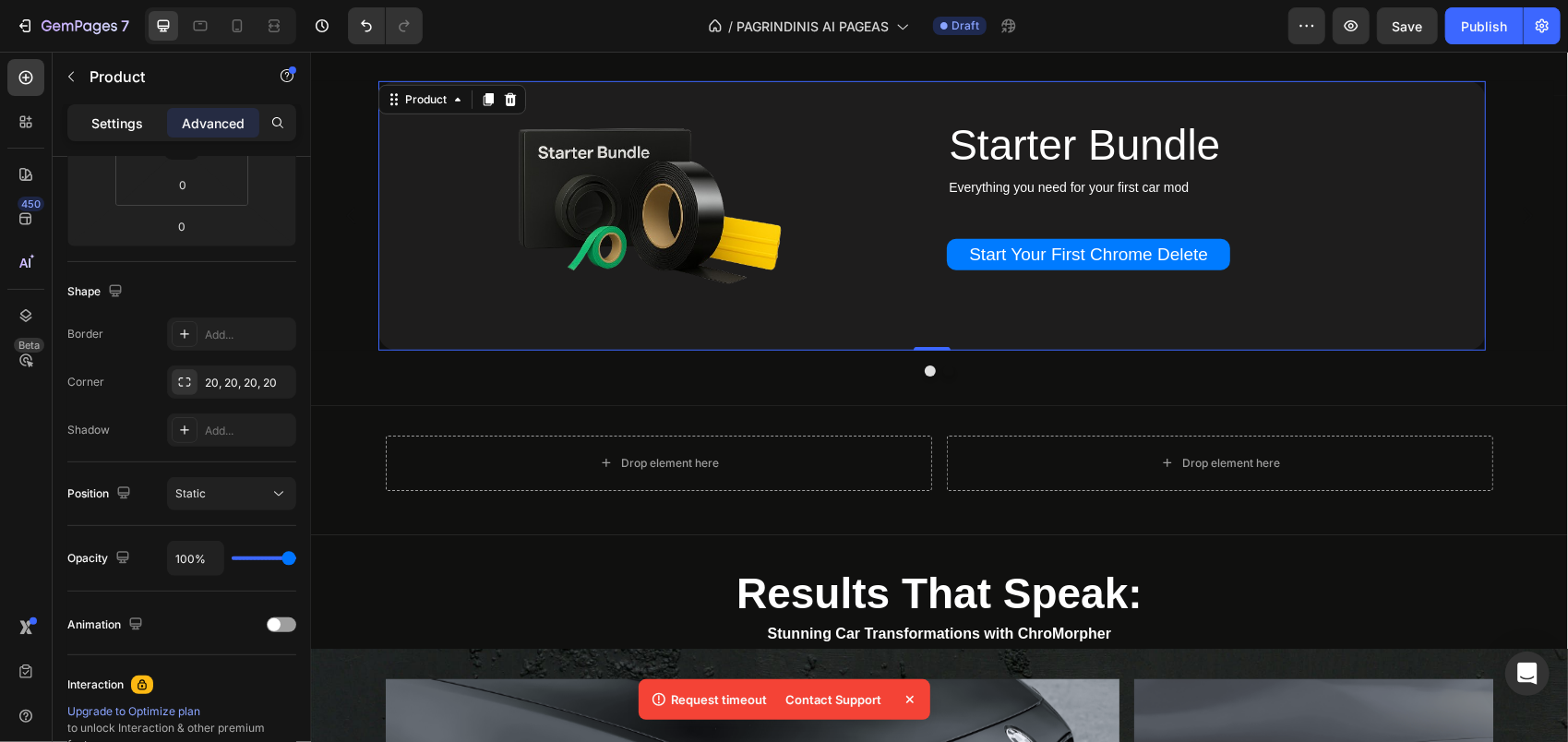
click at [115, 118] on p "Settings" at bounding box center [117, 124] width 52 height 19
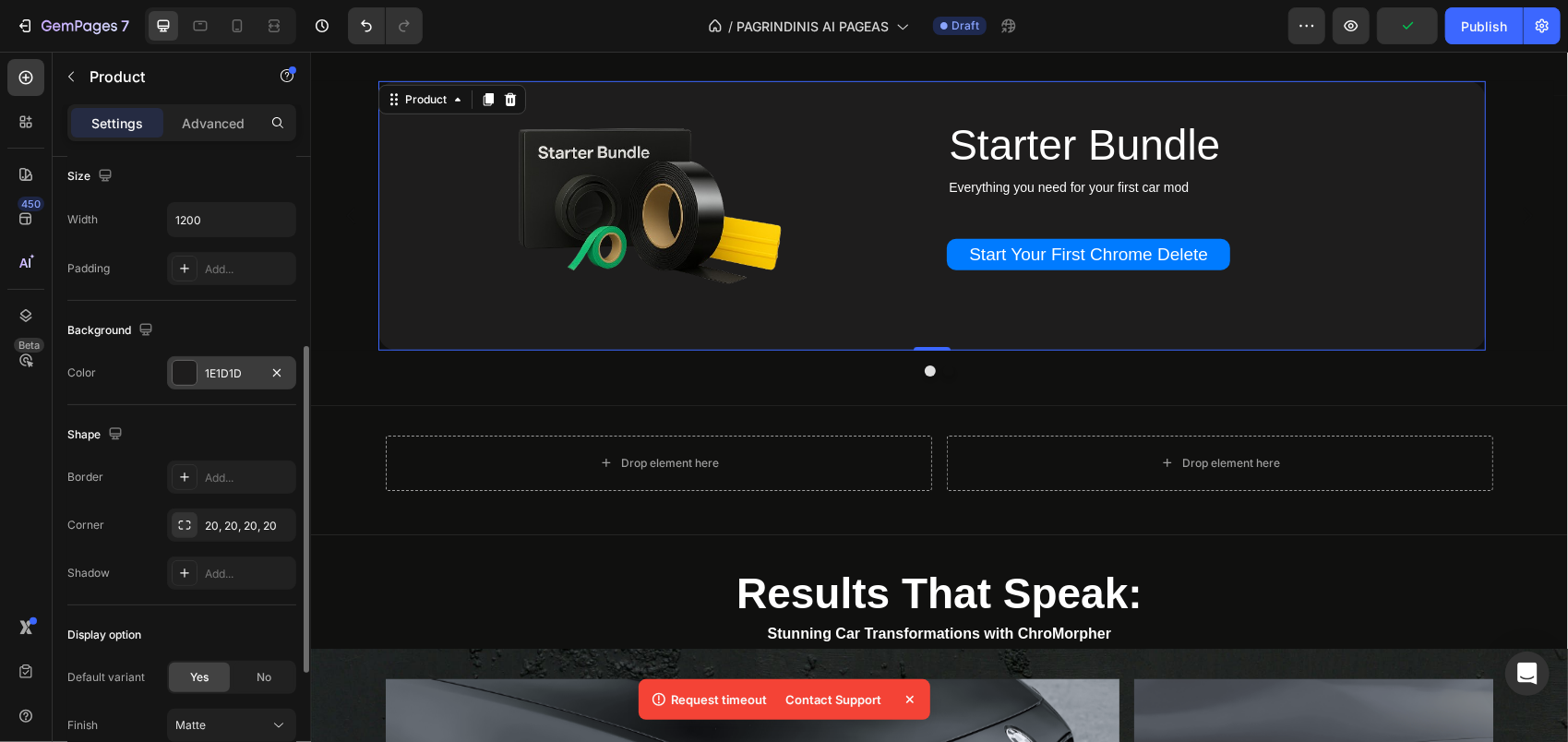
click at [233, 356] on div "1E1D1D" at bounding box center [231, 372] width 129 height 34
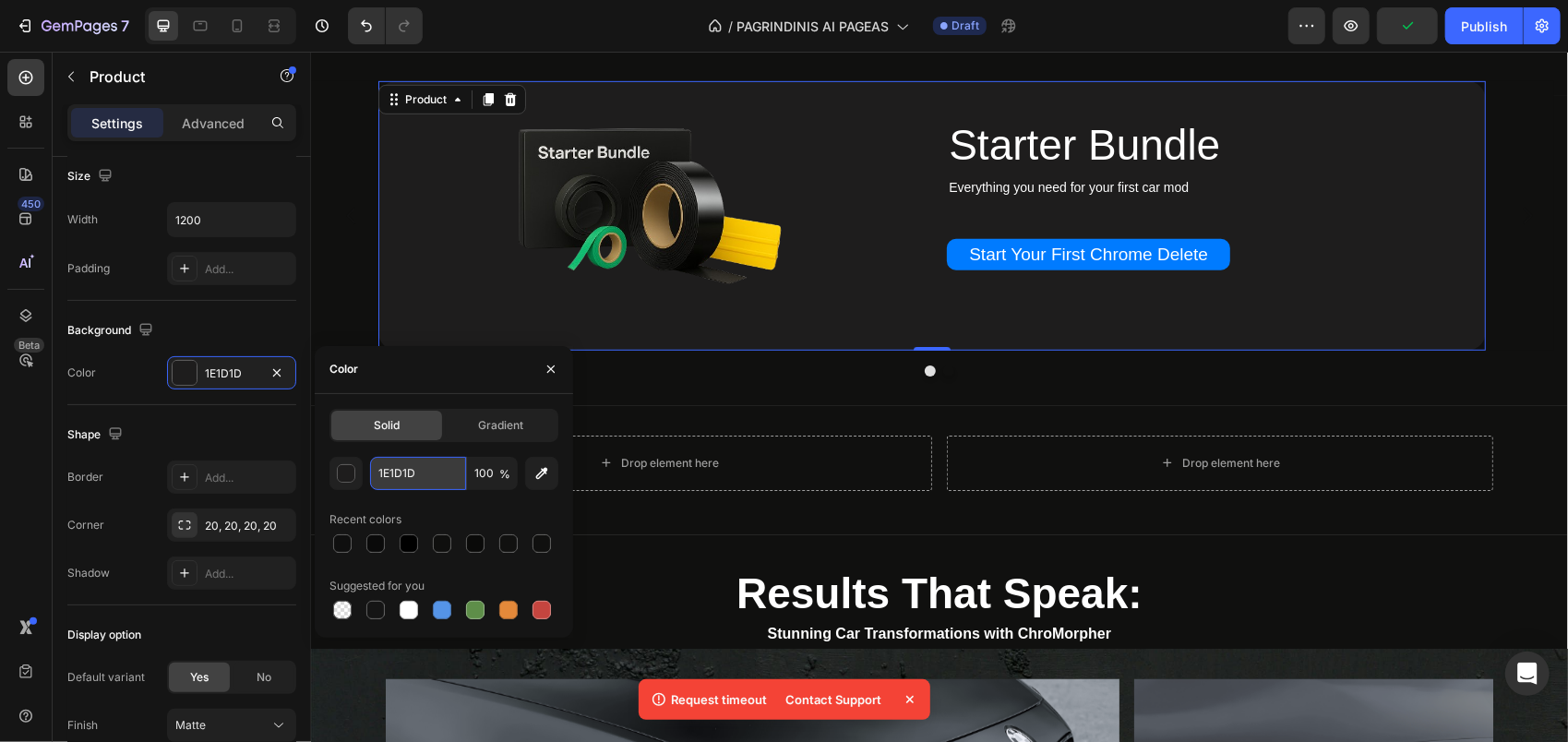
click at [435, 480] on input "1E1D1D" at bounding box center [418, 473] width 96 height 34
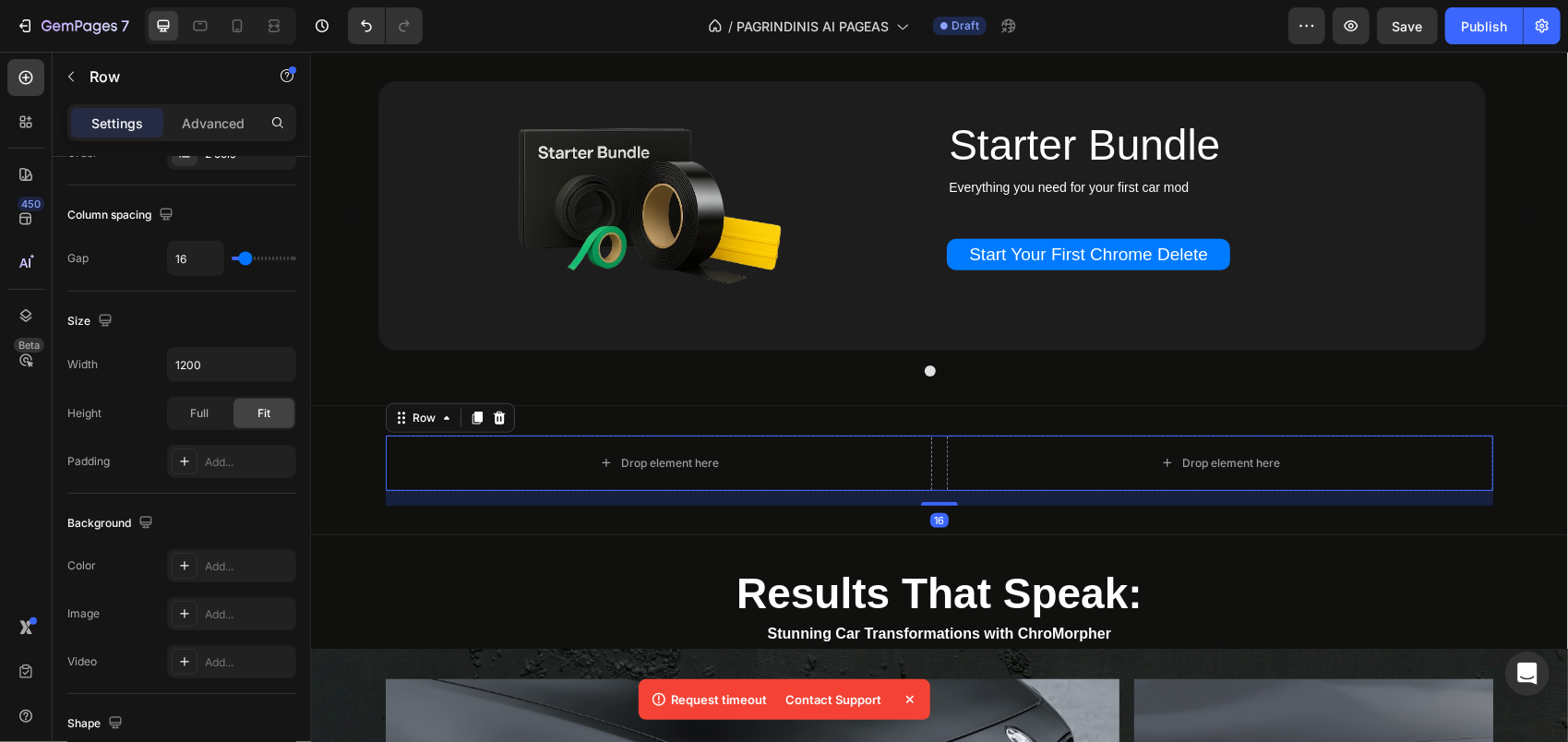
click at [932, 461] on div "Drop element here Drop element here Row 16" at bounding box center [939, 462] width 1107 height 56
click at [239, 562] on div "Add..." at bounding box center [248, 566] width 87 height 16
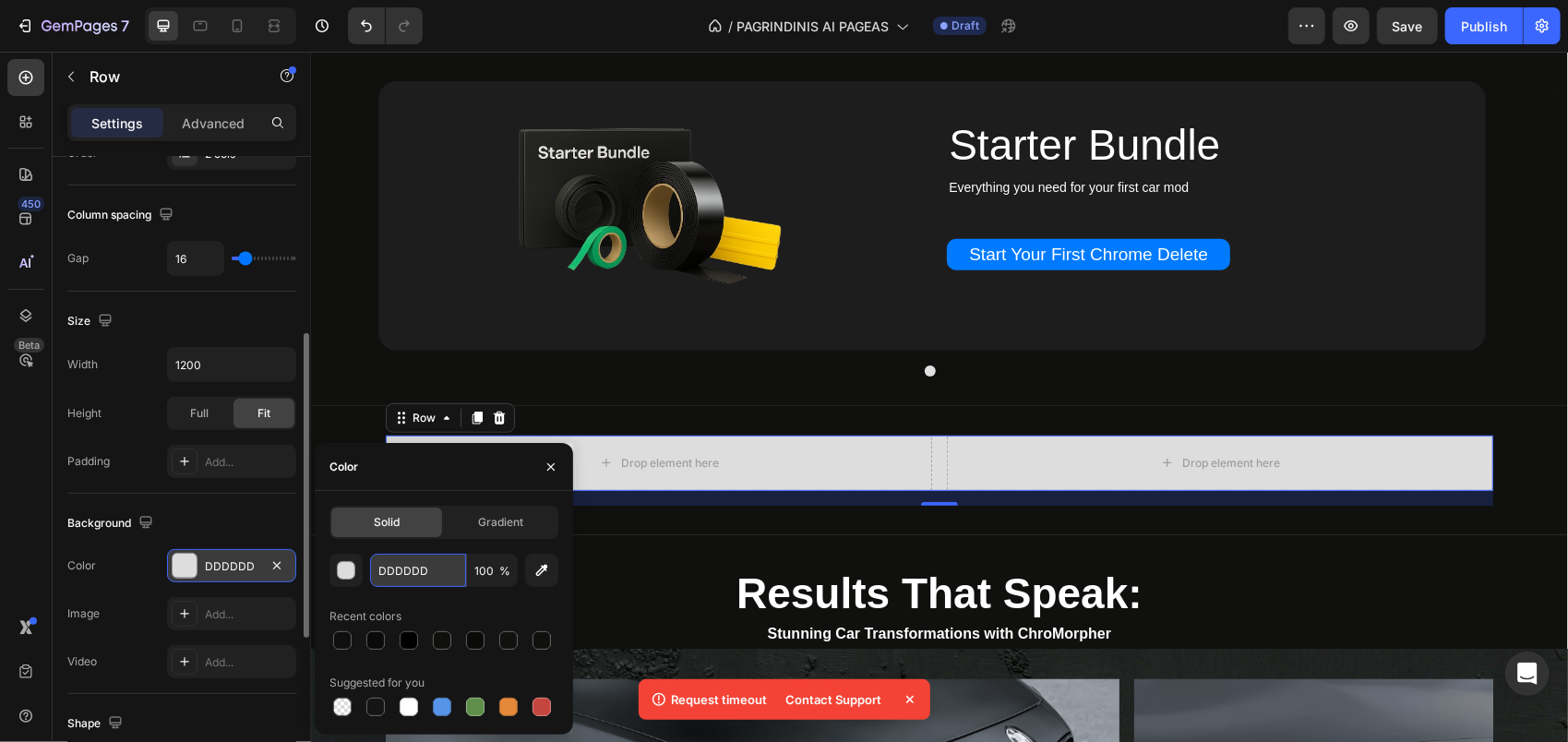
click at [451, 575] on input "DDDDDD" at bounding box center [418, 570] width 96 height 34
paste input "1E1D1"
type input "1E1D1D"
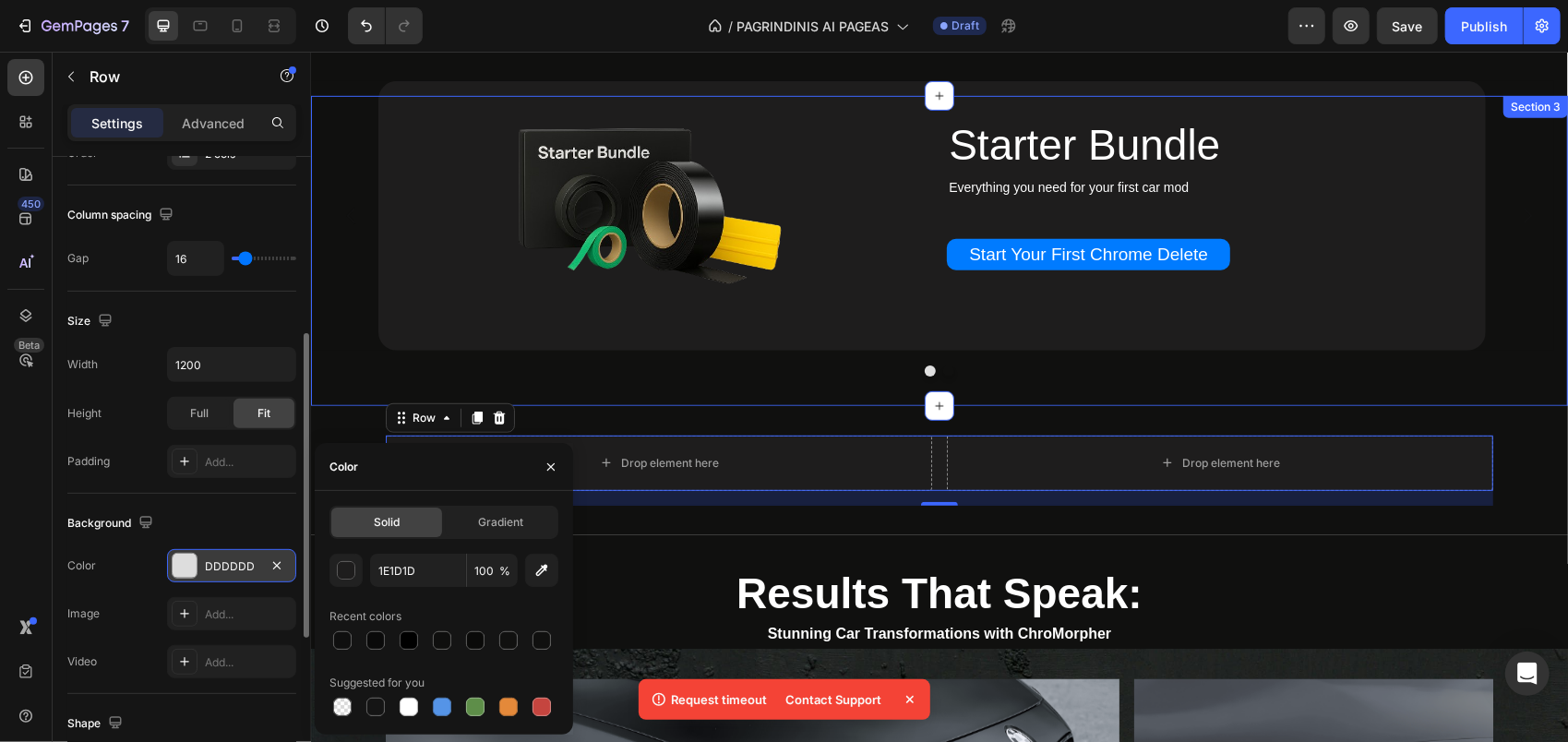
click at [819, 397] on div "Image Starter Bundle Heading Everything you need for your first car mod Text Bl…" at bounding box center [939, 250] width 1258 height 310
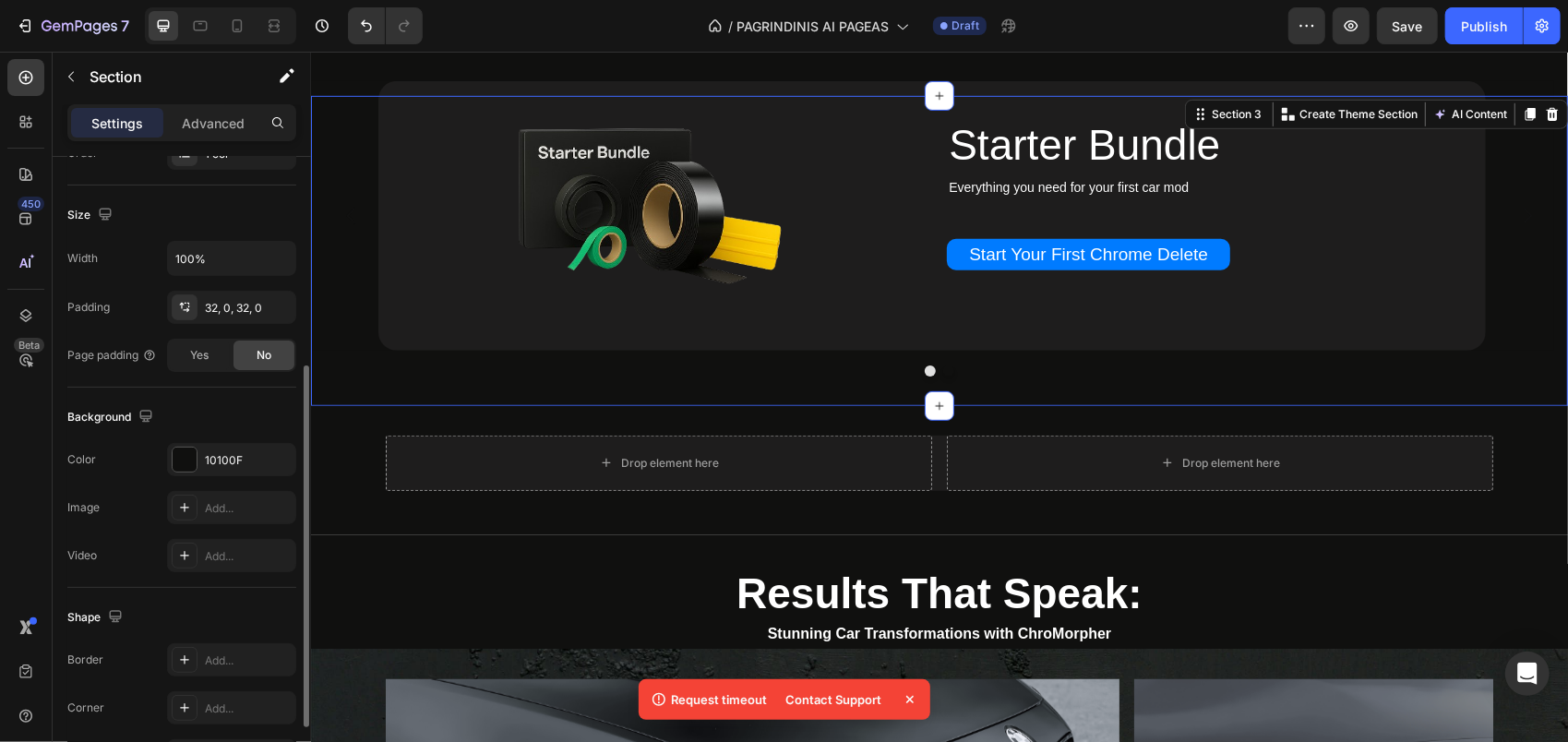
scroll to position [0, 0]
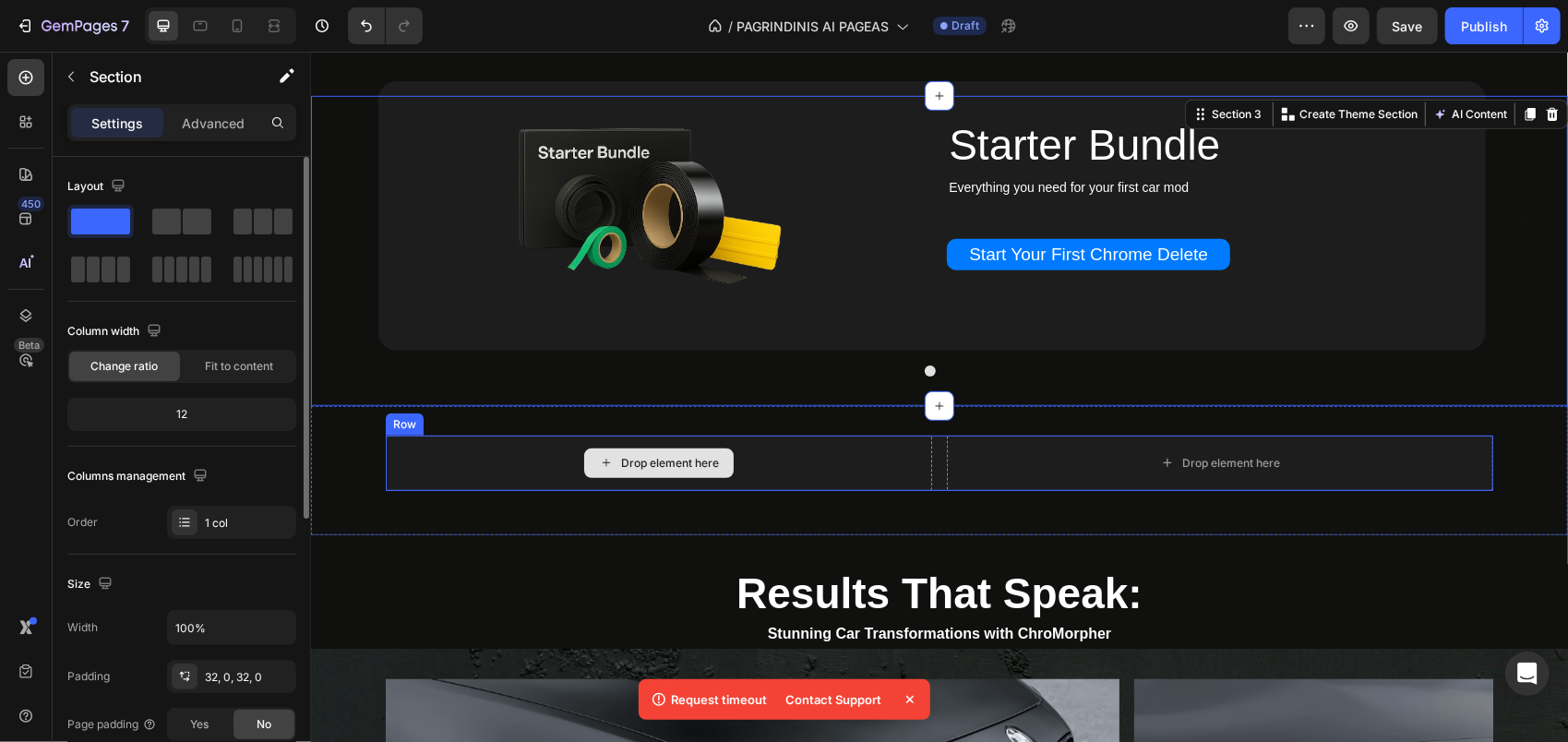
click at [800, 465] on div "Drop element here" at bounding box center [658, 462] width 547 height 56
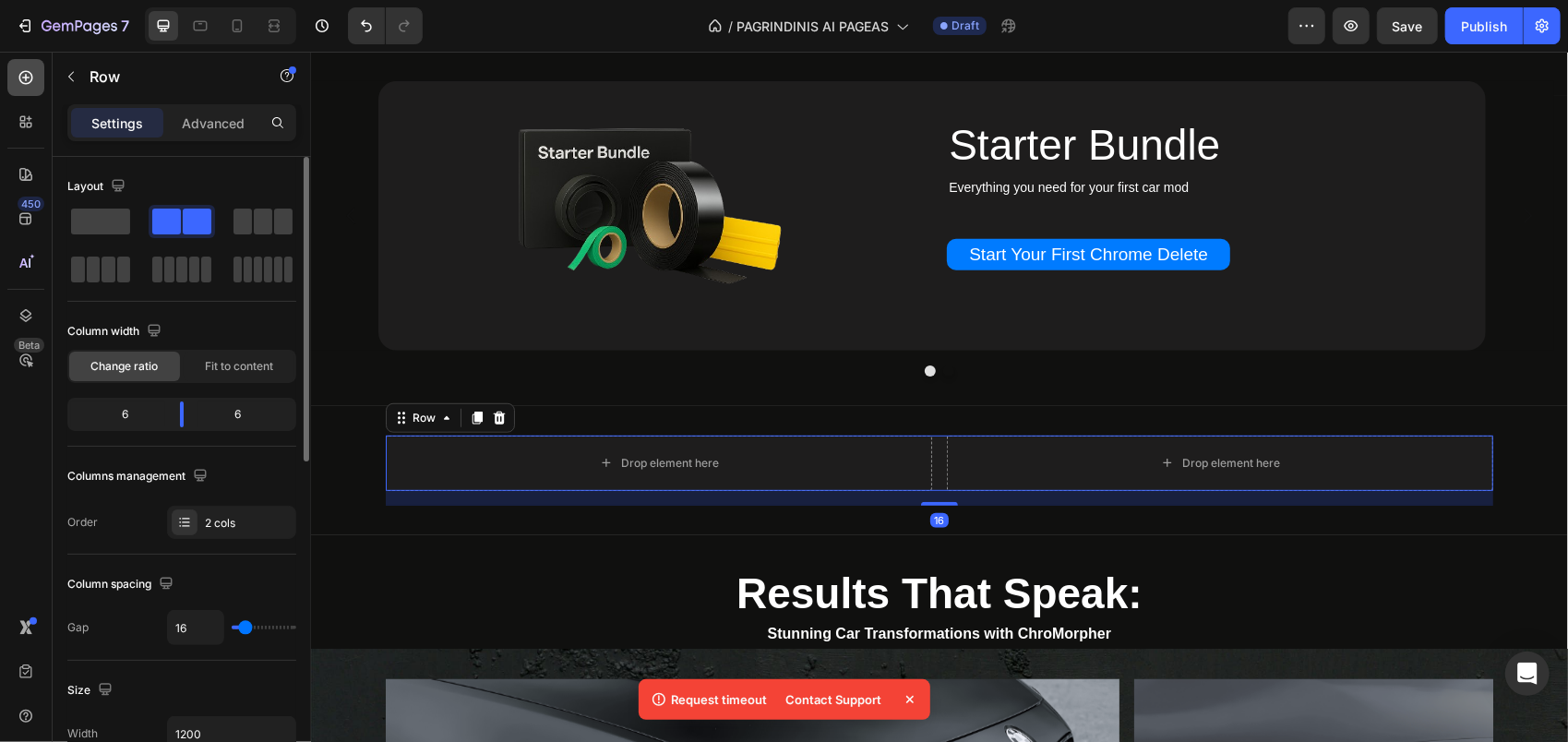
click at [22, 83] on icon at bounding box center [26, 78] width 13 height 13
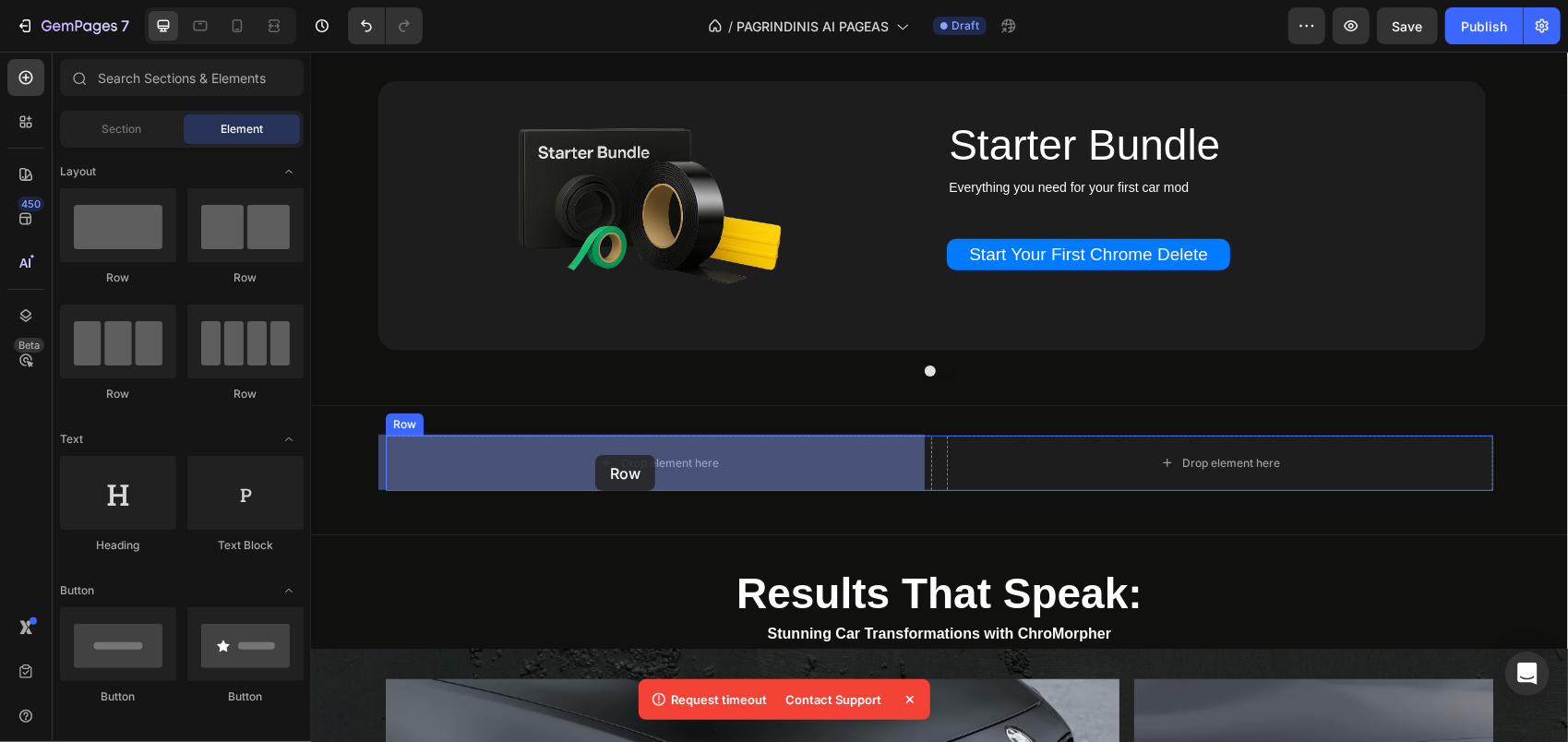
drag, startPoint x: 535, startPoint y: 287, endPoint x: 595, endPoint y: 454, distance: 177.5
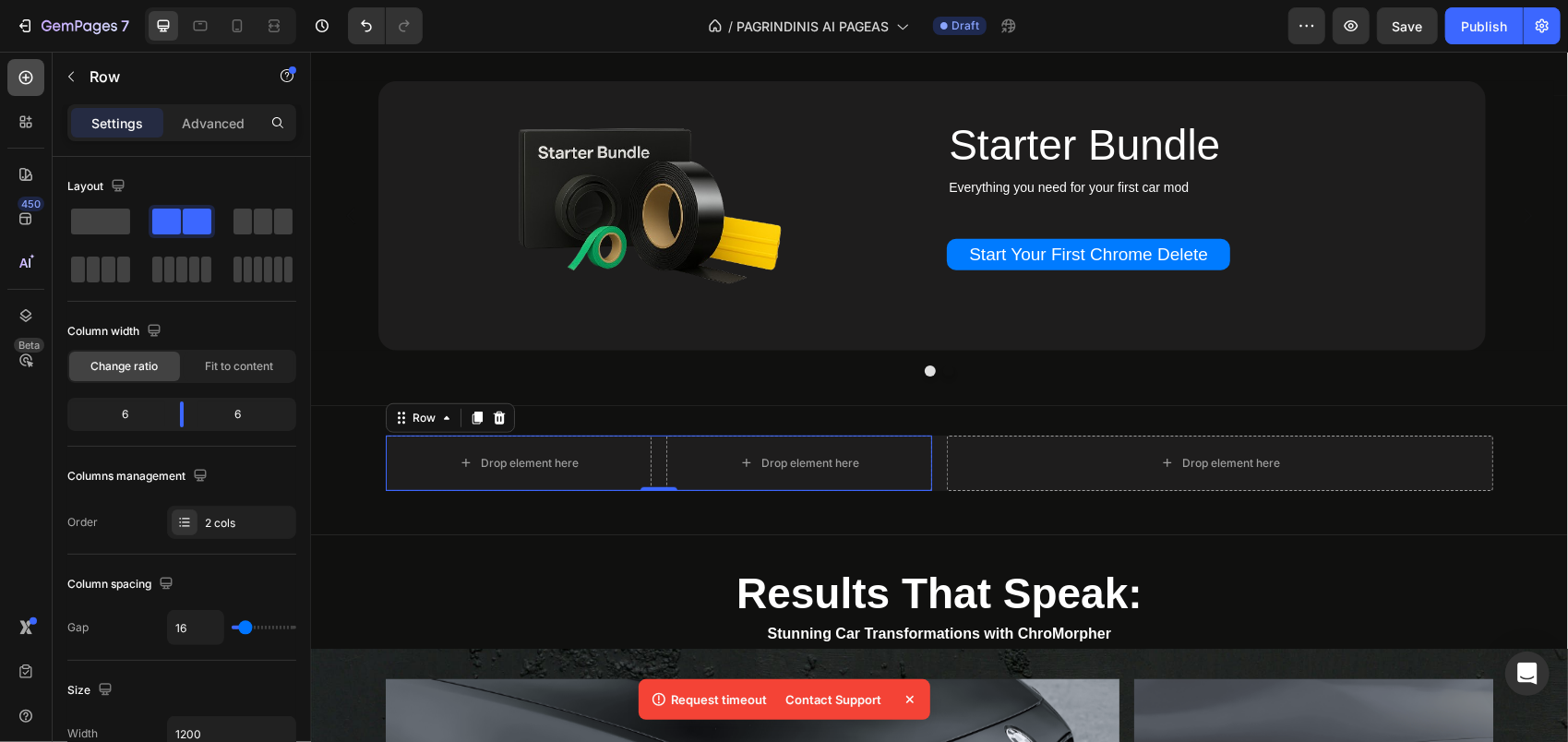
click at [24, 83] on icon at bounding box center [26, 78] width 13 height 13
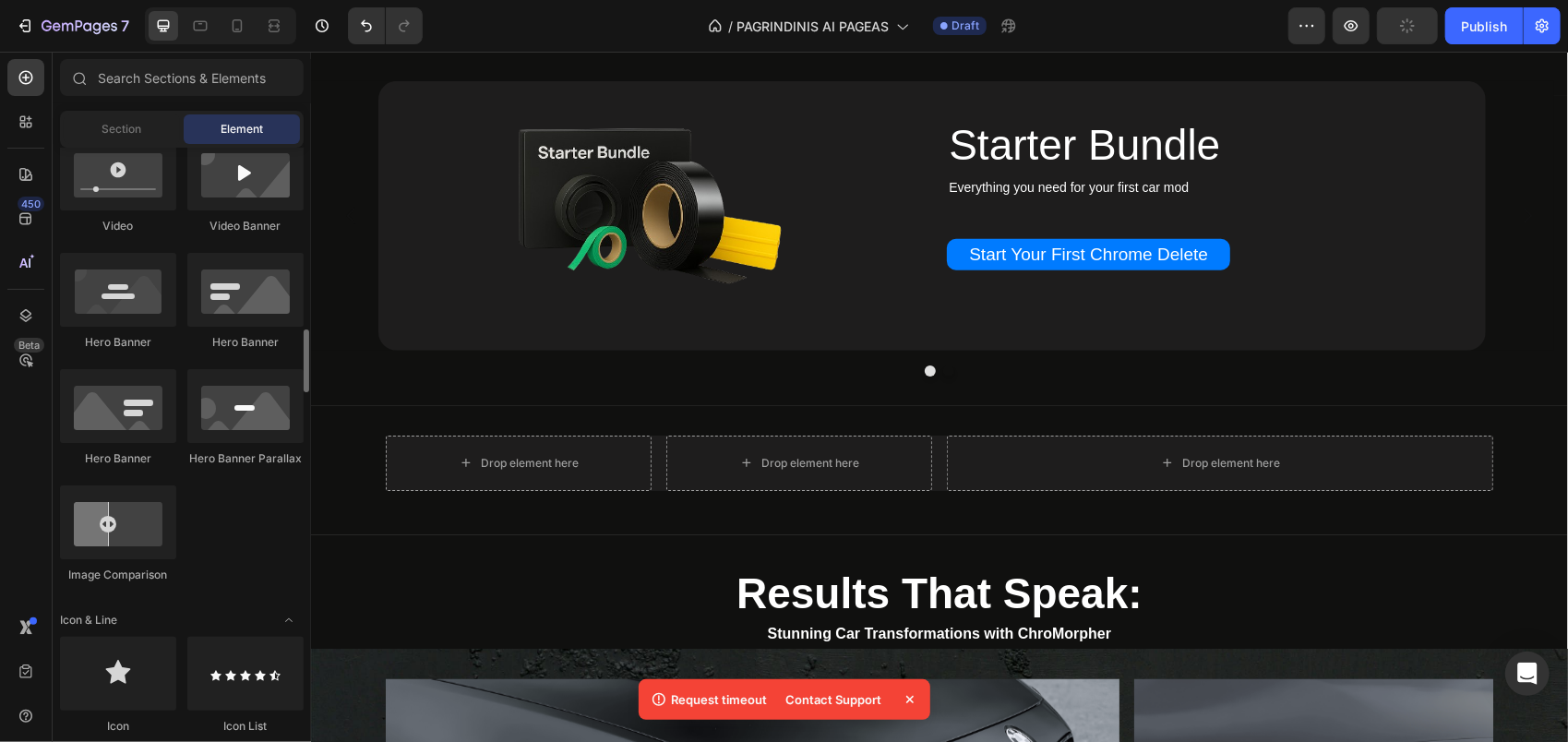
scroll to position [830, 0]
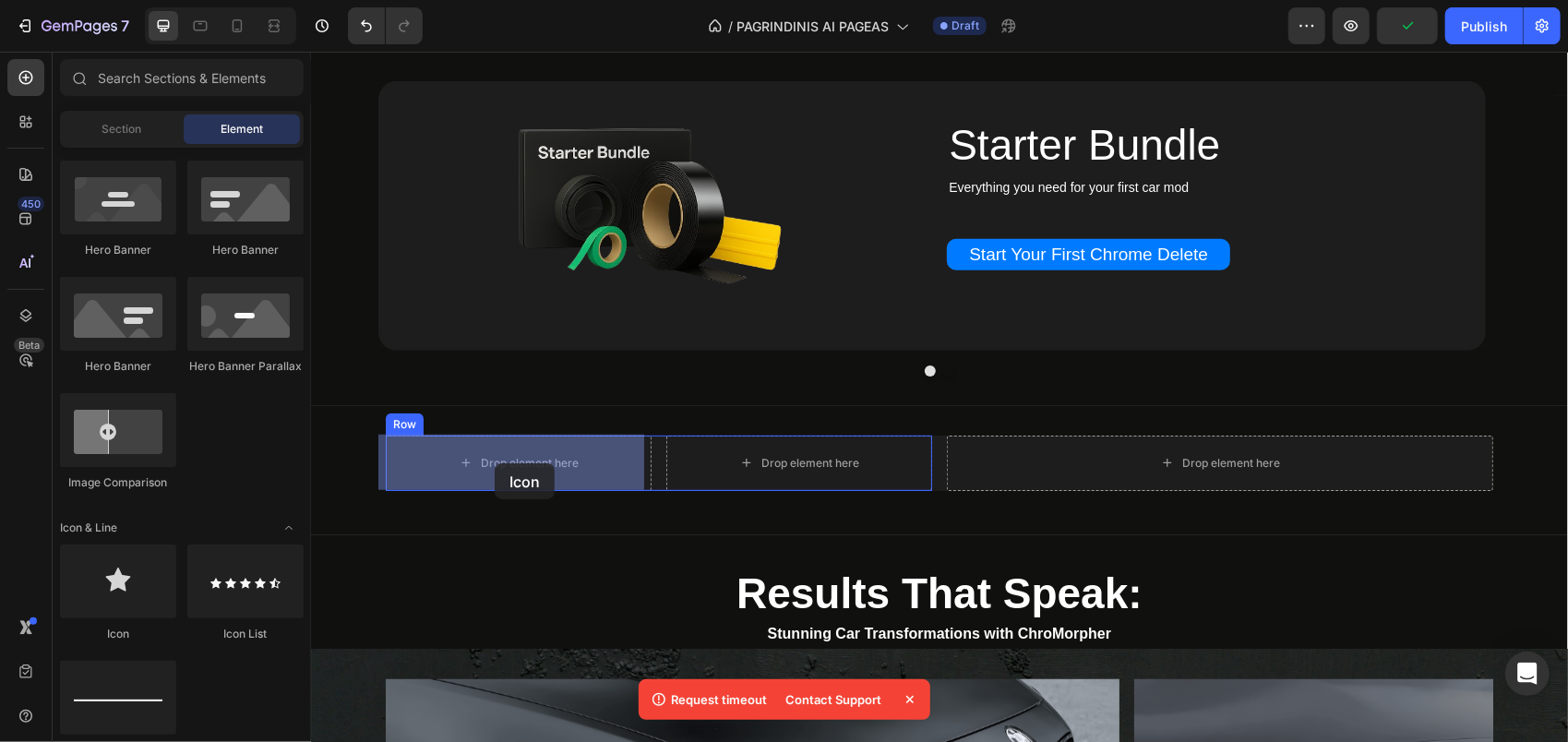
drag, startPoint x: 422, startPoint y: 637, endPoint x: 494, endPoint y: 462, distance: 189.2
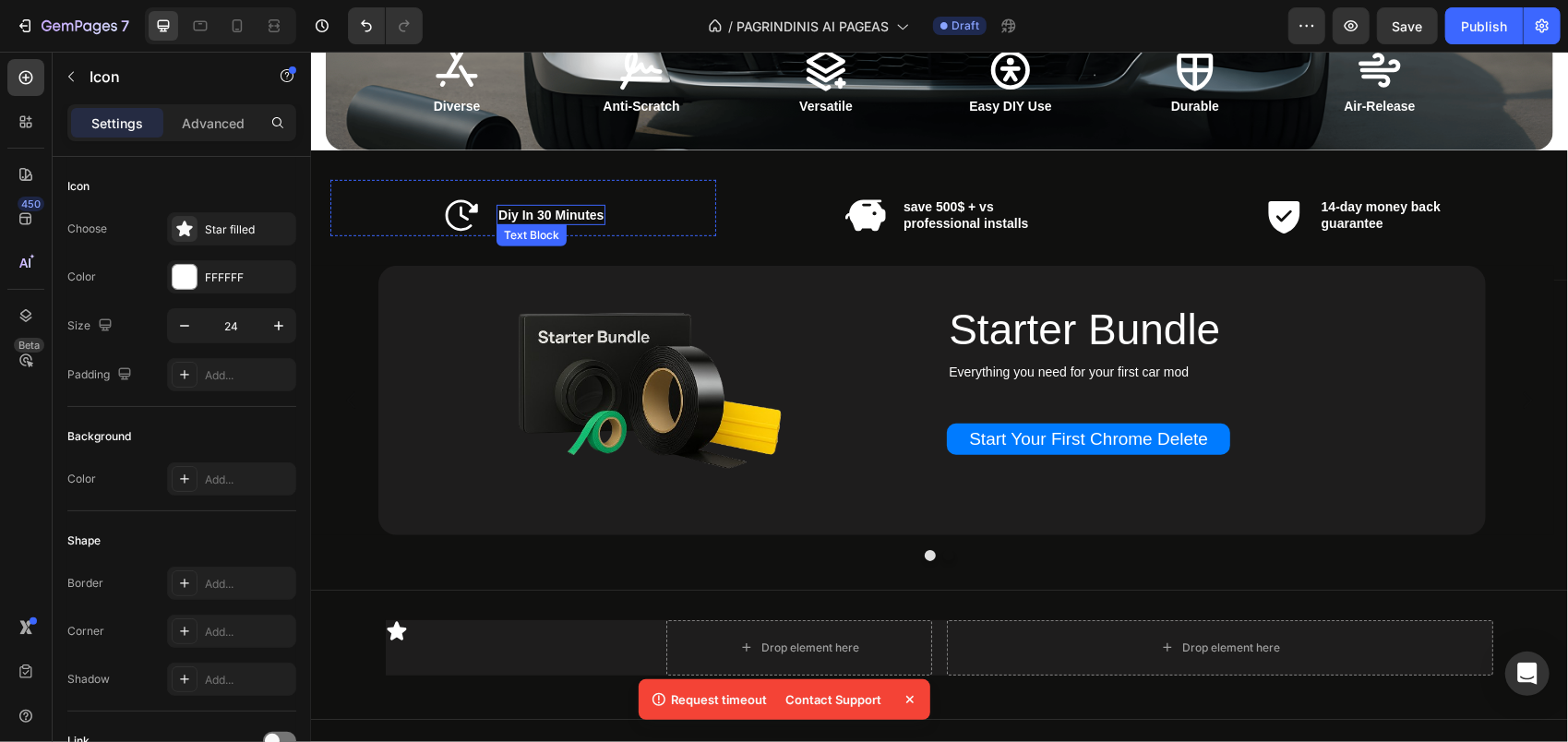
scroll to position [646, 0]
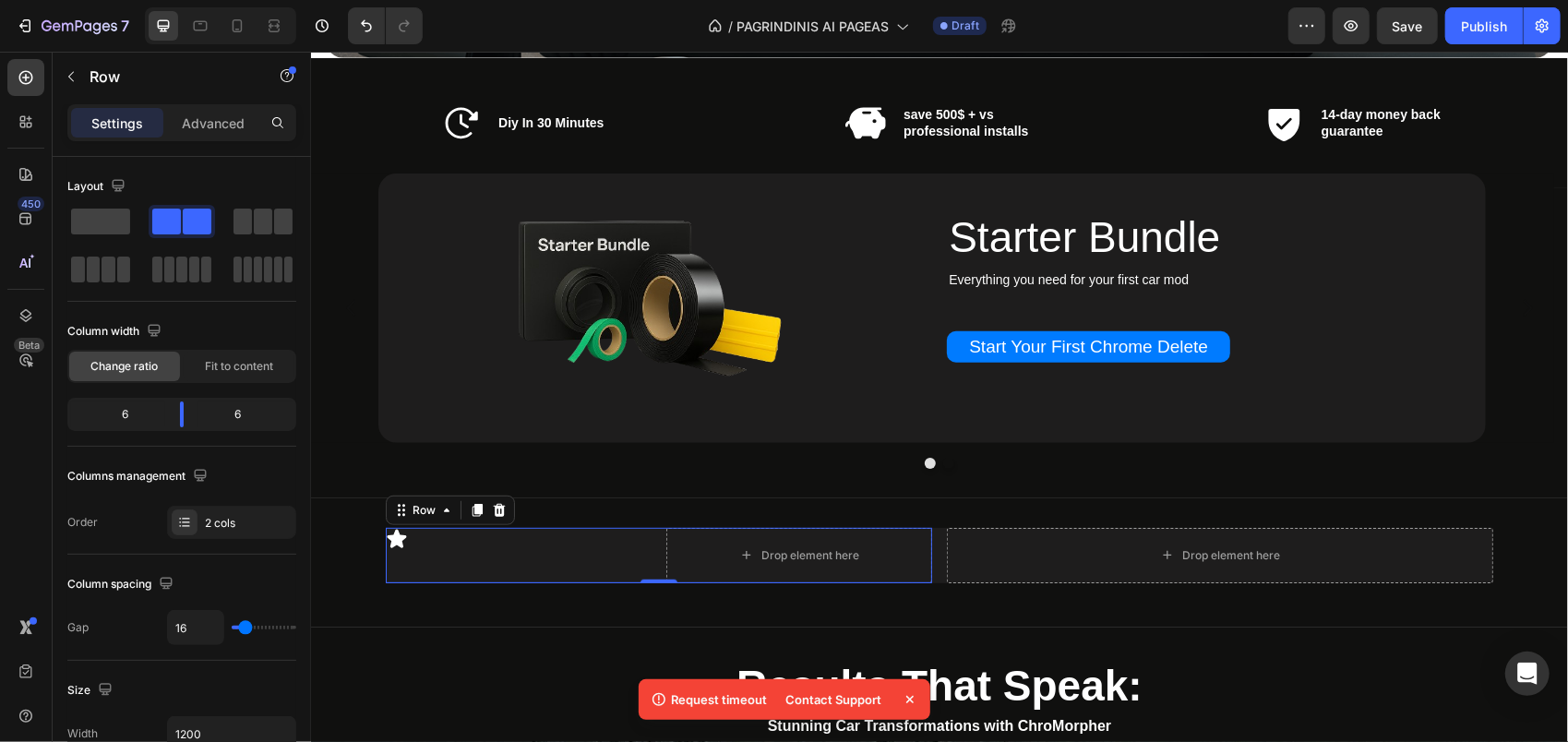
click at [443, 565] on div "Icon" at bounding box center [518, 554] width 266 height 56
click at [398, 537] on icon at bounding box center [396, 537] width 22 height 22
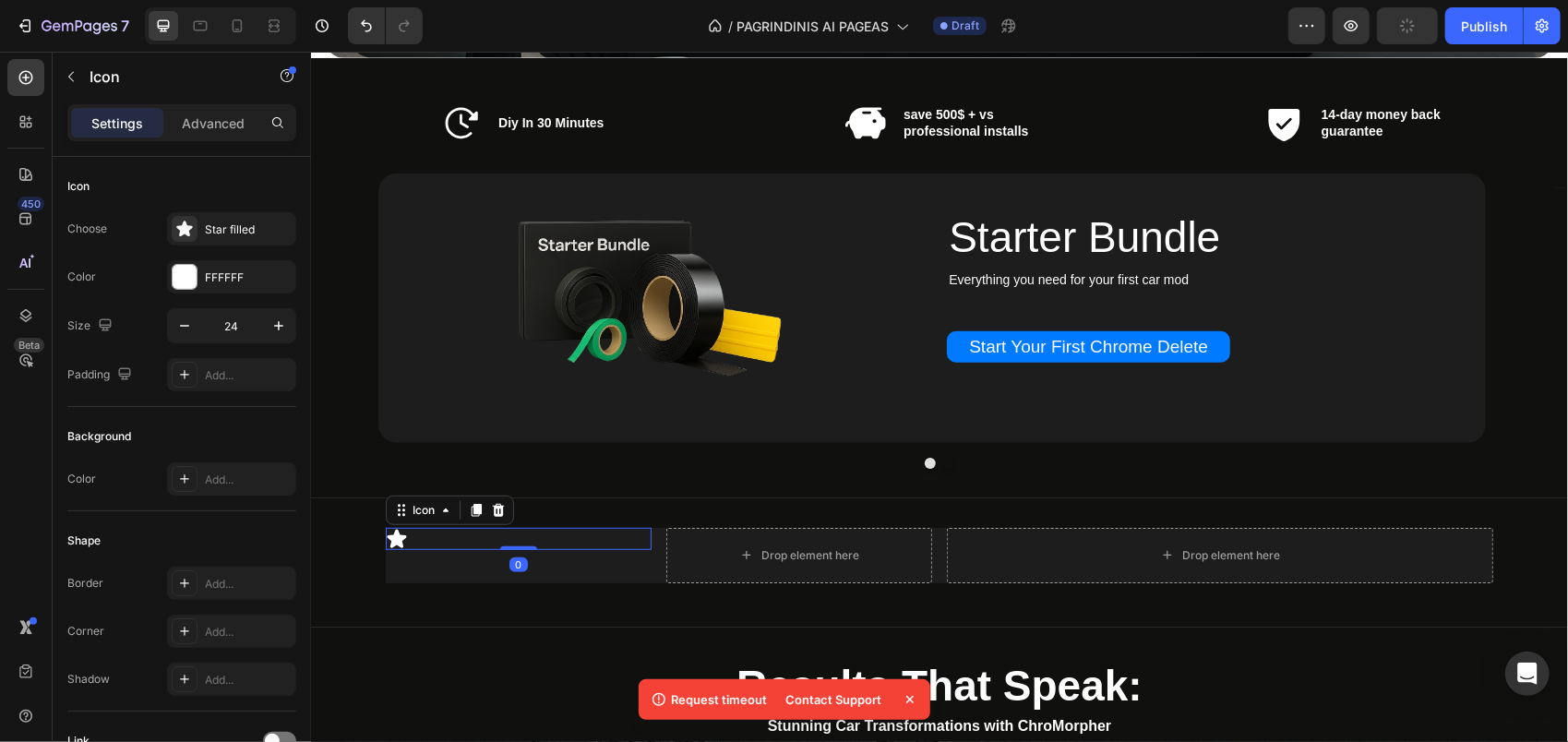
click at [391, 537] on icon at bounding box center [397, 536] width 19 height 18
click at [492, 510] on icon at bounding box center [498, 507] width 12 height 12
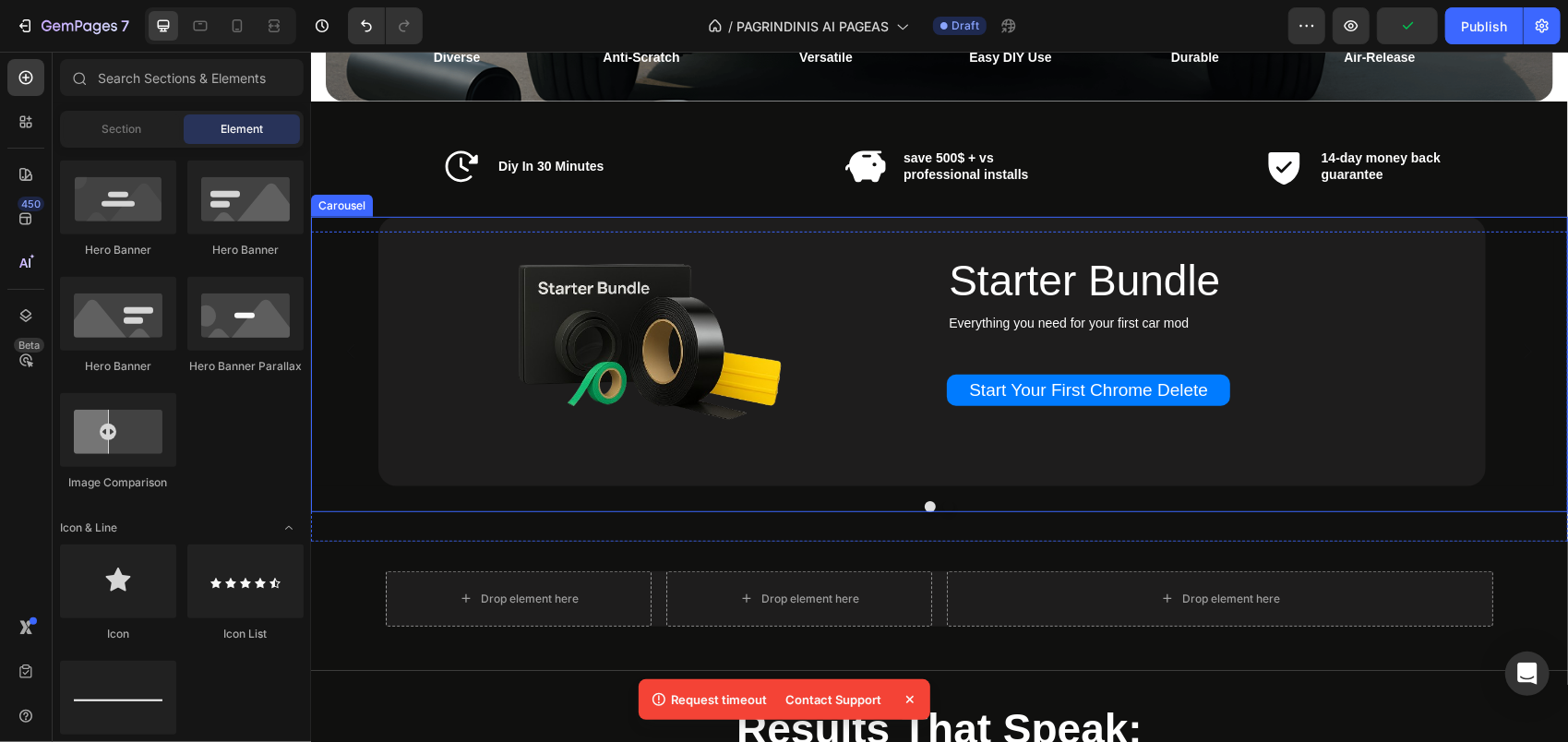
scroll to position [553, 0]
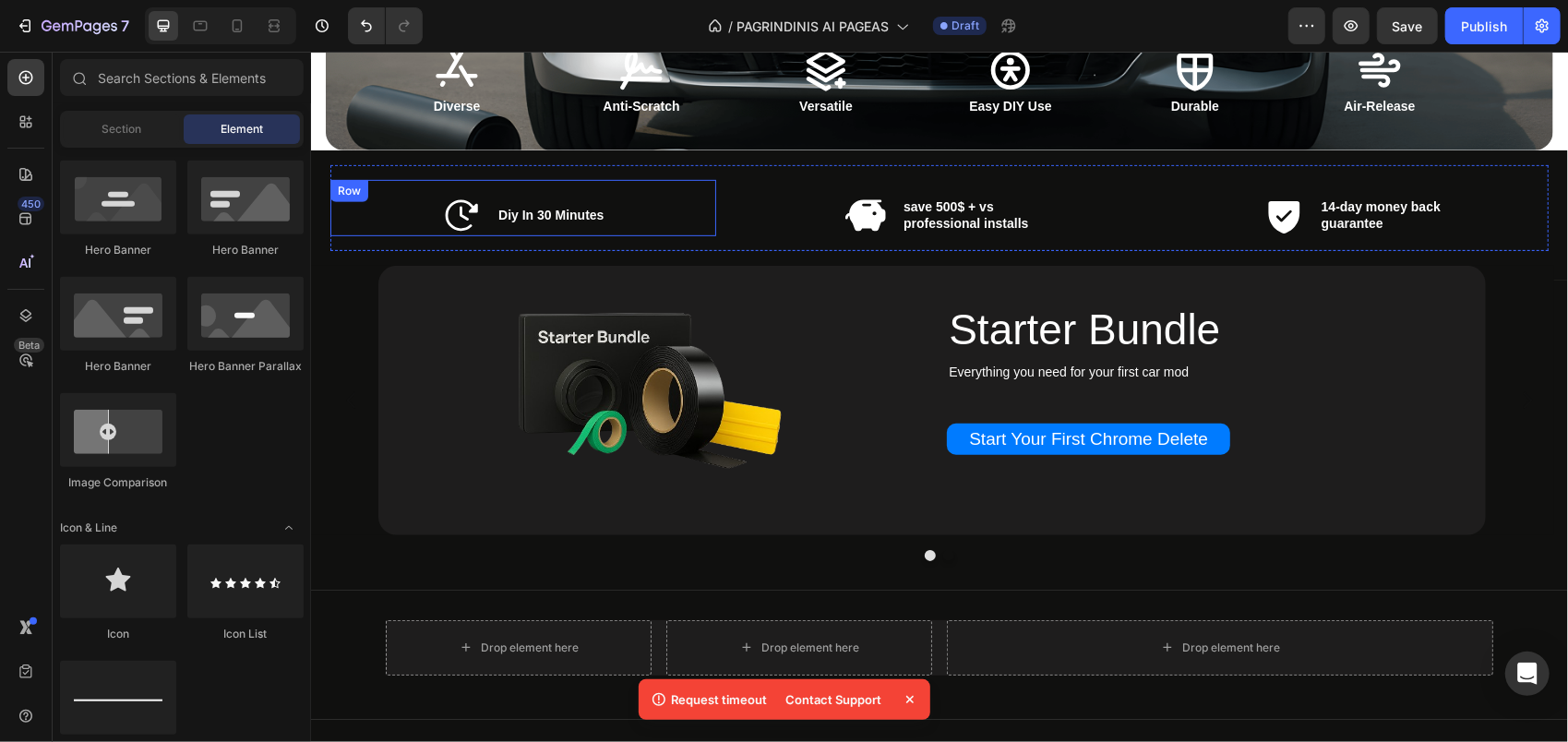
click at [410, 215] on div "Icon diy in 30 minutes Text Block Row" at bounding box center [522, 207] width 386 height 56
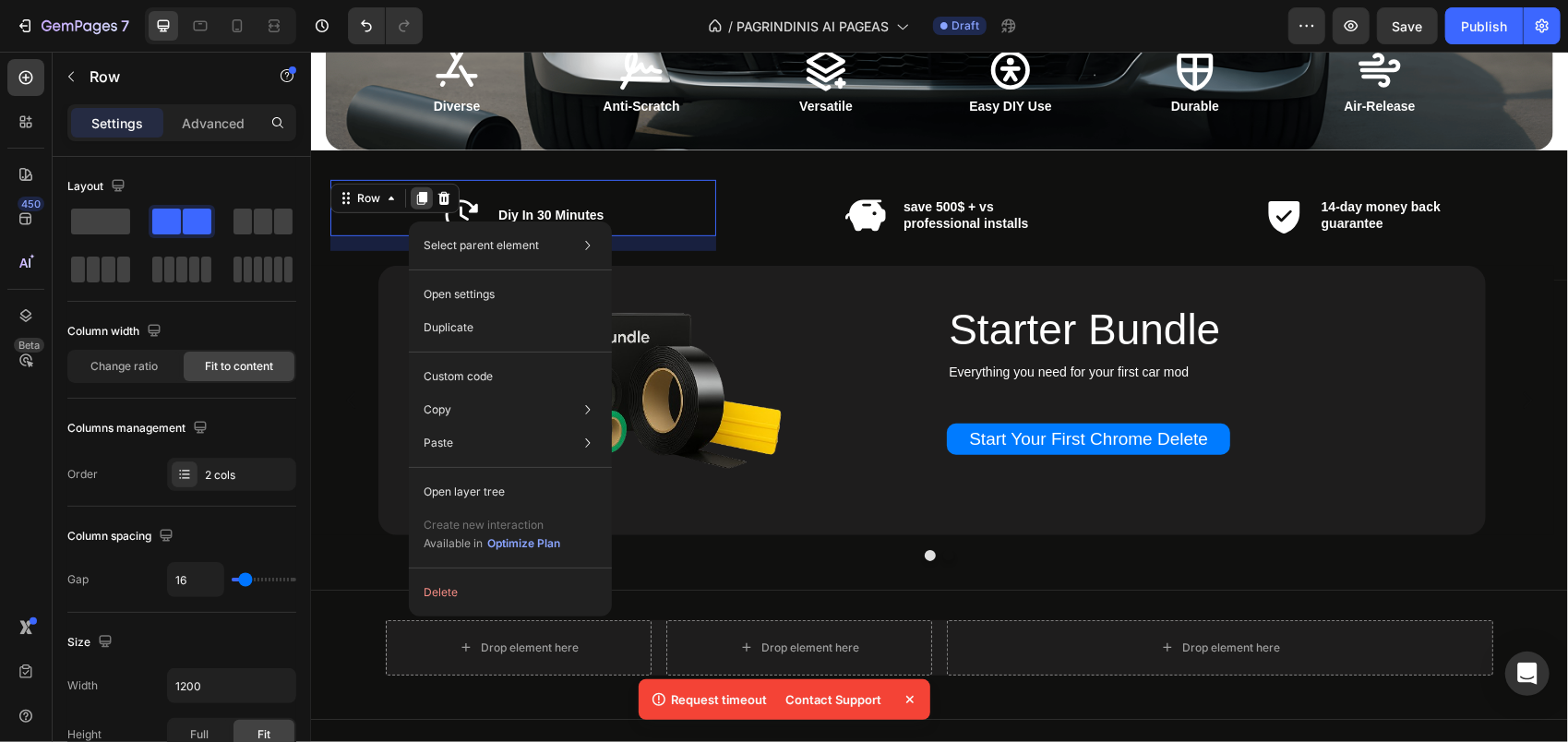
click at [415, 204] on div at bounding box center [420, 197] width 22 height 22
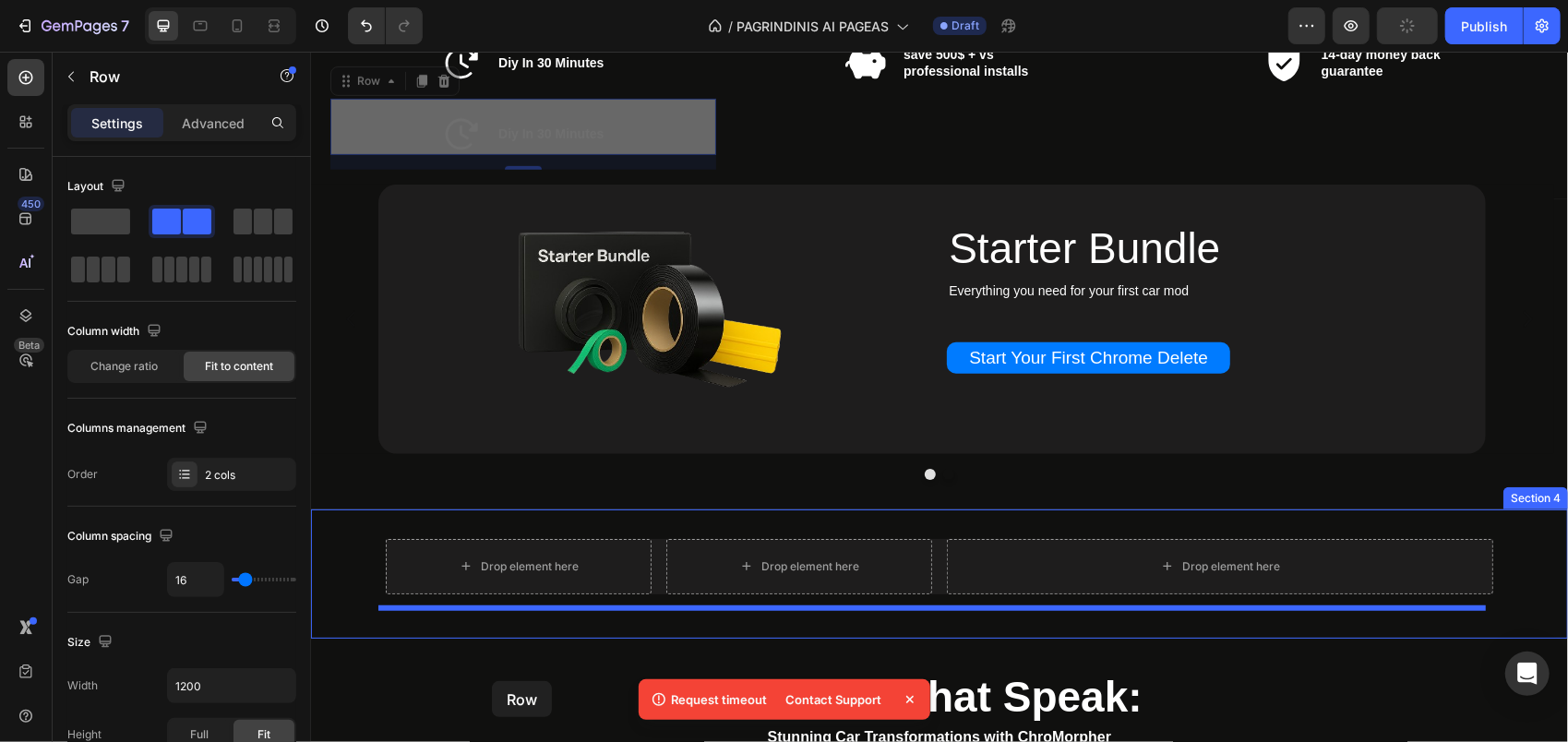
scroll to position [737, 0]
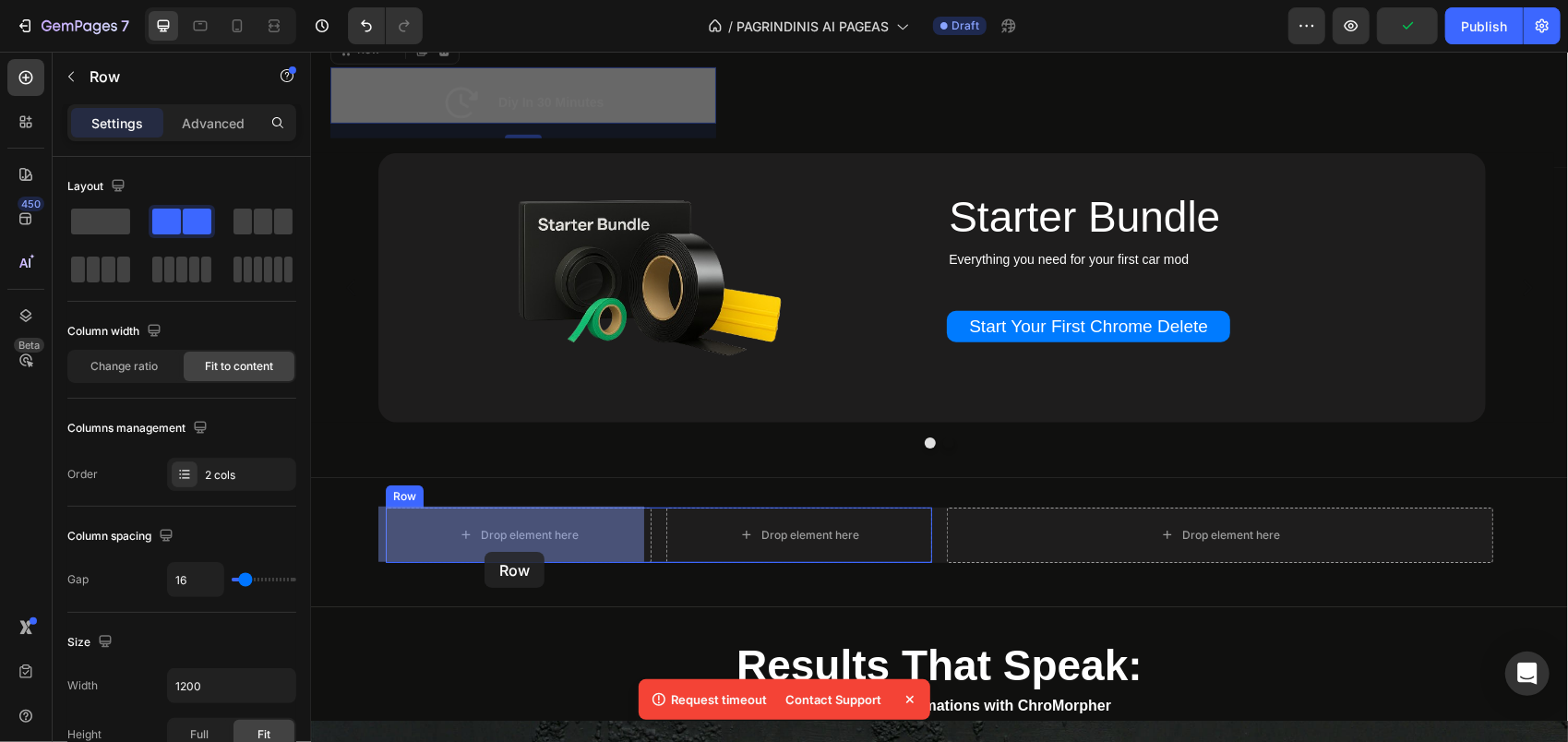
drag, startPoint x: 341, startPoint y: 232, endPoint x: 484, endPoint y: 551, distance: 349.6
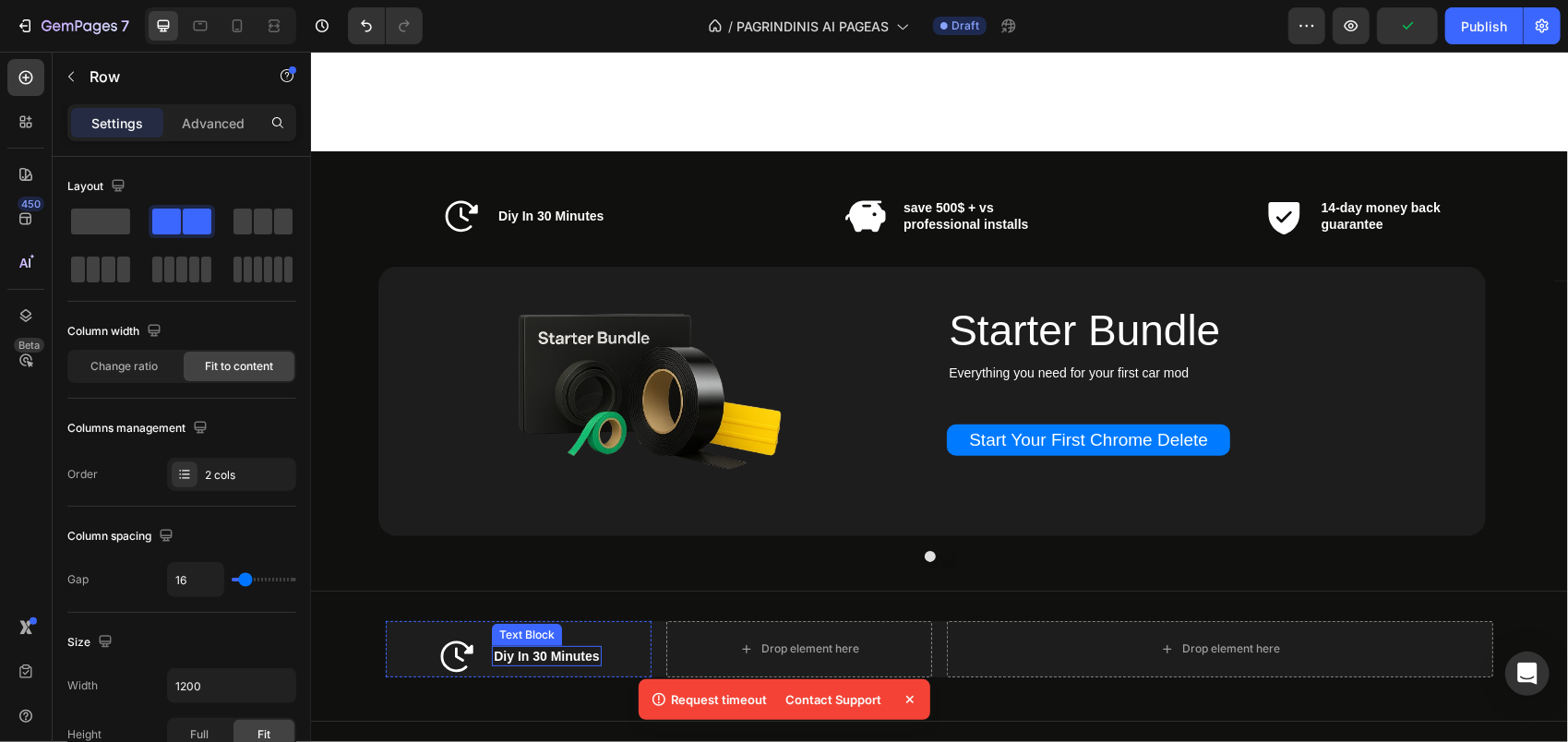
scroll to position [714, 0]
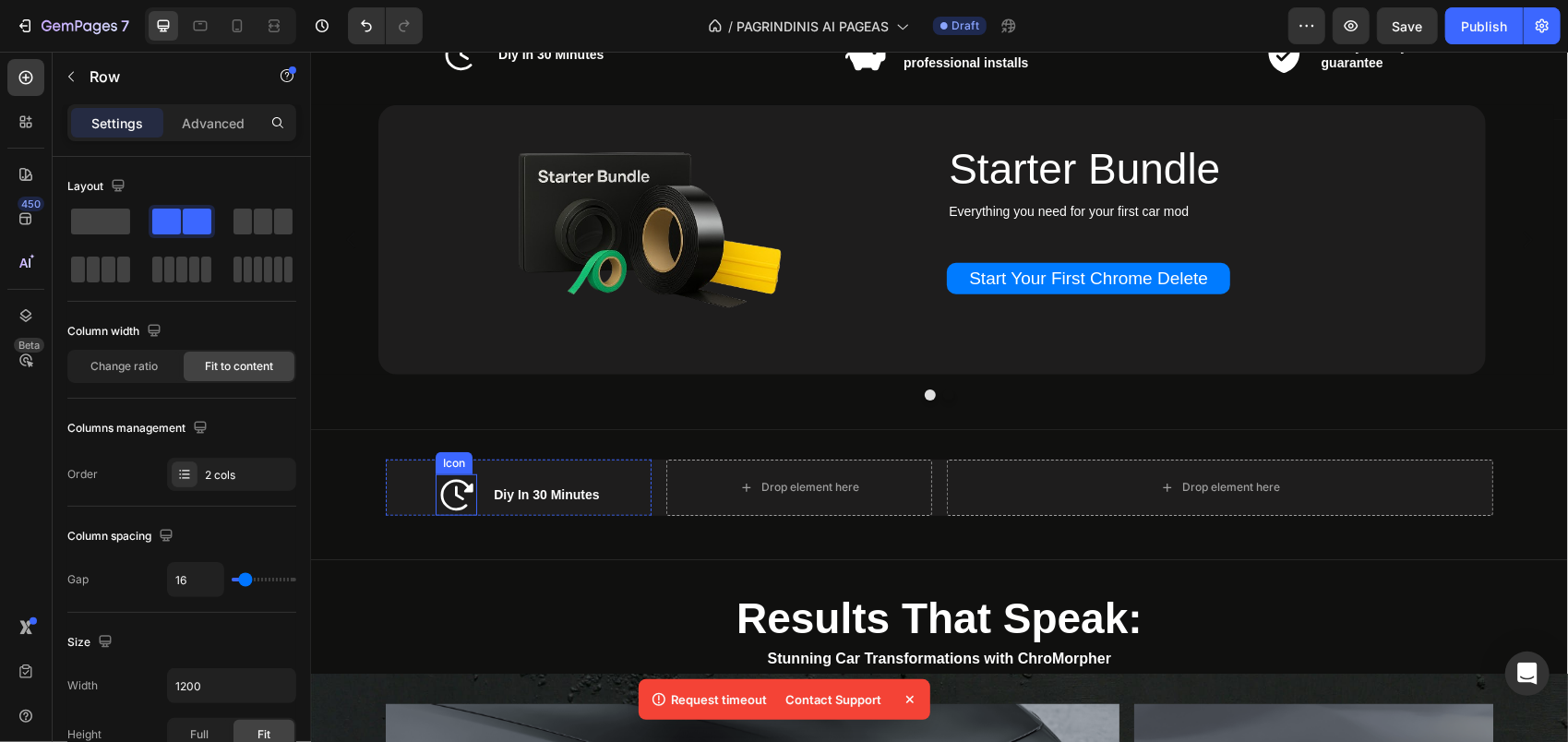
click at [456, 498] on icon at bounding box center [455, 493] width 41 height 41
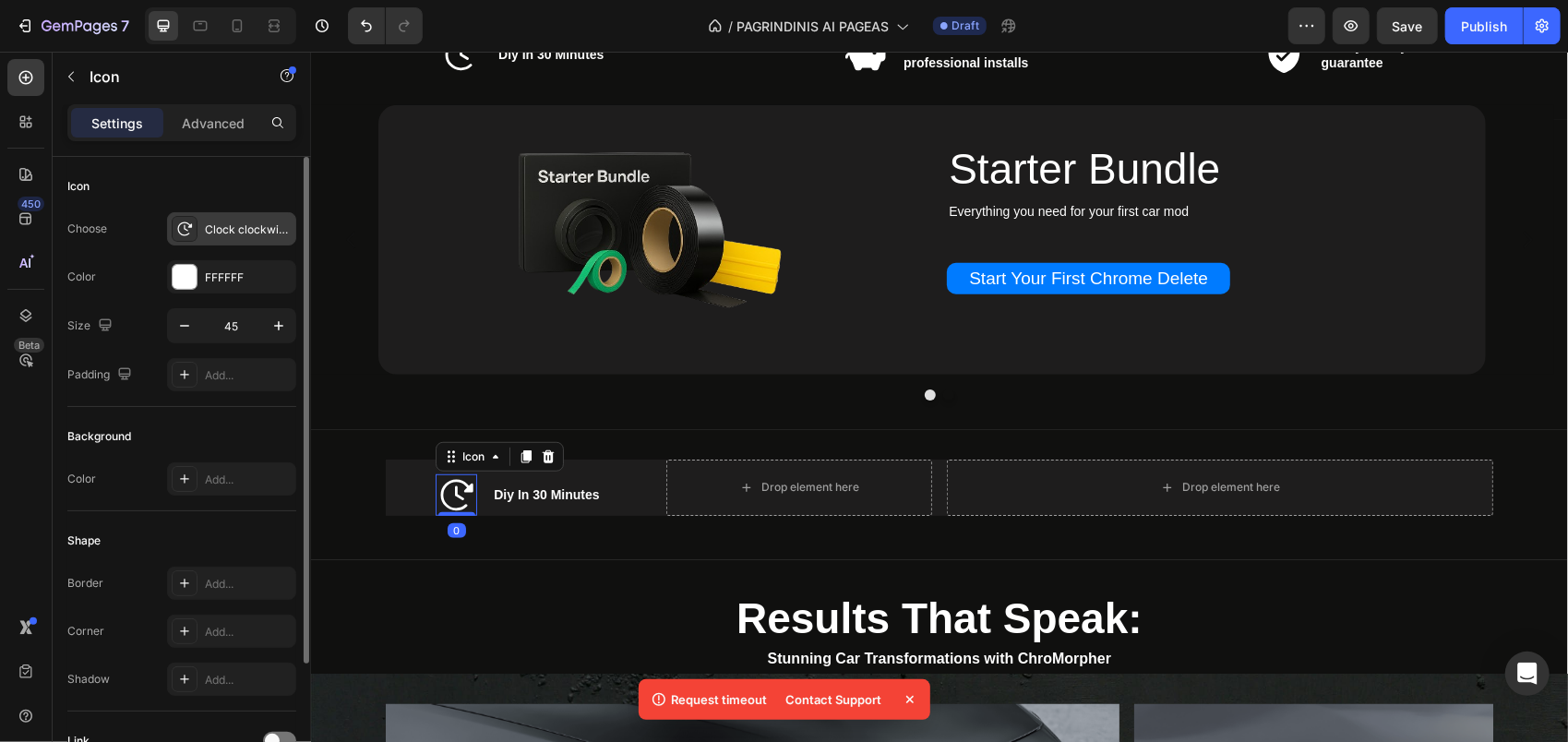
click at [227, 225] on div "Clock clockwise filled" at bounding box center [248, 229] width 87 height 16
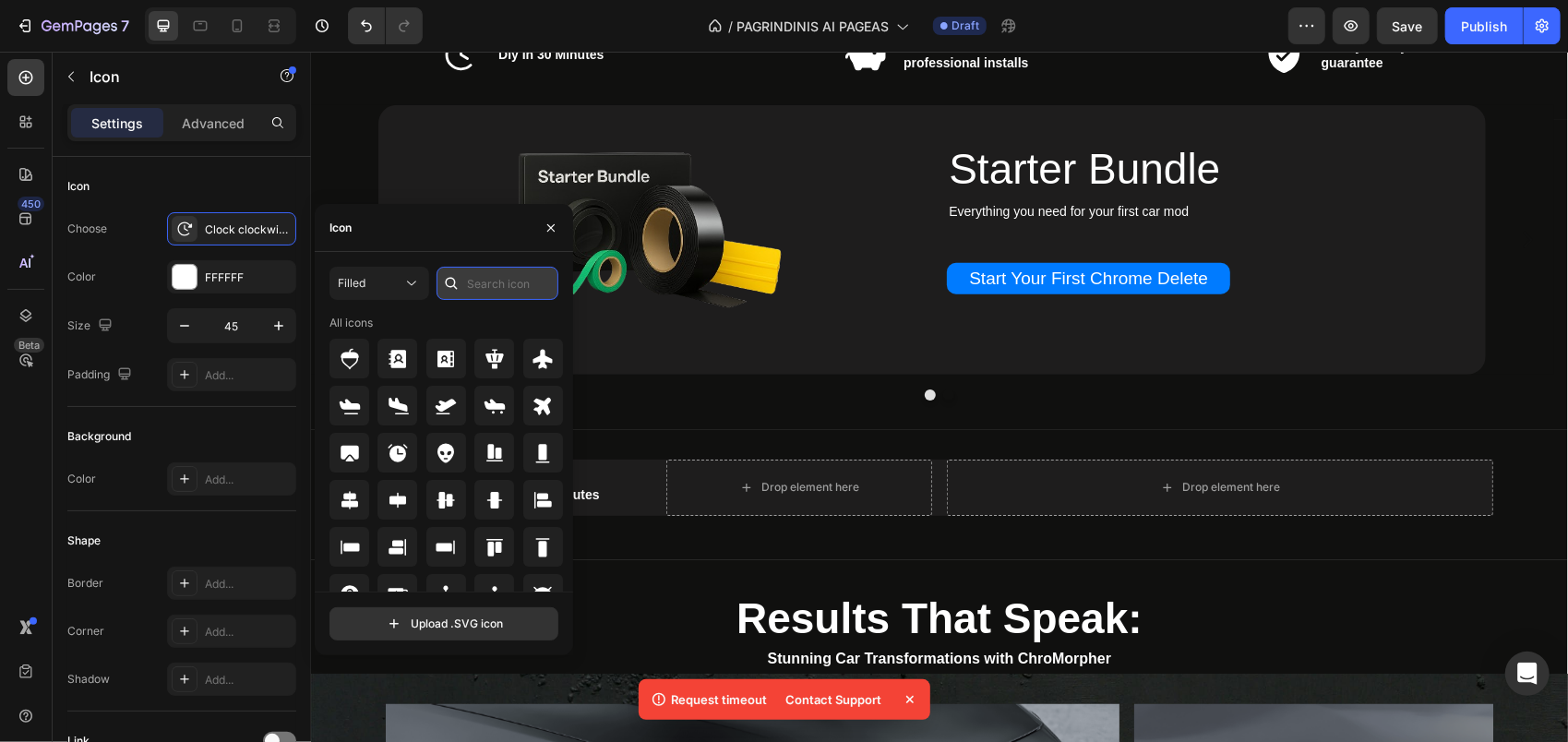
click at [475, 281] on input "text" at bounding box center [497, 283] width 122 height 34
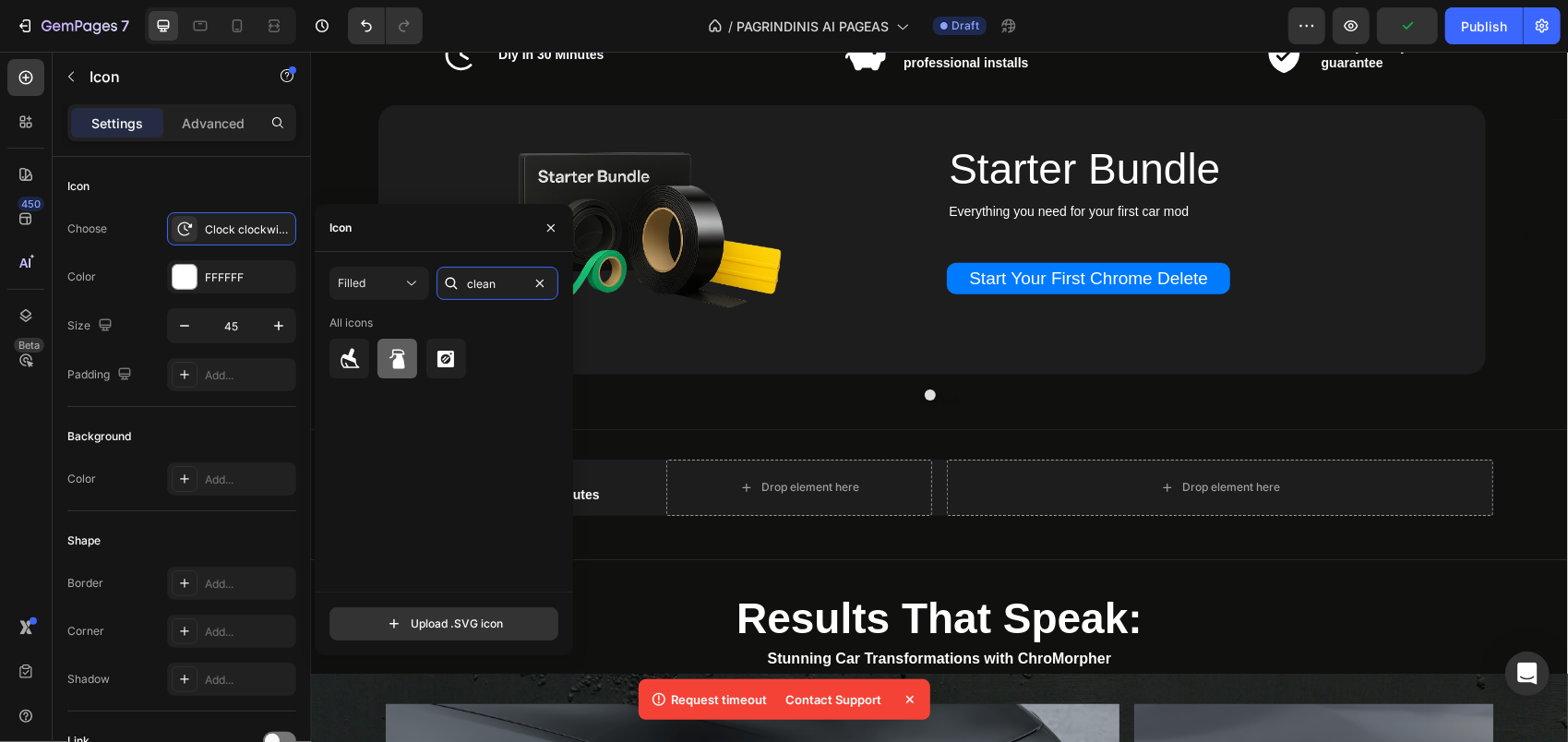
type input "clean"
click at [402, 371] on div at bounding box center [397, 358] width 39 height 39
click at [595, 505] on div "diy in 30 minutes Text Block" at bounding box center [546, 493] width 109 height 41
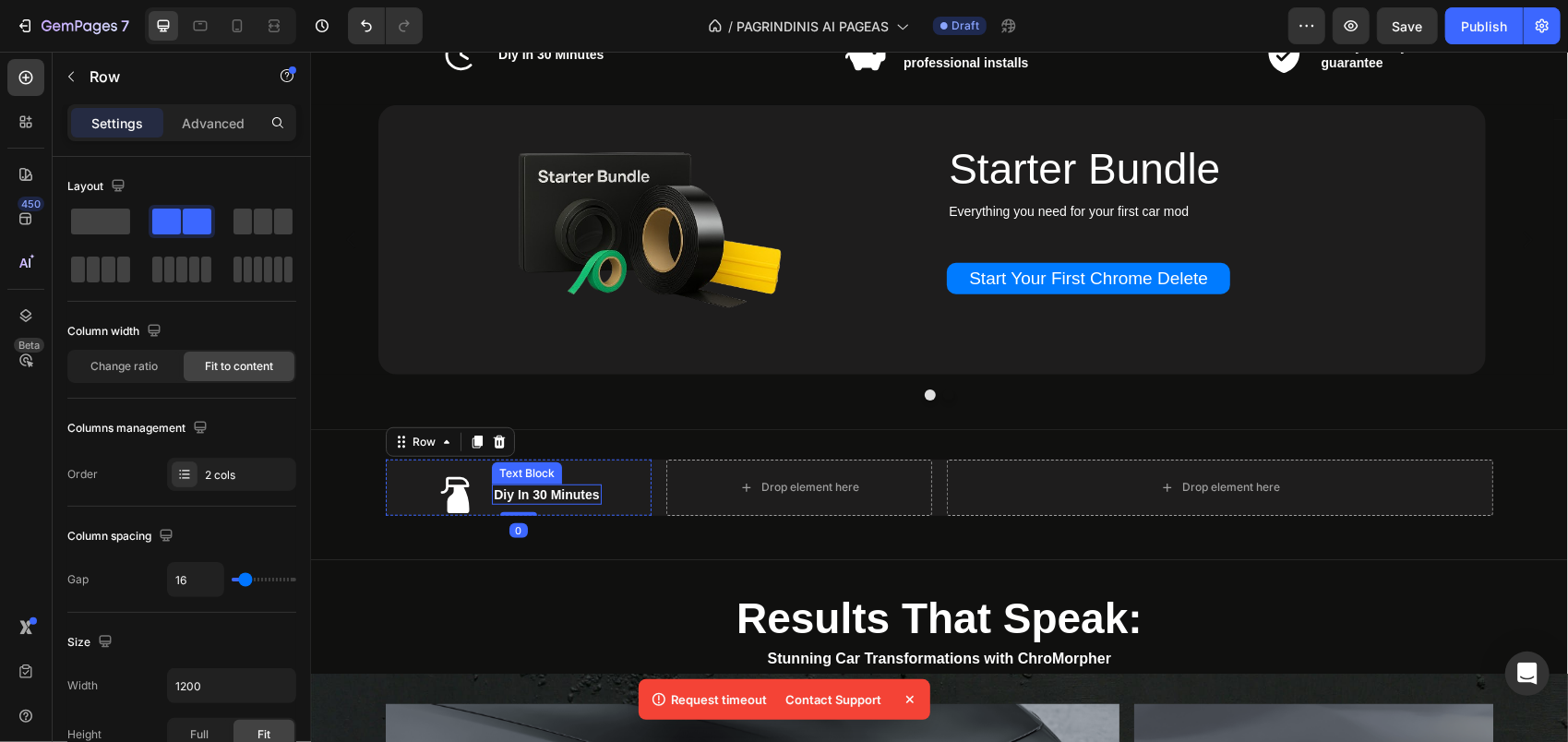
click at [573, 494] on p "diy in 30 minutes" at bounding box center [546, 493] width 105 height 16
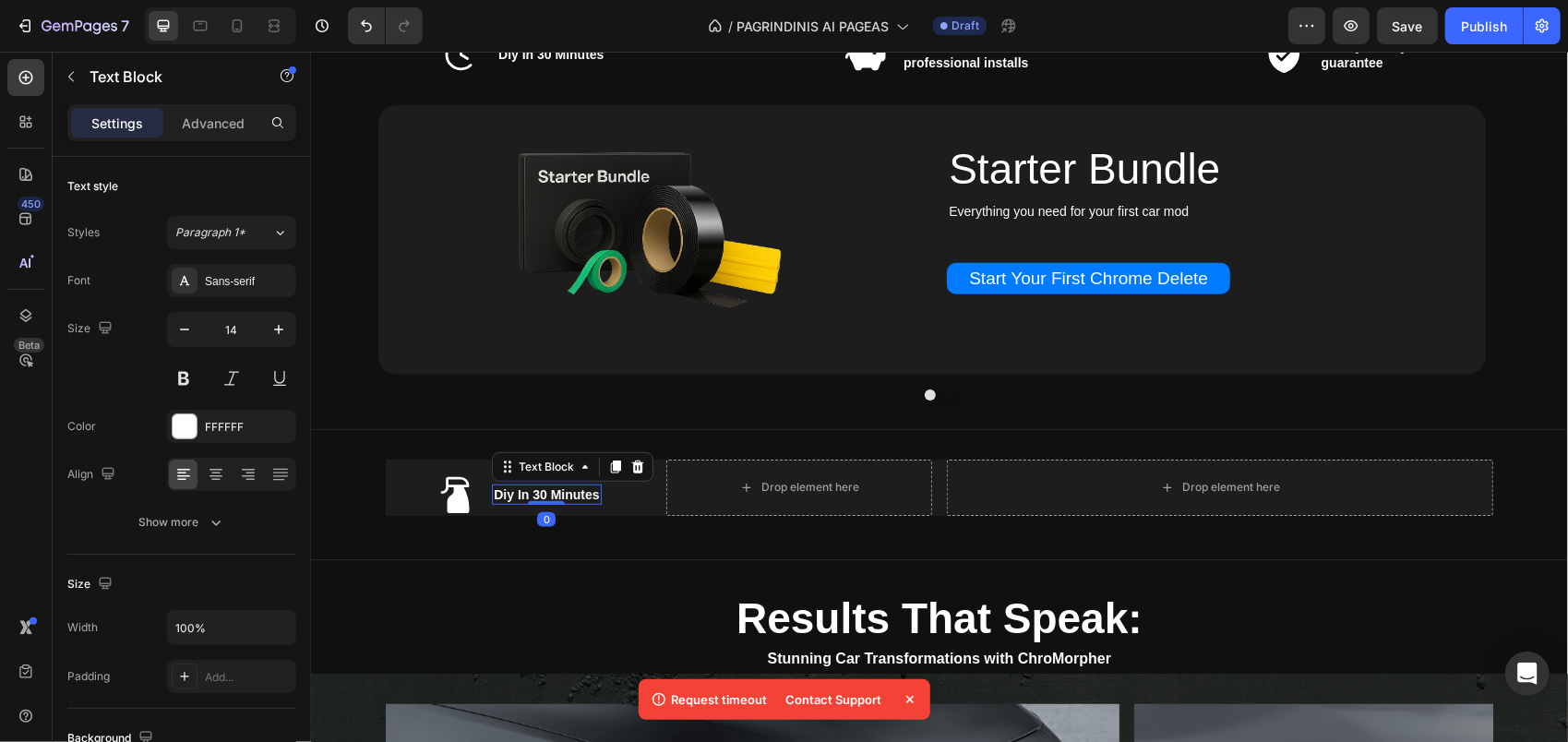
click at [587, 492] on p "diy in 30 minutes" at bounding box center [546, 493] width 105 height 16
drag, startPoint x: 590, startPoint y: 492, endPoint x: 486, endPoint y: 493, distance: 104.0
click at [493, 493] on p "diy in 30 minutes" at bounding box center [546, 493] width 105 height 16
click at [470, 486] on icon at bounding box center [466, 493] width 41 height 41
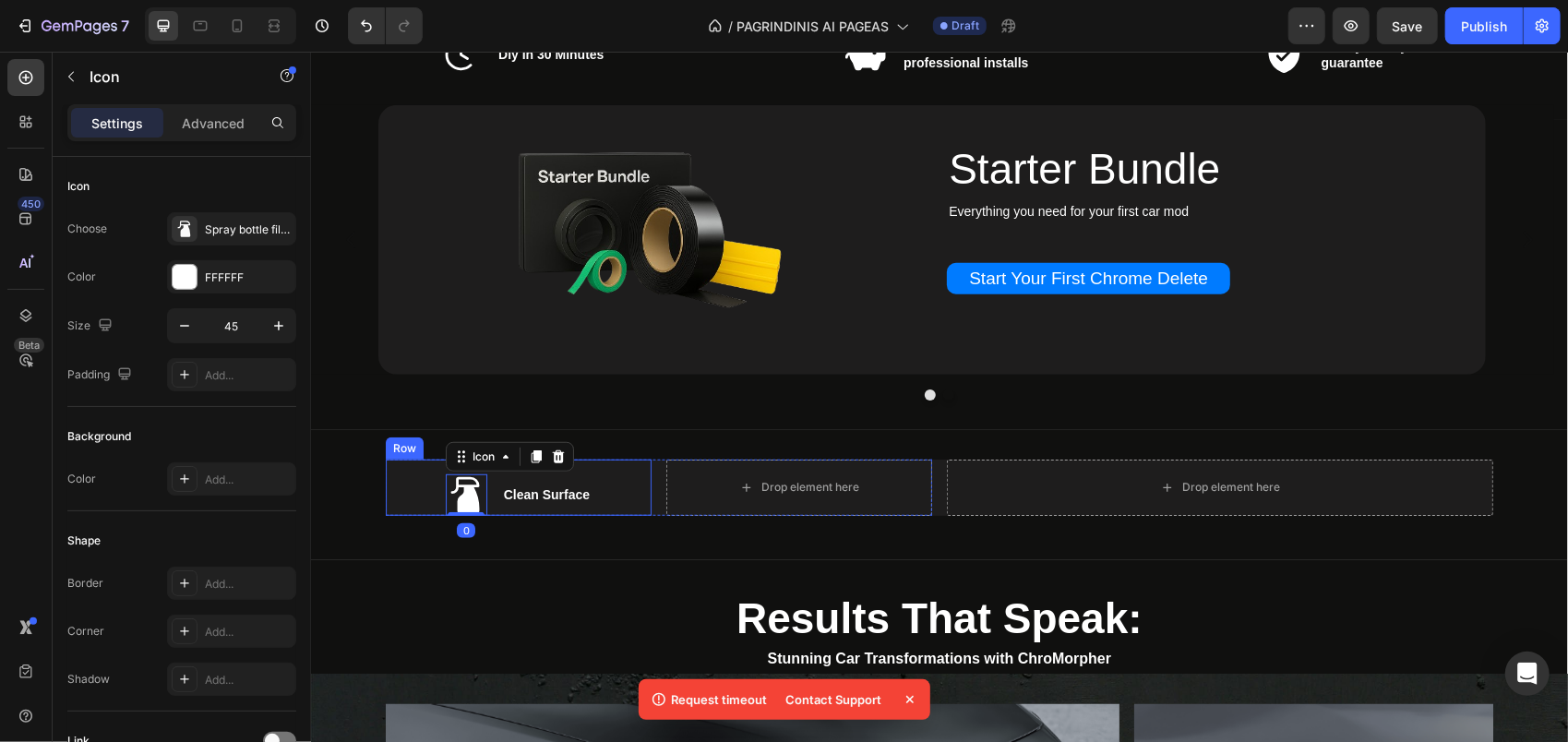
click at [624, 481] on div "Icon 0 Clean surface Text Block Row" at bounding box center [518, 486] width 266 height 56
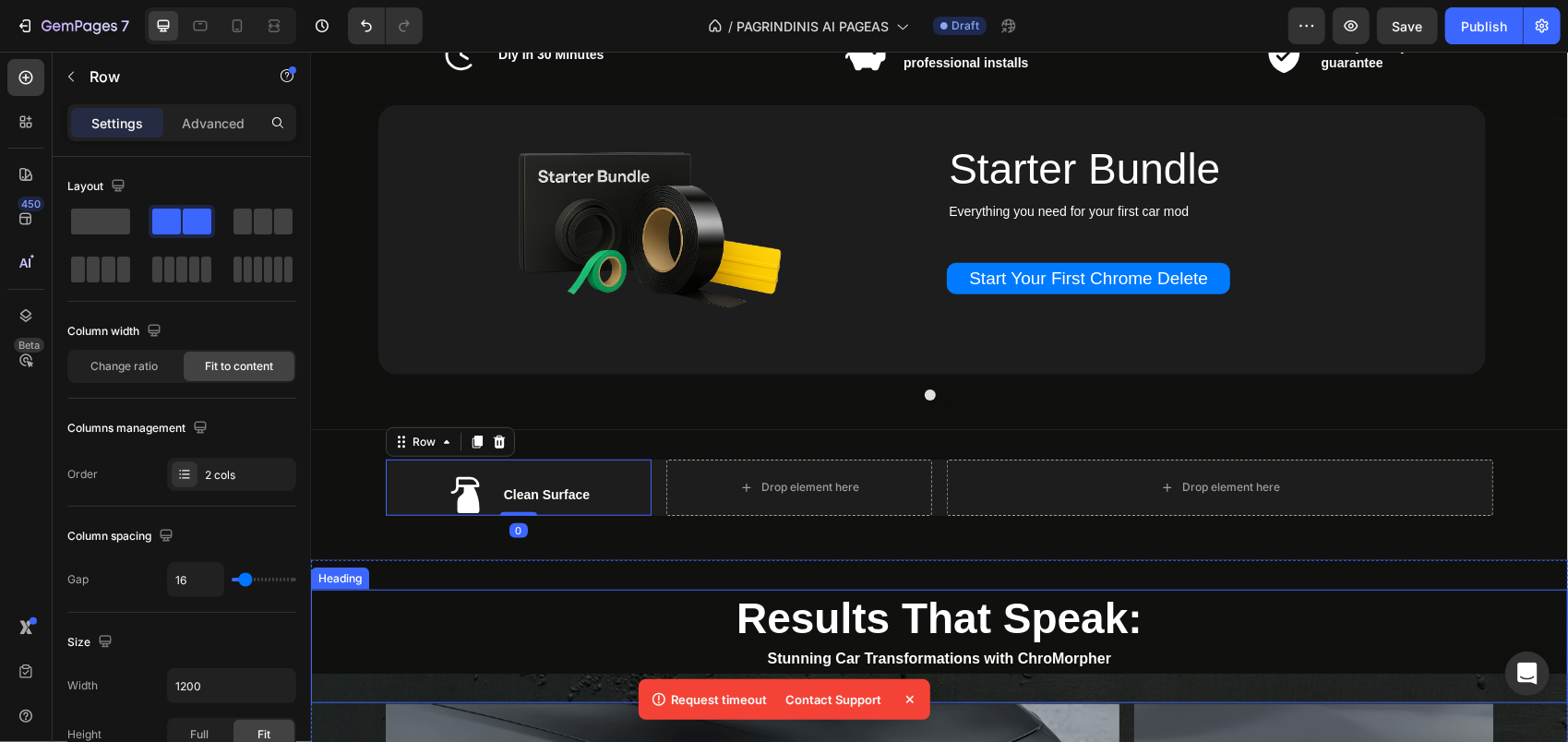
click at [521, 613] on h2 "Results That Speak:" at bounding box center [939, 646] width 1258 height 115
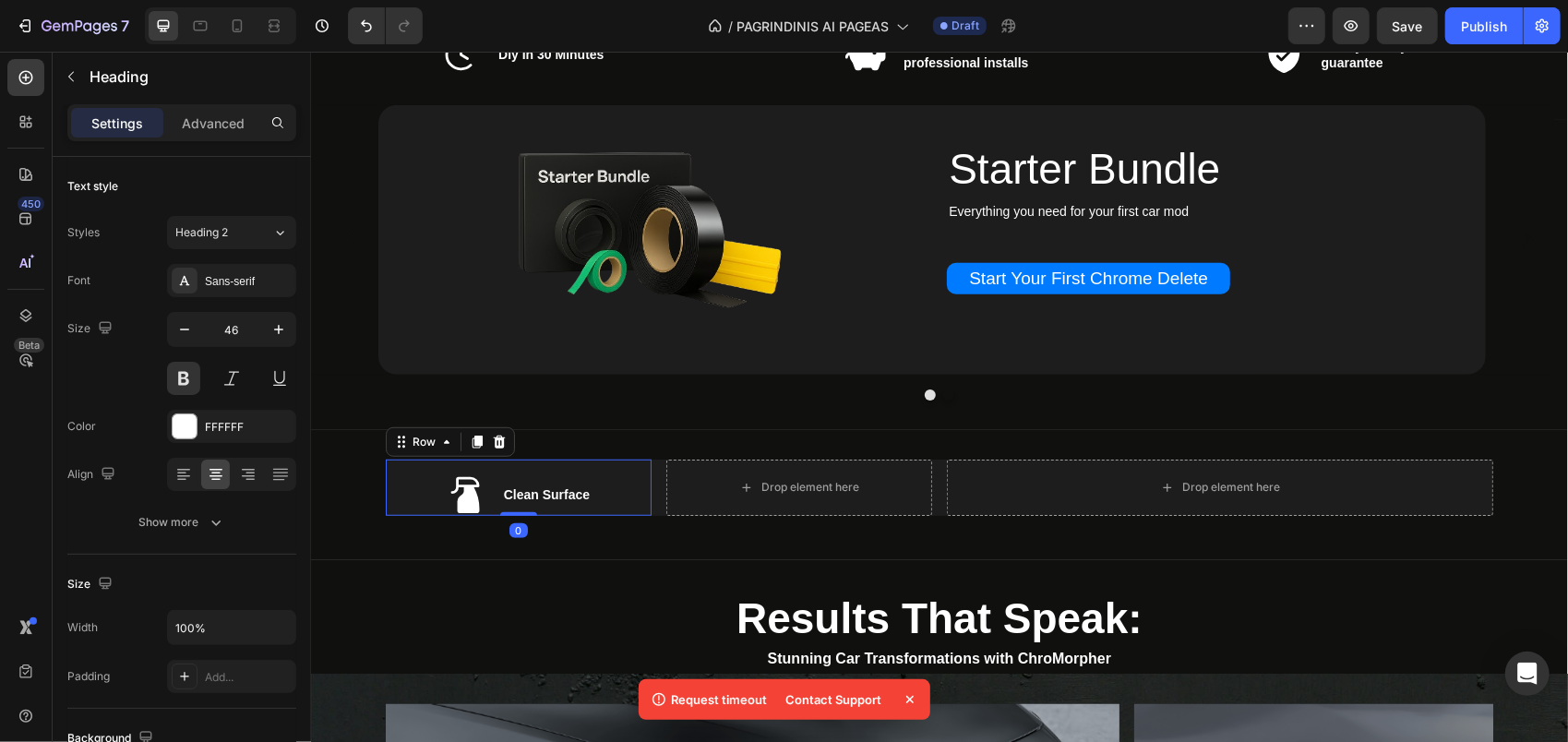
click at [418, 488] on div "Icon Clean surface Text Block Row 0" at bounding box center [518, 486] width 266 height 56
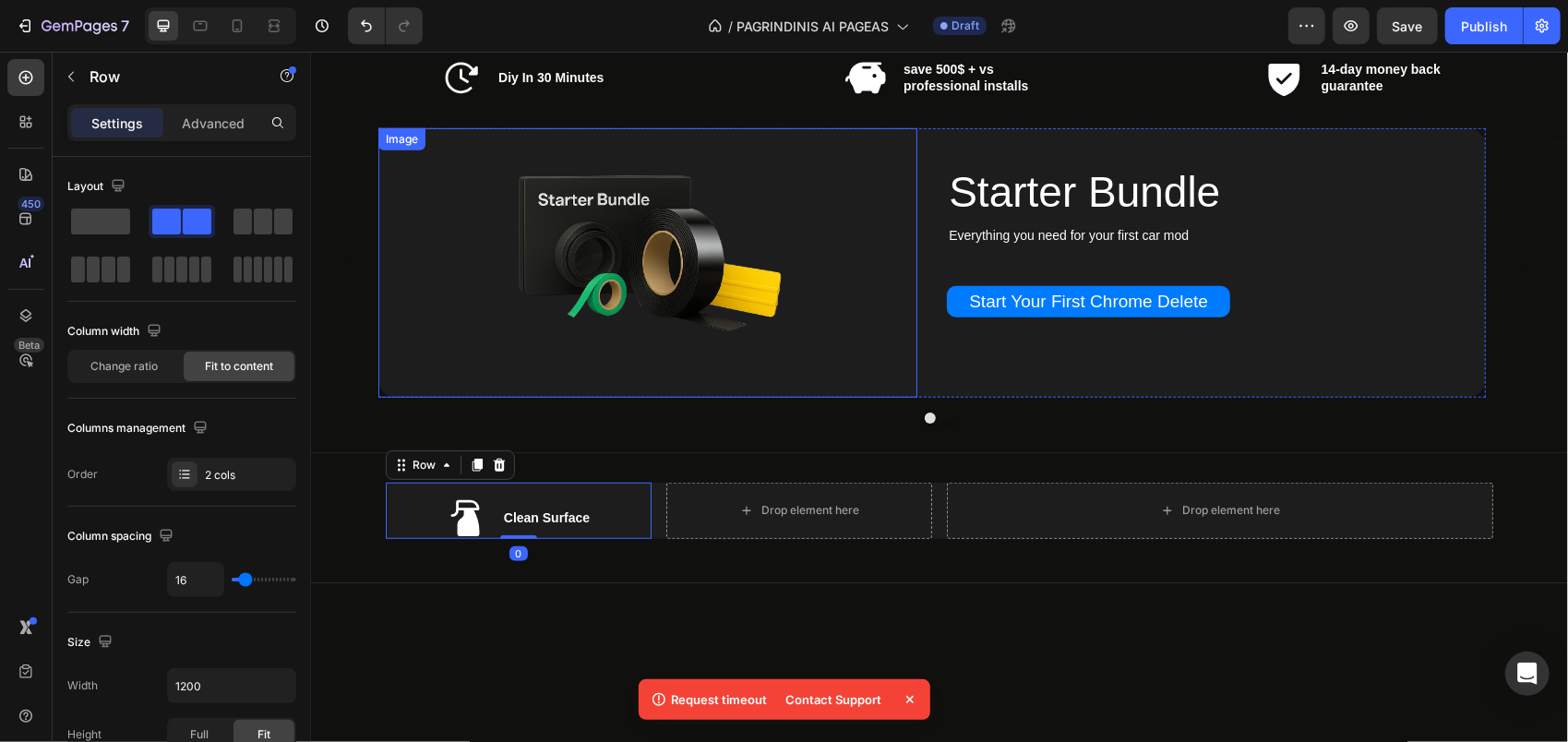
scroll to position [438, 0]
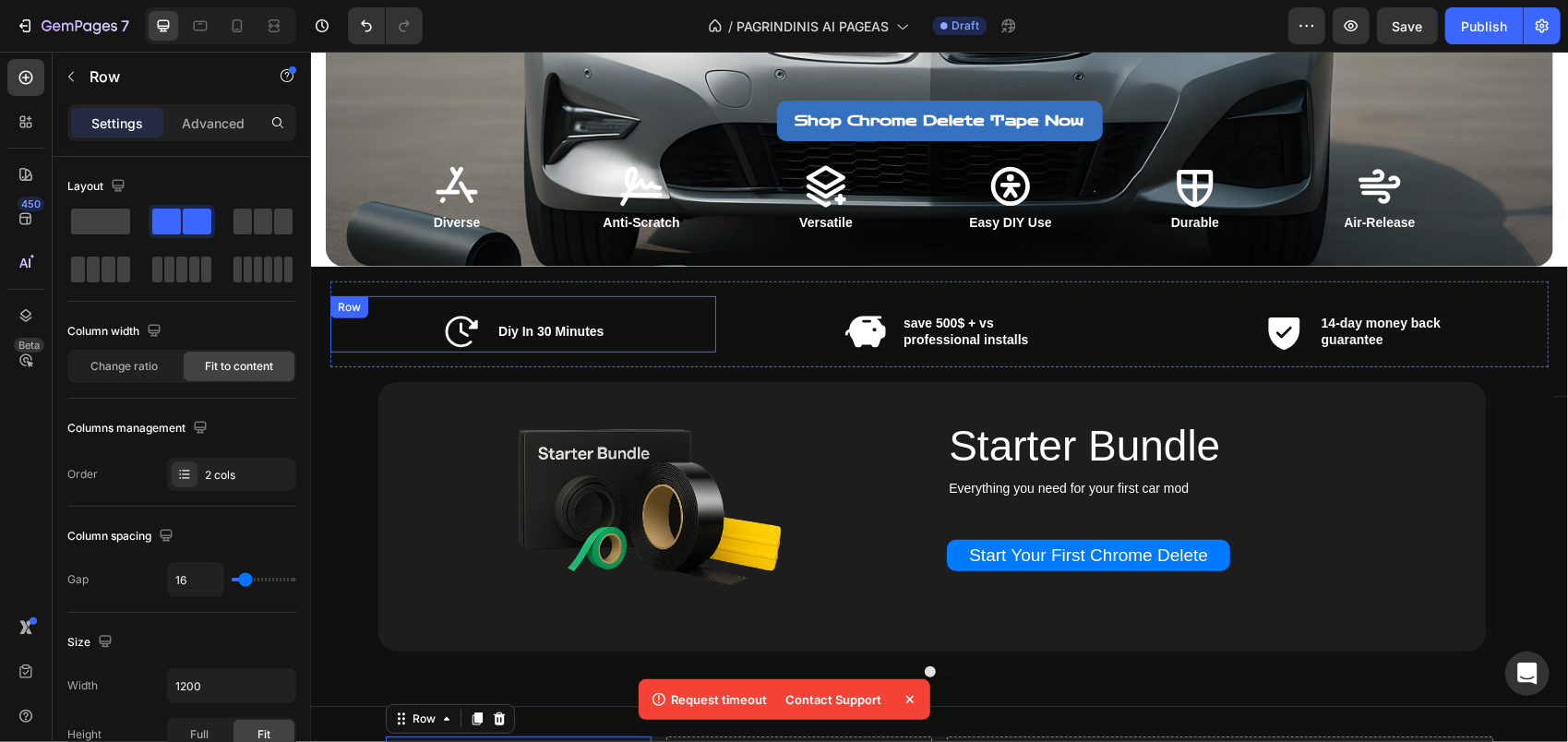
click at [617, 323] on div "Icon diy in 30 minutes Text Block Row" at bounding box center [522, 323] width 386 height 56
click at [423, 317] on div at bounding box center [420, 313] width 22 height 22
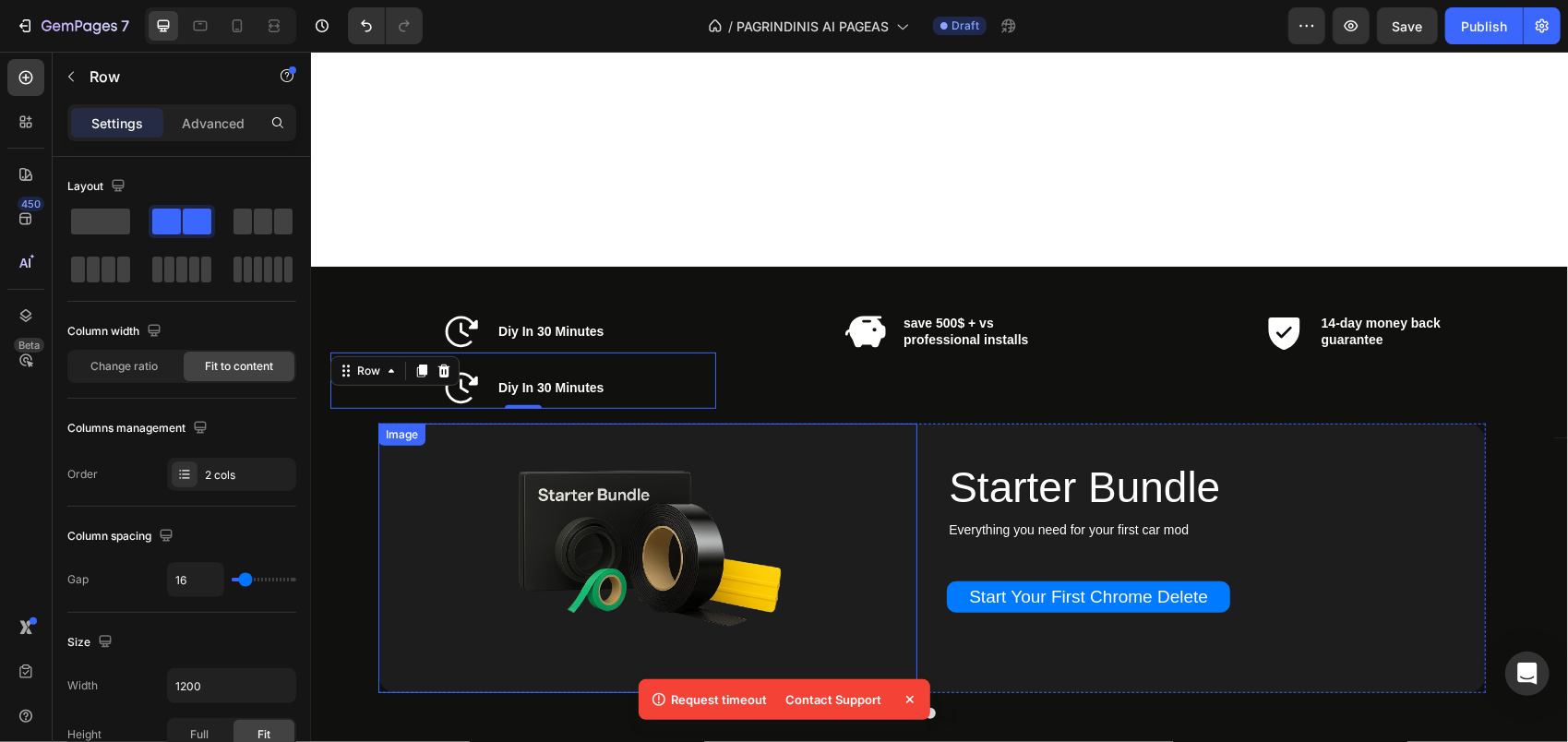
scroll to position [714, 0]
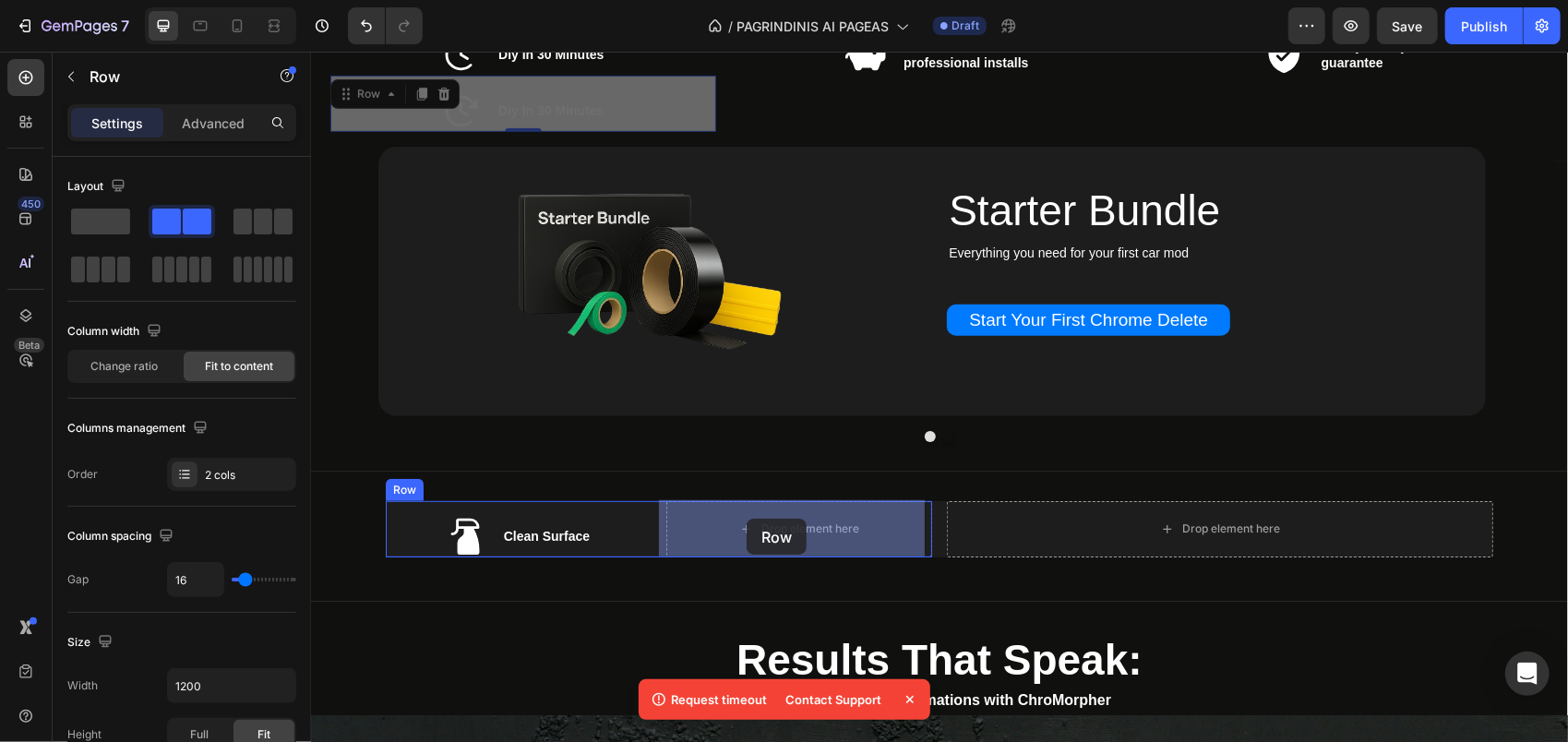
drag, startPoint x: 344, startPoint y: 97, endPoint x: 746, endPoint y: 518, distance: 582.1
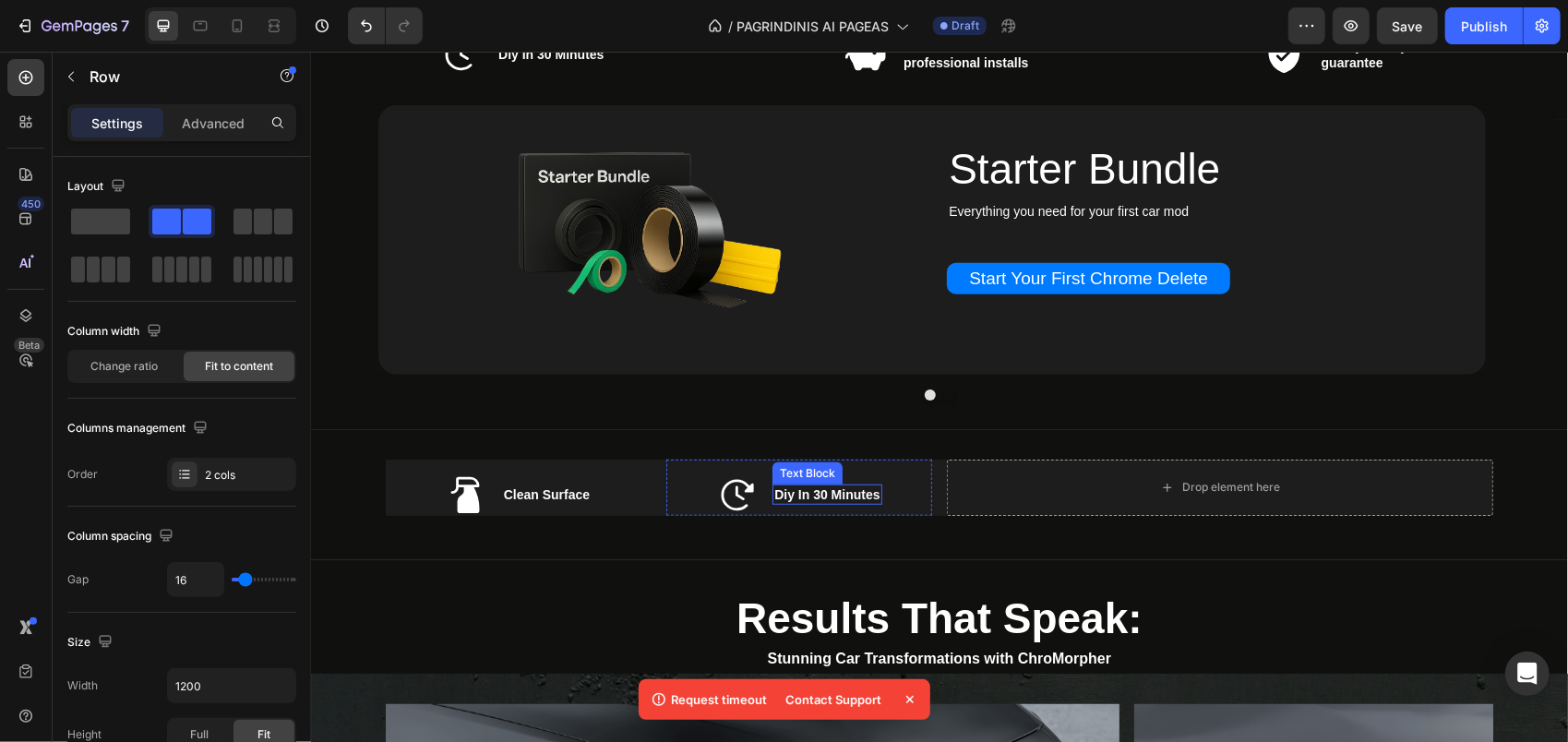
click at [802, 501] on div "diy in 30 minutes Text Block" at bounding box center [827, 493] width 109 height 20
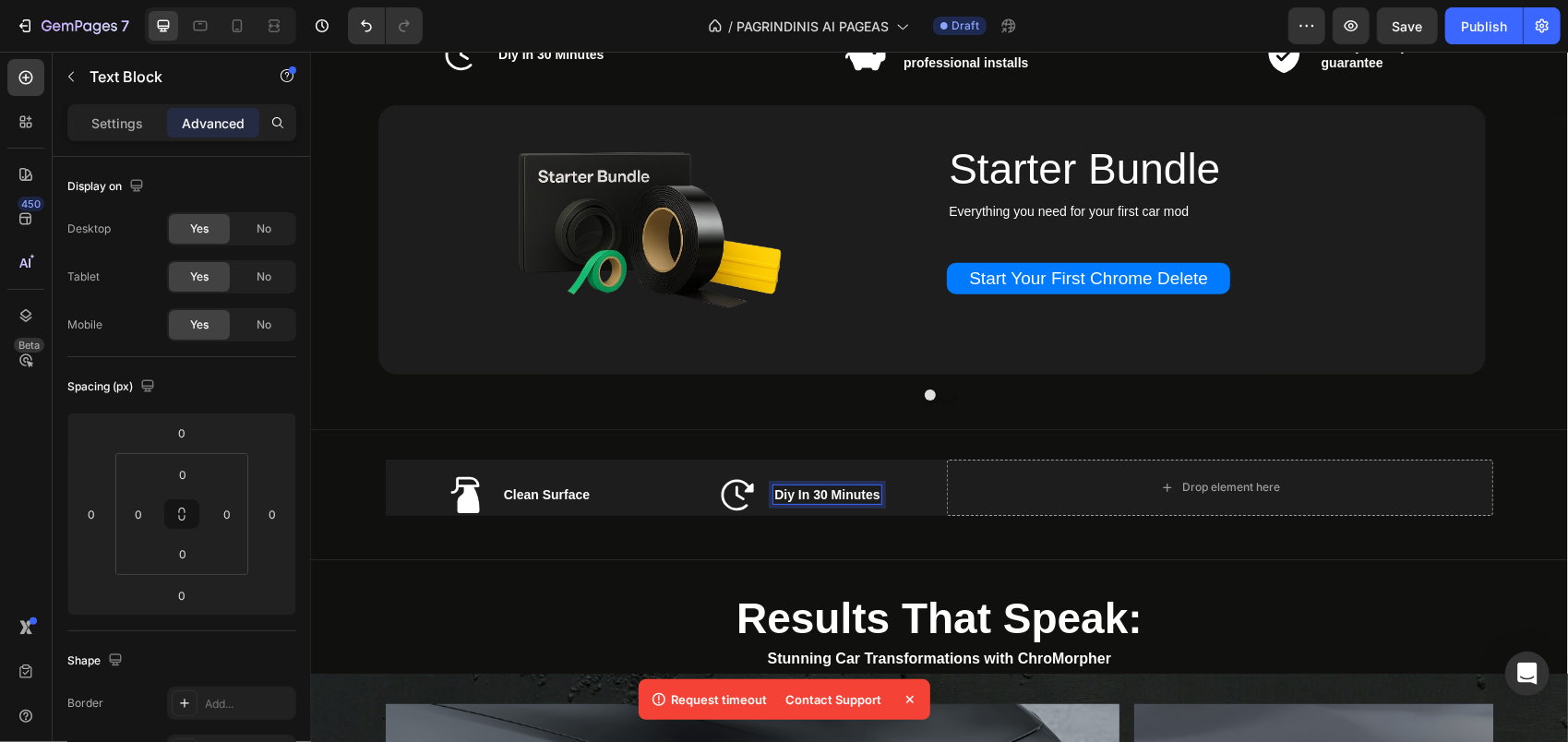
click at [872, 494] on p "diy in 30 minutes" at bounding box center [827, 493] width 105 height 16
click at [824, 493] on p "A" at bounding box center [827, 493] width 10 height 16
click at [836, 522] on div "Icon clean surface Text Block Row Icon Text Block 0 Row Row Drop element here R…" at bounding box center [939, 494] width 1258 height 71
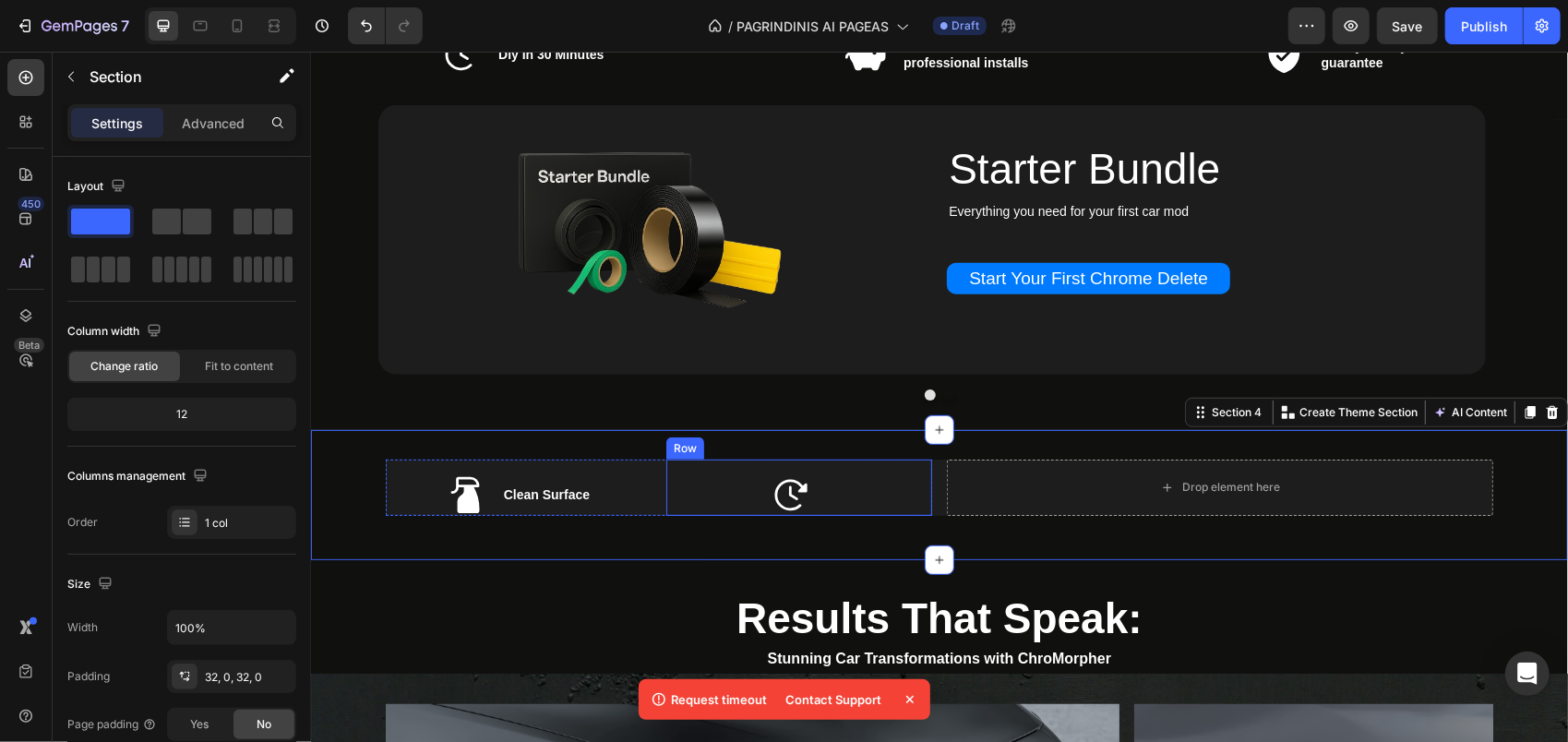
click at [822, 488] on div "Icon Text Block Row" at bounding box center [799, 486] width 266 height 56
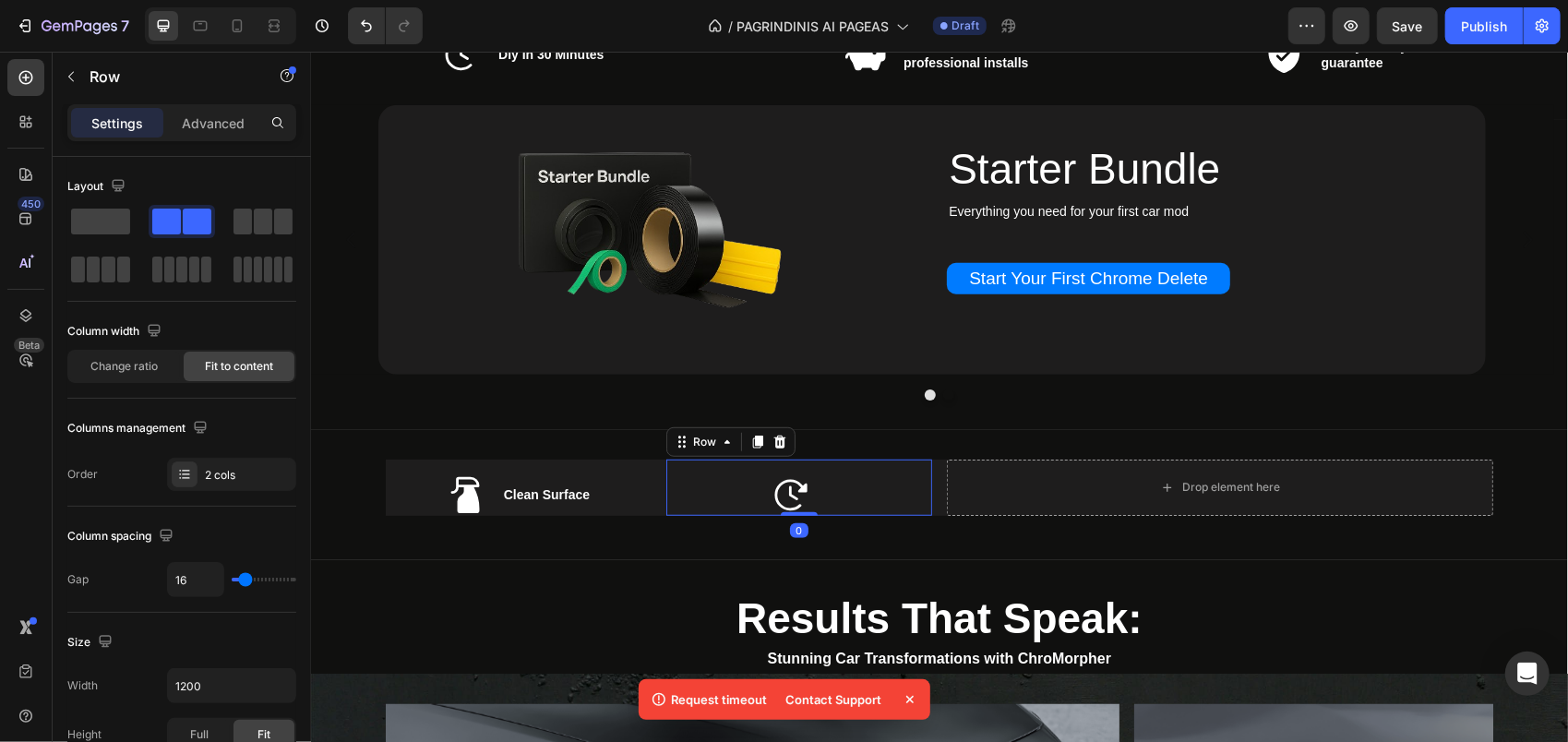
click at [810, 493] on div "Icon Text Block Row 0" at bounding box center [799, 486] width 266 height 56
click at [822, 493] on div "Icon Text Block Row 0" at bounding box center [799, 486] width 266 height 56
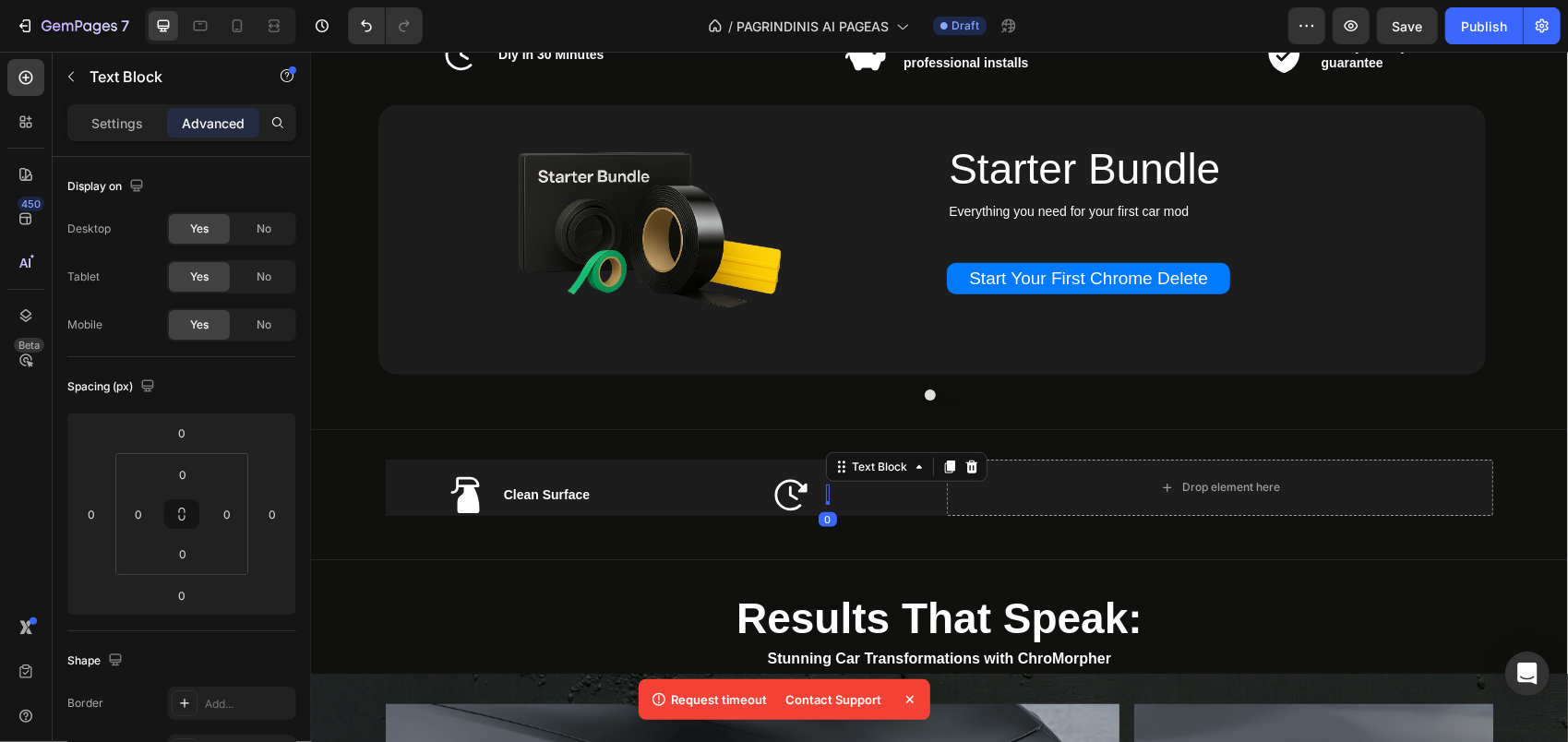
click at [826, 492] on div "Rich Text Editor. Editing area: main" at bounding box center [828, 493] width 4 height 20
click at [826, 493] on div "Rich Text Editor. Editing area: main" at bounding box center [828, 493] width 4 height 20
click at [536, 498] on p "clean surface" at bounding box center [546, 493] width 86 height 16
click at [537, 494] on p "clean surface" at bounding box center [546, 493] width 86 height 16
click at [525, 493] on p "clean surface" at bounding box center [546, 493] width 86 height 16
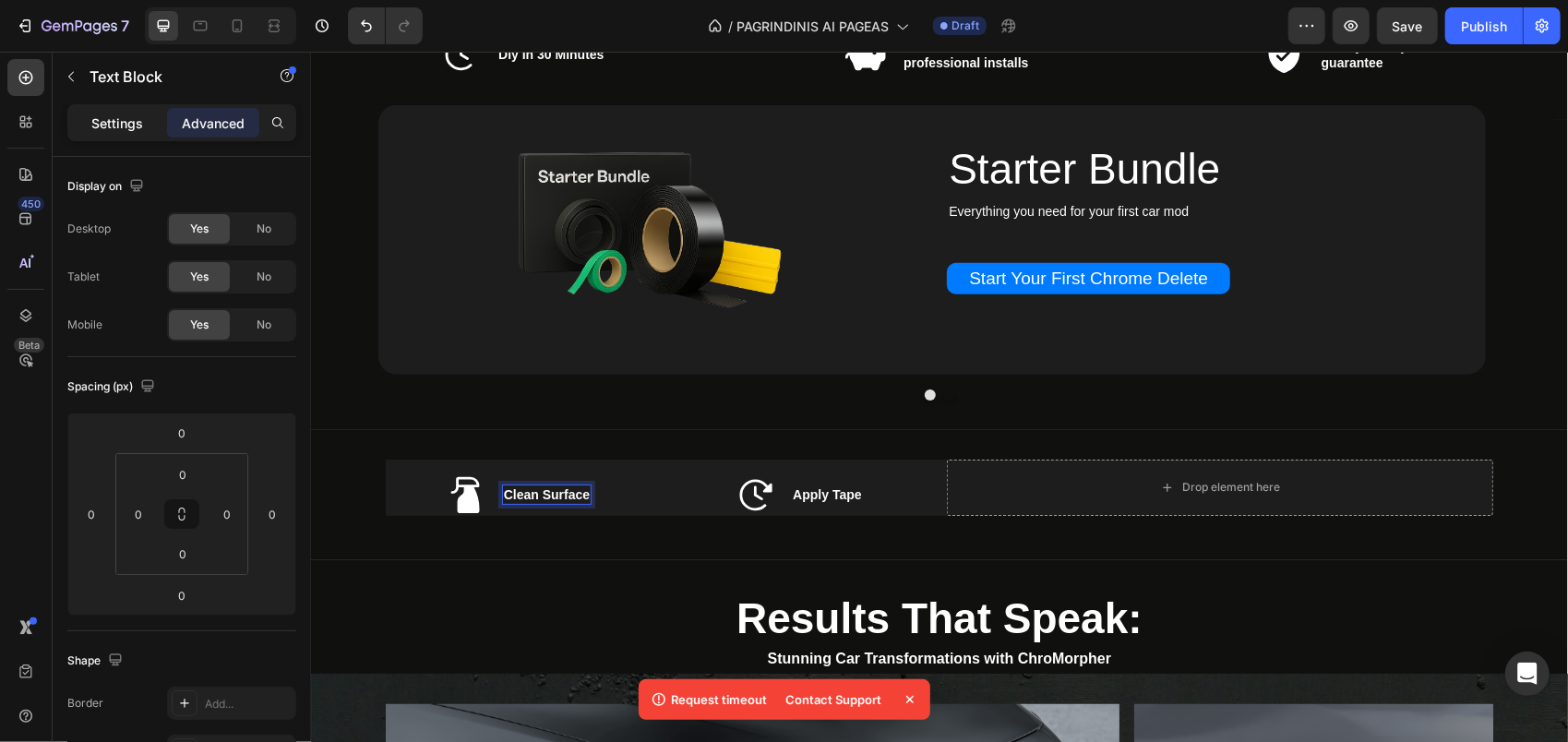
click at [139, 121] on p "Settings" at bounding box center [117, 124] width 52 height 19
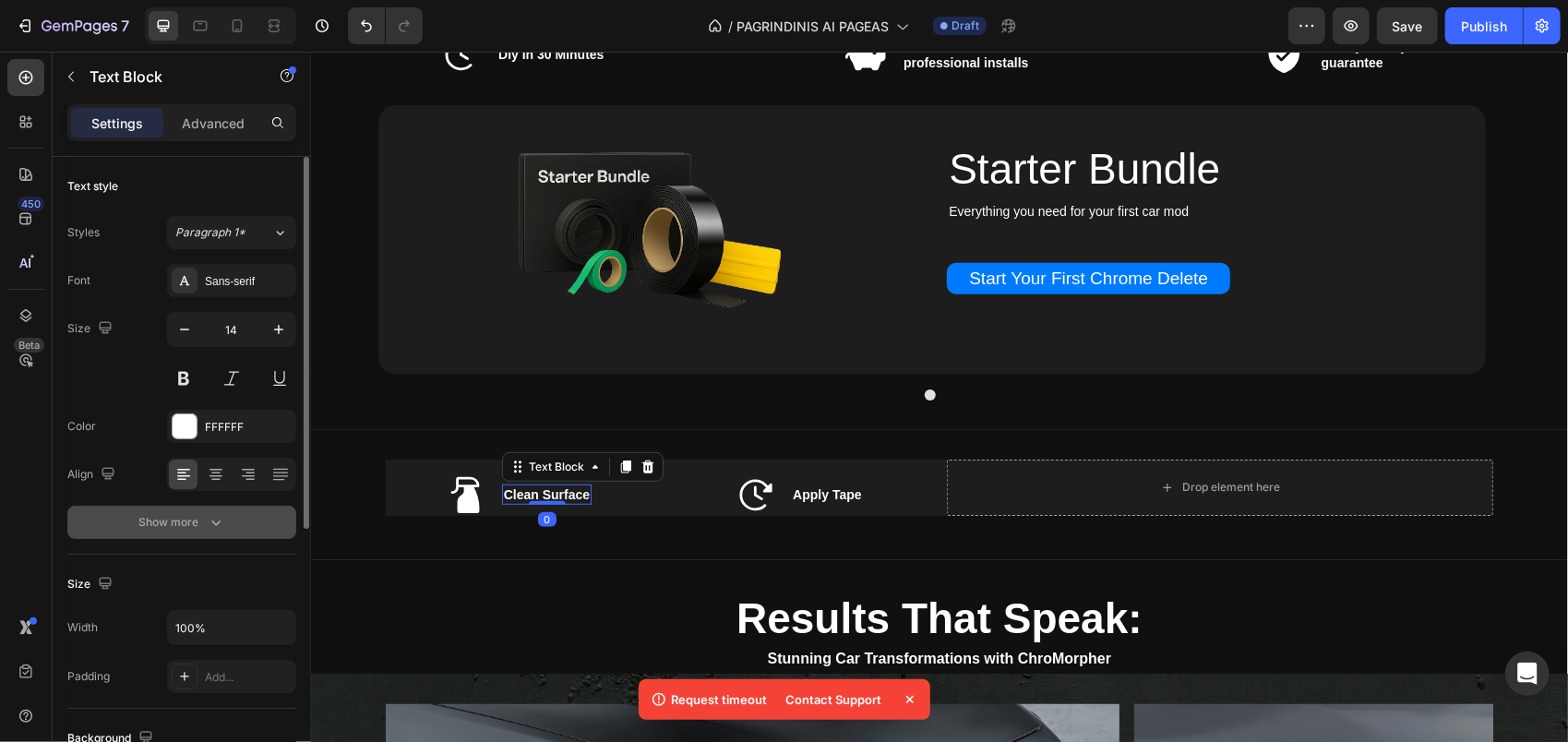
click at [213, 519] on icon "button" at bounding box center [216, 522] width 18 height 18
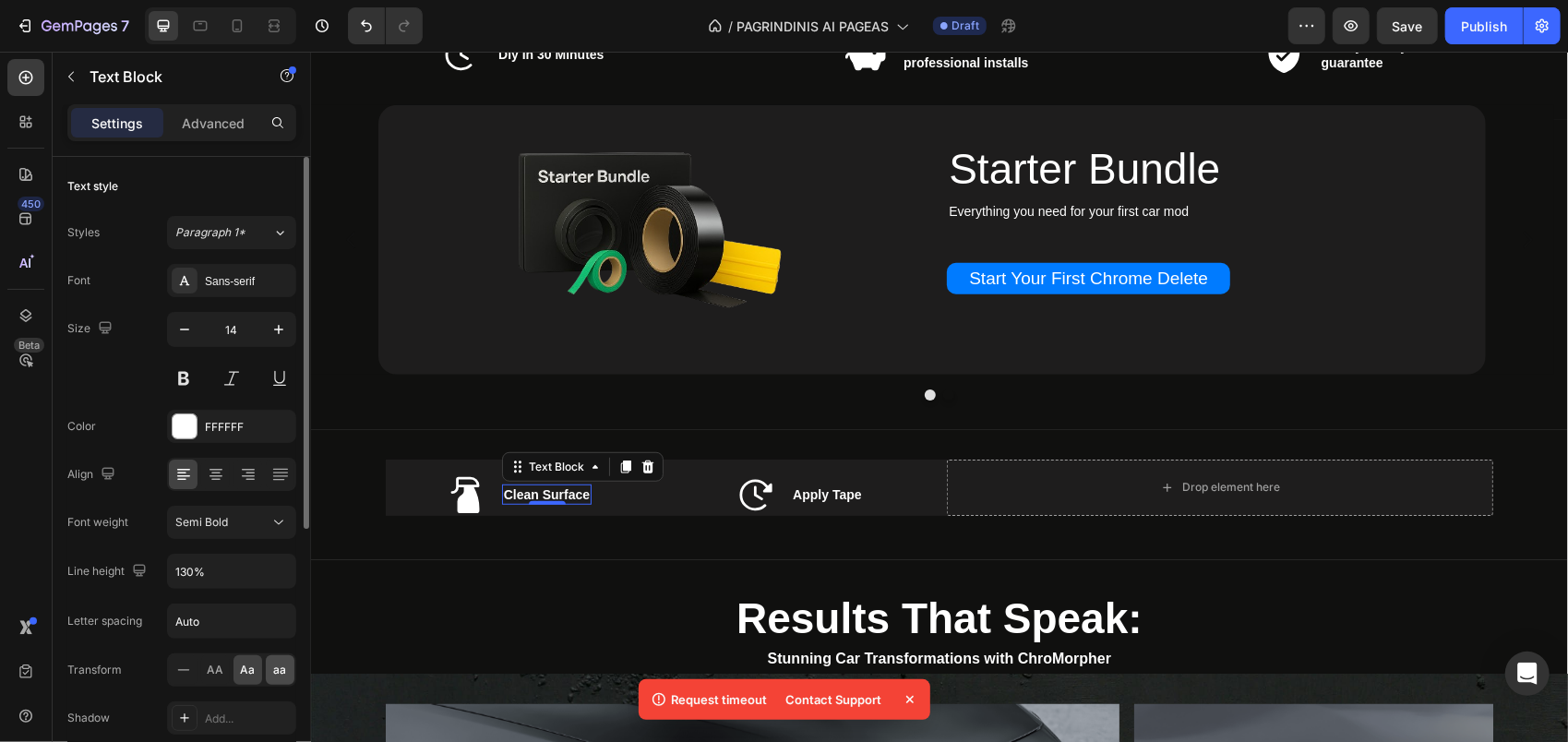
click at [280, 668] on span "aa" at bounding box center [280, 669] width 12 height 16
click at [505, 494] on p "clean surface" at bounding box center [546, 493] width 83 height 16
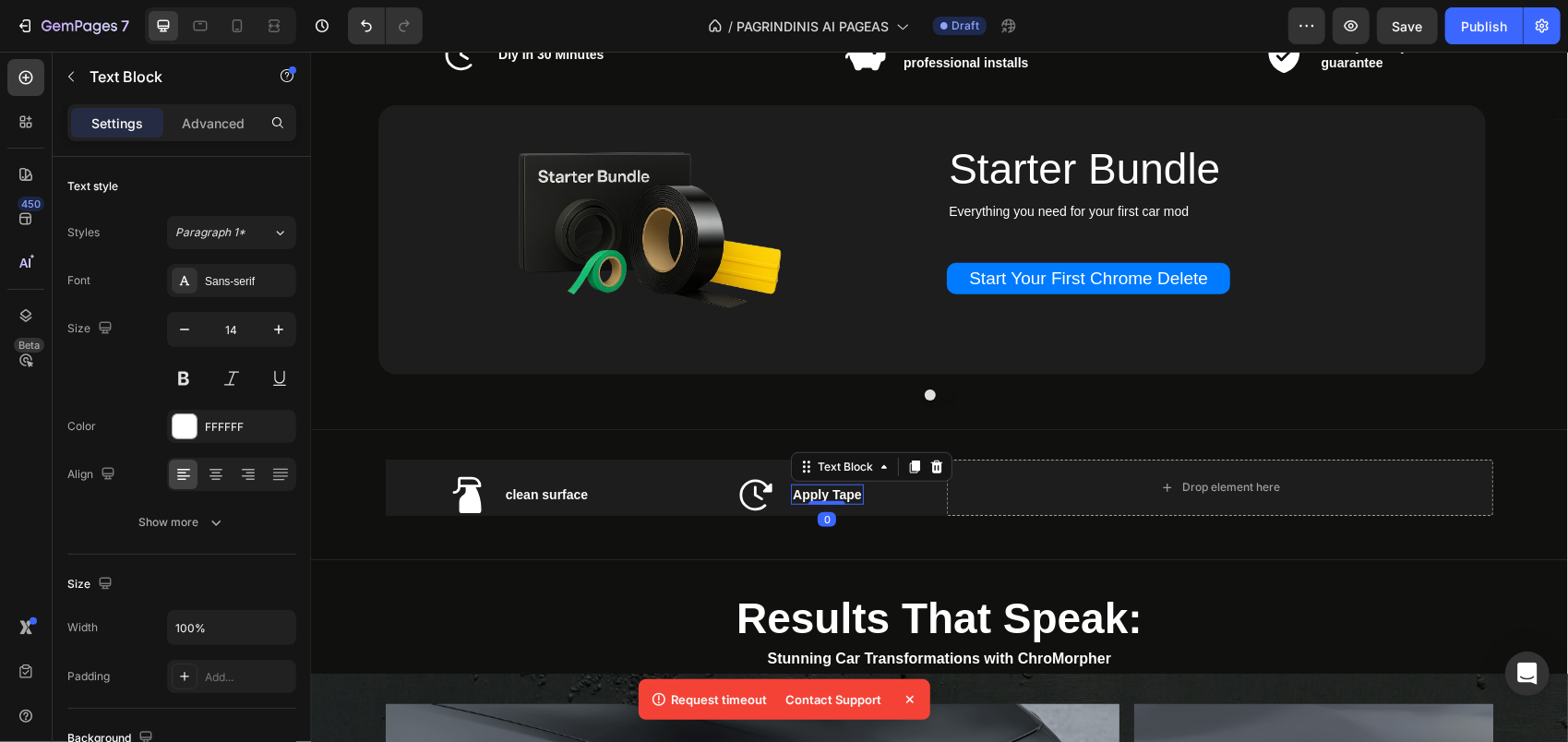
click at [834, 497] on p "Apply tape" at bounding box center [826, 493] width 68 height 16
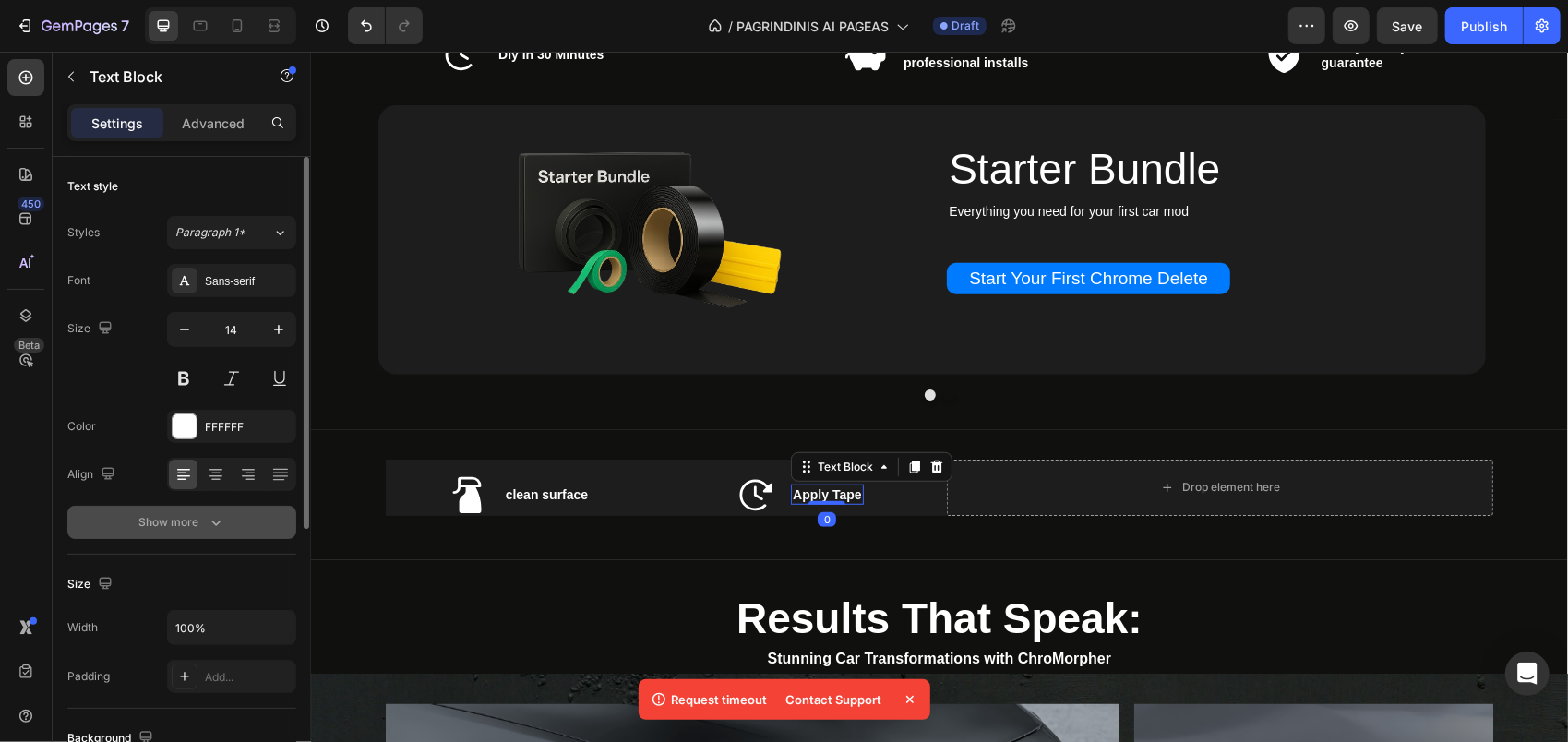
click at [217, 520] on icon "button" at bounding box center [216, 522] width 18 height 18
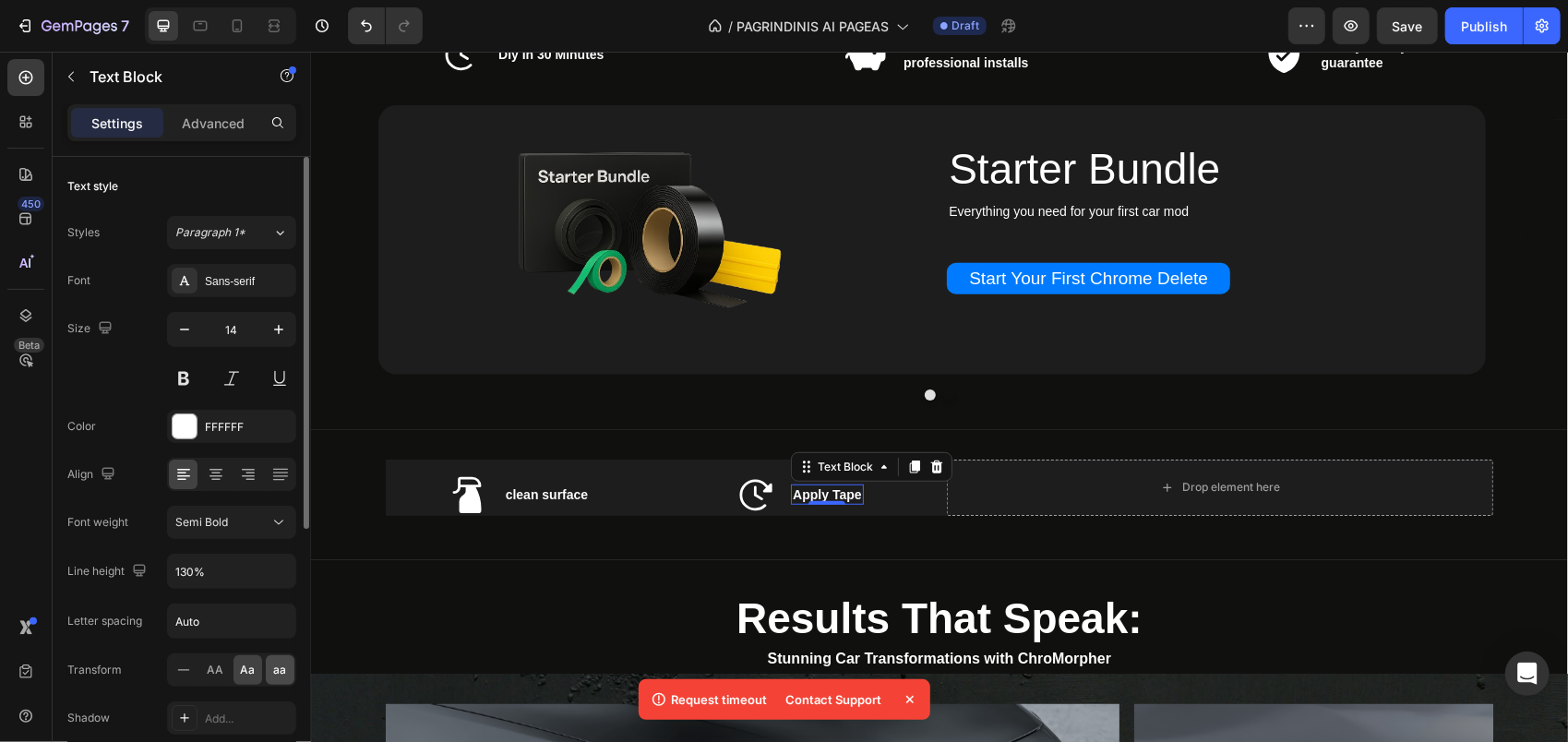
click at [277, 668] on span "aa" at bounding box center [280, 669] width 12 height 16
click at [795, 494] on p "Apply tape" at bounding box center [827, 493] width 63 height 16
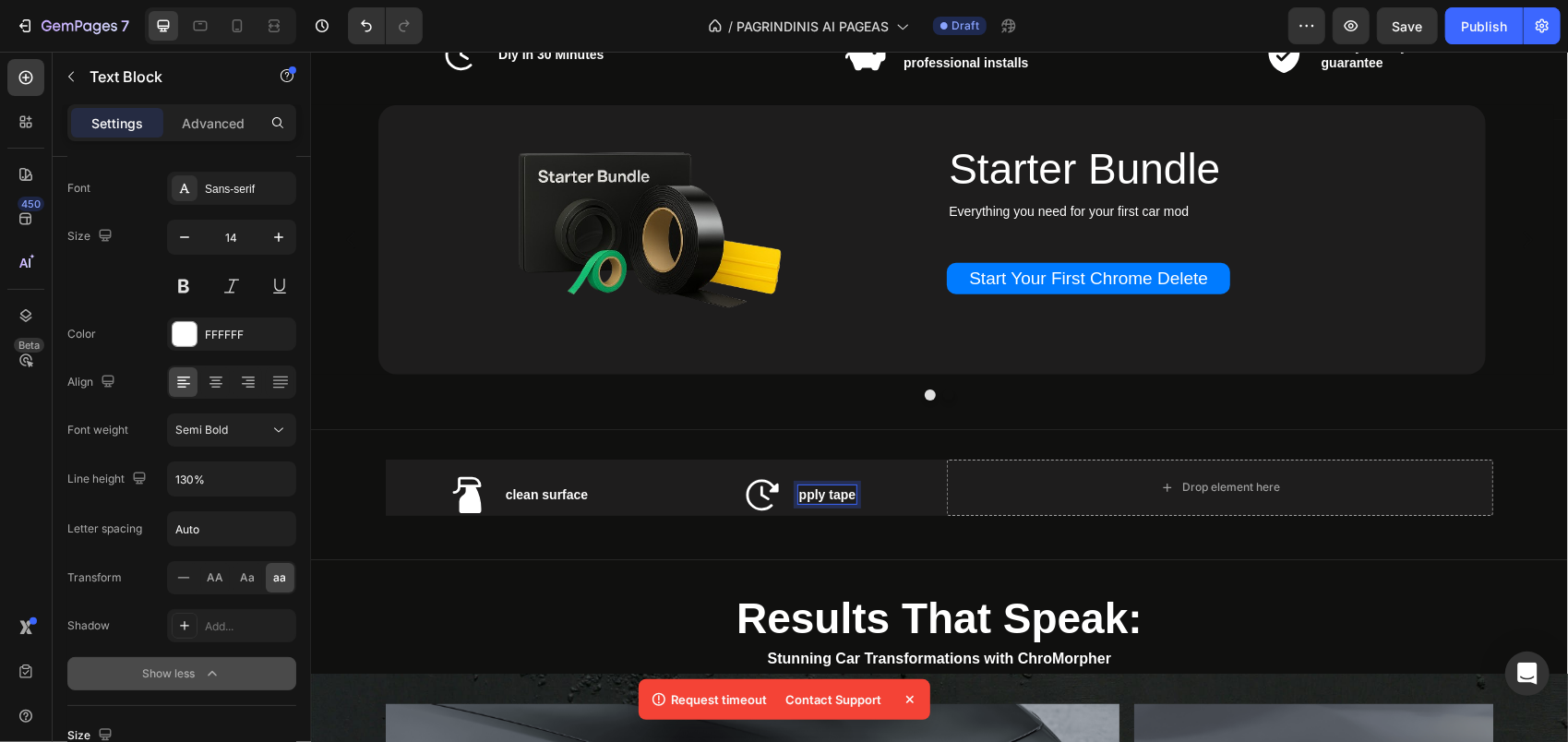
click at [848, 496] on p "pply tape" at bounding box center [827, 493] width 57 height 16
click at [259, 573] on div "Aa" at bounding box center [248, 577] width 29 height 30
click at [816, 494] on div "Icon Text Block 0 Row" at bounding box center [799, 486] width 266 height 56
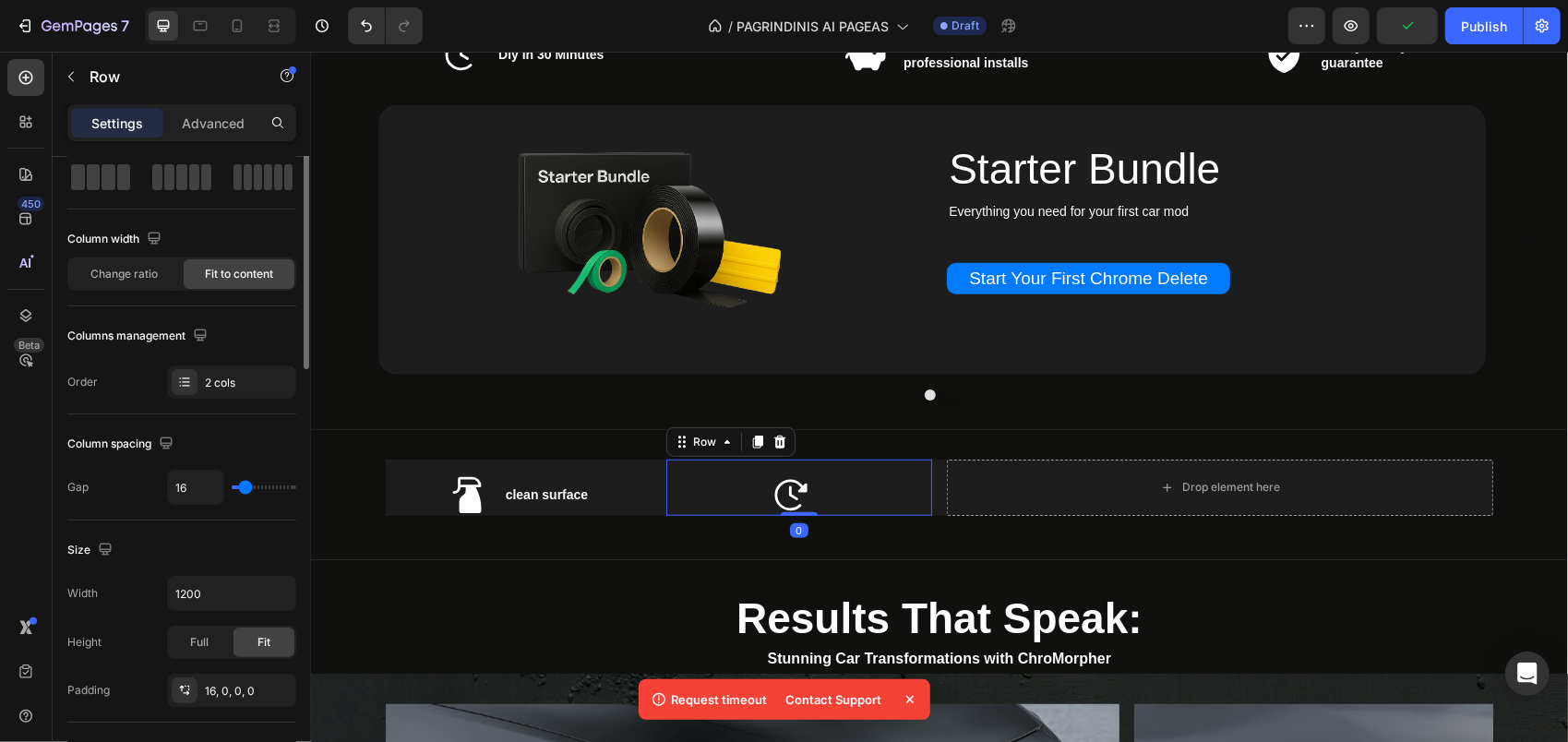
scroll to position [0, 0]
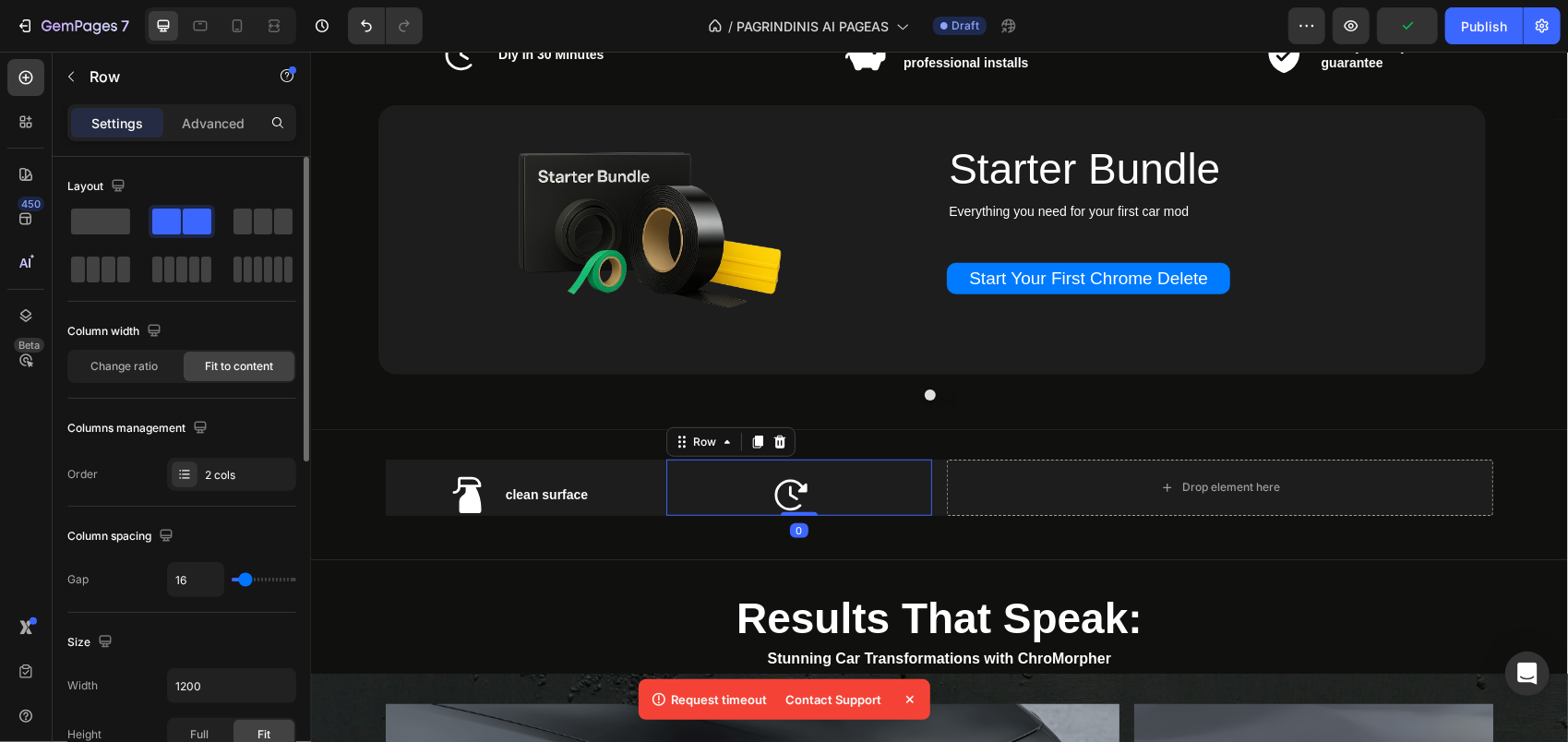
click at [822, 494] on div "Icon Text Block Row 0" at bounding box center [799, 486] width 266 height 56
click at [816, 496] on div "Icon Text Block Row 0" at bounding box center [799, 486] width 266 height 56
click at [826, 496] on div "Rich Text Editor. Editing area: main" at bounding box center [828, 493] width 4 height 20
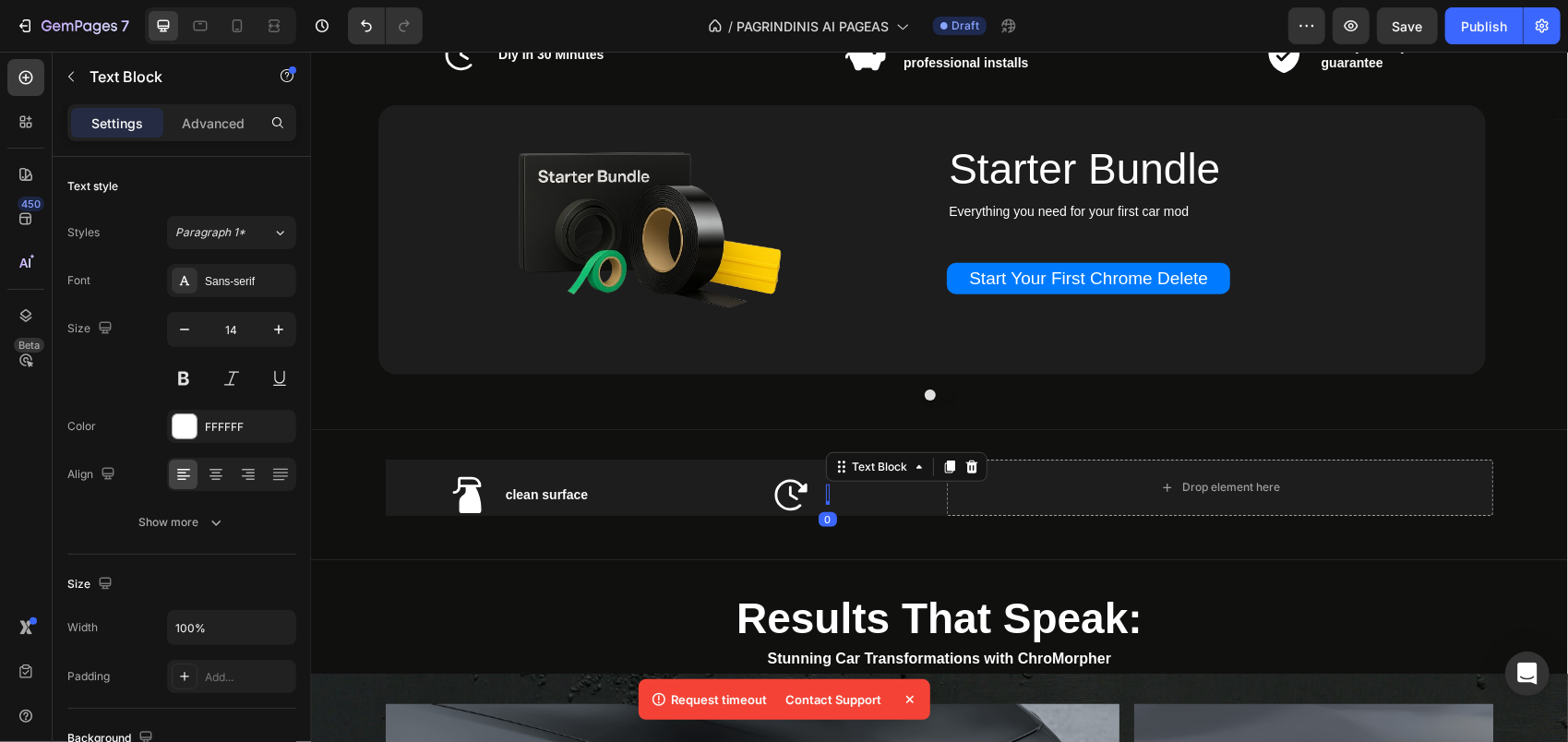
click at [826, 496] on div "Rich Text Editor. Editing area: main" at bounding box center [828, 493] width 4 height 20
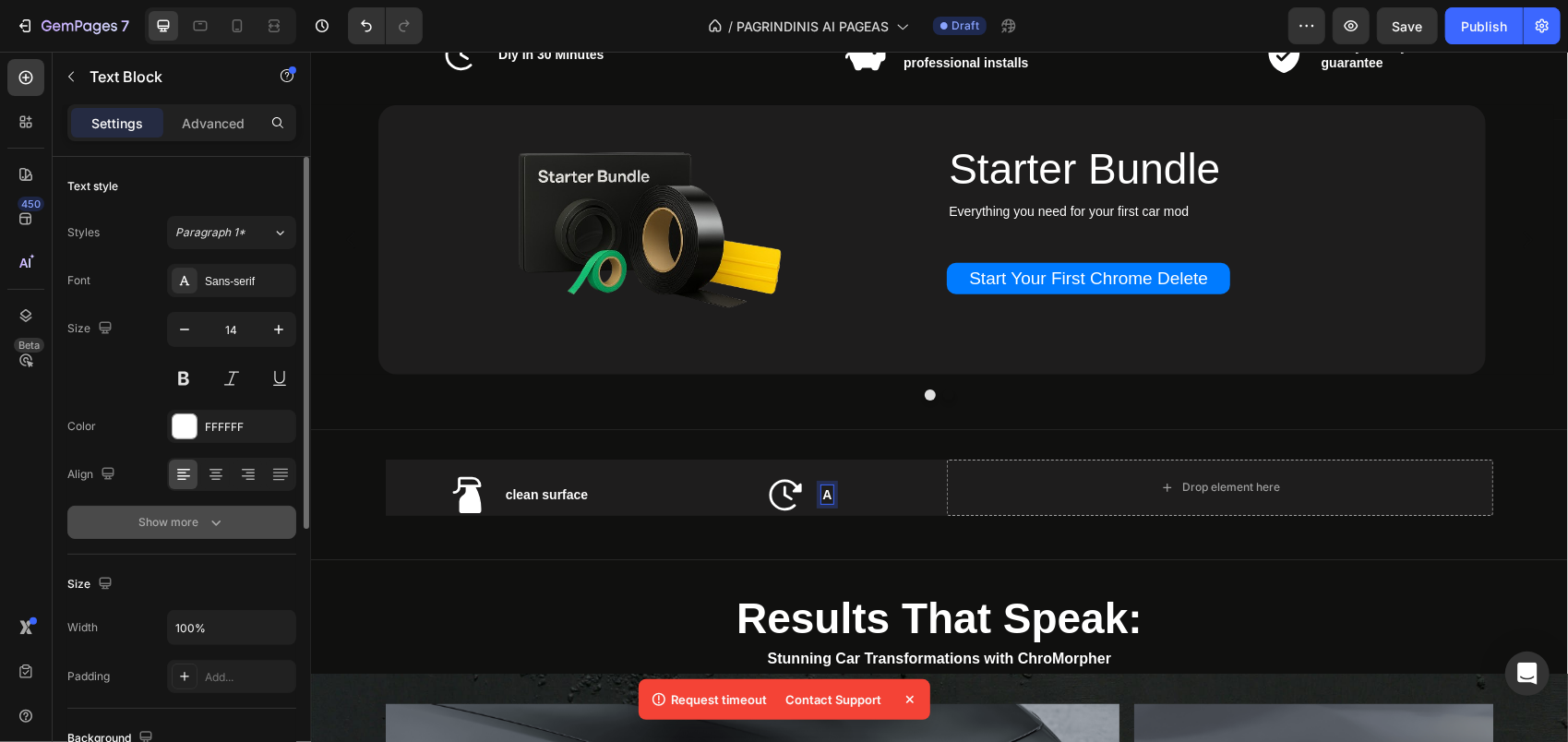
click at [214, 522] on icon "button" at bounding box center [216, 522] width 18 height 18
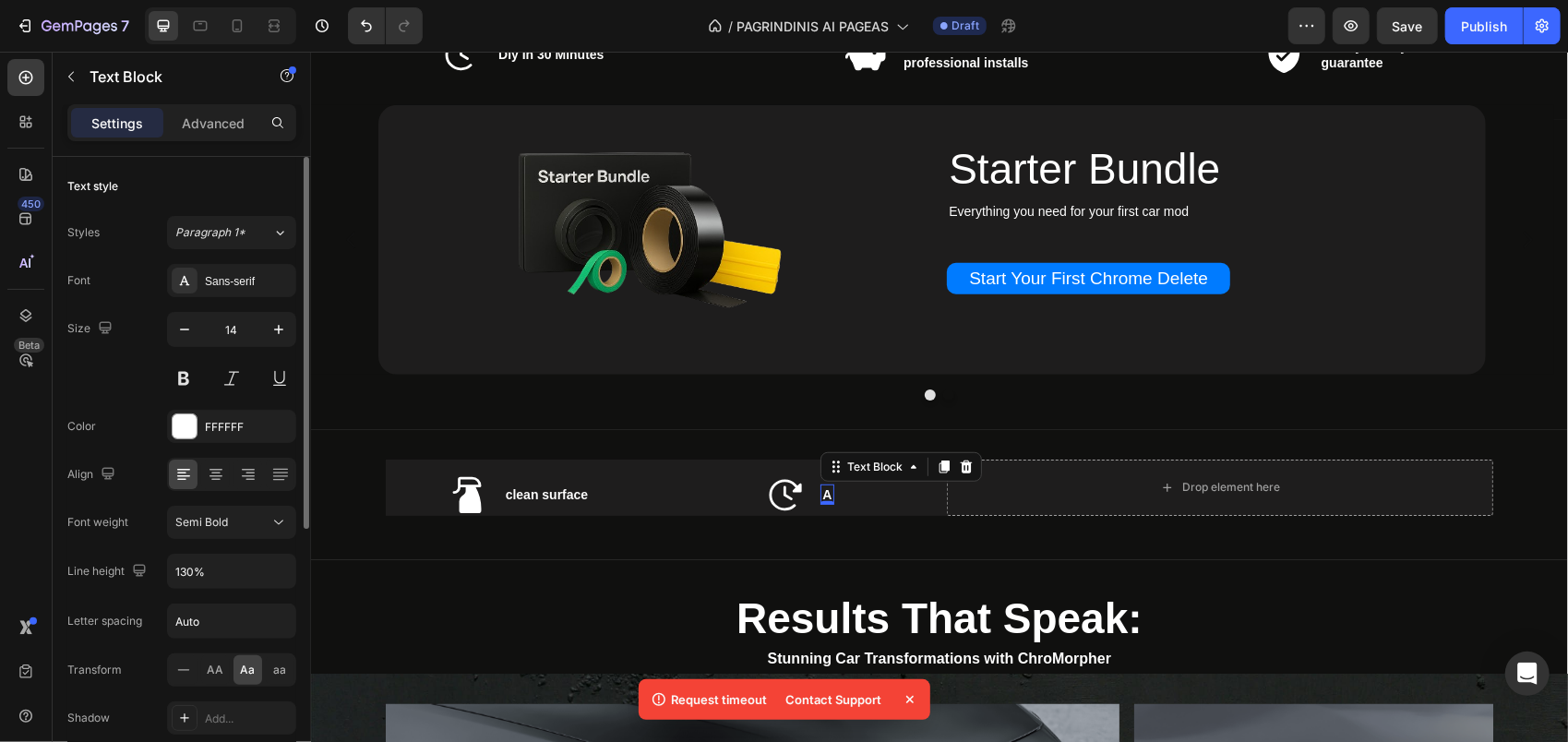
click at [826, 494] on div "a" at bounding box center [826, 493] width 12 height 20
click at [511, 483] on div "Clean surface" at bounding box center [546, 493] width 87 height 20
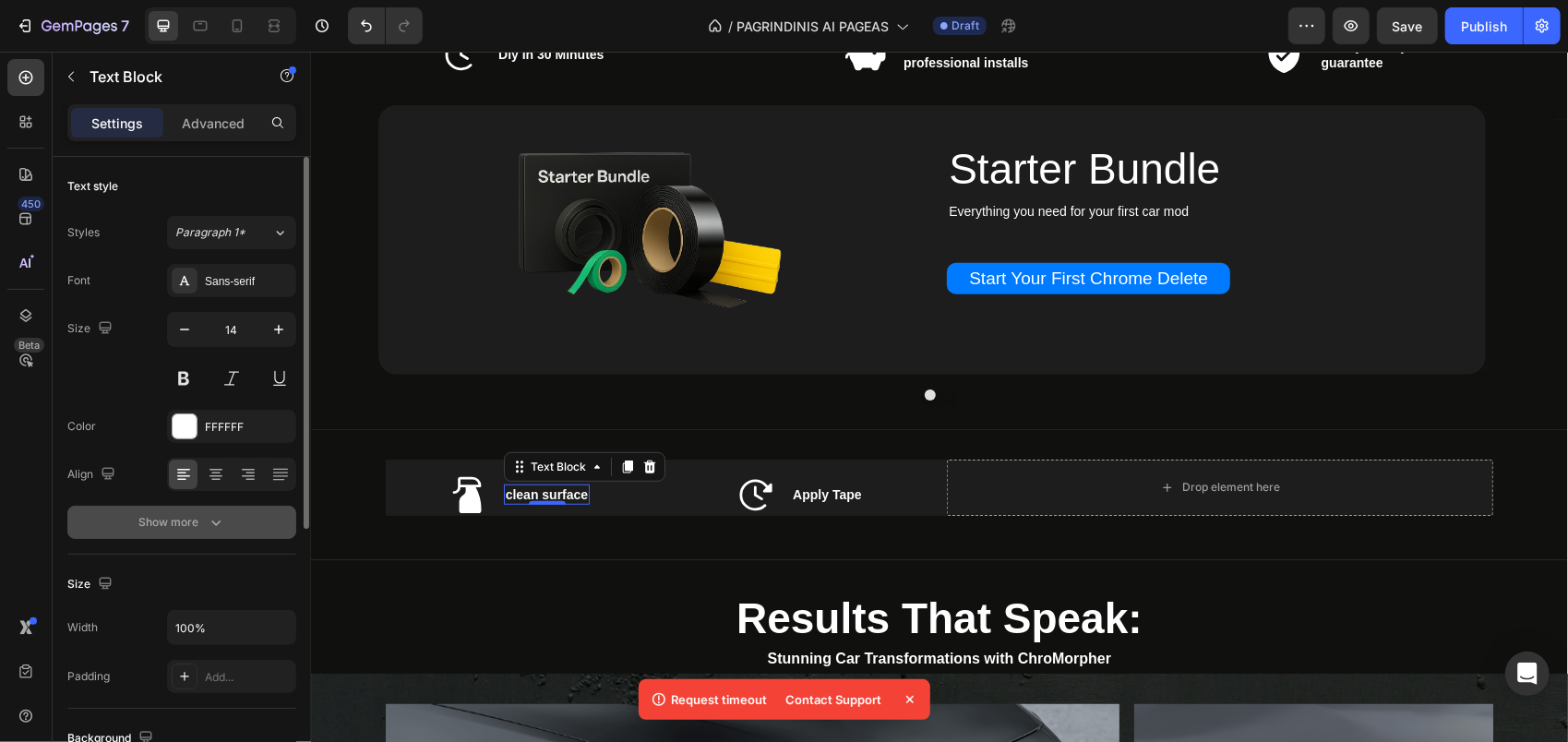
click at [200, 520] on div "Show more" at bounding box center [183, 522] width 86 height 18
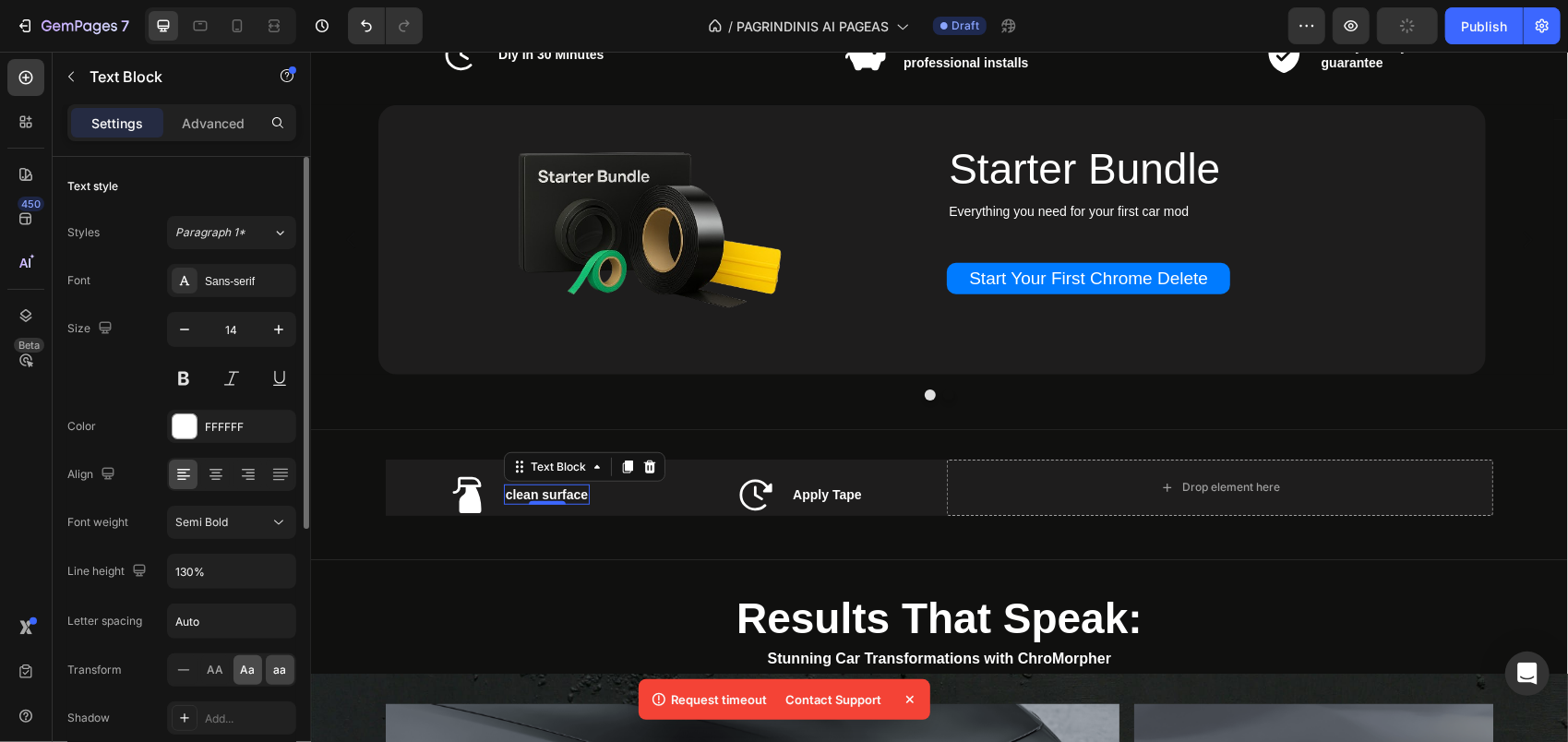
click at [248, 667] on span "Aa" at bounding box center [248, 669] width 14 height 16
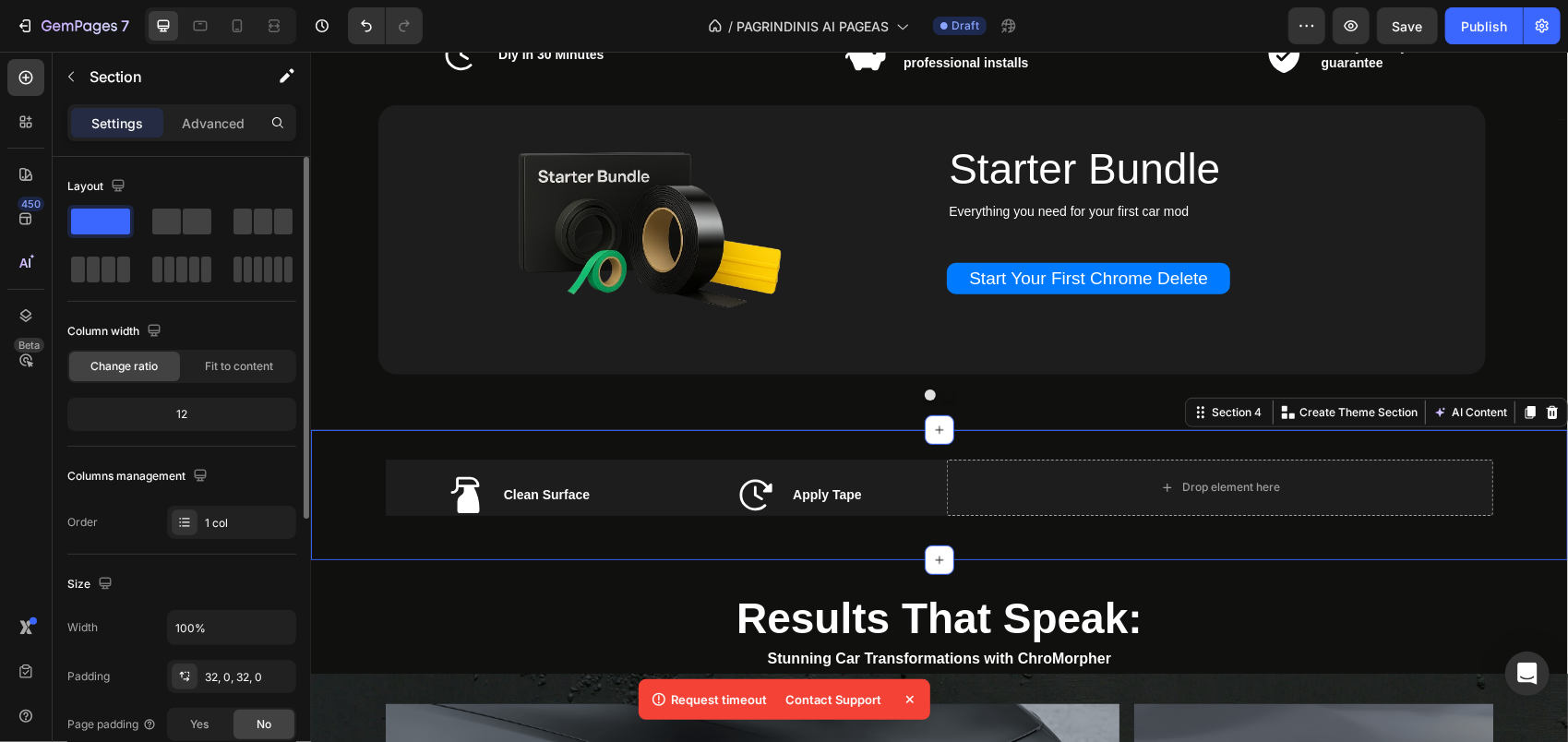
click at [1003, 551] on div "Icon clean surface Text Block Row Icon apply tape Text Block Row Row Drop eleme…" at bounding box center [939, 494] width 1258 height 130
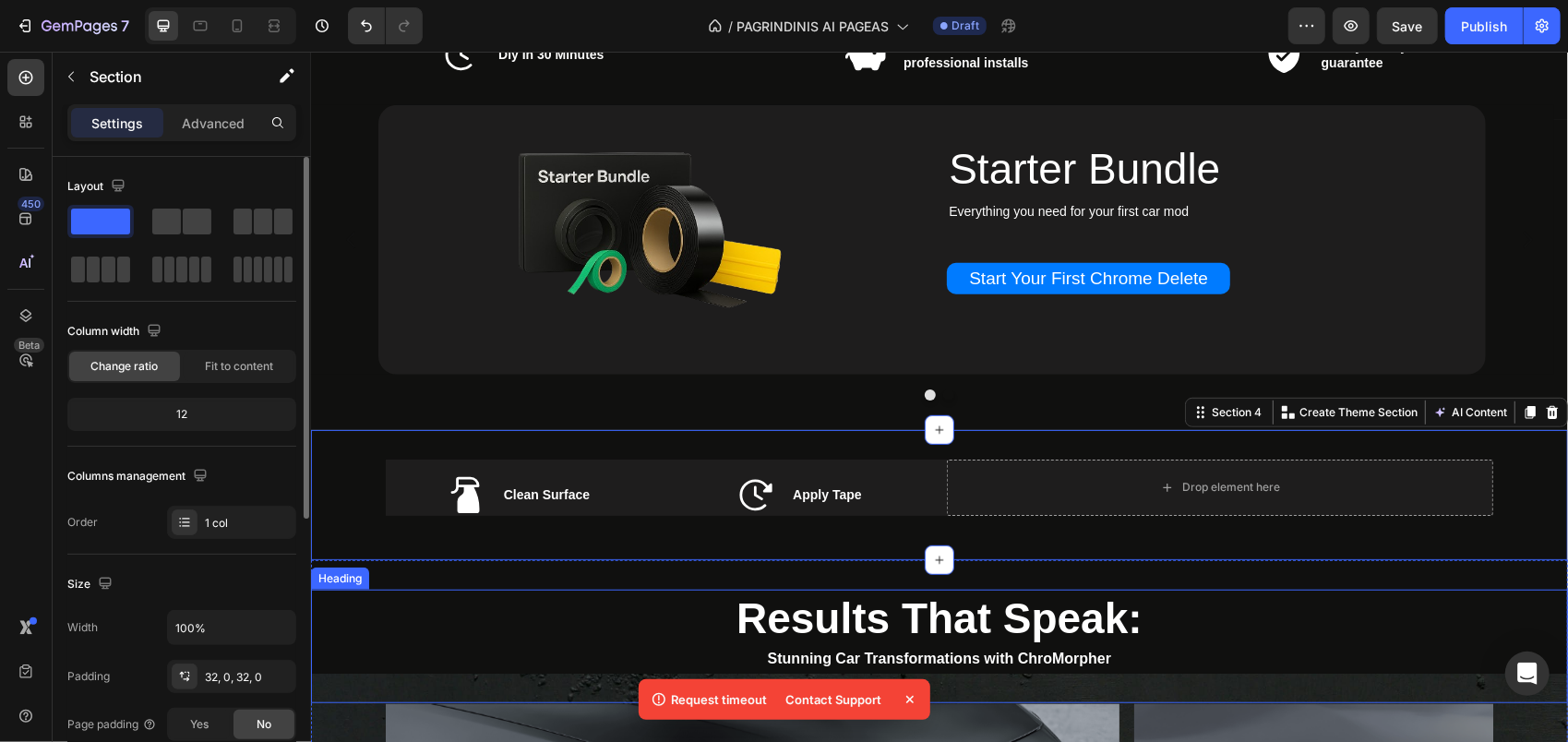
click at [584, 622] on h2 "Results That Speak:" at bounding box center [939, 646] width 1258 height 115
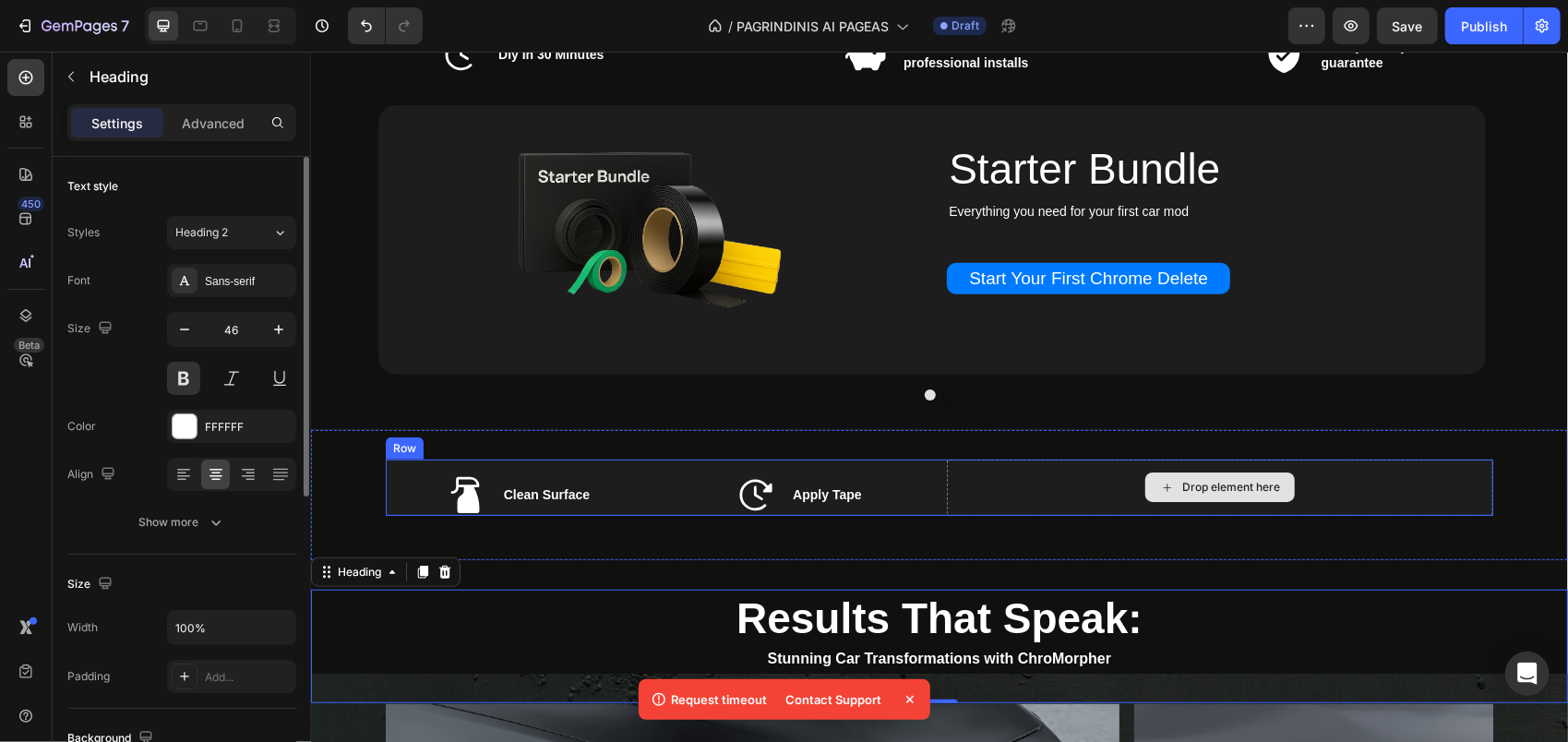
click at [1063, 479] on div "Drop element here" at bounding box center [1219, 486] width 547 height 56
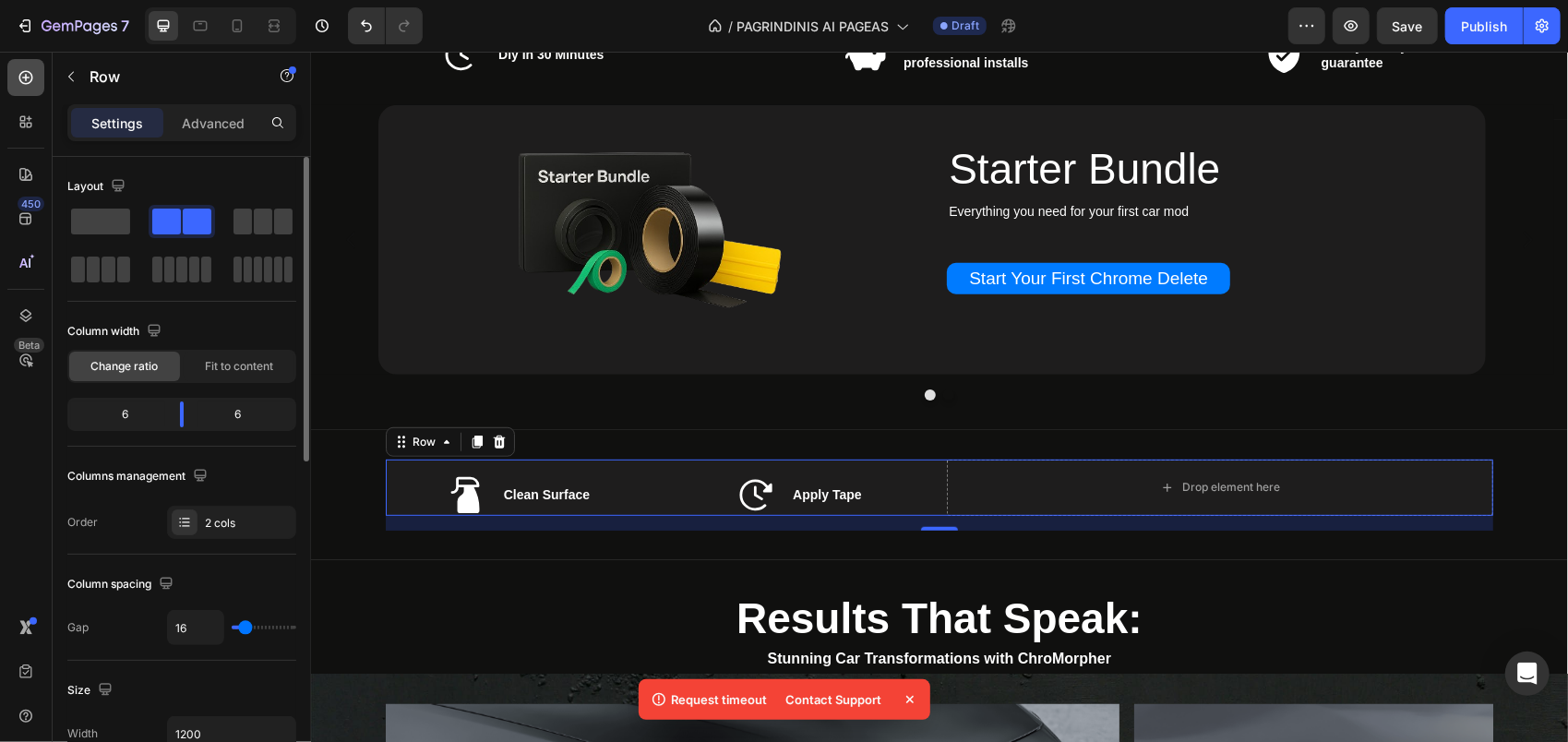
click at [18, 78] on icon at bounding box center [25, 77] width 18 height 18
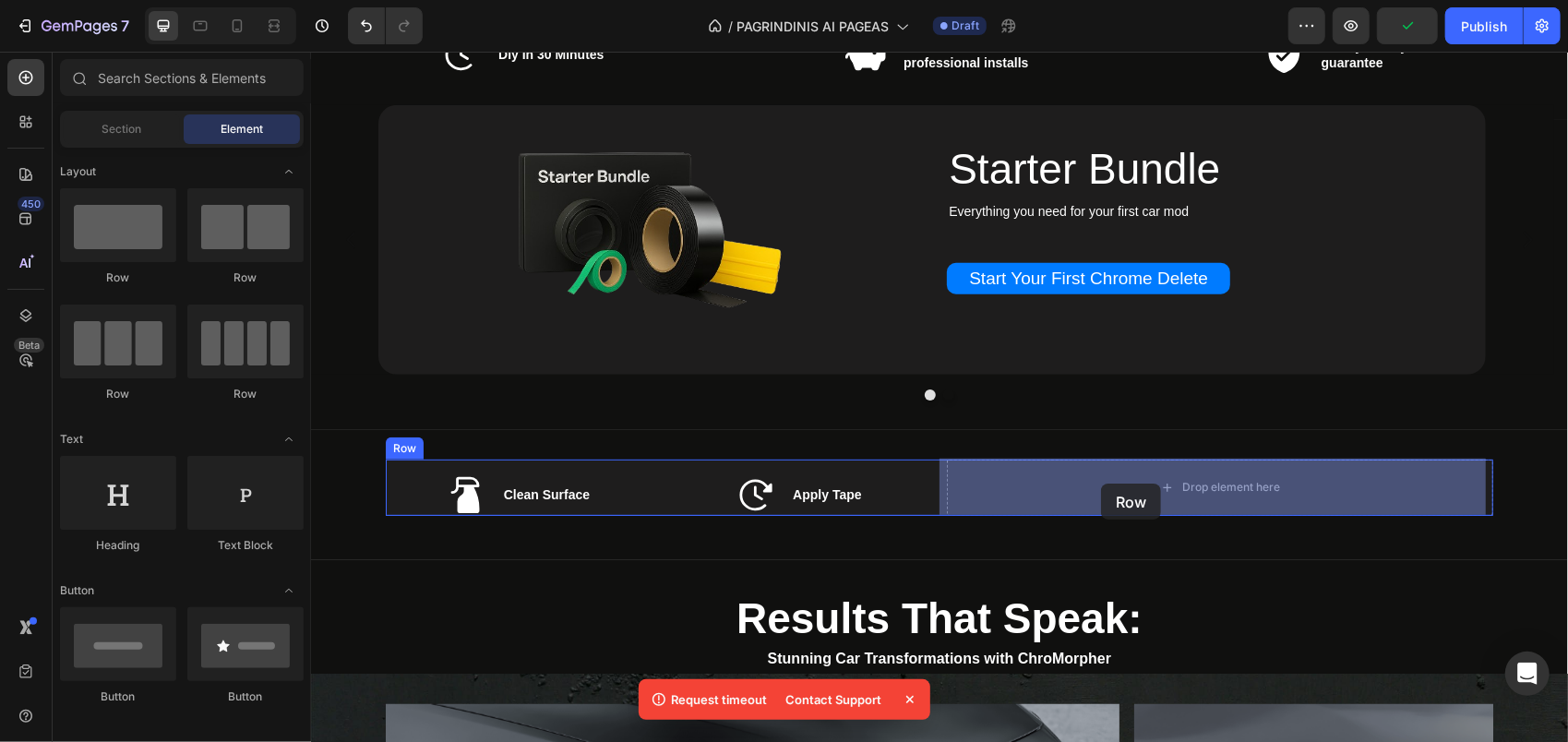
drag, startPoint x: 555, startPoint y: 284, endPoint x: 1101, endPoint y: 483, distance: 581.1
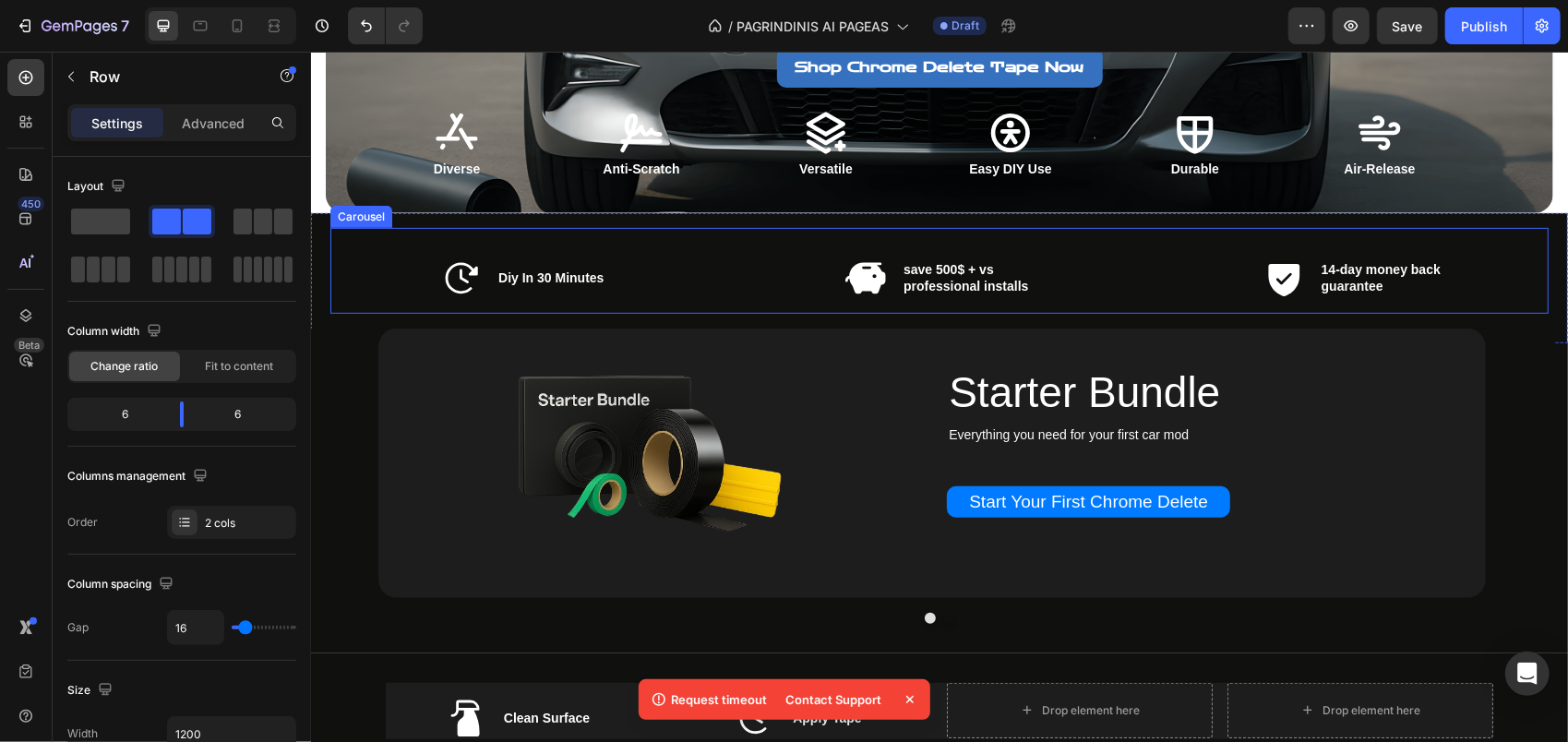
scroll to position [529, 0]
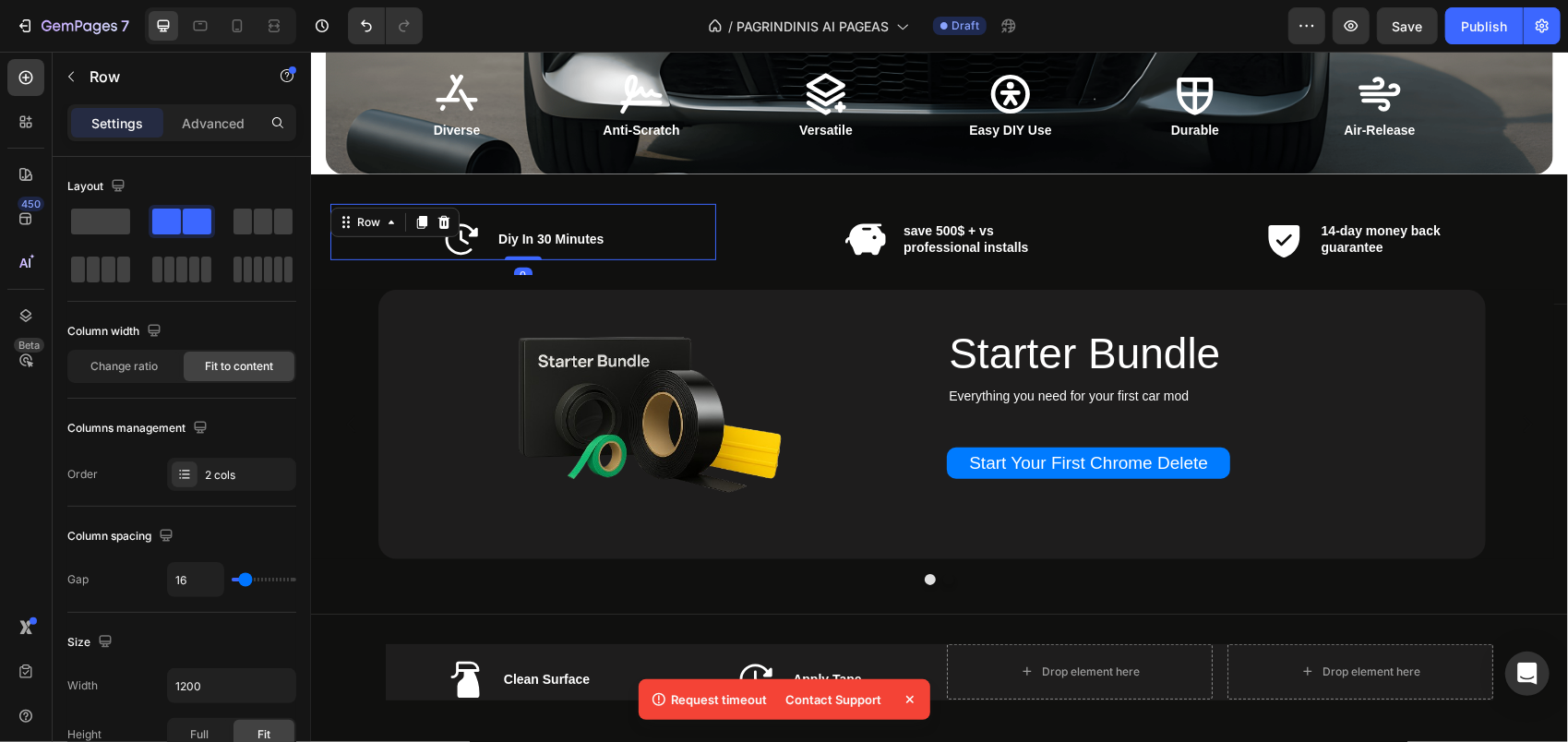
click at [387, 235] on div "Icon diy in 30 minutes Text Block Row 0" at bounding box center [522, 231] width 386 height 56
click at [417, 218] on icon at bounding box center [421, 221] width 11 height 12
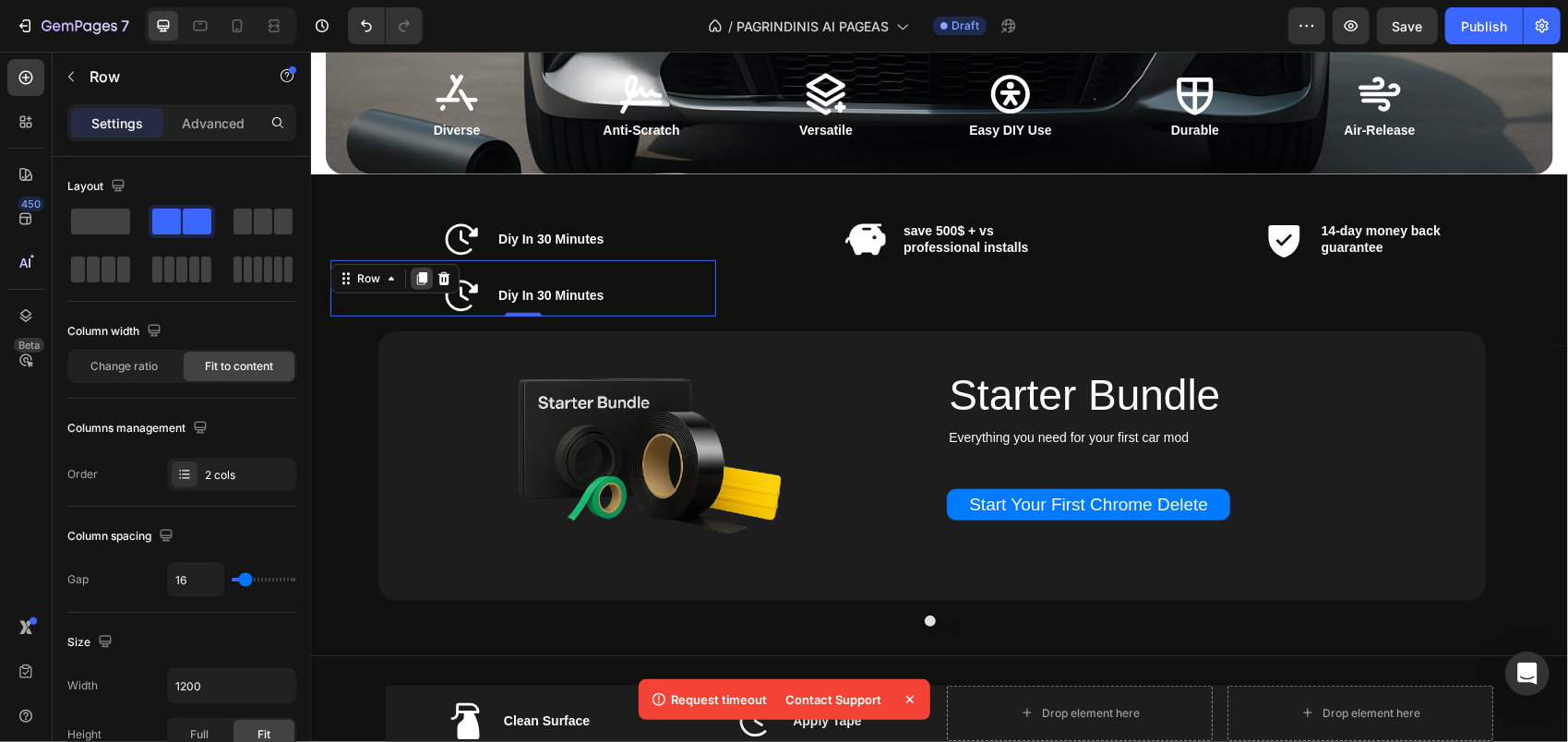
click at [417, 274] on icon at bounding box center [421, 277] width 11 height 12
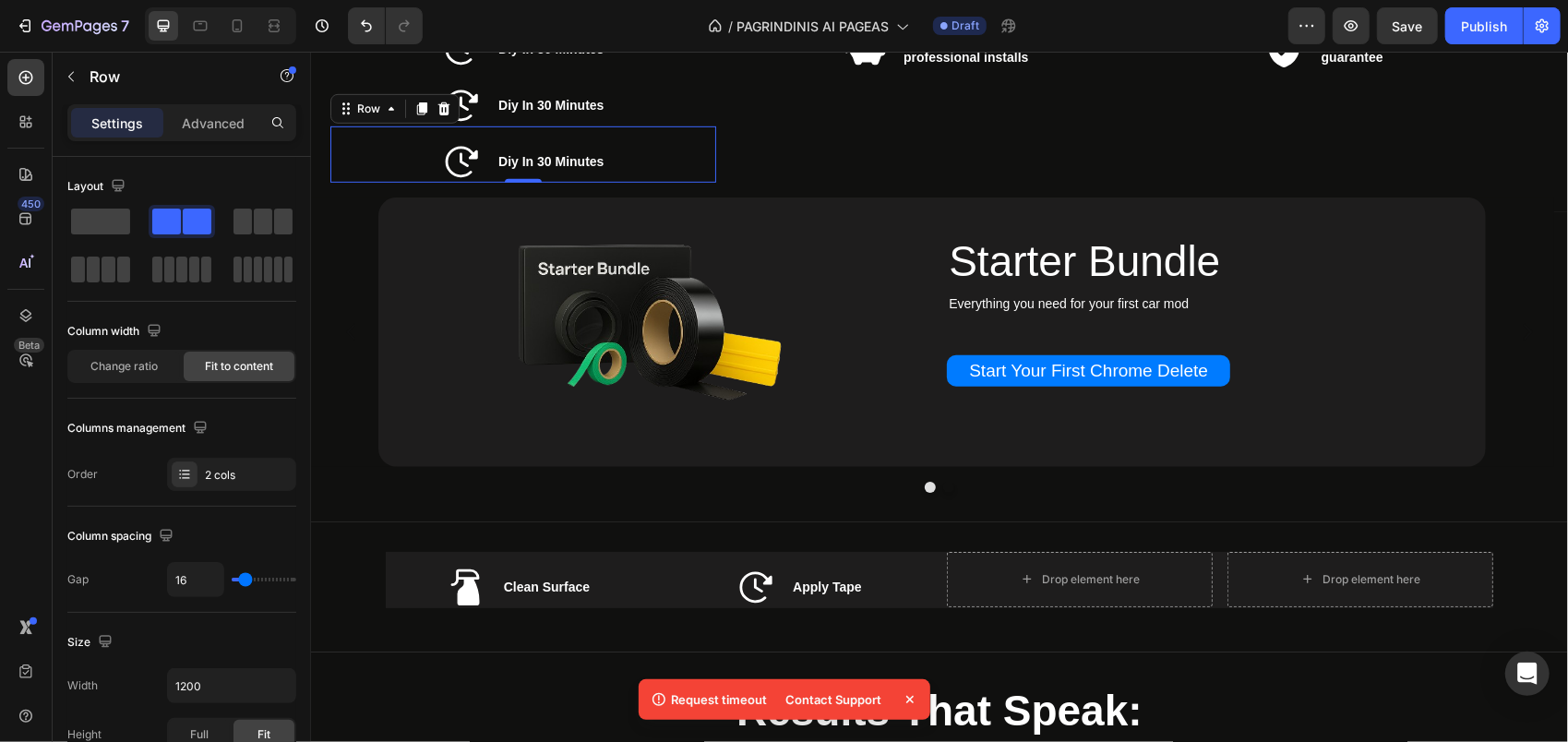
scroll to position [714, 0]
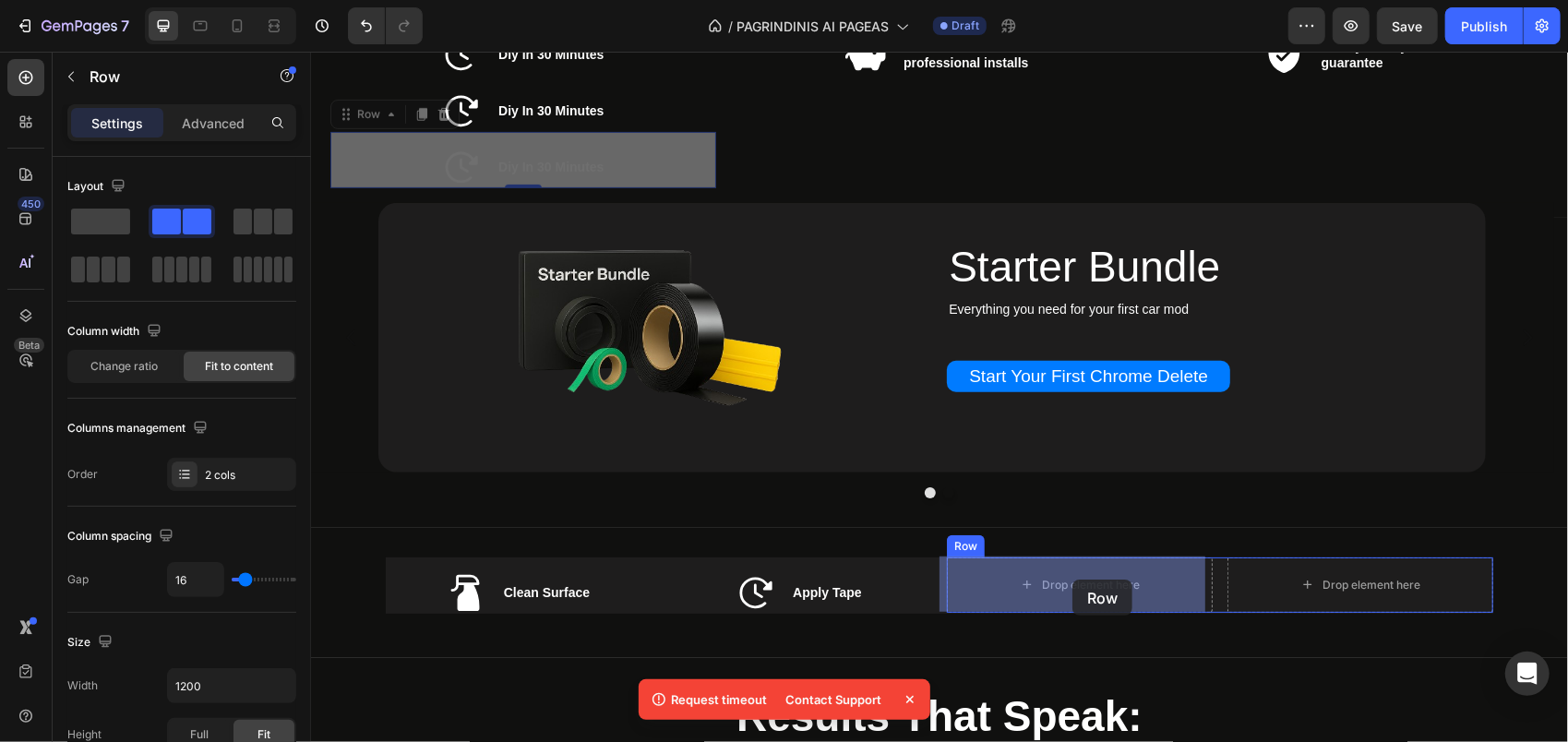
drag, startPoint x: 345, startPoint y: 109, endPoint x: 1072, endPoint y: 578, distance: 865.2
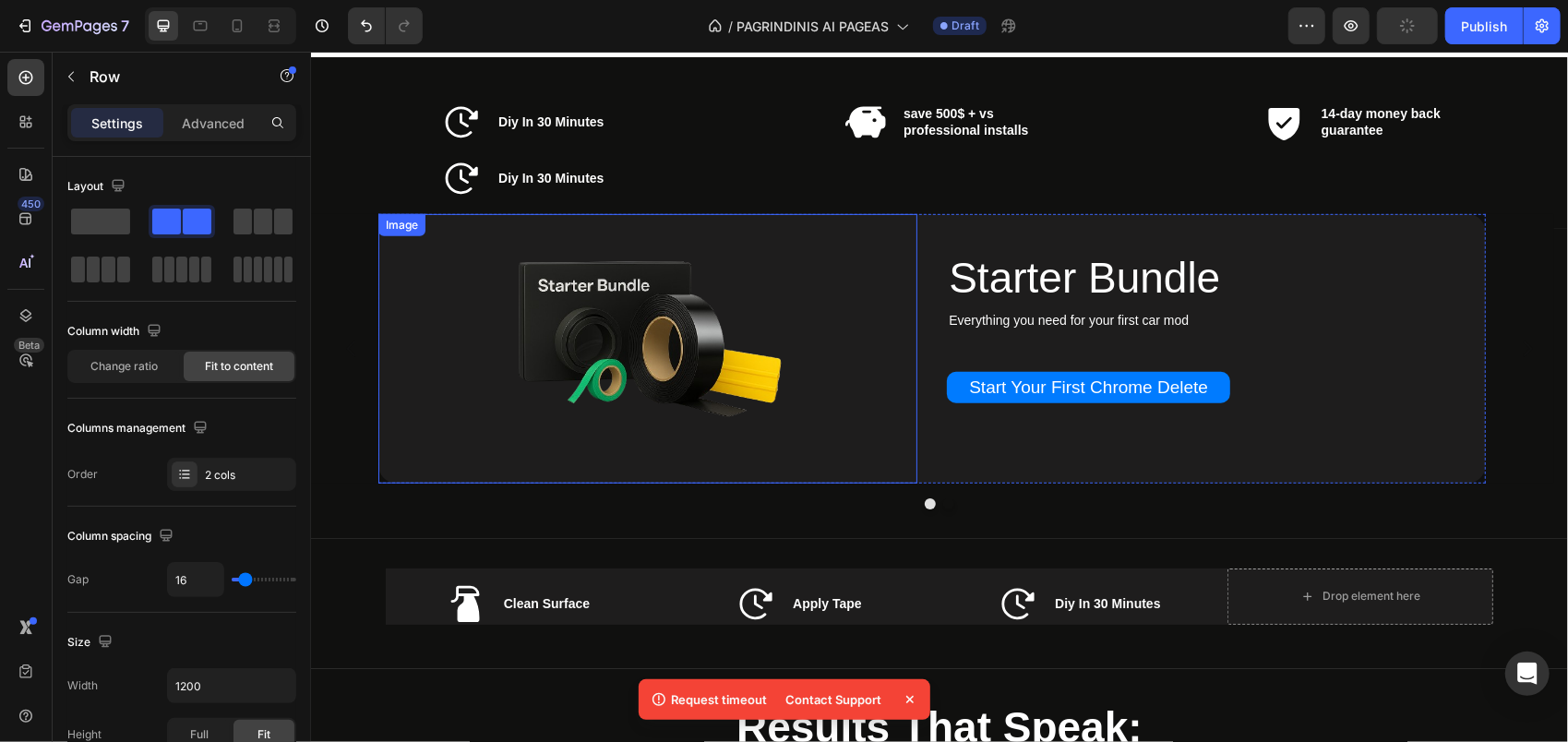
scroll to position [529, 0]
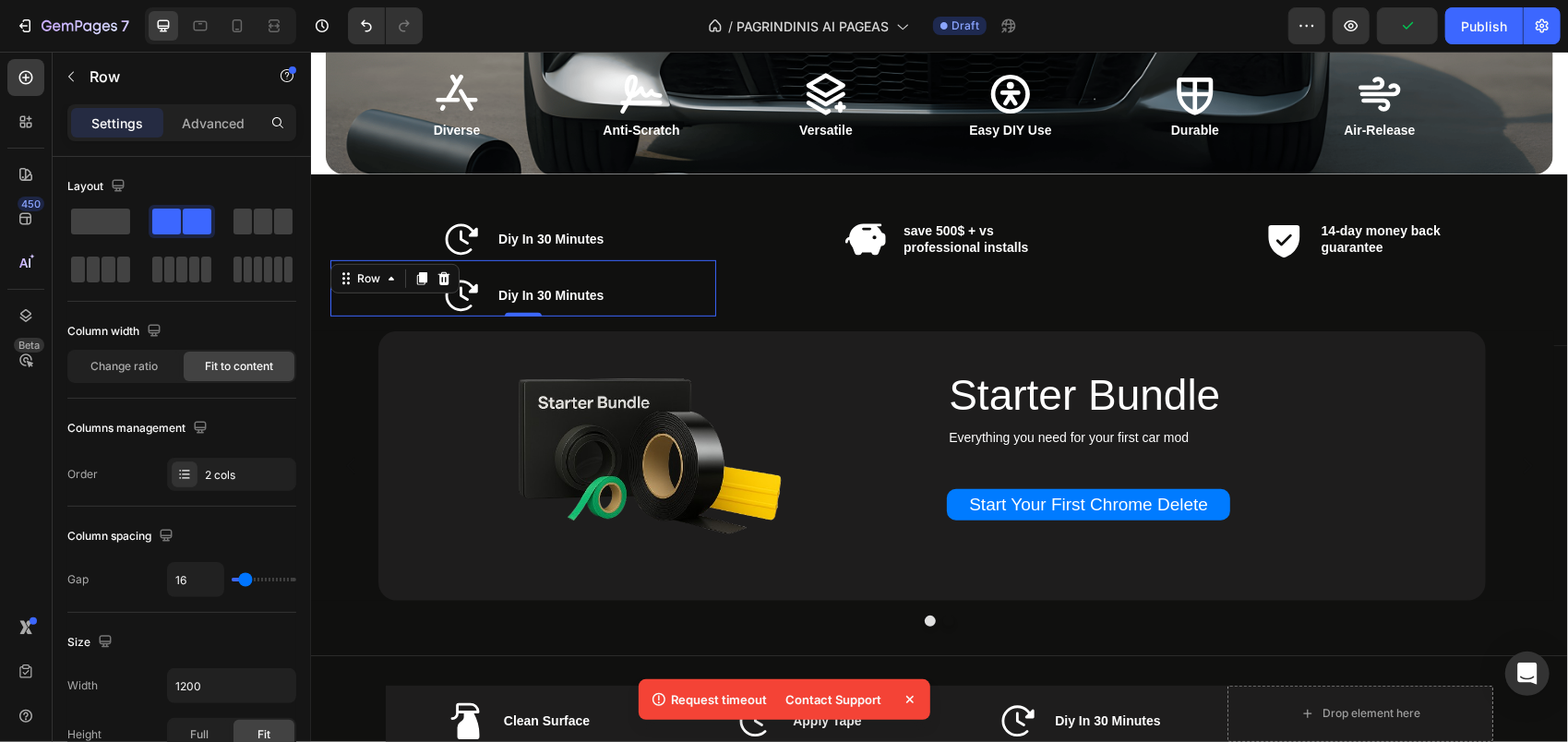
click at [604, 294] on div "Icon diy in 30 minutes Text Block Row 0" at bounding box center [522, 287] width 386 height 56
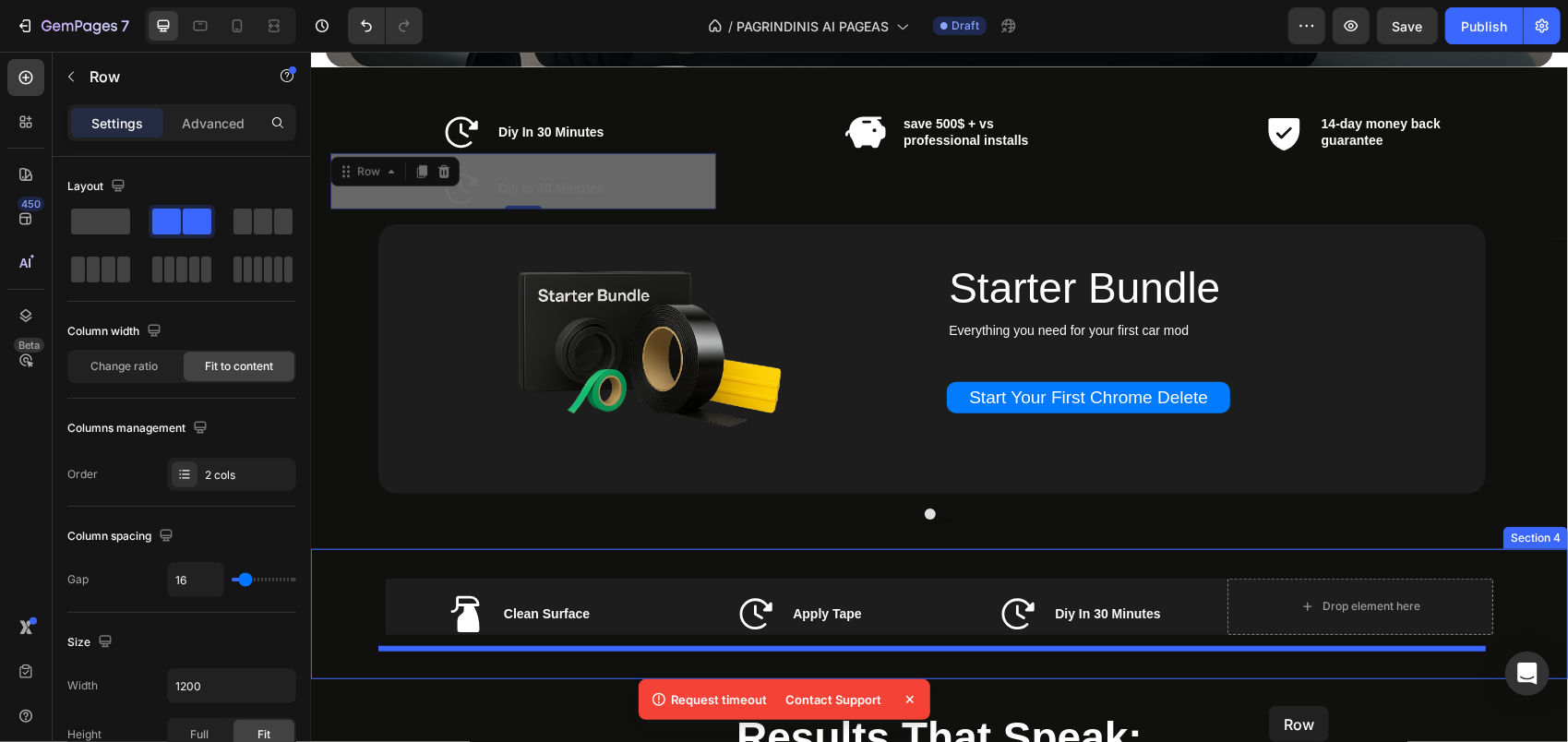
scroll to position [688, 0]
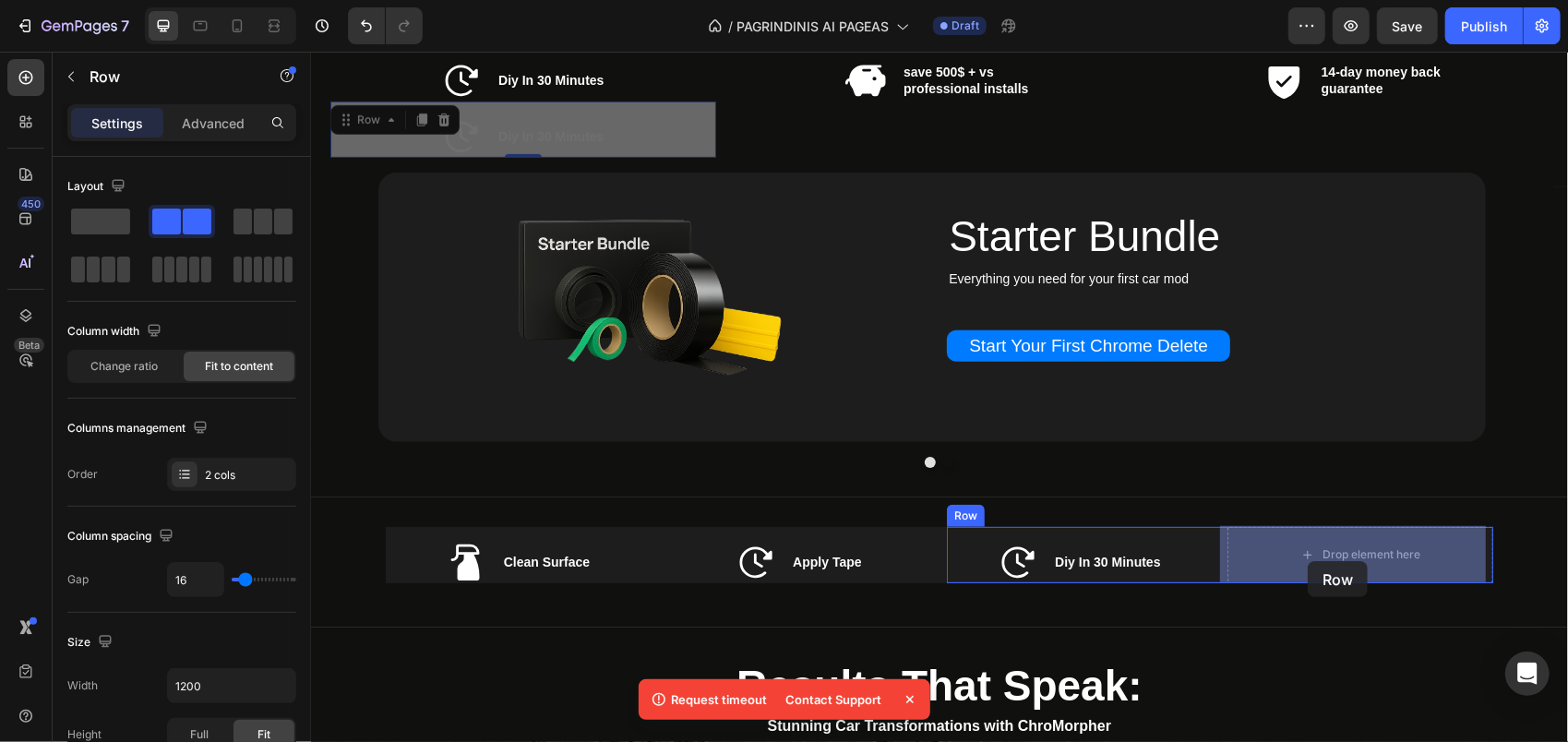
drag, startPoint x: 336, startPoint y: 276, endPoint x: 1307, endPoint y: 560, distance: 1011.7
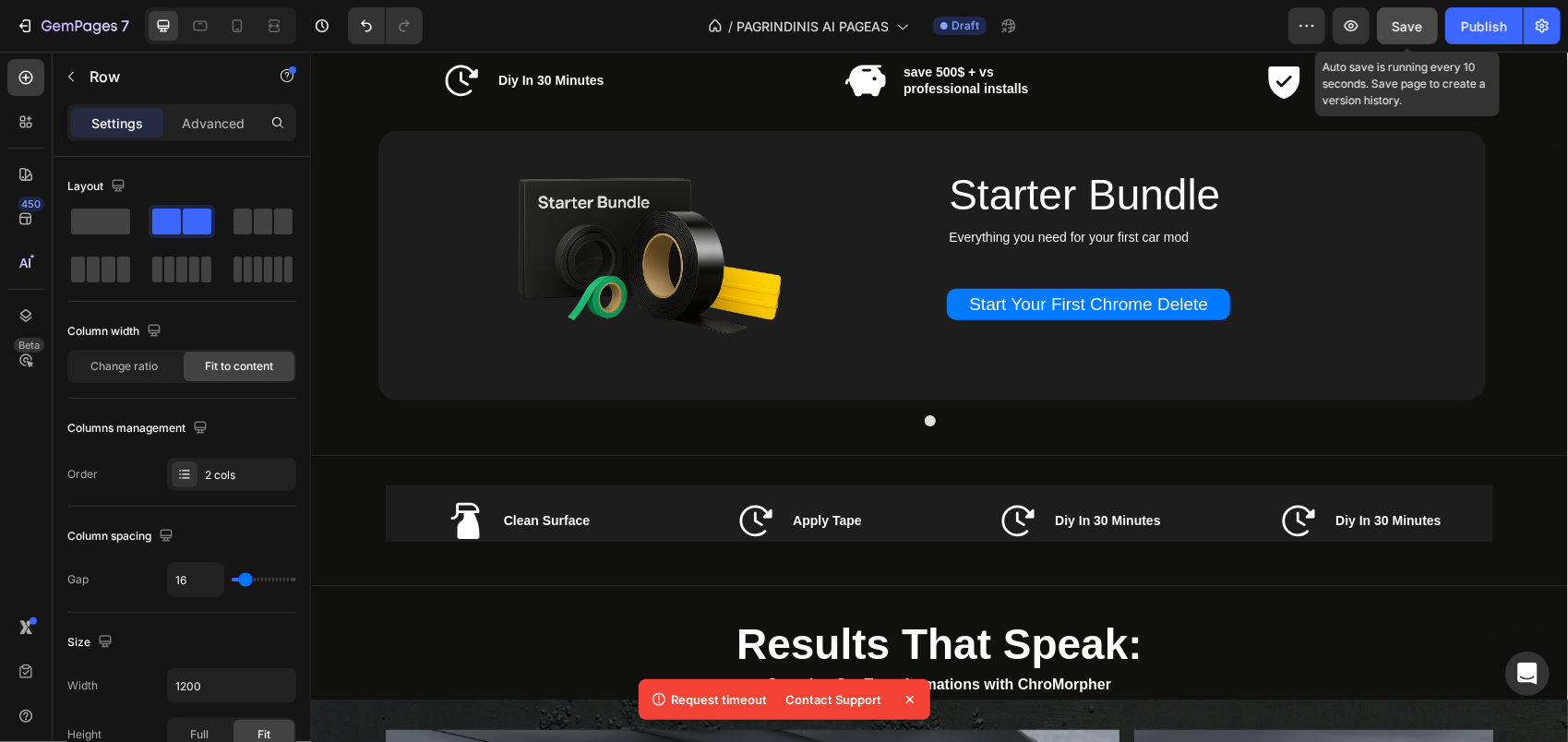
click at [1425, 26] on button "Save" at bounding box center [1408, 26] width 61 height 37
